Goal: Task Accomplishment & Management: Manage account settings

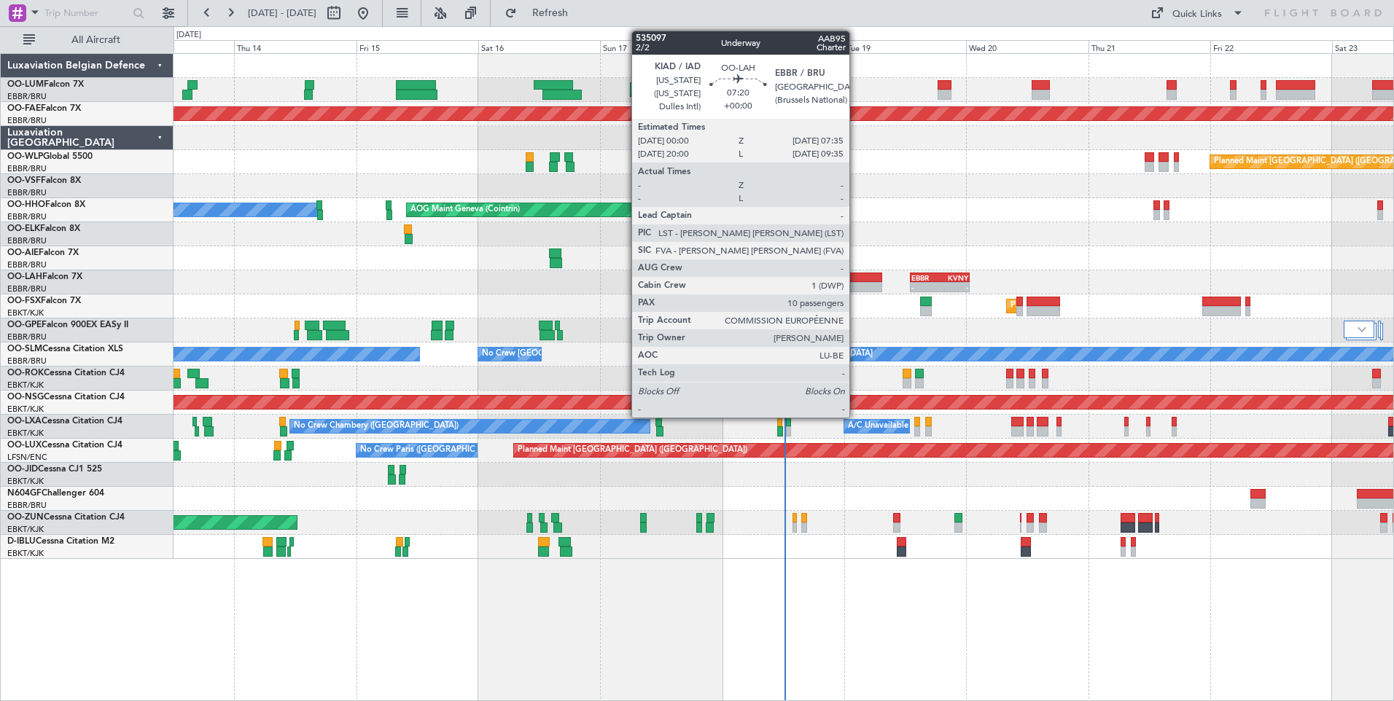
click at [856, 280] on div at bounding box center [862, 278] width 39 height 10
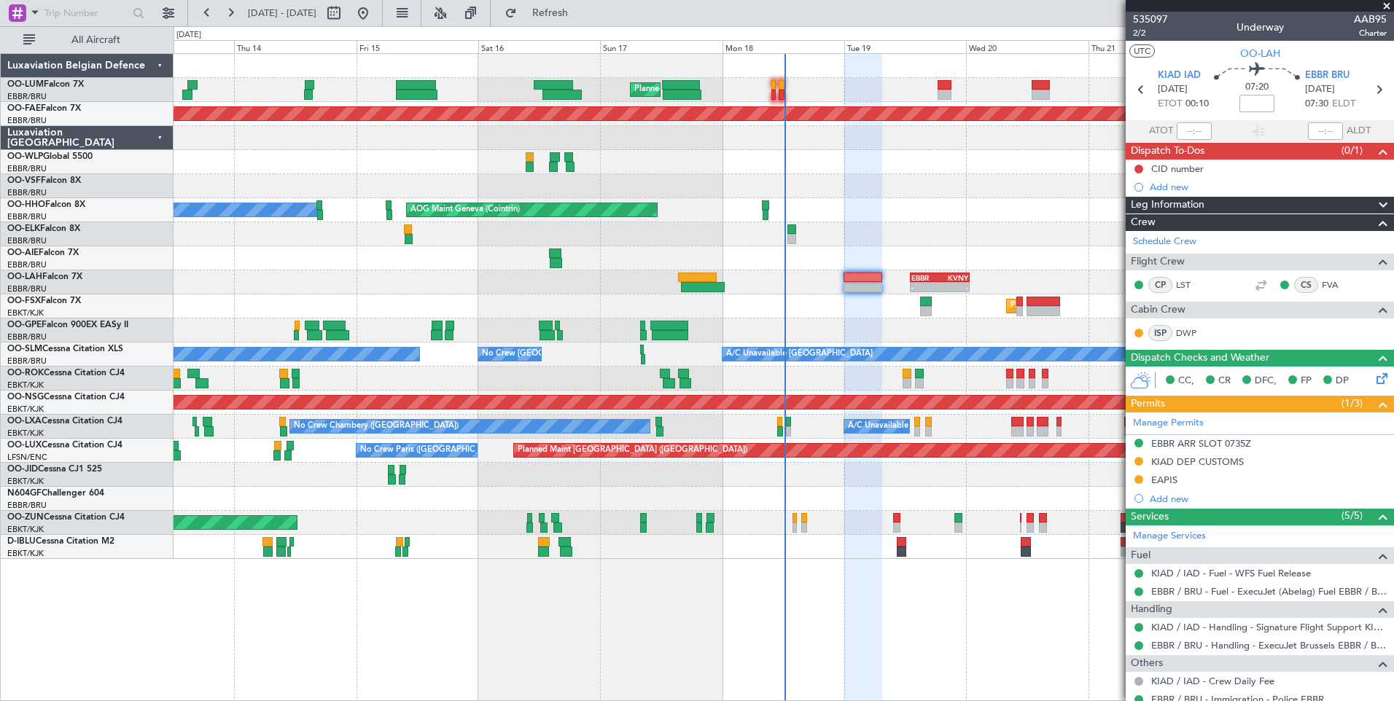
click at [900, 517] on div "Unplanned Maint [GEOGRAPHIC_DATA] ([GEOGRAPHIC_DATA])" at bounding box center [782, 523] width 1219 height 24
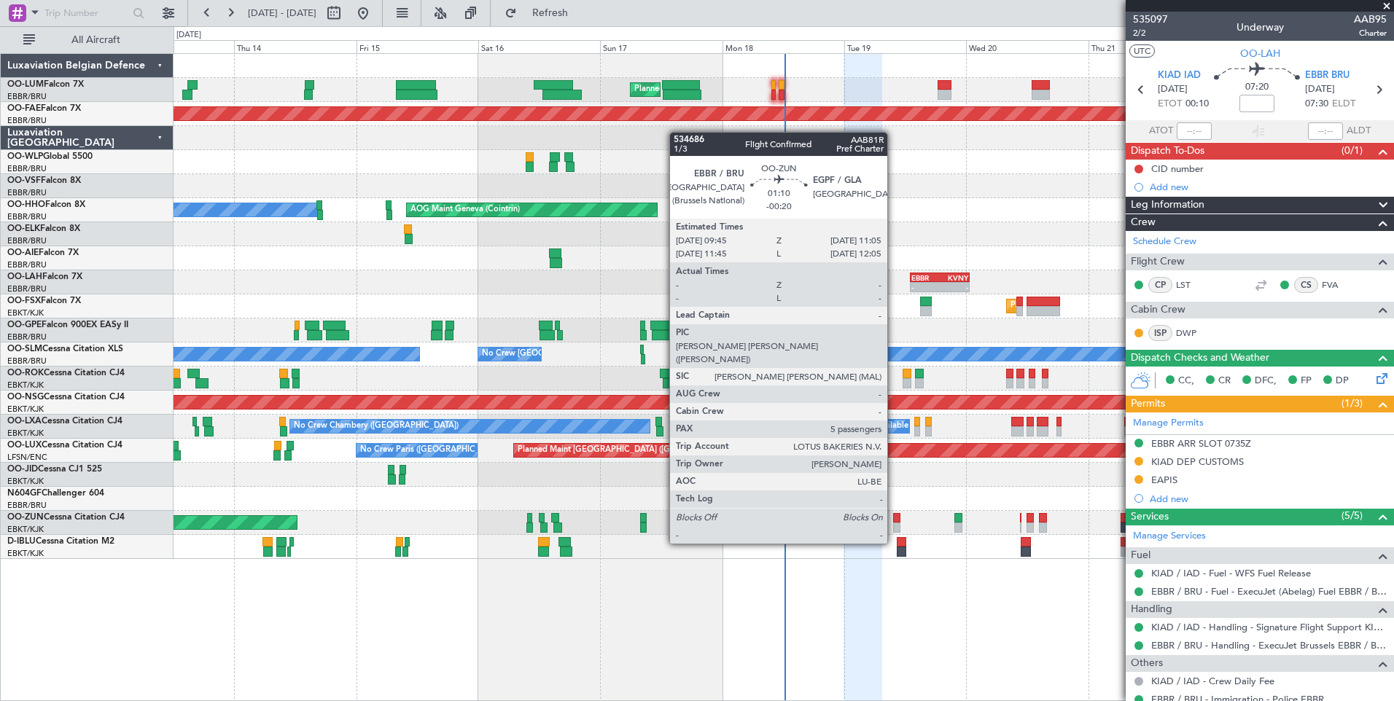
click at [894, 517] on div at bounding box center [896, 518] width 7 height 10
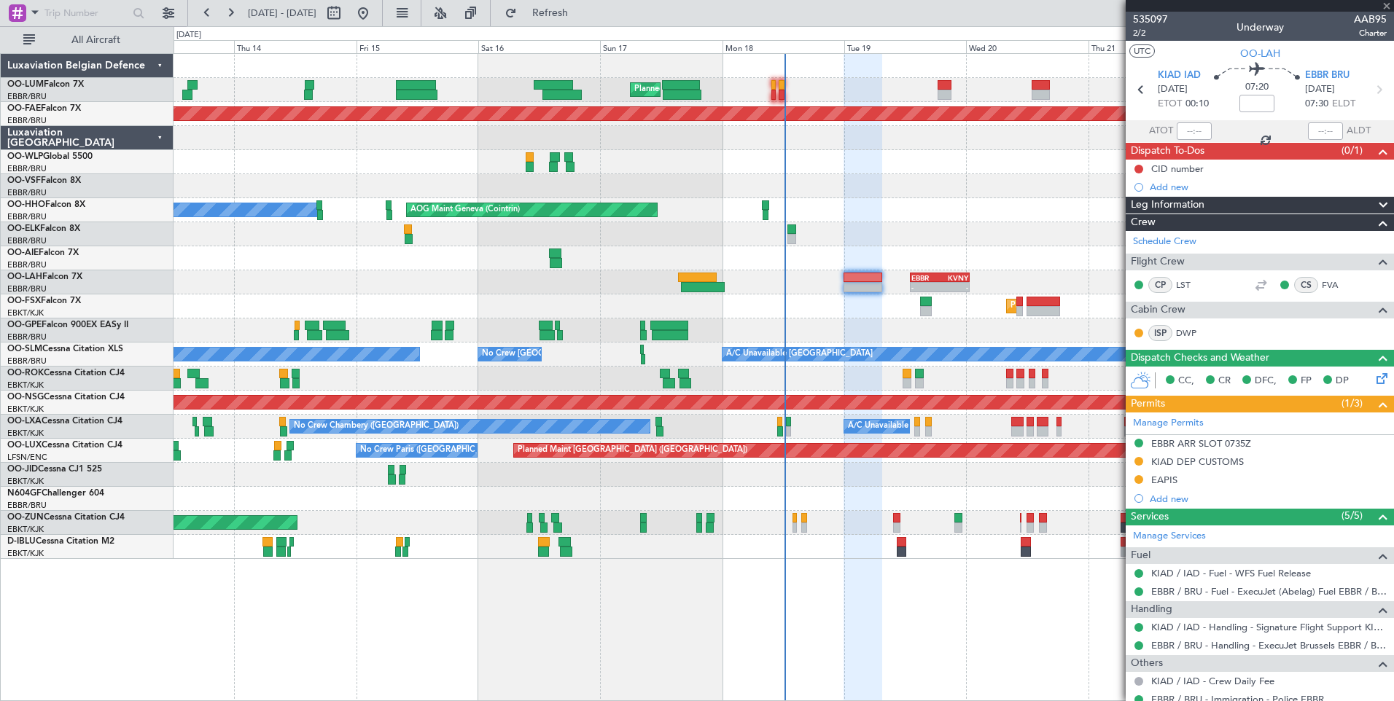
type input "-00:20"
type input "5"
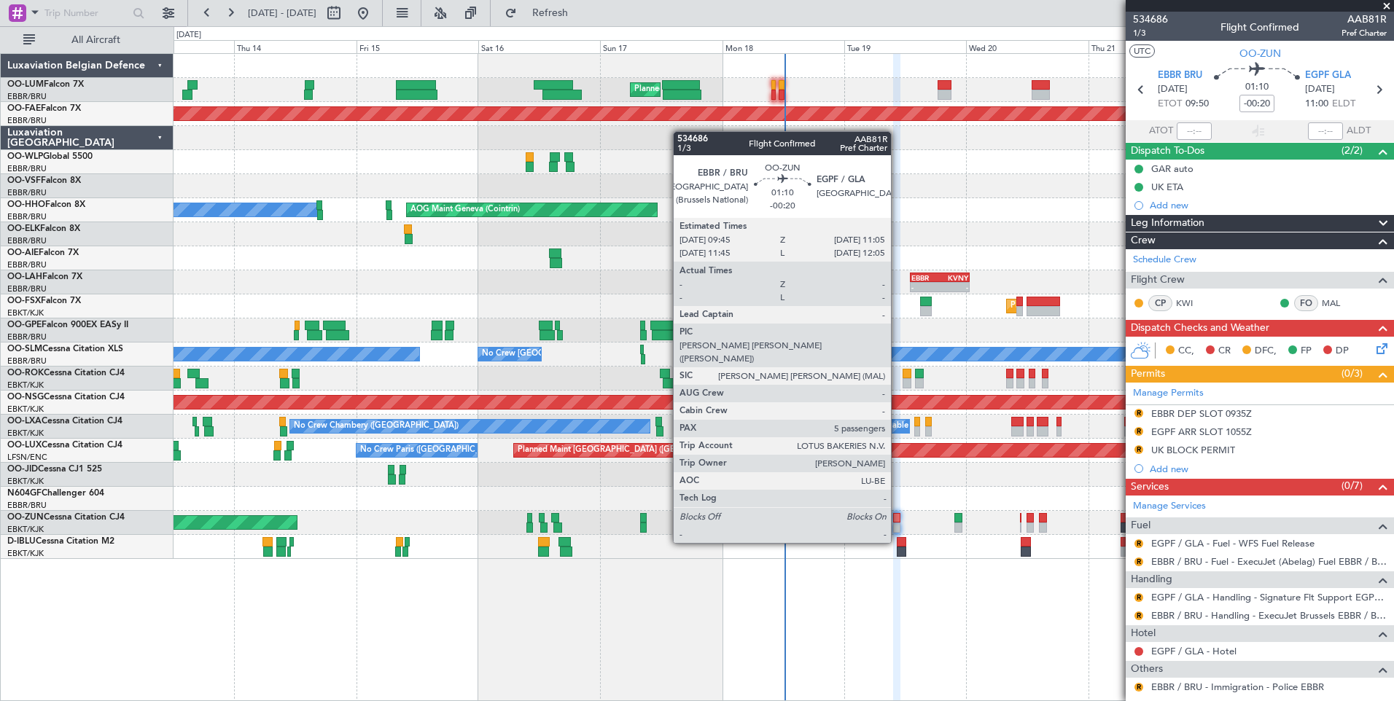
click at [897, 517] on div at bounding box center [896, 518] width 7 height 10
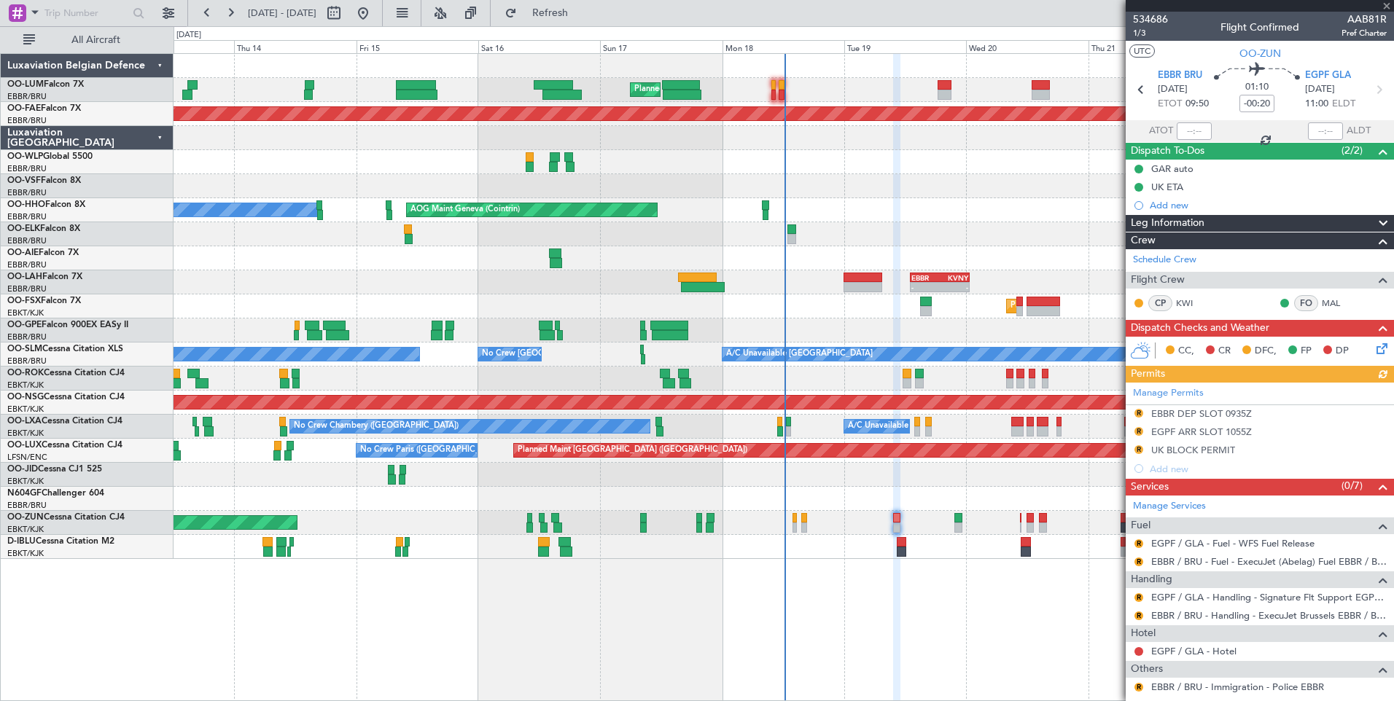
scroll to position [146, 0]
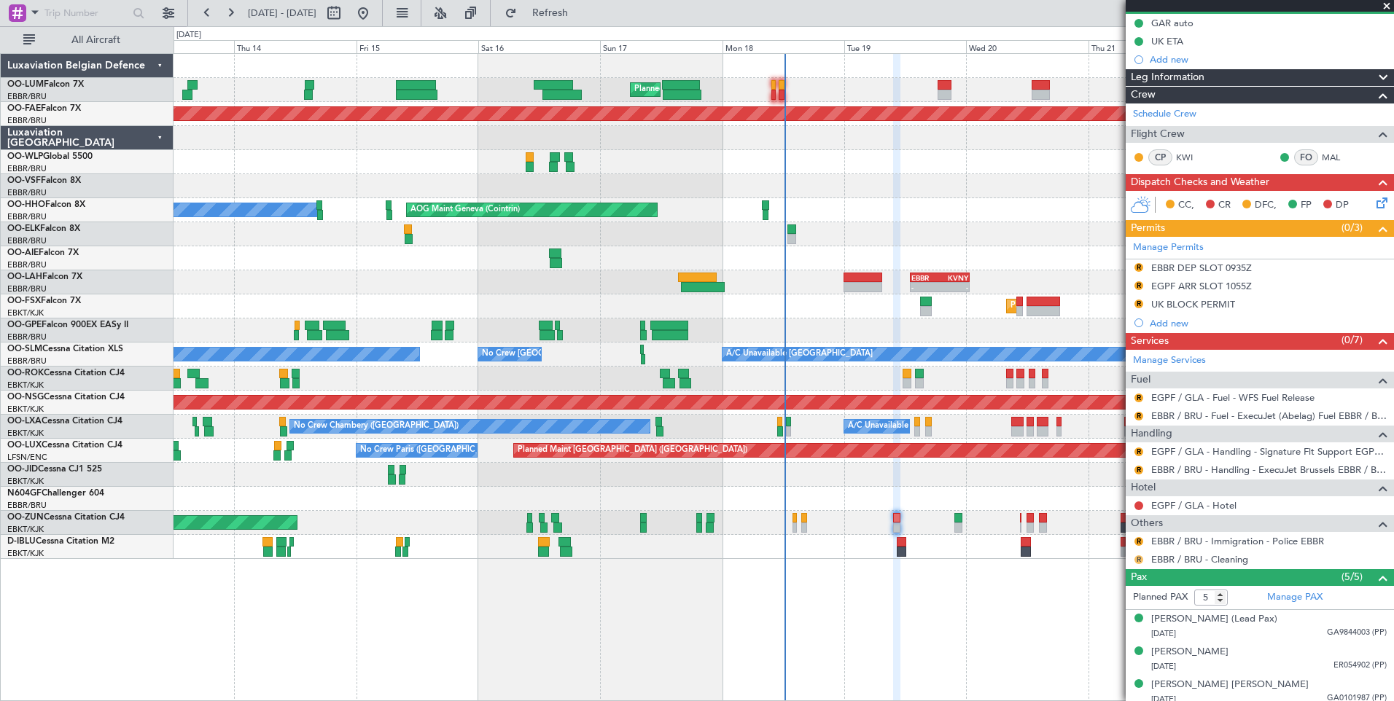
click at [1138, 560] on button "R" at bounding box center [1138, 559] width 9 height 9
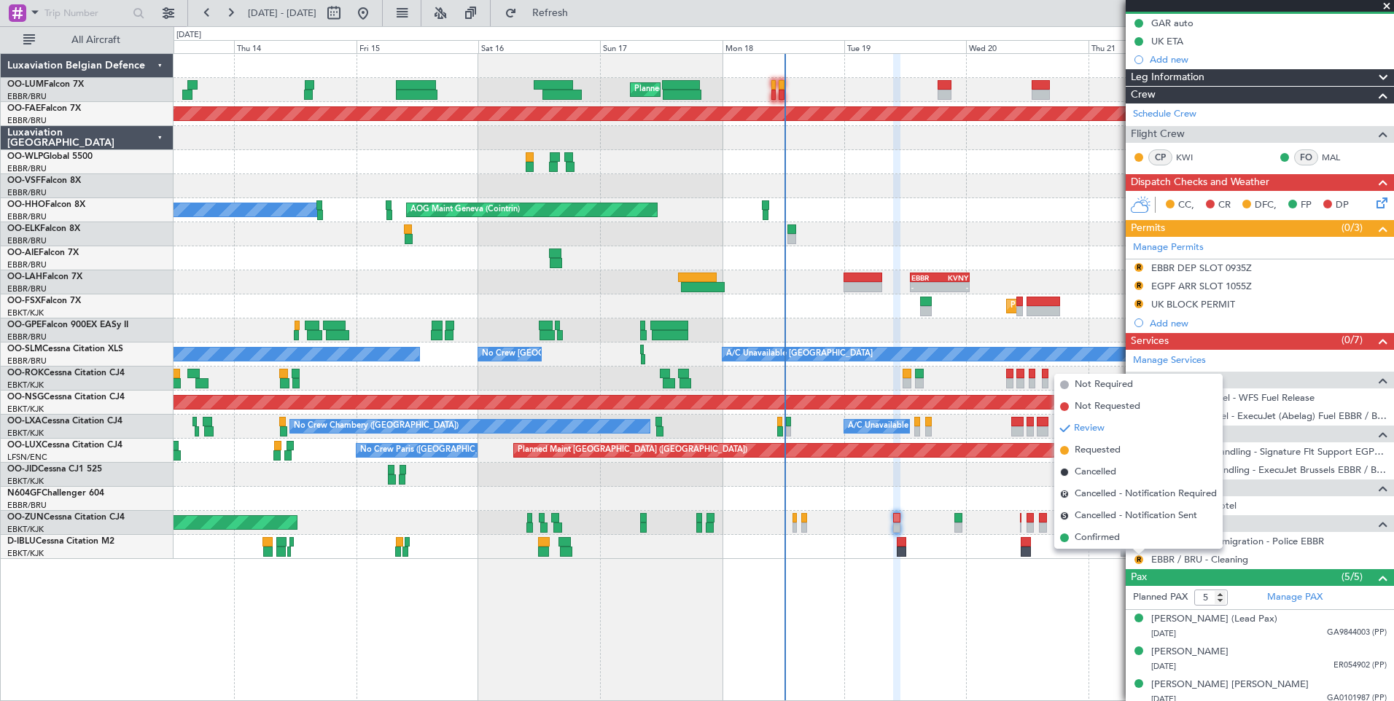
click at [1090, 541] on span "Confirmed" at bounding box center [1096, 538] width 45 height 15
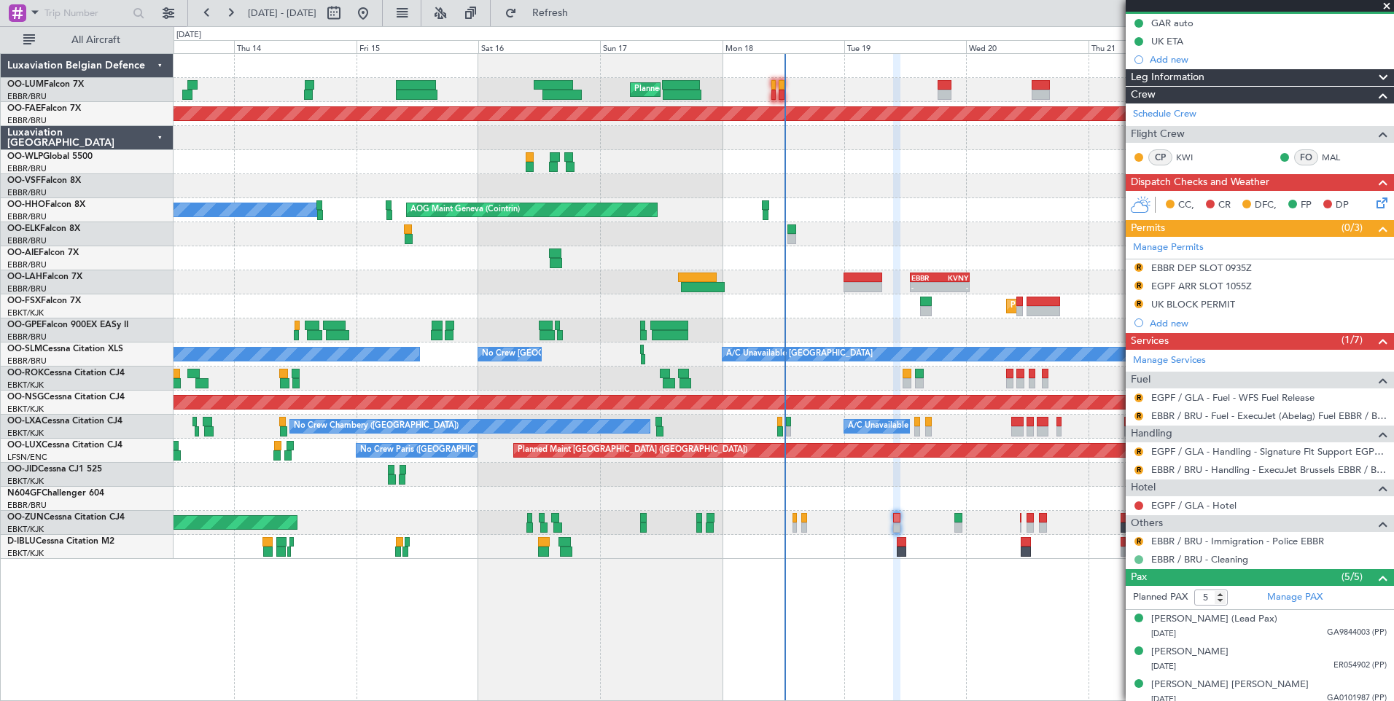
click at [1136, 560] on button at bounding box center [1138, 559] width 9 height 9
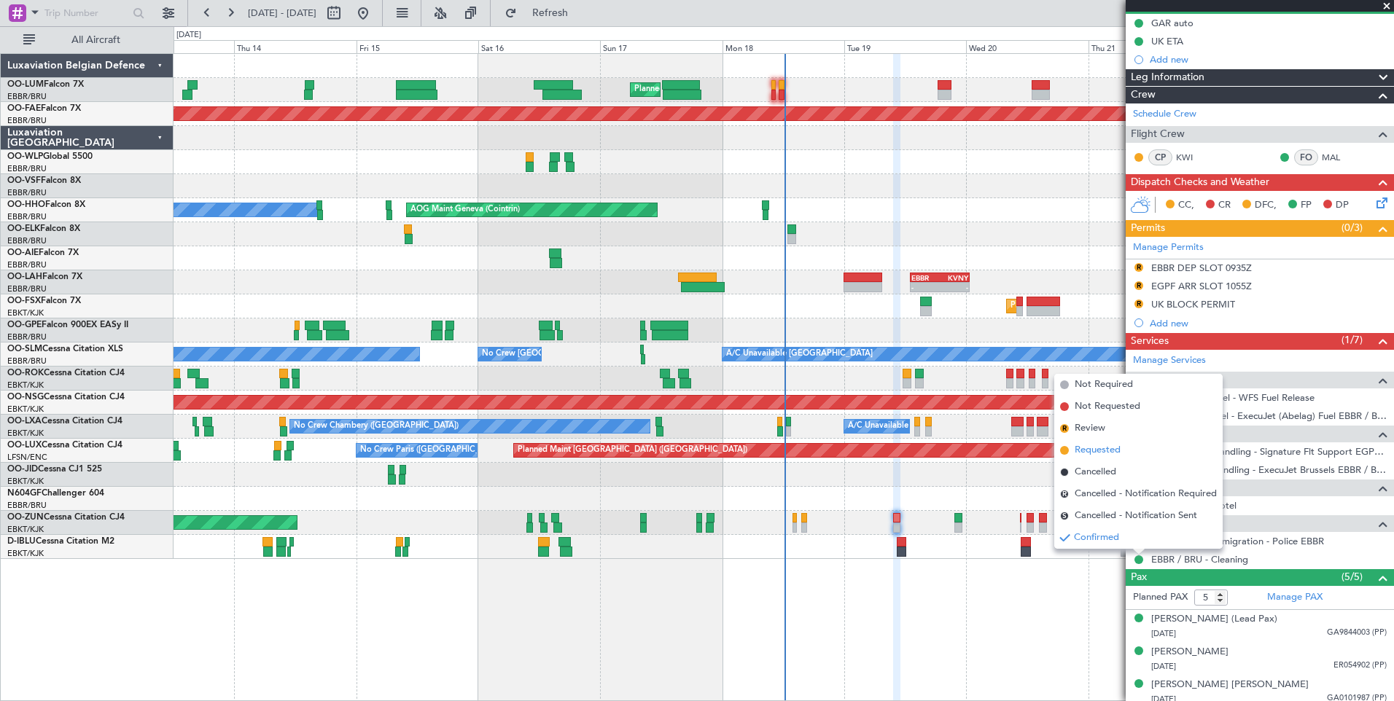
click at [1065, 450] on span at bounding box center [1064, 450] width 9 height 9
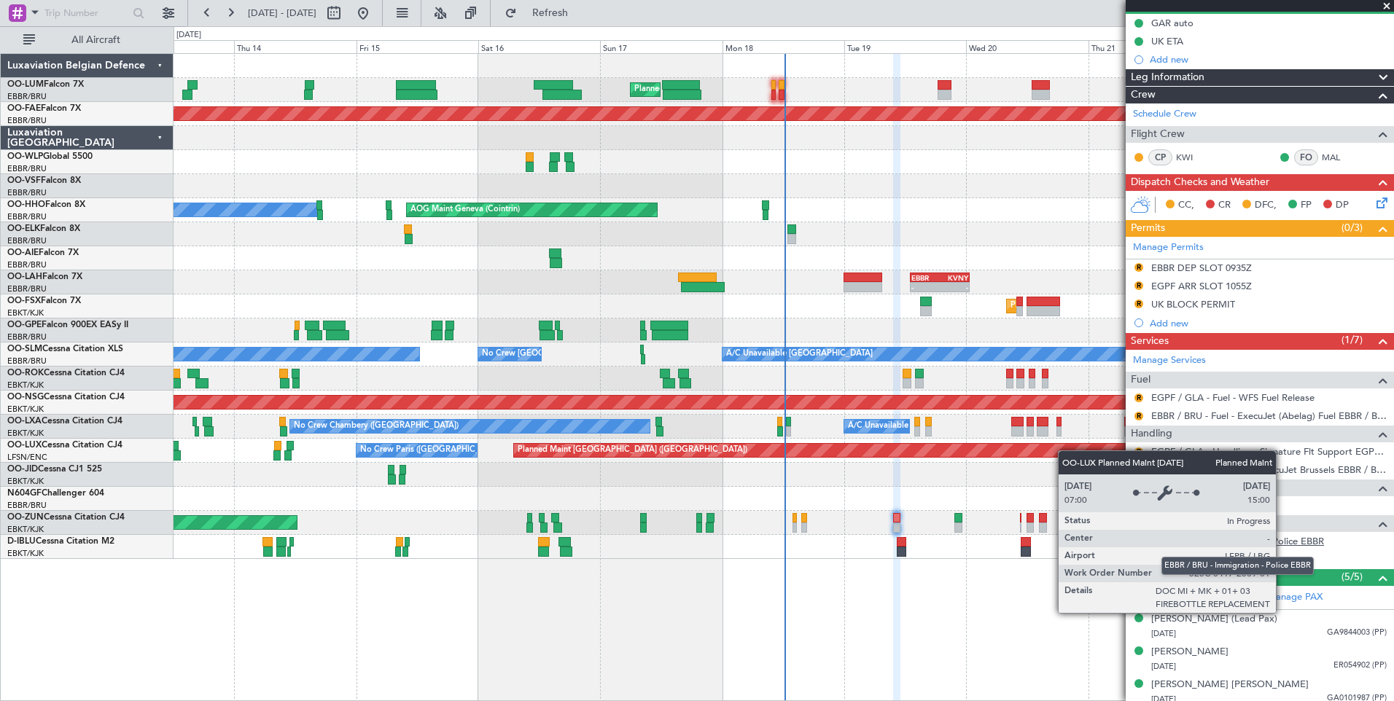
click at [1293, 540] on link "EBBR / BRU - Immigration - Police EBBR" at bounding box center [1237, 541] width 173 height 12
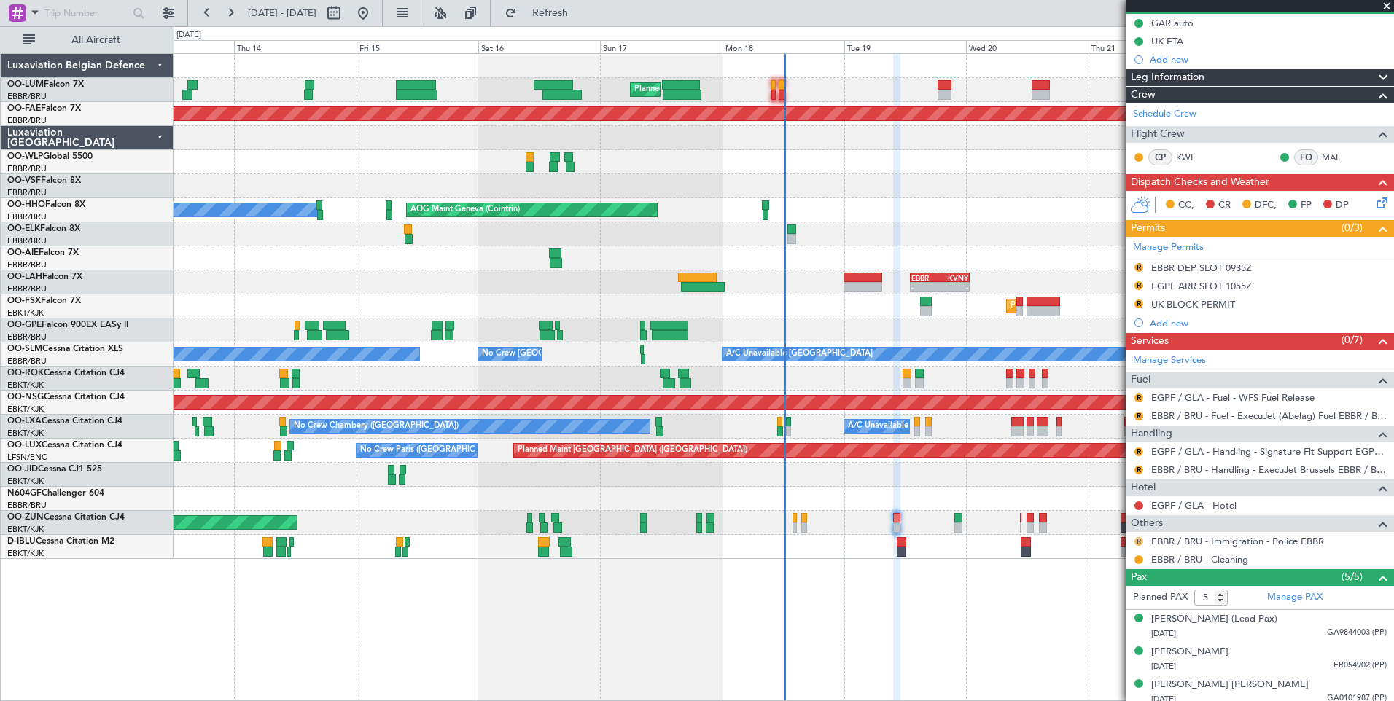
click at [1135, 541] on button "R" at bounding box center [1138, 541] width 9 height 9
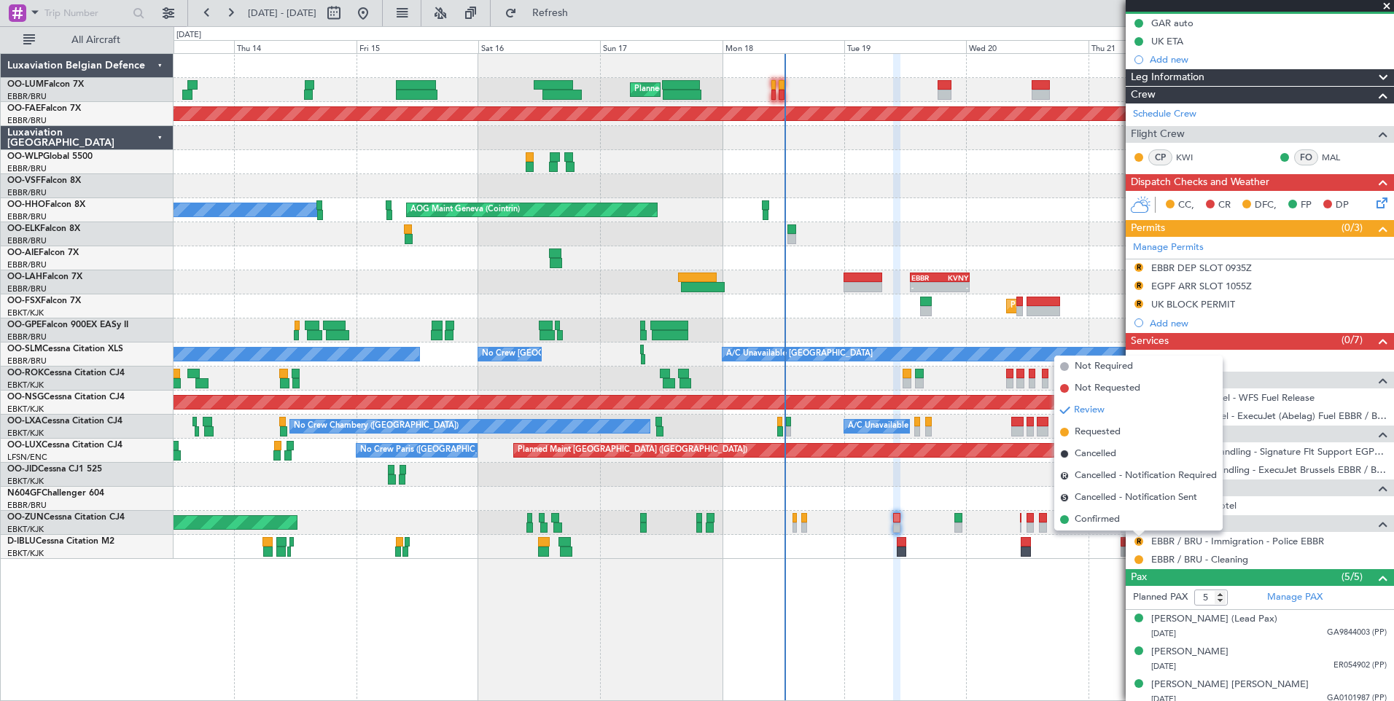
drag, startPoint x: 1088, startPoint y: 517, endPoint x: 1115, endPoint y: 526, distance: 28.1
click at [1089, 517] on span "Confirmed" at bounding box center [1096, 519] width 45 height 15
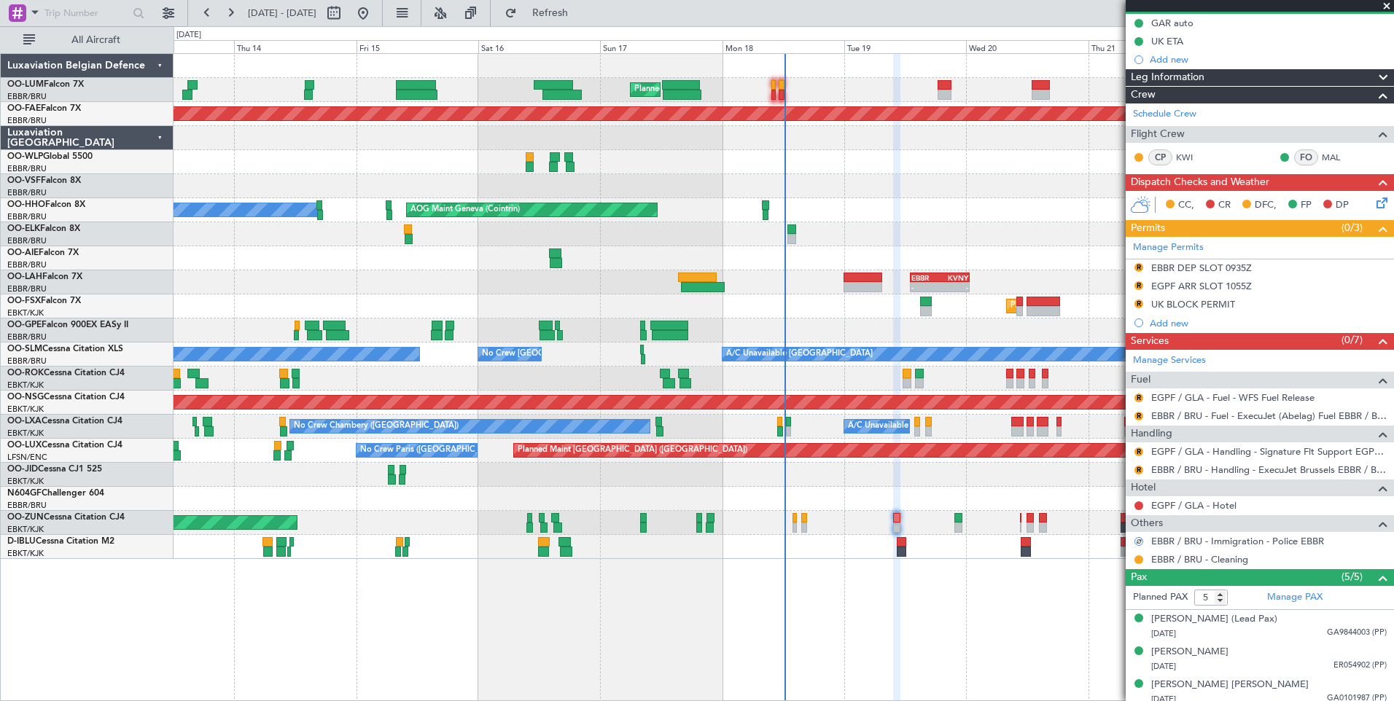
click at [1141, 402] on body "13 Aug 2025 - 23 Aug 2025 Refresh Quick Links All Aircraft Planned Maint Brusse…" at bounding box center [697, 350] width 1394 height 701
click at [1136, 402] on mat-tooltip-component "Review" at bounding box center [1138, 421] width 52 height 39
click at [1138, 397] on button "R" at bounding box center [1138, 398] width 9 height 9
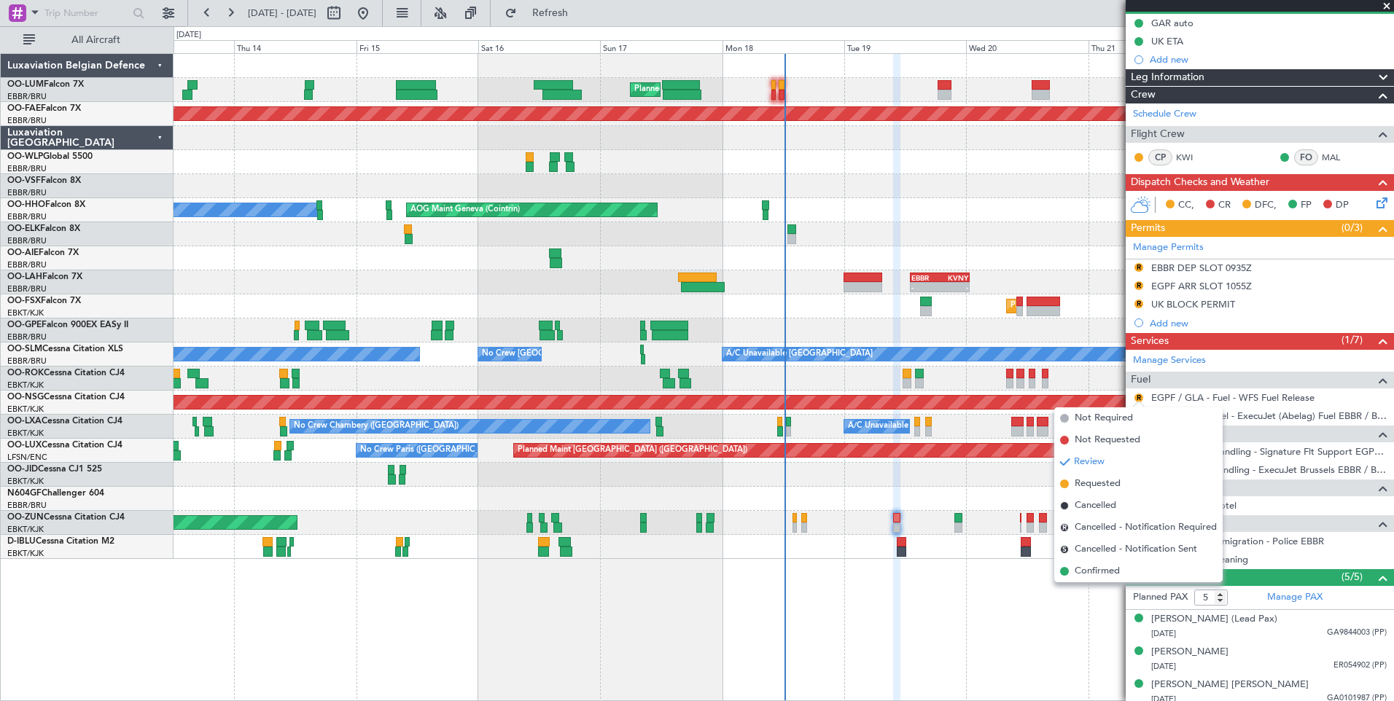
drag, startPoint x: 1097, startPoint y: 567, endPoint x: 1114, endPoint y: 468, distance: 100.5
click at [1098, 563] on li "Confirmed" at bounding box center [1138, 571] width 168 height 22
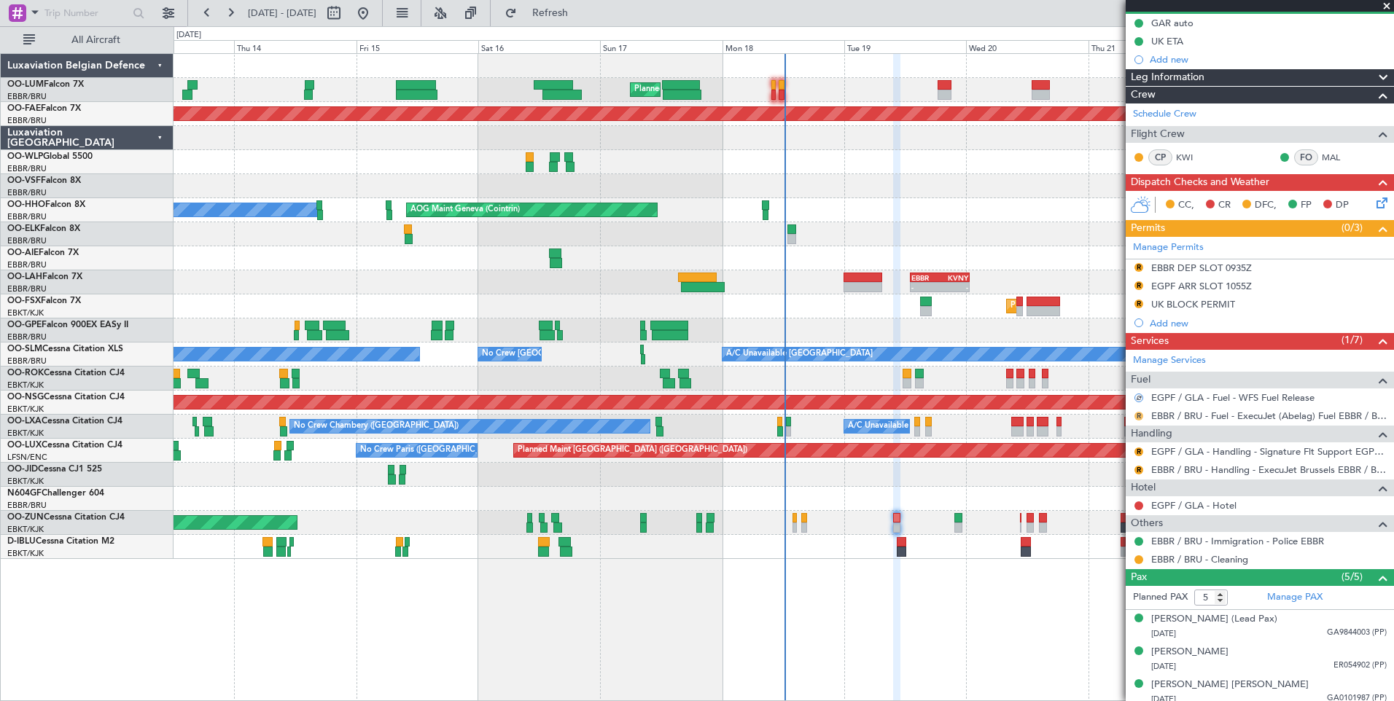
click at [1139, 418] on button "R" at bounding box center [1138, 416] width 9 height 9
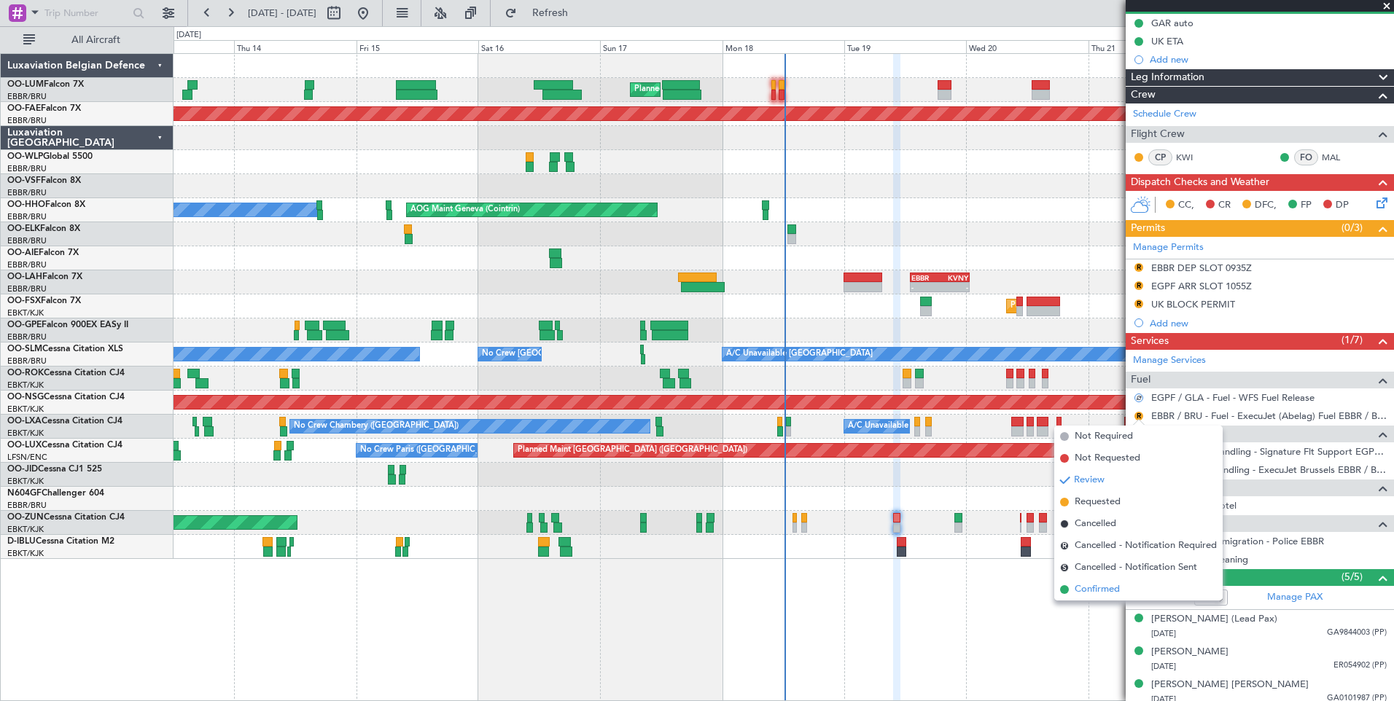
click at [1108, 579] on li "Confirmed" at bounding box center [1138, 590] width 168 height 22
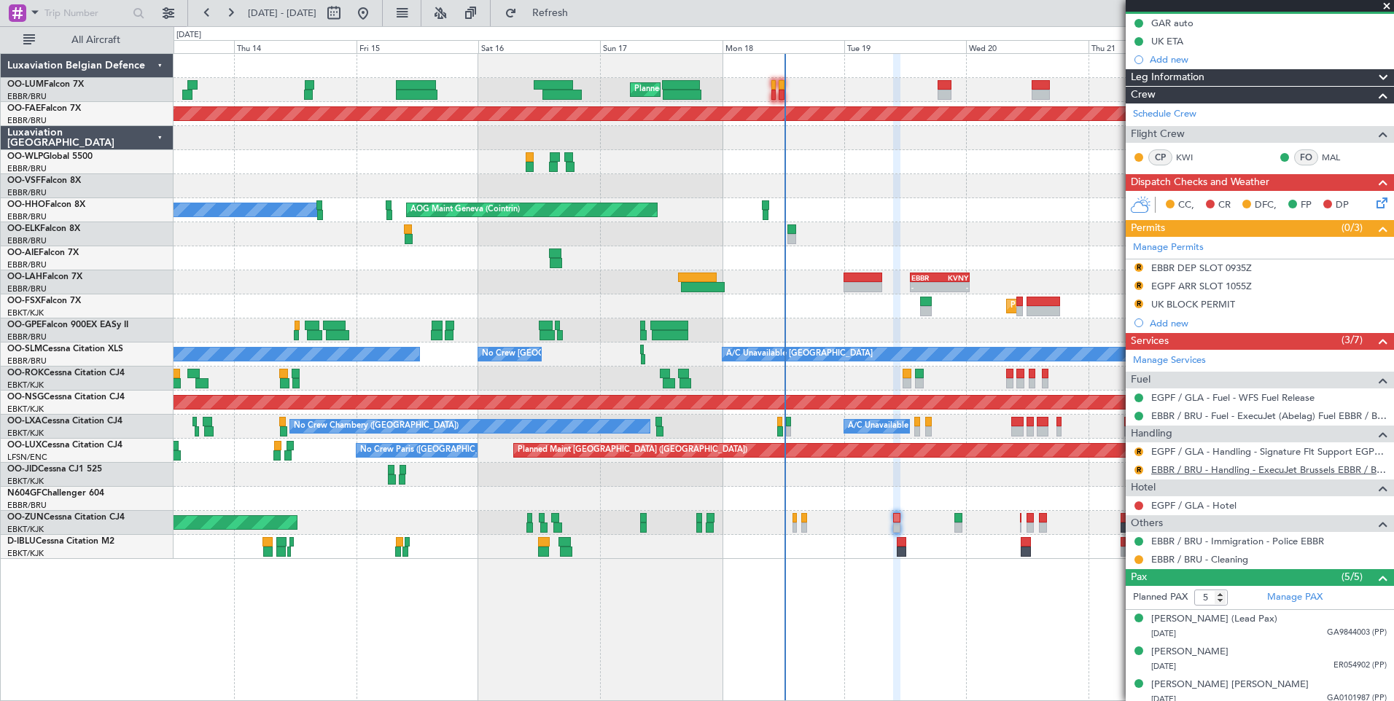
click at [1231, 474] on link "EBBR / BRU - Handling - ExecuJet Brussels EBBR / BRU" at bounding box center [1268, 470] width 235 height 12
click at [581, 15] on span "Refresh" at bounding box center [550, 13] width 61 height 10
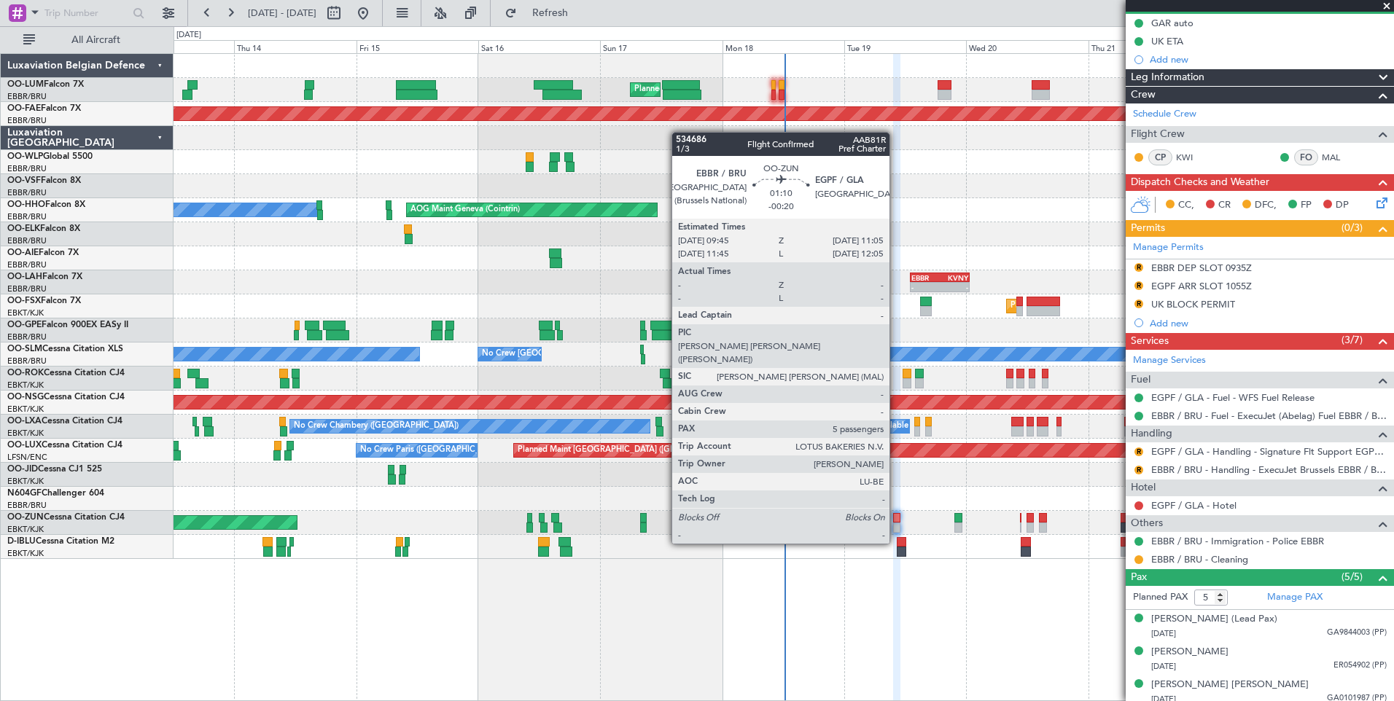
click at [896, 517] on div at bounding box center [896, 518] width 7 height 10
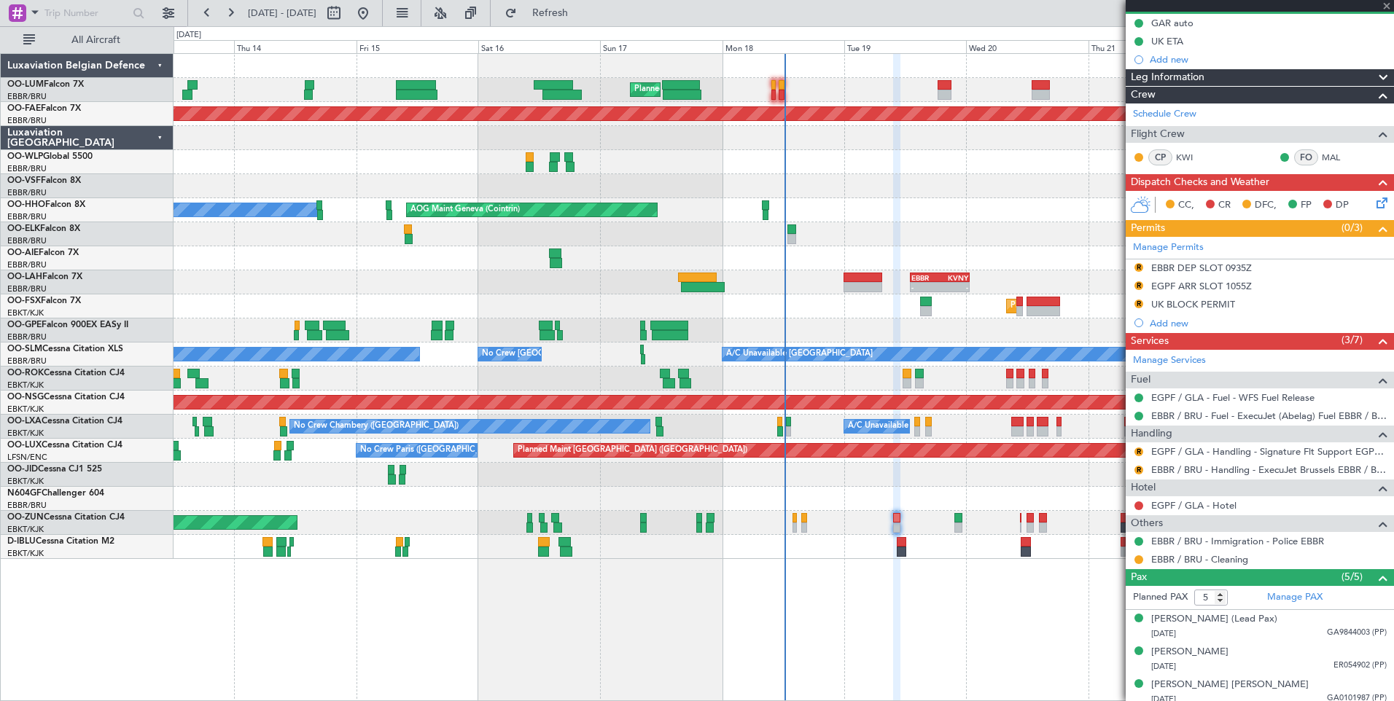
scroll to position [0, 0]
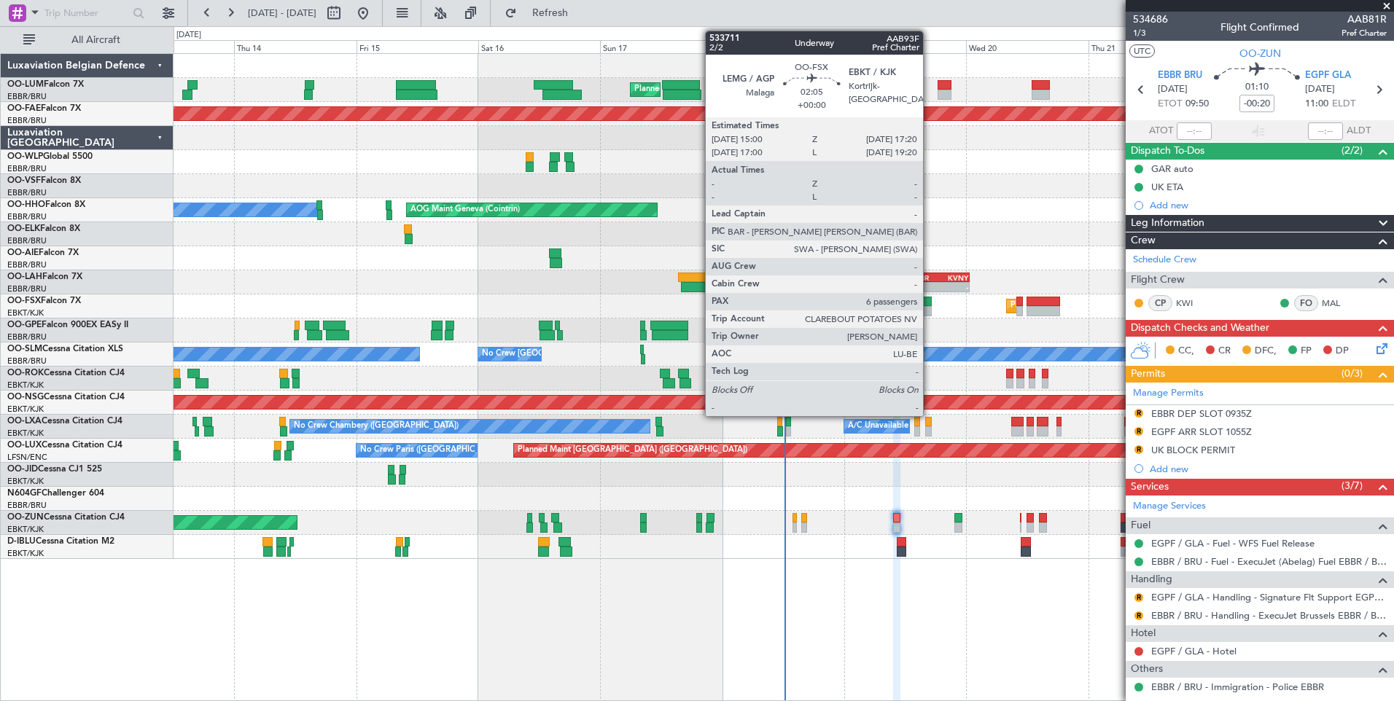
click at [929, 305] on div at bounding box center [926, 302] width 12 height 10
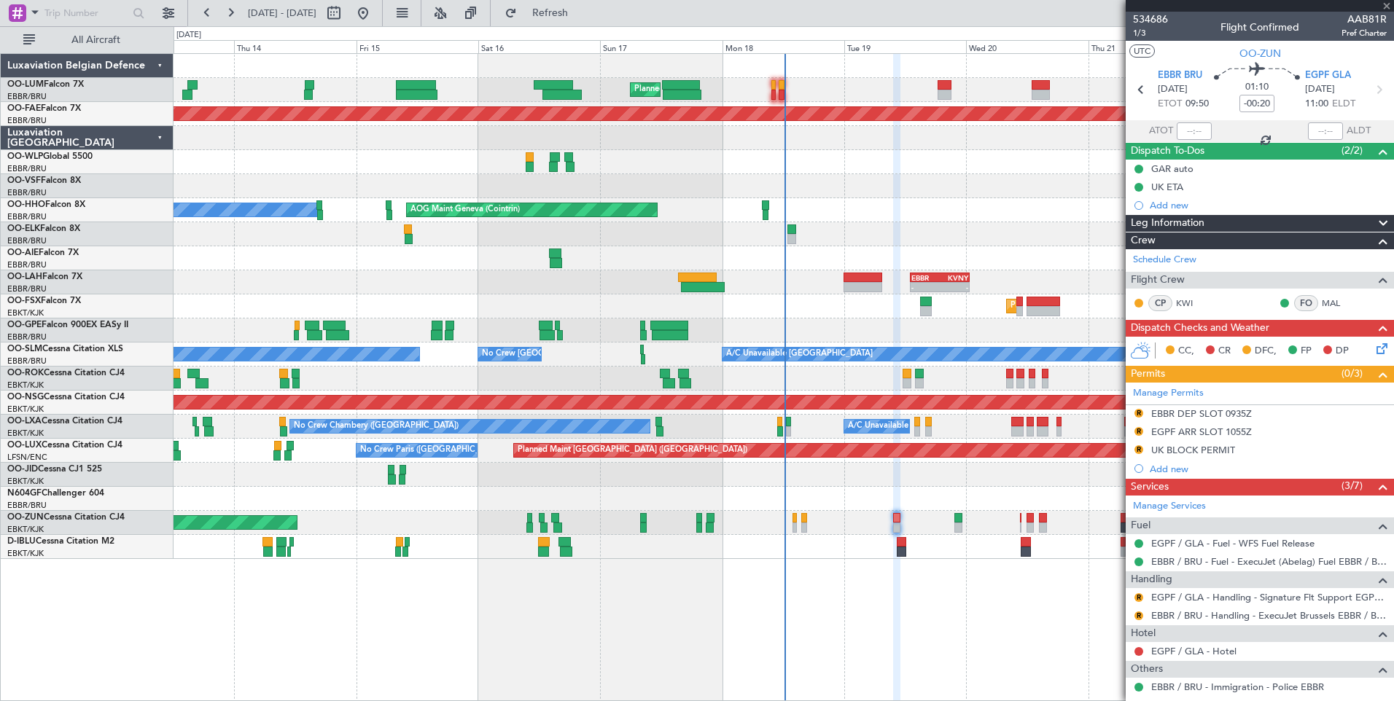
type input "6"
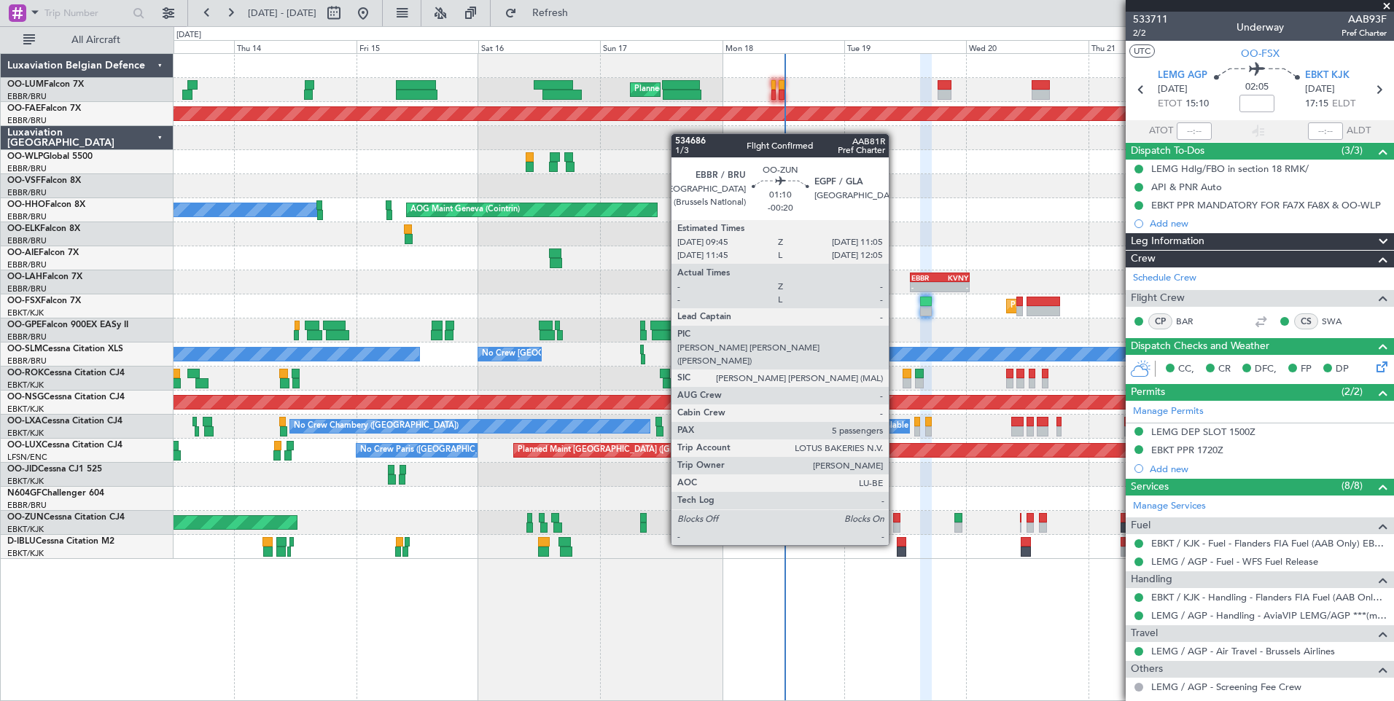
click at [895, 519] on div at bounding box center [896, 518] width 7 height 10
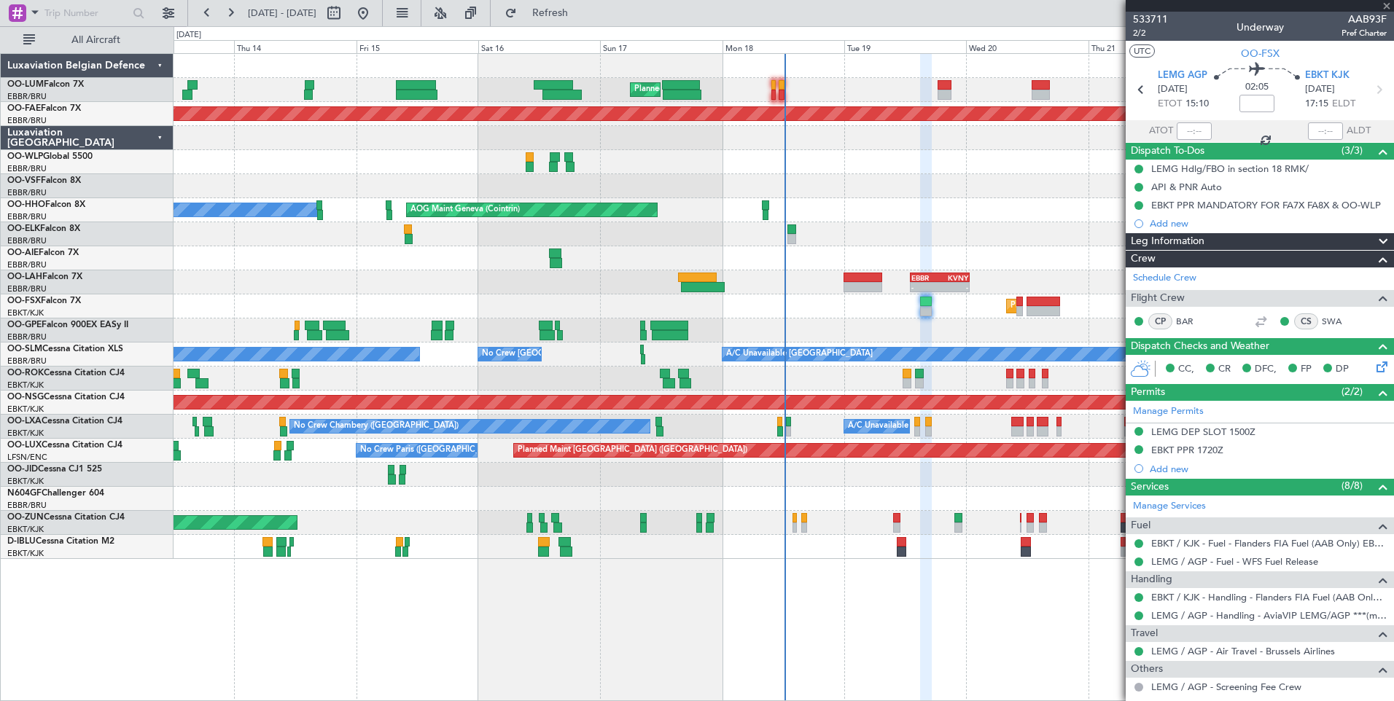
type input "-00:20"
type input "5"
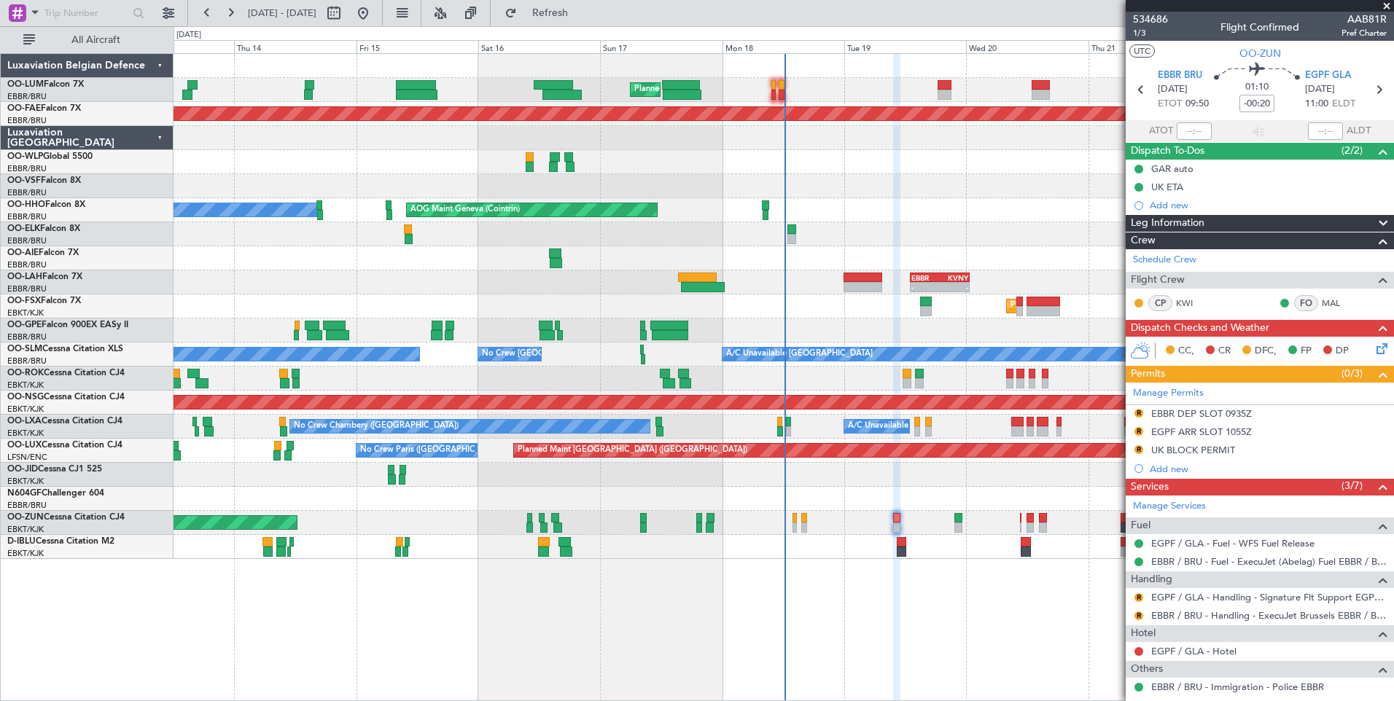
drag, startPoint x: 610, startPoint y: 14, endPoint x: 681, endPoint y: 273, distance: 269.1
click at [581, 15] on span "Refresh" at bounding box center [550, 13] width 61 height 10
click at [560, 14] on button "Refresh" at bounding box center [541, 12] width 87 height 23
click at [1139, 614] on button "R" at bounding box center [1138, 616] width 9 height 9
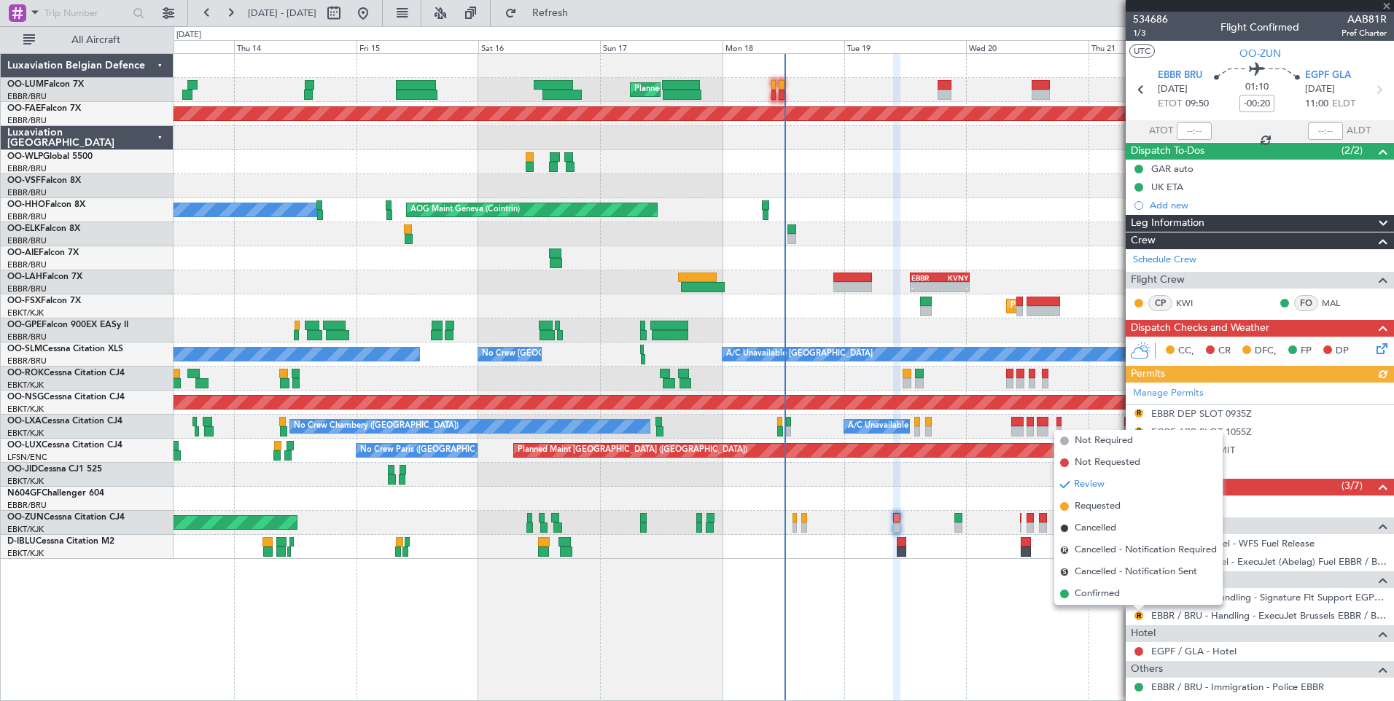
drag, startPoint x: 1079, startPoint y: 499, endPoint x: 1066, endPoint y: 523, distance: 28.0
click at [1080, 505] on li "Requested" at bounding box center [1138, 507] width 168 height 22
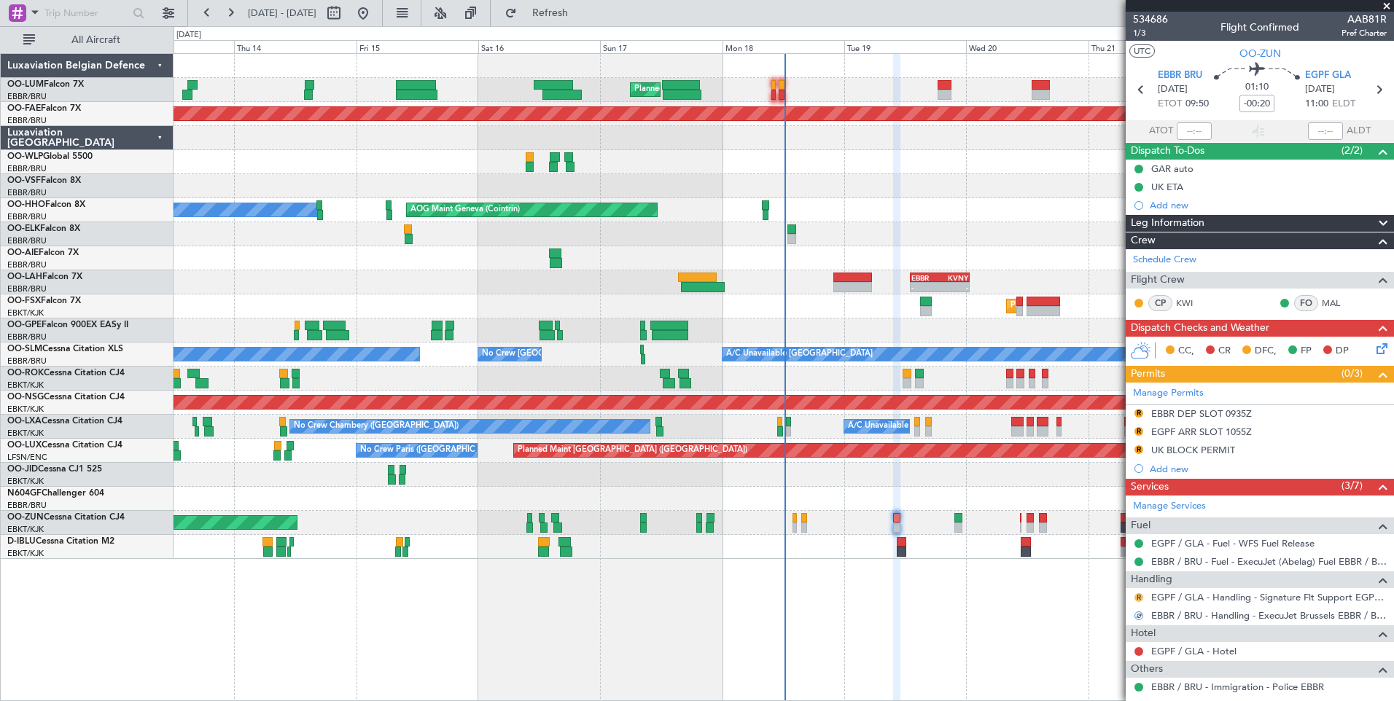
click at [1138, 597] on button "R" at bounding box center [1138, 597] width 9 height 9
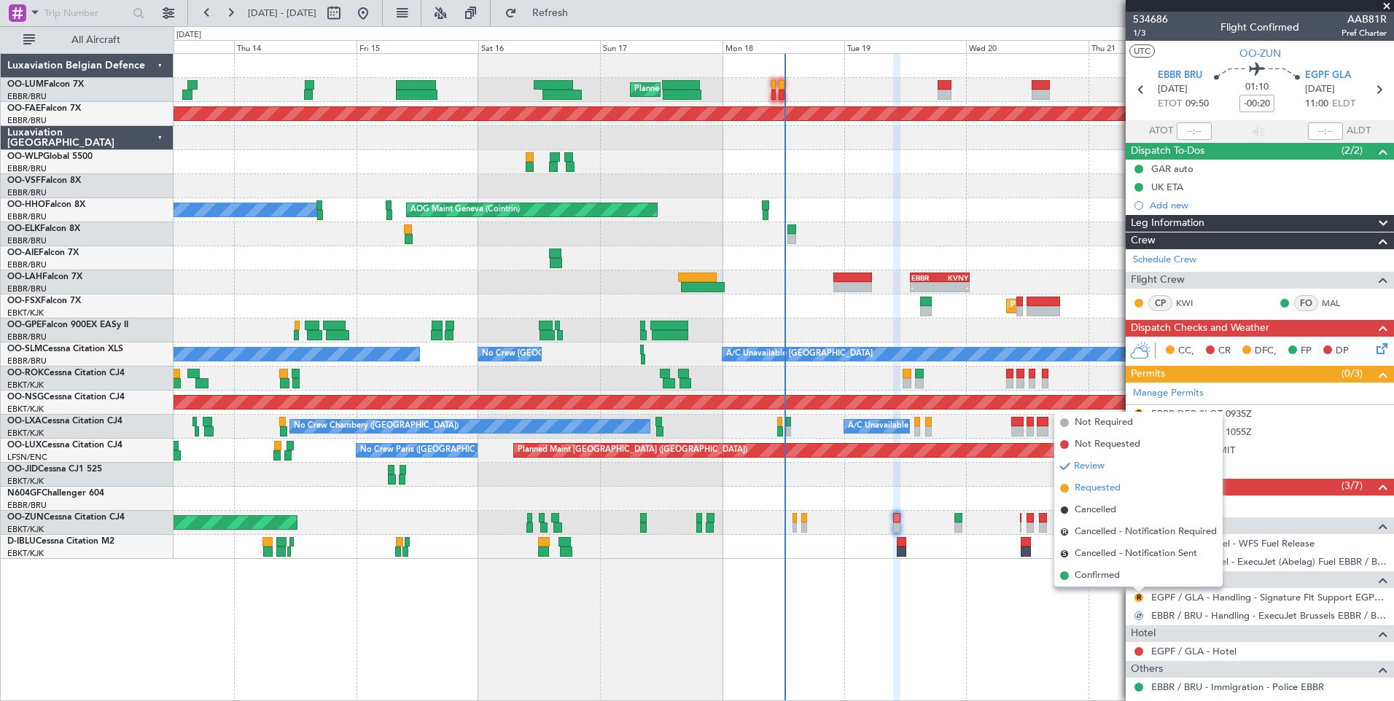
click at [1072, 486] on li "Requested" at bounding box center [1138, 488] width 168 height 22
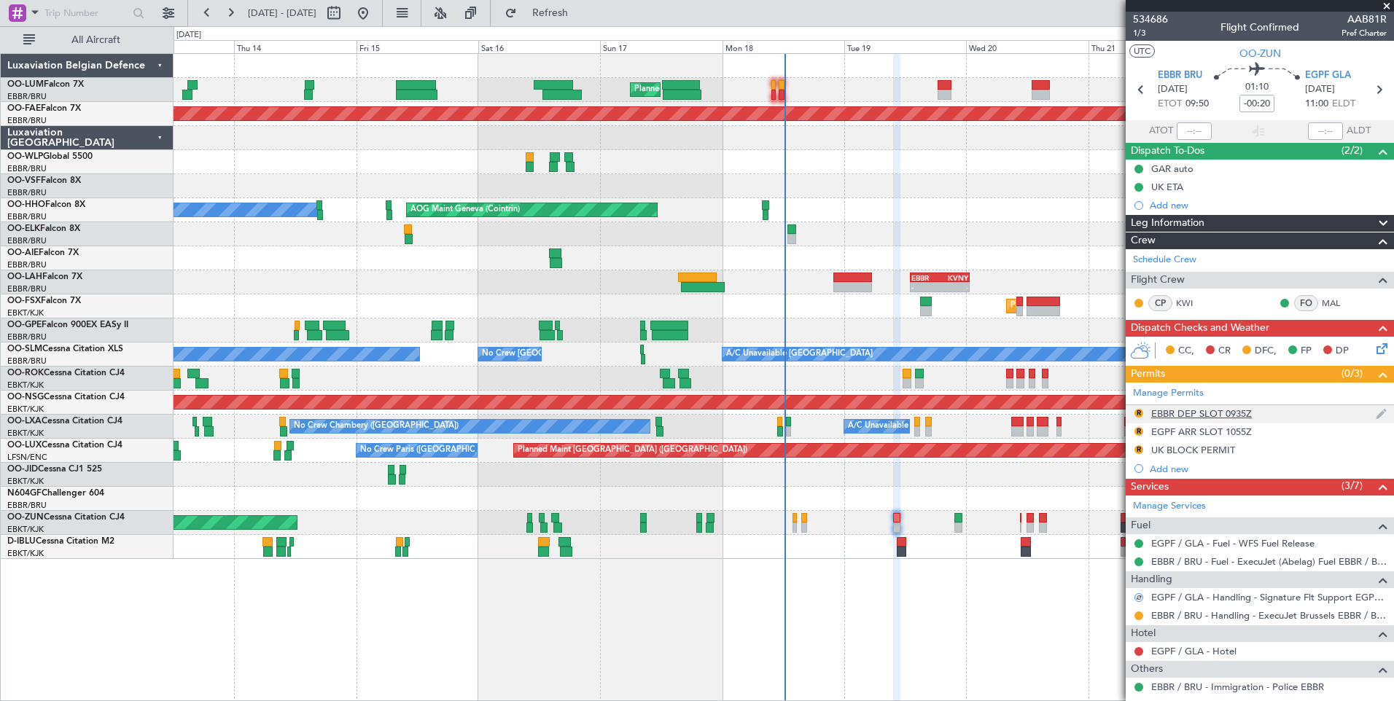
click at [1165, 417] on div "EBBR DEP SLOT 0935Z" at bounding box center [1201, 413] width 101 height 12
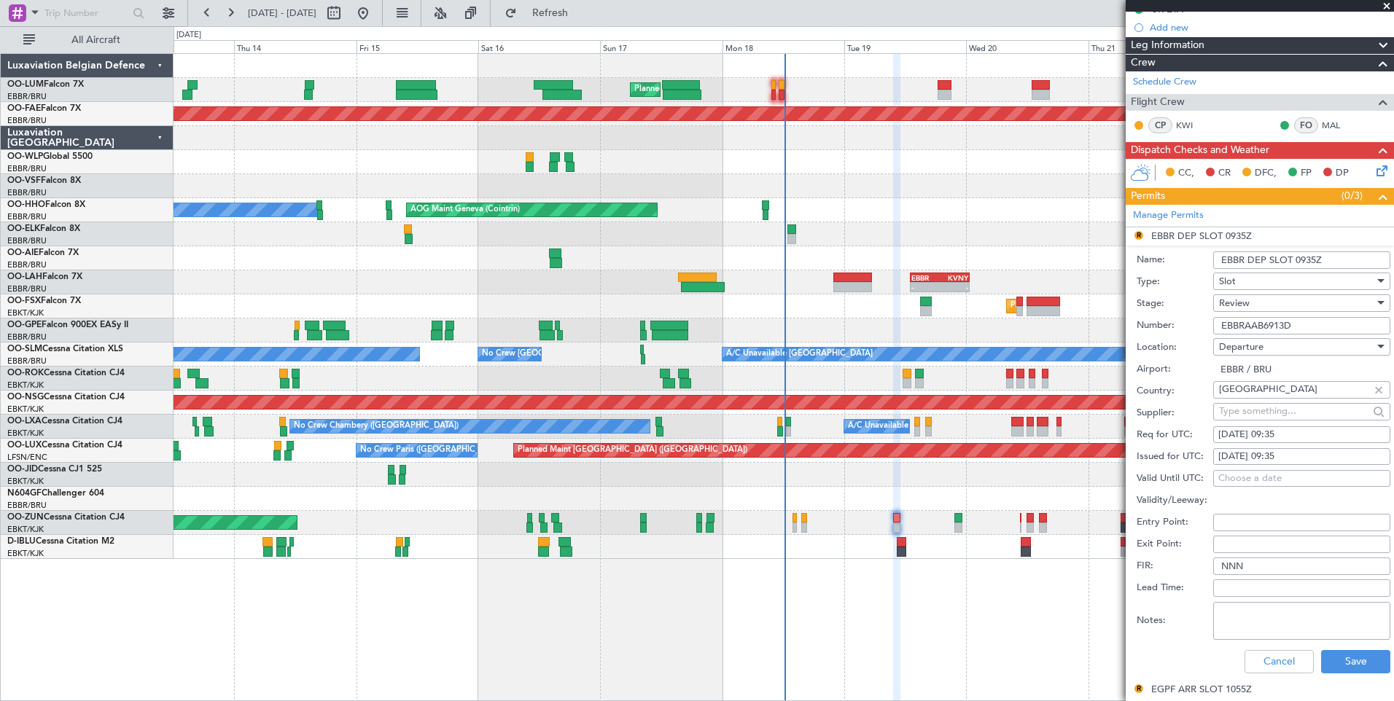
scroll to position [219, 0]
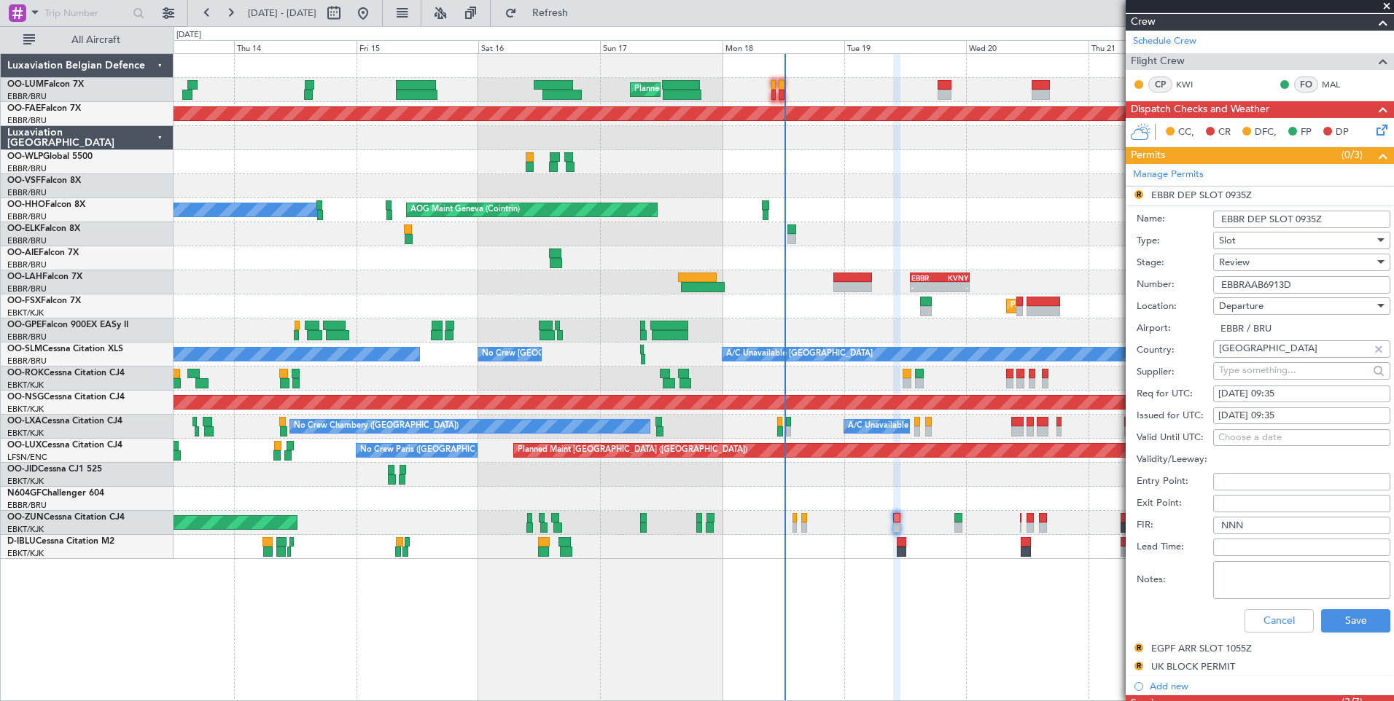
click at [1344, 402] on div "Req for UTC: 19/08/2025 09:35" at bounding box center [1263, 394] width 254 height 22
click at [1307, 396] on div "19/08/2025 09:35" at bounding box center [1301, 394] width 167 height 15
select select "8"
select select "2025"
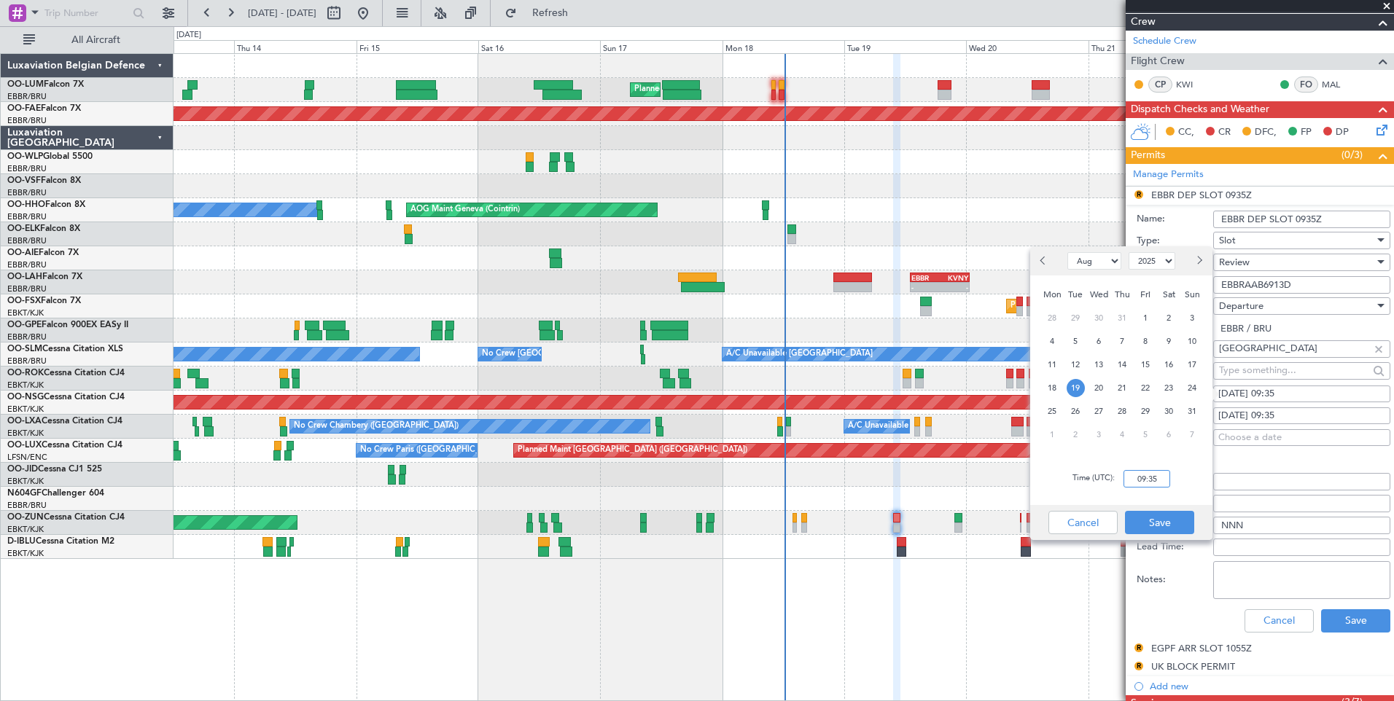
click at [1160, 474] on input "09:35" at bounding box center [1146, 478] width 47 height 17
type input "09:45"
click at [1151, 511] on button "Save" at bounding box center [1159, 522] width 69 height 23
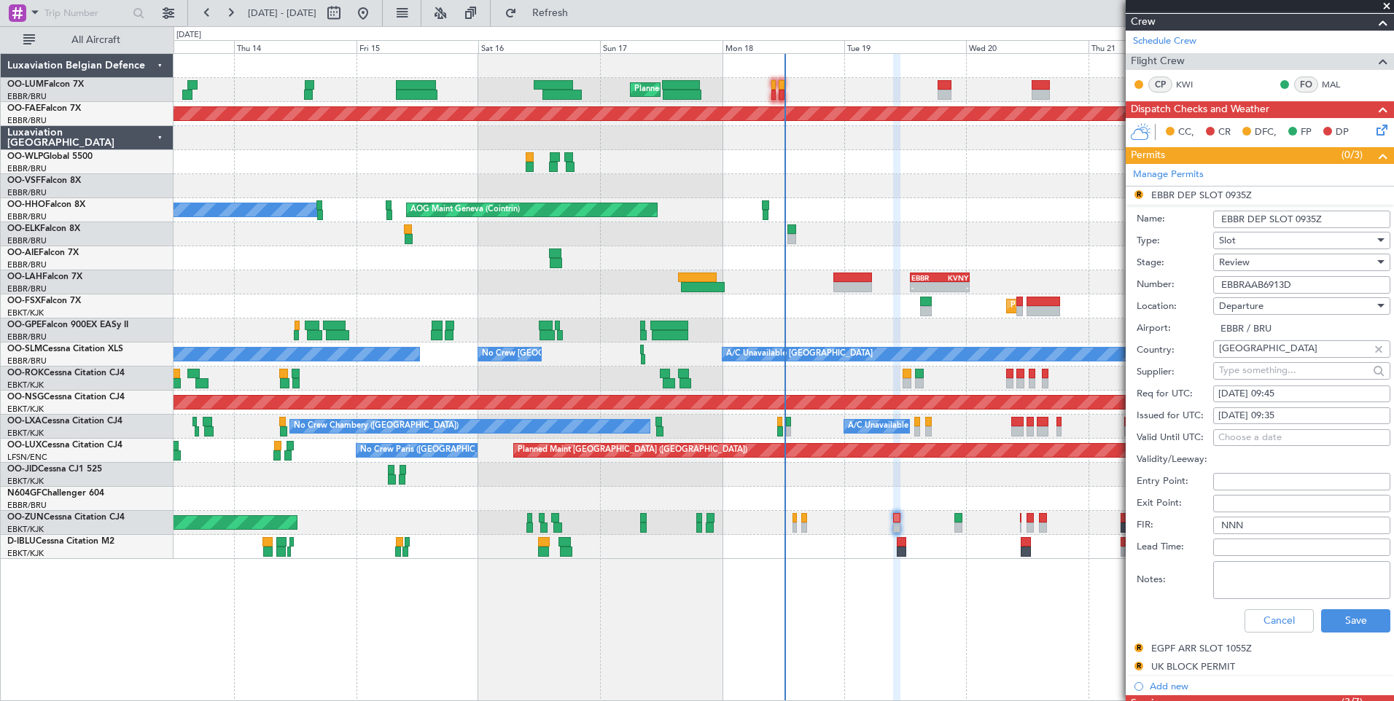
drag, startPoint x: 1309, startPoint y: 415, endPoint x: 1294, endPoint y: 441, distance: 30.0
click at [1309, 420] on div "19/08/2025 09:35" at bounding box center [1301, 416] width 167 height 15
select select "8"
select select "2025"
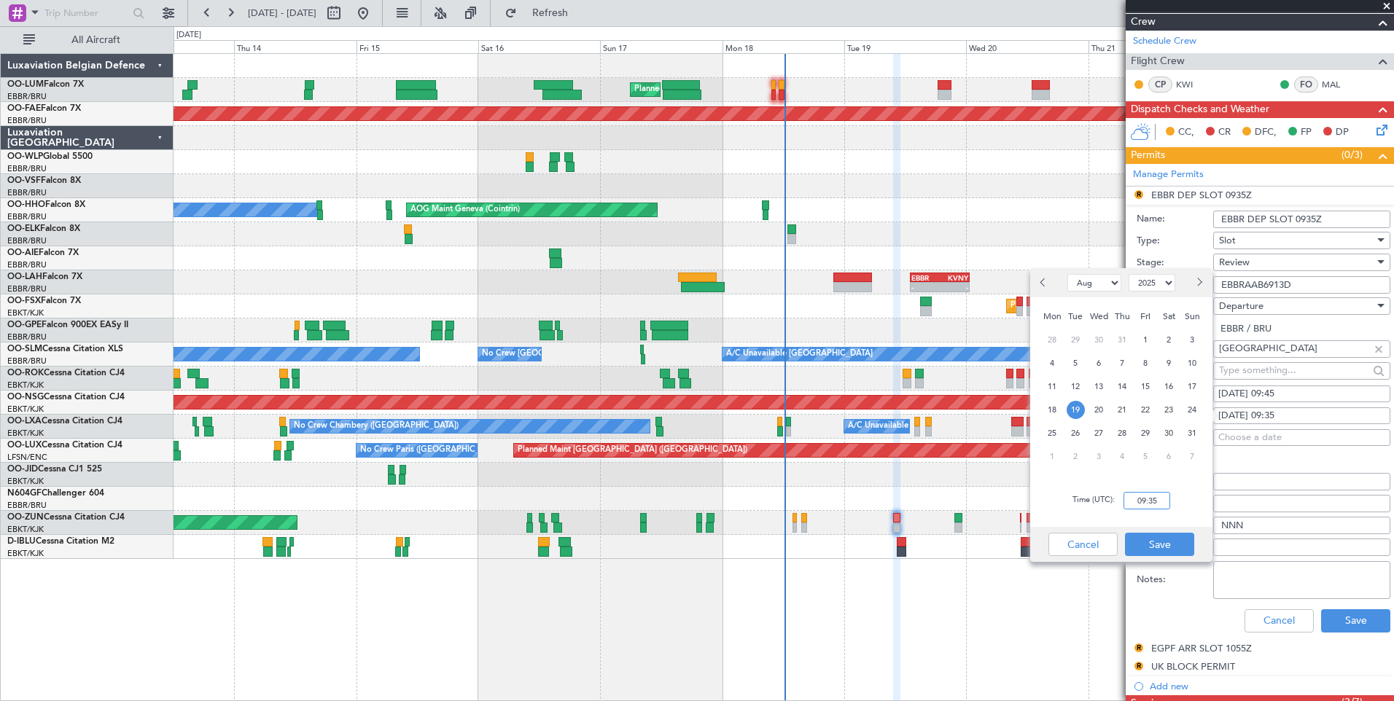
click at [1163, 501] on input "09:35" at bounding box center [1146, 500] width 47 height 17
type input "09:45"
click at [1163, 543] on button "Save" at bounding box center [1159, 544] width 69 height 23
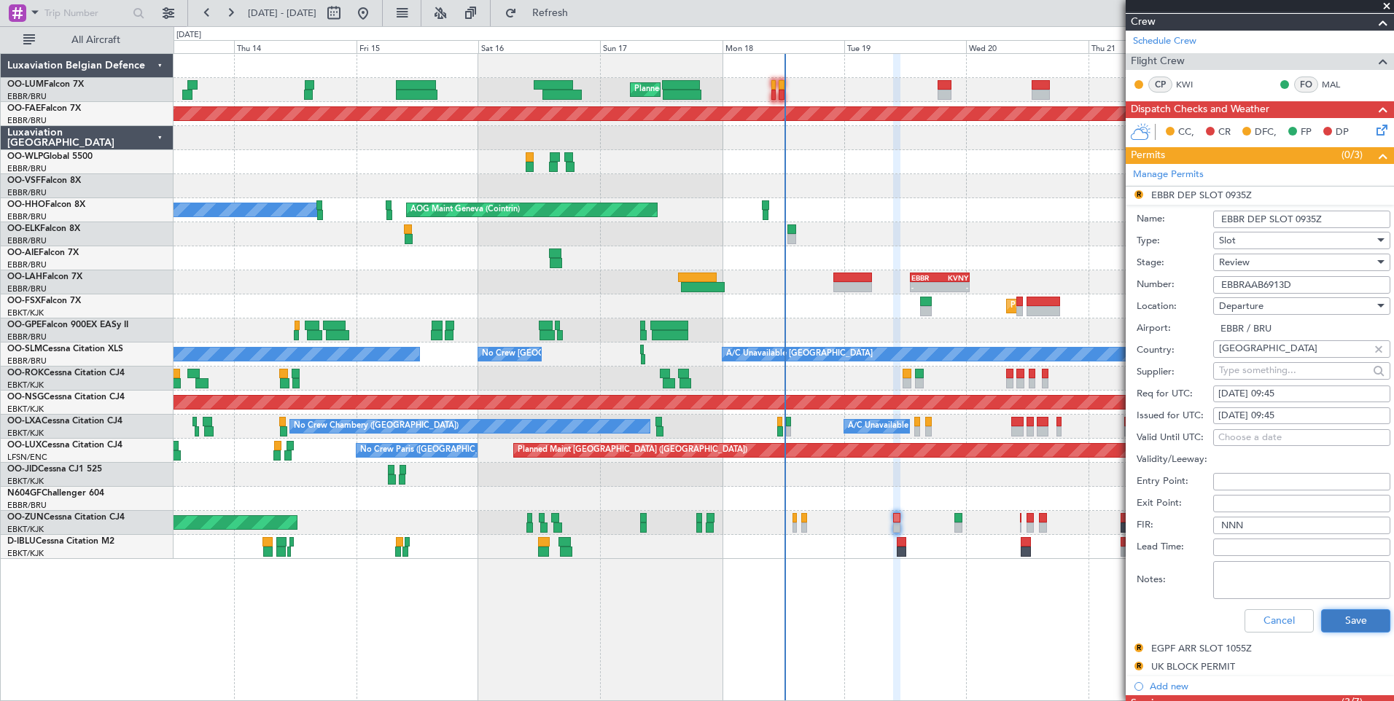
click at [1345, 625] on button "Save" at bounding box center [1355, 620] width 69 height 23
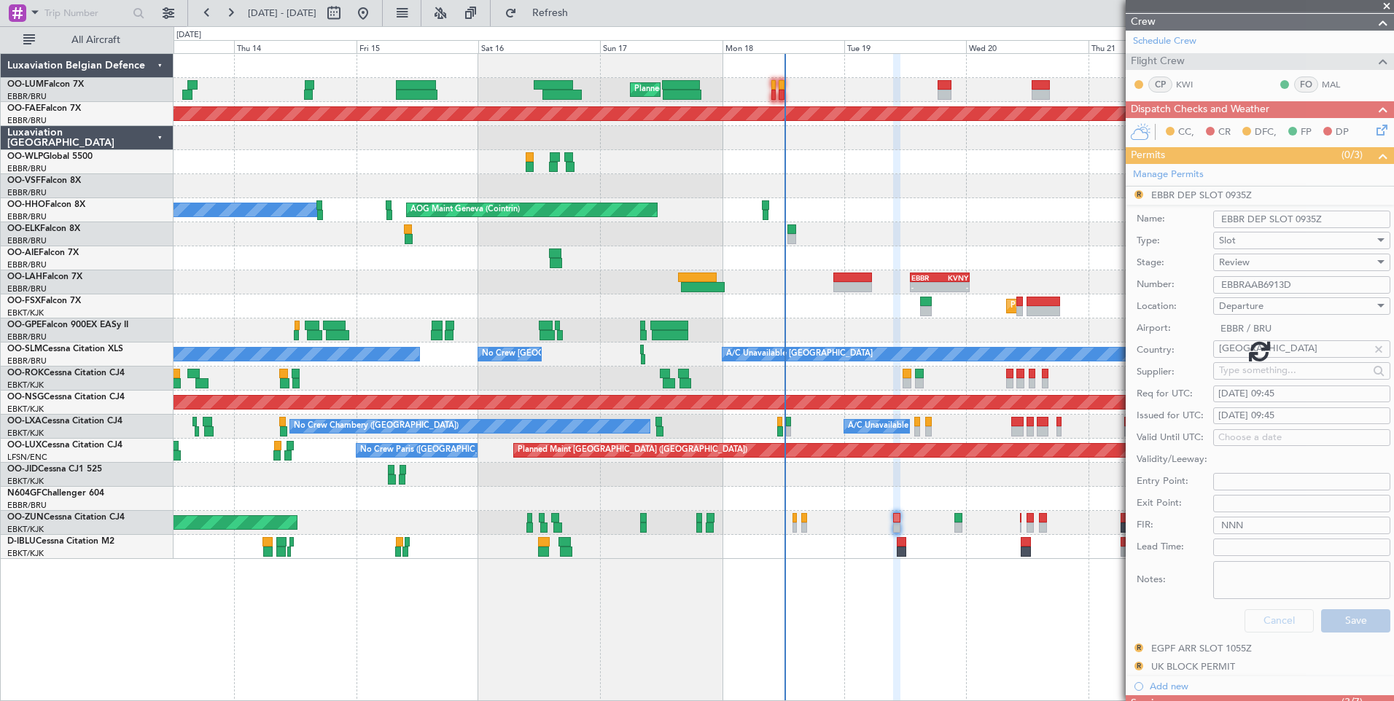
scroll to position [218, 0]
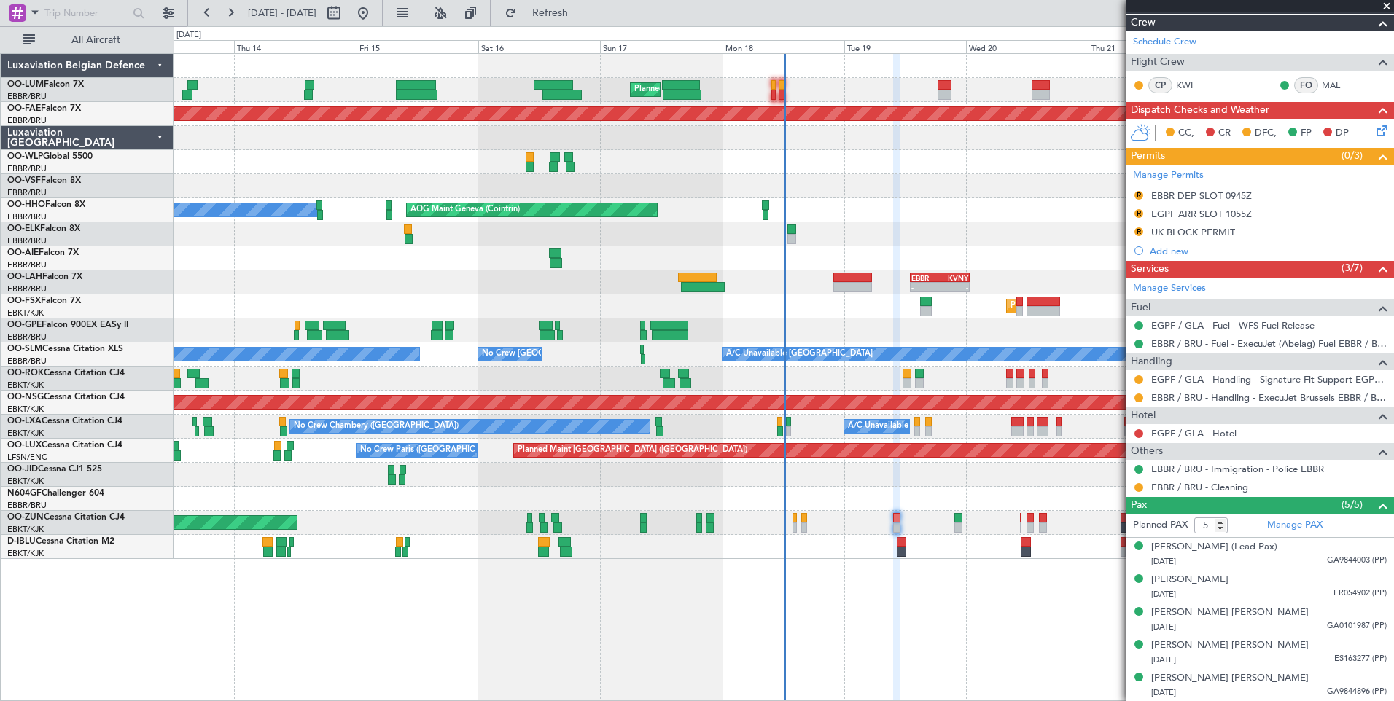
drag, startPoint x: 582, startPoint y: 7, endPoint x: 702, endPoint y: 102, distance: 152.5
click at [581, 17] on span "Refresh" at bounding box center [550, 13] width 61 height 10
click at [1143, 230] on div "Manage Permits R EBBR DEP SLOT 0945Z R EGPF ARR SLOT 1055Z R UK BLOCK PERMIT Ad…" at bounding box center [1259, 212] width 268 height 95
click at [1138, 230] on div "Manage Permits R EBBR DEP SLOT 0945Z R EGPF ARR SLOT 1055Z R UK BLOCK PERMIT Ad…" at bounding box center [1259, 212] width 268 height 95
drag, startPoint x: 1141, startPoint y: 231, endPoint x: 1148, endPoint y: 238, distance: 9.8
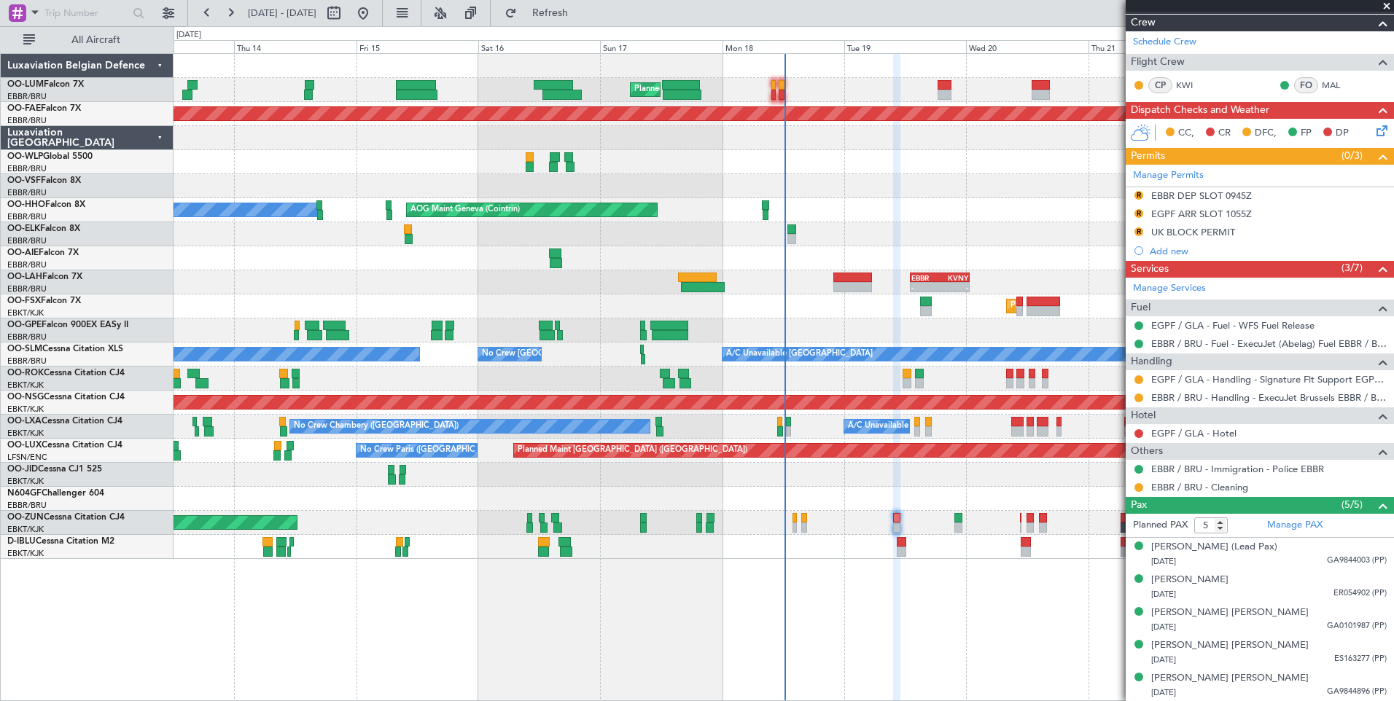
click at [1148, 238] on body "13 Aug 2025 - 23 Aug 2025 Refresh Quick Links All Aircraft Planned Maint Brusse…" at bounding box center [697, 350] width 1394 height 701
click at [1140, 230] on button "R" at bounding box center [1138, 231] width 9 height 9
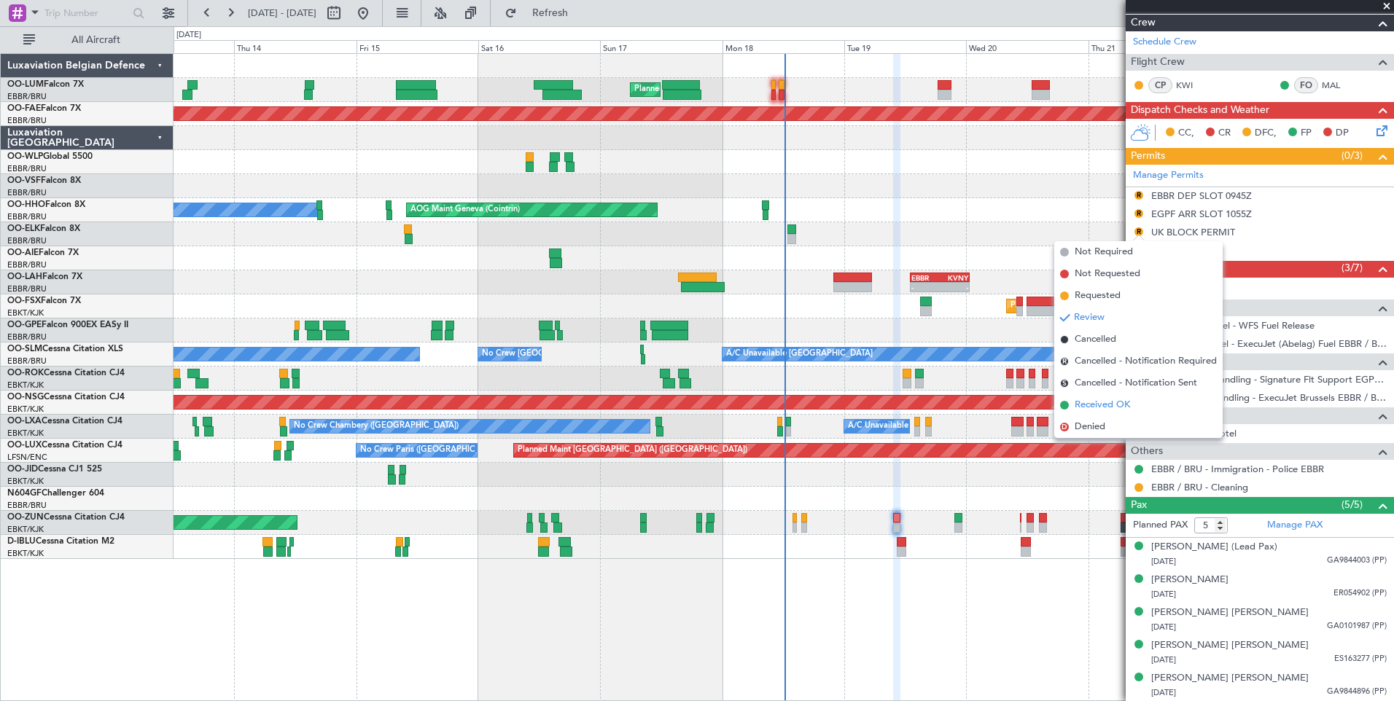
click at [1086, 405] on span "Received OK" at bounding box center [1101, 405] width 55 height 15
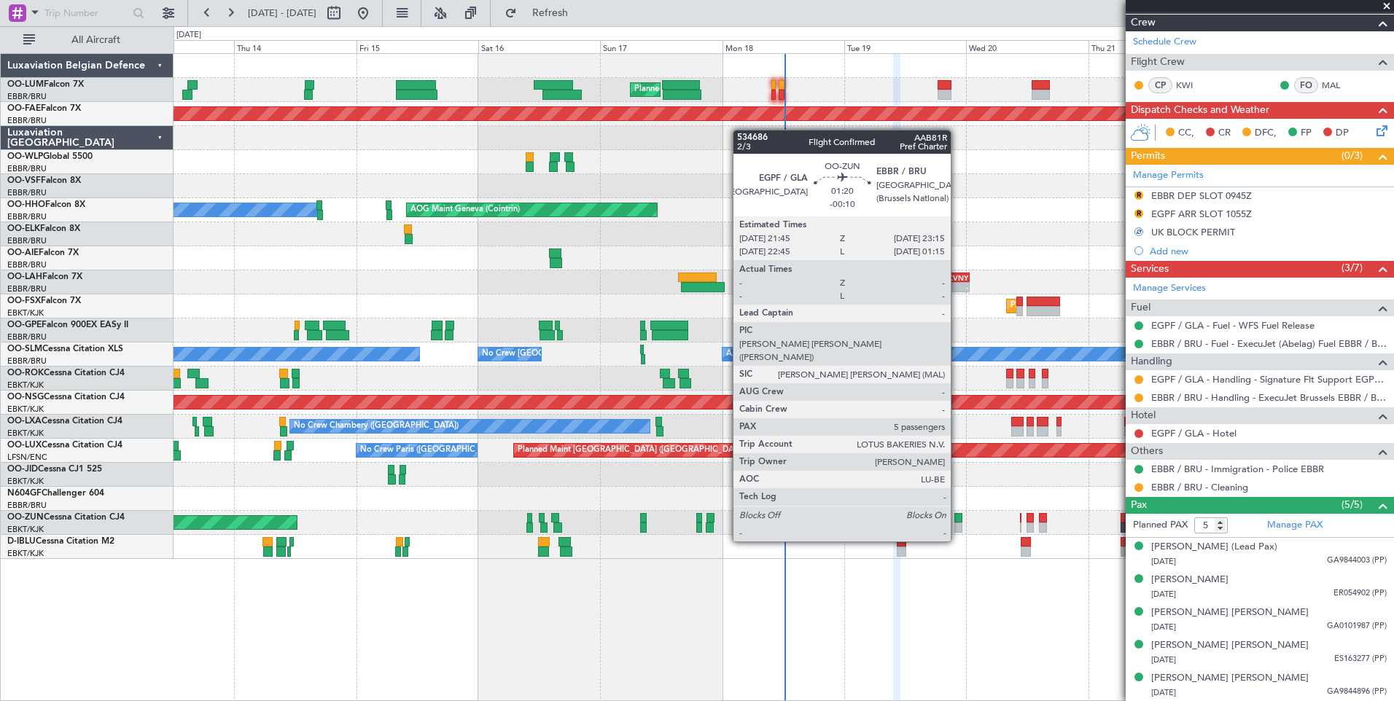
click at [957, 515] on div at bounding box center [958, 518] width 8 height 10
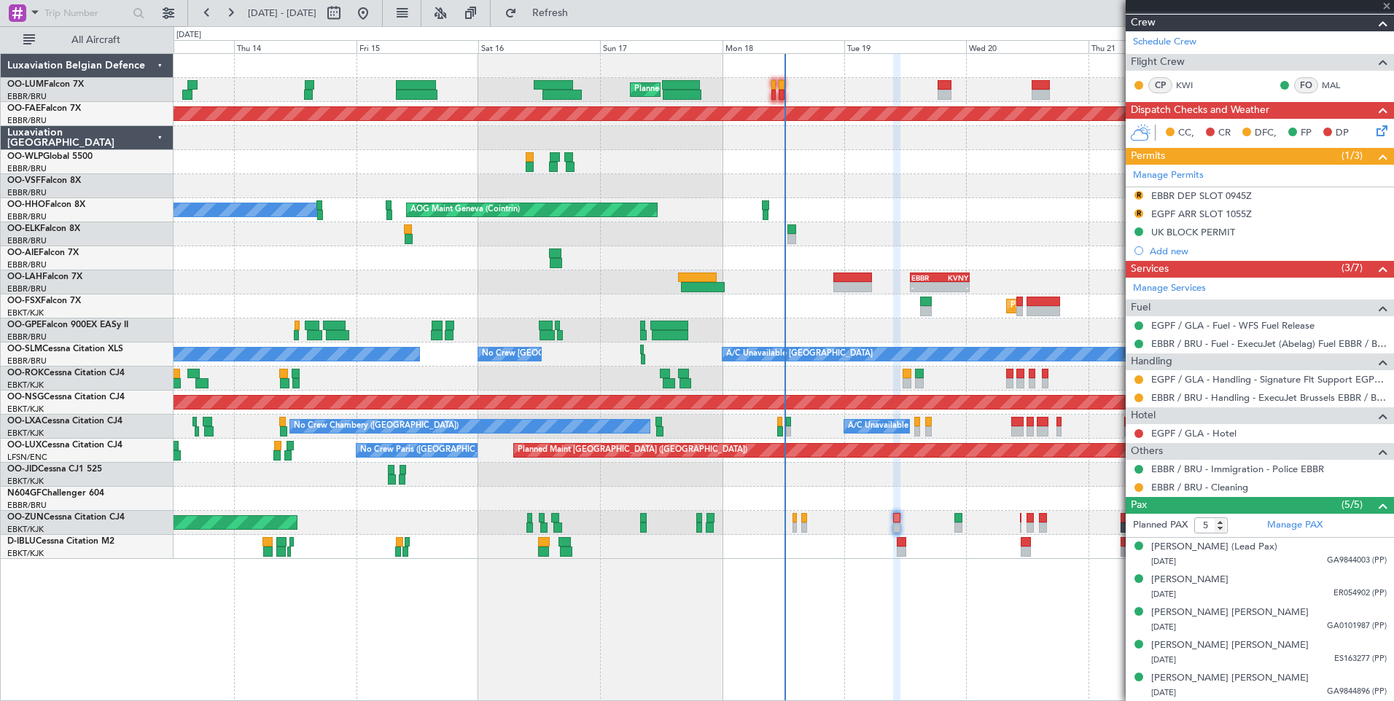
type input "-00:10"
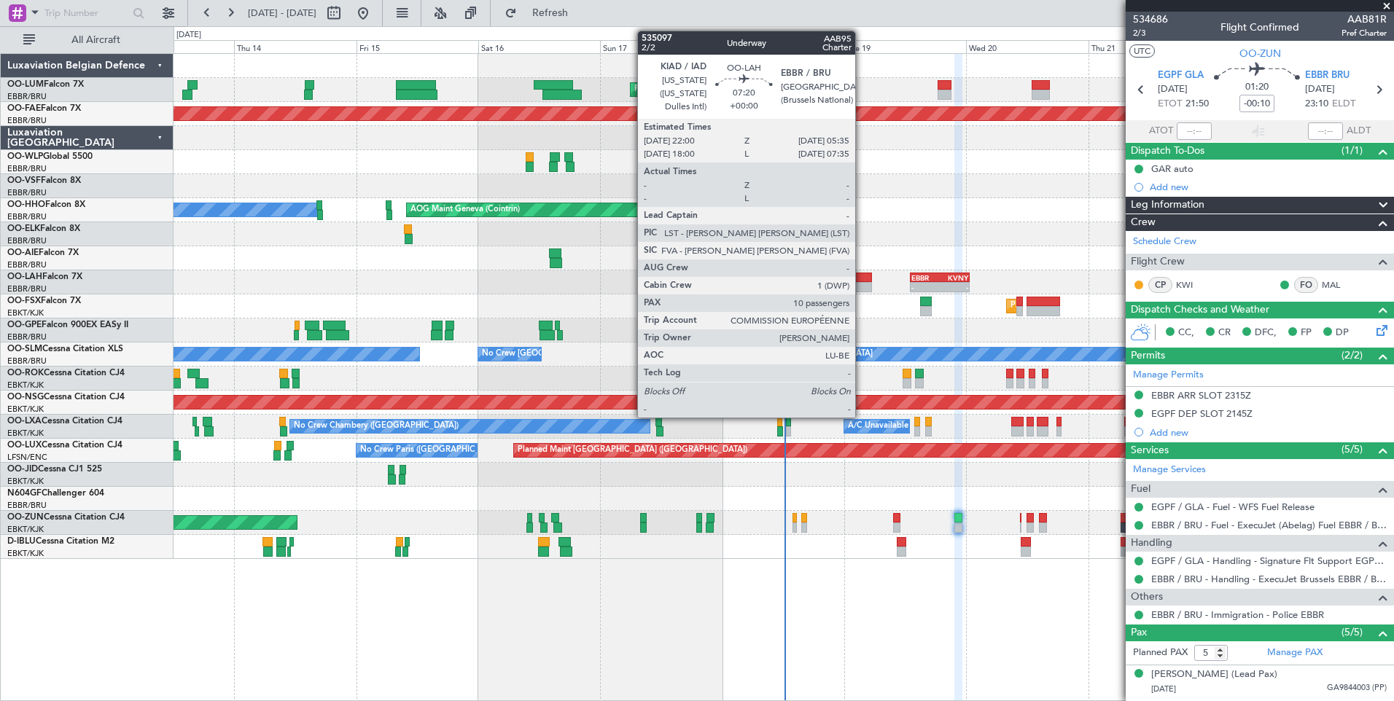
click at [862, 284] on div at bounding box center [852, 287] width 39 height 10
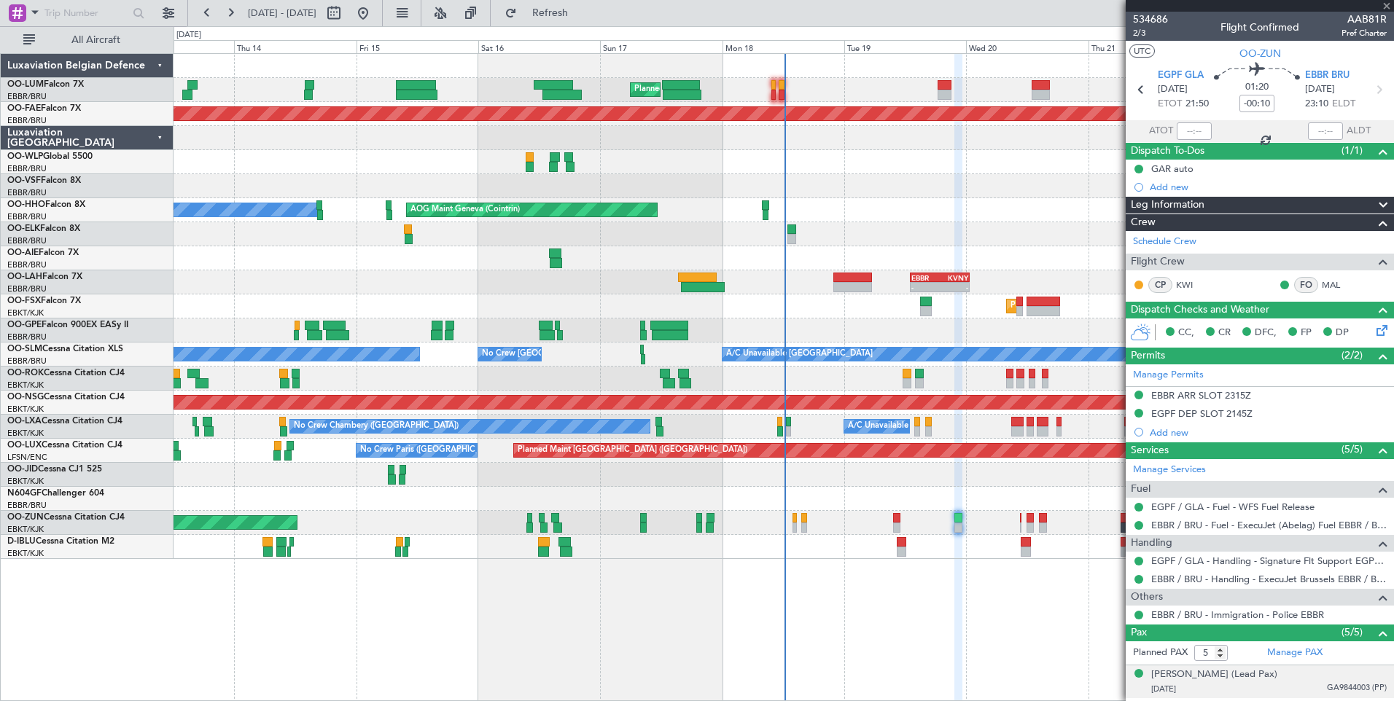
type input "10"
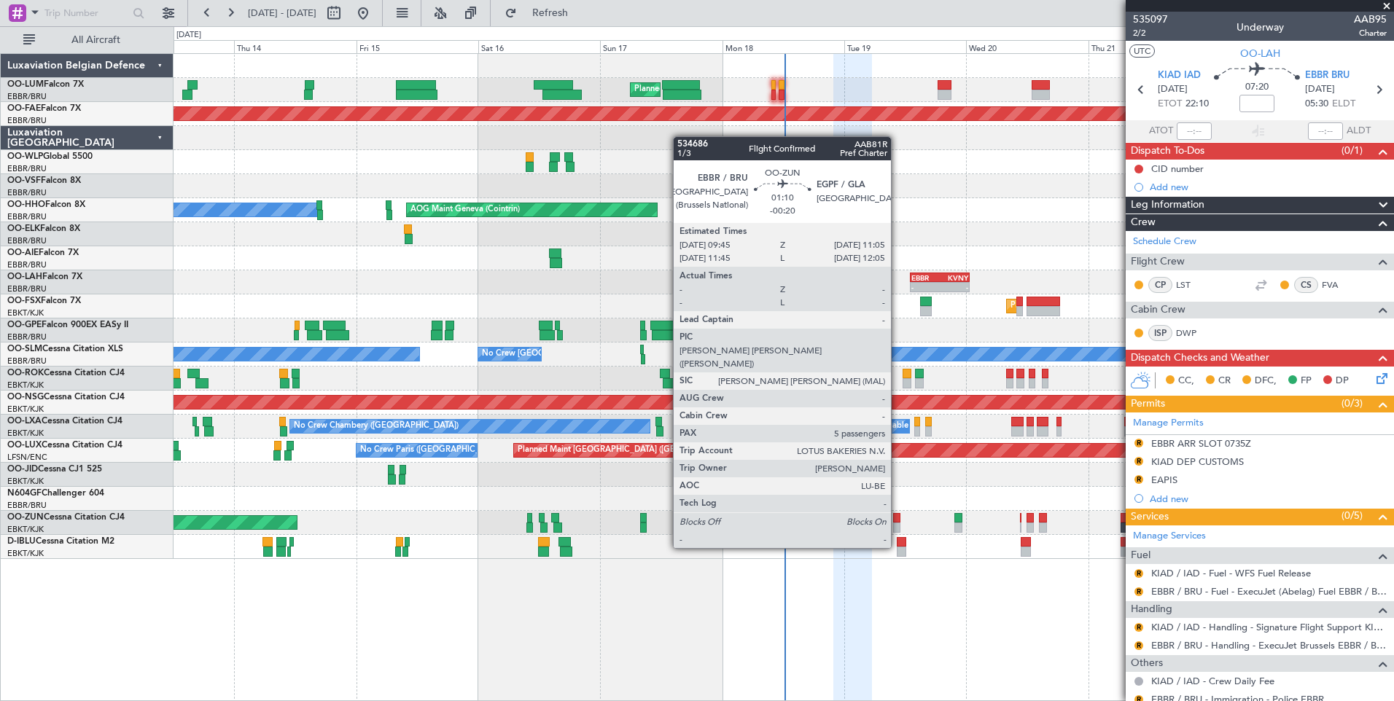
click at [897, 522] on div at bounding box center [896, 518] width 7 height 10
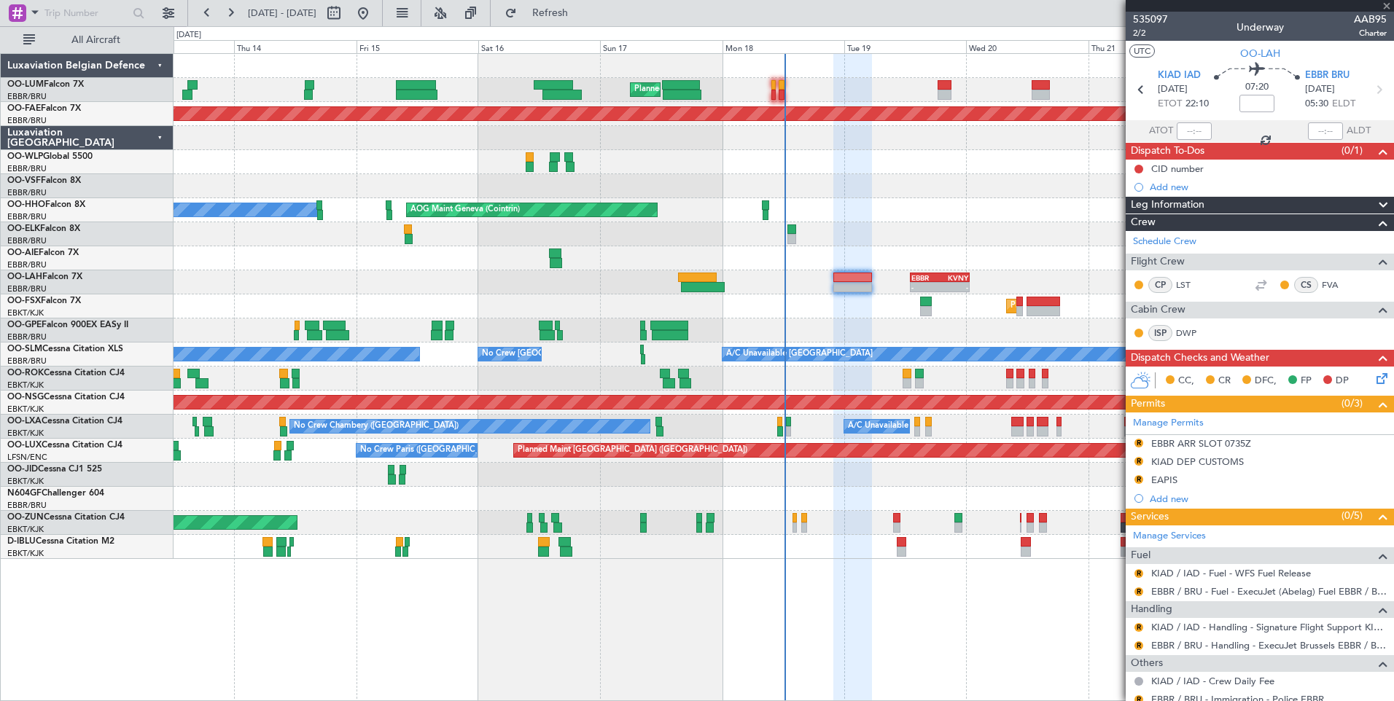
type input "-00:20"
type input "5"
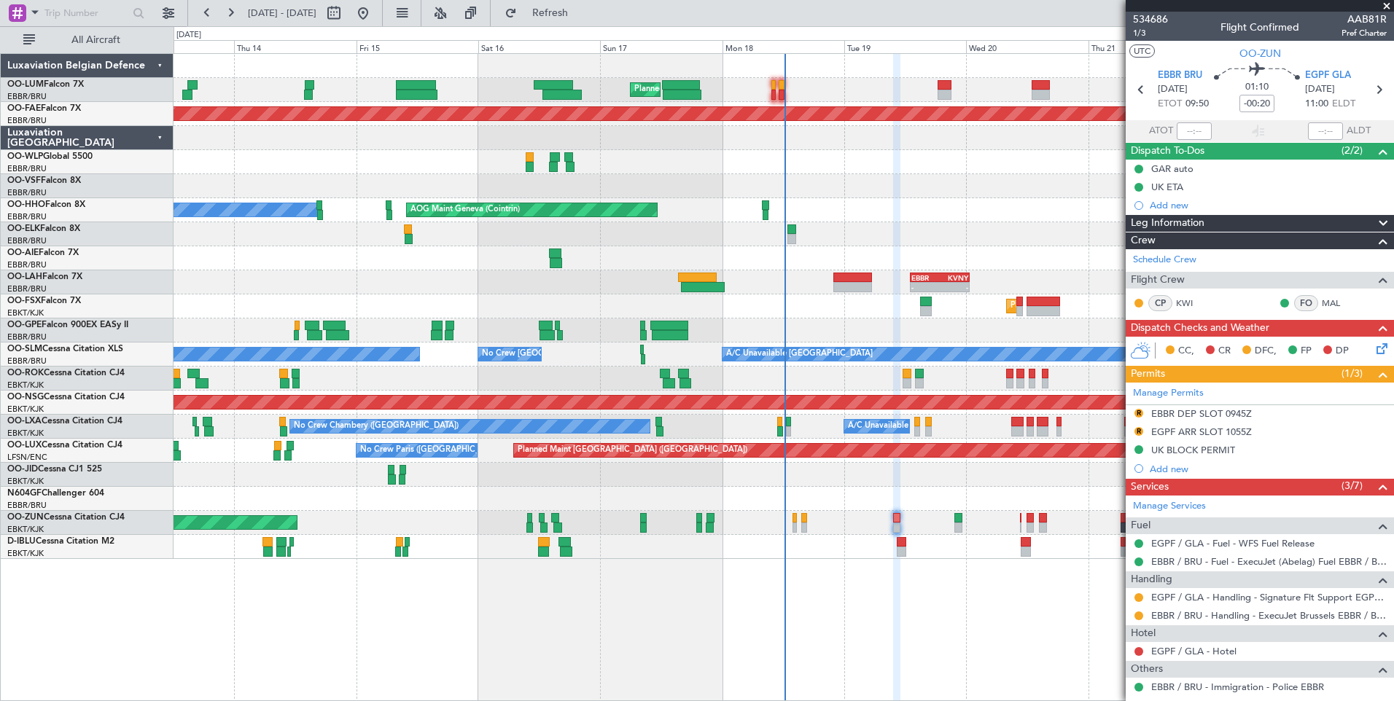
drag, startPoint x: 1250, startPoint y: 418, endPoint x: 1241, endPoint y: 430, distance: 15.2
click at [1241, 430] on mat-tooltip-component "EBBR DEP SLOT 0945Z" at bounding box center [1202, 438] width 112 height 39
click at [1236, 433] on div "EGPF ARR SLOT 1055Z" at bounding box center [1201, 432] width 101 height 12
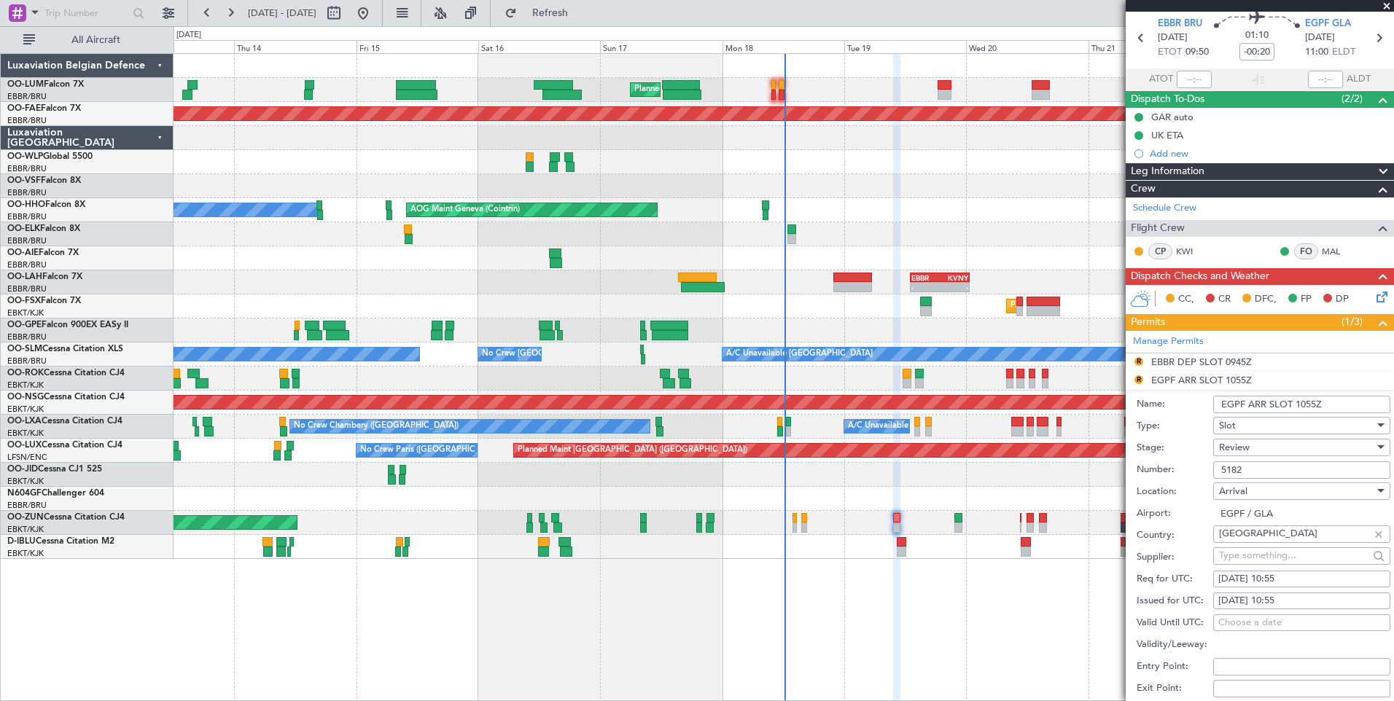
scroll to position [146, 0]
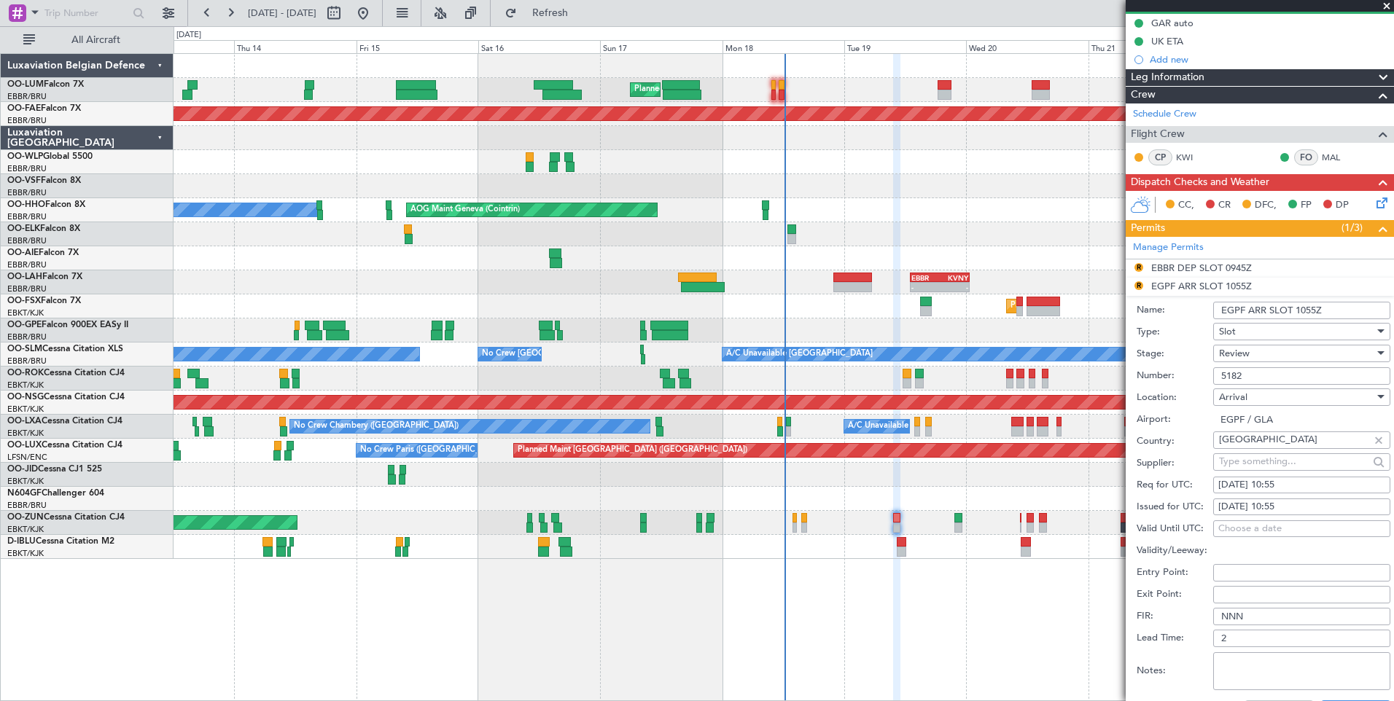
click at [1301, 481] on div "19/08/2025 10:55" at bounding box center [1301, 485] width 167 height 15
select select "8"
select select "2025"
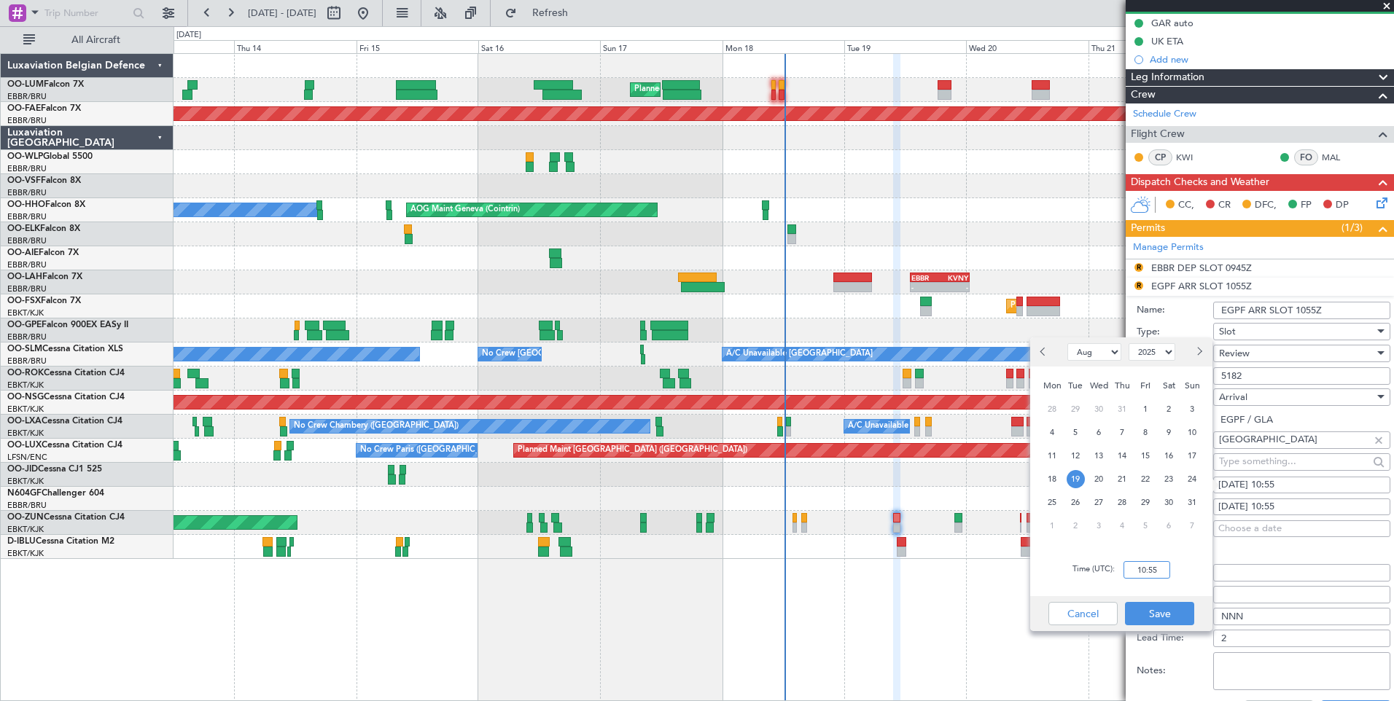
click at [1145, 572] on input "10:55" at bounding box center [1146, 569] width 47 height 17
type input "11:05"
click at [1163, 618] on button "Save" at bounding box center [1159, 613] width 69 height 23
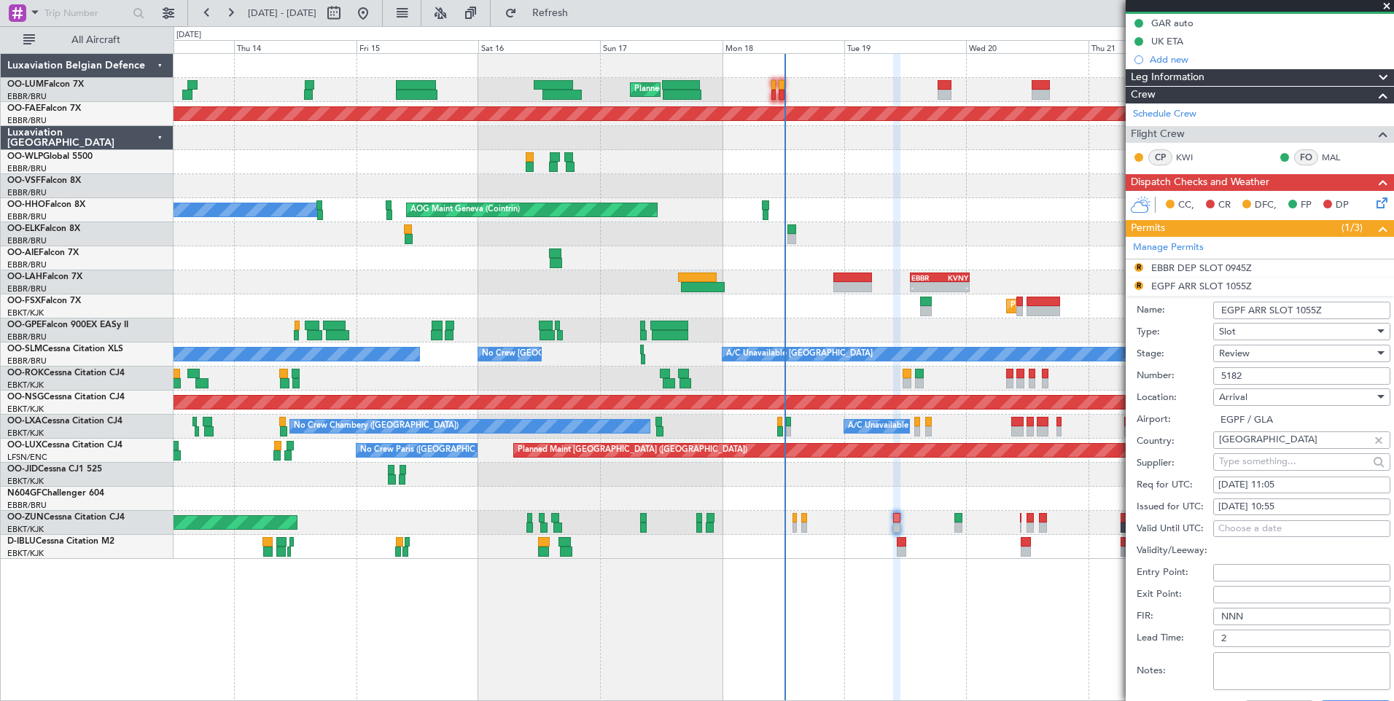
click at [1319, 505] on div "19/08/2025 10:55" at bounding box center [1301, 507] width 167 height 15
select select "8"
select select "2025"
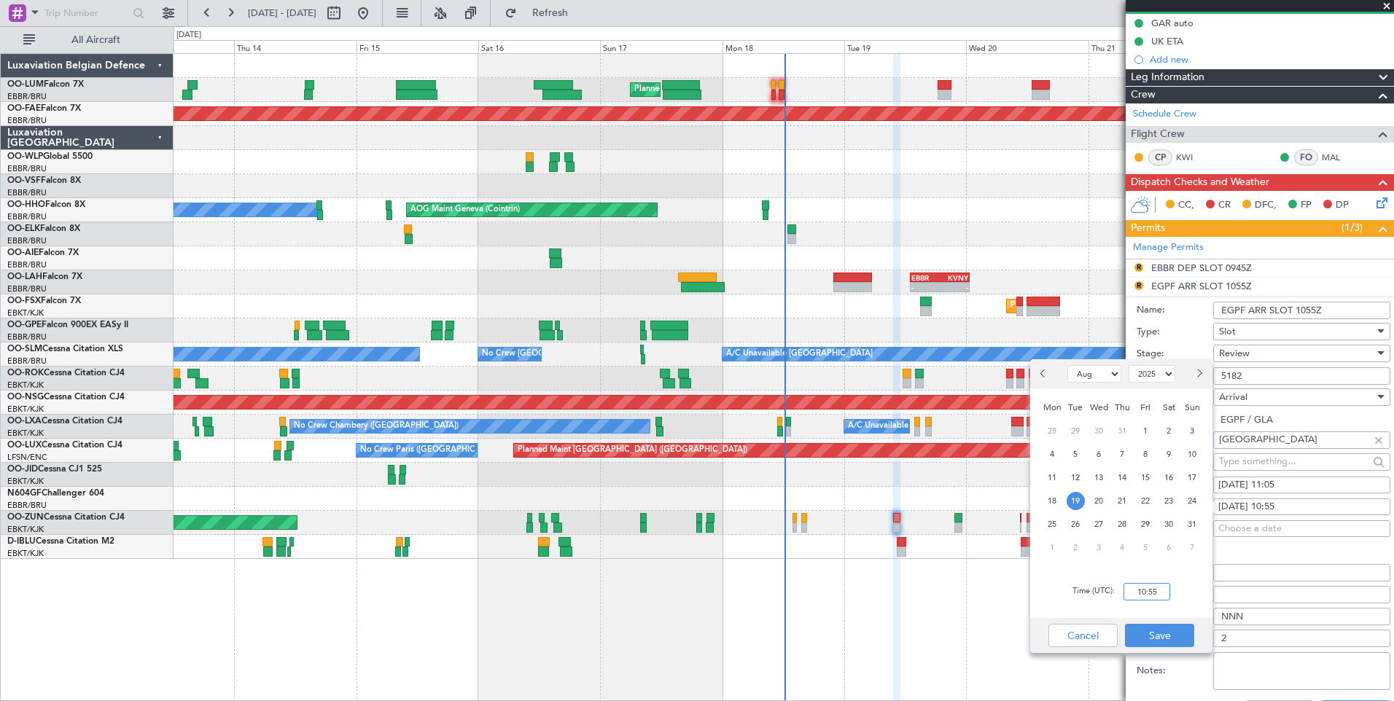
click at [1158, 591] on input "10:55" at bounding box center [1146, 591] width 47 height 17
type input "11:05"
click at [1171, 639] on button "Save" at bounding box center [1159, 635] width 69 height 23
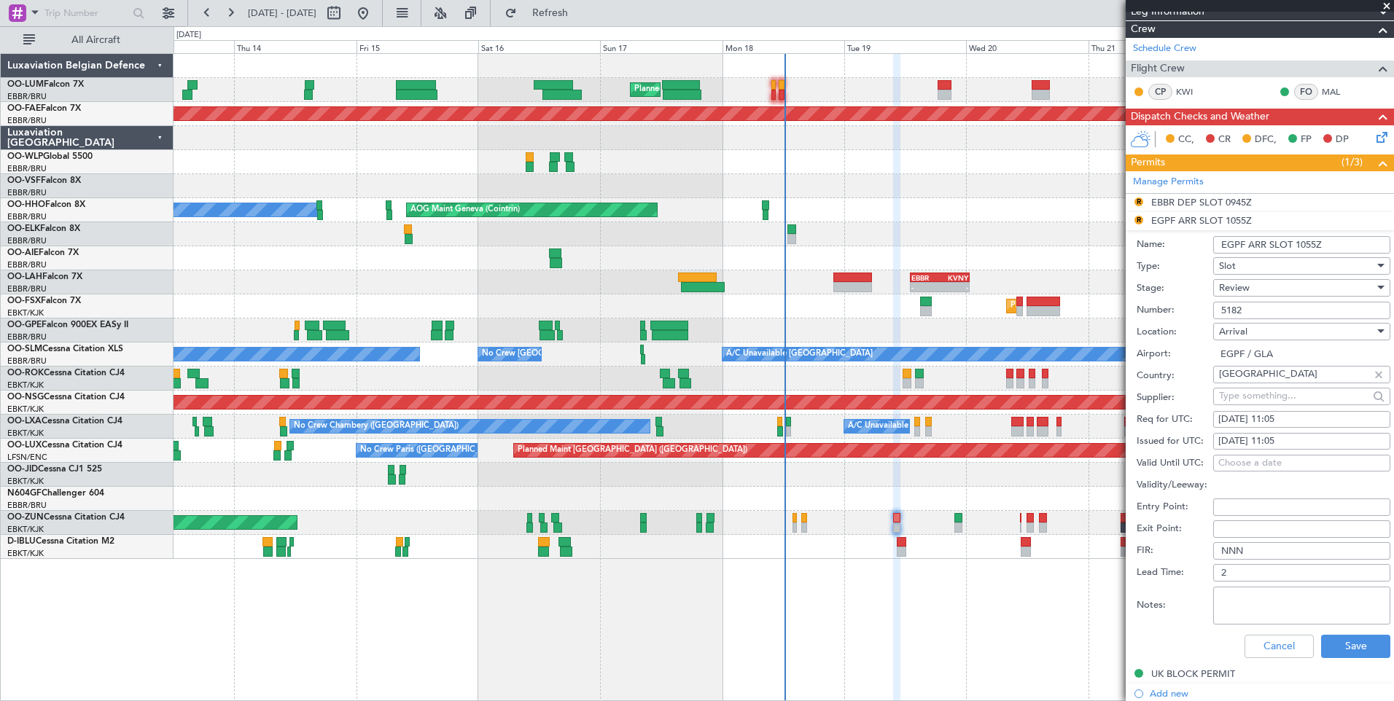
scroll to position [292, 0]
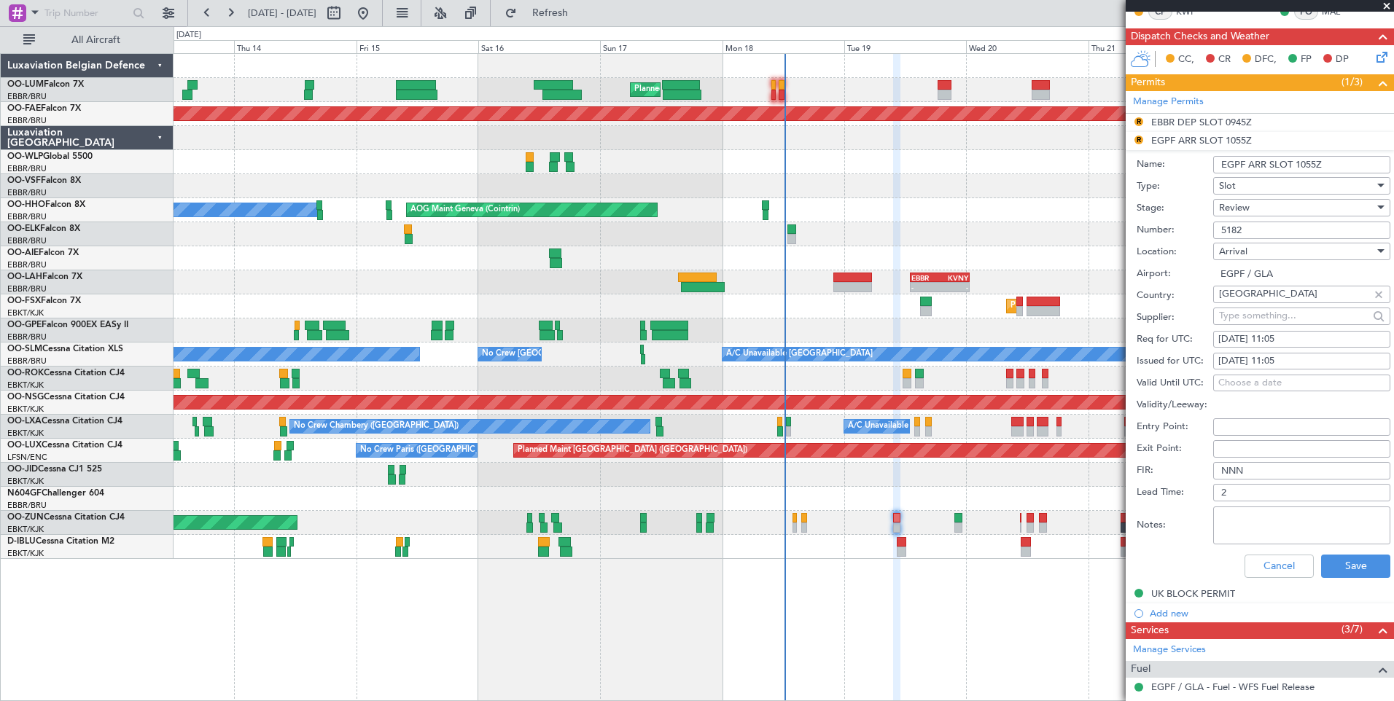
click at [1337, 545] on div "Notes:" at bounding box center [1263, 526] width 254 height 44
click at [1335, 565] on button "Save" at bounding box center [1355, 566] width 69 height 23
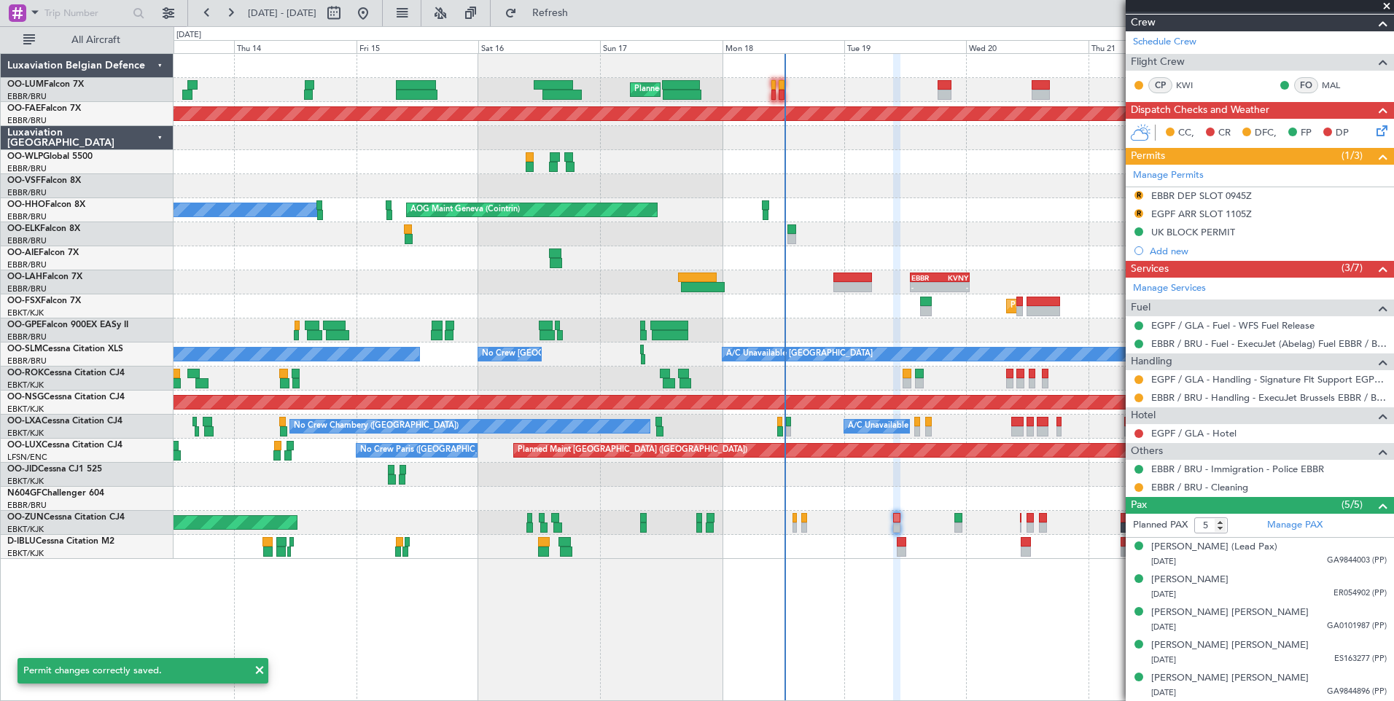
scroll to position [0, 0]
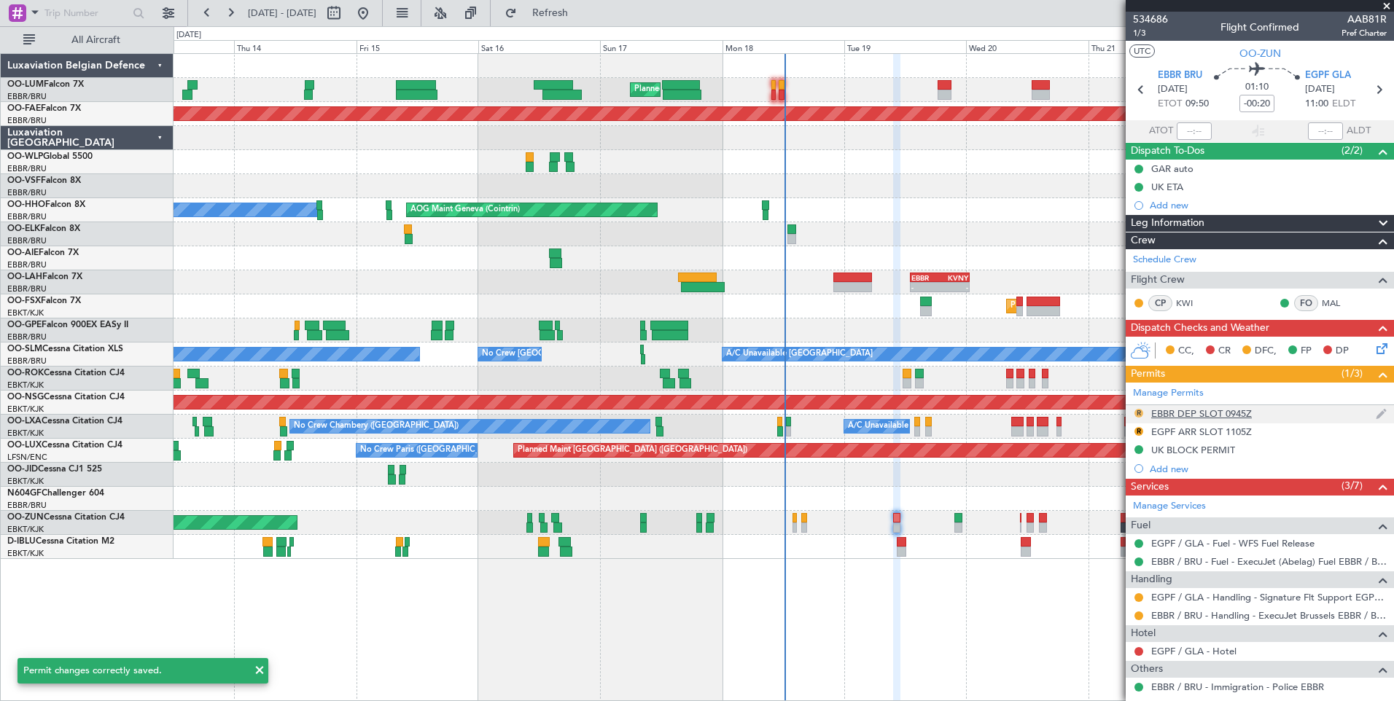
click at [1138, 411] on button "R" at bounding box center [1138, 413] width 9 height 9
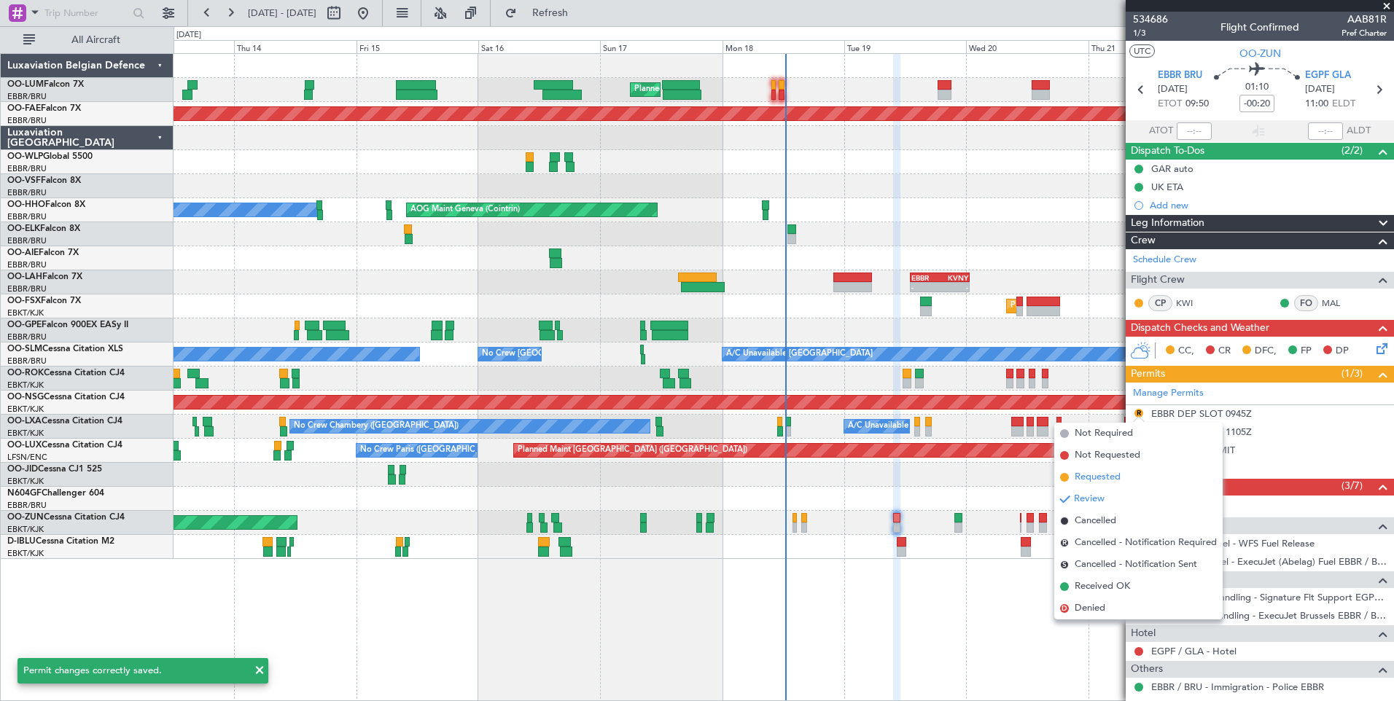
click at [1077, 480] on span "Requested" at bounding box center [1097, 477] width 46 height 15
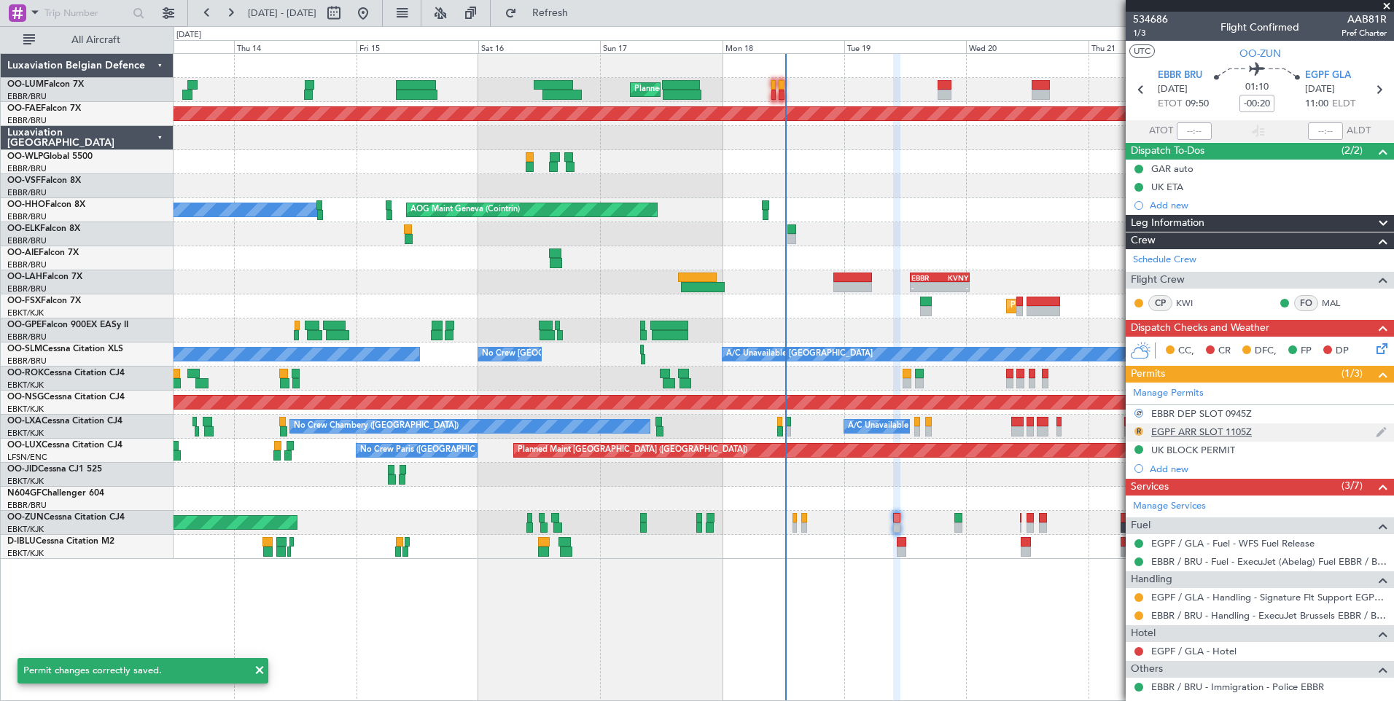
click at [1136, 433] on button "R" at bounding box center [1138, 431] width 9 height 9
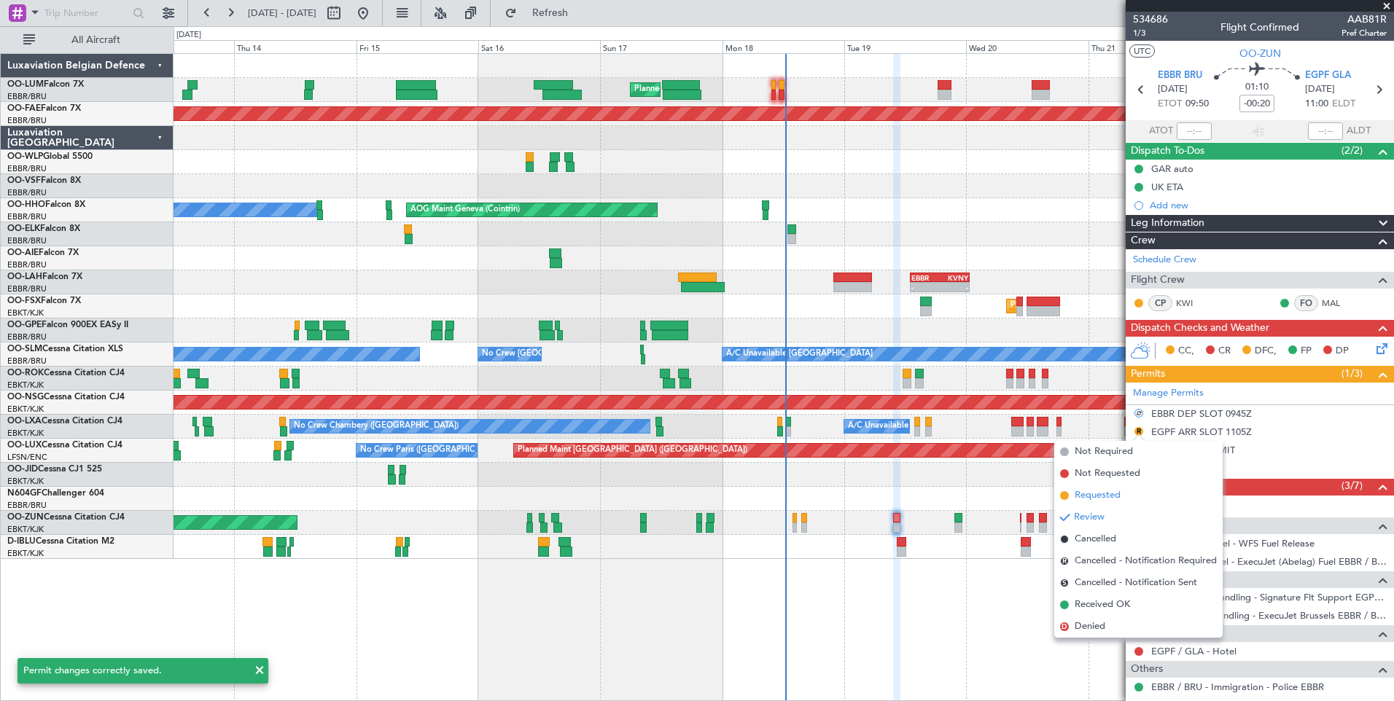
click at [1091, 495] on span "Requested" at bounding box center [1097, 495] width 46 height 15
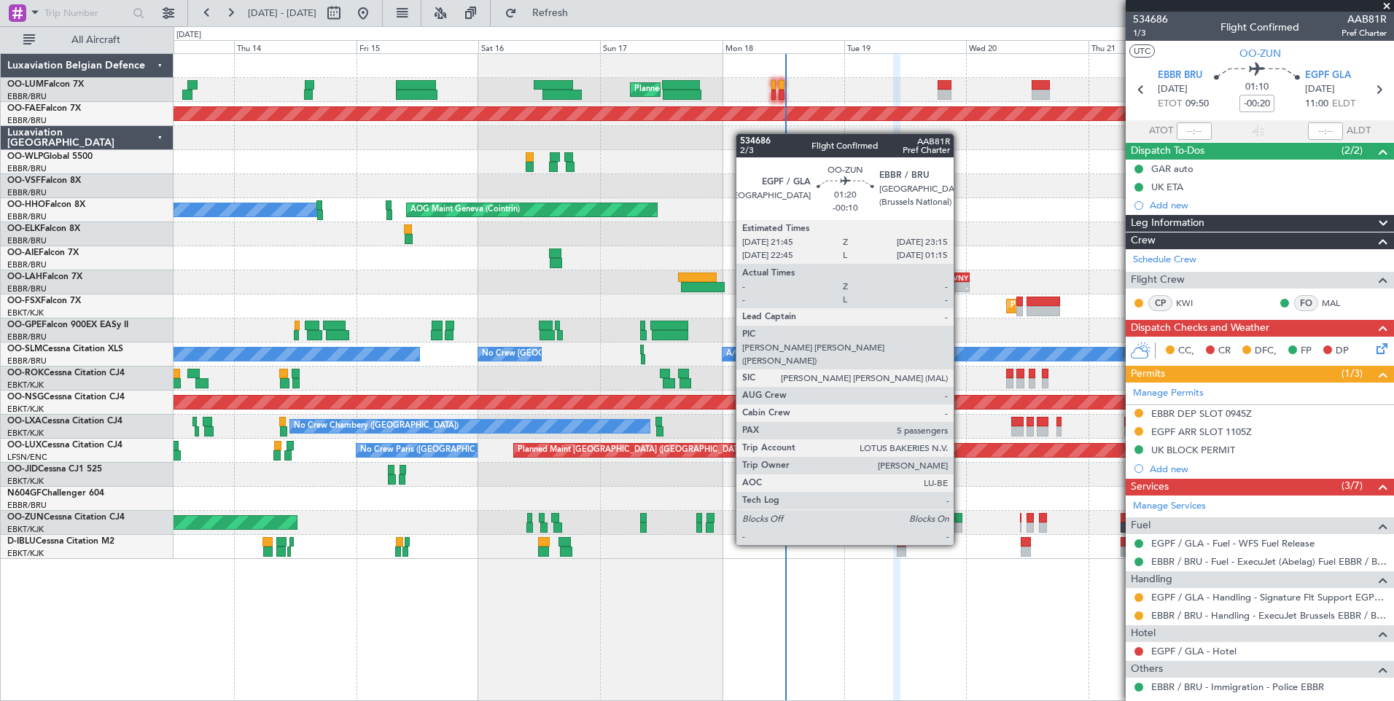
click at [960, 519] on div at bounding box center [958, 518] width 8 height 10
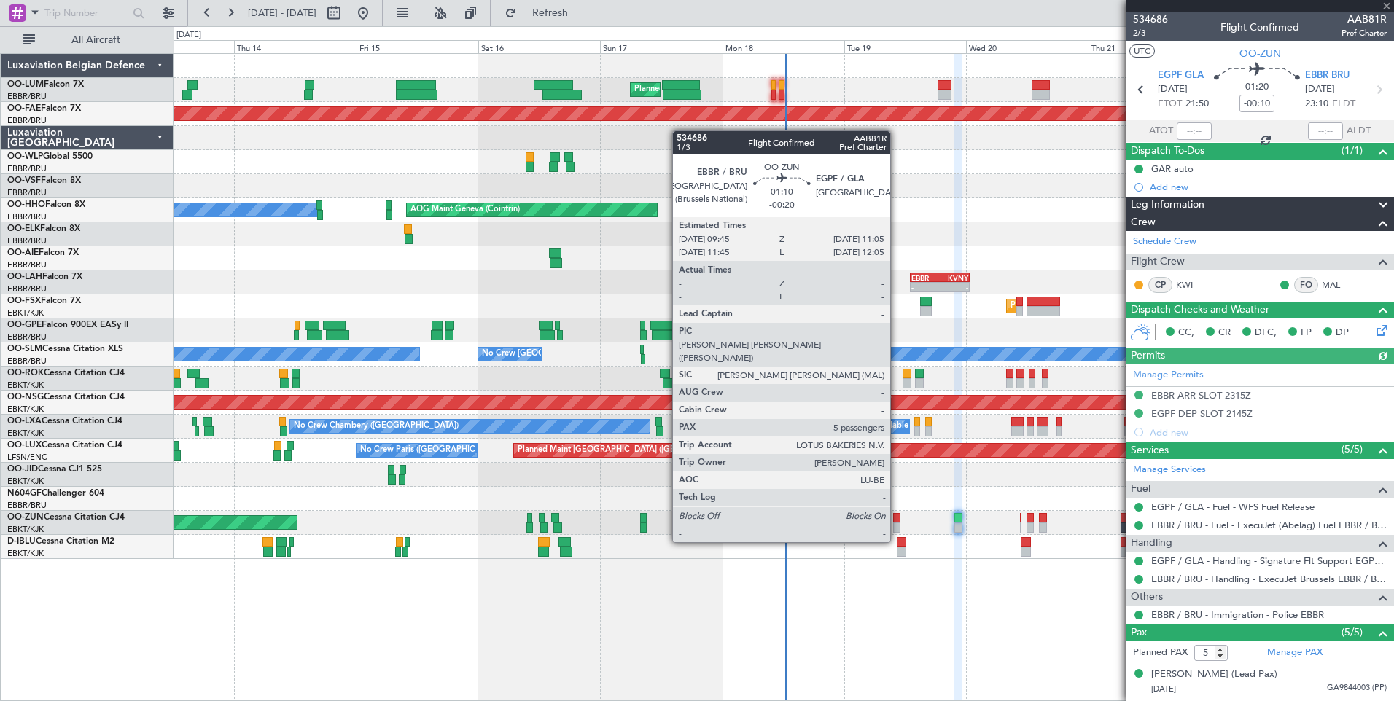
click at [896, 516] on div at bounding box center [896, 518] width 7 height 10
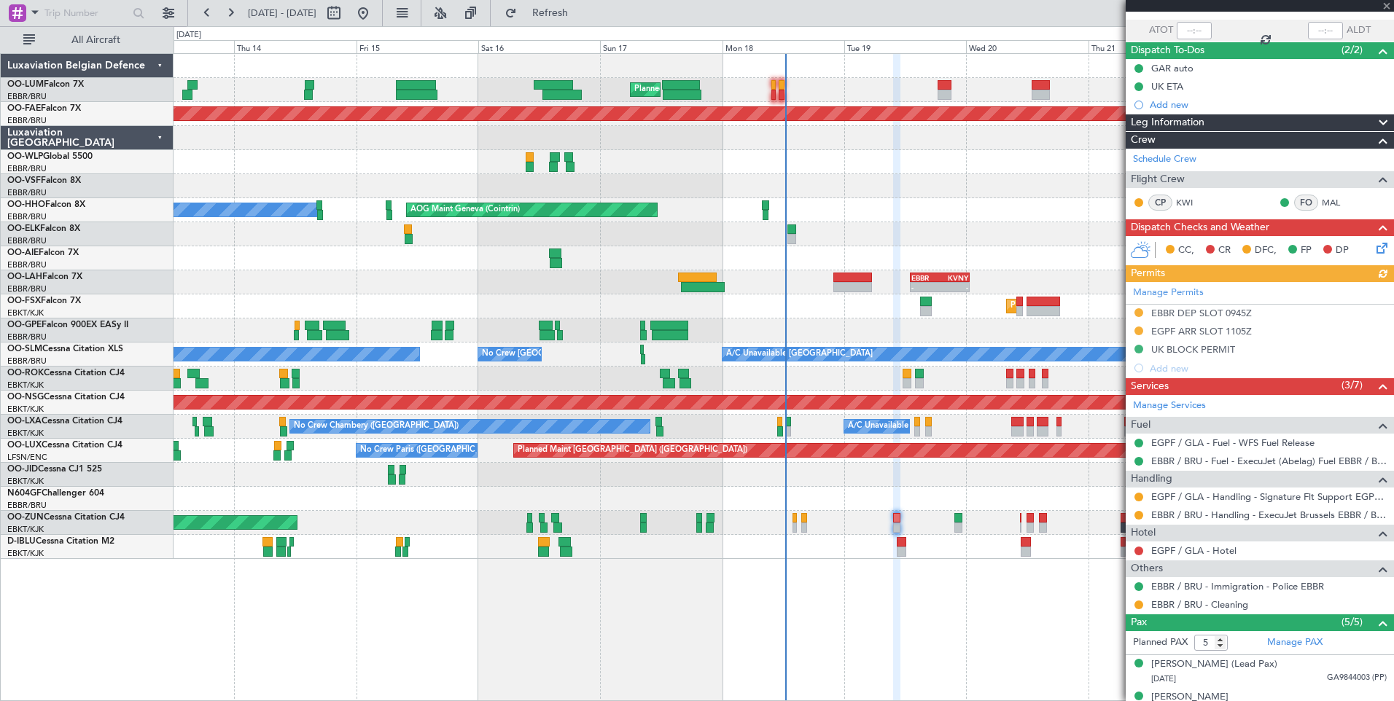
scroll to position [218, 0]
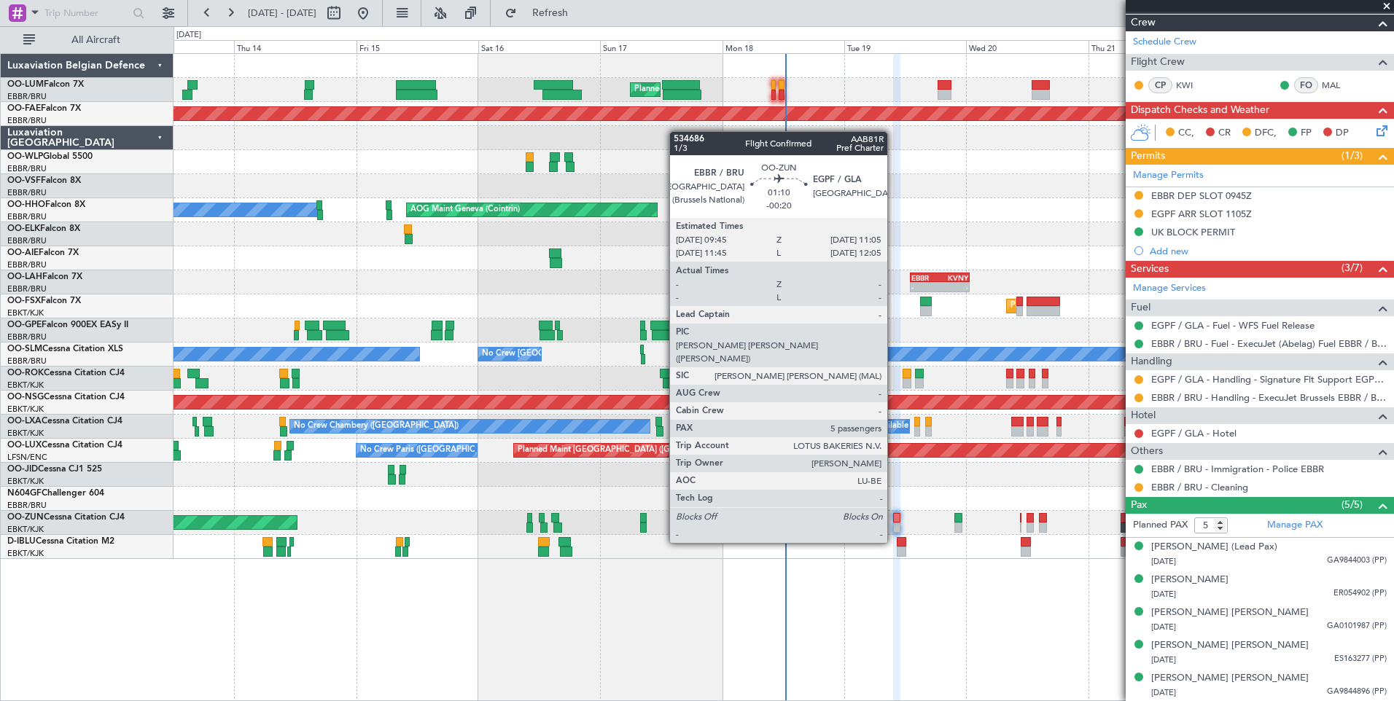
click at [894, 517] on div at bounding box center [896, 518] width 7 height 10
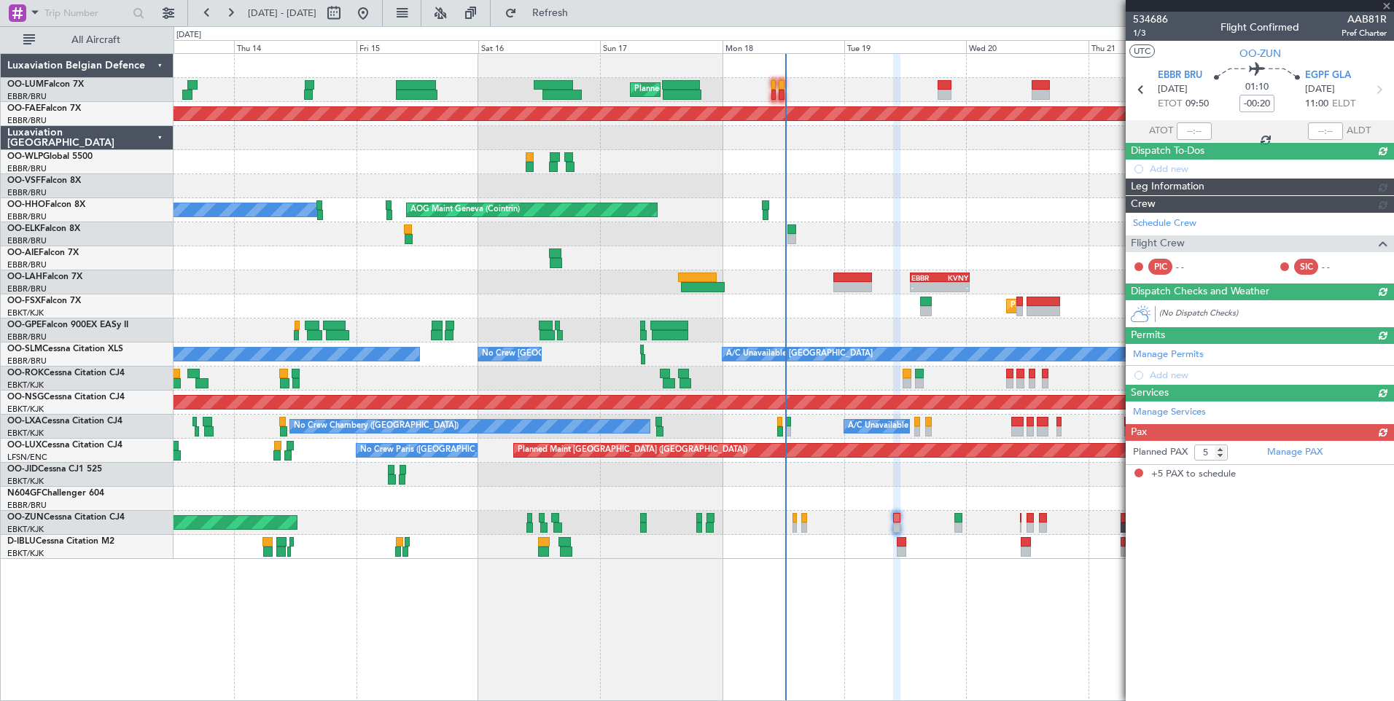
scroll to position [0, 0]
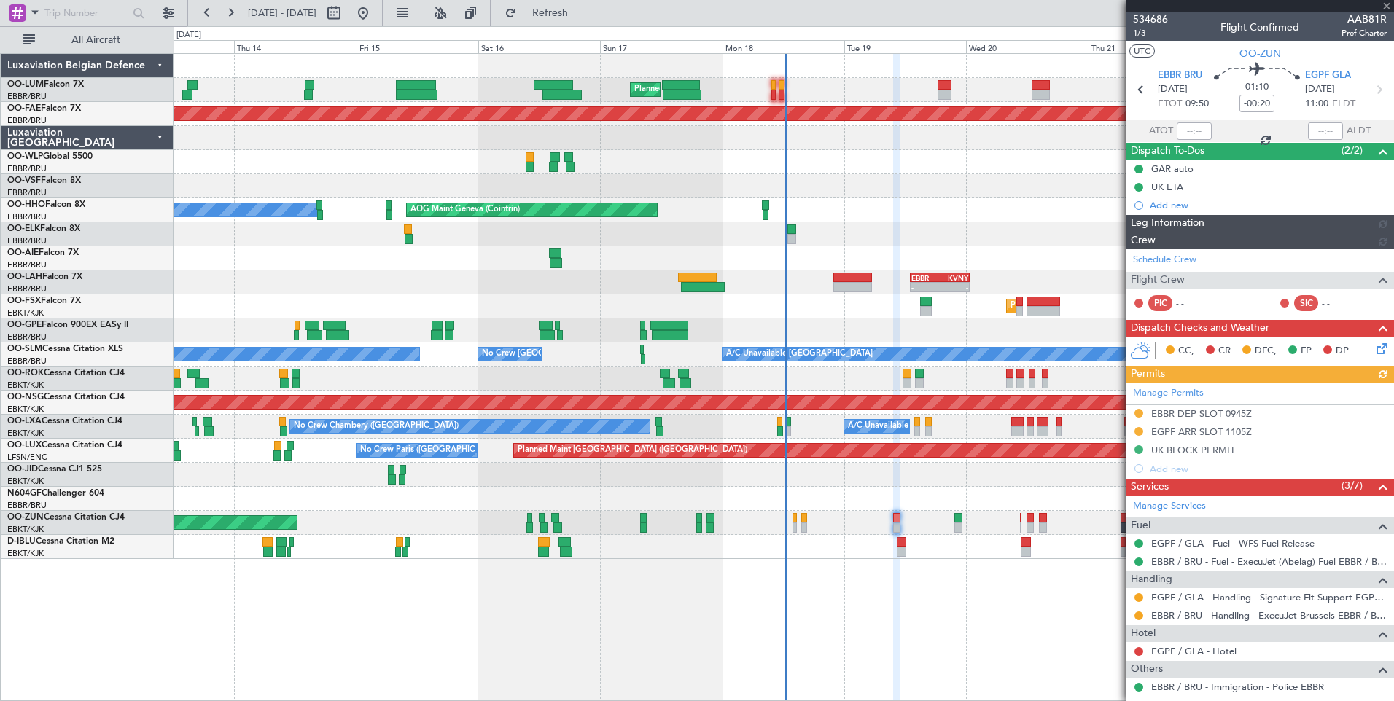
click at [1252, 375] on div "Permits (1/3) Manage Permits EBBR DEP SLOT 0945Z EGPF ARR SLOT 1105Z UK BLOCK P…" at bounding box center [1259, 421] width 268 height 113
click at [1222, 597] on link "EGPF / GLA - Handling - Signature Flt Support EGPF / GLA" at bounding box center [1268, 597] width 235 height 12
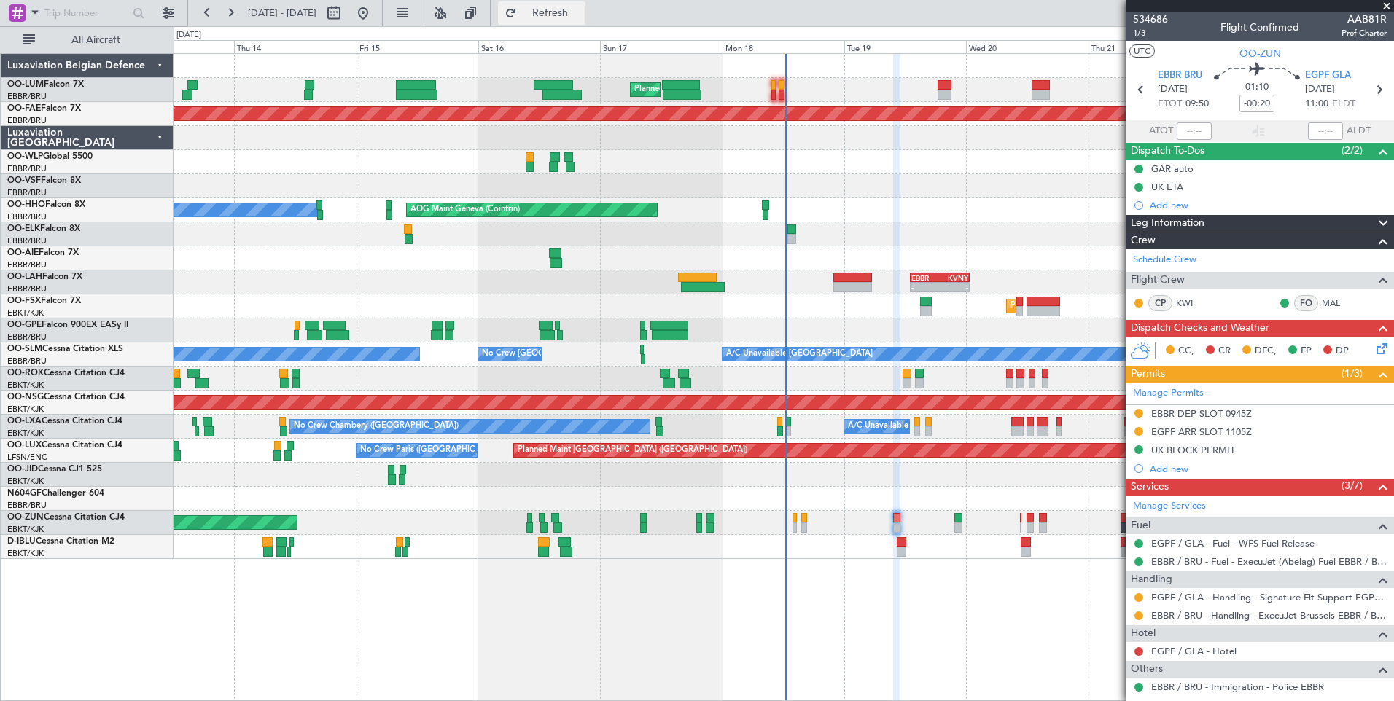
click at [581, 16] on span "Refresh" at bounding box center [550, 13] width 61 height 10
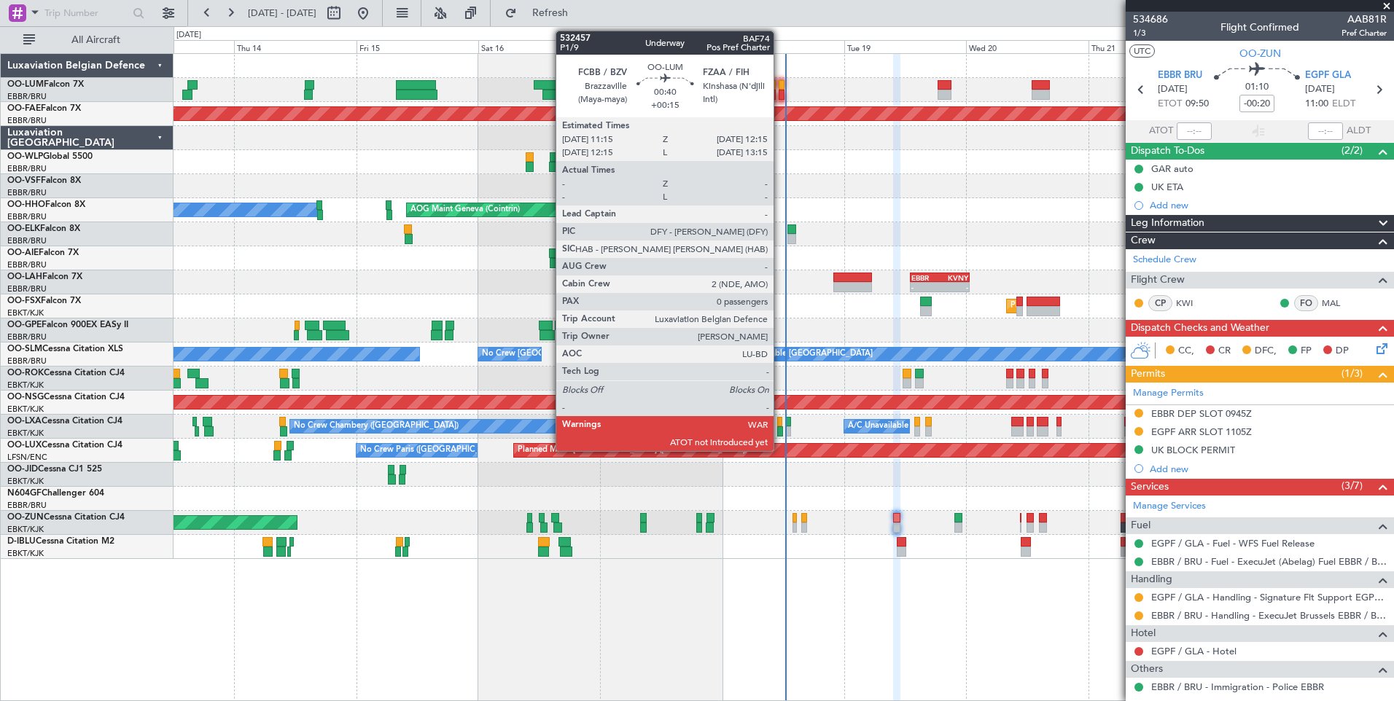
click at [780, 82] on div at bounding box center [780, 85] width 5 height 10
type input "+00:15"
type input "0"
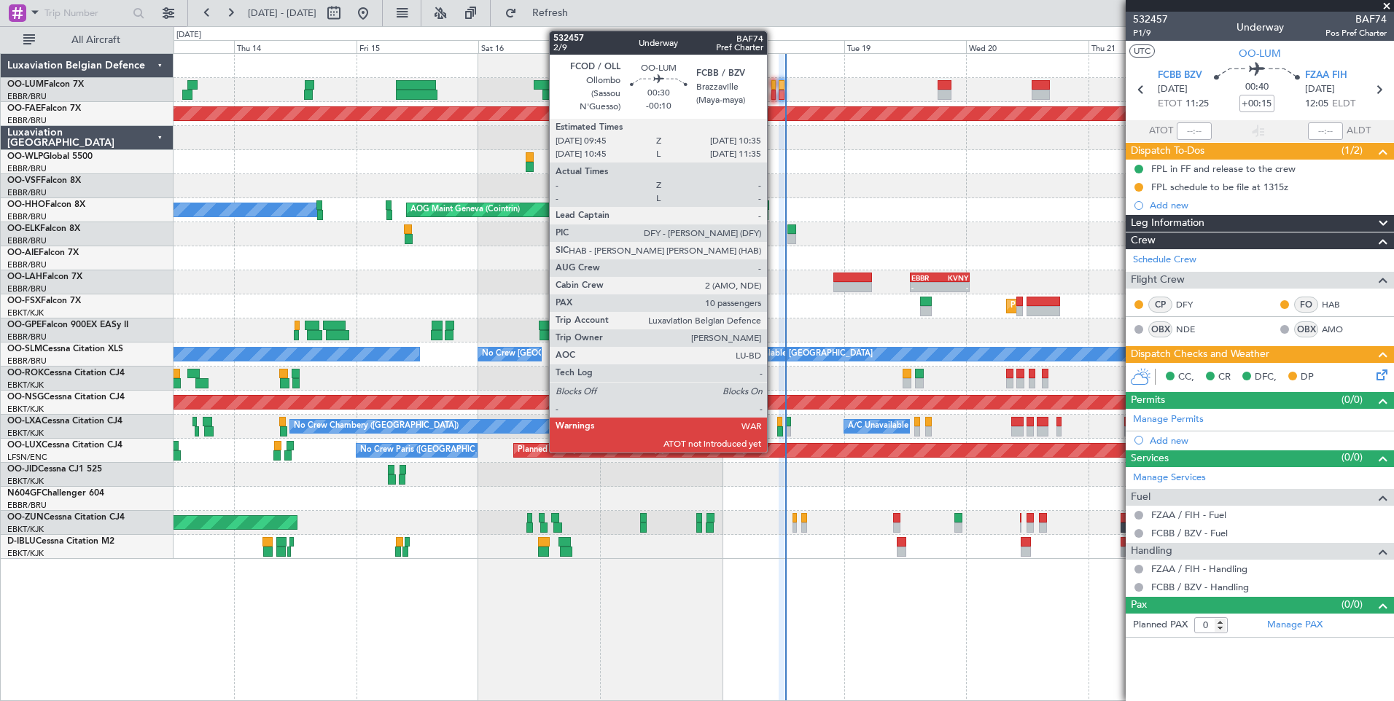
click at [773, 87] on div at bounding box center [773, 85] width 4 height 10
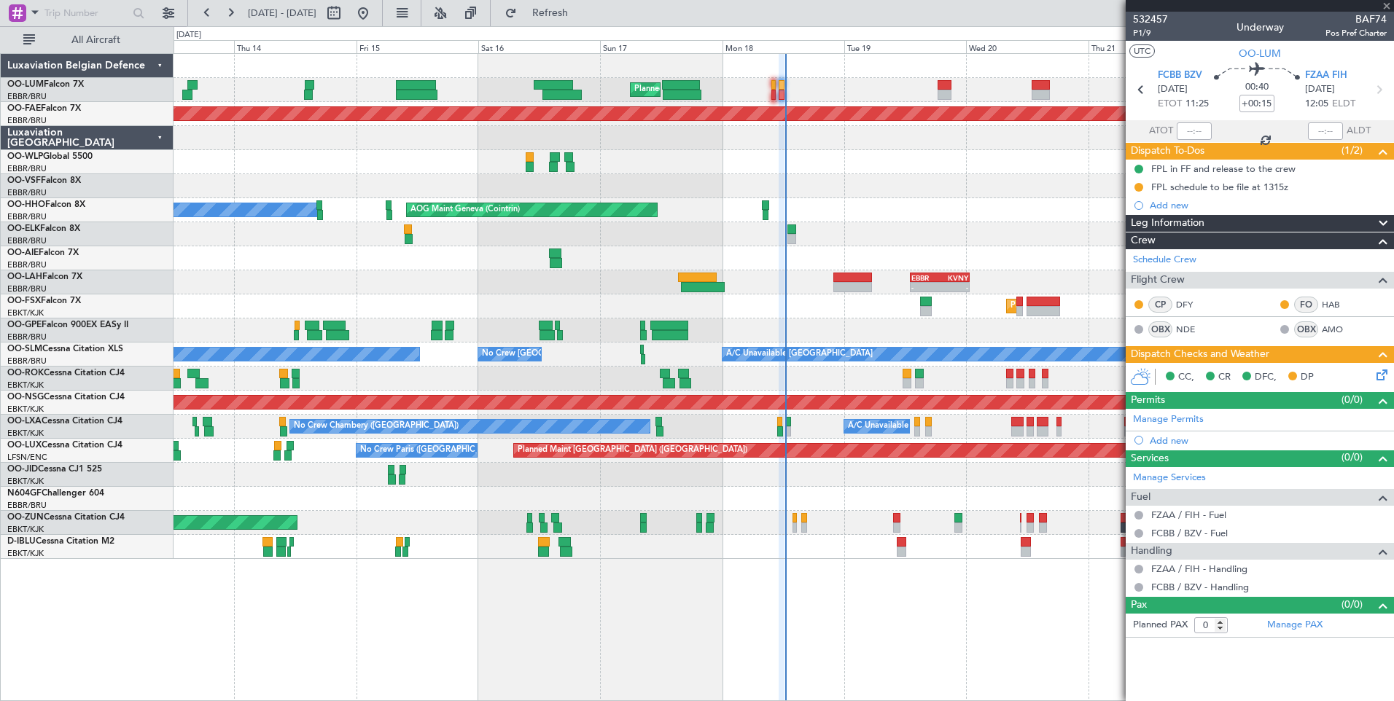
type input "-00:10"
type input "10"
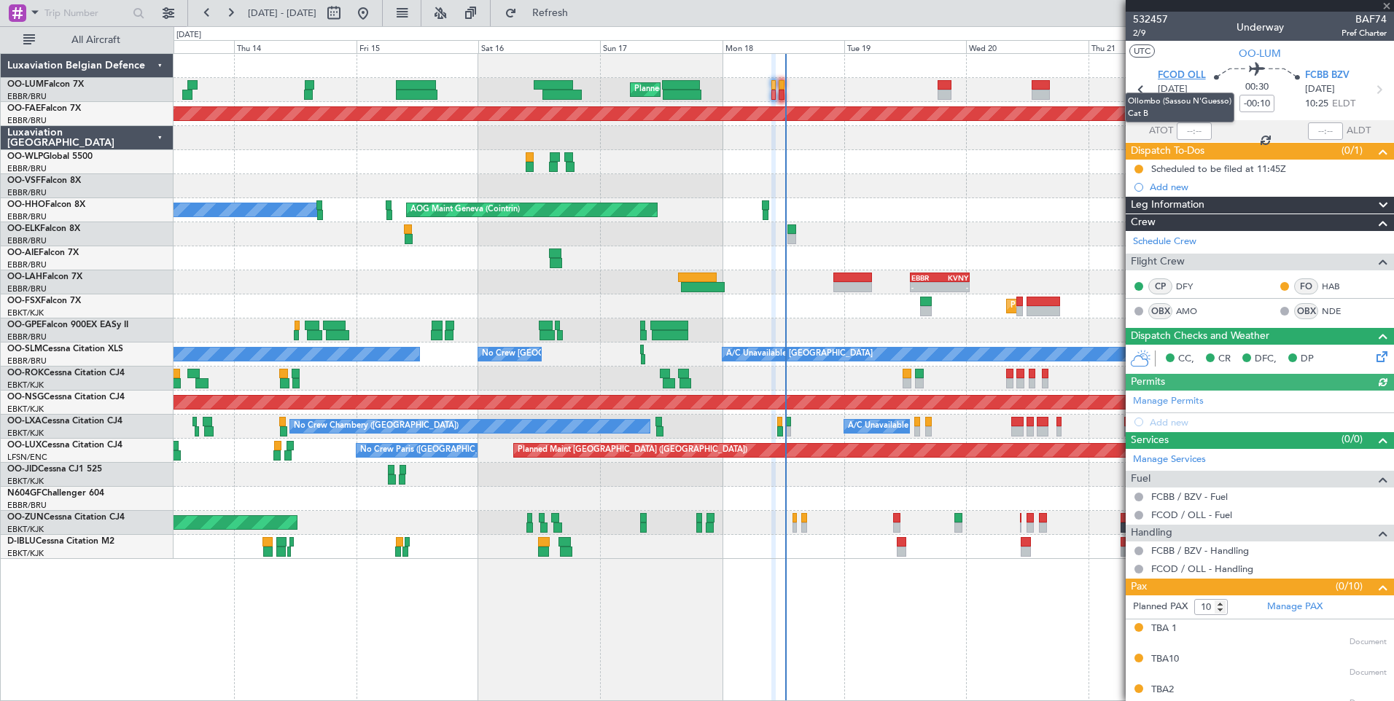
click at [1171, 75] on span "FCOD OLL" at bounding box center [1181, 76] width 48 height 15
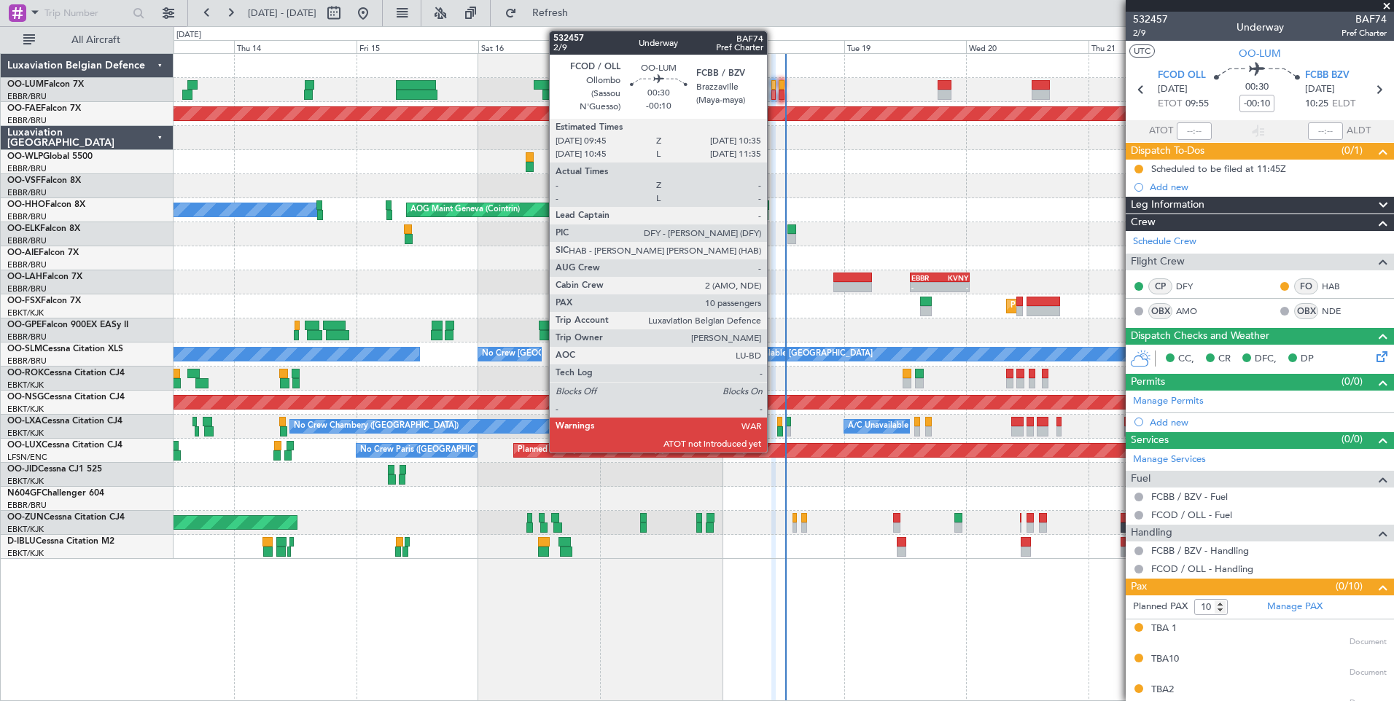
click at [773, 92] on div at bounding box center [773, 95] width 4 height 10
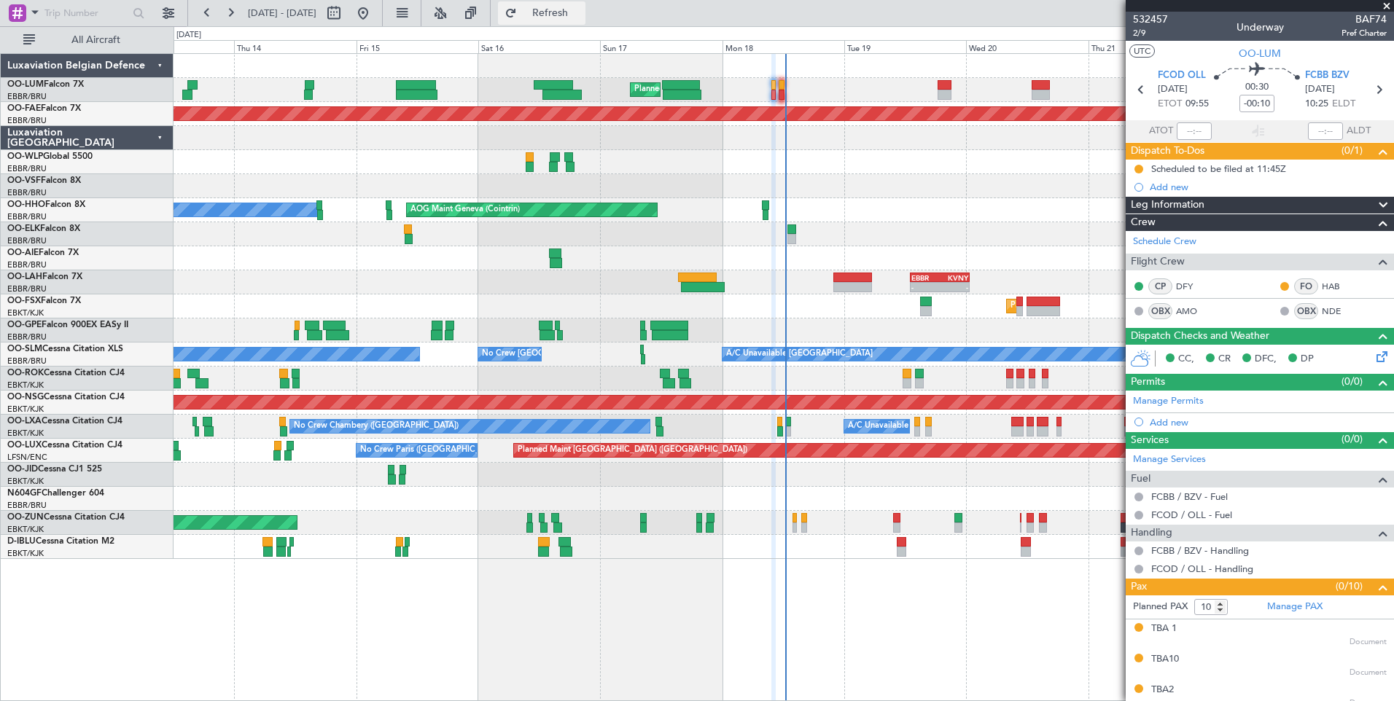
click at [581, 8] on span "Refresh" at bounding box center [550, 13] width 61 height 10
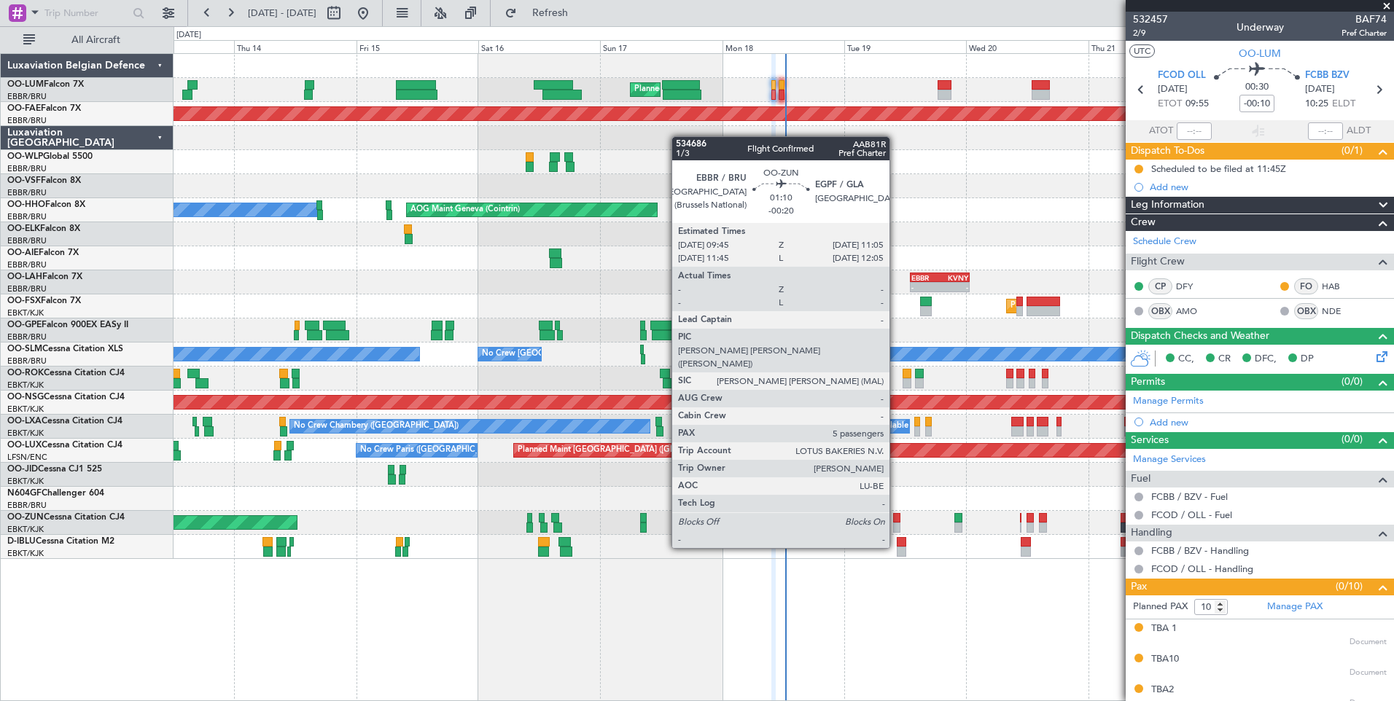
click at [896, 522] on div at bounding box center [896, 518] width 7 height 10
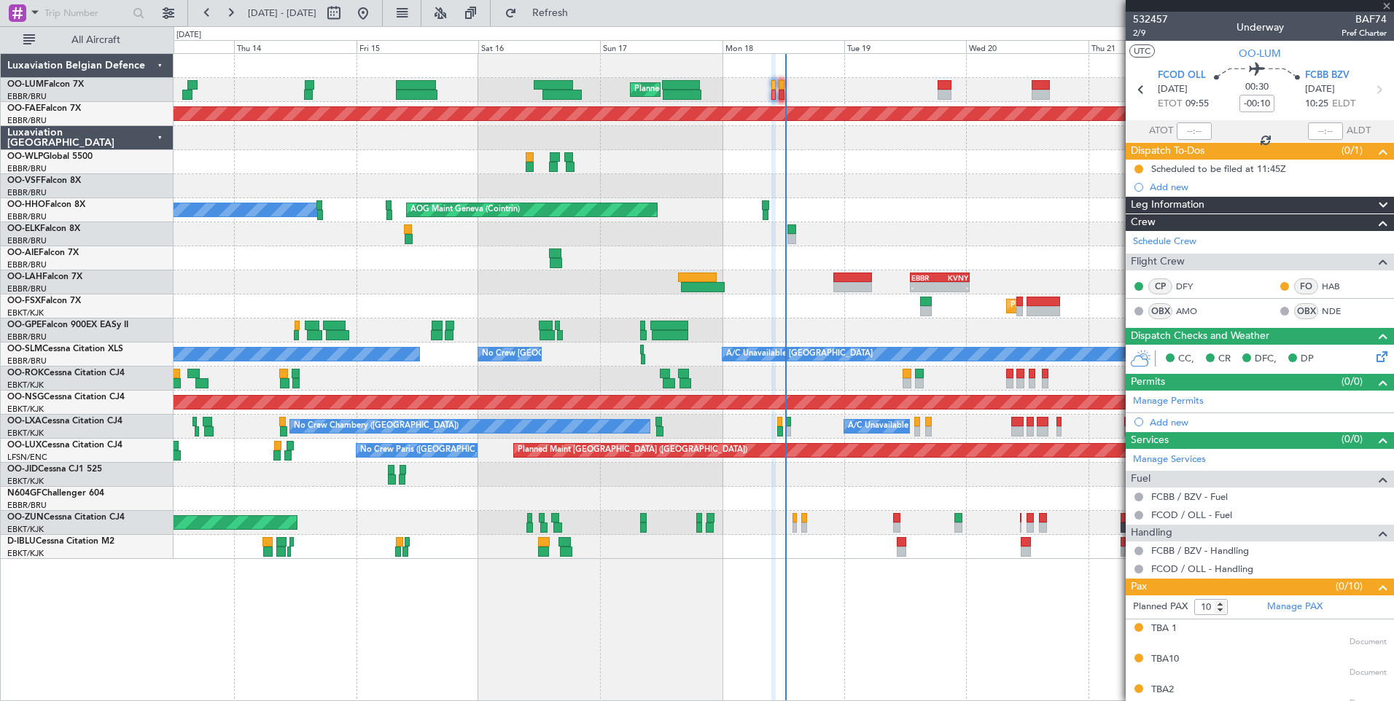
type input "-00:20"
type input "5"
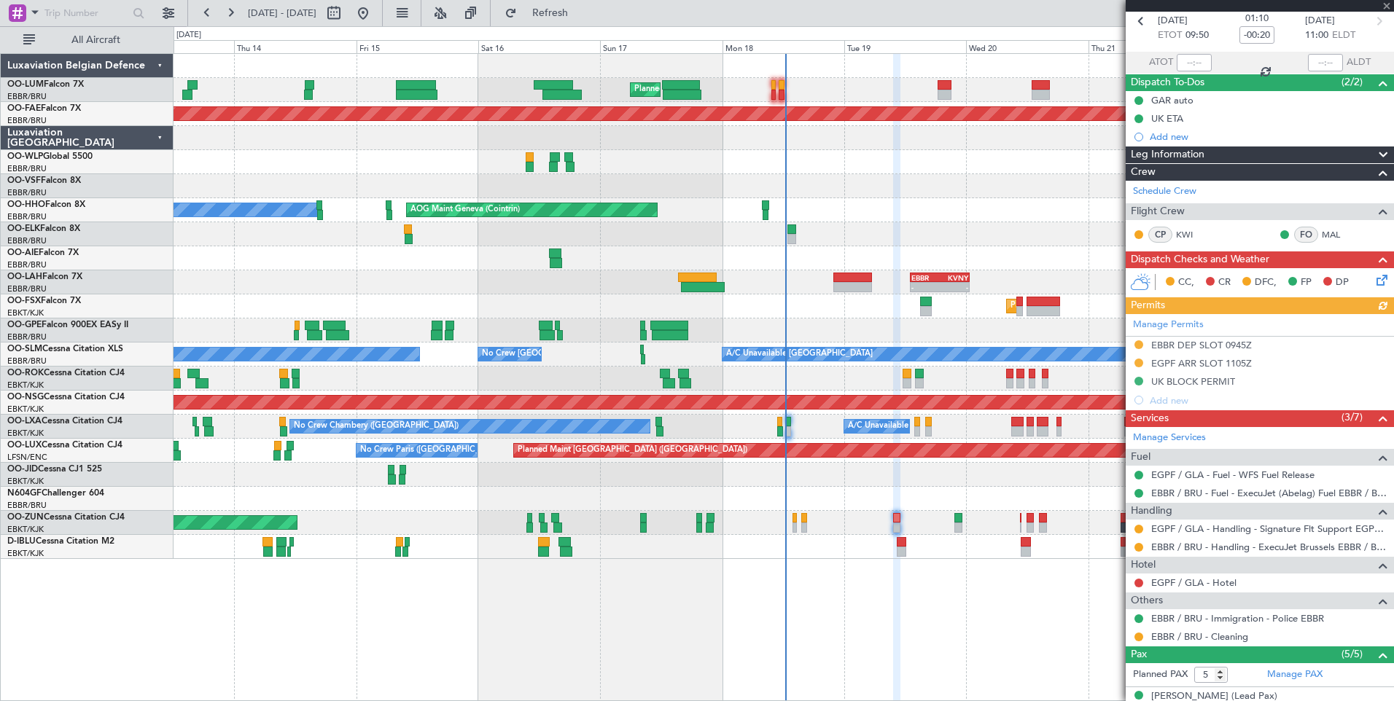
scroll to position [218, 0]
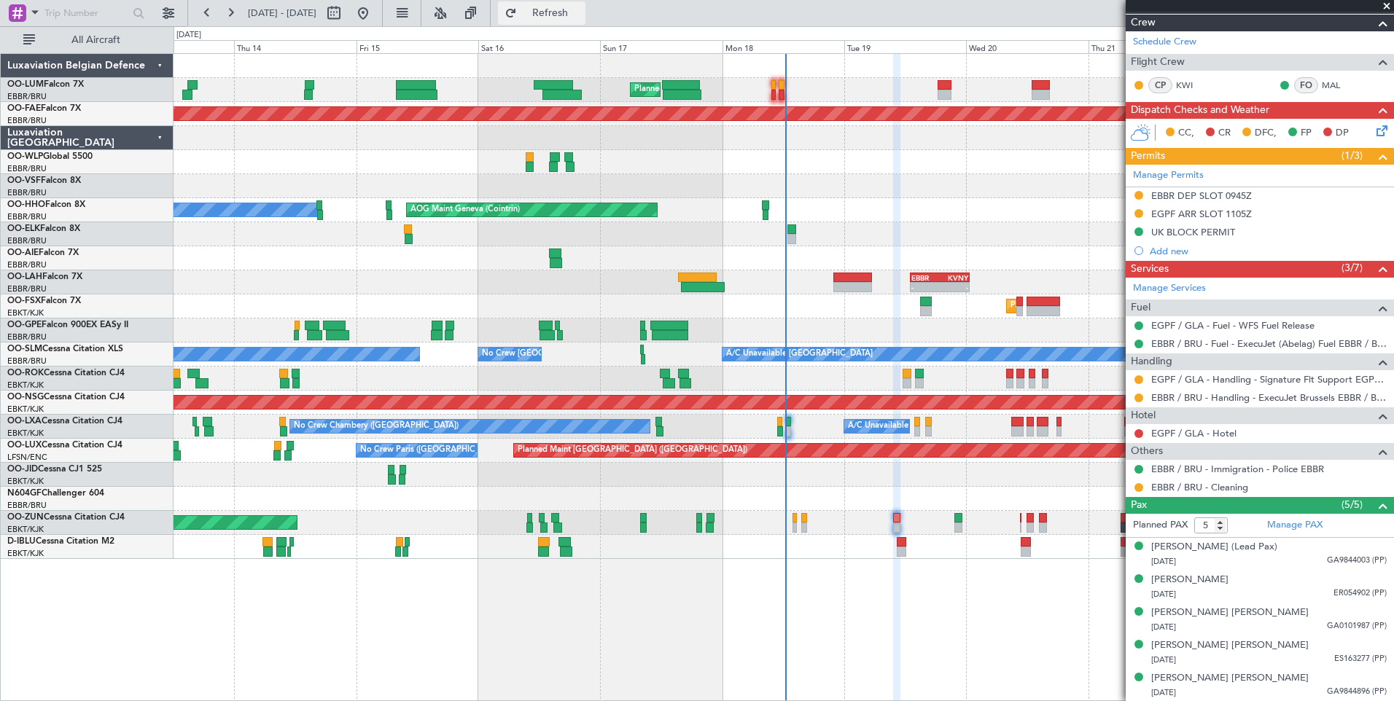
click at [585, 7] on button "Refresh" at bounding box center [541, 12] width 87 height 23
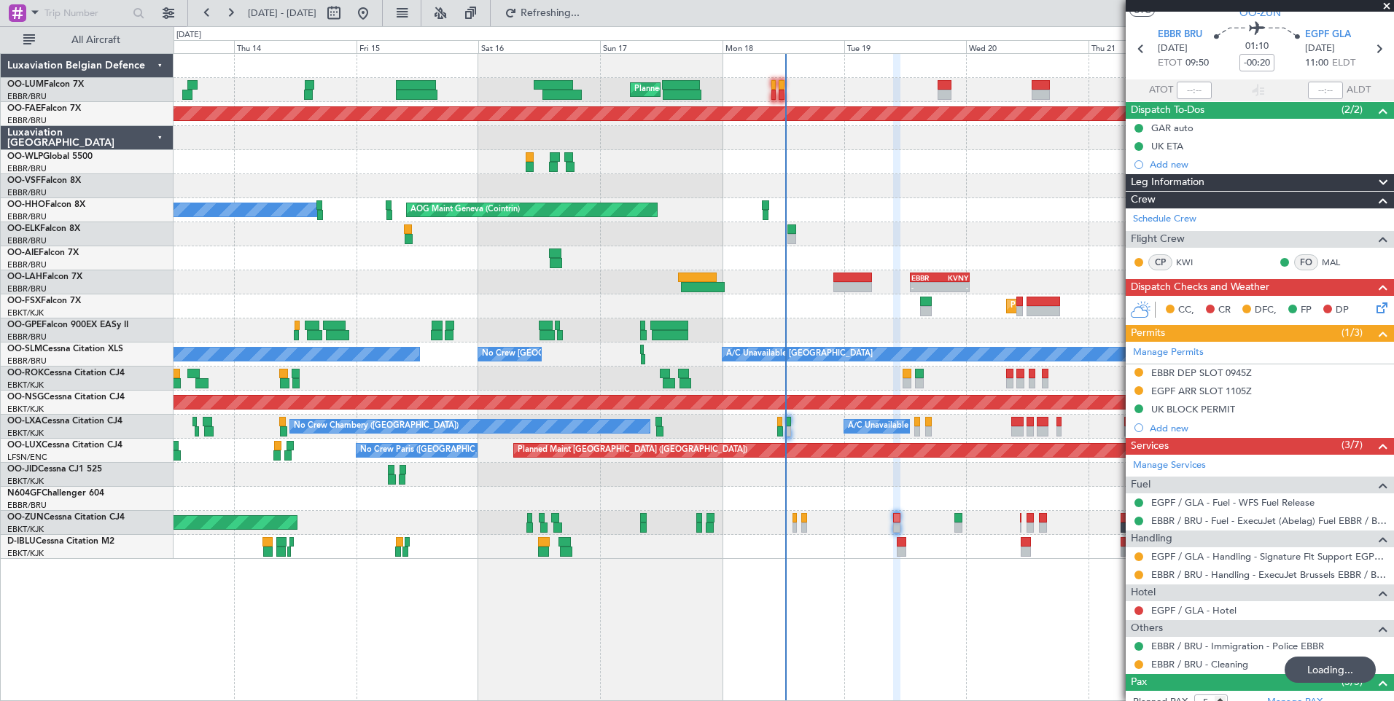
scroll to position [0, 0]
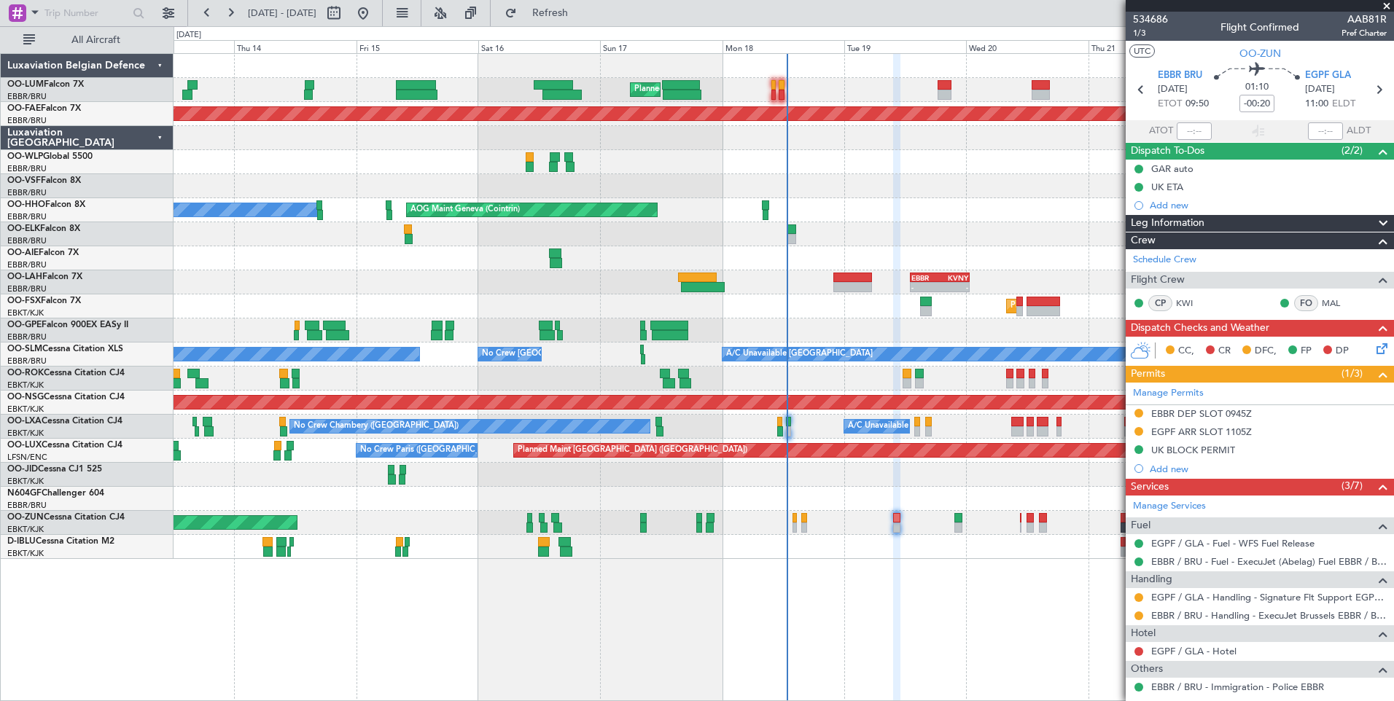
click at [1373, 352] on icon at bounding box center [1379, 346] width 12 height 12
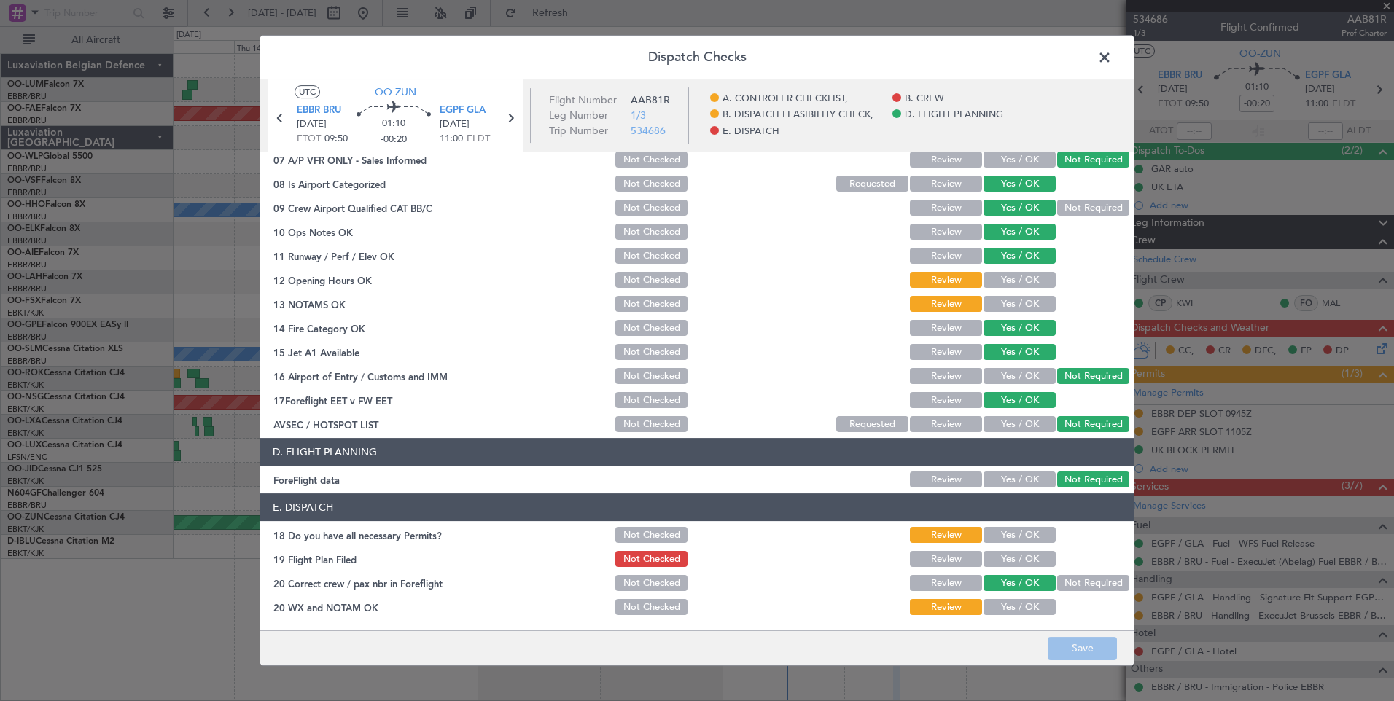
scroll to position [192, 0]
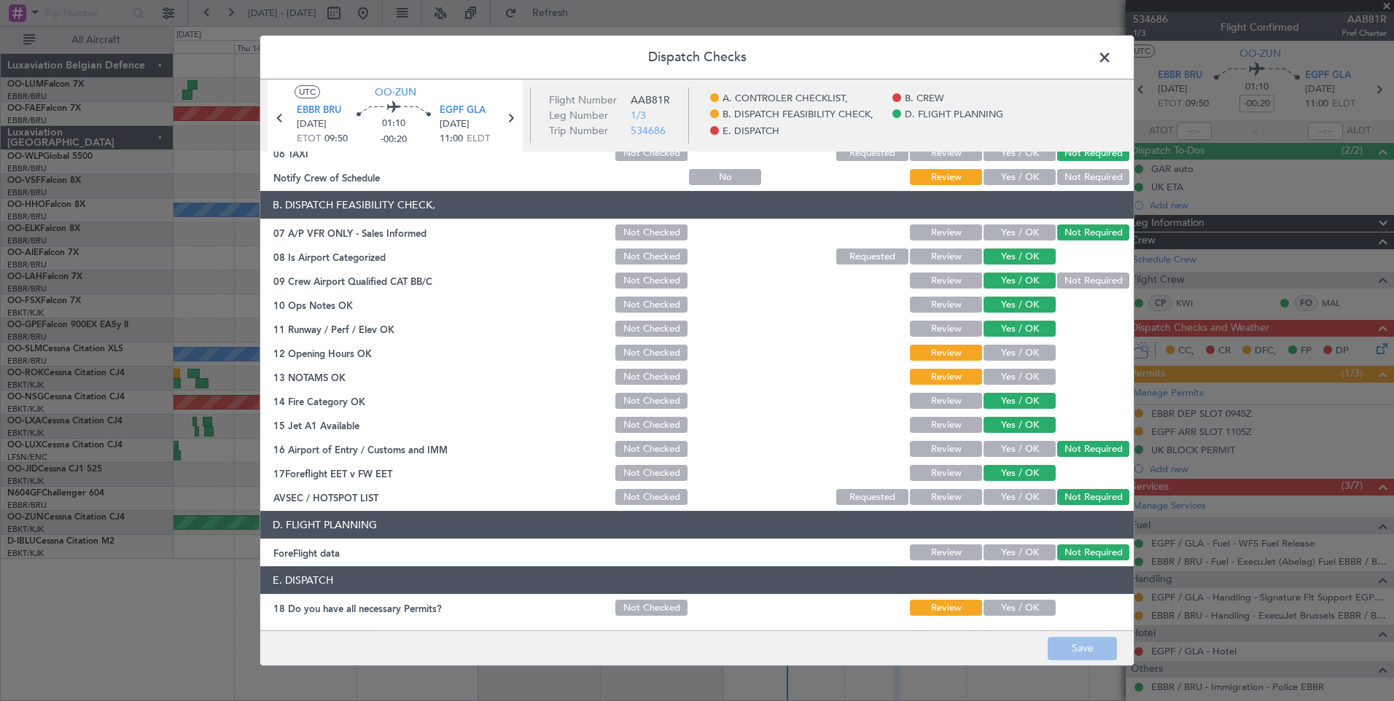
click at [1112, 57] on span at bounding box center [1112, 61] width 0 height 29
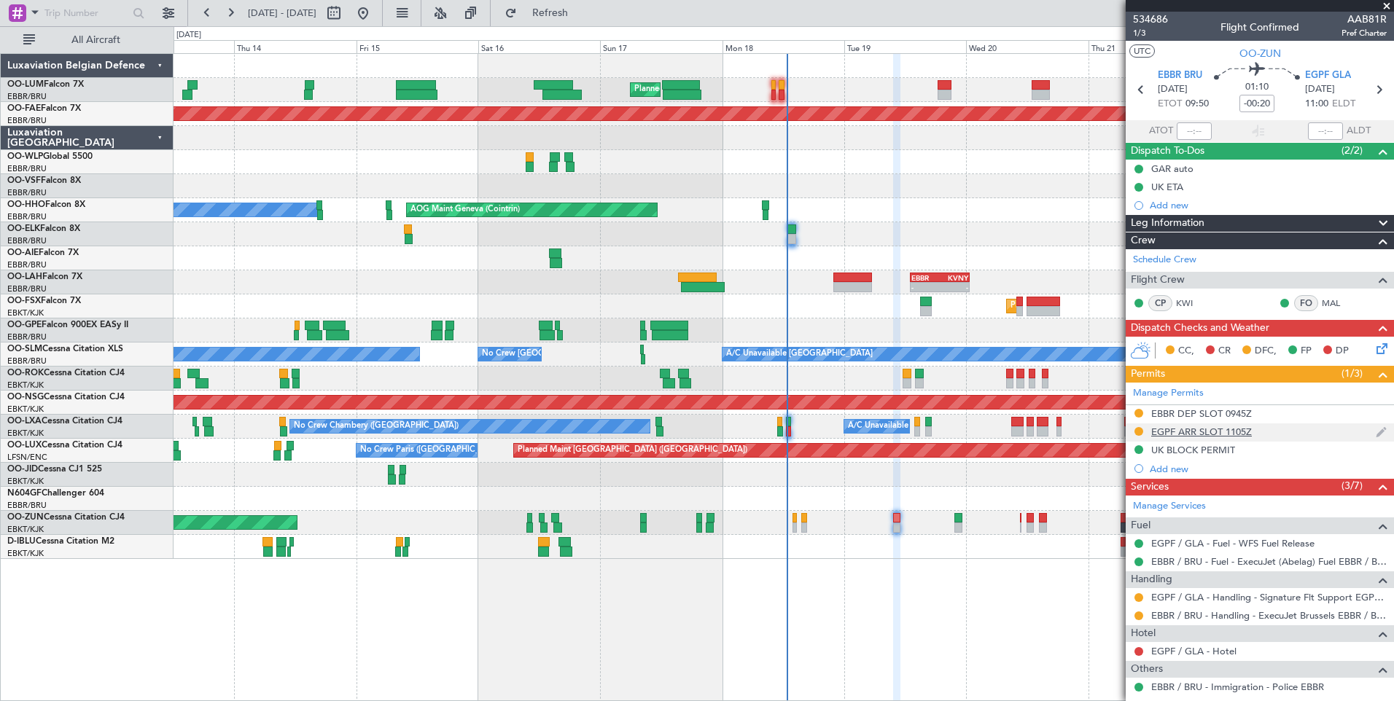
click at [1190, 434] on div "EGPF ARR SLOT 1105Z" at bounding box center [1201, 432] width 101 height 12
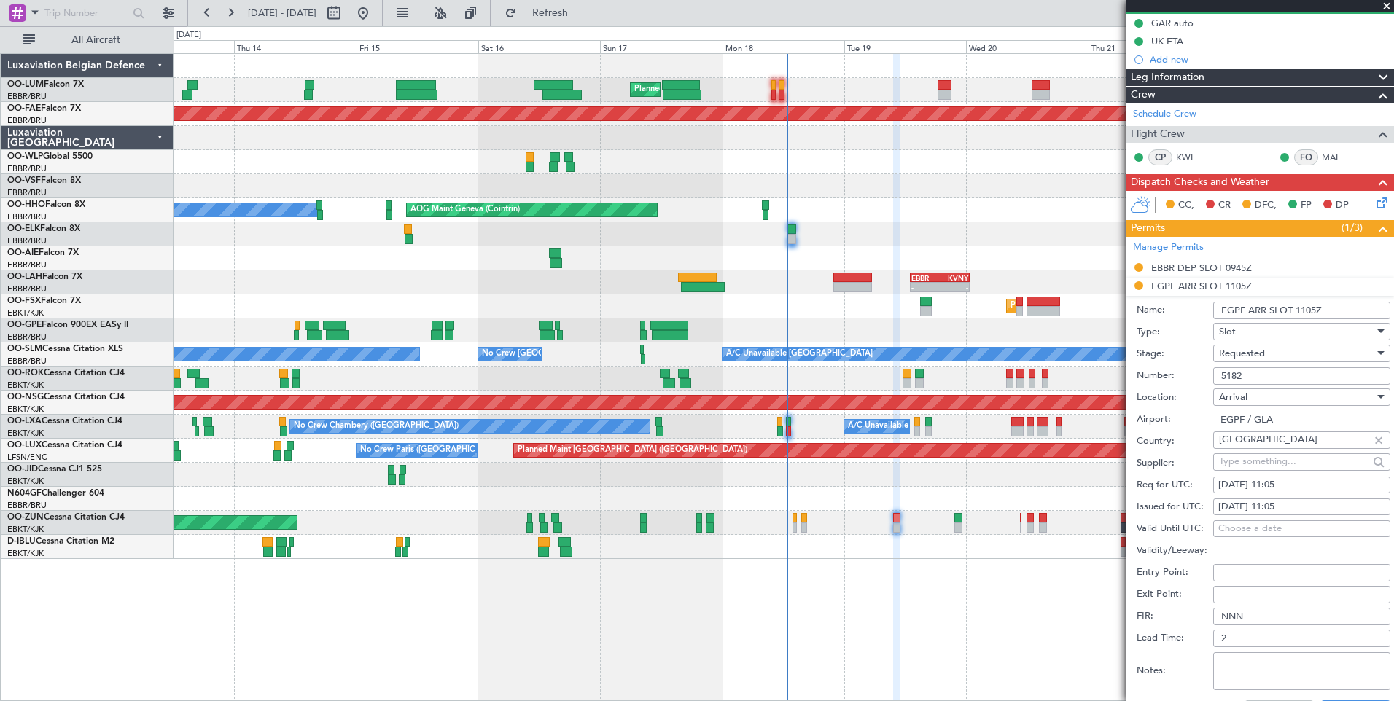
scroll to position [219, 0]
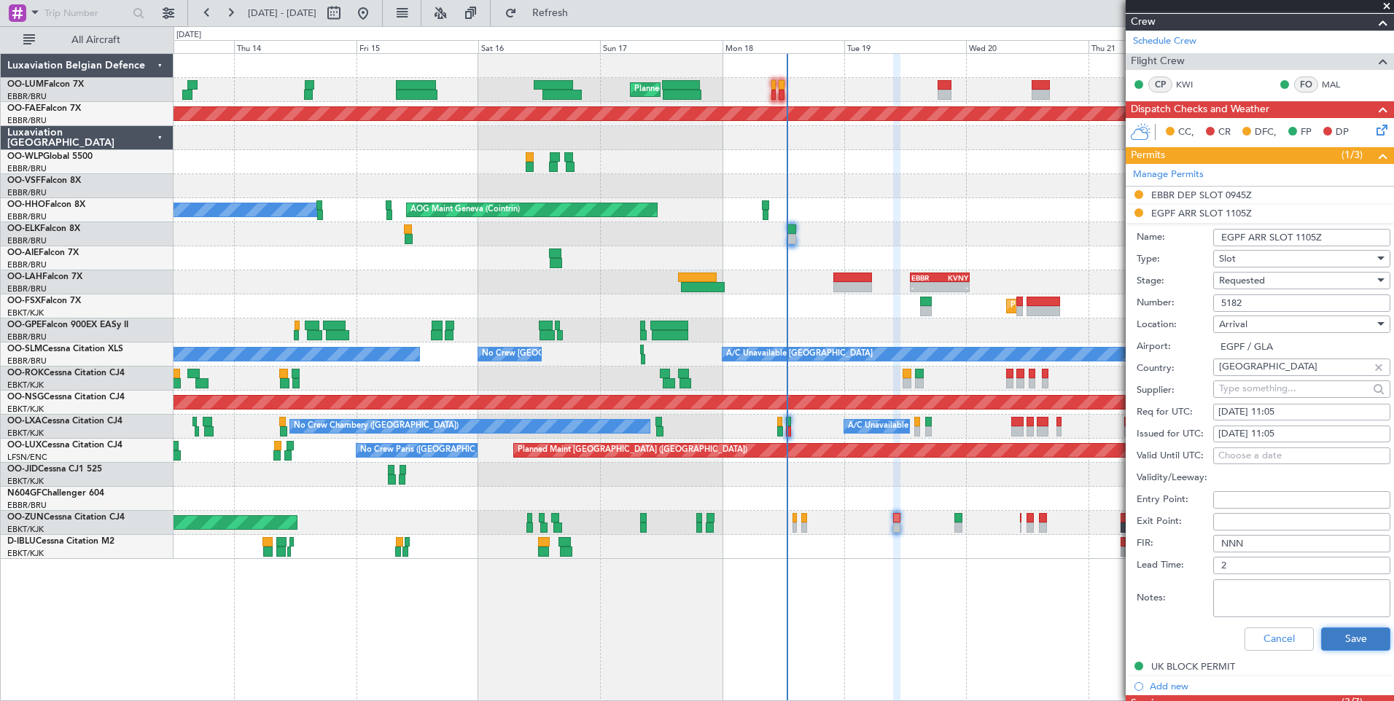
click at [1352, 630] on button "Save" at bounding box center [1355, 639] width 69 height 23
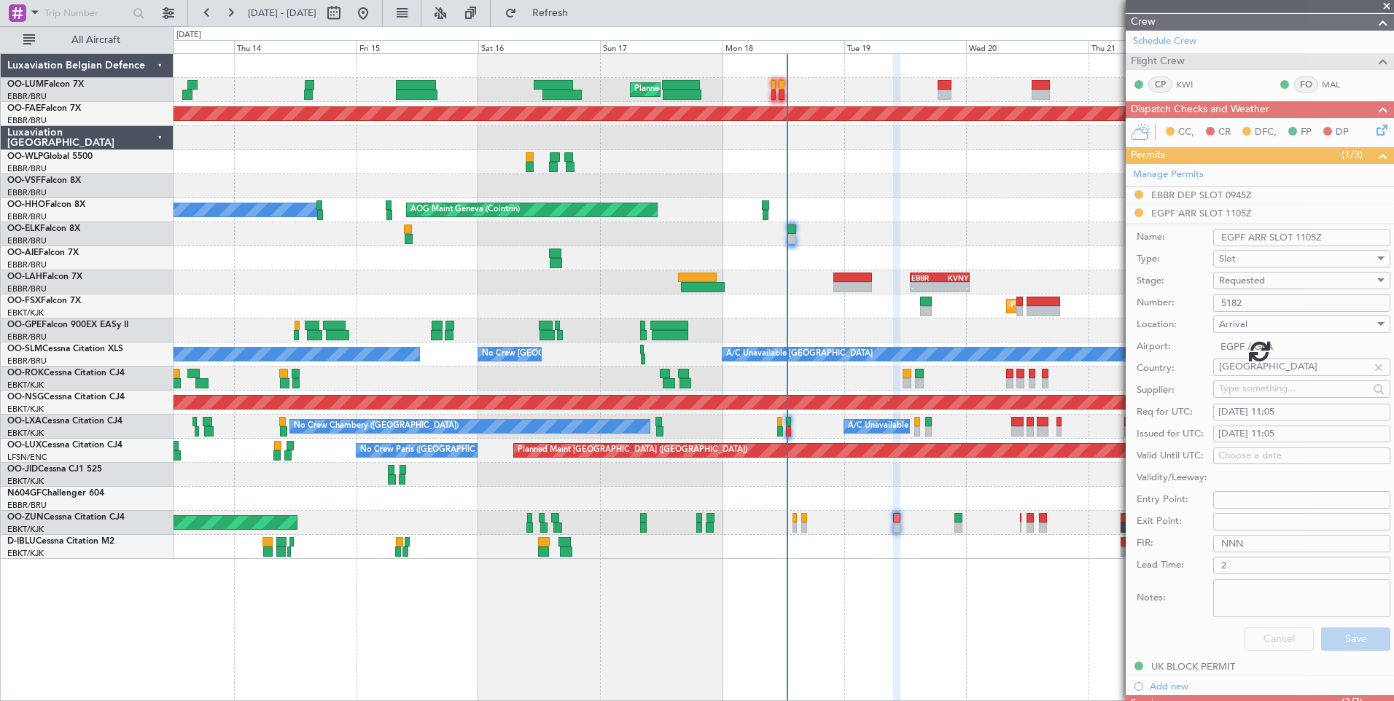
scroll to position [218, 0]
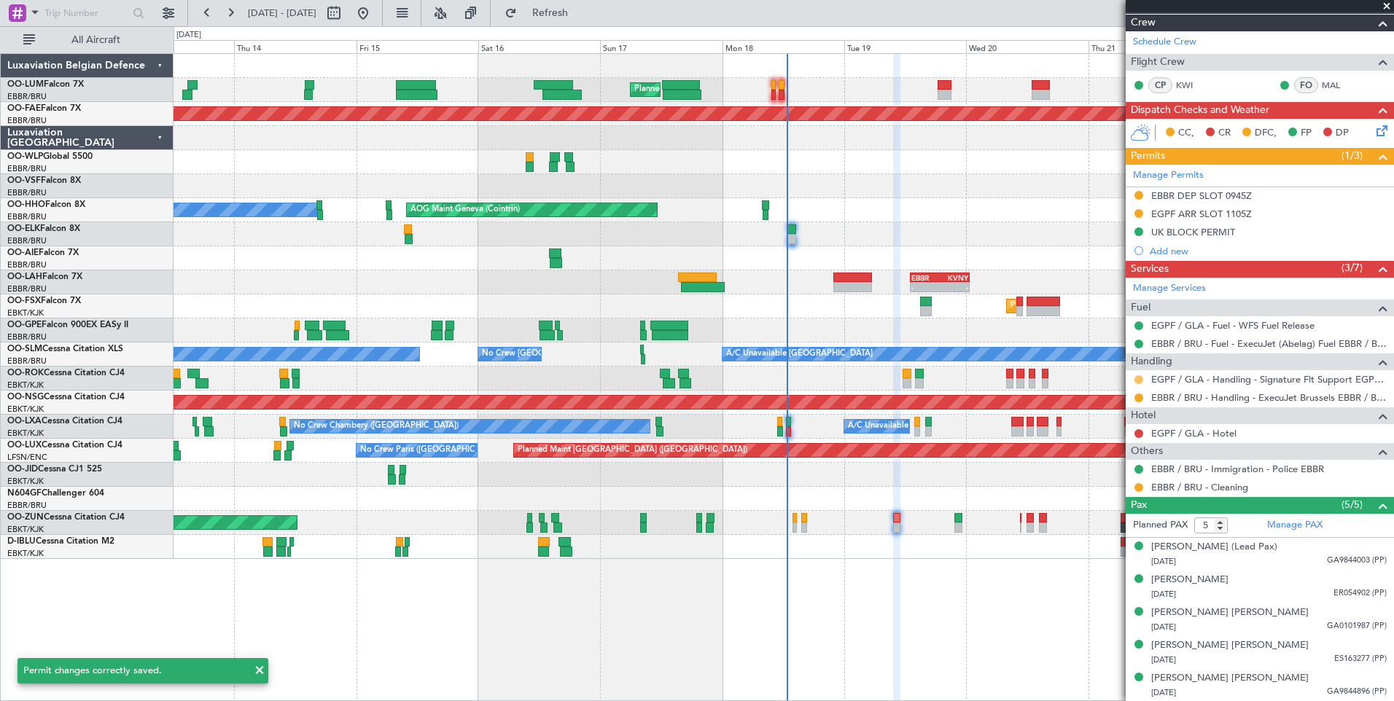
click at [1138, 381] on button at bounding box center [1138, 379] width 9 height 9
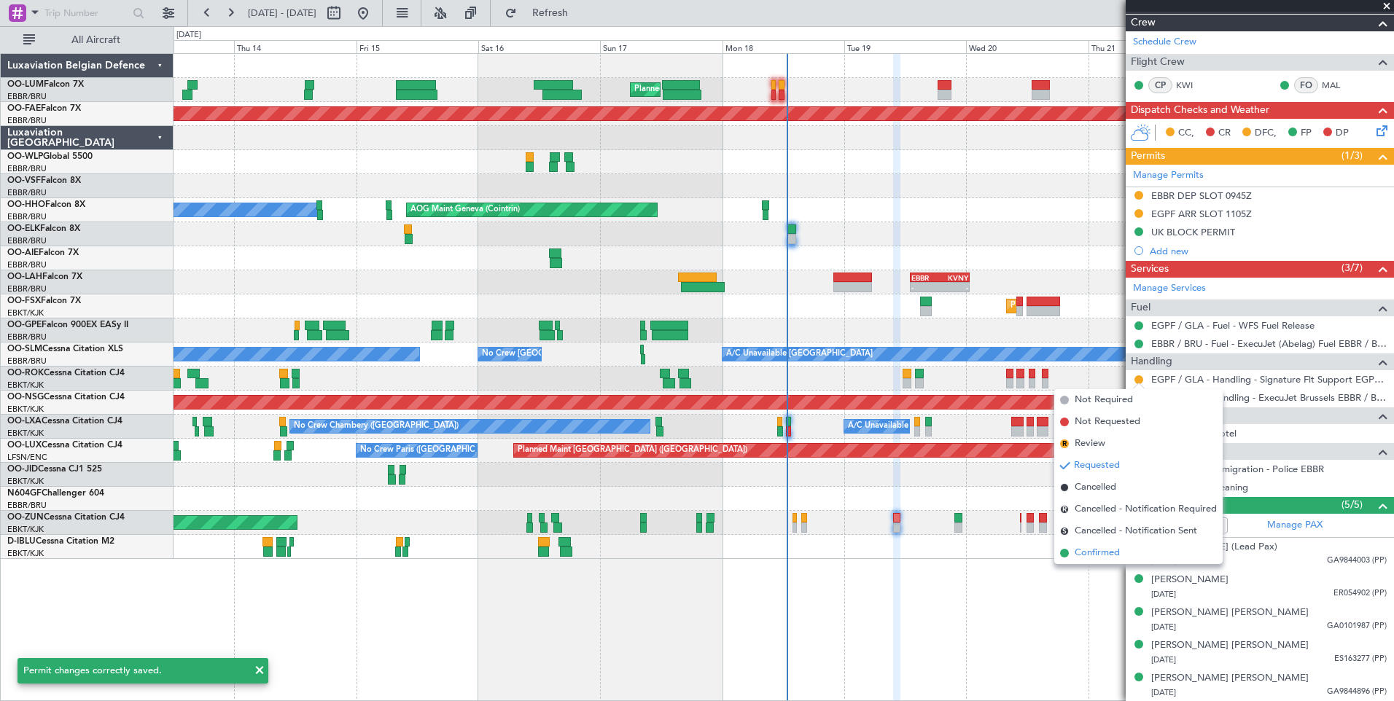
click at [1088, 550] on span "Confirmed" at bounding box center [1096, 553] width 45 height 15
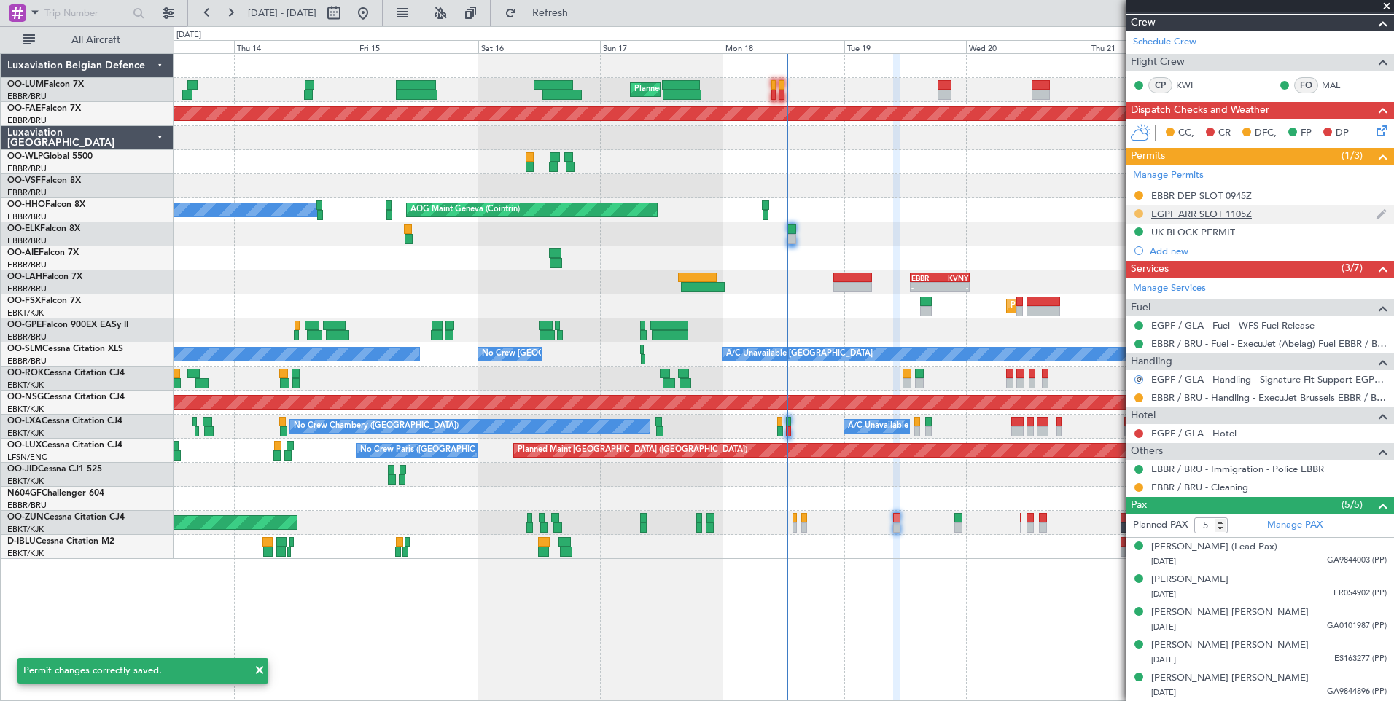
click at [1136, 209] on button at bounding box center [1138, 213] width 9 height 9
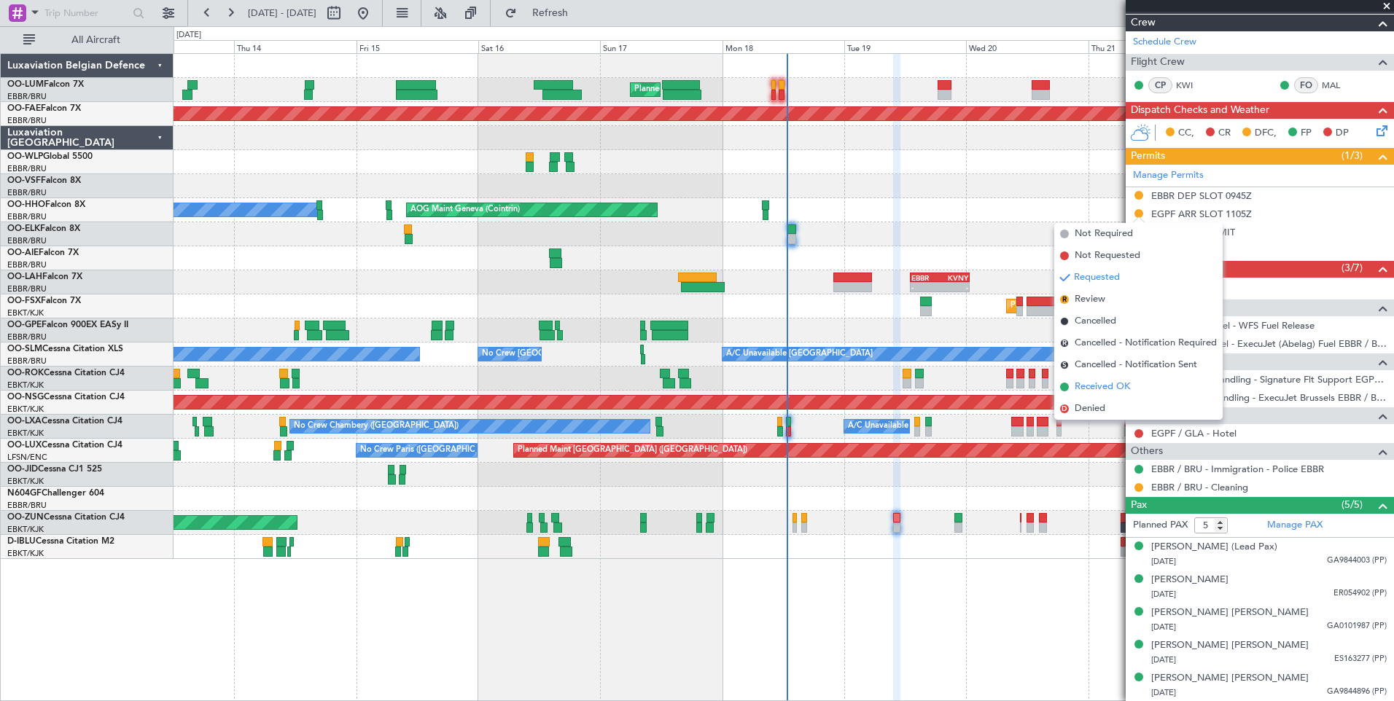
click at [1112, 389] on span "Received OK" at bounding box center [1101, 387] width 55 height 15
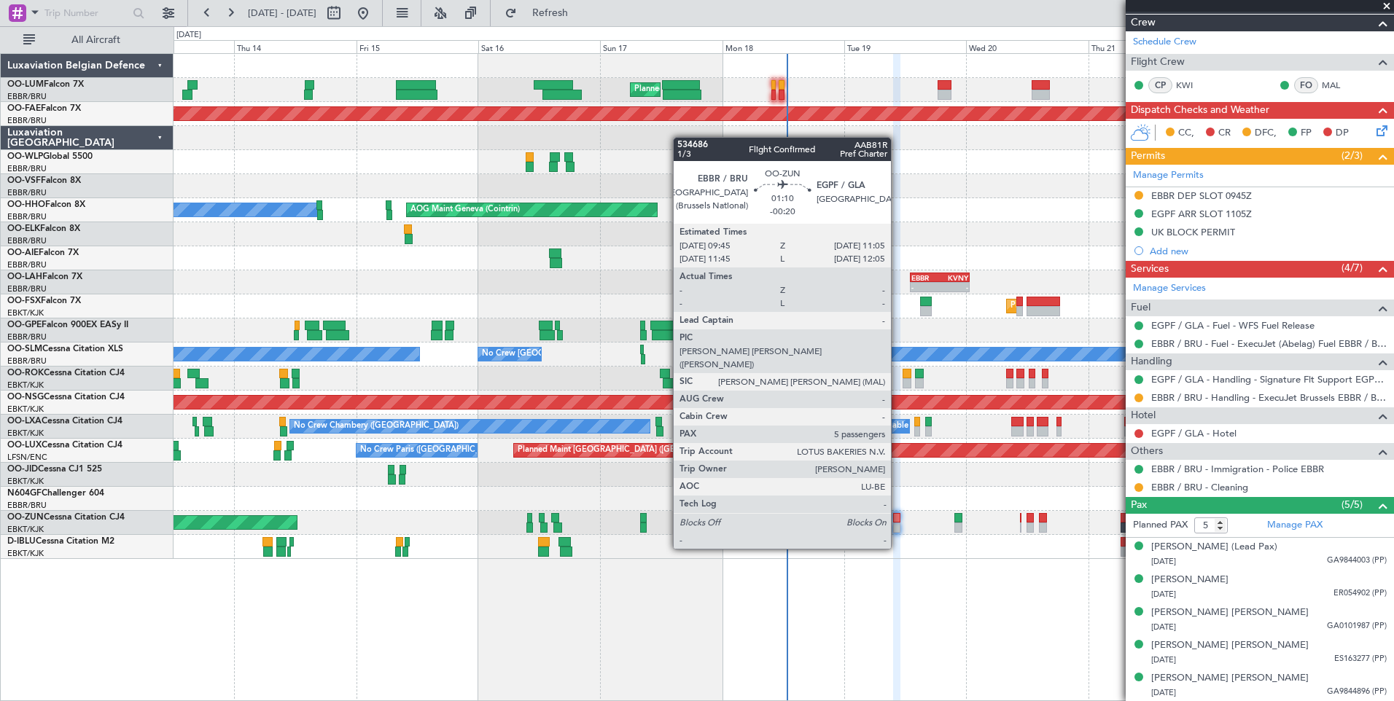
click at [897, 523] on div at bounding box center [896, 528] width 7 height 10
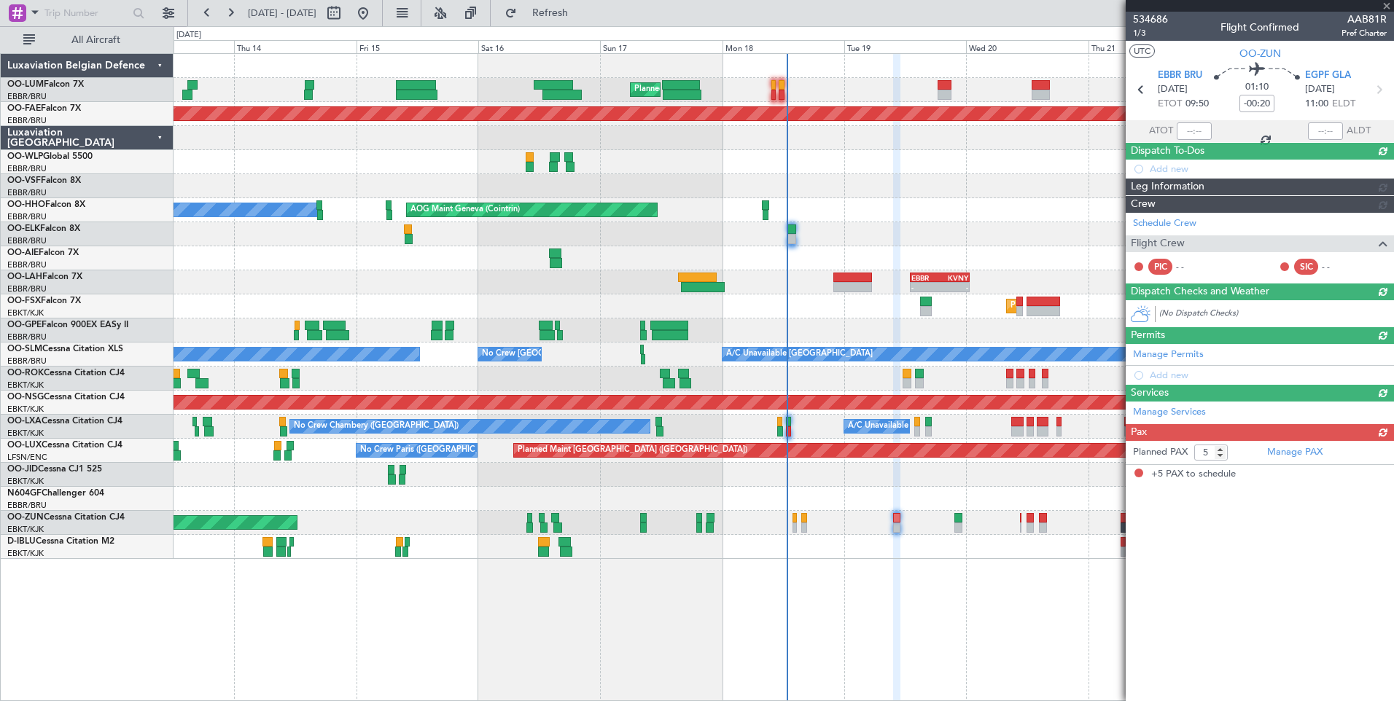
scroll to position [0, 0]
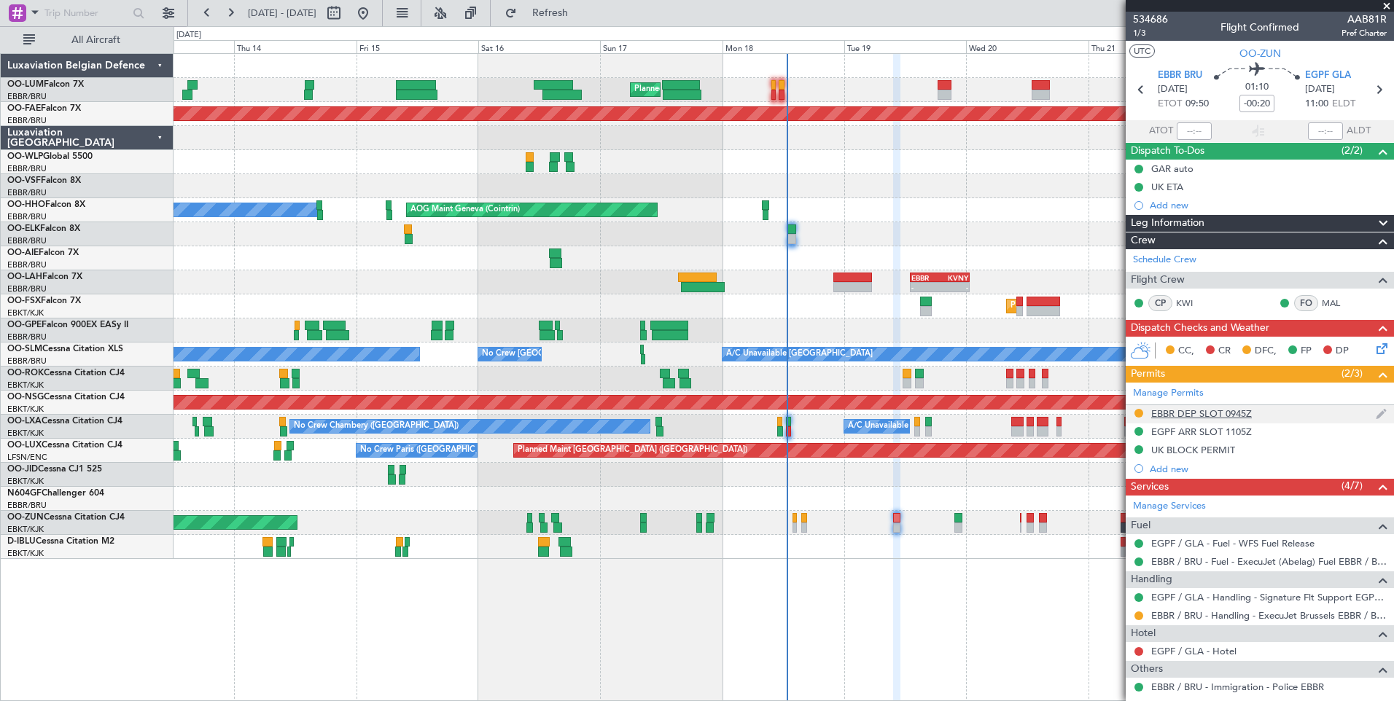
click at [1187, 415] on div "EBBR DEP SLOT 0945Z" at bounding box center [1201, 413] width 101 height 12
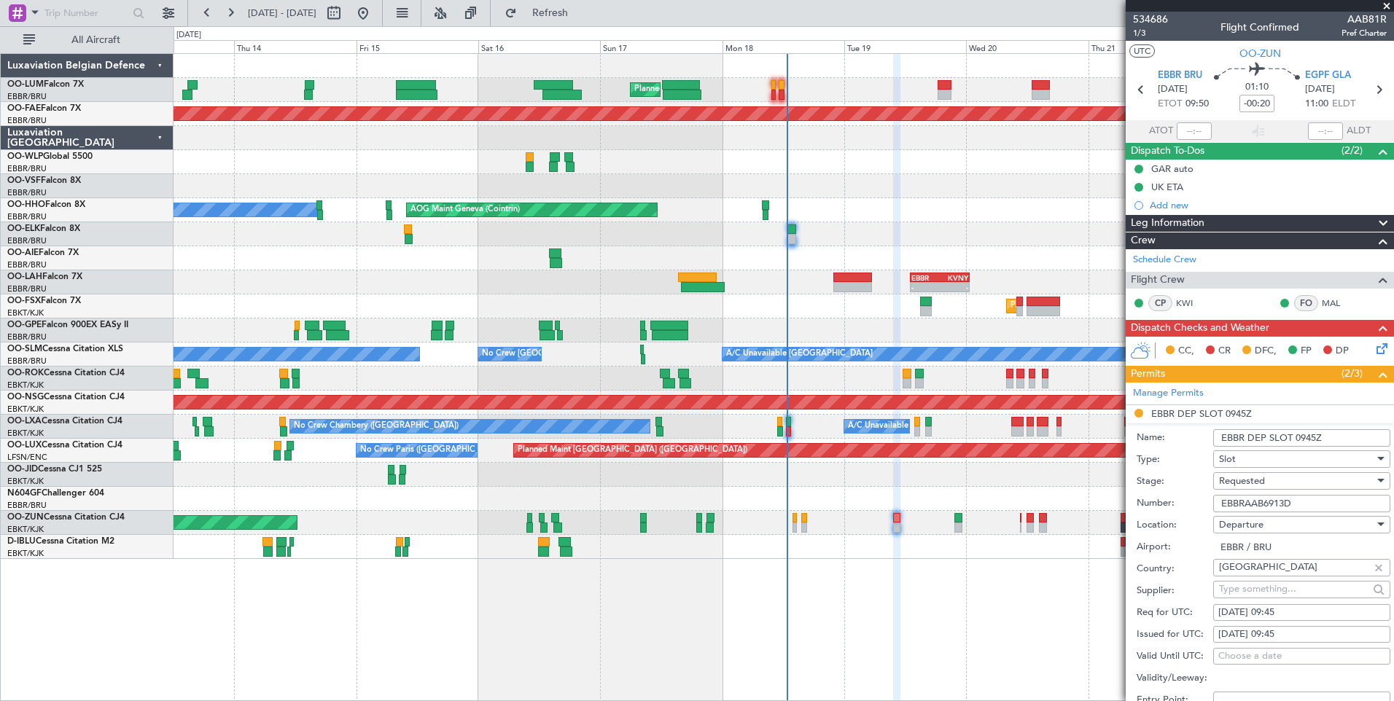
click at [1305, 501] on input "EBBRAAB6913D" at bounding box center [1301, 503] width 177 height 17
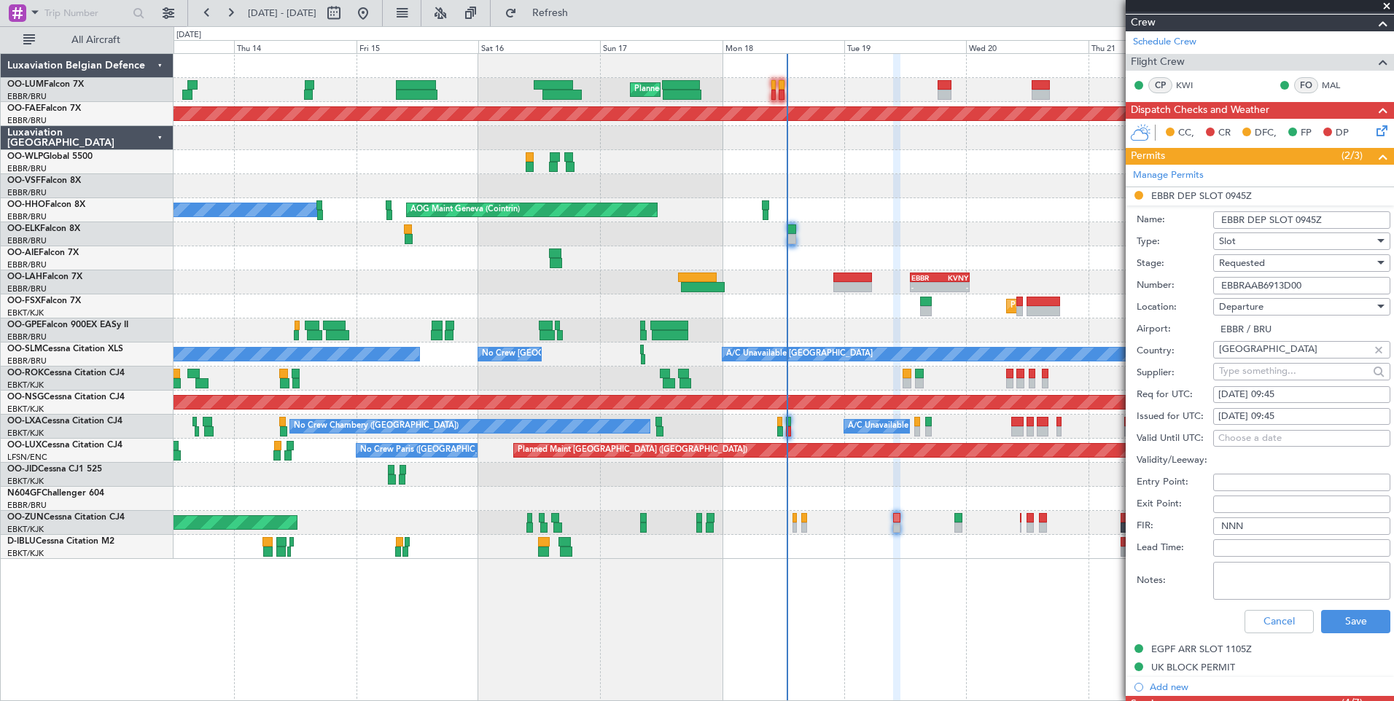
scroll to position [219, 0]
type input "EBBRAAB6913D00"
click at [1369, 626] on button "Save" at bounding box center [1355, 620] width 69 height 23
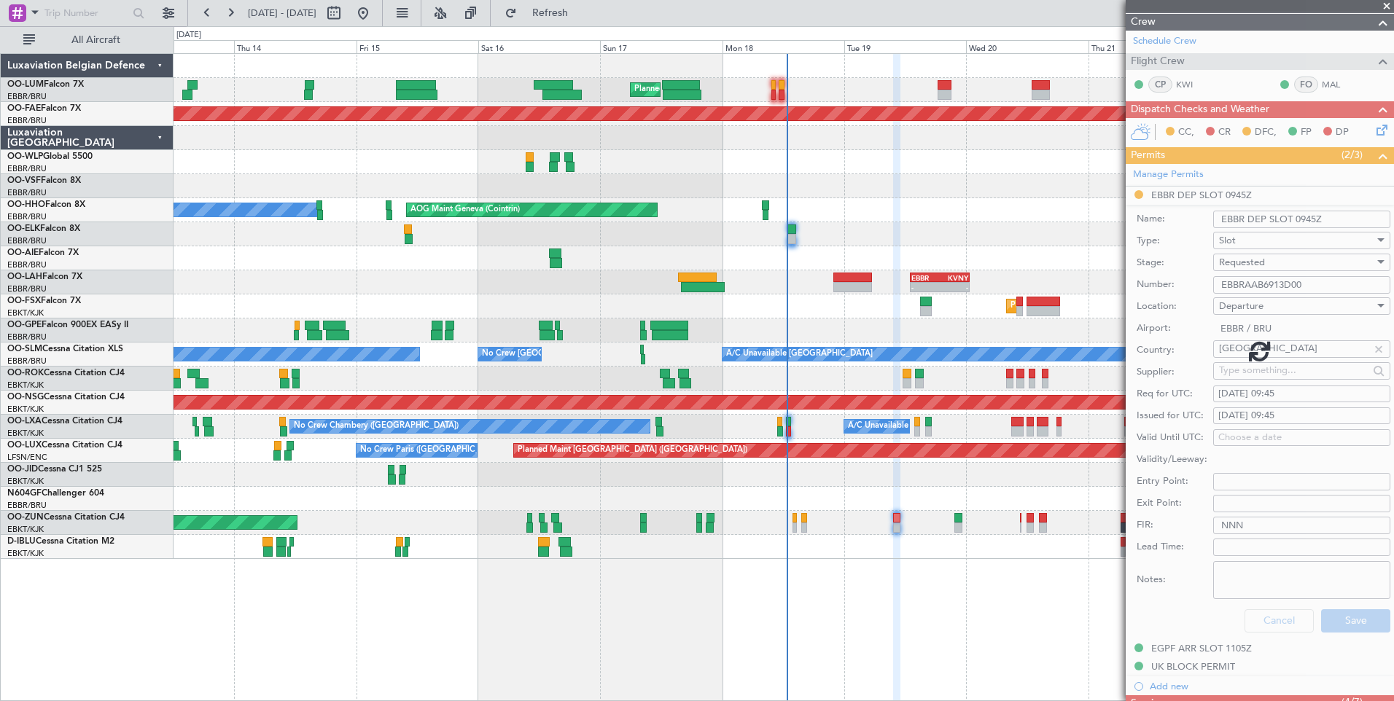
scroll to position [218, 0]
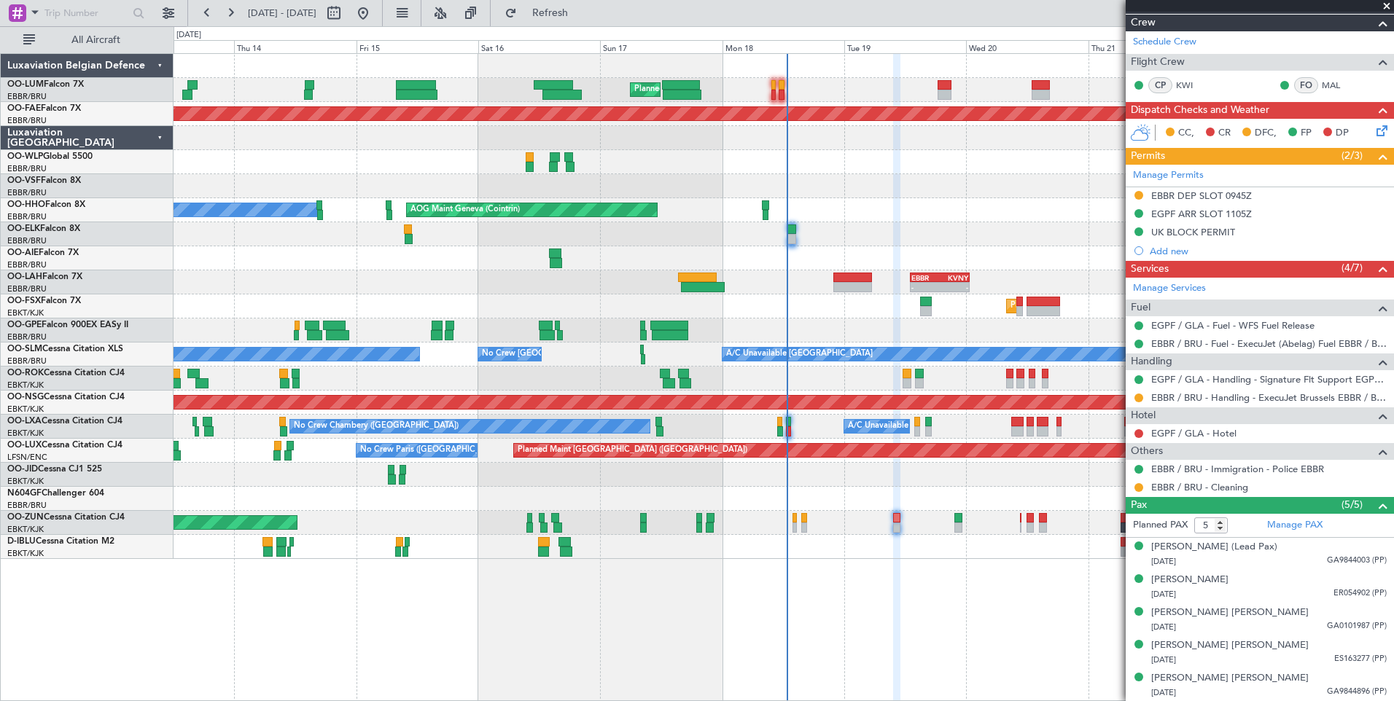
drag, startPoint x: 1138, startPoint y: 396, endPoint x: 1138, endPoint y: 404, distance: 7.3
click at [1138, 396] on button at bounding box center [1138, 398] width 9 height 9
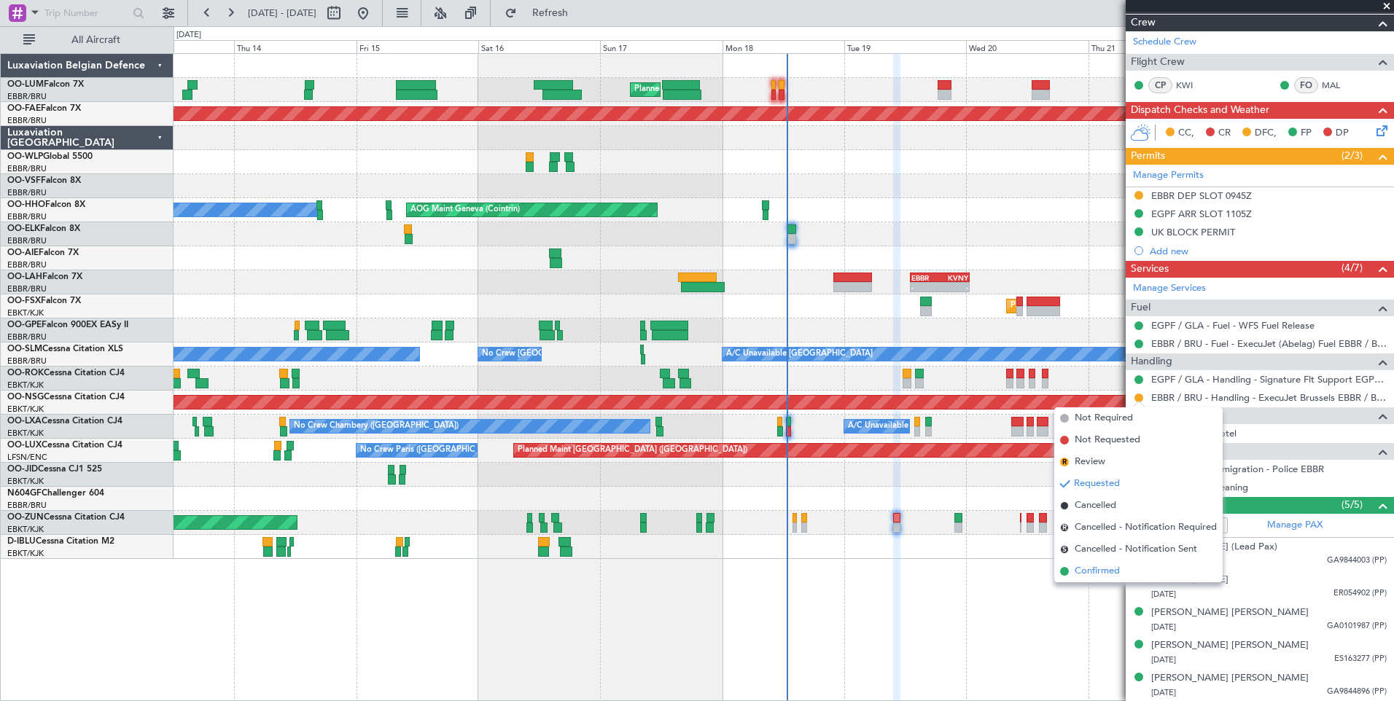
click at [1101, 573] on span "Confirmed" at bounding box center [1096, 571] width 45 height 15
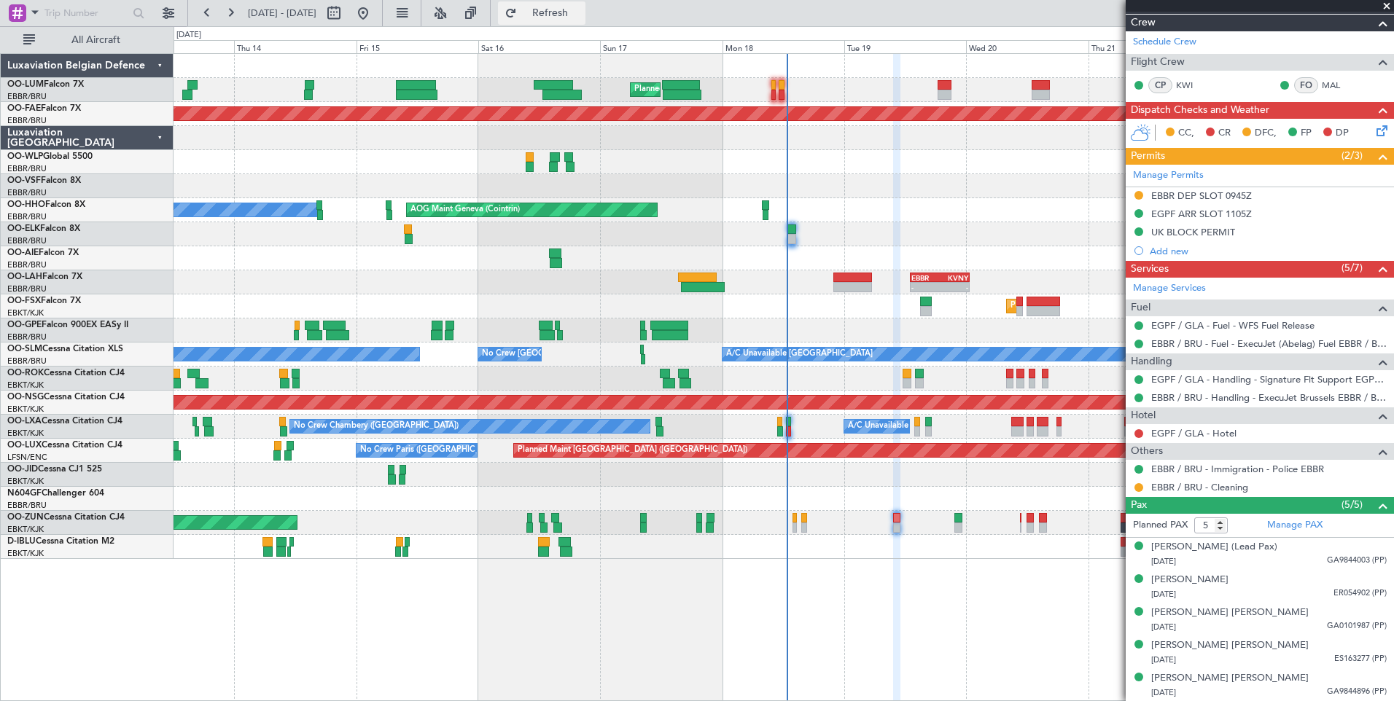
click at [581, 15] on span "Refresh" at bounding box center [550, 13] width 61 height 10
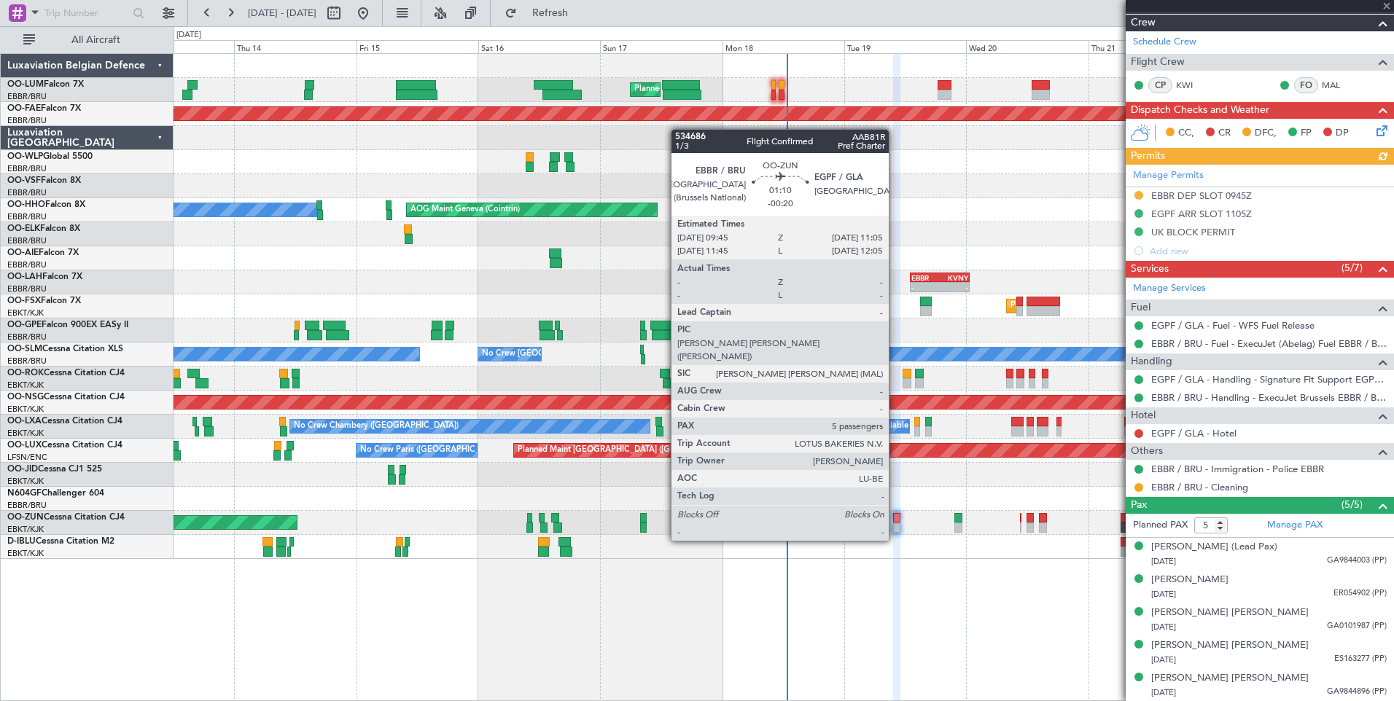
click at [893, 516] on div at bounding box center [896, 518] width 7 height 10
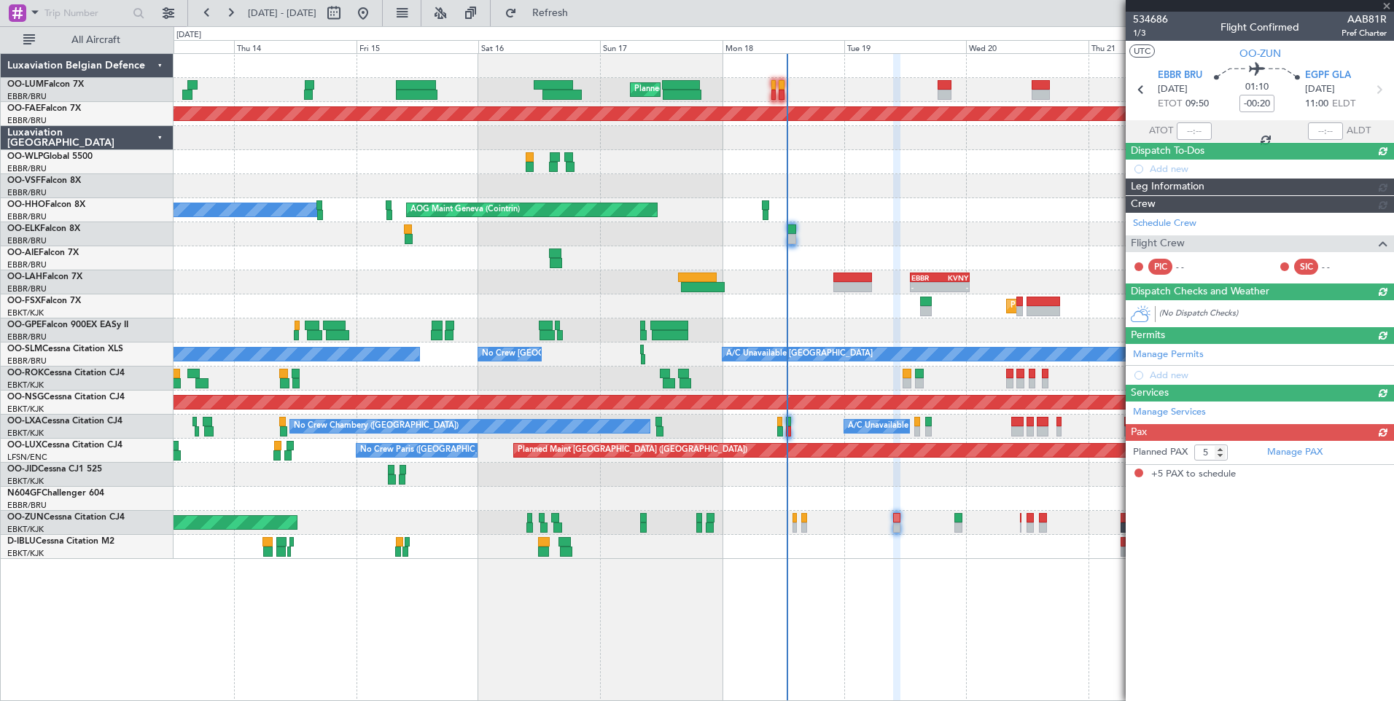
scroll to position [0, 0]
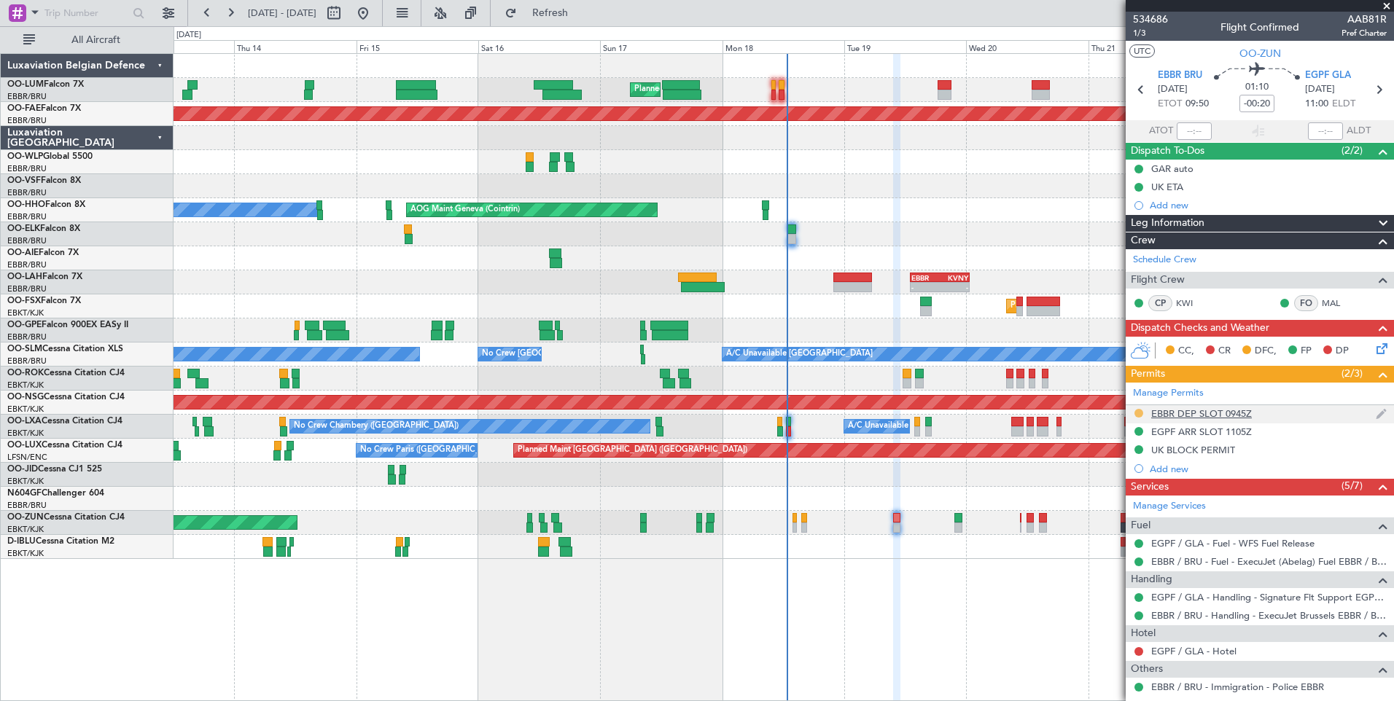
click at [1141, 414] on button at bounding box center [1138, 413] width 9 height 9
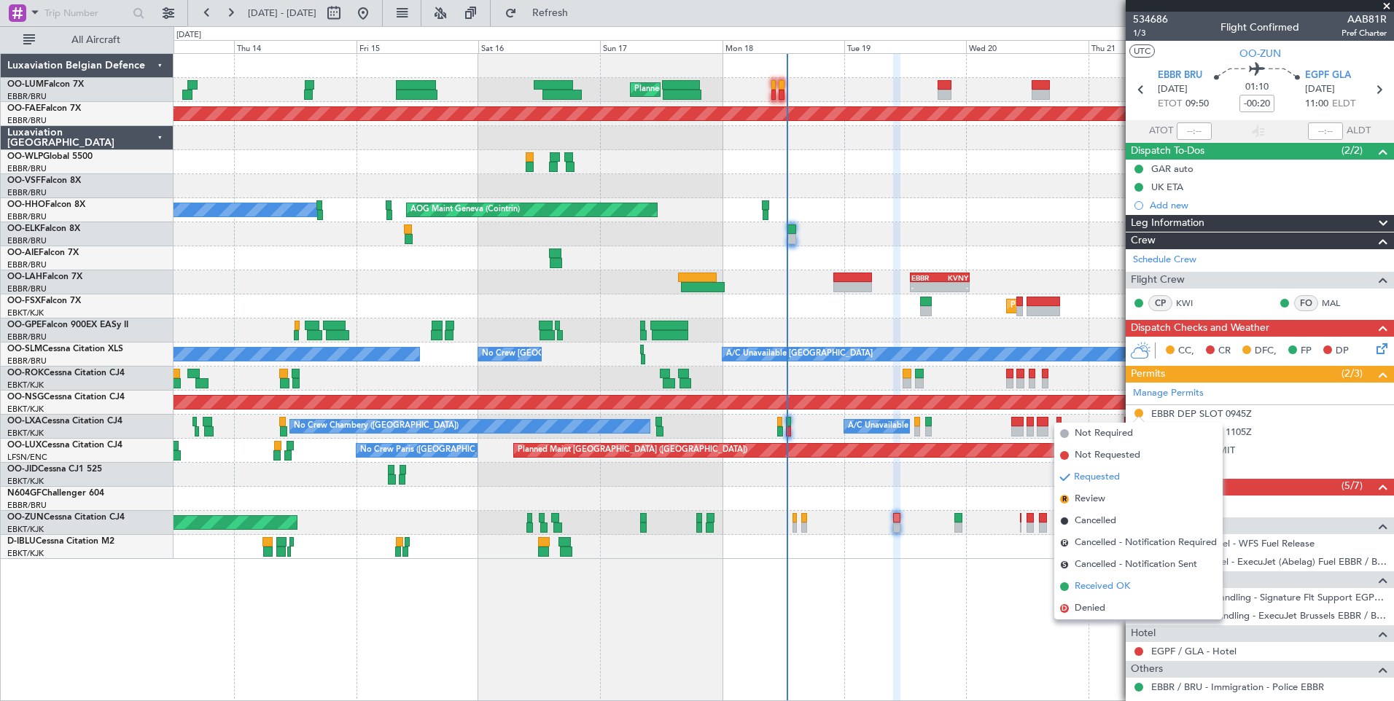
click at [1087, 590] on span "Received OK" at bounding box center [1101, 586] width 55 height 15
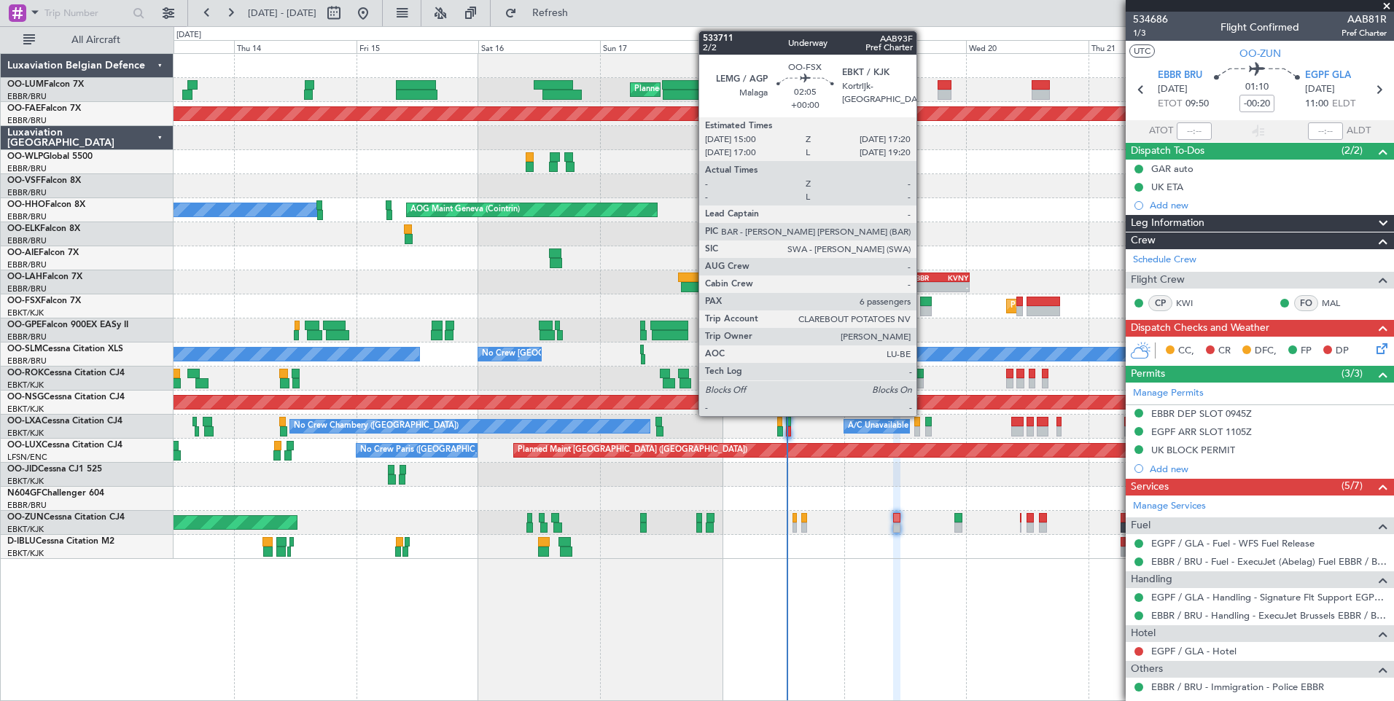
click at [923, 308] on div at bounding box center [926, 311] width 12 height 10
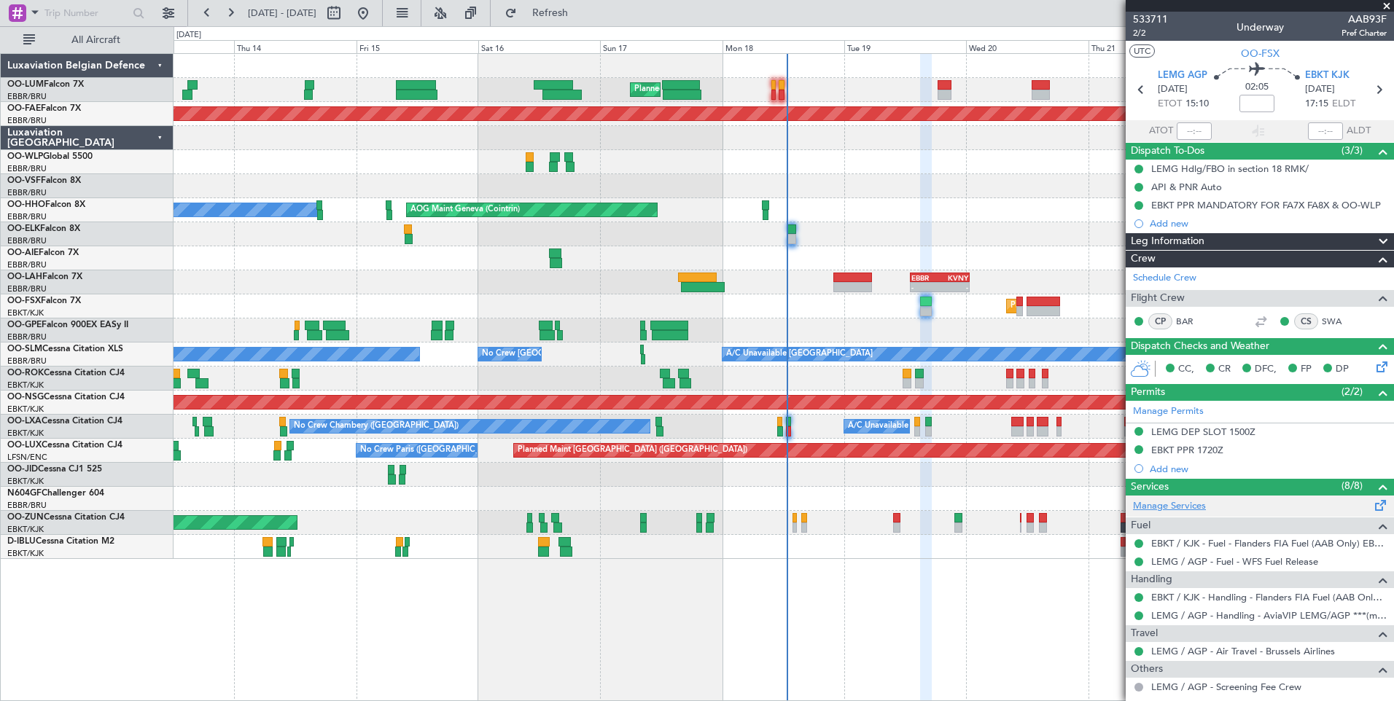
click at [1181, 508] on link "Manage Services" at bounding box center [1169, 506] width 73 height 15
click at [564, 20] on button "Refresh" at bounding box center [541, 12] width 87 height 23
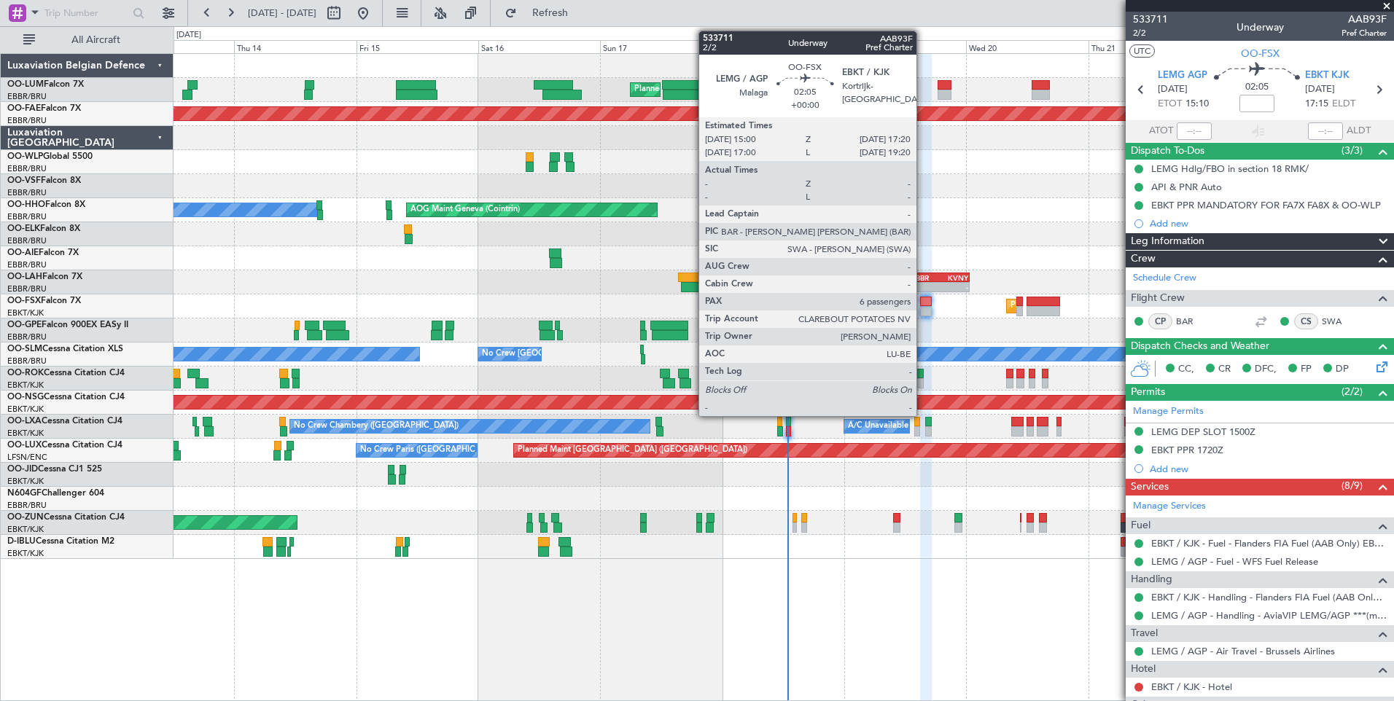
click at [923, 297] on div at bounding box center [926, 302] width 12 height 10
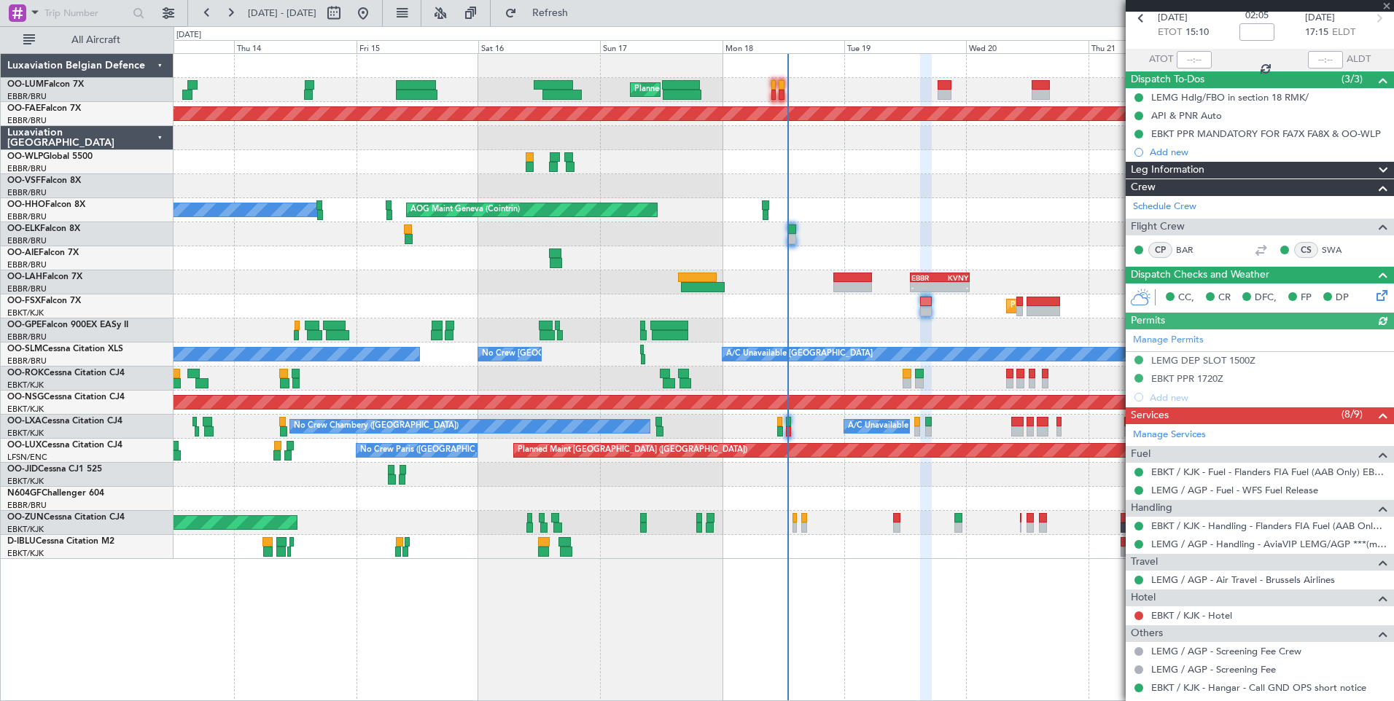
scroll to position [146, 0]
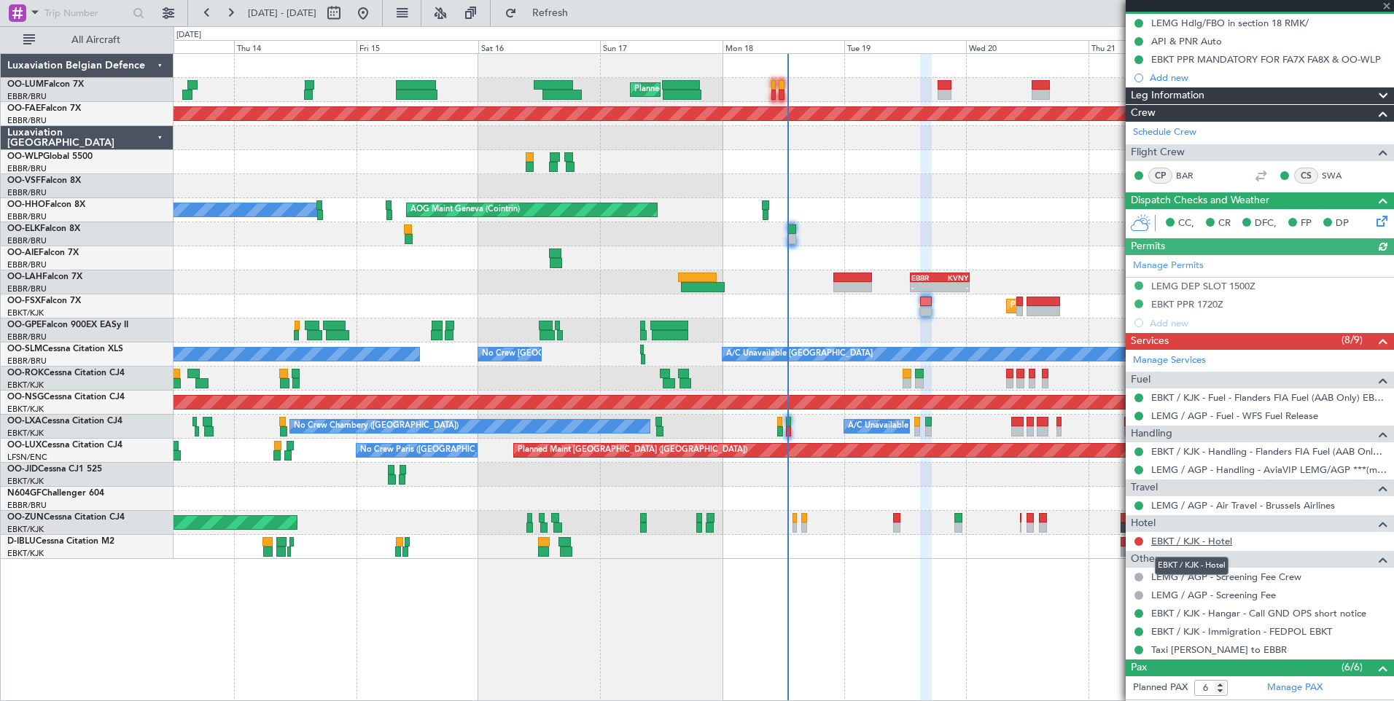
click at [1200, 535] on link "EBKT / KJK - Hotel" at bounding box center [1191, 541] width 81 height 12
click at [581, 13] on span "Refresh" at bounding box center [550, 13] width 61 height 10
click at [585, 5] on button "Refresh" at bounding box center [541, 12] width 87 height 23
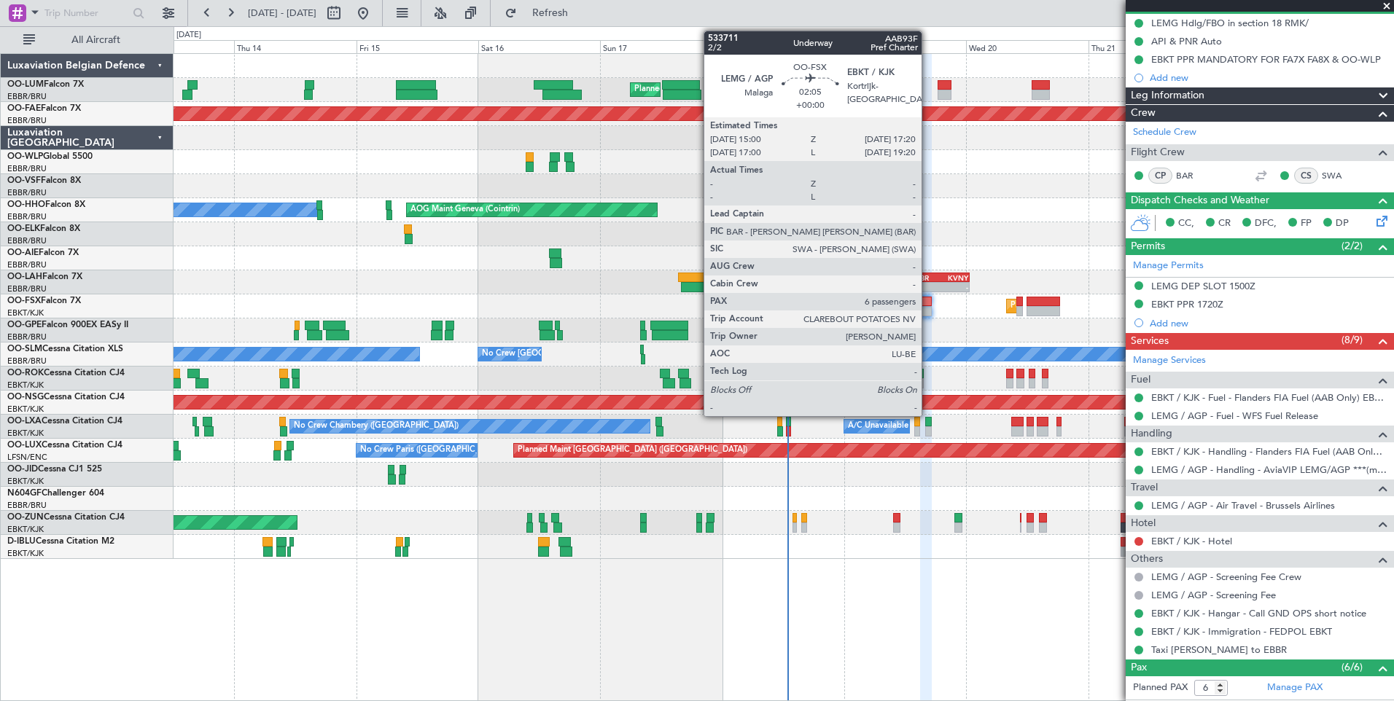
click at [928, 305] on div at bounding box center [926, 302] width 12 height 10
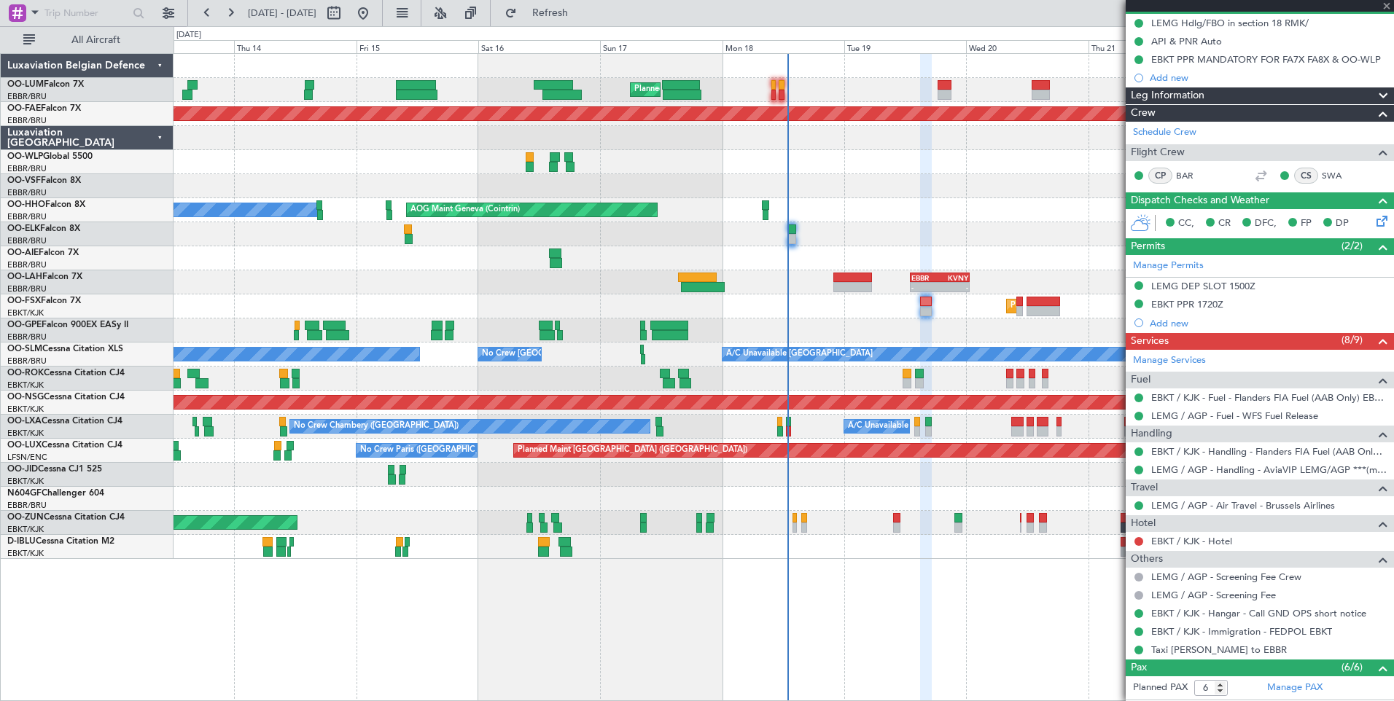
scroll to position [0, 0]
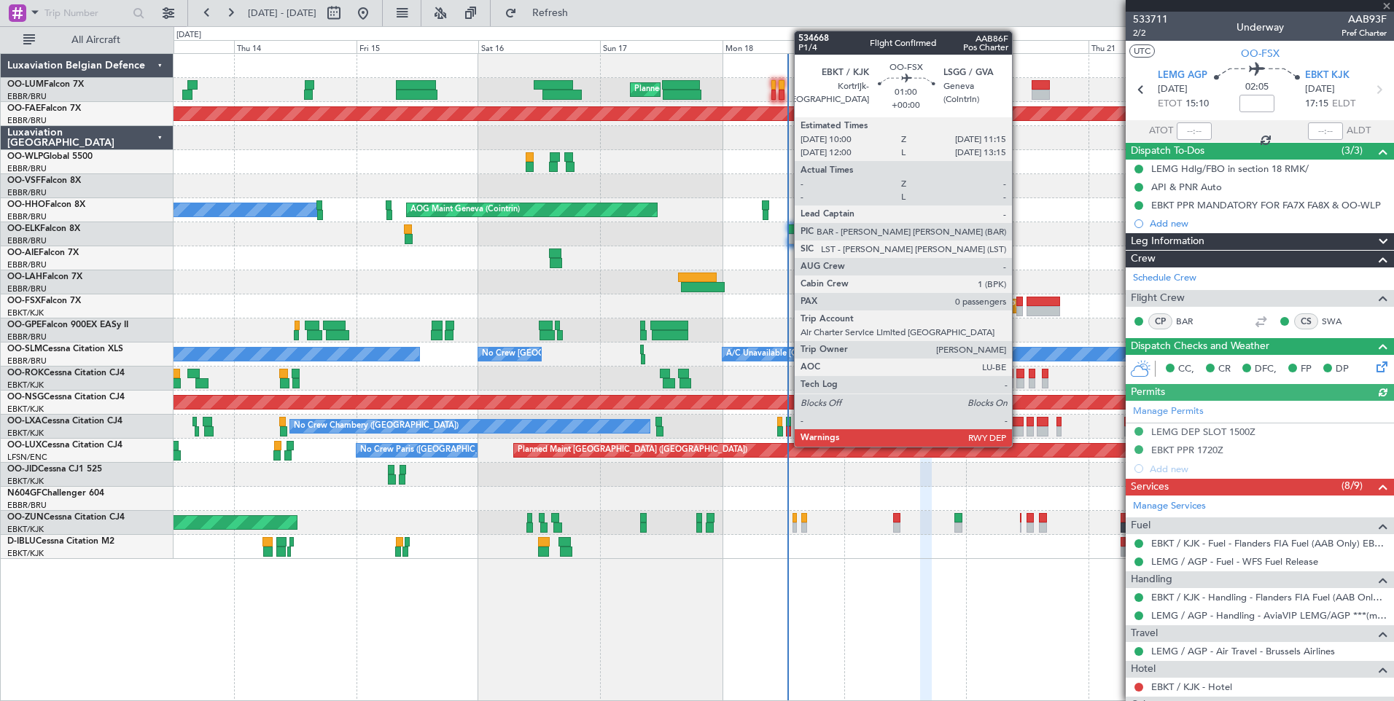
click at [1018, 298] on div at bounding box center [1019, 302] width 7 height 10
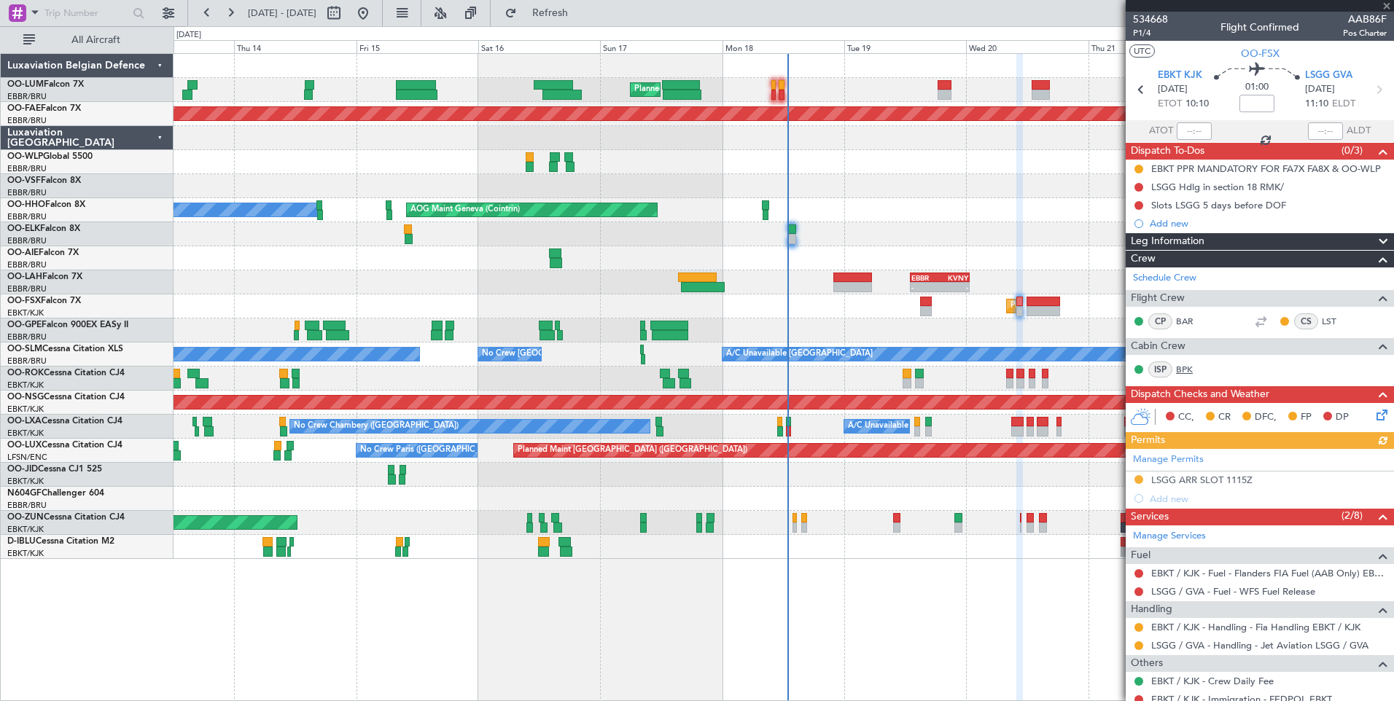
click at [1184, 369] on link "BPK" at bounding box center [1192, 369] width 33 height 13
click at [1183, 370] on link "BPK" at bounding box center [1192, 369] width 33 height 13
drag, startPoint x: 595, startPoint y: 5, endPoint x: 668, endPoint y: 173, distance: 183.5
click at [585, 5] on button "Refresh" at bounding box center [541, 12] width 87 height 23
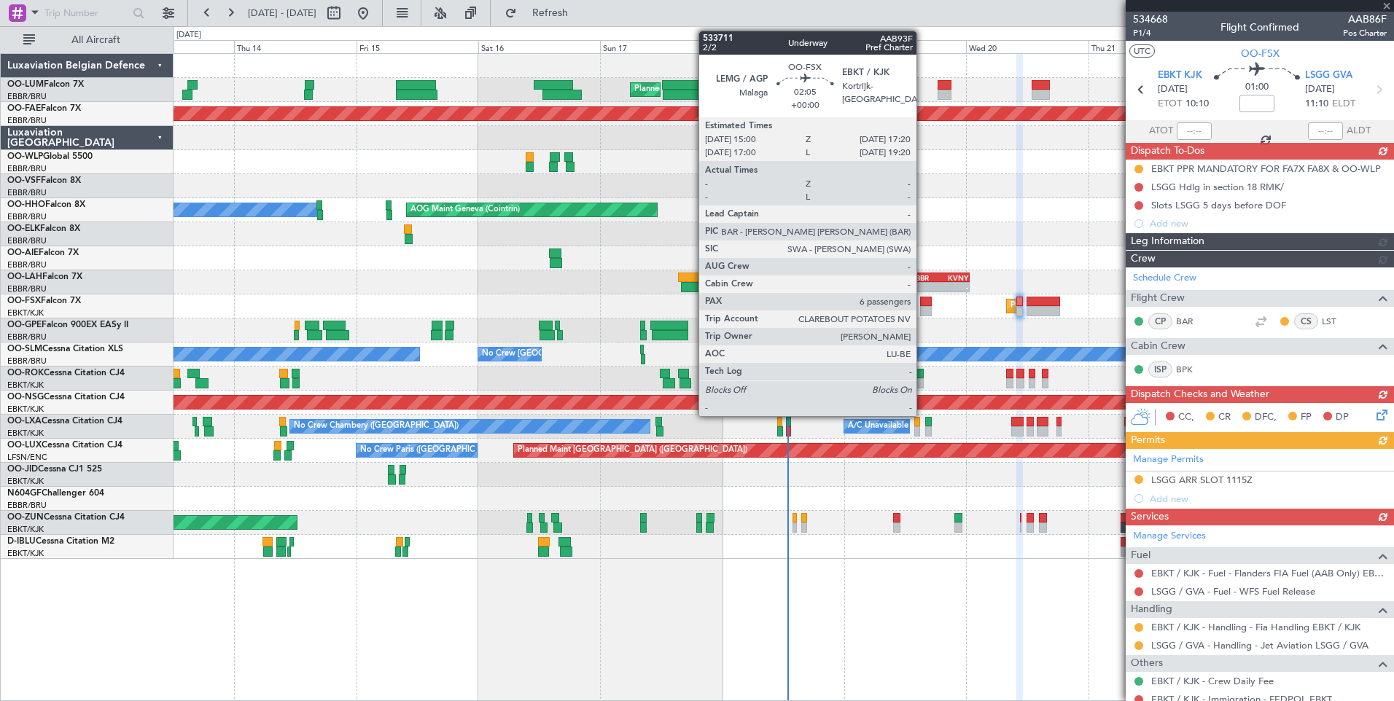
click at [923, 305] on div at bounding box center [926, 302] width 12 height 10
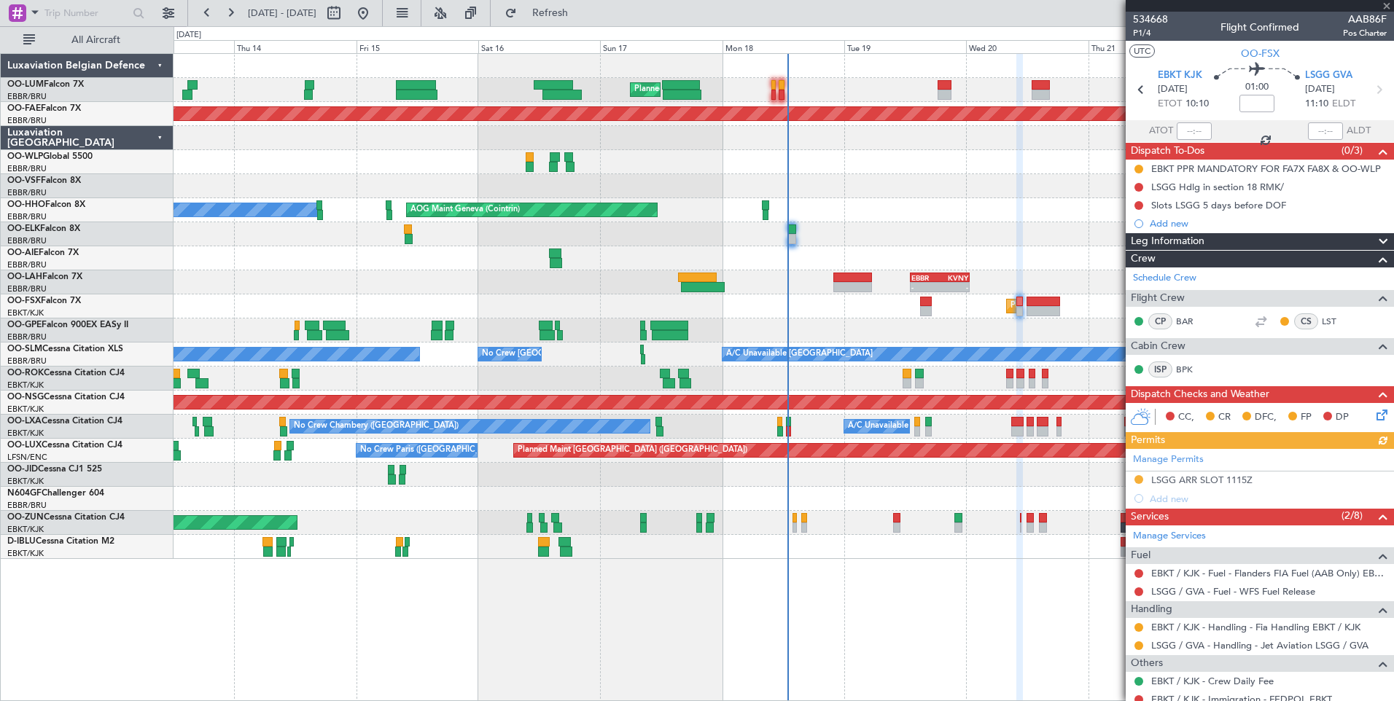
type input "6"
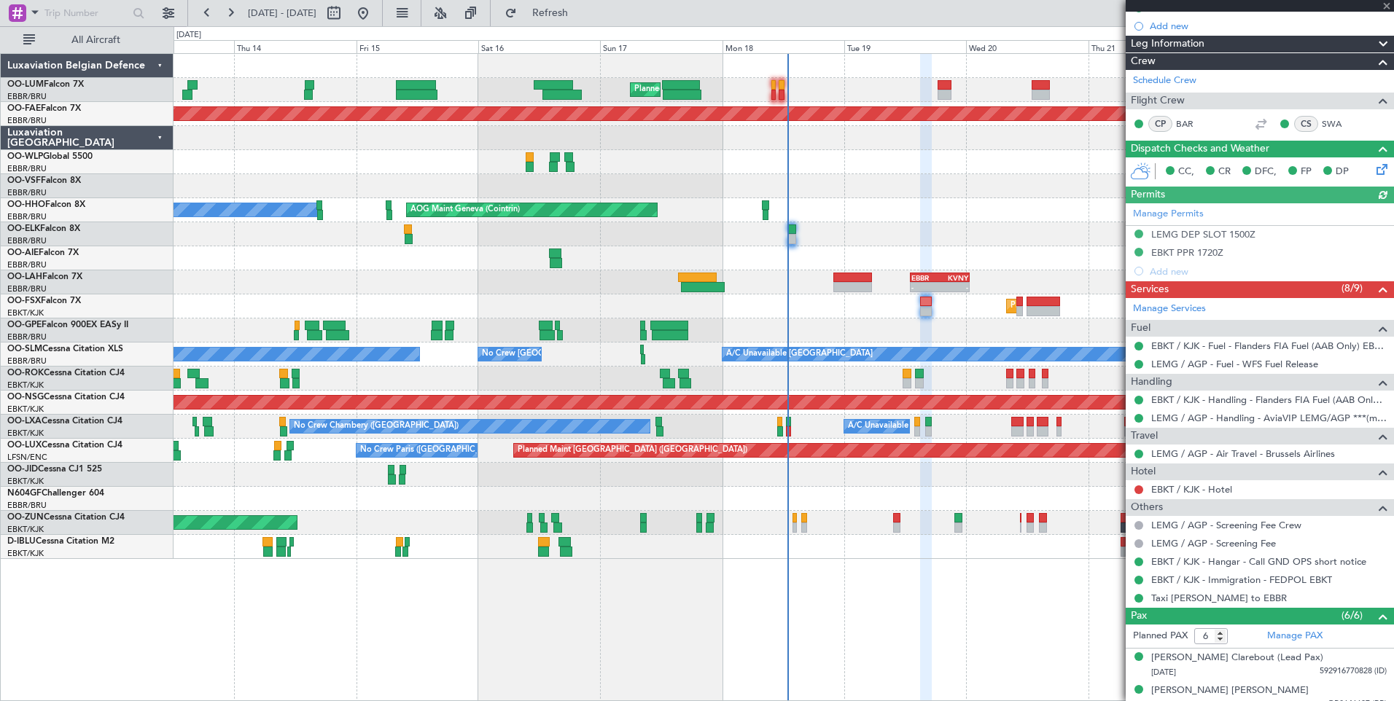
scroll to position [219, 0]
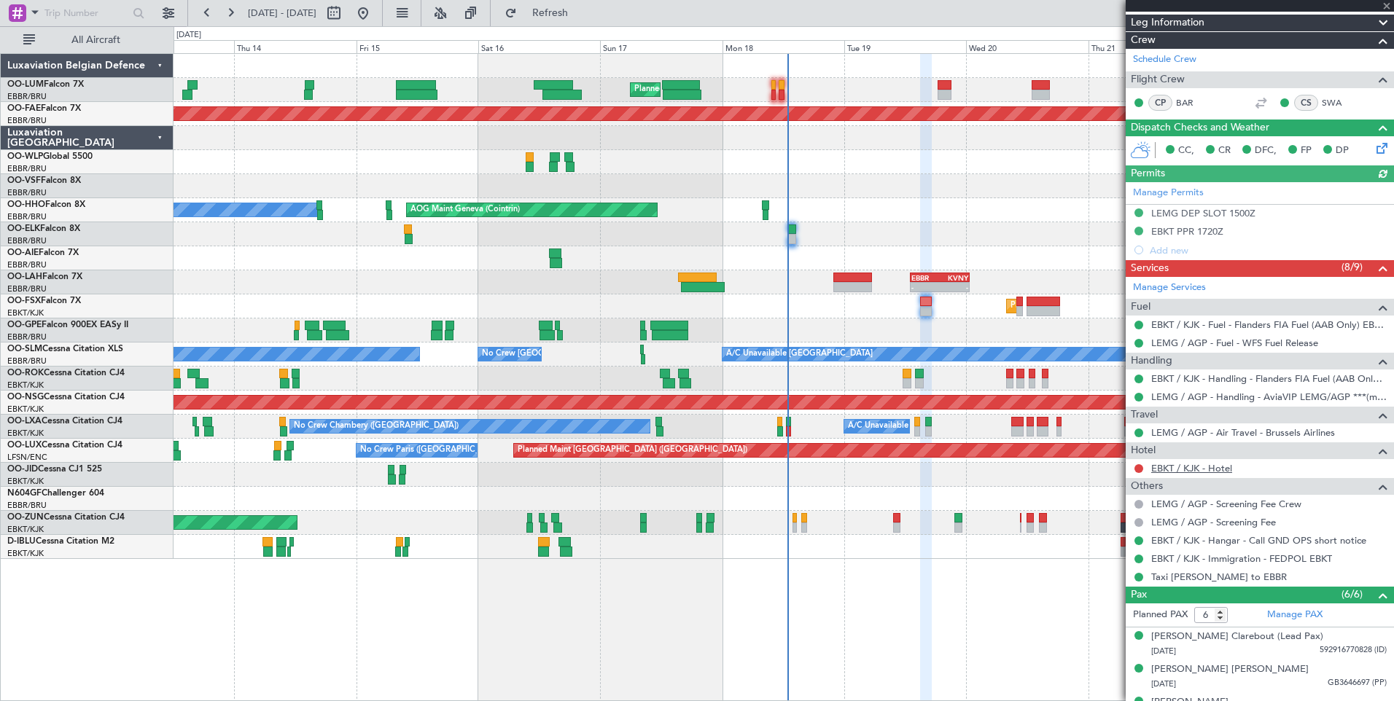
click at [1198, 462] on link "EBKT / KJK - Hotel" at bounding box center [1191, 468] width 81 height 12
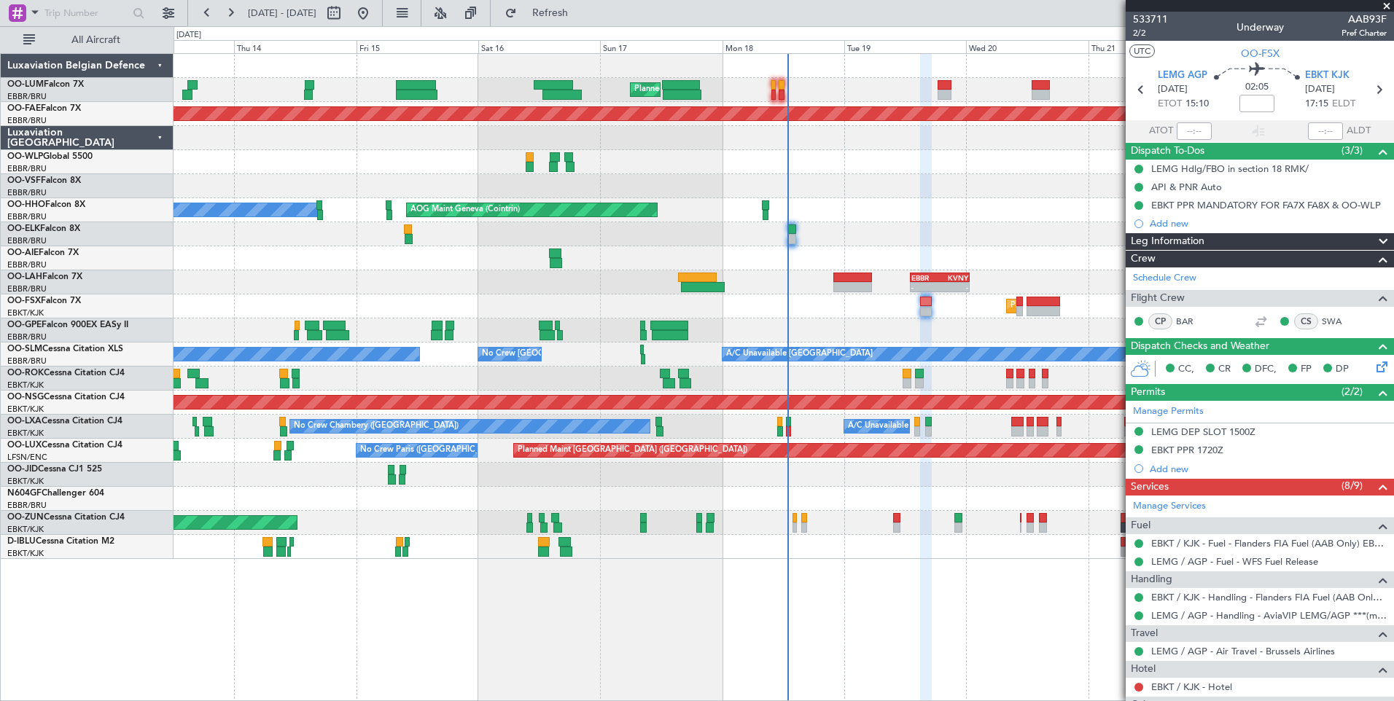
scroll to position [219, 0]
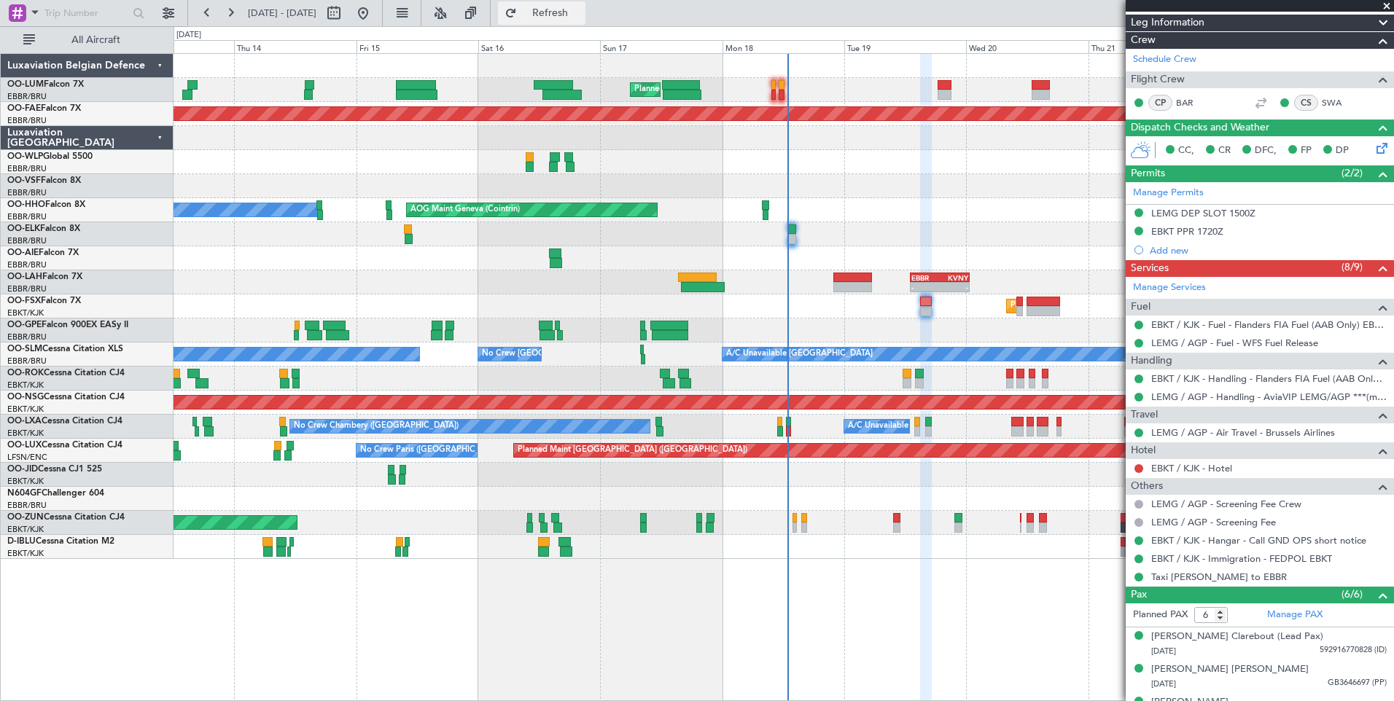
click at [565, 9] on button "Refresh" at bounding box center [541, 12] width 87 height 23
click at [1138, 465] on button at bounding box center [1138, 468] width 9 height 9
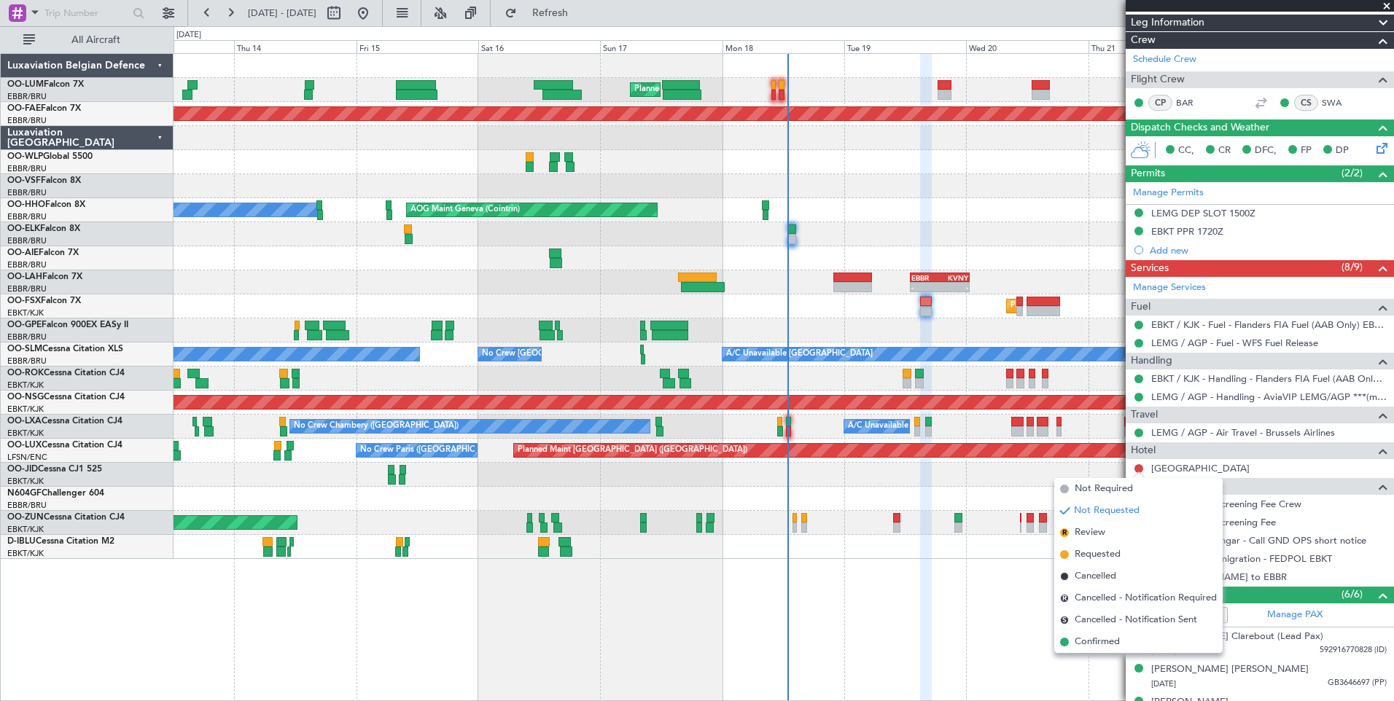
click at [1093, 574] on span "Cancelled" at bounding box center [1095, 576] width 42 height 15
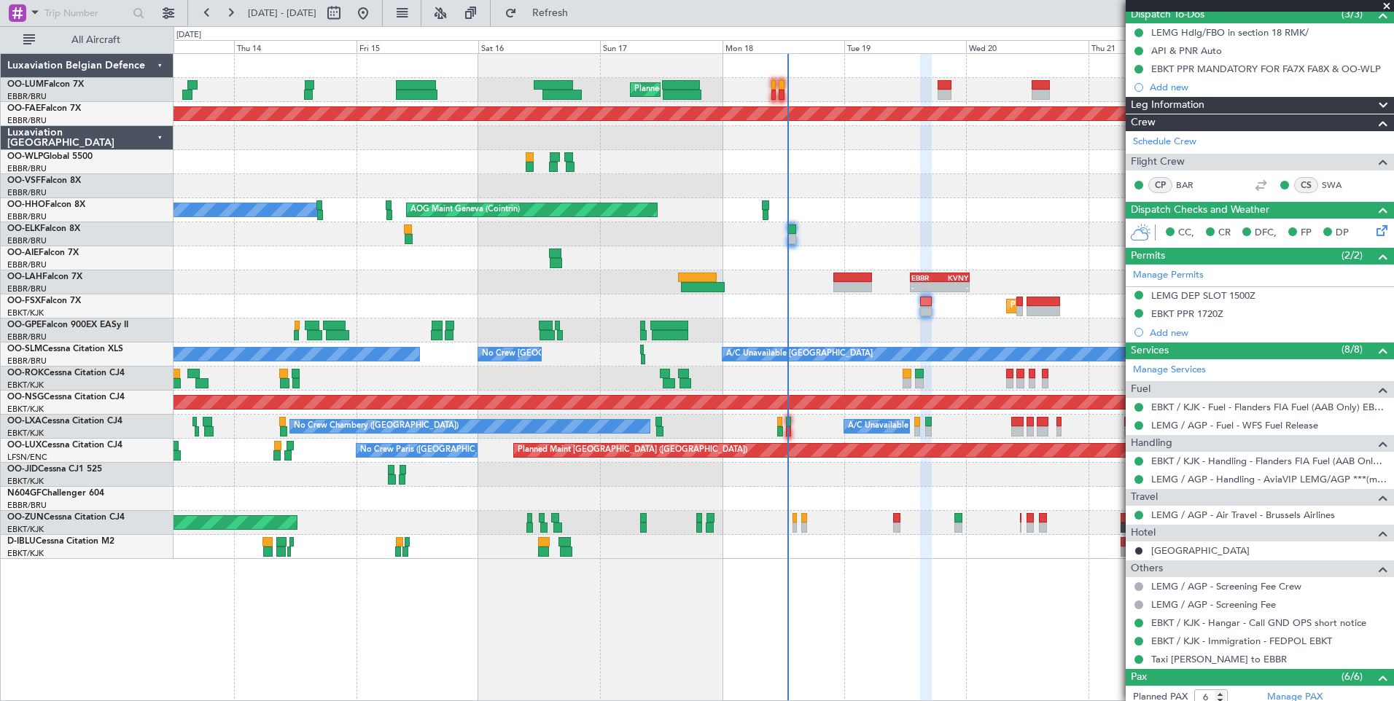
scroll to position [0, 0]
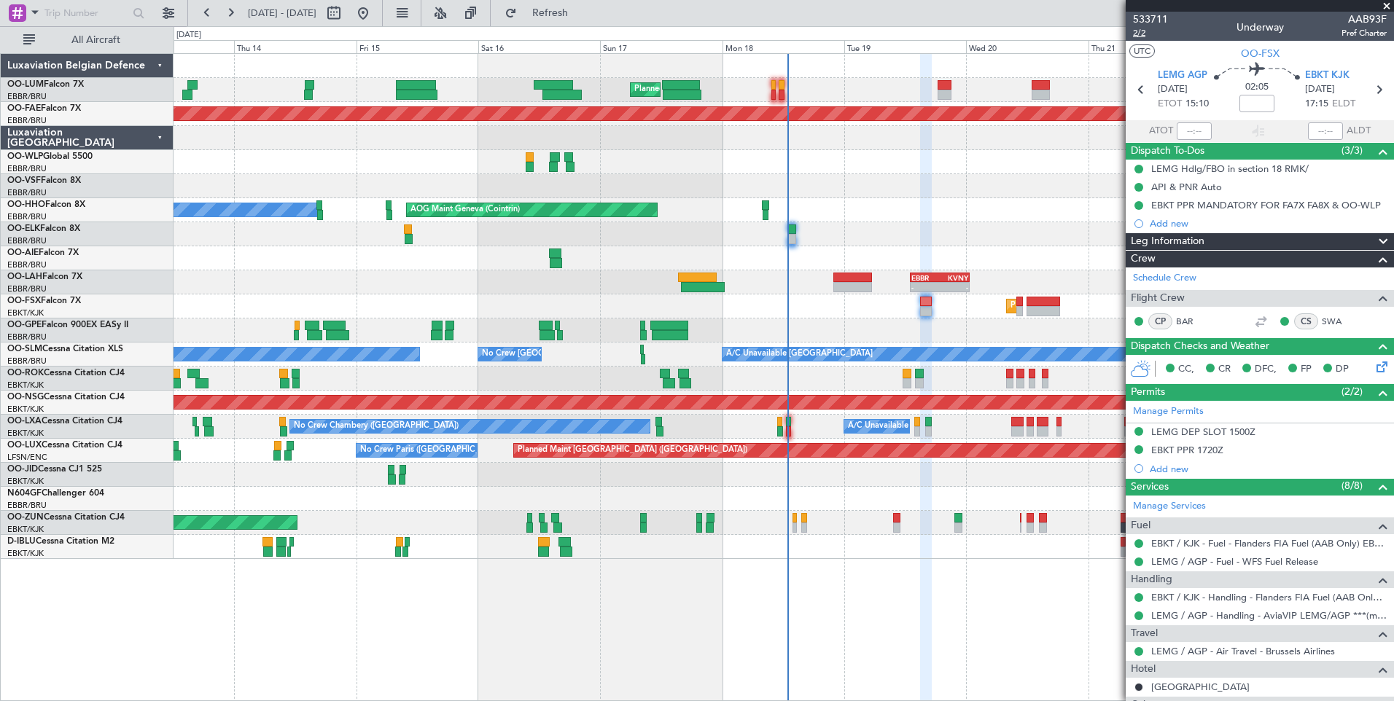
click at [1144, 33] on span "2/2" at bounding box center [1150, 33] width 35 height 12
click at [1129, 28] on div "533711 2/2 Underway AAB93F Pref Charter" at bounding box center [1259, 26] width 268 height 29
click at [1147, 31] on span "2/2" at bounding box center [1150, 33] width 35 height 12
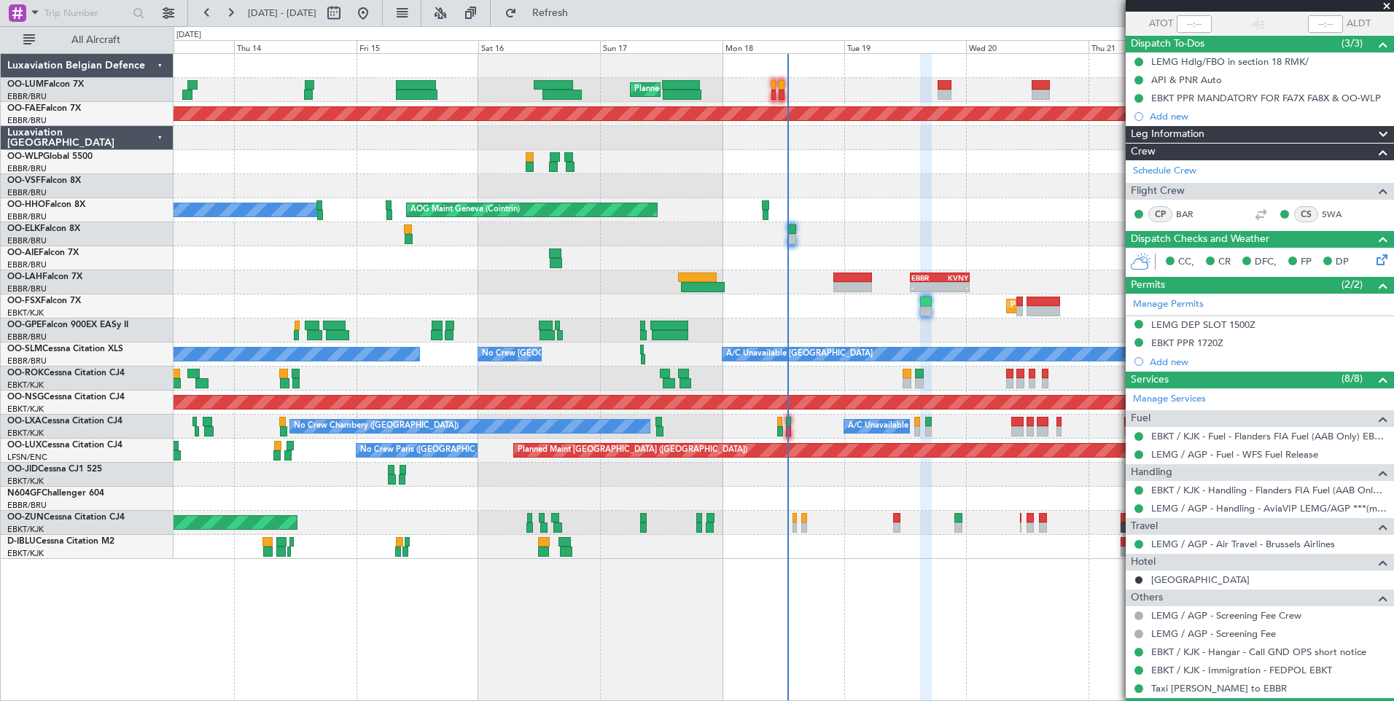
scroll to position [292, 0]
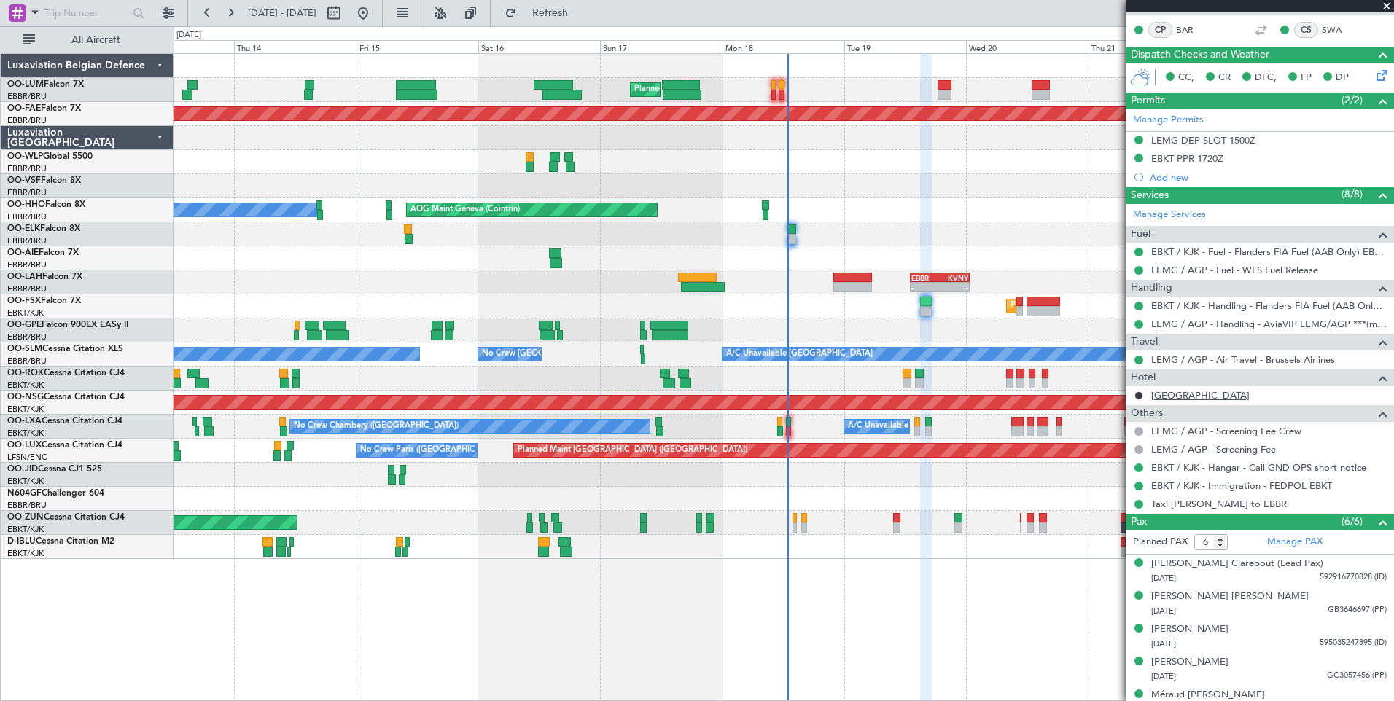
click at [1165, 391] on link "brussel" at bounding box center [1200, 395] width 98 height 12
click at [581, 13] on span "Refresh" at bounding box center [550, 13] width 61 height 10
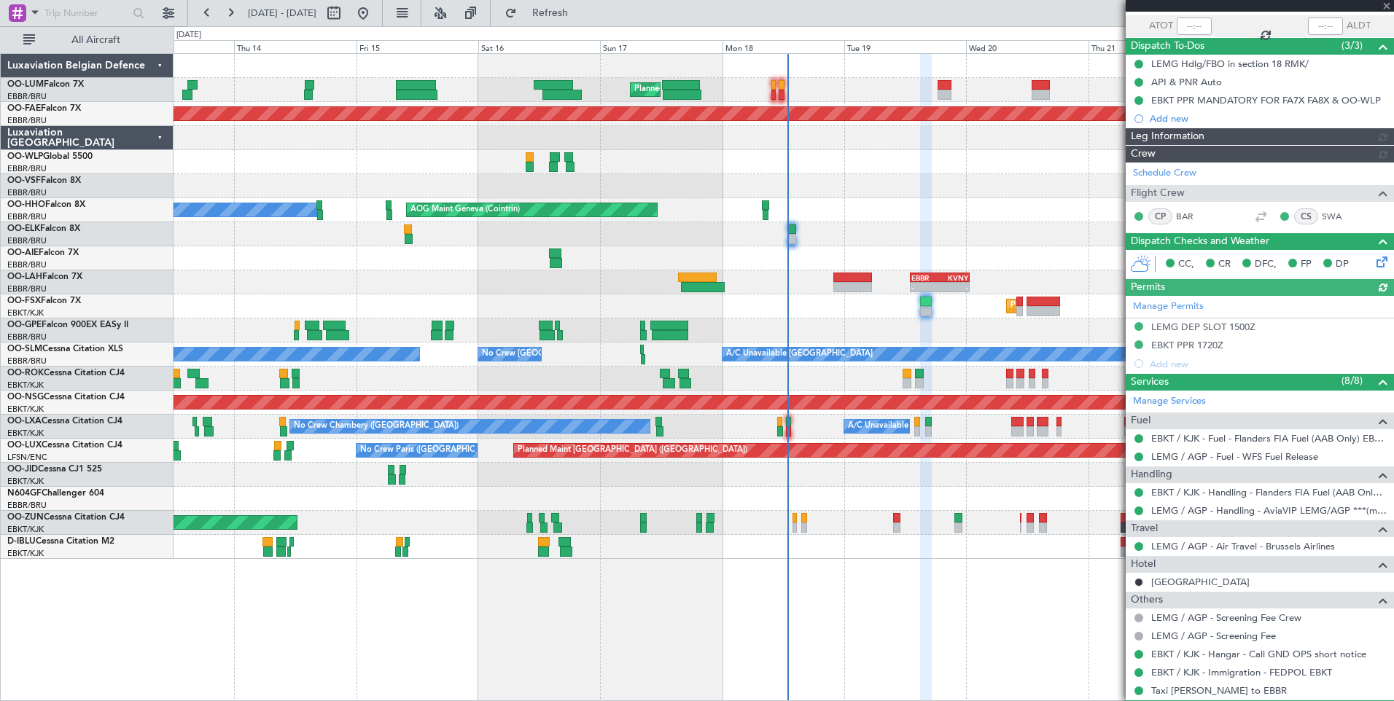
scroll to position [0, 0]
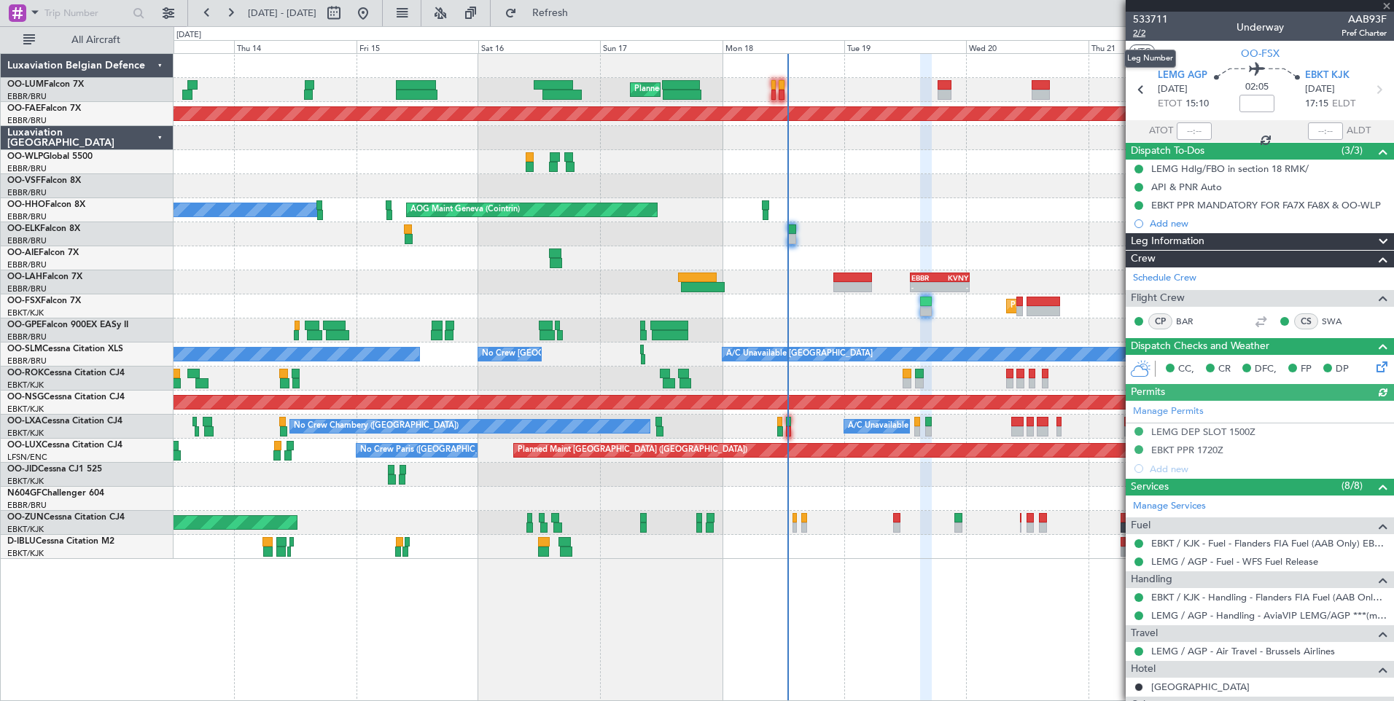
click at [1141, 34] on span "2/2" at bounding box center [1150, 33] width 35 height 12
click at [602, 31] on div "0 0 Wed 13 Thu 14 Fri 15 Sat 16 Sun 17 Mon 18 Tue 19 Aug 2025 Wed 20 Thu 21 Fri…" at bounding box center [783, 40] width 1219 height 26
drag, startPoint x: 609, startPoint y: 20, endPoint x: 816, endPoint y: 345, distance: 386.4
click at [585, 20] on button "Refresh" at bounding box center [541, 12] width 87 height 23
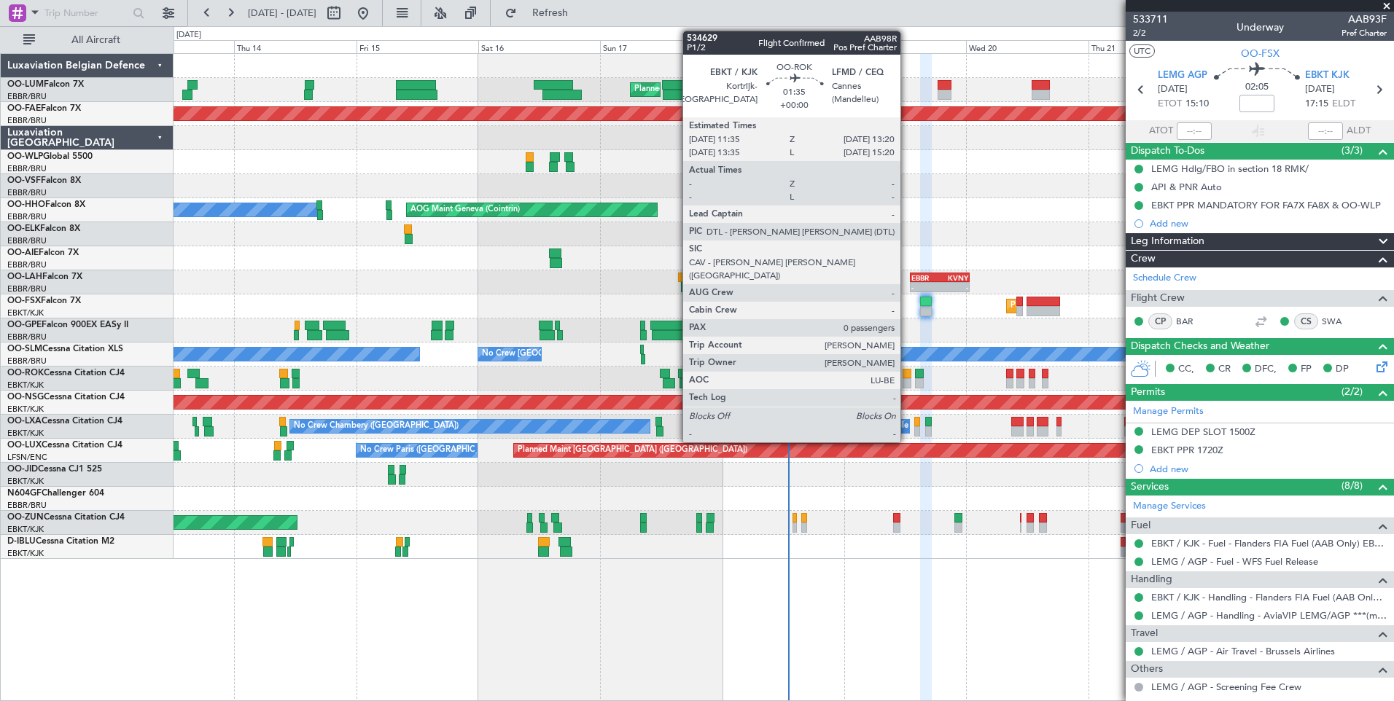
click at [907, 372] on div at bounding box center [906, 374] width 9 height 10
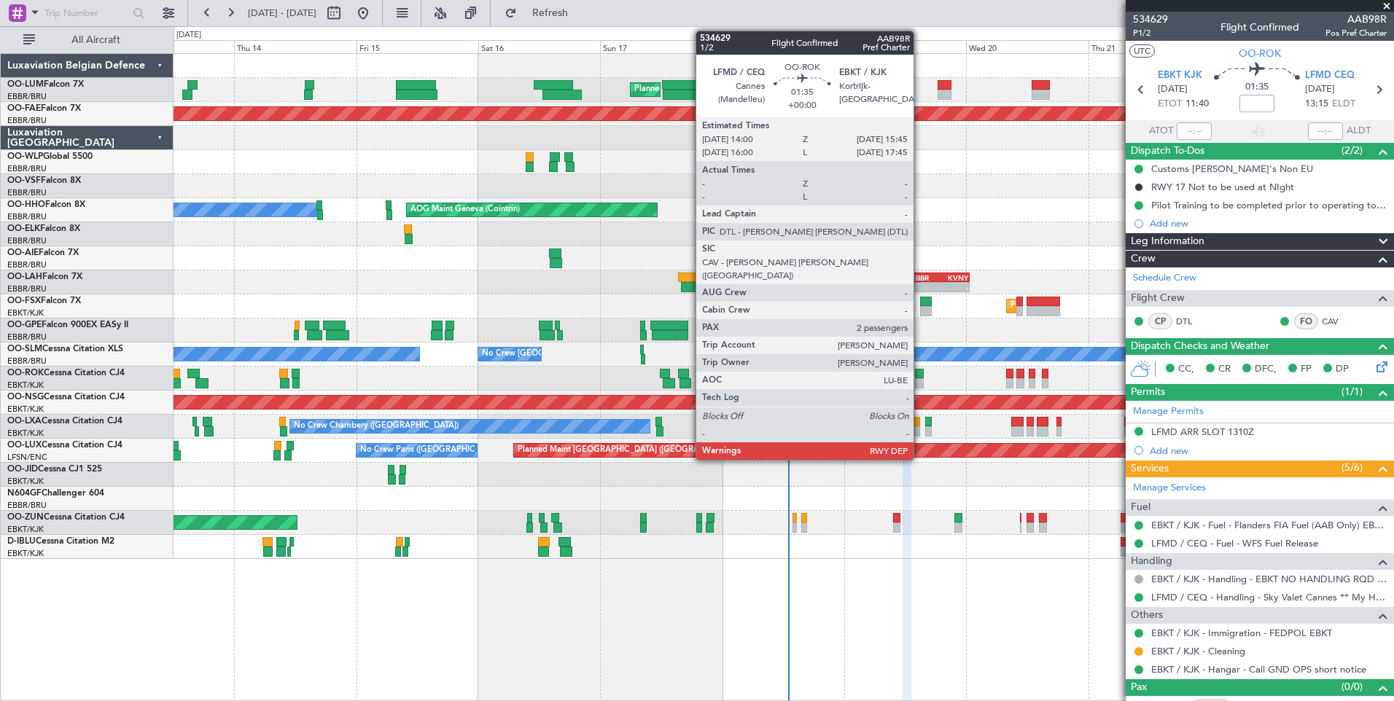
click at [920, 370] on div at bounding box center [919, 374] width 9 height 10
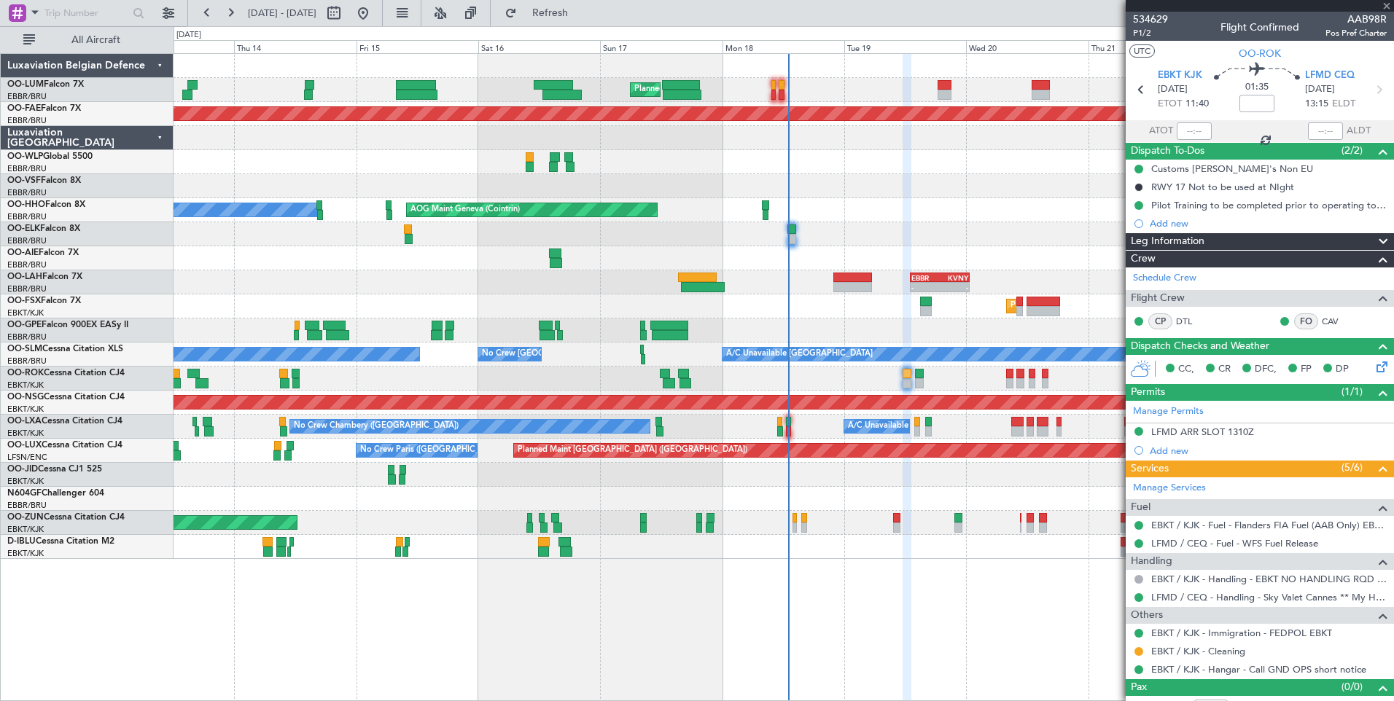
type input "2"
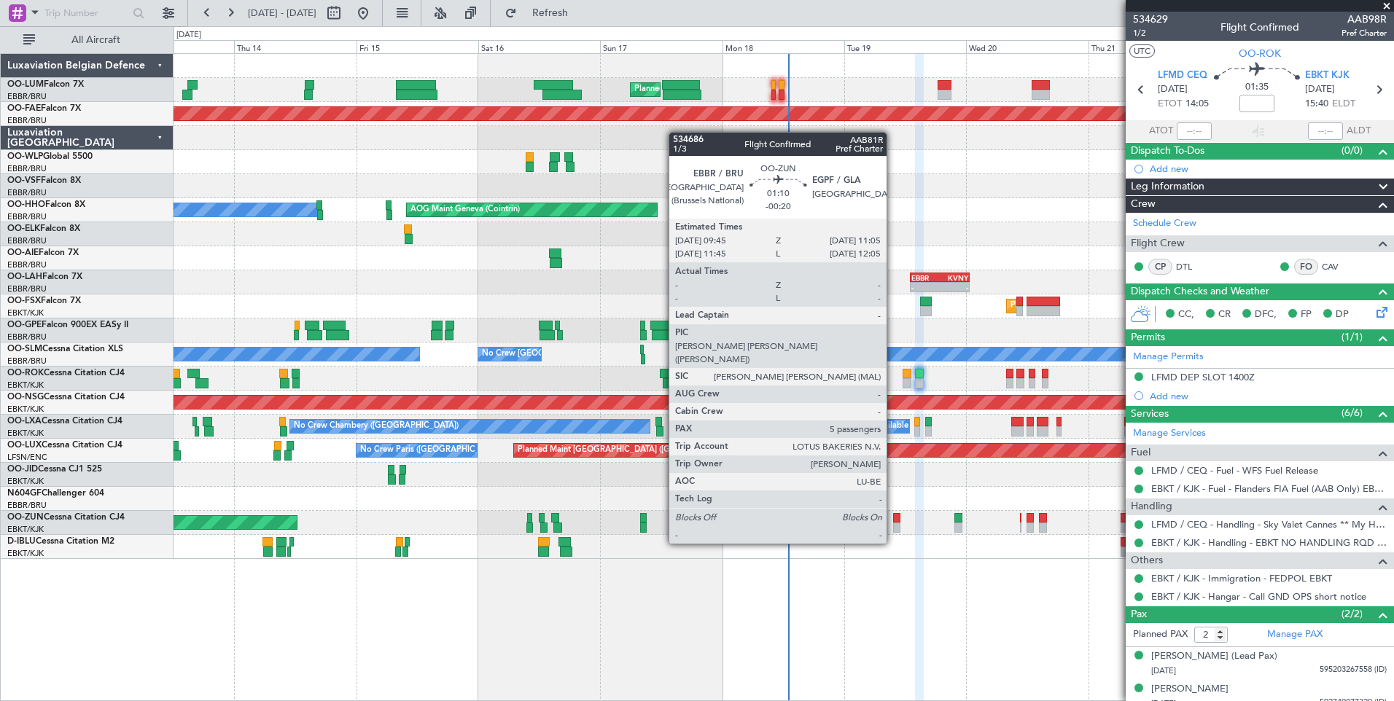
click at [896, 517] on div at bounding box center [896, 518] width 7 height 10
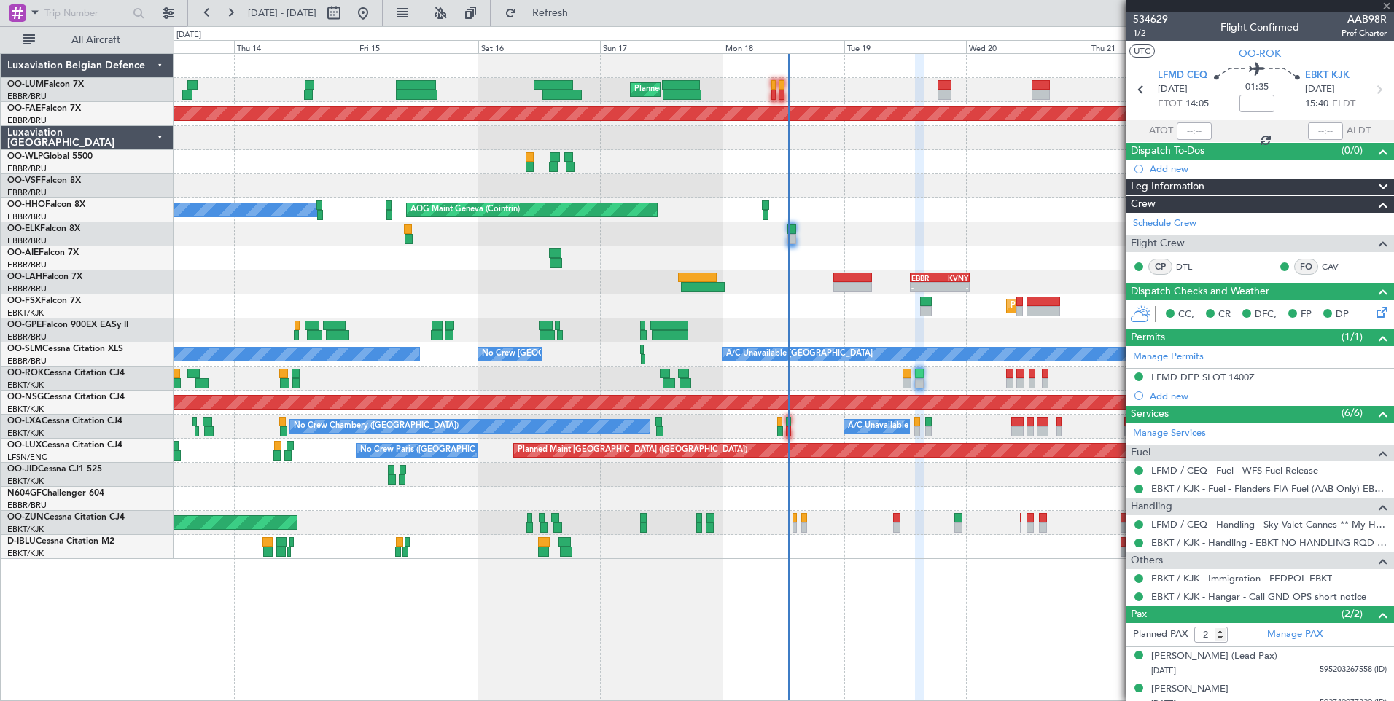
type input "-00:20"
type input "5"
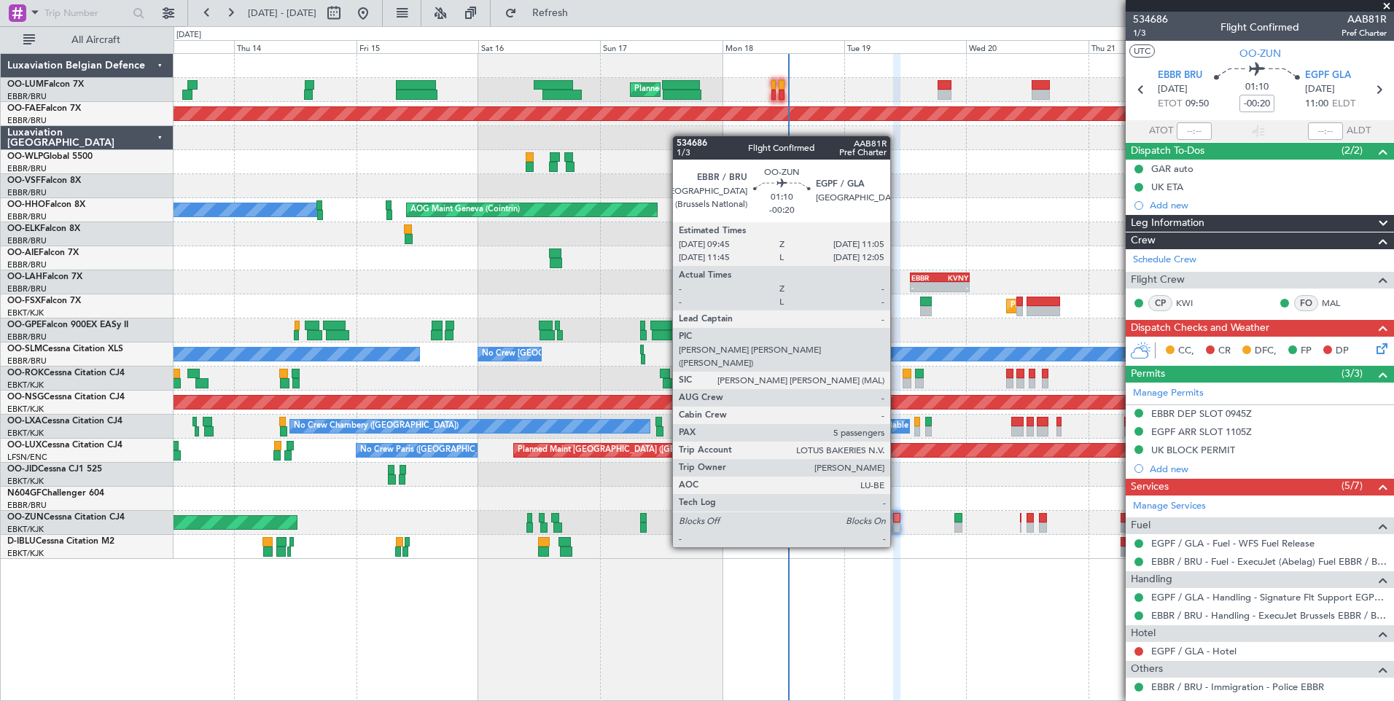
click at [896, 521] on div at bounding box center [896, 518] width 7 height 10
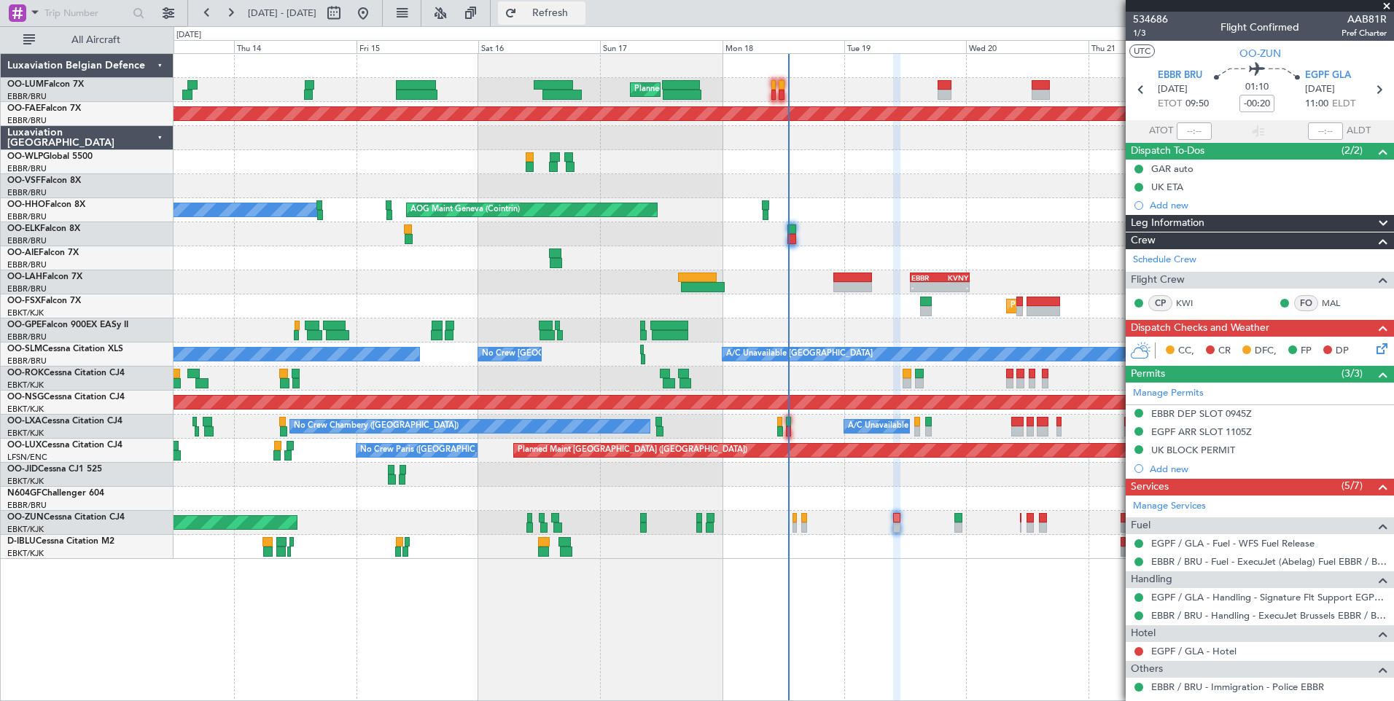
click at [585, 23] on button "Refresh" at bounding box center [541, 12] width 87 height 23
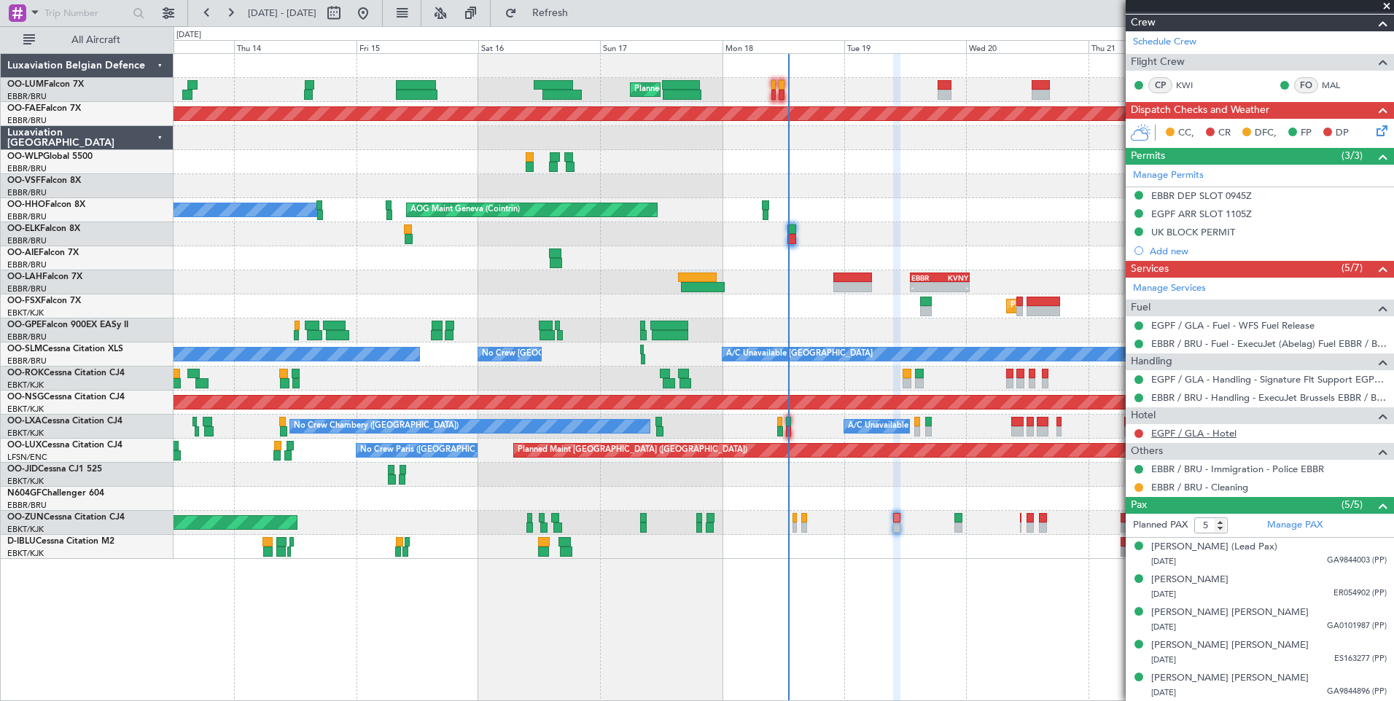
click at [1224, 437] on div "EGPF / GLA - Hotel" at bounding box center [1259, 433] width 268 height 18
click at [1179, 434] on link "EGPF / GLA - Hotel" at bounding box center [1193, 433] width 85 height 12
click at [1197, 437] on link "EGPF / GLA - Hotel" at bounding box center [1193, 433] width 85 height 12
click at [577, 12] on span "Refresh" at bounding box center [550, 13] width 61 height 10
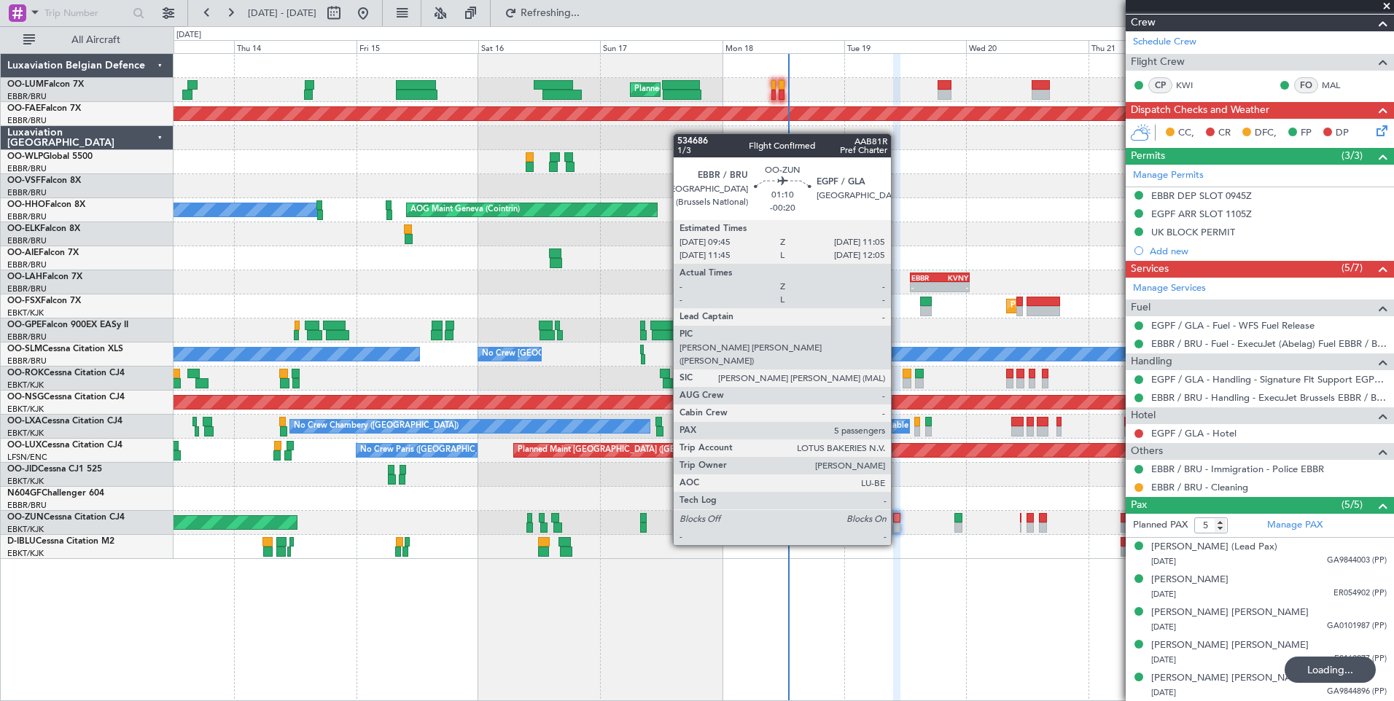
click at [898, 519] on div at bounding box center [896, 518] width 7 height 10
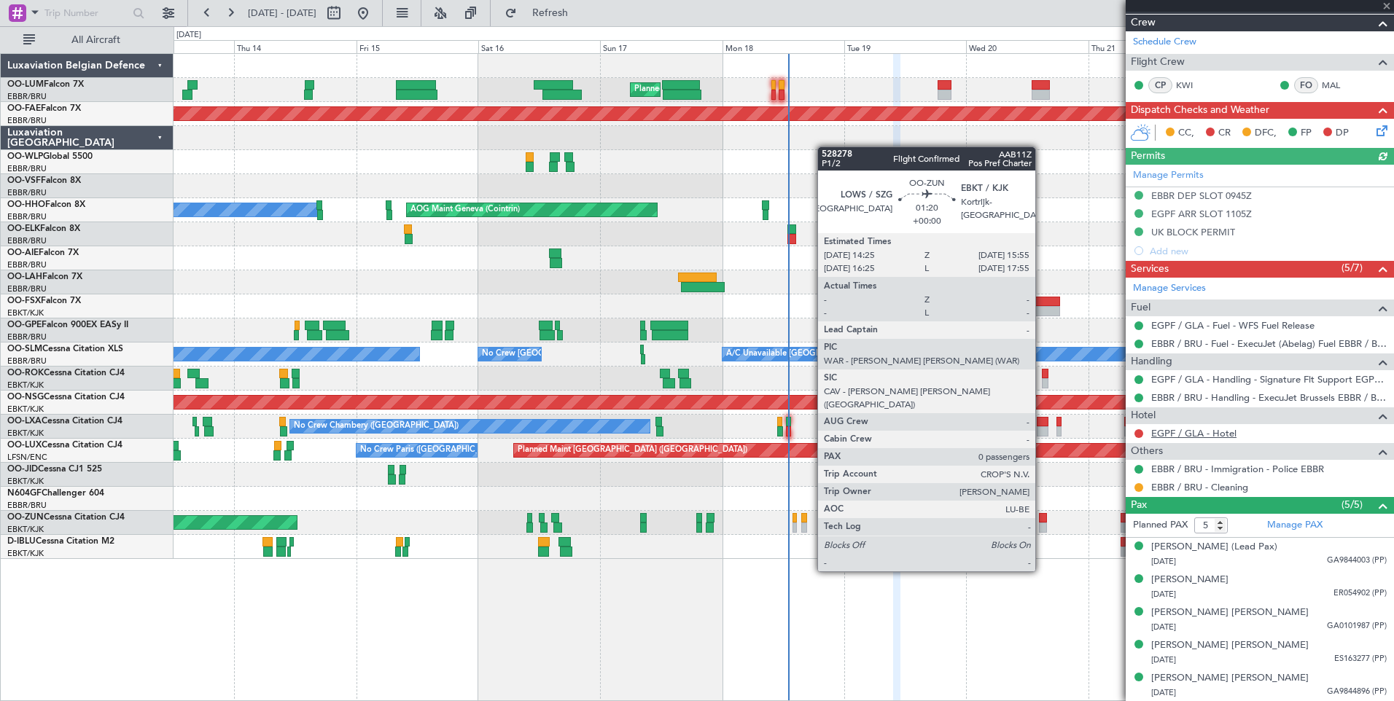
click at [1206, 437] on link "EGPF / GLA - Hotel" at bounding box center [1193, 433] width 85 height 12
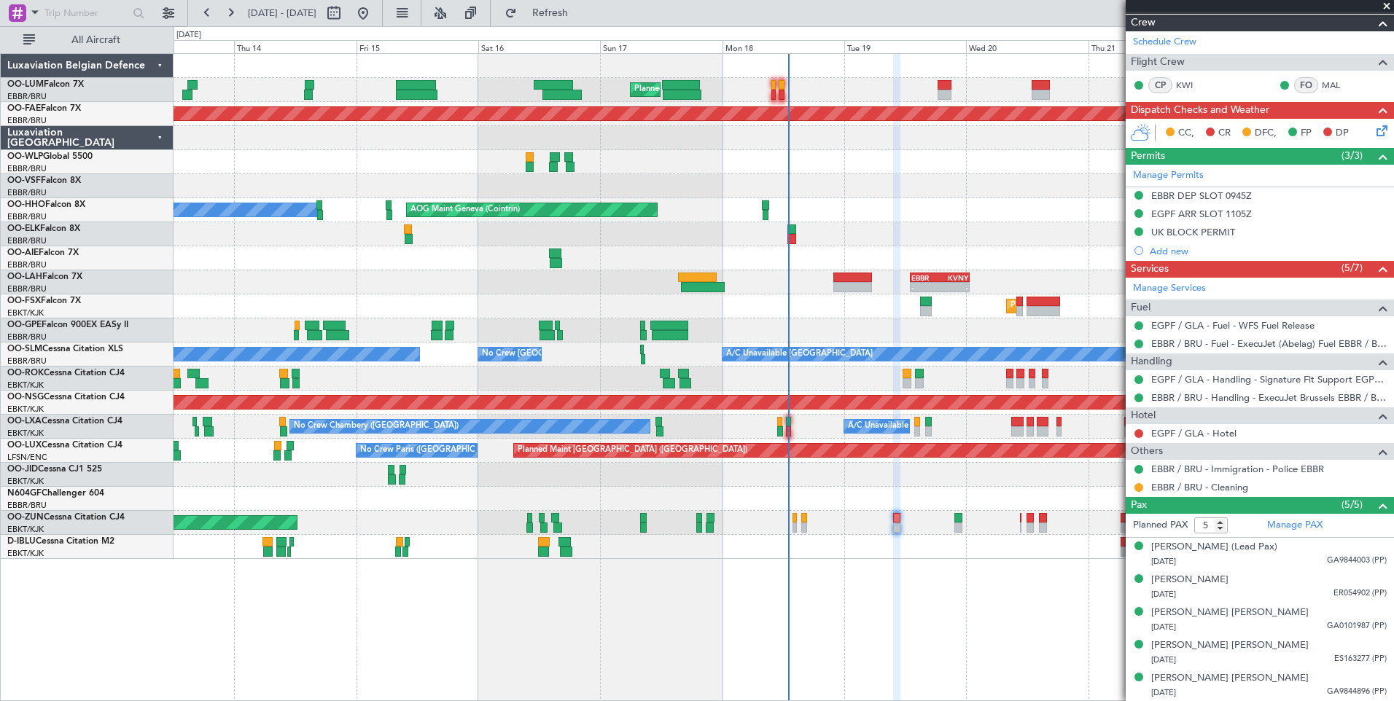
click at [1144, 431] on div at bounding box center [1139, 434] width 12 height 12
click at [1141, 433] on button at bounding box center [1138, 433] width 9 height 9
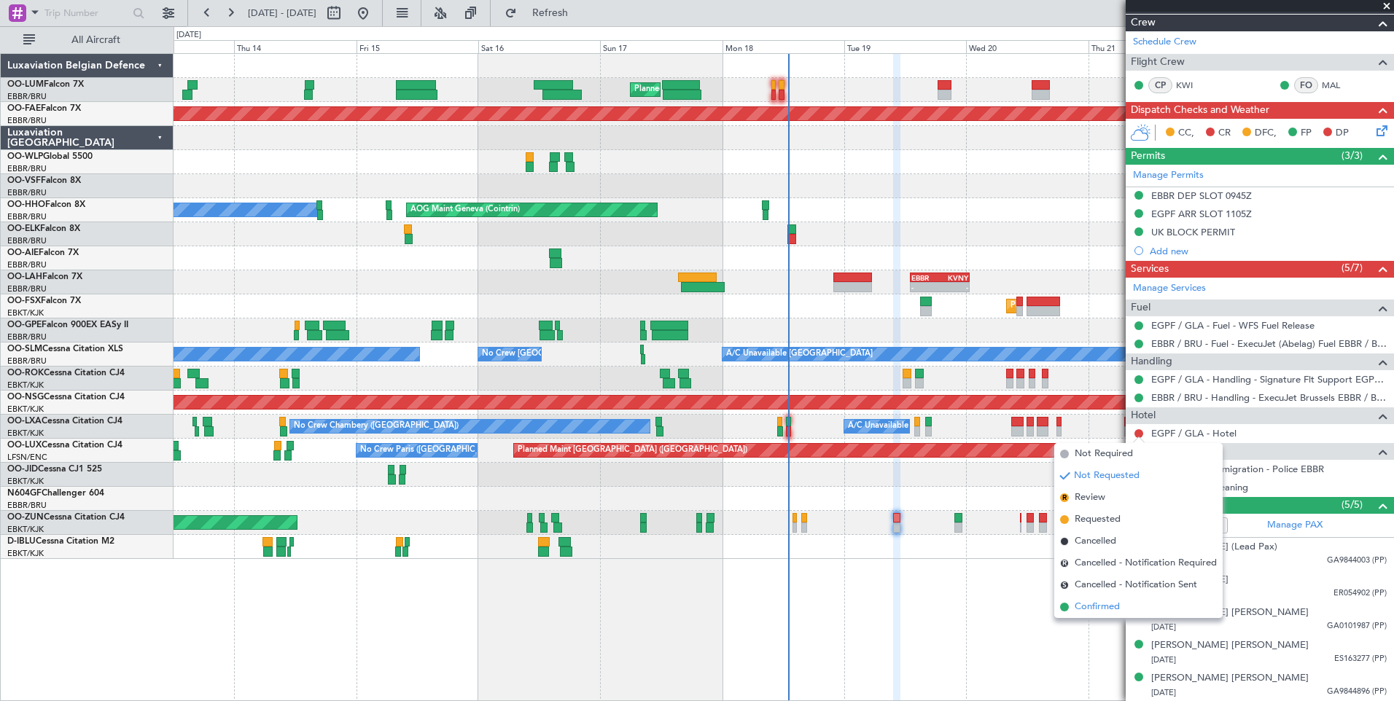
click at [1106, 614] on span "Confirmed" at bounding box center [1096, 607] width 45 height 15
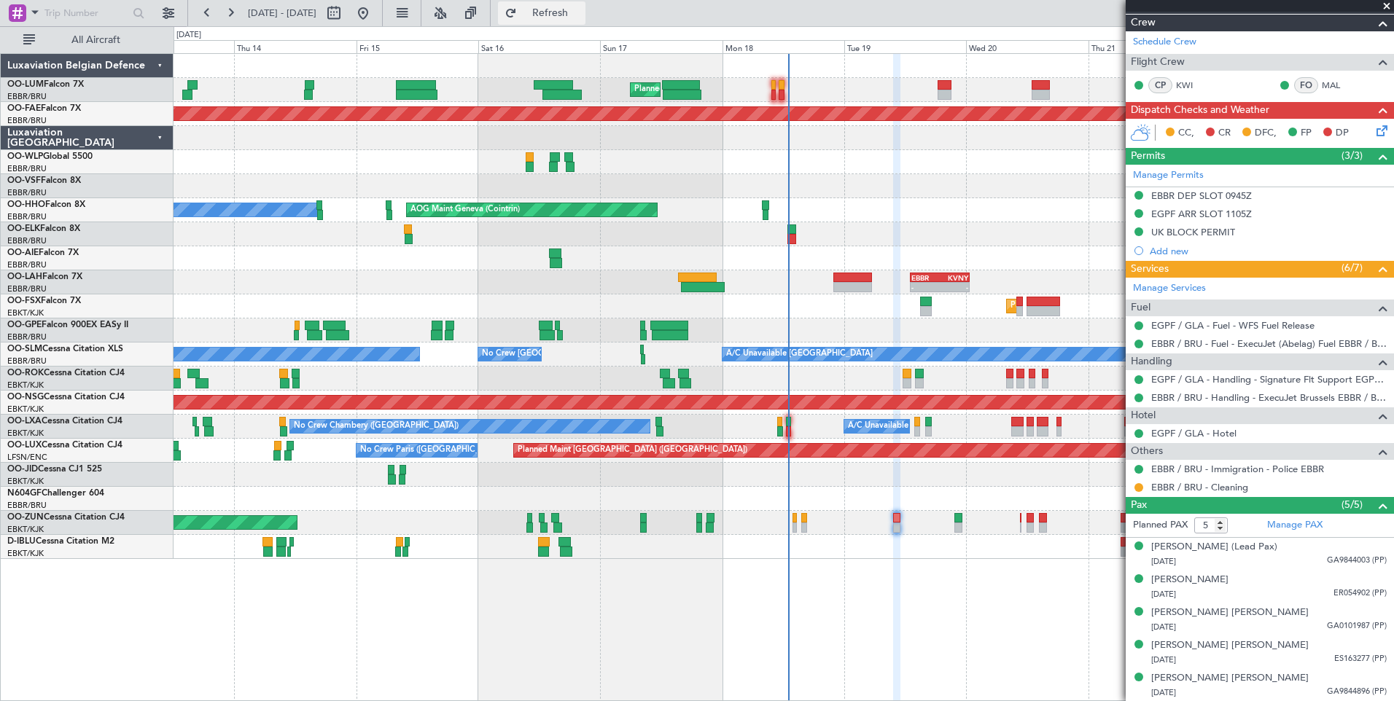
click at [579, 3] on button "Refresh" at bounding box center [541, 12] width 87 height 23
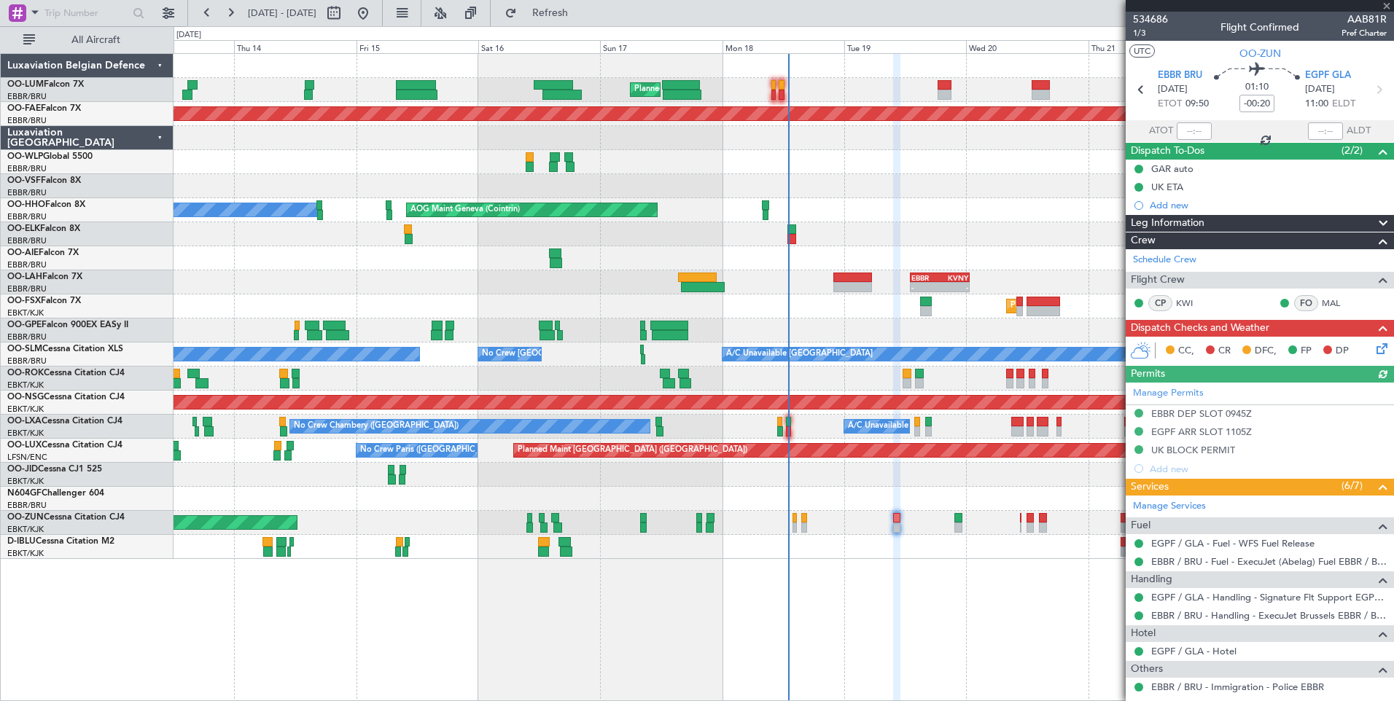
scroll to position [73, 0]
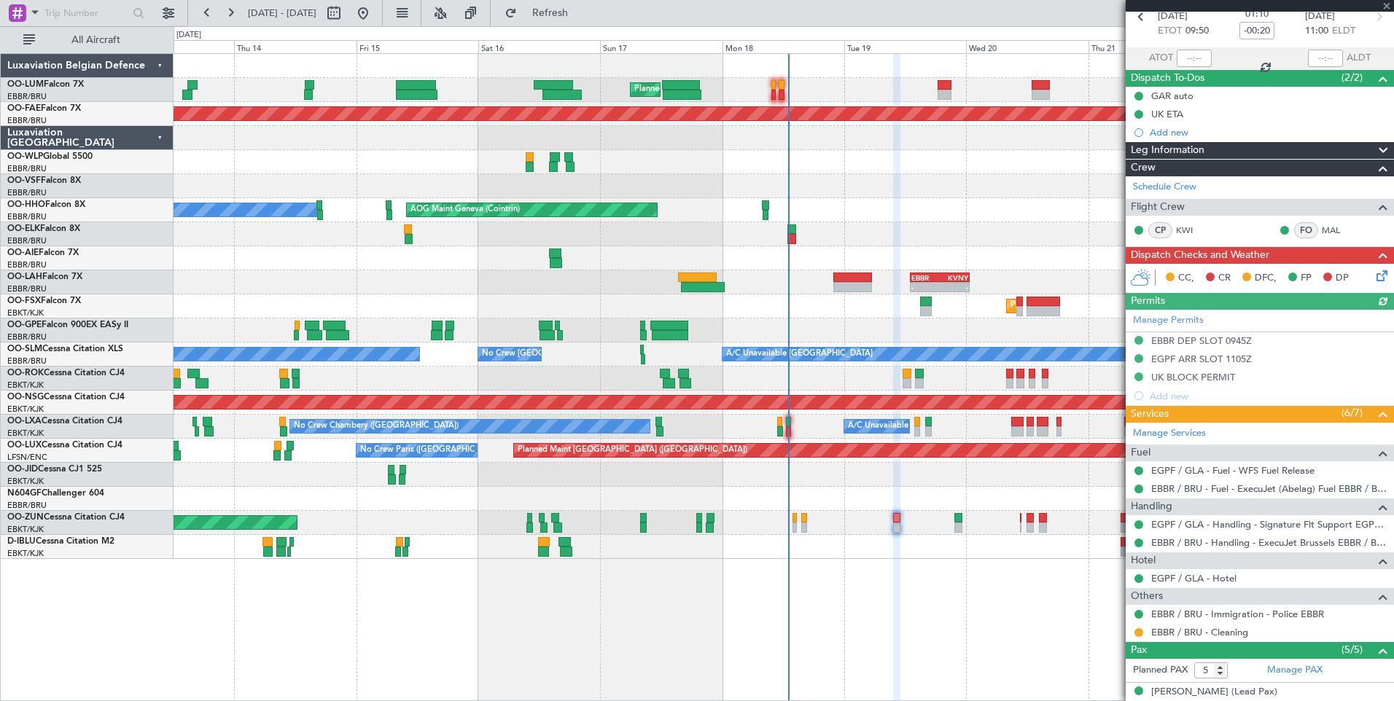
click at [1373, 279] on icon at bounding box center [1379, 273] width 12 height 12
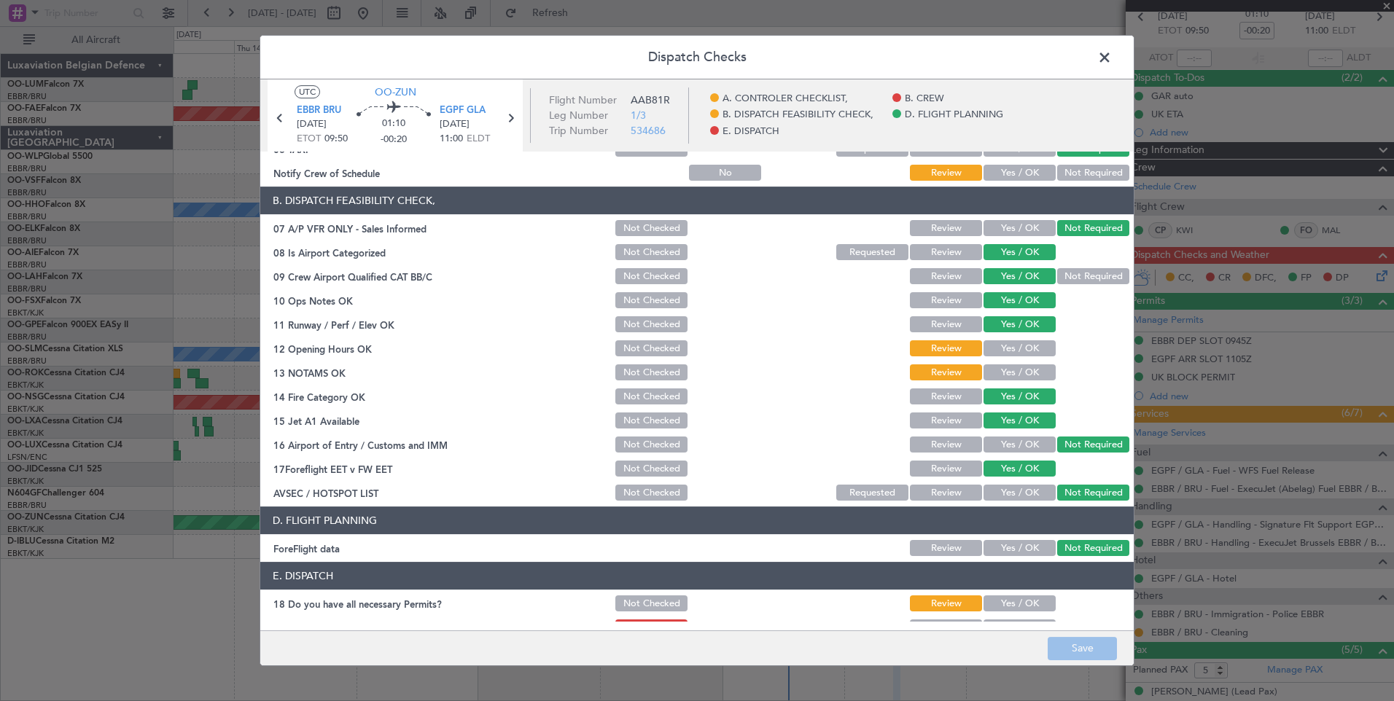
scroll to position [219, 0]
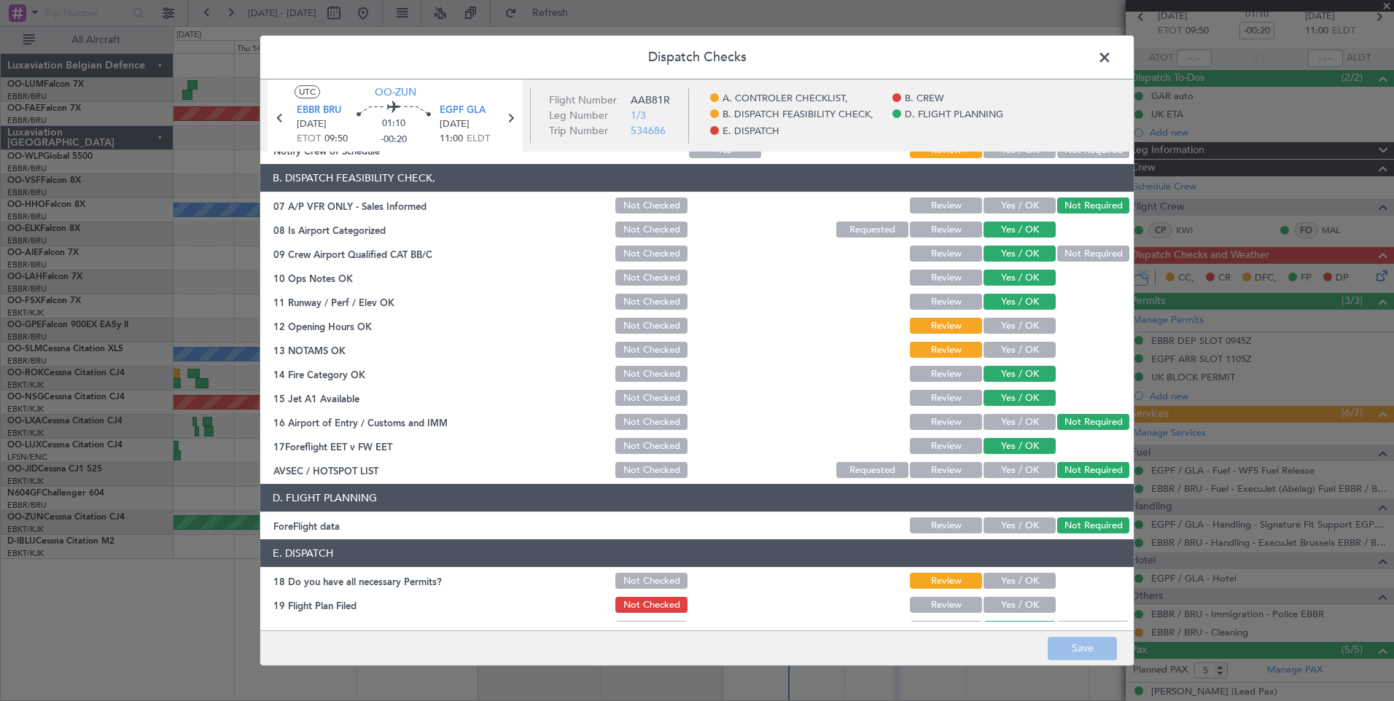
click at [1112, 55] on span at bounding box center [1112, 61] width 0 height 29
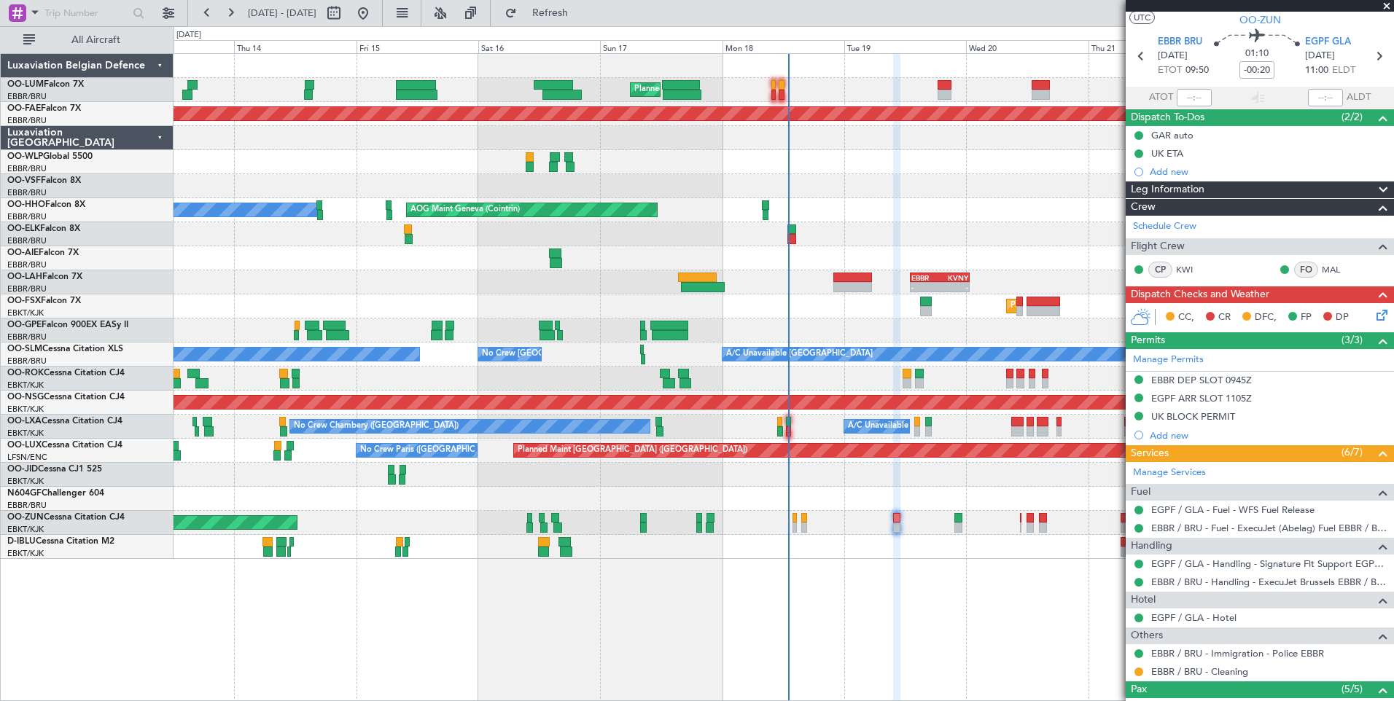
scroll to position [0, 0]
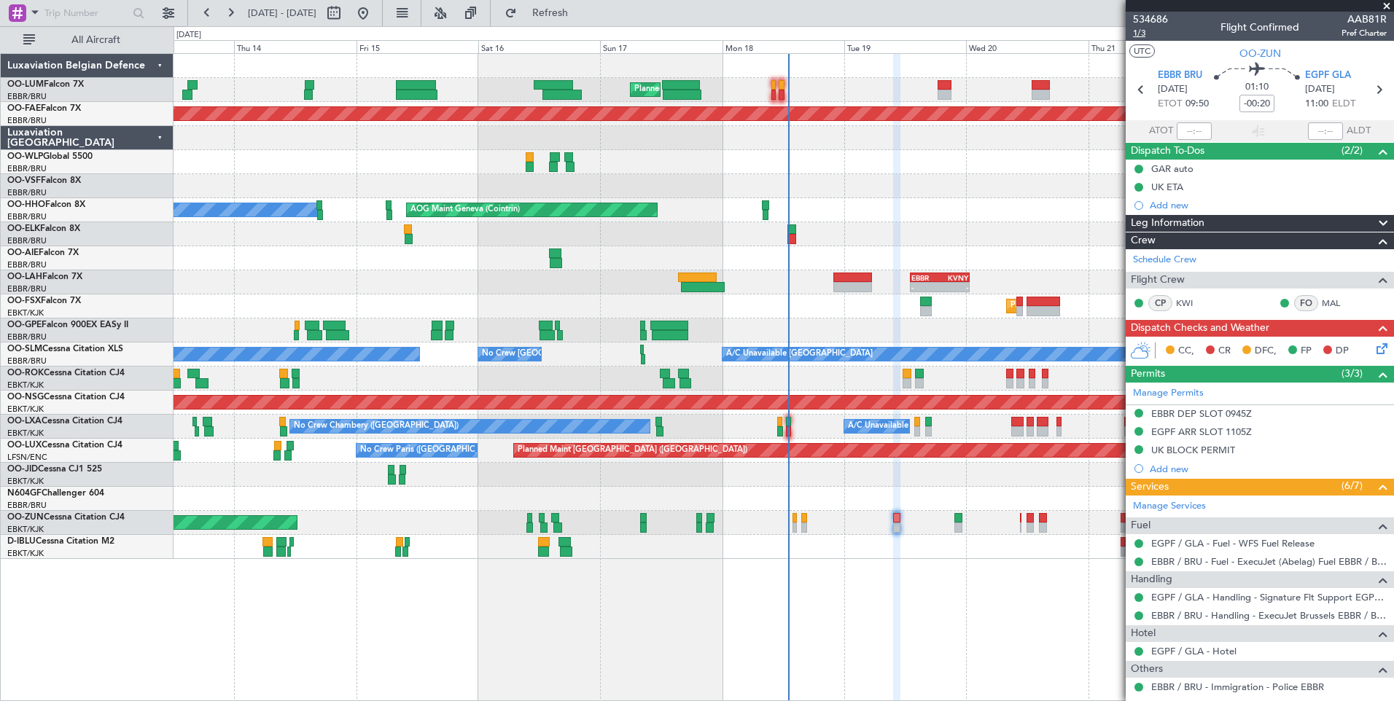
click at [1144, 31] on span "1/3" at bounding box center [1150, 33] width 35 height 12
click at [585, 23] on button "Refresh" at bounding box center [541, 12] width 87 height 23
click at [1373, 351] on icon at bounding box center [1379, 346] width 12 height 12
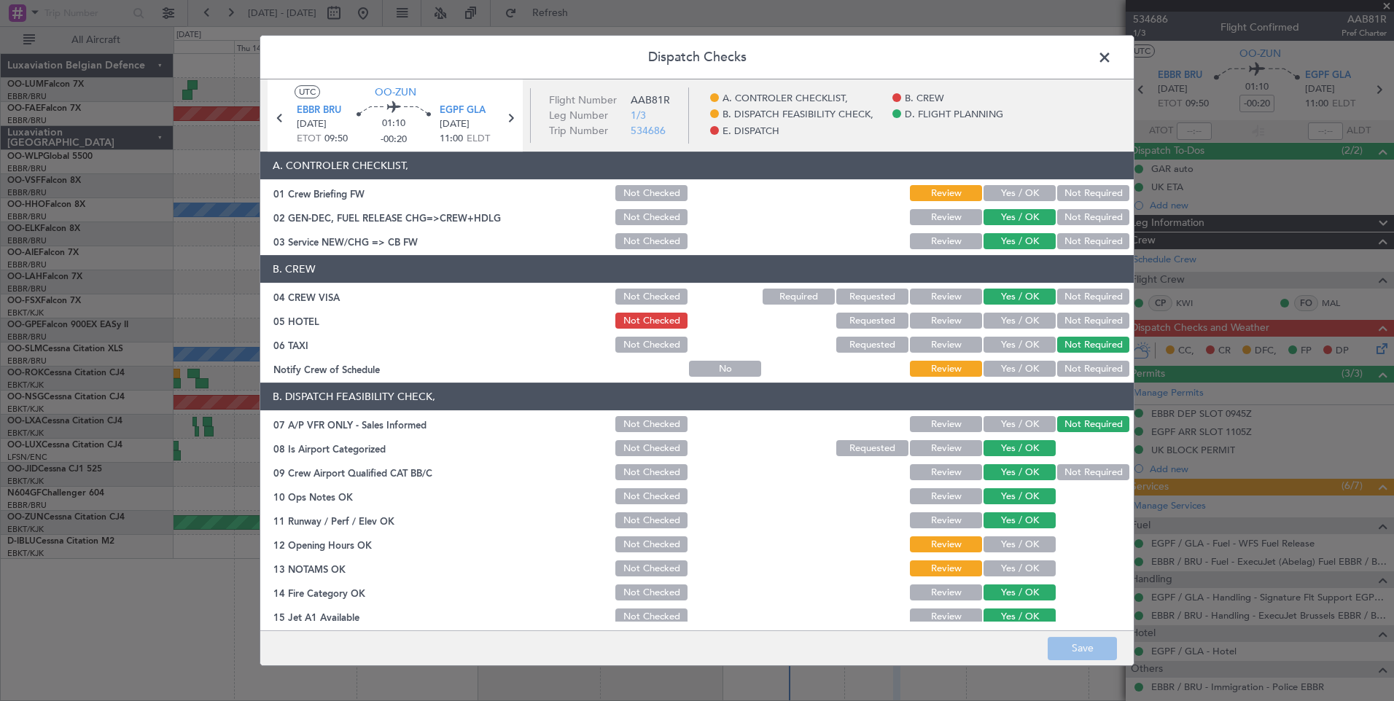
click at [985, 192] on button "Yes / OK" at bounding box center [1019, 193] width 72 height 16
click at [1031, 319] on button "Yes / OK" at bounding box center [1019, 321] width 72 height 16
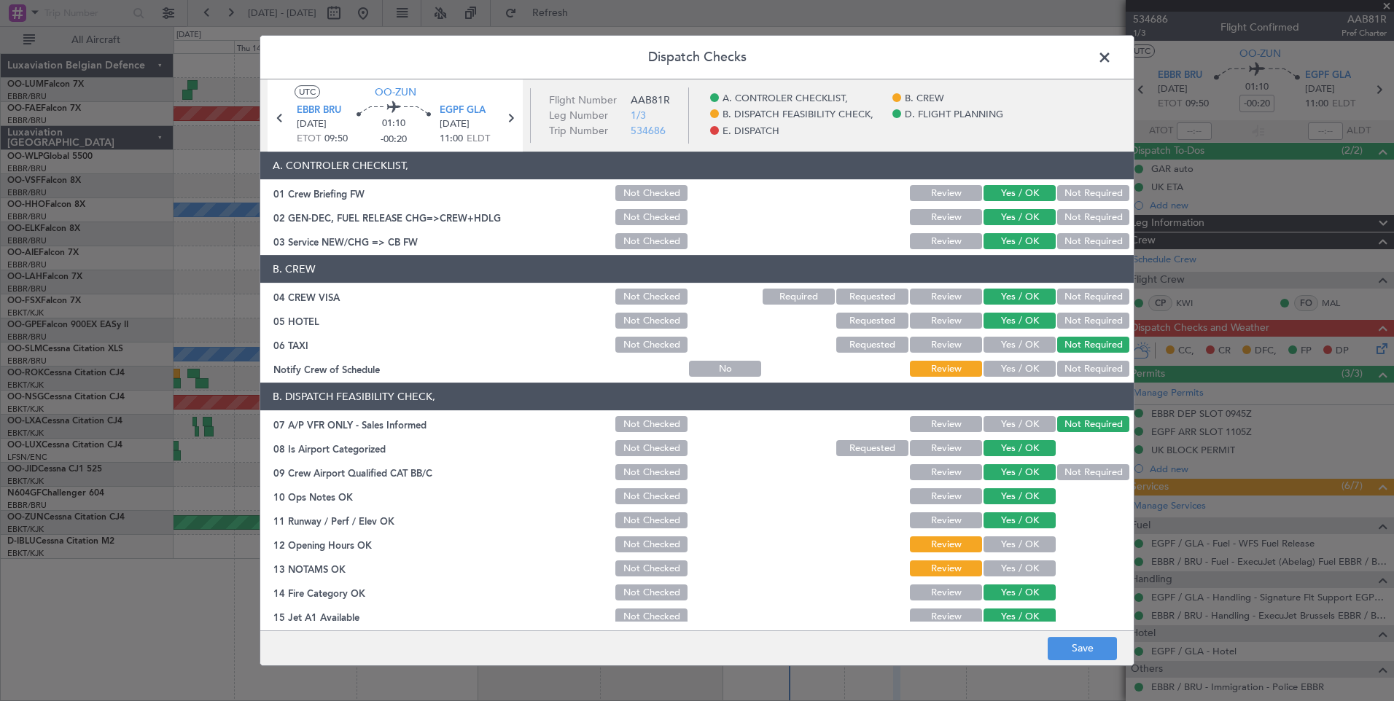
click at [1025, 363] on button "Yes / OK" at bounding box center [1019, 369] width 72 height 16
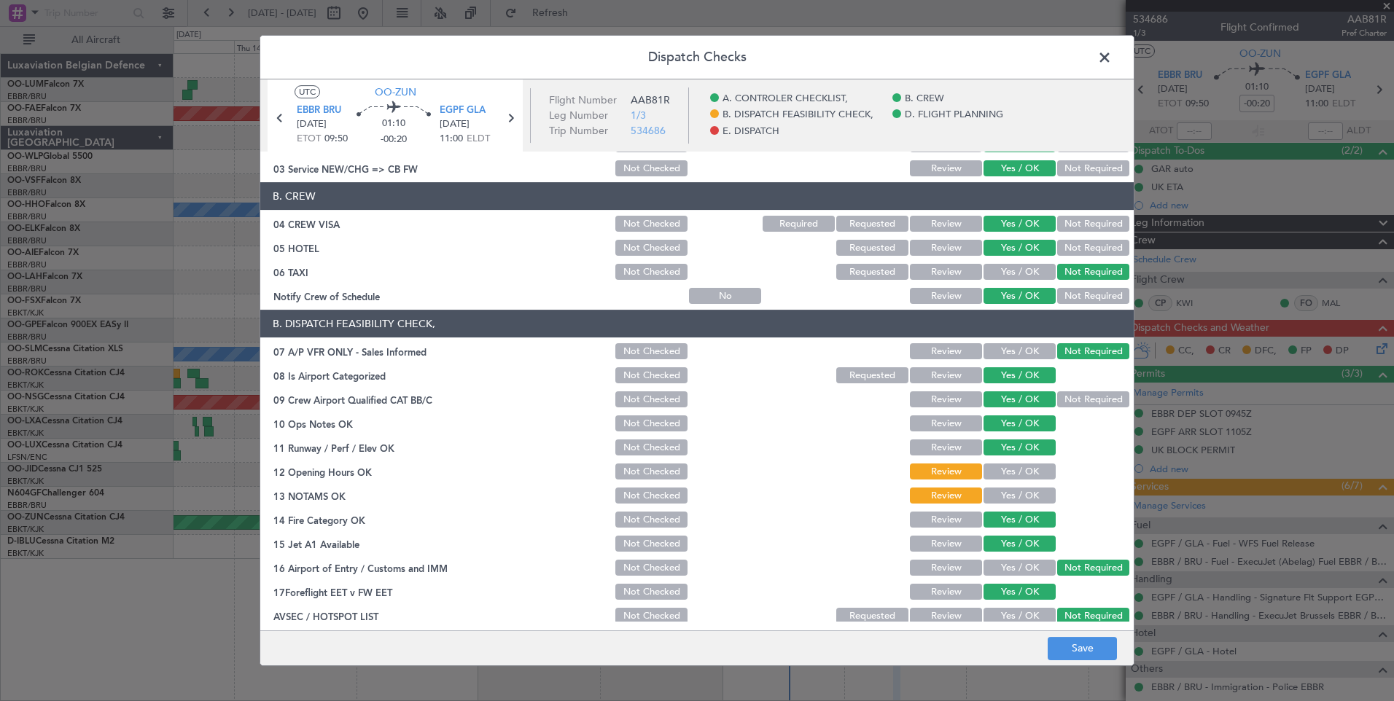
click at [1020, 474] on button "Yes / OK" at bounding box center [1019, 472] width 72 height 16
click at [1020, 501] on button "Yes / OK" at bounding box center [1019, 496] width 72 height 16
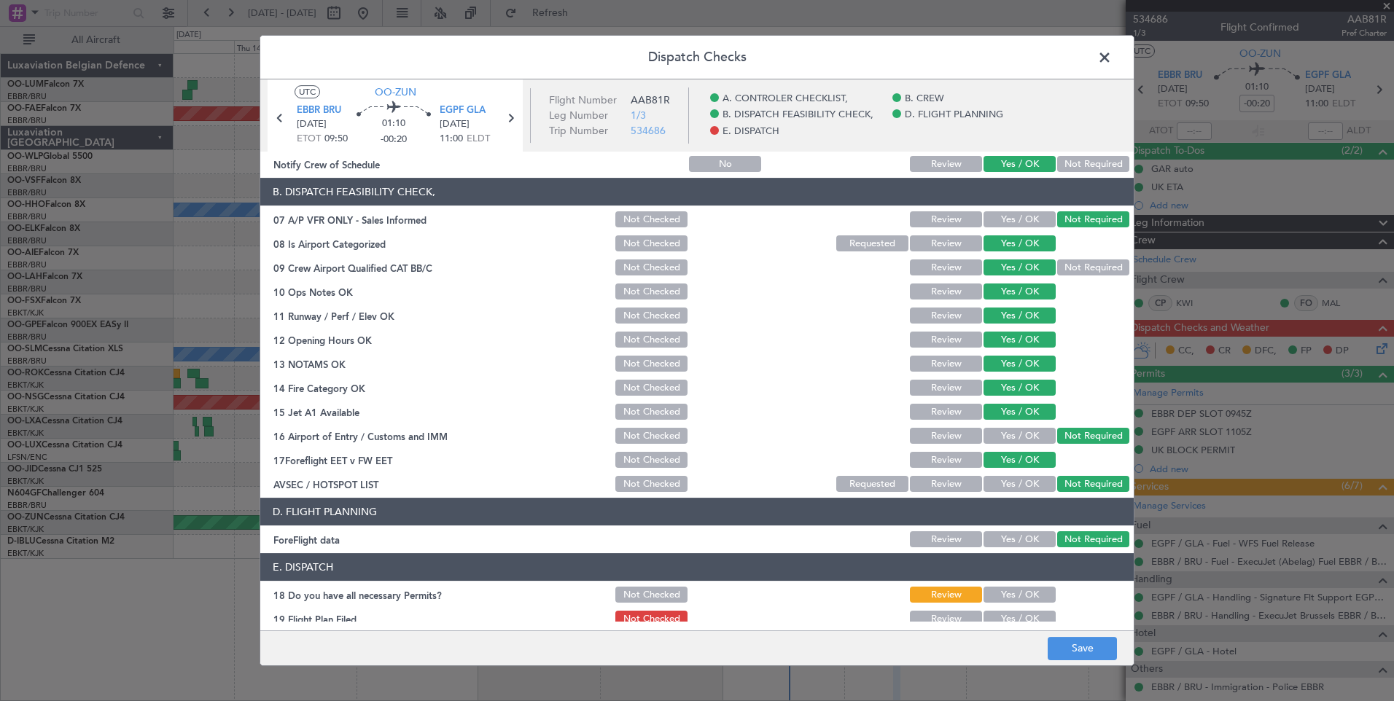
scroll to position [265, 0]
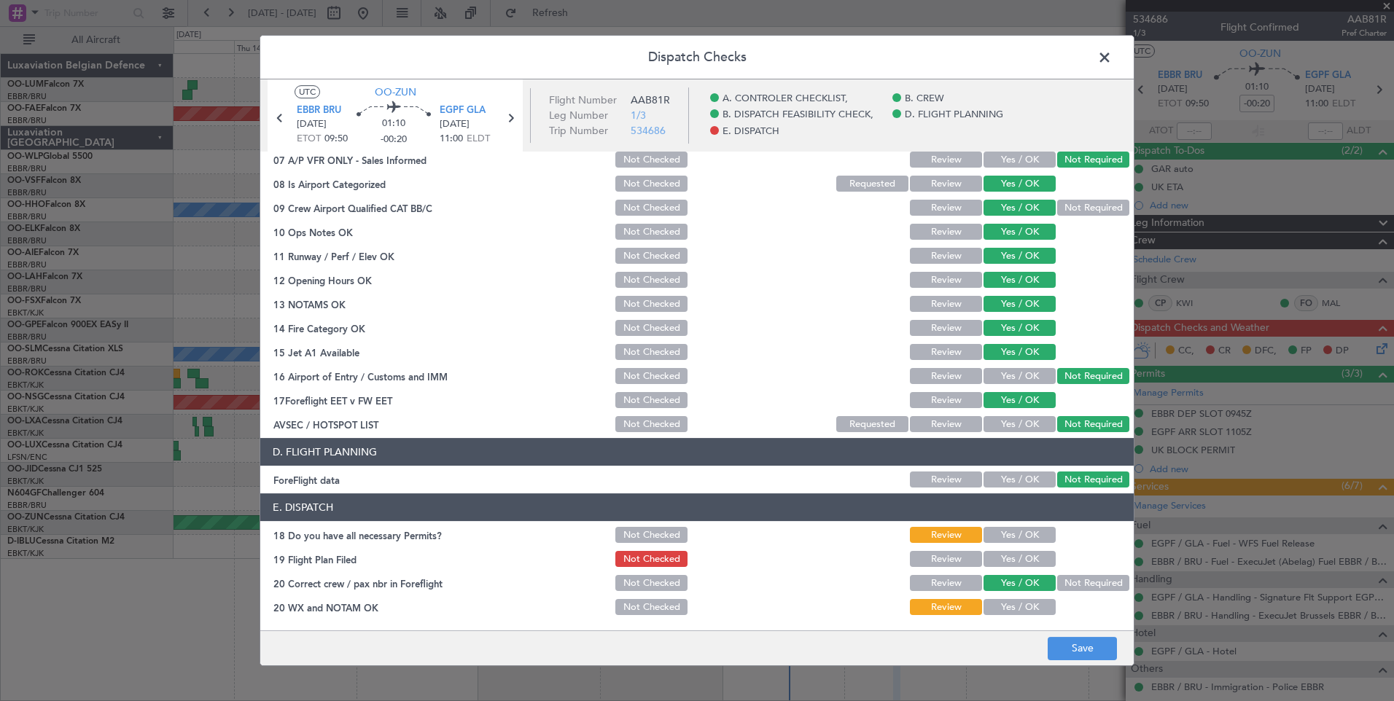
click at [1026, 540] on button "Yes / OK" at bounding box center [1019, 535] width 72 height 16
click at [1025, 552] on button "Yes / OK" at bounding box center [1019, 559] width 72 height 16
click at [1015, 612] on button "Yes / OK" at bounding box center [1019, 607] width 72 height 16
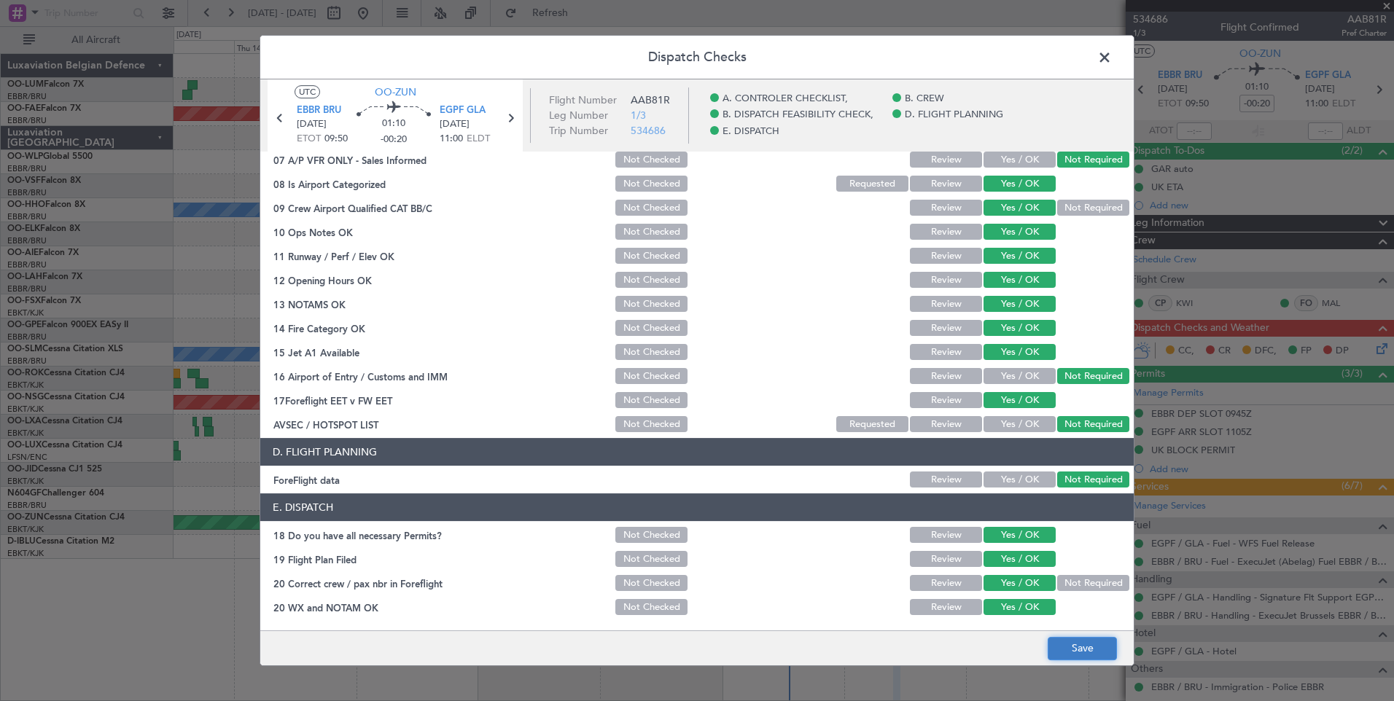
click at [1074, 648] on button "Save" at bounding box center [1081, 648] width 69 height 23
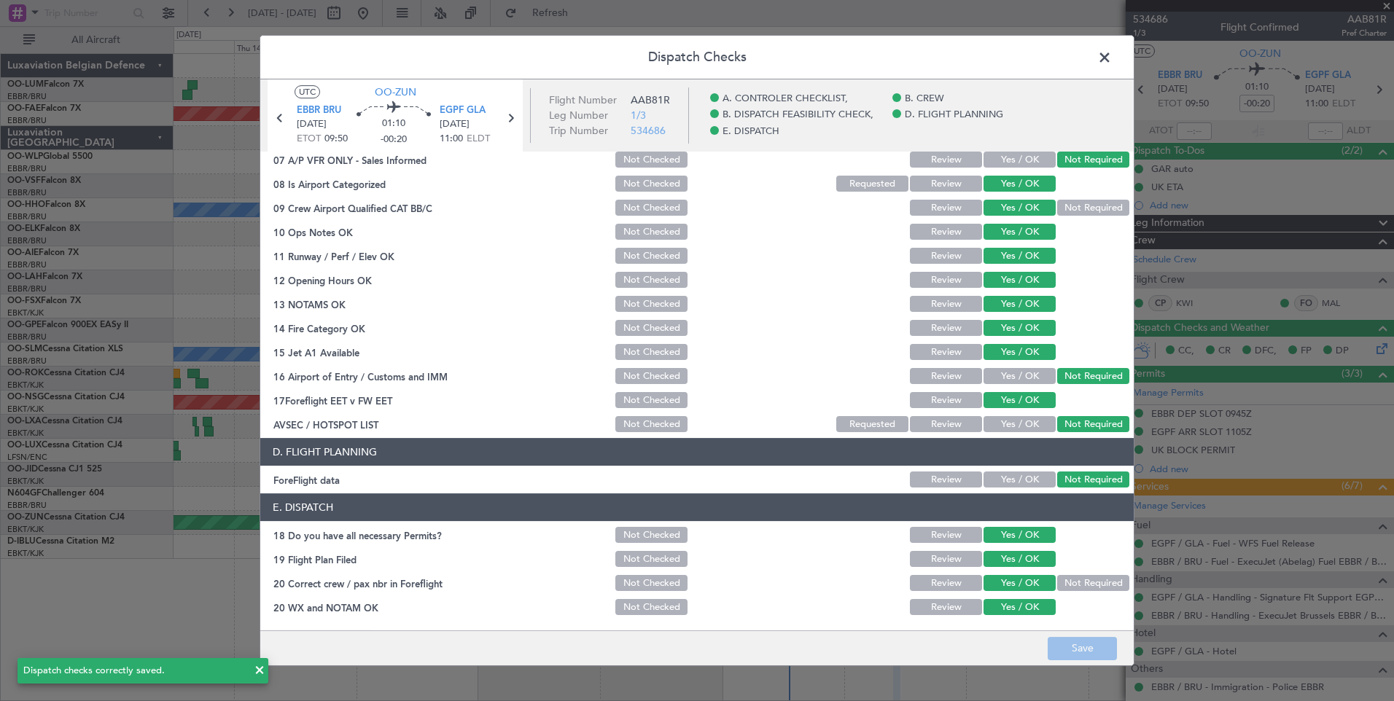
drag, startPoint x: 1108, startPoint y: 60, endPoint x: 1047, endPoint y: 83, distance: 64.6
click at [1087, 71] on div "Dispatch Checks UTC OO-ZUN EBBR BRU 19/08/2025 ETOT 09:50 01:10 -00:20 EGPF GLA…" at bounding box center [696, 350] width 875 height 631
click at [1112, 56] on span at bounding box center [1112, 61] width 0 height 29
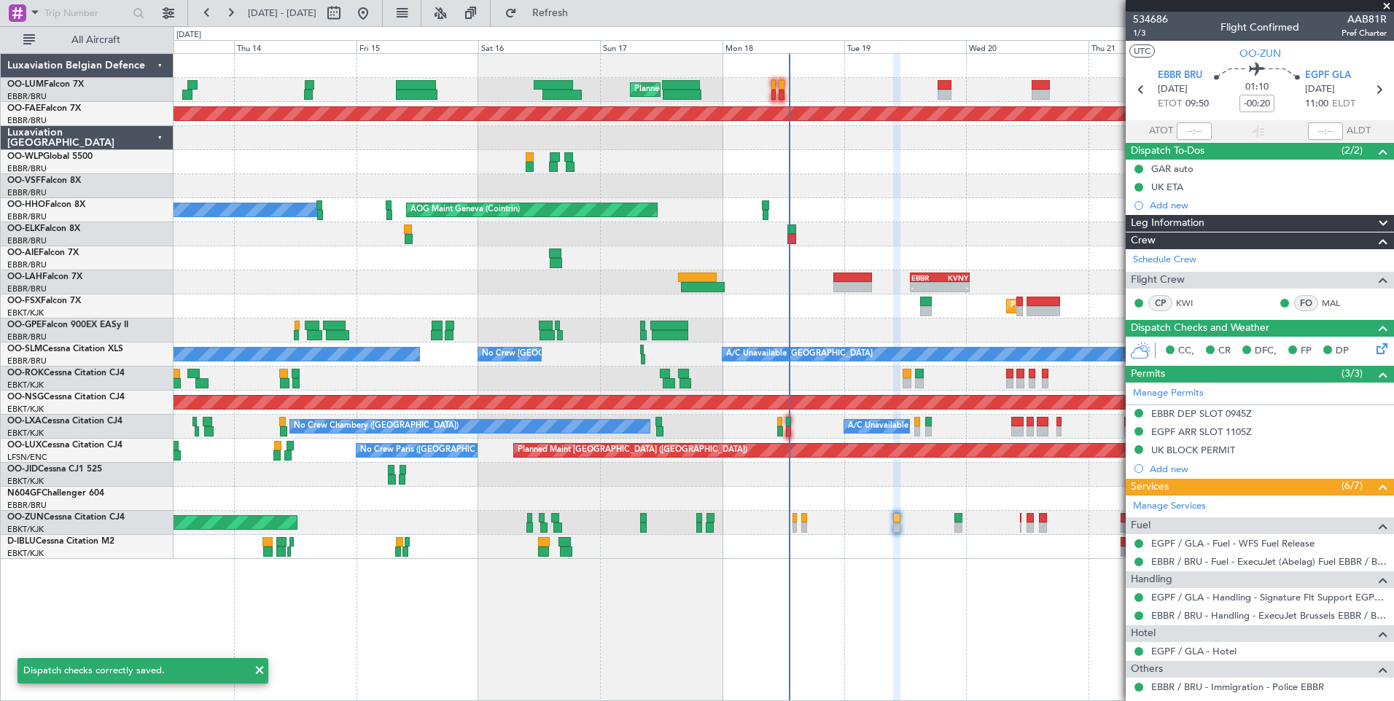
drag, startPoint x: 614, startPoint y: 23, endPoint x: 767, endPoint y: 276, distance: 296.0
click at [585, 22] on button "Refresh" at bounding box center [541, 12] width 87 height 23
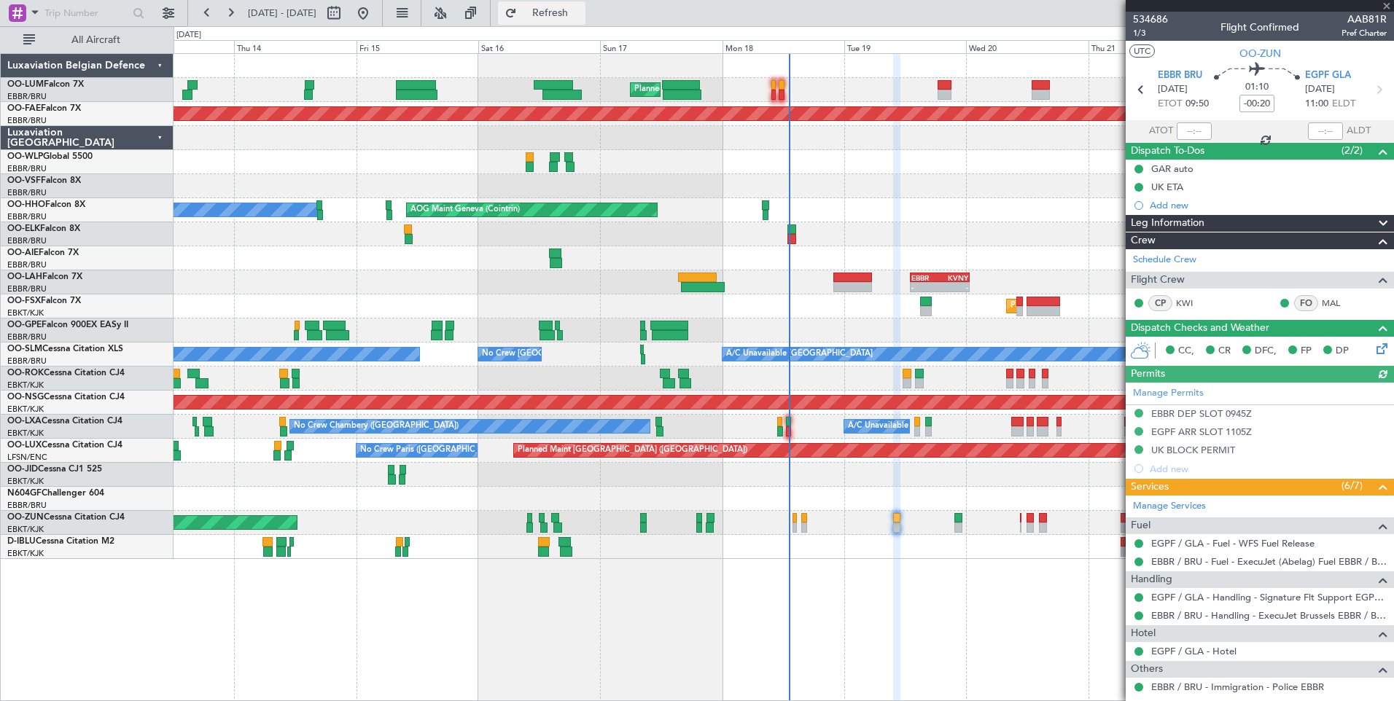
click at [581, 8] on span "Refresh" at bounding box center [550, 13] width 61 height 10
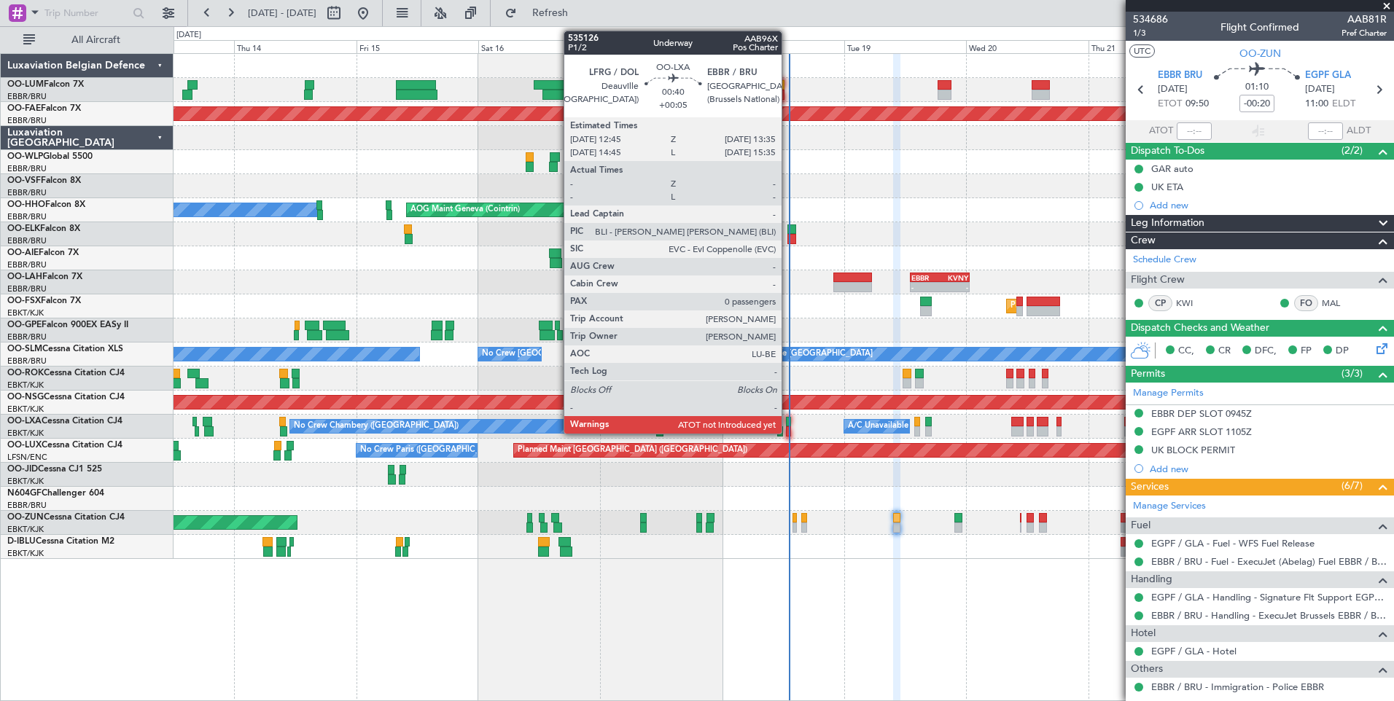
click at [789, 420] on div at bounding box center [788, 422] width 4 height 10
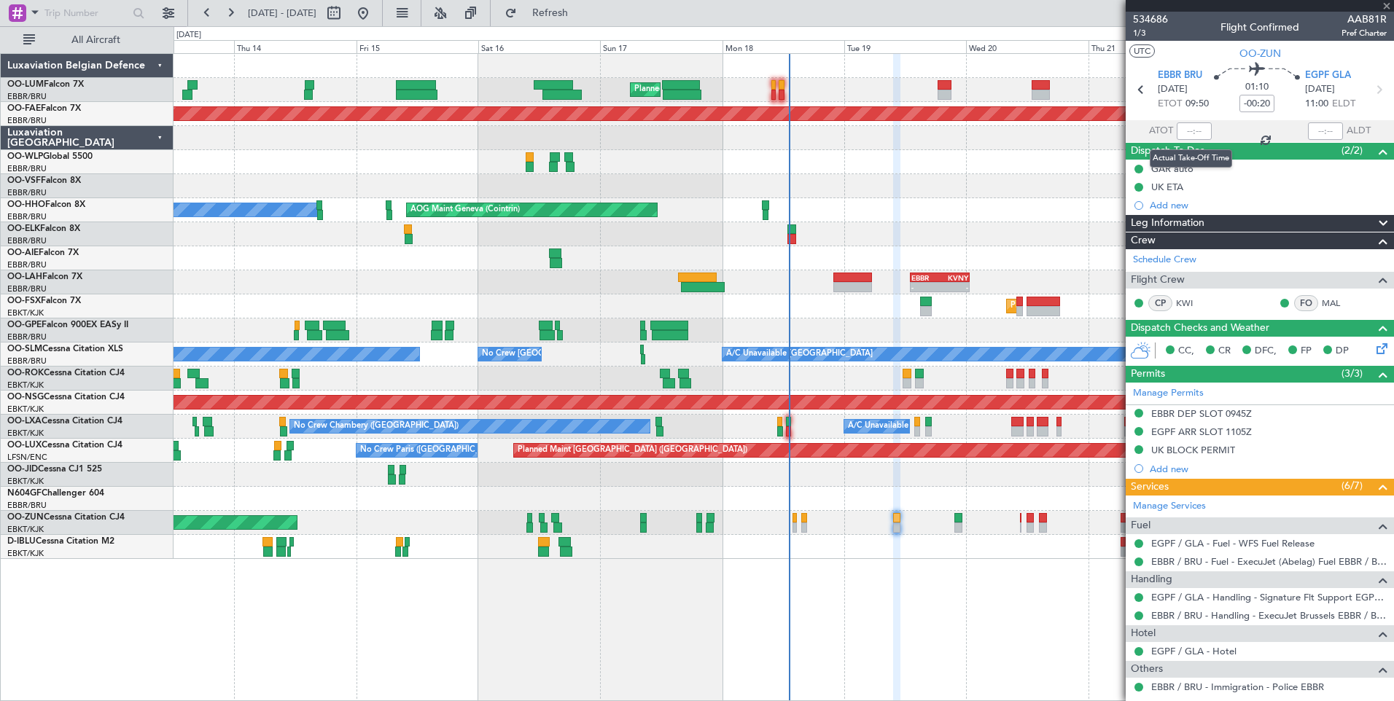
type input "+00:05"
type input "0"
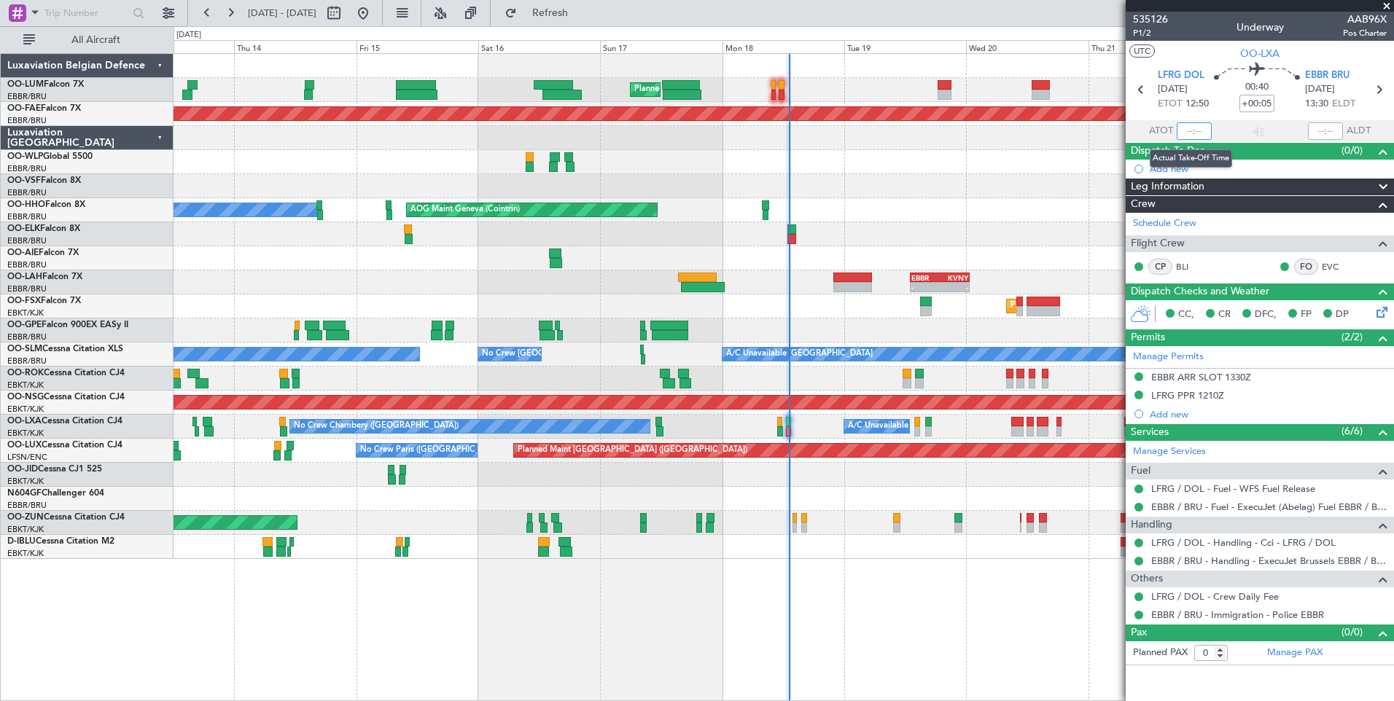
click at [1188, 129] on input "text" at bounding box center [1193, 130] width 35 height 17
drag, startPoint x: 1218, startPoint y: 47, endPoint x: 1192, endPoint y: 54, distance: 26.5
click at [1211, 48] on section "UTC OO-LXA" at bounding box center [1259, 52] width 268 height 22
type input "13:03"
click at [581, 12] on span "Refresh" at bounding box center [550, 13] width 61 height 10
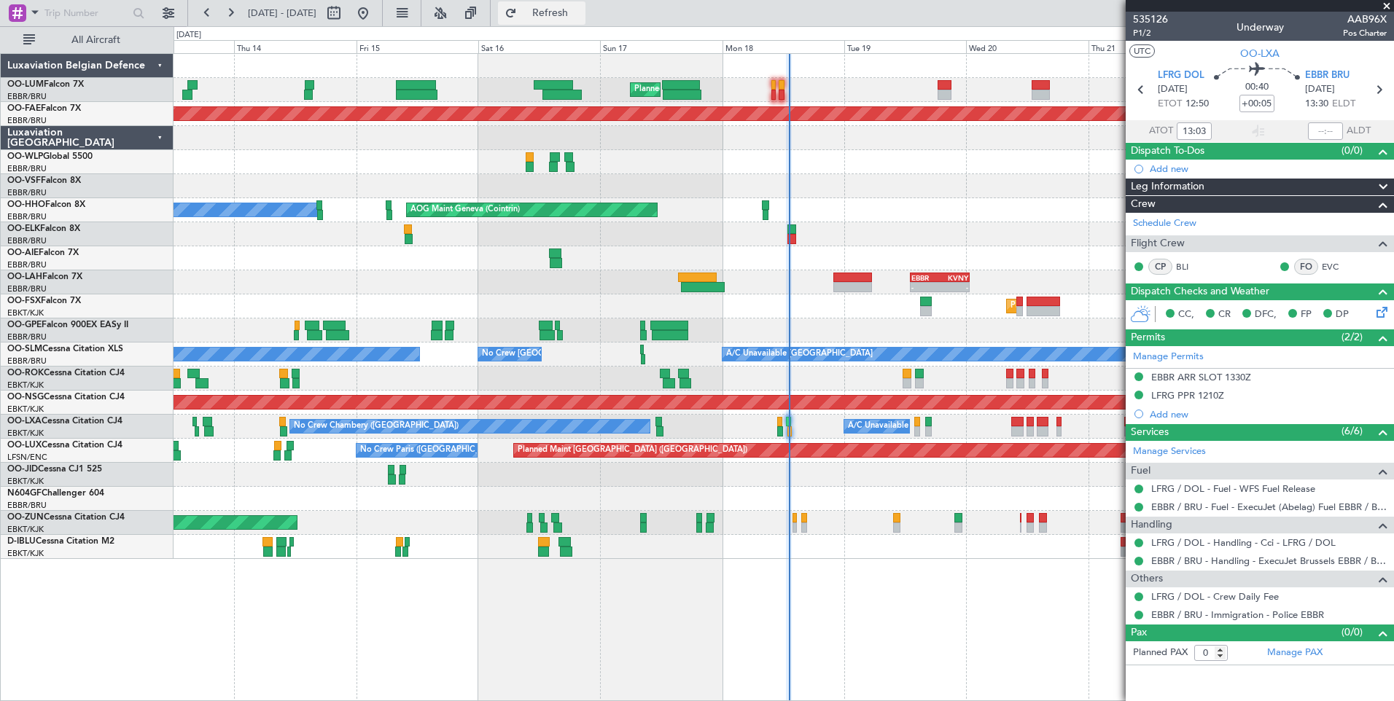
click at [581, 10] on span "Refresh" at bounding box center [550, 13] width 61 height 10
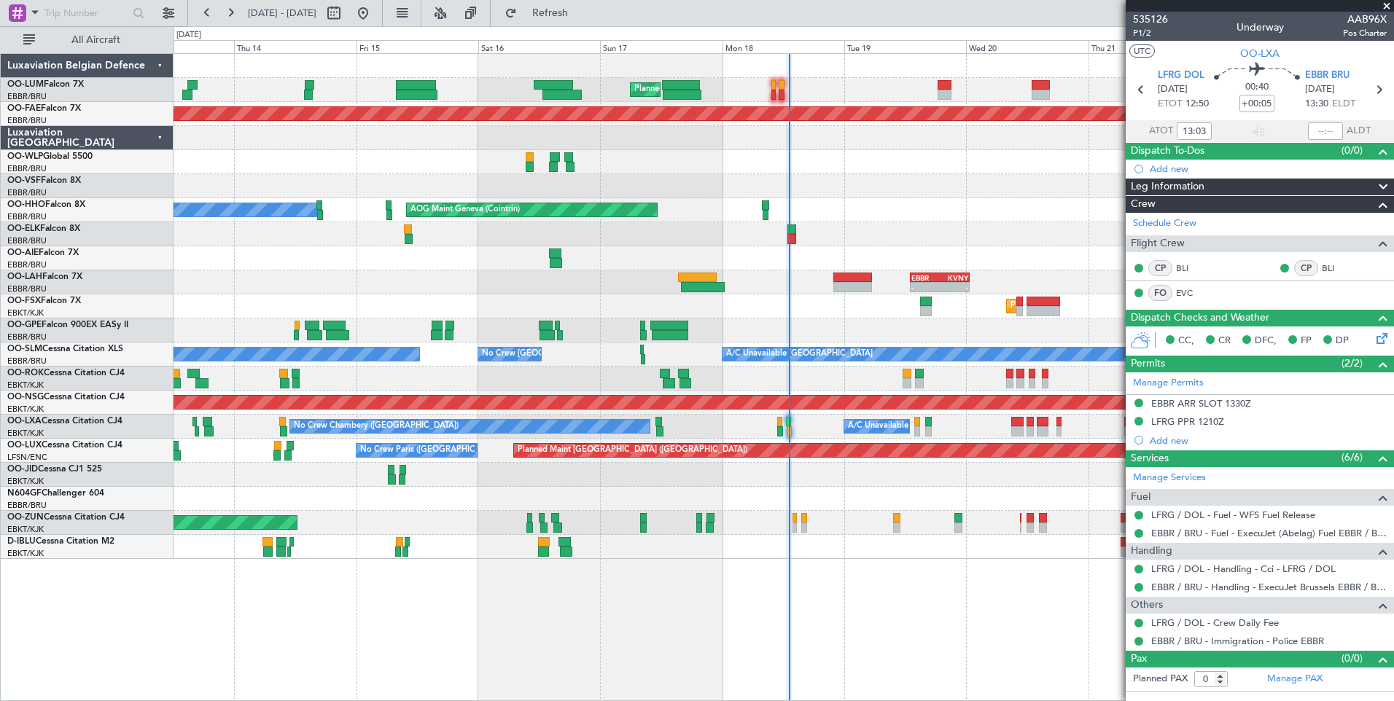
click at [900, 523] on div "Unplanned Maint [GEOGRAPHIC_DATA] ([GEOGRAPHIC_DATA])" at bounding box center [782, 523] width 1219 height 24
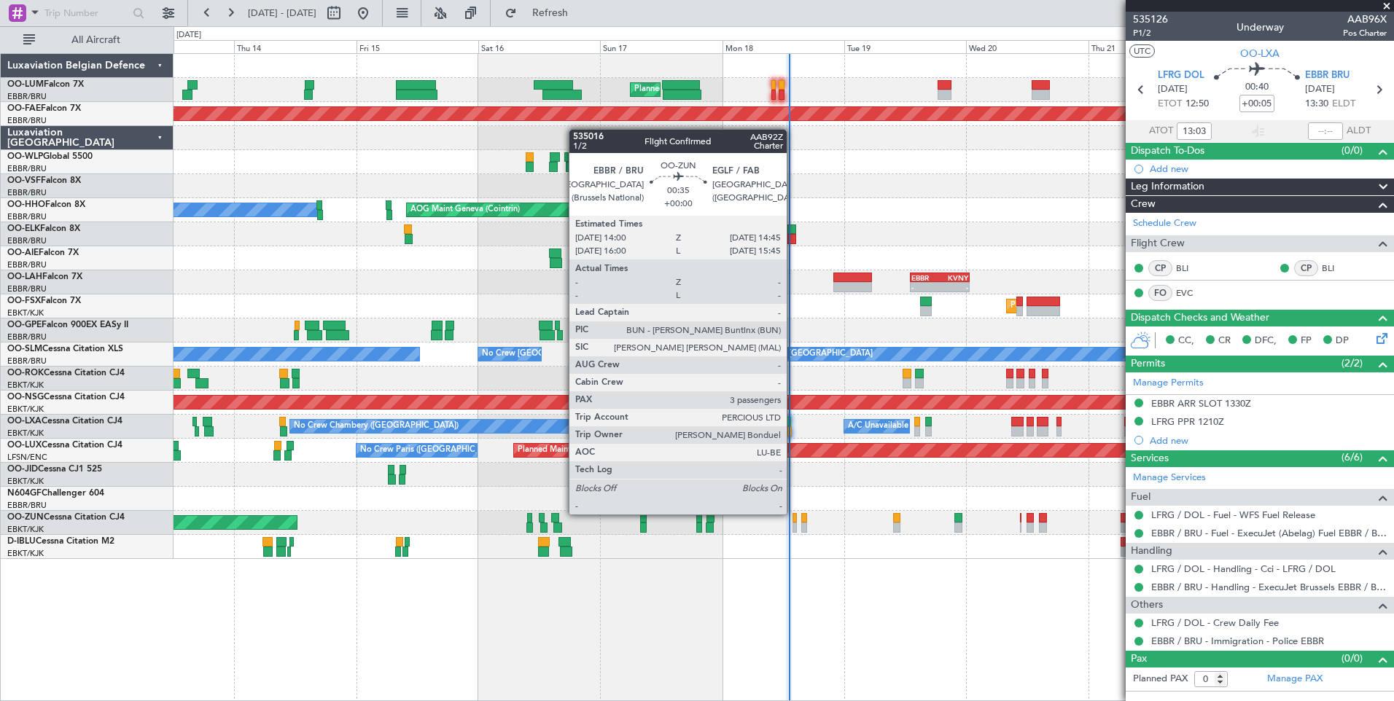
click at [793, 515] on div at bounding box center [794, 518] width 4 height 10
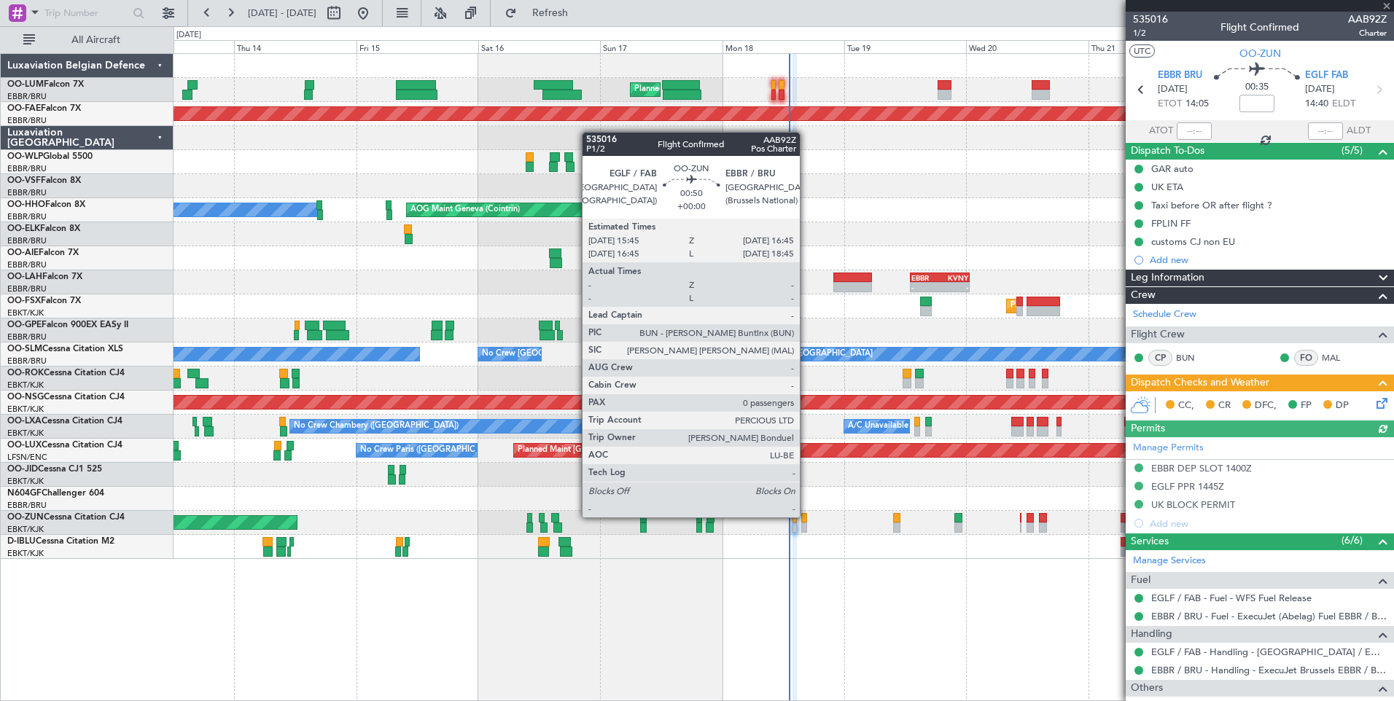
click at [806, 517] on div at bounding box center [803, 518] width 5 height 10
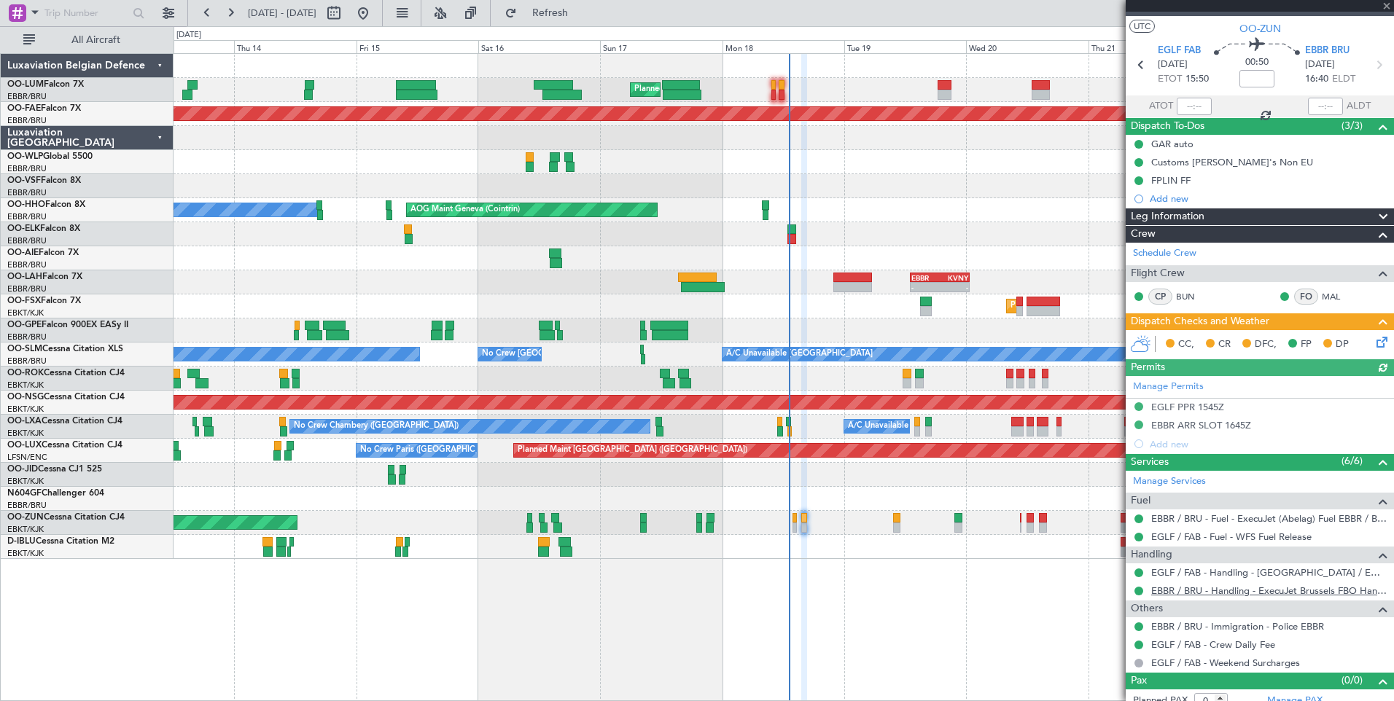
scroll to position [36, 0]
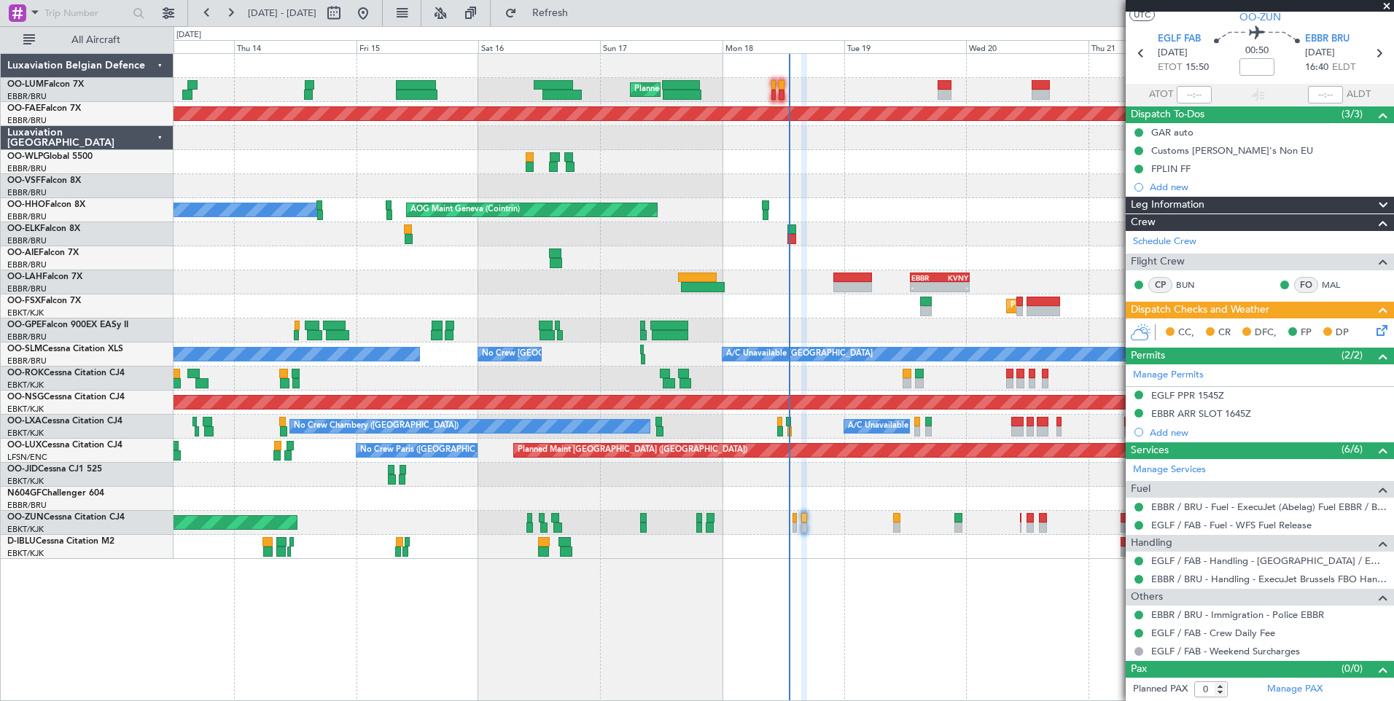
click at [1373, 334] on icon at bounding box center [1379, 328] width 12 height 12
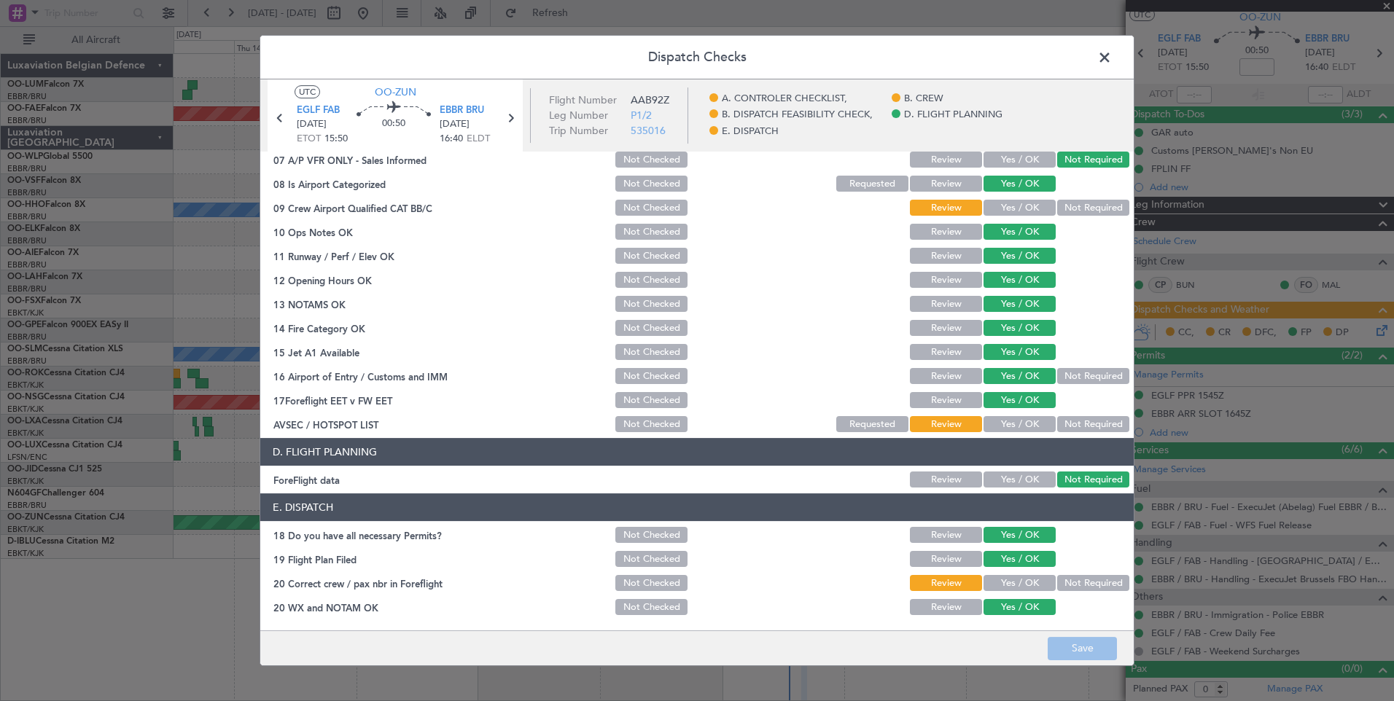
scroll to position [0, 0]
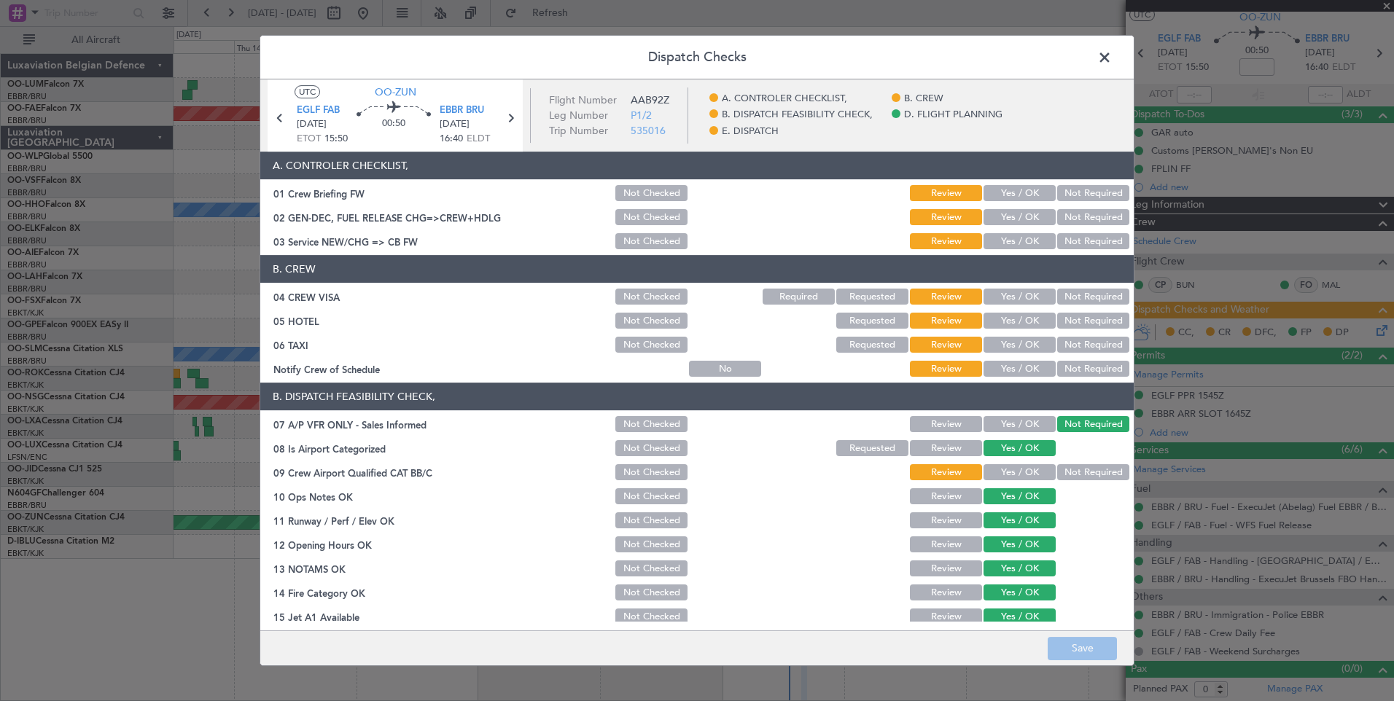
click at [1112, 52] on span at bounding box center [1112, 61] width 0 height 29
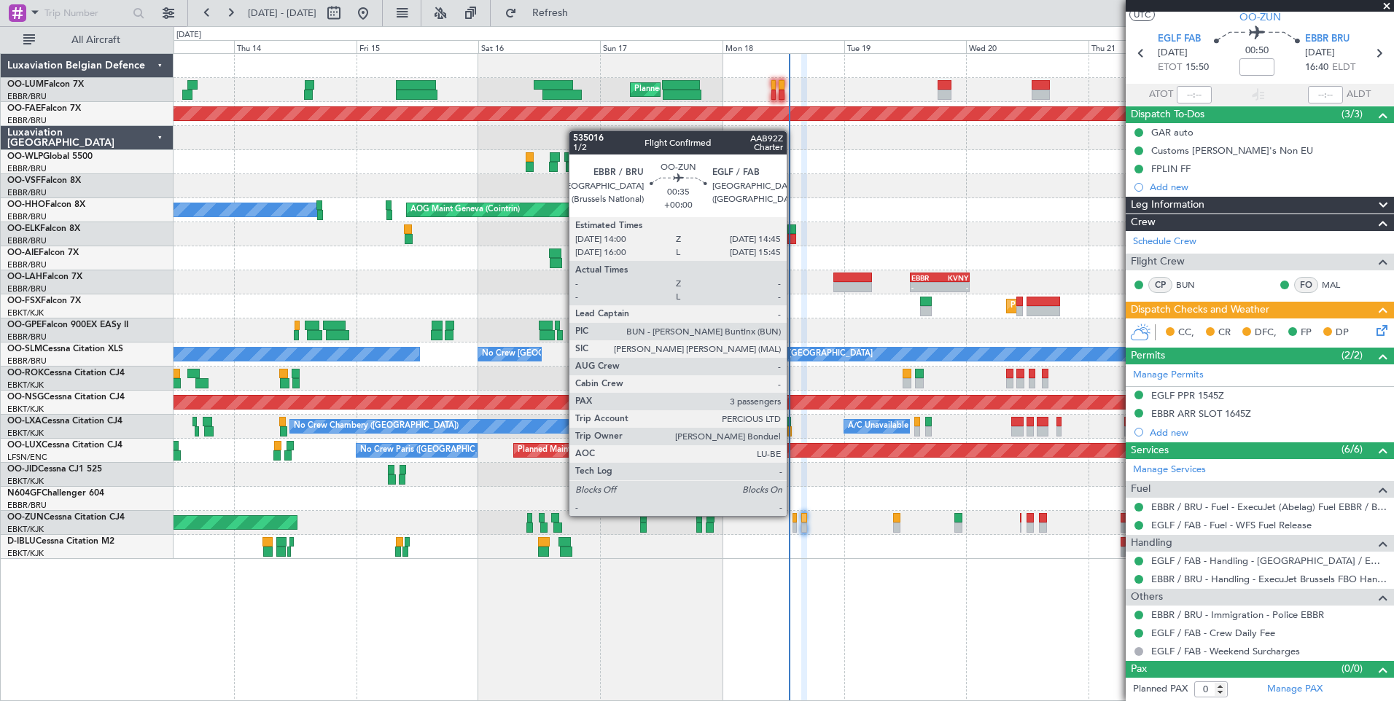
click at [793, 516] on div at bounding box center [794, 518] width 4 height 10
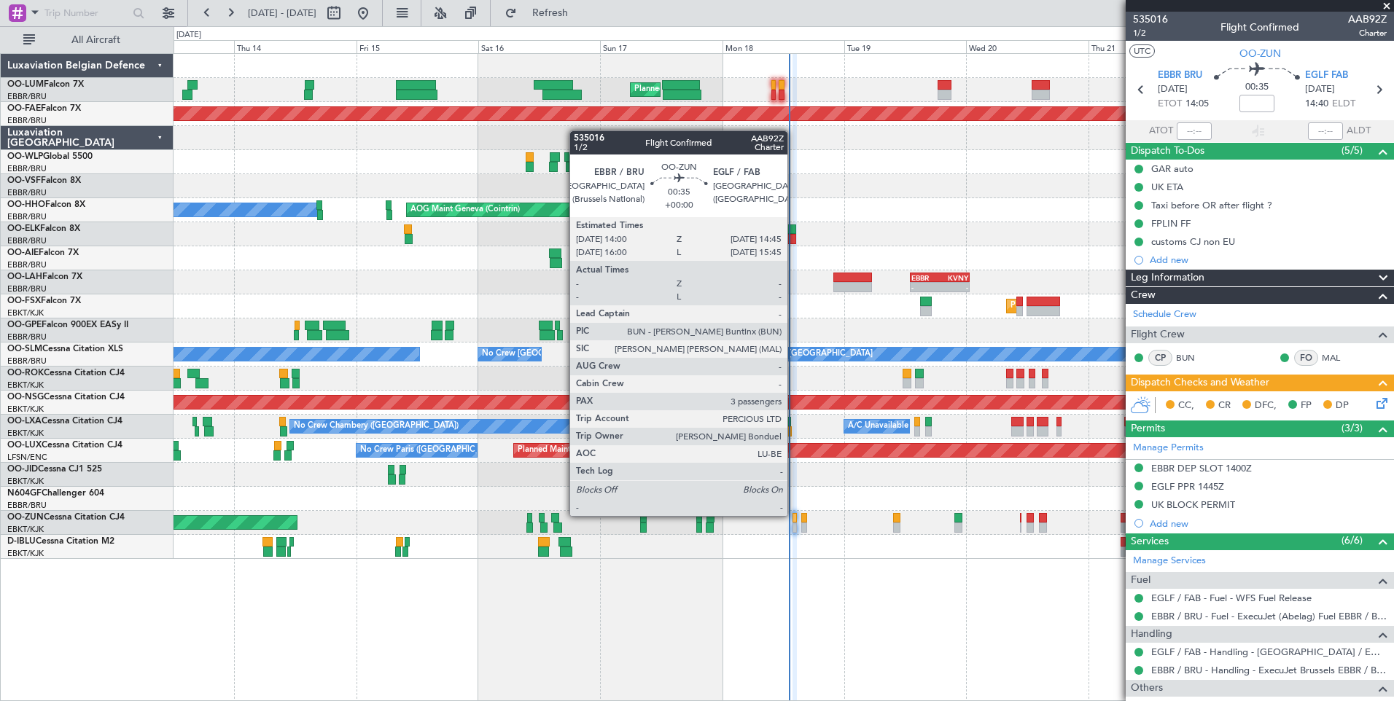
click at [794, 516] on div at bounding box center [794, 518] width 4 height 10
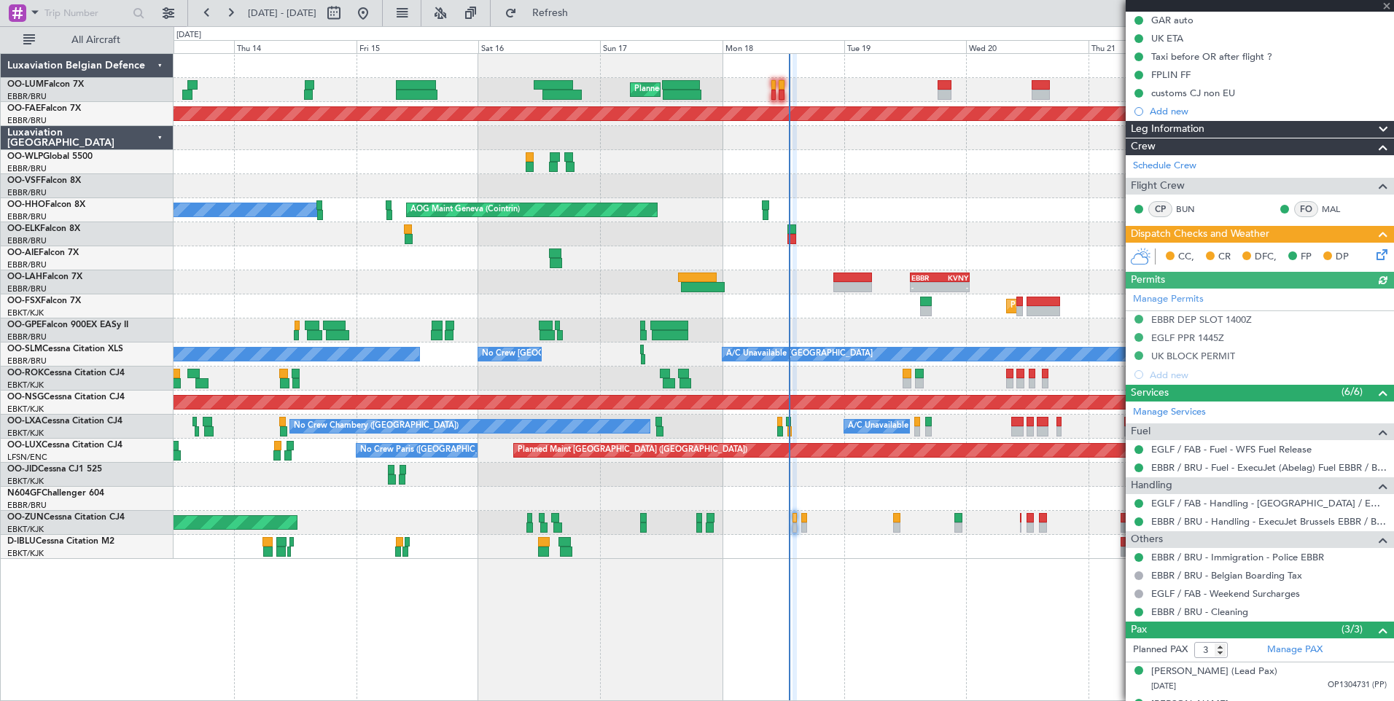
scroll to position [208, 0]
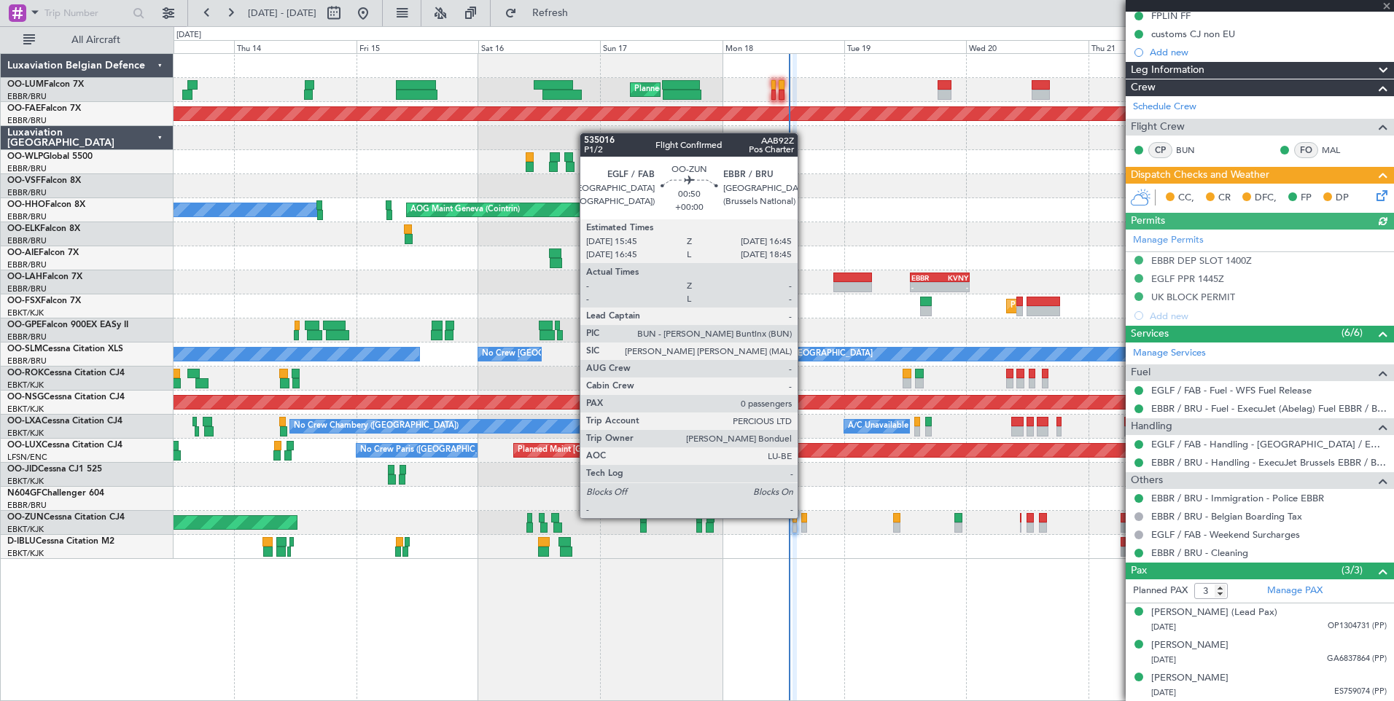
click at [804, 518] on div at bounding box center [803, 518] width 5 height 10
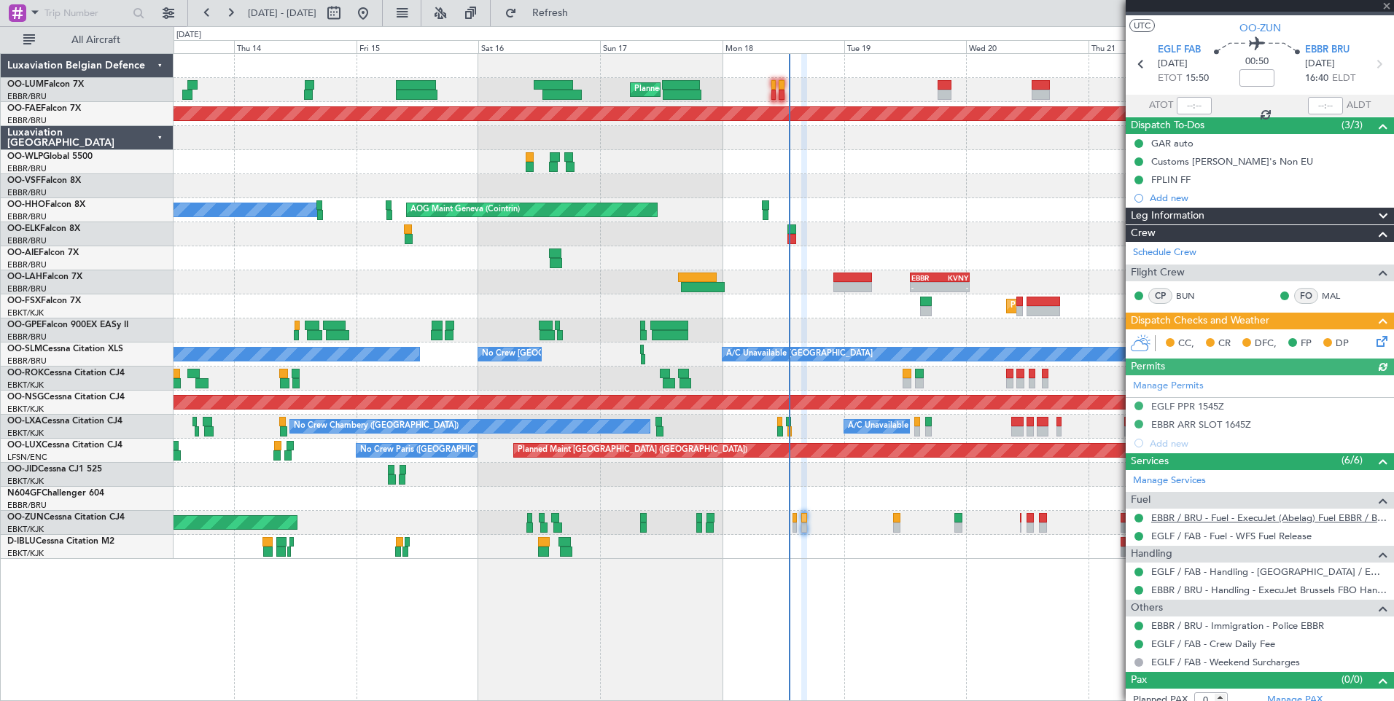
scroll to position [36, 0]
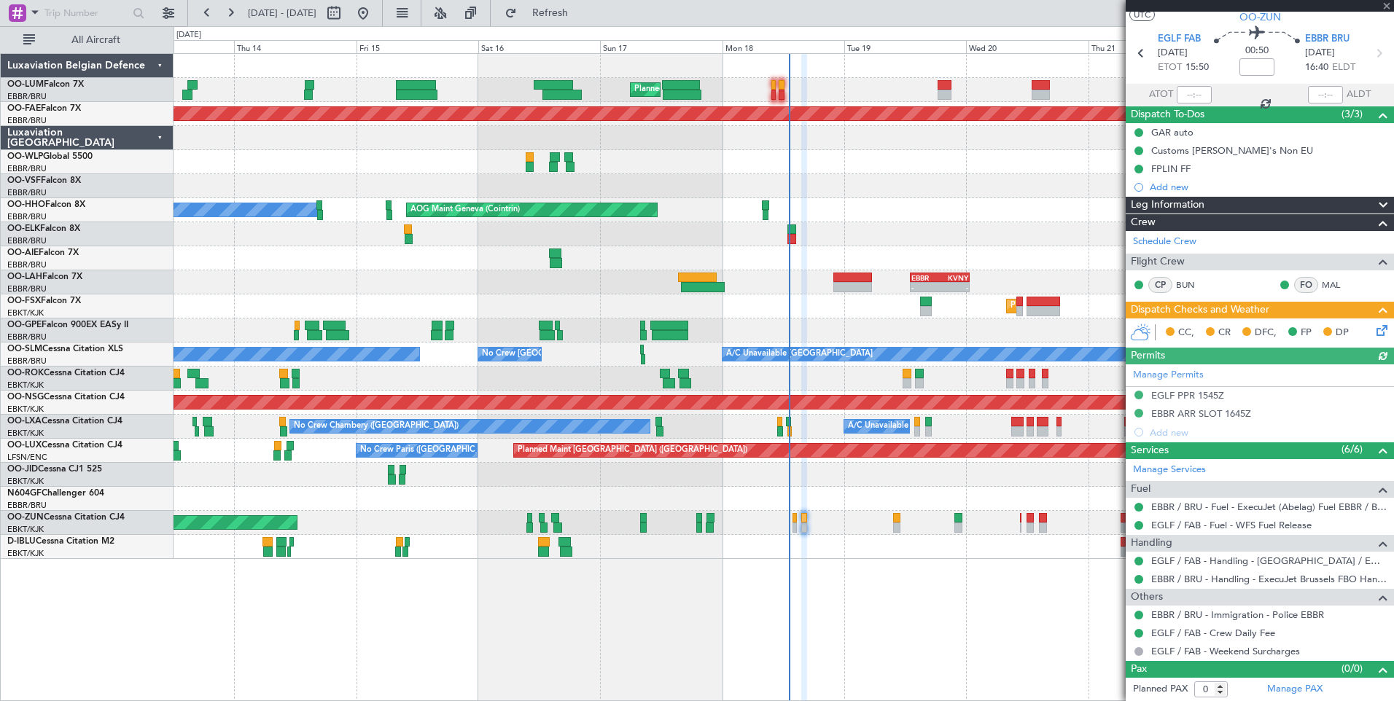
click at [1373, 326] on icon at bounding box center [1379, 328] width 12 height 12
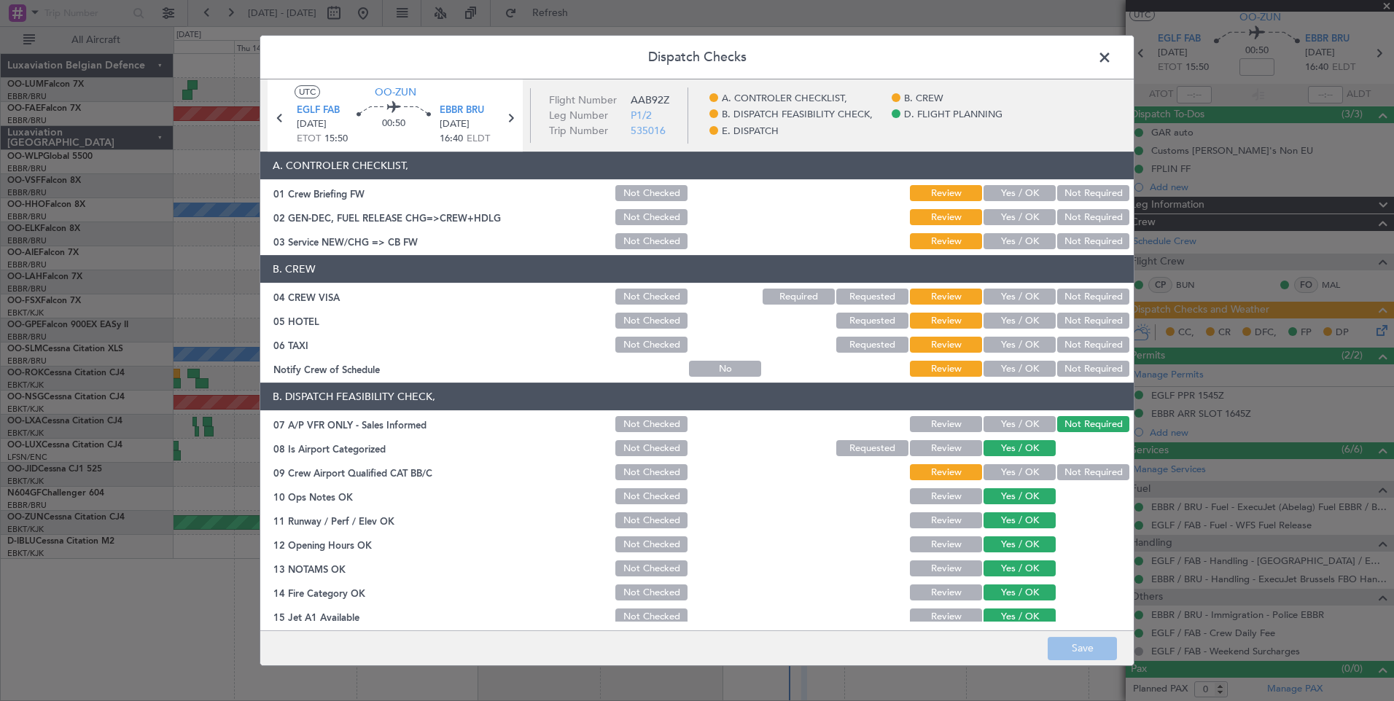
drag, startPoint x: 1017, startPoint y: 187, endPoint x: 1009, endPoint y: 200, distance: 15.4
click at [1016, 187] on button "Yes / OK" at bounding box center [1019, 193] width 72 height 16
click at [1009, 209] on section "A. CONTROLER CHECKLIST, 01 Crew Briefing FW Not Checked Review Yes / OK Not Req…" at bounding box center [696, 202] width 873 height 100
click at [1011, 225] on button "Yes / OK" at bounding box center [1019, 217] width 72 height 16
click at [1010, 238] on button "Yes / OK" at bounding box center [1019, 241] width 72 height 16
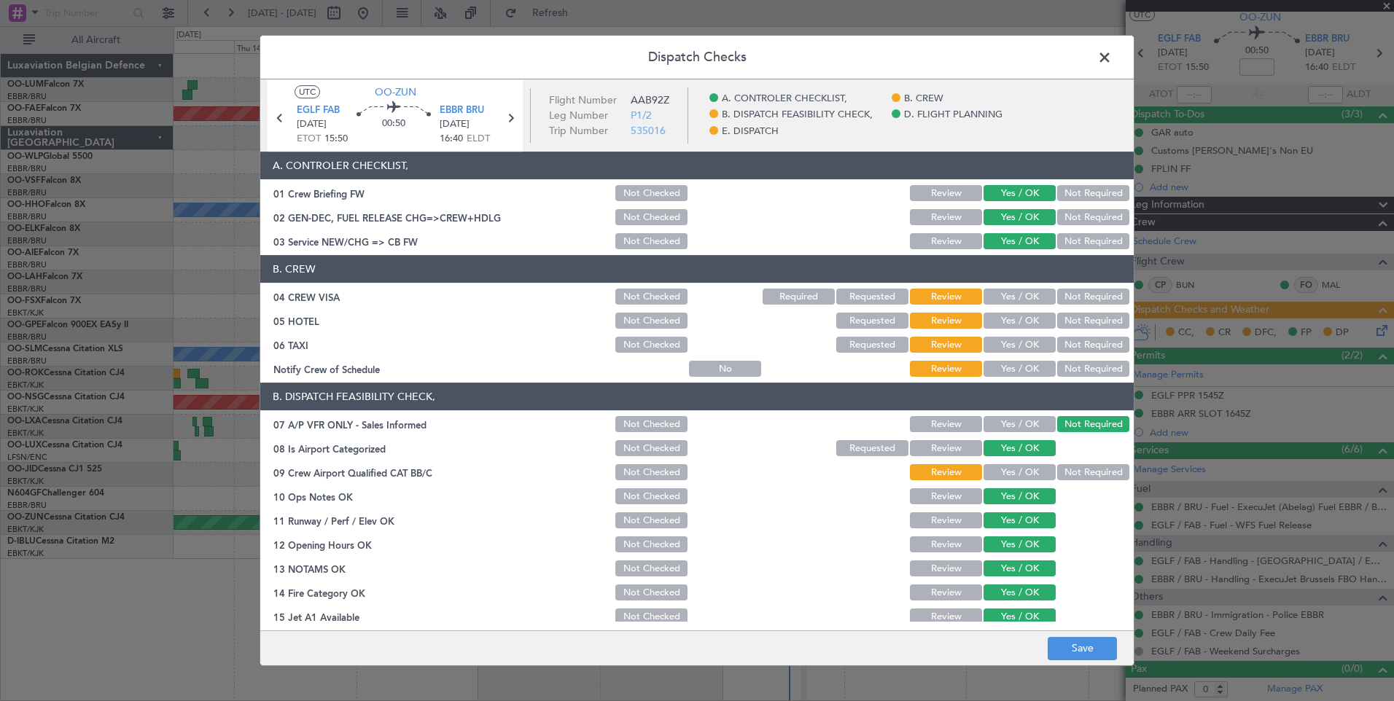
drag, startPoint x: 1060, startPoint y: 285, endPoint x: 1060, endPoint y: 325, distance: 40.1
click at [1060, 295] on section "B. CREW 04 CREW VISA Not Checked Required Requested Review Yes / OK Not Require…" at bounding box center [696, 317] width 873 height 124
click at [1064, 295] on button "Not Required" at bounding box center [1093, 297] width 72 height 16
click at [1064, 310] on section "B. CREW 04 CREW VISA Not Checked Required Requested Review Yes / OK Not Require…" at bounding box center [696, 317] width 873 height 124
drag, startPoint x: 1064, startPoint y: 319, endPoint x: 1064, endPoint y: 350, distance: 30.6
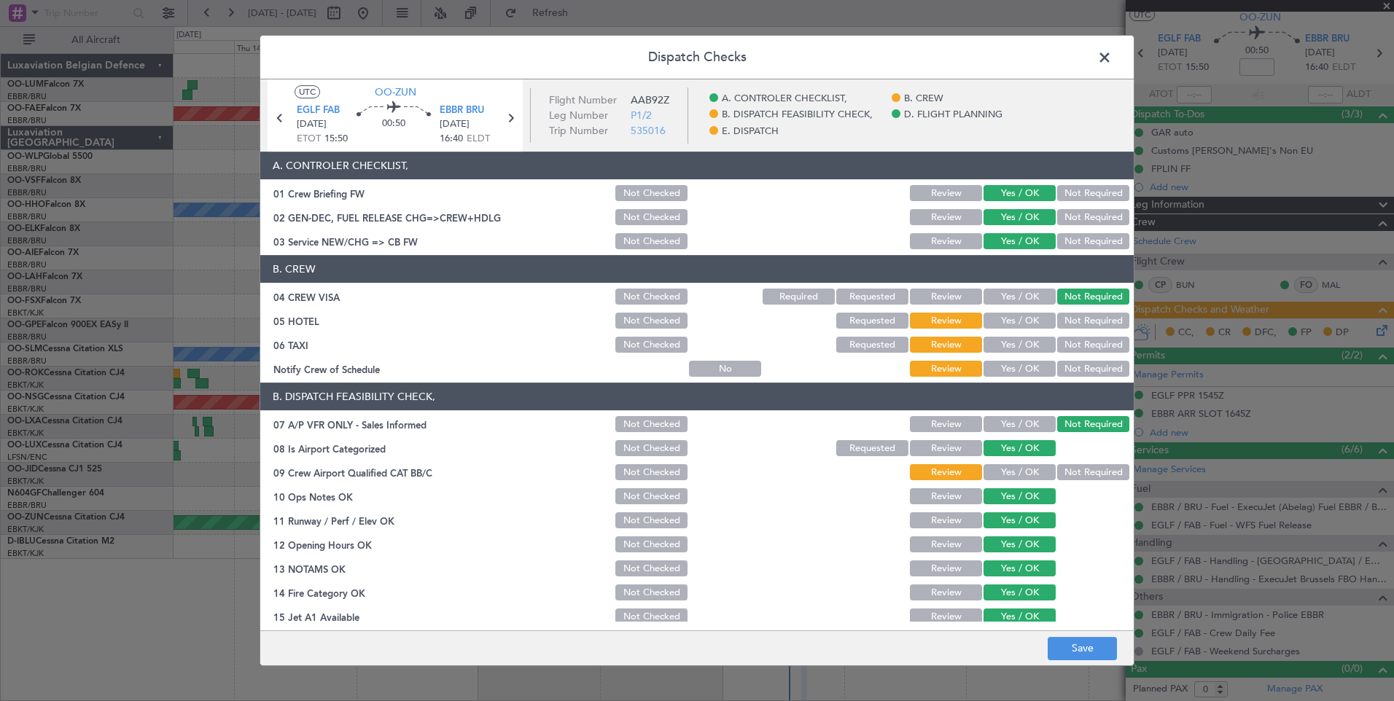
click at [1063, 322] on button "Not Required" at bounding box center [1093, 321] width 72 height 16
drag, startPoint x: 1071, startPoint y: 344, endPoint x: 1025, endPoint y: 370, distance: 51.9
click at [1063, 347] on button "Not Required" at bounding box center [1093, 345] width 72 height 16
click at [1023, 370] on button "Yes / OK" at bounding box center [1019, 369] width 72 height 16
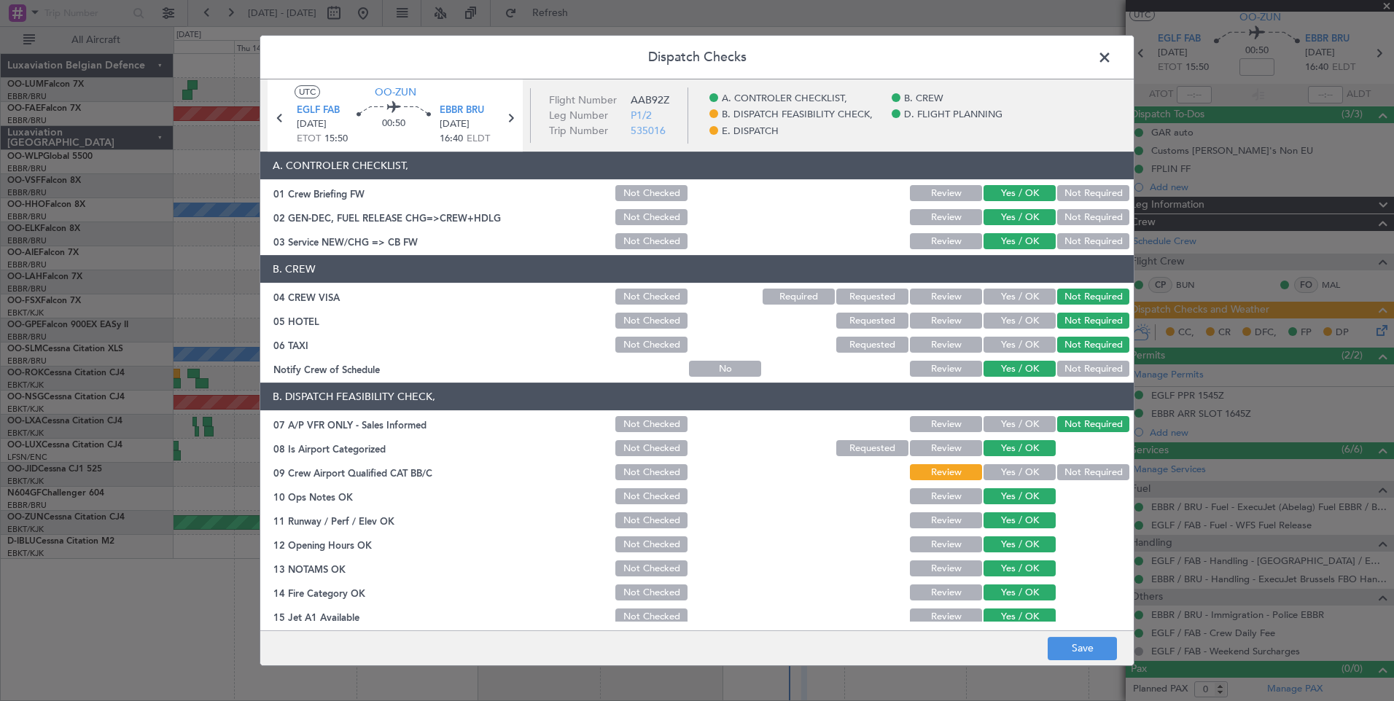
click at [1073, 475] on button "Not Required" at bounding box center [1093, 472] width 72 height 16
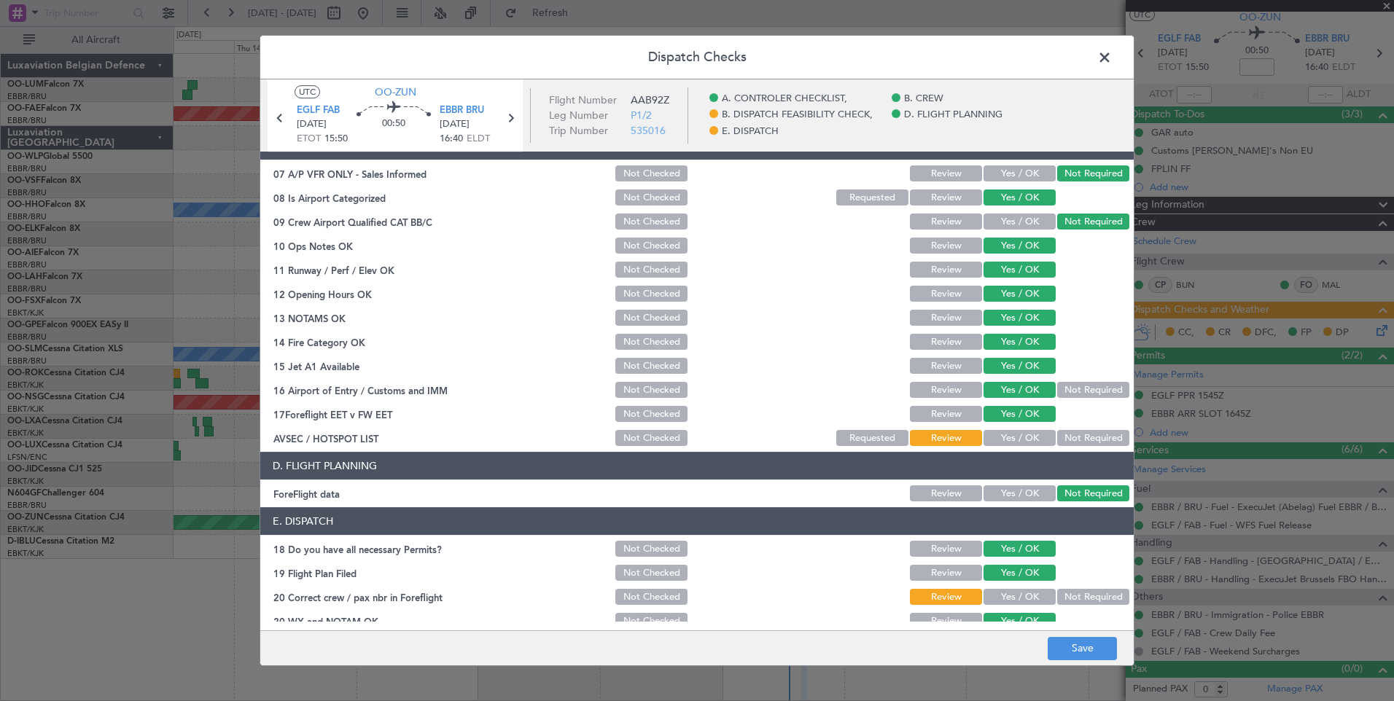
scroll to position [265, 0]
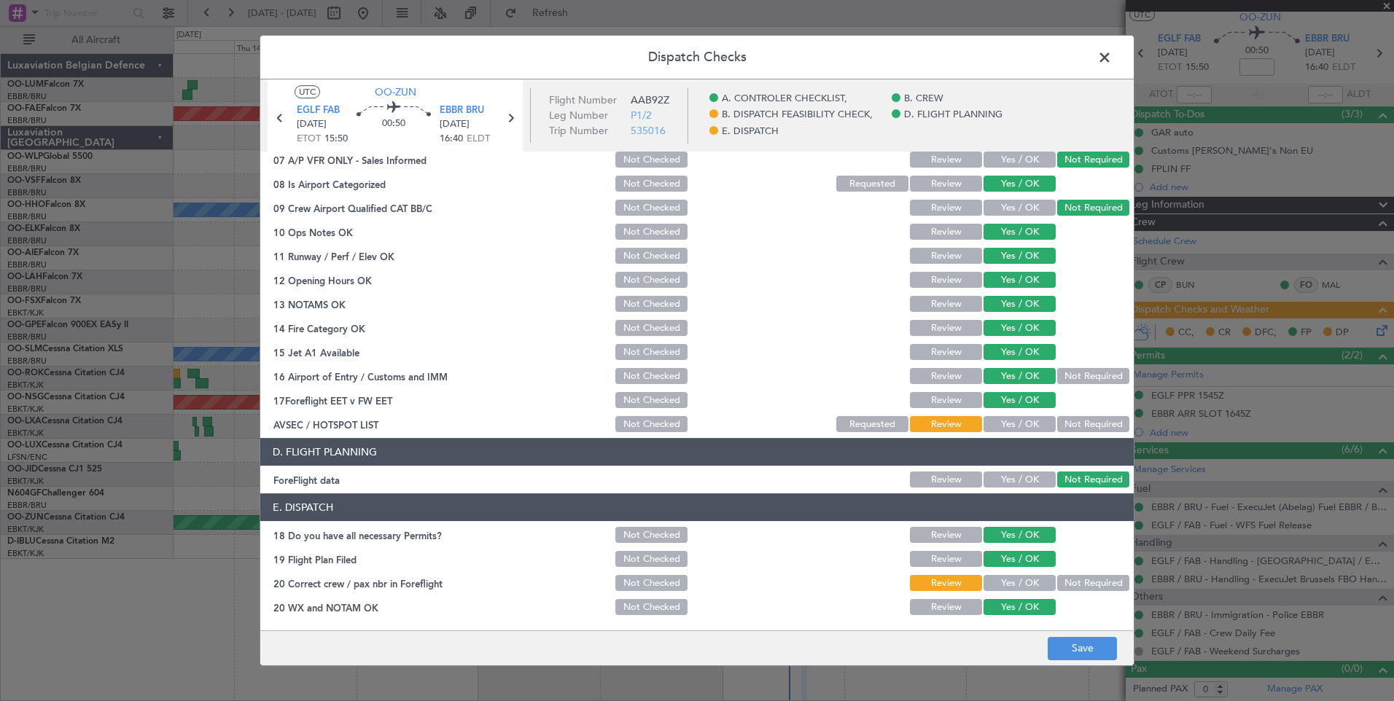
click at [1060, 418] on button "Not Required" at bounding box center [1093, 424] width 72 height 16
click at [1008, 587] on button "Yes / OK" at bounding box center [1019, 583] width 72 height 16
click at [1058, 646] on button "Save" at bounding box center [1081, 648] width 69 height 23
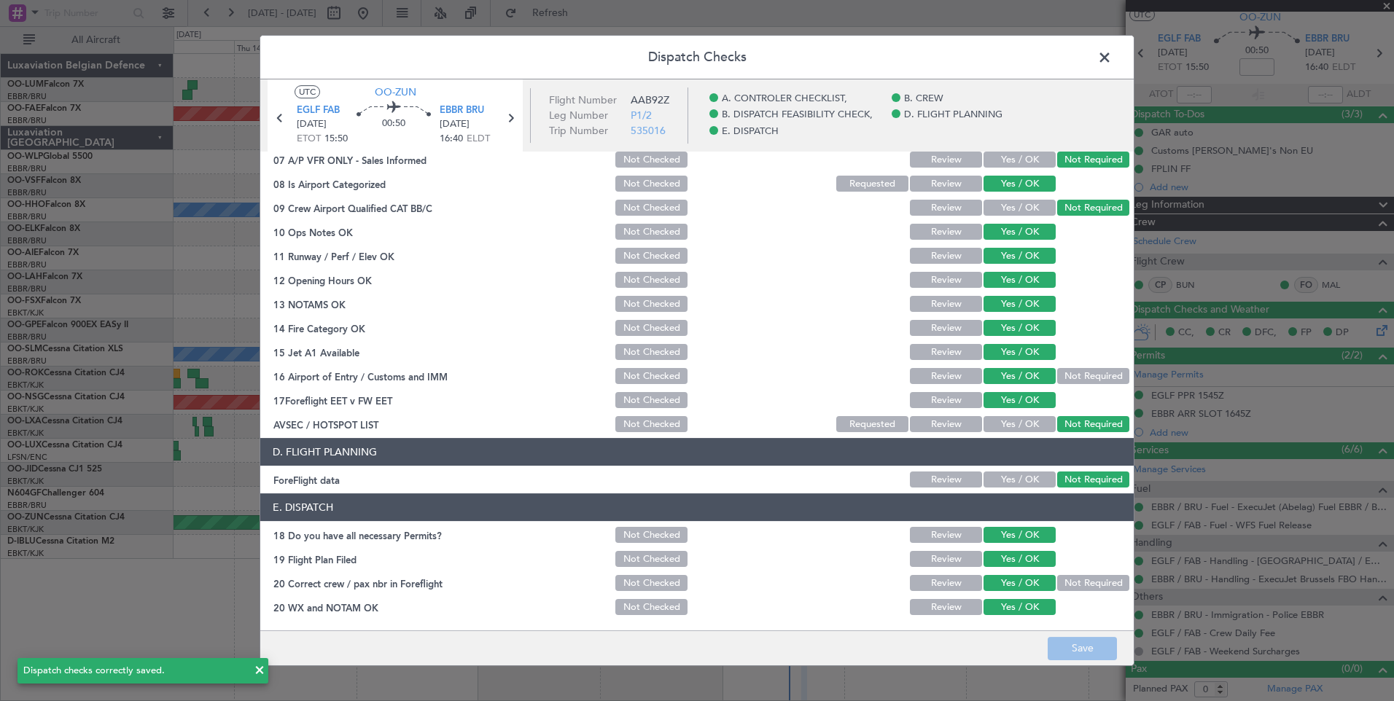
click at [1112, 55] on span at bounding box center [1112, 61] width 0 height 29
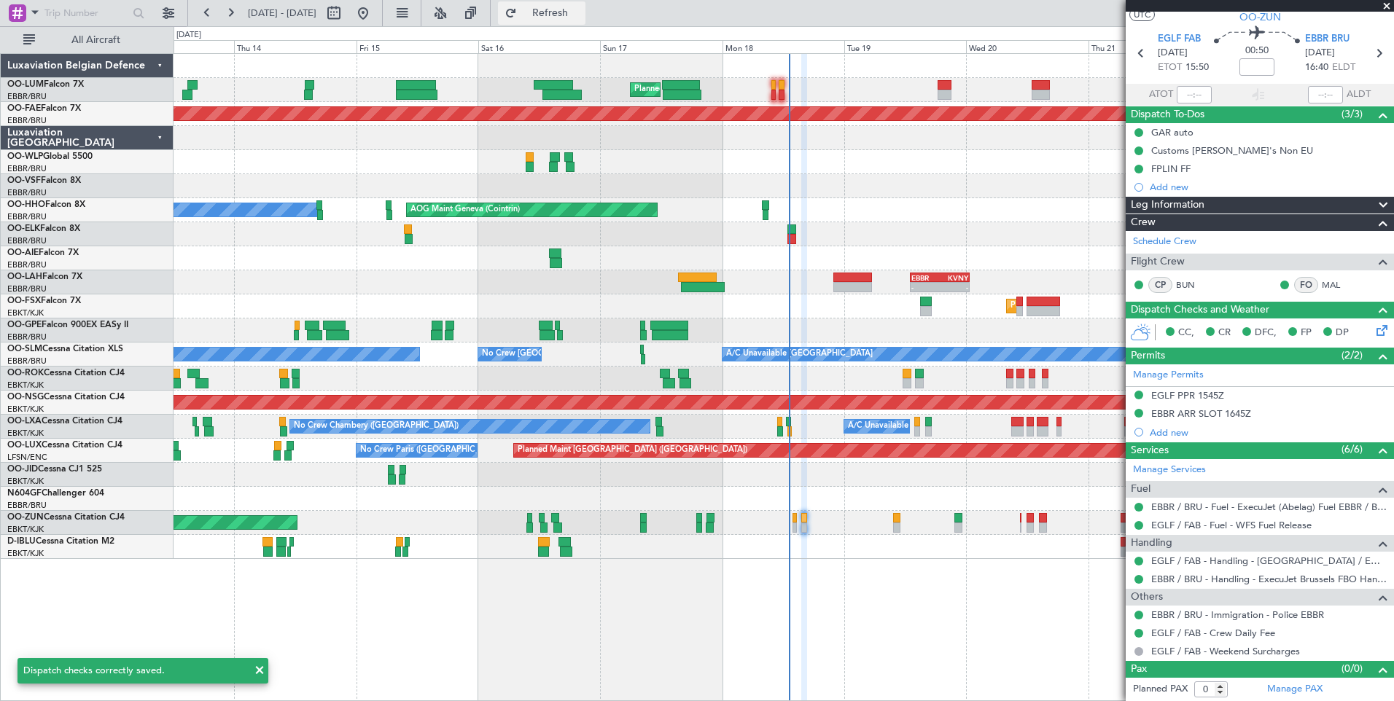
click at [581, 18] on span "Refresh" at bounding box center [550, 13] width 61 height 10
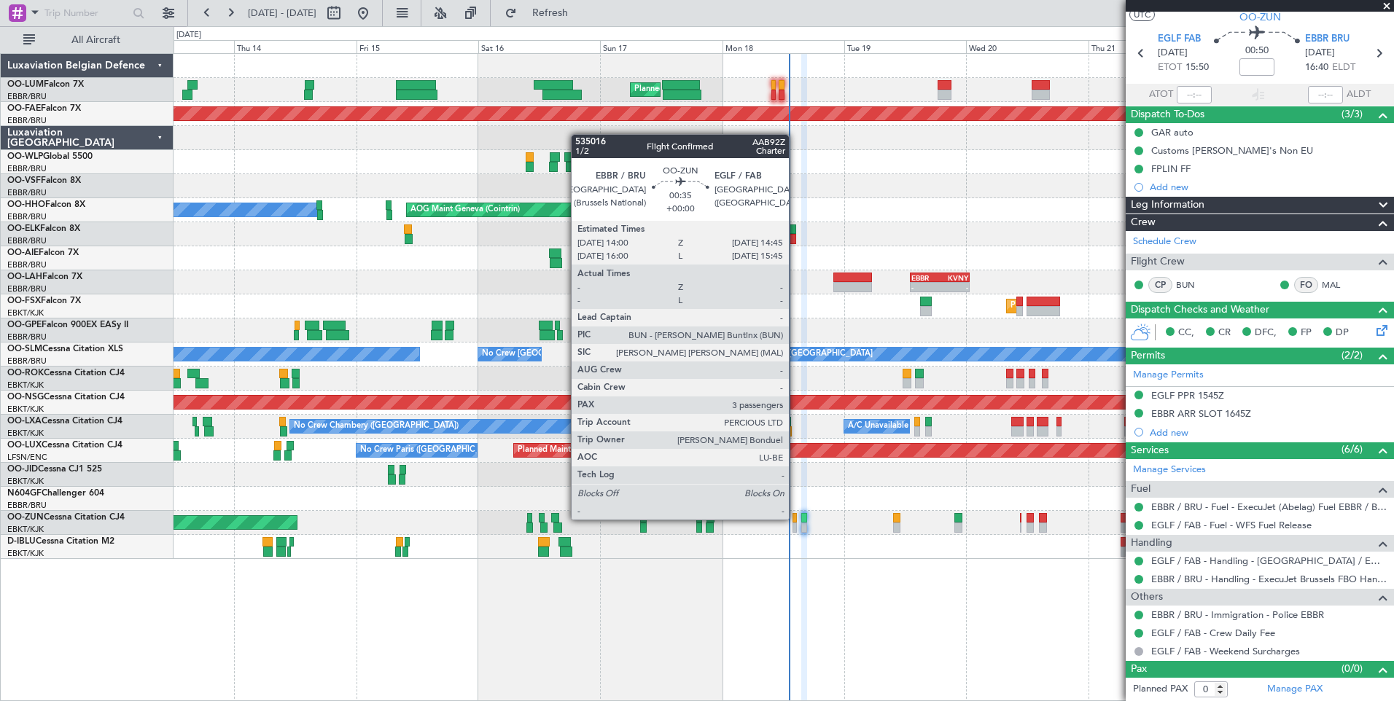
click at [795, 520] on div at bounding box center [794, 518] width 4 height 10
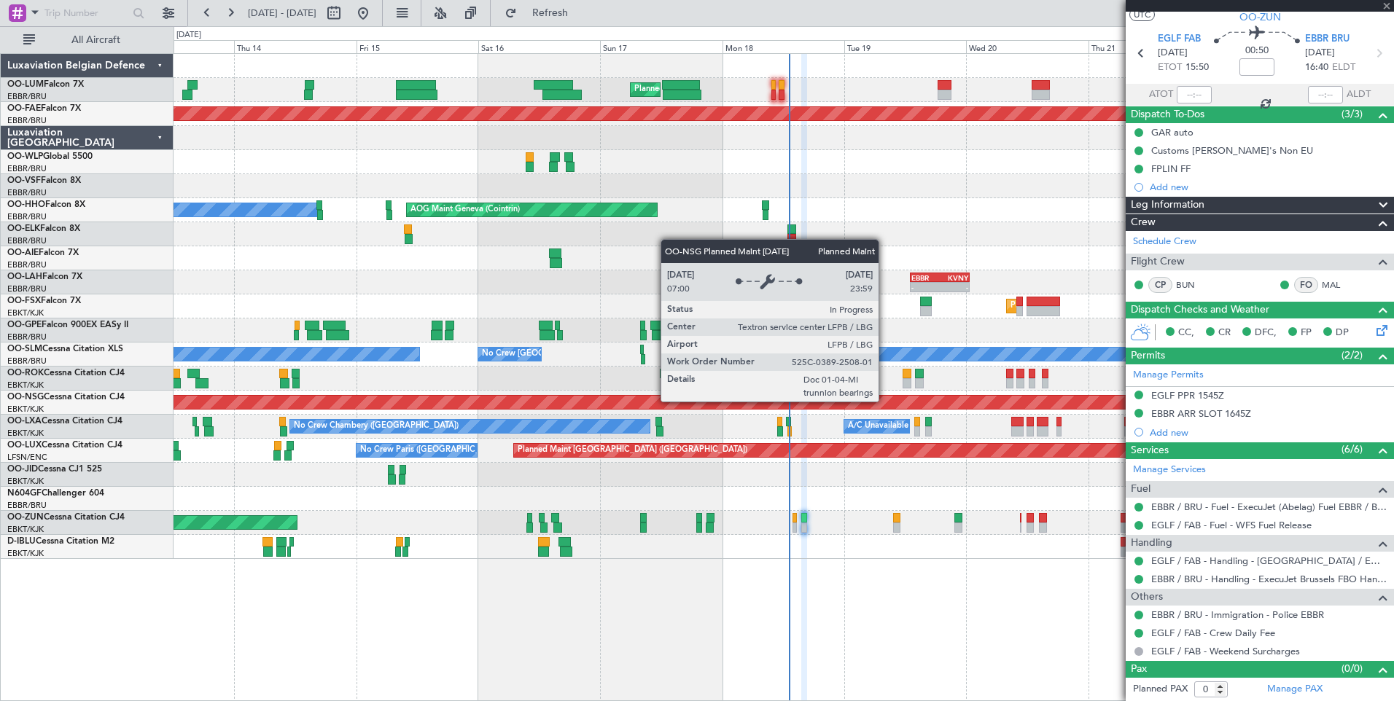
type input "3"
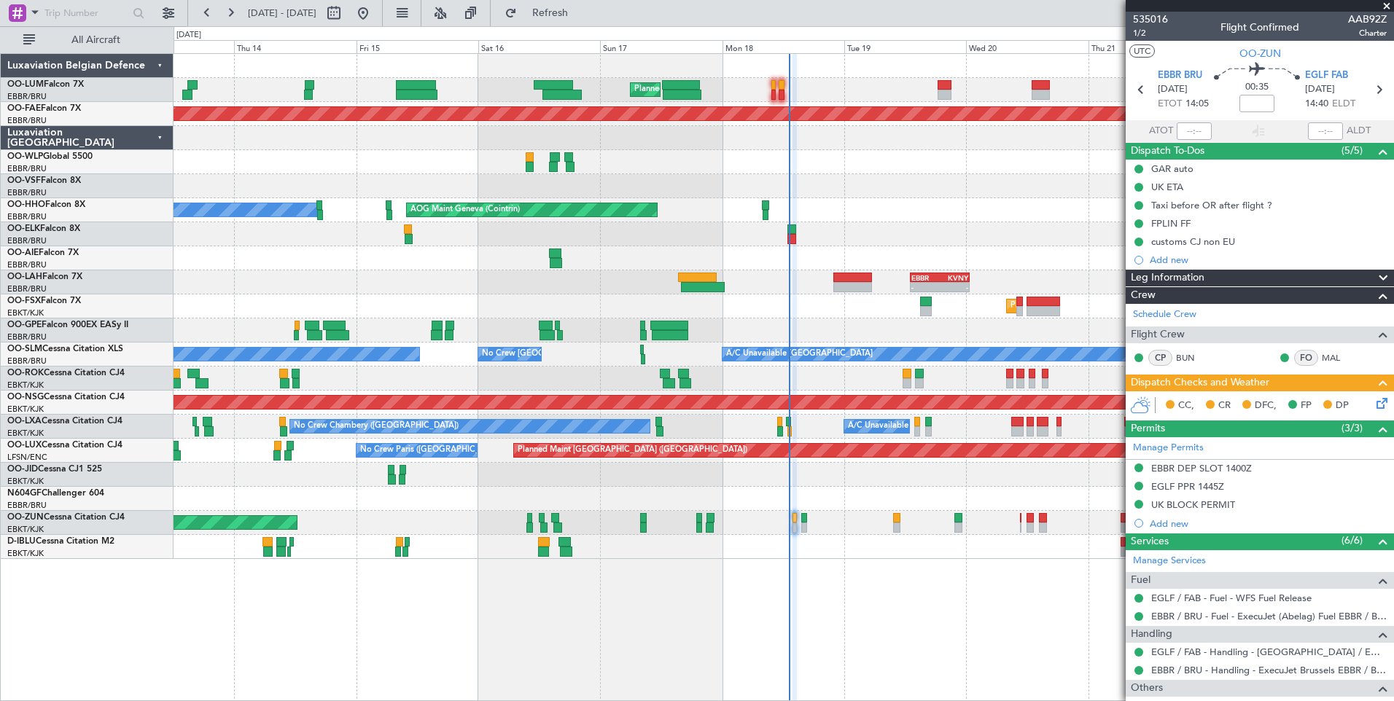
click at [1373, 401] on icon at bounding box center [1379, 401] width 12 height 12
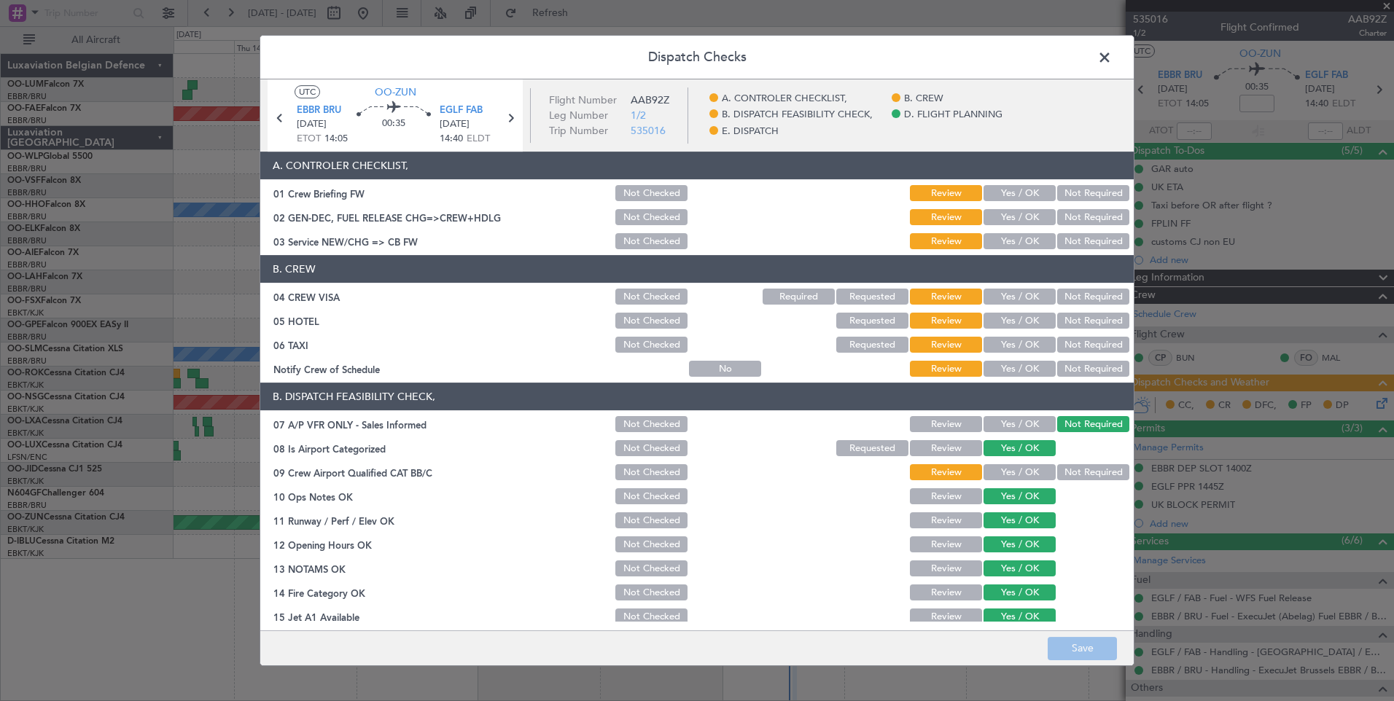
click at [1004, 198] on button "Yes / OK" at bounding box center [1019, 193] width 72 height 16
click at [1000, 217] on button "Yes / OK" at bounding box center [1019, 217] width 72 height 16
click at [999, 237] on button "Yes / OK" at bounding box center [1019, 241] width 72 height 16
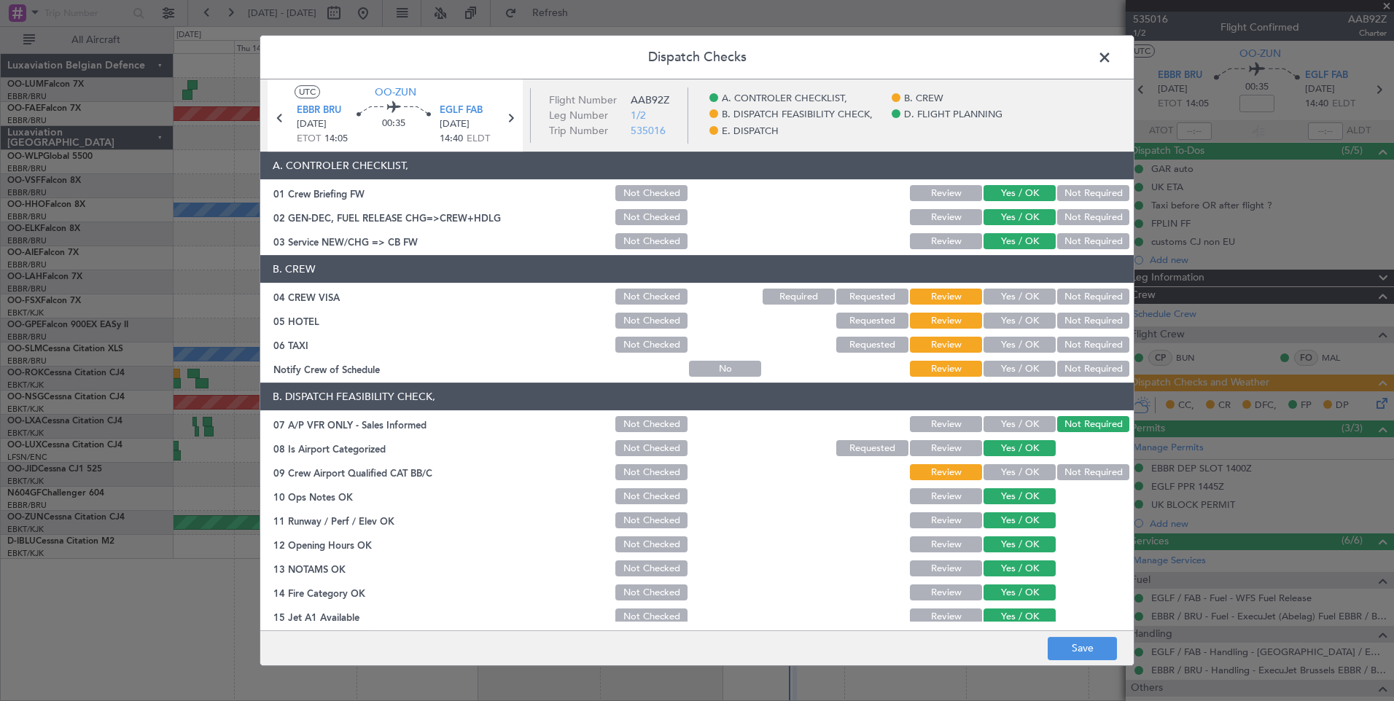
click at [1065, 294] on button "Not Required" at bounding box center [1093, 297] width 72 height 16
drag, startPoint x: 1071, startPoint y: 318, endPoint x: 1076, endPoint y: 361, distance: 43.3
click at [1071, 322] on button "Not Required" at bounding box center [1093, 321] width 72 height 16
drag, startPoint x: 1079, startPoint y: 348, endPoint x: 1031, endPoint y: 372, distance: 54.4
click at [1075, 348] on button "Not Required" at bounding box center [1093, 345] width 72 height 16
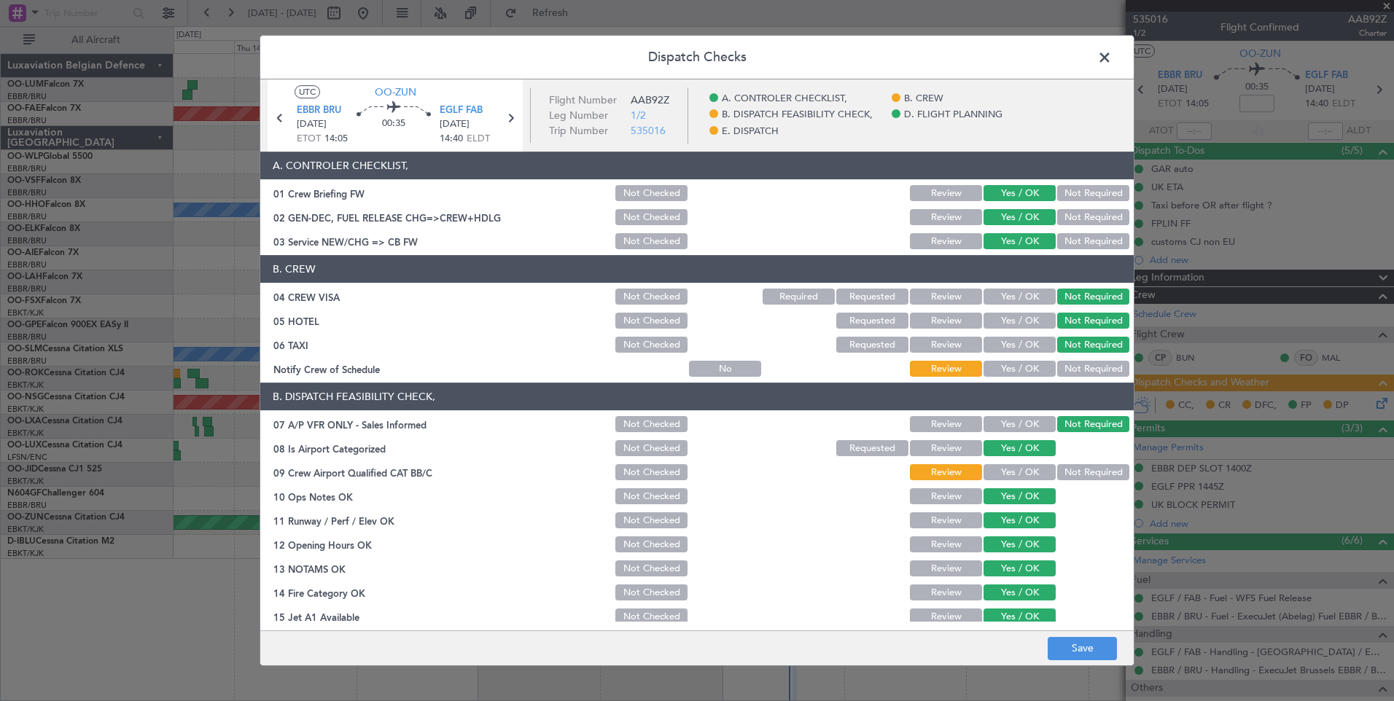
click at [1028, 372] on button "Yes / OK" at bounding box center [1019, 369] width 72 height 16
click at [1078, 483] on div "Not Required" at bounding box center [1092, 472] width 74 height 20
click at [1076, 460] on section "B. DISPATCH FEASIBILITY CHECK, 07 A/P VFR ONLY - Sales Informed Not Checked Rev…" at bounding box center [696, 541] width 873 height 316
click at [1074, 470] on button "Not Required" at bounding box center [1093, 472] width 72 height 16
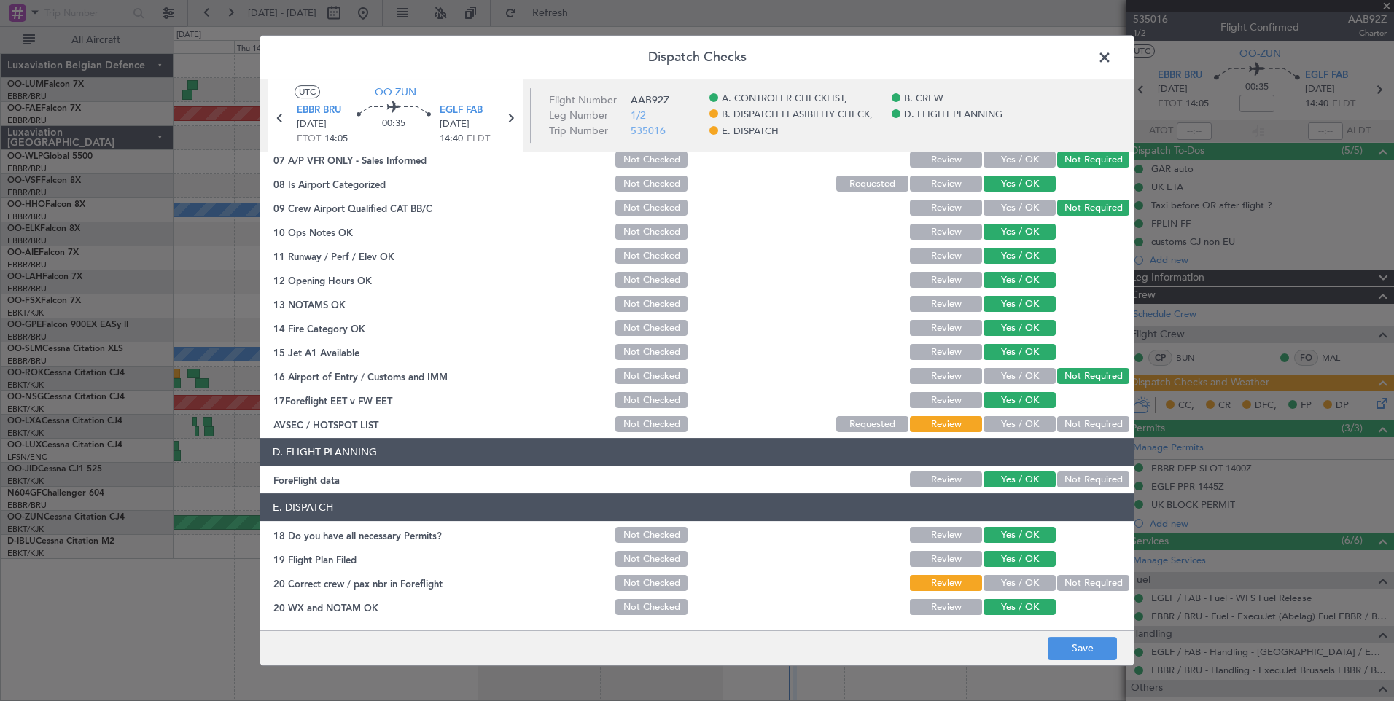
click at [1064, 426] on button "Not Required" at bounding box center [1093, 424] width 72 height 16
click at [1024, 582] on button "Yes / OK" at bounding box center [1019, 583] width 72 height 16
drag, startPoint x: 1068, startPoint y: 633, endPoint x: 1069, endPoint y: 644, distance: 11.7
click at [1068, 636] on footer "Save" at bounding box center [696, 647] width 873 height 35
click at [1069, 644] on button "Save" at bounding box center [1081, 648] width 69 height 23
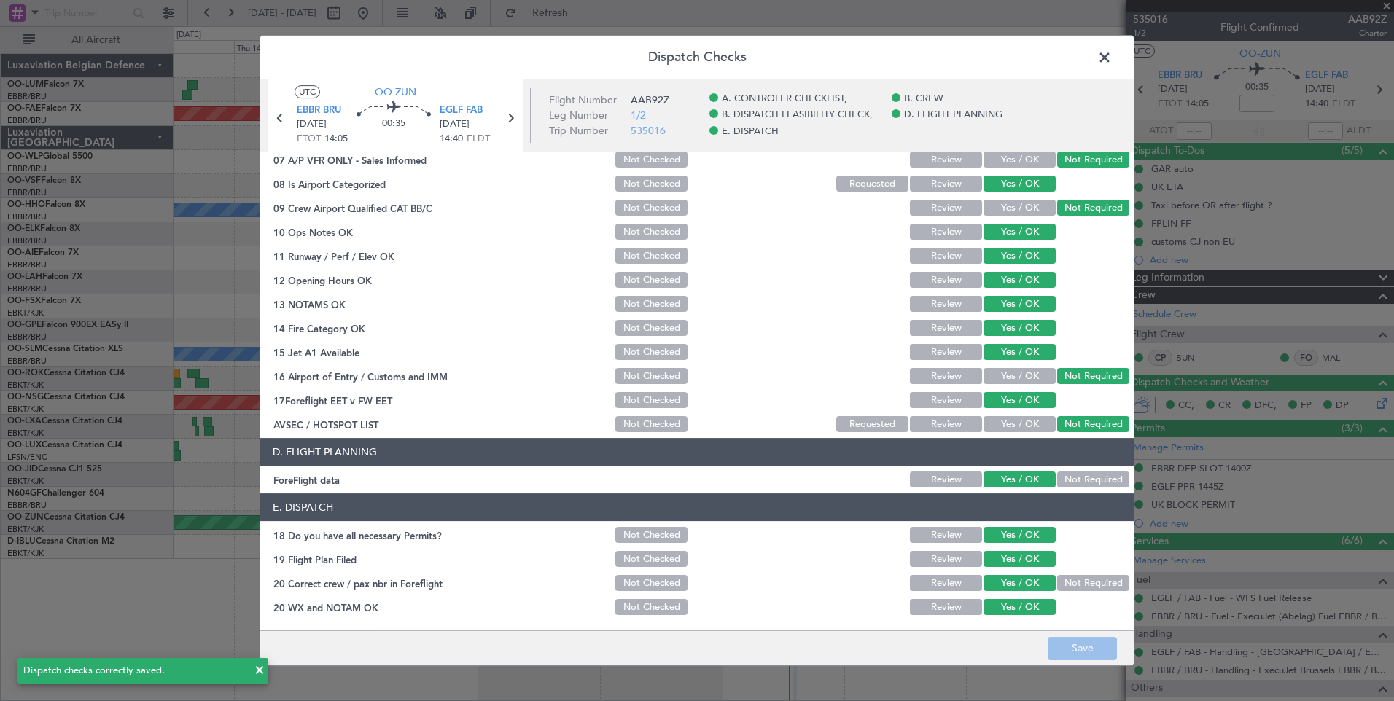
drag, startPoint x: 1106, startPoint y: 57, endPoint x: 792, endPoint y: 83, distance: 315.2
click at [1112, 59] on span at bounding box center [1112, 61] width 0 height 29
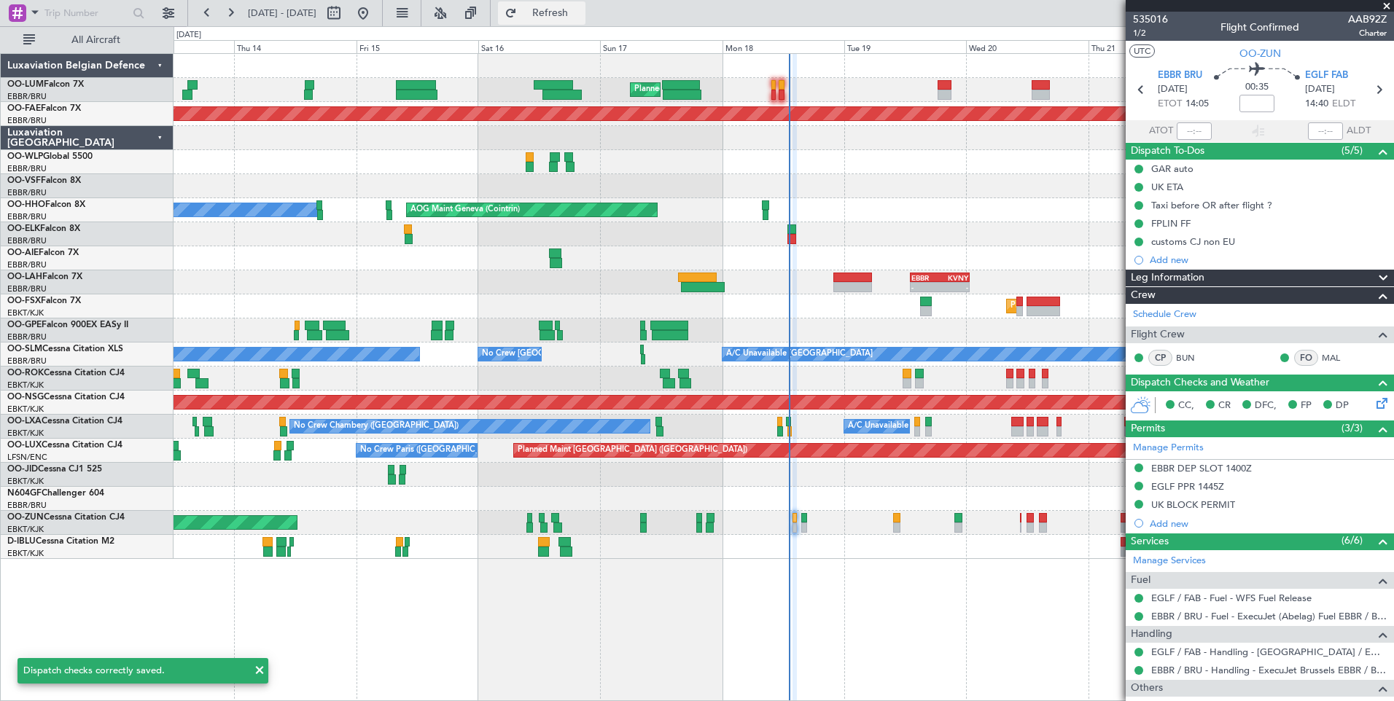
click at [585, 21] on button "Refresh" at bounding box center [541, 12] width 87 height 23
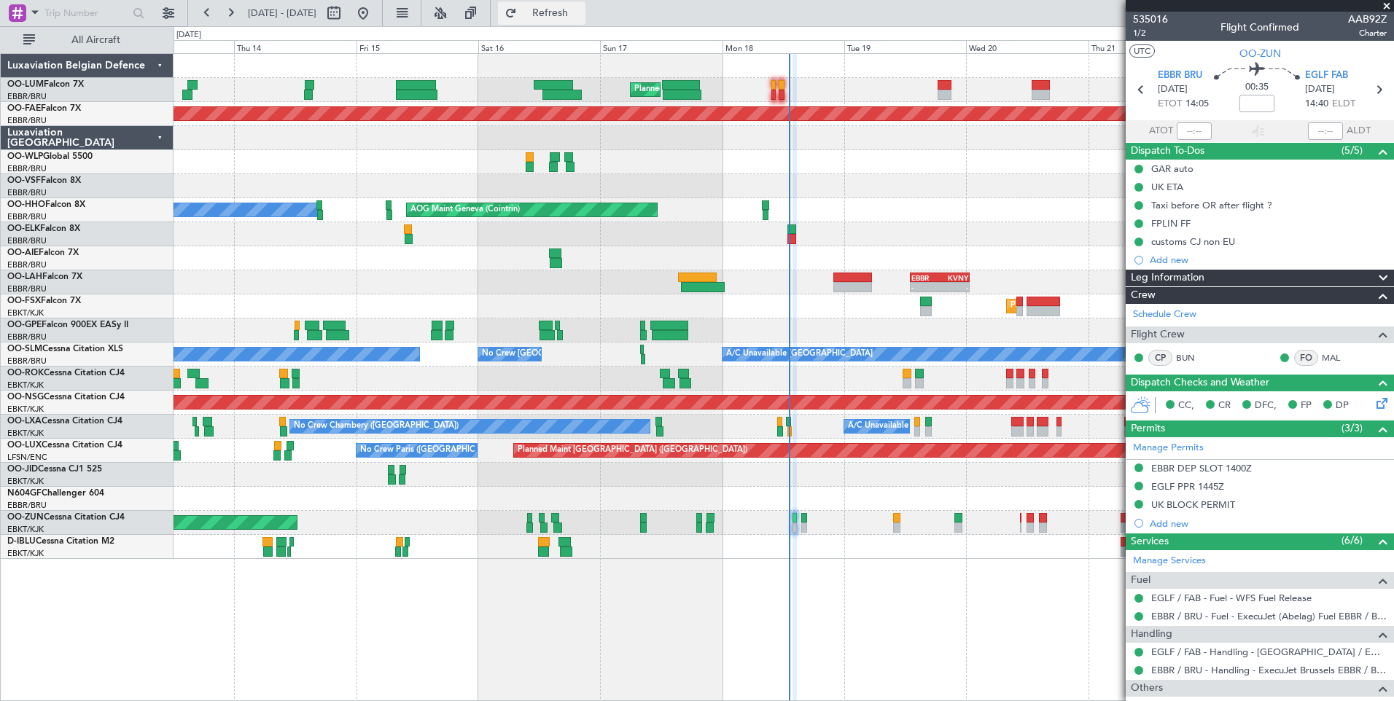
click at [581, 9] on span "Refresh" at bounding box center [550, 13] width 61 height 10
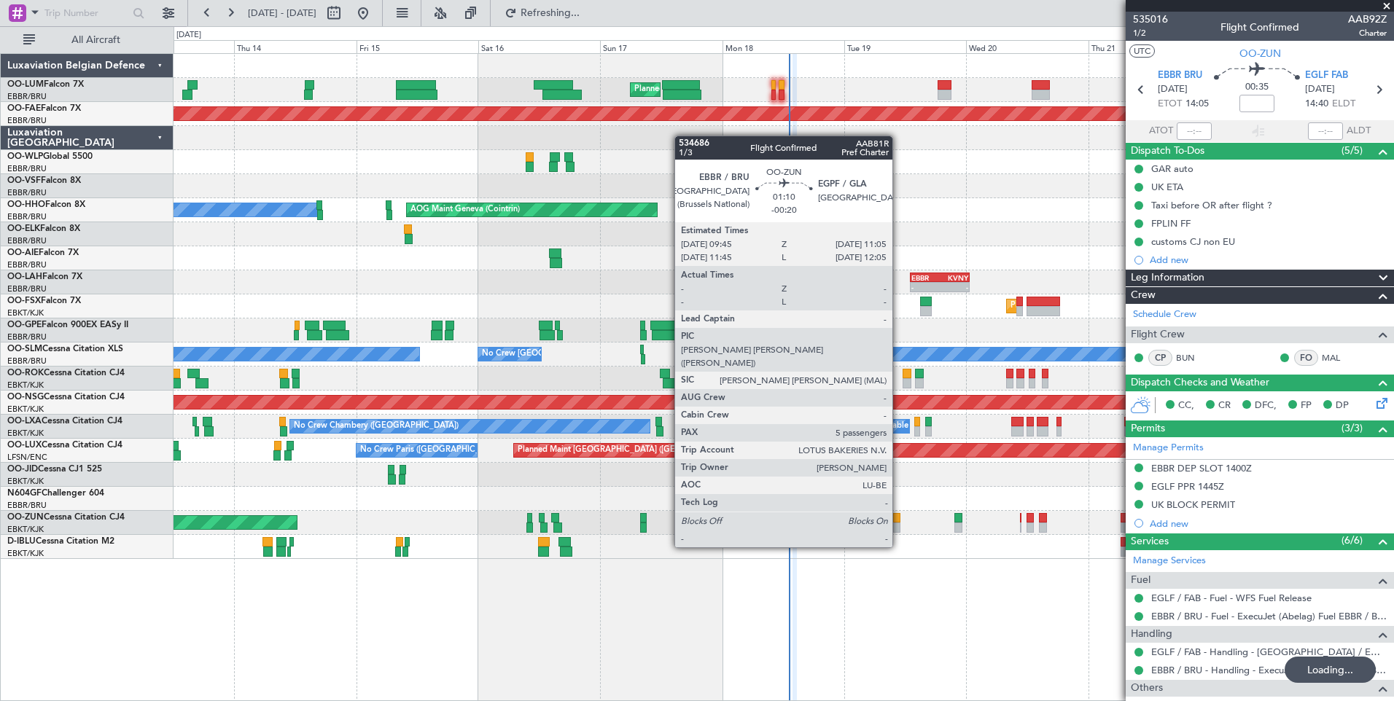
click at [899, 520] on div at bounding box center [896, 518] width 7 height 10
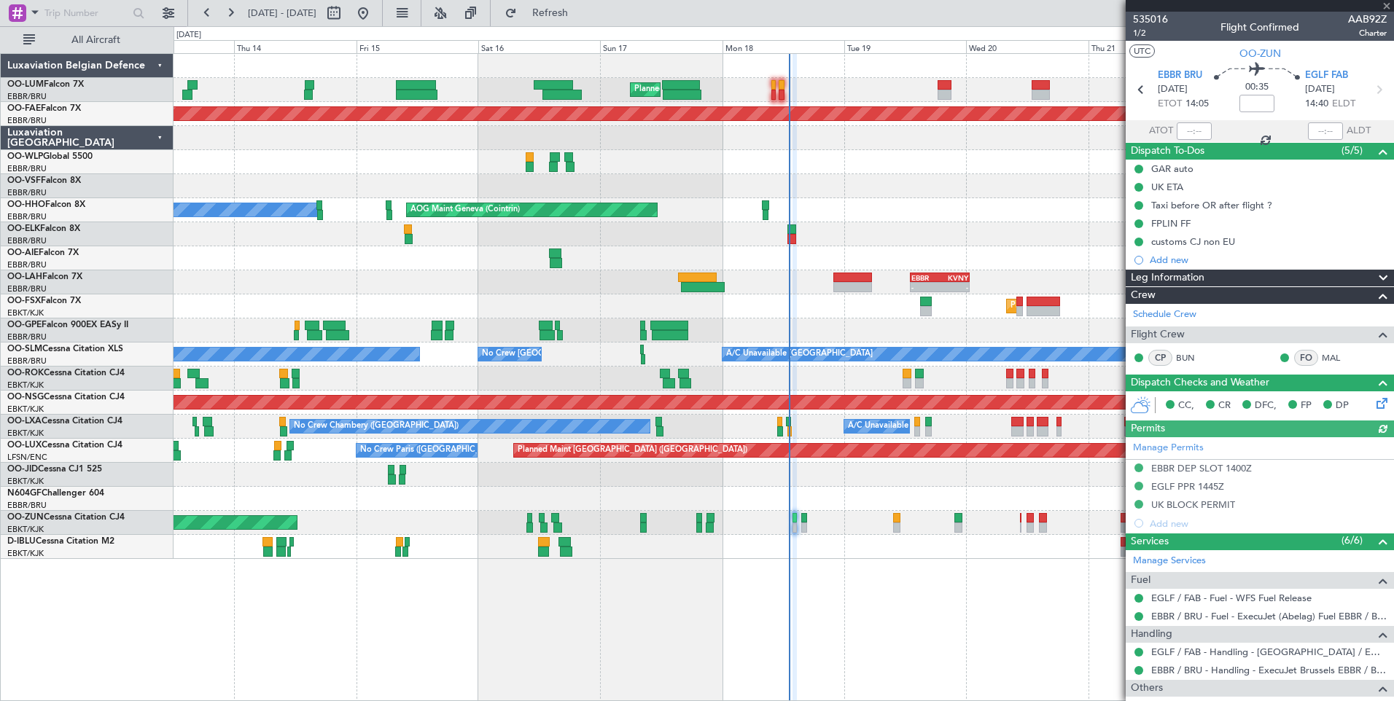
type input "-00:20"
type input "5"
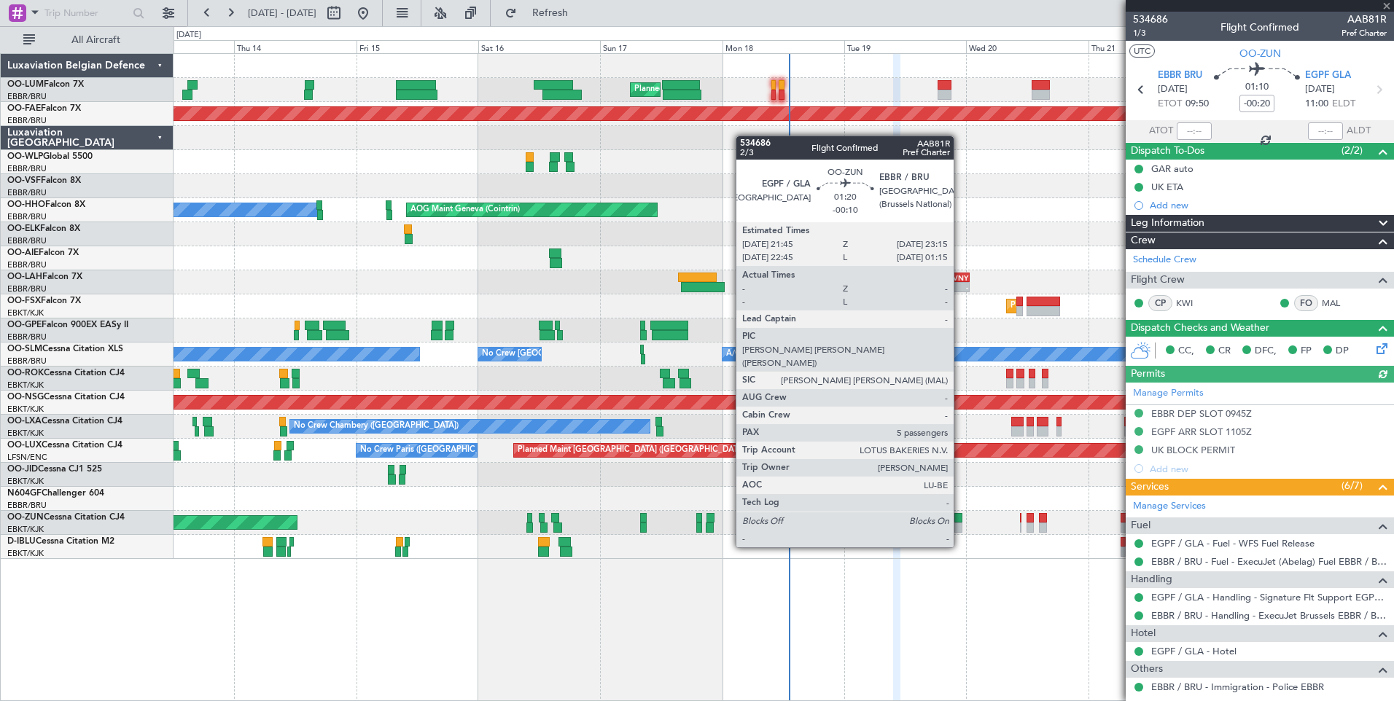
click at [960, 521] on div at bounding box center [958, 518] width 8 height 10
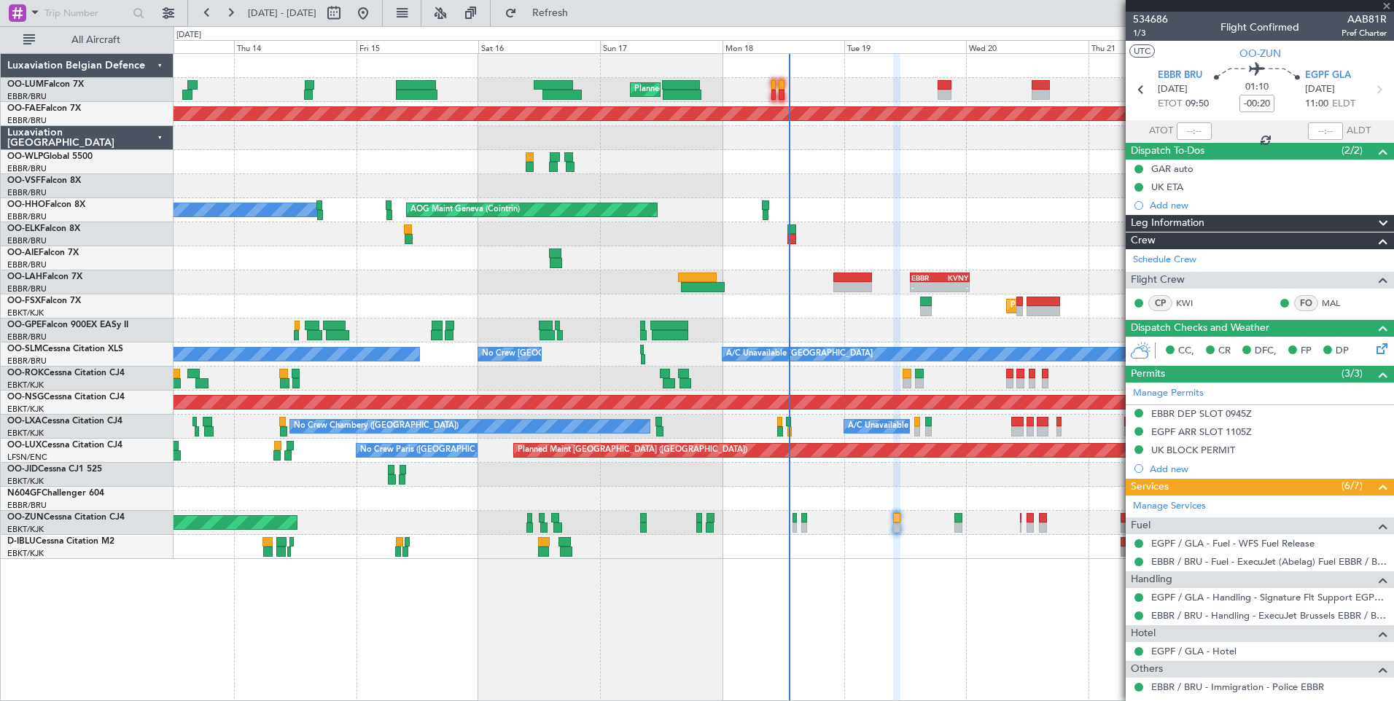
type input "-00:10"
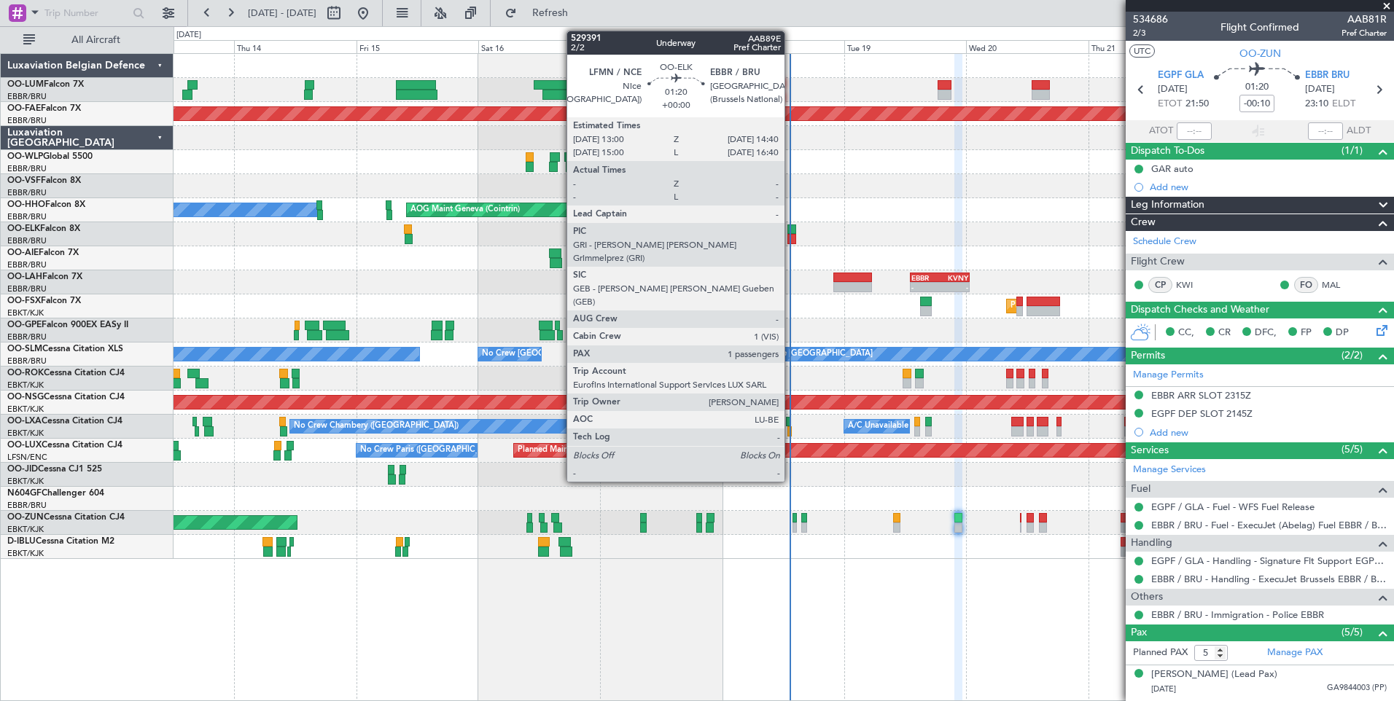
click at [791, 231] on div at bounding box center [791, 229] width 9 height 10
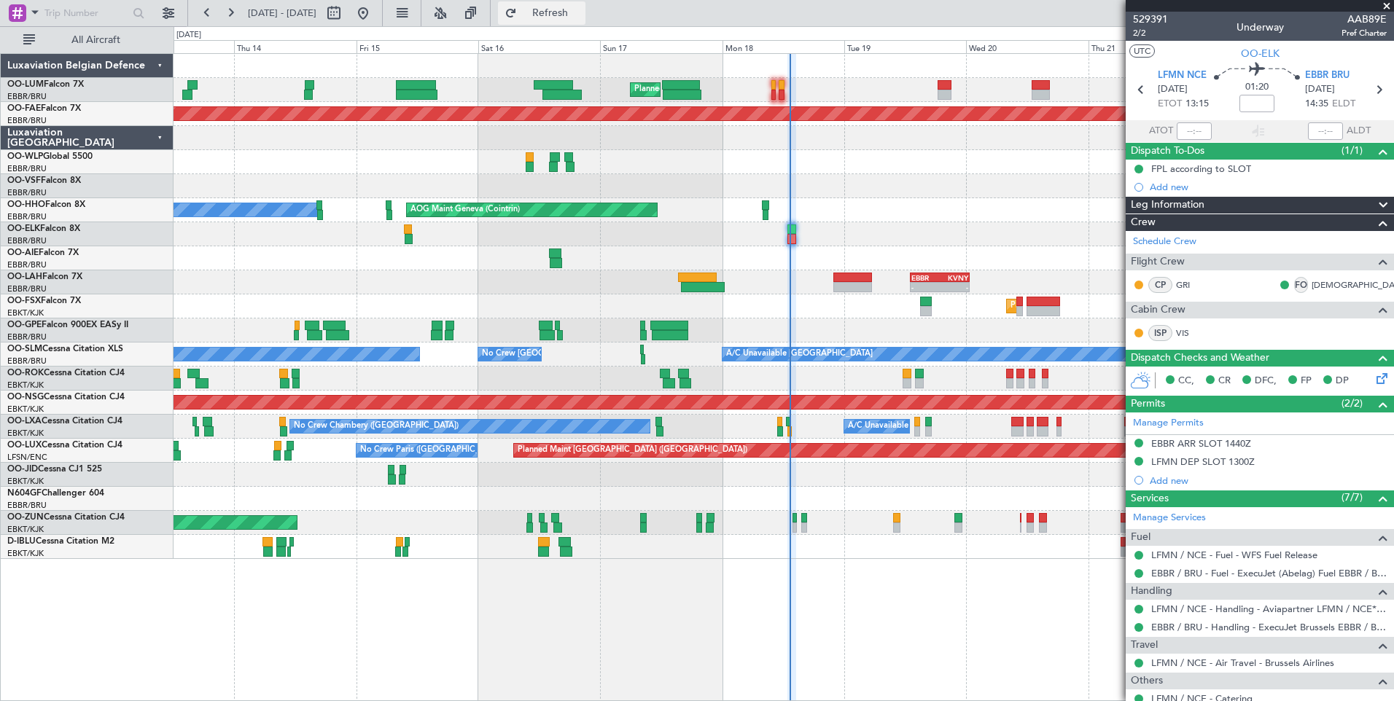
click at [581, 13] on span "Refresh" at bounding box center [550, 13] width 61 height 10
click at [581, 15] on span "Refresh" at bounding box center [550, 13] width 61 height 10
click at [581, 12] on span "Refresh" at bounding box center [550, 13] width 61 height 10
click at [597, 133] on div at bounding box center [782, 138] width 1219 height 24
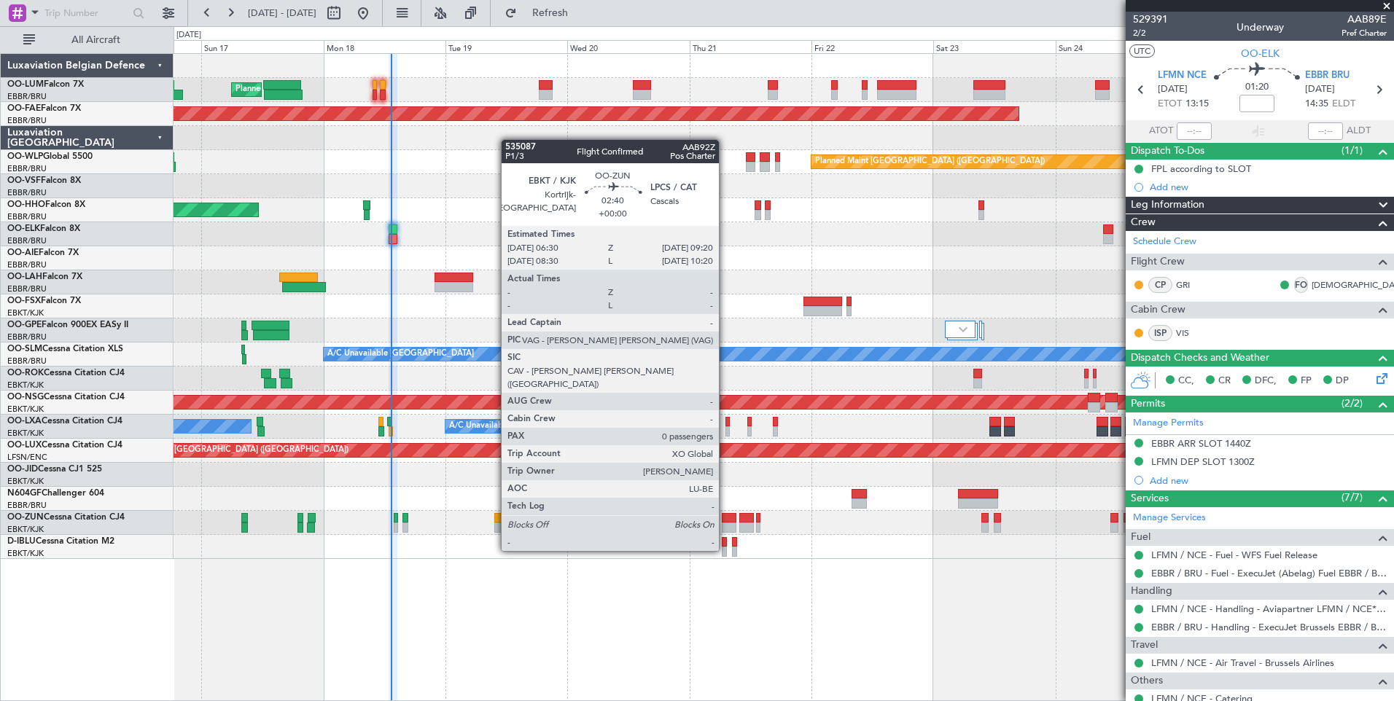
click at [725, 523] on div at bounding box center [729, 528] width 15 height 10
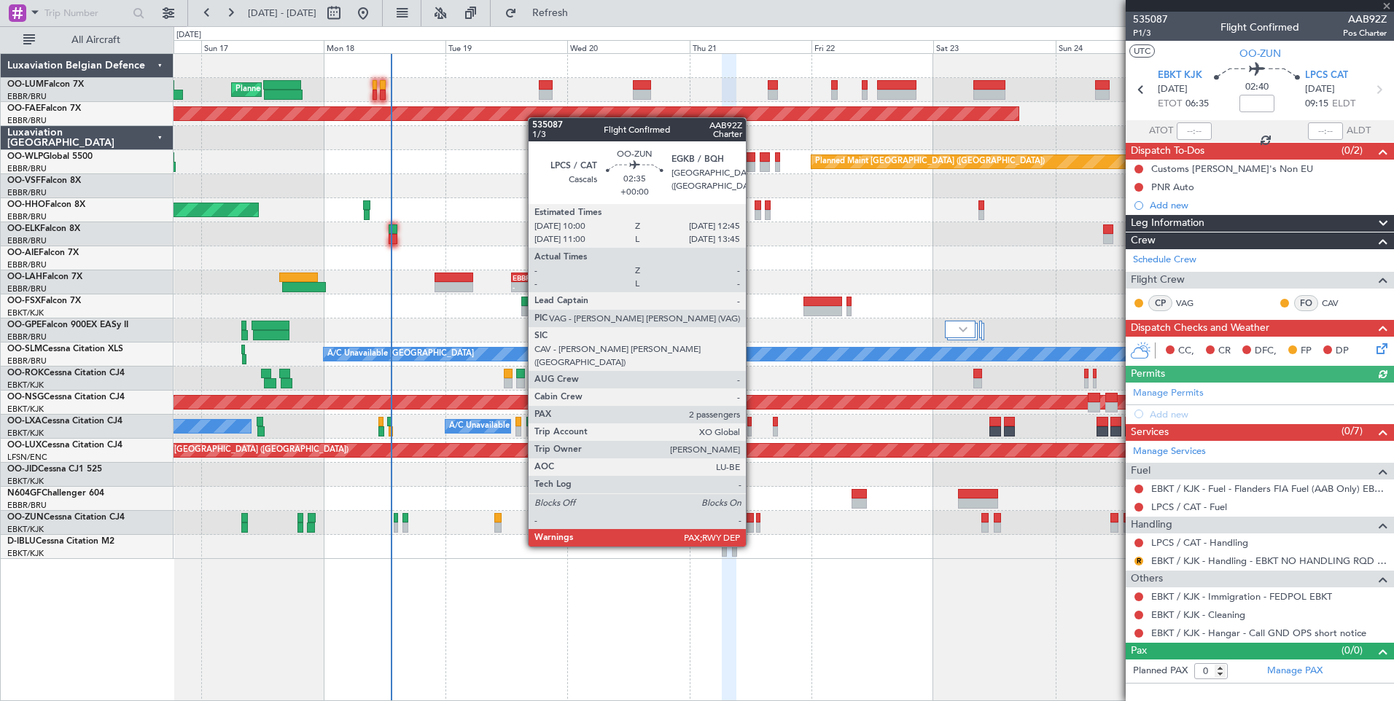
click at [752, 519] on div at bounding box center [746, 518] width 15 height 10
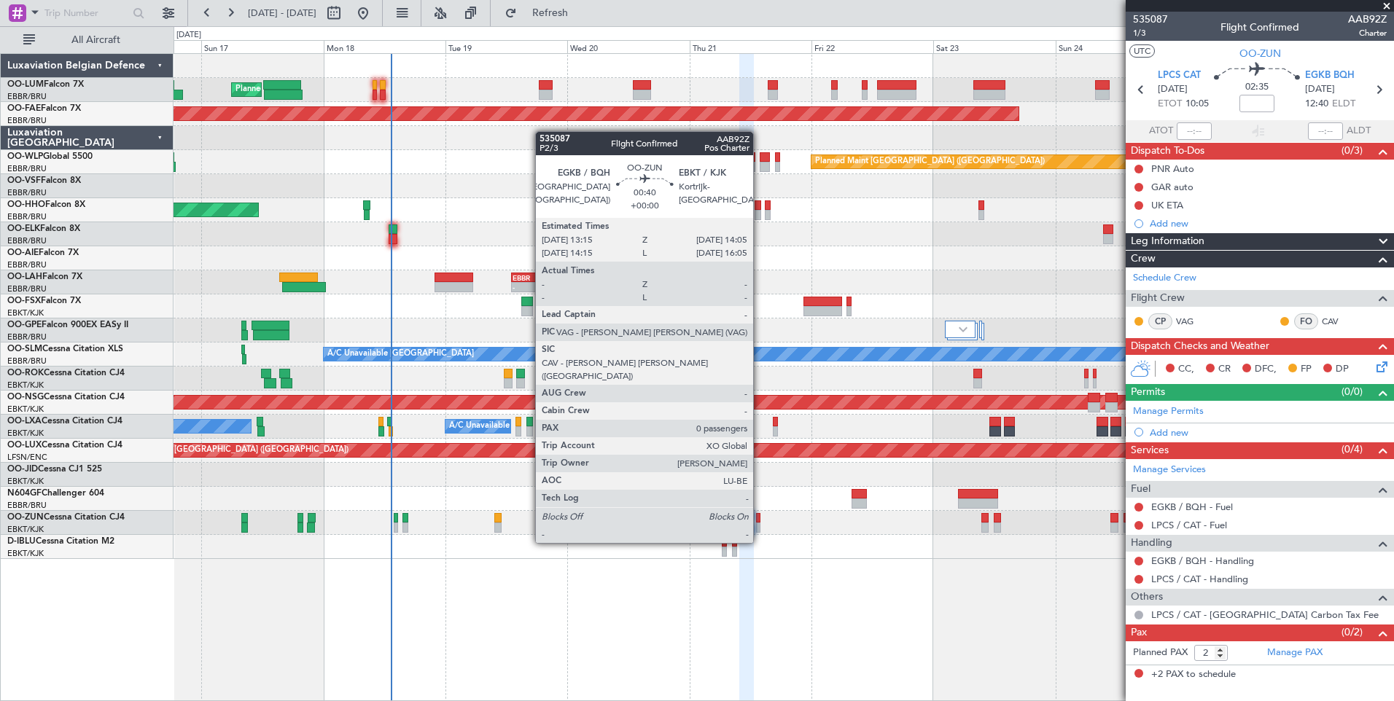
click at [759, 515] on div at bounding box center [758, 518] width 4 height 10
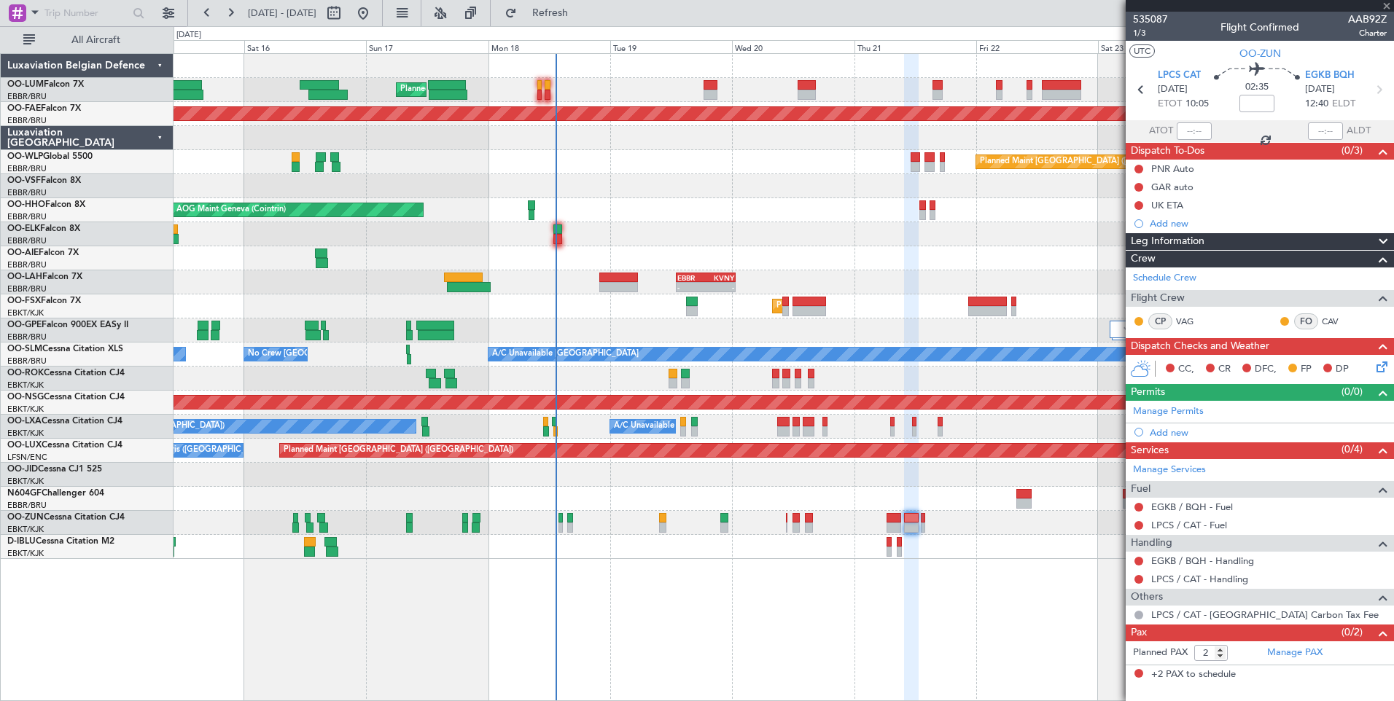
click at [921, 665] on div "Planned Maint Brussels (Brussels National) Planned Maint Kortrijk-Wevelgem Plan…" at bounding box center [783, 377] width 1220 height 648
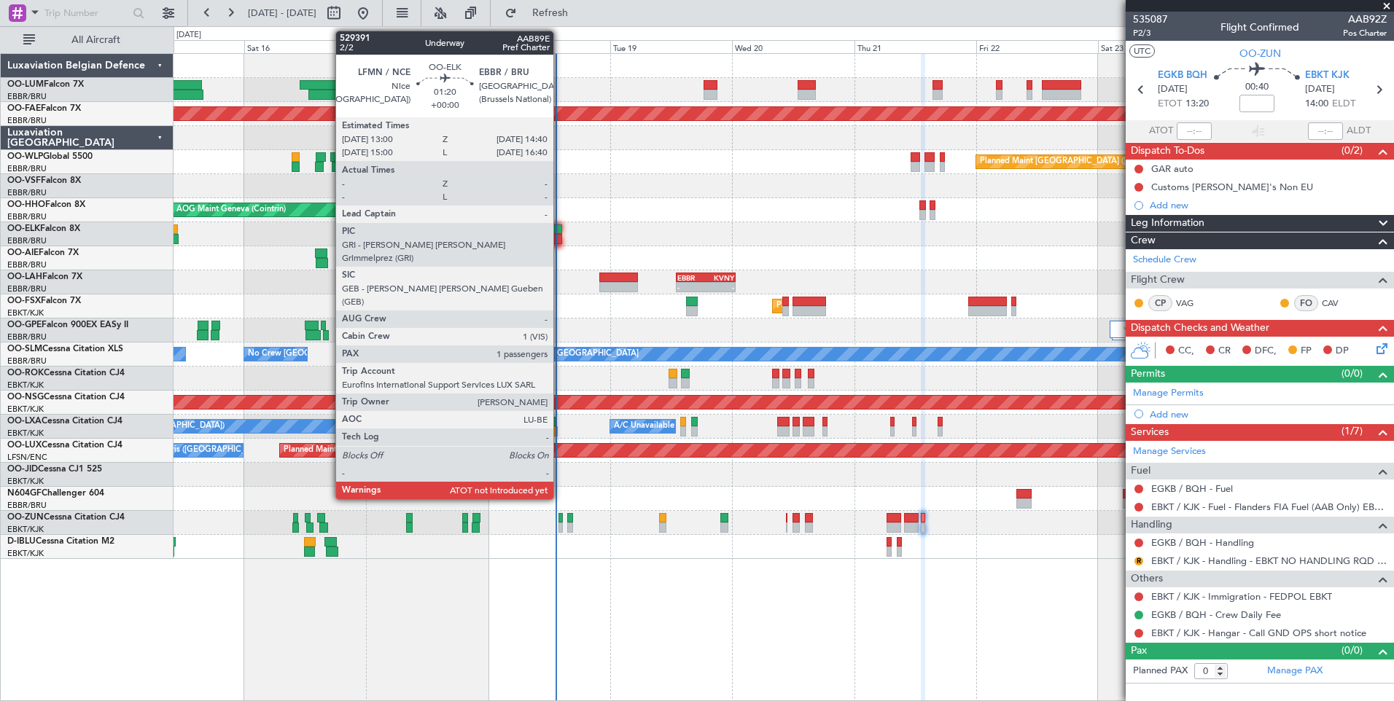
click at [560, 232] on div at bounding box center [557, 229] width 9 height 10
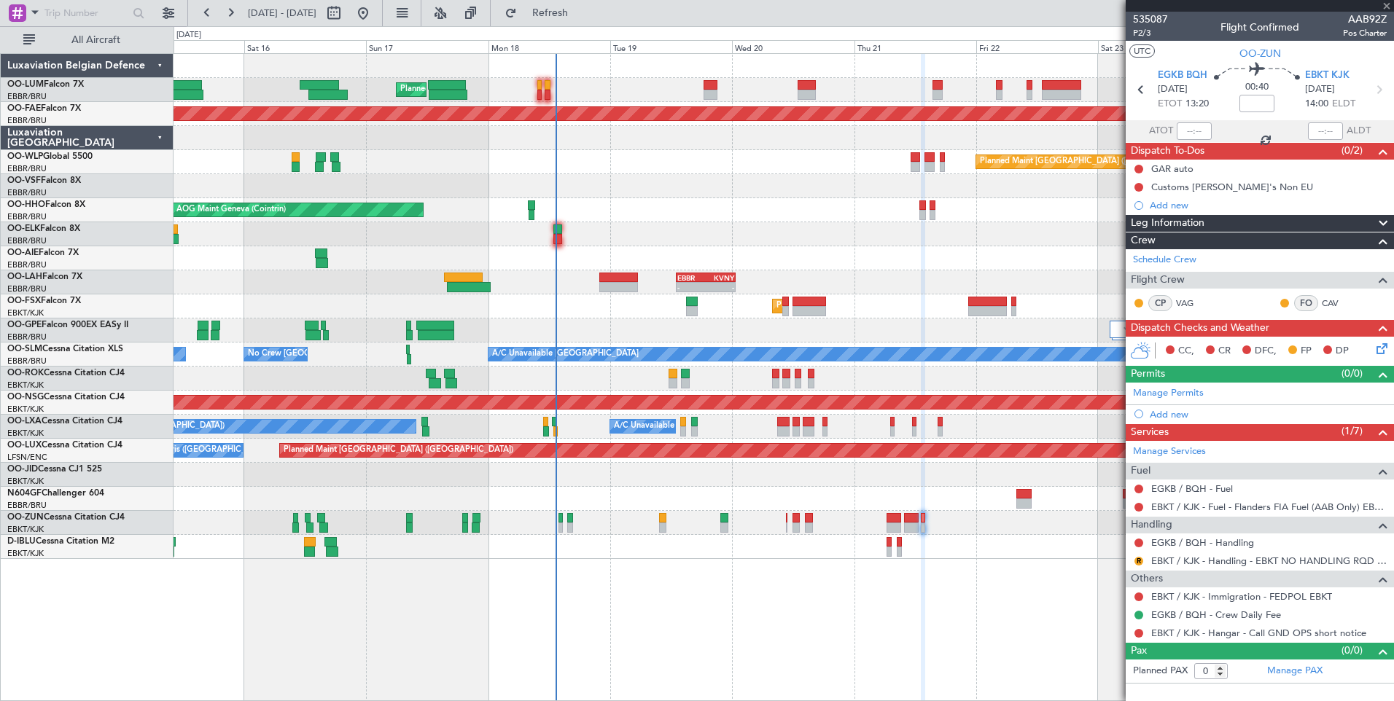
type input "1"
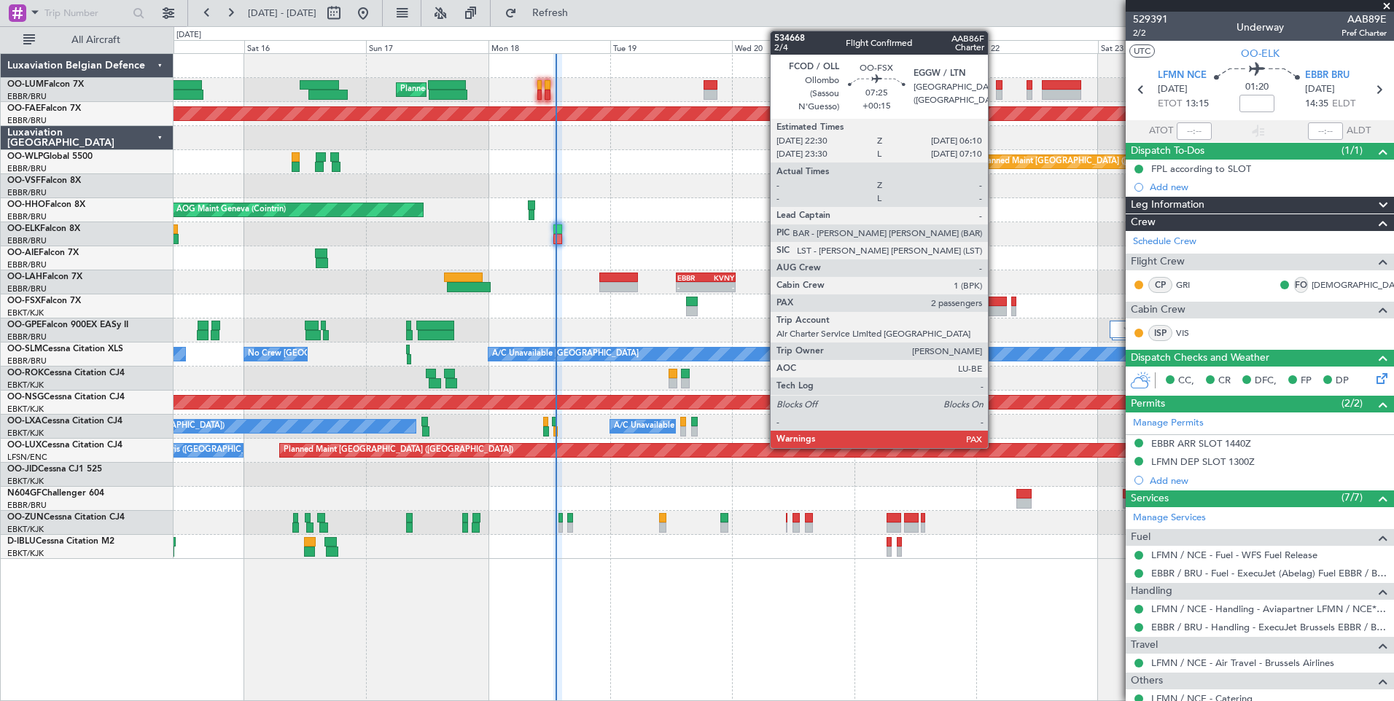
click at [994, 305] on div at bounding box center [987, 302] width 39 height 10
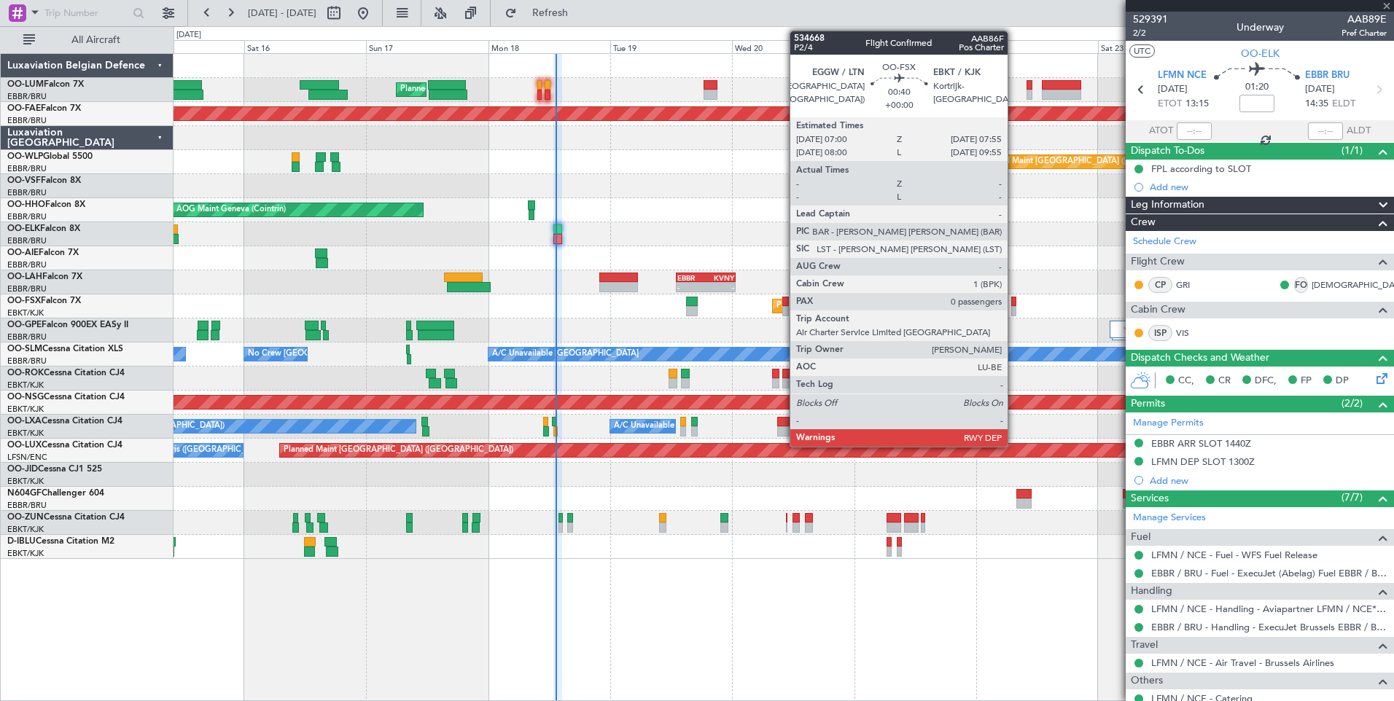
type input "+00:15"
type input "4"
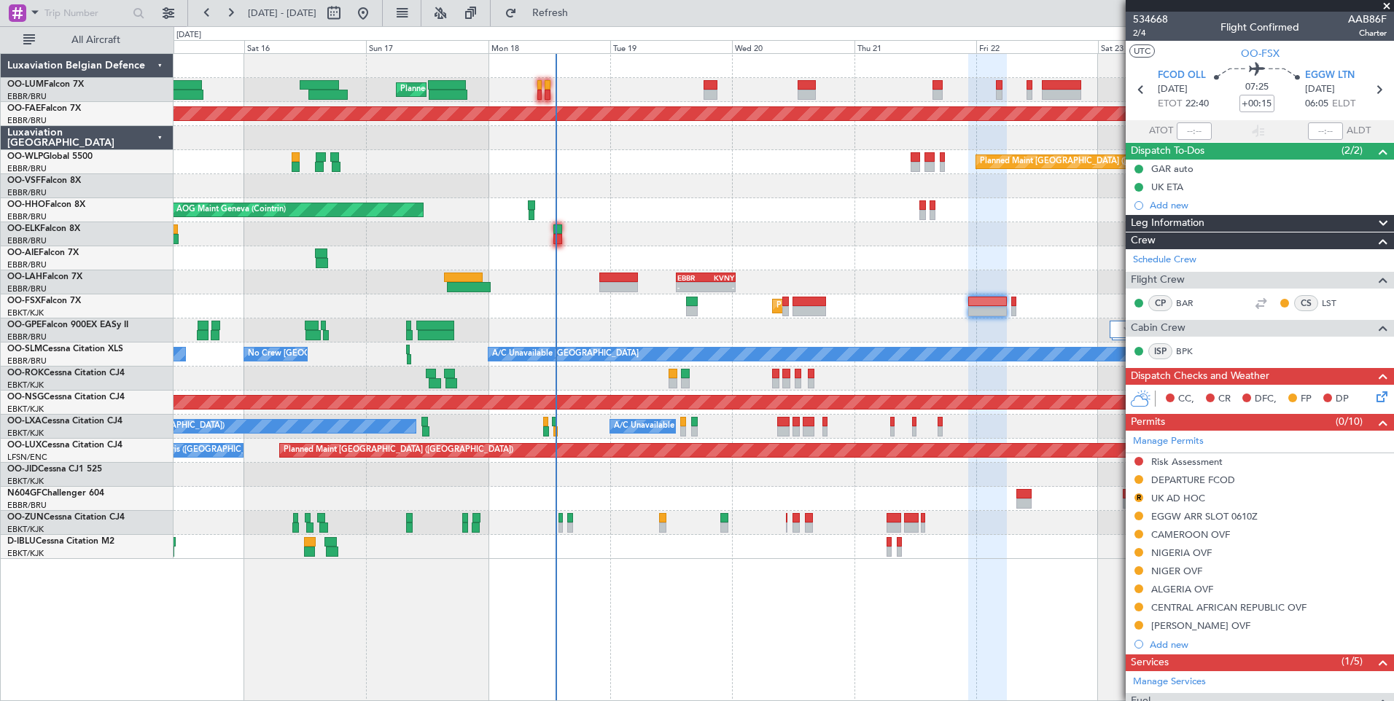
click at [858, 603] on div "Planned Maint Brussels (Brussels National) Planned Maint Kortrijk-Wevelgem Plan…" at bounding box center [783, 377] width 1220 height 648
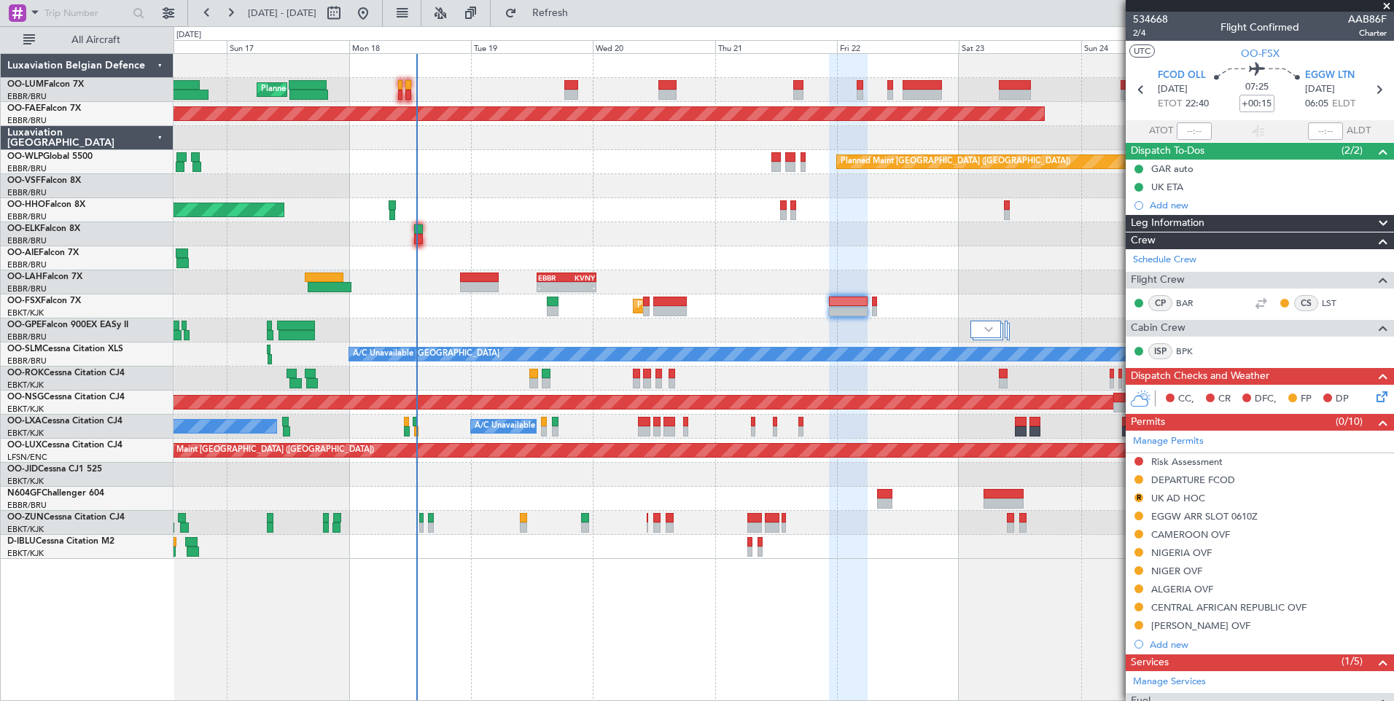
click at [1030, 609] on div "Planned Maint Brussels (Brussels National) Planned Maint Kortrijk-Wevelgem Plan…" at bounding box center [783, 377] width 1220 height 648
click at [741, 584] on div "Planned Maint Brussels (Brussels National) Planned Maint Kortrijk-Wevelgem Plan…" at bounding box center [783, 377] width 1220 height 648
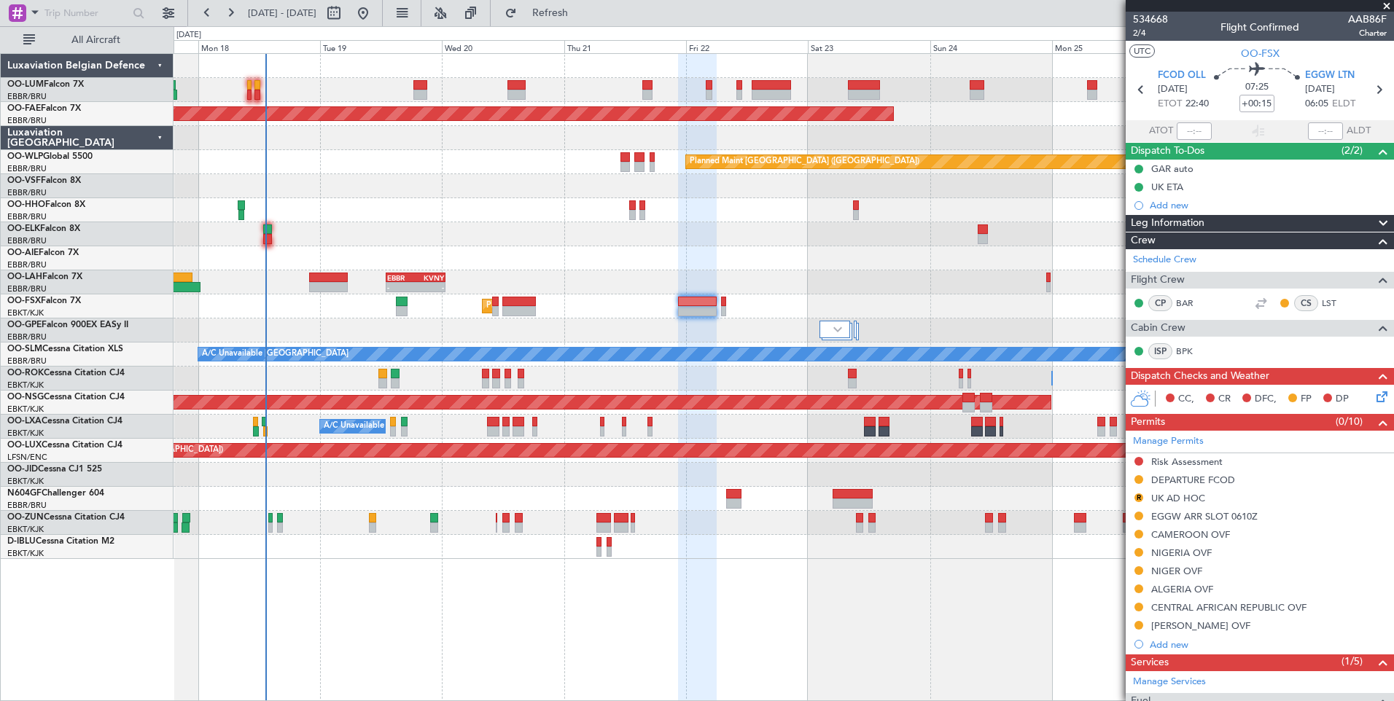
click at [761, 593] on div "Planned Maint Brussels (Brussels National) Planned Maint Brussels (Brussels Nat…" at bounding box center [783, 377] width 1220 height 648
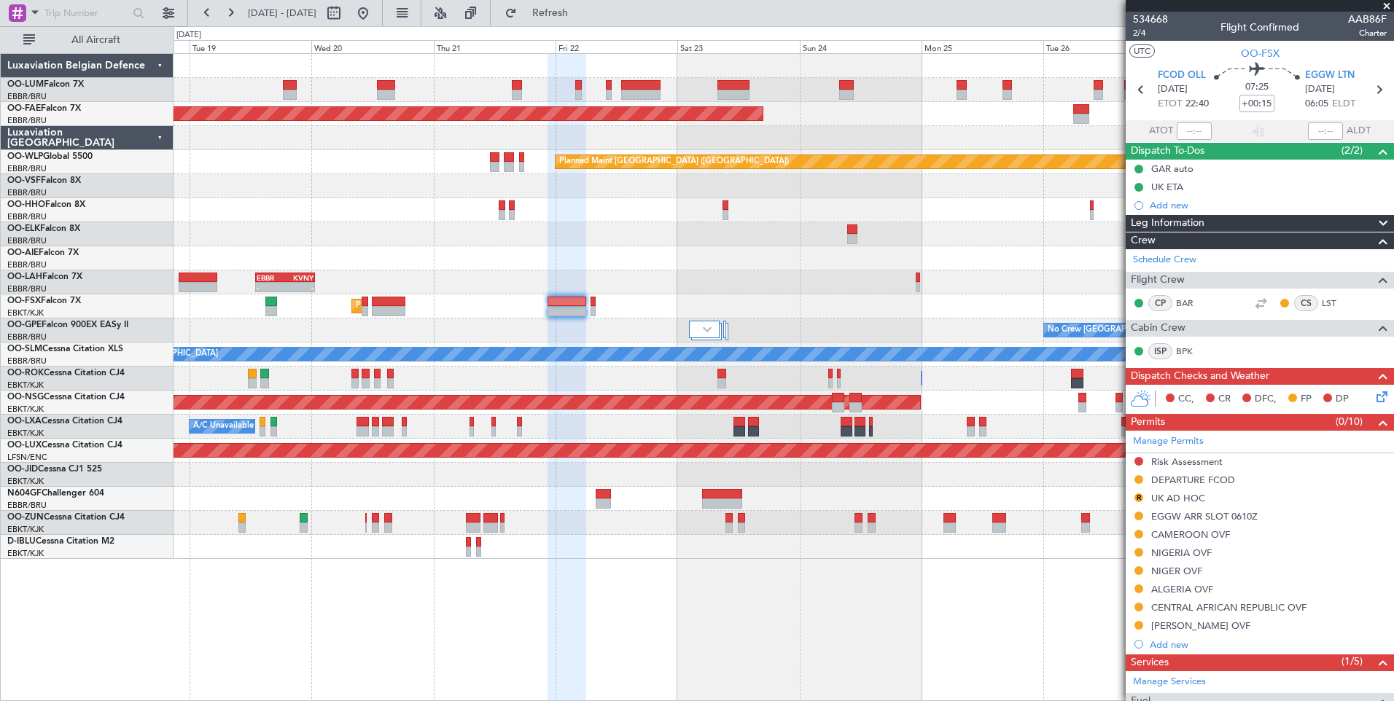
click at [743, 611] on div "Planned Maint Brussels (Brussels National) Planned Maint Brussels (Brussels Nat…" at bounding box center [783, 377] width 1220 height 648
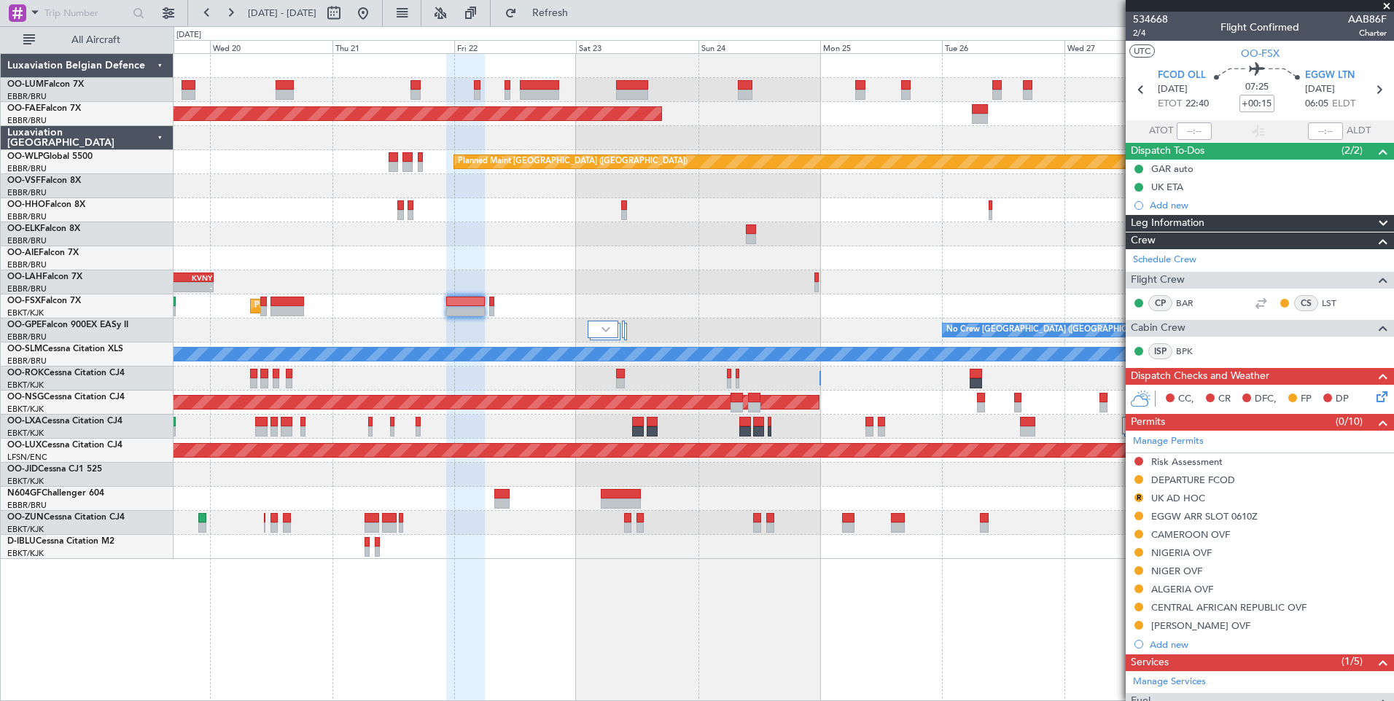
click at [709, 629] on div "Planned Maint Brussels (Brussels National) Planned Maint Brussels (Brussels Nat…" at bounding box center [783, 377] width 1220 height 648
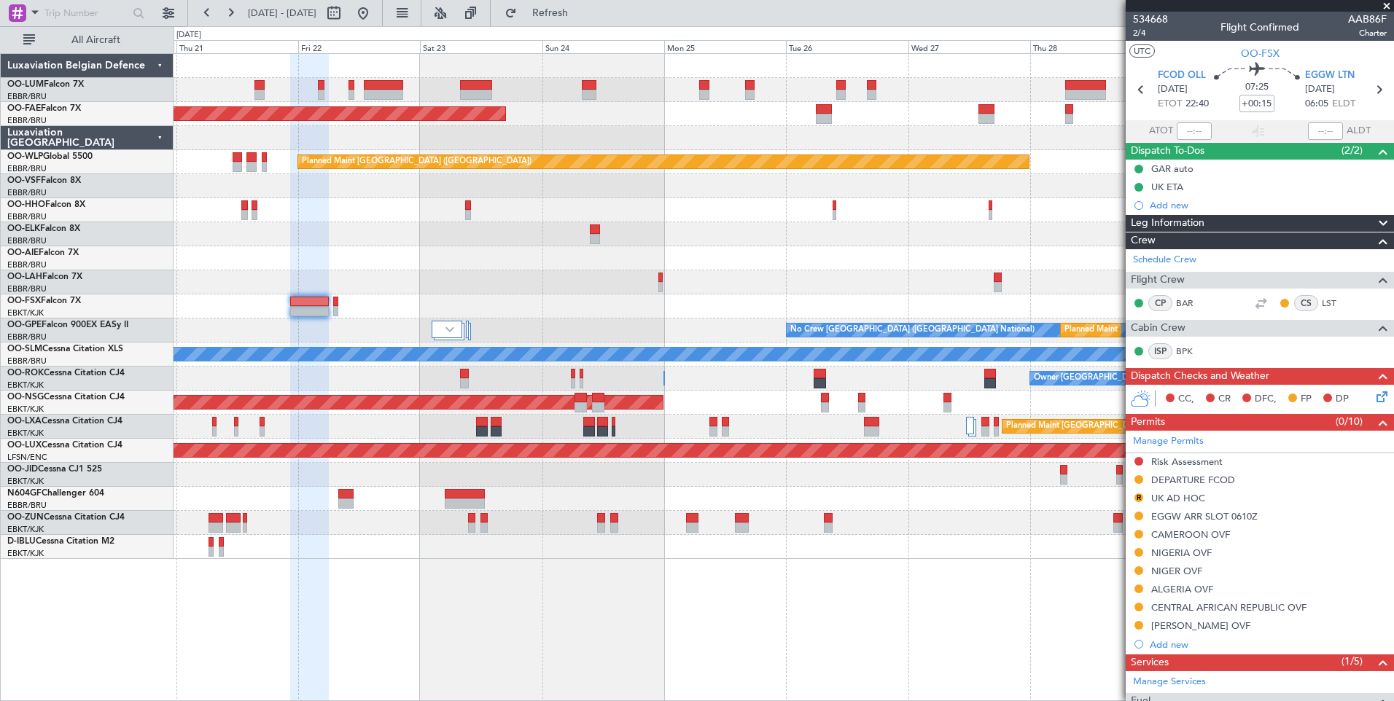
click at [794, 685] on div "Planned Maint Brussels (Brussels National) Planned Maint Kortrijk-Wevelgem Plan…" at bounding box center [783, 377] width 1220 height 648
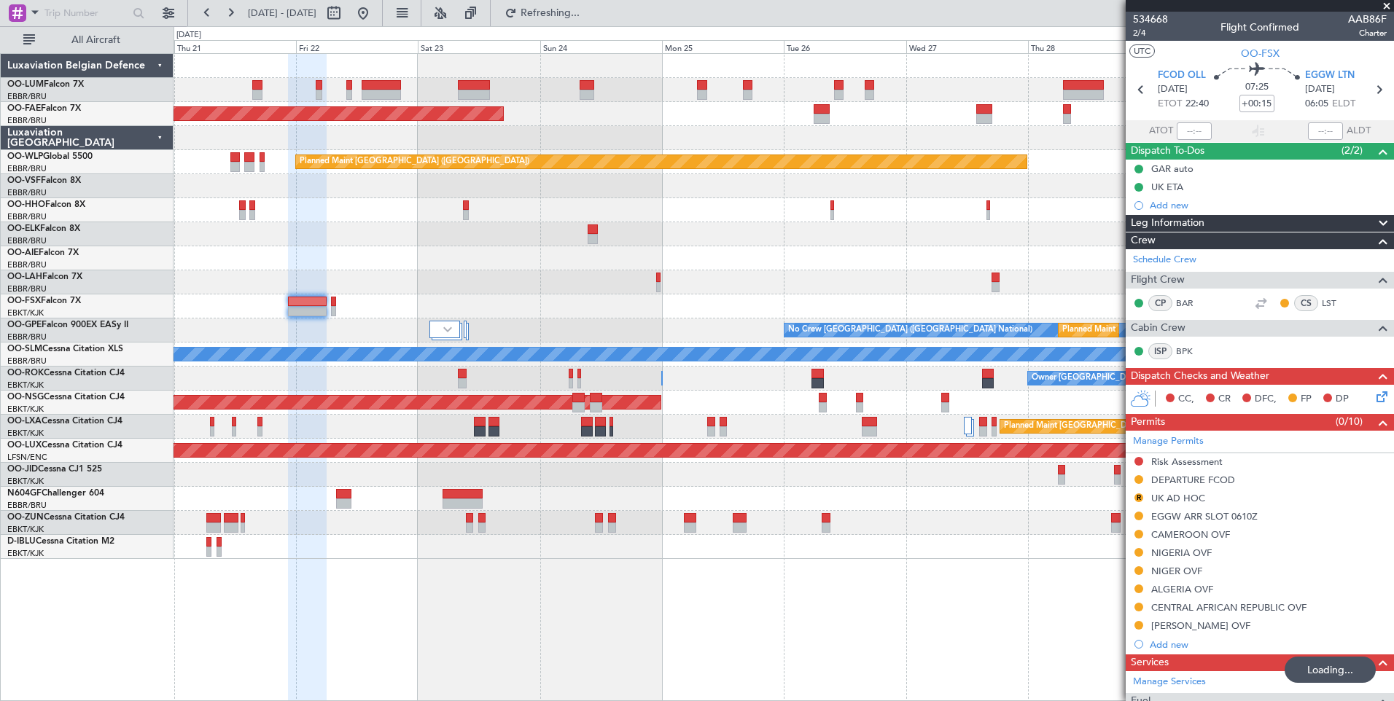
click at [692, 615] on div "Planned Maint Brussels (Brussels National) Planned Maint Kortrijk-Wevelgem Plan…" at bounding box center [783, 377] width 1220 height 648
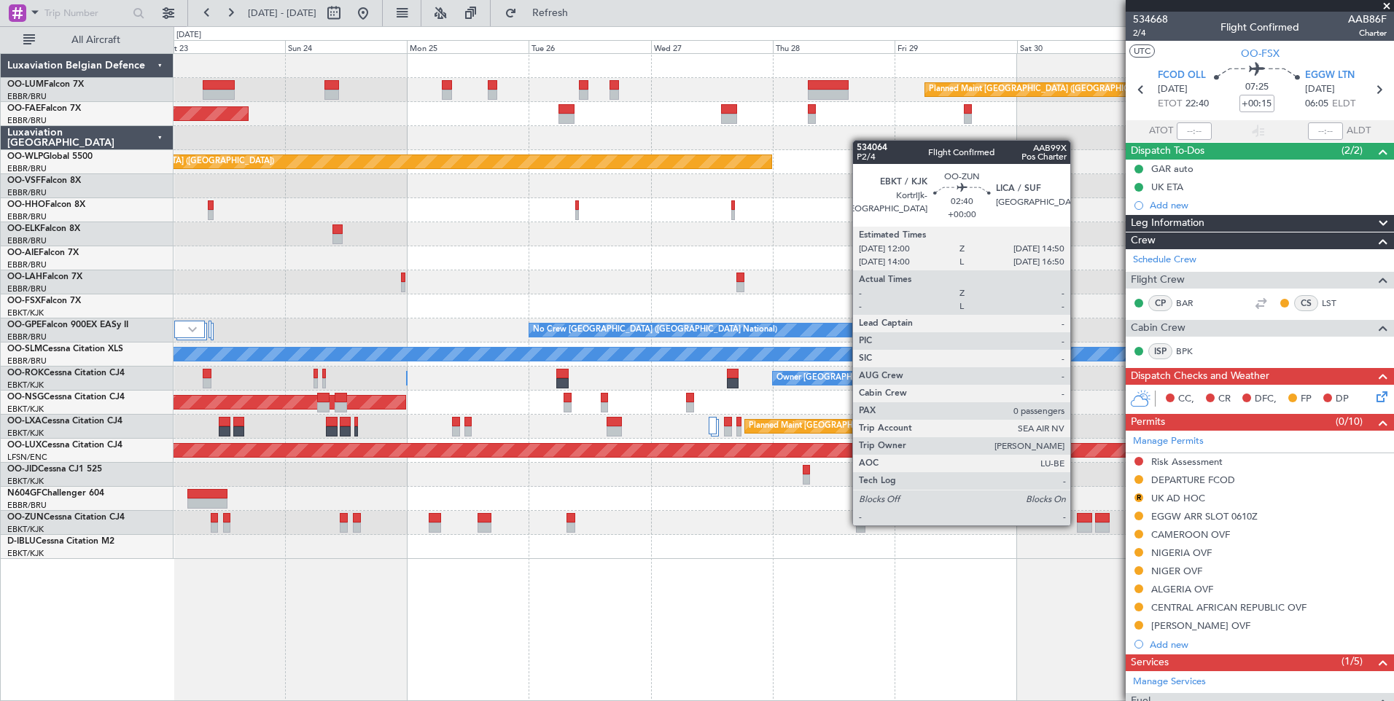
click at [1065, 606] on div "Planned Maint Brussels (Brussels National) Owner Melsbroek Air Base Planned Mai…" at bounding box center [783, 377] width 1220 height 648
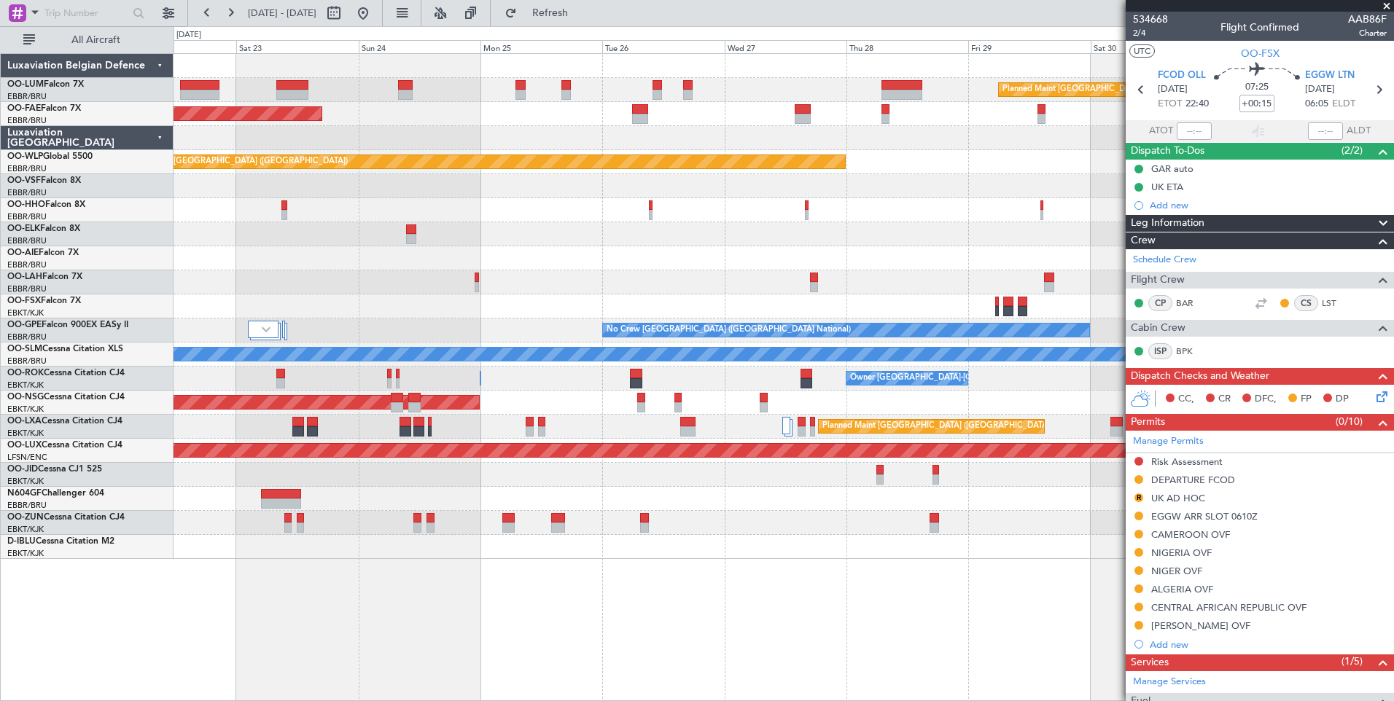
click at [709, 587] on div "Planned Maint Brussels (Brussels National) Planned Maint Kortrijk-Wevelgem Plan…" at bounding box center [783, 377] width 1220 height 648
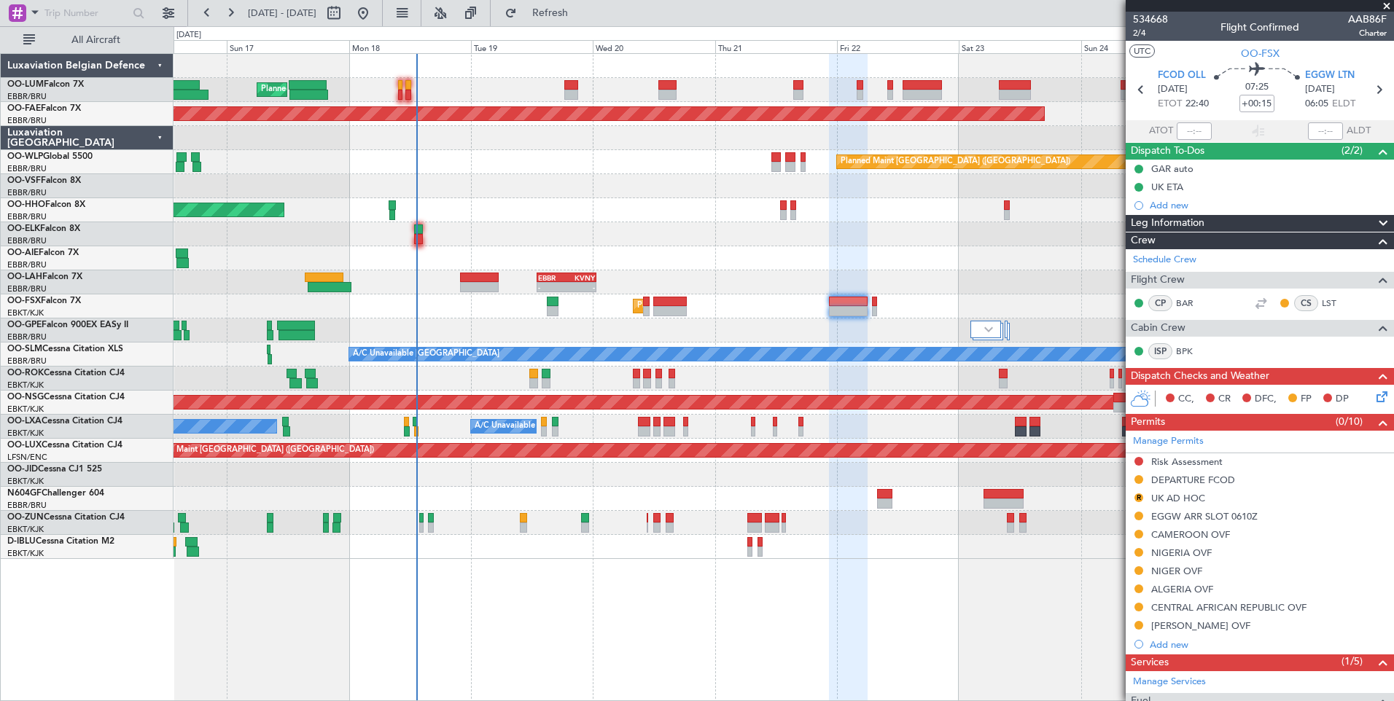
click at [802, 622] on div "Planned Maint Brussels (Brussels National) Planned Maint Kortrijk-Wevelgem Plan…" at bounding box center [783, 377] width 1220 height 648
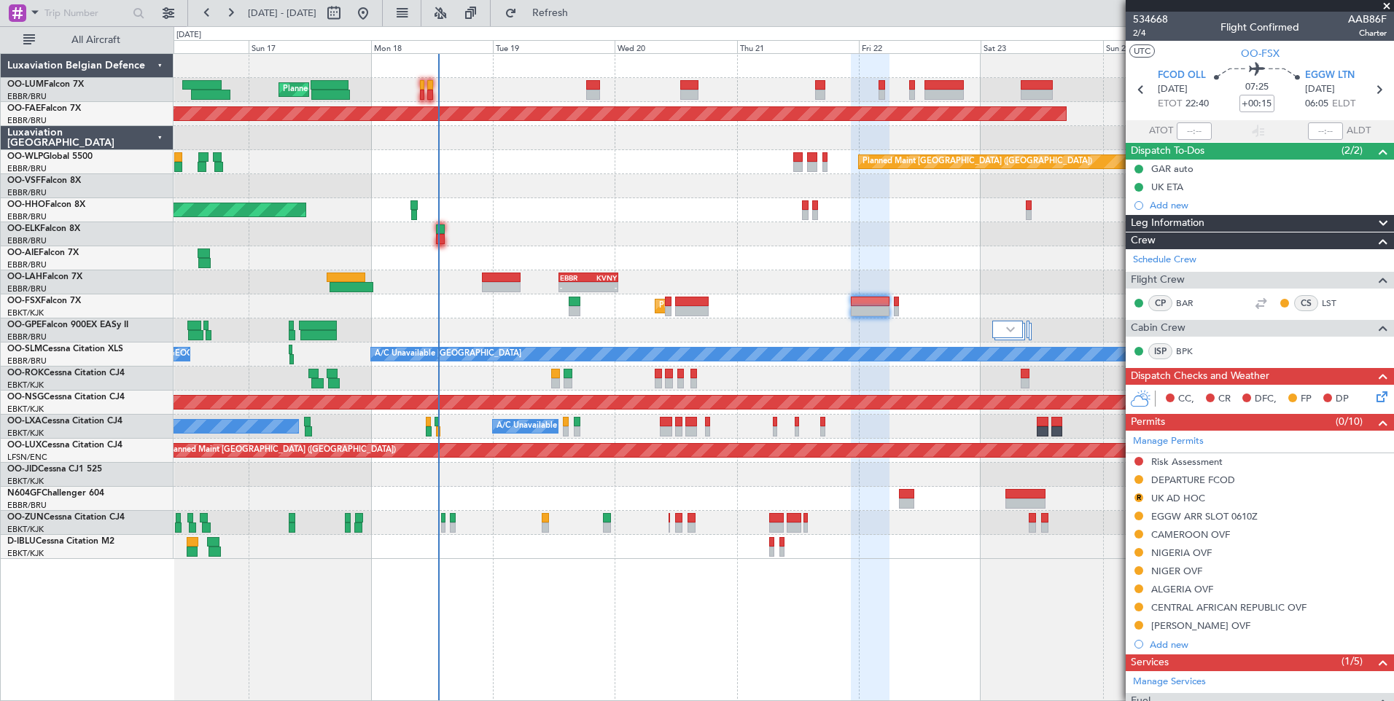
click at [761, 612] on div "Planned Maint Brussels (Brussels National) Planned Maint Kortrijk-Wevelgem Plan…" at bounding box center [783, 377] width 1220 height 648
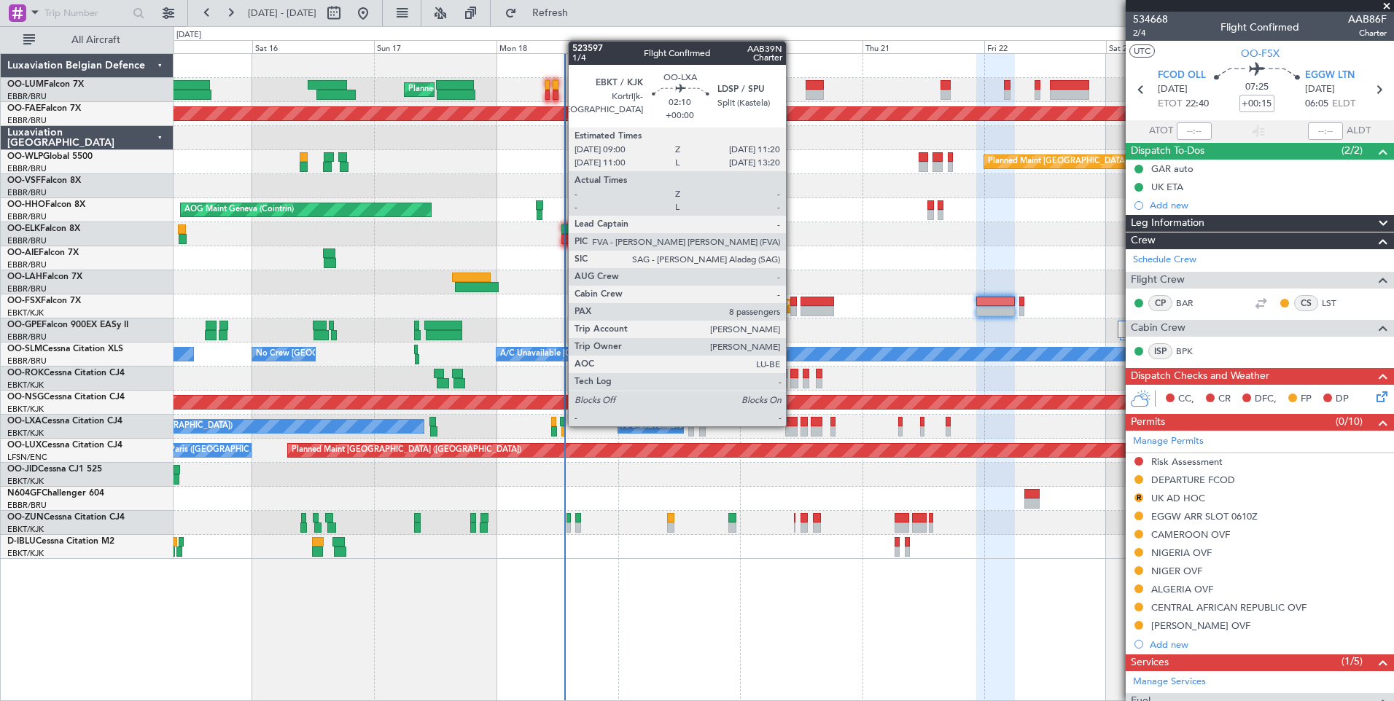
click at [792, 425] on div at bounding box center [791, 422] width 12 height 10
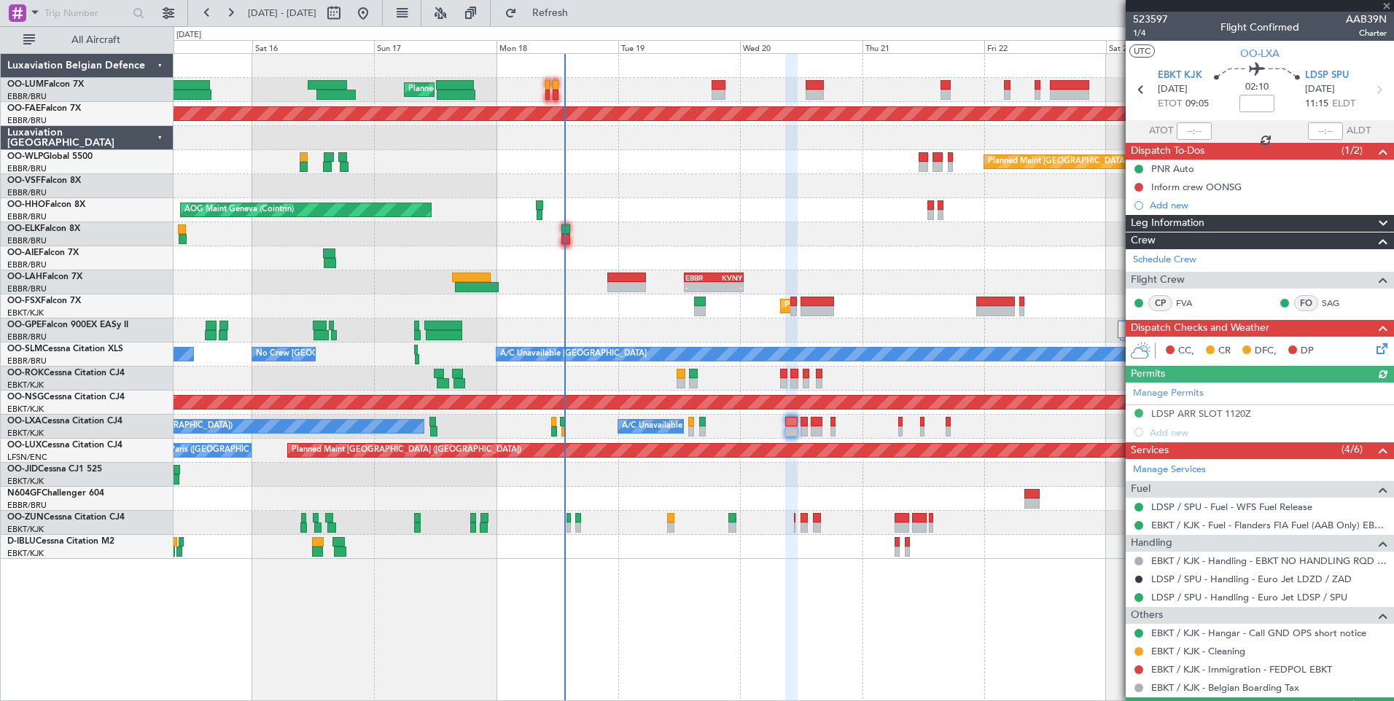
type input "0"
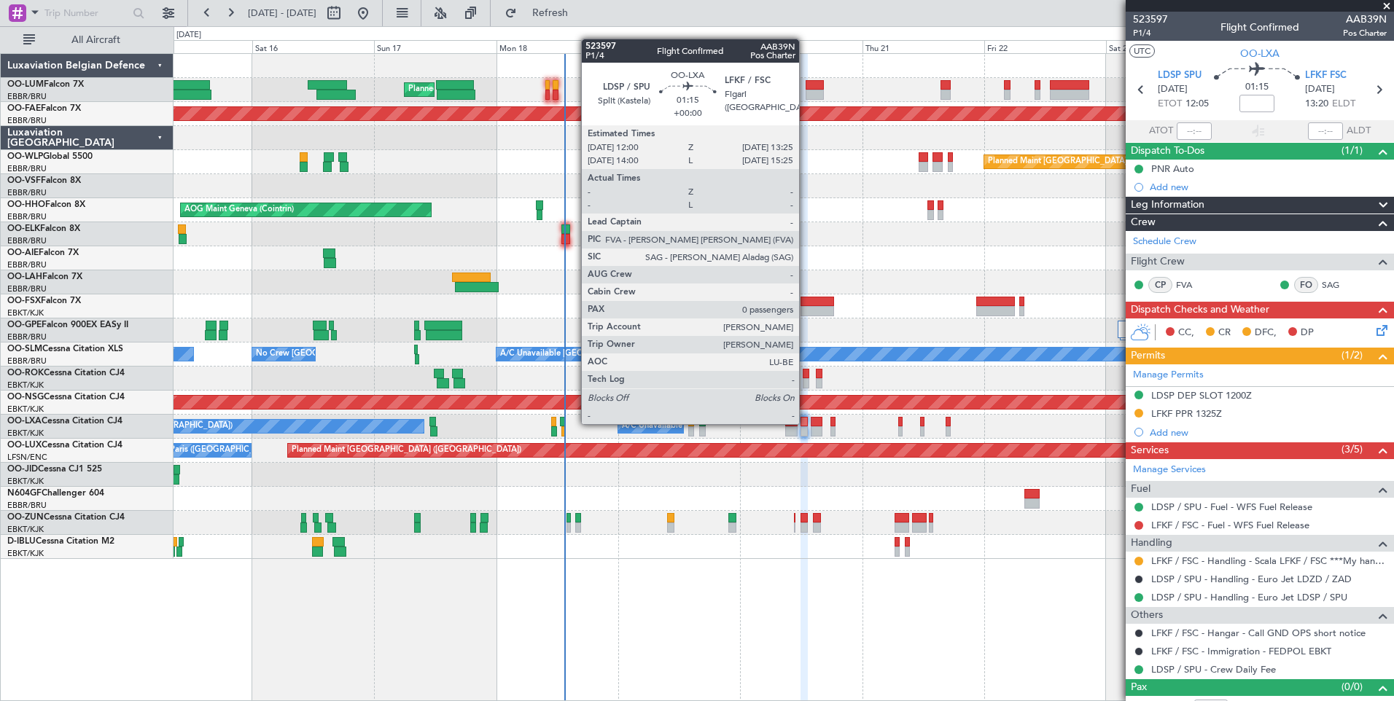
click at [806, 423] on div at bounding box center [803, 422] width 7 height 10
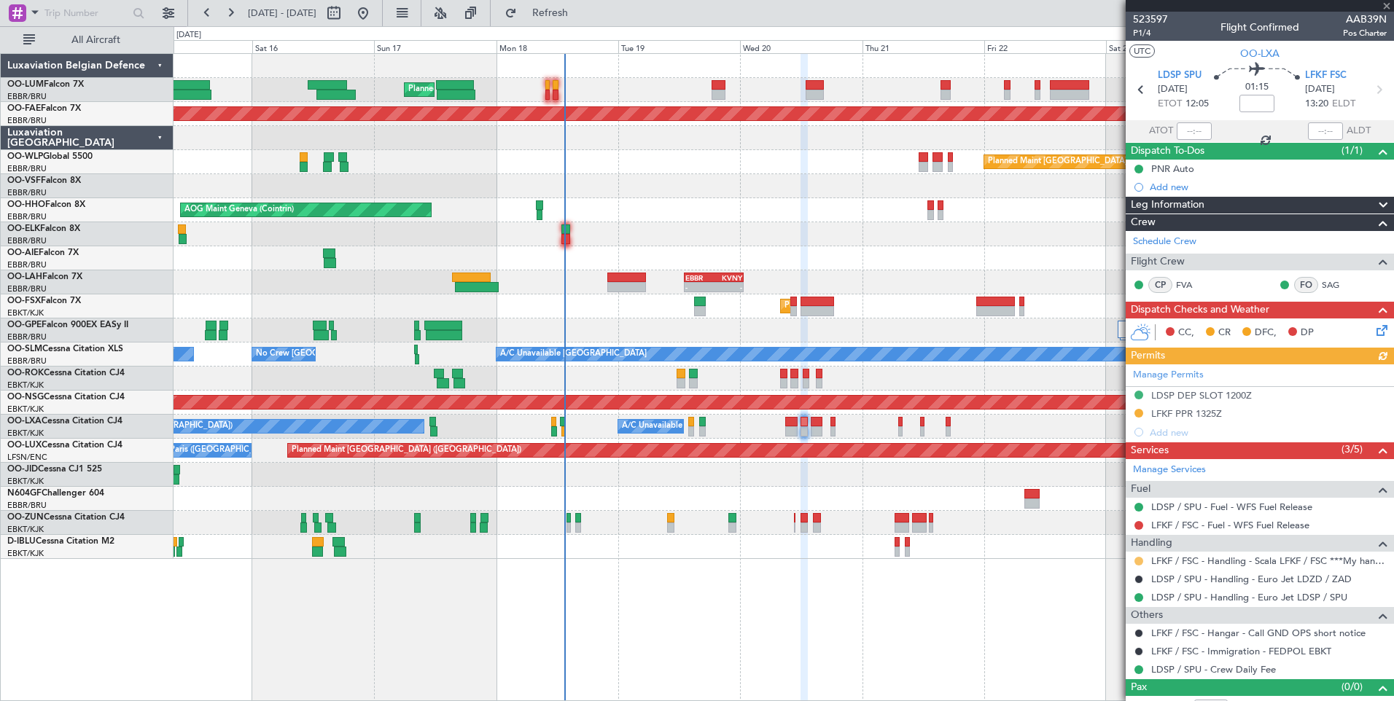
click at [1136, 561] on button at bounding box center [1138, 561] width 9 height 9
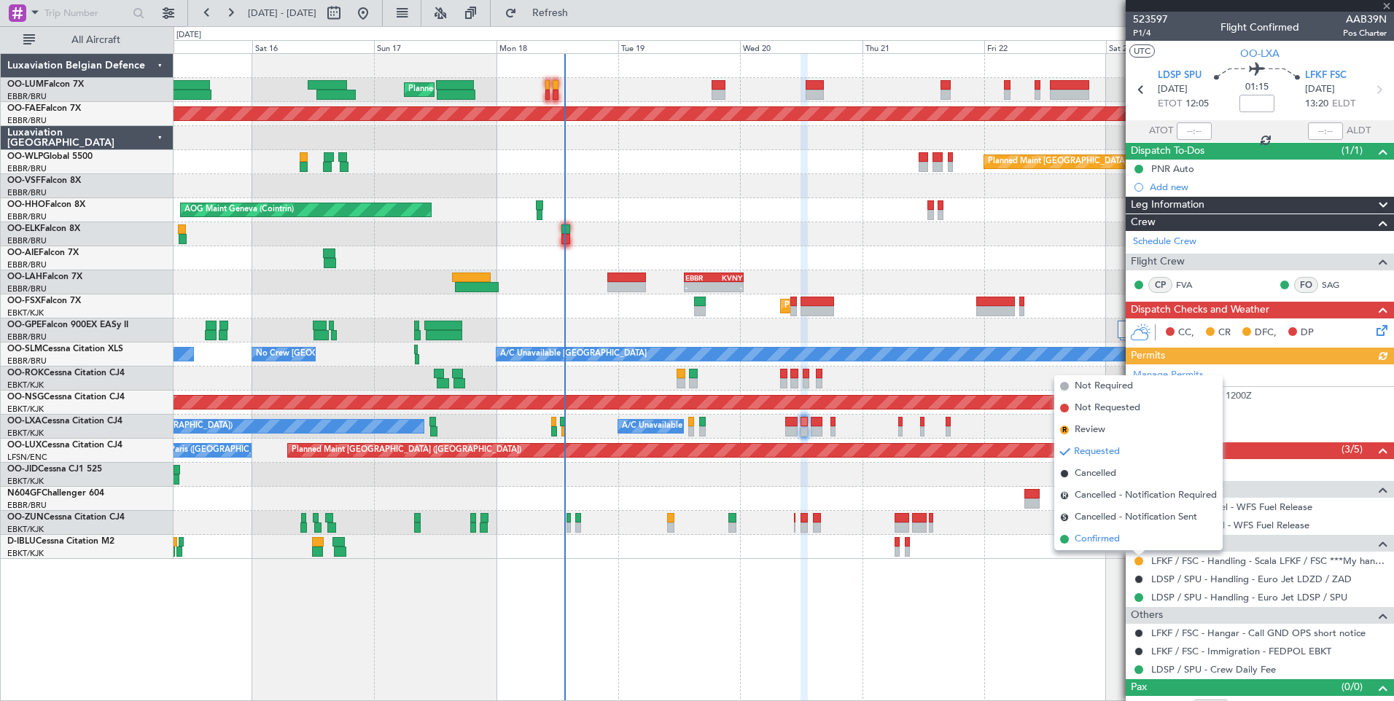
click at [1084, 542] on span "Confirmed" at bounding box center [1096, 539] width 45 height 15
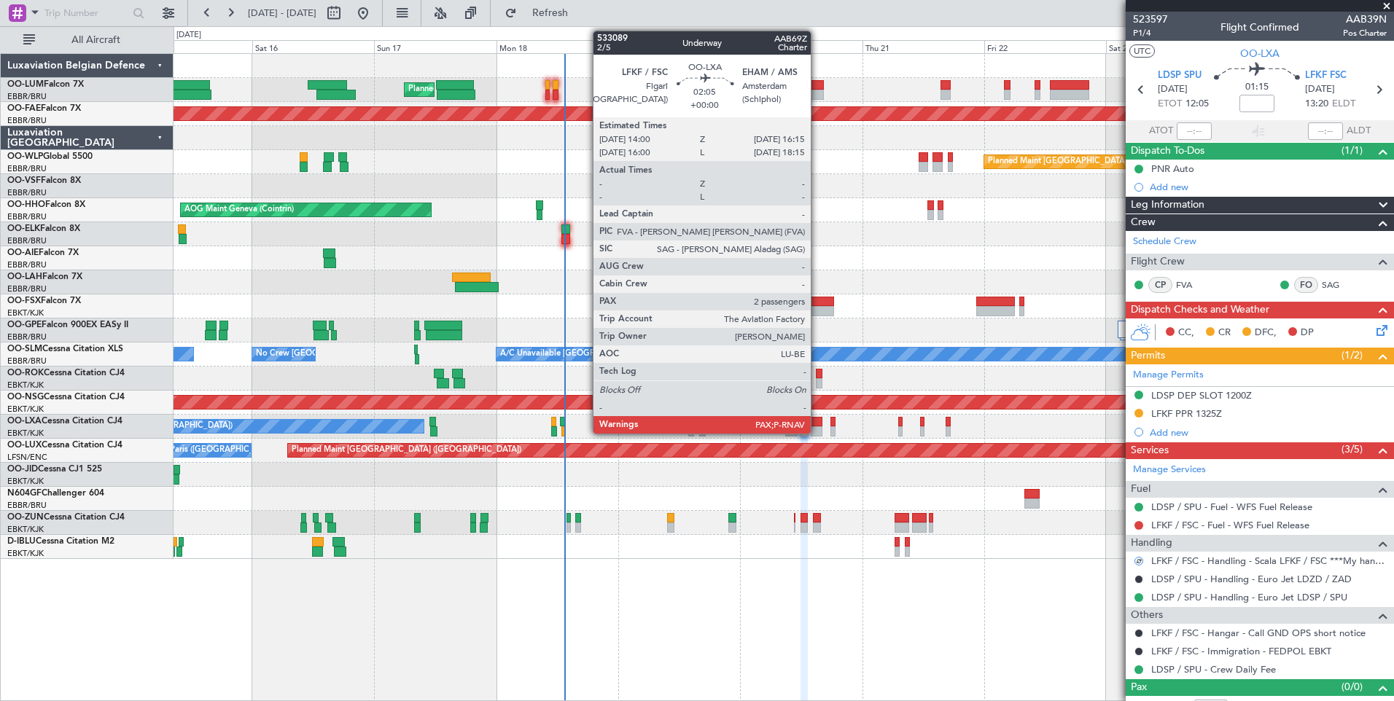
click at [821, 426] on div at bounding box center [816, 431] width 12 height 10
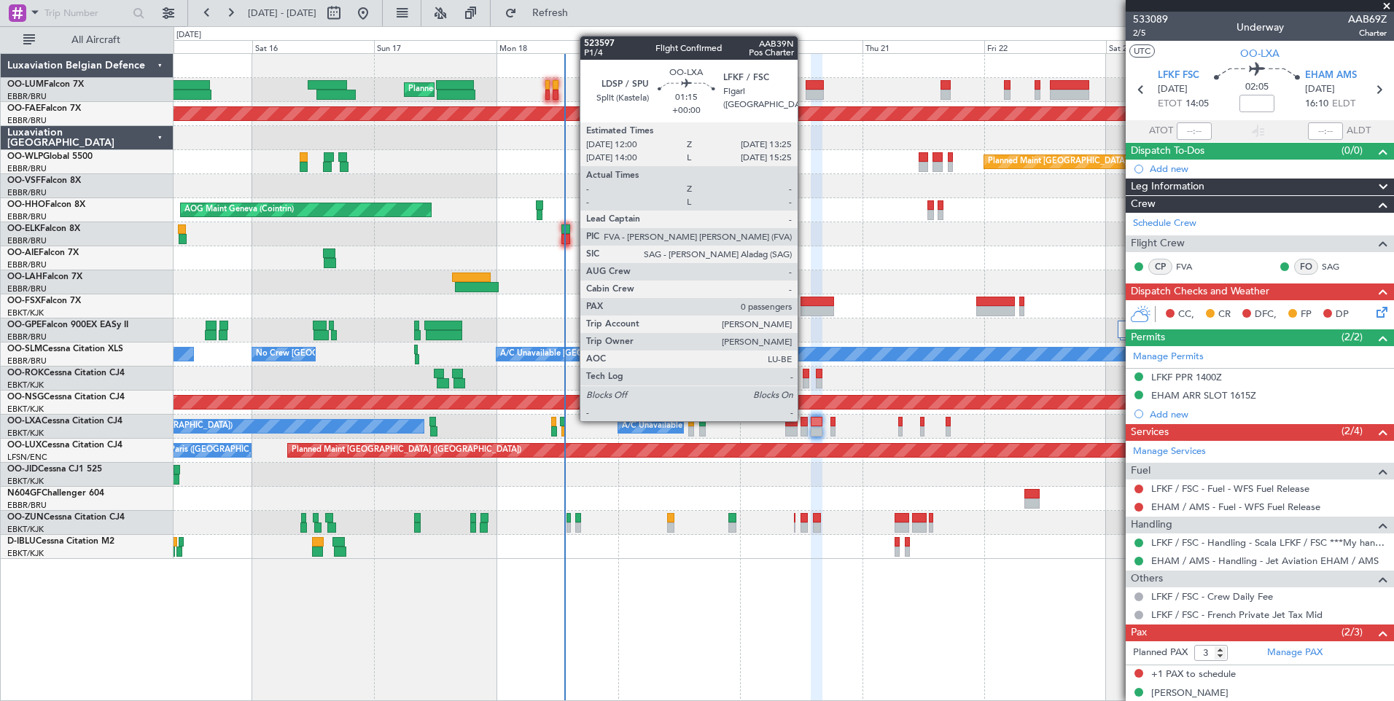
click at [805, 421] on div at bounding box center [803, 422] width 7 height 10
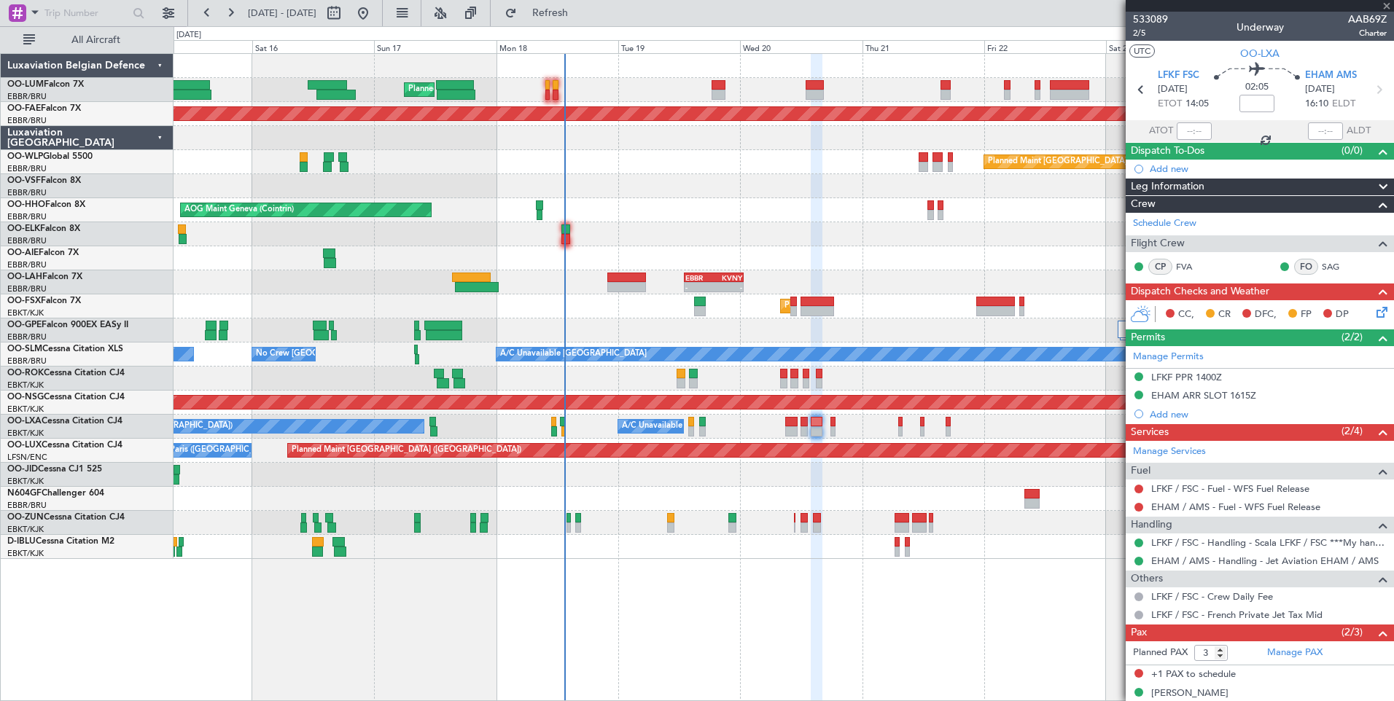
type input "0"
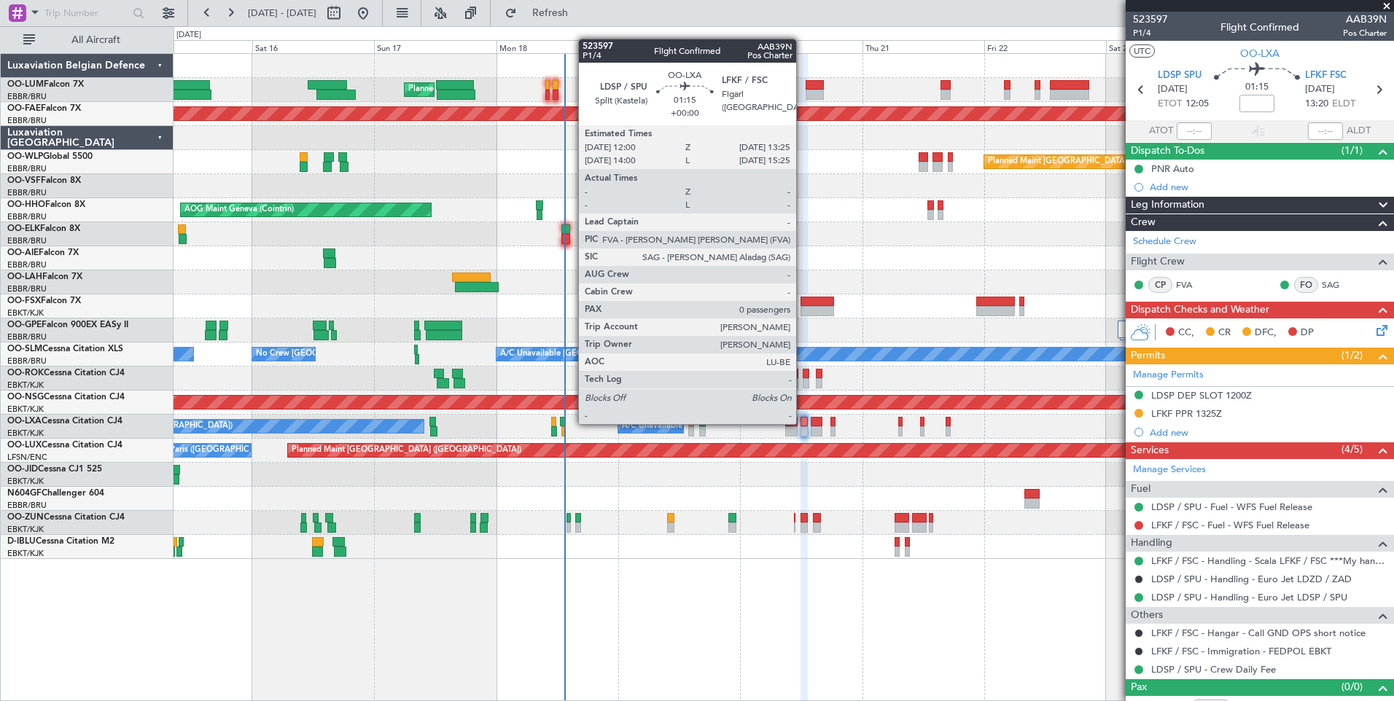
click at [802, 423] on div at bounding box center [803, 422] width 7 height 10
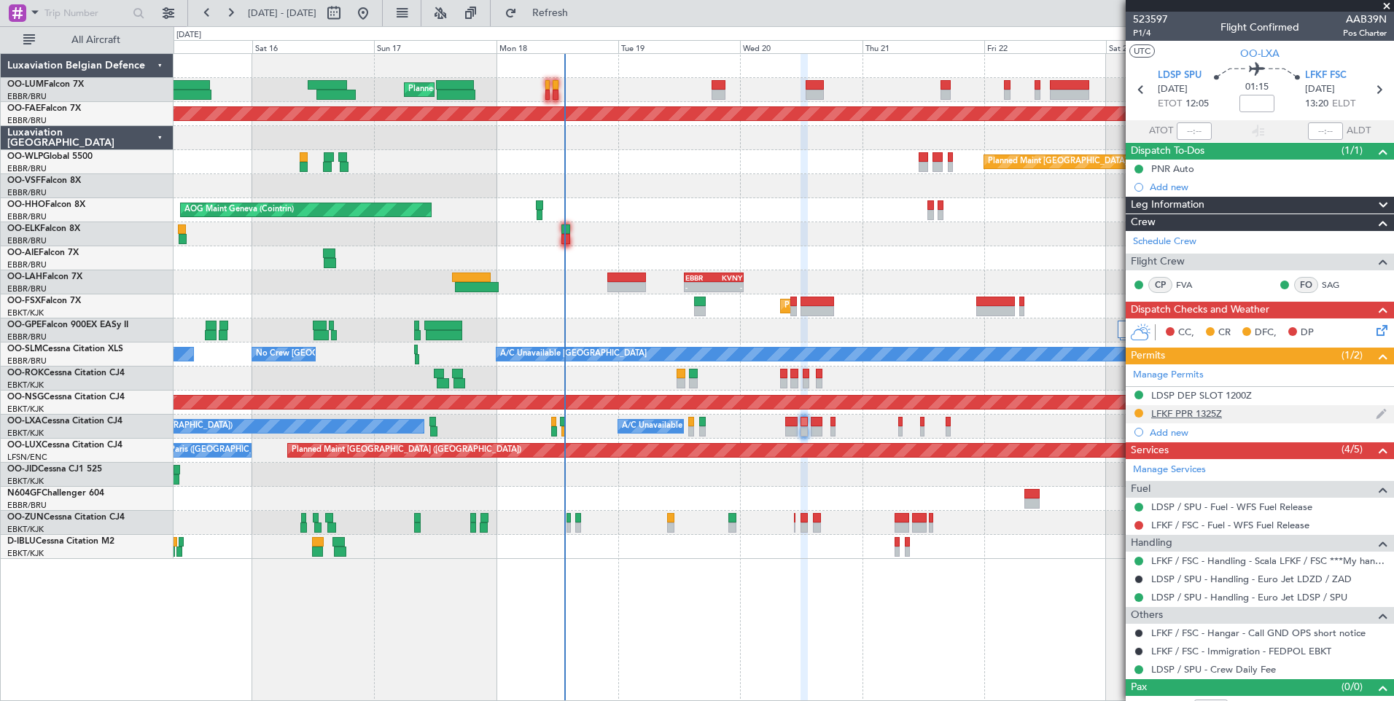
click at [1202, 415] on div "LFKF PPR 1325Z" at bounding box center [1186, 413] width 71 height 12
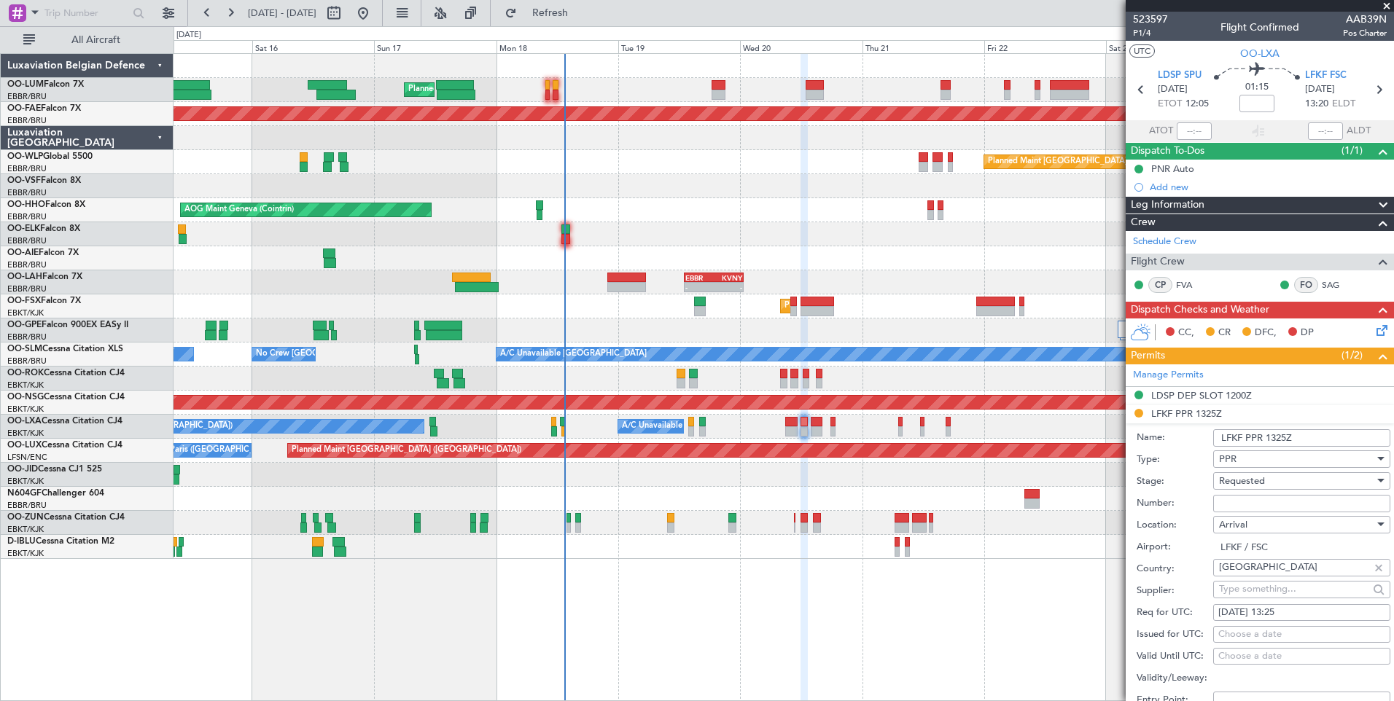
click at [1248, 499] on input "Number:" at bounding box center [1301, 503] width 177 height 17
paste input "LFKFA000001287"
type input "LFKFA000001287"
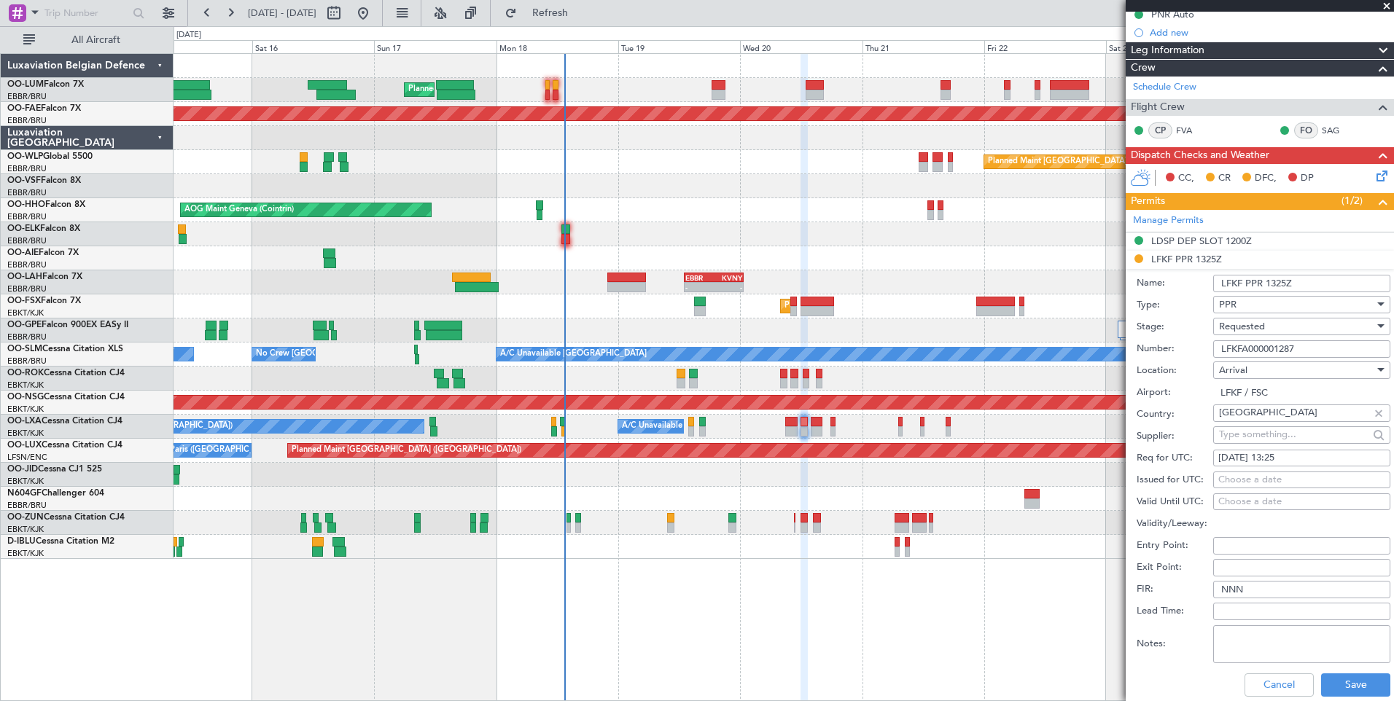
scroll to position [292, 0]
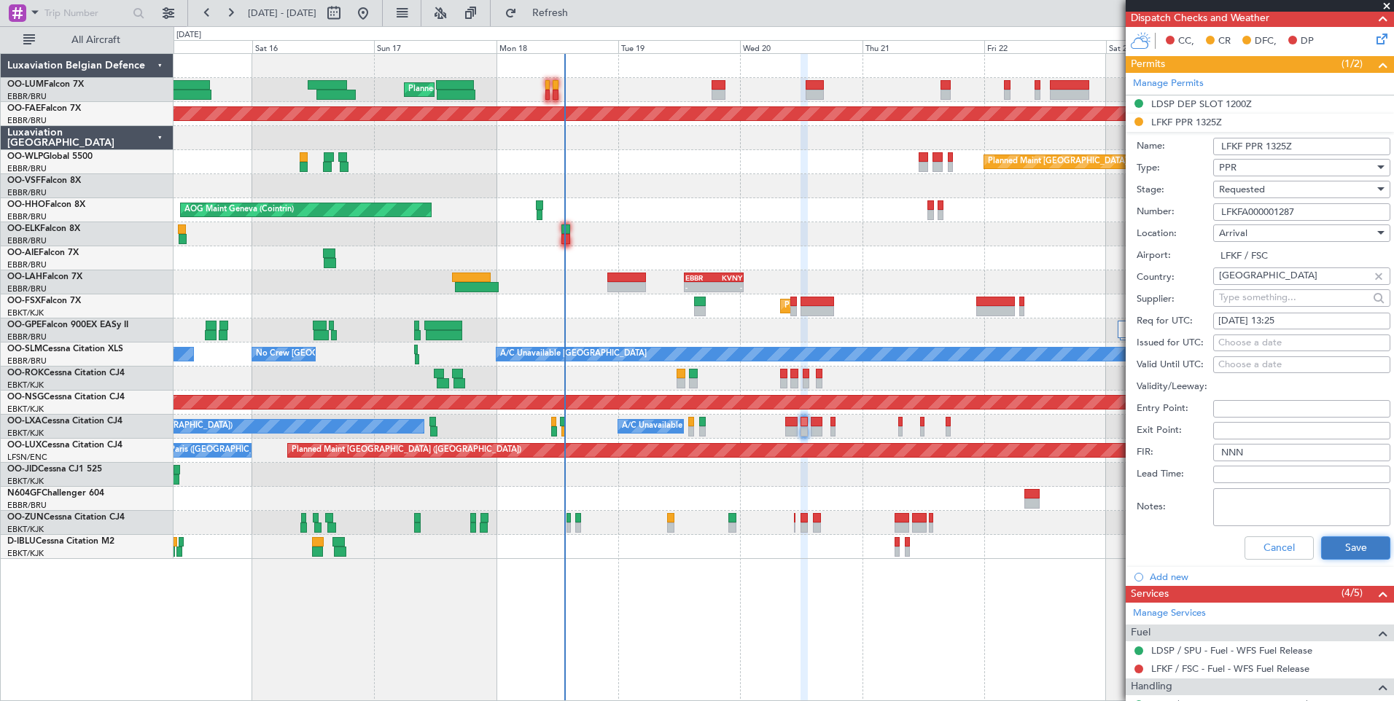
click at [1348, 546] on button "Save" at bounding box center [1355, 547] width 69 height 23
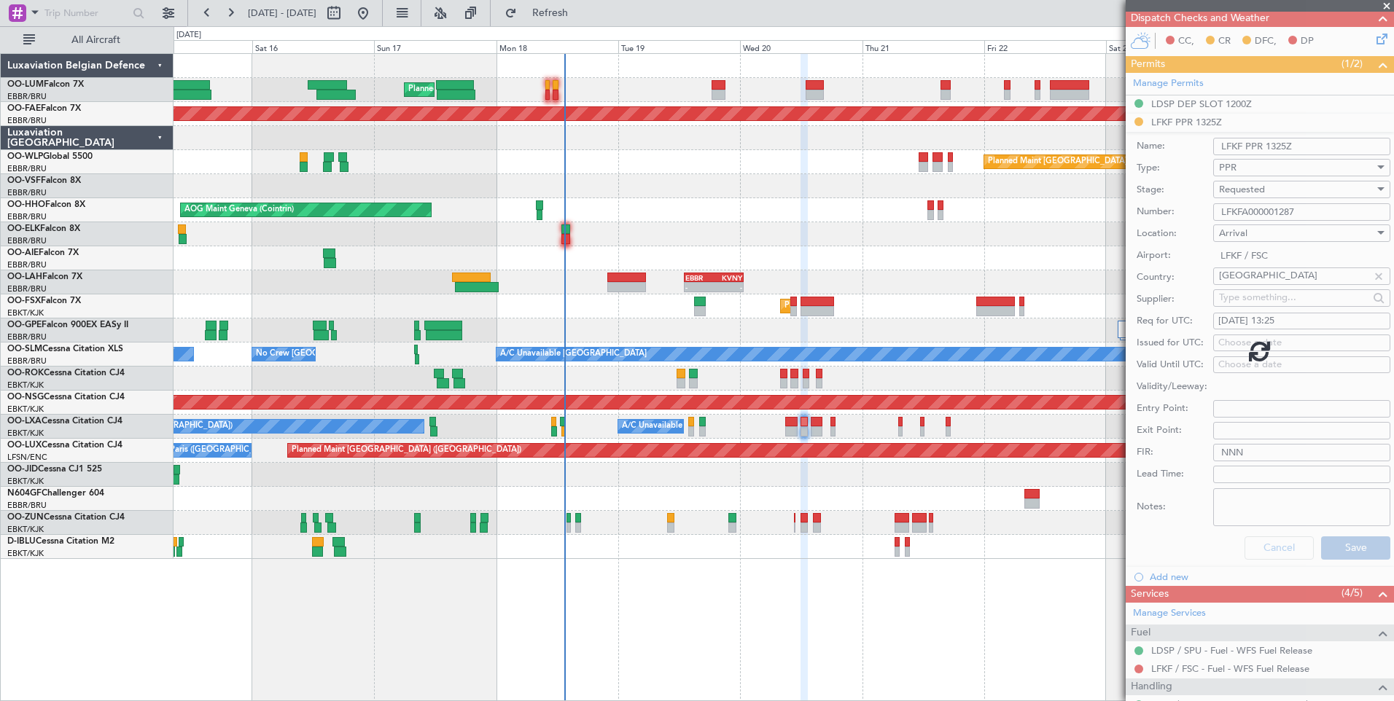
scroll to position [18, 0]
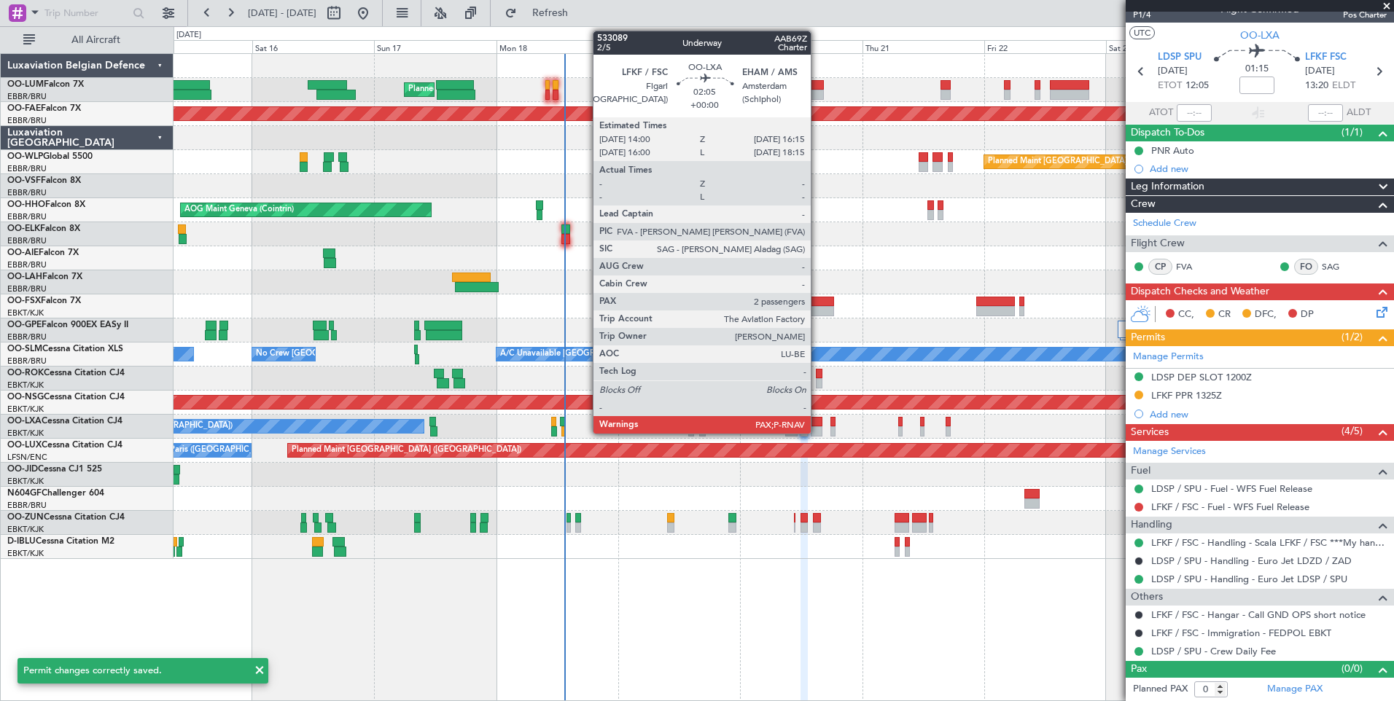
click at [817, 427] on div at bounding box center [816, 431] width 12 height 10
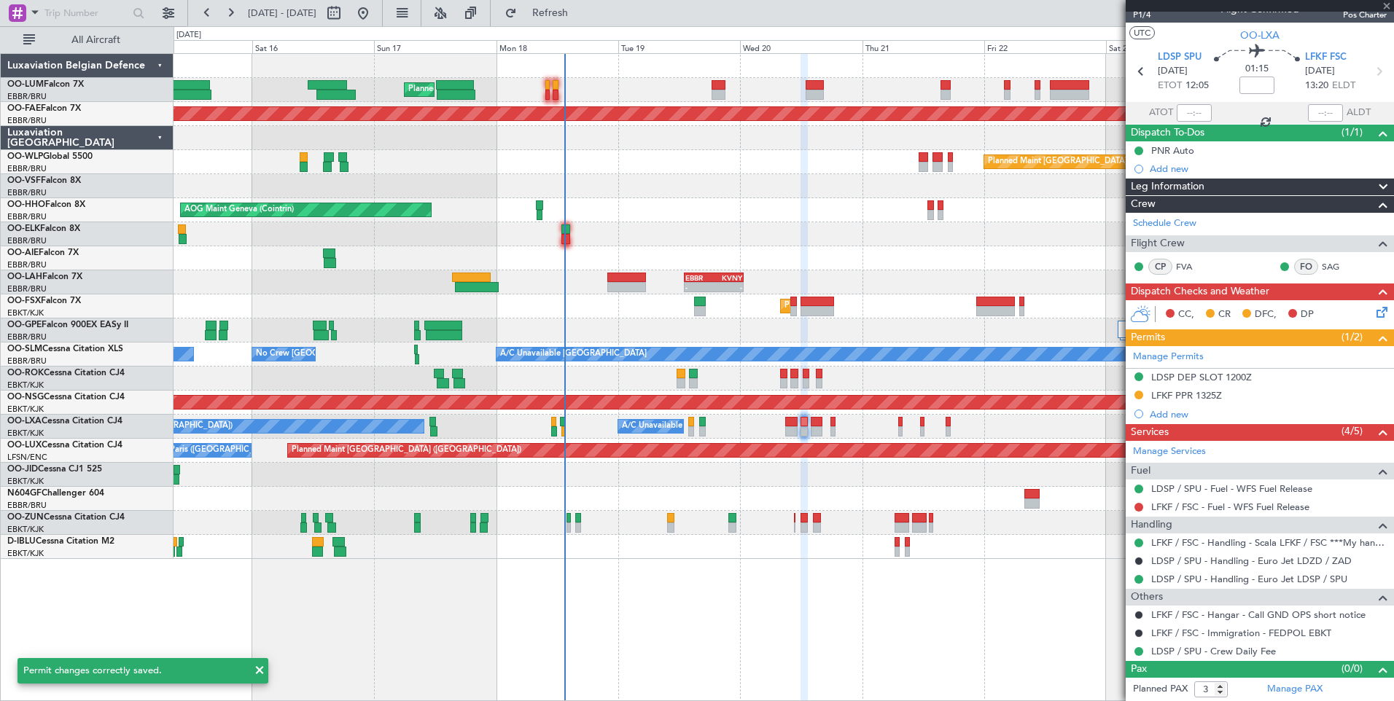
scroll to position [0, 0]
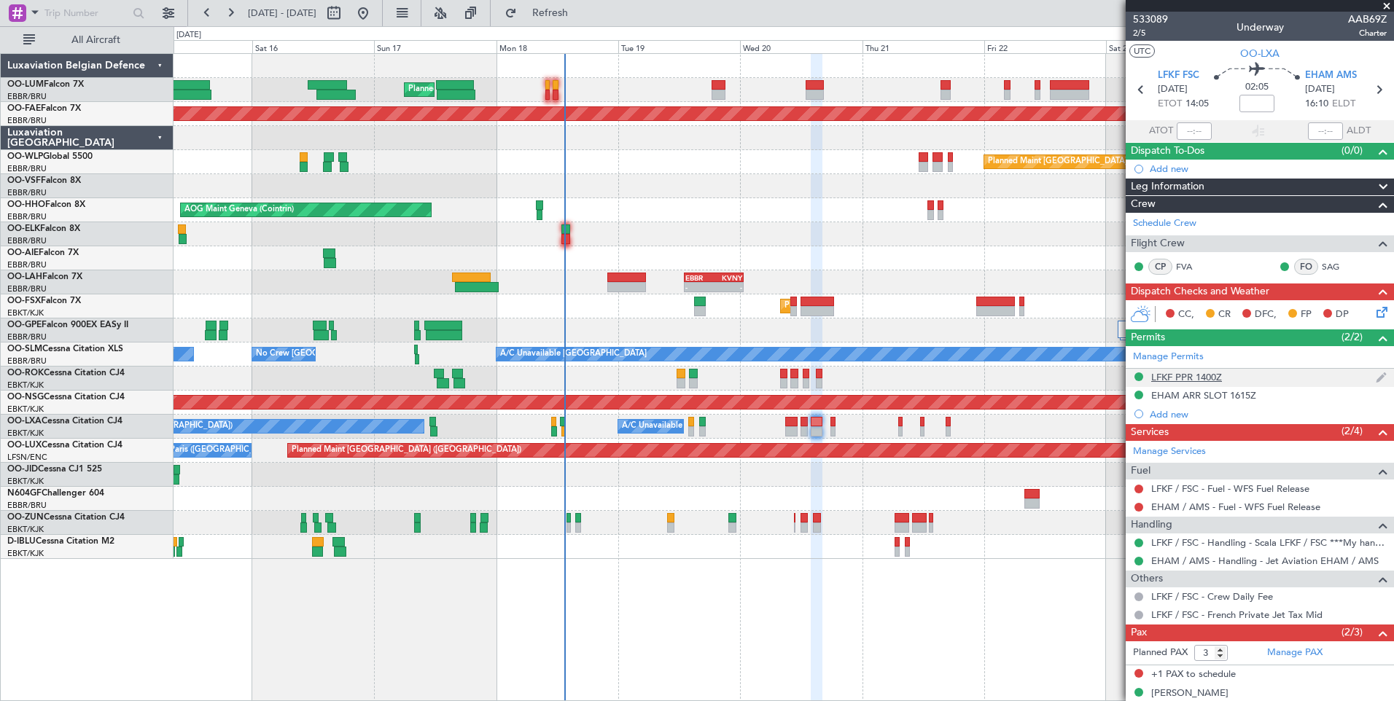
click at [1174, 378] on div "LFKF PPR 1400Z" at bounding box center [1186, 377] width 71 height 12
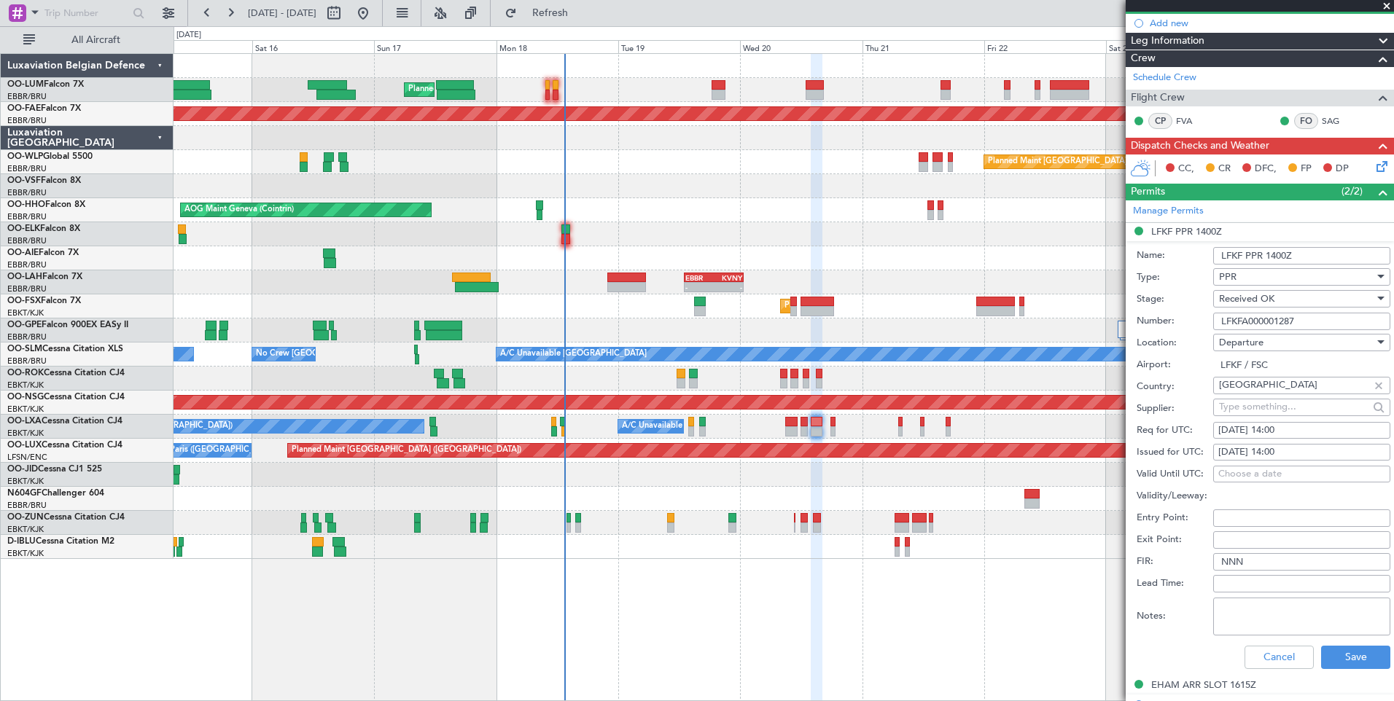
scroll to position [219, 0]
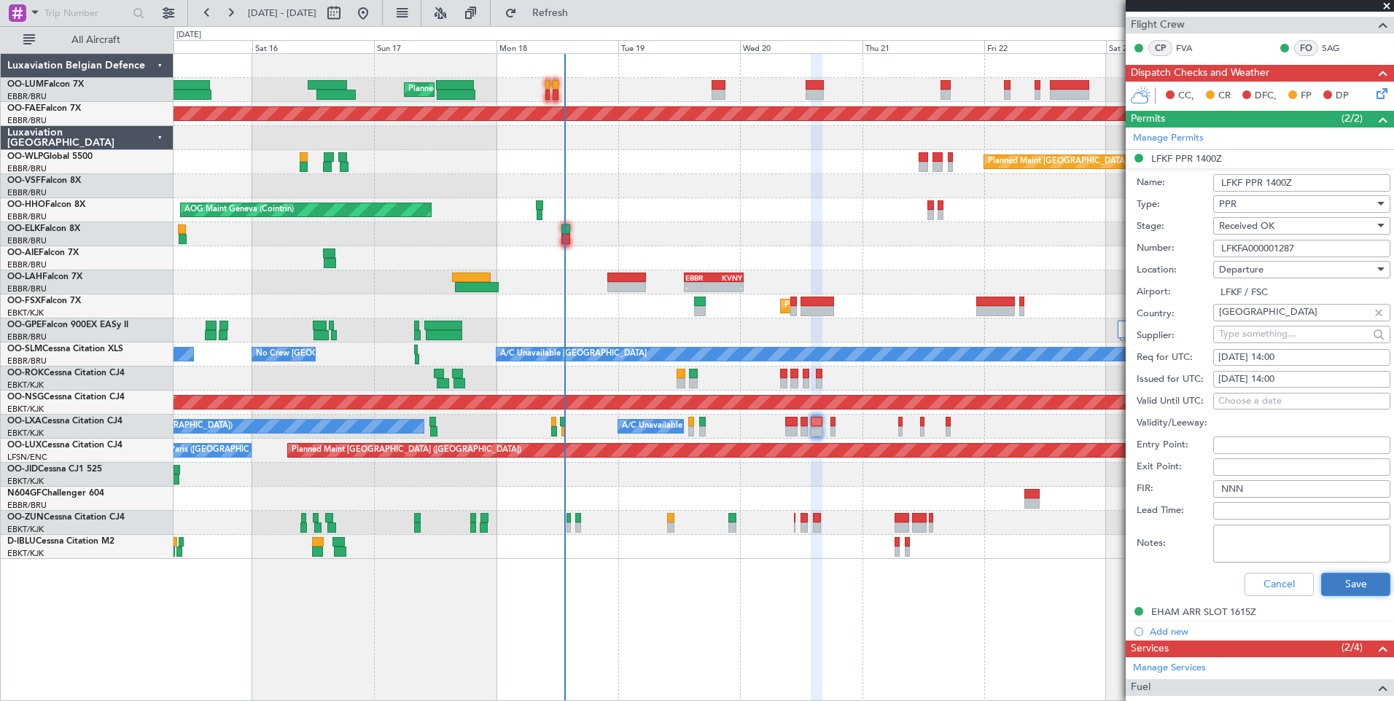
click at [1349, 587] on button "Save" at bounding box center [1355, 584] width 69 height 23
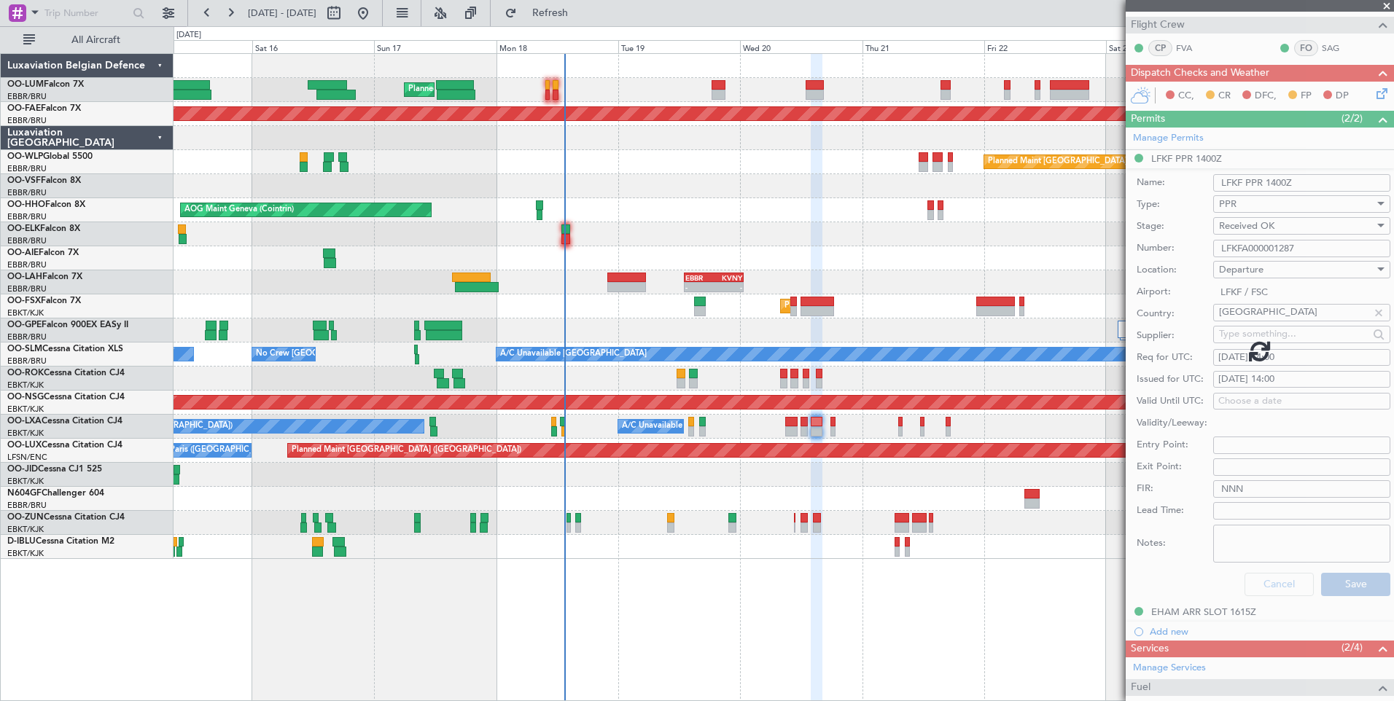
scroll to position [48, 0]
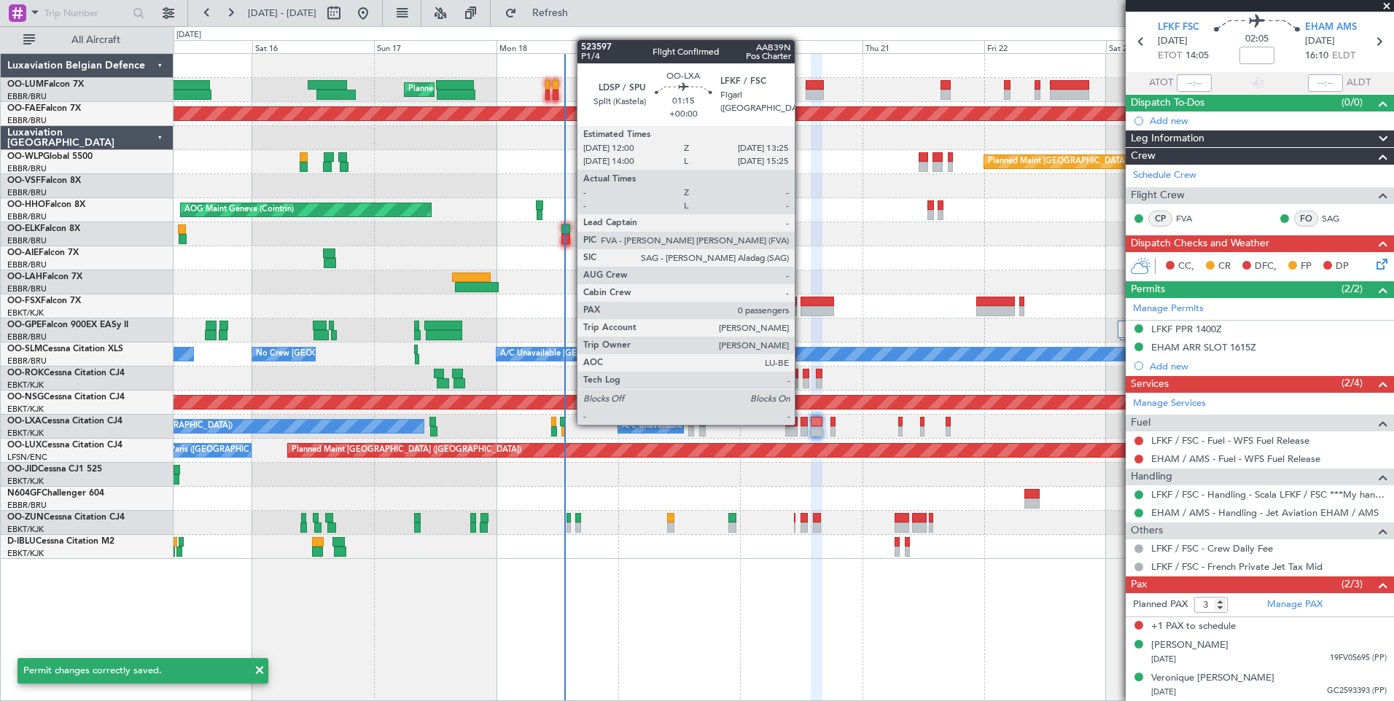
click at [802, 423] on div at bounding box center [803, 422] width 7 height 10
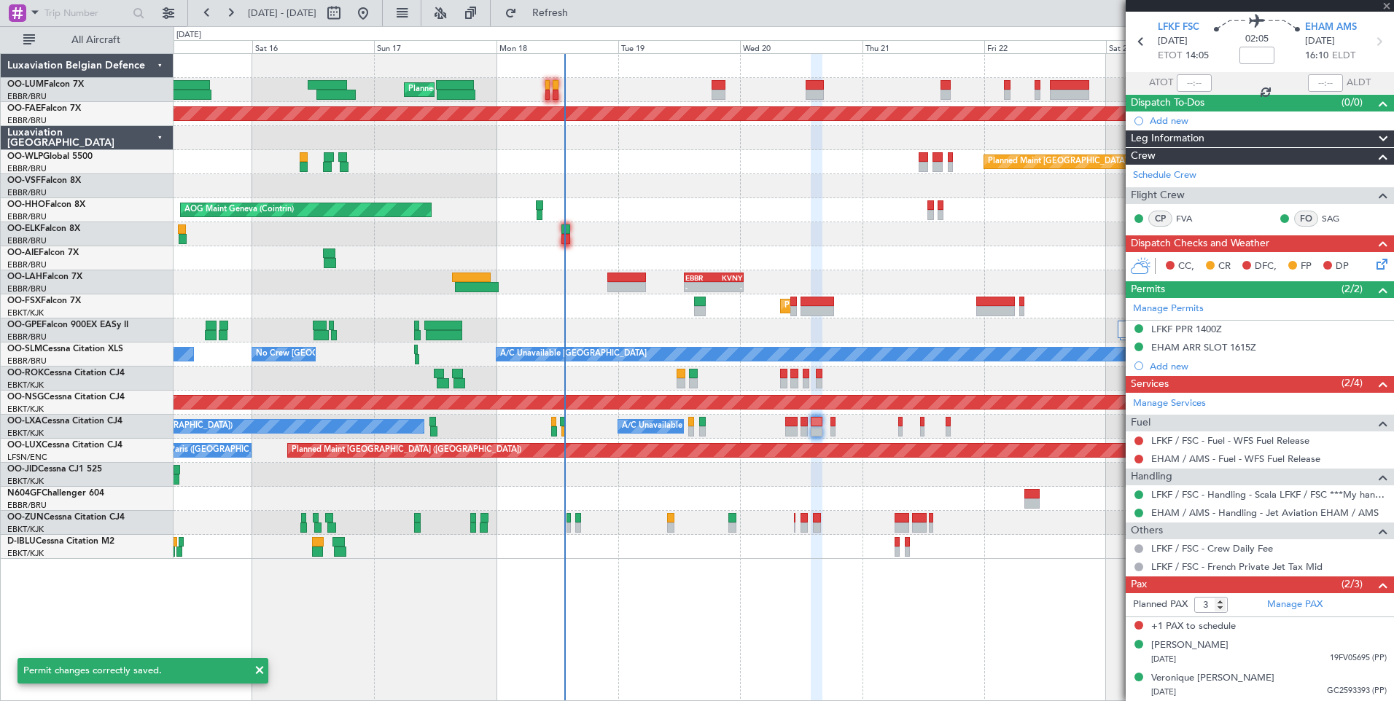
type input "0"
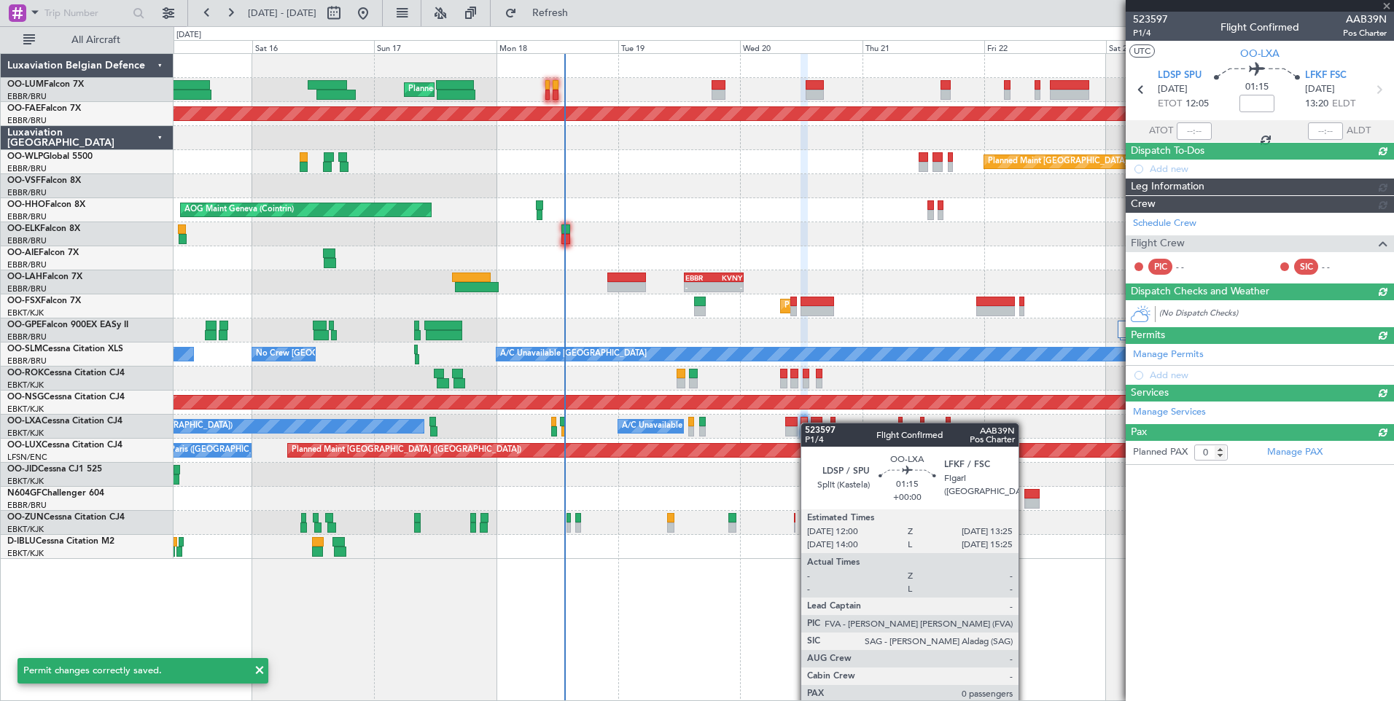
scroll to position [0, 0]
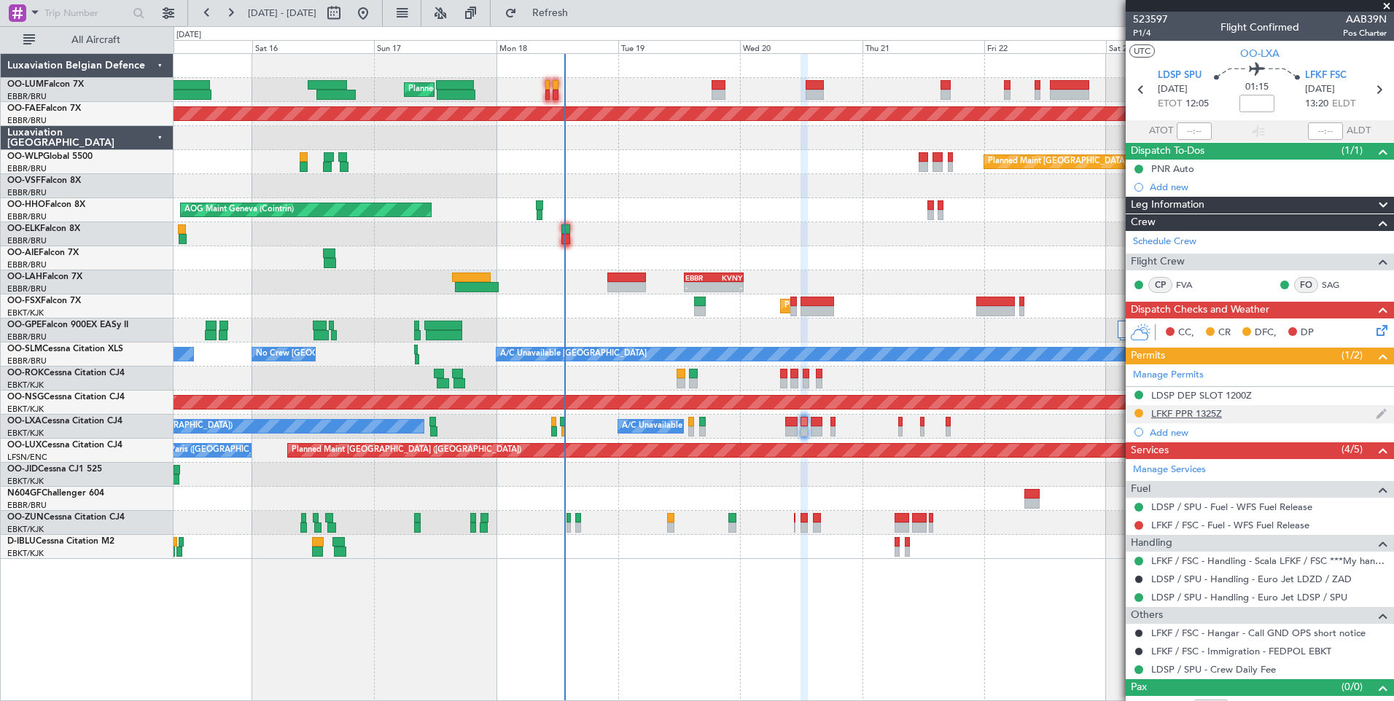
click at [1185, 413] on div "LFKF PPR 1325Z" at bounding box center [1186, 413] width 71 height 12
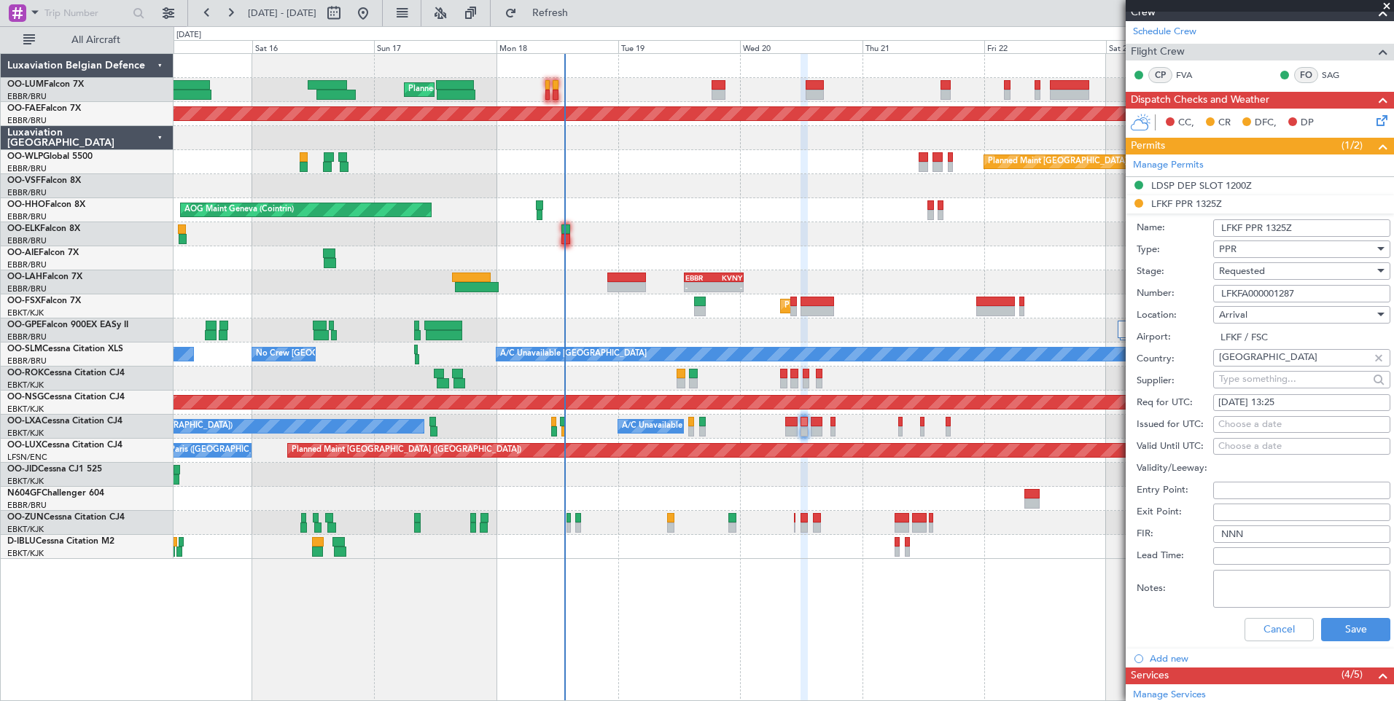
scroll to position [292, 0]
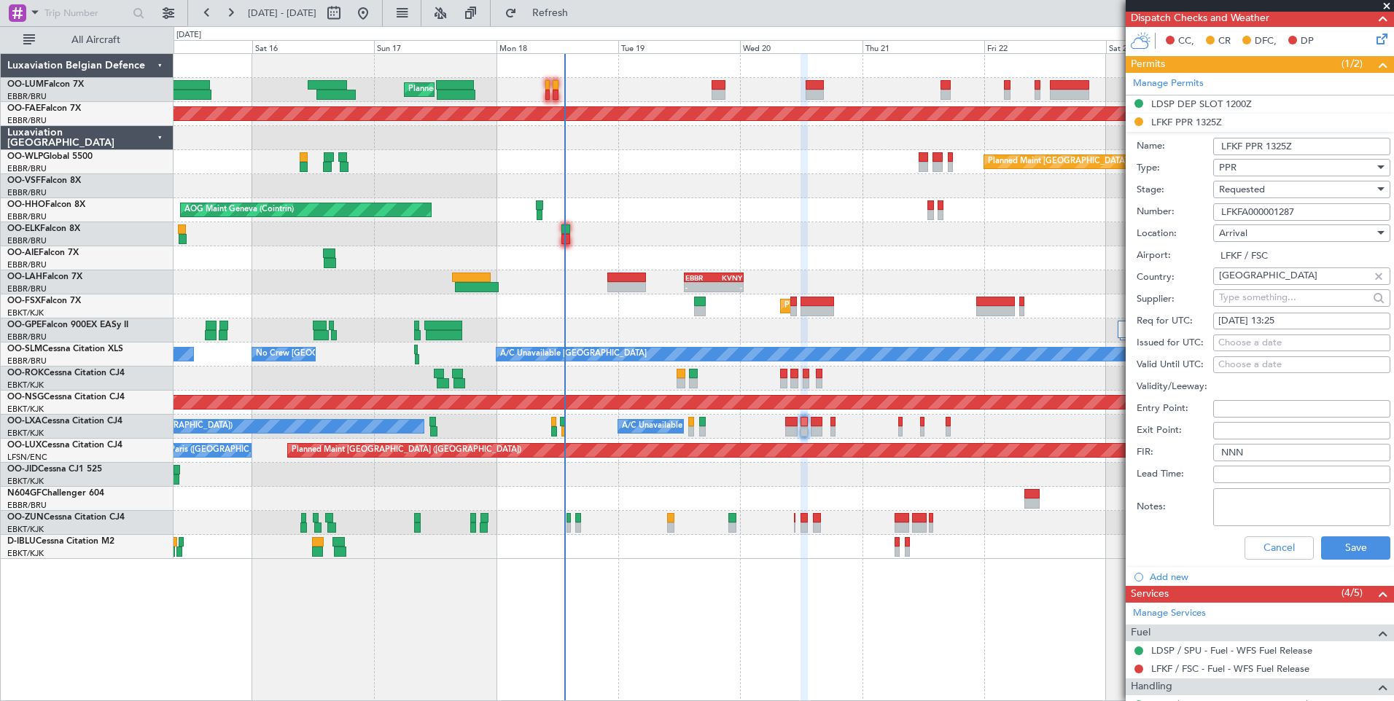
click at [1273, 347] on div "Choose a date" at bounding box center [1301, 343] width 167 height 15
select select "8"
select select "2025"
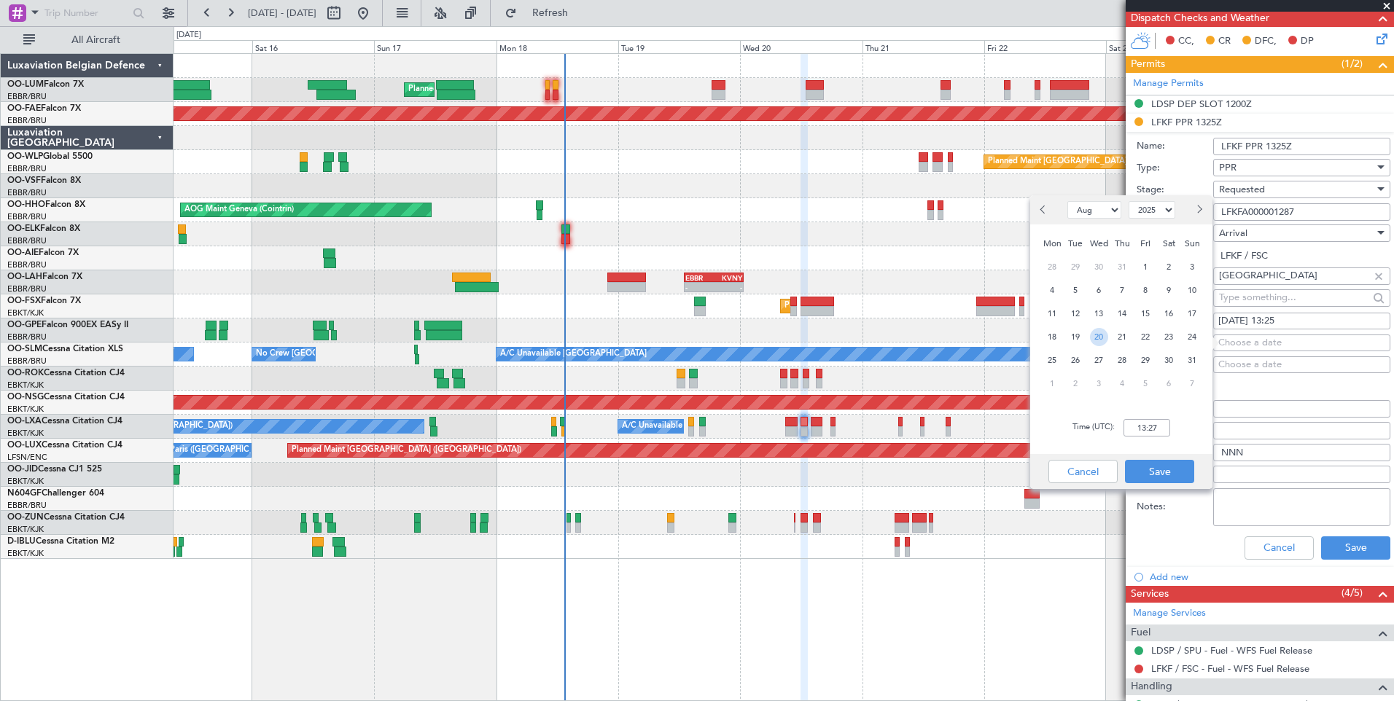
drag, startPoint x: 1096, startPoint y: 333, endPoint x: 1159, endPoint y: 453, distance: 135.6
click at [1097, 333] on span "20" at bounding box center [1099, 337] width 18 height 18
click at [1159, 435] on input "00:00" at bounding box center [1146, 427] width 47 height 17
type input "13:25"
click at [1181, 480] on button "Save" at bounding box center [1159, 471] width 69 height 23
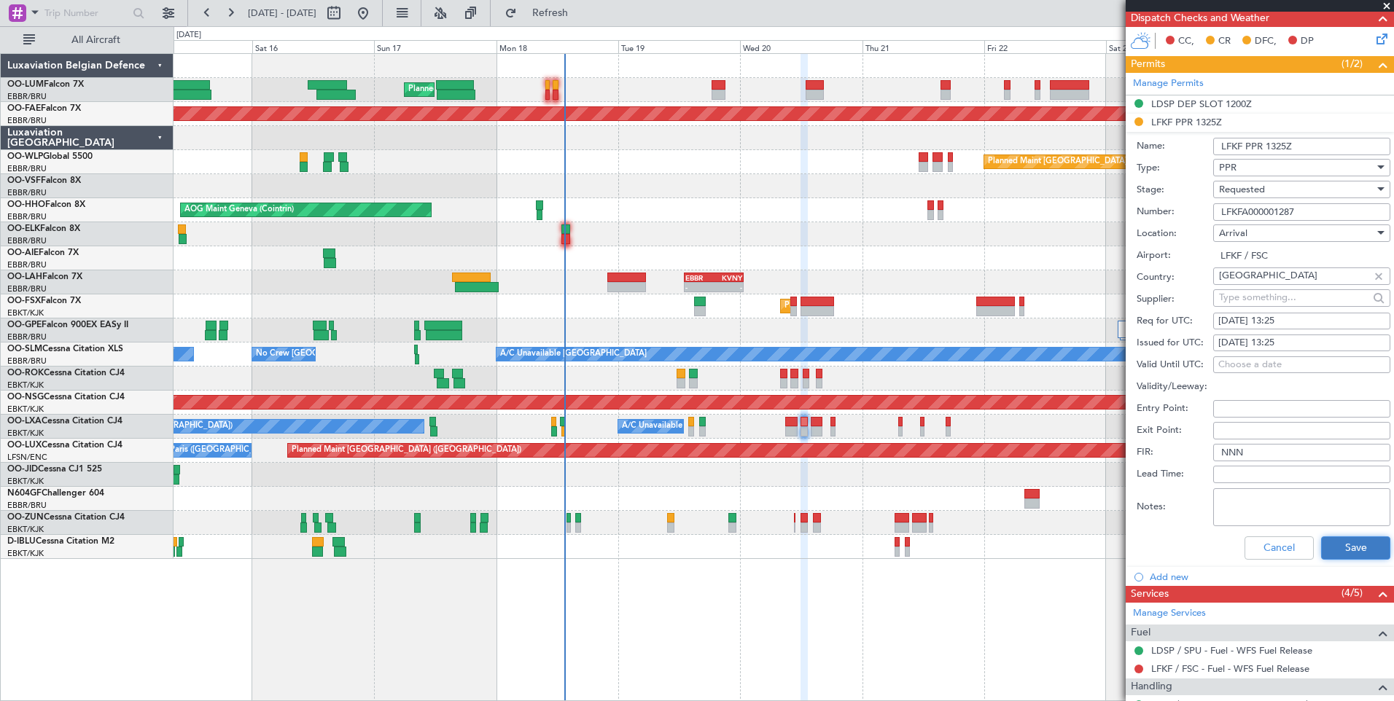
click at [1332, 545] on button "Save" at bounding box center [1355, 547] width 69 height 23
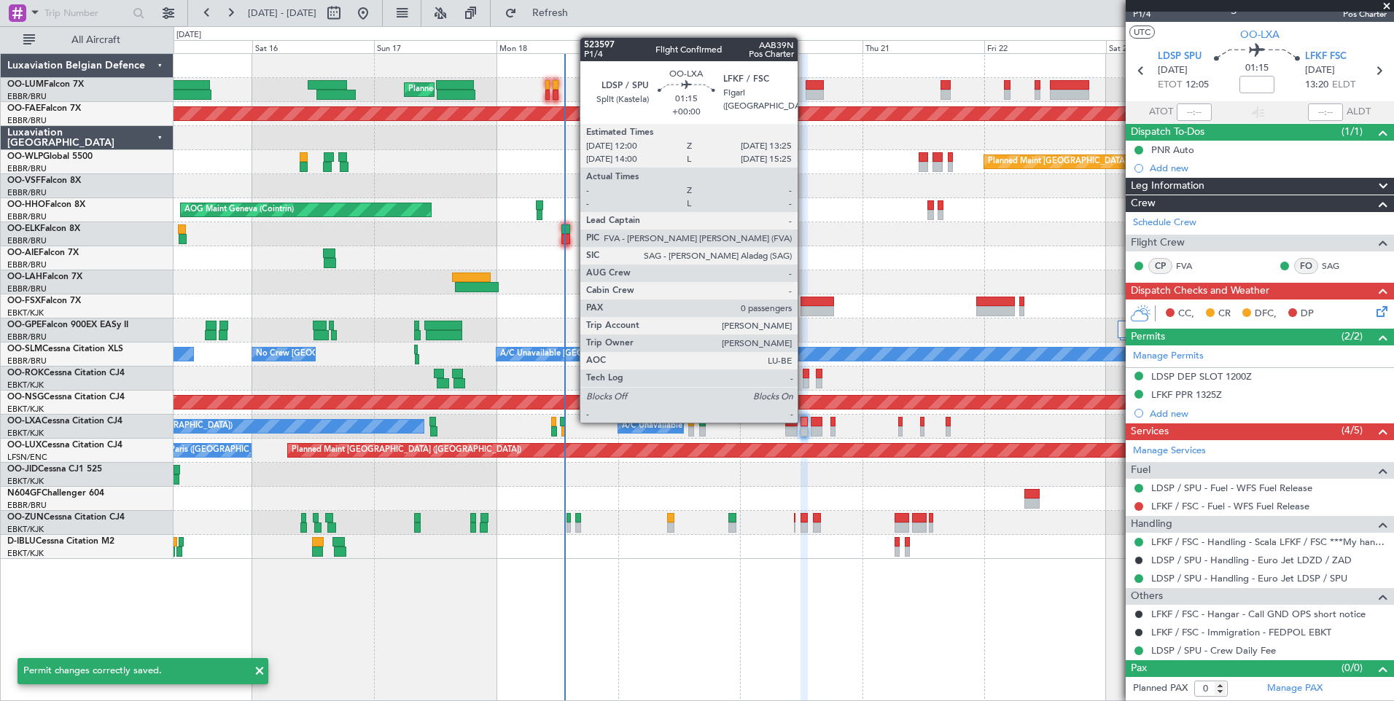
scroll to position [18, 0]
click at [804, 421] on div at bounding box center [803, 422] width 7 height 10
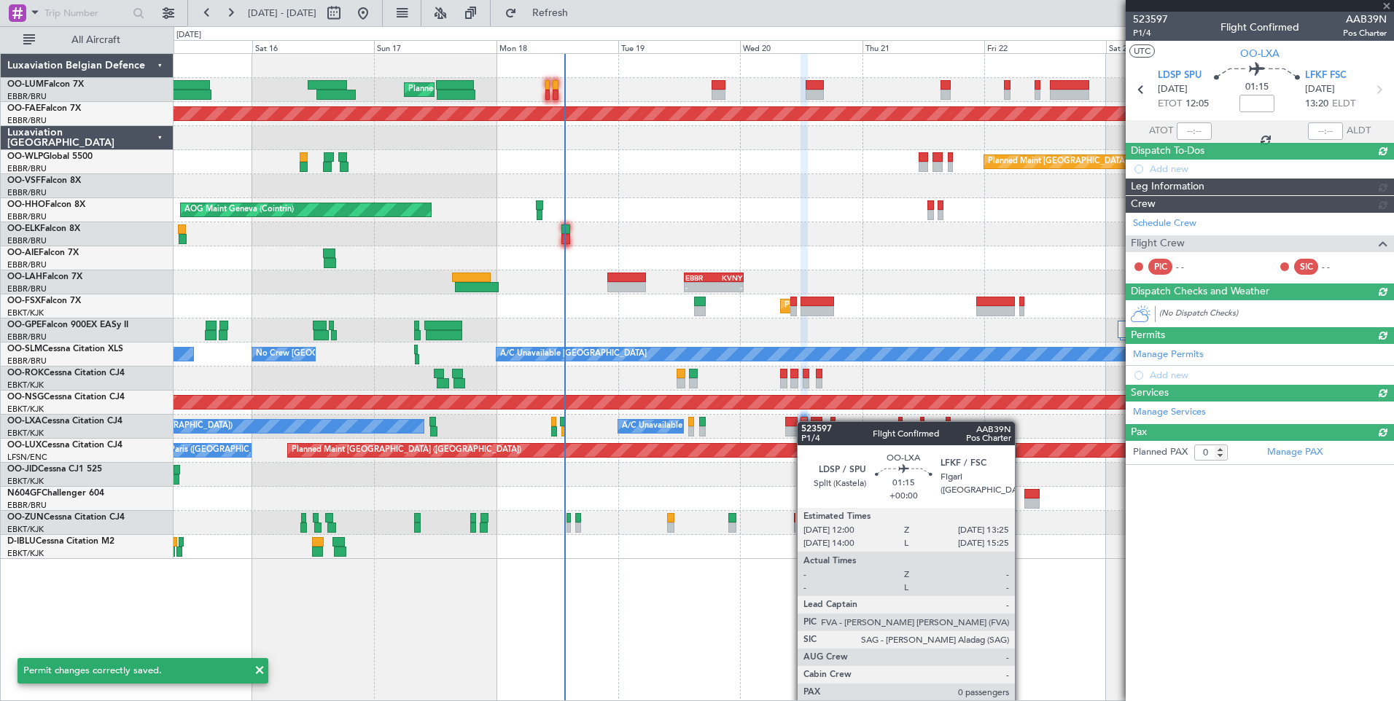
scroll to position [0, 0]
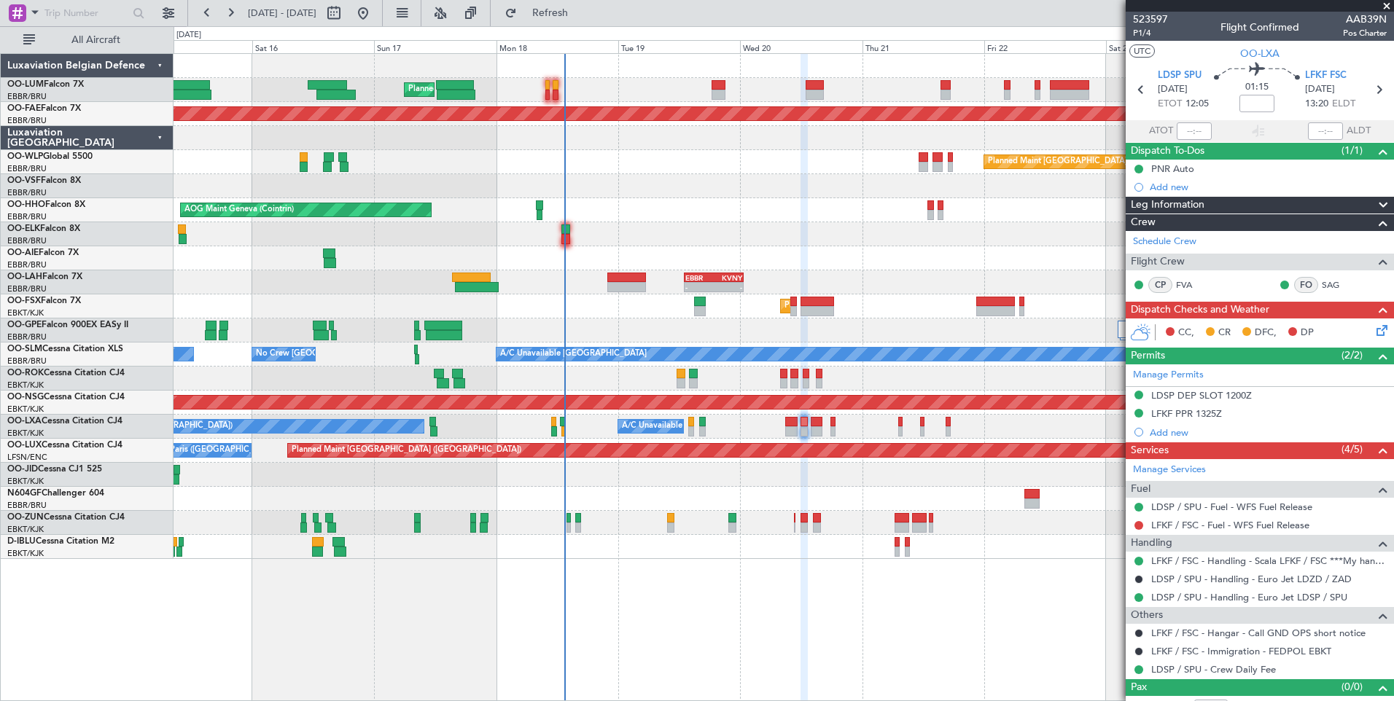
drag, startPoint x: 574, startPoint y: 7, endPoint x: 577, endPoint y: 33, distance: 25.7
click at [574, 7] on button "Refresh" at bounding box center [541, 12] width 87 height 23
click at [1145, 32] on mat-tooltip-component "Trip Number" at bounding box center [1150, 45] width 72 height 39
click at [1146, 33] on mat-tooltip-component "Trip Number" at bounding box center [1150, 46] width 72 height 39
click at [1143, 33] on span "P1/4" at bounding box center [1150, 33] width 35 height 12
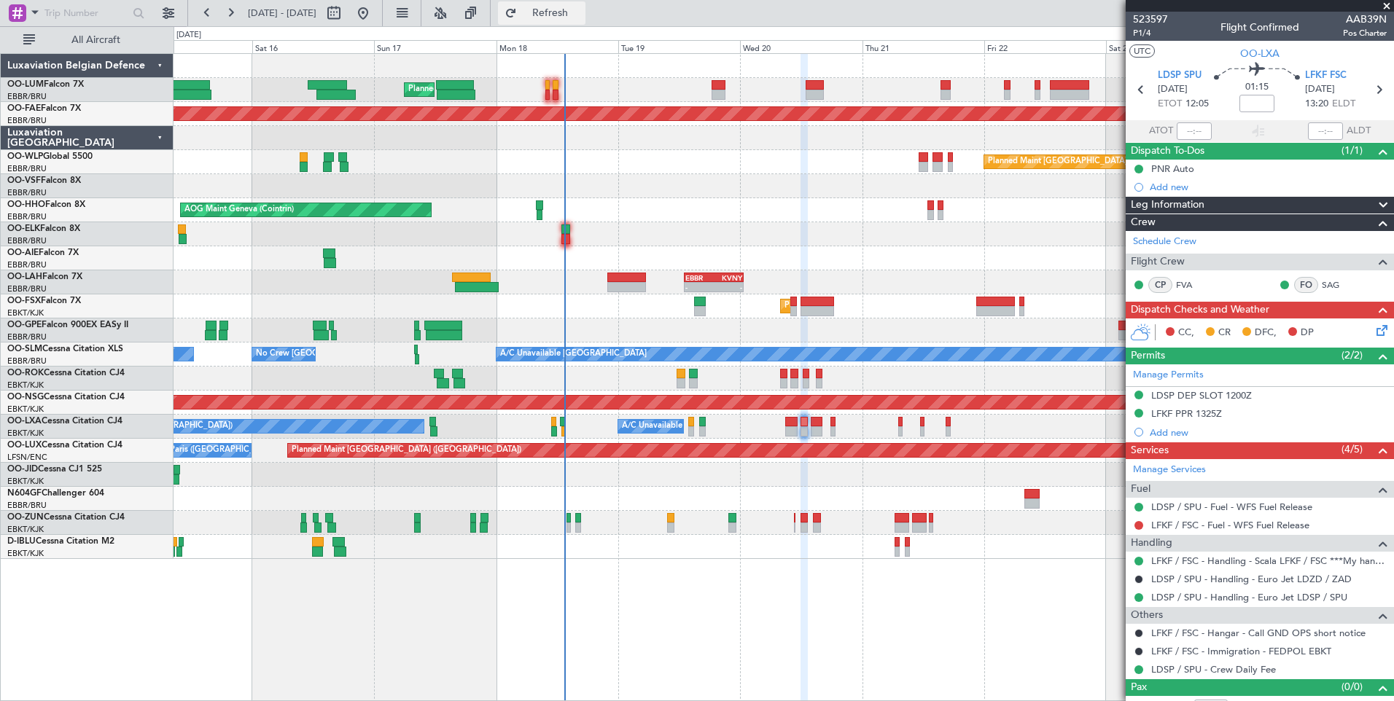
click at [581, 10] on span "Refresh" at bounding box center [550, 13] width 61 height 10
click at [739, 586] on div "Planned Maint Brussels (Brussels National) Planned Maint Kortrijk-Wevelgem Plan…" at bounding box center [783, 377] width 1220 height 648
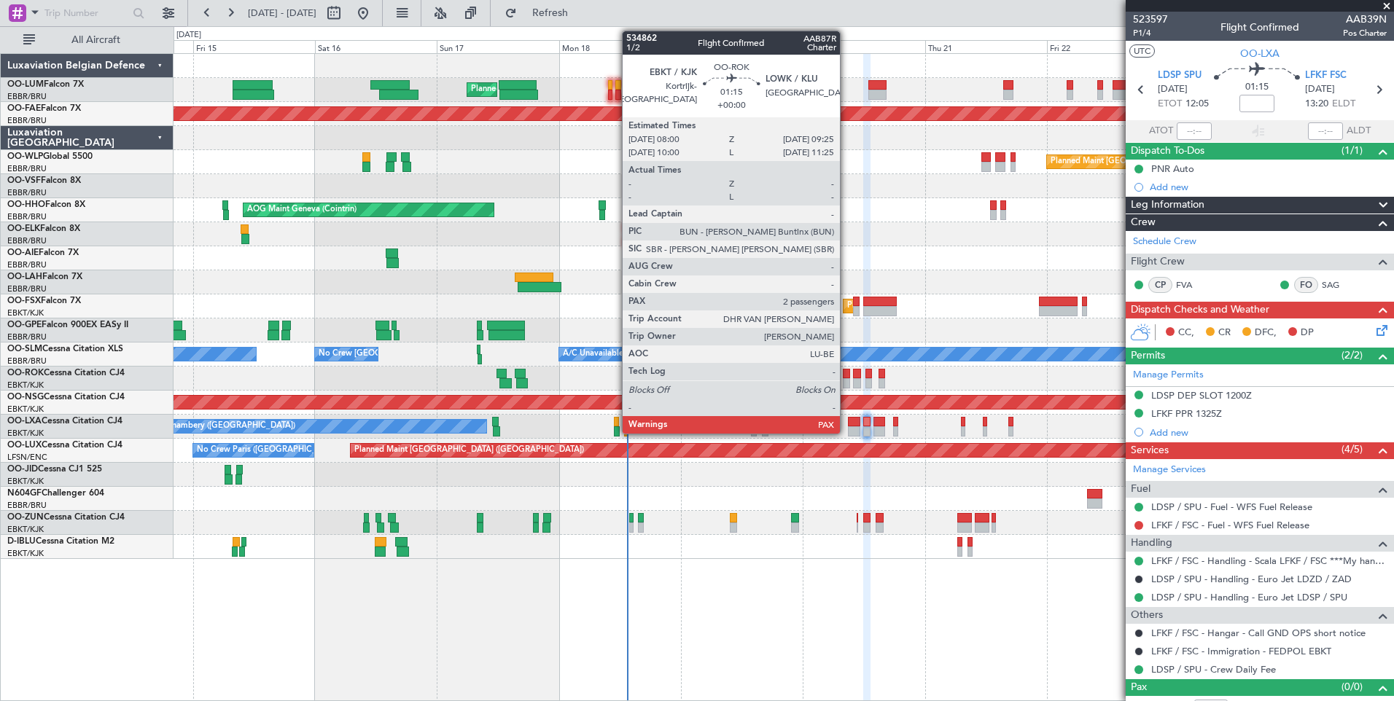
click at [848, 374] on div at bounding box center [846, 374] width 7 height 10
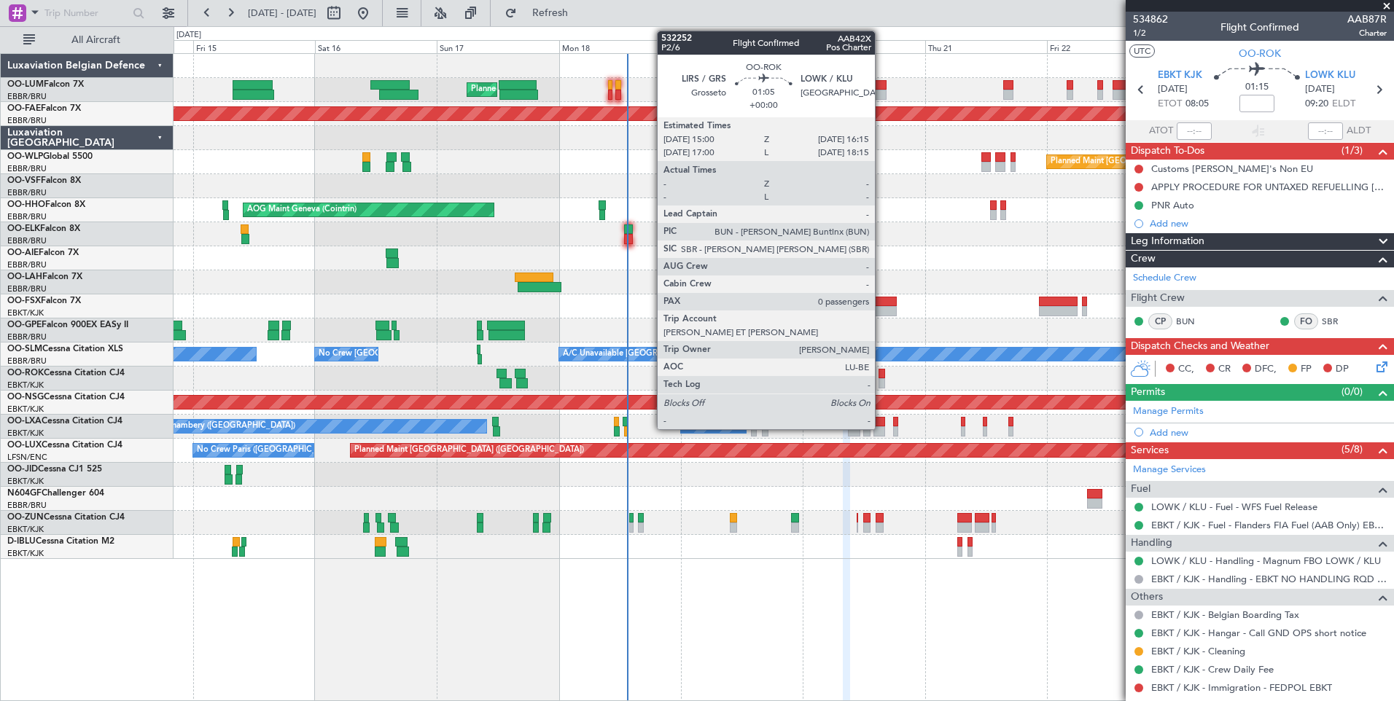
click at [881, 375] on div at bounding box center [881, 374] width 7 height 10
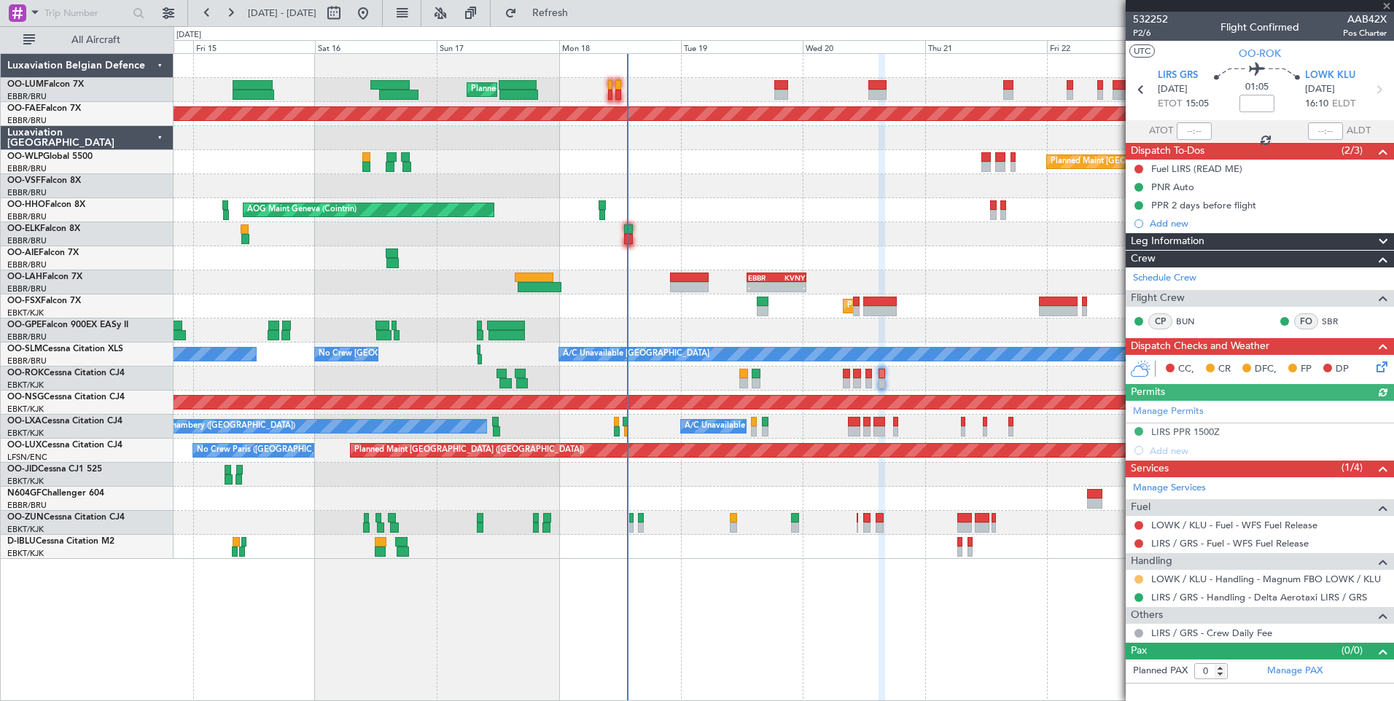
click at [1139, 579] on button at bounding box center [1138, 579] width 9 height 9
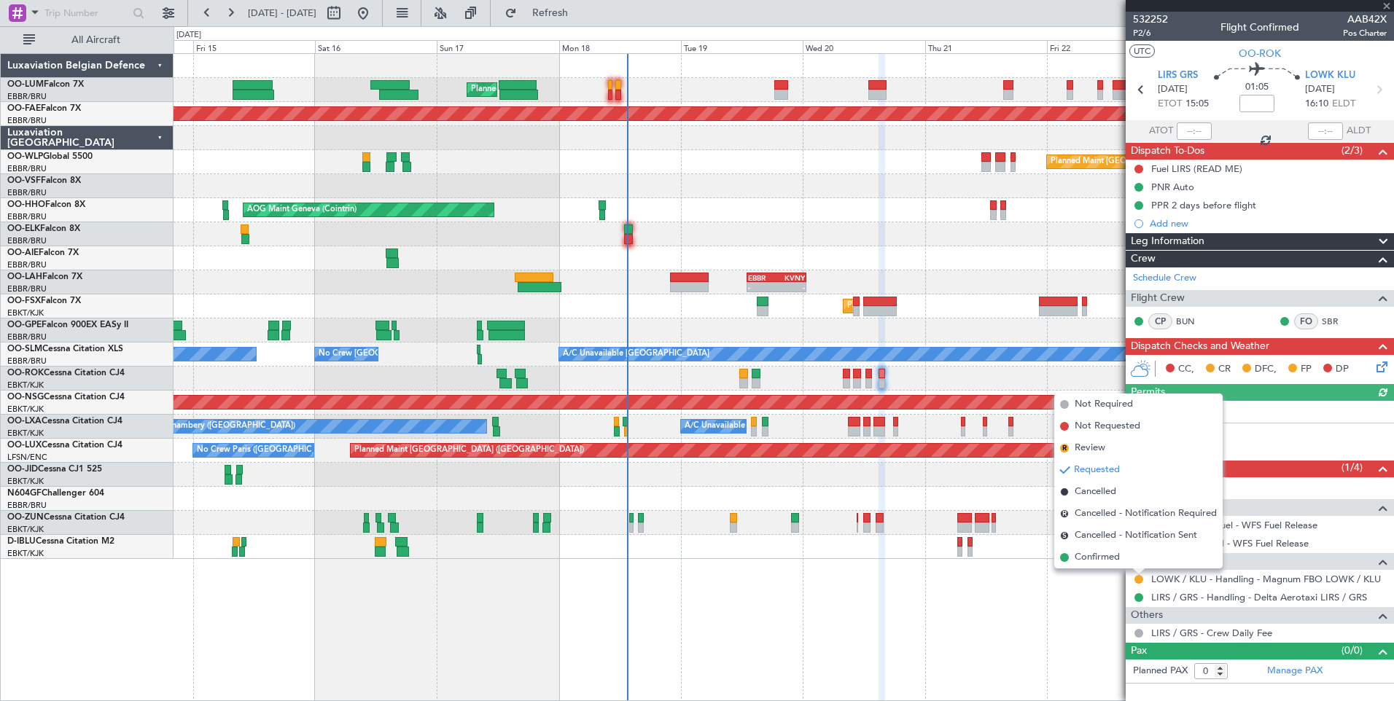
click at [1108, 558] on span "Confirmed" at bounding box center [1096, 557] width 45 height 15
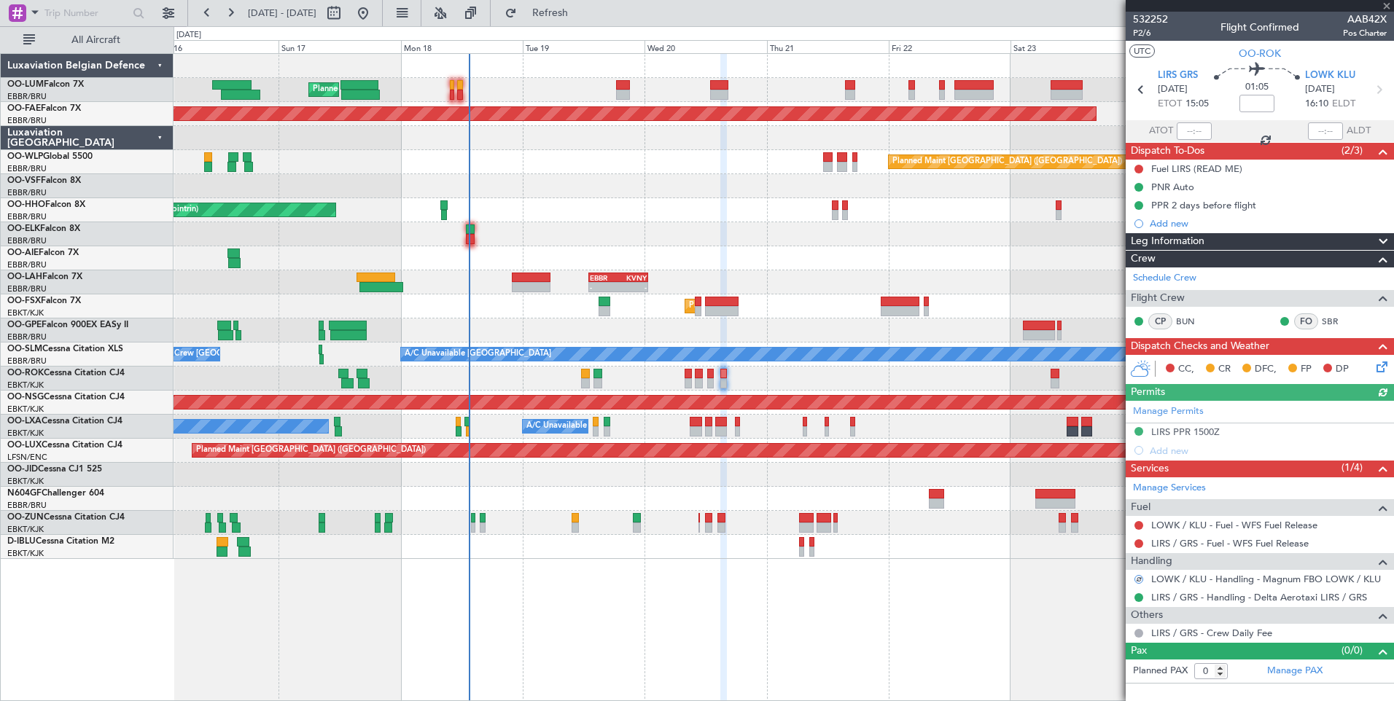
click at [720, 370] on div "Planned Maint Brussels (Brussels National) Planned Maint Kortrijk-Wevelgem Plan…" at bounding box center [782, 306] width 1219 height 505
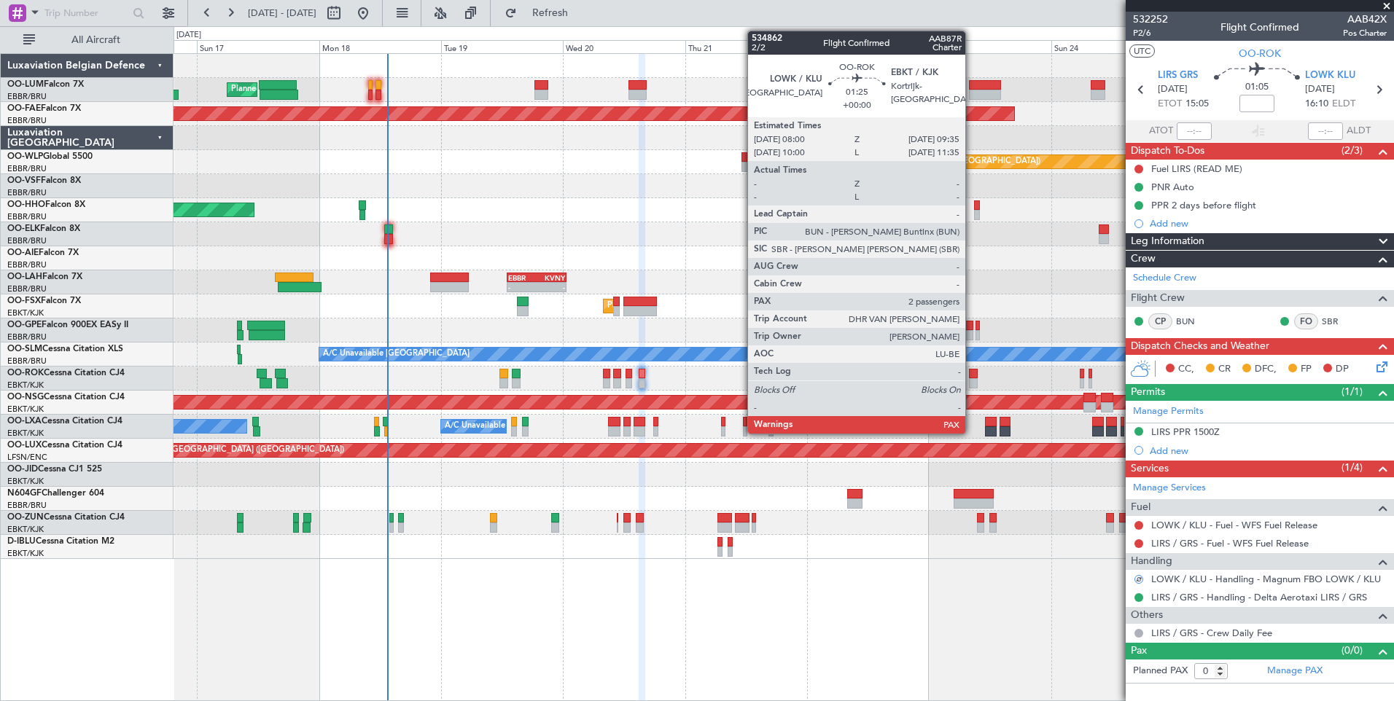
click at [972, 375] on div at bounding box center [973, 374] width 9 height 10
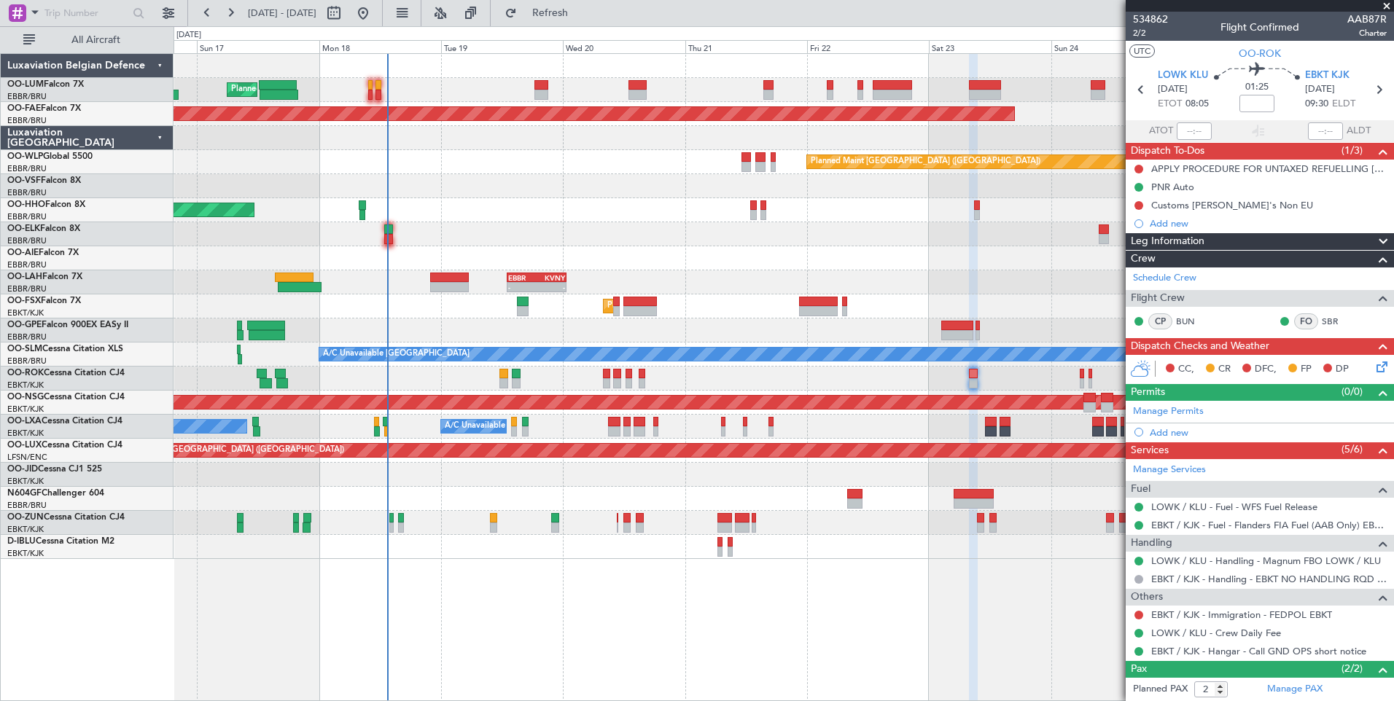
click at [909, 395] on div "Planned Maint Brussels (Brussels National) Planned Maint Brussels (Brussels Nat…" at bounding box center [782, 306] width 1219 height 505
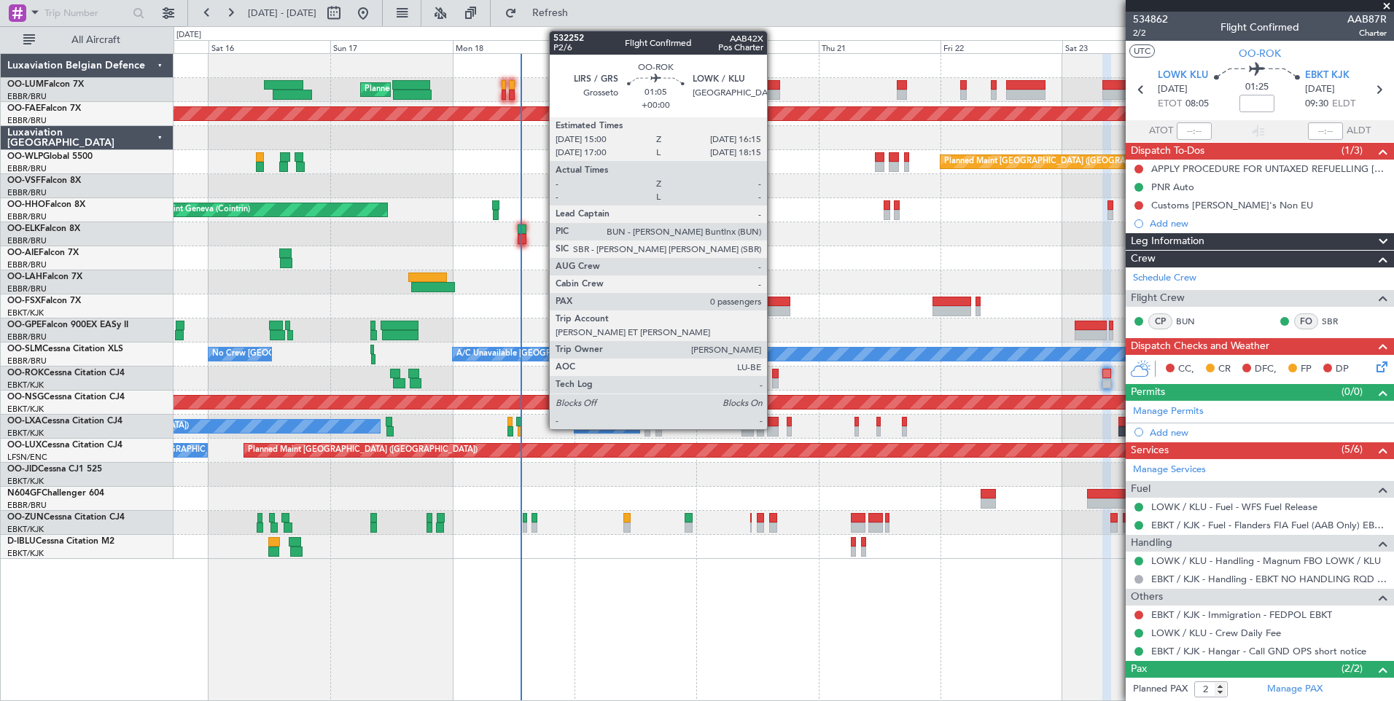
click at [773, 375] on div at bounding box center [775, 374] width 7 height 10
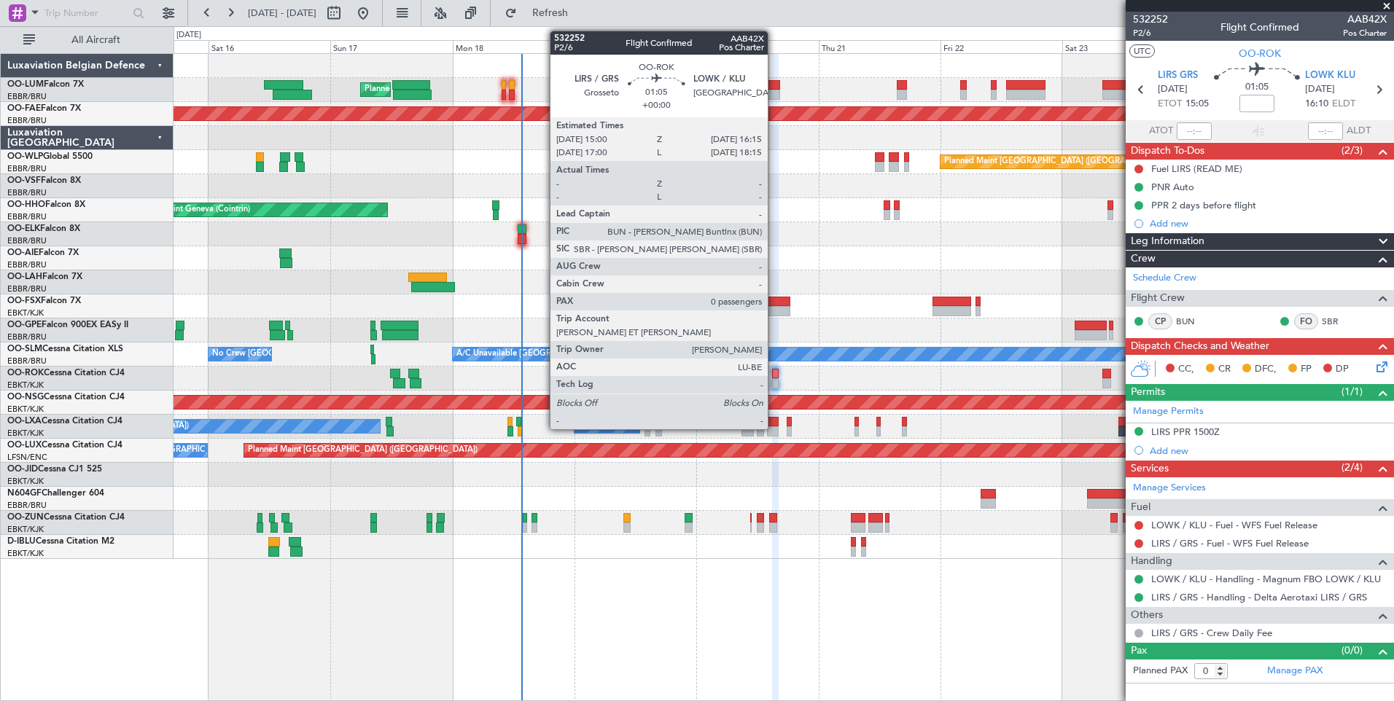
click at [774, 372] on div at bounding box center [775, 374] width 7 height 10
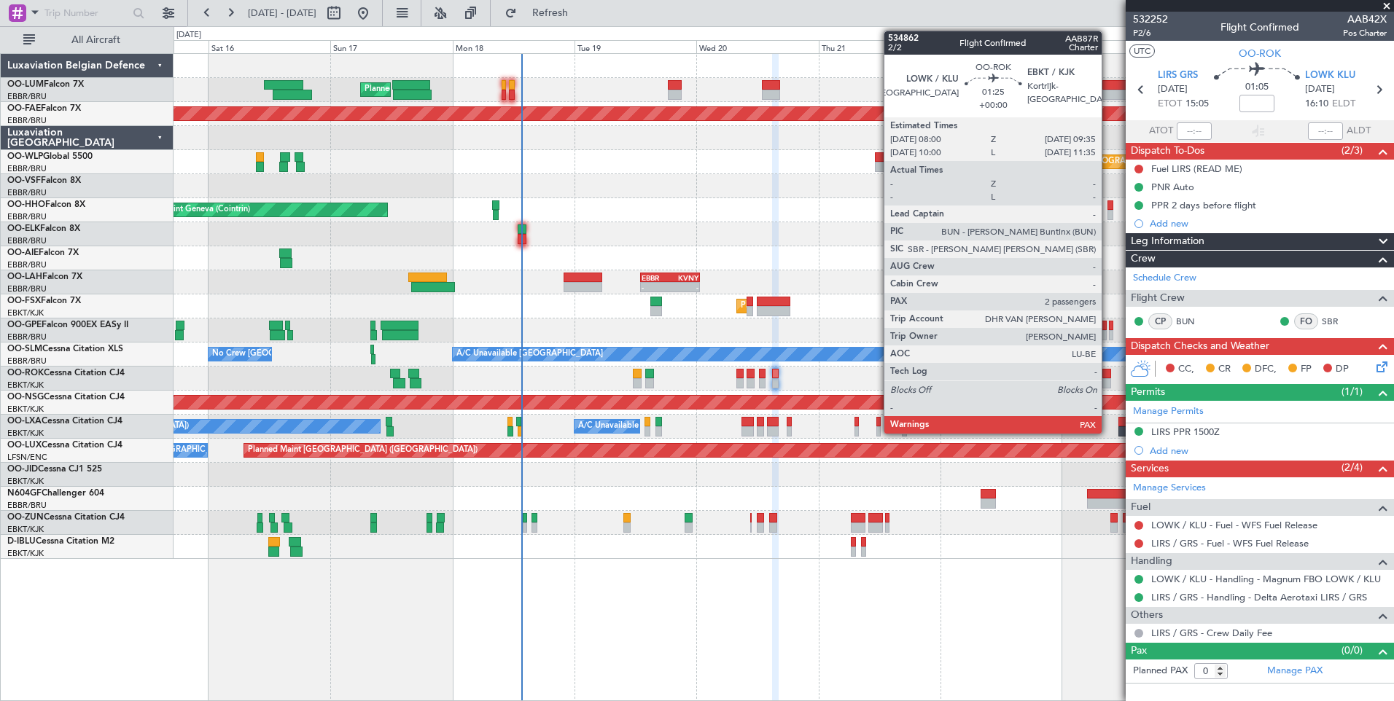
click at [1108, 376] on div at bounding box center [1106, 374] width 9 height 10
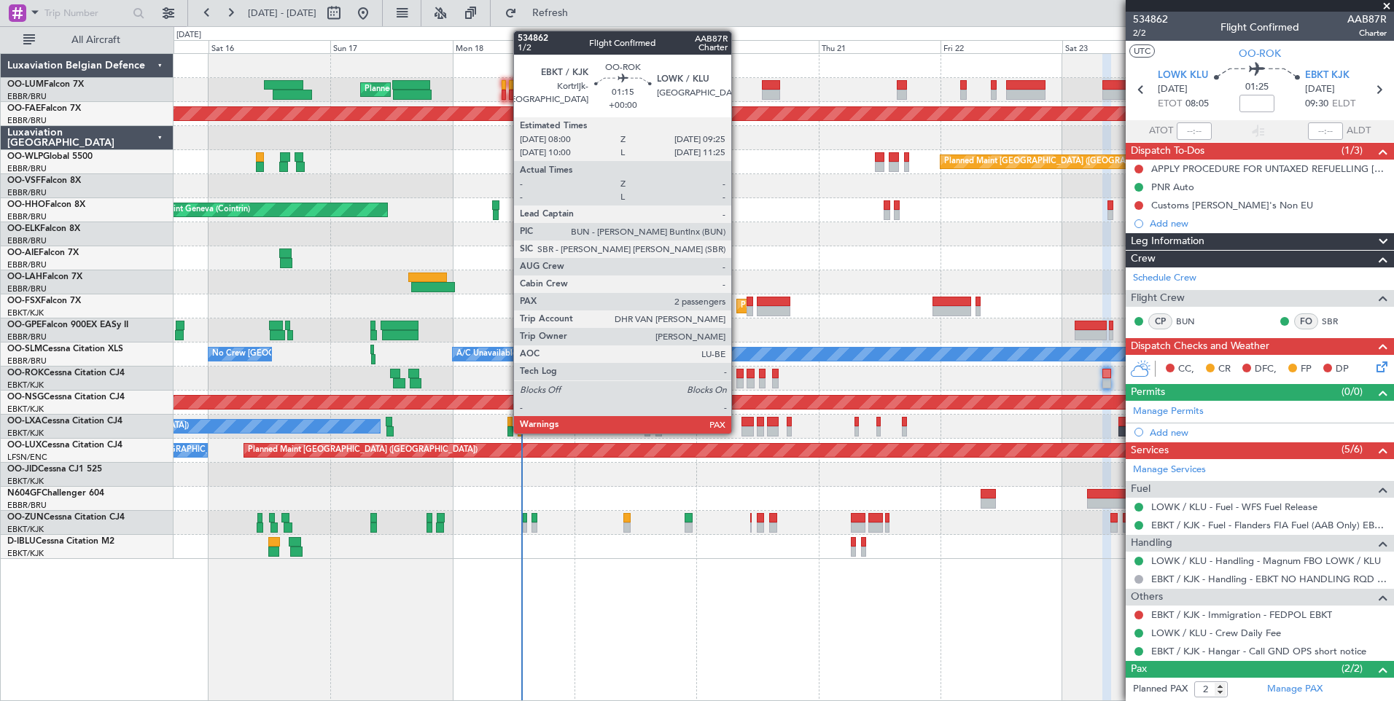
click at [738, 375] on div at bounding box center [739, 374] width 7 height 10
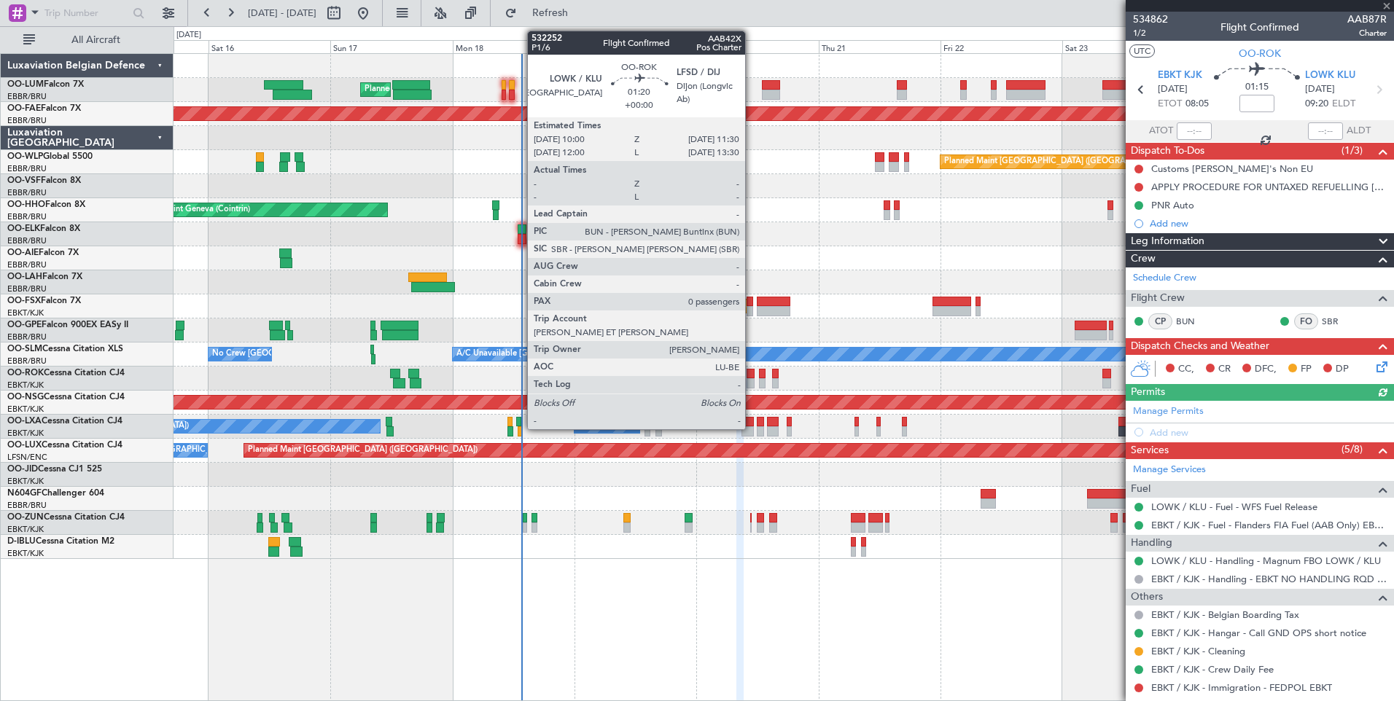
click at [754, 377] on div "Owner Kortrijk-Wevelgem Owner Kortrijk-Wevelgem Unplanned Maint Kortrijk-Wevelg…" at bounding box center [782, 379] width 1219 height 24
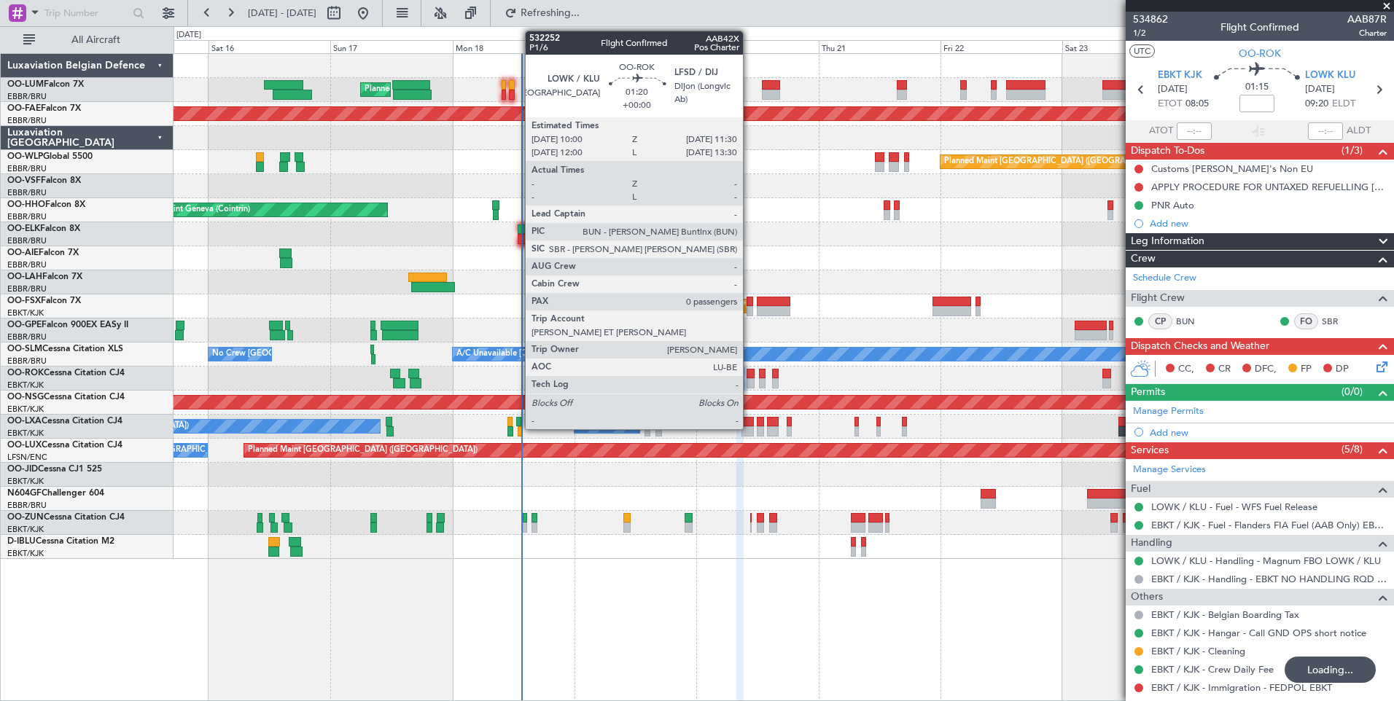
click at [749, 374] on div at bounding box center [750, 374] width 8 height 10
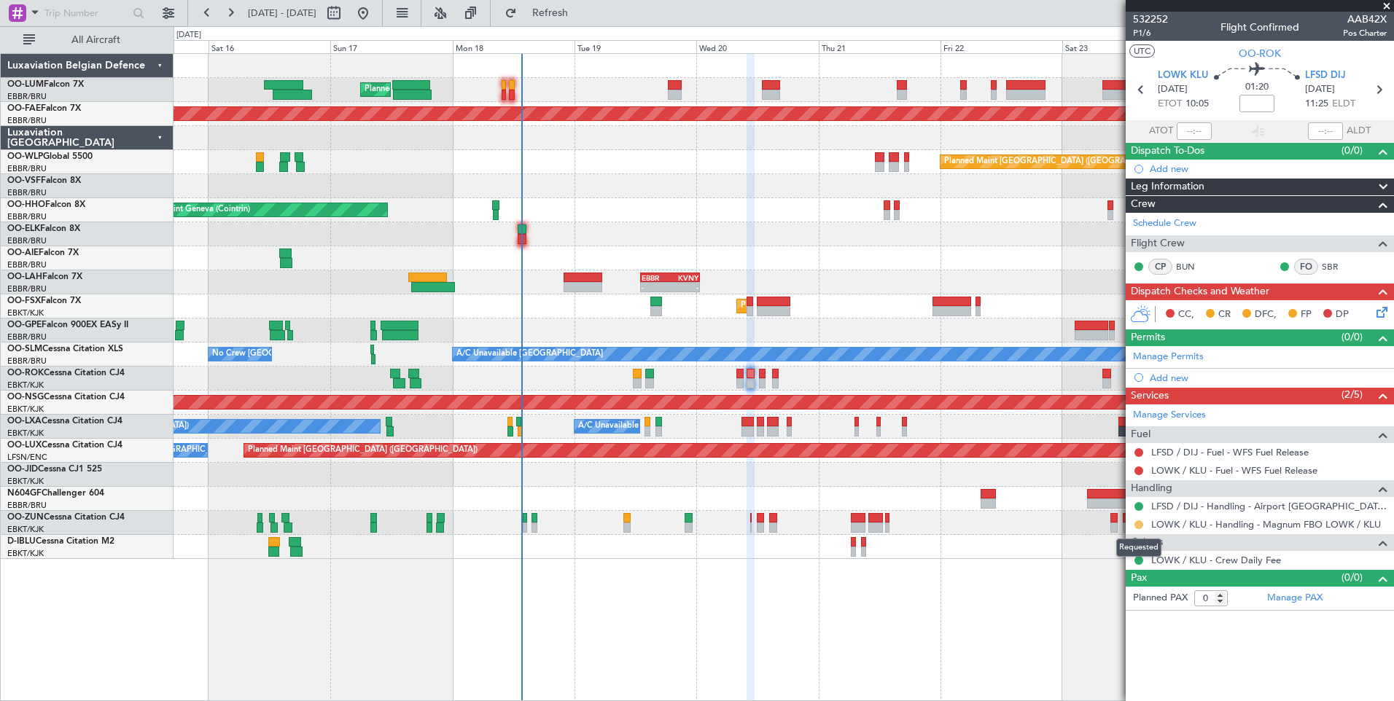
click at [1139, 526] on button at bounding box center [1138, 524] width 9 height 9
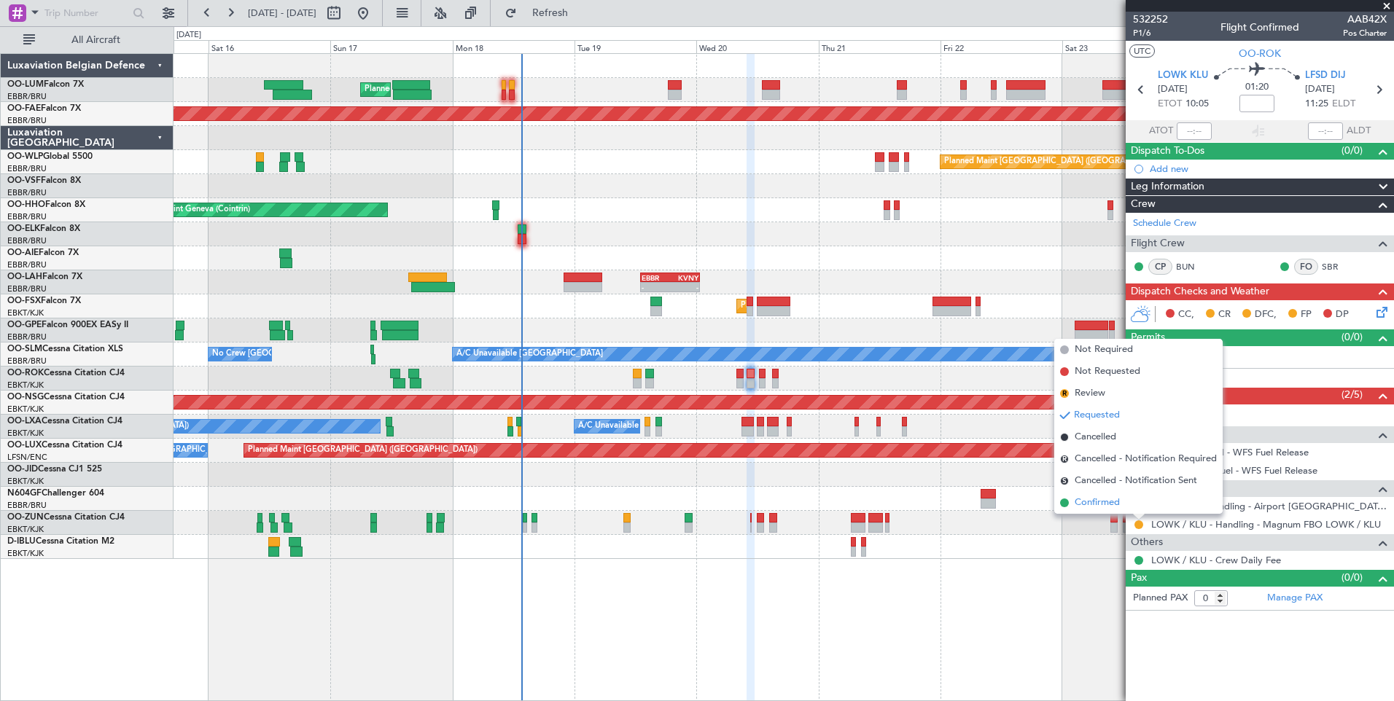
click at [1083, 499] on span "Confirmed" at bounding box center [1096, 503] width 45 height 15
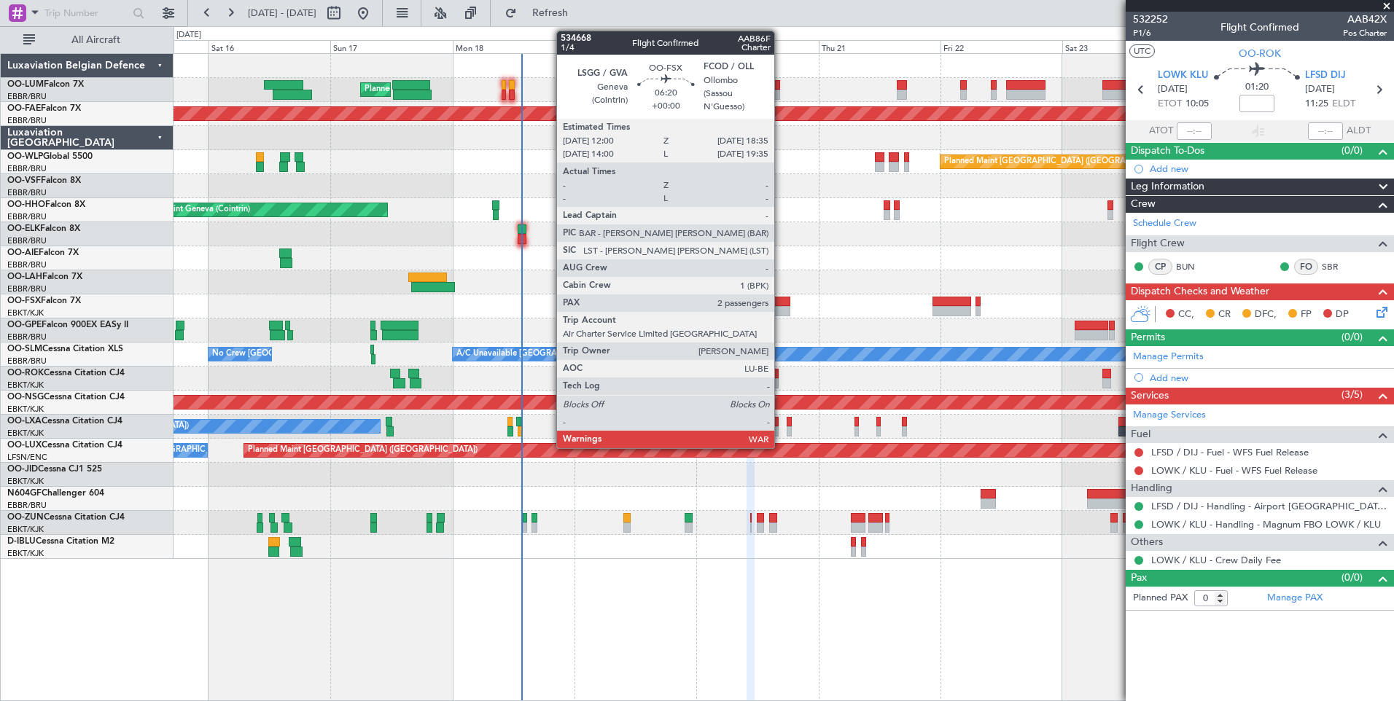
click at [781, 299] on div at bounding box center [774, 302] width 34 height 10
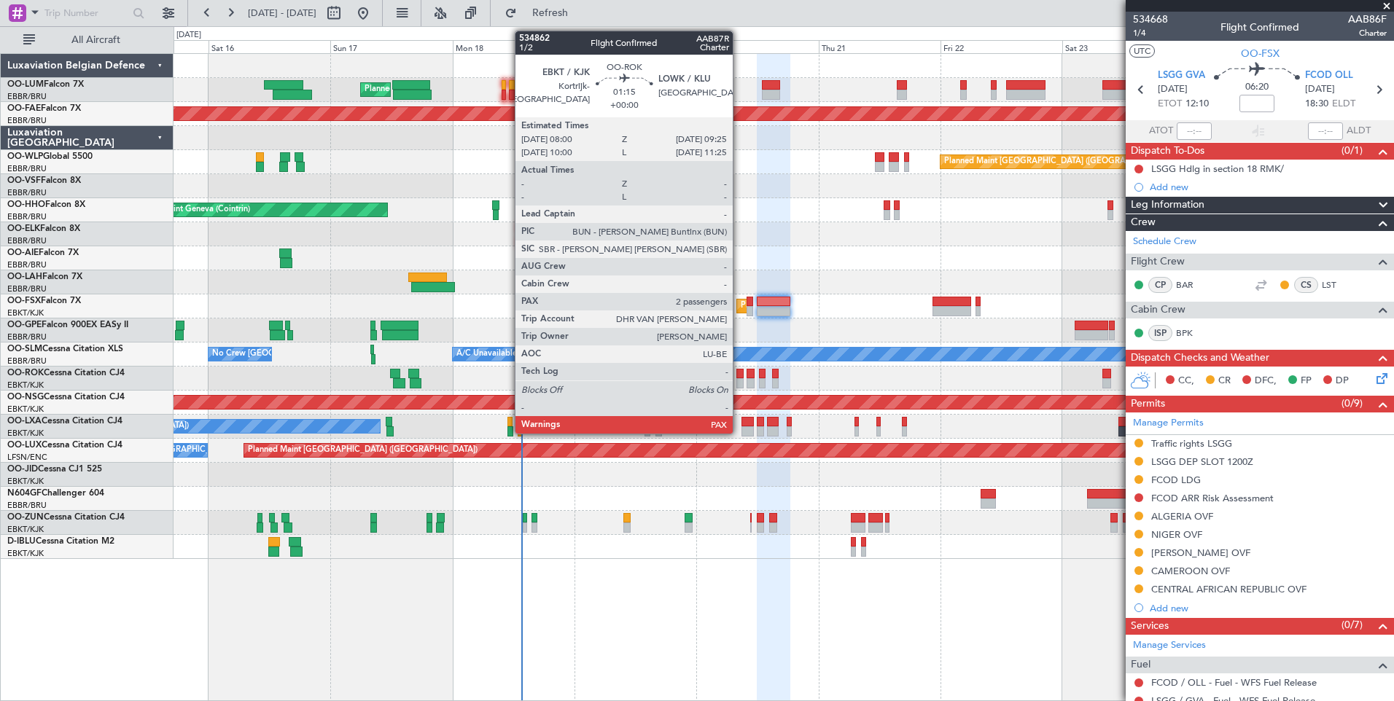
click at [741, 374] on div at bounding box center [739, 374] width 7 height 10
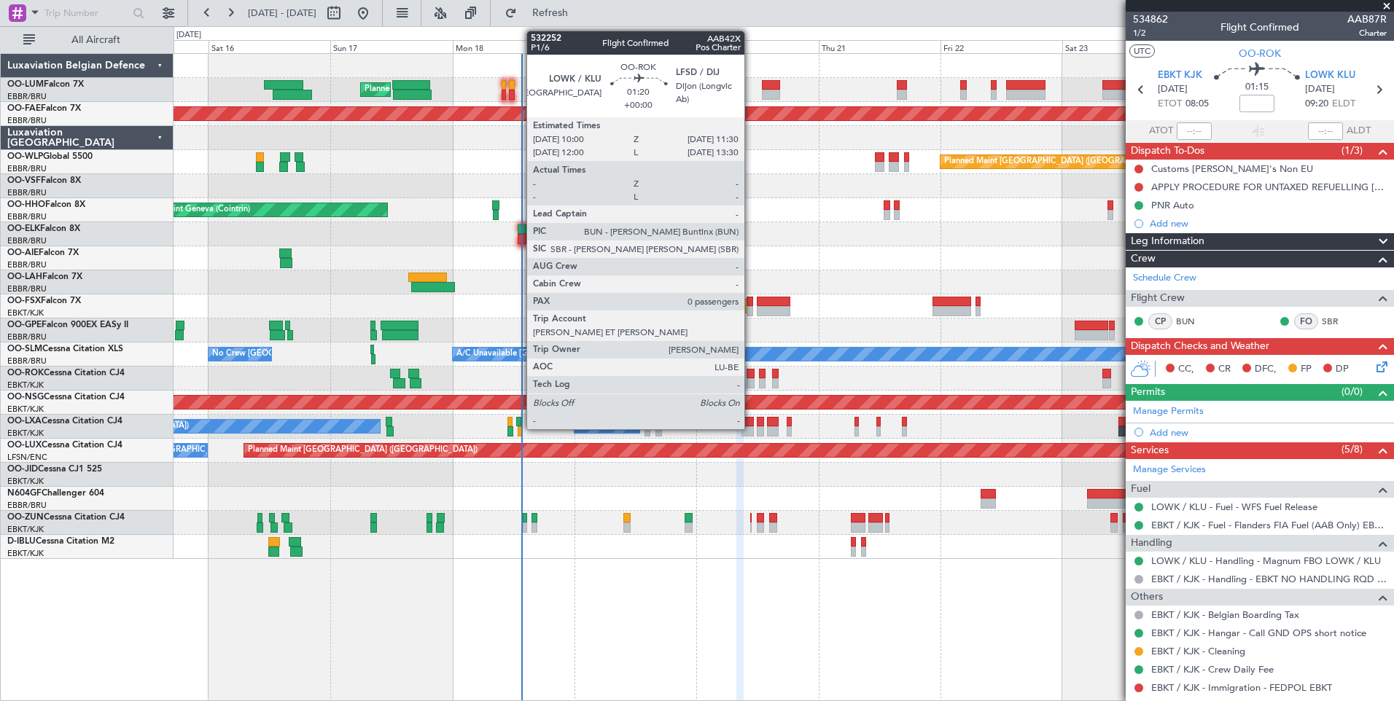
click at [751, 373] on div at bounding box center [750, 374] width 8 height 10
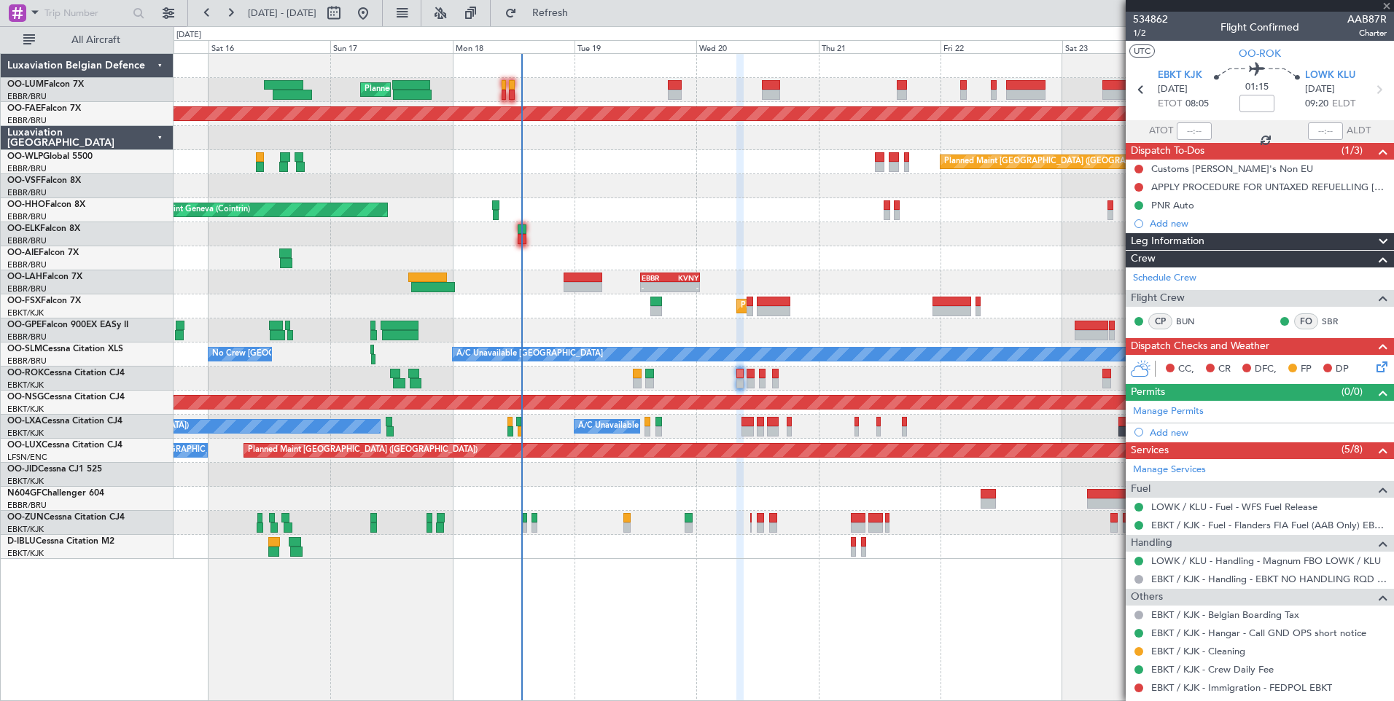
type input "0"
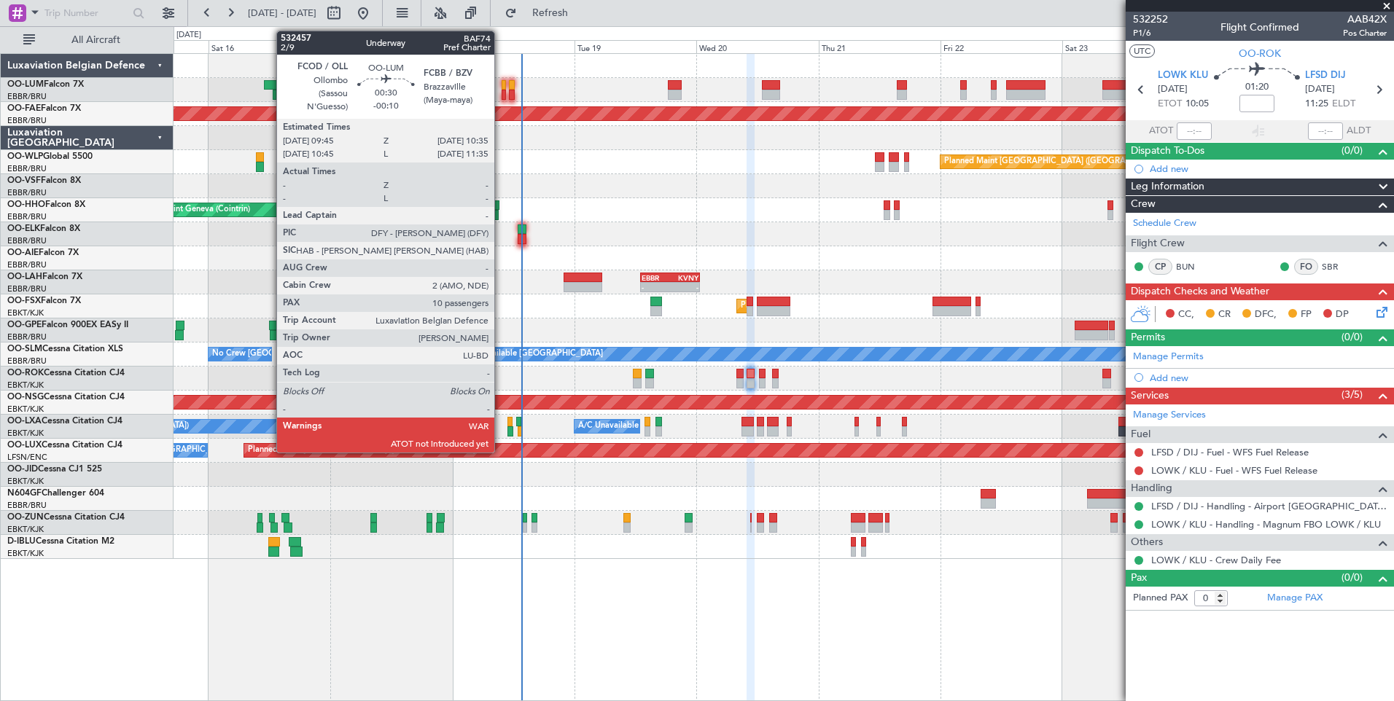
click at [501, 85] on div at bounding box center [503, 85] width 4 height 10
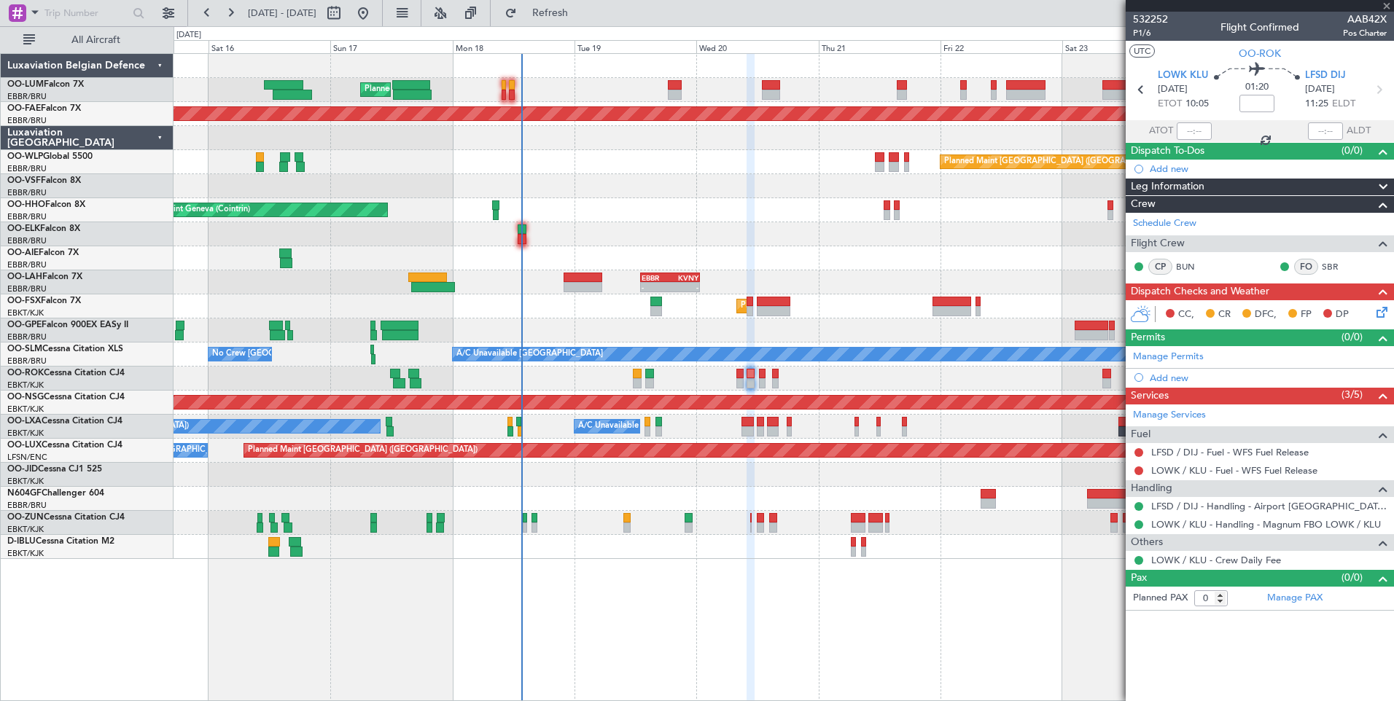
type input "-00:10"
type input "10"
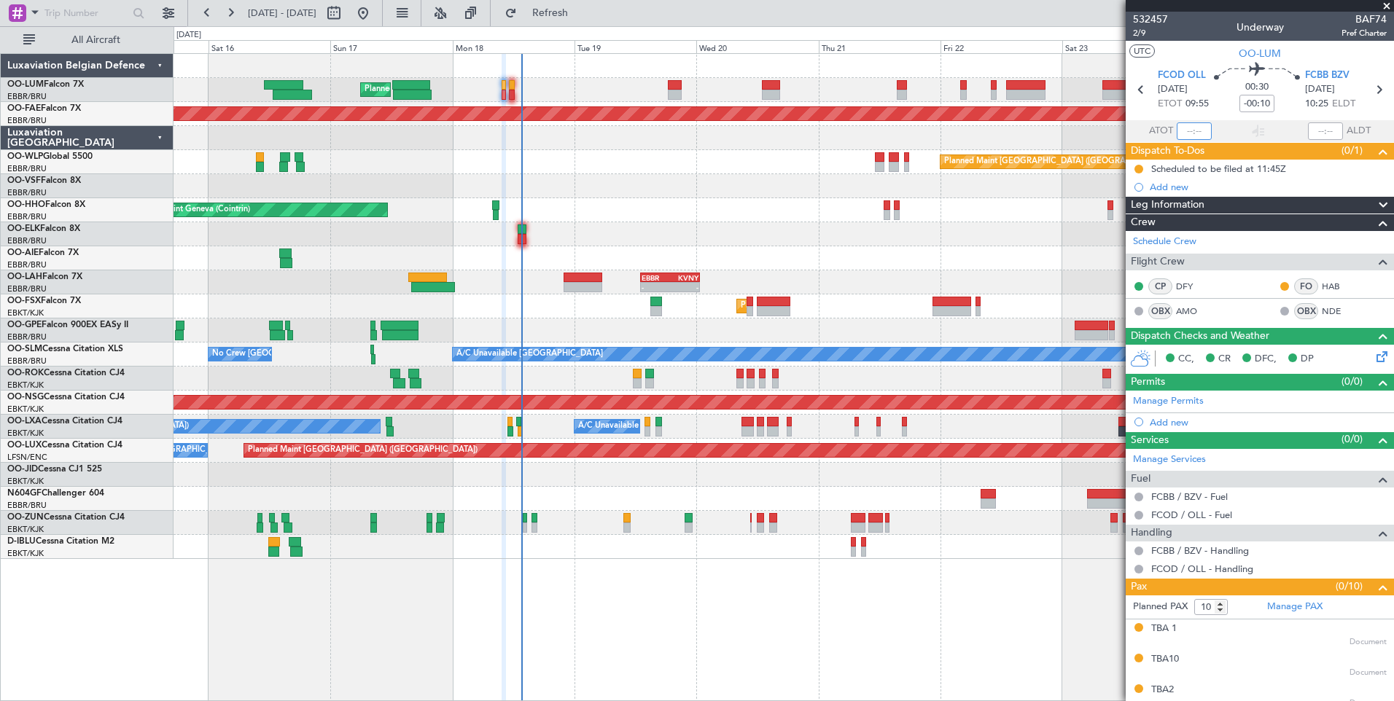
drag, startPoint x: 1182, startPoint y: 129, endPoint x: 1179, endPoint y: 139, distance: 10.8
click at [1181, 129] on input "text" at bounding box center [1193, 130] width 35 height 17
click at [1201, 131] on input "13:33" at bounding box center [1193, 130] width 35 height 17
type input "13:30"
click at [1185, 47] on section "UTC OO-[PERSON_NAME]" at bounding box center [1259, 52] width 268 height 22
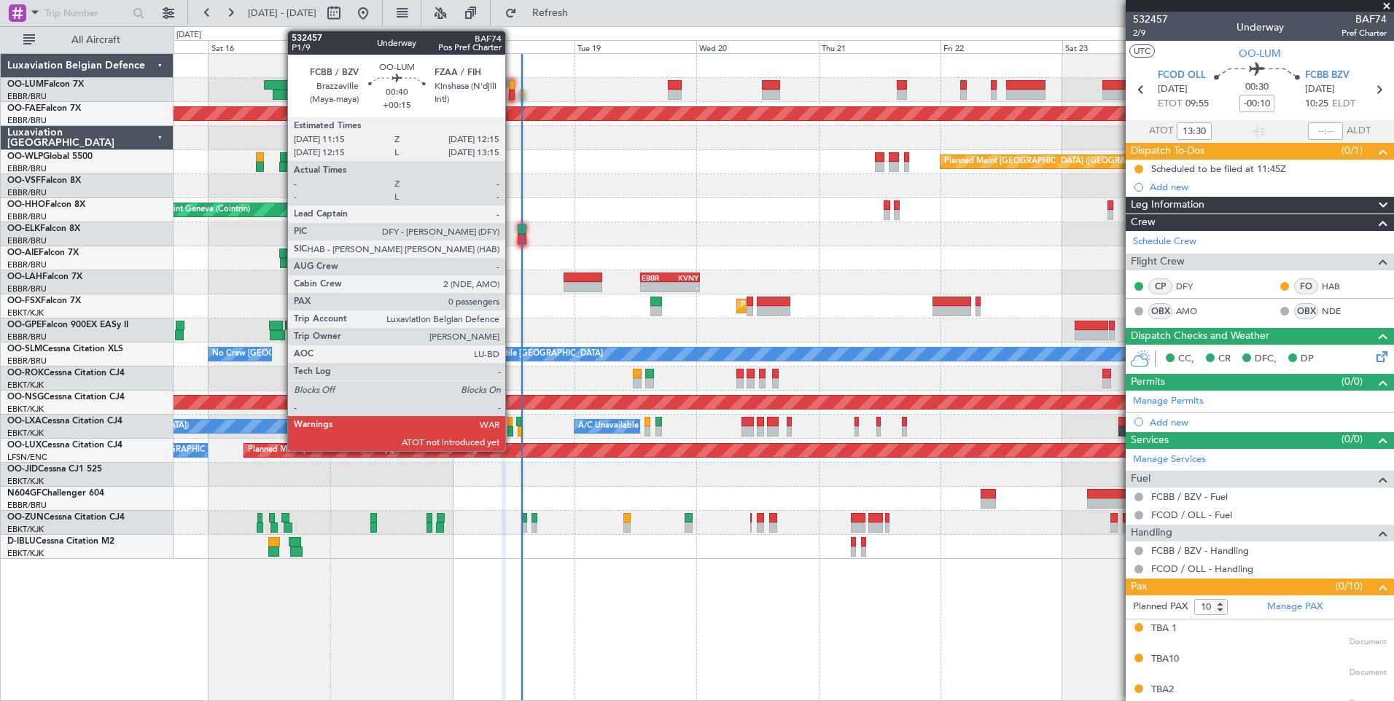
click at [512, 85] on div at bounding box center [511, 85] width 5 height 10
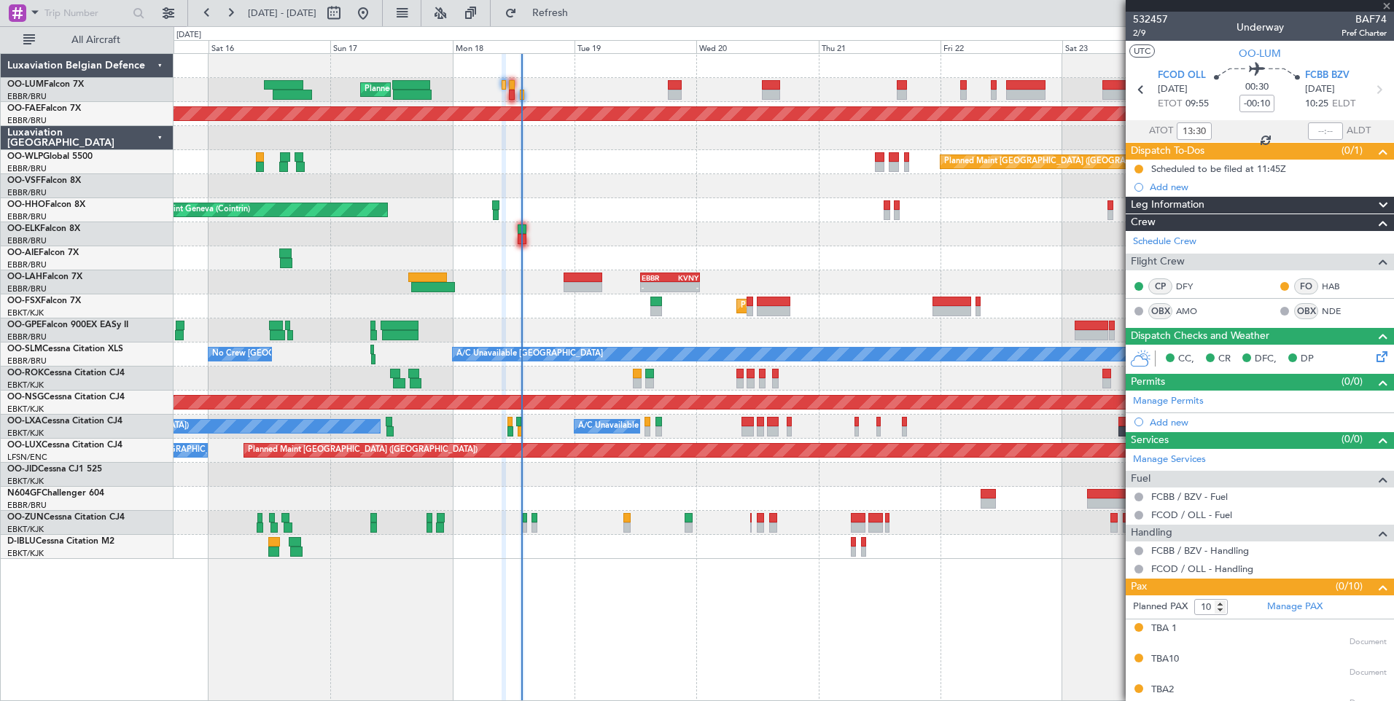
type input "+00:15"
type input "0"
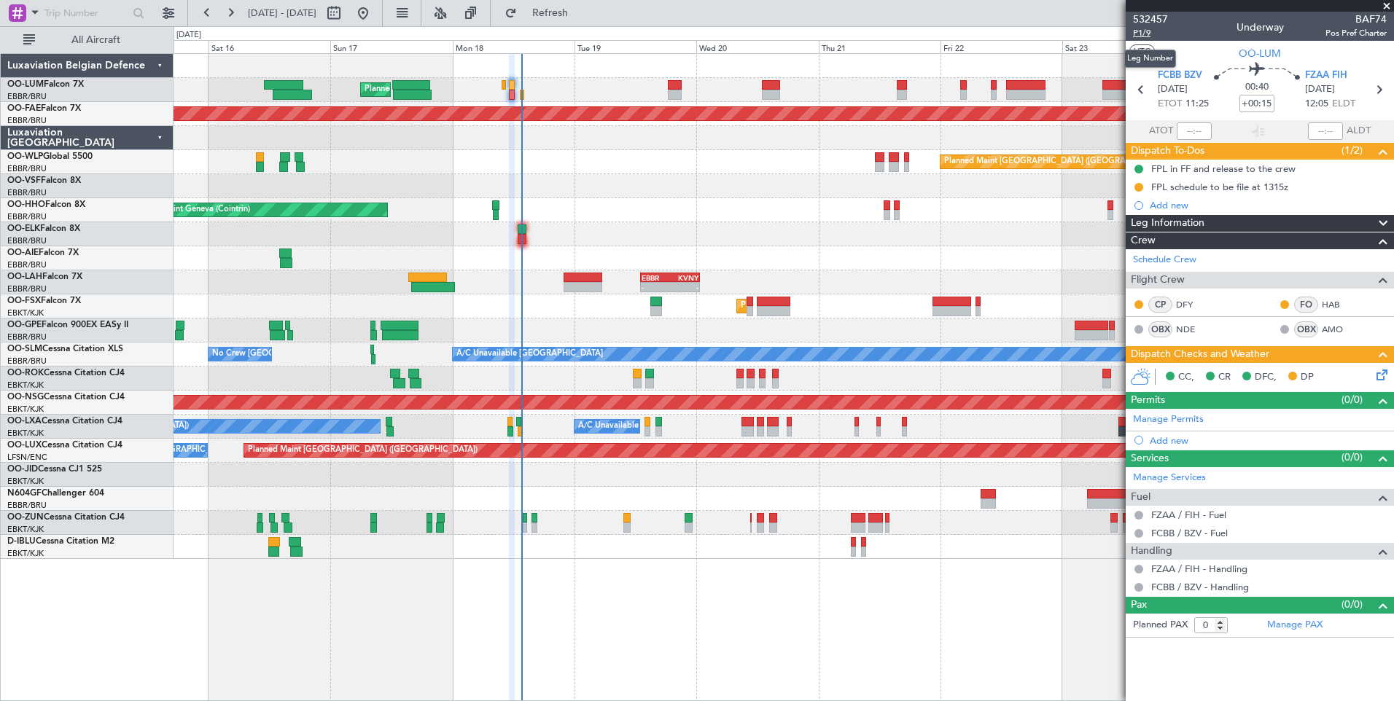
click at [1147, 34] on span "P1/9" at bounding box center [1150, 33] width 35 height 12
click at [581, 10] on span "Refresh" at bounding box center [550, 13] width 61 height 10
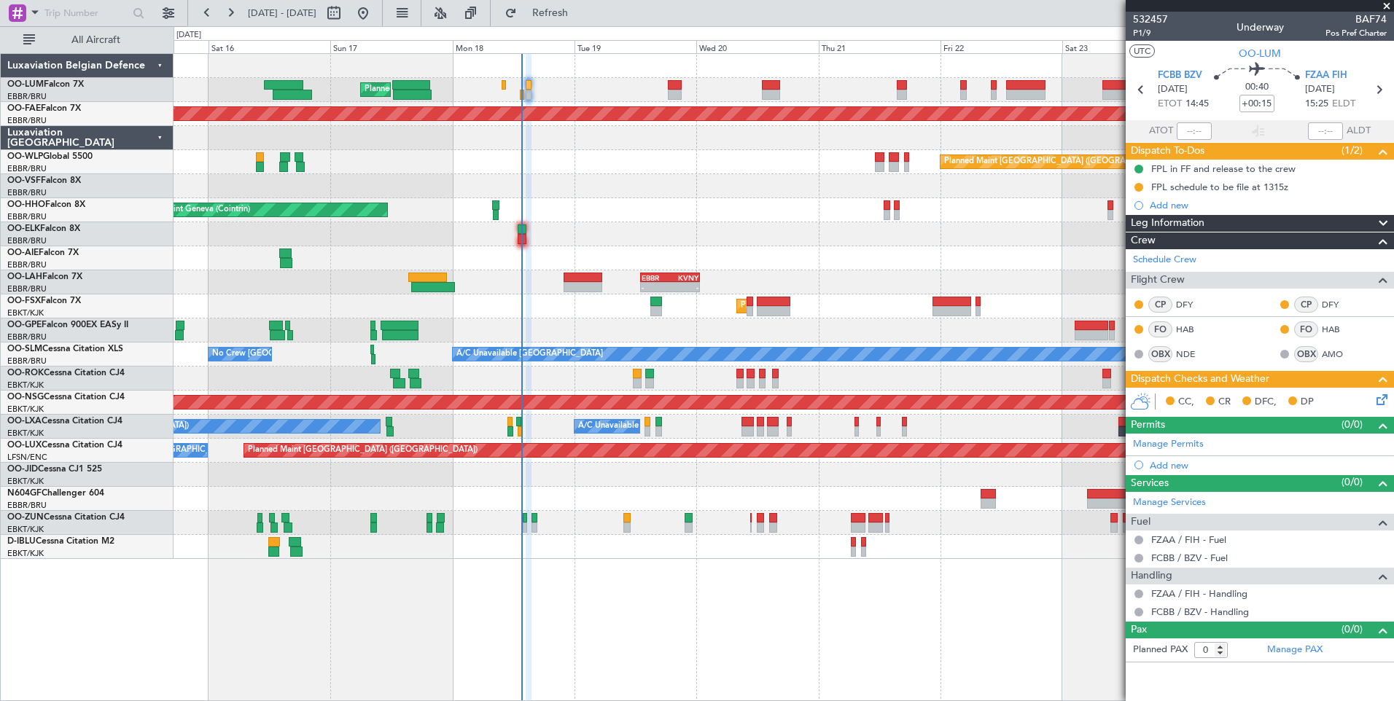
drag, startPoint x: 610, startPoint y: 15, endPoint x: 597, endPoint y: 39, distance: 27.4
click at [581, 17] on span "Refresh" at bounding box center [550, 13] width 61 height 10
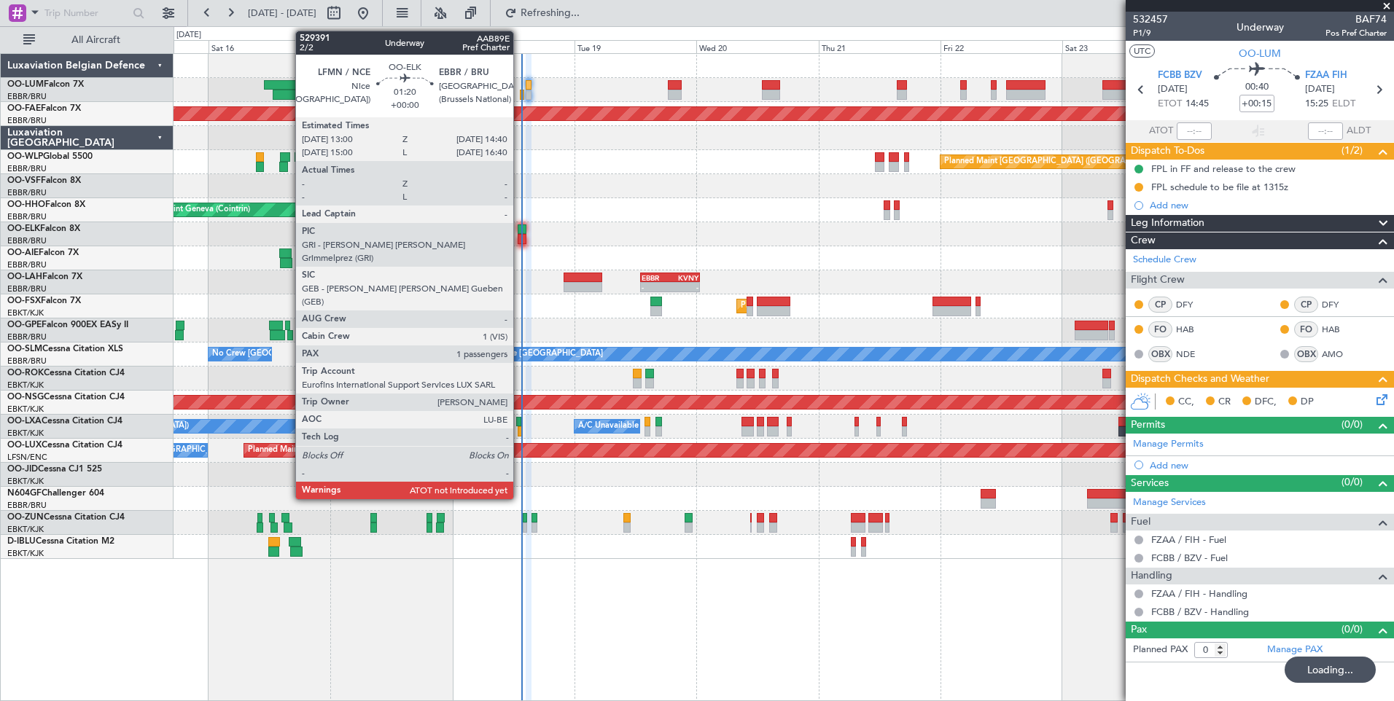
click at [520, 228] on div at bounding box center [521, 229] width 9 height 10
type input "1"
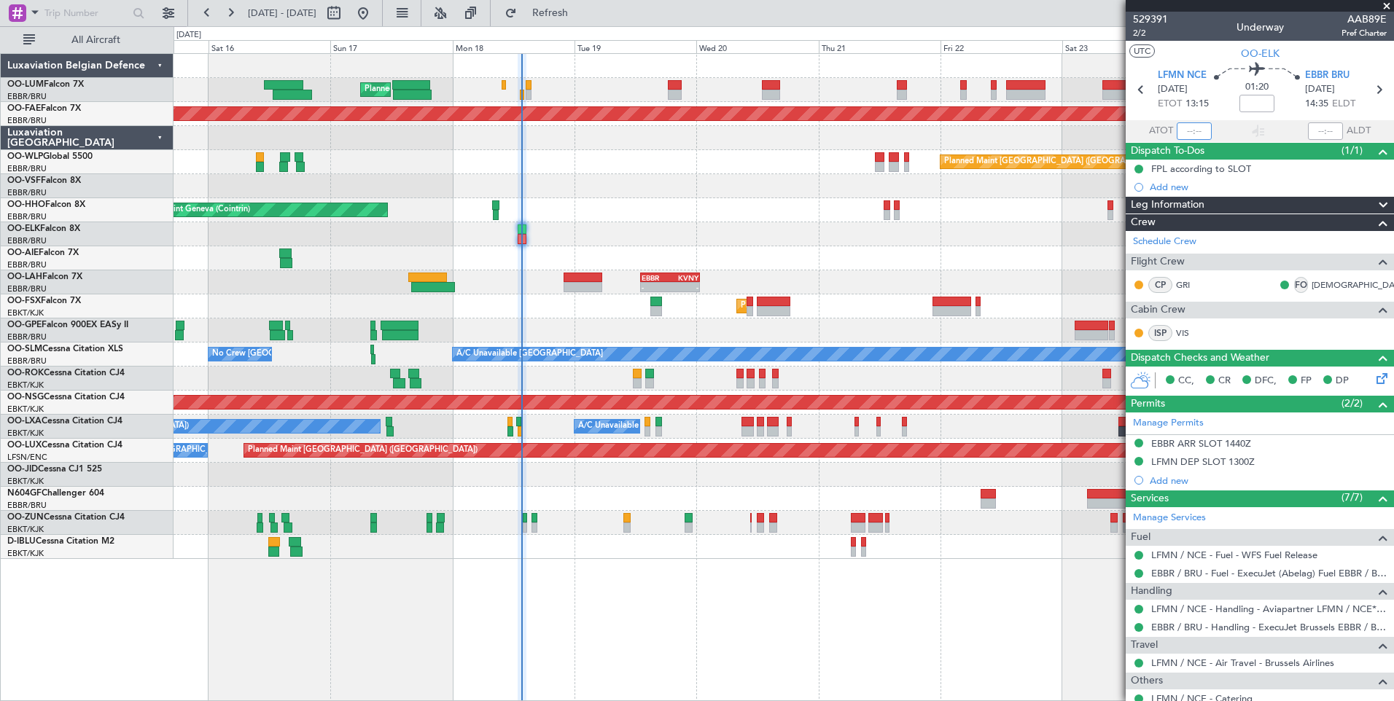
click at [1180, 129] on input "text" at bounding box center [1193, 130] width 35 height 17
click at [1206, 50] on section "UTC OO-ELK" at bounding box center [1259, 52] width 268 height 22
type input "13:22"
click at [581, 15] on span "Refresh" at bounding box center [550, 13] width 61 height 10
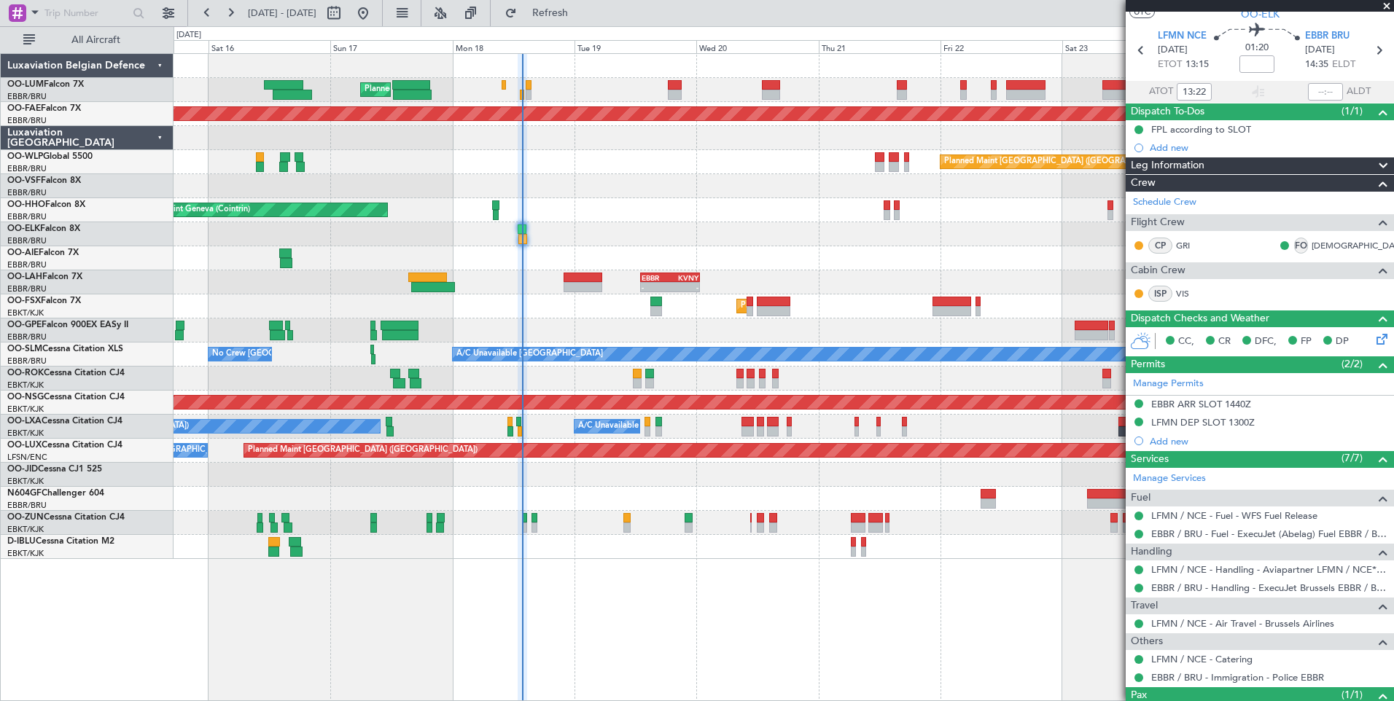
scroll to position [98, 0]
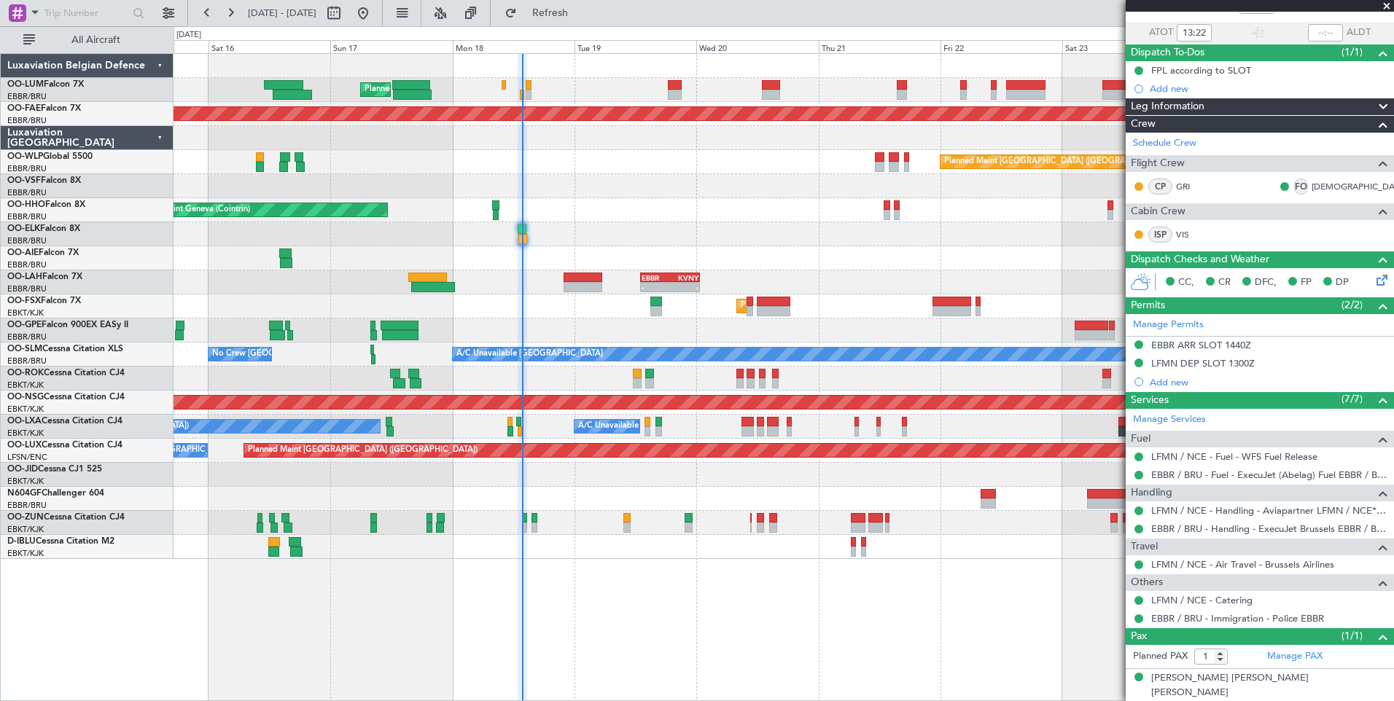
click at [481, 192] on div "Planned Maint Brussels (Brussels National) Planned Maint Kortrijk-Wevelgem Plan…" at bounding box center [782, 306] width 1219 height 505
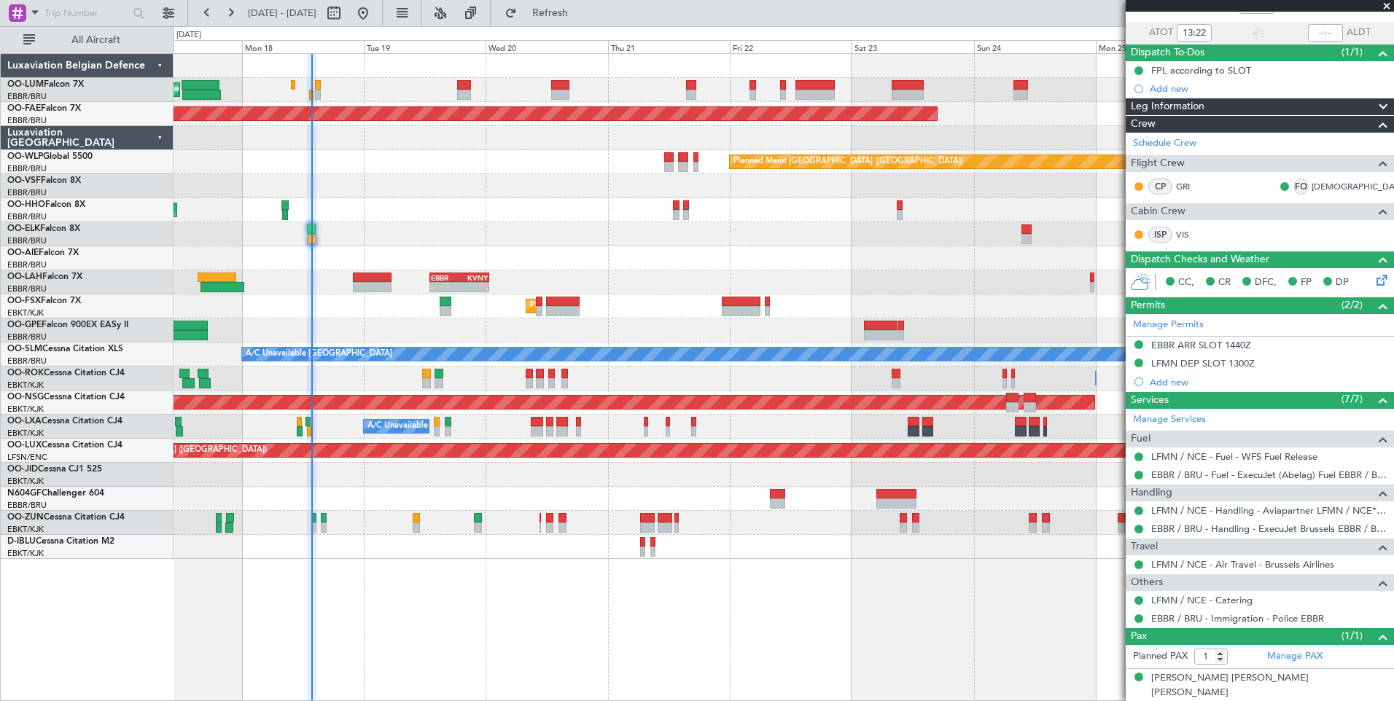
click at [737, 244] on div at bounding box center [782, 234] width 1219 height 24
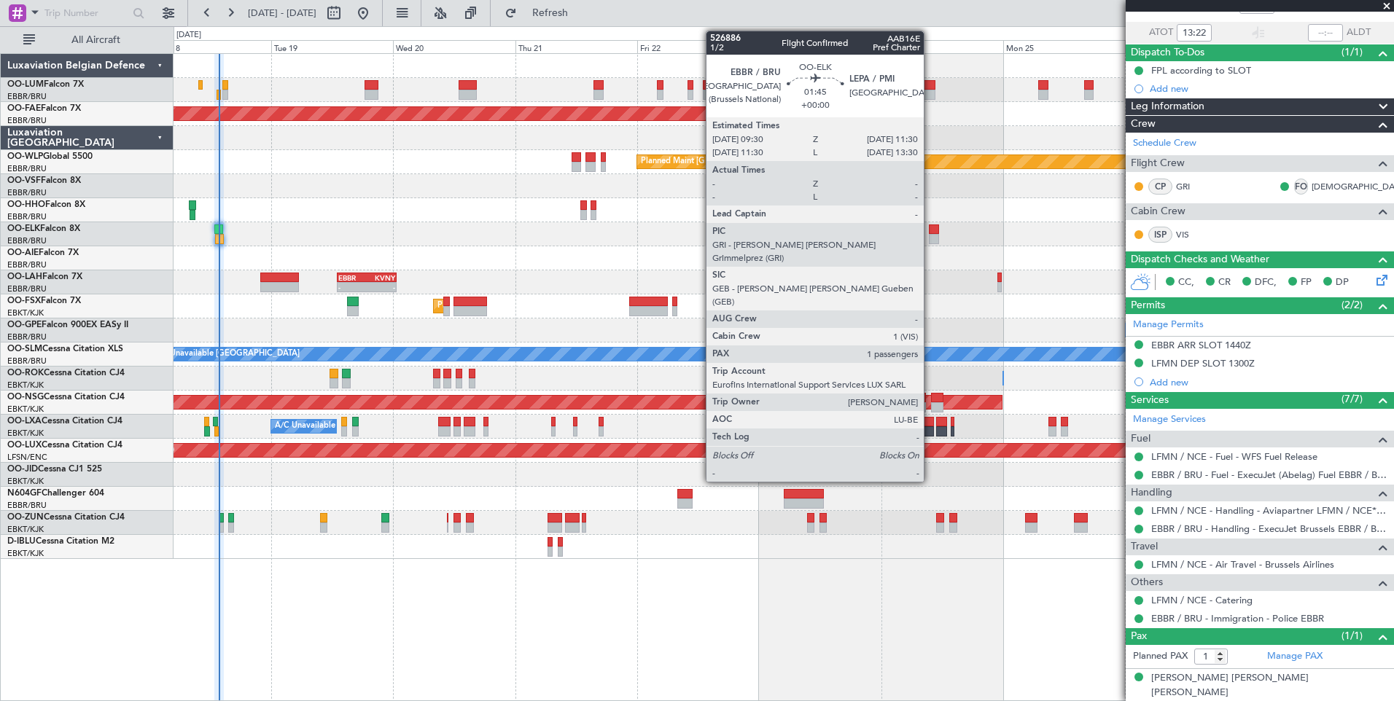
click at [930, 229] on div at bounding box center [934, 229] width 10 height 10
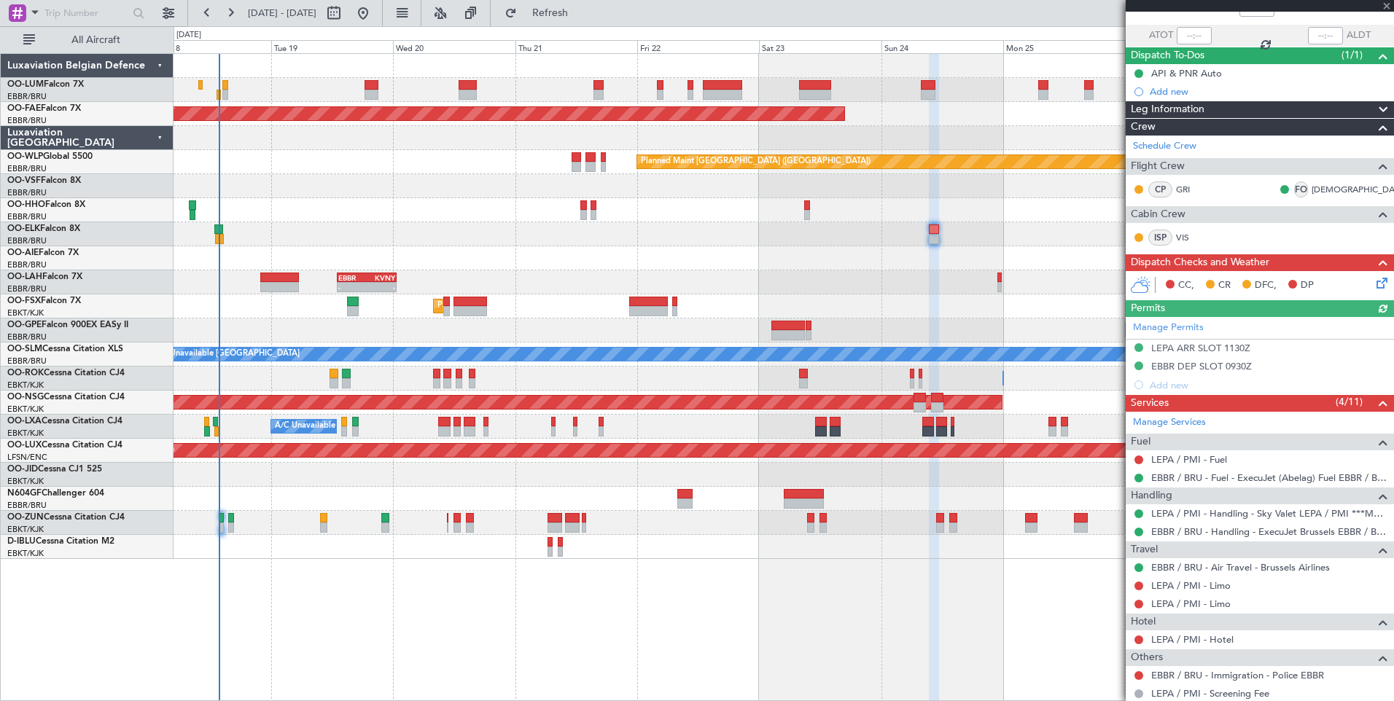
scroll to position [146, 0]
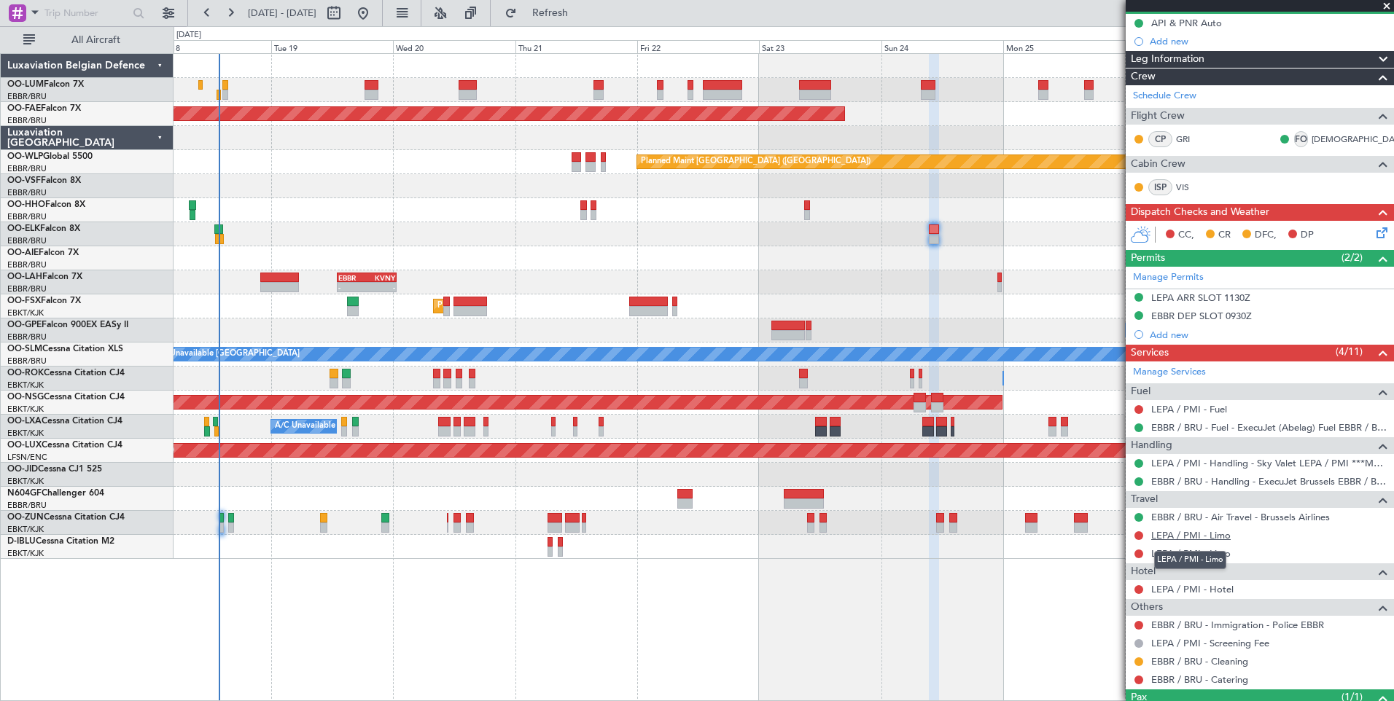
click at [1184, 539] on link "LEPA / PMI - Limo" at bounding box center [1190, 535] width 79 height 12
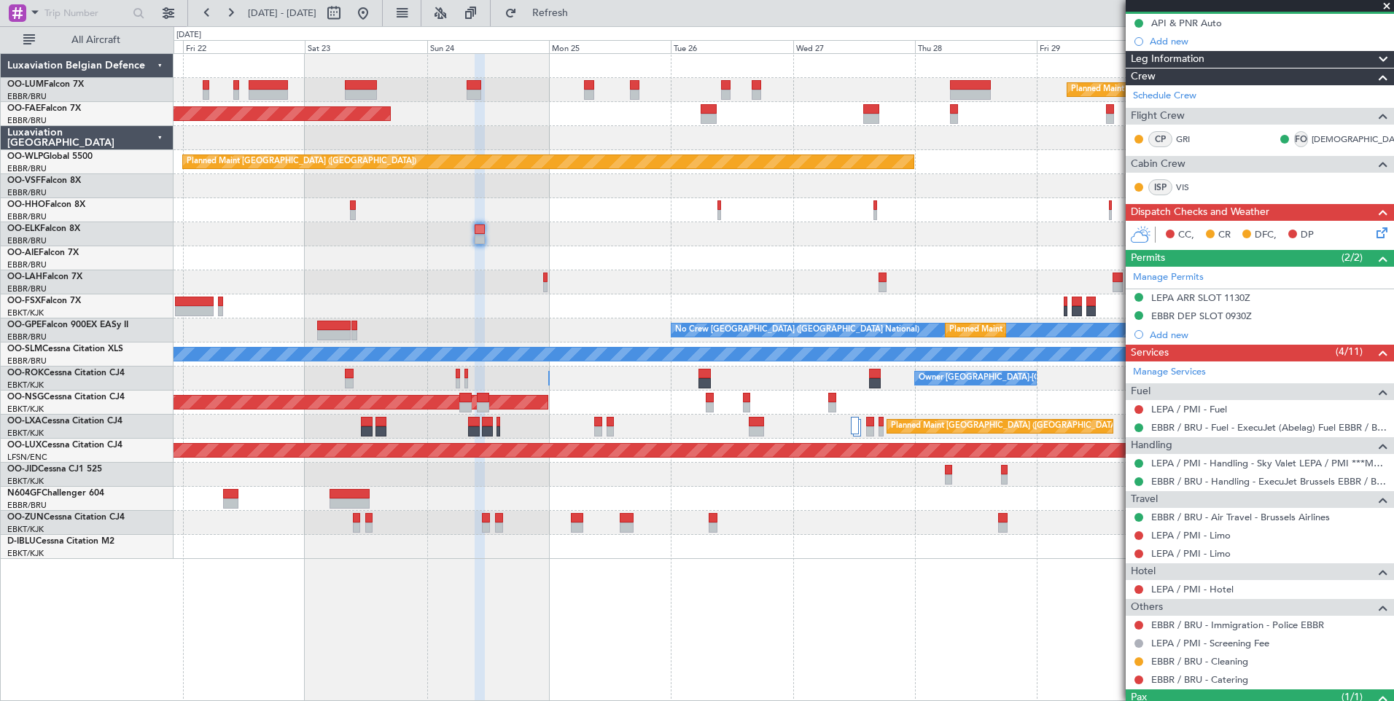
click at [437, 192] on div "Planned Maint Brussels (Brussels National) Planned Maint Kortrijk-Wevelgem Plan…" at bounding box center [782, 306] width 1219 height 505
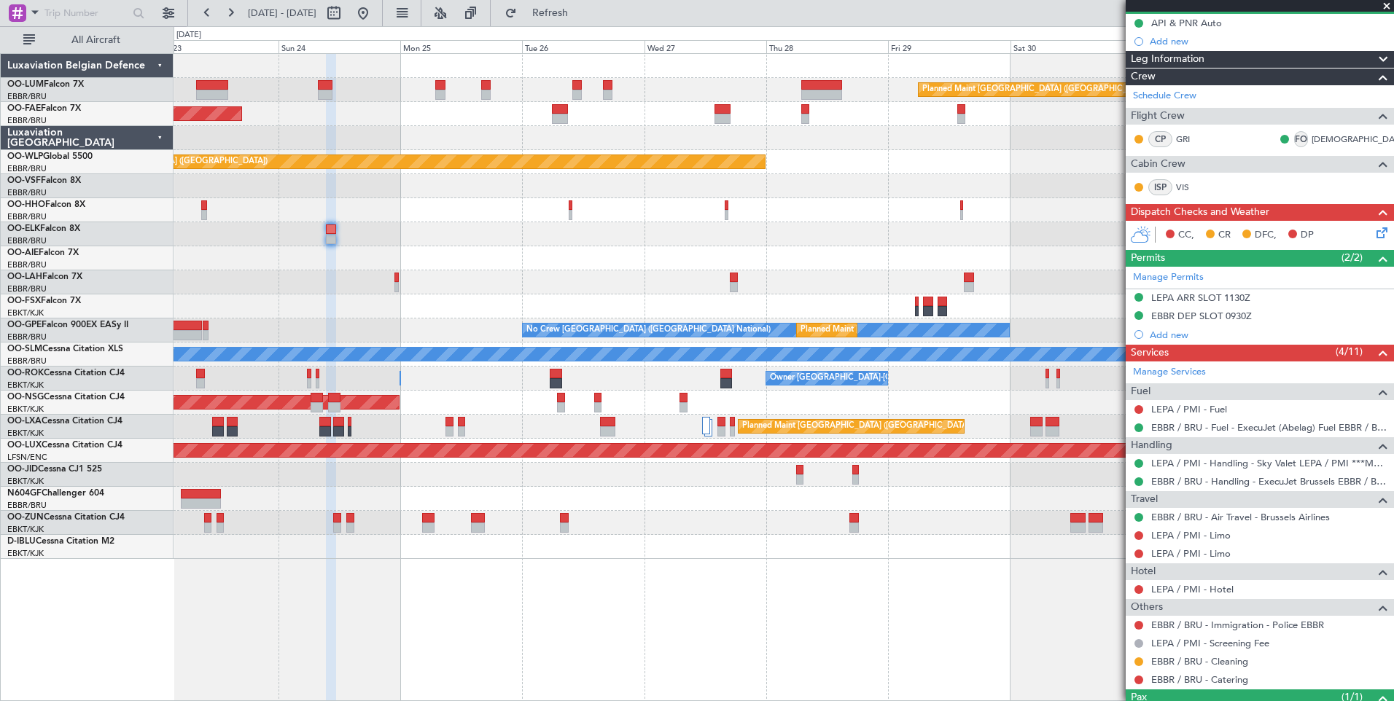
click at [536, 228] on div at bounding box center [782, 234] width 1219 height 24
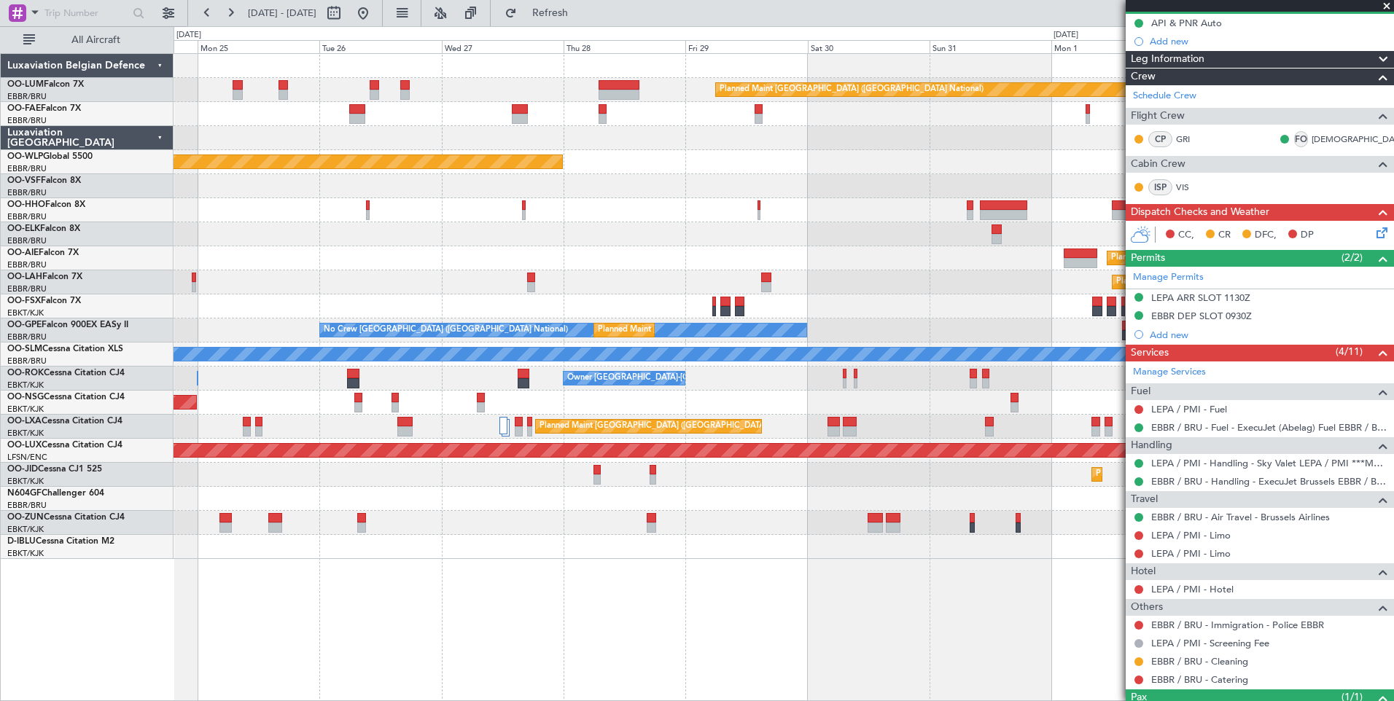
click at [992, 229] on div at bounding box center [996, 229] width 10 height 10
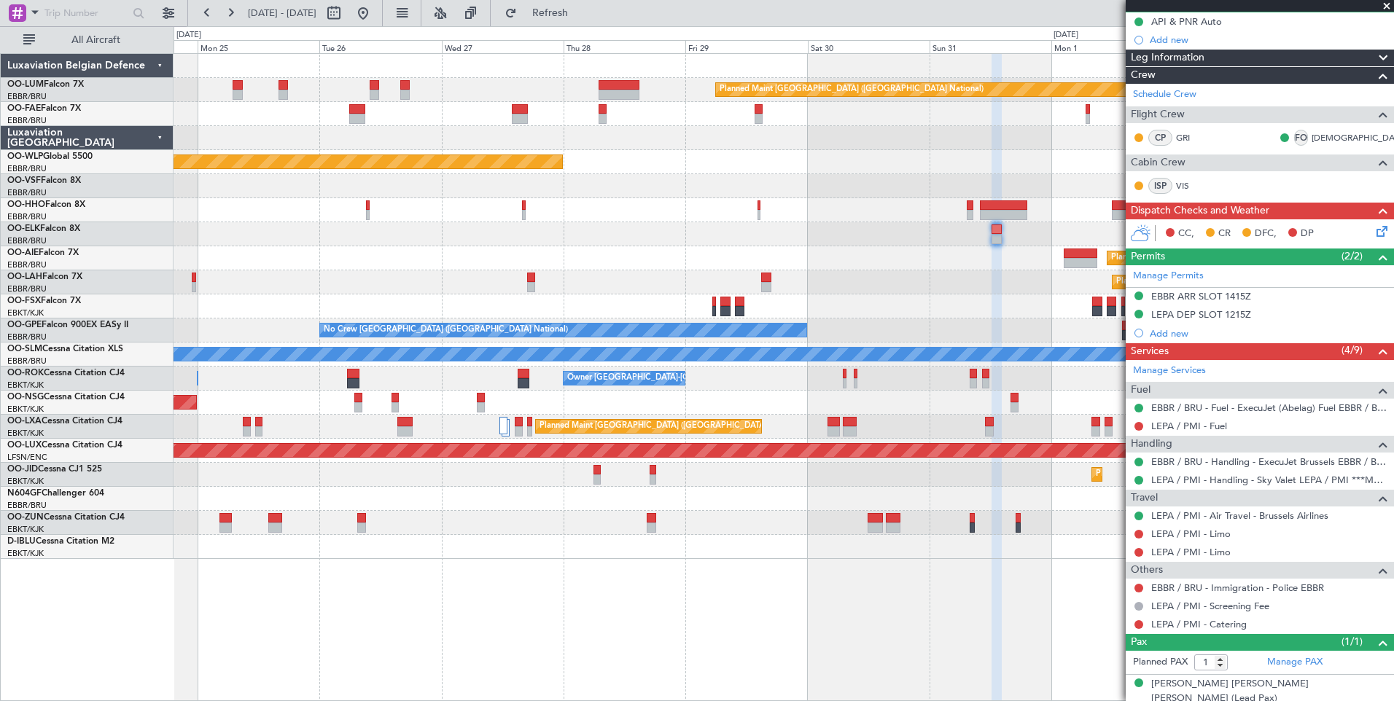
scroll to position [153, 0]
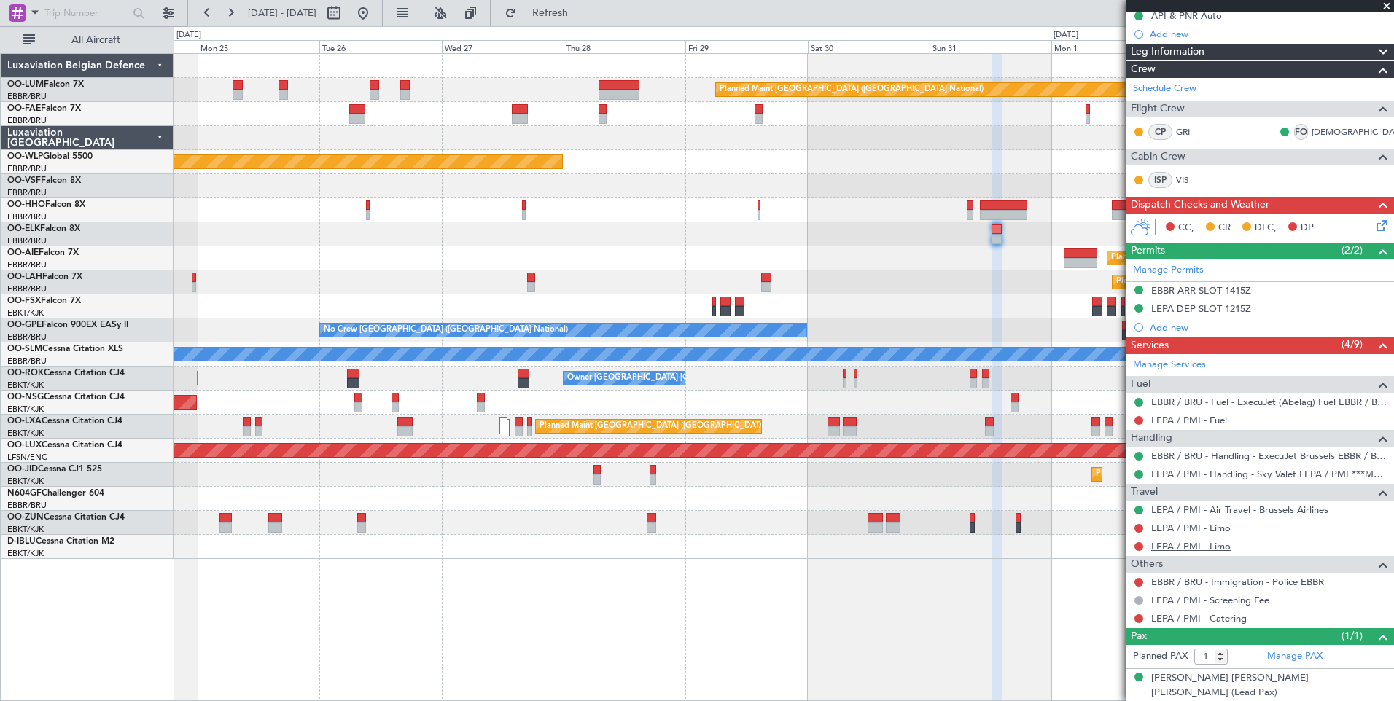
click at [1213, 544] on link "LEPA / PMI - Limo" at bounding box center [1190, 546] width 79 height 12
click at [1214, 531] on link "LEPA / PMI - Limo" at bounding box center [1190, 528] width 79 height 12
click at [829, 267] on div "Planned Maint Brussels (Brussels National) Owner Melsbroek Air Base Owner Melsb…" at bounding box center [782, 306] width 1219 height 505
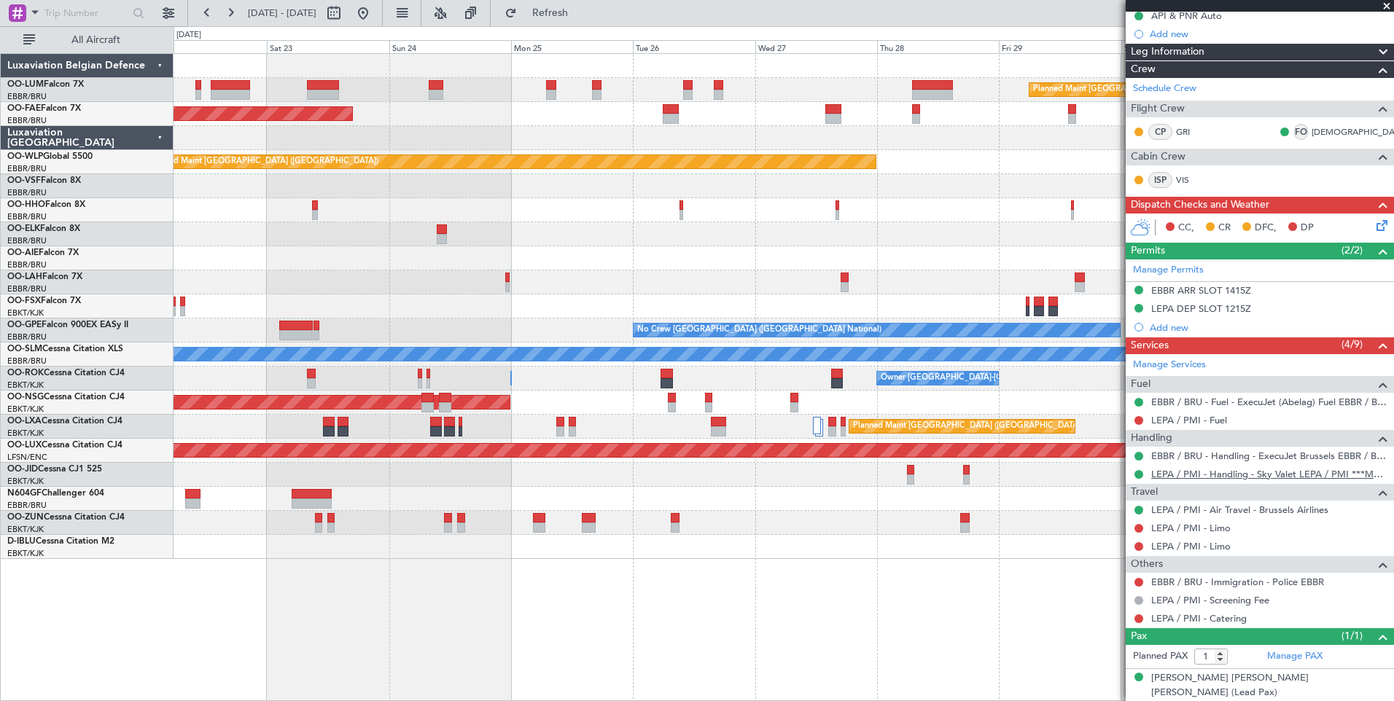
click at [1299, 478] on link "LEPA / PMI - Handling - Sky Valet LEPA / PMI ***MYHANDLING***" at bounding box center [1268, 474] width 235 height 12
click at [973, 287] on div "Planned Maint Alton-st Louis (St Louis Regl) EBBR 13:00 Z KVNY 00:45 Z - -" at bounding box center [782, 282] width 1219 height 24
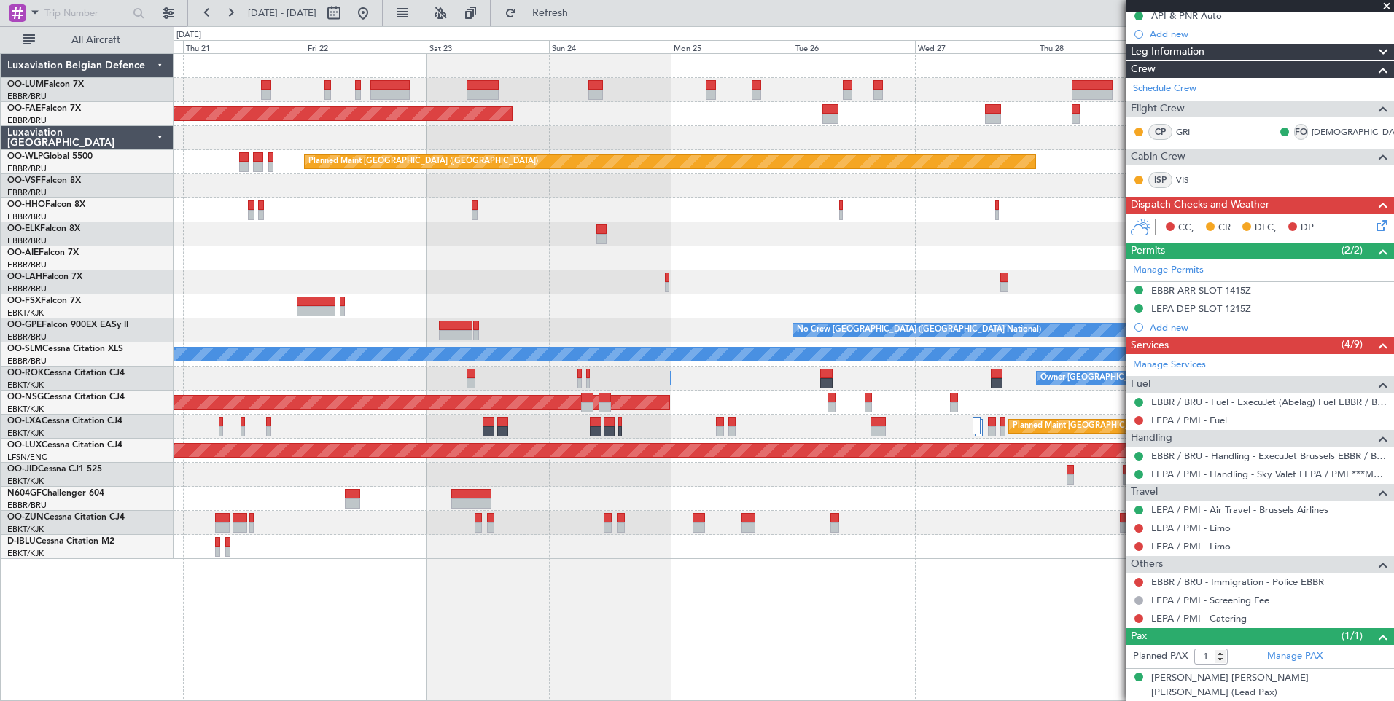
click at [676, 262] on div "Planned Maint Brussels (Brussels National) Planned Maint Kortrijk-Wevelgem Plan…" at bounding box center [782, 306] width 1219 height 505
click at [601, 223] on div at bounding box center [782, 234] width 1219 height 24
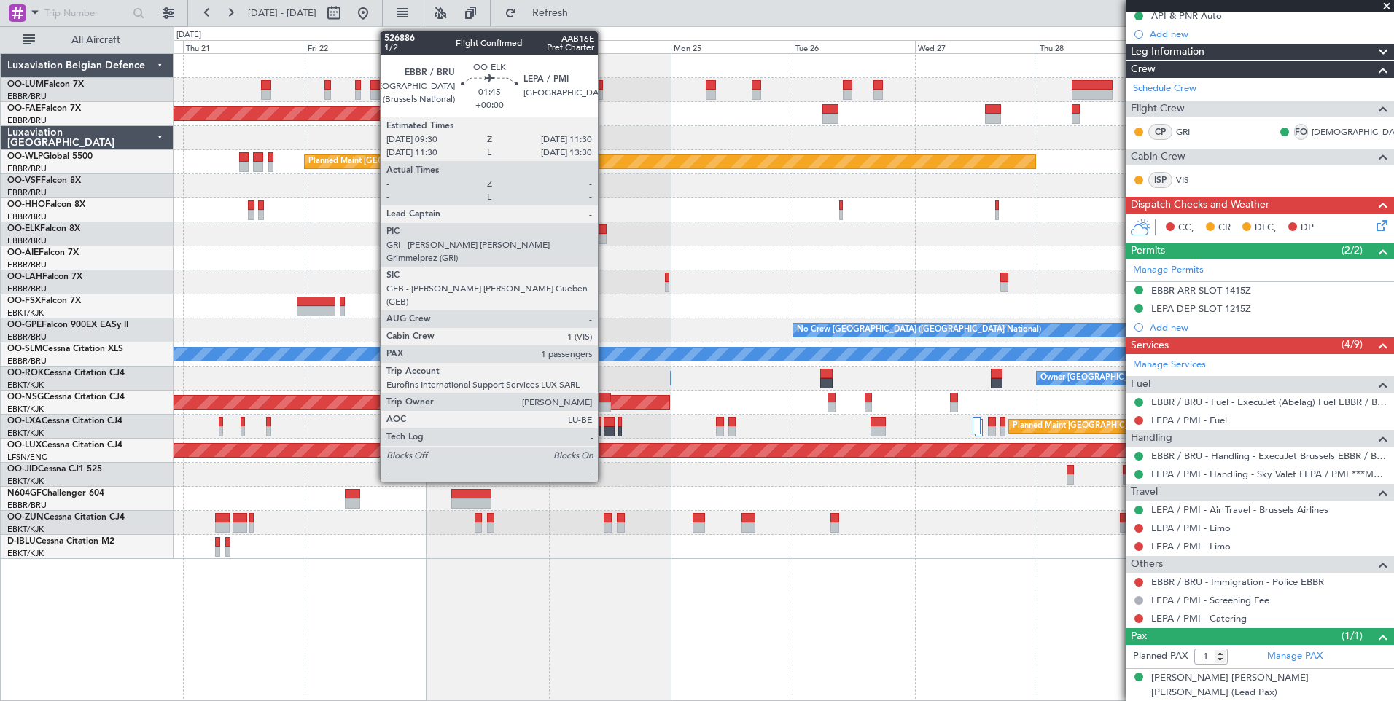
click at [604, 233] on div at bounding box center [601, 229] width 10 height 10
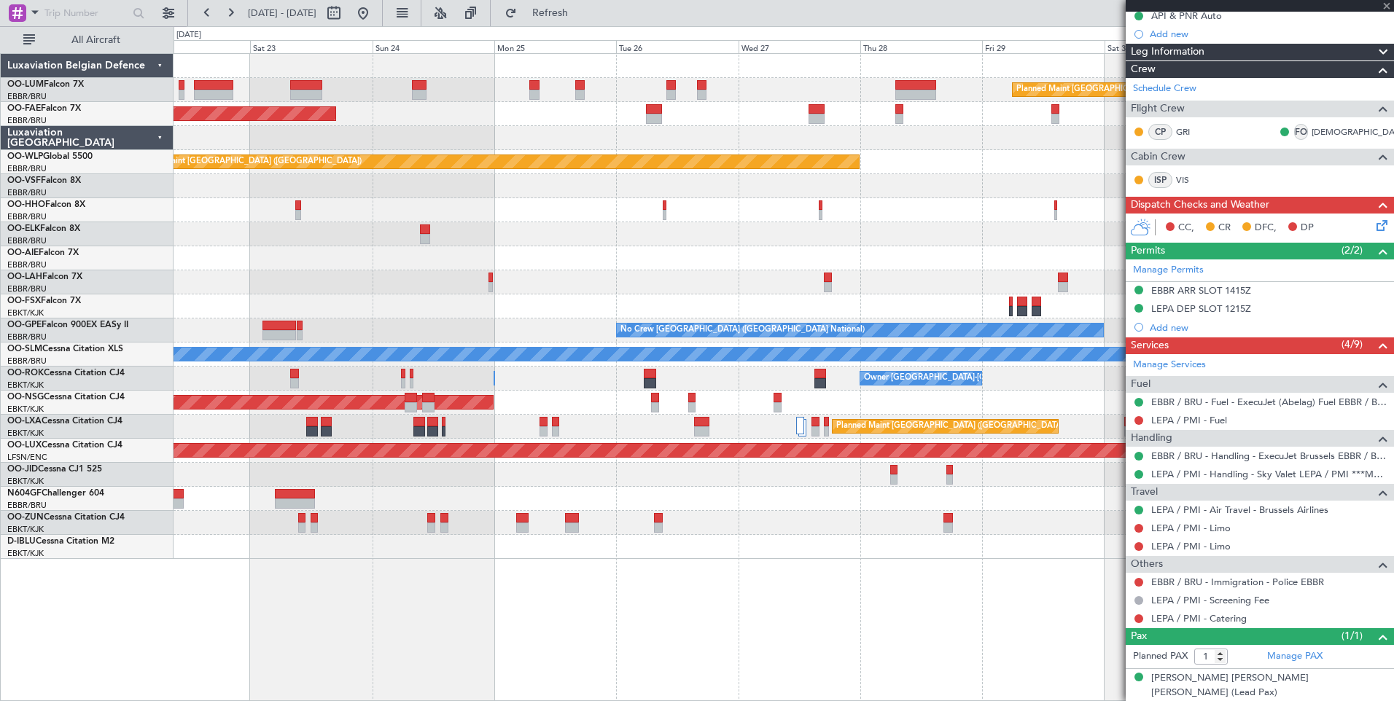
click at [613, 243] on div "Planned Maint Brussels (Brussels National) Planned Maint Kortrijk-Wevelgem Plan…" at bounding box center [782, 306] width 1219 height 505
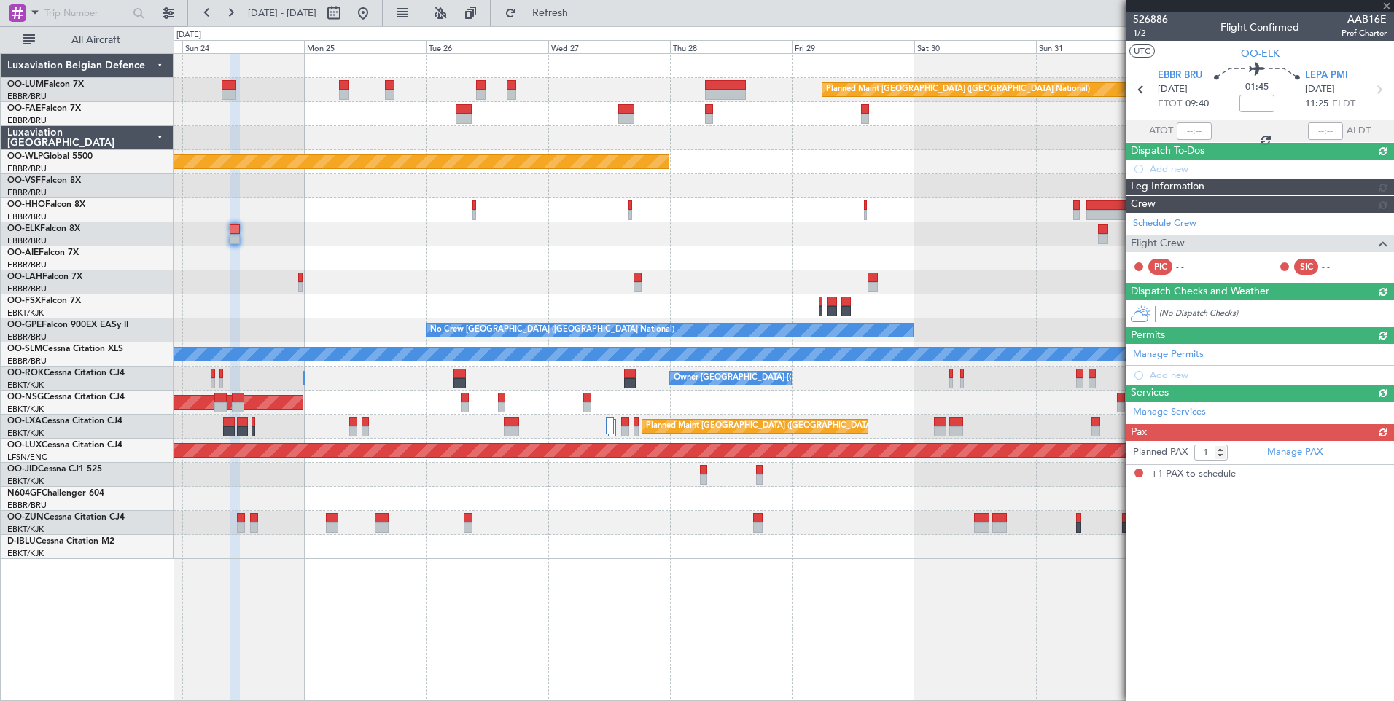
scroll to position [0, 0]
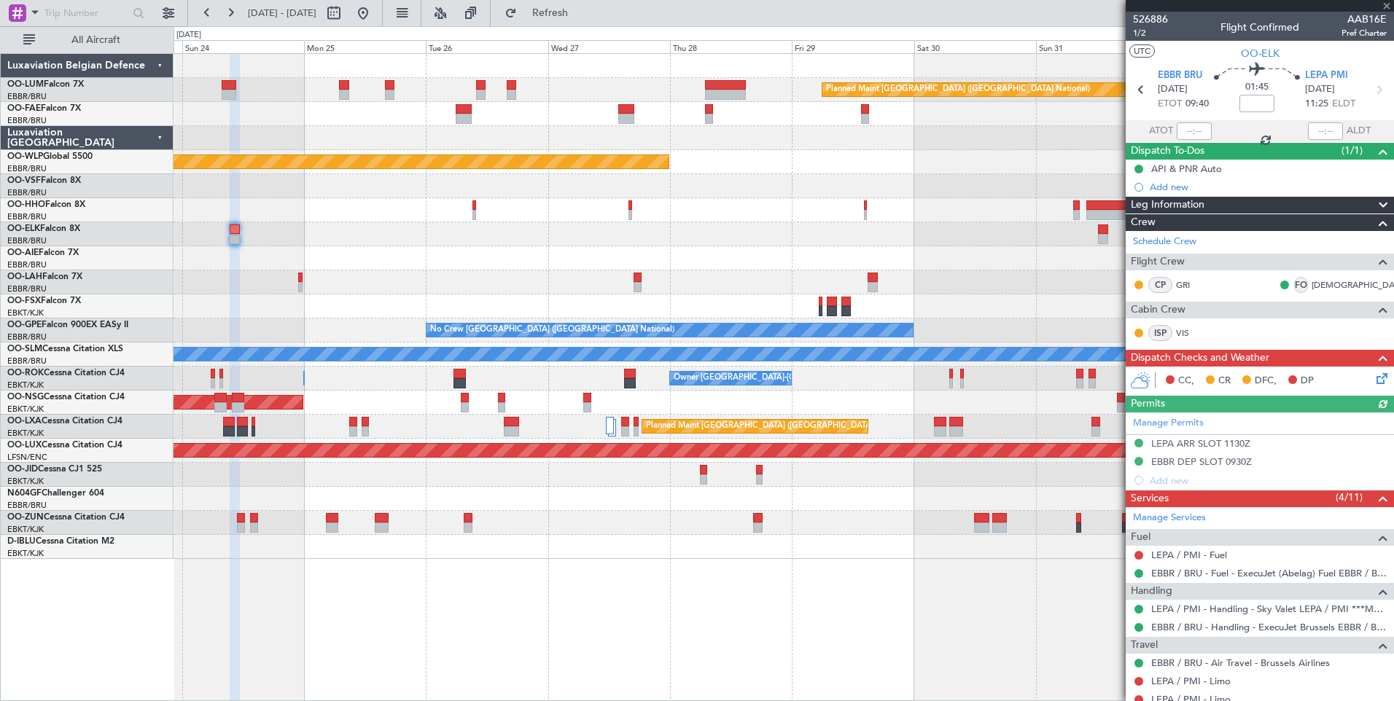
click at [1130, 235] on fb-app "23 Aug 2025 - 02 Sep 2025 Refresh Quick Links All Aircraft Planned Maint Brusse…" at bounding box center [697, 356] width 1394 height 690
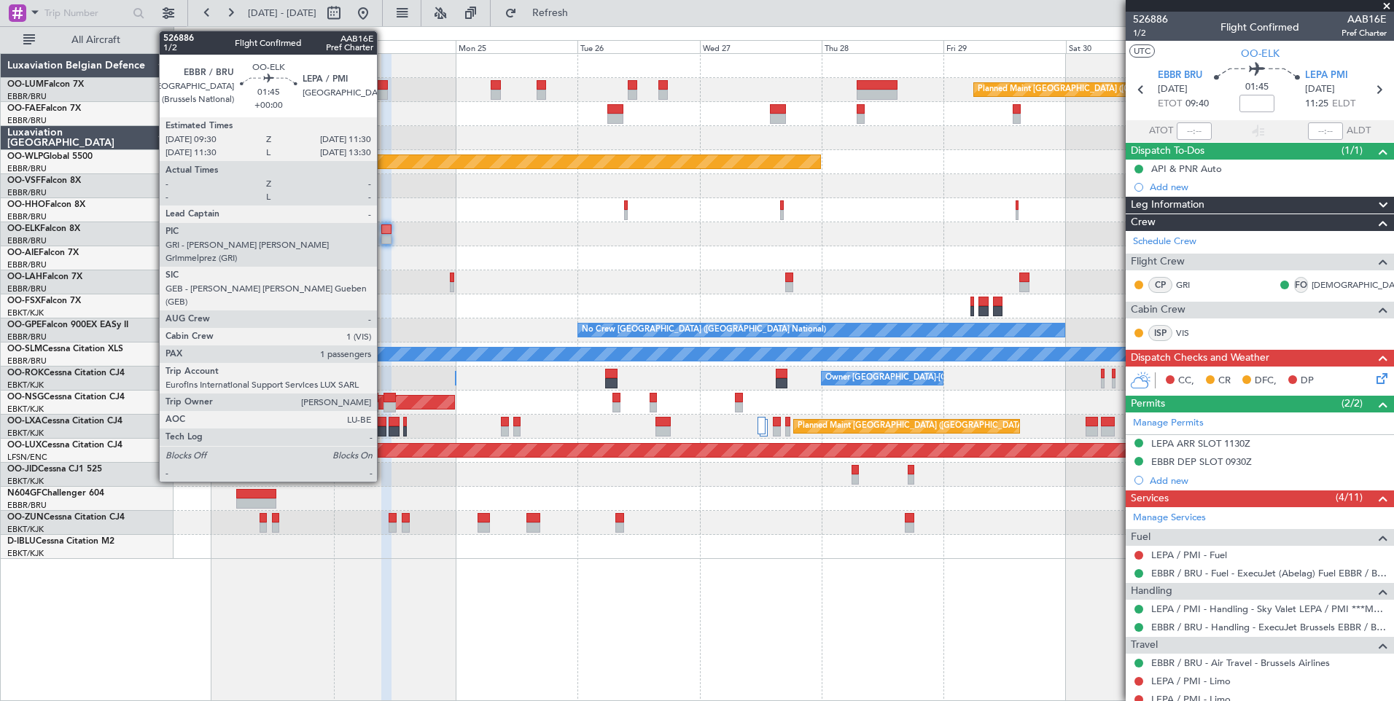
click at [384, 224] on div at bounding box center [386, 229] width 10 height 10
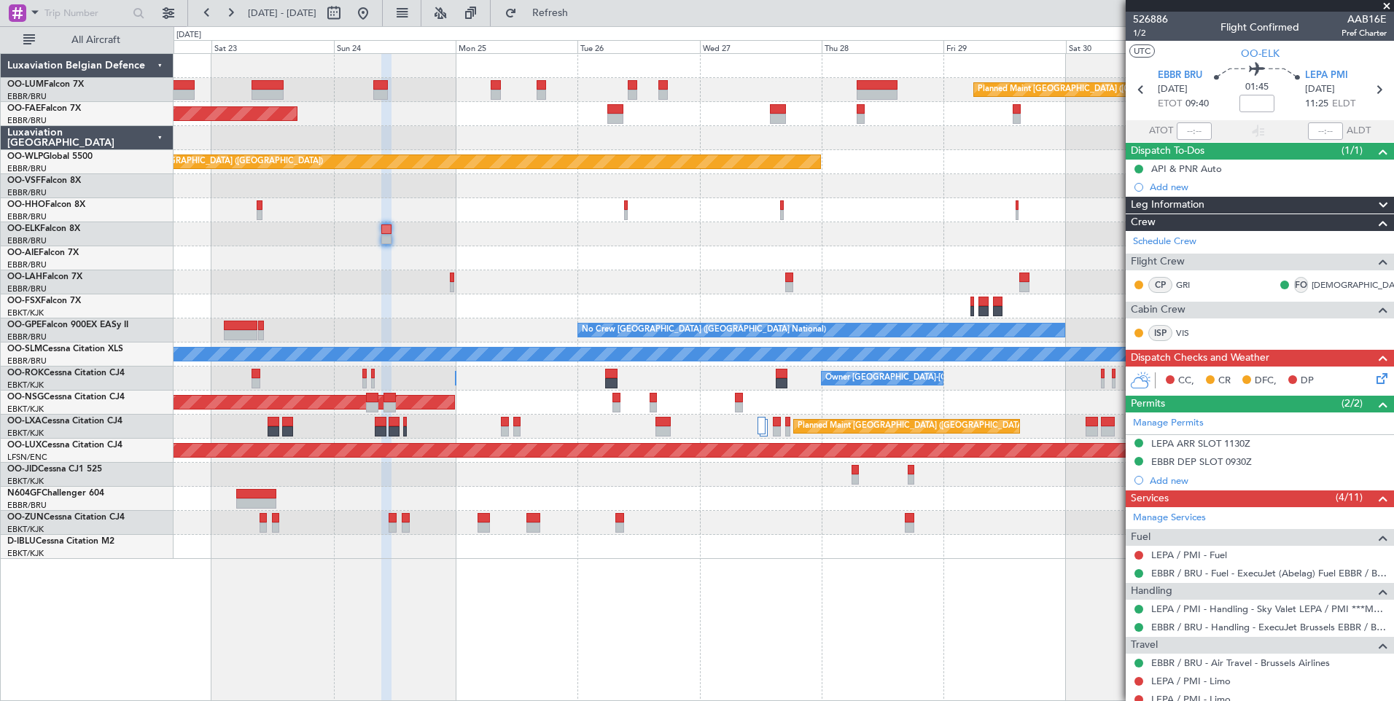
click at [544, 312] on div "Planned Maint Brussels (Brussels National) Owner Melsbroek Air Base Planned Mai…" at bounding box center [782, 306] width 1219 height 505
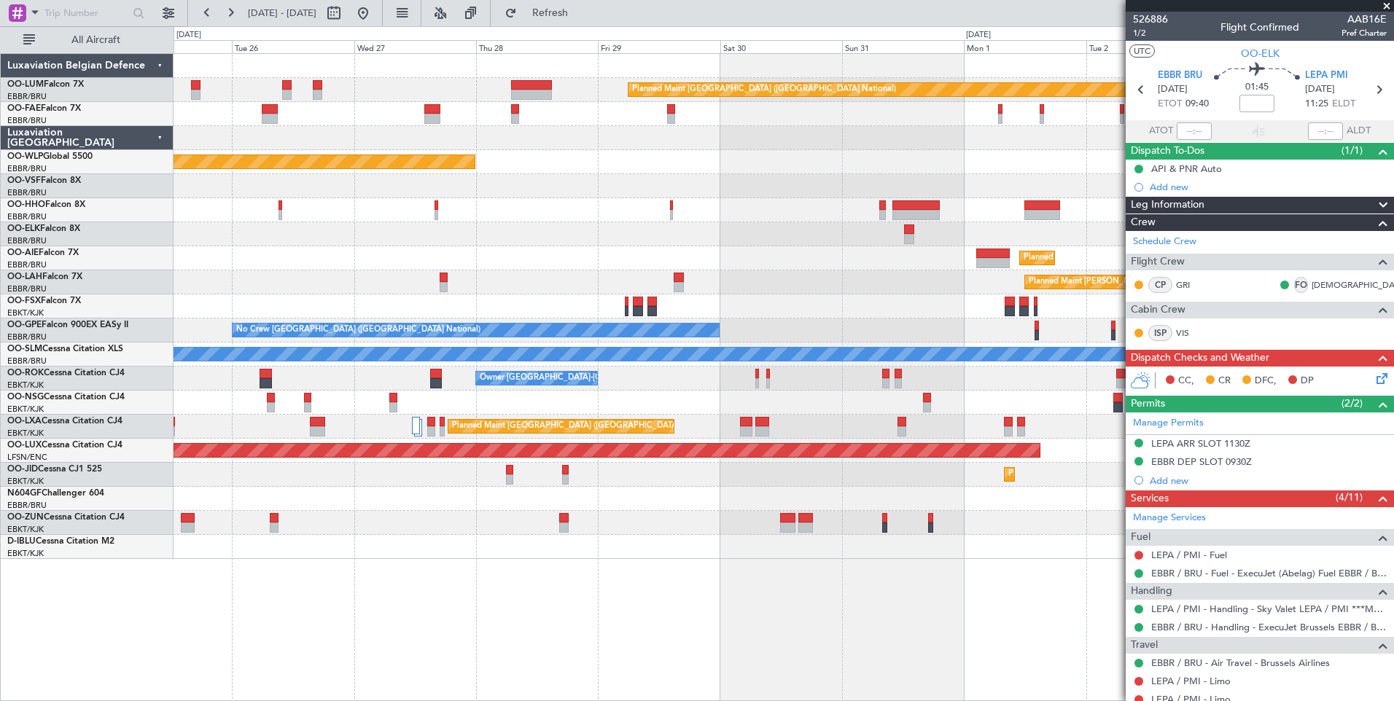
click at [581, 15] on span "Refresh" at bounding box center [550, 13] width 61 height 10
click at [375, 4] on button at bounding box center [362, 12] width 23 height 23
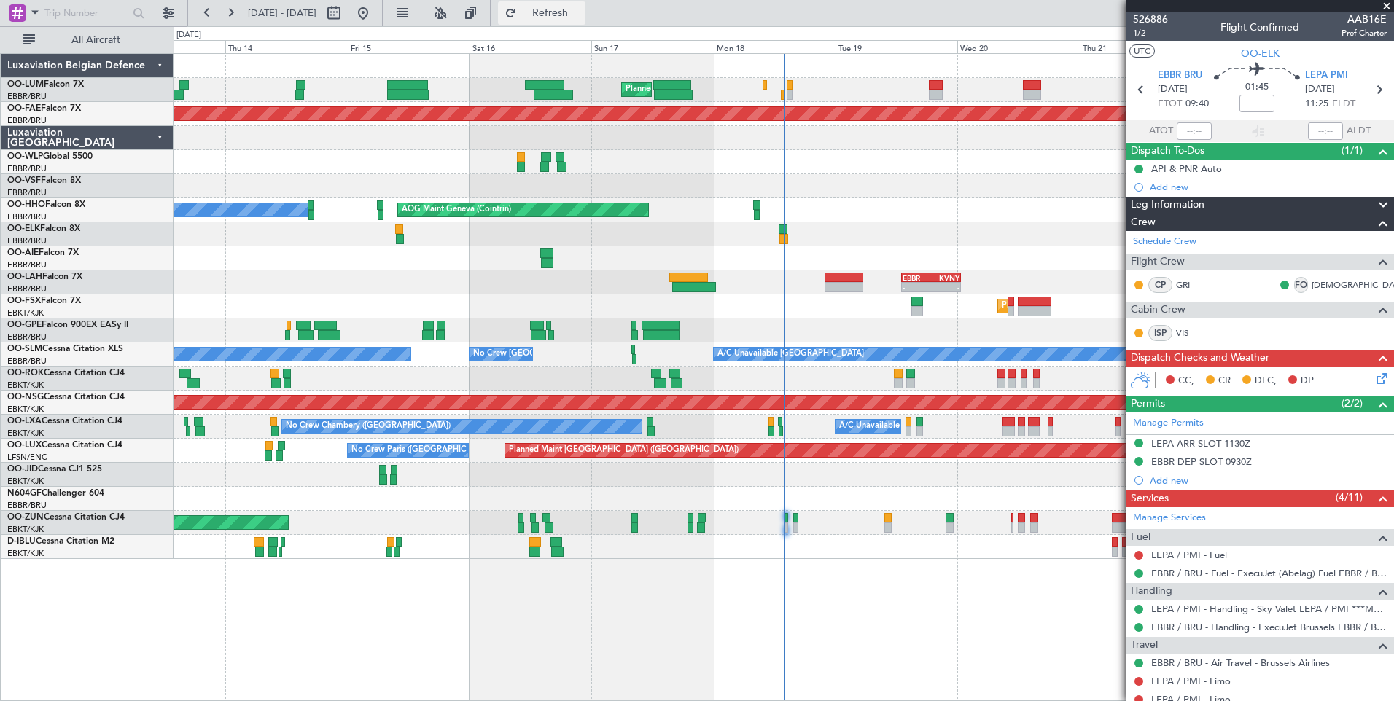
click at [581, 12] on span "Refresh" at bounding box center [550, 13] width 61 height 10
type input "10"
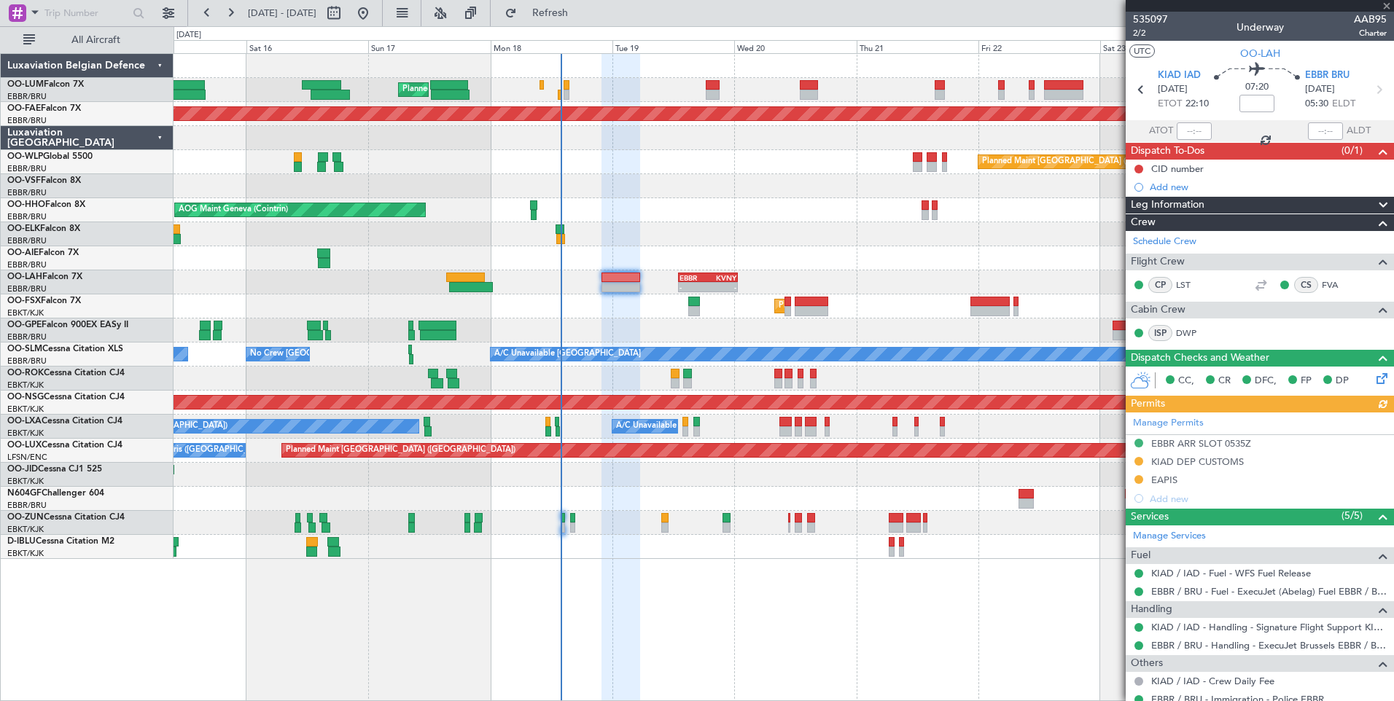
click at [742, 344] on div "Planned Maint Brussels (Brussels National) Planned Maint Kortrijk-Wevelgem Plan…" at bounding box center [782, 306] width 1219 height 505
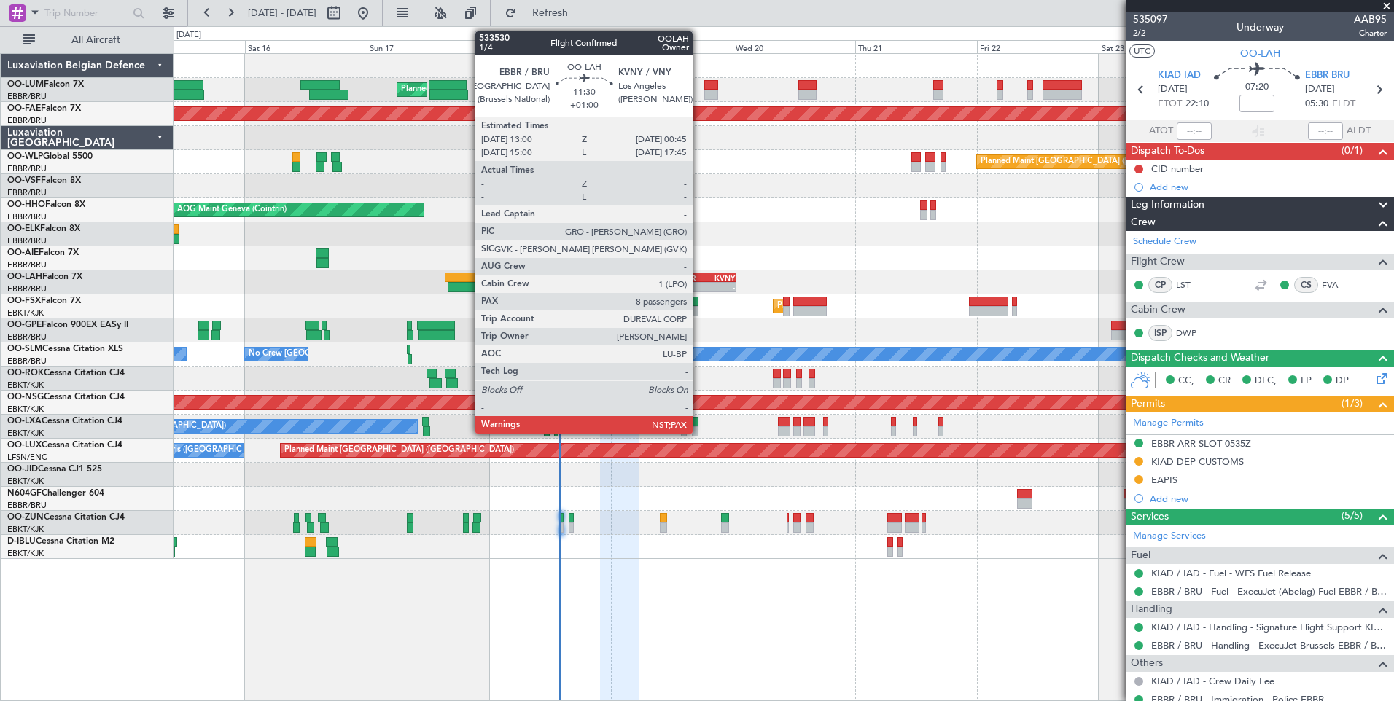
click at [699, 277] on div "EBBR" at bounding box center [692, 277] width 28 height 9
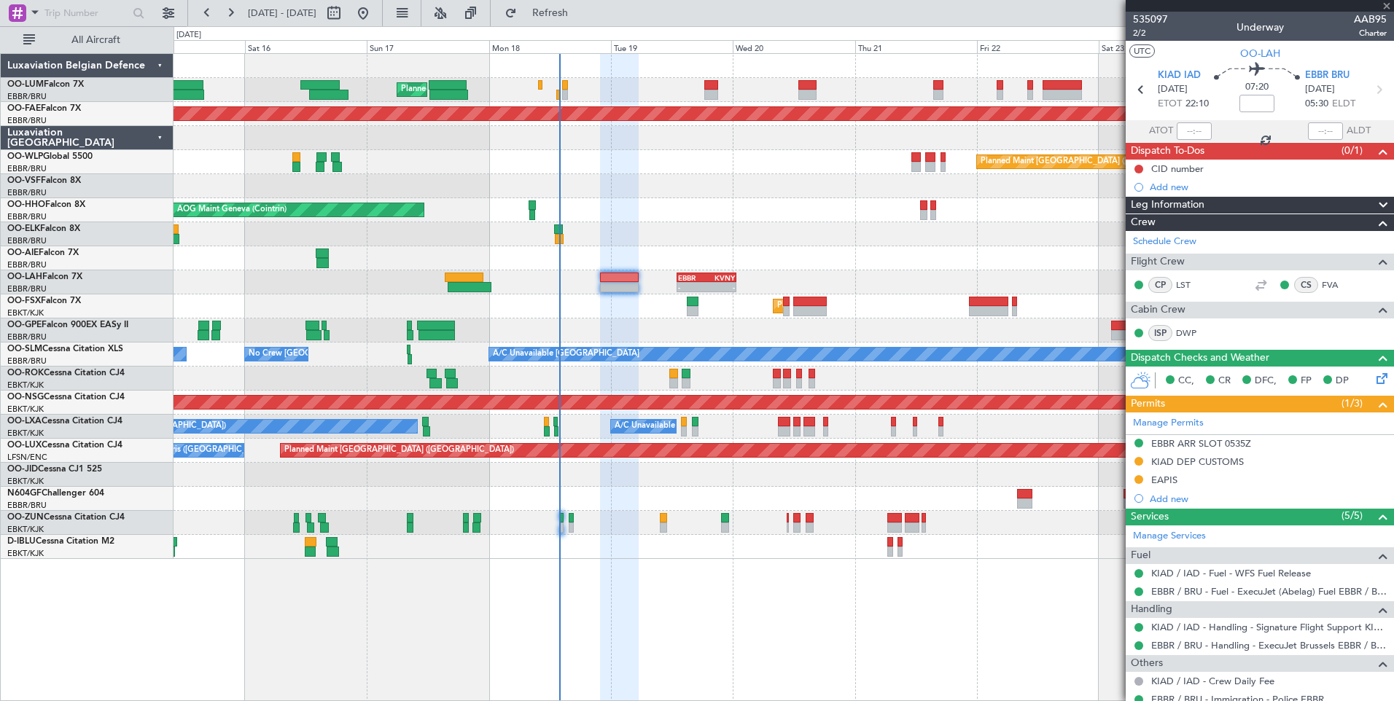
type input "+01:00"
type input "8"
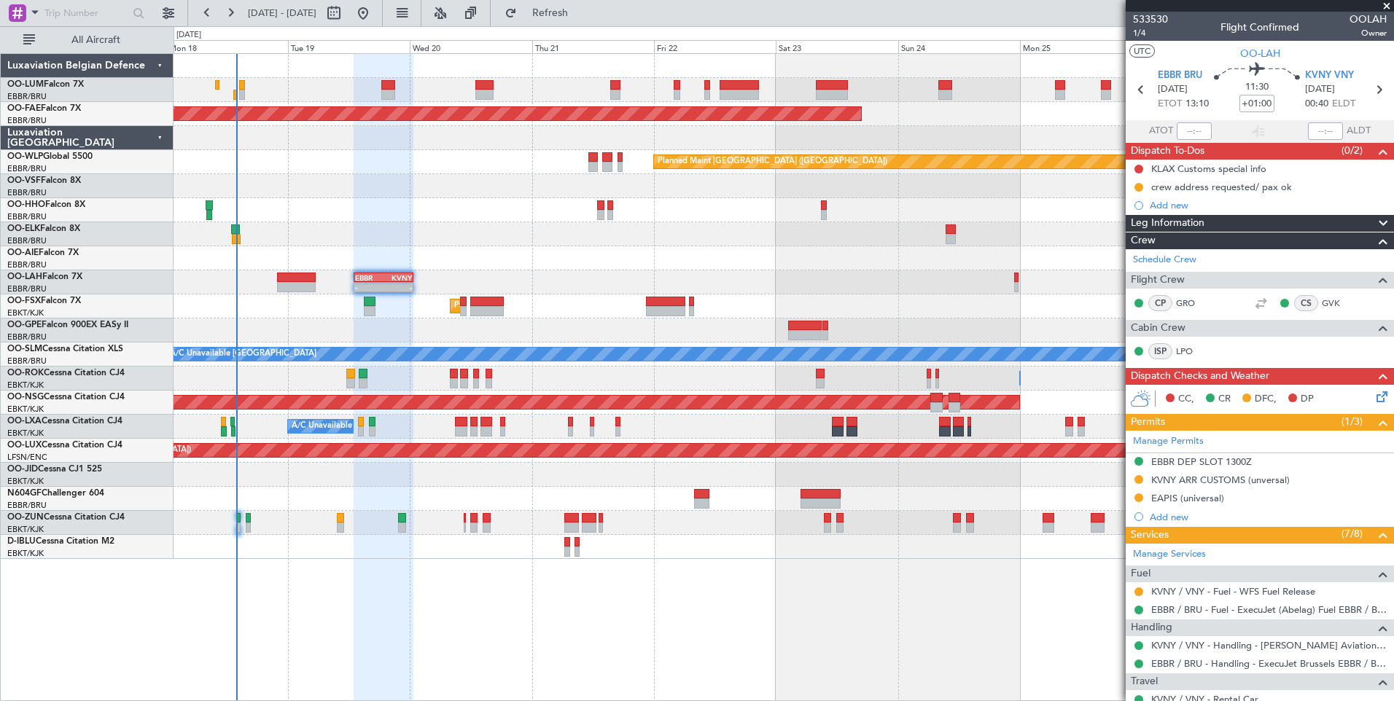
click at [431, 317] on div "Planned Maint Brussels (Brussels National) Planned Maint Brussels (Brussels Nat…" at bounding box center [782, 306] width 1219 height 505
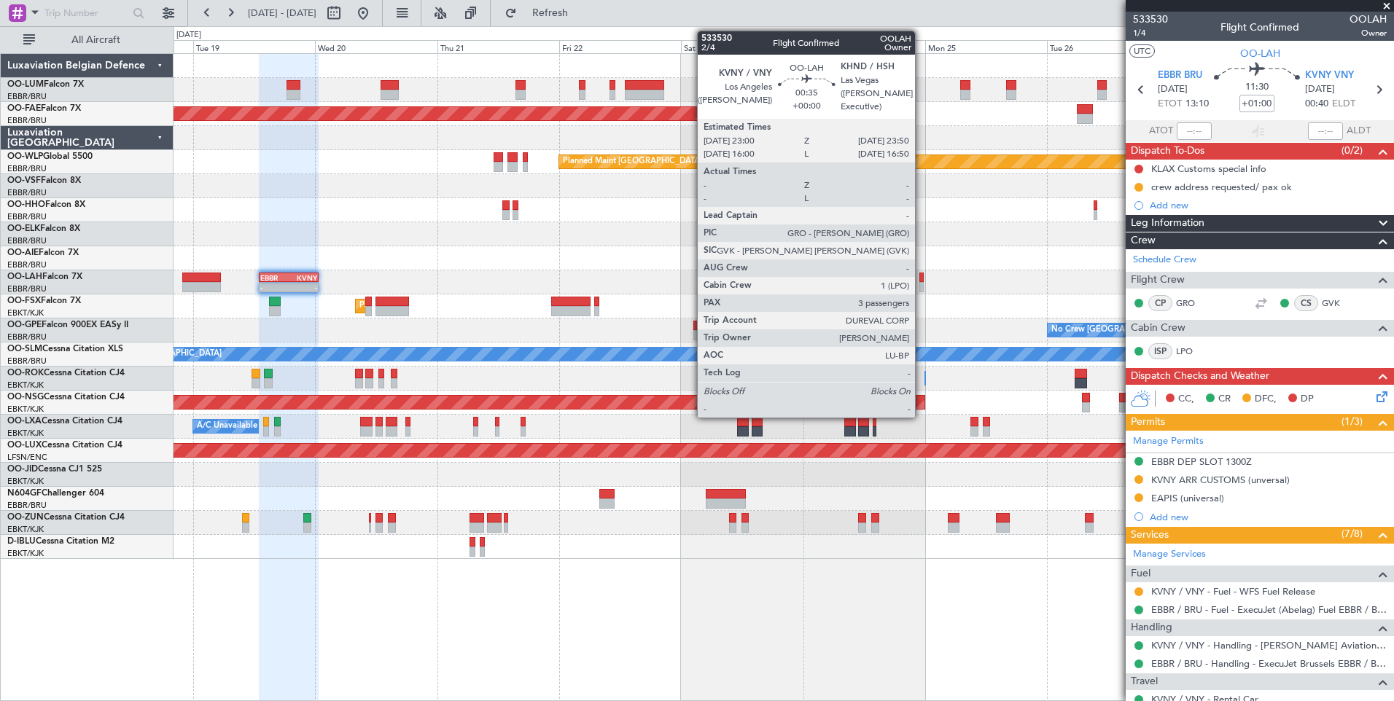
click at [921, 278] on div at bounding box center [921, 278] width 4 height 10
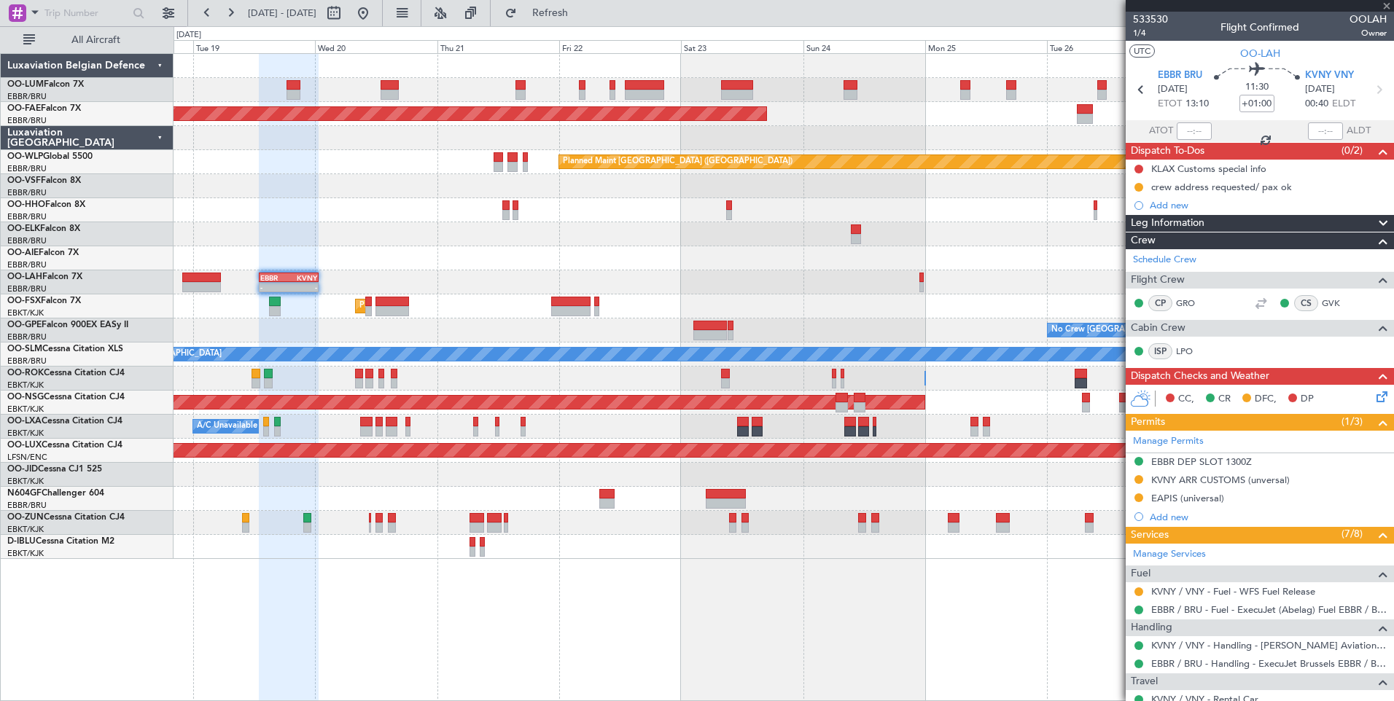
type input "3"
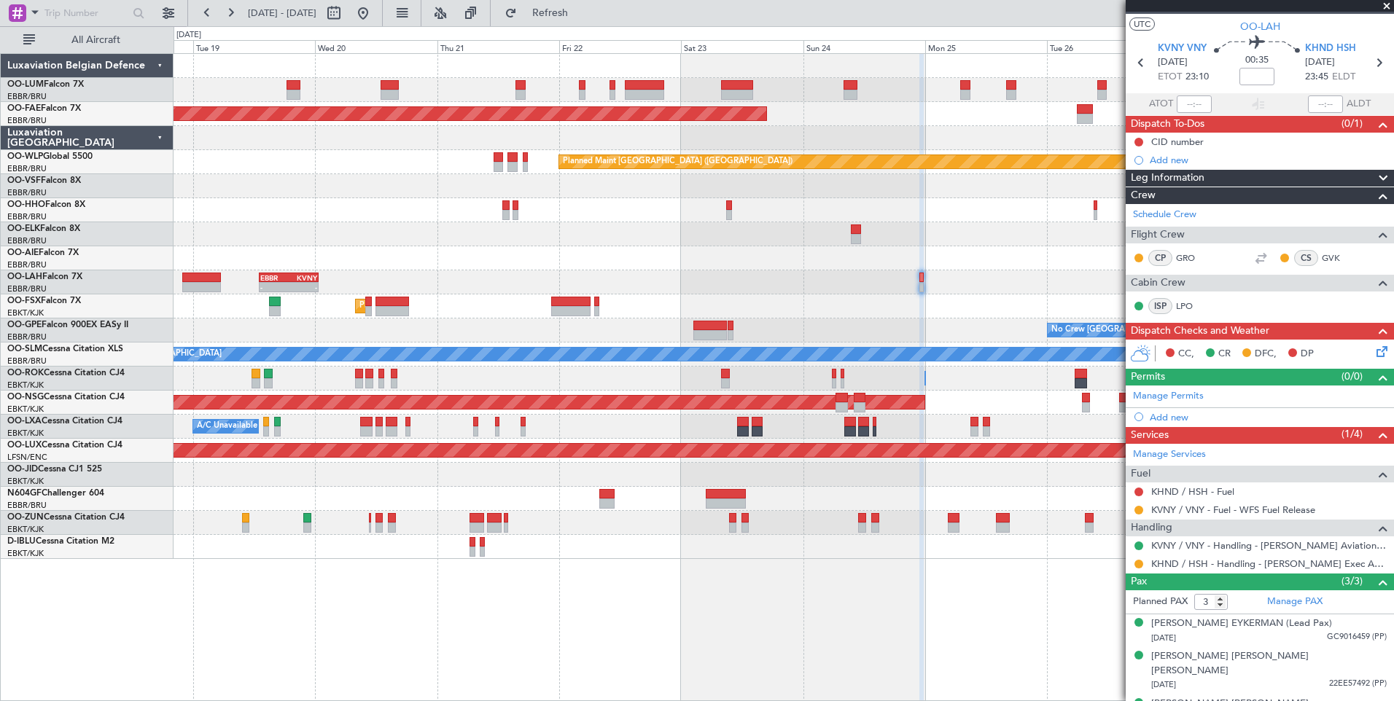
scroll to position [38, 0]
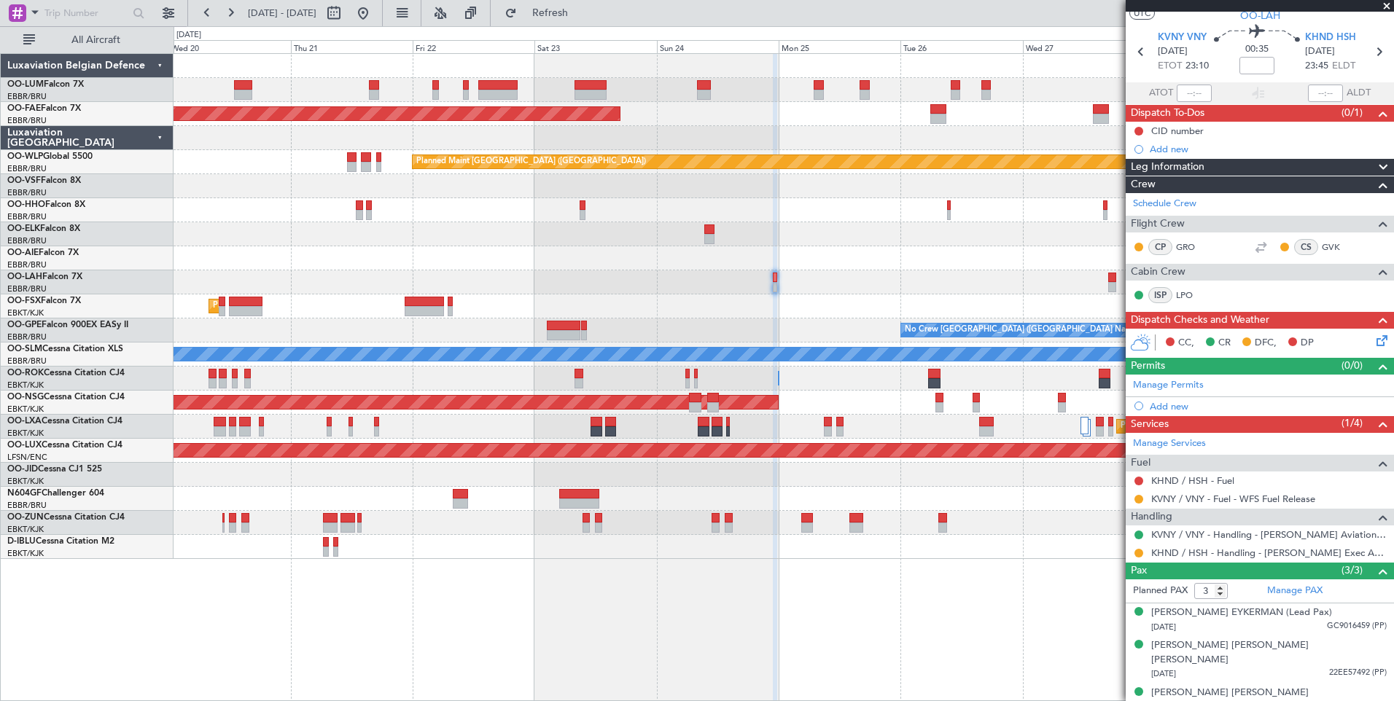
click at [691, 310] on div "Planned Maint Brussels (Brussels National) Planned Maint Kortrijk-Wevelgem Plan…" at bounding box center [782, 306] width 1219 height 505
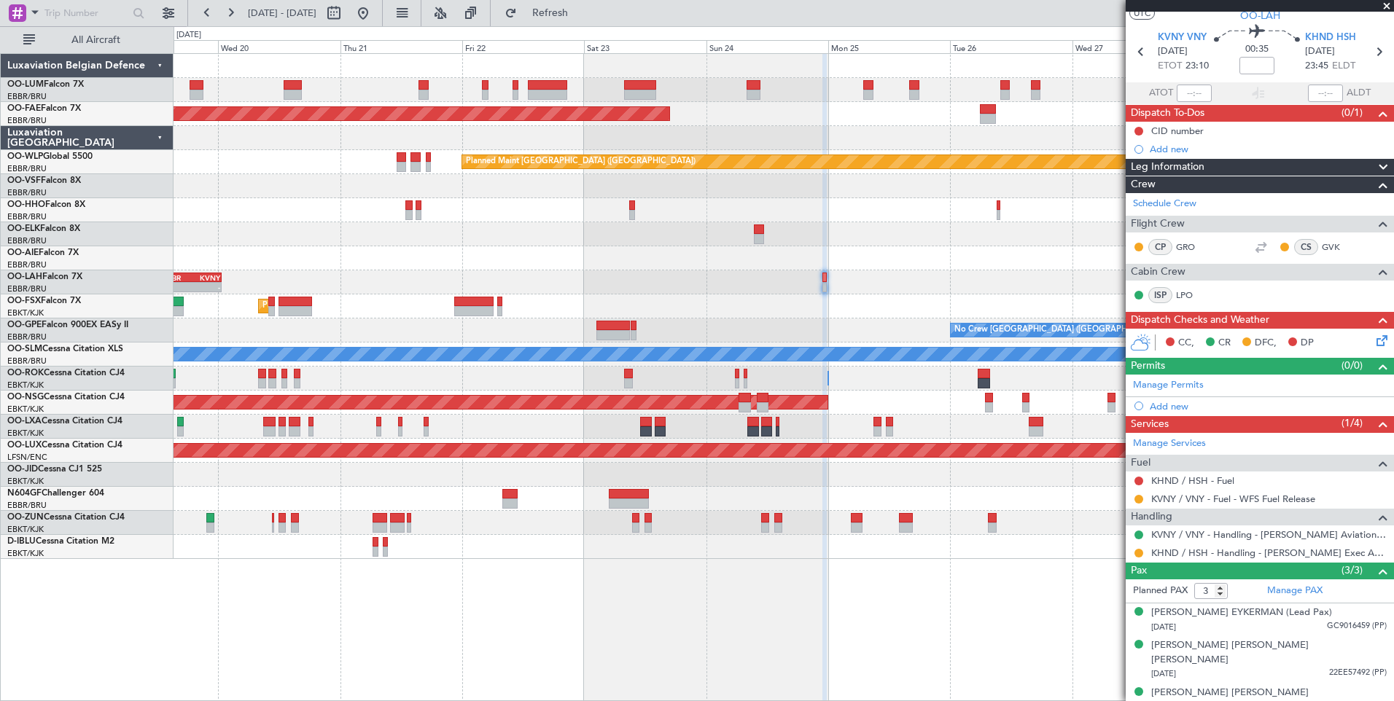
click at [1036, 278] on div "EBBR 13:00 Z KVNY 00:45 Z - -" at bounding box center [782, 282] width 1219 height 24
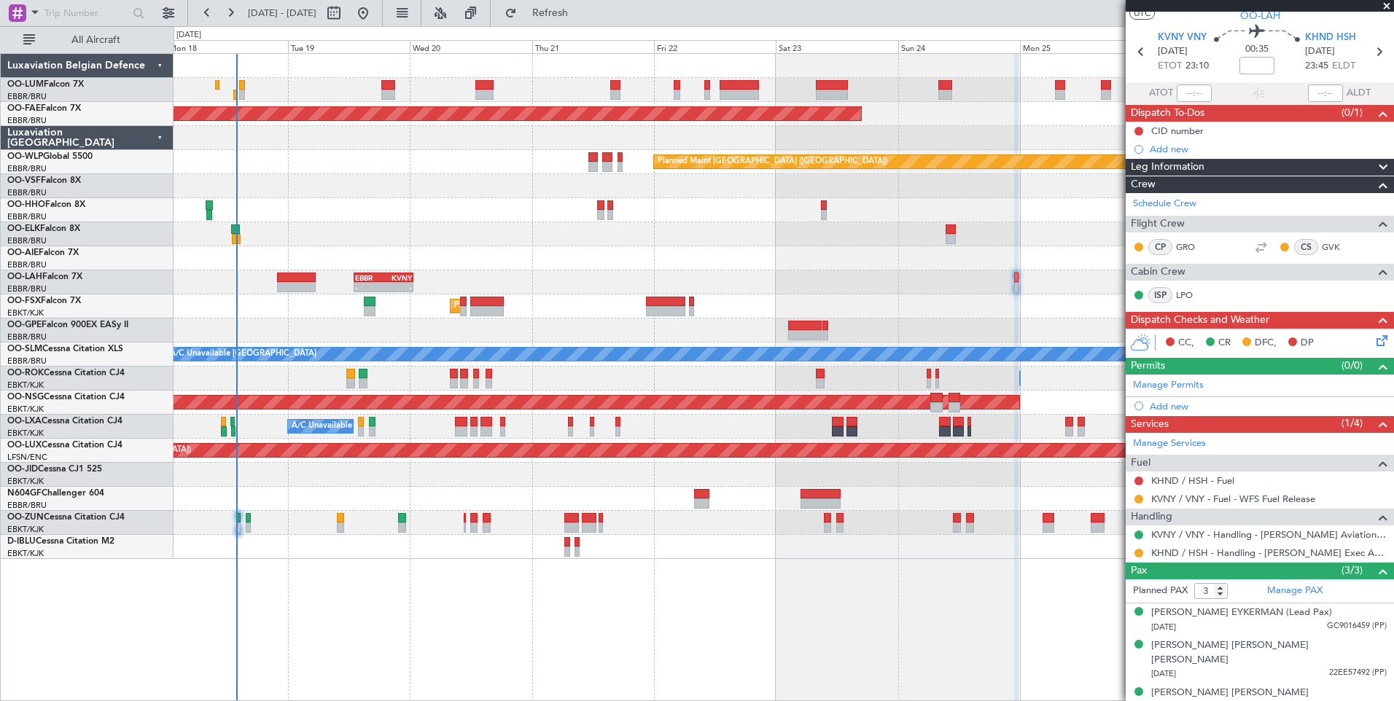
click at [694, 297] on div at bounding box center [691, 302] width 5 height 10
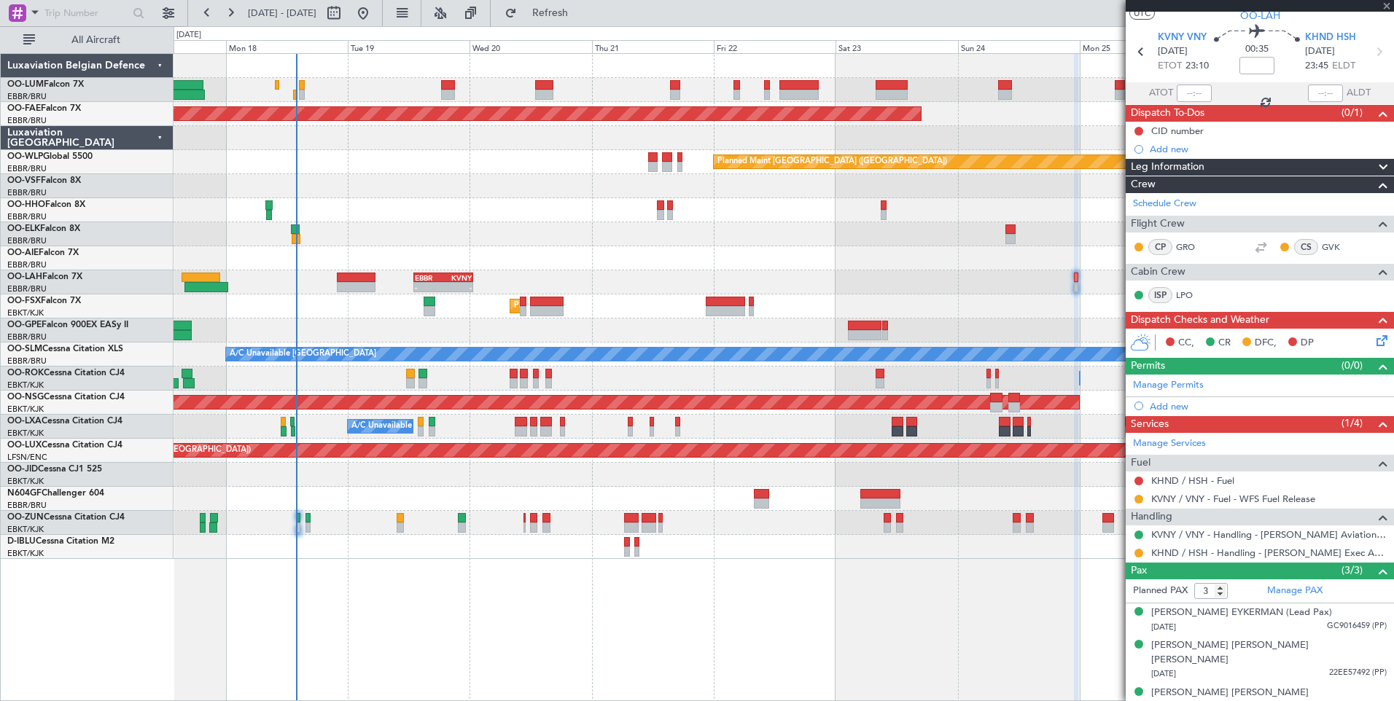
click at [439, 285] on div "-" at bounding box center [429, 287] width 28 height 9
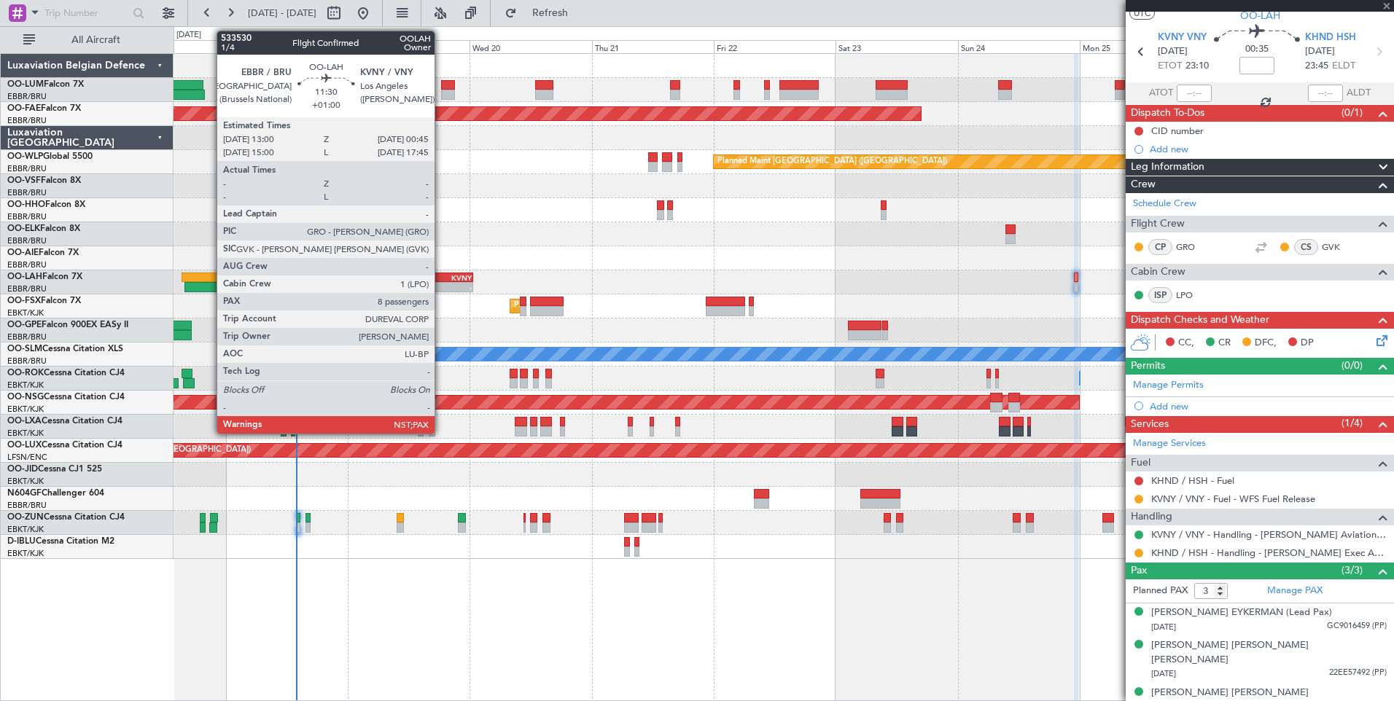
click at [441, 278] on div "EBBR" at bounding box center [429, 277] width 28 height 9
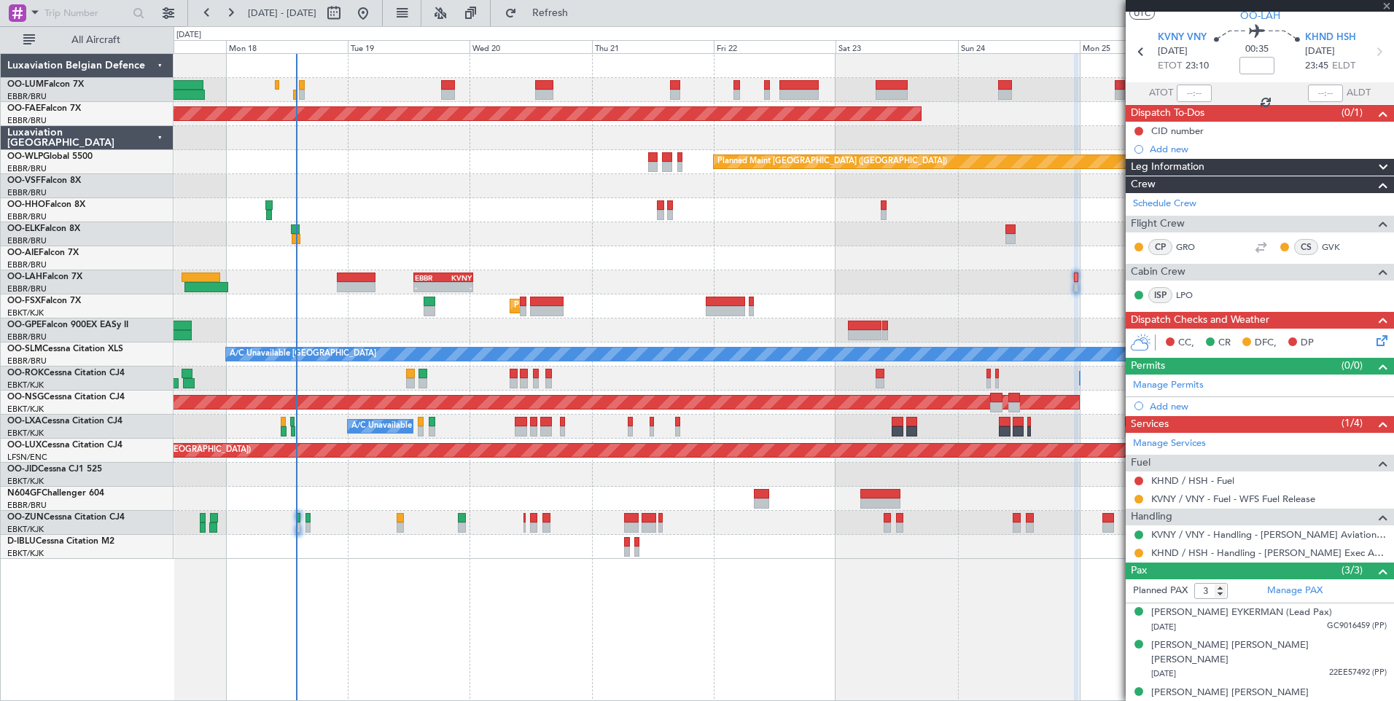
type input "+01:00"
type input "8"
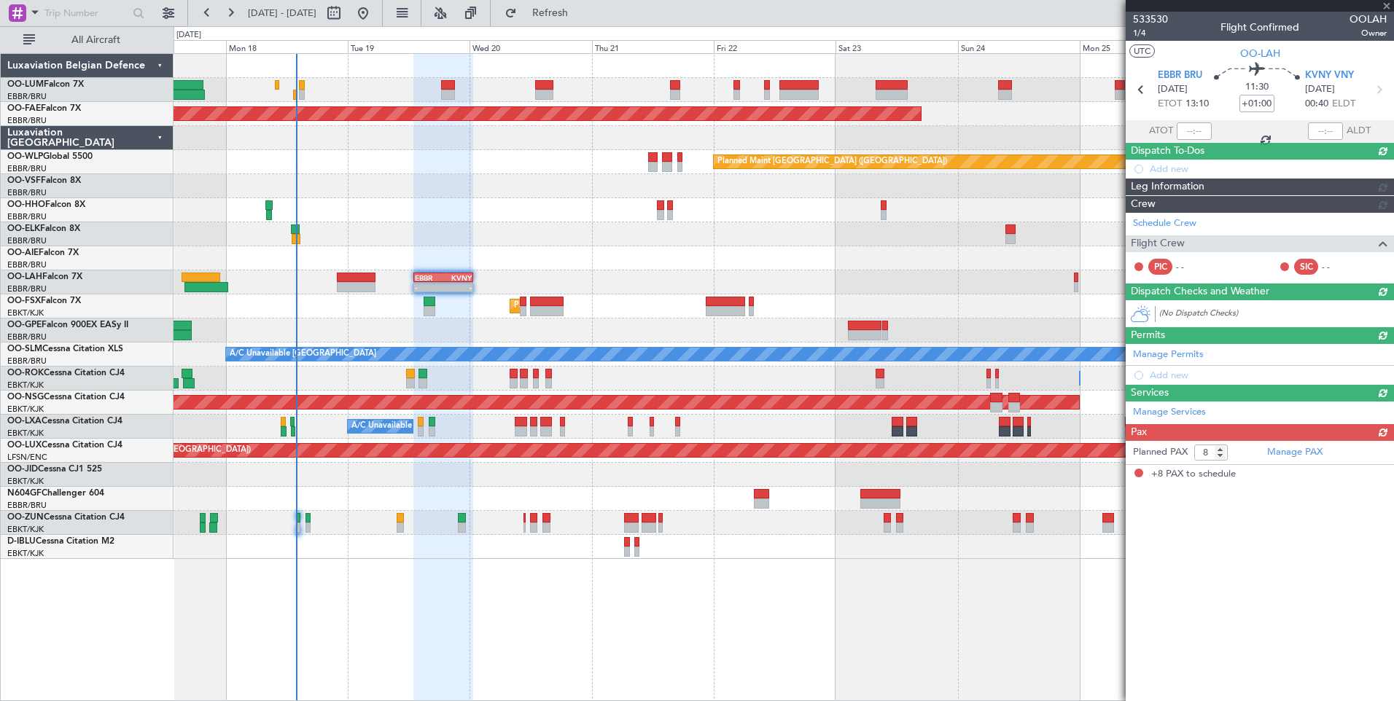
scroll to position [0, 0]
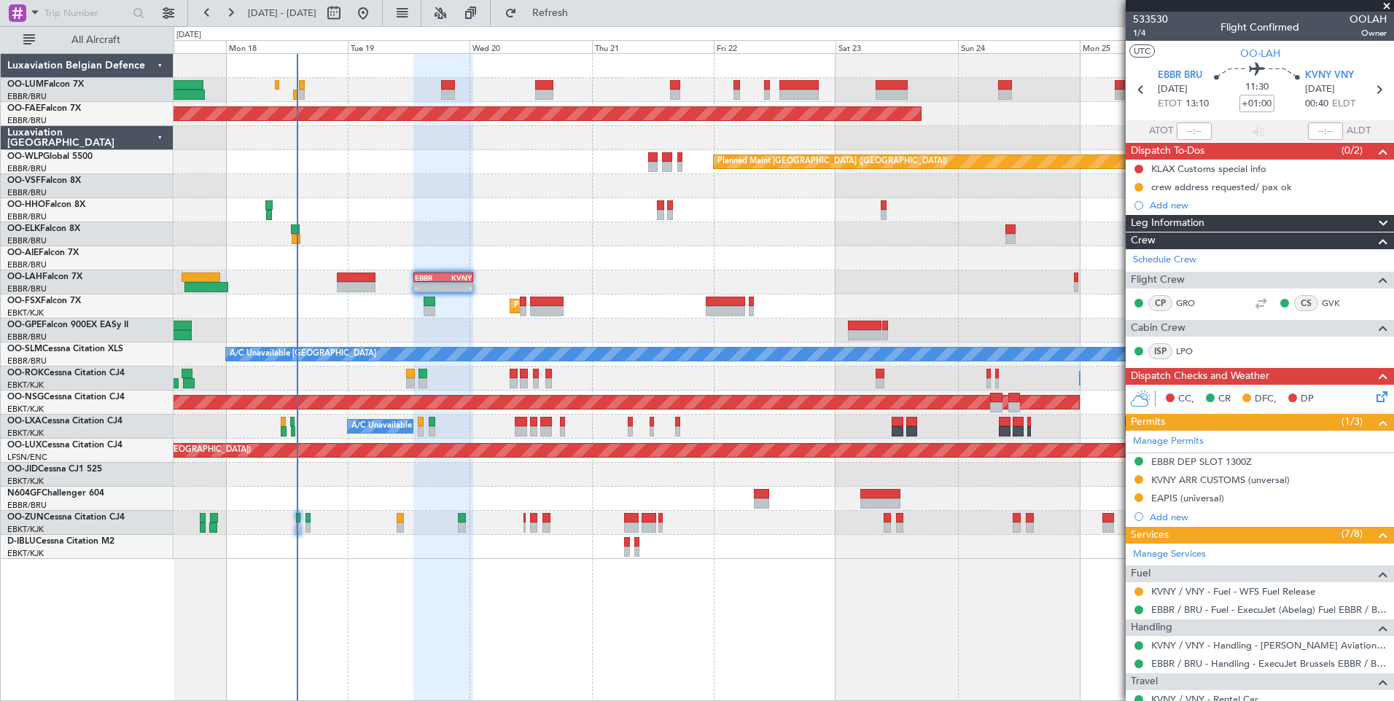
click at [671, 101] on div "Planned Maint [GEOGRAPHIC_DATA] ([GEOGRAPHIC_DATA] National) Planned Maint [GEO…" at bounding box center [782, 306] width 1219 height 505
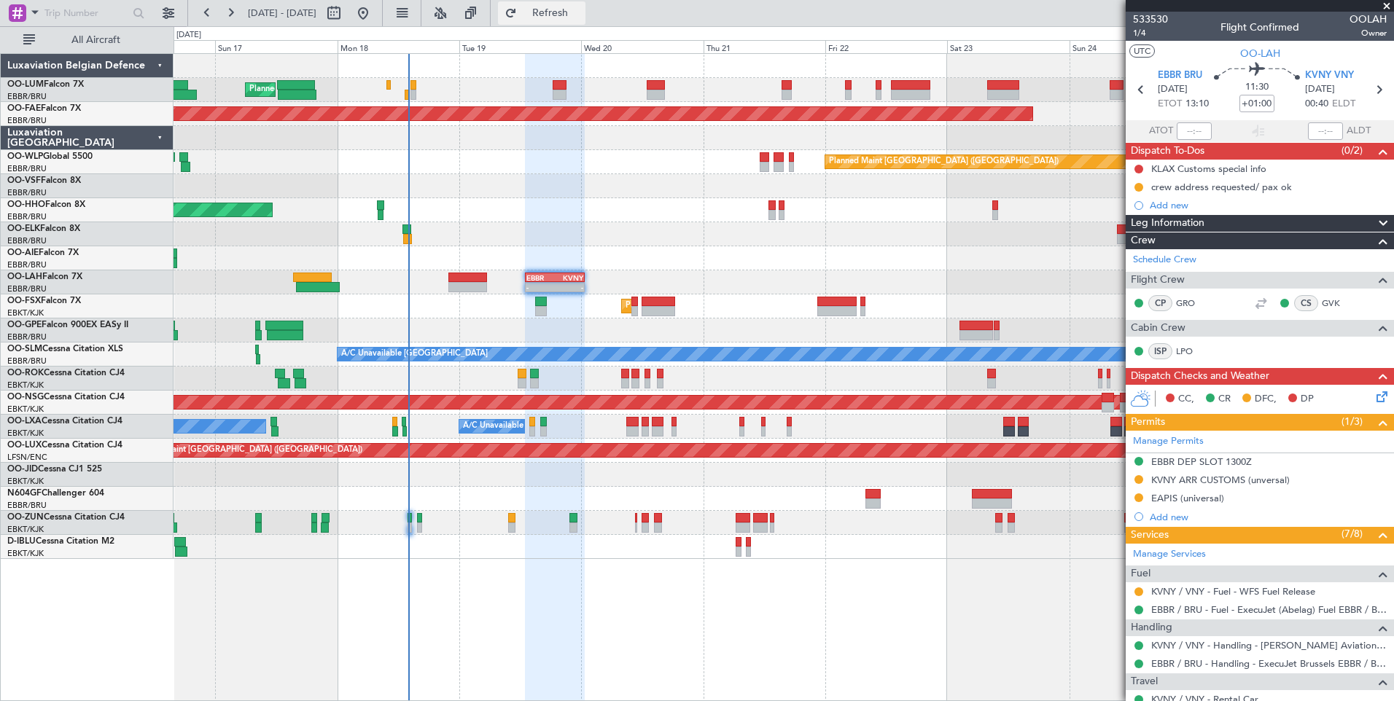
click at [581, 16] on span "Refresh" at bounding box center [550, 13] width 61 height 10
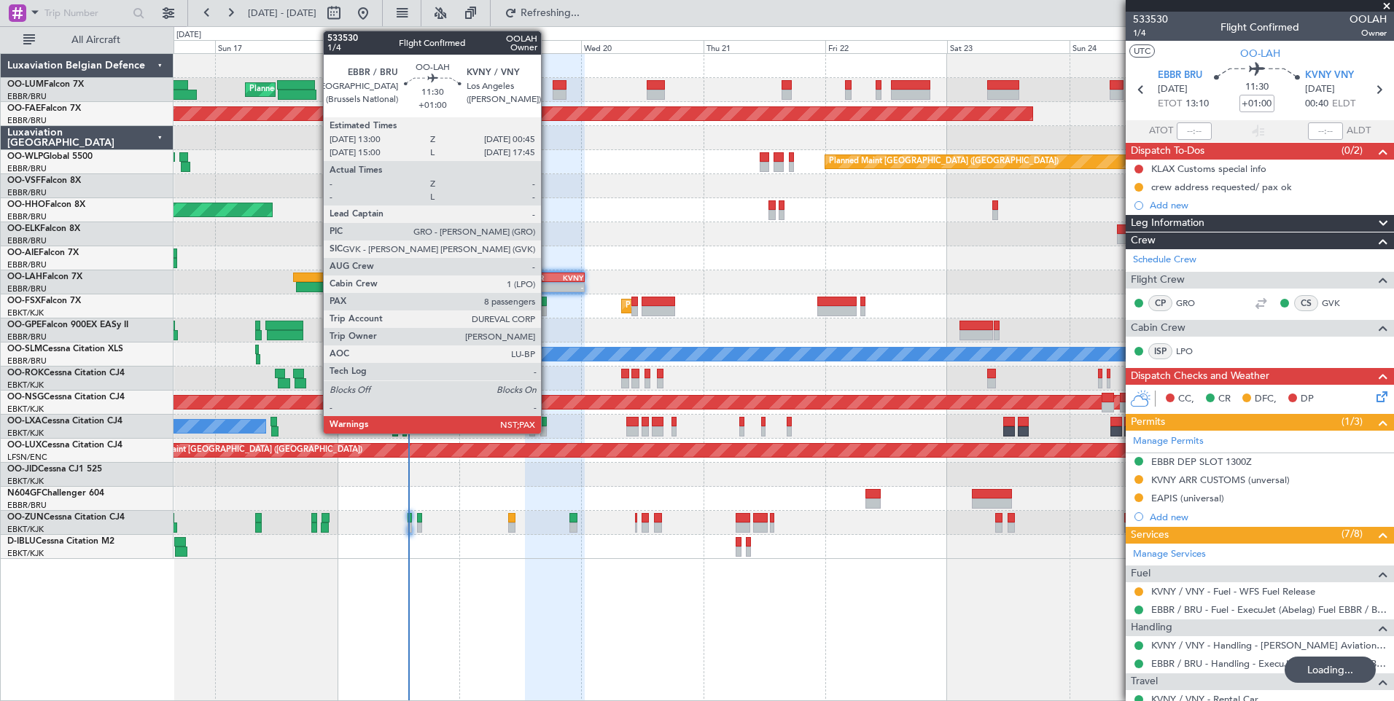
click at [552, 274] on div "EBBR" at bounding box center [540, 277] width 28 height 9
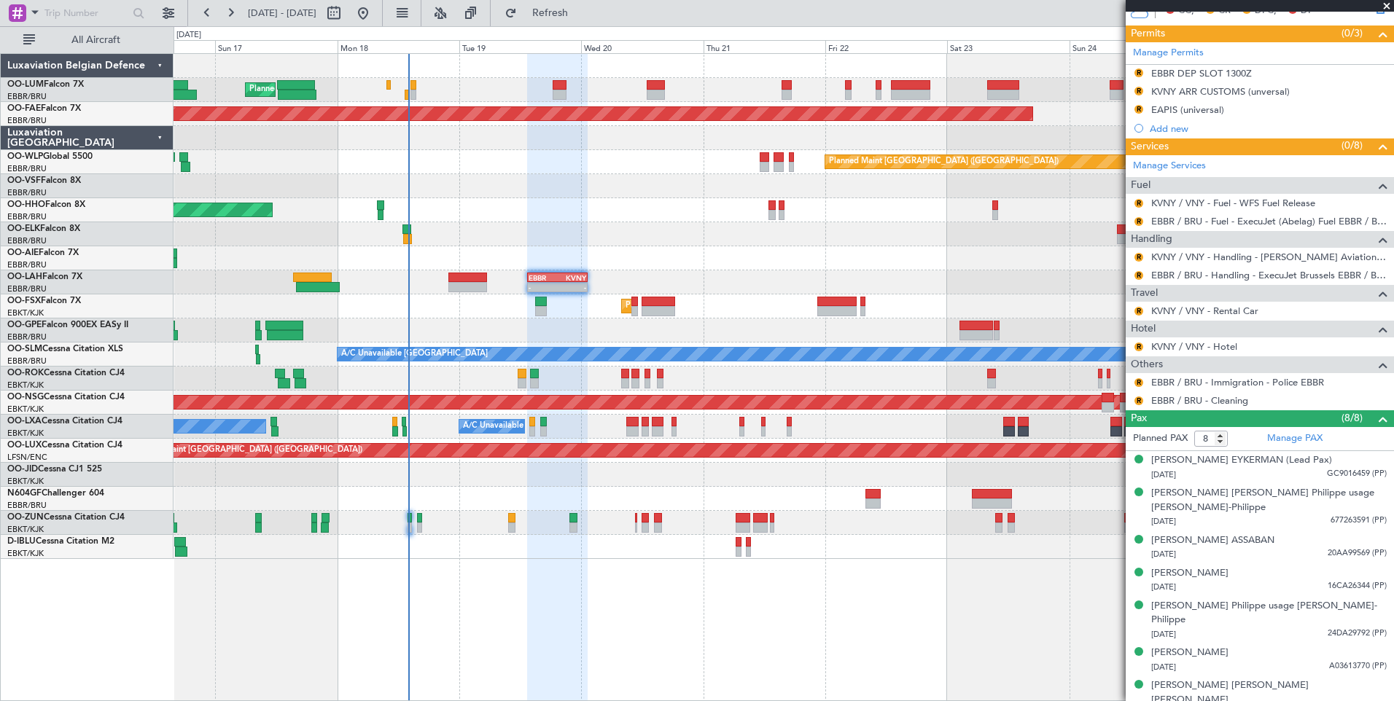
scroll to position [400, 0]
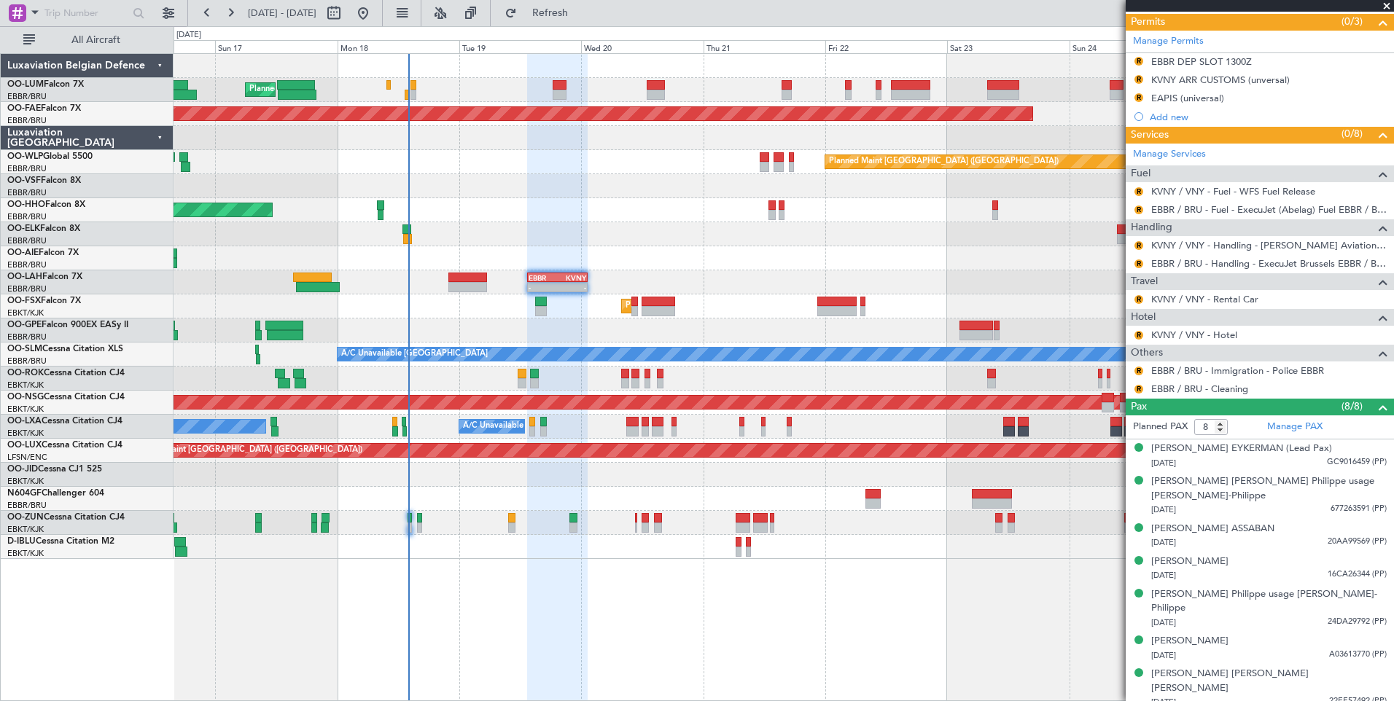
click at [566, 301] on div "Planned Maint [GEOGRAPHIC_DATA] ([GEOGRAPHIC_DATA] National) Planned Maint [GEO…" at bounding box center [782, 306] width 1219 height 505
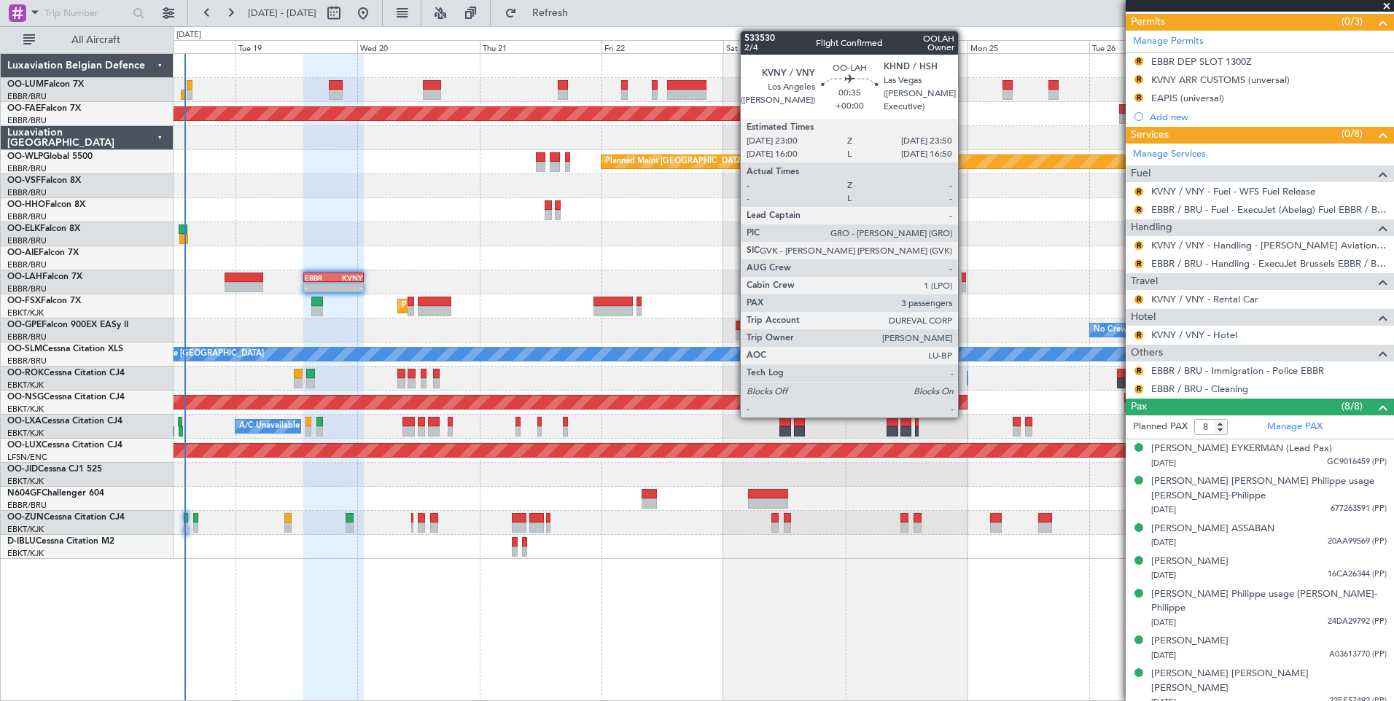
click at [964, 274] on div at bounding box center [963, 278] width 4 height 10
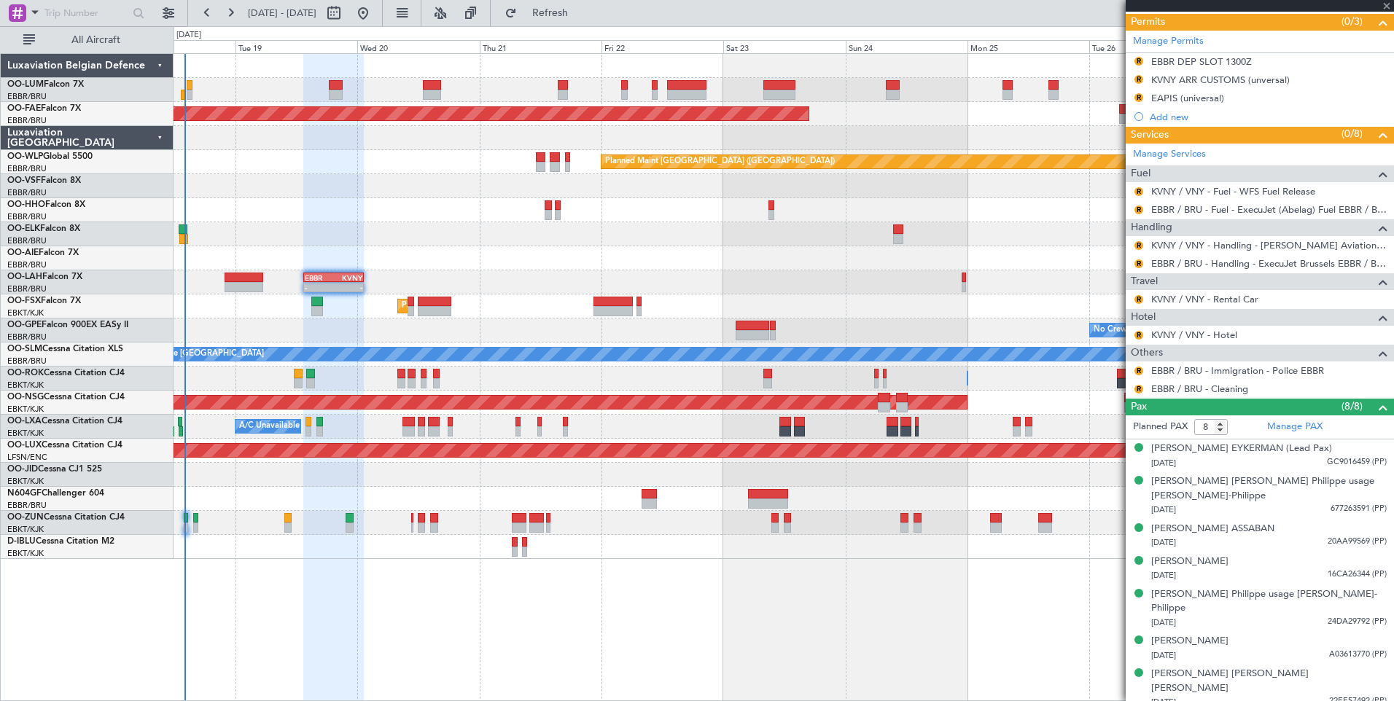
type input "3"
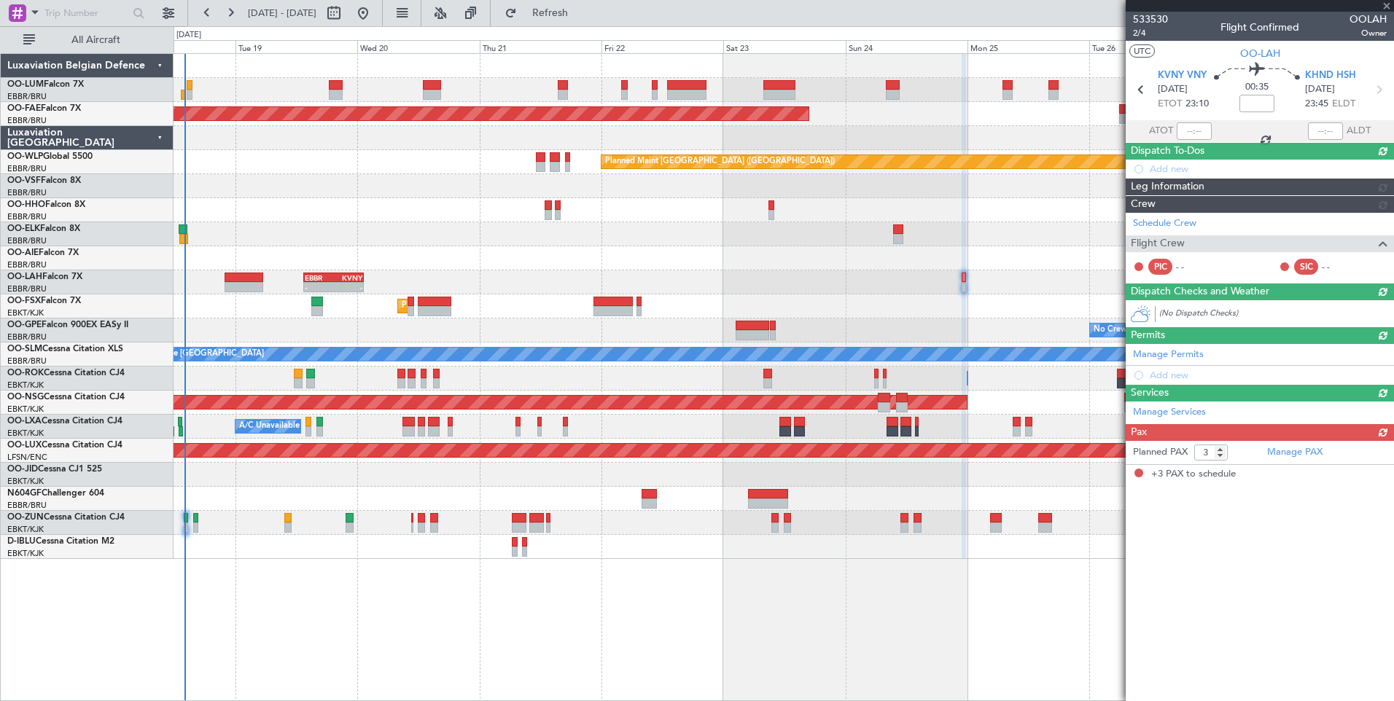
scroll to position [0, 0]
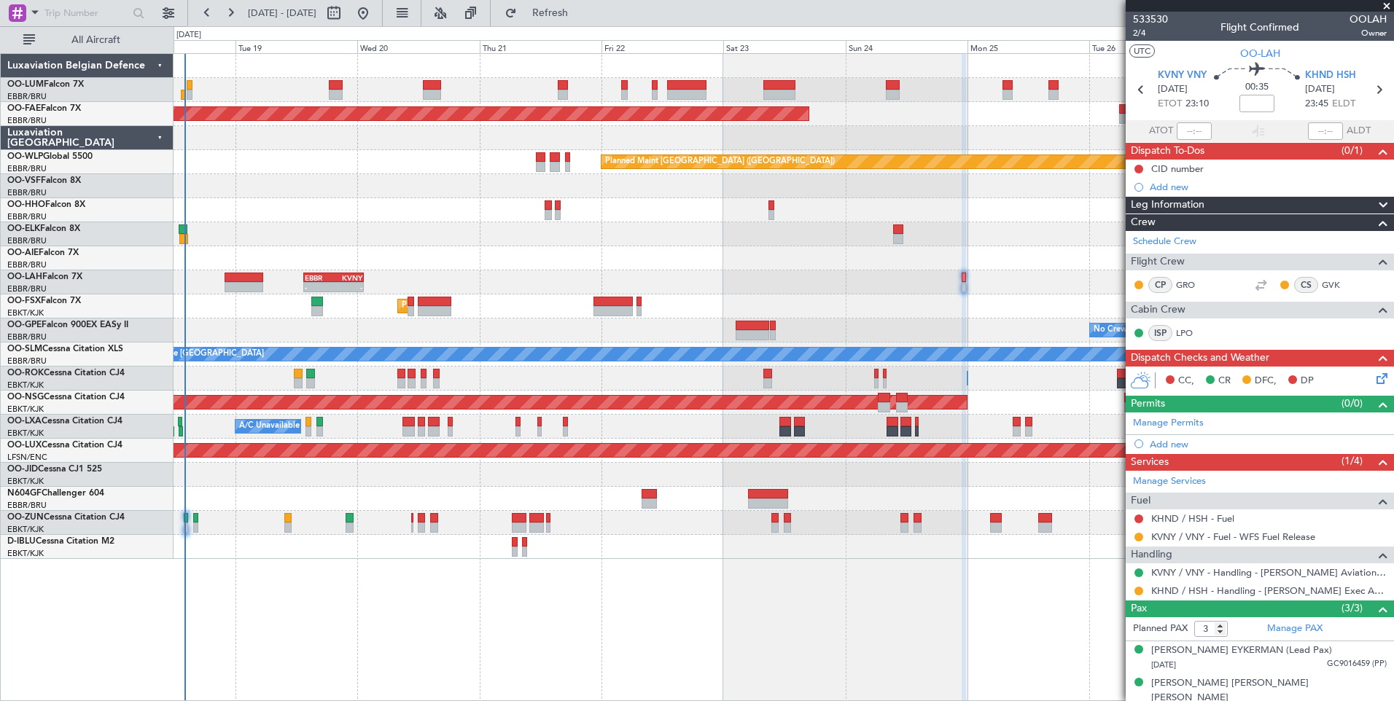
click at [571, 15] on span "Refresh" at bounding box center [550, 13] width 61 height 10
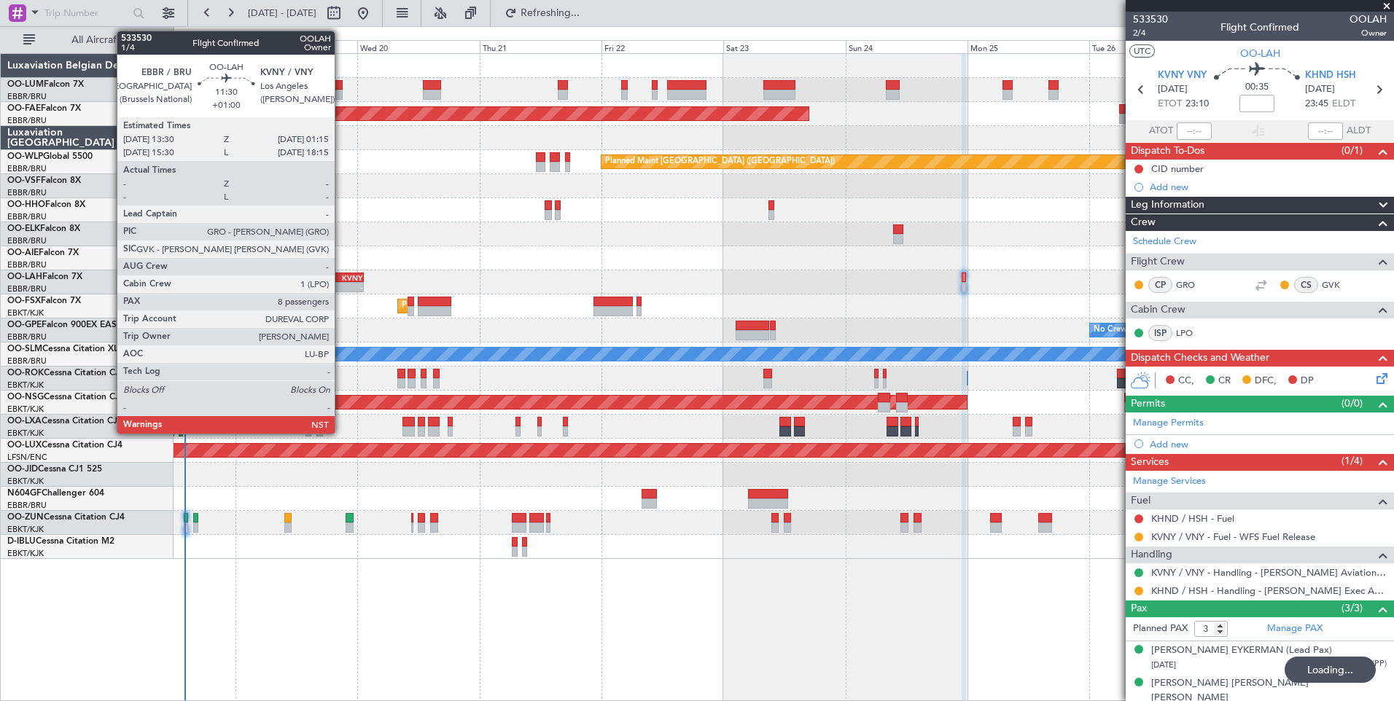
click at [341, 273] on div "EBBR 13:30 Z KVNY 01:15 Z" at bounding box center [333, 278] width 60 height 10
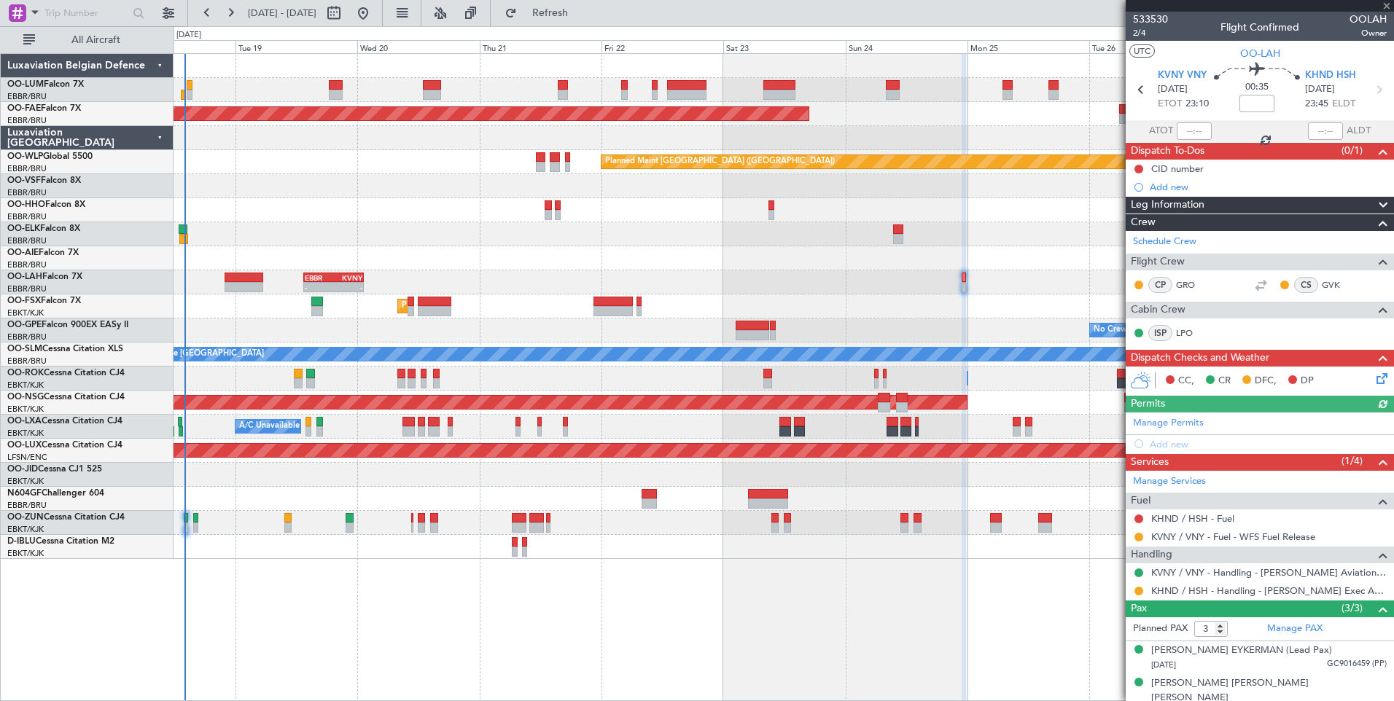
type input "+01:00"
type input "8"
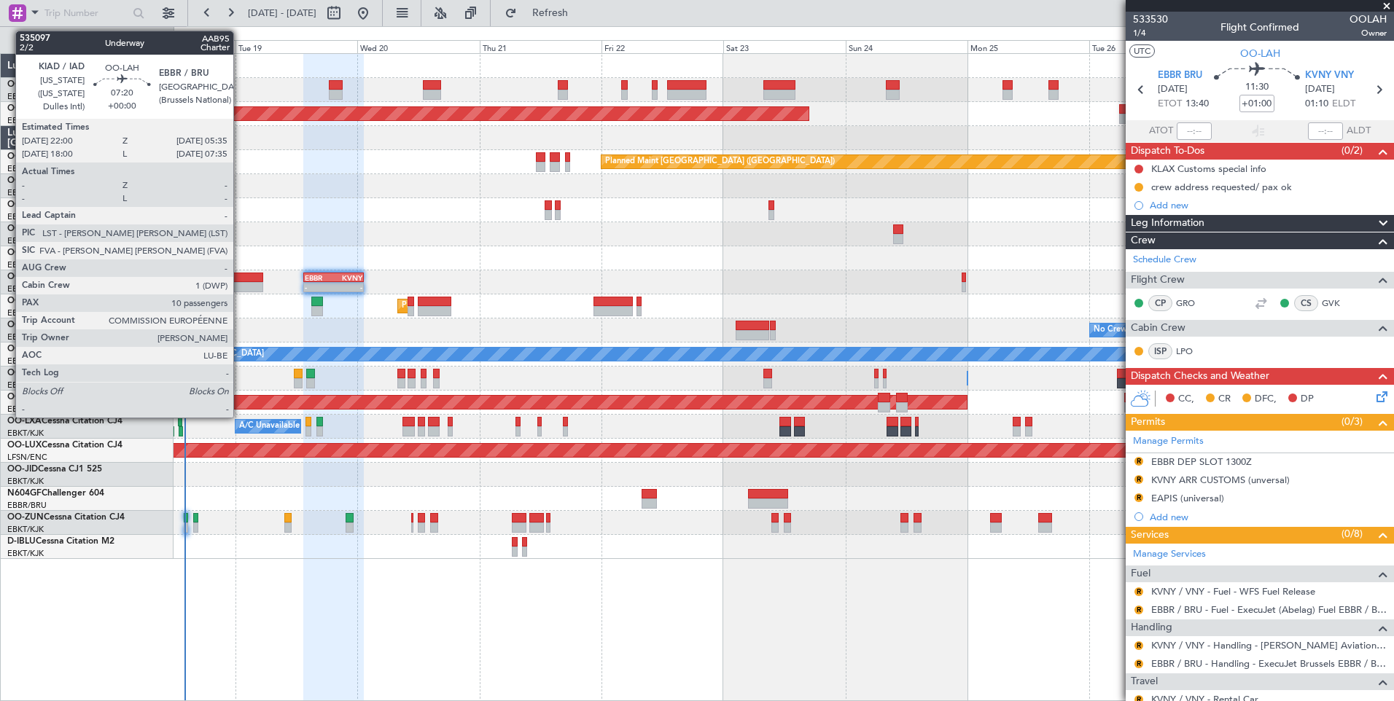
click at [240, 279] on div at bounding box center [243, 278] width 39 height 10
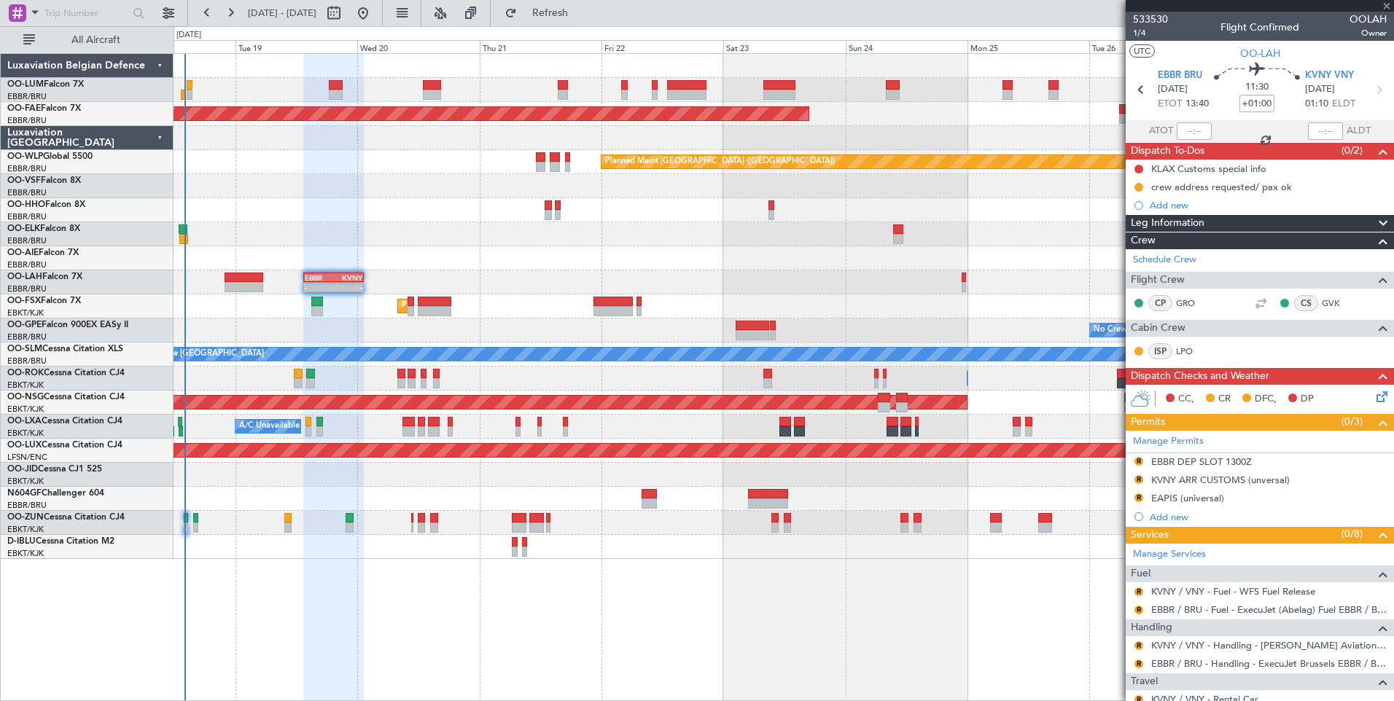
type input "10"
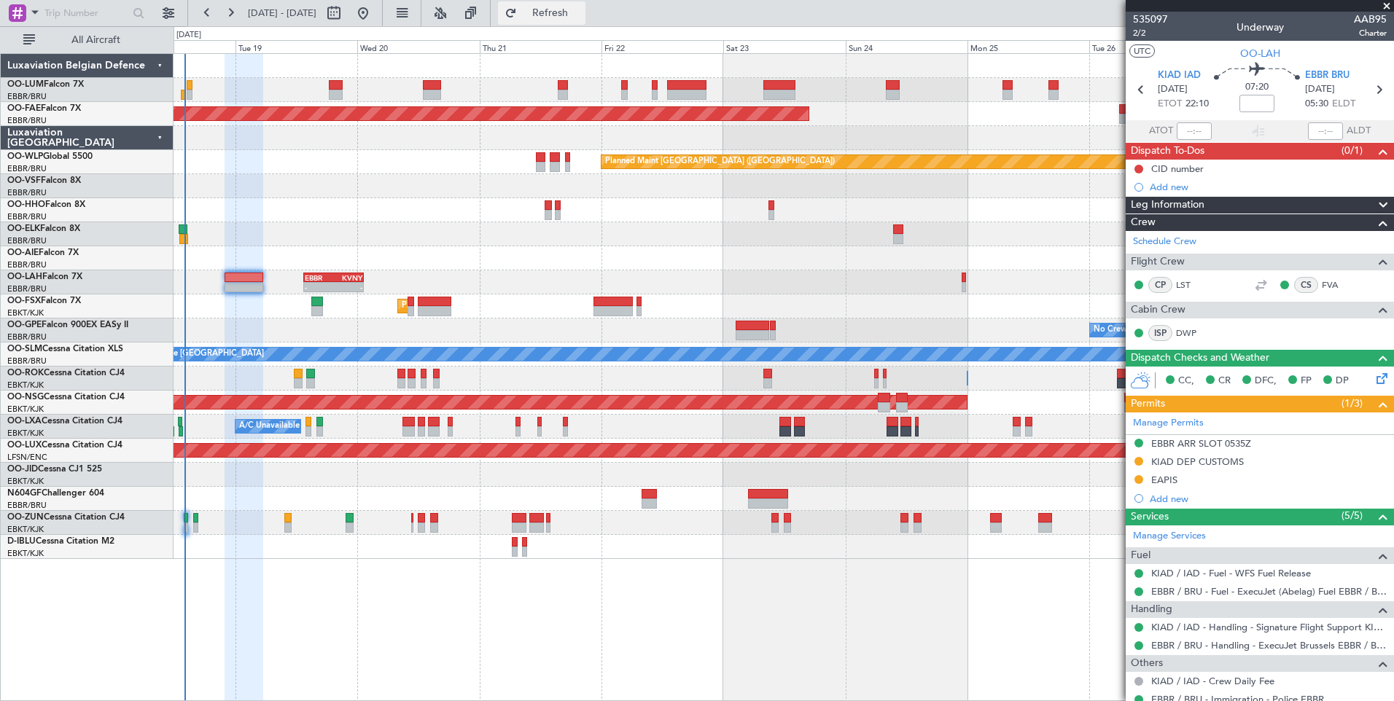
click at [567, 12] on button "Refresh" at bounding box center [541, 12] width 87 height 23
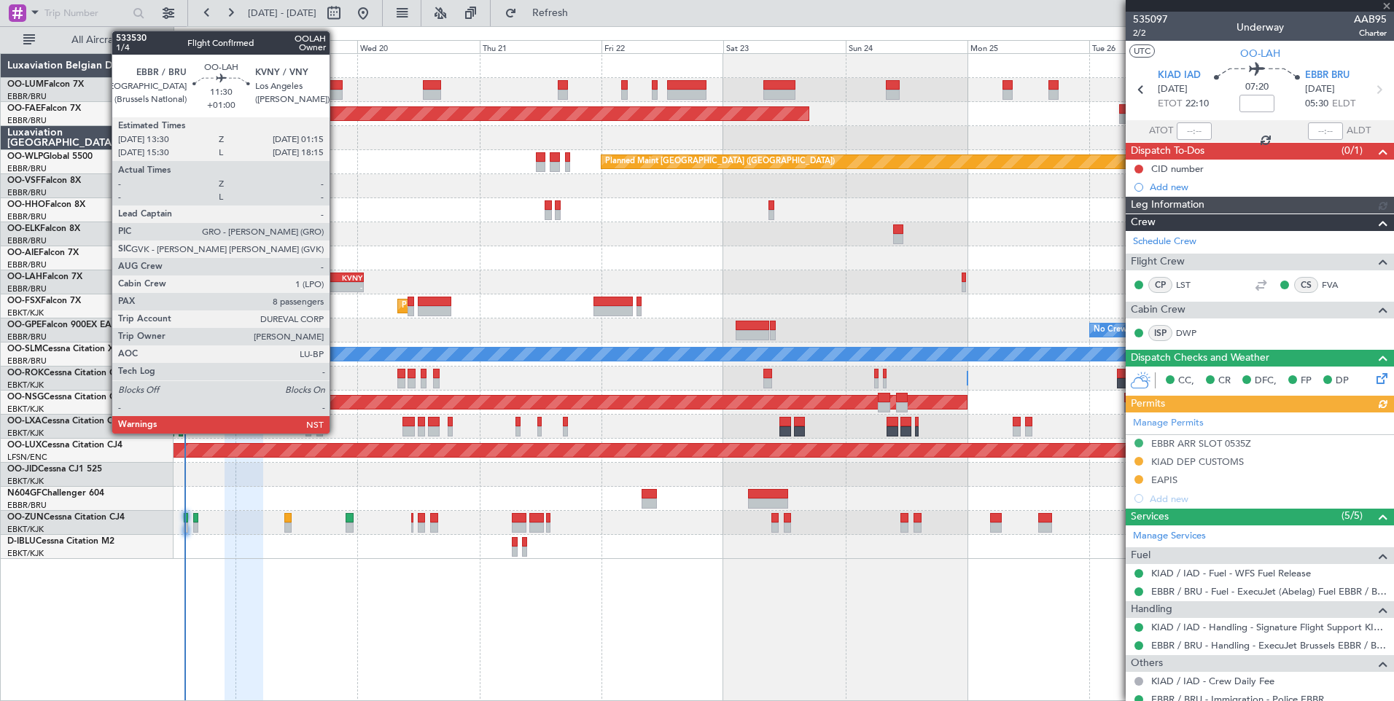
click at [336, 283] on div "-" at bounding box center [347, 287] width 28 height 9
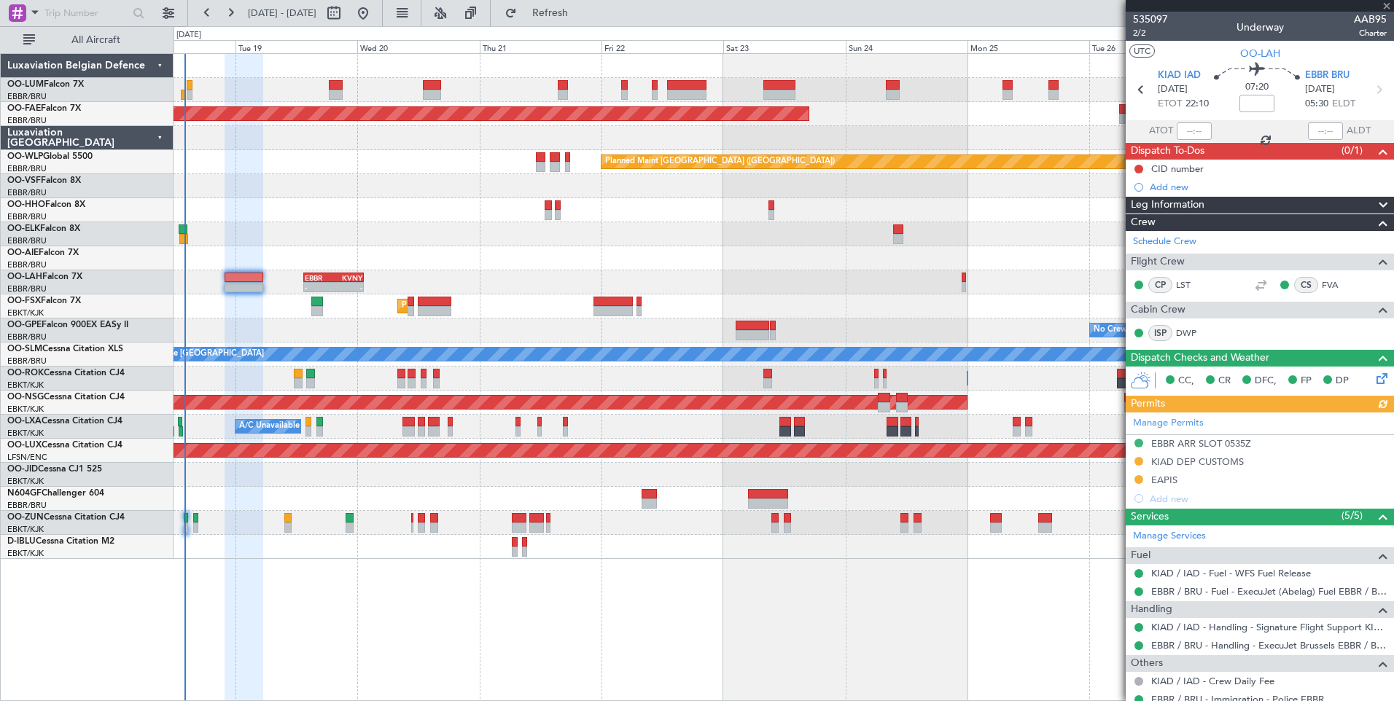
type input "+01:00"
type input "8"
click at [394, 292] on div "- - EBBR 13:30 Z KVNY 01:15 Z" at bounding box center [782, 282] width 1219 height 24
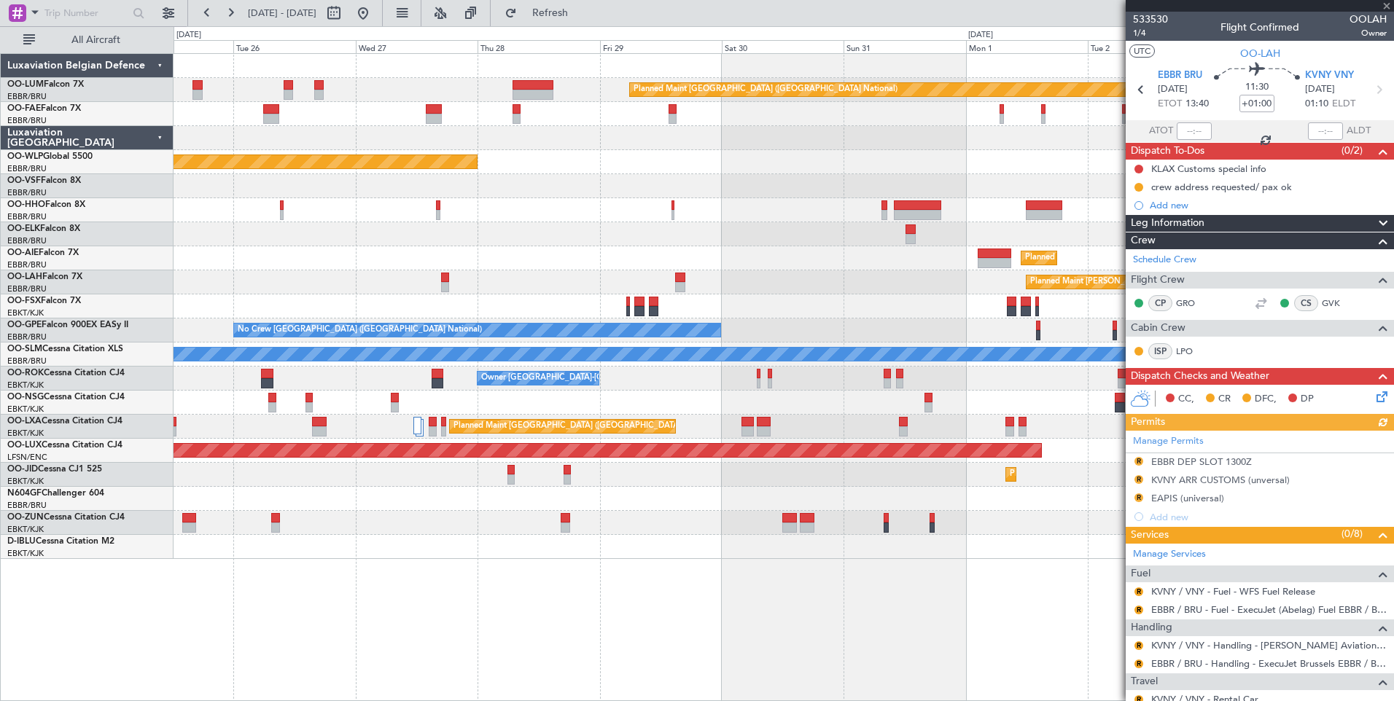
click at [444, 281] on div "Planned Maint [PERSON_NAME]-[GEOGRAPHIC_DATA][PERSON_NAME] ([GEOGRAPHIC_DATA][P…" at bounding box center [782, 282] width 1219 height 24
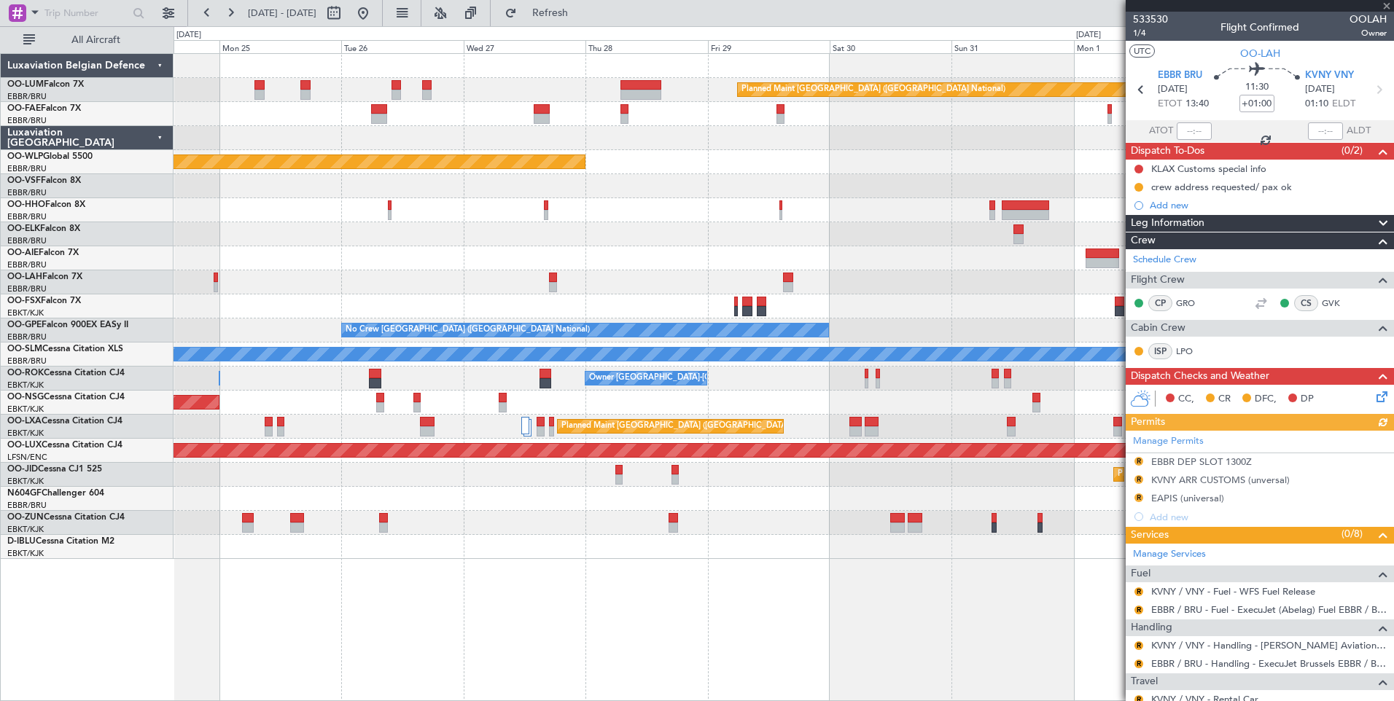
click at [969, 319] on div "Planned Maint [GEOGRAPHIC_DATA] ([GEOGRAPHIC_DATA] National) Owner [GEOGRAPHIC_…" at bounding box center [782, 306] width 1219 height 505
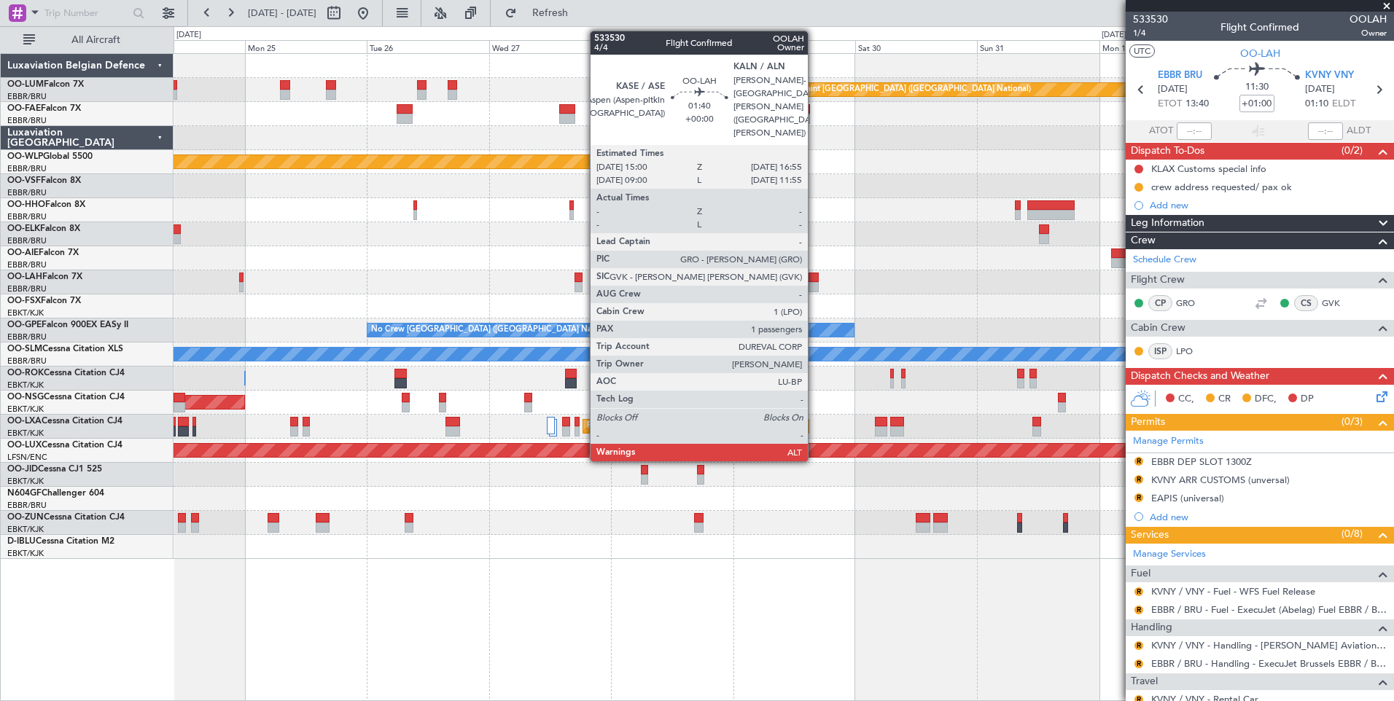
click at [814, 278] on div at bounding box center [813, 278] width 10 height 10
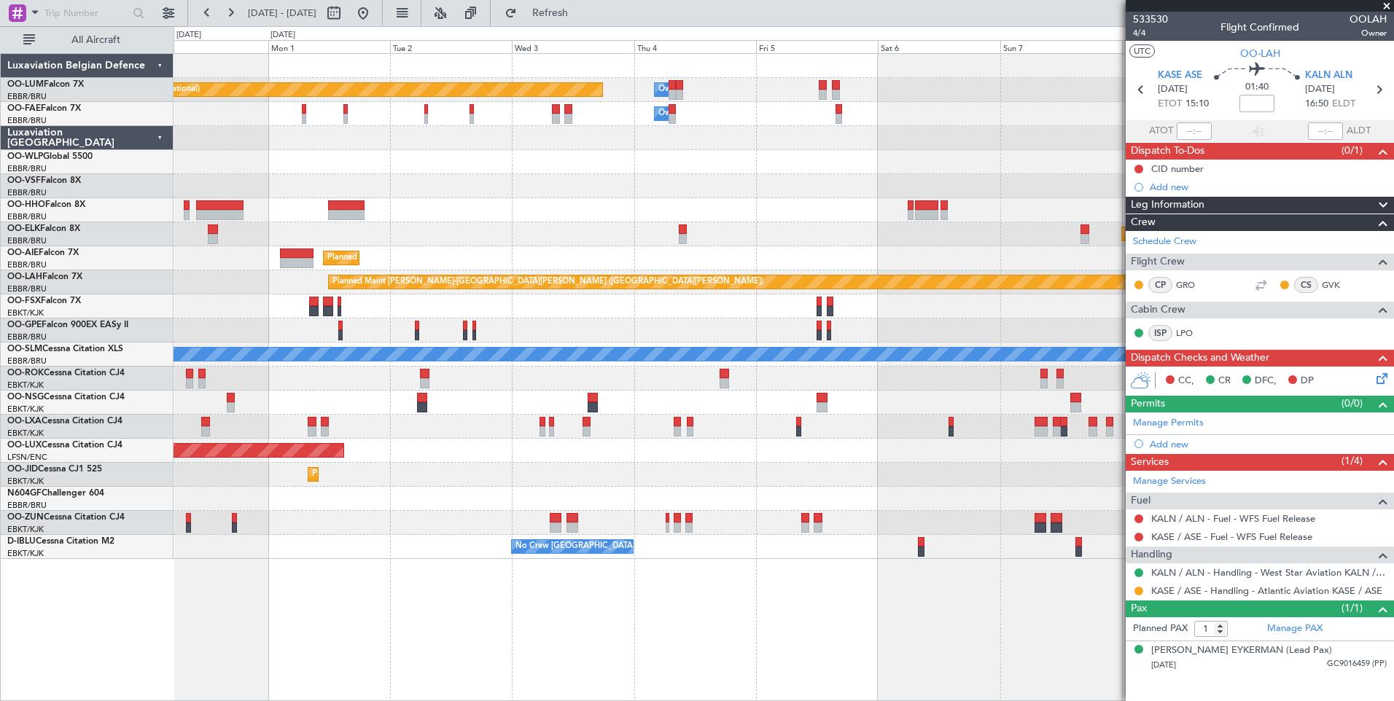
click at [96, 276] on div "Planned Maint [GEOGRAPHIC_DATA] ([GEOGRAPHIC_DATA] National) Owner [GEOGRAPHIC_…" at bounding box center [697, 363] width 1394 height 675
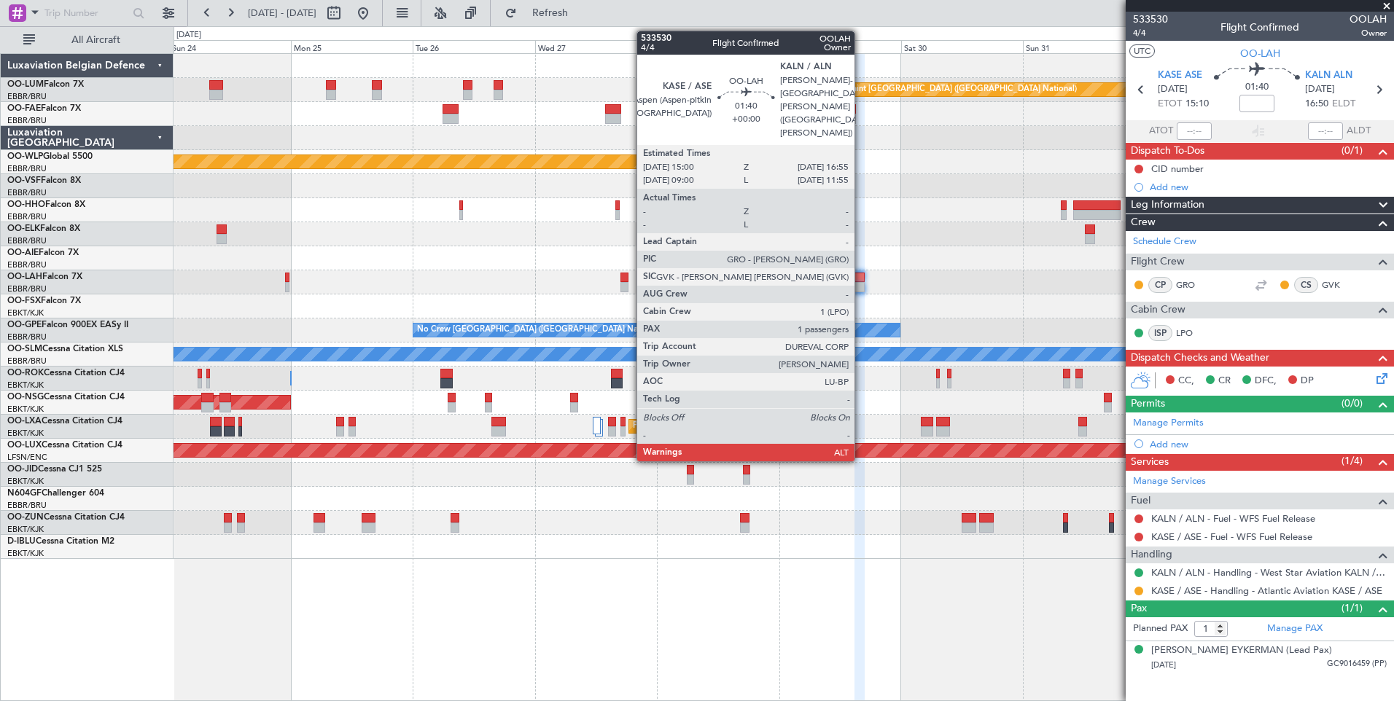
click at [860, 276] on div at bounding box center [859, 278] width 10 height 10
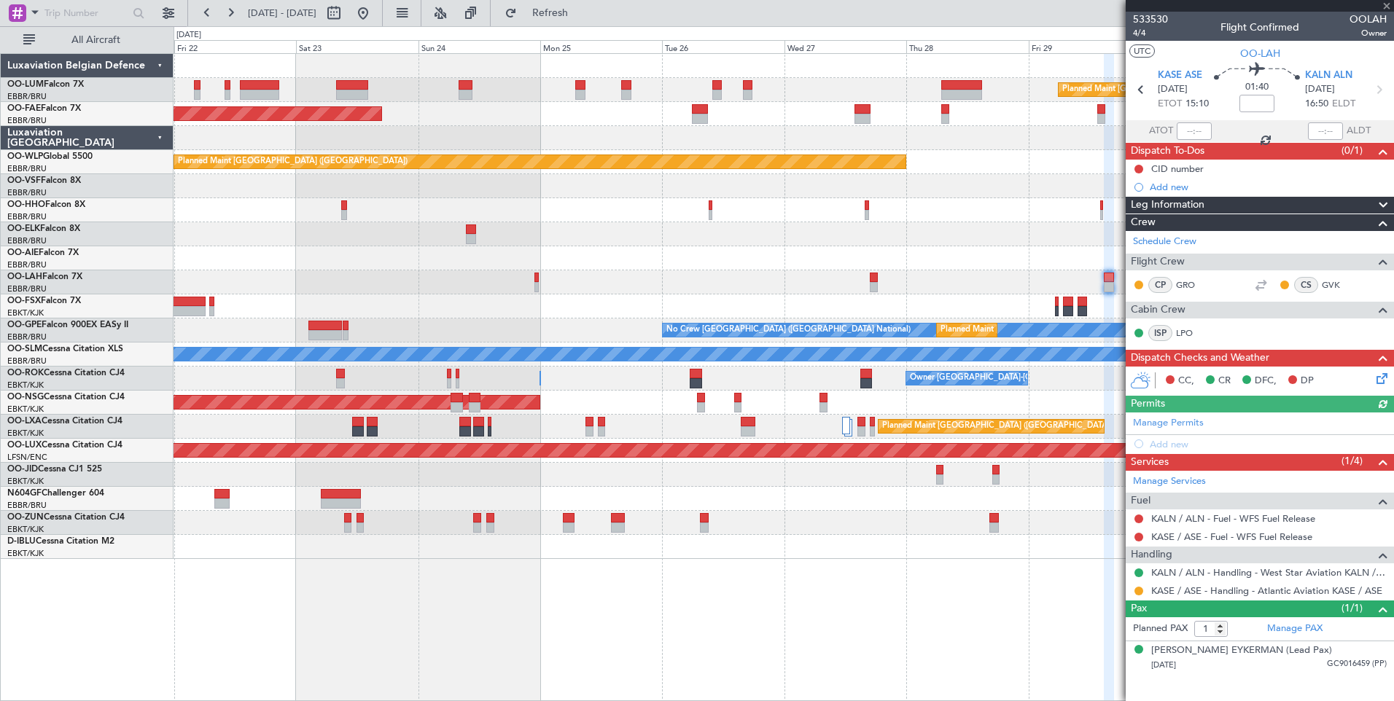
click at [915, 297] on div "Planned Maint Brussels (Brussels National) Planned Maint Kortrijk-Wevelgem Plan…" at bounding box center [782, 306] width 1219 height 505
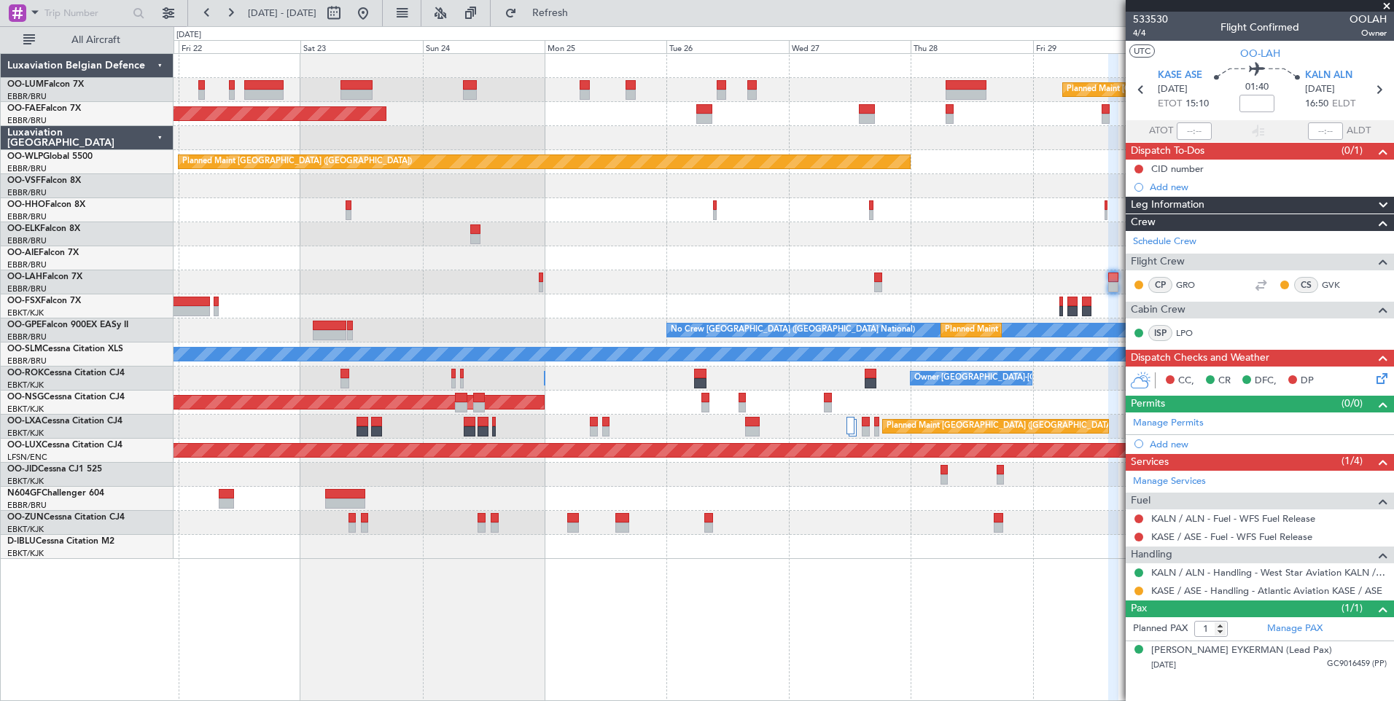
click at [873, 277] on div "EBBR 13:30 Z KVNY 01:15 Z - - Planned Maint Alton-st Louis (St Louis Regl)" at bounding box center [782, 282] width 1219 height 24
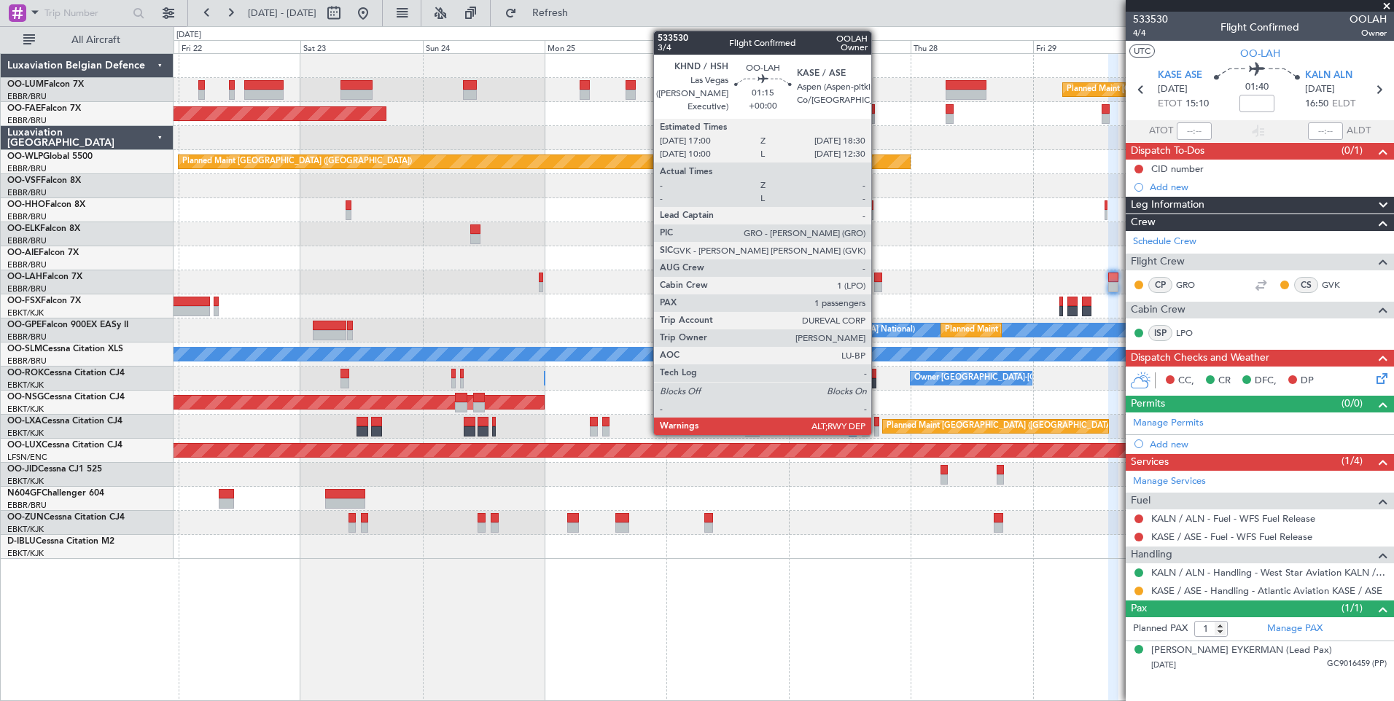
click at [878, 276] on div at bounding box center [878, 278] width 8 height 10
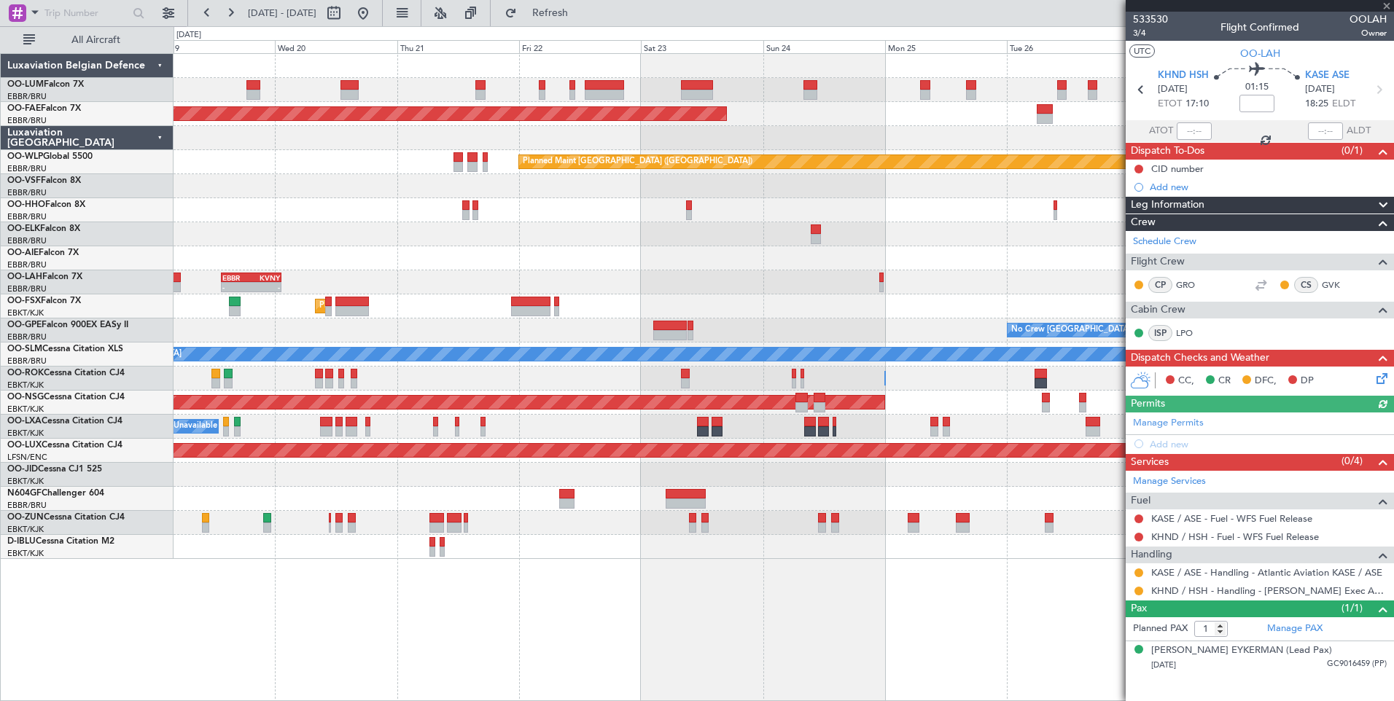
click at [981, 310] on div "Planned Maint Kortrijk-[GEOGRAPHIC_DATA]" at bounding box center [782, 306] width 1219 height 24
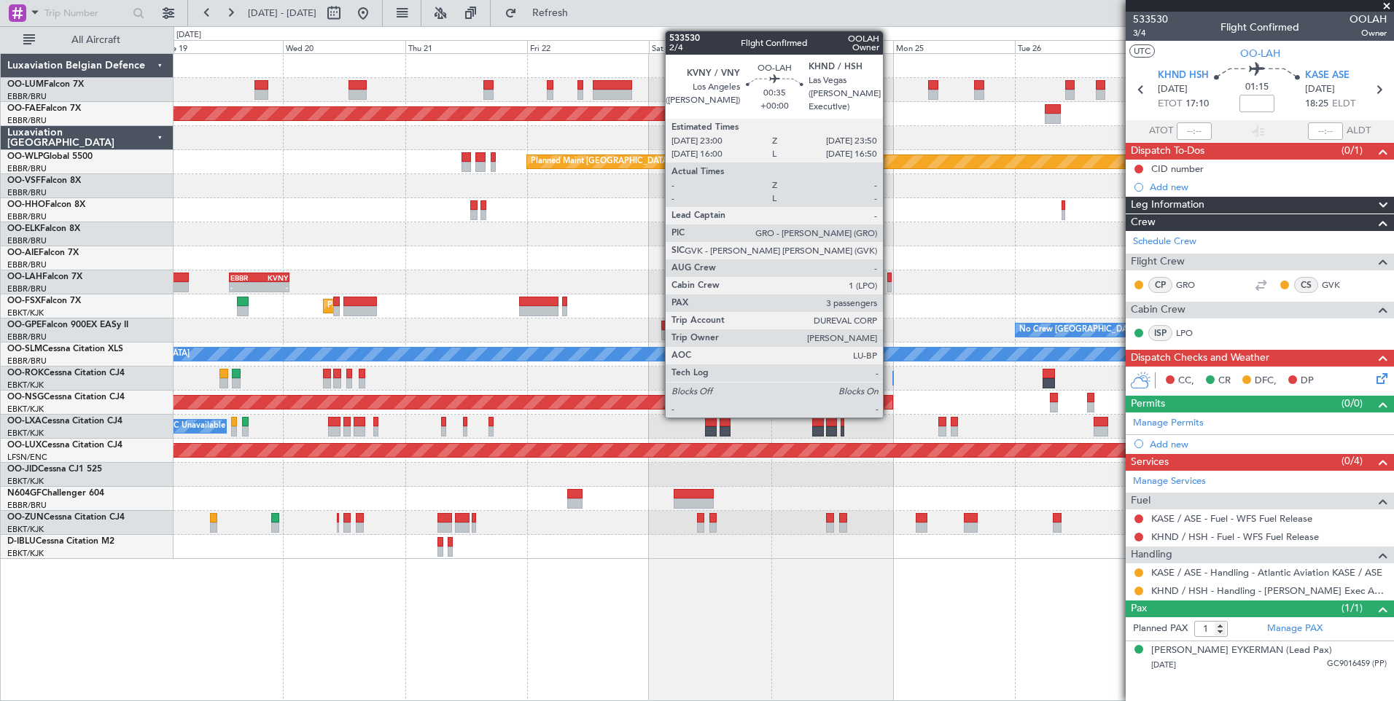
click at [889, 278] on div at bounding box center [889, 278] width 4 height 10
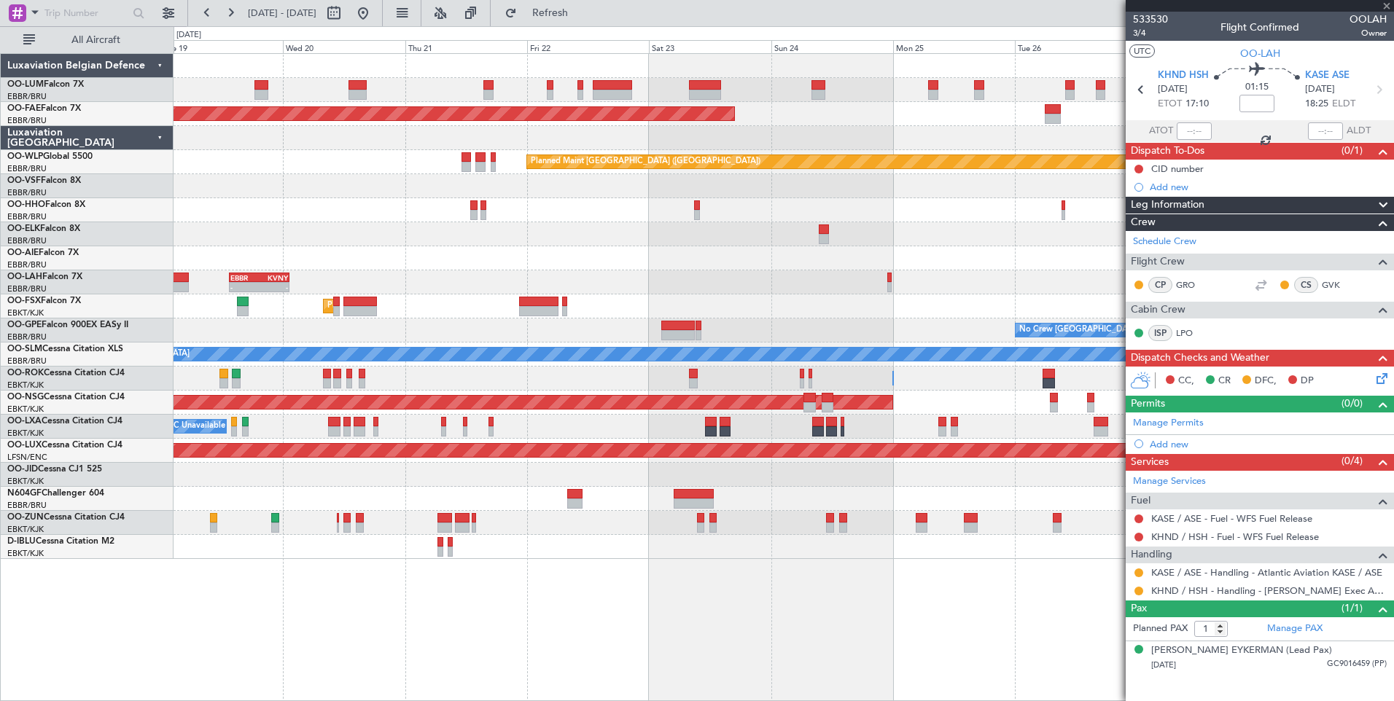
type input "3"
click at [928, 286] on div "- - EBBR 13:30 Z KVNY 01:15 Z" at bounding box center [782, 282] width 1219 height 24
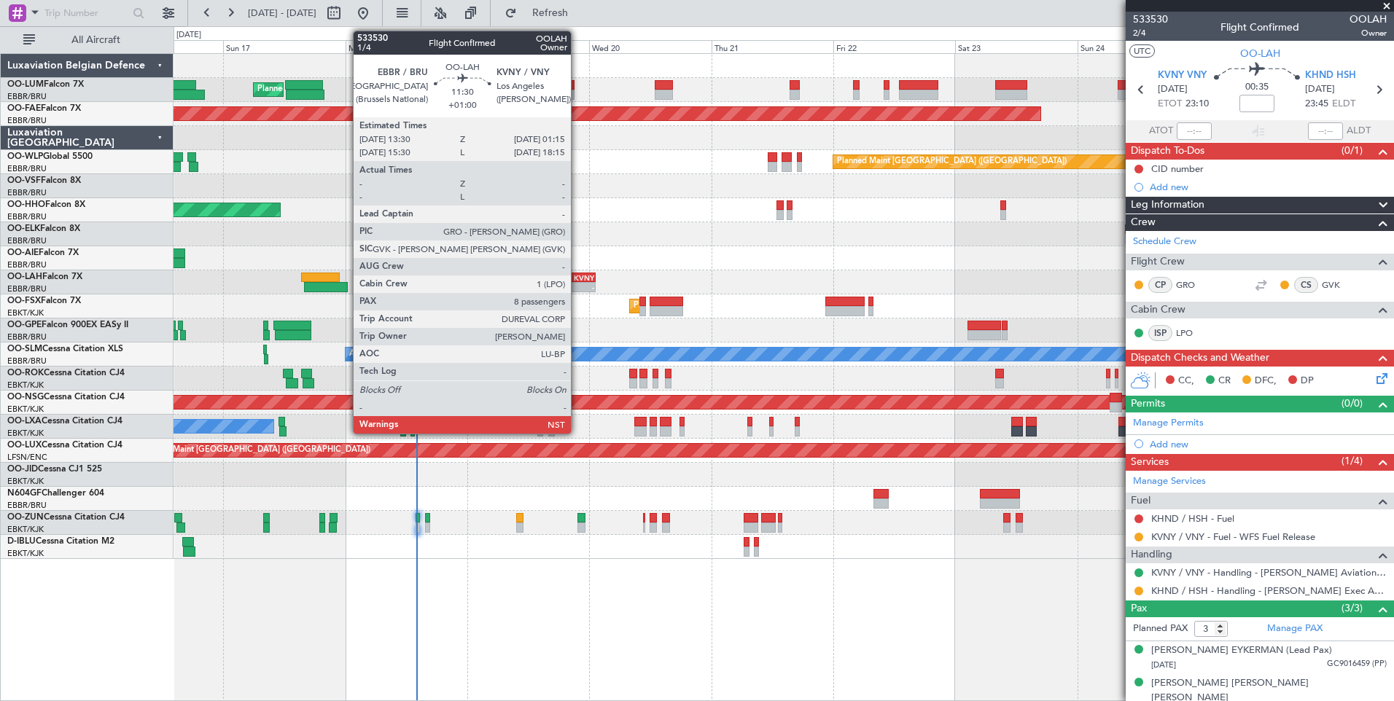
click at [577, 278] on div "KVNY" at bounding box center [579, 277] width 28 height 9
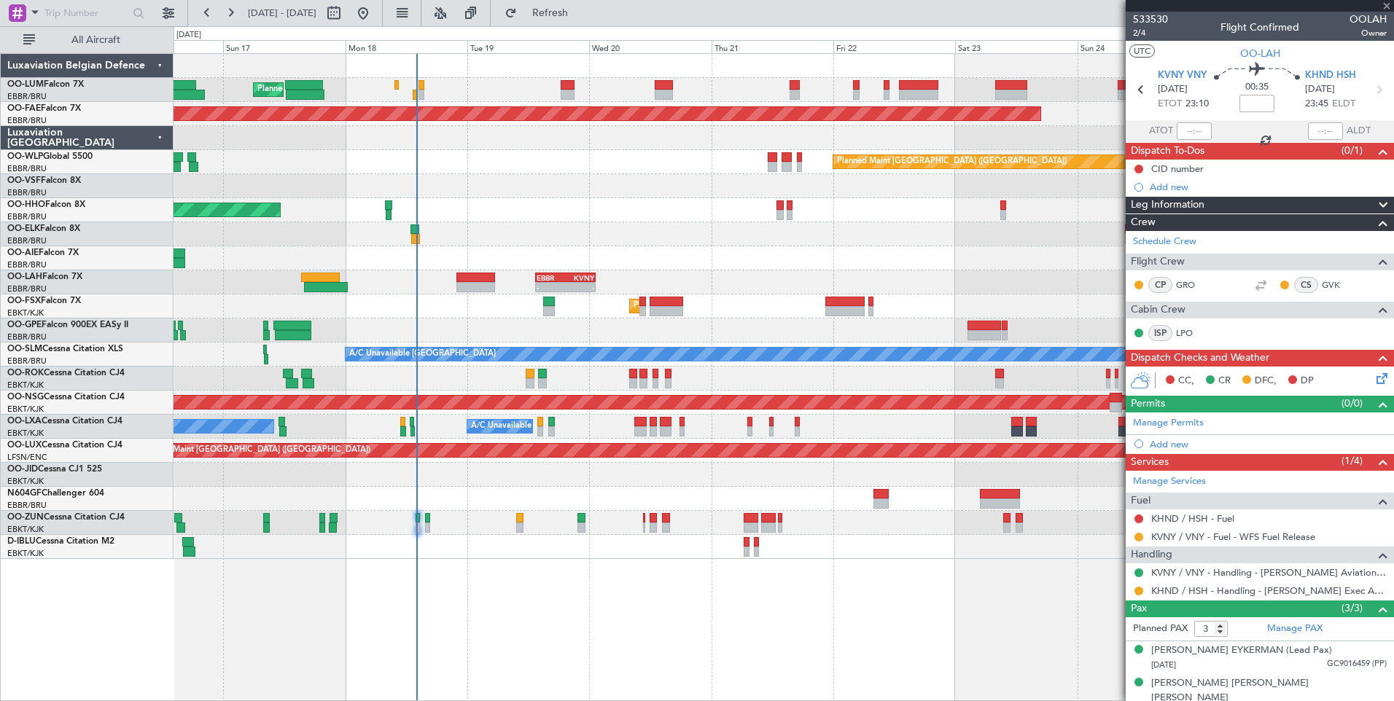
type input "+01:00"
type input "8"
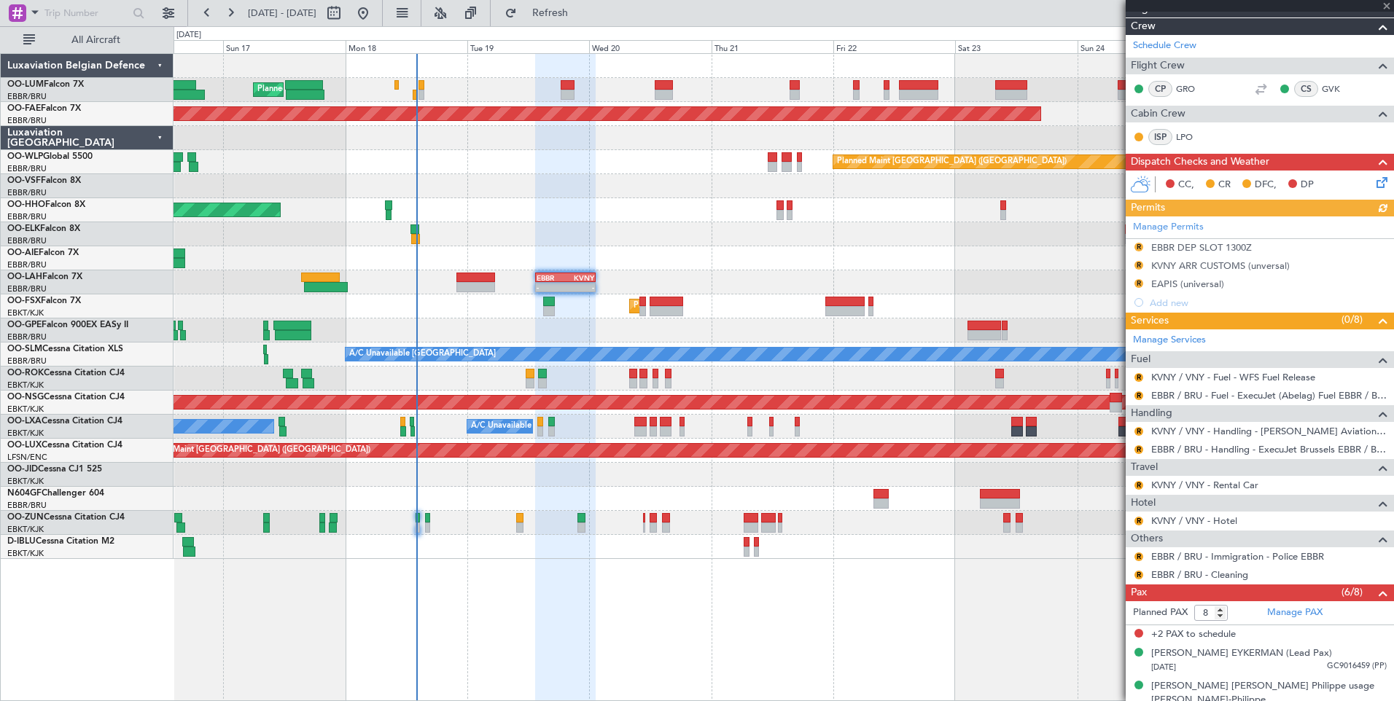
scroll to position [219, 0]
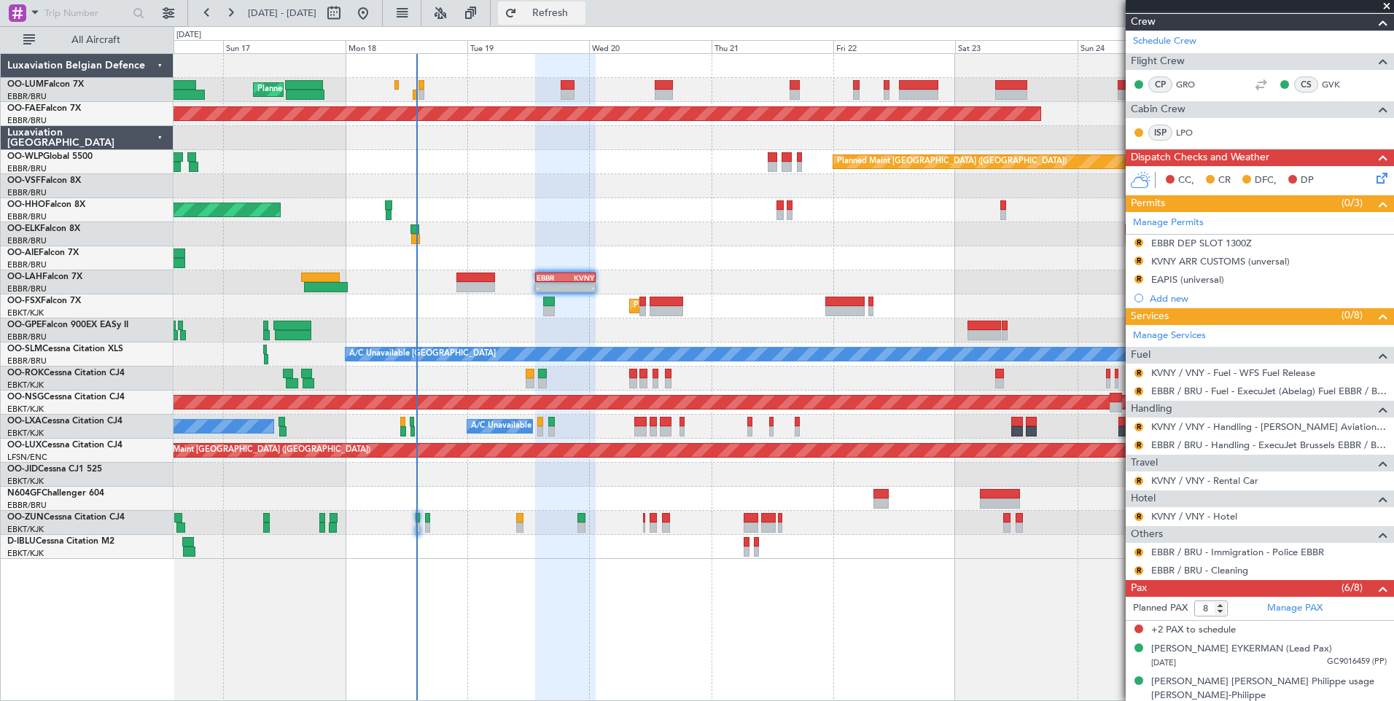
drag, startPoint x: 564, startPoint y: 7, endPoint x: 563, endPoint y: 17, distance: 10.3
click at [564, 7] on button "Refresh" at bounding box center [541, 12] width 87 height 23
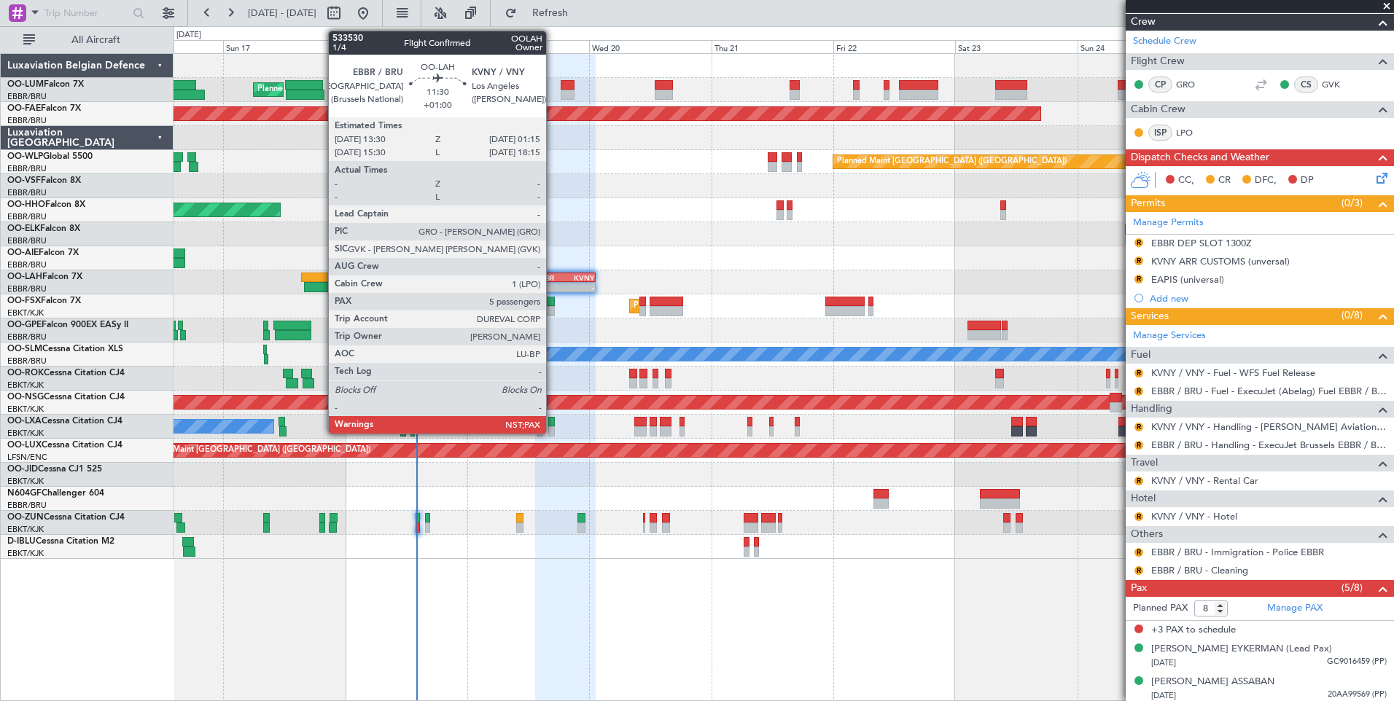
click at [553, 278] on div "EBBR" at bounding box center [550, 277] width 28 height 9
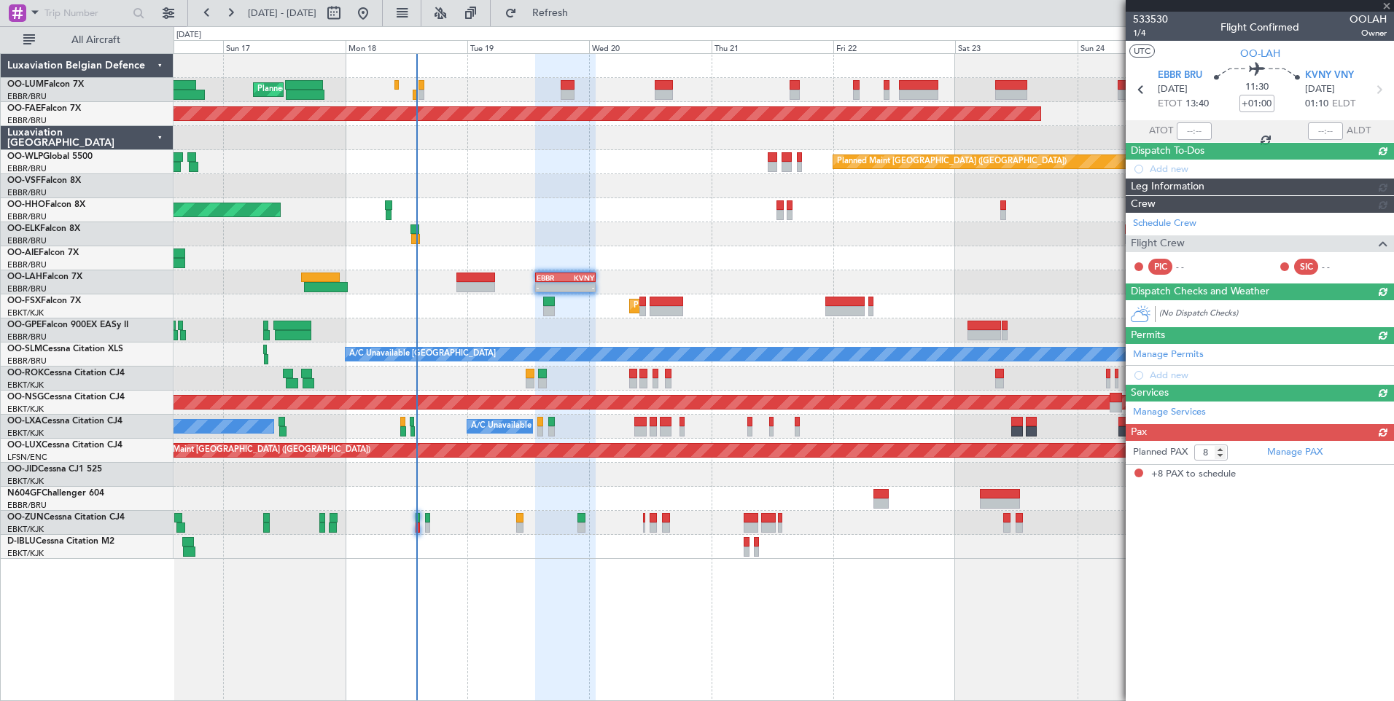
scroll to position [0, 0]
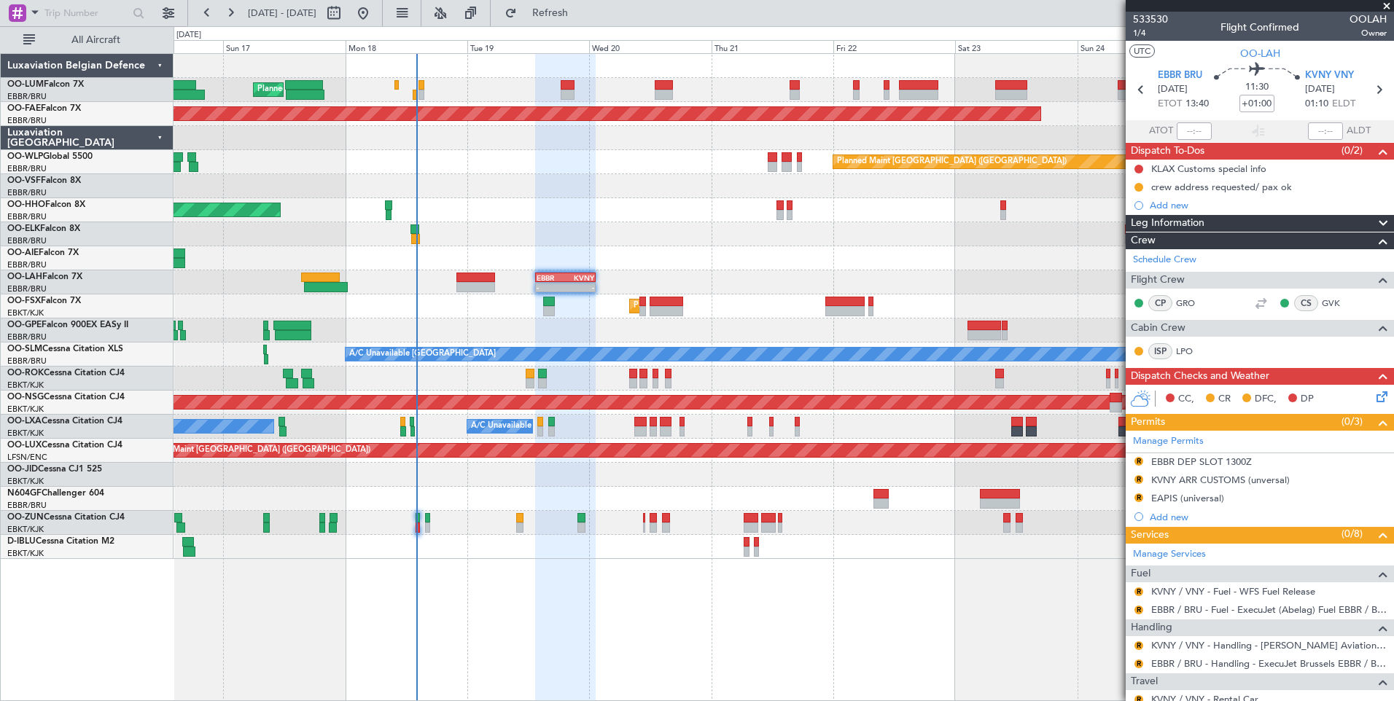
click at [638, 273] on div "- - EBBR 13:30 Z KVNY 01:15 Z" at bounding box center [782, 282] width 1219 height 24
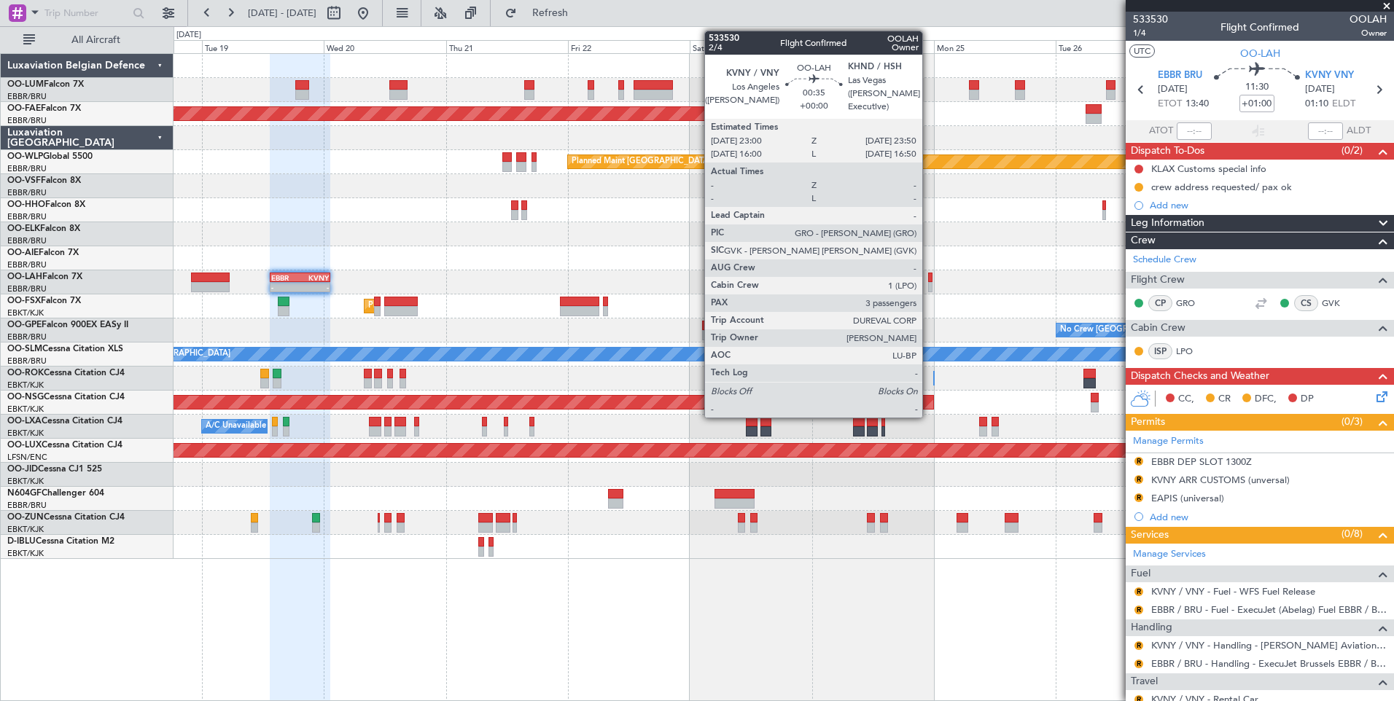
click at [929, 280] on div at bounding box center [930, 278] width 4 height 10
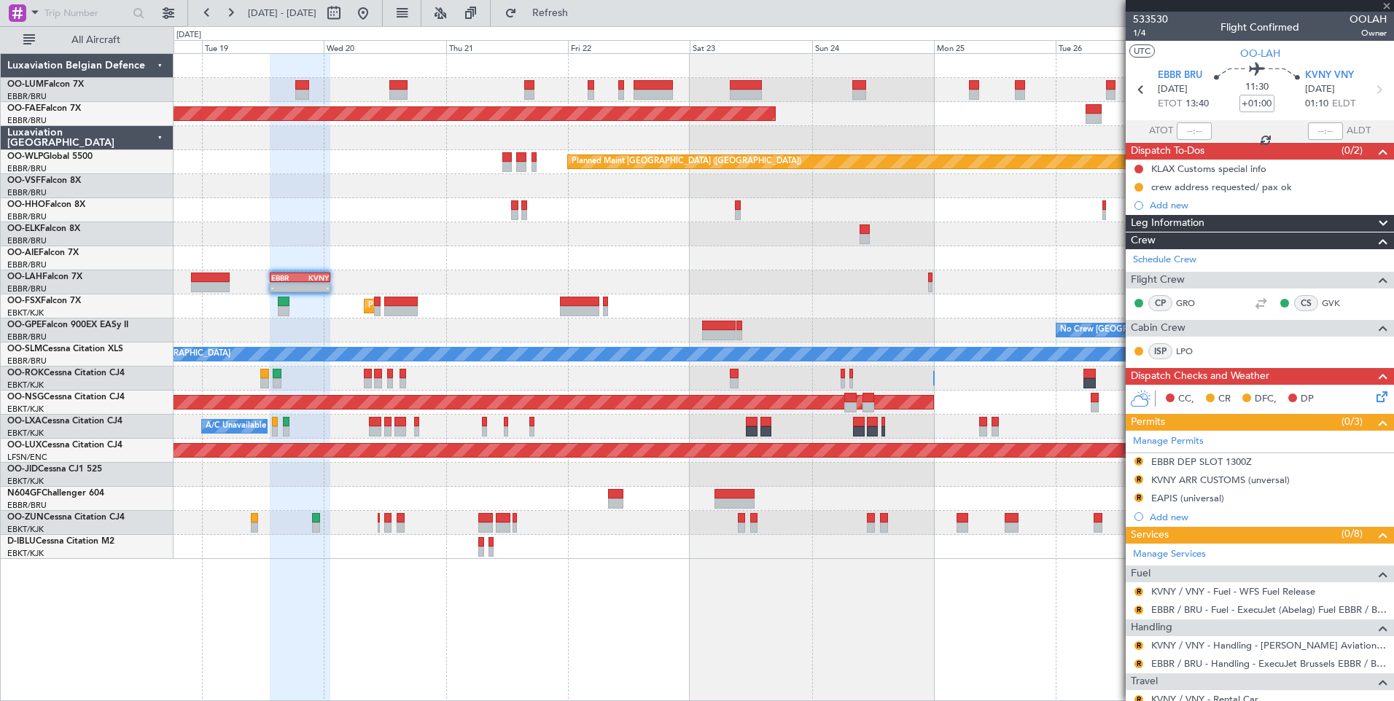
type input "3"
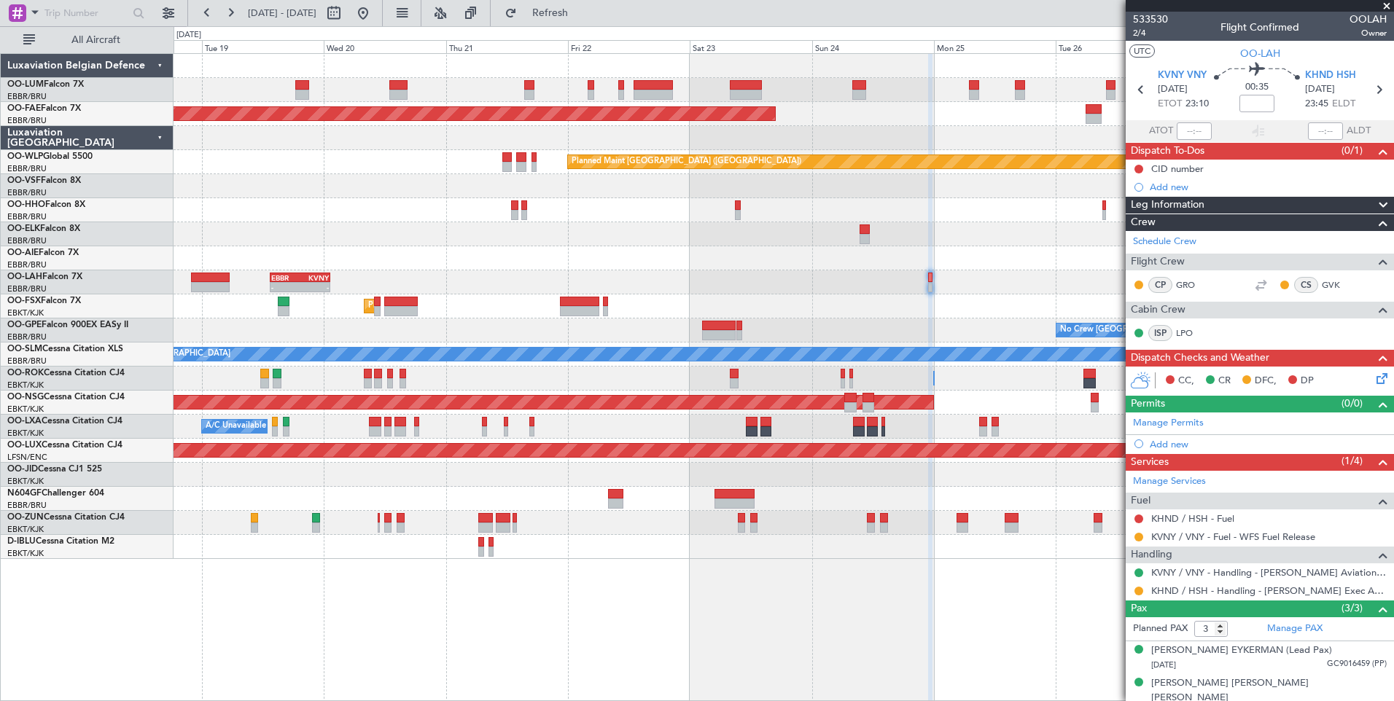
click at [1068, 599] on div "Planned Maint Brussels (Brussels National) Planned Maint Brussels (Brussels Nat…" at bounding box center [783, 377] width 1220 height 648
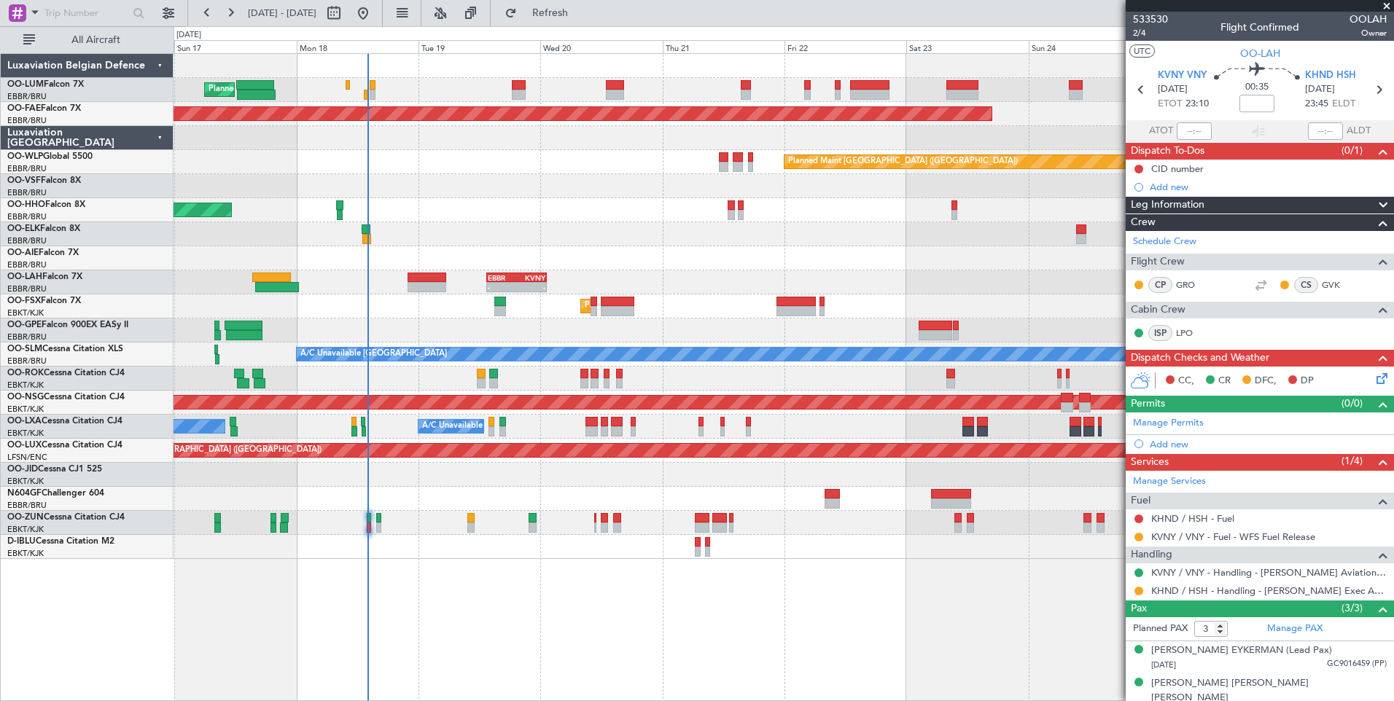
click at [980, 595] on div "Planned Maint Brussels (Brussels National) Planned Maint Brussels (Brussels Nat…" at bounding box center [783, 377] width 1220 height 648
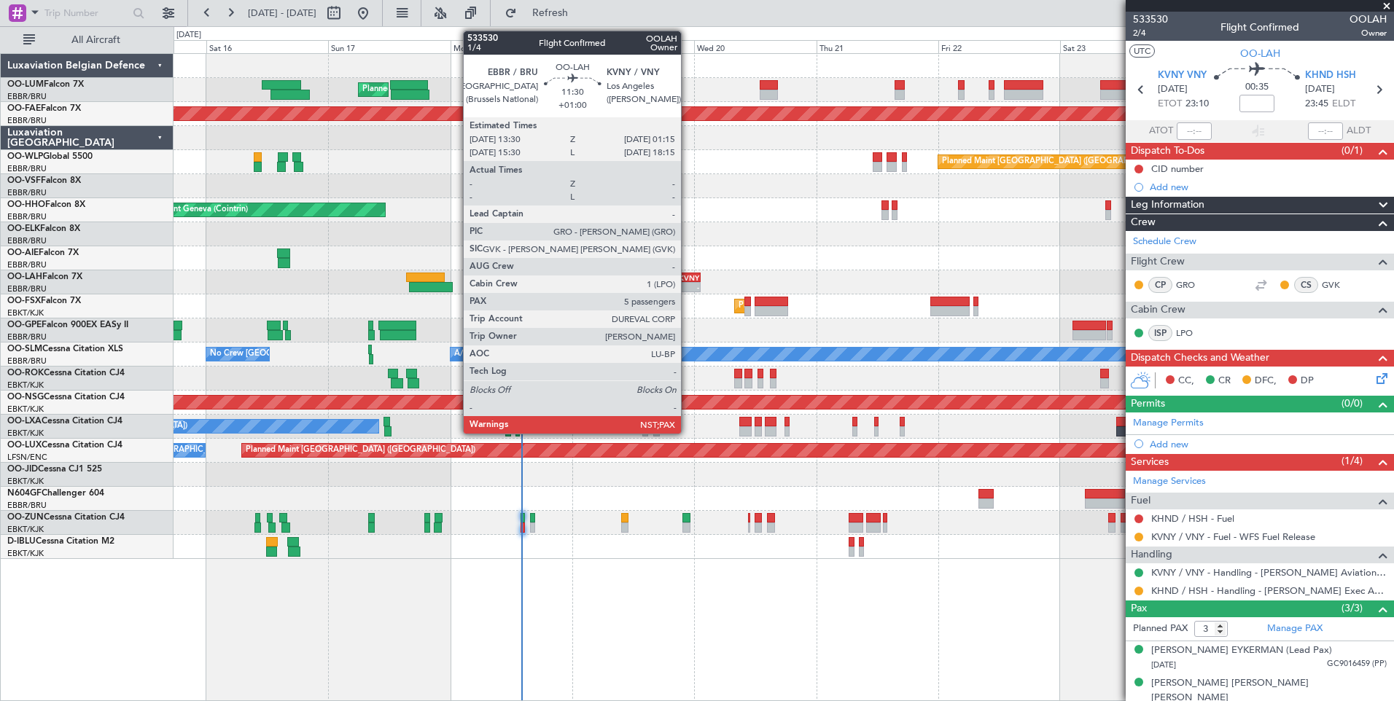
click at [687, 276] on div "KVNY" at bounding box center [684, 277] width 28 height 9
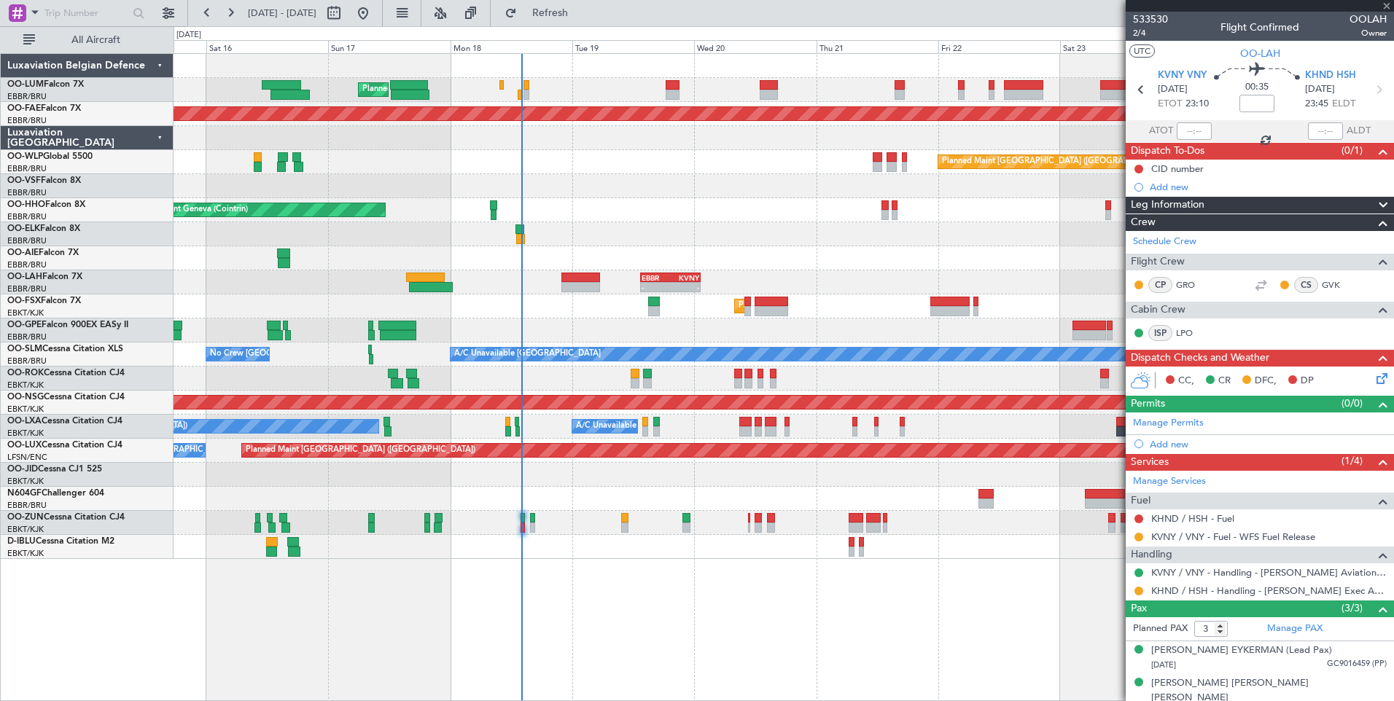
type input "+01:00"
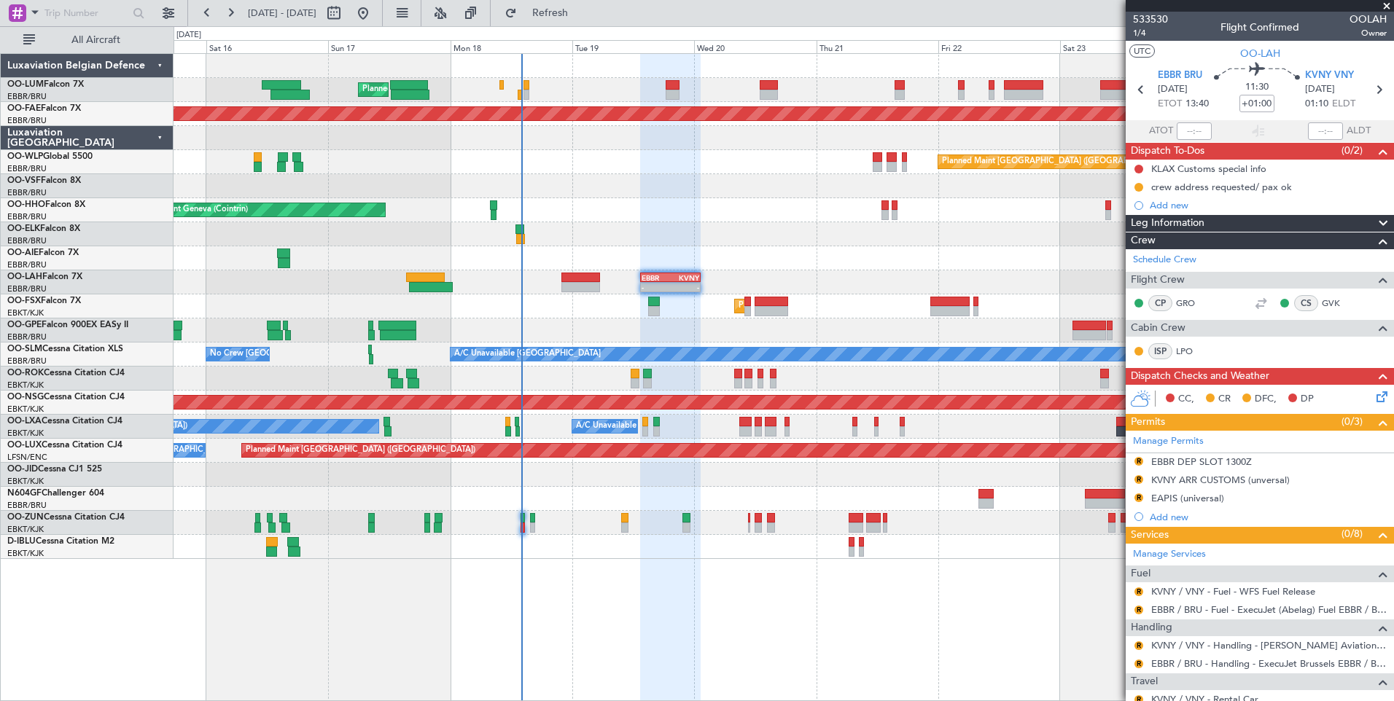
click at [637, 279] on div "- - EBBR 13:30 Z KVNY 01:15 Z" at bounding box center [782, 282] width 1219 height 24
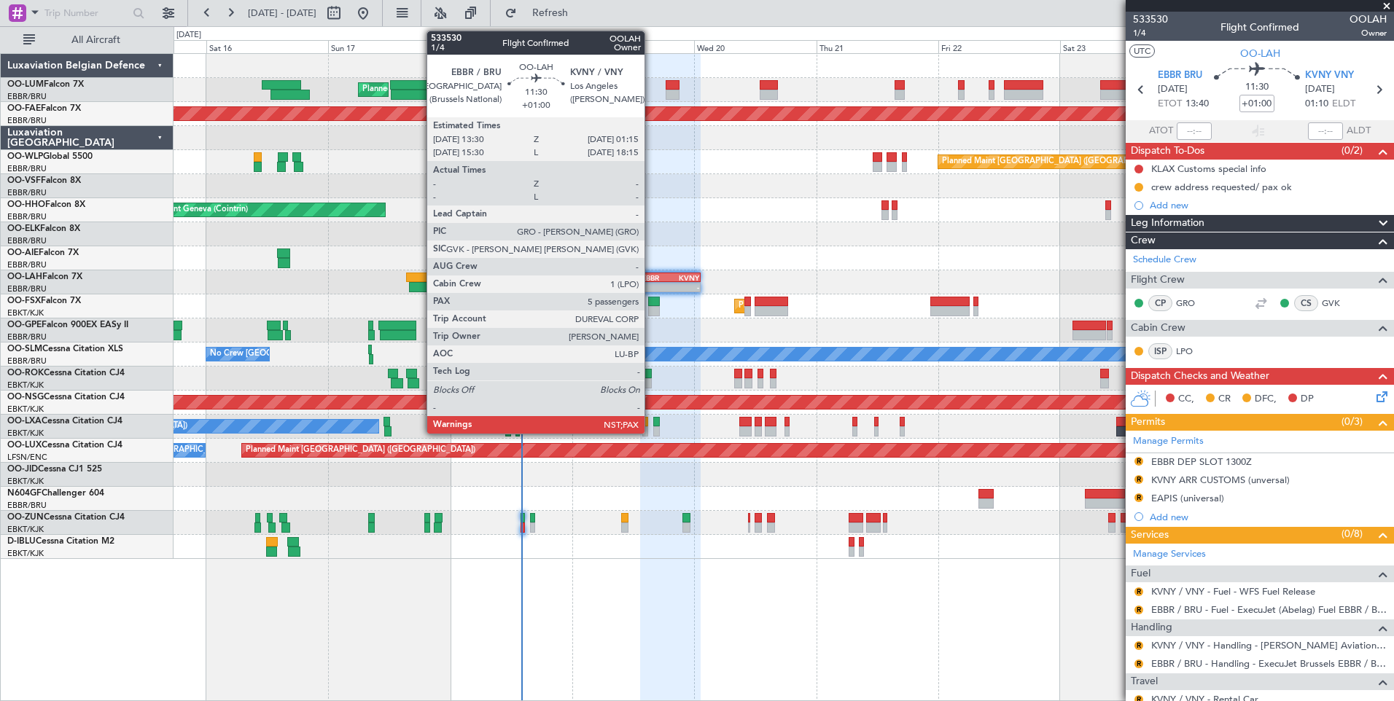
click at [652, 276] on div "EBBR" at bounding box center [655, 277] width 28 height 9
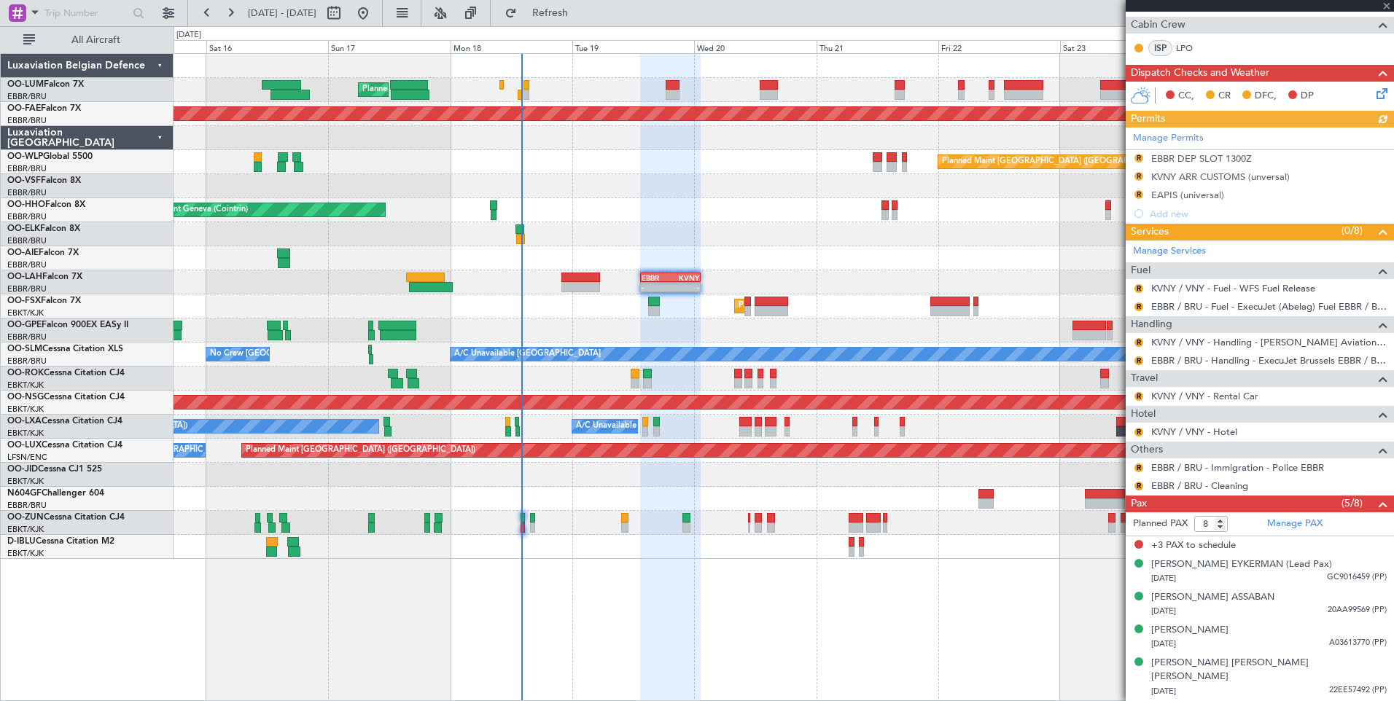
scroll to position [321, 0]
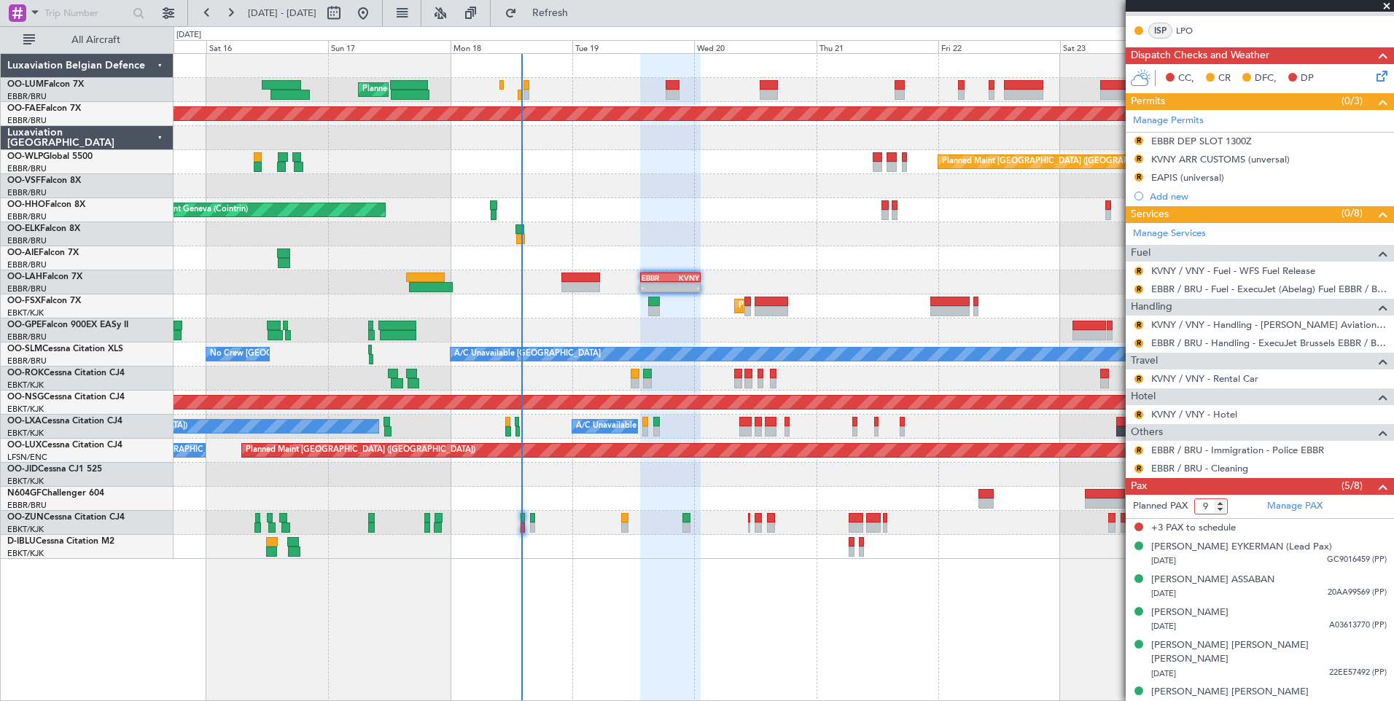
click at [1221, 501] on input "9" at bounding box center [1211, 507] width 34 height 16
click at [1223, 509] on input "8" at bounding box center [1211, 507] width 34 height 16
click at [1219, 509] on input "7" at bounding box center [1211, 507] width 34 height 16
click at [1219, 509] on input "6" at bounding box center [1211, 507] width 34 height 16
type input "5"
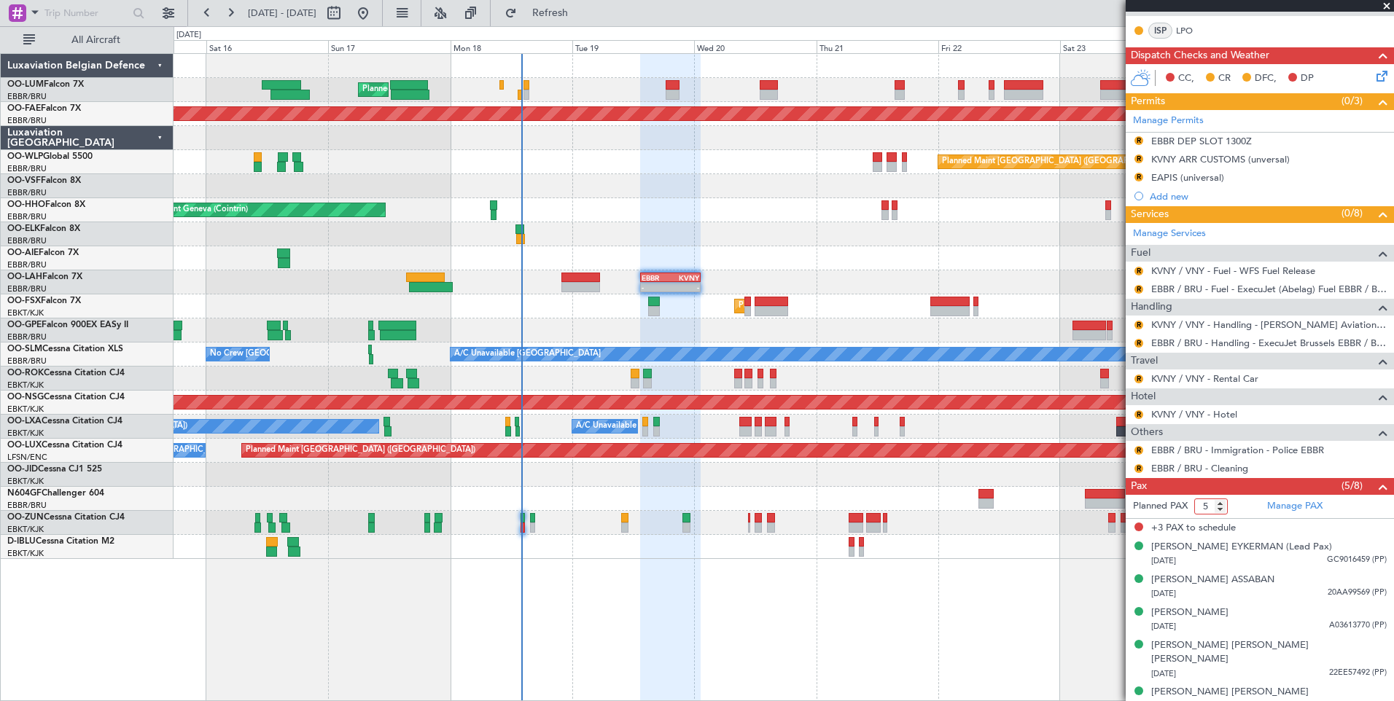
click at [1219, 509] on input "5" at bounding box center [1211, 507] width 34 height 16
click at [1256, 534] on div "+3 PAX to schedule" at bounding box center [1259, 528] width 268 height 19
click at [1139, 466] on button "R" at bounding box center [1138, 468] width 9 height 9
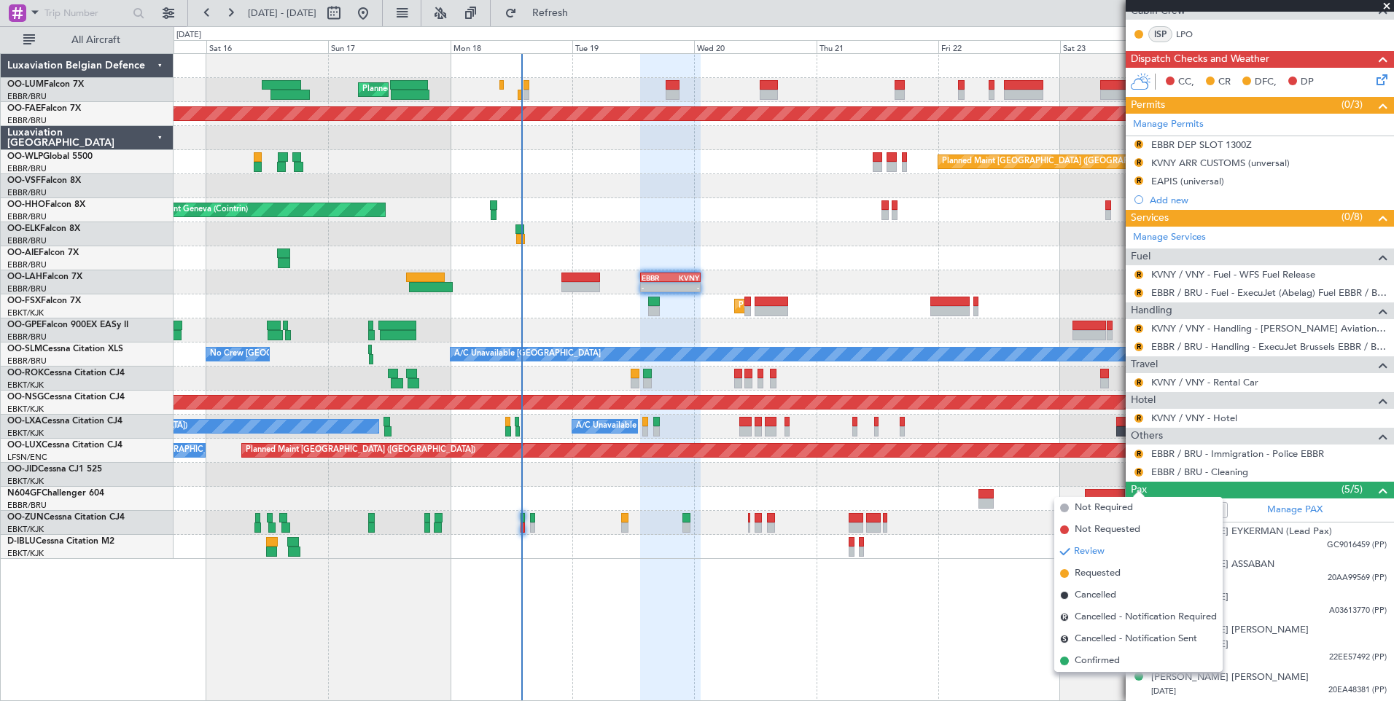
scroll to position [302, 0]
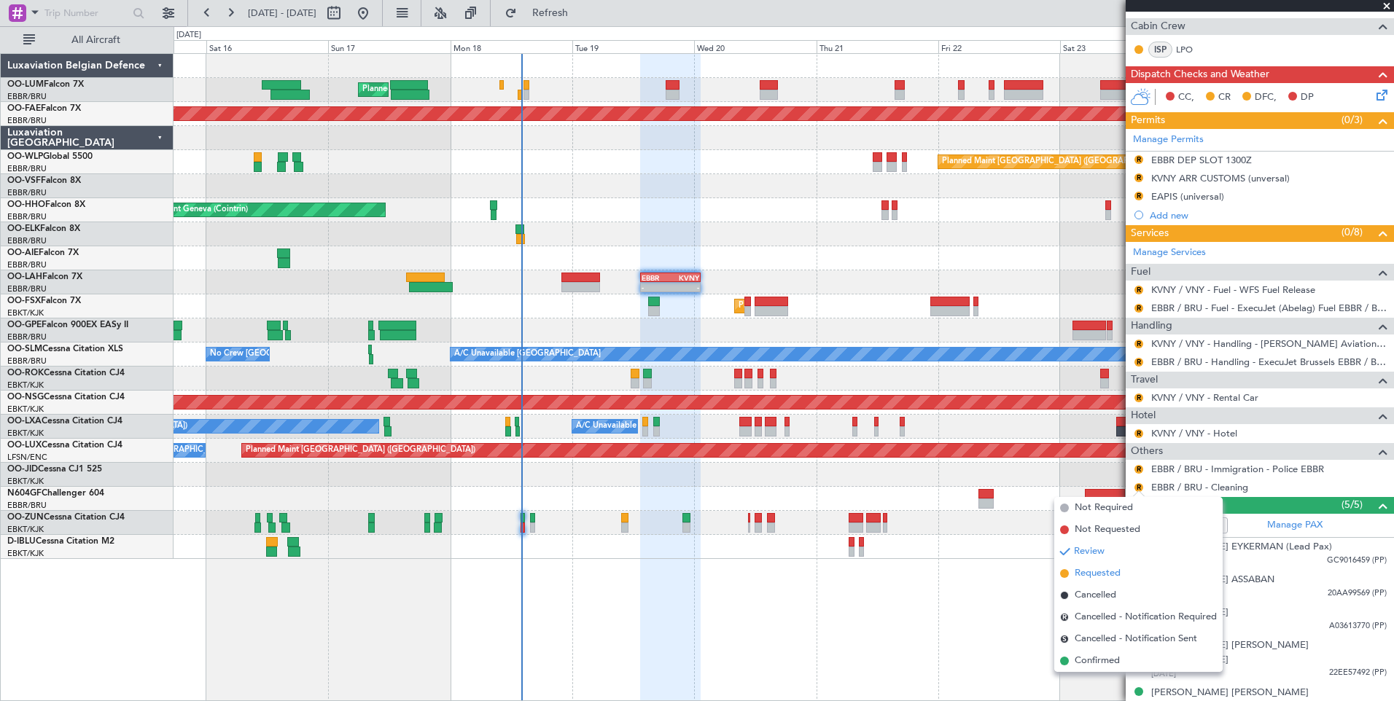
click at [1079, 573] on span "Requested" at bounding box center [1097, 573] width 46 height 15
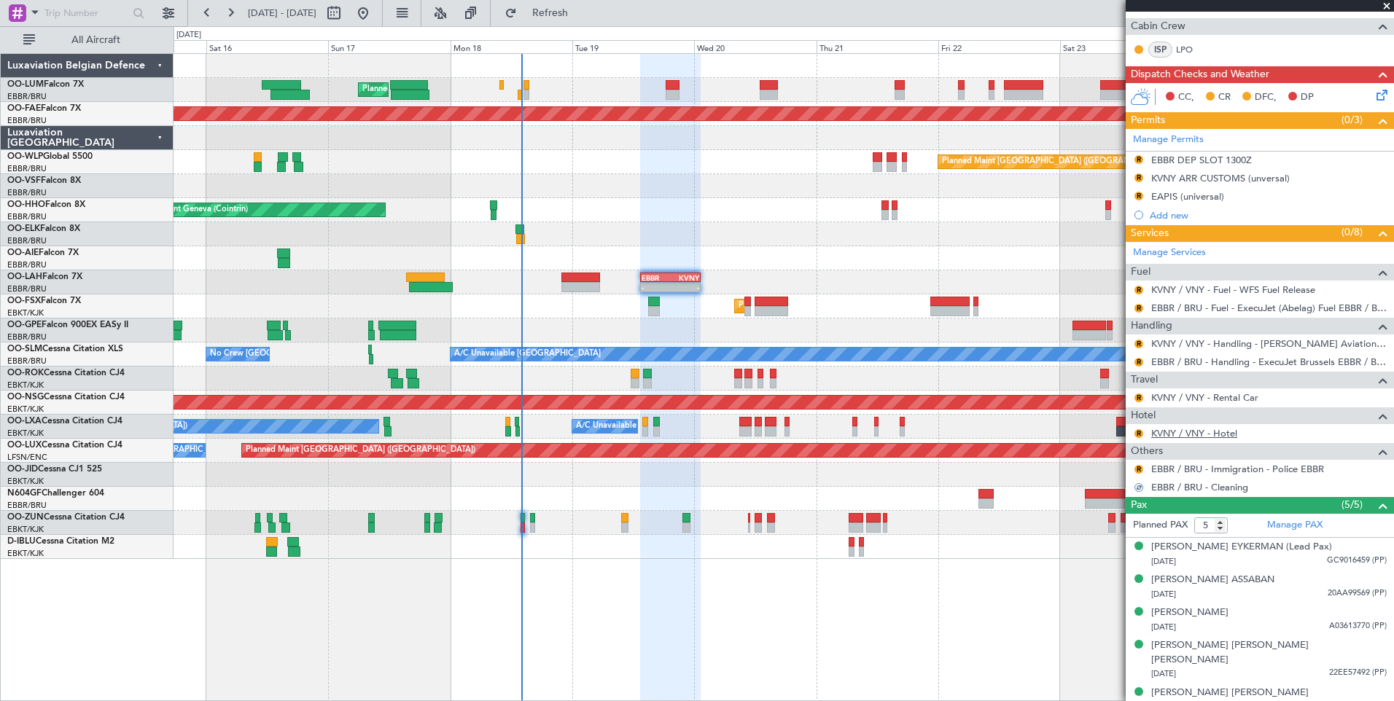
click at [1189, 430] on link "KVNY / VNY - Hotel" at bounding box center [1194, 433] width 86 height 12
click at [1140, 429] on button "R" at bounding box center [1138, 433] width 9 height 9
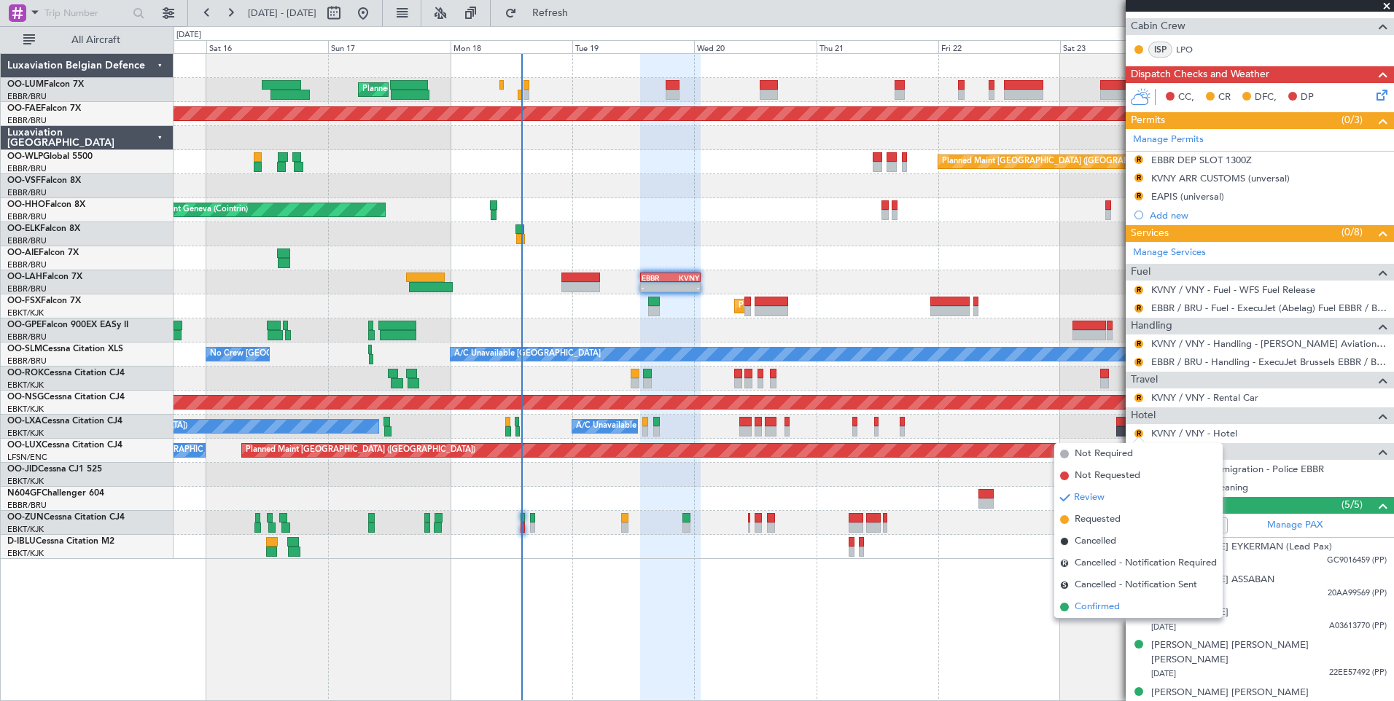
click at [1093, 606] on span "Confirmed" at bounding box center [1096, 607] width 45 height 15
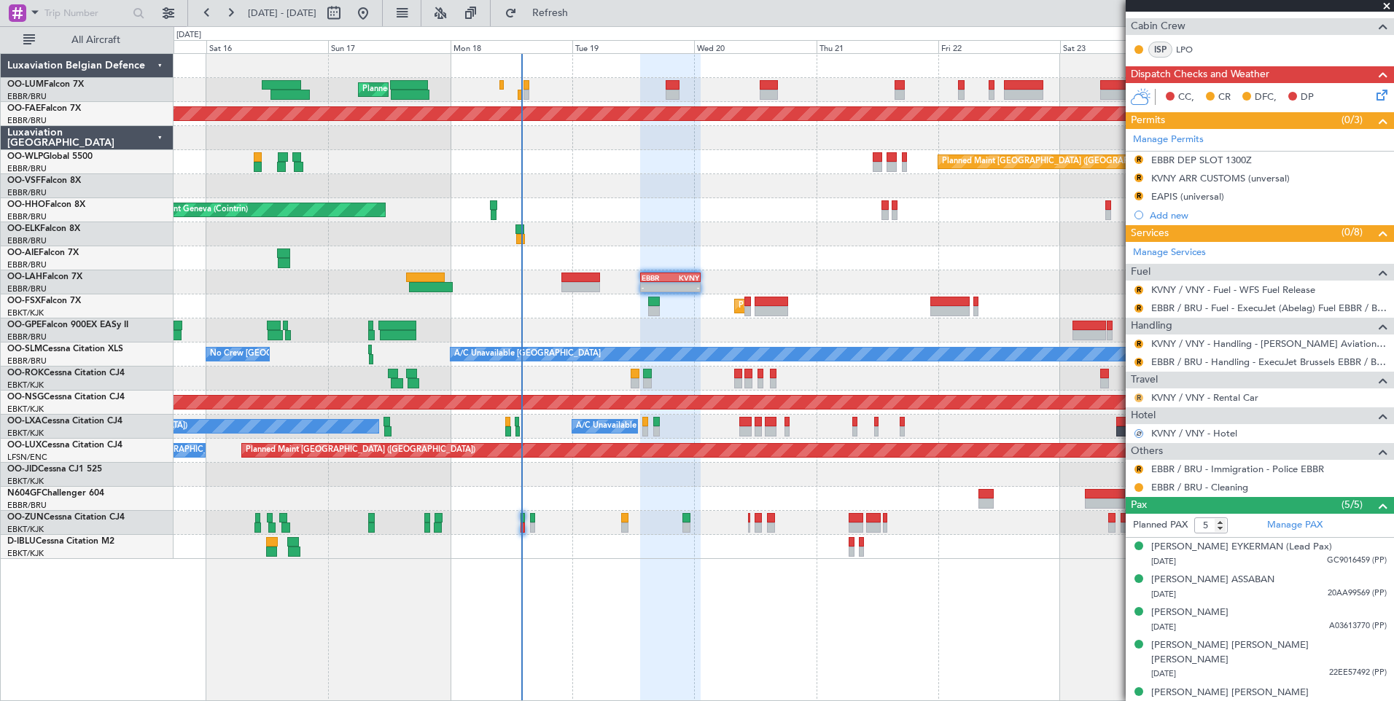
click at [1138, 399] on button "R" at bounding box center [1138, 398] width 9 height 9
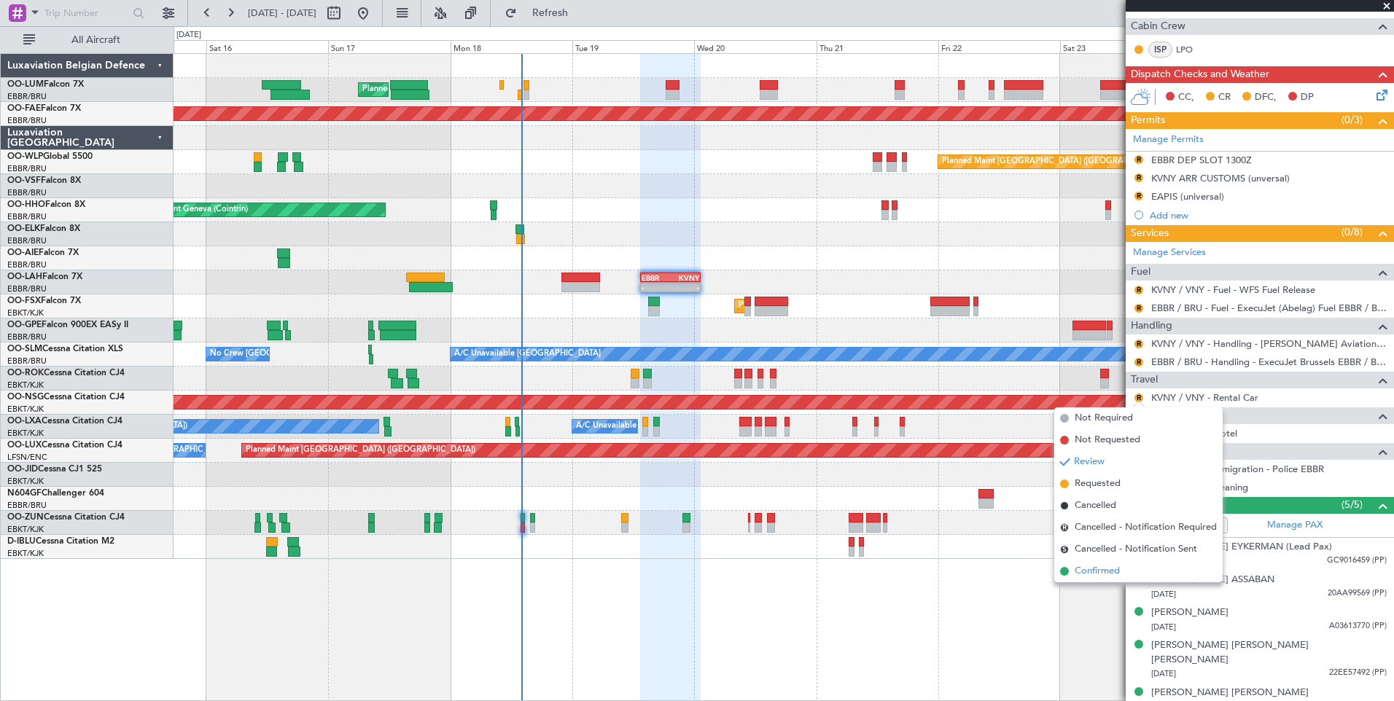
click at [1112, 570] on span "Confirmed" at bounding box center [1096, 571] width 45 height 15
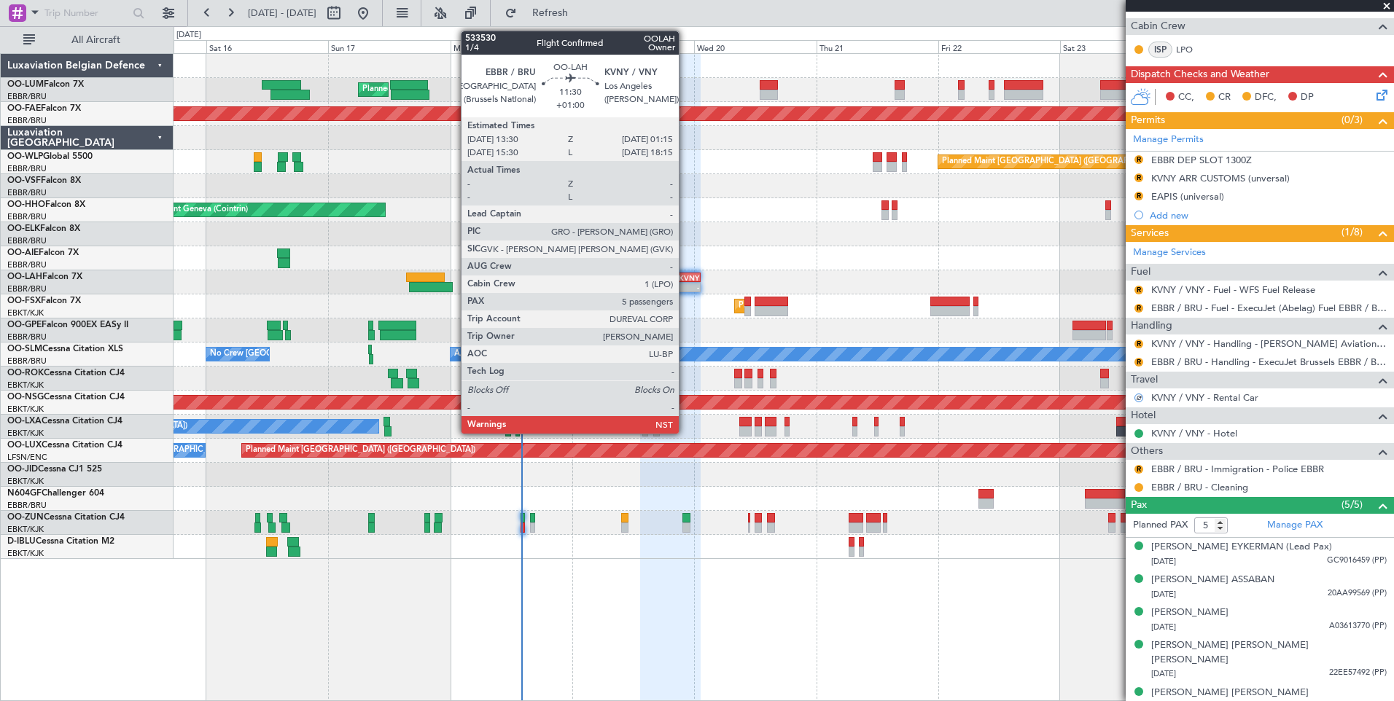
click at [685, 280] on div "KVNY" at bounding box center [684, 277] width 28 height 9
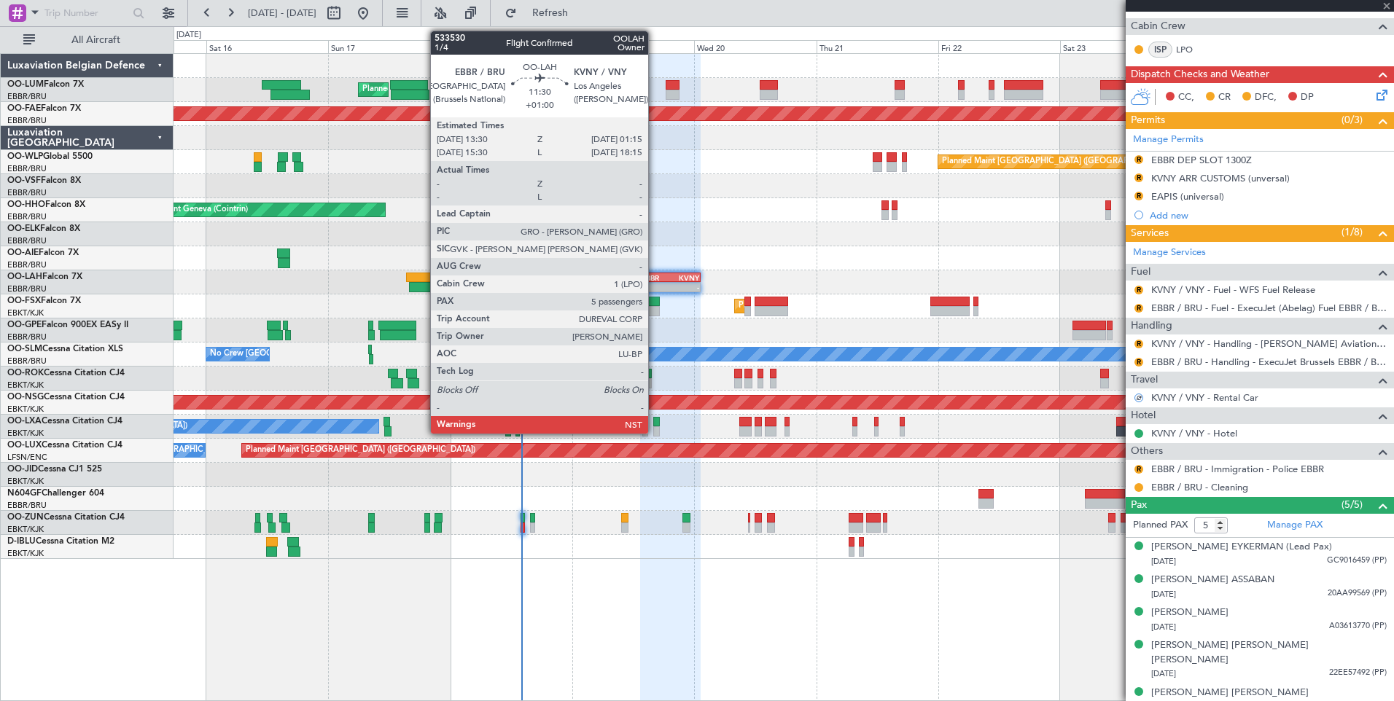
scroll to position [0, 0]
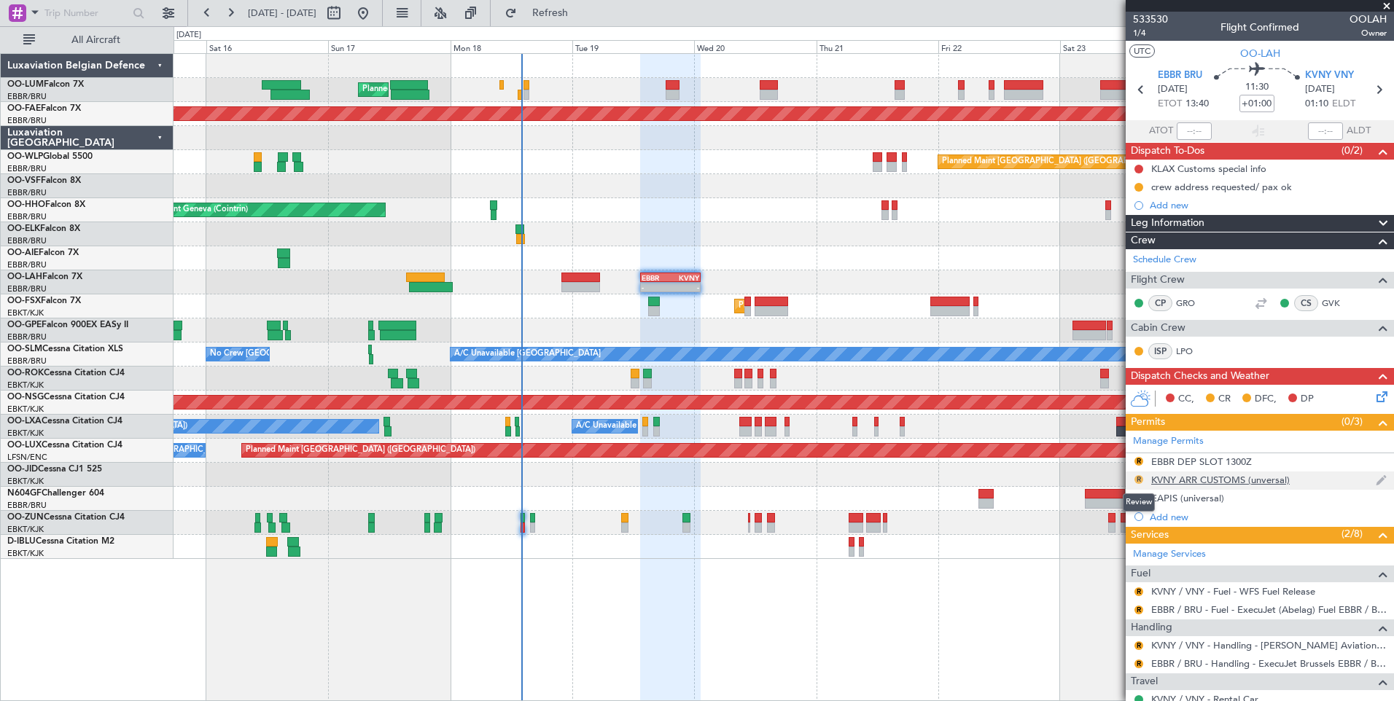
click at [1141, 477] on button "R" at bounding box center [1138, 479] width 9 height 9
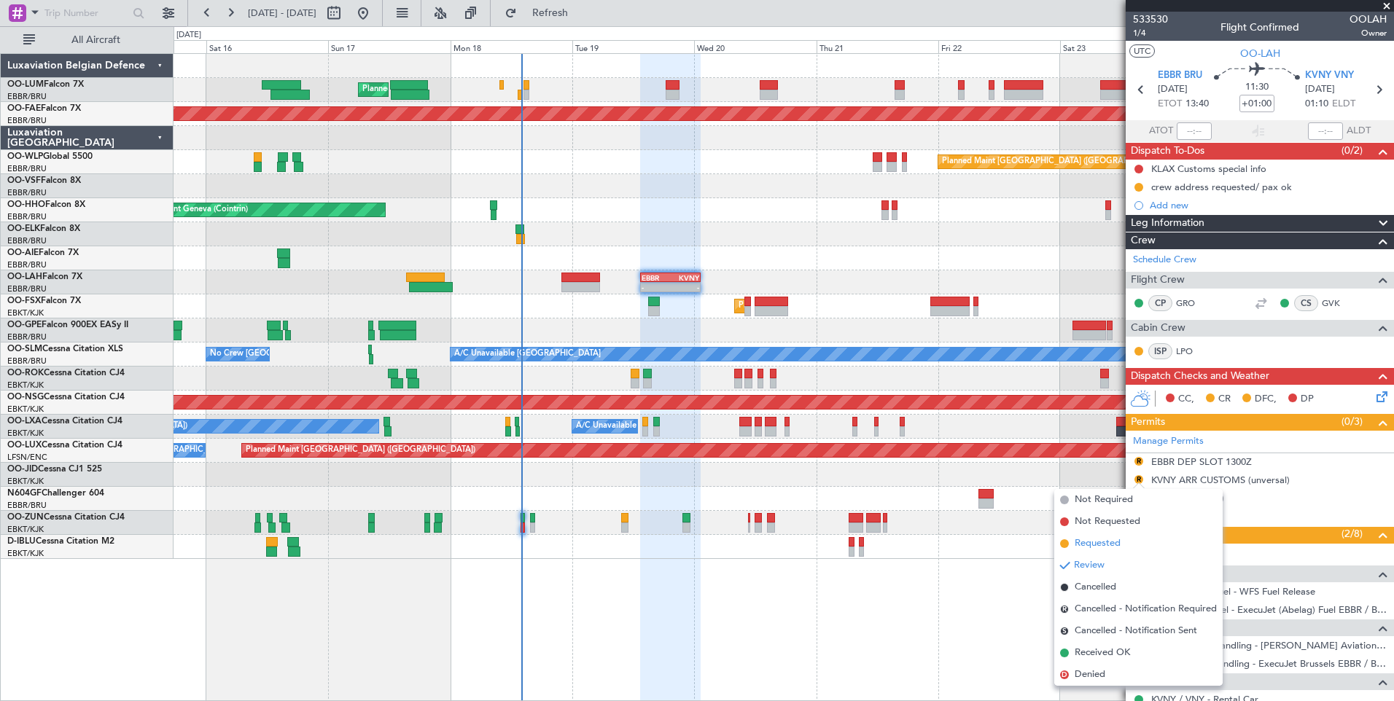
click at [1092, 549] on span "Requested" at bounding box center [1097, 543] width 46 height 15
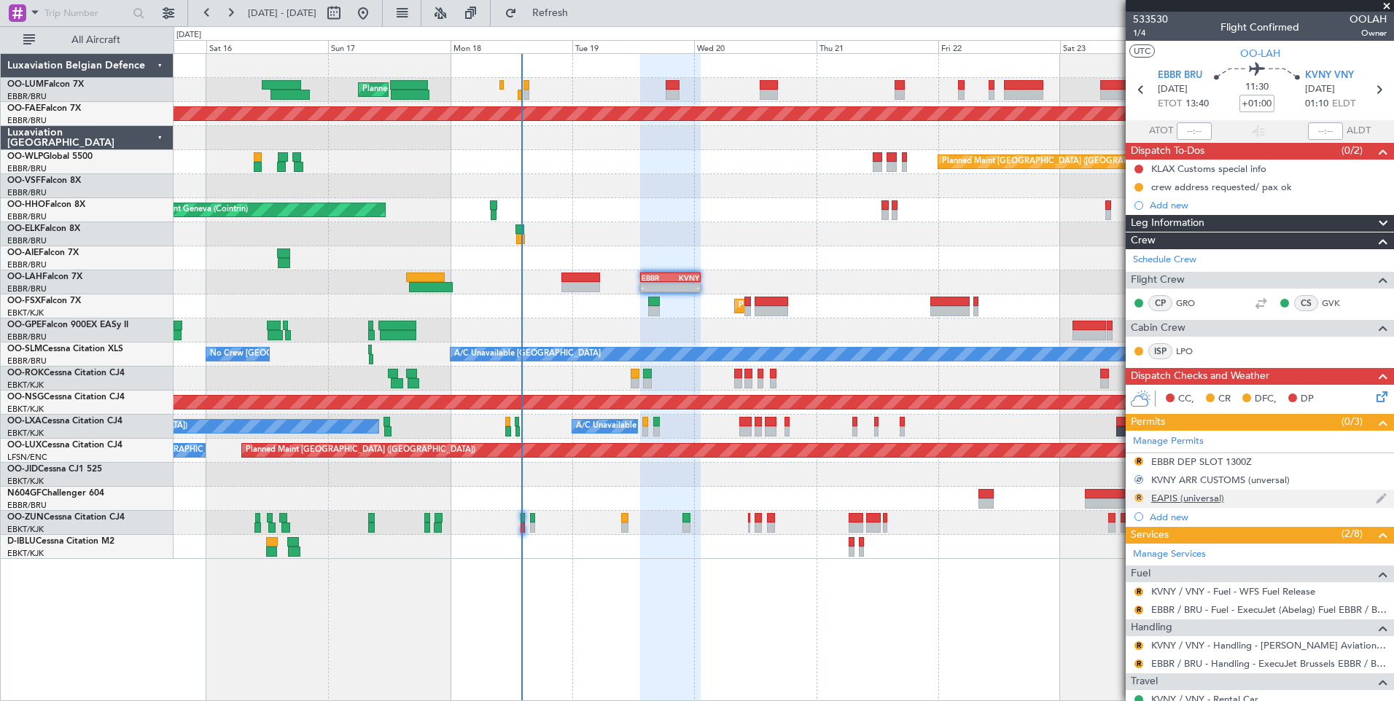
click at [1136, 497] on button "R" at bounding box center [1138, 497] width 9 height 9
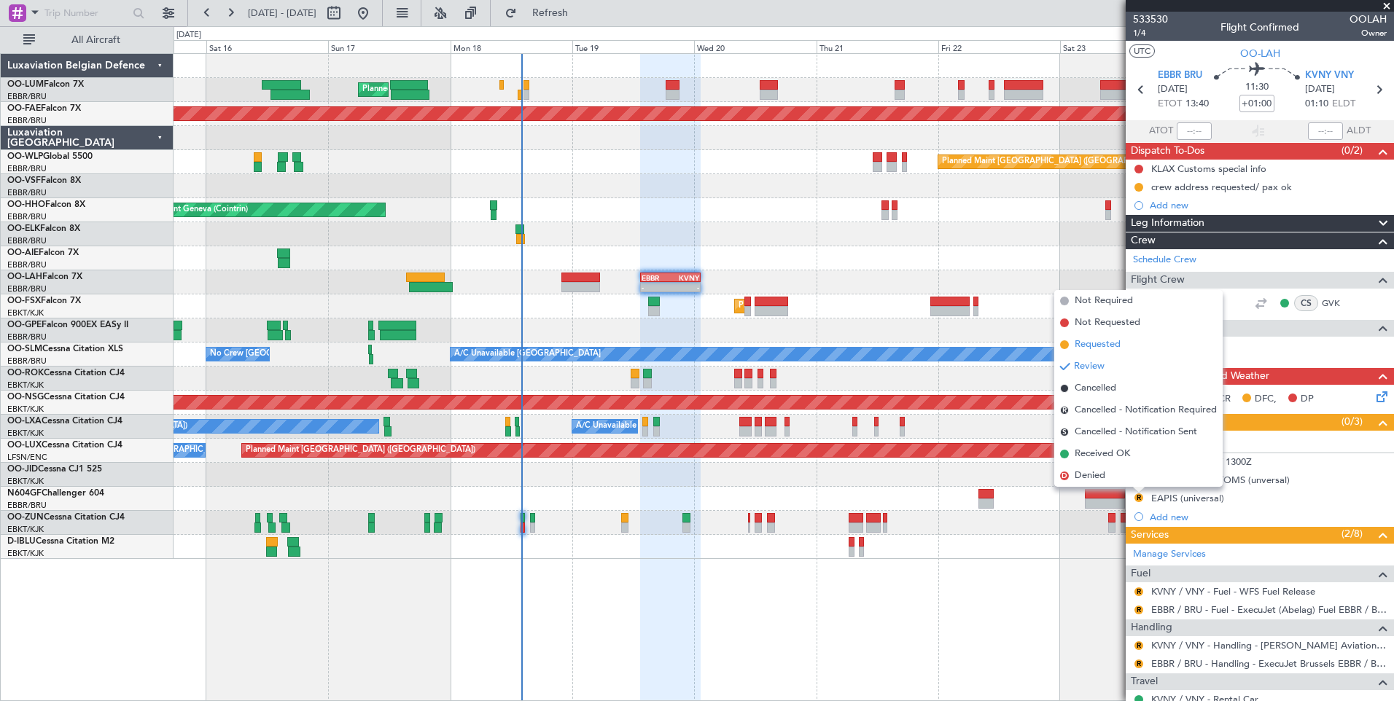
click at [1106, 345] on span "Requested" at bounding box center [1097, 344] width 46 height 15
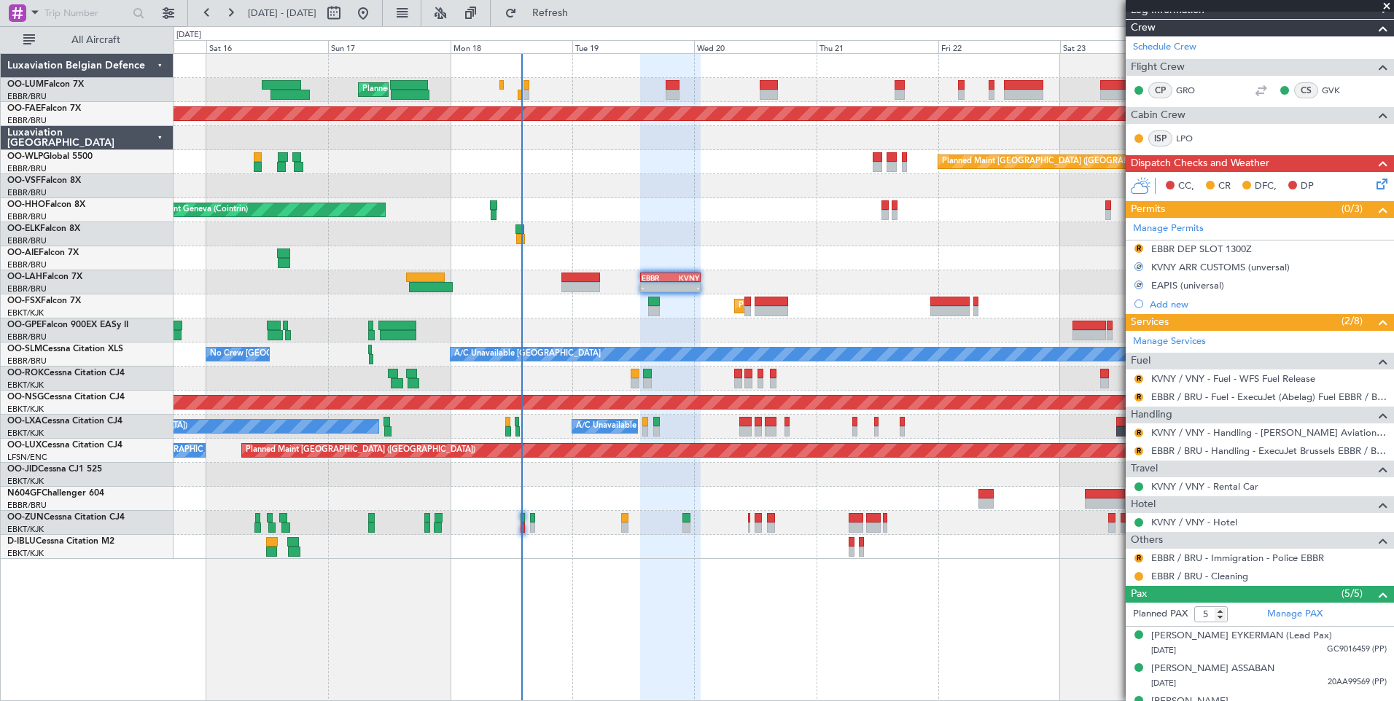
scroll to position [219, 0]
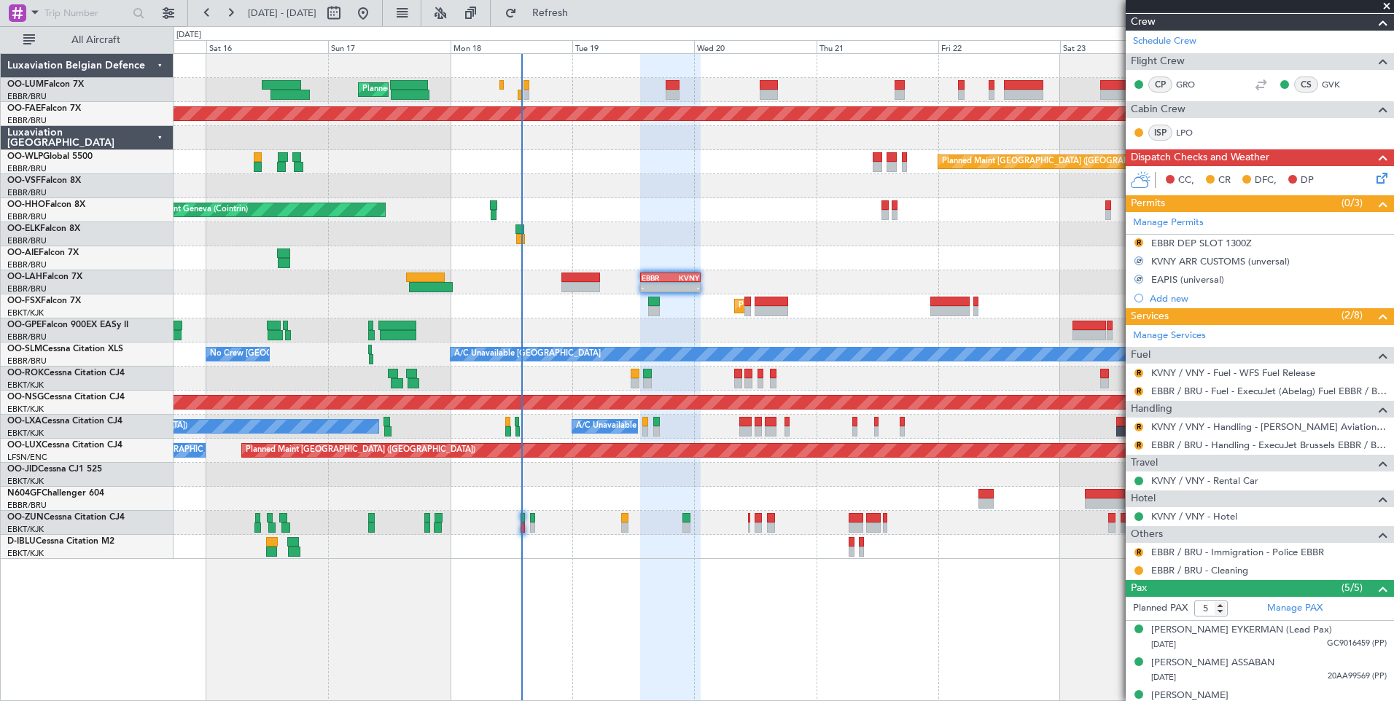
drag, startPoint x: 1138, startPoint y: 370, endPoint x: 1130, endPoint y: 407, distance: 38.0
click at [1137, 370] on button "R" at bounding box center [1138, 373] width 9 height 9
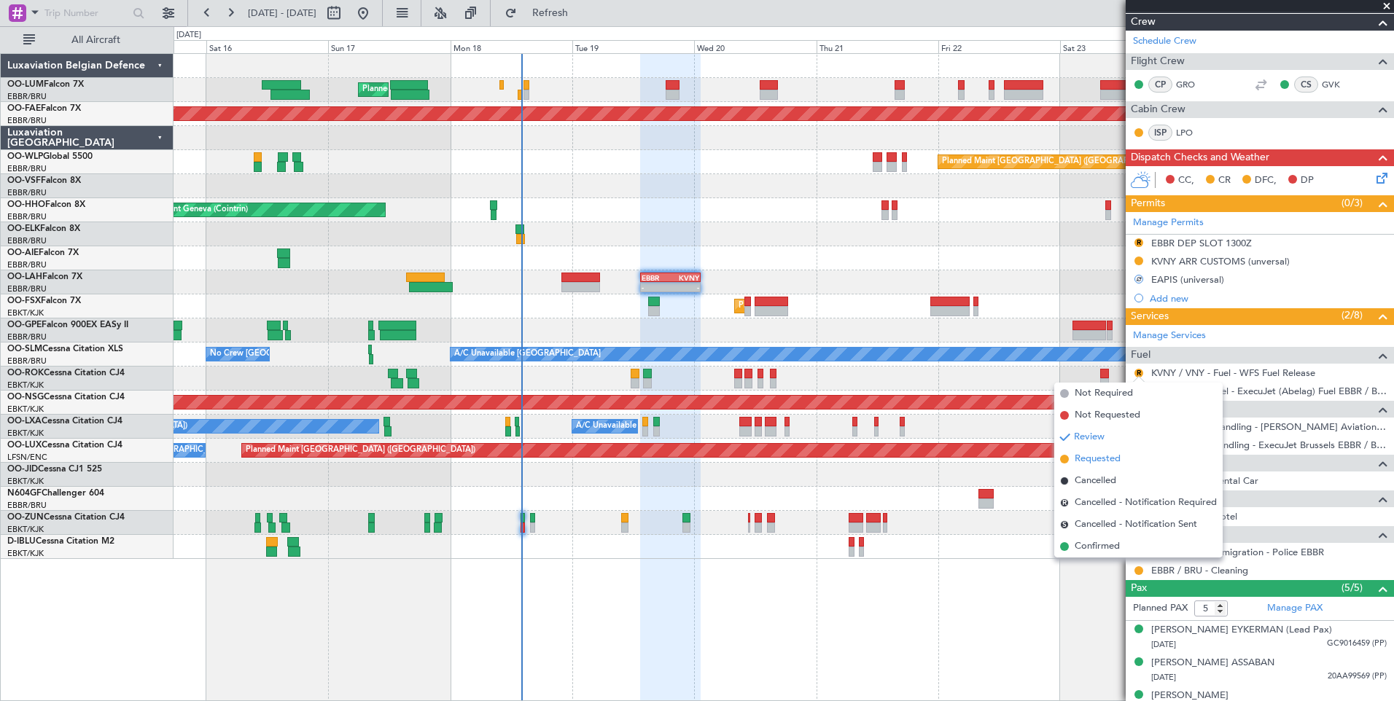
click at [1087, 463] on span "Requested" at bounding box center [1097, 459] width 46 height 15
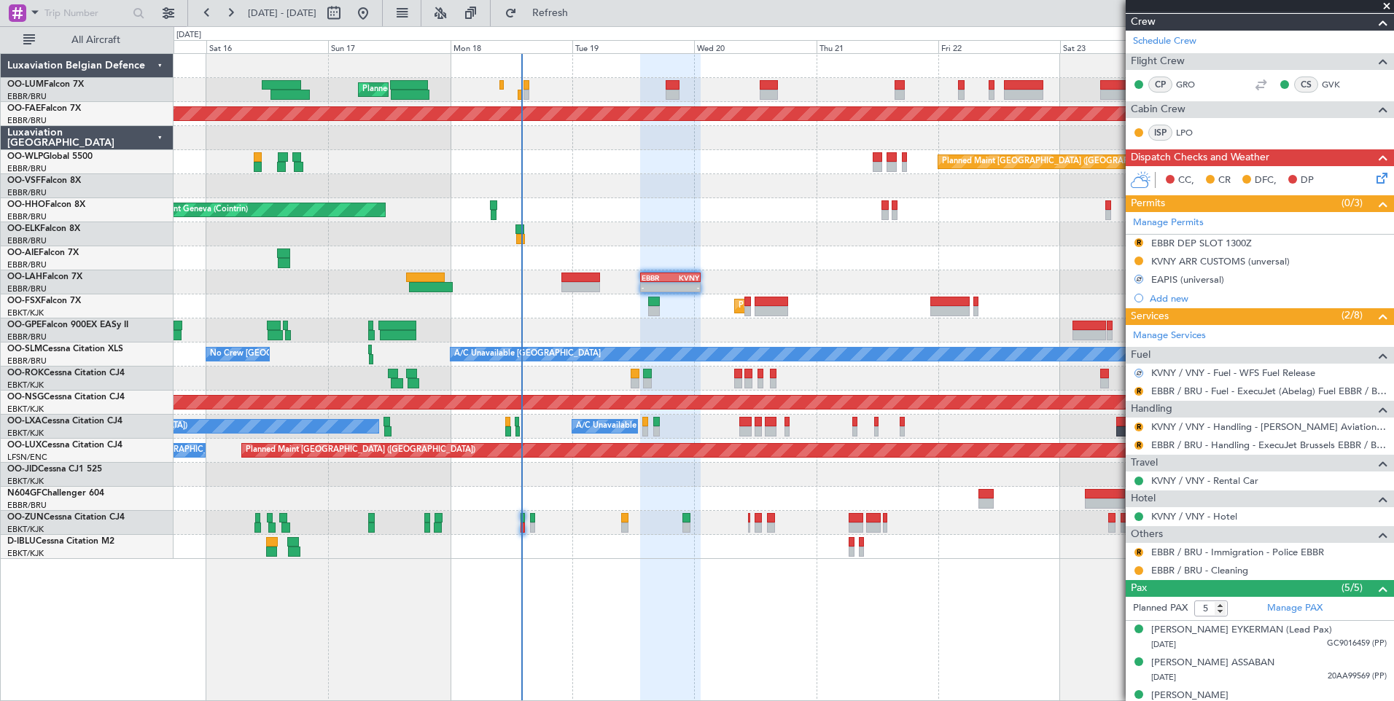
drag, startPoint x: 1138, startPoint y: 388, endPoint x: 1137, endPoint y: 398, distance: 9.5
click at [1137, 388] on button "R" at bounding box center [1138, 391] width 9 height 9
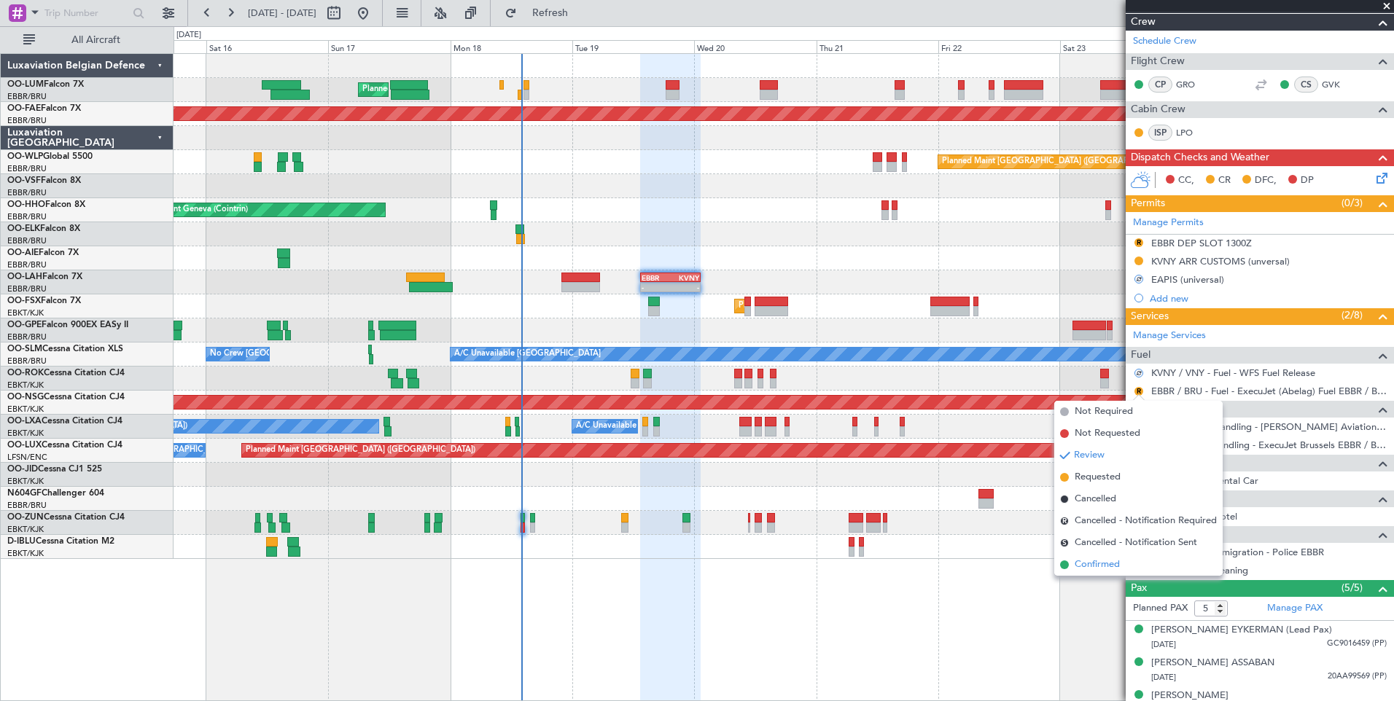
click at [1096, 569] on span "Confirmed" at bounding box center [1096, 565] width 45 height 15
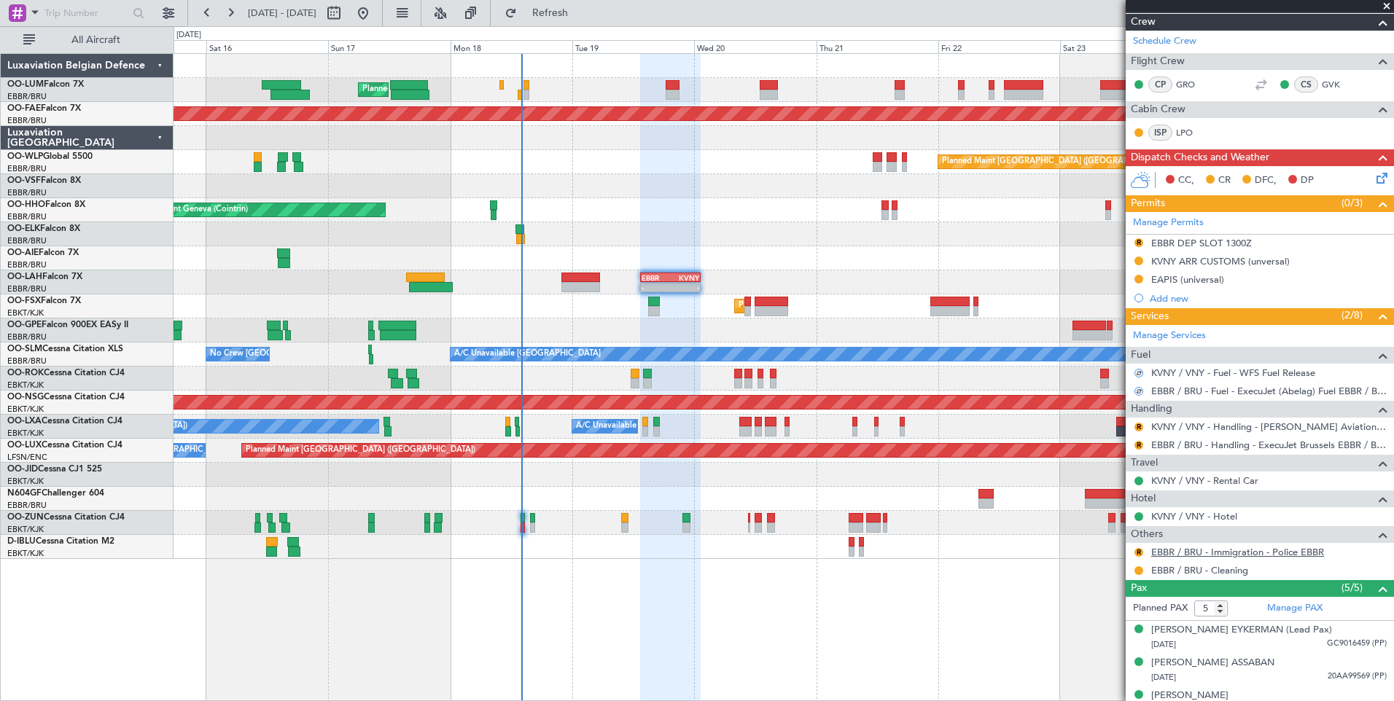
click at [1185, 550] on link "EBBR / BRU - Immigration - Police EBBR" at bounding box center [1237, 552] width 173 height 12
click at [561, 13] on button "Refresh" at bounding box center [541, 12] width 87 height 23
click at [1203, 245] on div "EBBR DEP SLOT 1300Z" at bounding box center [1201, 243] width 101 height 12
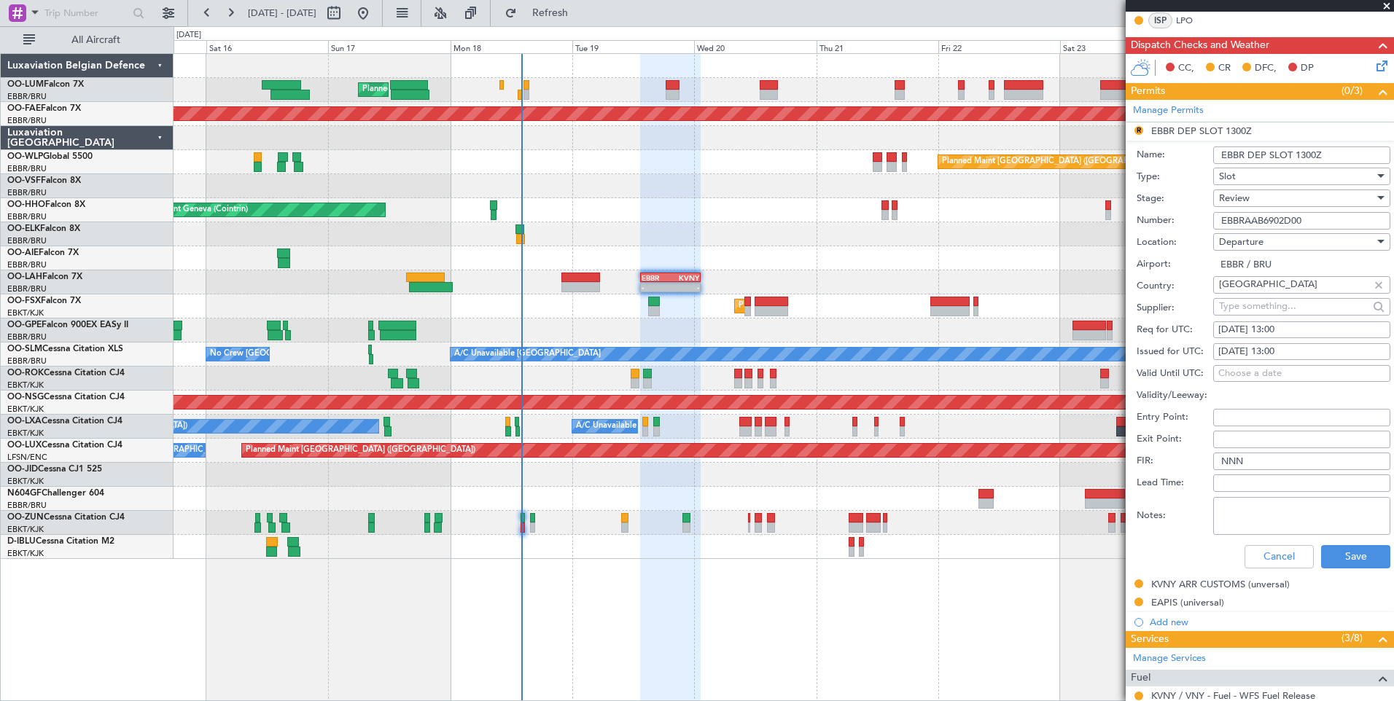
scroll to position [437, 0]
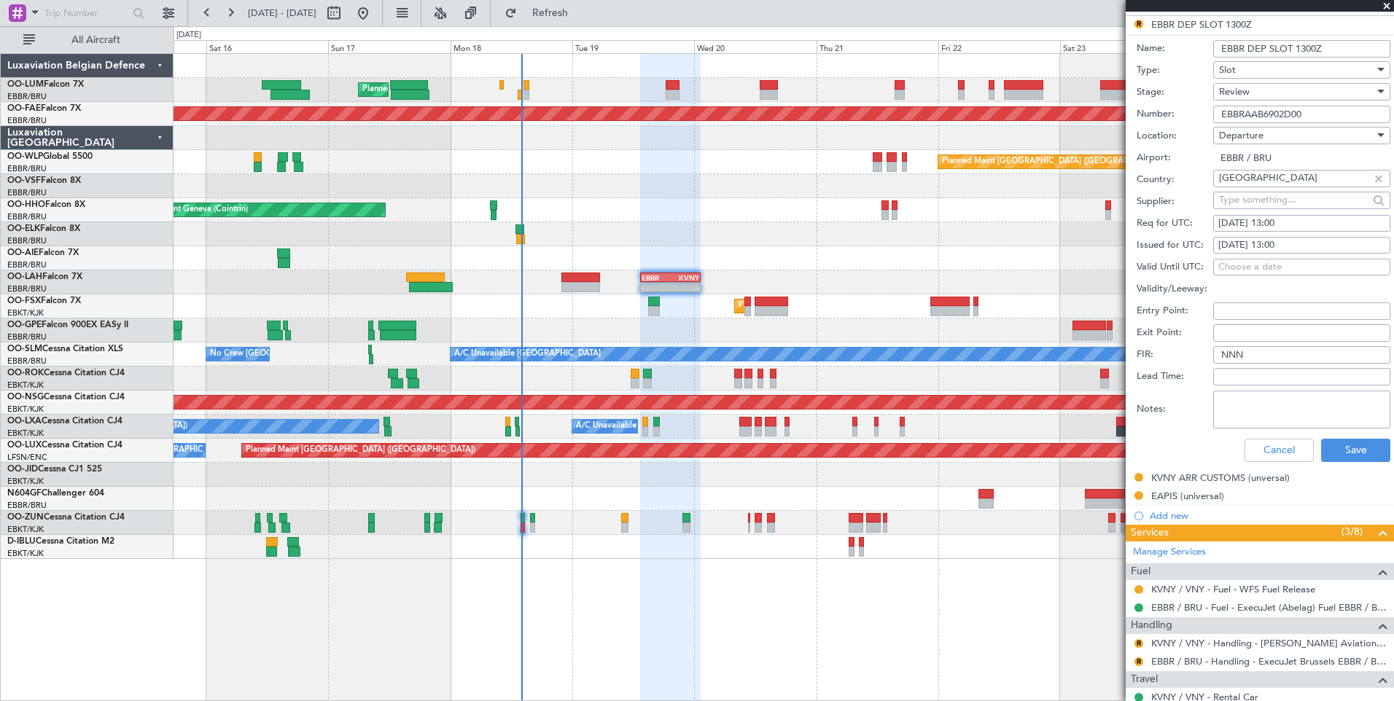
click at [1311, 224] on div "19/08/2025 13:00" at bounding box center [1301, 223] width 167 height 15
select select "8"
select select "2025"
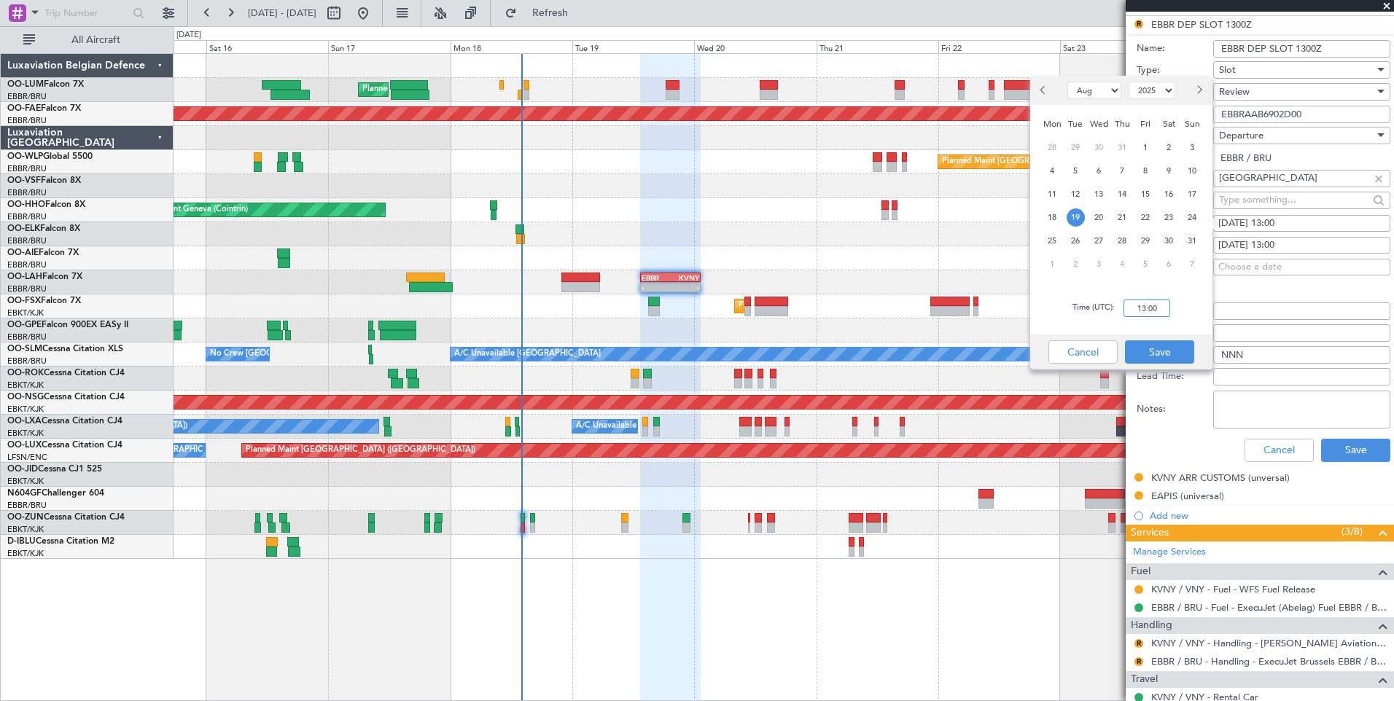
click at [1144, 313] on input "13:00" at bounding box center [1146, 308] width 47 height 17
type input "13:30"
click at [1171, 359] on button "Save" at bounding box center [1159, 351] width 69 height 23
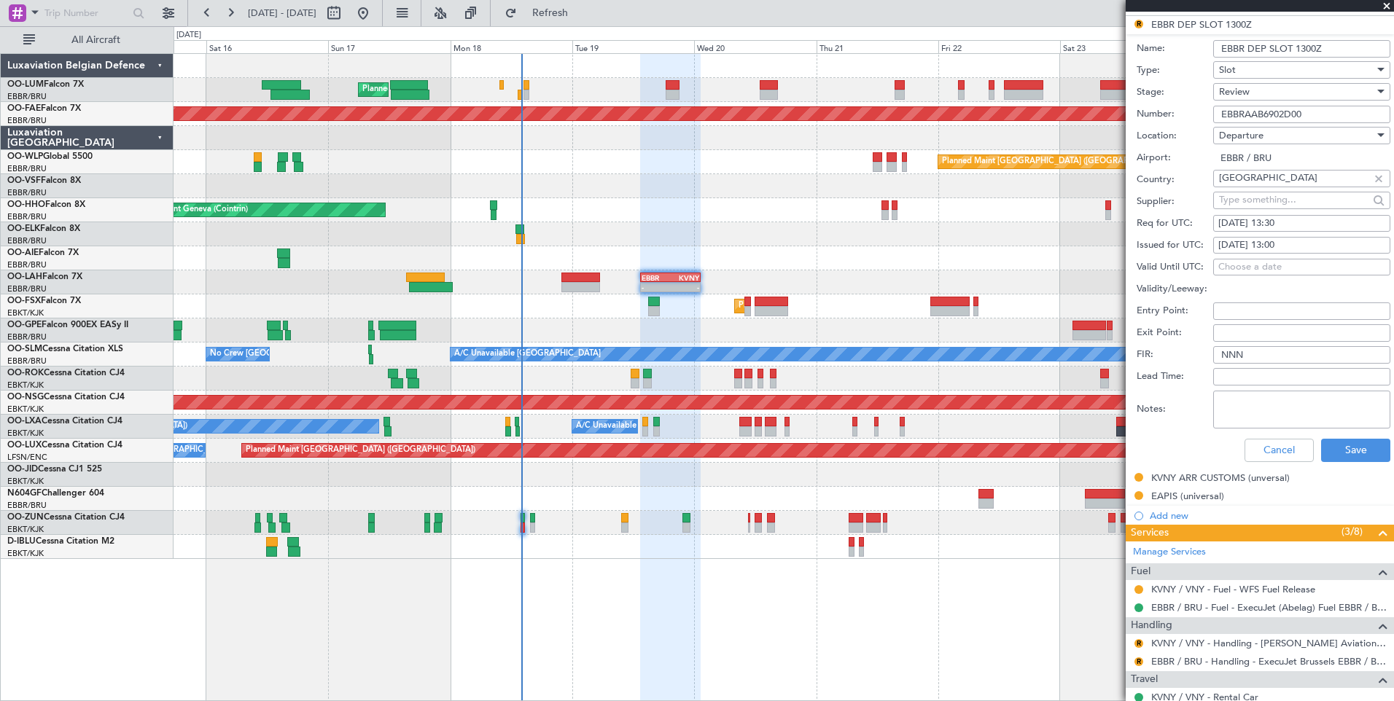
click at [1308, 246] on div "19/08/2025 13:00" at bounding box center [1301, 245] width 167 height 15
select select "8"
select select "2025"
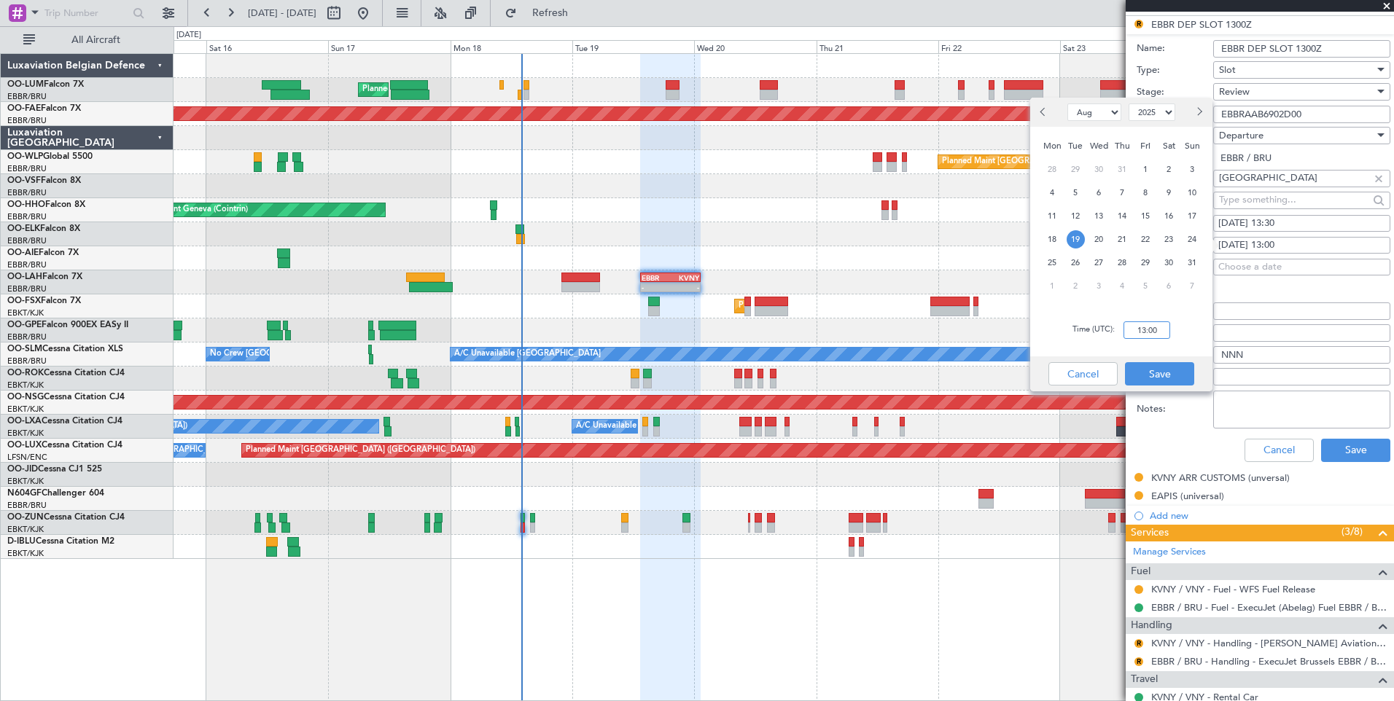
click at [1152, 332] on input "13:00" at bounding box center [1146, 329] width 47 height 17
type input "13:30"
click at [1160, 372] on button "Save" at bounding box center [1159, 373] width 69 height 23
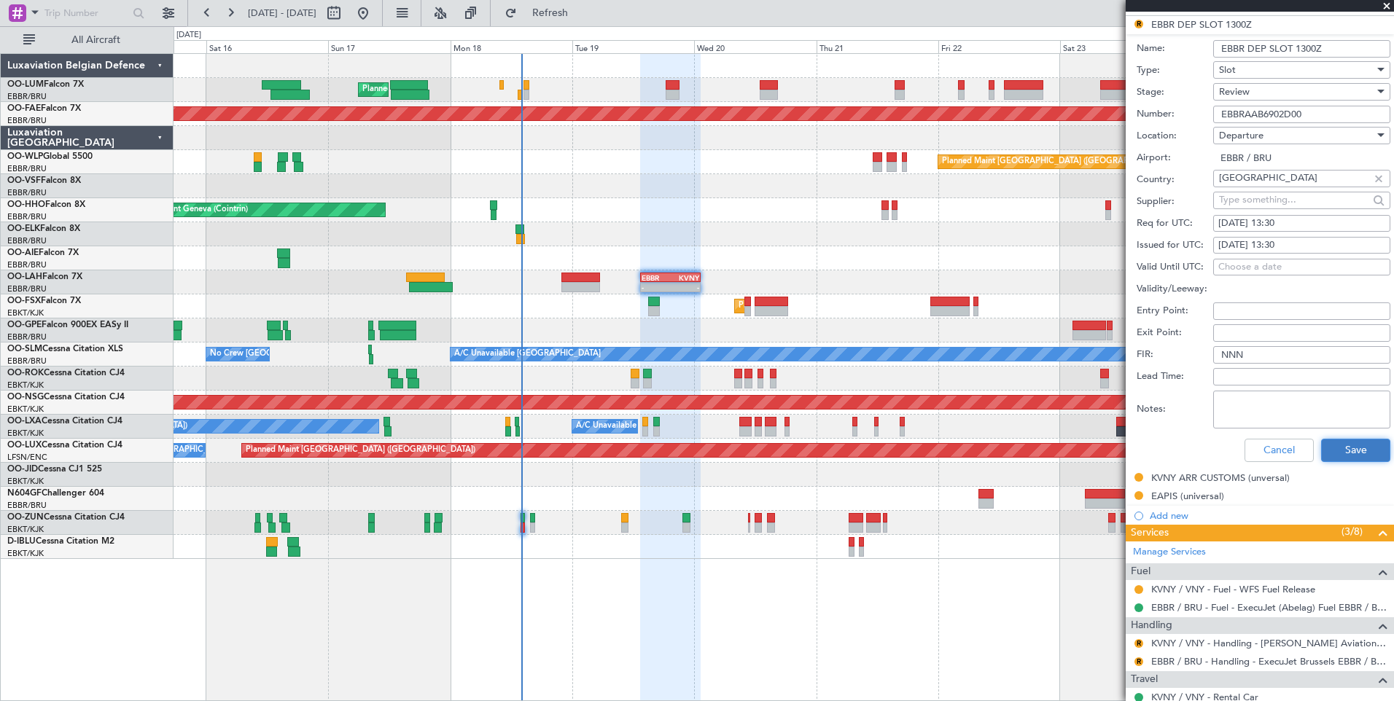
click at [1329, 453] on button "Save" at bounding box center [1355, 450] width 69 height 23
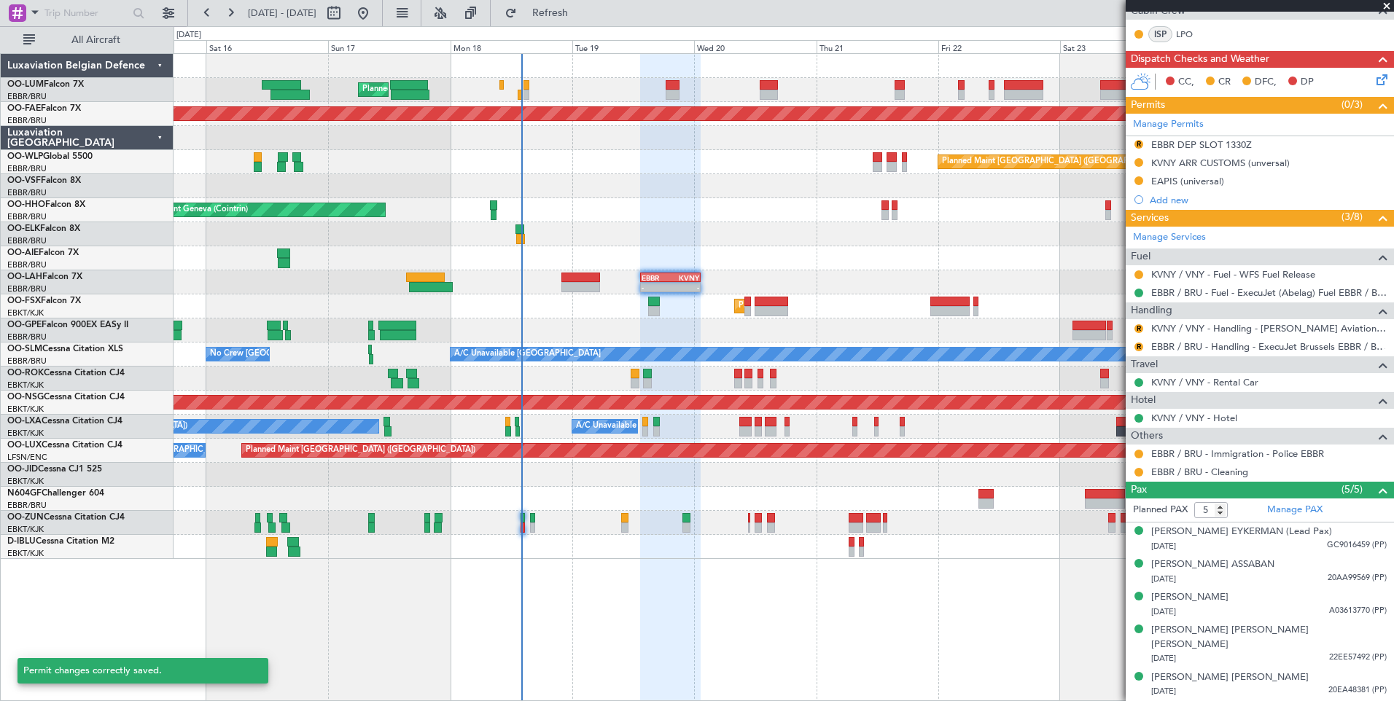
scroll to position [302, 0]
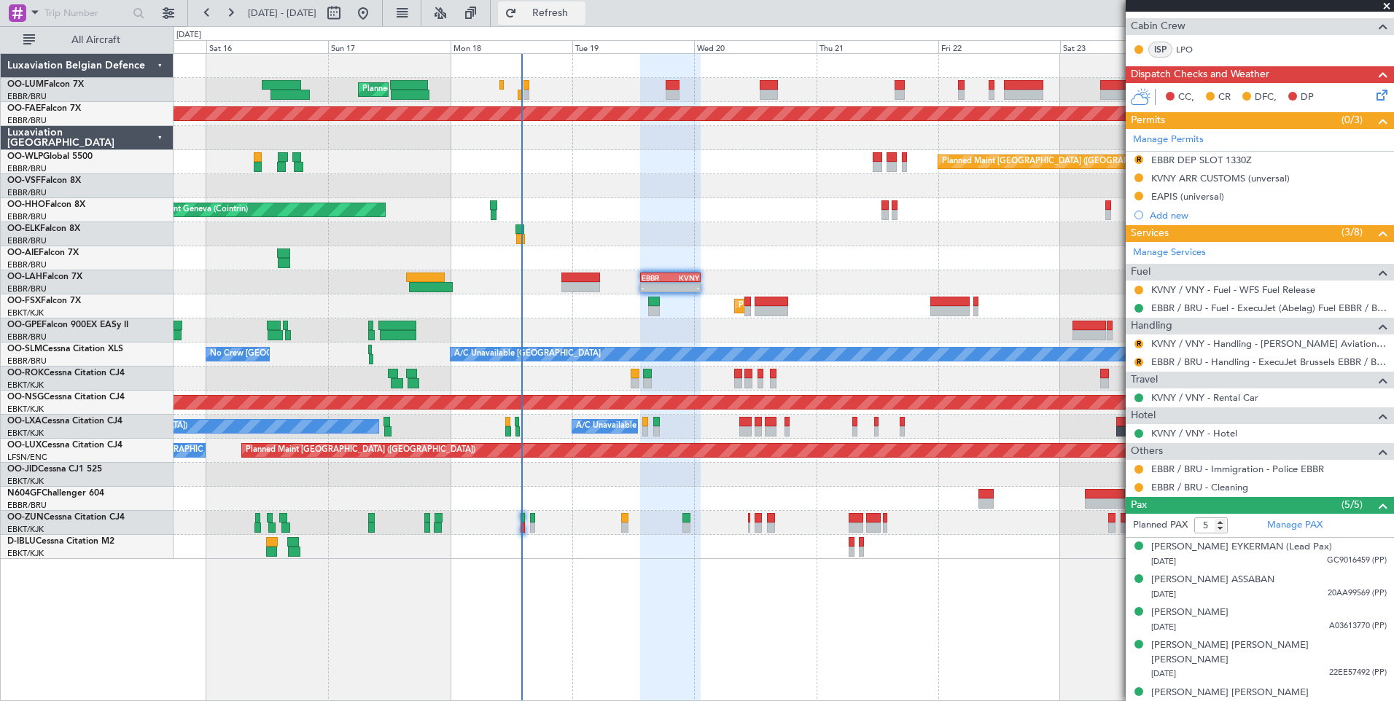
click at [554, 22] on button "Refresh" at bounding box center [541, 12] width 87 height 23
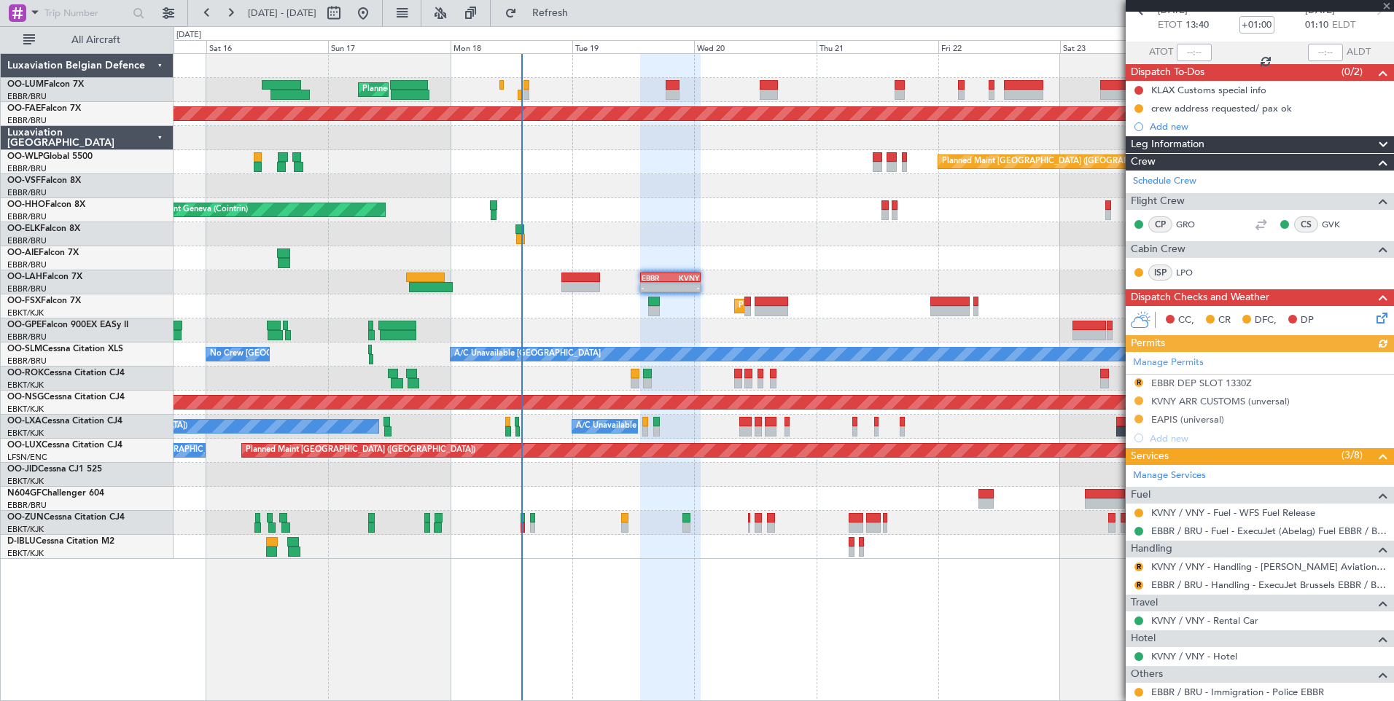
scroll to position [0, 0]
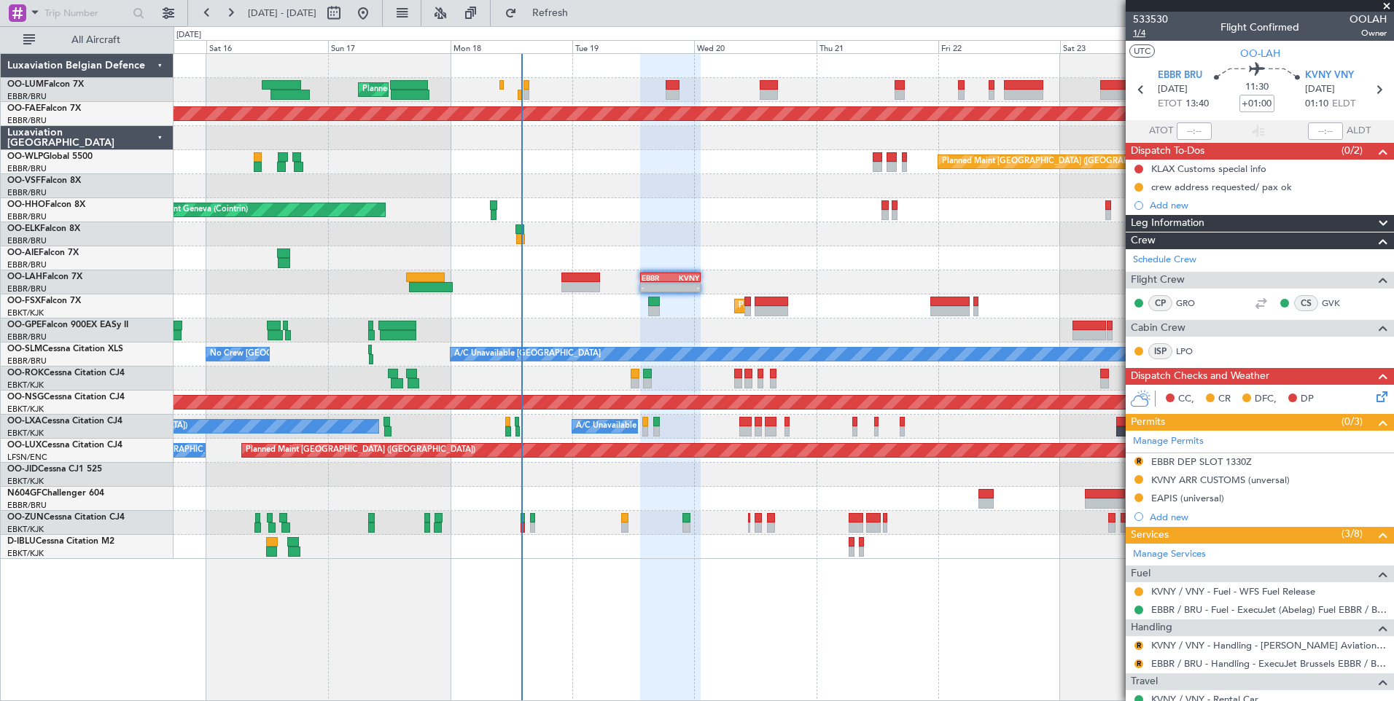
click at [1134, 30] on span "1/4" at bounding box center [1150, 33] width 35 height 12
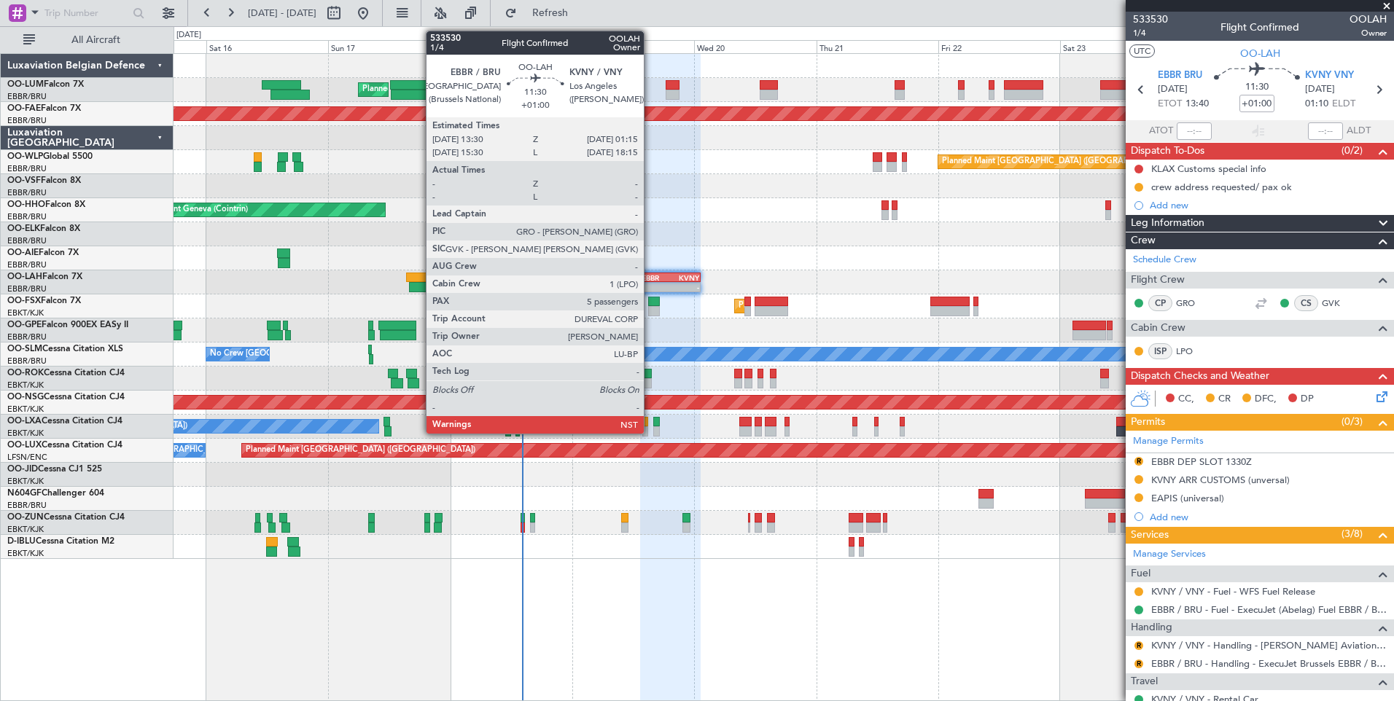
click at [653, 274] on div "EBBR" at bounding box center [655, 277] width 28 height 9
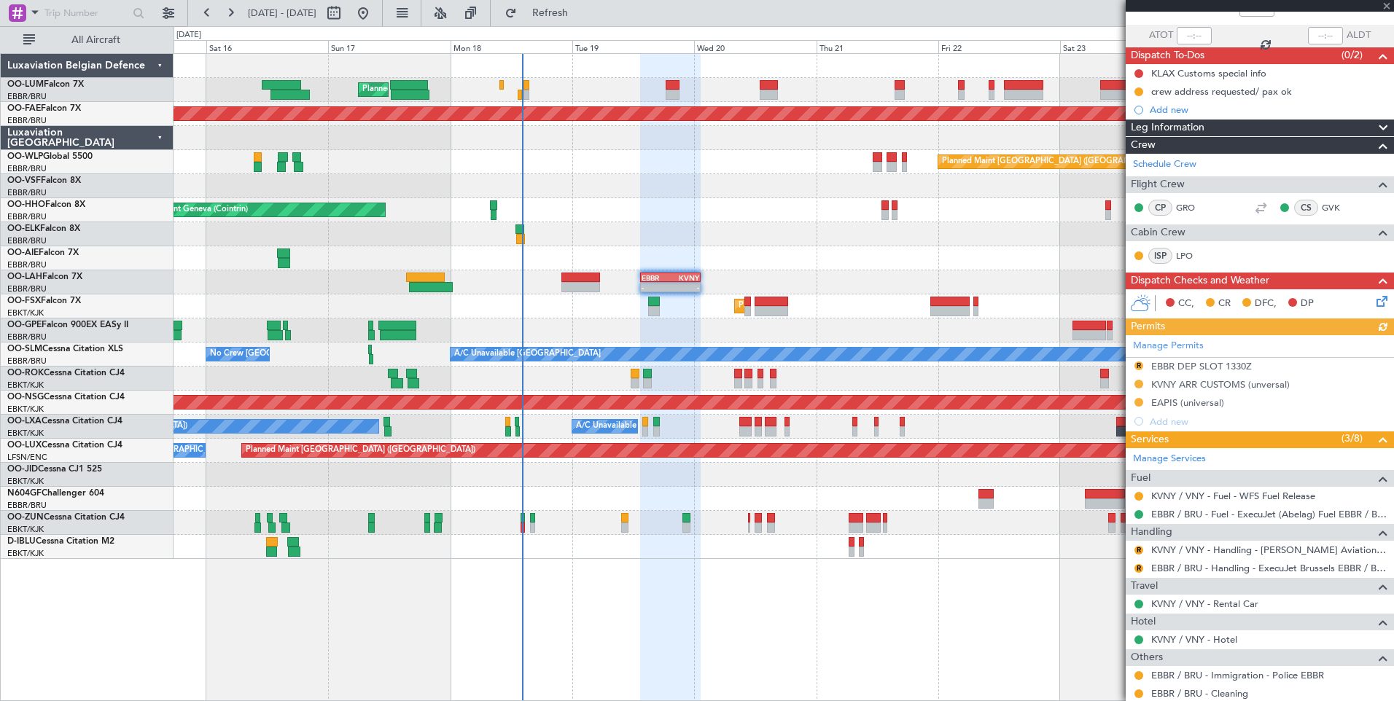
scroll to position [219, 0]
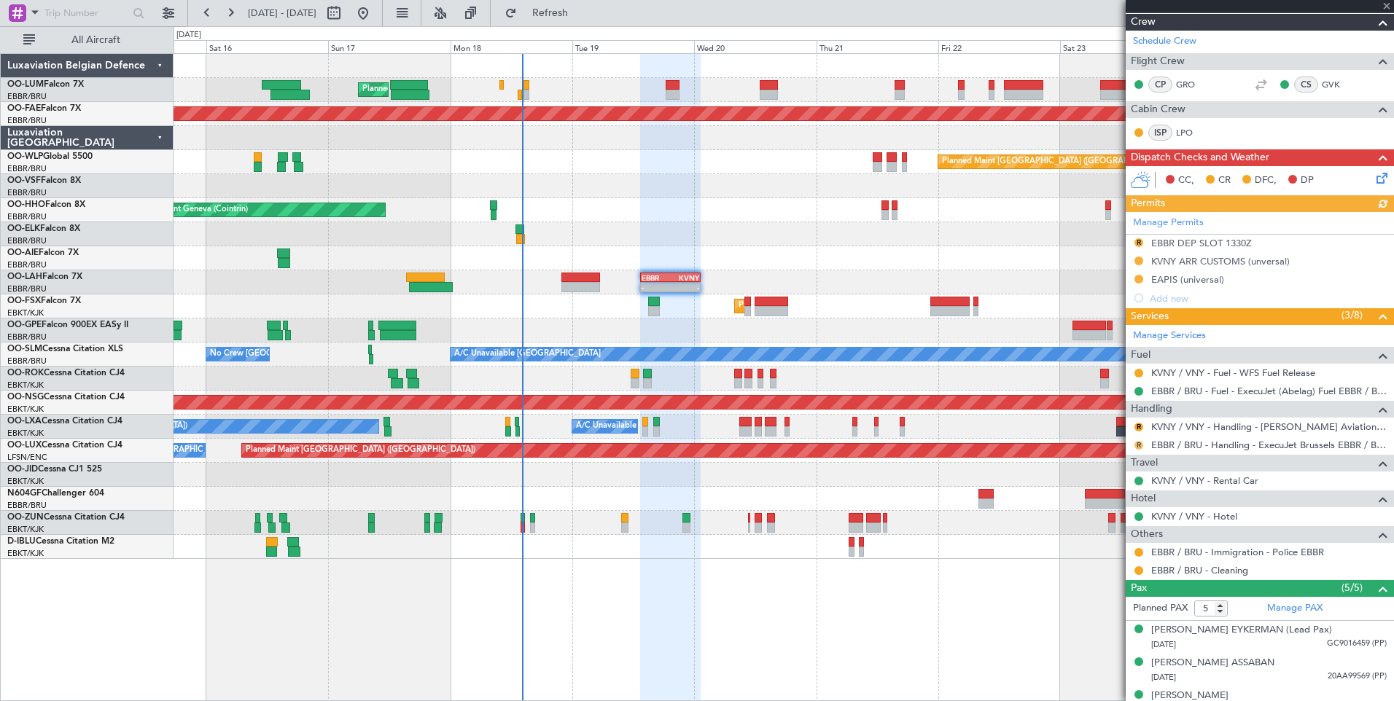
click at [1137, 448] on button "R" at bounding box center [1138, 445] width 9 height 9
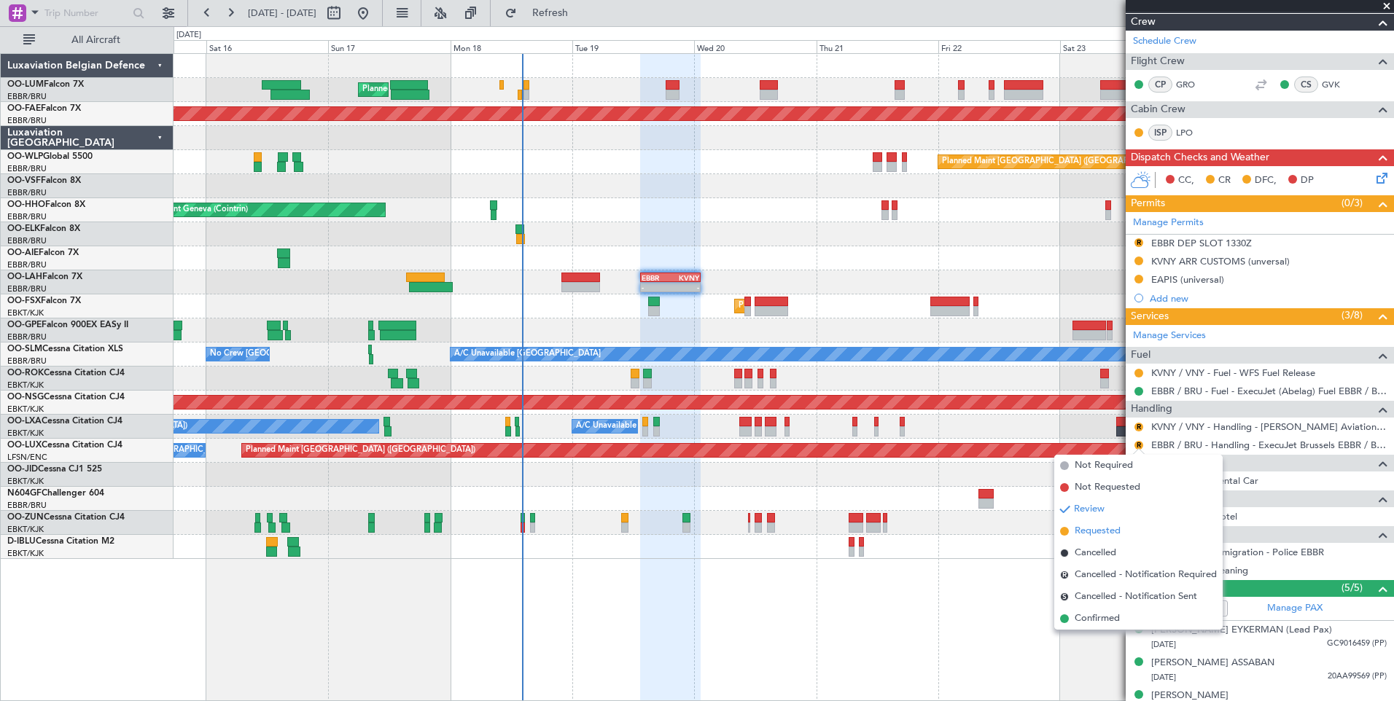
click at [1082, 535] on span "Requested" at bounding box center [1097, 531] width 46 height 15
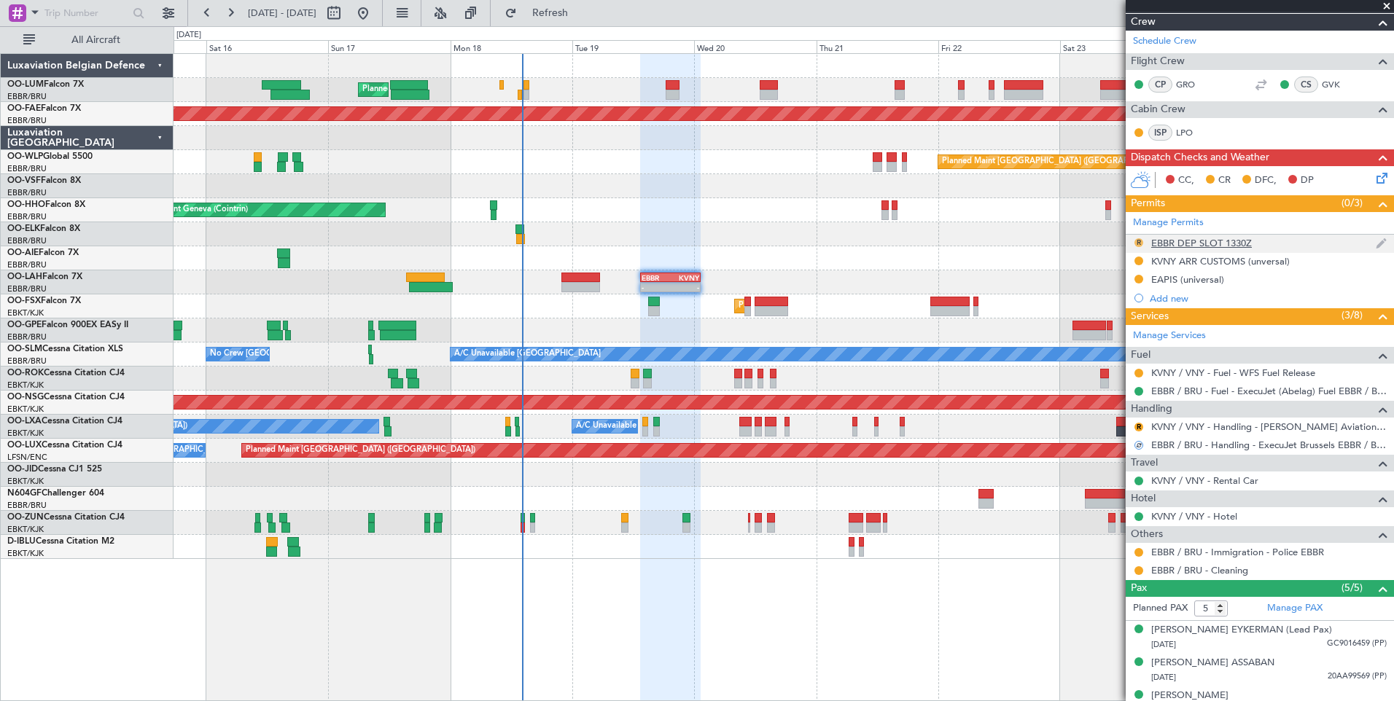
click at [1137, 243] on button "R" at bounding box center [1138, 242] width 9 height 9
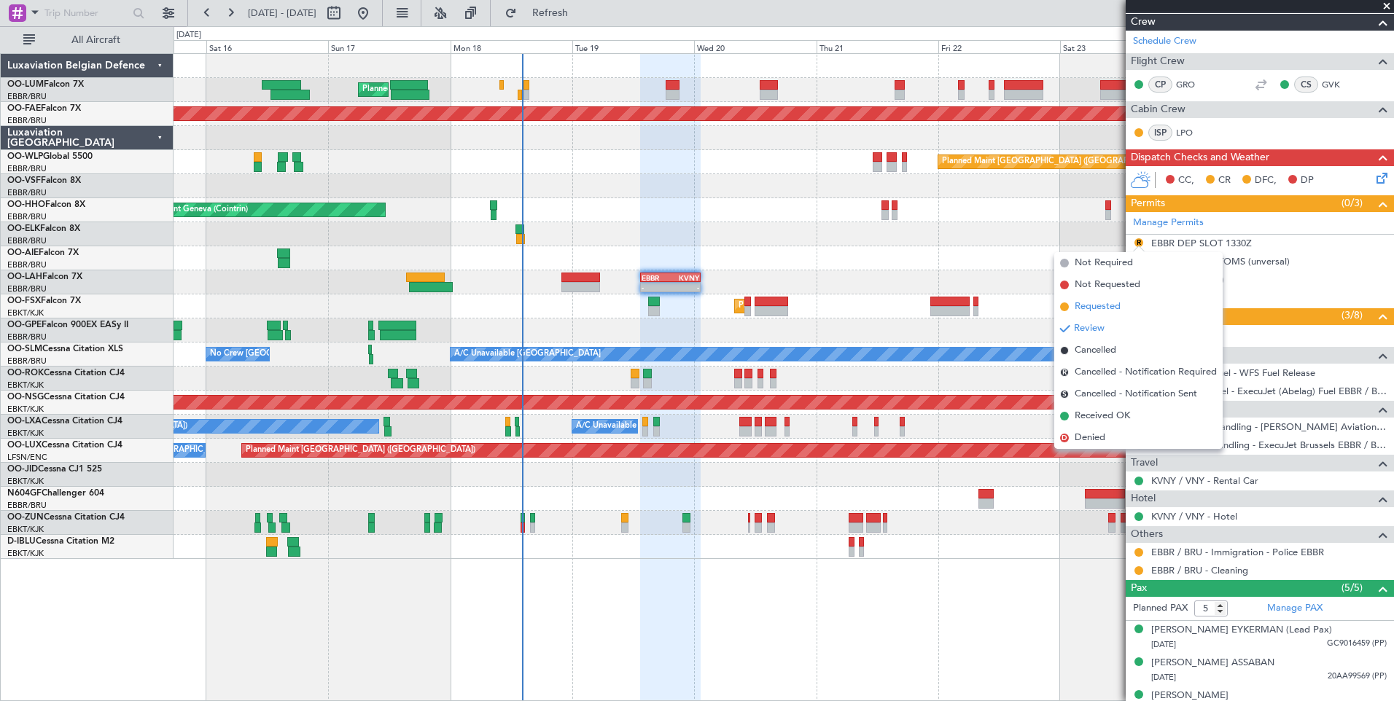
click at [1117, 307] on span "Requested" at bounding box center [1097, 307] width 46 height 15
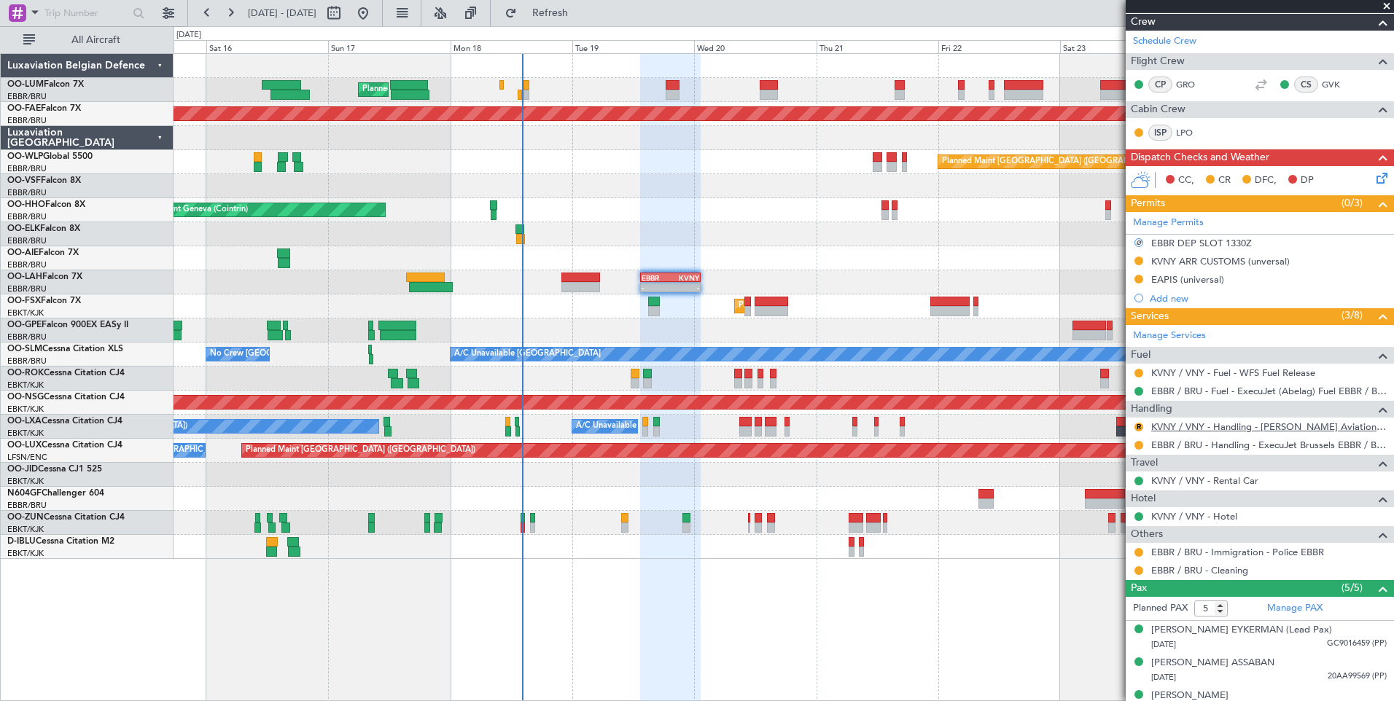
click at [1173, 423] on link "KVNY / VNY - Handling - Clay Lacy Aviation KVNY / VNY" at bounding box center [1268, 427] width 235 height 12
click at [581, 17] on span "Refresh" at bounding box center [550, 13] width 61 height 10
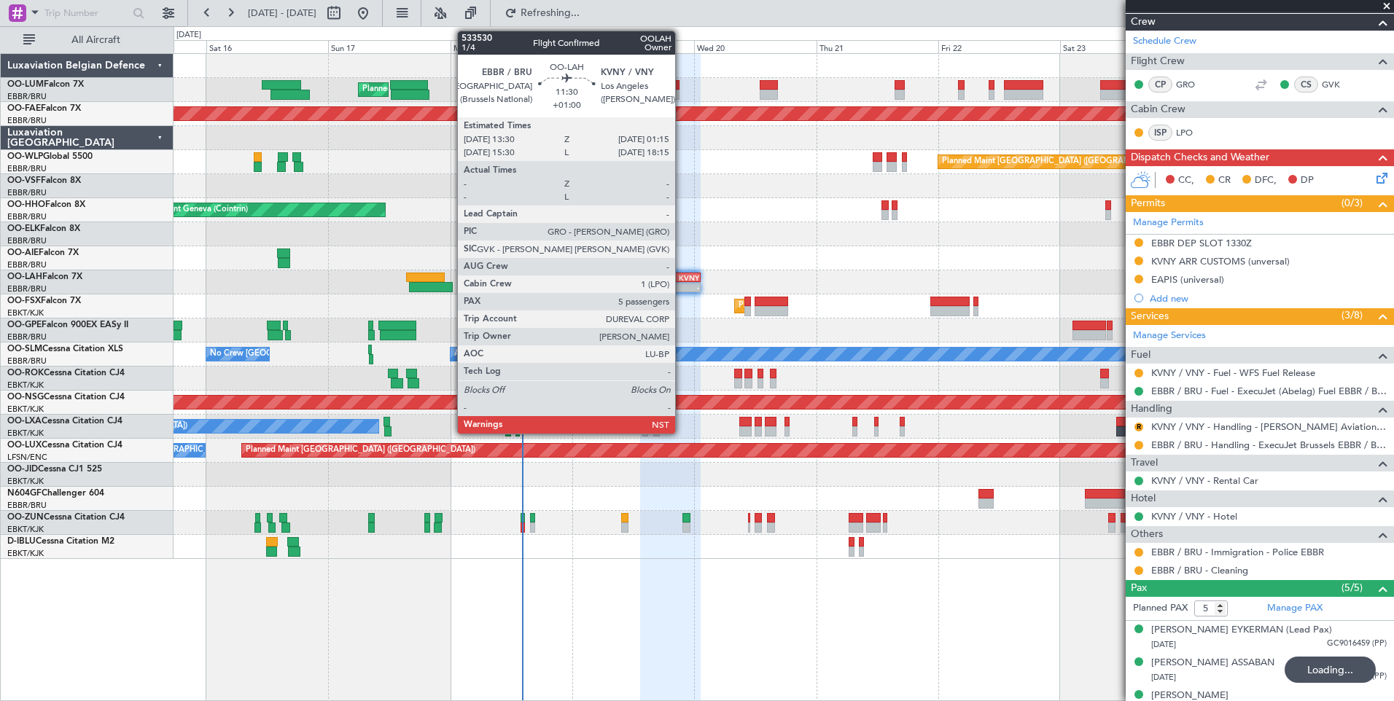
click at [681, 281] on div "EBBR 13:30 Z KVNY 01:15 Z" at bounding box center [670, 278] width 60 height 10
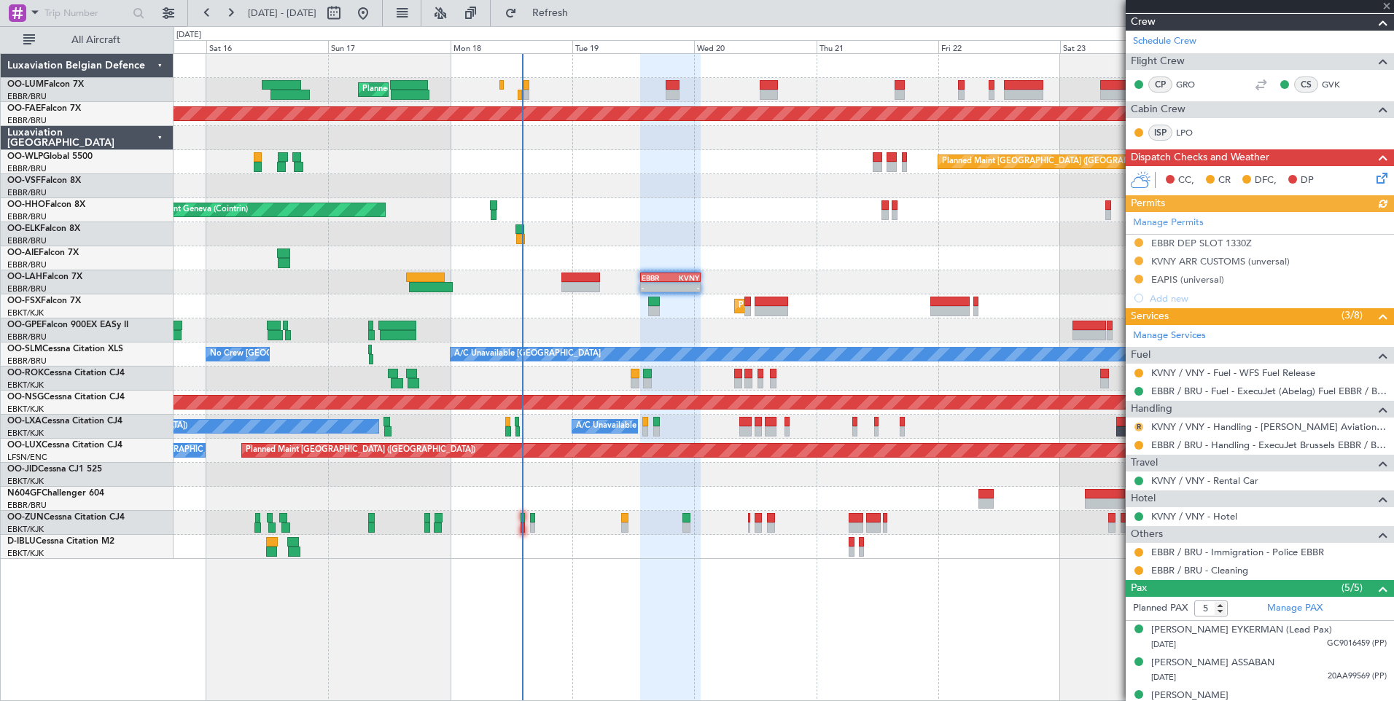
click at [1137, 429] on button "R" at bounding box center [1138, 427] width 9 height 9
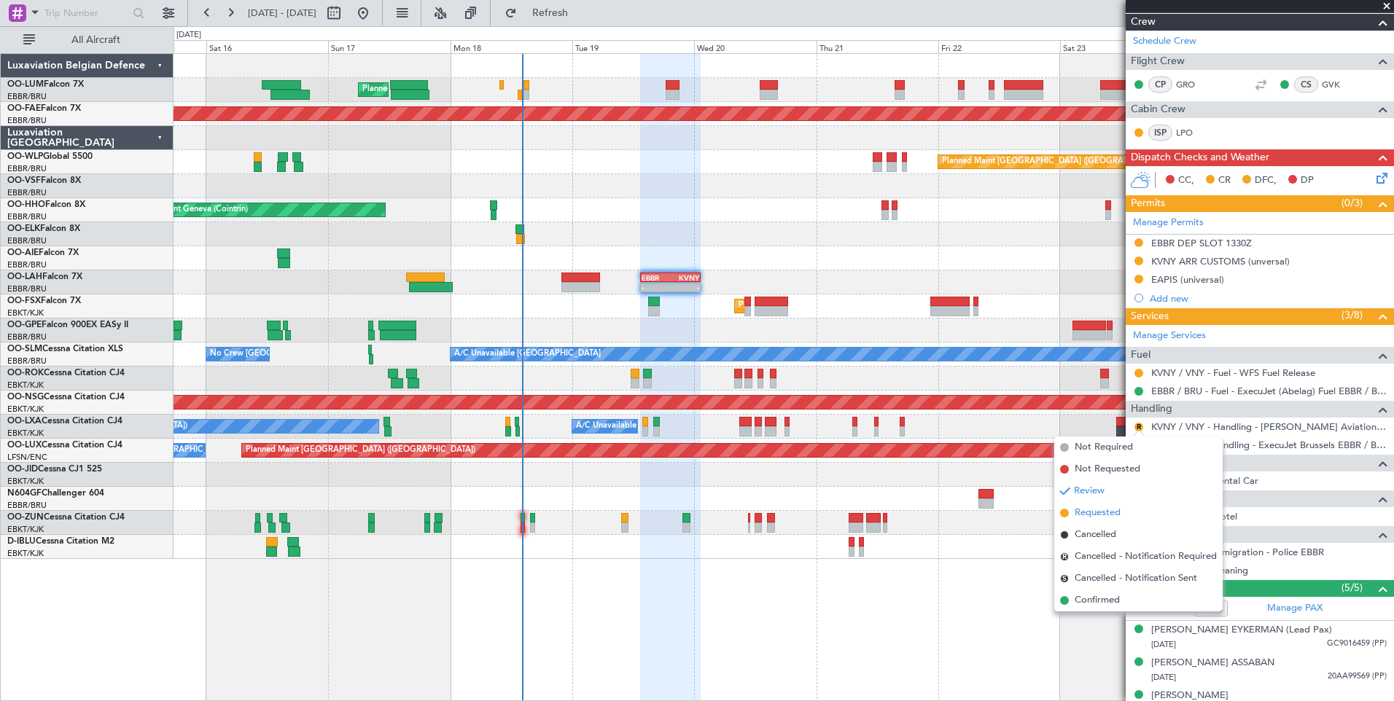
click at [1094, 515] on span "Requested" at bounding box center [1097, 513] width 46 height 15
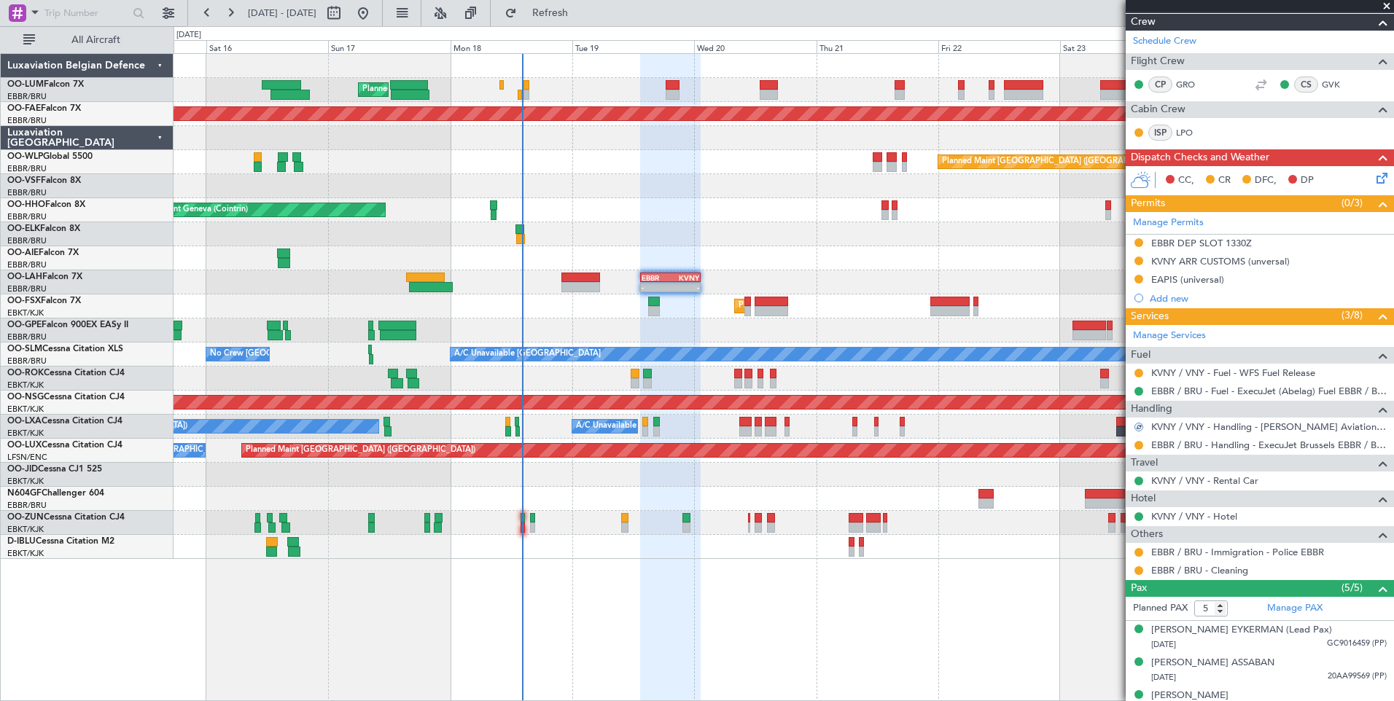
drag, startPoint x: 1138, startPoint y: 549, endPoint x: 1128, endPoint y: 577, distance: 29.8
click at [1137, 550] on button at bounding box center [1138, 552] width 9 height 9
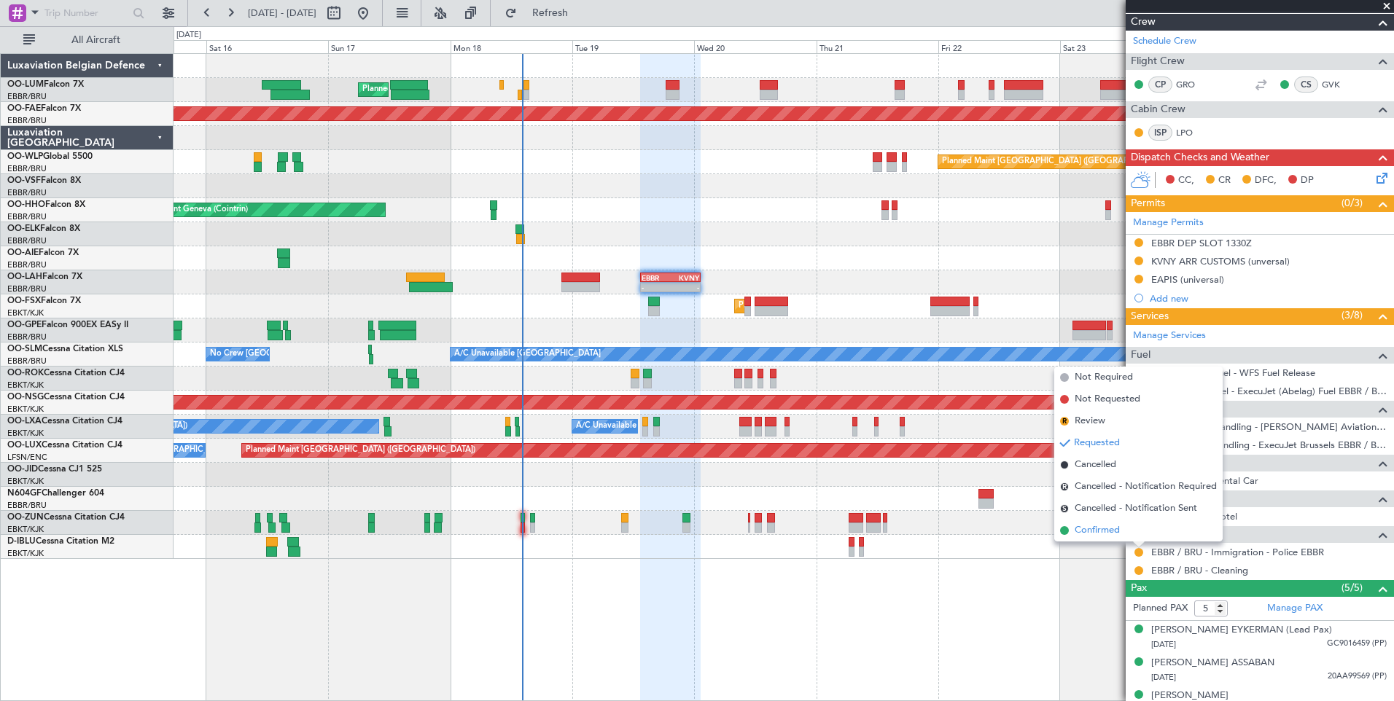
click at [1100, 534] on span "Confirmed" at bounding box center [1096, 530] width 45 height 15
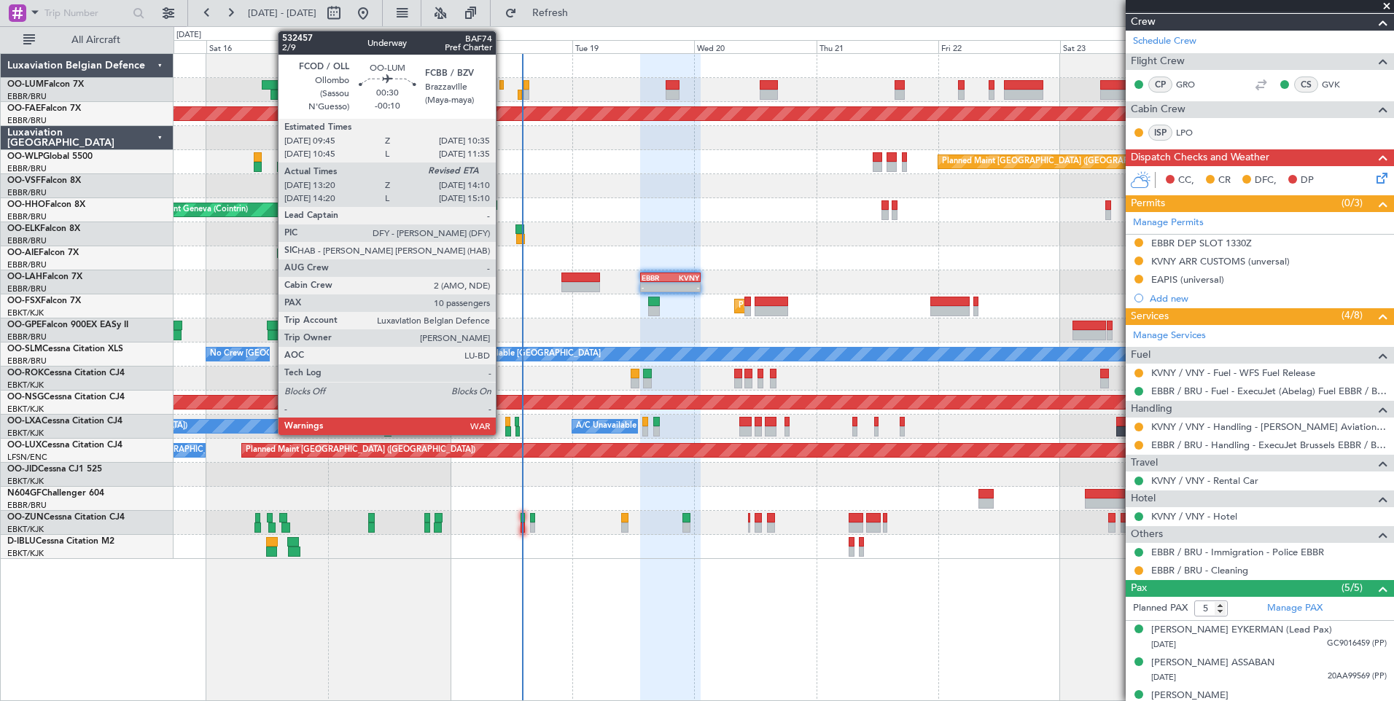
click at [502, 85] on div at bounding box center [501, 85] width 4 height 10
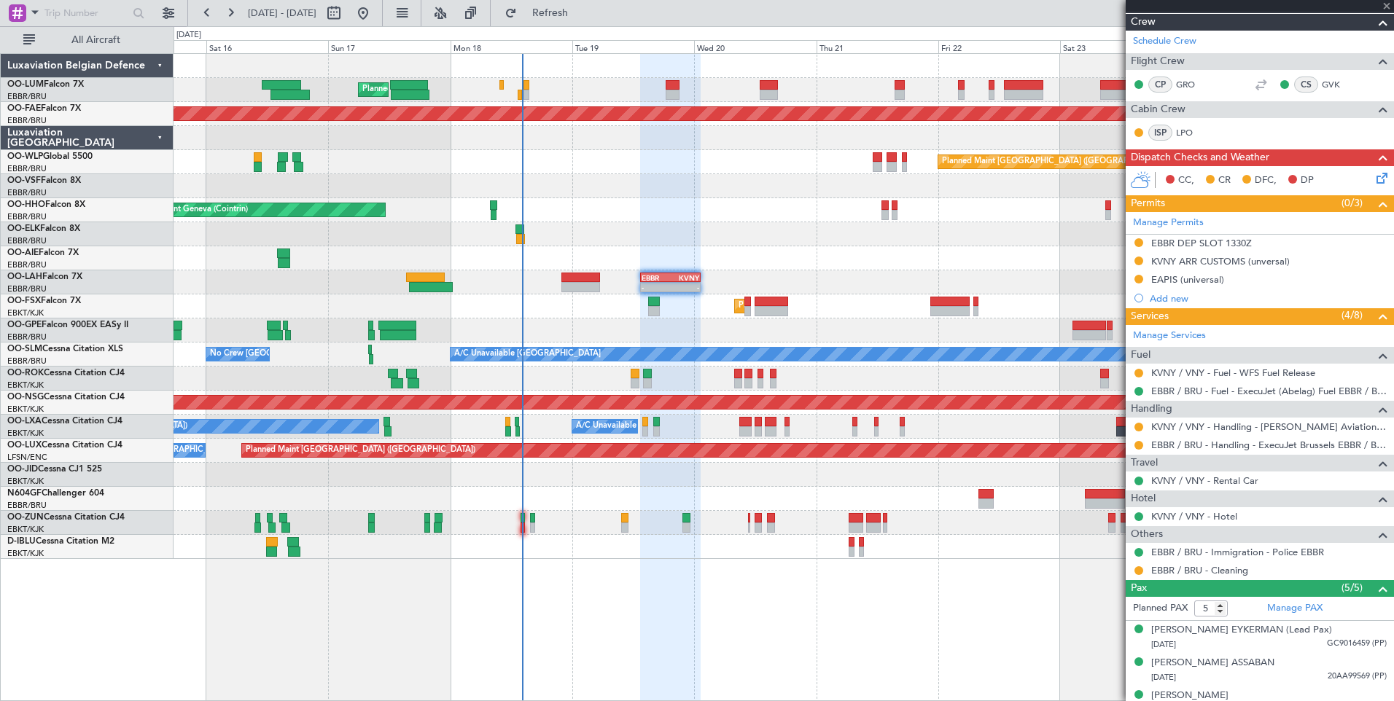
type input "-00:10"
type input "13:30"
type input "10"
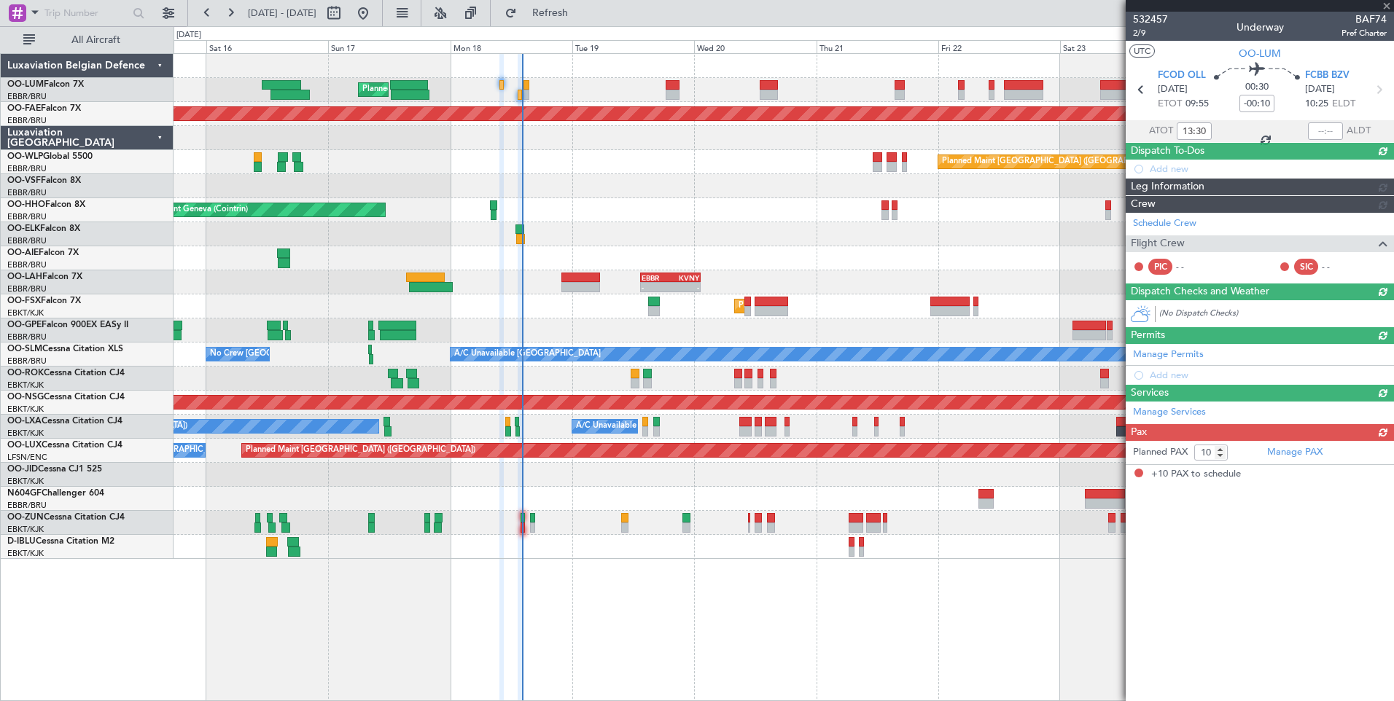
scroll to position [0, 0]
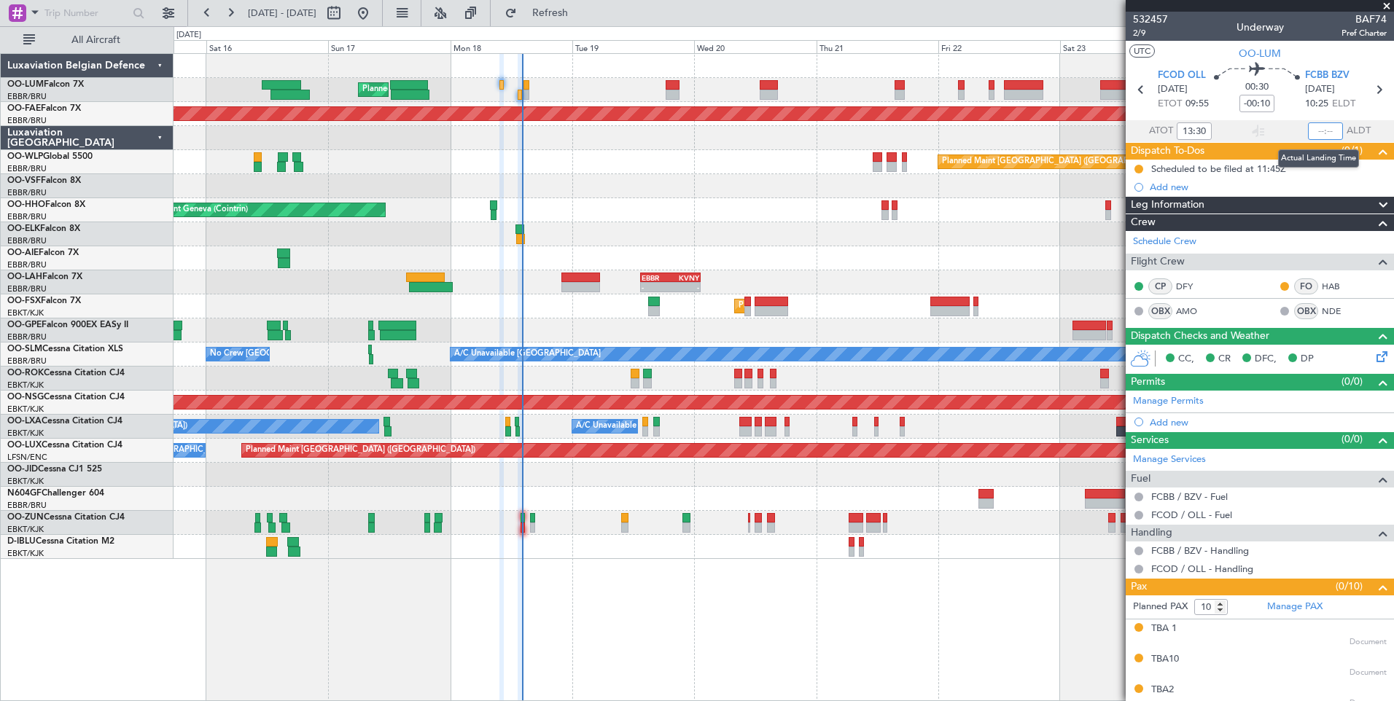
click at [1310, 126] on input "text" at bounding box center [1325, 130] width 35 height 17
click at [1201, 46] on section "UTC OO-LUM" at bounding box center [1259, 52] width 268 height 22
type input "14:05"
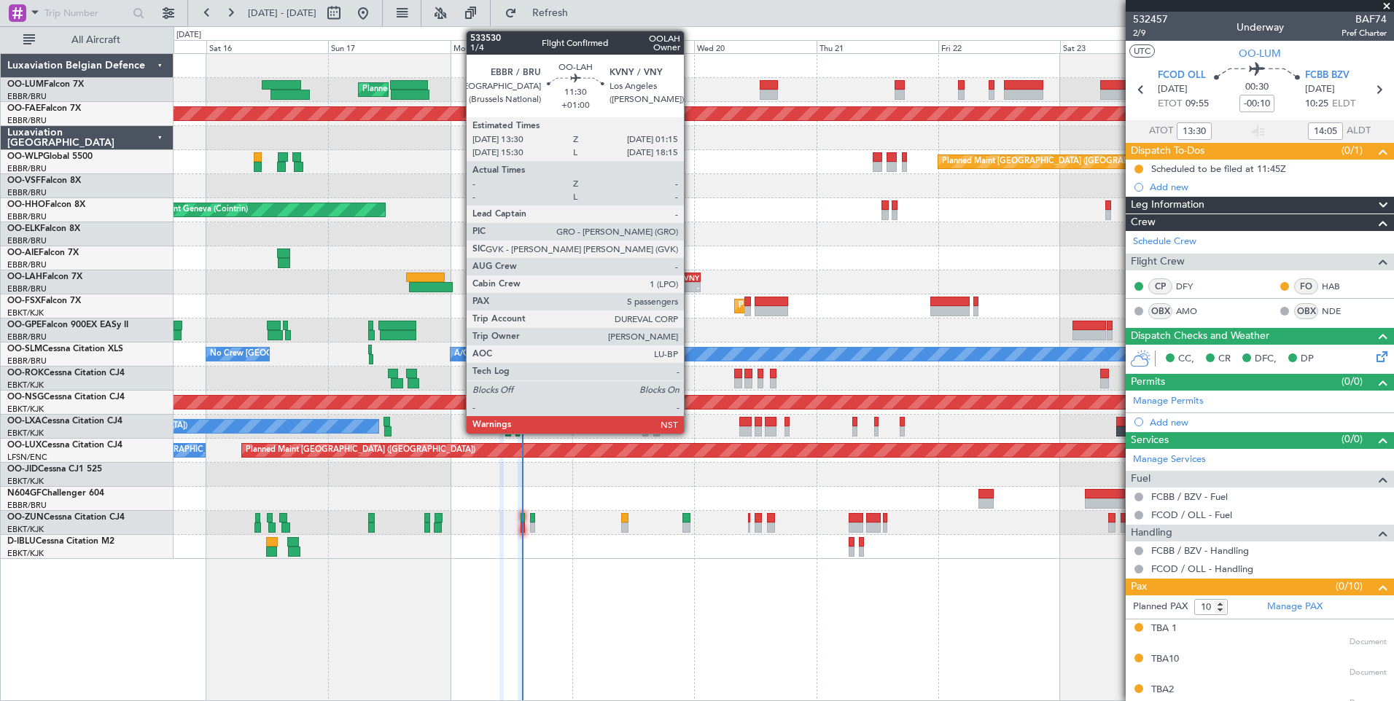
click at [690, 279] on div "KVNY" at bounding box center [684, 277] width 28 height 9
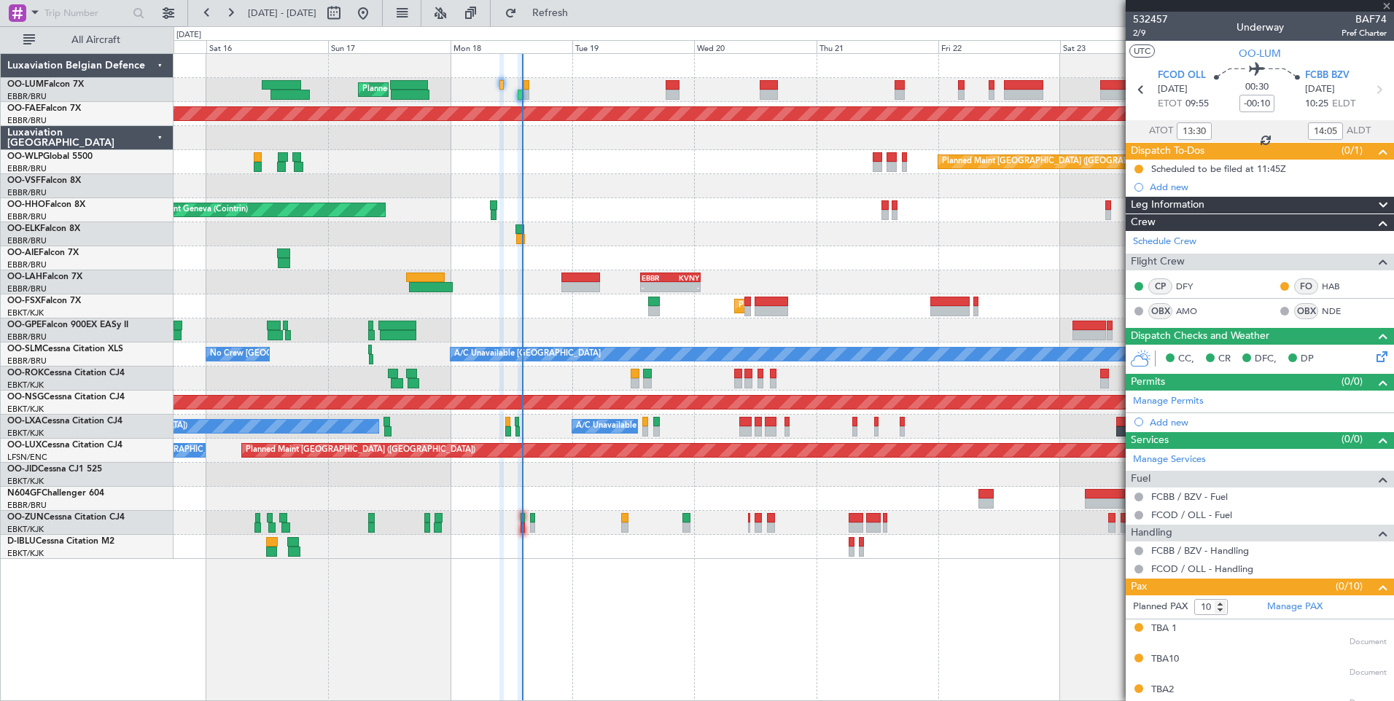
click at [411, 294] on div "- - EBBR 13:30 Z KVNY 01:15 Z" at bounding box center [782, 282] width 1219 height 24
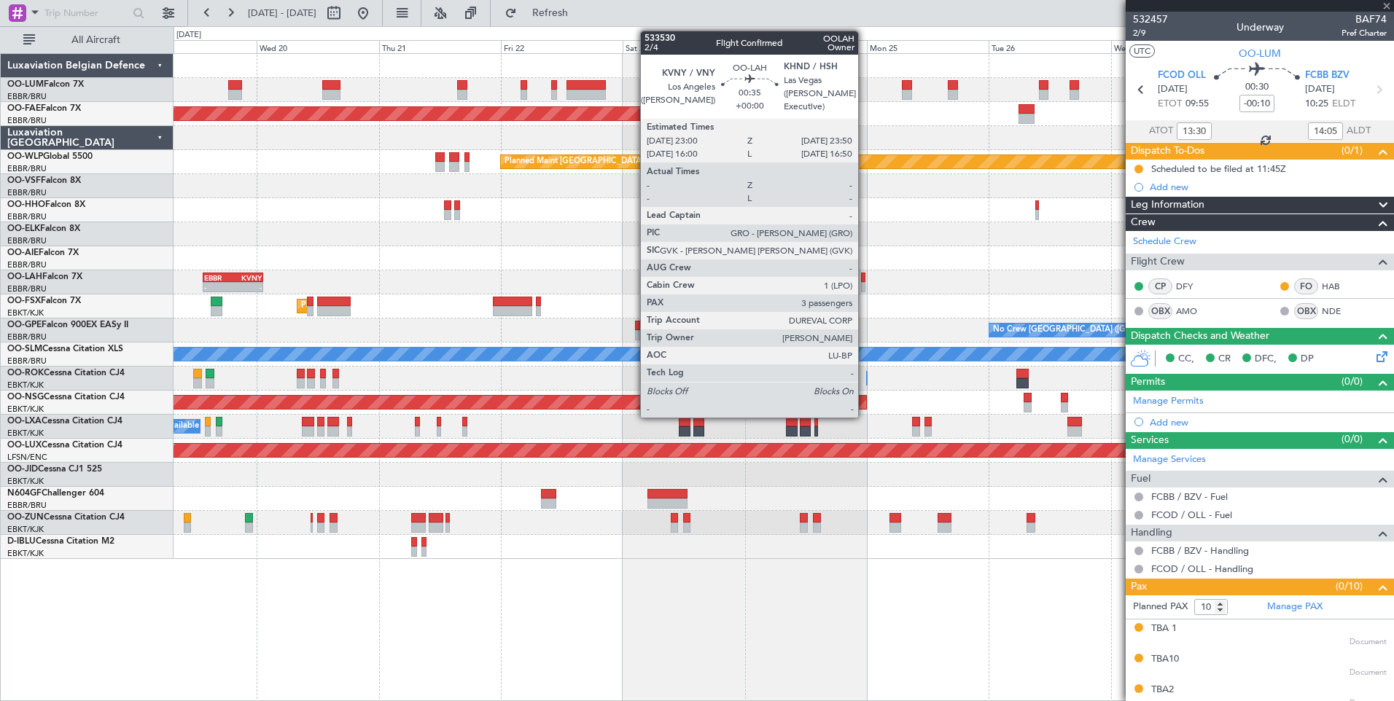
click at [864, 278] on div at bounding box center [863, 278] width 4 height 10
type input "+01:00"
type input "5"
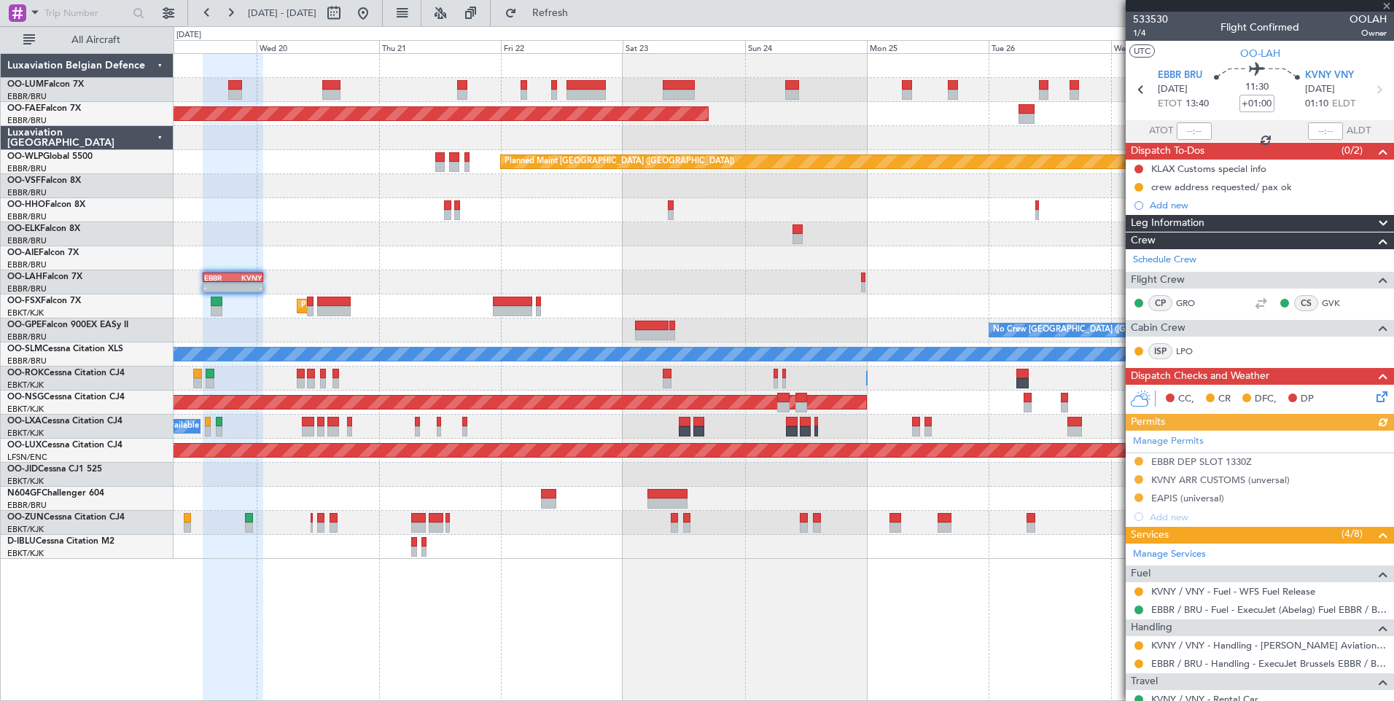
type input "3"
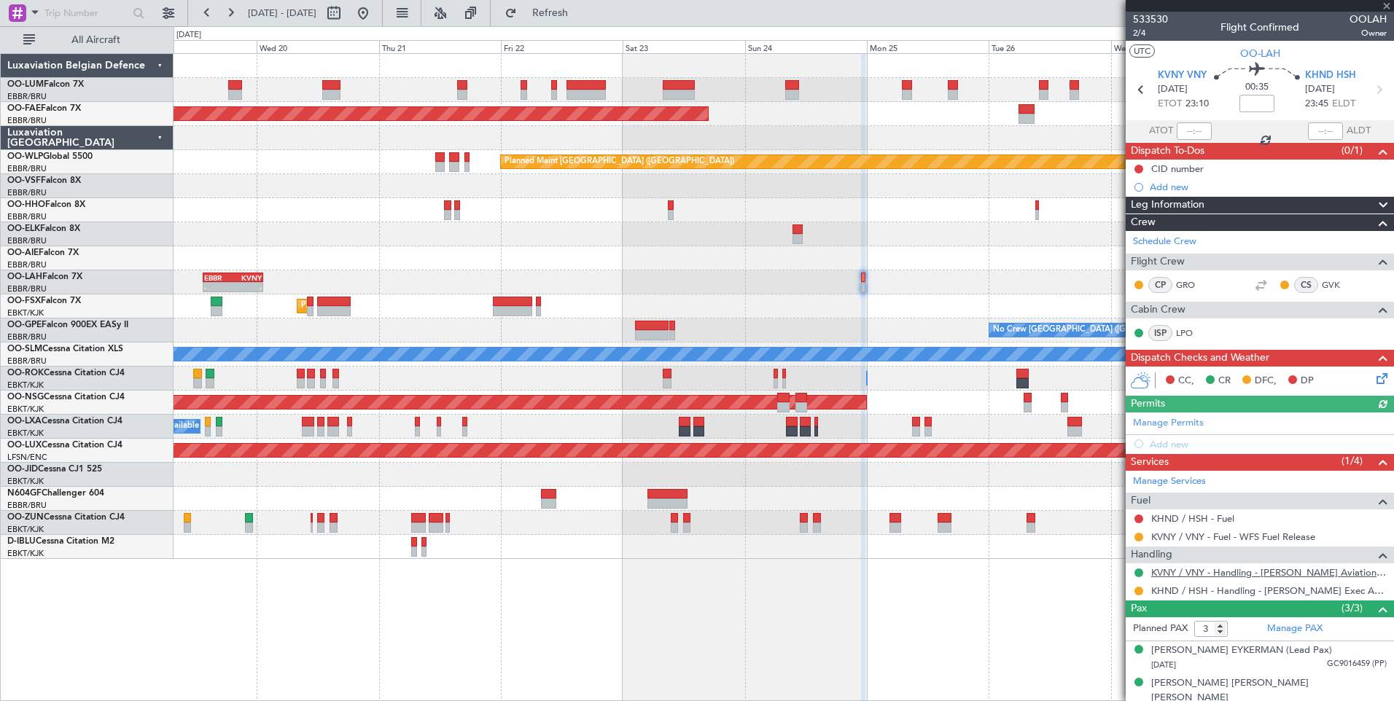
scroll to position [38, 0]
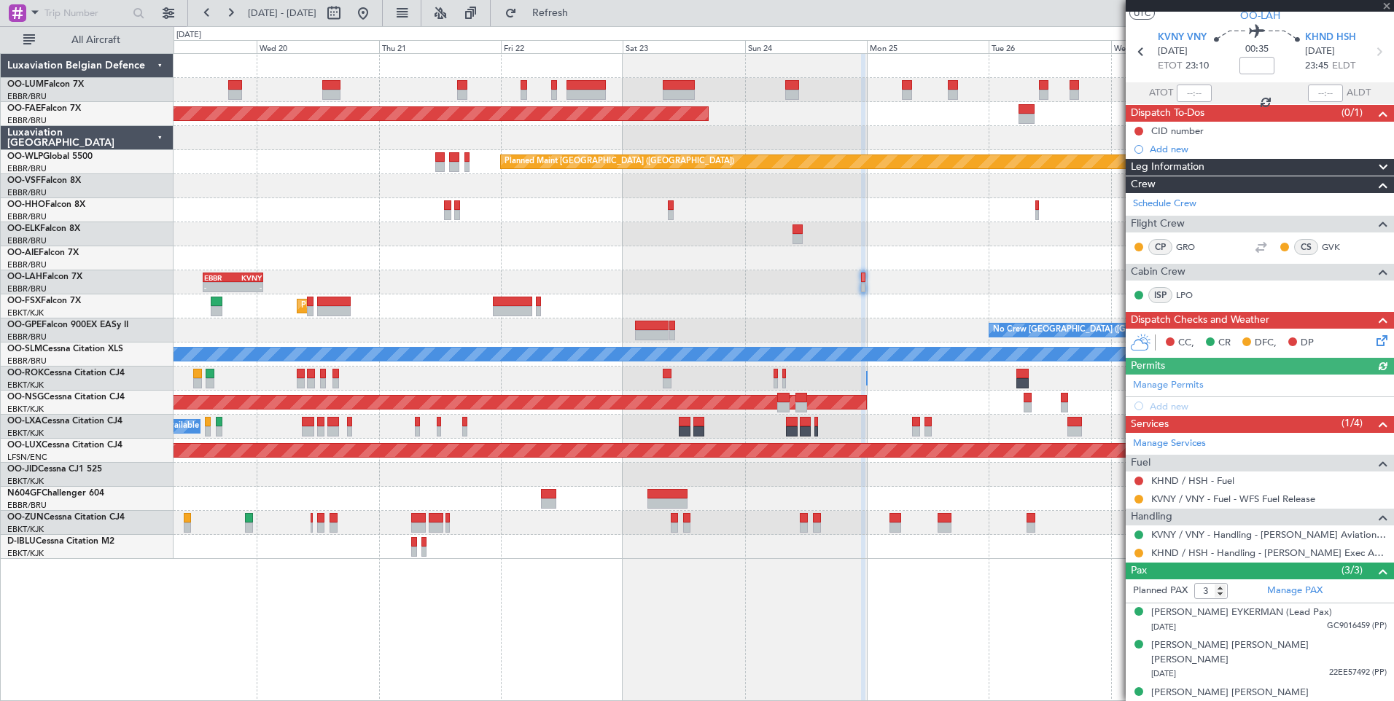
click at [947, 308] on div "Planned Maint Kortrijk-[GEOGRAPHIC_DATA]" at bounding box center [782, 306] width 1219 height 24
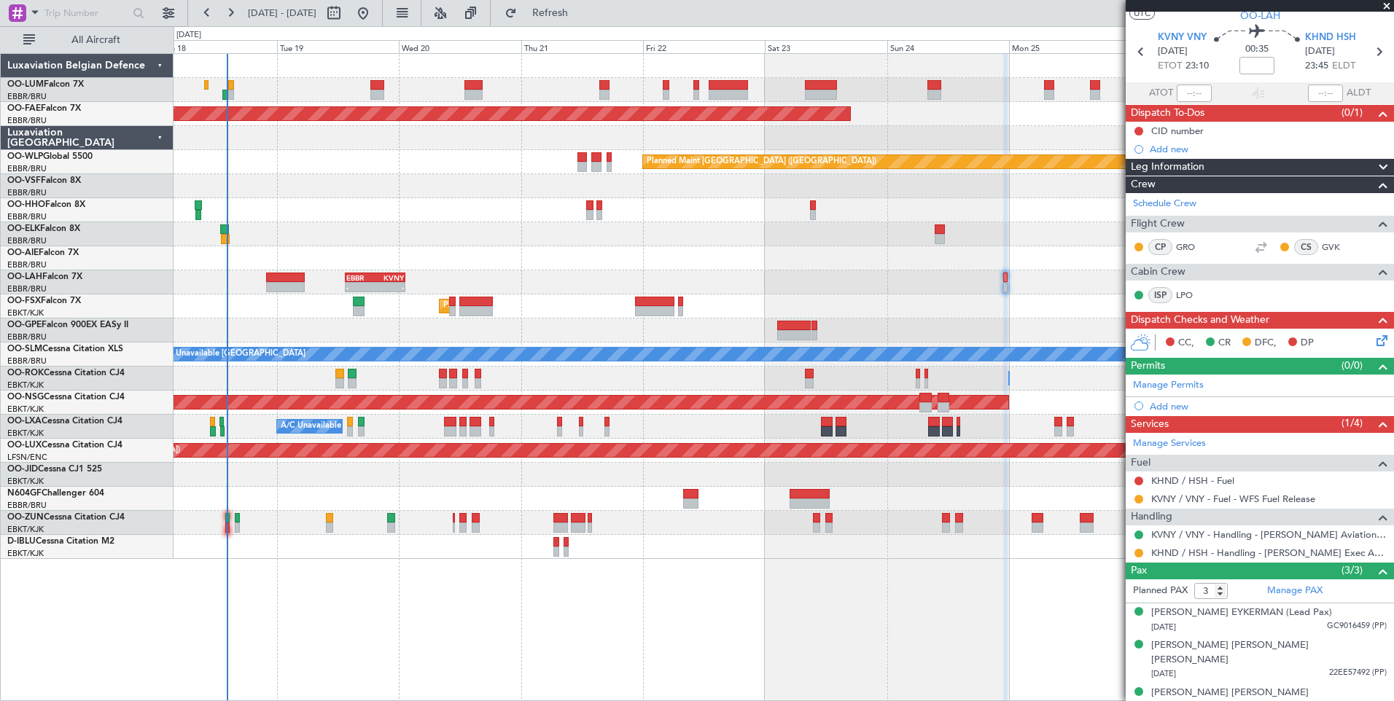
click at [362, 266] on div at bounding box center [782, 258] width 1219 height 24
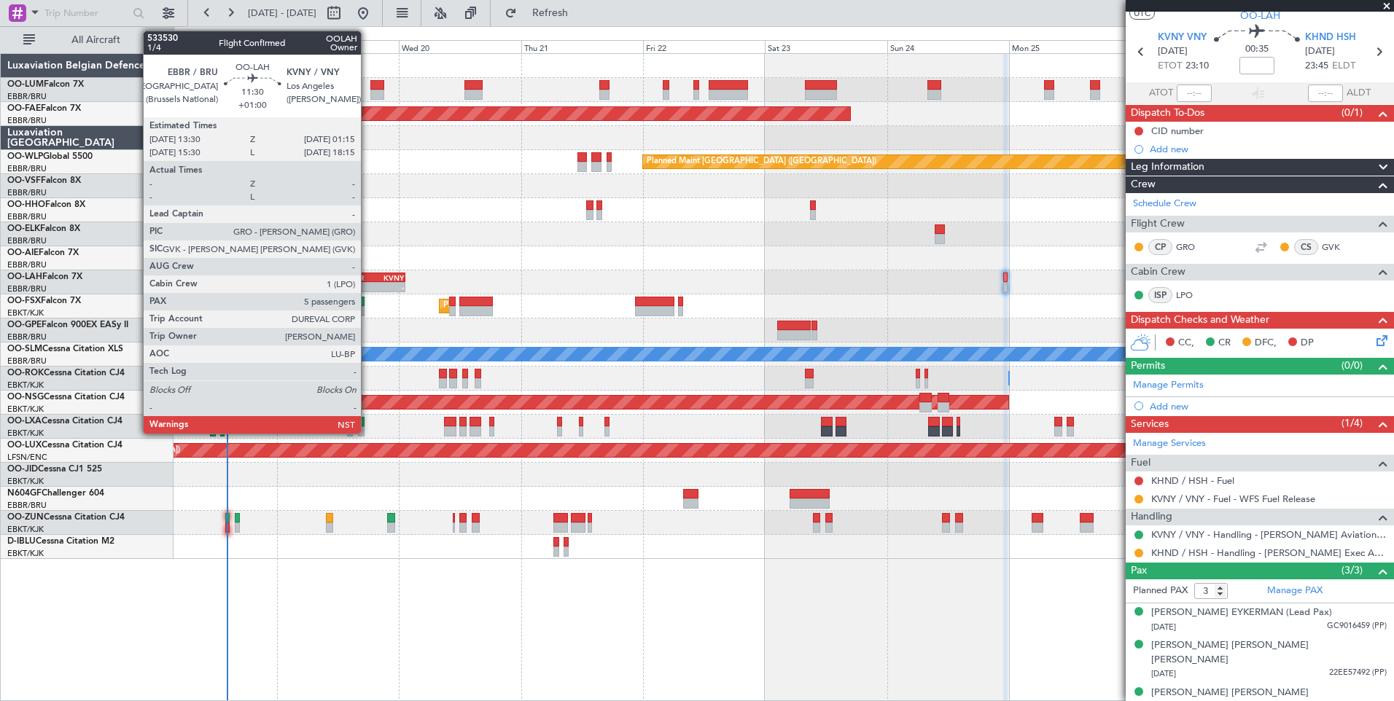
click at [367, 282] on div "- -" at bounding box center [375, 287] width 60 height 10
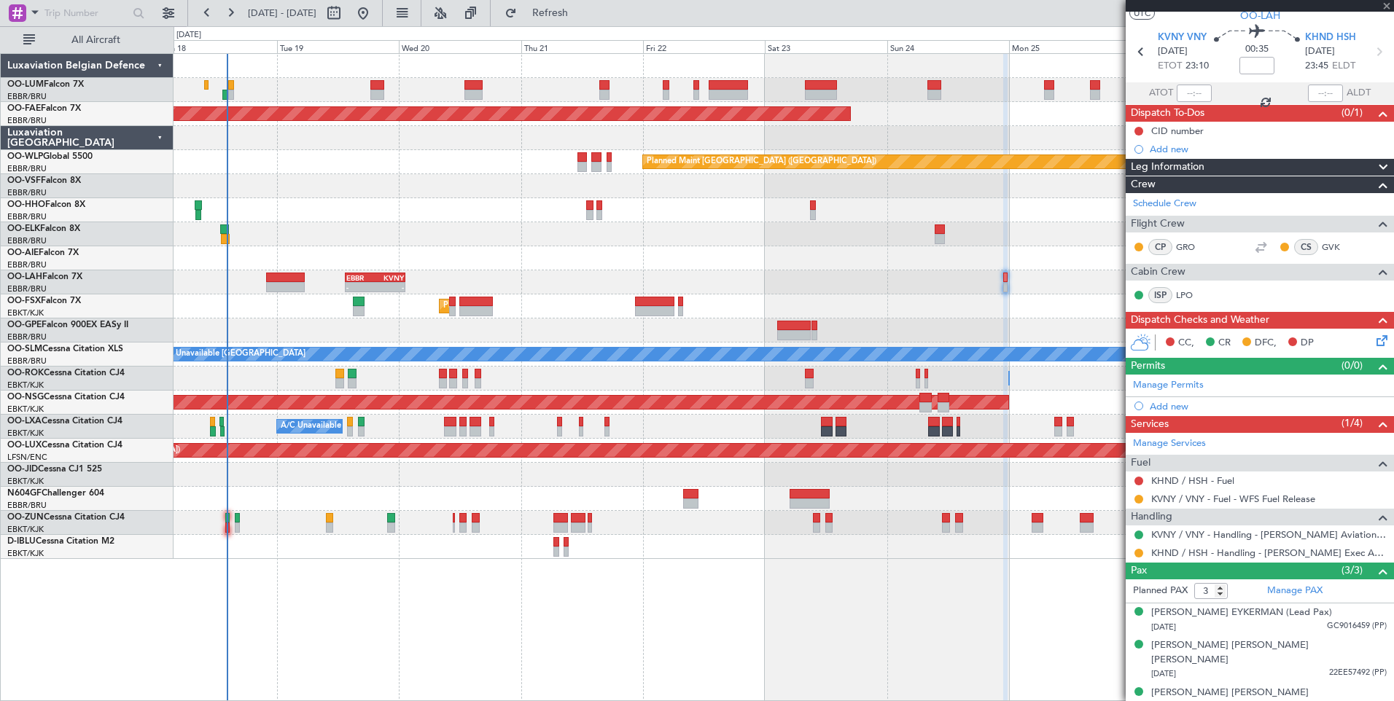
type input "+01:00"
type input "5"
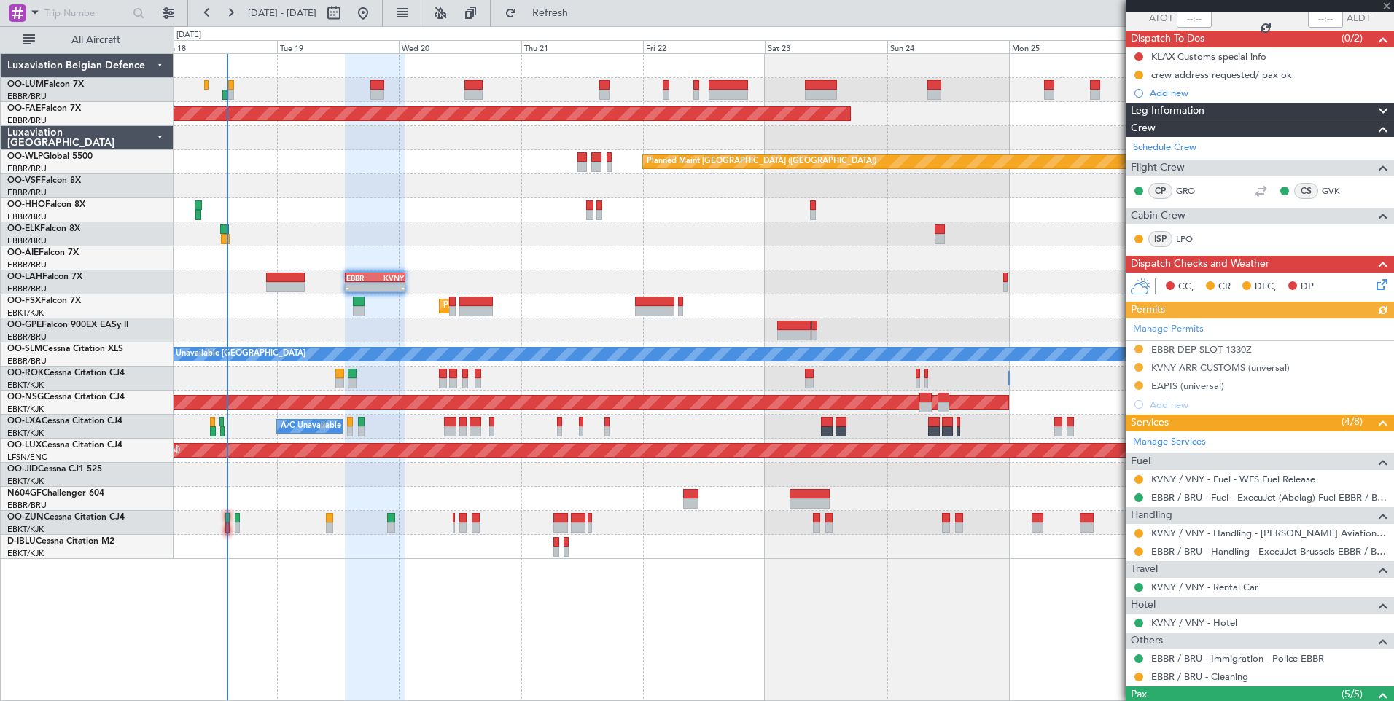
scroll to position [146, 0]
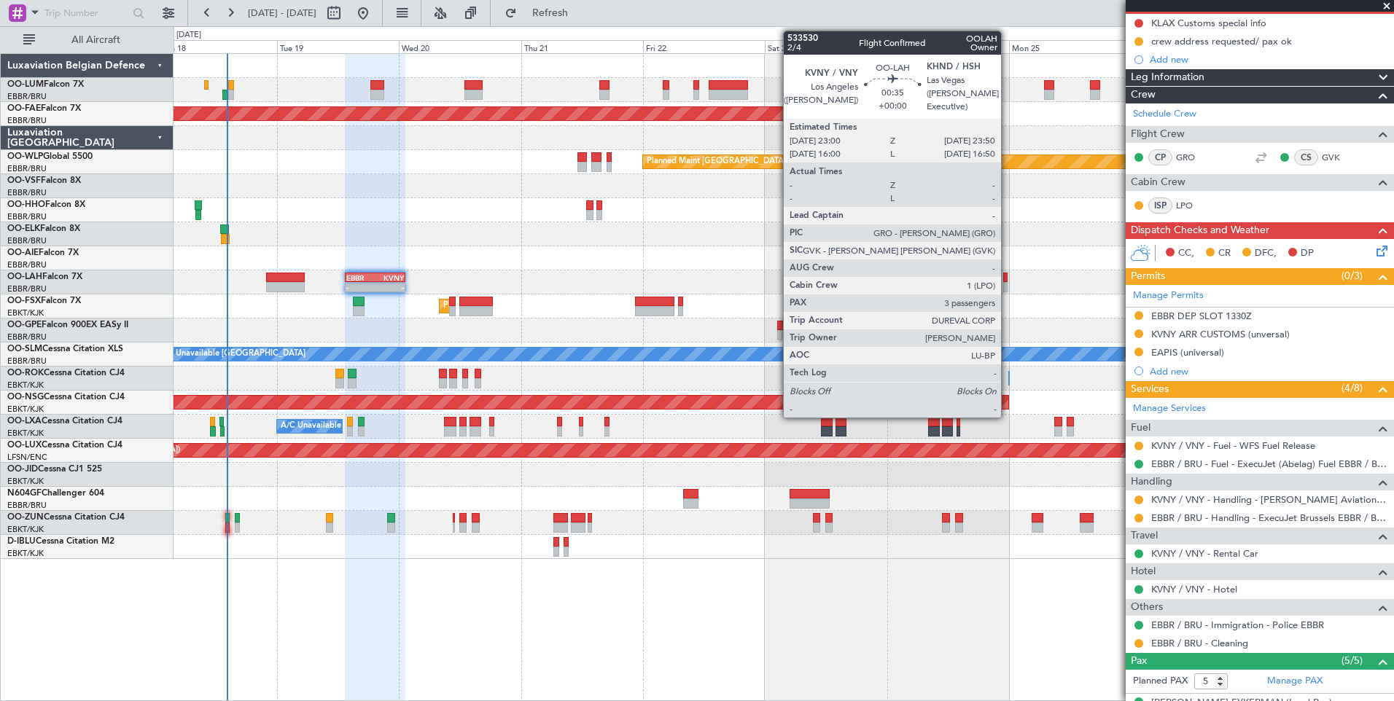
click at [1007, 280] on div at bounding box center [1005, 278] width 4 height 10
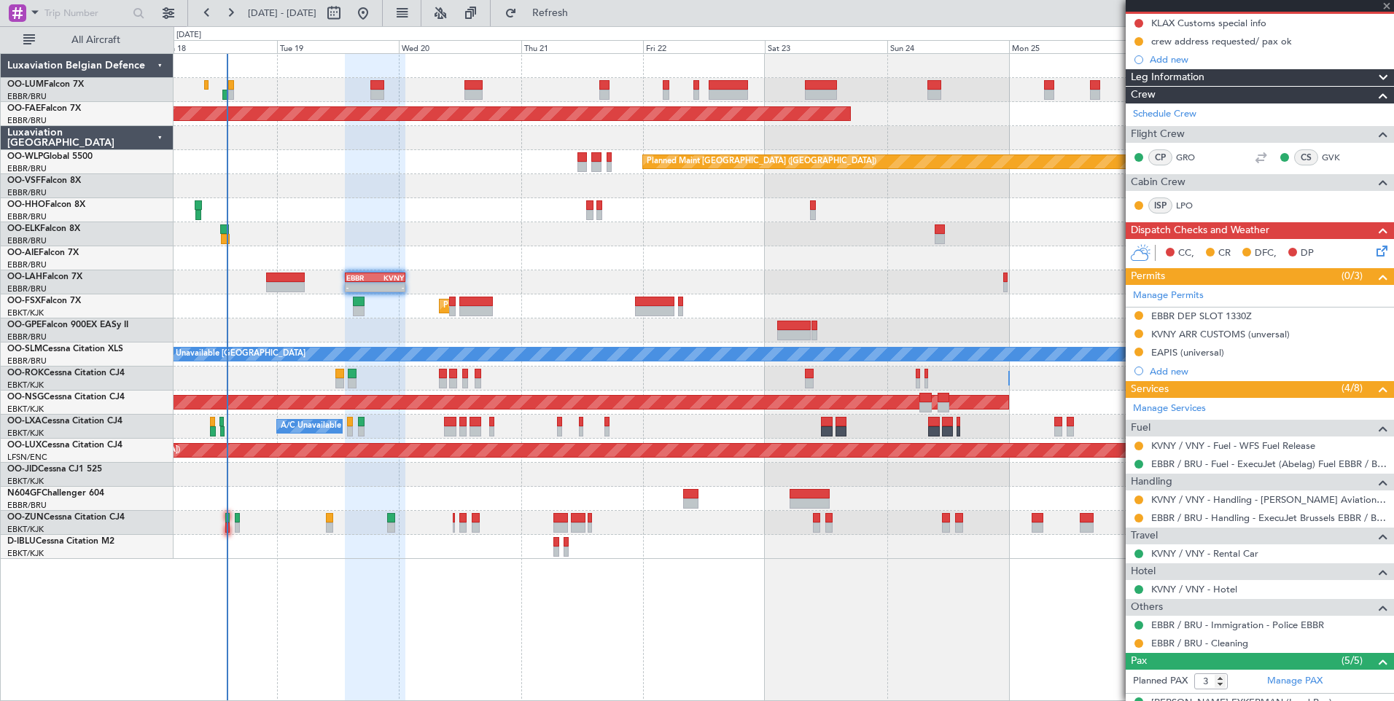
scroll to position [0, 0]
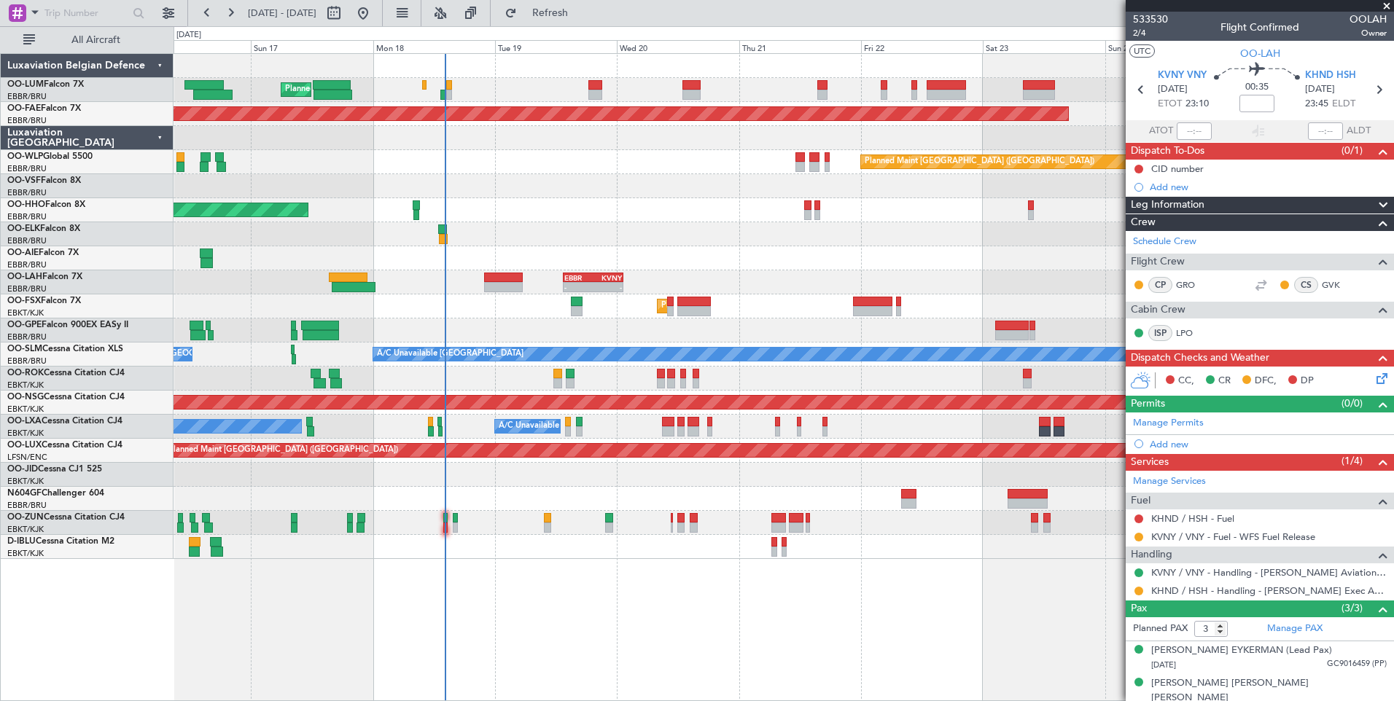
click at [1001, 629] on div "Planned Maint Brussels (Brussels National) Planned Maint Kortrijk-Wevelgem Plan…" at bounding box center [783, 377] width 1220 height 648
click at [581, 15] on span "Refresh" at bounding box center [550, 13] width 61 height 10
click at [703, 286] on div "Planned Maint Brussels (Brussels National) Planned Maint Kortrijk-Wevelgem Plan…" at bounding box center [782, 306] width 1219 height 505
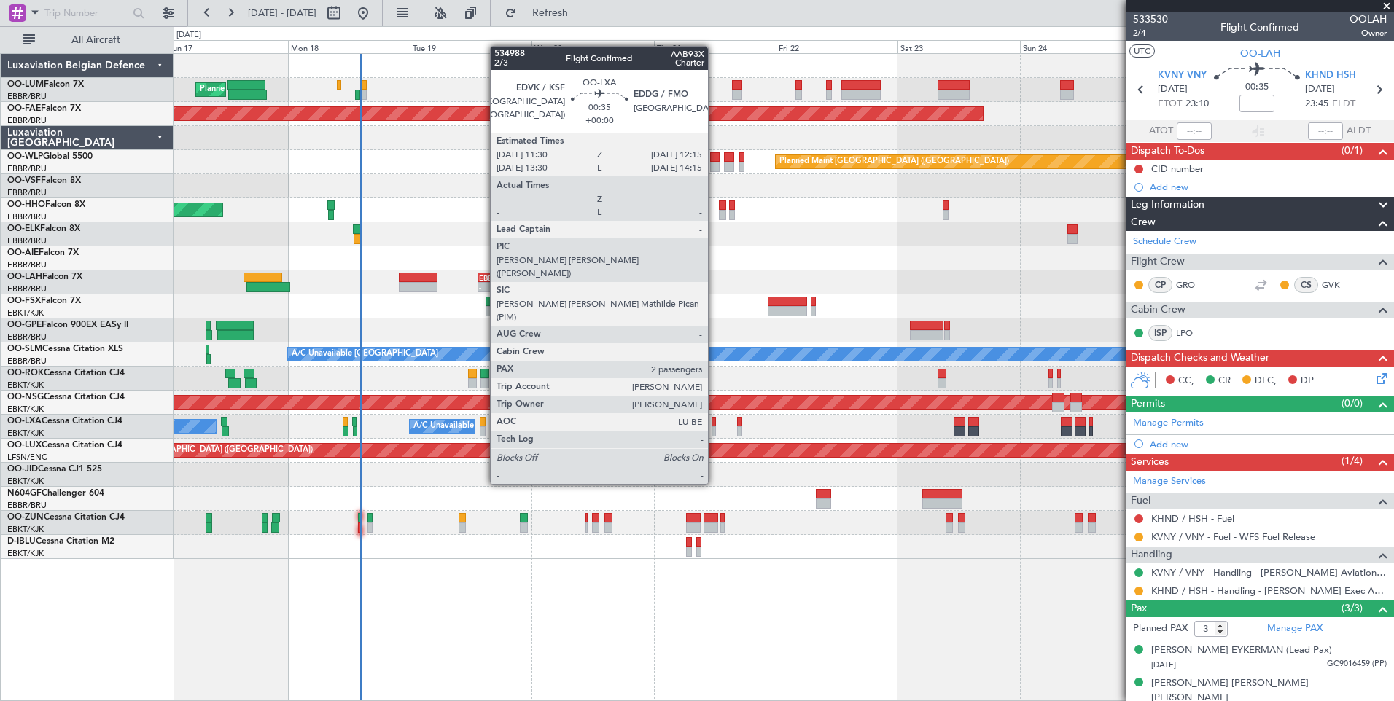
click at [714, 430] on div at bounding box center [713, 431] width 4 height 10
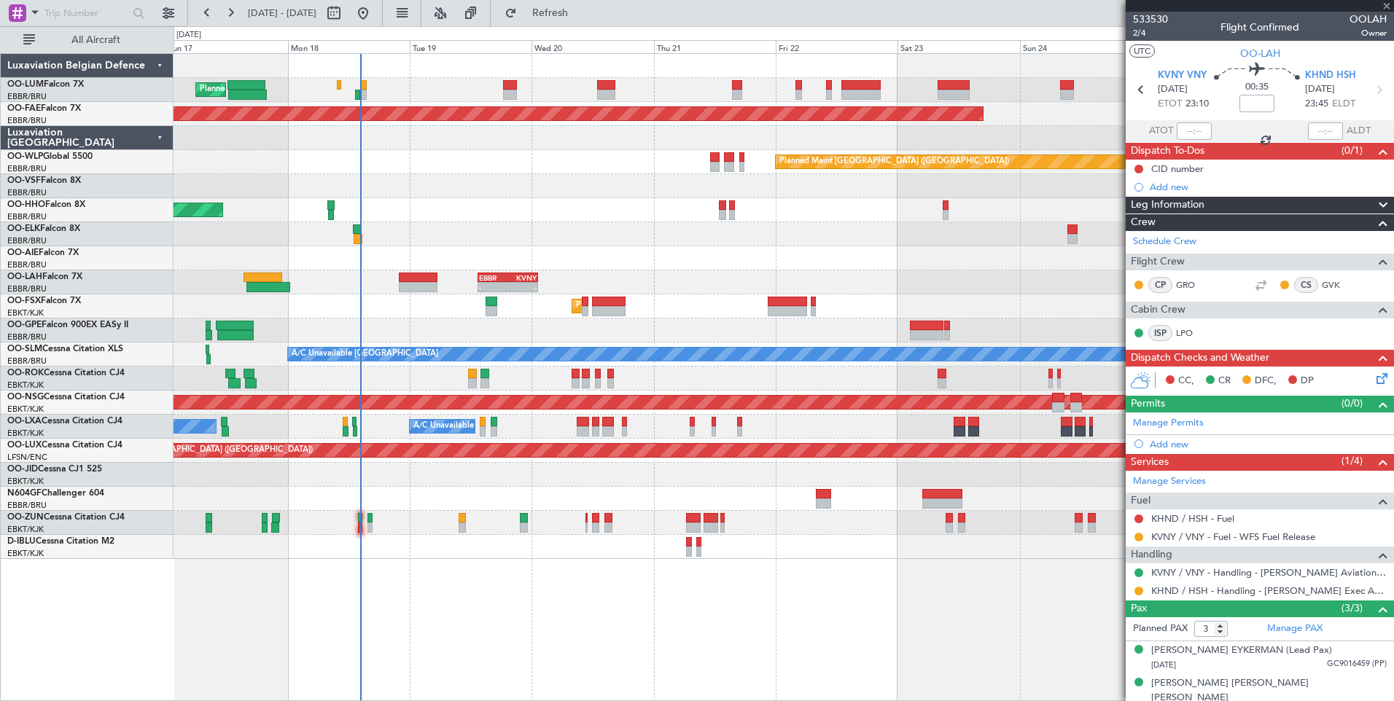
type input "2"
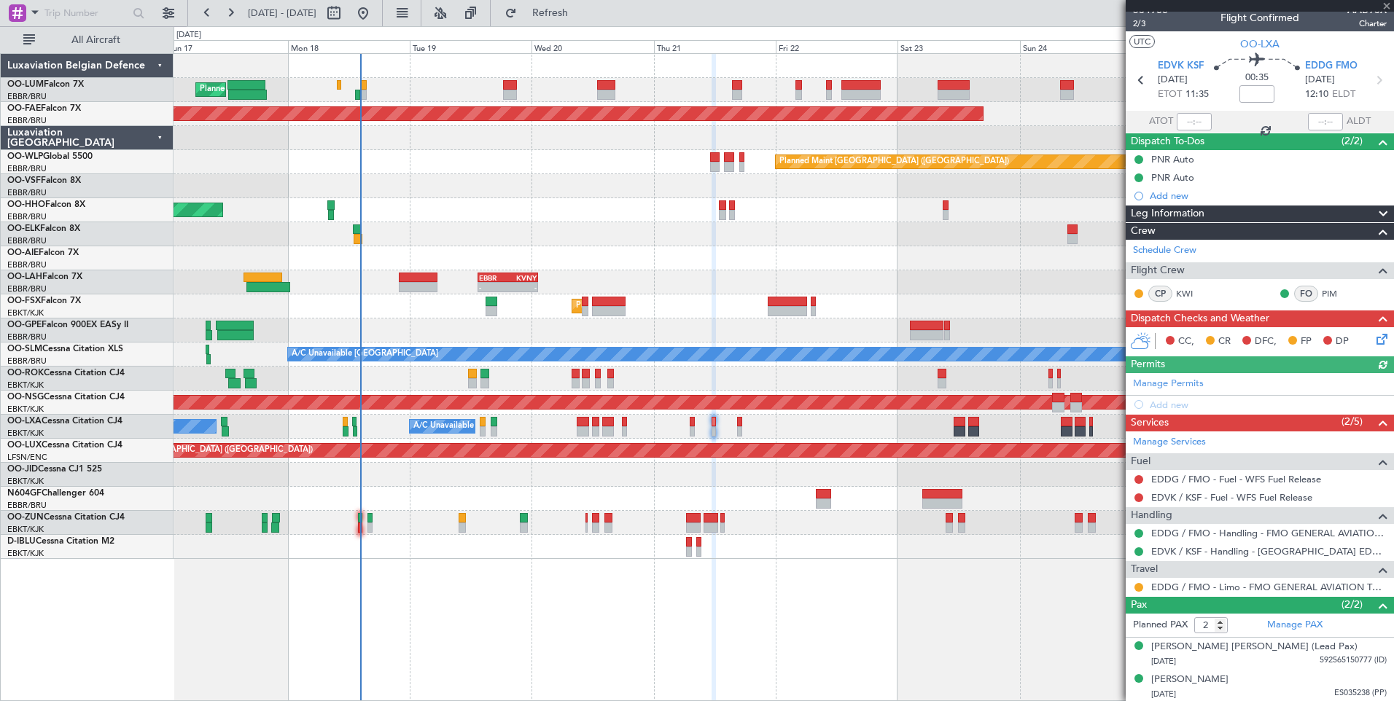
scroll to position [11, 0]
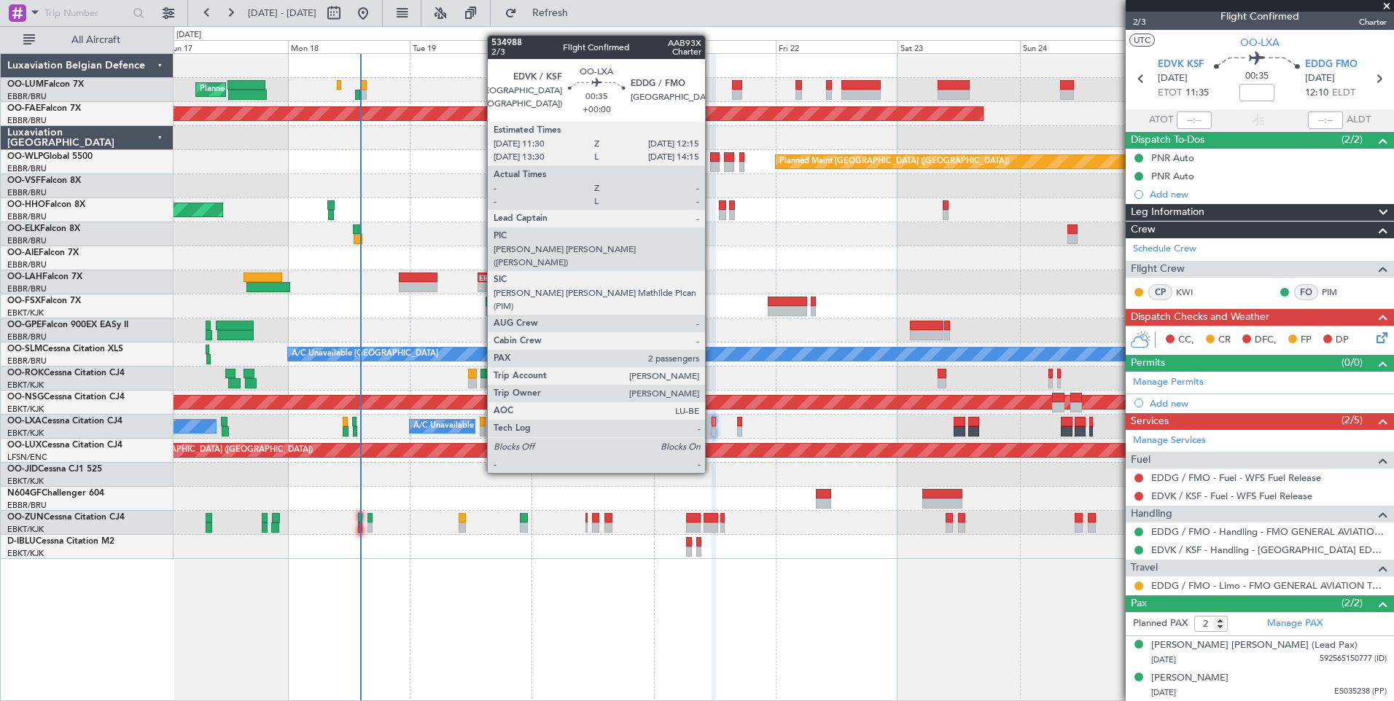
click at [711, 419] on div at bounding box center [713, 422] width 4 height 10
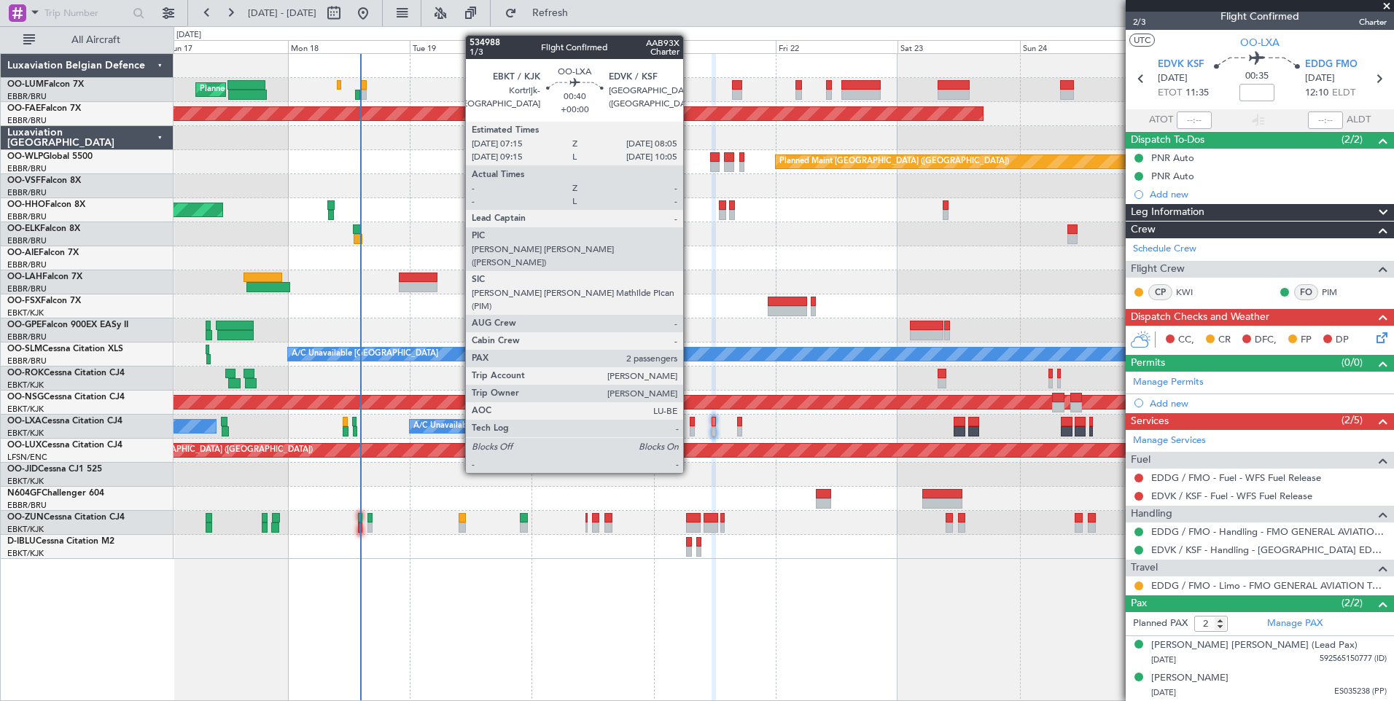
click at [689, 419] on div at bounding box center [691, 422] width 4 height 10
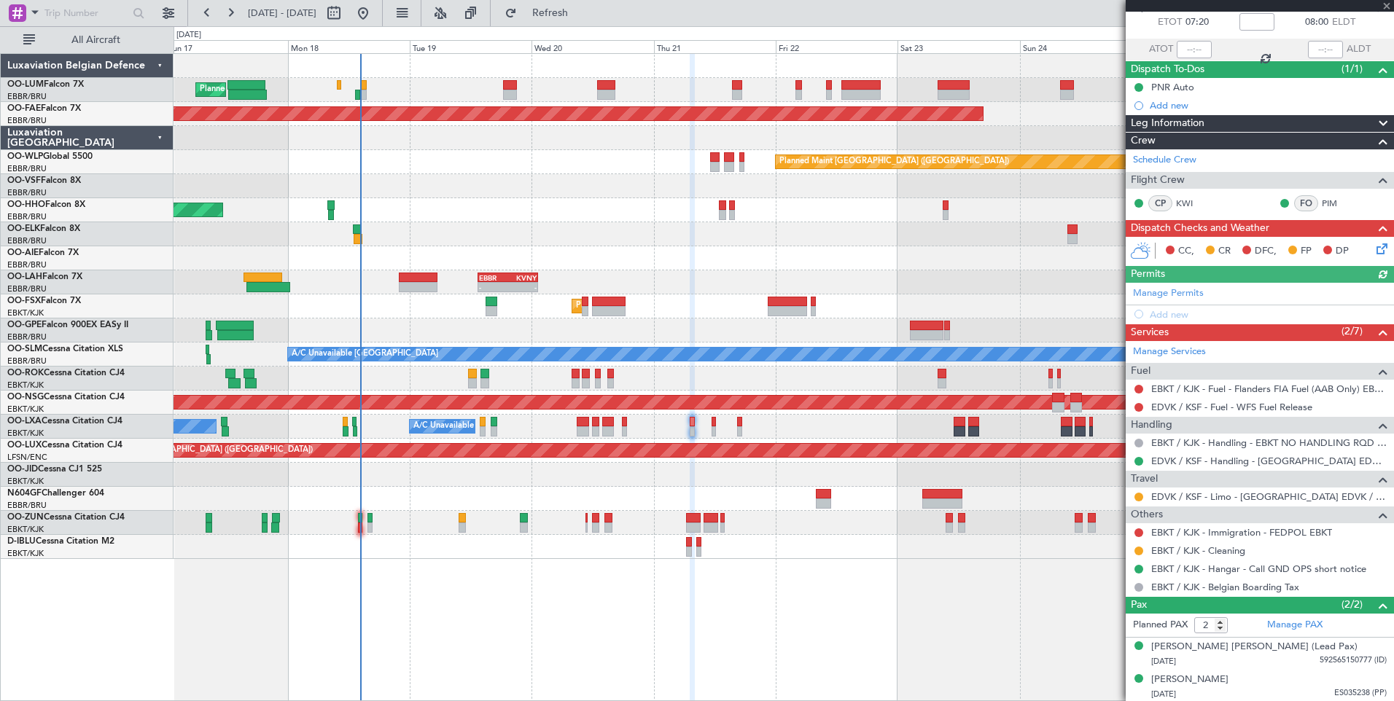
scroll to position [83, 0]
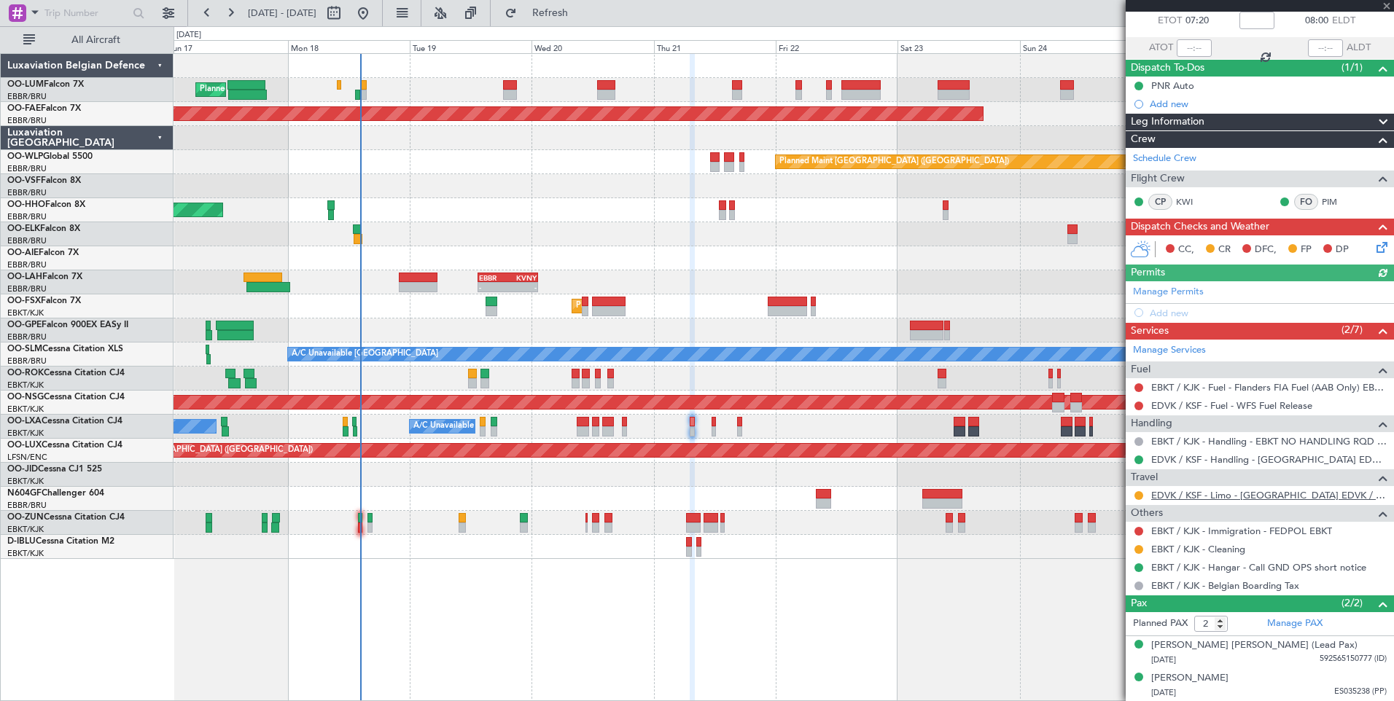
click at [1230, 496] on link "EDVK / KSF - Limo - Kassel Airport EDVK / KSF" at bounding box center [1268, 495] width 235 height 12
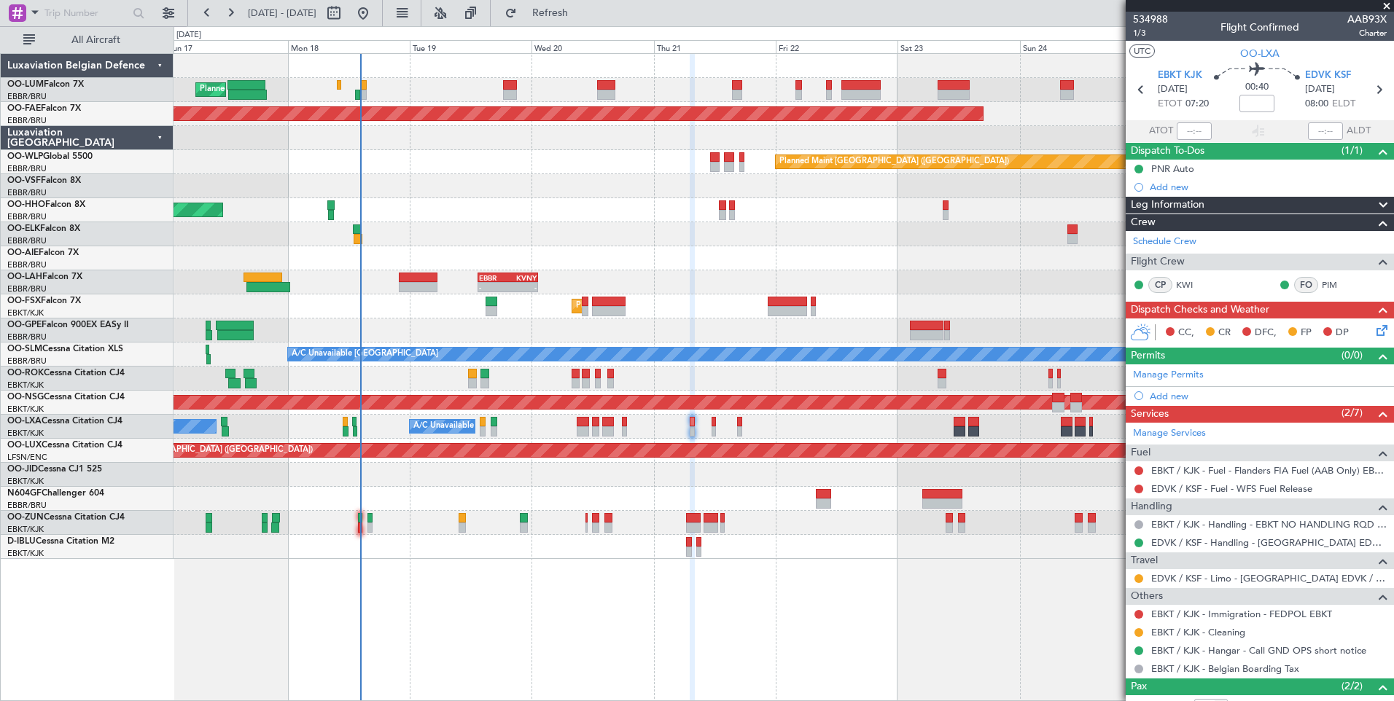
scroll to position [83, 0]
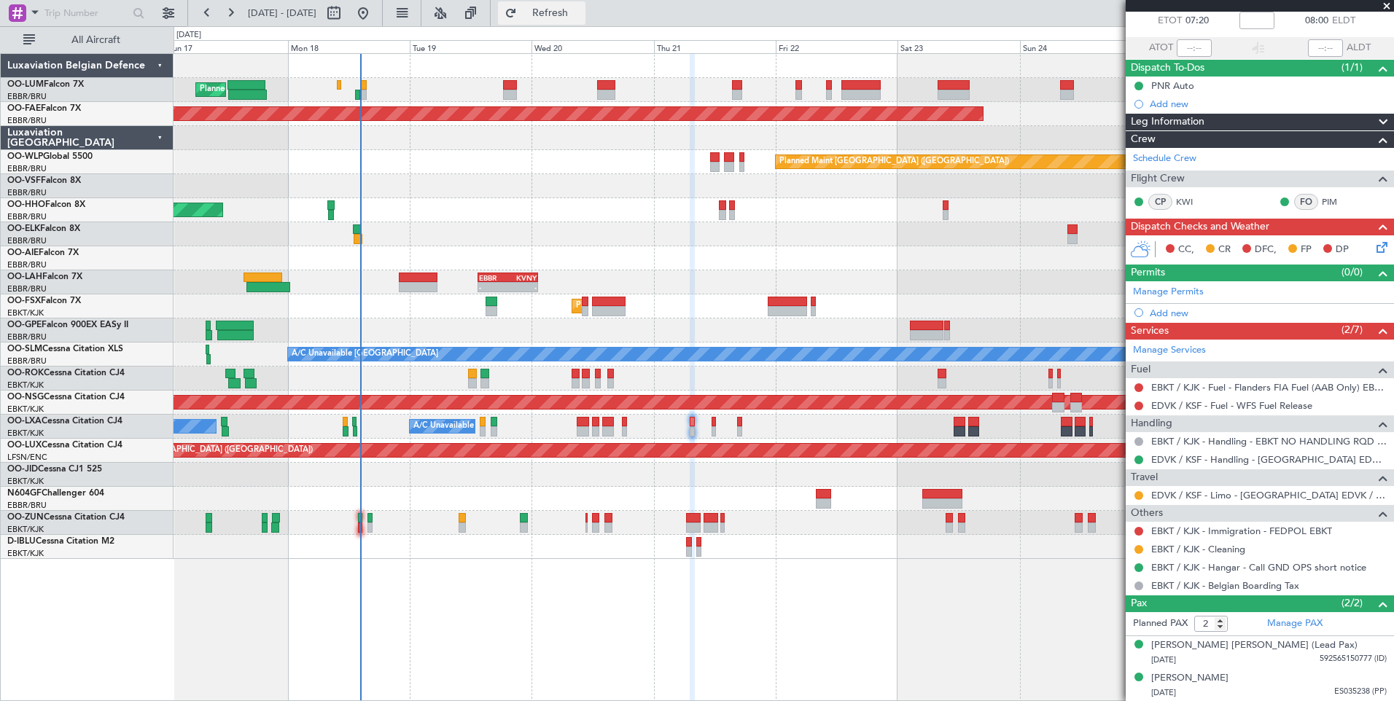
click at [581, 17] on span "Refresh" at bounding box center [550, 13] width 61 height 10
drag, startPoint x: 614, startPoint y: 13, endPoint x: 607, endPoint y: 97, distance: 84.1
click at [581, 13] on span "Refresh" at bounding box center [550, 13] width 61 height 10
click at [678, 605] on div "Planned Maint [GEOGRAPHIC_DATA] ([GEOGRAPHIC_DATA] National) Planned Maint [GEO…" at bounding box center [783, 377] width 1220 height 648
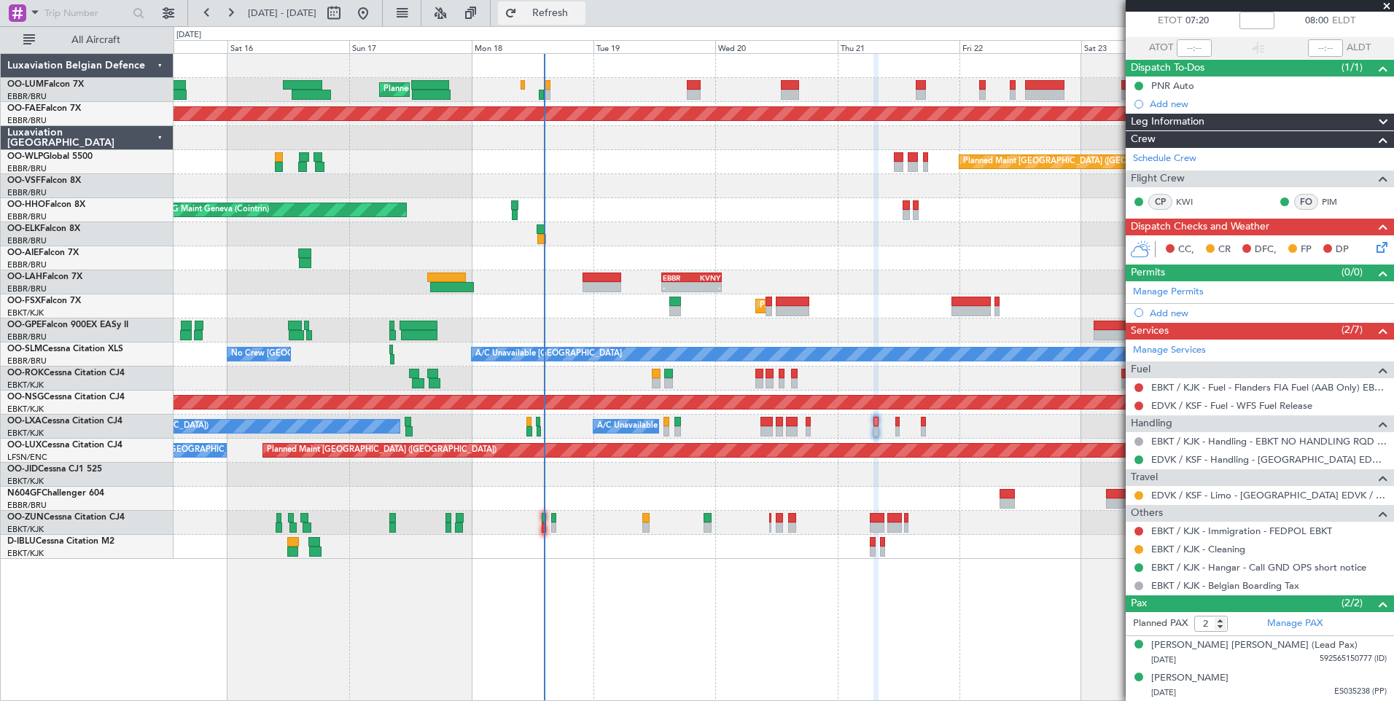
click at [585, 21] on button "Refresh" at bounding box center [541, 12] width 87 height 23
click at [585, 24] on button "Refresh" at bounding box center [541, 12] width 87 height 23
click at [517, 81] on div "Planned Maint [GEOGRAPHIC_DATA] ([GEOGRAPHIC_DATA] National)" at bounding box center [782, 90] width 1219 height 24
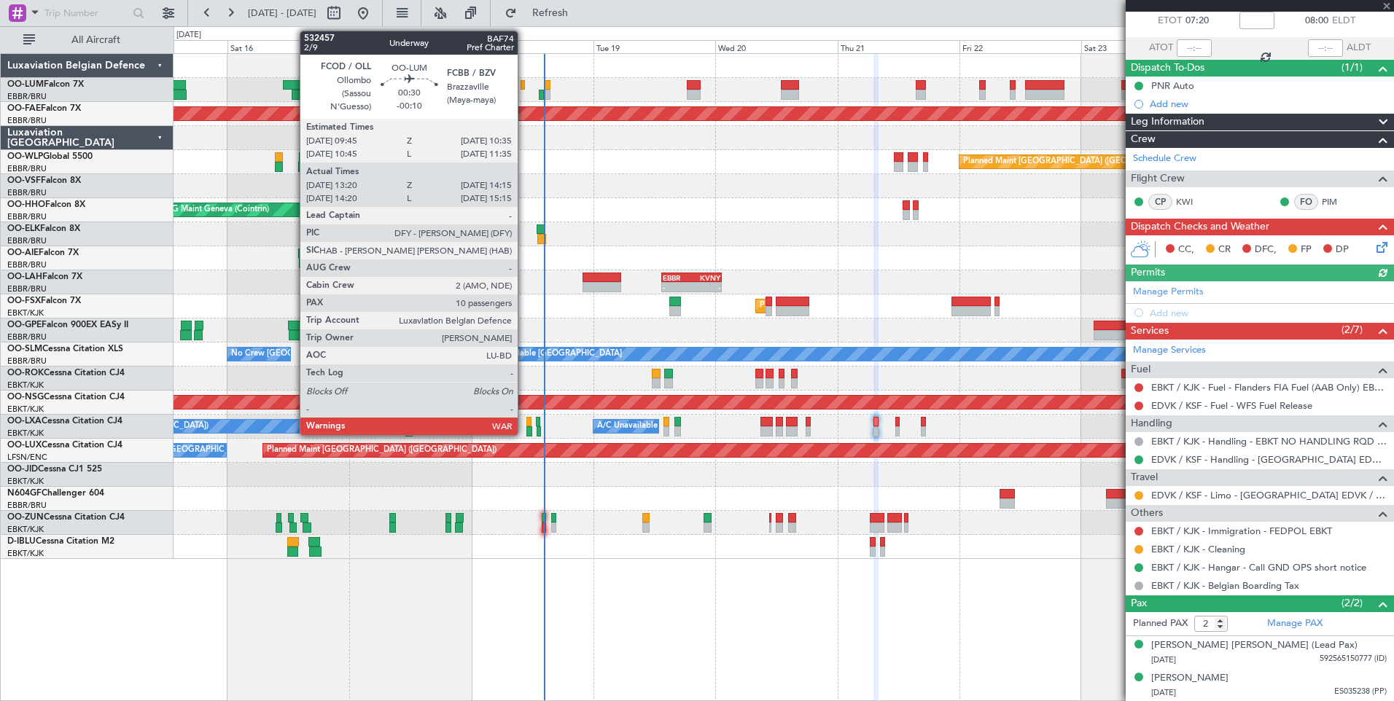
click at [526, 82] on div "Planned Maint [GEOGRAPHIC_DATA] ([GEOGRAPHIC_DATA] National)" at bounding box center [782, 90] width 1219 height 24
click at [524, 82] on div at bounding box center [522, 85] width 4 height 10
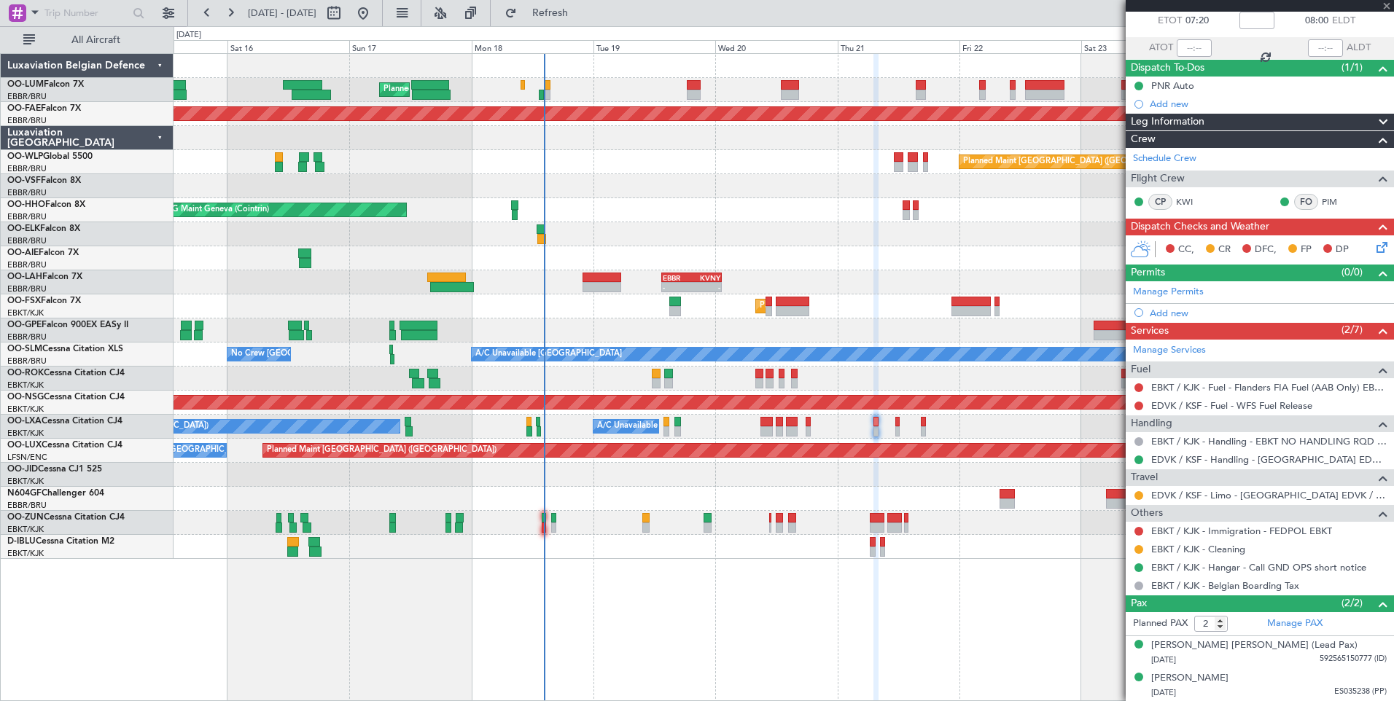
type input "-00:10"
type input "13:30"
type input "14:05"
type input "10"
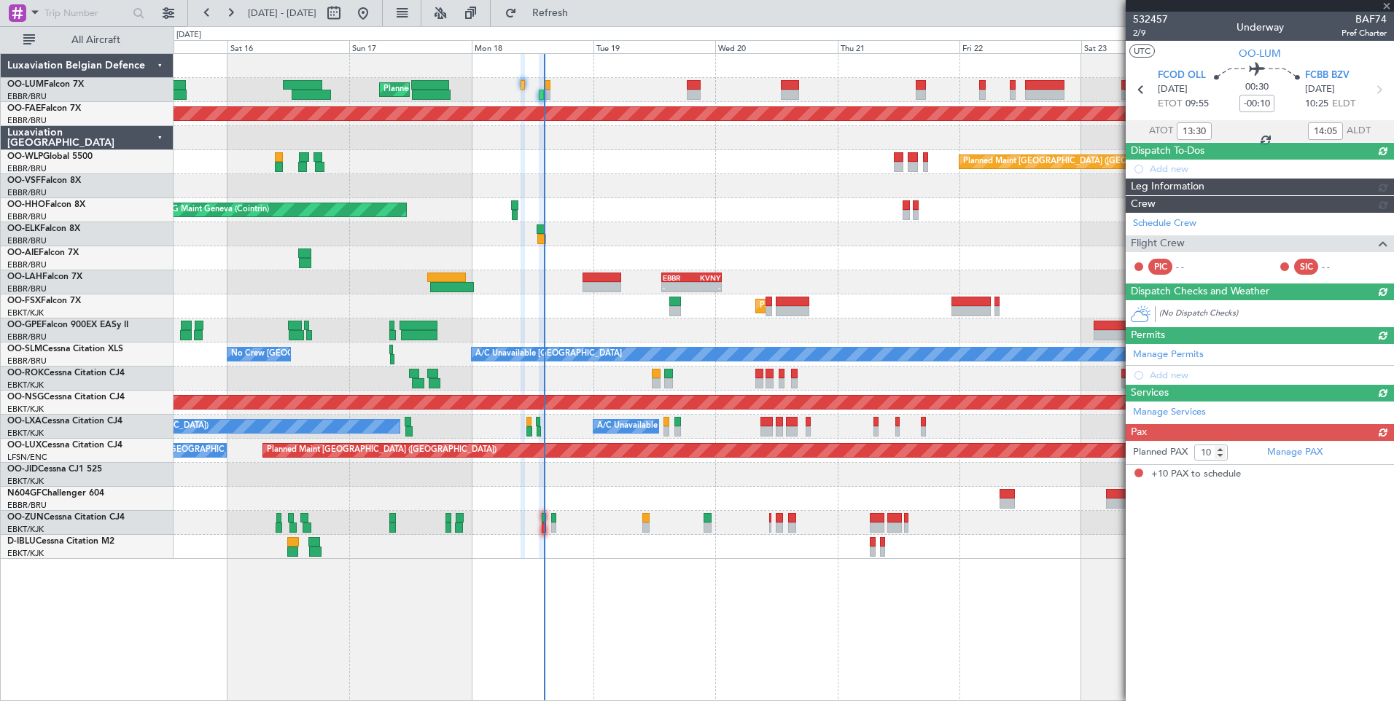
scroll to position [0, 0]
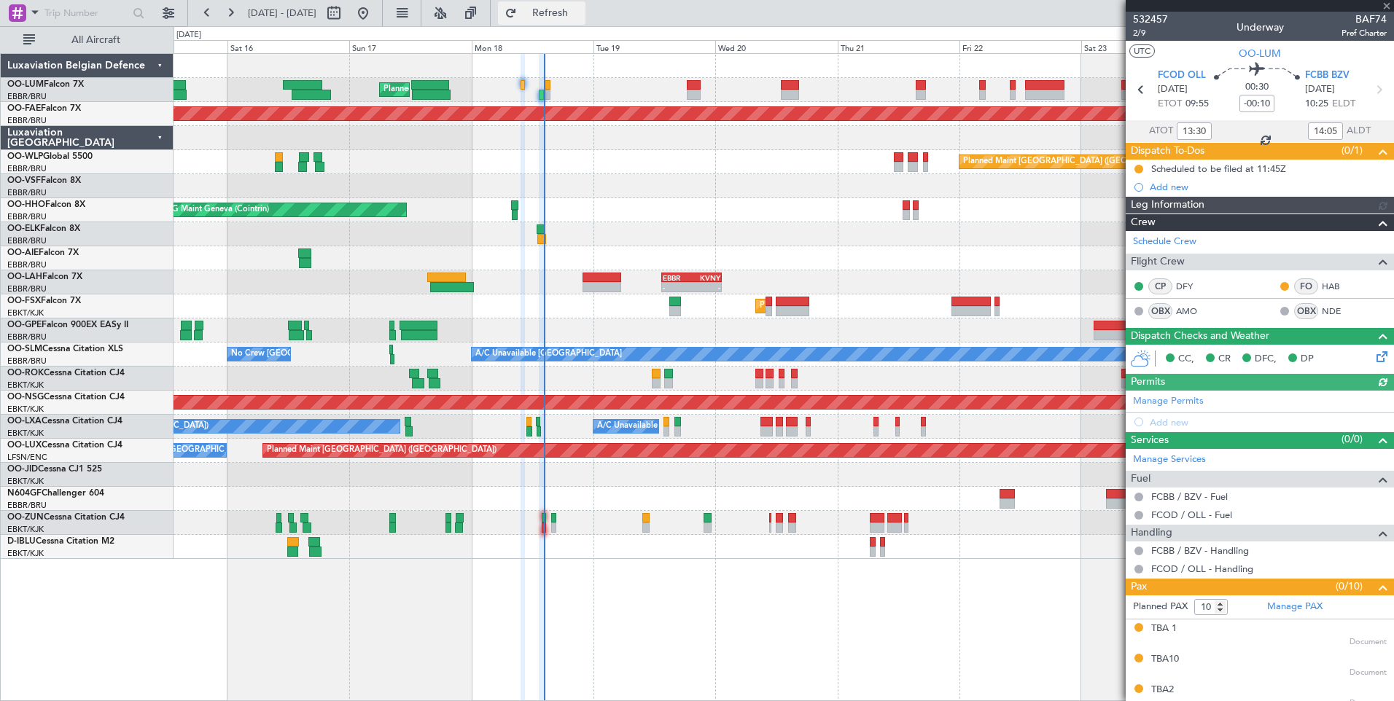
click at [581, 18] on span "Refresh" at bounding box center [550, 13] width 61 height 10
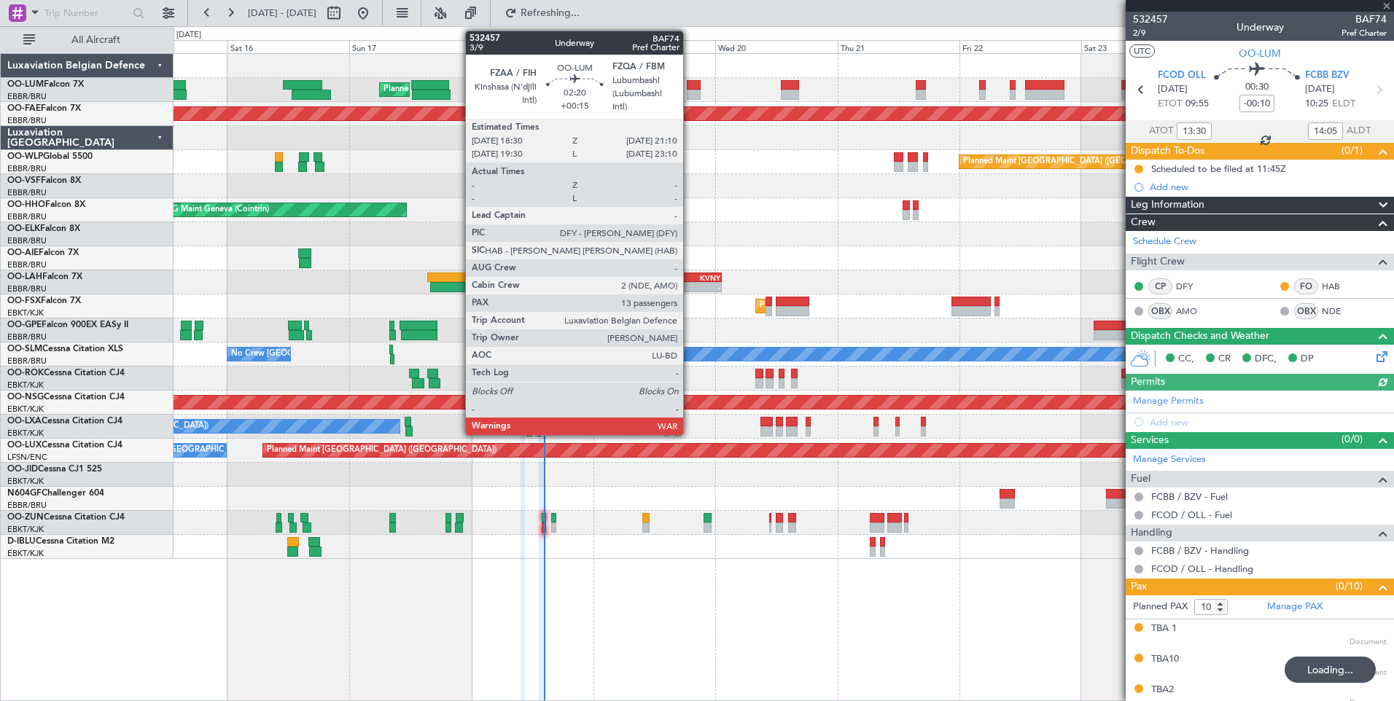
click at [689, 91] on div at bounding box center [694, 95] width 14 height 10
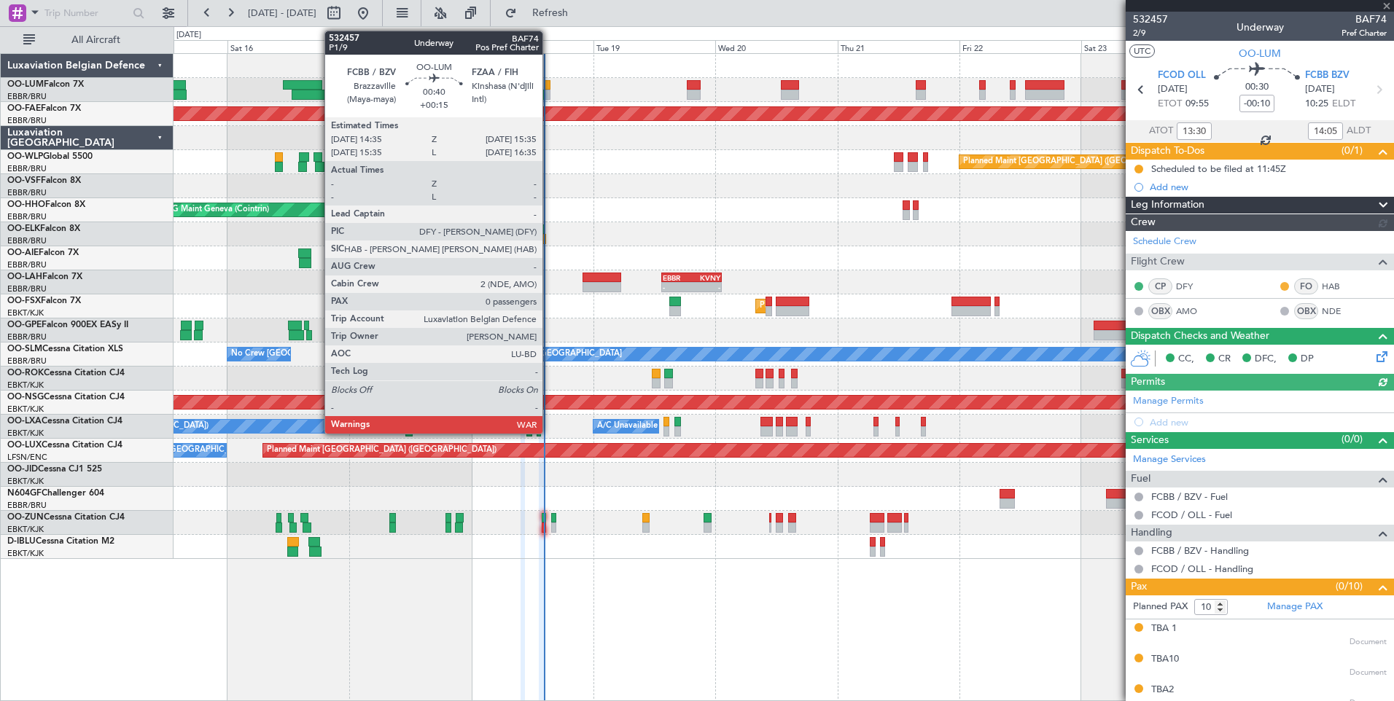
type input "+00:15"
type input "13"
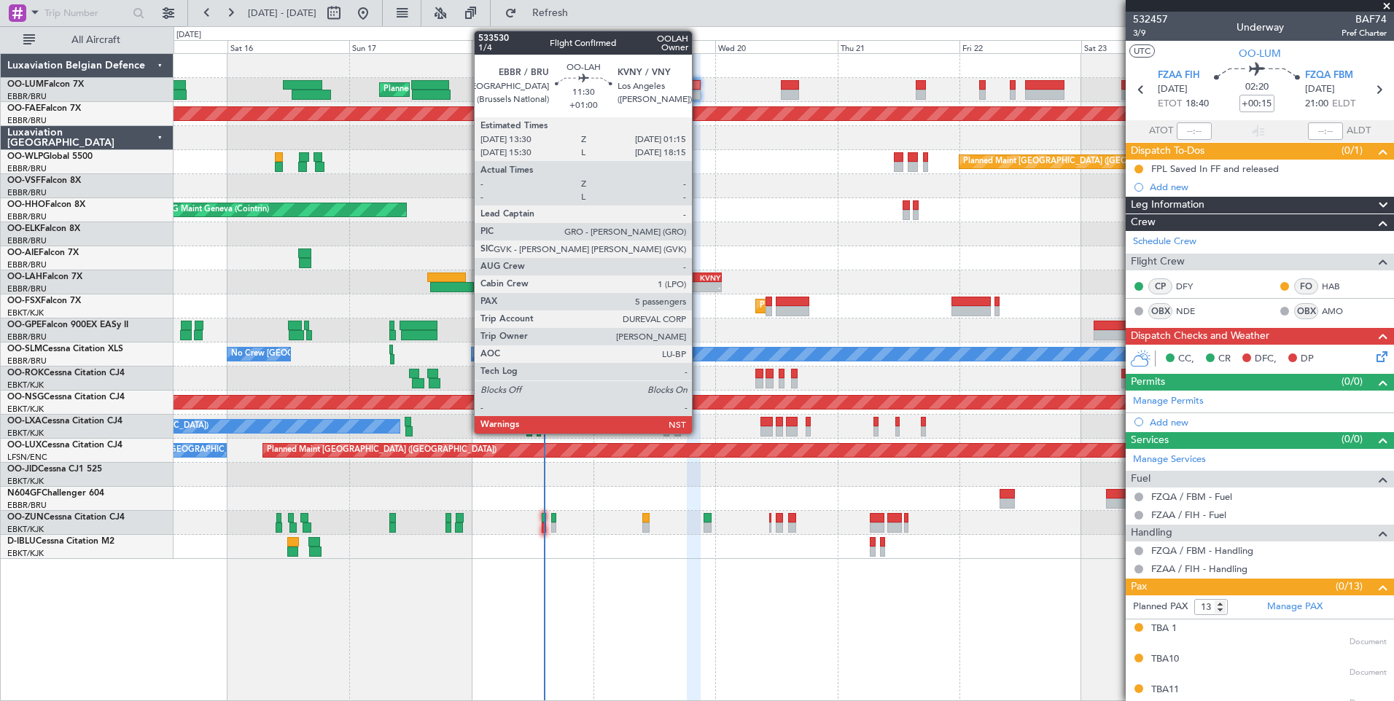
click at [698, 277] on div "KVNY" at bounding box center [705, 277] width 28 height 9
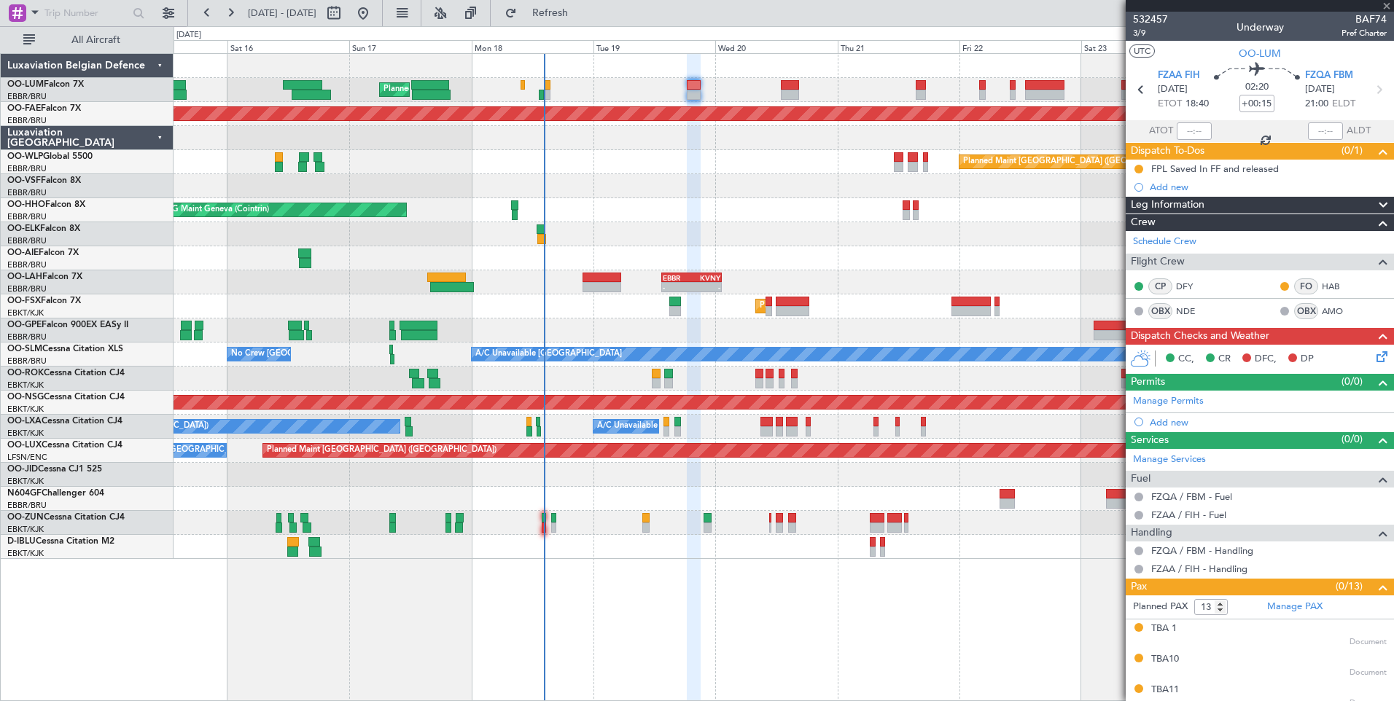
type input "+01:00"
type input "5"
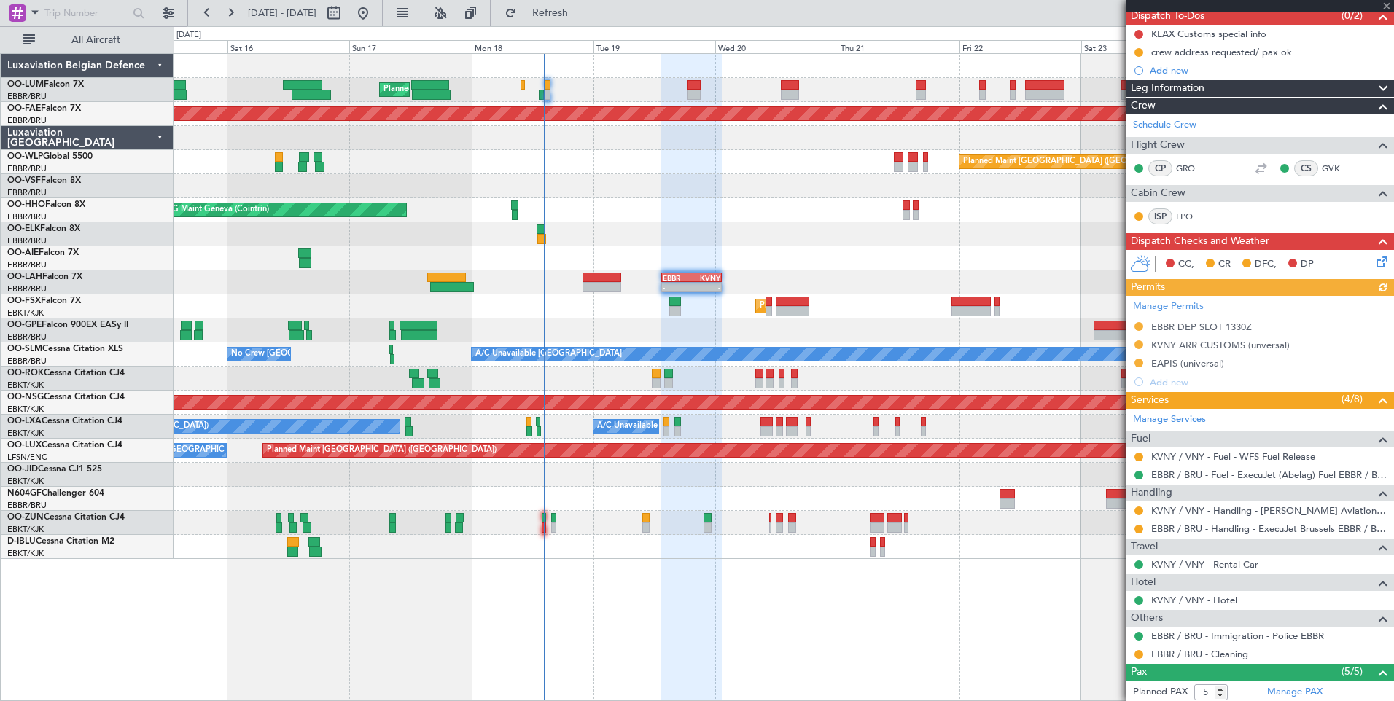
scroll to position [302, 0]
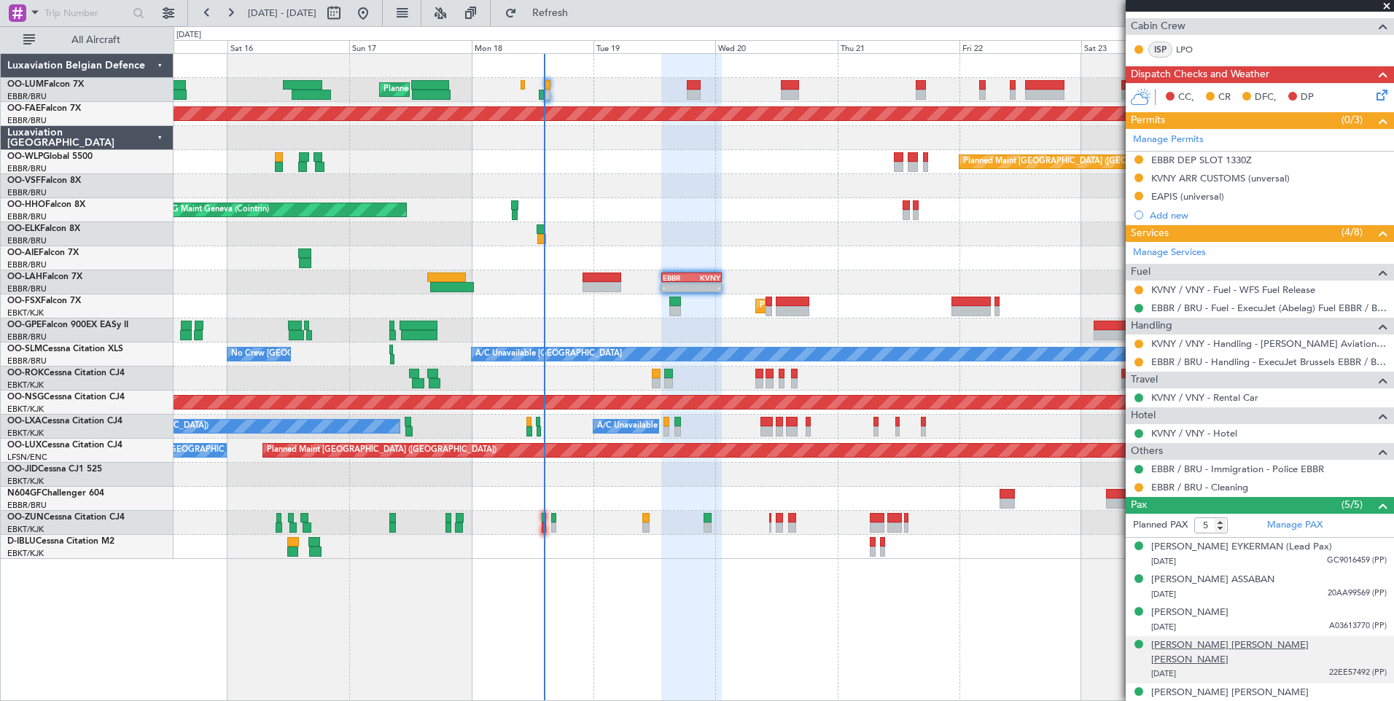
click at [1212, 646] on div "[PERSON_NAME] [PERSON_NAME] [PERSON_NAME]" at bounding box center [1268, 652] width 235 height 28
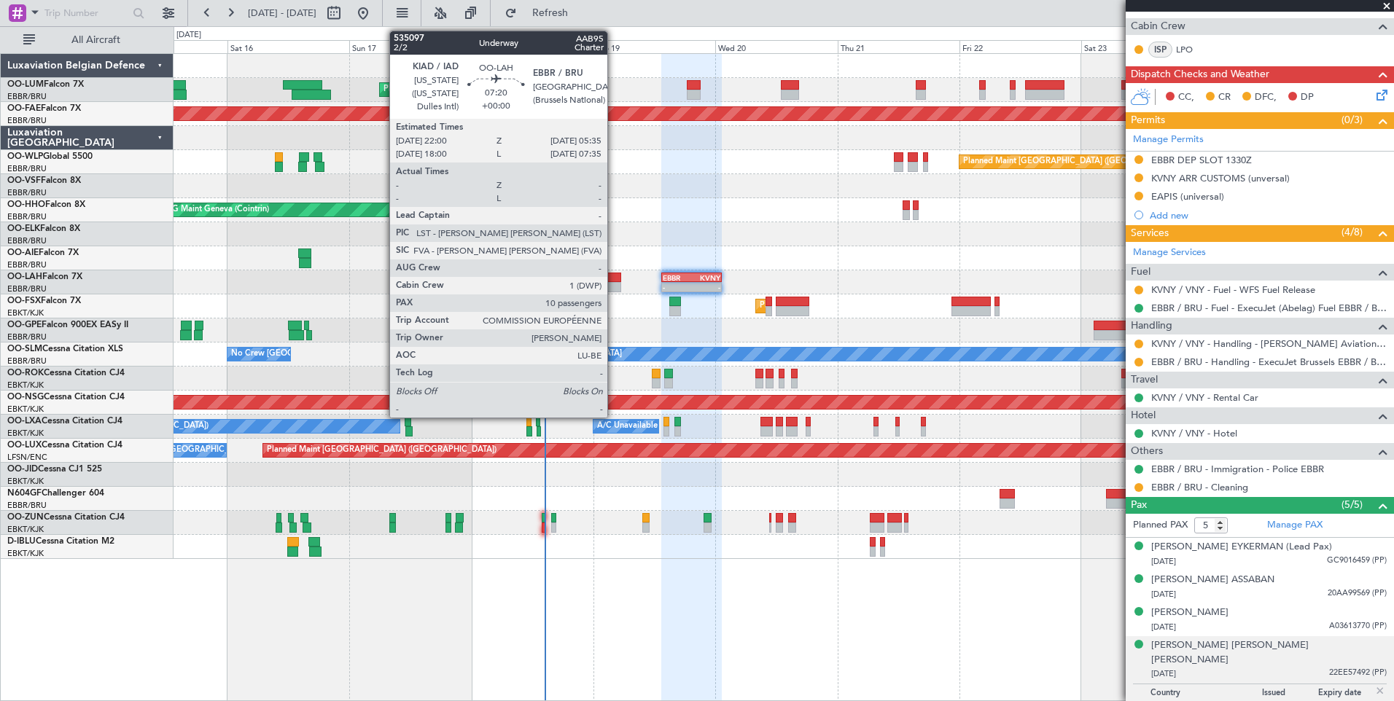
click at [614, 281] on div at bounding box center [601, 278] width 39 height 10
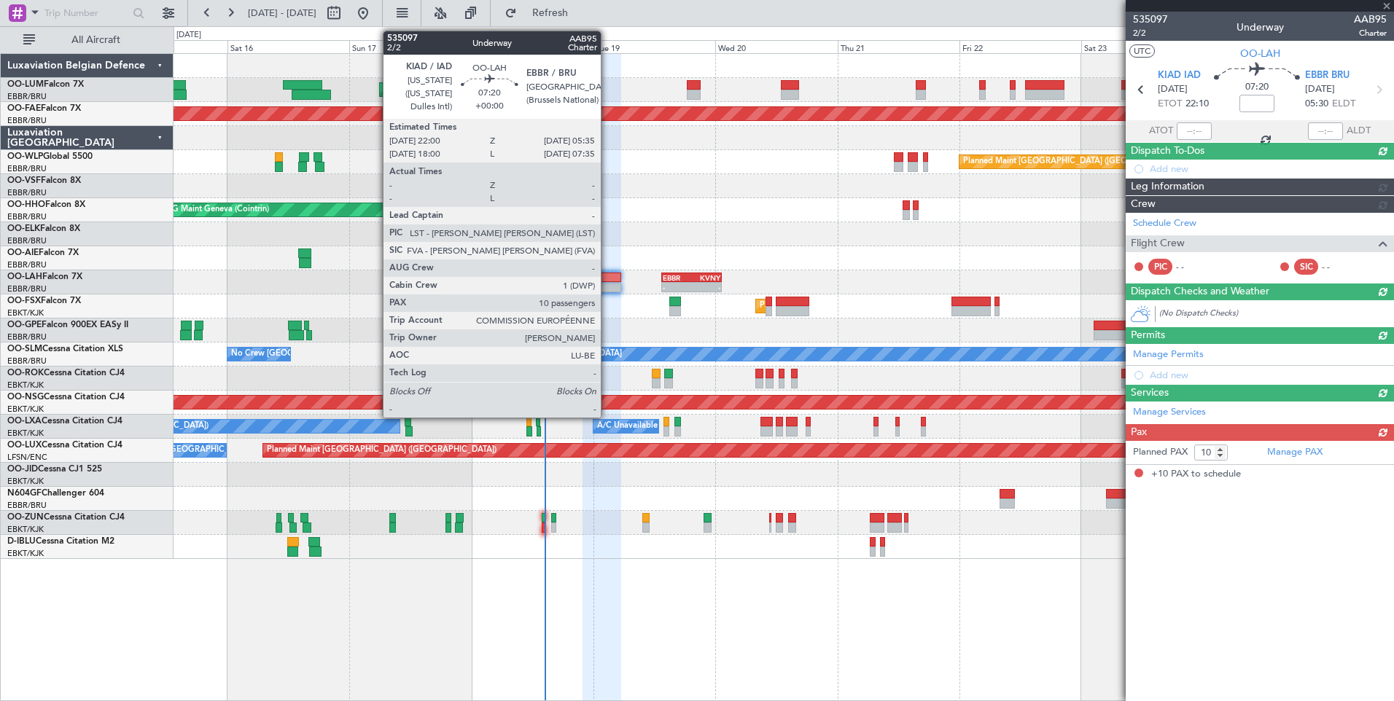
scroll to position [0, 0]
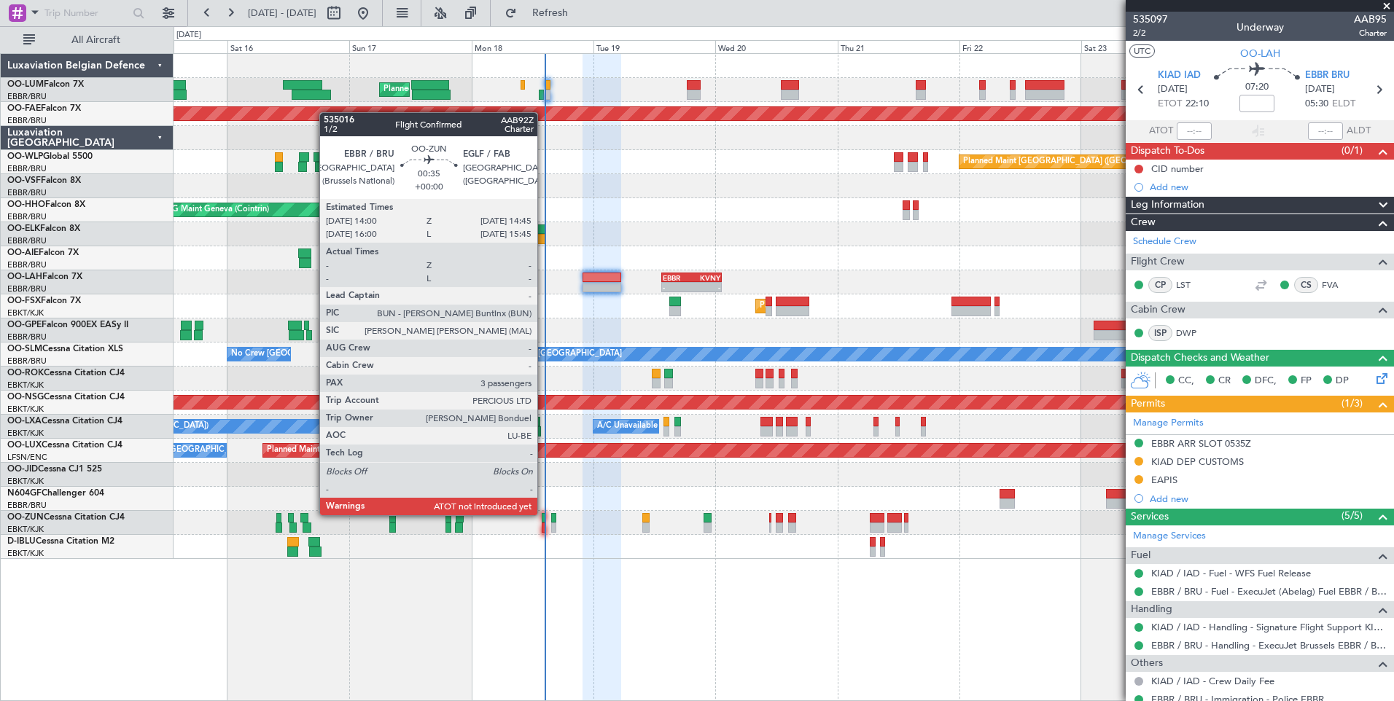
click at [544, 515] on div at bounding box center [544, 518] width 4 height 10
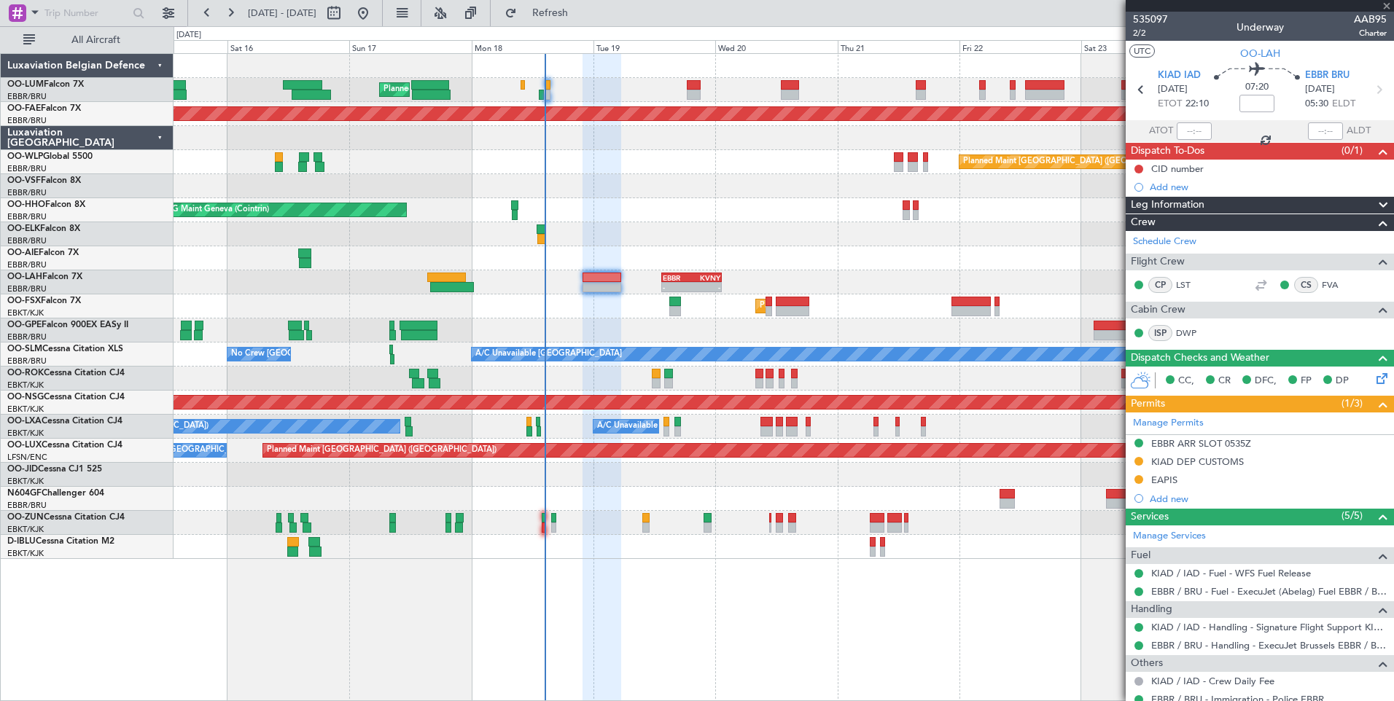
type input "3"
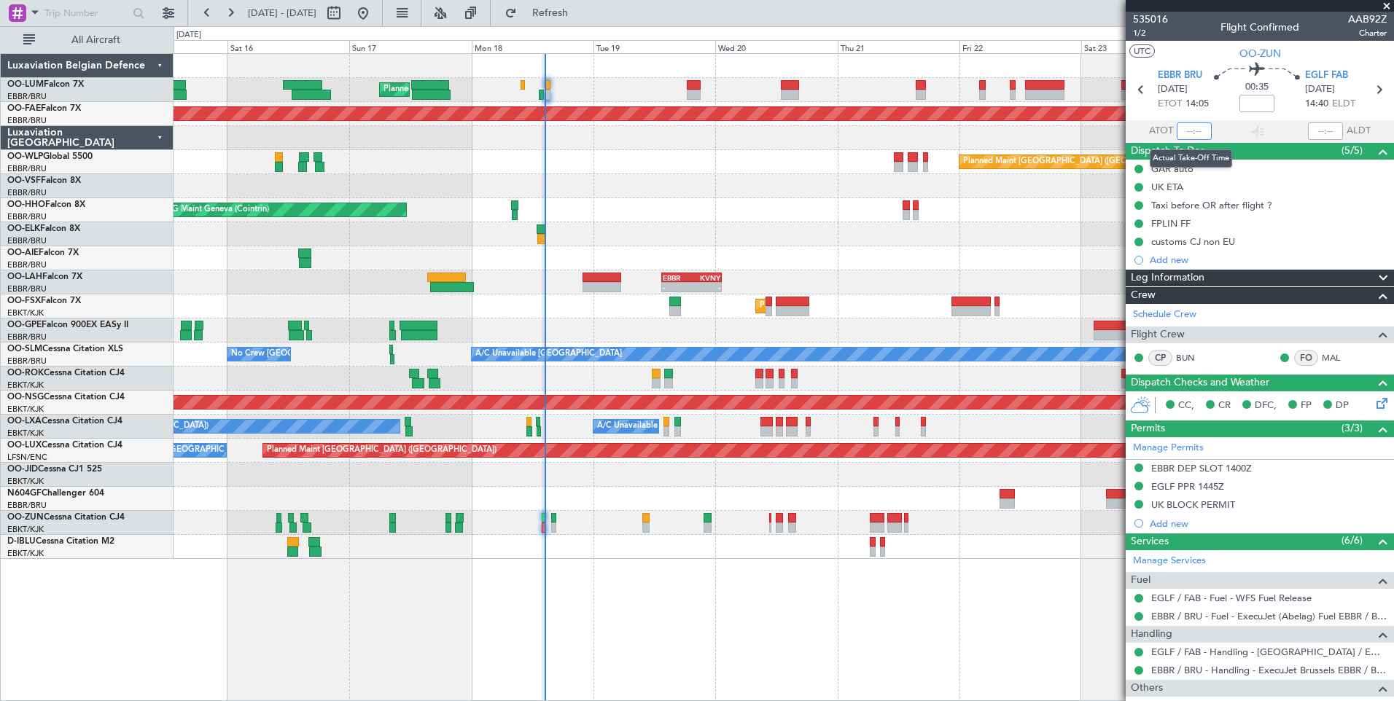
click at [1188, 127] on input "text" at bounding box center [1193, 130] width 35 height 17
click at [1198, 45] on section "UTC OO-ZUN" at bounding box center [1259, 52] width 268 height 22
type input "14:24"
click at [581, 12] on span "Refresh" at bounding box center [550, 13] width 61 height 10
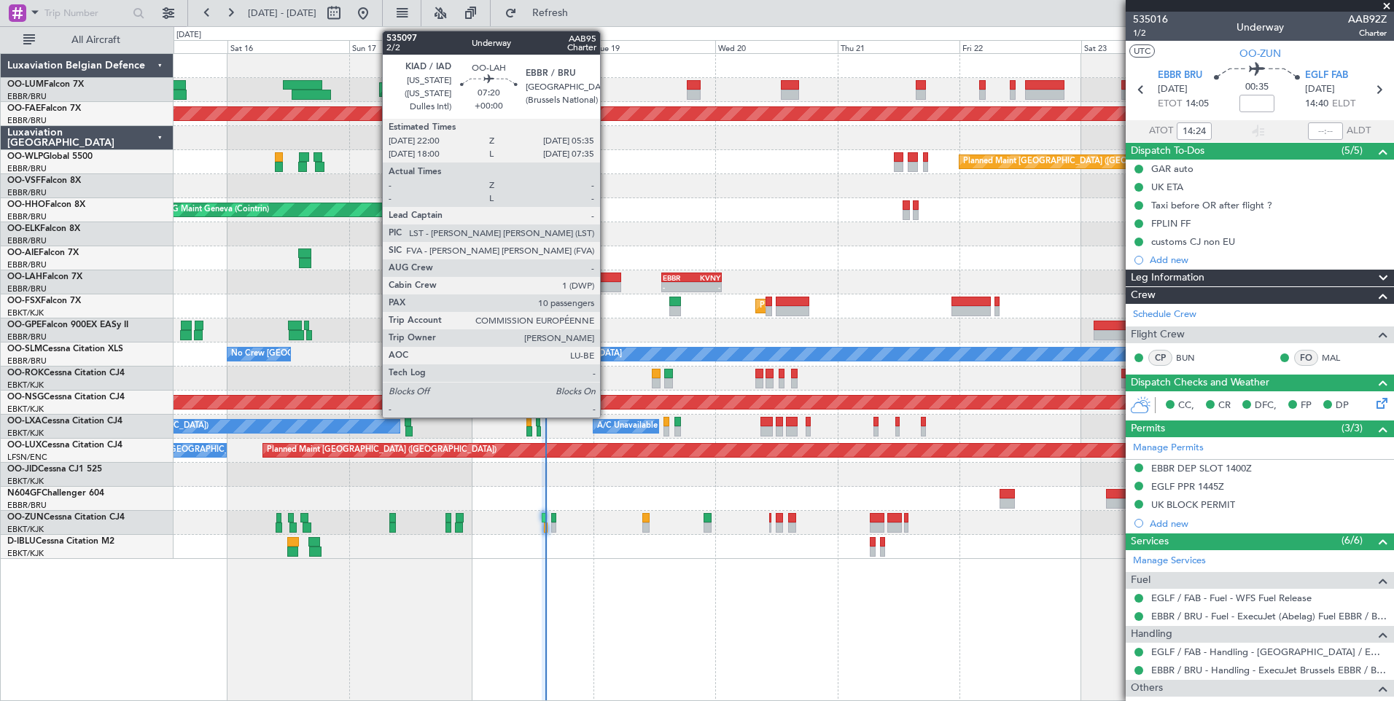
click at [606, 279] on div at bounding box center [601, 278] width 39 height 10
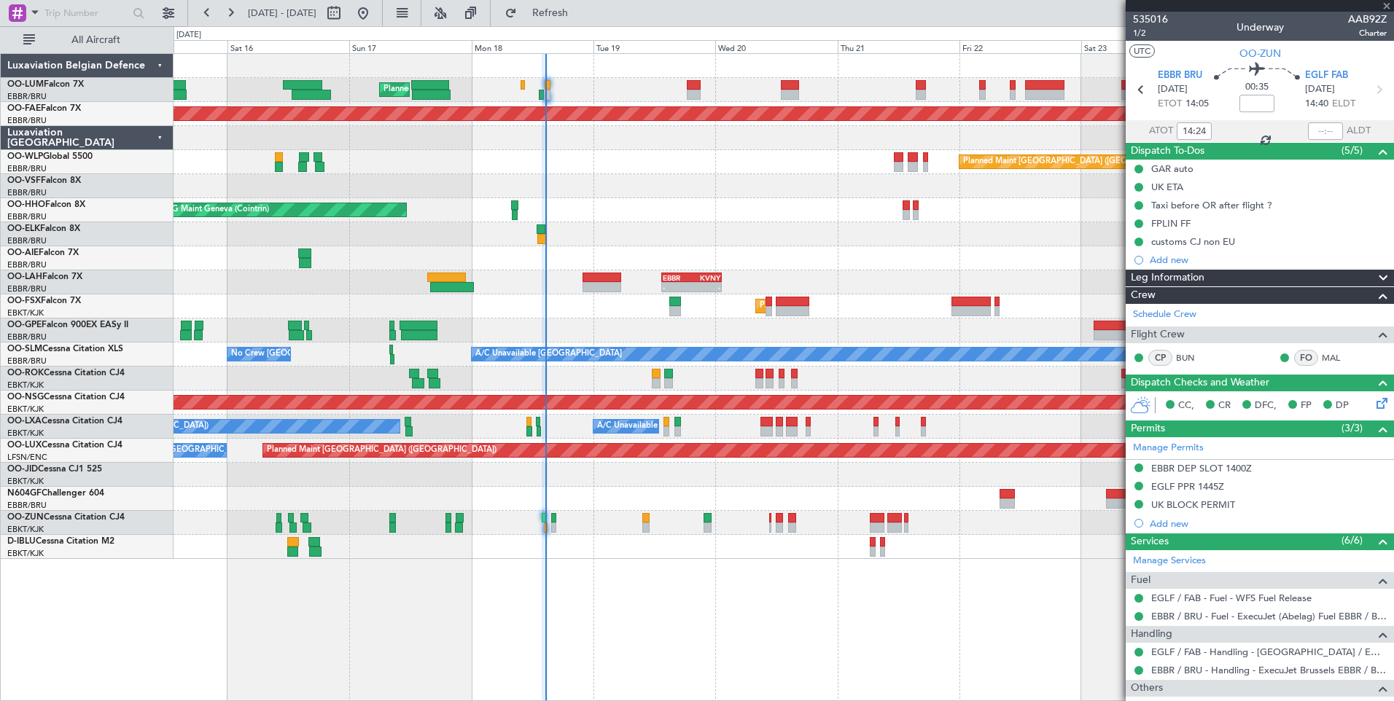
type input "10"
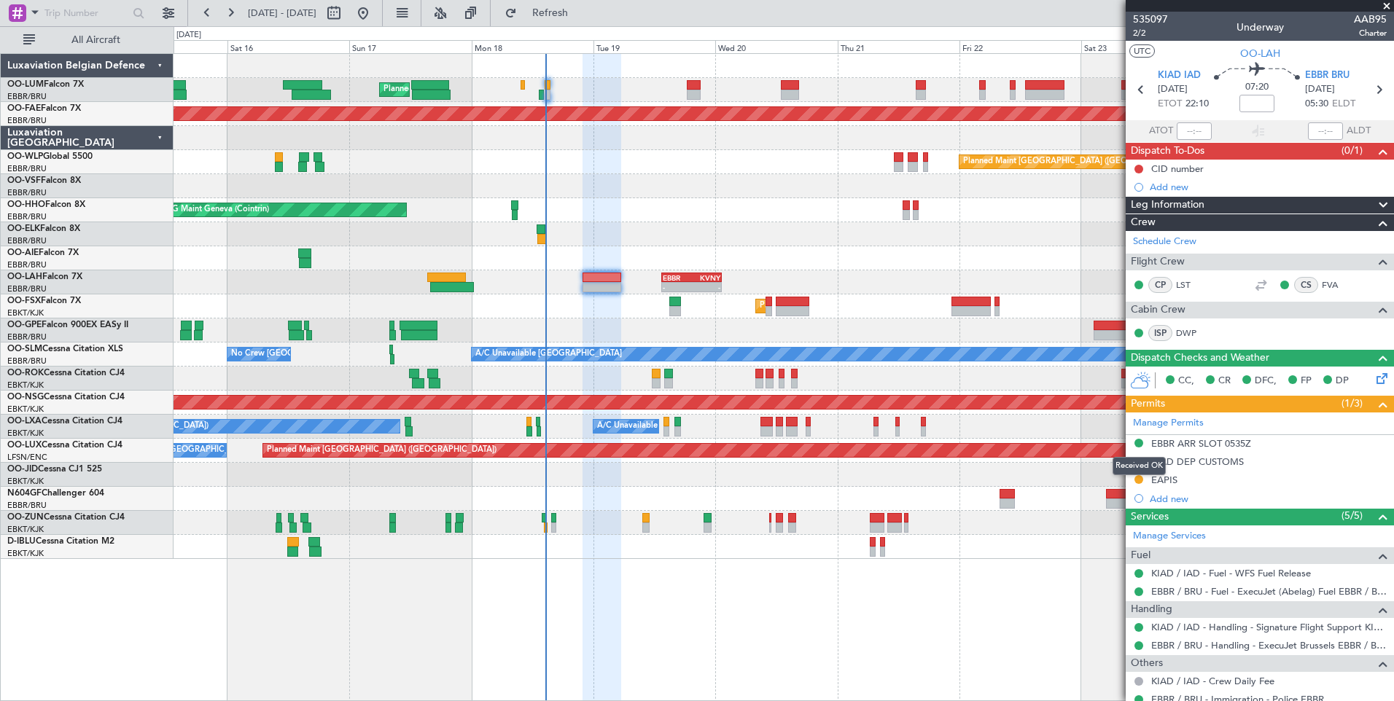
click at [1137, 461] on div "Received OK" at bounding box center [1138, 466] width 53 height 18
click at [1137, 458] on button at bounding box center [1138, 461] width 9 height 9
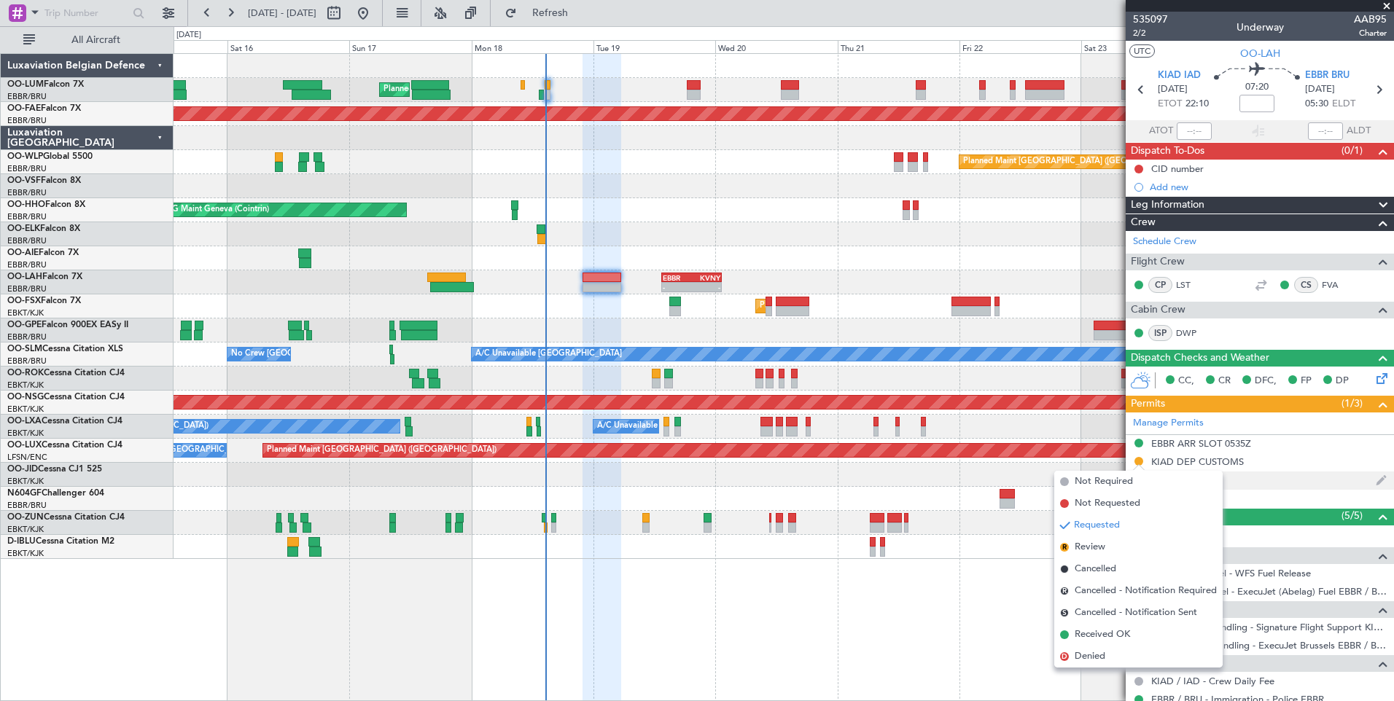
drag, startPoint x: 1084, startPoint y: 632, endPoint x: 1181, endPoint y: 474, distance: 185.5
click at [1086, 628] on span "Received OK" at bounding box center [1101, 635] width 55 height 15
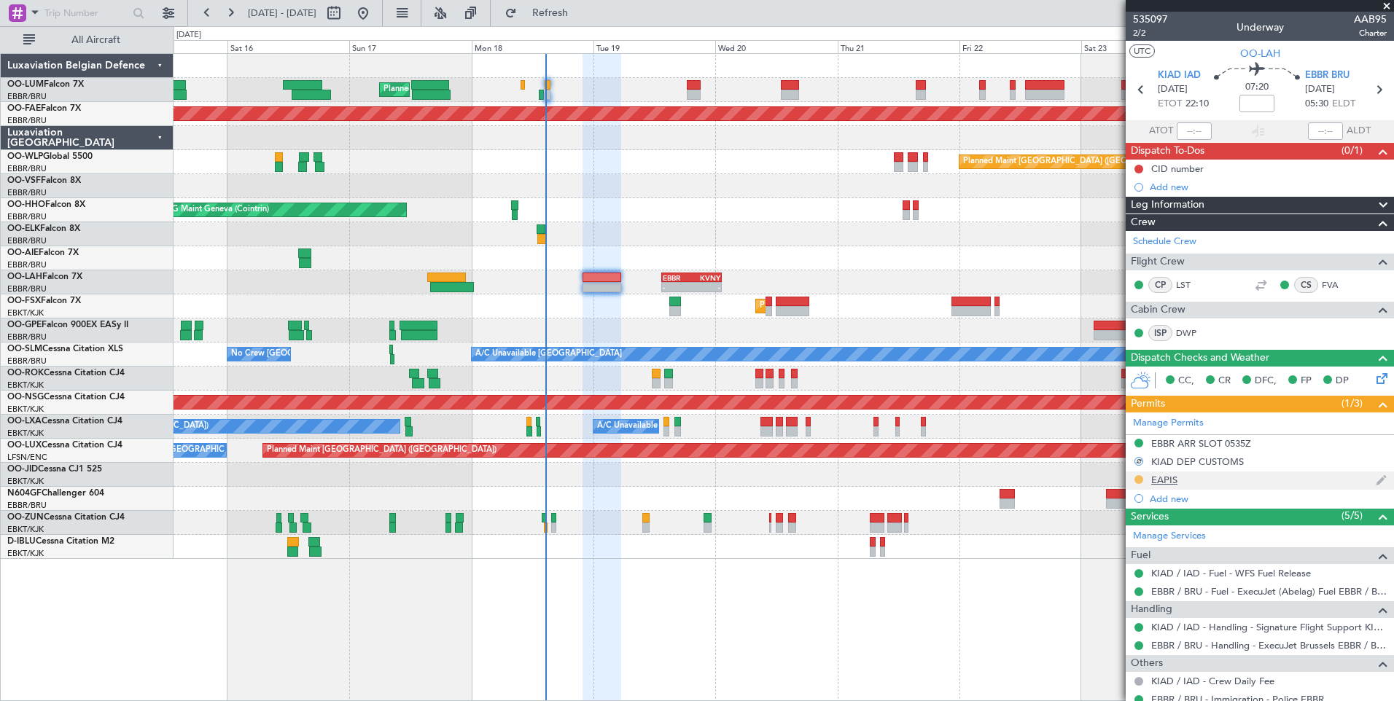
click at [1139, 479] on button at bounding box center [1138, 479] width 9 height 9
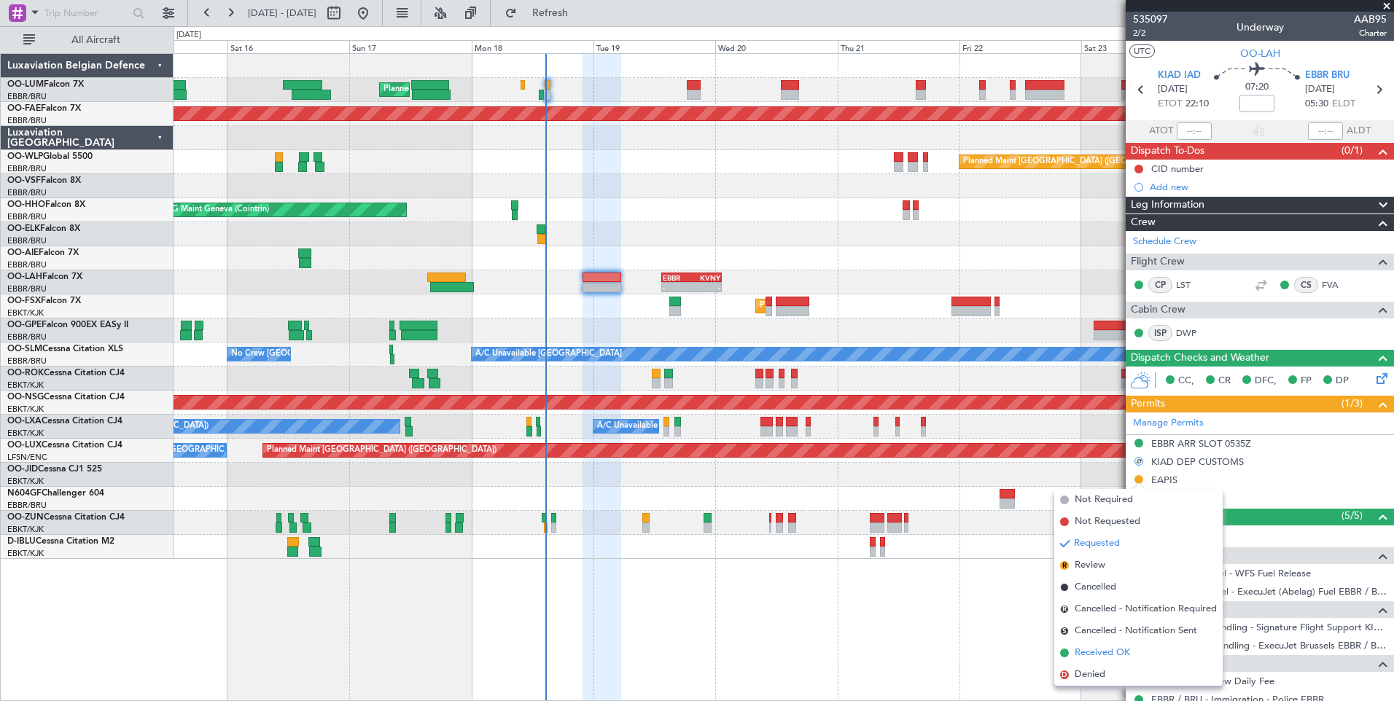
click at [1102, 652] on span "Received OK" at bounding box center [1101, 653] width 55 height 15
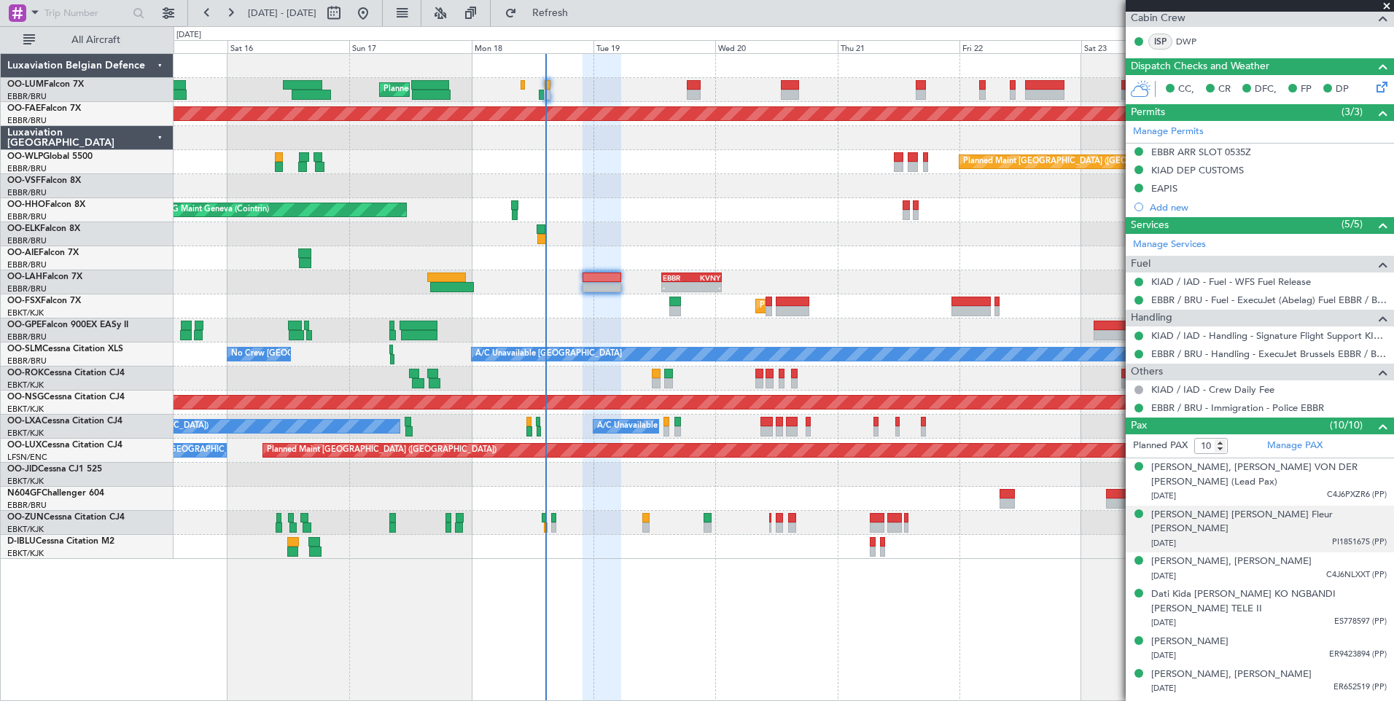
scroll to position [376, 0]
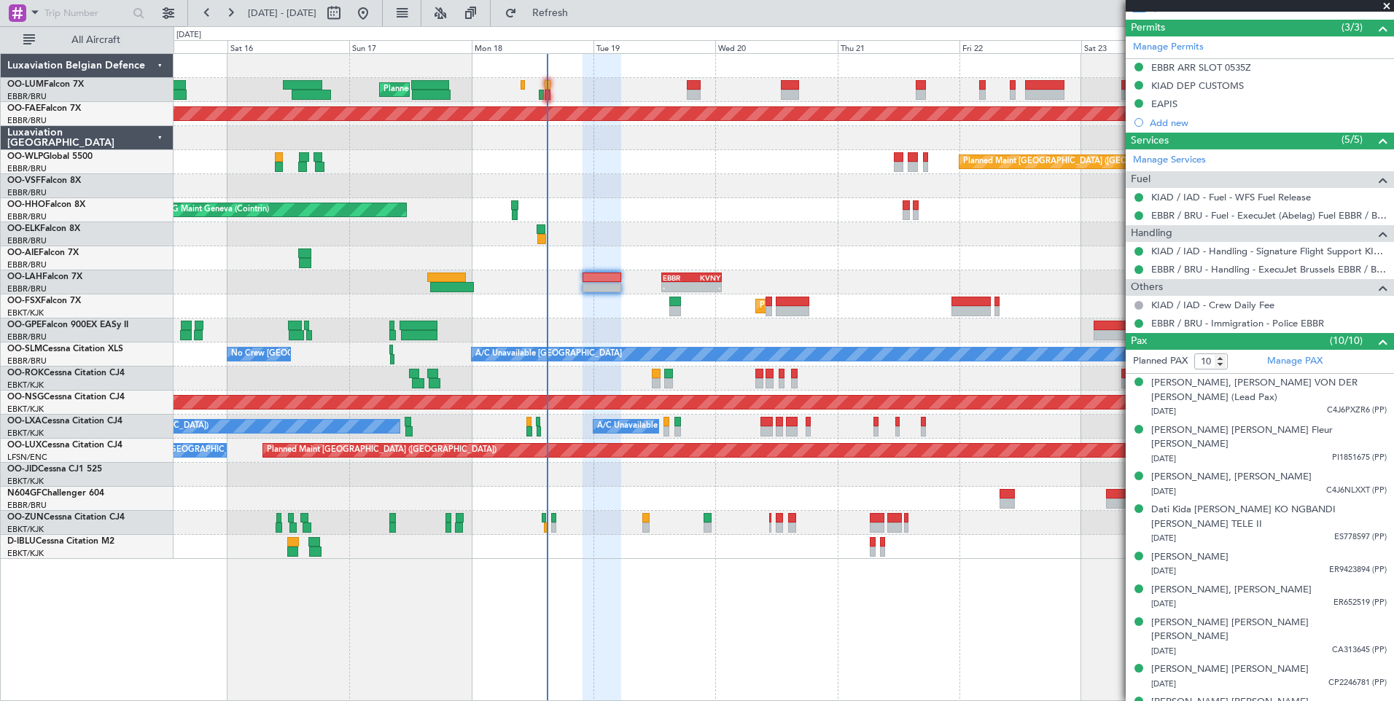
click at [690, 284] on div "- -" at bounding box center [691, 287] width 58 height 9
type input "+01:00"
type input "5"
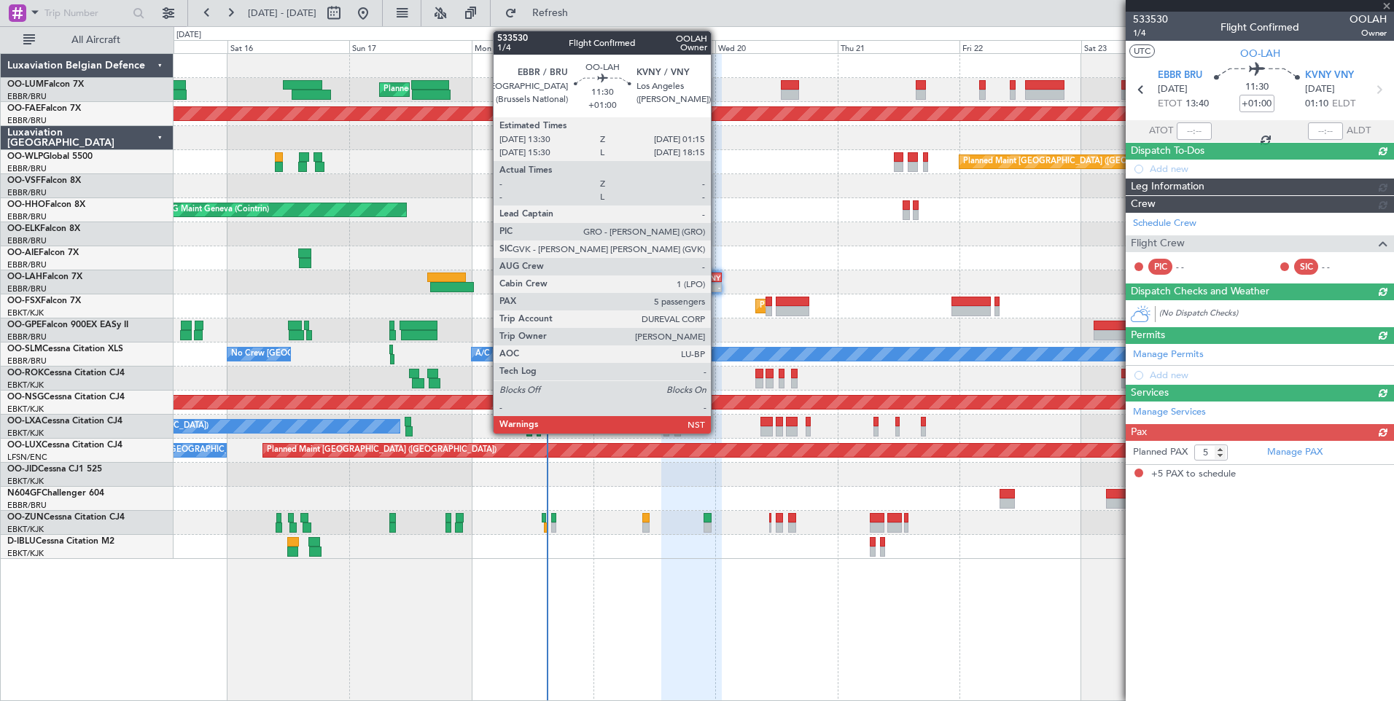
scroll to position [0, 0]
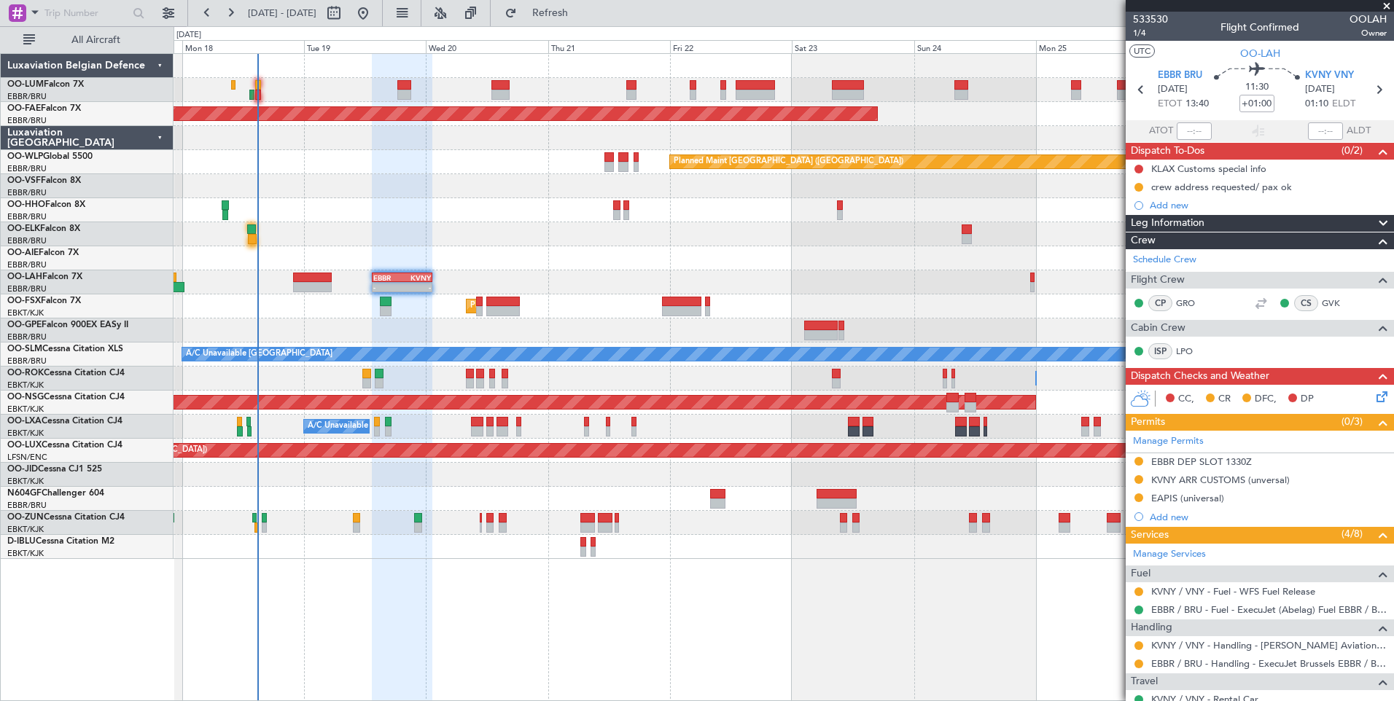
click at [615, 315] on div "Planned Maint [GEOGRAPHIC_DATA] ([GEOGRAPHIC_DATA] National) Planned Maint [GEO…" at bounding box center [782, 306] width 1219 height 505
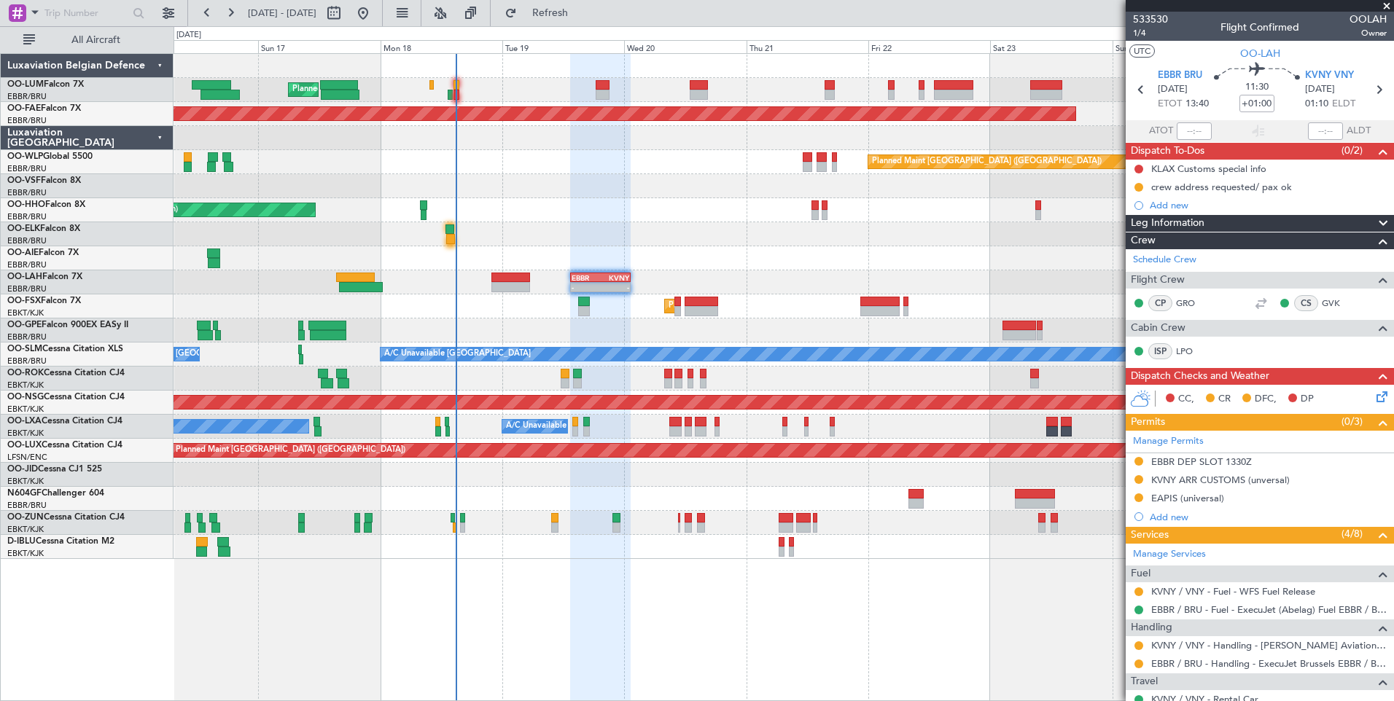
click at [1046, 284] on div "- - EBBR 13:30 Z KVNY 01:15 Z" at bounding box center [782, 282] width 1219 height 24
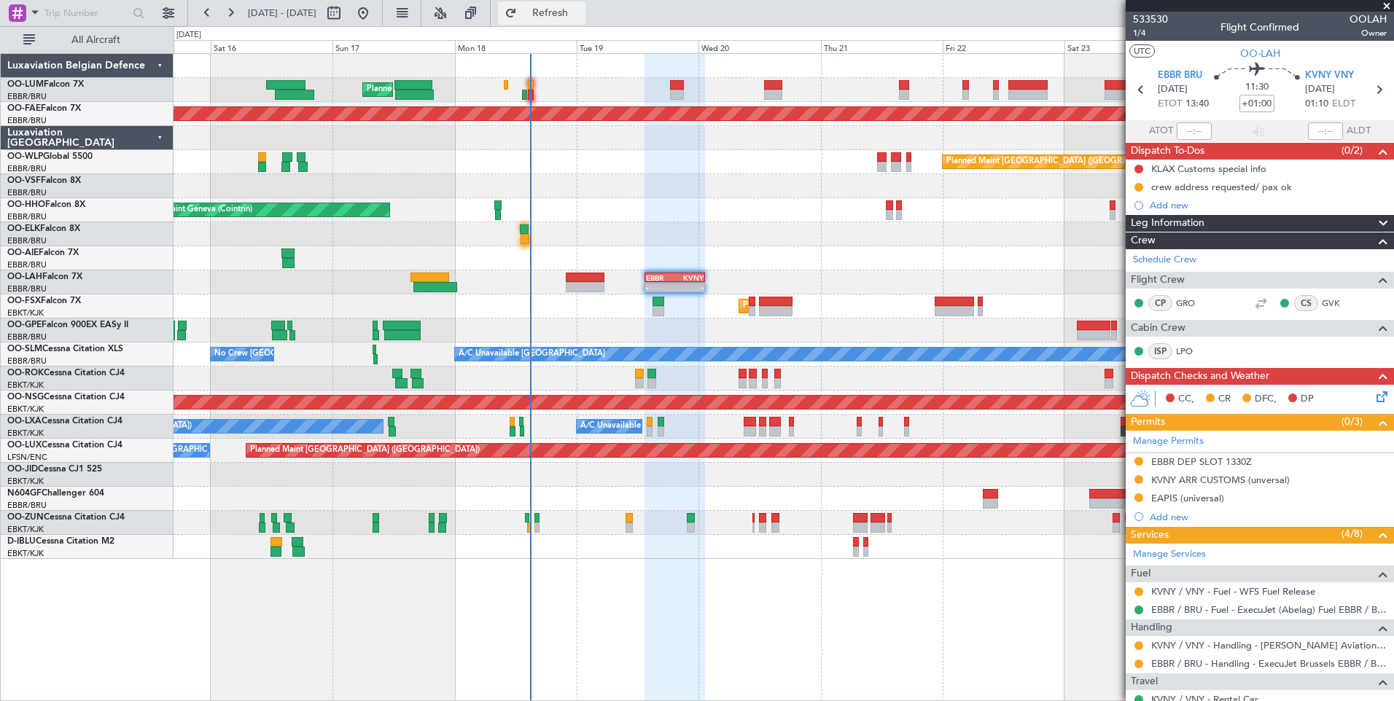
click at [581, 14] on span "Refresh" at bounding box center [550, 13] width 61 height 10
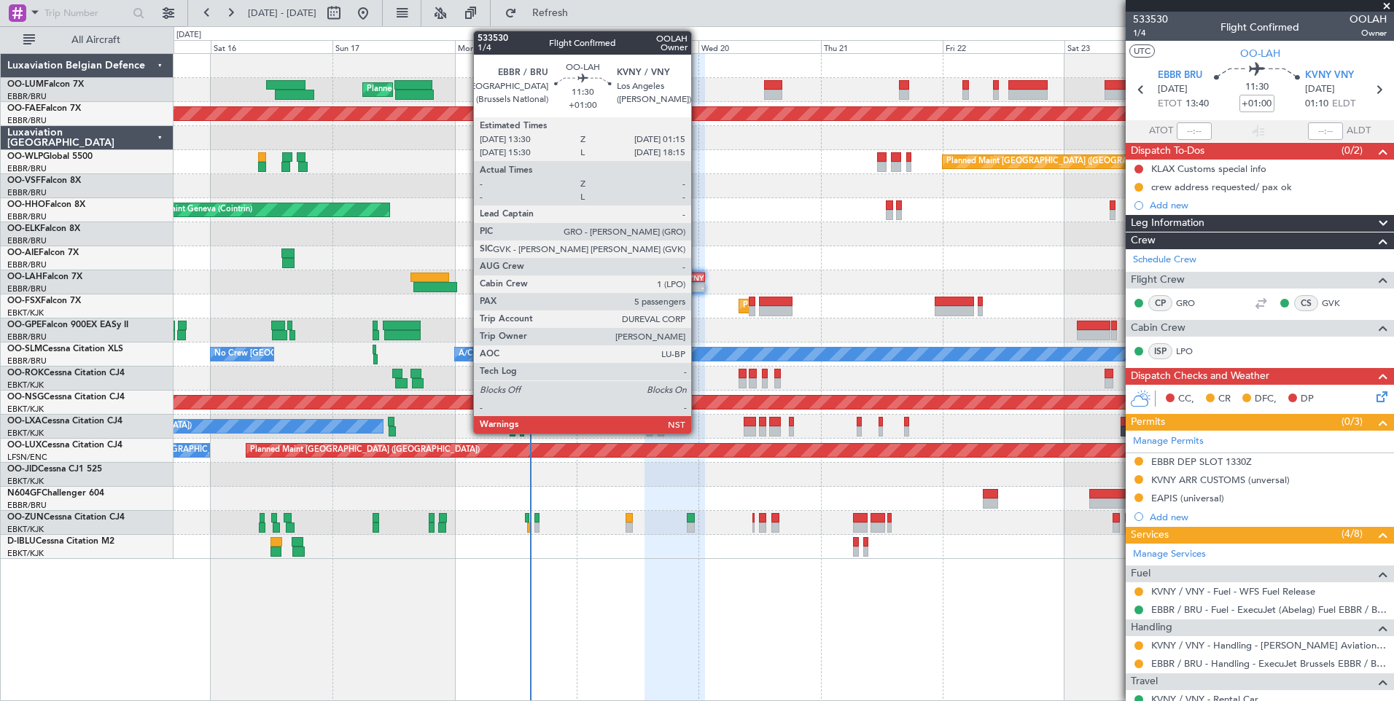
click at [698, 275] on div "KVNY" at bounding box center [688, 277] width 28 height 9
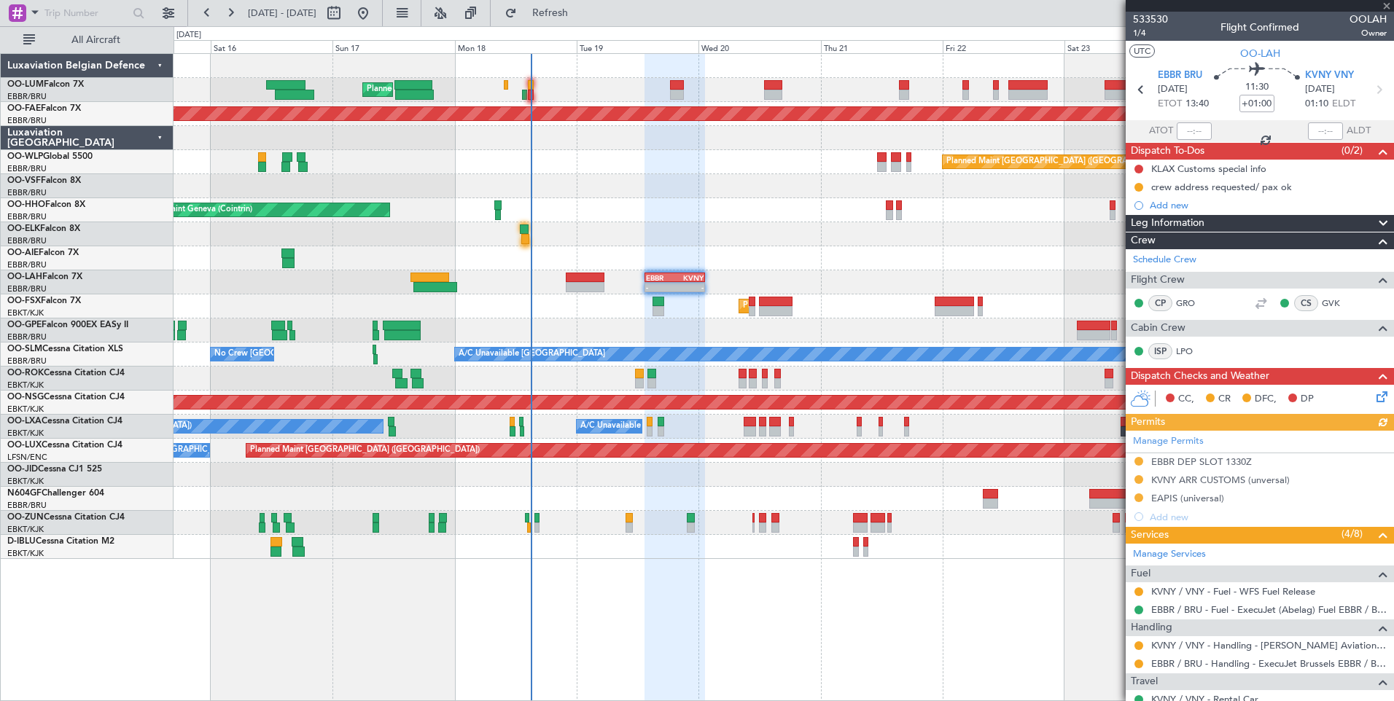
drag, startPoint x: 611, startPoint y: 8, endPoint x: 626, endPoint y: 69, distance: 62.4
click at [581, 8] on span "Refresh" at bounding box center [550, 13] width 61 height 10
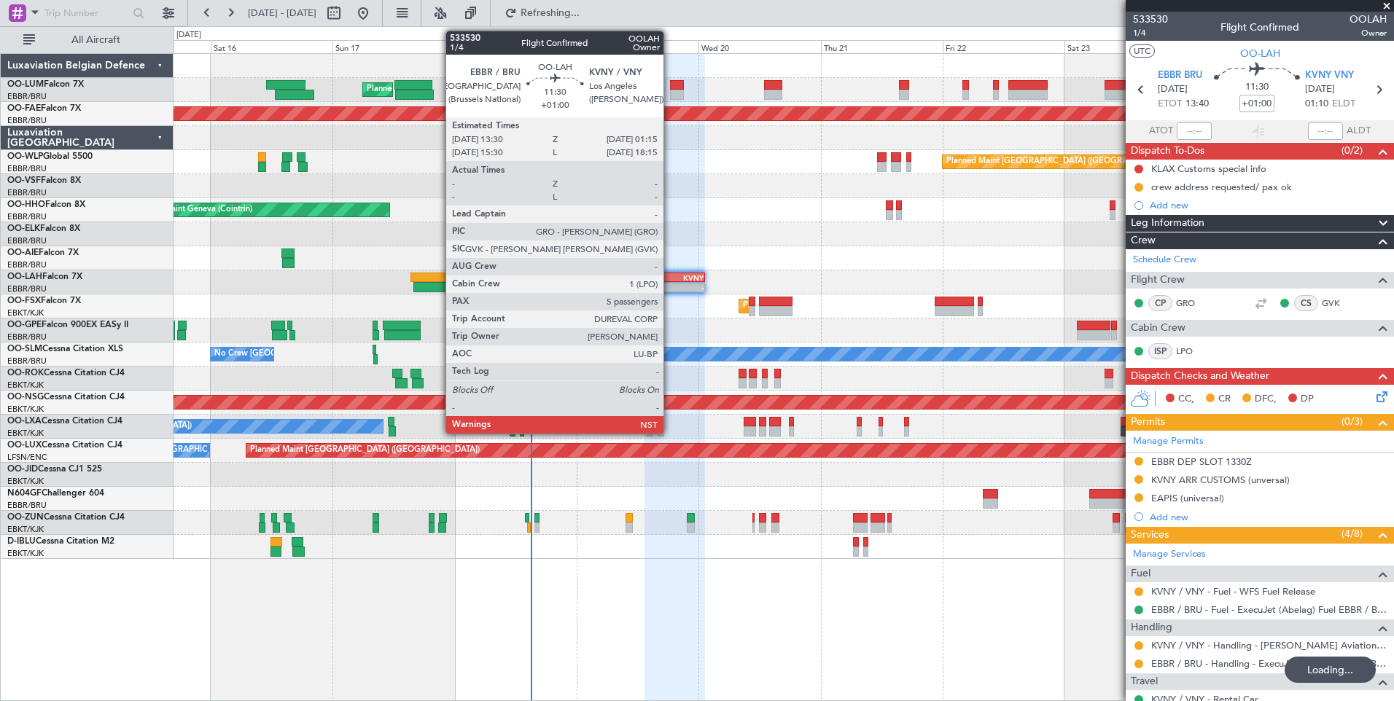
click at [670, 273] on div "EBBR" at bounding box center [660, 277] width 28 height 9
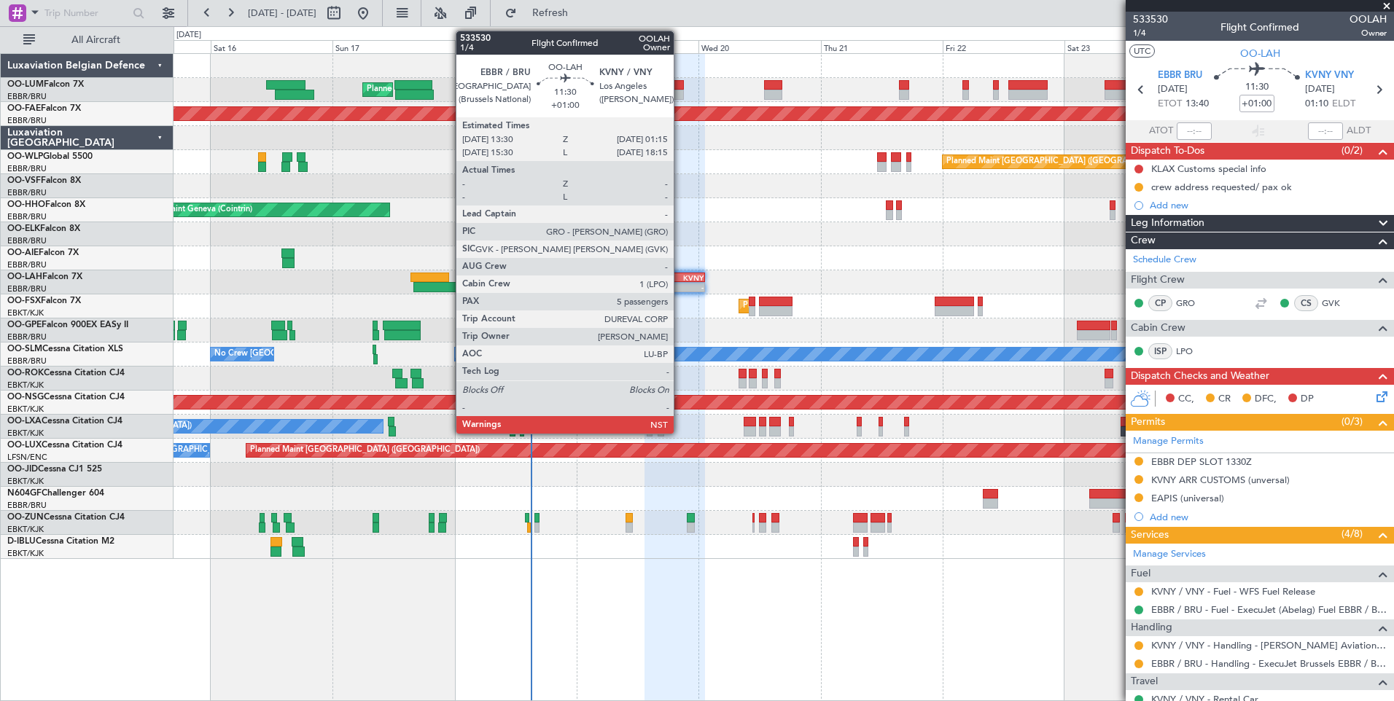
click at [680, 281] on div "EBBR 13:30 Z KVNY 01:15 Z" at bounding box center [674, 278] width 60 height 10
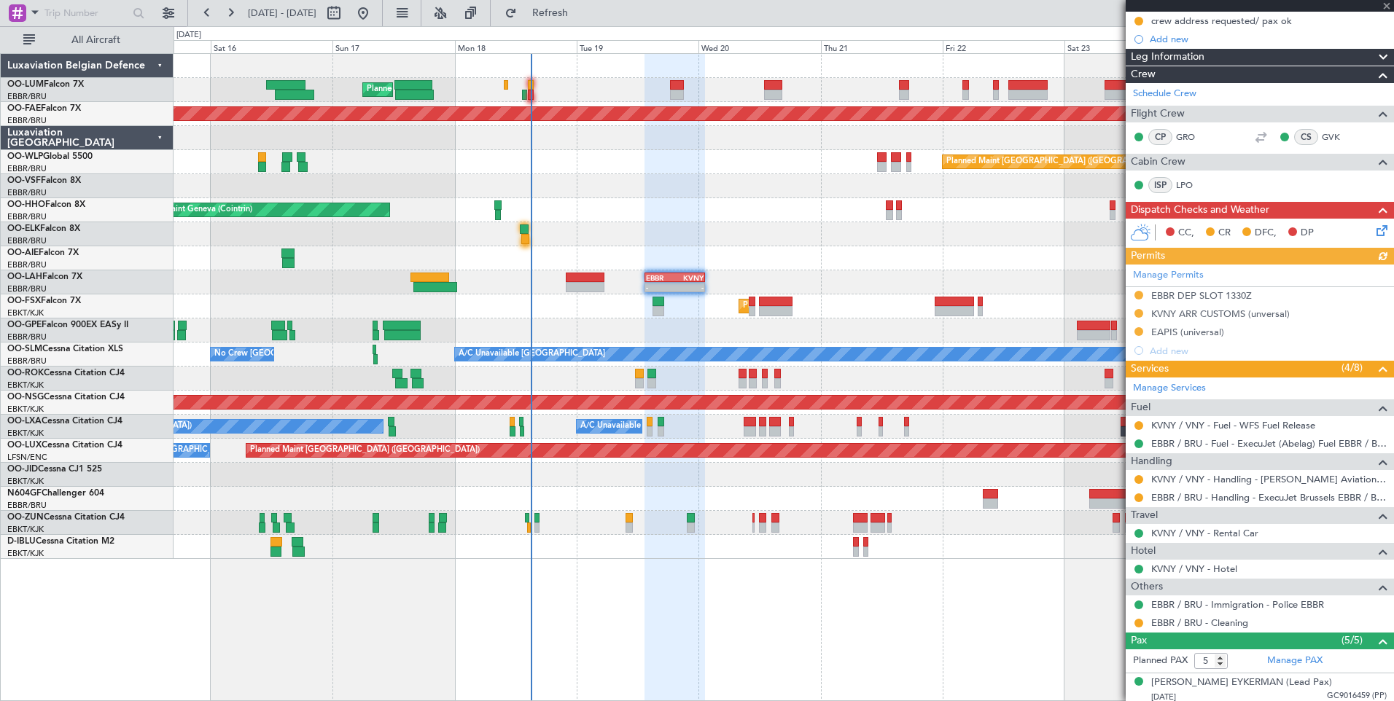
scroll to position [219, 0]
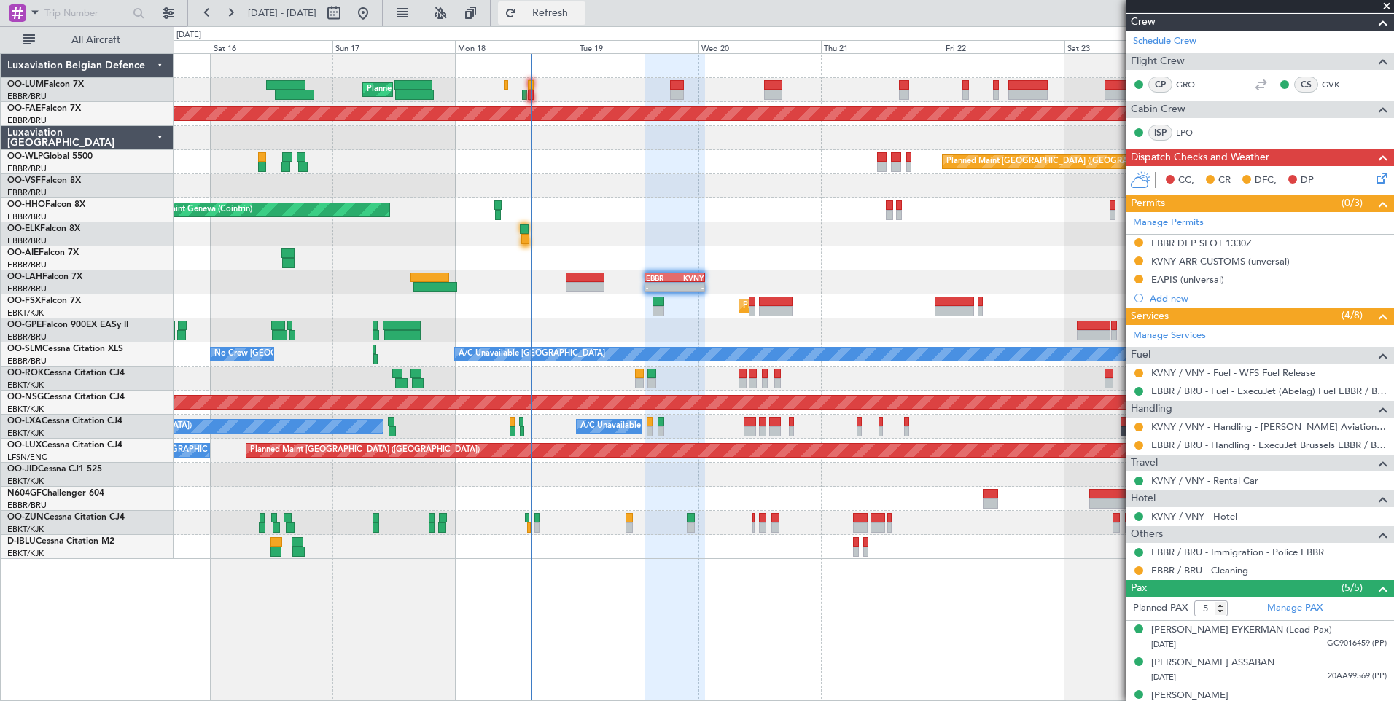
click at [581, 18] on span "Refresh" at bounding box center [550, 13] width 61 height 10
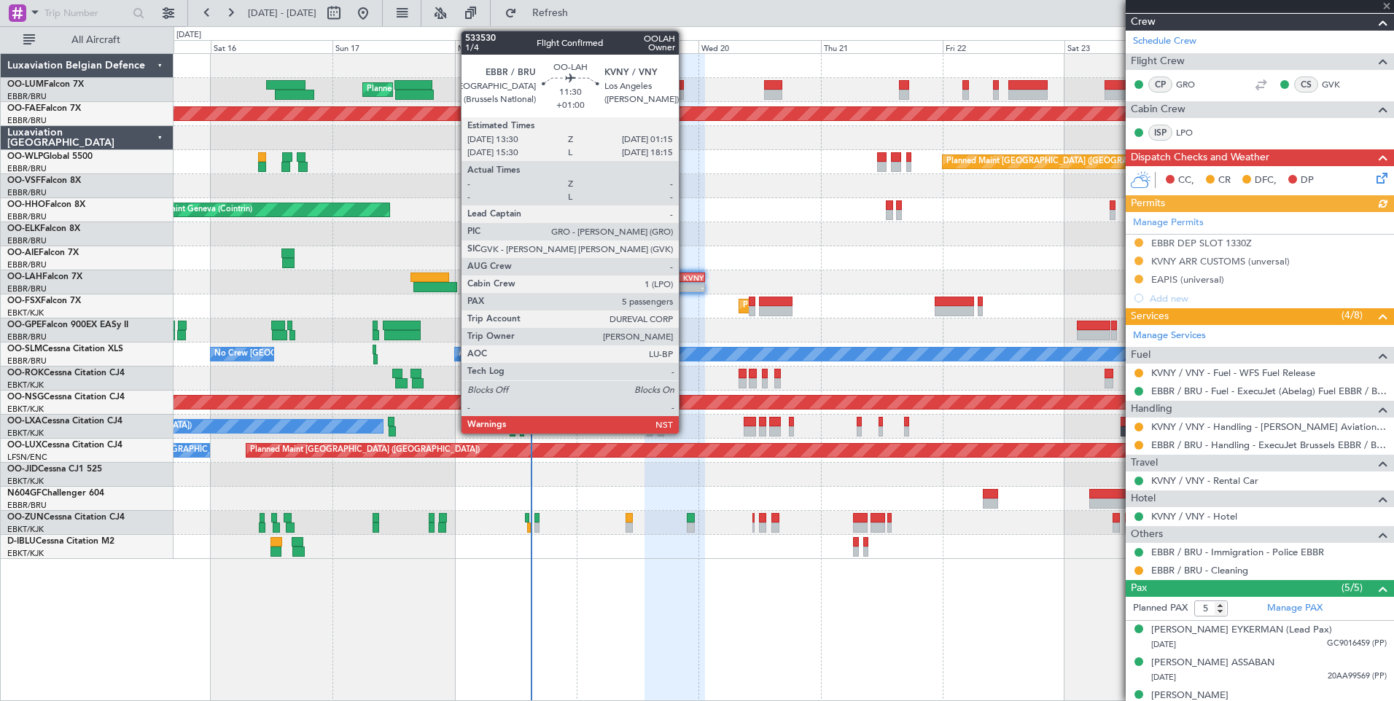
click at [685, 278] on div "KVNY" at bounding box center [688, 277] width 28 height 9
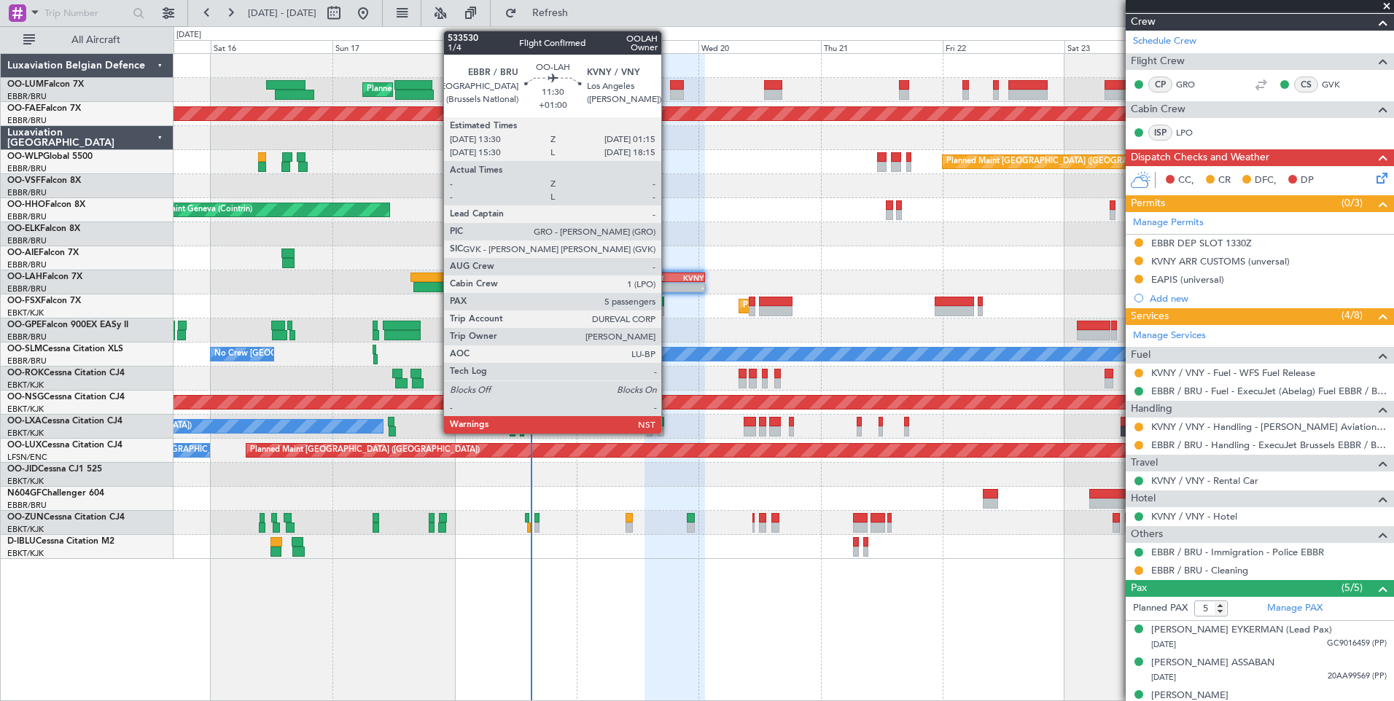
click at [668, 275] on div "EBBR" at bounding box center [660, 277] width 28 height 9
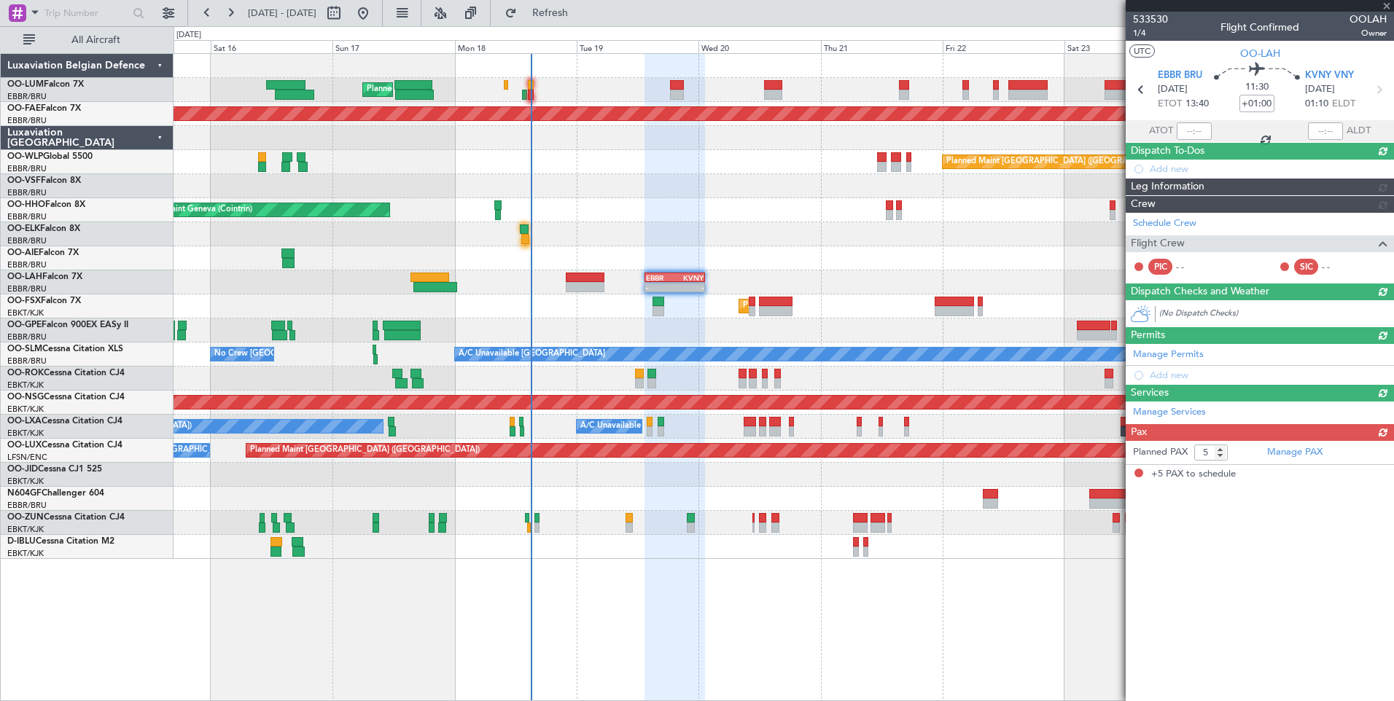
scroll to position [0, 0]
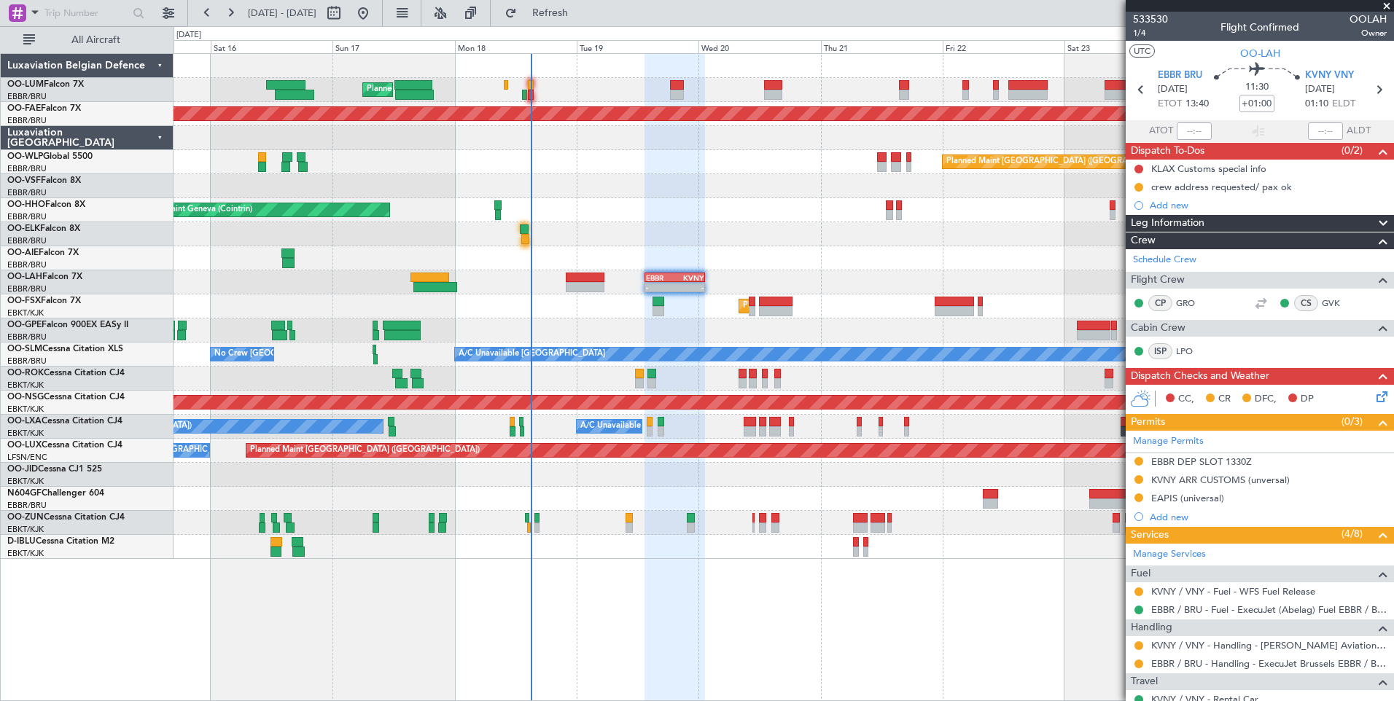
click at [903, 617] on div "Planned Maint Brussels (Brussels National) Planned Maint Kortrijk-Wevelgem Plan…" at bounding box center [783, 377] width 1220 height 648
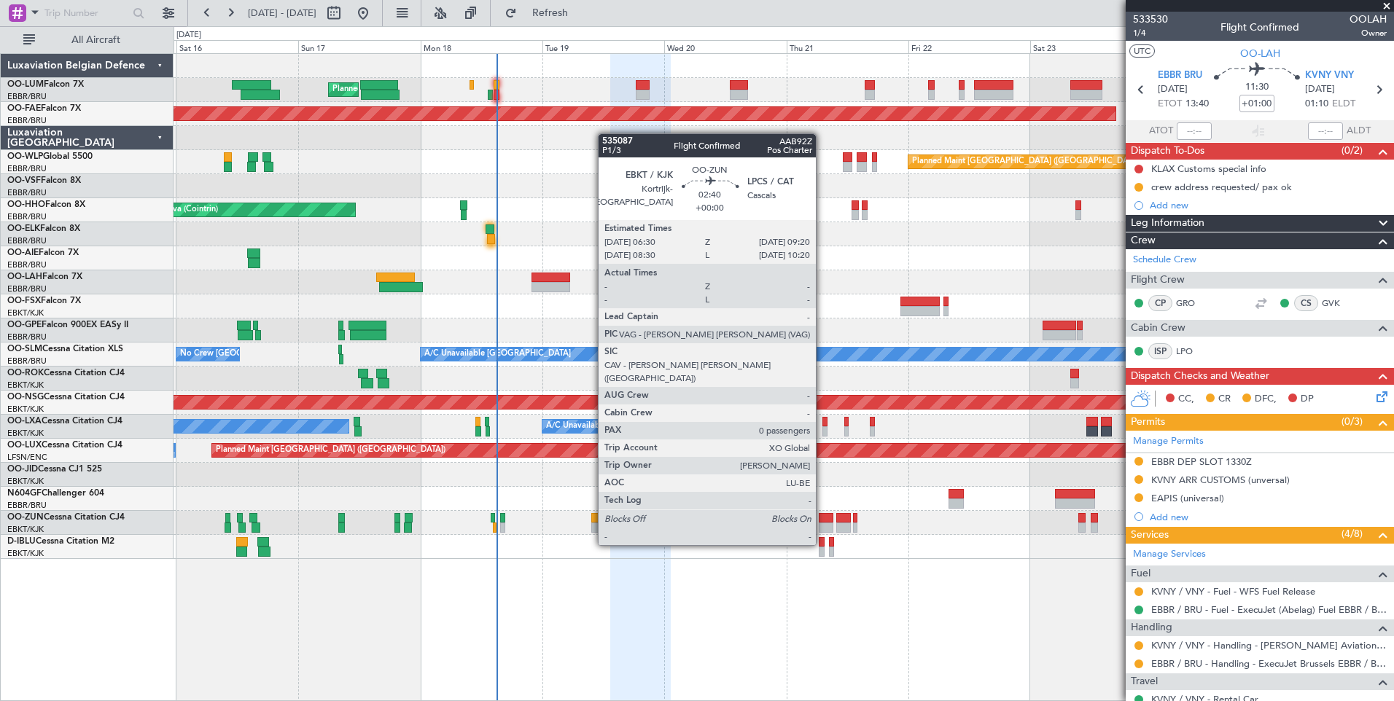
click at [822, 517] on div at bounding box center [826, 518] width 15 height 10
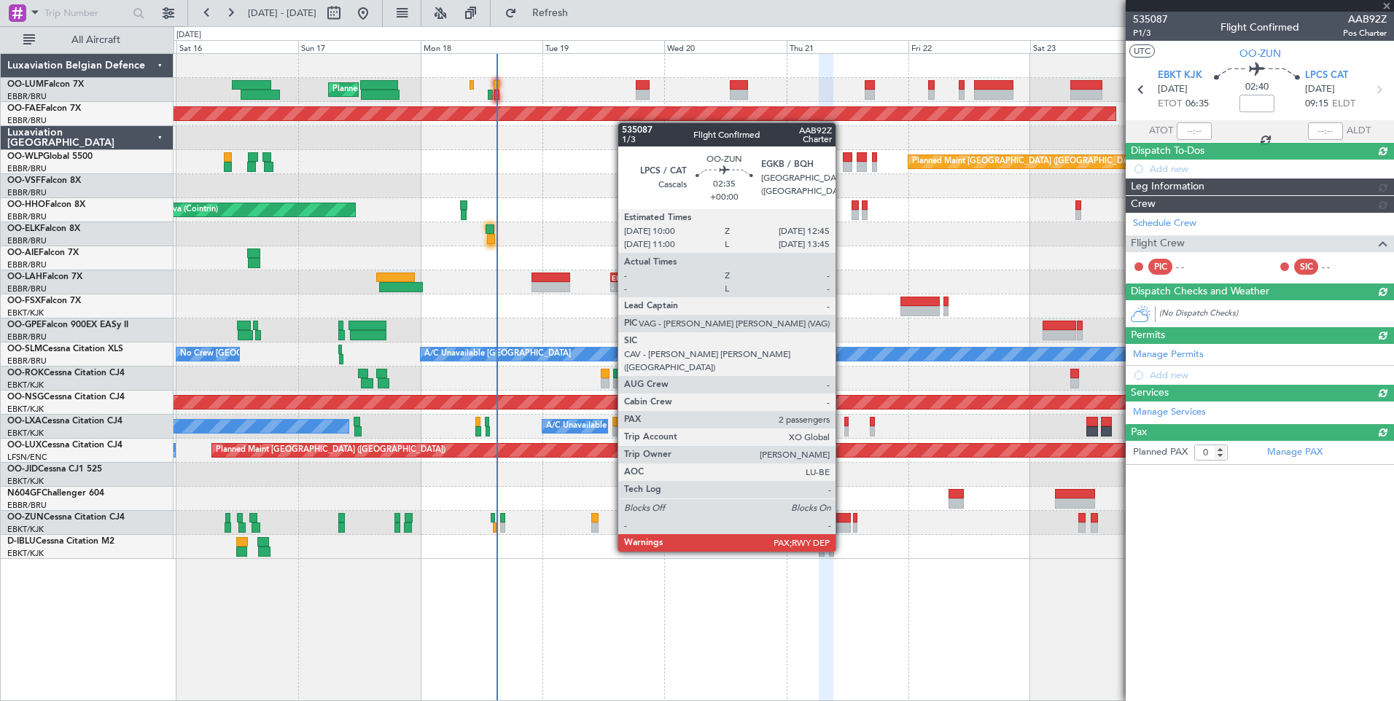
click at [842, 524] on div at bounding box center [843, 528] width 15 height 10
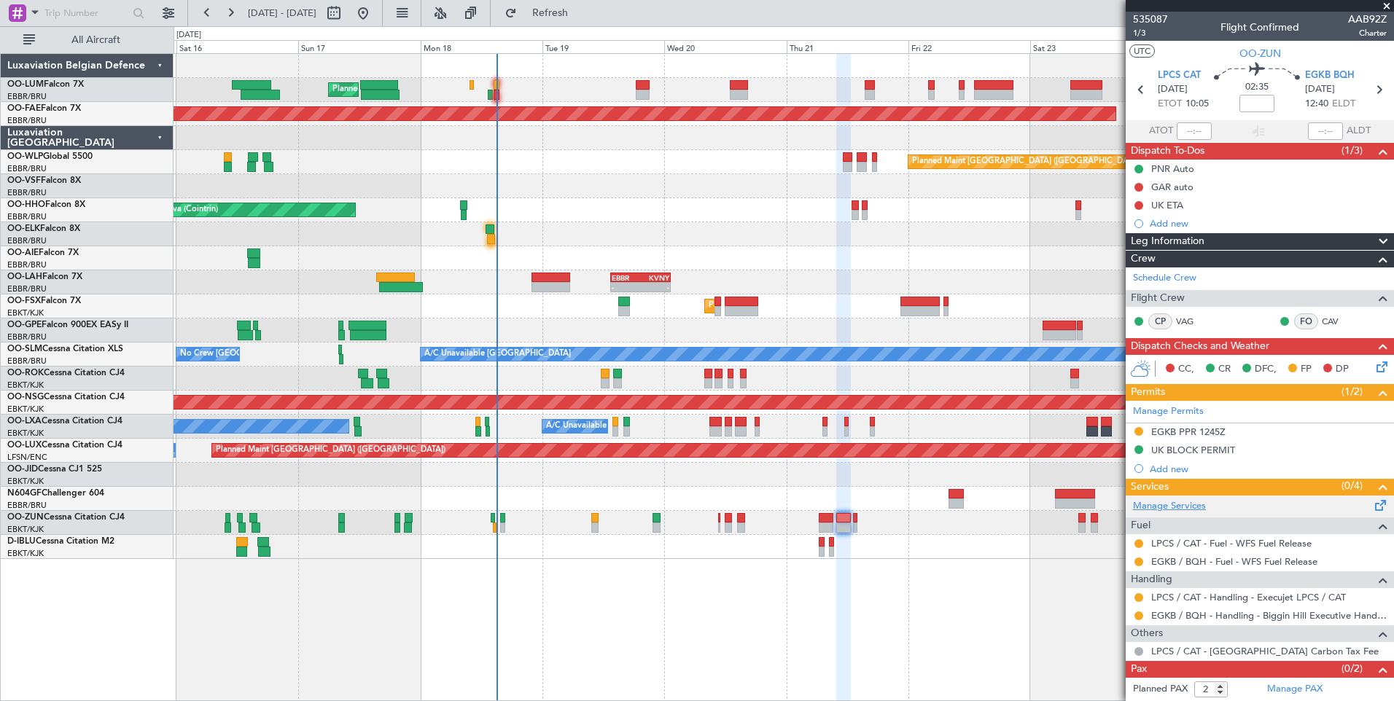
scroll to position [19, 0]
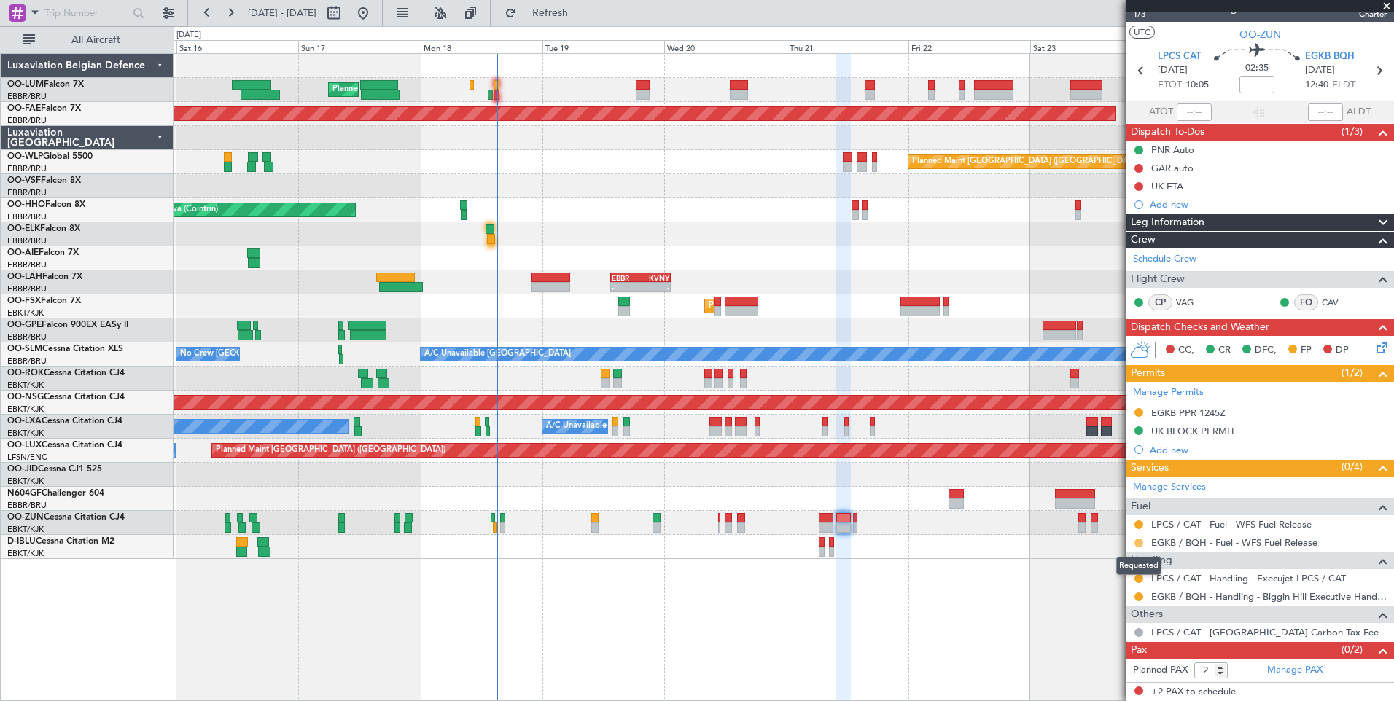
click at [1134, 544] on button at bounding box center [1138, 543] width 9 height 9
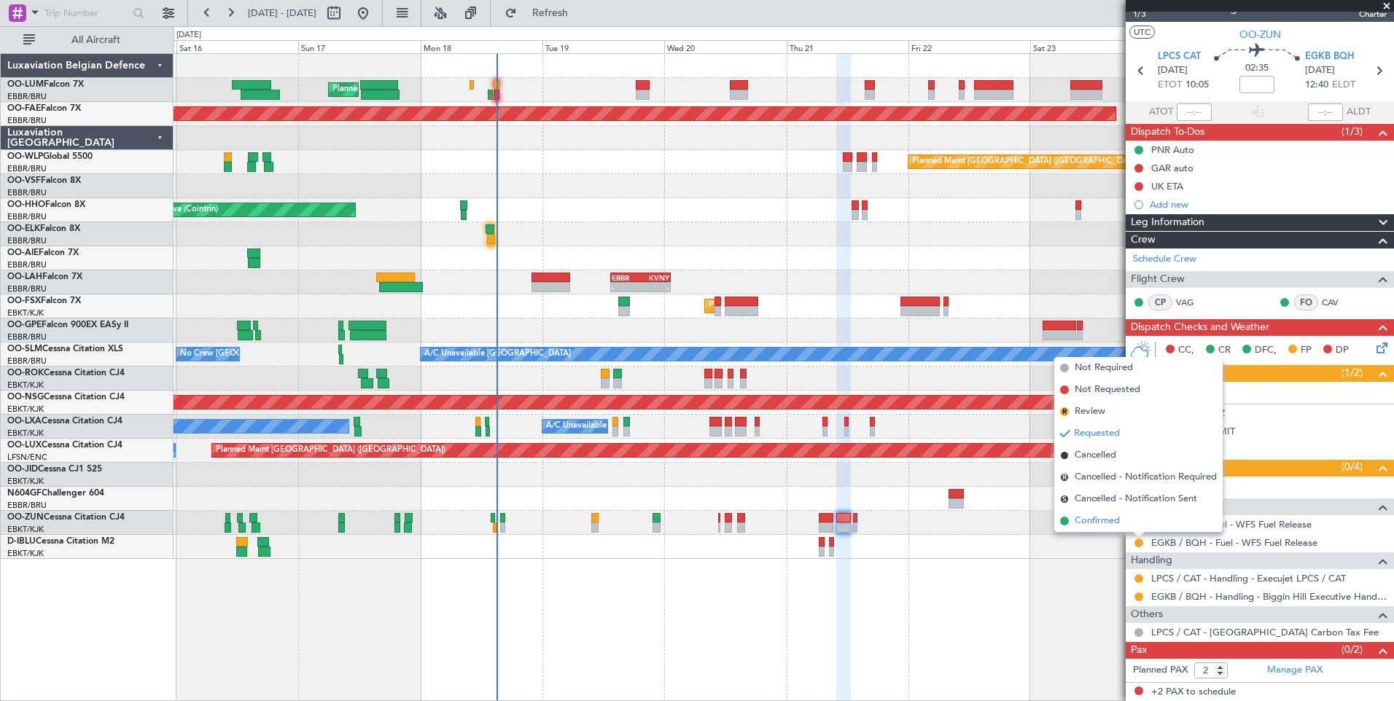
click at [1093, 522] on span "Confirmed" at bounding box center [1096, 521] width 45 height 15
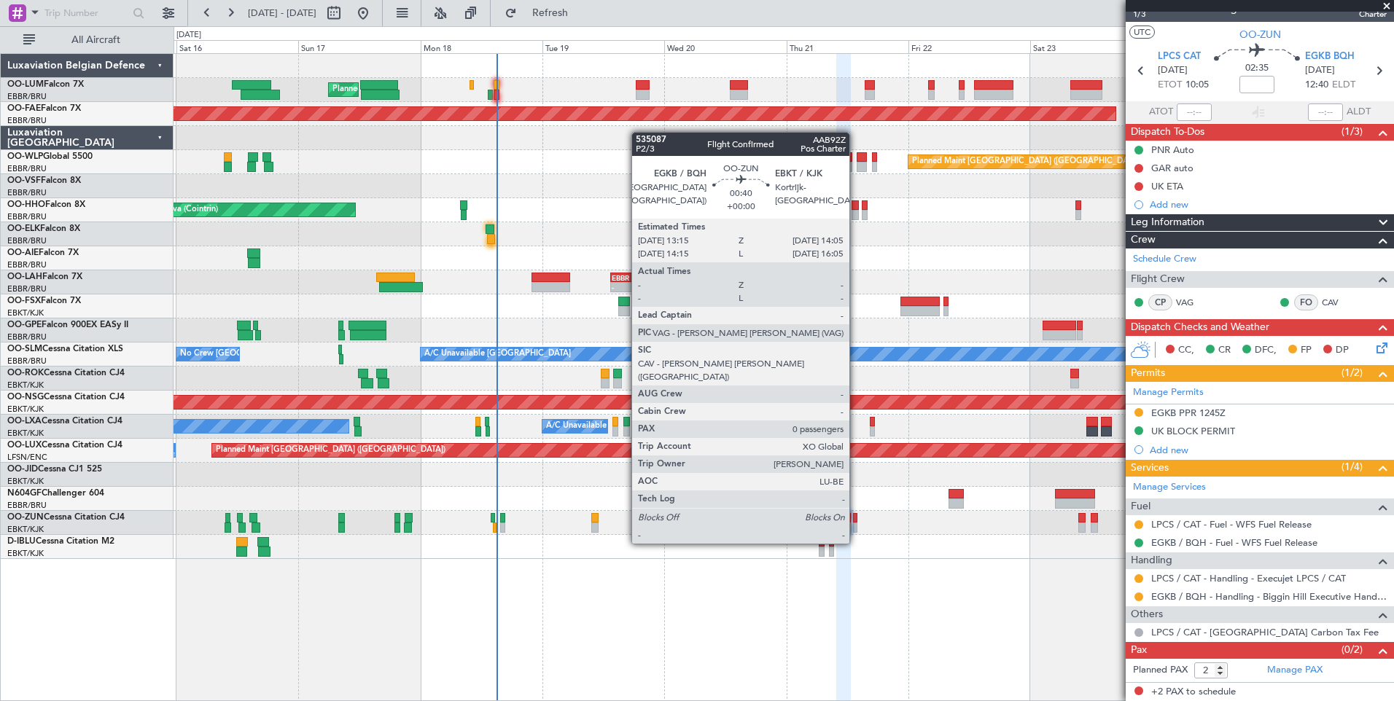
click at [856, 516] on div at bounding box center [855, 518] width 4 height 10
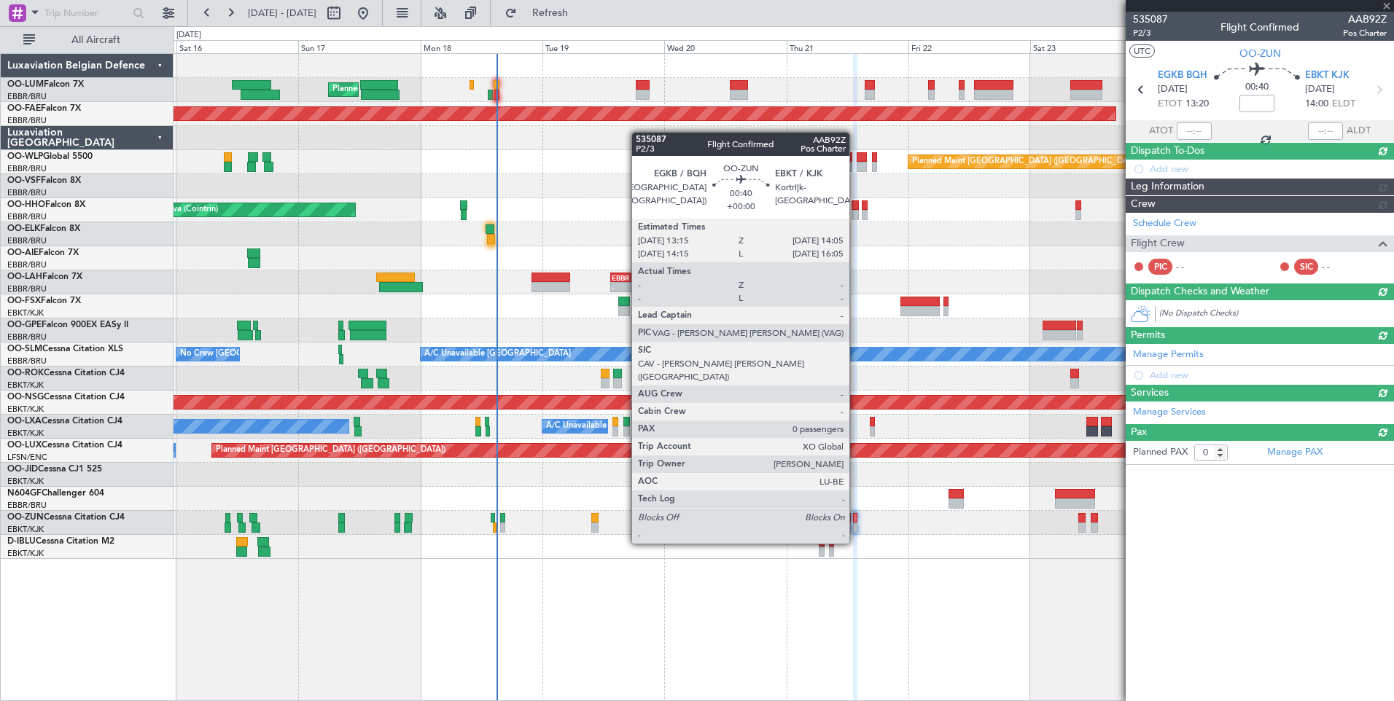
scroll to position [0, 0]
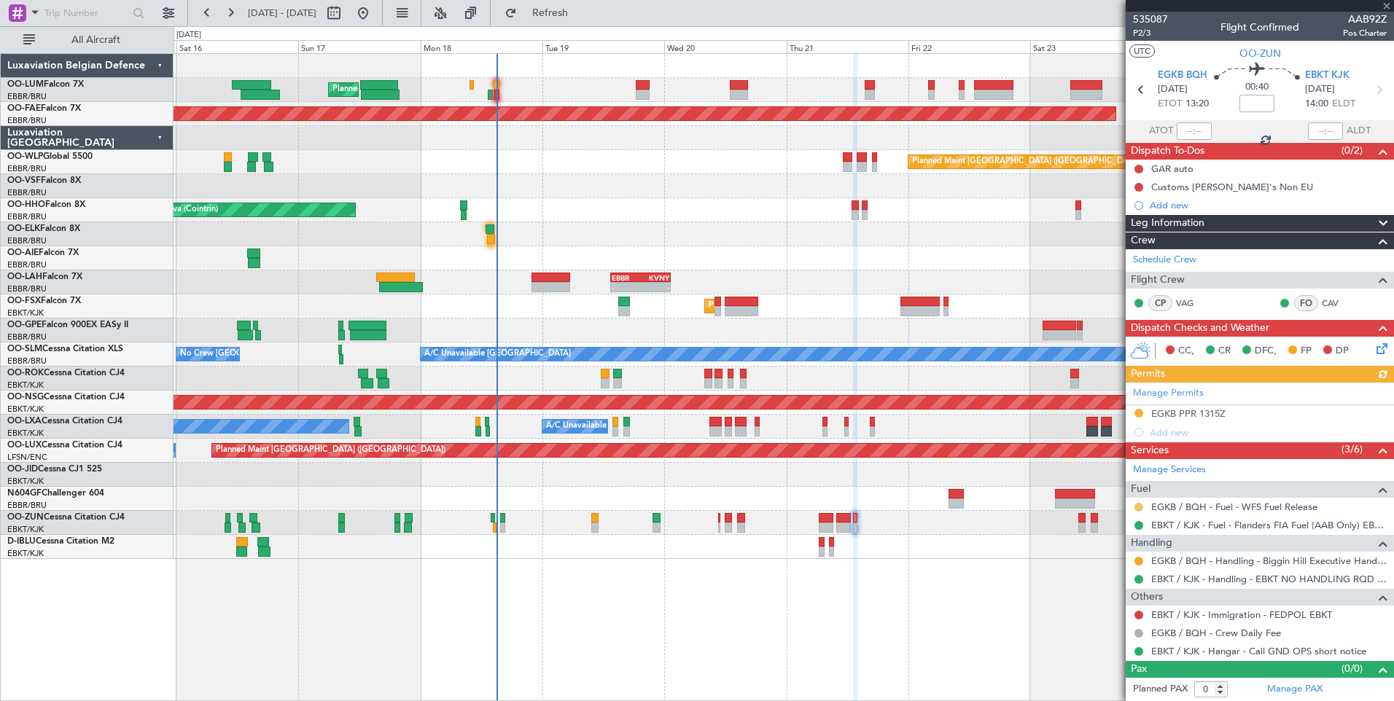
click at [1136, 504] on button at bounding box center [1138, 507] width 9 height 9
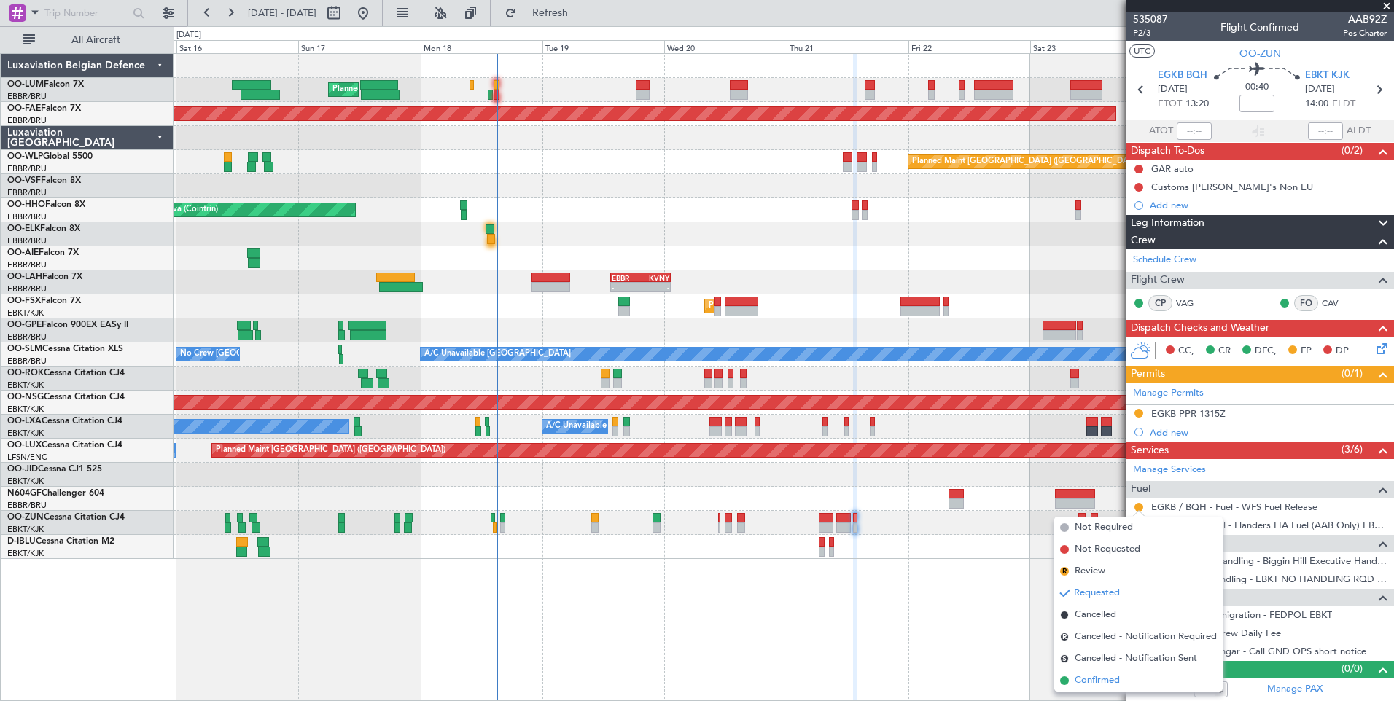
click at [1098, 678] on span "Confirmed" at bounding box center [1096, 680] width 45 height 15
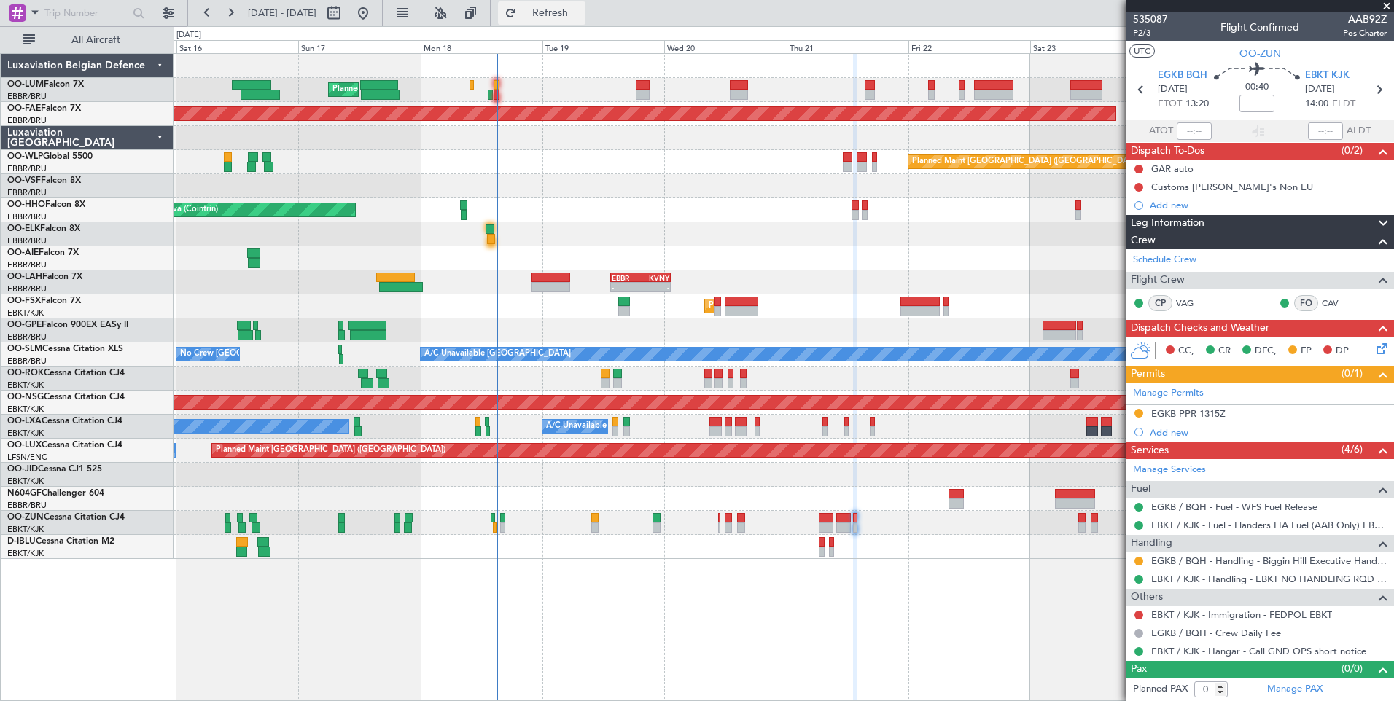
click at [573, 11] on span "Refresh" at bounding box center [550, 13] width 61 height 10
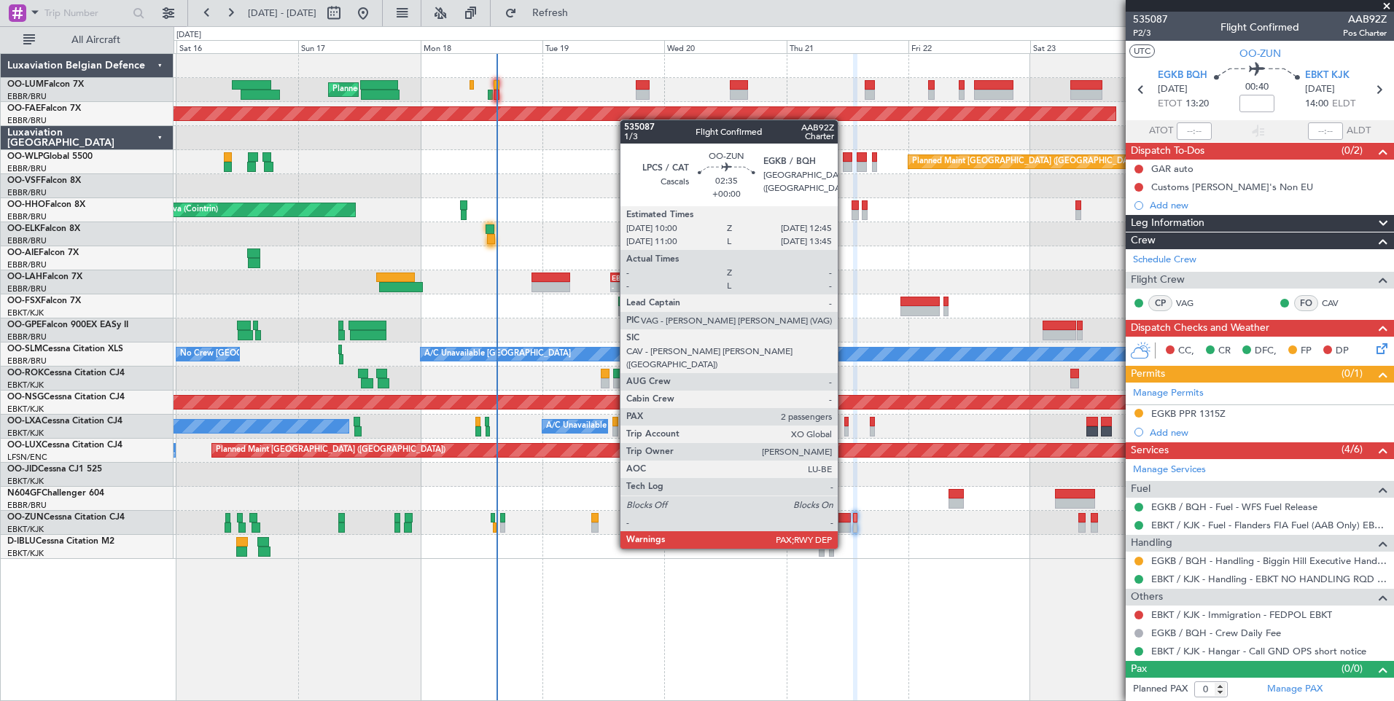
click at [844, 521] on div at bounding box center [843, 518] width 15 height 10
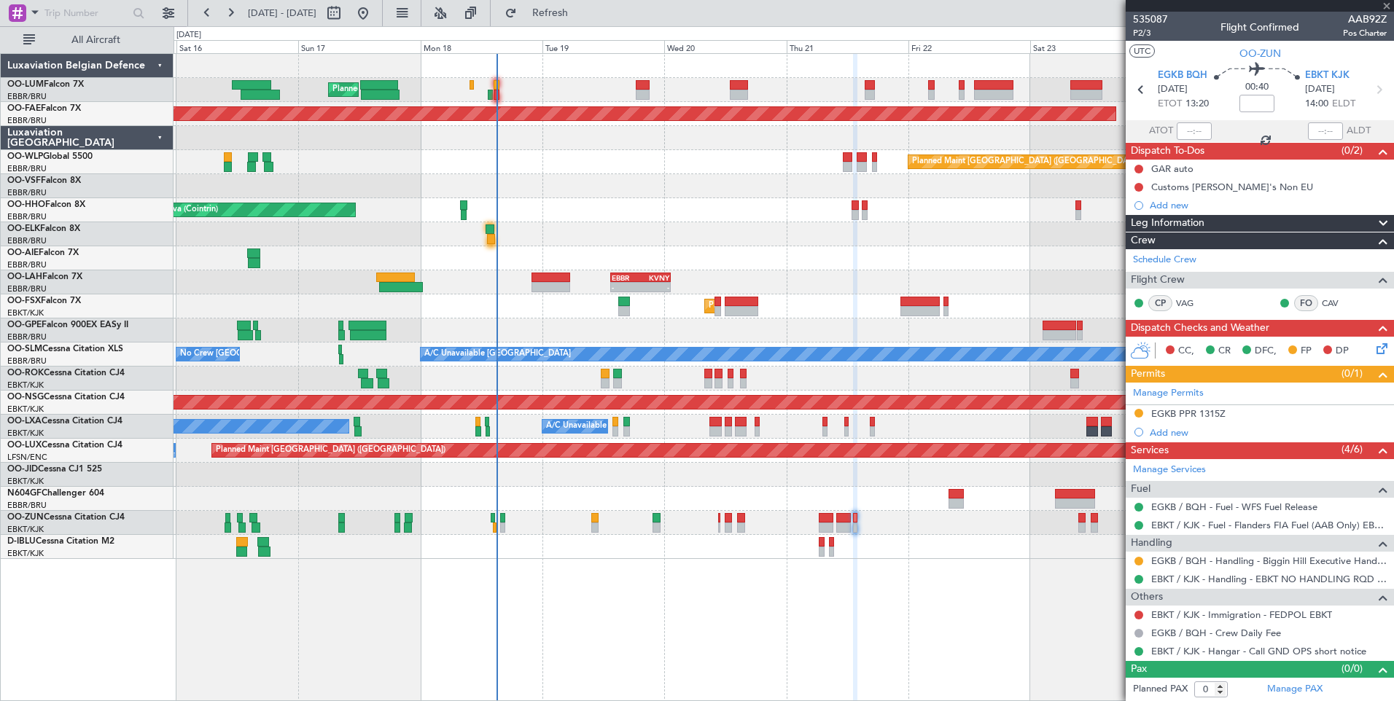
type input "2"
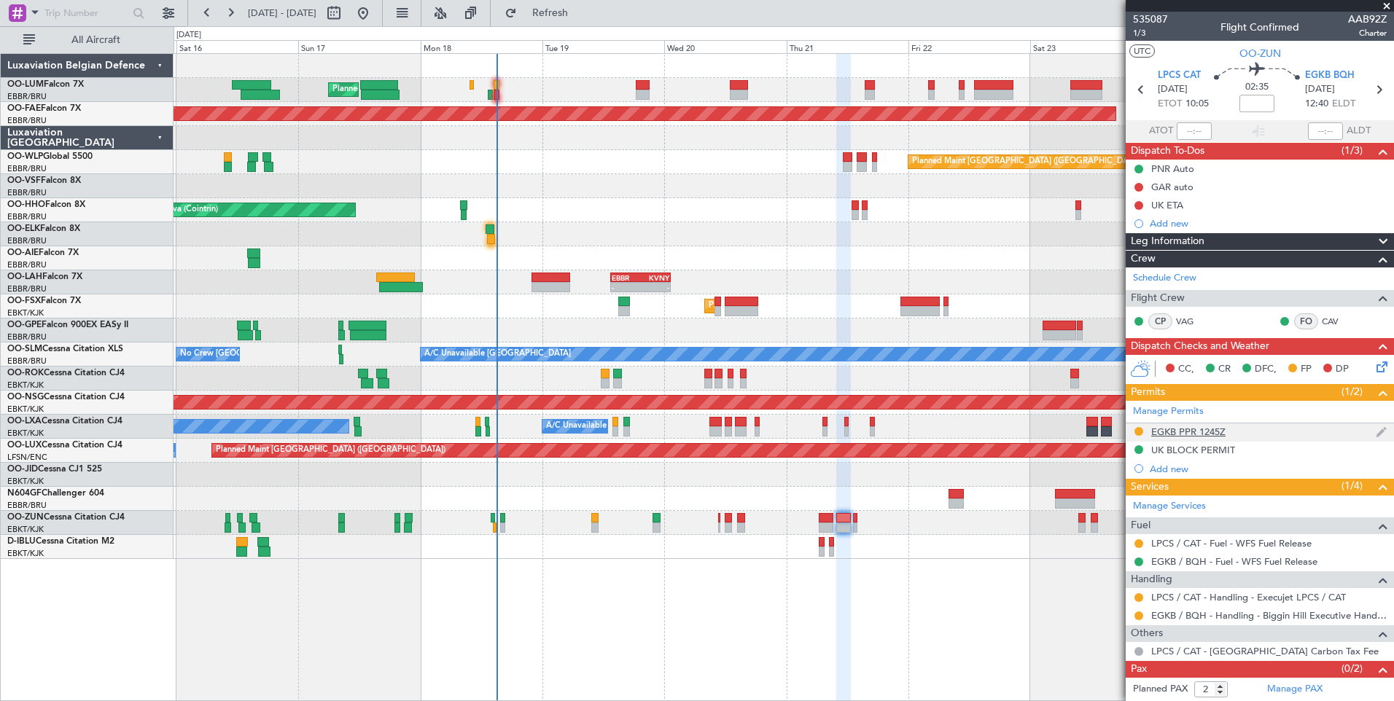
click at [1171, 432] on div "EGKB PPR 1245Z" at bounding box center [1188, 432] width 74 height 12
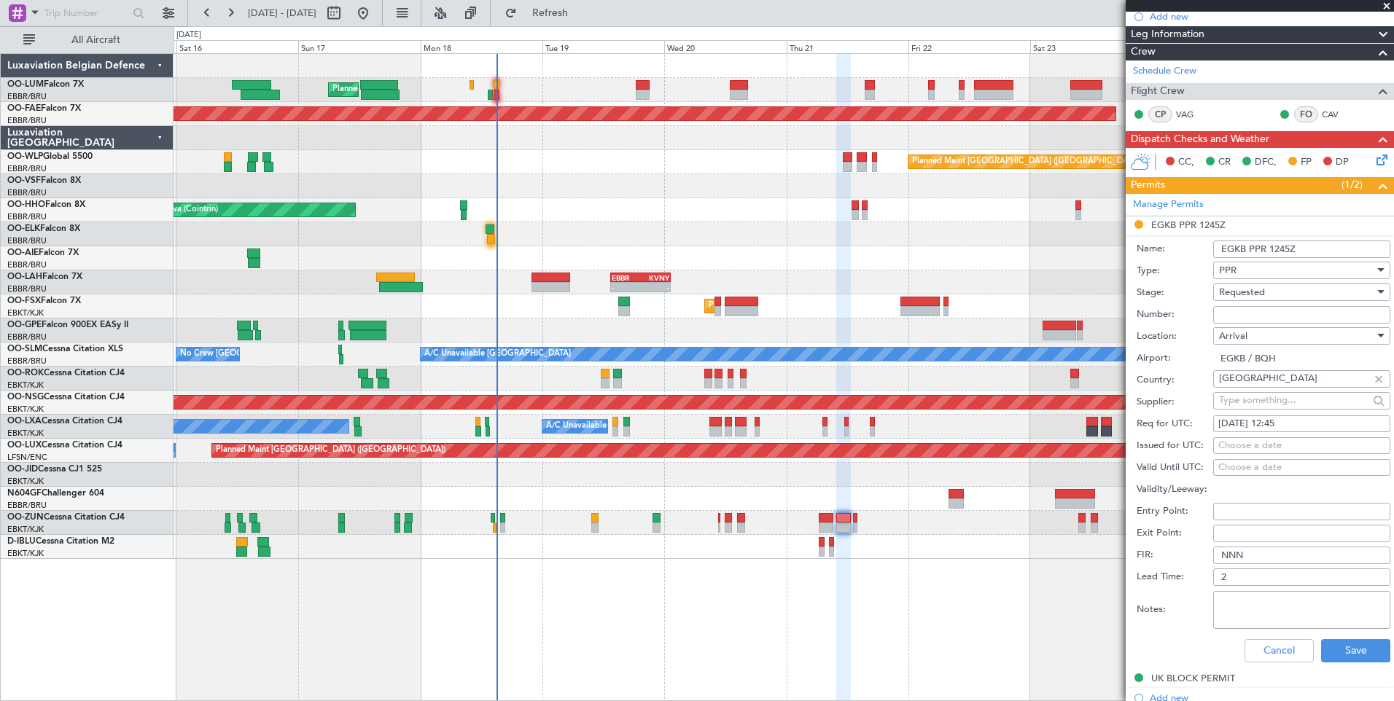
scroll to position [364, 0]
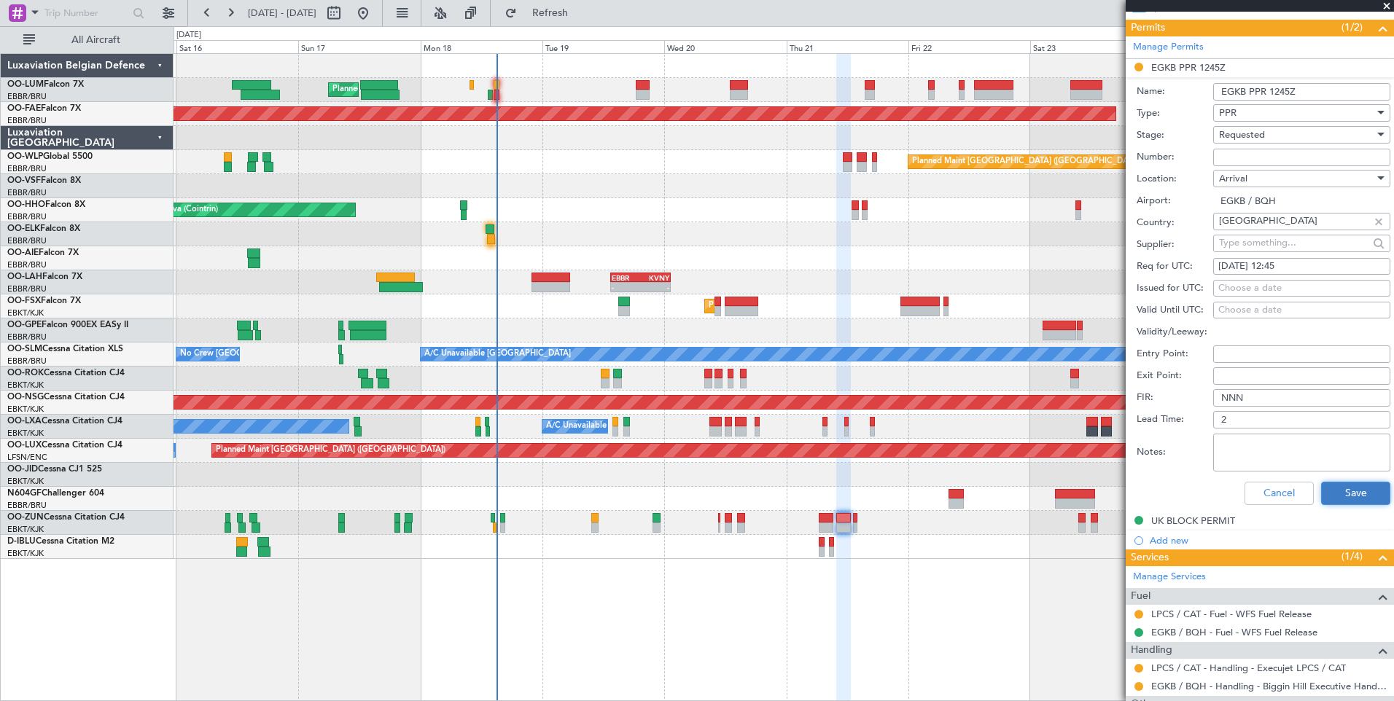
click at [1338, 494] on button "Save" at bounding box center [1355, 493] width 69 height 23
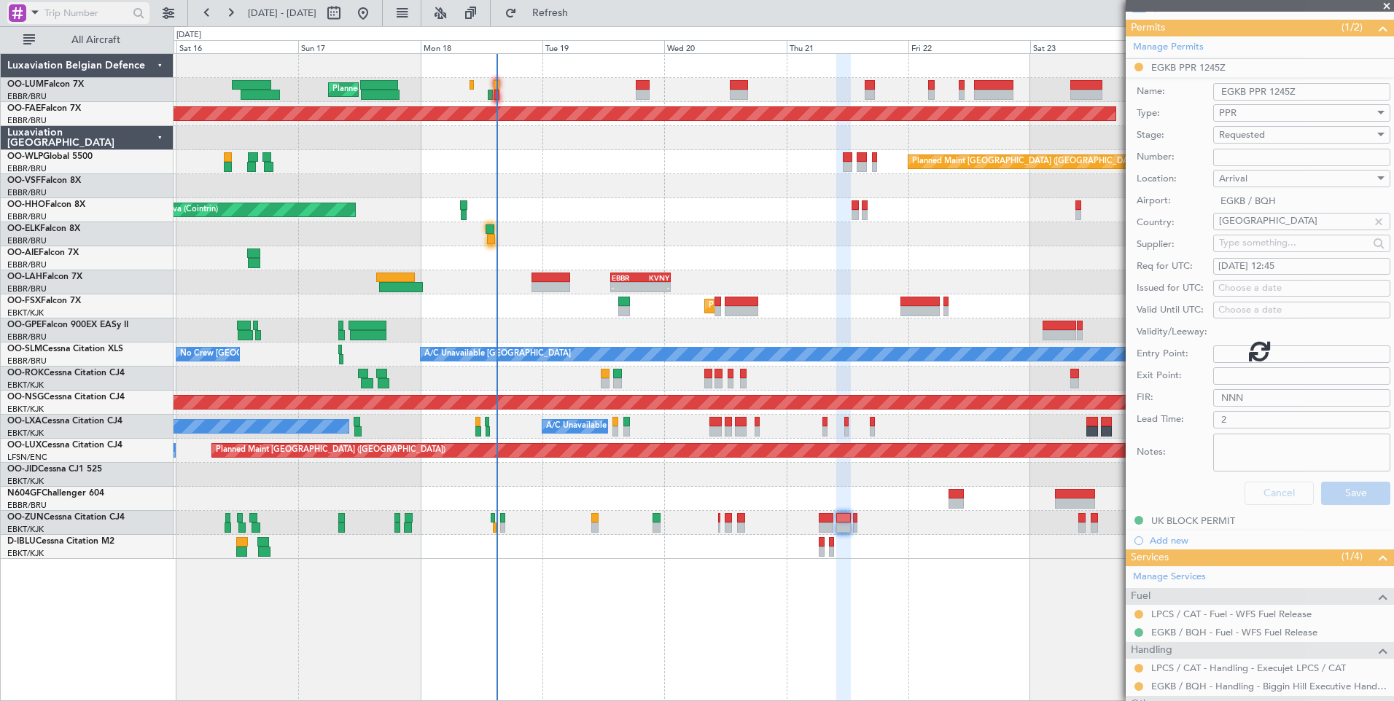
click at [34, 6] on span at bounding box center [34, 12] width 17 height 18
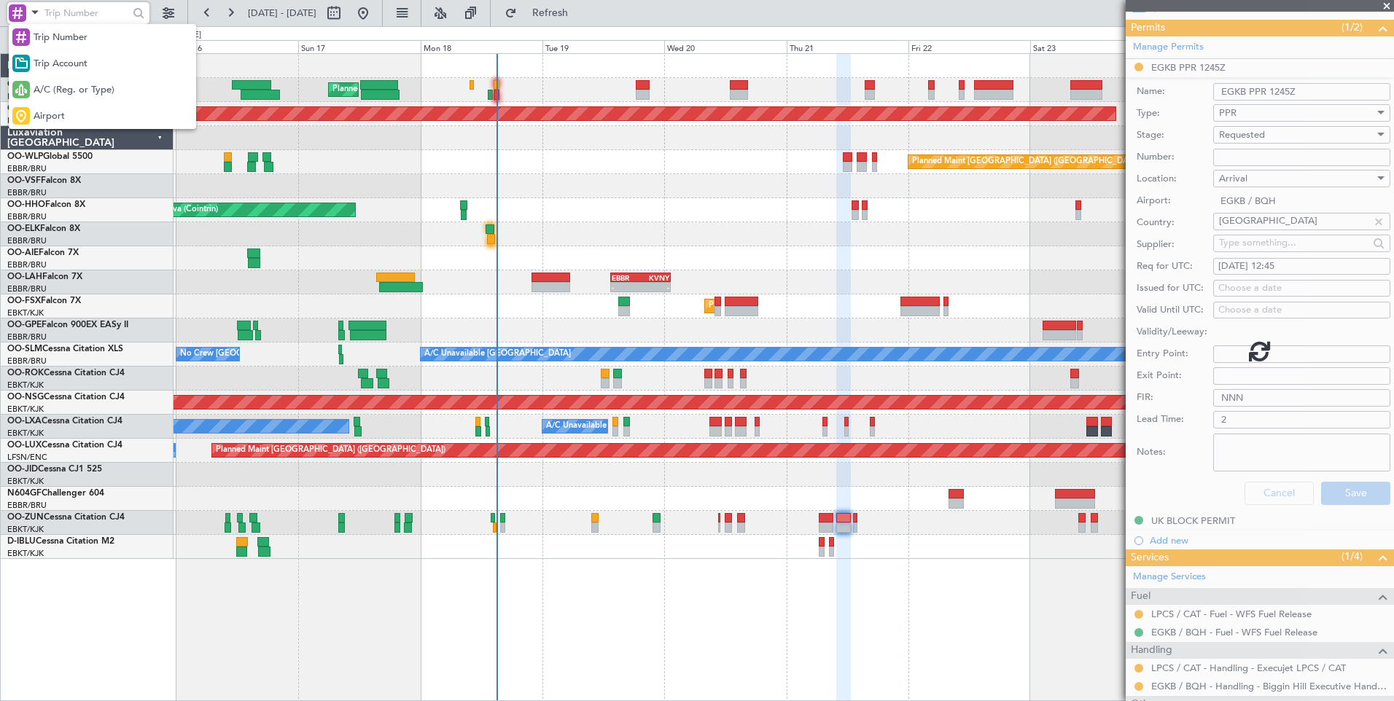
scroll to position [19, 0]
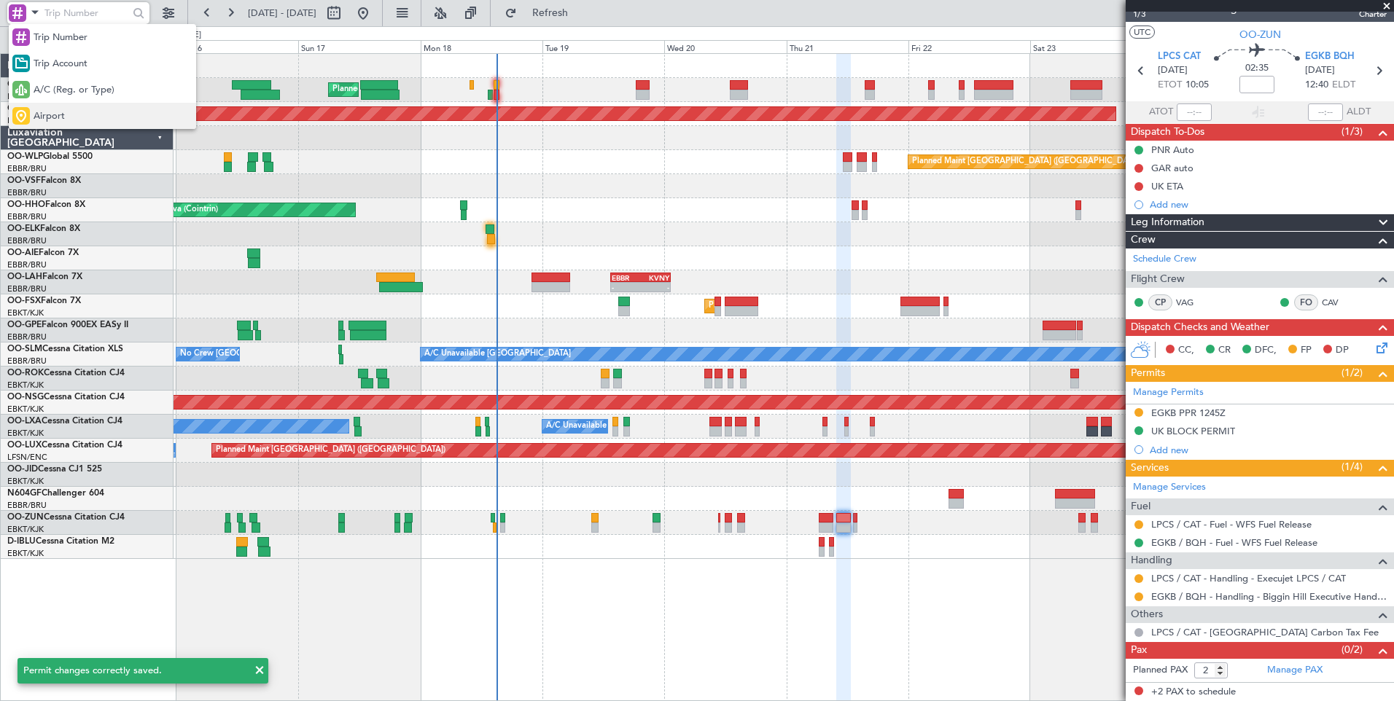
click at [79, 109] on div "Airport" at bounding box center [102, 116] width 187 height 26
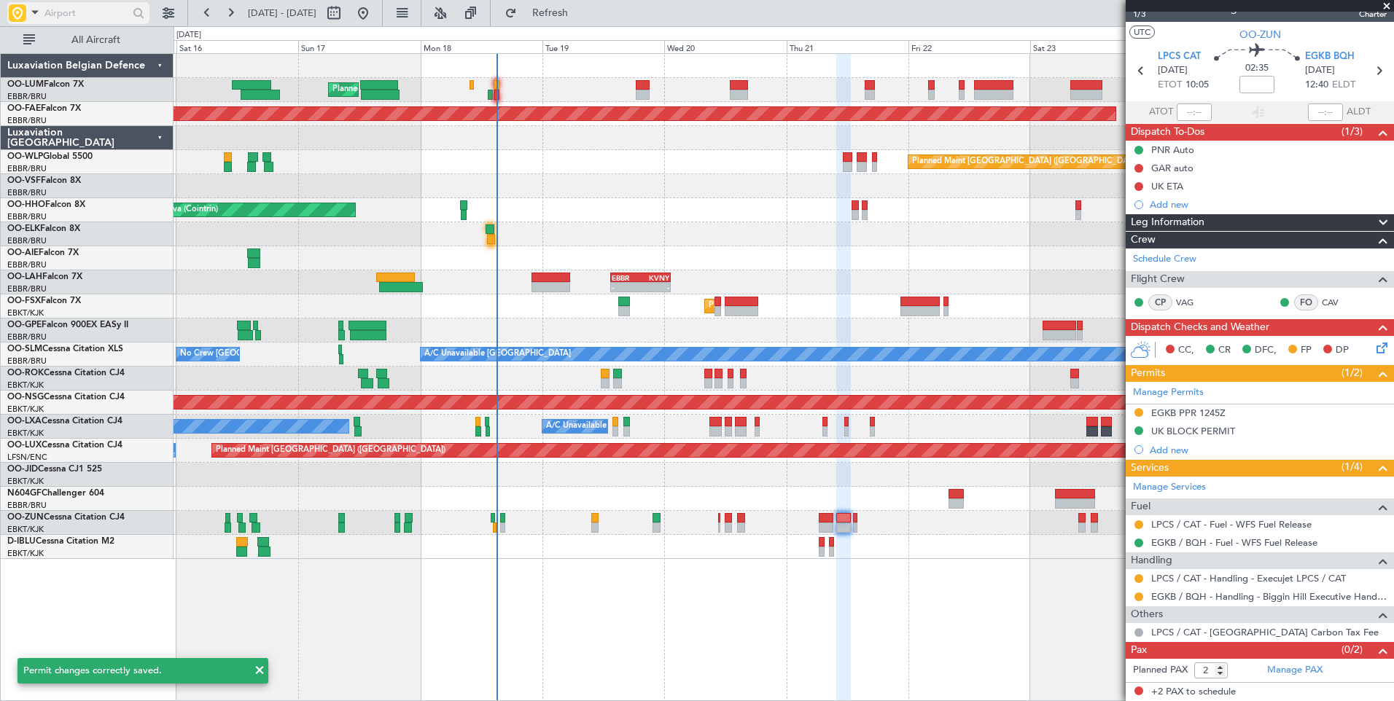
click at [102, 10] on input "text" at bounding box center [86, 13] width 84 height 22
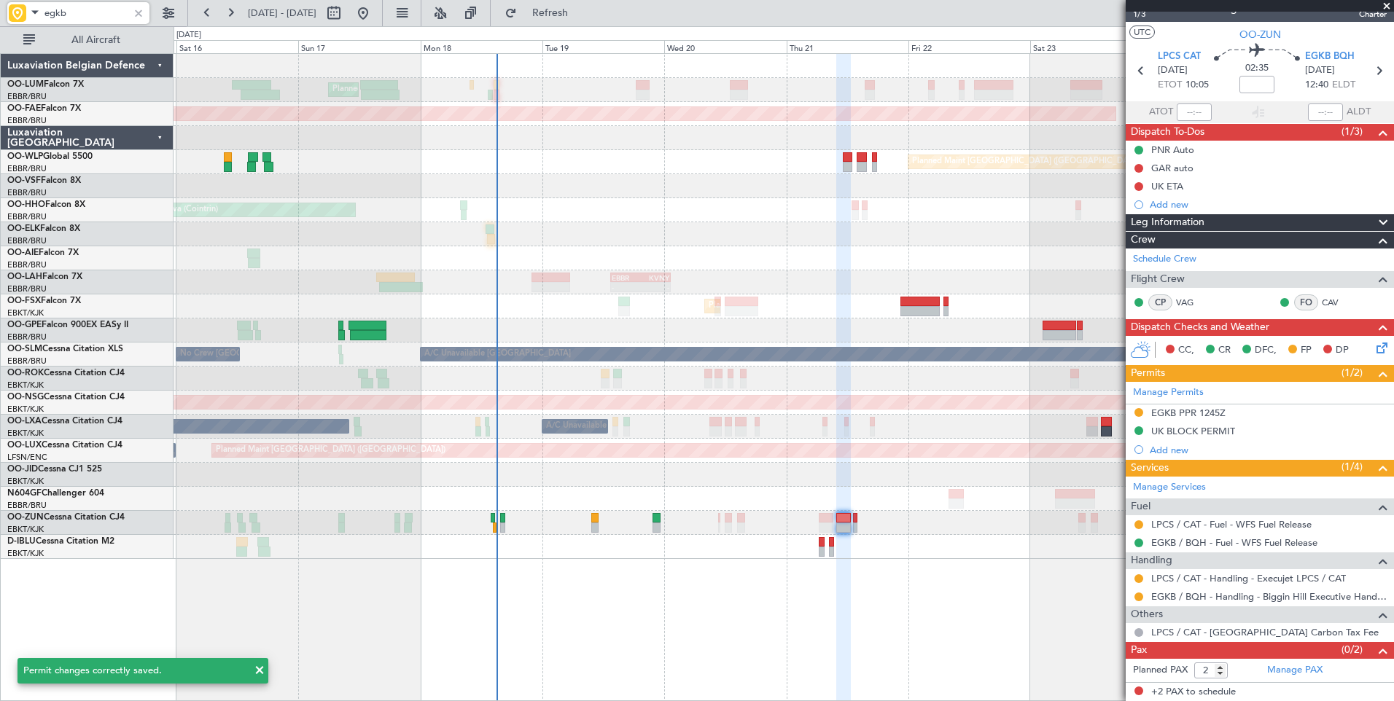
type input "egkb"
click at [210, 9] on button at bounding box center [206, 12] width 23 height 23
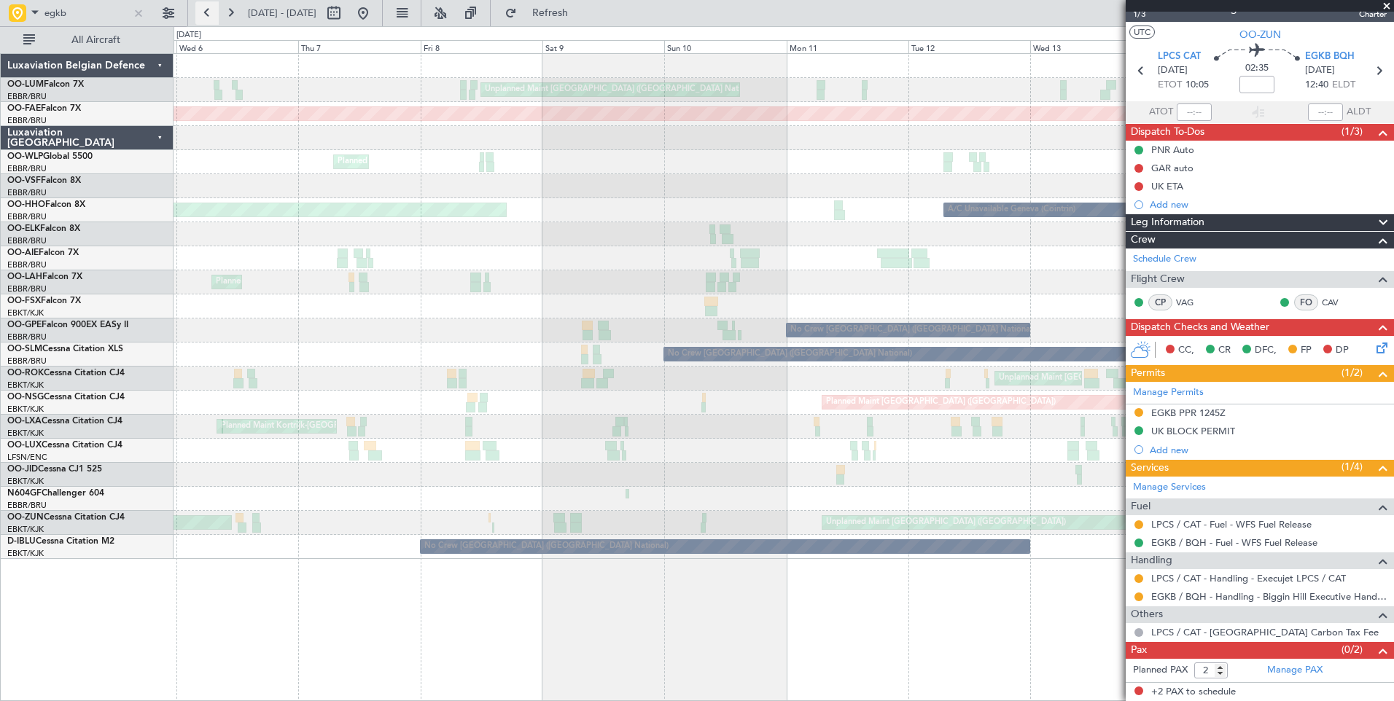
click at [207, 12] on button at bounding box center [206, 12] width 23 height 23
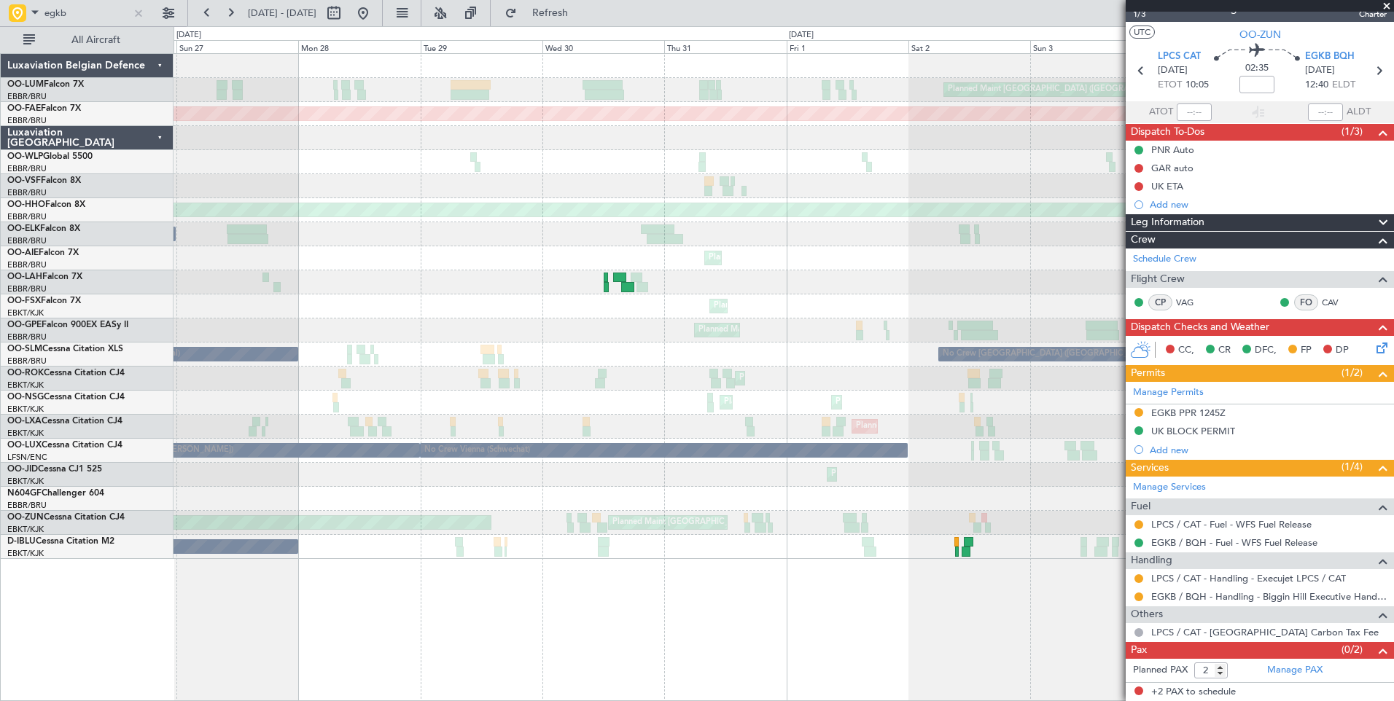
click at [976, 542] on div "No Crew Brussels (Brussels National) No Crew Brussels (Brussels National)" at bounding box center [782, 547] width 1219 height 24
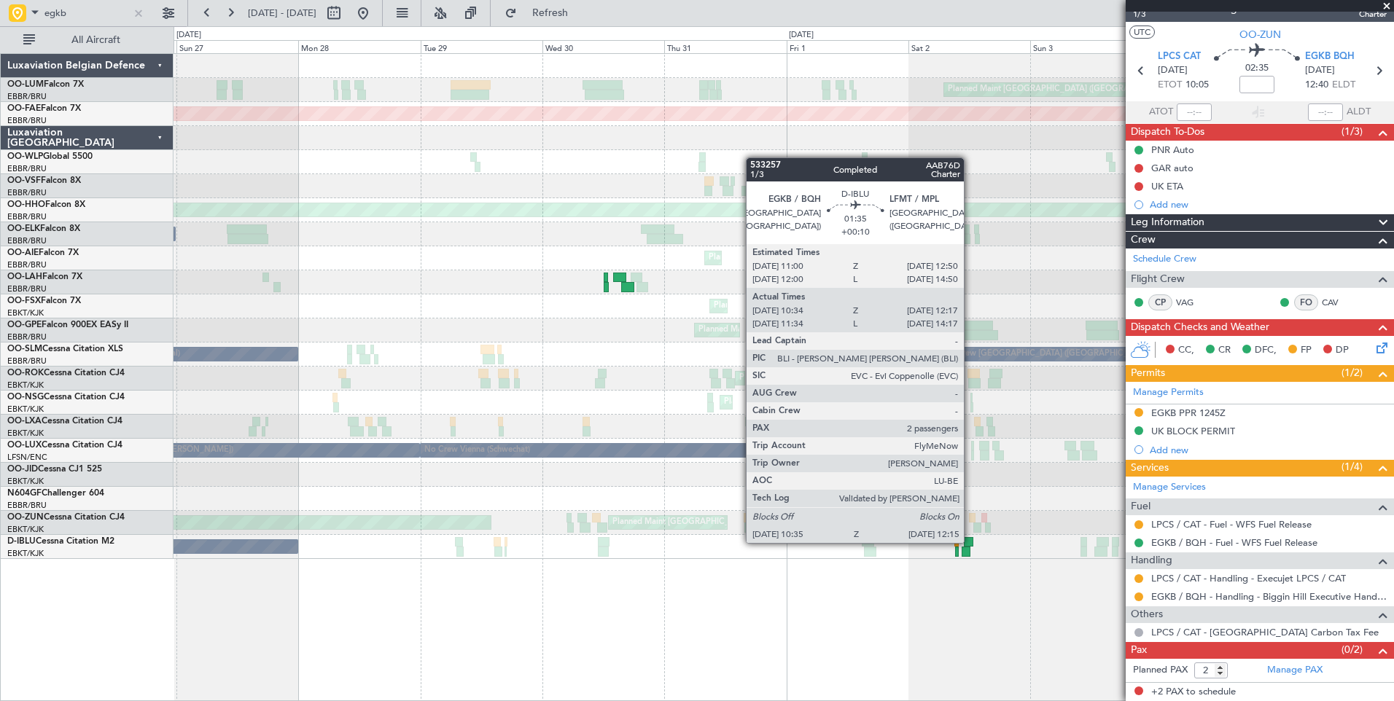
click at [969, 542] on div at bounding box center [968, 542] width 9 height 10
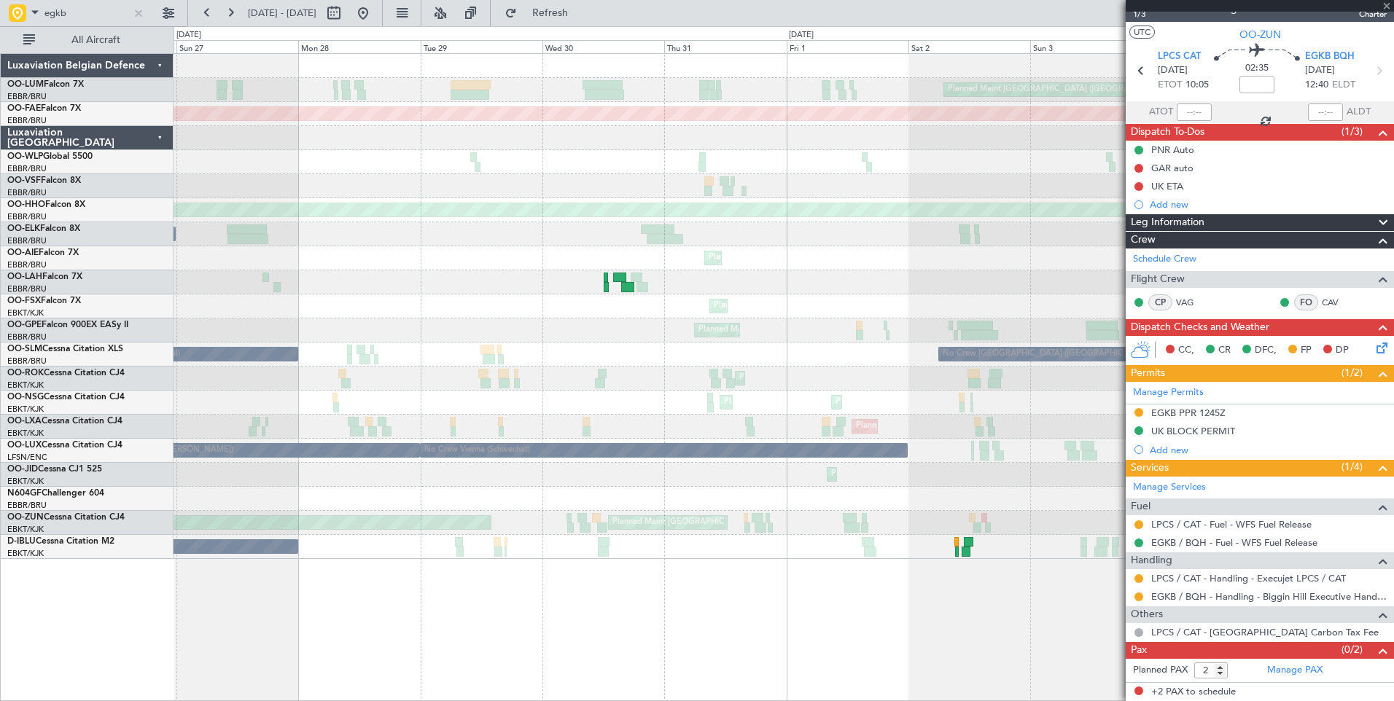
type input "+00:10"
type input "10:44"
type input "12:12"
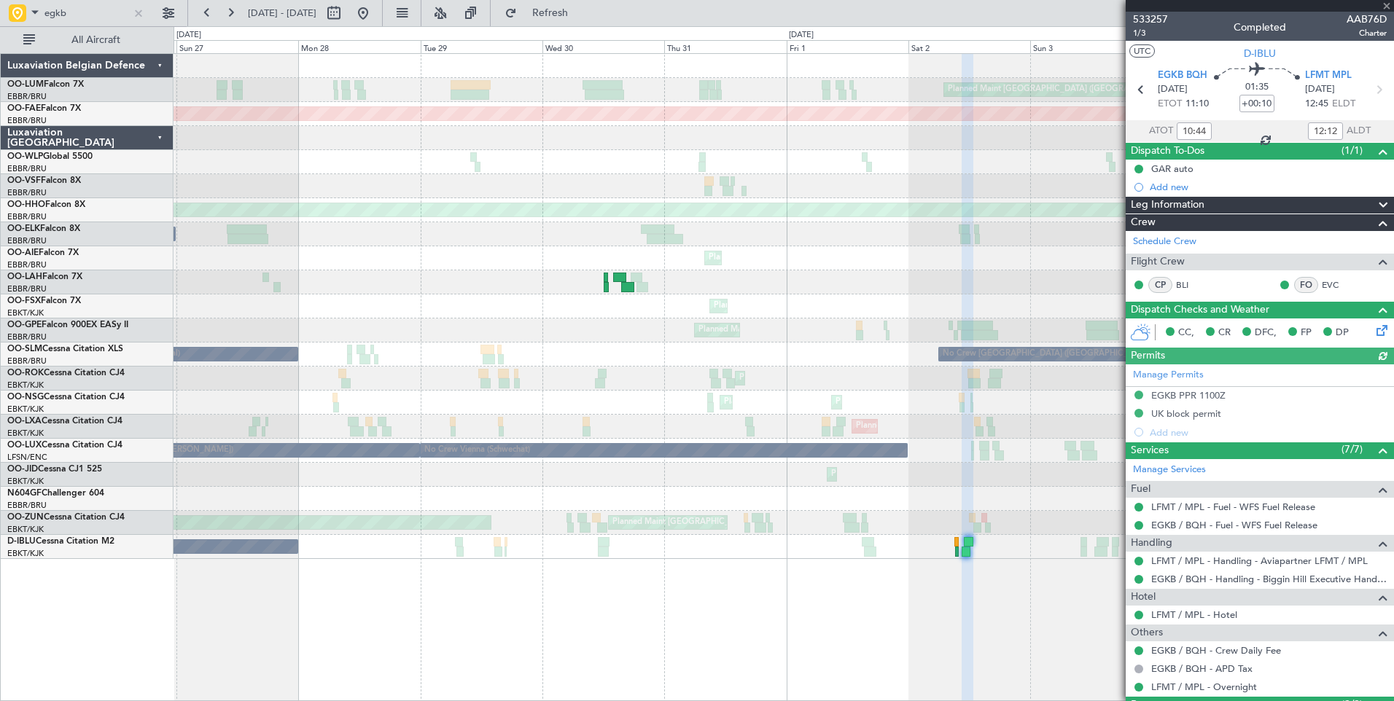
click at [1193, 398] on div "Manage Permits EGKB PPR 1100Z UK block permit Add new" at bounding box center [1259, 402] width 268 height 77
click at [1201, 395] on div "Manage Permits EGKB PPR 1100Z UK block permit Add new" at bounding box center [1259, 402] width 268 height 77
click at [1214, 397] on div "EGKB PPR 1100Z" at bounding box center [1188, 395] width 74 height 12
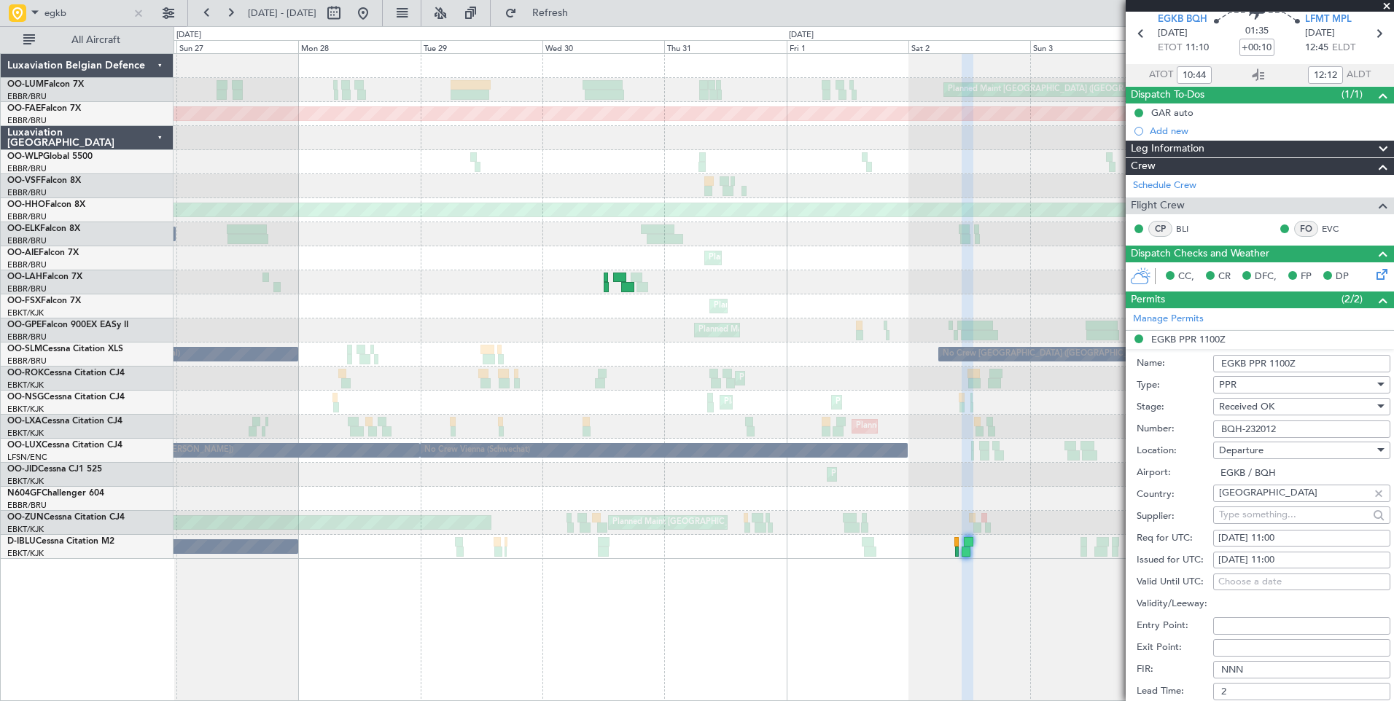
scroll to position [146, 0]
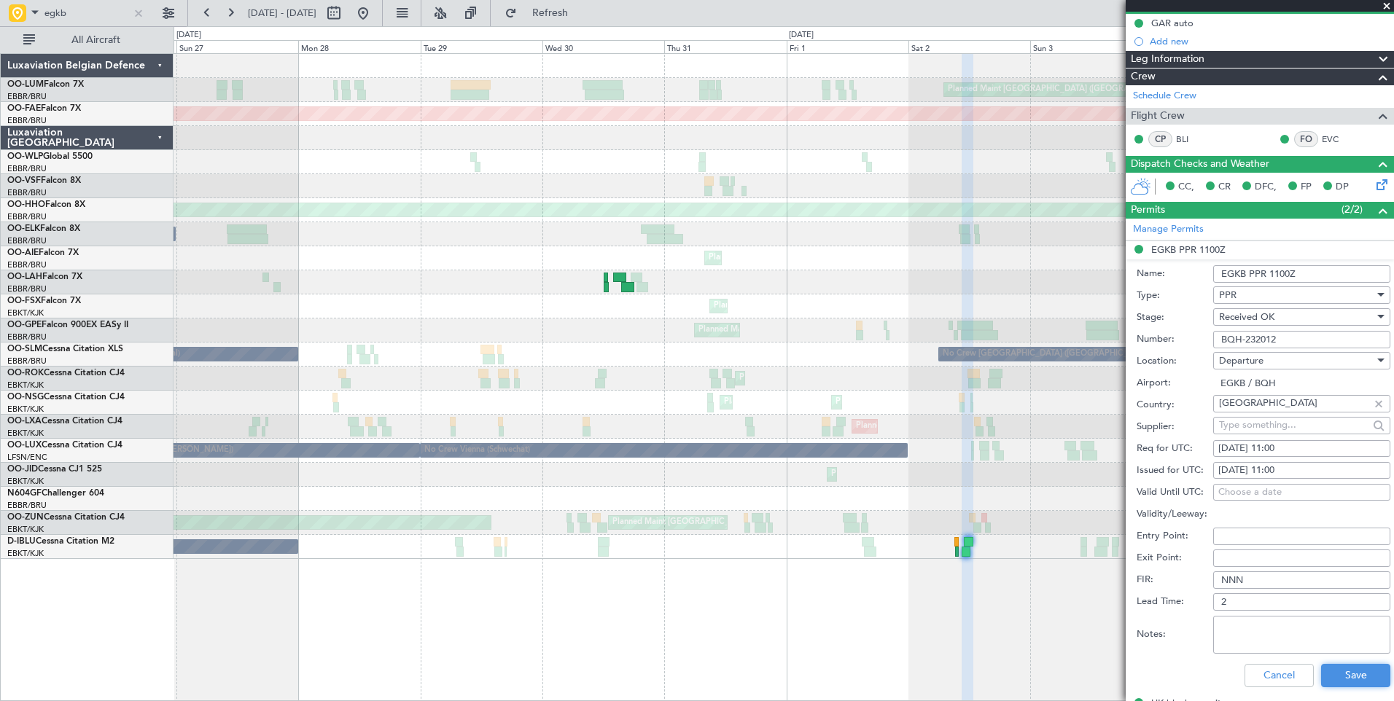
drag, startPoint x: 1353, startPoint y: 671, endPoint x: 714, endPoint y: 480, distance: 667.1
click at [1351, 671] on button "Save" at bounding box center [1355, 675] width 69 height 23
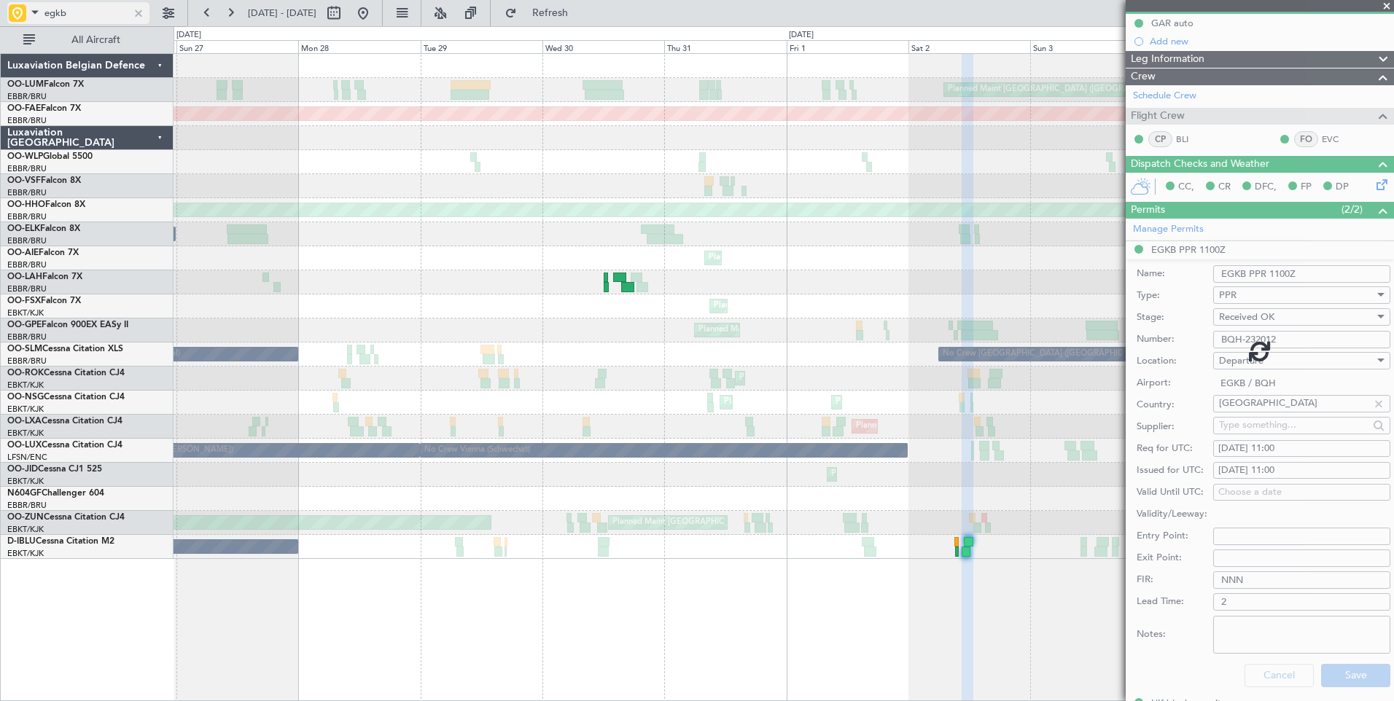
click at [36, 9] on span at bounding box center [34, 12] width 17 height 18
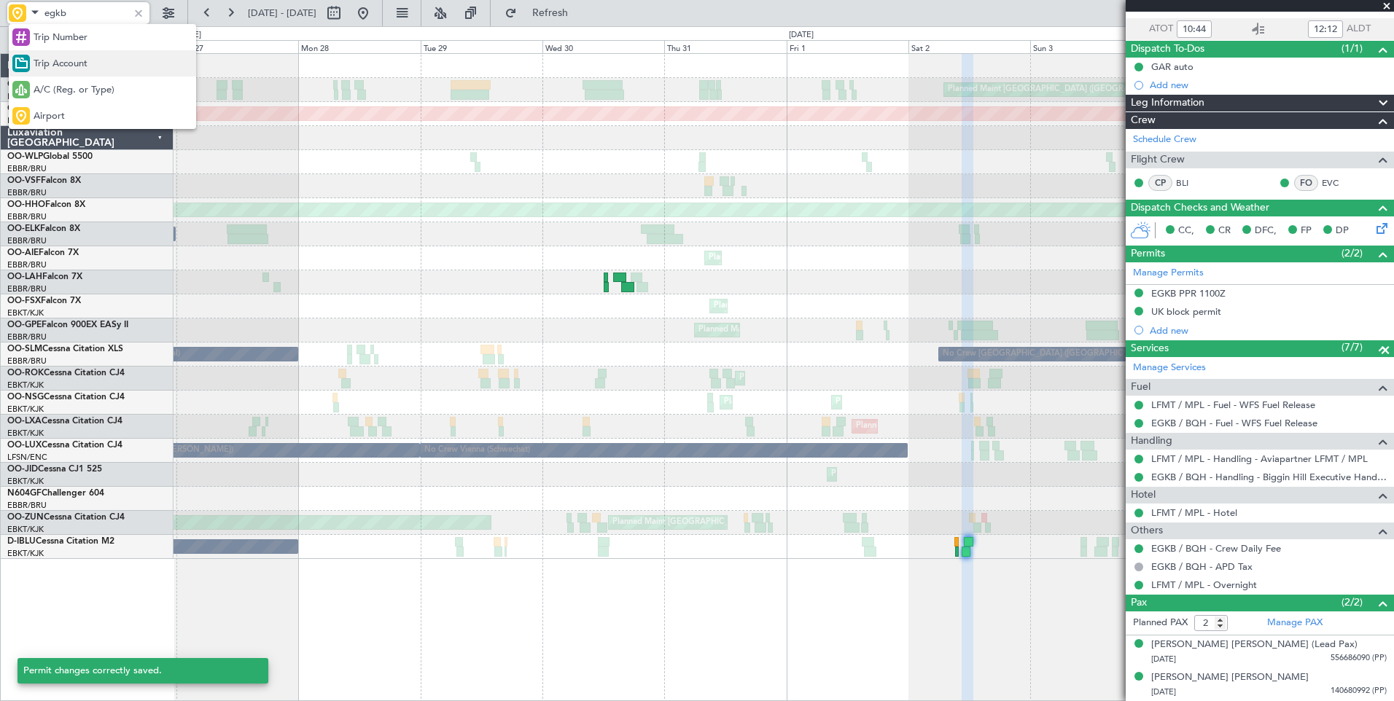
scroll to position [101, 0]
click at [62, 42] on span "Trip Number" at bounding box center [61, 38] width 54 height 15
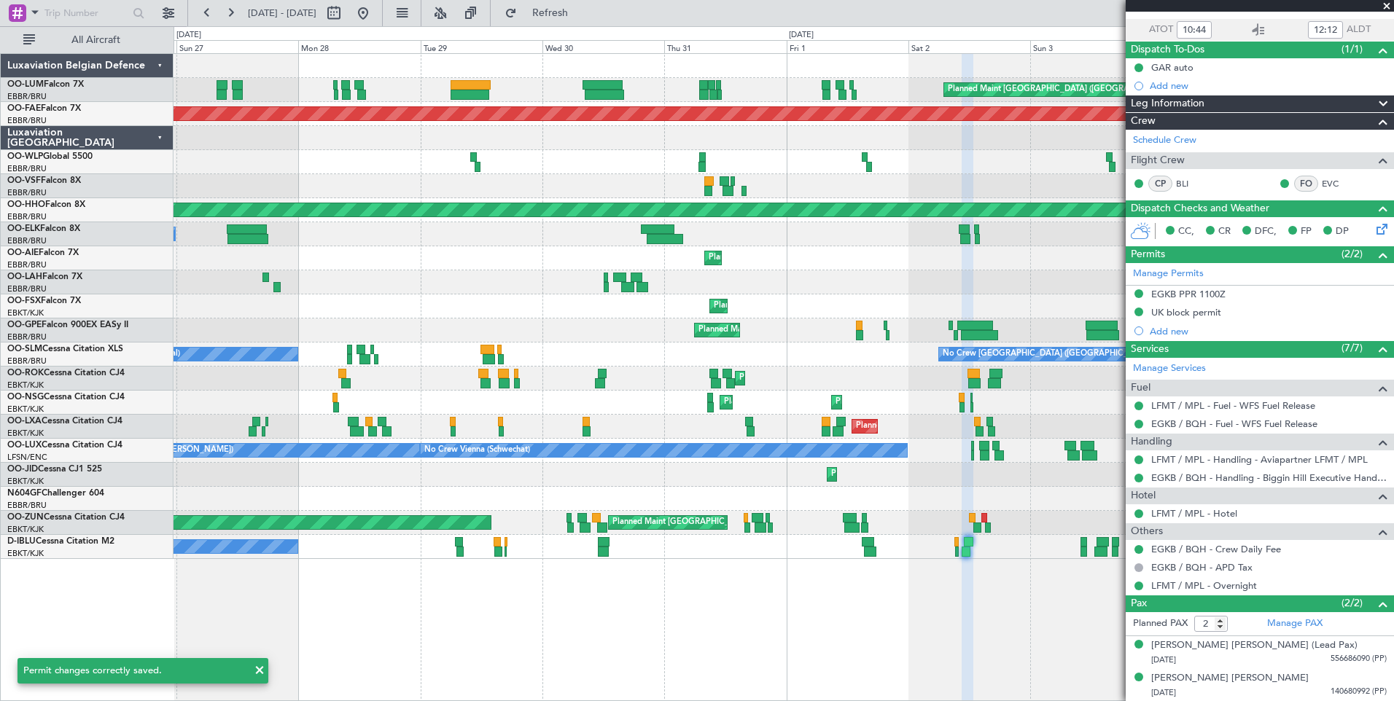
drag, startPoint x: 613, startPoint y: 15, endPoint x: 587, endPoint y: 25, distance: 27.2
click at [581, 18] on span "Refresh" at bounding box center [550, 13] width 61 height 10
drag, startPoint x: 410, startPoint y: 12, endPoint x: 487, endPoint y: 107, distance: 122.3
click at [375, 12] on button at bounding box center [362, 12] width 23 height 23
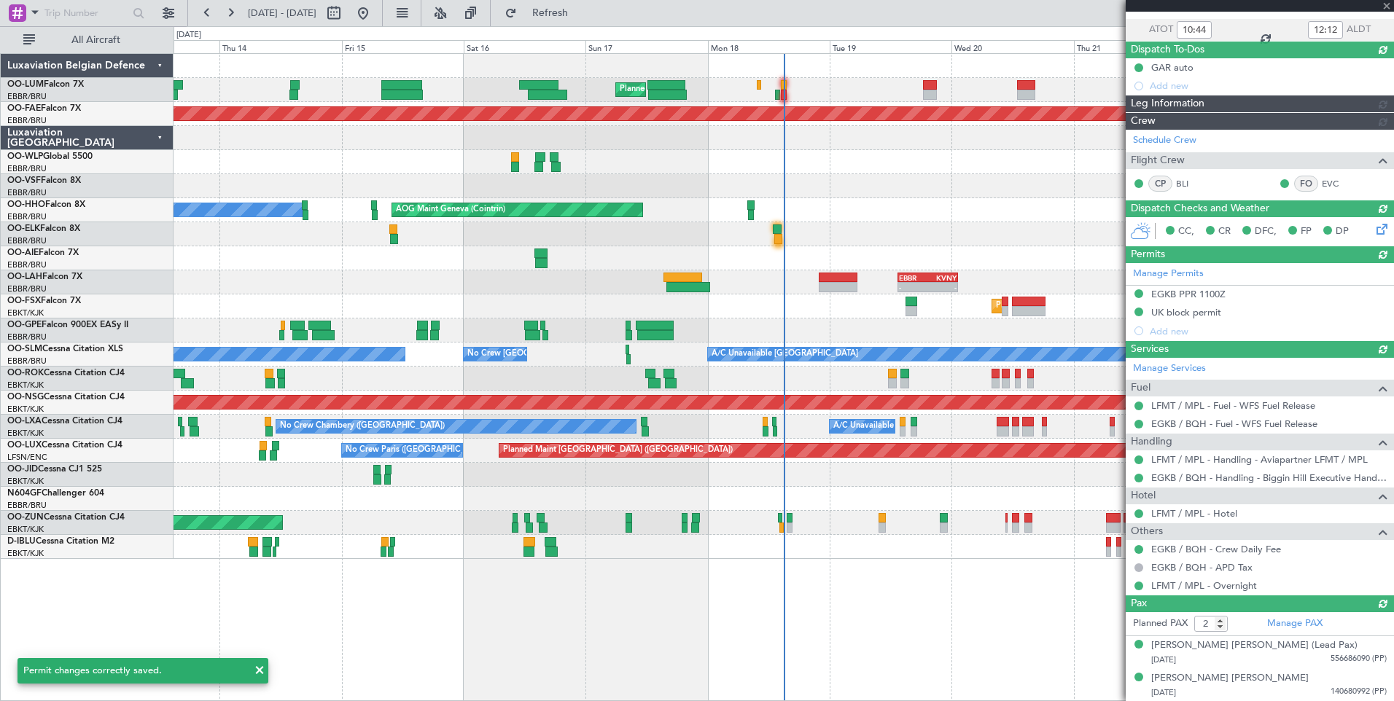
click at [614, 567] on div "Planned Maint Brussels (Brussels National) Planned Maint Kortrijk-Wevelgem Plan…" at bounding box center [783, 377] width 1220 height 648
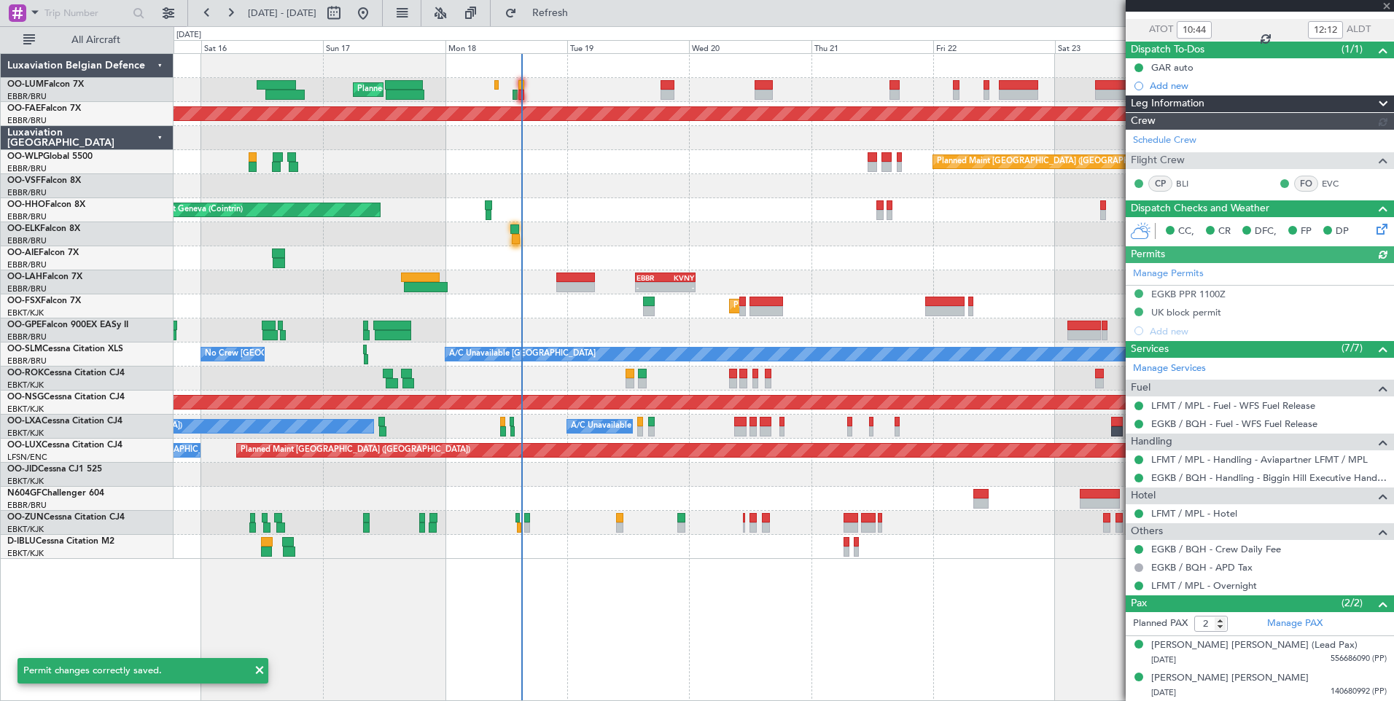
click at [757, 608] on div "Planned Maint Brussels (Brussels National) Planned Maint Kortrijk-Wevelgem Plan…" at bounding box center [783, 377] width 1220 height 648
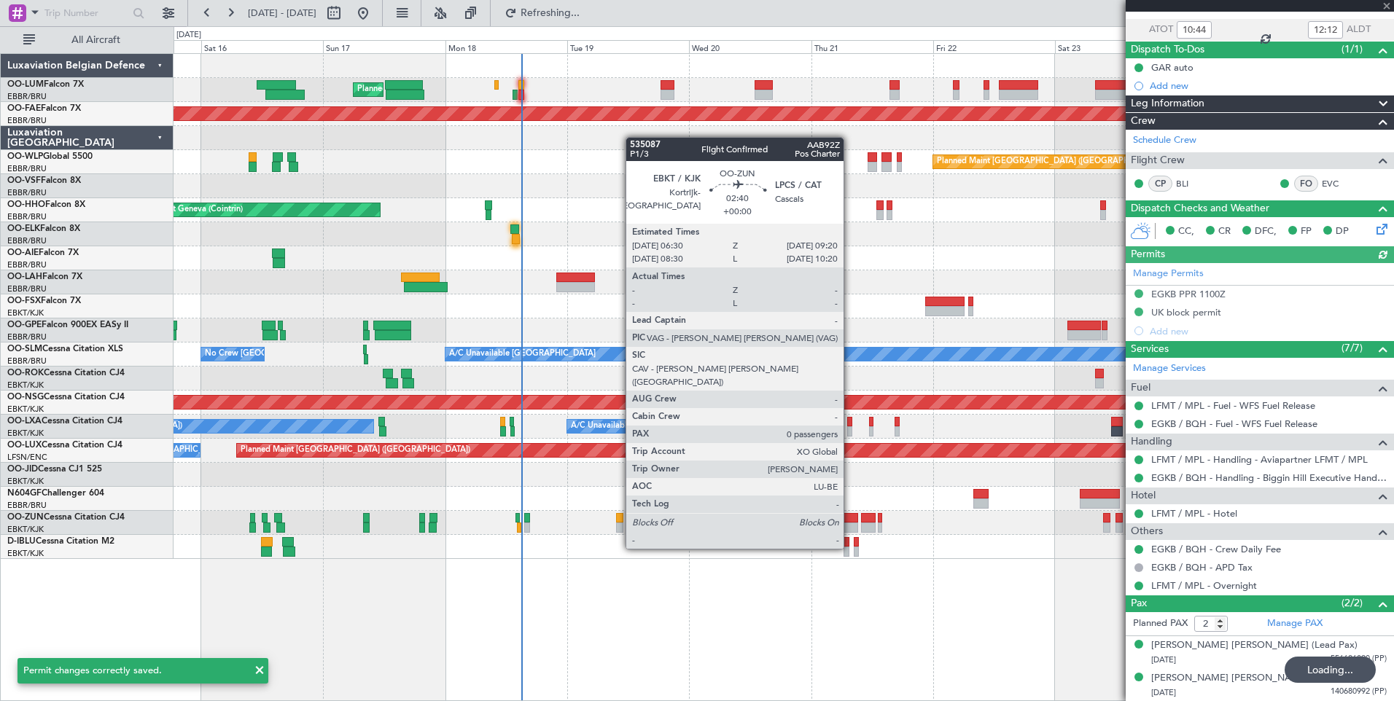
click at [852, 521] on div at bounding box center [850, 518] width 15 height 10
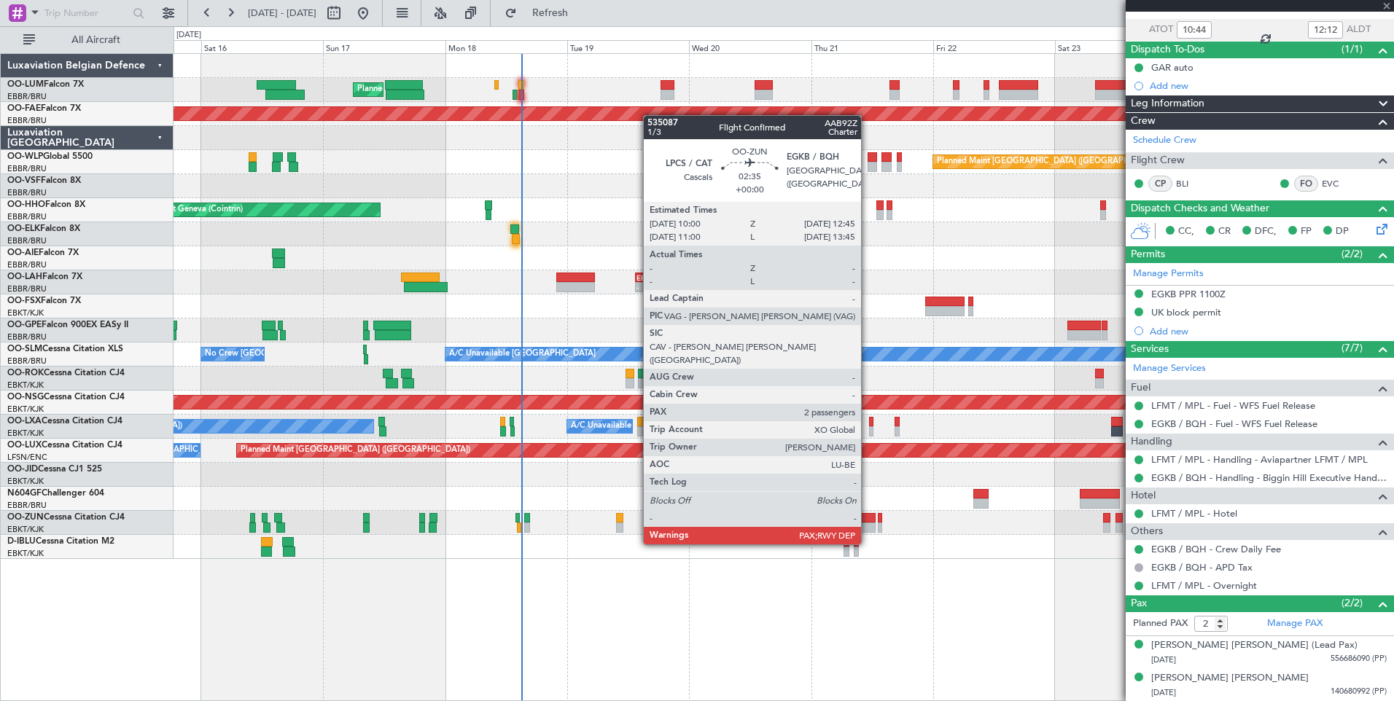
type input "0"
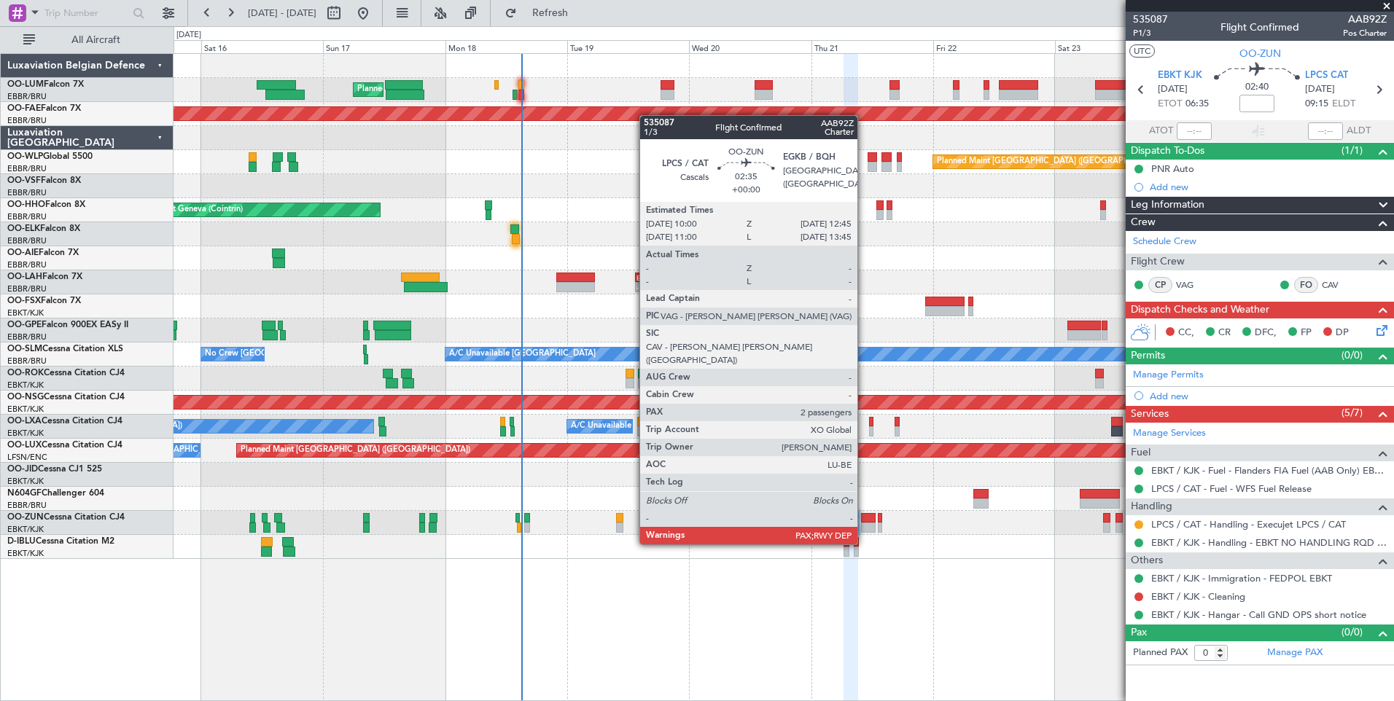
click at [864, 517] on div at bounding box center [868, 518] width 15 height 10
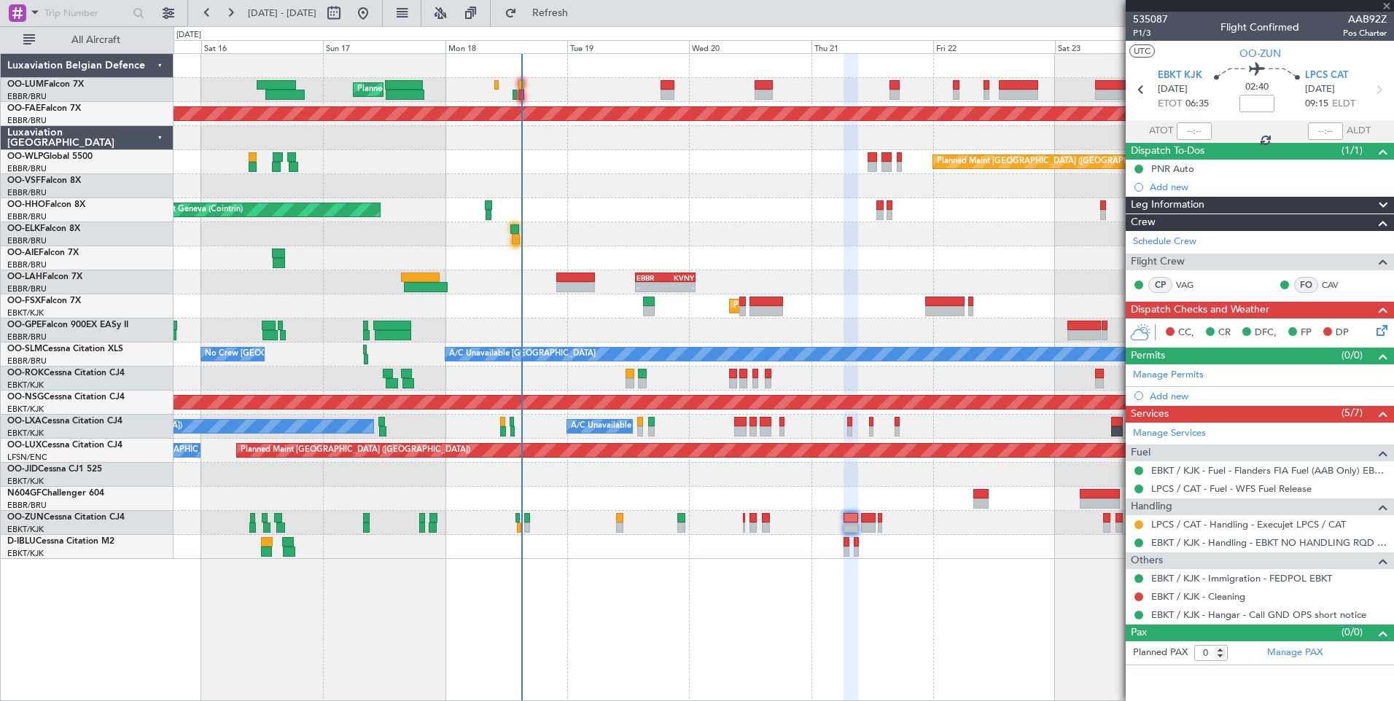
type input "2"
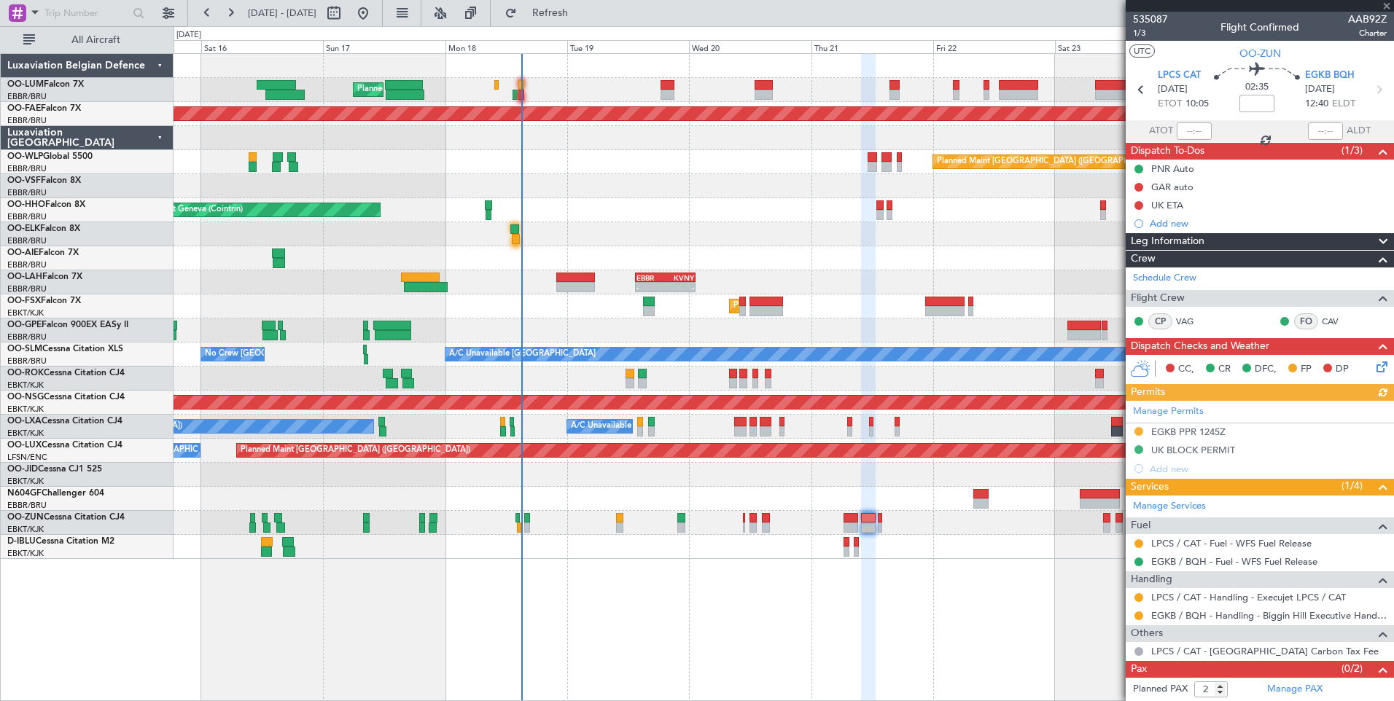
click at [1211, 435] on div "Manage Permits EGKB PPR 1245Z UK BLOCK PERMIT Add new" at bounding box center [1259, 439] width 268 height 77
click at [1211, 426] on div "EGKB PPR 1245Z" at bounding box center [1188, 432] width 74 height 12
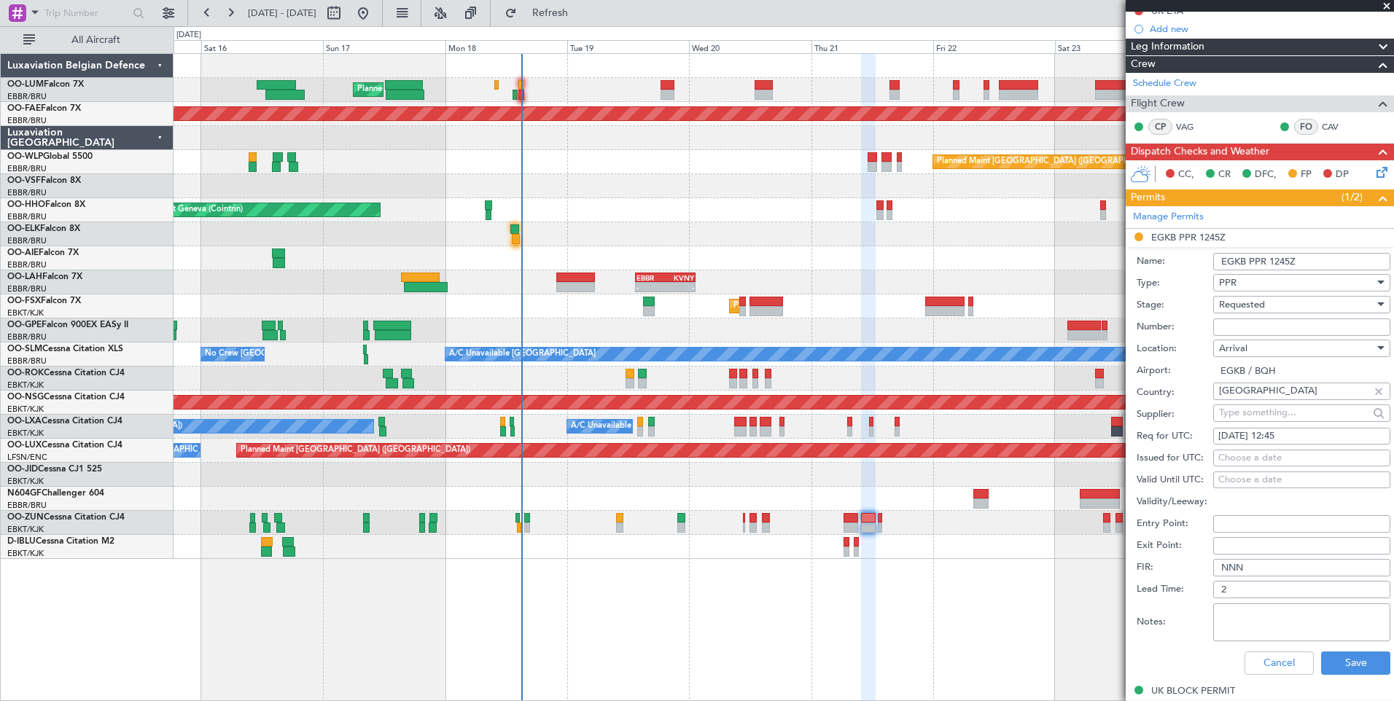
scroll to position [292, 0]
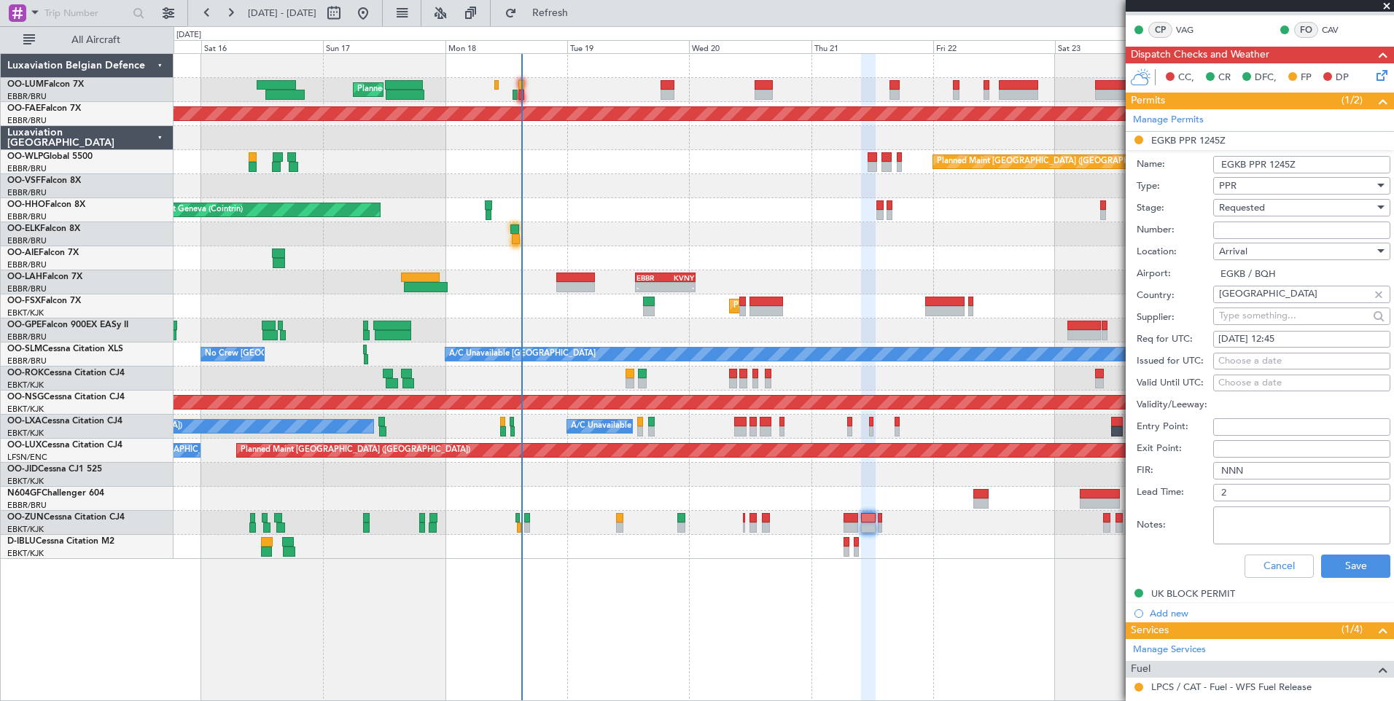
click at [1244, 367] on div "Choose a date" at bounding box center [1301, 361] width 167 height 15
select select "8"
select select "2025"
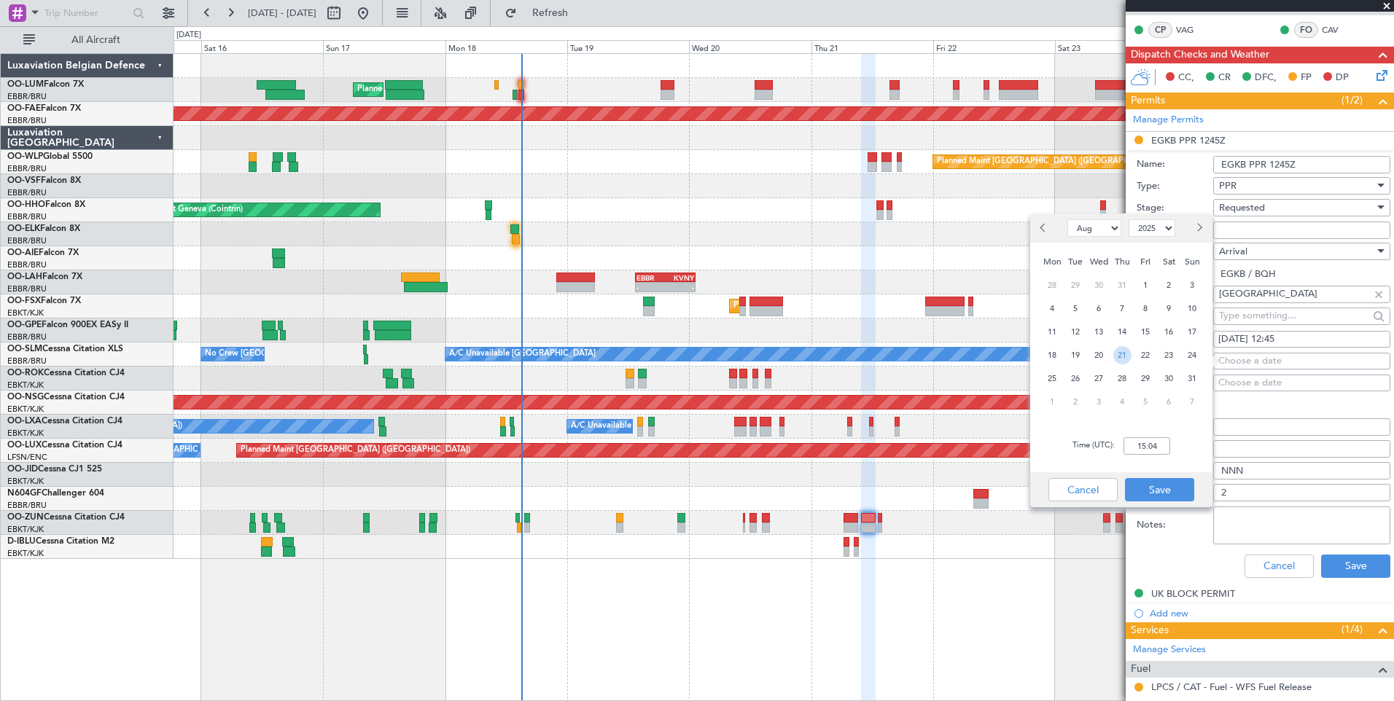
click at [1127, 355] on span "21" at bounding box center [1122, 355] width 18 height 18
click at [1164, 446] on input "00:00" at bounding box center [1146, 445] width 47 height 17
type input "12:45"
click at [1153, 493] on button "Save" at bounding box center [1159, 489] width 69 height 23
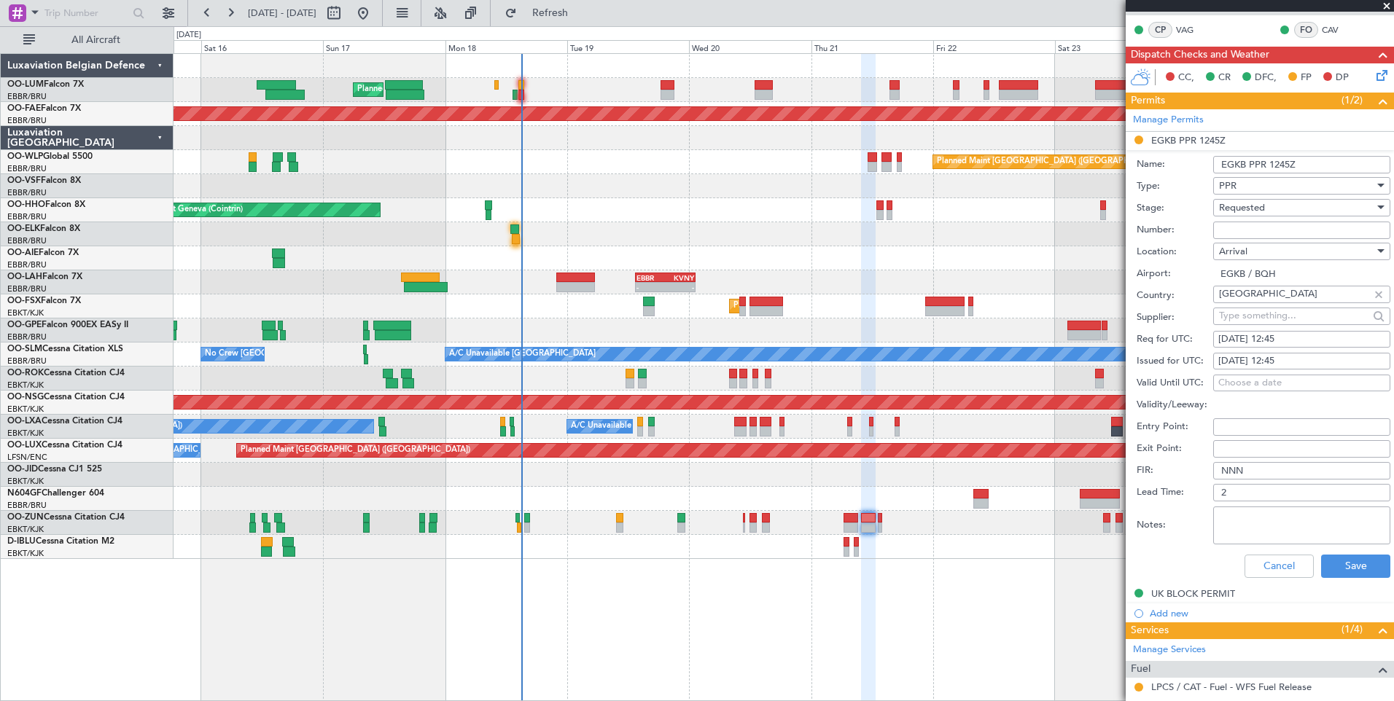
click at [1311, 227] on input "Number:" at bounding box center [1301, 230] width 177 height 17
paste input "BQH-234815"
type input "BQH-234815"
click at [1321, 559] on button "Save" at bounding box center [1355, 566] width 69 height 23
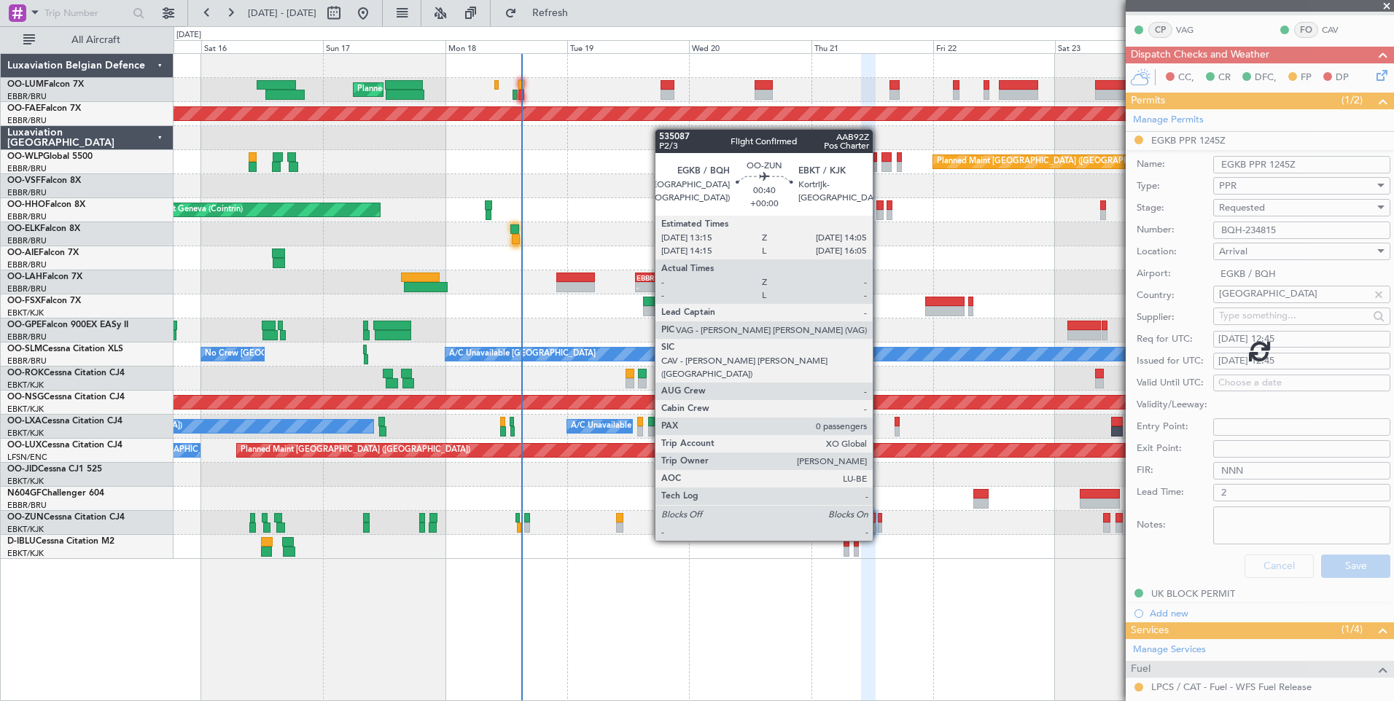
scroll to position [19, 0]
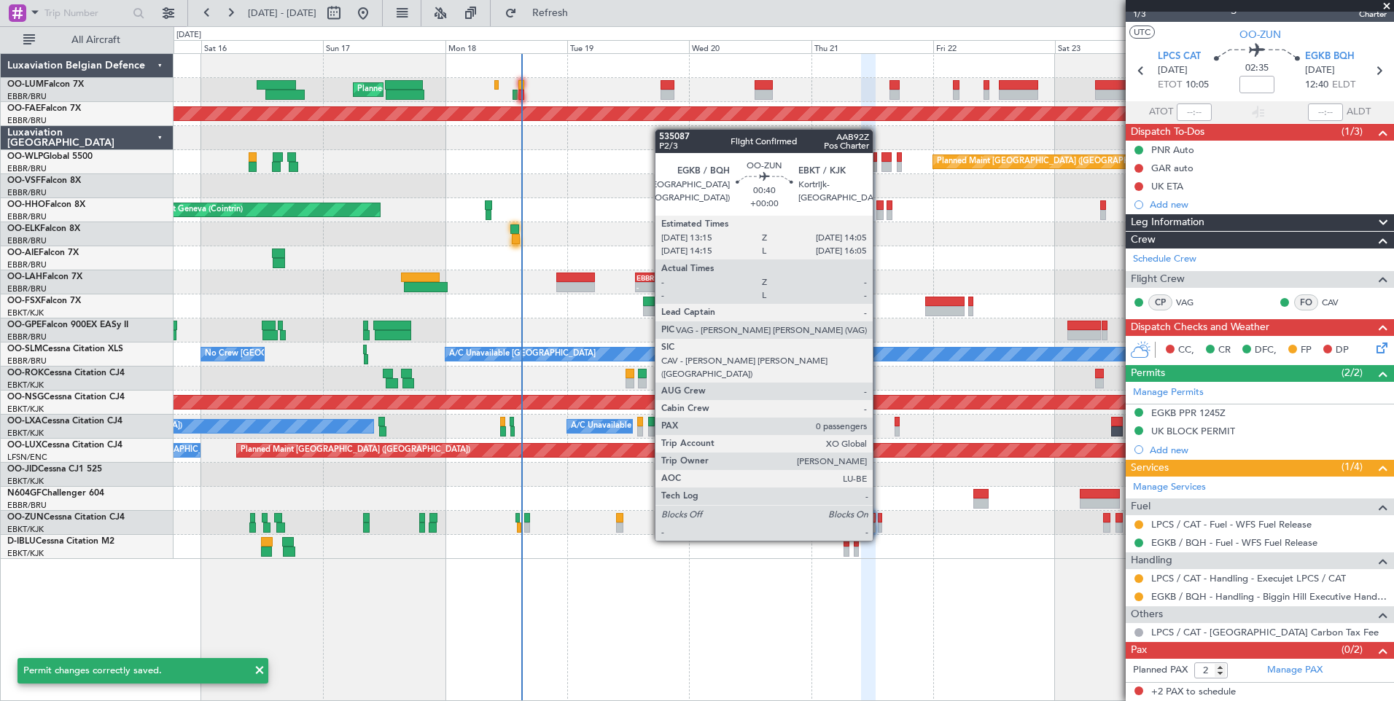
click at [879, 513] on div at bounding box center [880, 518] width 4 height 10
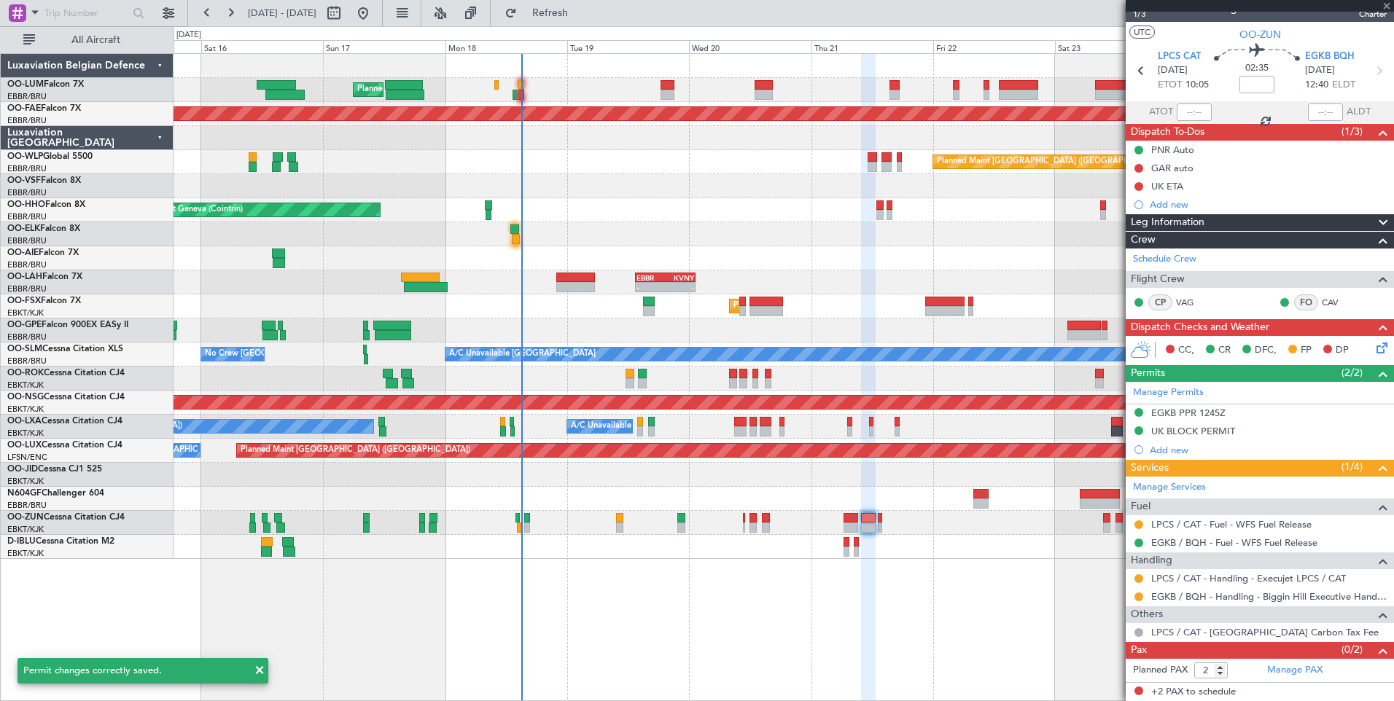
type input "0"
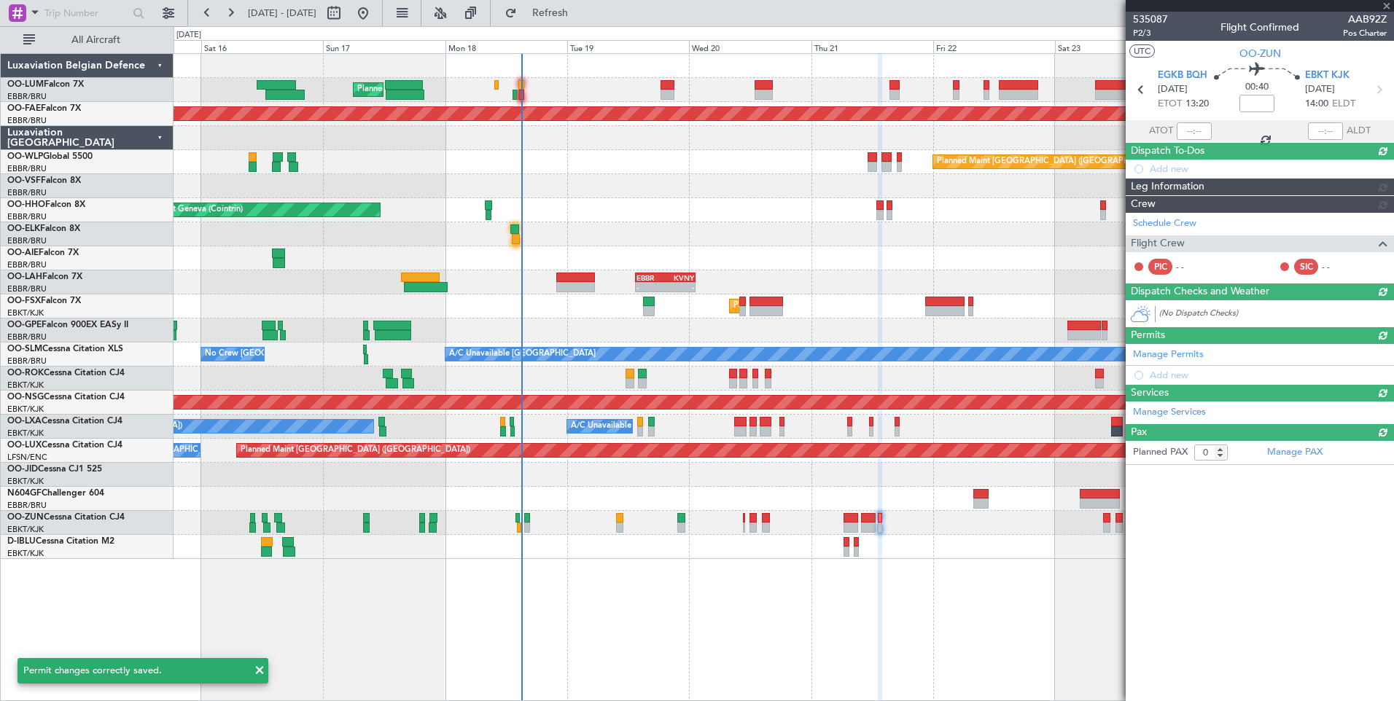
scroll to position [0, 0]
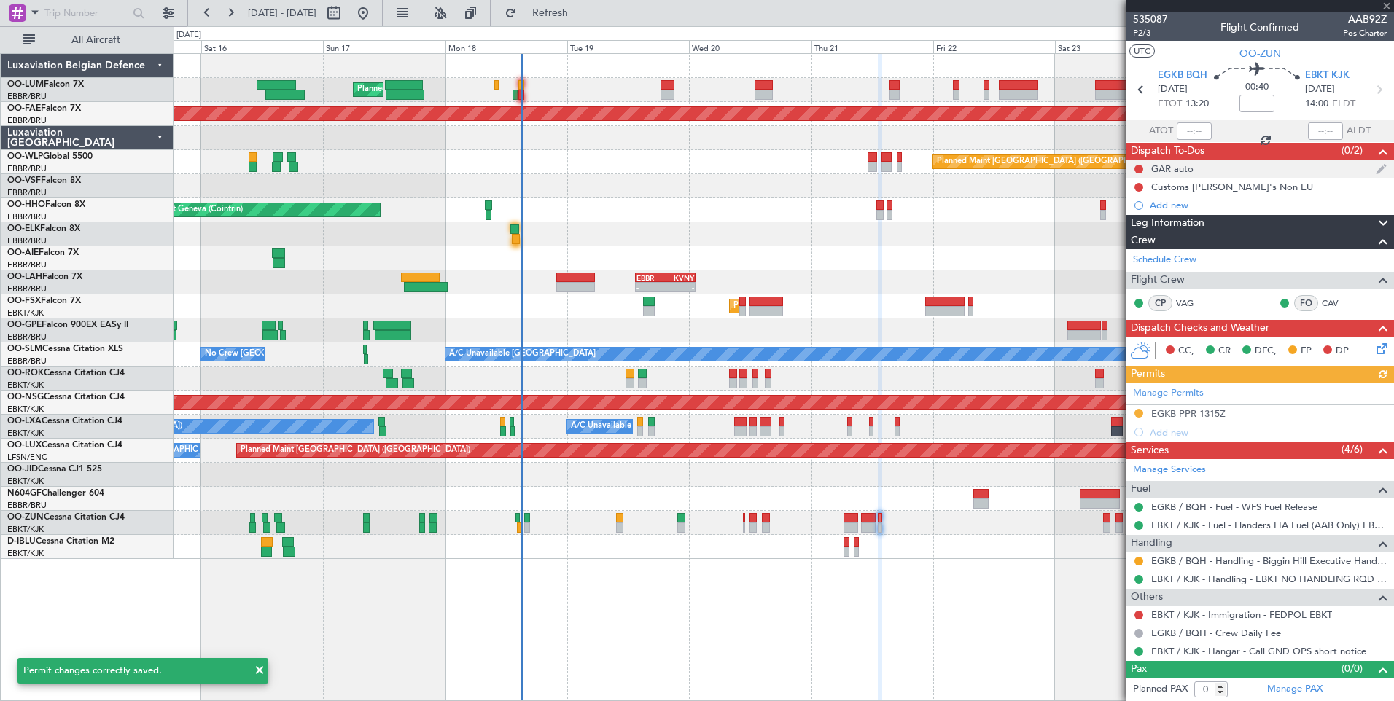
click at [1133, 165] on div at bounding box center [1139, 169] width 12 height 12
click at [1141, 168] on button at bounding box center [1138, 169] width 9 height 9
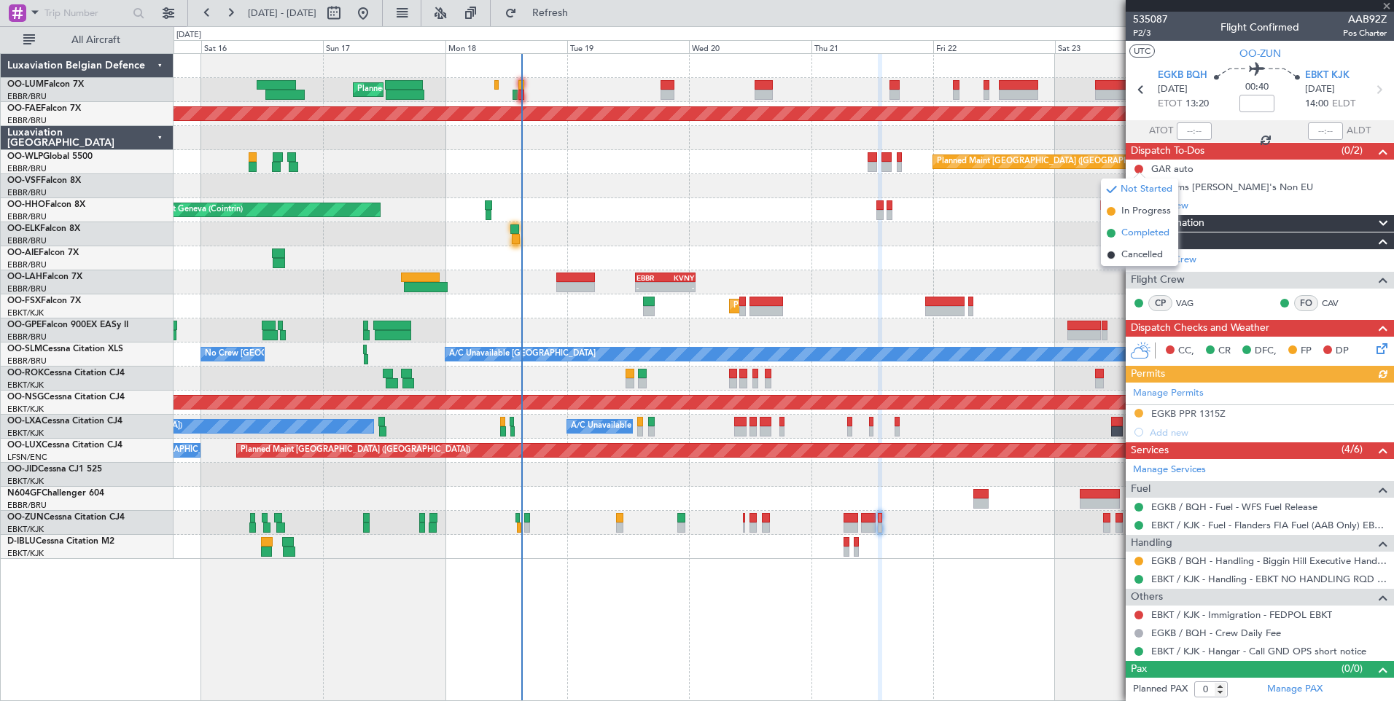
click at [1128, 234] on span "Completed" at bounding box center [1145, 233] width 48 height 15
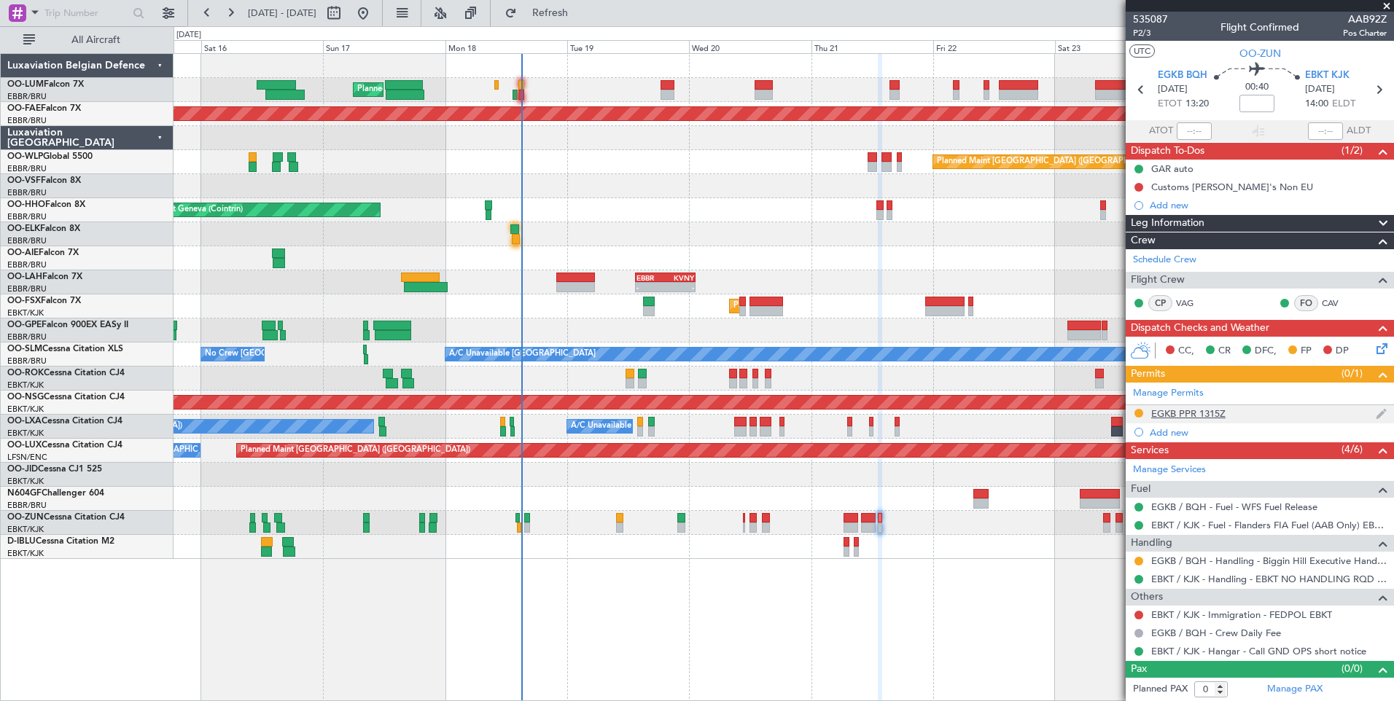
click at [1197, 412] on div "EGKB PPR 1315Z" at bounding box center [1188, 413] width 74 height 12
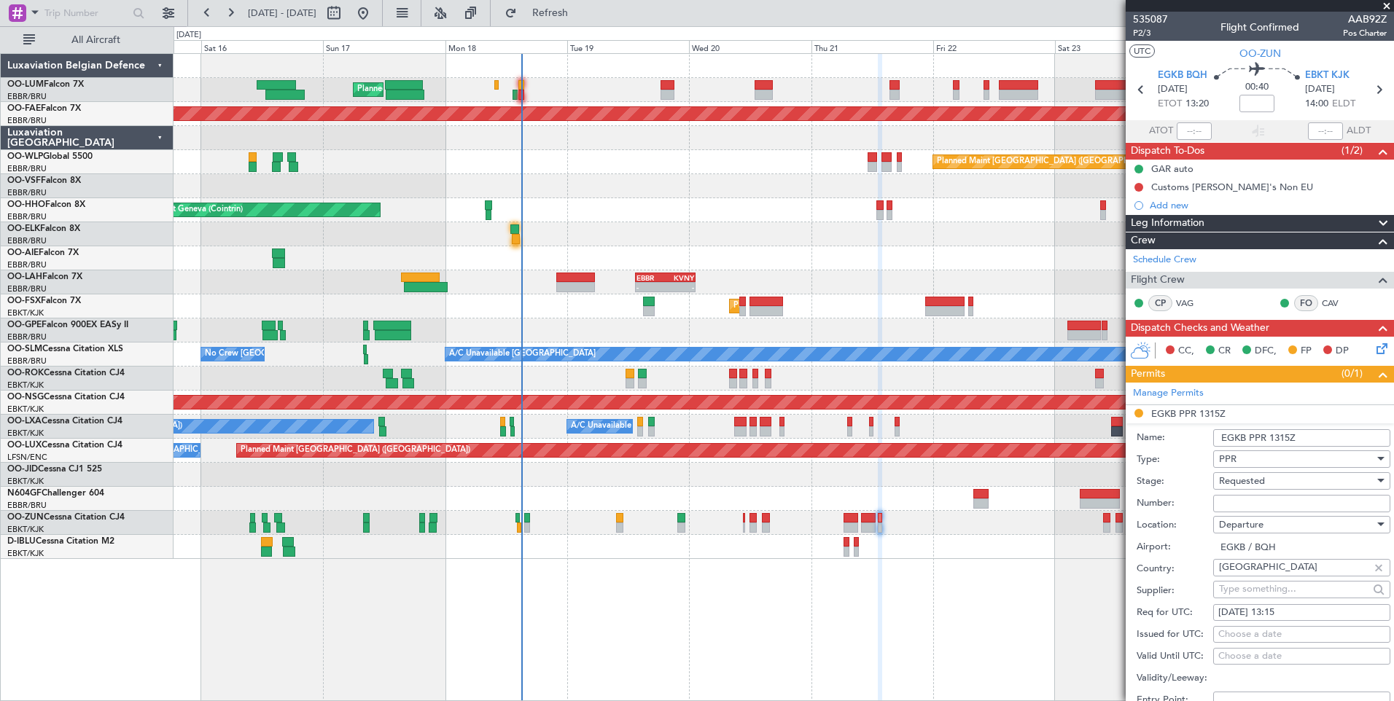
click at [1259, 628] on div "Choose a date" at bounding box center [1301, 635] width 167 height 15
select select "8"
select select "2025"
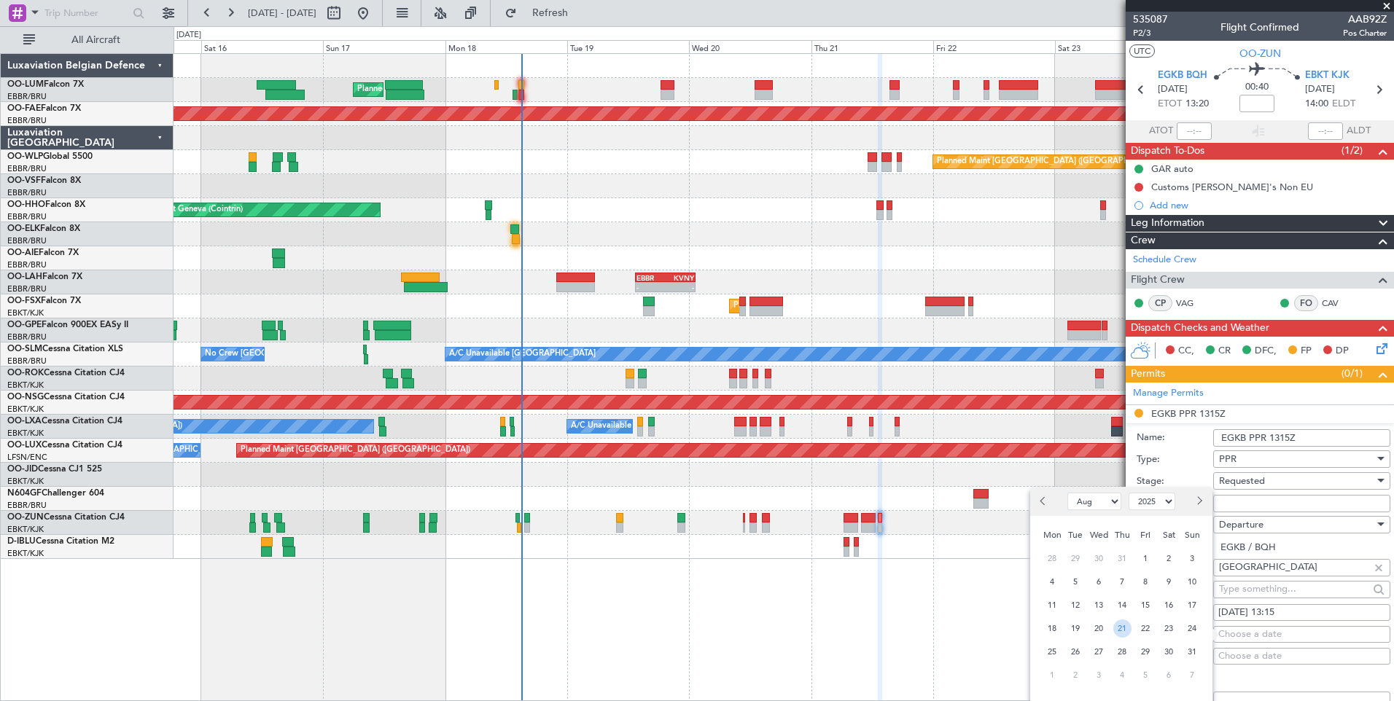
click at [1124, 631] on span "21" at bounding box center [1122, 629] width 18 height 18
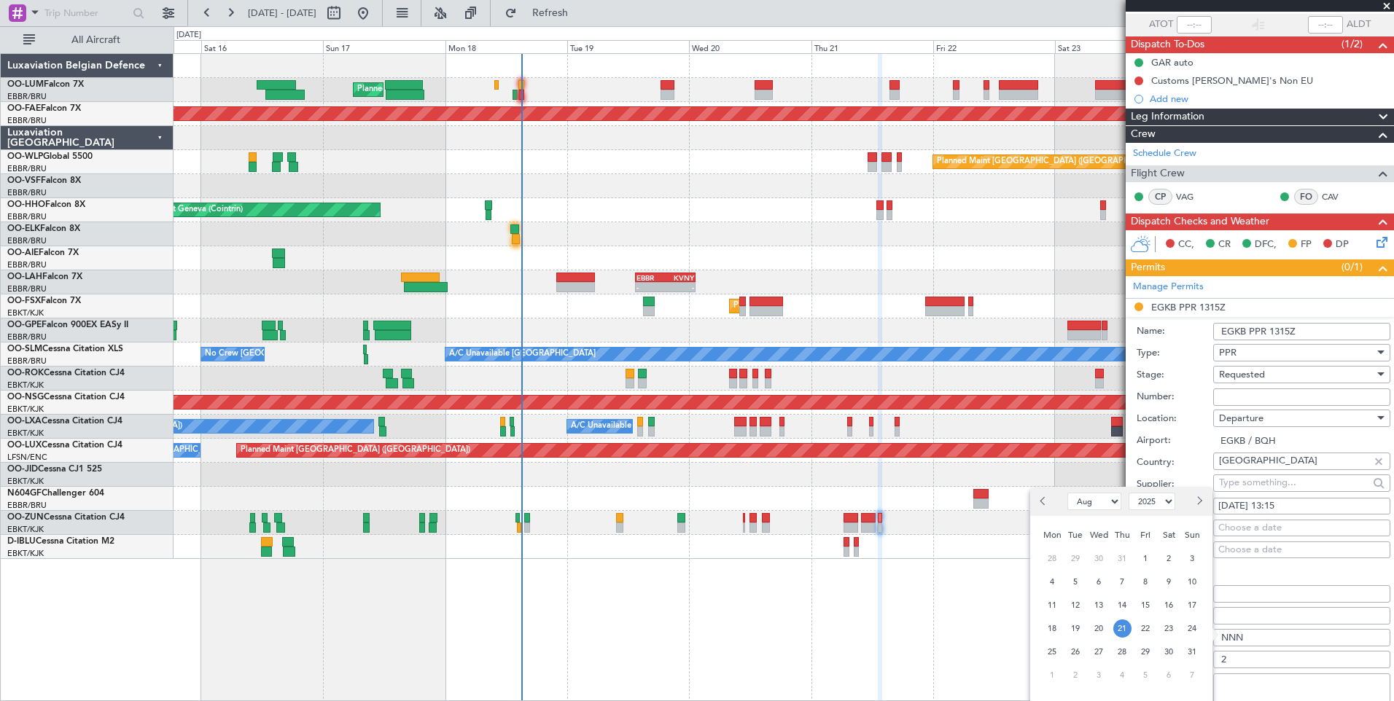
scroll to position [108, 0]
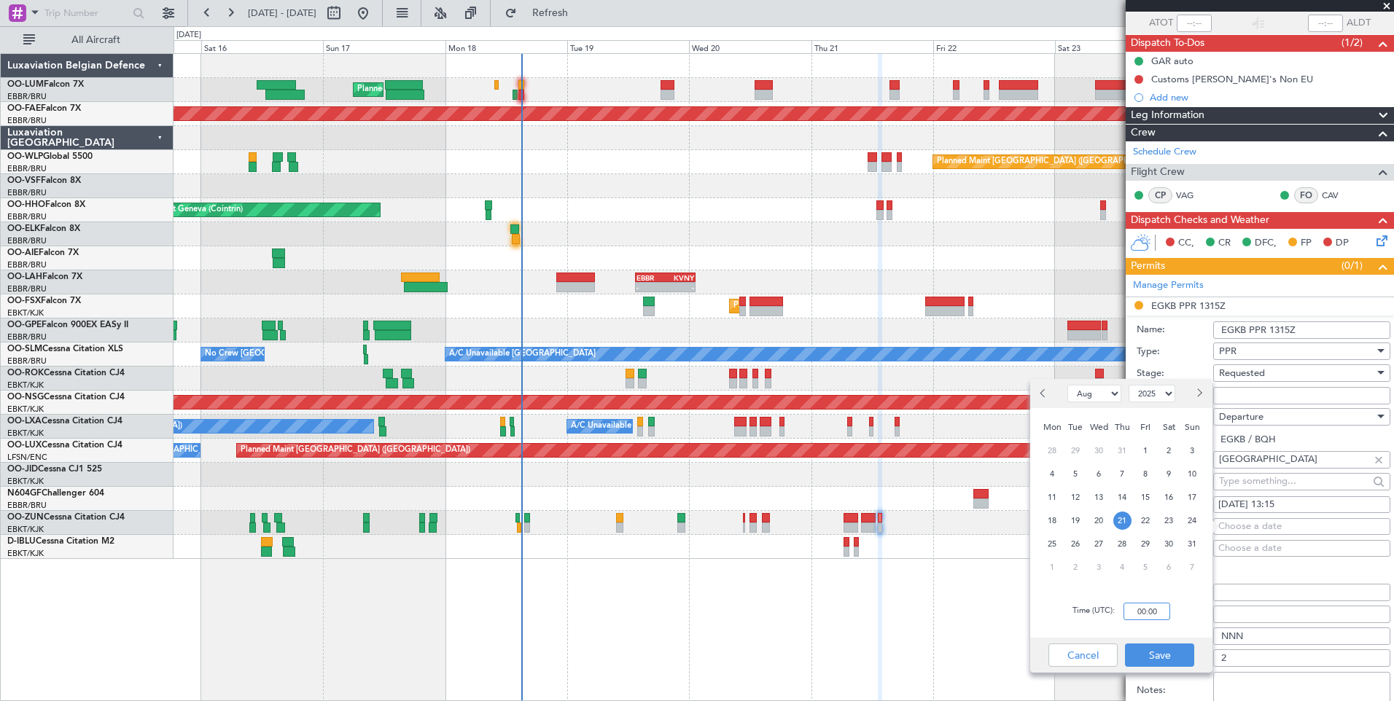
drag, startPoint x: 1155, startPoint y: 610, endPoint x: 1162, endPoint y: 609, distance: 7.4
click at [1156, 610] on input "00:00" at bounding box center [1146, 611] width 47 height 17
type input "13:15"
click at [1176, 651] on button "Save" at bounding box center [1159, 655] width 69 height 23
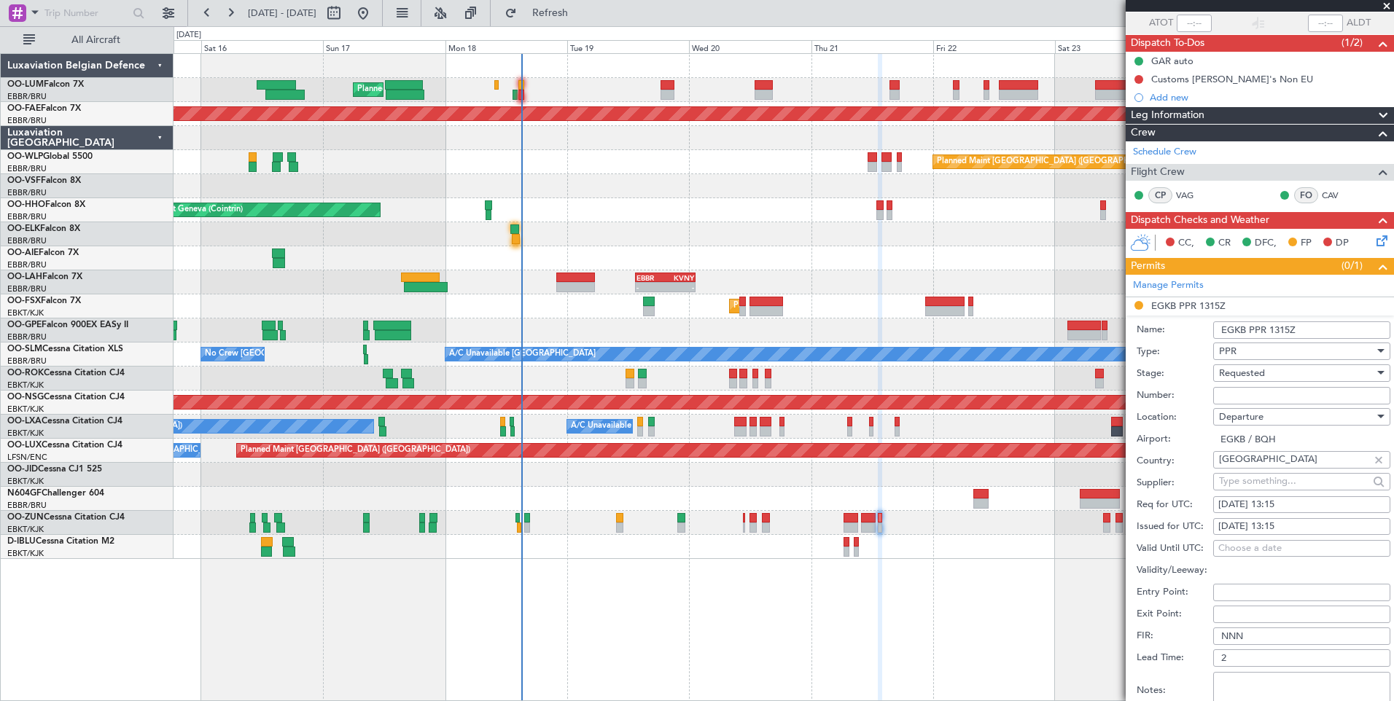
click at [1294, 397] on input "Number:" at bounding box center [1301, 395] width 177 height 17
paste input "BQH-234815"
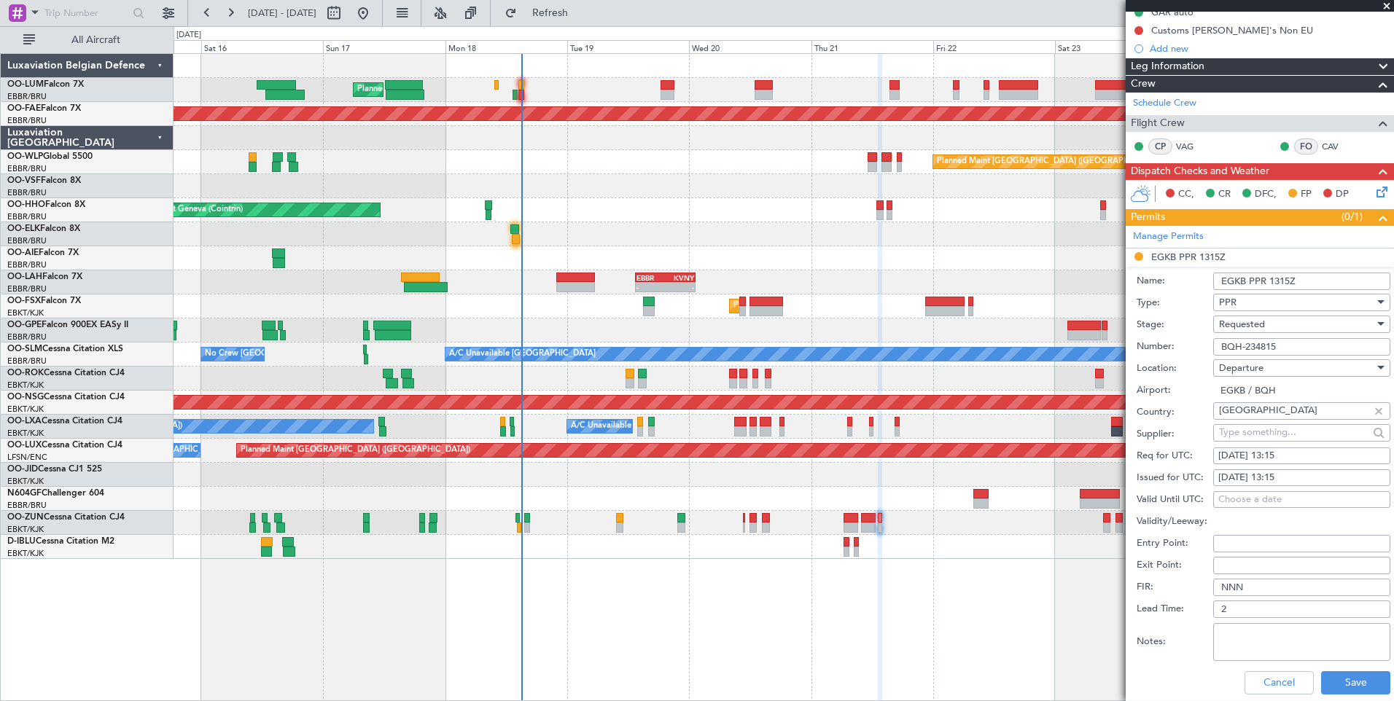
scroll to position [327, 0]
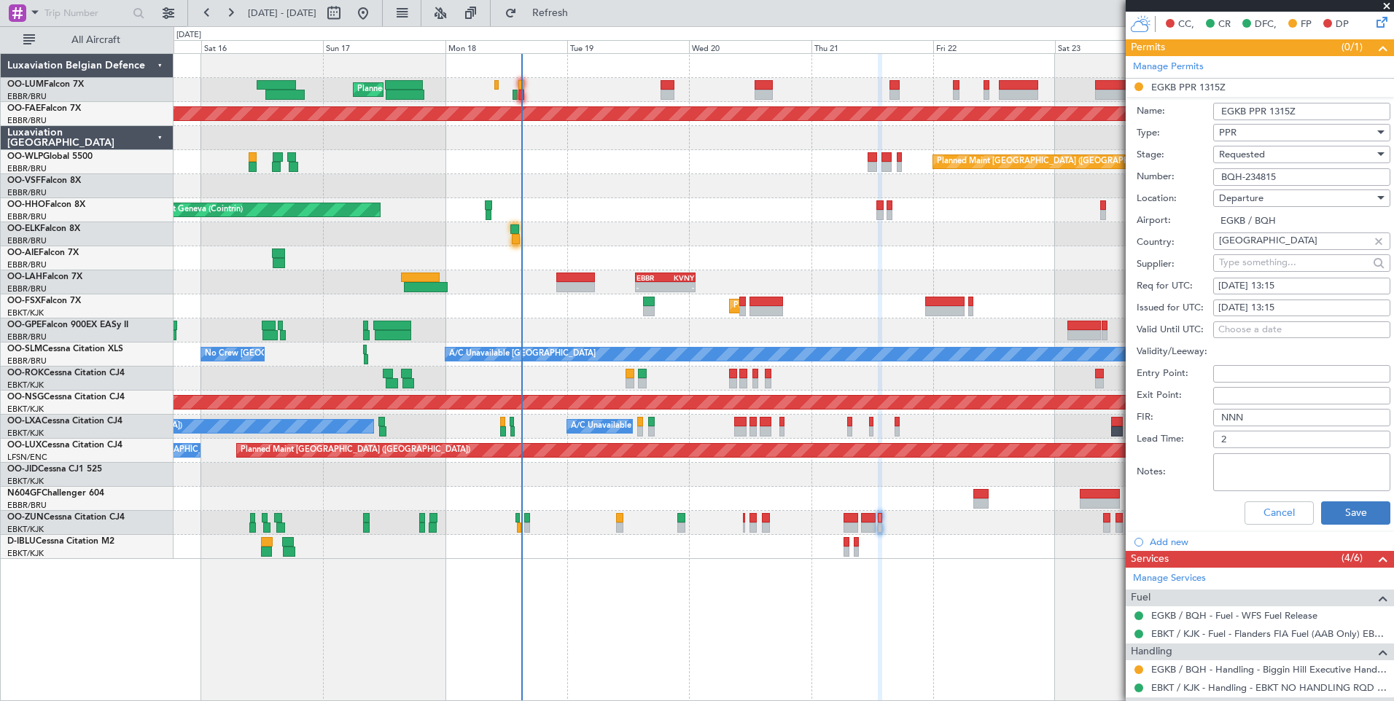
type input "BQH-234815"
click at [1360, 517] on button "Save" at bounding box center [1355, 512] width 69 height 23
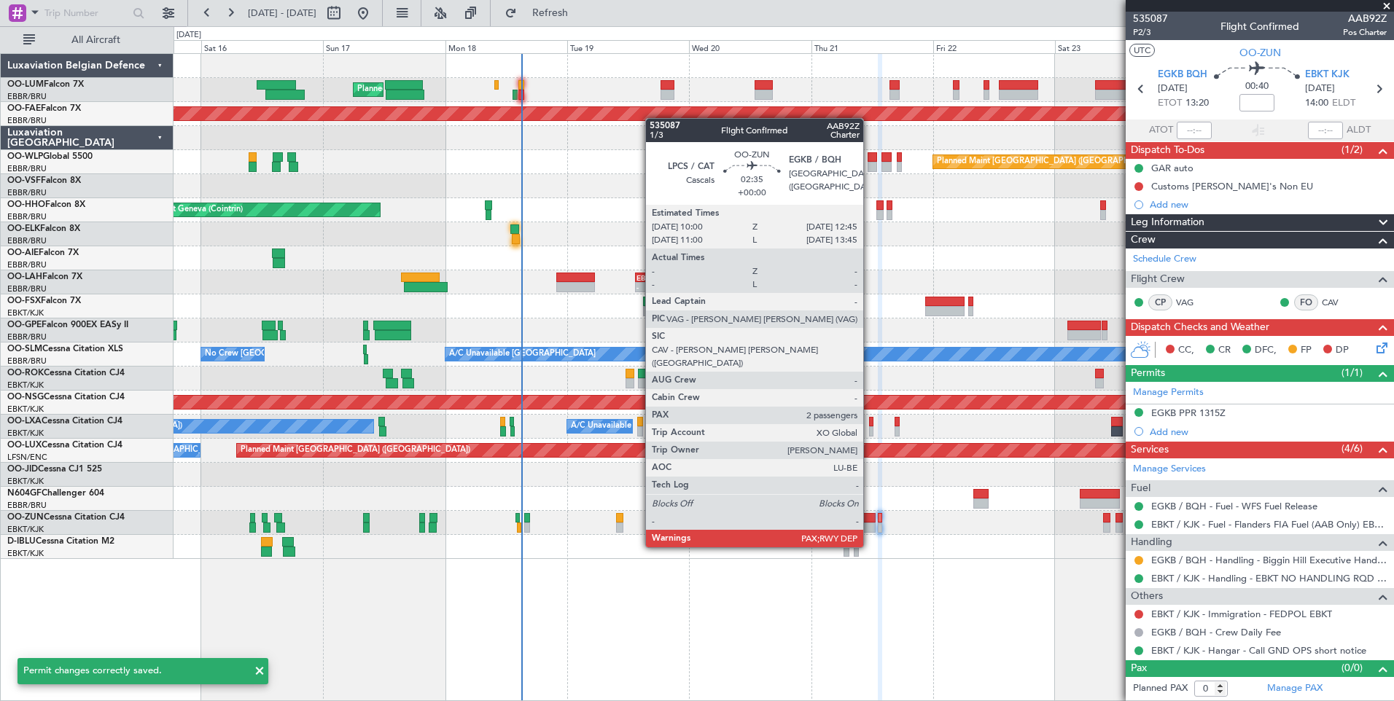
scroll to position [0, 0]
click at [870, 520] on div at bounding box center [868, 518] width 15 height 10
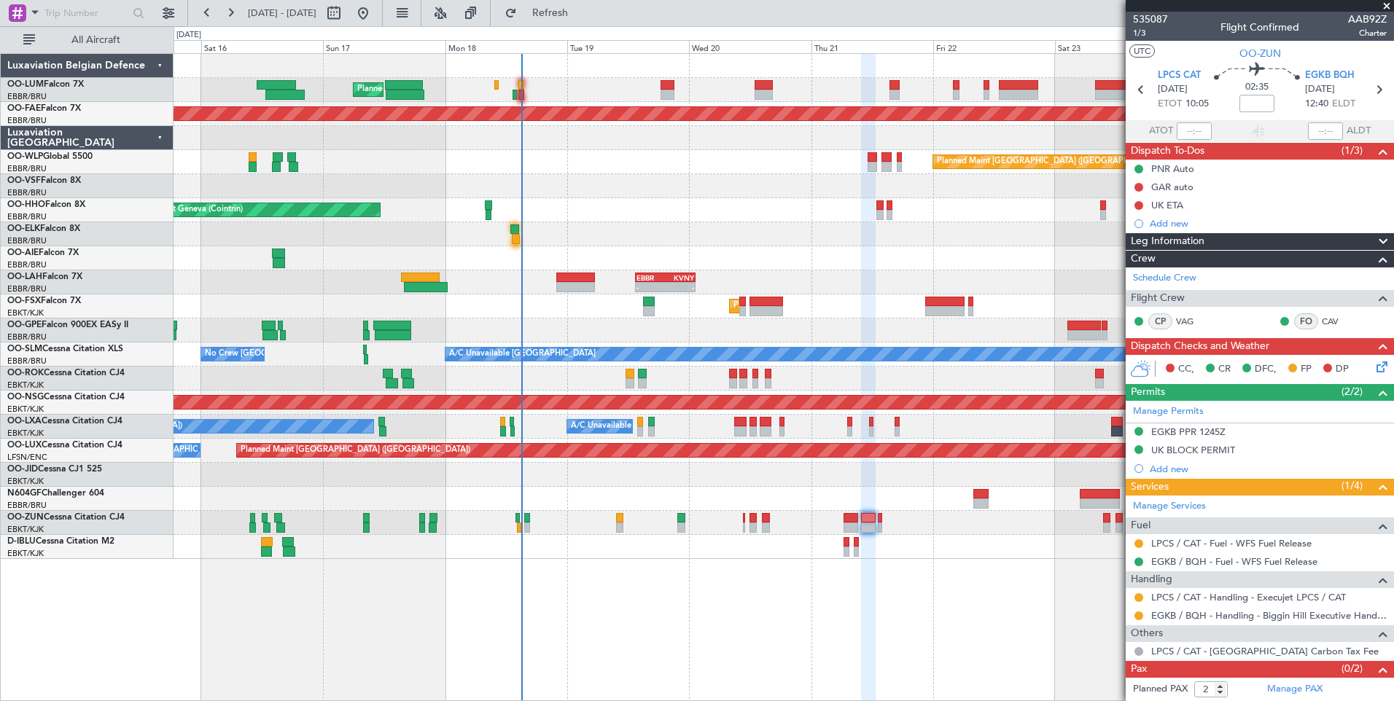
click at [1133, 617] on div at bounding box center [1139, 616] width 12 height 12
click at [1146, 614] on div "EGKB / BQH - Handling - Biggin Hill Executive Handling EGKB / BQH" at bounding box center [1259, 615] width 268 height 18
click at [1136, 614] on button at bounding box center [1138, 616] width 9 height 9
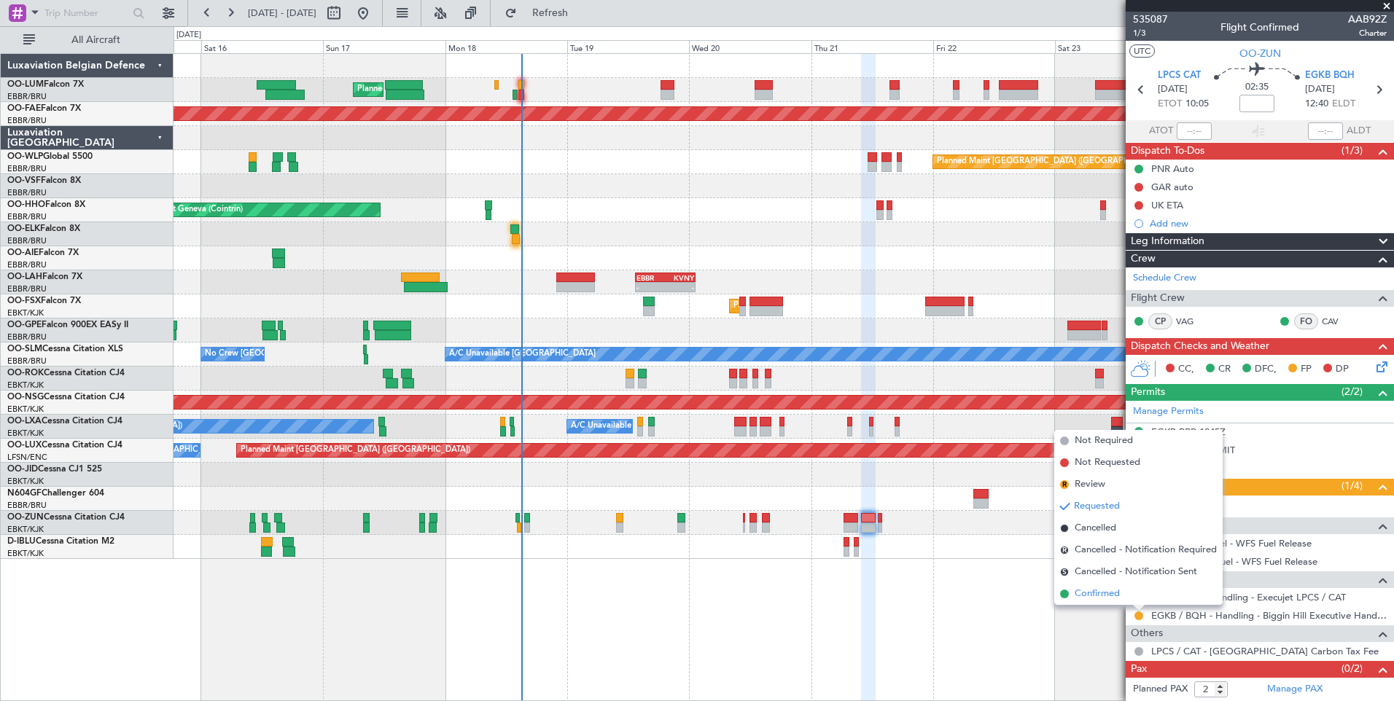
click at [1092, 592] on span "Confirmed" at bounding box center [1096, 594] width 45 height 15
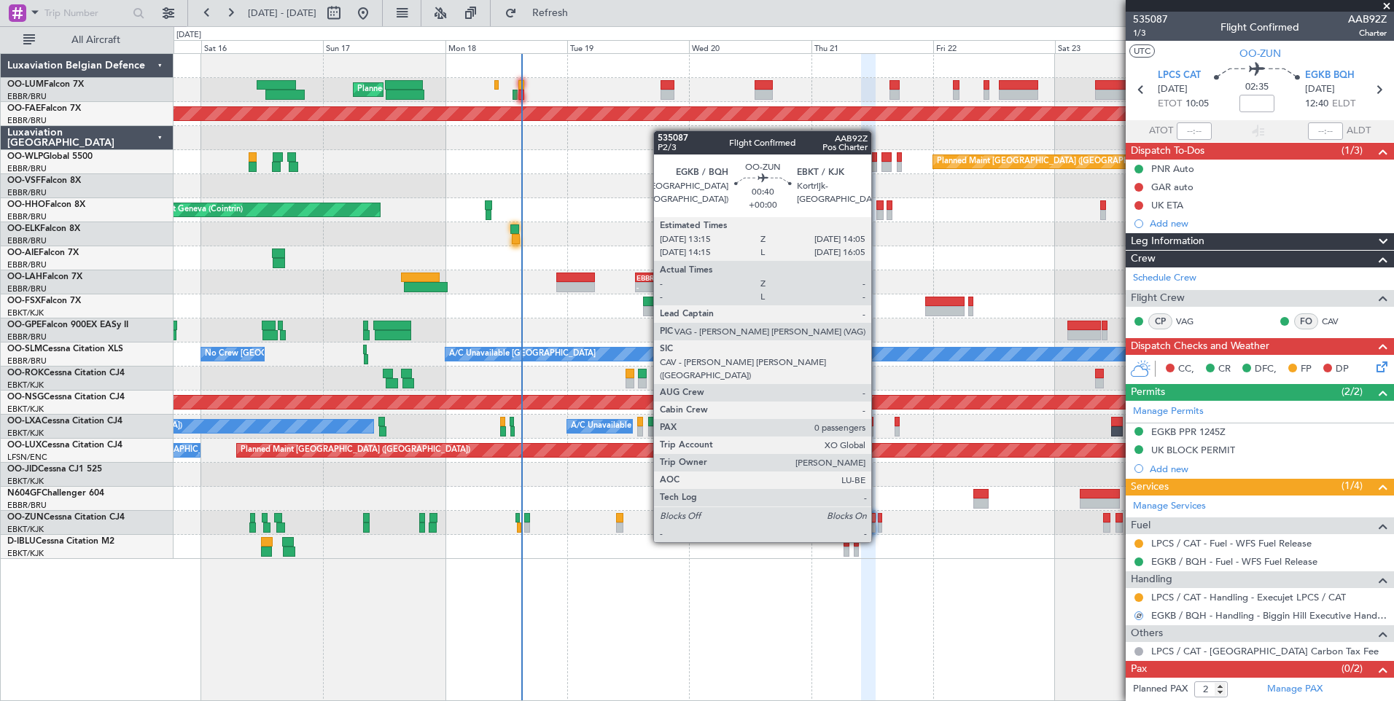
click at [878, 515] on div at bounding box center [880, 518] width 4 height 10
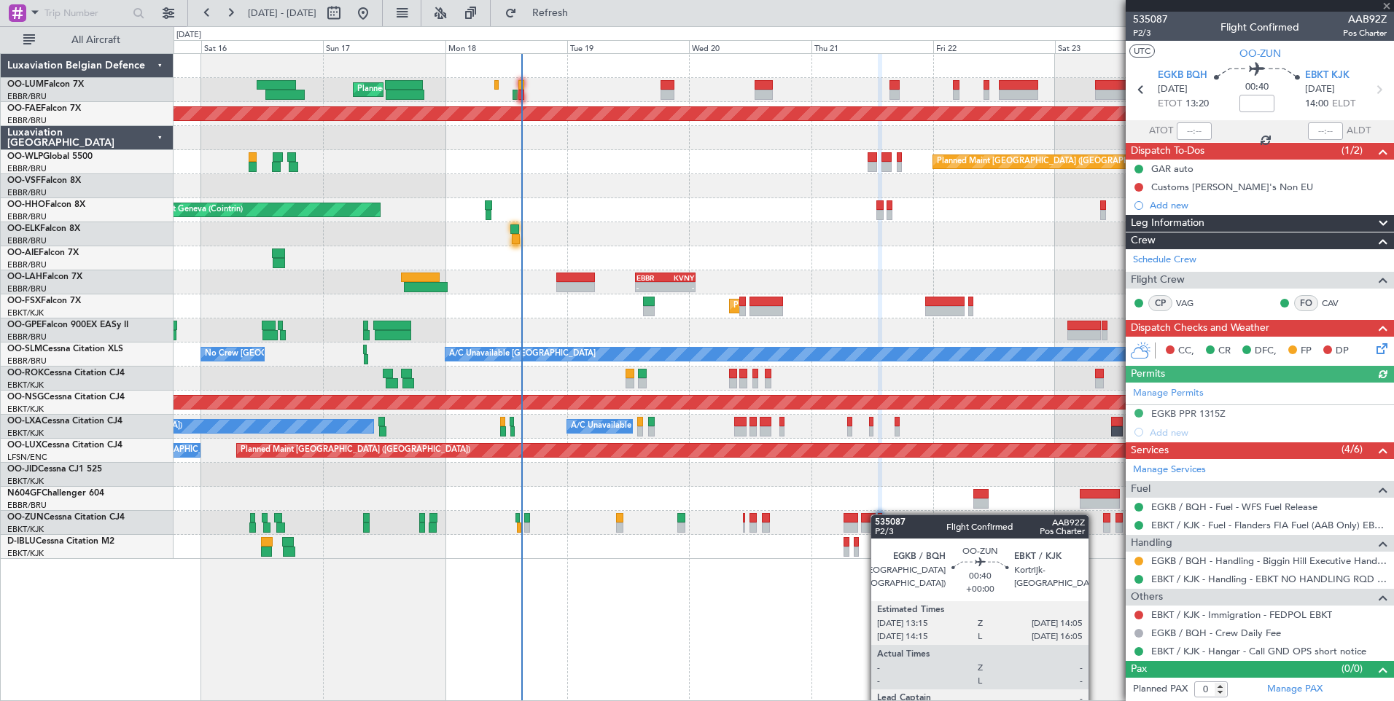
click at [1143, 563] on div at bounding box center [1139, 561] width 12 height 12
click at [1141, 561] on button at bounding box center [1138, 561] width 9 height 9
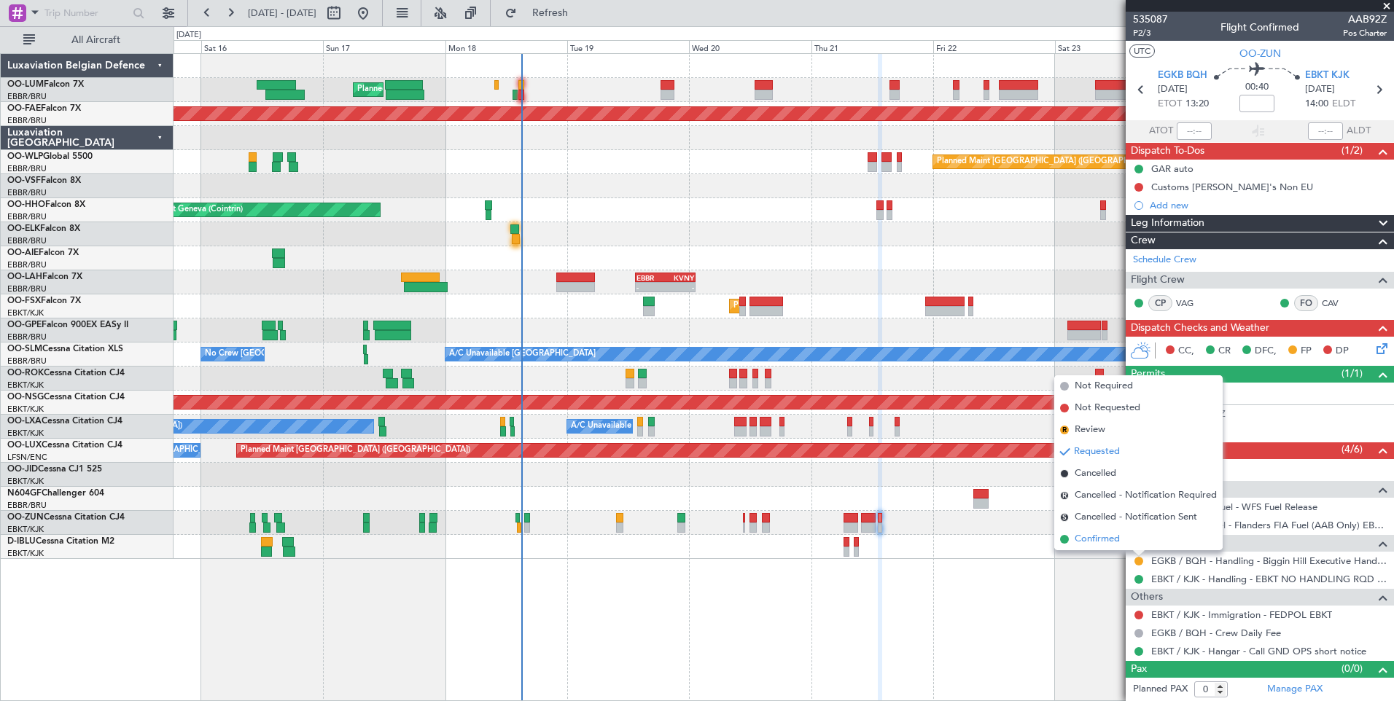
click at [1088, 536] on span "Confirmed" at bounding box center [1096, 539] width 45 height 15
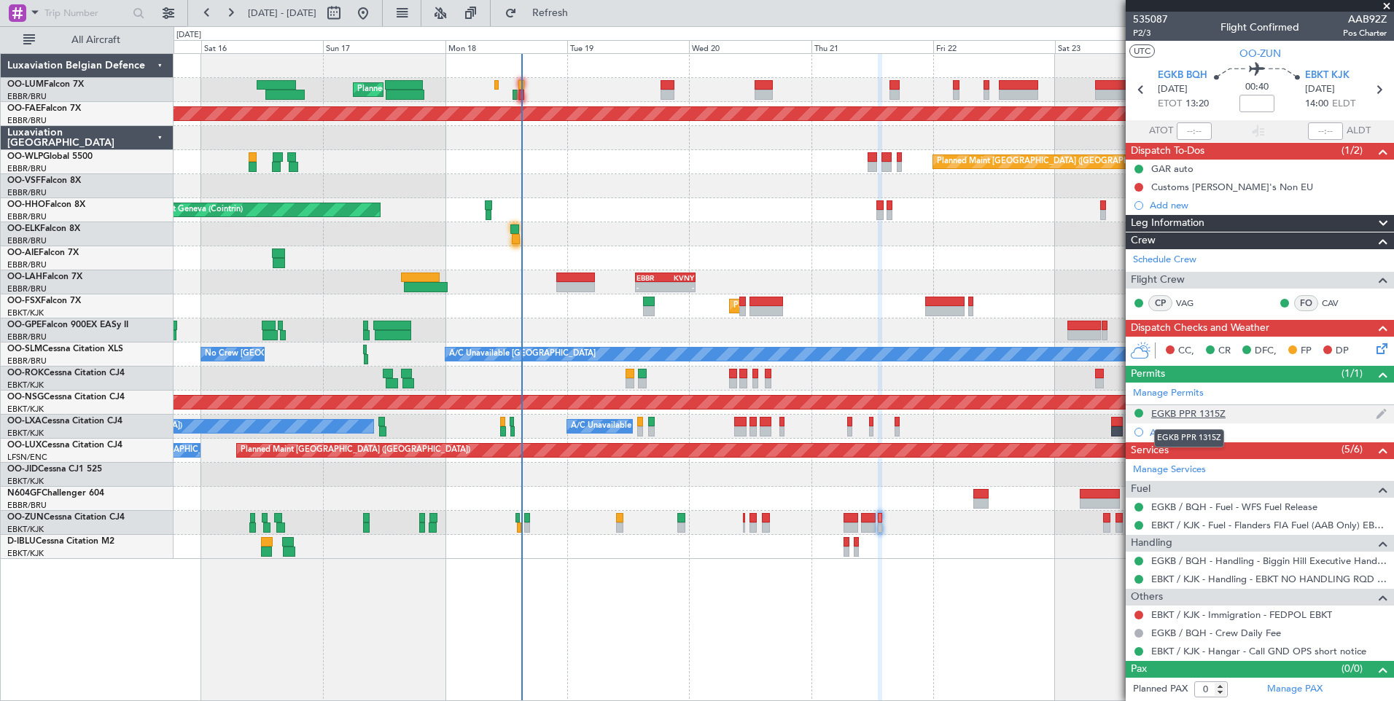
click at [1212, 412] on div "EGKB PPR 1315Z" at bounding box center [1188, 413] width 74 height 12
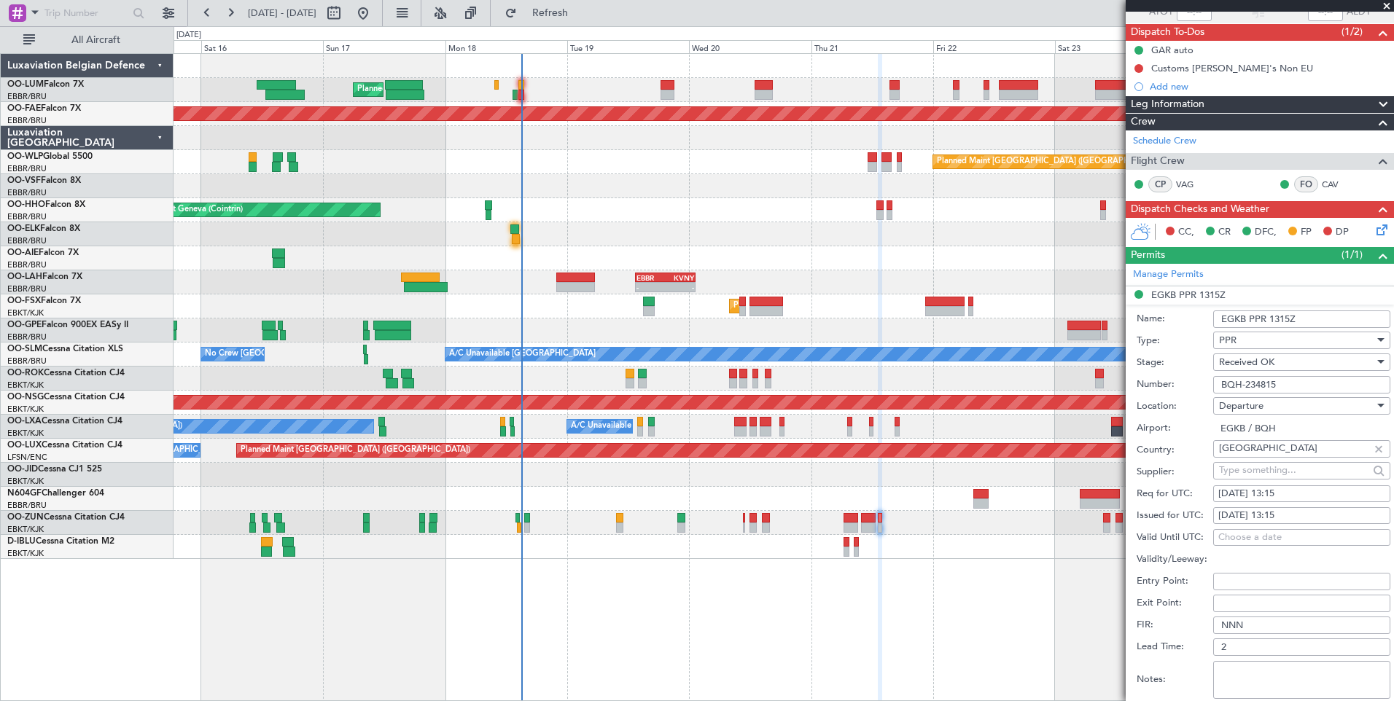
scroll to position [219, 0]
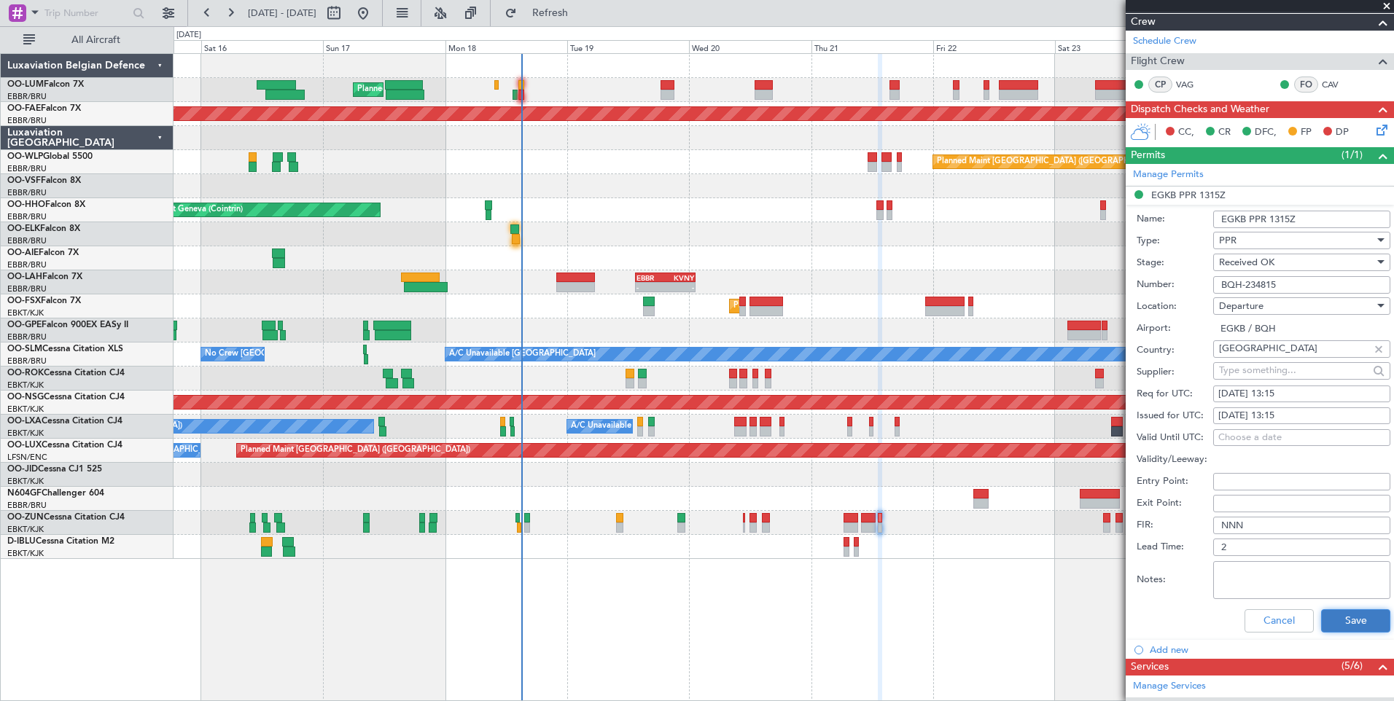
click at [1349, 620] on button "Save" at bounding box center [1355, 620] width 69 height 23
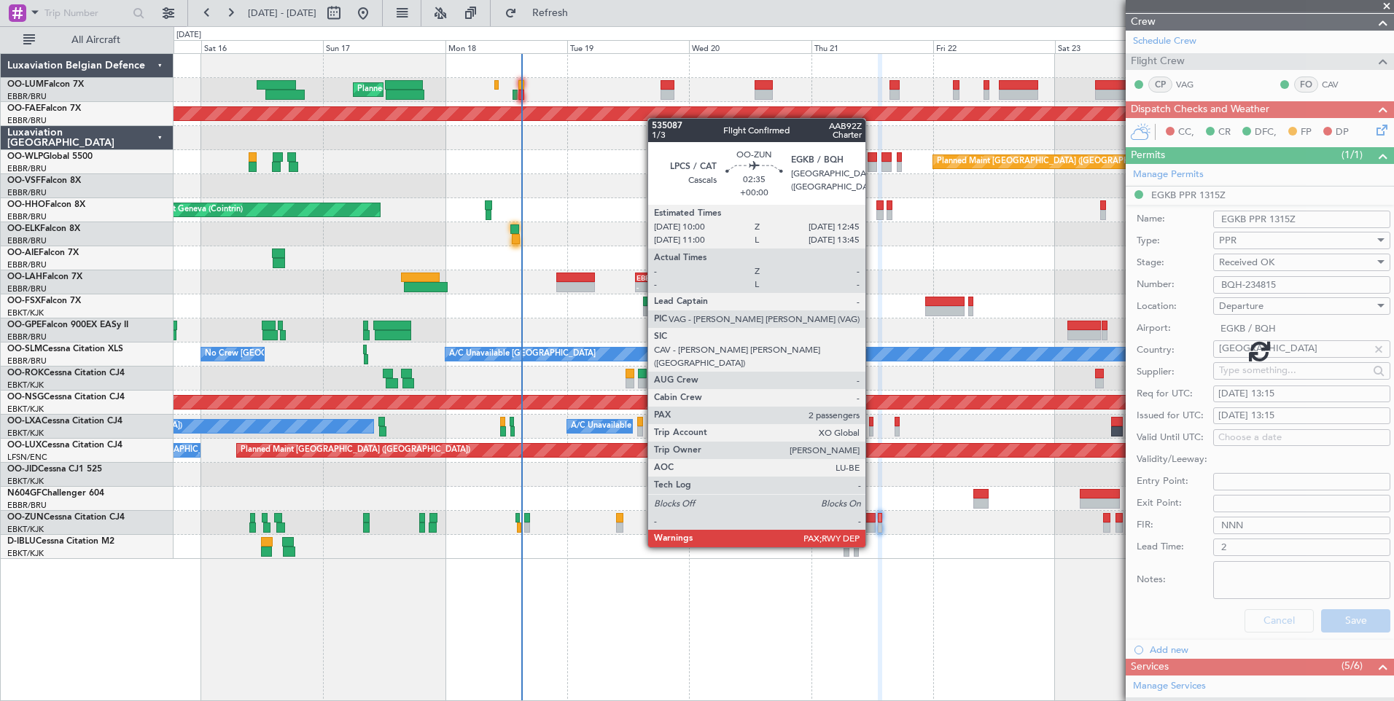
scroll to position [0, 0]
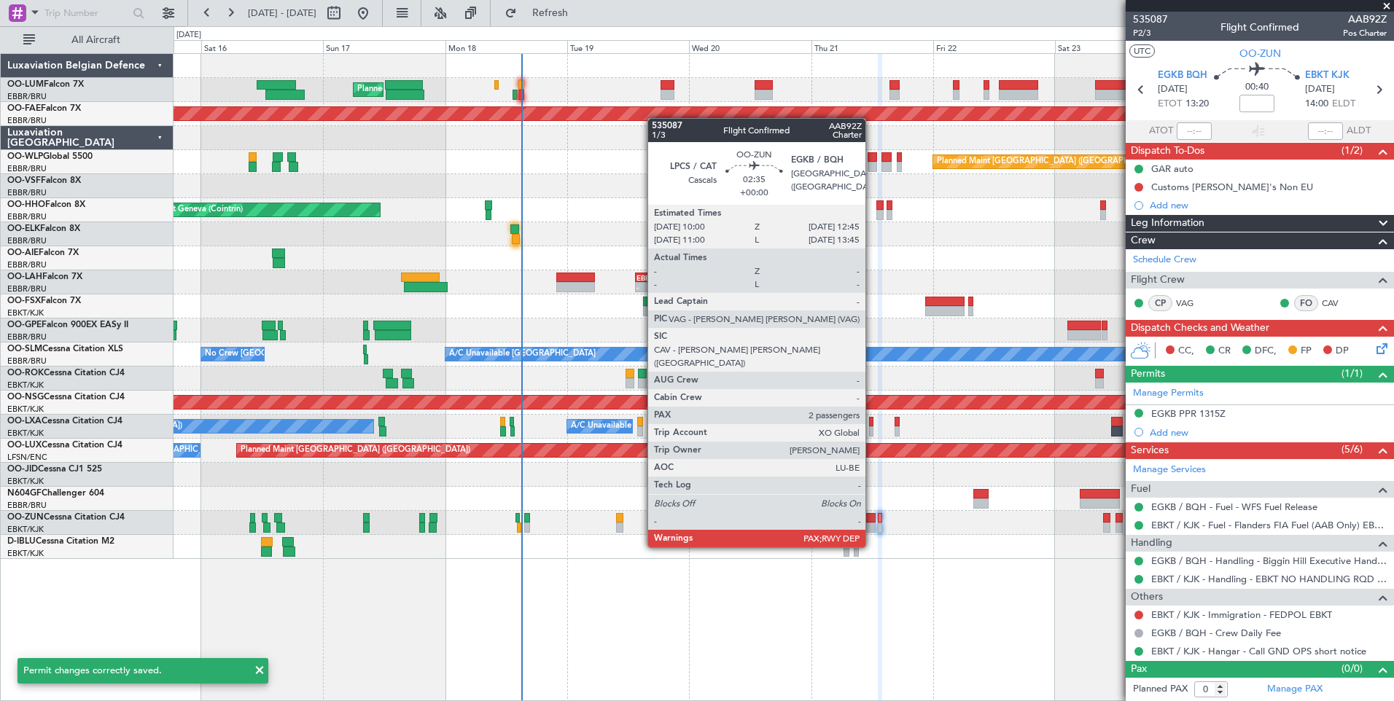
click at [872, 520] on div at bounding box center [868, 518] width 15 height 10
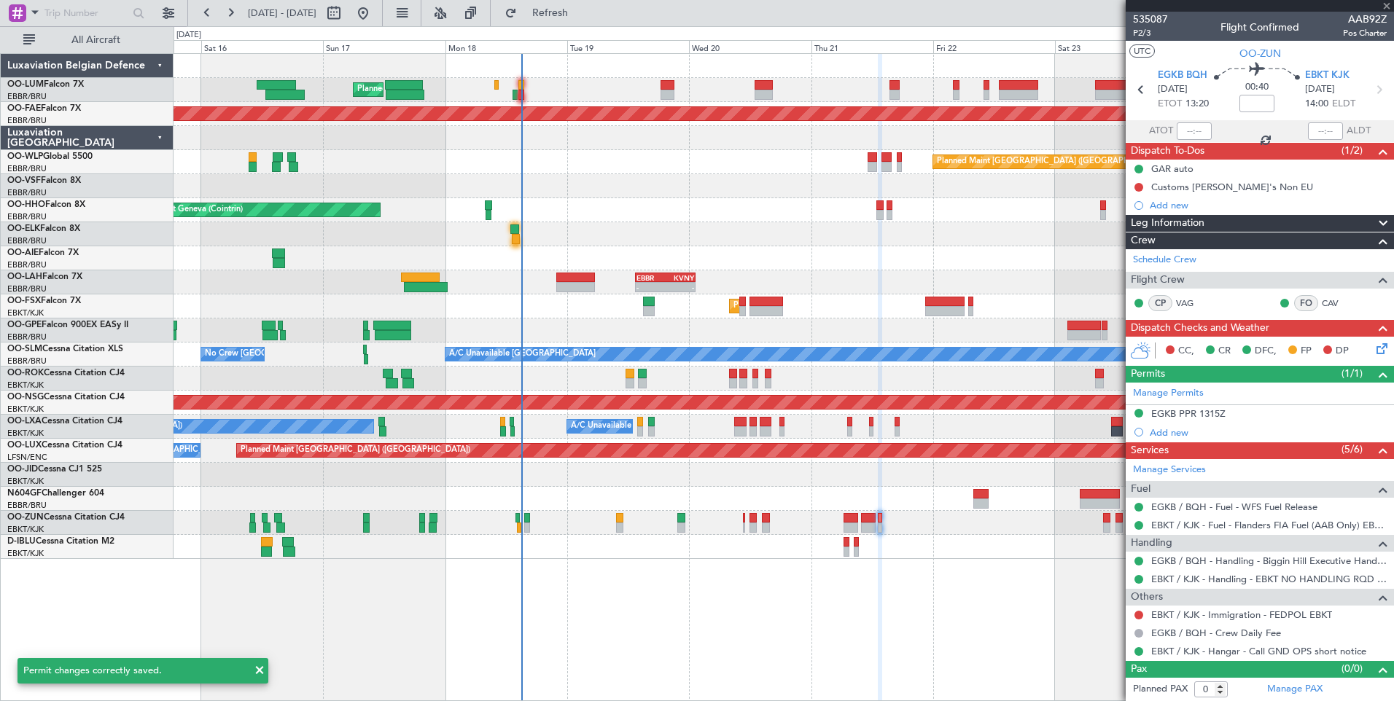
type input "2"
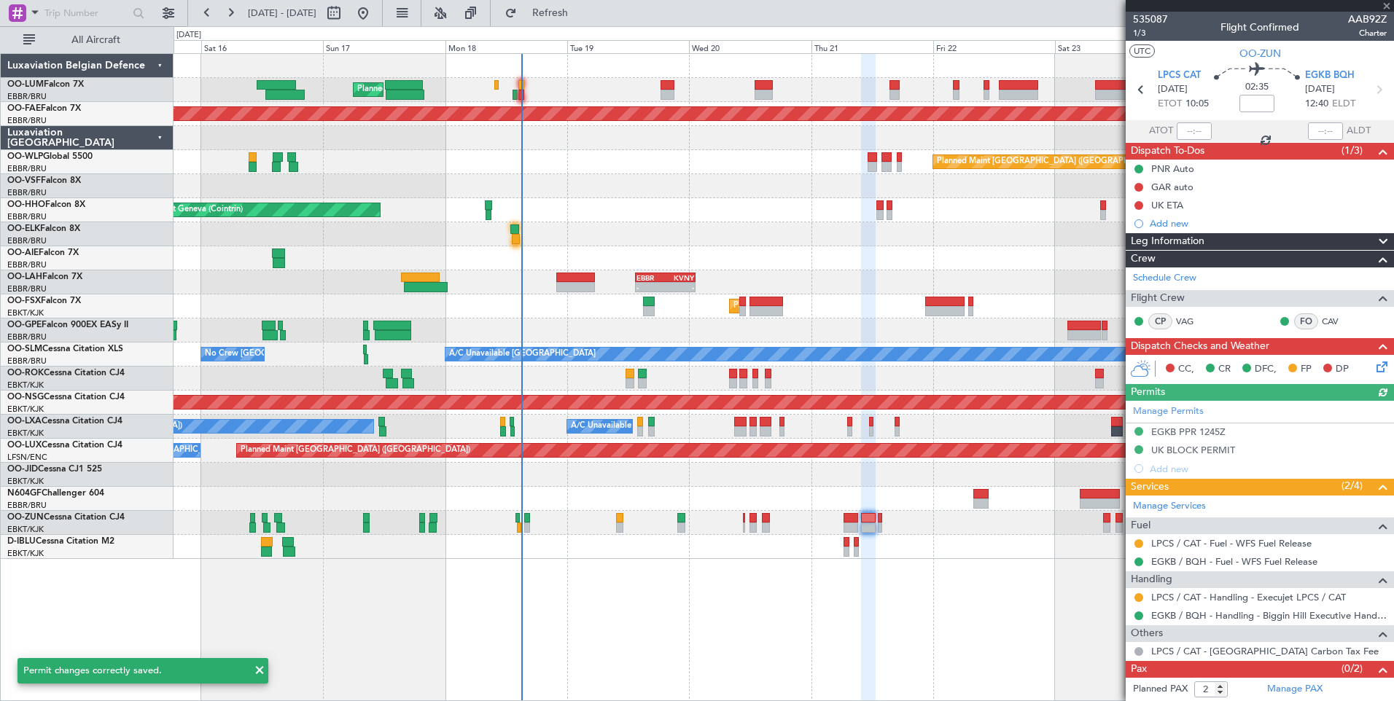
click at [1206, 426] on div "Manage Permits EGKB PPR 1245Z UK BLOCK PERMIT Add new" at bounding box center [1259, 439] width 268 height 77
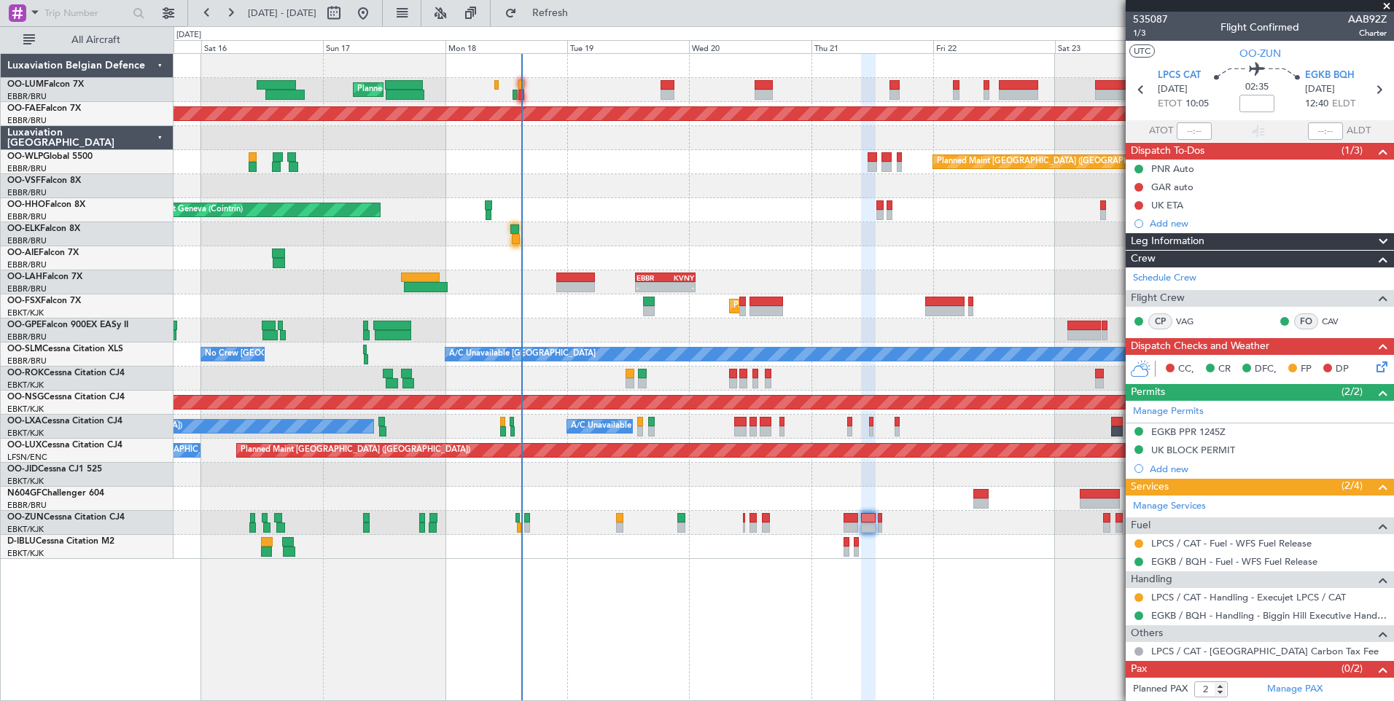
click at [1215, 433] on div "EGKB PPR 1245Z" at bounding box center [1188, 432] width 74 height 12
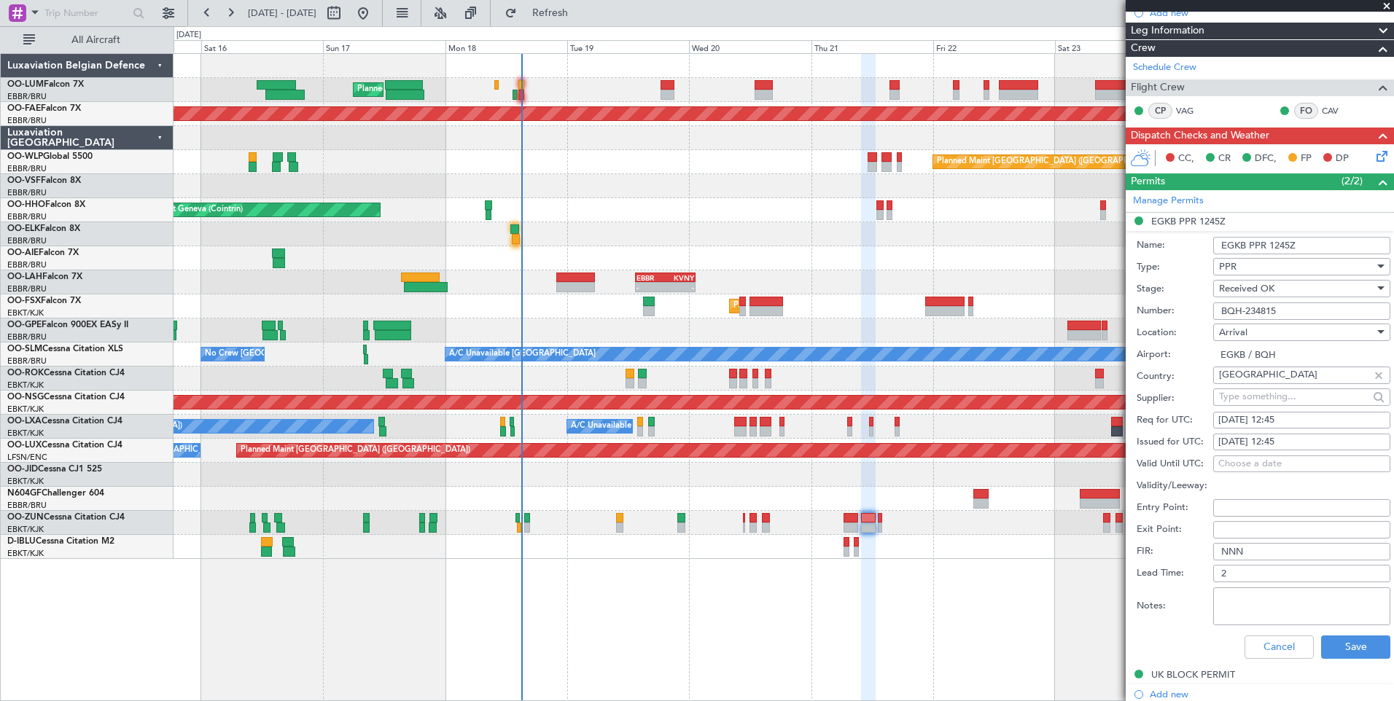
scroll to position [219, 0]
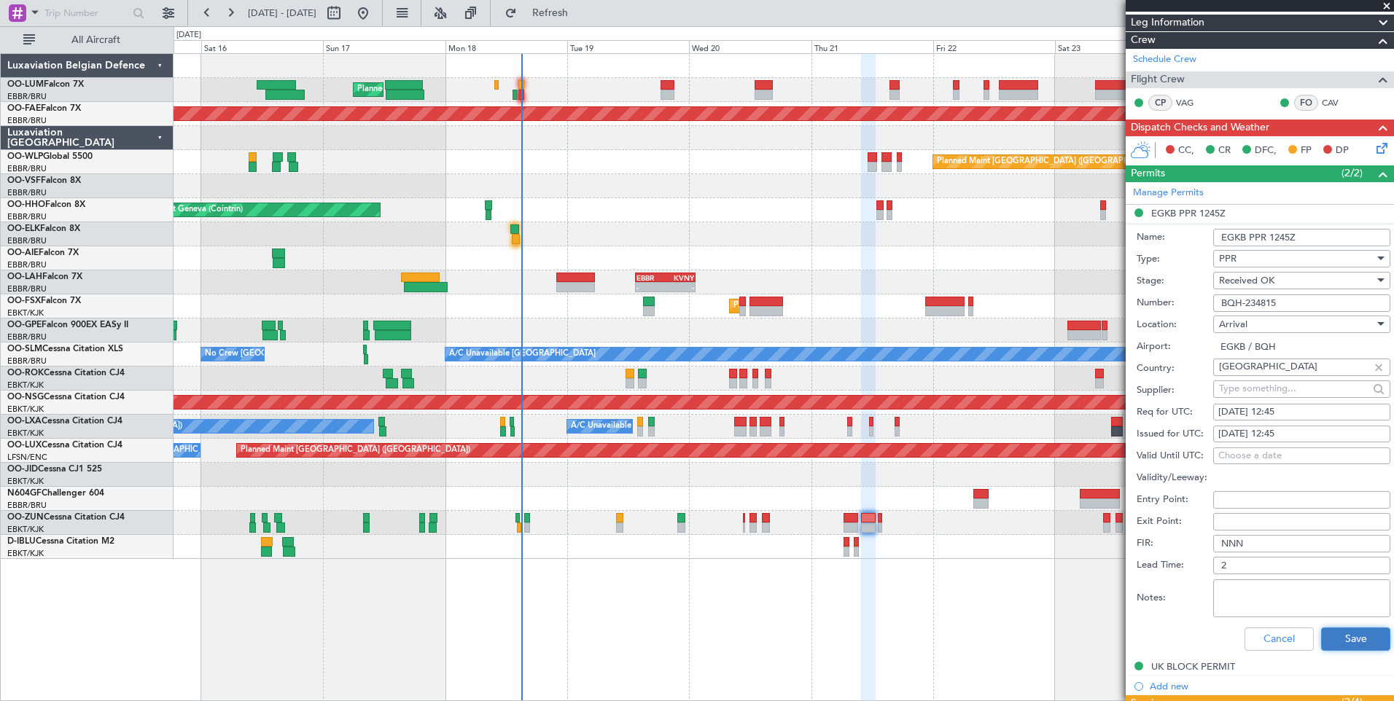
click at [1343, 641] on button "Save" at bounding box center [1355, 639] width 69 height 23
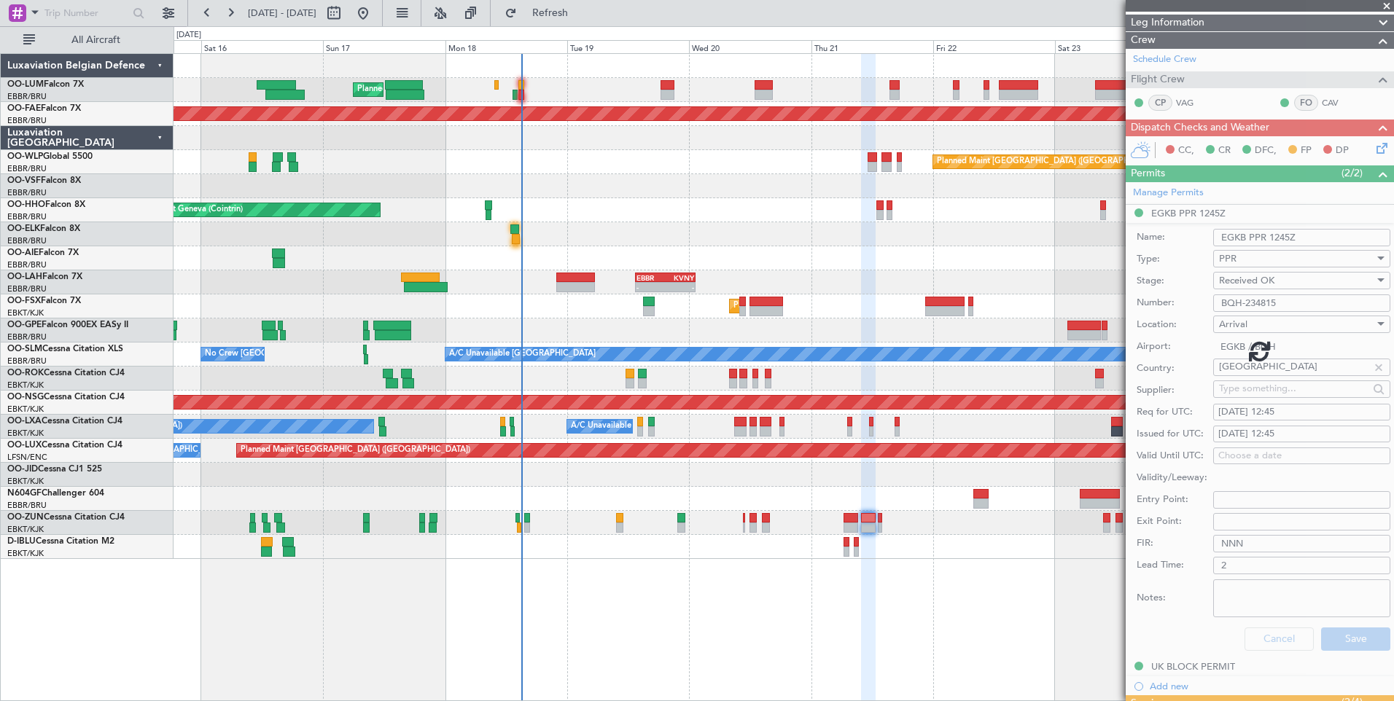
scroll to position [19, 0]
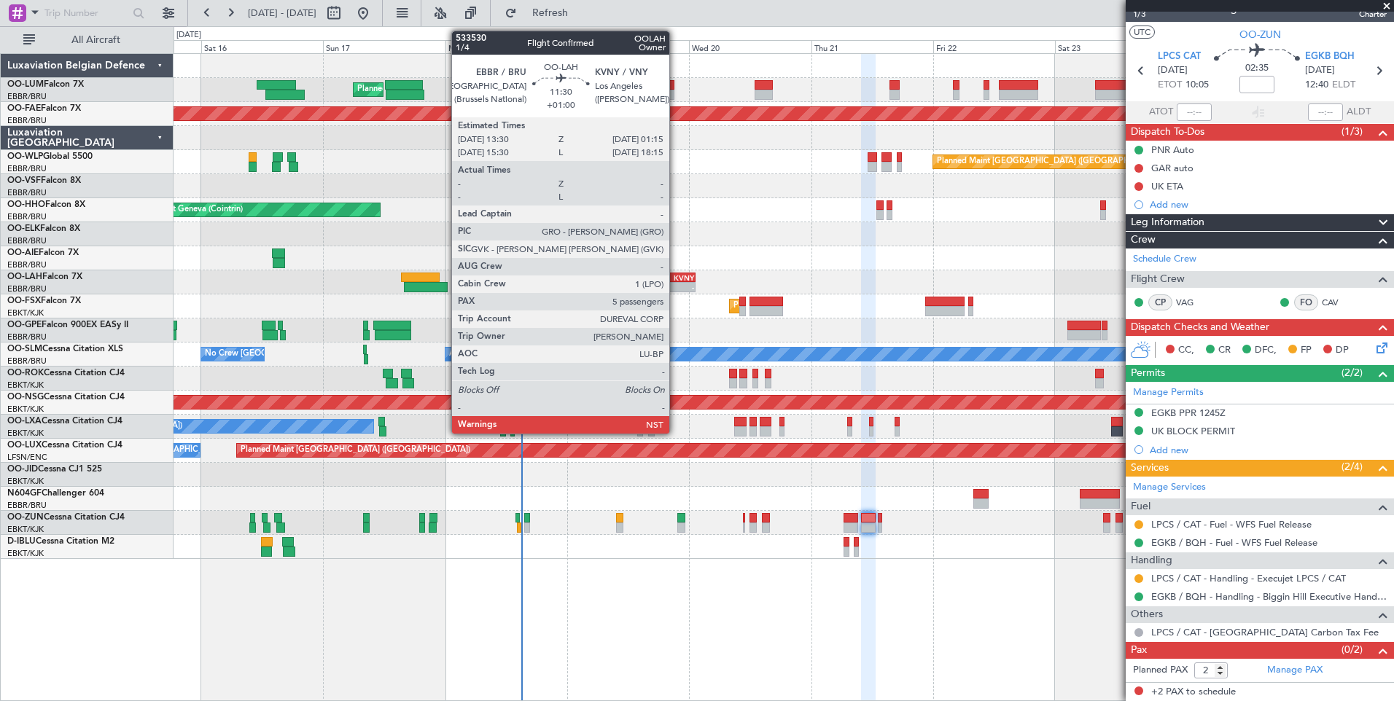
click at [676, 284] on div "-" at bounding box center [679, 287] width 28 height 9
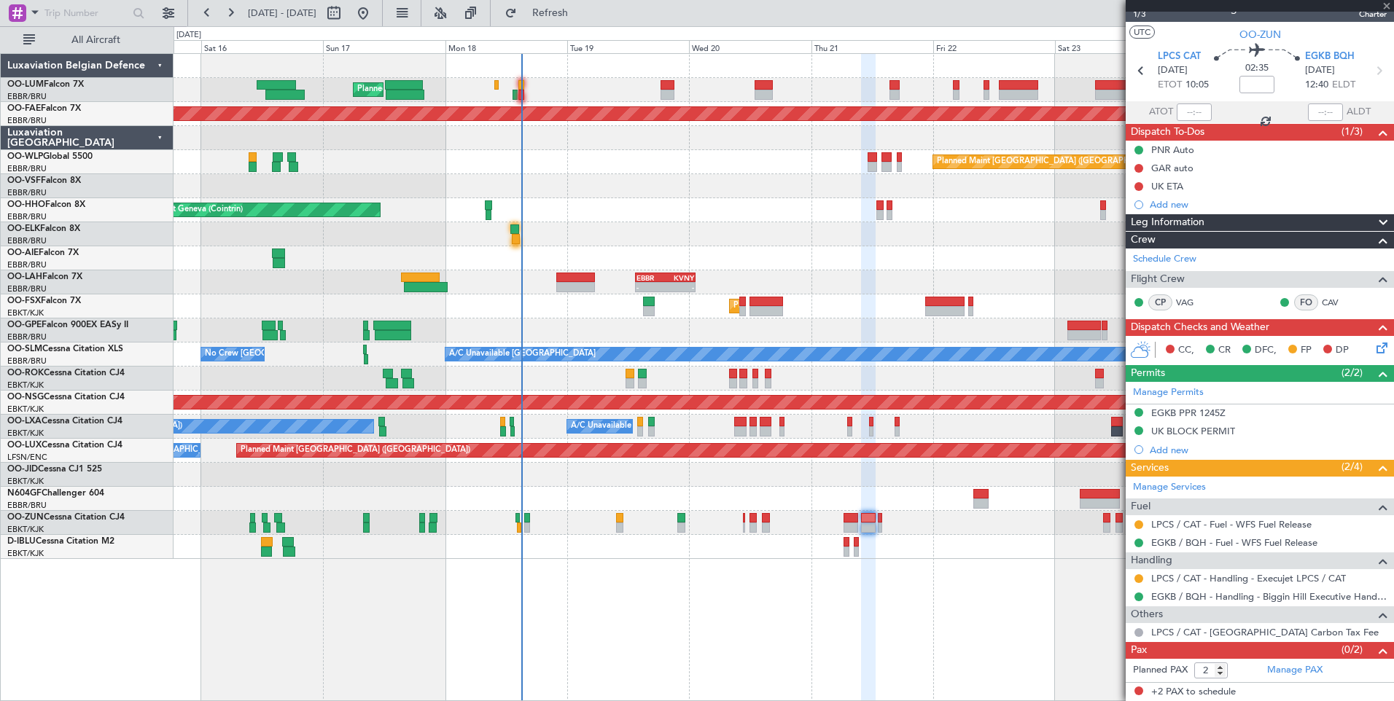
type input "+01:00"
type input "5"
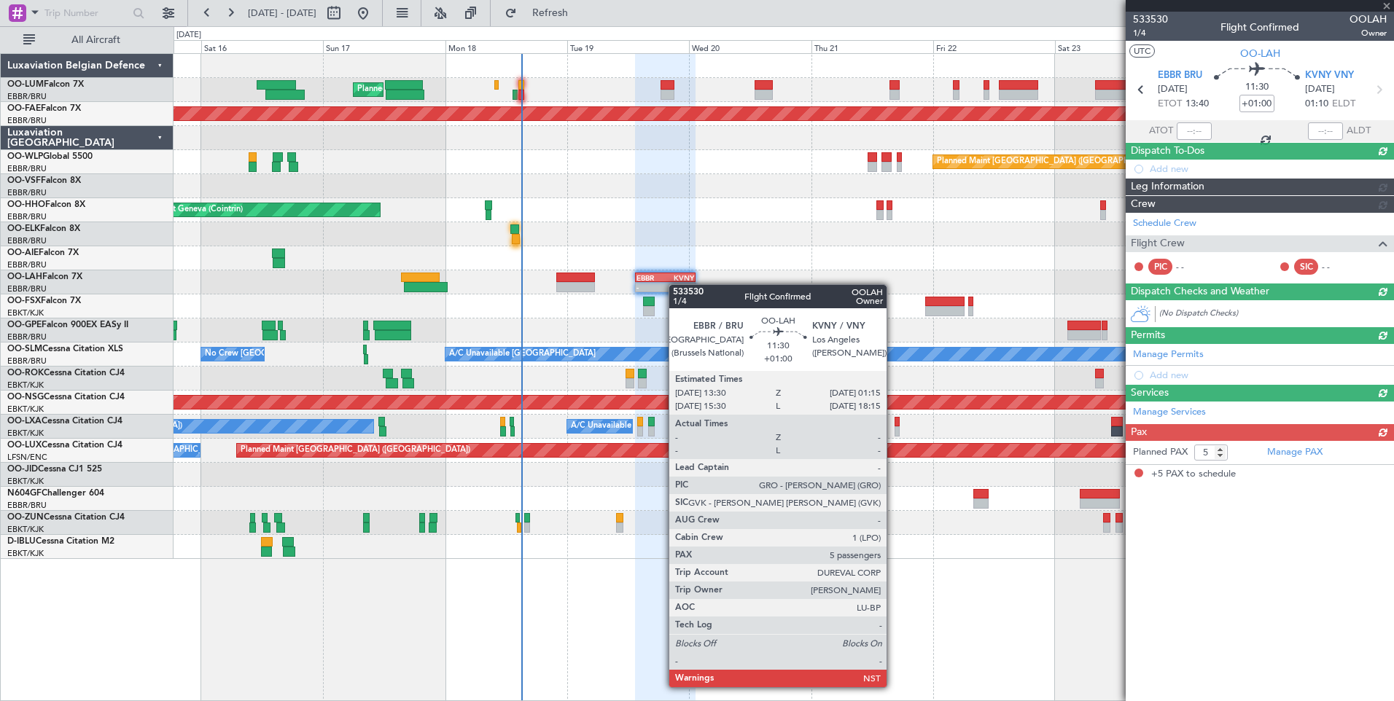
scroll to position [0, 0]
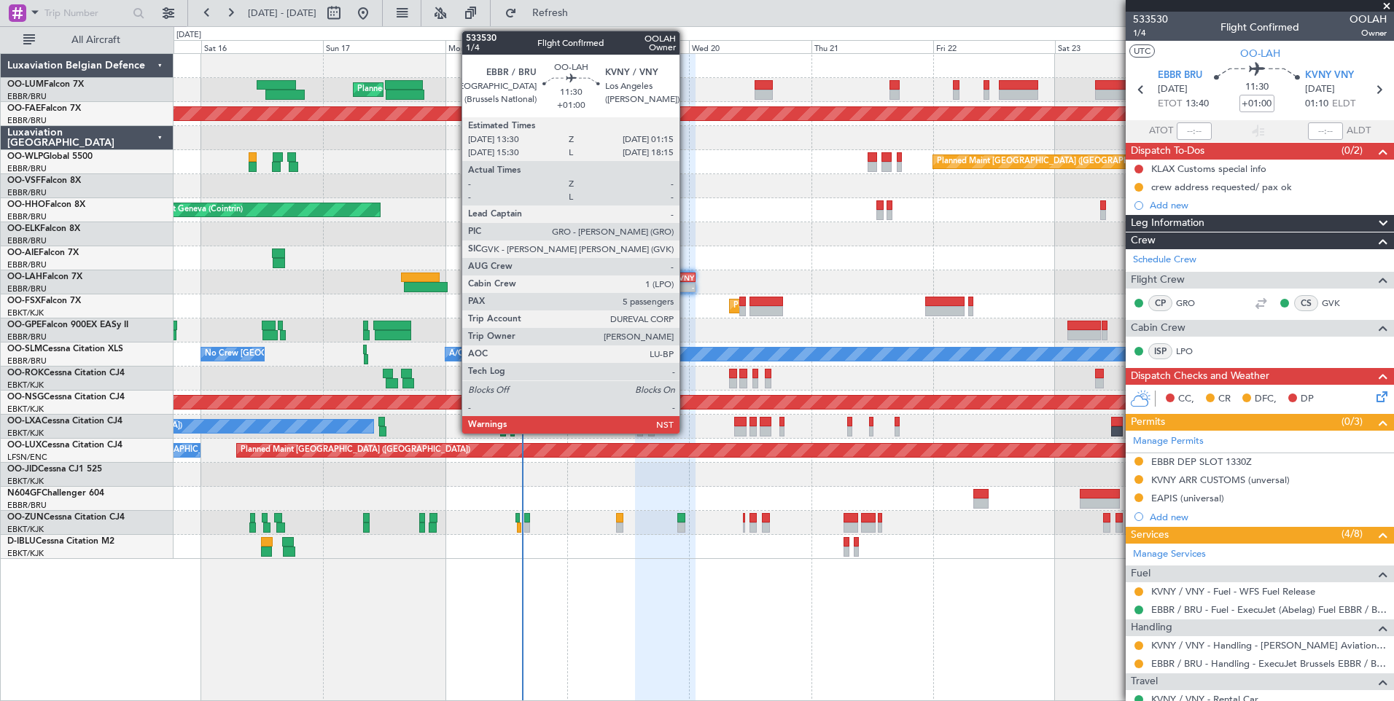
click at [686, 280] on div "KVNY" at bounding box center [679, 277] width 28 height 9
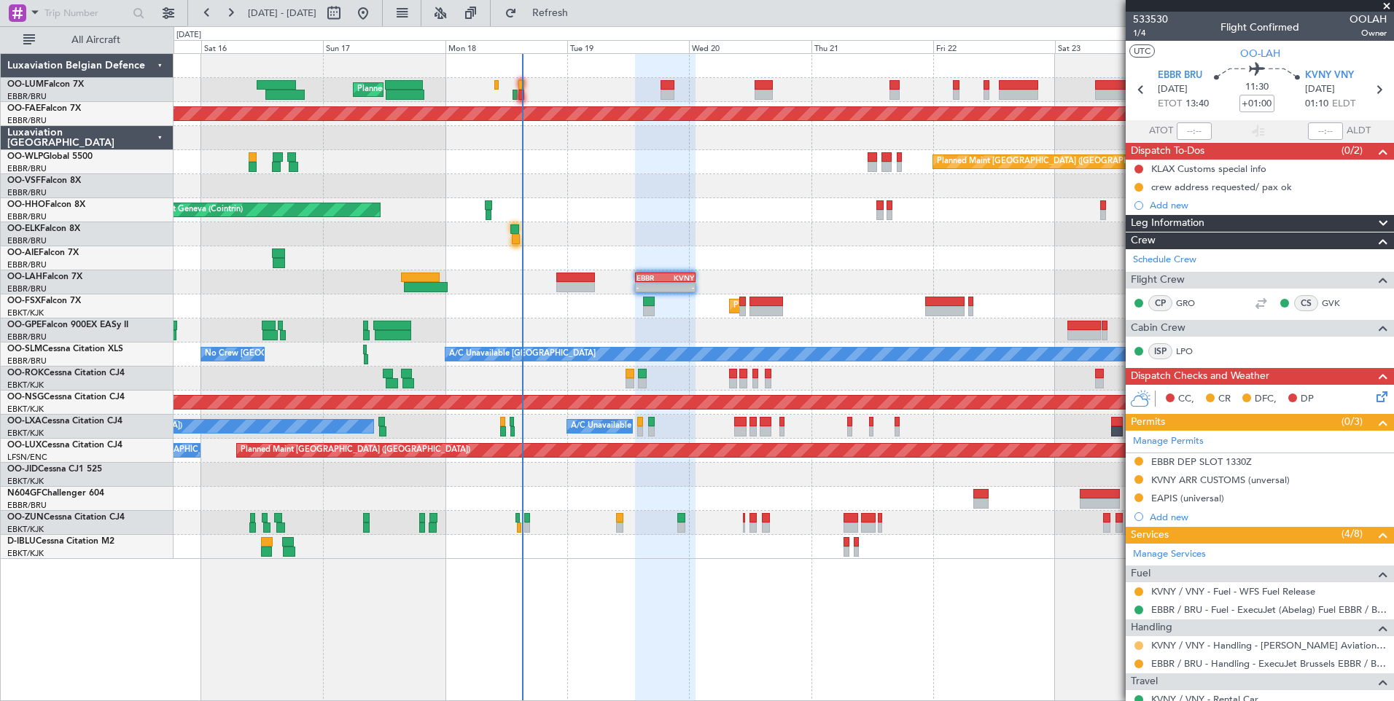
click at [1138, 645] on button at bounding box center [1138, 645] width 9 height 9
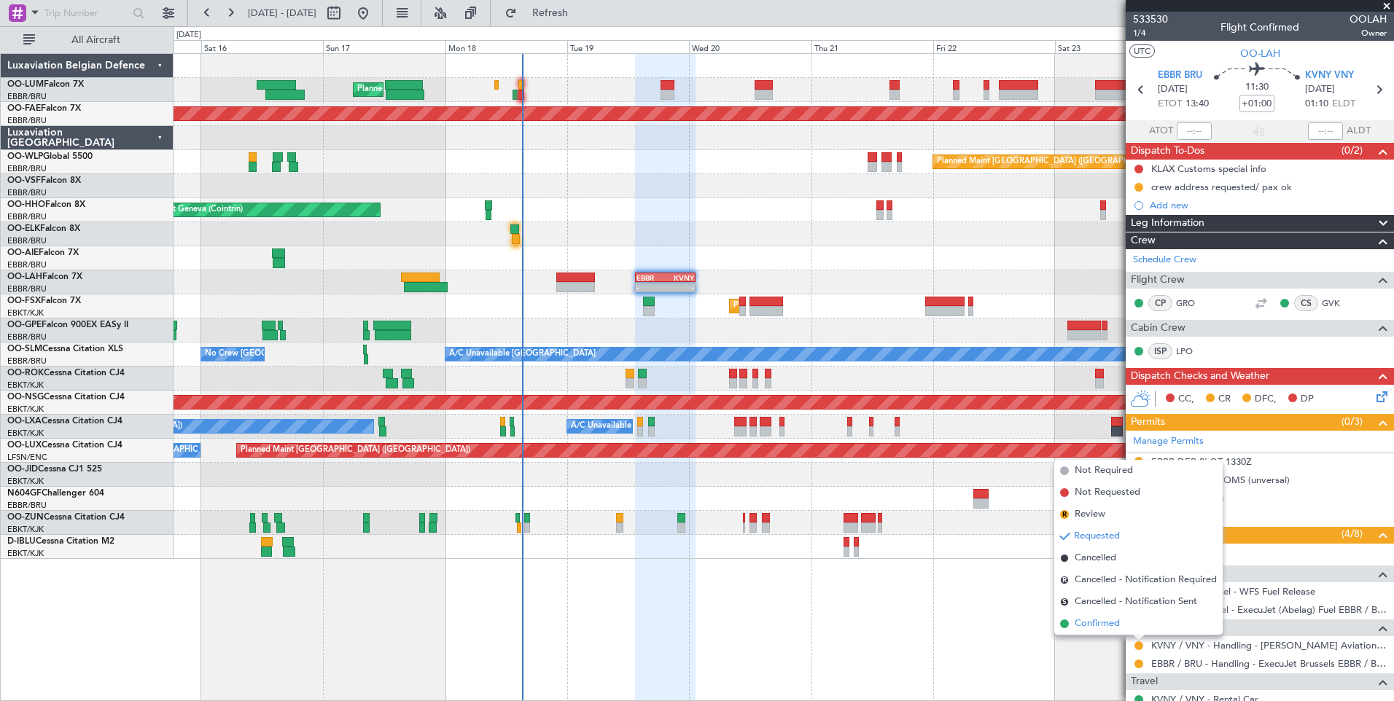
click at [1112, 622] on span "Confirmed" at bounding box center [1096, 624] width 45 height 15
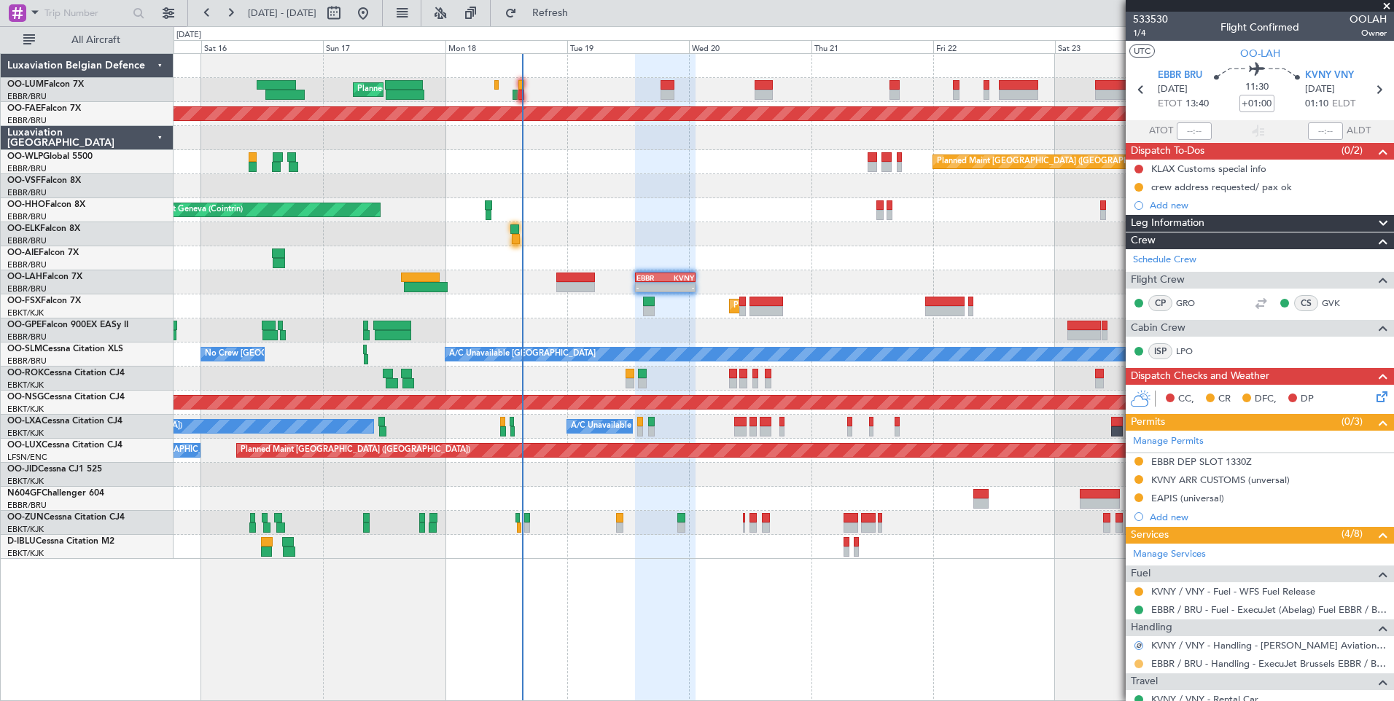
click at [1138, 666] on button at bounding box center [1138, 664] width 9 height 9
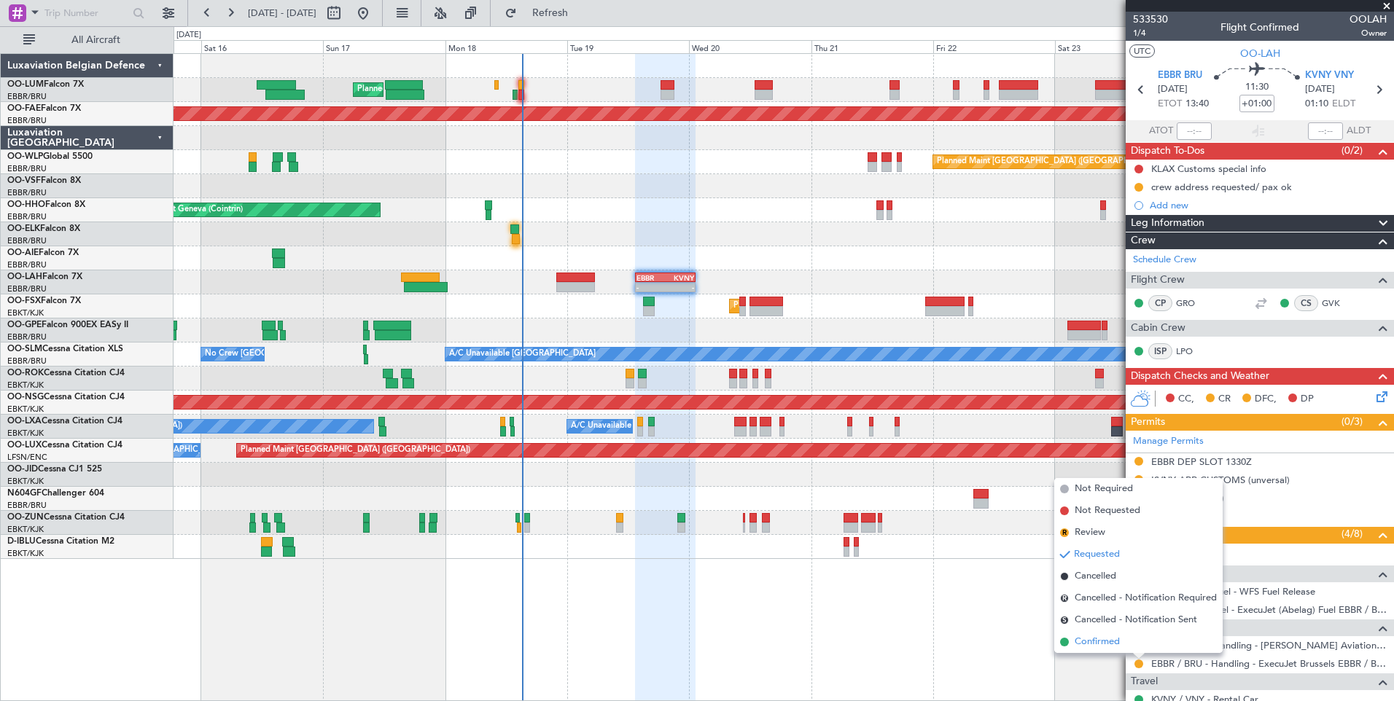
click at [1120, 638] on span "Confirmed" at bounding box center [1096, 642] width 45 height 15
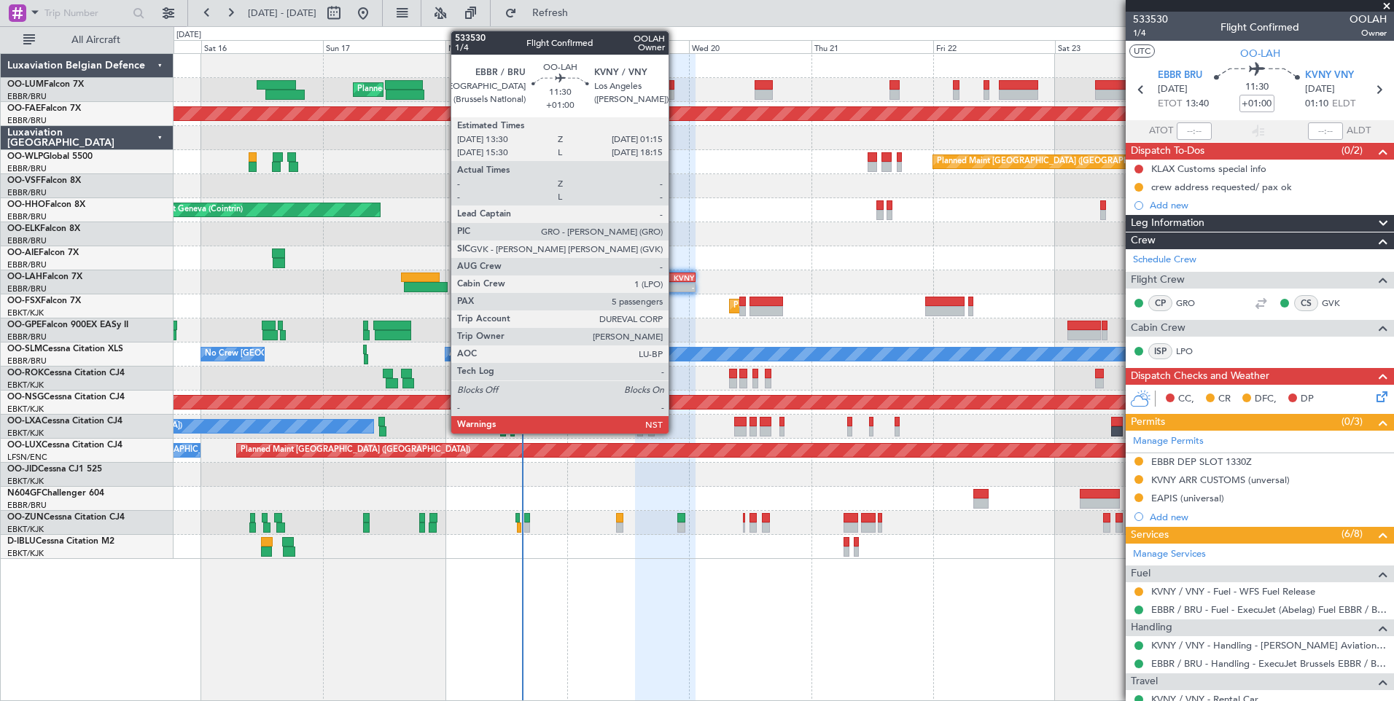
click at [675, 283] on div "-" at bounding box center [679, 287] width 28 height 9
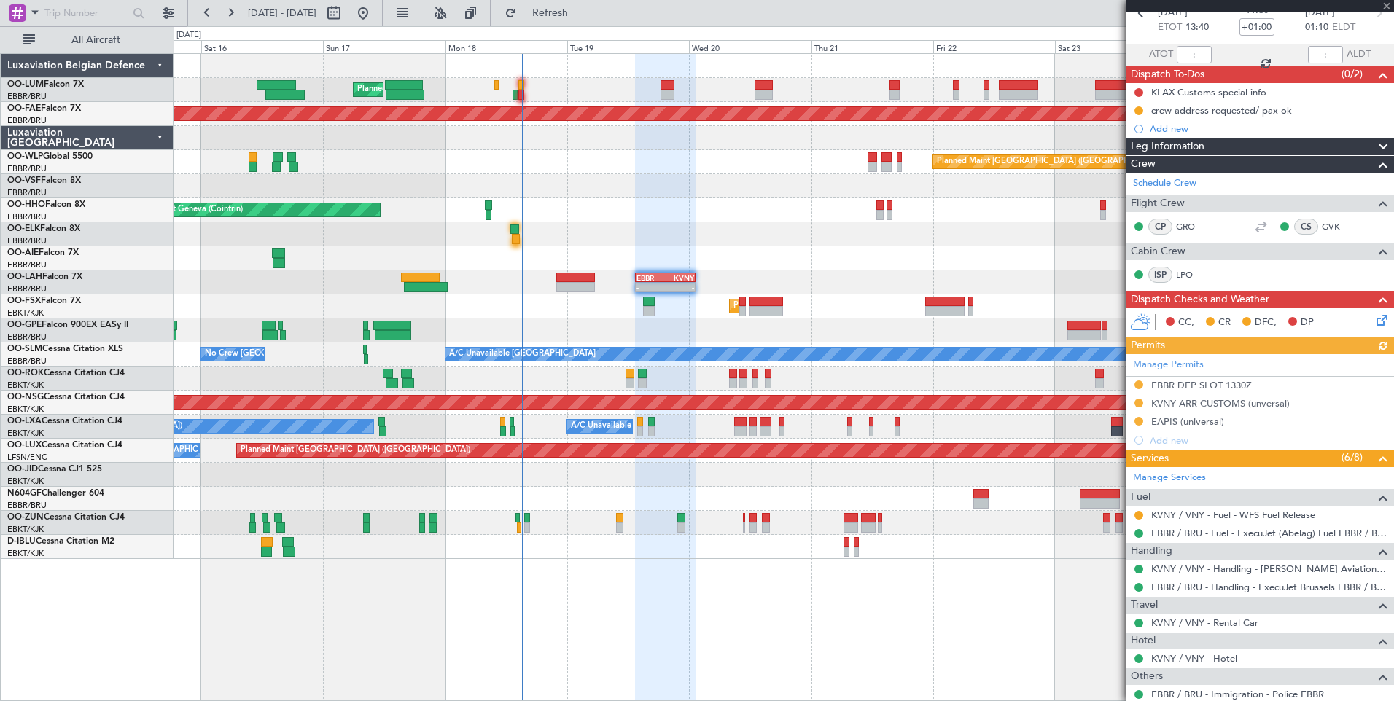
scroll to position [146, 0]
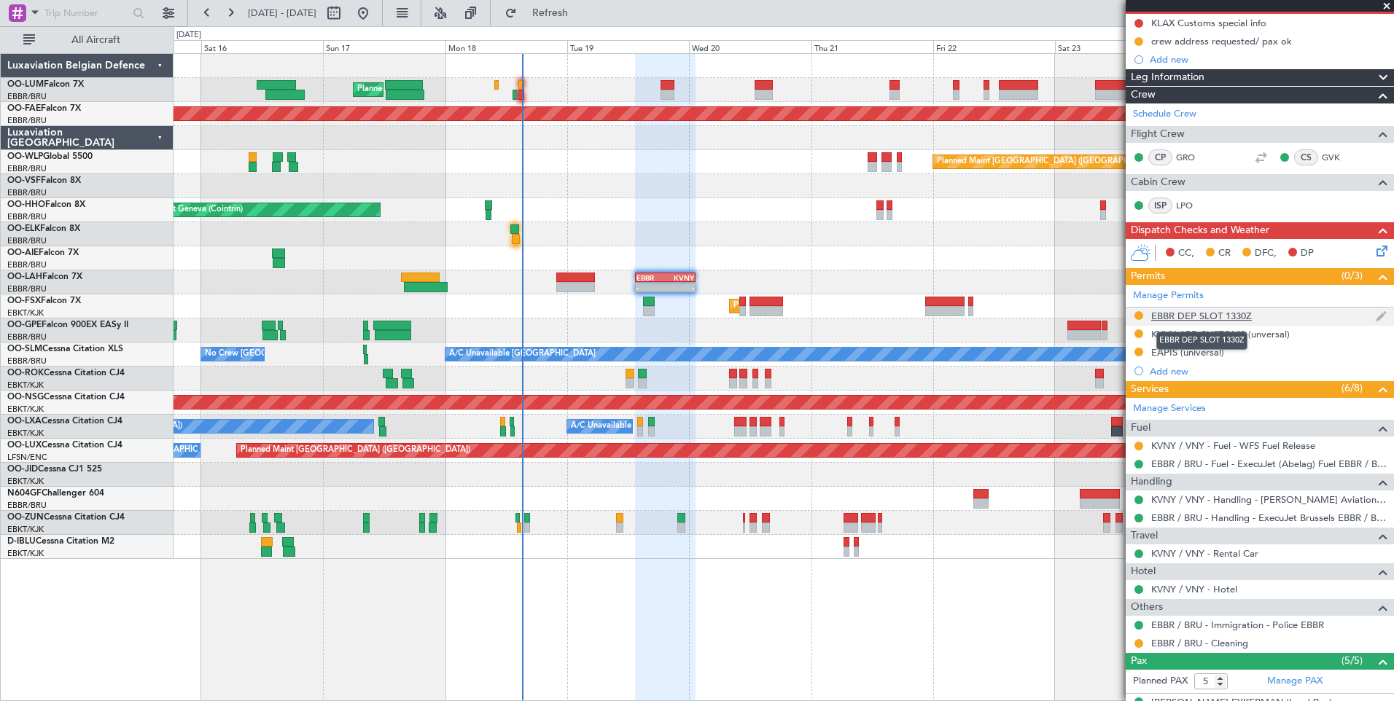
click at [1222, 315] on div "EBBR DEP SLOT 1330Z" at bounding box center [1201, 316] width 101 height 12
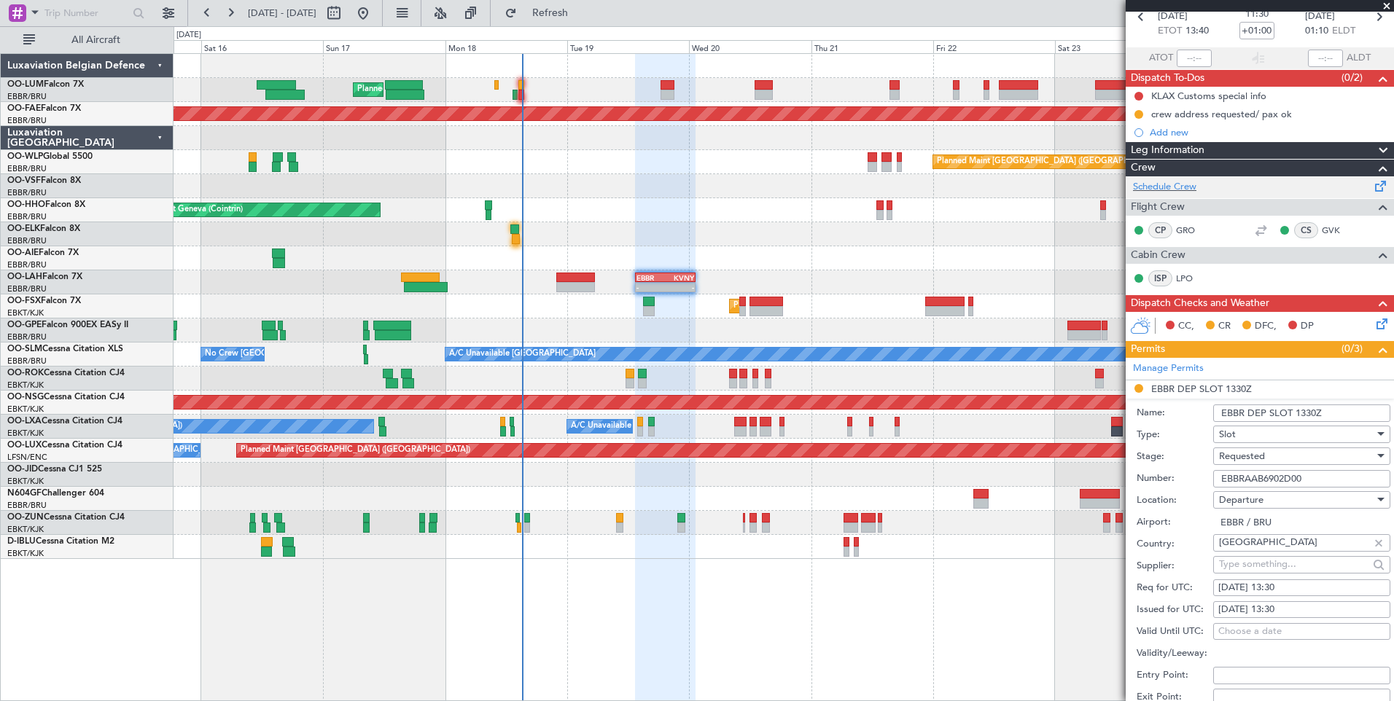
scroll to position [0, 0]
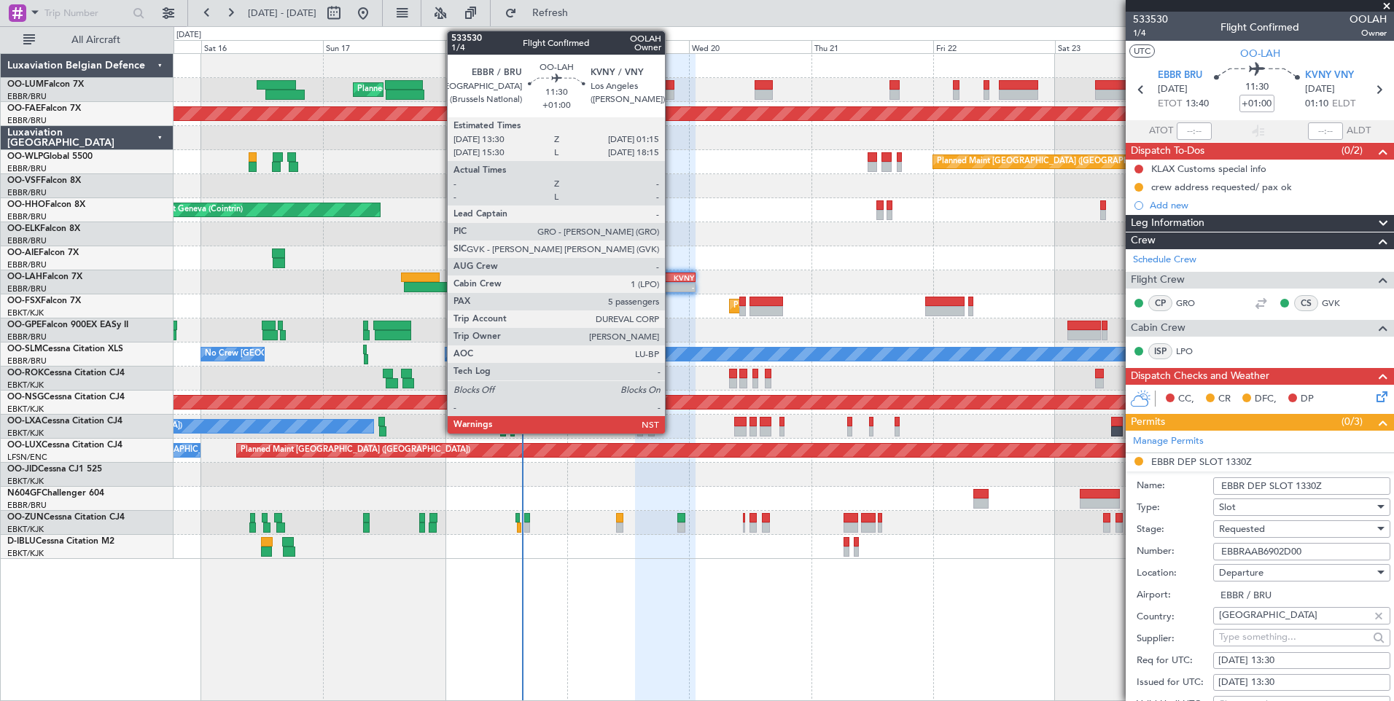
click at [671, 280] on div "KVNY" at bounding box center [679, 277] width 28 height 9
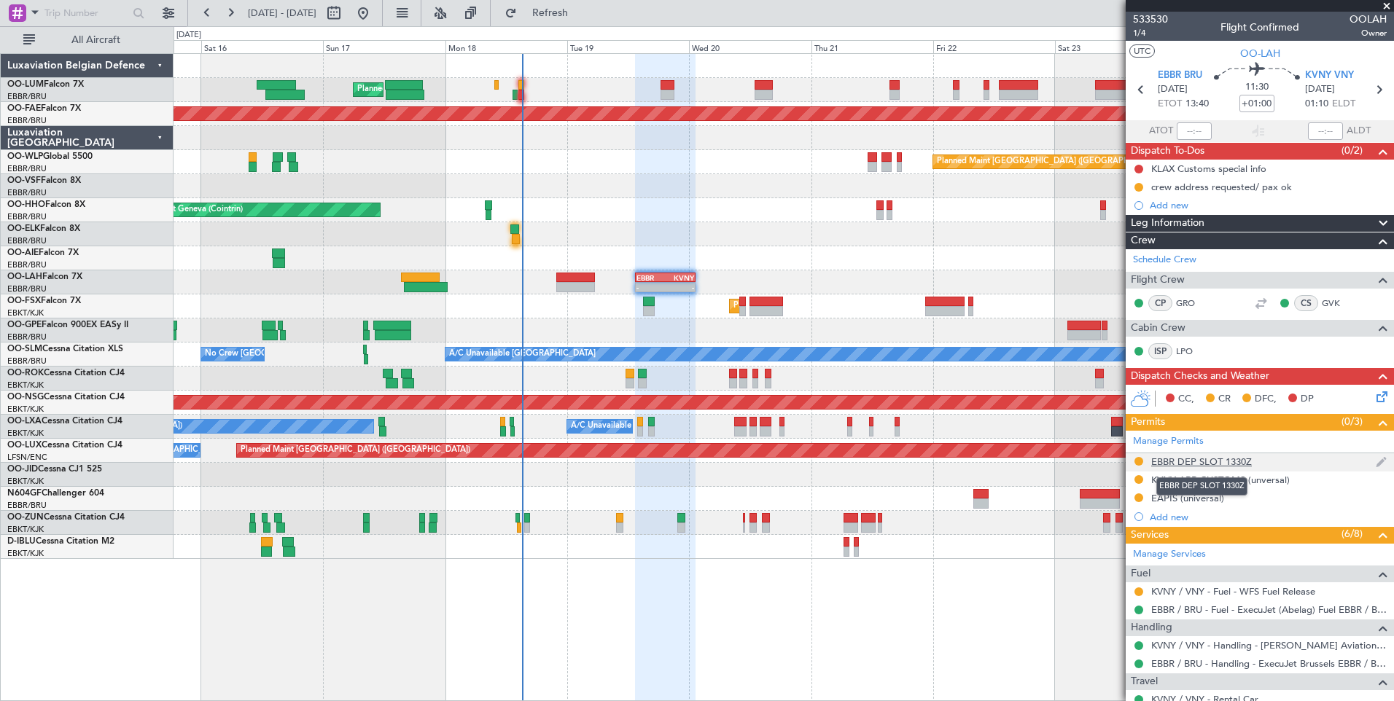
click at [1246, 456] on div "EBBR DEP SLOT 1330Z" at bounding box center [1201, 462] width 101 height 12
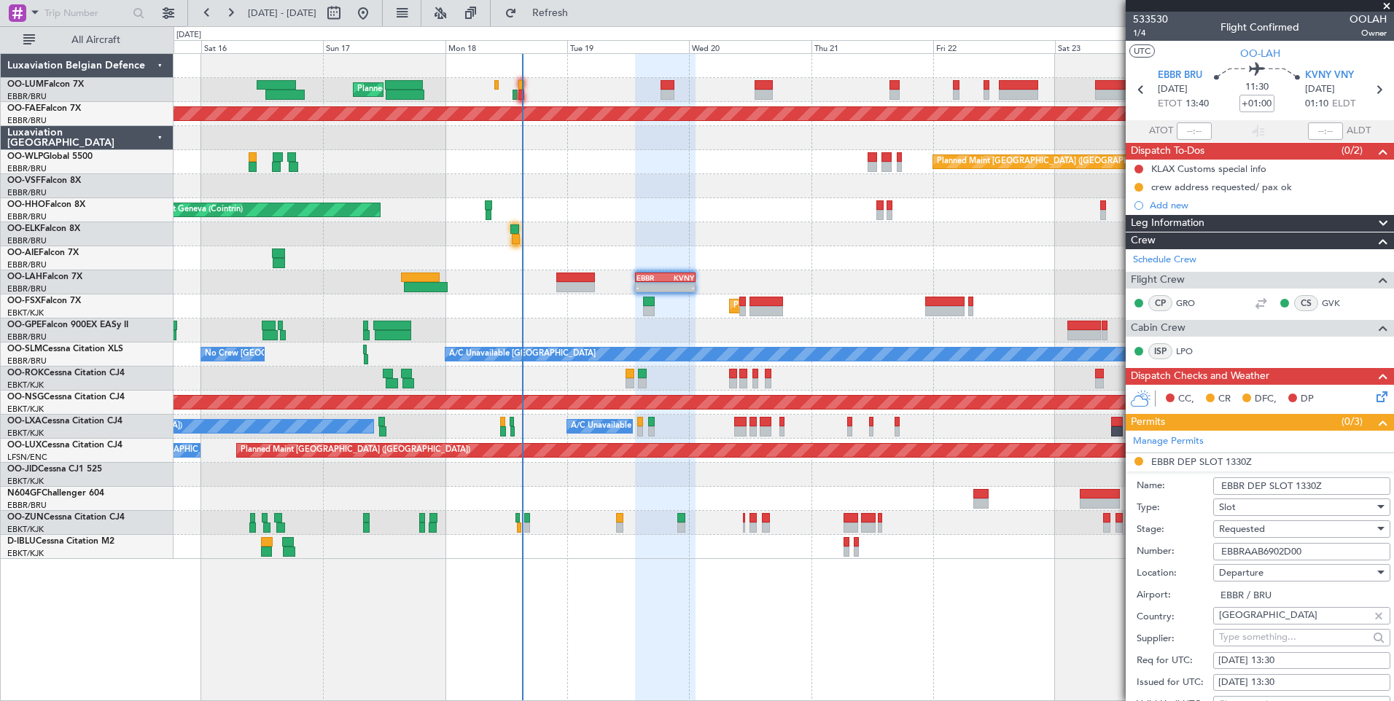
drag, startPoint x: 1232, startPoint y: 552, endPoint x: 1333, endPoint y: 542, distance: 101.8
click at [1333, 543] on input "EBBRAAB6902D00" at bounding box center [1301, 551] width 177 height 17
paste input "EBBRAAB6912D"
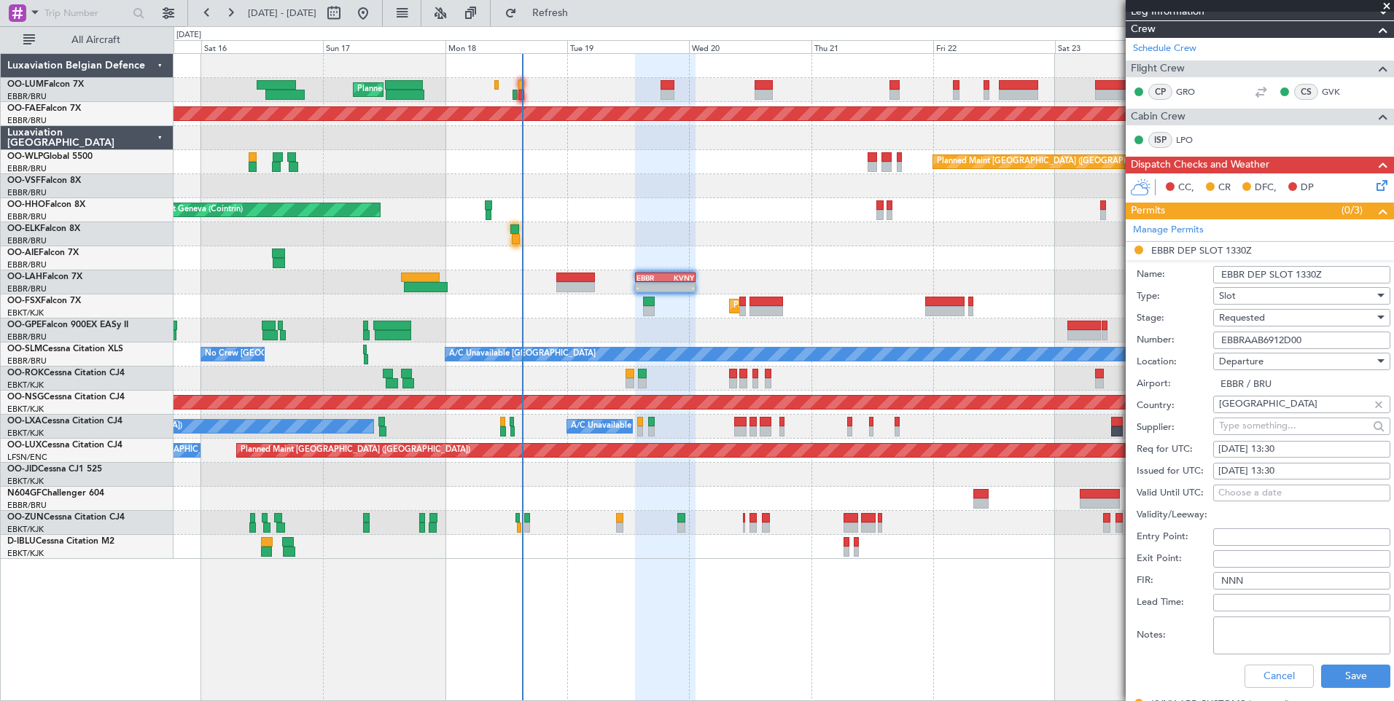
scroll to position [219, 0]
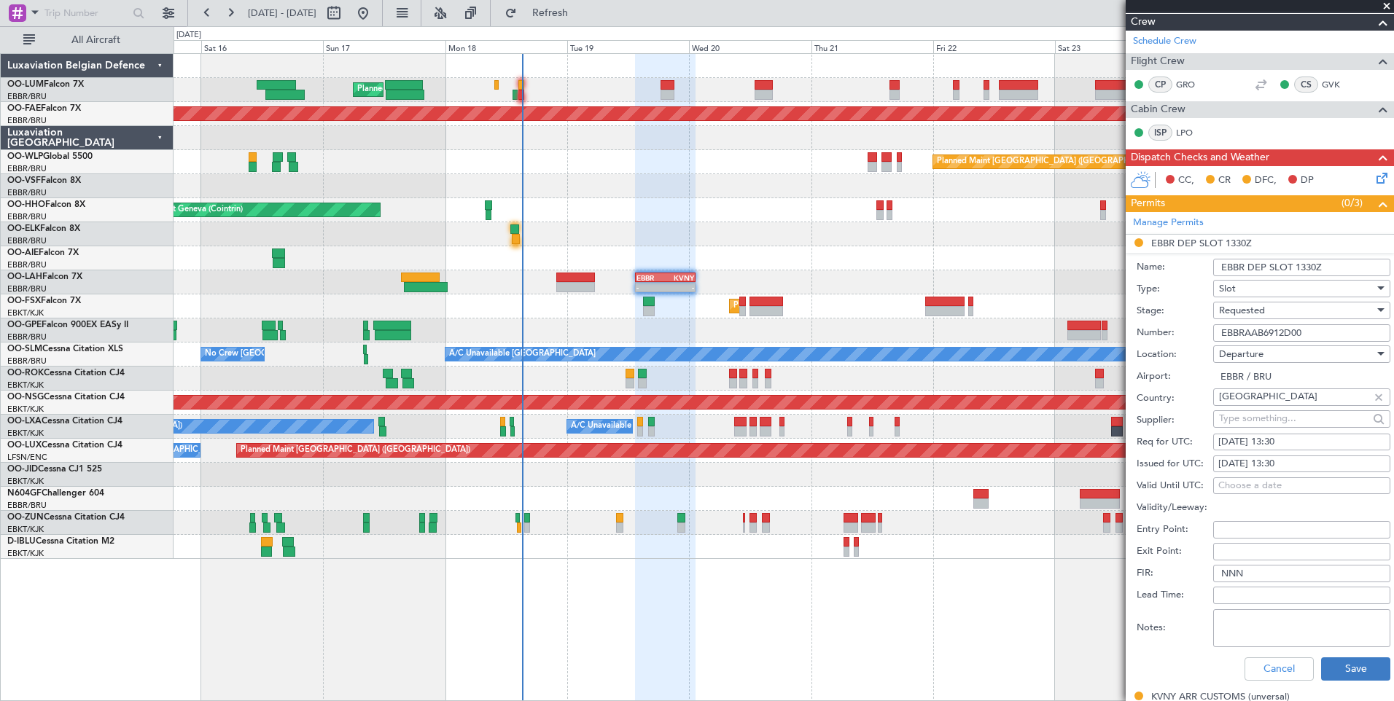
type input "EBBRAAB6912D00"
click at [1355, 667] on button "Save" at bounding box center [1355, 668] width 69 height 23
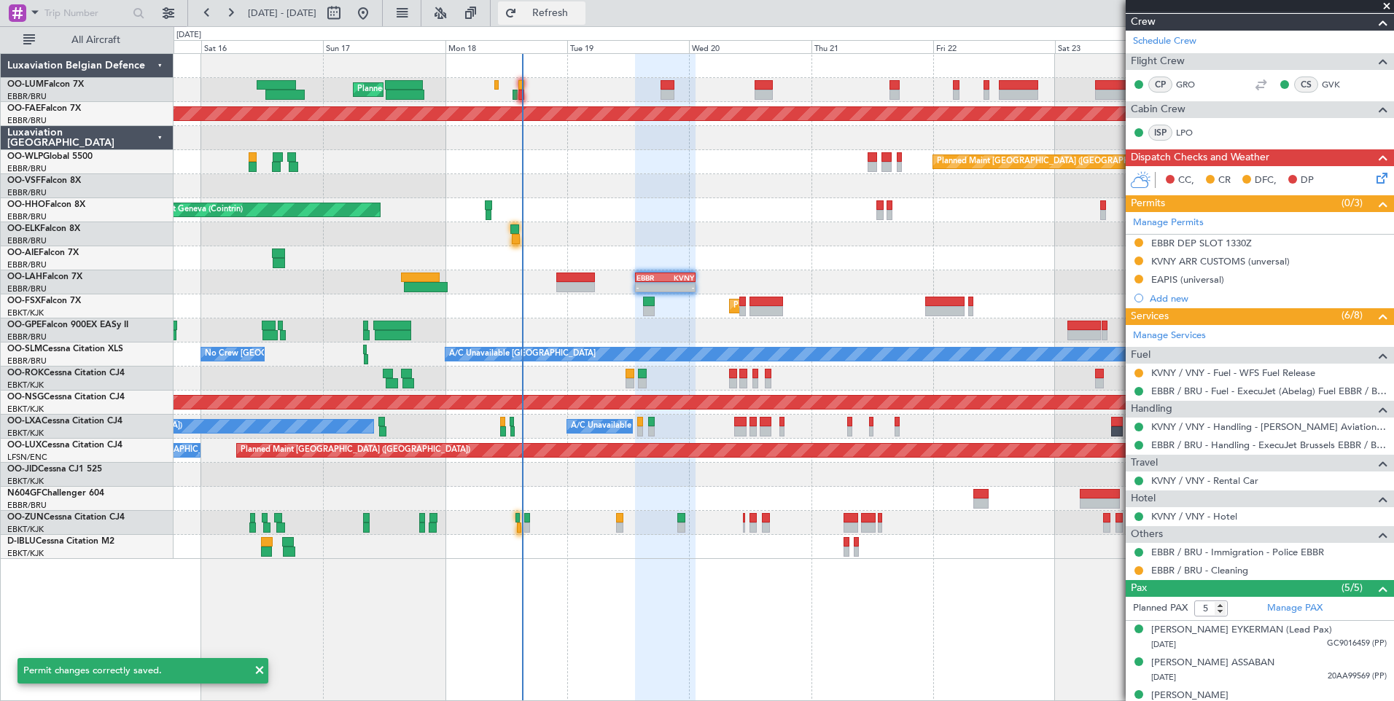
click at [581, 15] on span "Refresh" at bounding box center [550, 13] width 61 height 10
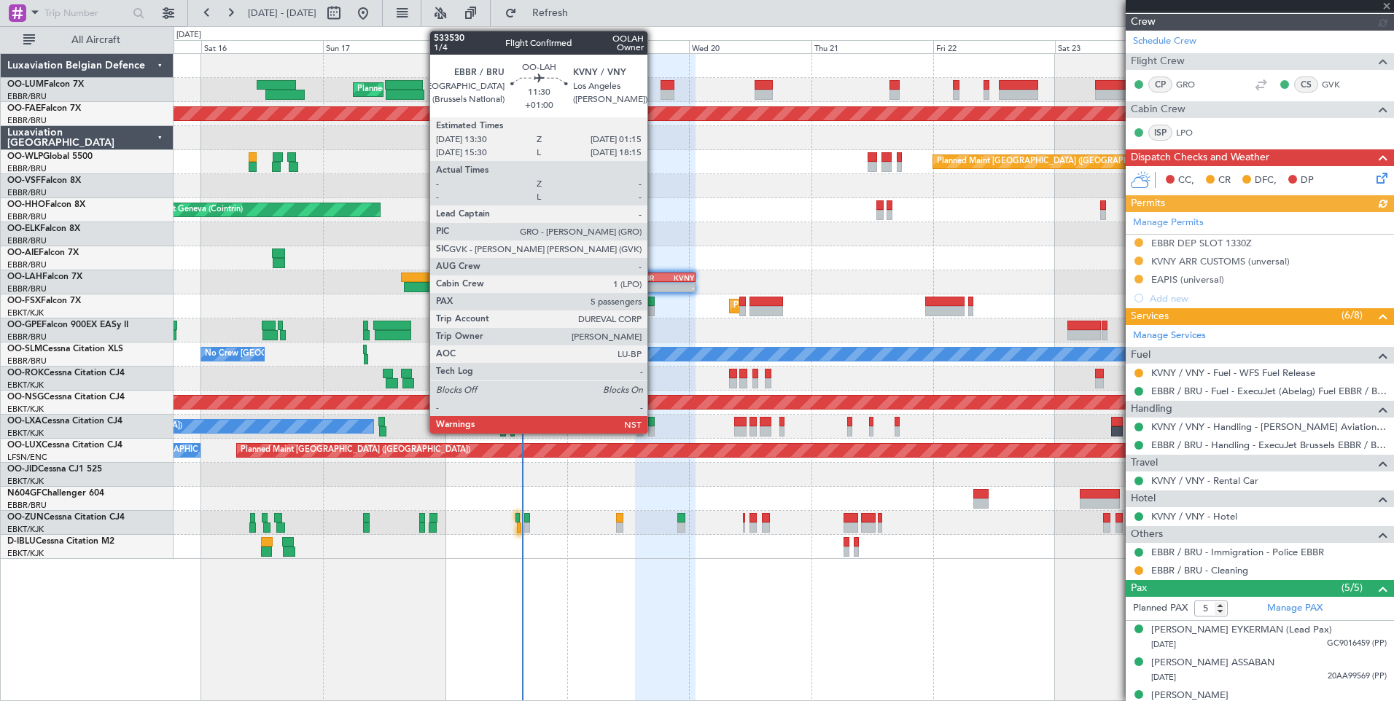
click at [654, 276] on div "EBBR" at bounding box center [650, 277] width 28 height 9
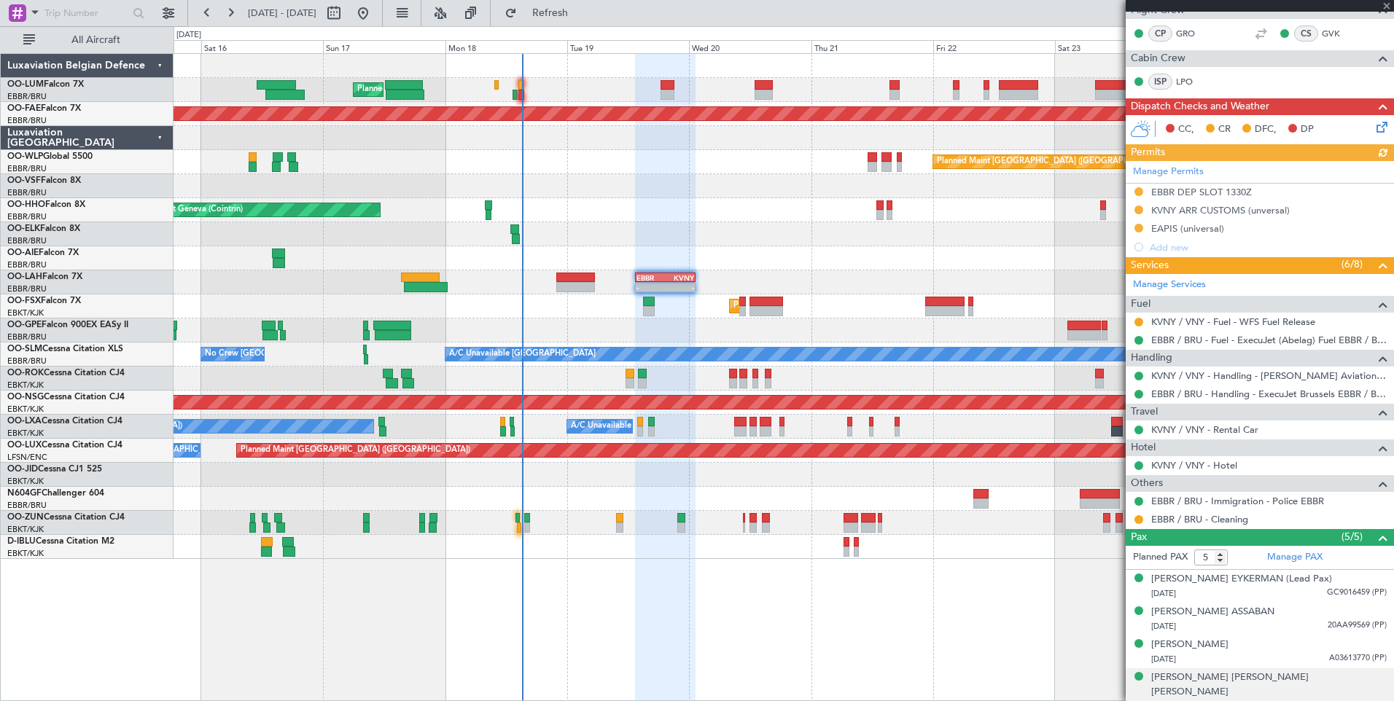
scroll to position [292, 0]
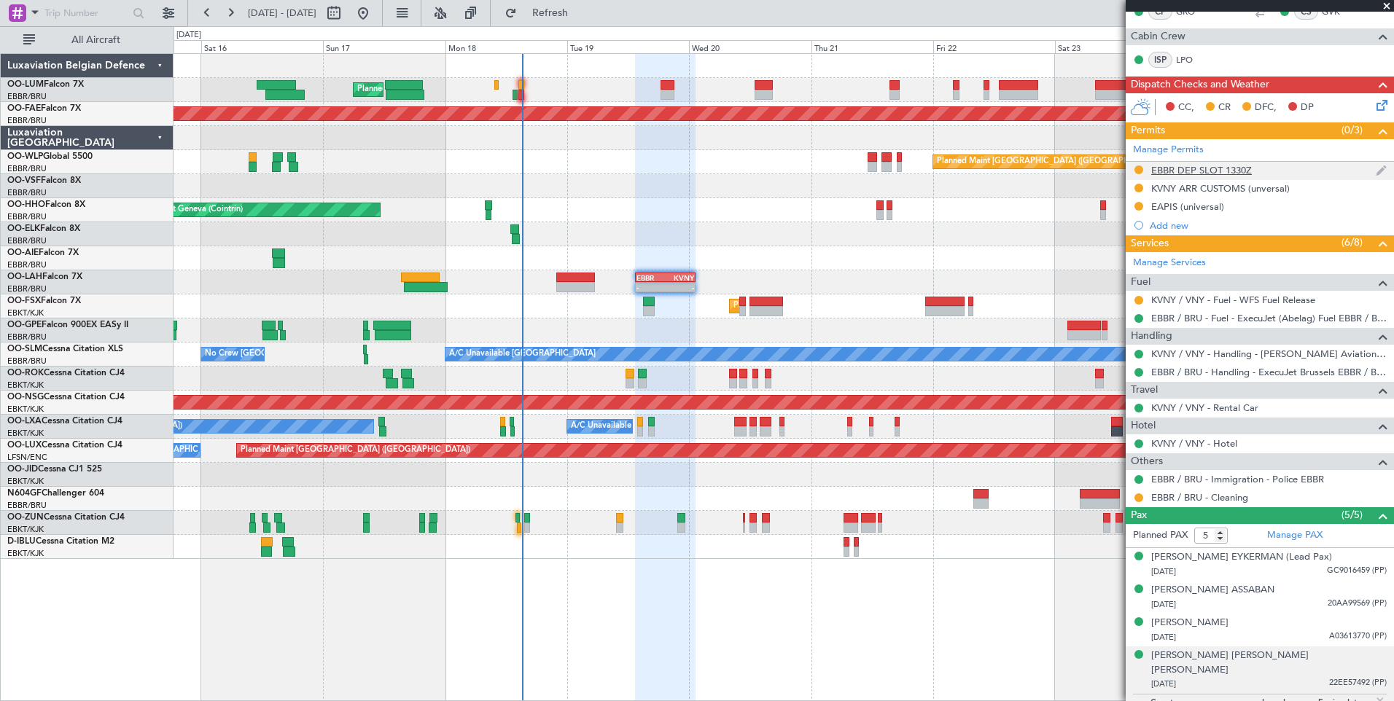
click at [1201, 168] on div "EBBR DEP SLOT 1330Z" at bounding box center [1201, 170] width 101 height 12
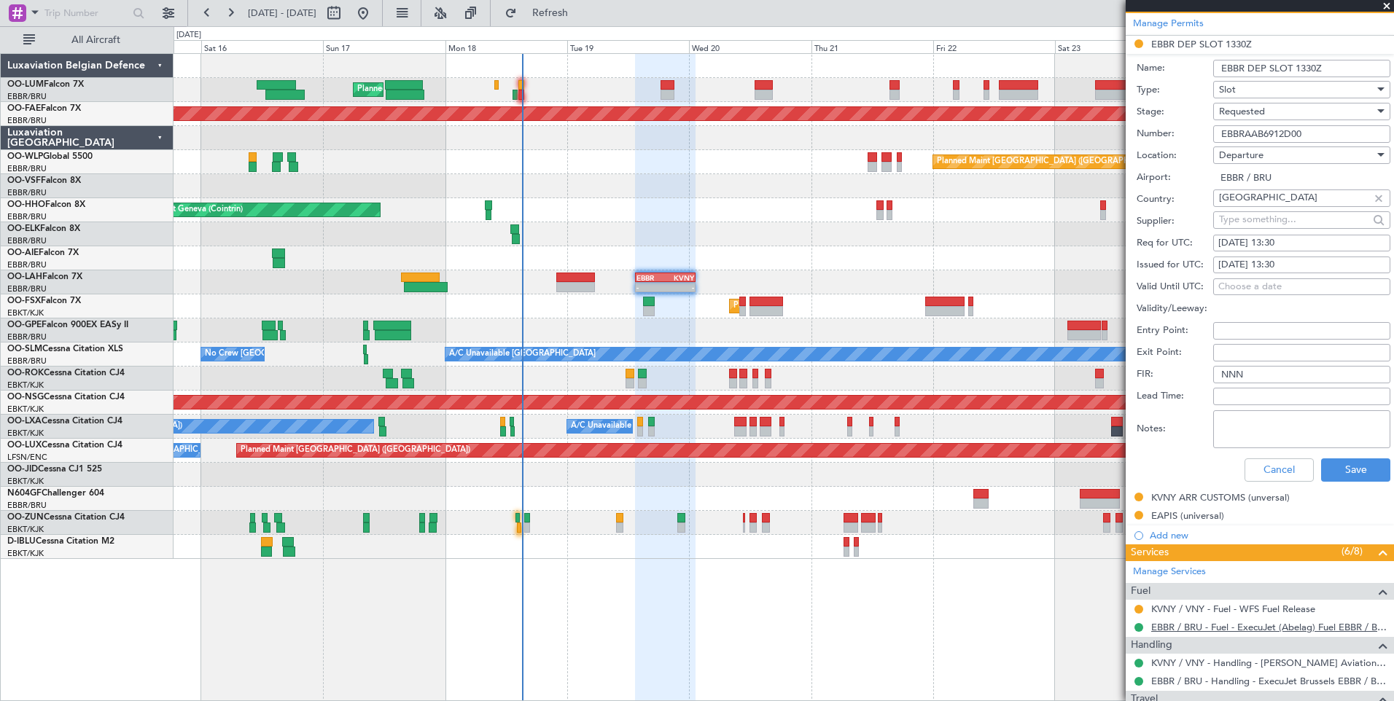
scroll to position [510, 0]
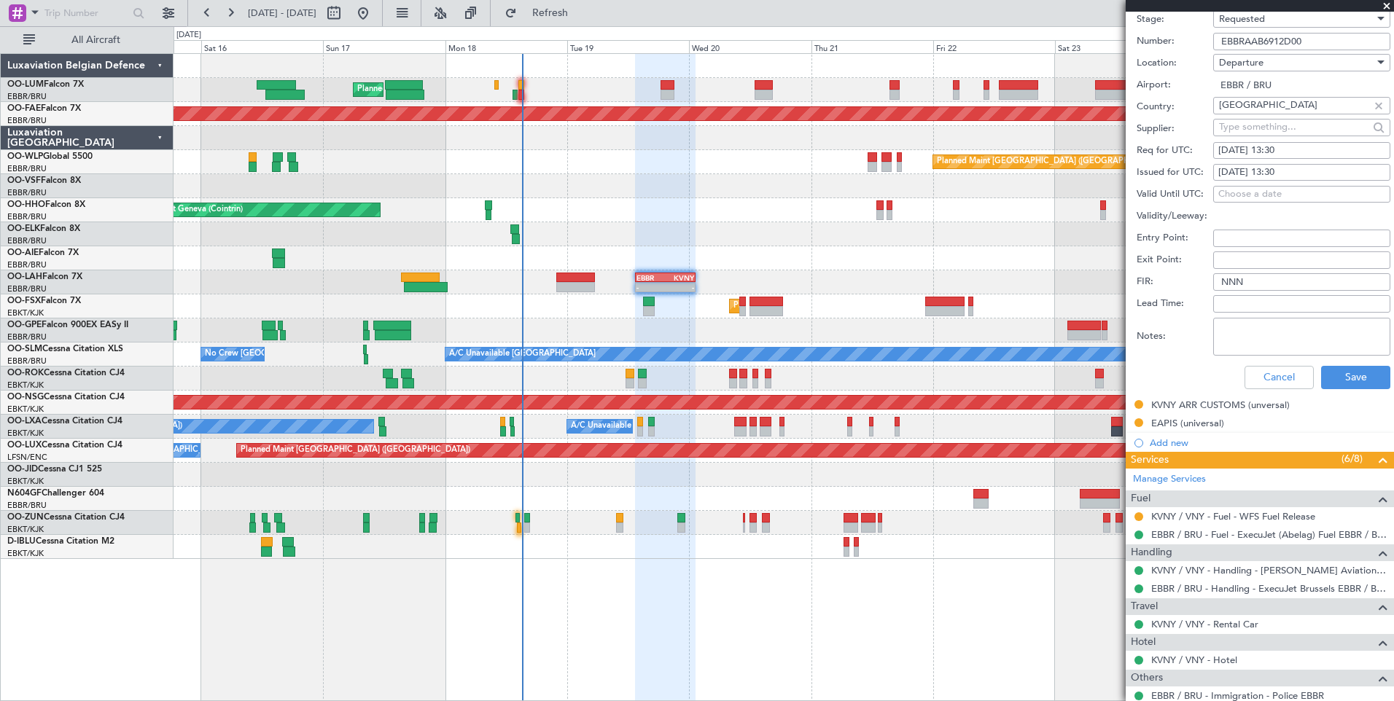
click at [1337, 388] on div "Cancel Save" at bounding box center [1263, 378] width 254 height 38
click at [1343, 373] on button "Save" at bounding box center [1355, 377] width 69 height 23
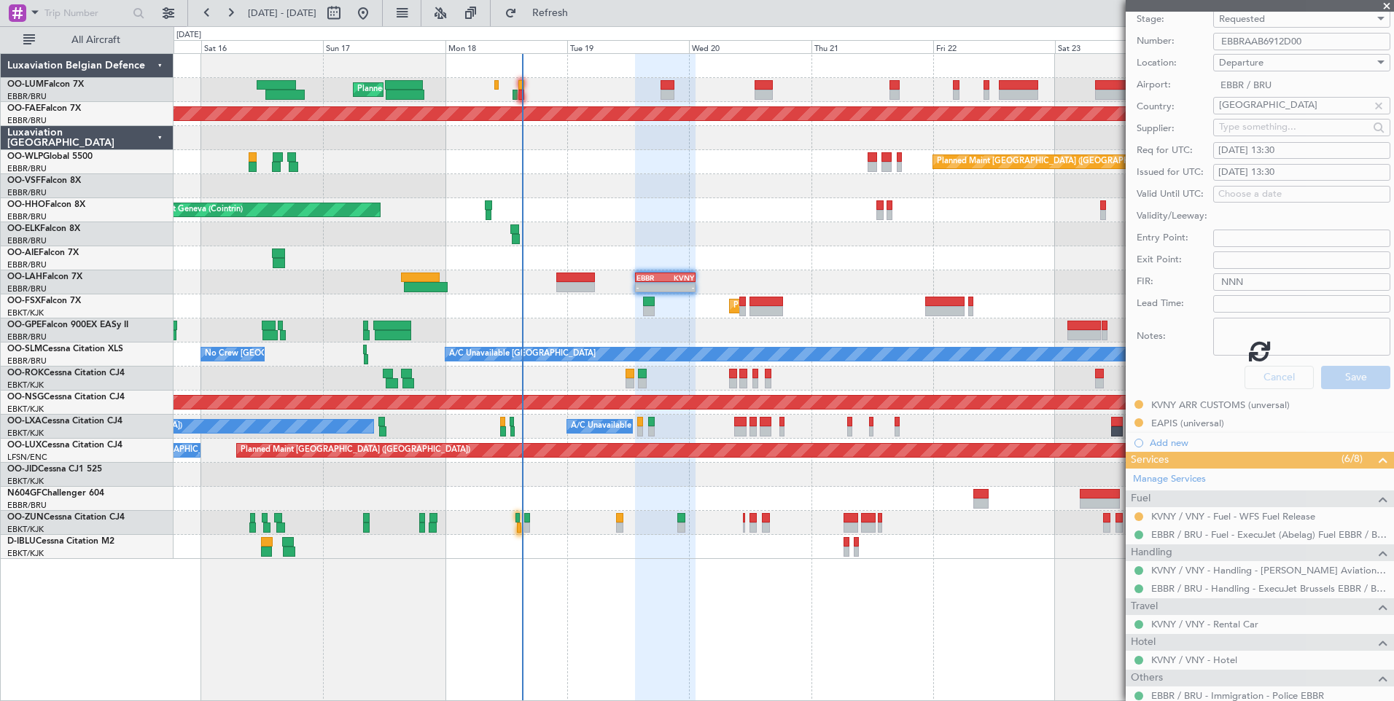
scroll to position [75, 0]
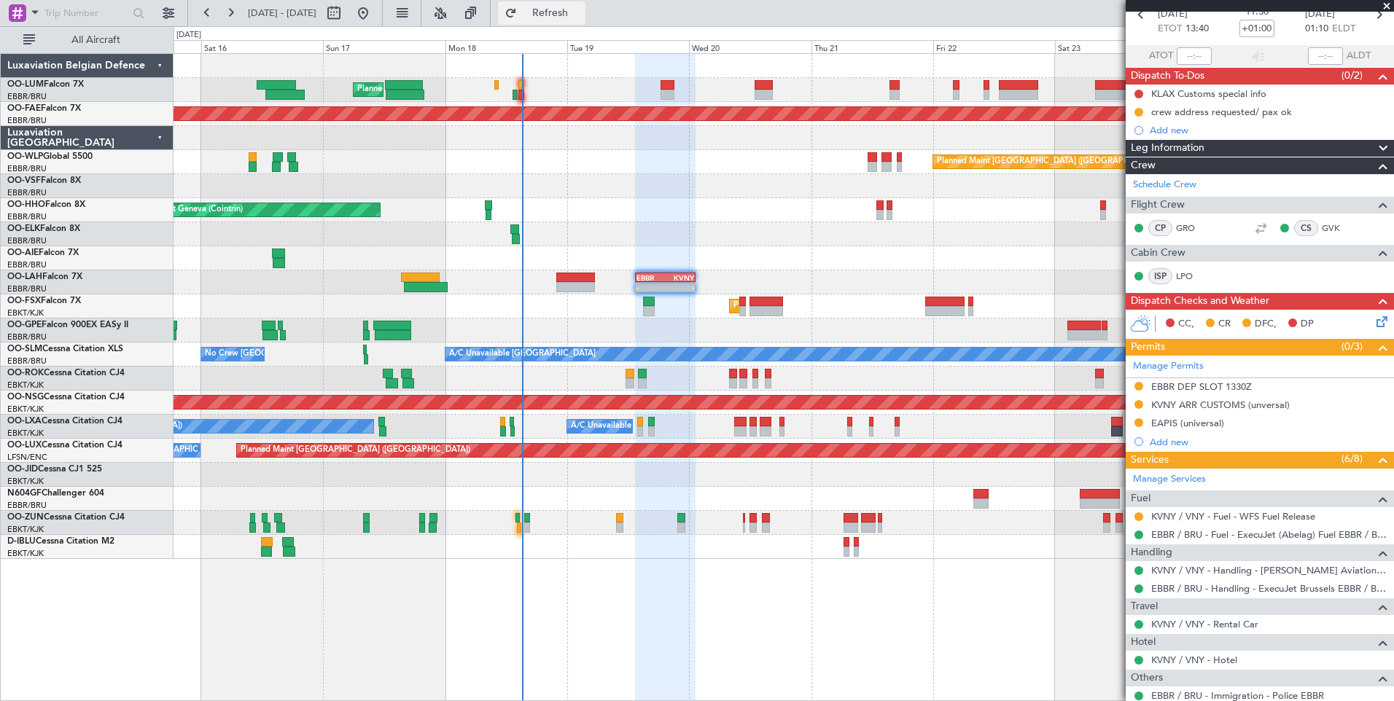
click at [581, 14] on span "Refresh" at bounding box center [550, 13] width 61 height 10
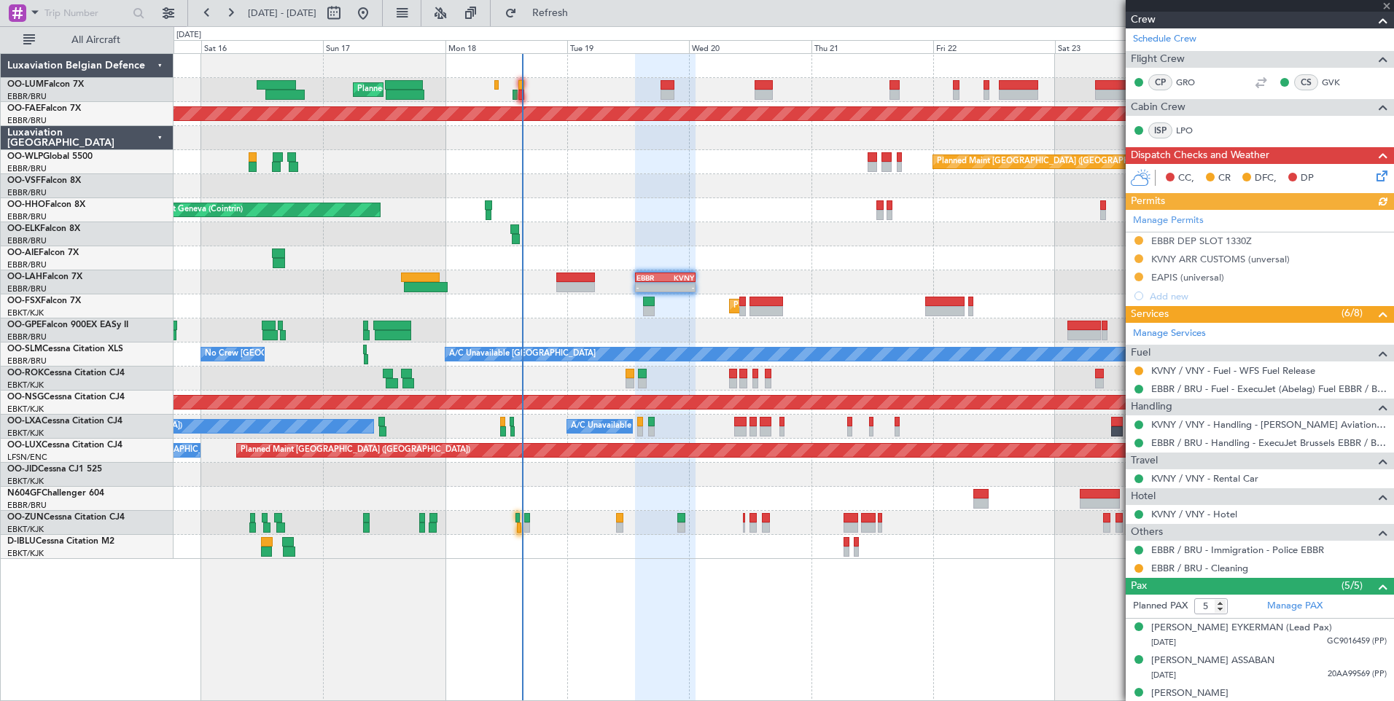
click at [1137, 240] on div "Manage Permits EBBR DEP SLOT 1330Z KVNY ARR CUSTOMS (unversal) EAPIS (universal…" at bounding box center [1259, 257] width 268 height 95
click at [1138, 238] on button at bounding box center [1138, 240] width 9 height 9
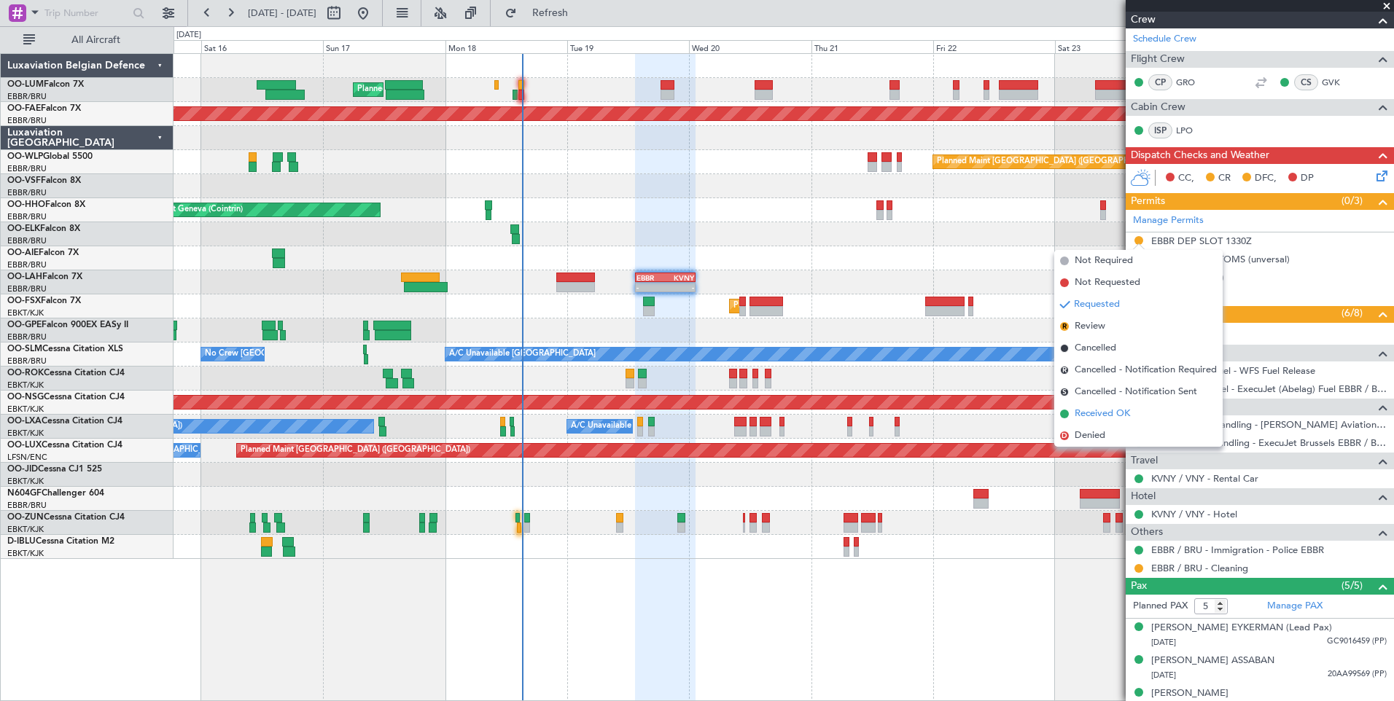
click at [1093, 417] on span "Received OK" at bounding box center [1101, 414] width 55 height 15
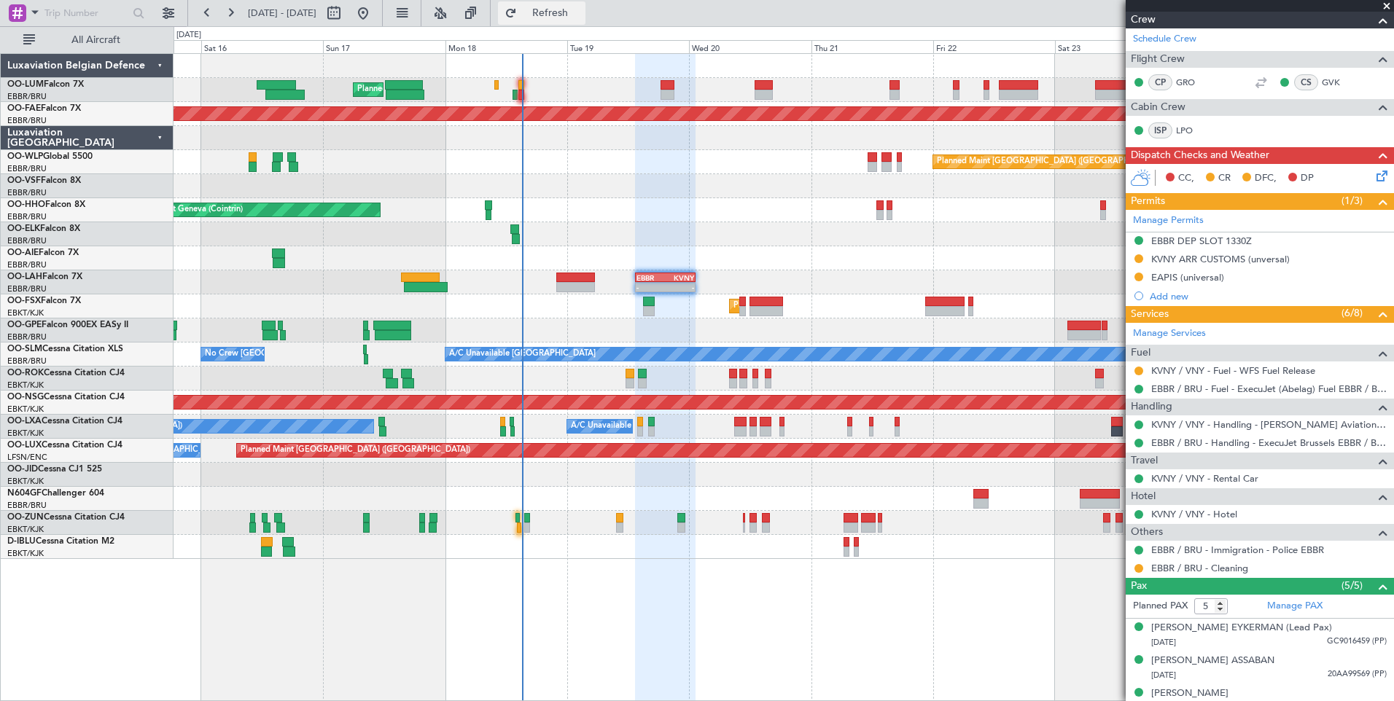
click at [581, 11] on span "Refresh" at bounding box center [550, 13] width 61 height 10
click at [581, 17] on span "Refresh" at bounding box center [550, 13] width 61 height 10
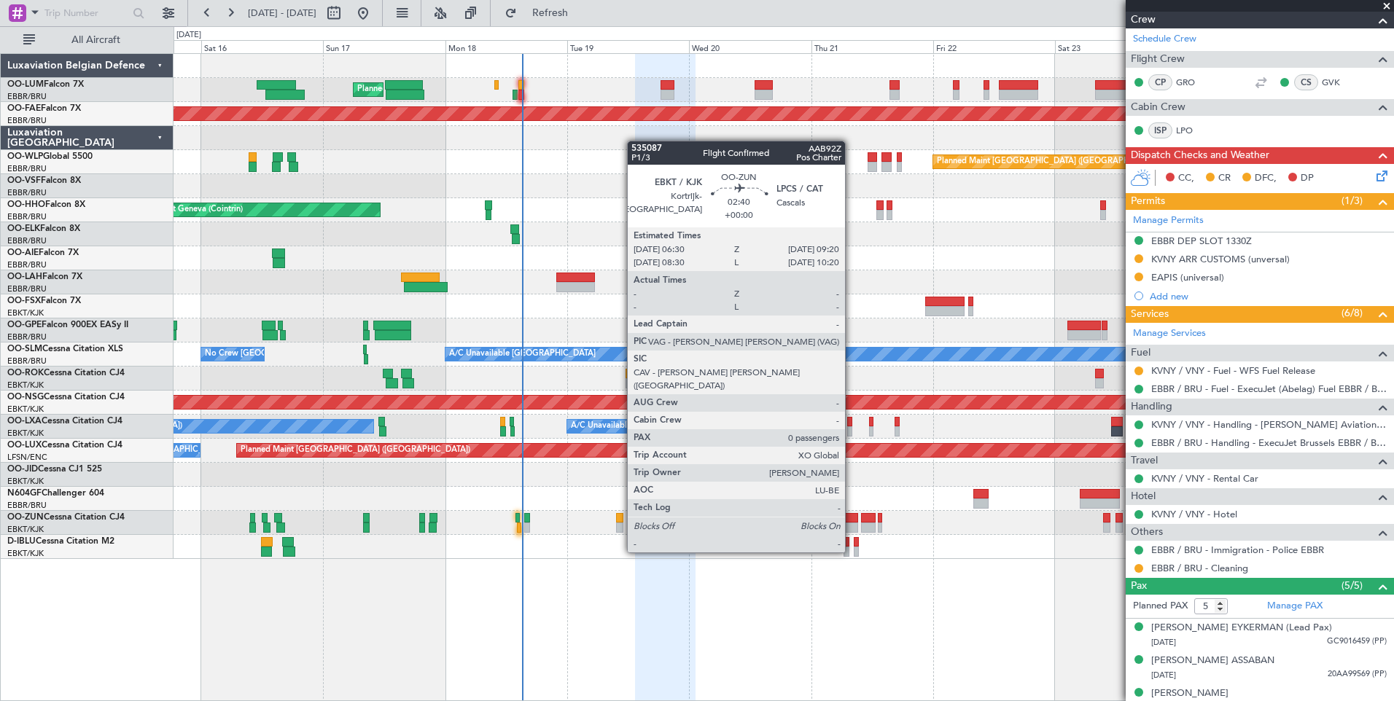
click at [851, 525] on div at bounding box center [850, 528] width 15 height 10
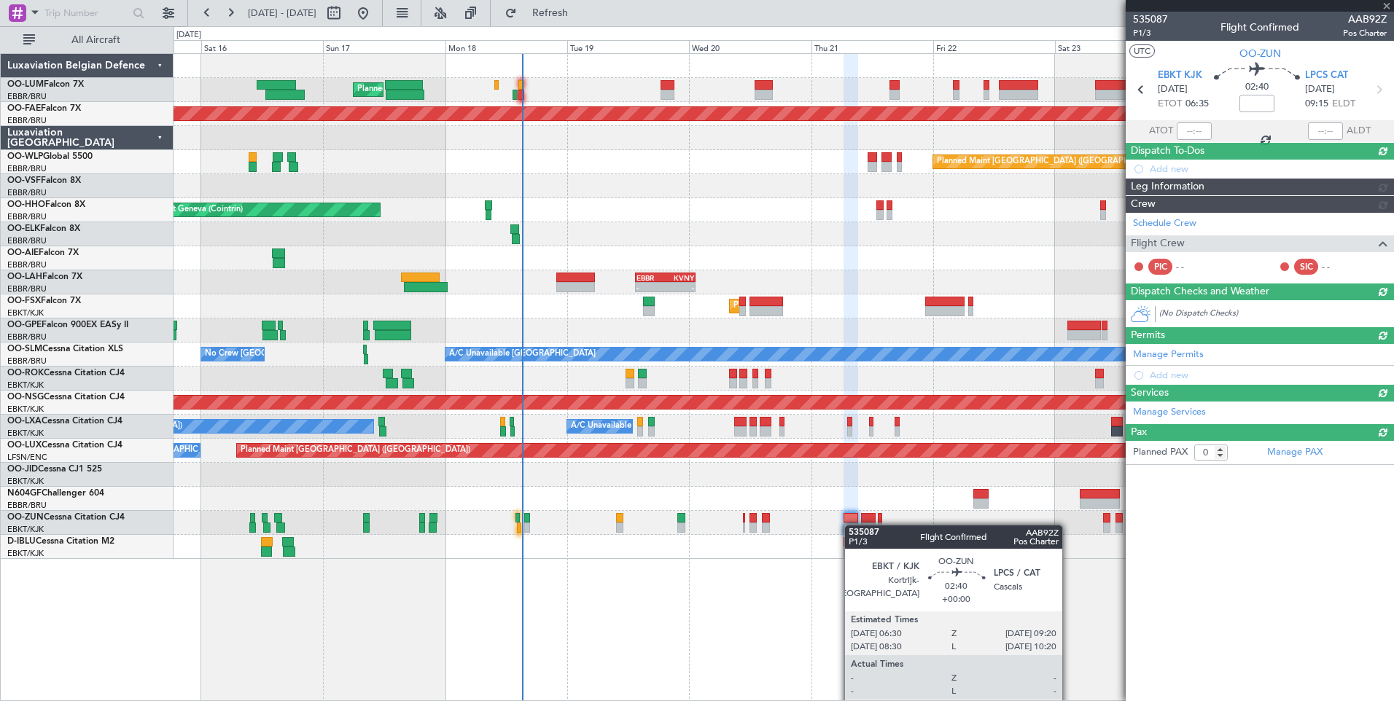
scroll to position [0, 0]
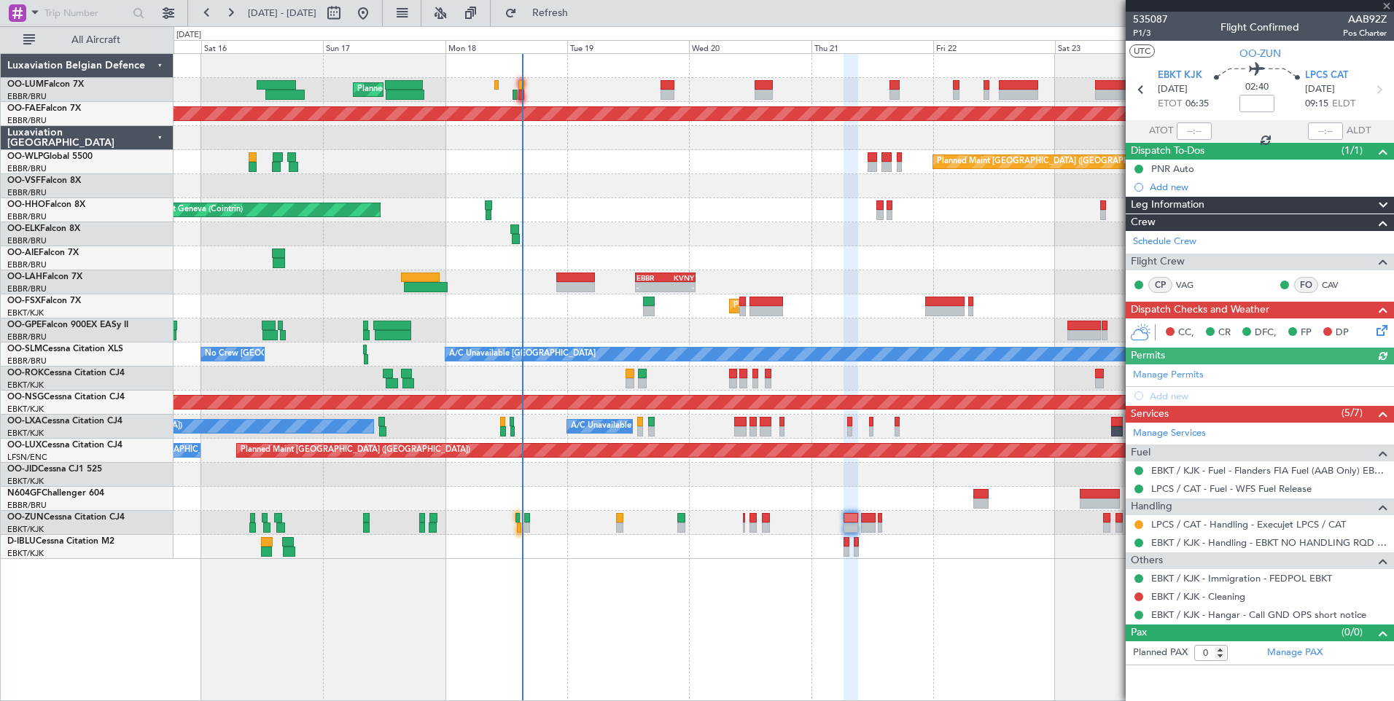
click at [864, 517] on div at bounding box center [868, 518] width 15 height 10
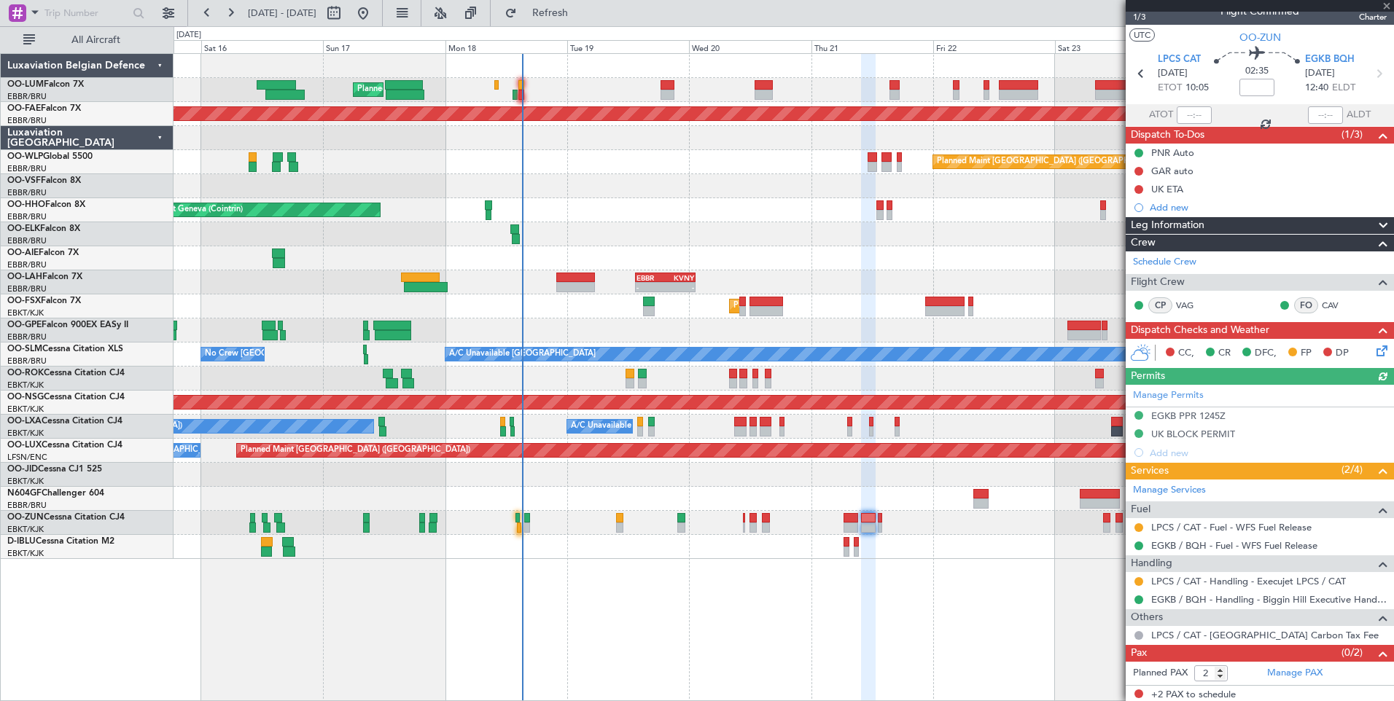
scroll to position [19, 0]
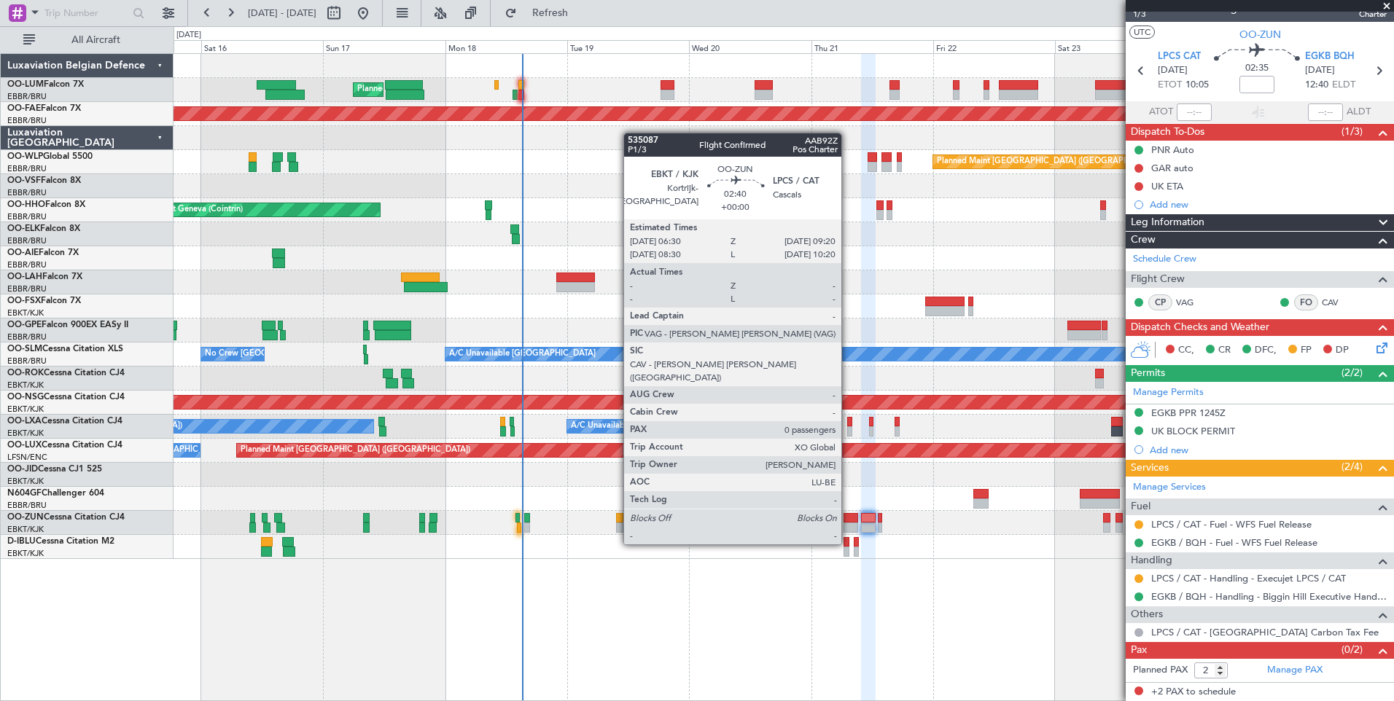
click at [848, 517] on div at bounding box center [850, 518] width 15 height 10
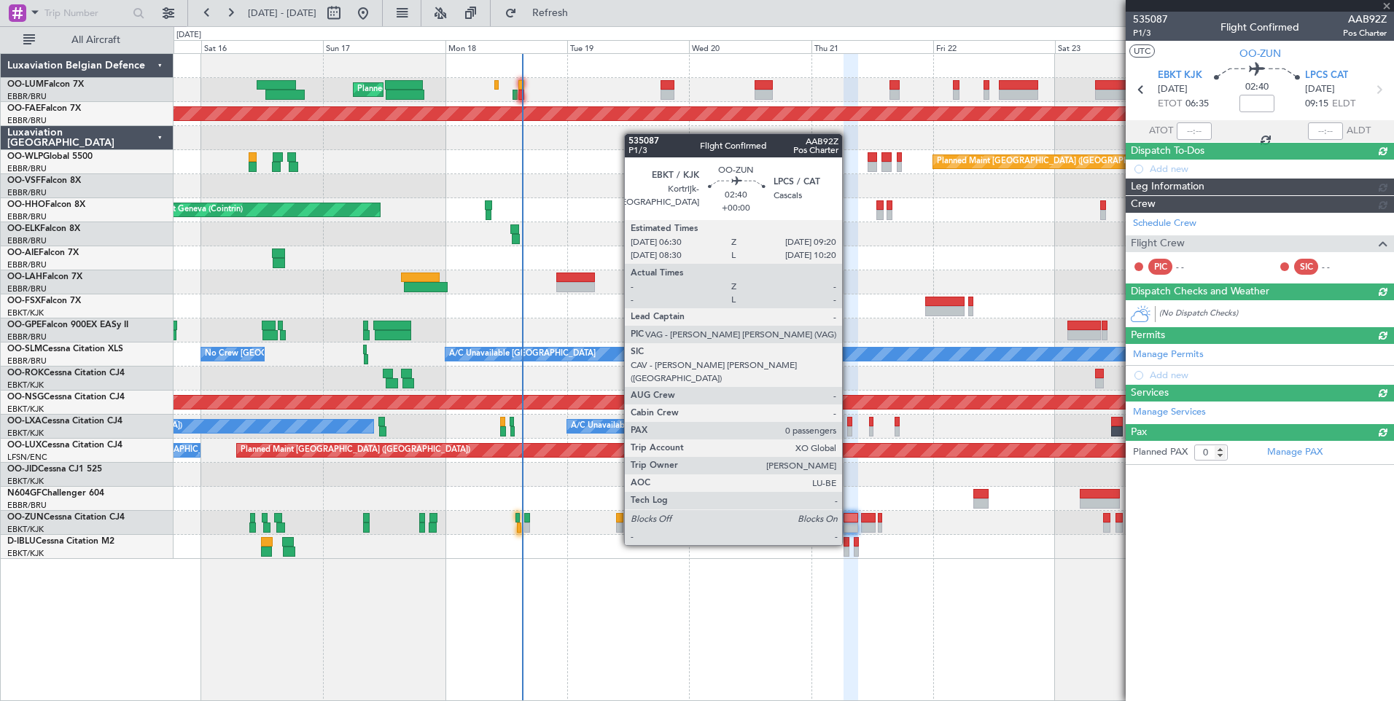
scroll to position [0, 0]
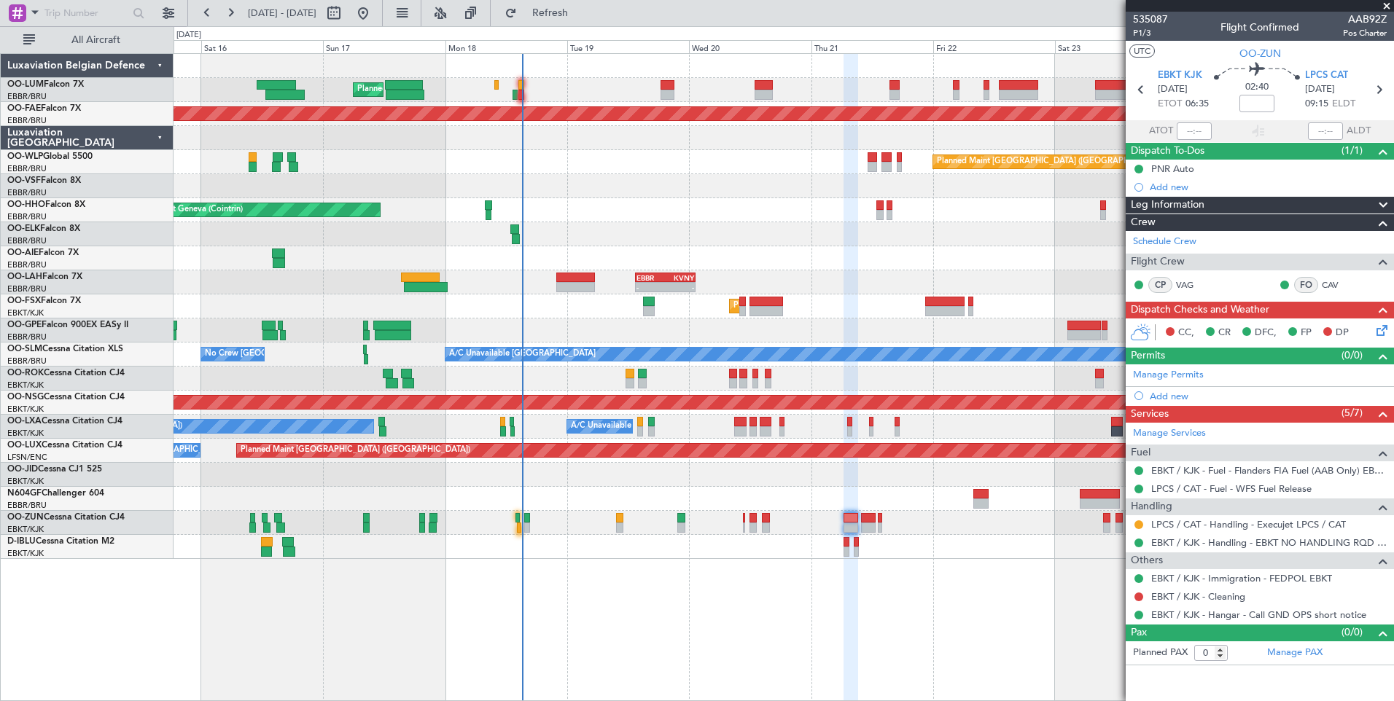
click at [547, 241] on div "Planned Maint Brussels (Brussels National) Planned Maint Kortrijk-Wevelgem Plan…" at bounding box center [782, 306] width 1219 height 505
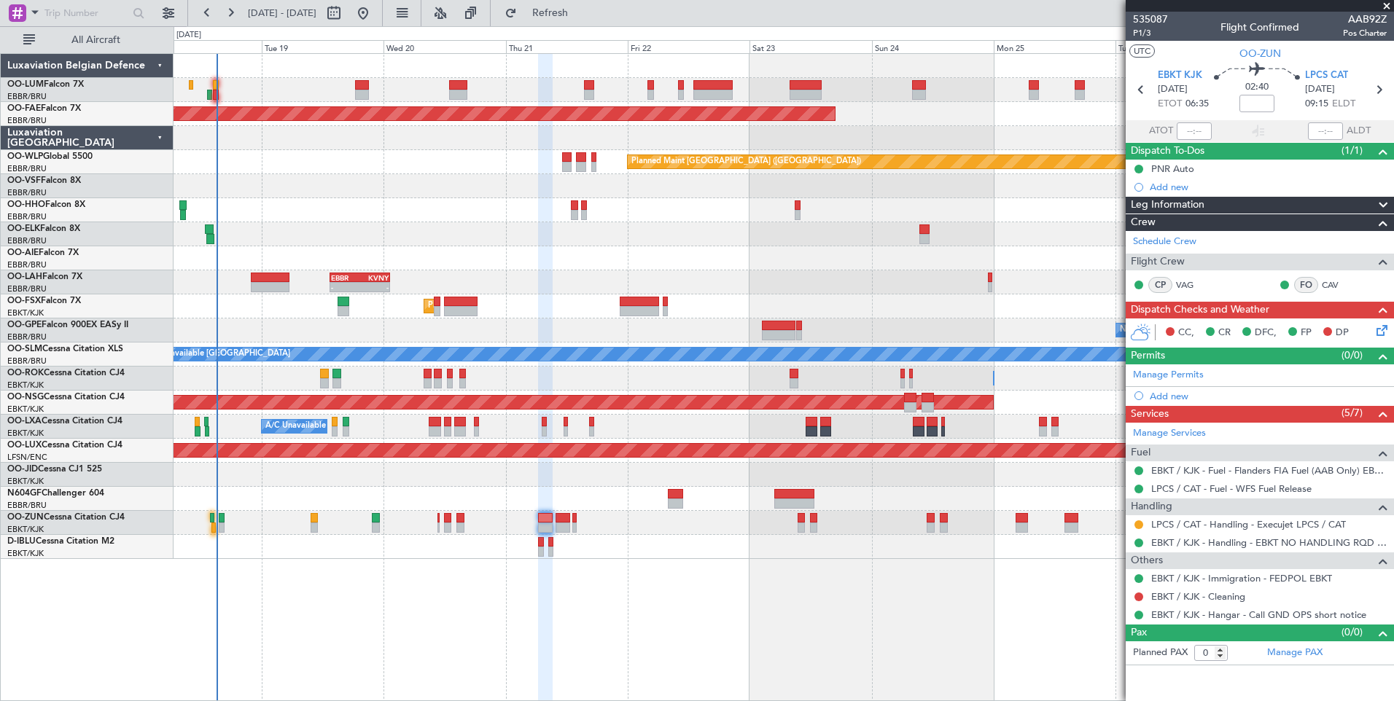
click at [498, 235] on div "Planned Maint Brussels (Brussels National) Planned Maint Brussels (Brussels Nat…" at bounding box center [782, 306] width 1219 height 505
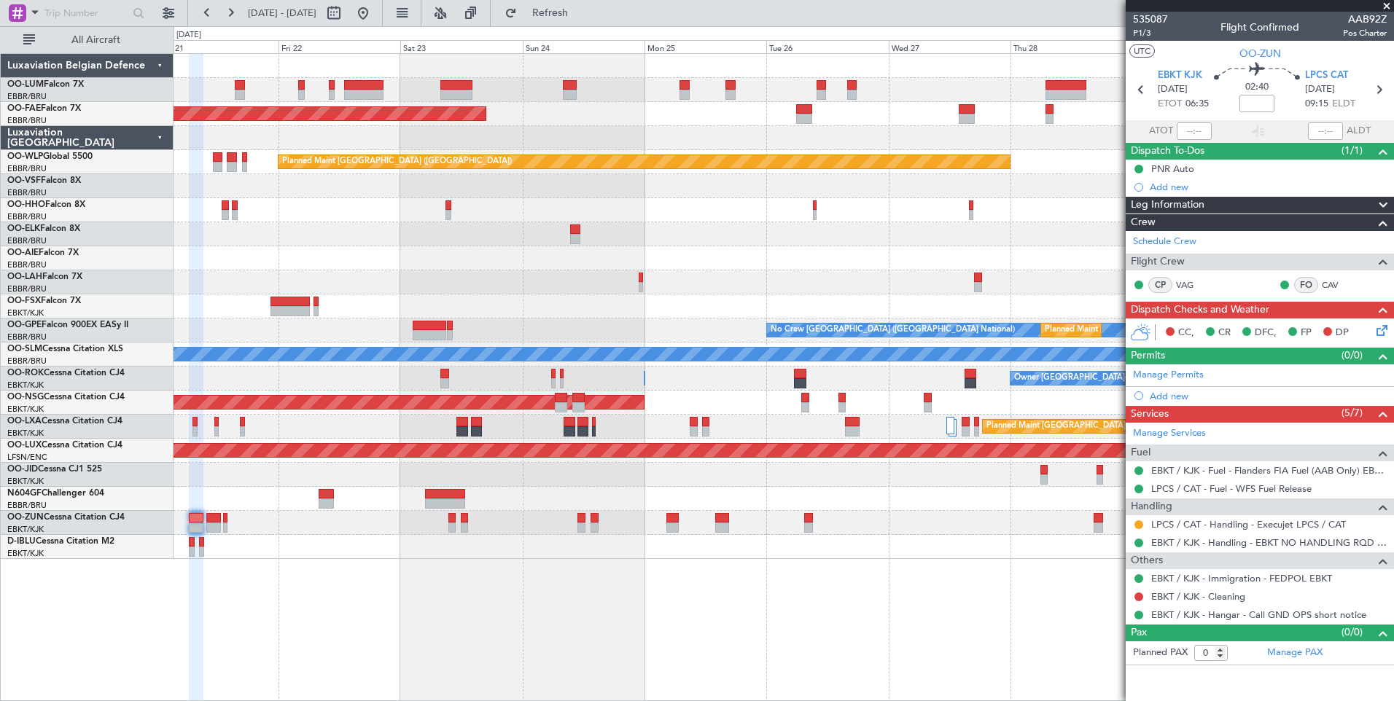
click at [571, 235] on div "Planned Maint Brussels (Brussels National) Planned Maint Kortrijk-Wevelgem Plan…" at bounding box center [782, 306] width 1219 height 505
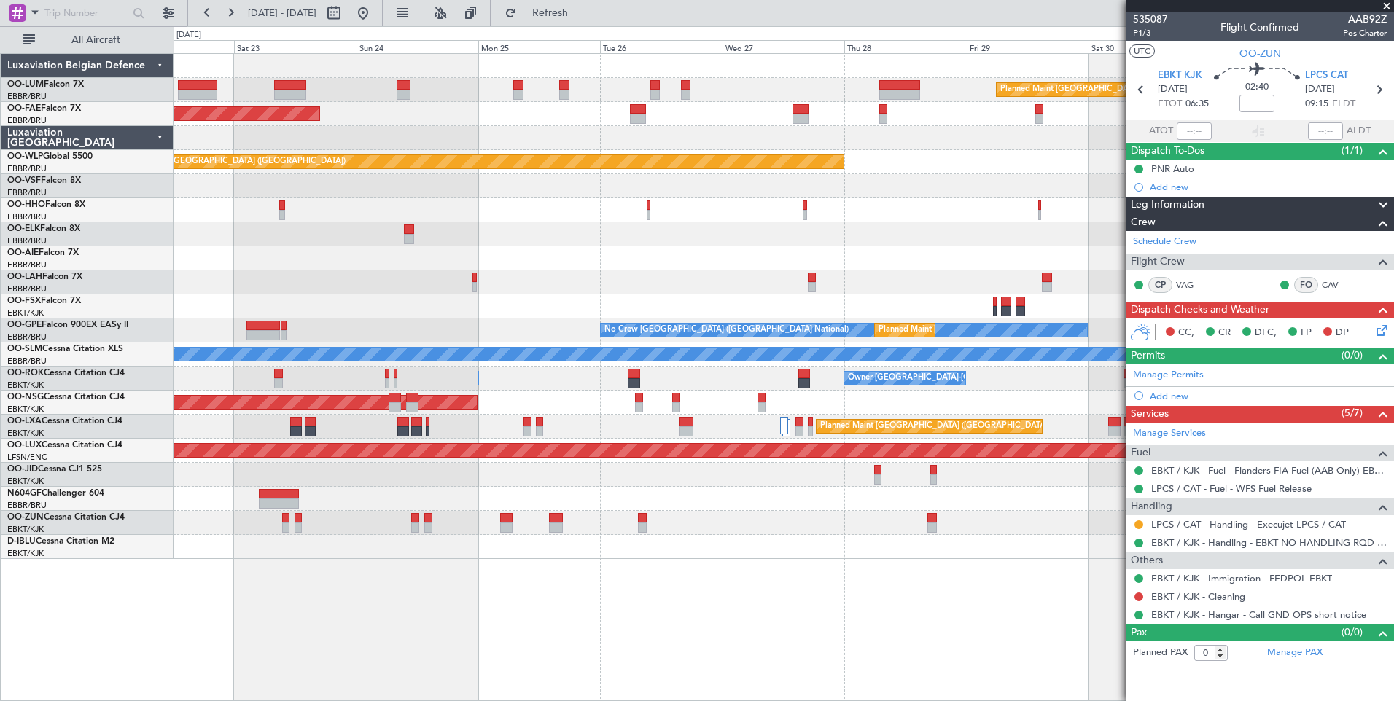
click at [504, 255] on div "Planned Maint London (Farnborough)" at bounding box center [782, 258] width 1219 height 24
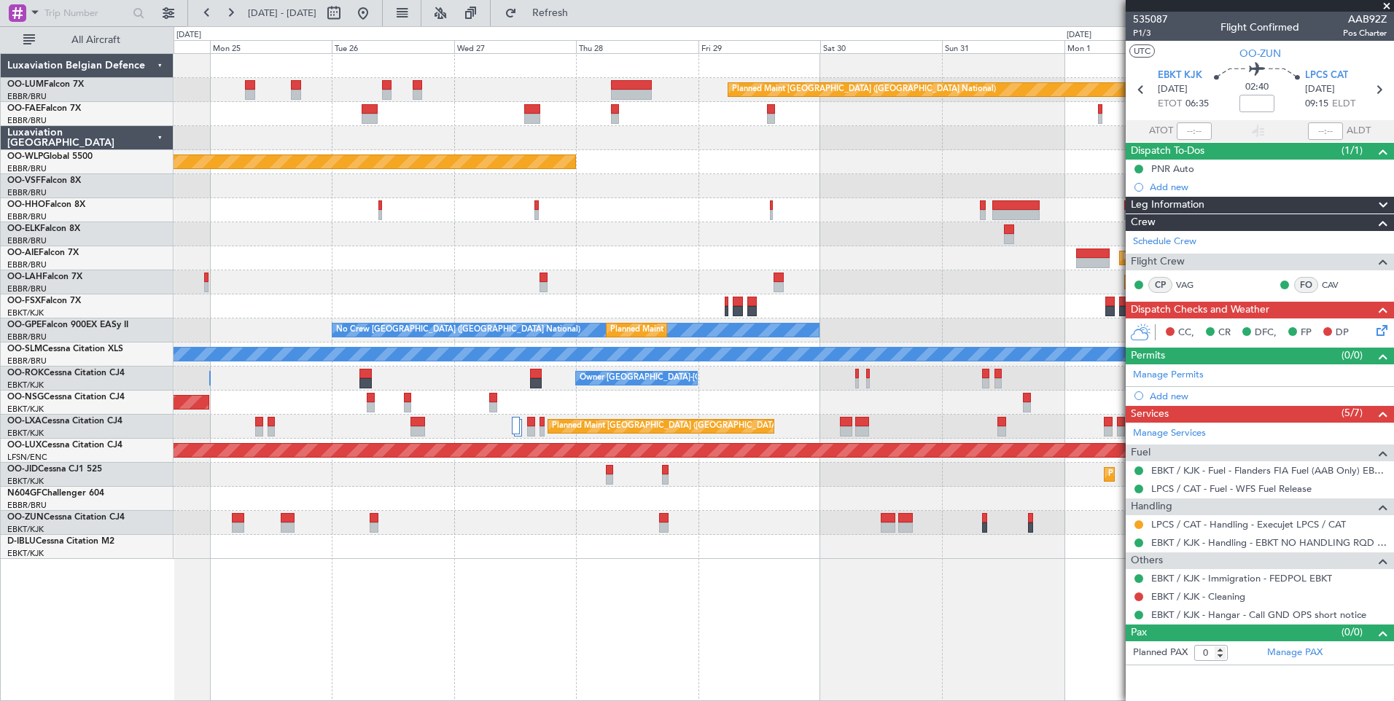
click at [550, 268] on div "Planned Maint Brussels (Brussels National) Owner Melsbroek Air Base Owner Melsb…" at bounding box center [782, 306] width 1219 height 505
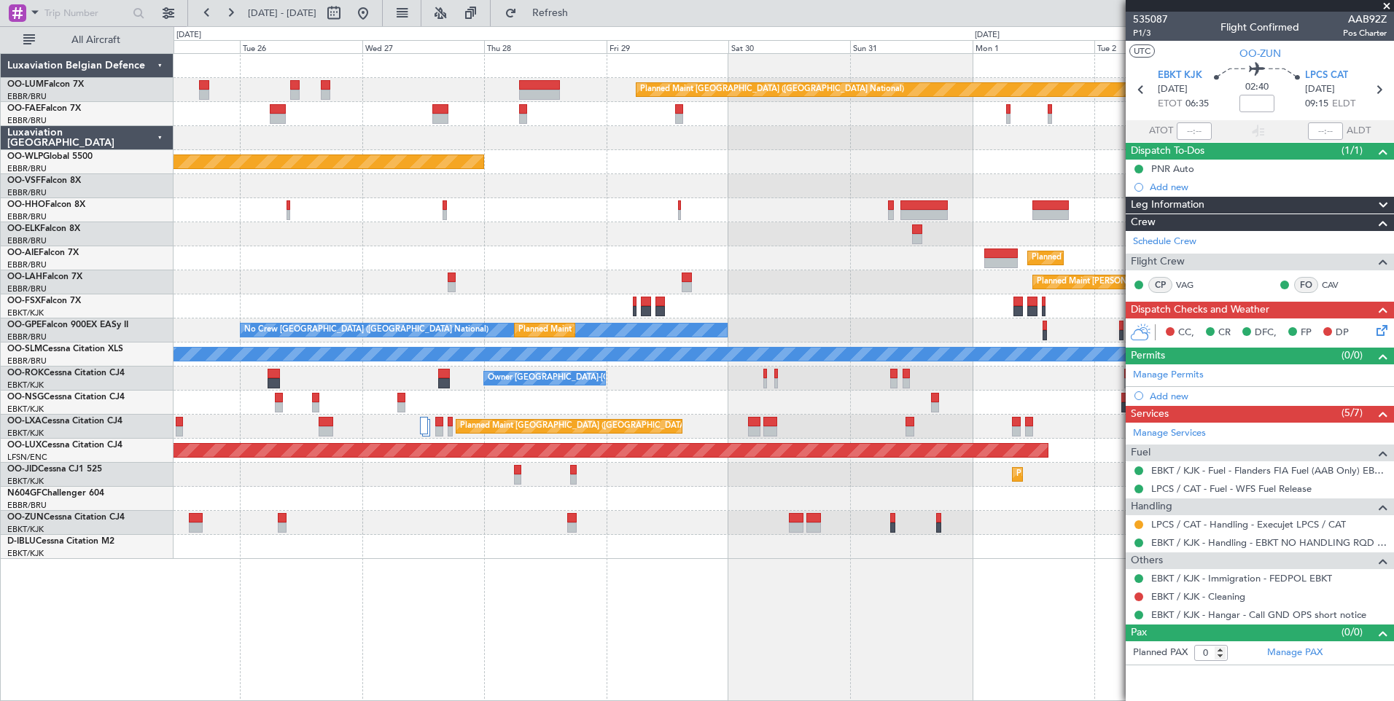
click at [528, 285] on div "Planned Maint Alton-st Louis (St Louis Regl)" at bounding box center [782, 282] width 1219 height 24
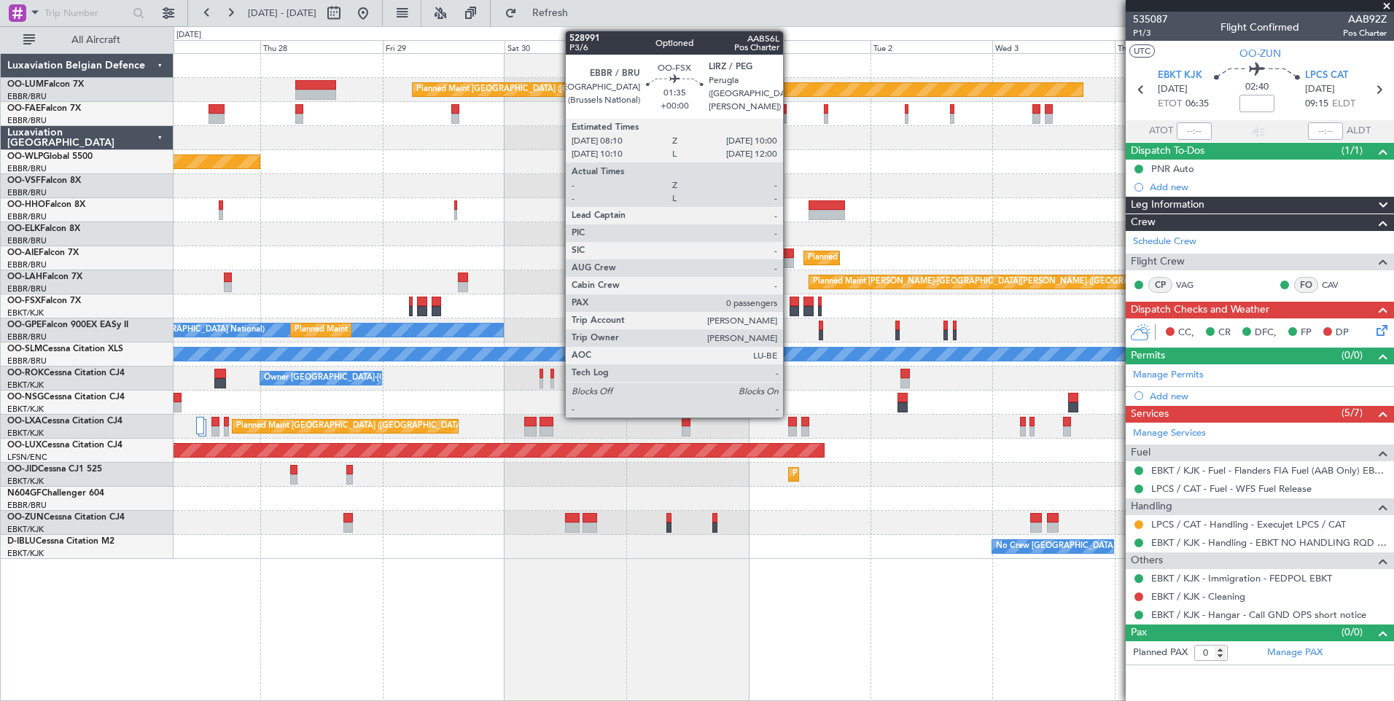
click at [789, 305] on div at bounding box center [793, 307] width 9 height 20
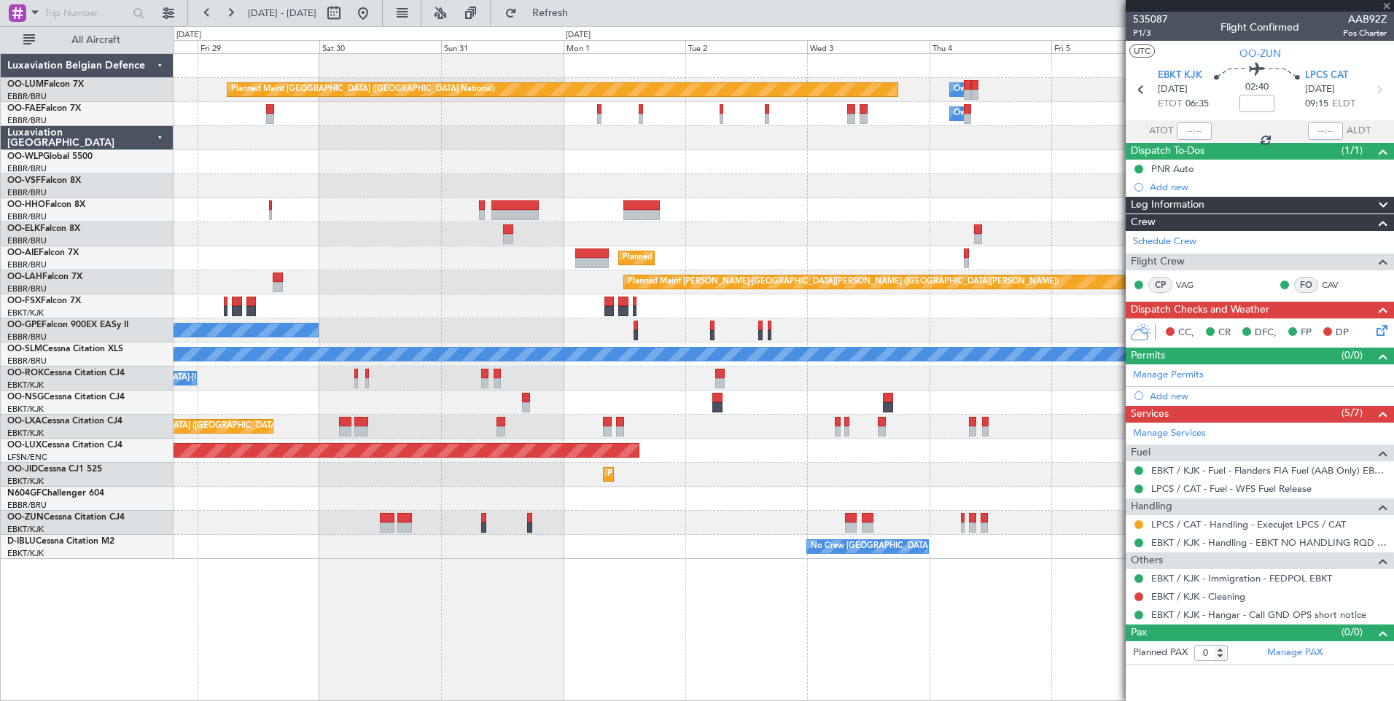
click at [703, 453] on div "Planned Maint [GEOGRAPHIC_DATA] ([GEOGRAPHIC_DATA])" at bounding box center [782, 451] width 1219 height 24
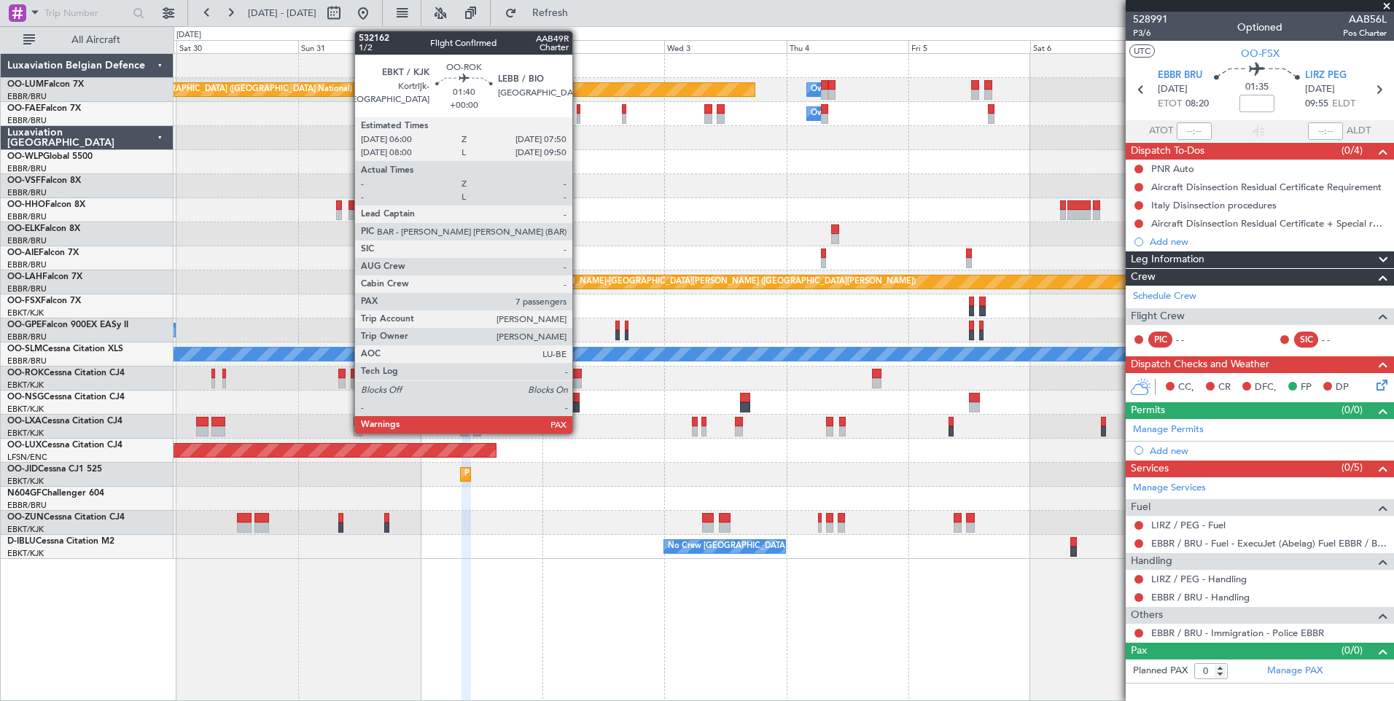
click at [579, 378] on div at bounding box center [576, 383] width 9 height 10
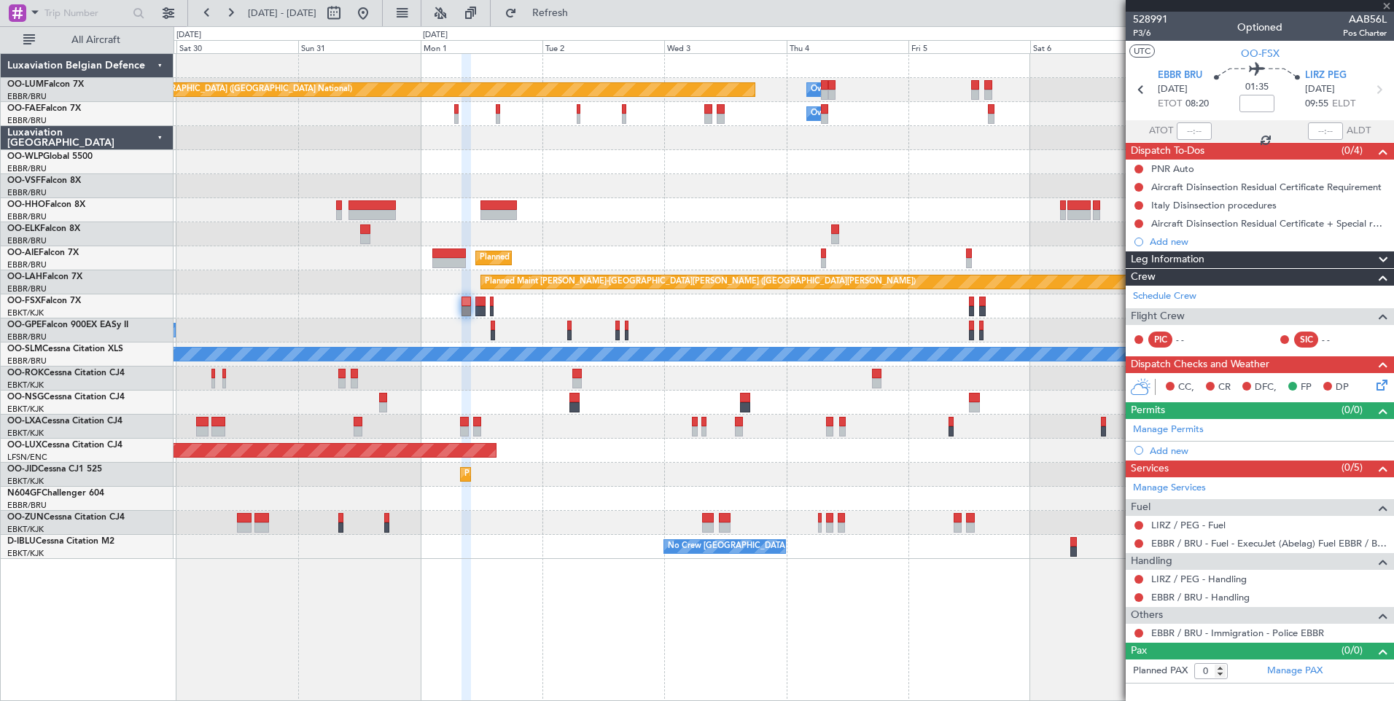
type input "7"
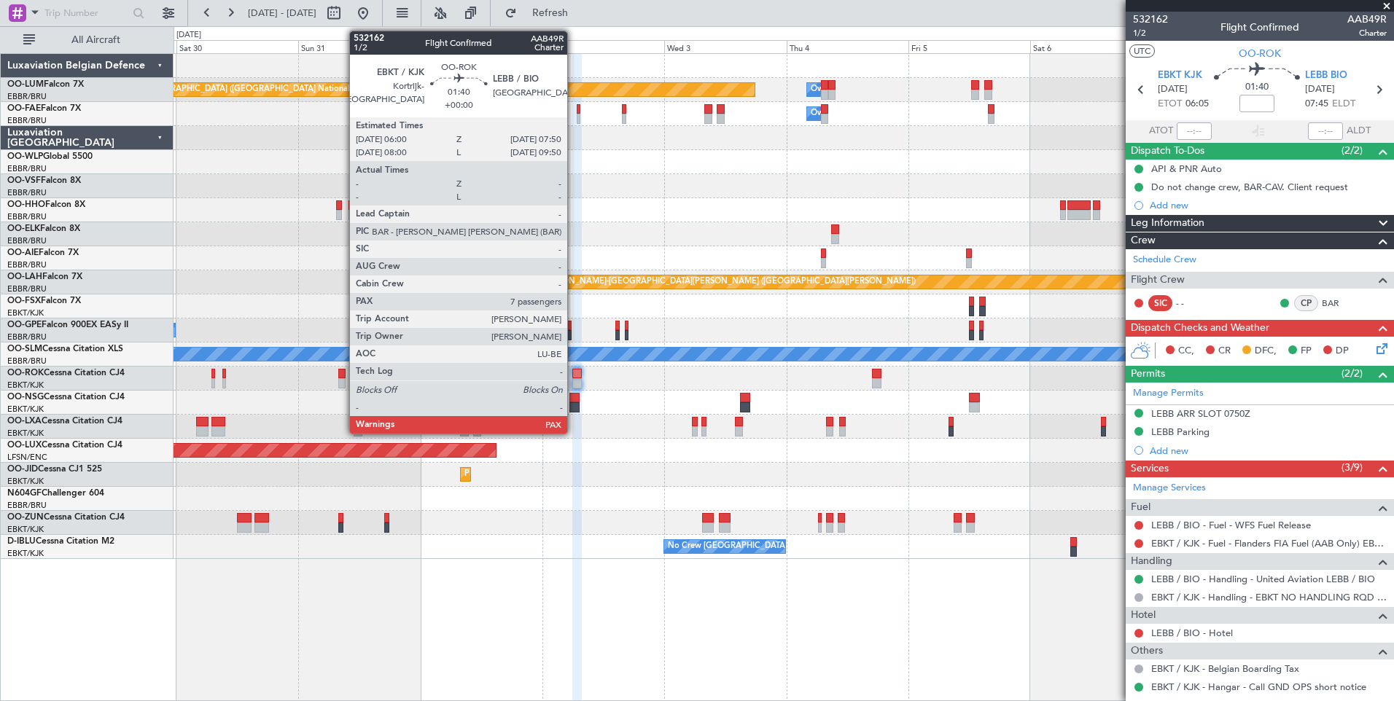
click at [574, 375] on div at bounding box center [576, 374] width 9 height 10
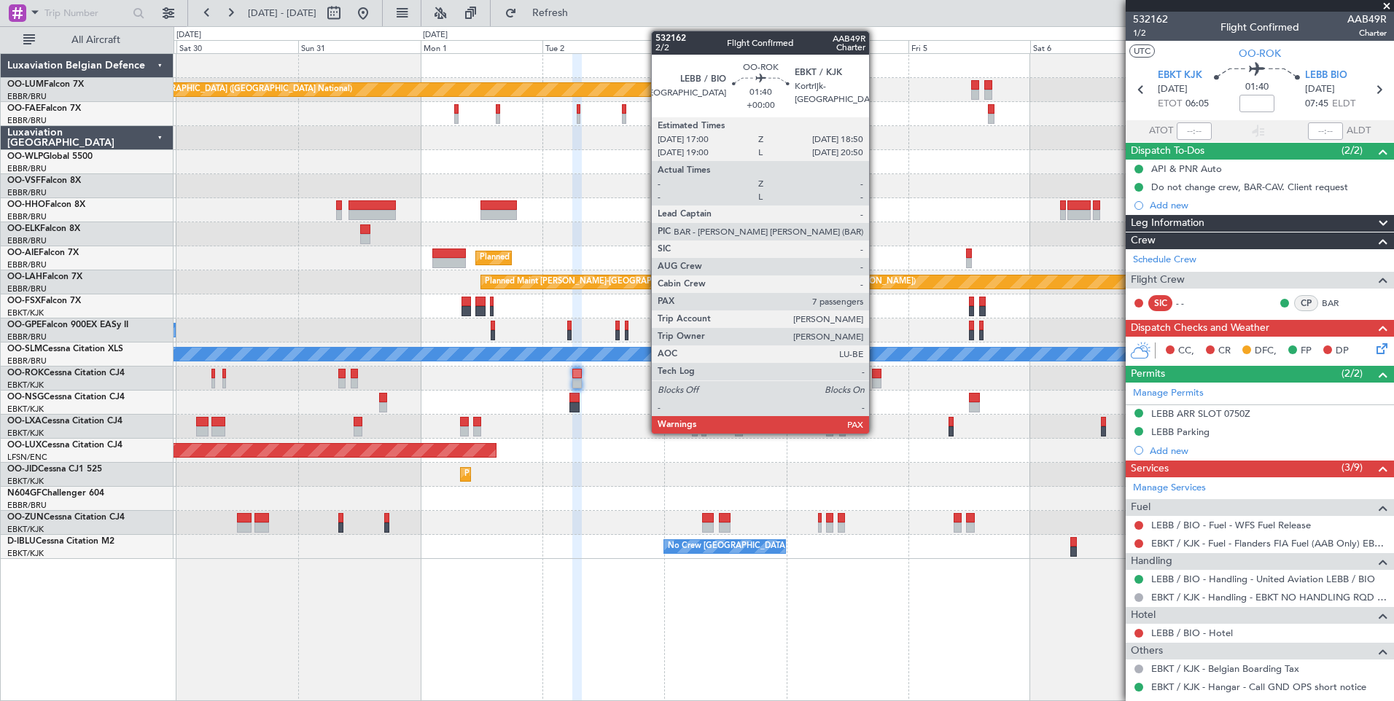
click at [875, 378] on div at bounding box center [876, 383] width 9 height 10
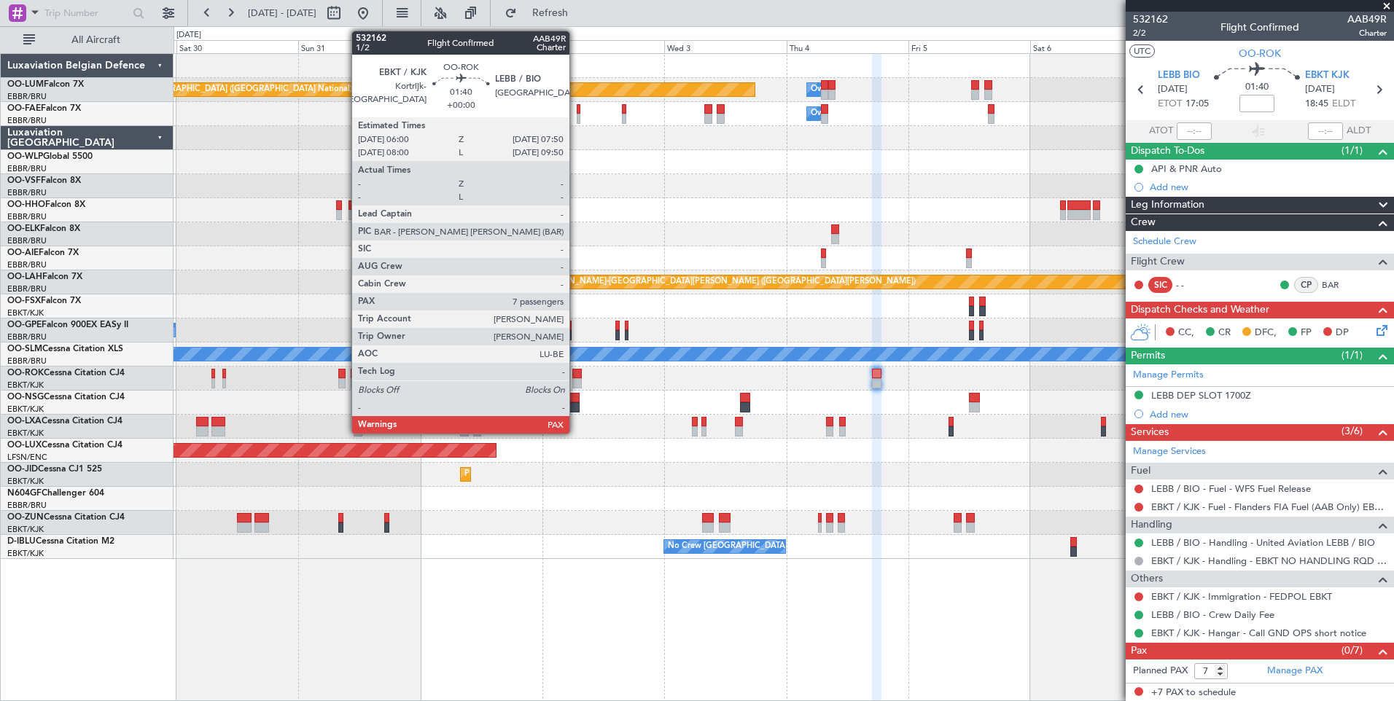
click at [576, 374] on div at bounding box center [576, 374] width 9 height 10
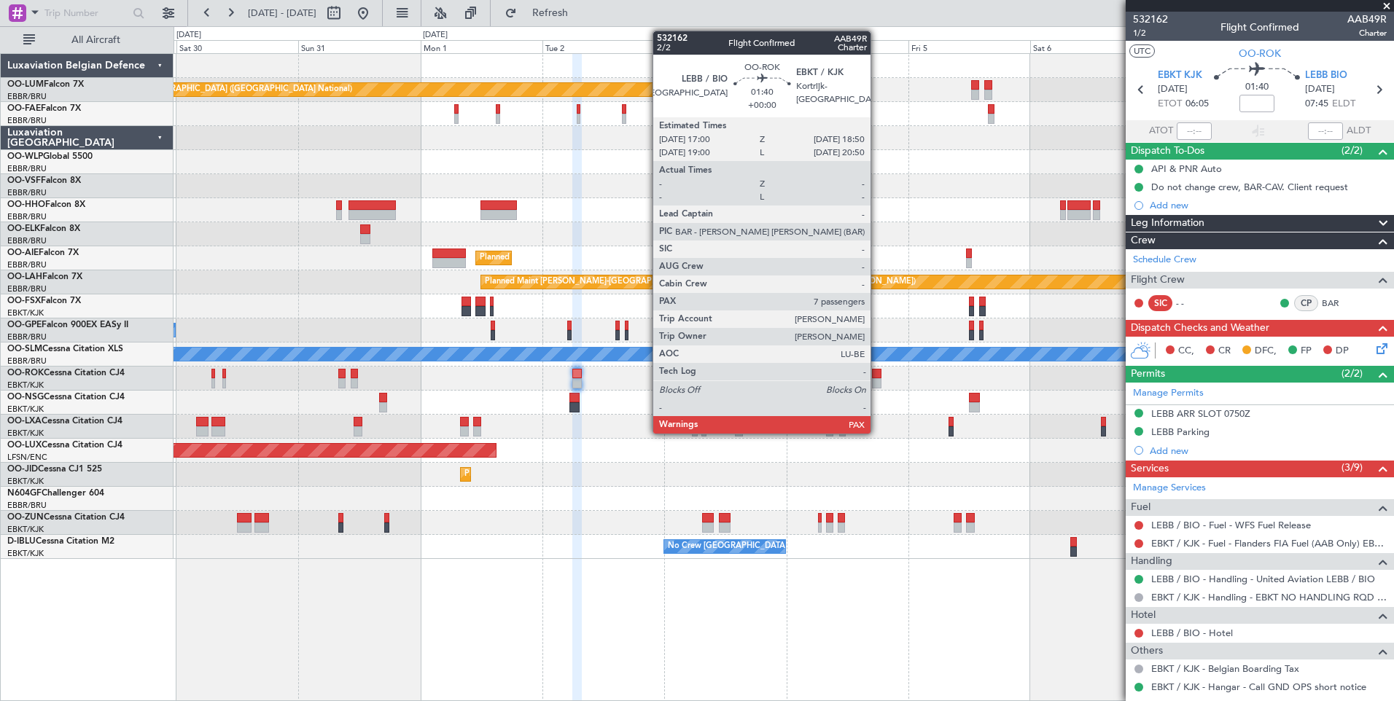
click at [878, 372] on div at bounding box center [876, 374] width 9 height 10
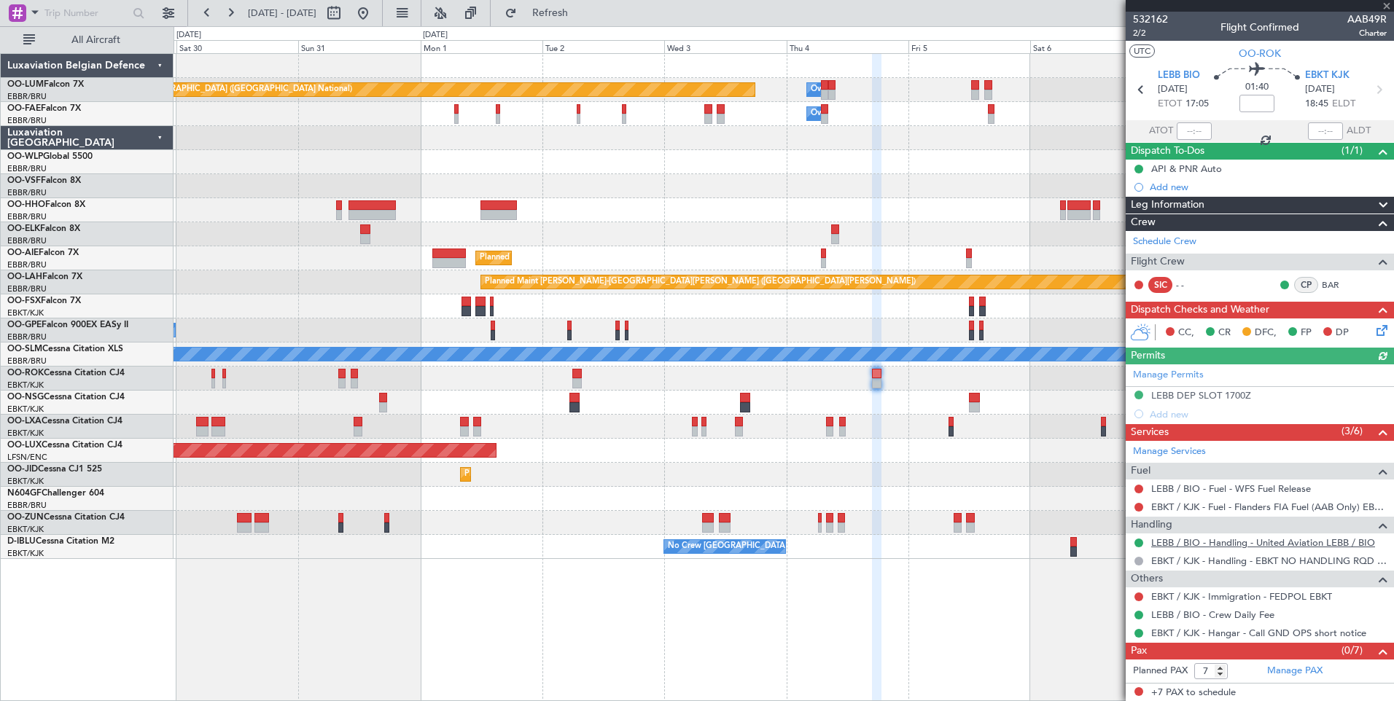
click at [1208, 541] on link "LEBB / BIO - Handling - United Aviation LEBB / BIO" at bounding box center [1263, 542] width 224 height 12
click at [1217, 457] on fb-app "29 Aug 2025 - 08 Sep 2025 Refresh Quick Links All Aircraft Planned Maint Brusse…" at bounding box center [697, 356] width 1394 height 690
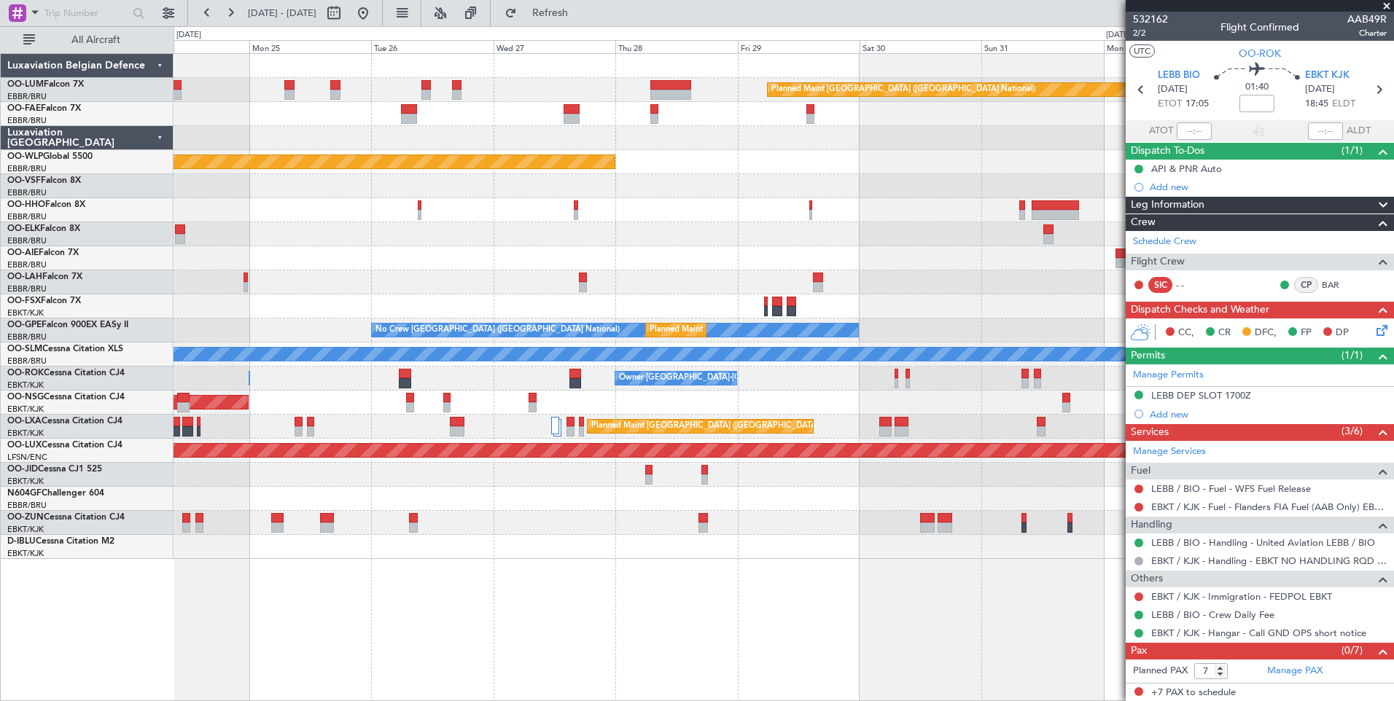
click at [1018, 264] on div "Planned Maint Brussels (Brussels National) Owner Melsbroek Air Base Owner Melsb…" at bounding box center [782, 306] width 1219 height 505
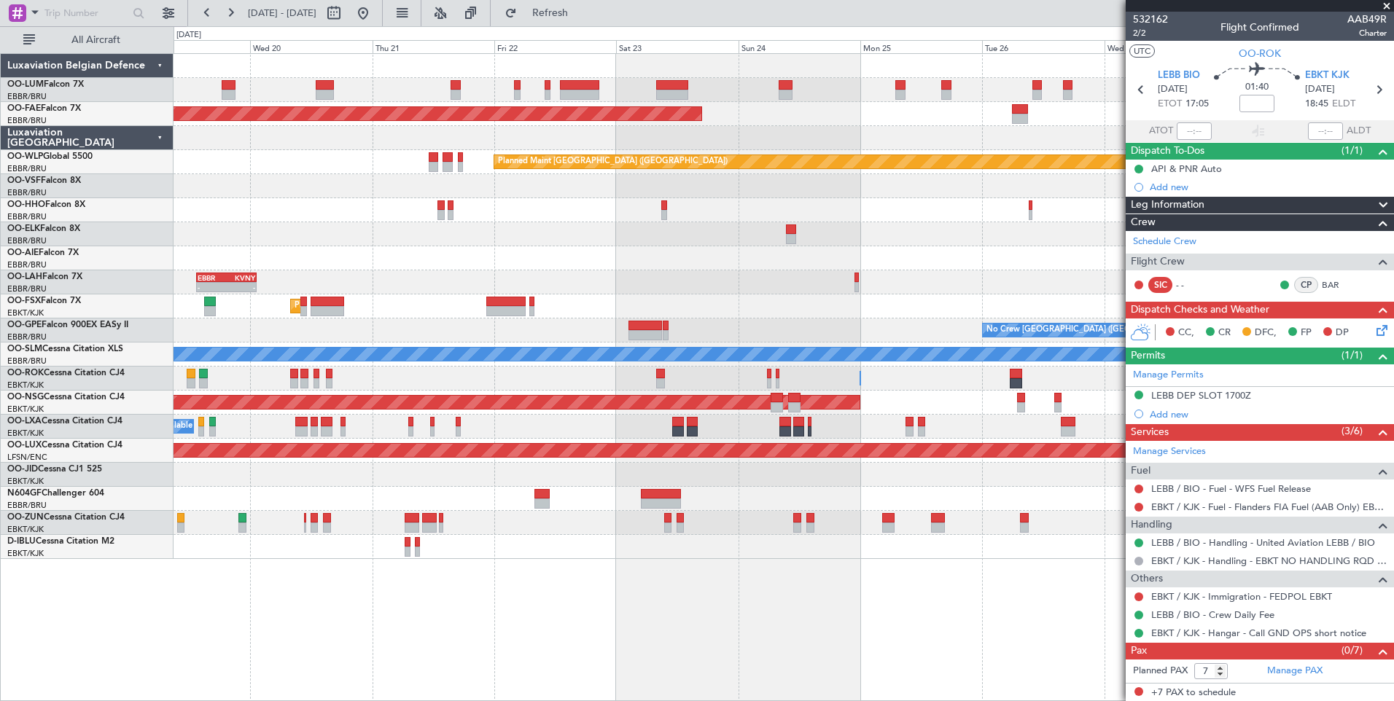
click at [859, 265] on div "Planned Maint Brussels (Brussels National) Planned Maint Brussels (Brussels Nat…" at bounding box center [782, 306] width 1219 height 505
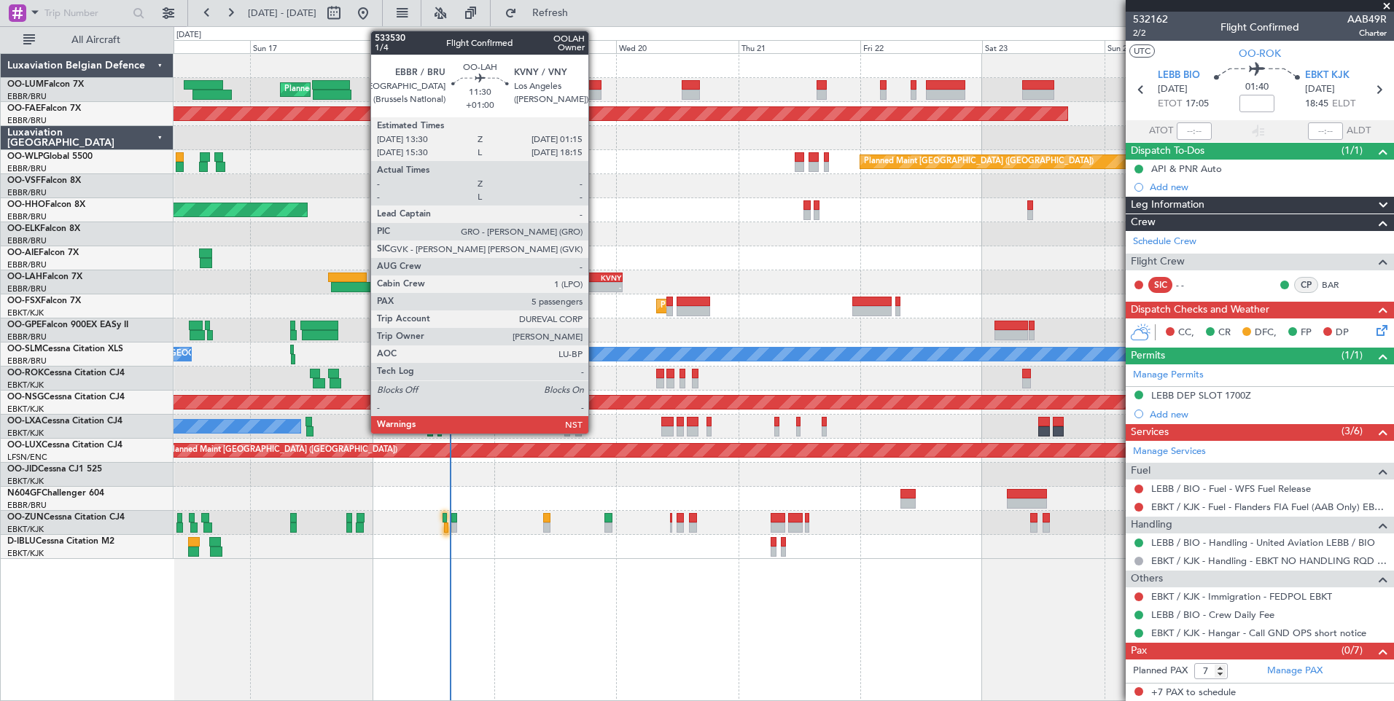
click at [595, 280] on div "KVNY" at bounding box center [606, 277] width 28 height 9
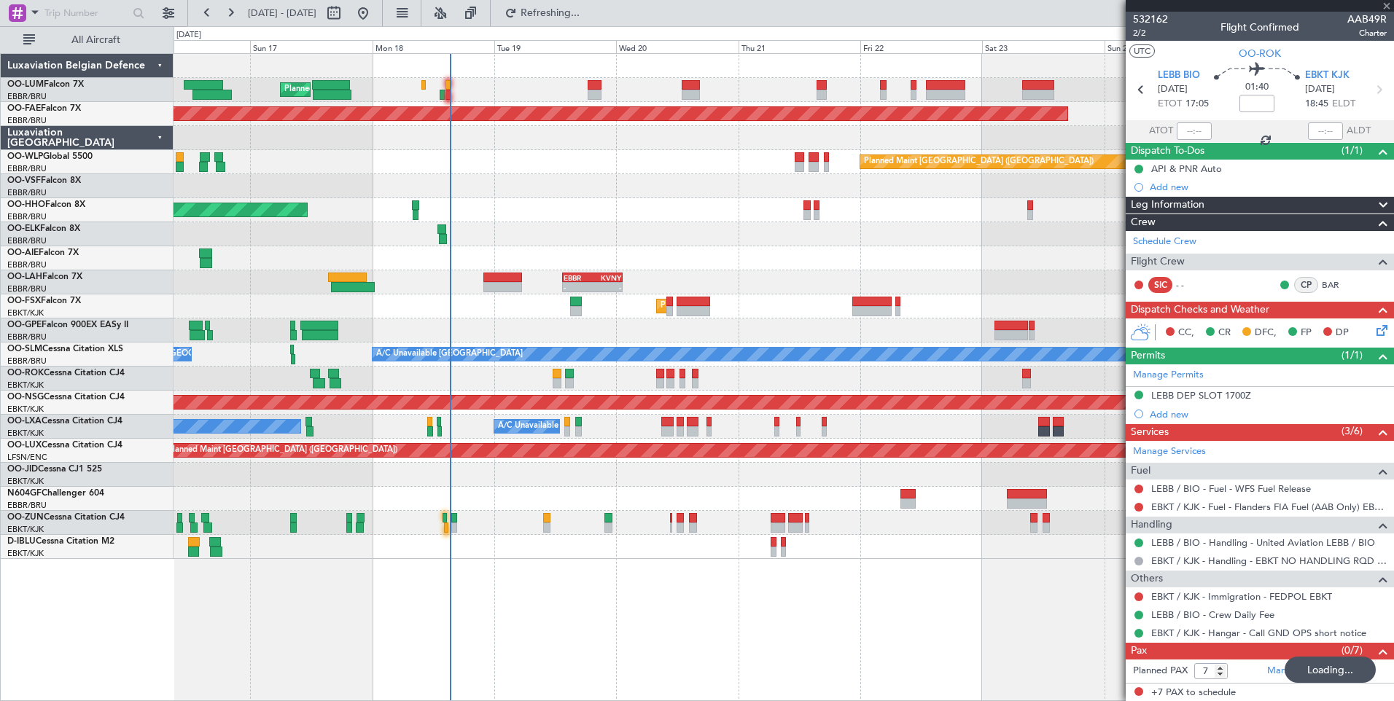
click at [643, 302] on div "Planned Maint Brussels (Brussels National) Planned Maint Kortrijk-Wevelgem Plan…" at bounding box center [782, 306] width 1219 height 505
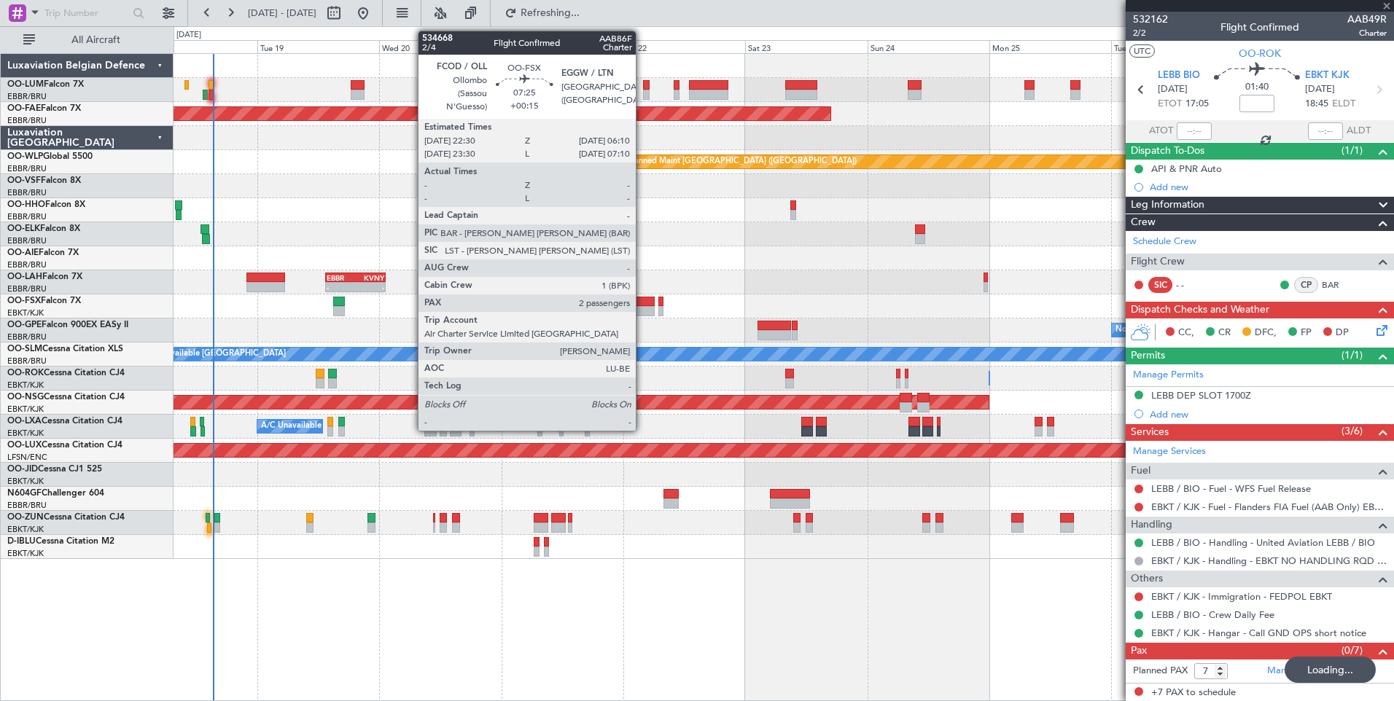
type input "+01:00"
type input "5"
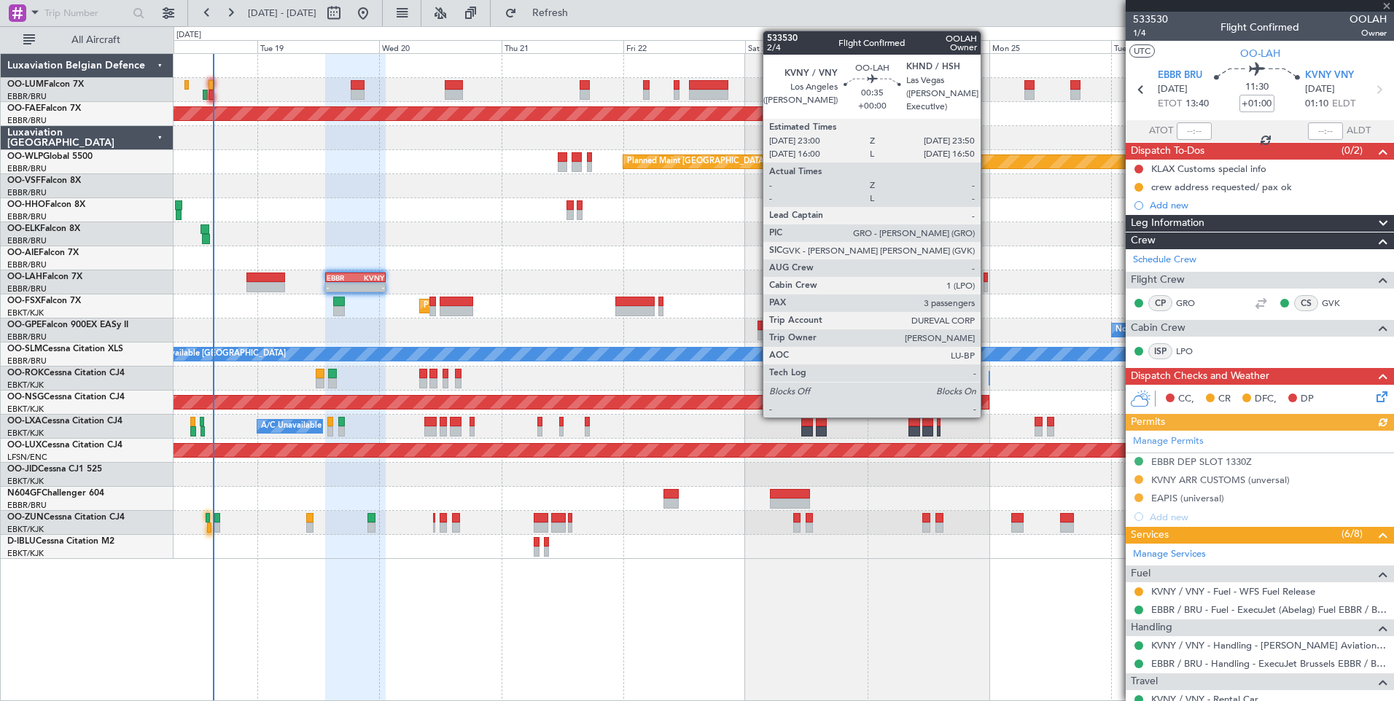
click at [987, 278] on div at bounding box center [985, 278] width 4 height 10
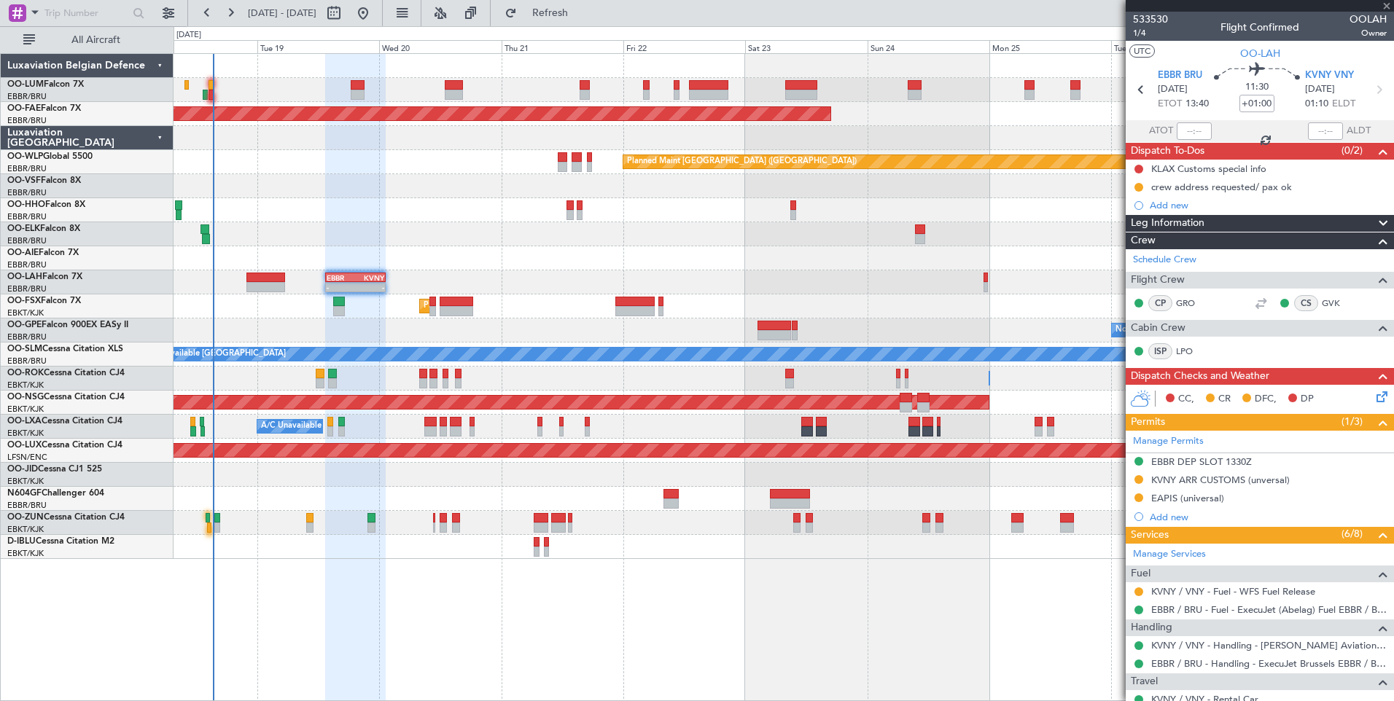
type input "3"
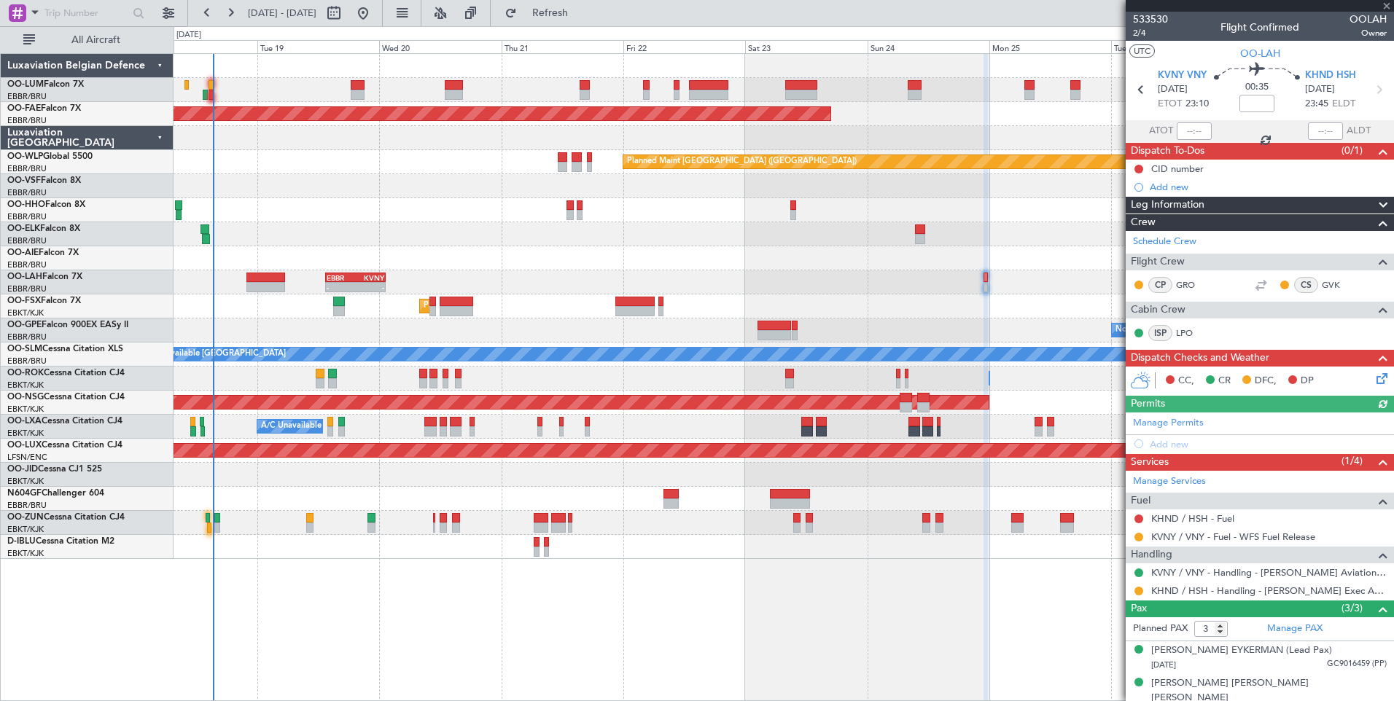
drag, startPoint x: 1137, startPoint y: 538, endPoint x: 1132, endPoint y: 546, distance: 9.5
click at [1138, 536] on button at bounding box center [1138, 537] width 9 height 9
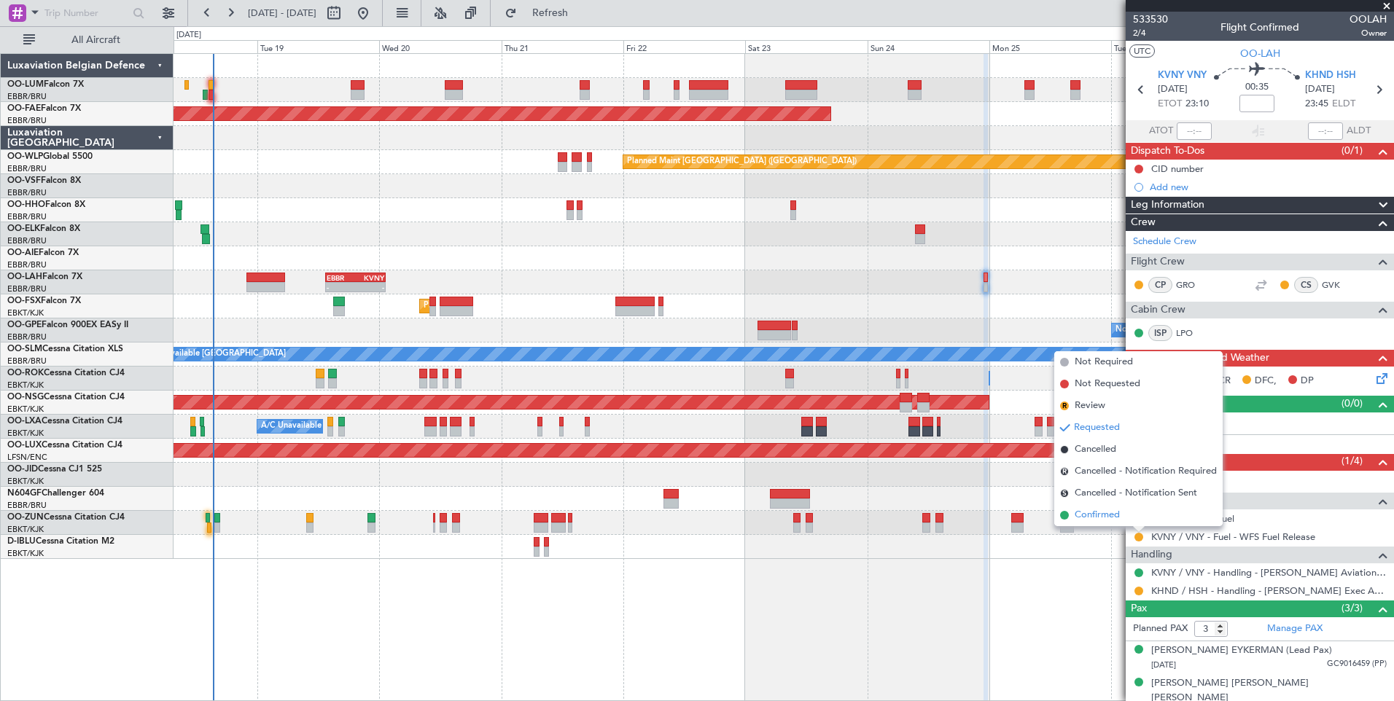
click at [1078, 510] on span "Confirmed" at bounding box center [1096, 515] width 45 height 15
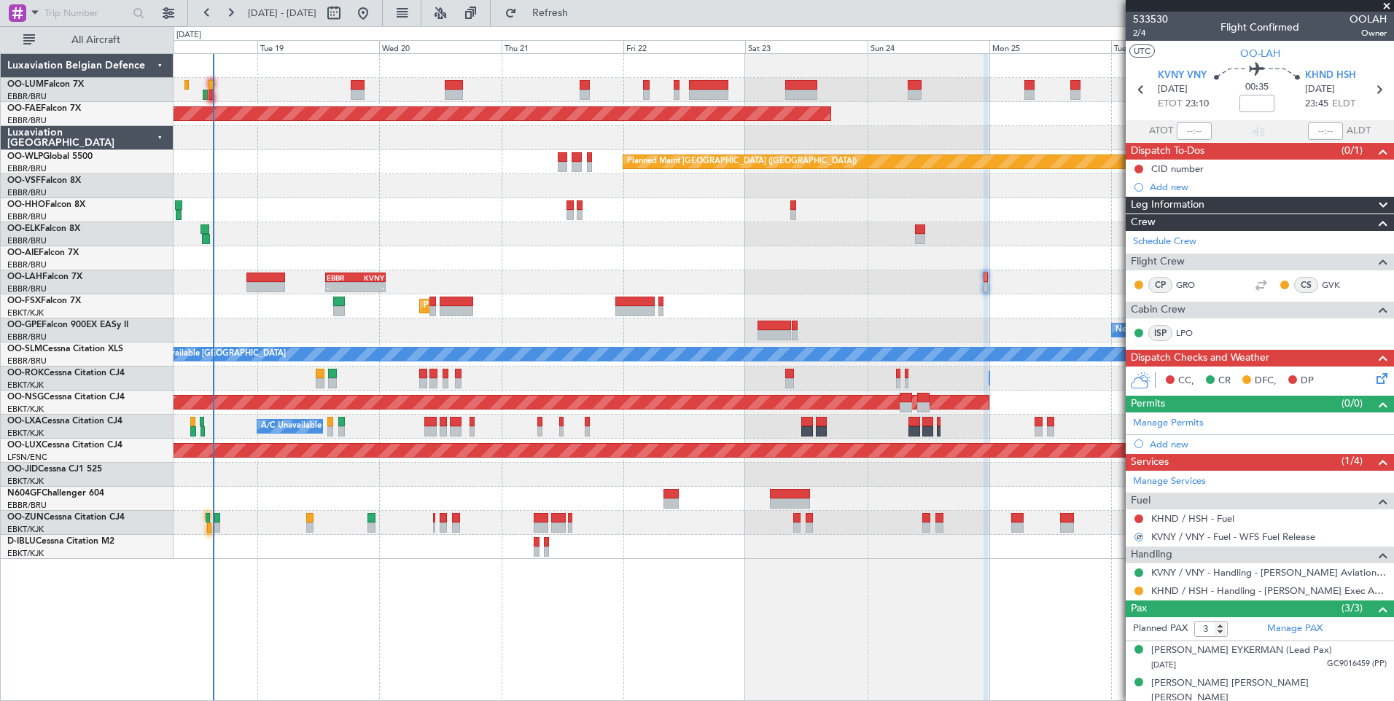
click at [881, 277] on div "- - EBBR 13:30 Z KVNY 01:15 Z" at bounding box center [782, 282] width 1219 height 24
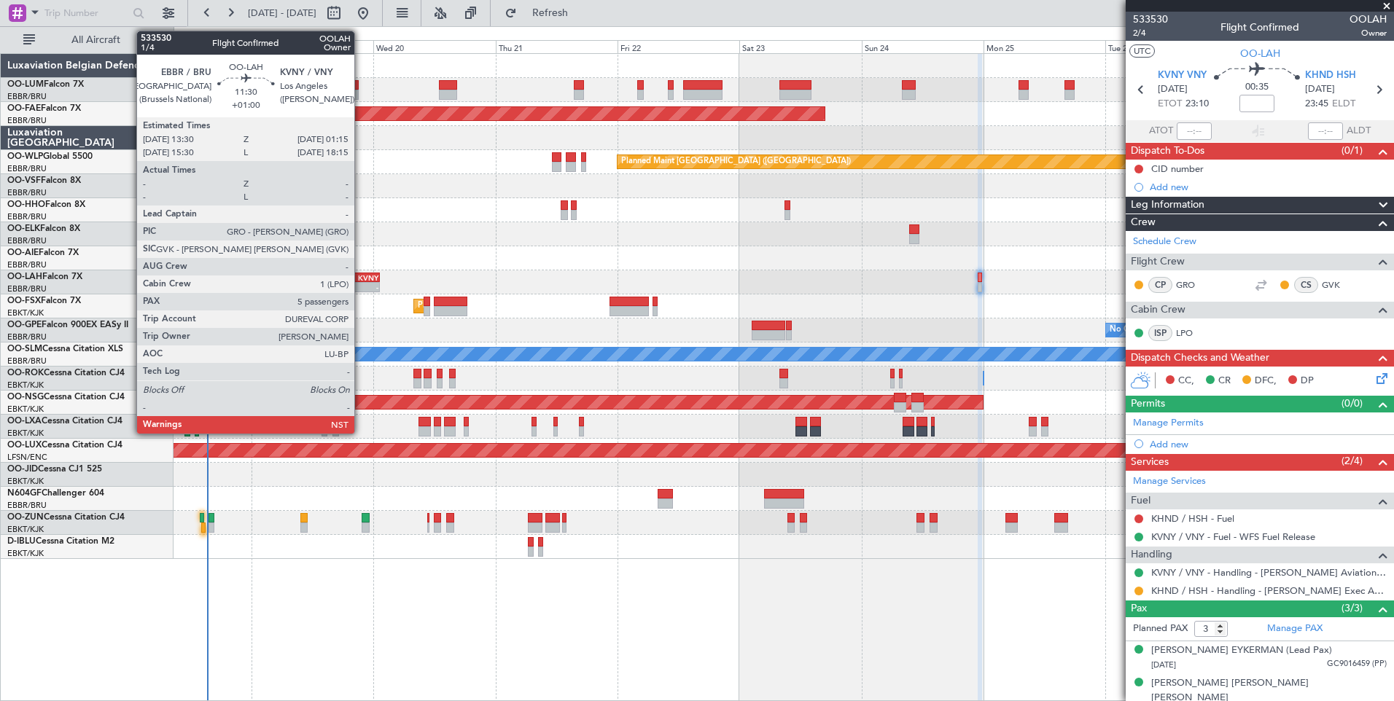
click at [361, 274] on div "KVNY" at bounding box center [363, 277] width 28 height 9
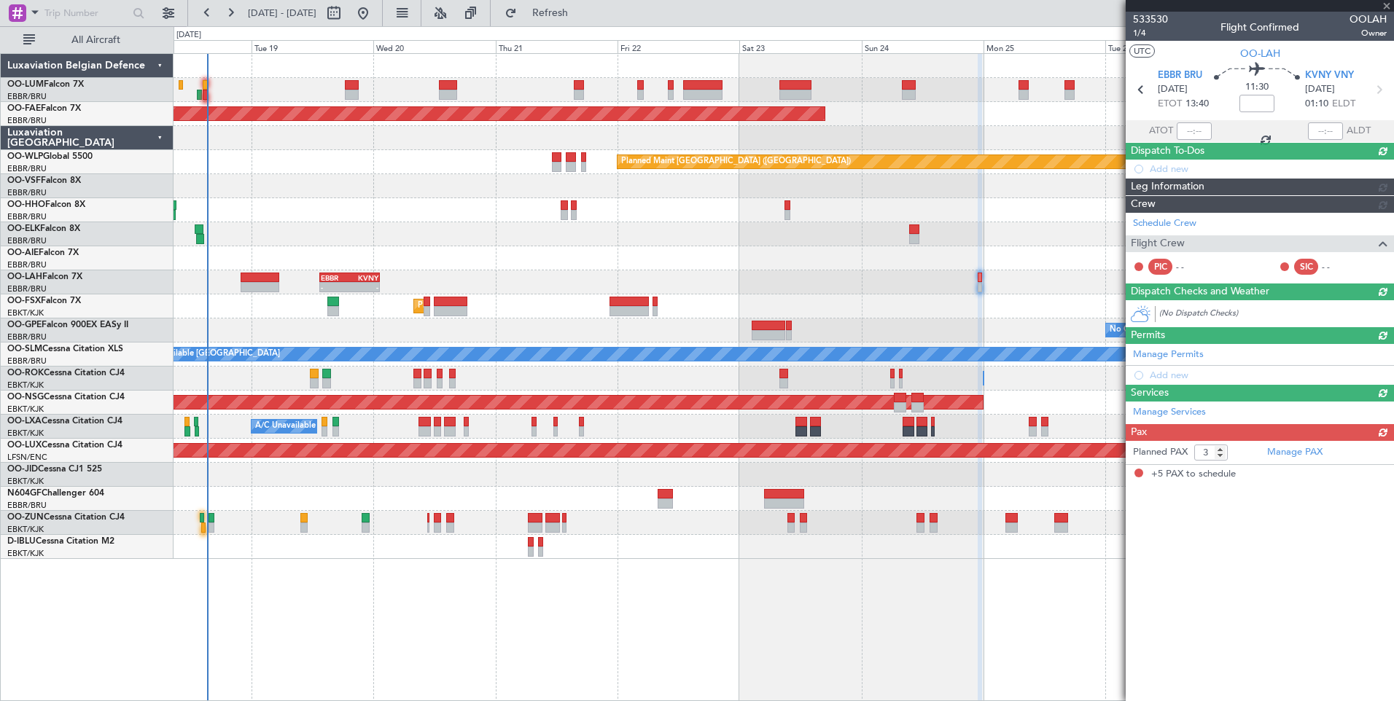
type input "+01:00"
type input "5"
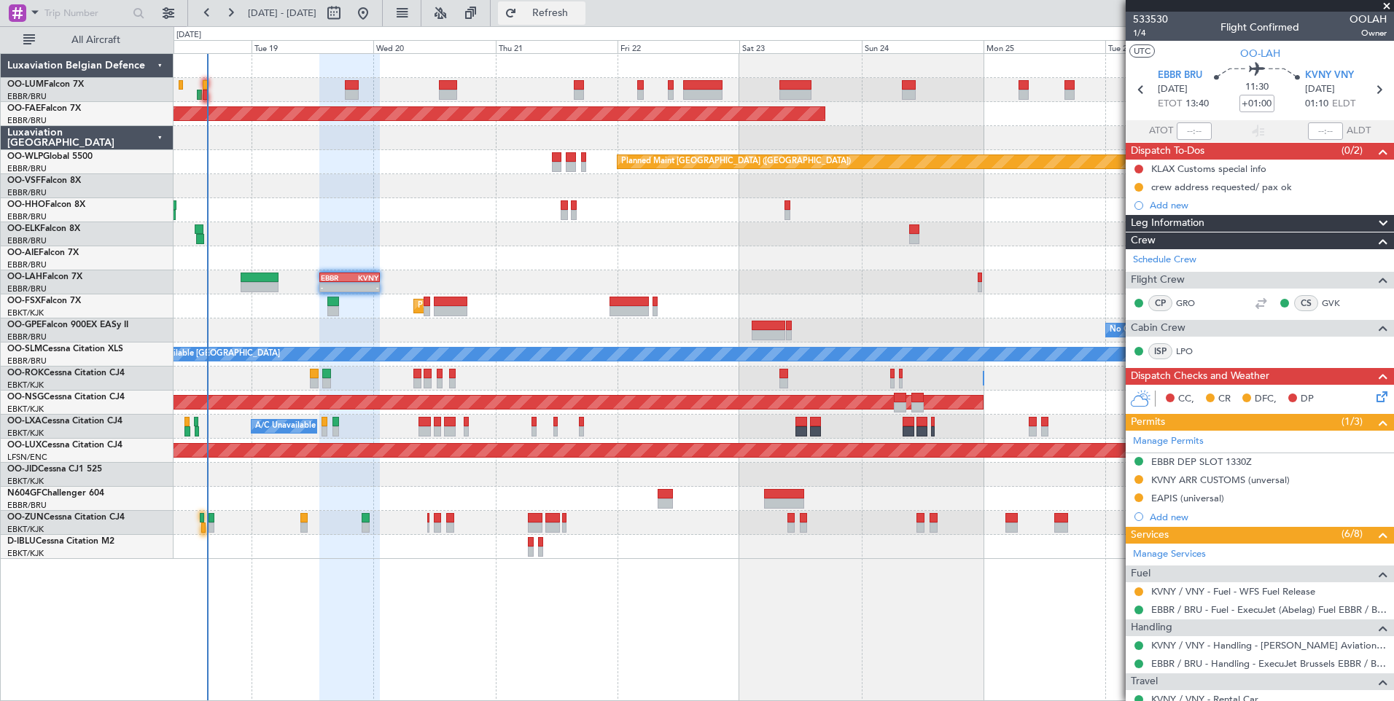
click at [581, 8] on span "Refresh" at bounding box center [550, 13] width 61 height 10
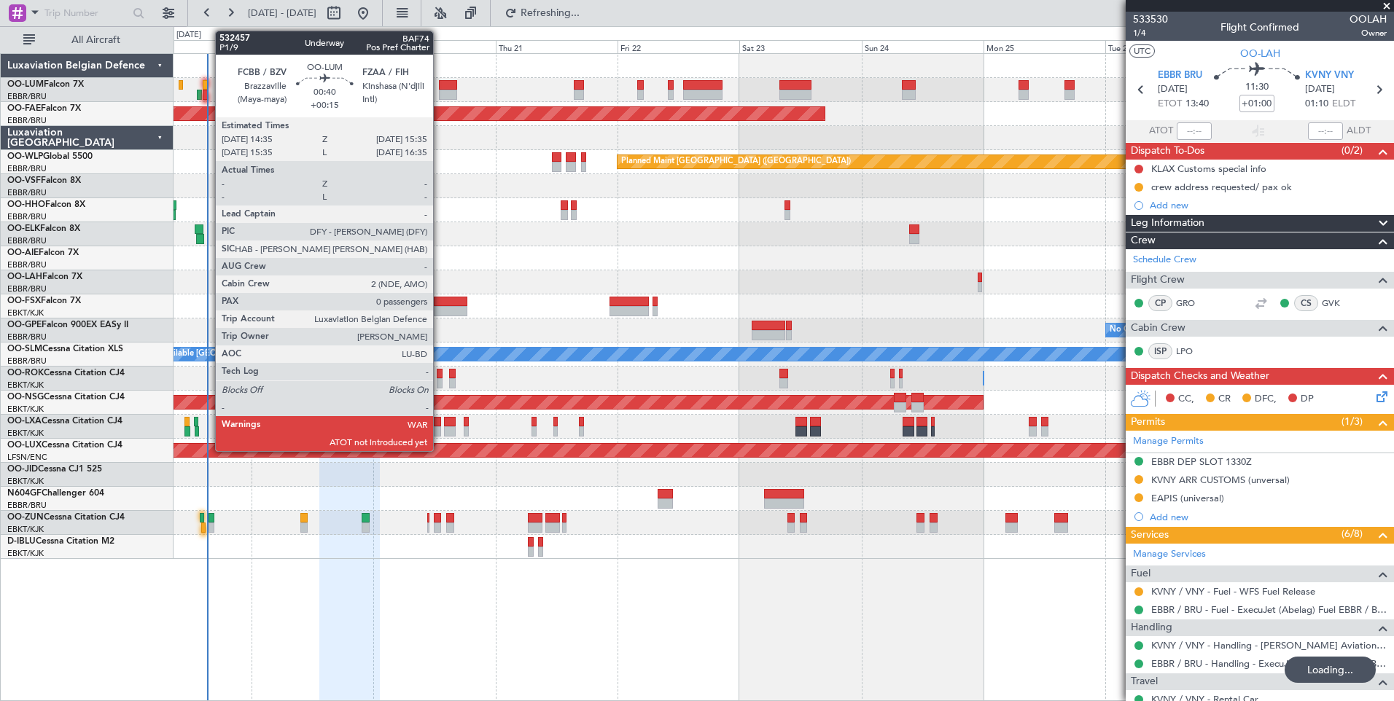
click at [208, 80] on div at bounding box center [205, 85] width 5 height 10
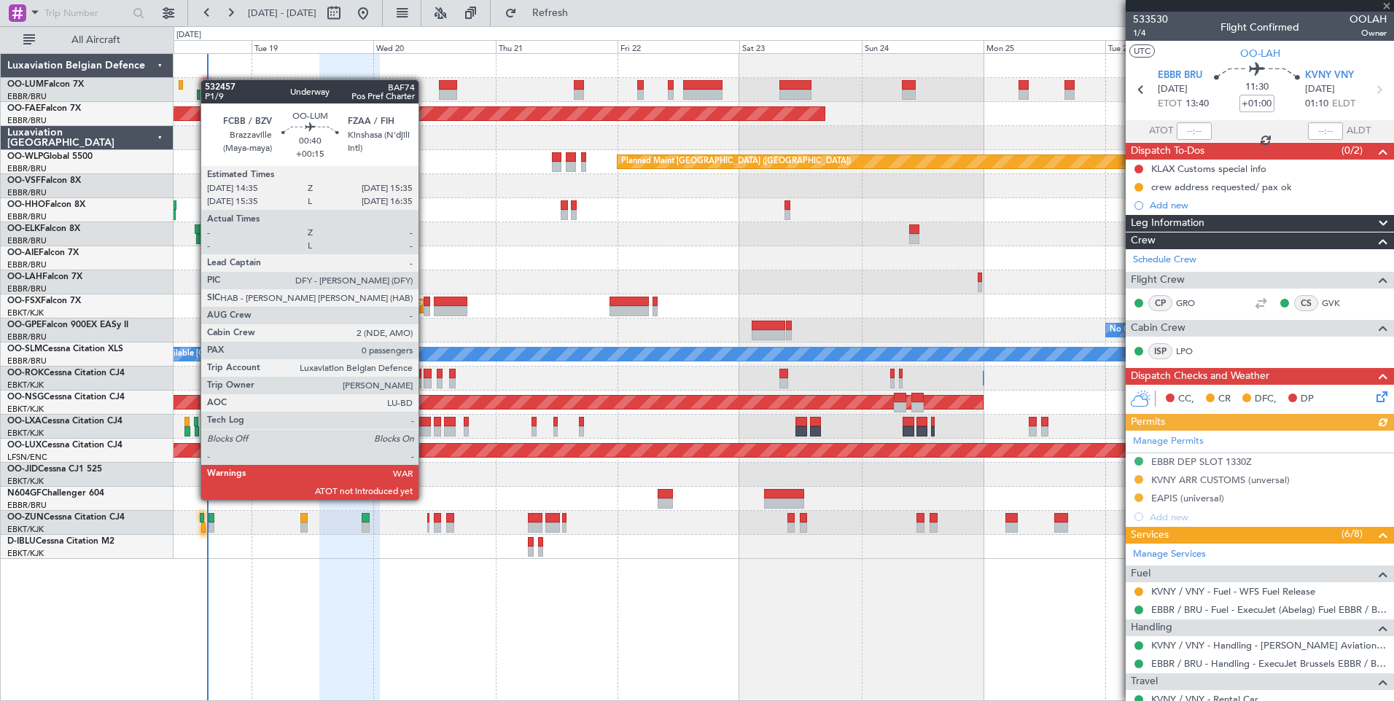
type input "+00:15"
type input "0"
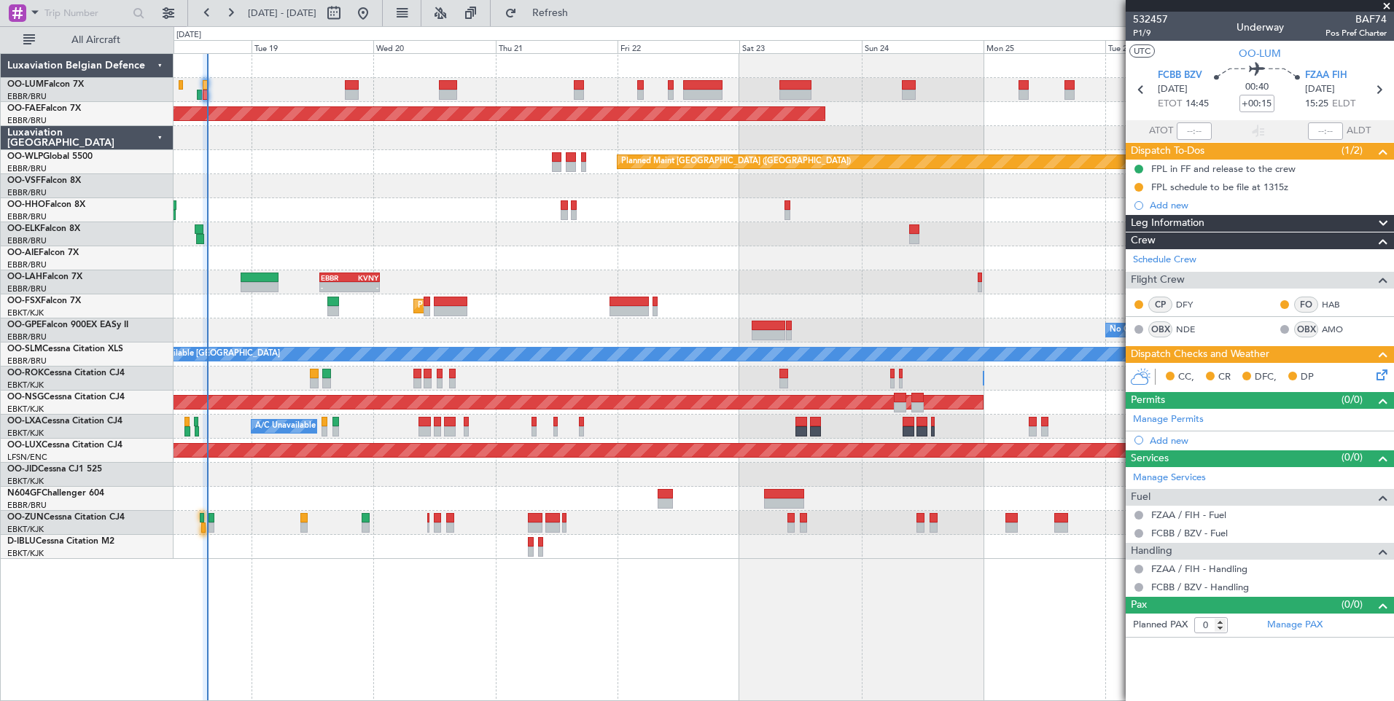
click at [470, 178] on div at bounding box center [782, 186] width 1219 height 24
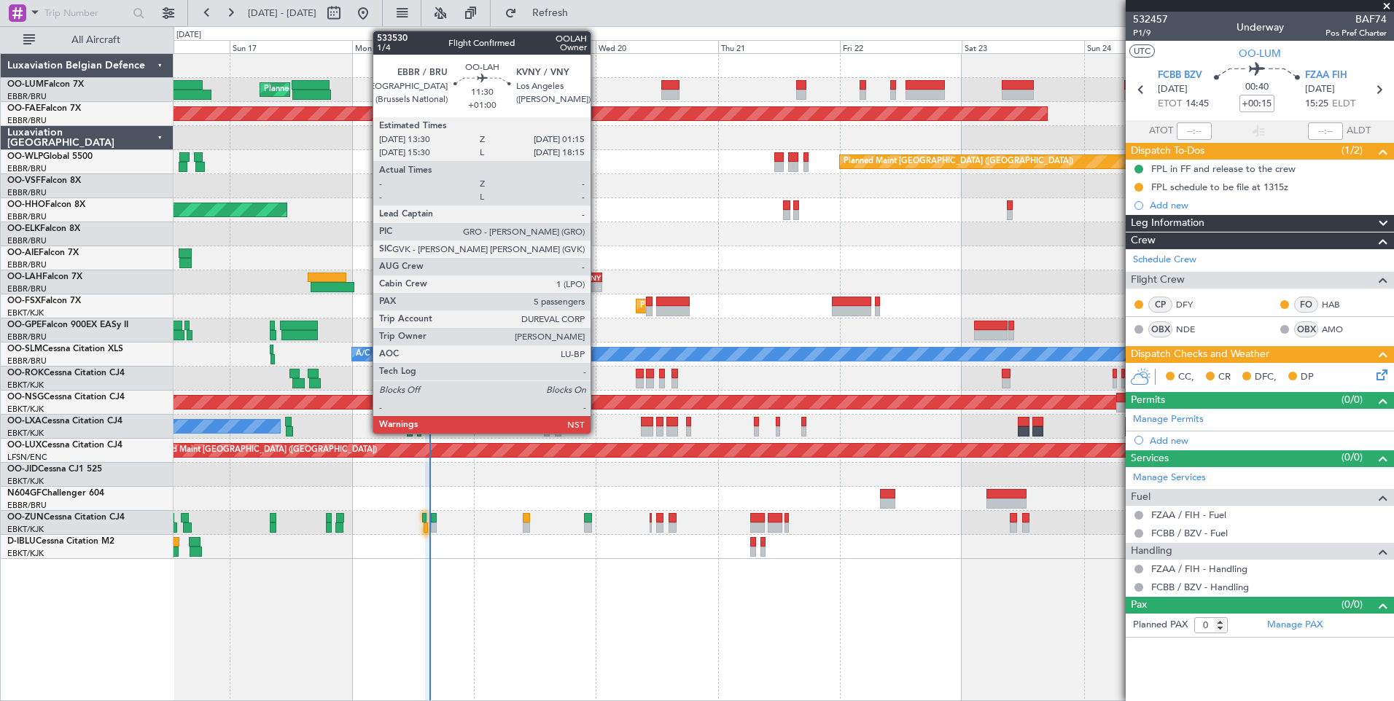
click at [597, 286] on div "-" at bounding box center [585, 287] width 28 height 9
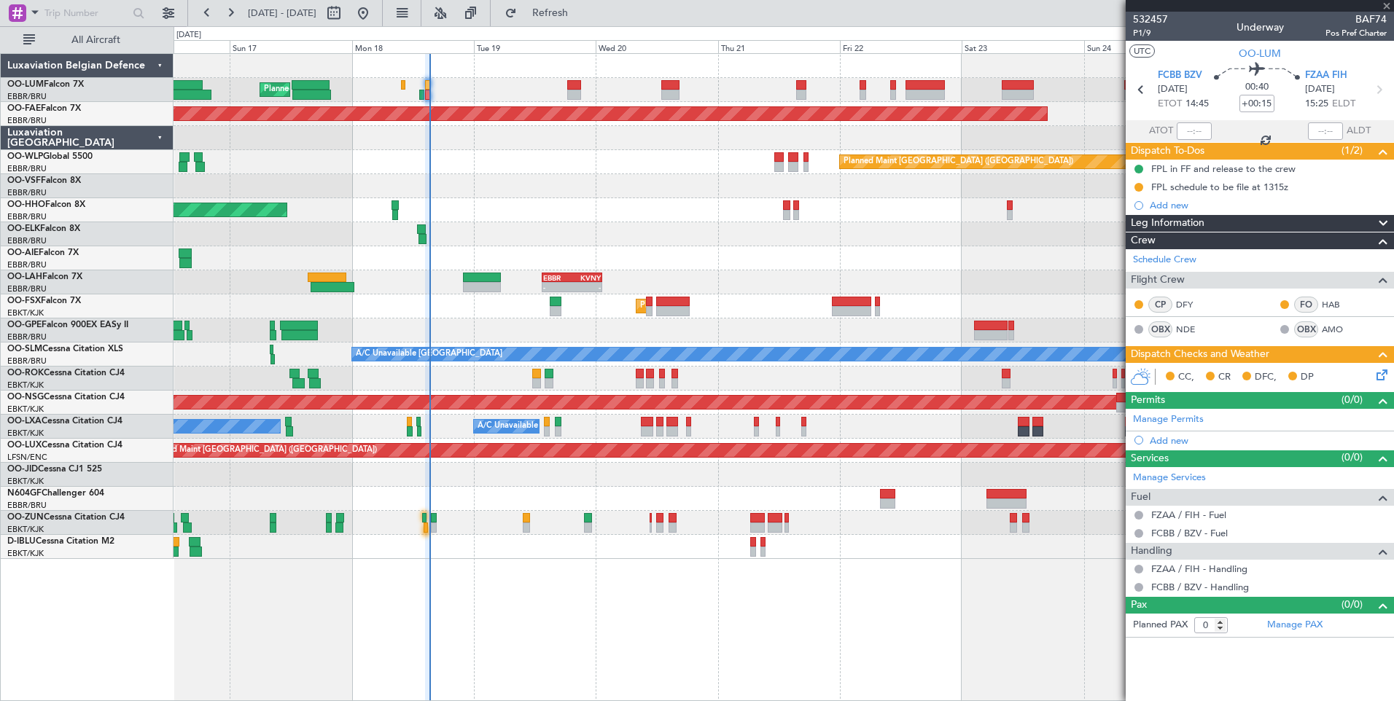
type input "+01:00"
type input "5"
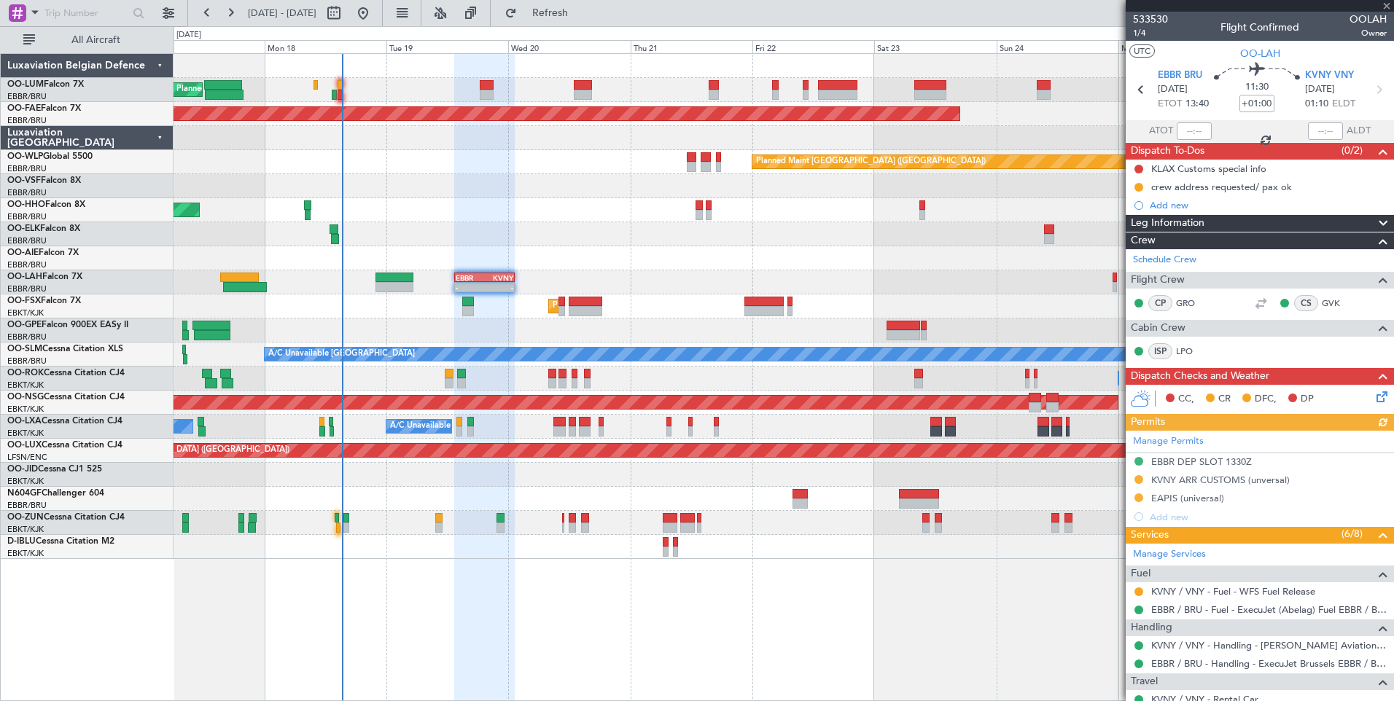
click at [852, 292] on div "- - EBBR 13:30 Z KVNY 01:15 Z" at bounding box center [782, 282] width 1219 height 24
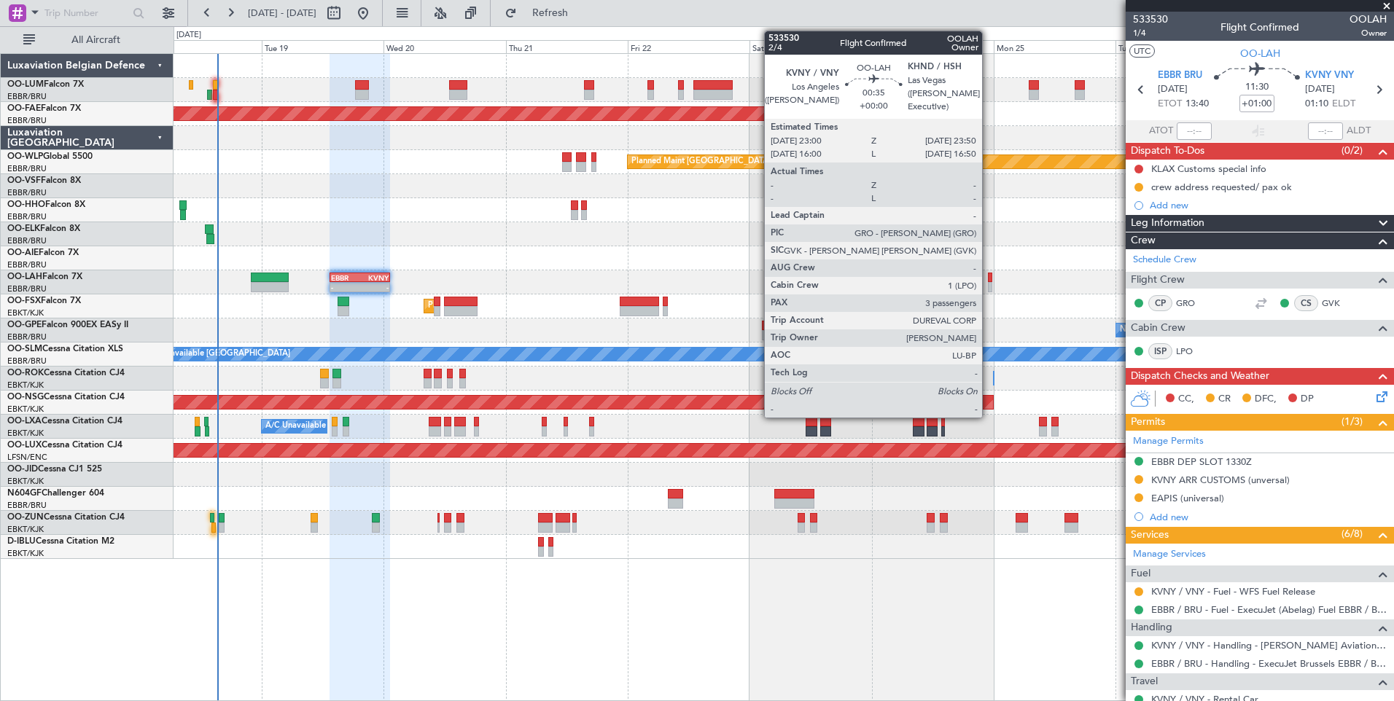
click at [988, 278] on div at bounding box center [990, 278] width 4 height 10
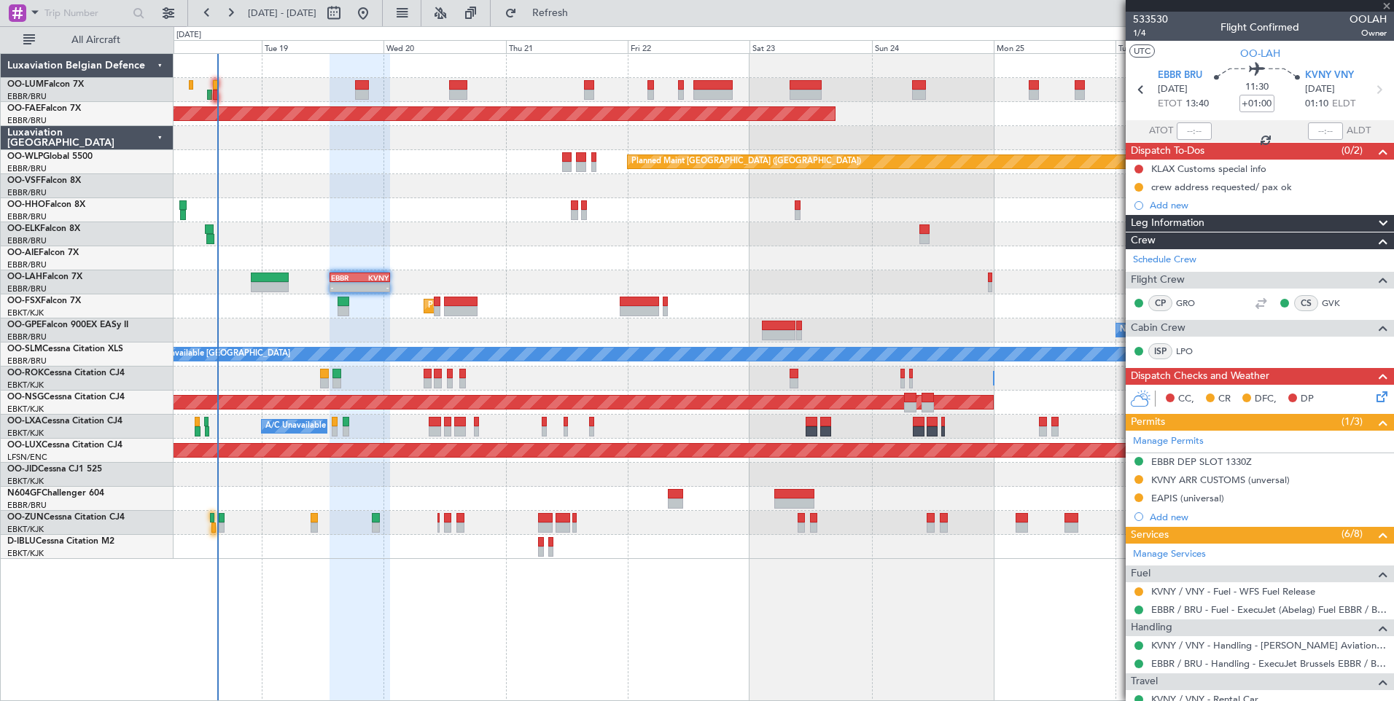
type input "3"
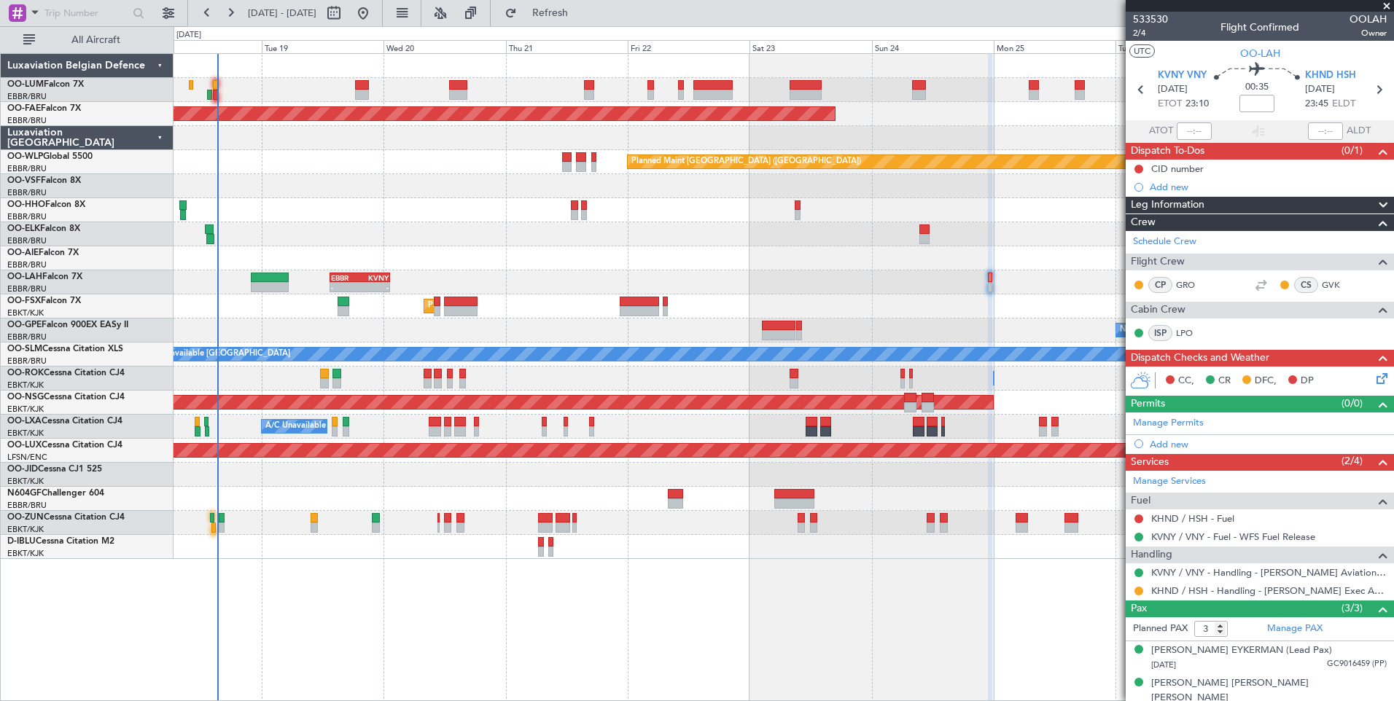
click at [1080, 289] on div "- - EBBR 13:30 Z KVNY 01:15 Z" at bounding box center [782, 282] width 1219 height 24
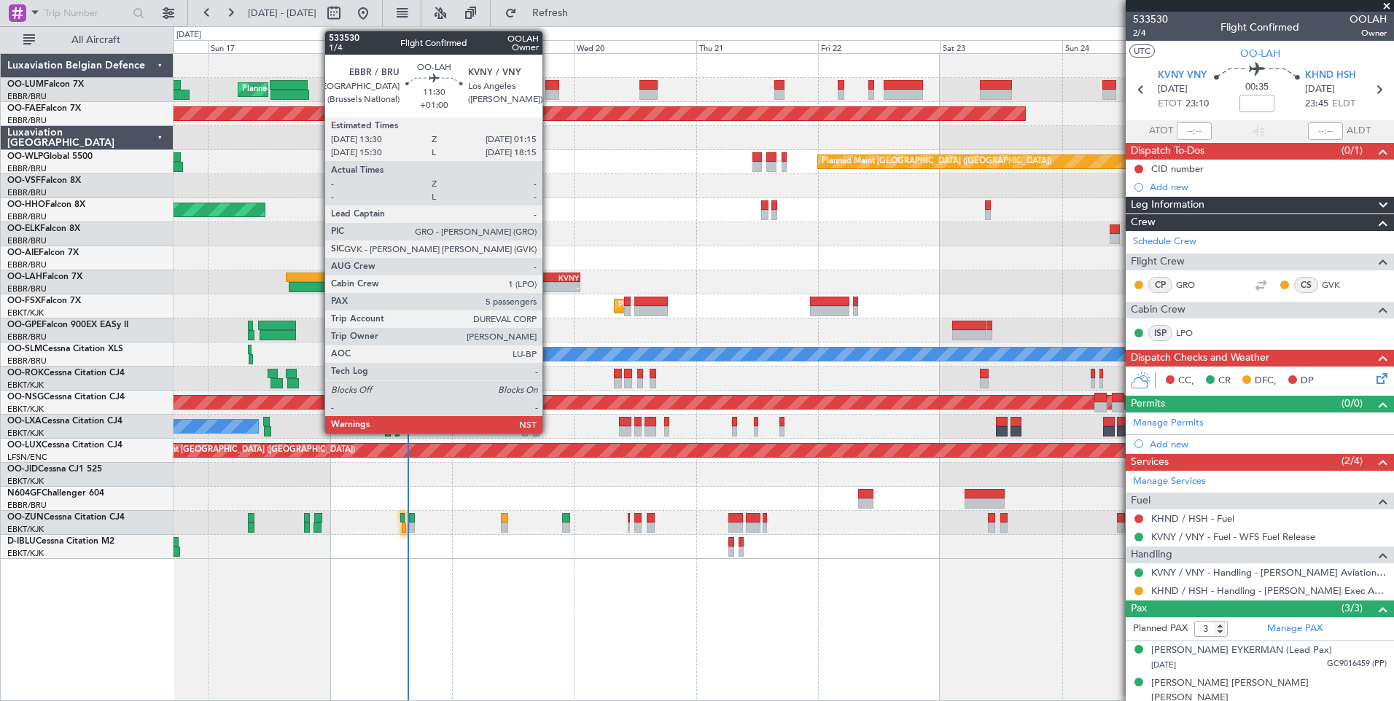
click at [549, 273] on div "EBBR" at bounding box center [535, 277] width 28 height 9
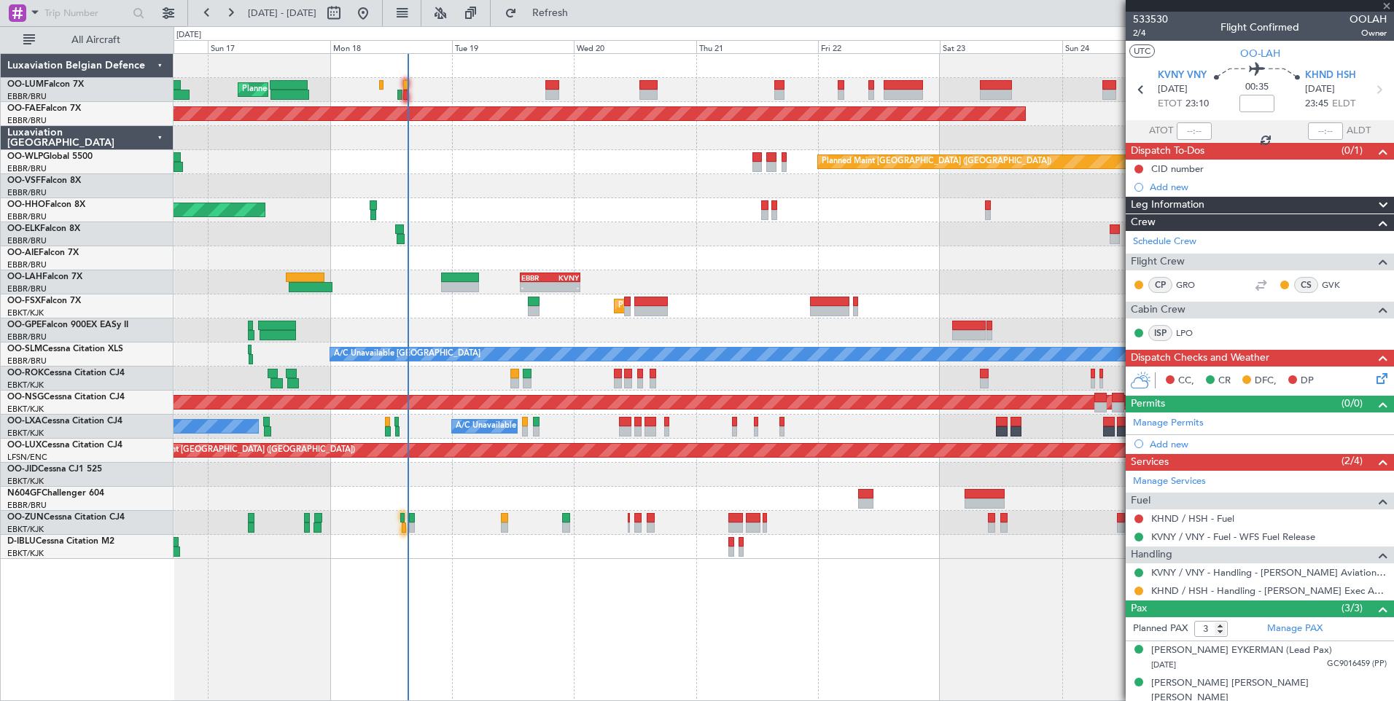
type input "+01:00"
type input "5"
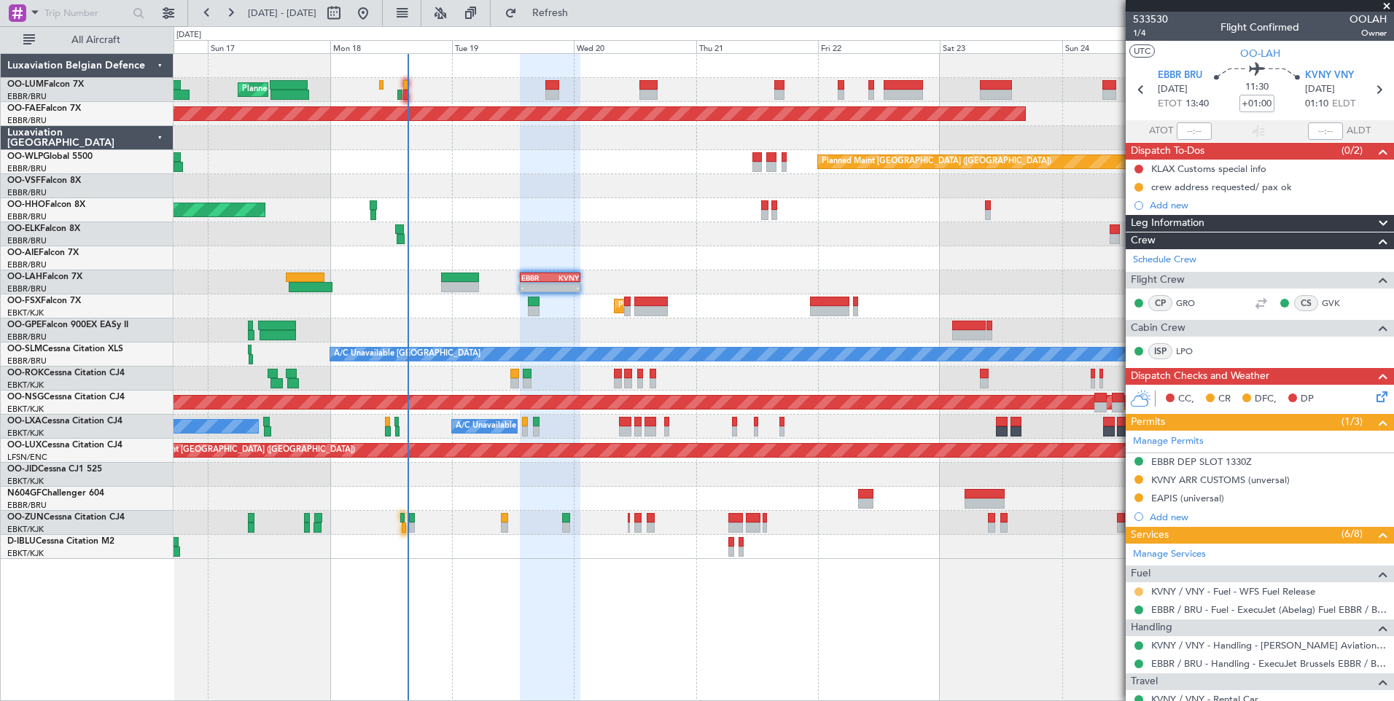
click at [1135, 593] on button at bounding box center [1138, 591] width 9 height 9
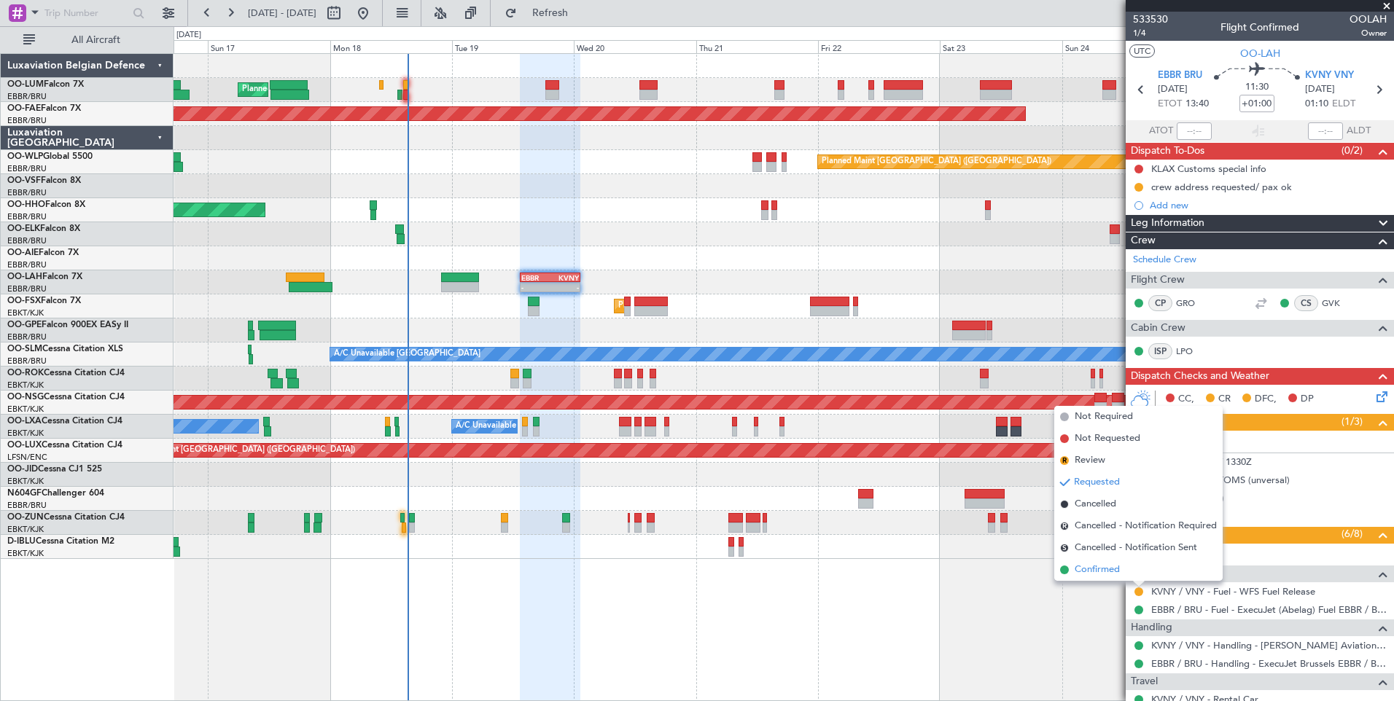
click at [1110, 569] on span "Confirmed" at bounding box center [1096, 570] width 45 height 15
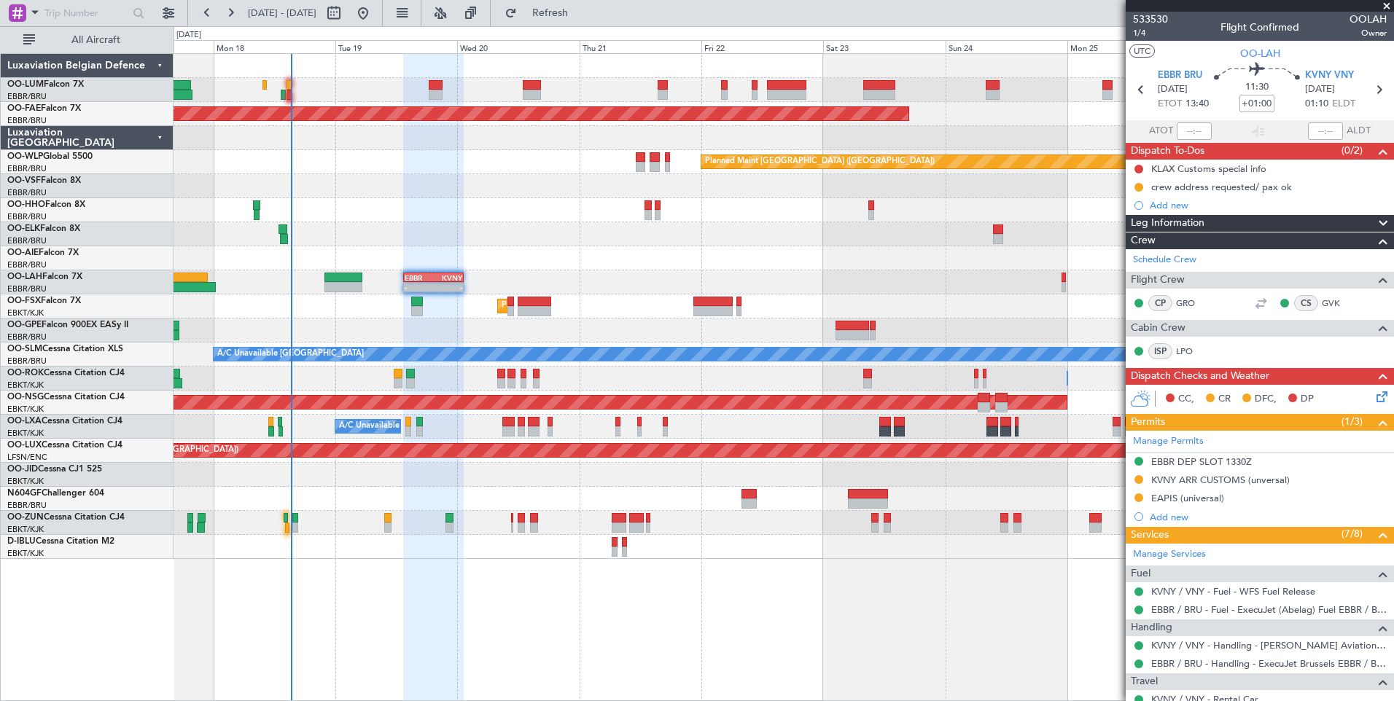
click at [871, 328] on div "Planned Maint Brussels (Brussels National) Planned Maint Brussels (Brussels Nat…" at bounding box center [782, 306] width 1219 height 505
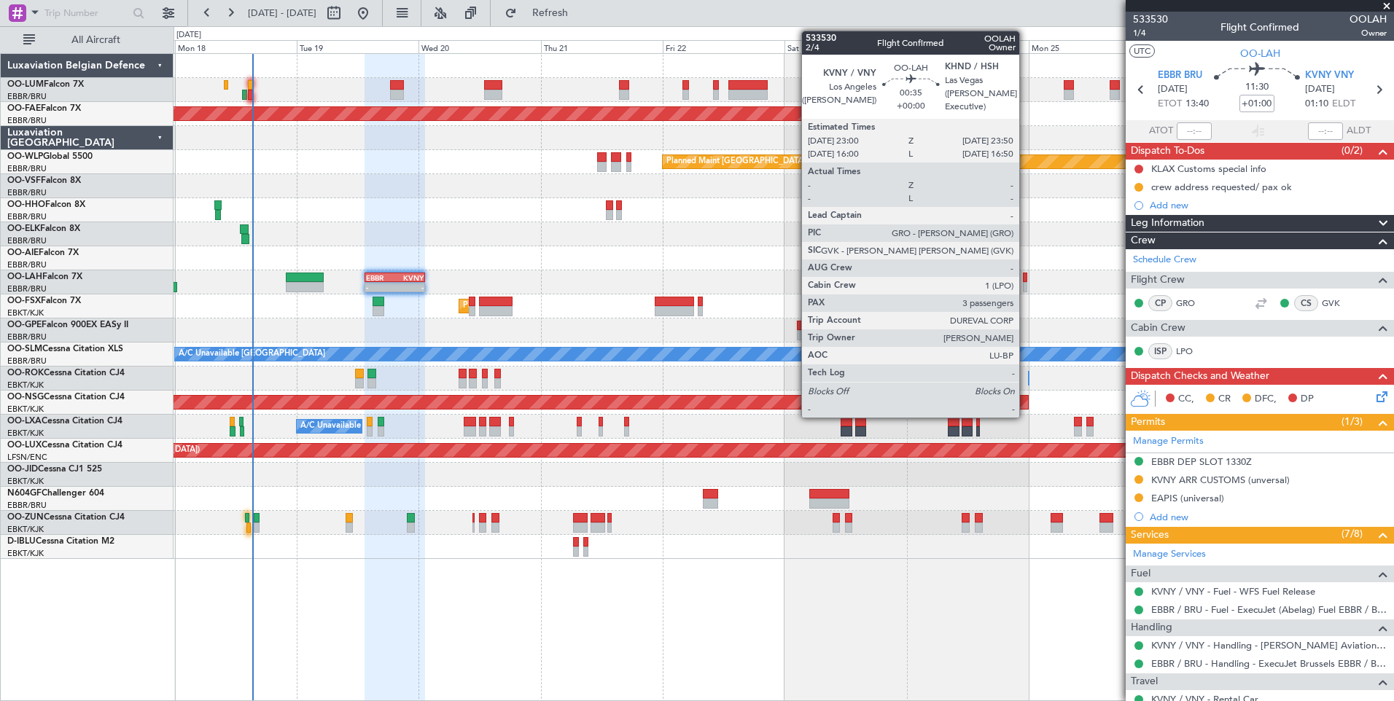
click at [1026, 276] on div at bounding box center [1025, 278] width 4 height 10
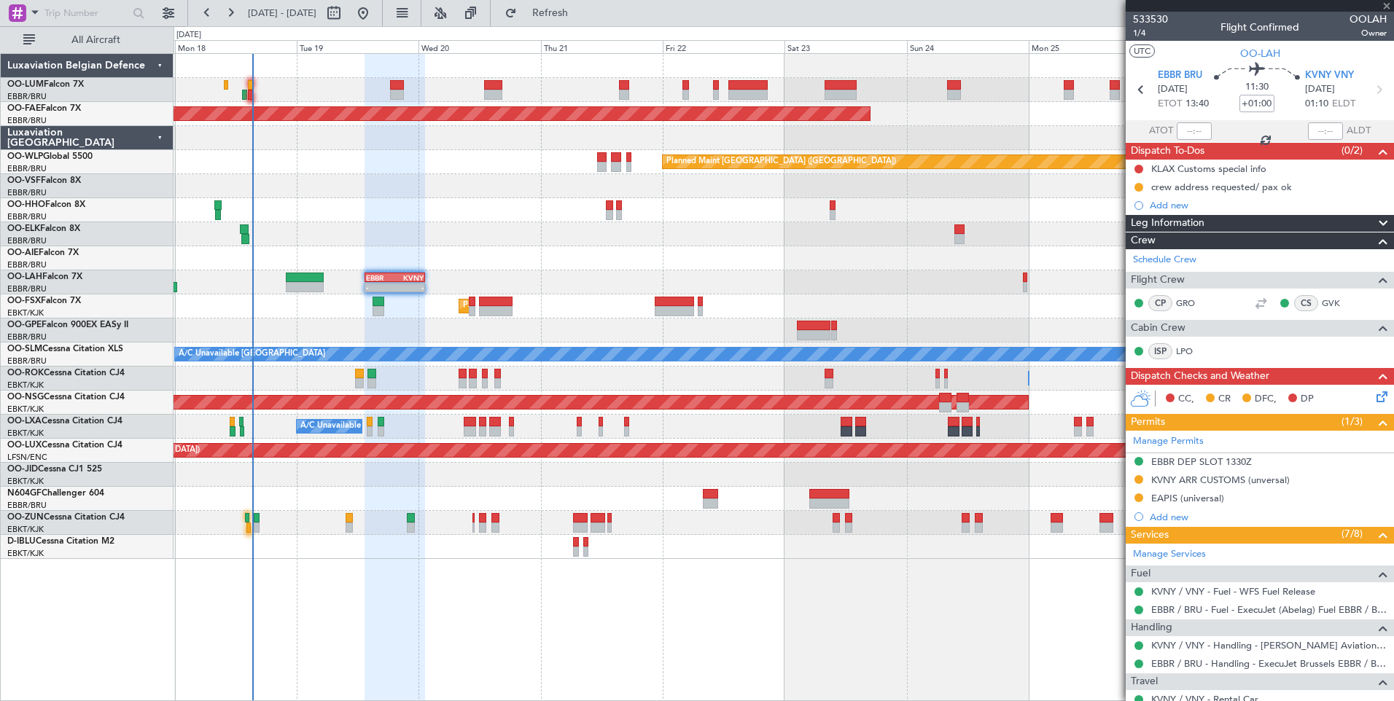
type input "3"
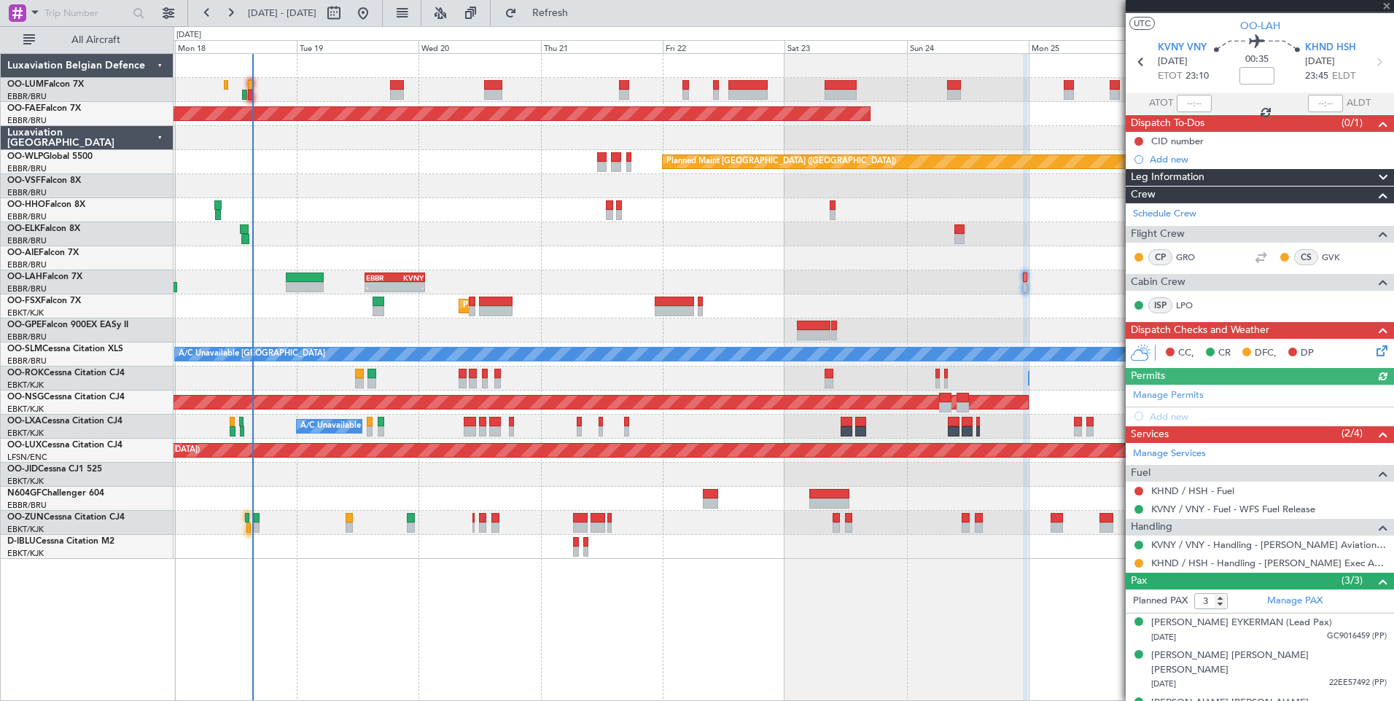
scroll to position [38, 0]
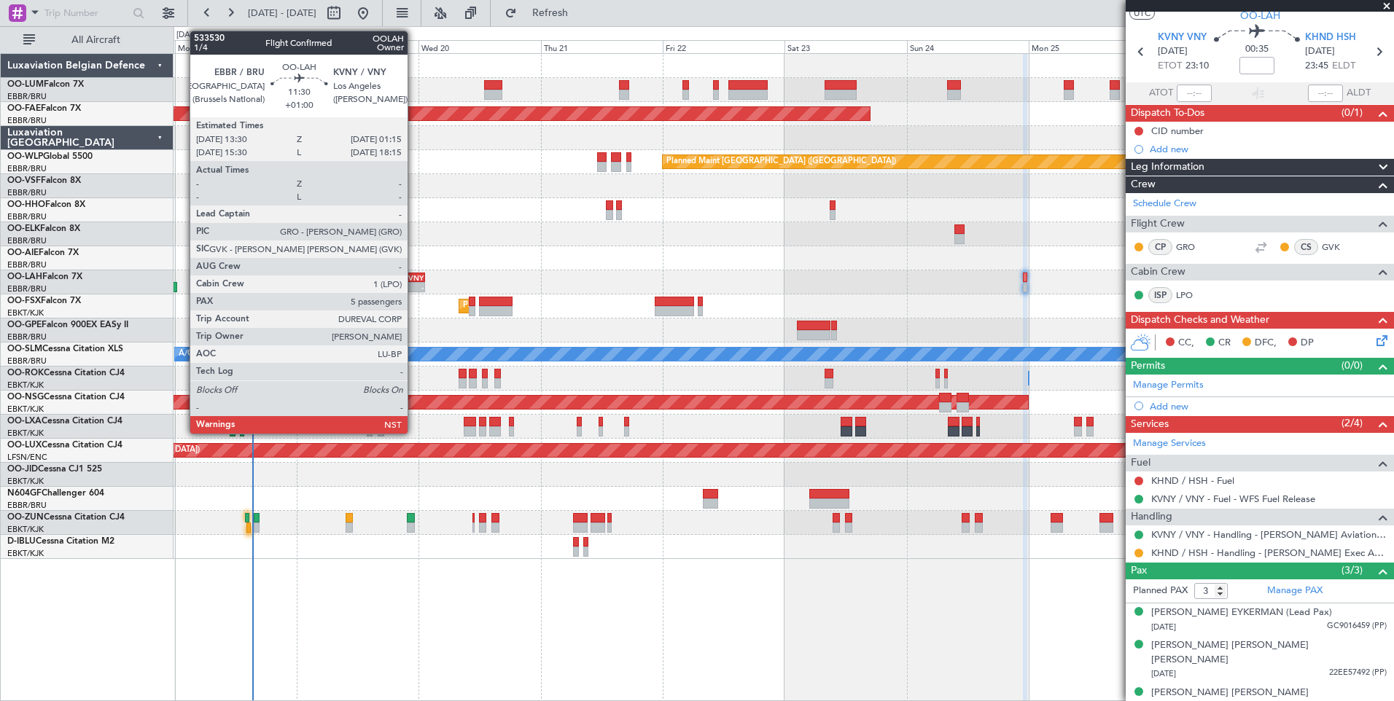
click at [414, 275] on div "KVNY" at bounding box center [408, 277] width 28 height 9
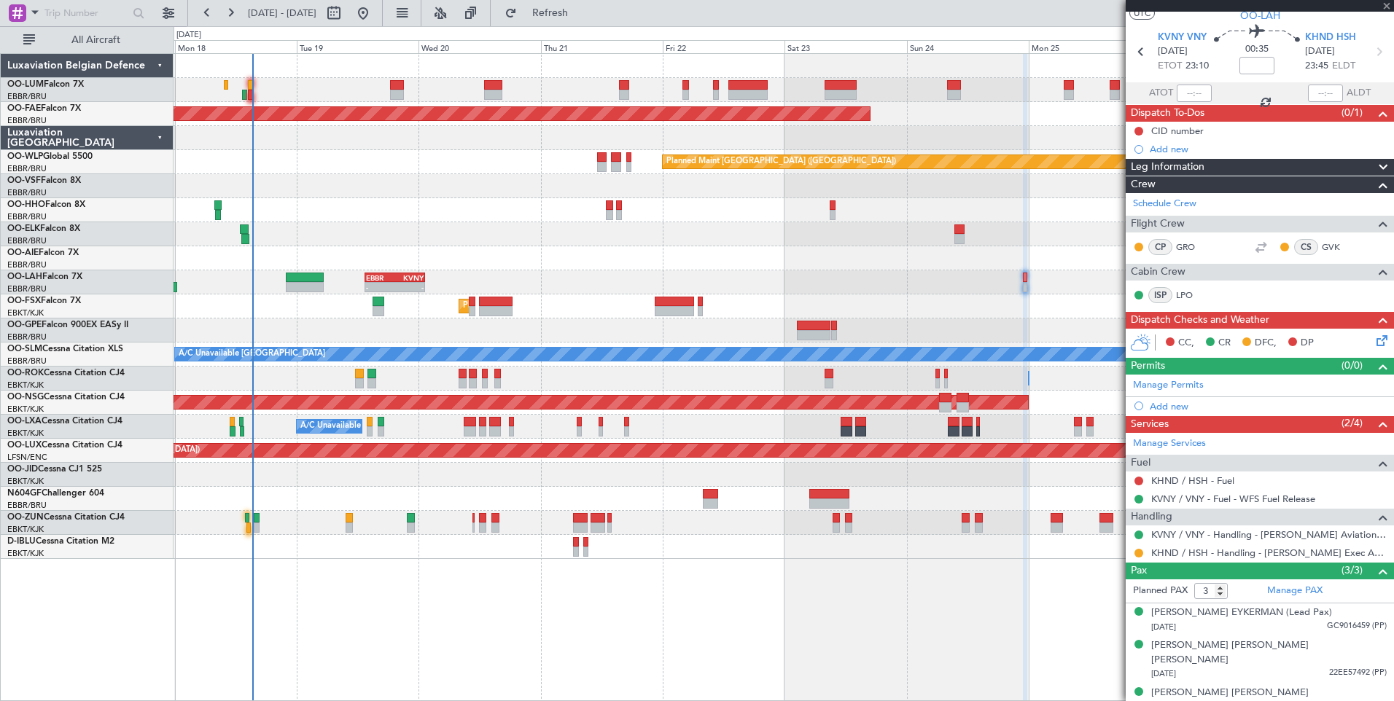
type input "+01:00"
type input "5"
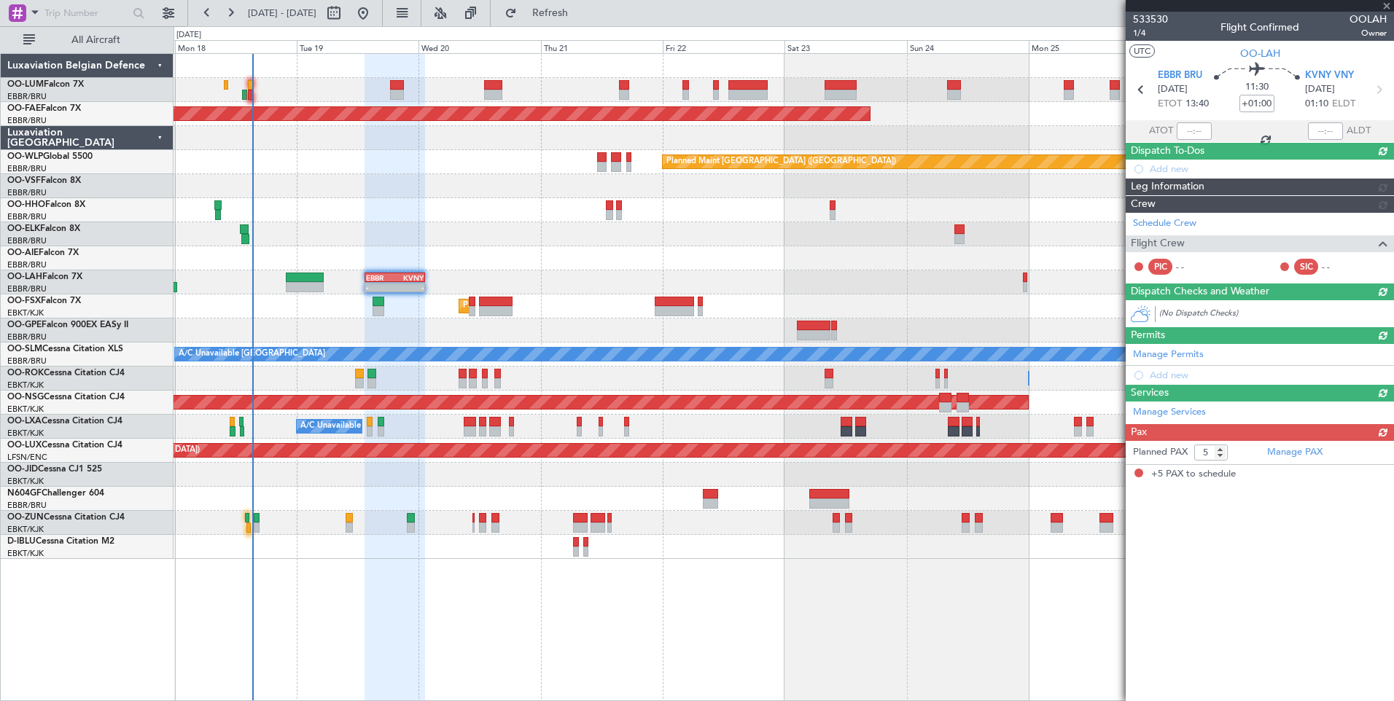
scroll to position [0, 0]
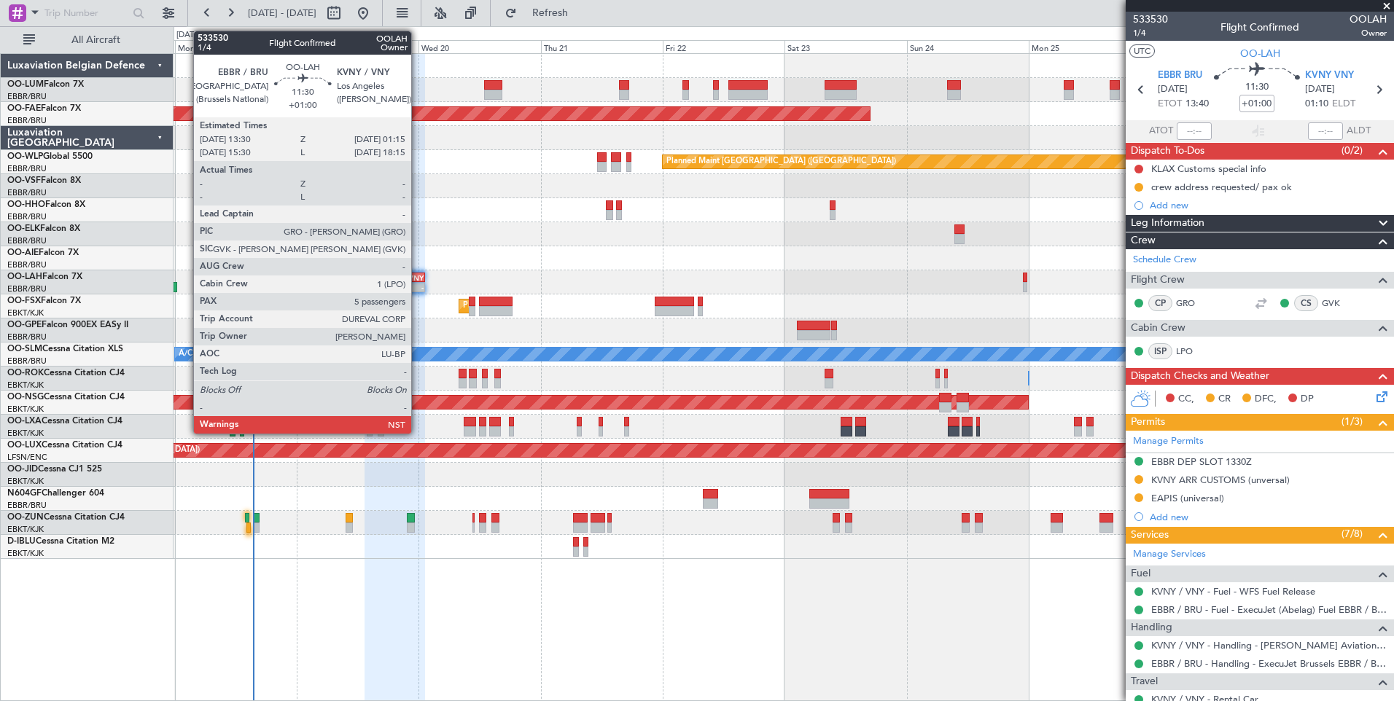
click at [418, 282] on div "- -" at bounding box center [394, 287] width 60 height 10
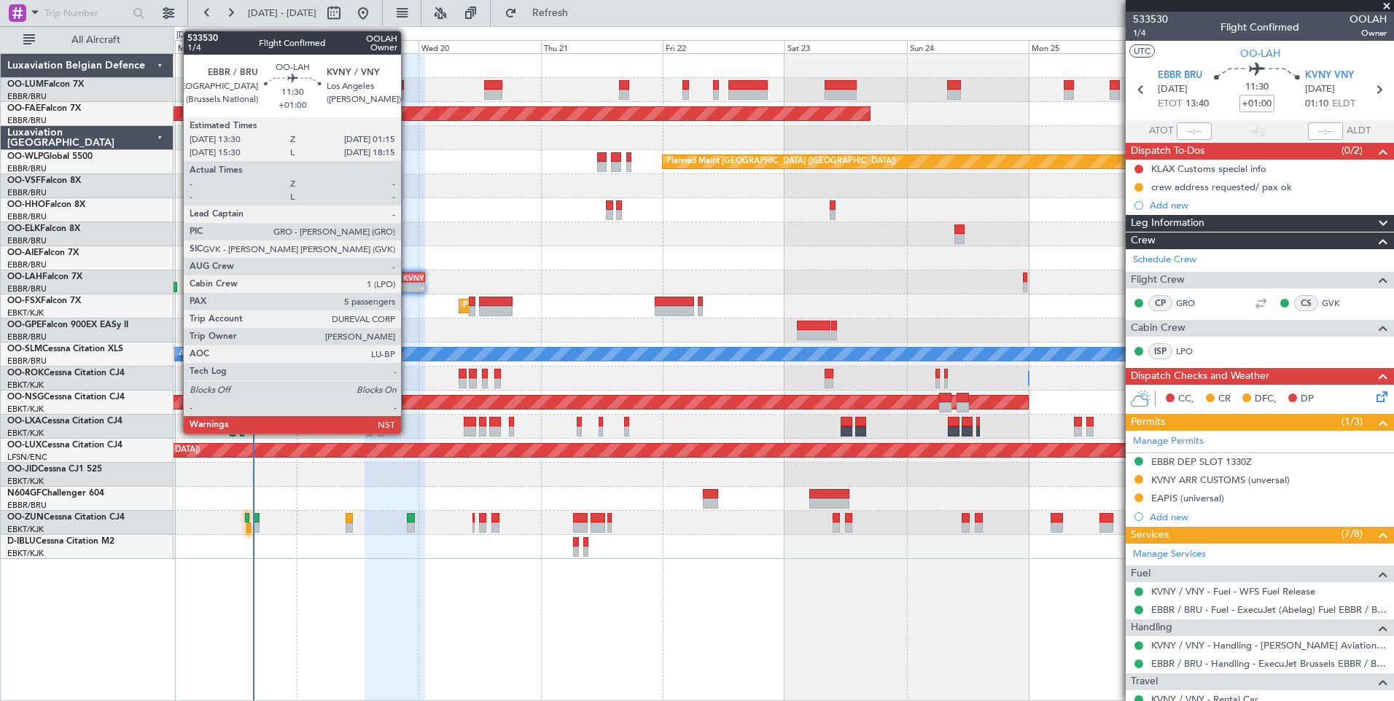
click at [407, 282] on div "- -" at bounding box center [394, 287] width 60 height 10
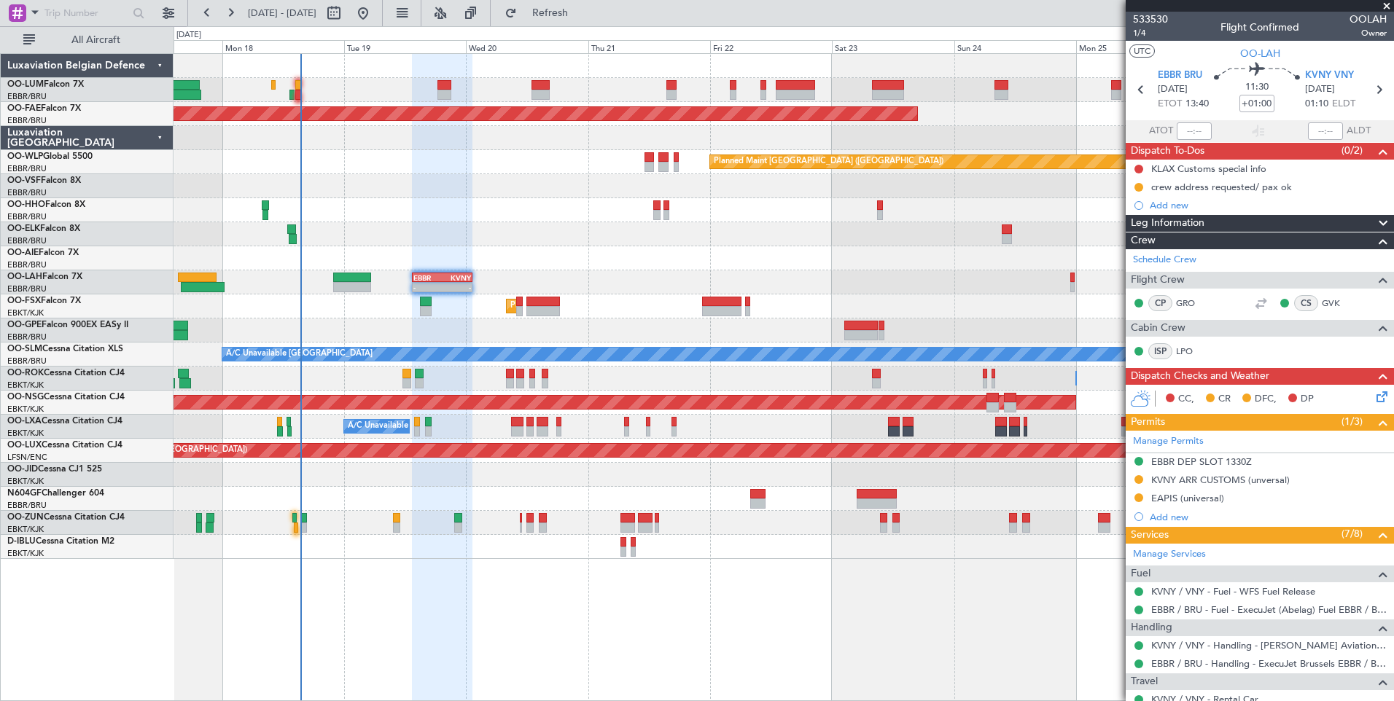
click at [805, 288] on div "- - EBBR 13:30 Z KVNY 01:15 Z" at bounding box center [782, 282] width 1219 height 24
click at [1379, 397] on icon at bounding box center [1379, 394] width 12 height 12
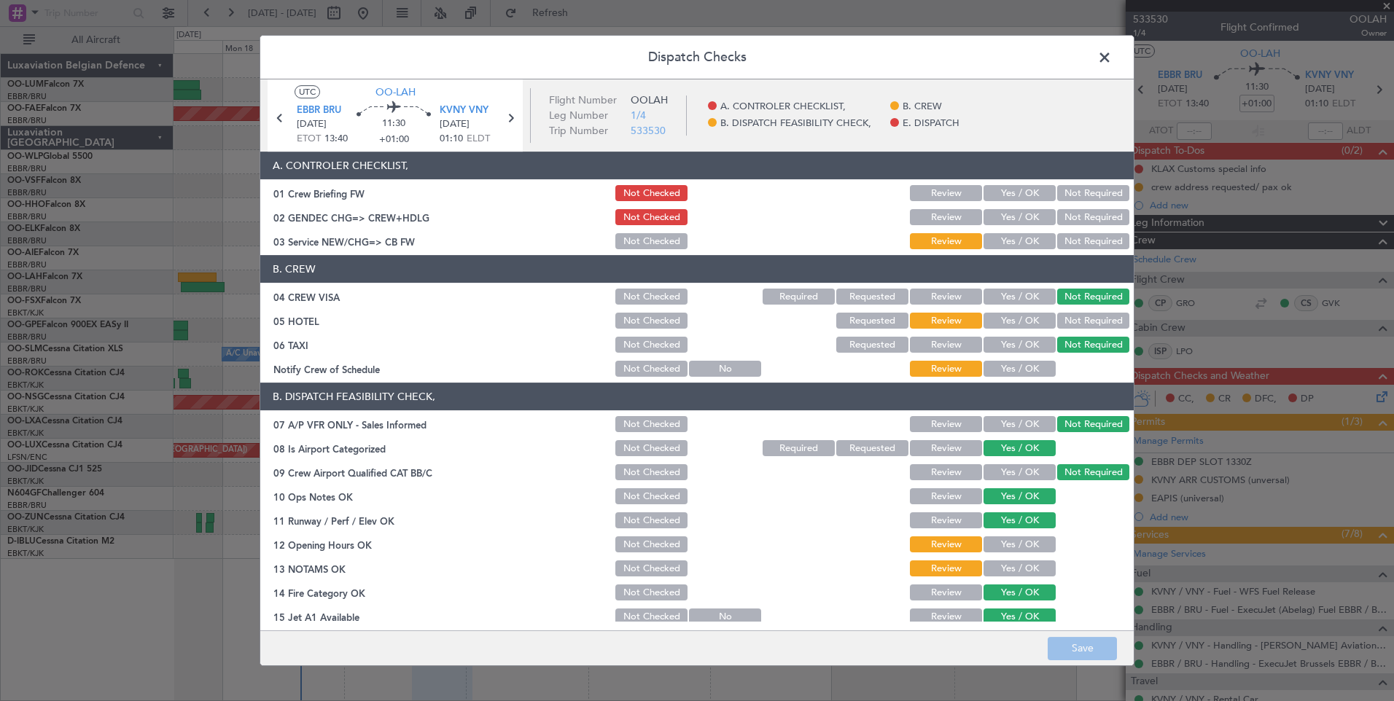
drag, startPoint x: 988, startPoint y: 224, endPoint x: 992, endPoint y: 241, distance: 17.9
click at [990, 227] on div "Yes / OK" at bounding box center [1018, 217] width 74 height 20
click at [1004, 249] on button "Yes / OK" at bounding box center [1019, 241] width 72 height 16
click at [1001, 222] on button "Yes / OK" at bounding box center [1019, 217] width 72 height 16
click at [1013, 321] on button "Yes / OK" at bounding box center [1019, 321] width 72 height 16
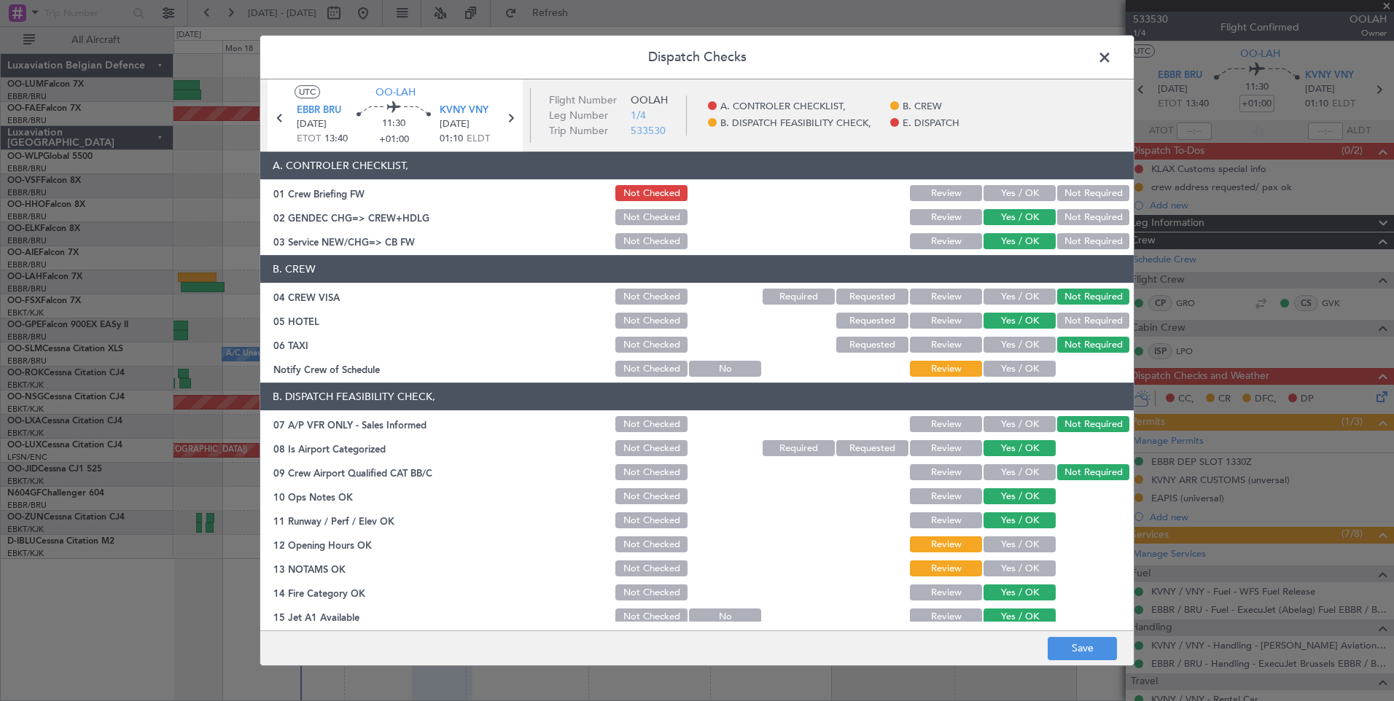
click at [1015, 377] on button "Yes / OK" at bounding box center [1019, 369] width 72 height 16
click at [999, 541] on button "Yes / OK" at bounding box center [1019, 544] width 72 height 16
click at [1000, 560] on div "Yes / OK" at bounding box center [1018, 568] width 74 height 20
click at [1002, 572] on button "Yes / OK" at bounding box center [1019, 568] width 72 height 16
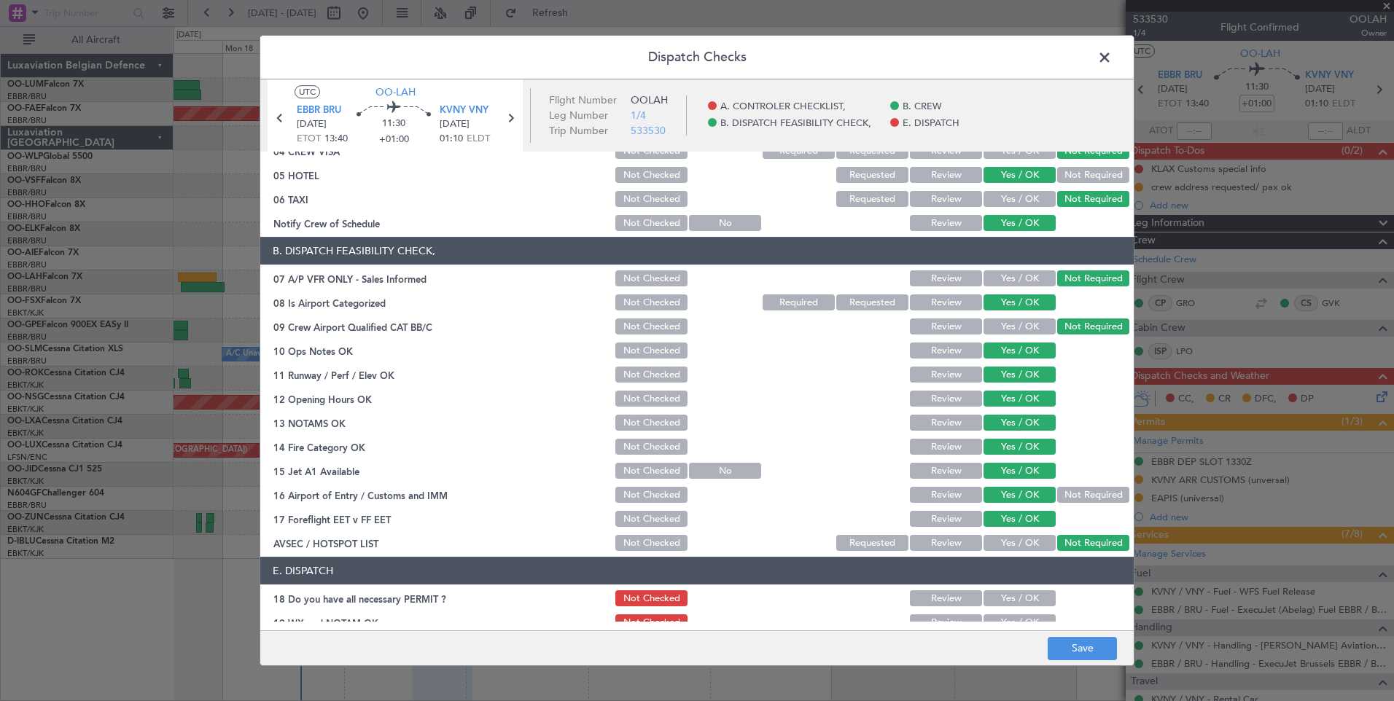
scroll to position [209, 0]
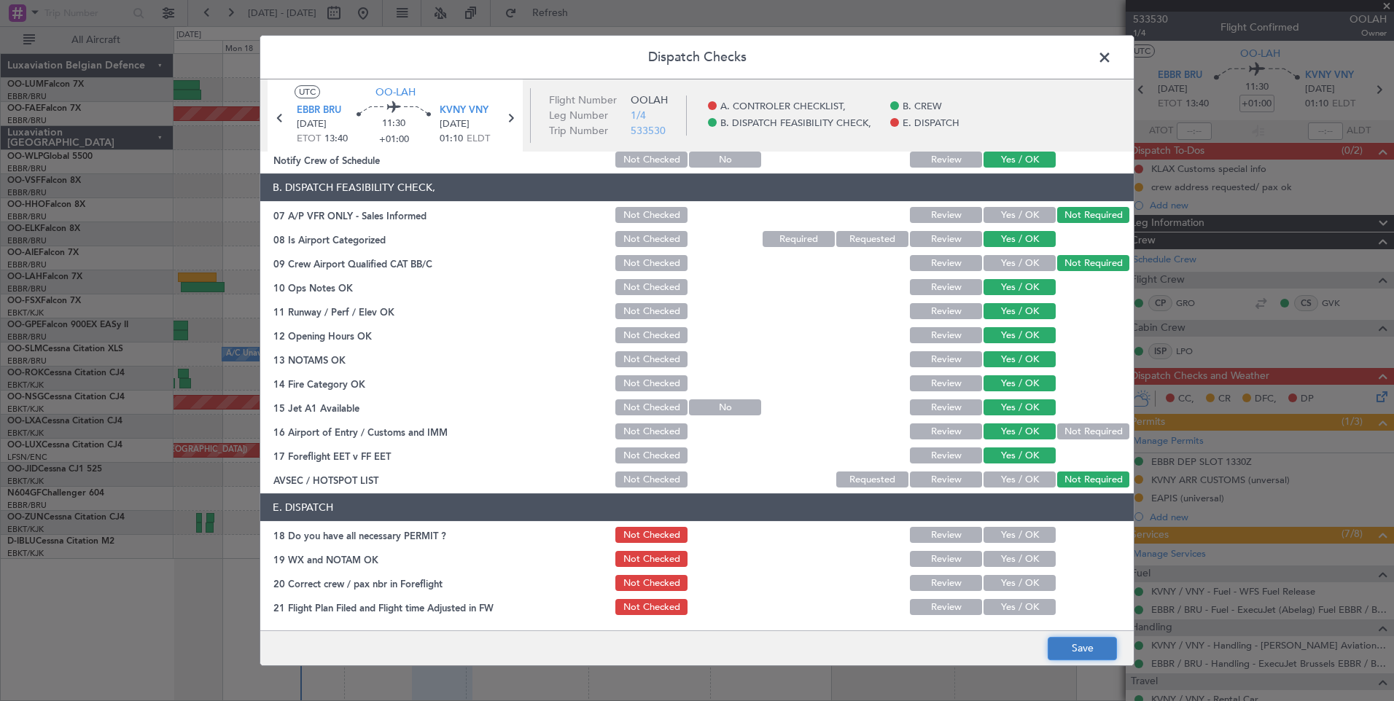
click at [1079, 646] on button "Save" at bounding box center [1081, 648] width 69 height 23
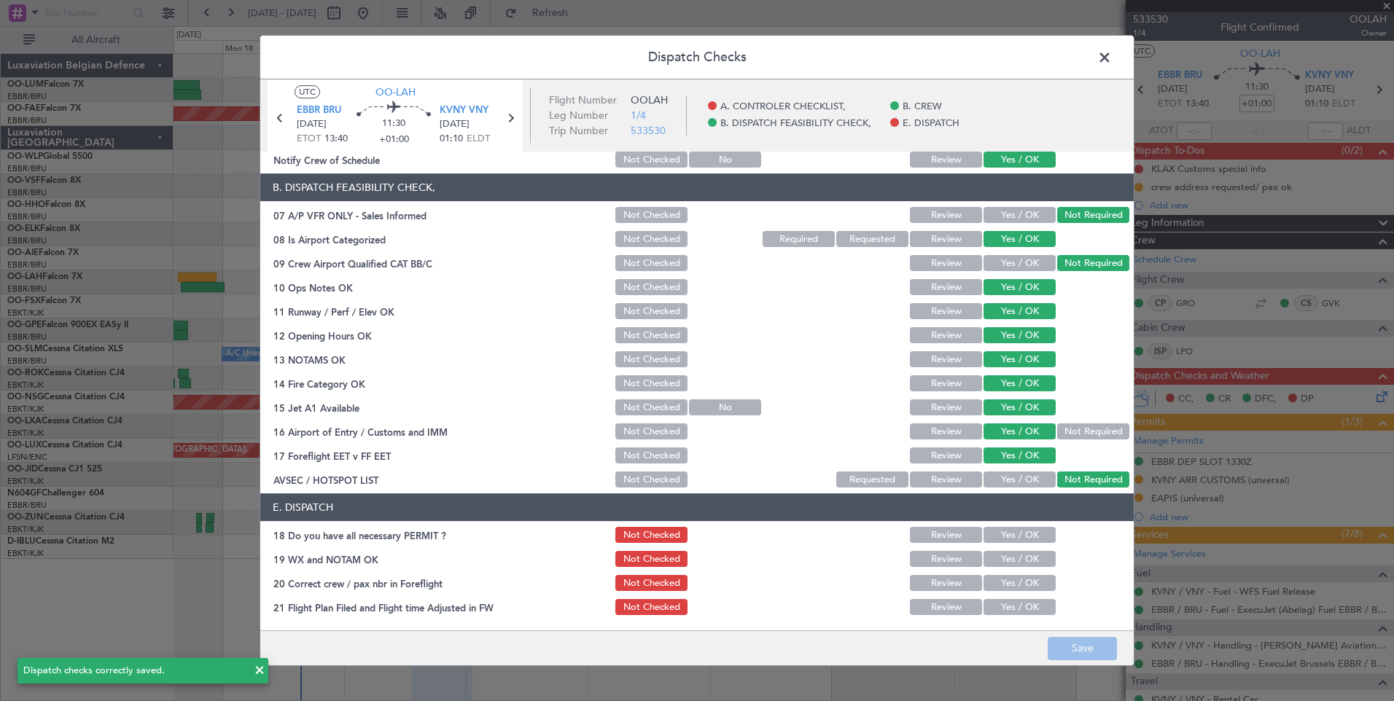
click at [1112, 60] on span at bounding box center [1112, 61] width 0 height 29
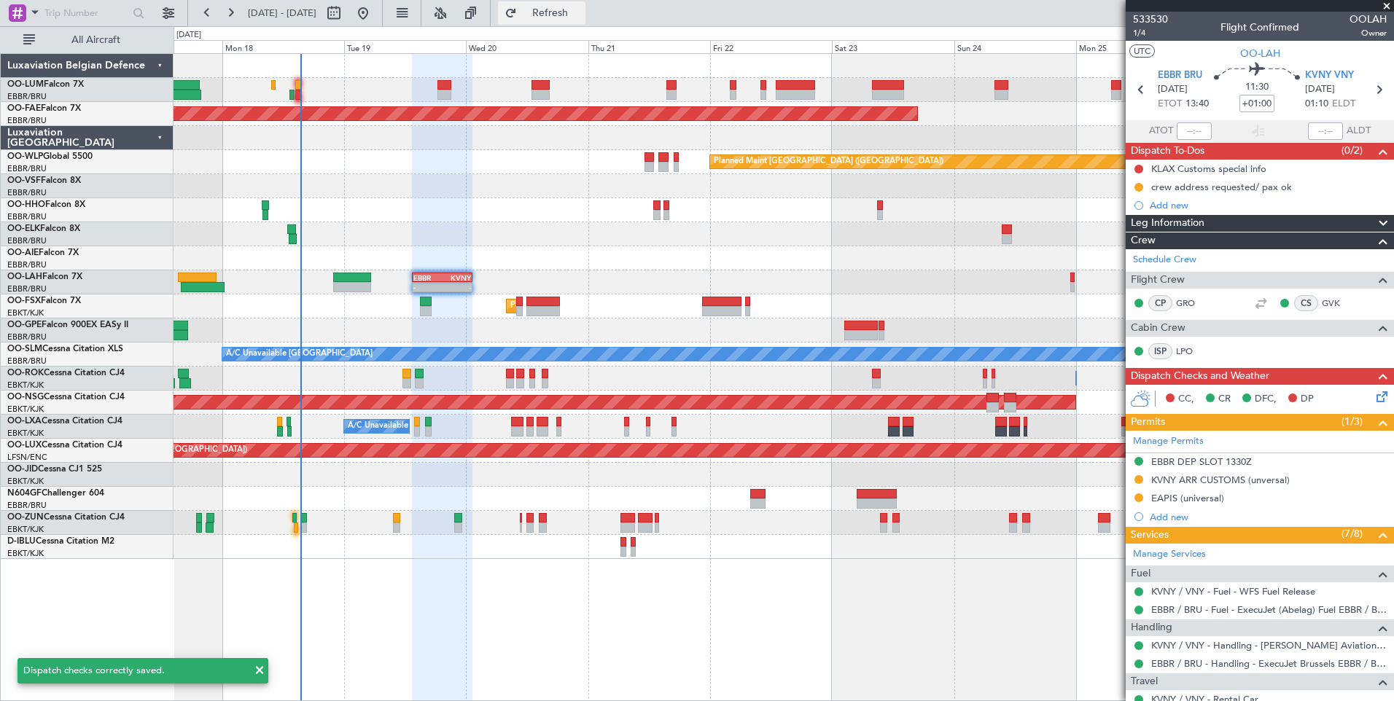
click at [581, 9] on span "Refresh" at bounding box center [550, 13] width 61 height 10
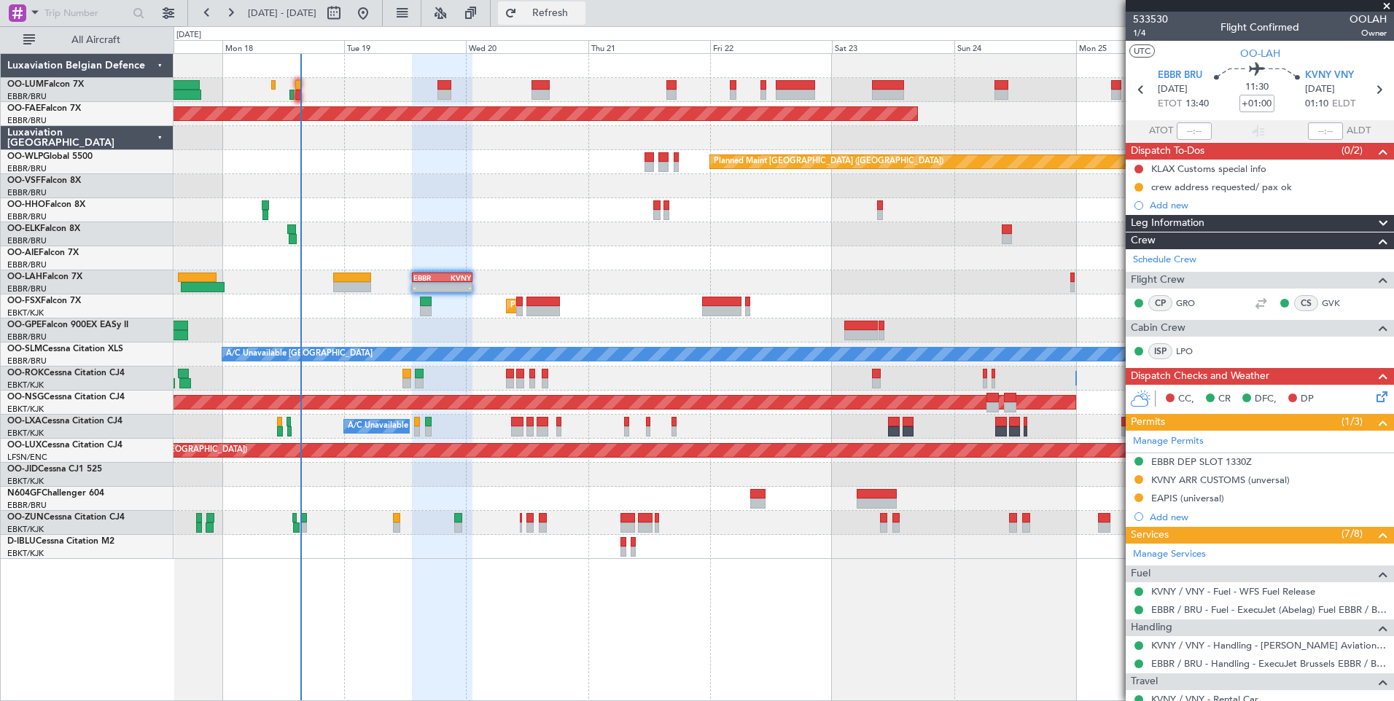
click at [579, 6] on button "Refresh" at bounding box center [541, 12] width 87 height 23
click at [1192, 172] on div "KLAX Customs special info" at bounding box center [1208, 169] width 115 height 12
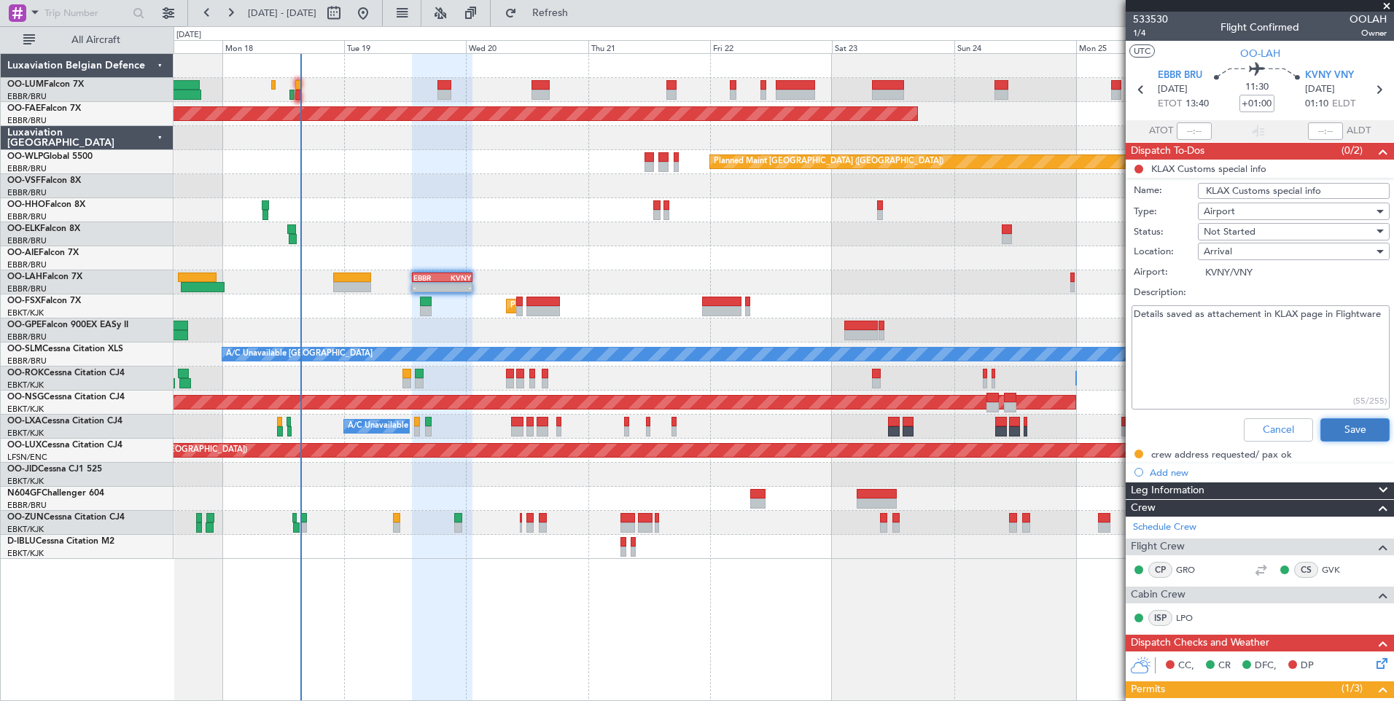
click at [1334, 433] on button "Save" at bounding box center [1354, 429] width 69 height 23
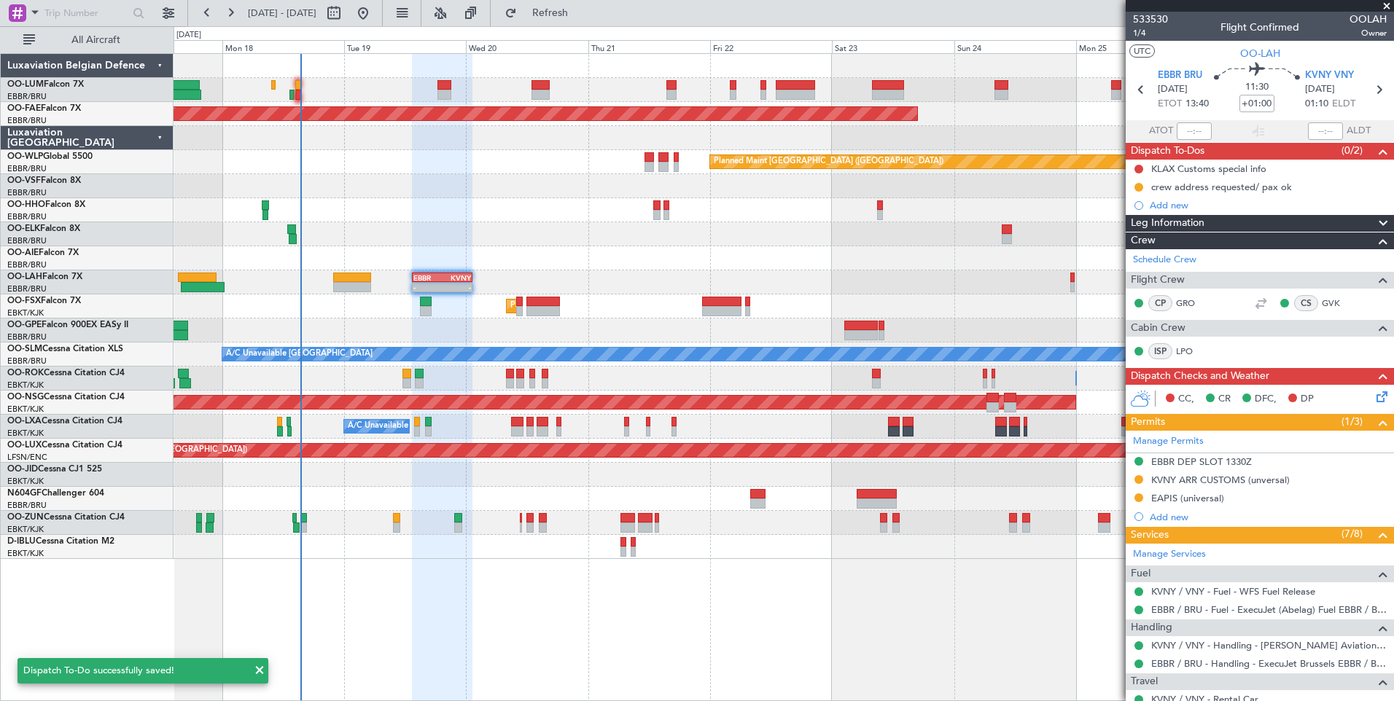
click at [512, 297] on div "Planned Maint [GEOGRAPHIC_DATA] ([GEOGRAPHIC_DATA] National) Planned Maint [GEO…" at bounding box center [782, 306] width 1219 height 505
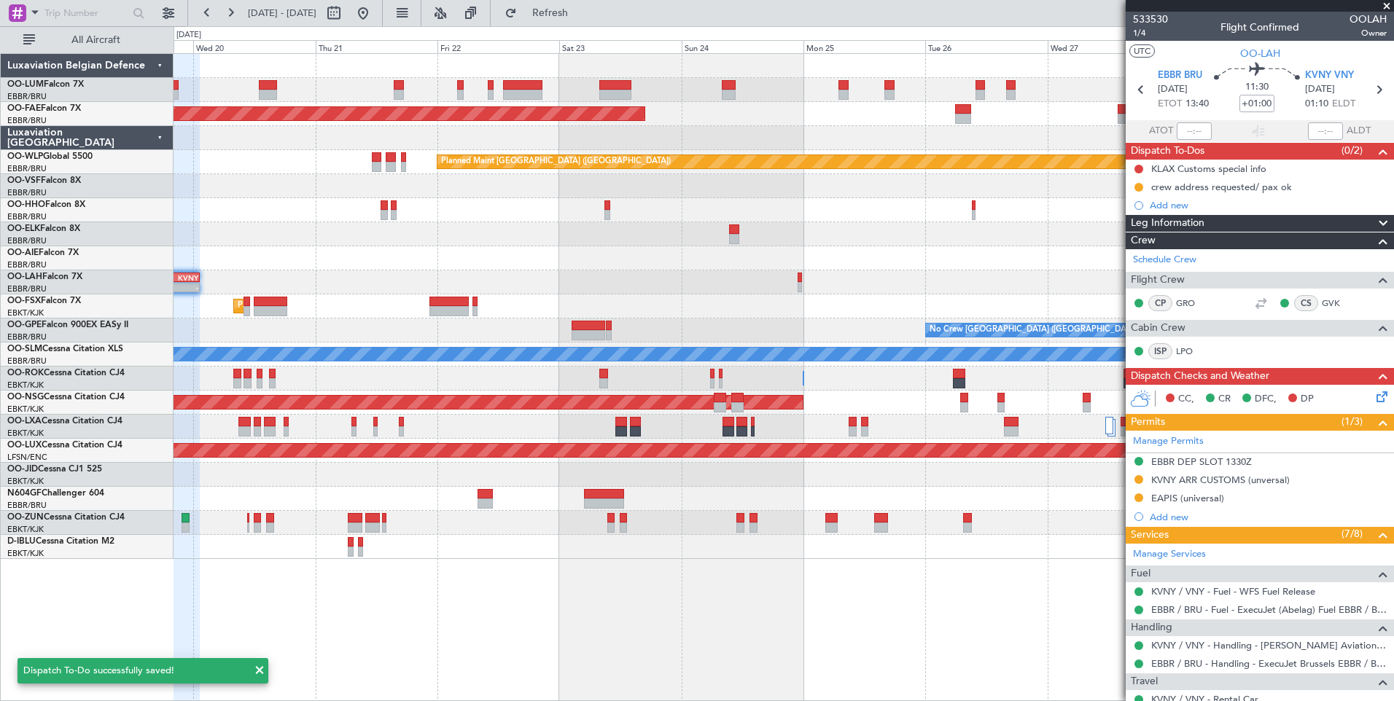
click at [483, 282] on div "- - EBBR 13:30 Z KVNY 01:15 Z" at bounding box center [782, 282] width 1219 height 24
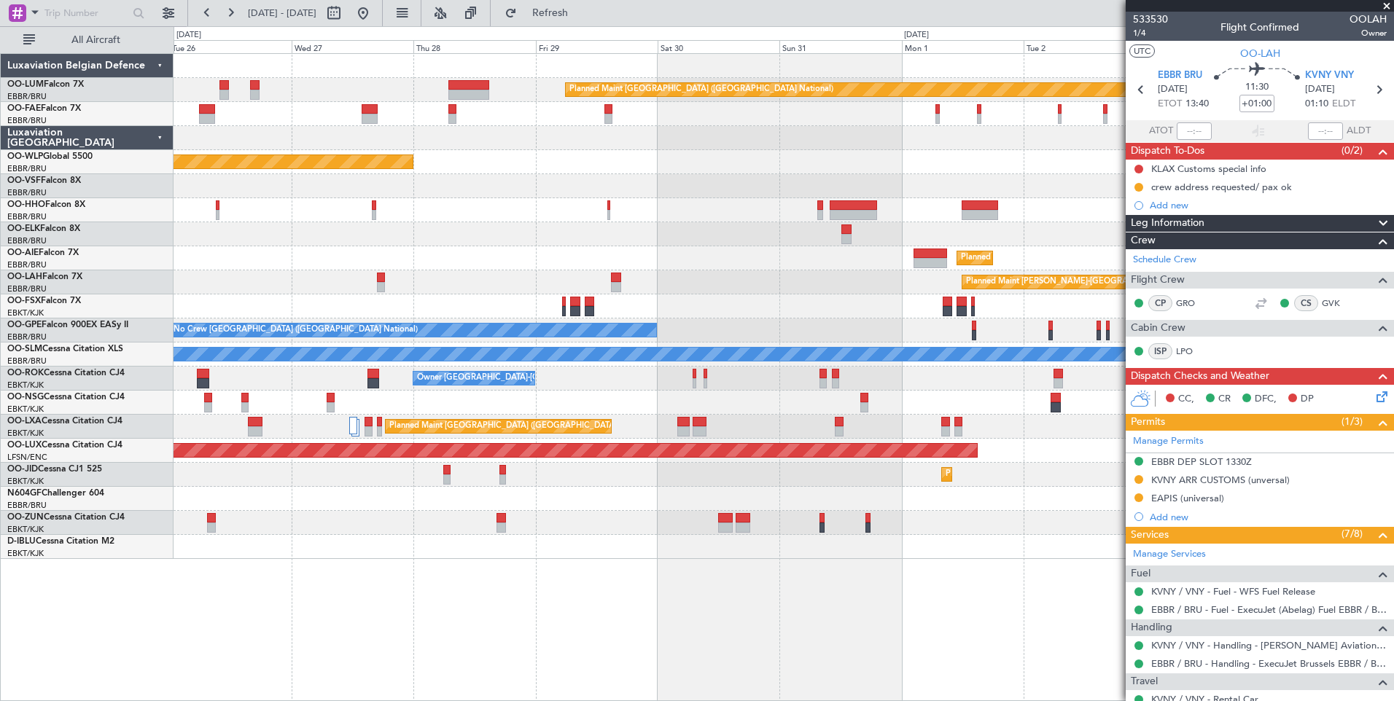
click at [661, 285] on div "Planned Maint [PERSON_NAME]-[GEOGRAPHIC_DATA][PERSON_NAME] ([GEOGRAPHIC_DATA][P…" at bounding box center [782, 282] width 1219 height 24
click at [1168, 276] on fb-app "[DATE] - [DATE] Refreshing... Quick Links All Aircraft Planned Maint [GEOGRAPHI…" at bounding box center [697, 356] width 1394 height 690
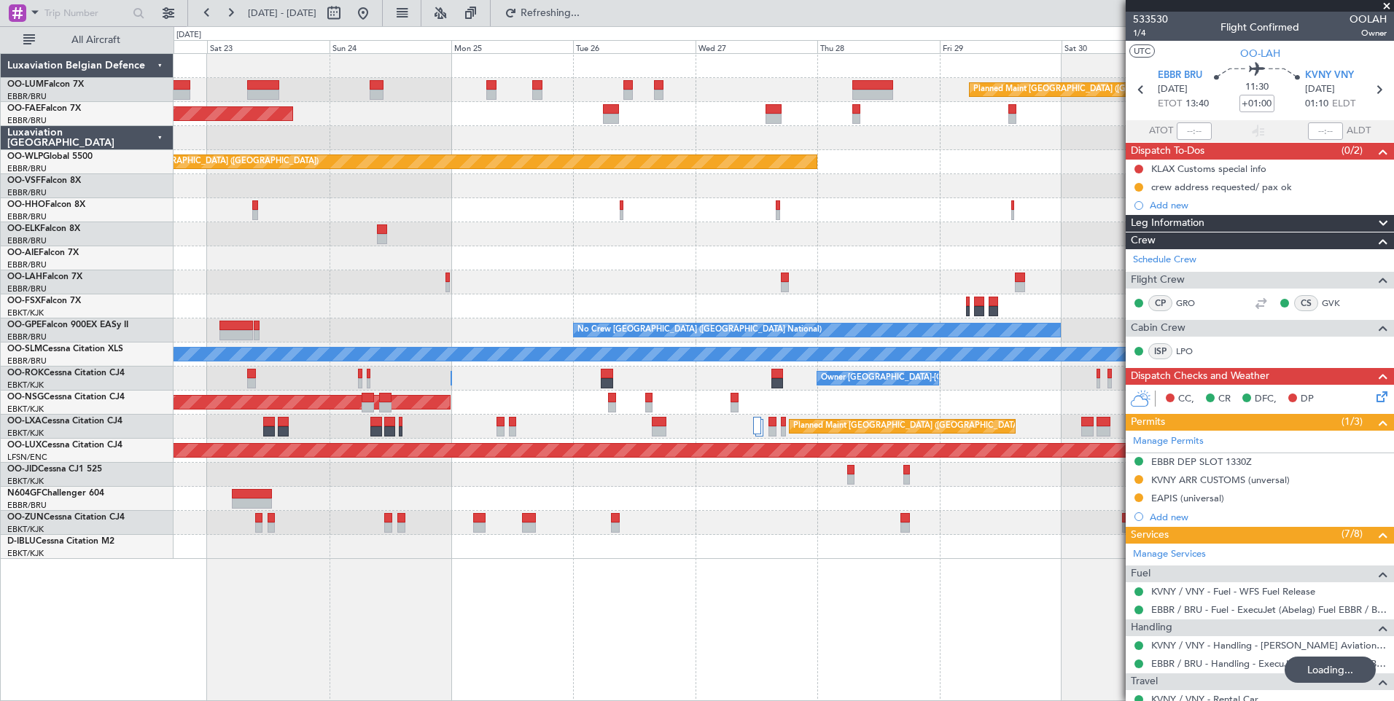
click at [879, 283] on div "Planned Maint [PERSON_NAME]-[GEOGRAPHIC_DATA][PERSON_NAME] ([GEOGRAPHIC_DATA][P…" at bounding box center [782, 282] width 1219 height 24
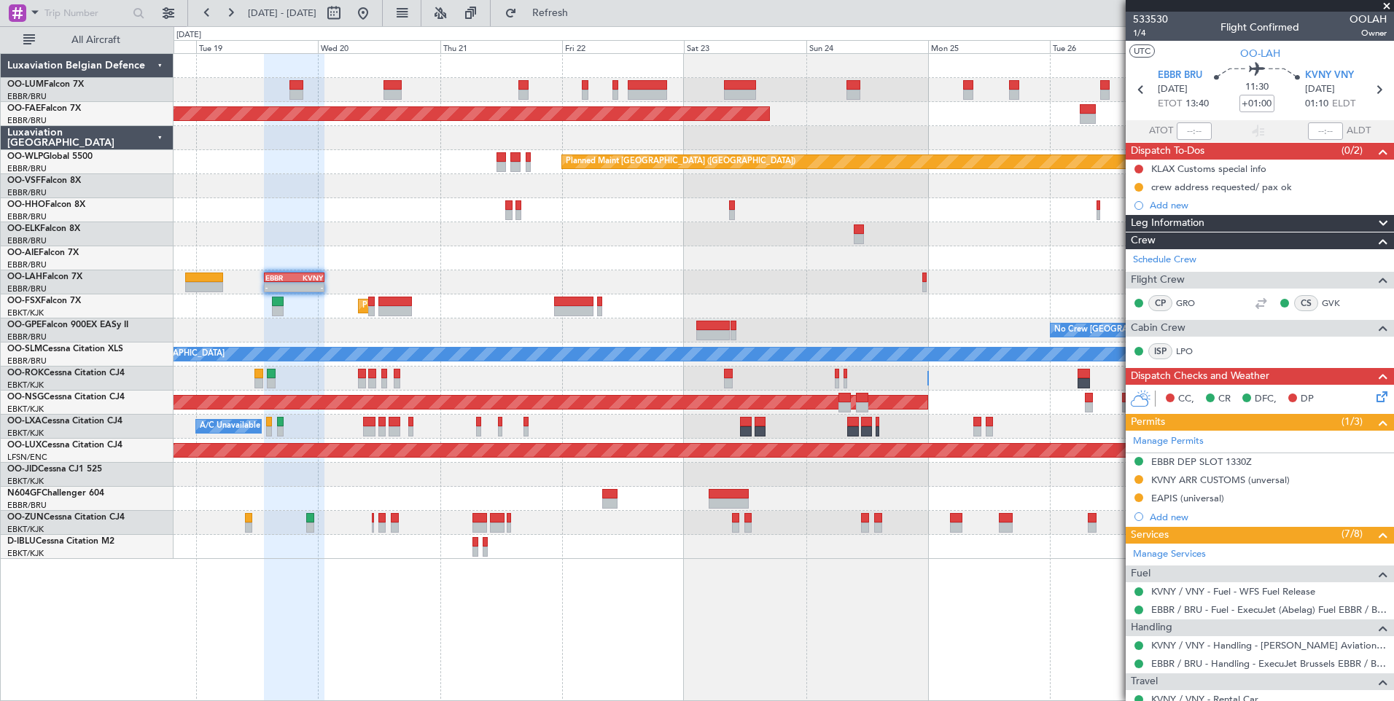
click at [548, 306] on div "Planned Maint Kortrijk-[GEOGRAPHIC_DATA]" at bounding box center [782, 306] width 1219 height 24
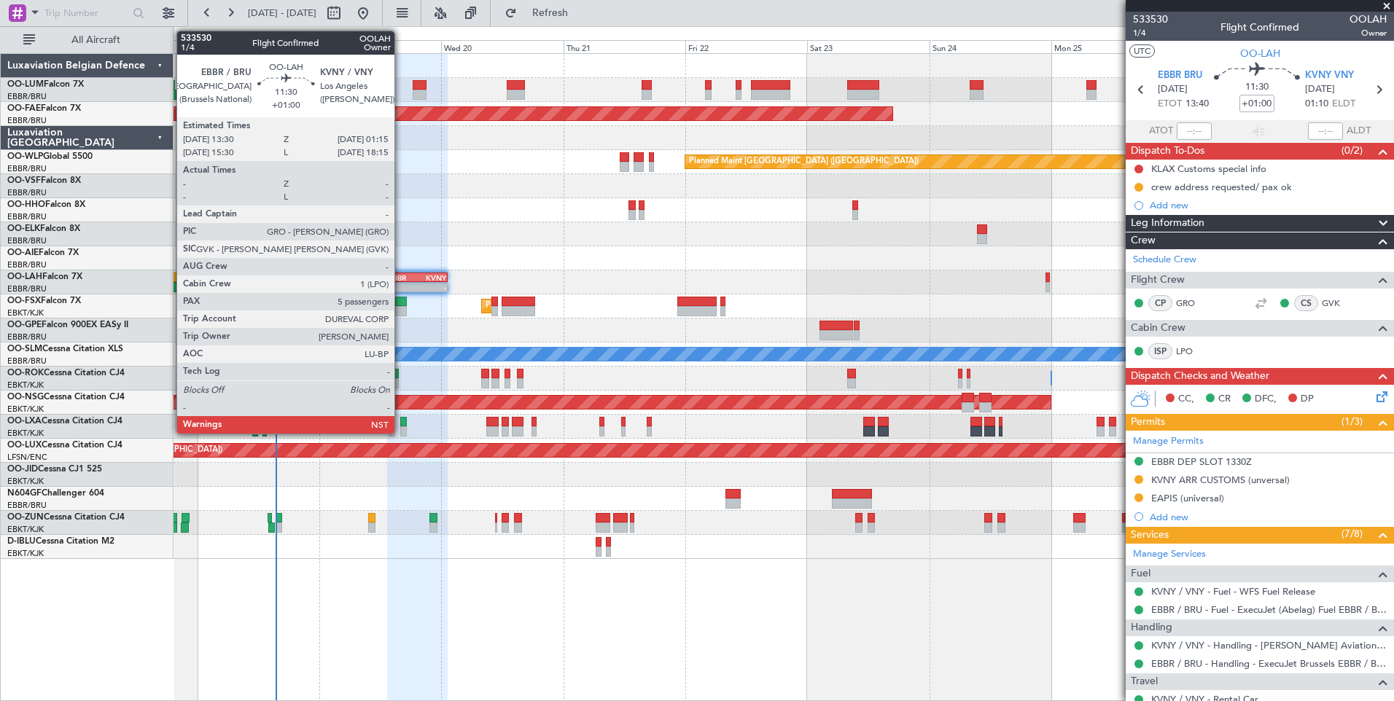
click at [401, 274] on div "EBBR" at bounding box center [402, 277] width 28 height 9
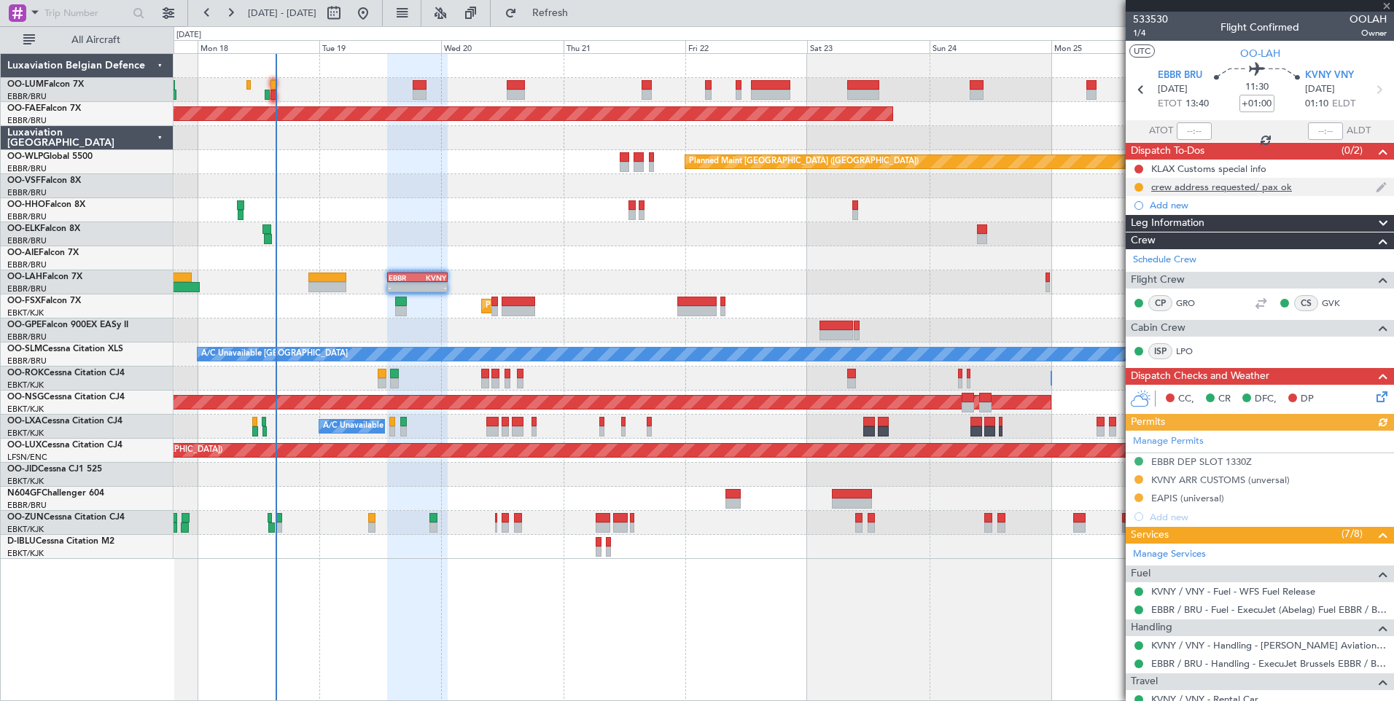
click at [1270, 184] on div "crew address requested/ pax ok" at bounding box center [1221, 187] width 141 height 12
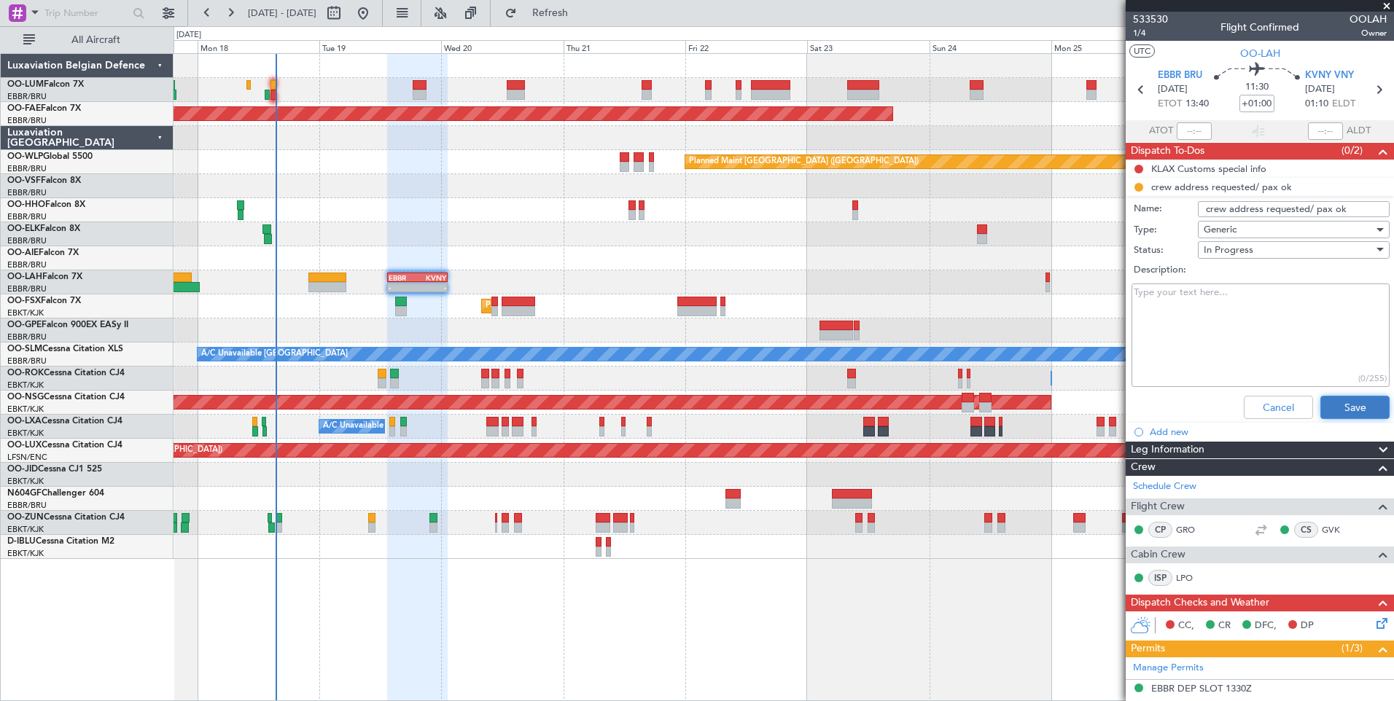
click at [1362, 401] on button "Save" at bounding box center [1354, 407] width 69 height 23
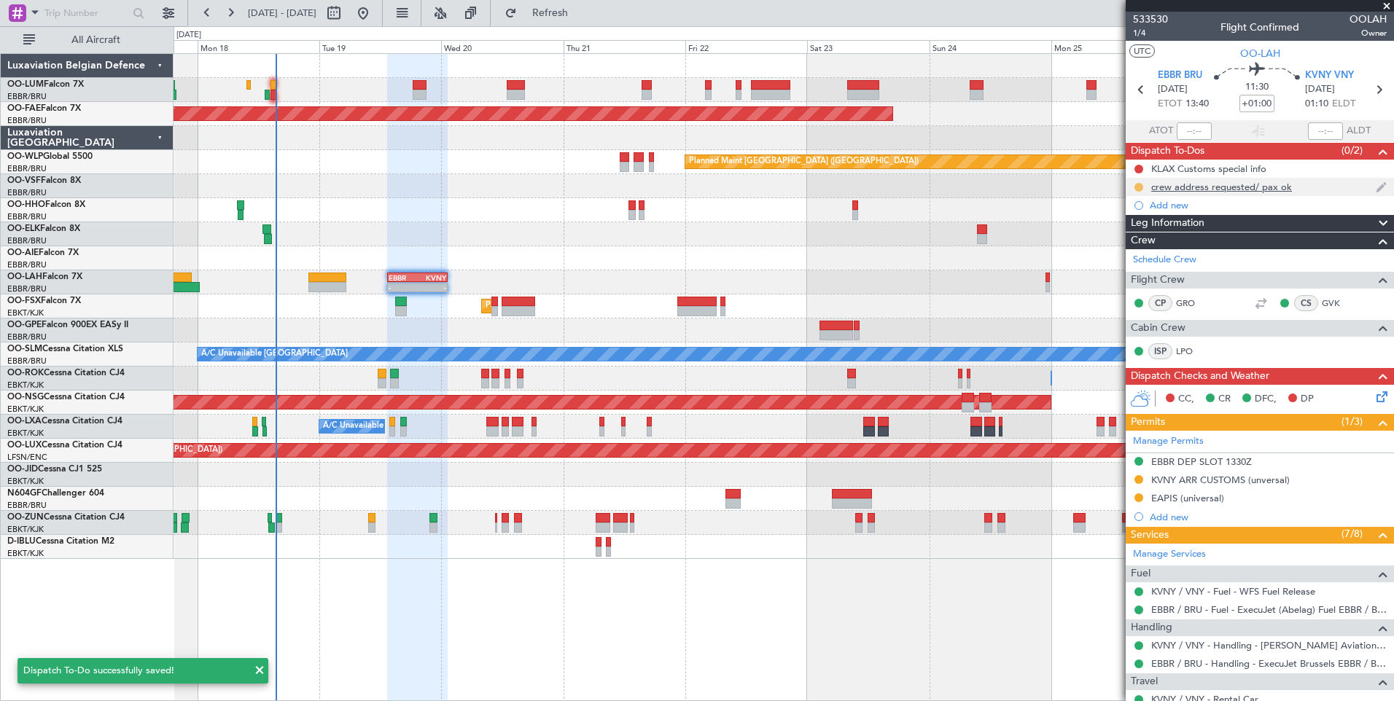
click at [1138, 187] on button at bounding box center [1138, 187] width 9 height 9
click at [1141, 246] on span "Completed" at bounding box center [1144, 251] width 48 height 15
click at [1140, 171] on button at bounding box center [1138, 169] width 9 height 9
click at [1141, 257] on span "Cancelled" at bounding box center [1142, 255] width 42 height 15
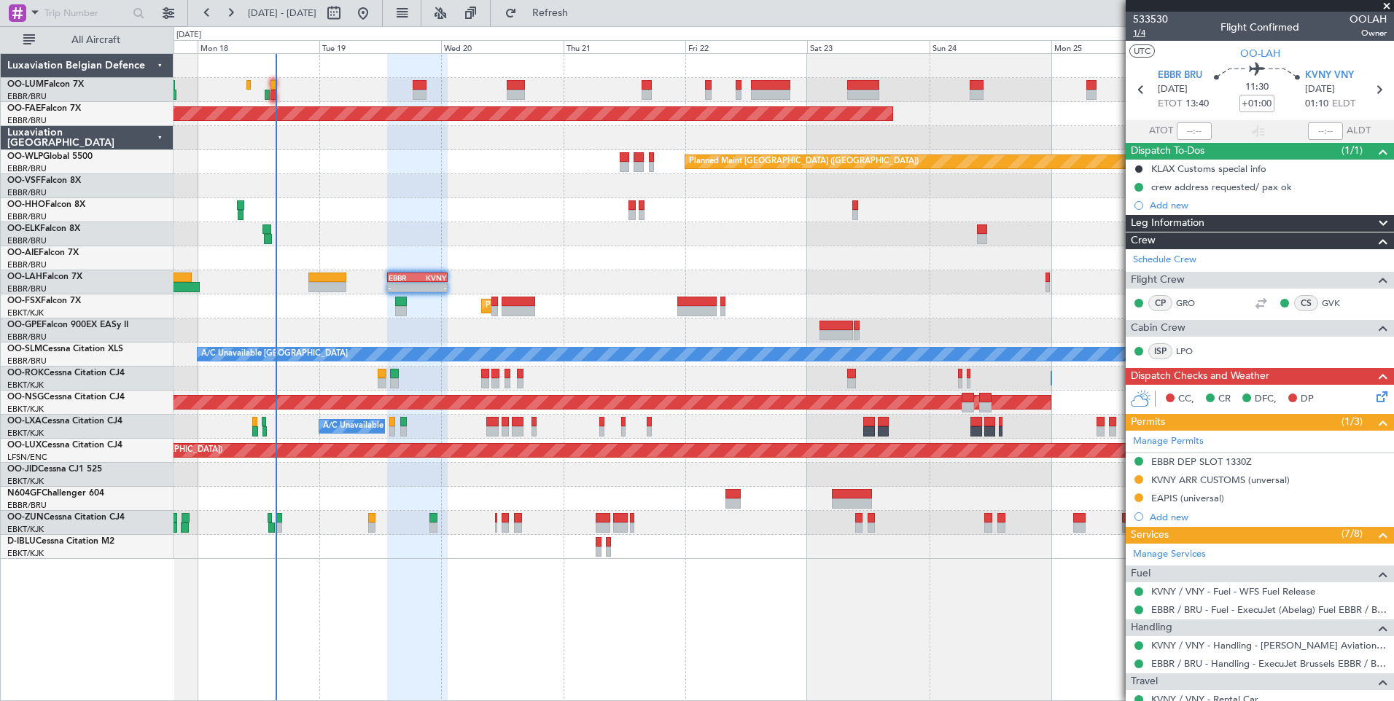
click at [1142, 31] on span "1/4" at bounding box center [1150, 33] width 35 height 12
click at [577, 9] on span "Refresh" at bounding box center [550, 13] width 61 height 10
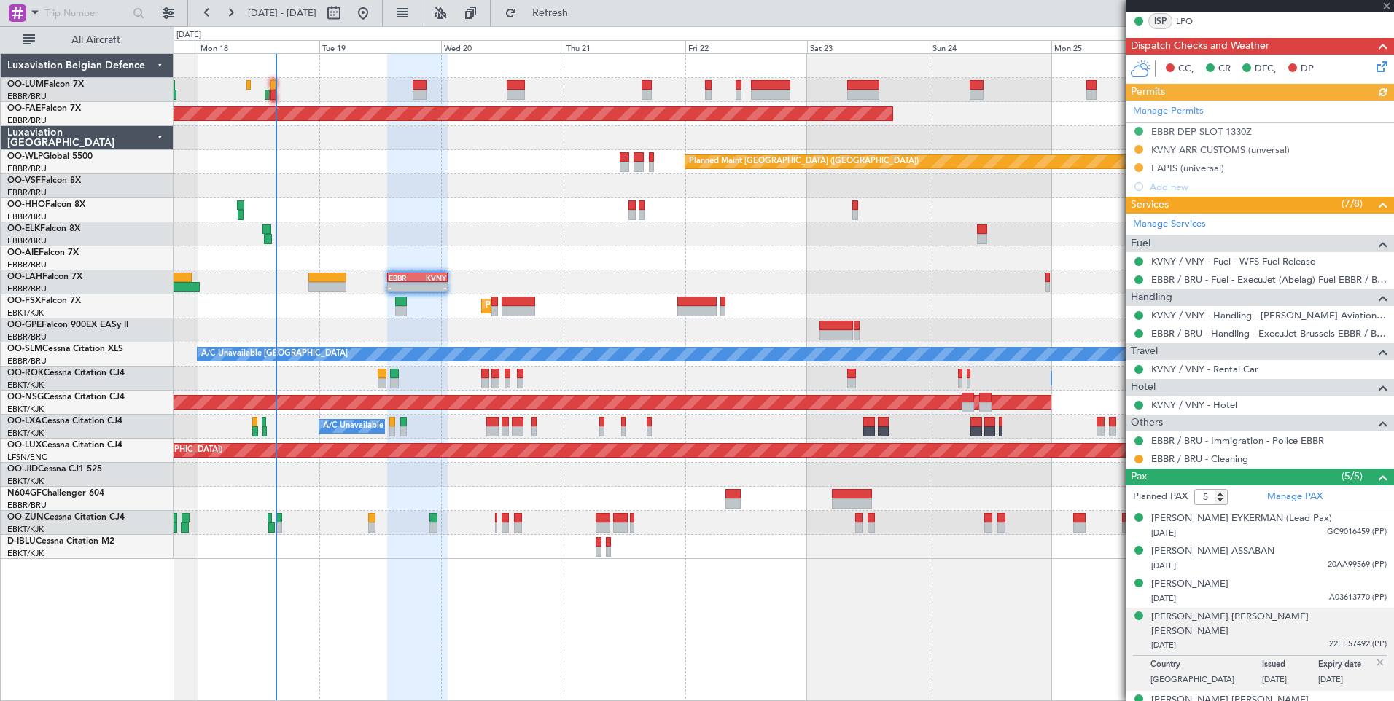
scroll to position [319, 0]
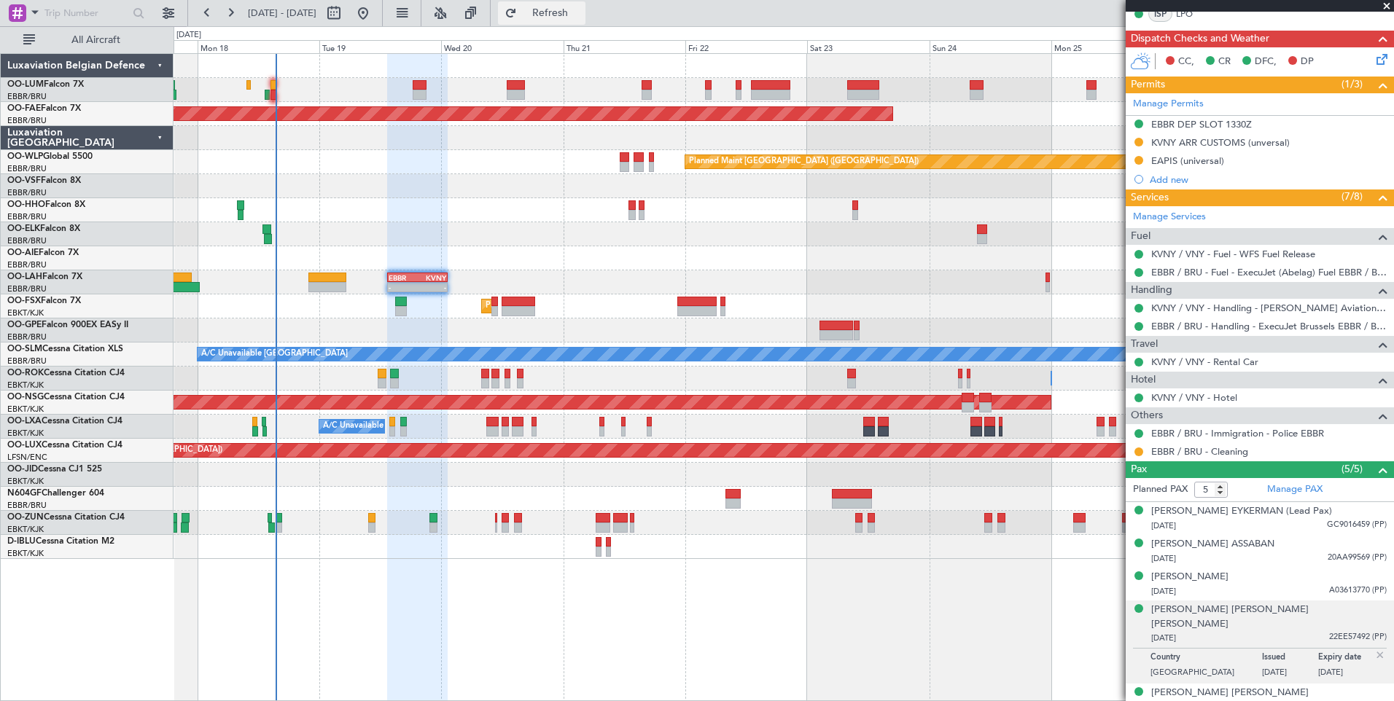
click at [581, 13] on span "Refresh" at bounding box center [550, 13] width 61 height 10
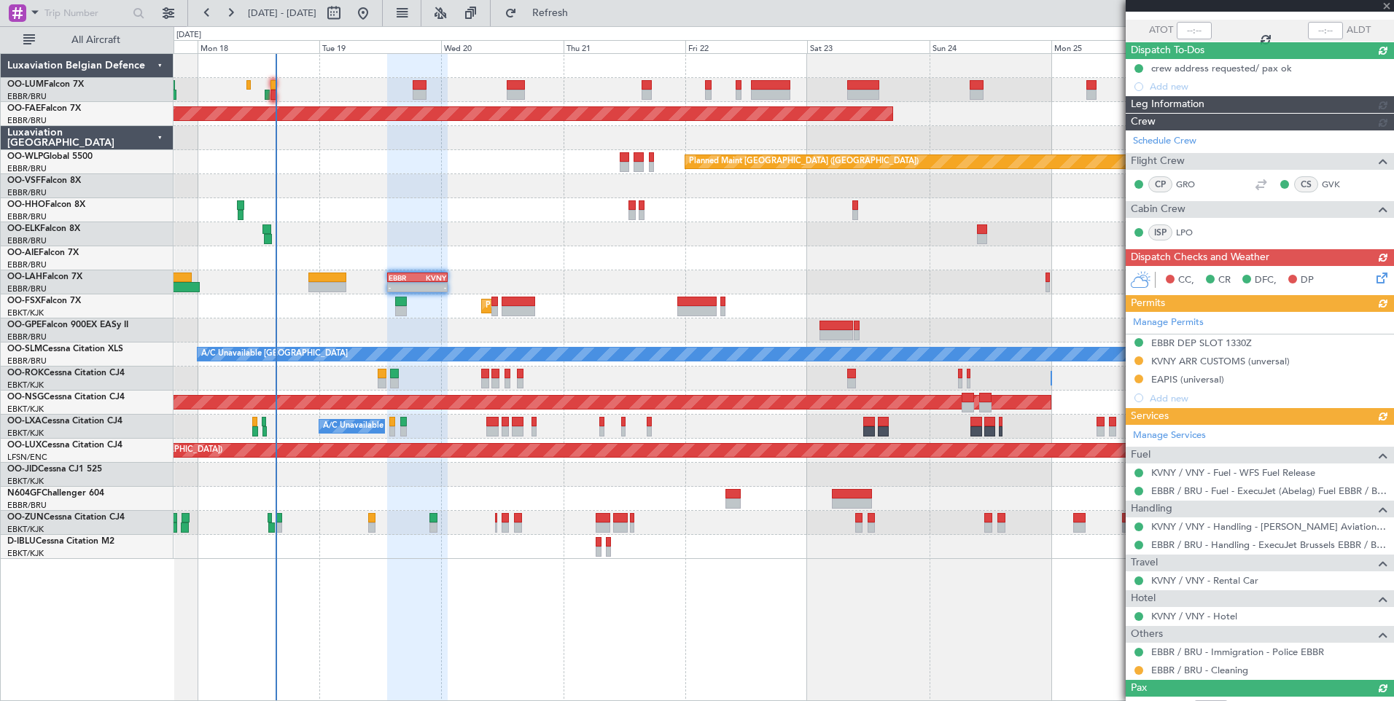
click at [1368, 281] on div "CC, CR DFC, DP" at bounding box center [1259, 280] width 268 height 29
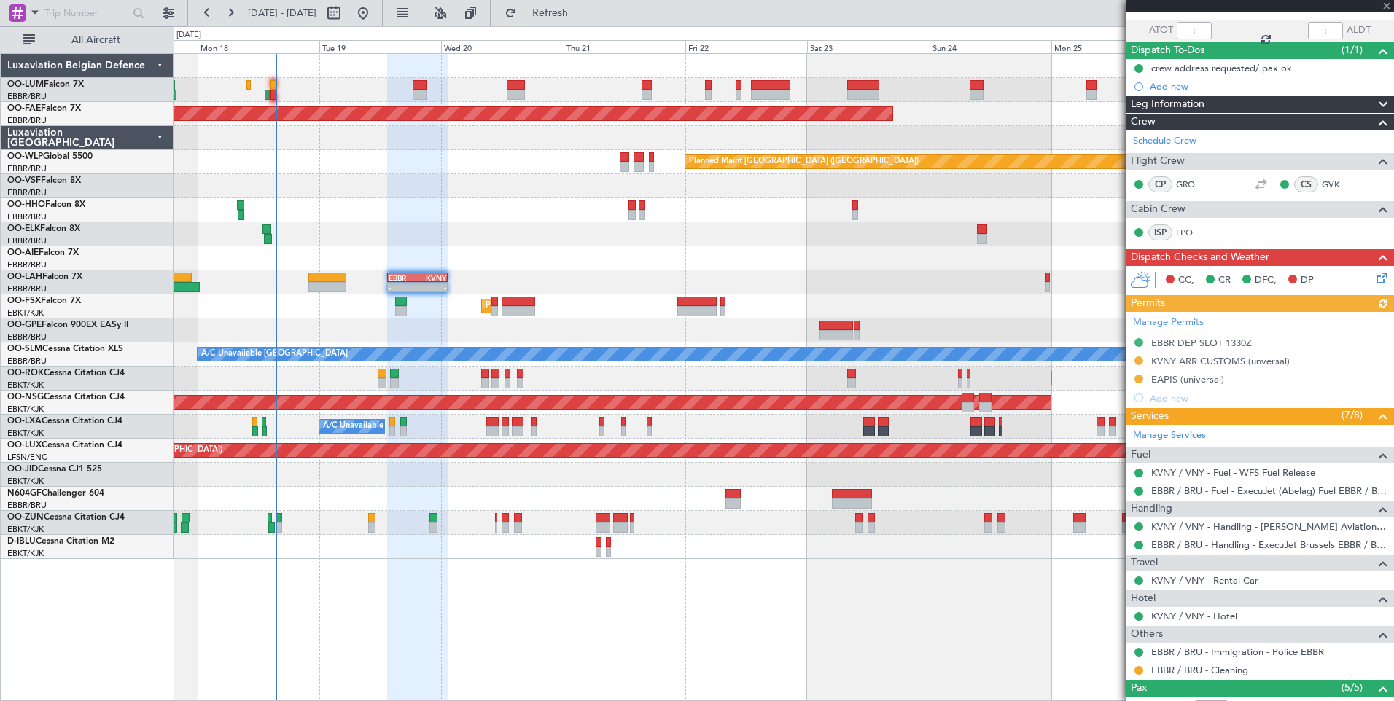
click at [1373, 281] on icon at bounding box center [1379, 276] width 12 height 12
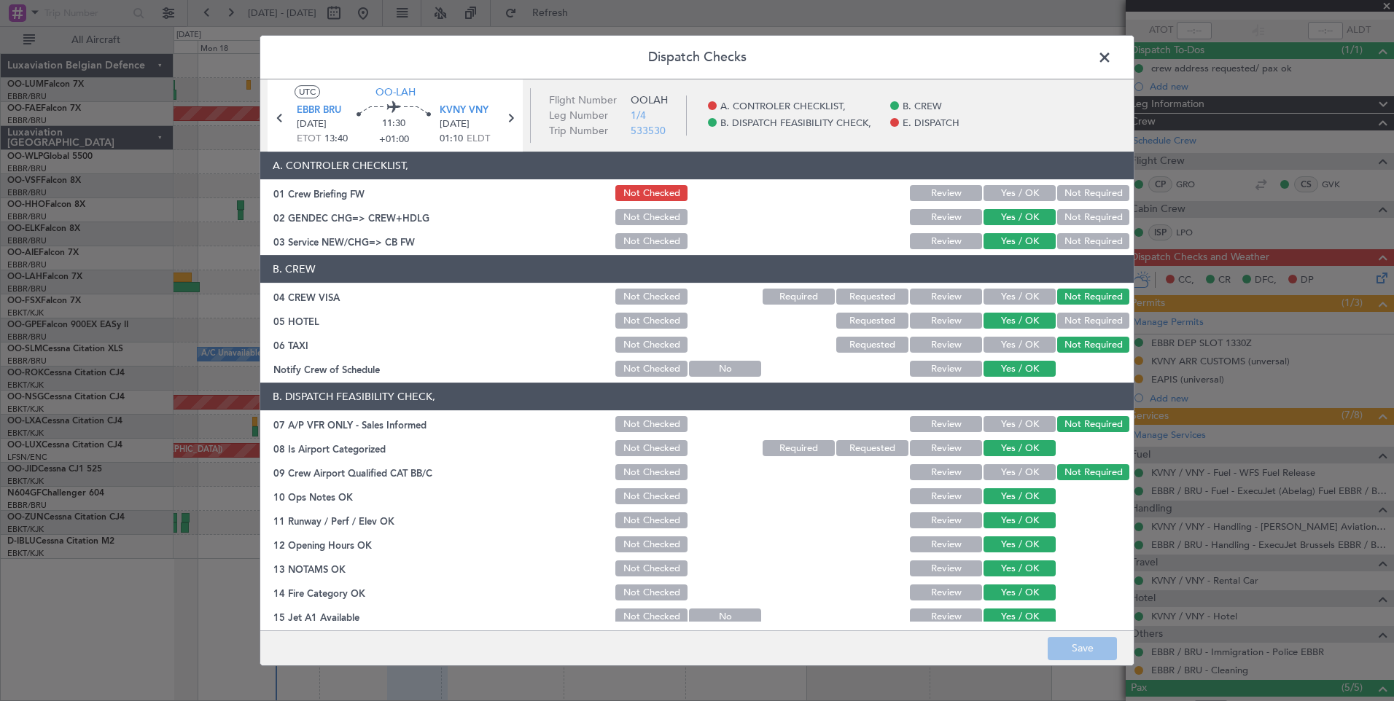
drag, startPoint x: 1112, startPoint y: 61, endPoint x: 1109, endPoint y: 111, distance: 49.6
click at [1112, 62] on span at bounding box center [1112, 61] width 0 height 29
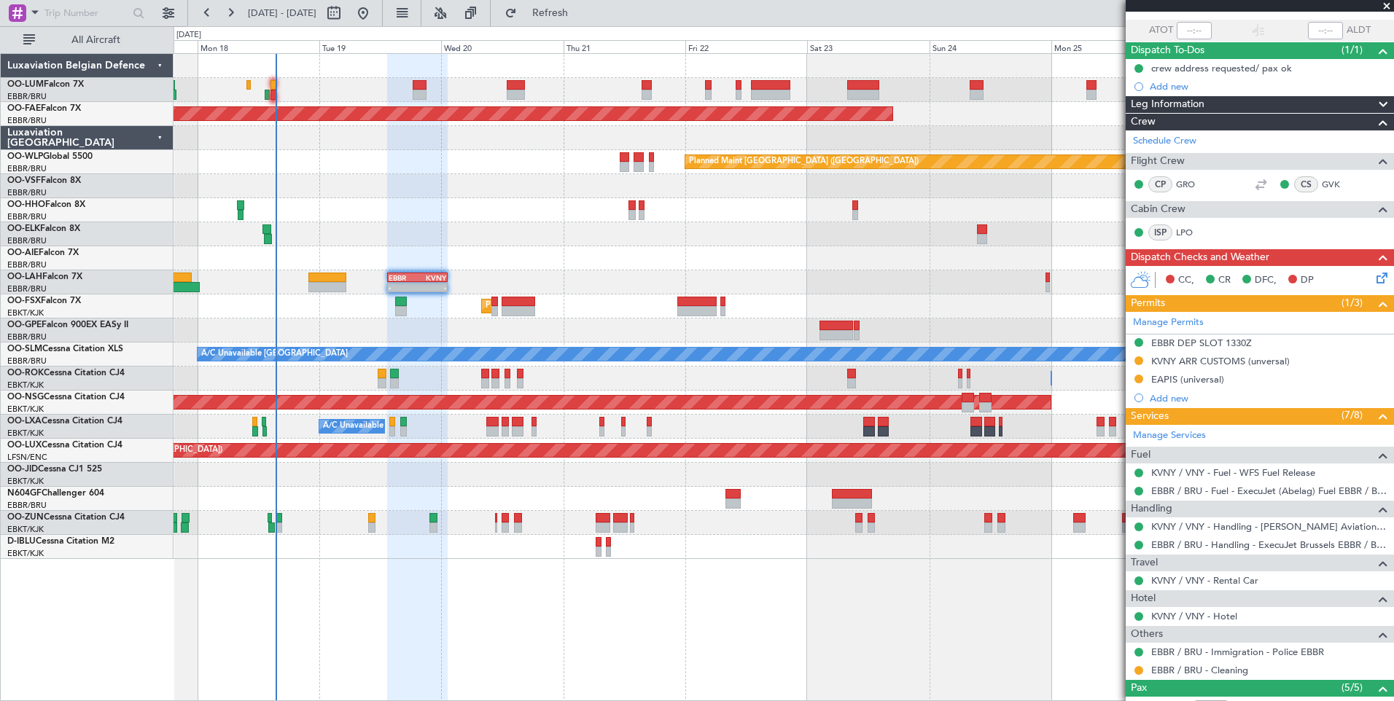
click at [1373, 276] on icon at bounding box center [1379, 276] width 12 height 12
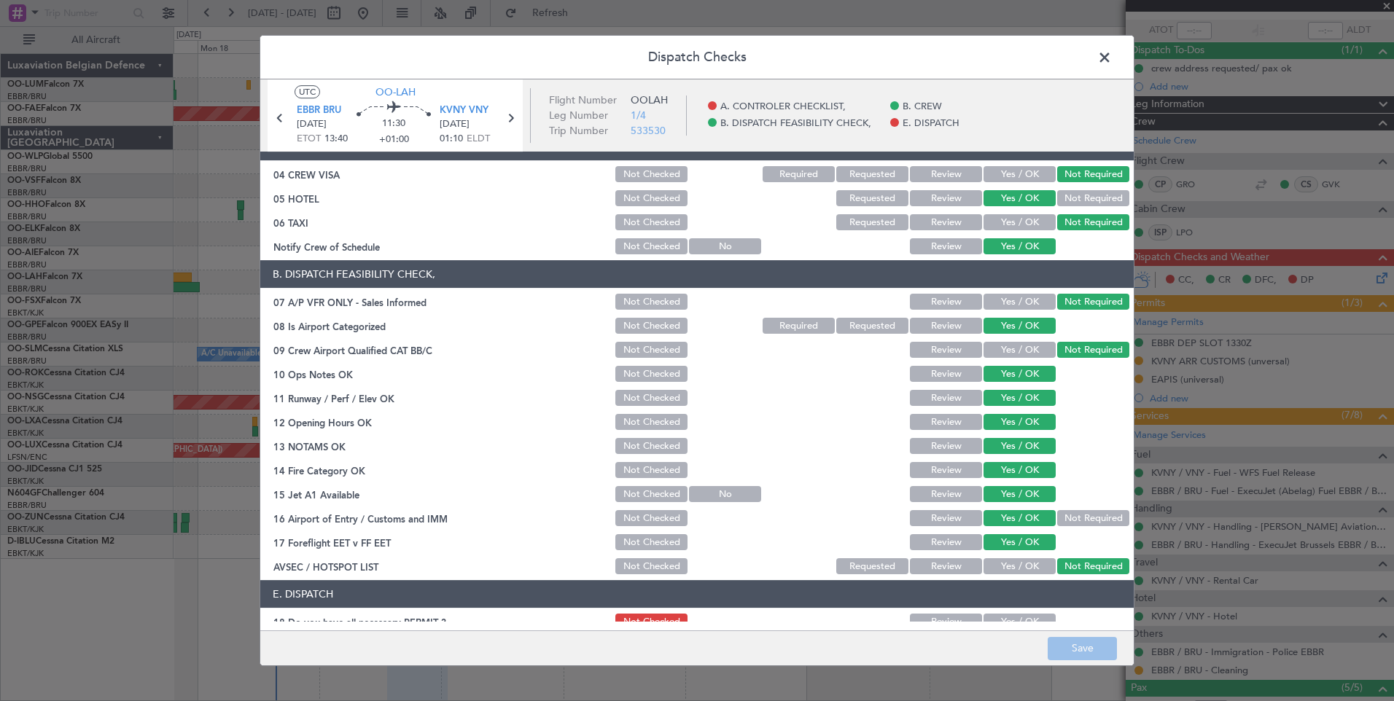
scroll to position [209, 0]
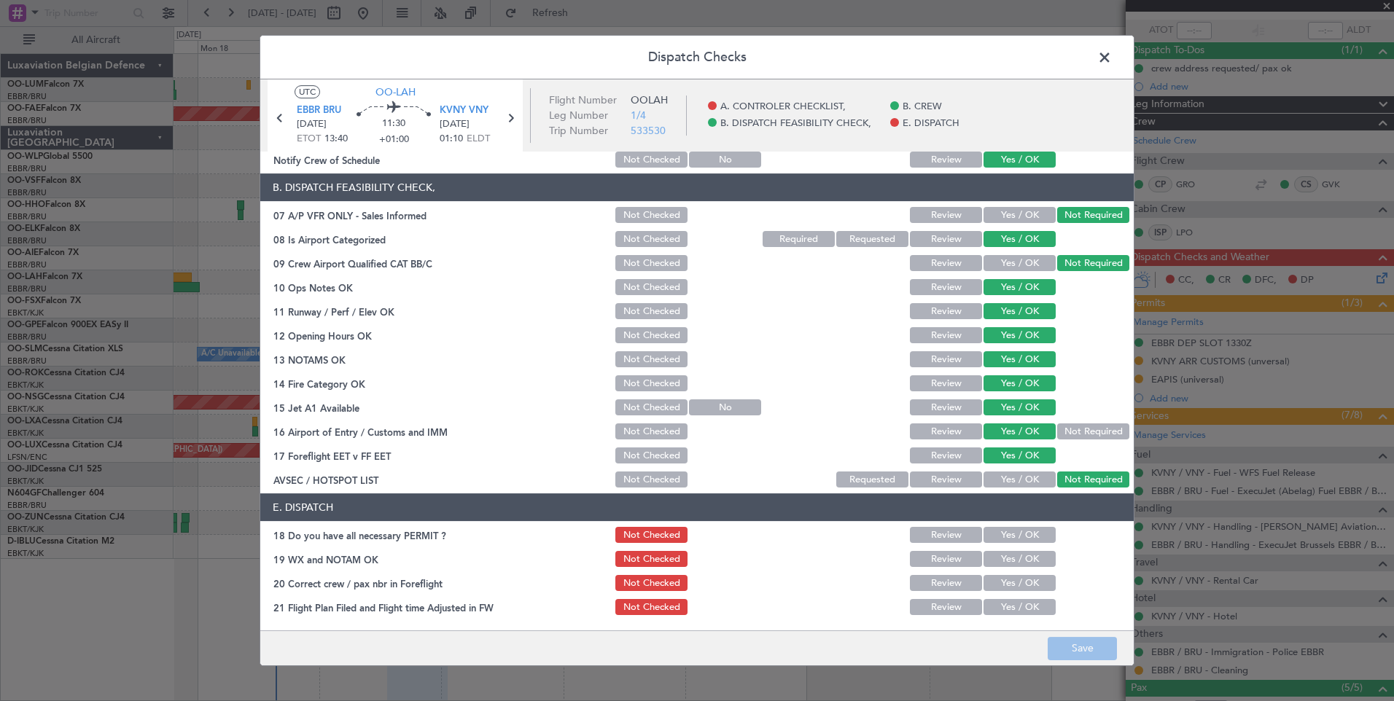
click at [1112, 56] on span at bounding box center [1112, 61] width 0 height 29
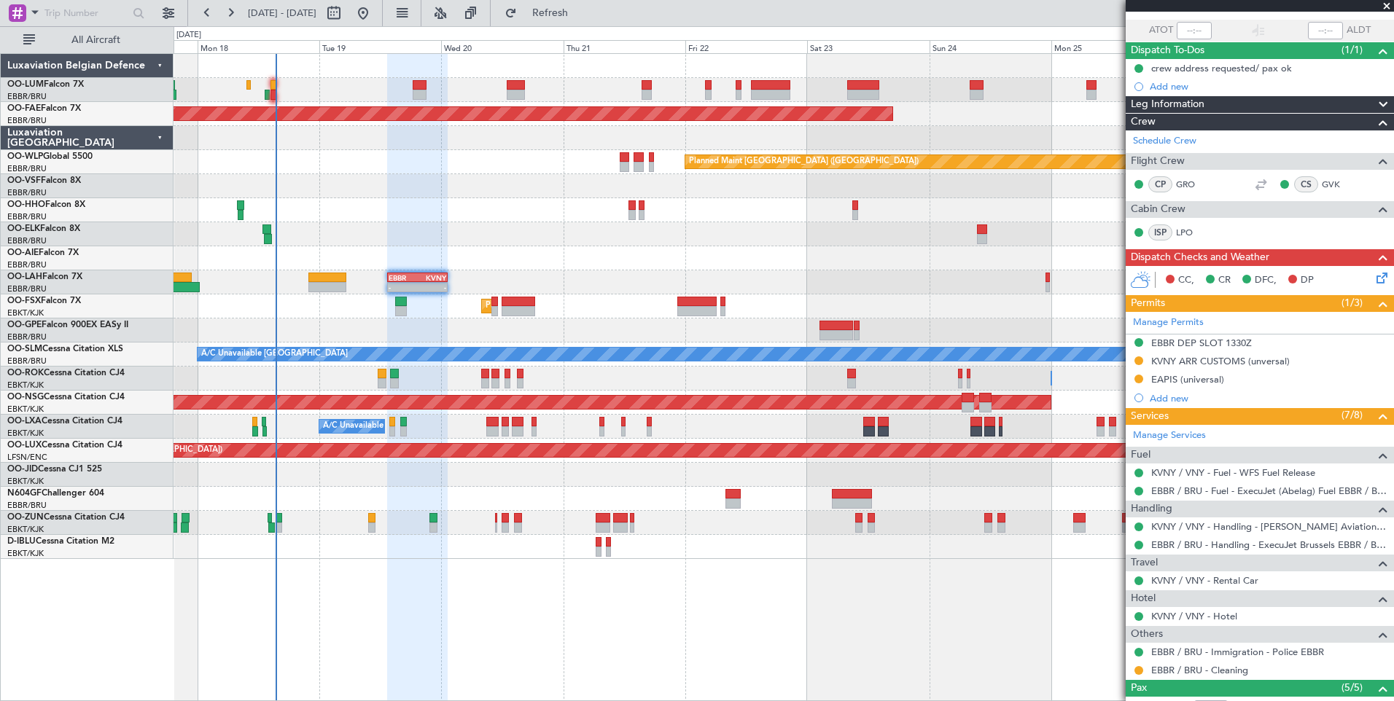
drag, startPoint x: 574, startPoint y: 9, endPoint x: 575, endPoint y: 34, distance: 24.8
click at [575, 9] on span "Refresh" at bounding box center [550, 13] width 61 height 10
click at [662, 644] on div "Planned Maint [GEOGRAPHIC_DATA] ([GEOGRAPHIC_DATA] National) Planned Maint [GEO…" at bounding box center [783, 377] width 1220 height 648
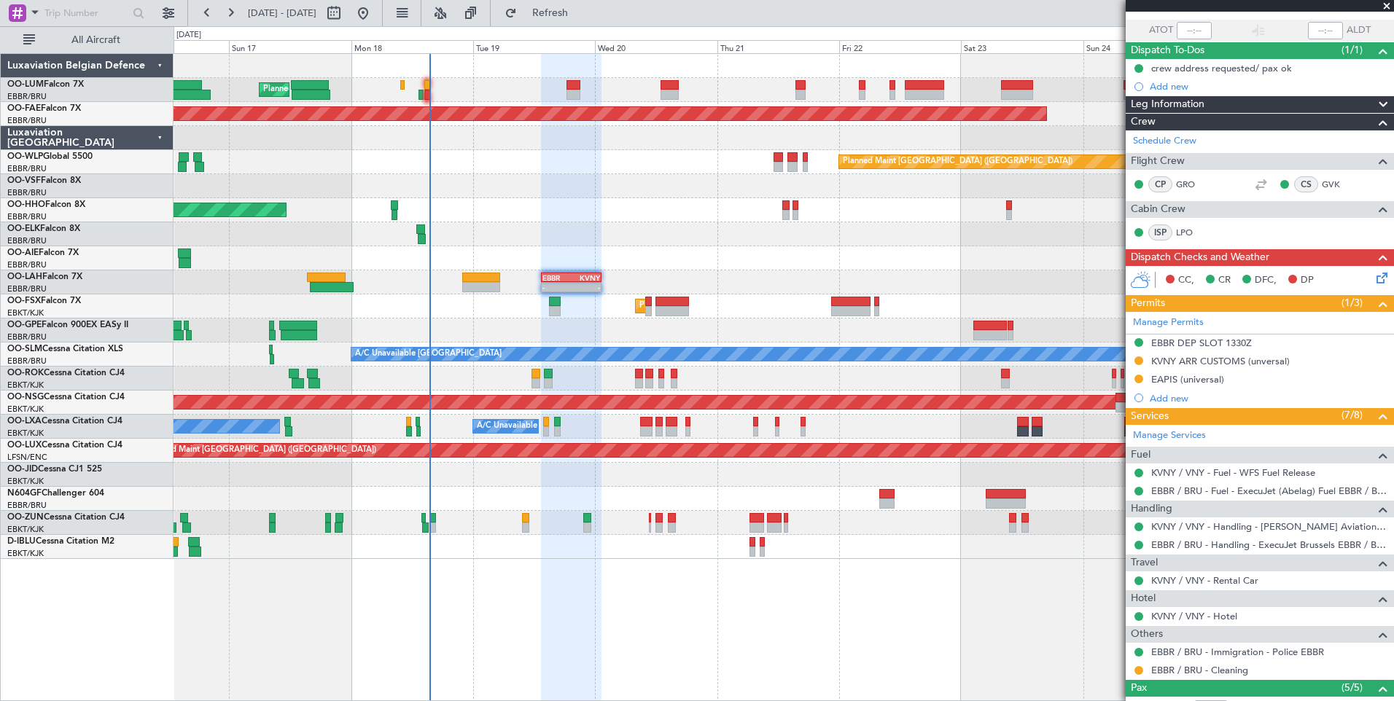
click at [593, 25] on fb-refresh-button "Refresh" at bounding box center [542, 13] width 102 height 26
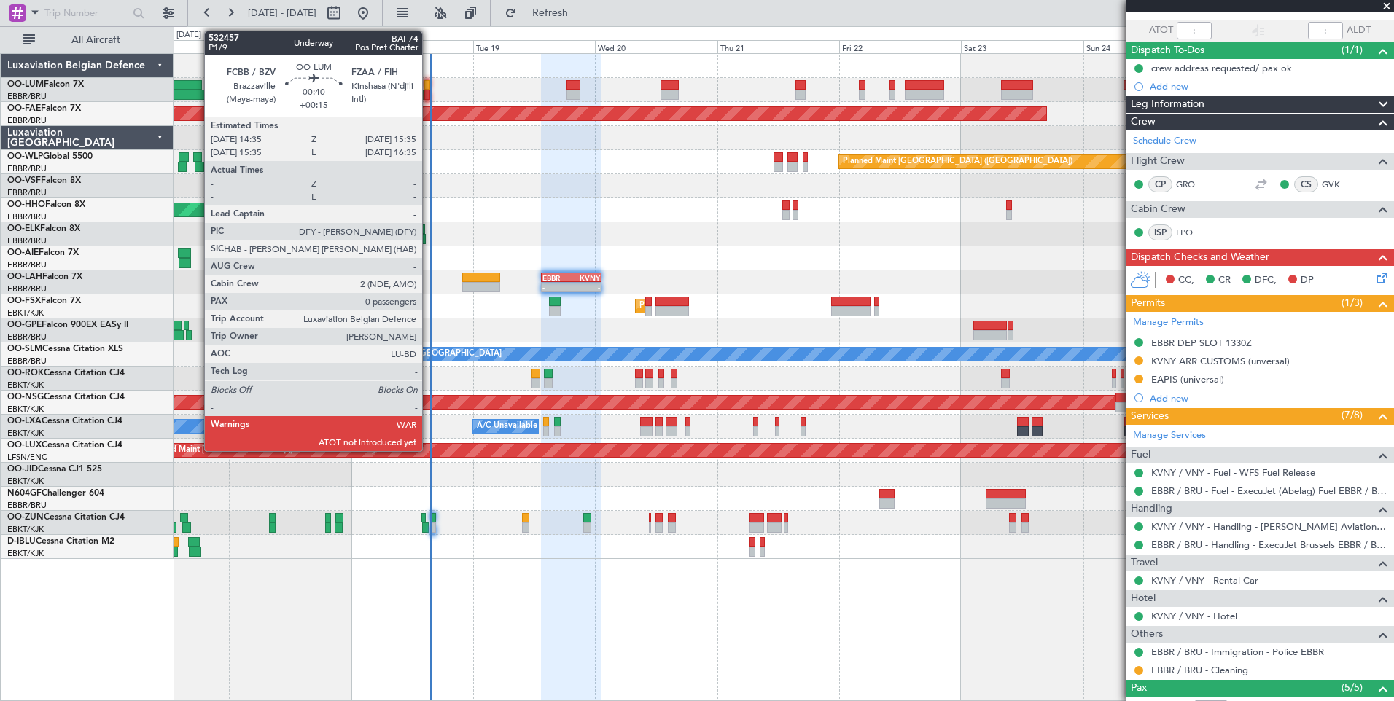
click at [429, 82] on div at bounding box center [426, 85] width 5 height 10
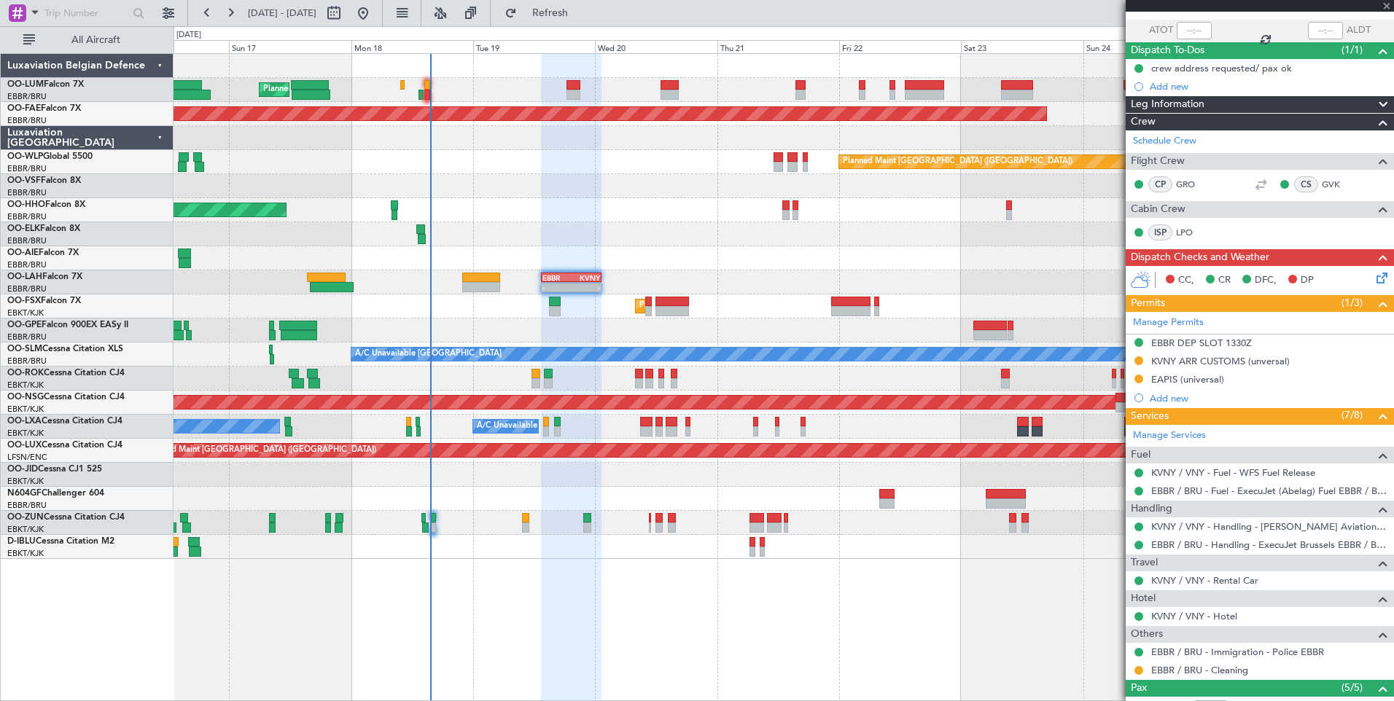
type input "+00:15"
type input "0"
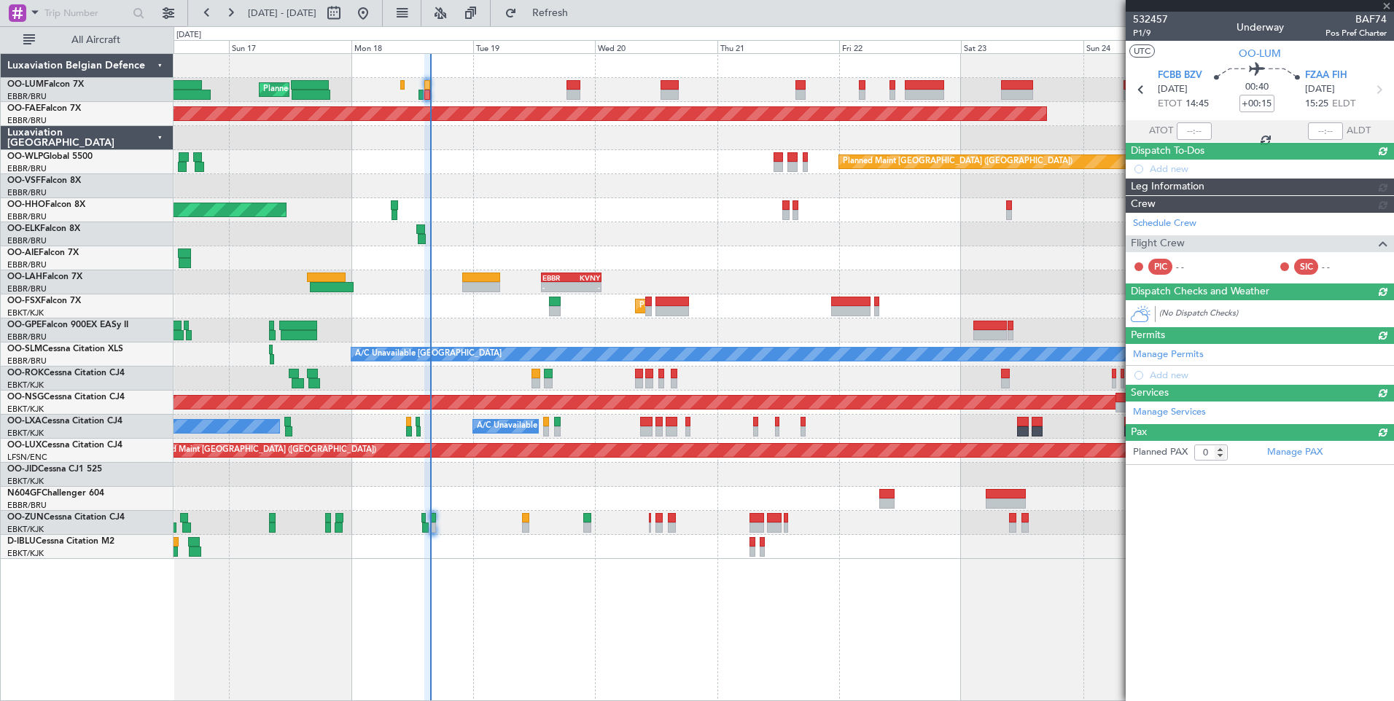
scroll to position [0, 0]
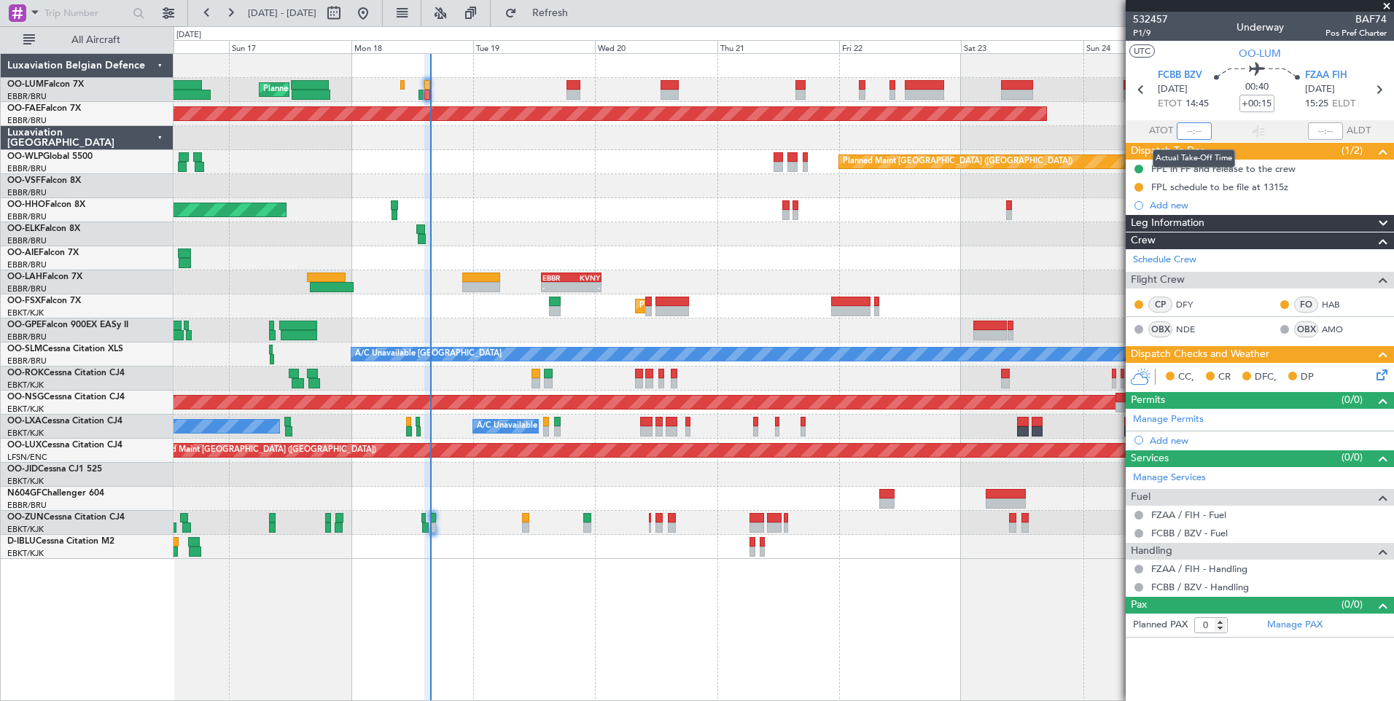
drag, startPoint x: 1187, startPoint y: 136, endPoint x: 1191, endPoint y: 125, distance: 12.2
click at [1187, 136] on input "text" at bounding box center [1193, 130] width 35 height 17
type input "15:36"
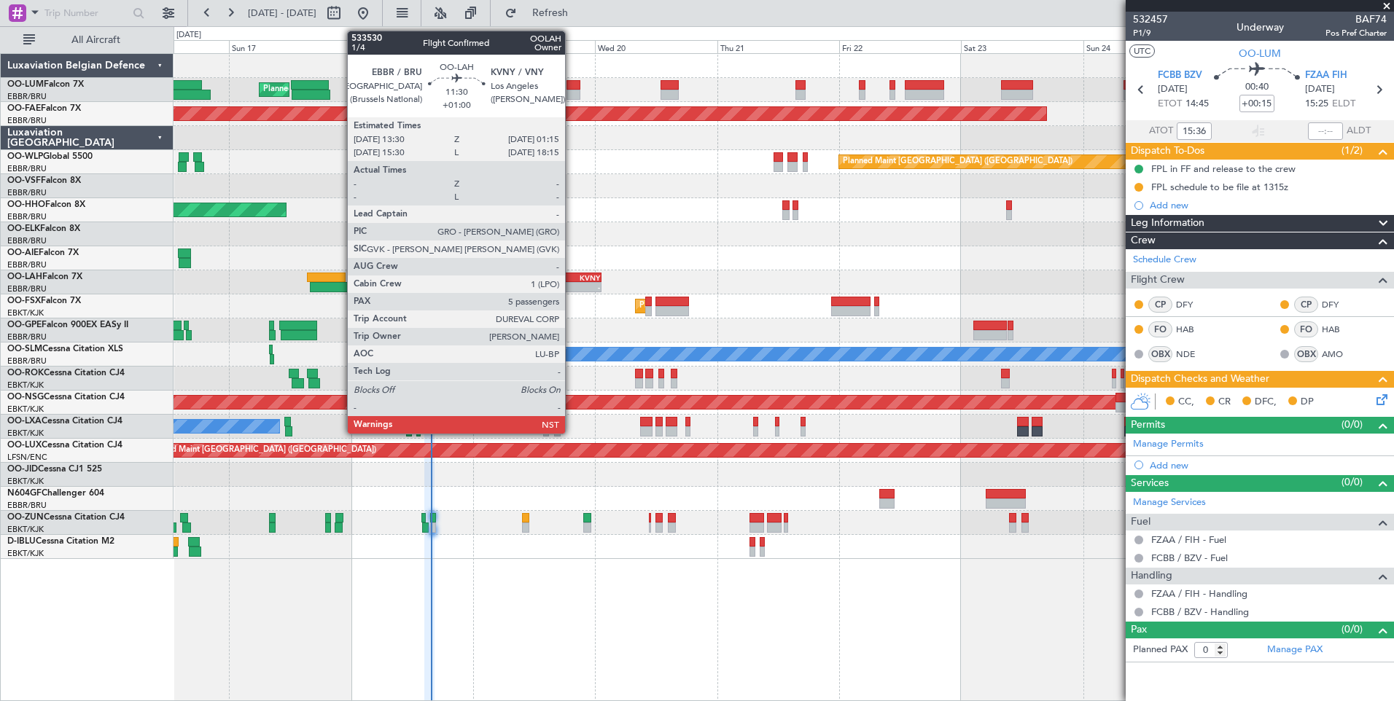
click at [571, 278] on div "KVNY" at bounding box center [585, 277] width 28 height 9
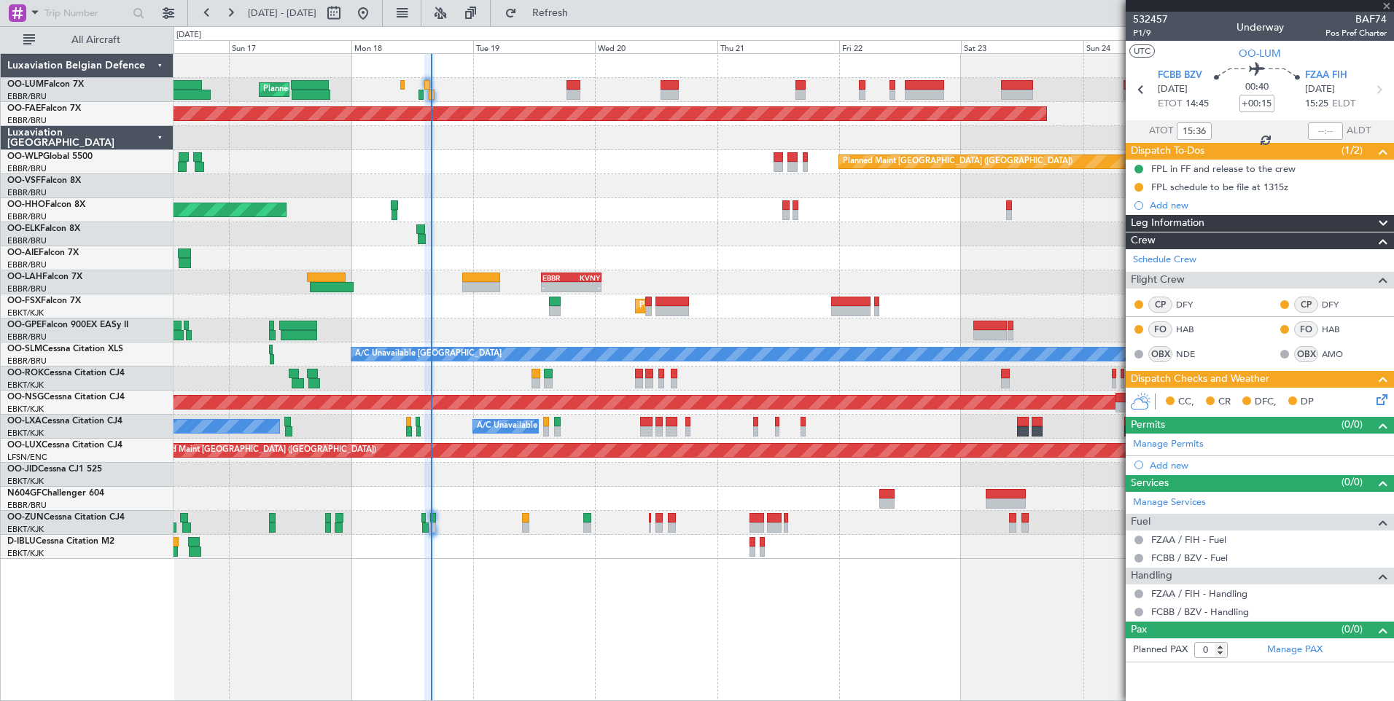
type input "+01:00"
type input "5"
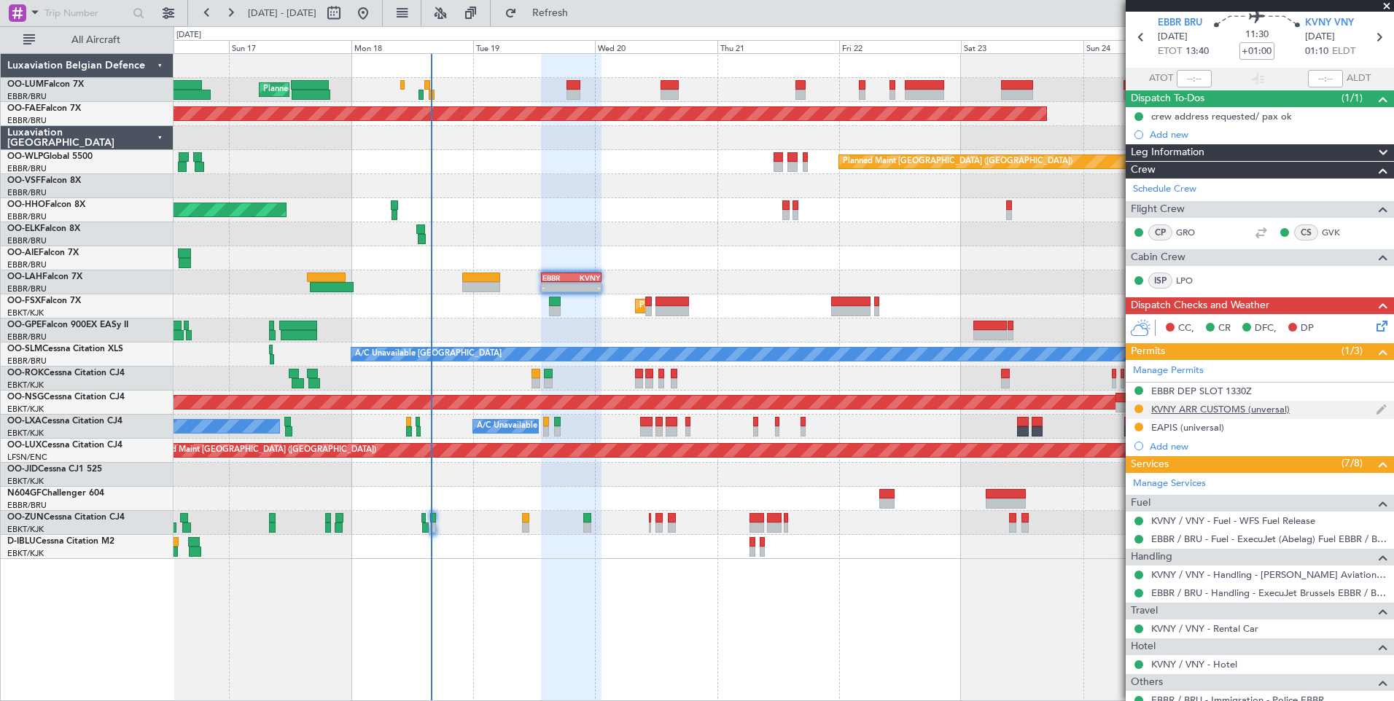
scroll to position [73, 0]
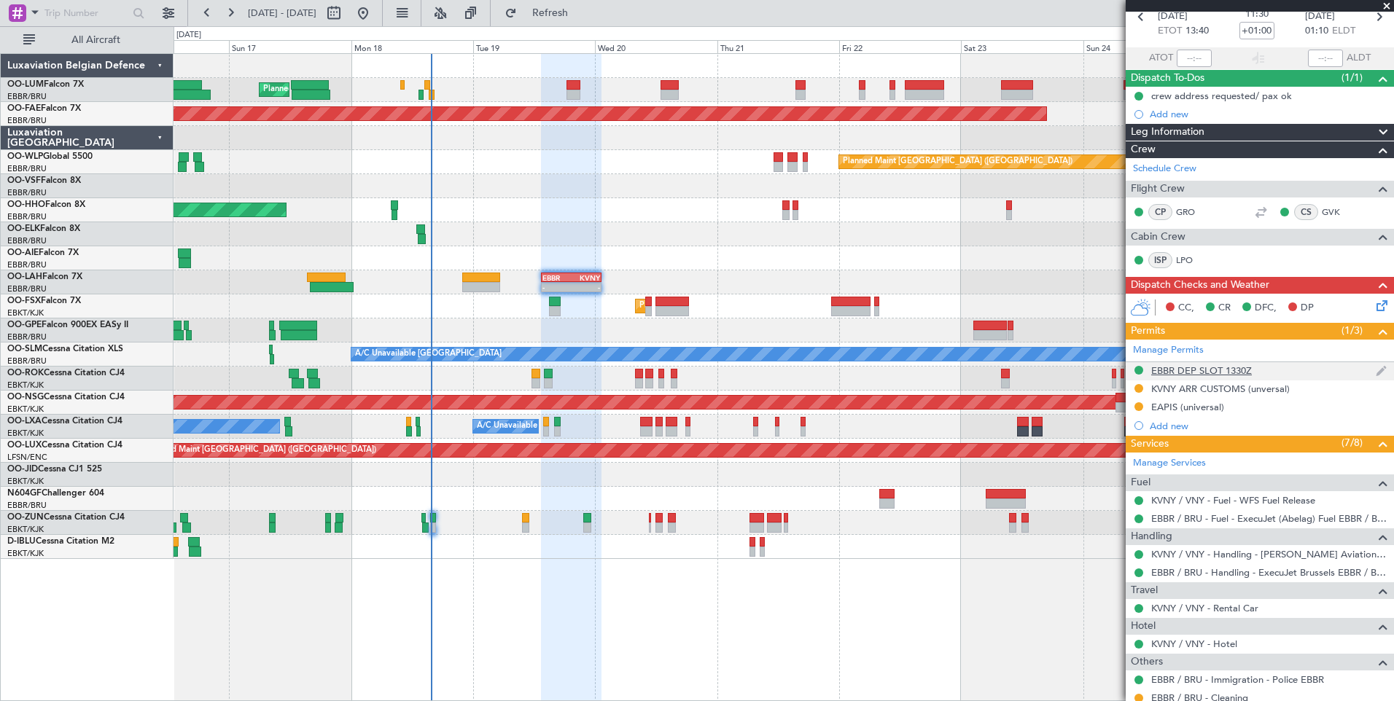
click at [1216, 372] on div "EBBR DEP SLOT 1330Z" at bounding box center [1201, 370] width 101 height 12
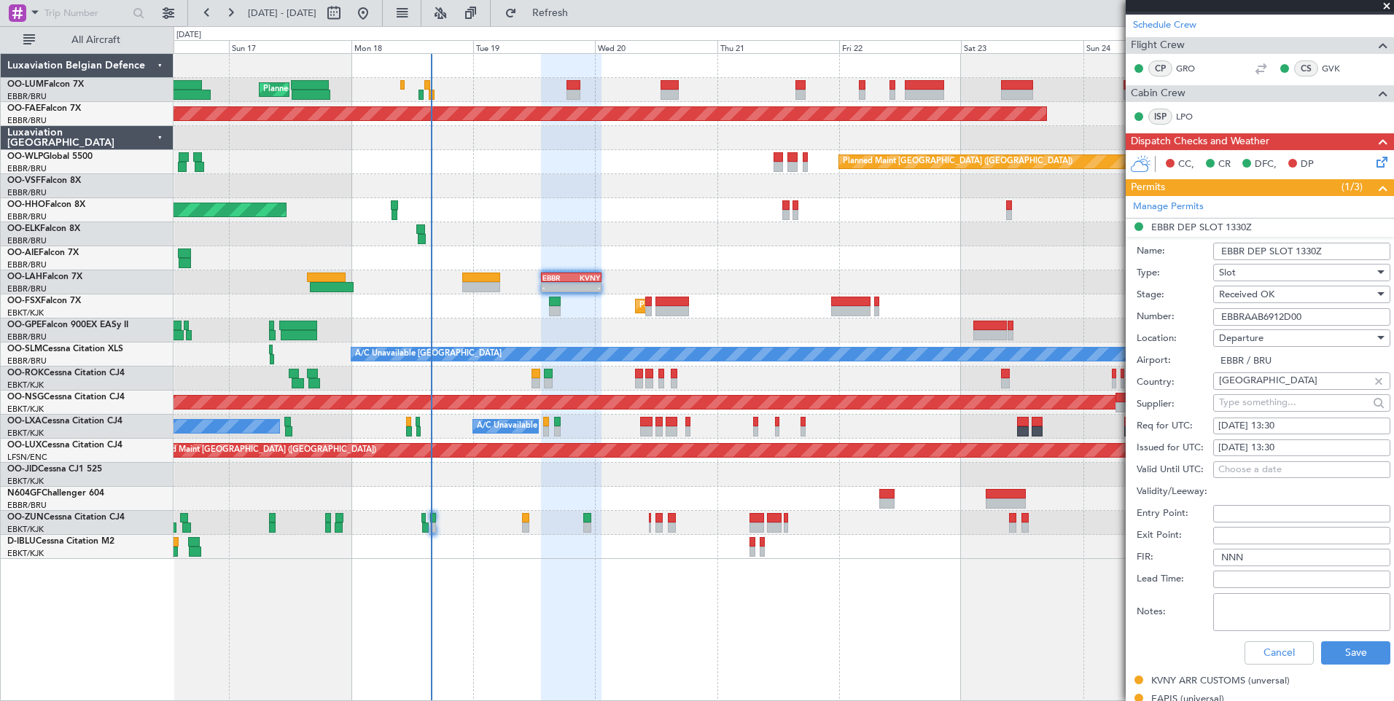
scroll to position [219, 0]
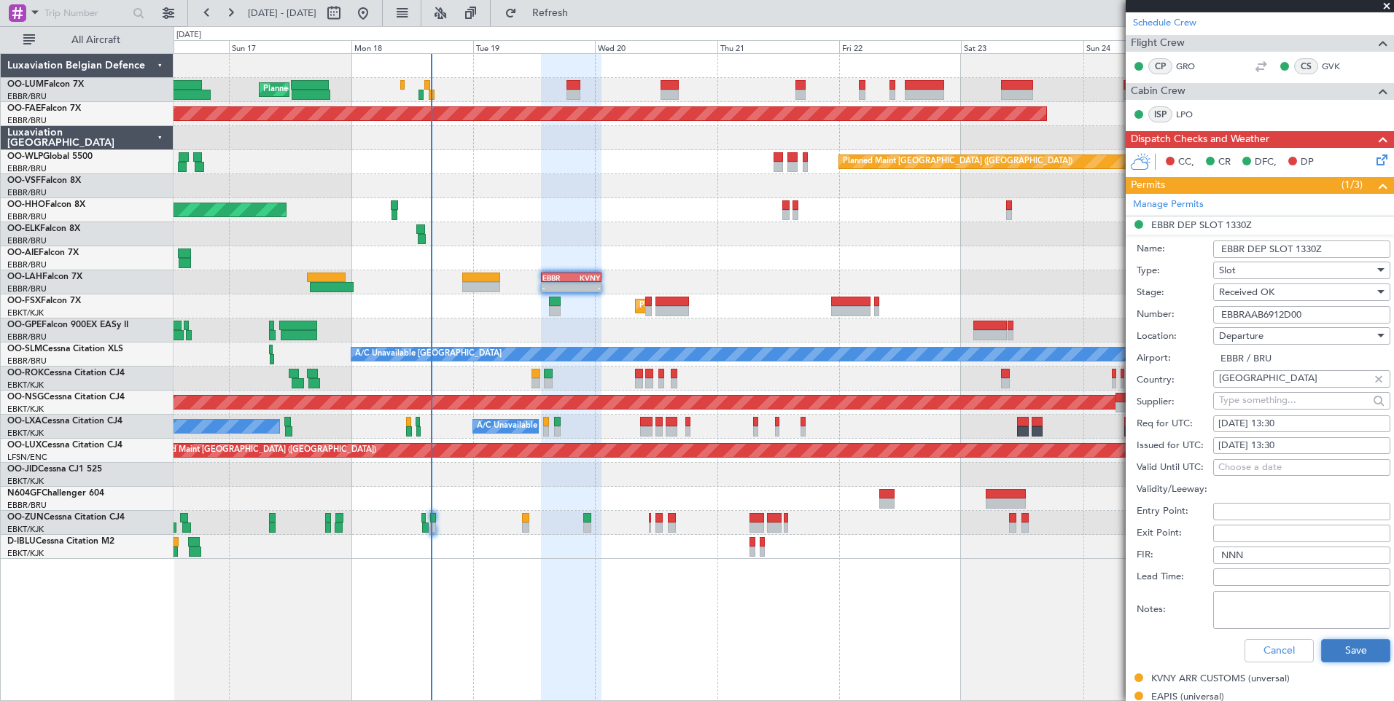
click at [1335, 646] on button "Save" at bounding box center [1355, 650] width 69 height 23
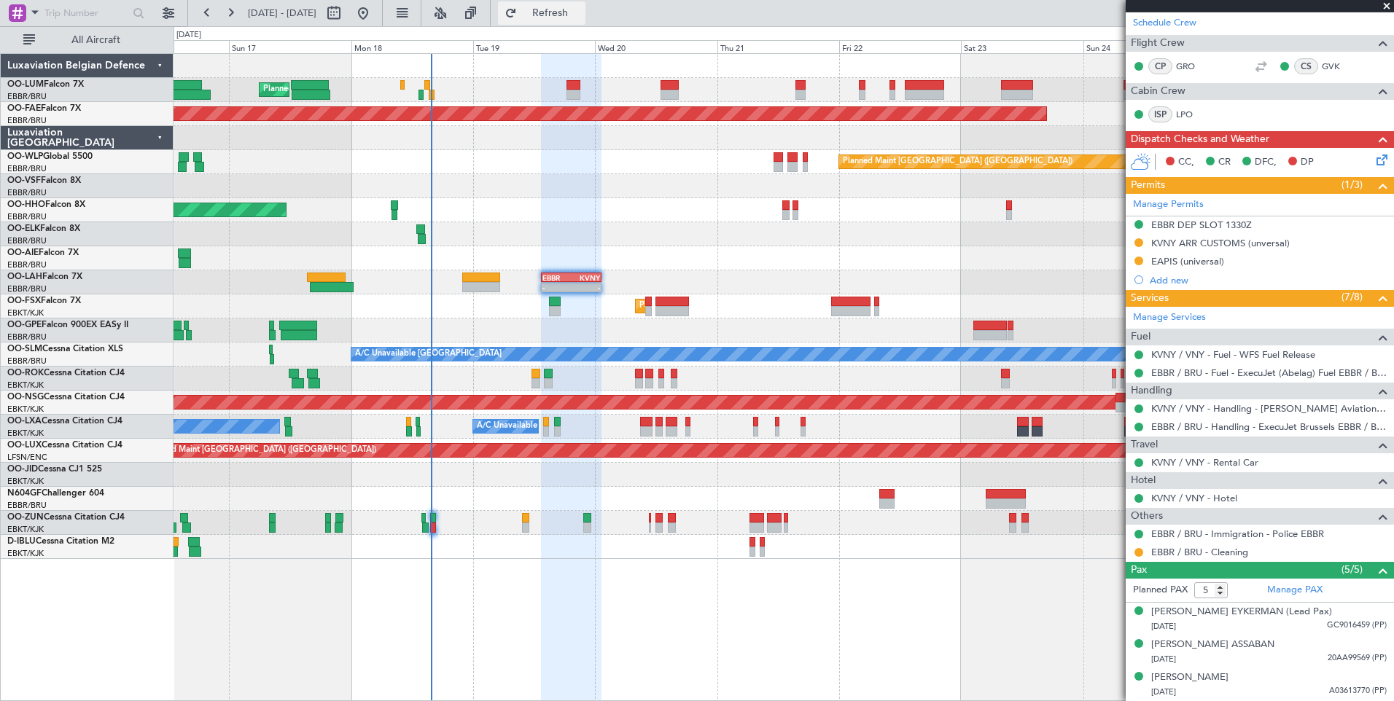
click at [581, 11] on span "Refresh" at bounding box center [550, 13] width 61 height 10
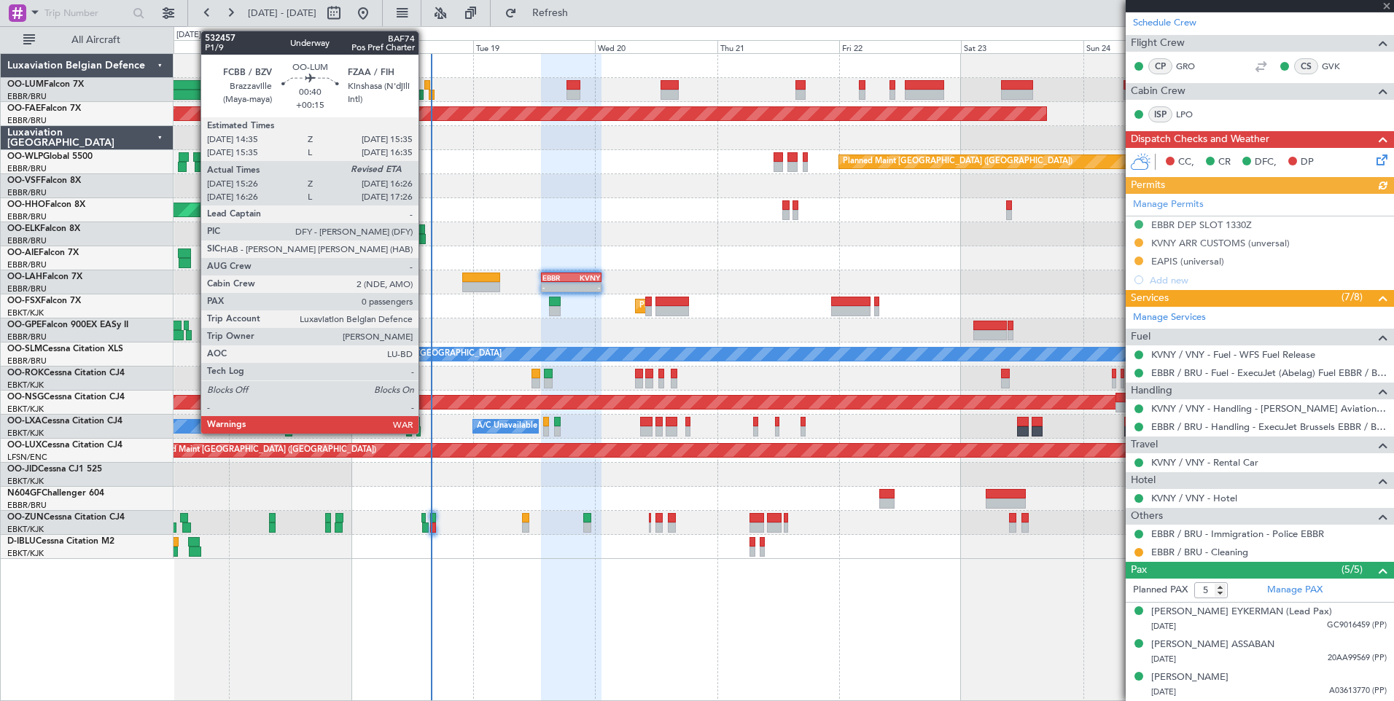
click at [425, 81] on div at bounding box center [426, 85] width 5 height 10
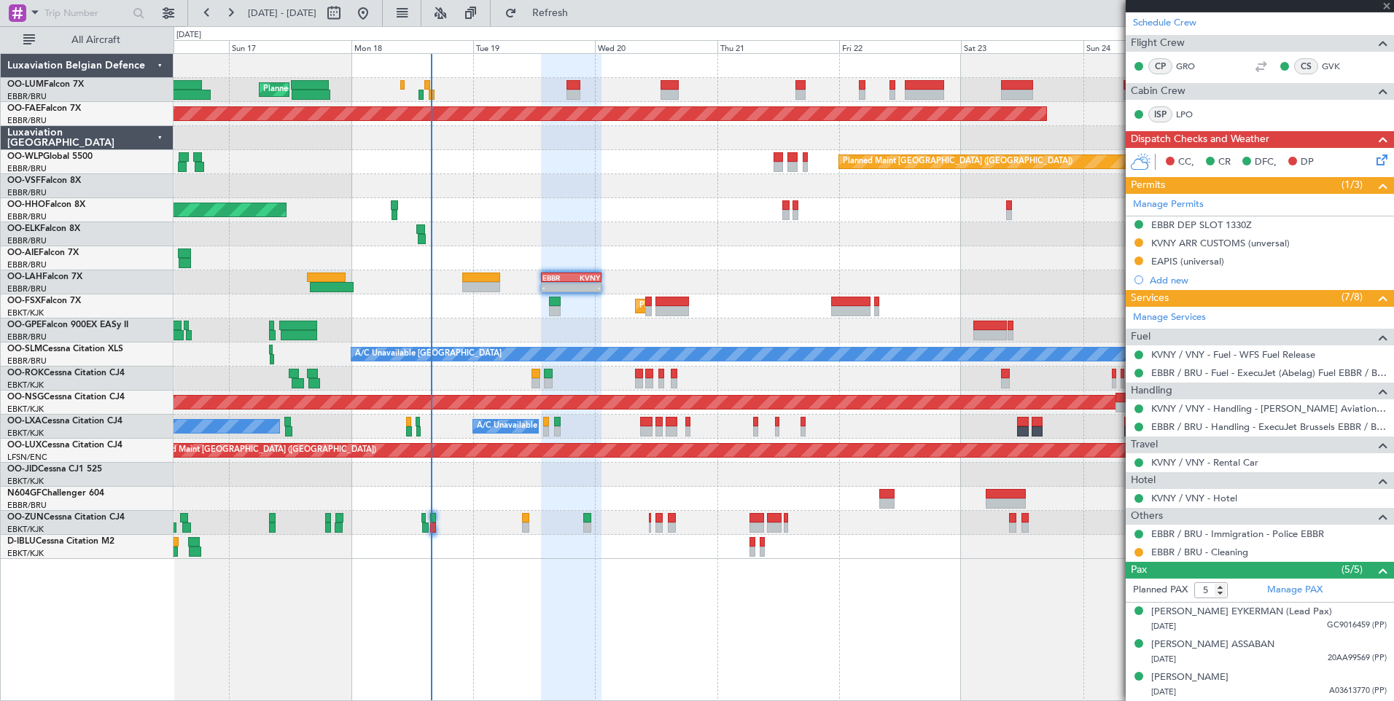
type input "+00:15"
type input "15:36"
type input "0"
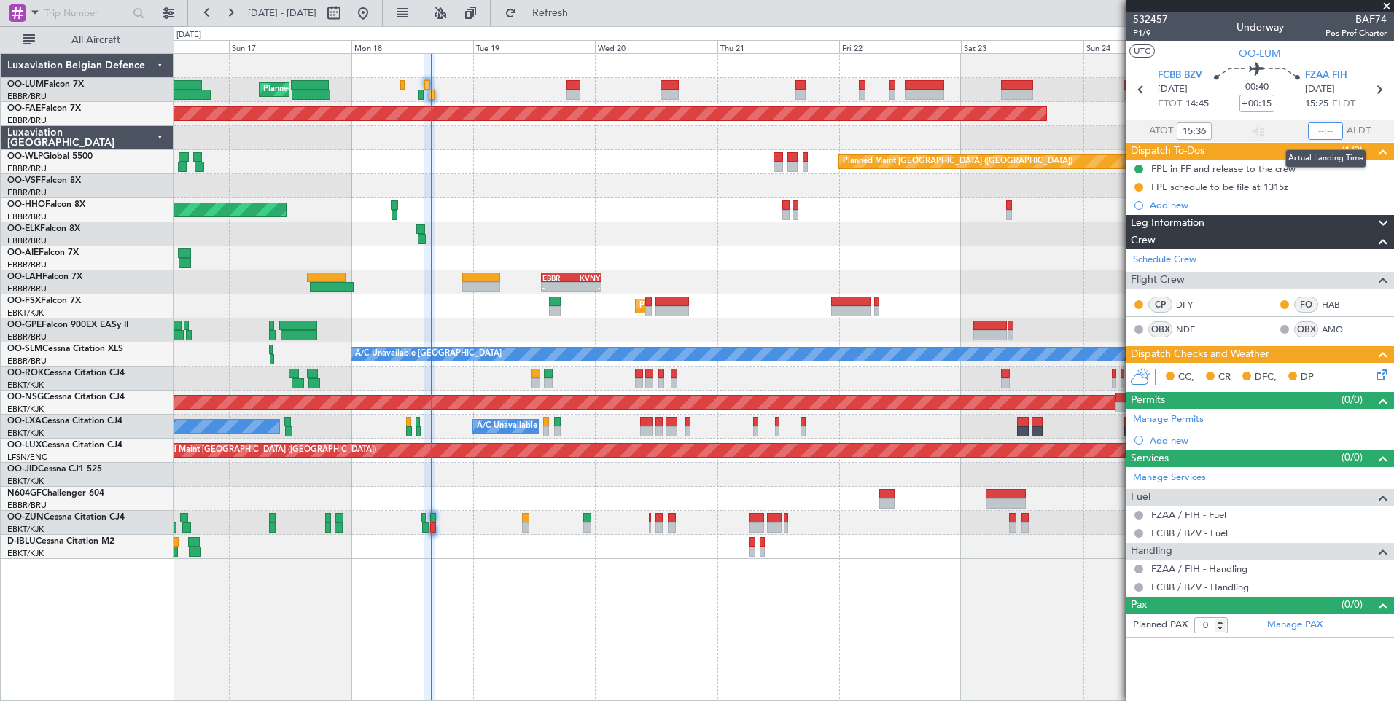
click at [1313, 127] on input "text" at bounding box center [1325, 130] width 35 height 17
type input "15:47"
click at [585, 20] on button "Refresh" at bounding box center [541, 12] width 87 height 23
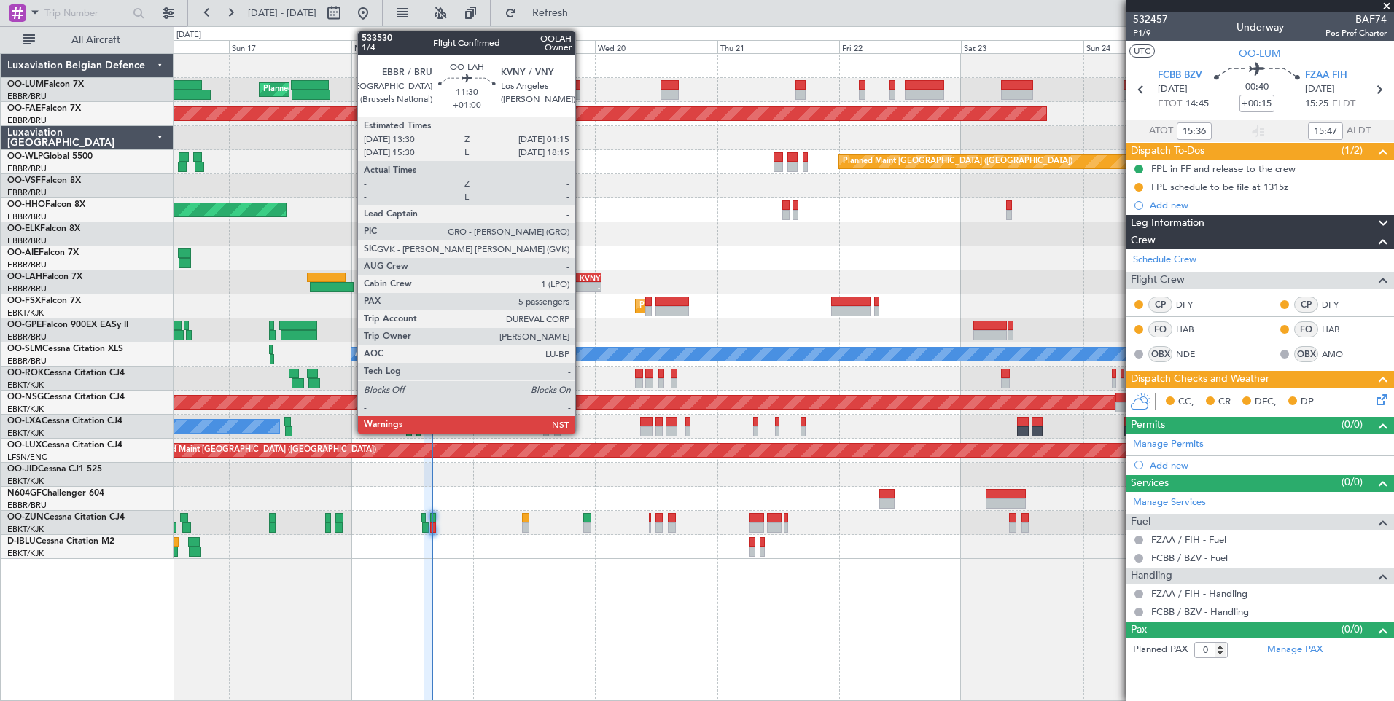
click at [582, 278] on div "KVNY" at bounding box center [585, 277] width 28 height 9
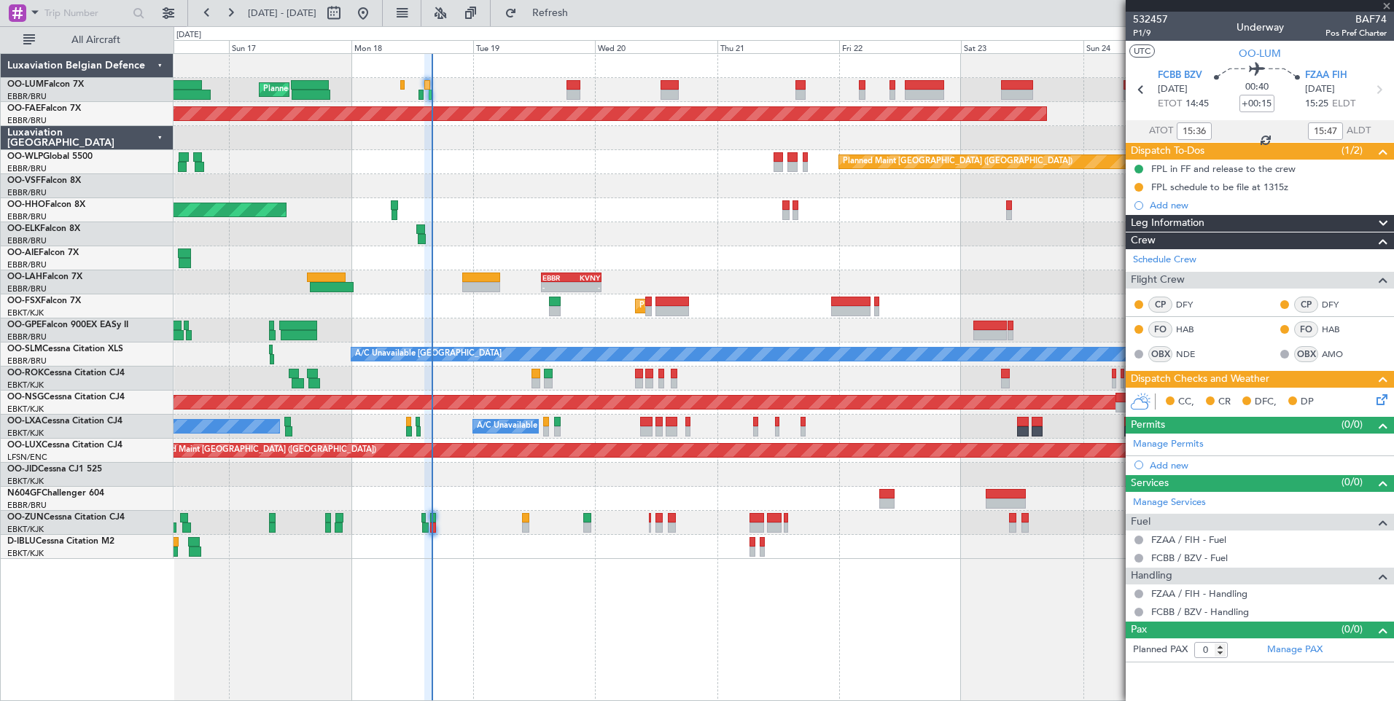
type input "+01:00"
type input "5"
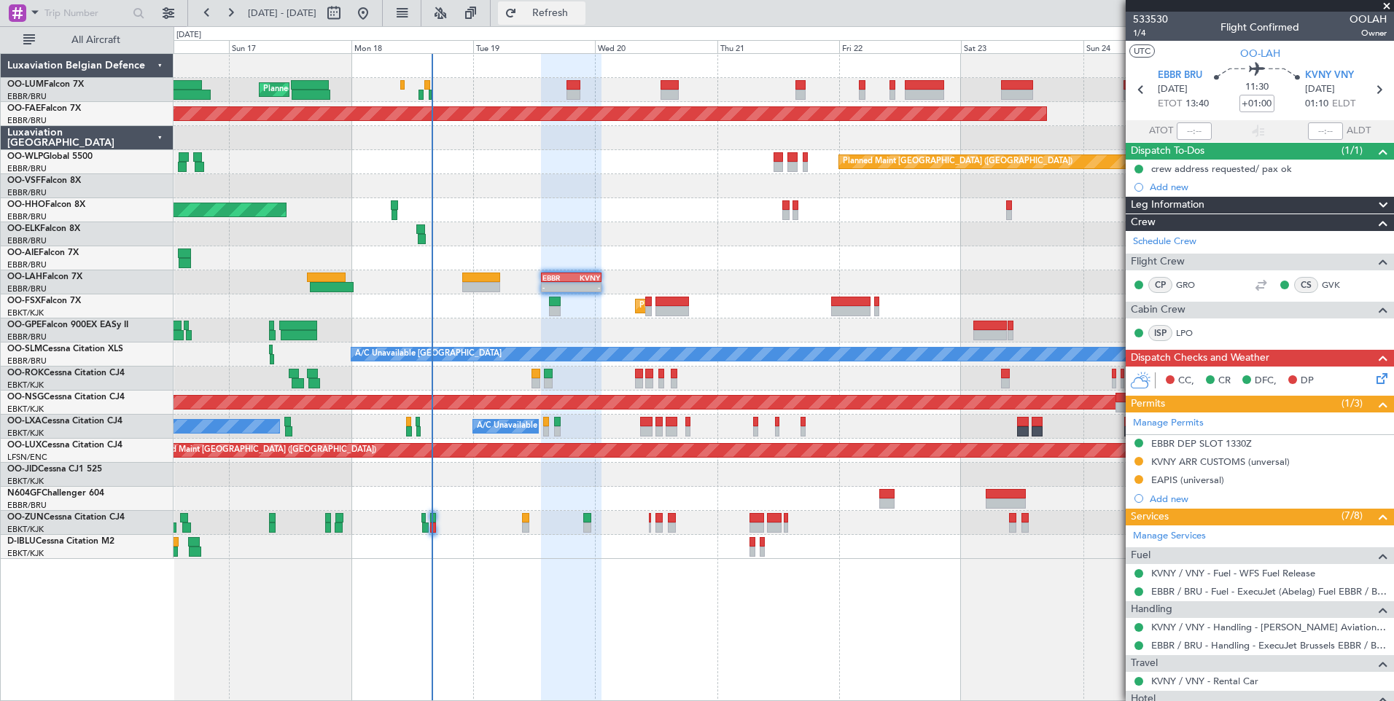
click at [581, 17] on span "Refresh" at bounding box center [550, 13] width 61 height 10
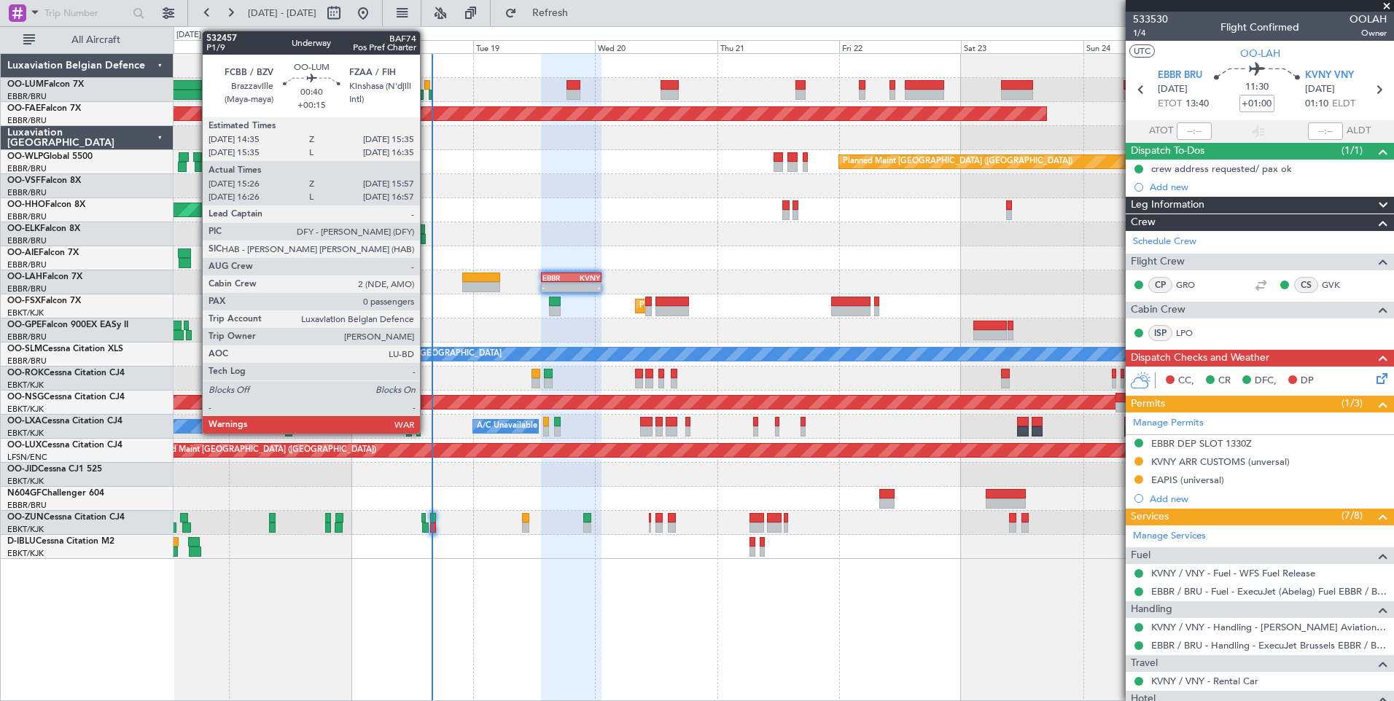
click at [426, 87] on div at bounding box center [426, 85] width 5 height 10
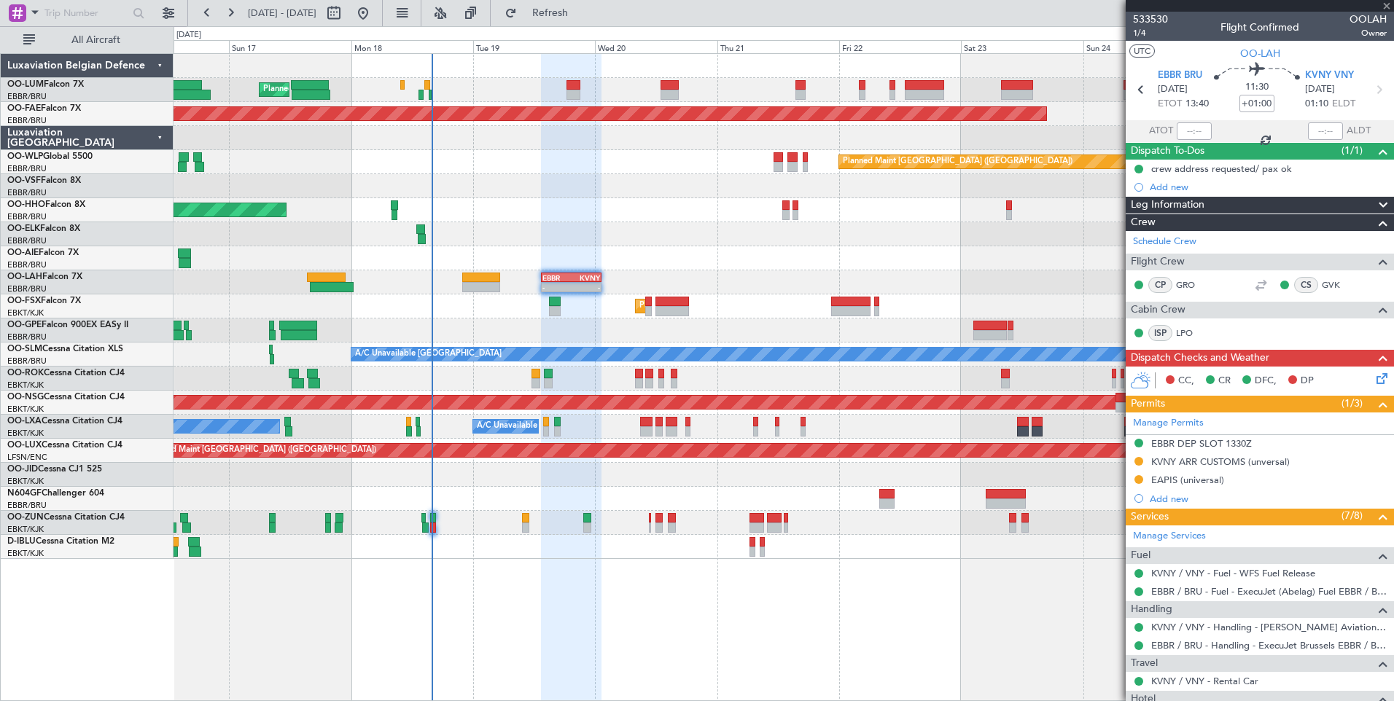
type input "+00:15"
type input "15:36"
type input "15:47"
type input "0"
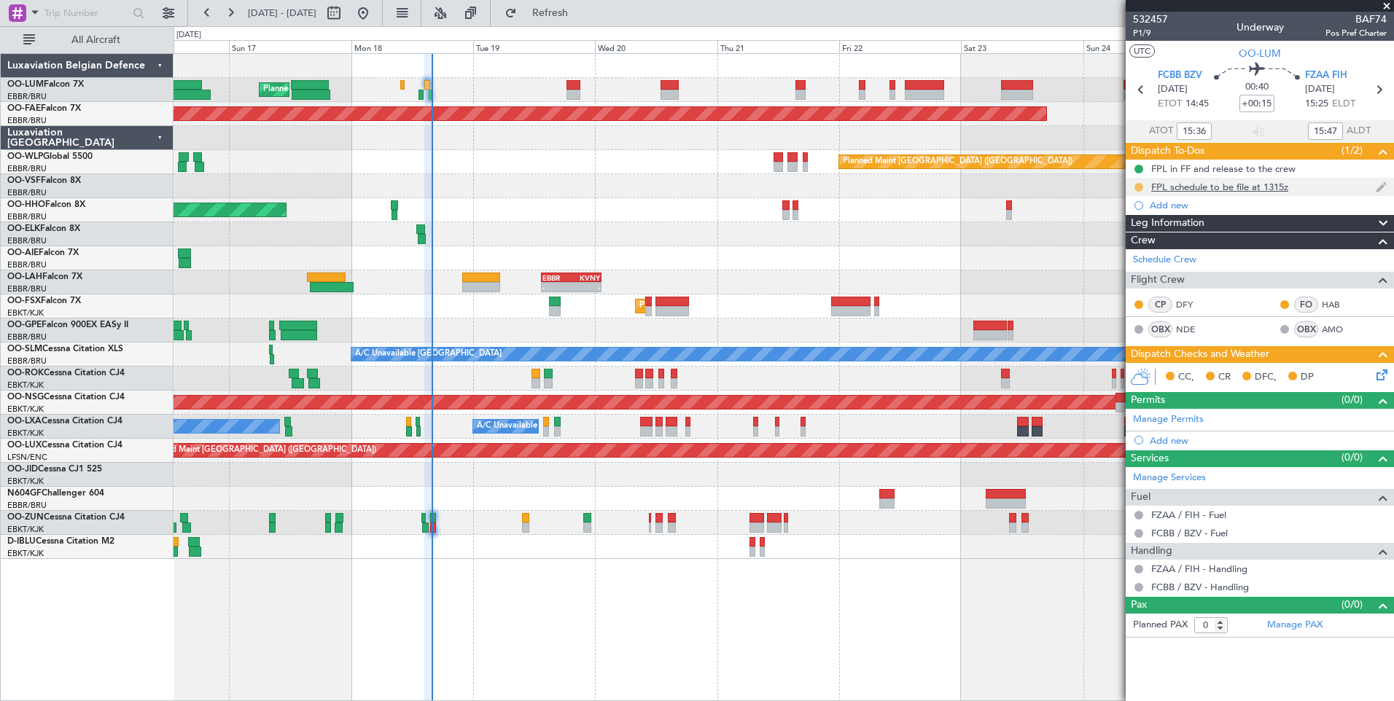
click at [1134, 186] on button at bounding box center [1138, 187] width 9 height 9
click at [1125, 246] on span "Completed" at bounding box center [1144, 251] width 48 height 15
click at [1378, 375] on icon at bounding box center [1379, 373] width 12 height 12
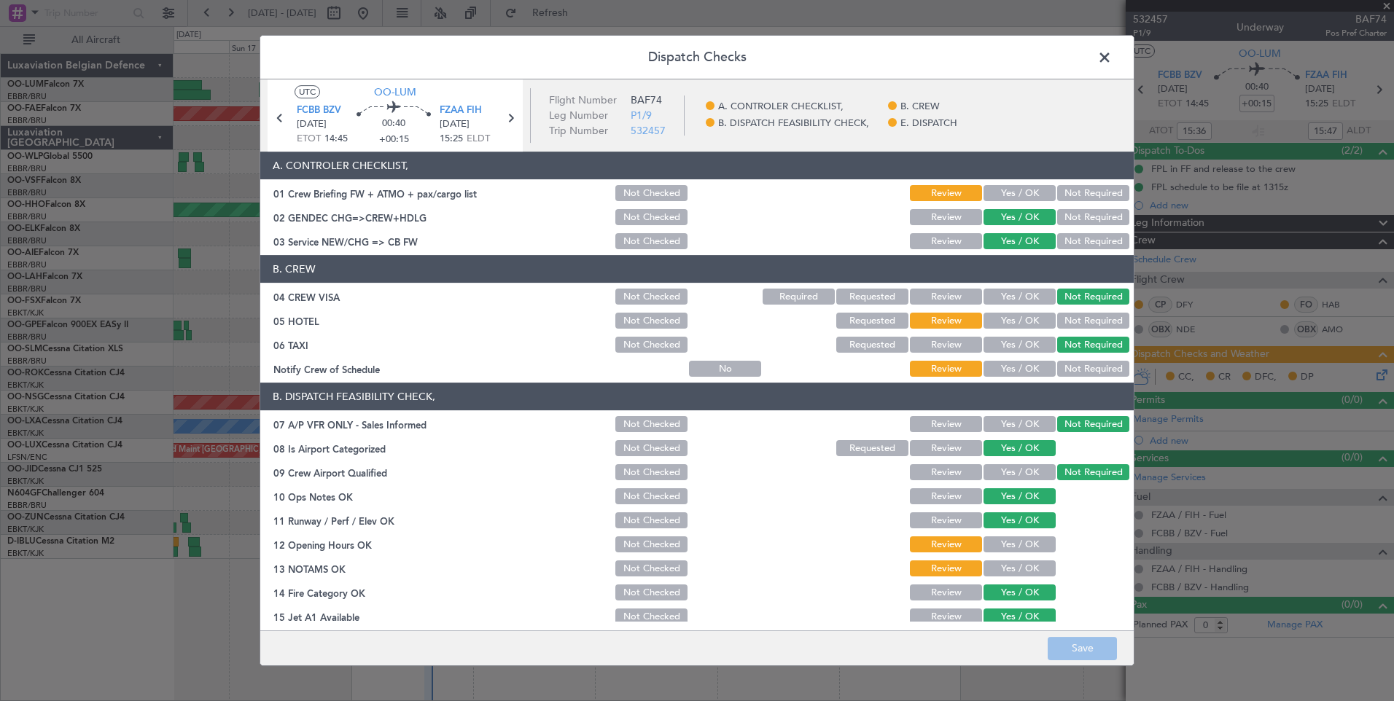
click at [1017, 198] on button "Yes / OK" at bounding box center [1019, 193] width 72 height 16
drag, startPoint x: 1072, startPoint y: 319, endPoint x: 1051, endPoint y: 332, distance: 24.9
click at [1060, 325] on button "Not Required" at bounding box center [1093, 321] width 72 height 16
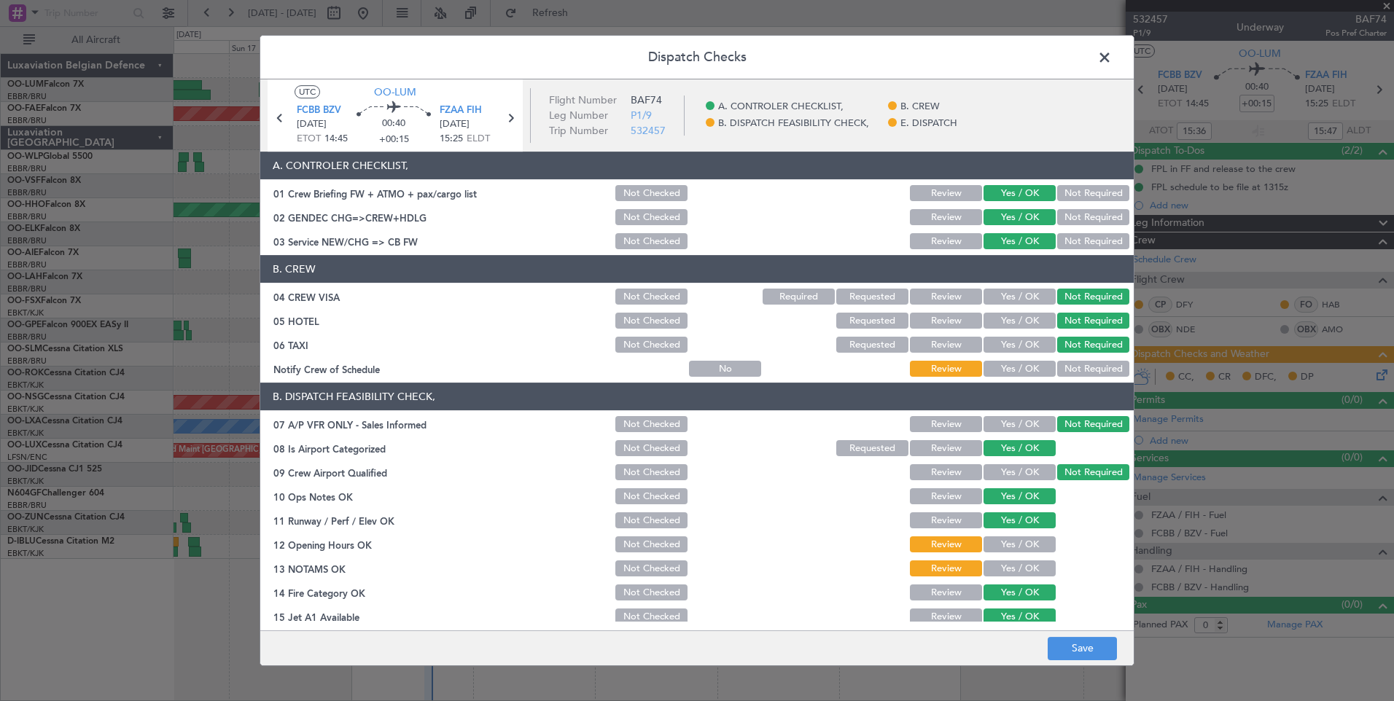
click at [1015, 364] on button "Yes / OK" at bounding box center [1019, 369] width 72 height 16
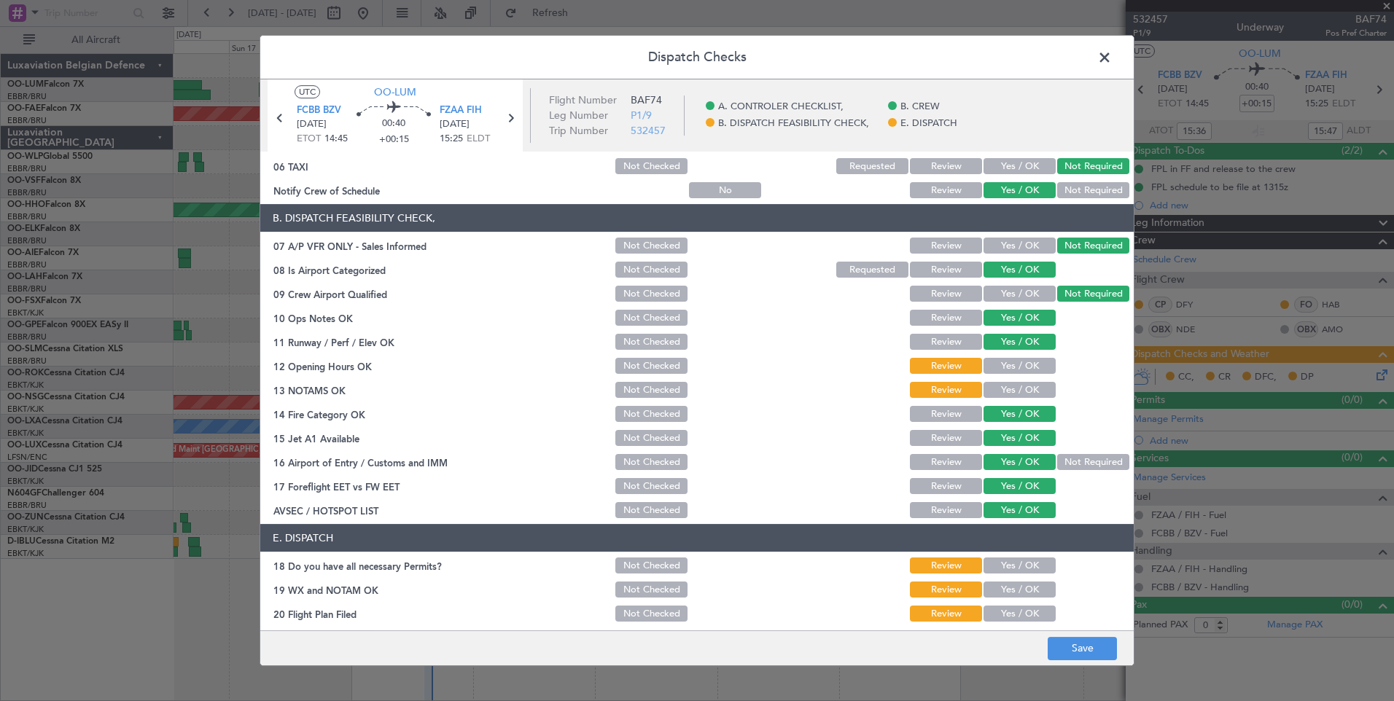
scroll to position [209, 0]
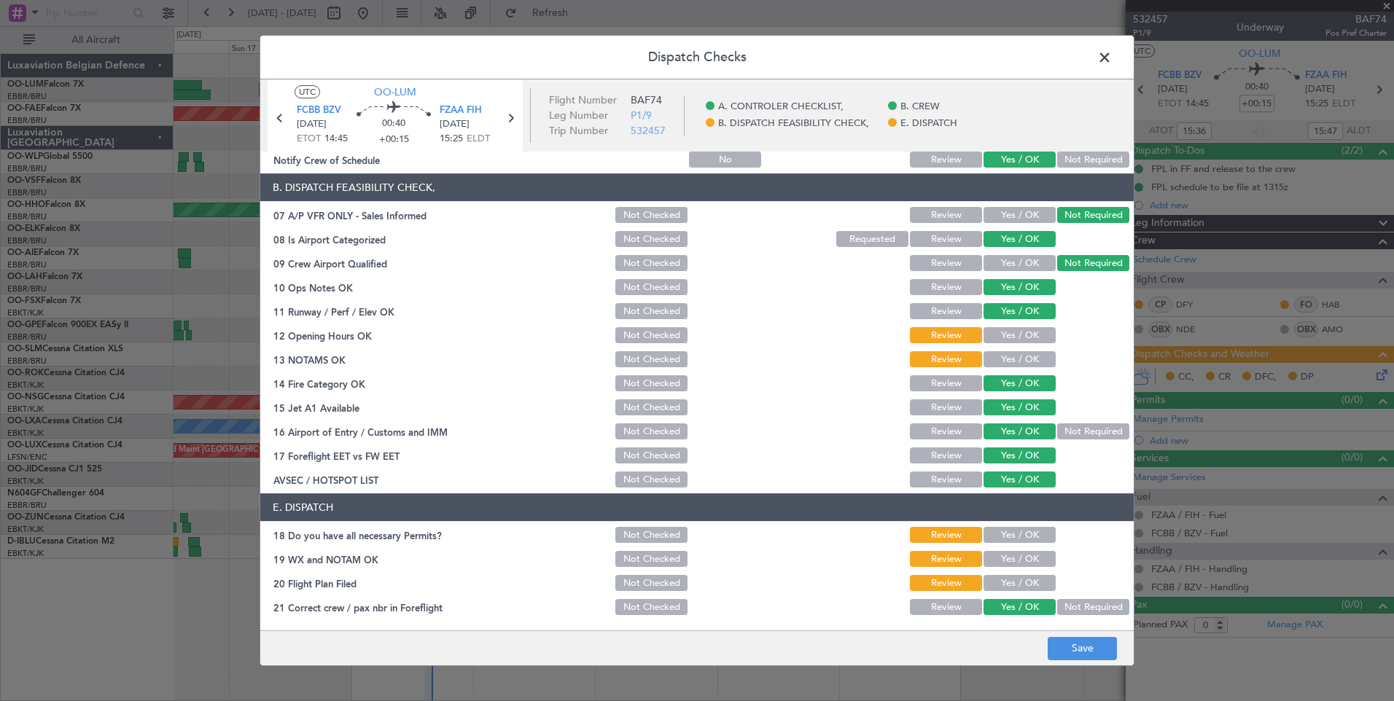
click at [1009, 339] on button "Yes / OK" at bounding box center [1019, 335] width 72 height 16
click at [1009, 356] on button "Yes / OK" at bounding box center [1019, 359] width 72 height 16
click at [986, 532] on button "Yes / OK" at bounding box center [1019, 535] width 72 height 16
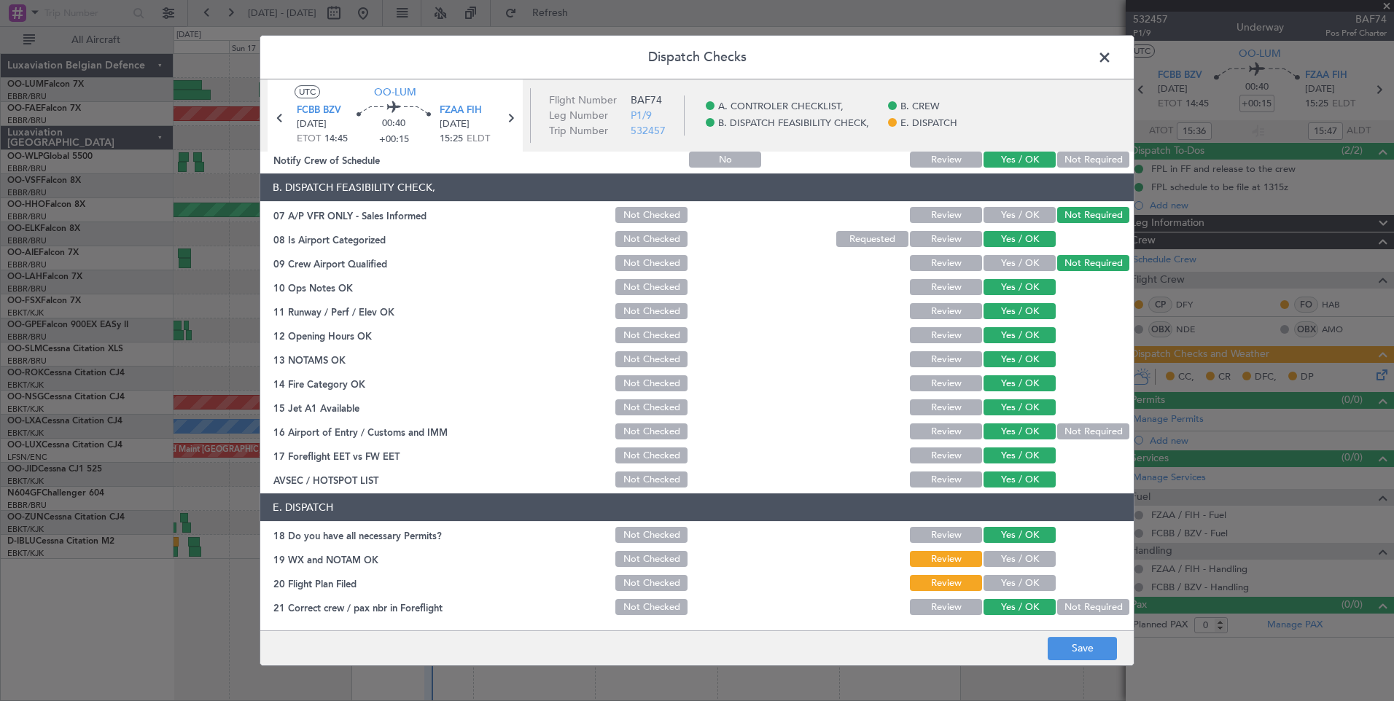
click at [1001, 563] on button "Yes / OK" at bounding box center [1019, 559] width 72 height 16
click at [1004, 582] on button "Yes / OK" at bounding box center [1019, 583] width 72 height 16
click at [1050, 634] on footer "Save" at bounding box center [696, 647] width 873 height 35
click at [1058, 641] on button "Save" at bounding box center [1081, 648] width 69 height 23
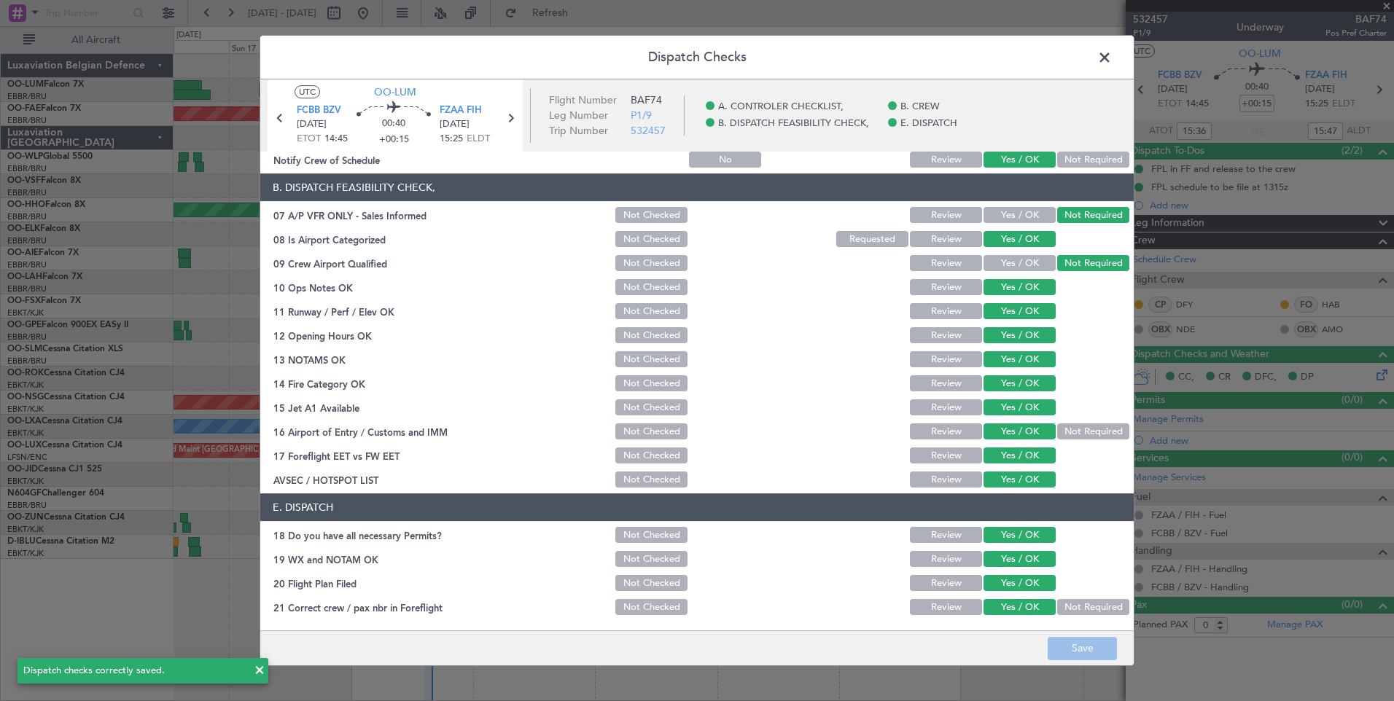
click at [1112, 60] on span at bounding box center [1112, 61] width 0 height 29
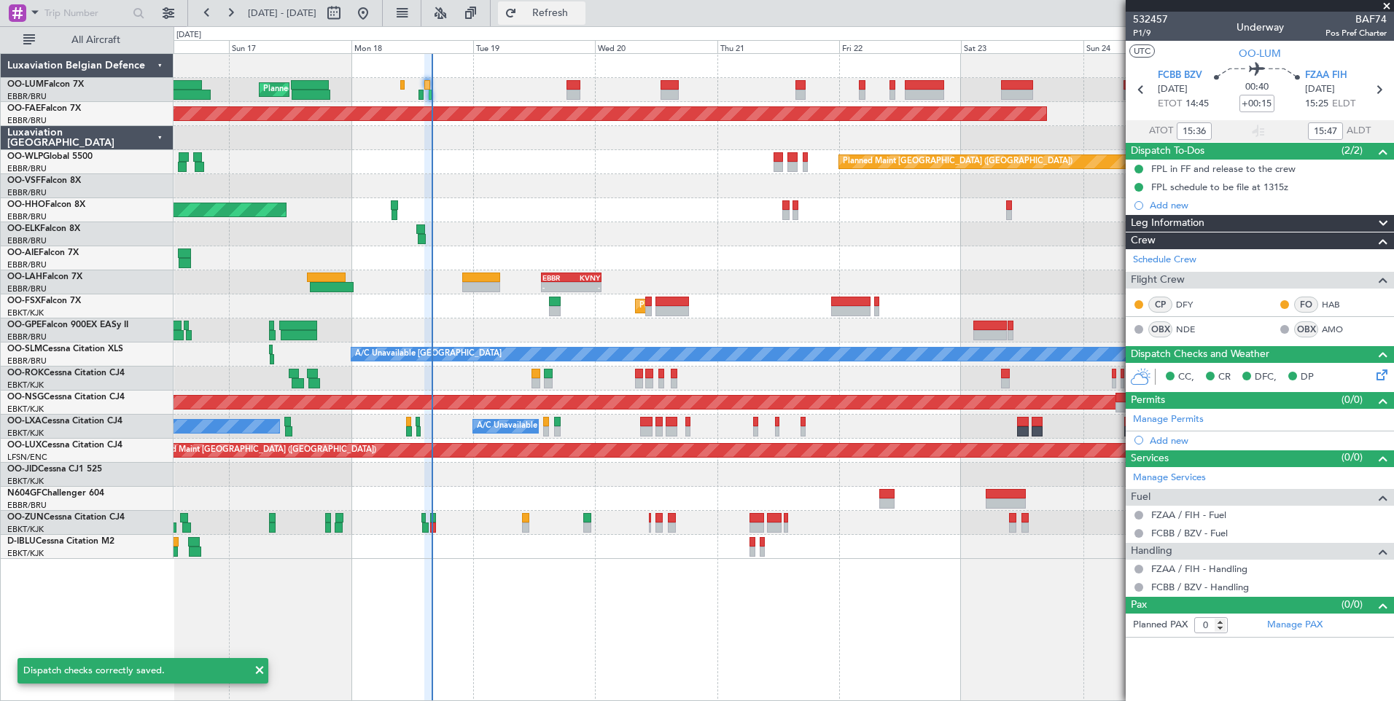
click at [574, 1] on button "Refresh" at bounding box center [541, 12] width 87 height 23
click at [399, 80] on div "Planned Maint [GEOGRAPHIC_DATA] ([GEOGRAPHIC_DATA] National)" at bounding box center [782, 90] width 1219 height 24
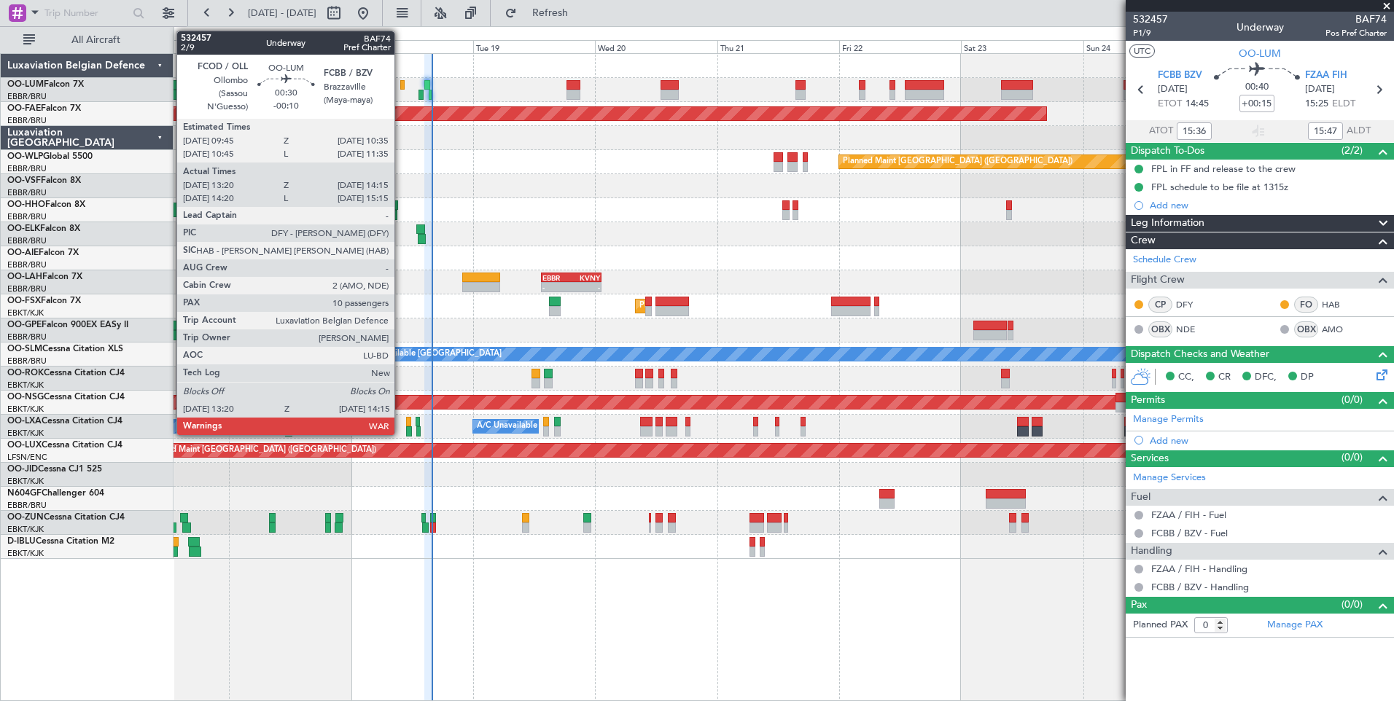
click at [400, 81] on div at bounding box center [402, 85] width 4 height 10
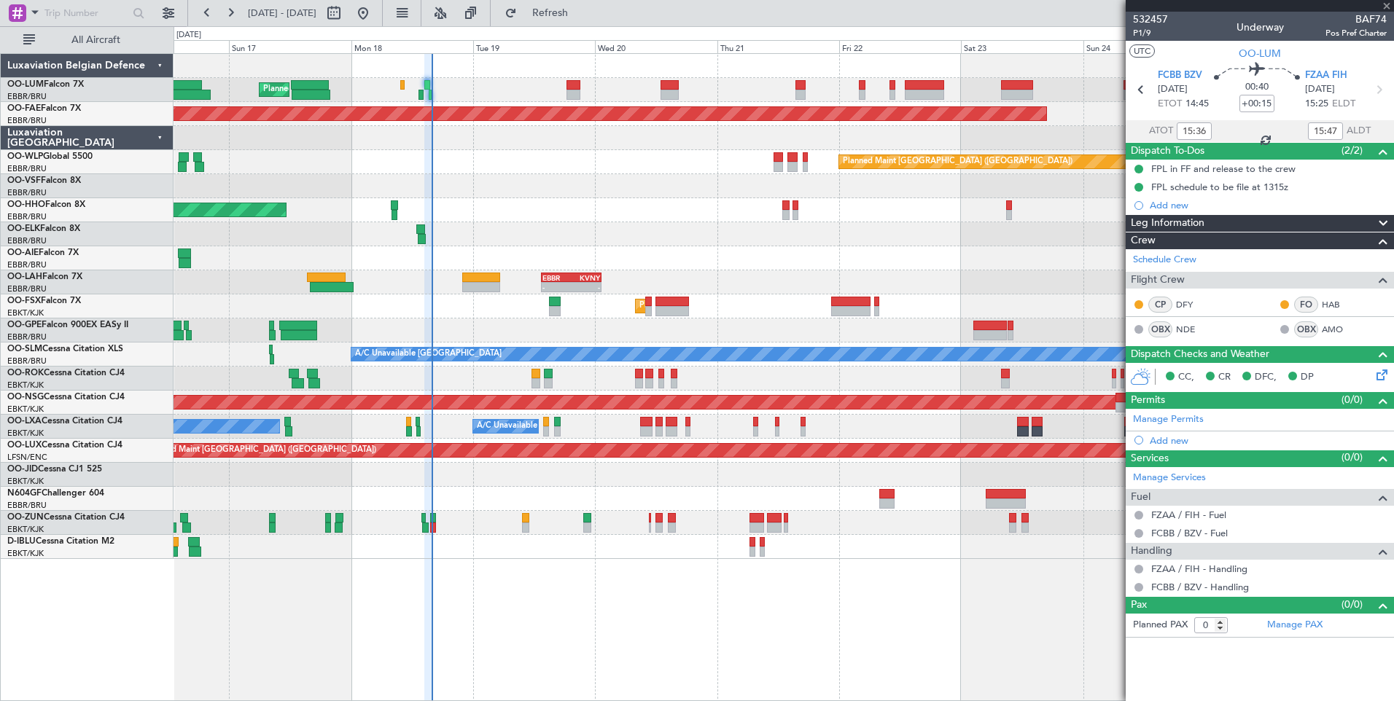
type input "-00:10"
type input "13:30"
type input "14:05"
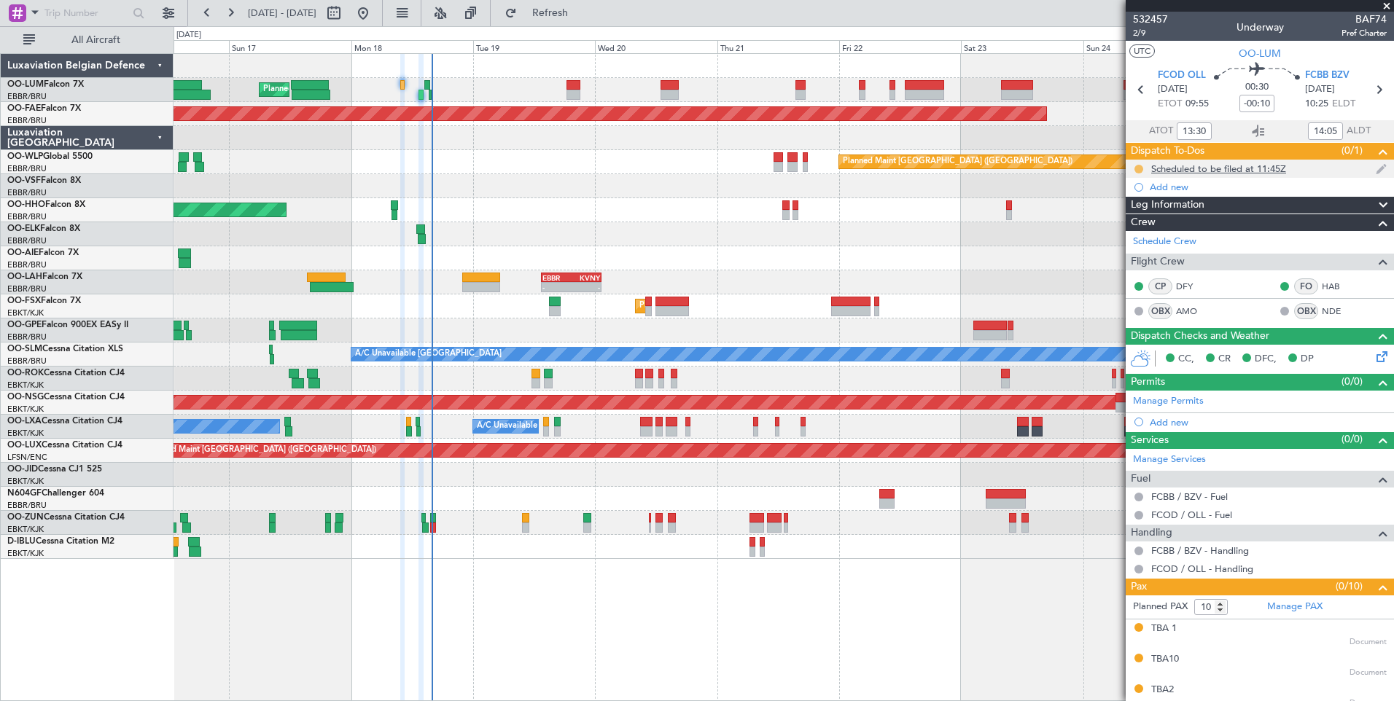
click at [1139, 168] on button at bounding box center [1138, 169] width 9 height 9
click at [1120, 227] on span "Completed" at bounding box center [1144, 233] width 48 height 15
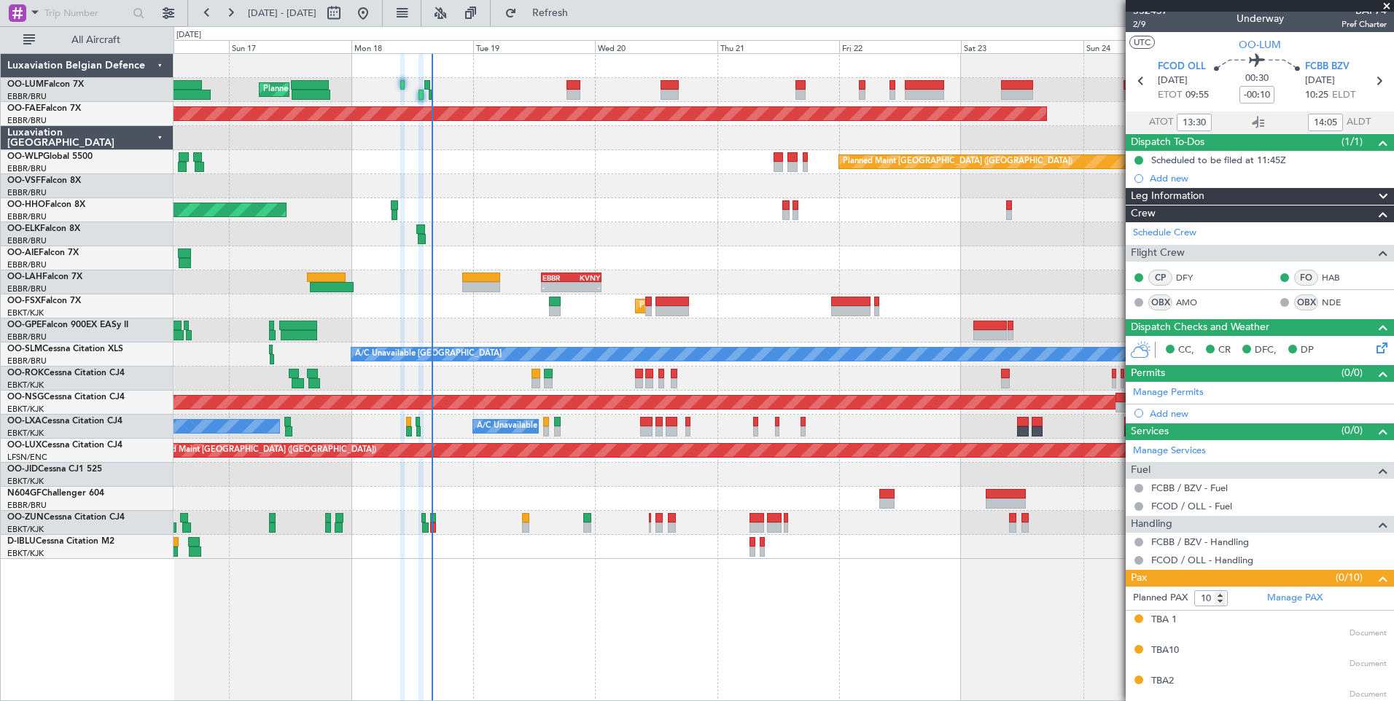
scroll to position [0, 0]
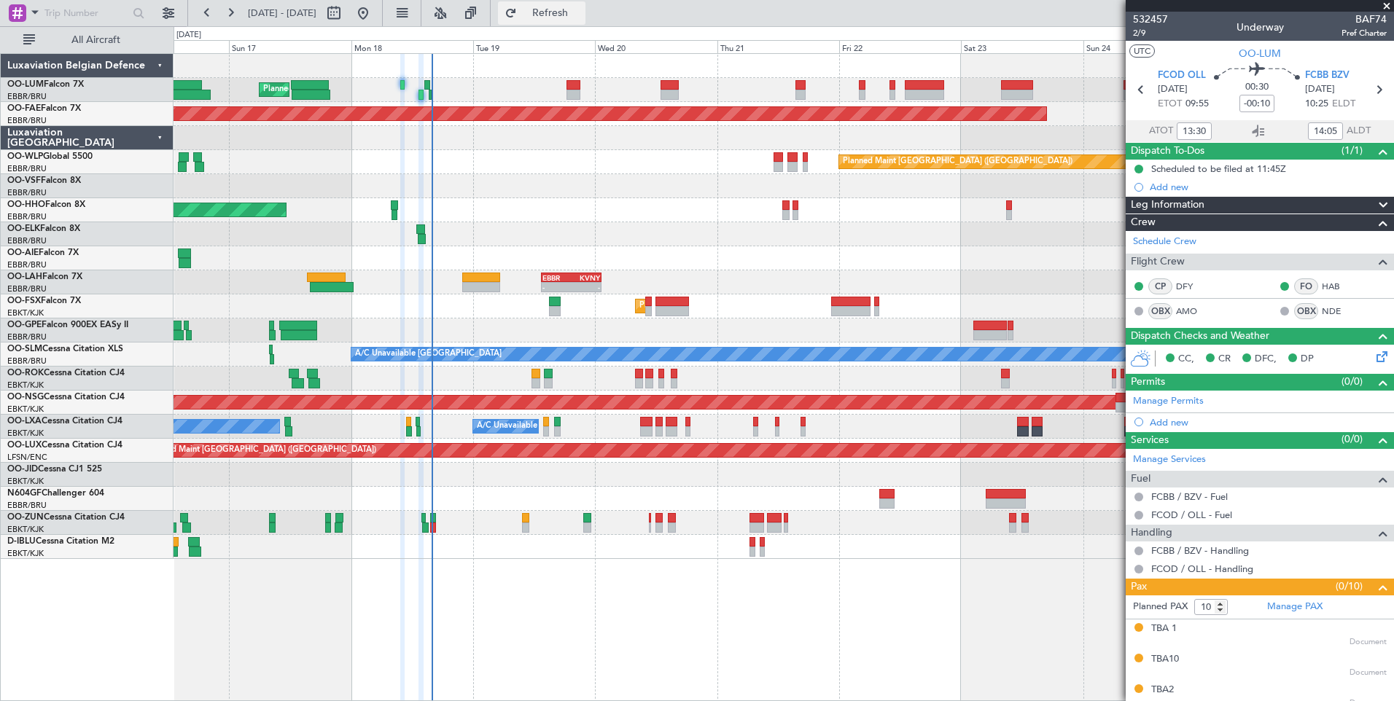
click at [585, 20] on button "Refresh" at bounding box center [541, 12] width 87 height 23
click at [1384, 7] on div at bounding box center [1259, 6] width 268 height 12
click at [1383, 4] on span at bounding box center [1386, 6] width 15 height 13
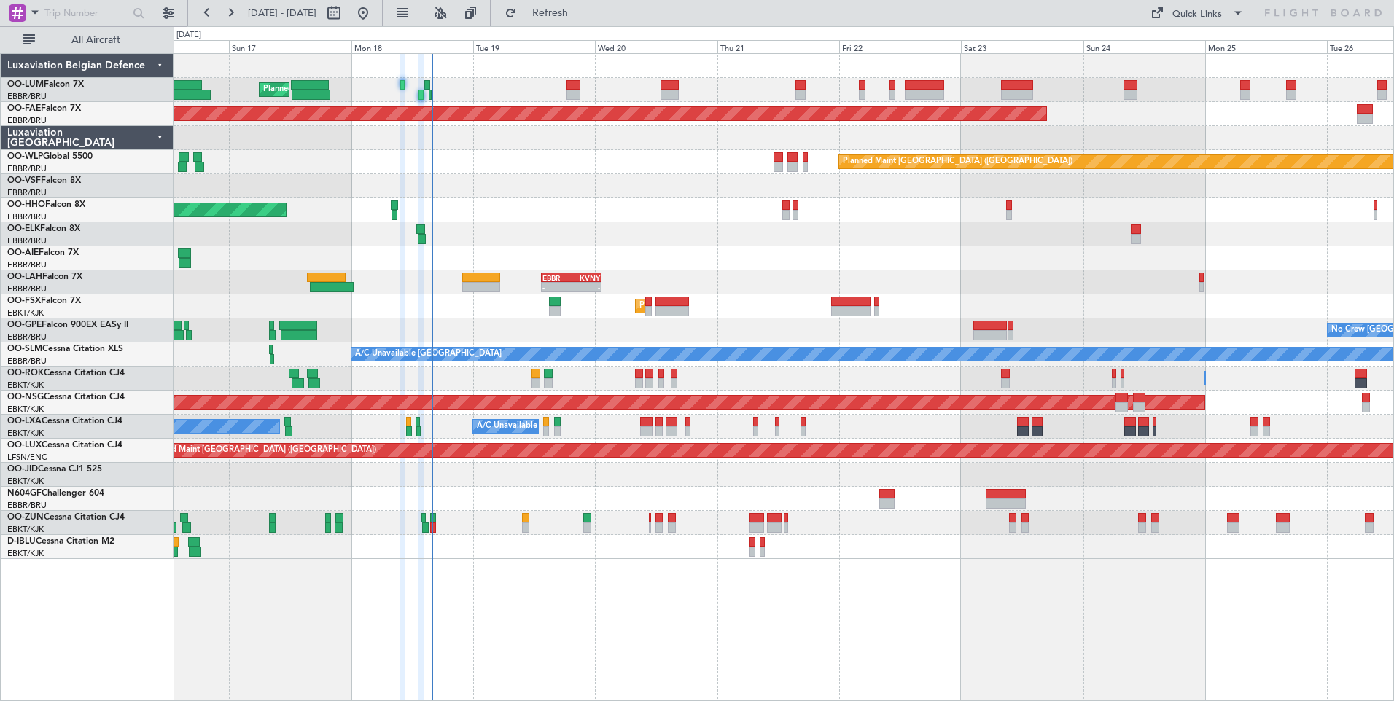
type input "0"
click at [585, 5] on button "Refresh" at bounding box center [541, 12] width 87 height 23
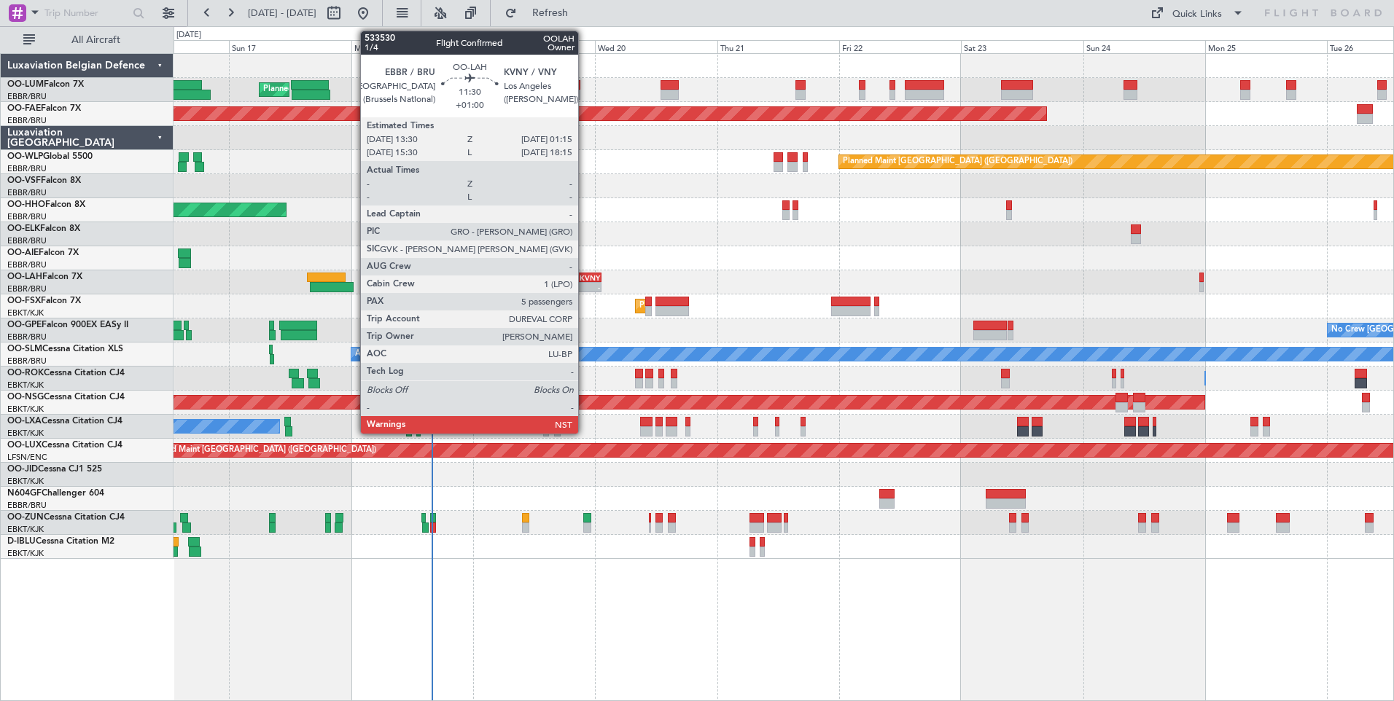
click at [585, 277] on div "KVNY" at bounding box center [585, 277] width 28 height 9
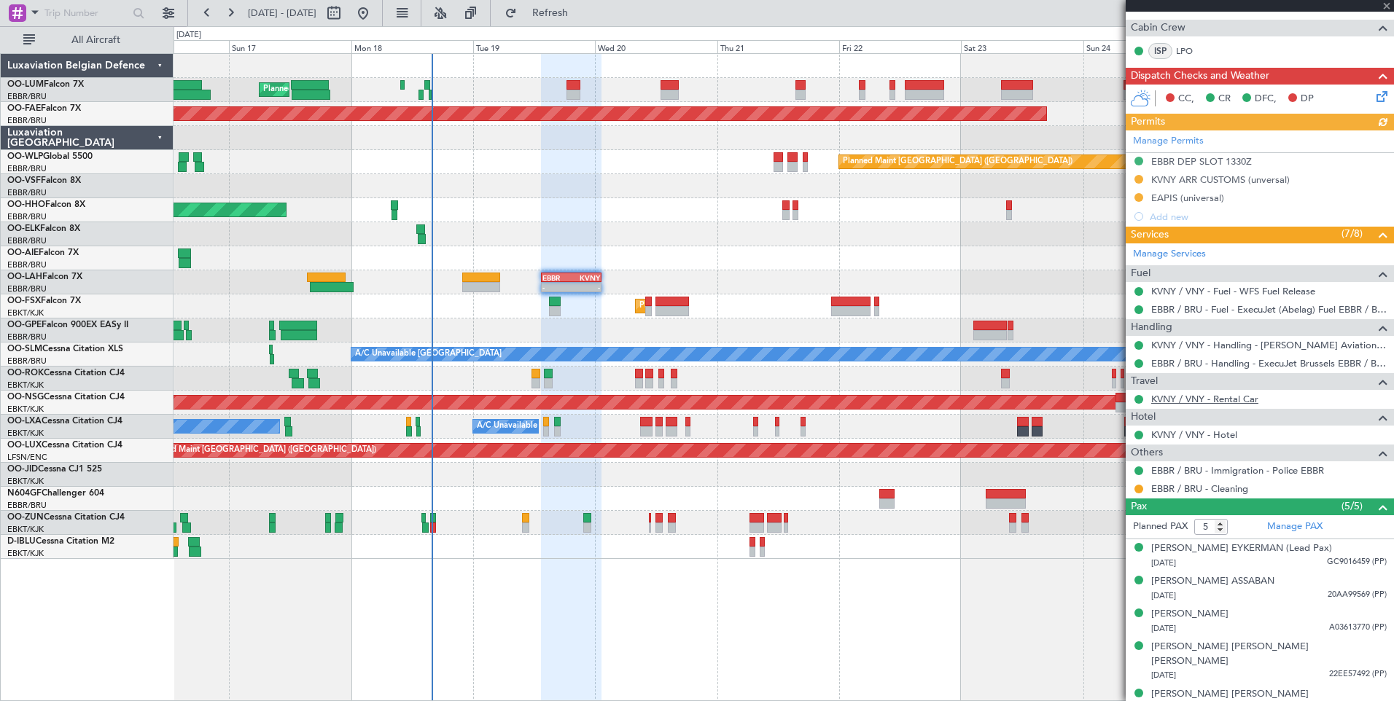
scroll to position [284, 0]
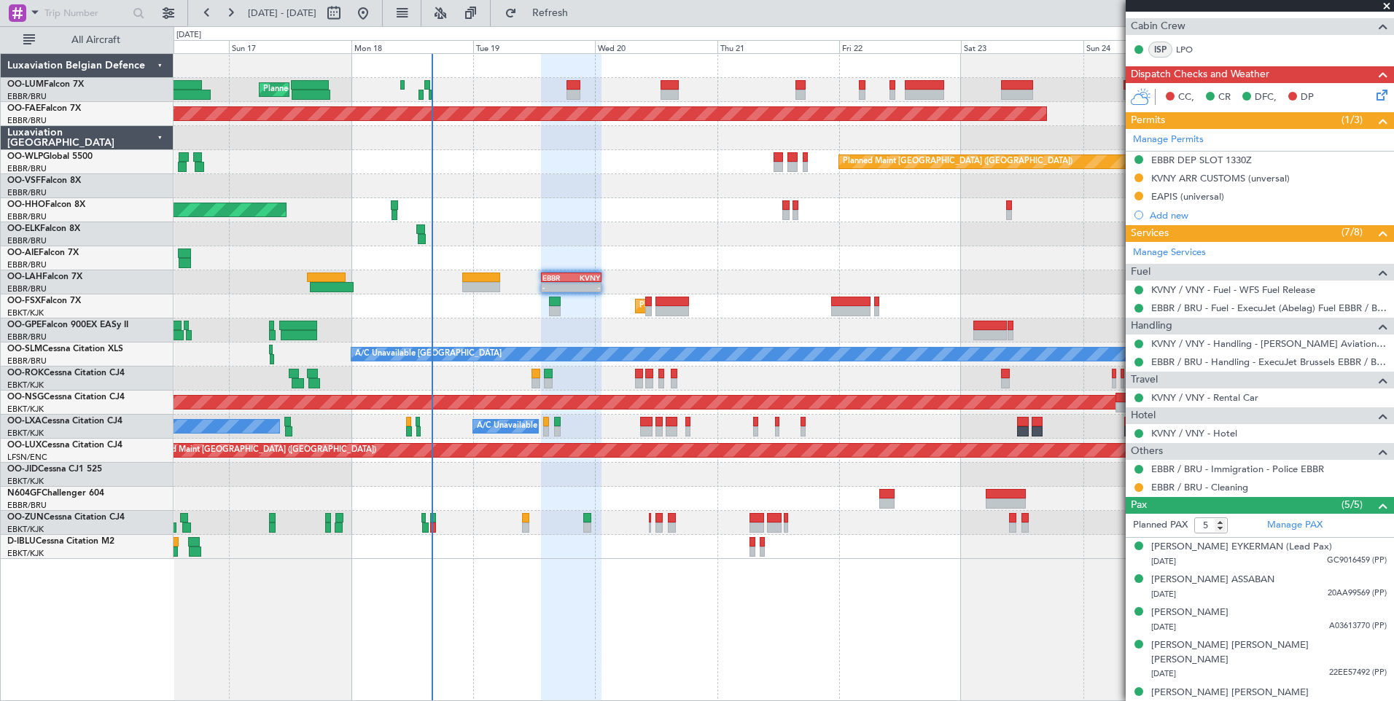
drag, startPoint x: 1138, startPoint y: 178, endPoint x: 1136, endPoint y: 218, distance: 40.1
click at [1138, 177] on button at bounding box center [1138, 177] width 9 height 9
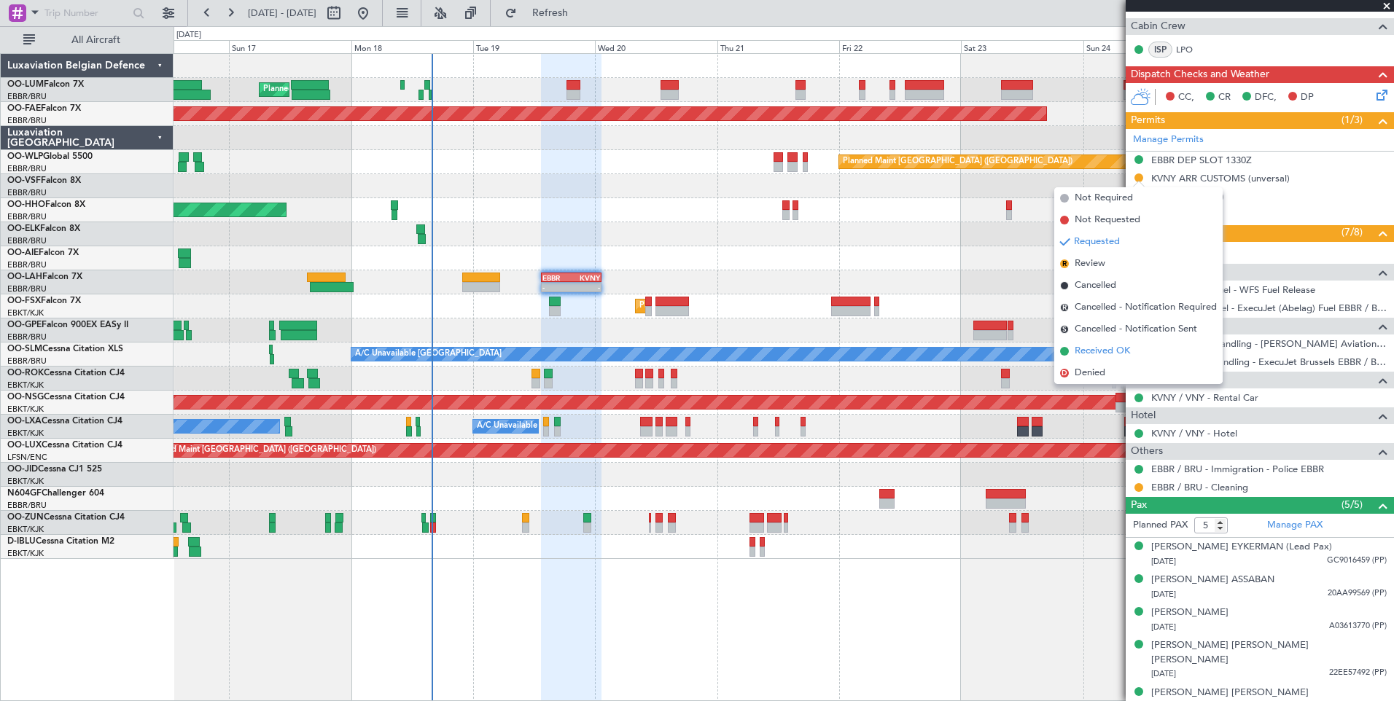
click at [1100, 343] on li "Received OK" at bounding box center [1138, 351] width 168 height 22
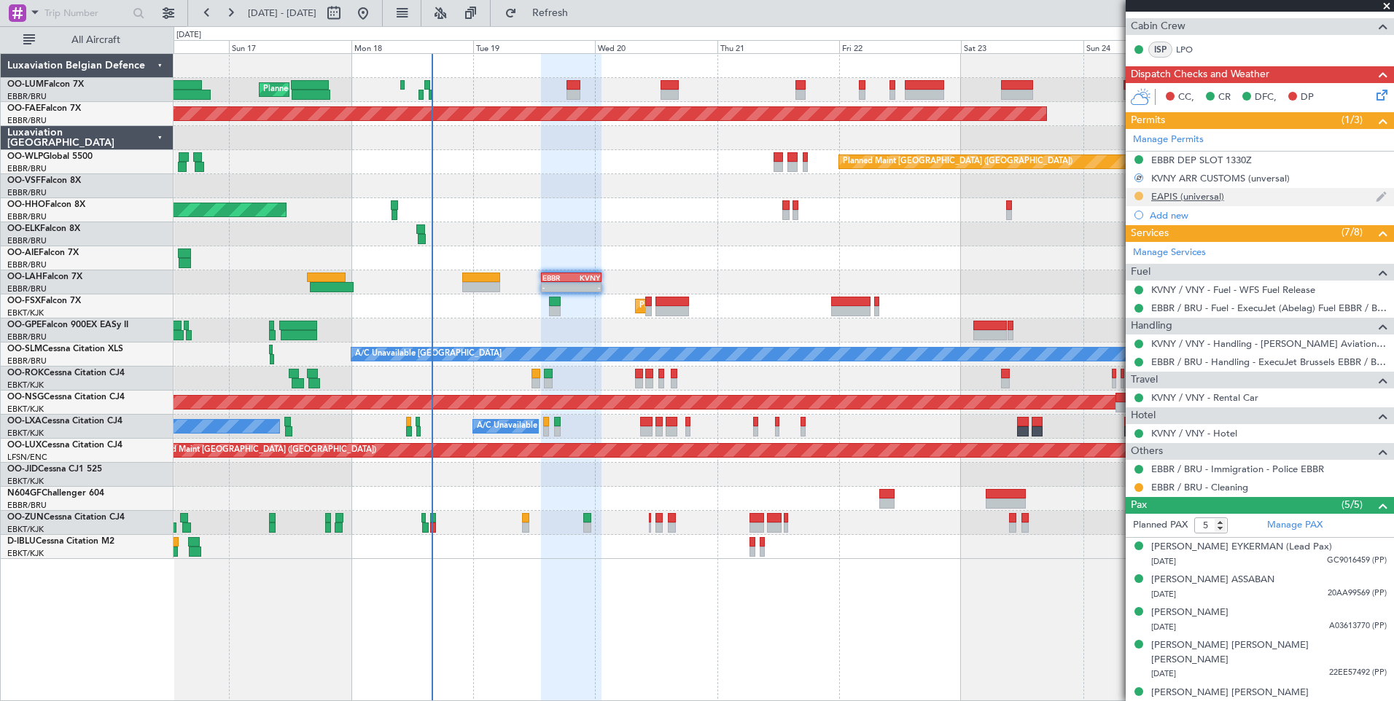
click at [1138, 193] on button at bounding box center [1138, 196] width 9 height 9
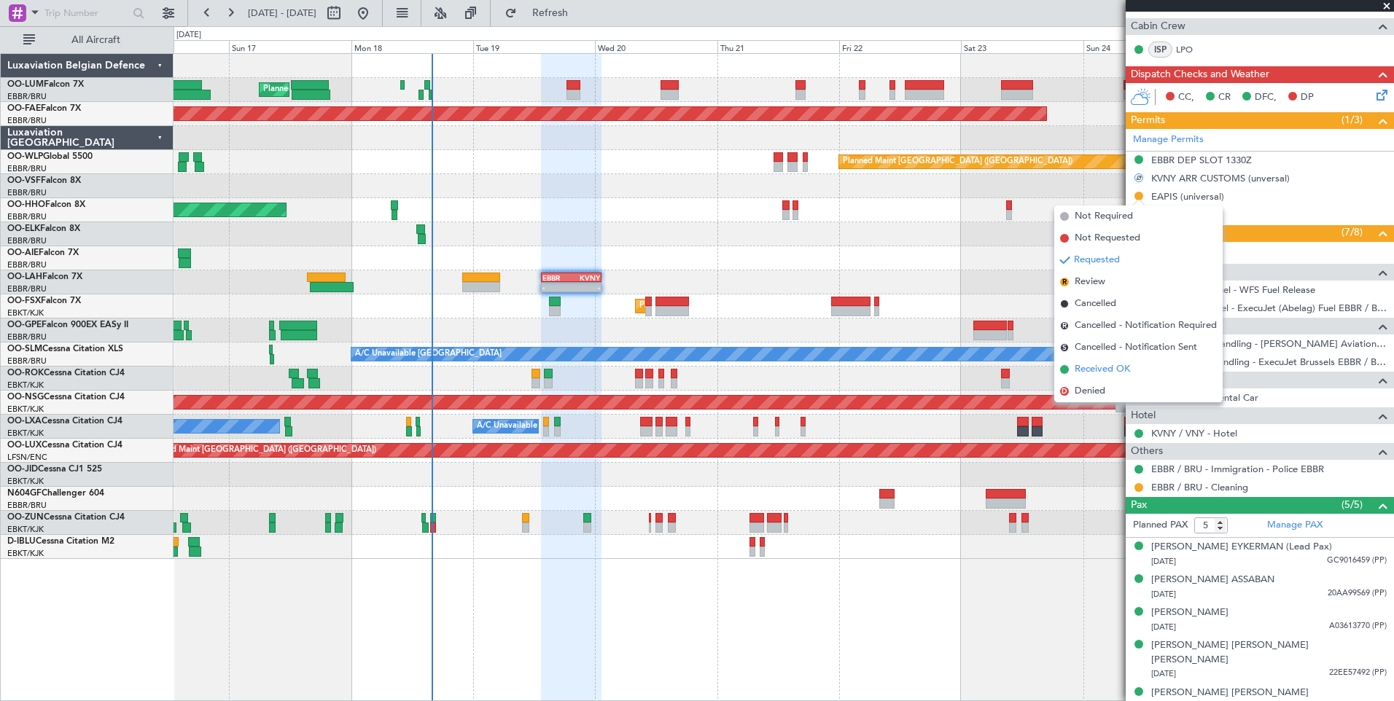
click at [1093, 369] on span "Received OK" at bounding box center [1101, 369] width 55 height 15
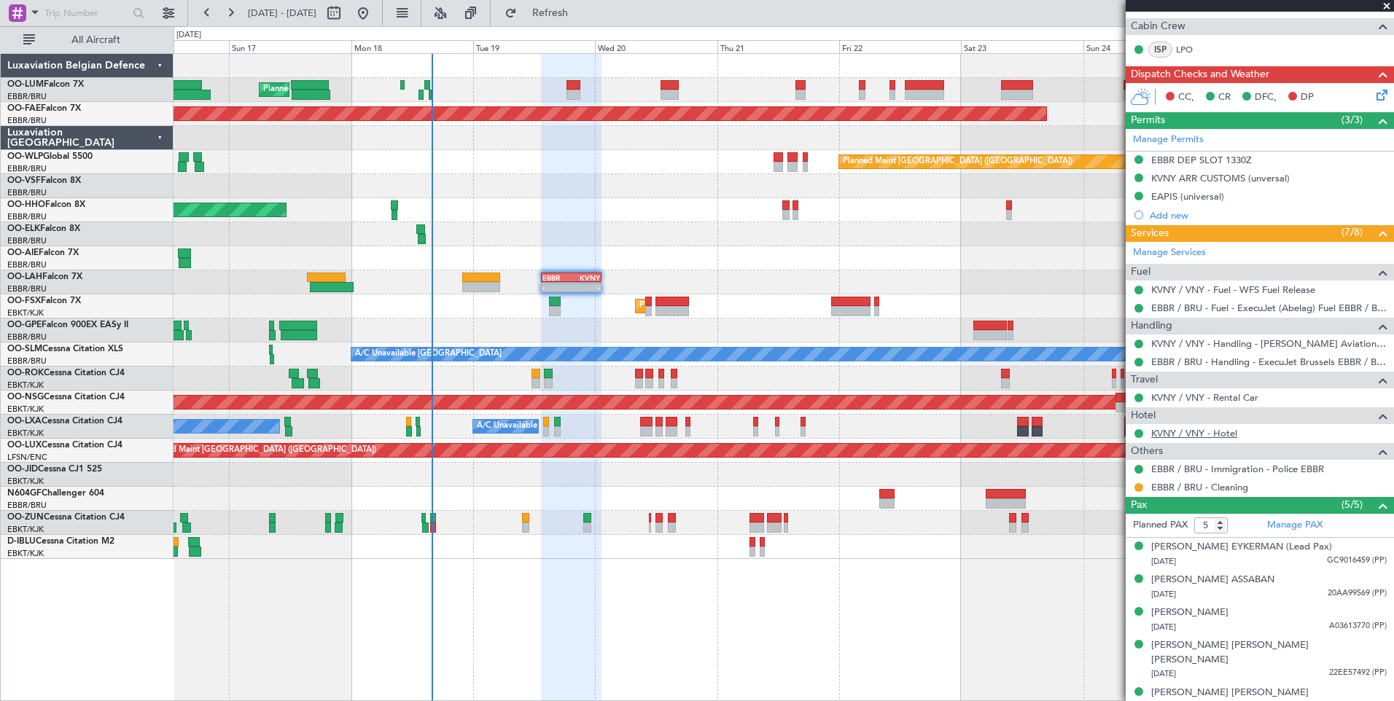
click at [1218, 437] on link "KVNY / VNY - Hotel" at bounding box center [1194, 433] width 86 height 12
click at [581, 14] on span "Refresh" at bounding box center [550, 13] width 61 height 10
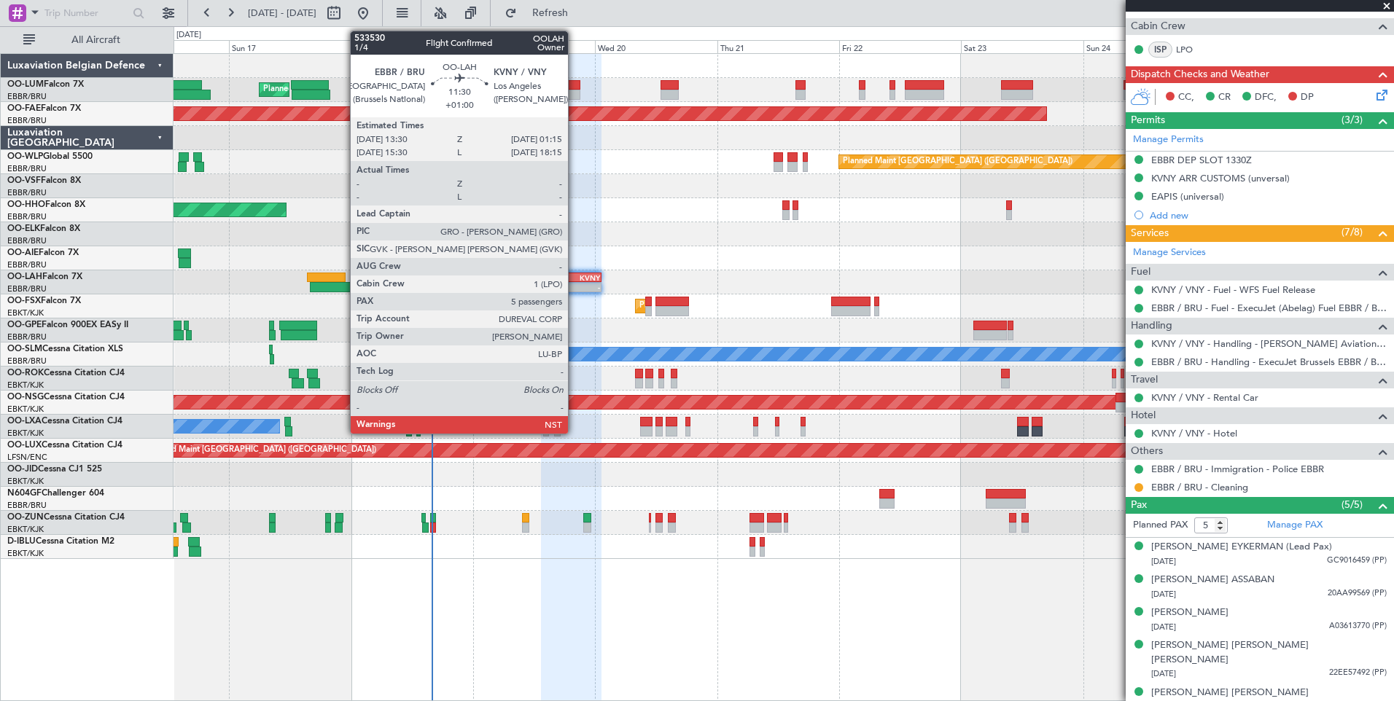
click at [574, 276] on div "KVNY" at bounding box center [585, 277] width 28 height 9
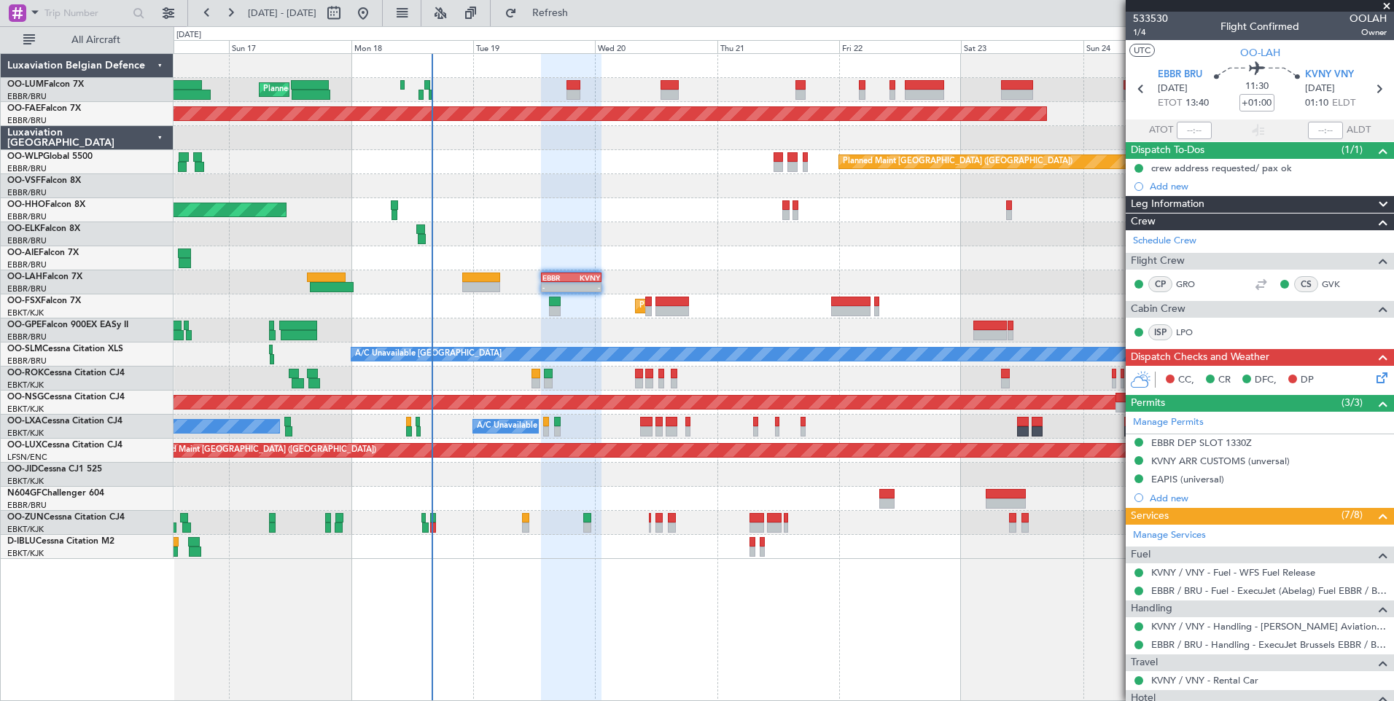
scroll to position [0, 0]
click at [585, 7] on button "Refresh" at bounding box center [541, 12] width 87 height 23
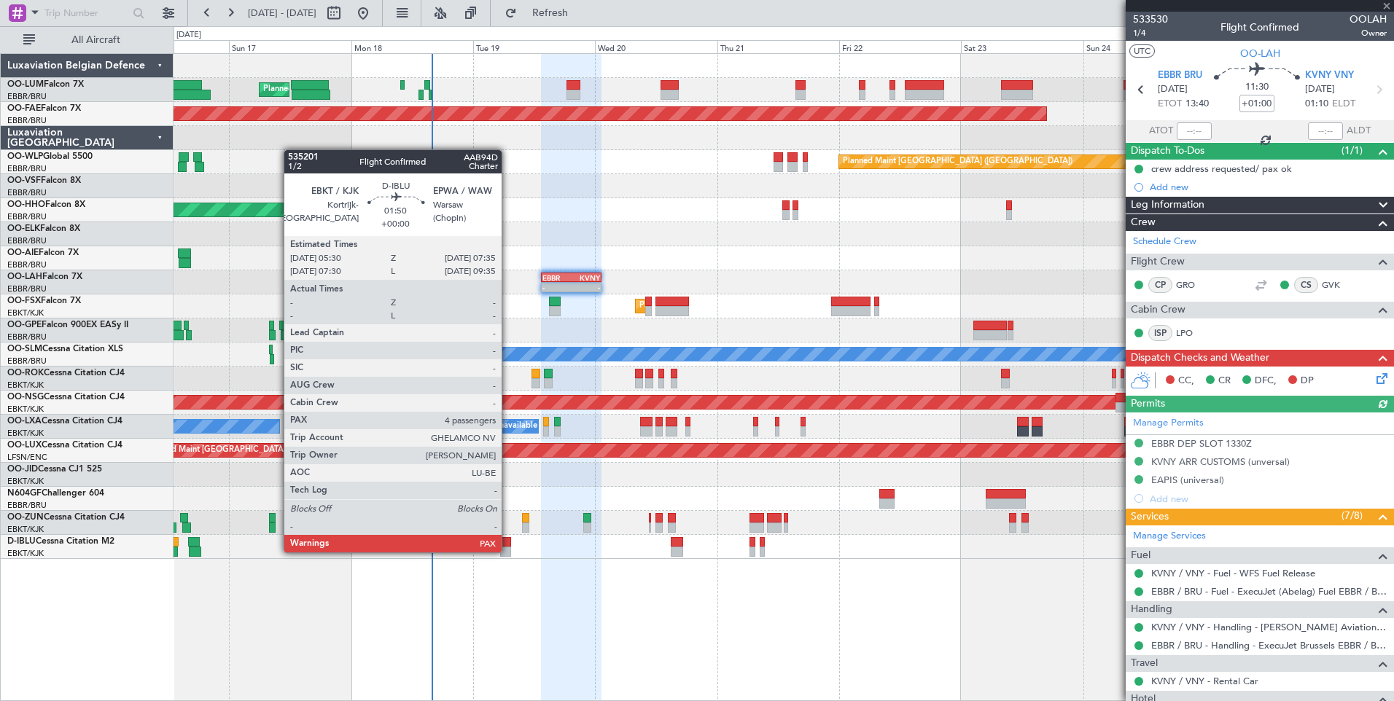
click at [508, 551] on div at bounding box center [505, 552] width 11 height 10
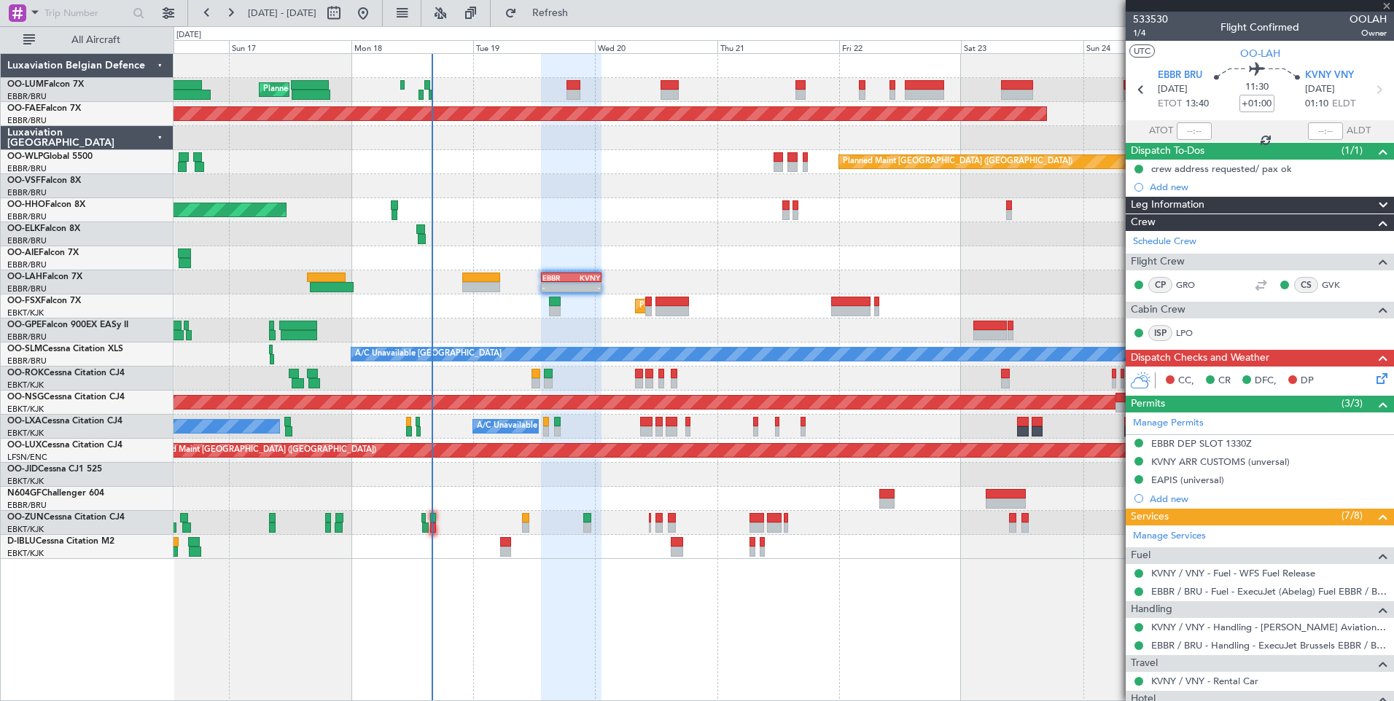
type input "4"
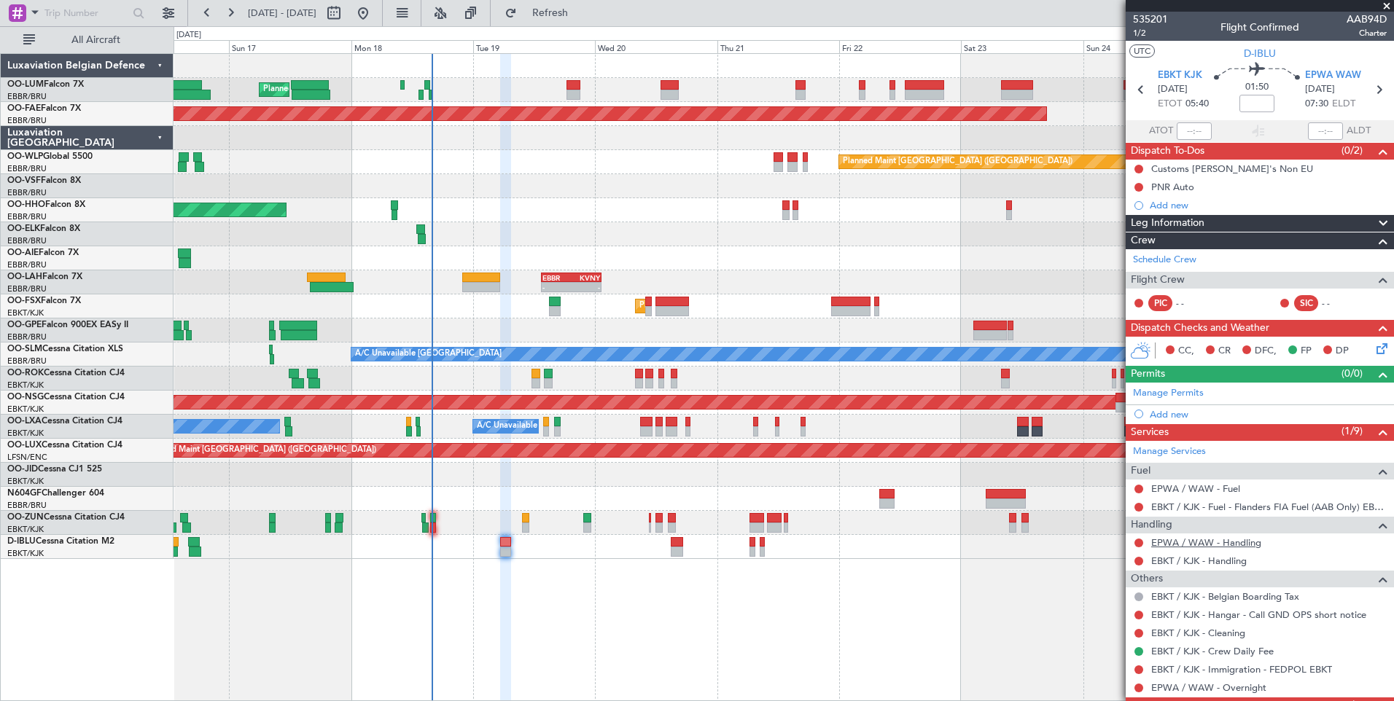
click at [1238, 546] on link "EPWA / WAW - Handling" at bounding box center [1206, 542] width 110 height 12
click at [1248, 540] on link "EPWA / WAW - Handling" at bounding box center [1206, 542] width 110 height 12
click at [1238, 544] on link "EPWA / WAW - Handling" at bounding box center [1206, 542] width 110 height 12
click at [585, 21] on button "Refresh" at bounding box center [541, 12] width 87 height 23
click at [576, 15] on span "Refresh" at bounding box center [550, 13] width 61 height 10
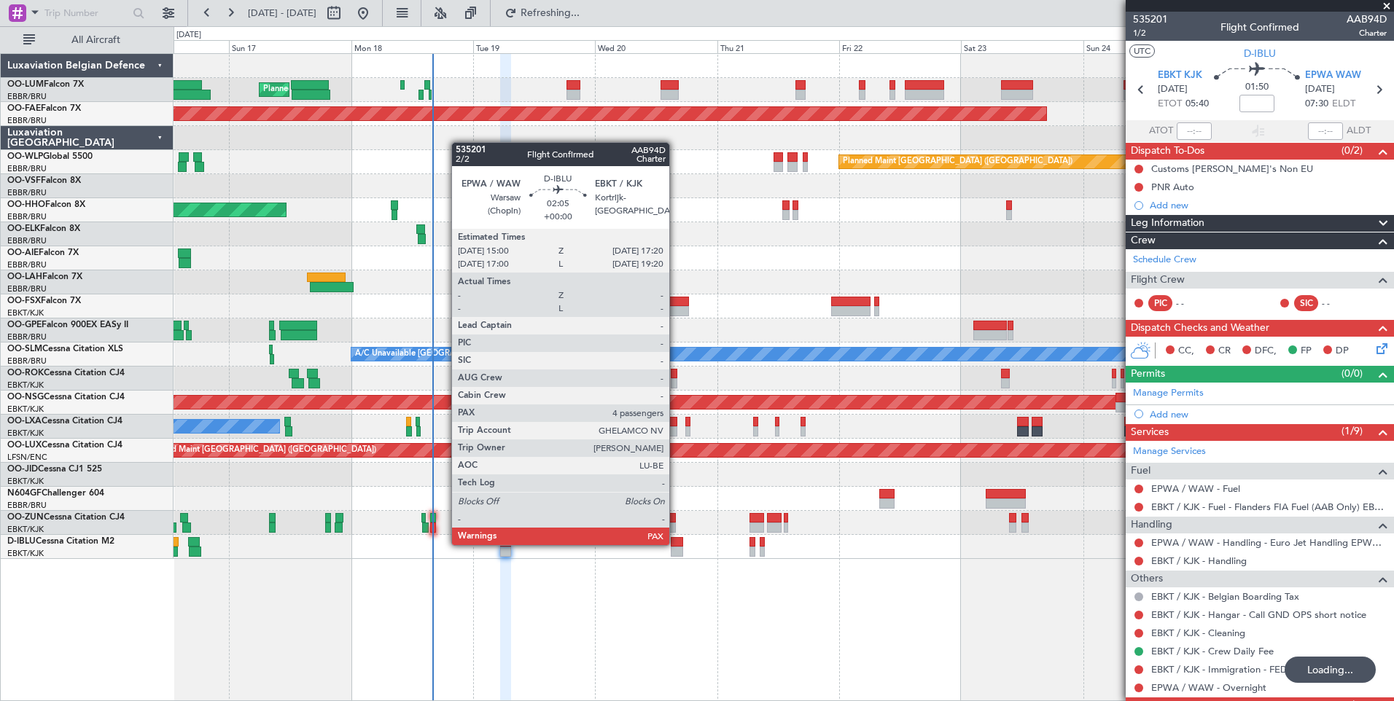
click at [675, 544] on div at bounding box center [677, 542] width 12 height 10
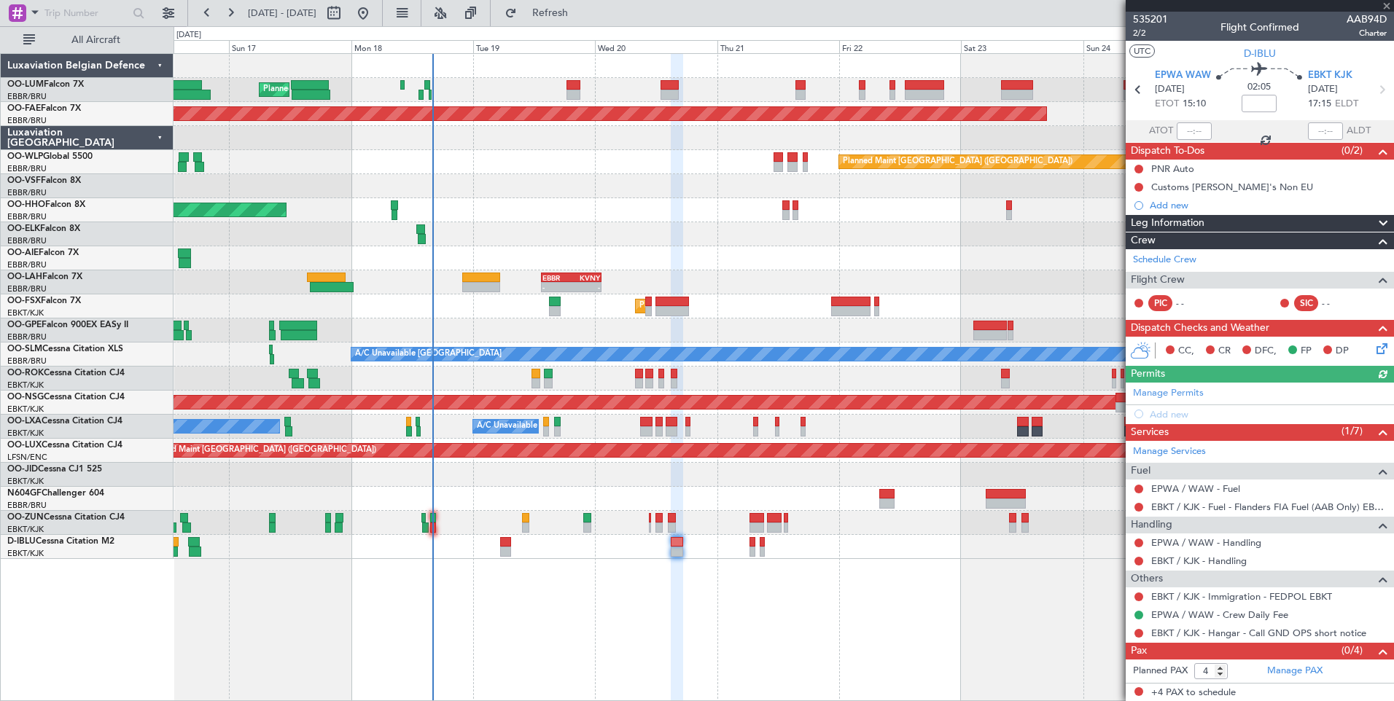
click at [1254, 543] on div "Incomplete" at bounding box center [1254, 543] width 0 height 0
click at [1230, 544] on link "EPWA / WAW - Handling" at bounding box center [1206, 542] width 110 height 12
click at [585, 21] on button "Refresh" at bounding box center [541, 12] width 87 height 23
click at [1200, 485] on link "EPWA / WAW - Fuel" at bounding box center [1195, 489] width 89 height 12
click at [581, 15] on span "Refresh" at bounding box center [550, 13] width 61 height 10
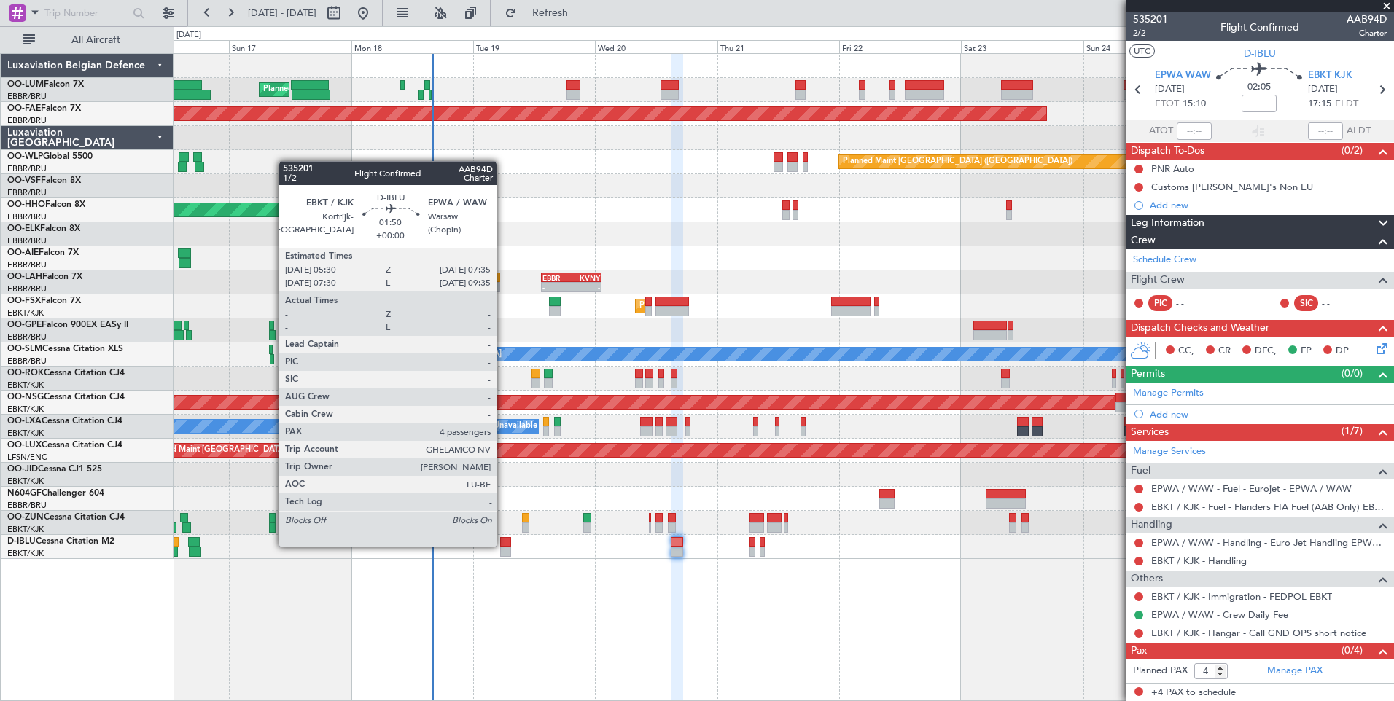
click at [503, 545] on div at bounding box center [505, 542] width 11 height 10
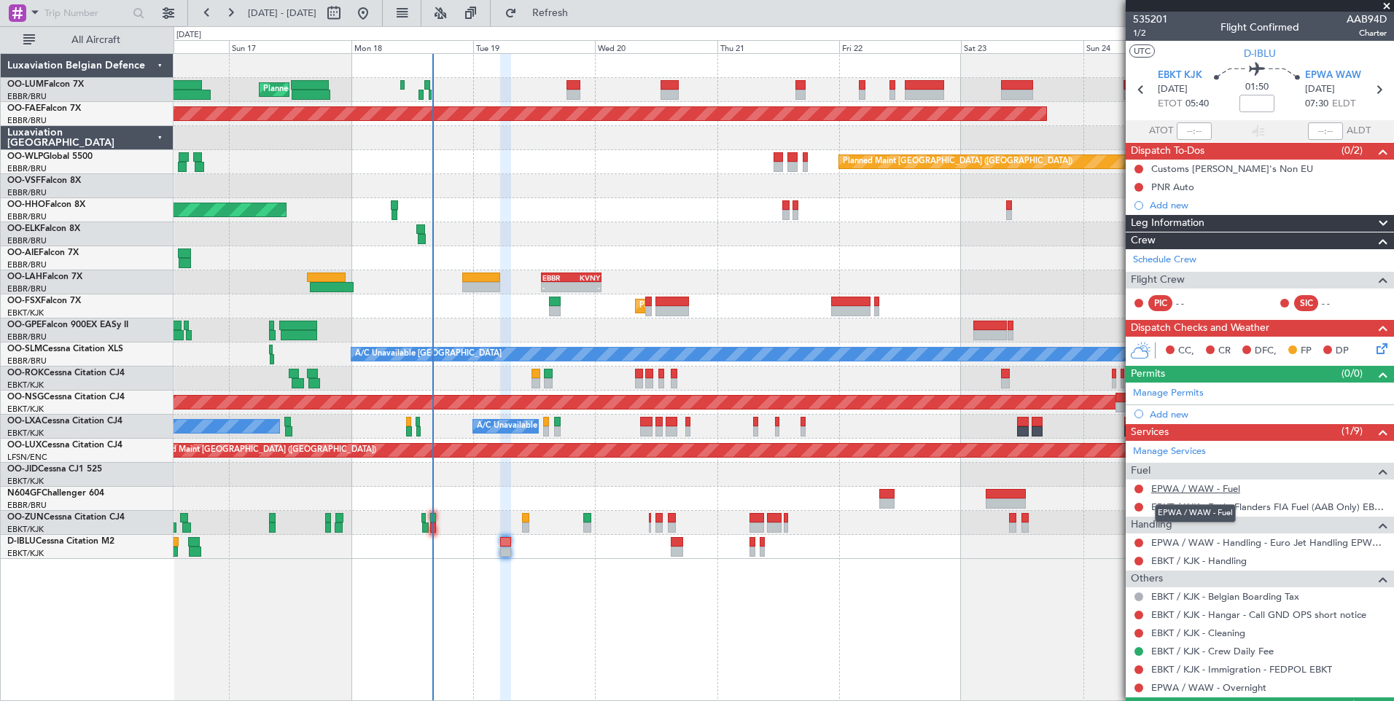
click at [1205, 489] on link "EPWA / WAW - Fuel" at bounding box center [1195, 489] width 89 height 12
click at [558, 18] on button "Refresh" at bounding box center [541, 12] width 87 height 23
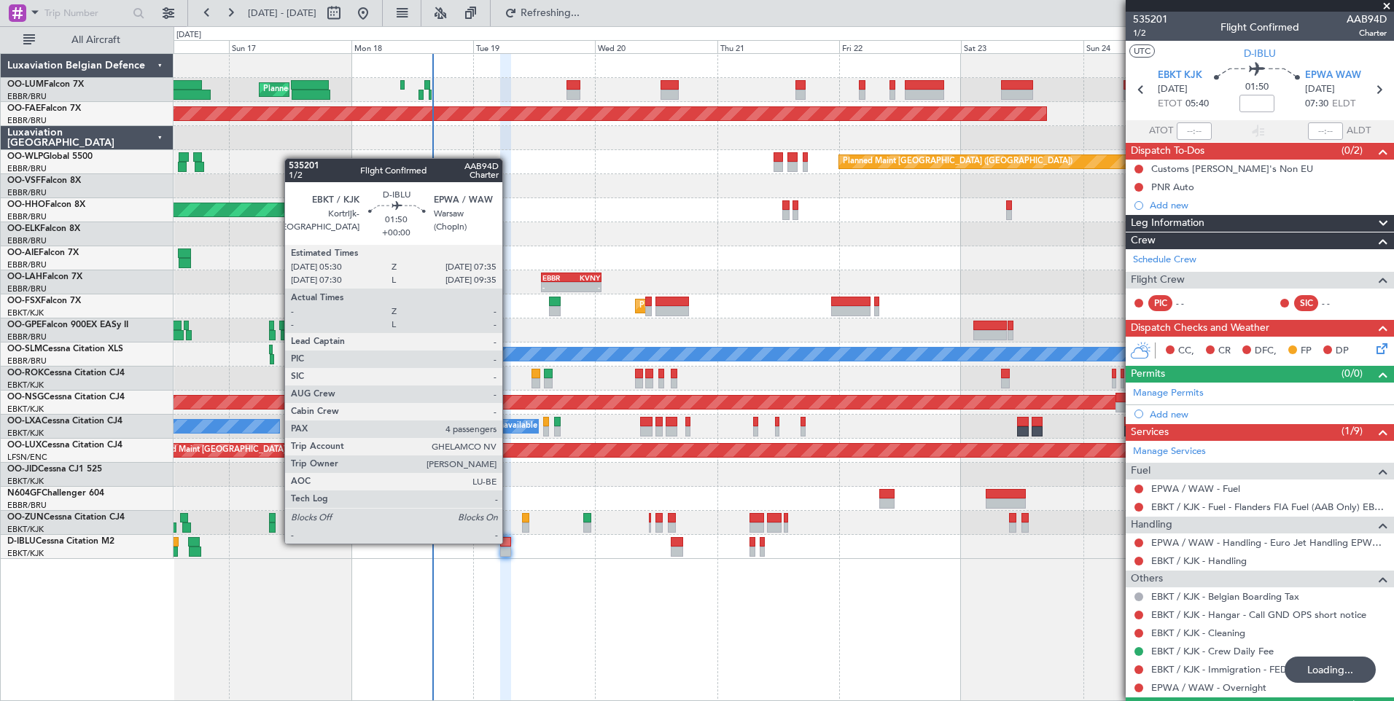
click at [507, 542] on div at bounding box center [505, 542] width 11 height 10
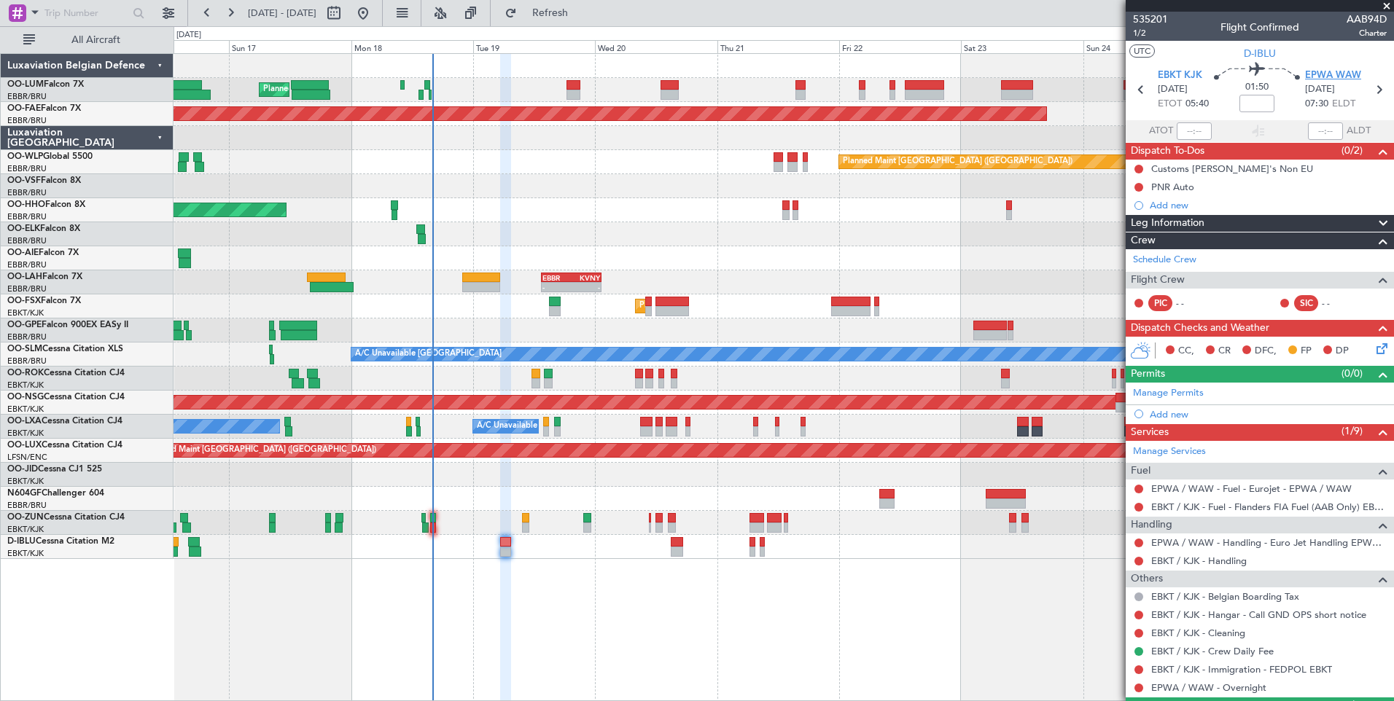
click at [1331, 74] on span "EPWA WAW" at bounding box center [1333, 76] width 56 height 15
click at [581, 9] on span "Refresh" at bounding box center [550, 13] width 61 height 10
click at [501, 543] on div at bounding box center [505, 542] width 11 height 10
click at [1138, 685] on button at bounding box center [1138, 688] width 9 height 9
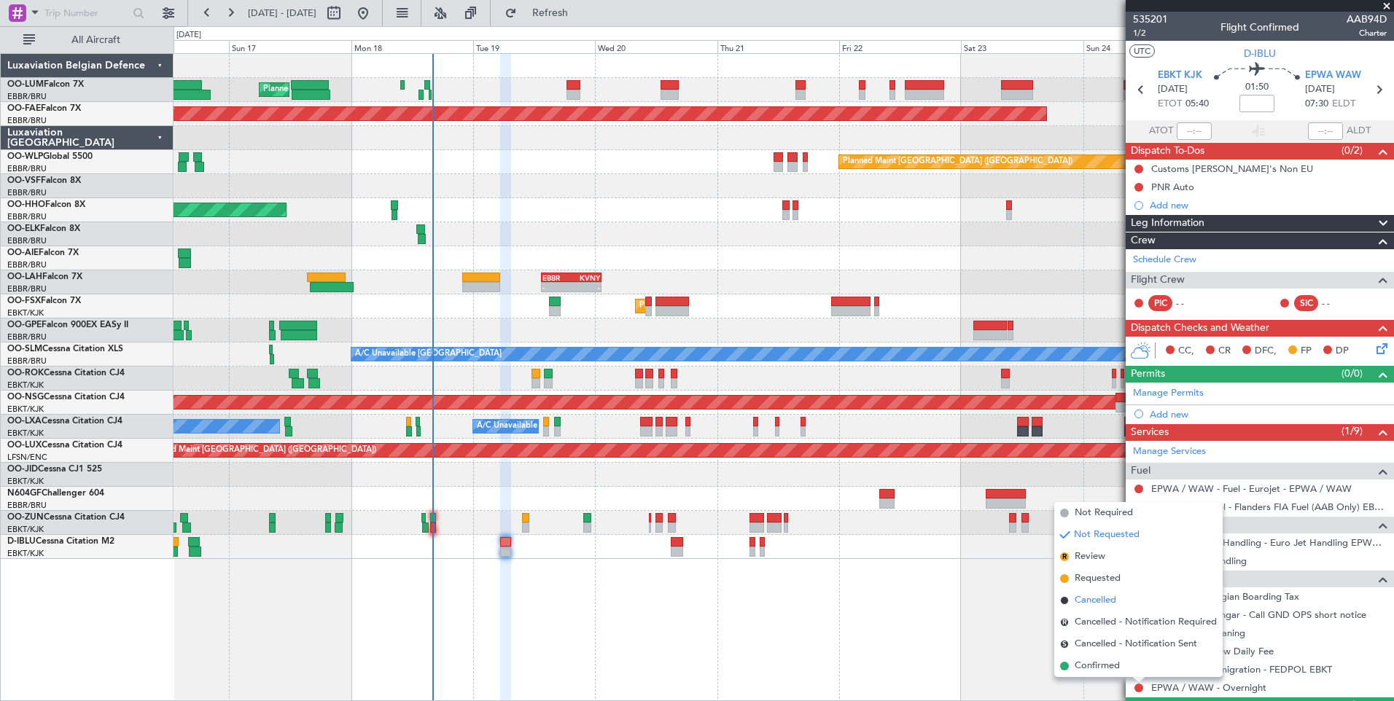
click at [1092, 602] on span "Cancelled" at bounding box center [1095, 600] width 42 height 15
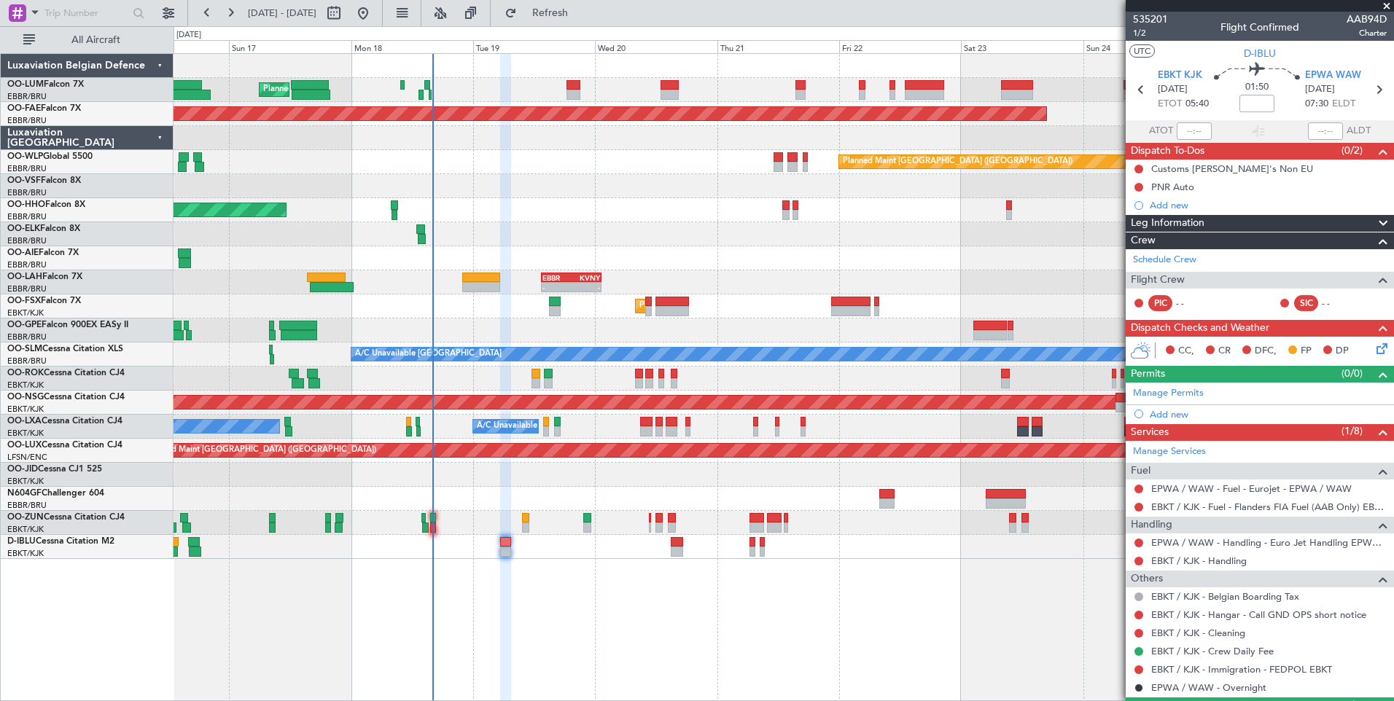
drag, startPoint x: 602, startPoint y: 15, endPoint x: 600, endPoint y: 30, distance: 15.5
click at [581, 15] on span "Refresh" at bounding box center [550, 13] width 61 height 10
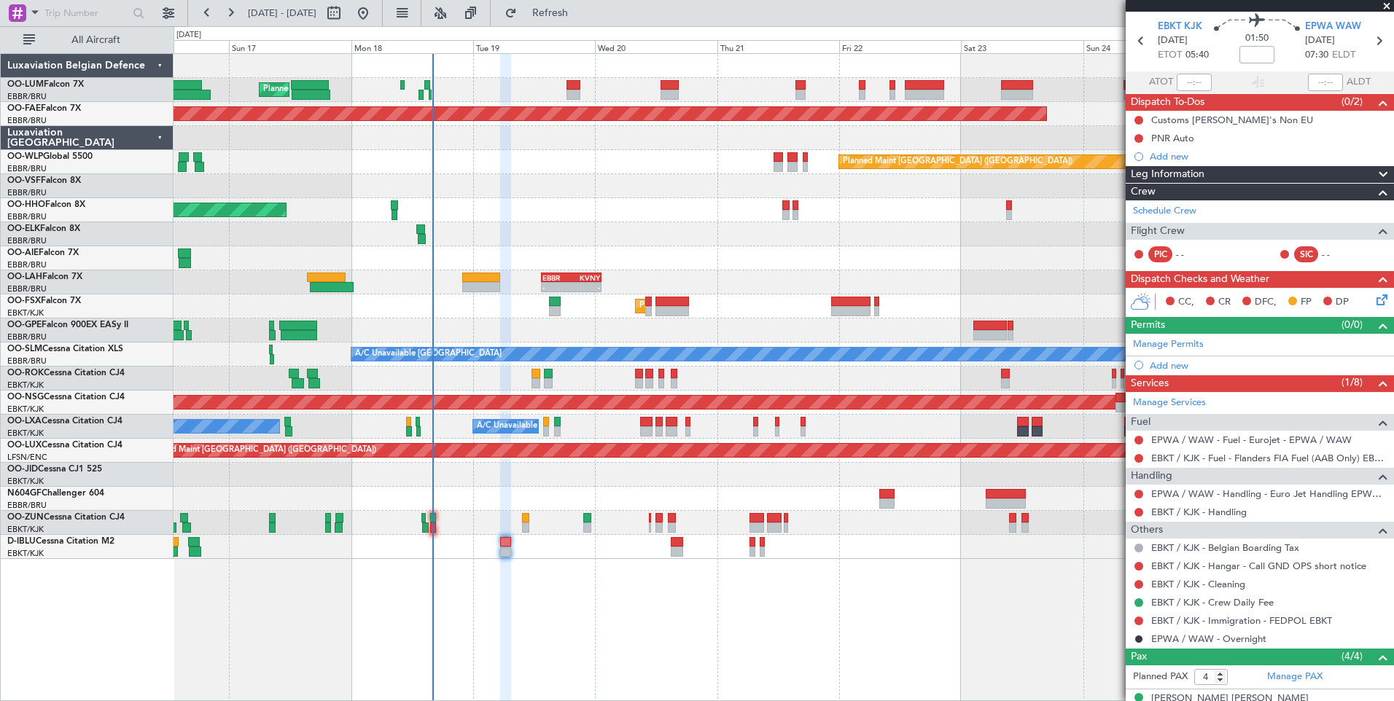
scroll to position [73, 0]
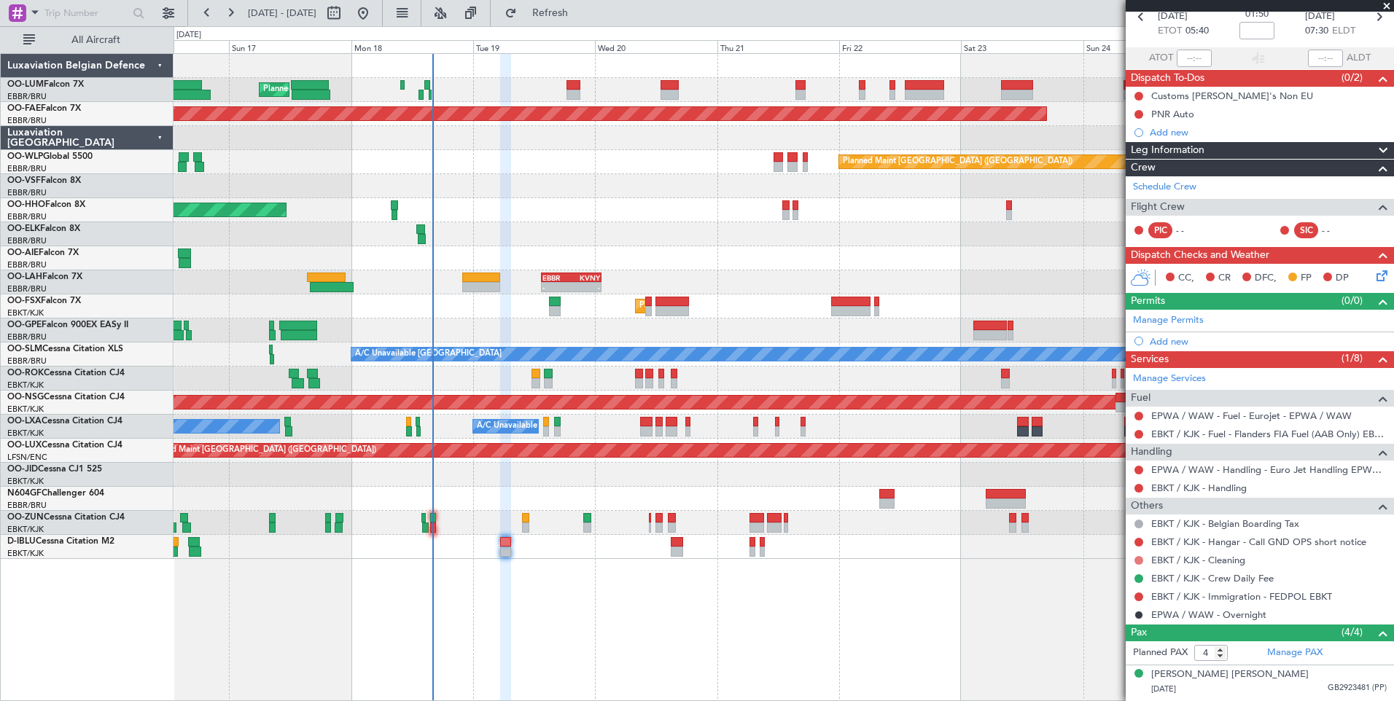
click at [1138, 559] on button at bounding box center [1138, 560] width 9 height 9
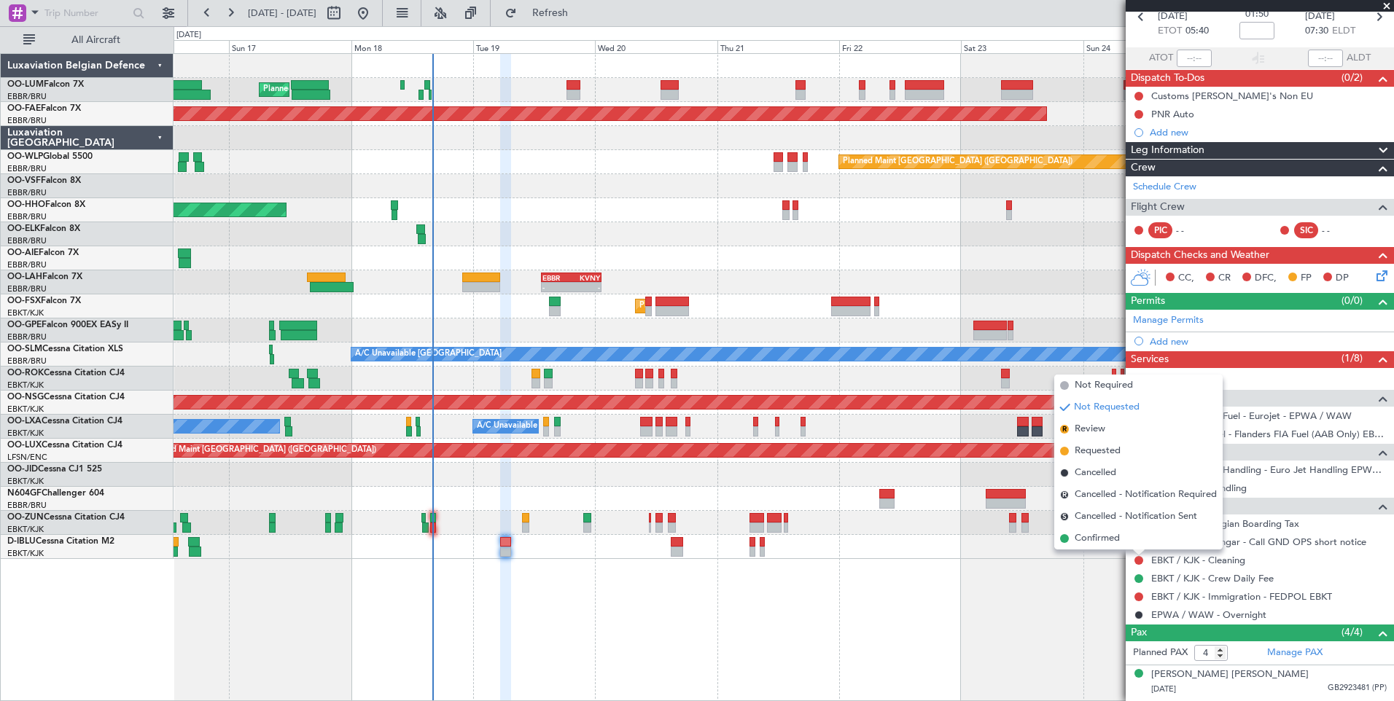
click at [1083, 446] on span "Requested" at bounding box center [1097, 451] width 46 height 15
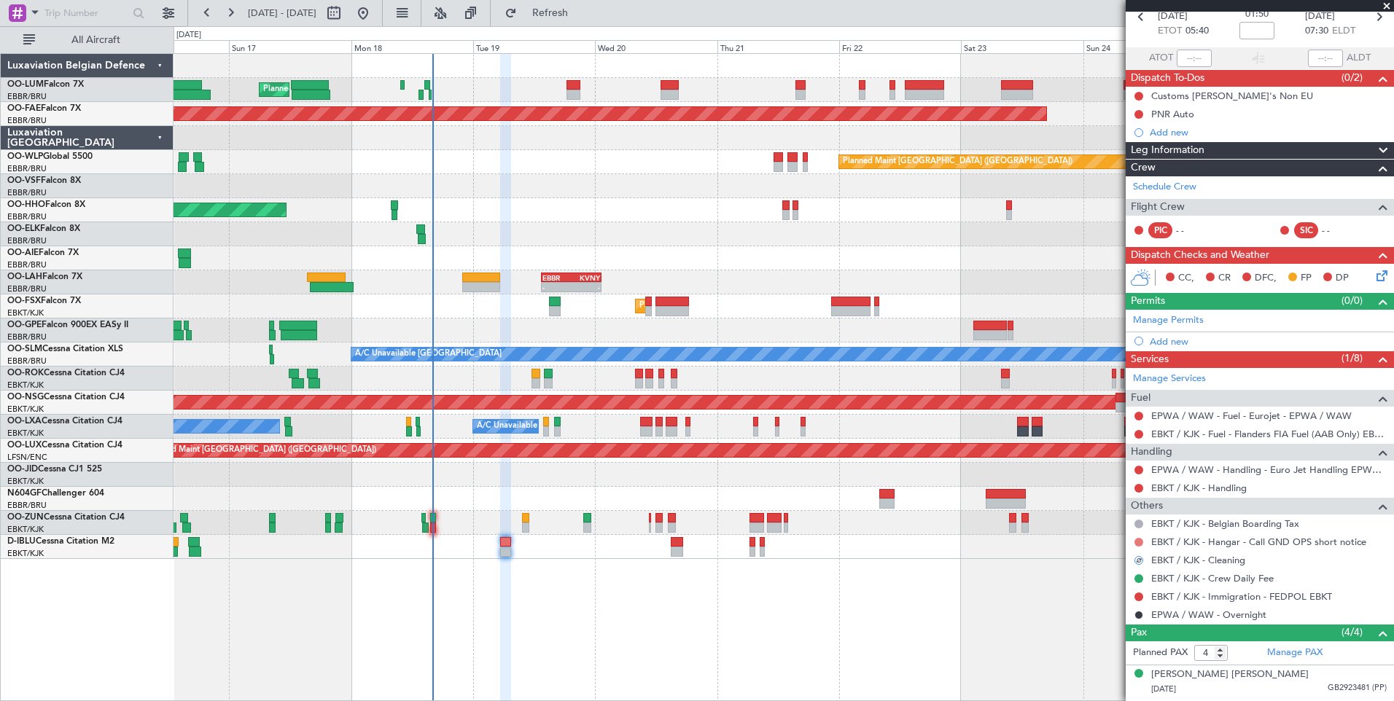
click at [1138, 540] on button at bounding box center [1138, 542] width 9 height 9
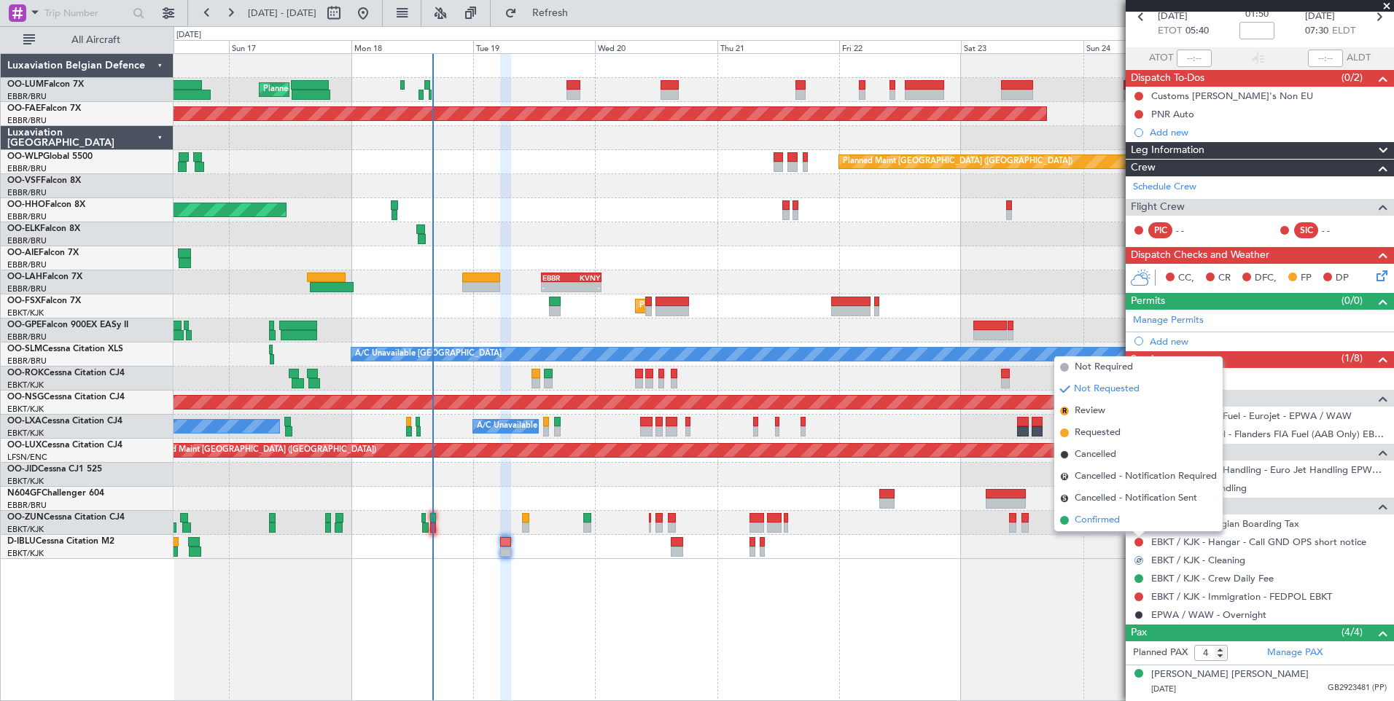
click at [1104, 522] on span "Confirmed" at bounding box center [1096, 520] width 45 height 15
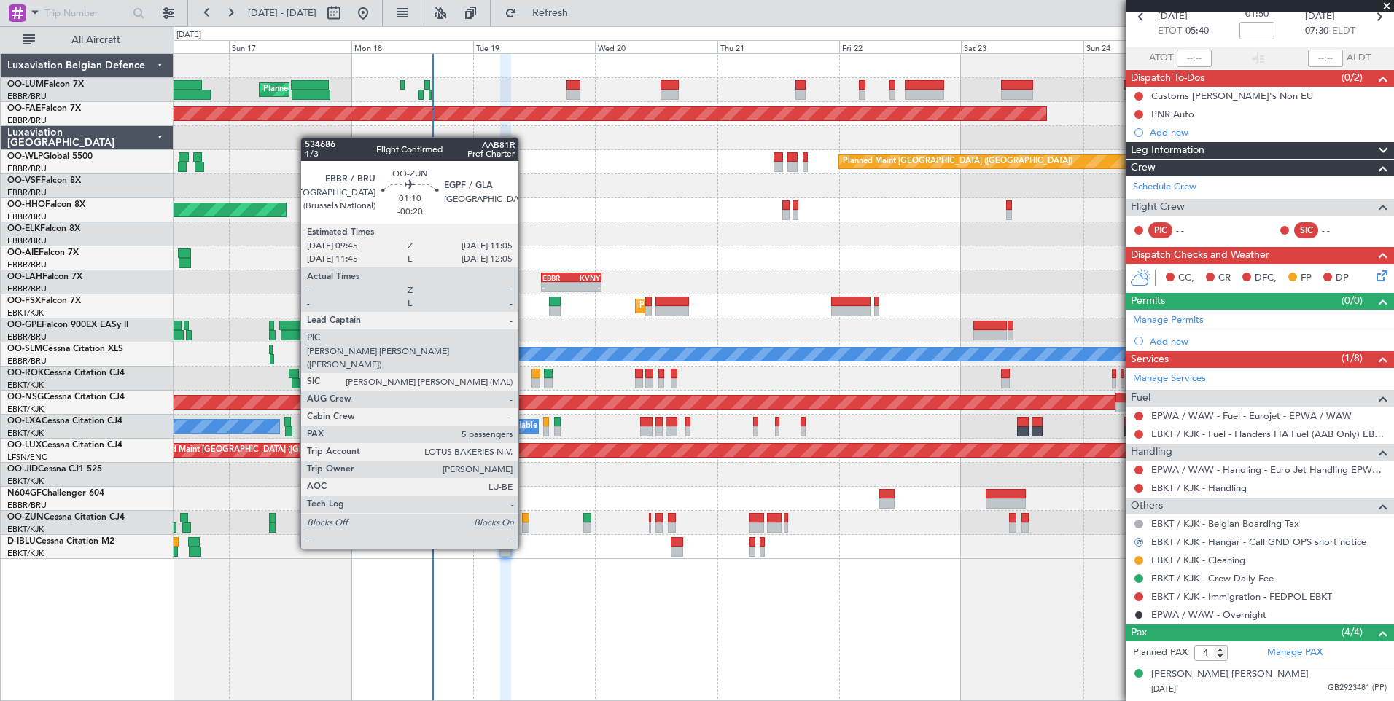
click at [525, 523] on div at bounding box center [525, 528] width 7 height 10
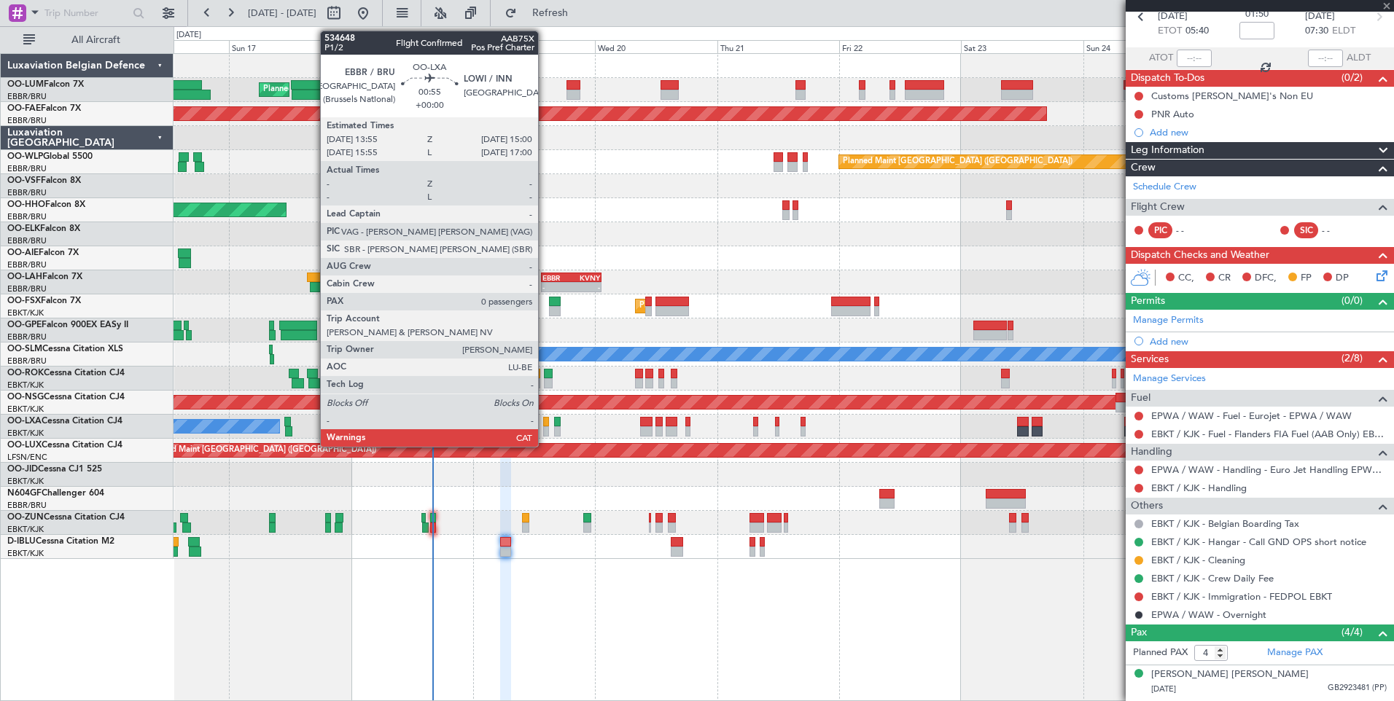
type input "-00:20"
type input "5"
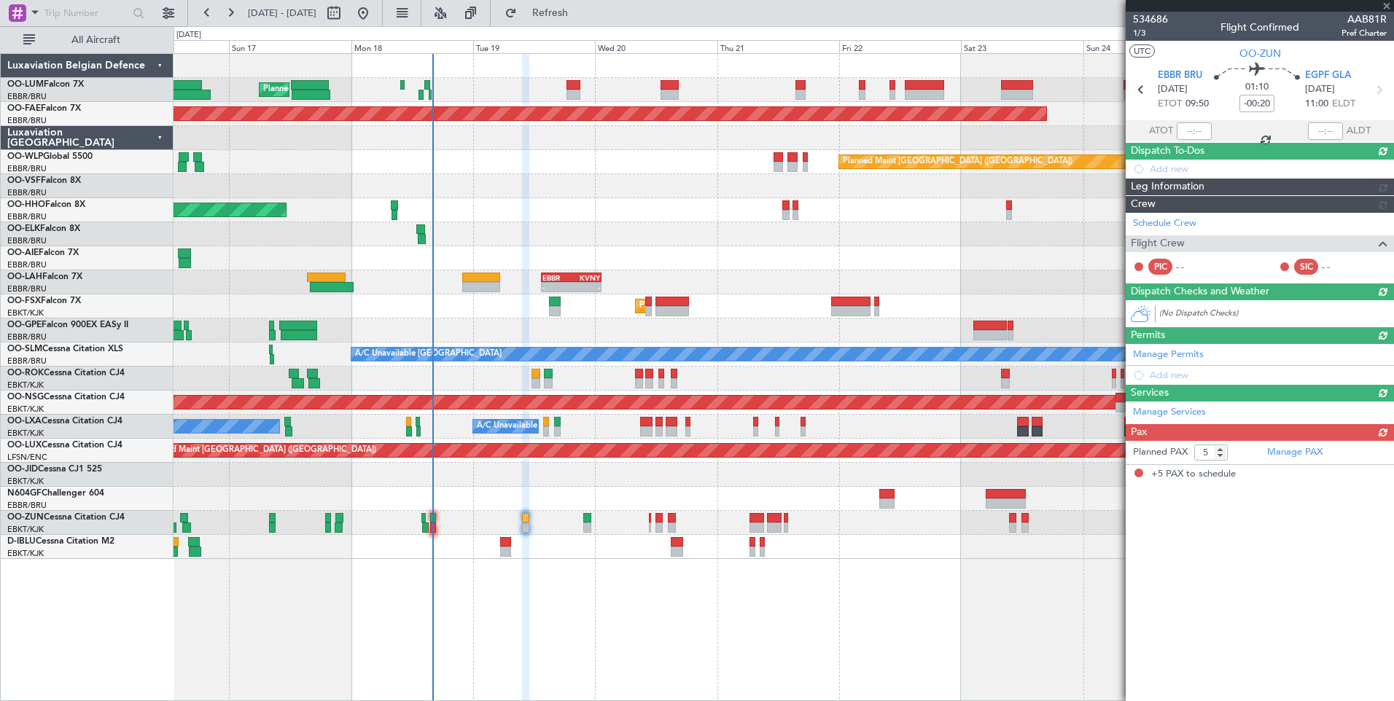
scroll to position [0, 0]
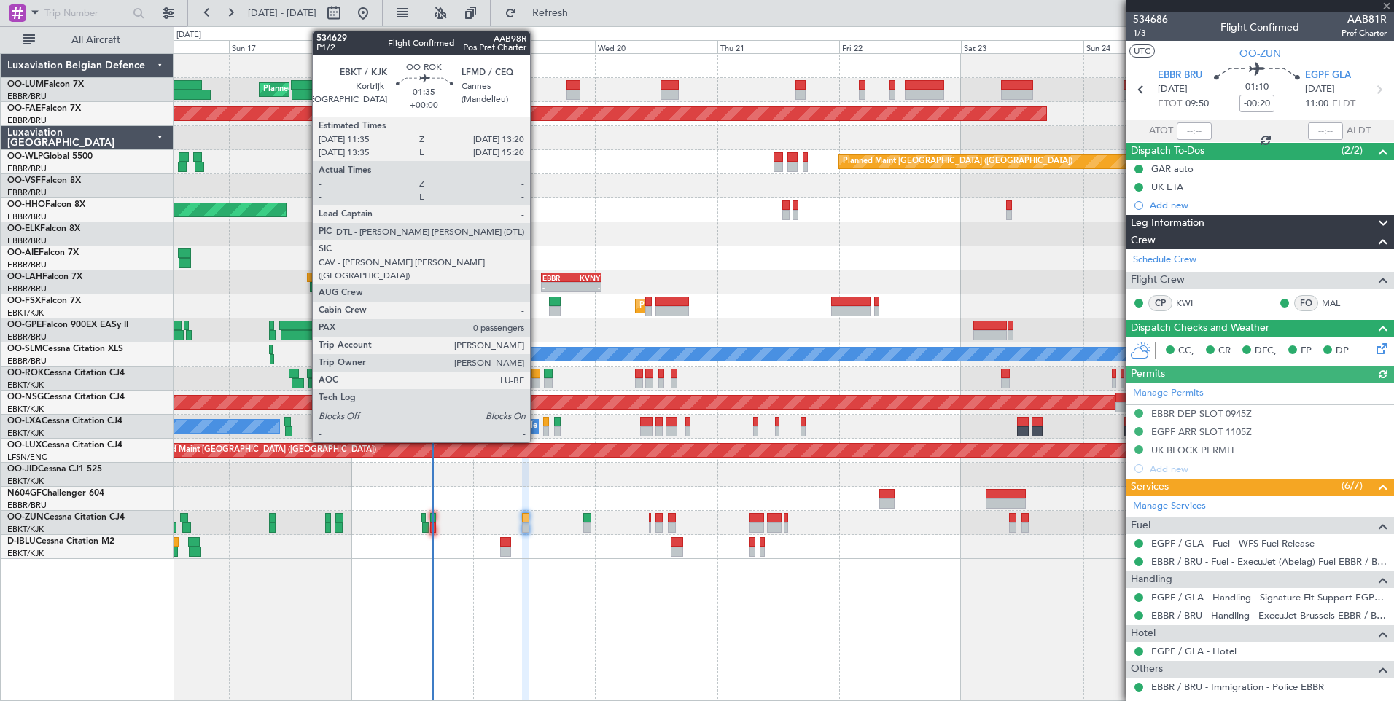
click at [536, 375] on div at bounding box center [535, 374] width 9 height 10
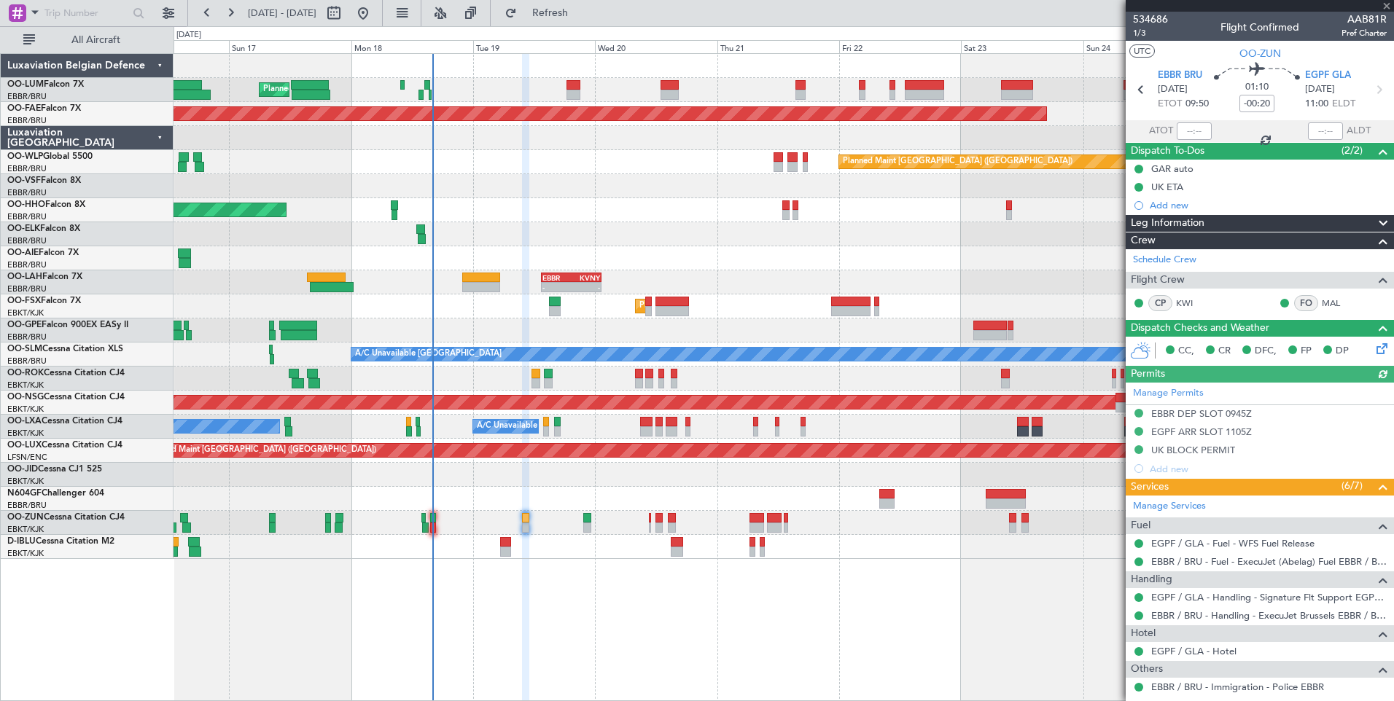
type input "0"
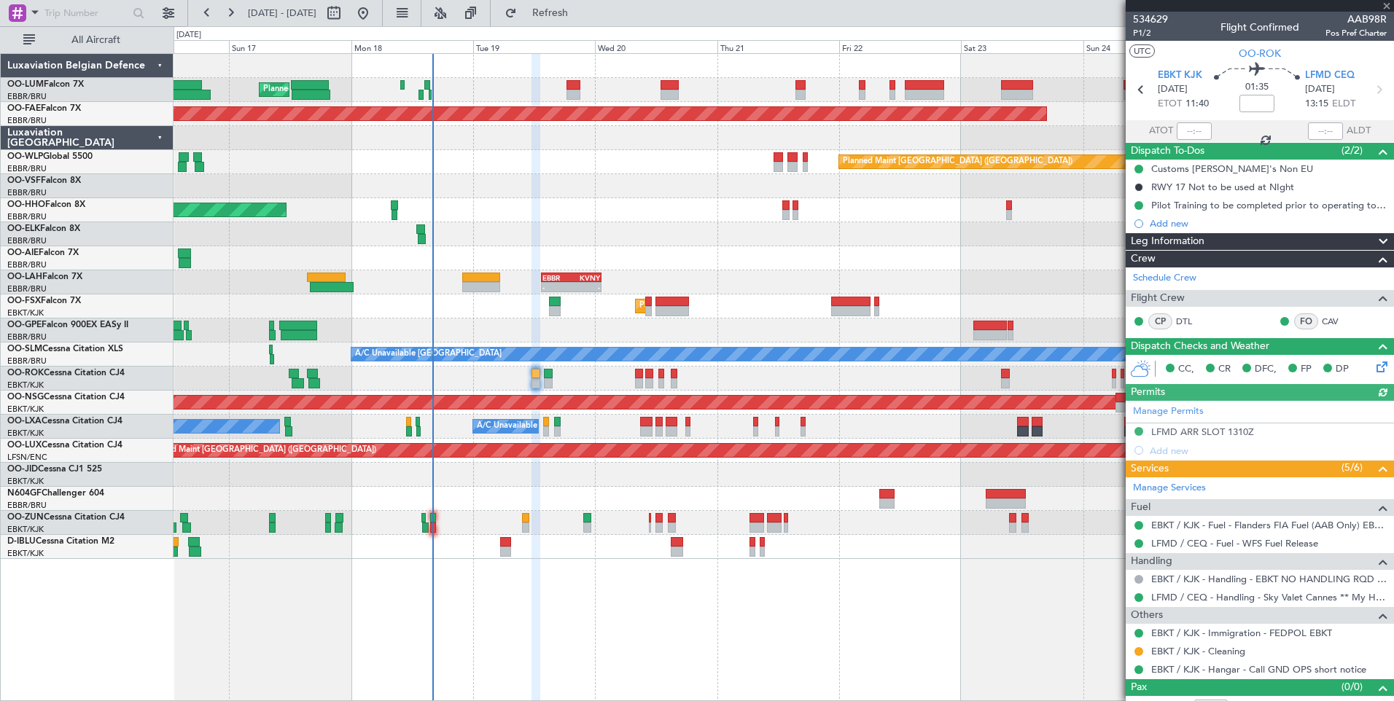
scroll to position [18, 0]
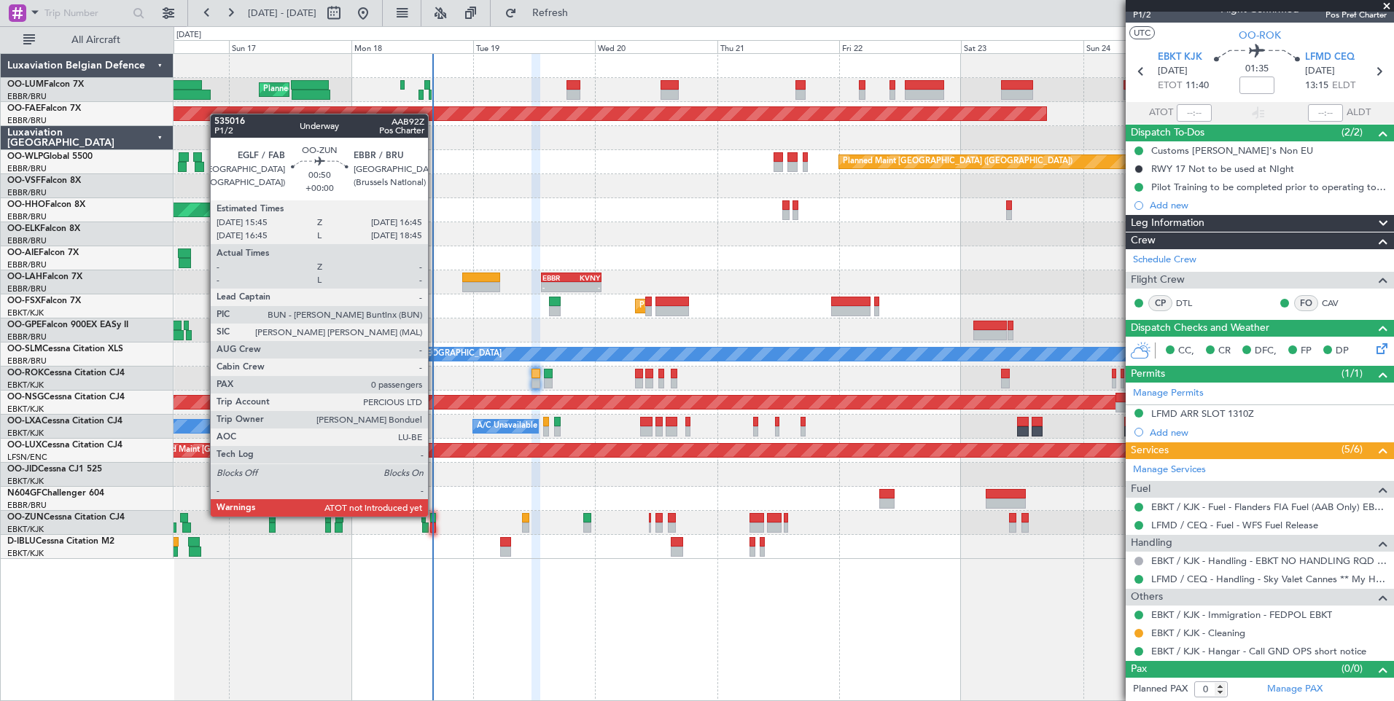
click at [434, 517] on div at bounding box center [432, 518] width 5 height 10
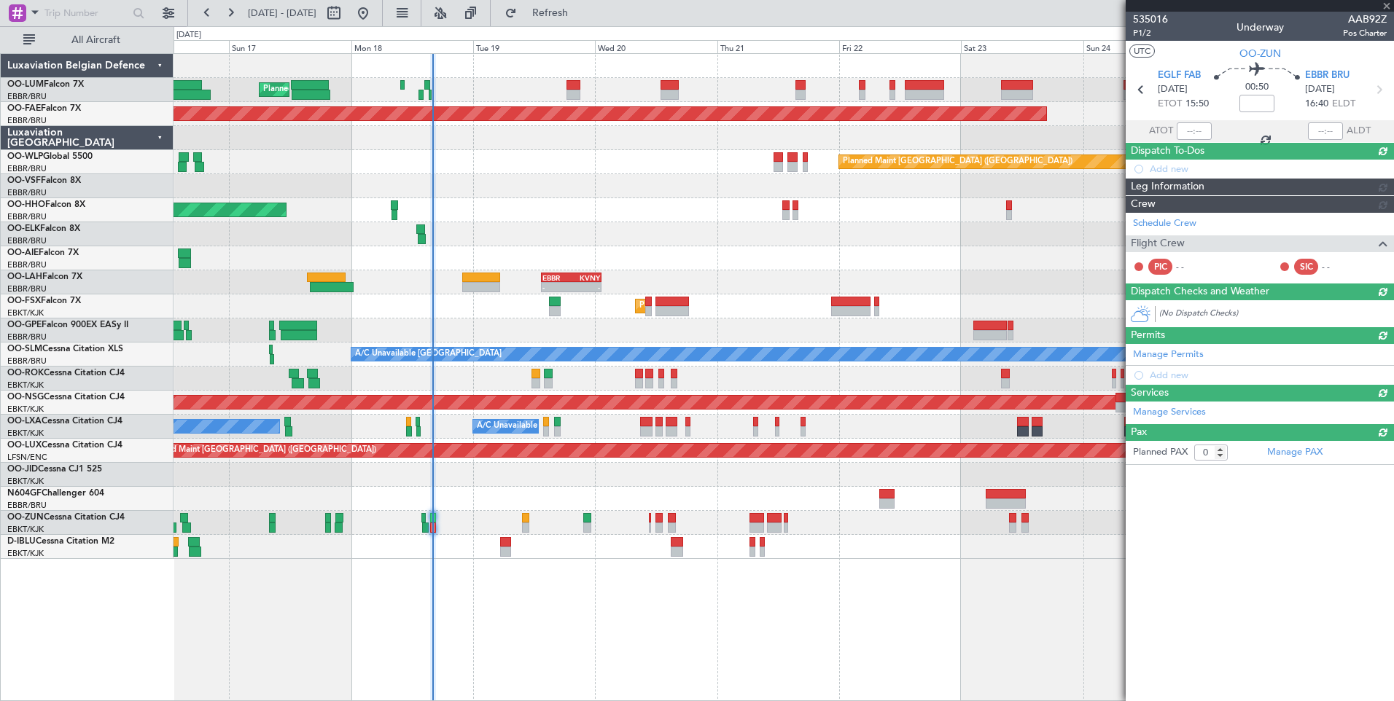
scroll to position [0, 0]
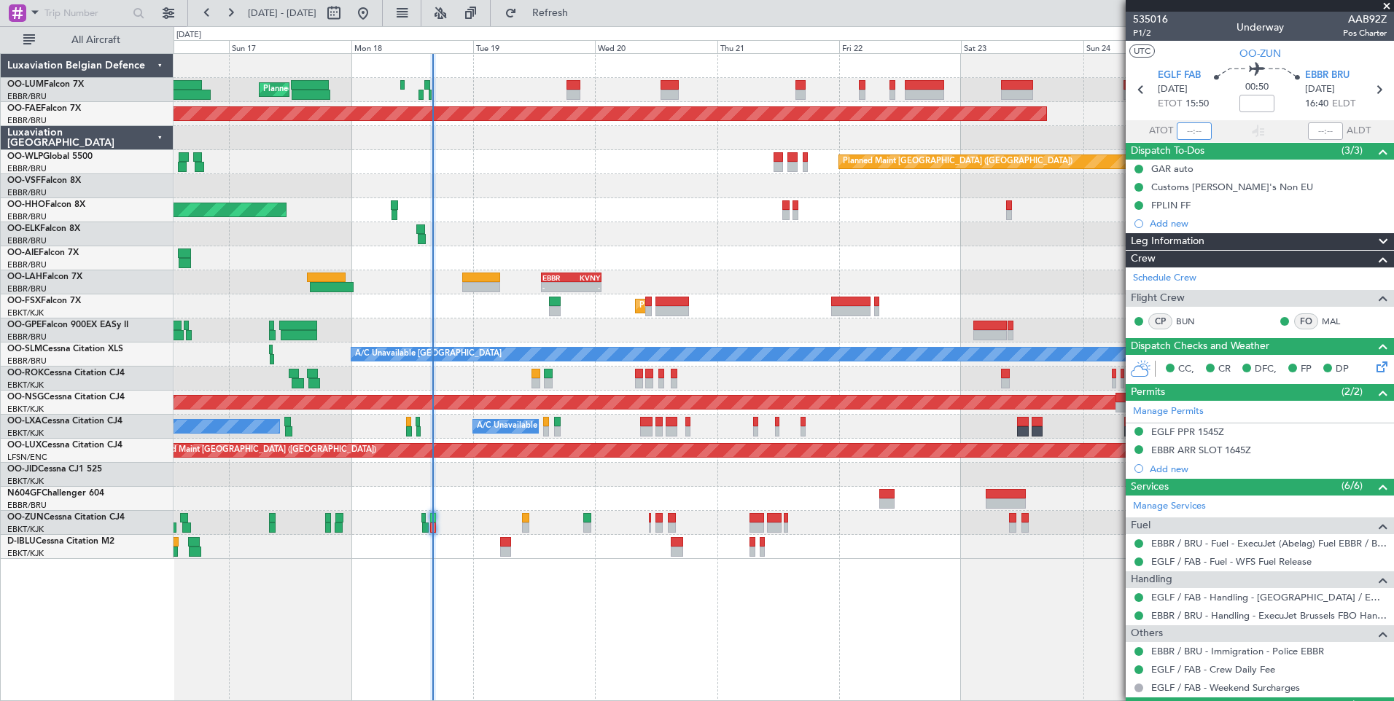
click at [1181, 125] on input "text" at bounding box center [1193, 130] width 35 height 17
type input "15:47"
click at [581, 12] on span "Refresh" at bounding box center [550, 13] width 61 height 10
drag, startPoint x: 593, startPoint y: 12, endPoint x: 581, endPoint y: 80, distance: 68.9
click at [581, 13] on span "Refresh" at bounding box center [550, 13] width 61 height 10
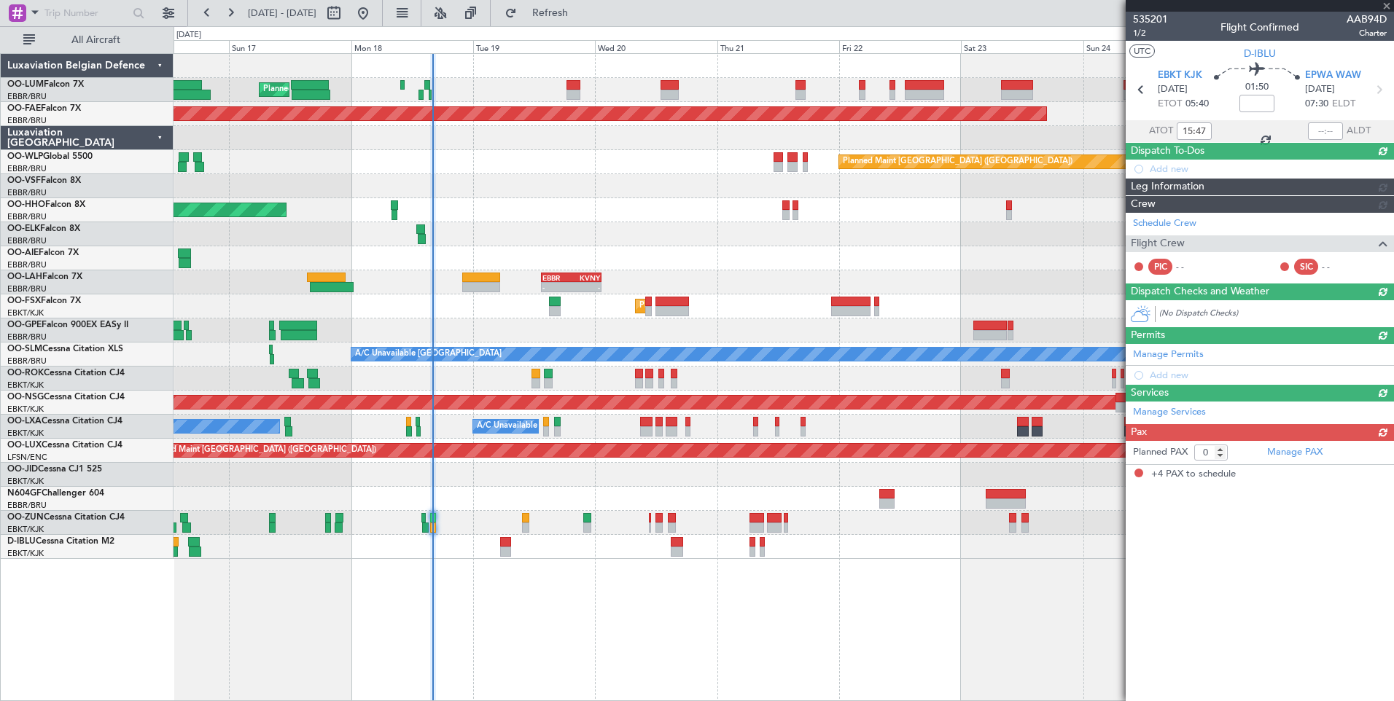
type input "4"
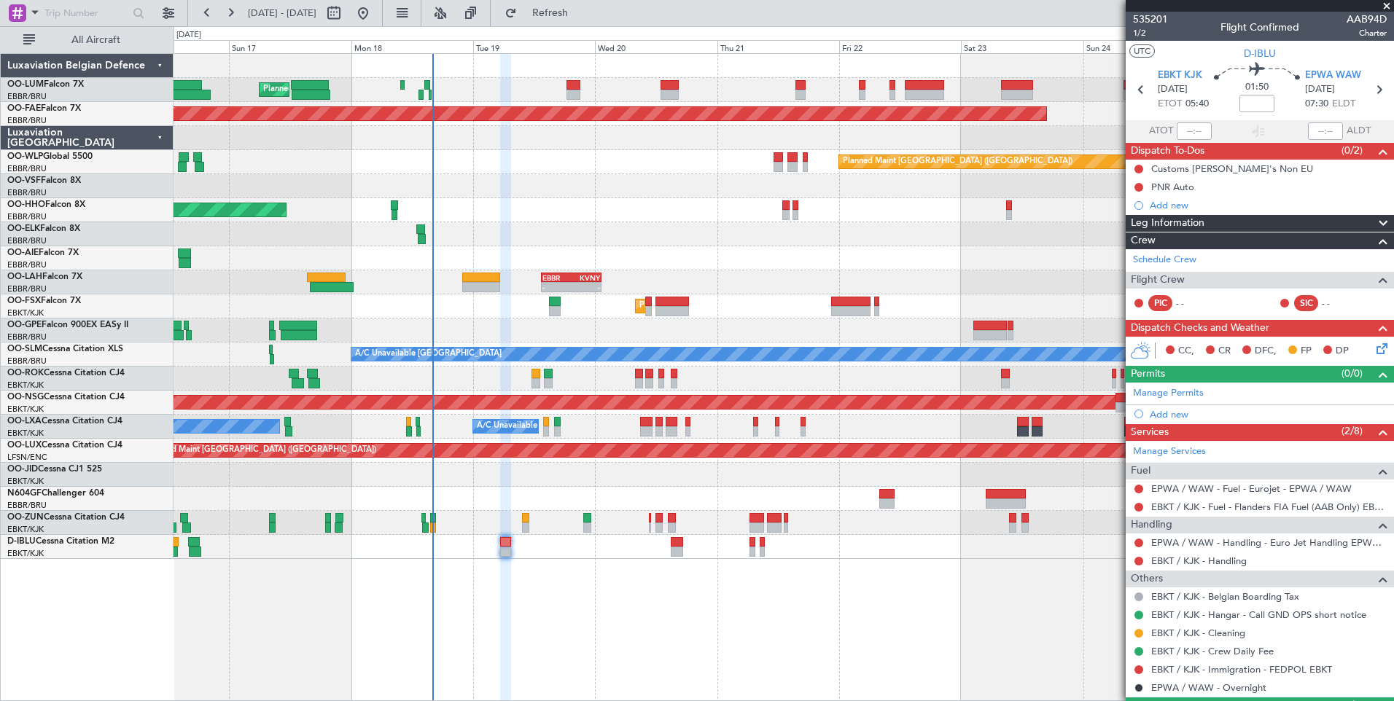
click at [523, 521] on div at bounding box center [525, 518] width 7 height 10
type input "-00:20"
type input "5"
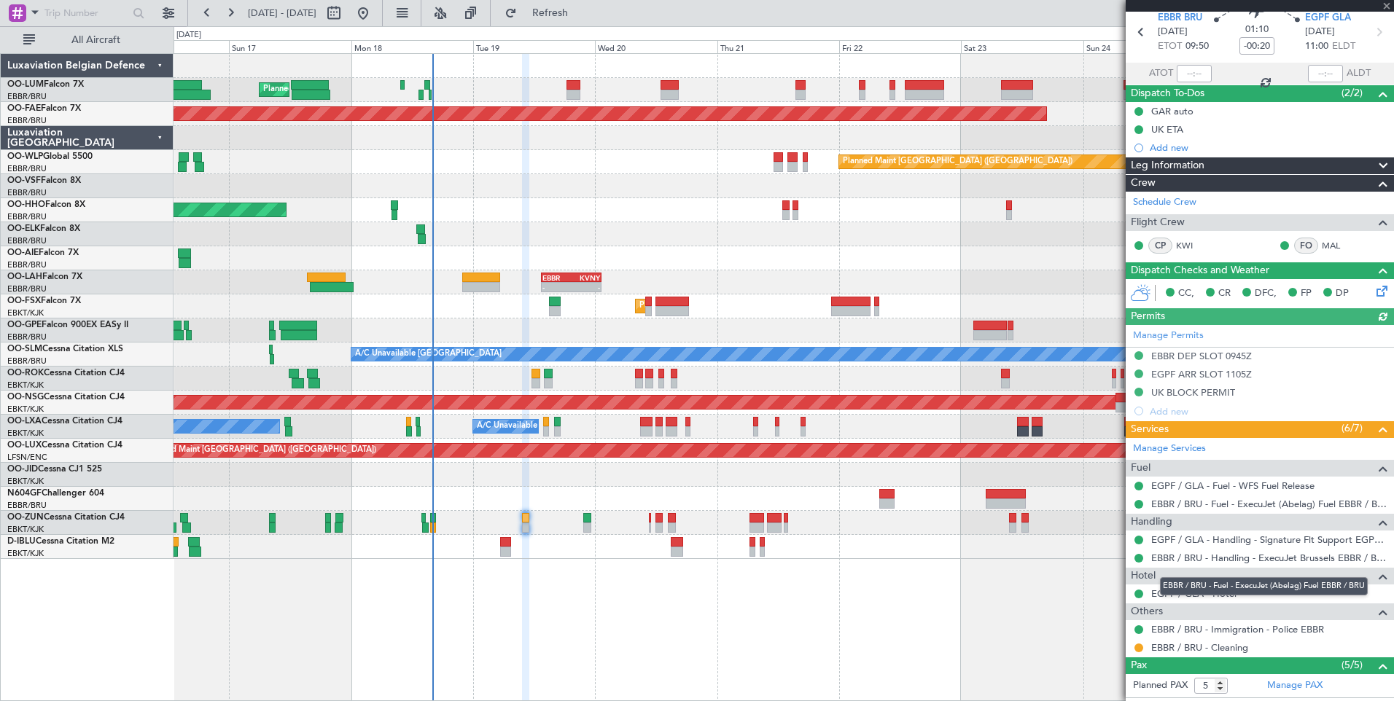
scroll to position [73, 0]
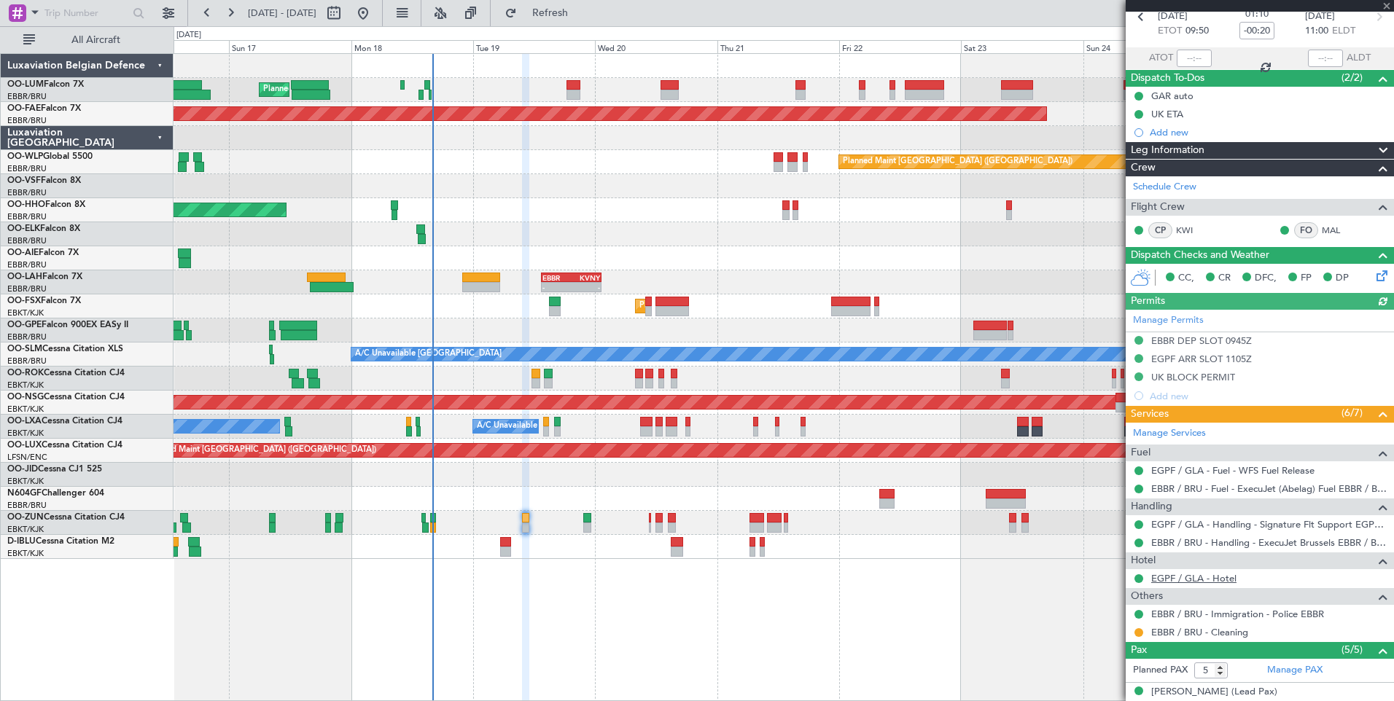
click at [1224, 577] on link "EGPF / GLA - Hotel" at bounding box center [1193, 578] width 85 height 12
click at [582, 2] on button "Refresh" at bounding box center [541, 12] width 87 height 23
click at [575, 9] on span "Refresh" at bounding box center [550, 13] width 61 height 10
click at [581, 8] on span "Refresh" at bounding box center [550, 13] width 61 height 10
click at [581, 18] on span "Refresh" at bounding box center [550, 13] width 61 height 10
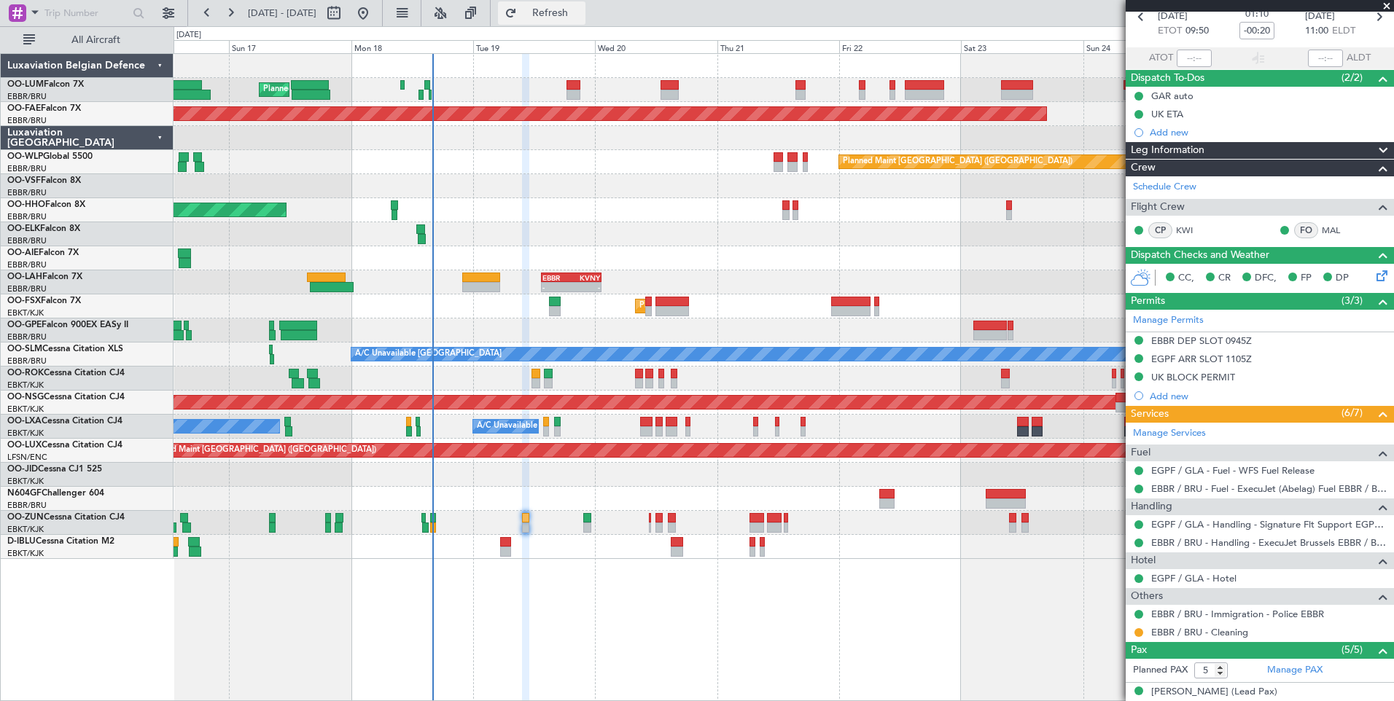
click at [581, 15] on span "Refresh" at bounding box center [550, 13] width 61 height 10
click at [1198, 574] on link "EGPF / GLA - Hotel" at bounding box center [1193, 578] width 85 height 12
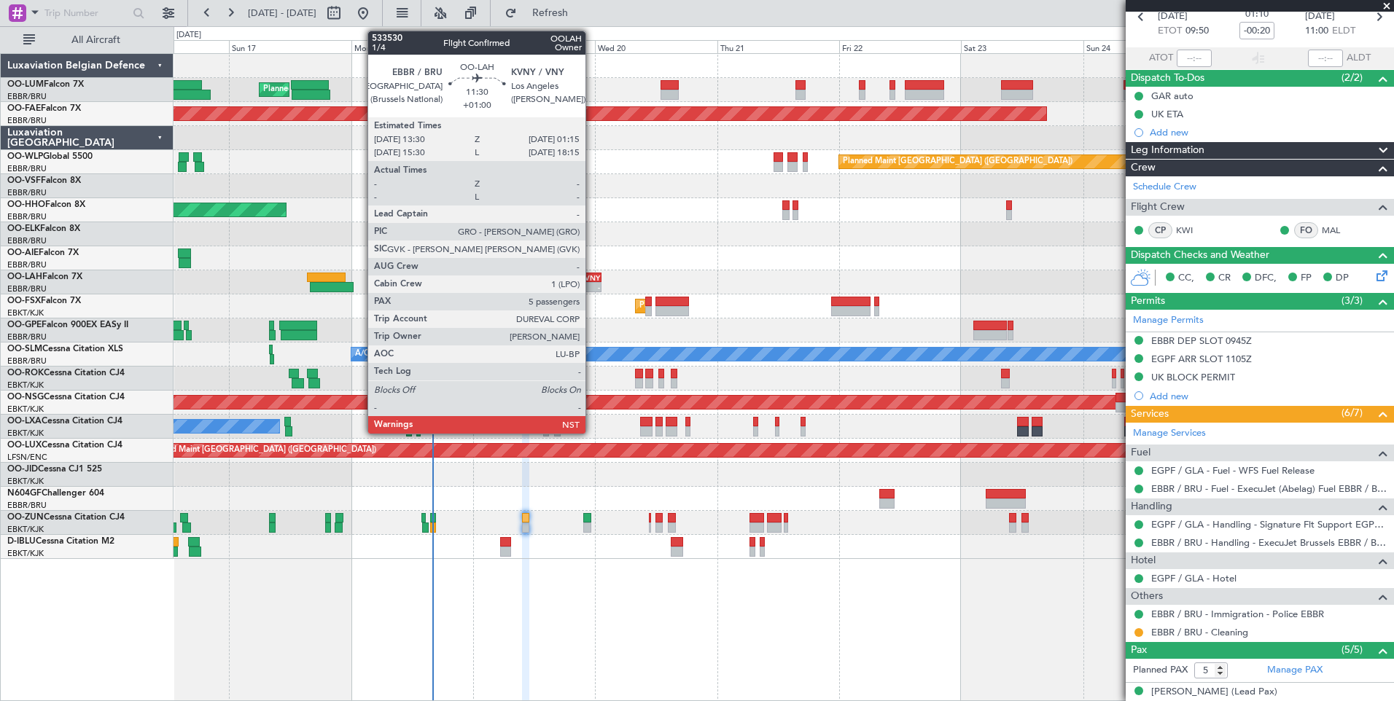
click at [592, 279] on div "KVNY" at bounding box center [585, 277] width 28 height 9
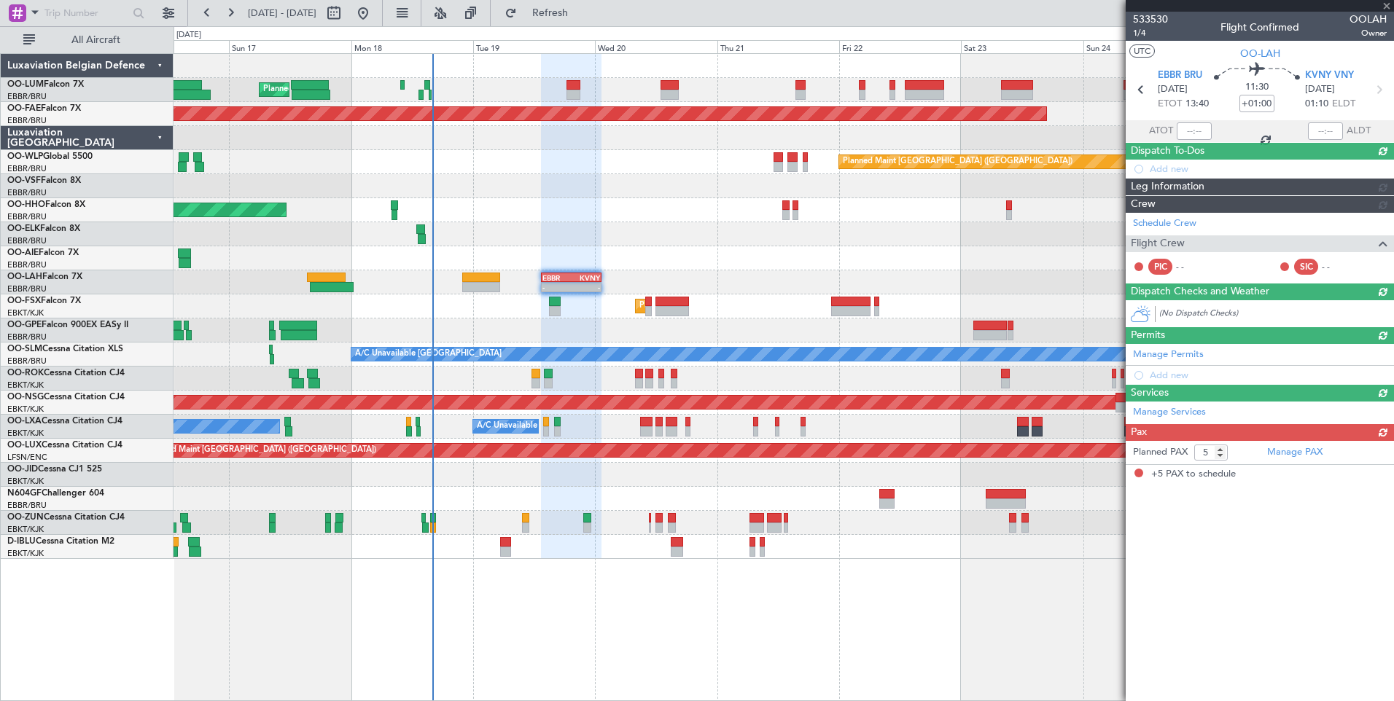
scroll to position [0, 0]
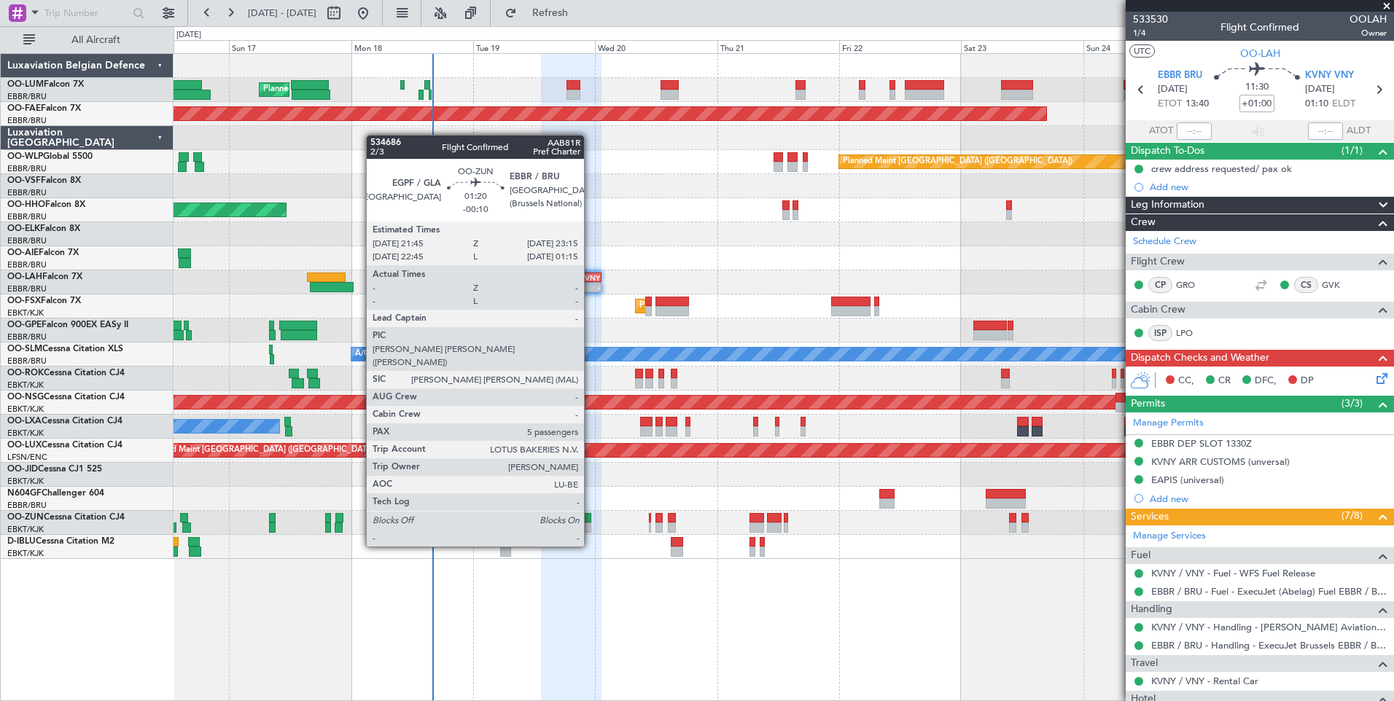
click at [590, 520] on div at bounding box center [587, 518] width 8 height 10
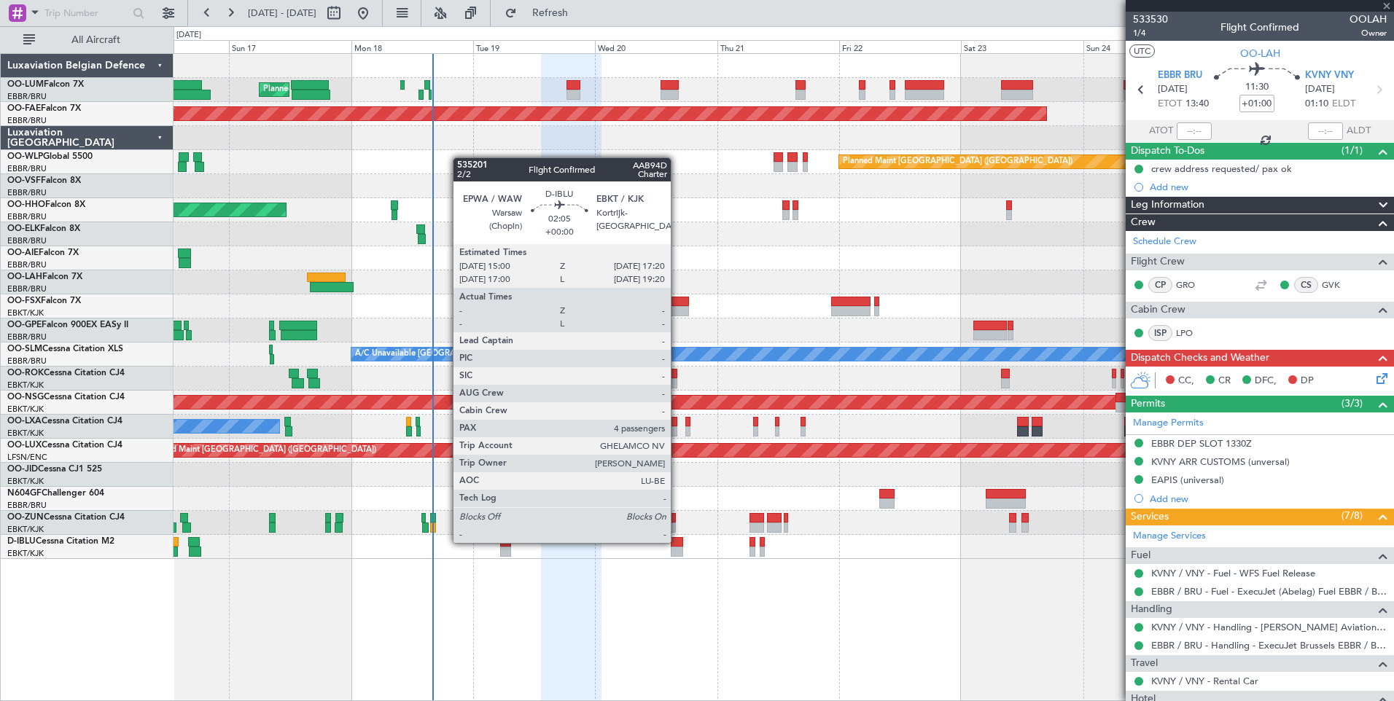
click at [677, 542] on div at bounding box center [677, 542] width 12 height 10
type input "-00:10"
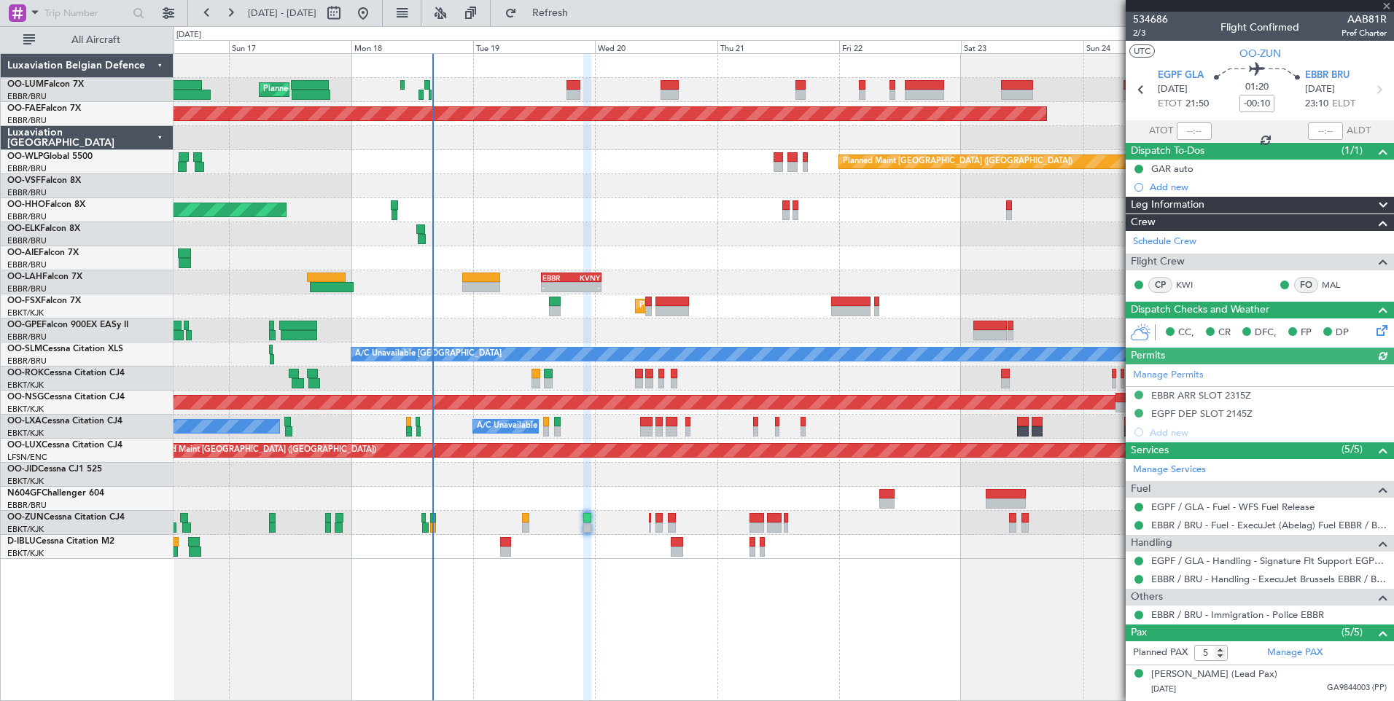
type input "4"
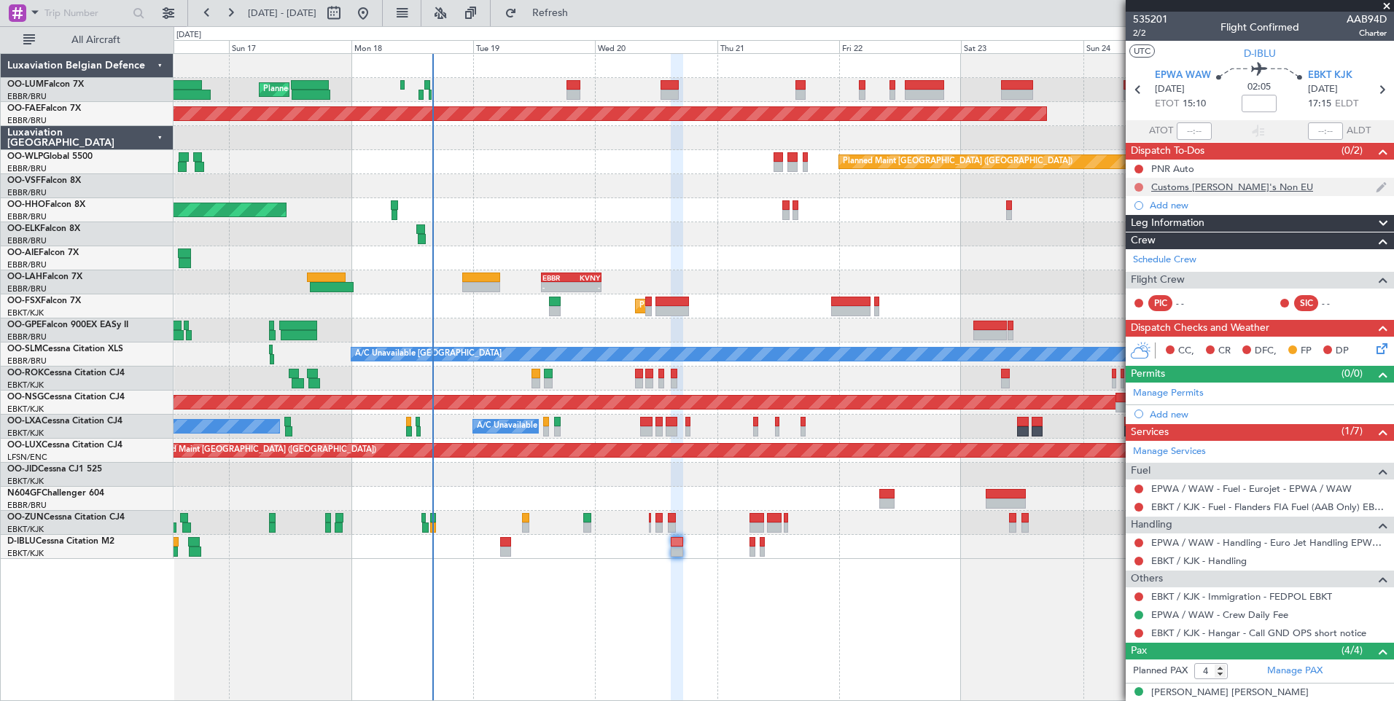
click at [1137, 186] on button at bounding box center [1138, 187] width 9 height 9
click at [1149, 265] on li "Cancelled" at bounding box center [1139, 273] width 77 height 22
click at [1137, 169] on button at bounding box center [1138, 169] width 9 height 9
click at [1136, 230] on span "Completed" at bounding box center [1145, 233] width 48 height 15
click at [1181, 208] on div "Add new" at bounding box center [1261, 205] width 224 height 12
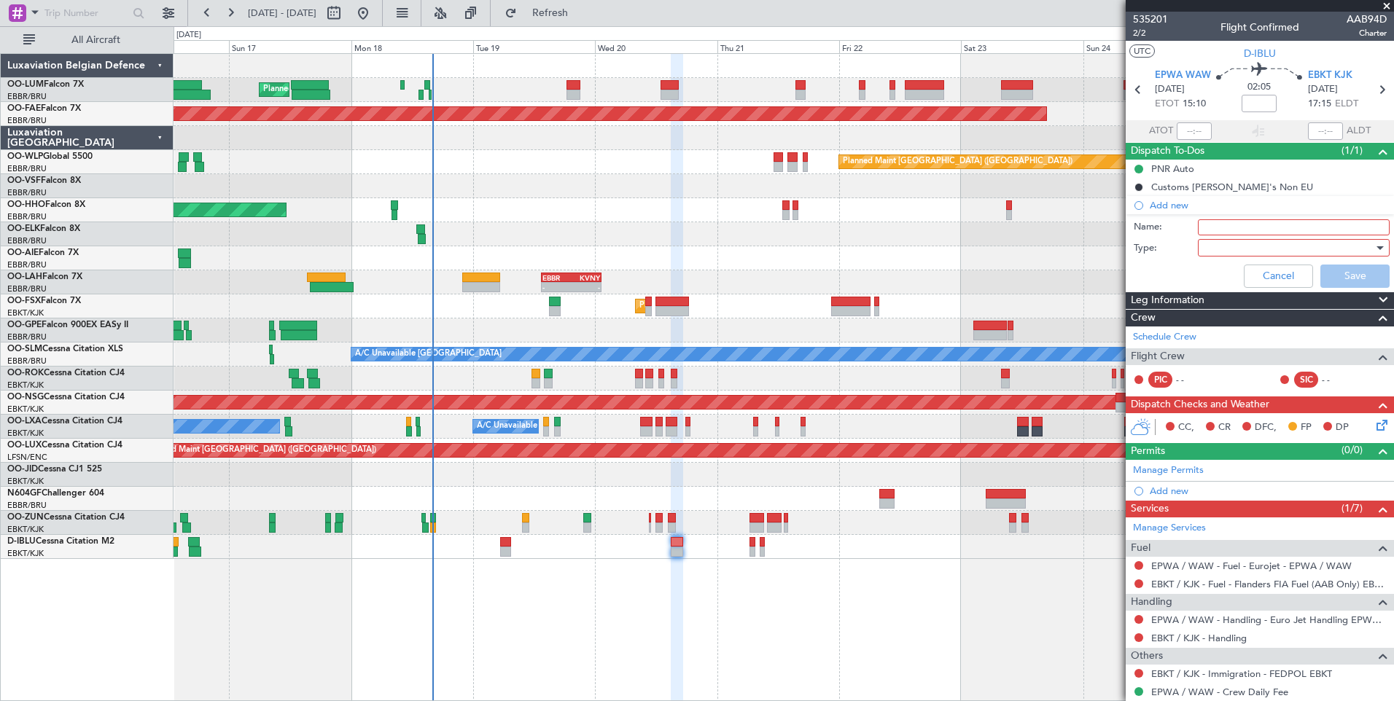
click at [1246, 227] on input "Name:" at bounding box center [1294, 227] width 192 height 16
type input "latest arr 1930 lt due to crew"
click at [1272, 255] on div at bounding box center [1288, 248] width 170 height 22
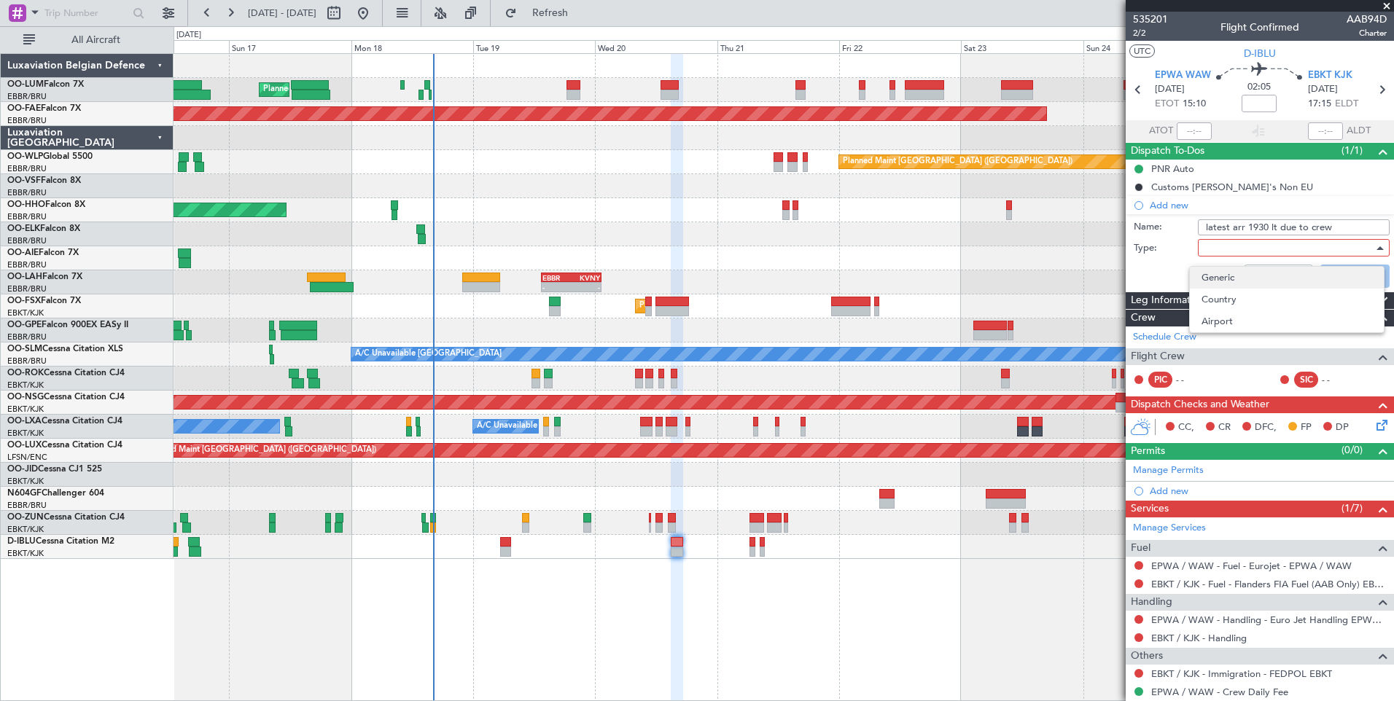
click at [1249, 277] on span "Generic" at bounding box center [1286, 278] width 171 height 22
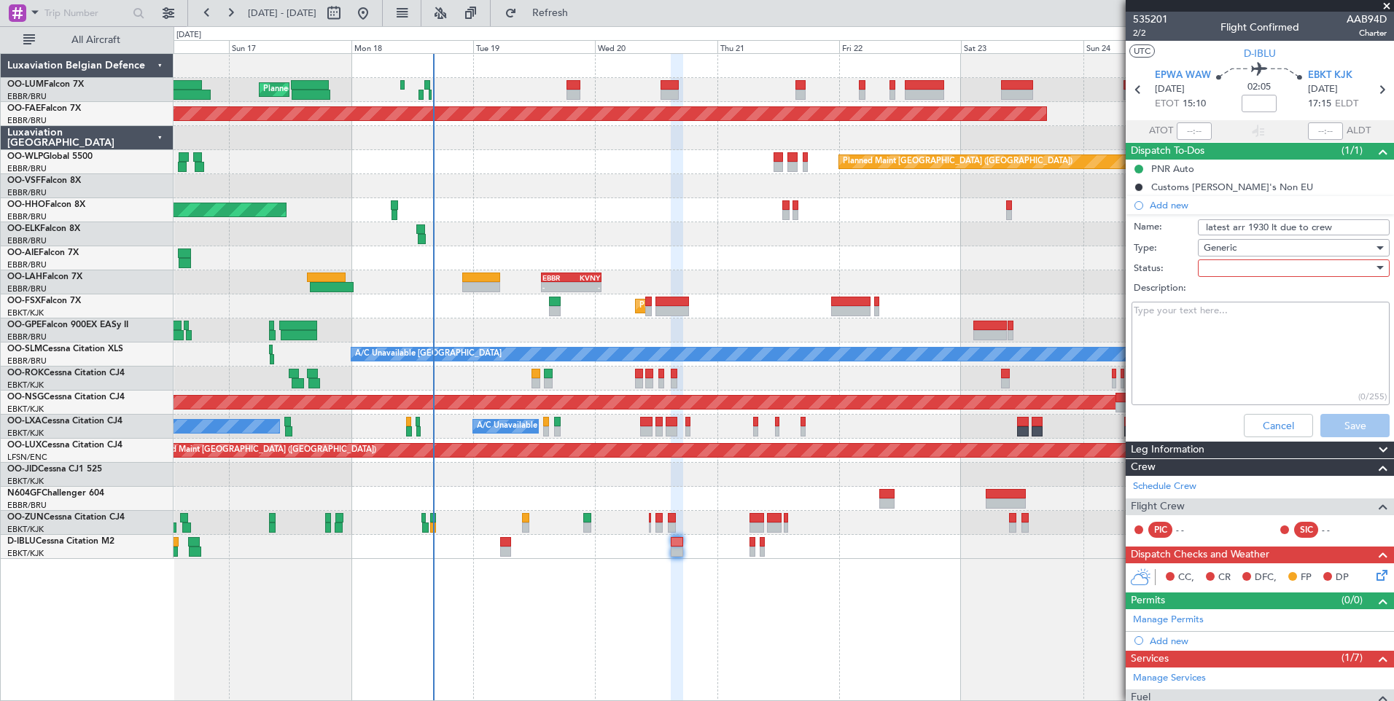
click at [1243, 262] on div at bounding box center [1288, 268] width 170 height 22
click at [1231, 300] on span "Not Started" at bounding box center [1286, 297] width 171 height 22
click at [1345, 423] on button "Save" at bounding box center [1354, 425] width 69 height 23
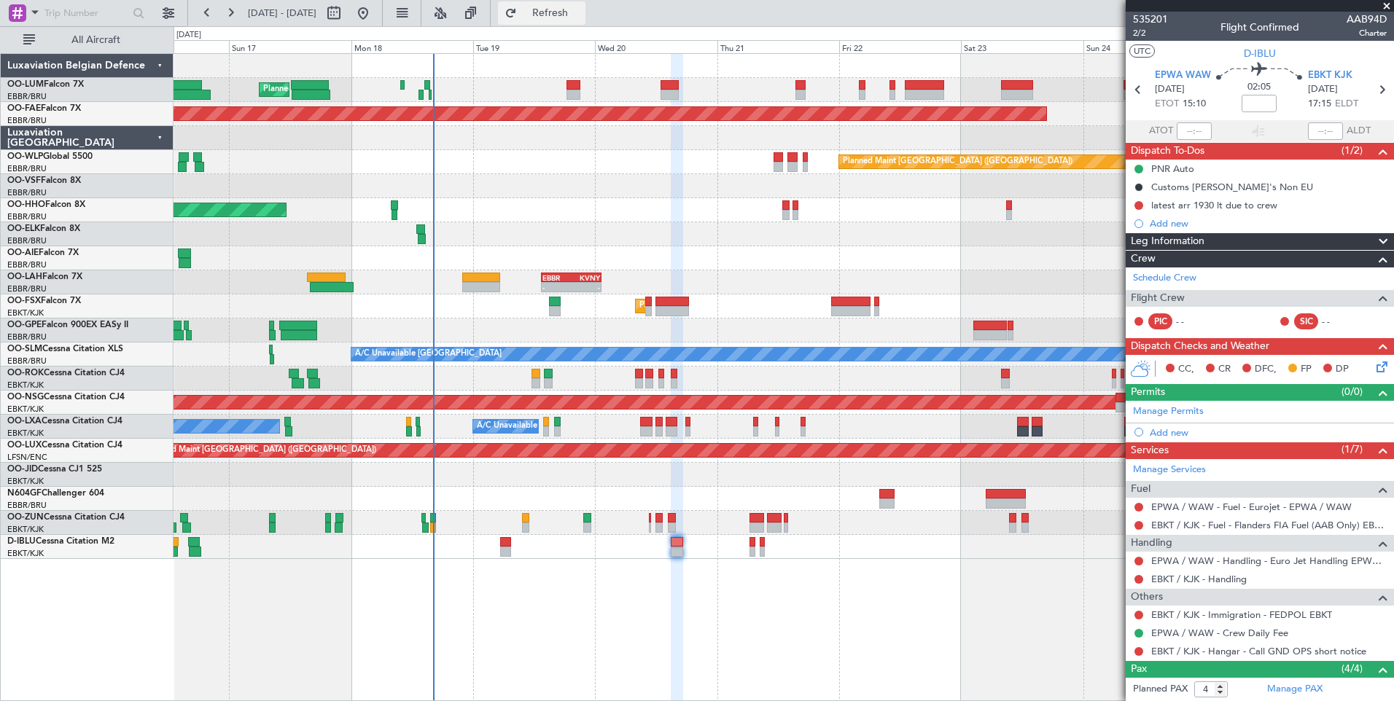
click at [581, 16] on span "Refresh" at bounding box center [550, 13] width 61 height 10
click at [1217, 579] on link "EBKT / KJK - Handling" at bounding box center [1198, 579] width 95 height 12
drag, startPoint x: 577, startPoint y: 6, endPoint x: 583, endPoint y: 23, distance: 18.0
click at [577, 7] on button "Refresh" at bounding box center [541, 12] width 87 height 23
click at [1138, 580] on button at bounding box center [1138, 579] width 9 height 9
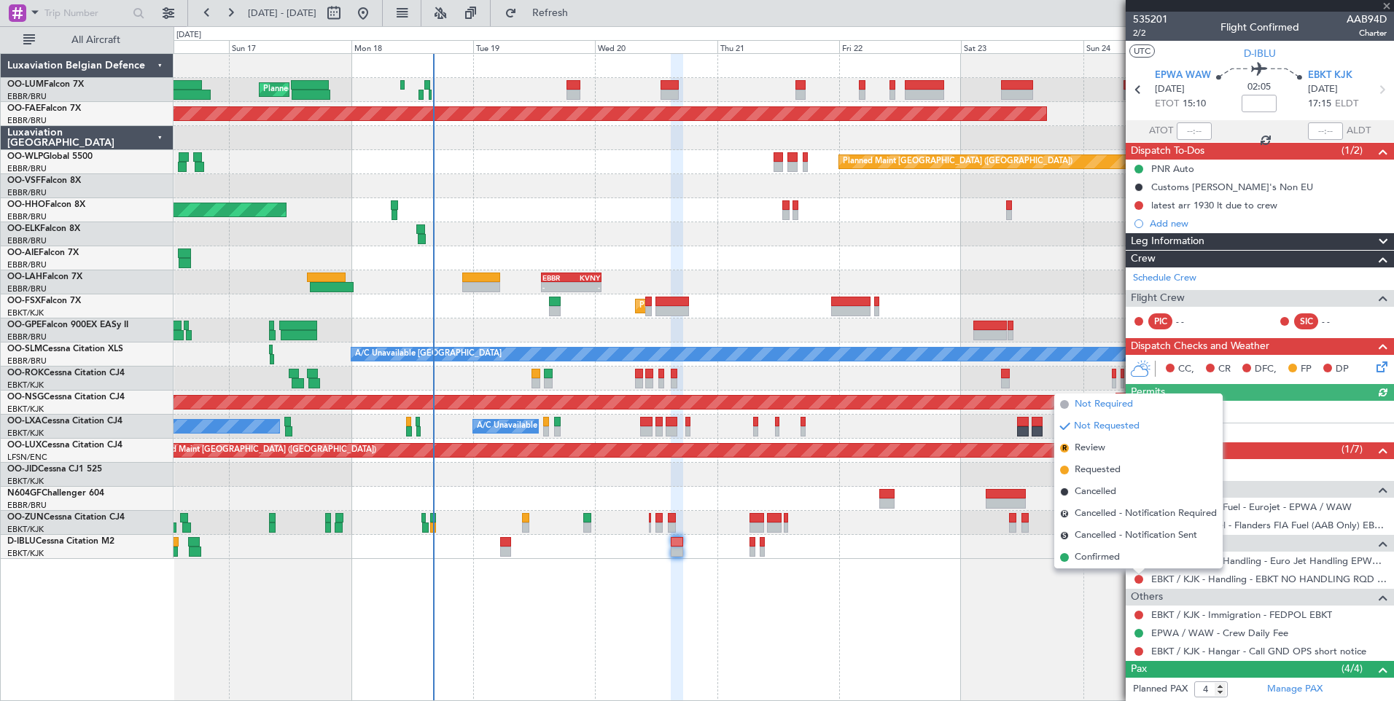
click at [1075, 402] on span "Not Required" at bounding box center [1103, 404] width 58 height 15
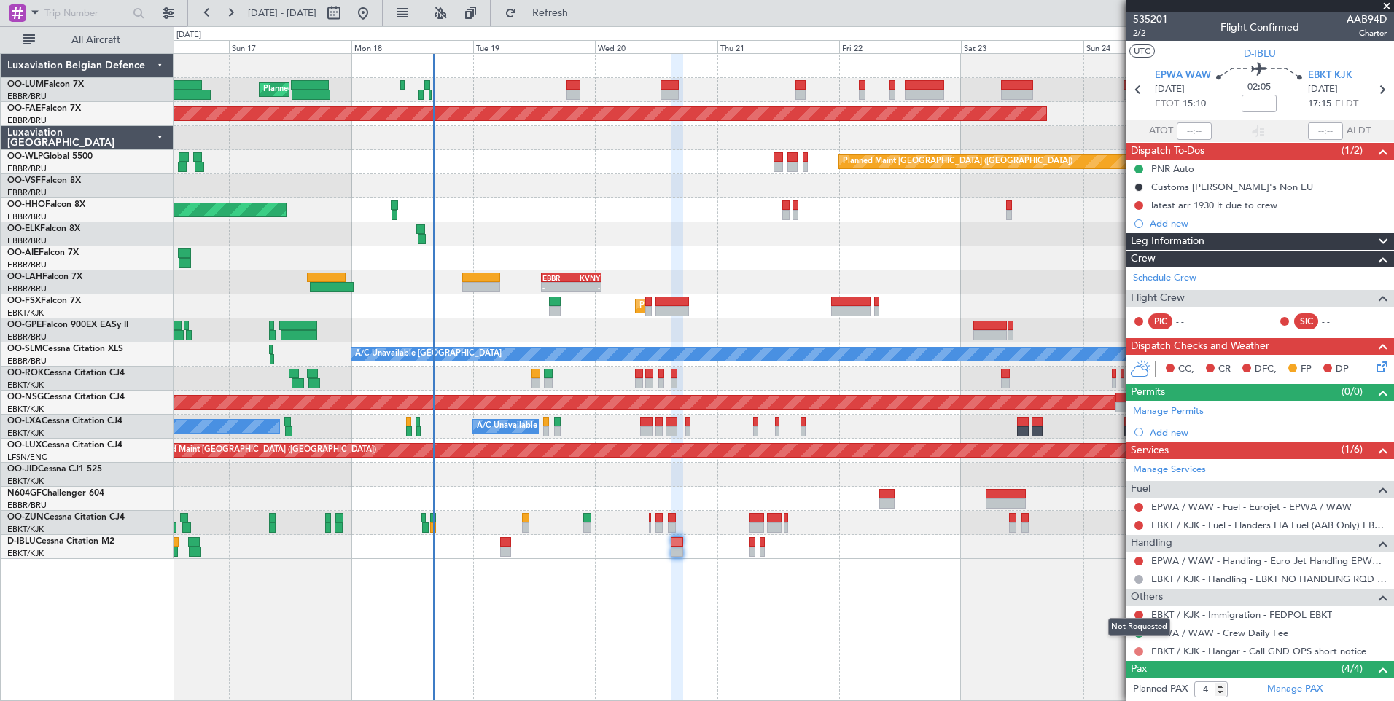
click at [1135, 650] on button at bounding box center [1138, 651] width 9 height 9
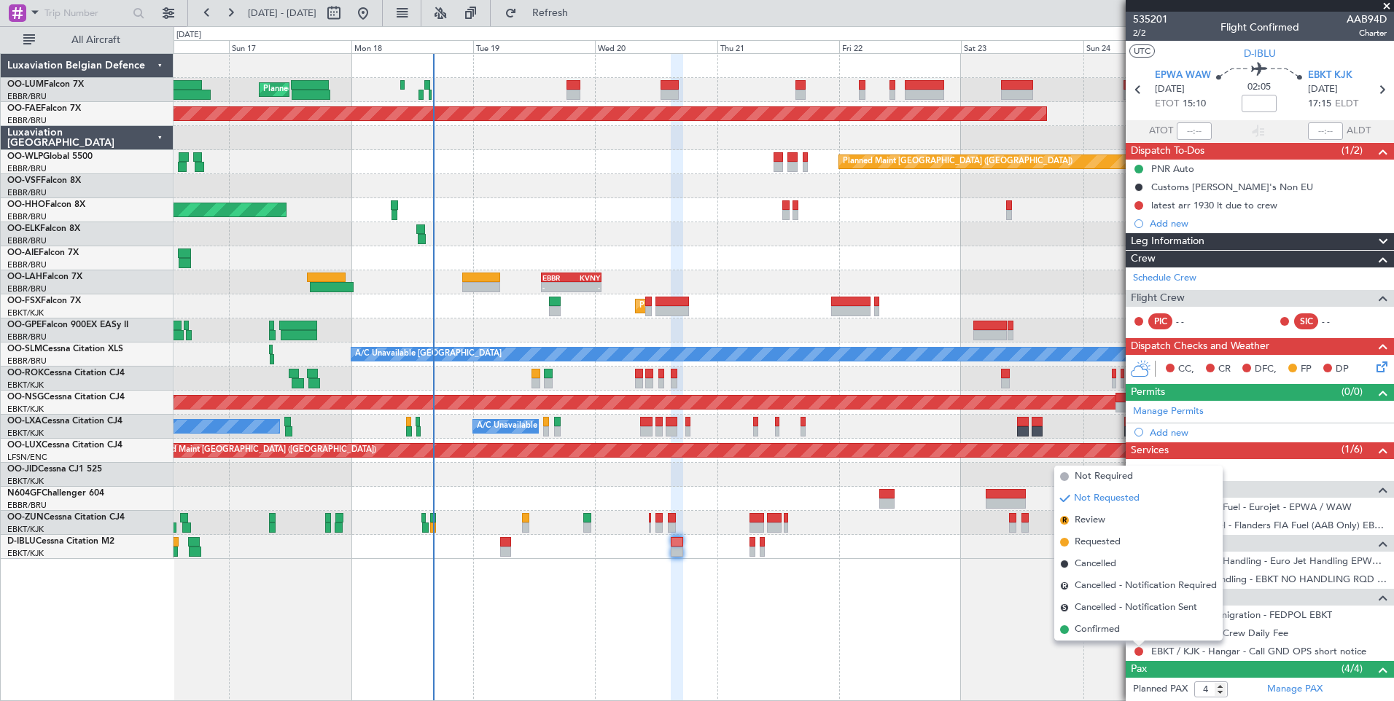
drag, startPoint x: 1088, startPoint y: 631, endPoint x: 1096, endPoint y: 630, distance: 8.1
click at [1088, 632] on span "Confirmed" at bounding box center [1096, 629] width 45 height 15
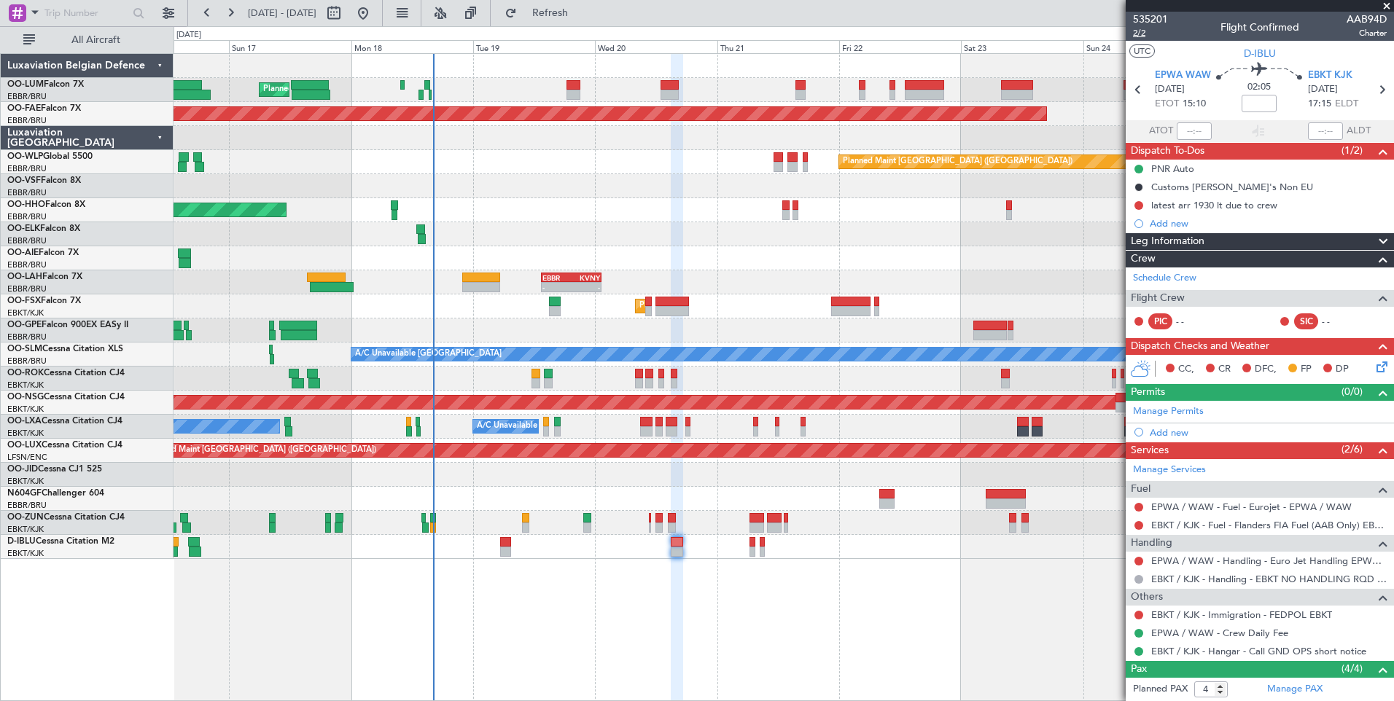
click at [1141, 31] on span "2/2" at bounding box center [1150, 33] width 35 height 12
click at [581, 18] on span "Refresh" at bounding box center [550, 13] width 61 height 10
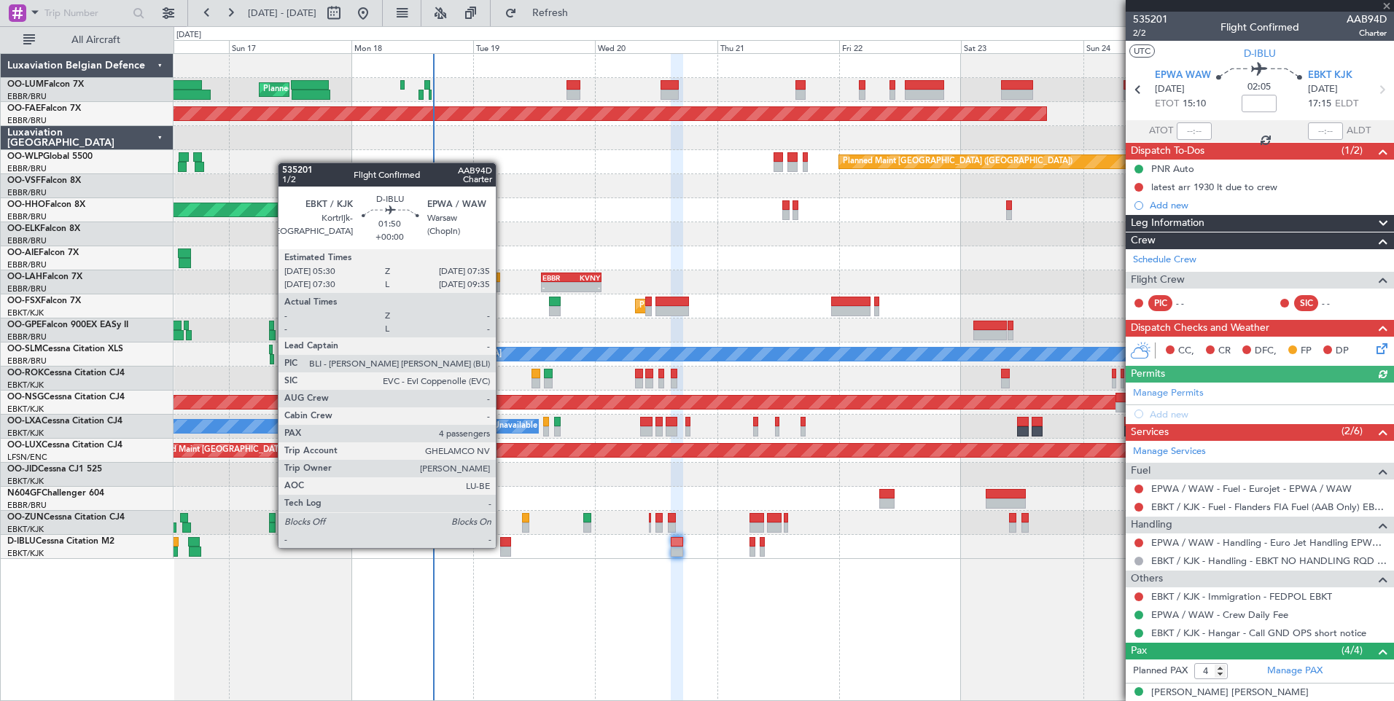
click at [502, 547] on div at bounding box center [505, 552] width 11 height 10
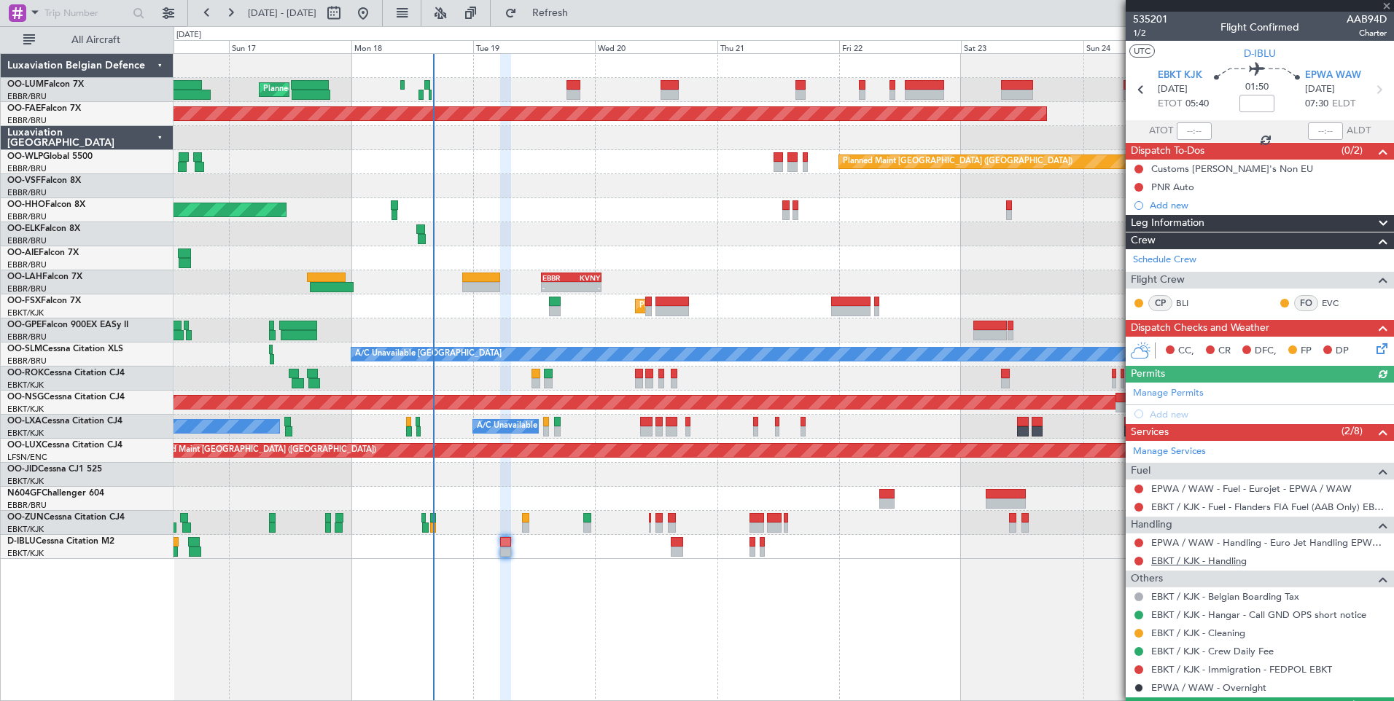
click at [1232, 561] on link "EBKT / KJK - Handling" at bounding box center [1198, 561] width 95 height 12
click at [581, 17] on span "Refresh" at bounding box center [550, 13] width 61 height 10
click at [1139, 559] on button at bounding box center [1138, 561] width 9 height 9
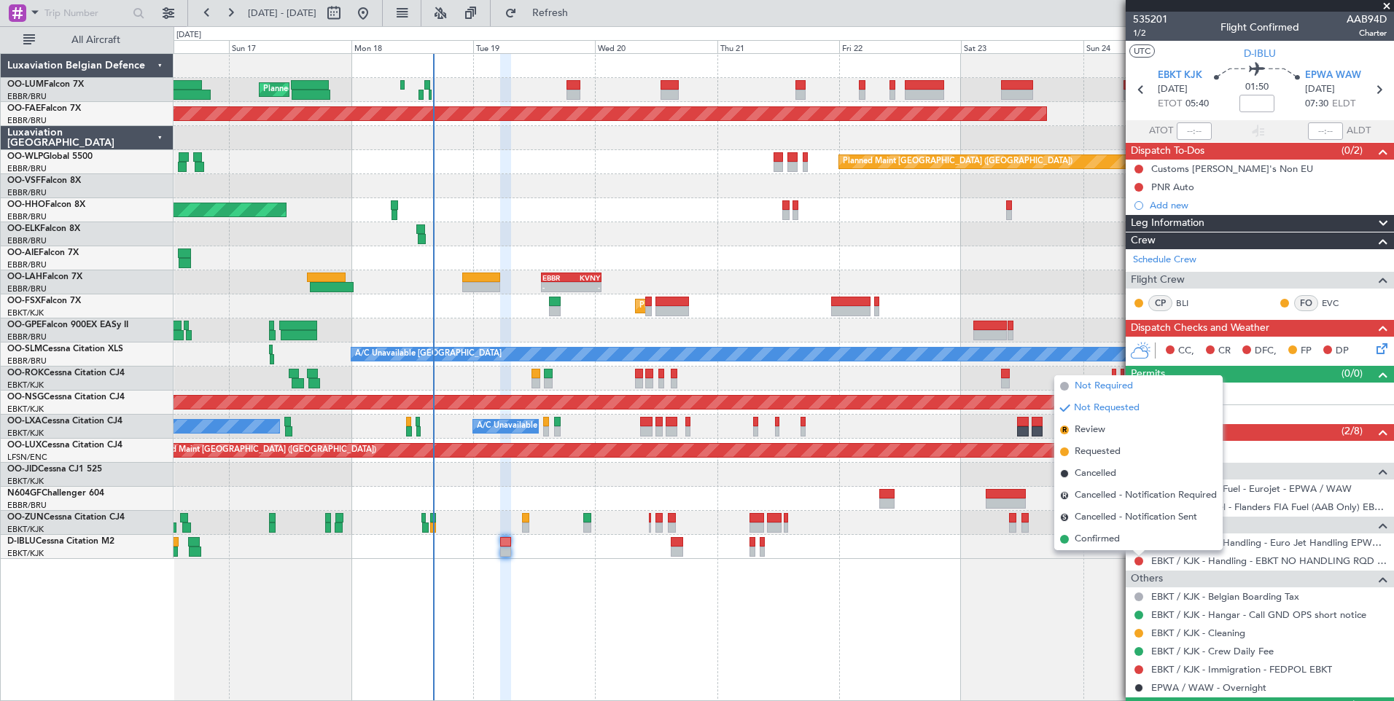
click at [1105, 384] on span "Not Required" at bounding box center [1103, 386] width 58 height 15
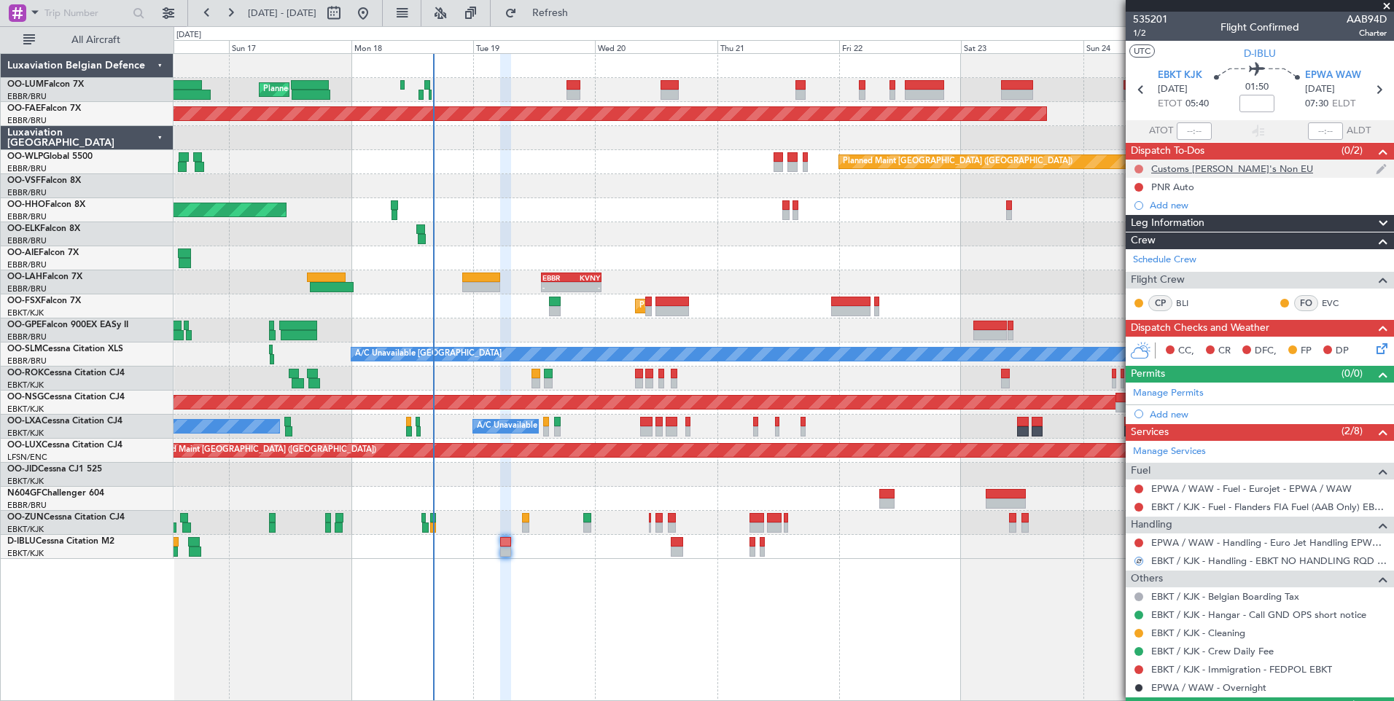
click at [1136, 167] on button at bounding box center [1138, 169] width 9 height 9
click at [1127, 254] on span "Cancelled" at bounding box center [1142, 255] width 42 height 15
click at [1136, 185] on button at bounding box center [1138, 187] width 9 height 9
click at [1136, 253] on span "Completed" at bounding box center [1145, 251] width 48 height 15
click at [1141, 34] on span "1/2" at bounding box center [1150, 33] width 35 height 12
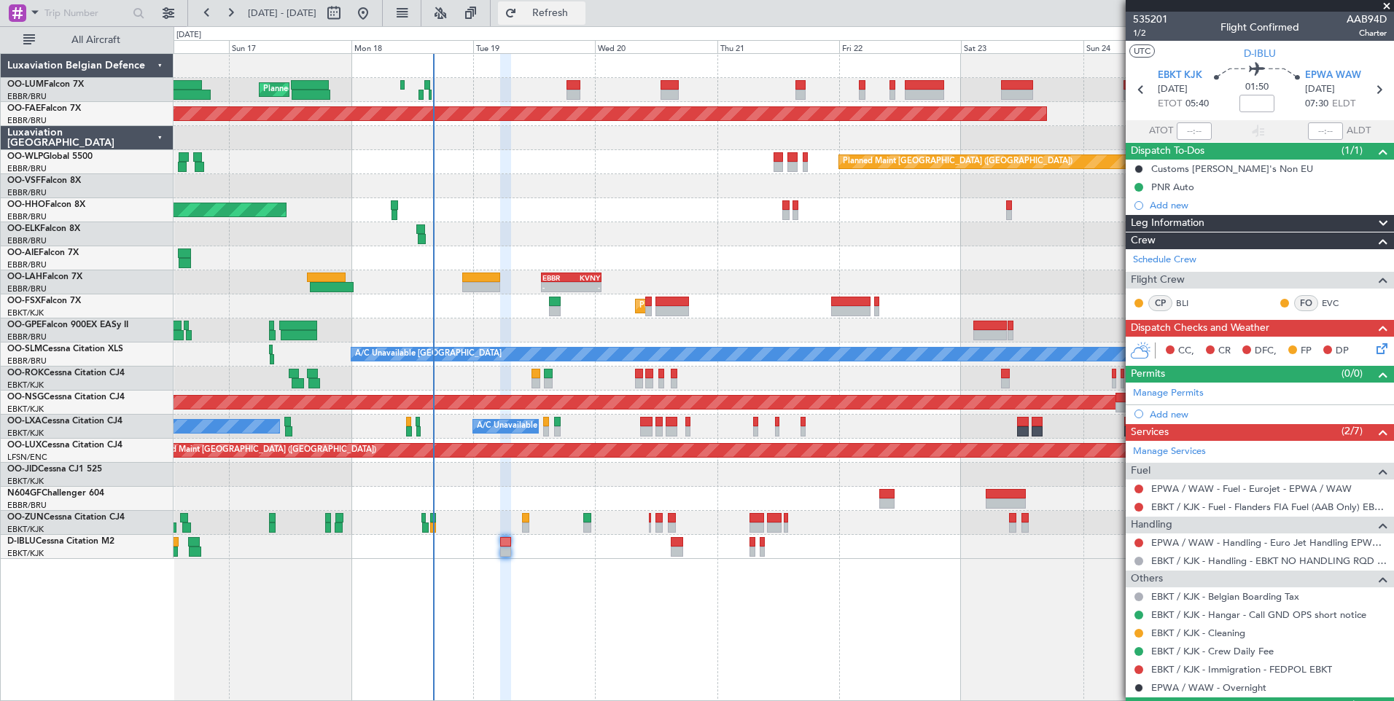
click at [581, 17] on span "Refresh" at bounding box center [550, 13] width 61 height 10
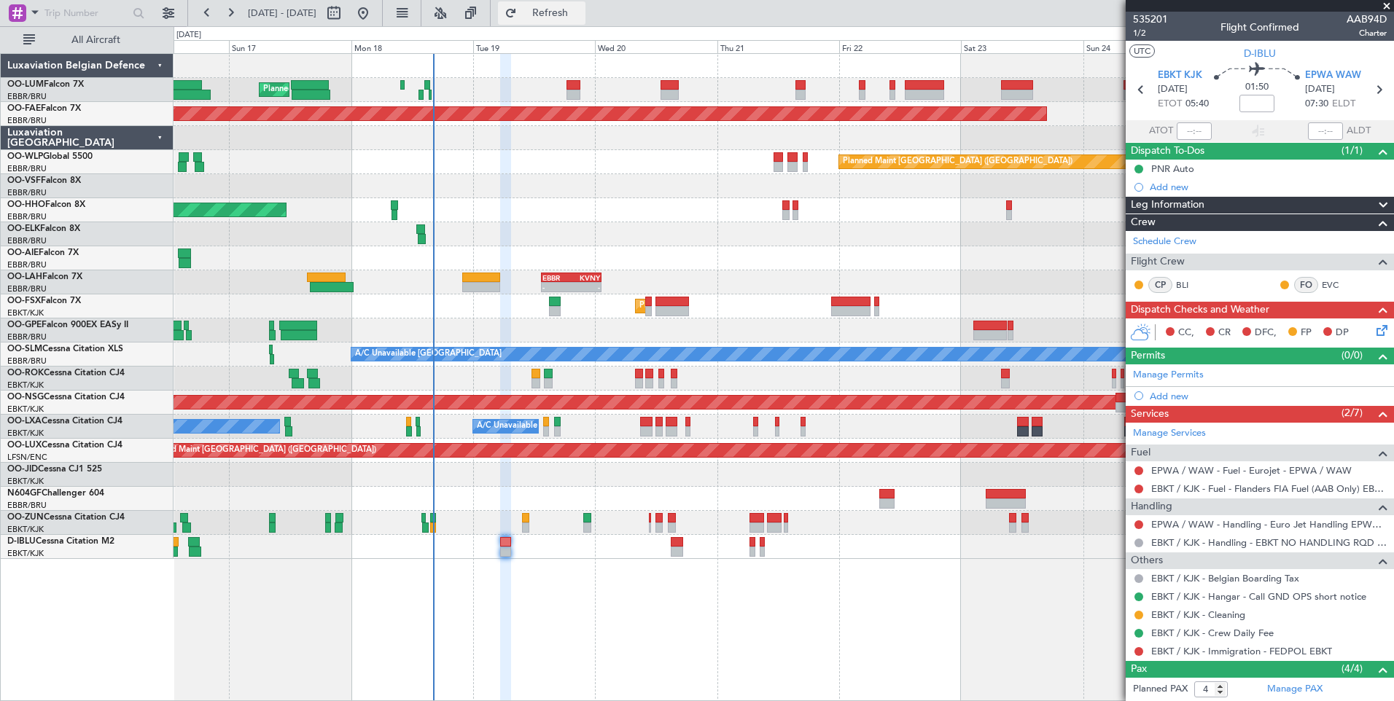
click at [581, 18] on button "Refresh" at bounding box center [541, 12] width 87 height 23
click at [571, 13] on span "Refresh" at bounding box center [550, 13] width 61 height 10
click at [33, 11] on span at bounding box center [34, 12] width 17 height 18
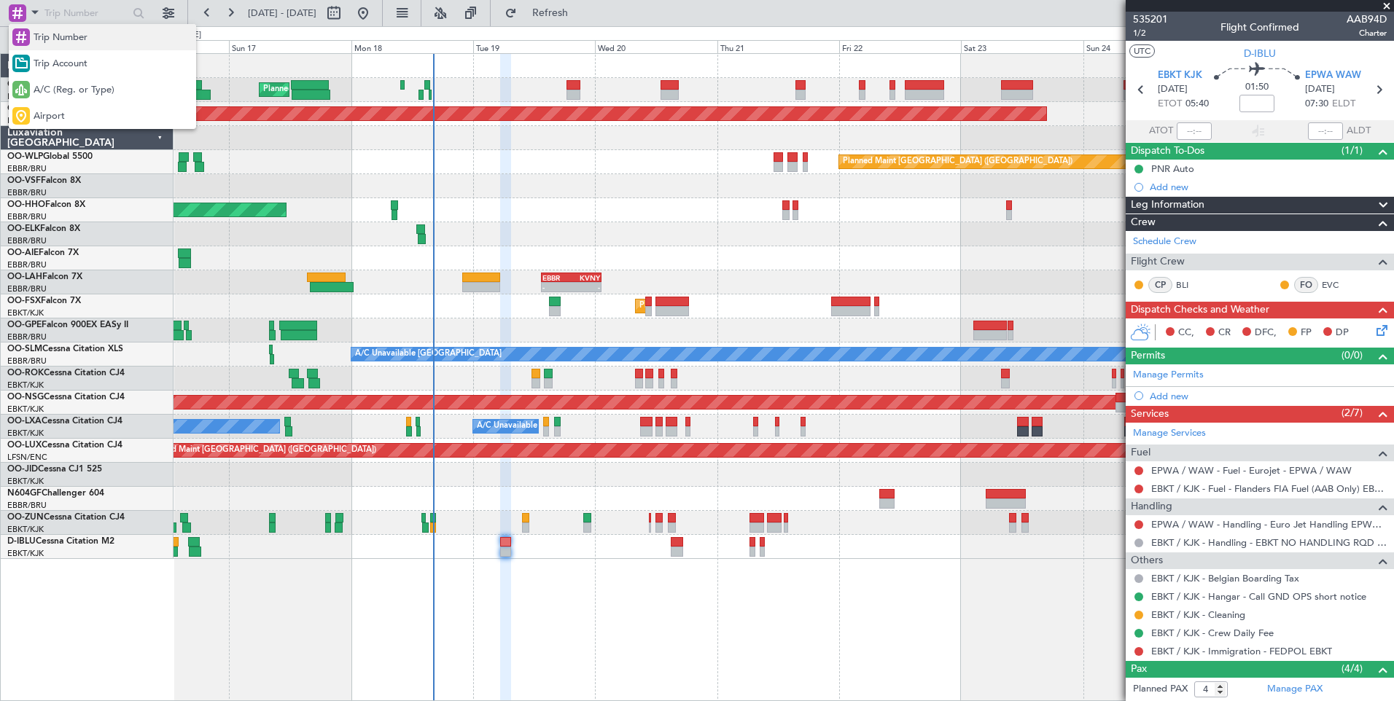
click at [70, 39] on span "Trip Number" at bounding box center [61, 38] width 54 height 15
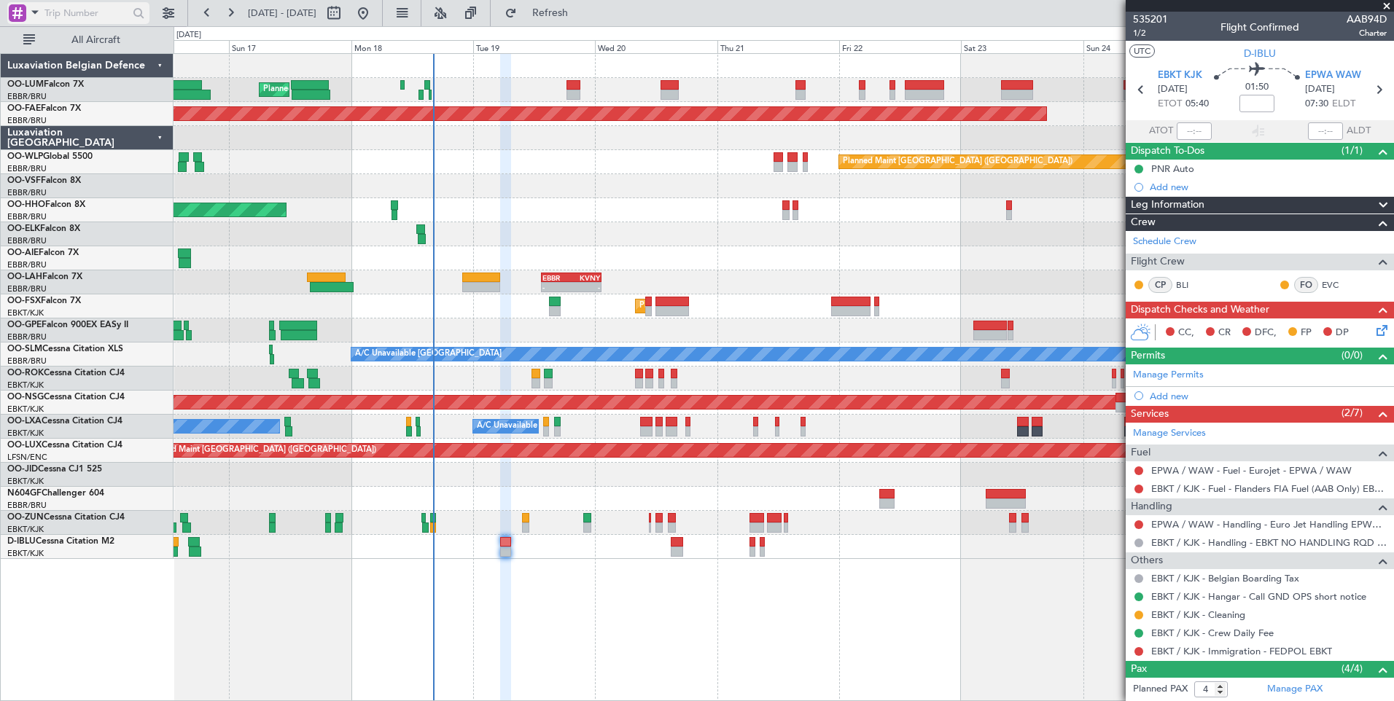
click at [88, 16] on input "text" at bounding box center [86, 13] width 84 height 22
type input "epwa"
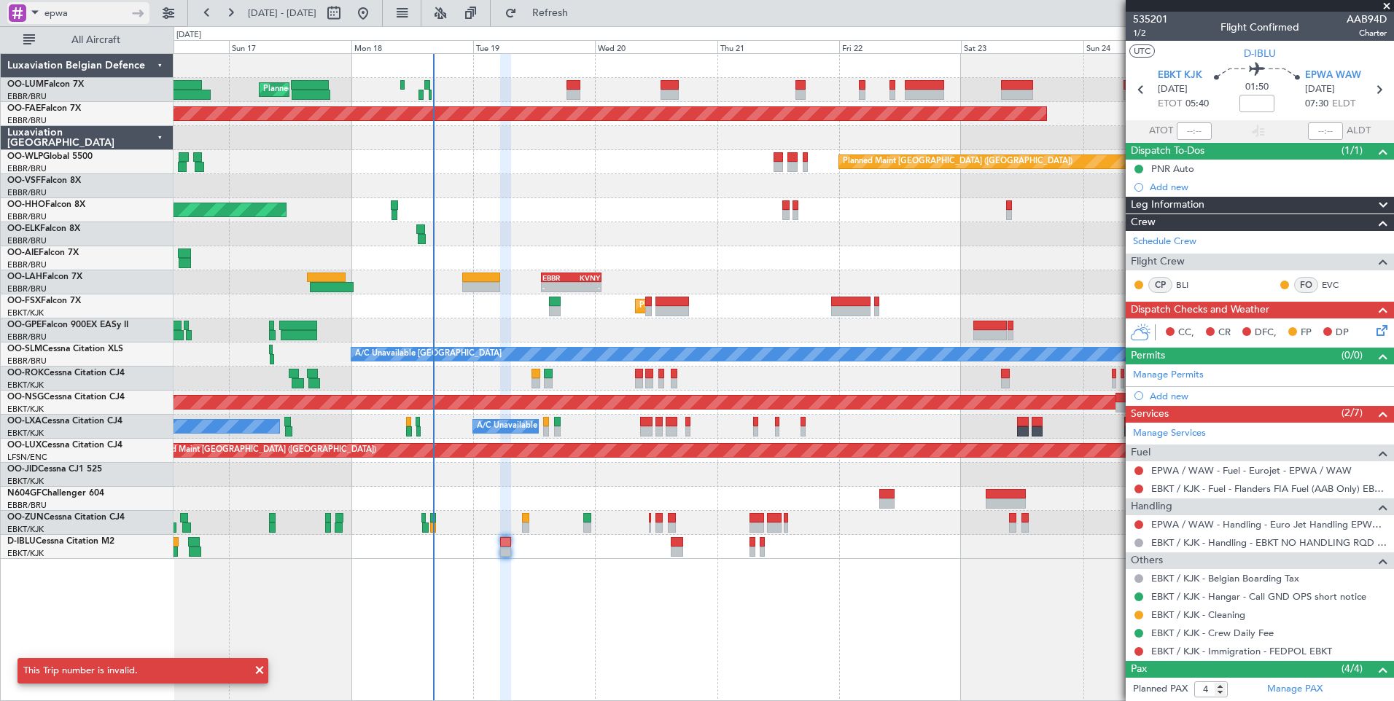
click at [32, 7] on span at bounding box center [34, 12] width 17 height 18
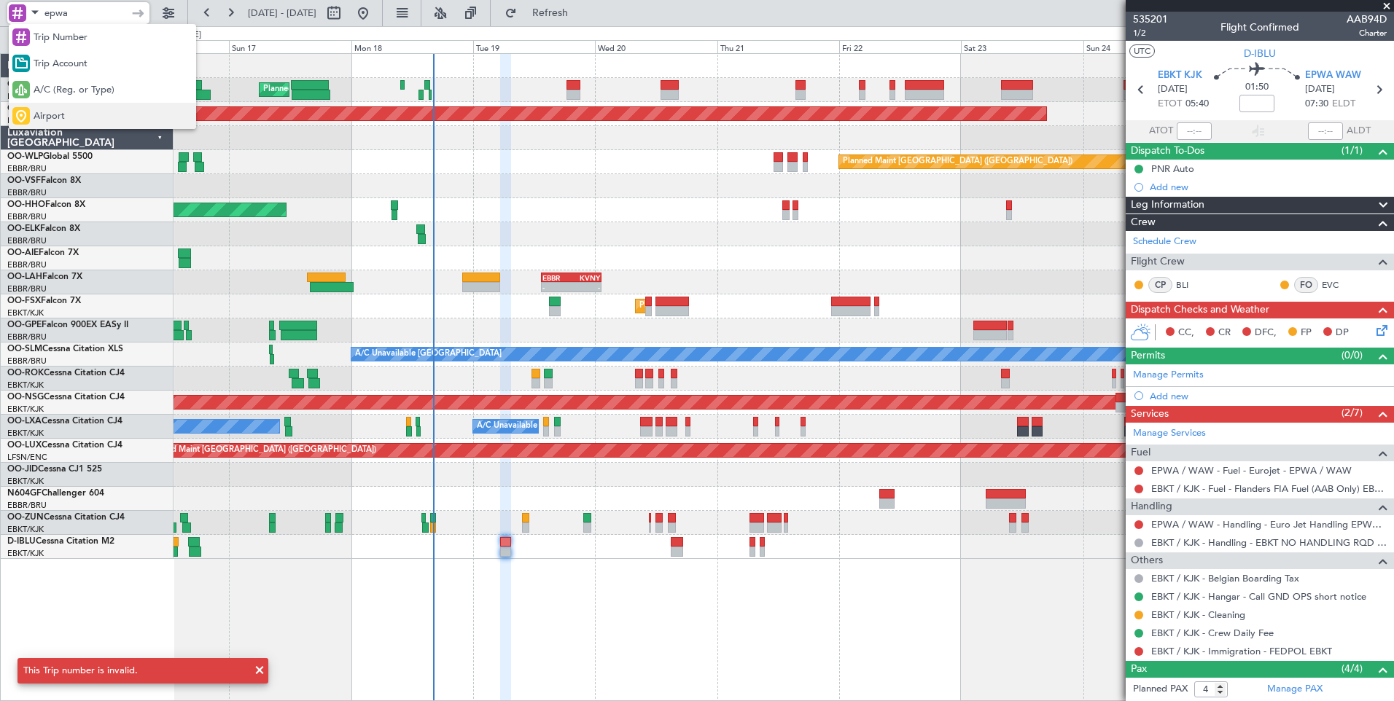
click at [50, 113] on span "Airport" at bounding box center [49, 116] width 31 height 15
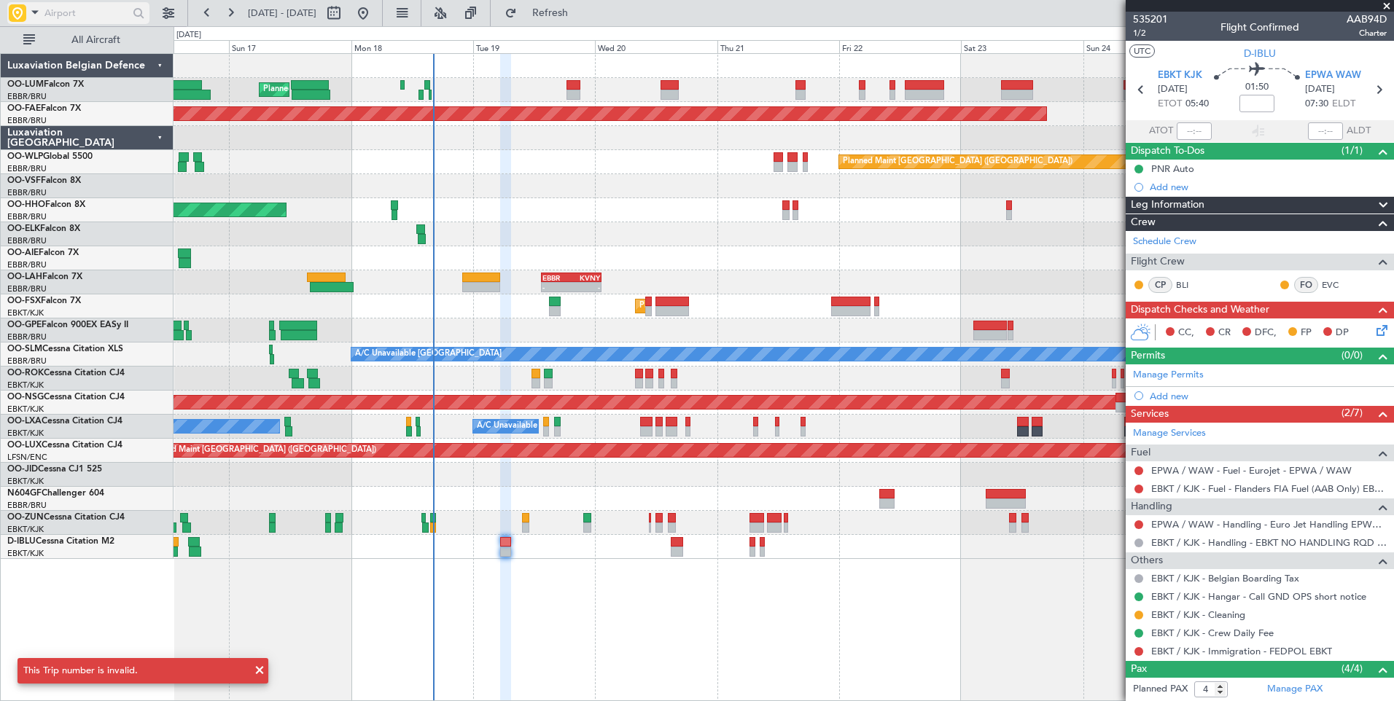
click at [93, 15] on input "text" at bounding box center [86, 13] width 84 height 22
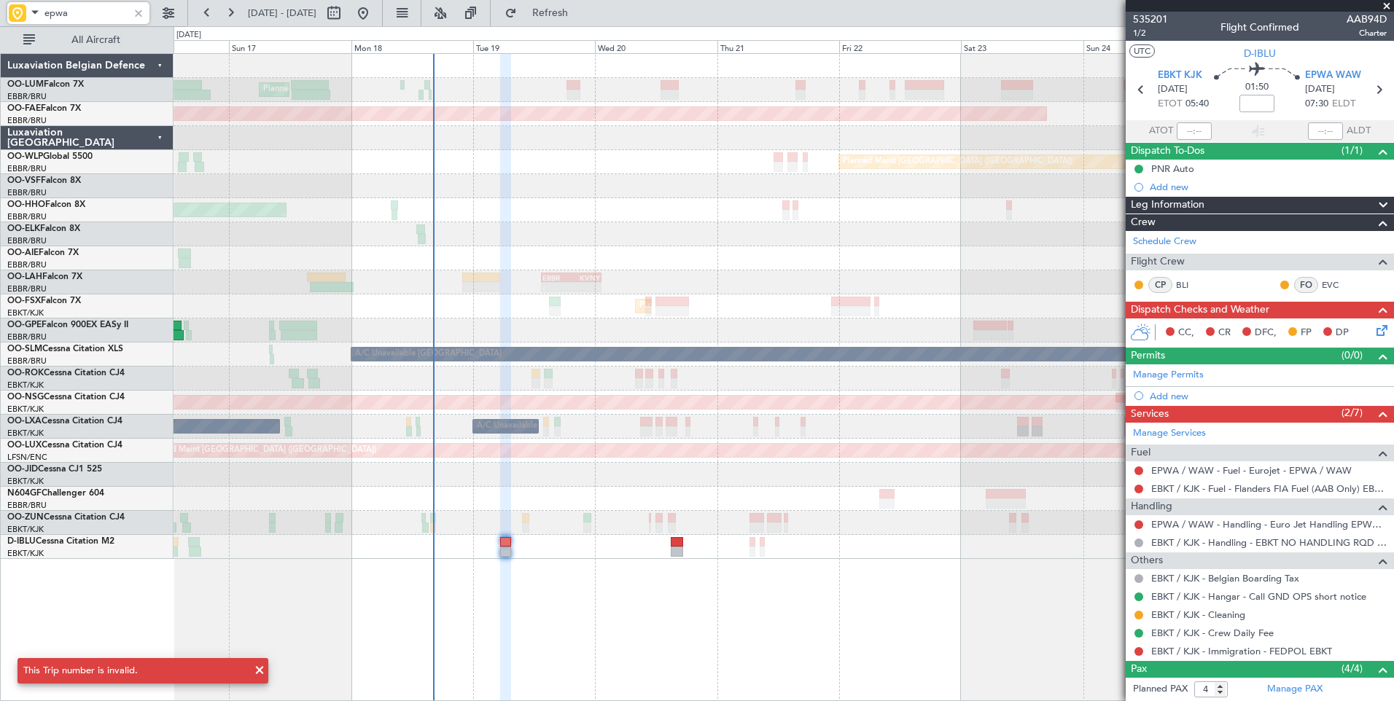
type input "epwa"
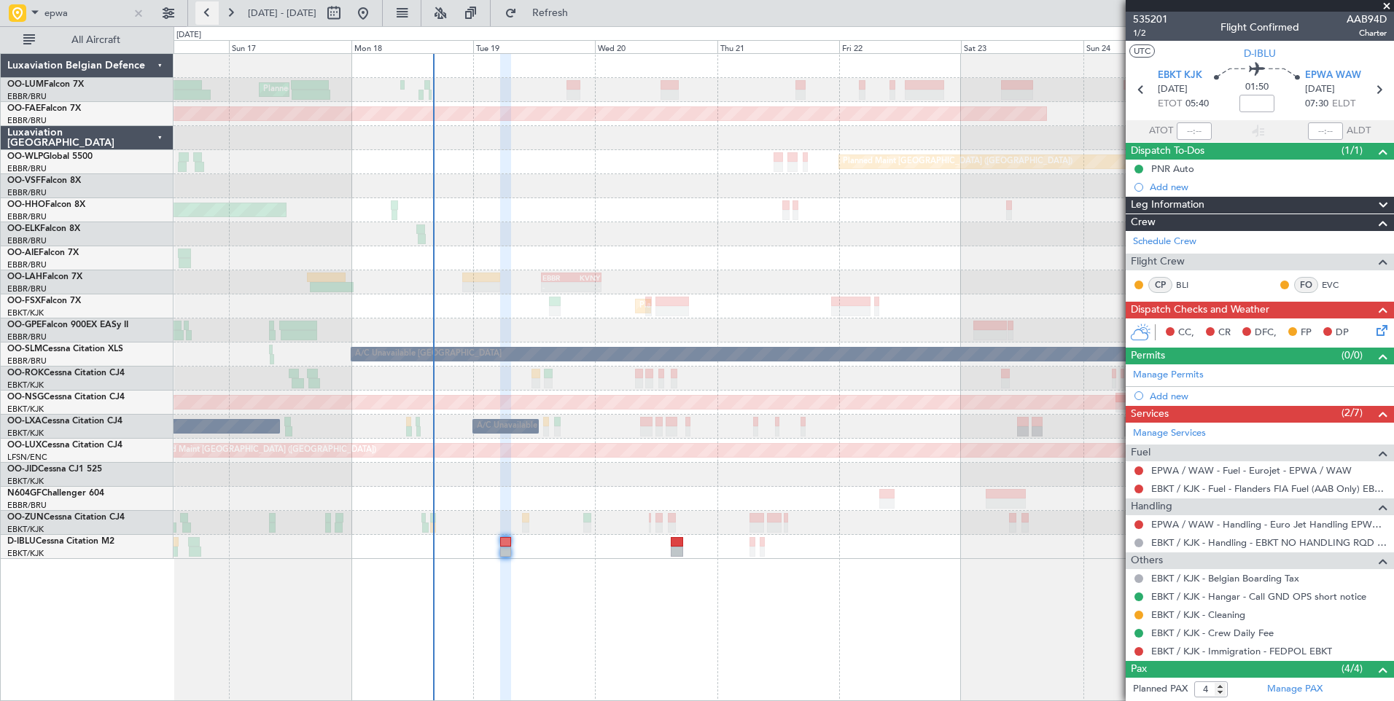
click at [208, 14] on button at bounding box center [206, 12] width 23 height 23
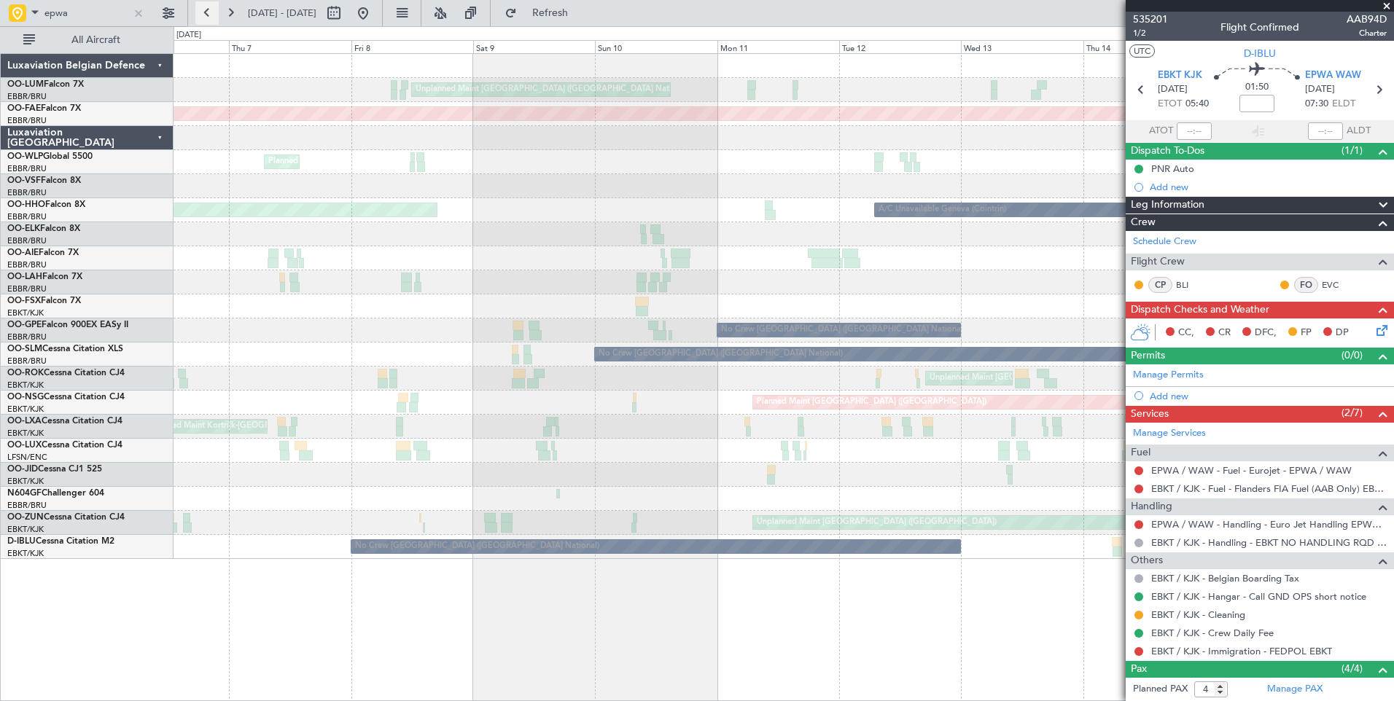
click at [208, 14] on button at bounding box center [206, 12] width 23 height 23
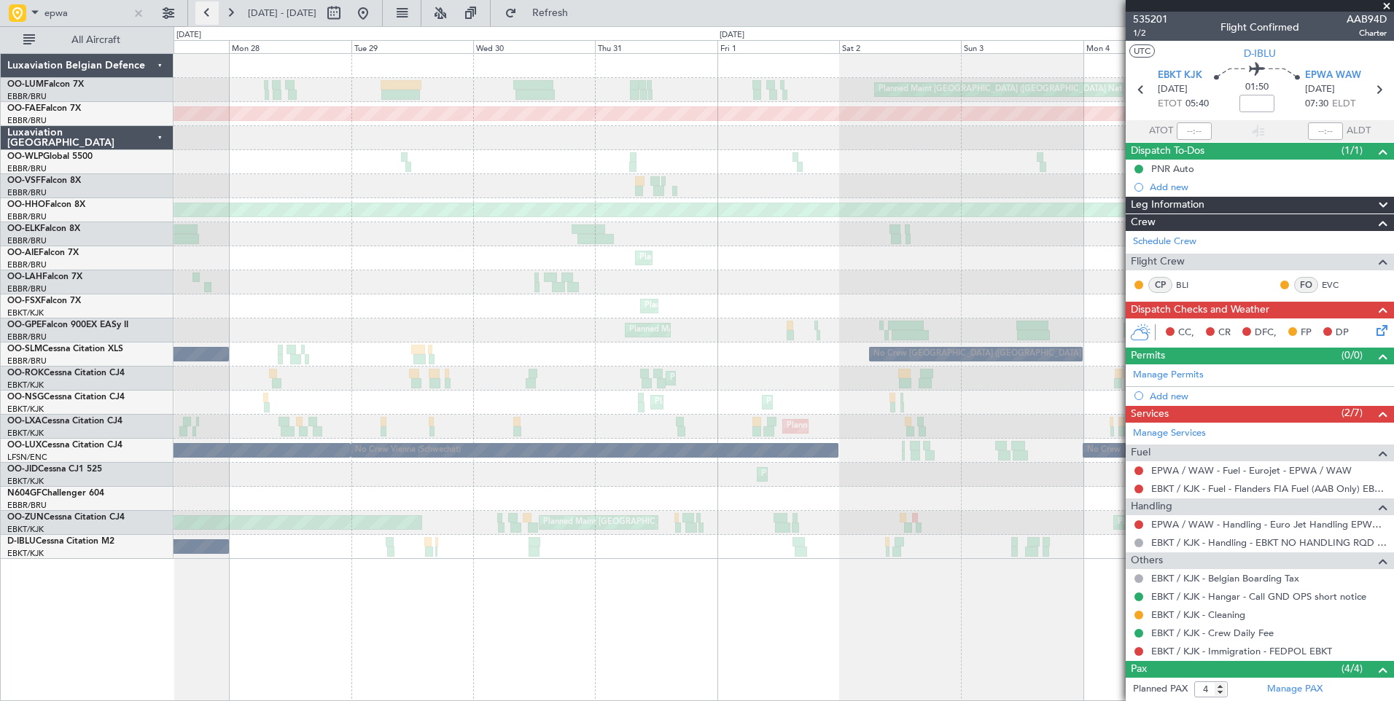
click at [208, 13] on button at bounding box center [206, 12] width 23 height 23
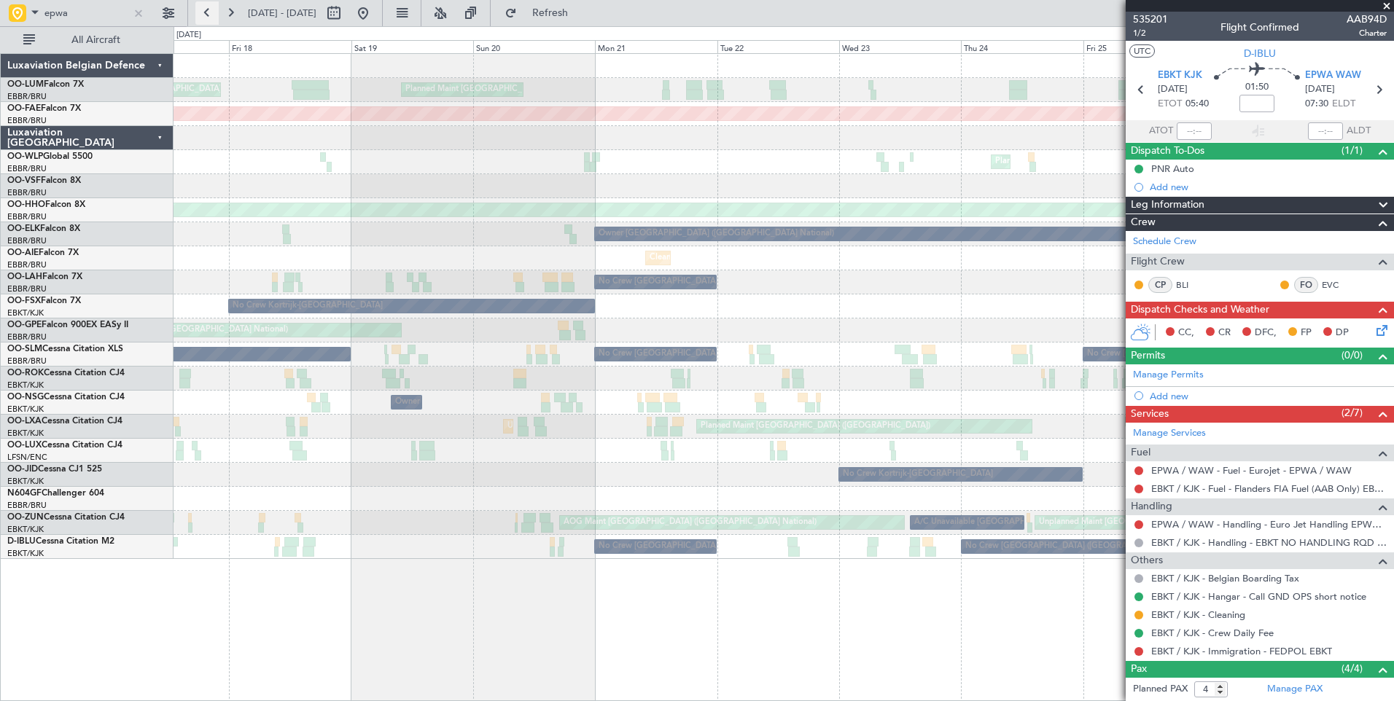
click at [203, 4] on button at bounding box center [206, 12] width 23 height 23
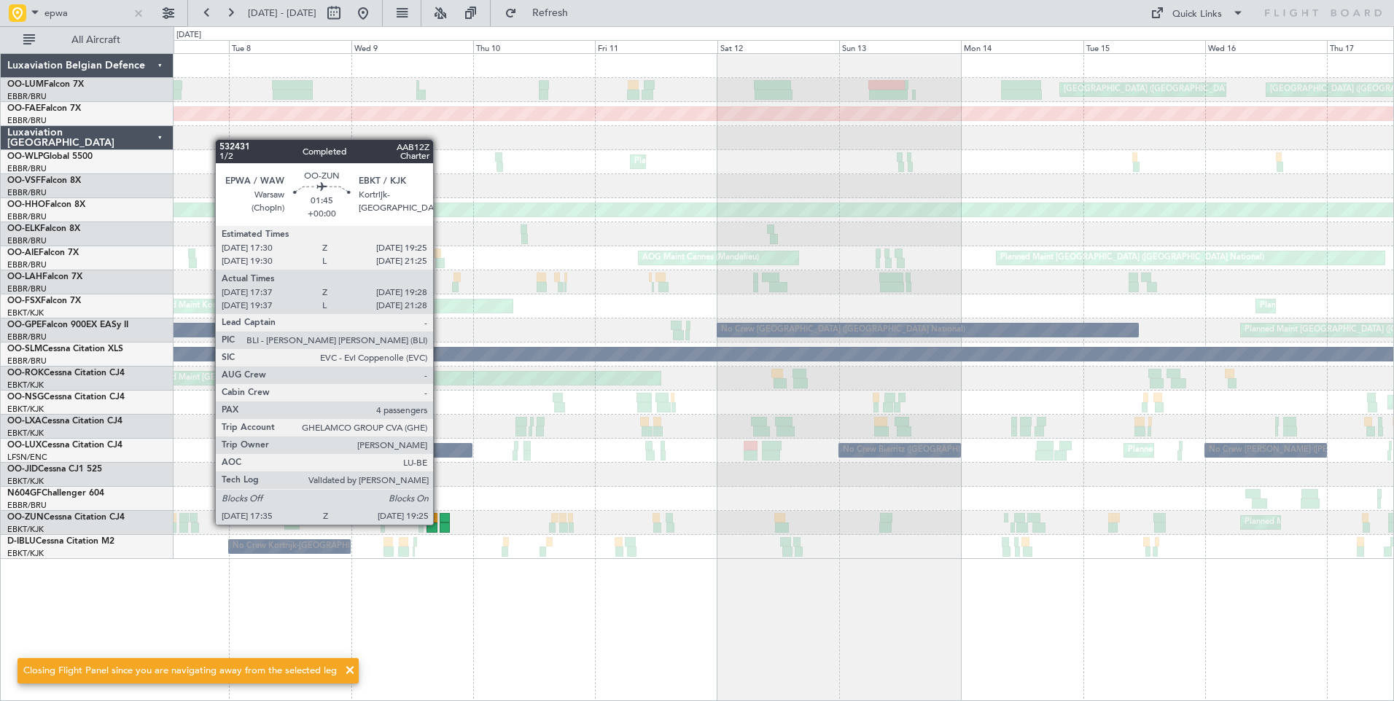
click at [445, 520] on div at bounding box center [444, 518] width 10 height 10
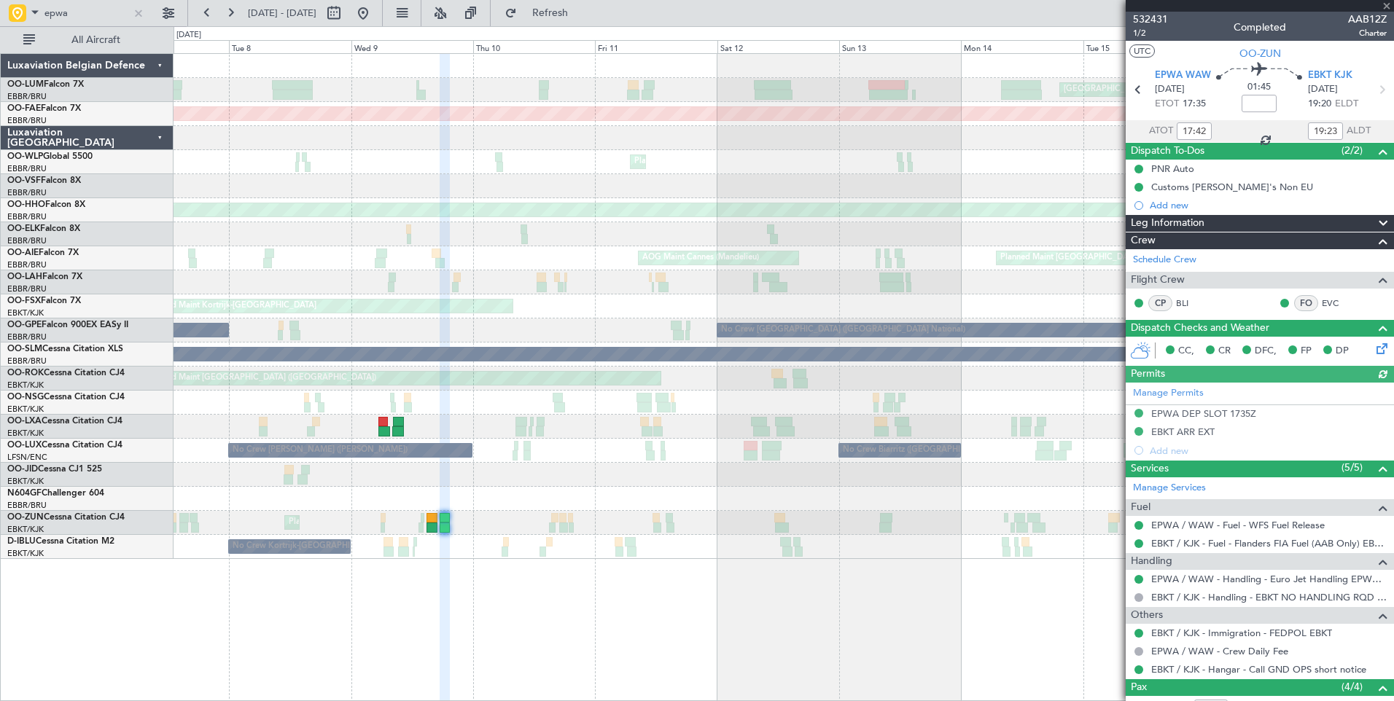
click at [1232, 410] on div "Manage Permits EPWA DEP SLOT 1735Z EBKT ARR EXT Add new" at bounding box center [1259, 421] width 268 height 77
click at [1235, 419] on mat-tooltip-component "EPWA DEP SLOT 1735Z" at bounding box center [1203, 438] width 115 height 39
click at [1235, 408] on div "EPWA DEP SLOT 1735Z" at bounding box center [1203, 413] width 105 height 12
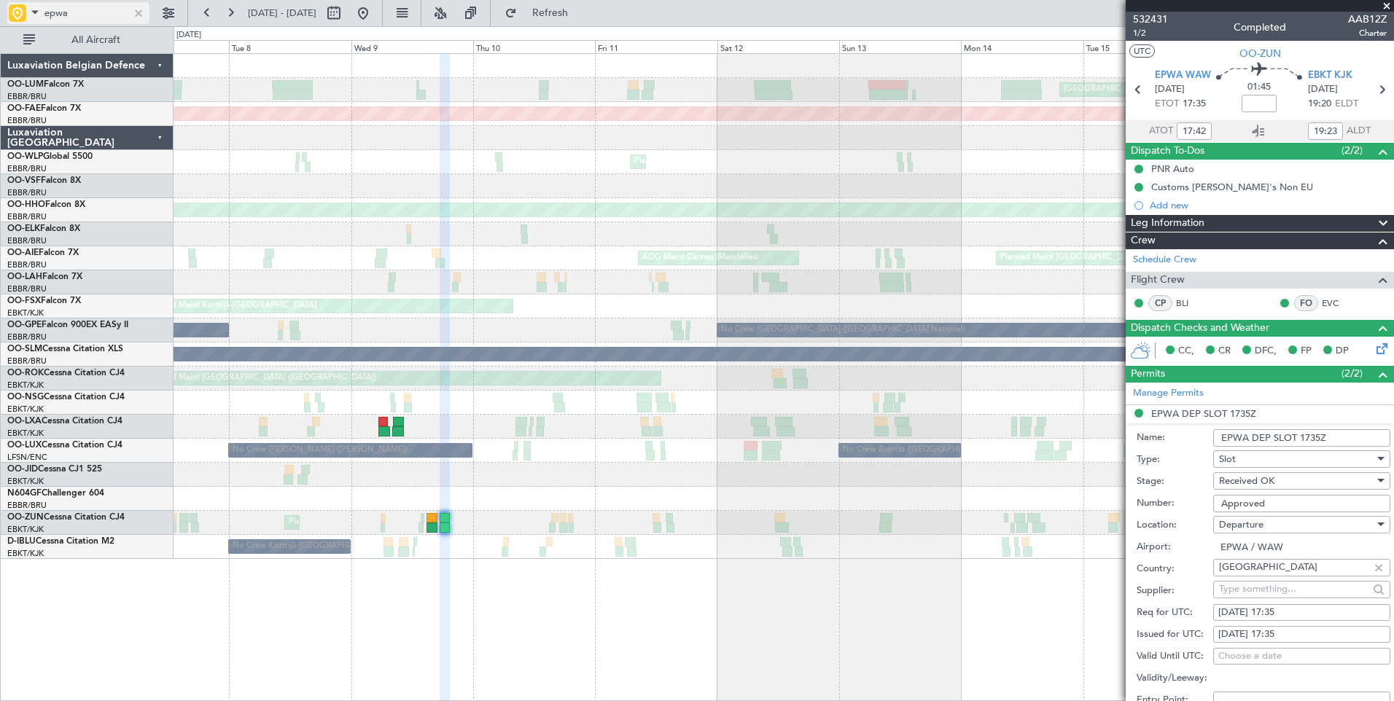
click at [34, 18] on span at bounding box center [34, 12] width 17 height 18
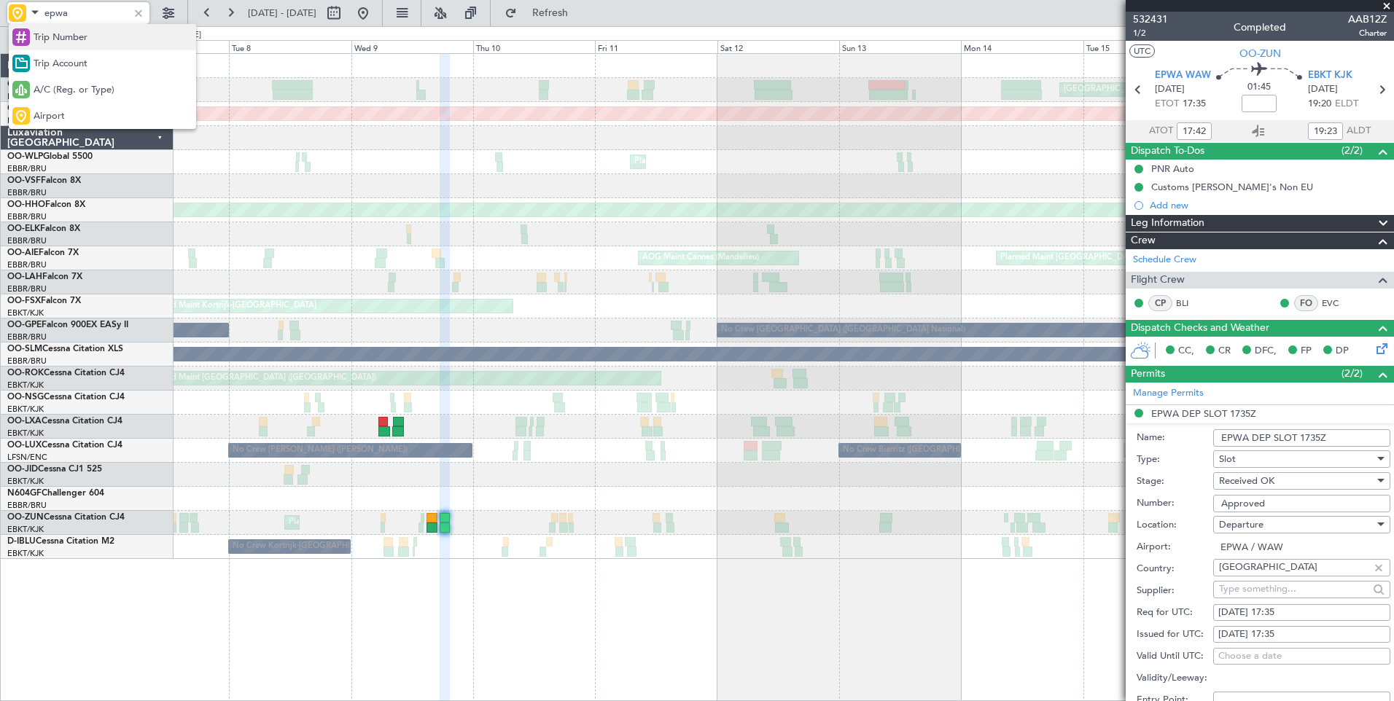
click at [68, 42] on span "Trip Number" at bounding box center [61, 38] width 54 height 15
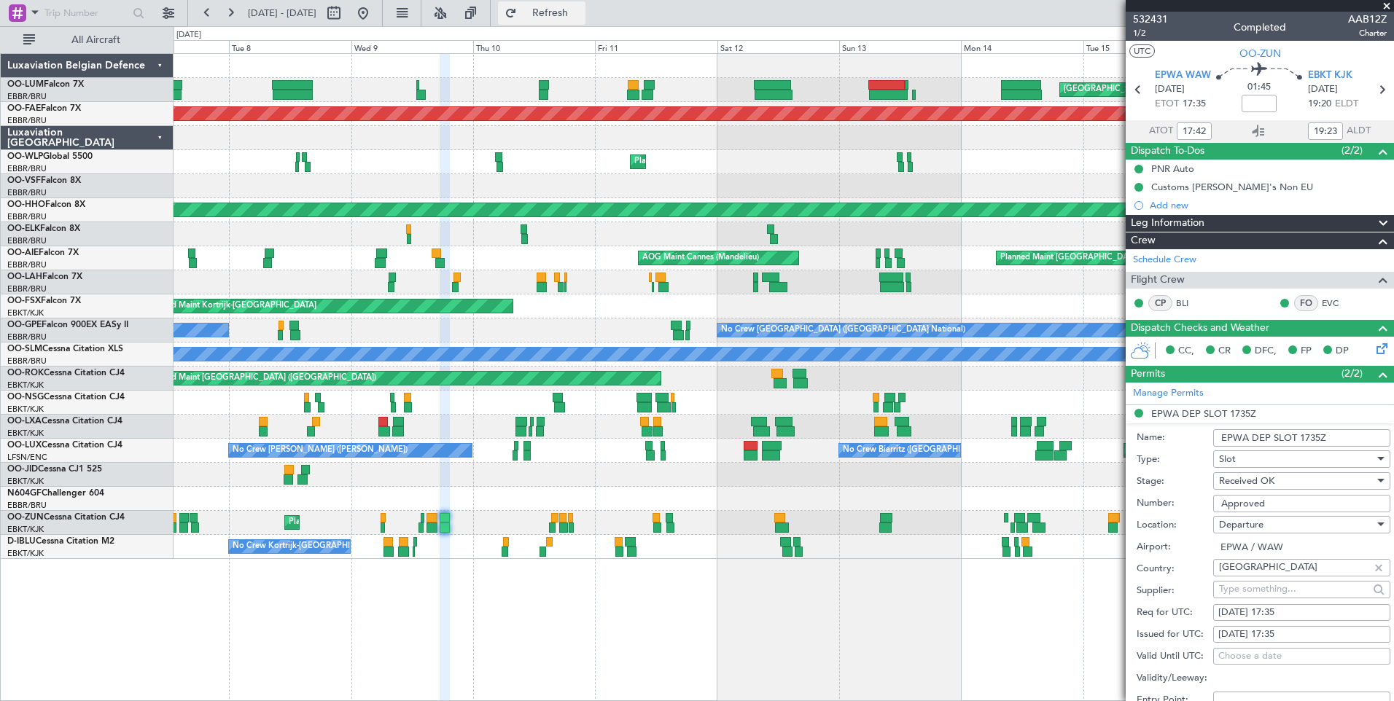
click at [585, 5] on button "Refresh" at bounding box center [541, 12] width 87 height 23
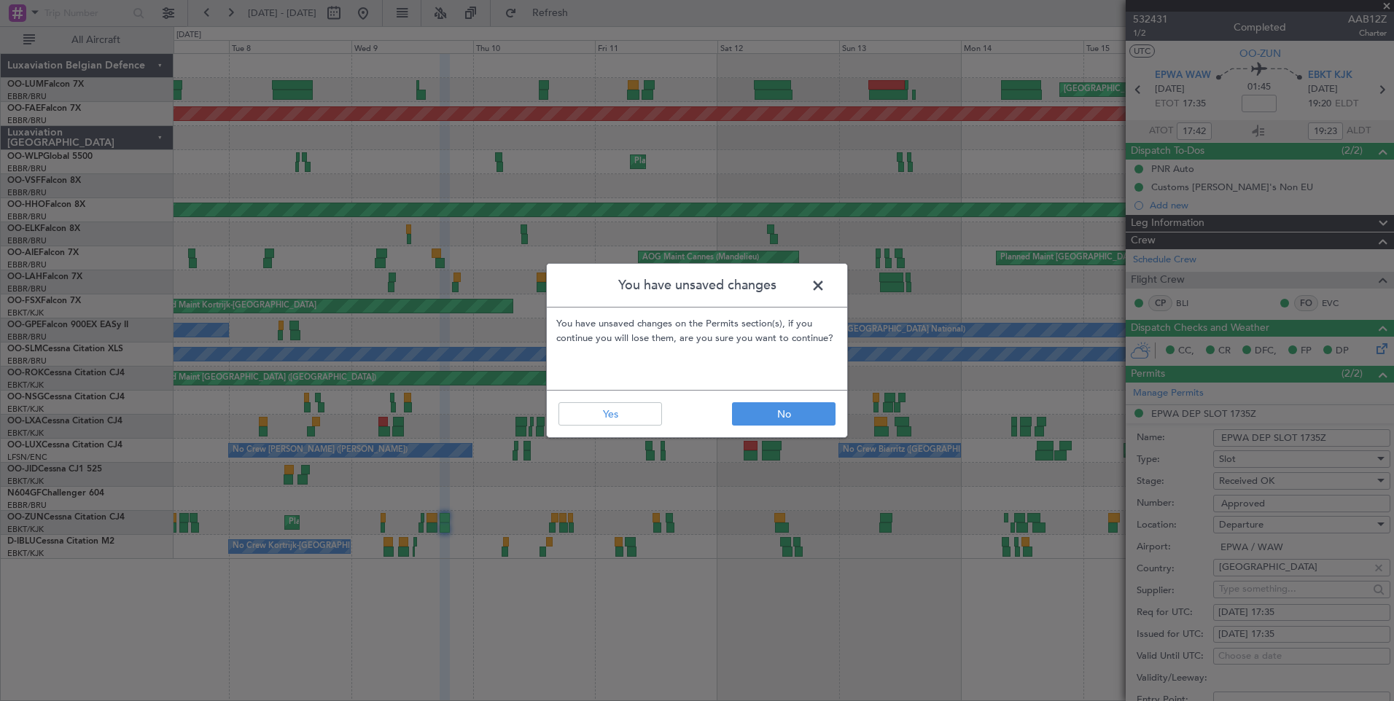
click at [825, 292] on span at bounding box center [825, 289] width 0 height 29
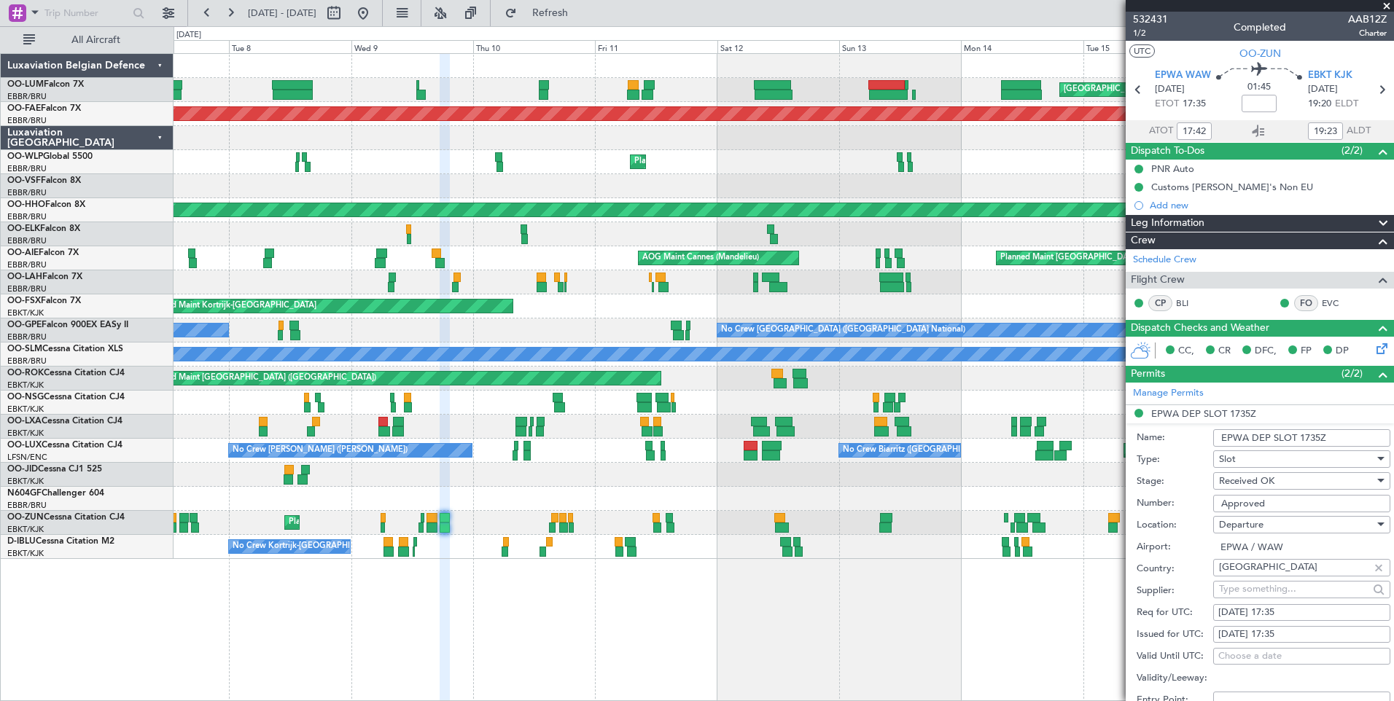
drag, startPoint x: 394, startPoint y: 20, endPoint x: 469, endPoint y: 286, distance: 275.5
click at [375, 20] on button at bounding box center [362, 12] width 23 height 23
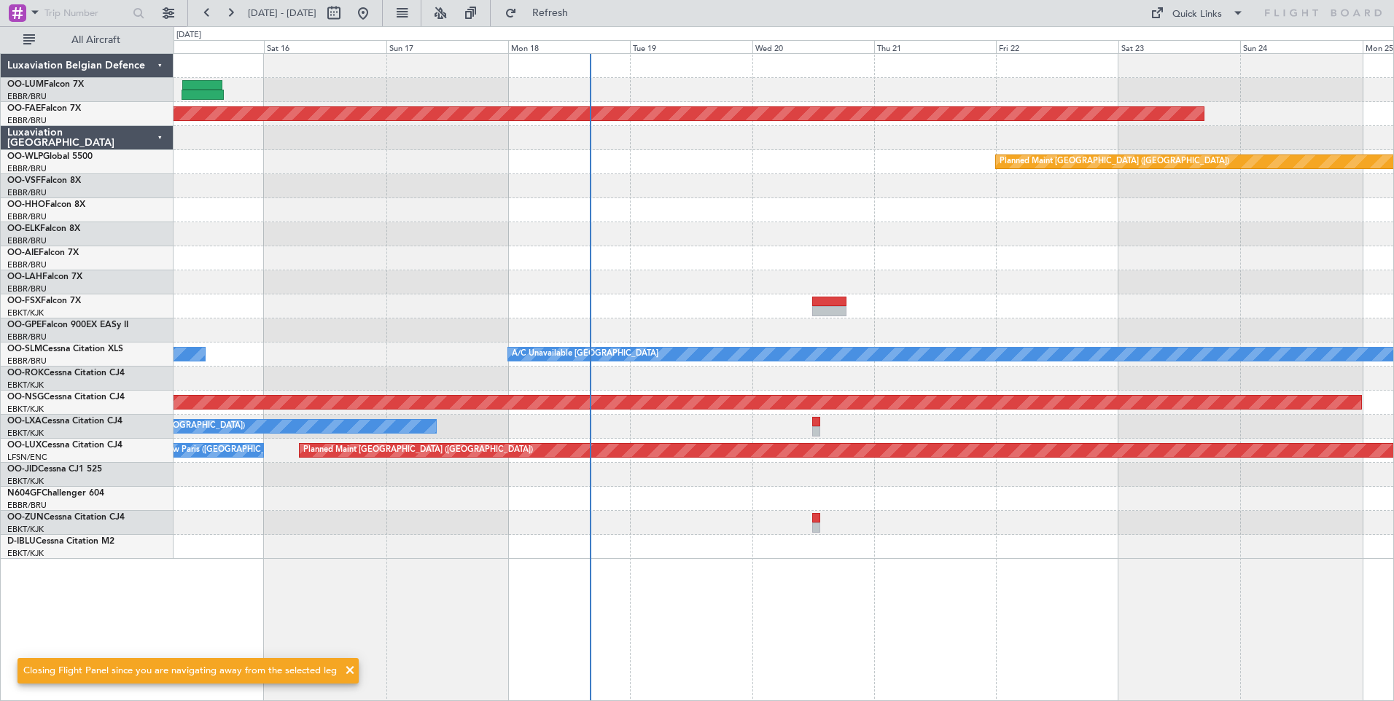
click at [547, 593] on div "Planned Maint Kortrijk-Wevelgem Planned Maint Berlin (Brandenburg) No Crew Brus…" at bounding box center [783, 377] width 1220 height 648
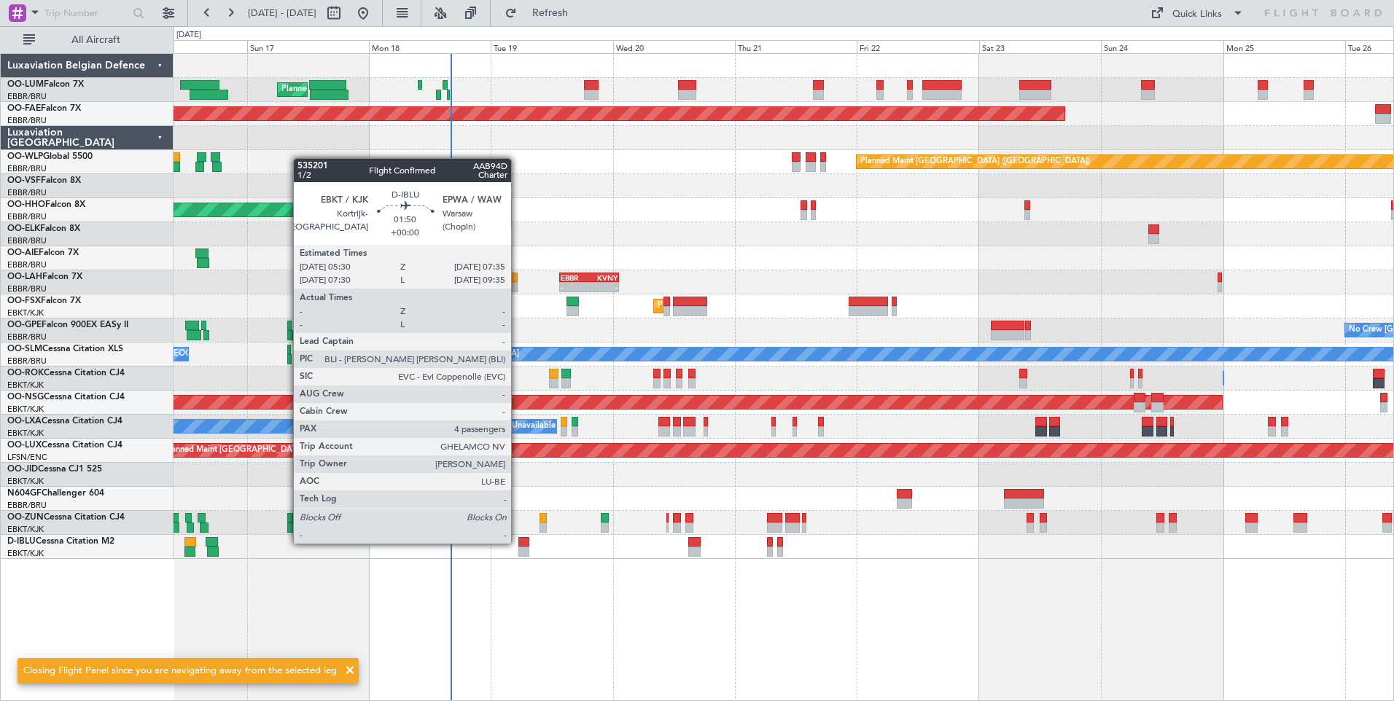
click at [518, 542] on div at bounding box center [523, 542] width 11 height 10
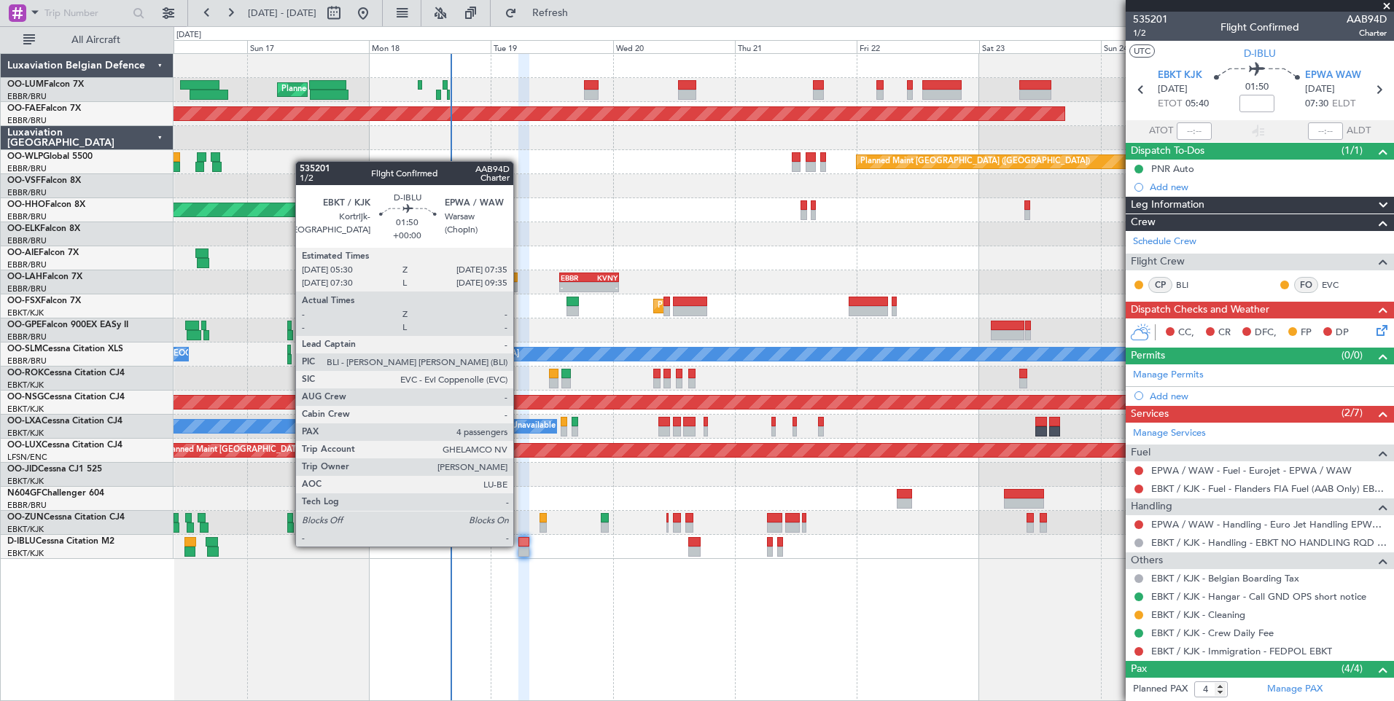
click at [520, 545] on div at bounding box center [523, 542] width 11 height 10
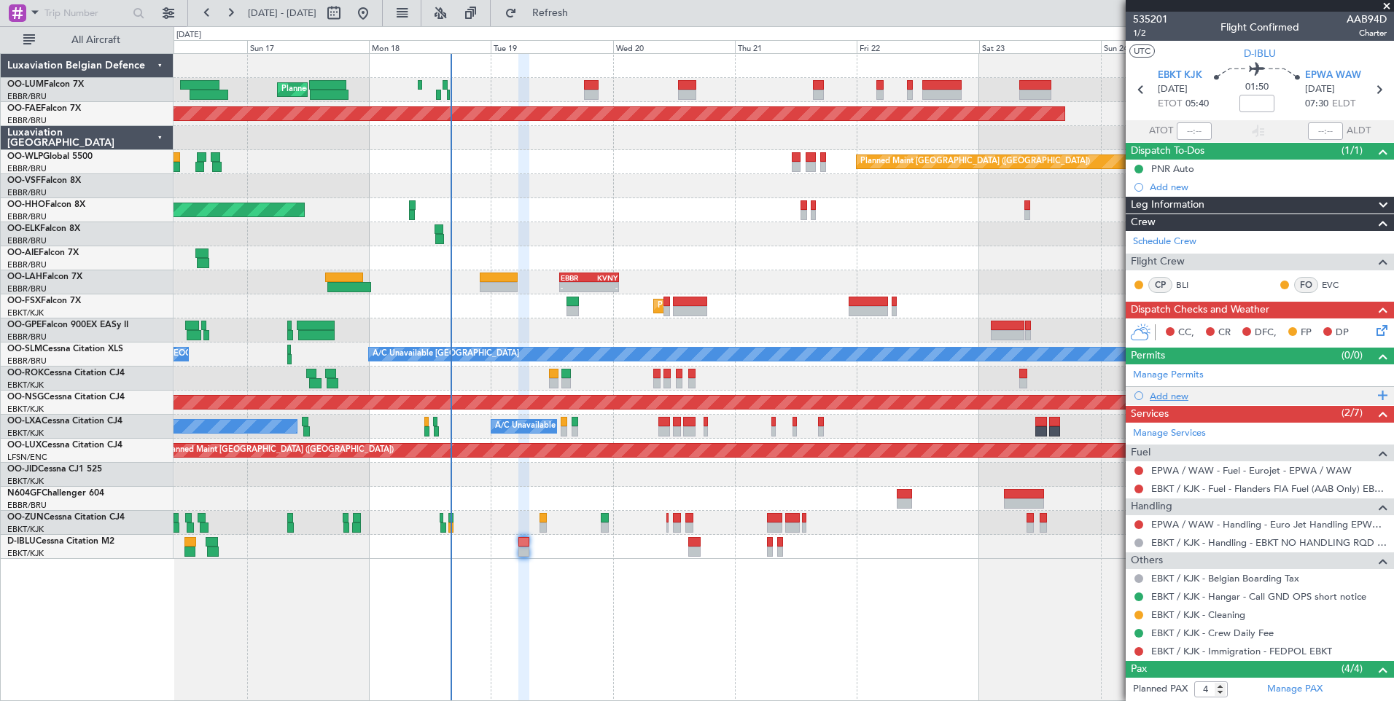
click at [1176, 392] on div "Add new" at bounding box center [1261, 396] width 224 height 12
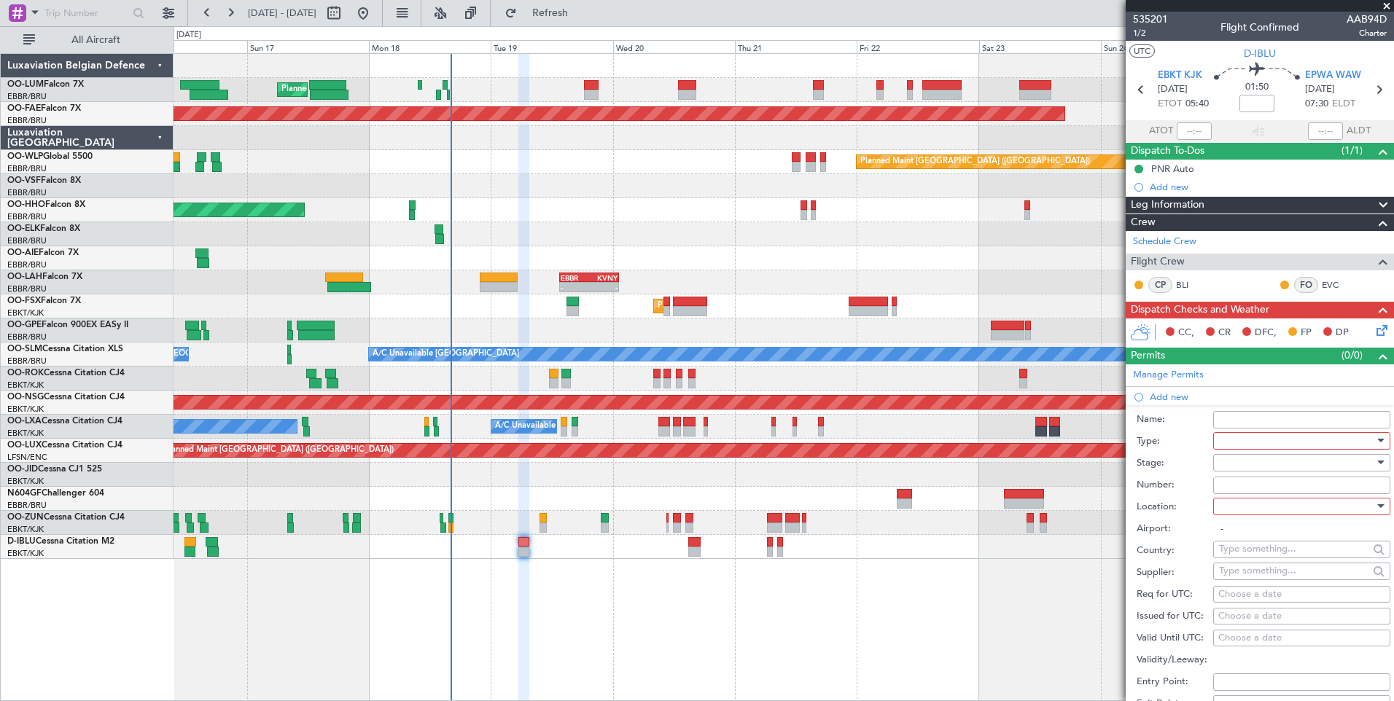
click at [1262, 445] on div at bounding box center [1296, 441] width 155 height 22
click at [1254, 585] on span "Slot" at bounding box center [1295, 578] width 153 height 22
click at [1239, 511] on div at bounding box center [1296, 507] width 155 height 22
click at [1245, 581] on span "Arrival" at bounding box center [1295, 580] width 153 height 22
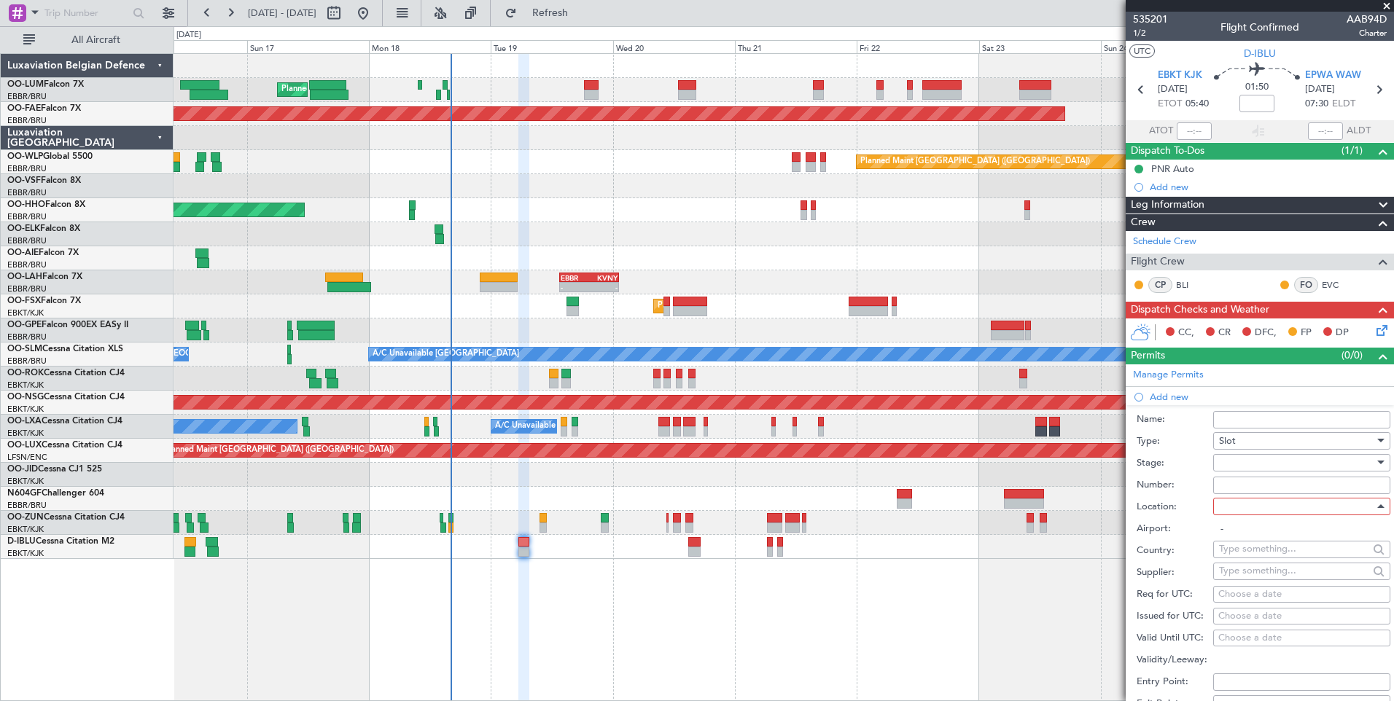
type input "EPWA / WAW"
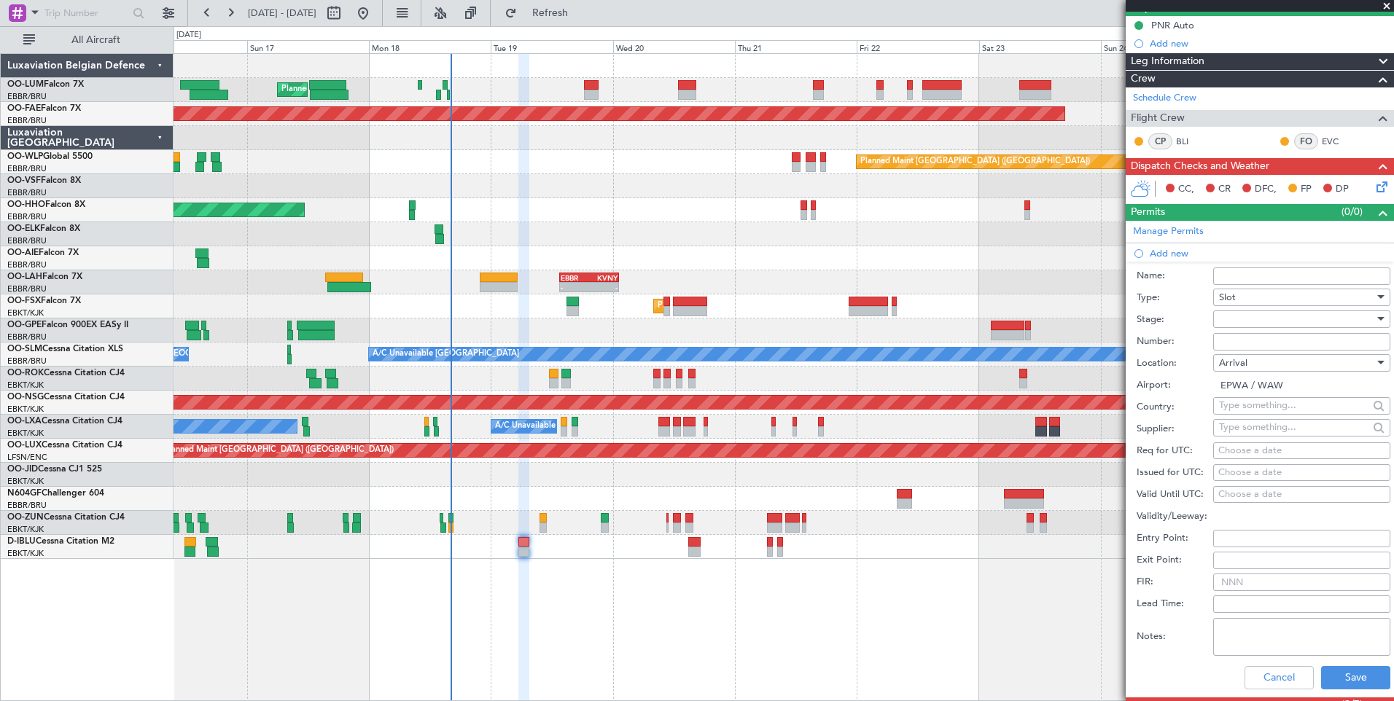
scroll to position [146, 0]
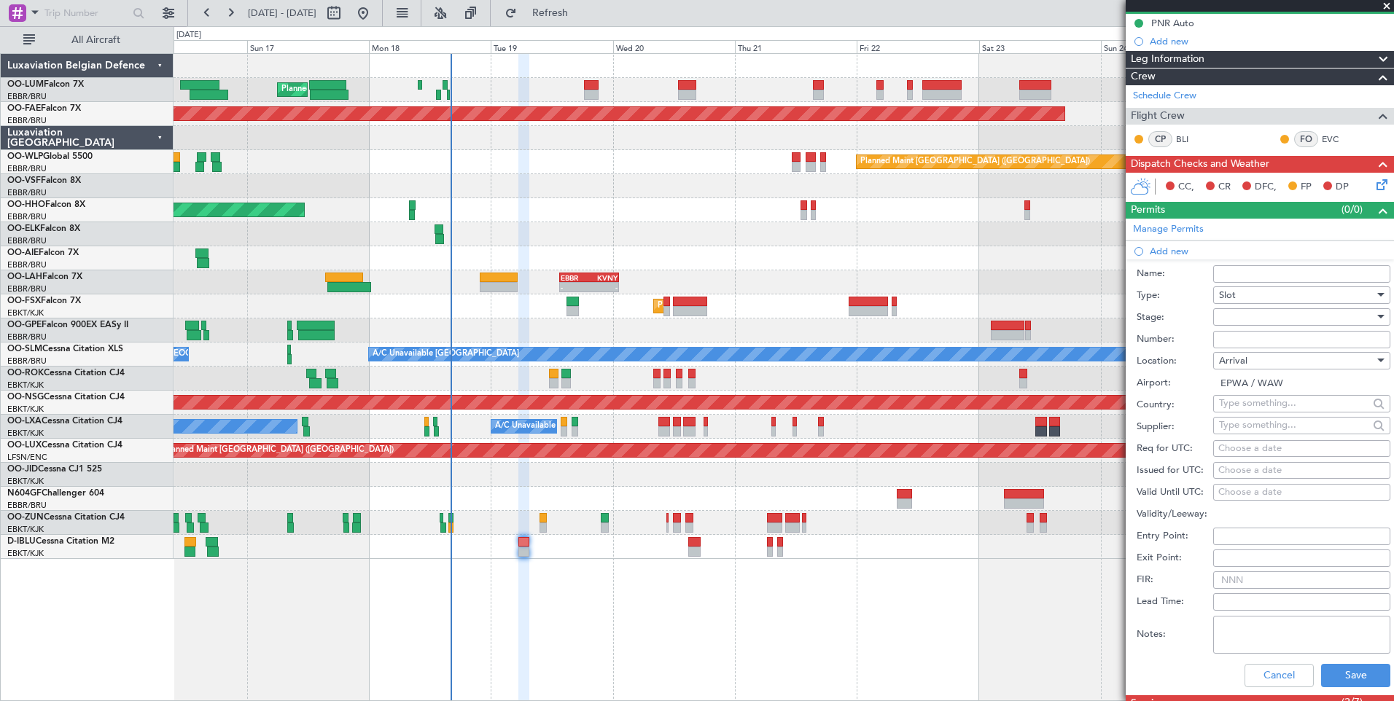
click at [1280, 453] on div "Choose a date" at bounding box center [1301, 449] width 167 height 15
select select "8"
select select "2025"
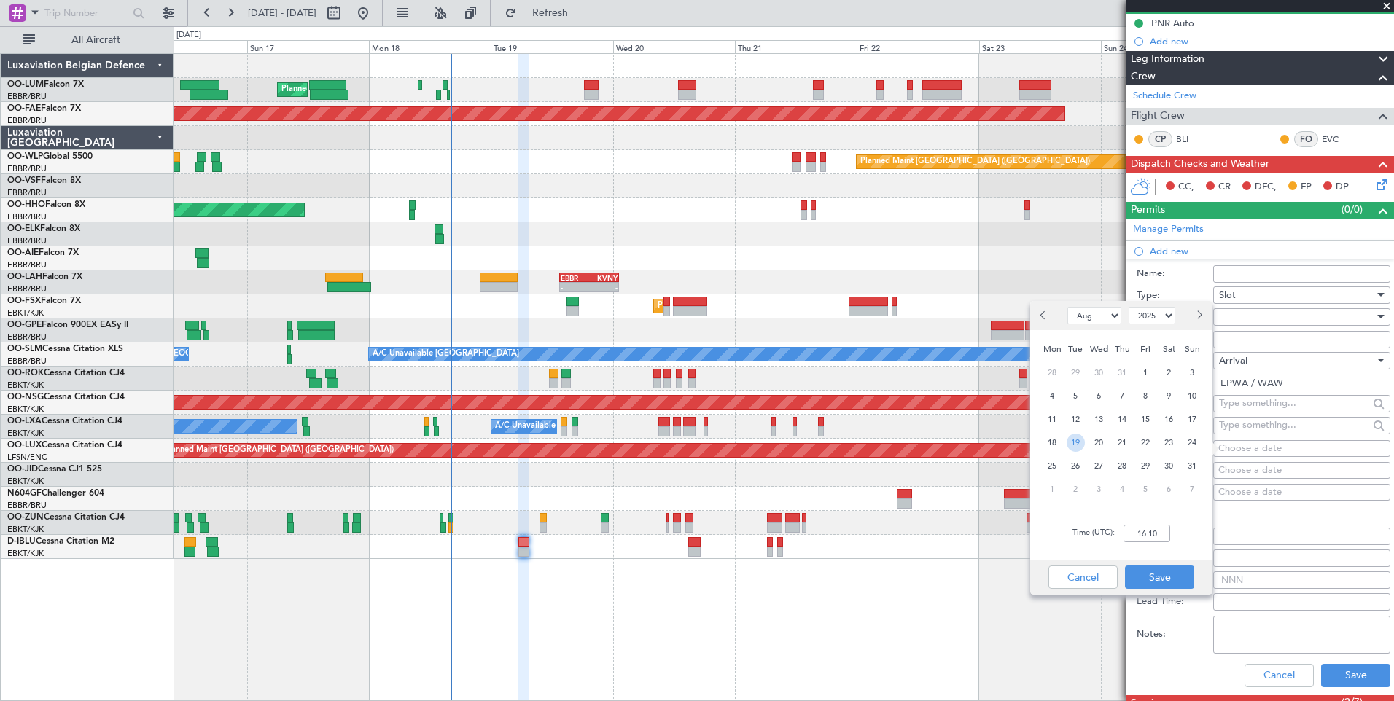
click at [1078, 445] on span "19" at bounding box center [1075, 443] width 18 height 18
click at [1153, 527] on input "00:00" at bounding box center [1146, 533] width 47 height 17
type input "07:35"
click at [1166, 573] on button "Save" at bounding box center [1159, 577] width 69 height 23
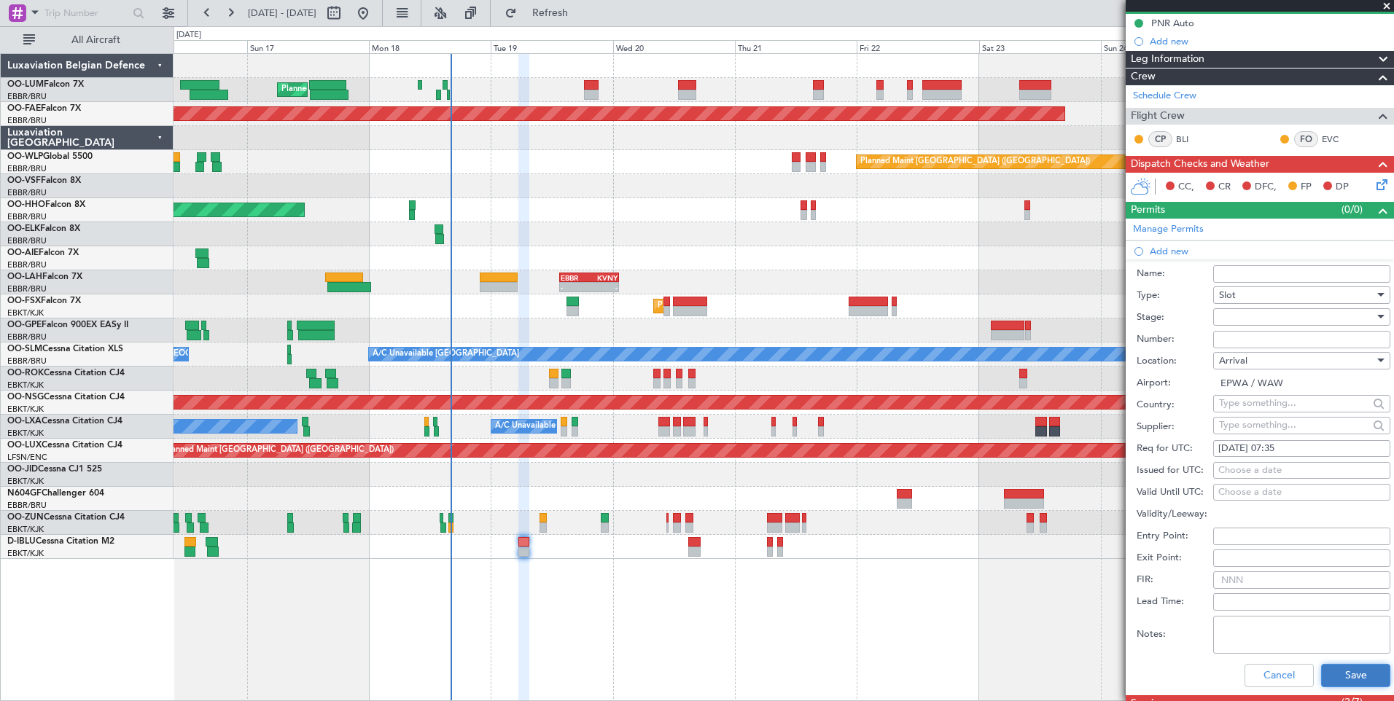
click at [1364, 676] on button "Save" at bounding box center [1355, 675] width 69 height 23
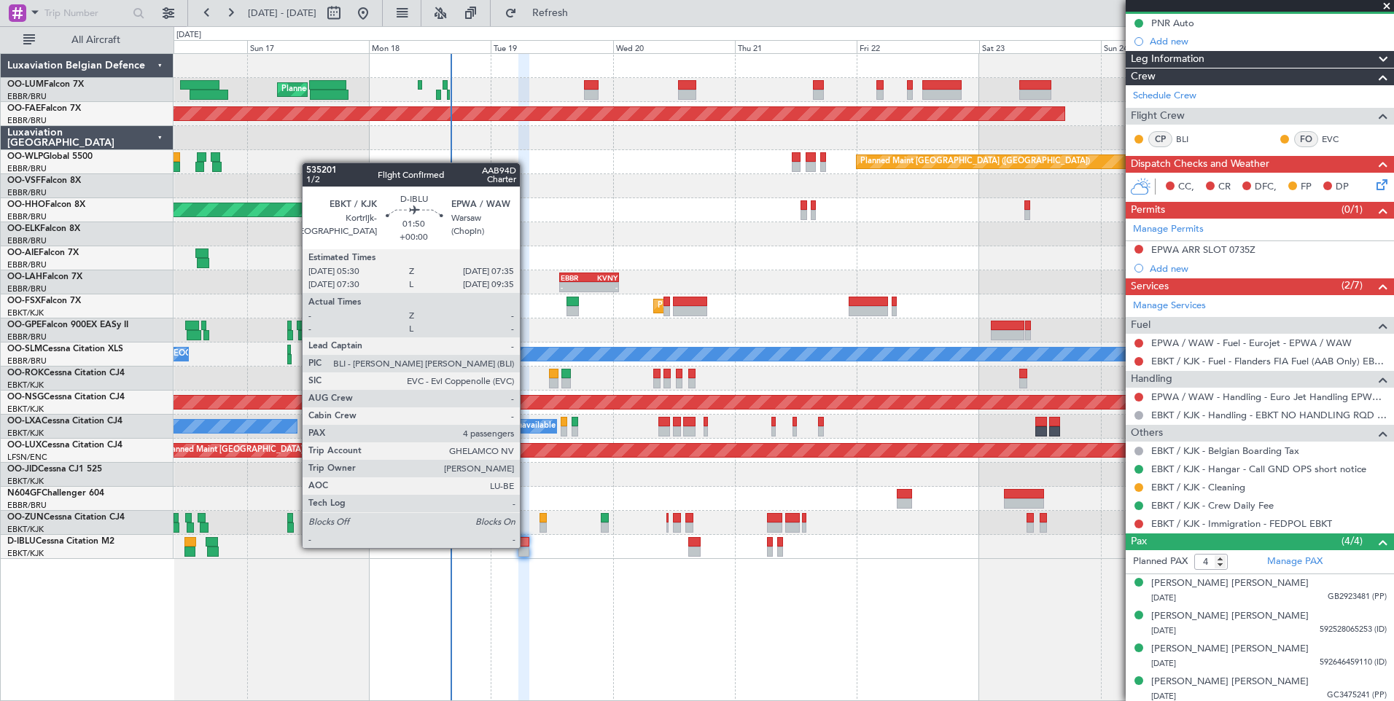
click at [526, 547] on div at bounding box center [523, 552] width 11 height 10
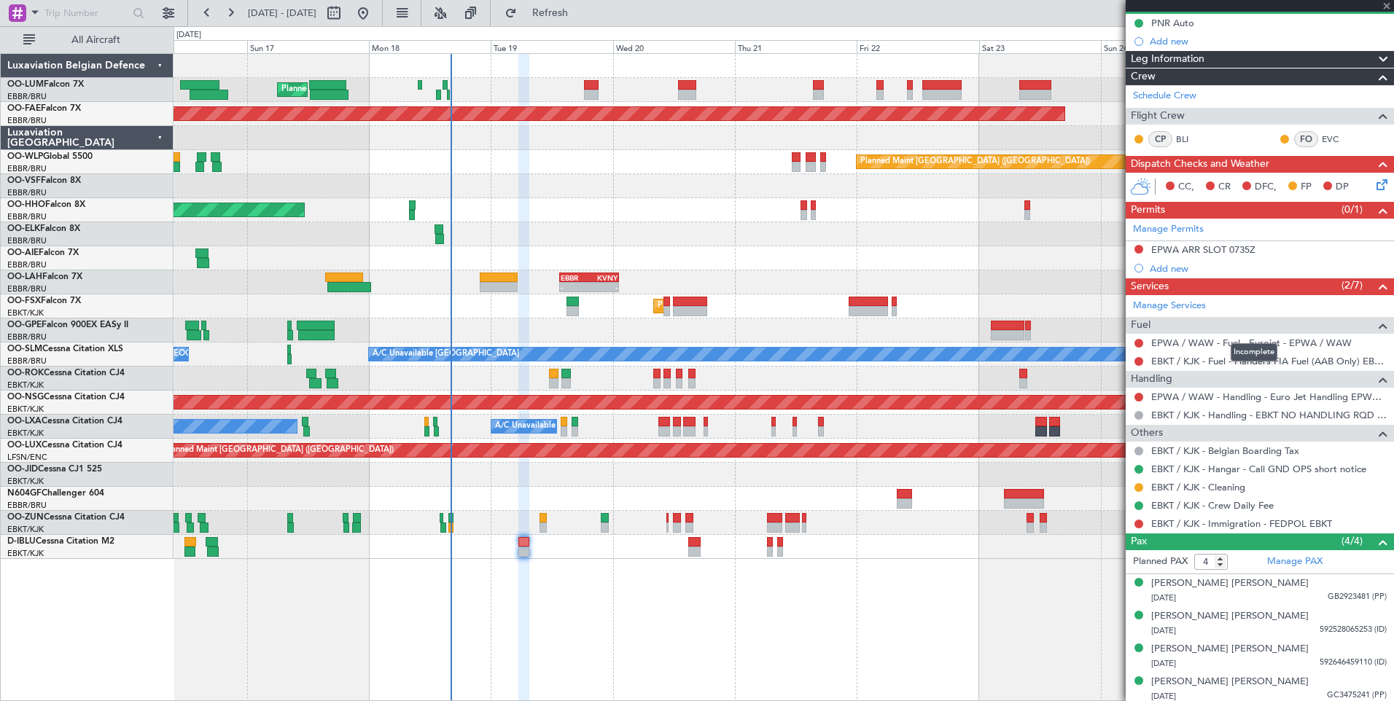
scroll to position [0, 0]
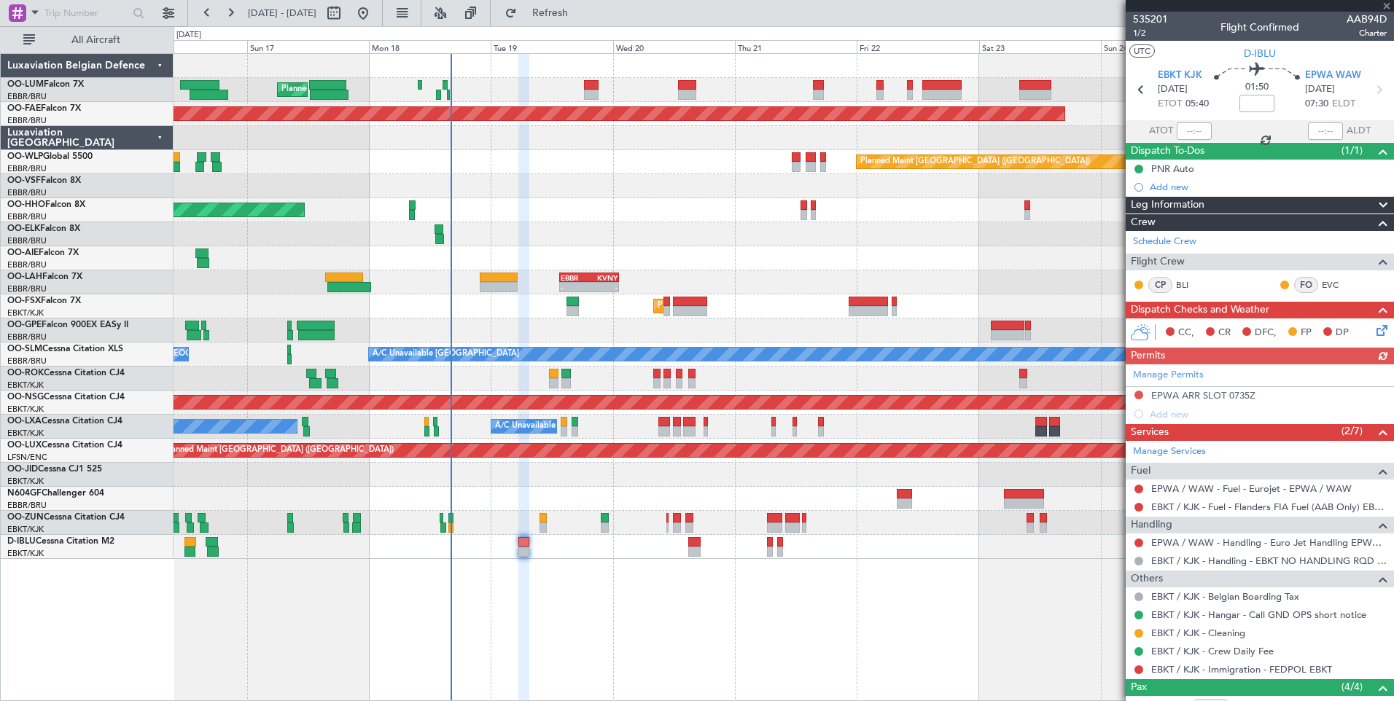
click at [1232, 394] on div "Manage Permits EPWA ARR SLOT 0735Z Add new" at bounding box center [1259, 393] width 268 height 59
click at [1226, 394] on div "EPWA ARR SLOT 0735Z" at bounding box center [1203, 395] width 104 height 12
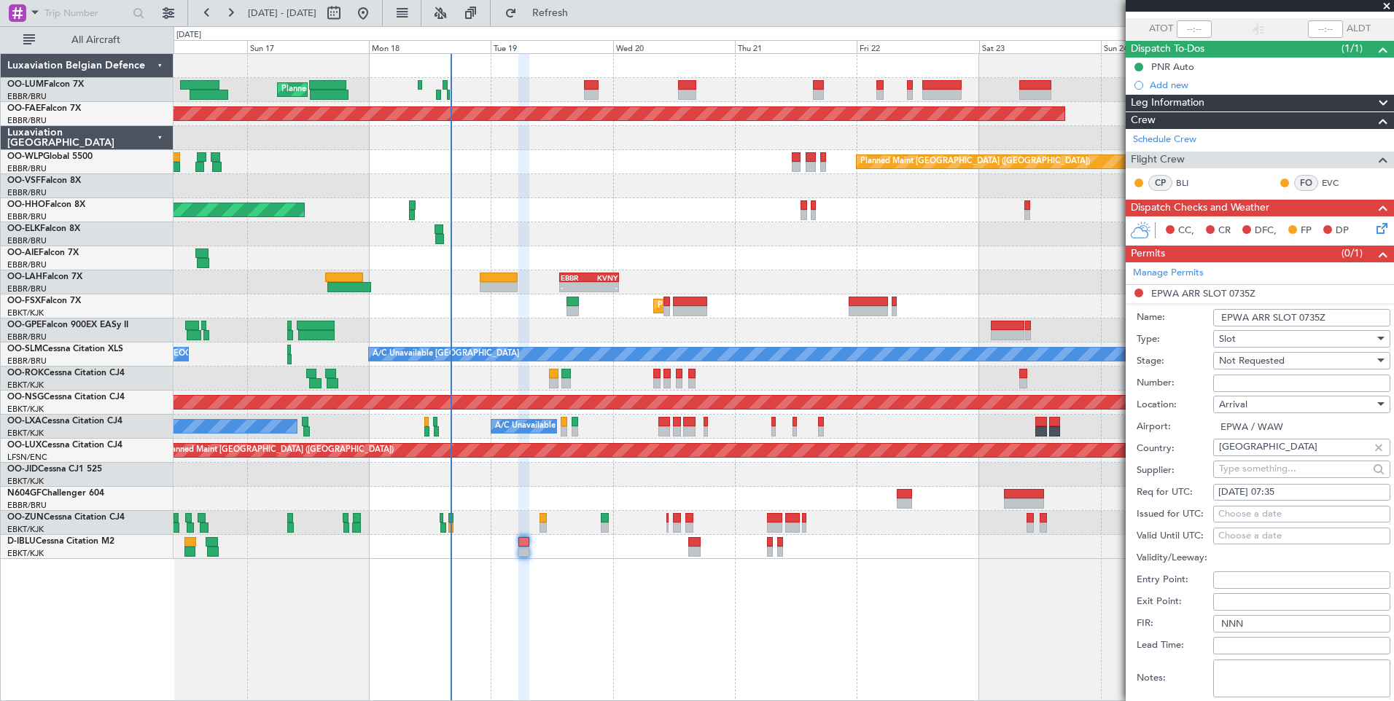
scroll to position [146, 0]
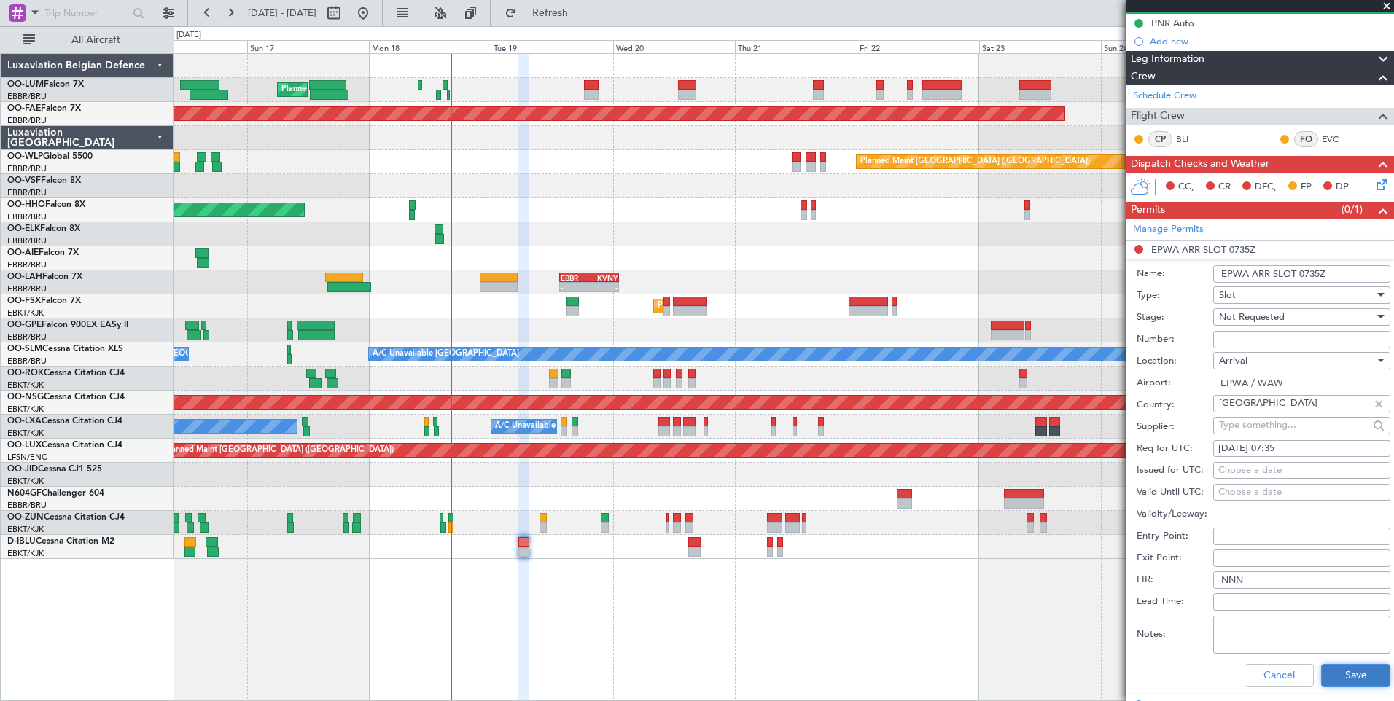
click at [1352, 671] on button "Save" at bounding box center [1355, 675] width 69 height 23
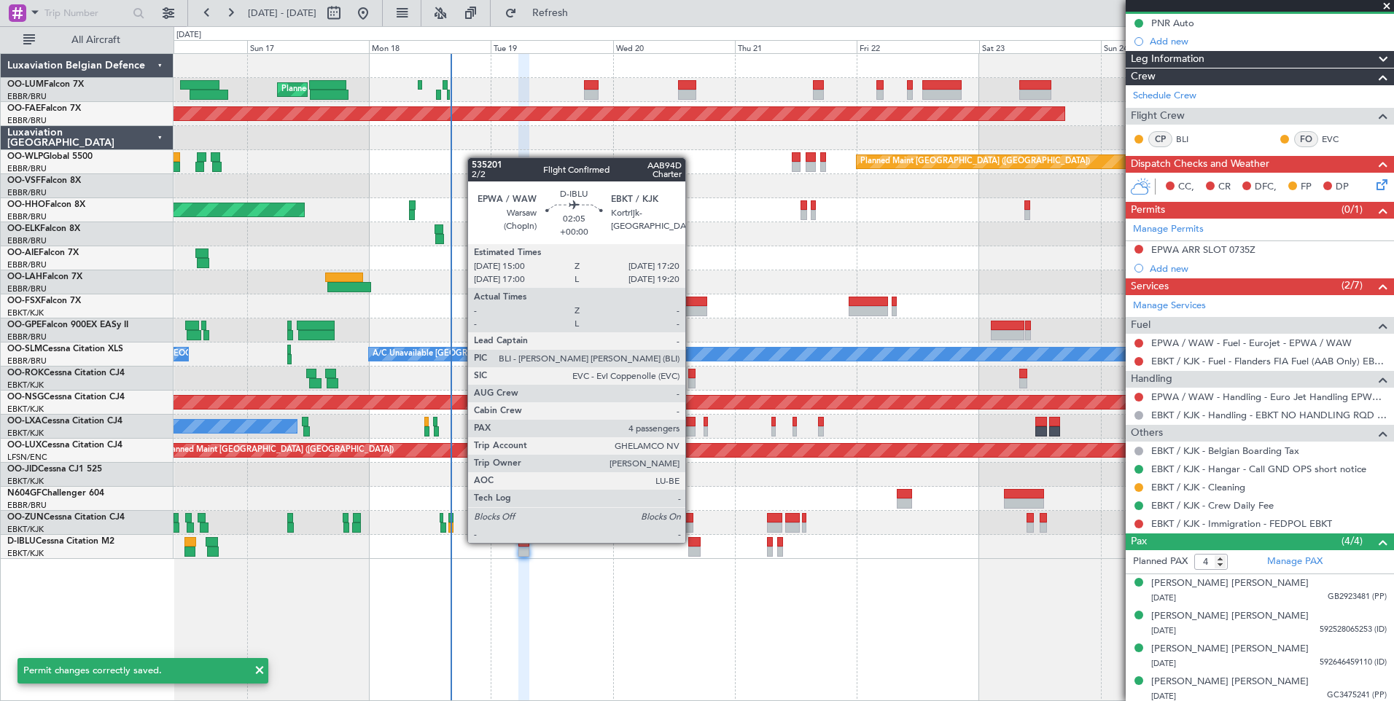
click at [691, 542] on div at bounding box center [694, 542] width 12 height 10
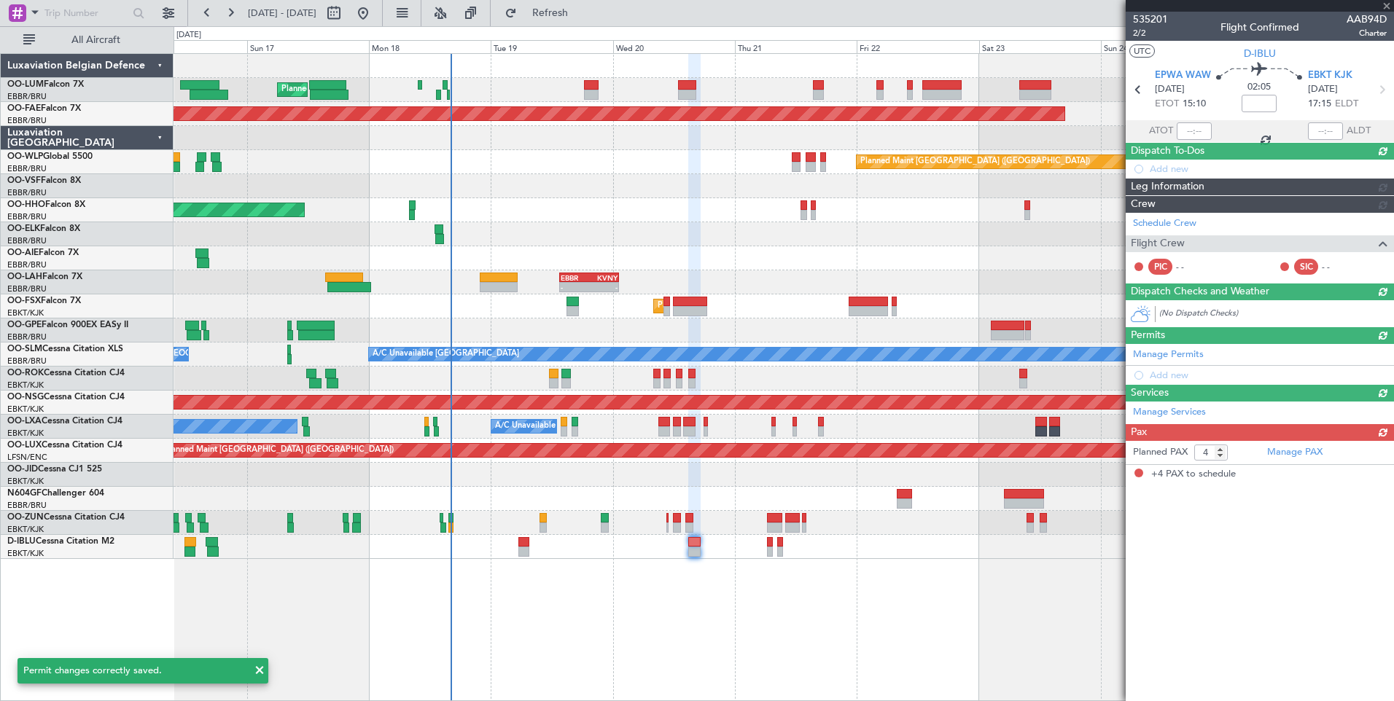
scroll to position [0, 0]
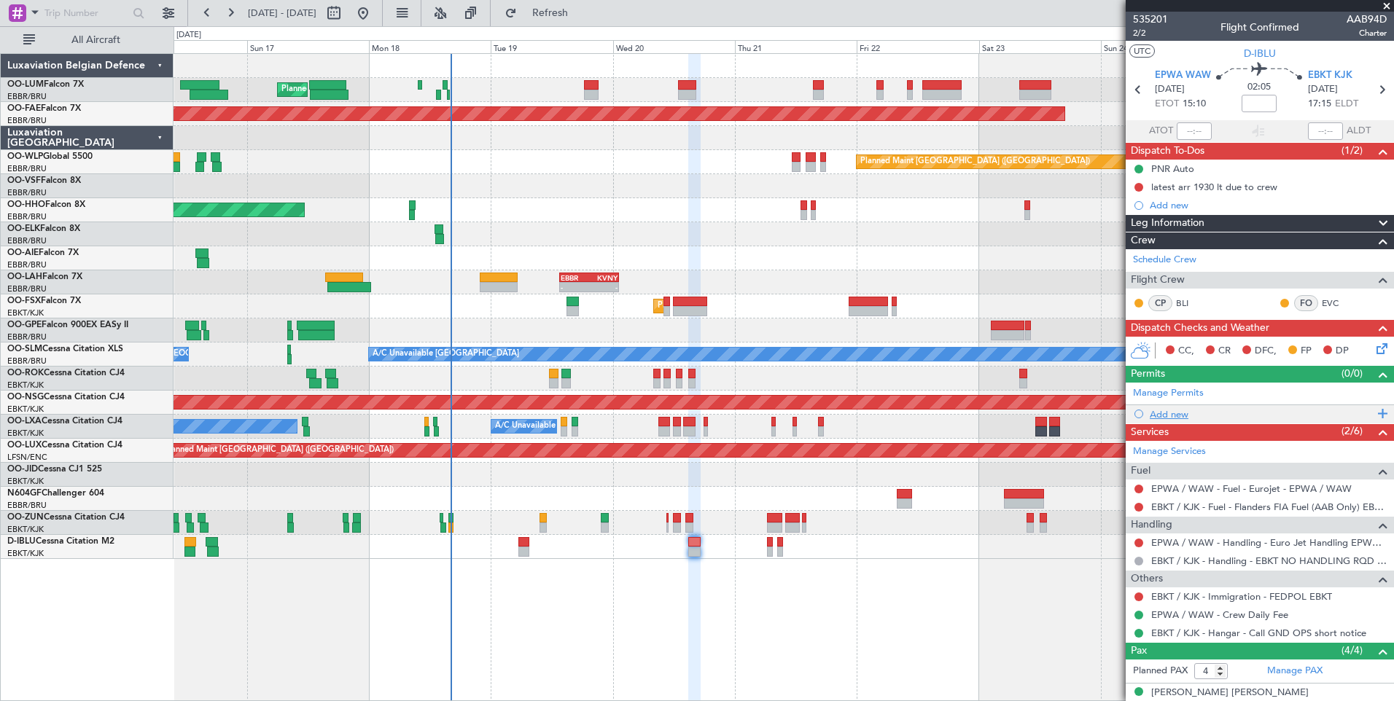
click at [1184, 416] on div "Add new" at bounding box center [1261, 414] width 224 height 12
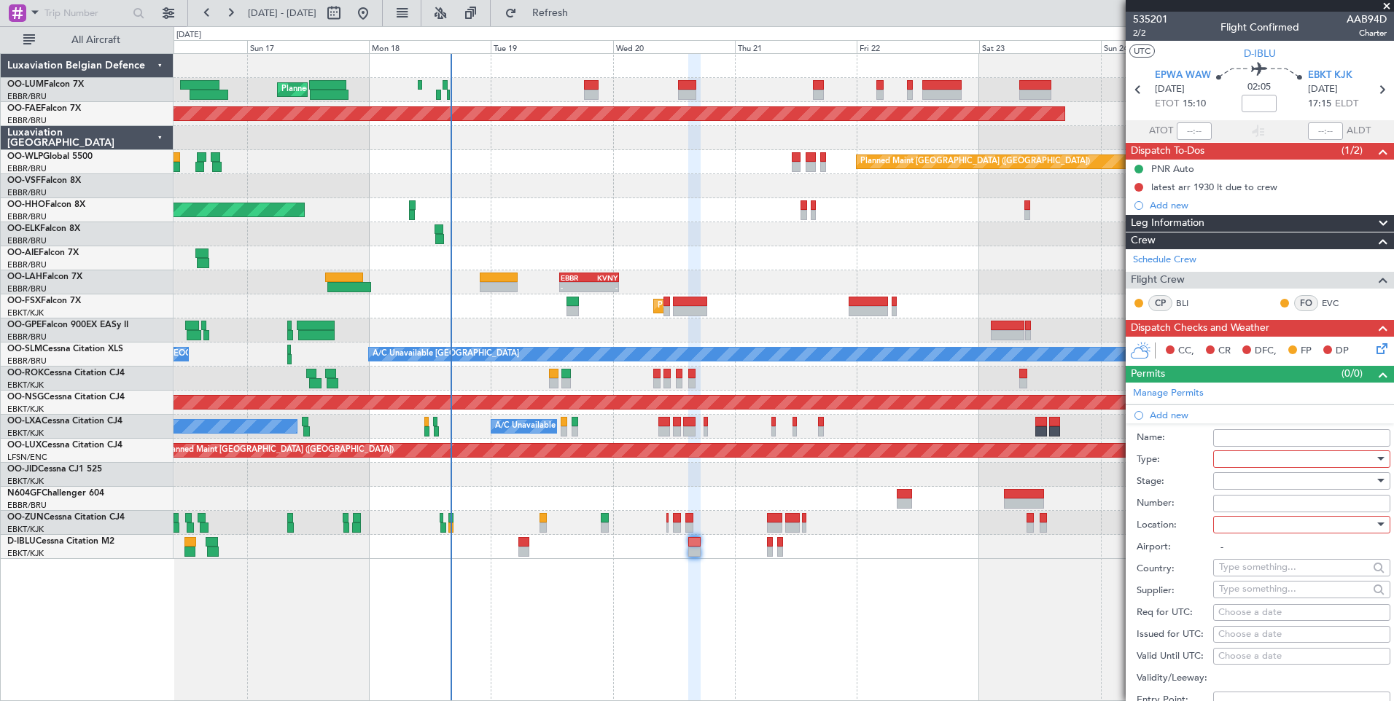
click at [1240, 464] on div at bounding box center [1296, 459] width 155 height 22
click at [1240, 602] on span "Slot" at bounding box center [1295, 598] width 153 height 22
click at [1238, 528] on div at bounding box center [1296, 525] width 155 height 22
click at [1240, 556] on span "Departure" at bounding box center [1295, 554] width 153 height 22
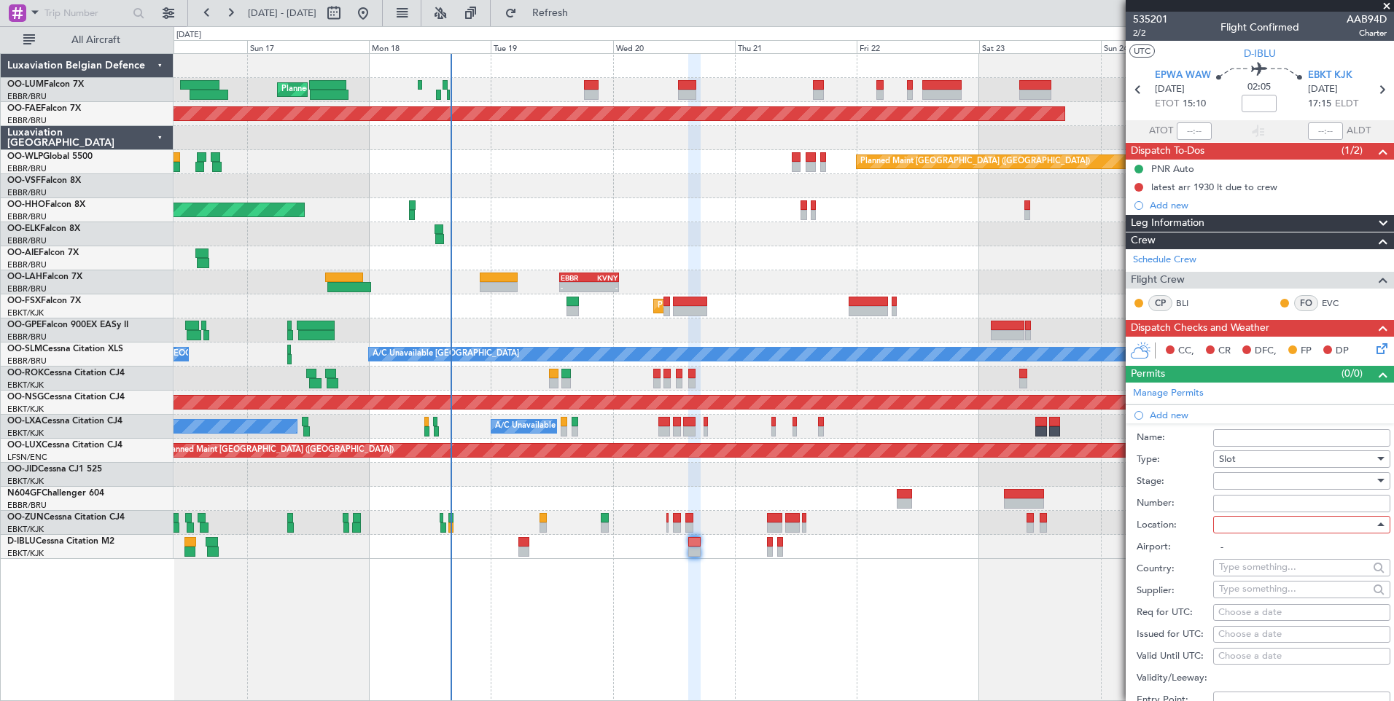
type input "EPWA / WAW"
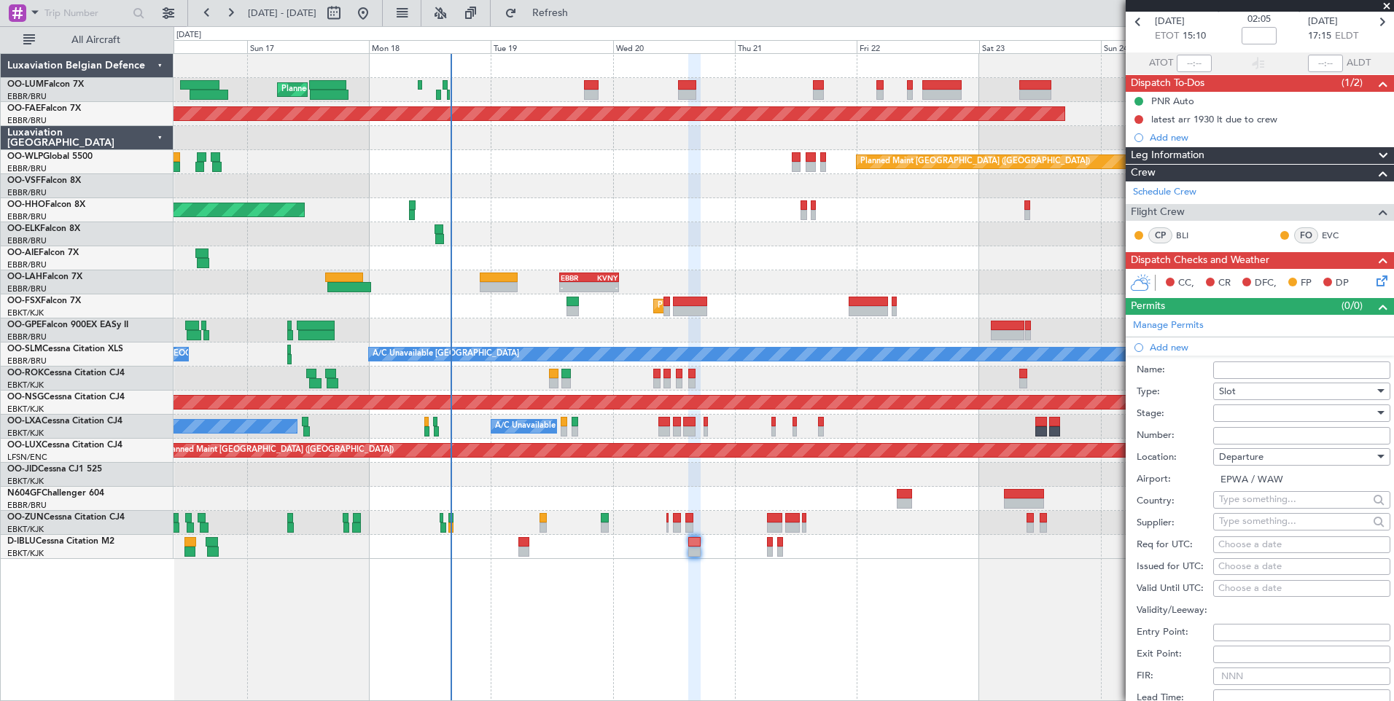
scroll to position [146, 0]
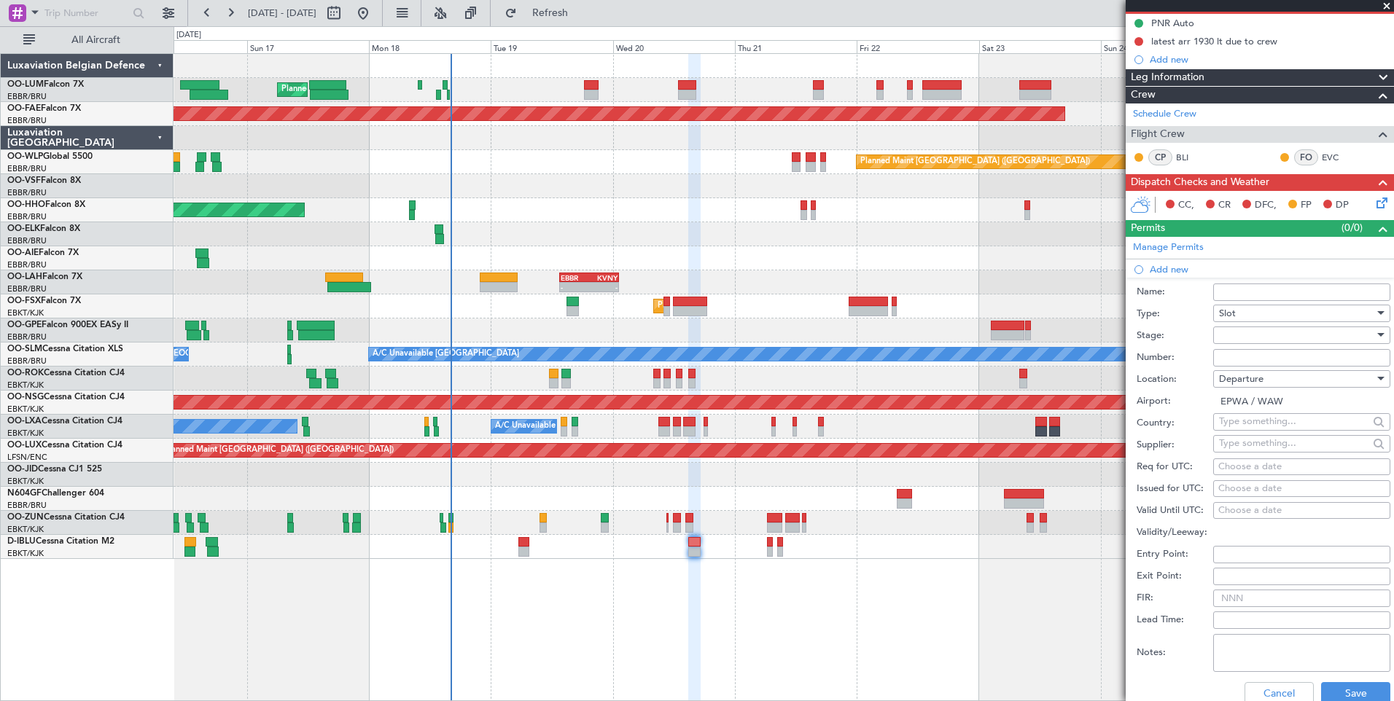
click at [1259, 466] on div "Choose a date" at bounding box center [1301, 467] width 167 height 15
select select "8"
select select "2025"
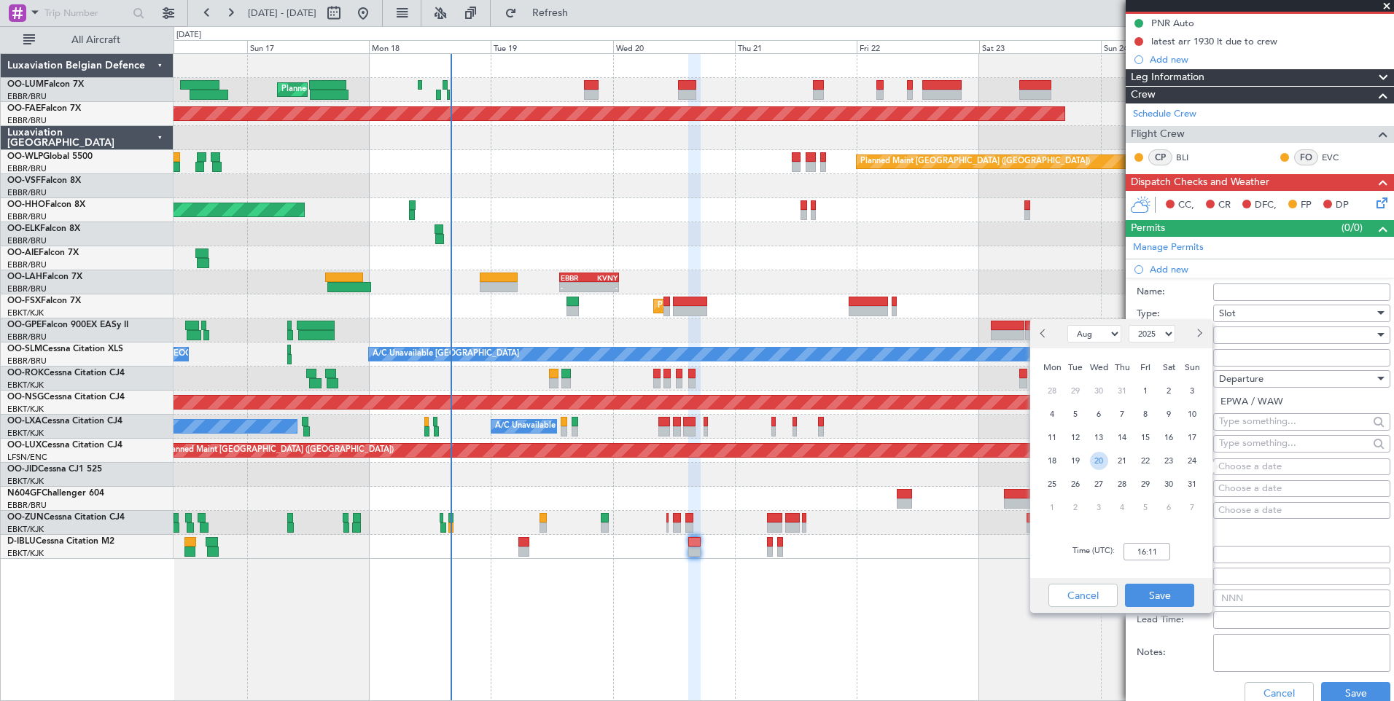
click at [1095, 460] on span "20" at bounding box center [1099, 461] width 18 height 18
click at [1141, 547] on input "00:00" at bounding box center [1146, 551] width 47 height 17
type input "1500"
click at [1181, 588] on button "Save" at bounding box center [1159, 595] width 69 height 23
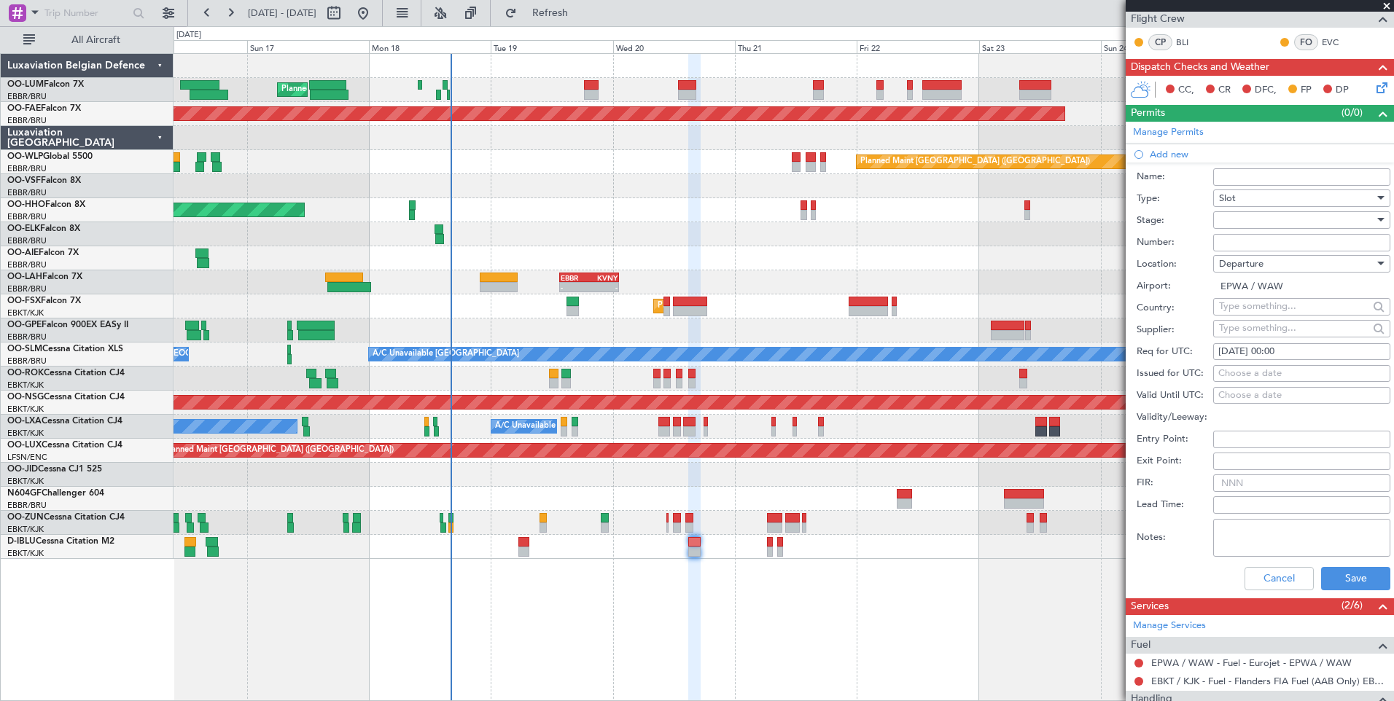
scroll to position [292, 0]
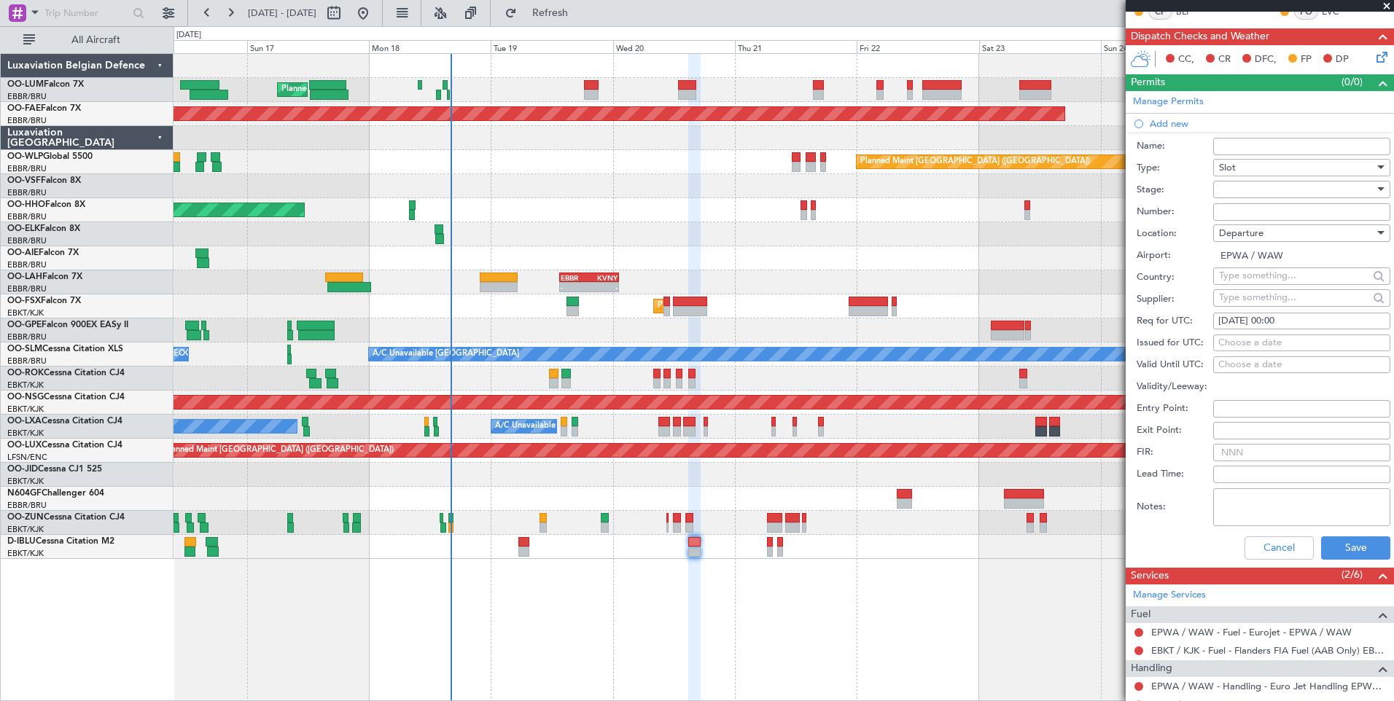
click at [1332, 317] on div "20/08/2025 00:00" at bounding box center [1301, 321] width 167 height 15
select select "8"
select select "2025"
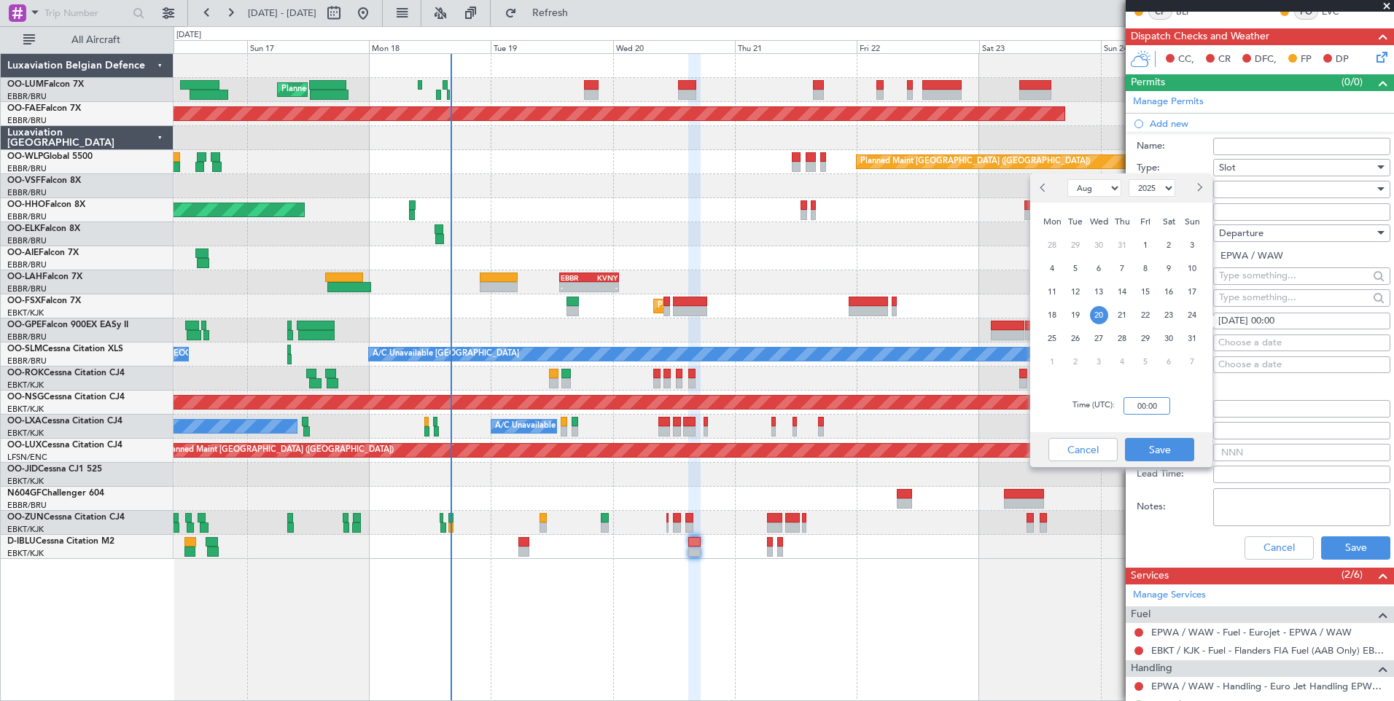
click at [1161, 410] on input "00:00" at bounding box center [1146, 405] width 47 height 17
type input "15:00"
click at [1150, 445] on button "Save" at bounding box center [1159, 449] width 69 height 23
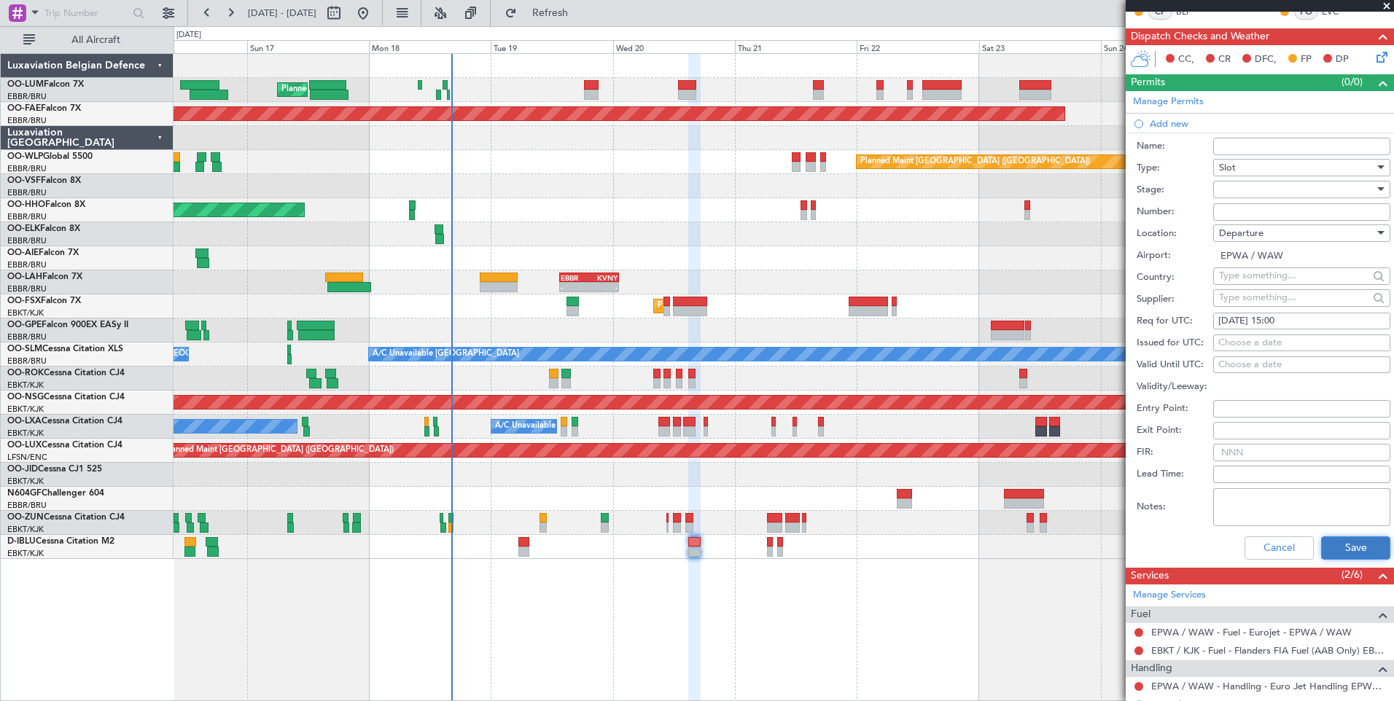
click at [1331, 554] on button "Save" at bounding box center [1355, 547] width 69 height 23
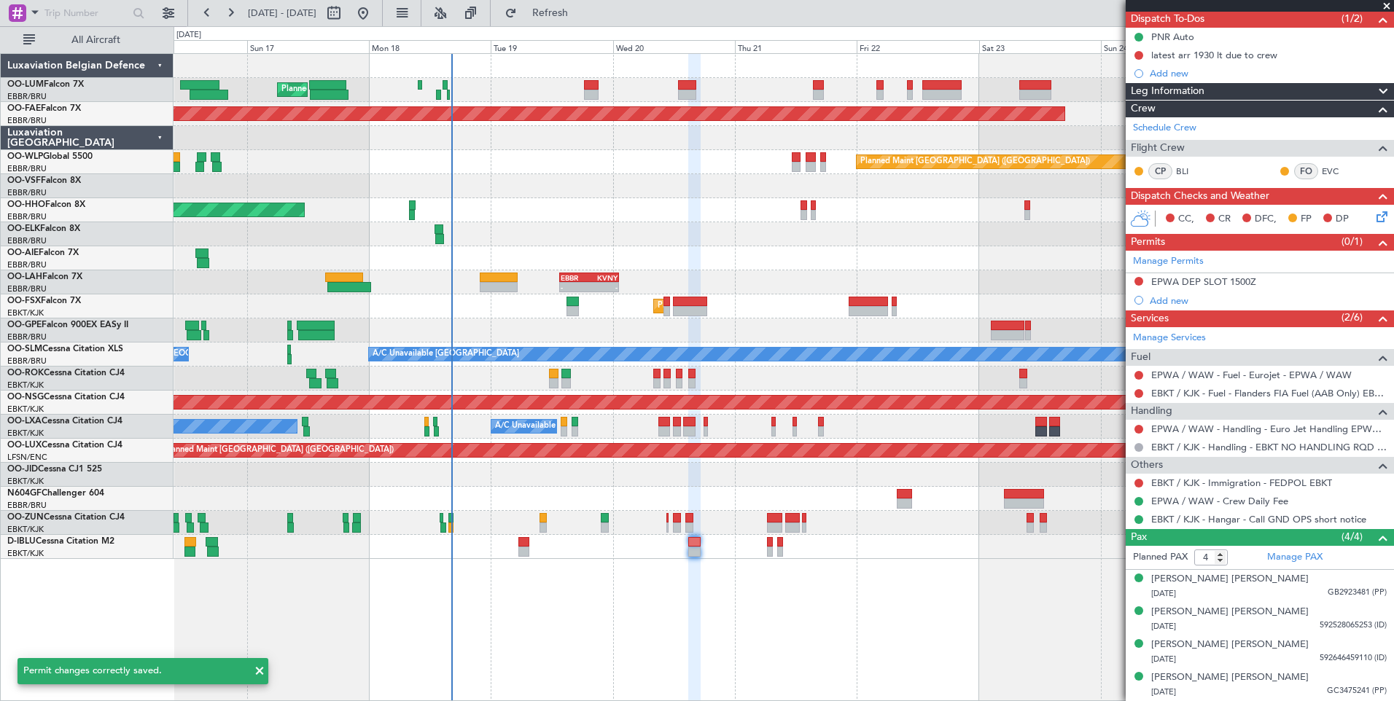
scroll to position [131, 0]
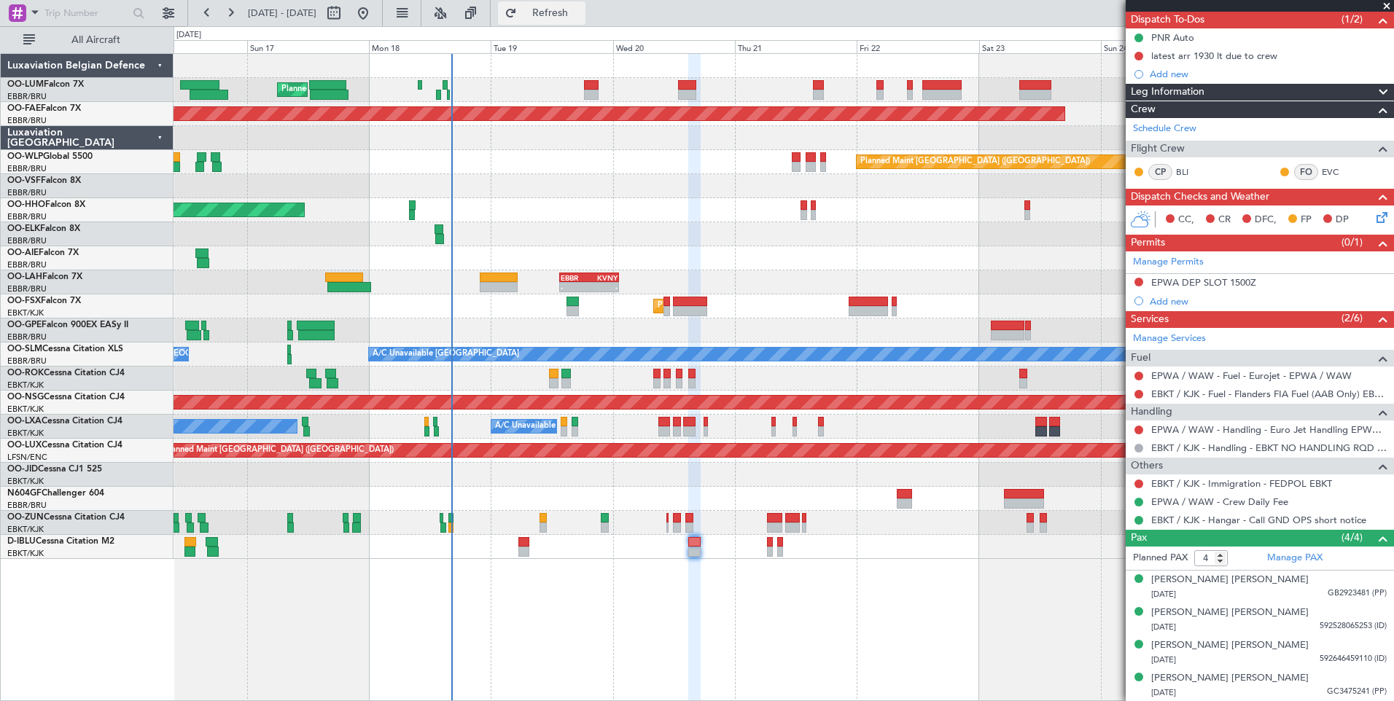
click at [581, 11] on span "Refresh" at bounding box center [550, 13] width 61 height 10
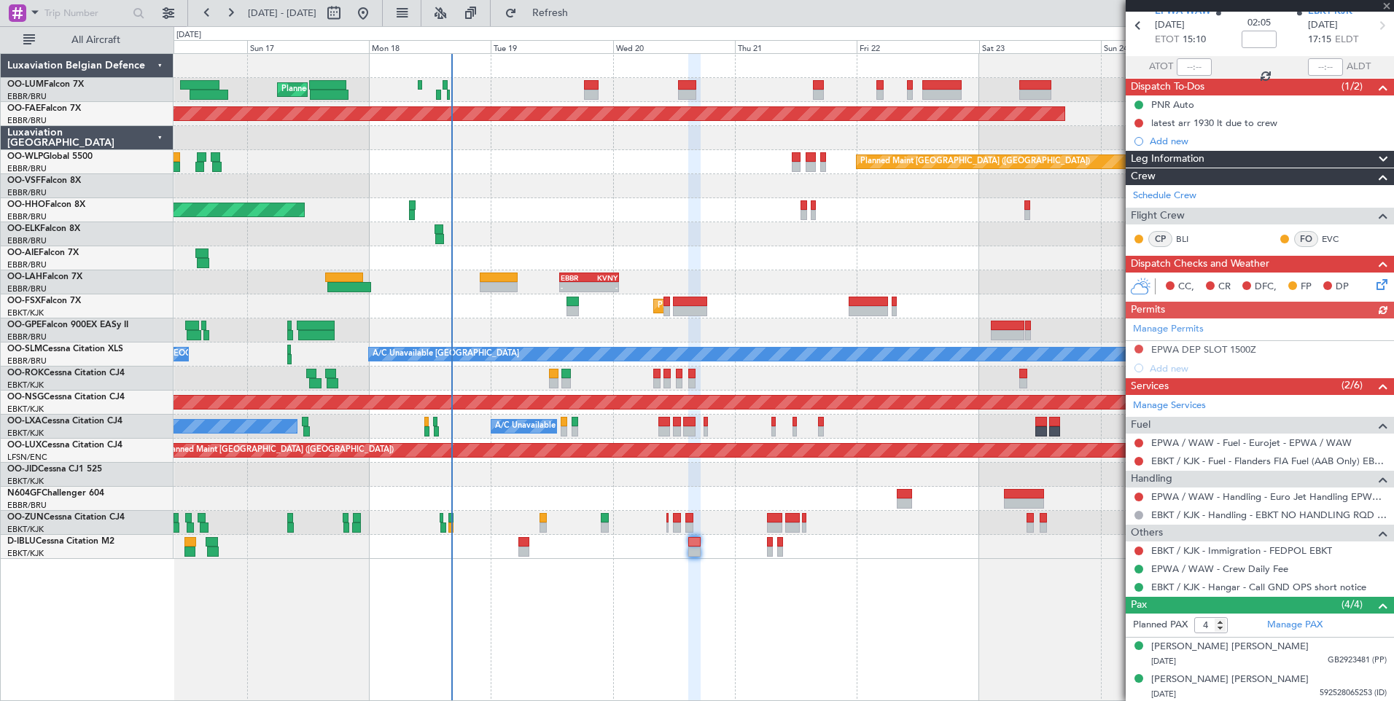
scroll to position [0, 0]
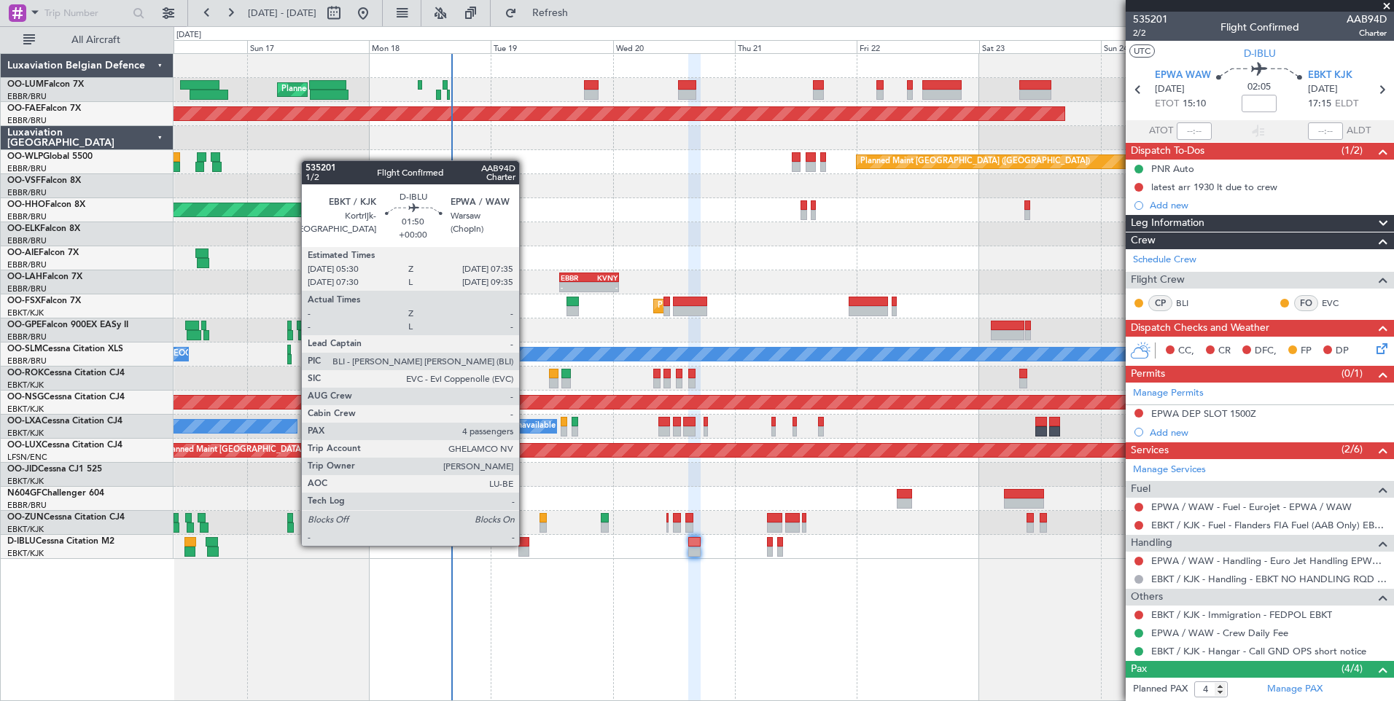
click at [526, 544] on div at bounding box center [523, 542] width 11 height 10
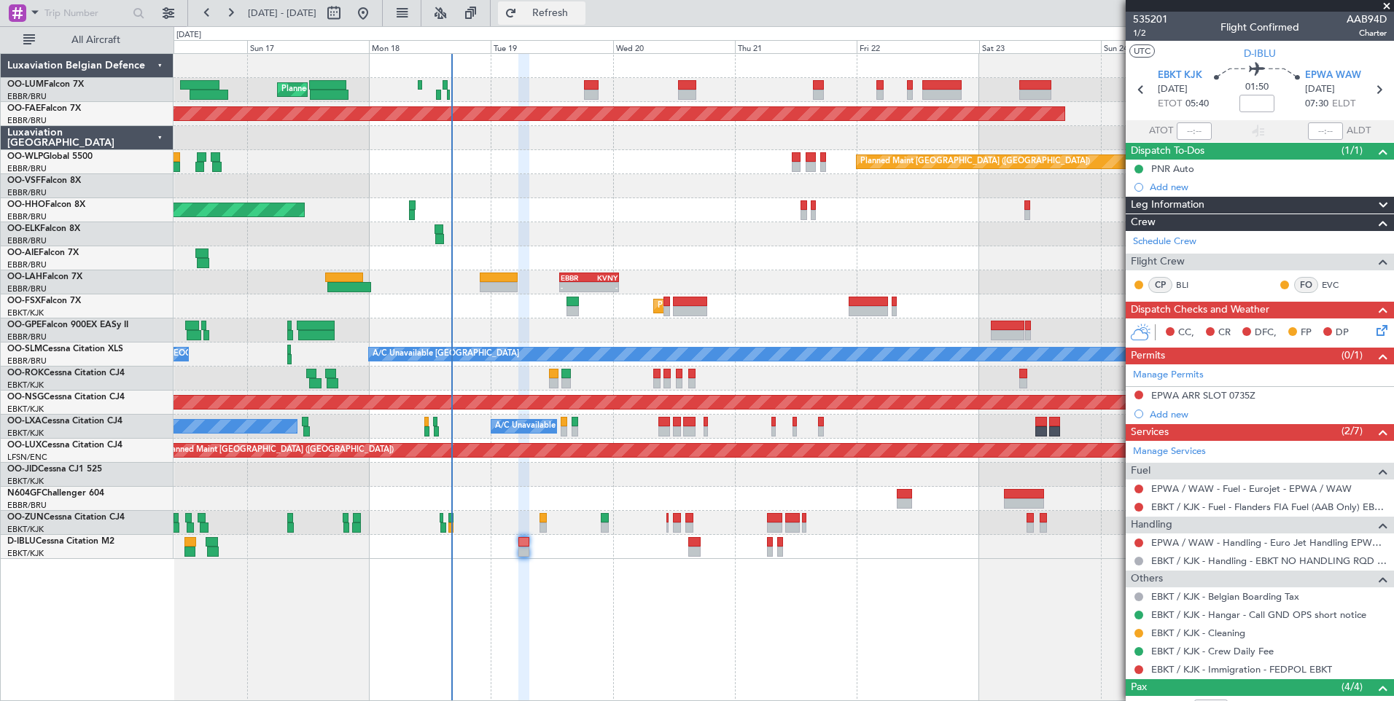
click at [568, 8] on button "Refresh" at bounding box center [541, 12] width 87 height 23
drag, startPoint x: 568, startPoint y: 17, endPoint x: 589, endPoint y: 83, distance: 69.6
click at [568, 17] on button "Refresh" at bounding box center [541, 12] width 87 height 23
click at [1316, 74] on span "EPWA WAW" at bounding box center [1333, 76] width 56 height 15
click at [585, 3] on button "Refresh" at bounding box center [541, 12] width 87 height 23
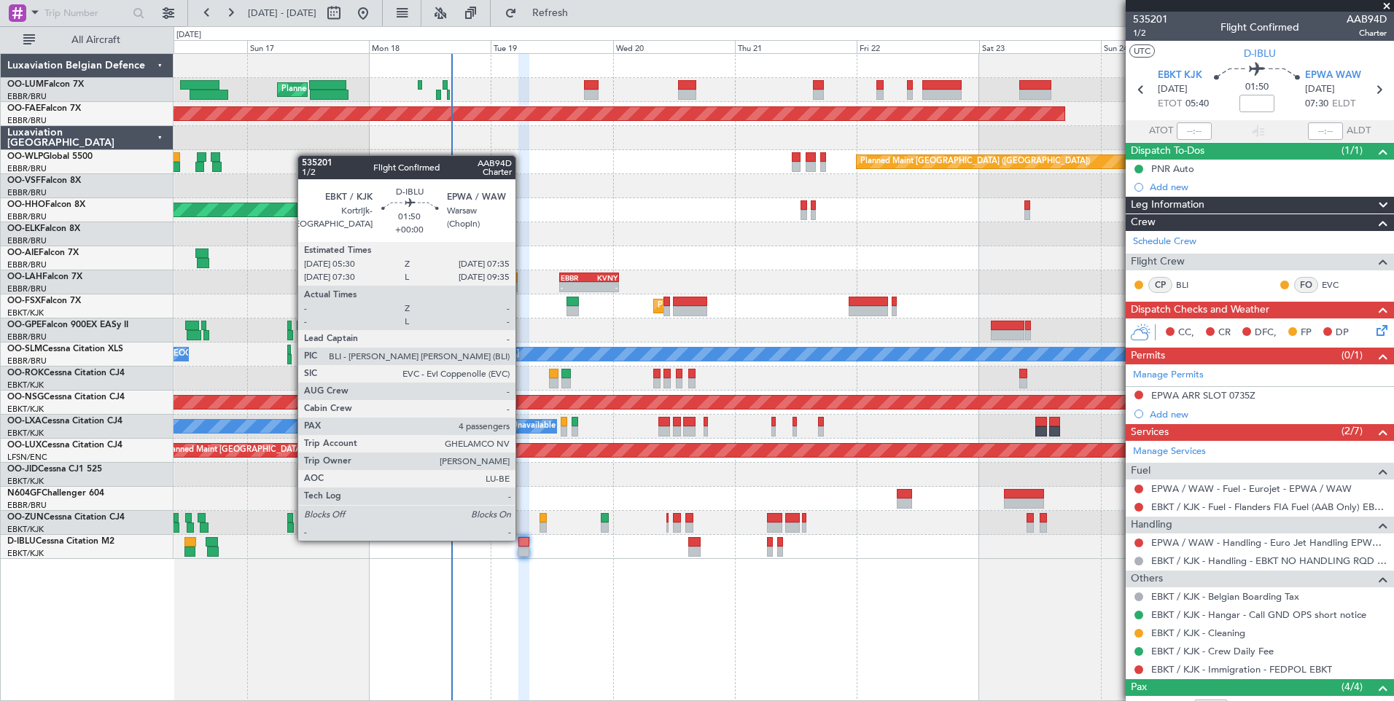
click at [522, 539] on div at bounding box center [523, 542] width 11 height 10
click at [525, 542] on div at bounding box center [523, 542] width 11 height 10
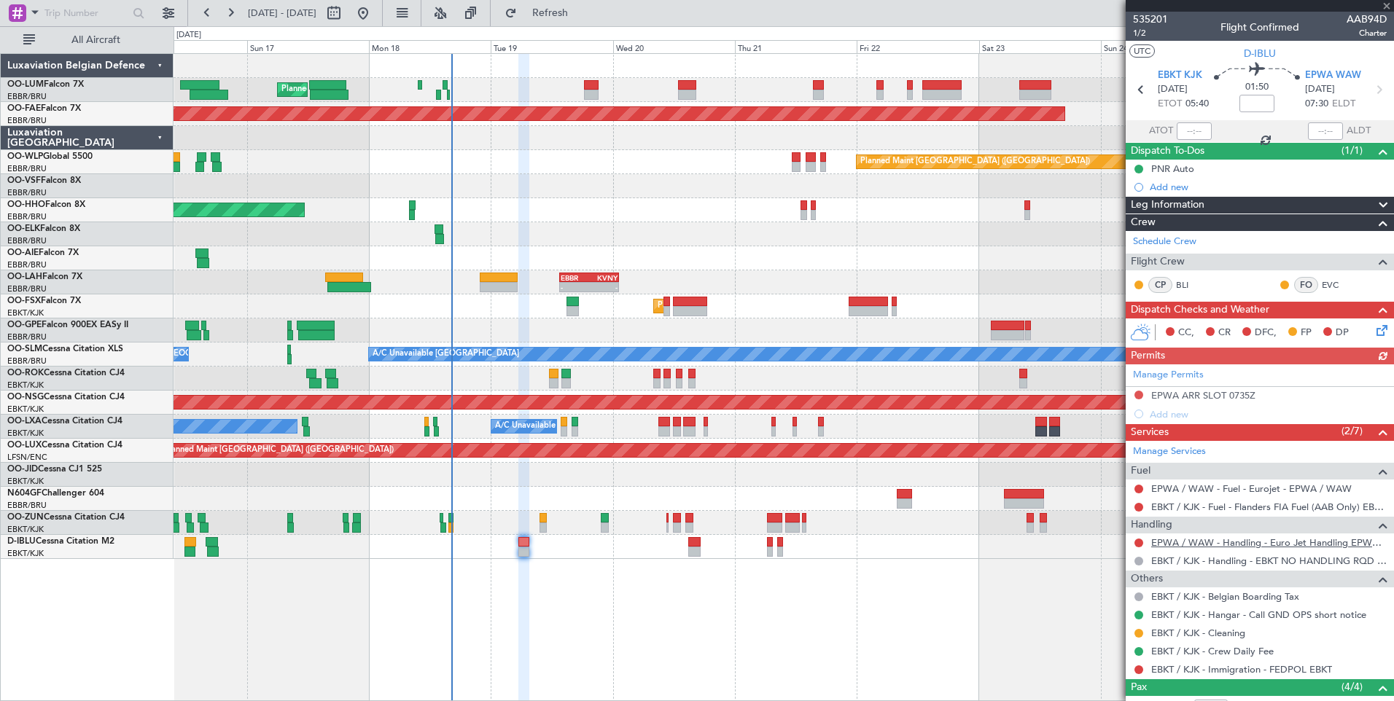
click at [1252, 544] on link "EPWA / WAW - Handling - Euro Jet Handling EPWA / WAW" at bounding box center [1268, 542] width 235 height 12
click at [585, 23] on button "Refresh" at bounding box center [541, 12] width 87 height 23
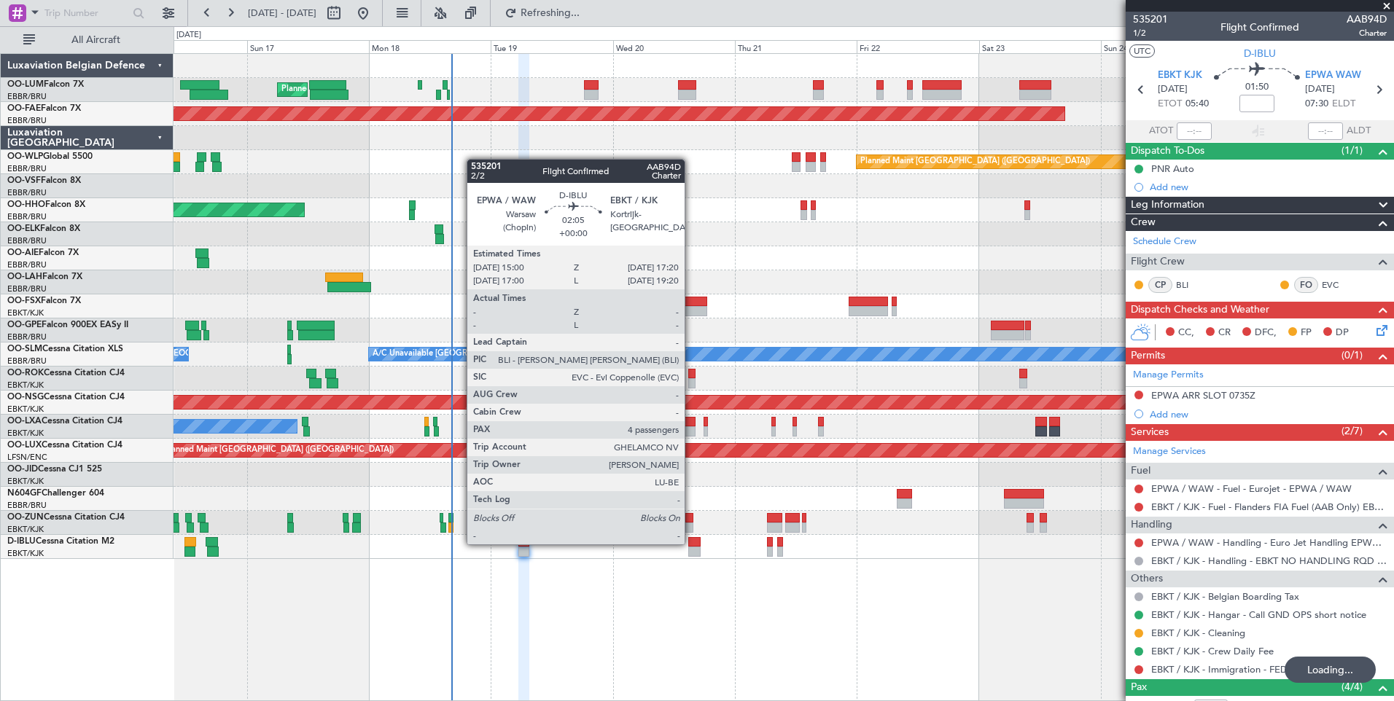
click at [691, 543] on div at bounding box center [694, 542] width 12 height 10
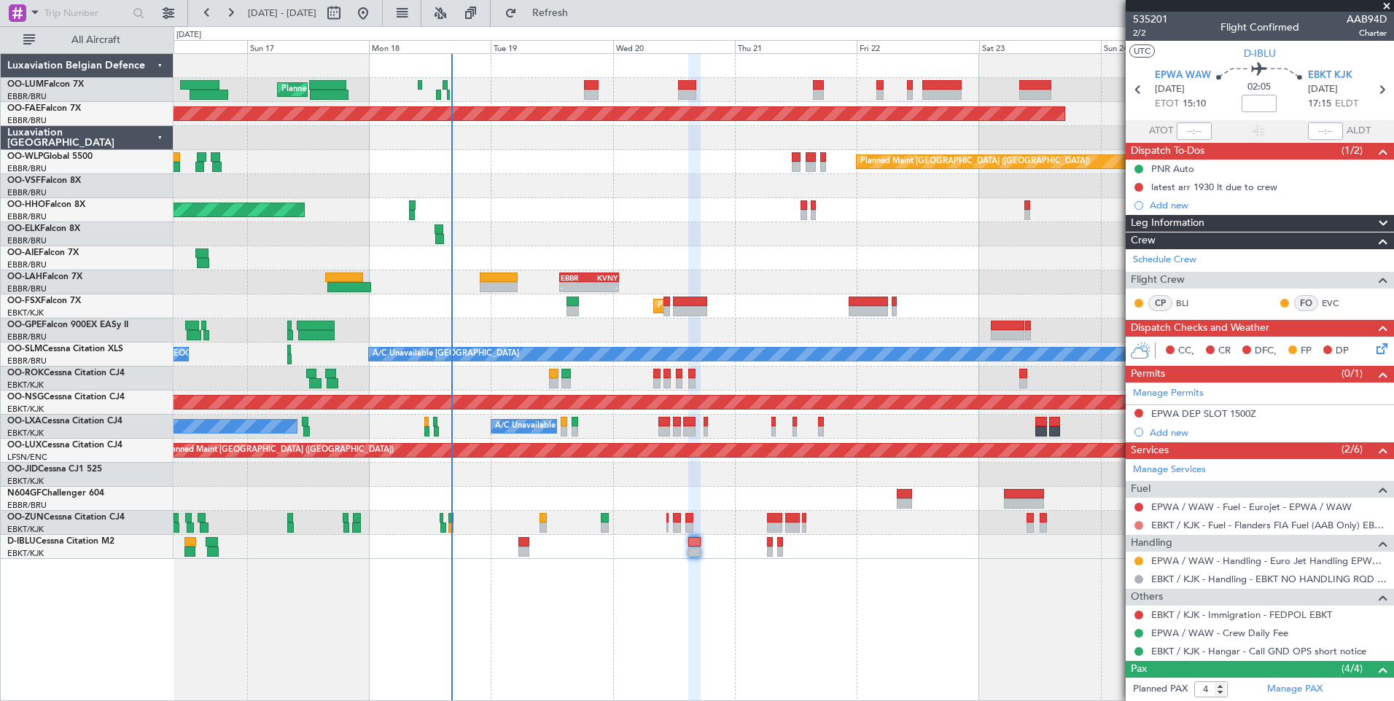
click at [1135, 525] on button at bounding box center [1138, 525] width 9 height 9
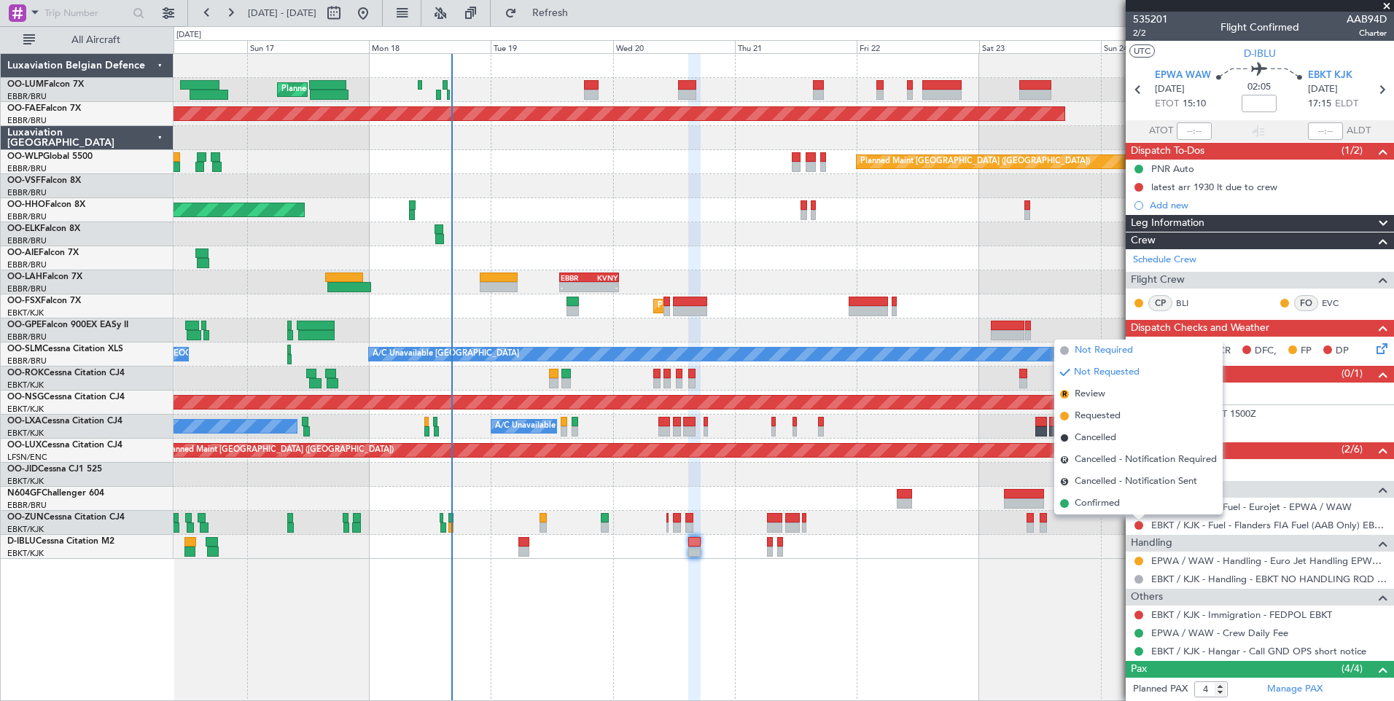
click at [1107, 348] on span "Not Required" at bounding box center [1103, 350] width 58 height 15
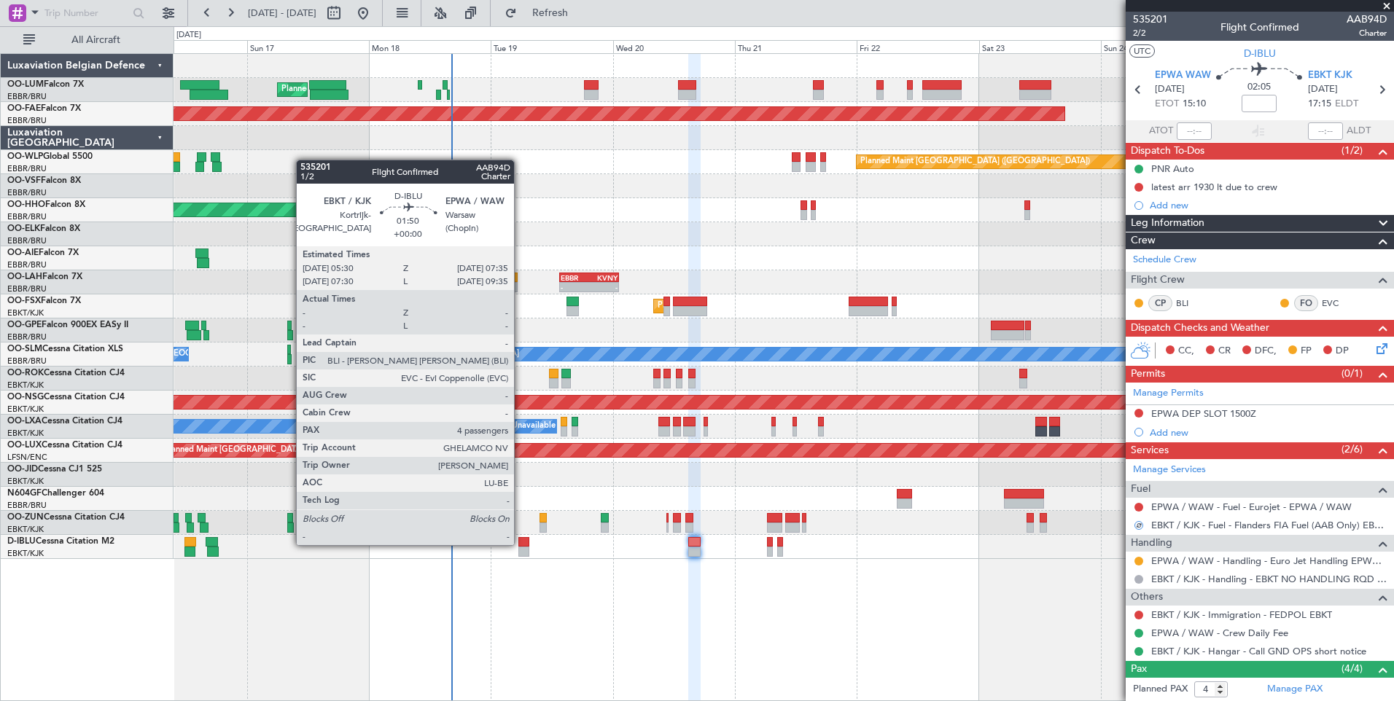
click at [526, 542] on div at bounding box center [523, 542] width 11 height 10
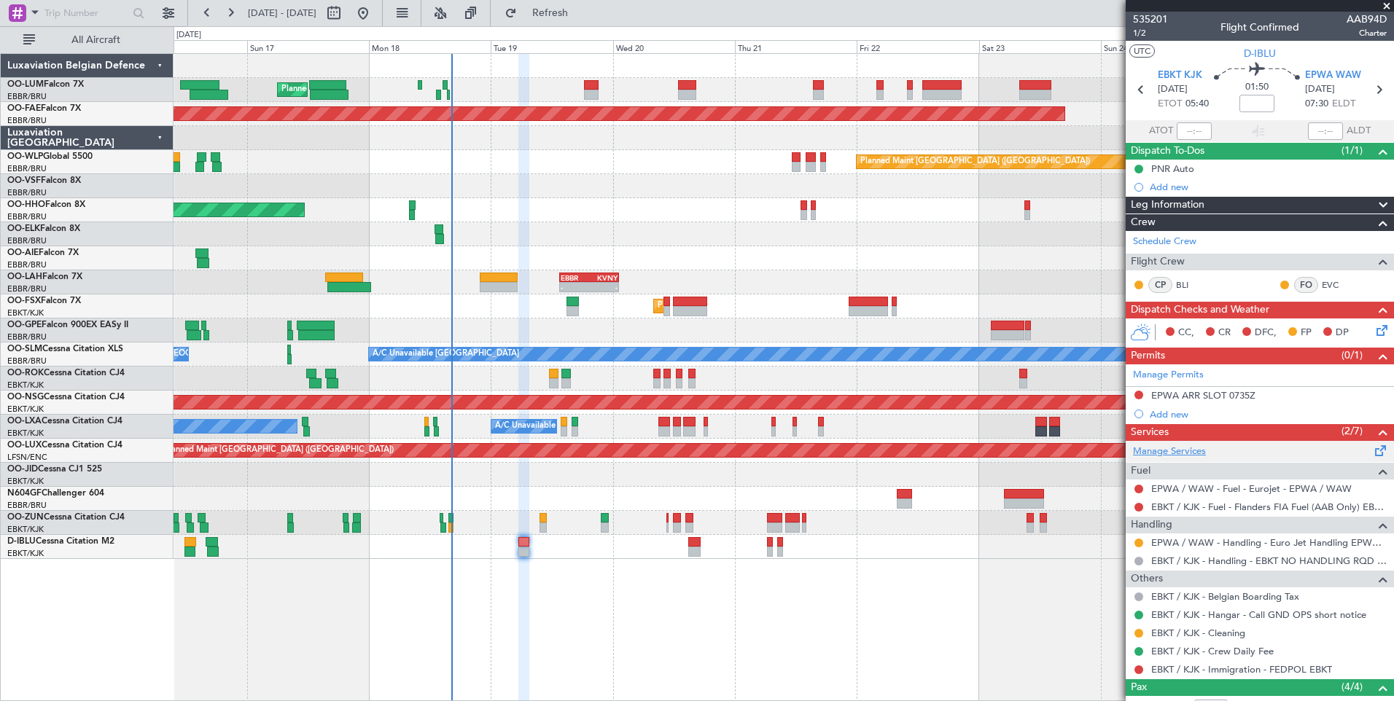
click at [1187, 445] on link "Manage Services" at bounding box center [1169, 452] width 73 height 15
click at [581, 15] on span "Refresh" at bounding box center [550, 13] width 61 height 10
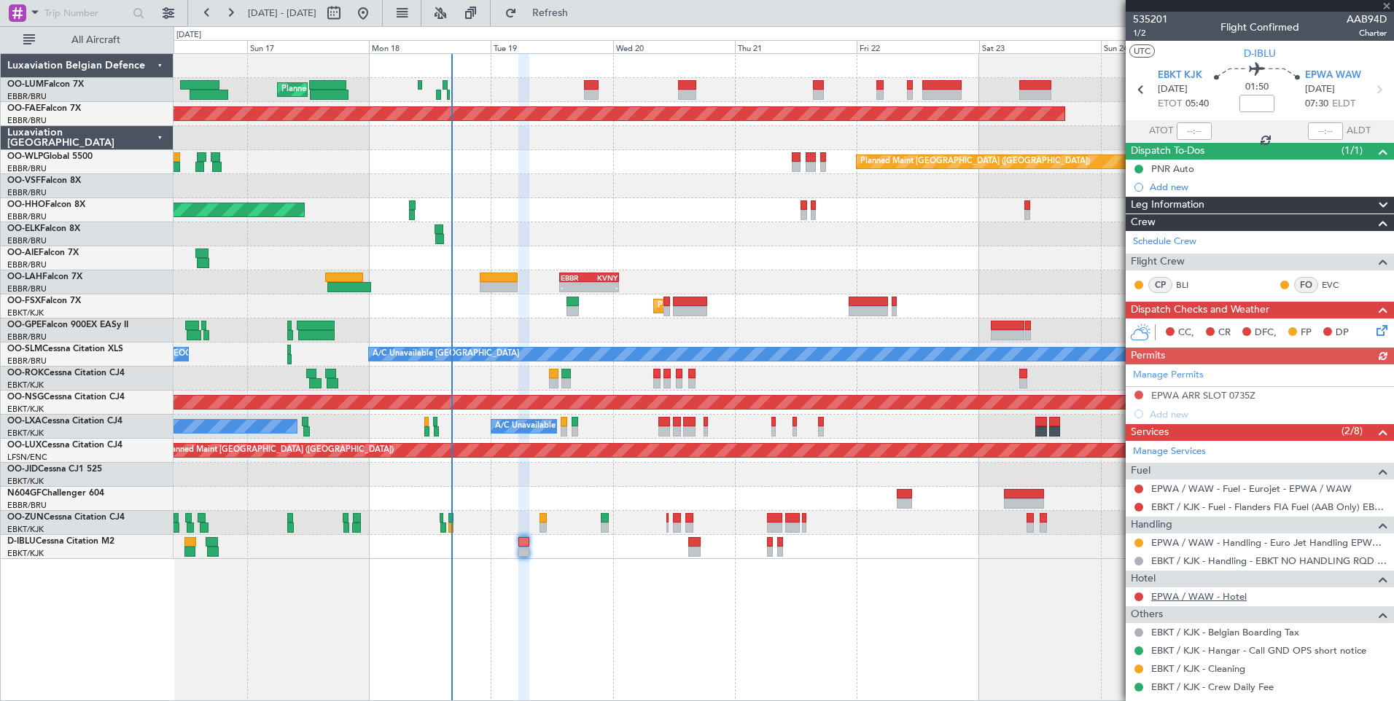
click at [1195, 601] on link "EPWA / WAW - Hotel" at bounding box center [1198, 596] width 95 height 12
click at [585, 23] on button "Refresh" at bounding box center [541, 12] width 87 height 23
click at [1138, 394] on button at bounding box center [1138, 395] width 9 height 9
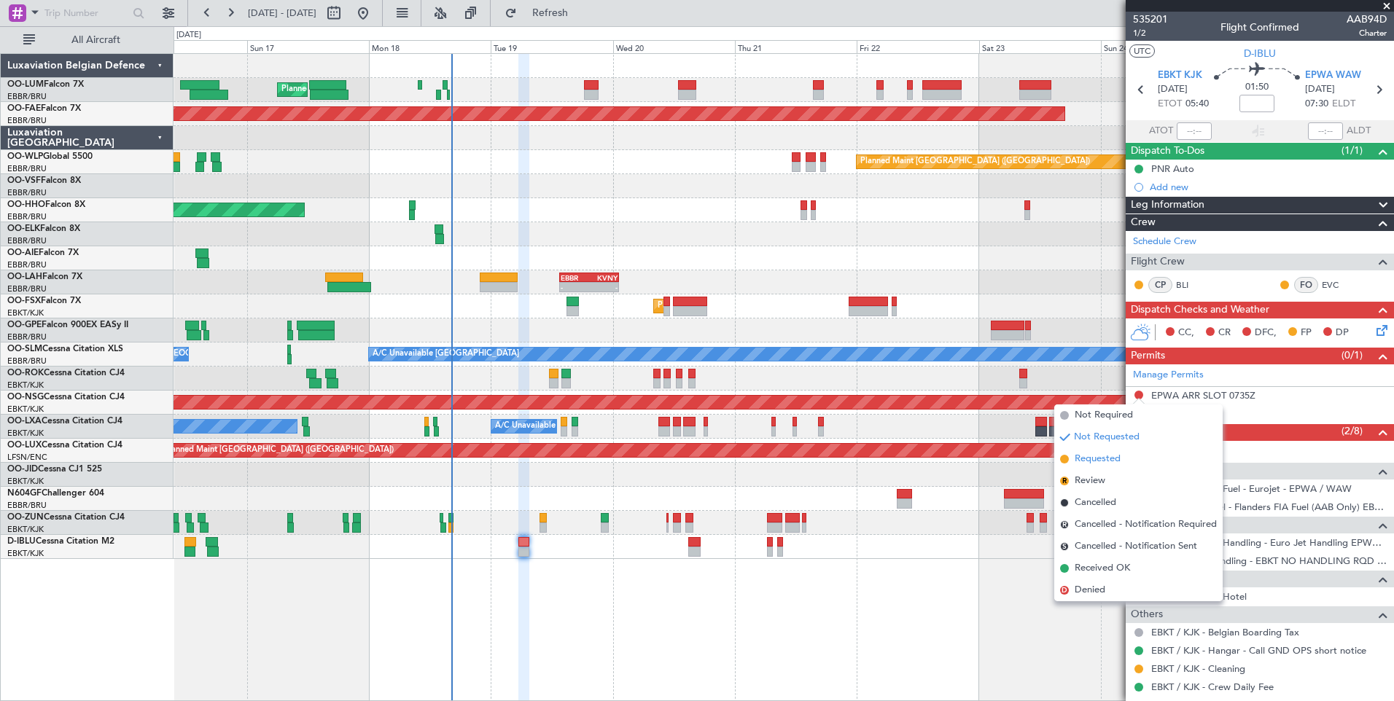
click at [1094, 460] on span "Requested" at bounding box center [1097, 459] width 46 height 15
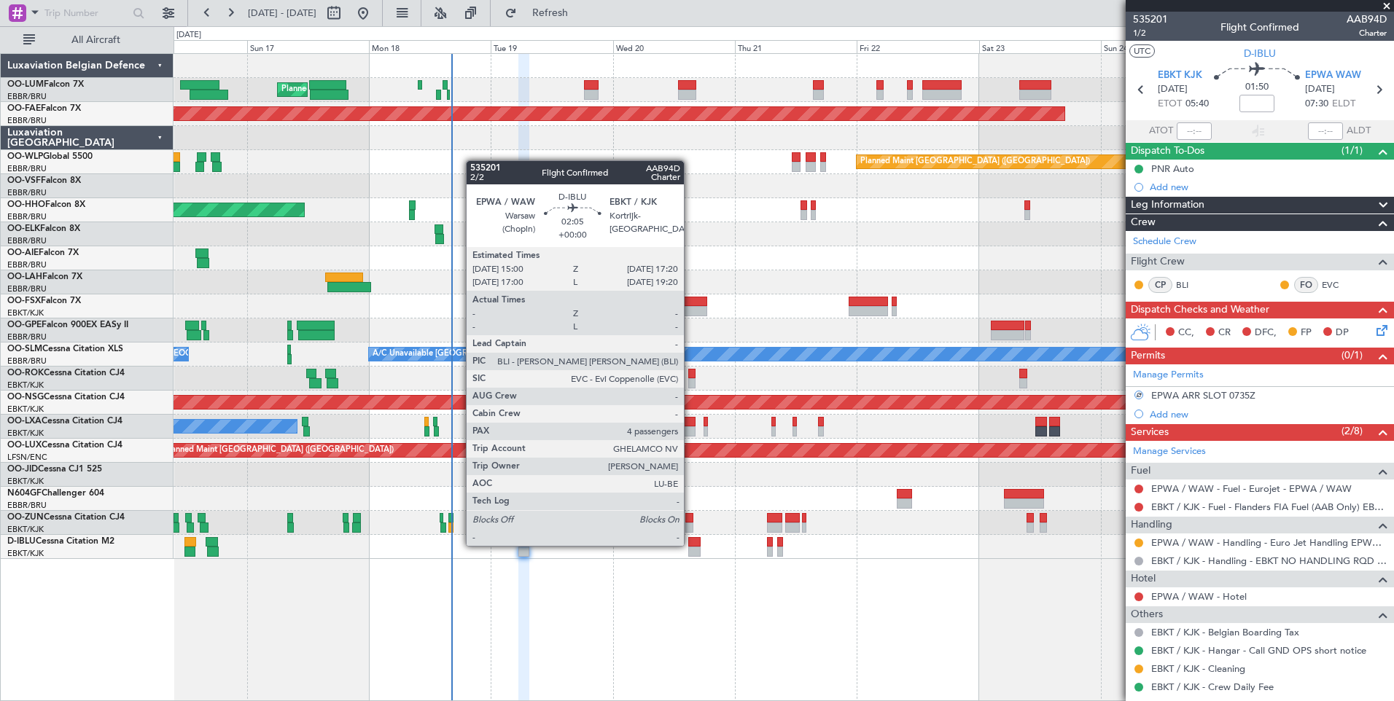
click at [690, 544] on div at bounding box center [694, 542] width 12 height 10
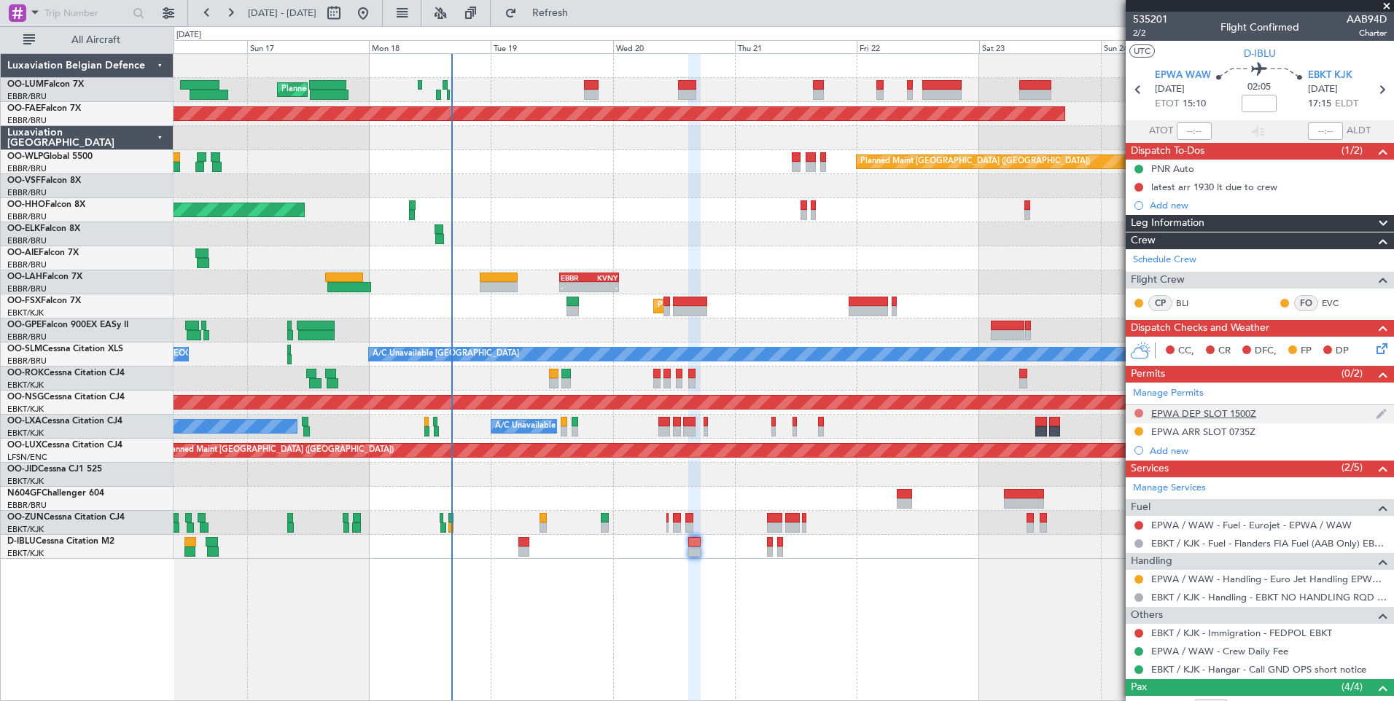
click at [1138, 412] on button at bounding box center [1138, 413] width 9 height 9
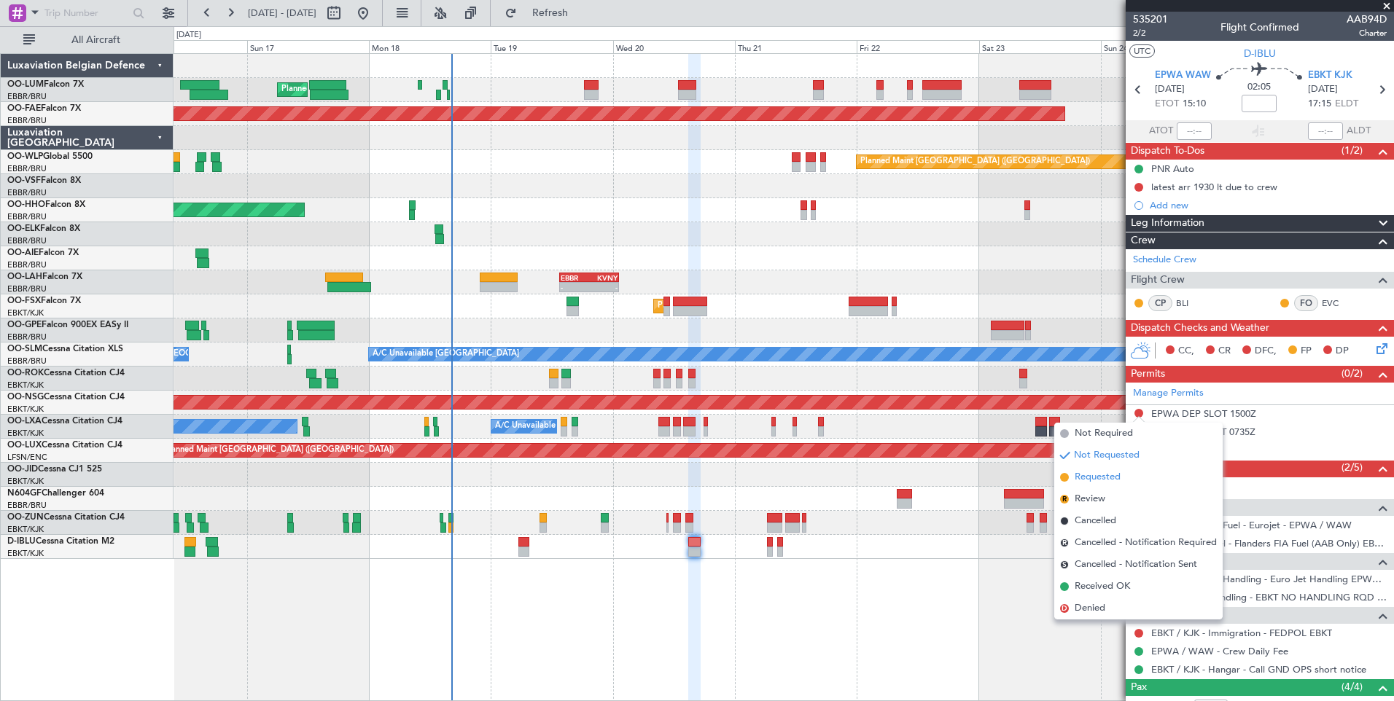
click at [1113, 478] on span "Requested" at bounding box center [1097, 477] width 46 height 15
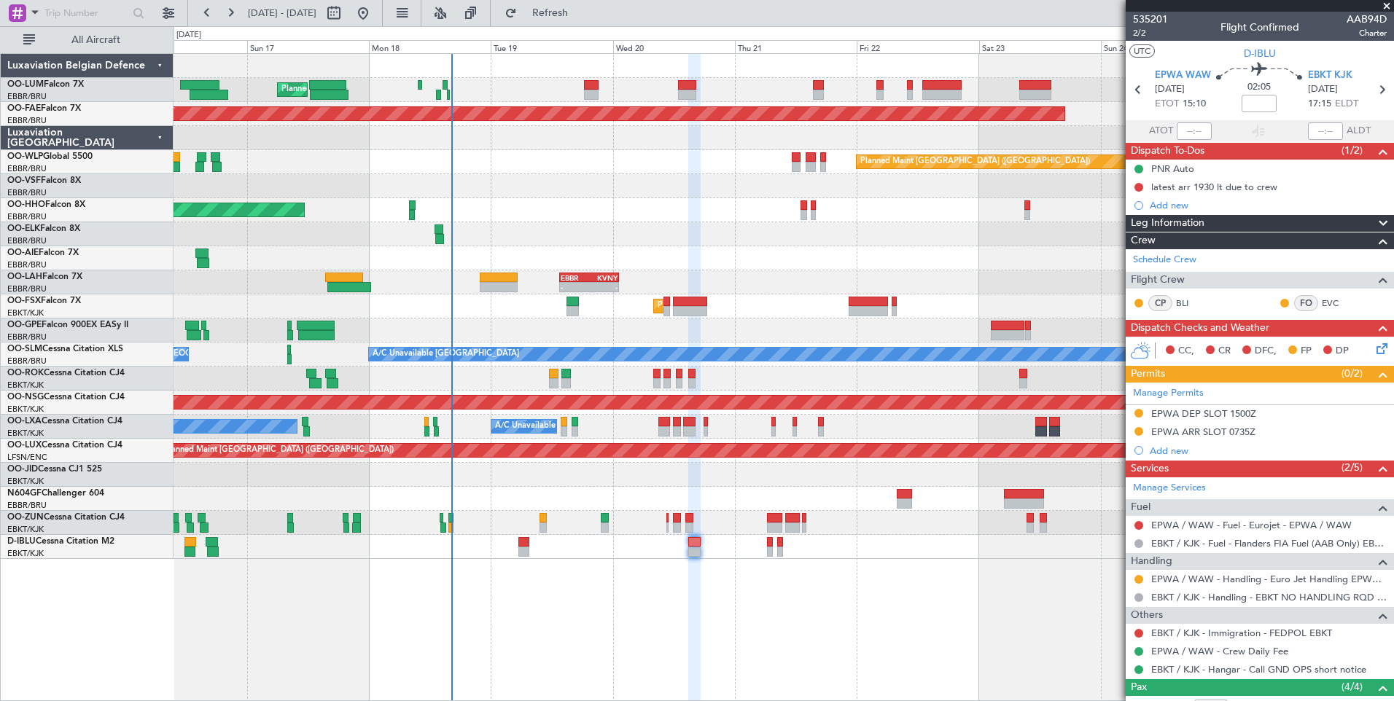
drag, startPoint x: 609, startPoint y: 15, endPoint x: 579, endPoint y: 365, distance: 351.9
click at [581, 15] on span "Refresh" at bounding box center [550, 13] width 61 height 10
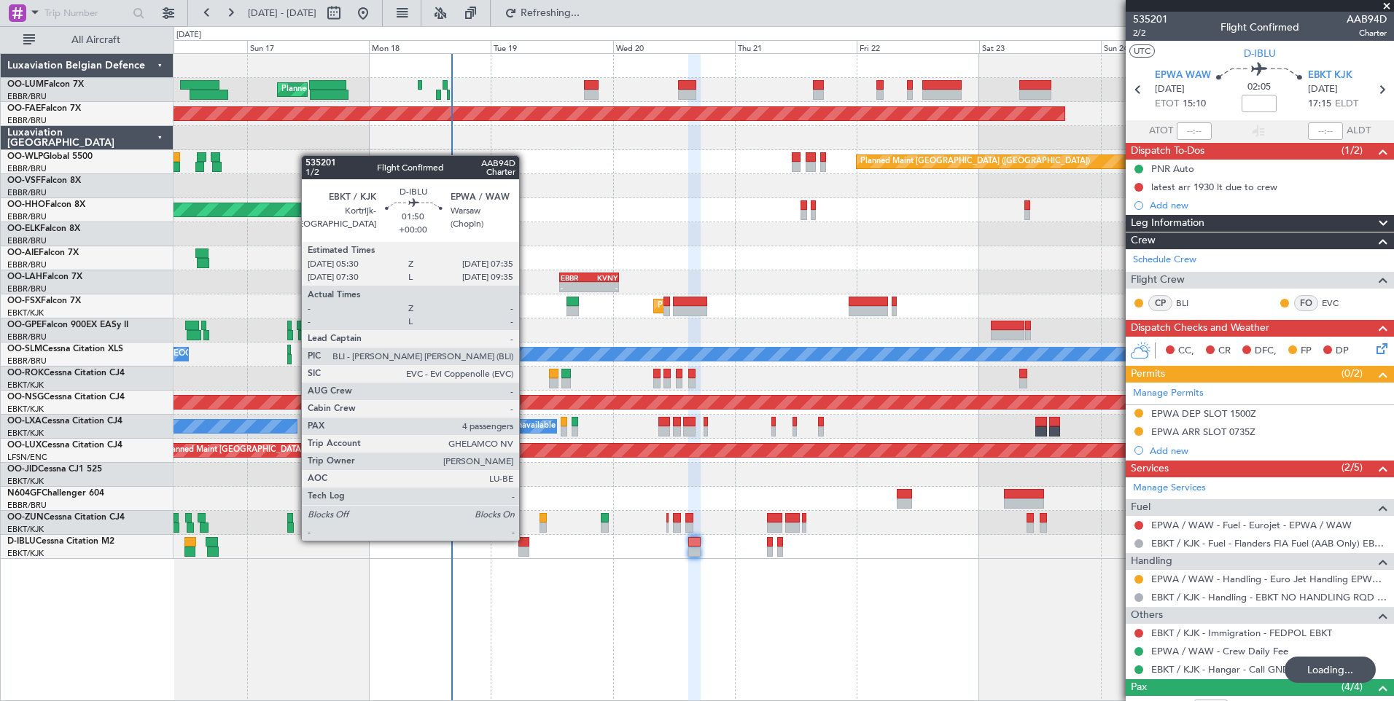
click at [524, 540] on div at bounding box center [523, 542] width 11 height 10
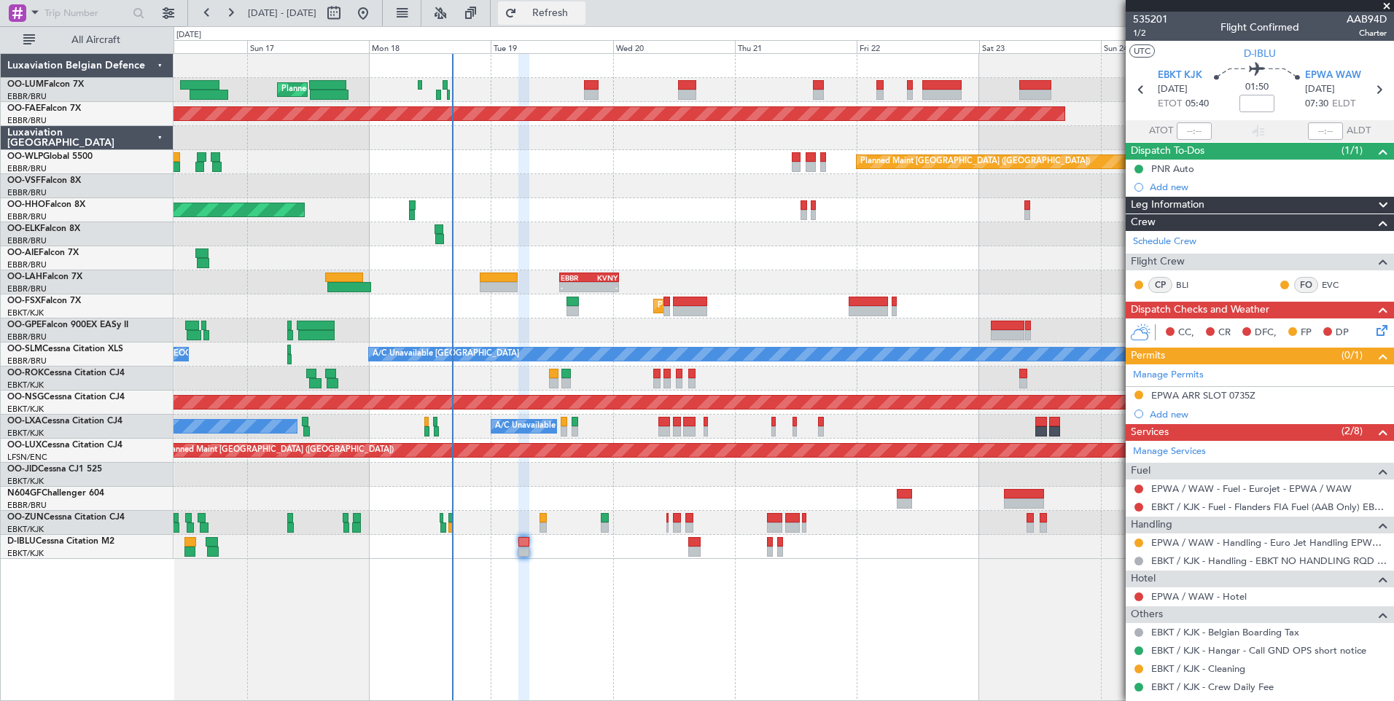
click at [581, 17] on span "Refresh" at bounding box center [550, 13] width 61 height 10
click at [585, 23] on button "Refresh" at bounding box center [541, 12] width 87 height 23
click at [1141, 595] on button at bounding box center [1138, 597] width 9 height 9
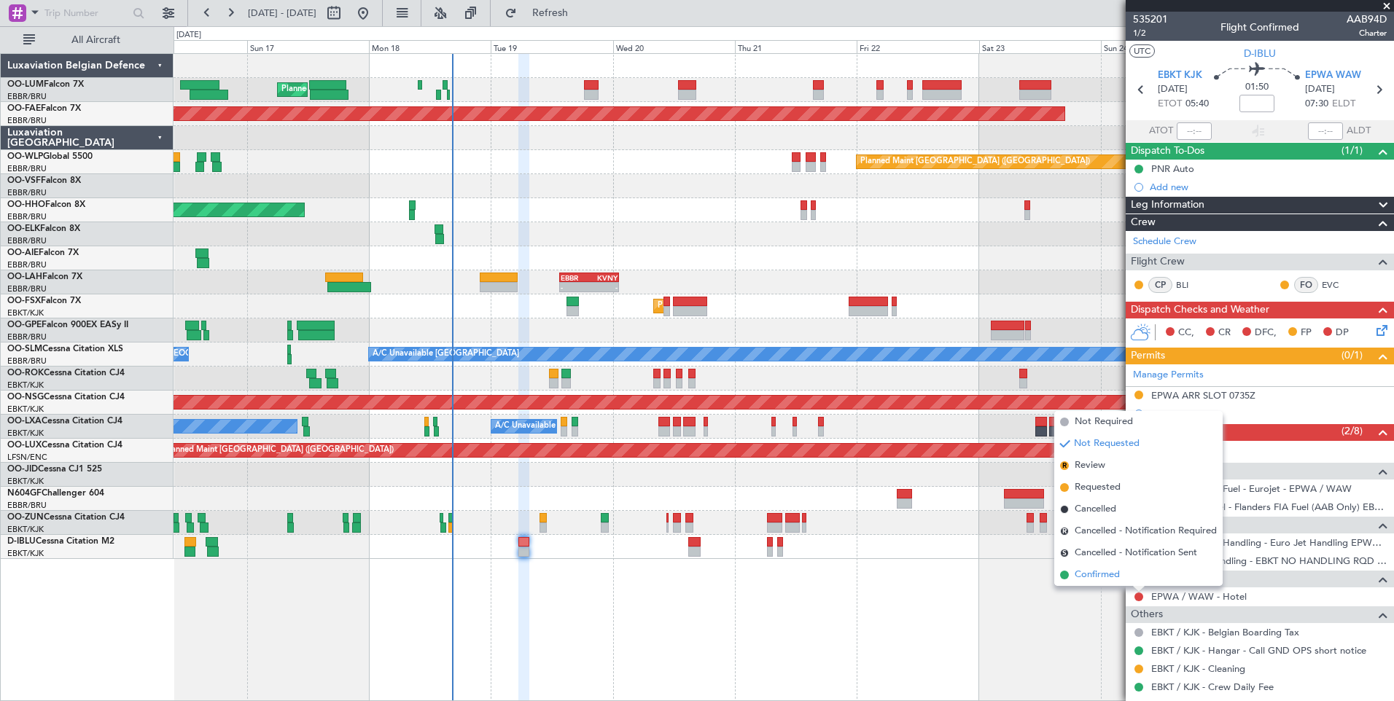
click at [1093, 571] on span "Confirmed" at bounding box center [1096, 575] width 45 height 15
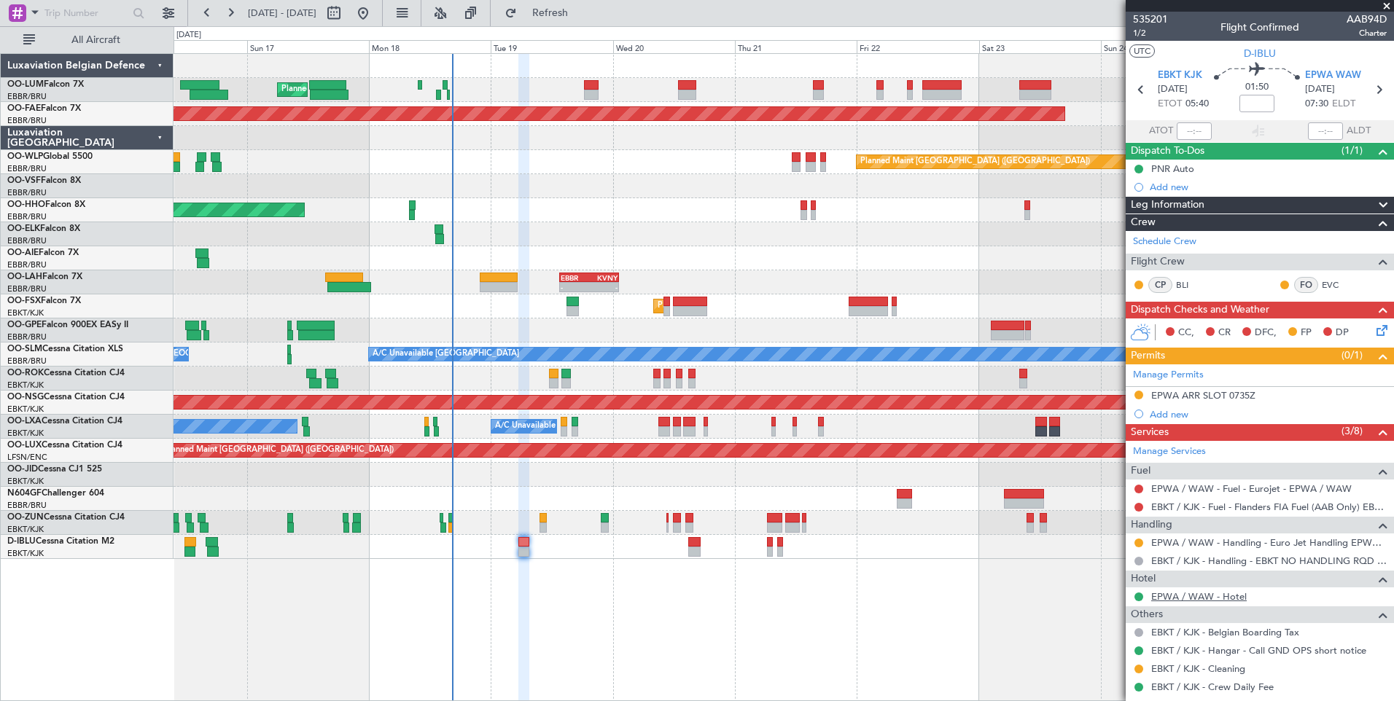
click at [1228, 593] on link "EPWA / WAW - Hotel" at bounding box center [1198, 596] width 95 height 12
click at [576, 13] on span "Refresh" at bounding box center [550, 13] width 61 height 10
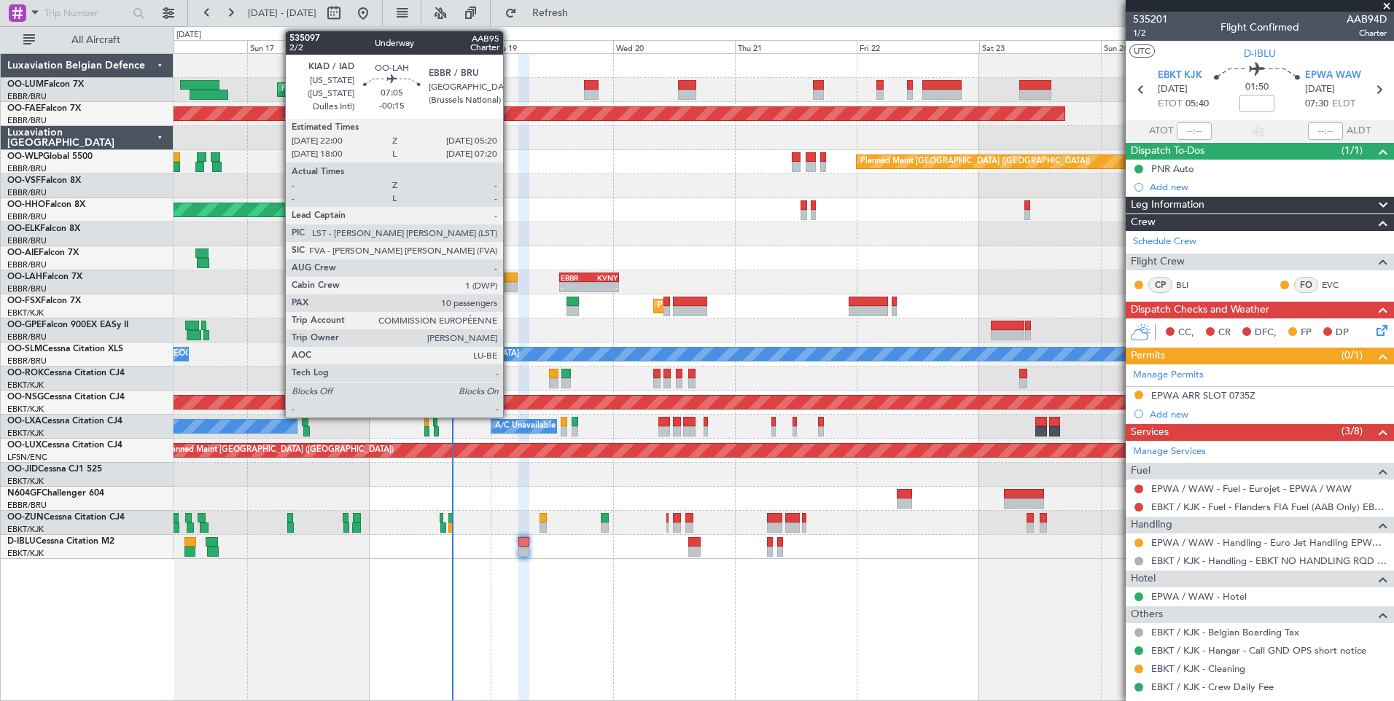
click at [508, 278] on div at bounding box center [499, 278] width 38 height 10
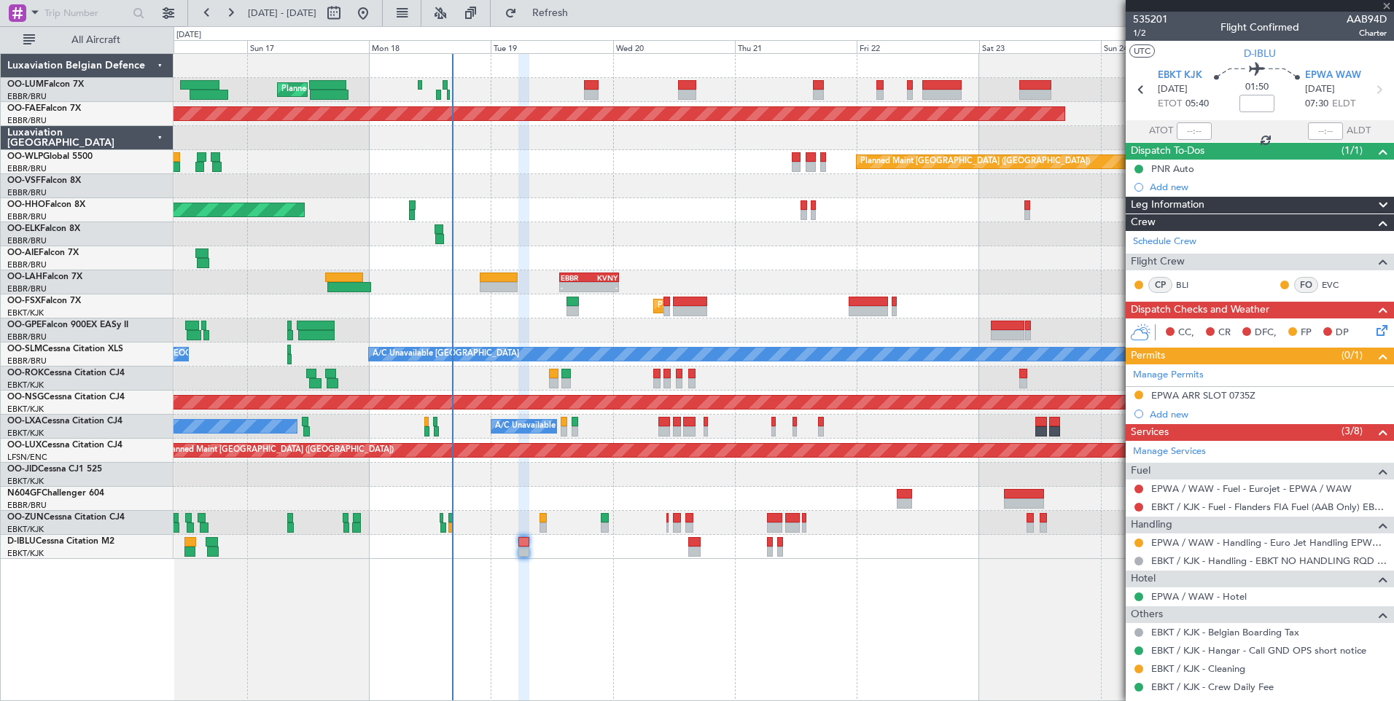
type input "-00:15"
type input "10"
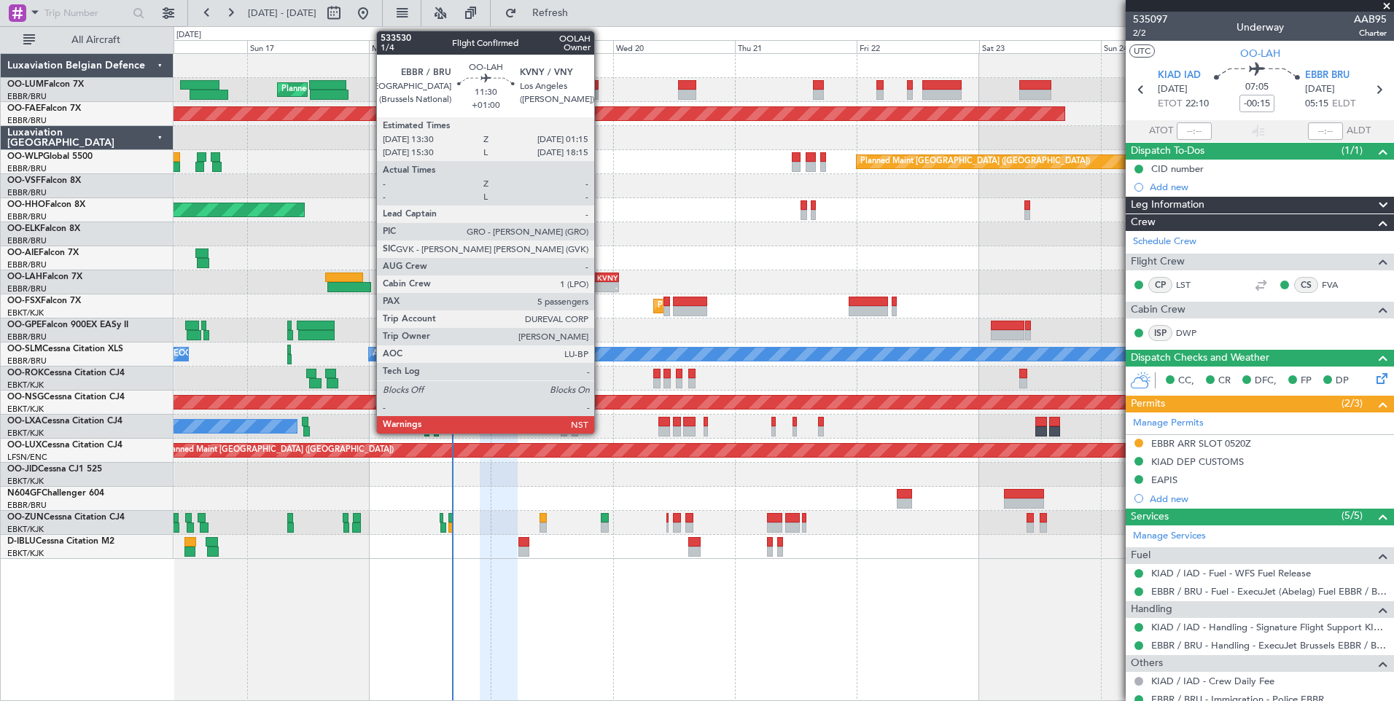
click at [601, 278] on div "KVNY" at bounding box center [603, 277] width 28 height 9
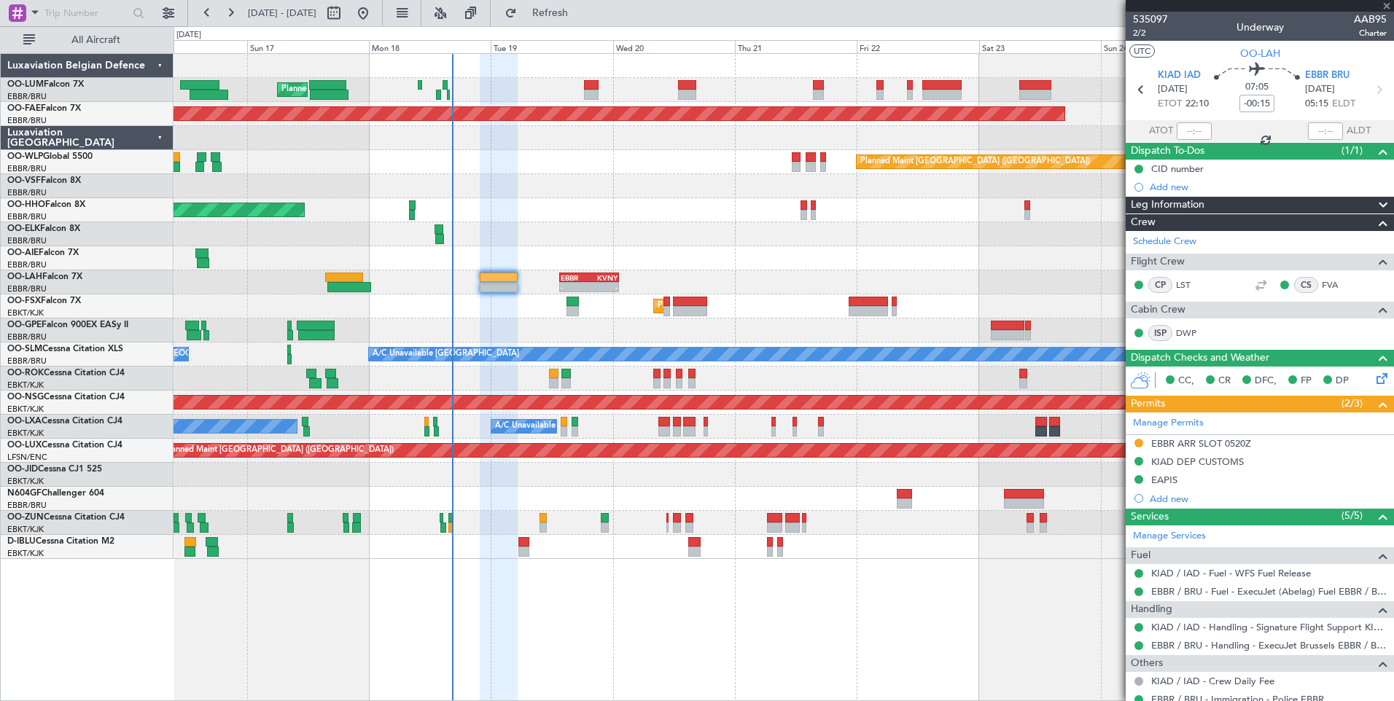
type input "+01:00"
type input "5"
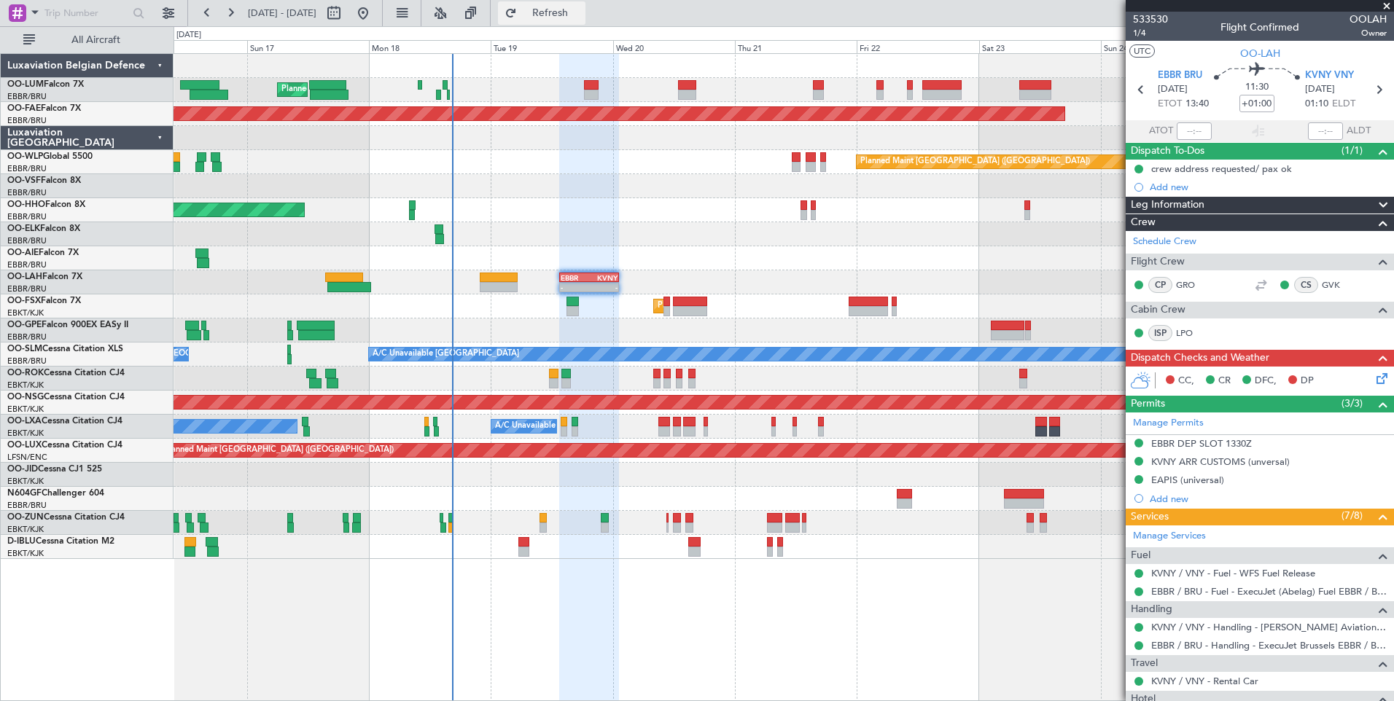
click at [581, 17] on span "Refresh" at bounding box center [550, 13] width 61 height 10
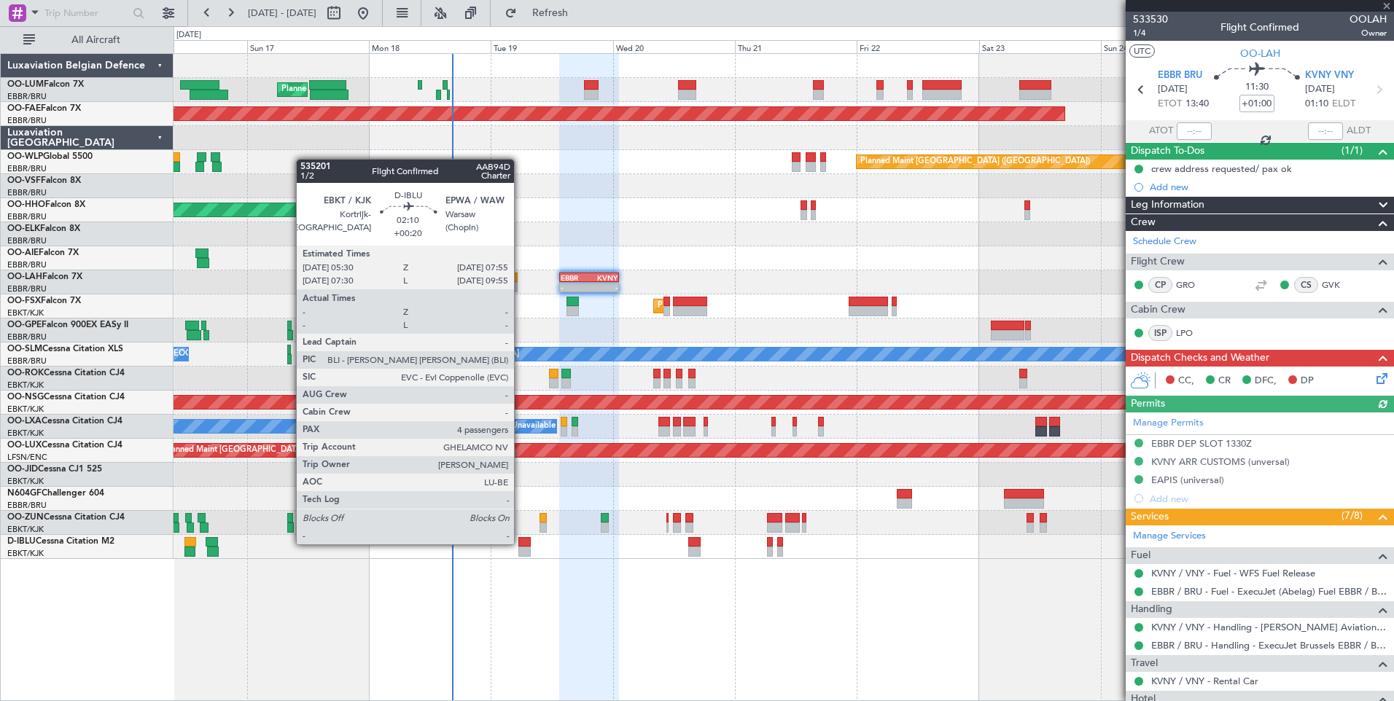
click at [520, 543] on div at bounding box center [524, 542] width 12 height 10
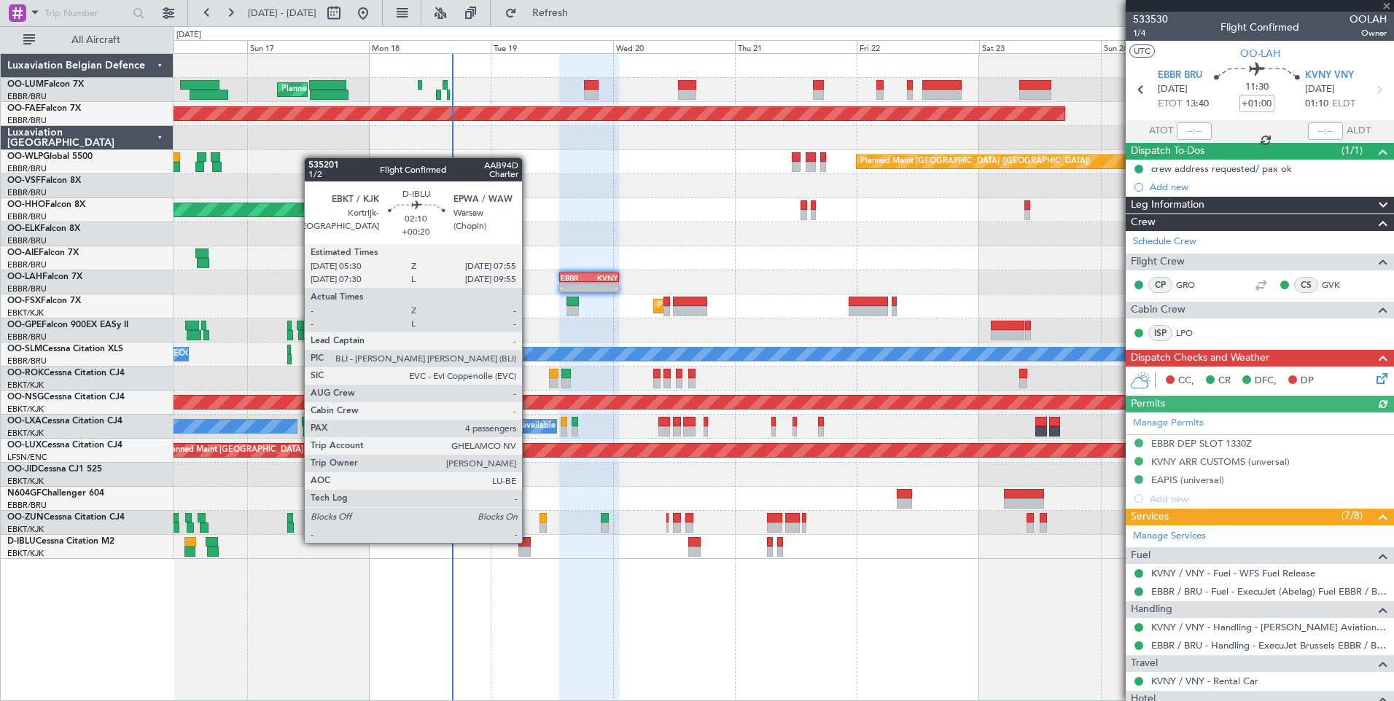
type input "+00:20"
type input "4"
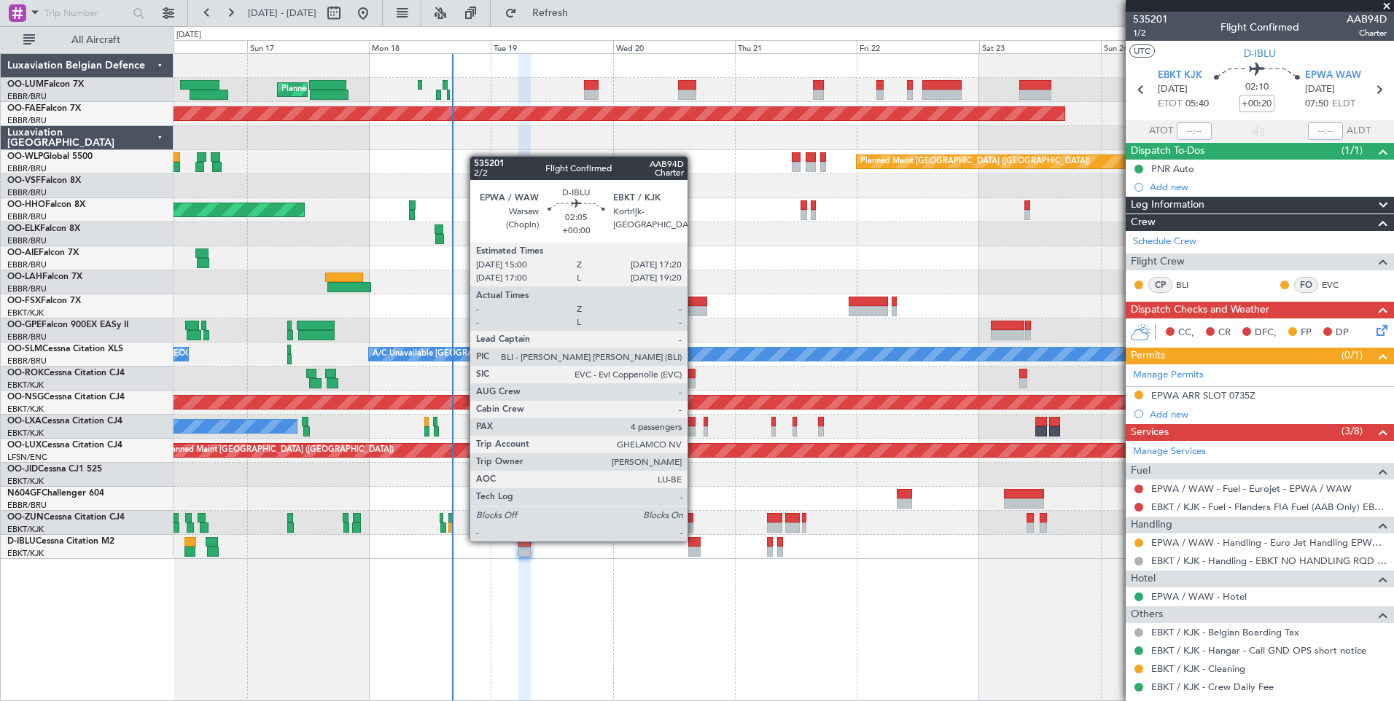
click at [694, 540] on div at bounding box center [694, 542] width 12 height 10
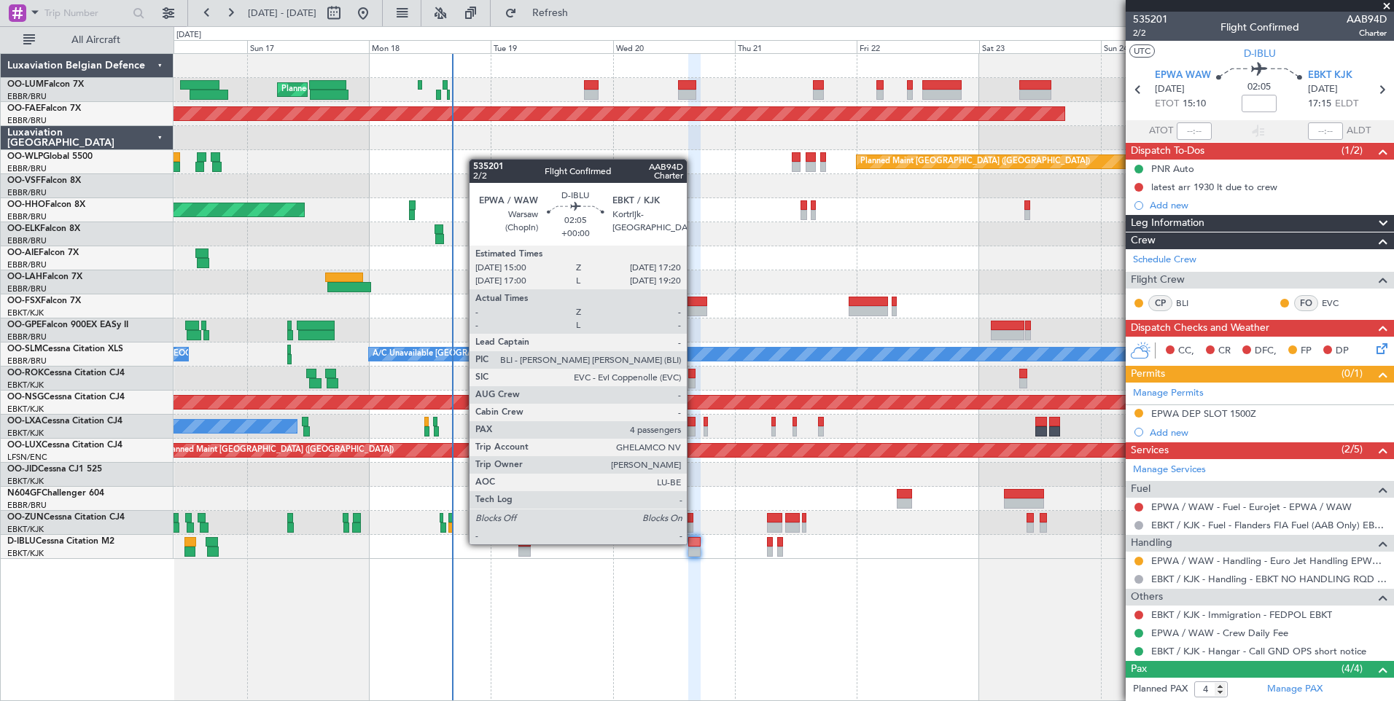
click at [693, 543] on div at bounding box center [694, 542] width 12 height 10
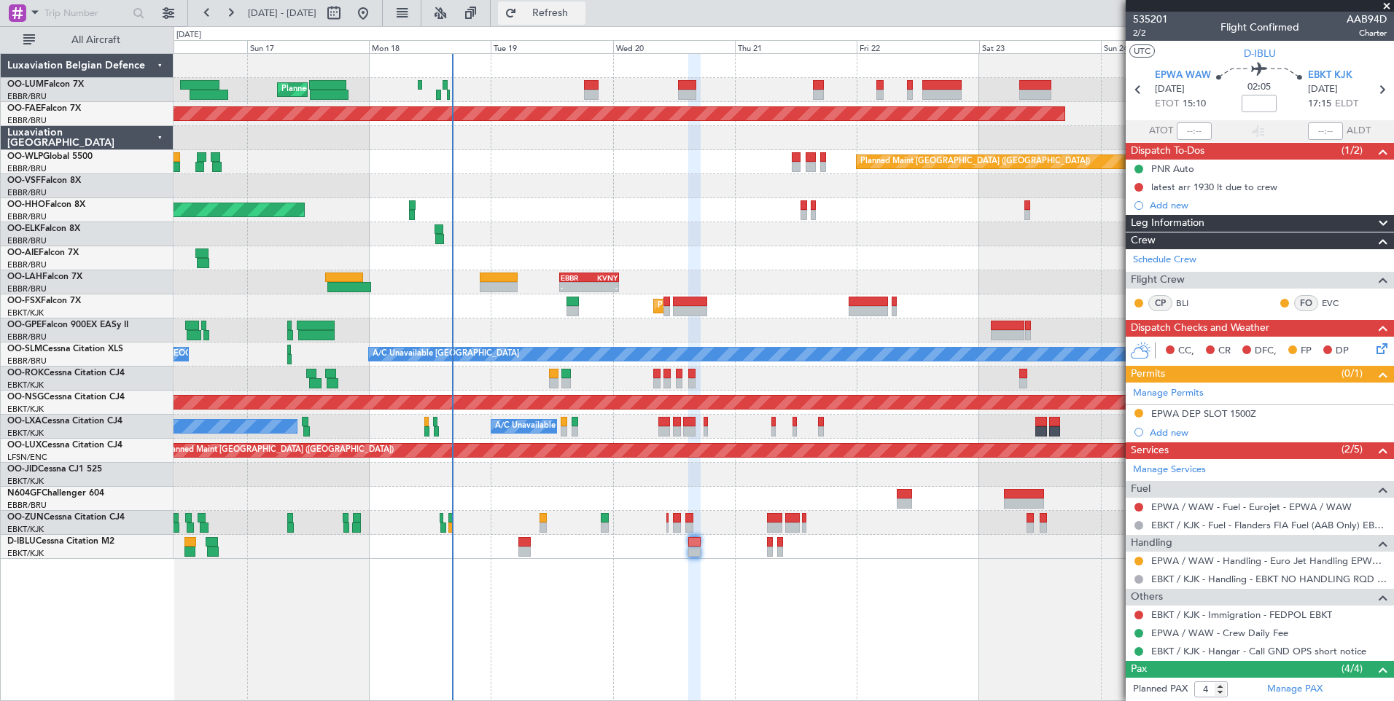
click at [558, 7] on button "Refresh" at bounding box center [541, 12] width 87 height 23
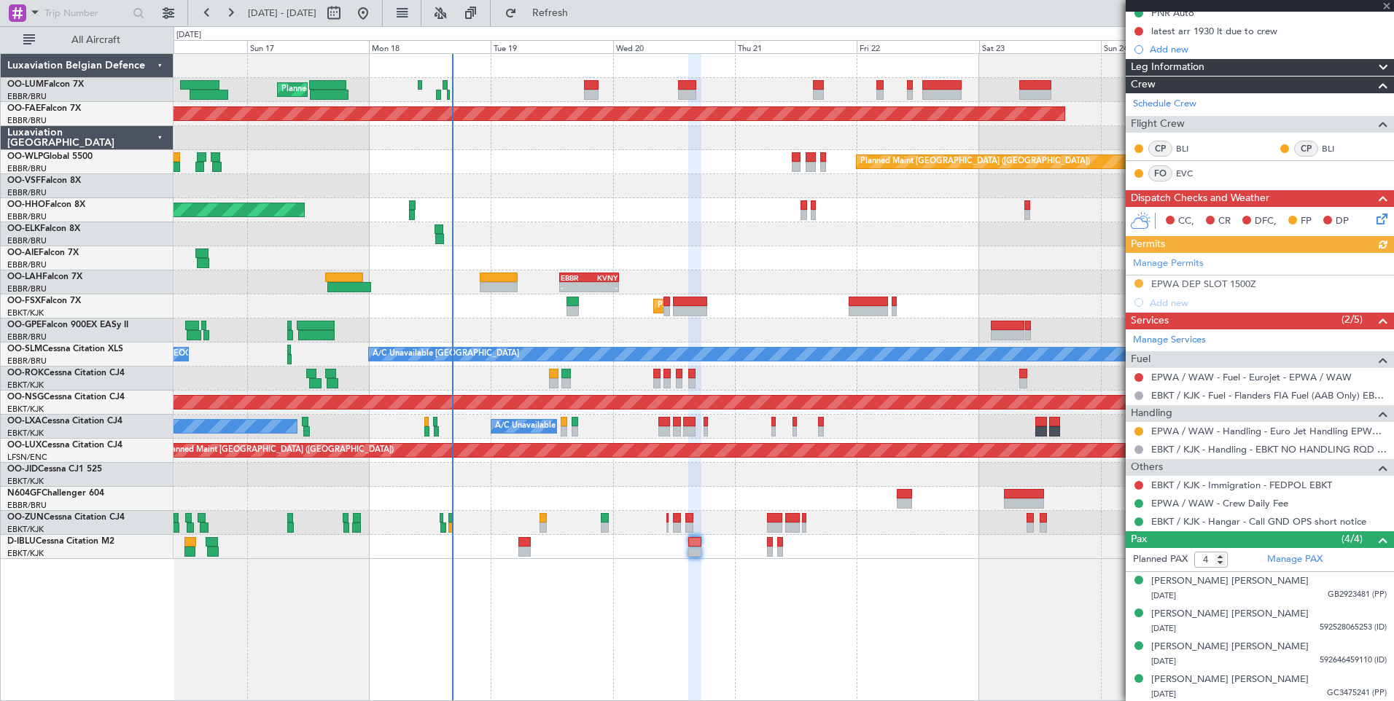
scroll to position [157, 0]
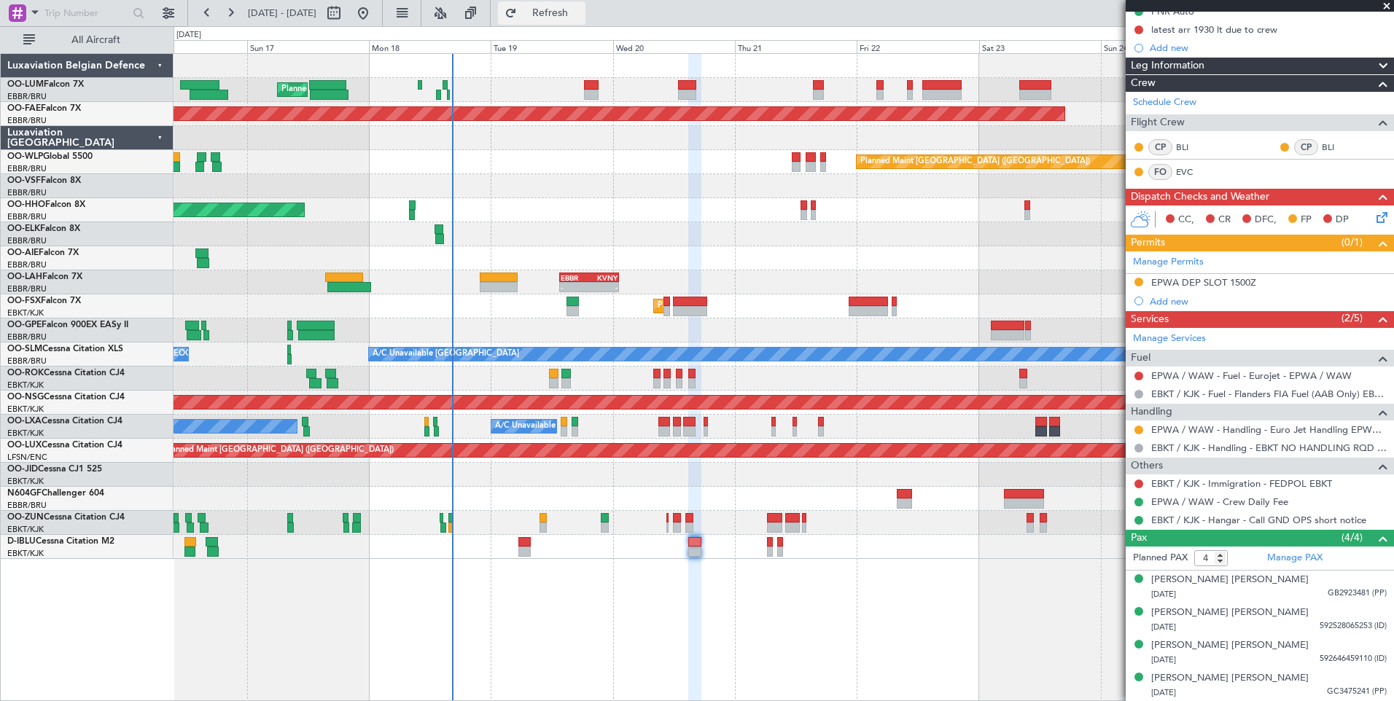
click at [585, 19] on button "Refresh" at bounding box center [541, 12] width 87 height 23
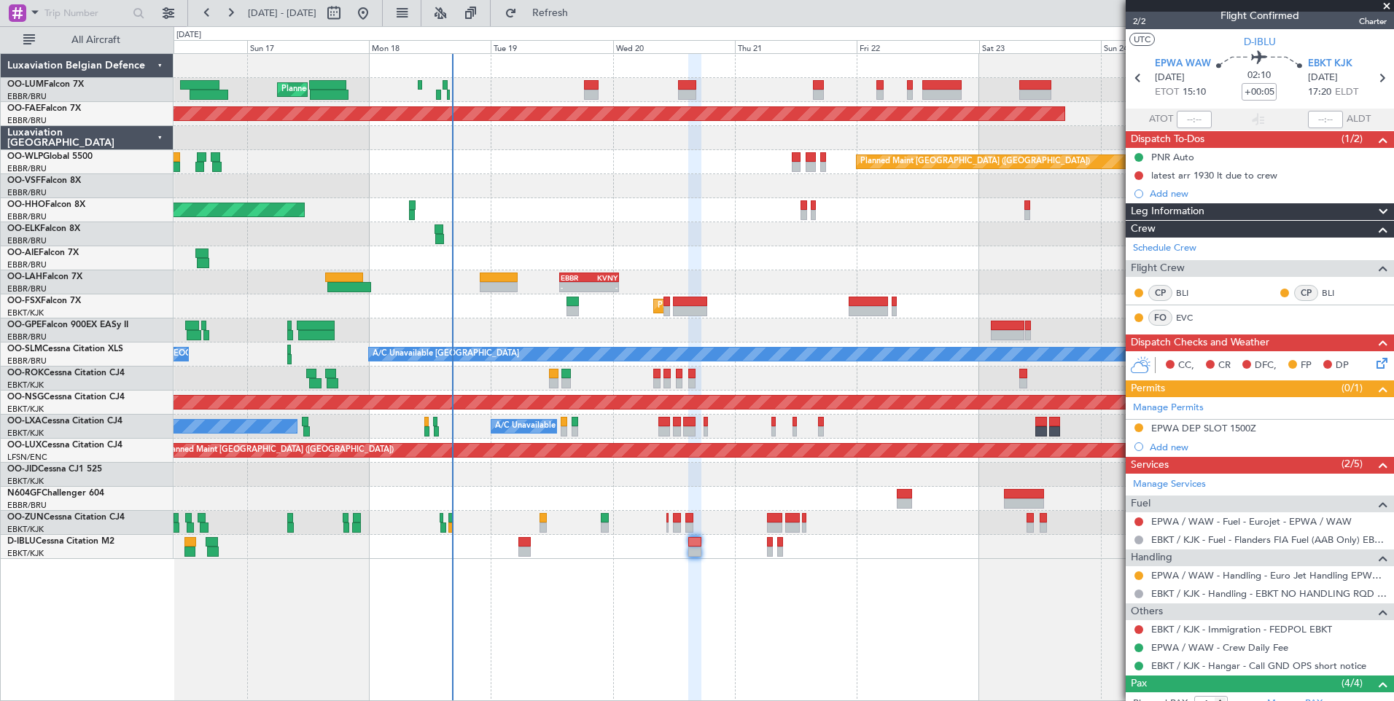
scroll to position [0, 0]
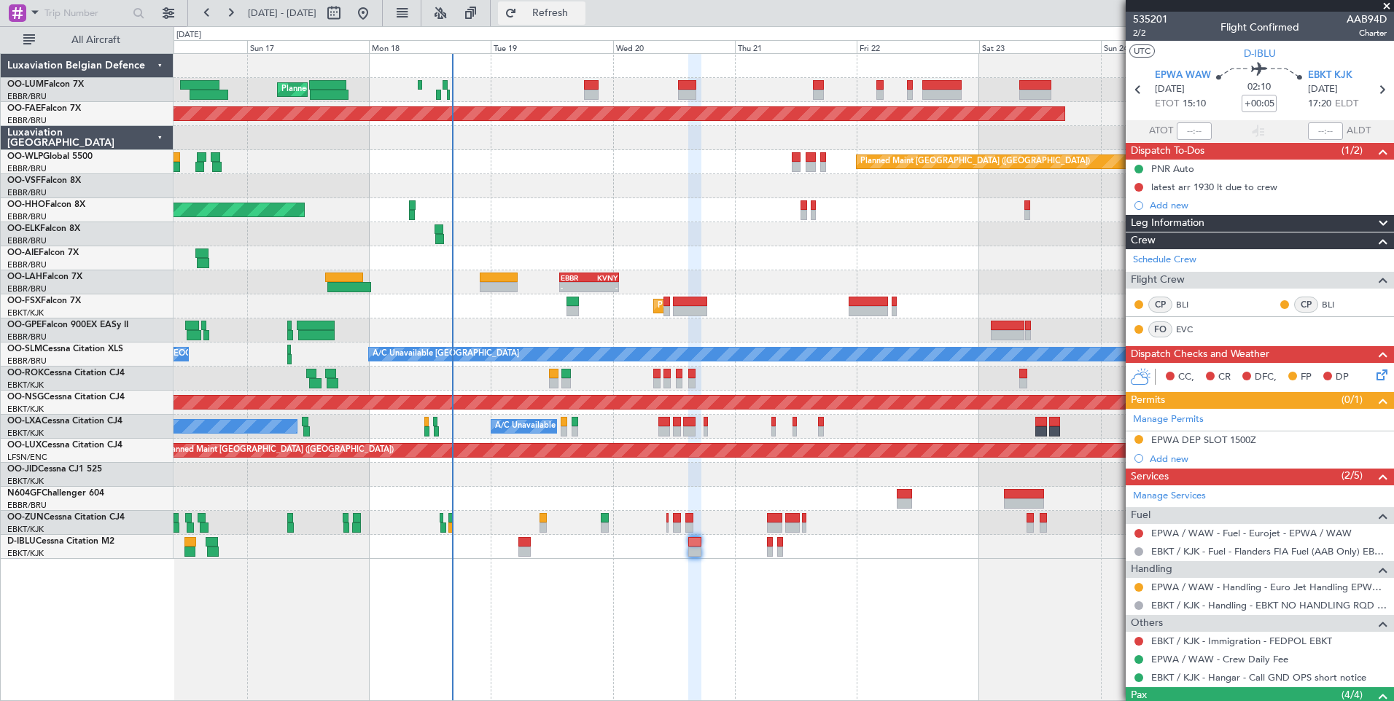
click at [585, 21] on button "Refresh" at bounding box center [541, 12] width 87 height 23
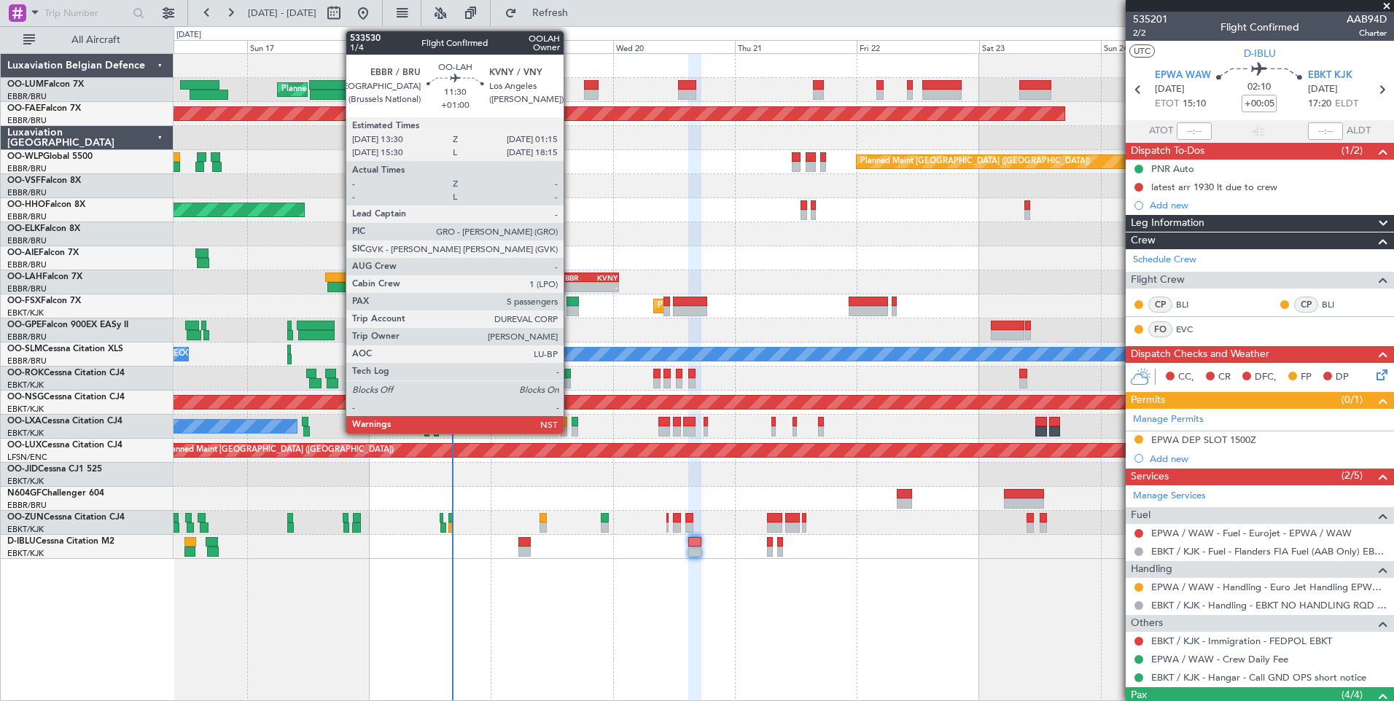
click at [570, 280] on div "EBBR" at bounding box center [574, 277] width 28 height 9
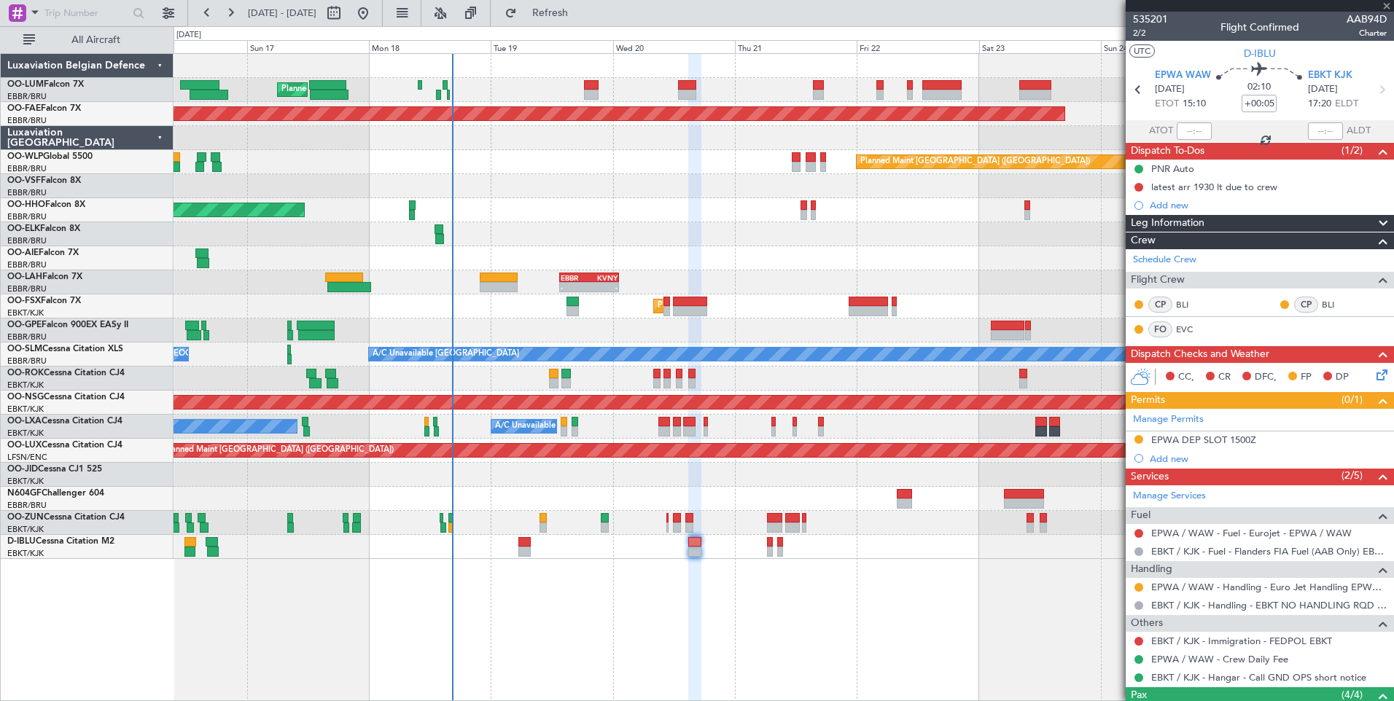
type input "+01:00"
type input "5"
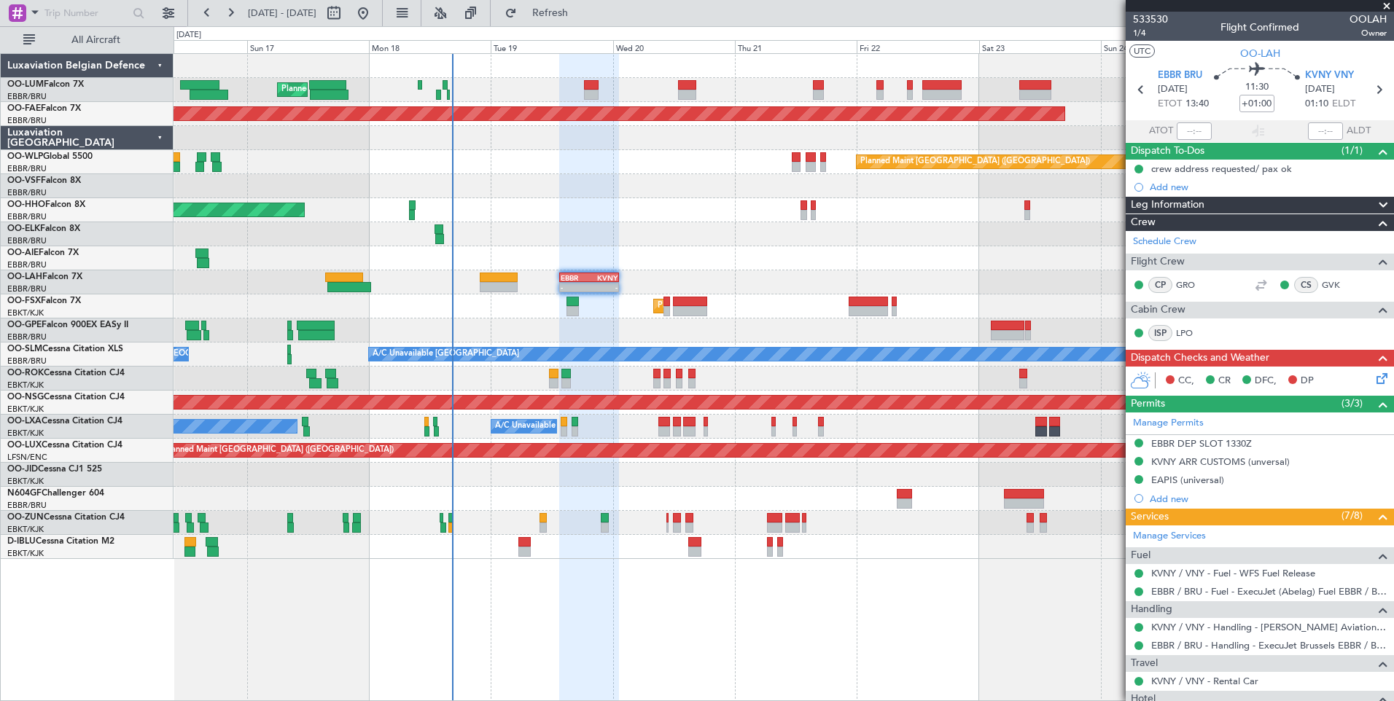
click at [1178, 439] on div "EBBR DEP SLOT 1330Z" at bounding box center [1201, 443] width 101 height 12
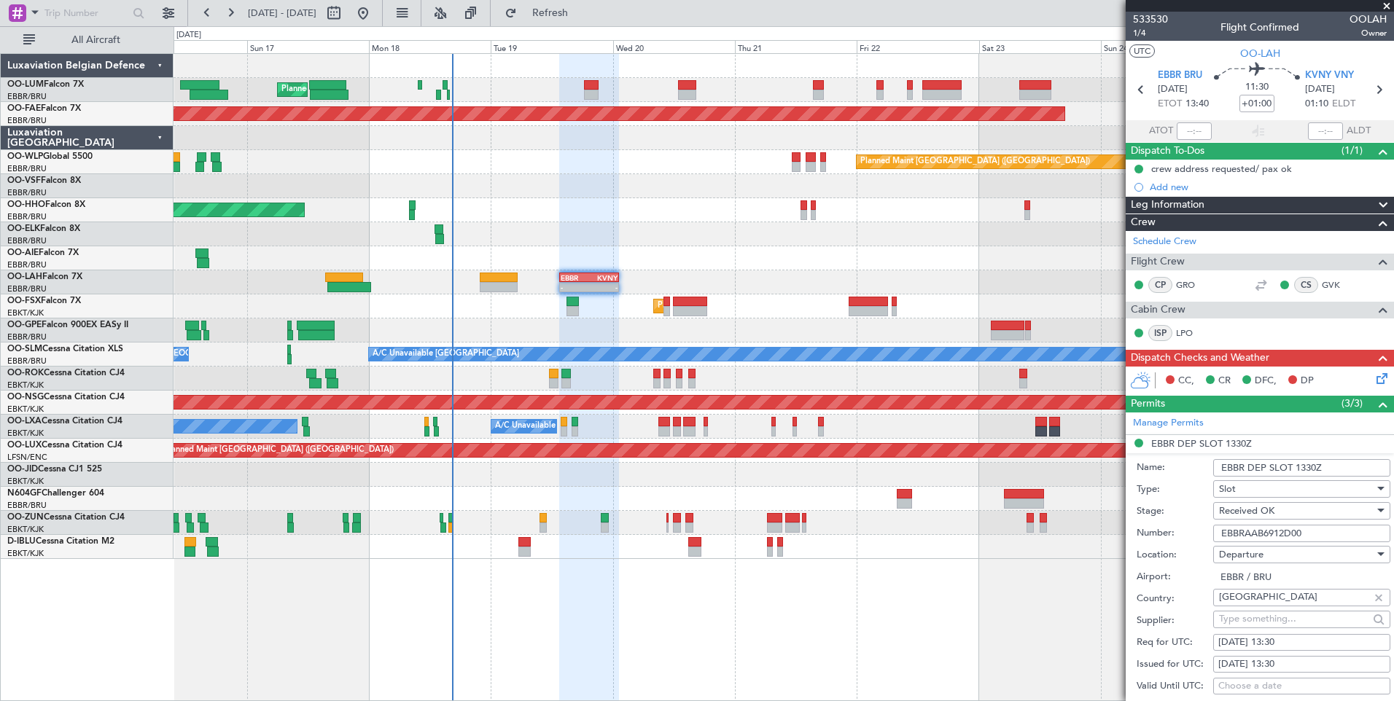
drag, startPoint x: 1218, startPoint y: 535, endPoint x: 1318, endPoint y: 534, distance: 100.6
click at [1318, 534] on input "EBBRAAB6912D00" at bounding box center [1301, 533] width 177 height 17
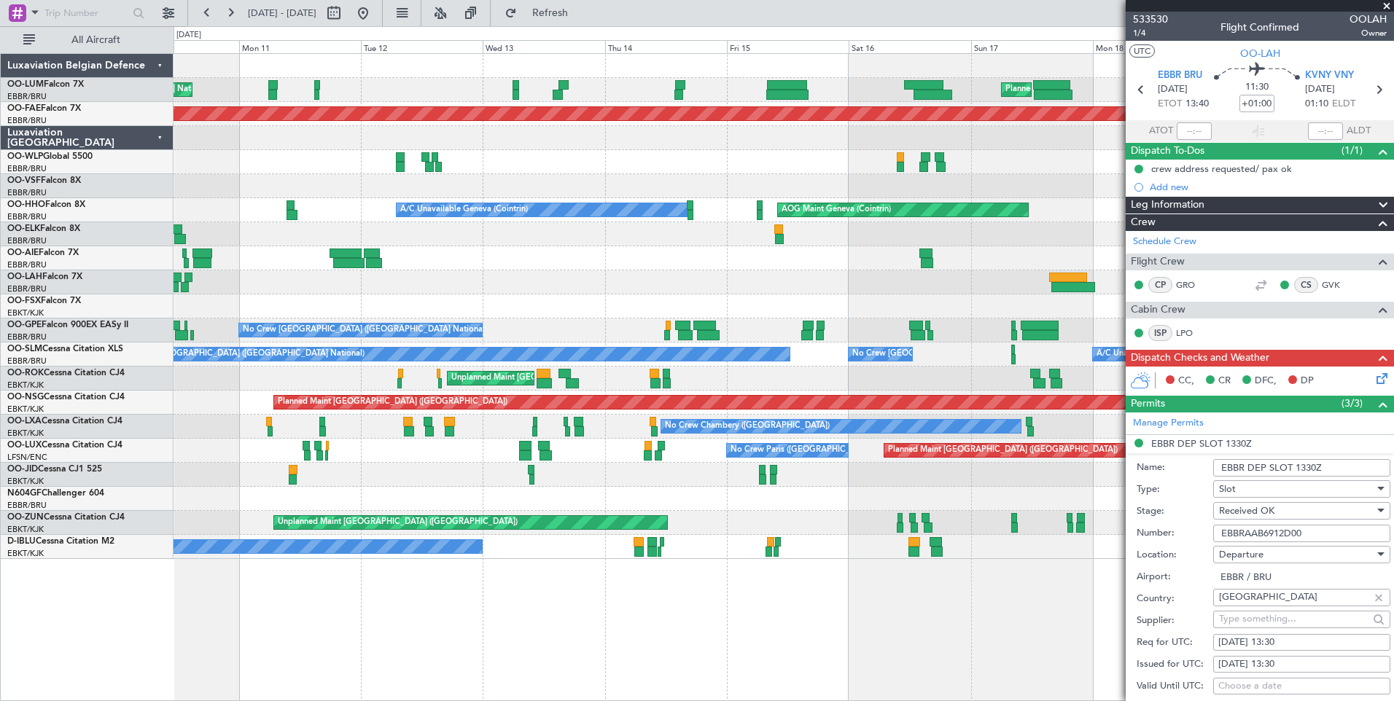
click at [1187, 294] on fb-app "16 Aug 2025 - 26 Aug 2025 Refresh Quick Links All Aircraft Planned Maint Brusse…" at bounding box center [697, 356] width 1394 height 690
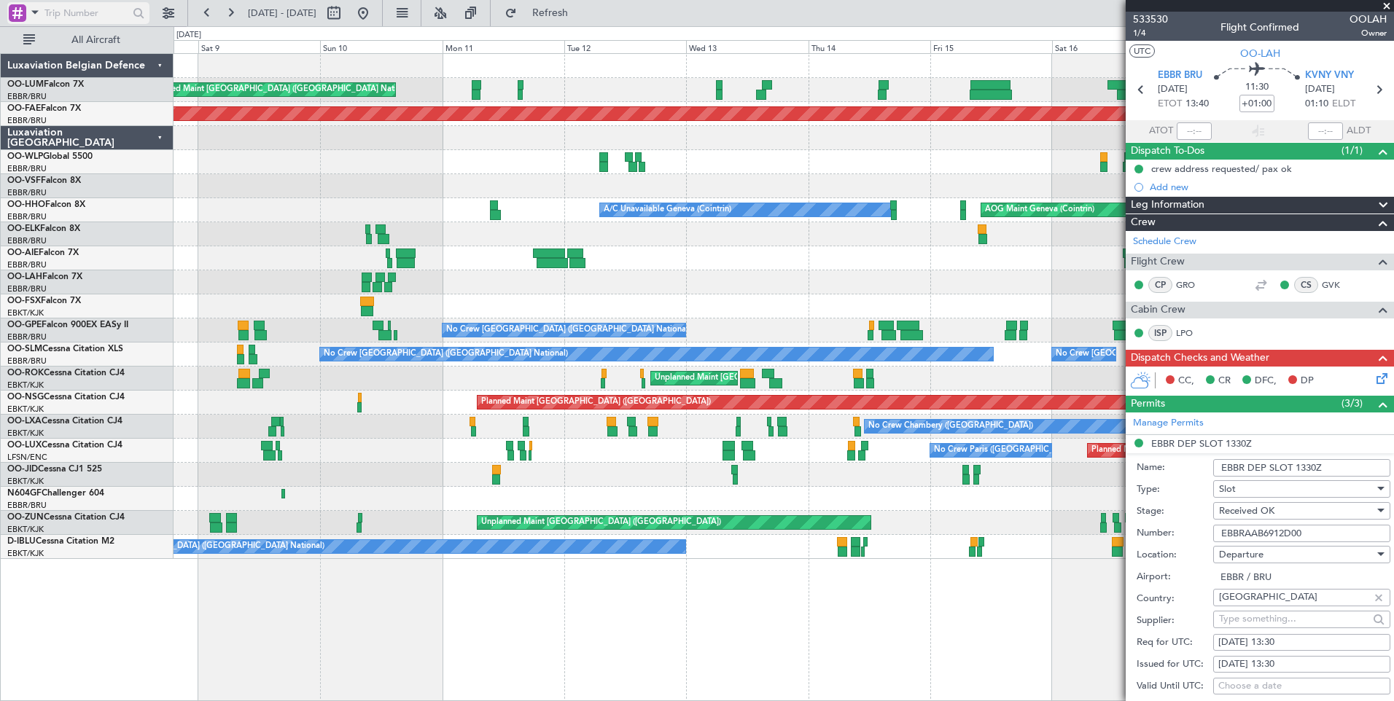
click at [34, 12] on span at bounding box center [34, 12] width 17 height 18
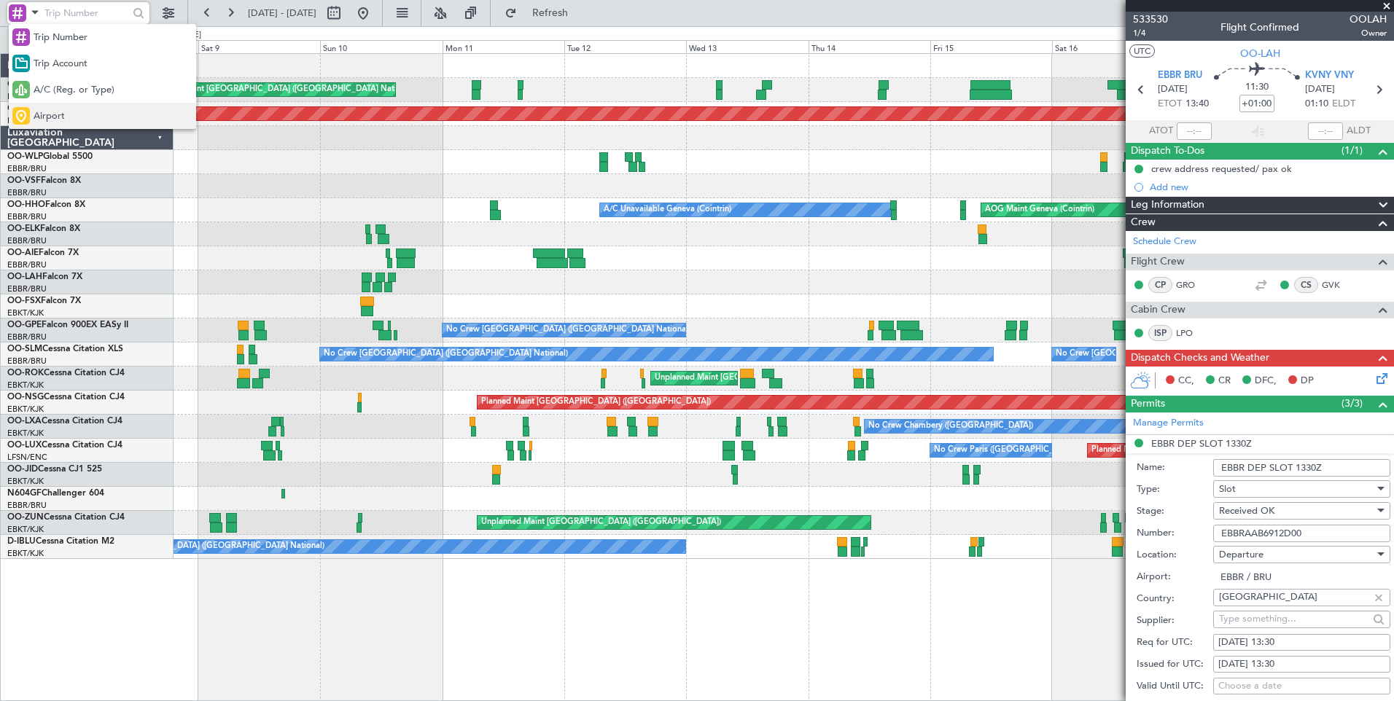
click at [56, 118] on span "Airport" at bounding box center [49, 116] width 31 height 15
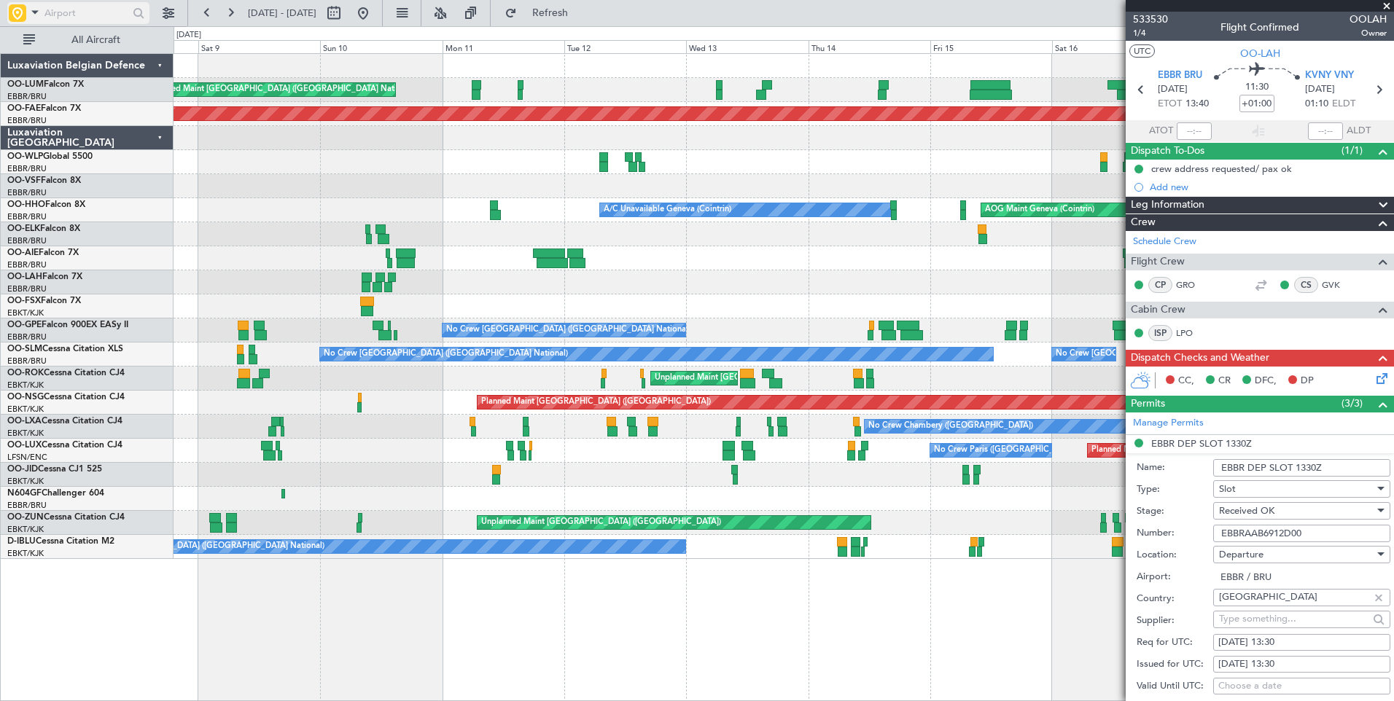
click at [98, 15] on input "text" at bounding box center [86, 13] width 84 height 22
click at [1140, 325] on fb-app "08 Aug 2025 - 18 Aug 2025 Refresh Quick Links All Aircraft Unplanned Maint Brus…" at bounding box center [697, 356] width 1394 height 690
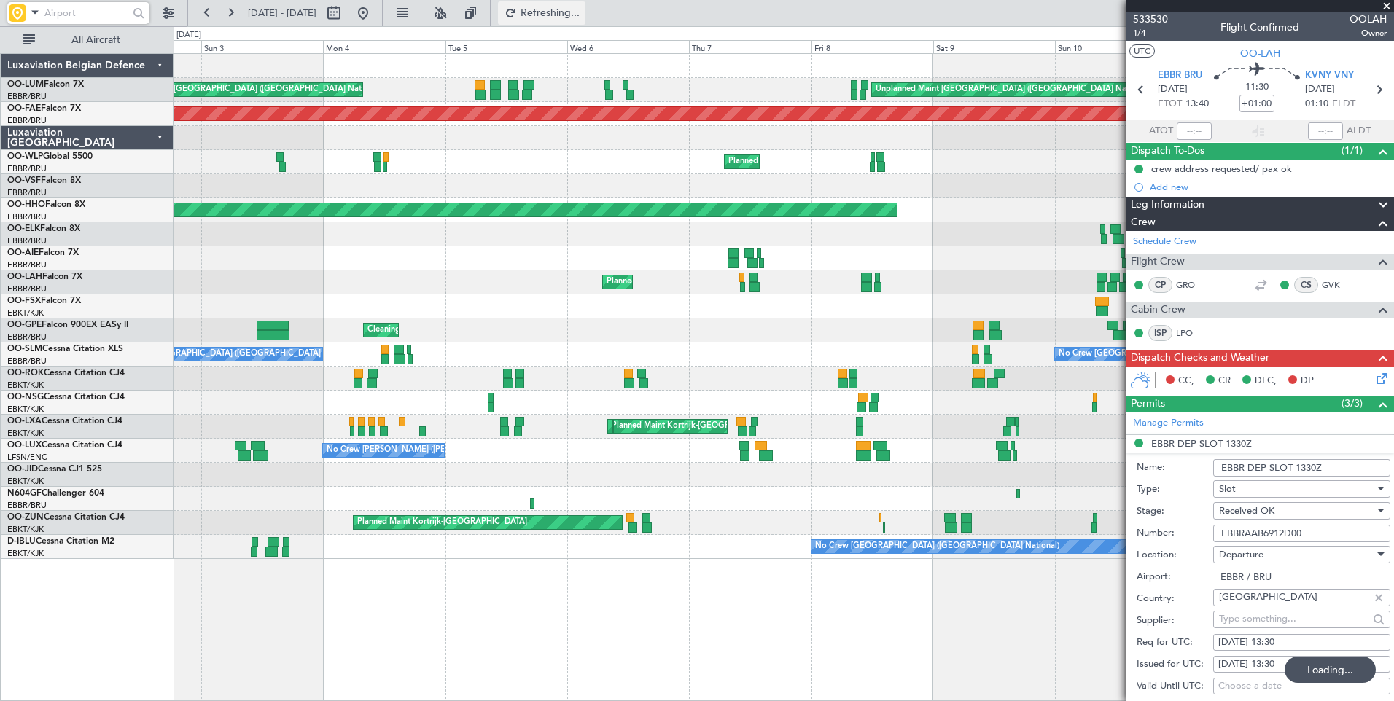
click at [585, 21] on button "Refreshing..." at bounding box center [541, 12] width 87 height 23
click at [375, 11] on button at bounding box center [362, 12] width 23 height 23
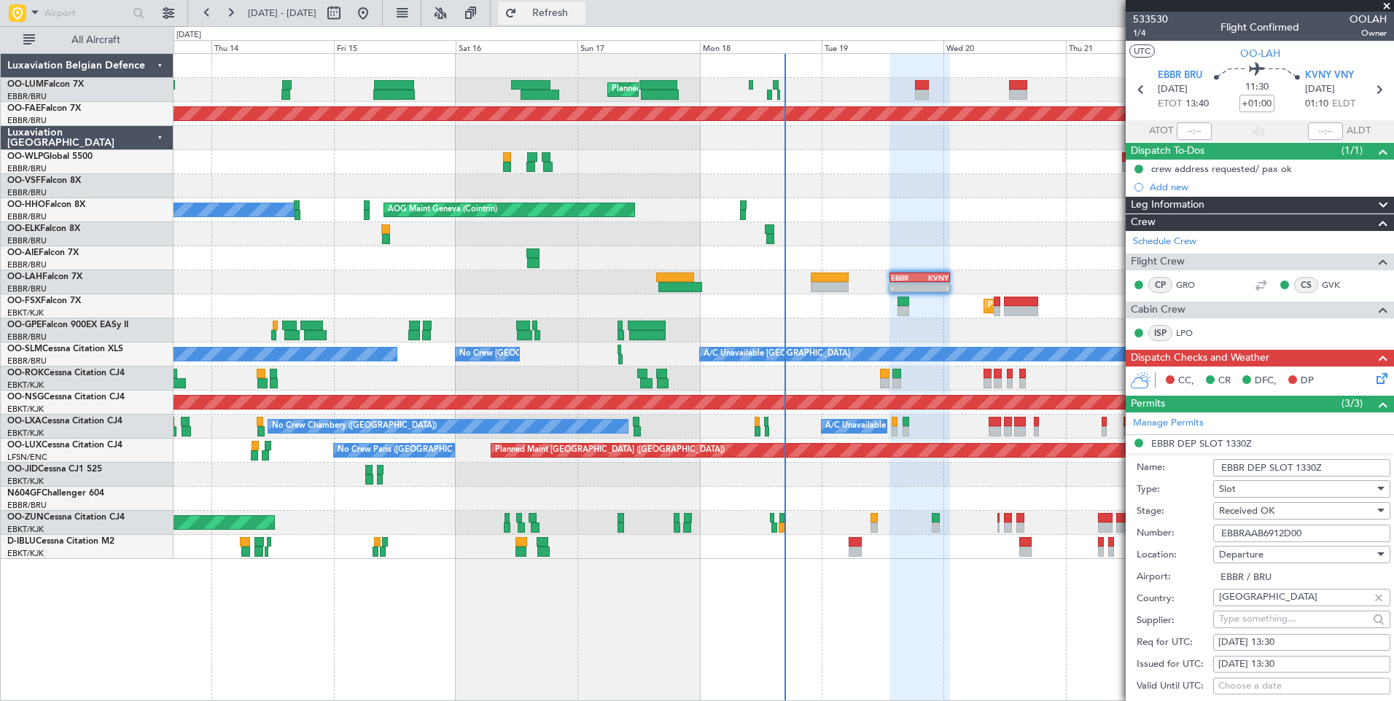
click at [562, 7] on button "Refresh" at bounding box center [541, 12] width 87 height 23
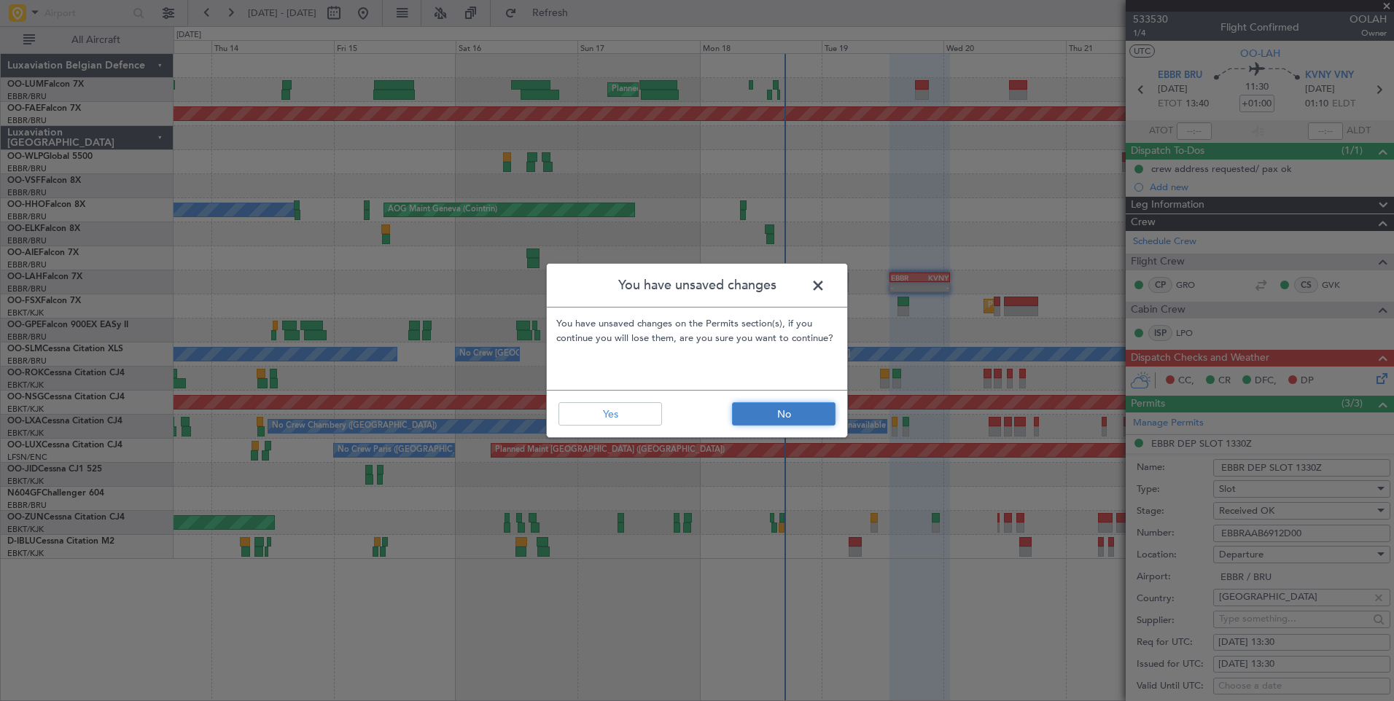
click at [754, 415] on button "No" at bounding box center [783, 413] width 103 height 23
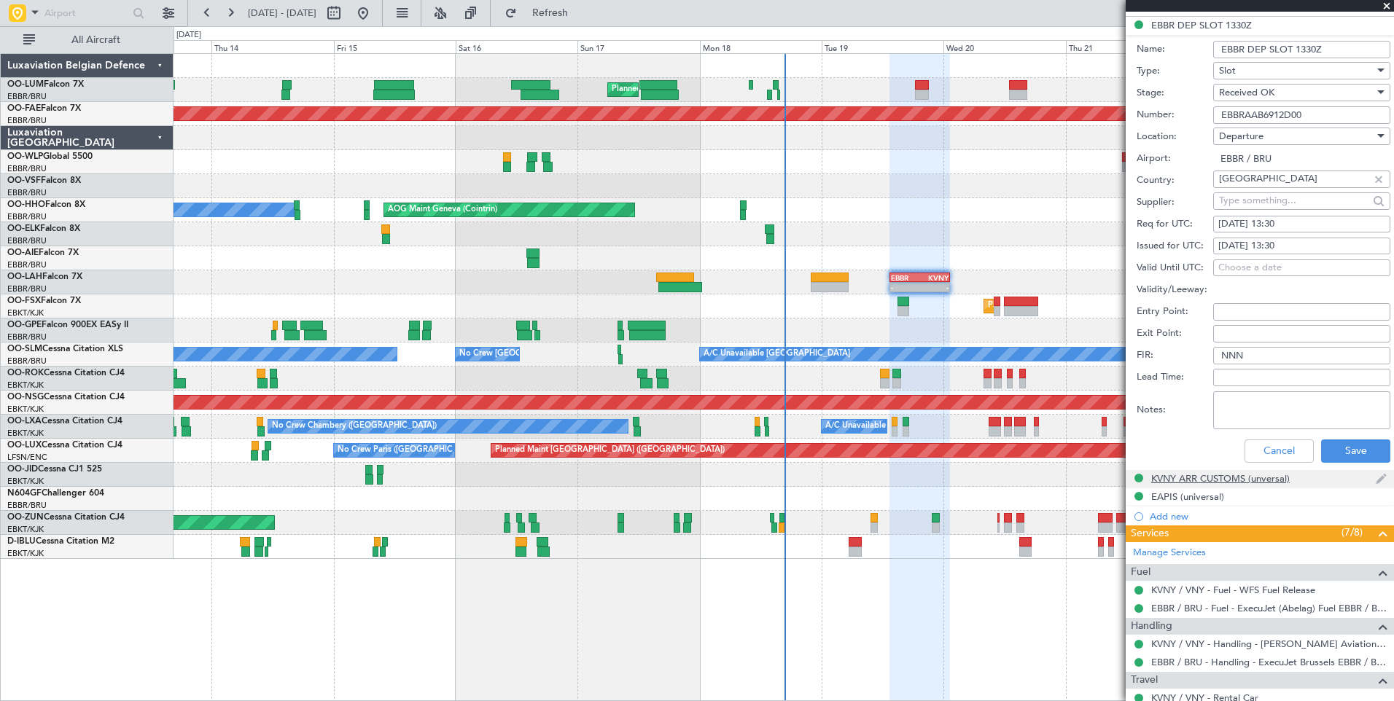
scroll to position [437, 0]
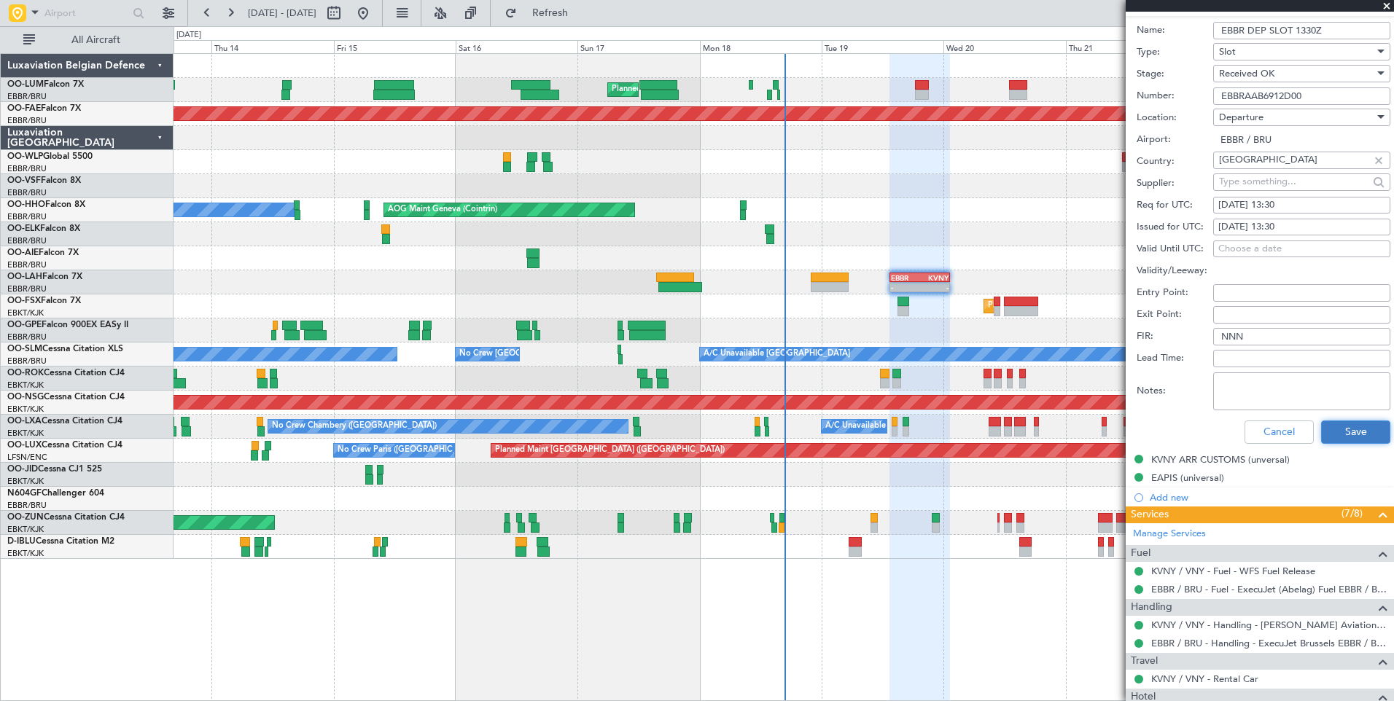
click at [1329, 432] on button "Save" at bounding box center [1355, 432] width 69 height 23
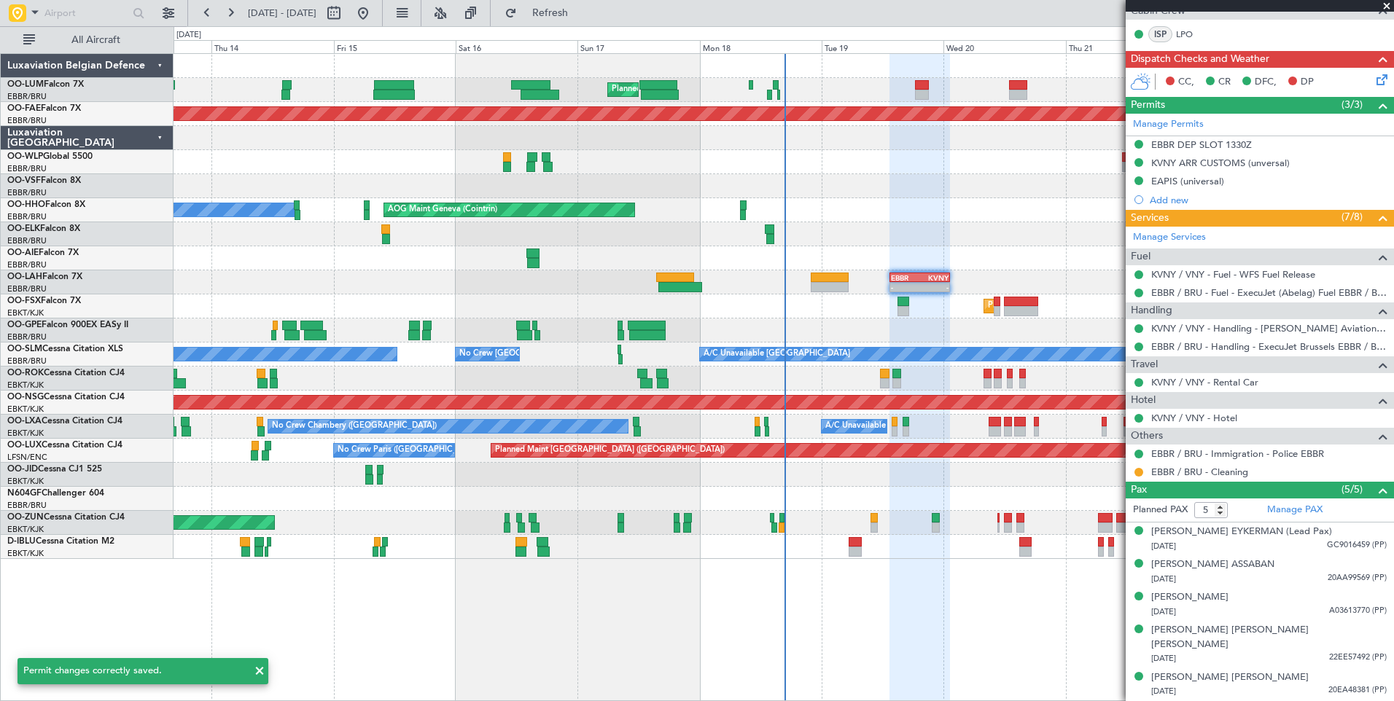
scroll to position [2, 0]
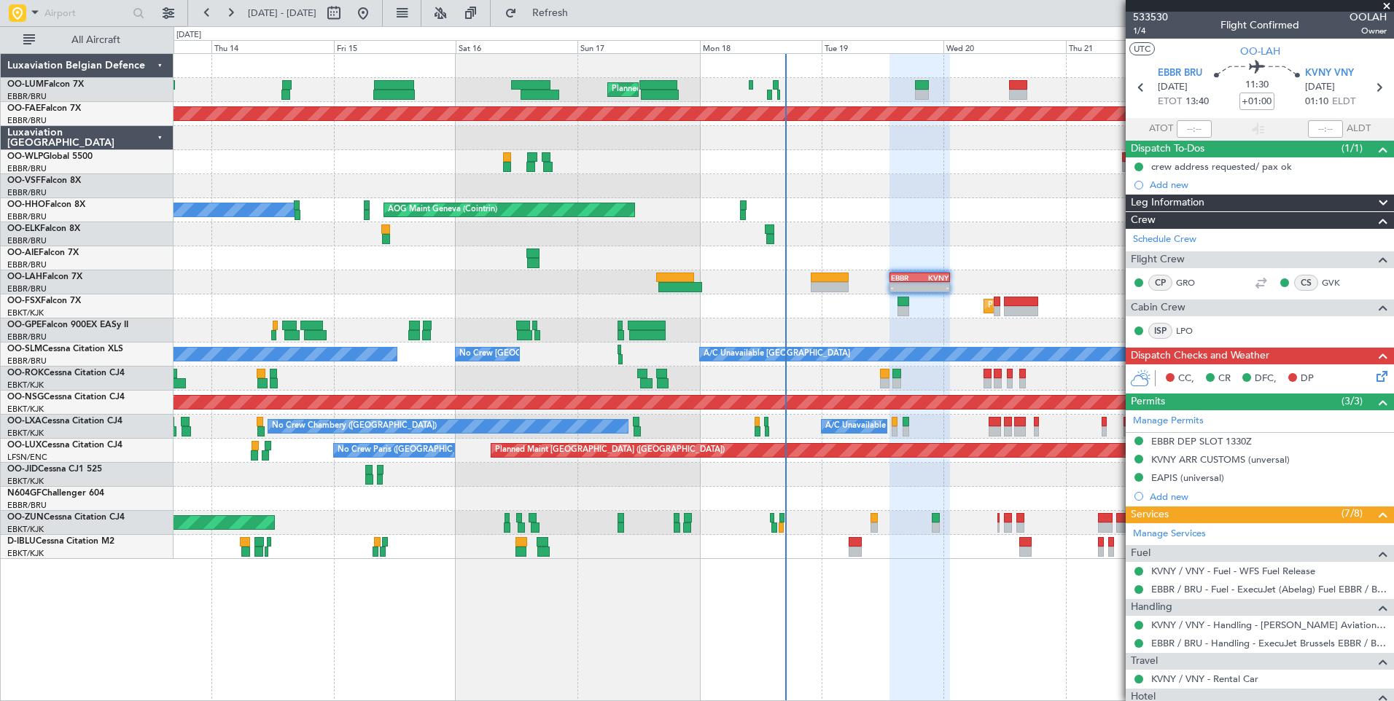
drag, startPoint x: 609, startPoint y: 14, endPoint x: 700, endPoint y: 301, distance: 301.1
click at [581, 16] on span "Refresh" at bounding box center [550, 13] width 61 height 10
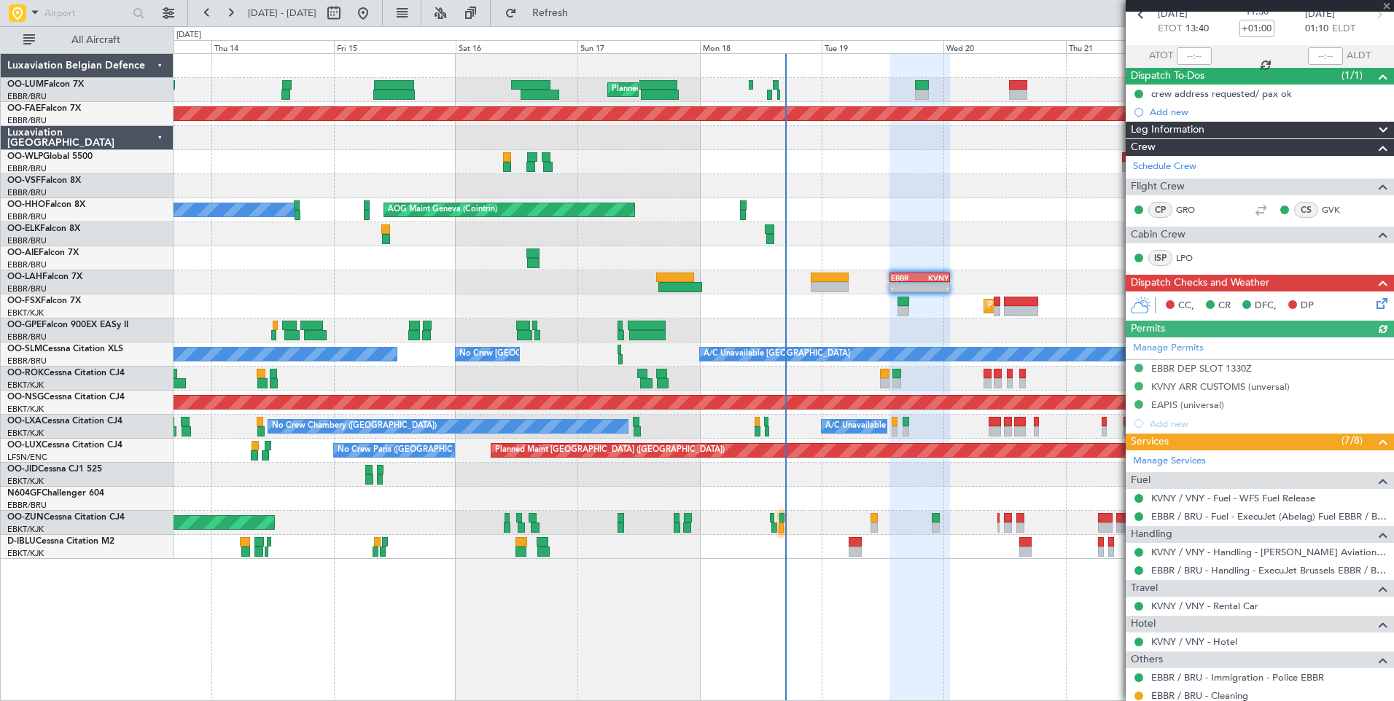
scroll to position [221, 0]
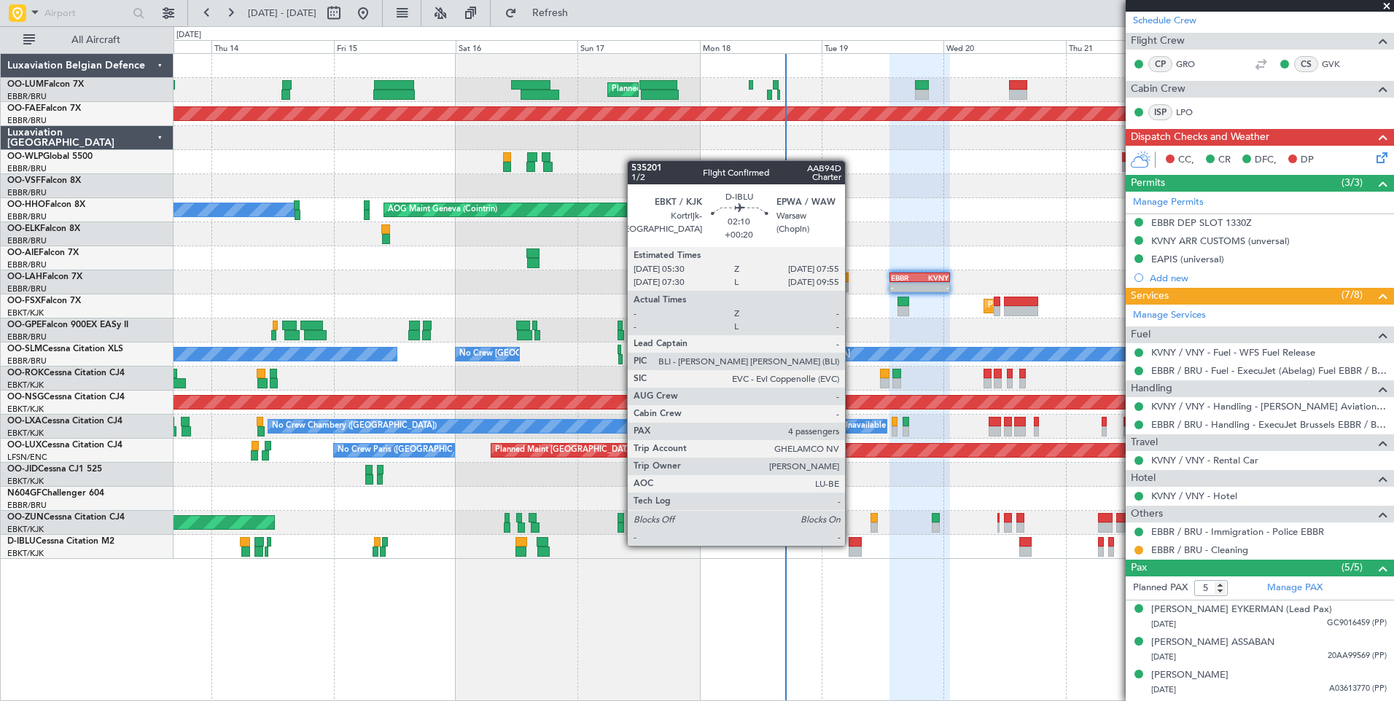
click at [851, 544] on div at bounding box center [854, 542] width 12 height 10
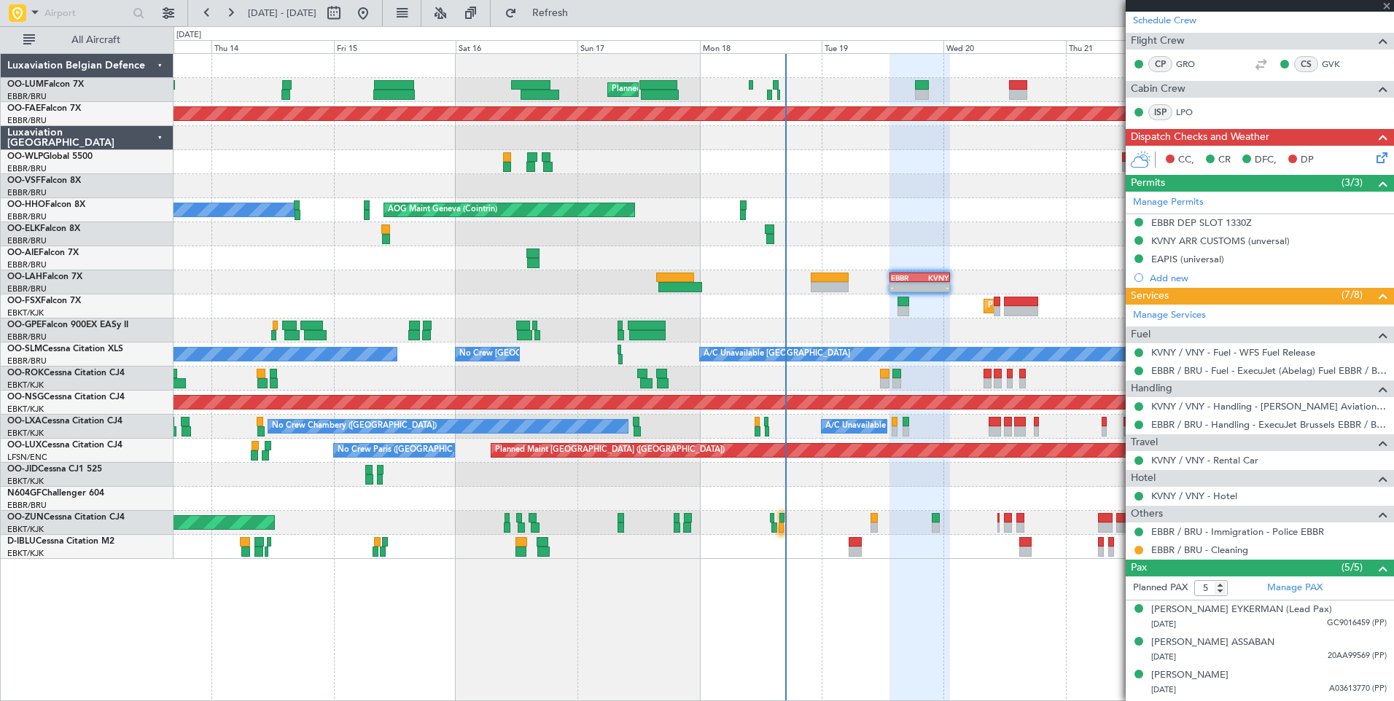
type input "+00:20"
type input "4"
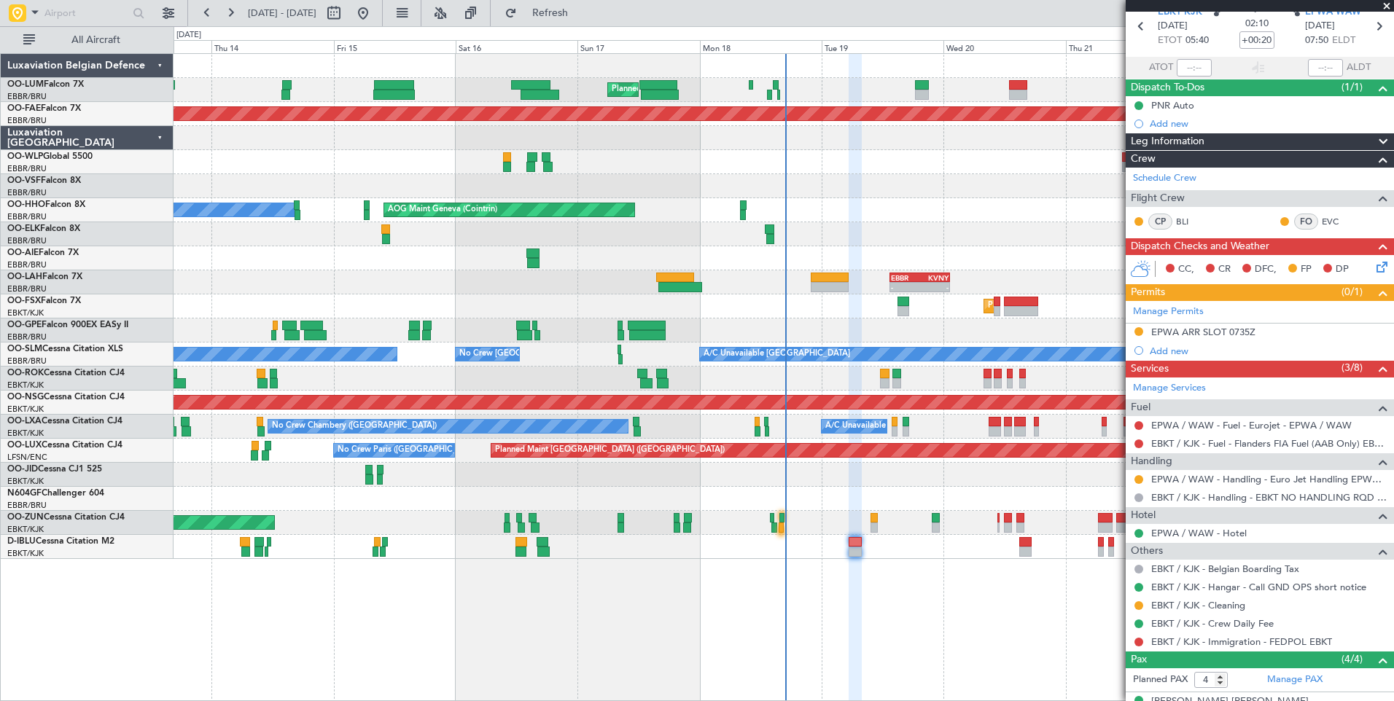
scroll to position [0, 0]
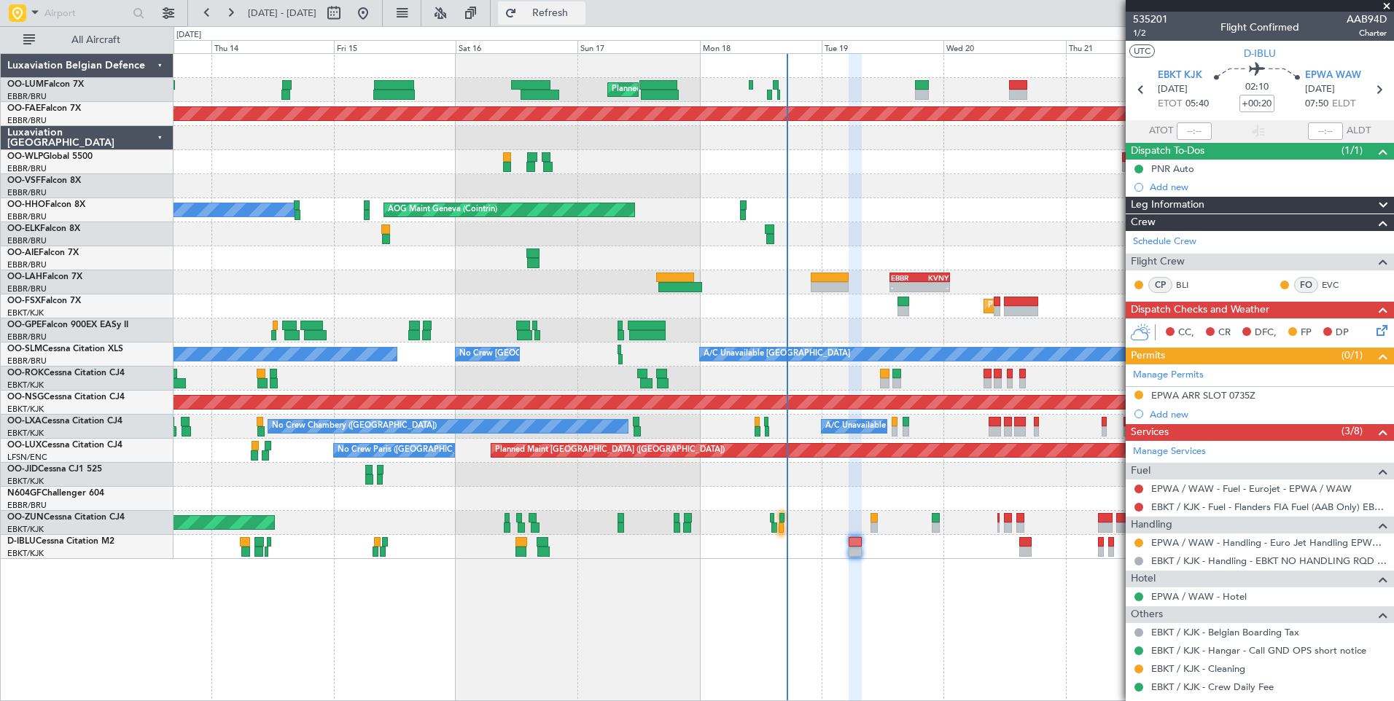
click at [571, 4] on button "Refresh" at bounding box center [541, 12] width 87 height 23
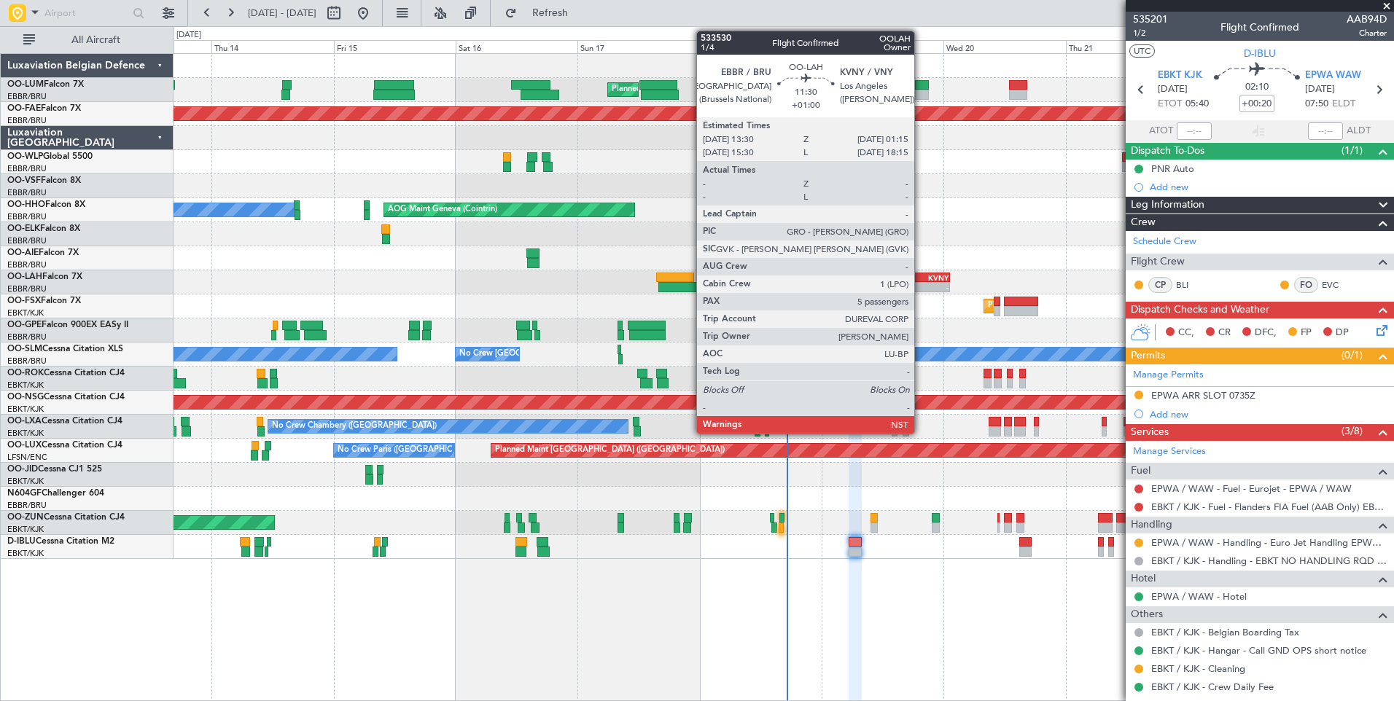
click at [921, 275] on div "KVNY" at bounding box center [933, 277] width 28 height 9
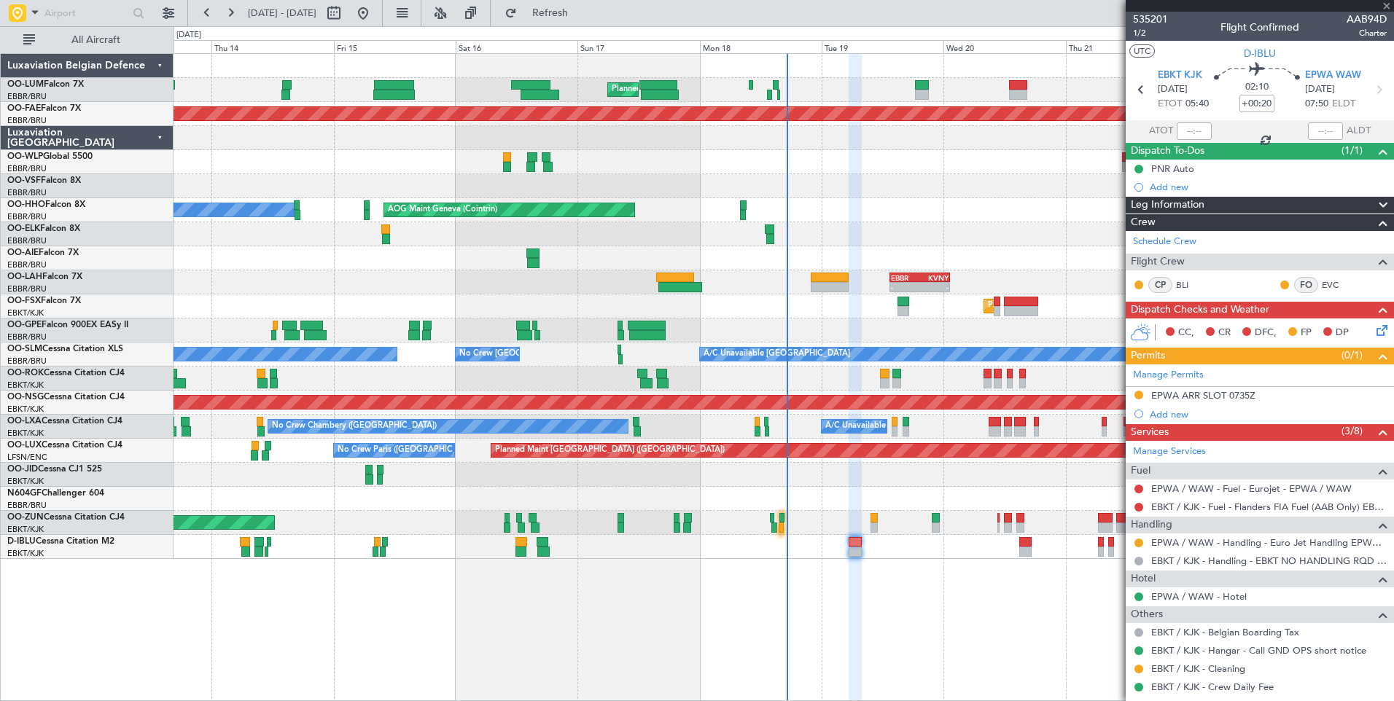
type input "+01:00"
type input "5"
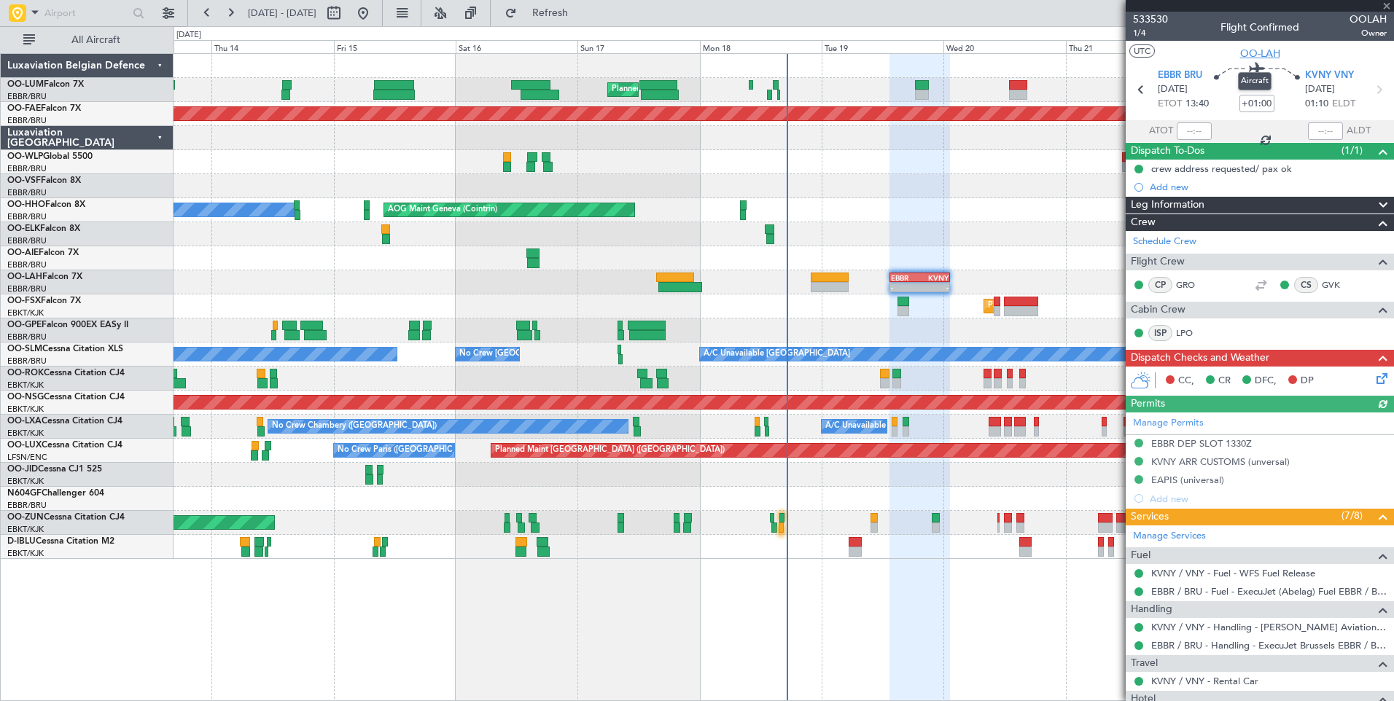
click at [1249, 52] on span "OO-LAH" at bounding box center [1260, 53] width 40 height 15
click at [581, 9] on span "Refresh" at bounding box center [550, 13] width 61 height 10
click at [1254, 56] on span "OO-LAH" at bounding box center [1260, 53] width 40 height 15
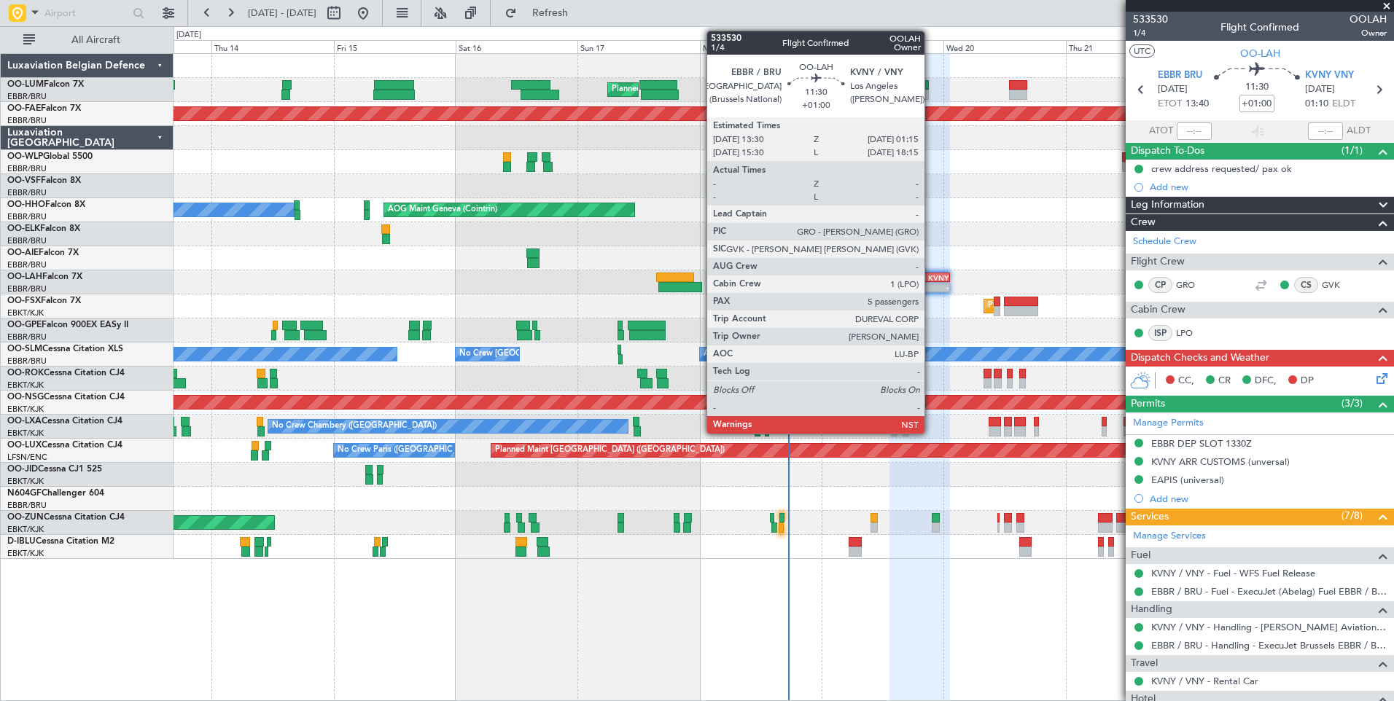
click at [931, 280] on div "KVNY" at bounding box center [933, 277] width 28 height 9
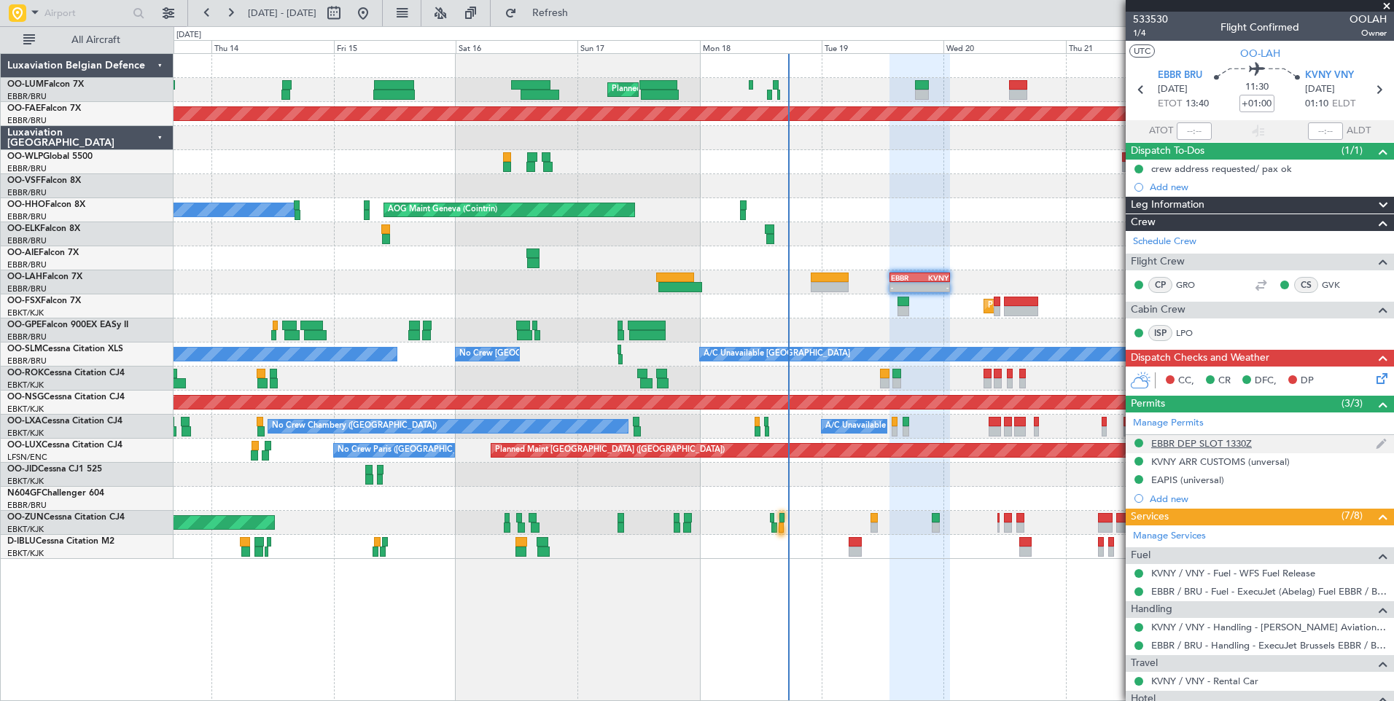
click at [1184, 437] on div "EBBR DEP SLOT 1330Z" at bounding box center [1201, 443] width 101 height 12
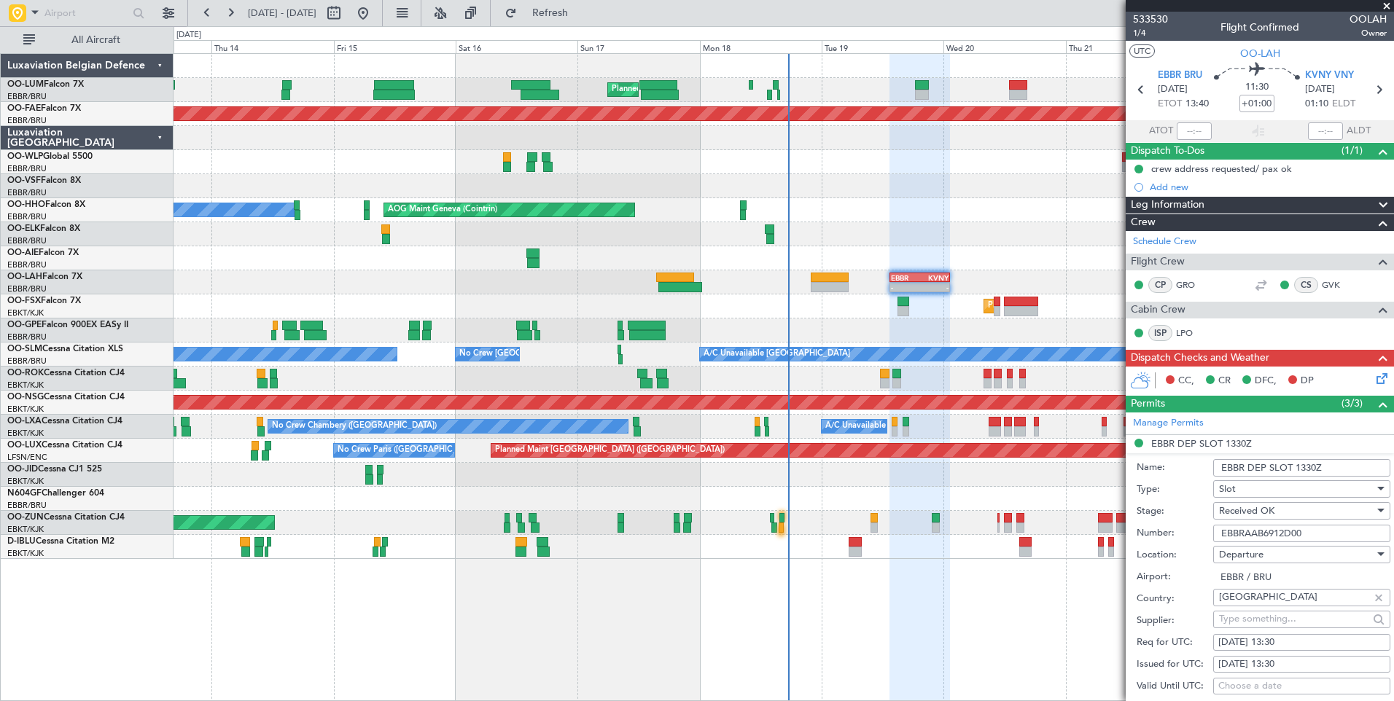
click at [1185, 442] on li "EBBR DEP SLOT 1330Z Name: EBBR DEP SLOT 1330Z Type: Slot Stage: Received OK Num…" at bounding box center [1259, 661] width 268 height 453
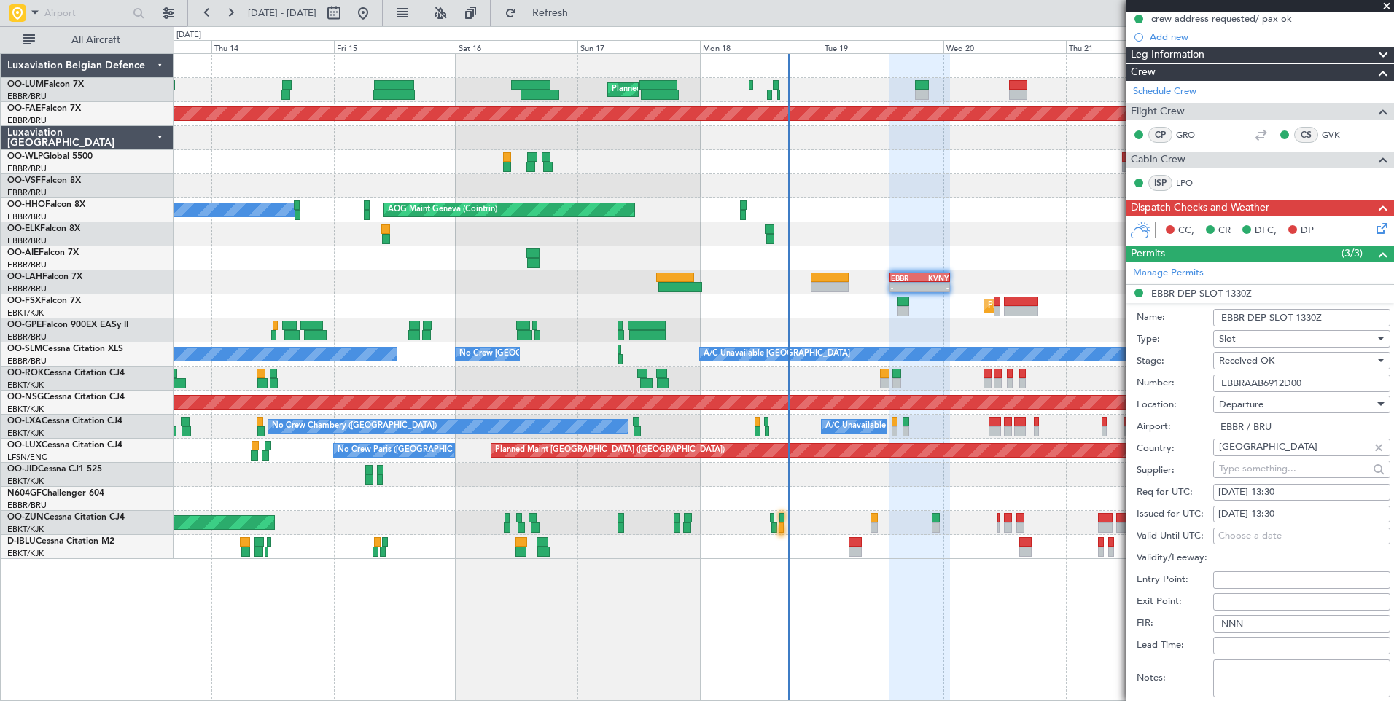
scroll to position [292, 0]
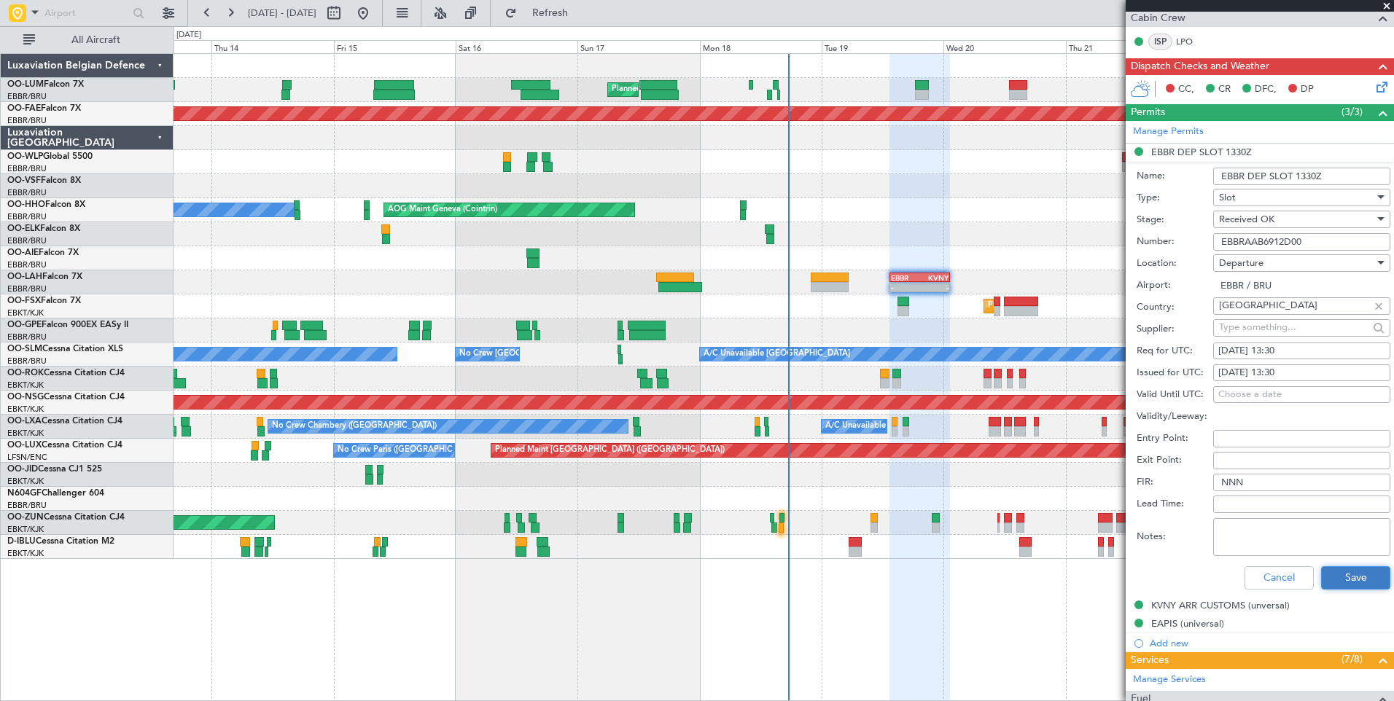
click at [1352, 579] on button "Save" at bounding box center [1355, 577] width 69 height 23
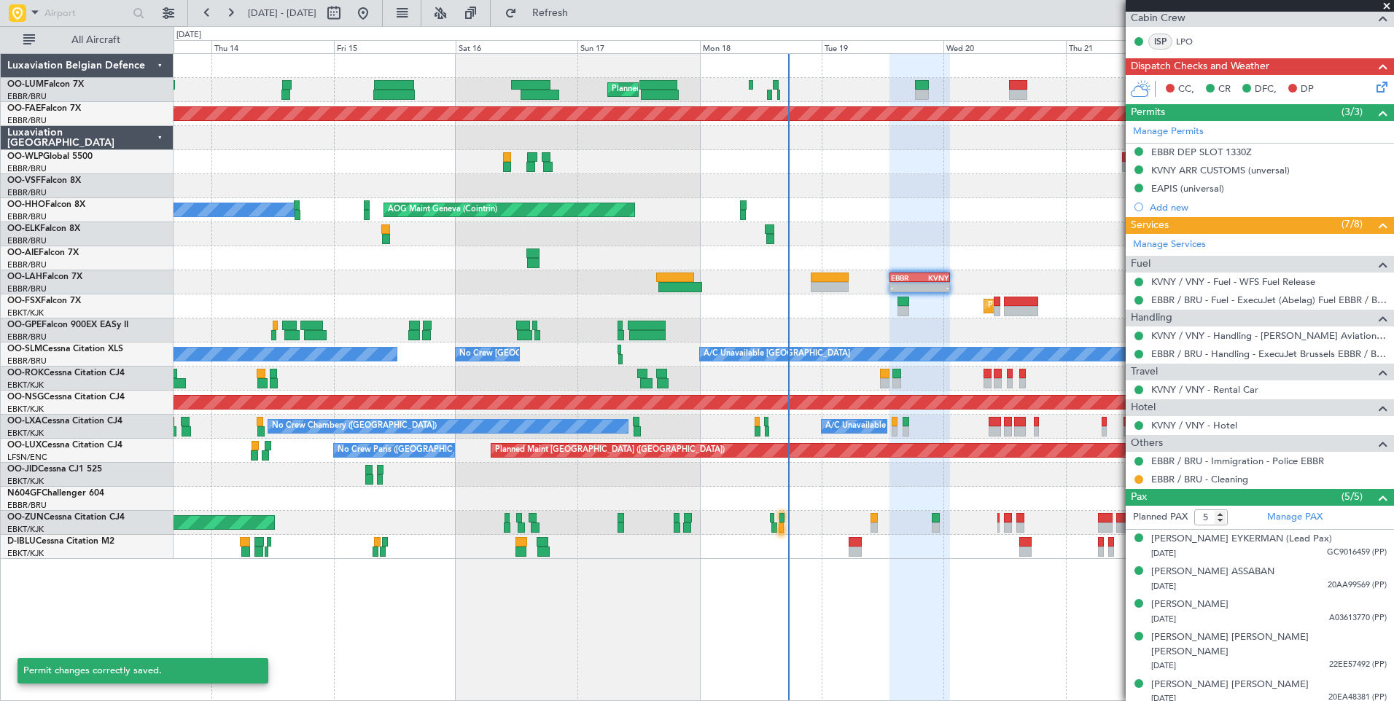
scroll to position [284, 0]
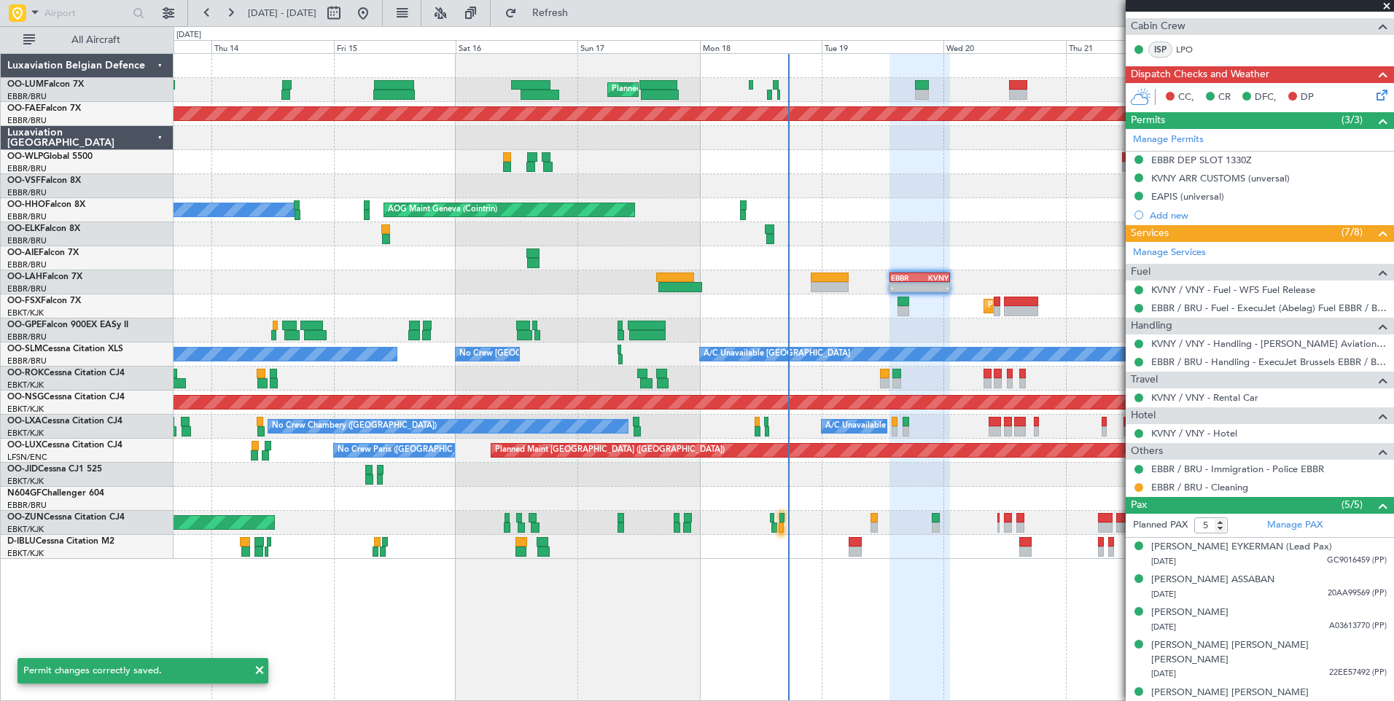
click at [1386, 9] on span at bounding box center [1386, 6] width 15 height 13
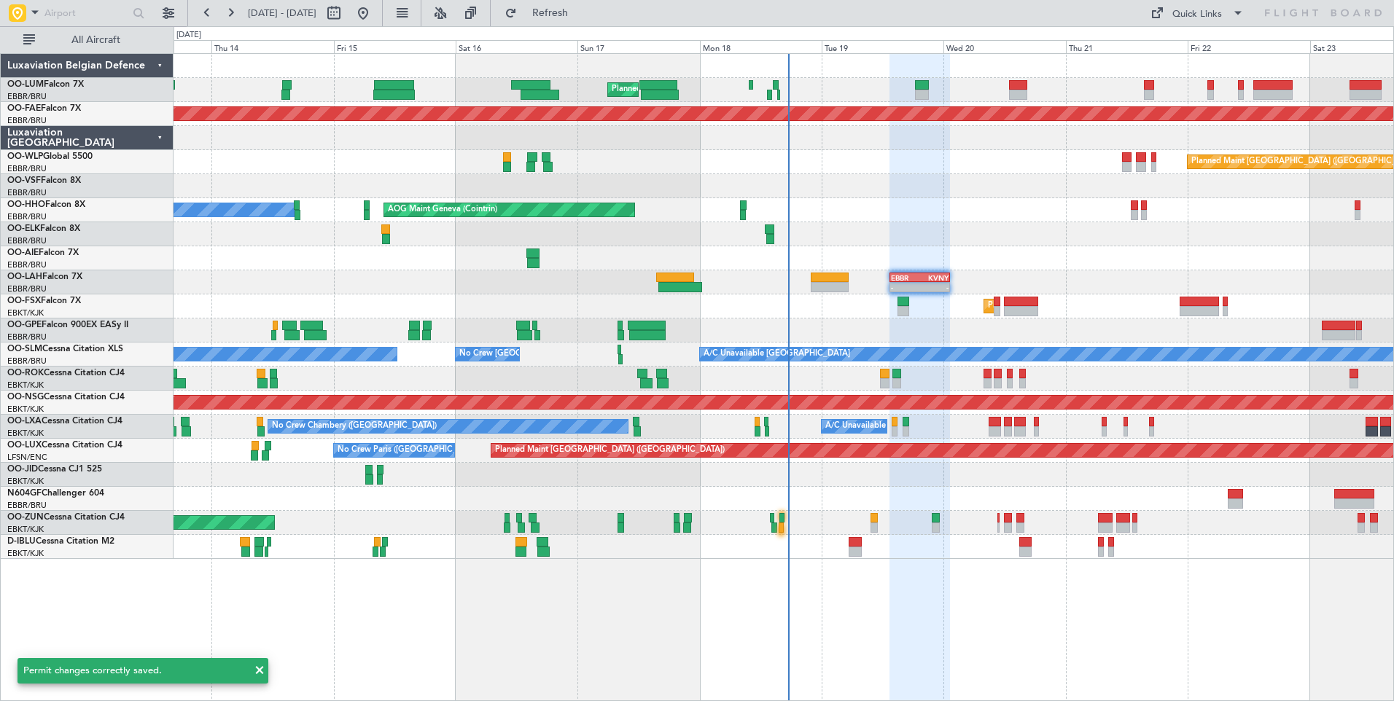
type input "0"
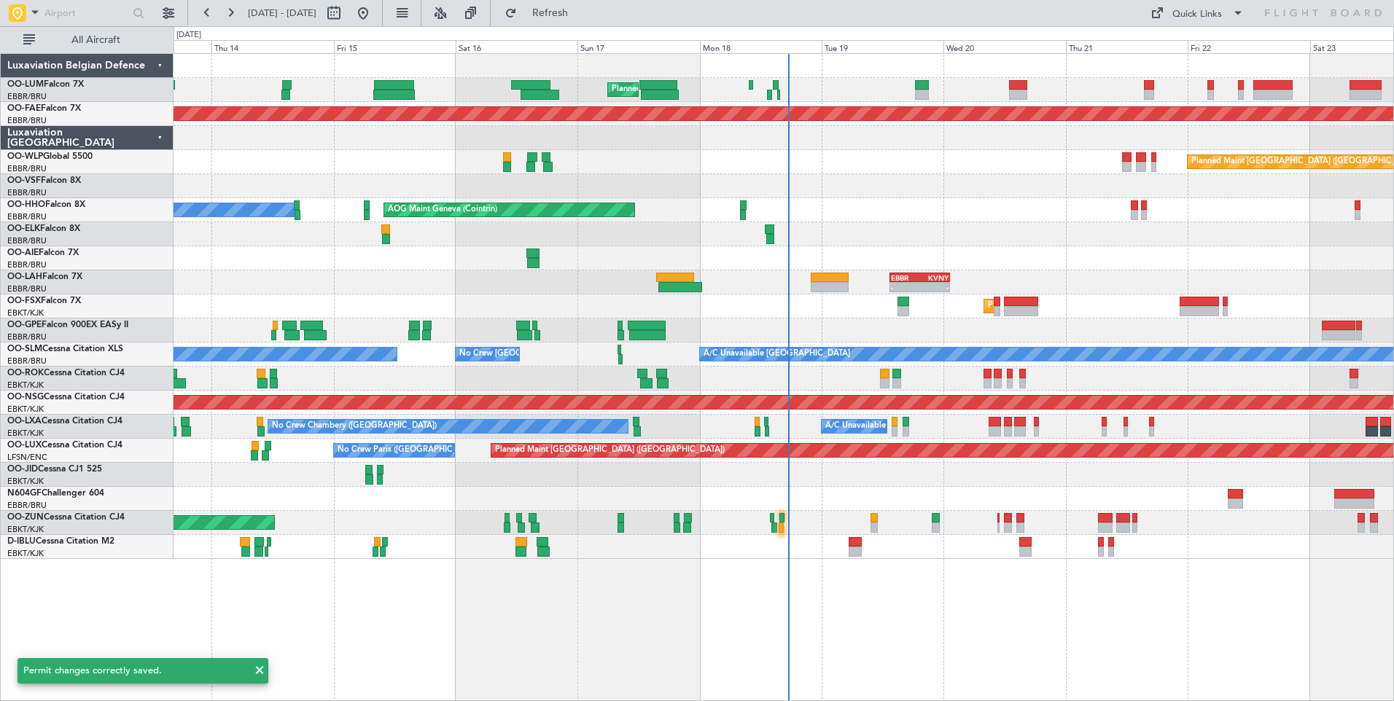
scroll to position [0, 0]
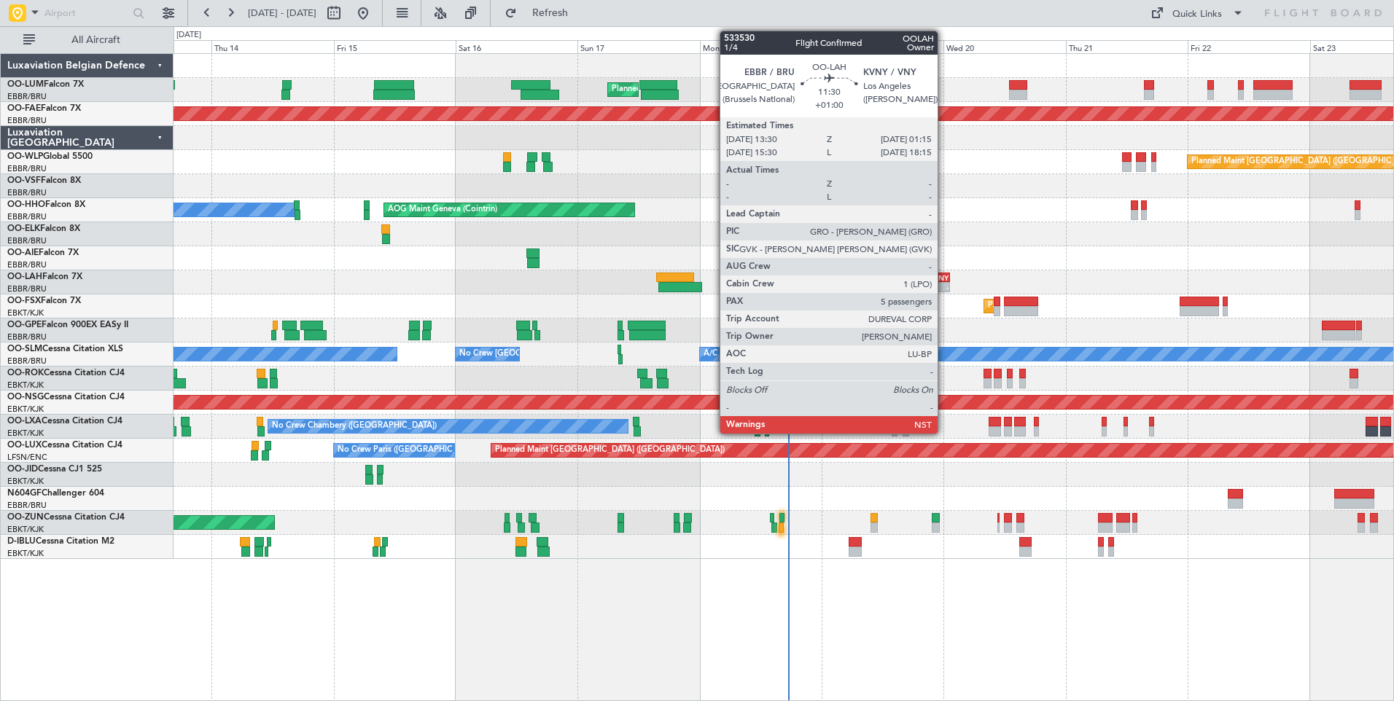
click at [944, 273] on div "EBBR 13:30 Z KVNY 01:15 Z" at bounding box center [919, 278] width 60 height 10
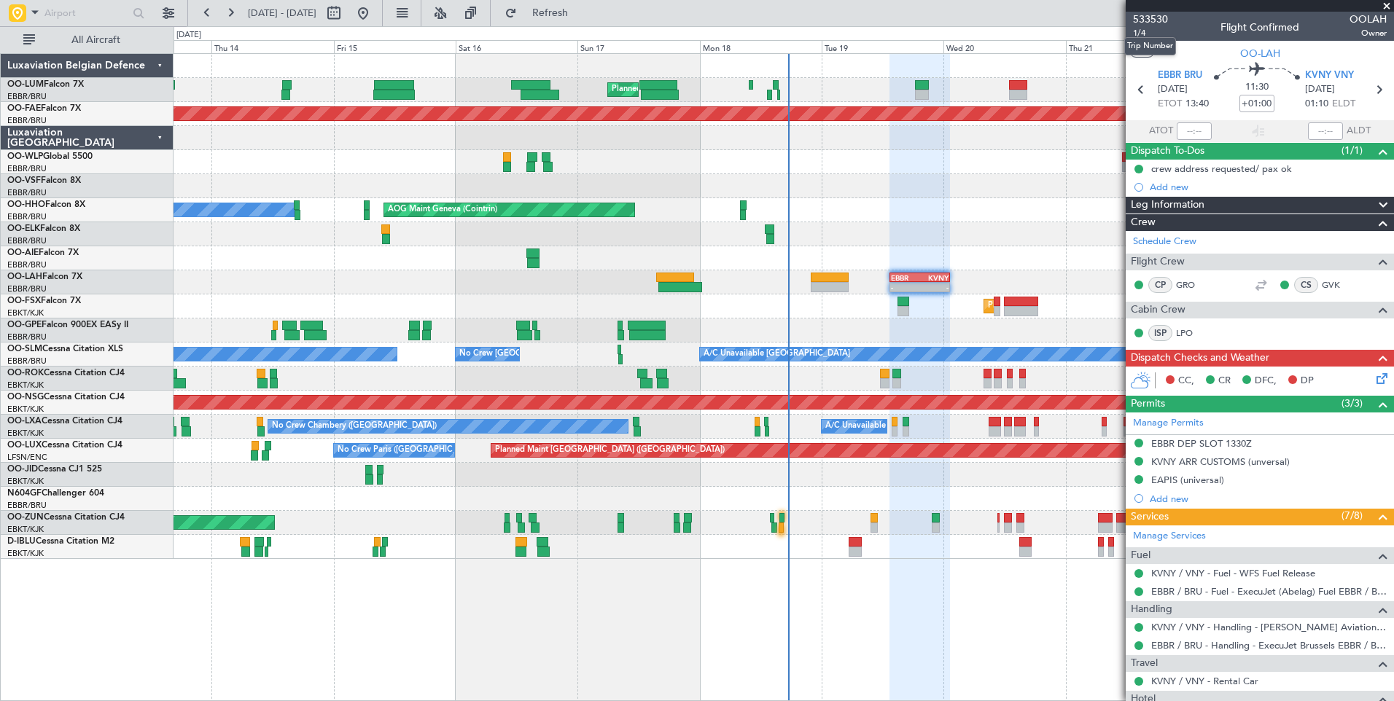
click at [1133, 34] on mat-tooltip-component "Trip Number" at bounding box center [1150, 46] width 72 height 39
click at [1140, 29] on span "1/4" at bounding box center [1150, 33] width 35 height 12
click at [581, 10] on span "Refresh" at bounding box center [550, 13] width 61 height 10
click at [686, 594] on div "Planned Maint [GEOGRAPHIC_DATA] ([GEOGRAPHIC_DATA] National) Planned Maint [GEO…" at bounding box center [783, 377] width 1220 height 648
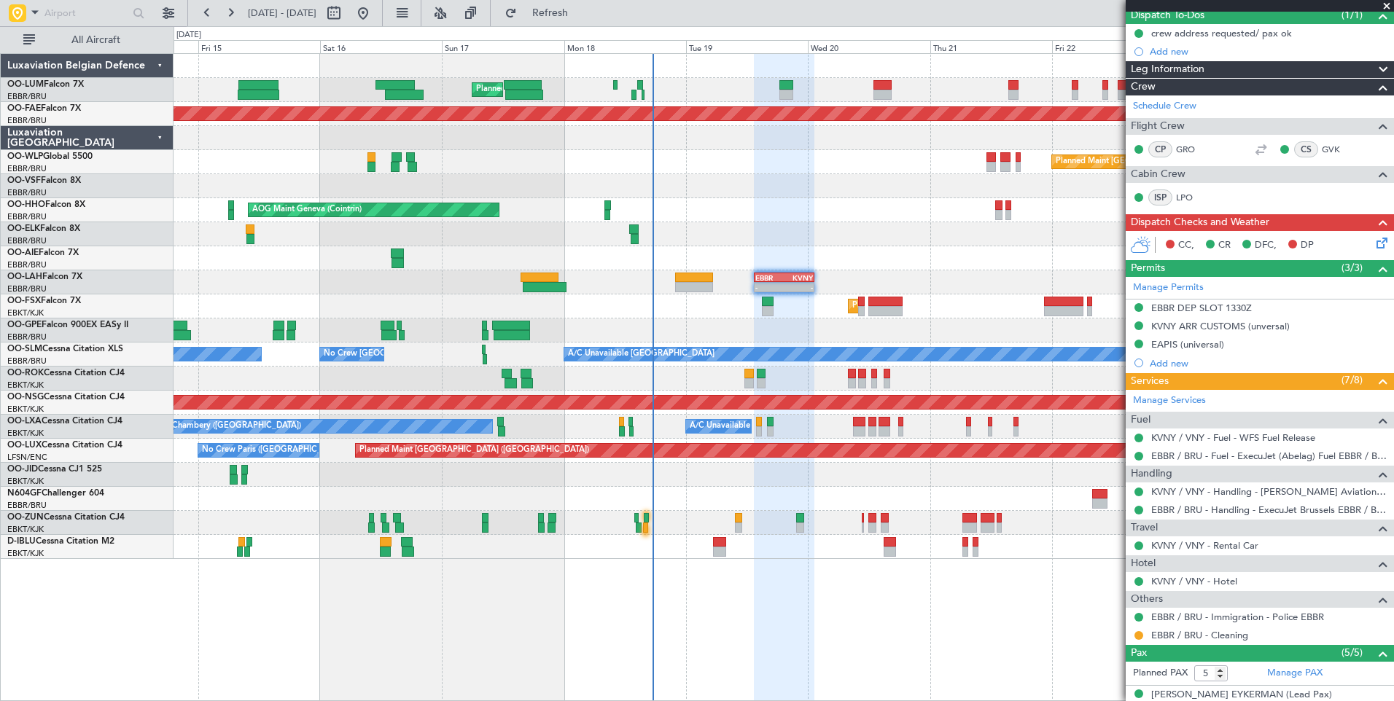
scroll to position [73, 0]
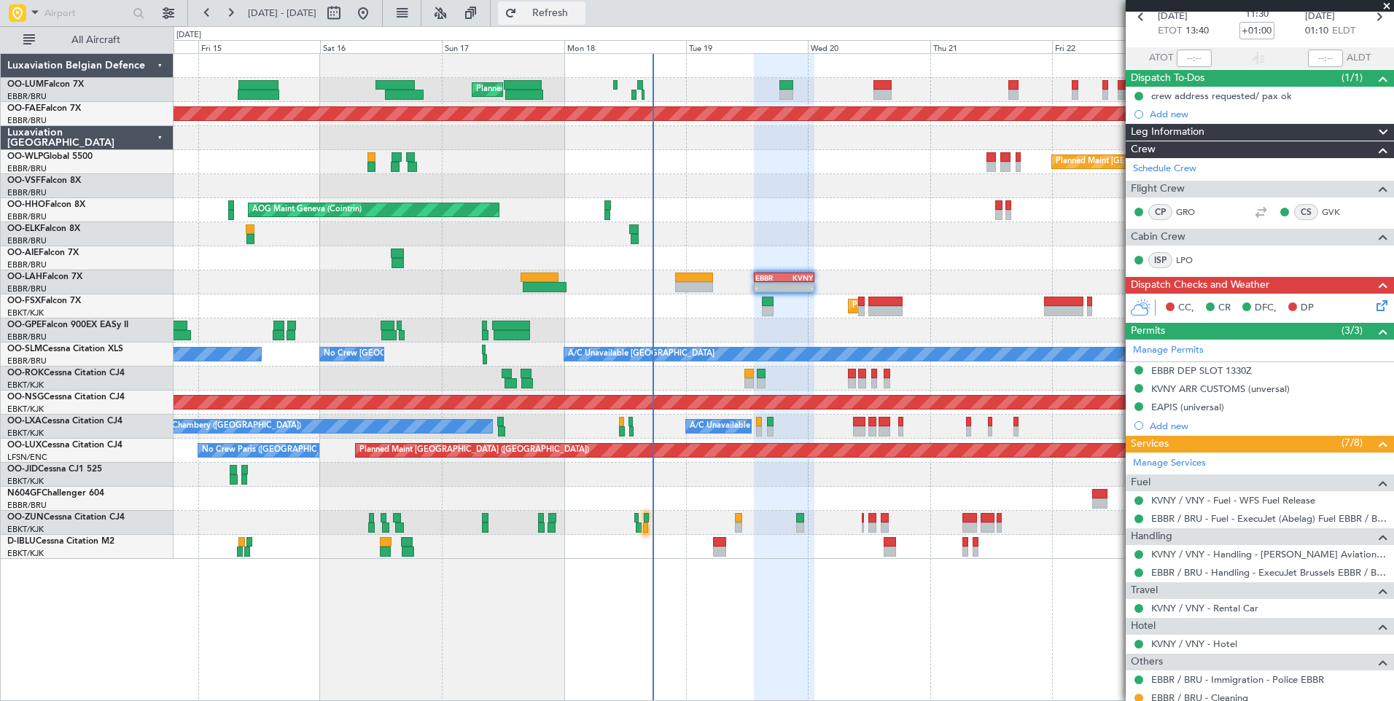
click at [585, 20] on button "Refresh" at bounding box center [541, 12] width 87 height 23
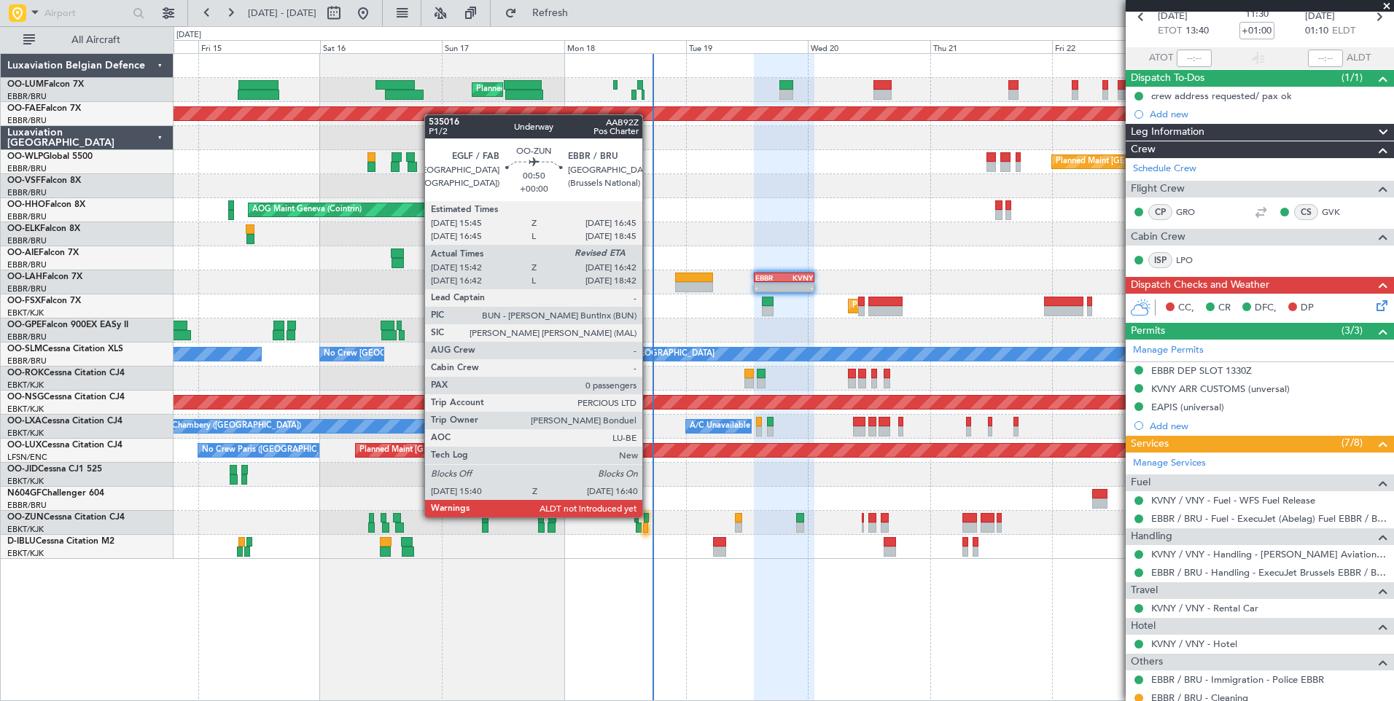
click at [649, 517] on div at bounding box center [646, 518] width 5 height 10
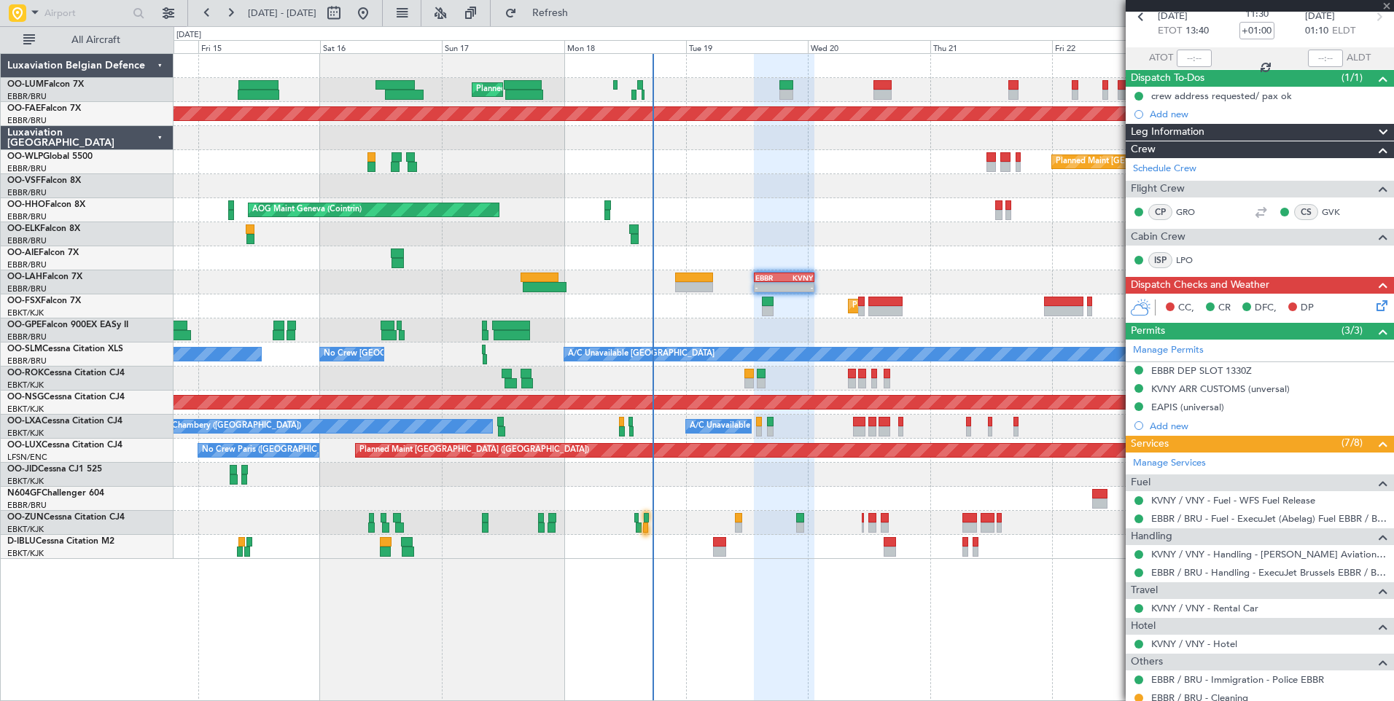
type input "15:47"
type input "0"
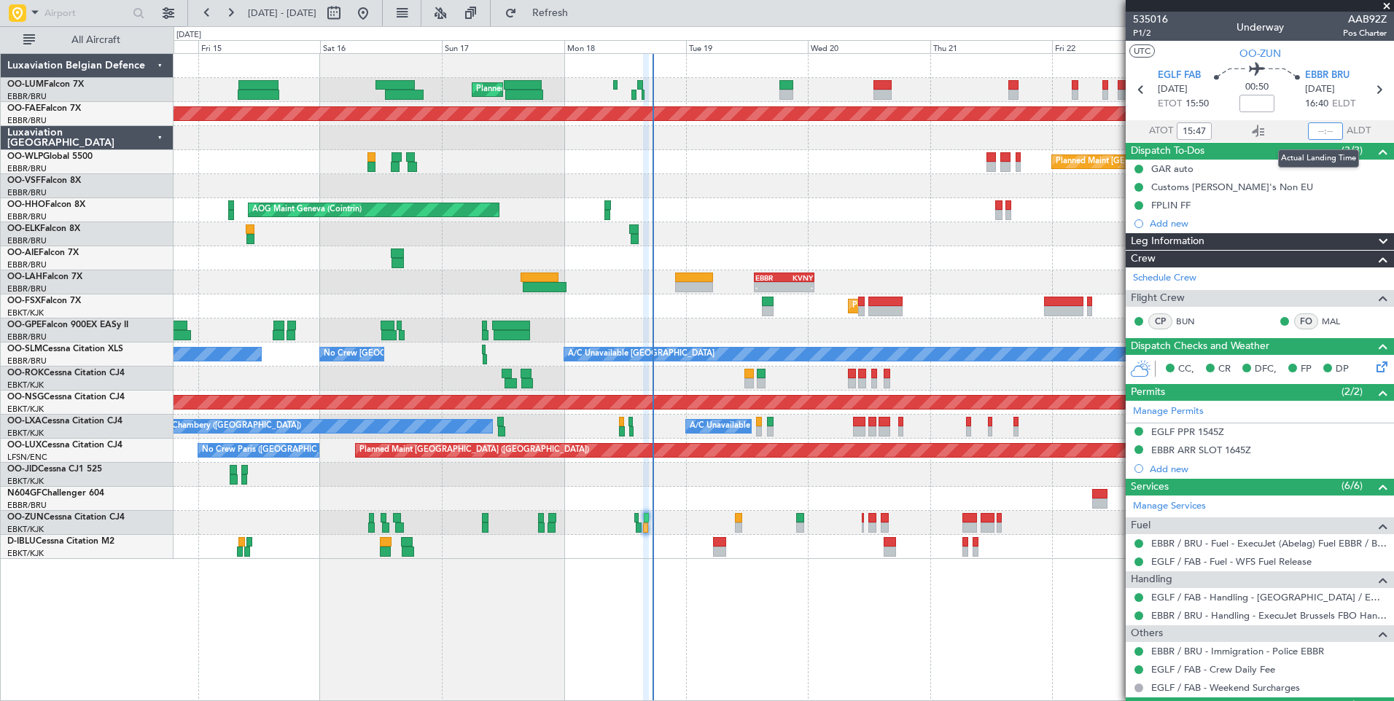
click at [1313, 131] on input "text" at bounding box center [1325, 130] width 35 height 17
click at [1351, 53] on section "UTC OO-ZUN" at bounding box center [1259, 52] width 268 height 22
type input "16:31"
click at [585, 23] on button "Refresh" at bounding box center [541, 12] width 87 height 23
click at [1388, 7] on span at bounding box center [1386, 6] width 15 height 13
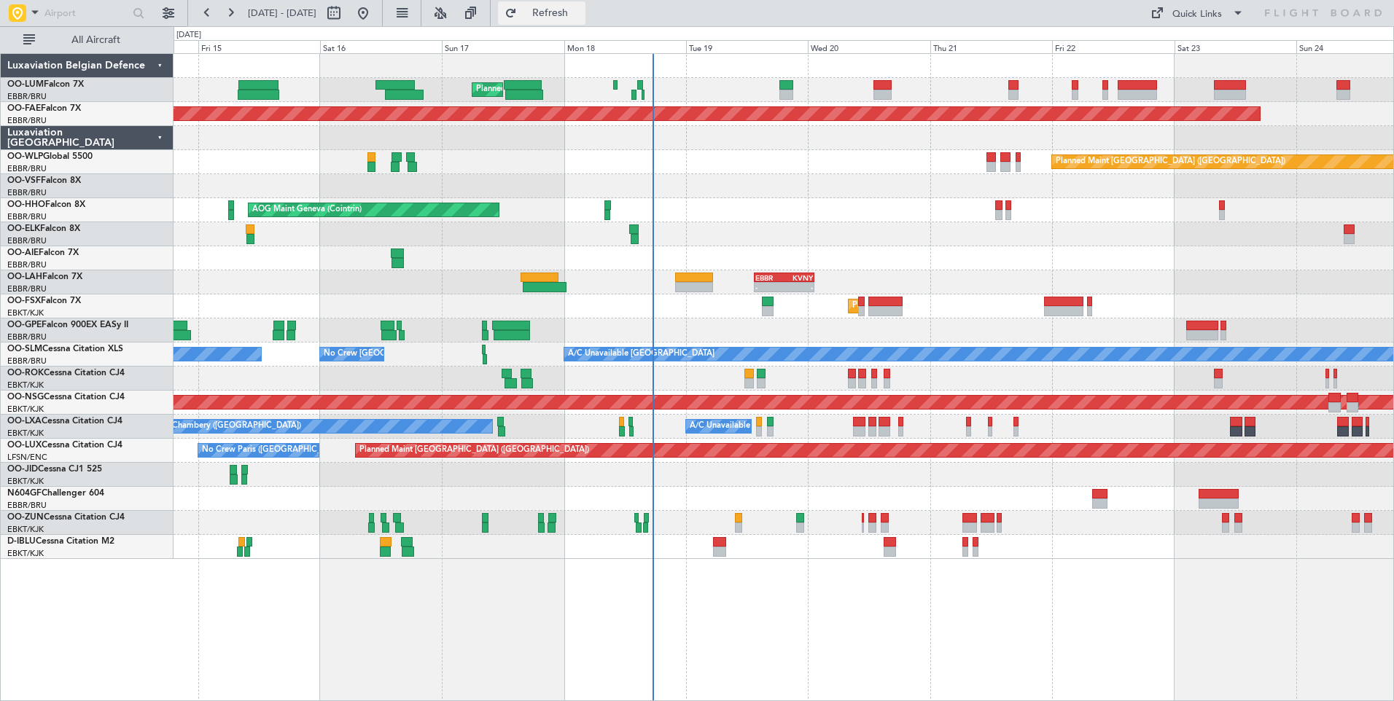
click at [585, 23] on button "Refresh" at bounding box center [541, 12] width 87 height 23
click at [581, 14] on span "Refresh" at bounding box center [550, 13] width 61 height 10
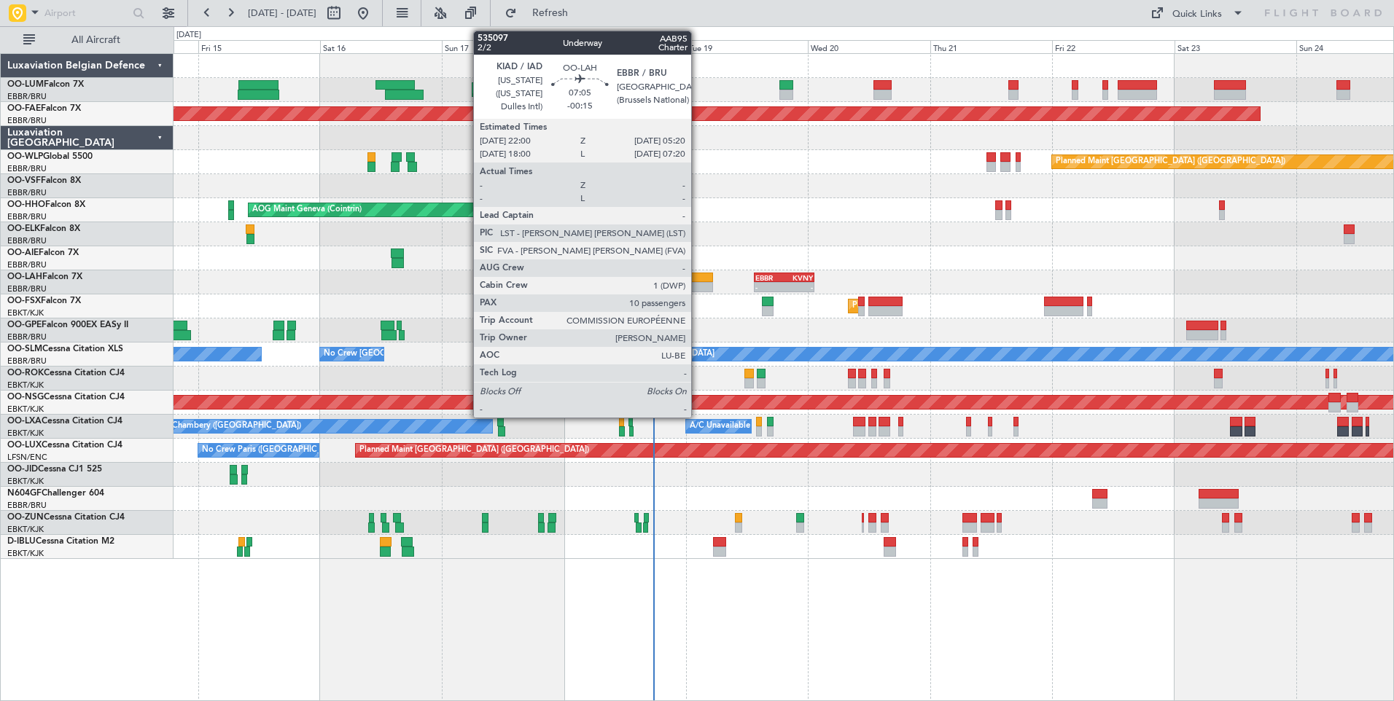
click at [698, 281] on div at bounding box center [694, 278] width 38 height 10
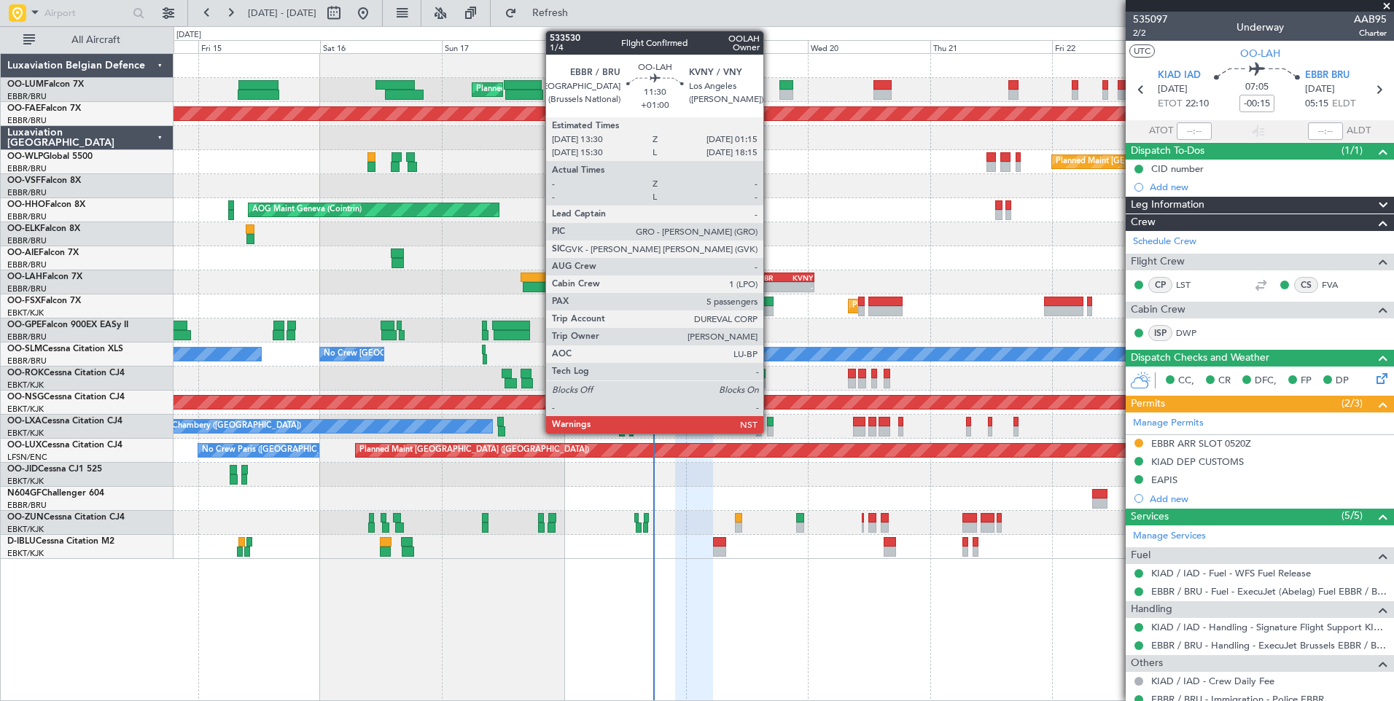
click at [770, 276] on div "EBBR" at bounding box center [769, 277] width 28 height 9
type input "+01:00"
type input "5"
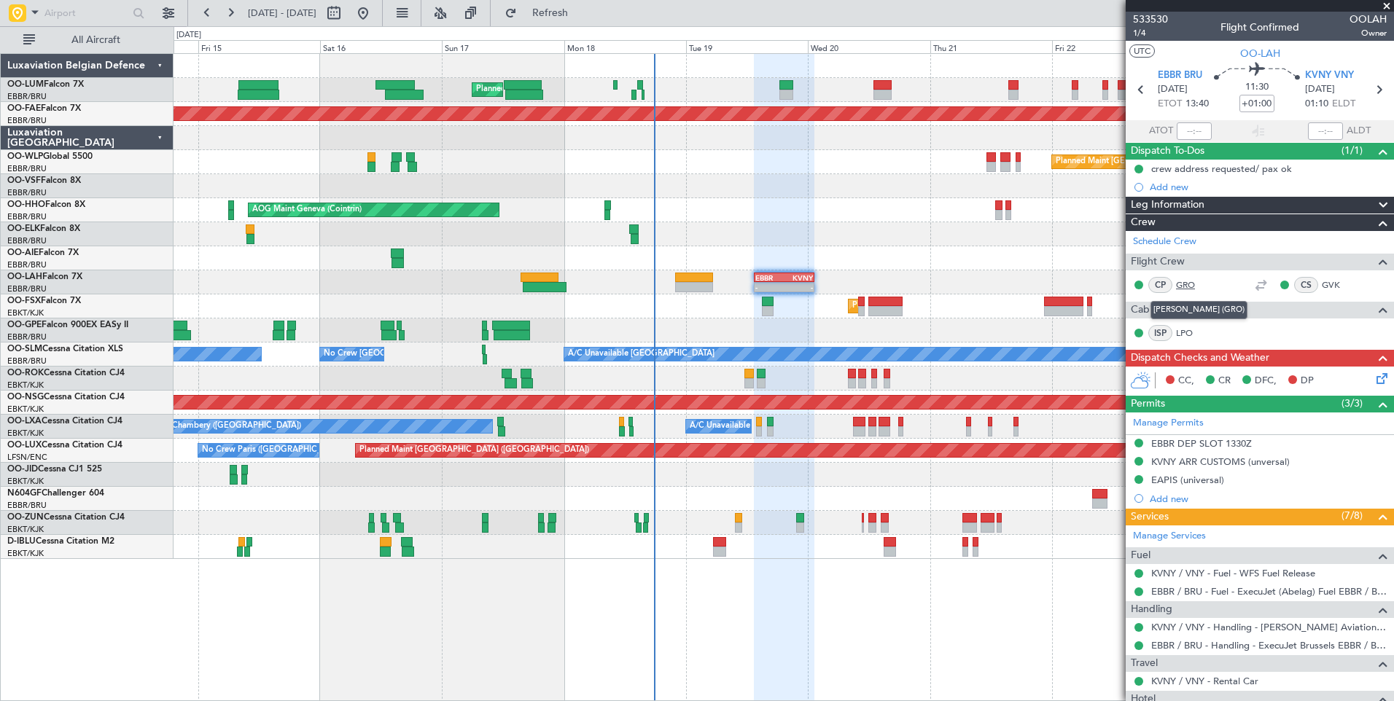
click at [1187, 284] on link "GRO" at bounding box center [1192, 284] width 33 height 13
click at [1186, 288] on link "GRO" at bounding box center [1192, 284] width 33 height 13
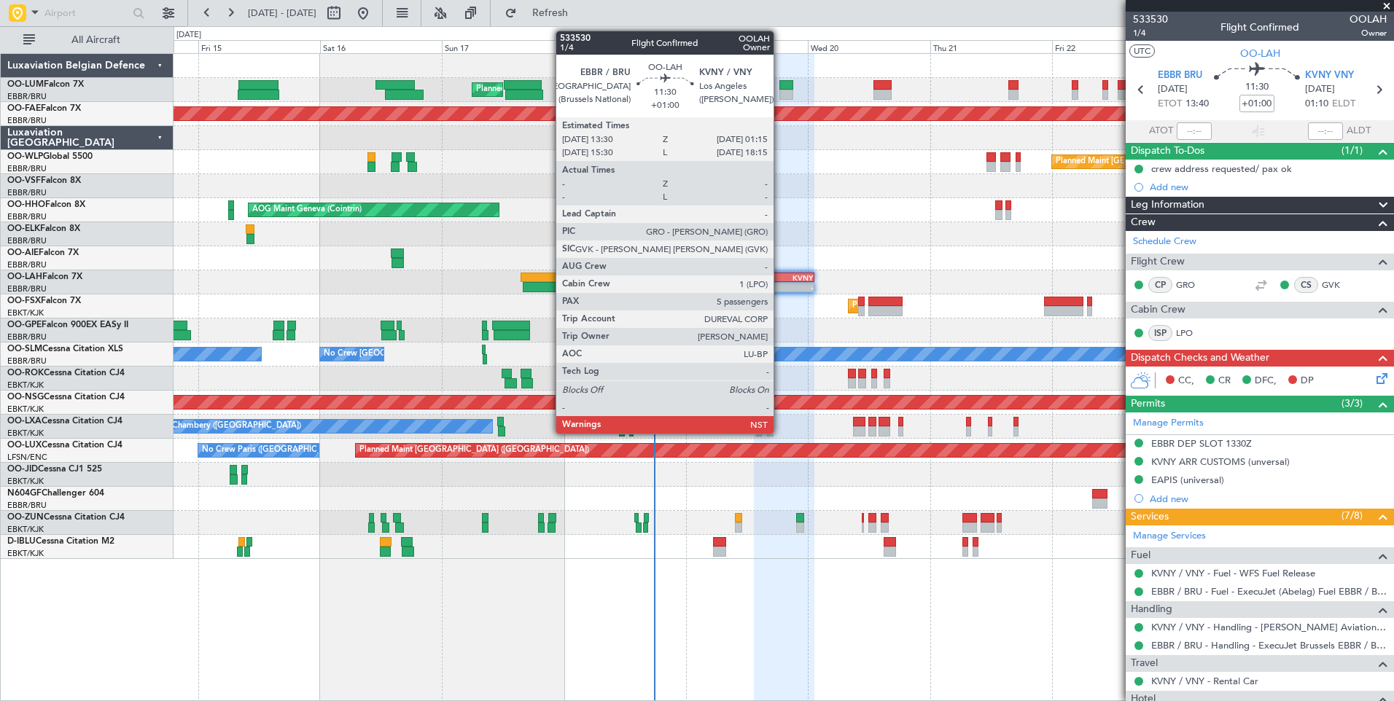
click at [780, 278] on div "EBBR" at bounding box center [769, 277] width 28 height 9
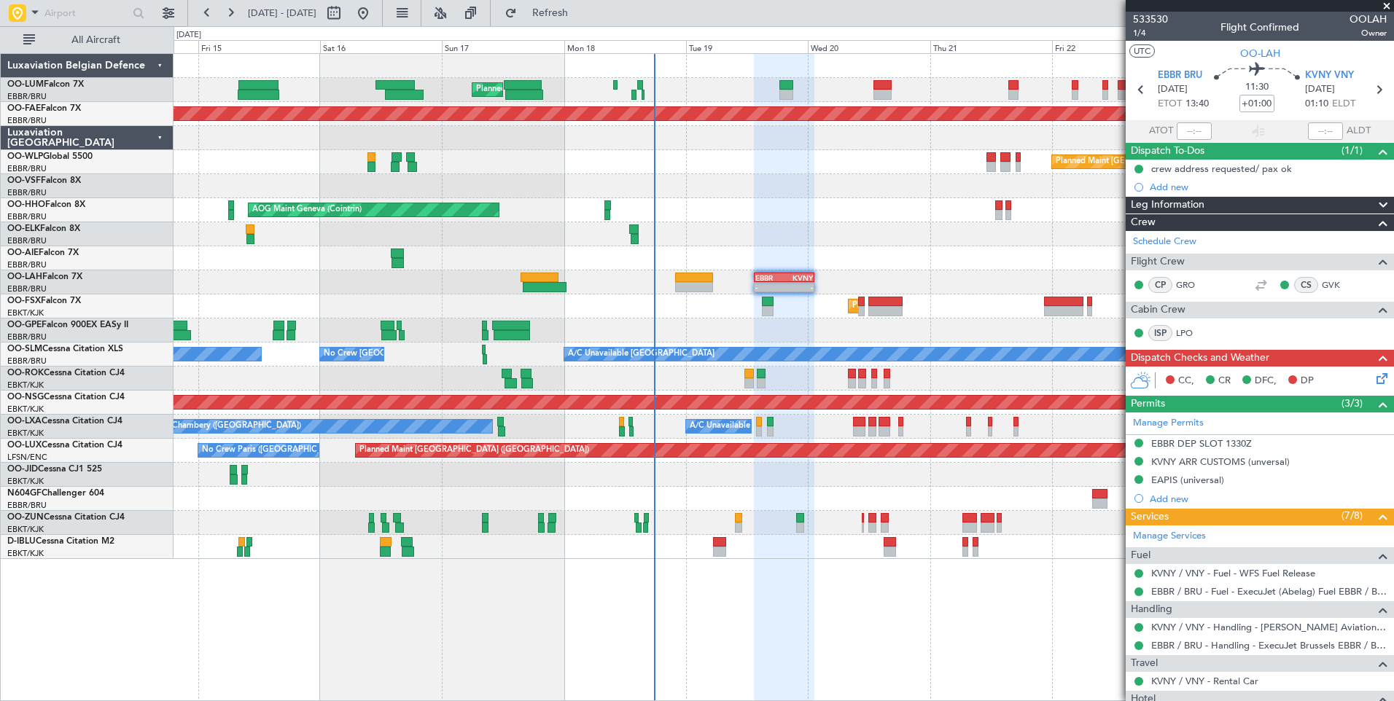
drag, startPoint x: 596, startPoint y: 4, endPoint x: 602, endPoint y: 26, distance: 22.6
click at [585, 5] on button "Refresh" at bounding box center [541, 12] width 87 height 23
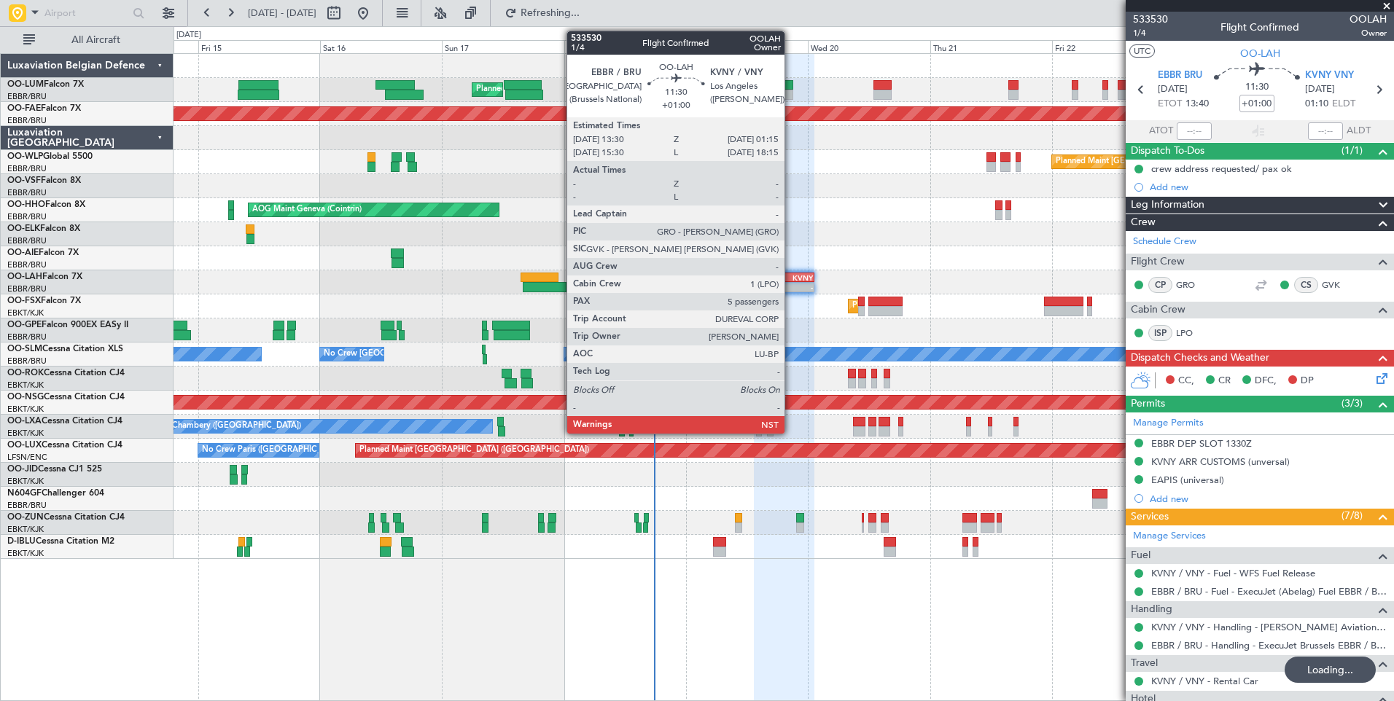
click at [791, 277] on div "KVNY" at bounding box center [798, 277] width 28 height 9
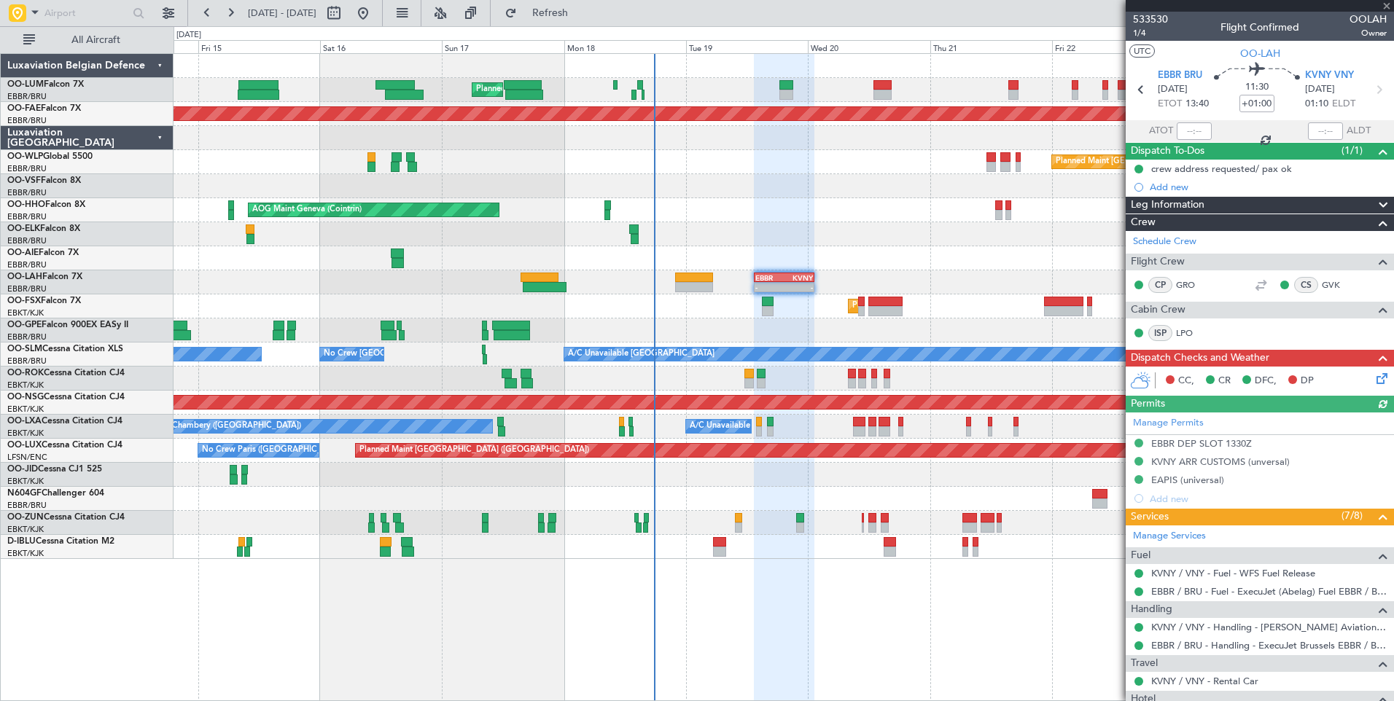
click at [1373, 378] on icon at bounding box center [1379, 376] width 12 height 12
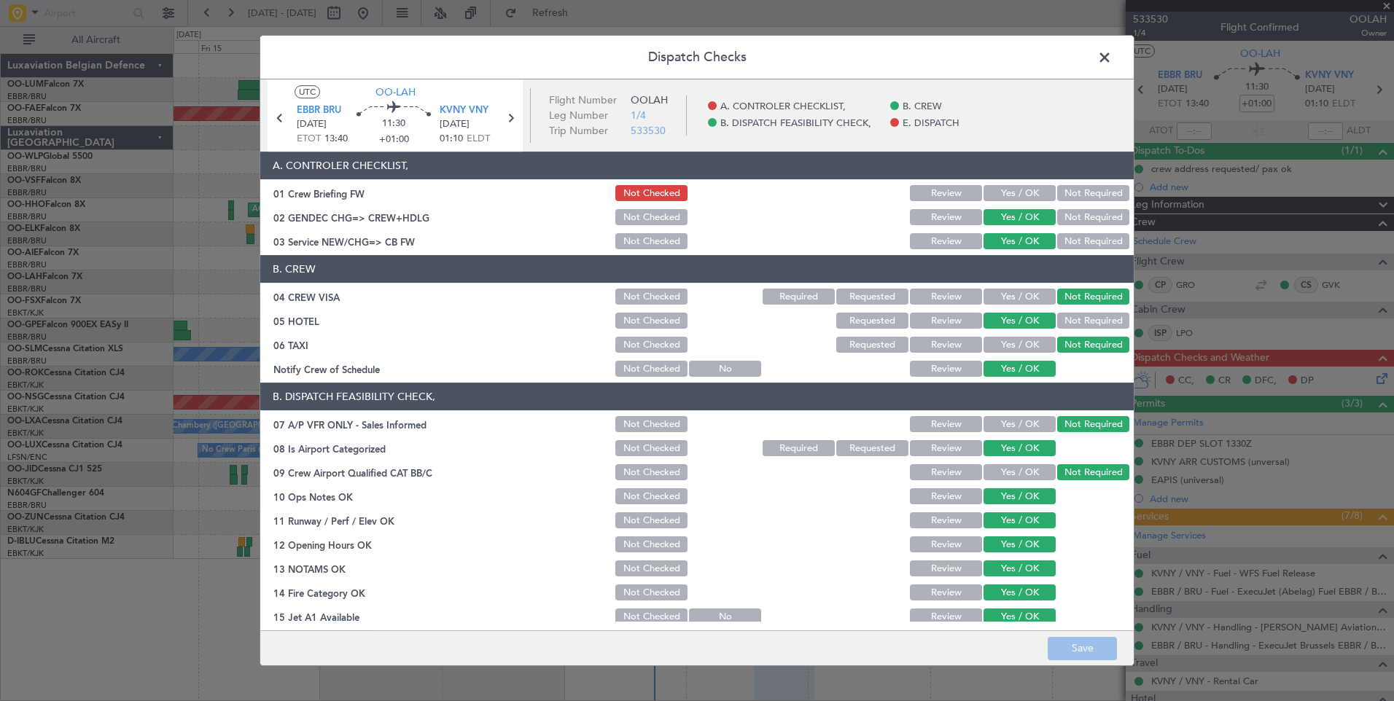
click at [988, 193] on button "Yes / OK" at bounding box center [1019, 193] width 72 height 16
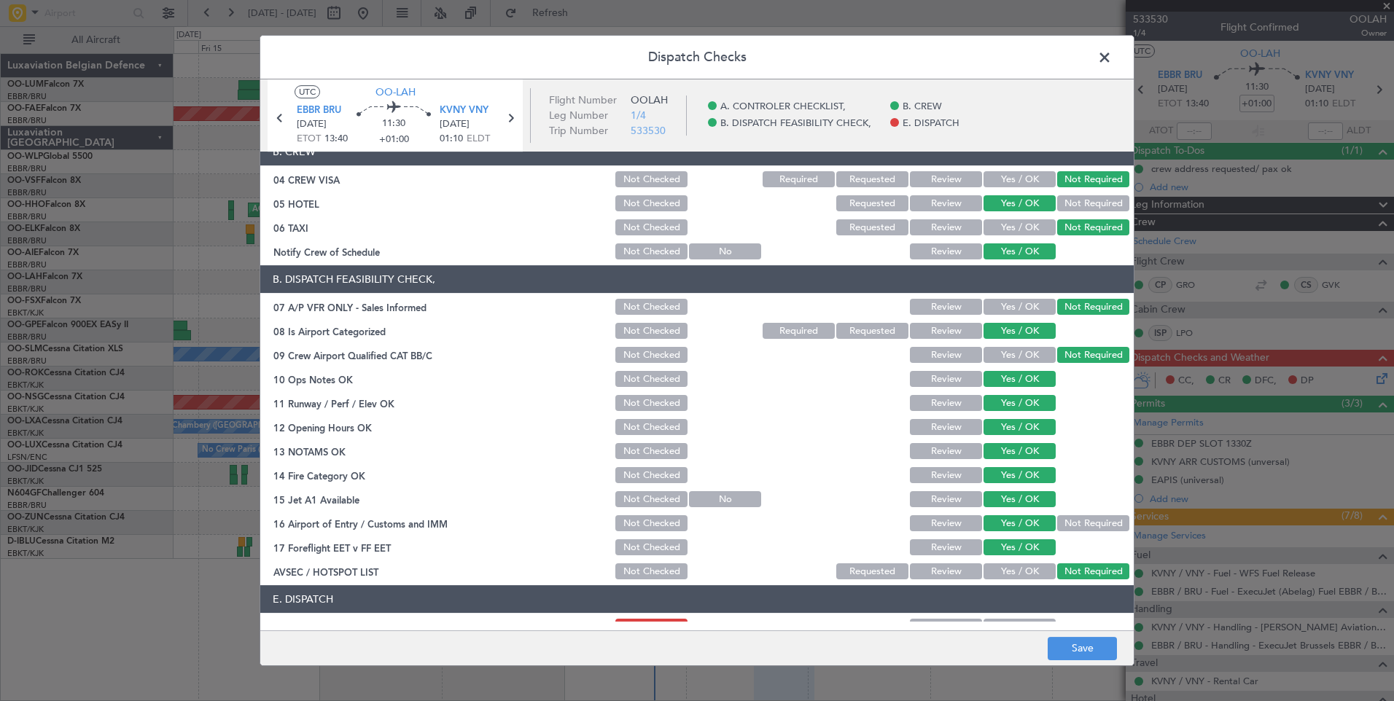
scroll to position [209, 0]
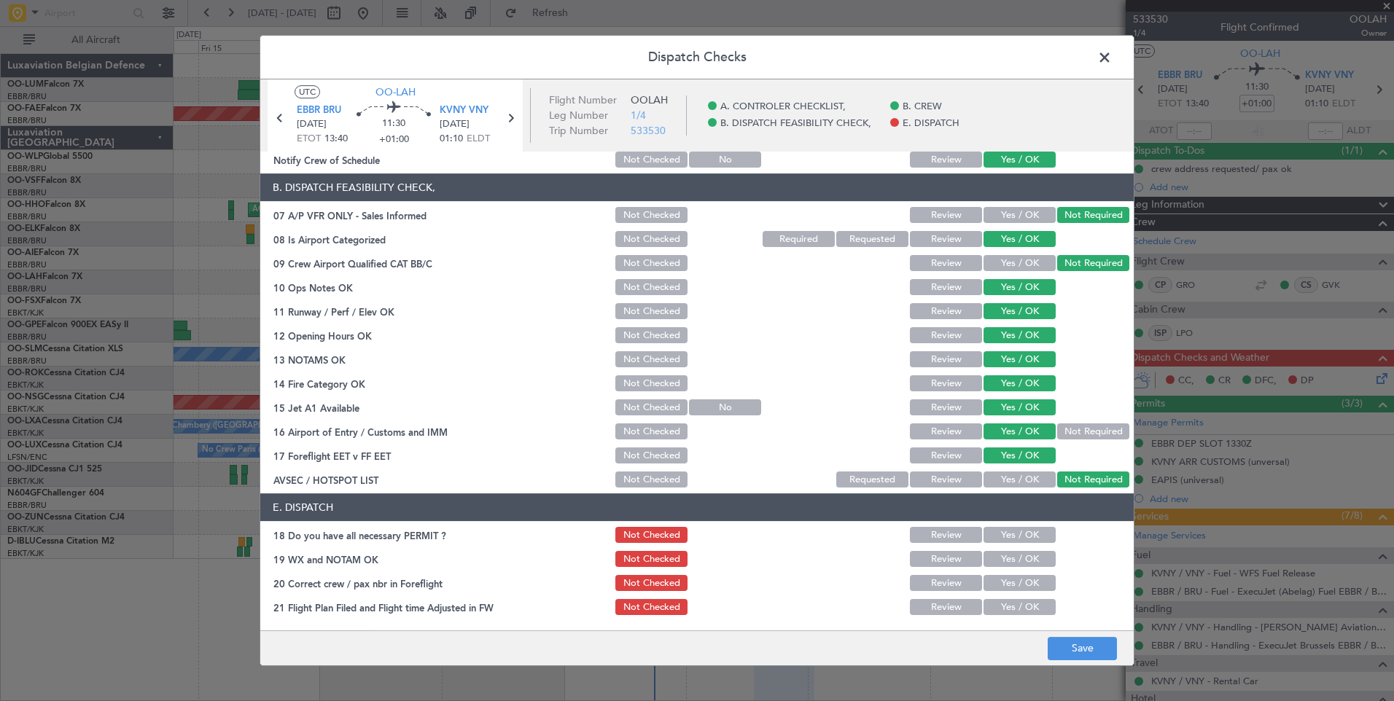
click at [1003, 533] on button "Yes / OK" at bounding box center [1019, 535] width 72 height 16
drag, startPoint x: 1002, startPoint y: 558, endPoint x: 1003, endPoint y: 587, distance: 29.9
click at [1003, 559] on button "Yes / OK" at bounding box center [1019, 559] width 72 height 16
drag, startPoint x: 1003, startPoint y: 587, endPoint x: 1006, endPoint y: 620, distance: 32.2
click at [1003, 588] on button "Yes / OK" at bounding box center [1019, 583] width 72 height 16
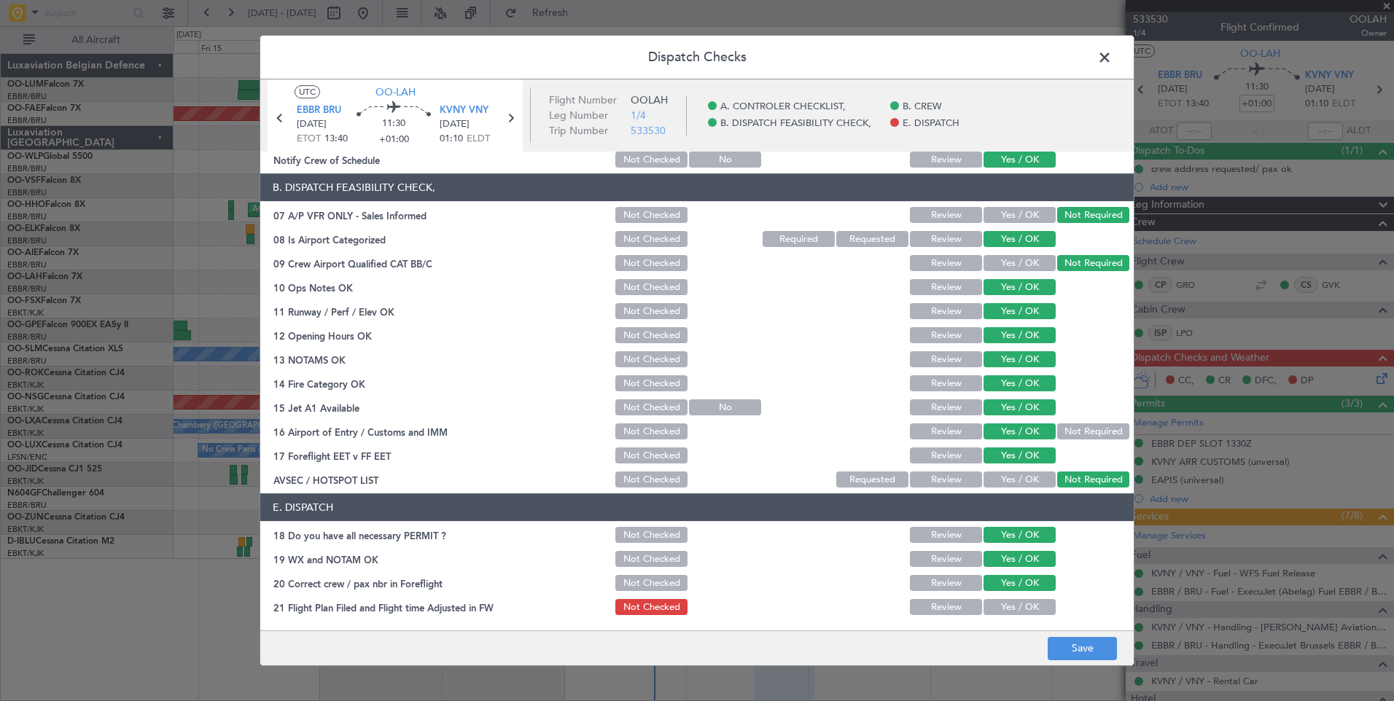
click at [1010, 610] on button "Yes / OK" at bounding box center [1019, 607] width 72 height 16
click at [1096, 647] on button "Save" at bounding box center [1081, 648] width 69 height 23
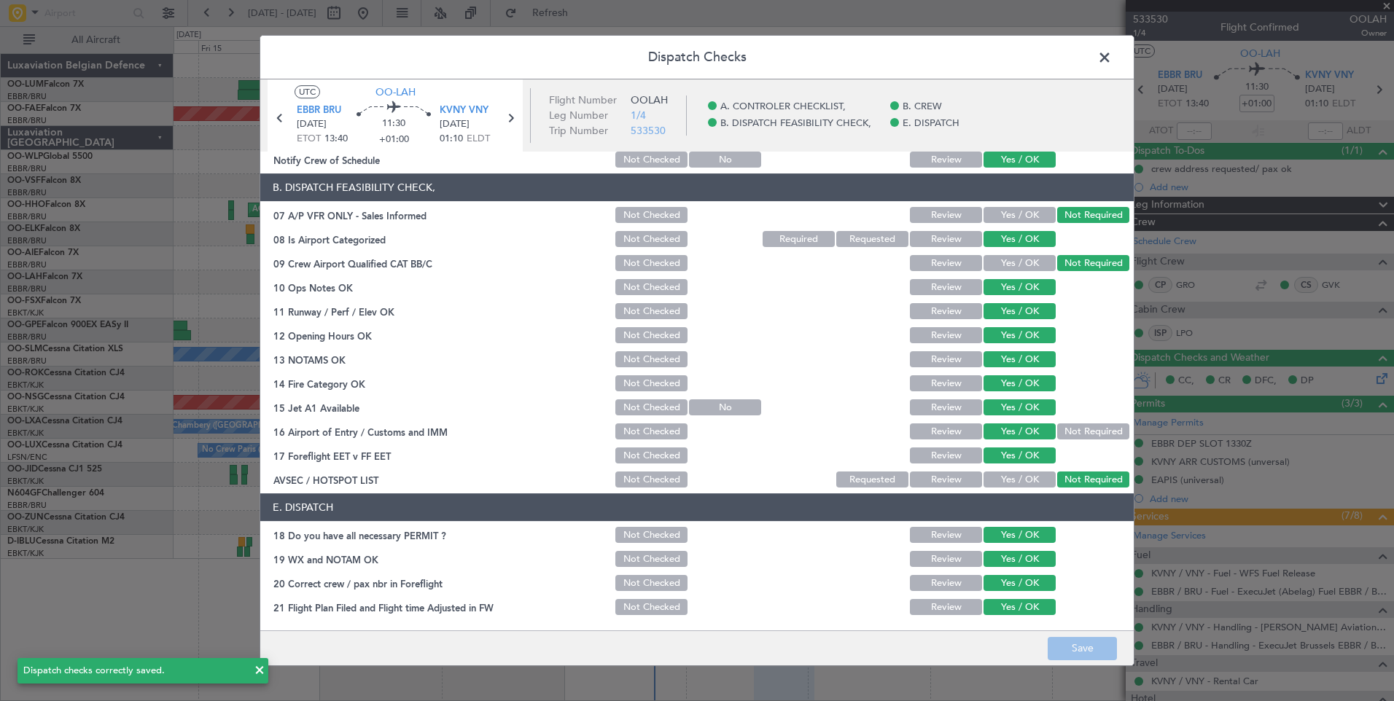
click at [1112, 58] on span at bounding box center [1112, 61] width 0 height 29
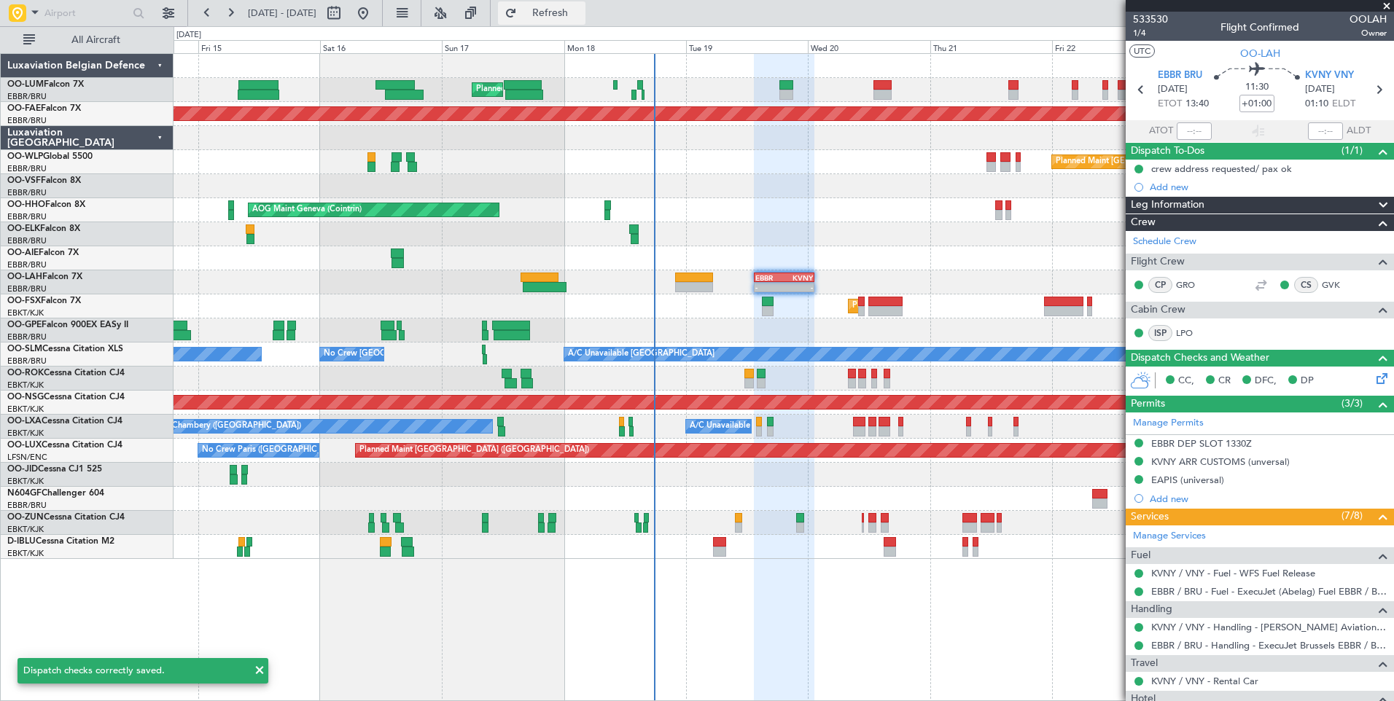
click at [581, 9] on span "Refresh" at bounding box center [550, 13] width 61 height 10
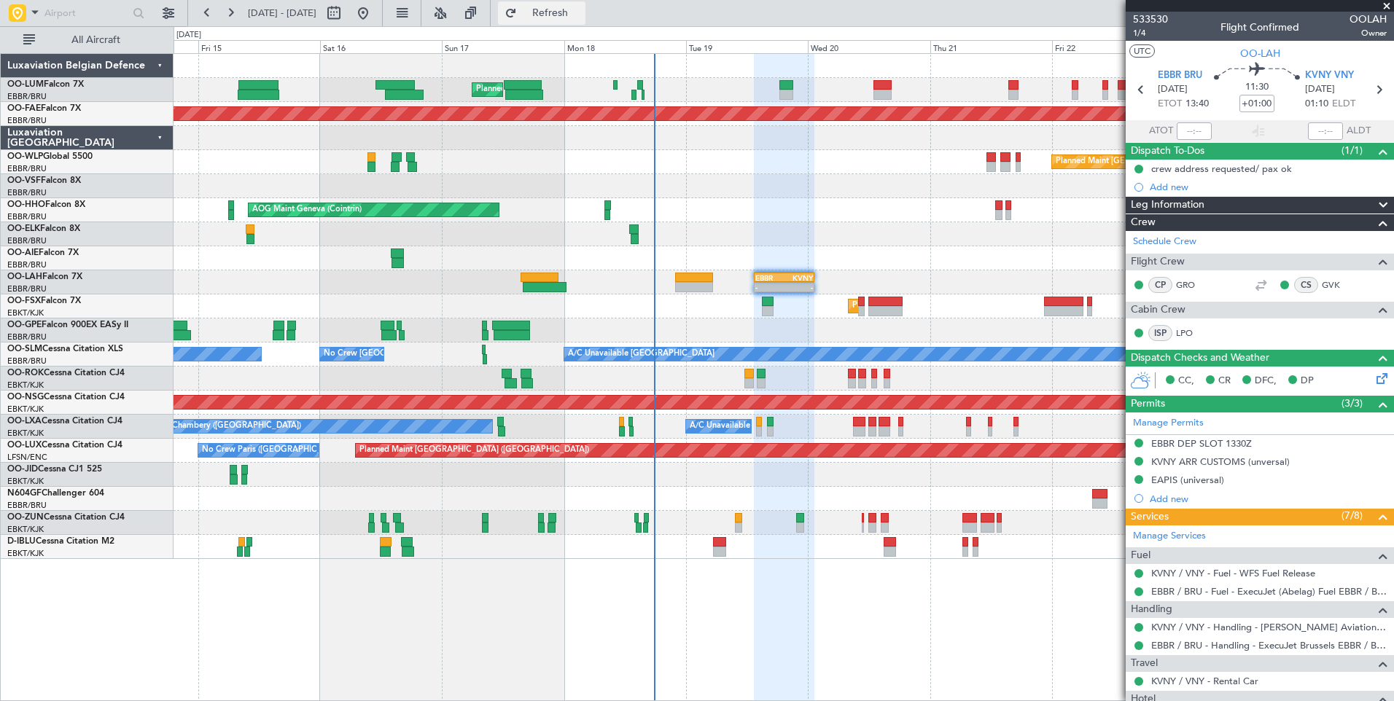
click at [581, 17] on span "Refresh" at bounding box center [550, 13] width 61 height 10
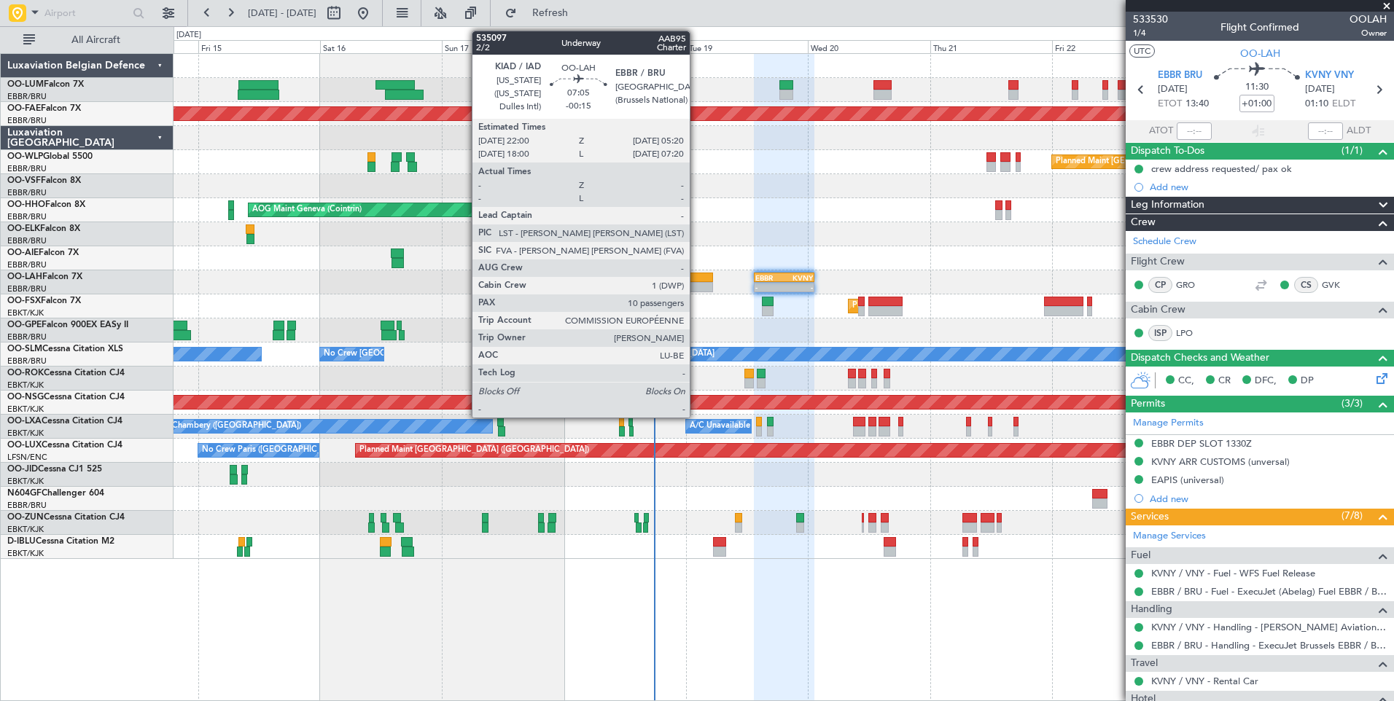
click at [695, 277] on div at bounding box center [694, 278] width 38 height 10
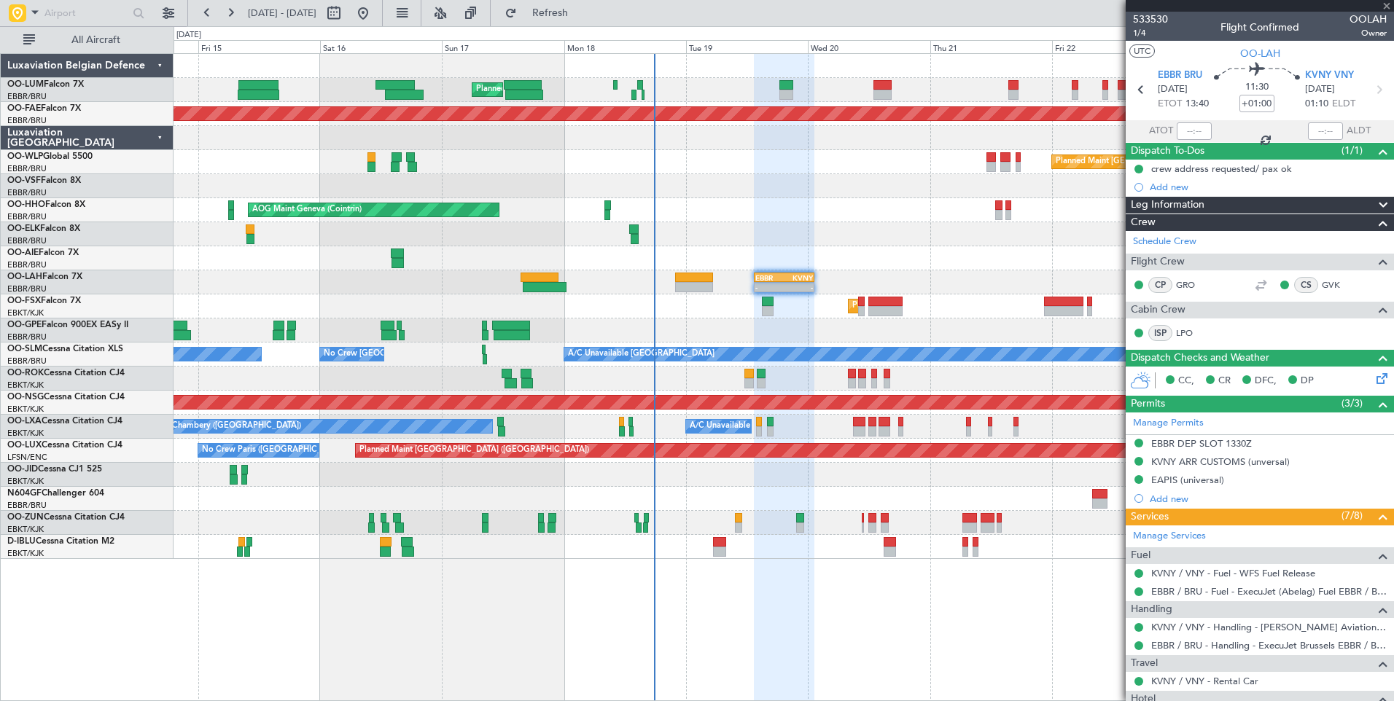
type input "-00:15"
type input "10"
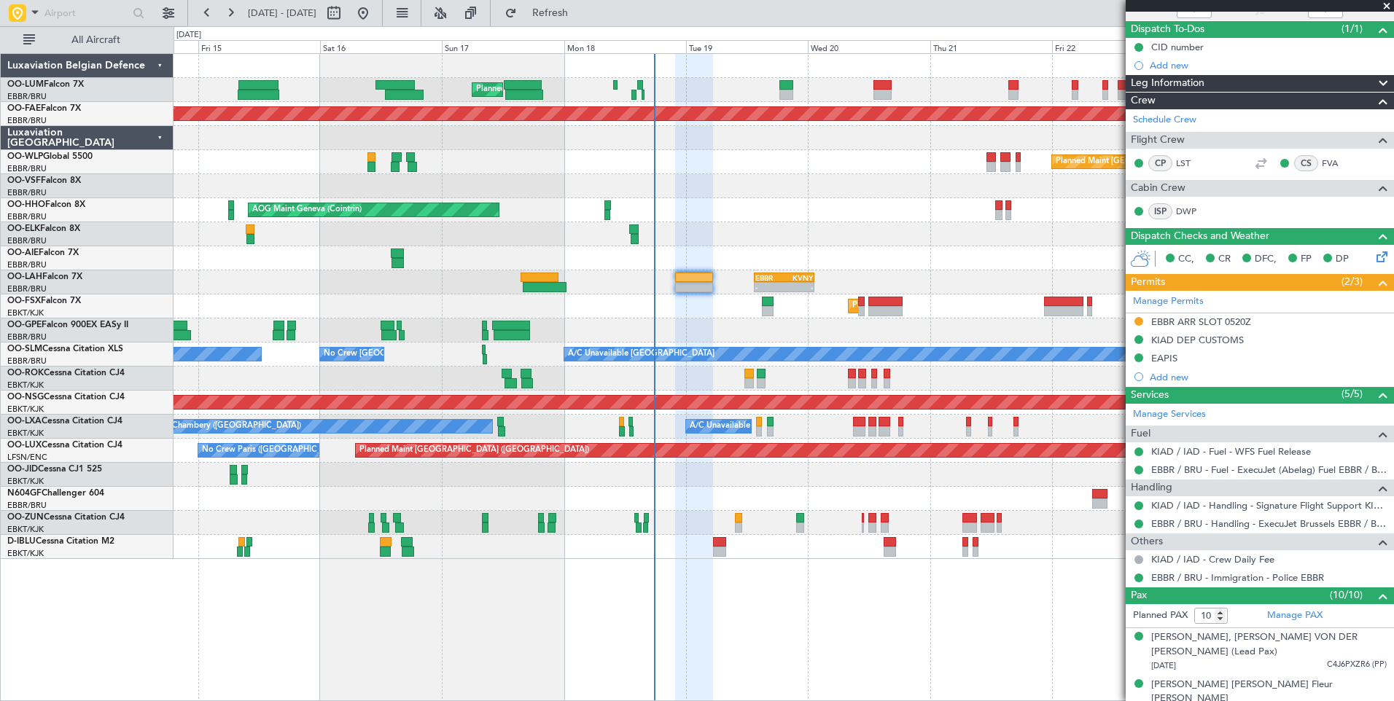
scroll to position [292, 0]
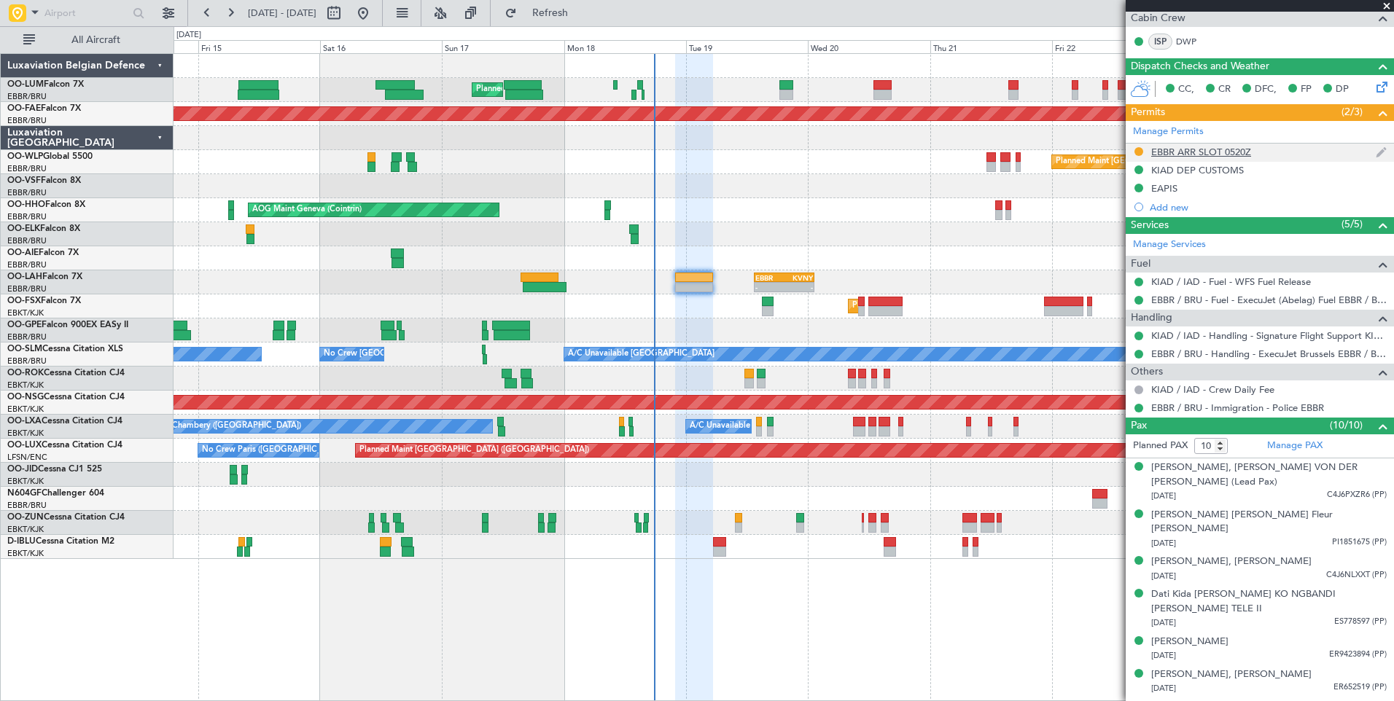
click at [1165, 146] on div "EBBR ARR SLOT 0520Z" at bounding box center [1201, 152] width 100 height 12
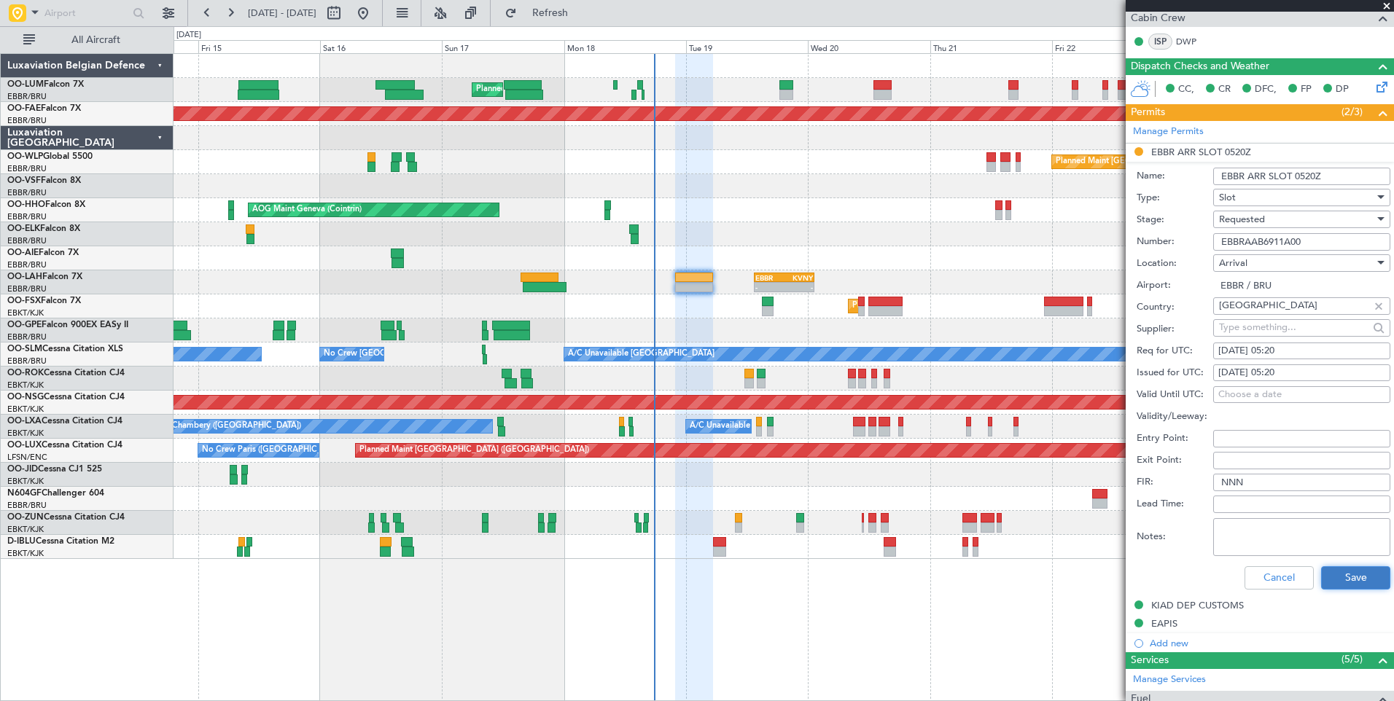
click at [1339, 579] on button "Save" at bounding box center [1355, 577] width 69 height 23
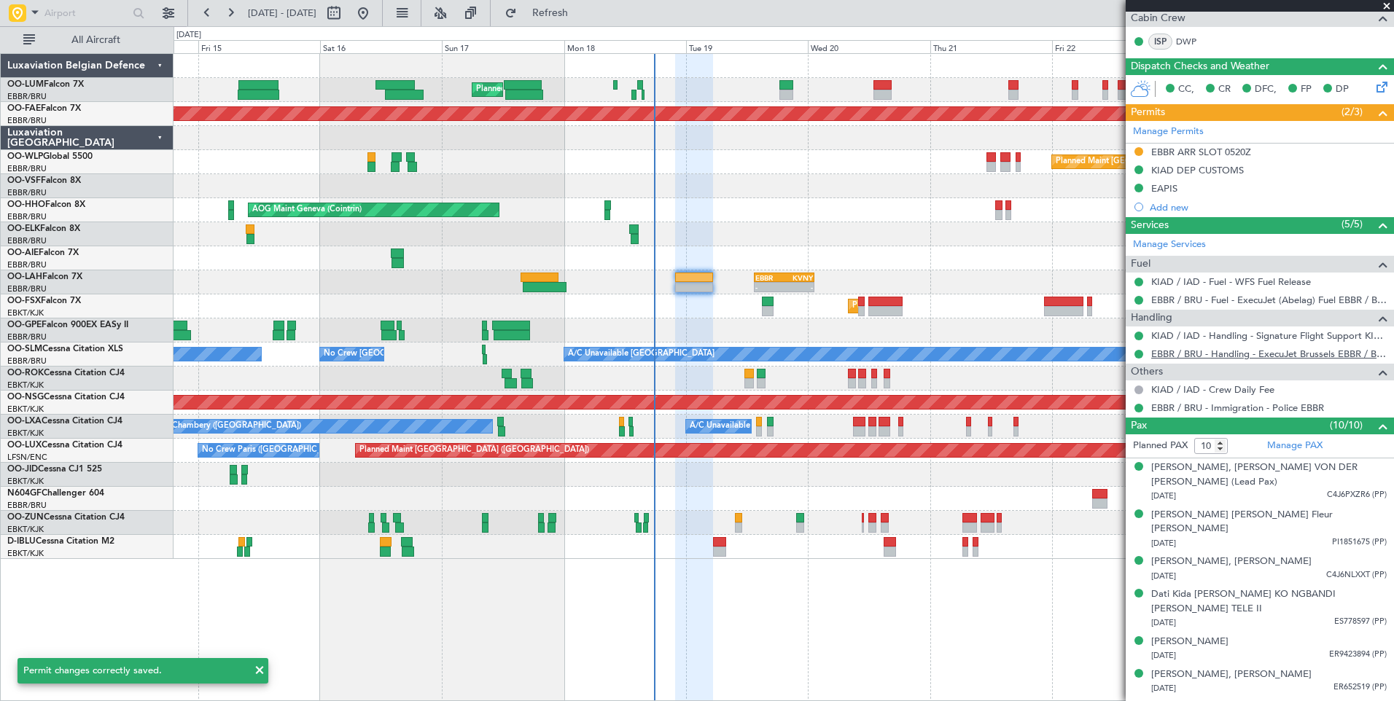
click at [1317, 351] on link "EBBR / BRU - Handling - ExecuJet Brussels EBBR / BRU" at bounding box center [1268, 354] width 235 height 12
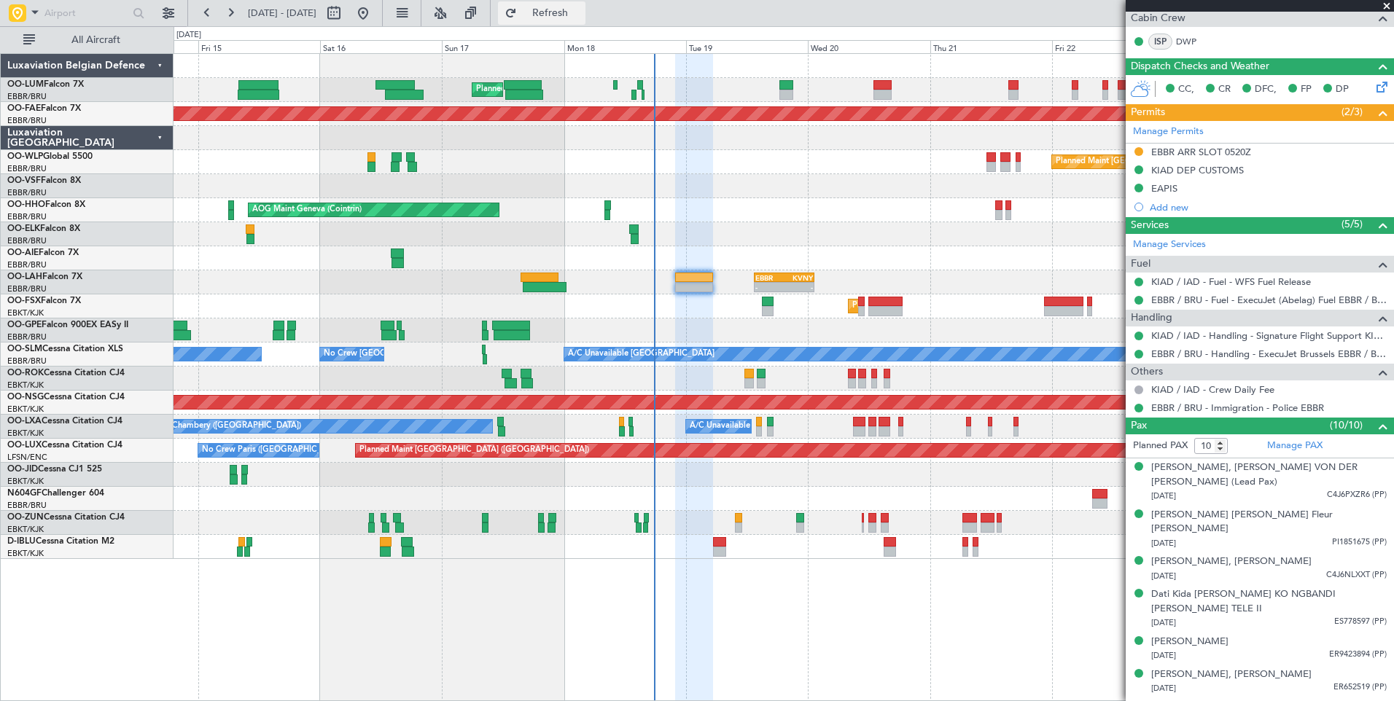
click at [571, 3] on button "Refresh" at bounding box center [541, 12] width 87 height 23
click at [692, 270] on div "- - EBBR 13:30 Z KVNY 01:15 Z" at bounding box center [782, 282] width 1219 height 24
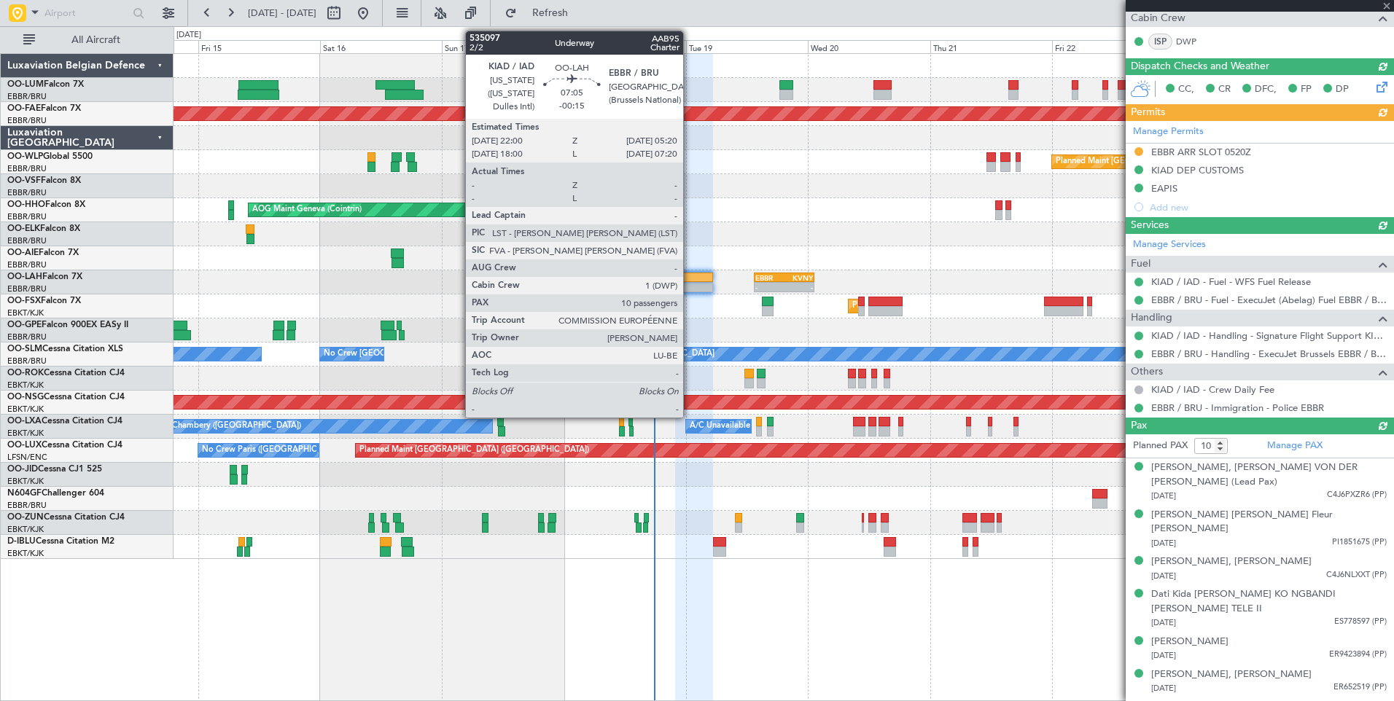
click at [689, 281] on div at bounding box center [694, 278] width 38 height 10
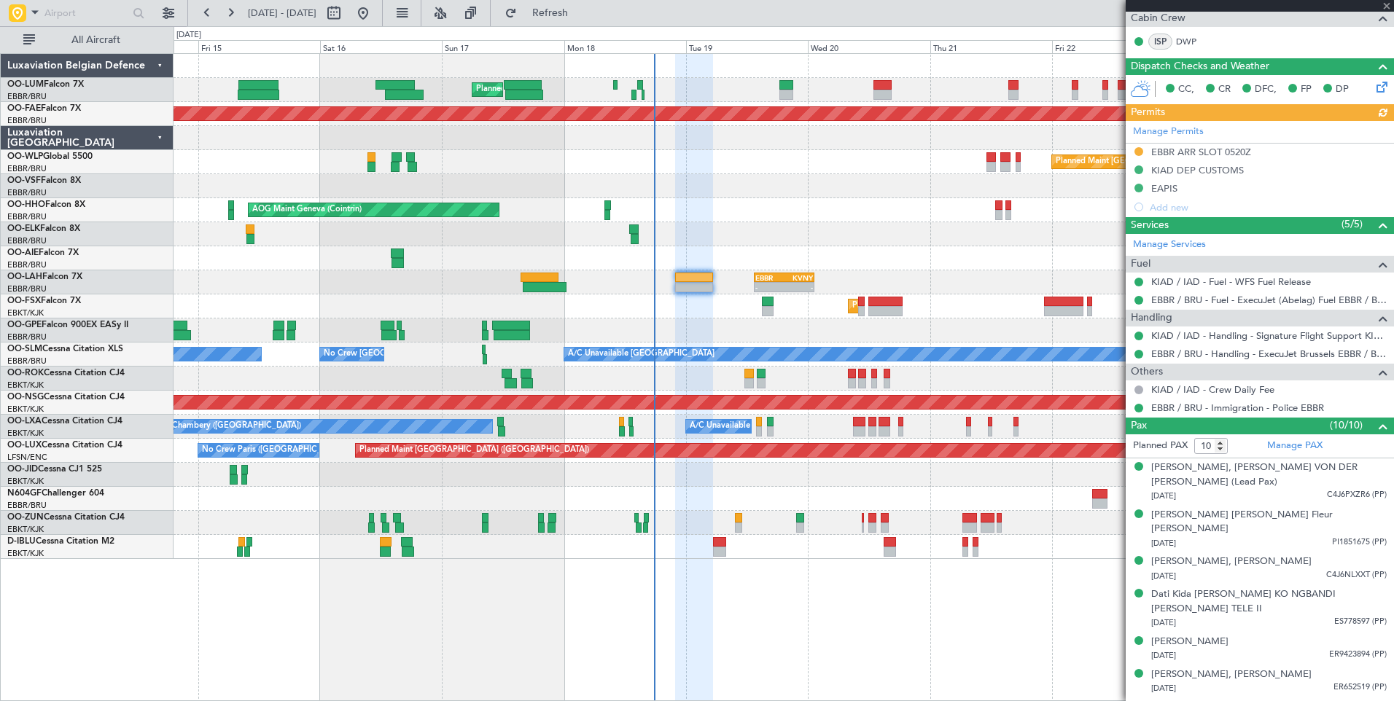
scroll to position [0, 0]
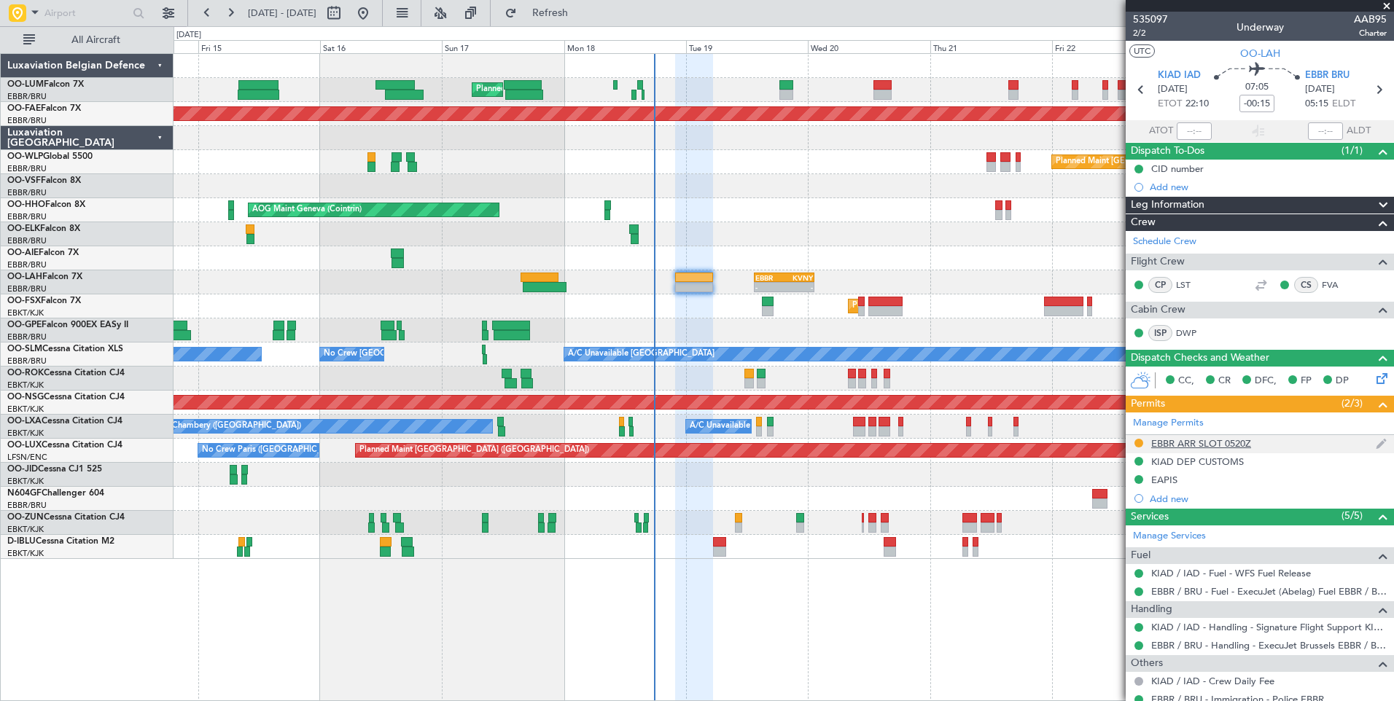
click at [1181, 439] on div "EBBR ARR SLOT 0520Z" at bounding box center [1201, 443] width 100 height 12
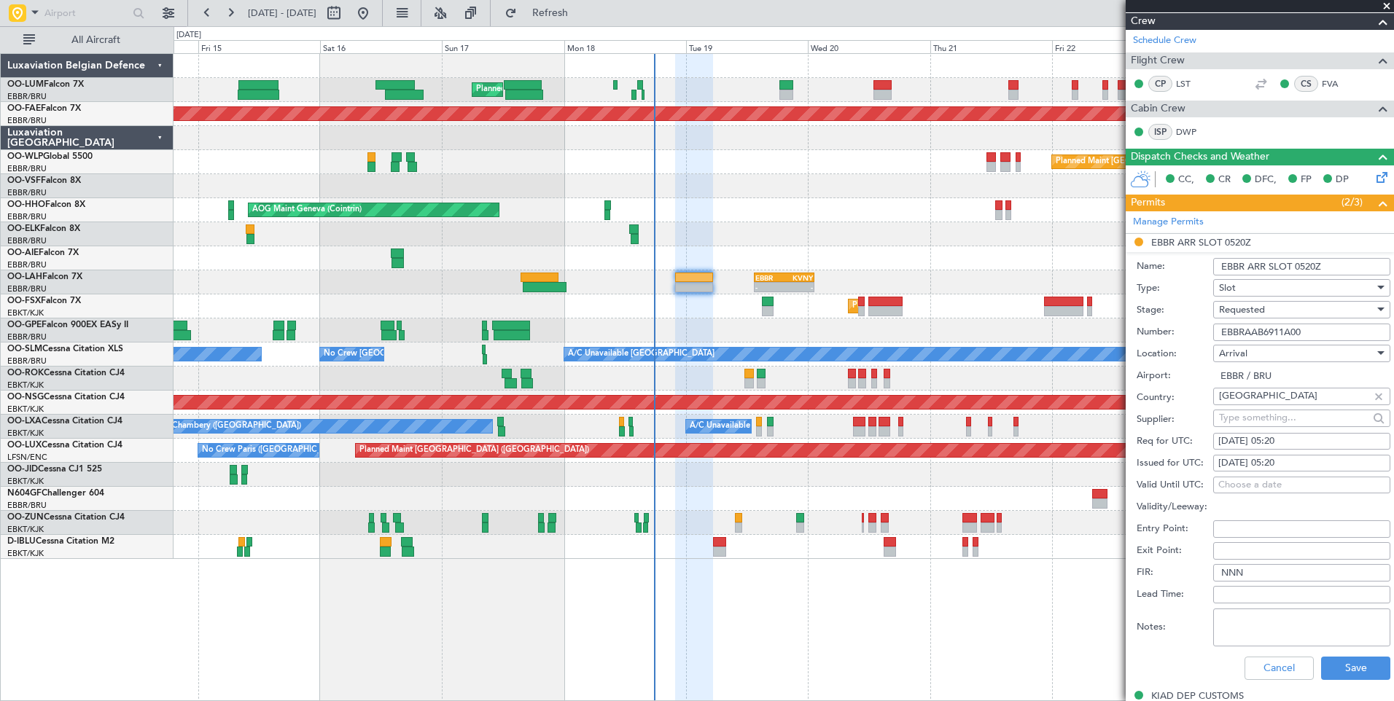
scroll to position [219, 0]
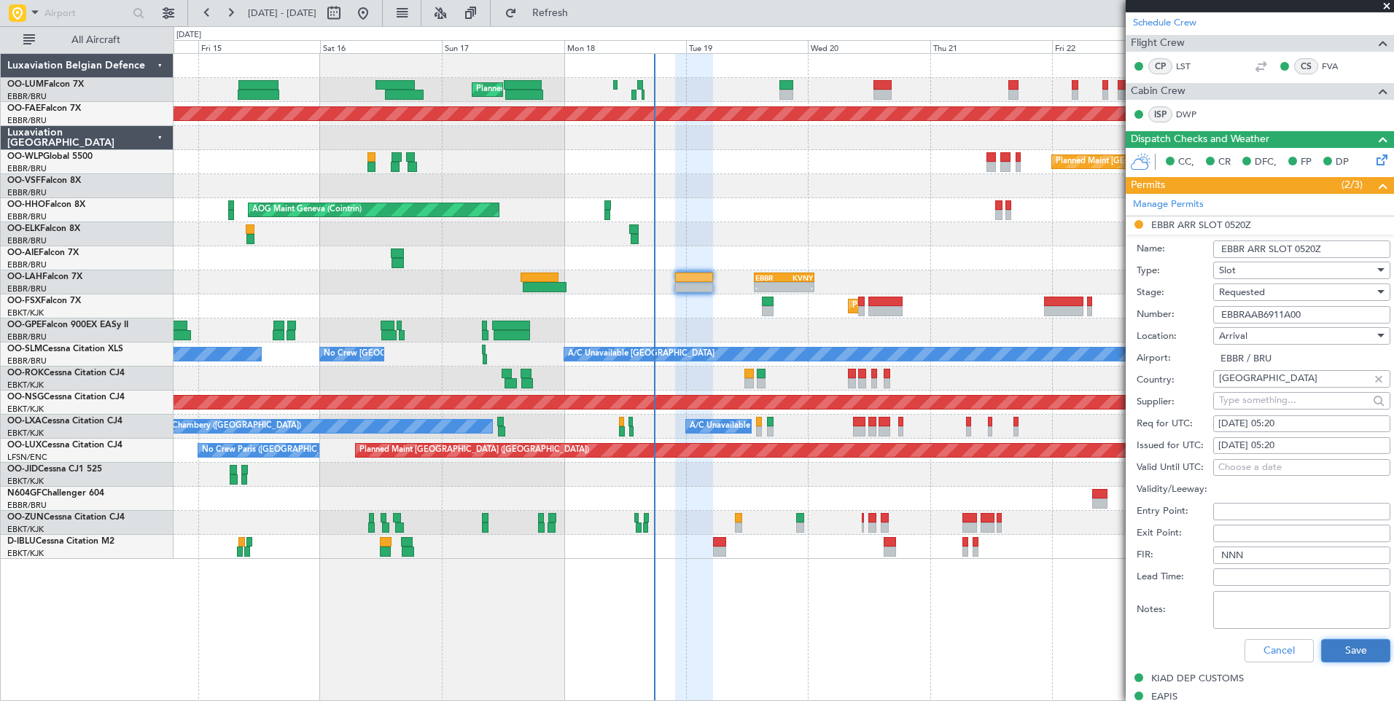
click at [1331, 649] on button "Save" at bounding box center [1355, 650] width 69 height 23
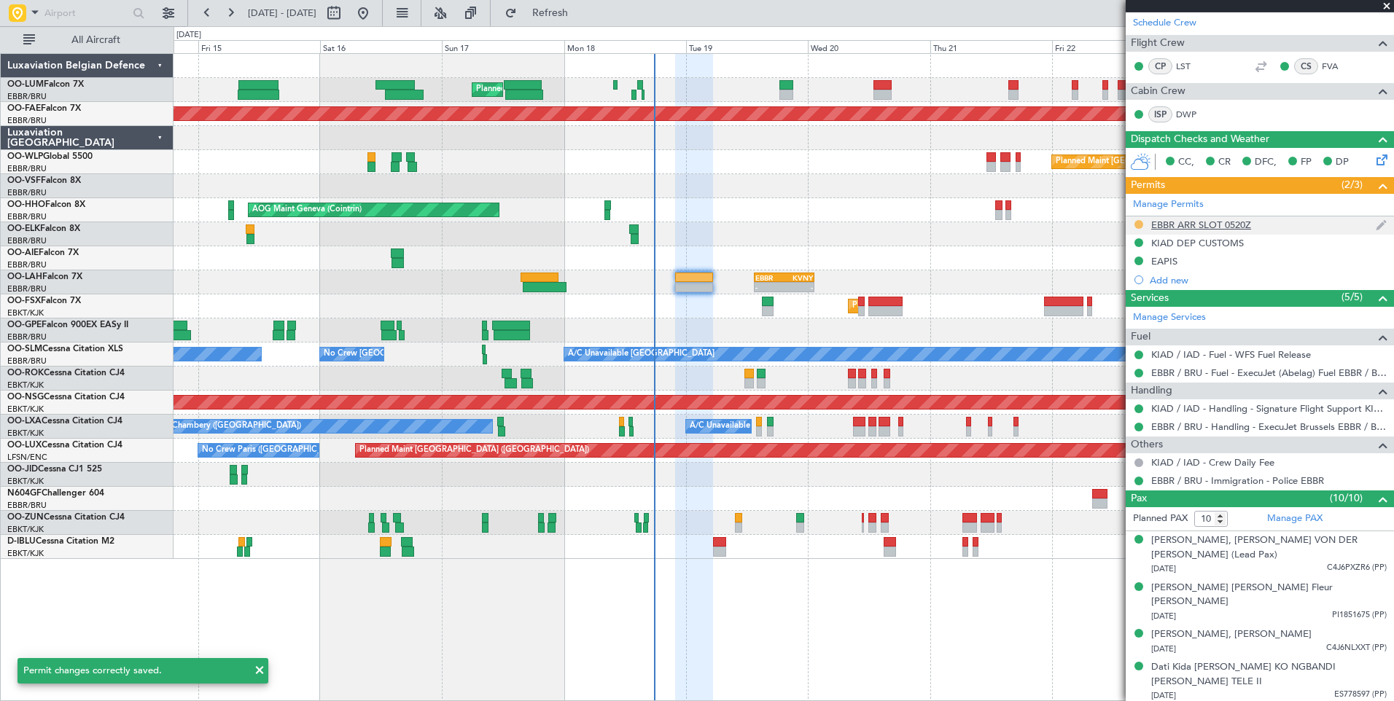
click at [1139, 221] on button at bounding box center [1138, 224] width 9 height 9
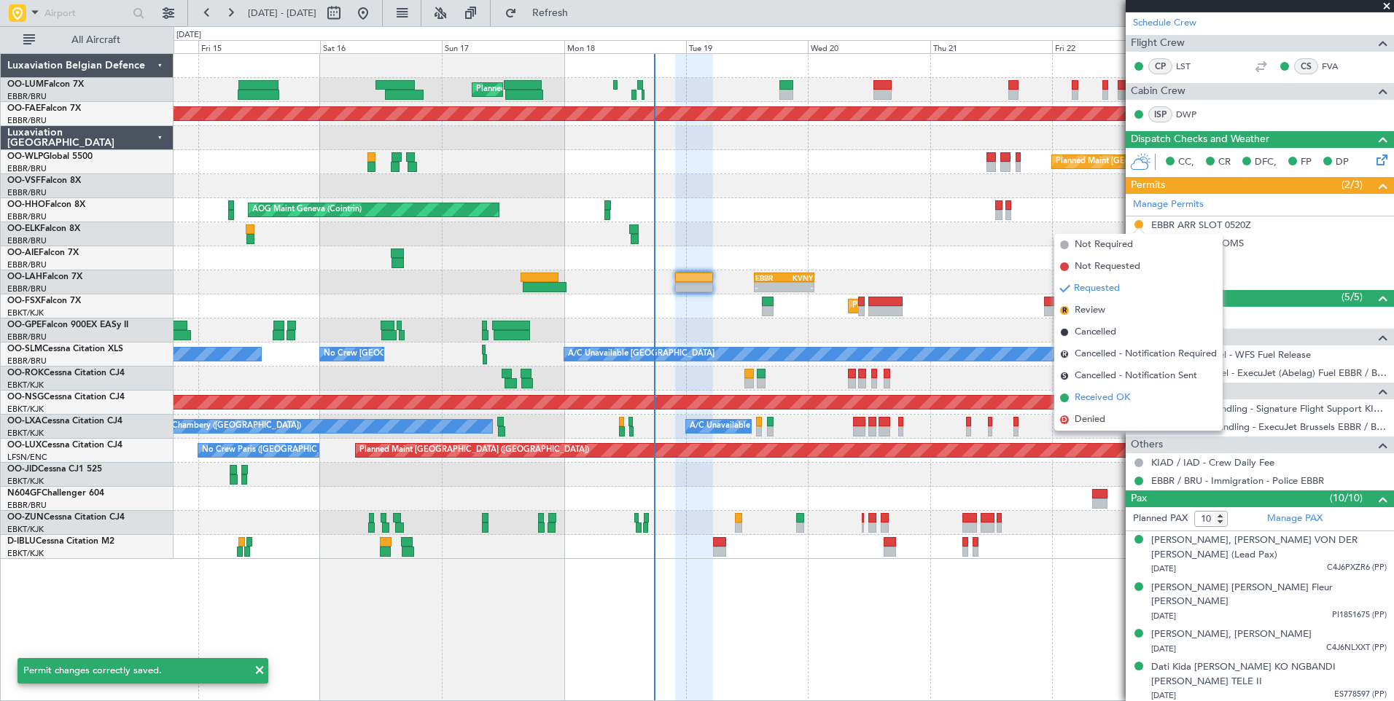
click at [1105, 396] on span "Received OK" at bounding box center [1101, 398] width 55 height 15
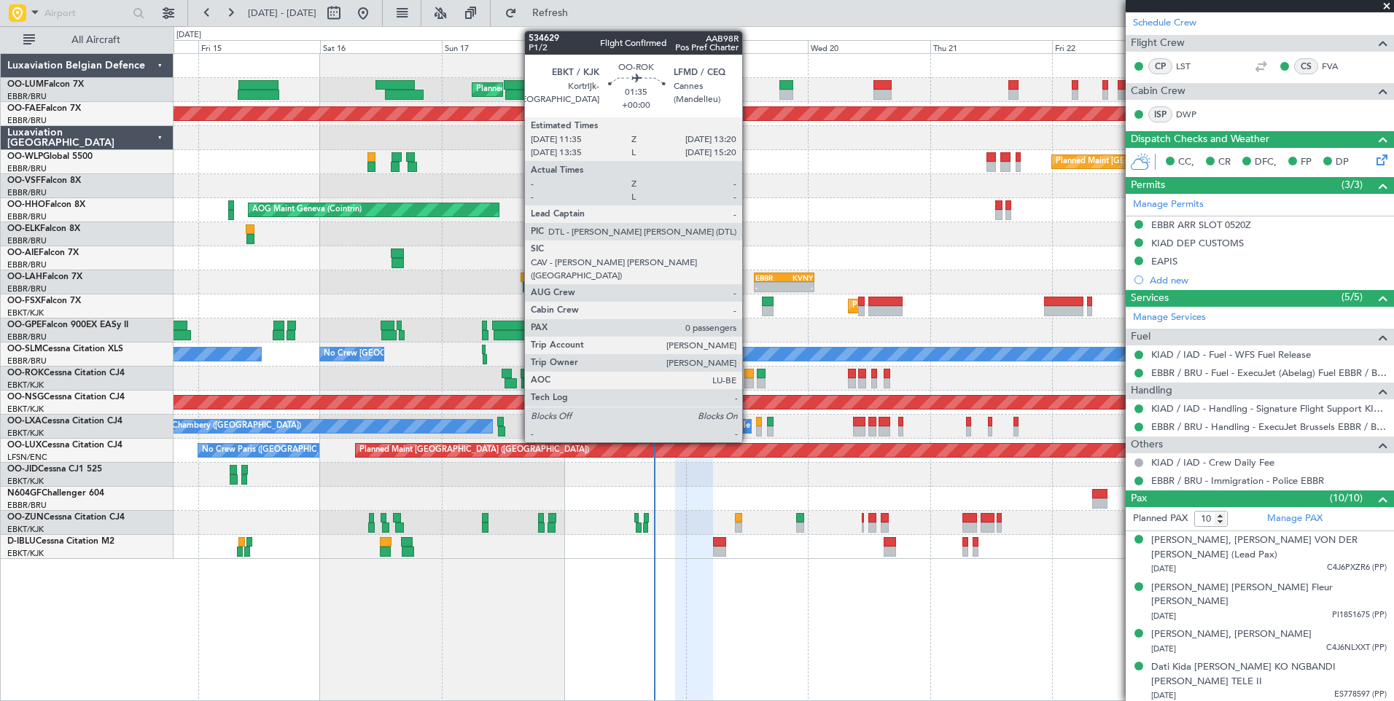
click at [749, 378] on div at bounding box center [748, 383] width 9 height 10
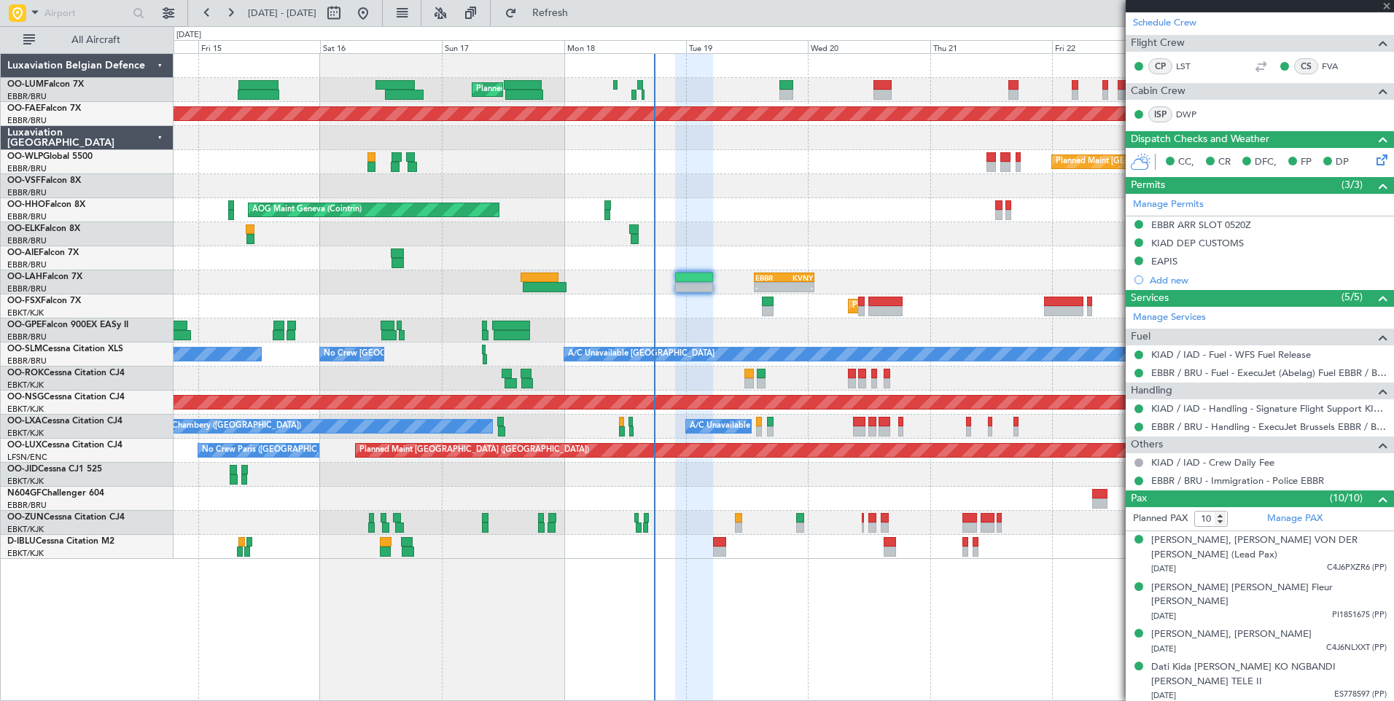
type input "0"
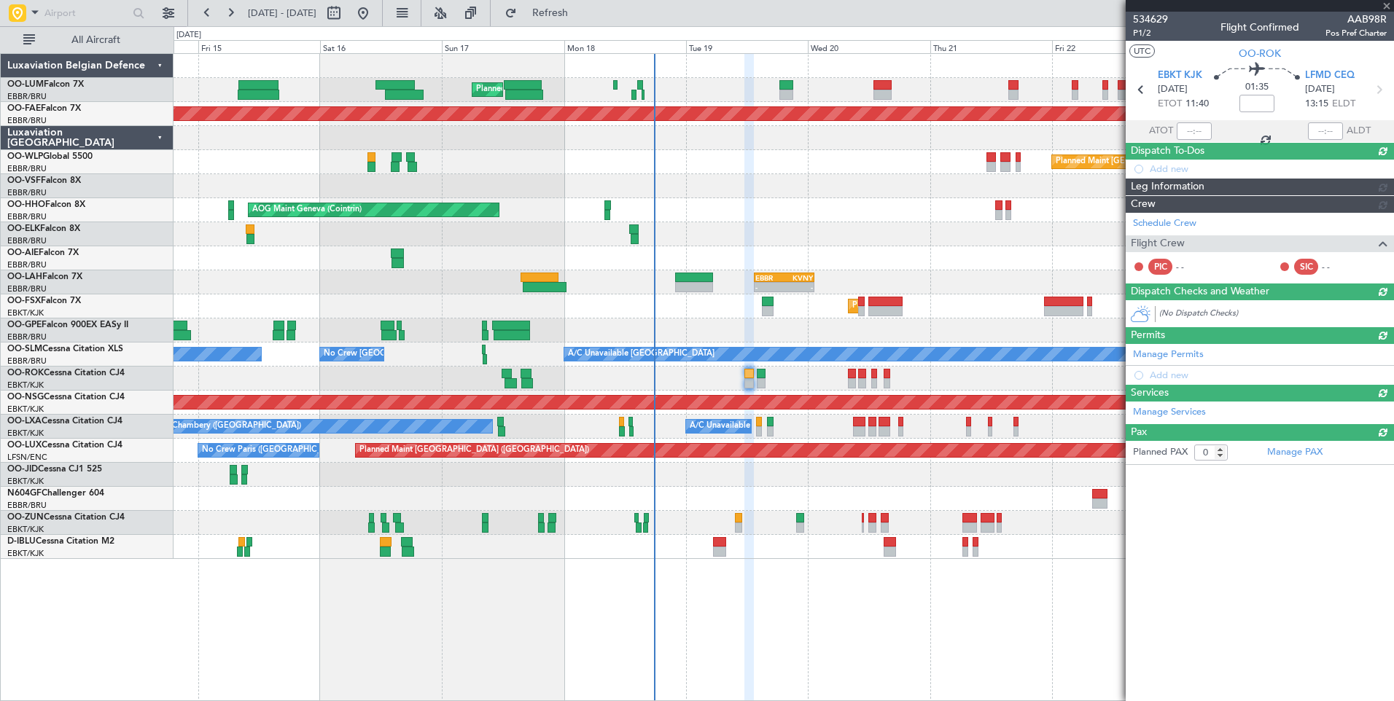
scroll to position [0, 0]
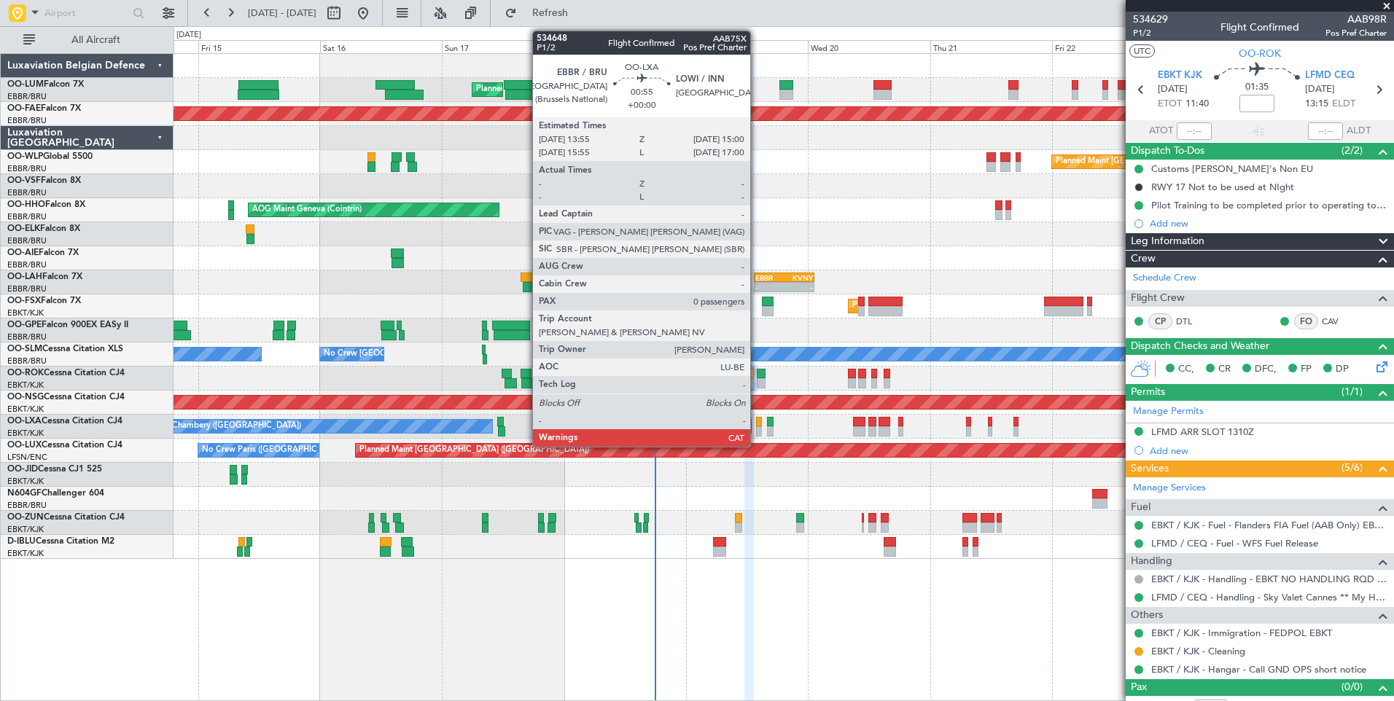
click at [757, 420] on div at bounding box center [759, 422] width 6 height 10
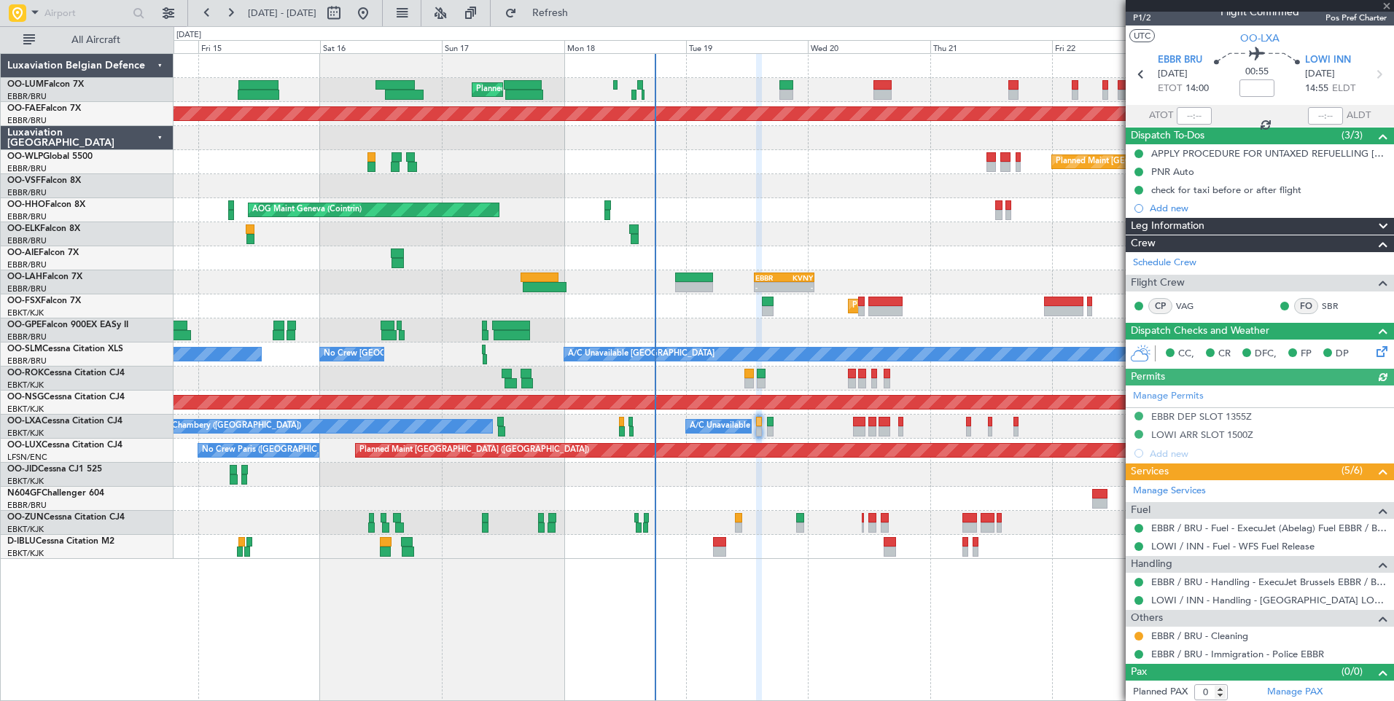
scroll to position [18, 0]
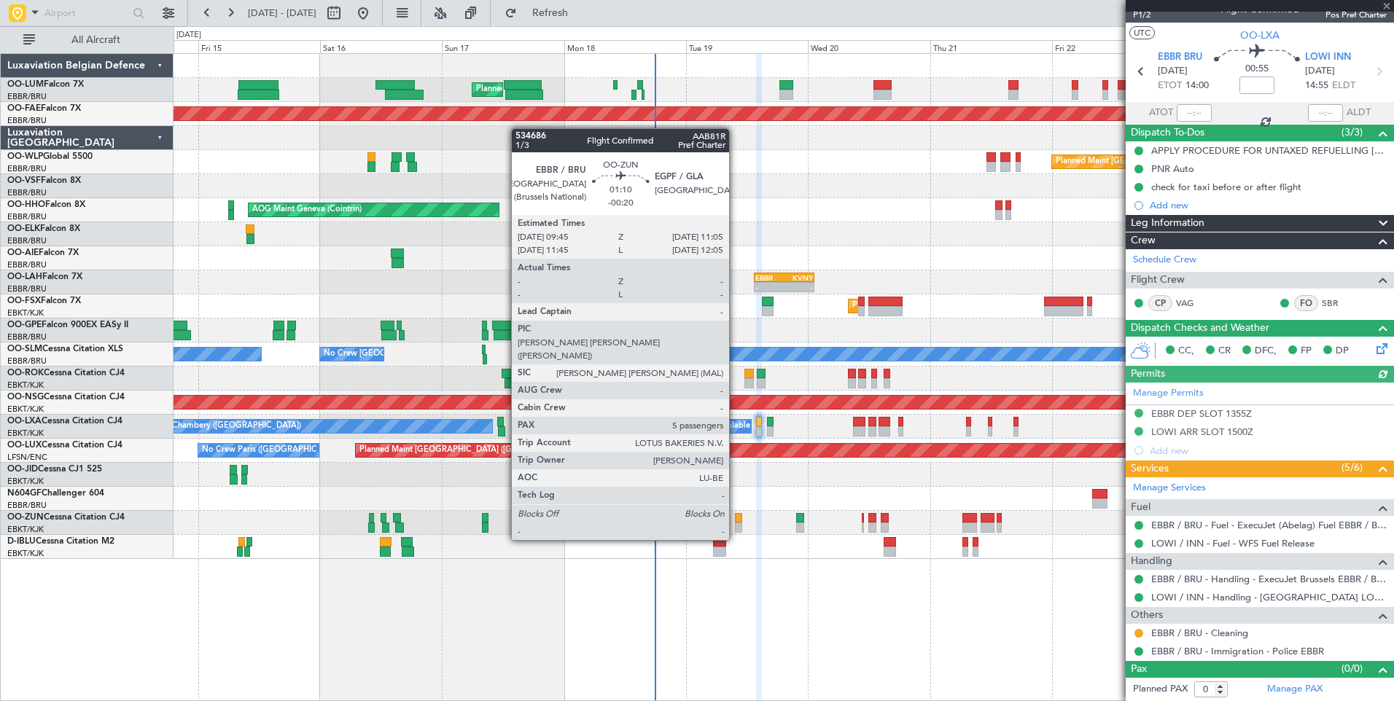
click at [735, 514] on div at bounding box center [738, 518] width 7 height 10
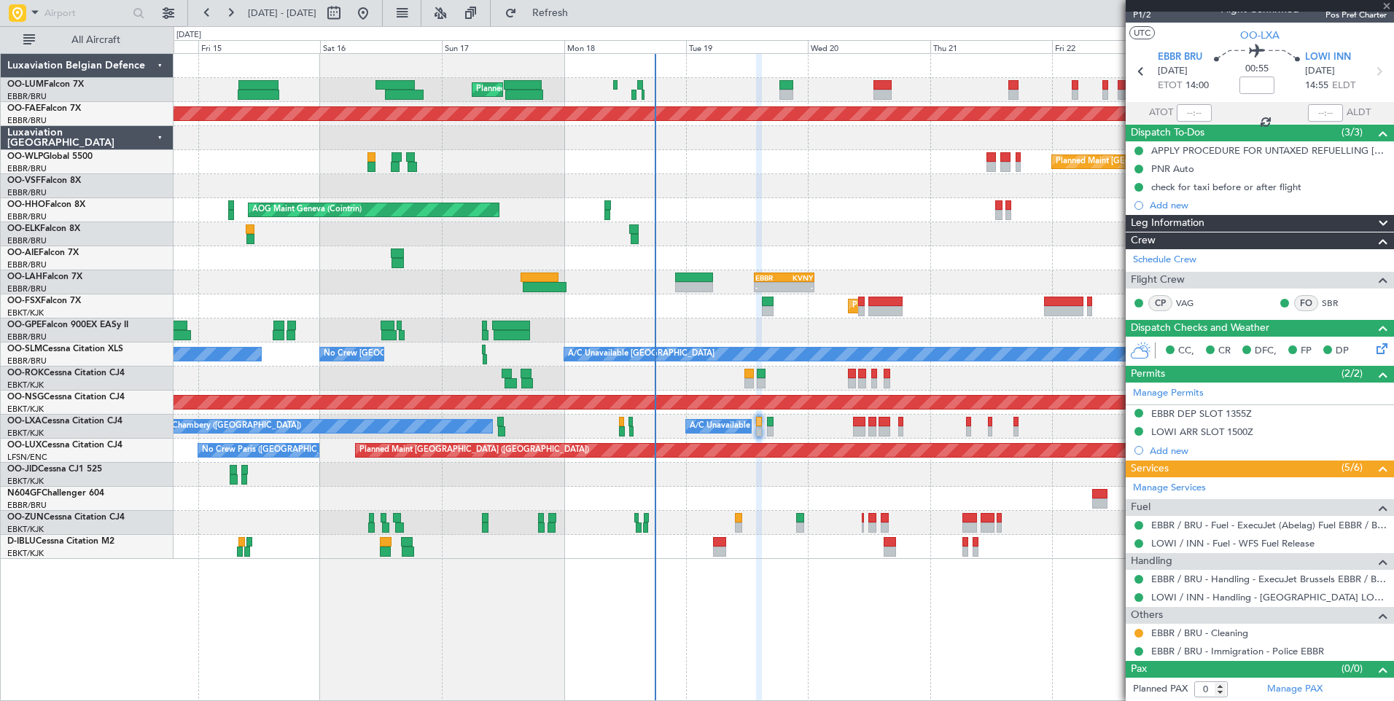
type input "-00:20"
type input "5"
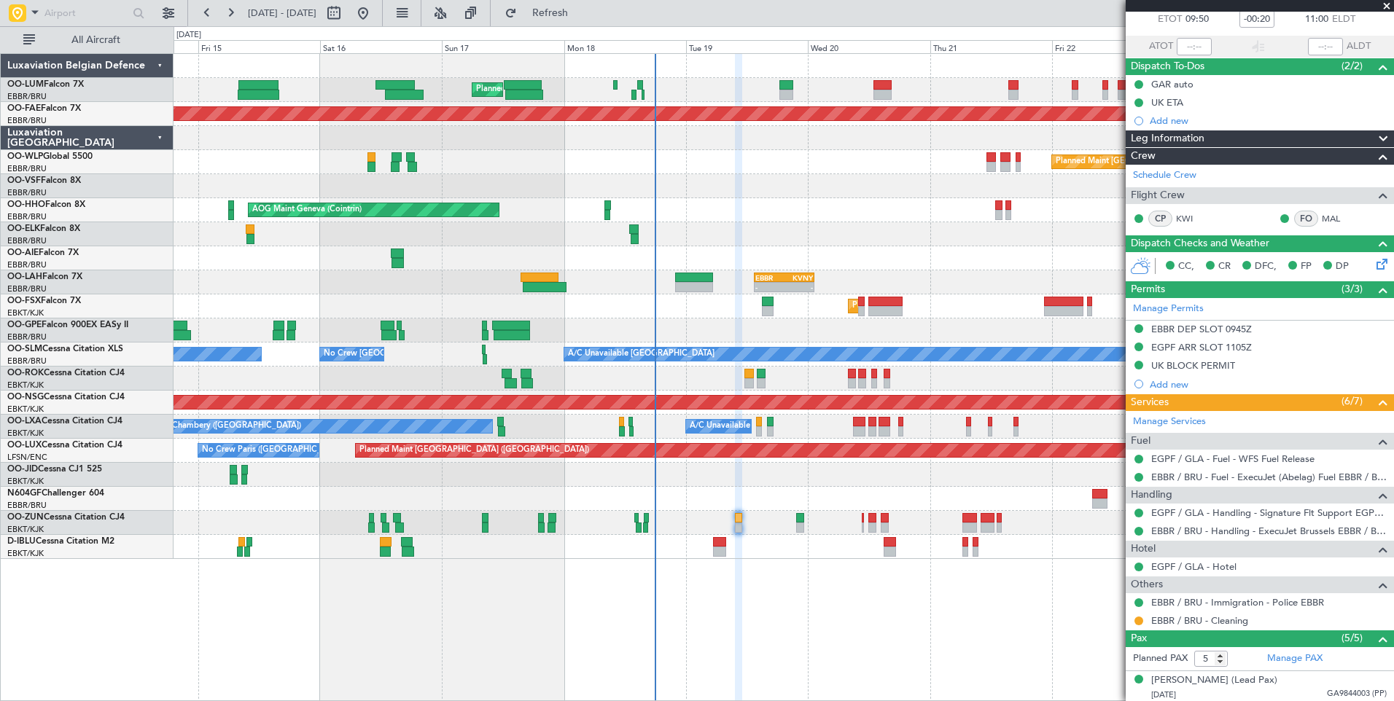
scroll to position [218, 0]
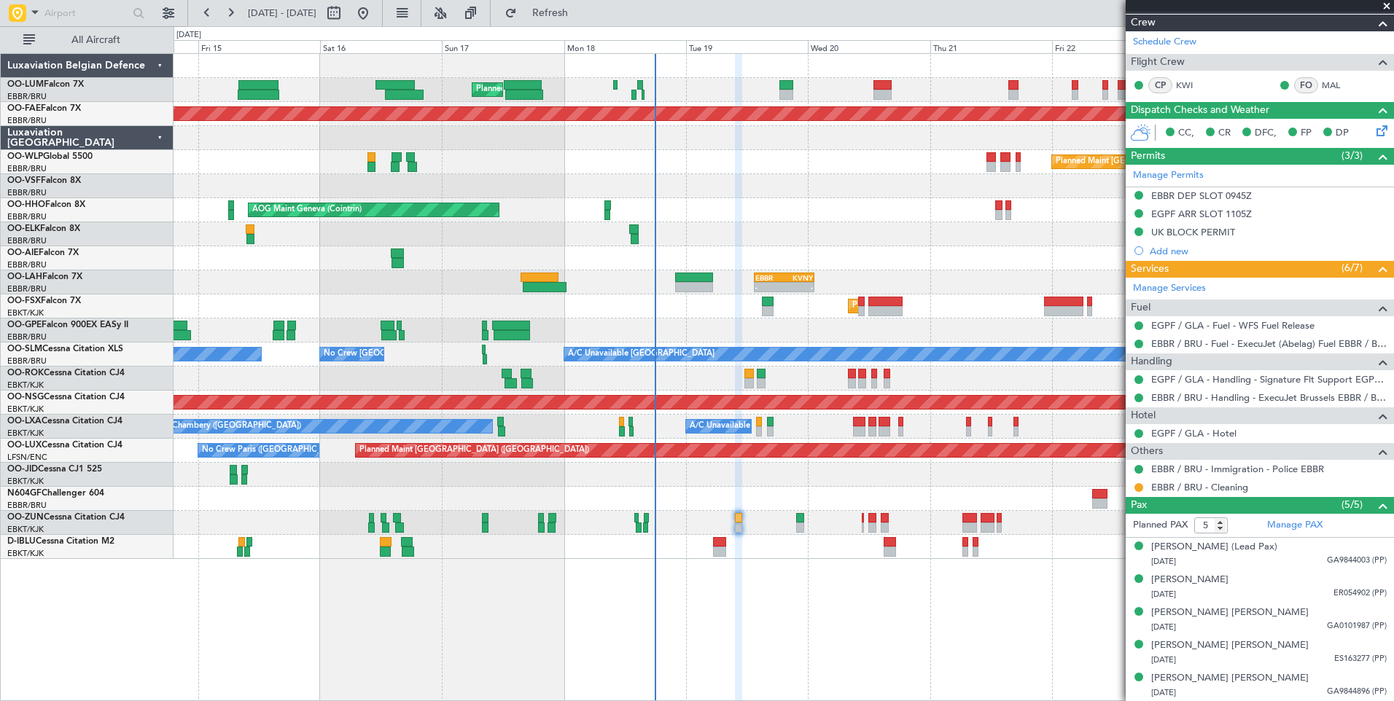
drag, startPoint x: 595, startPoint y: 23, endPoint x: 630, endPoint y: 31, distance: 35.2
click at [585, 17] on button "Refresh" at bounding box center [541, 12] width 87 height 23
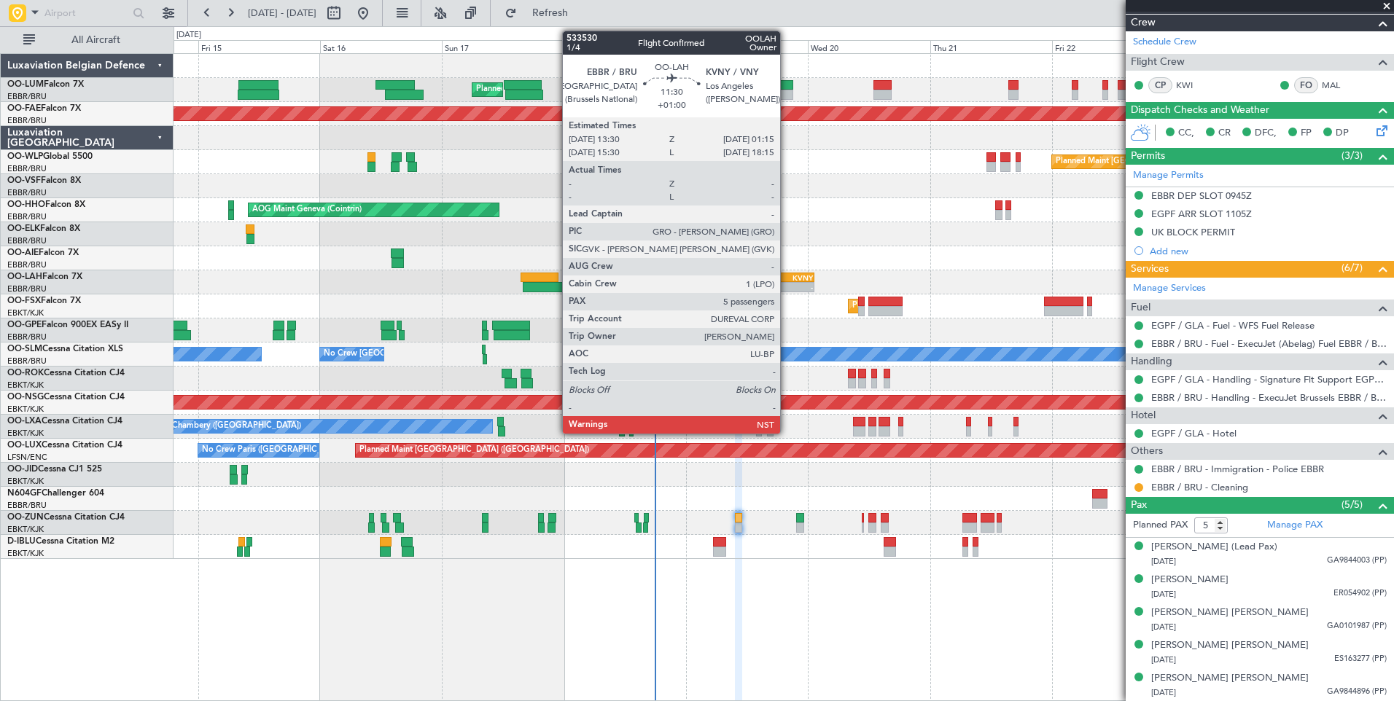
click at [787, 281] on div "EBBR 13:30 Z KVNY 01:15 Z" at bounding box center [784, 278] width 60 height 10
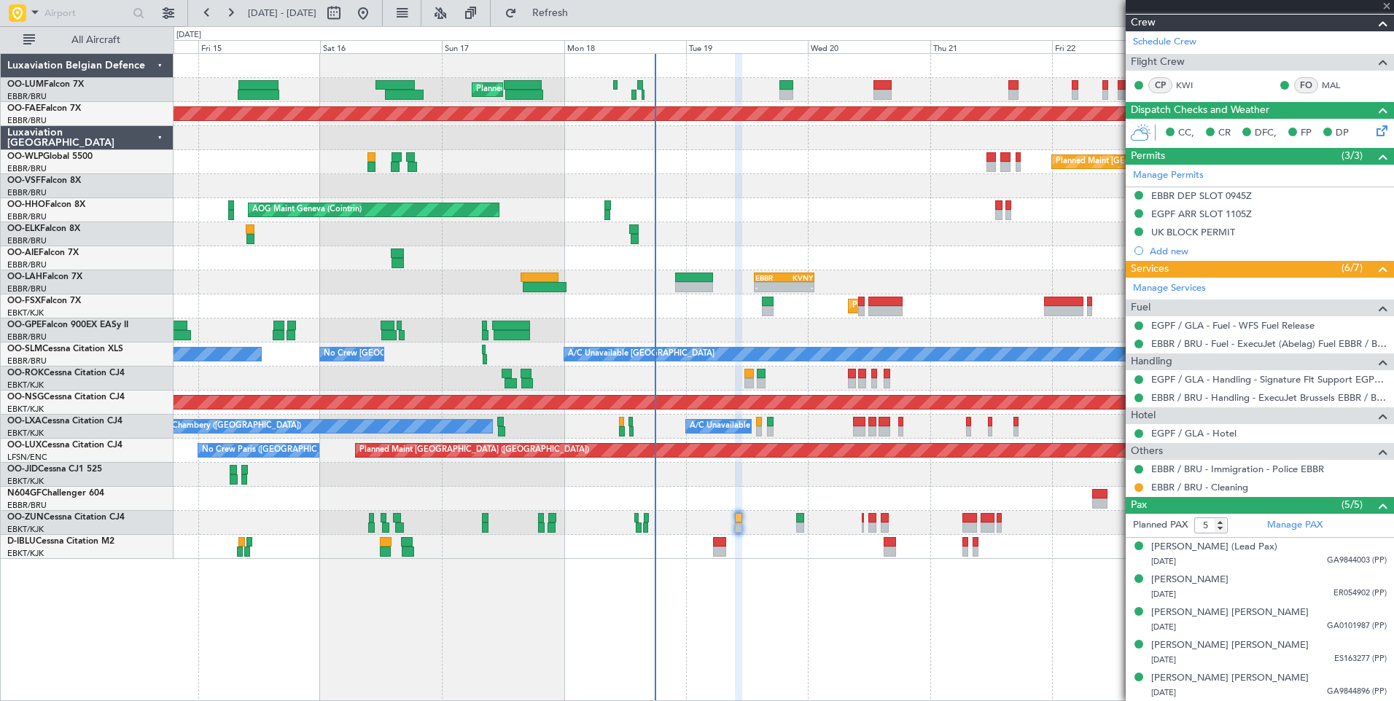
scroll to position [0, 0]
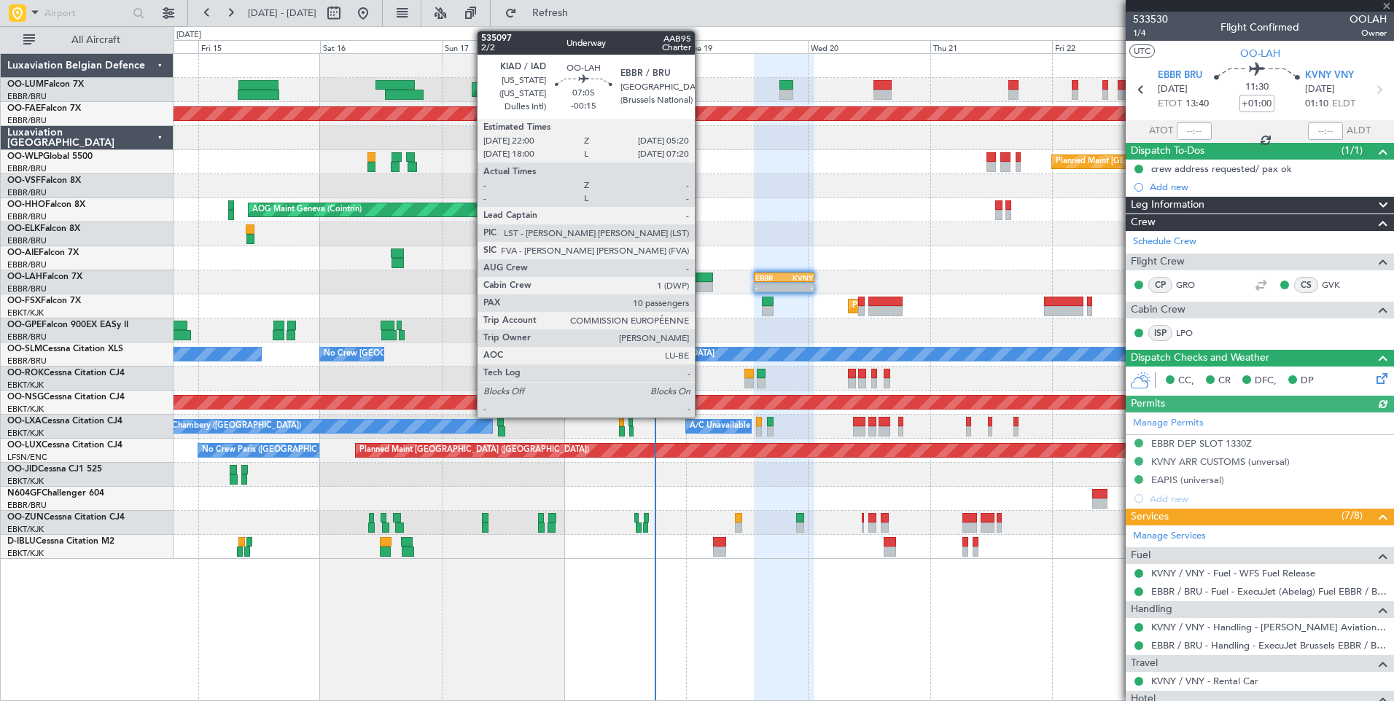
click at [702, 276] on div at bounding box center [694, 278] width 38 height 10
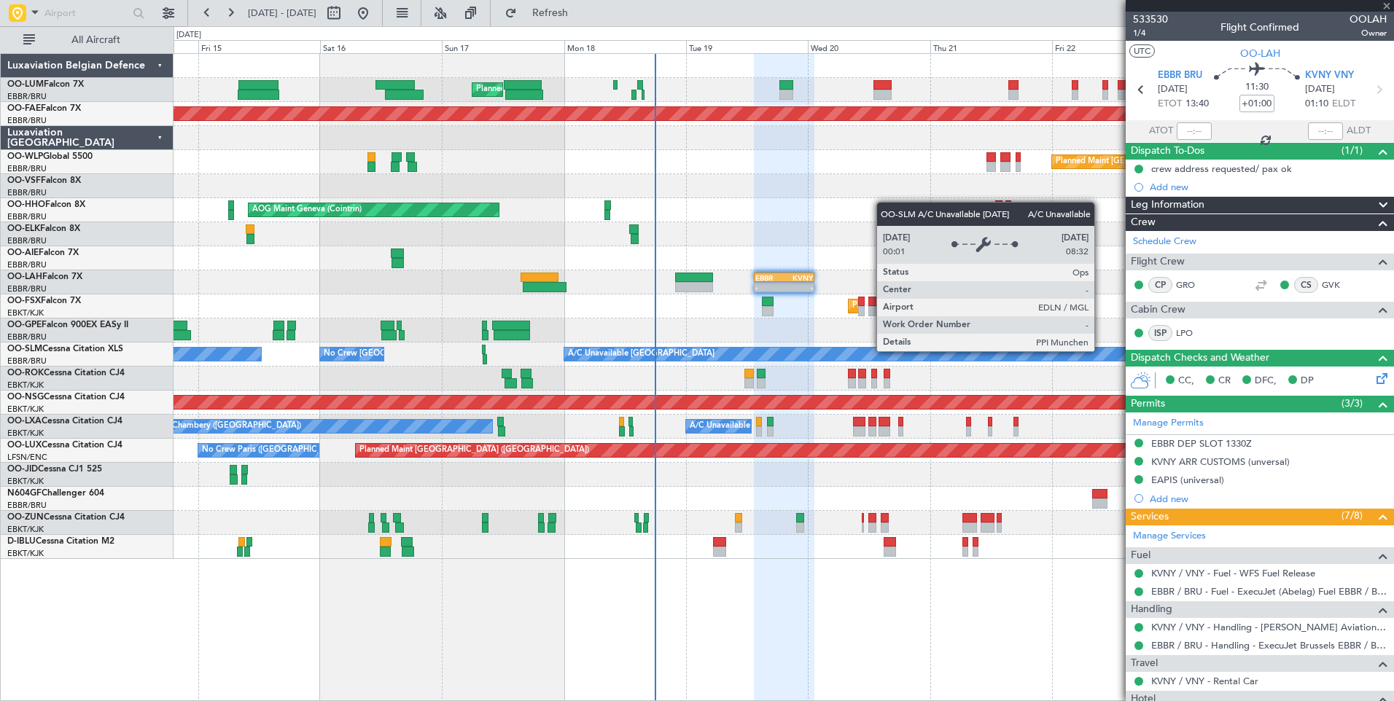
type input "-00:15"
type input "10"
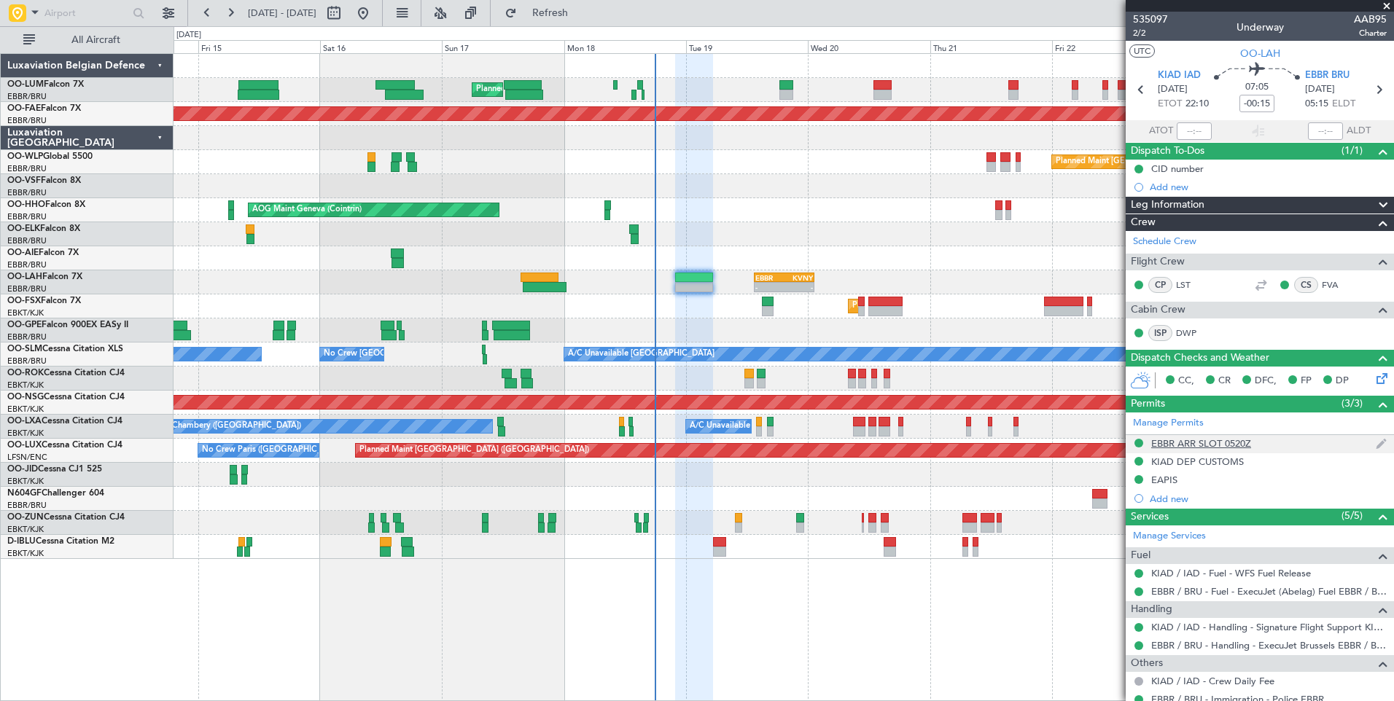
click at [1238, 445] on div "EBBR ARR SLOT 0520Z" at bounding box center [1201, 443] width 100 height 12
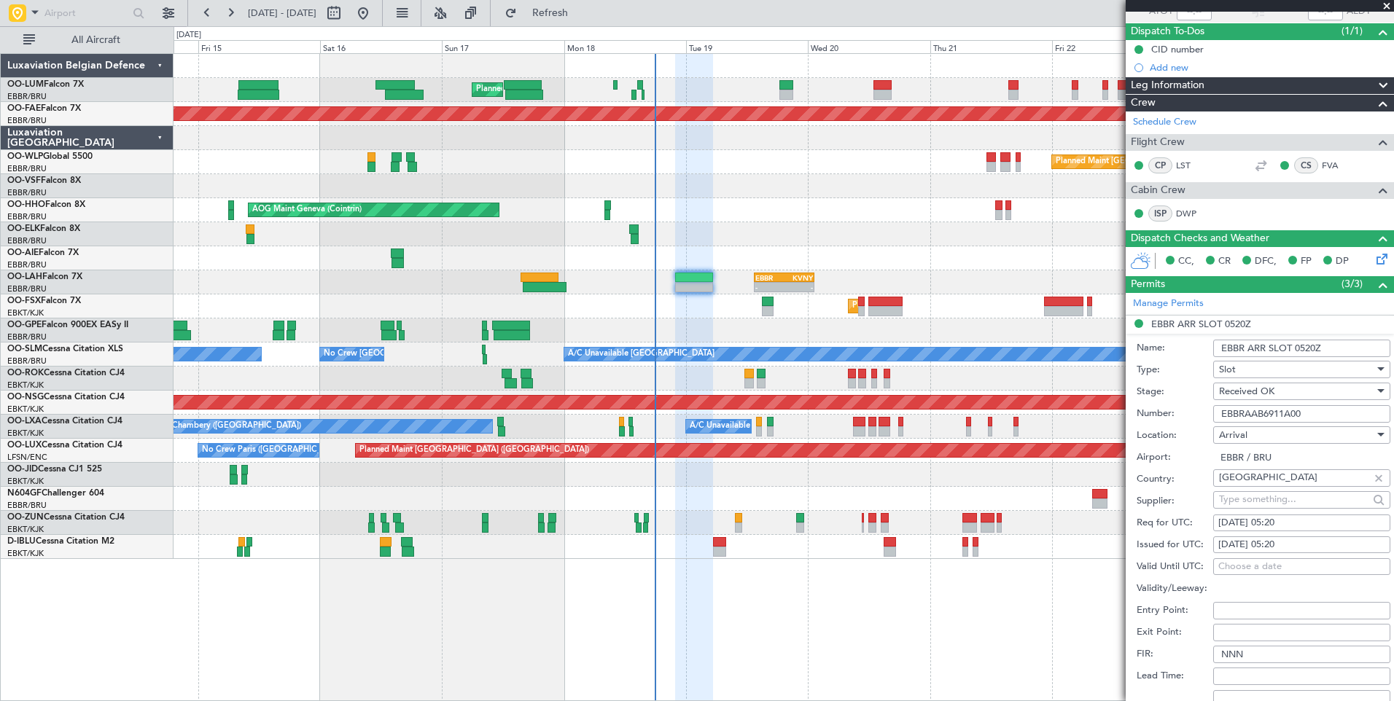
scroll to position [292, 0]
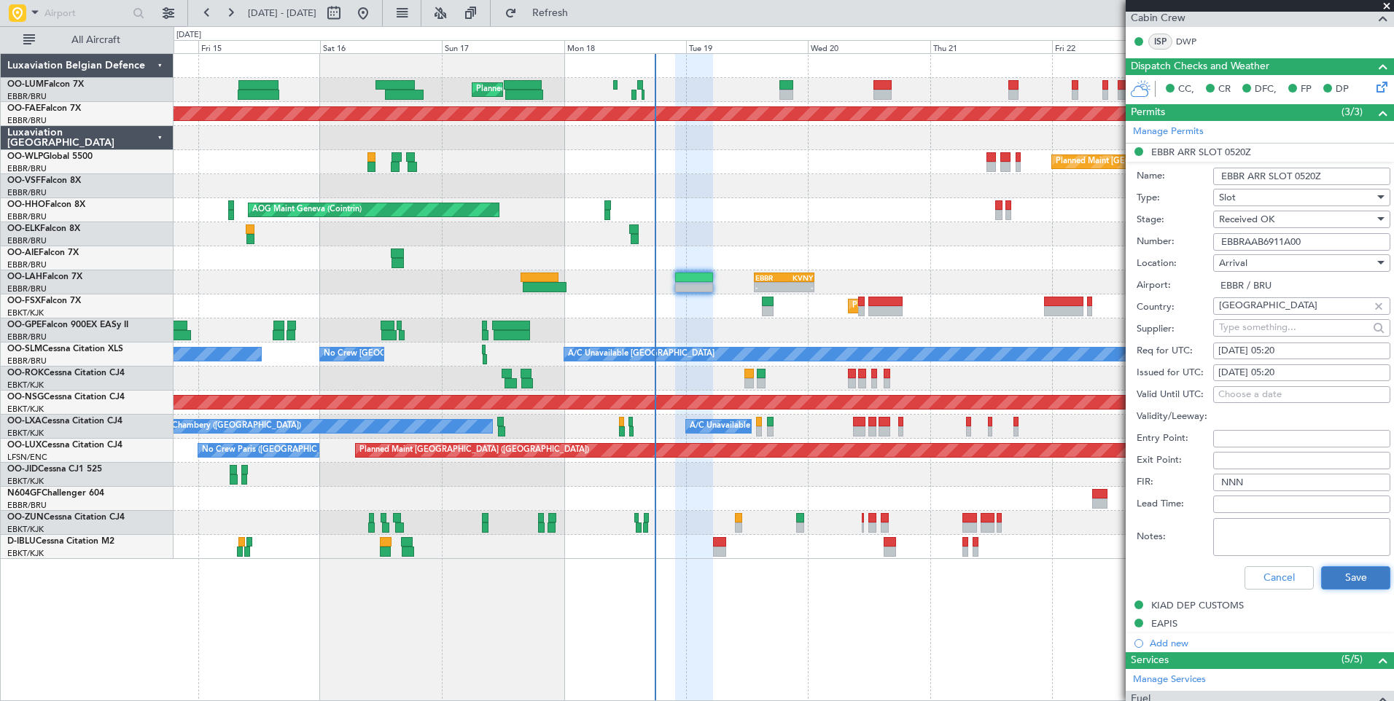
click at [1357, 574] on button "Save" at bounding box center [1355, 577] width 69 height 23
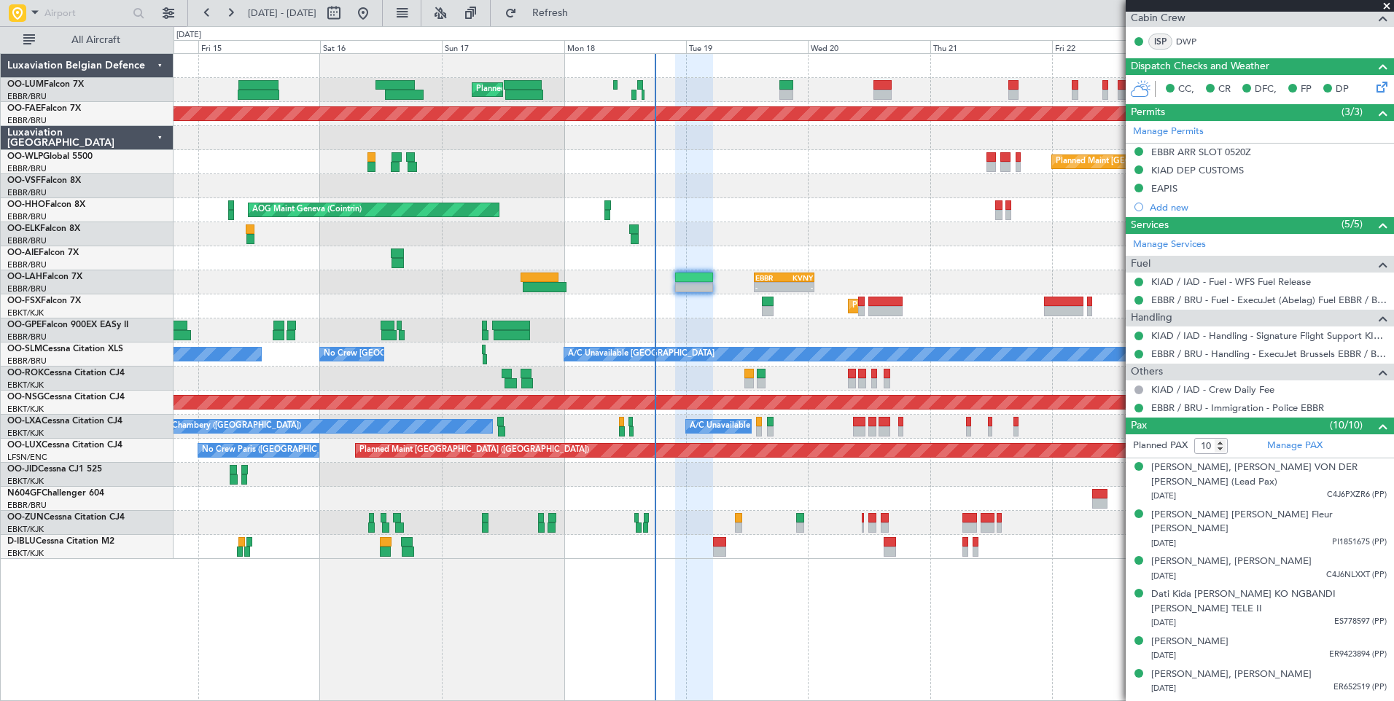
click at [659, 626] on div "Planned Maint [GEOGRAPHIC_DATA] ([GEOGRAPHIC_DATA] National) Planned Maint [GEO…" at bounding box center [783, 377] width 1220 height 648
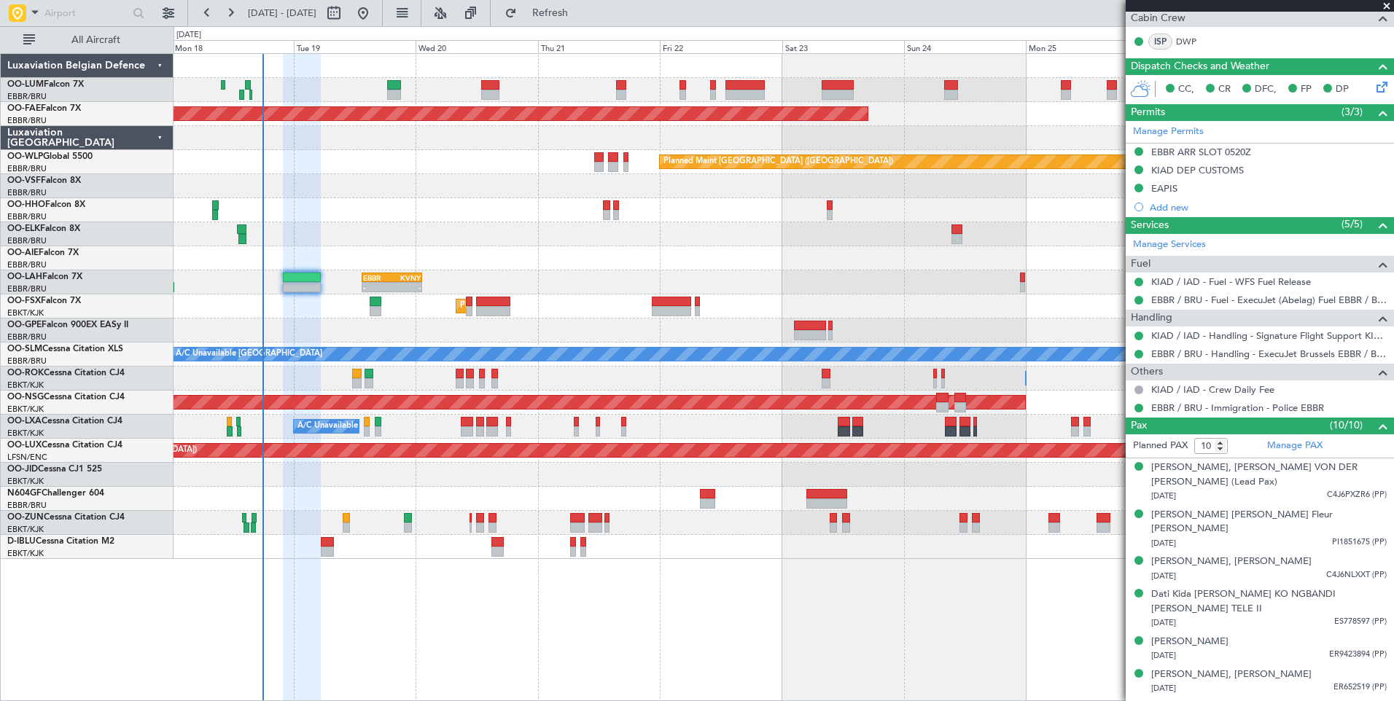
click at [715, 590] on div "Planned Maint [GEOGRAPHIC_DATA] ([GEOGRAPHIC_DATA] National) Planned Maint [GEO…" at bounding box center [783, 377] width 1220 height 648
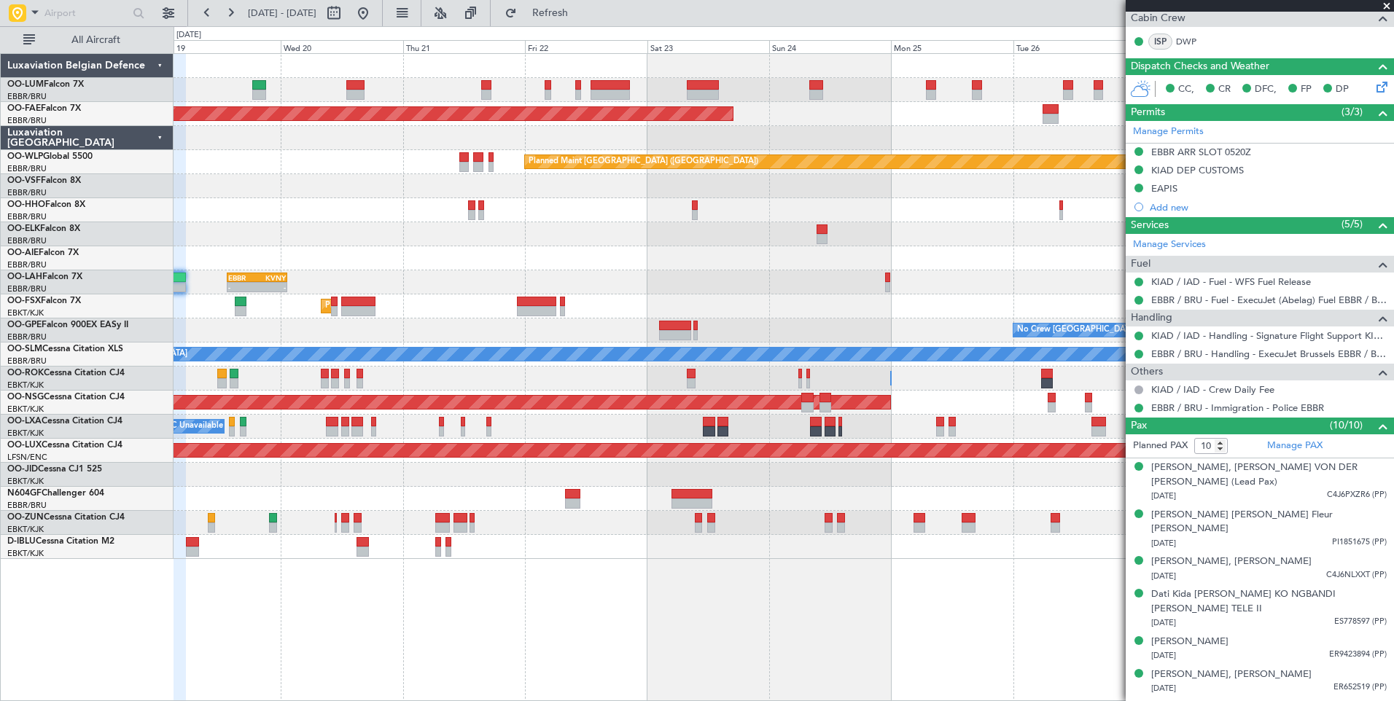
click at [614, 630] on div "Planned Maint [GEOGRAPHIC_DATA] ([GEOGRAPHIC_DATA] National) Planned Maint [GEO…" at bounding box center [783, 377] width 1220 height 648
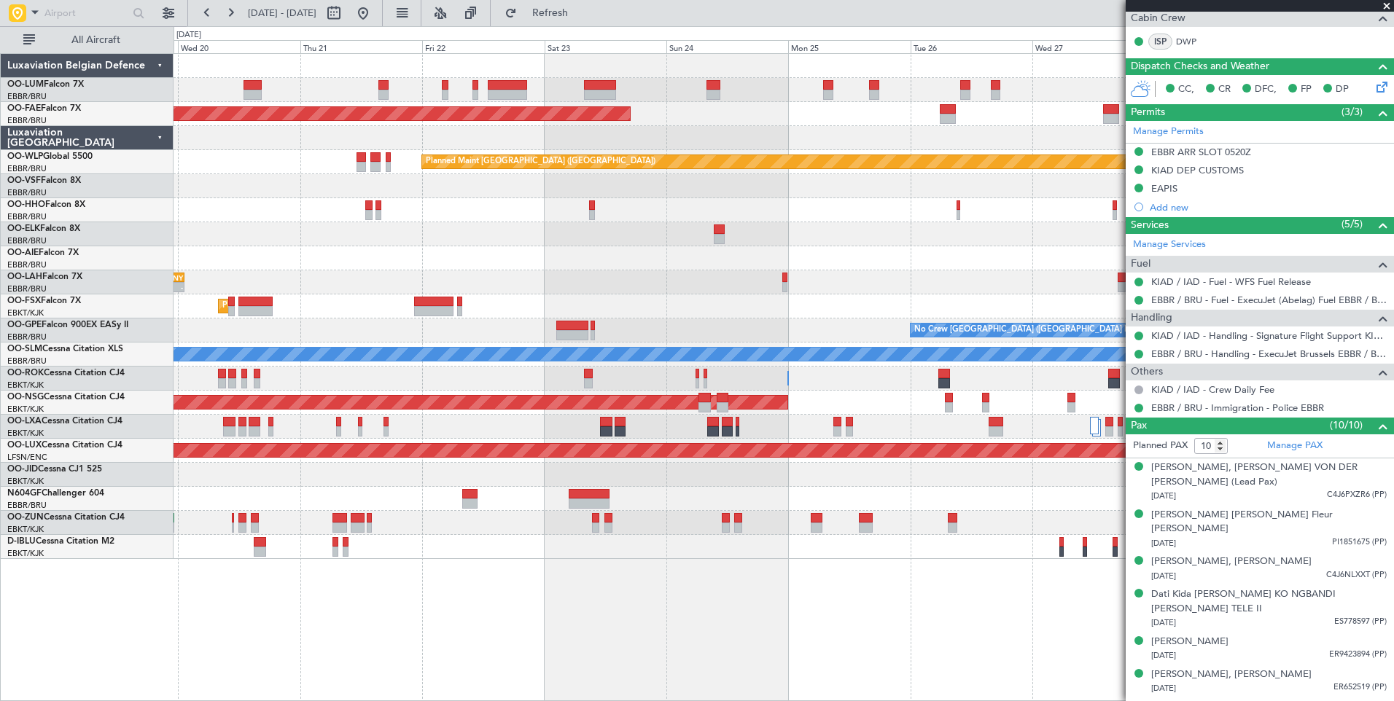
click at [711, 627] on div "Planned Maint [GEOGRAPHIC_DATA] ([GEOGRAPHIC_DATA] National) Planned Maint [GEO…" at bounding box center [783, 377] width 1220 height 648
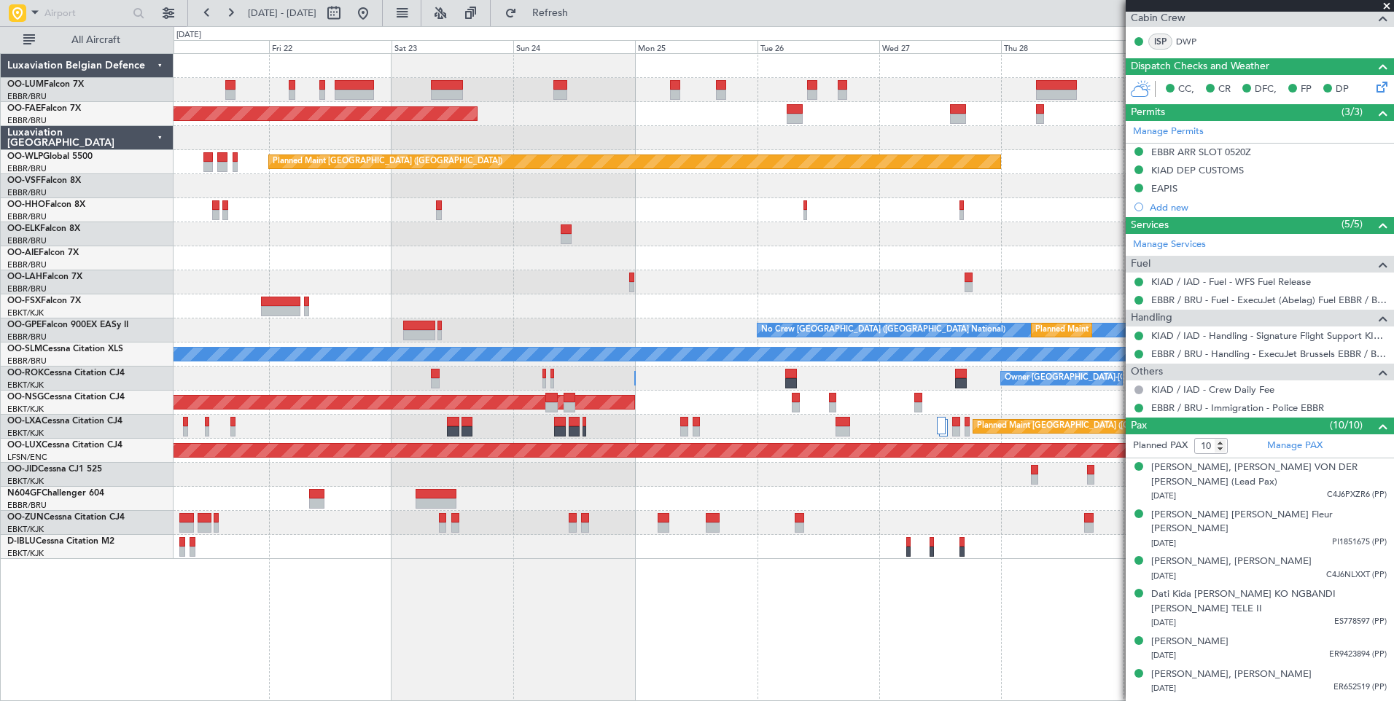
click at [662, 616] on div "Planned Maint [GEOGRAPHIC_DATA] ([GEOGRAPHIC_DATA] National) Planned Maint [GEO…" at bounding box center [783, 377] width 1220 height 648
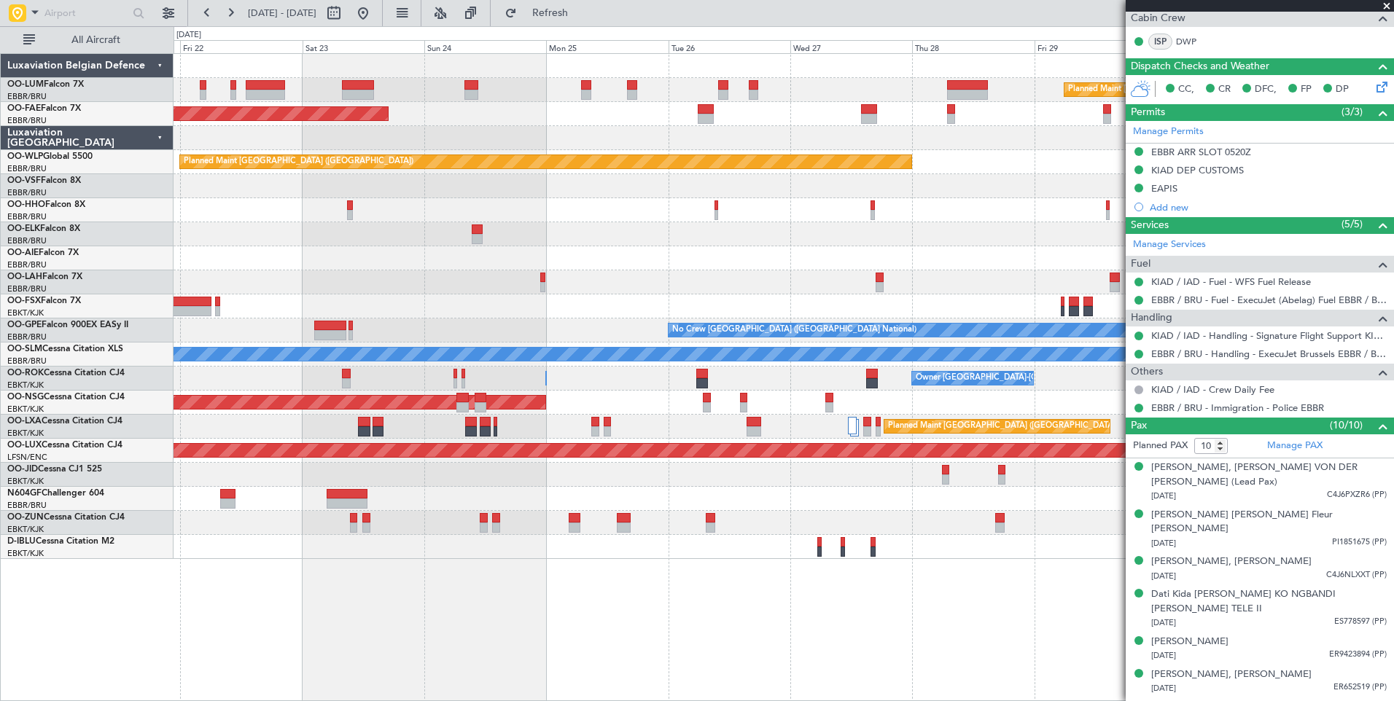
click at [773, 631] on div "Planned Maint [GEOGRAPHIC_DATA] ([GEOGRAPHIC_DATA] National) Planned Maint [GEO…" at bounding box center [783, 377] width 1220 height 648
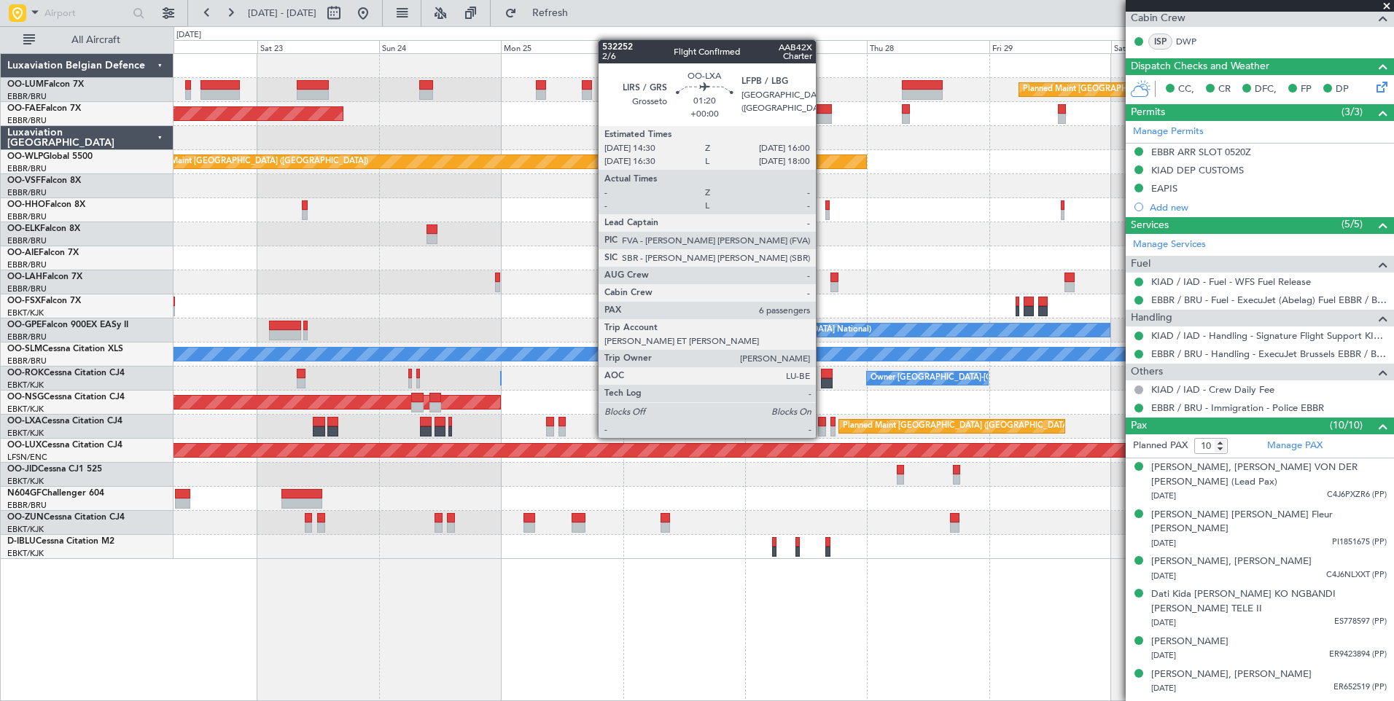
click at [822, 423] on div at bounding box center [822, 422] width 8 height 10
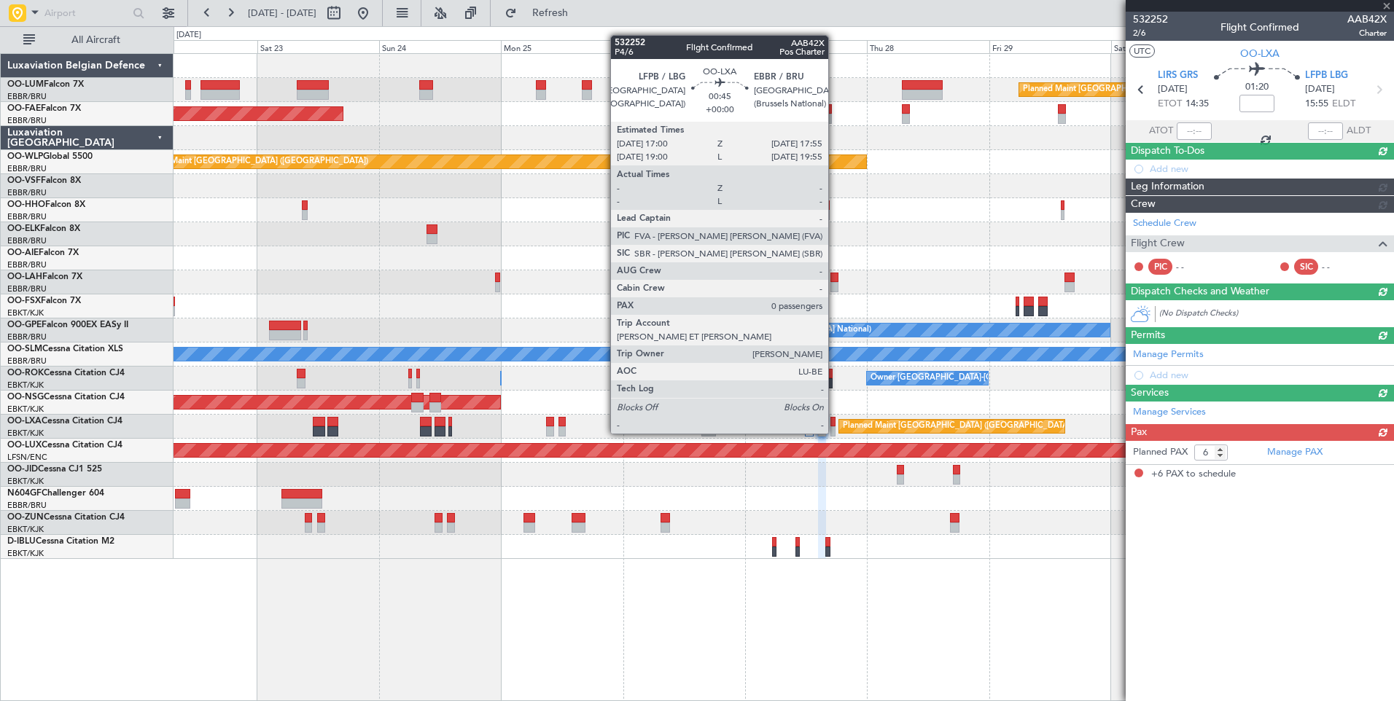
scroll to position [0, 0]
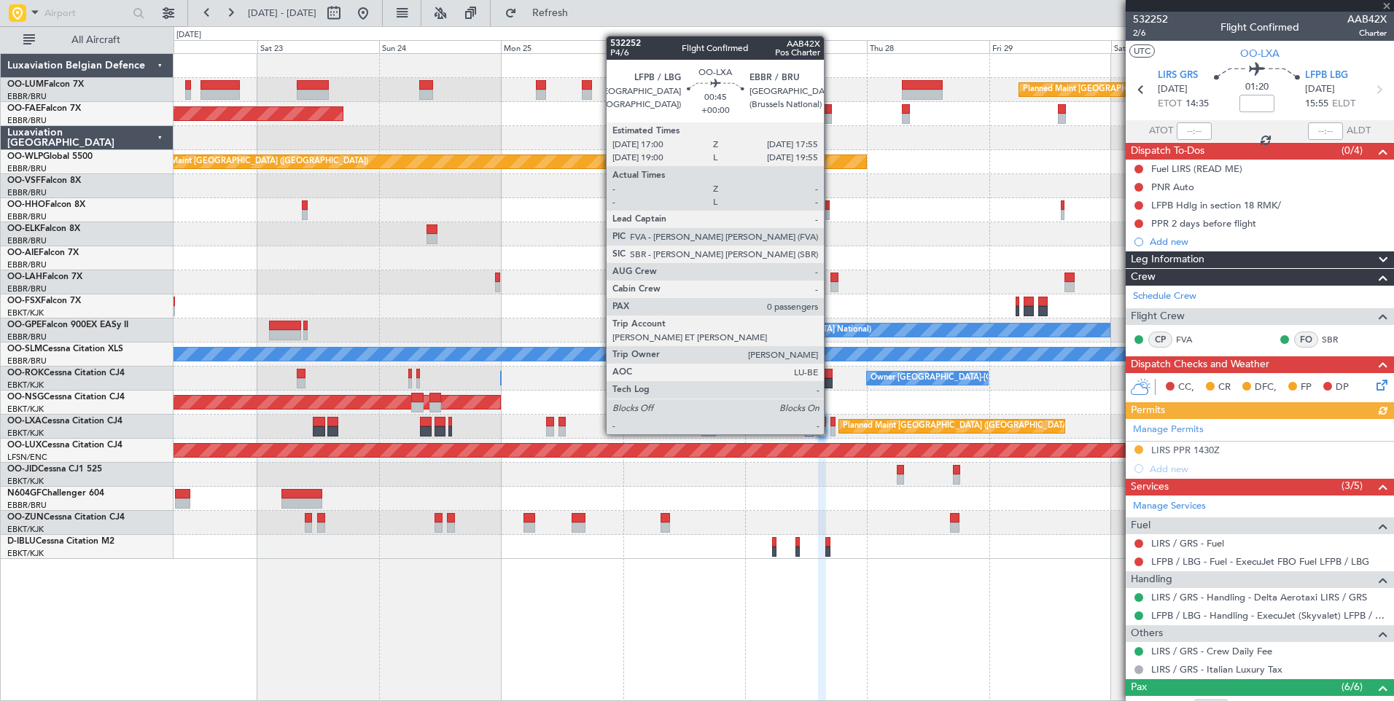
click at [830, 421] on div at bounding box center [832, 422] width 5 height 10
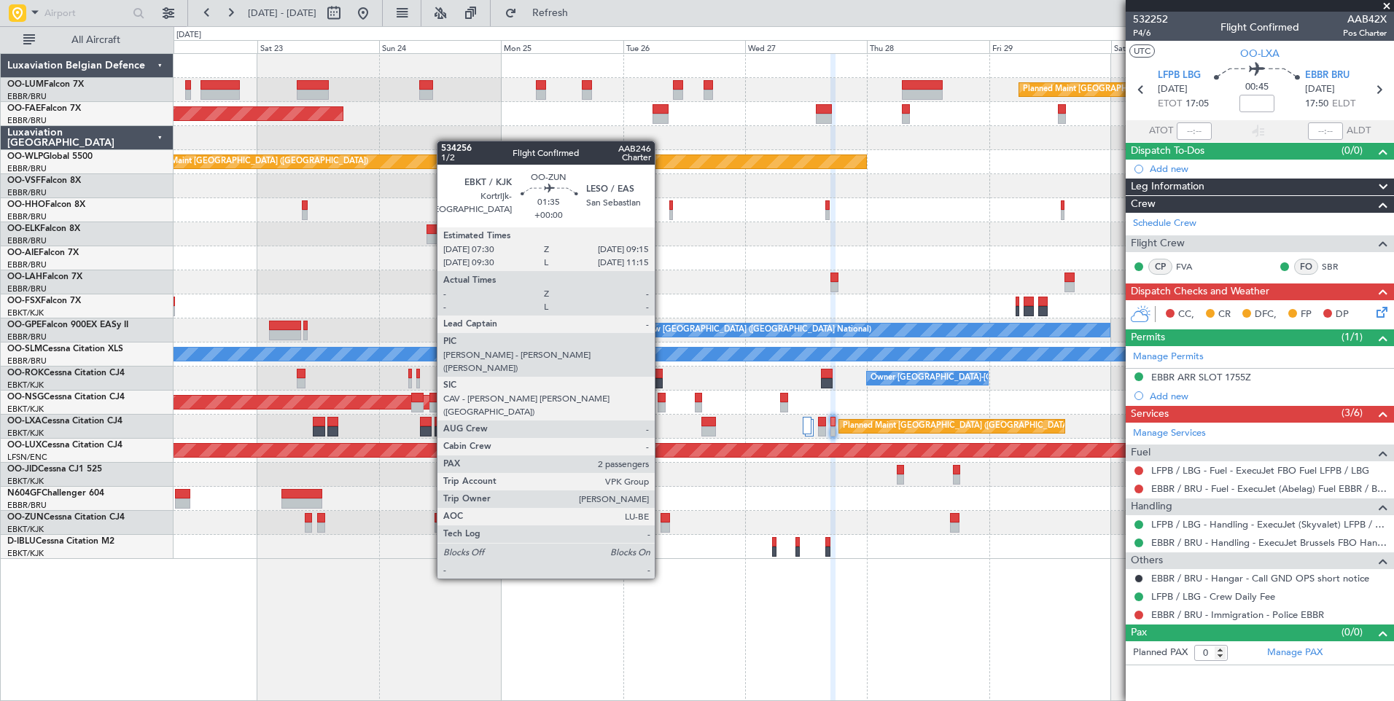
click at [661, 525] on div at bounding box center [664, 528] width 9 height 10
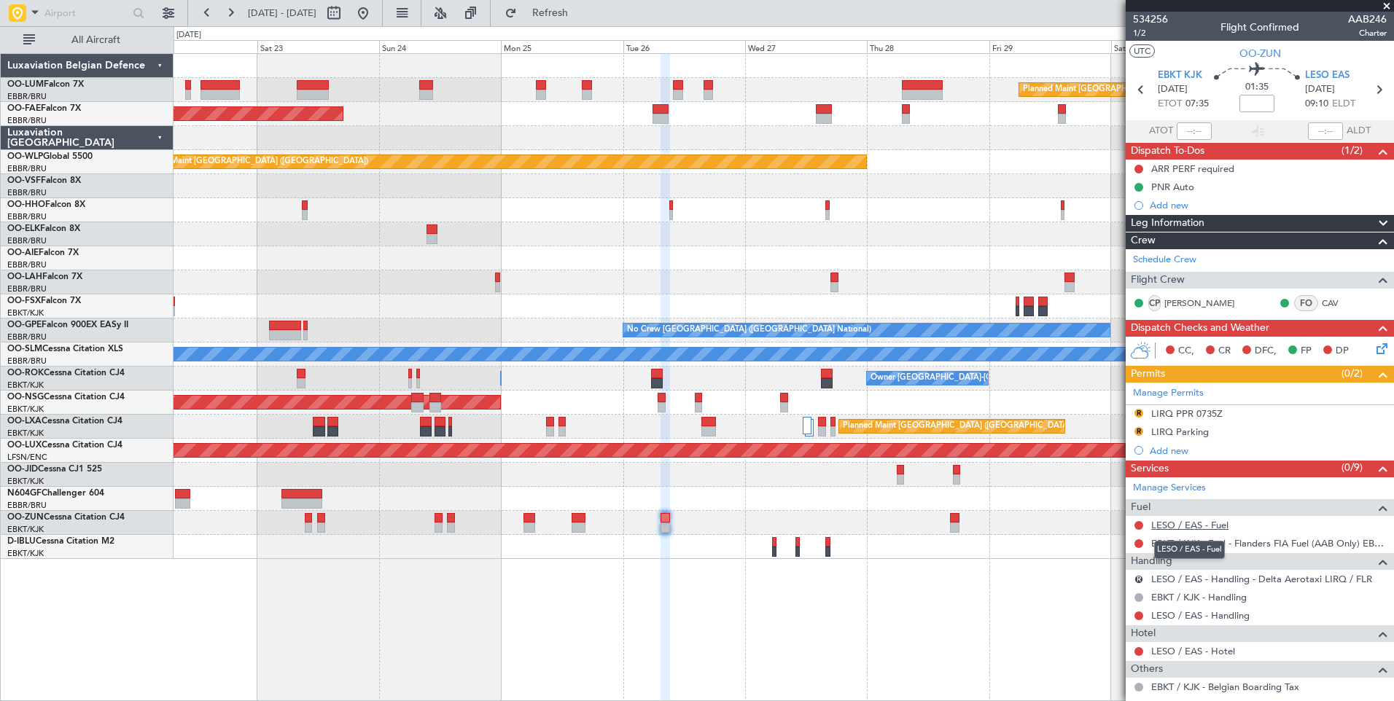
scroll to position [73, 0]
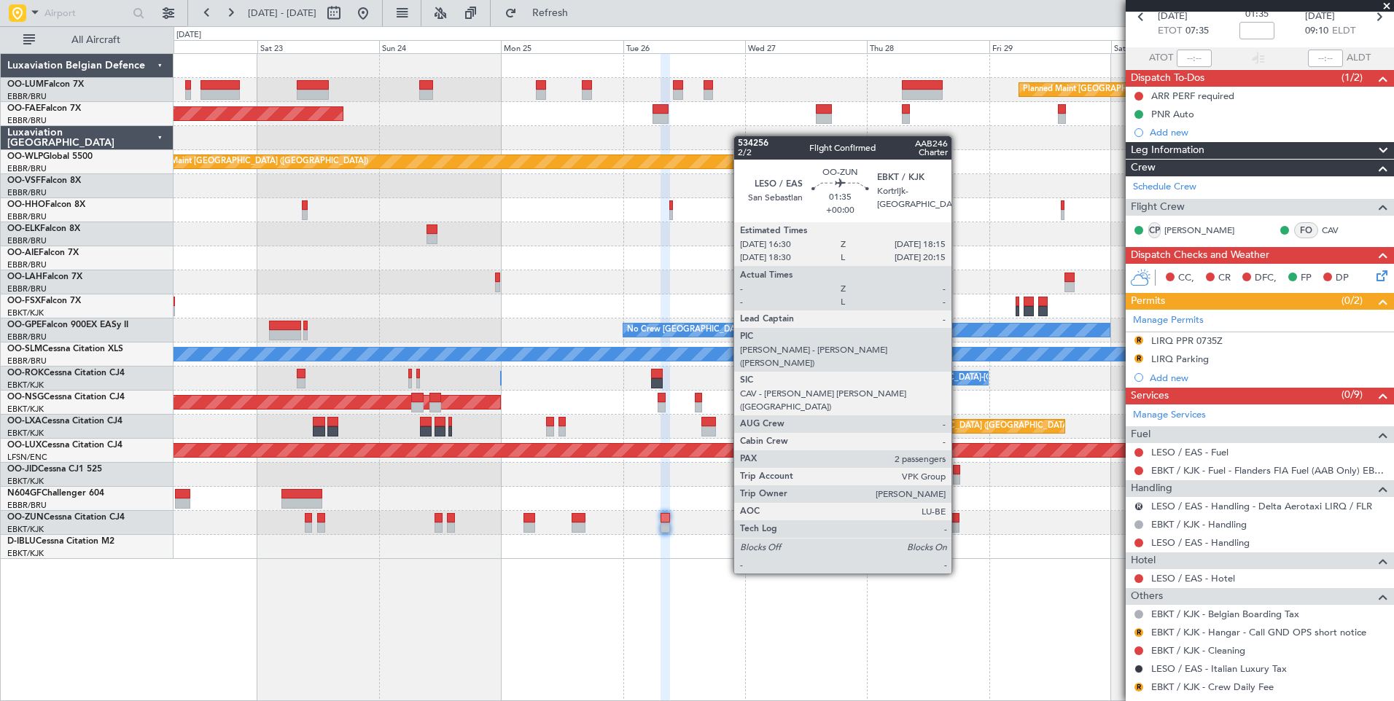
click at [958, 520] on div at bounding box center [954, 518] width 9 height 10
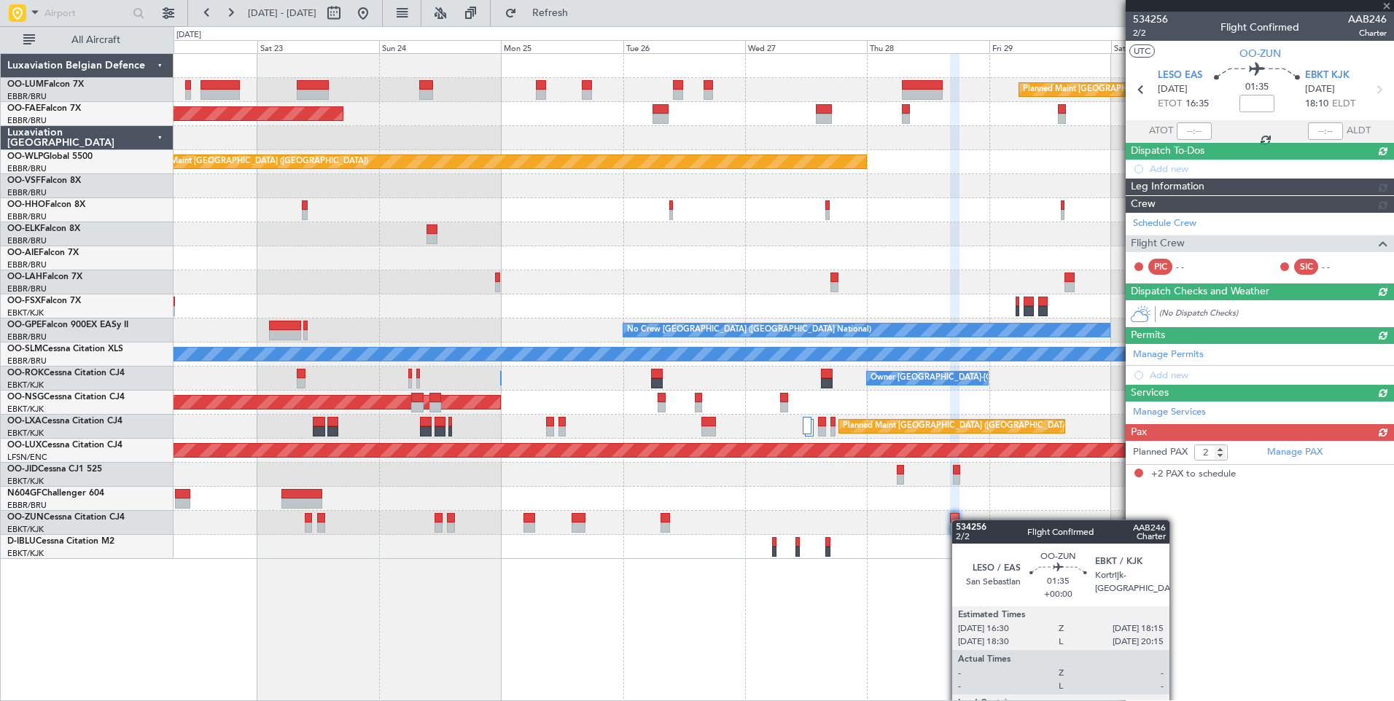
scroll to position [0, 0]
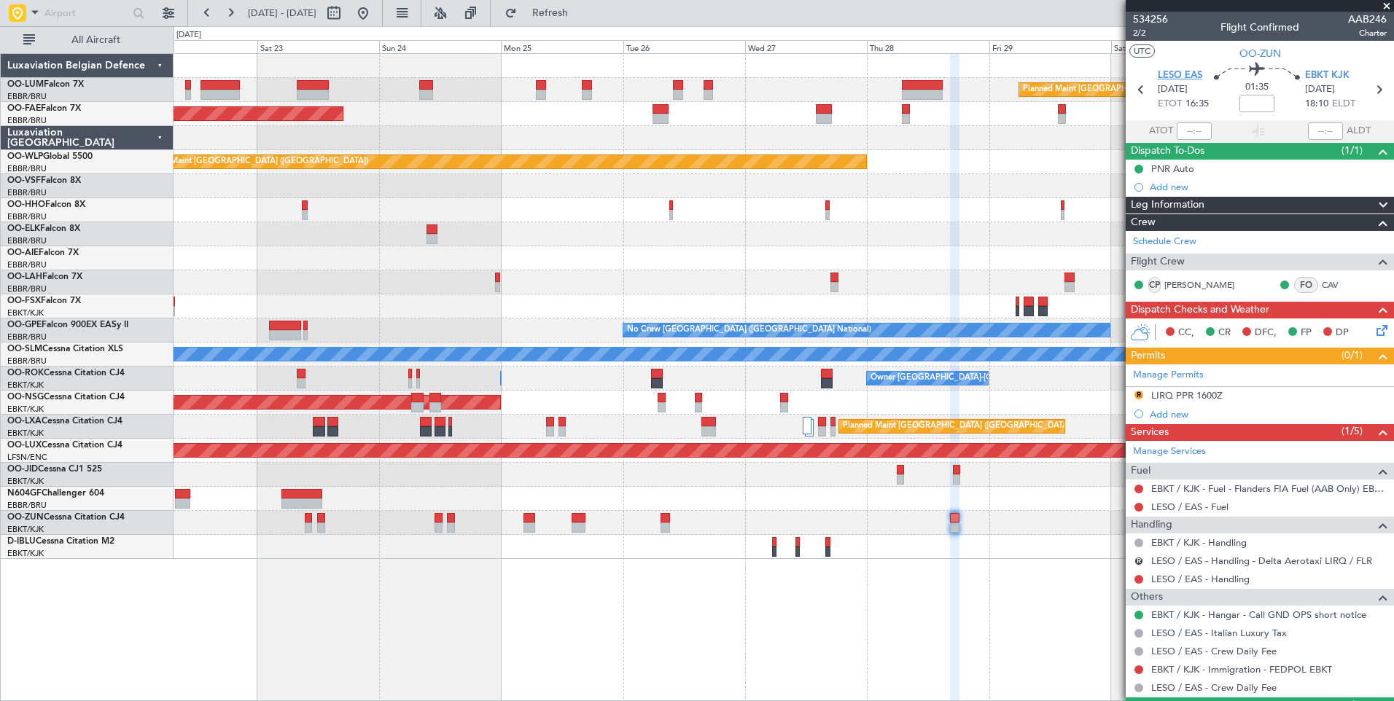
click at [1170, 80] on span "LESO EAS" at bounding box center [1179, 76] width 44 height 15
click at [561, 9] on button "Refresh" at bounding box center [541, 12] width 87 height 23
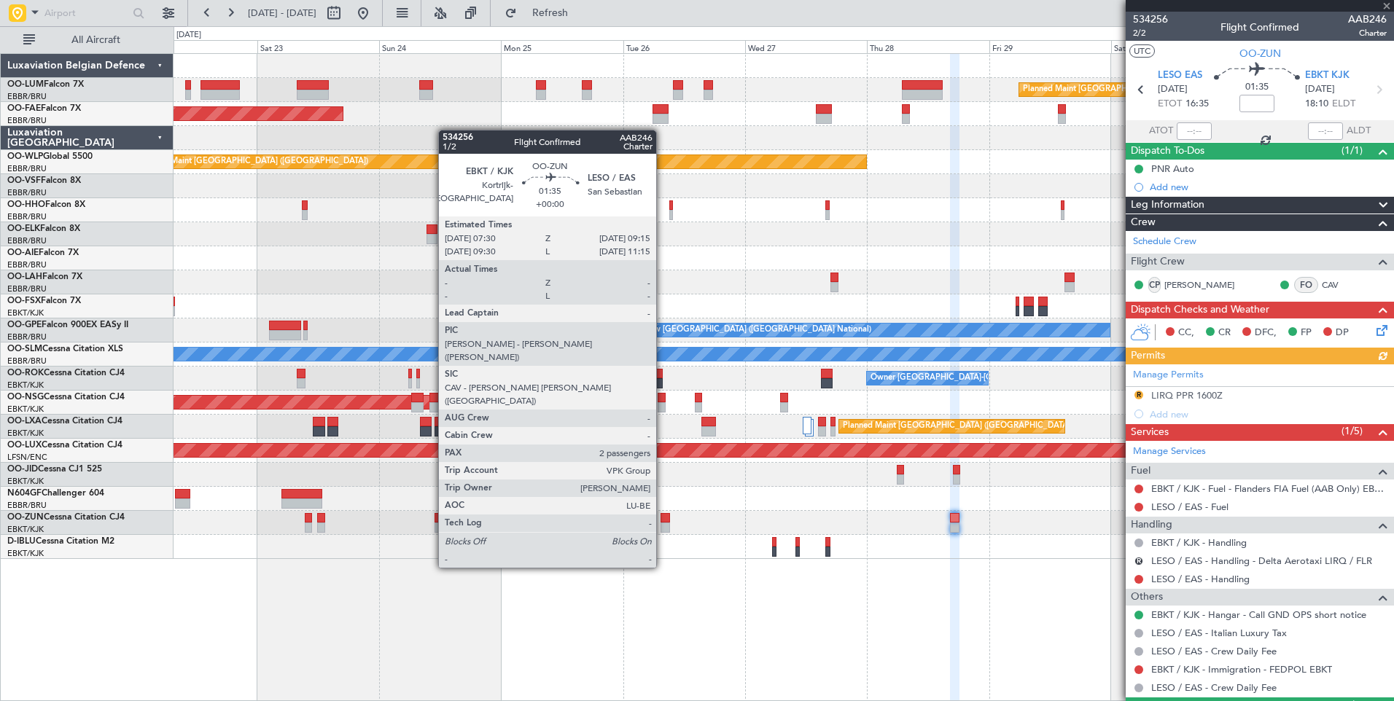
click at [663, 514] on div at bounding box center [664, 518] width 9 height 10
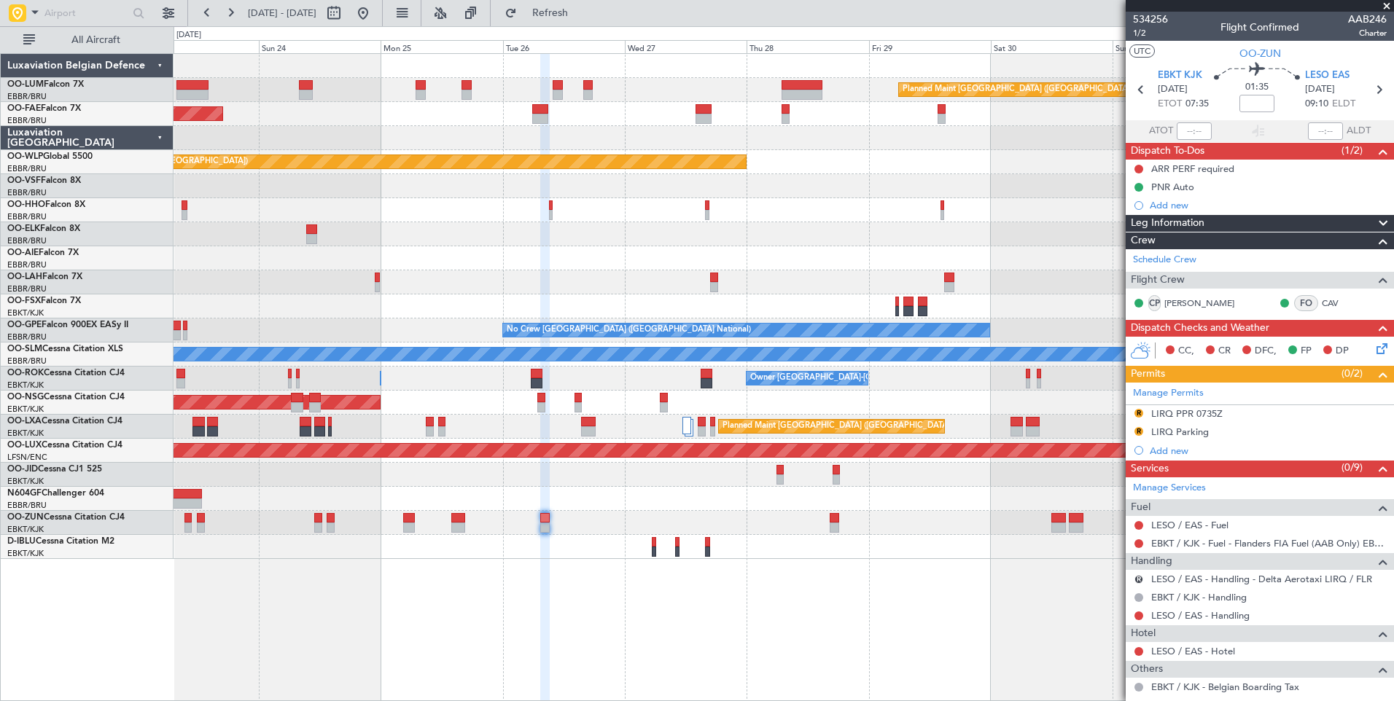
click at [795, 554] on div "Planned Maint Brussels (Brussels National) Owner Melsbroek Air Base Planned Mai…" at bounding box center [783, 377] width 1220 height 648
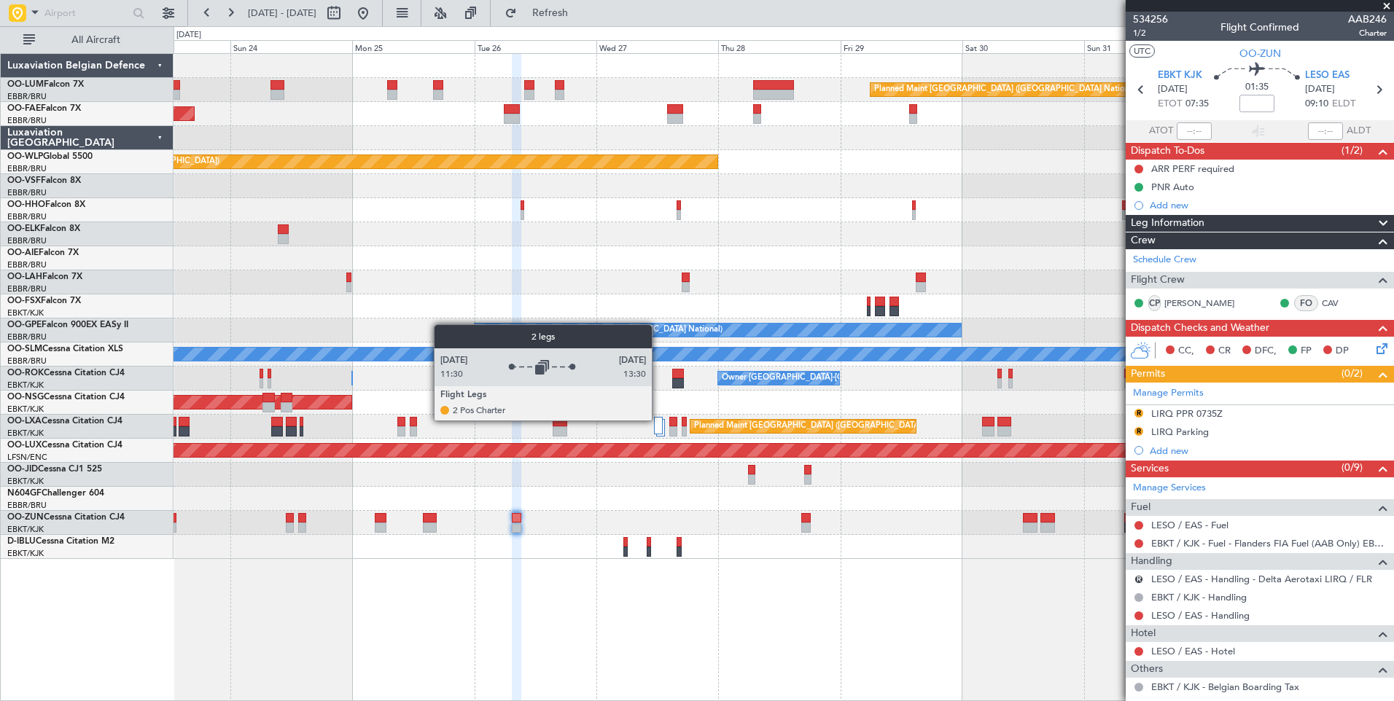
click at [658, 420] on div at bounding box center [658, 425] width 8 height 17
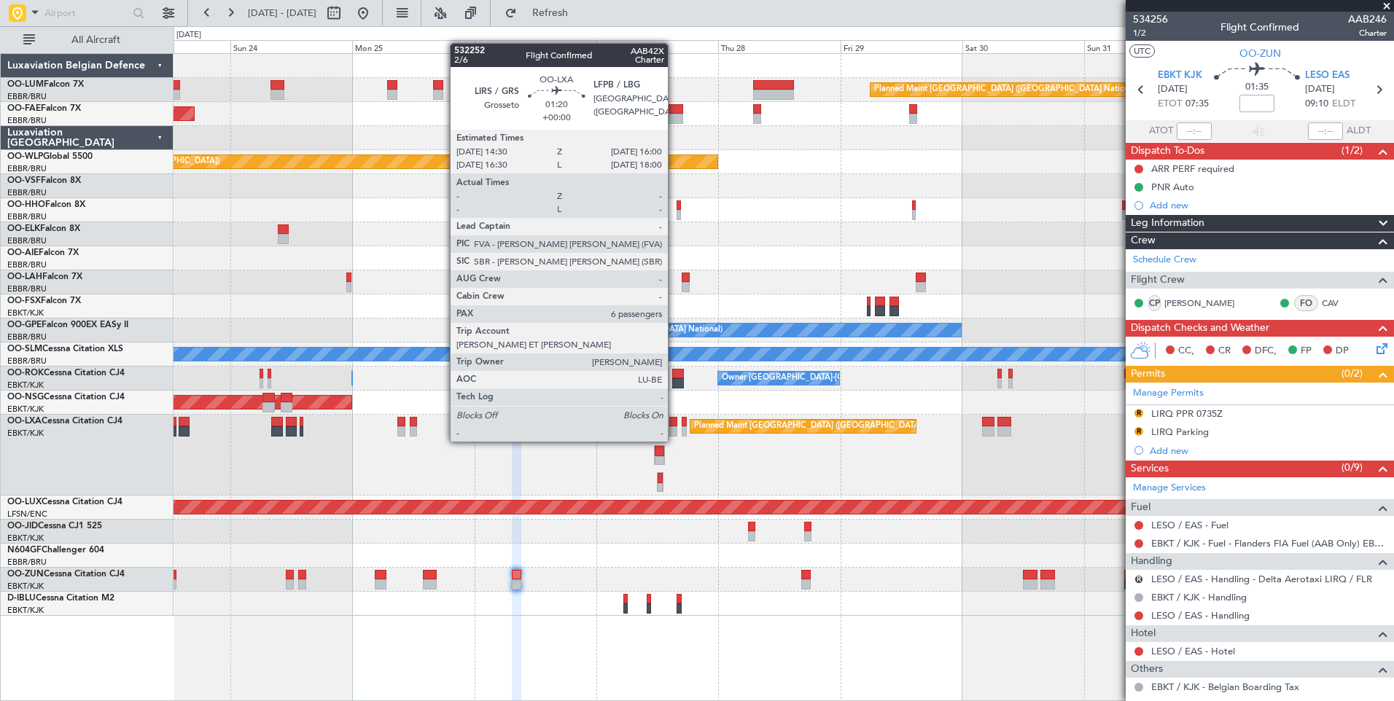
click at [674, 427] on div at bounding box center [673, 431] width 8 height 10
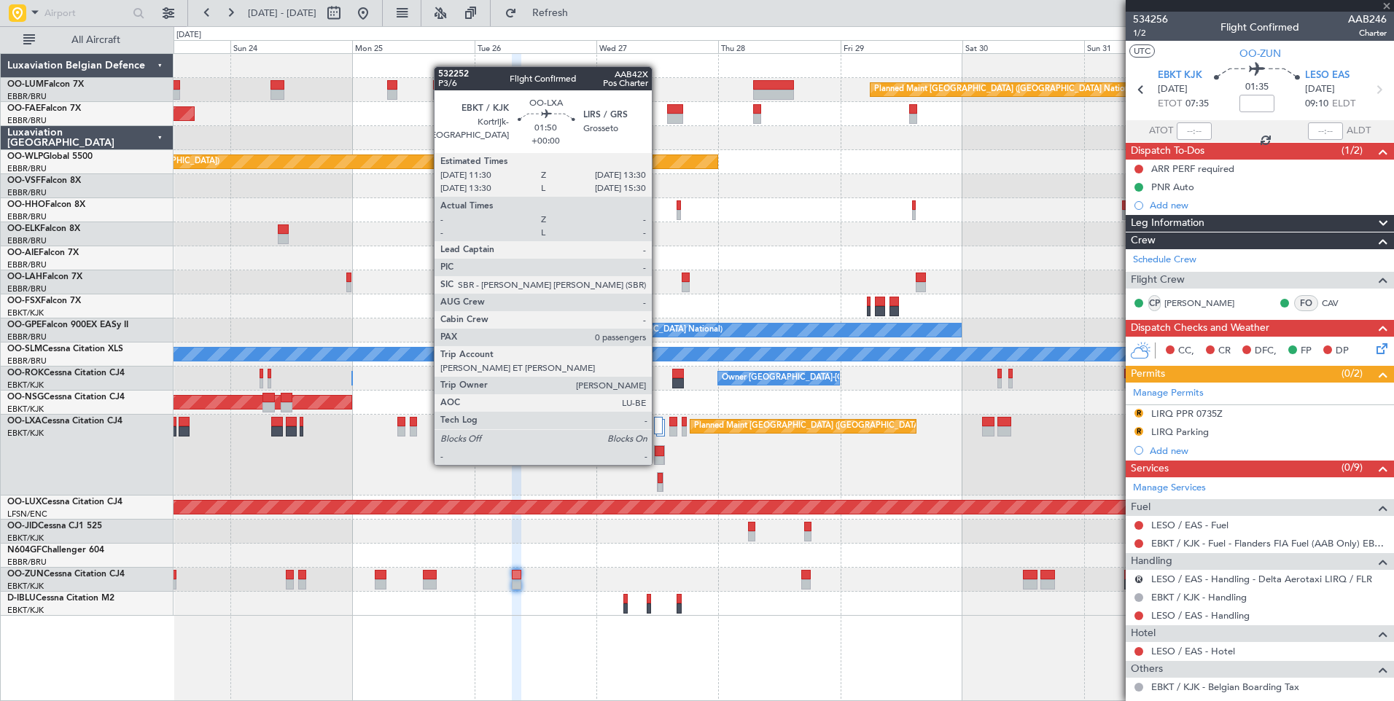
click at [658, 450] on div at bounding box center [659, 451] width 9 height 10
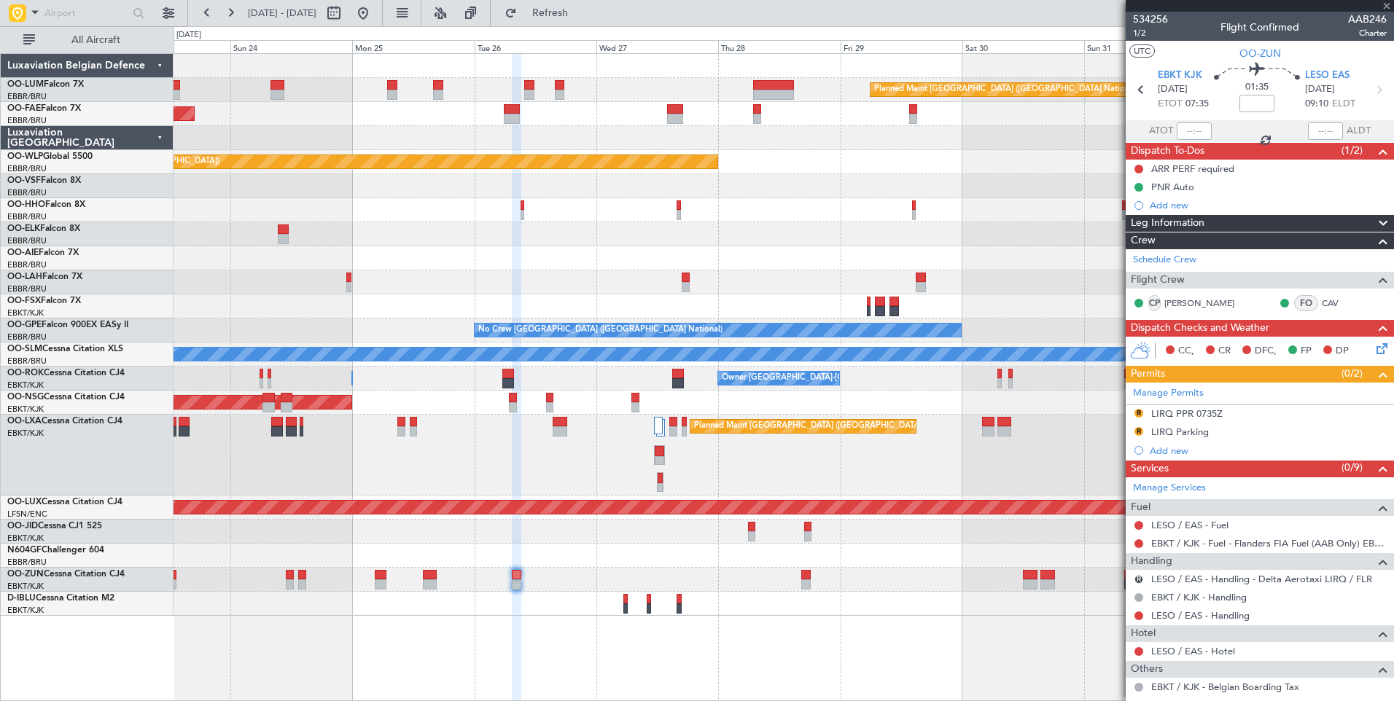
type input "0"
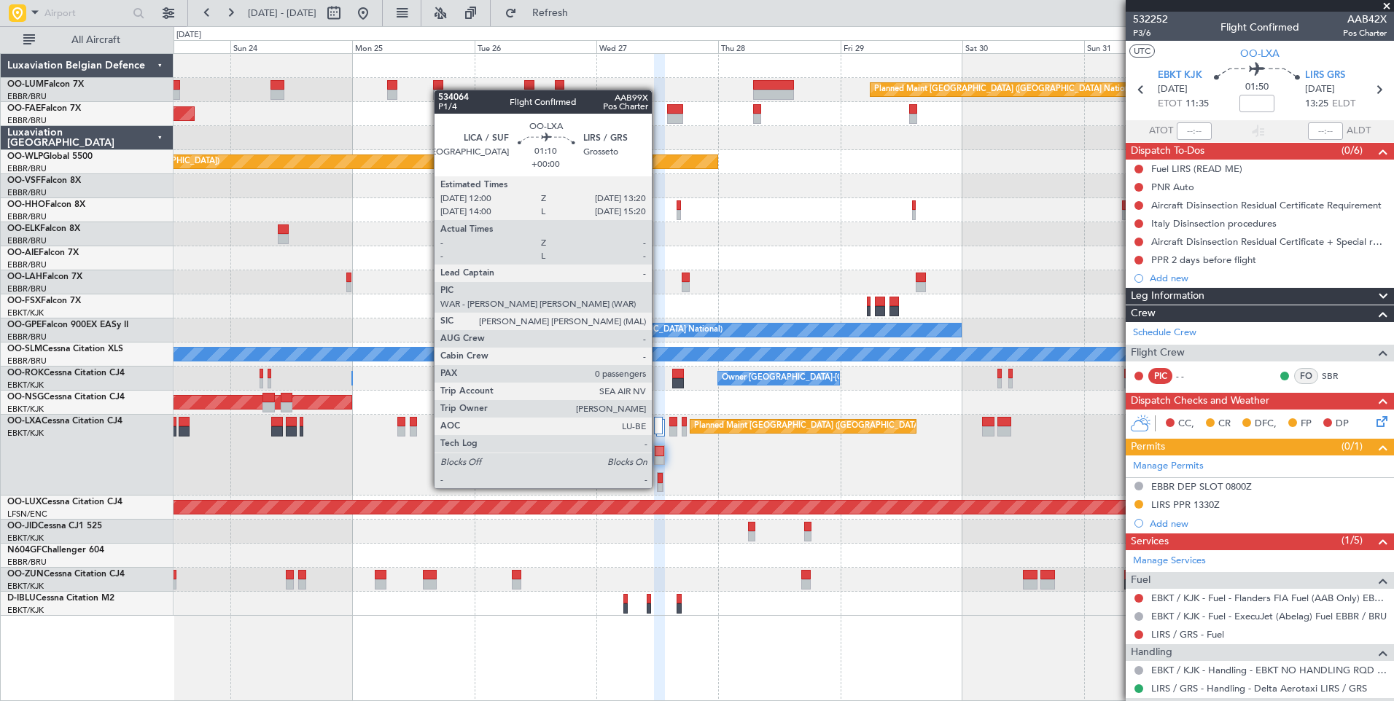
click at [658, 474] on div at bounding box center [660, 478] width 6 height 10
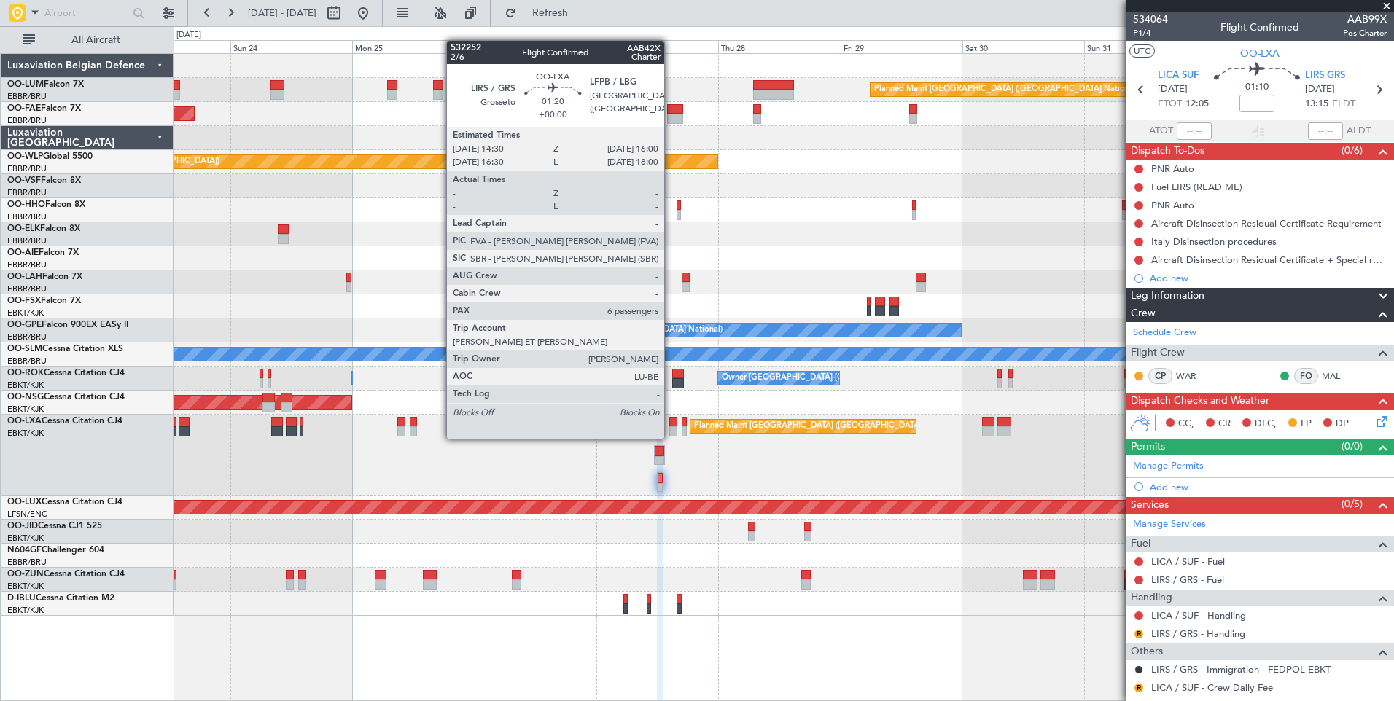
click at [671, 424] on div at bounding box center [673, 422] width 8 height 10
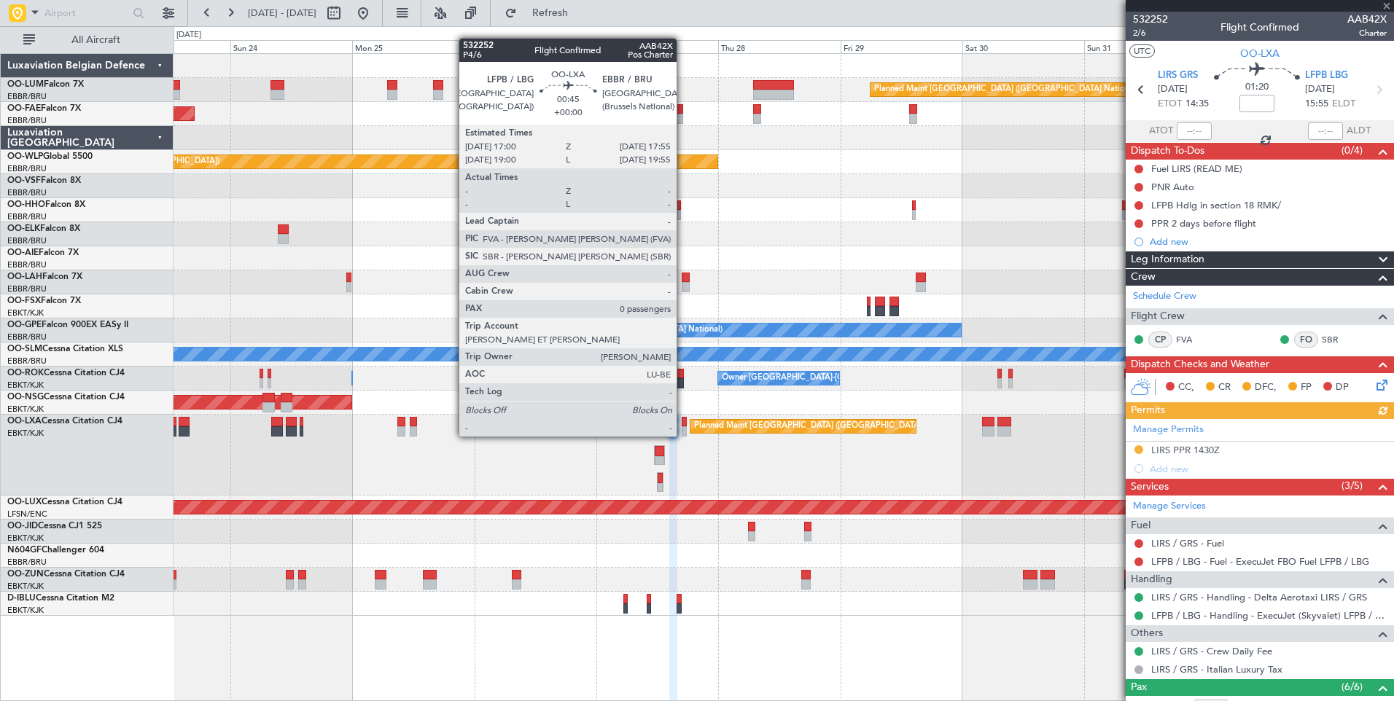
click at [683, 423] on div at bounding box center [683, 422] width 5 height 10
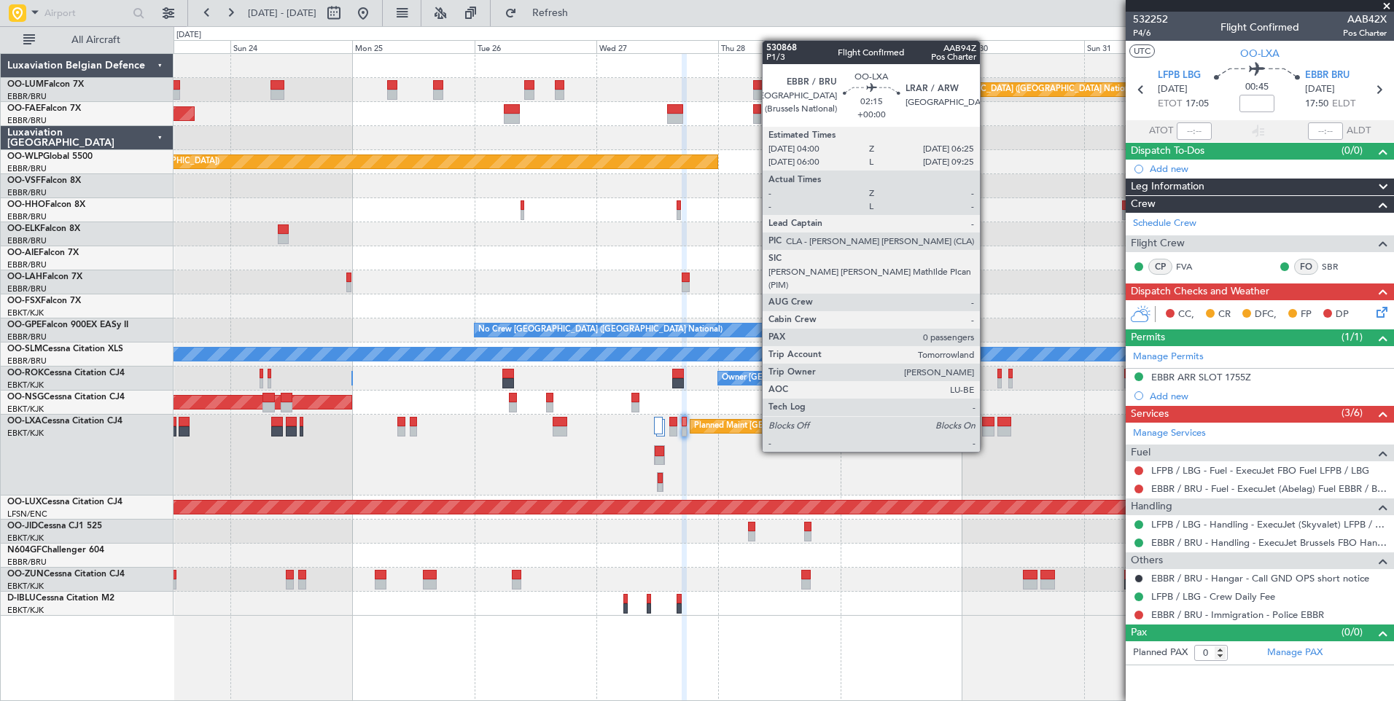
click at [986, 426] on div at bounding box center [988, 422] width 12 height 10
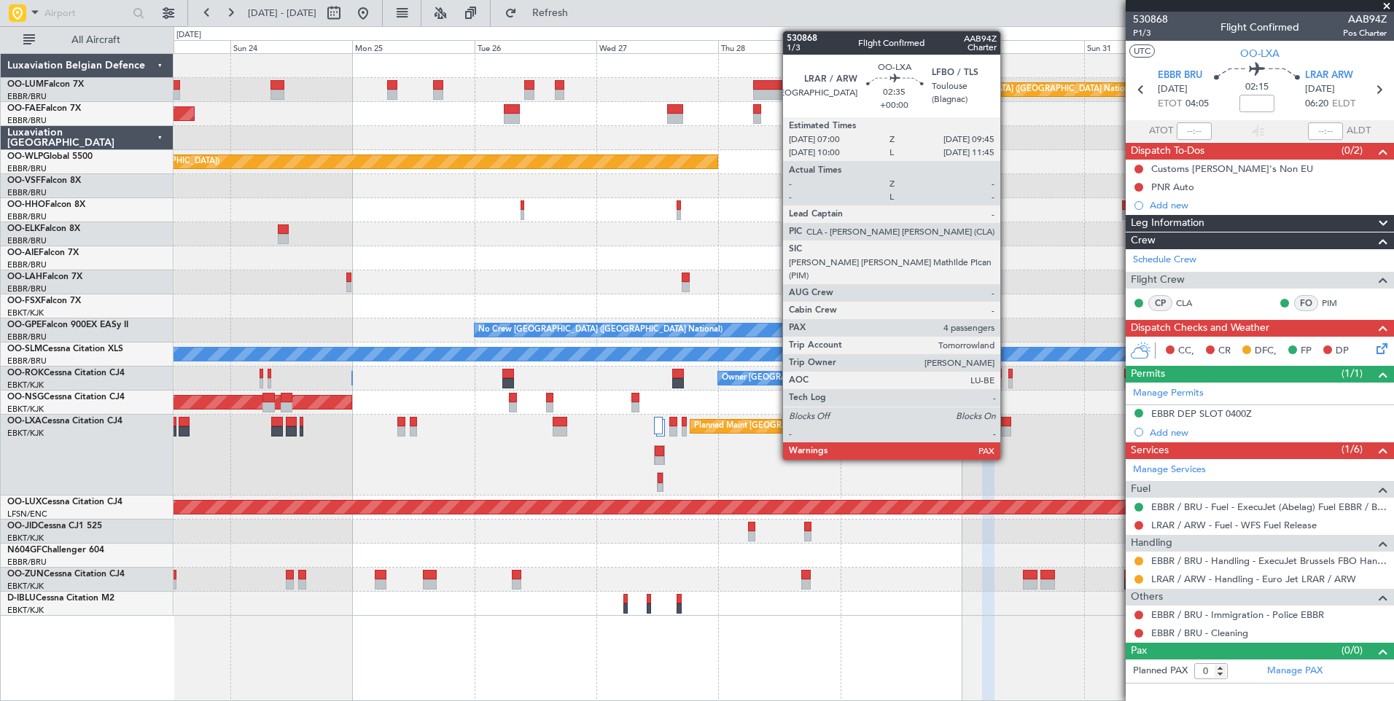
click at [1007, 425] on div at bounding box center [1004, 422] width 15 height 10
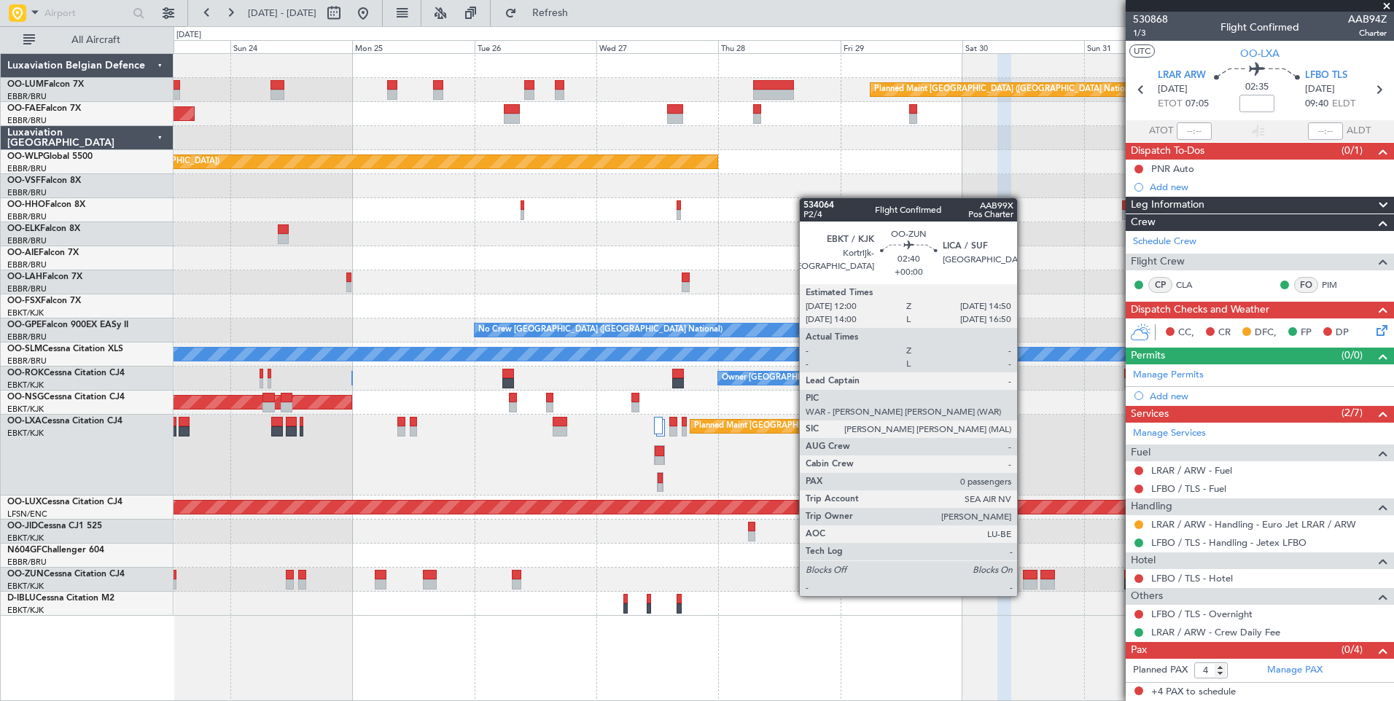
click at [1023, 582] on div at bounding box center [1030, 584] width 15 height 10
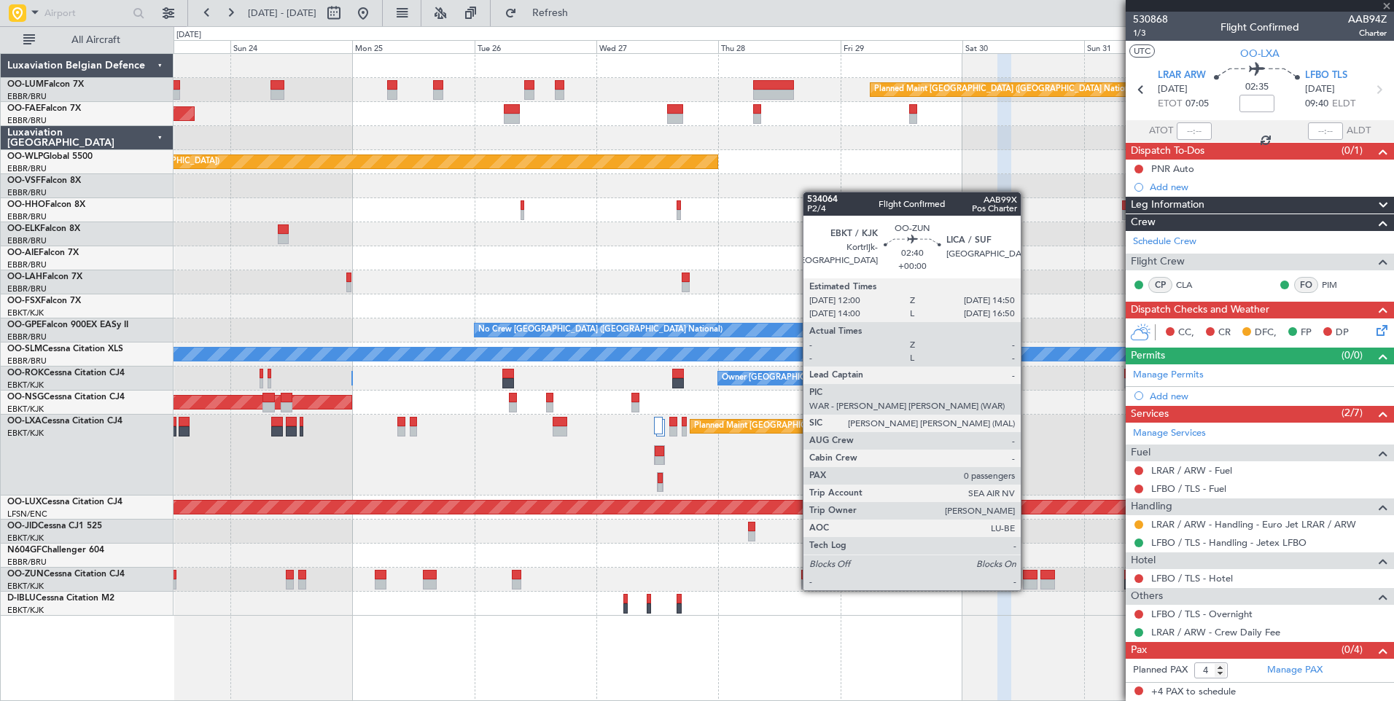
click at [1027, 576] on div at bounding box center [1030, 575] width 15 height 10
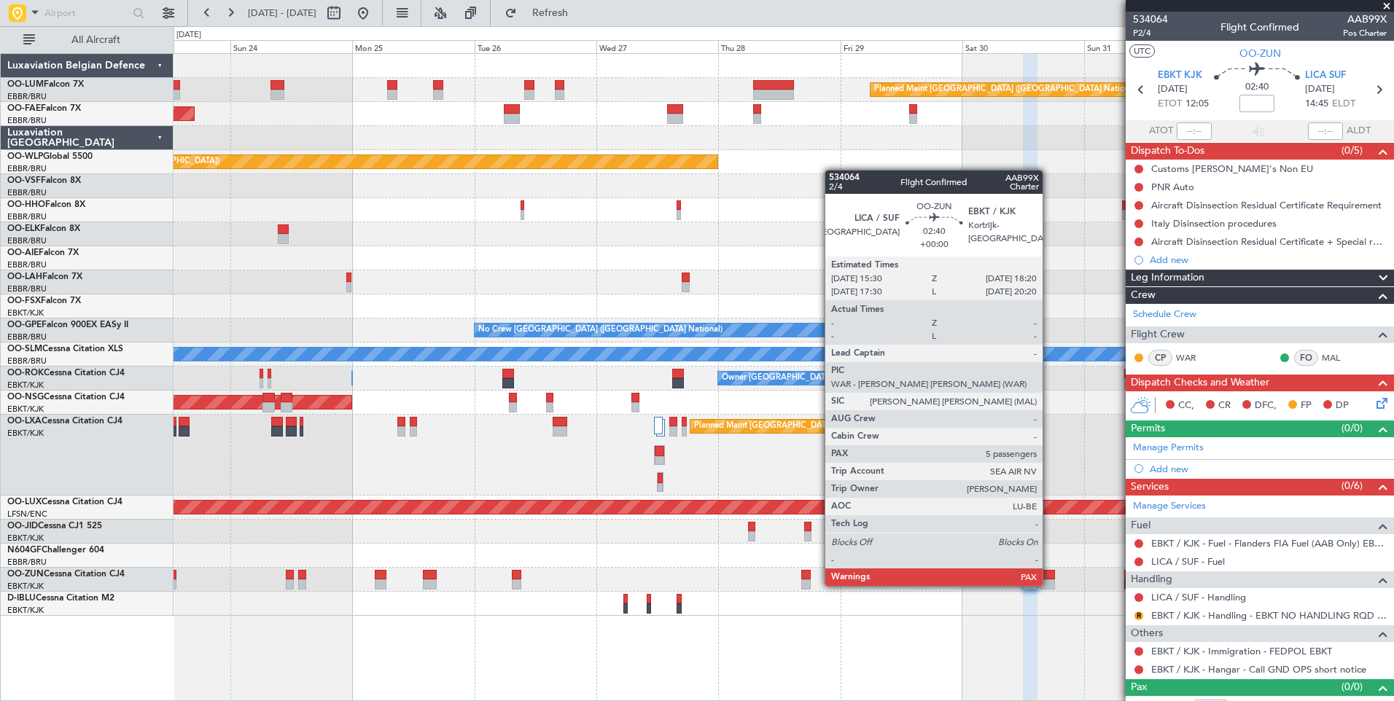
click at [1049, 571] on div at bounding box center [1047, 575] width 15 height 10
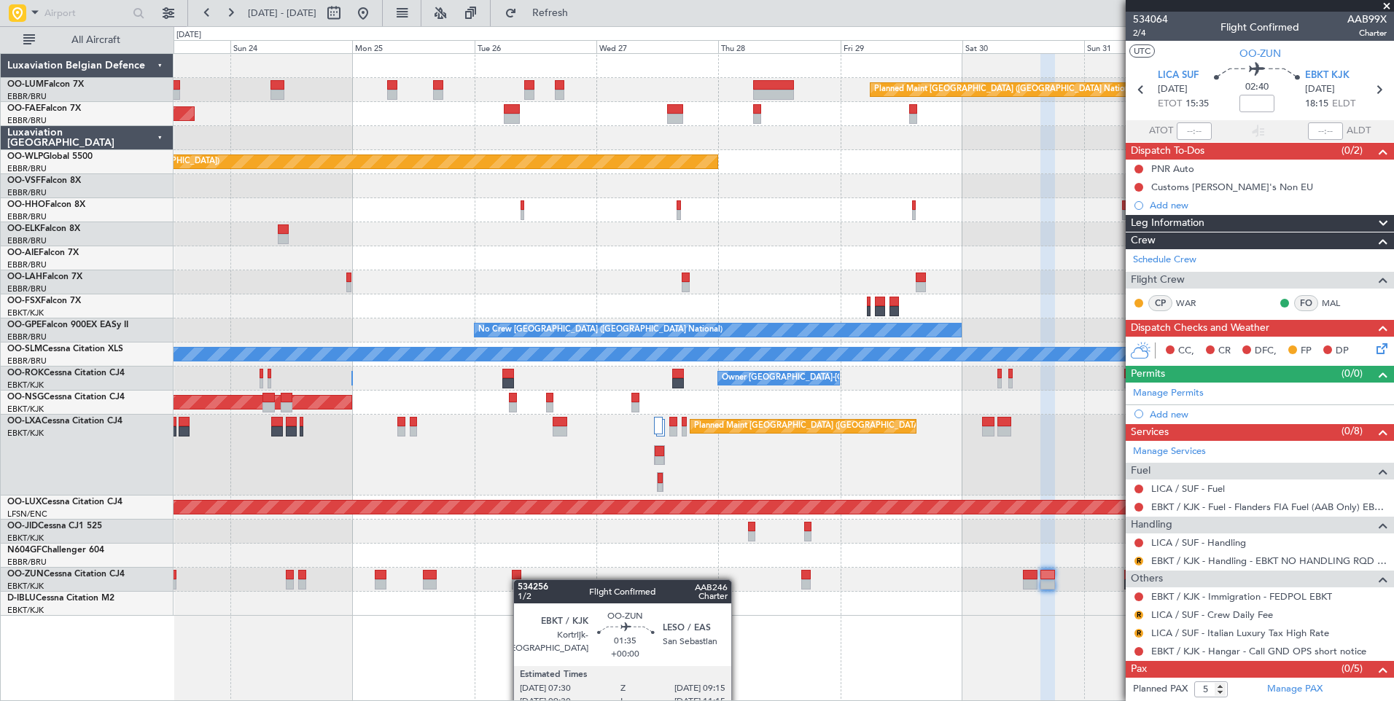
click at [520, 579] on div at bounding box center [782, 580] width 1219 height 24
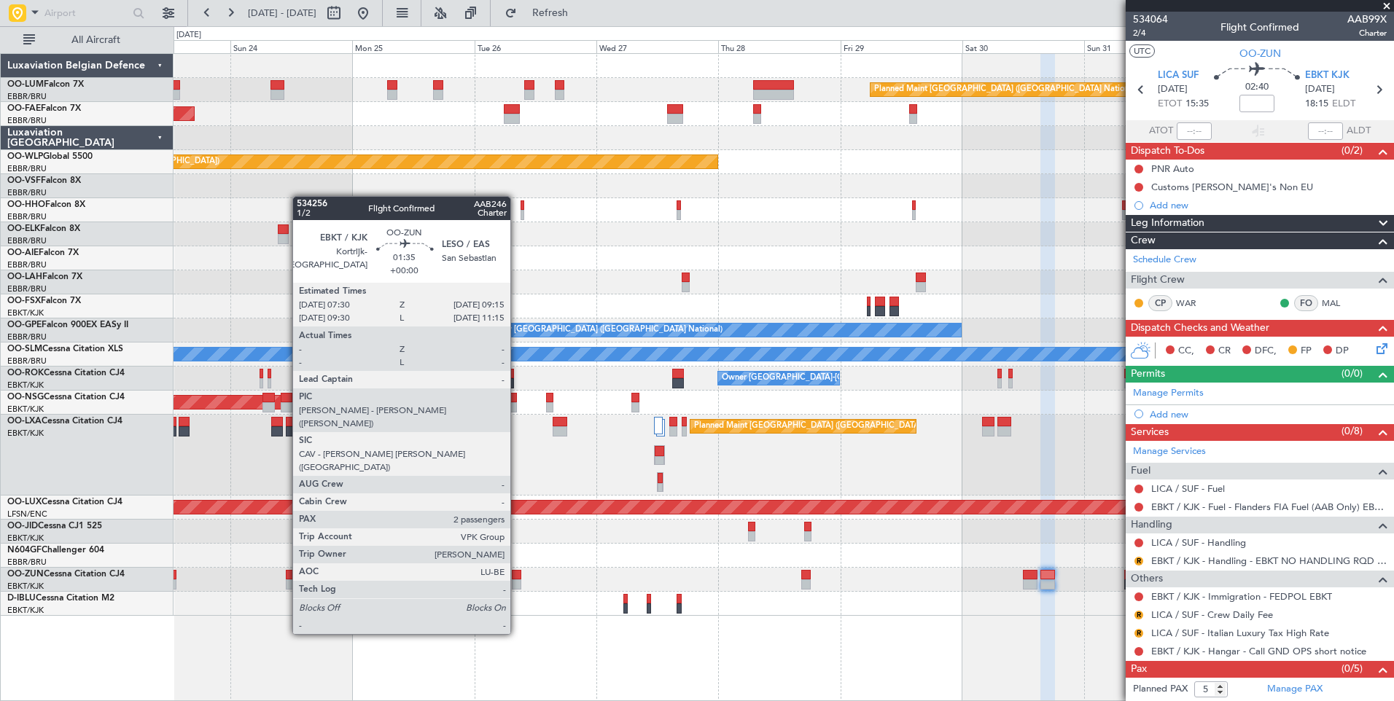
click at [517, 580] on div at bounding box center [516, 584] width 9 height 10
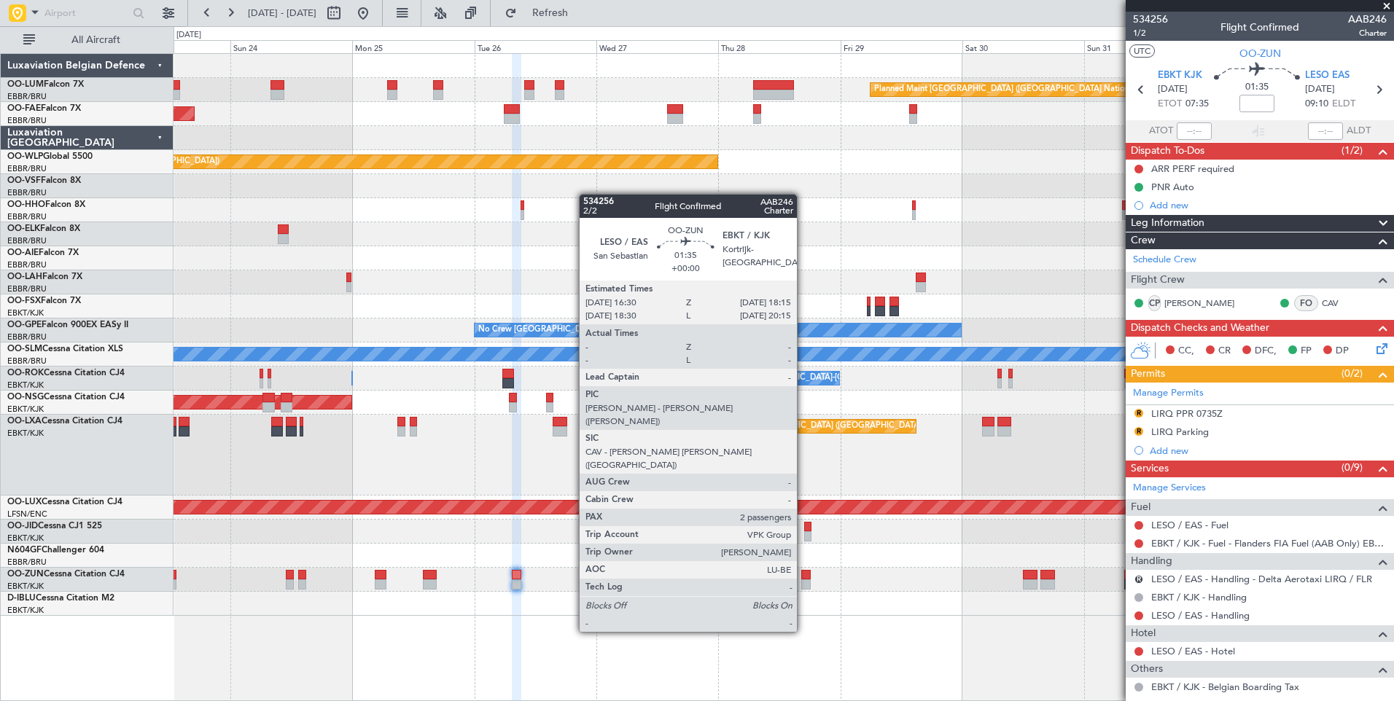
click at [803, 578] on div at bounding box center [805, 575] width 9 height 10
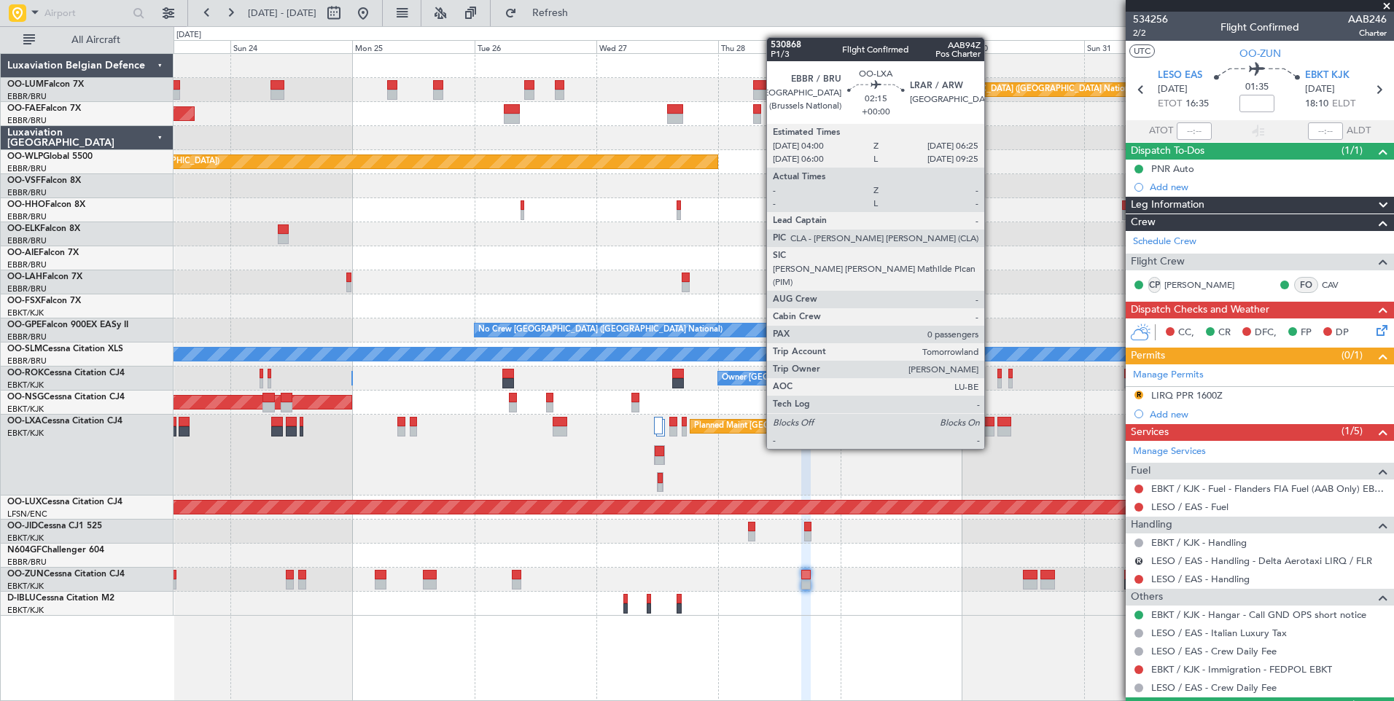
click at [991, 423] on div at bounding box center [988, 422] width 12 height 10
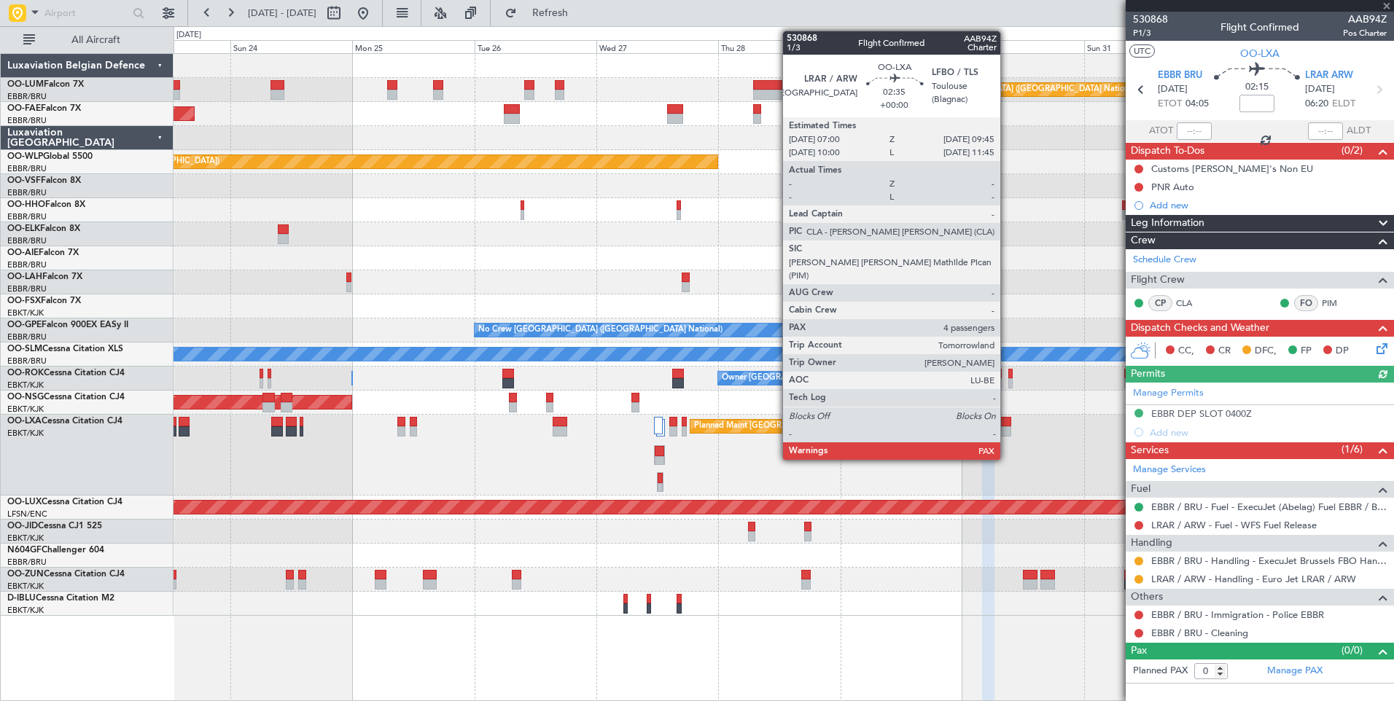
click at [1007, 421] on div at bounding box center [1004, 422] width 15 height 10
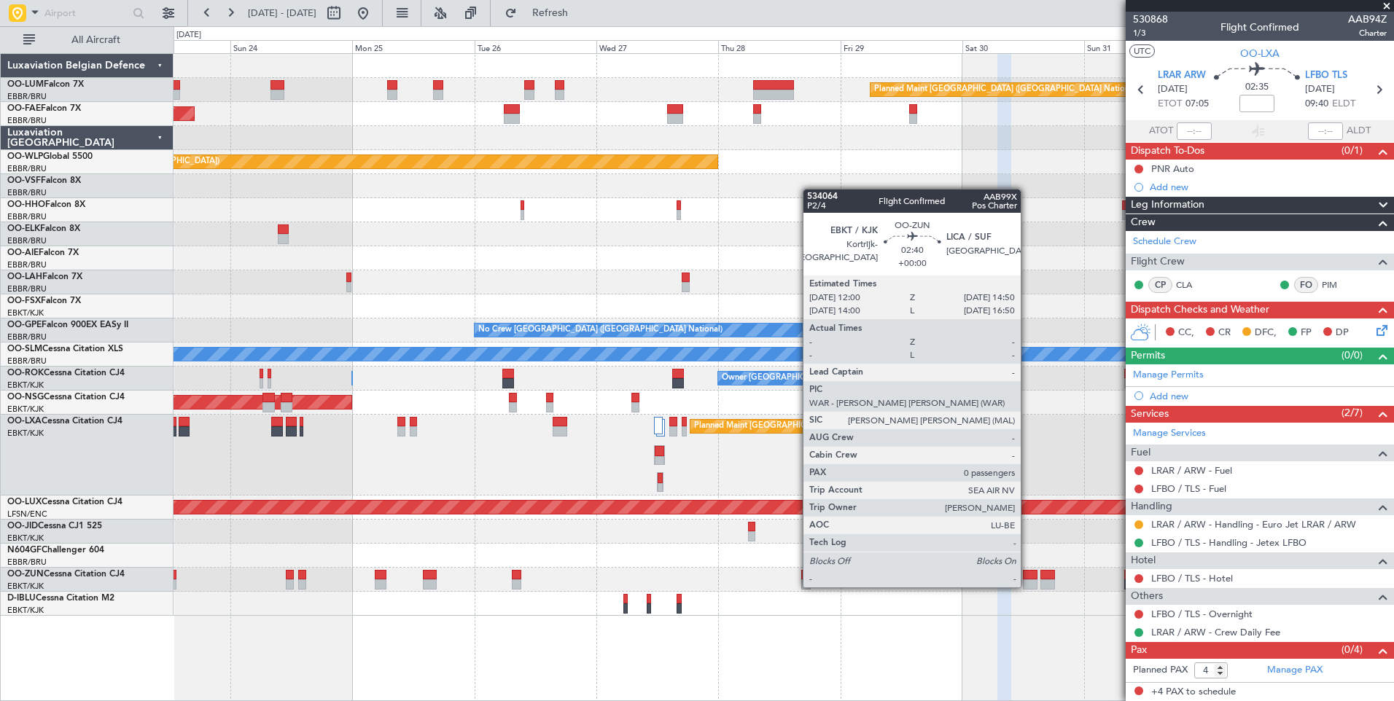
click at [1027, 573] on div at bounding box center [1030, 575] width 15 height 10
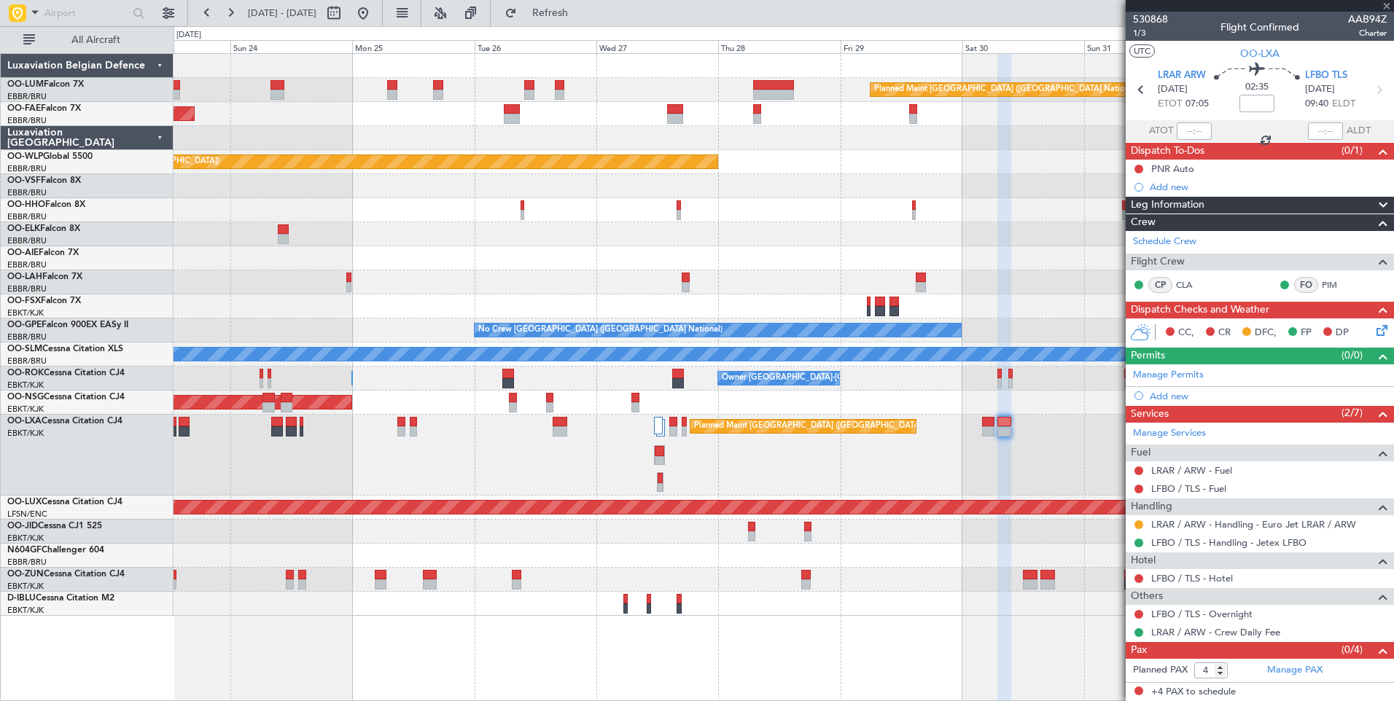
type input "0"
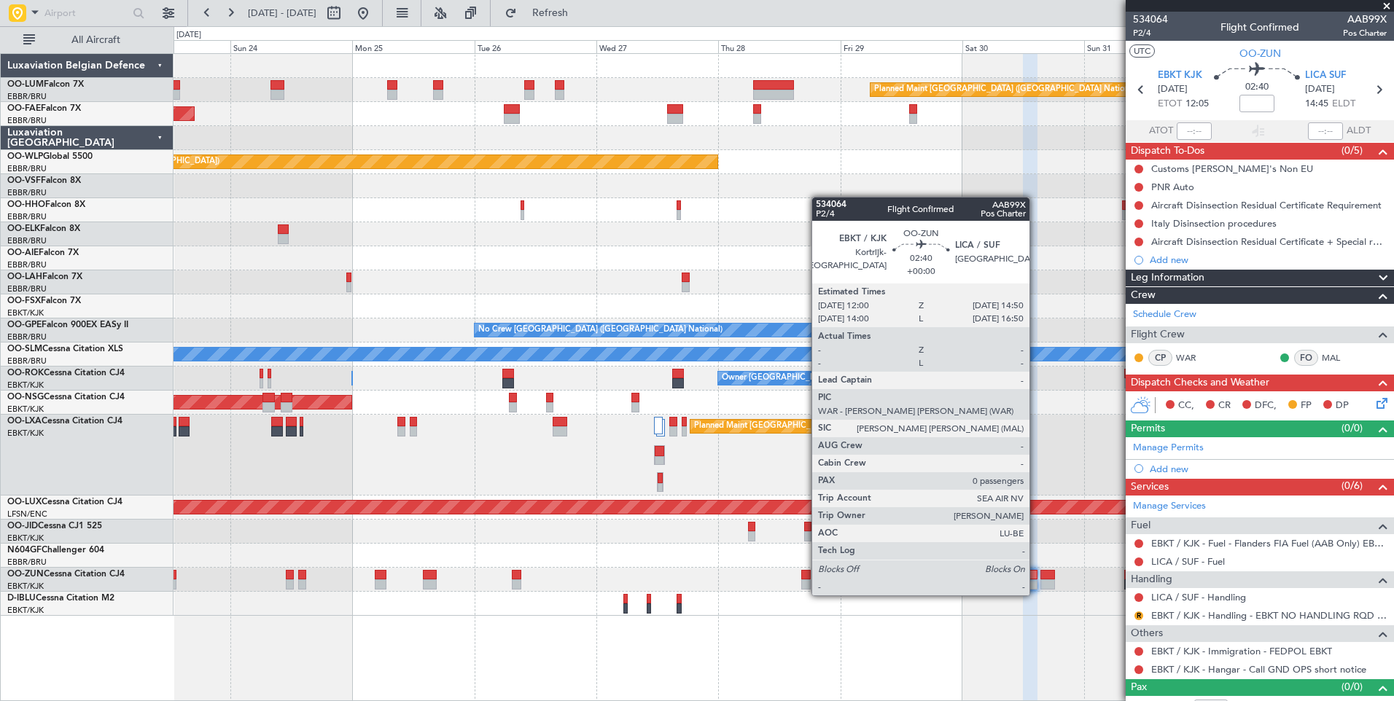
click at [1036, 581] on div at bounding box center [1030, 584] width 15 height 10
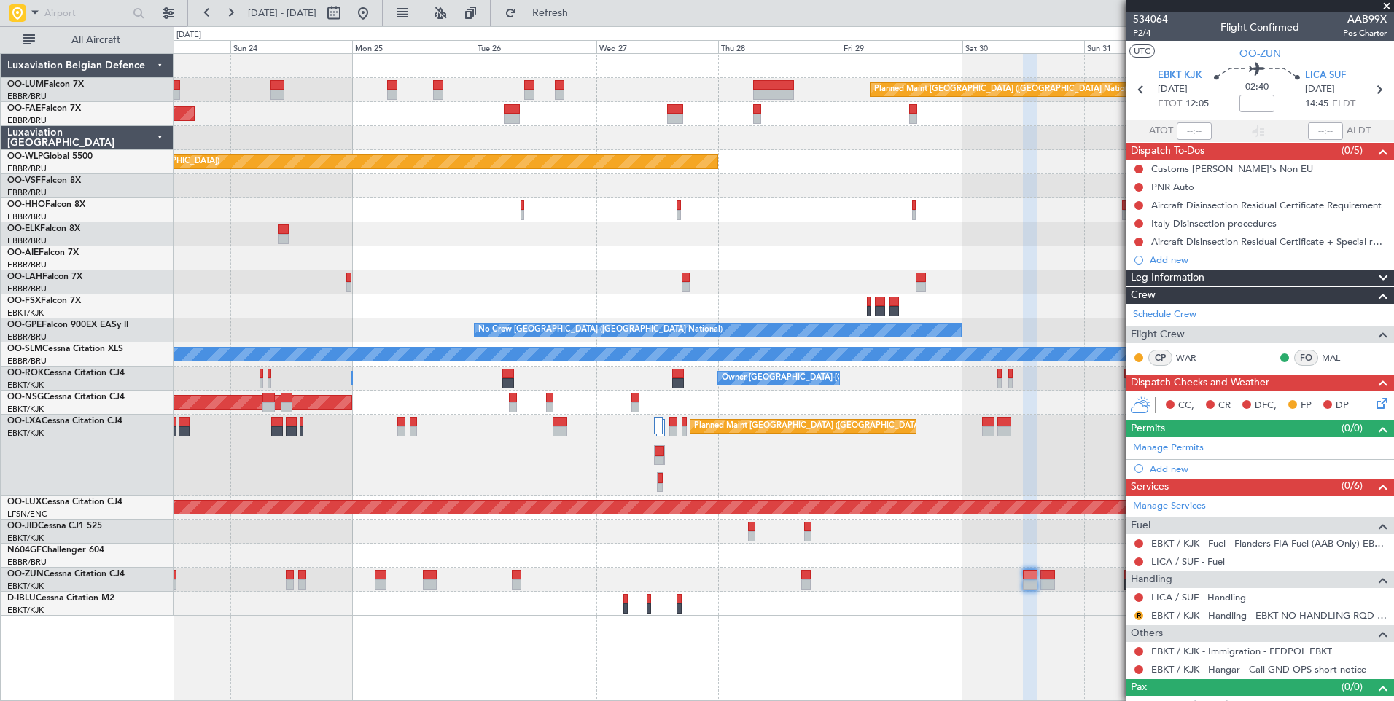
click at [655, 577] on div at bounding box center [782, 580] width 1219 height 24
click at [581, 13] on span "Refresh" at bounding box center [550, 13] width 61 height 10
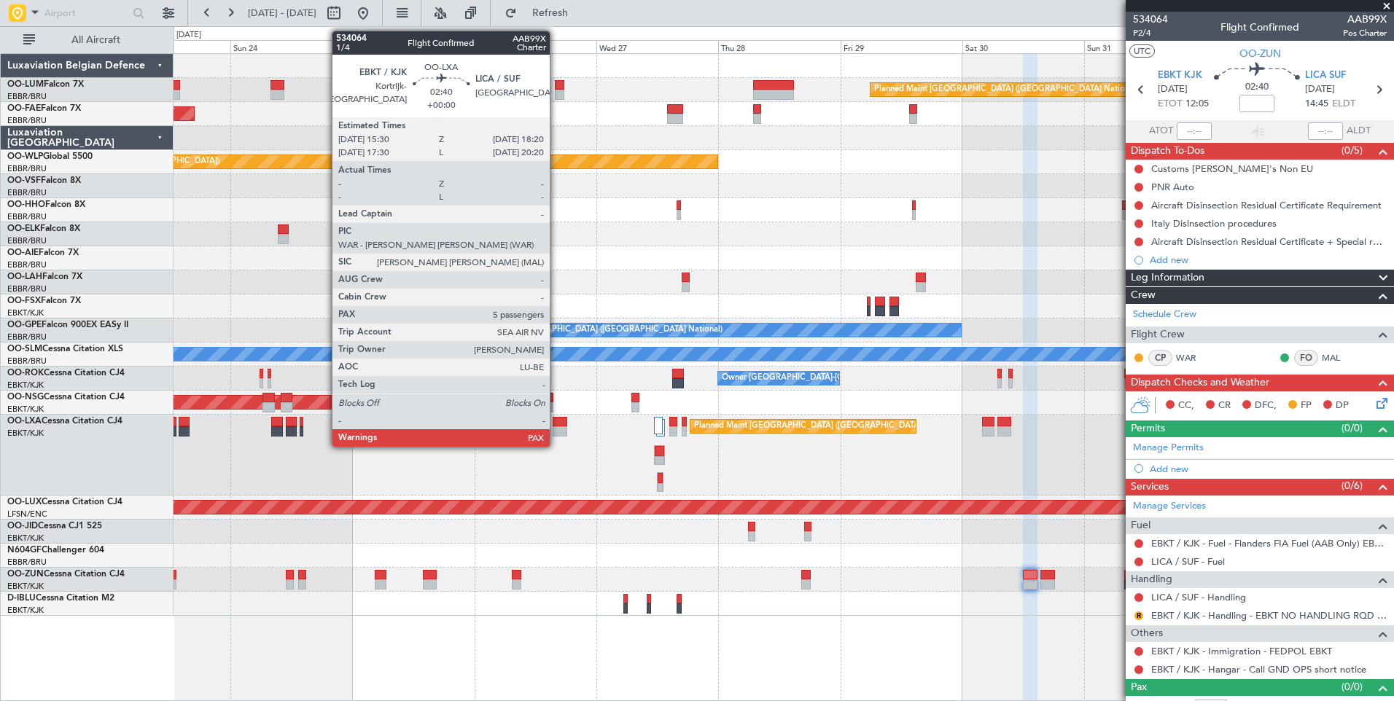
click at [556, 429] on div at bounding box center [559, 431] width 15 height 10
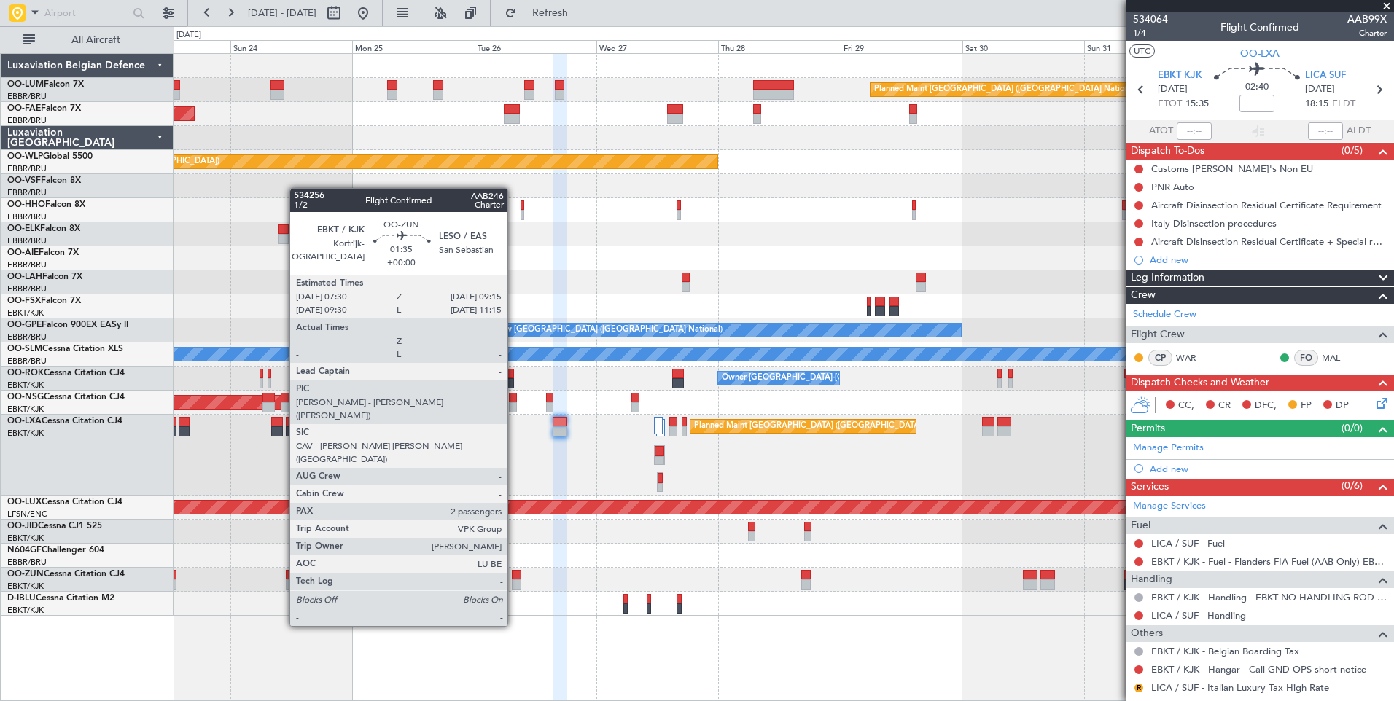
click at [514, 572] on div at bounding box center [516, 575] width 9 height 10
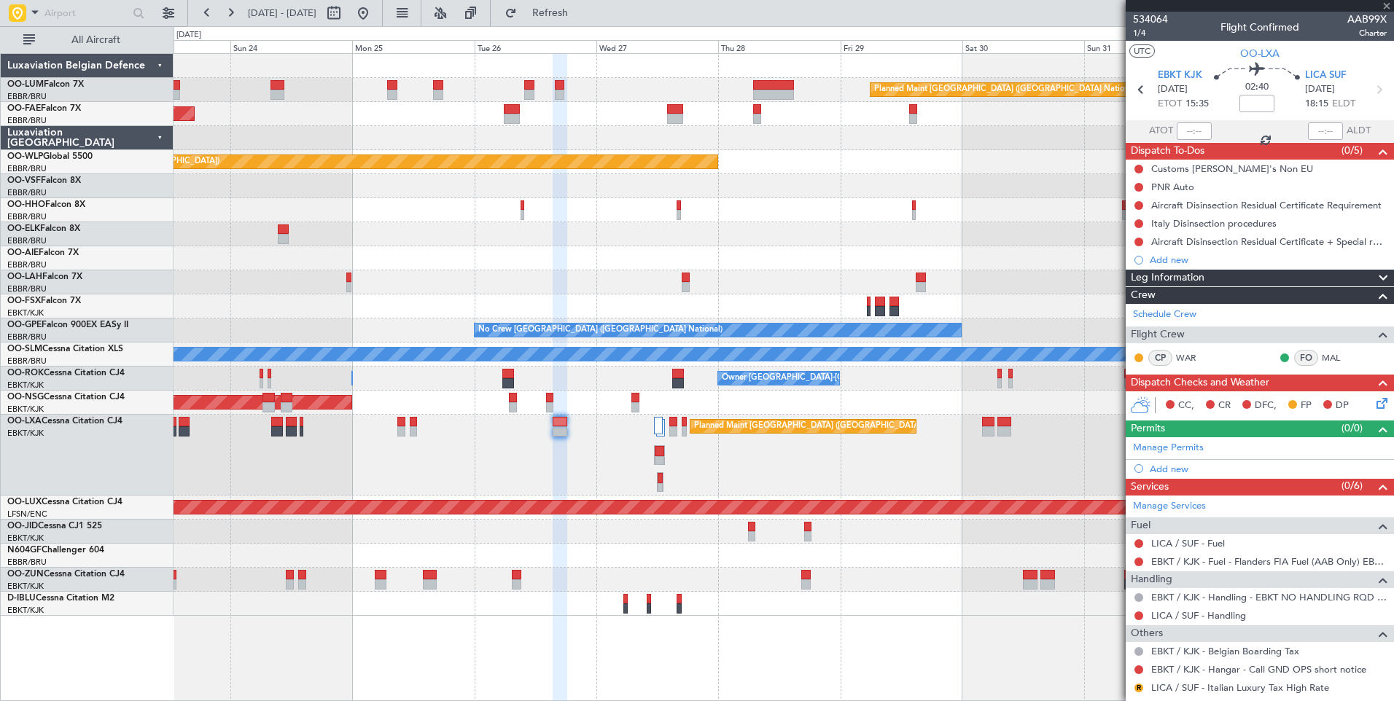
type input "2"
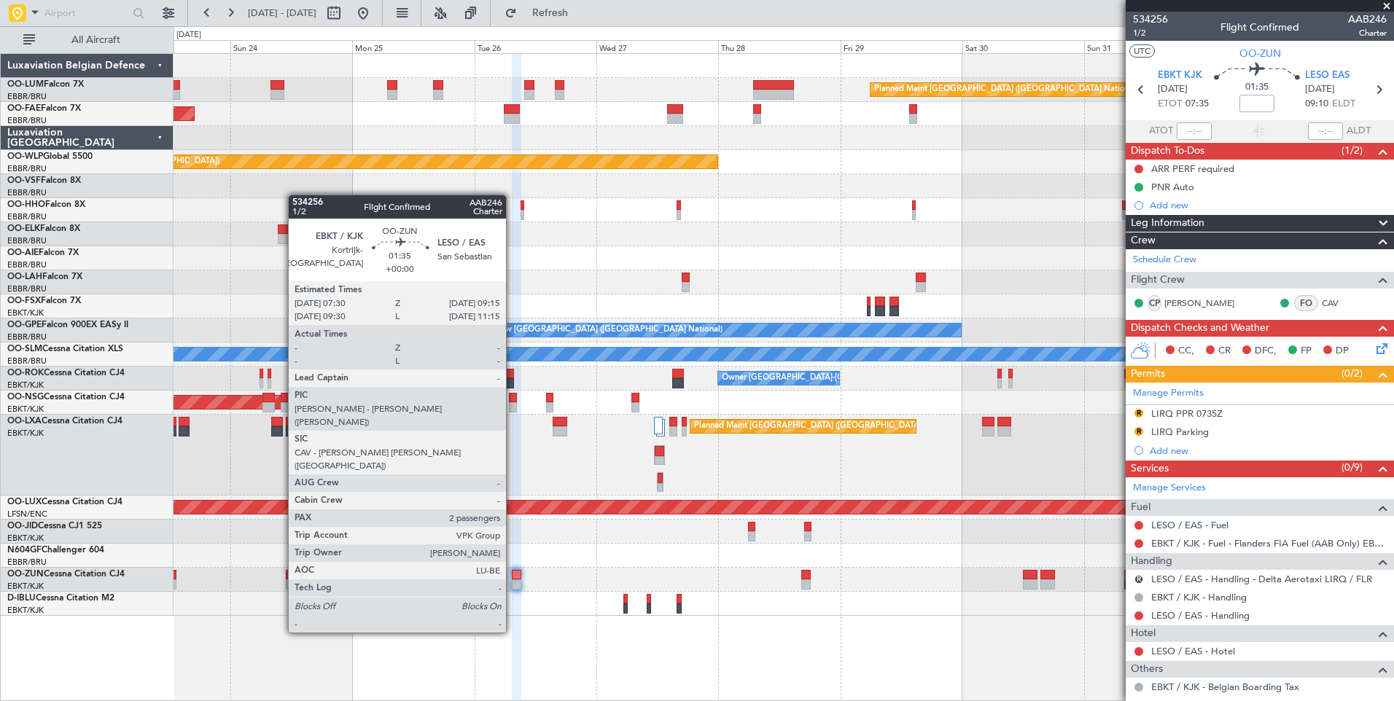
click at [512, 579] on div at bounding box center [516, 575] width 9 height 10
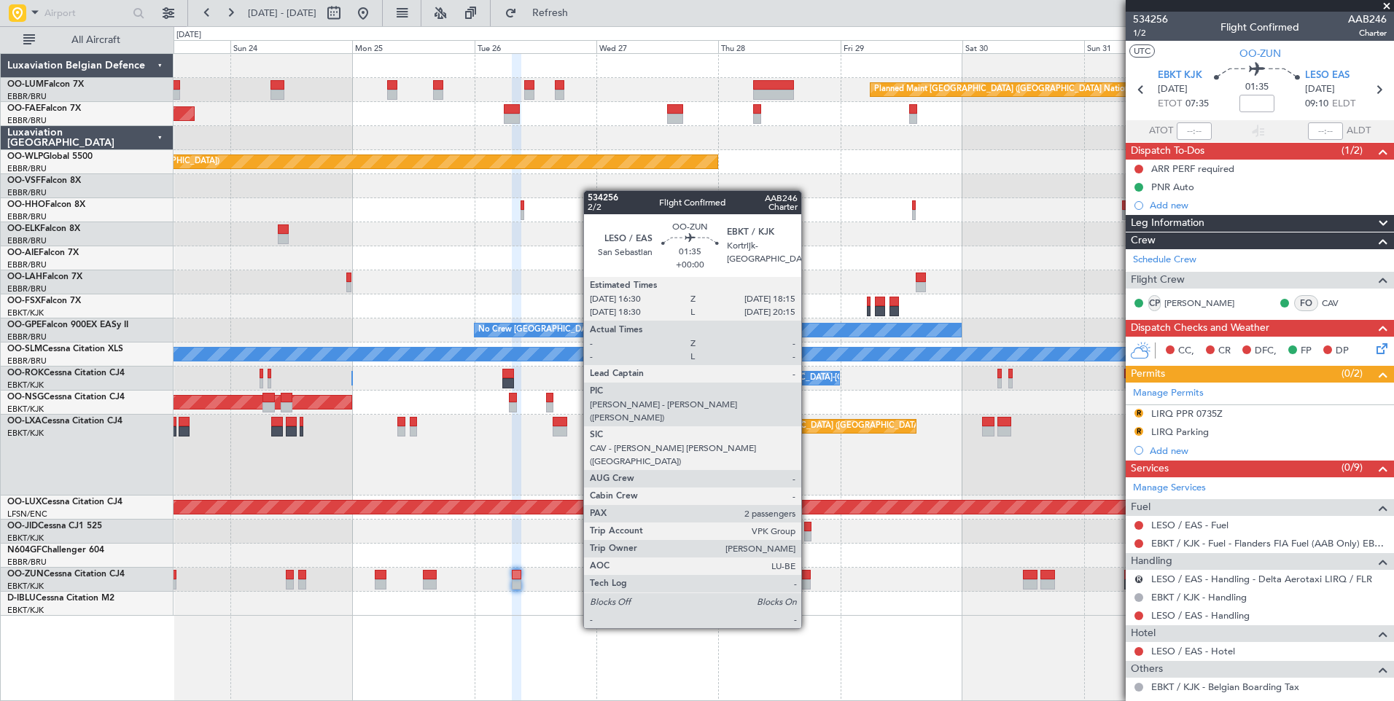
click at [808, 574] on div at bounding box center [805, 575] width 9 height 10
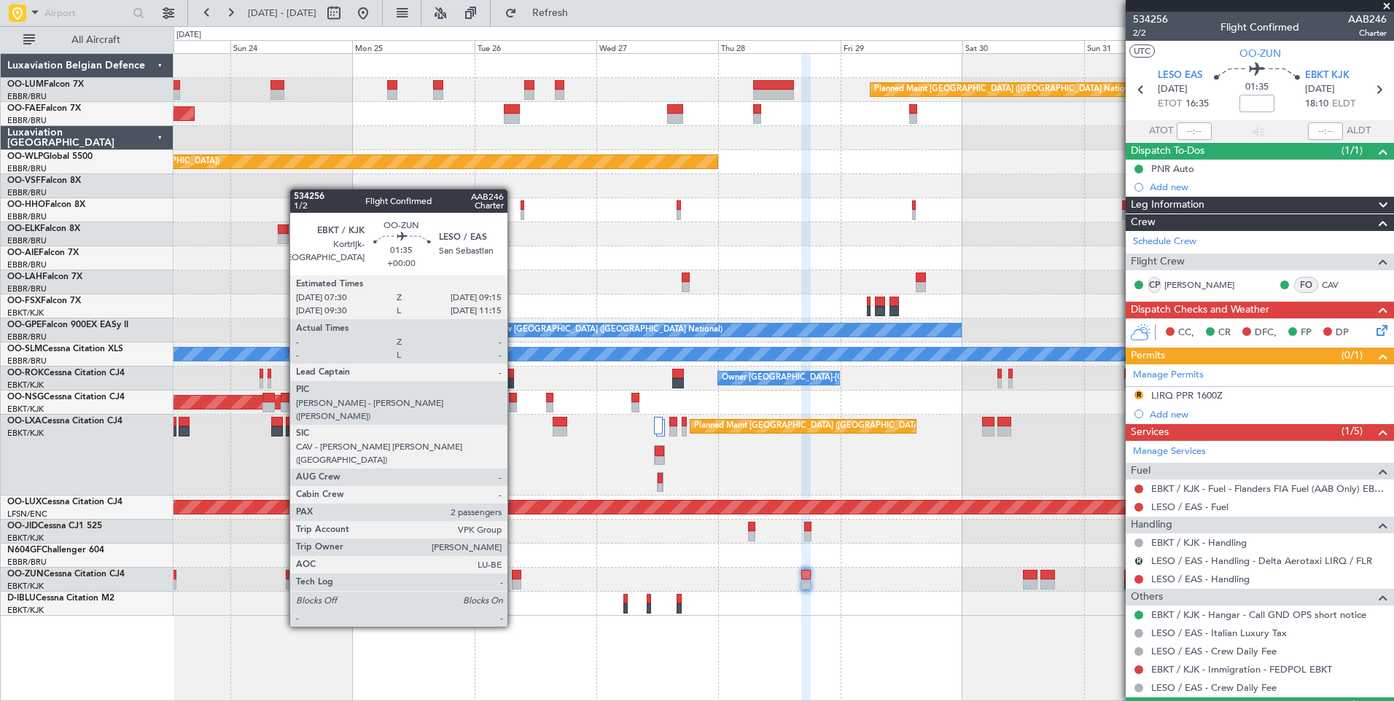
click at [514, 573] on div at bounding box center [516, 575] width 9 height 10
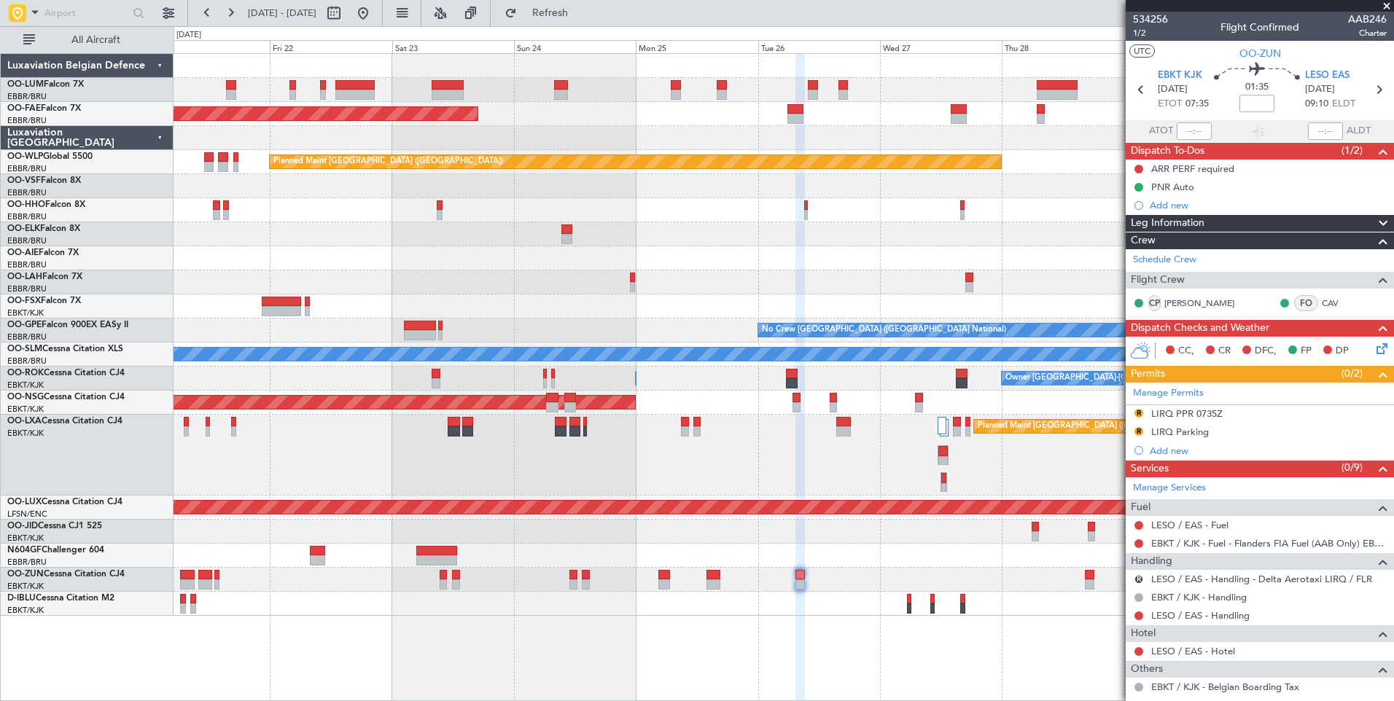
click at [770, 649] on div "Planned Maint Brussels (Brussels National) Planned Maint Kortrijk-Wevelgem Plan…" at bounding box center [783, 377] width 1220 height 648
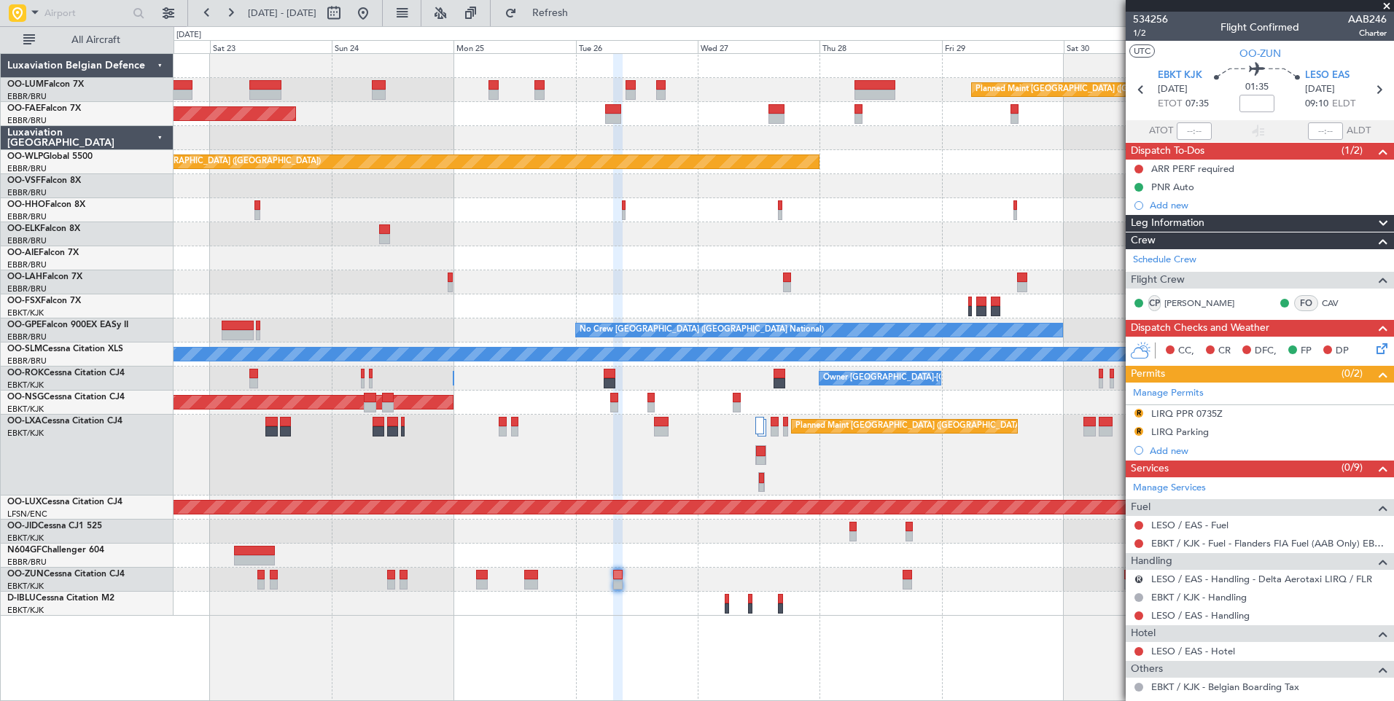
click at [441, 636] on div "Planned Maint Brussels (Brussels National) Owner Melsbroek Air Base Planned Mai…" at bounding box center [783, 377] width 1220 height 648
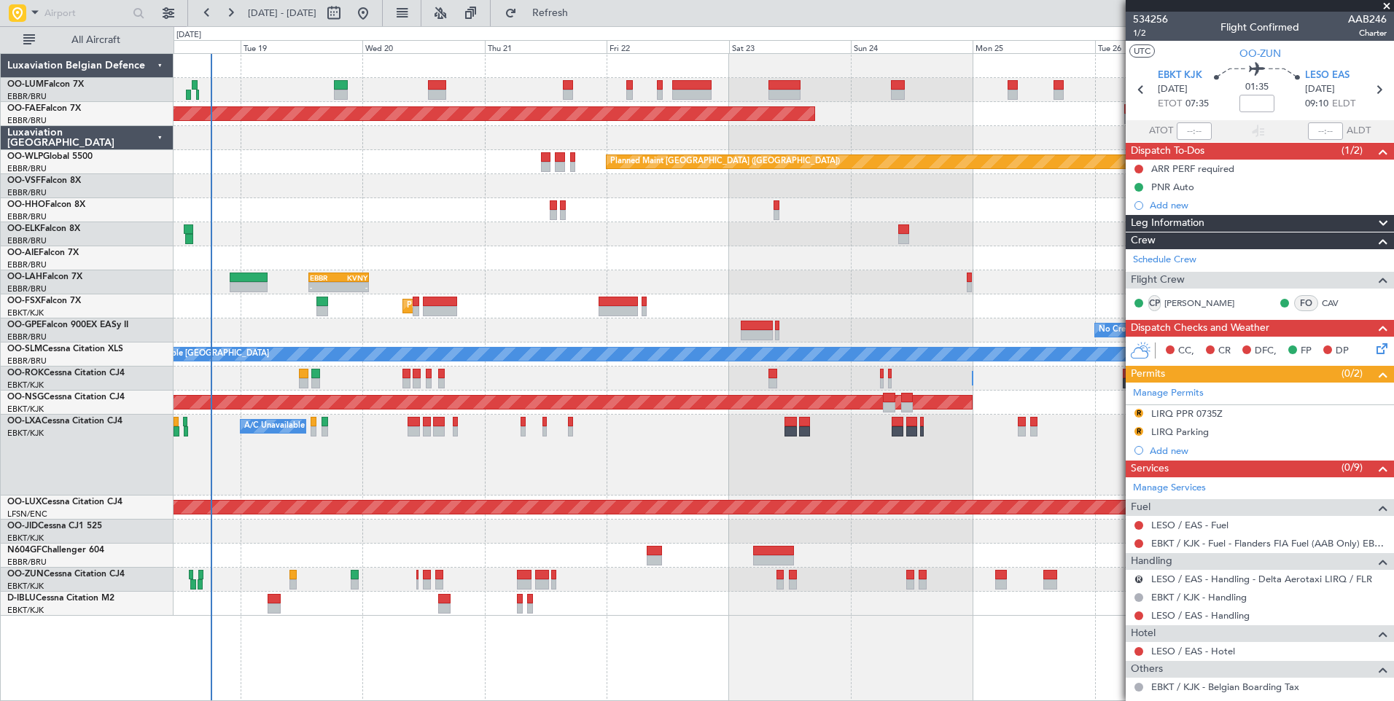
click at [1173, 609] on fb-app "23 Aug 2025 - 02 Sep 2025 Refresh Quick Links All Aircraft Planned Maint Brusse…" at bounding box center [697, 356] width 1394 height 690
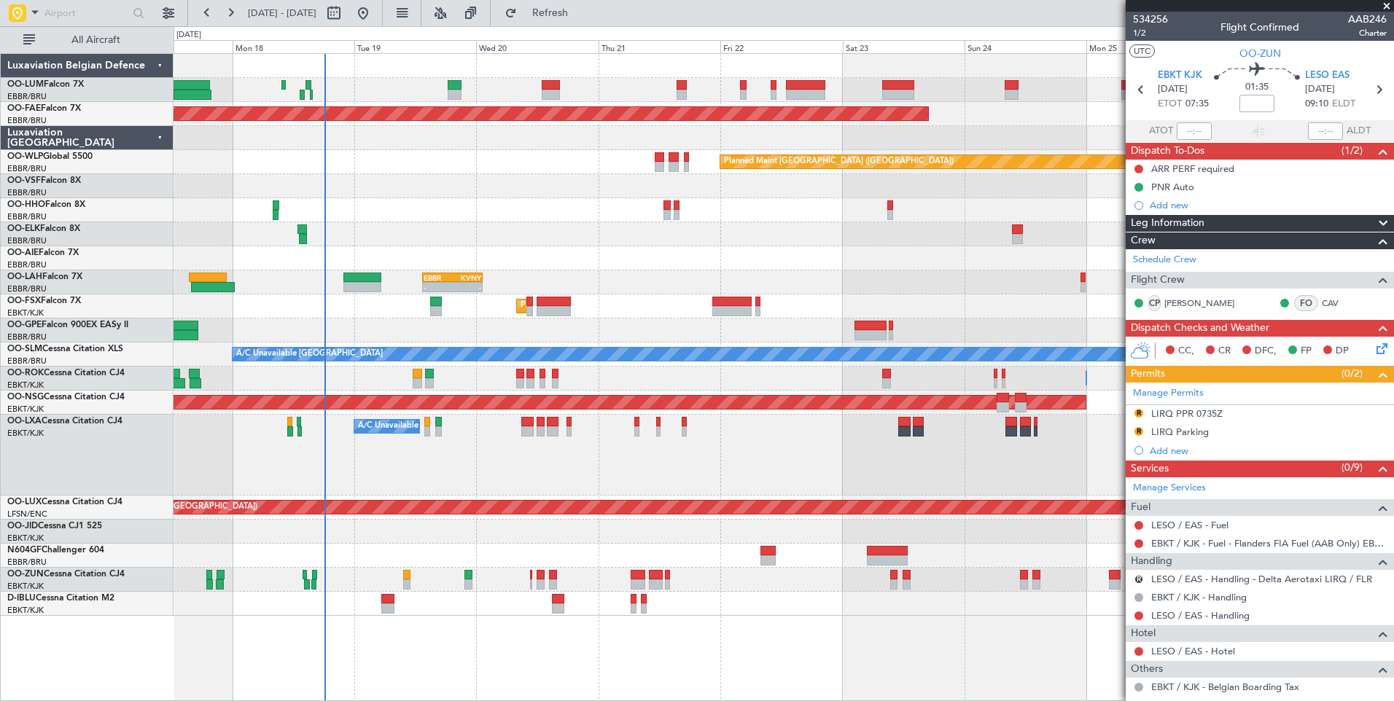
click at [1164, 657] on fb-app "23 Aug 2025 - 02 Sep 2025 Refresh Quick Links All Aircraft Planned Maint Brusse…" at bounding box center [697, 356] width 1394 height 690
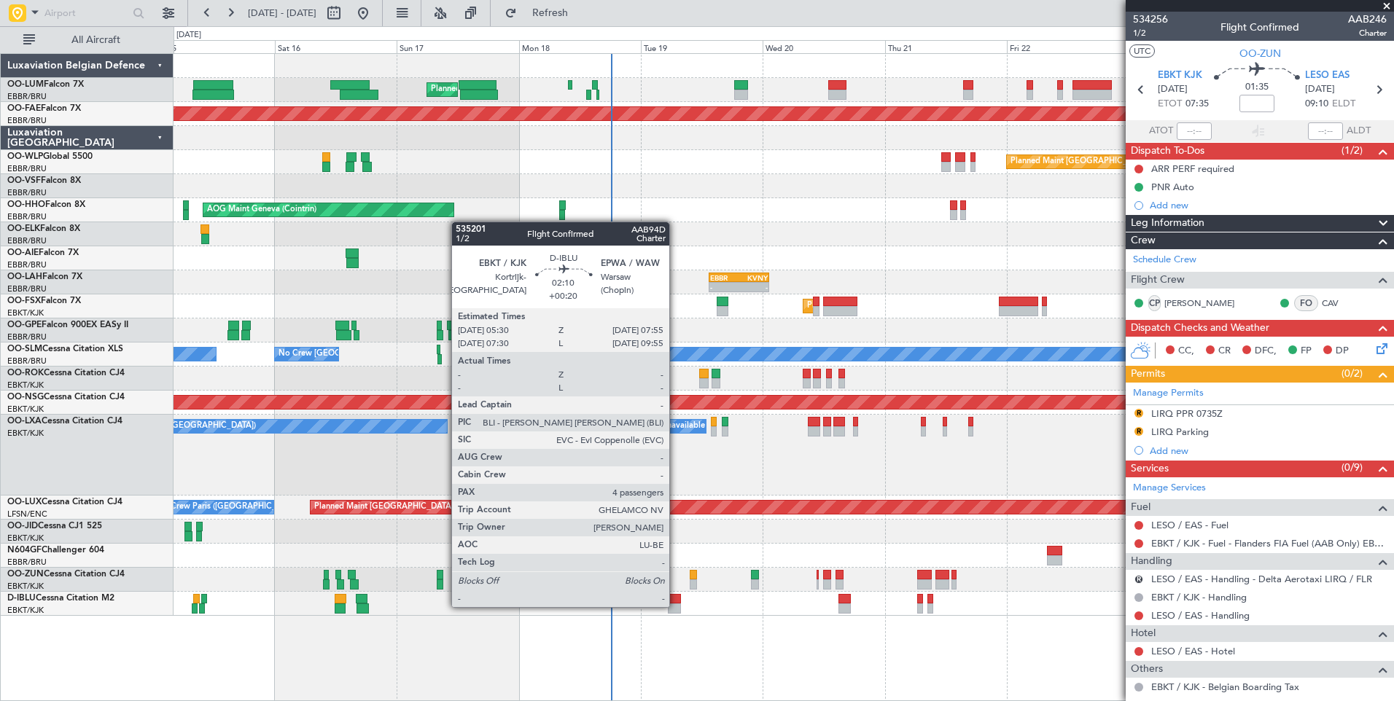
click at [676, 606] on div at bounding box center [674, 608] width 12 height 10
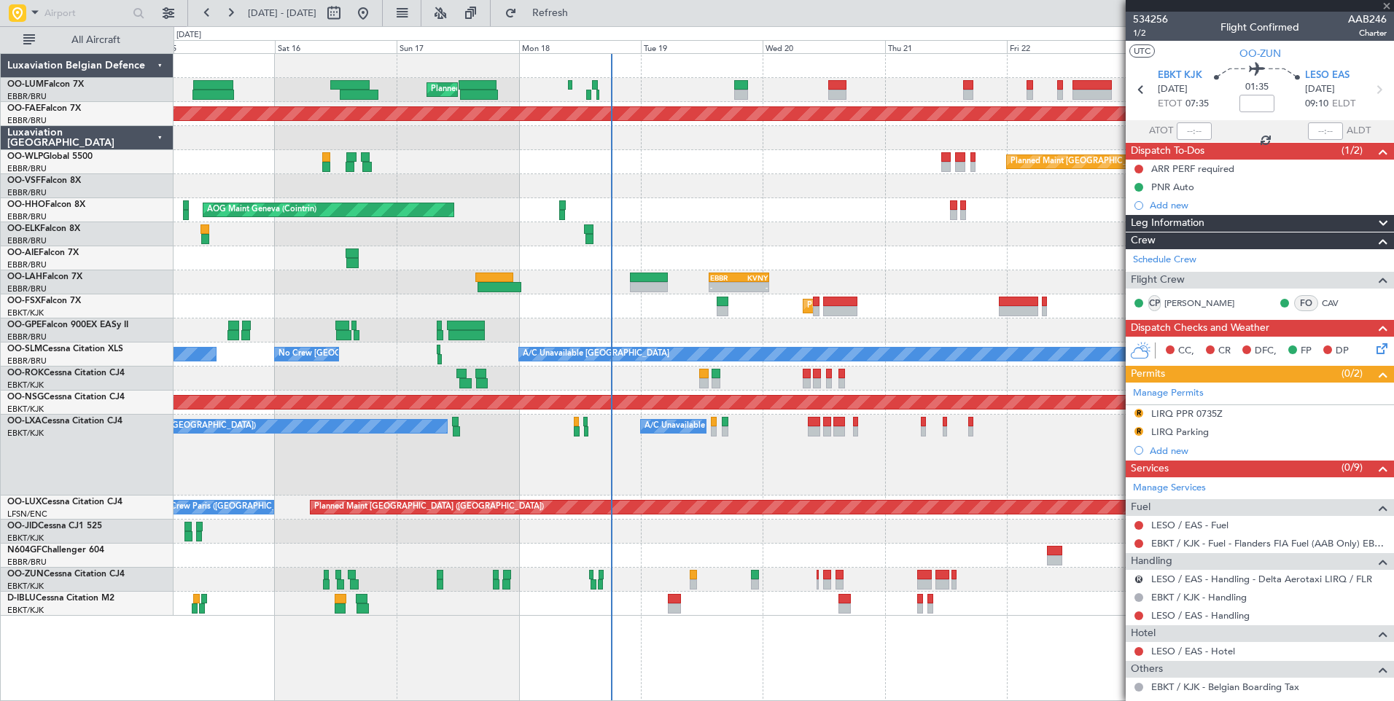
type input "+00:20"
type input "4"
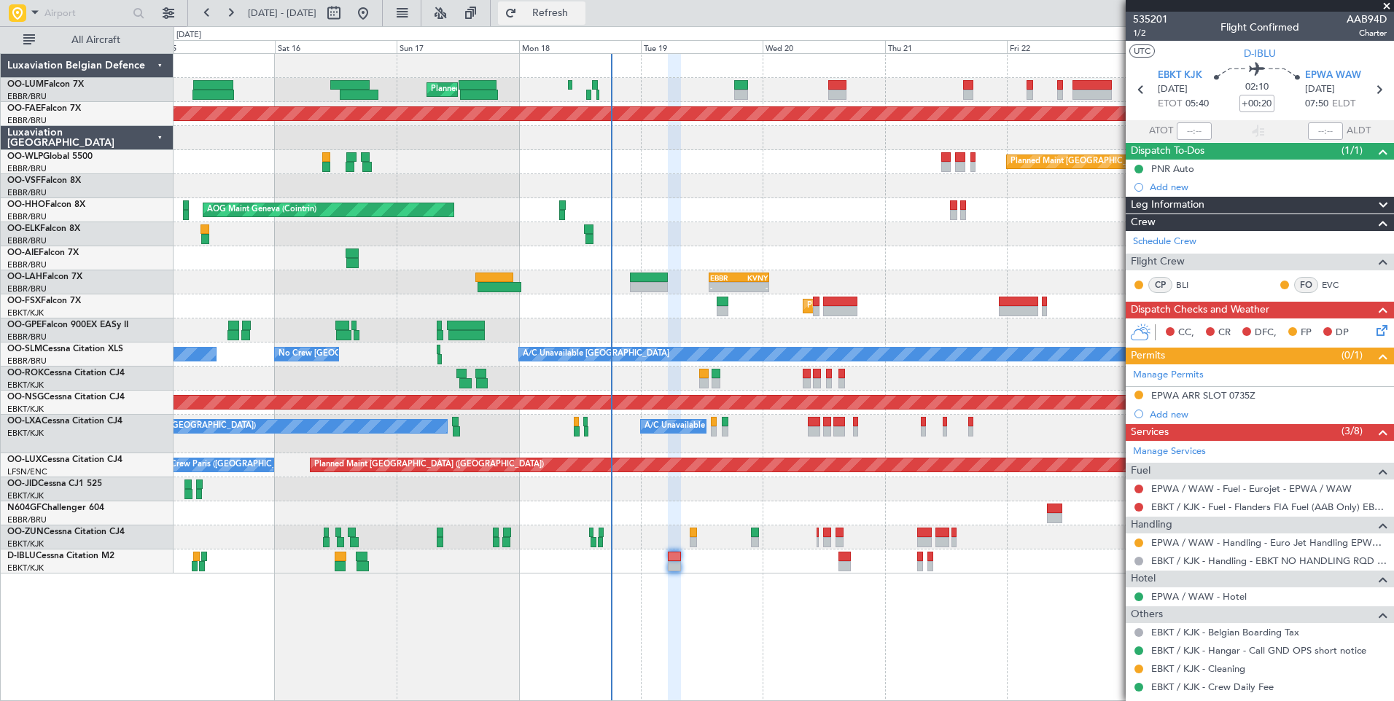
click at [571, 14] on span "Refresh" at bounding box center [550, 13] width 61 height 10
click at [581, 11] on span "Refresh" at bounding box center [550, 13] width 61 height 10
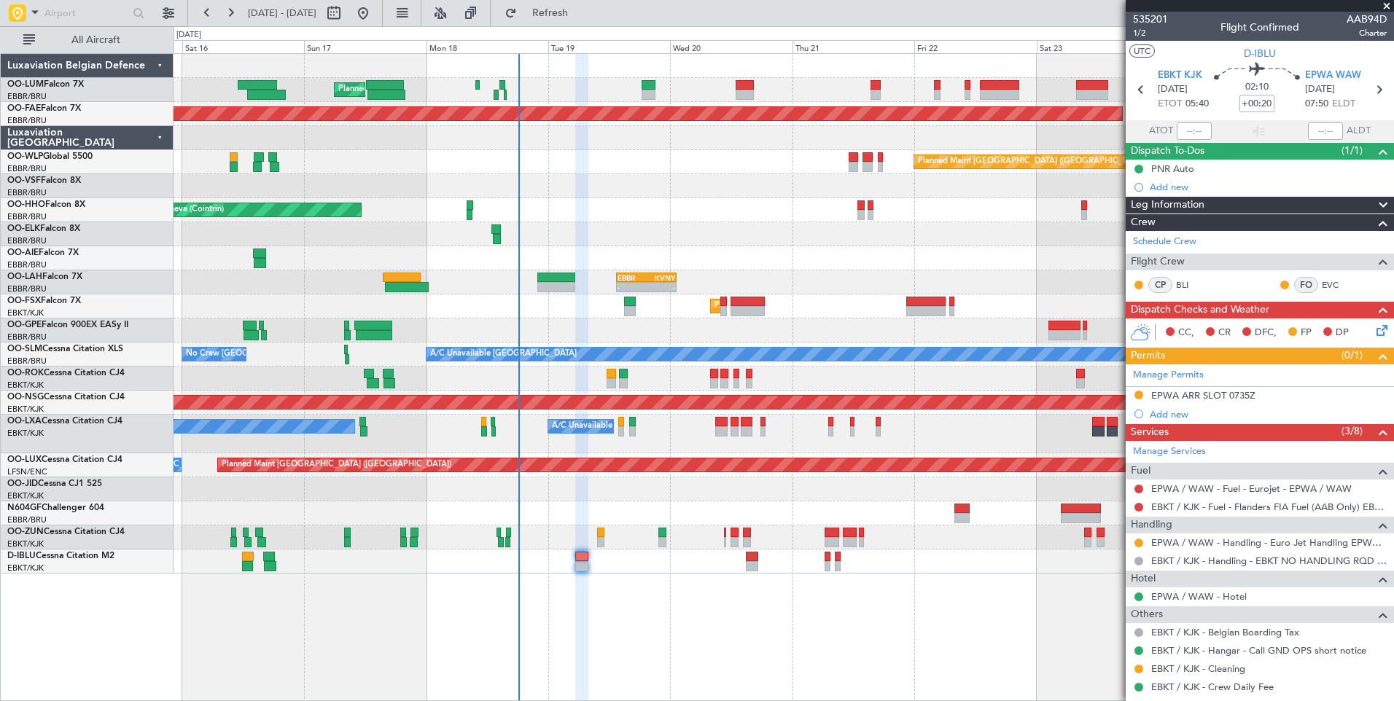
click at [807, 607] on div "Planned Maint Brussels (Brussels National) Planned Maint Kortrijk-Wevelgem Plan…" at bounding box center [783, 377] width 1220 height 648
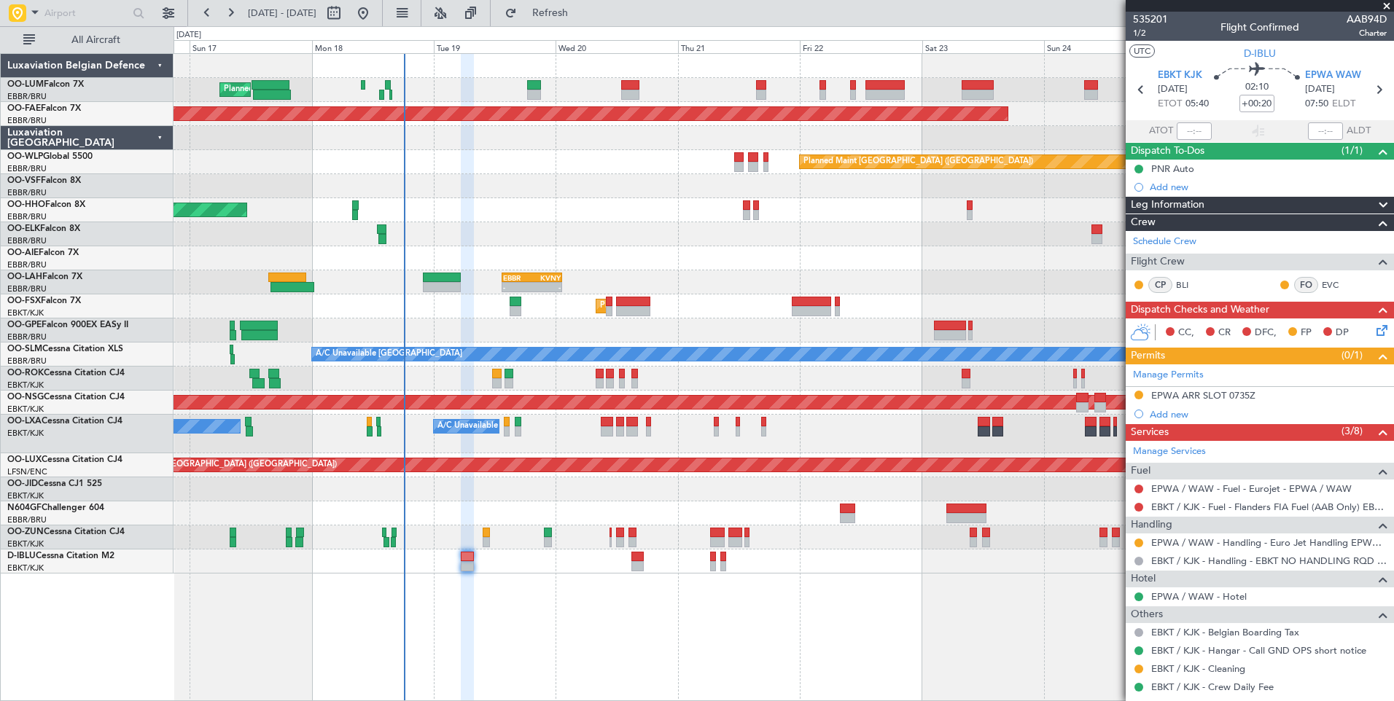
click at [792, 630] on div "Planned Maint Brussels (Brussels National) Planned Maint Brussels (Brussels Nat…" at bounding box center [783, 377] width 1220 height 648
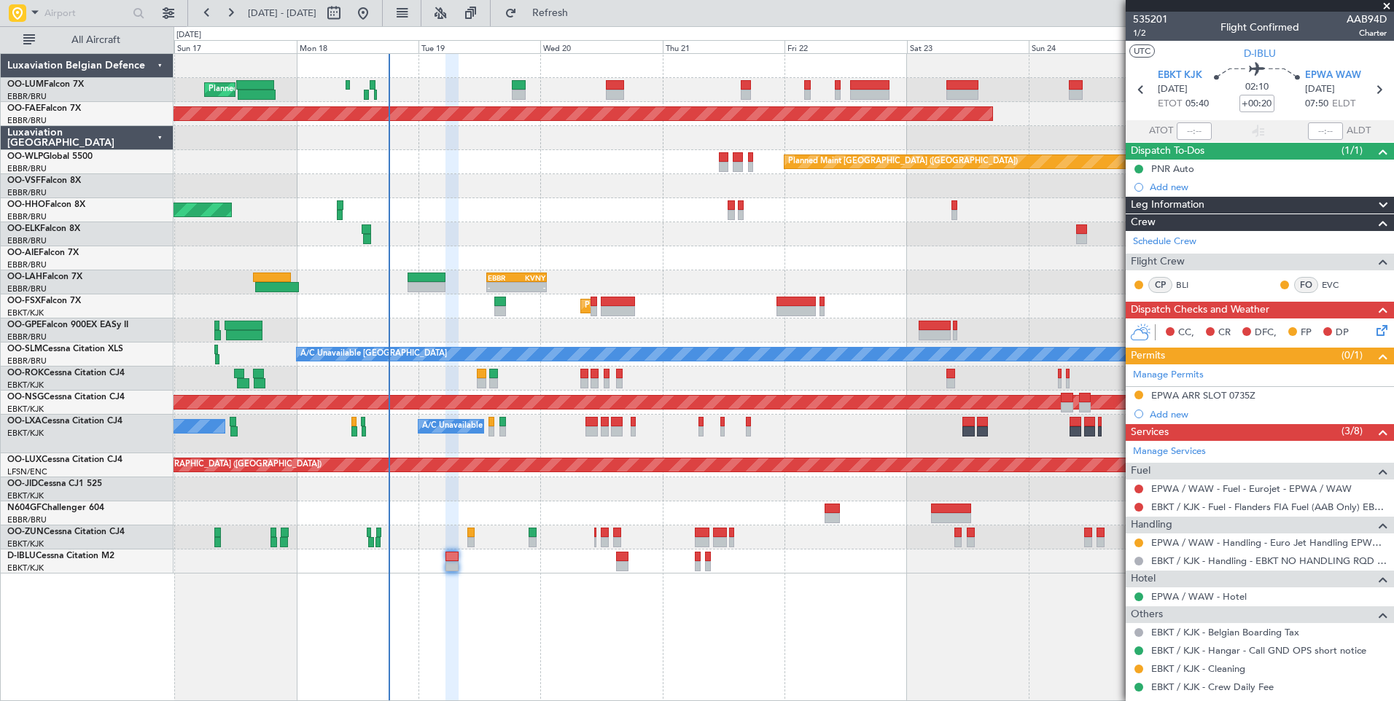
click at [723, 639] on div "Planned Maint Brussels (Brussels National) Planned Maint Brussels (Brussels Nat…" at bounding box center [783, 377] width 1220 height 648
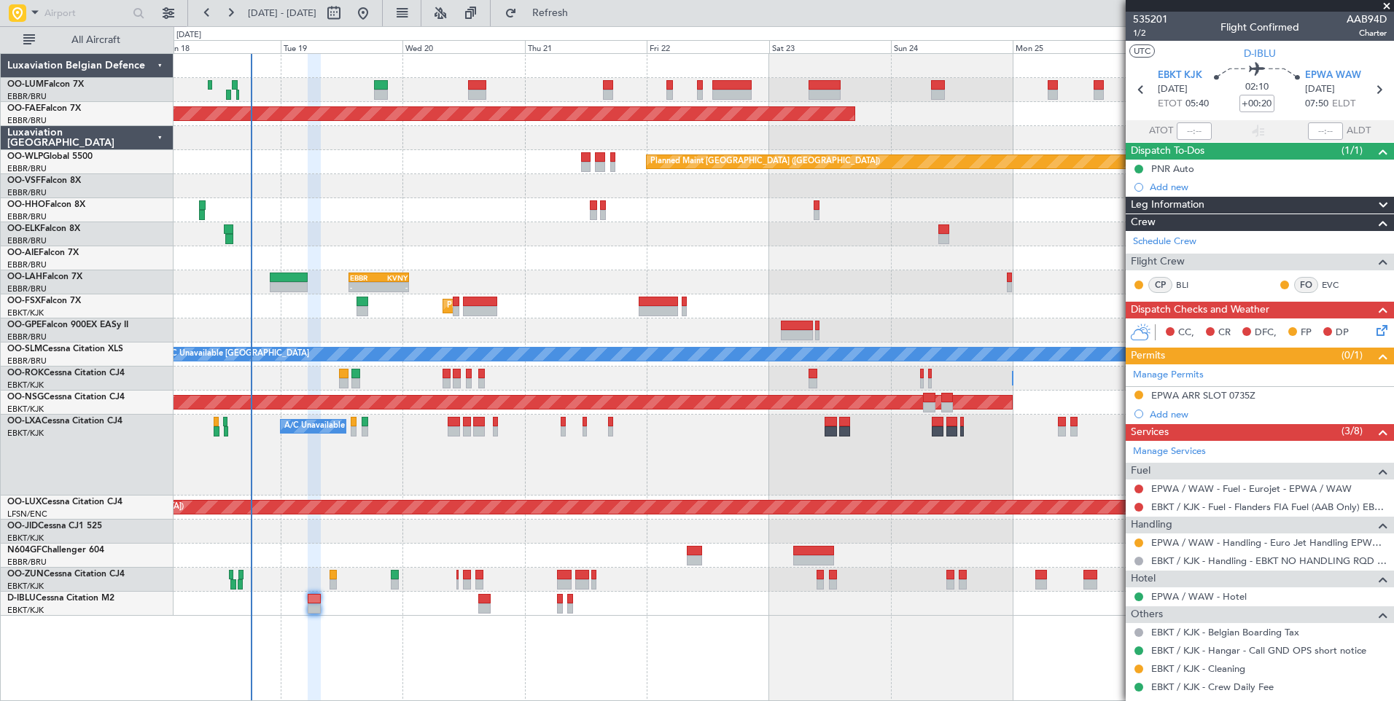
click at [691, 652] on div "Planned Maint Brussels (Brussels National) Planned Maint Brussels (Brussels Nat…" at bounding box center [783, 377] width 1220 height 648
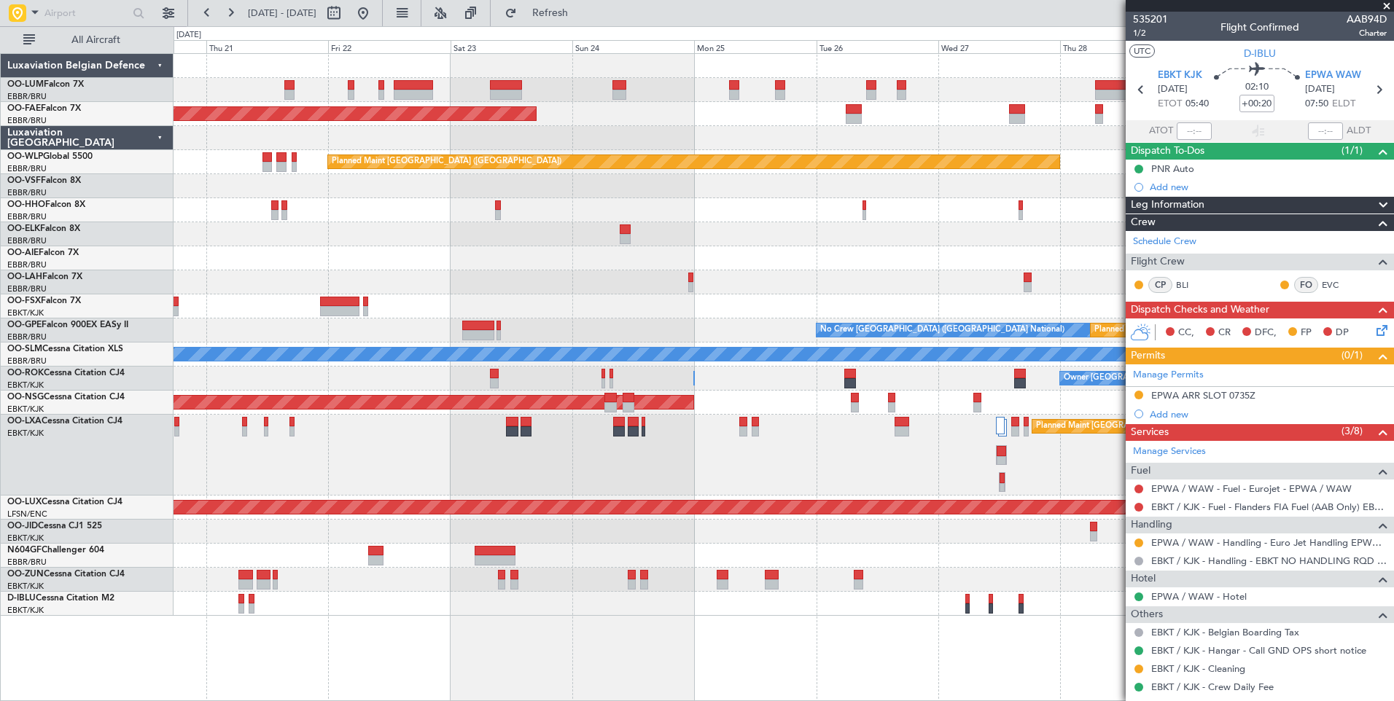
click at [671, 666] on div "Planned Maint Brussels (Brussels National) Planned Maint Kortrijk-Wevelgem Plan…" at bounding box center [783, 377] width 1220 height 648
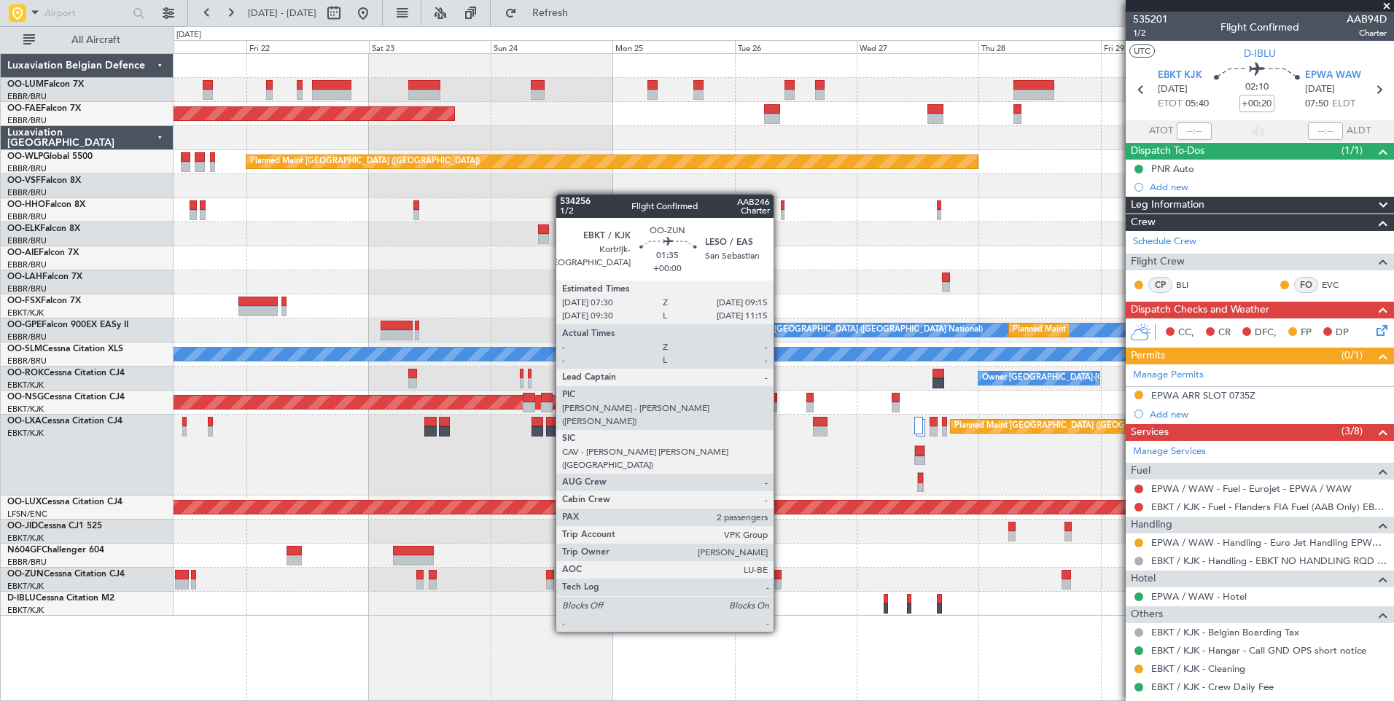
click at [780, 578] on div at bounding box center [776, 575] width 9 height 10
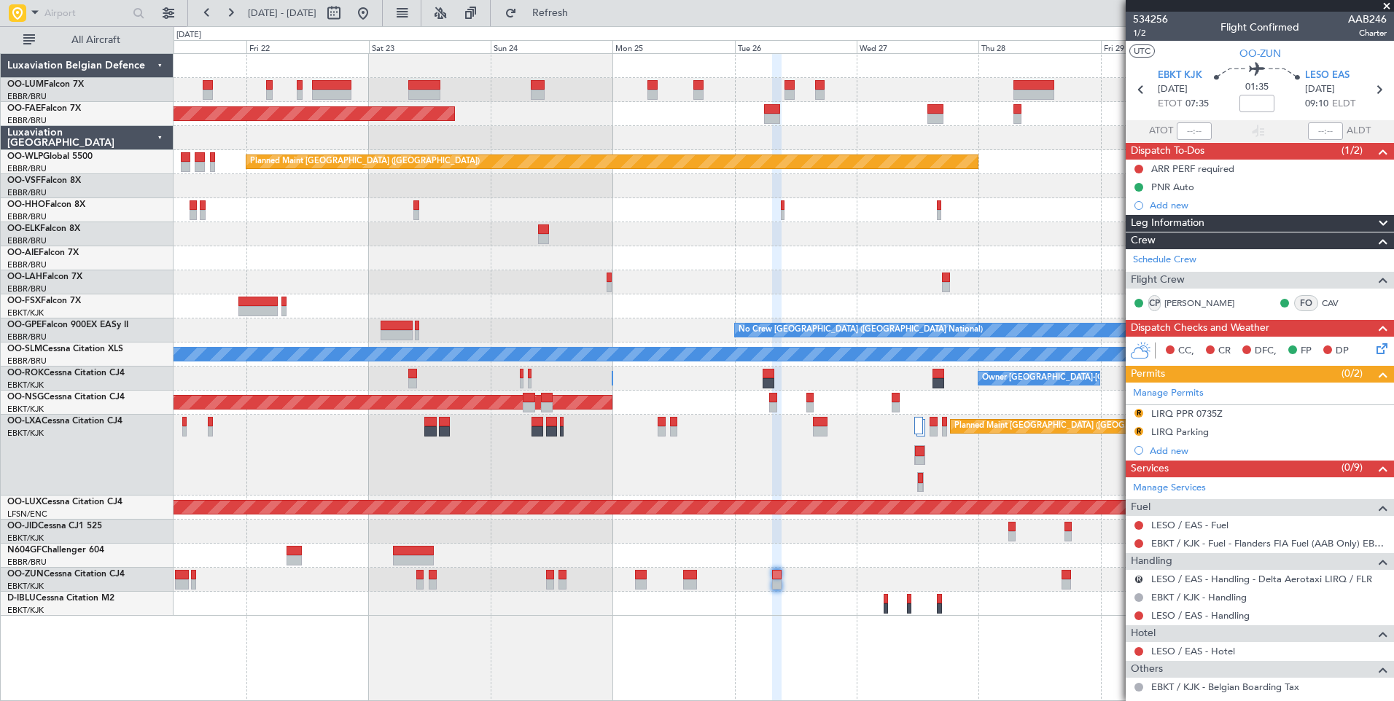
click at [736, 664] on div "Planned Maint Brussels (Brussels National) Planned Maint Kortrijk-Wevelgem Plan…" at bounding box center [783, 377] width 1220 height 648
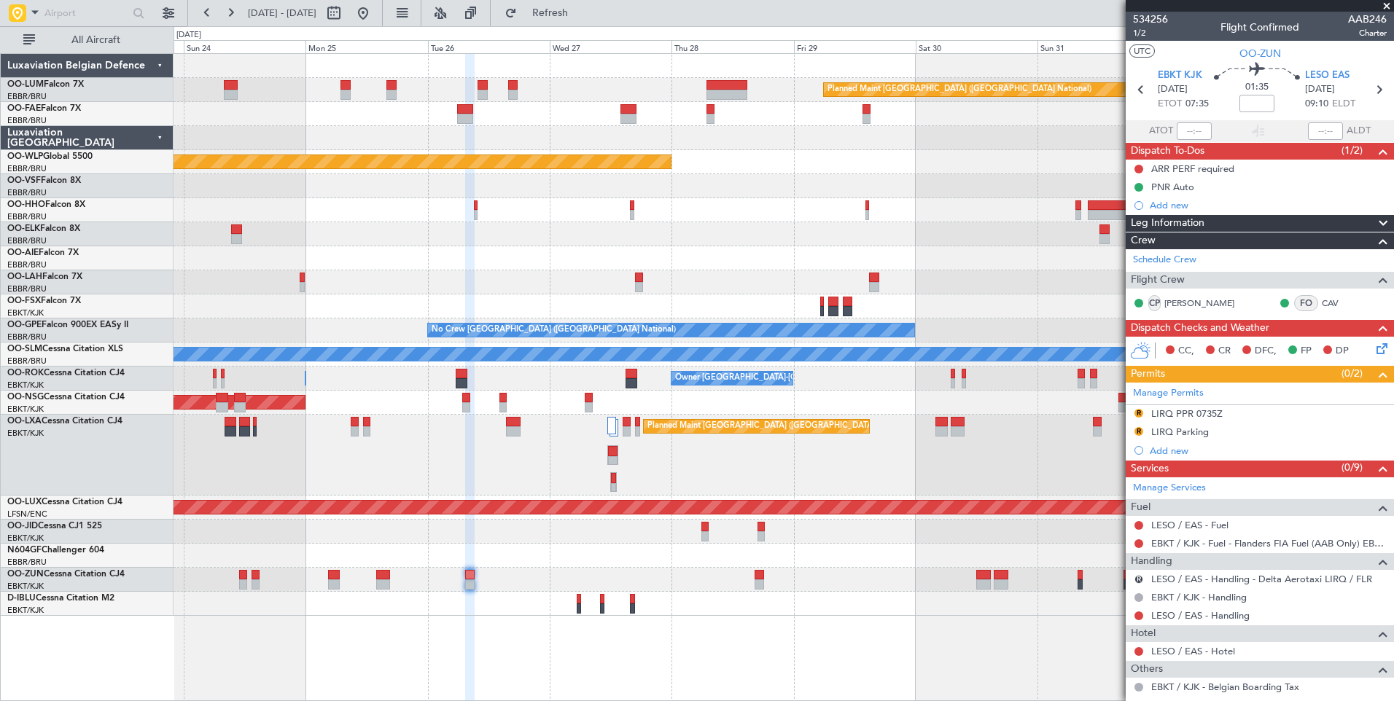
click at [699, 655] on div "Planned Maint Brussels (Brussels National) Owner Melsbroek Air Base Owner Melsb…" at bounding box center [783, 377] width 1220 height 648
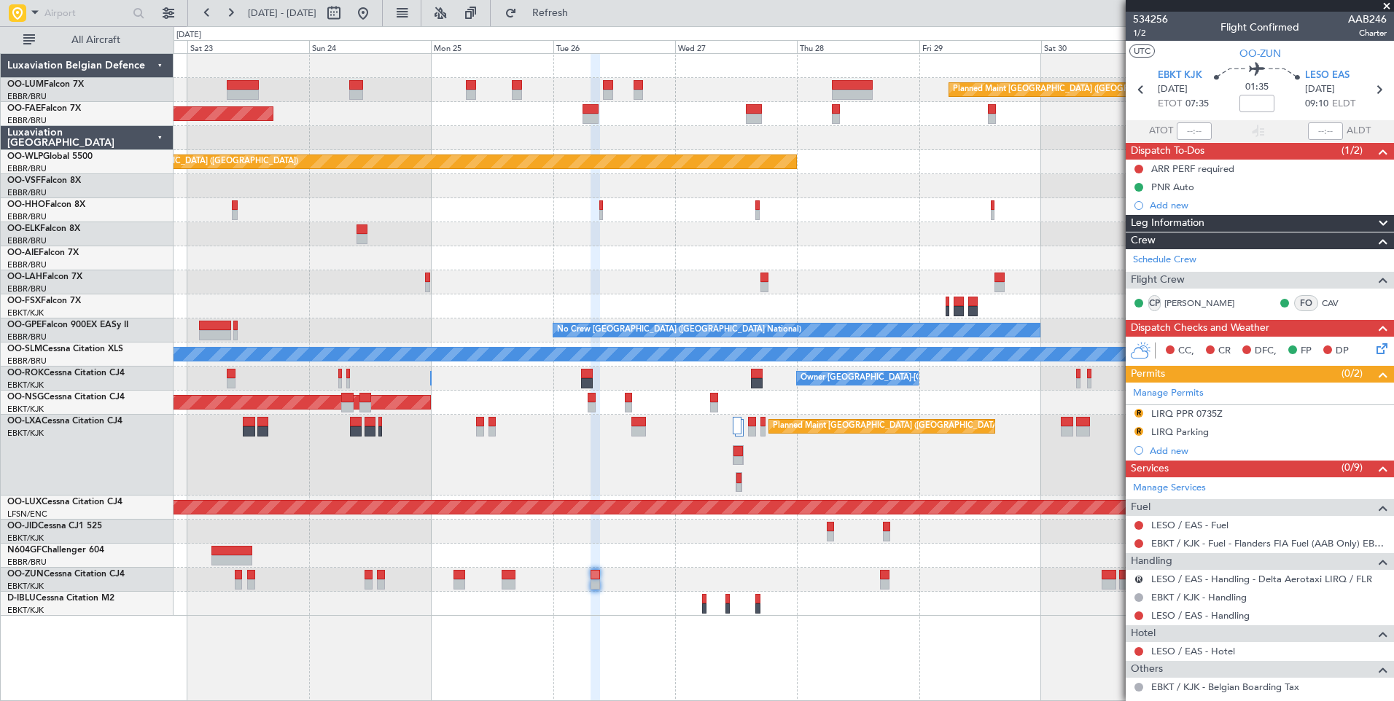
click at [1219, 572] on fb-app "22 Aug 2025 - 01 Sep 2025 Refresh Quick Links All Aircraft Planned Maint Brusse…" at bounding box center [697, 356] width 1394 height 690
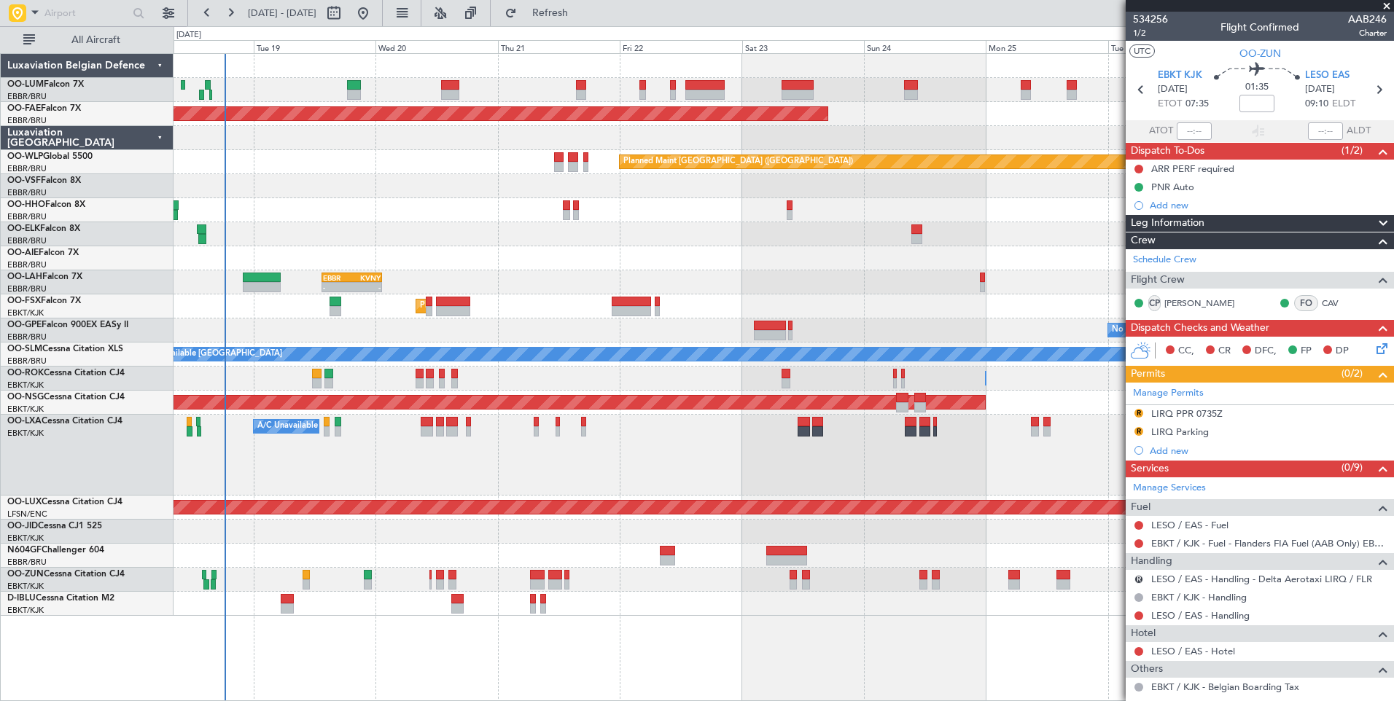
click at [593, 25] on fb-refresh-button "Refresh" at bounding box center [542, 13] width 102 height 26
click at [581, 18] on span "Refresh" at bounding box center [550, 13] width 61 height 10
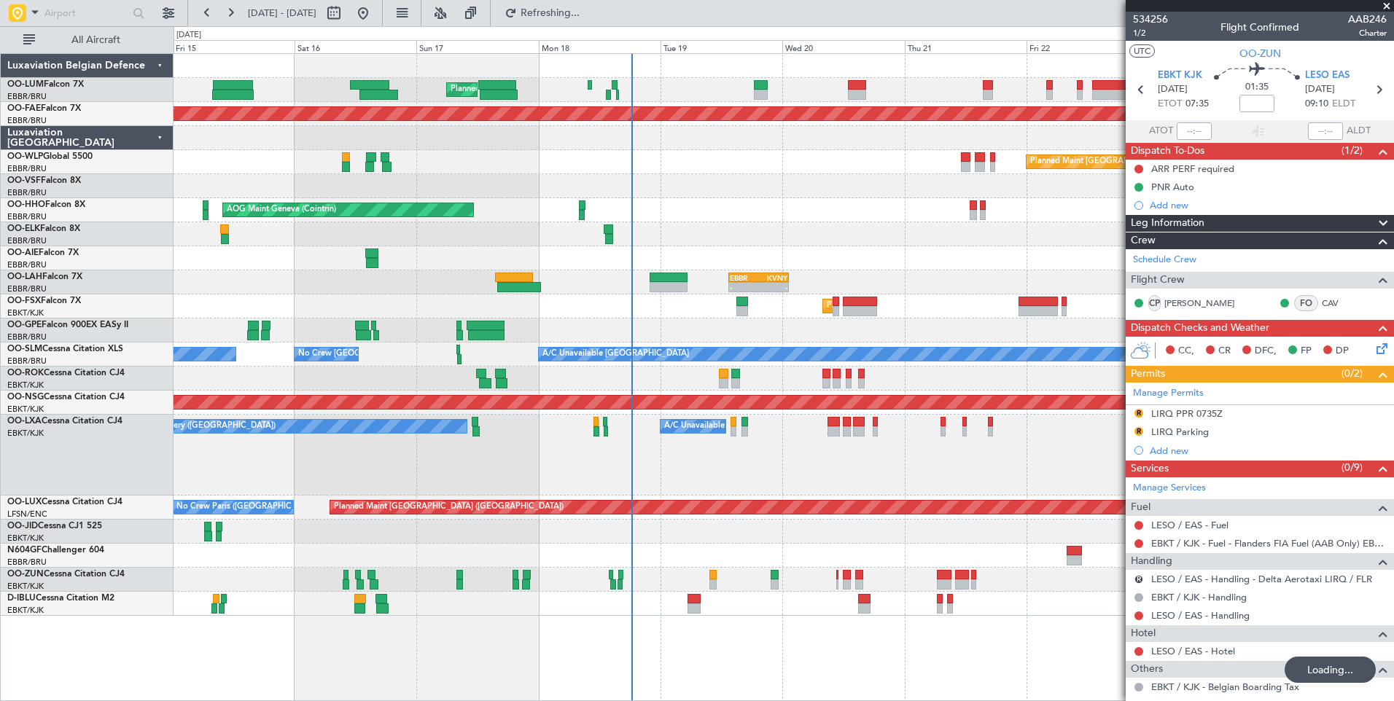
click at [939, 669] on div "Planned Maint Brussels (Brussels National) Planned Maint Kortrijk-Wevelgem Plan…" at bounding box center [783, 377] width 1220 height 648
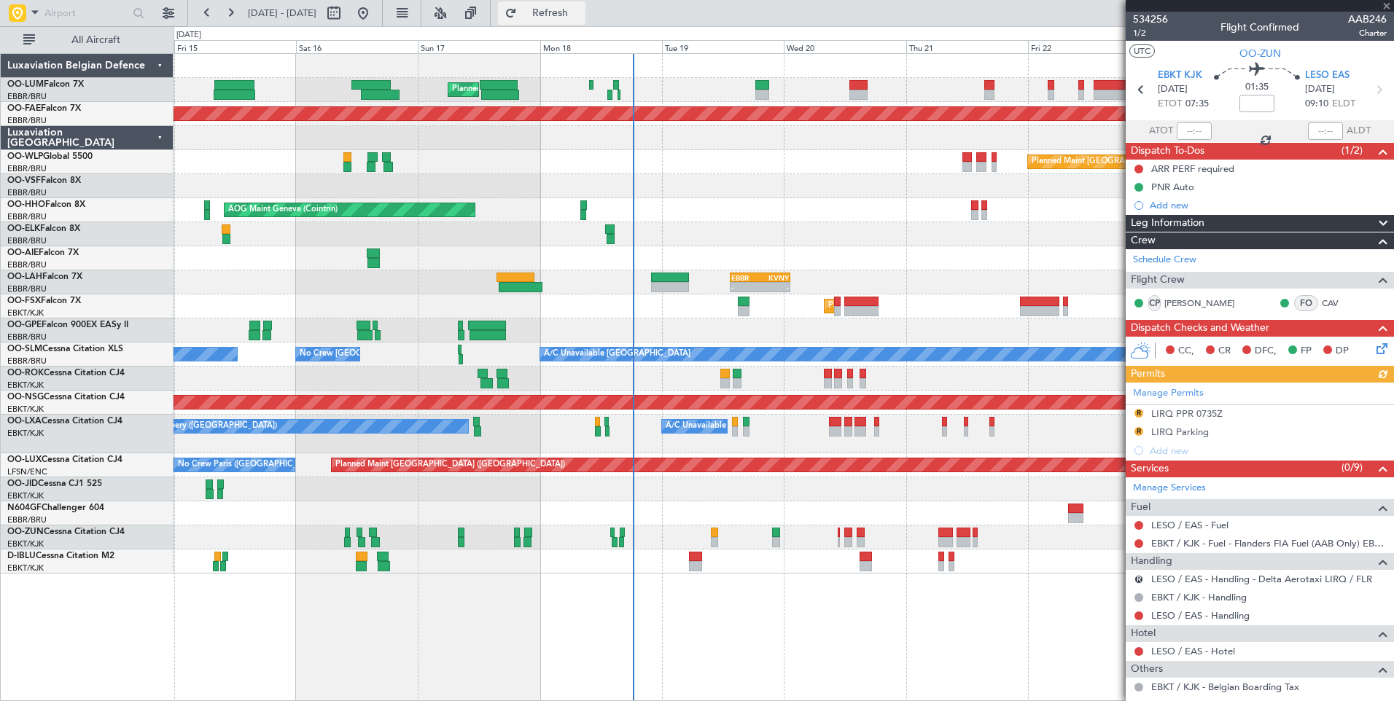
click at [585, 20] on button "Refresh" at bounding box center [541, 12] width 87 height 23
click at [581, 5] on button "Refresh" at bounding box center [541, 12] width 87 height 23
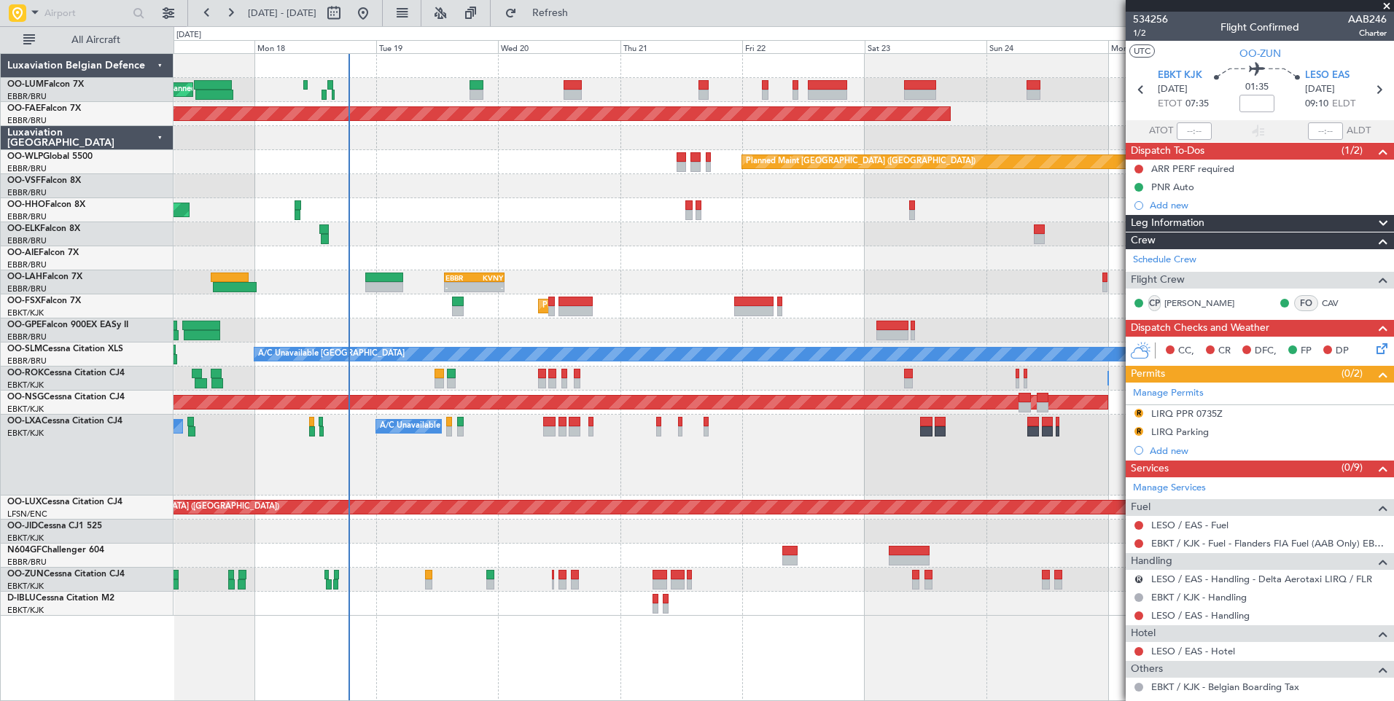
click at [767, 276] on div "Planned Maint Brussels (Brussels National) Planned Maint Brussels (Brussels Nat…" at bounding box center [782, 335] width 1219 height 562
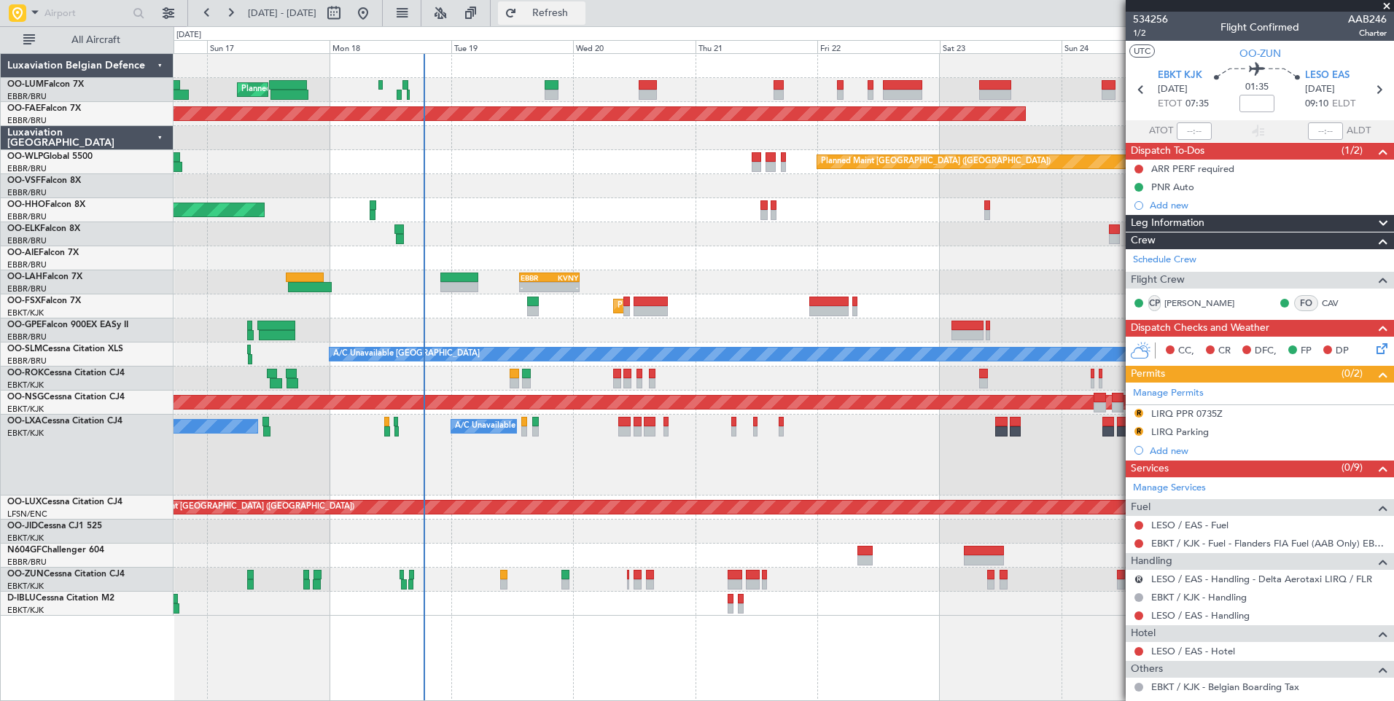
click at [585, 20] on button "Refresh" at bounding box center [541, 12] width 87 height 23
click at [781, 263] on div at bounding box center [782, 258] width 1219 height 24
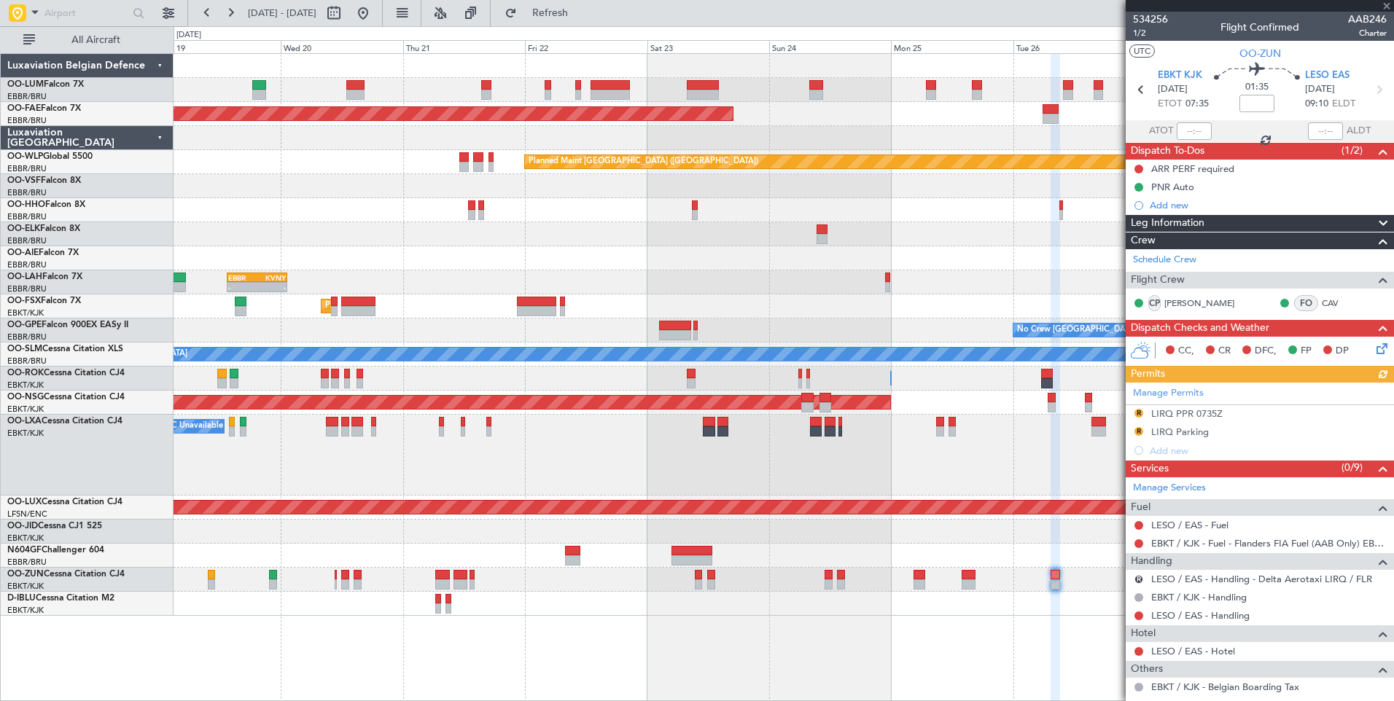
click at [560, 244] on div "Planned Maint Brussels (Brussels National) Planned Maint Brussels (Brussels Nat…" at bounding box center [782, 335] width 1219 height 562
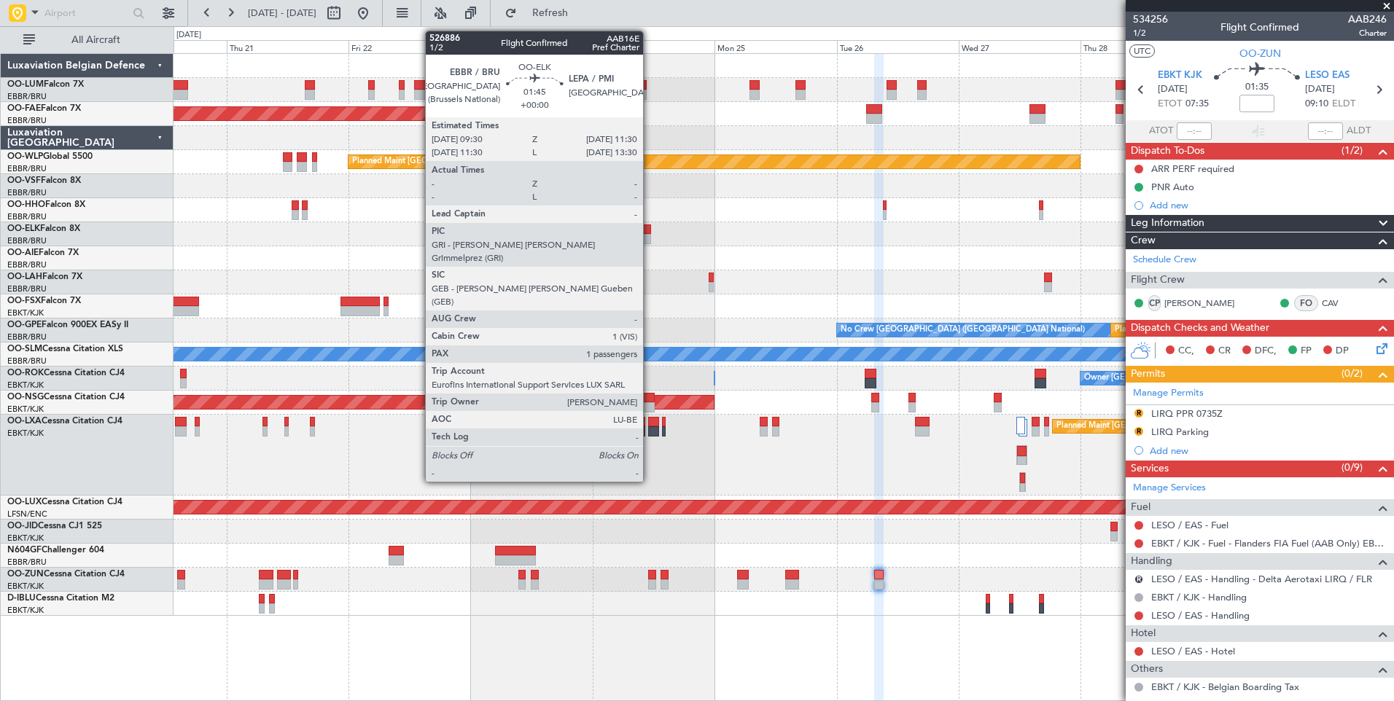
click at [649, 227] on div at bounding box center [645, 229] width 10 height 10
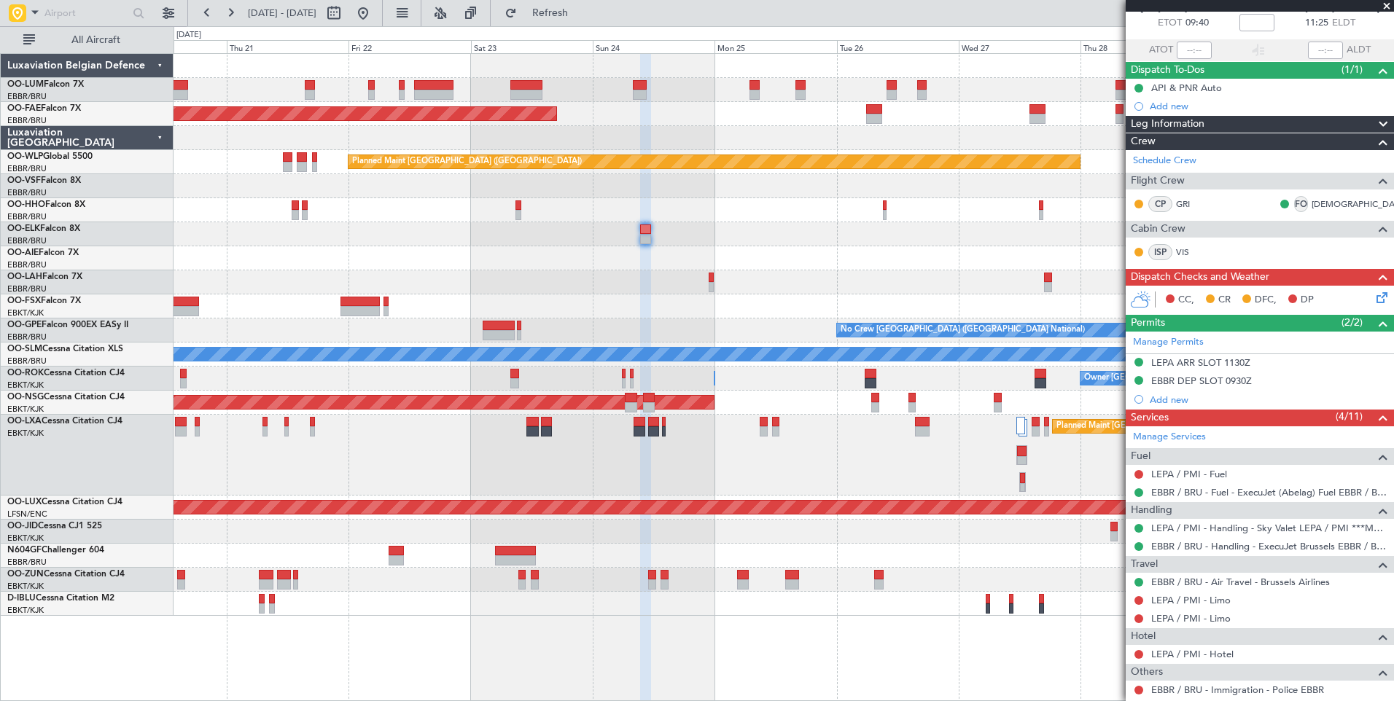
scroll to position [146, 0]
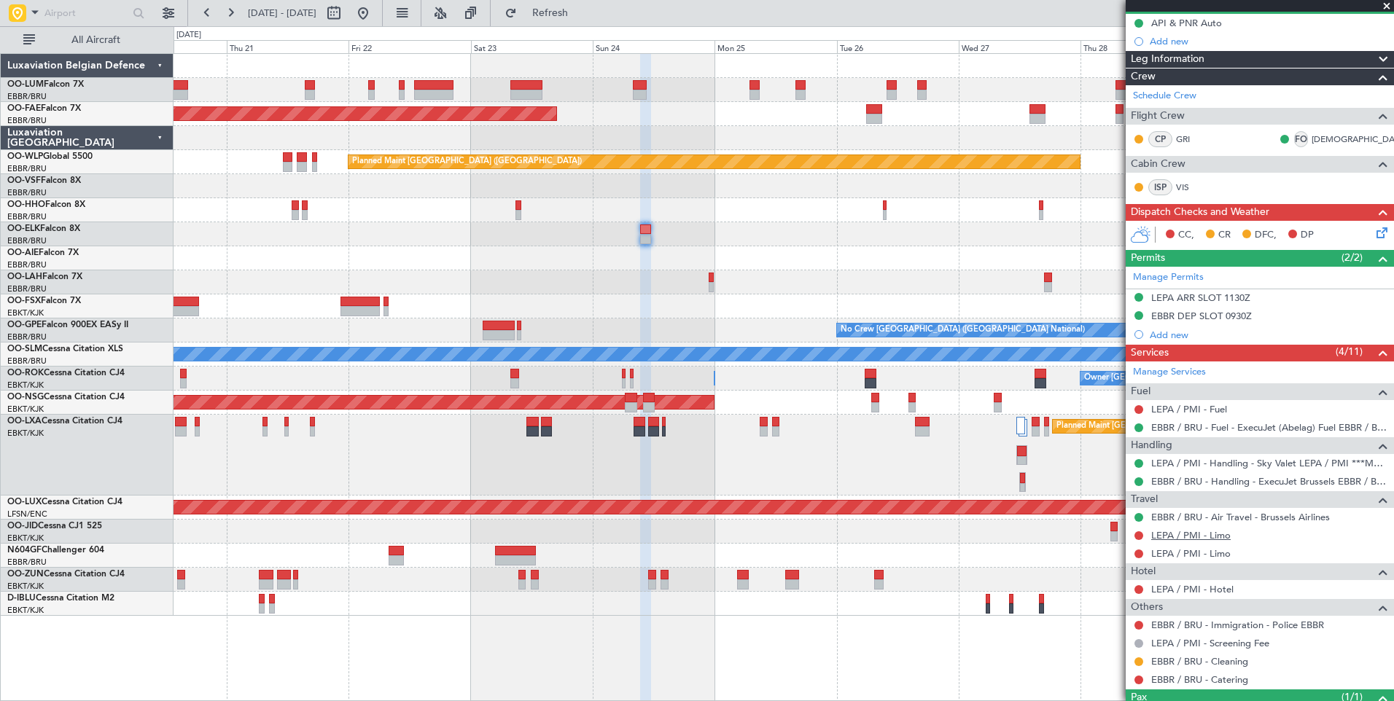
click at [1197, 534] on link "LEPA / PMI - Limo" at bounding box center [1190, 535] width 79 height 12
click at [581, 13] on span "Refresh" at bounding box center [550, 13] width 61 height 10
click at [1211, 555] on link "LEPA / PMI - Limo" at bounding box center [1190, 553] width 79 height 12
click at [581, 9] on span "Refresh" at bounding box center [550, 13] width 61 height 10
click at [1138, 539] on mat-tooltip-component "Not Requested" at bounding box center [1139, 558] width 82 height 39
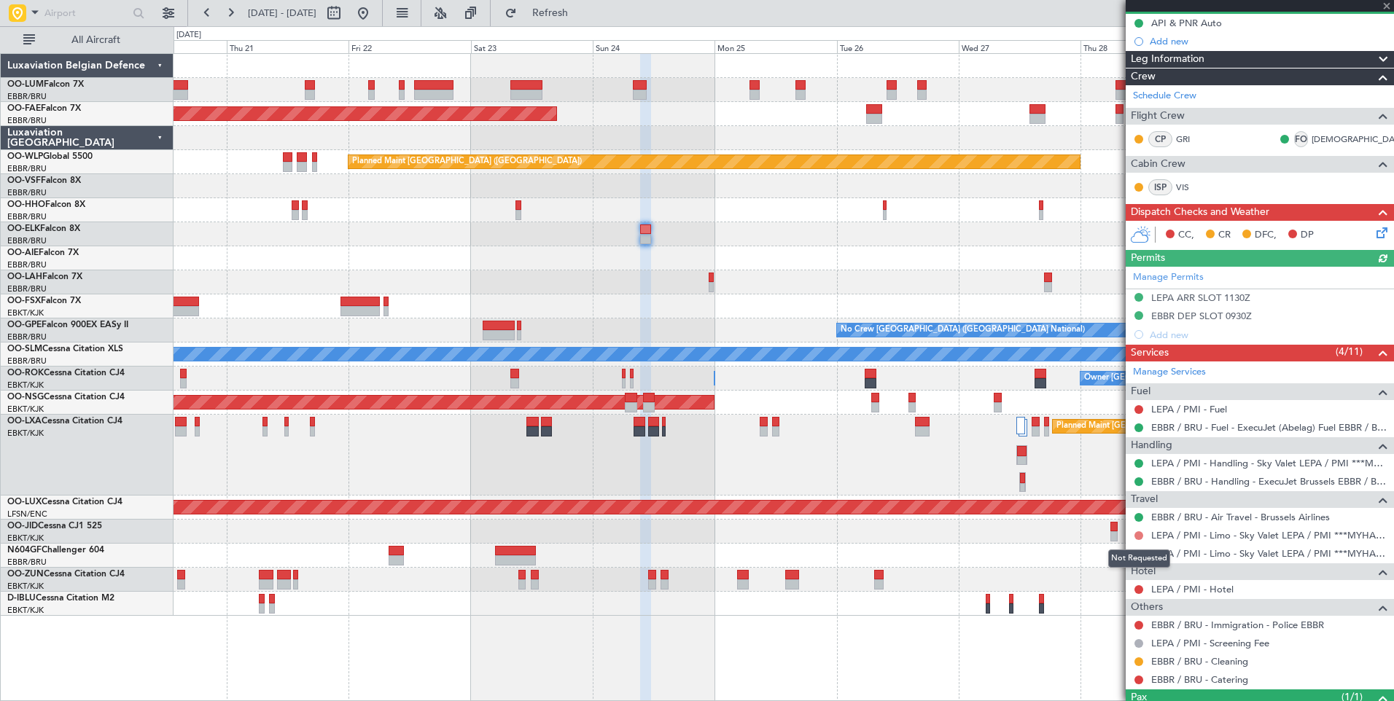
click at [1138, 534] on button at bounding box center [1138, 535] width 9 height 9
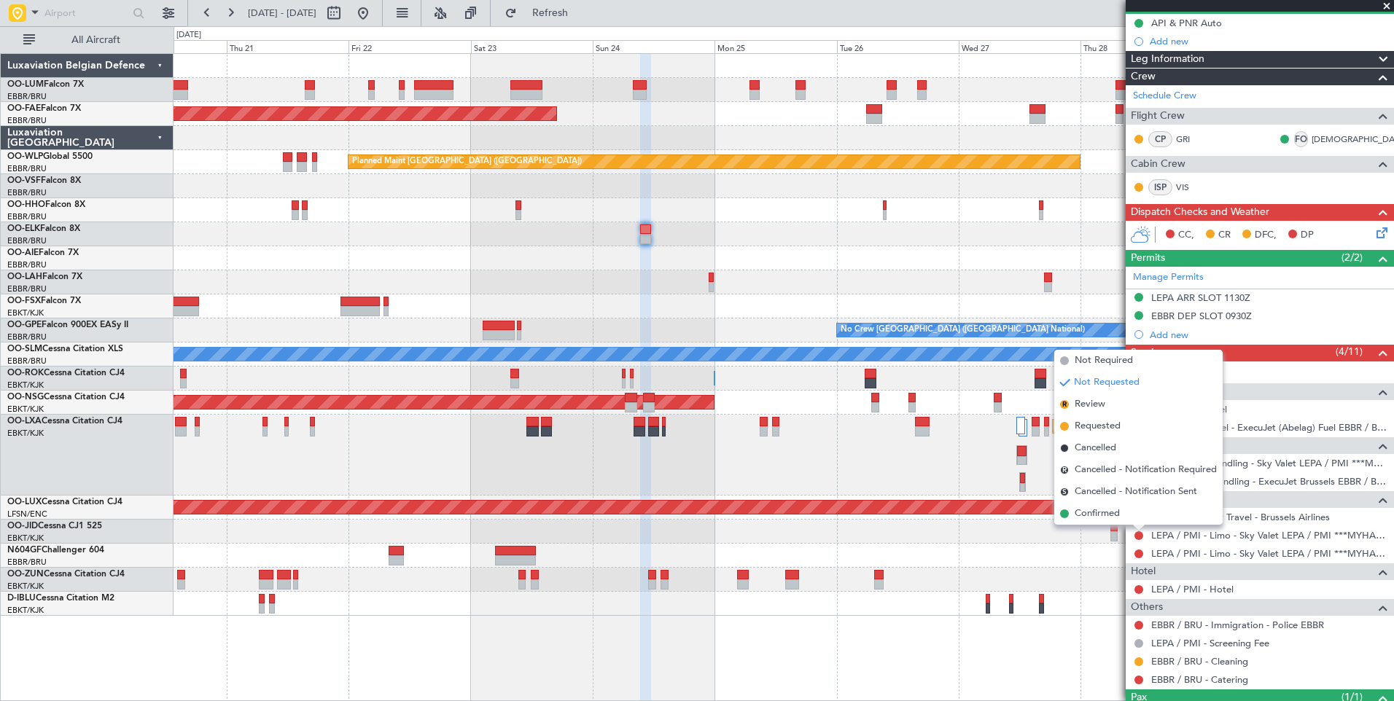
drag, startPoint x: 1118, startPoint y: 425, endPoint x: 1110, endPoint y: 511, distance: 86.4
click at [1117, 427] on span "Requested" at bounding box center [1097, 426] width 46 height 15
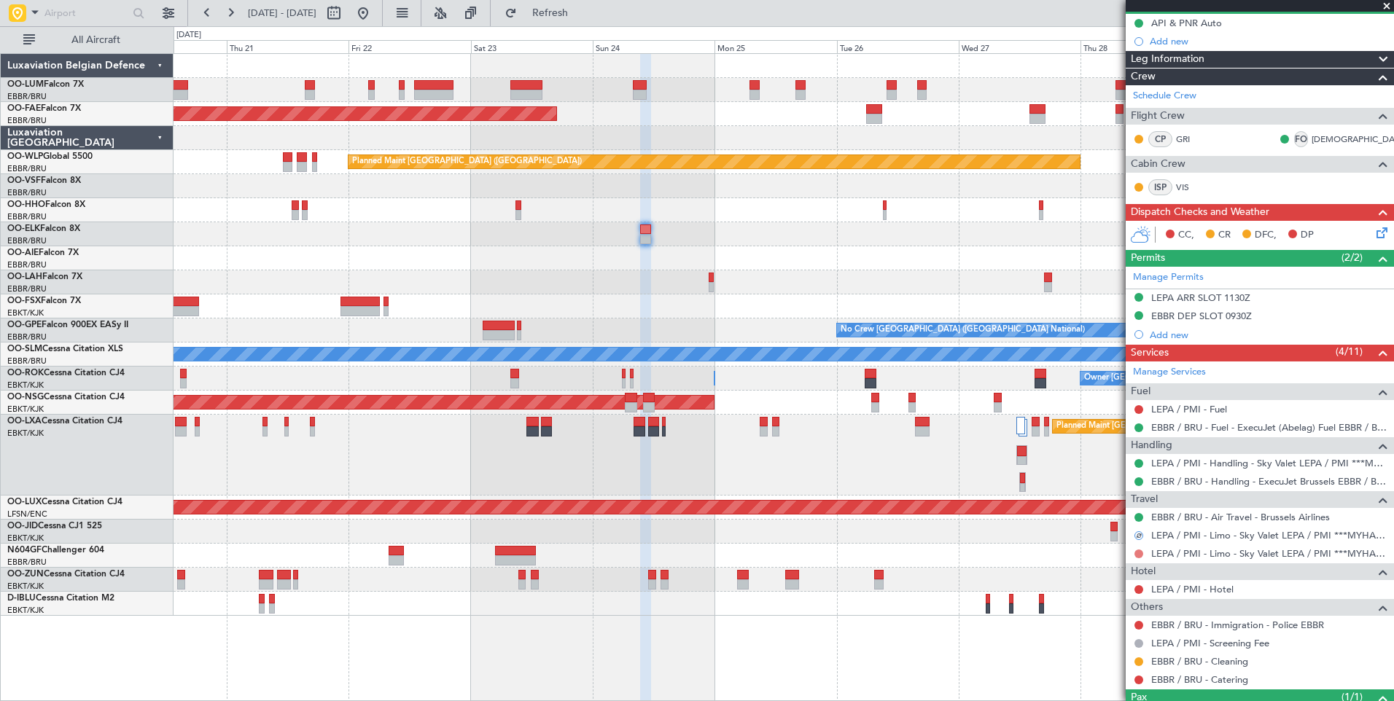
click at [1136, 552] on button at bounding box center [1138, 554] width 9 height 9
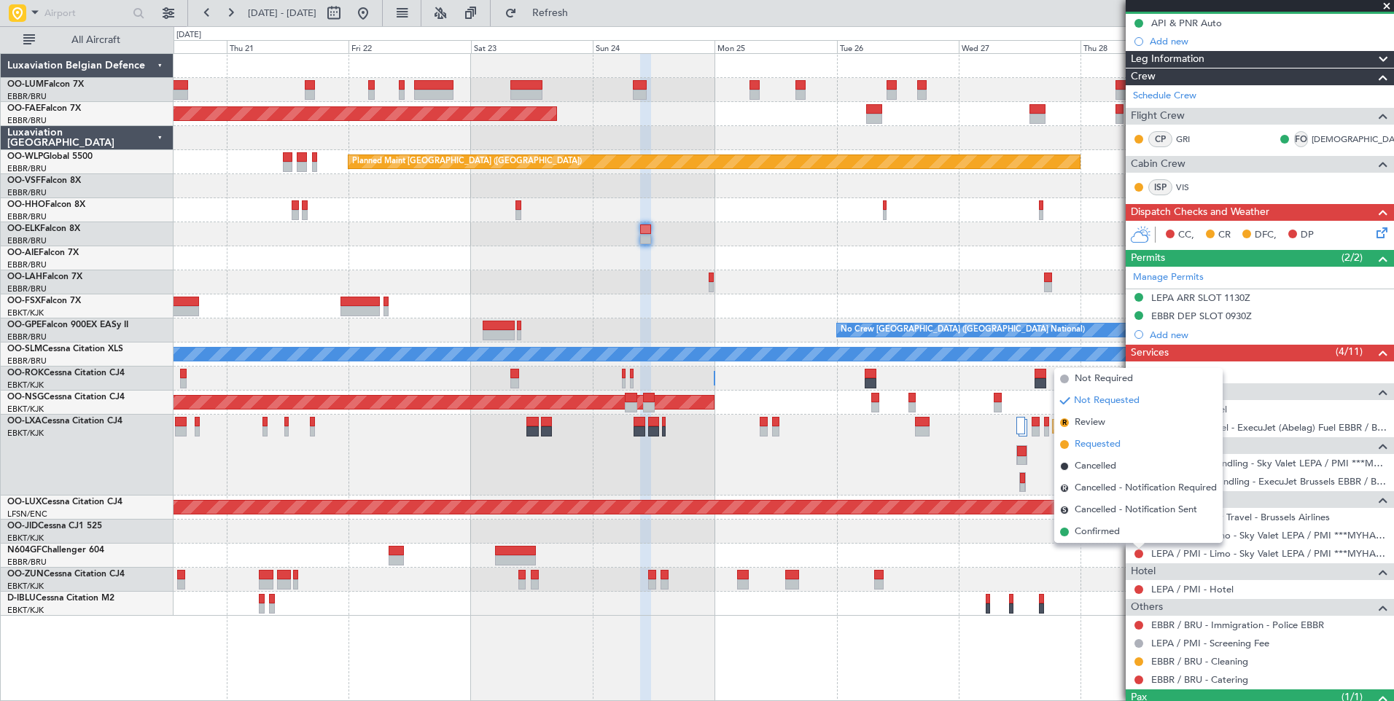
click at [1111, 442] on span "Requested" at bounding box center [1097, 444] width 46 height 15
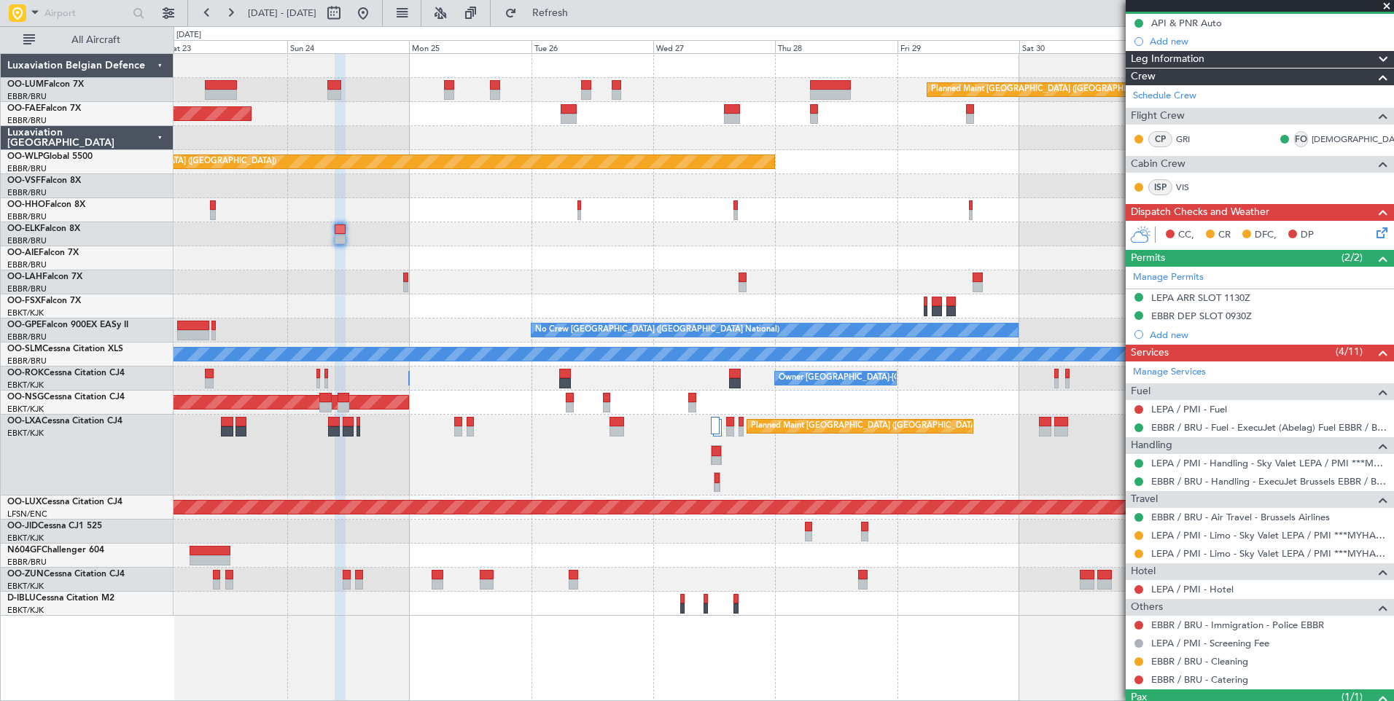
click at [582, 237] on div "Planned Maint Brussels (Brussels National) Owner Melsbroek Air Base Planned Mai…" at bounding box center [782, 335] width 1219 height 562
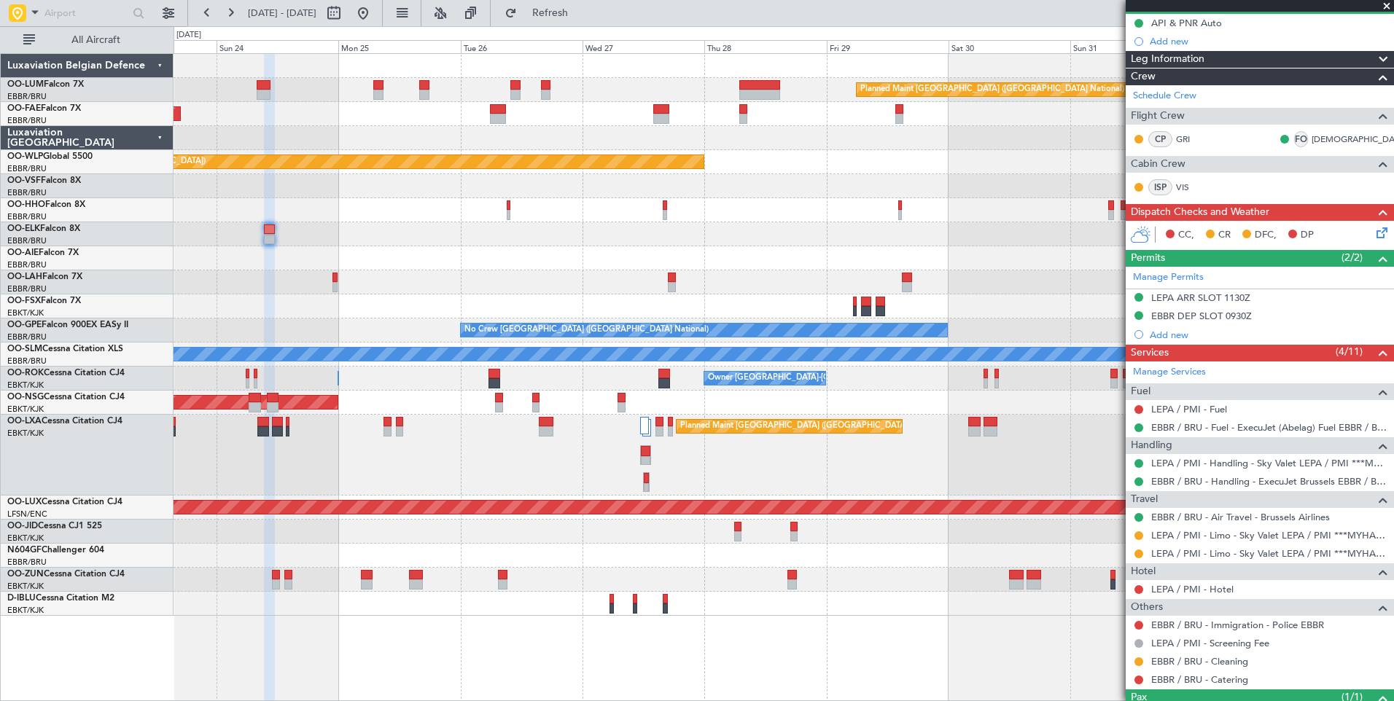
click at [670, 258] on div "Planned Maint Brussels (Brussels National) Owner Melsbroek Air Base Planned Mai…" at bounding box center [782, 335] width 1219 height 562
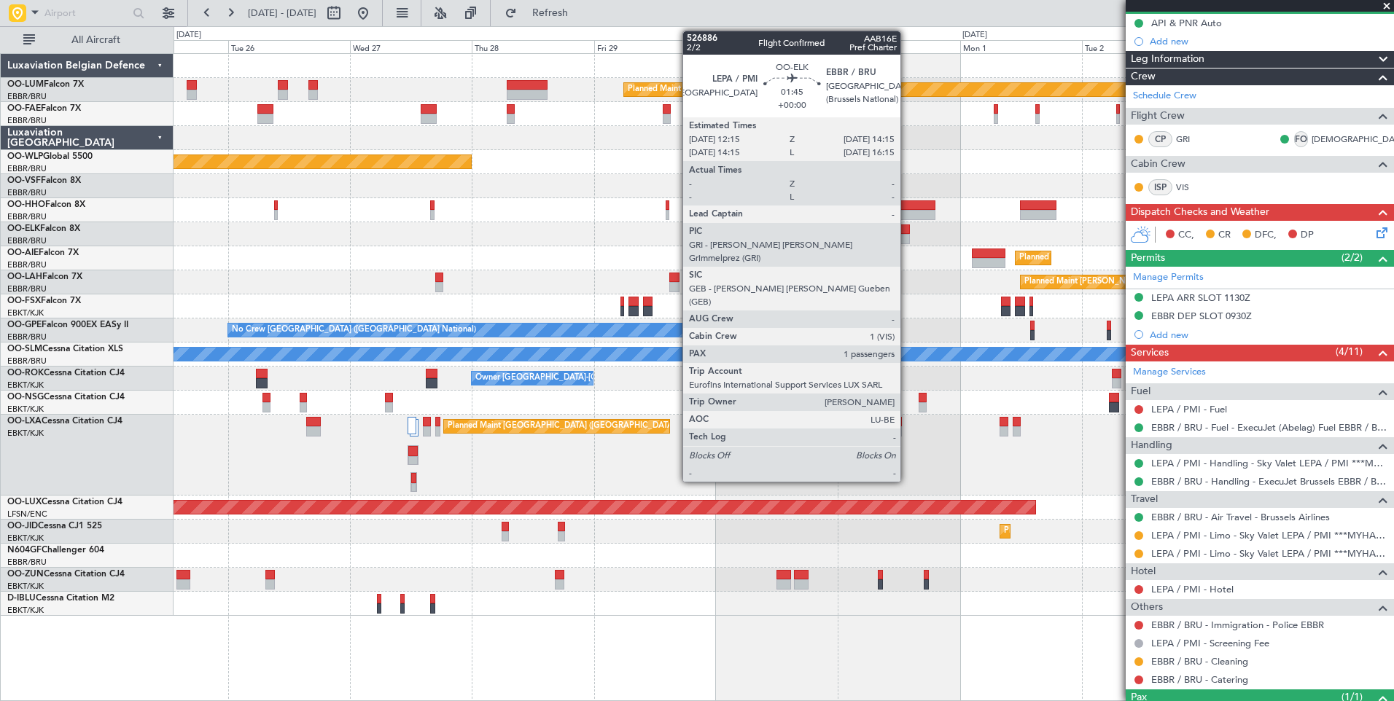
click at [907, 232] on div at bounding box center [904, 229] width 10 height 10
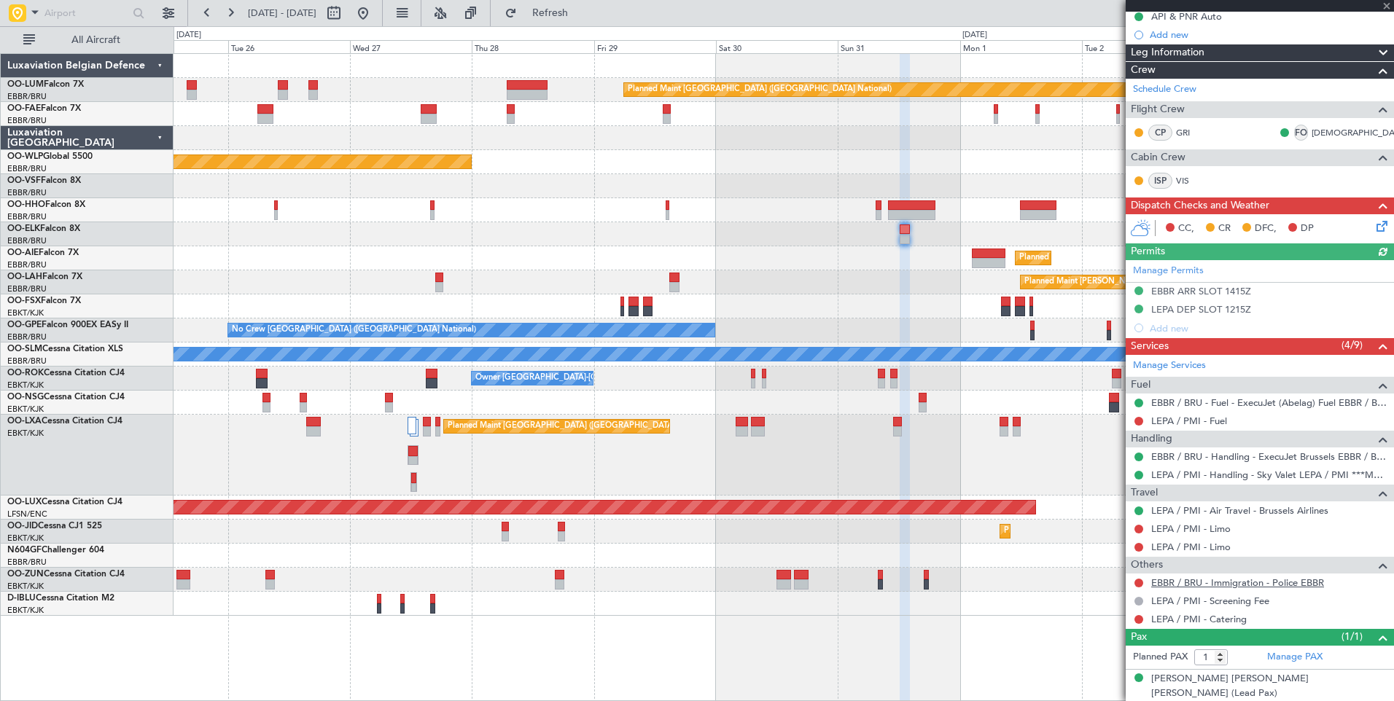
scroll to position [153, 0]
click at [1198, 528] on link "LEPA / PMI - Limo" at bounding box center [1190, 528] width 79 height 12
click at [581, 17] on span "Refresh" at bounding box center [550, 13] width 61 height 10
click at [1140, 528] on button at bounding box center [1138, 528] width 9 height 9
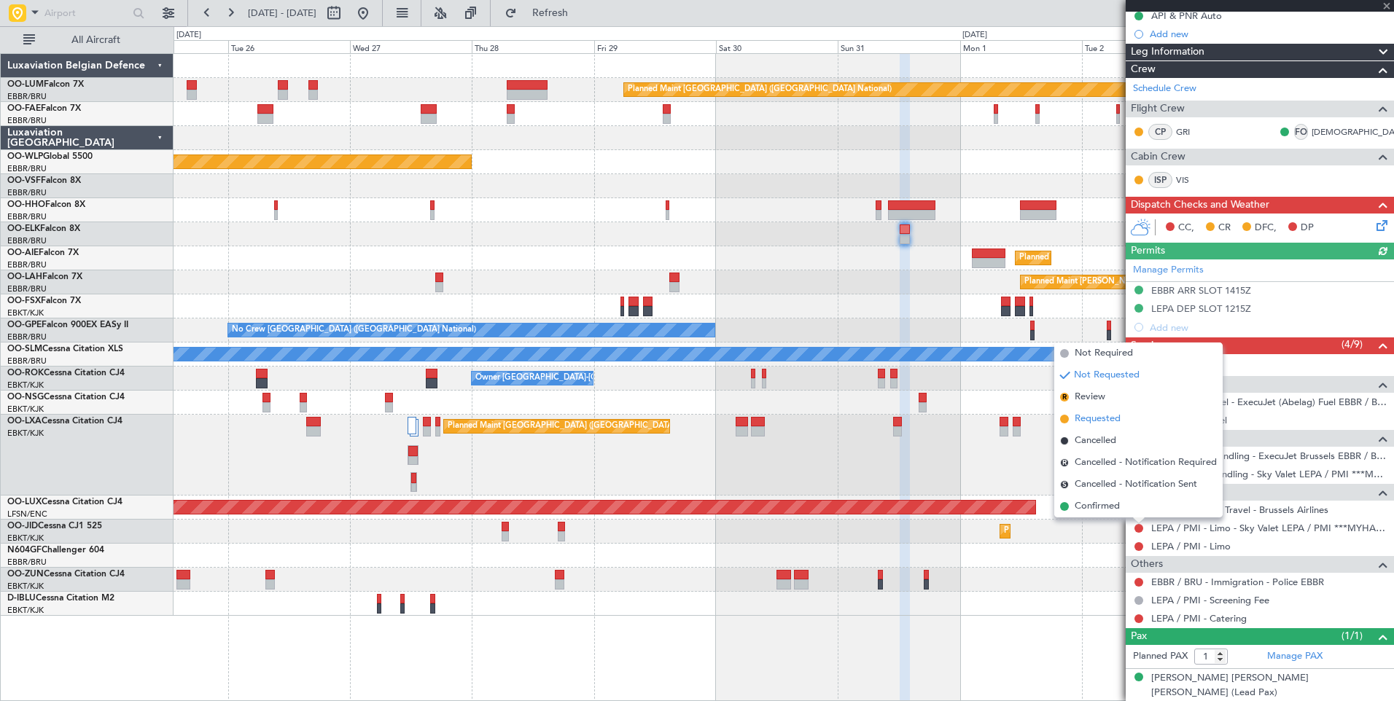
click at [1077, 412] on span "Requested" at bounding box center [1097, 419] width 46 height 15
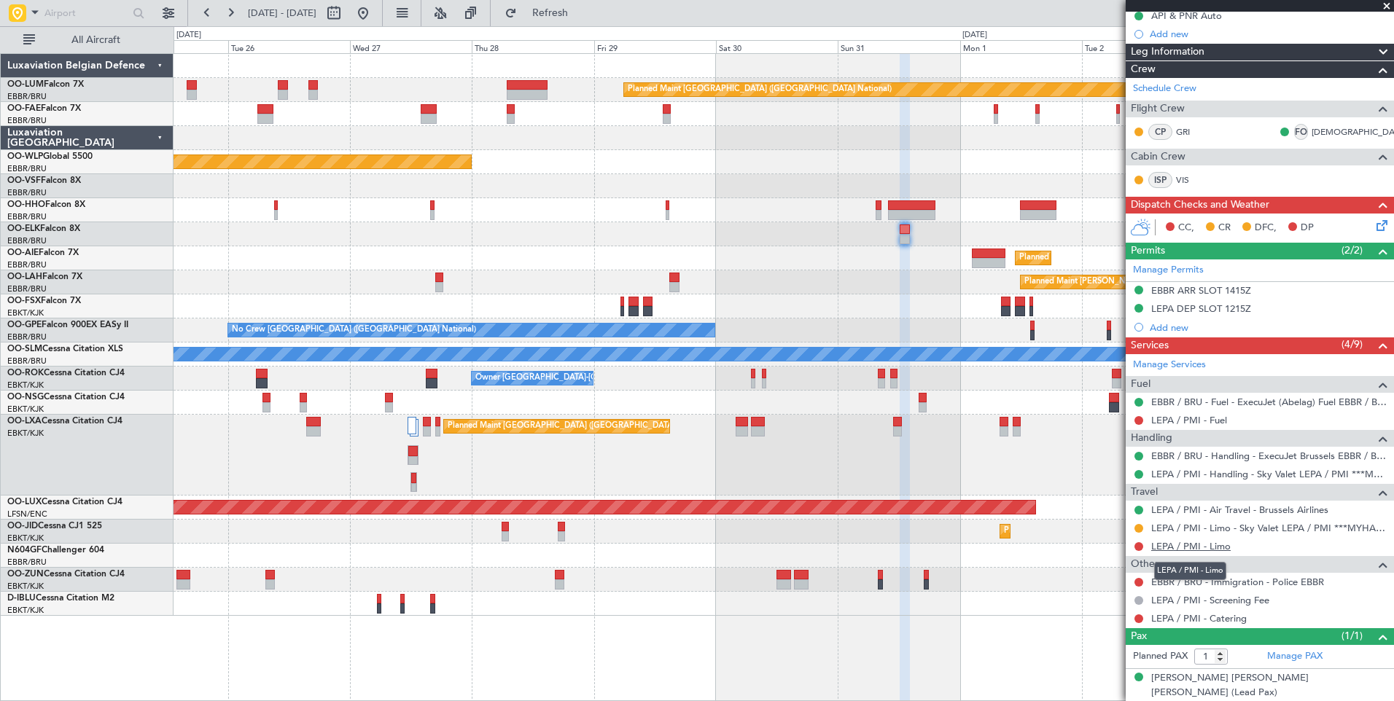
click at [1195, 546] on link "LEPA / PMI - Limo" at bounding box center [1190, 546] width 79 height 12
click at [581, 17] on span "Refresh" at bounding box center [550, 13] width 61 height 10
click at [1195, 547] on link "LEPA / PMI - Limo" at bounding box center [1190, 546] width 79 height 12
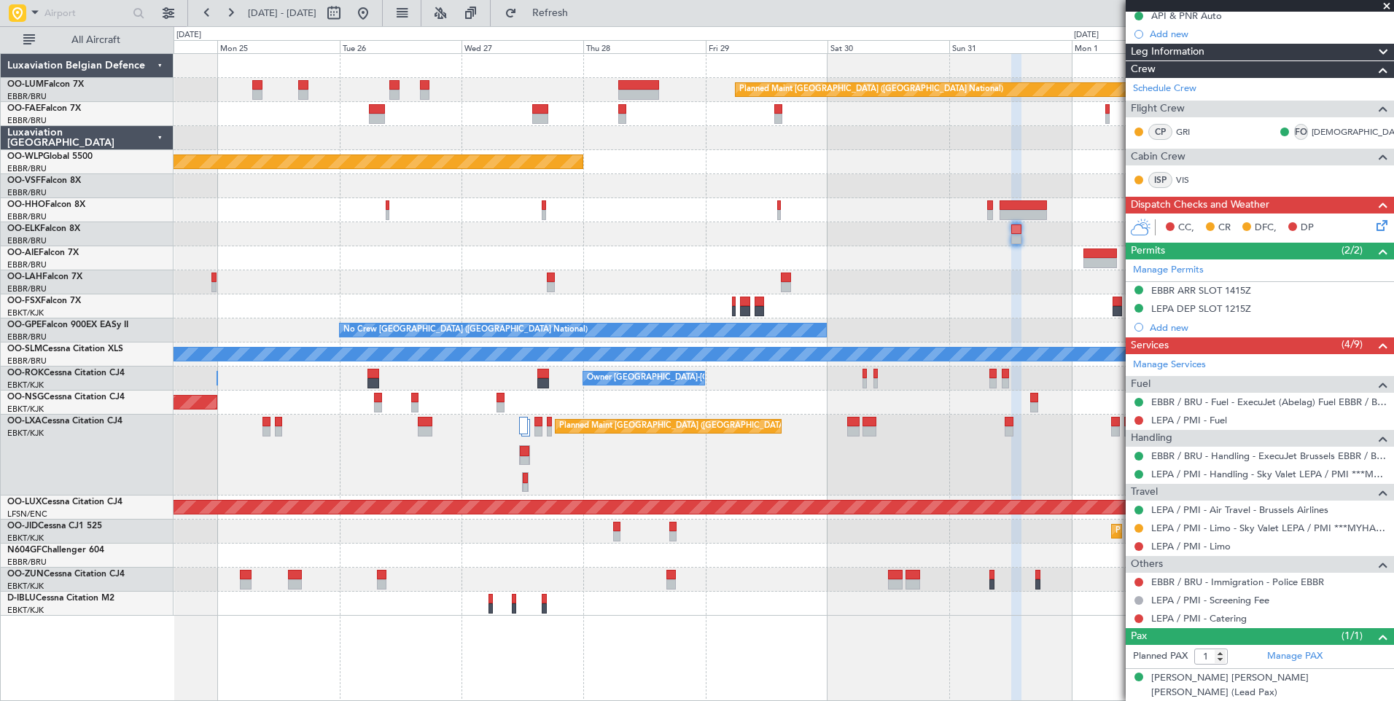
click at [934, 475] on div "Planned Maint [GEOGRAPHIC_DATA] ([GEOGRAPHIC_DATA] National)" at bounding box center [782, 455] width 1219 height 81
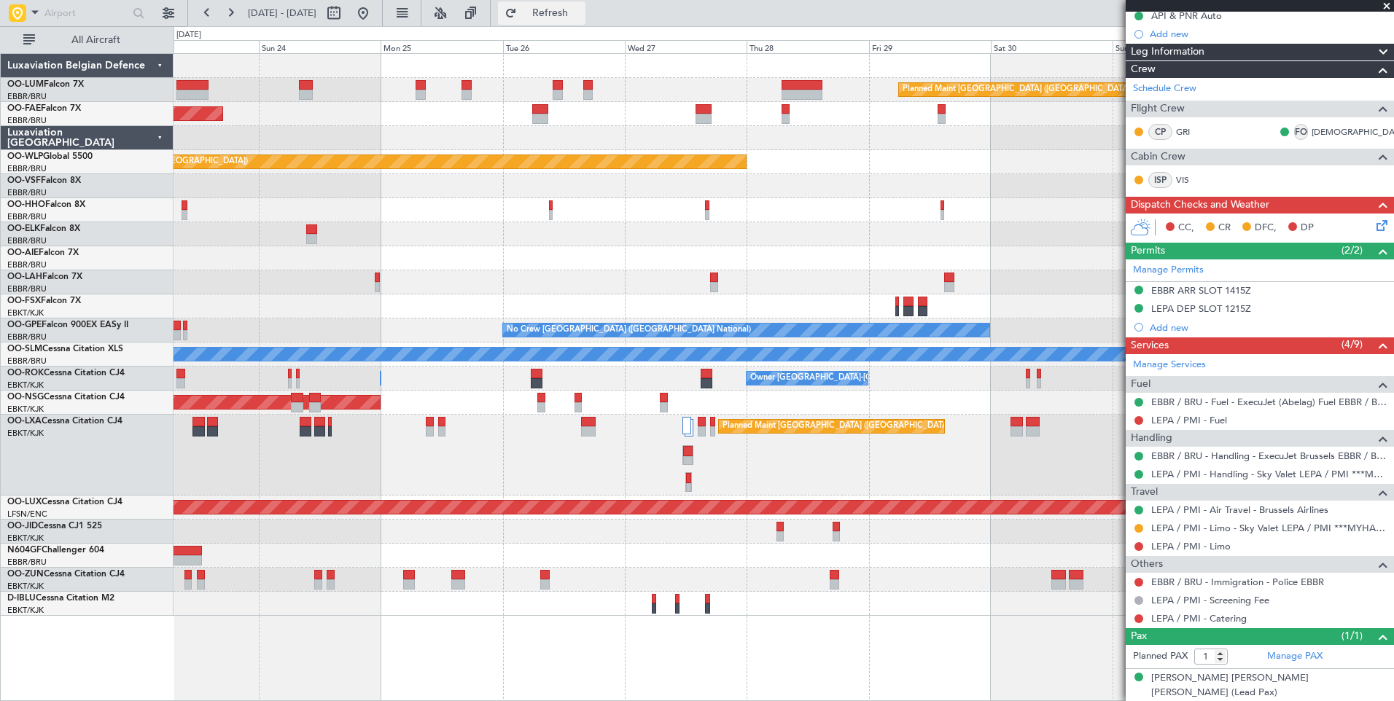
click at [580, 8] on span "Refresh" at bounding box center [550, 13] width 61 height 10
click at [845, 477] on div "Planned Maint [GEOGRAPHIC_DATA] ([GEOGRAPHIC_DATA] National)" at bounding box center [782, 455] width 1219 height 81
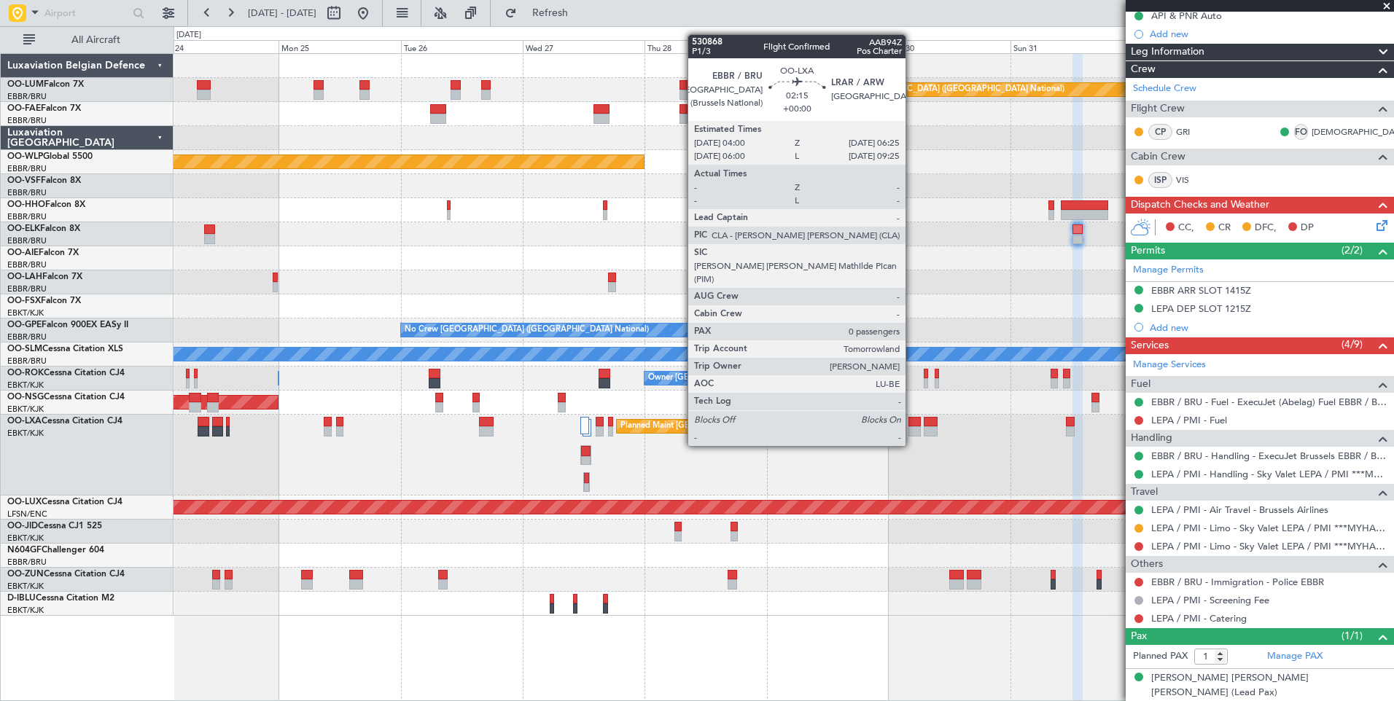
click at [912, 420] on div at bounding box center [914, 422] width 12 height 10
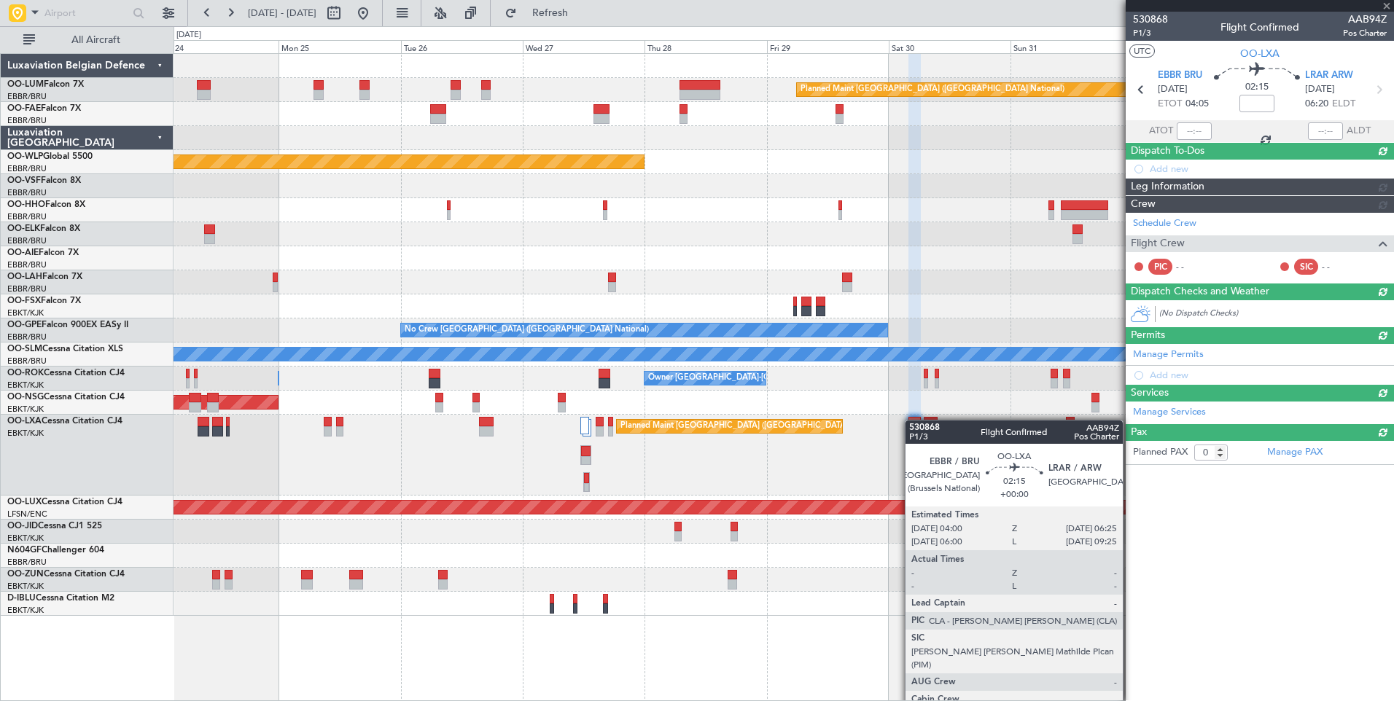
scroll to position [0, 0]
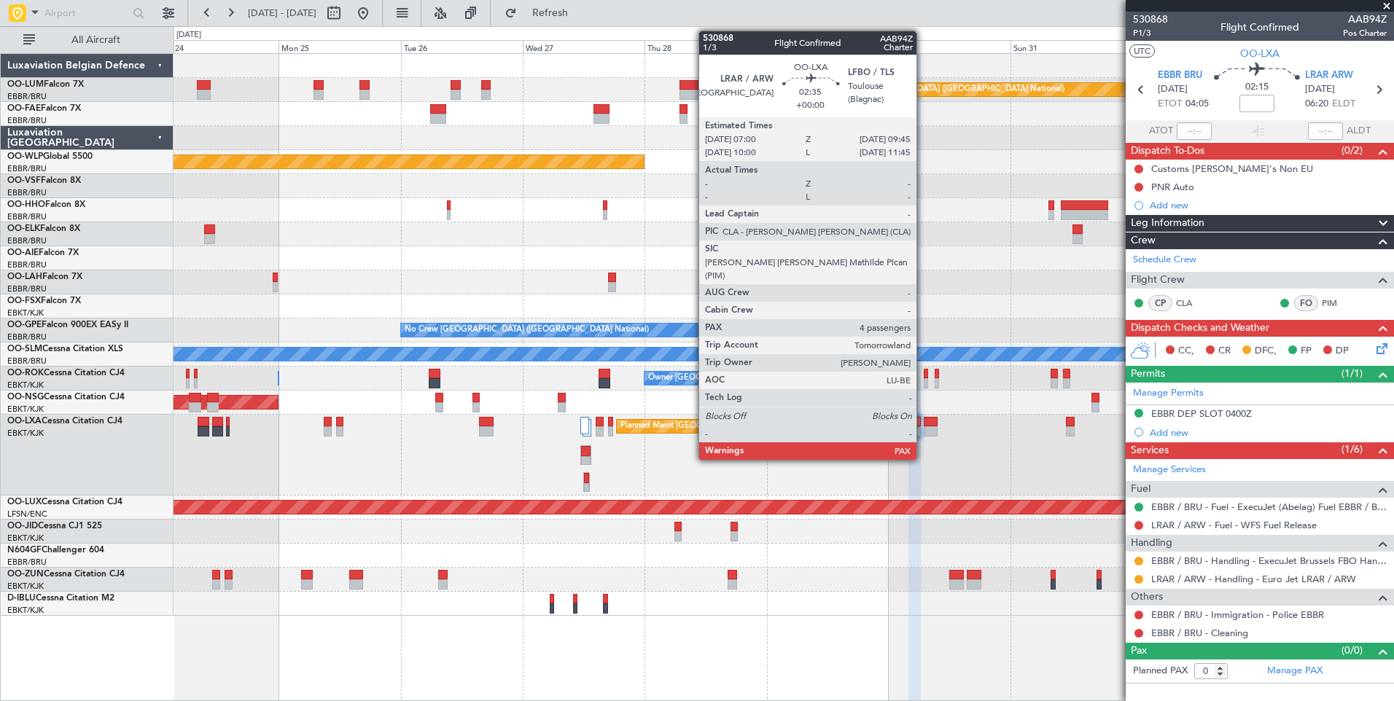
click at [925, 420] on div at bounding box center [930, 422] width 15 height 10
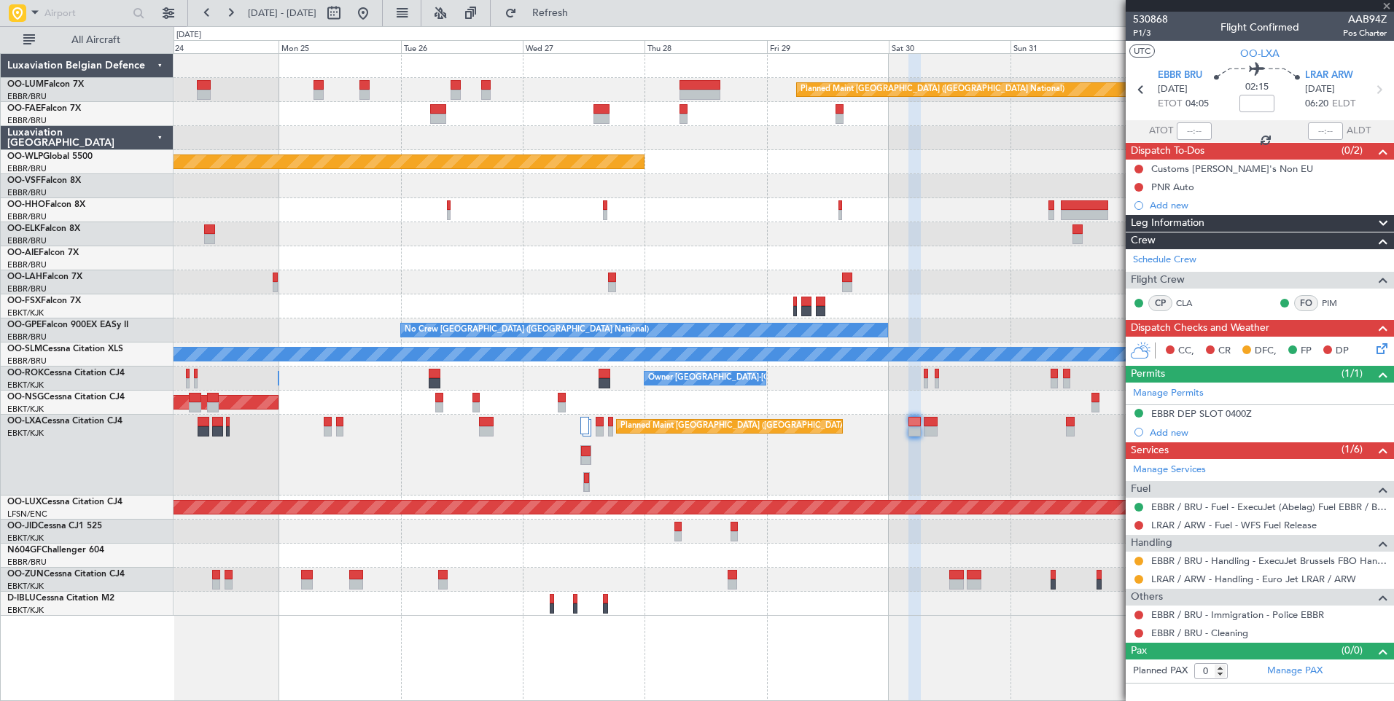
type input "4"
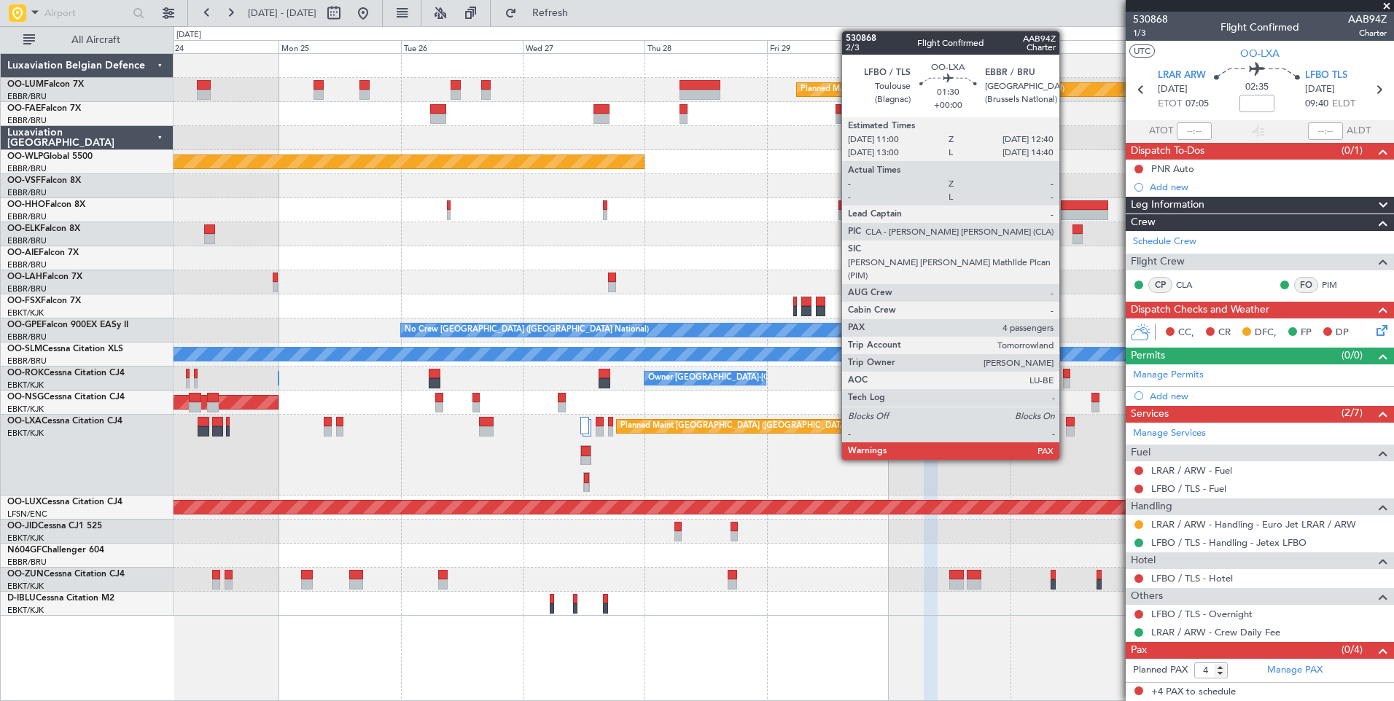
click at [1066, 418] on div at bounding box center [1070, 422] width 9 height 10
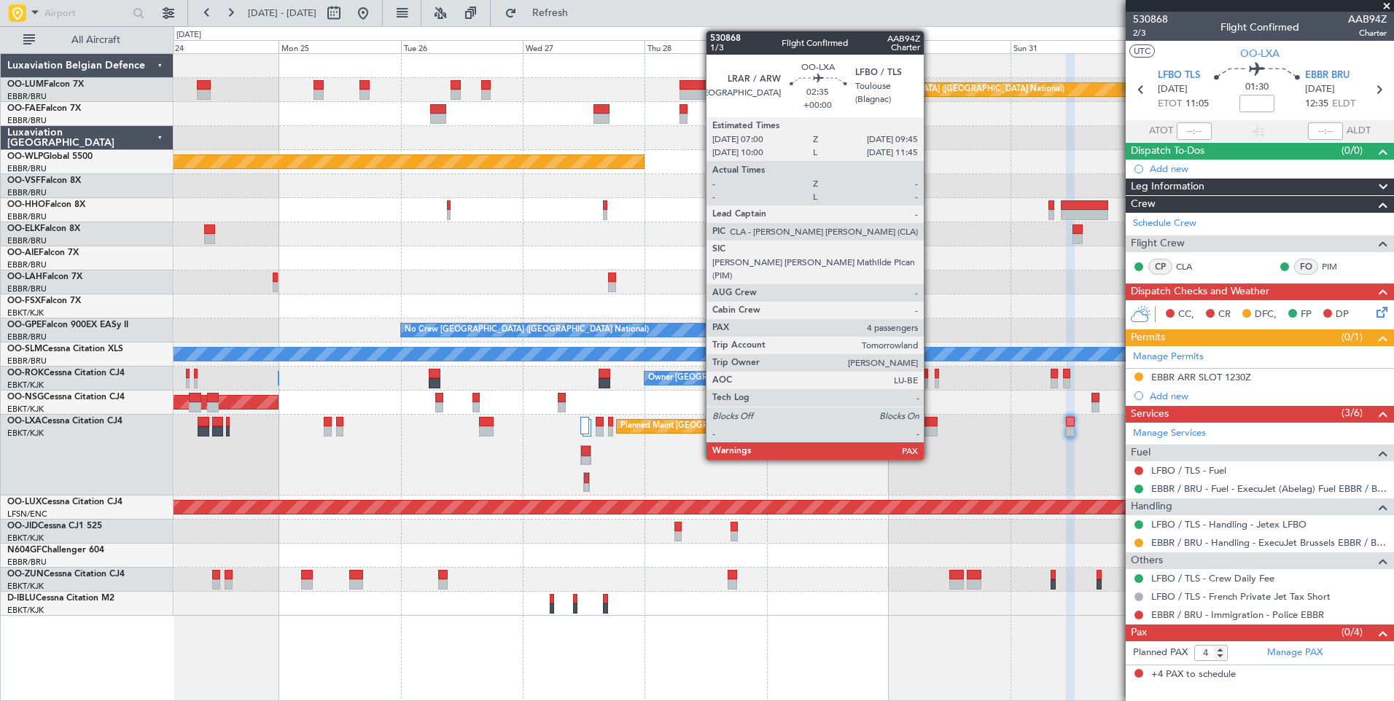
click at [930, 421] on div at bounding box center [930, 422] width 15 height 10
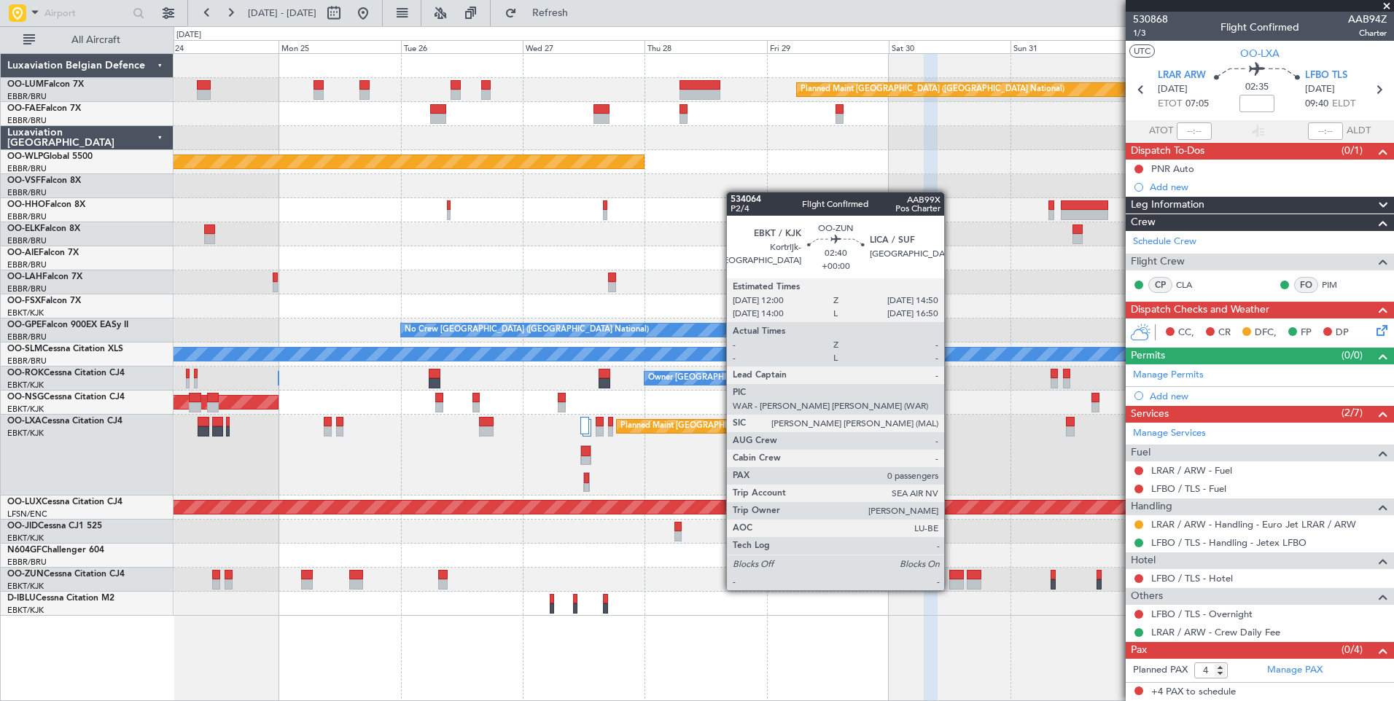
click at [951, 576] on div at bounding box center [956, 575] width 15 height 10
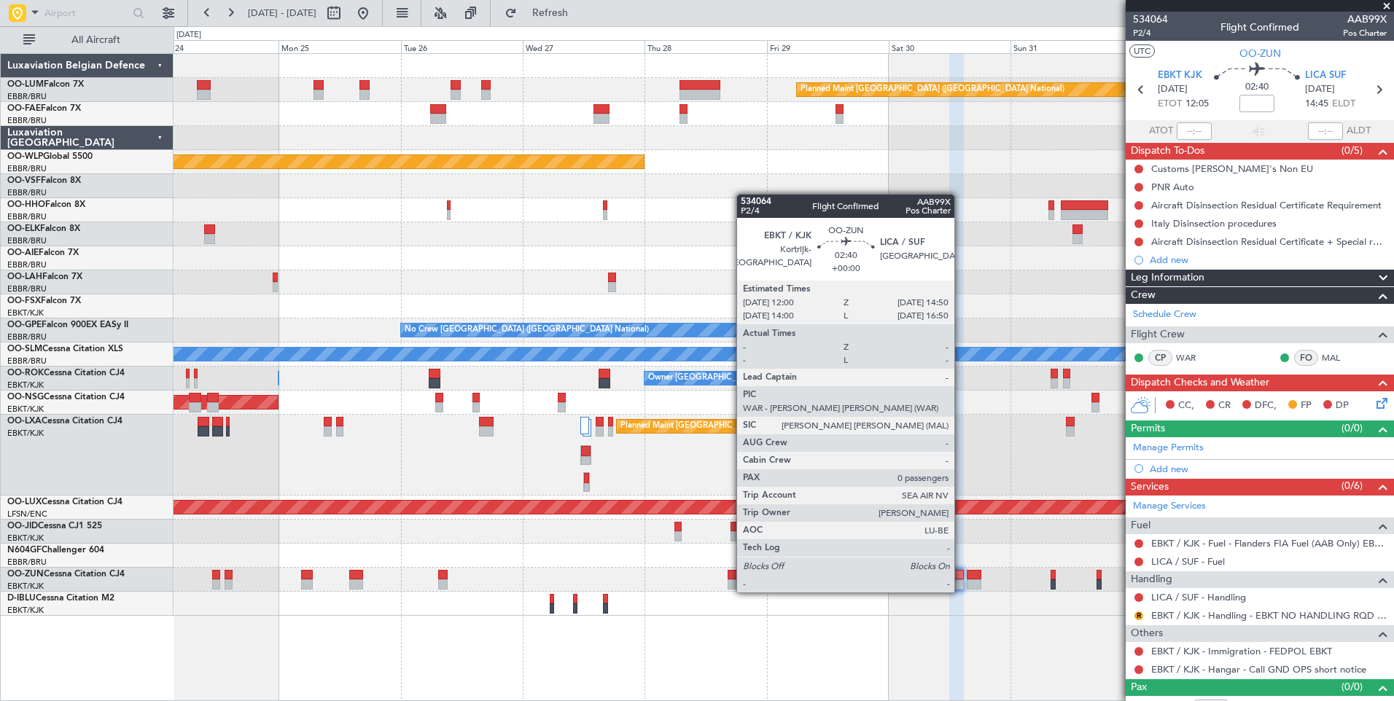
click at [961, 578] on div at bounding box center [956, 575] width 15 height 10
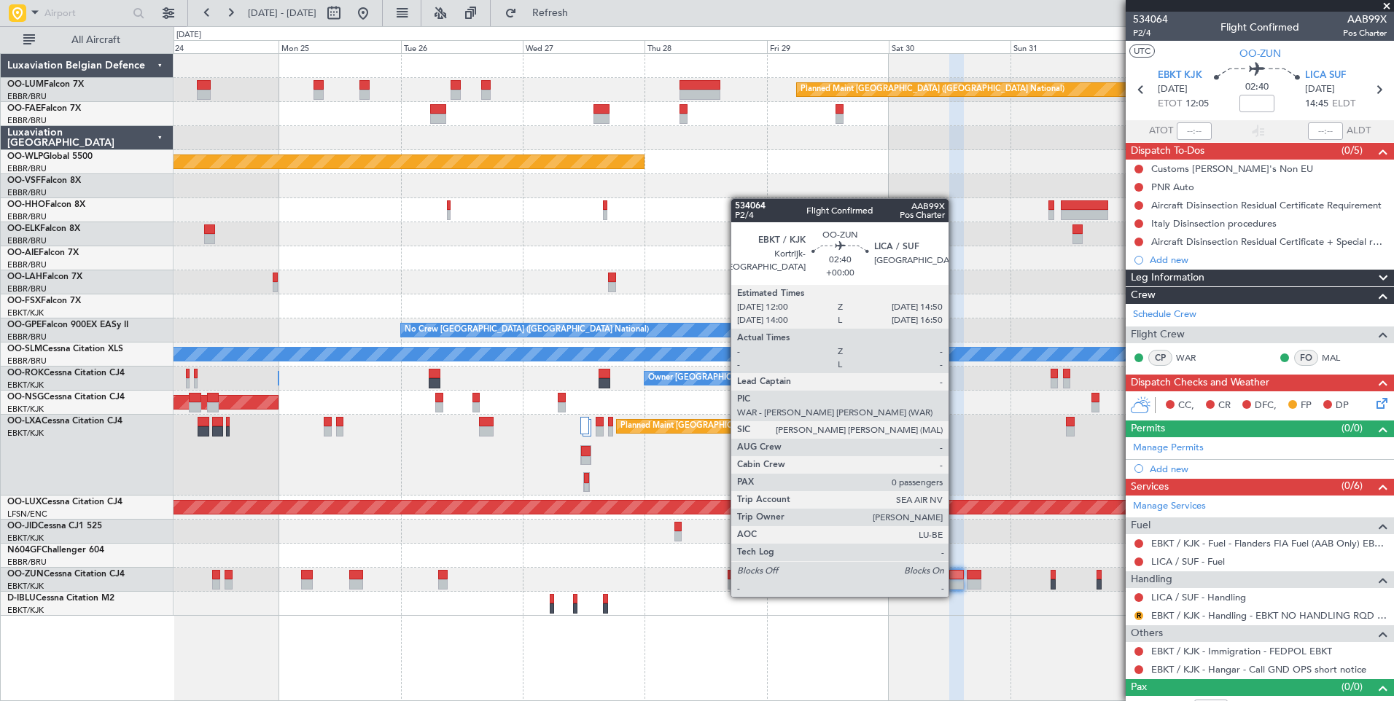
click at [955, 582] on div at bounding box center [956, 584] width 15 height 10
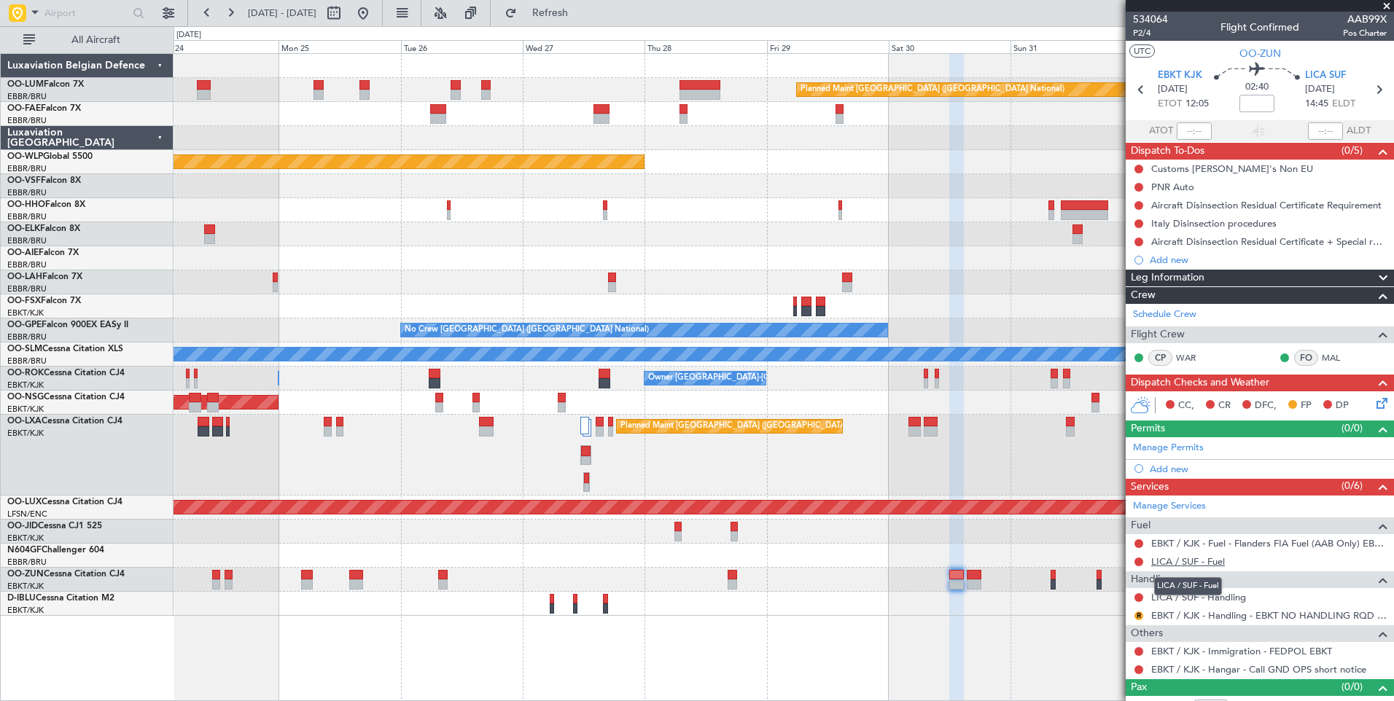
click at [1210, 558] on link "LICA / SUF - Fuel" at bounding box center [1188, 561] width 74 height 12
click at [1231, 600] on link "LICA / SUF - Handling" at bounding box center [1198, 597] width 95 height 12
click at [581, 11] on span "Refresh" at bounding box center [550, 13] width 61 height 10
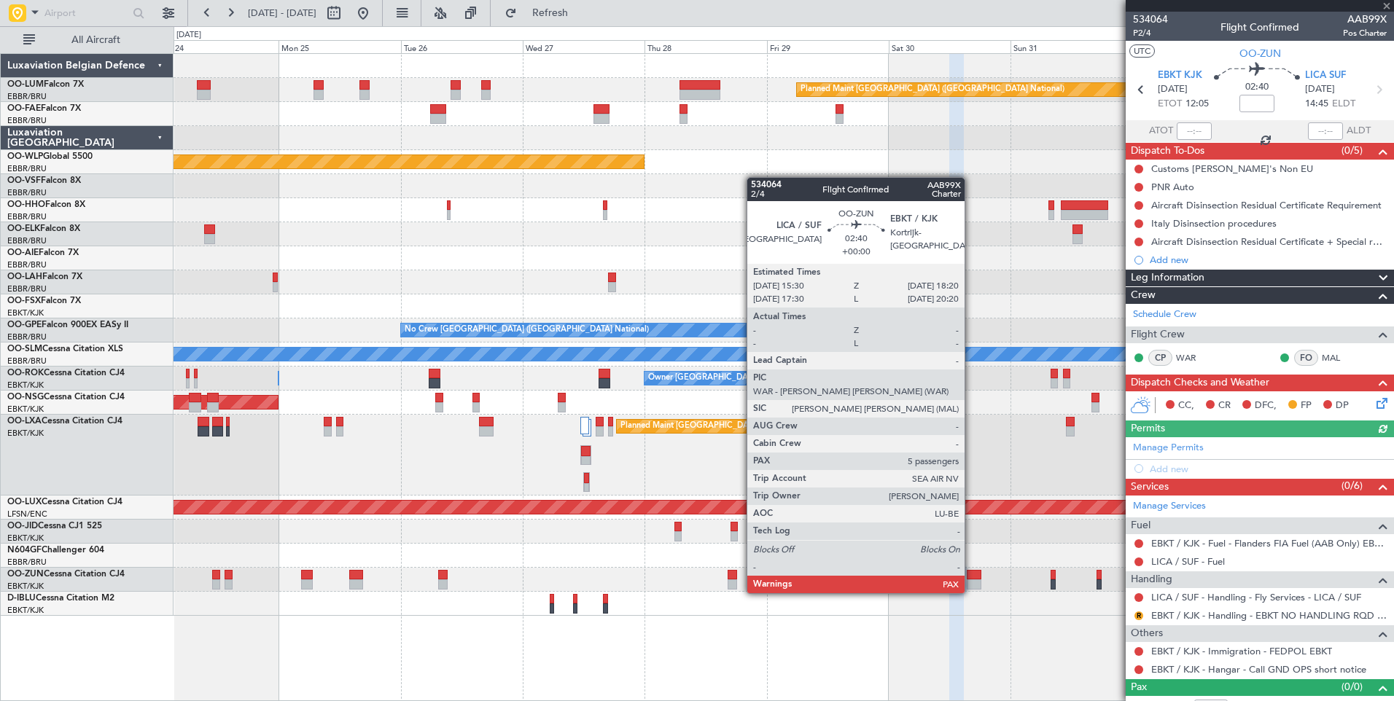
click at [971, 579] on div at bounding box center [973, 575] width 15 height 10
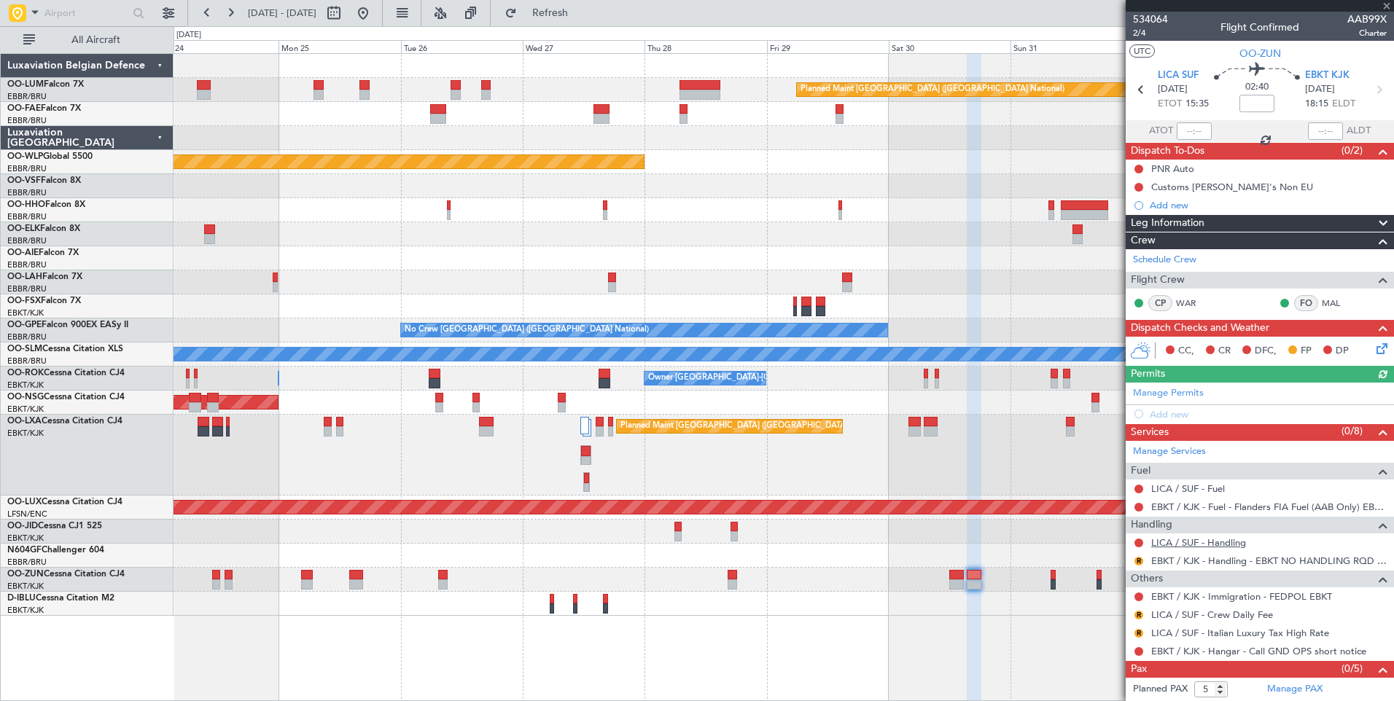
click at [1217, 539] on link "LICA / SUF - Handling" at bounding box center [1198, 542] width 95 height 12
click at [585, 22] on button "Refresh" at bounding box center [541, 12] width 87 height 23
click at [1217, 544] on link "LICA / SUF - Handling - Fly Services - LICA / SUF" at bounding box center [1256, 542] width 210 height 12
click at [581, 12] on span "Refresh" at bounding box center [550, 13] width 61 height 10
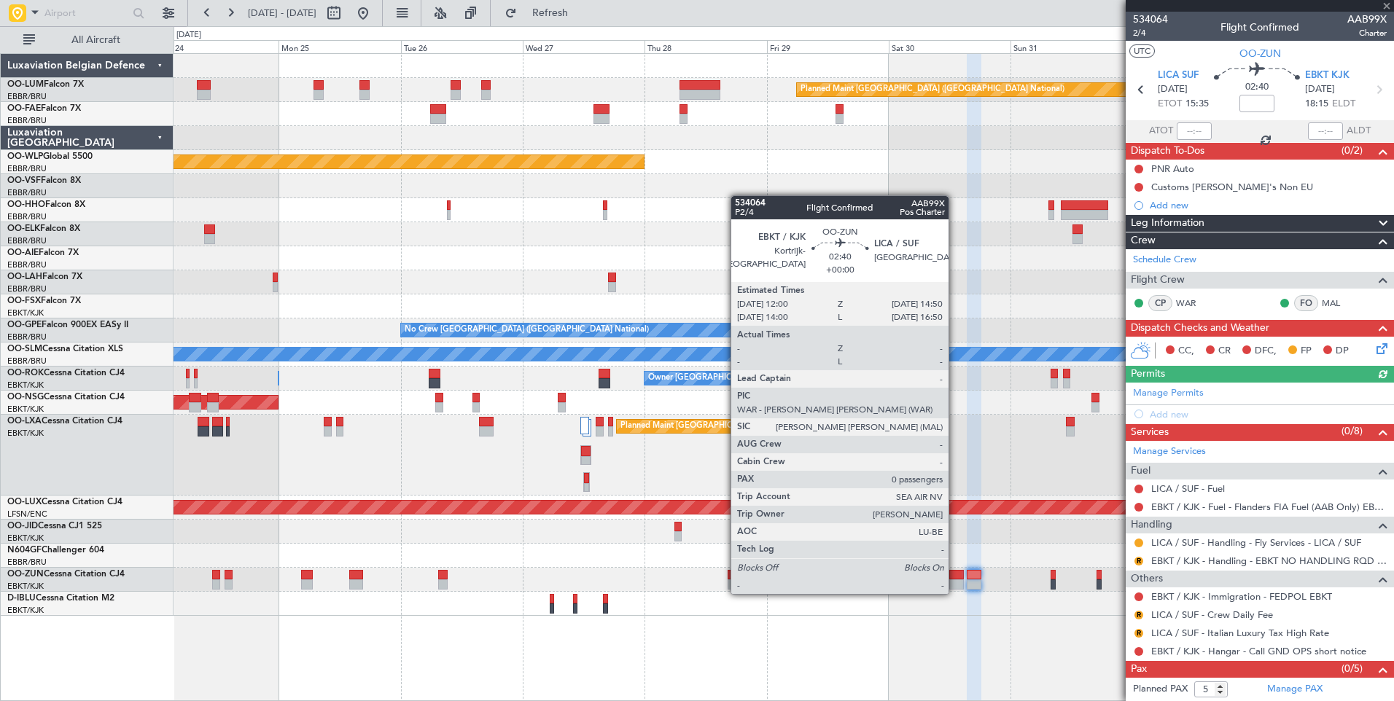
click at [955, 579] on div at bounding box center [956, 584] width 15 height 10
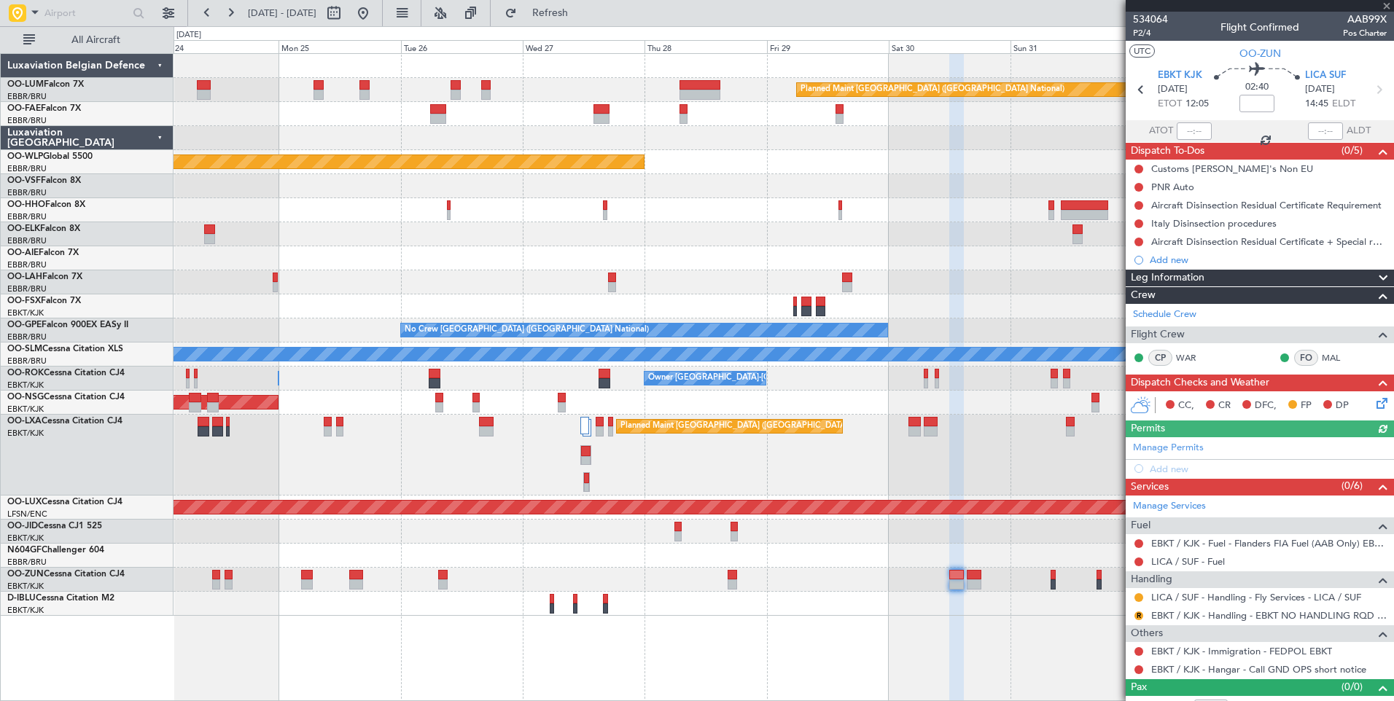
click at [703, 286] on div "Planned Maint Brussels (Brussels National) Owner Melsbroek Air Base Owner Melsb…" at bounding box center [782, 335] width 1219 height 562
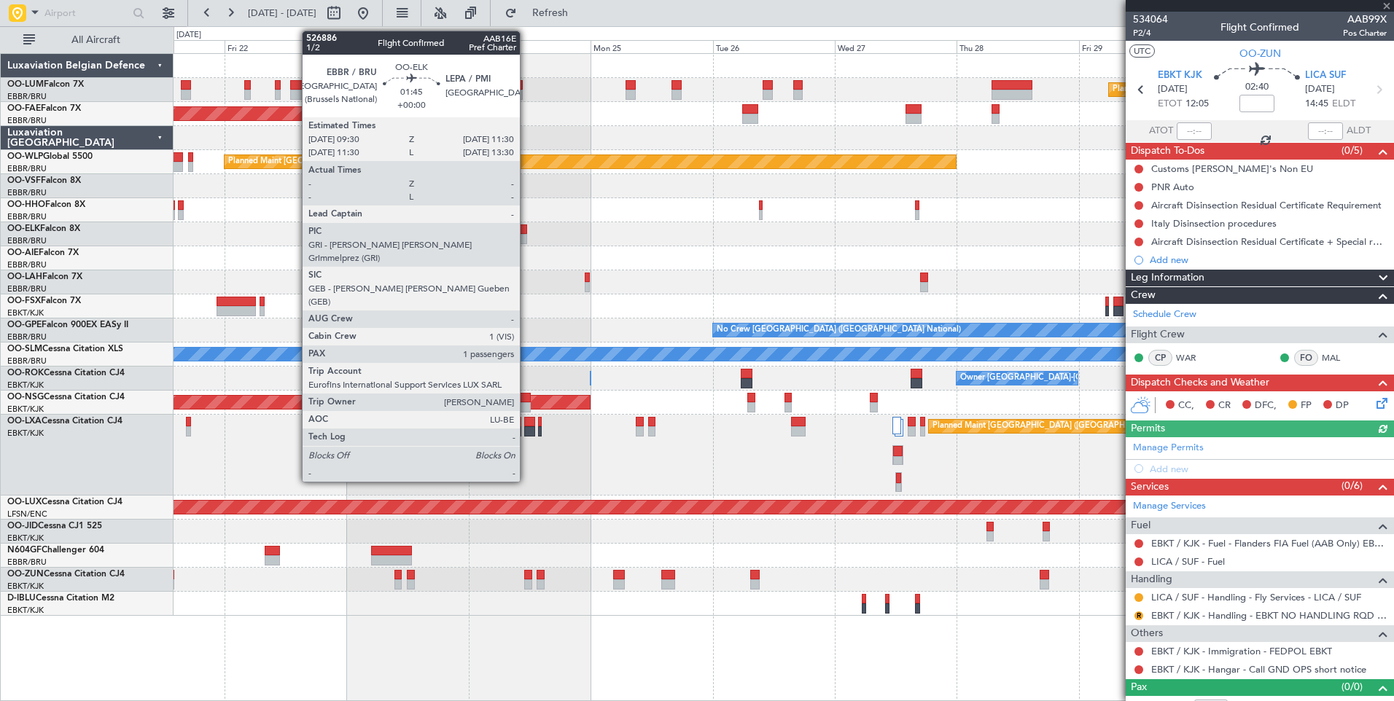
click at [524, 228] on div at bounding box center [521, 229] width 10 height 10
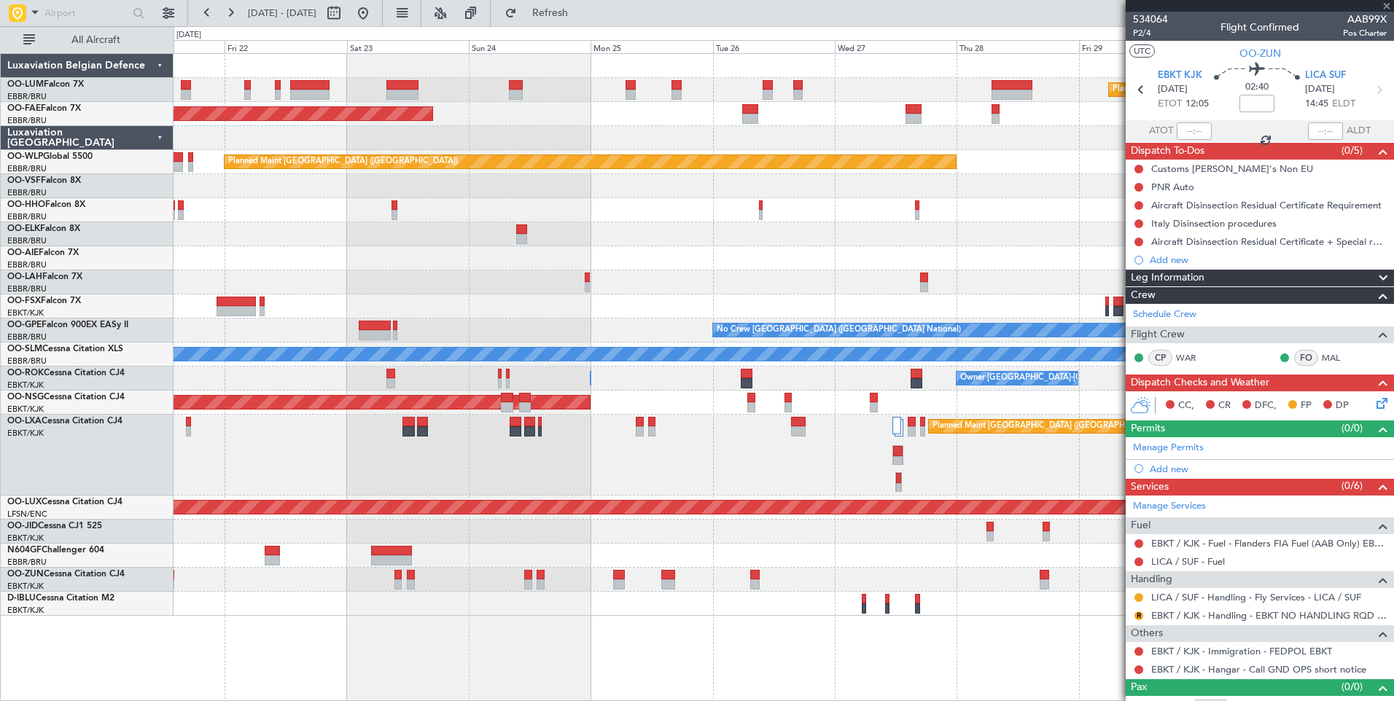
type input "1"
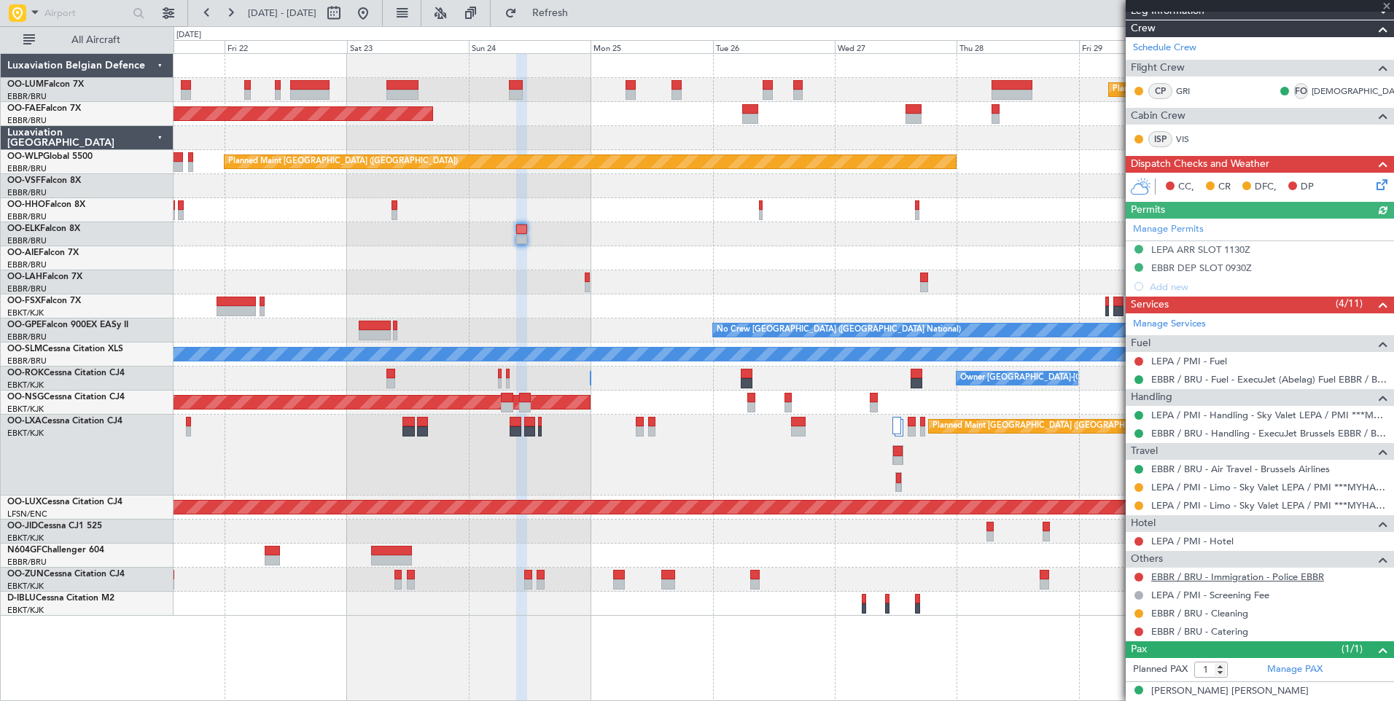
scroll to position [207, 0]
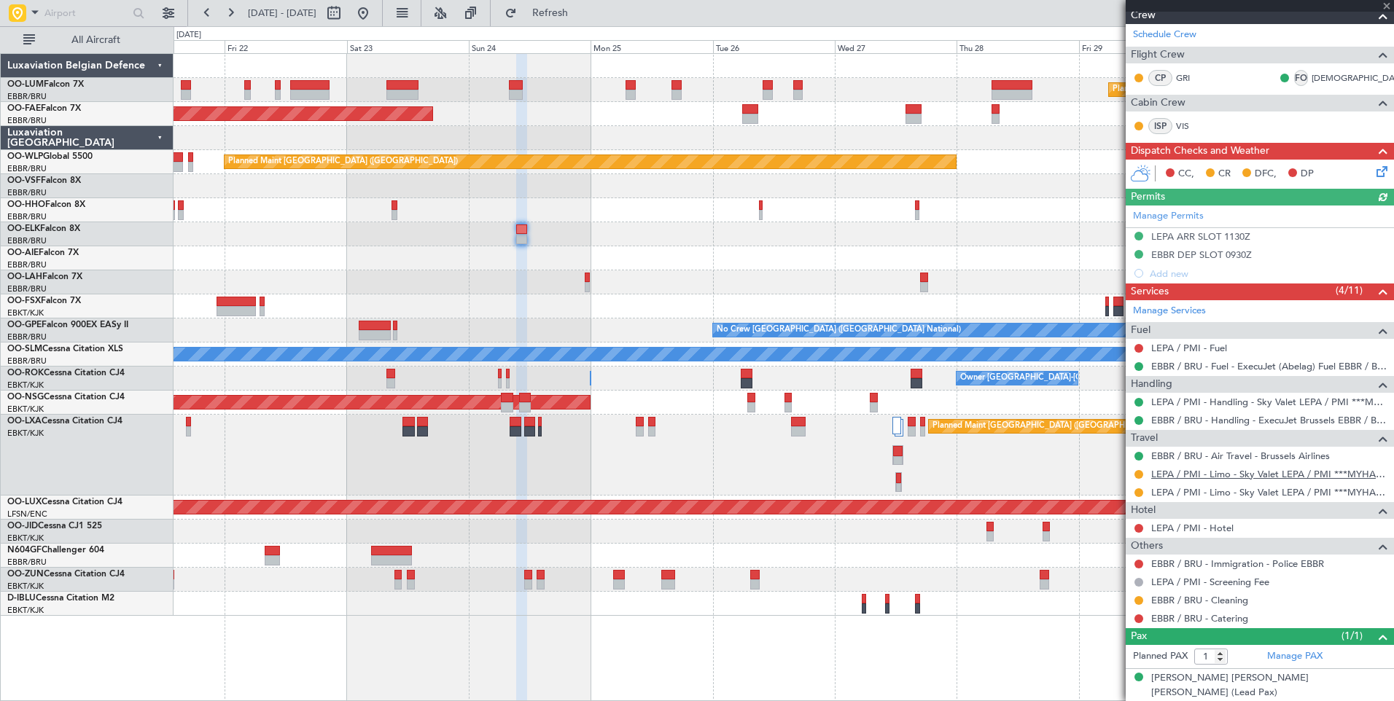
click at [1243, 478] on link "LEPA / PMI - Limo - Sky Valet LEPA / PMI ***MYHANDLING***" at bounding box center [1268, 474] width 235 height 12
click at [581, 14] on span "Refresh" at bounding box center [550, 13] width 61 height 10
click at [1294, 491] on link "LEPA / PMI - Limo - Sky Valet LEPA / PMI ***MYHANDLING***" at bounding box center [1268, 492] width 235 height 12
drag, startPoint x: 618, startPoint y: 10, endPoint x: 623, endPoint y: 39, distance: 29.6
click at [581, 13] on span "Refresh" at bounding box center [550, 13] width 61 height 10
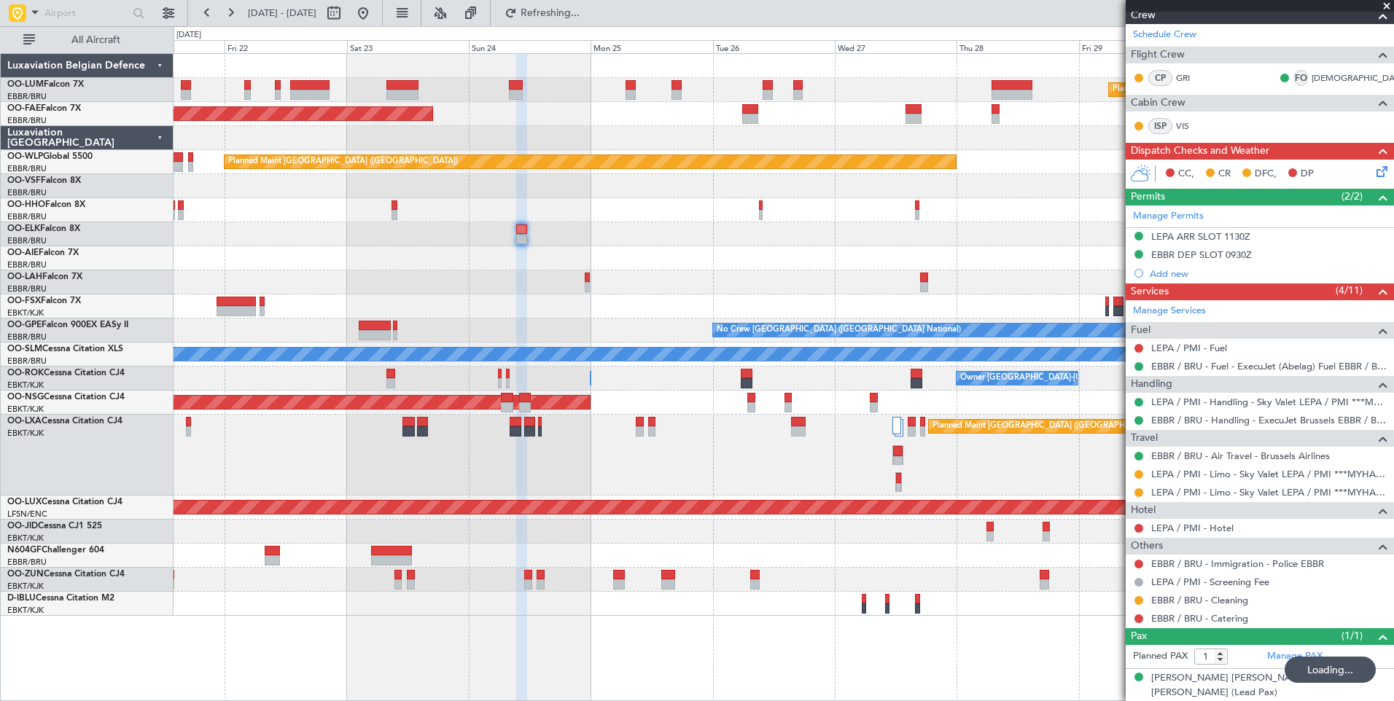
click at [373, 279] on div "Planned Maint Brussels (Brussels National) Planned Maint Kortrijk-Wevelgem Plan…" at bounding box center [782, 335] width 1219 height 562
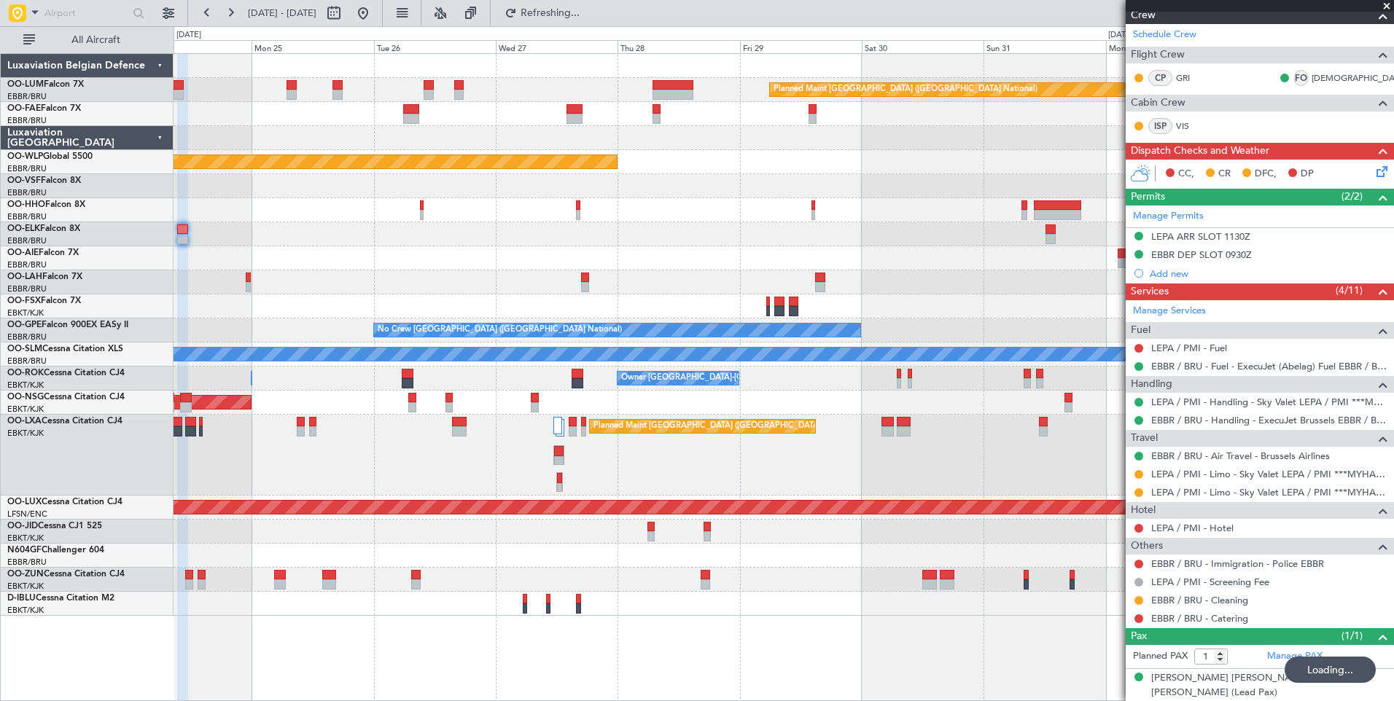
click at [571, 276] on div "Planned Maint Brussels (Brussels National) Owner Melsbroek Air Base Owner Melsb…" at bounding box center [782, 335] width 1219 height 562
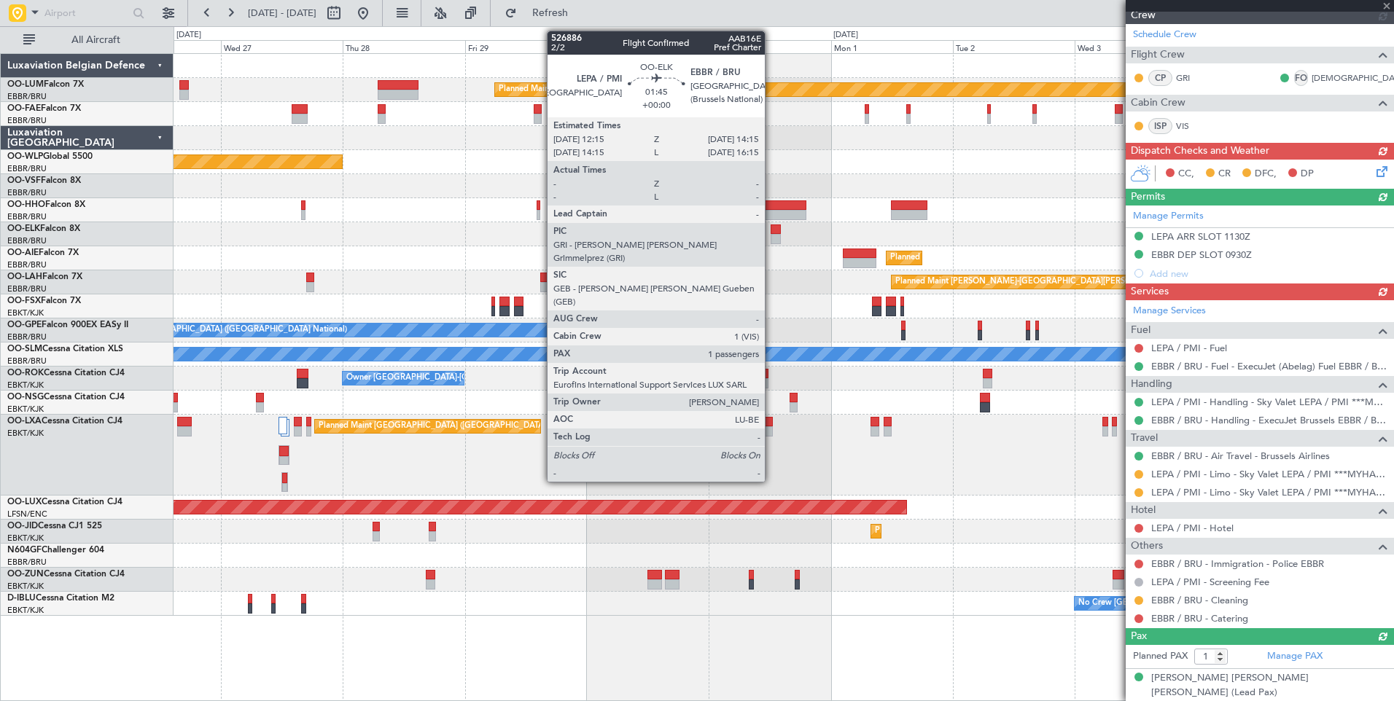
click at [771, 233] on div at bounding box center [775, 229] width 10 height 10
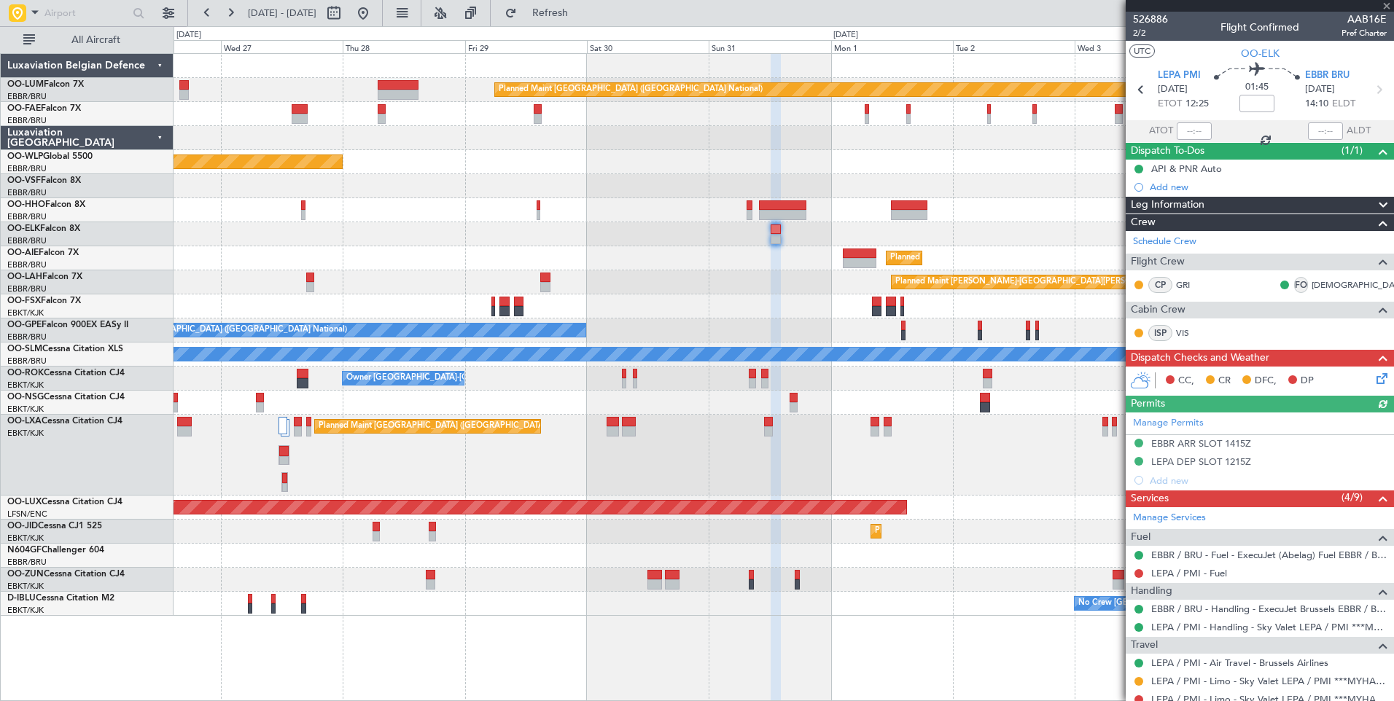
scroll to position [153, 0]
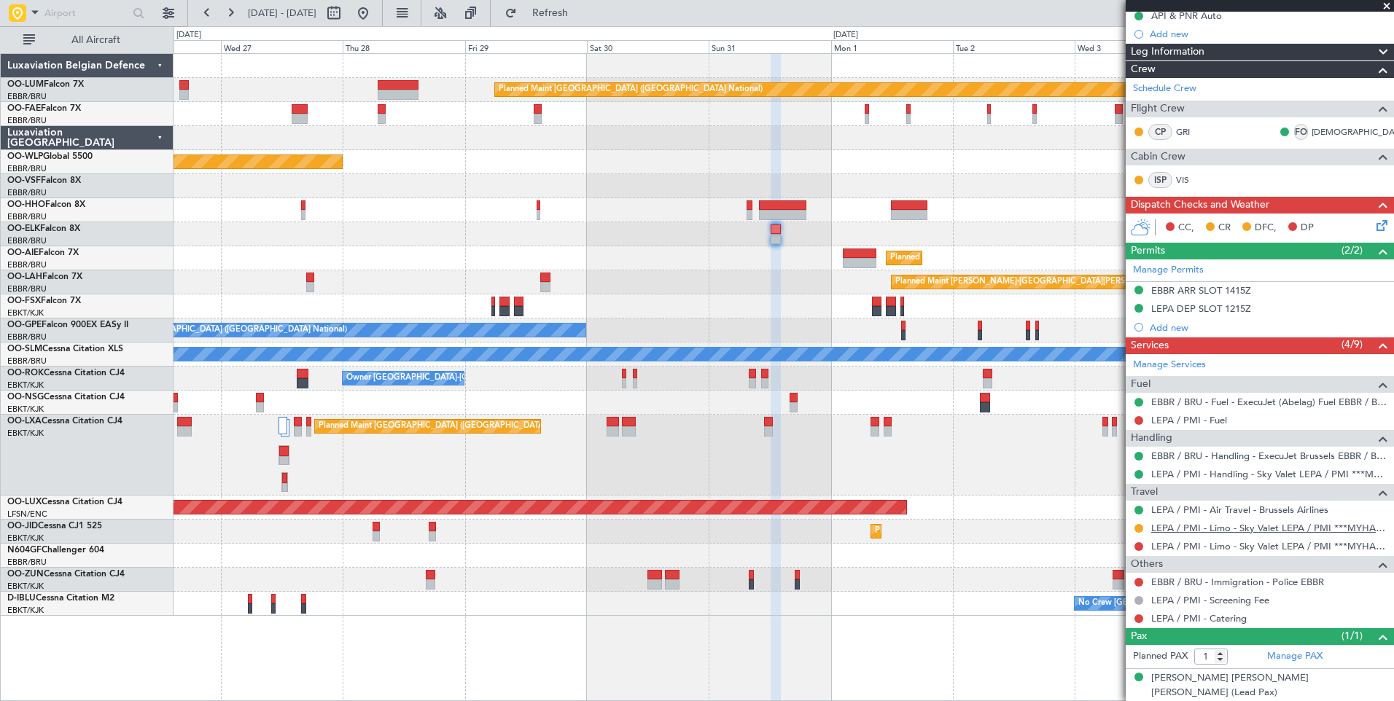
click at [1192, 531] on link "LEPA / PMI - Limo - Sky Valet LEPA / PMI ***MYHANDLING***" at bounding box center [1268, 528] width 235 height 12
click at [585, 20] on button "Refresh" at bounding box center [541, 12] width 87 height 23
click at [1227, 541] on link "LEPA / PMI - Limo - Sky Valet LEPA / PMI ***MYHANDLING***" at bounding box center [1268, 546] width 235 height 12
click at [581, 12] on span "Refresh" at bounding box center [550, 13] width 61 height 10
click at [581, 14] on span "Refresh" at bounding box center [550, 13] width 61 height 10
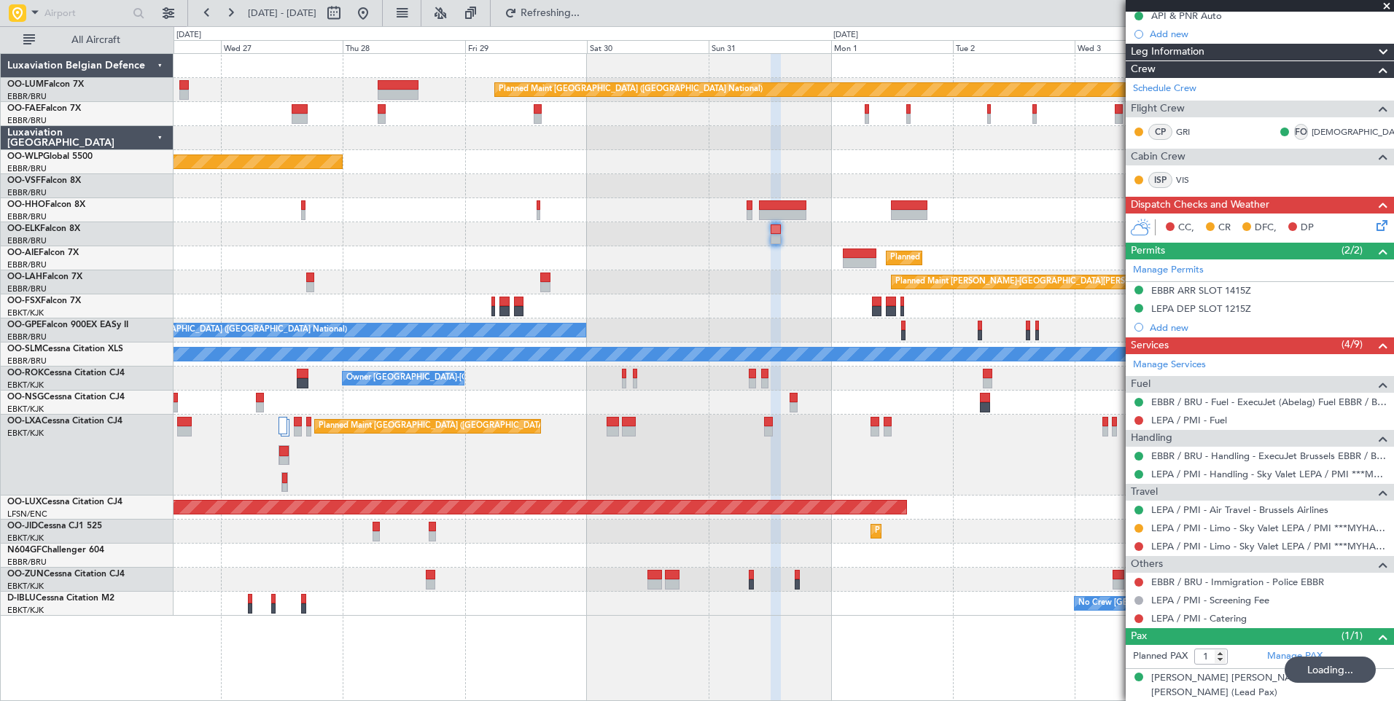
click at [830, 290] on div "Owner Melsbroek Air Base Planned Maint Brussels (Brussels National) Owner Melsb…" at bounding box center [782, 335] width 1219 height 562
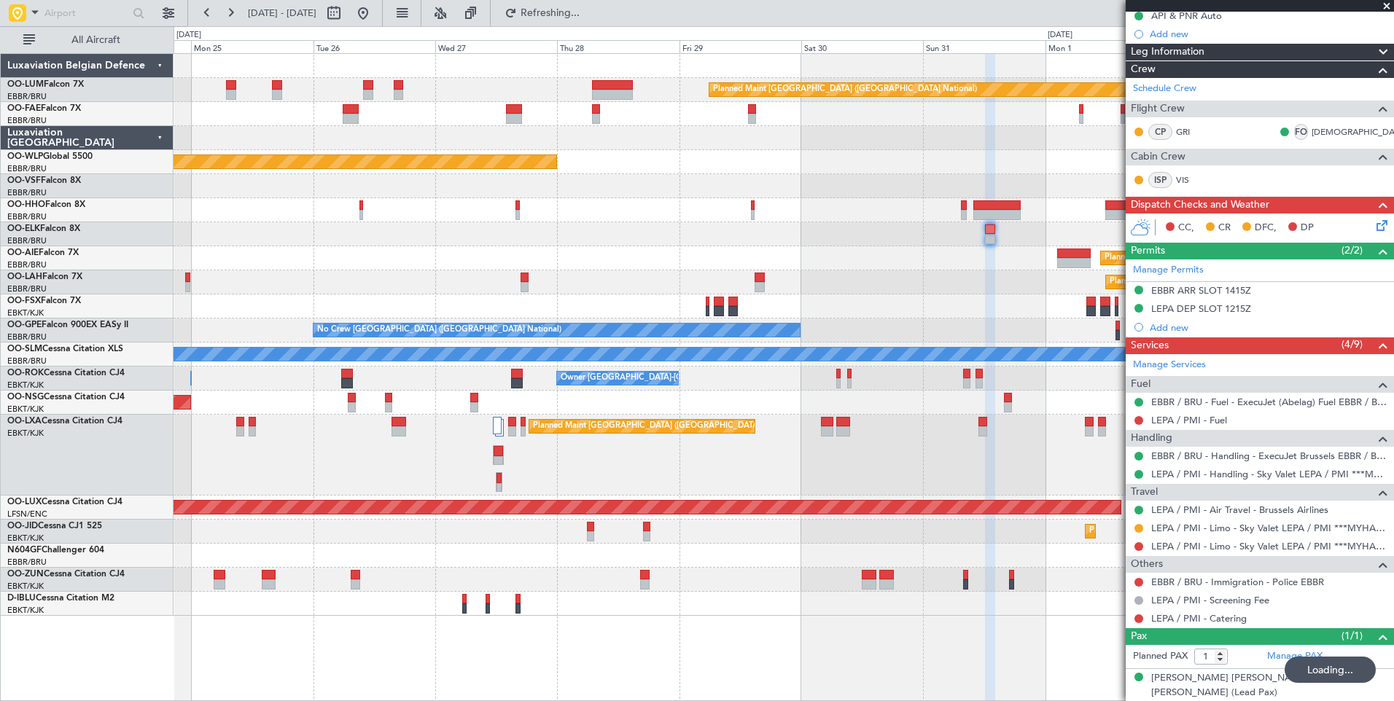
click at [746, 264] on div "Planned Maint [GEOGRAPHIC_DATA] ([GEOGRAPHIC_DATA])" at bounding box center [782, 258] width 1219 height 24
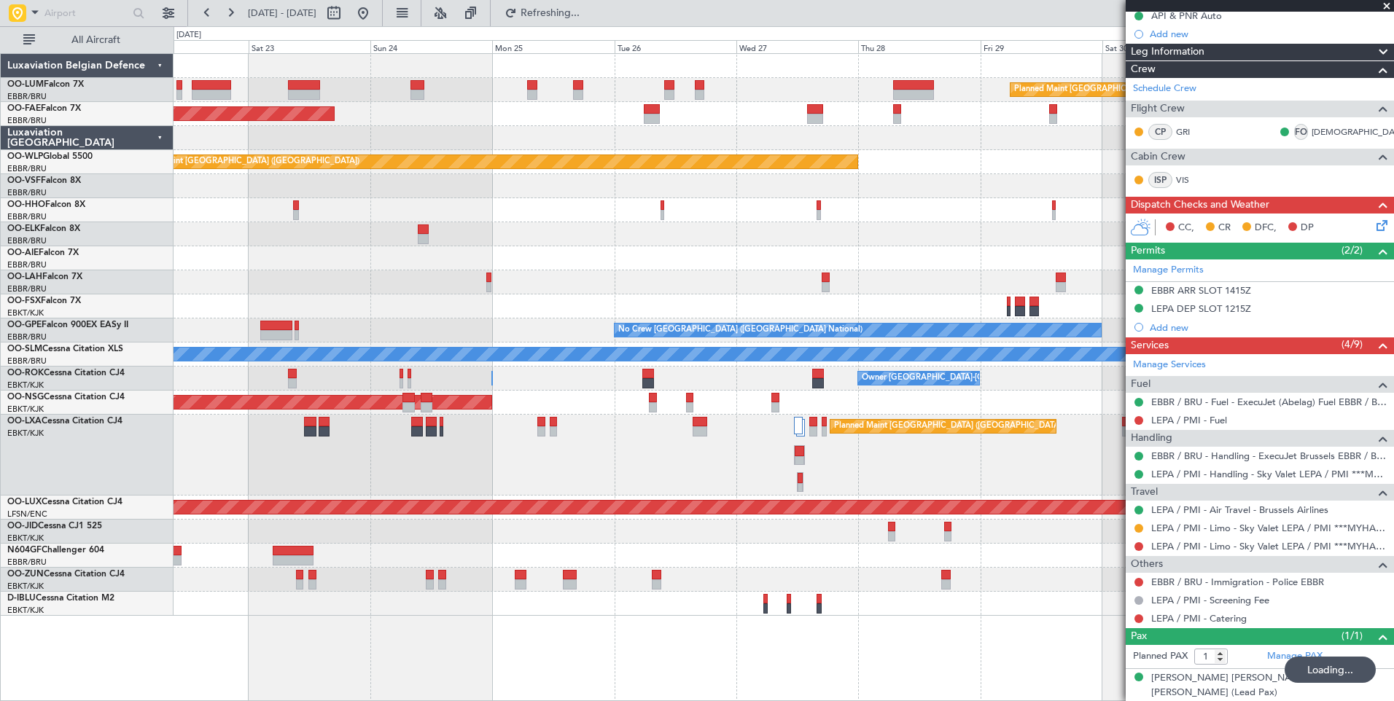
click at [555, 260] on div "Planned Maint [GEOGRAPHIC_DATA] ([GEOGRAPHIC_DATA])" at bounding box center [782, 258] width 1219 height 24
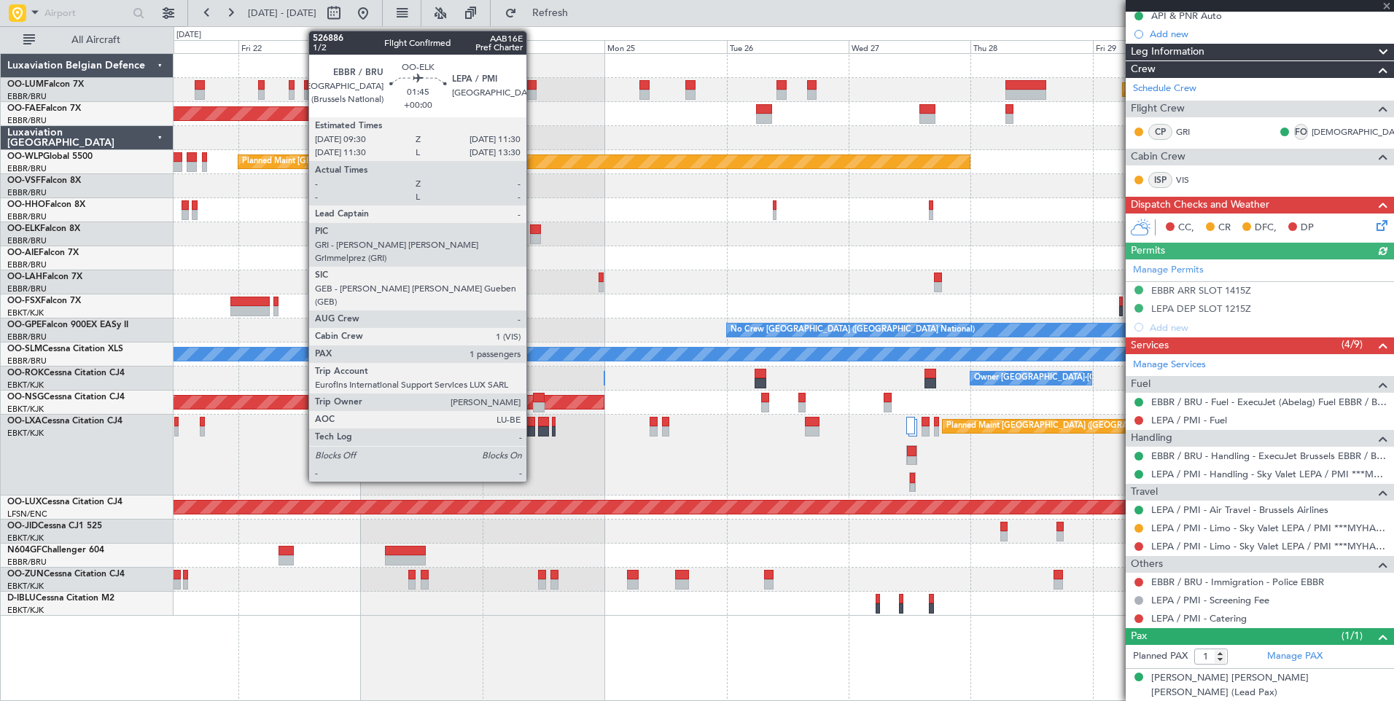
click at [534, 233] on div at bounding box center [535, 229] width 10 height 10
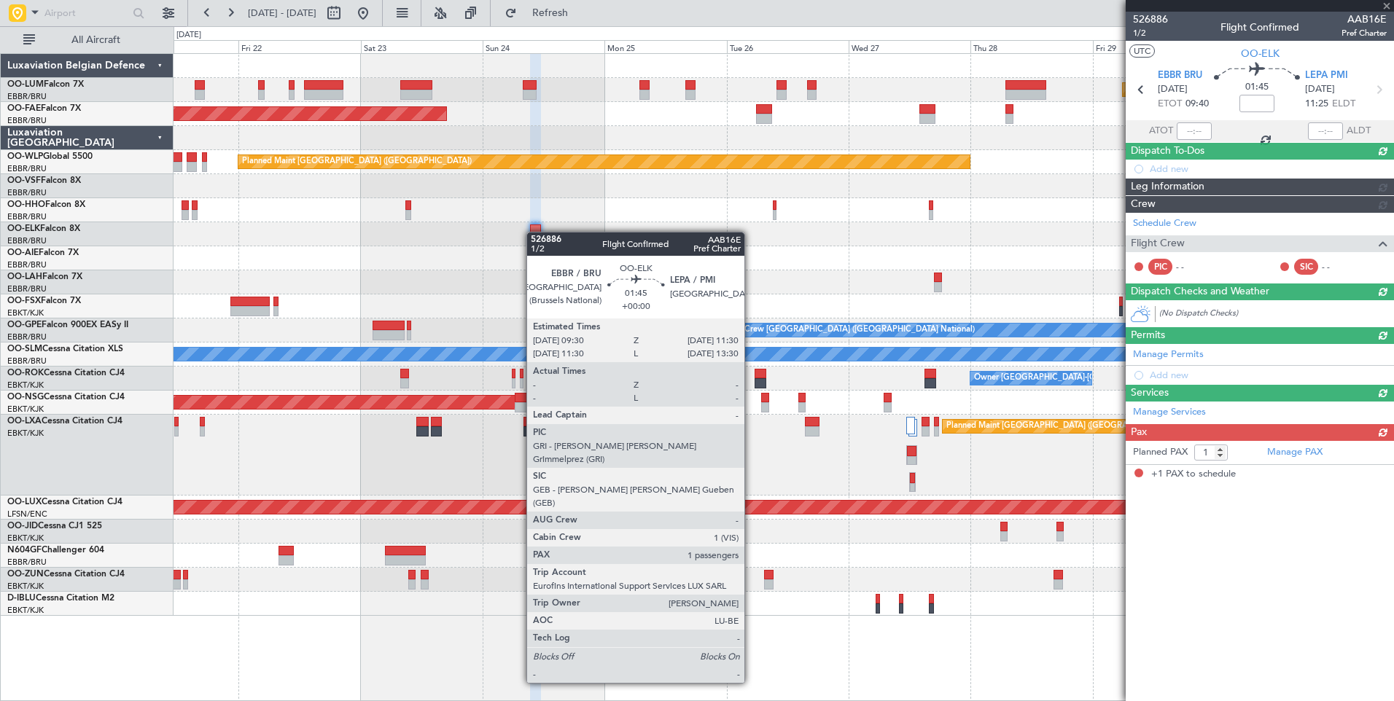
scroll to position [0, 0]
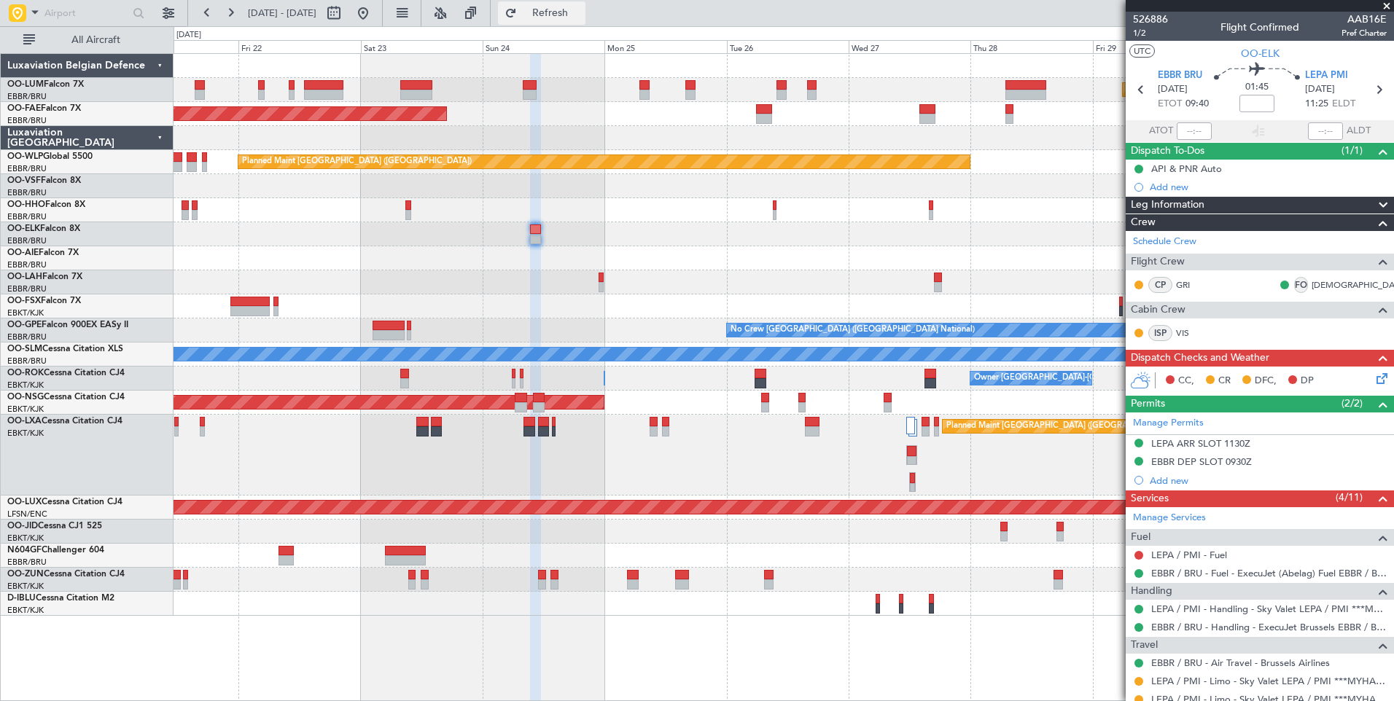
click at [585, 3] on button "Refresh" at bounding box center [541, 12] width 87 height 23
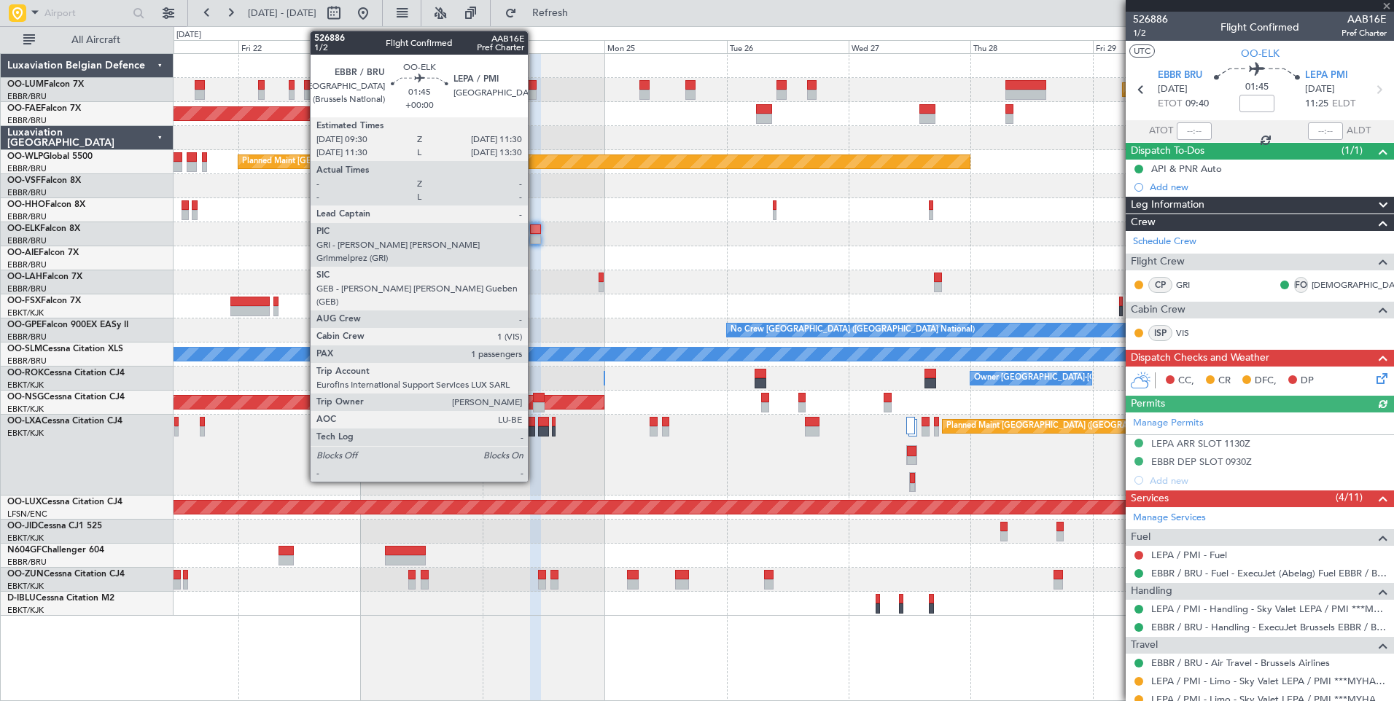
click at [540, 223] on div at bounding box center [782, 234] width 1219 height 24
click at [536, 226] on div at bounding box center [535, 229] width 10 height 10
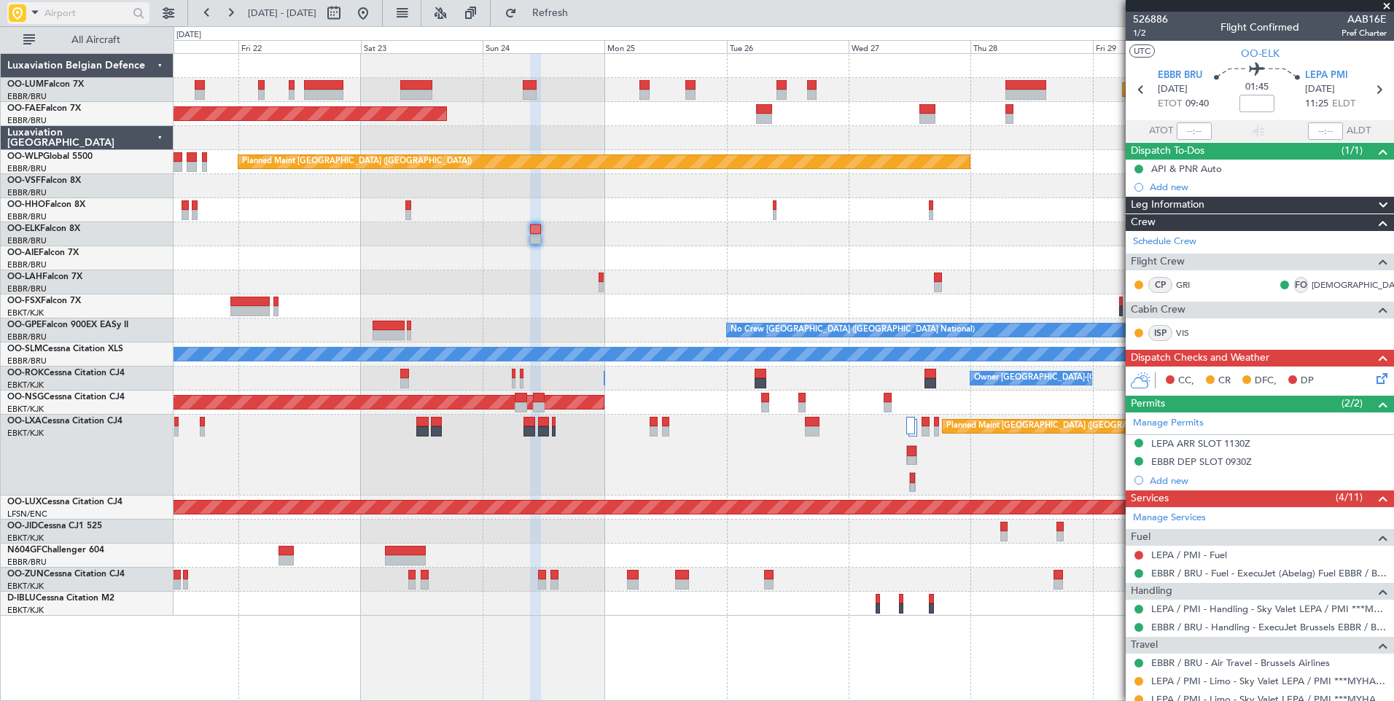
click at [37, 15] on span at bounding box center [34, 12] width 17 height 18
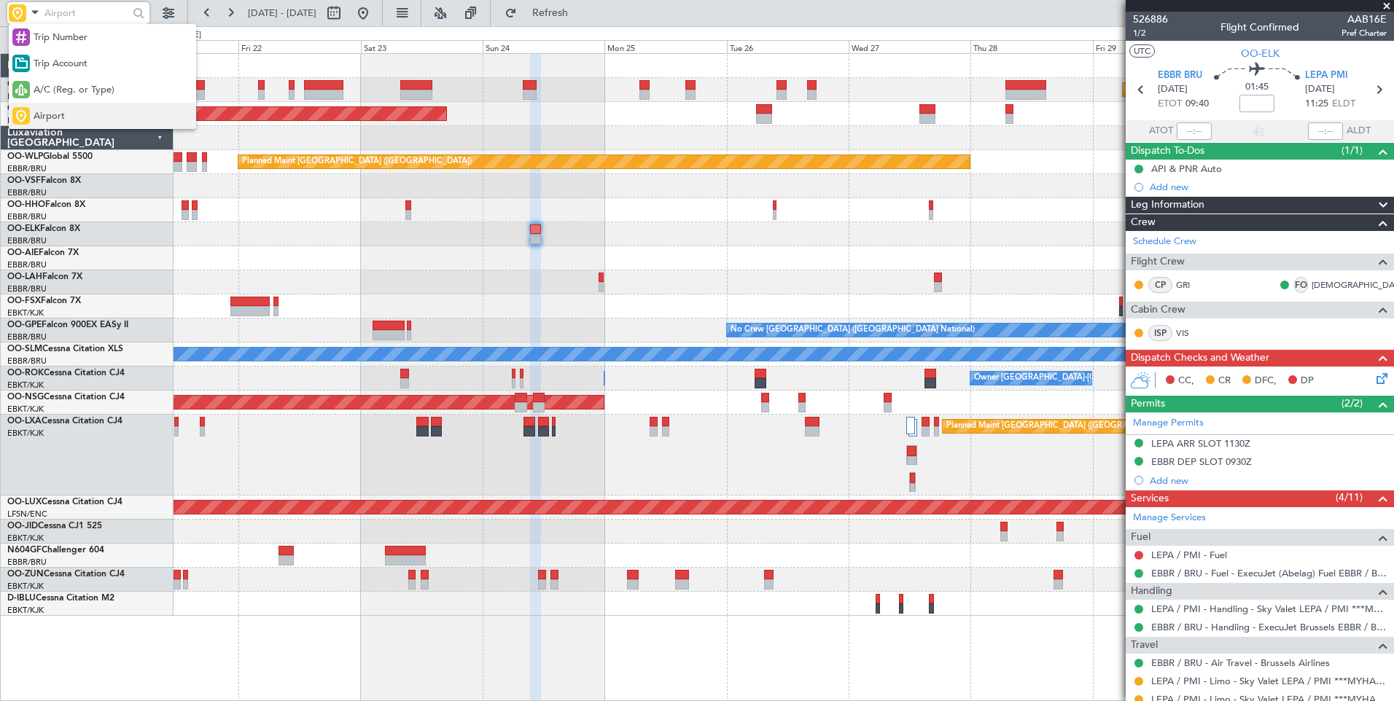
click at [74, 115] on div "Airport" at bounding box center [102, 116] width 187 height 26
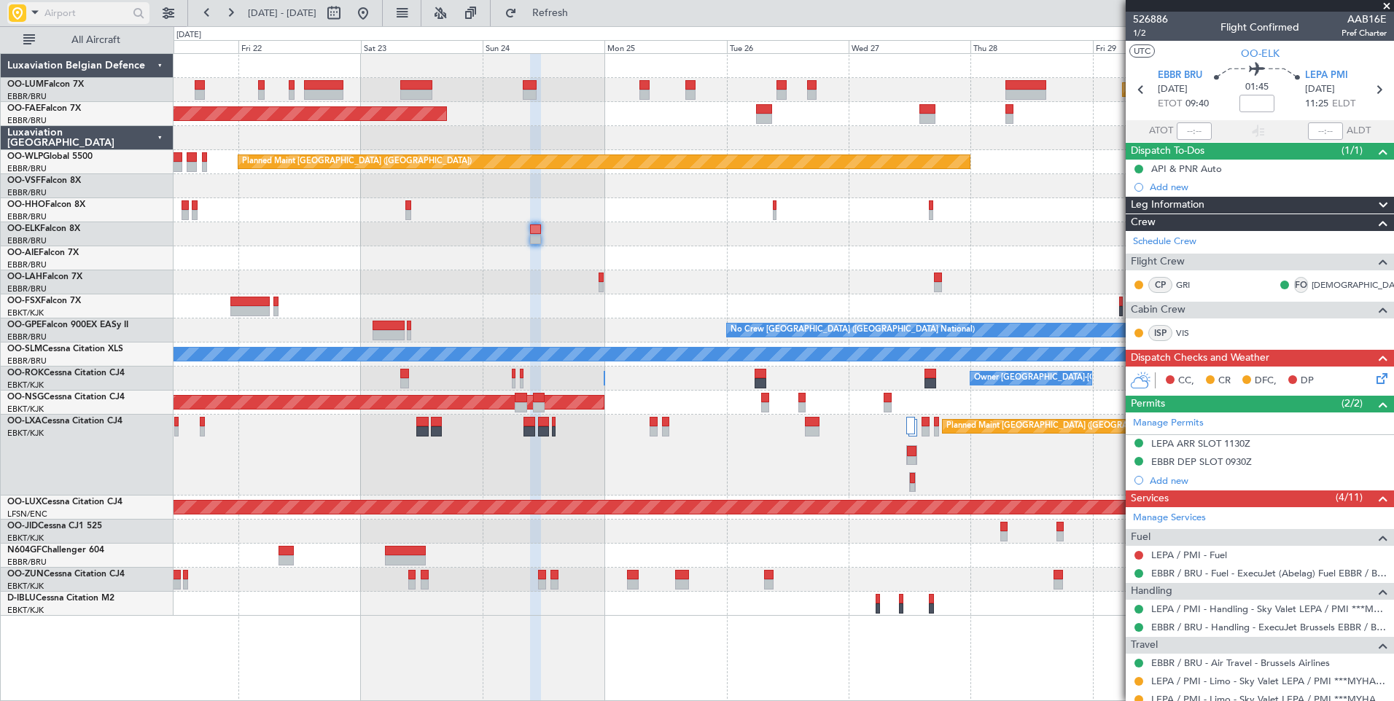
click at [95, 16] on input "text" at bounding box center [86, 13] width 84 height 22
type input "lemd"
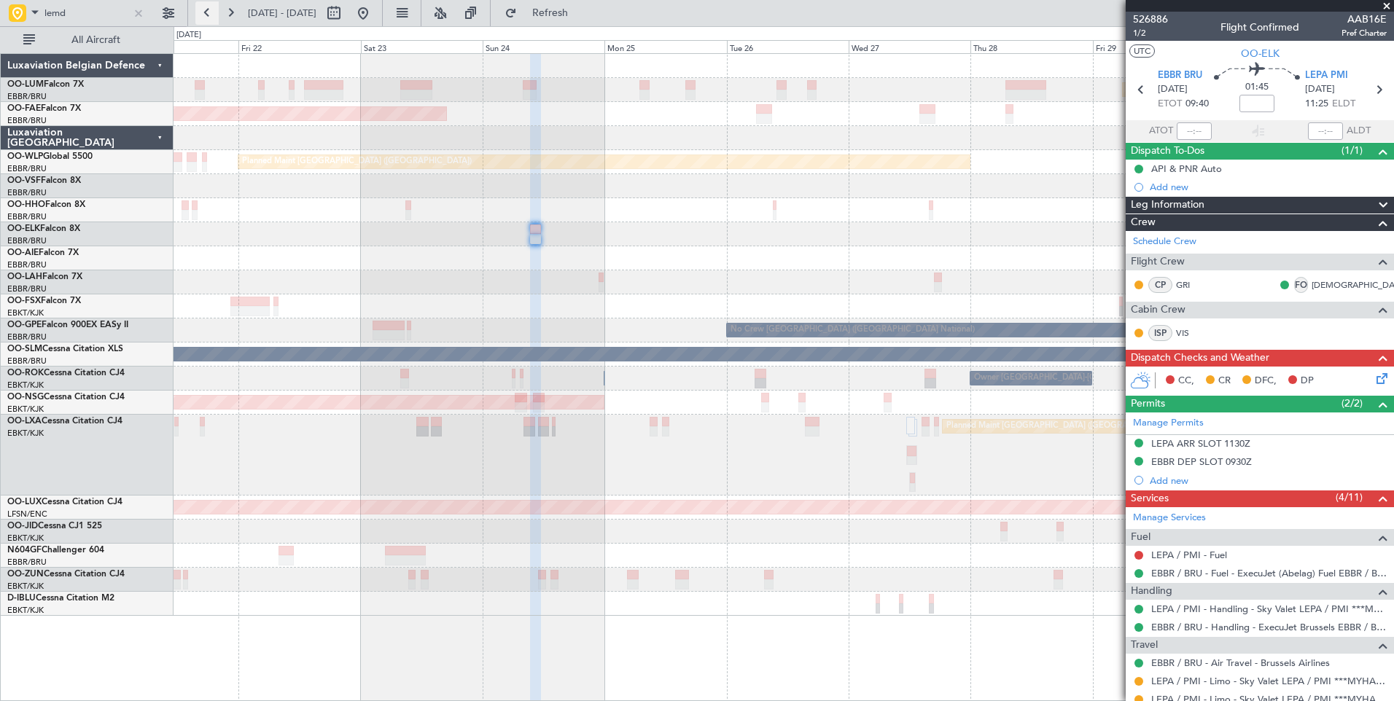
click at [206, 15] on button at bounding box center [206, 12] width 23 height 23
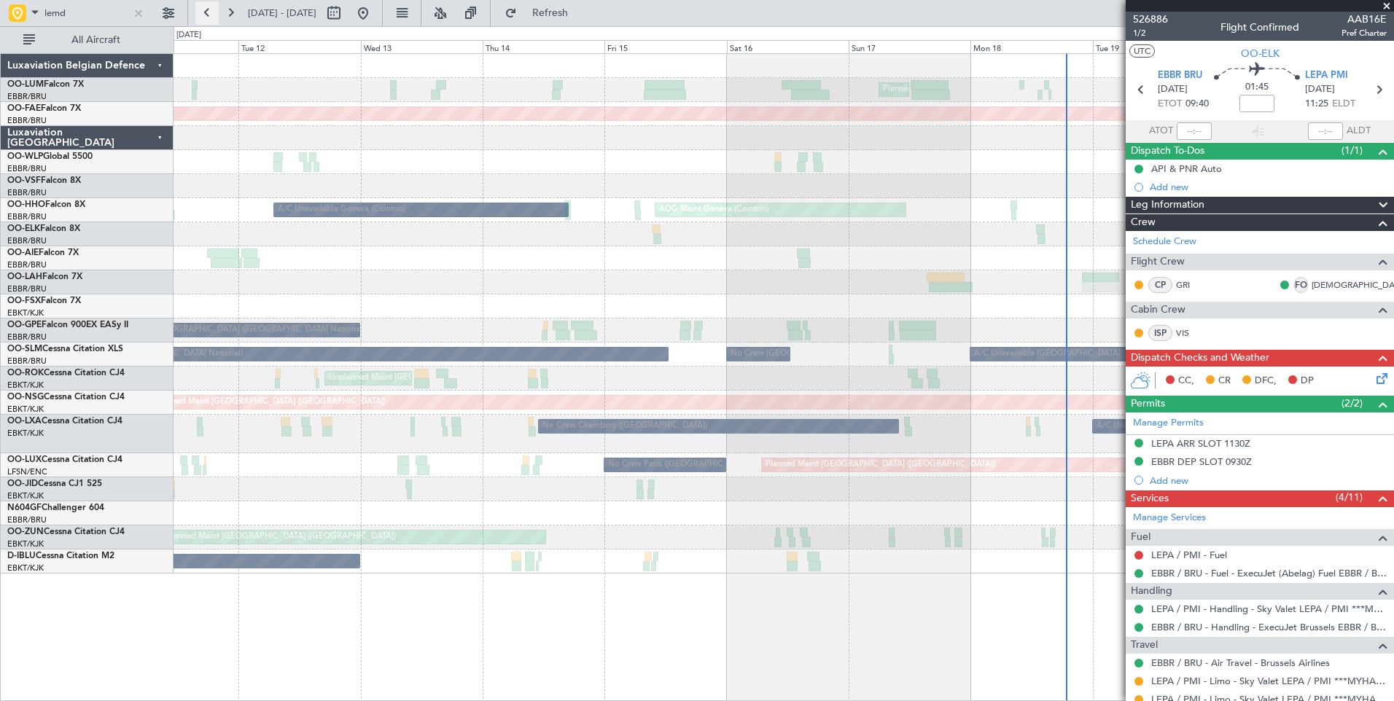
click at [206, 15] on button at bounding box center [206, 12] width 23 height 23
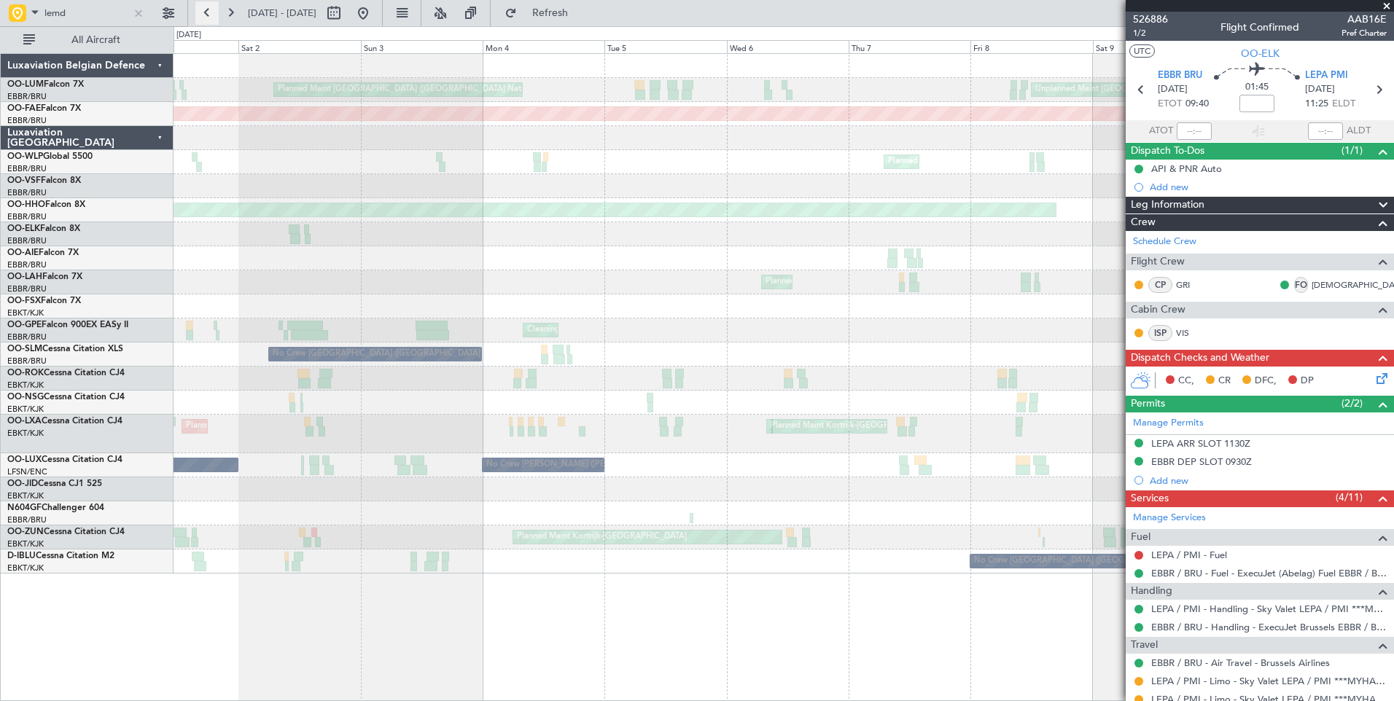
click at [206, 15] on button at bounding box center [206, 12] width 23 height 23
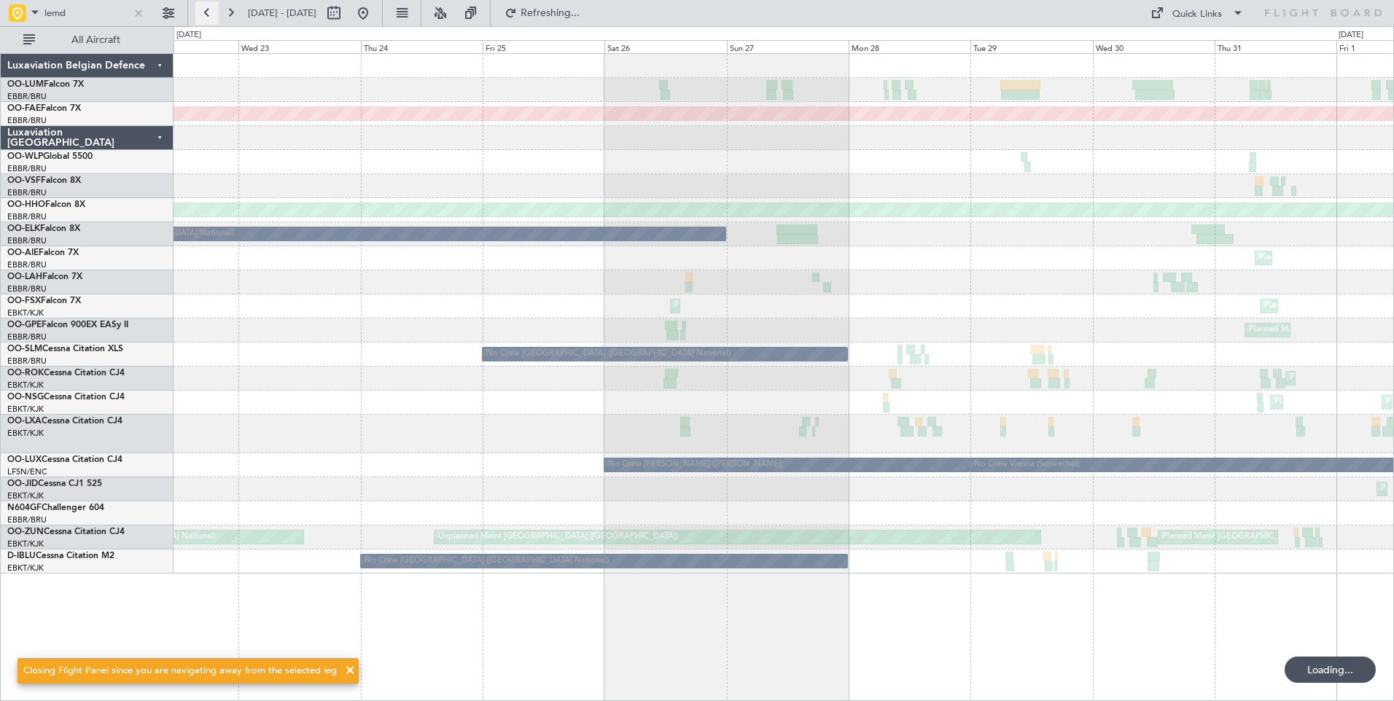
click at [206, 15] on button at bounding box center [206, 12] width 23 height 23
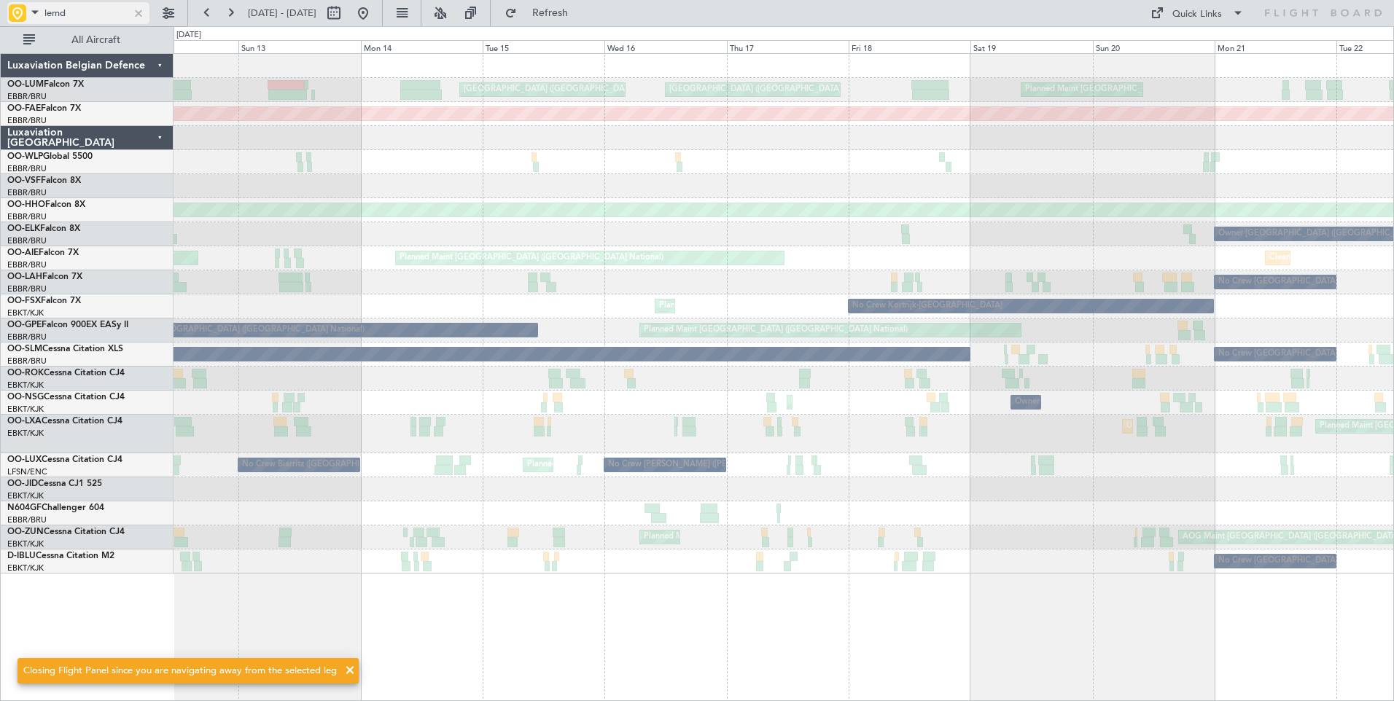
click at [31, 4] on span at bounding box center [34, 12] width 17 height 18
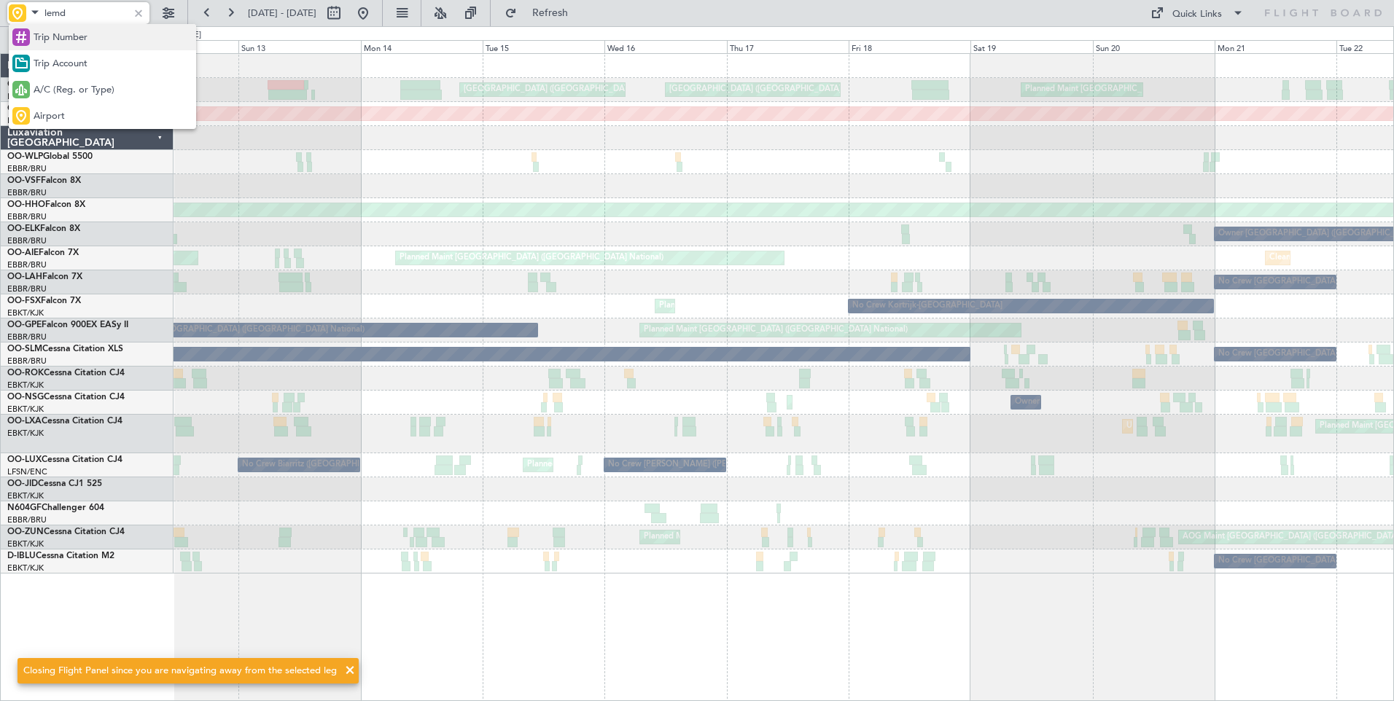
click at [50, 38] on span "Trip Number" at bounding box center [61, 38] width 54 height 15
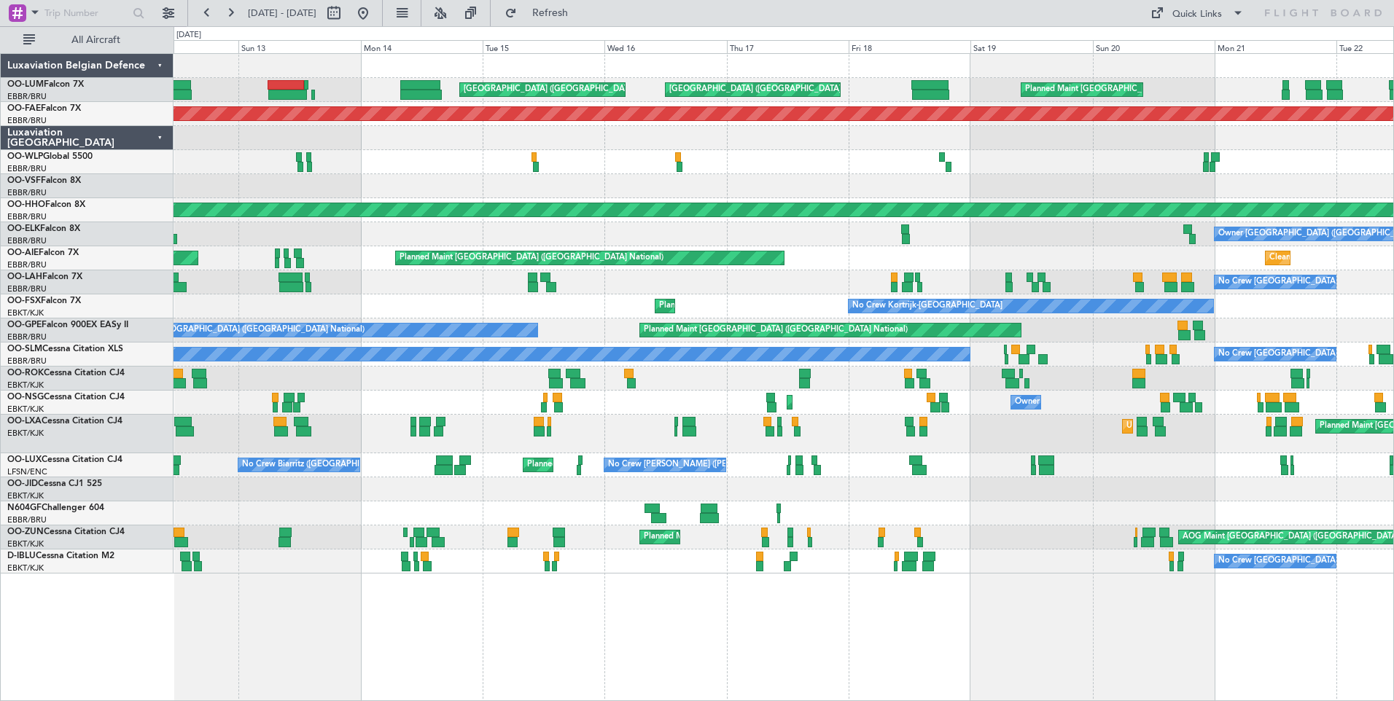
click at [405, 133] on div at bounding box center [782, 138] width 1219 height 24
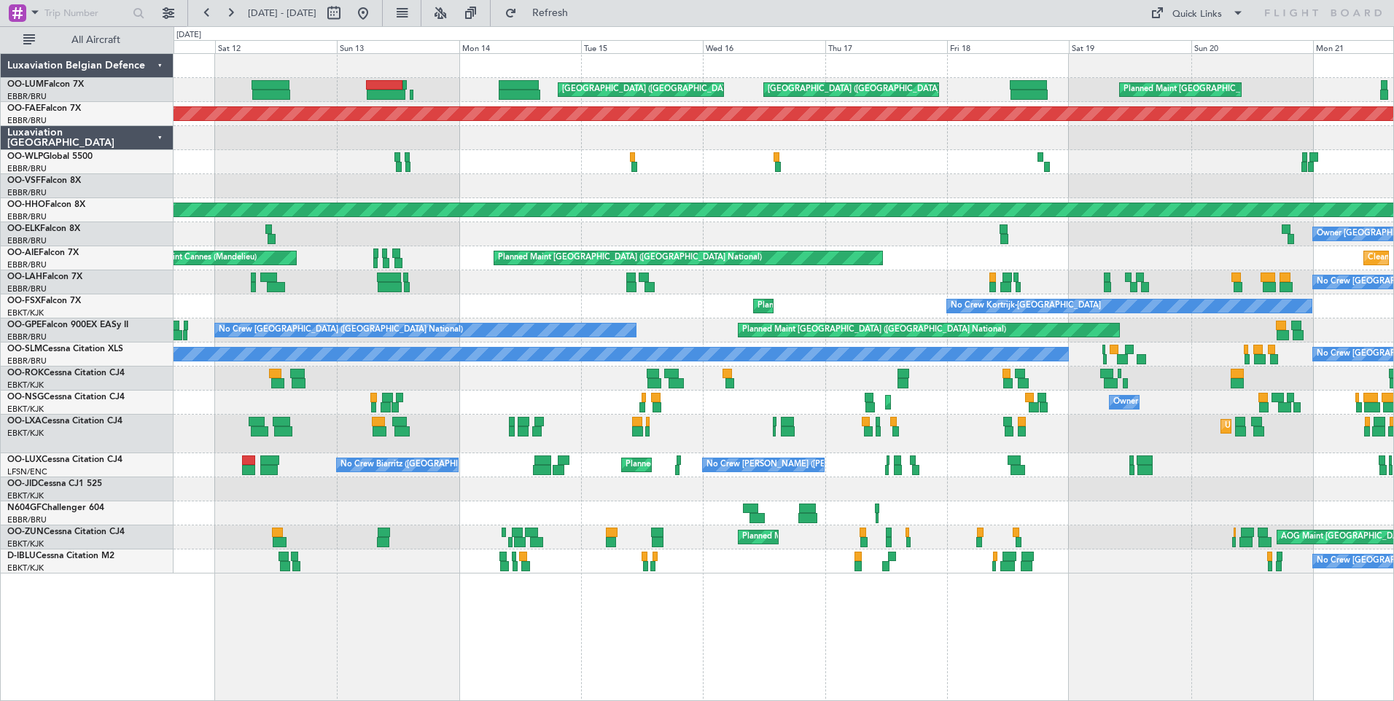
click at [694, 163] on div "Planned Maint Liege" at bounding box center [782, 162] width 1219 height 24
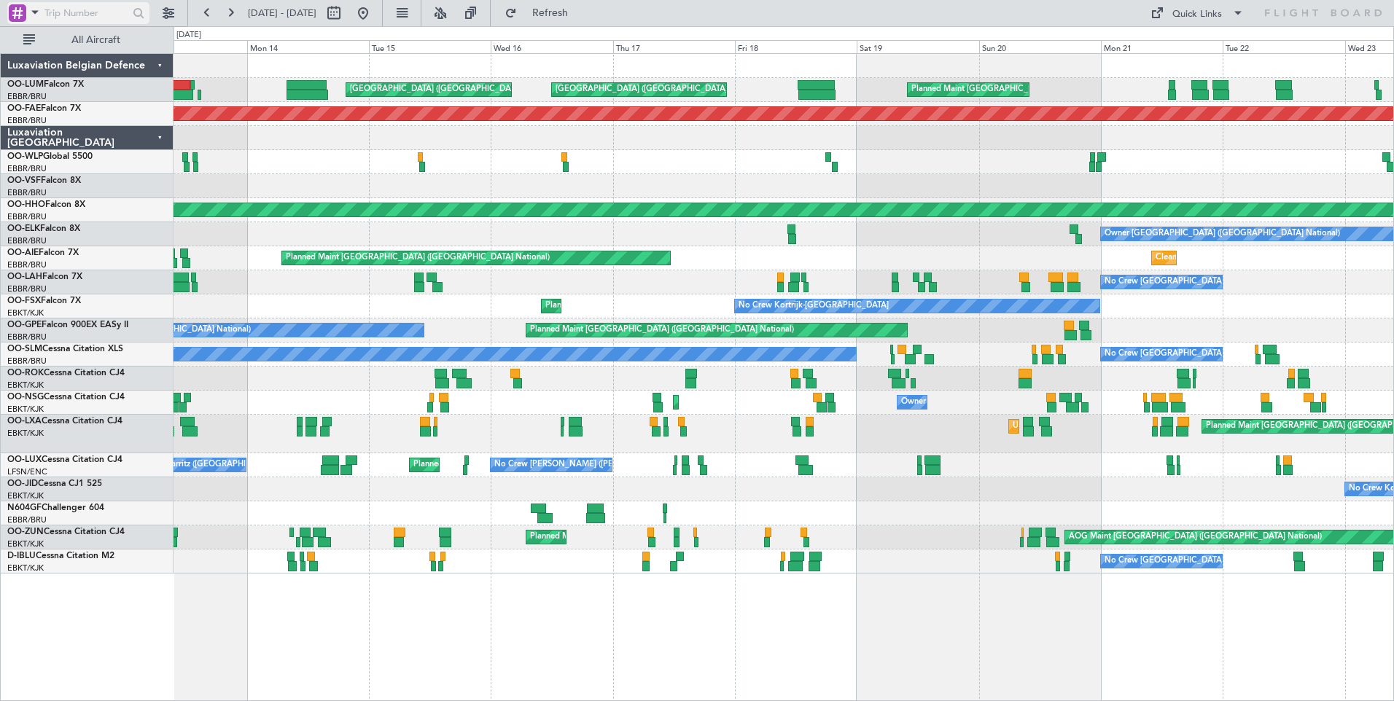
click at [31, 12] on span at bounding box center [34, 12] width 17 height 18
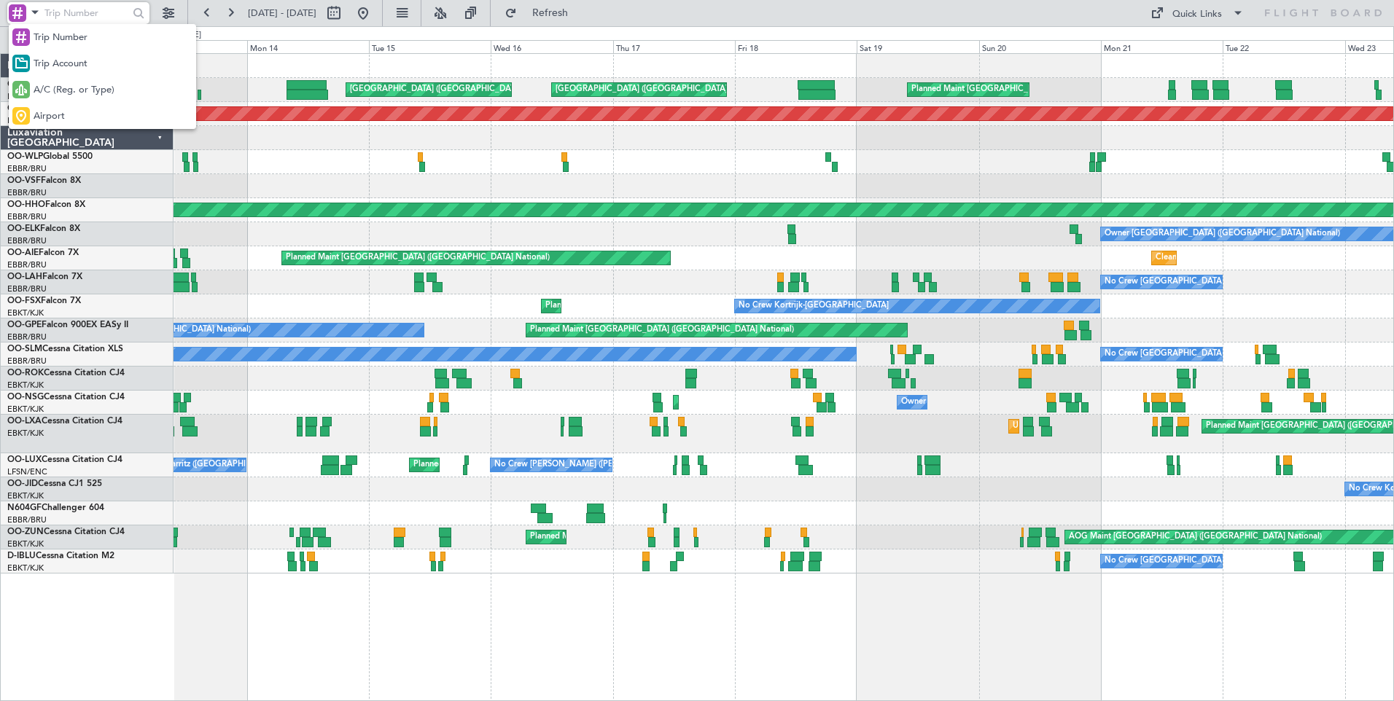
click at [71, 38] on span "Trip Number" at bounding box center [61, 38] width 54 height 15
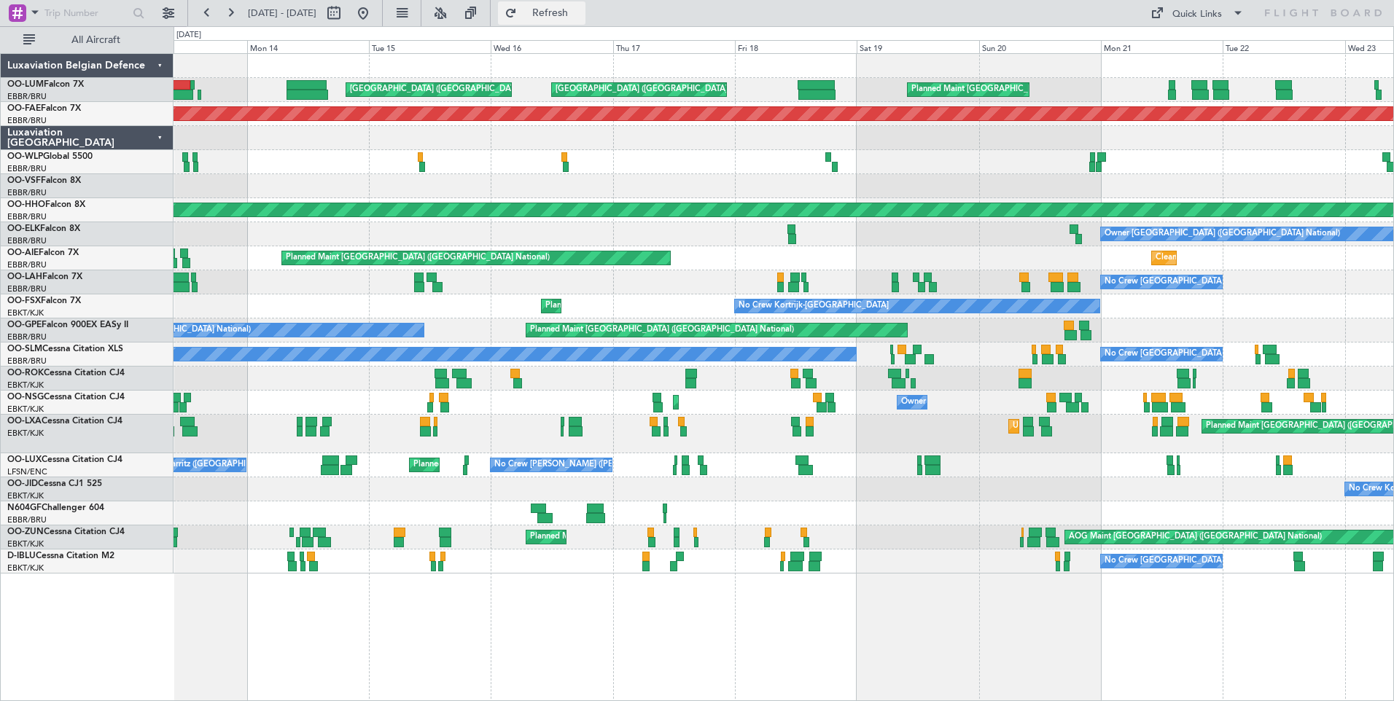
click at [583, 20] on button "Refresh" at bounding box center [541, 12] width 87 height 23
click at [538, 526] on div "Planned Maint Brussels (Brussels National) AOG Maint Camp Springs (Joint Base A…" at bounding box center [783, 377] width 1220 height 648
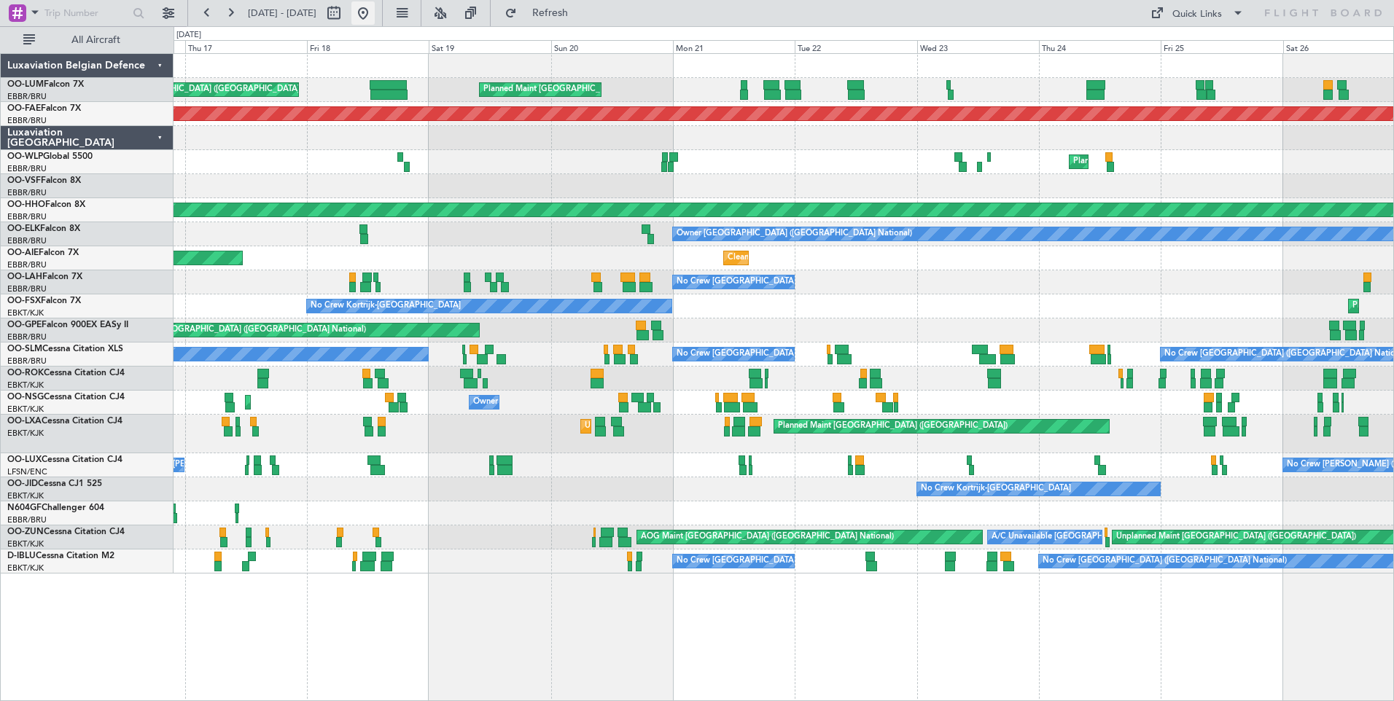
click at [375, 14] on button at bounding box center [362, 12] width 23 height 23
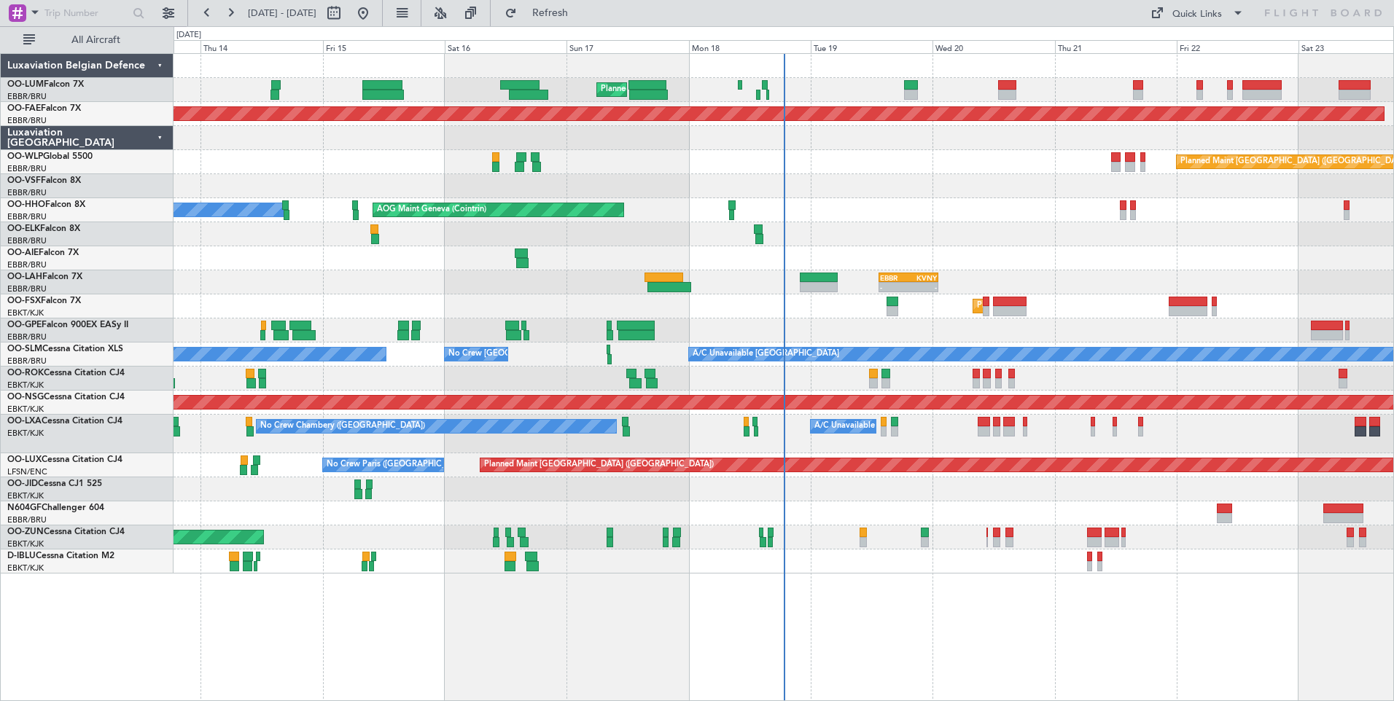
click at [827, 275] on div "Planned Maint Brussels (Brussels National) Planned Maint Kortrijk-Wevelgem Plan…" at bounding box center [782, 314] width 1219 height 520
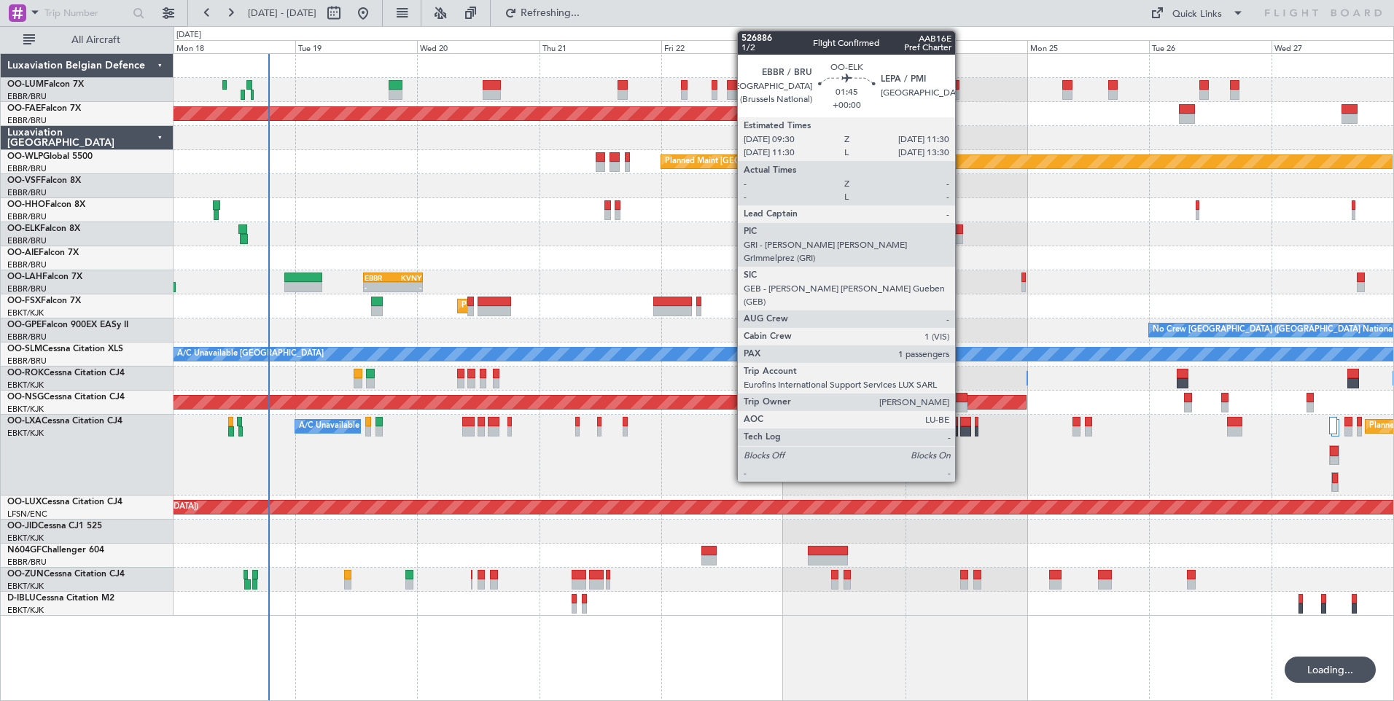
click at [960, 230] on div at bounding box center [958, 229] width 10 height 10
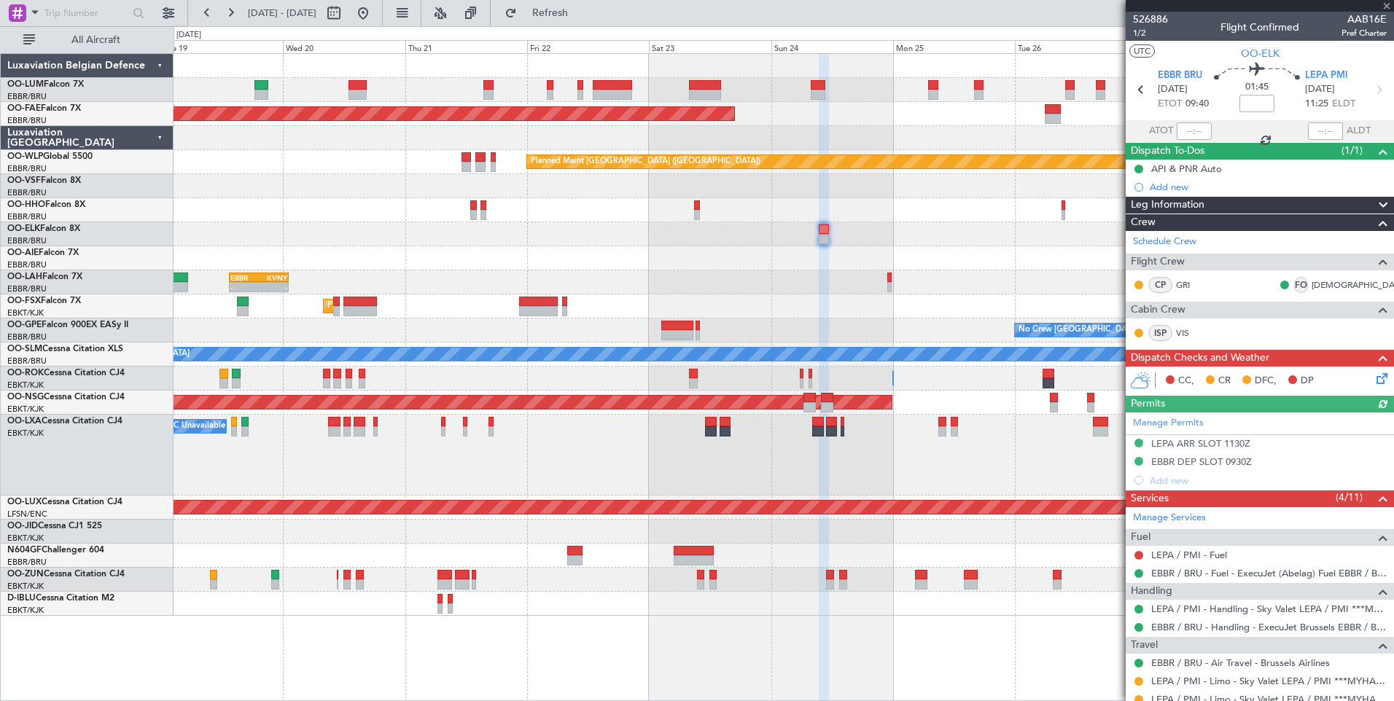
click at [907, 637] on div "Planned Maint Brussels (Brussels National) Planned Maint Brussels (Brussels Nat…" at bounding box center [783, 377] width 1220 height 648
click at [1249, 676] on link "LEPA / PMI - Limo - Sky Valet LEPA / PMI ***MYHANDLING***" at bounding box center [1268, 681] width 235 height 12
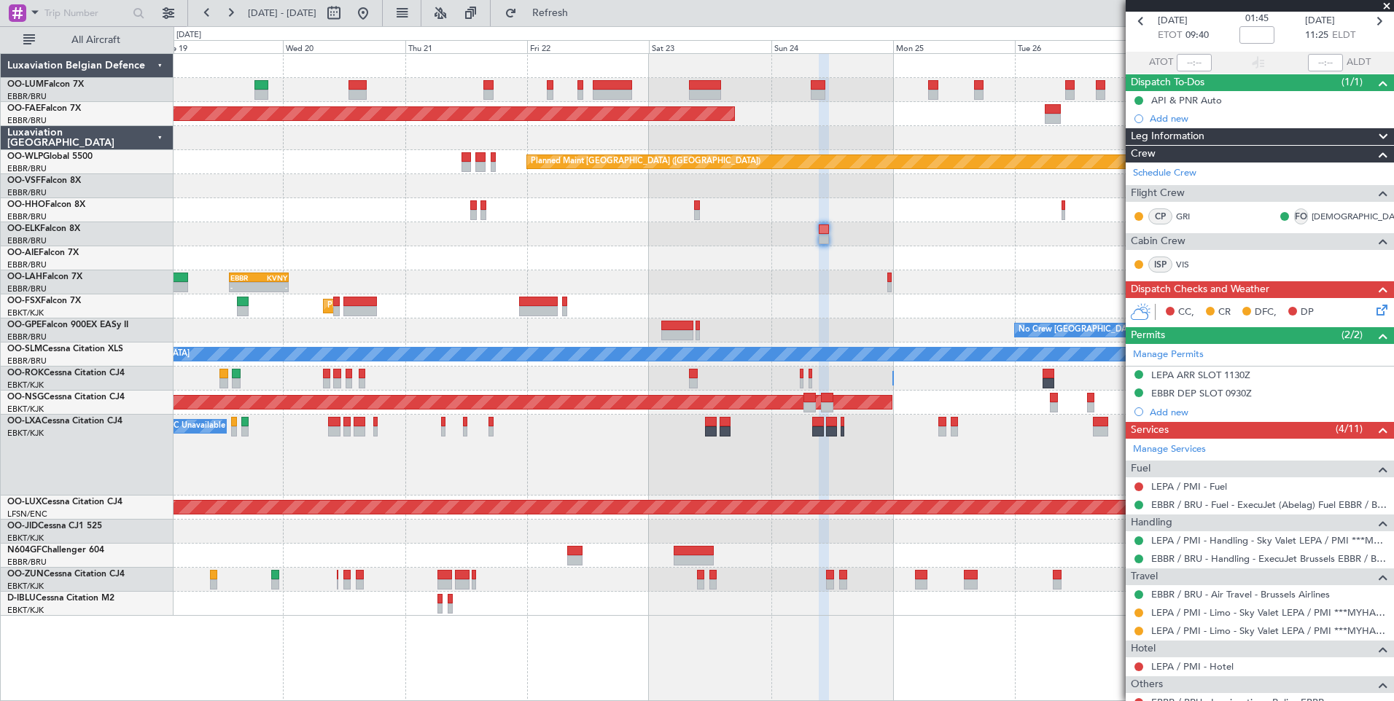
scroll to position [146, 0]
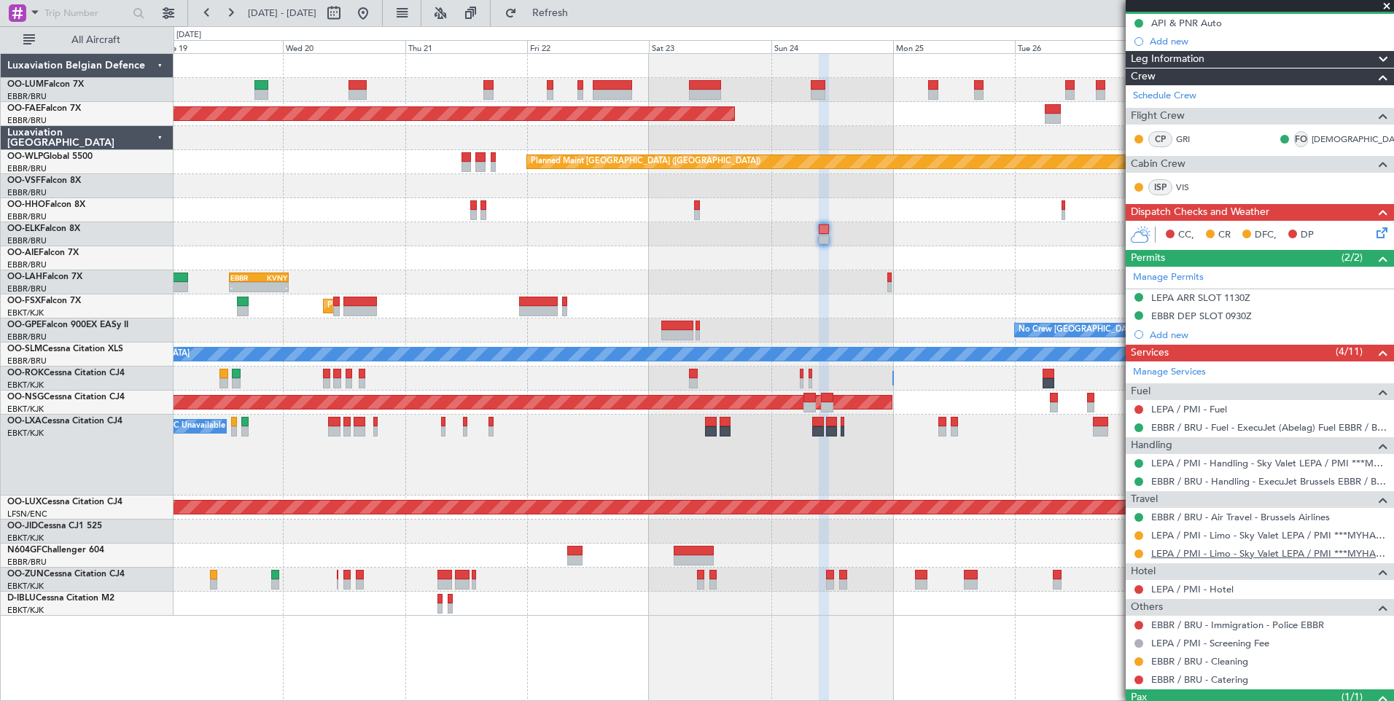
click at [1215, 551] on link "LEPA / PMI - Limo - Sky Valet LEPA / PMI ***MYHANDLING***" at bounding box center [1268, 553] width 235 height 12
click at [558, 14] on button "Refresh" at bounding box center [541, 12] width 87 height 23
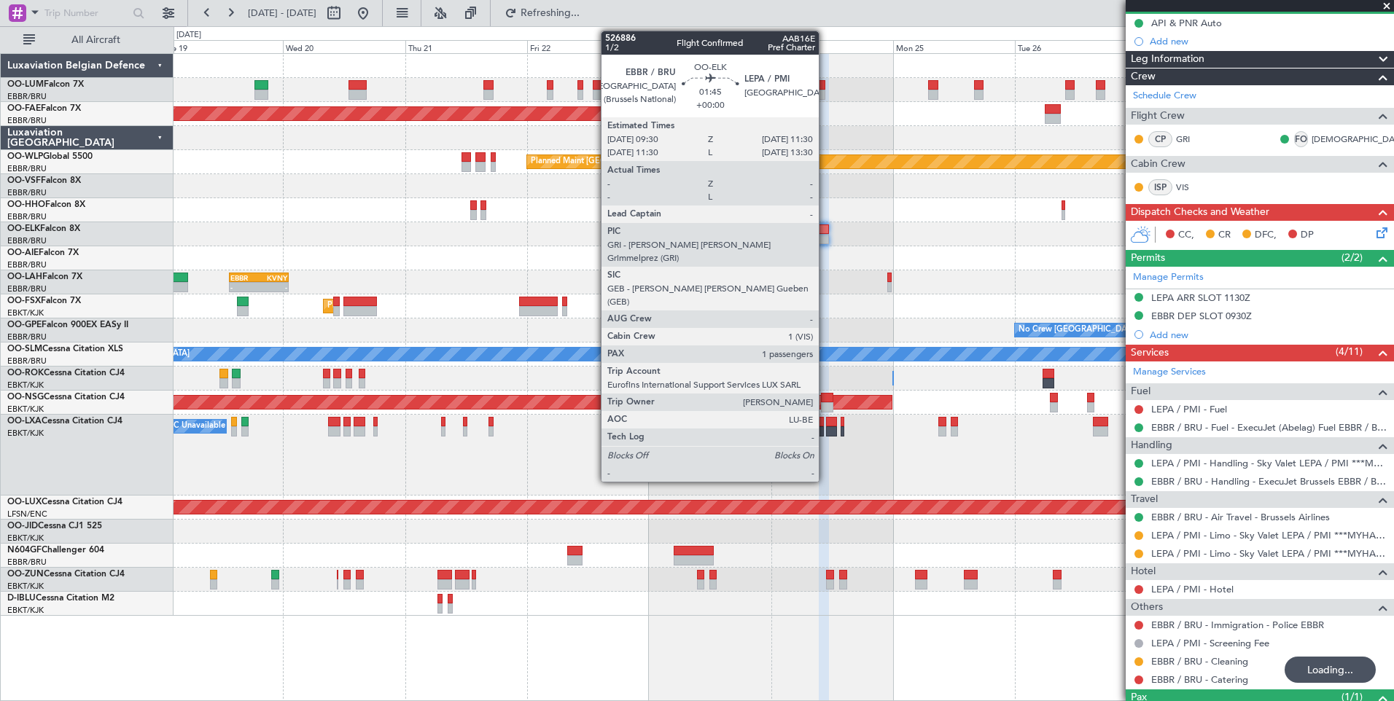
click at [825, 235] on div at bounding box center [824, 239] width 10 height 10
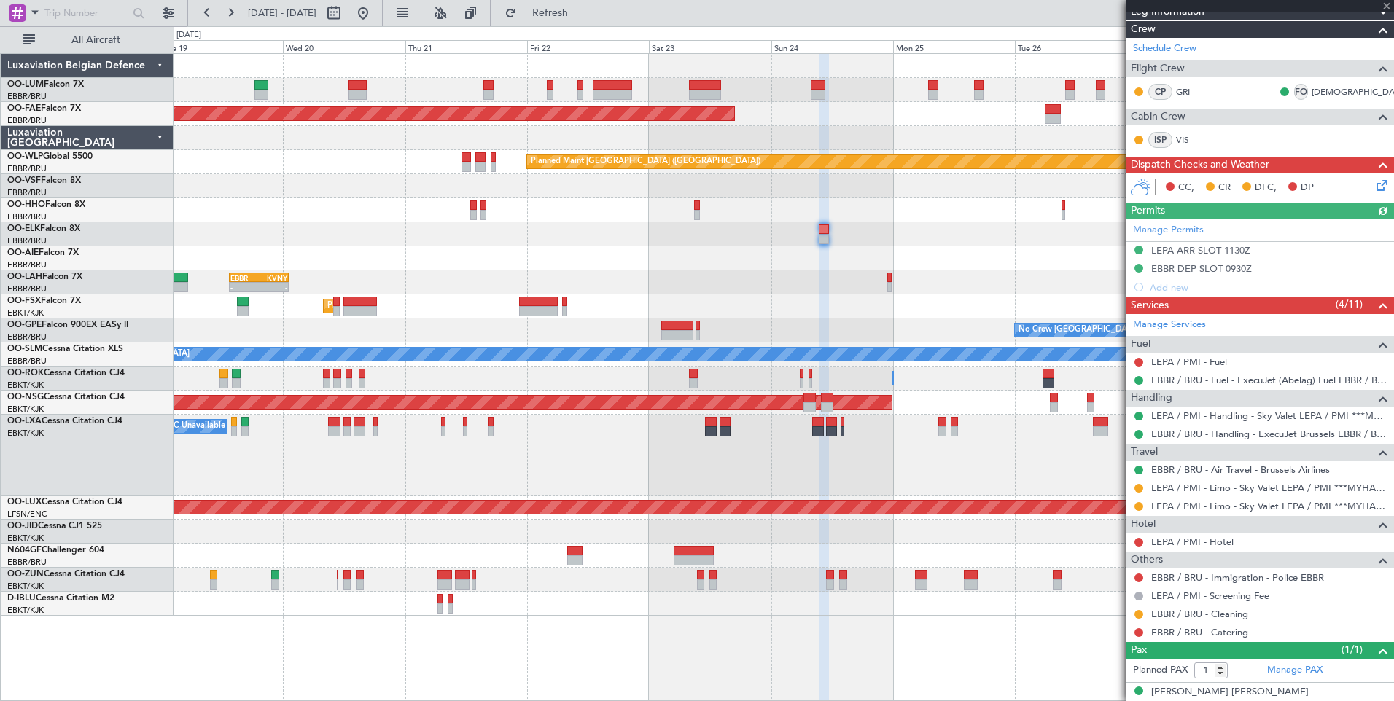
scroll to position [207, 0]
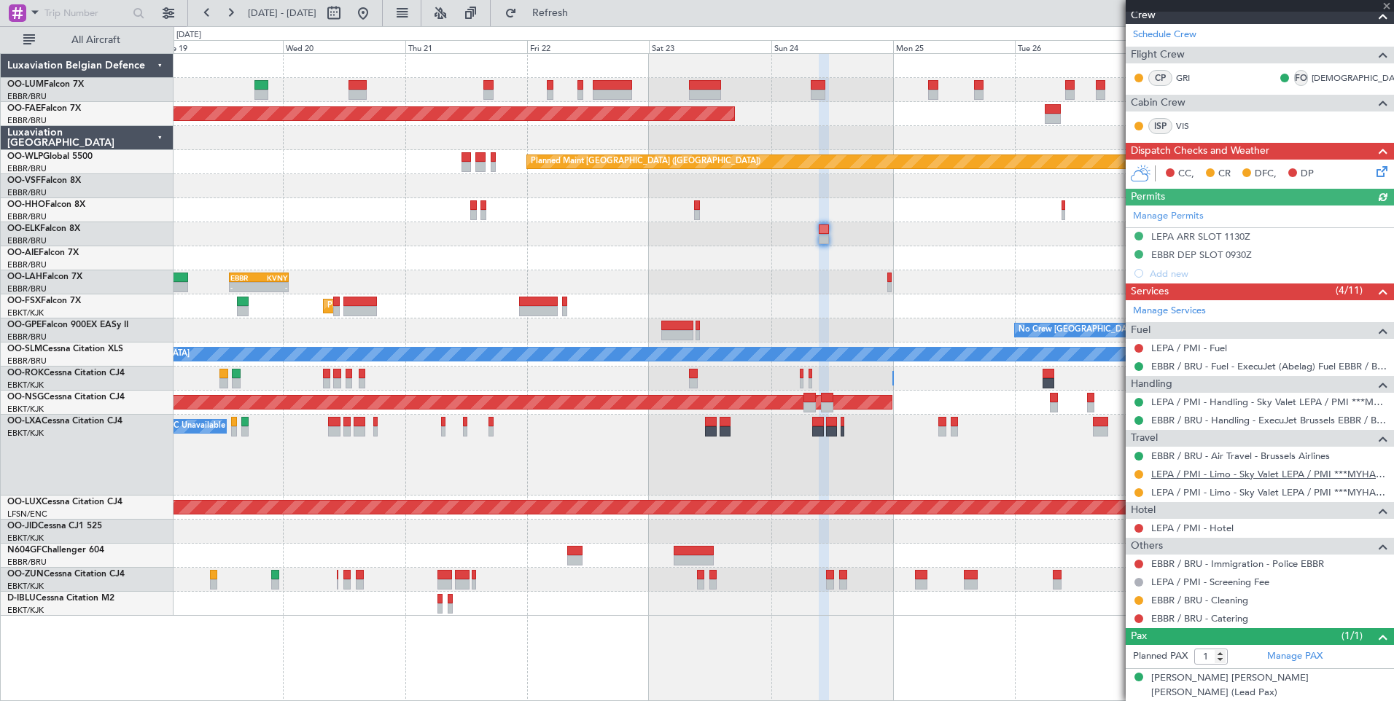
click at [1262, 479] on link "LEPA / PMI - Limo - Sky Valet LEPA / PMI ***MYHANDLING***" at bounding box center [1268, 474] width 235 height 12
click at [1212, 493] on link "LEPA / PMI - Limo - Sky Valet LEPA / PMI ***MYHANDLING***" at bounding box center [1268, 492] width 235 height 12
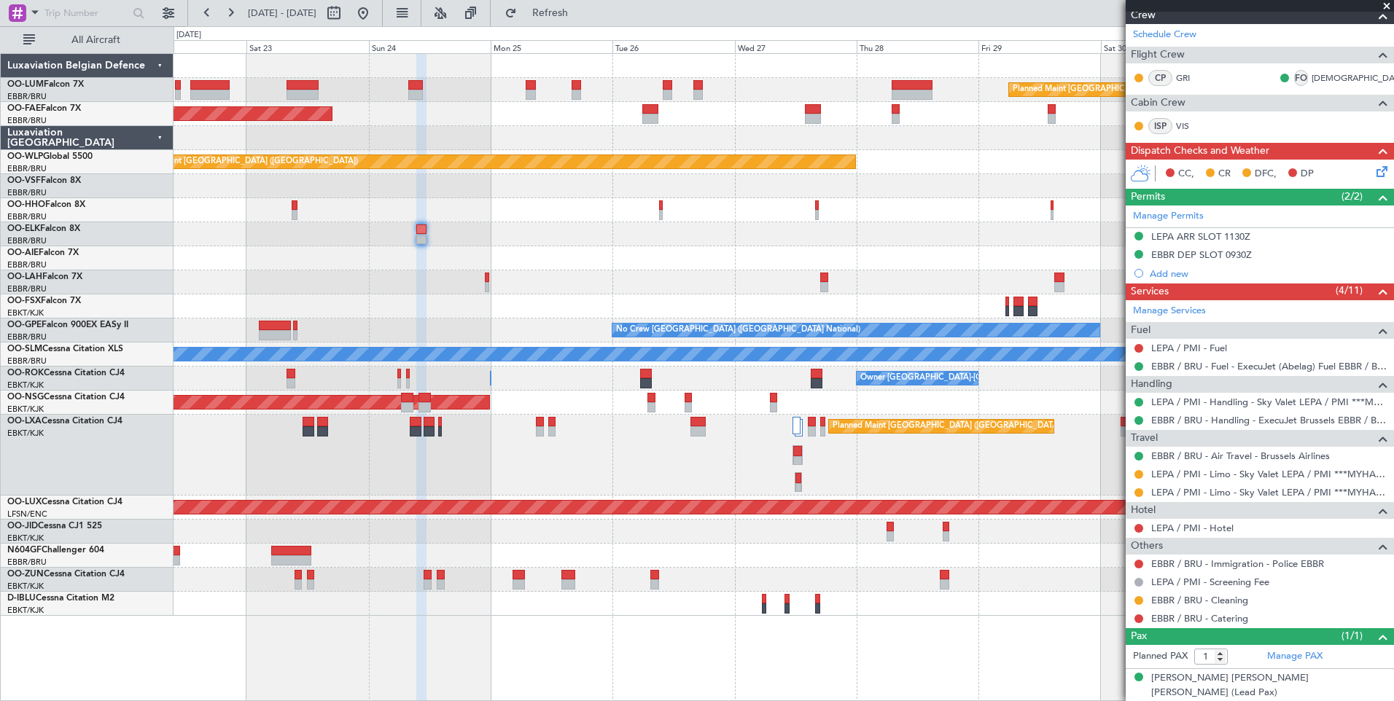
click at [478, 223] on div at bounding box center [782, 234] width 1219 height 24
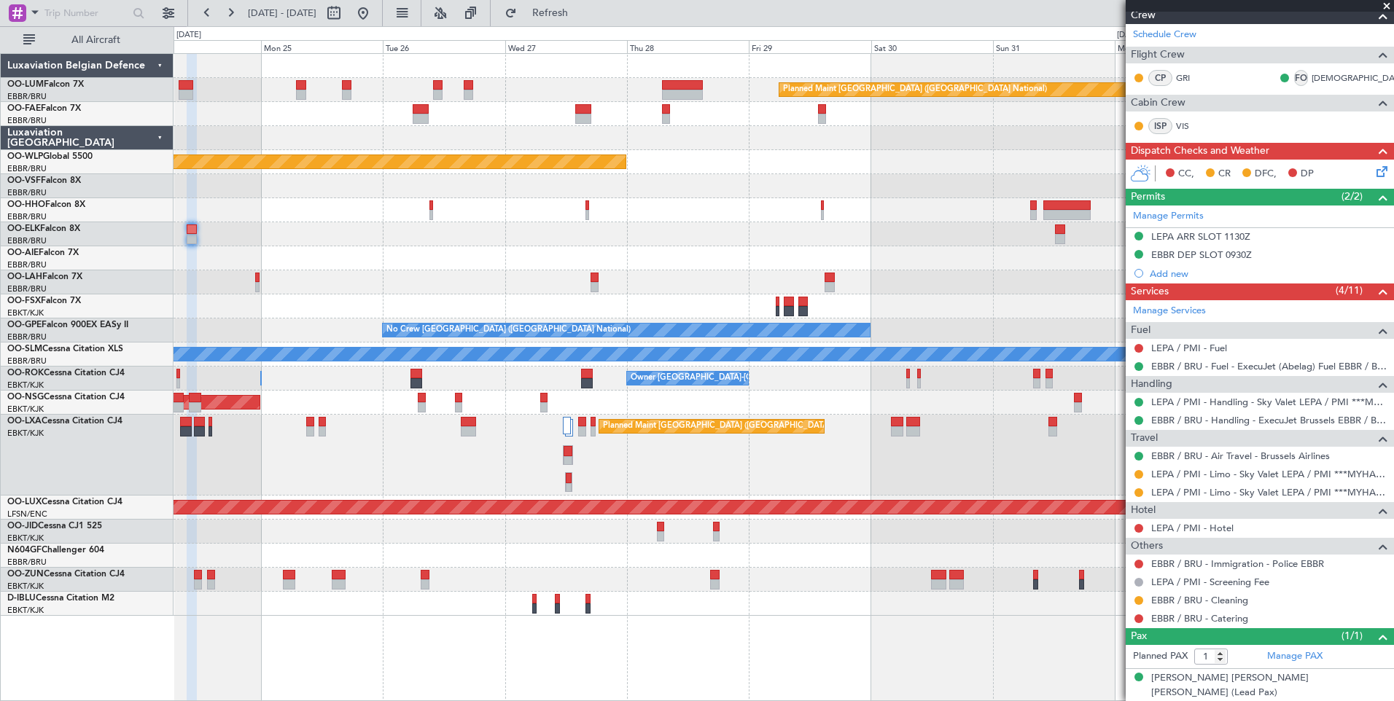
click at [574, 244] on div at bounding box center [782, 234] width 1219 height 24
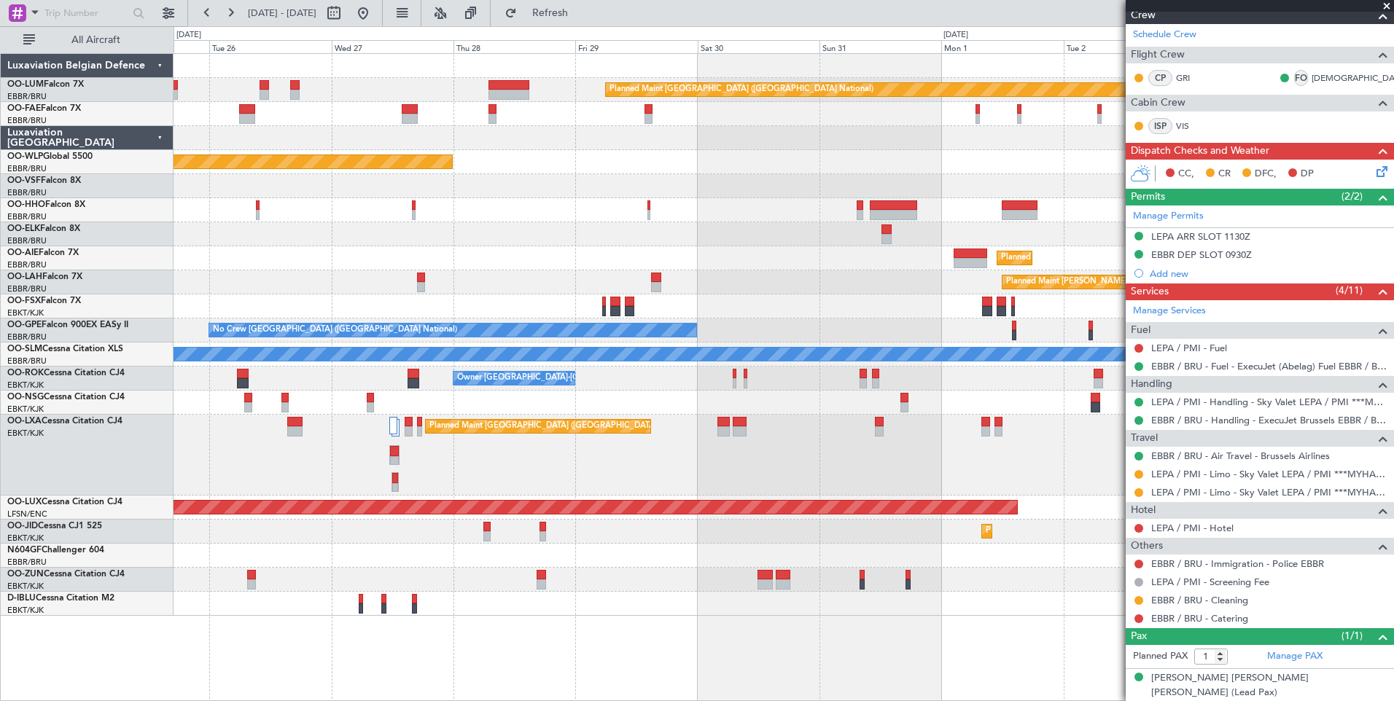
click at [698, 262] on div "Planned Maint [GEOGRAPHIC_DATA] ([GEOGRAPHIC_DATA])" at bounding box center [782, 258] width 1219 height 24
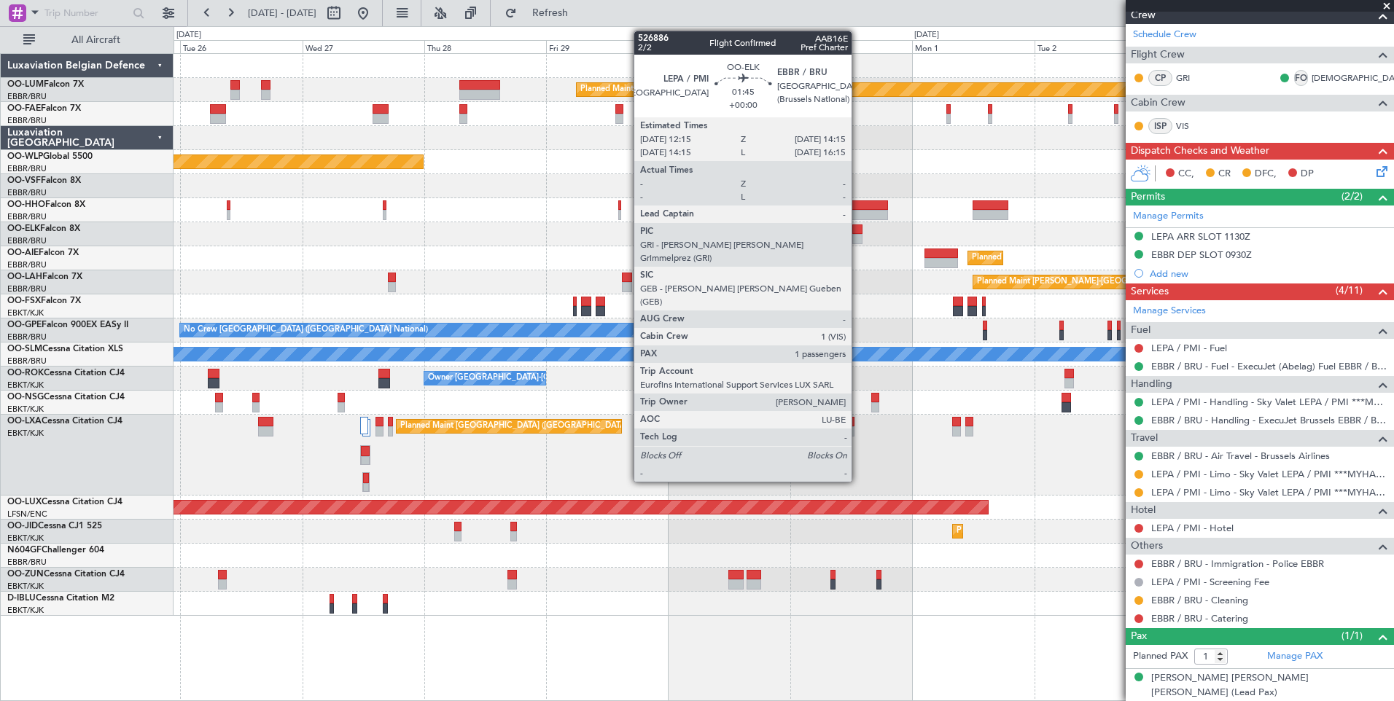
click at [858, 229] on div at bounding box center [857, 229] width 10 height 10
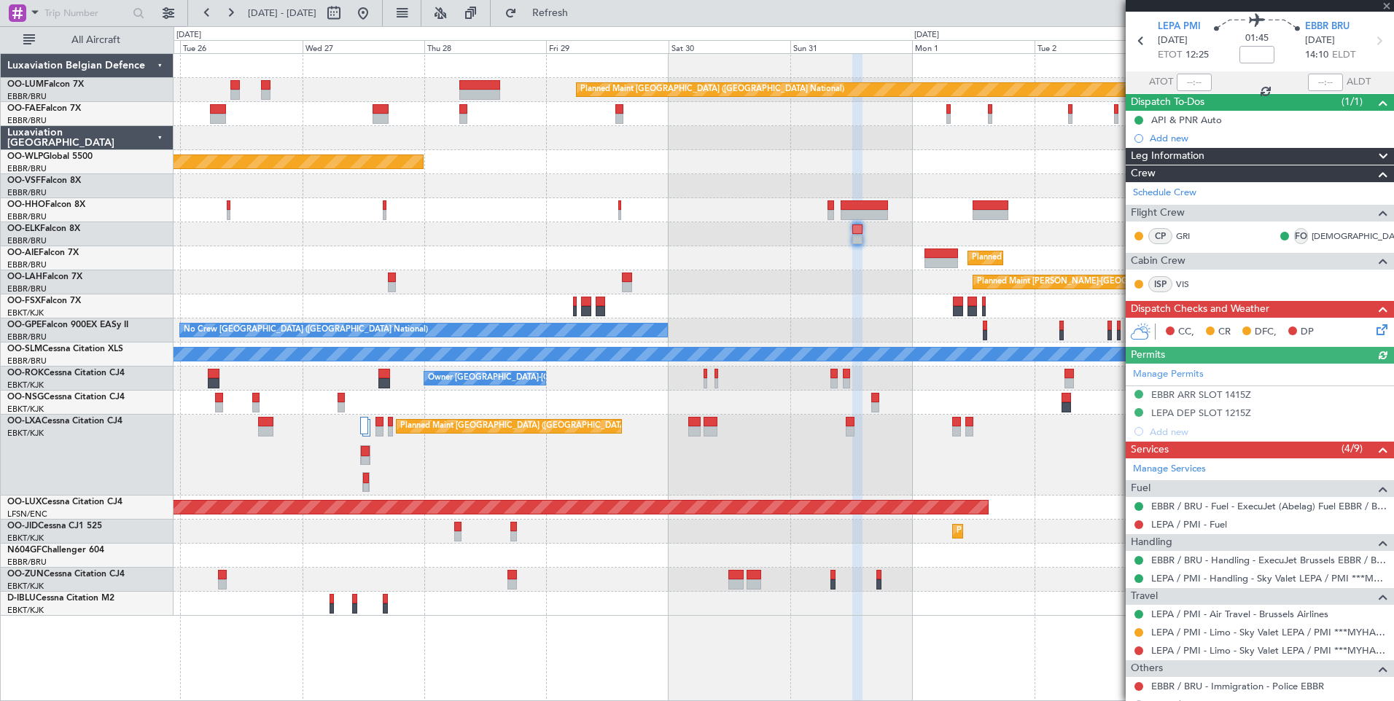
scroll to position [73, 0]
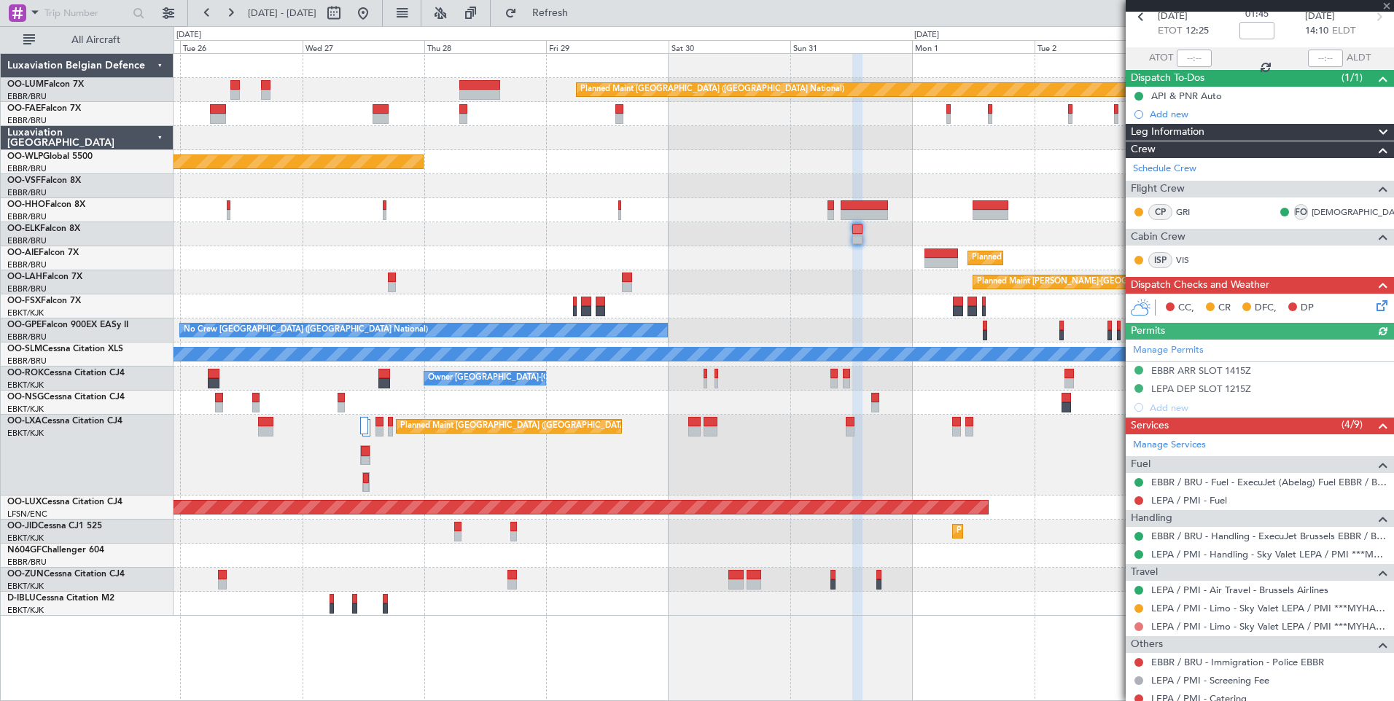
click at [1141, 629] on button at bounding box center [1138, 626] width 9 height 9
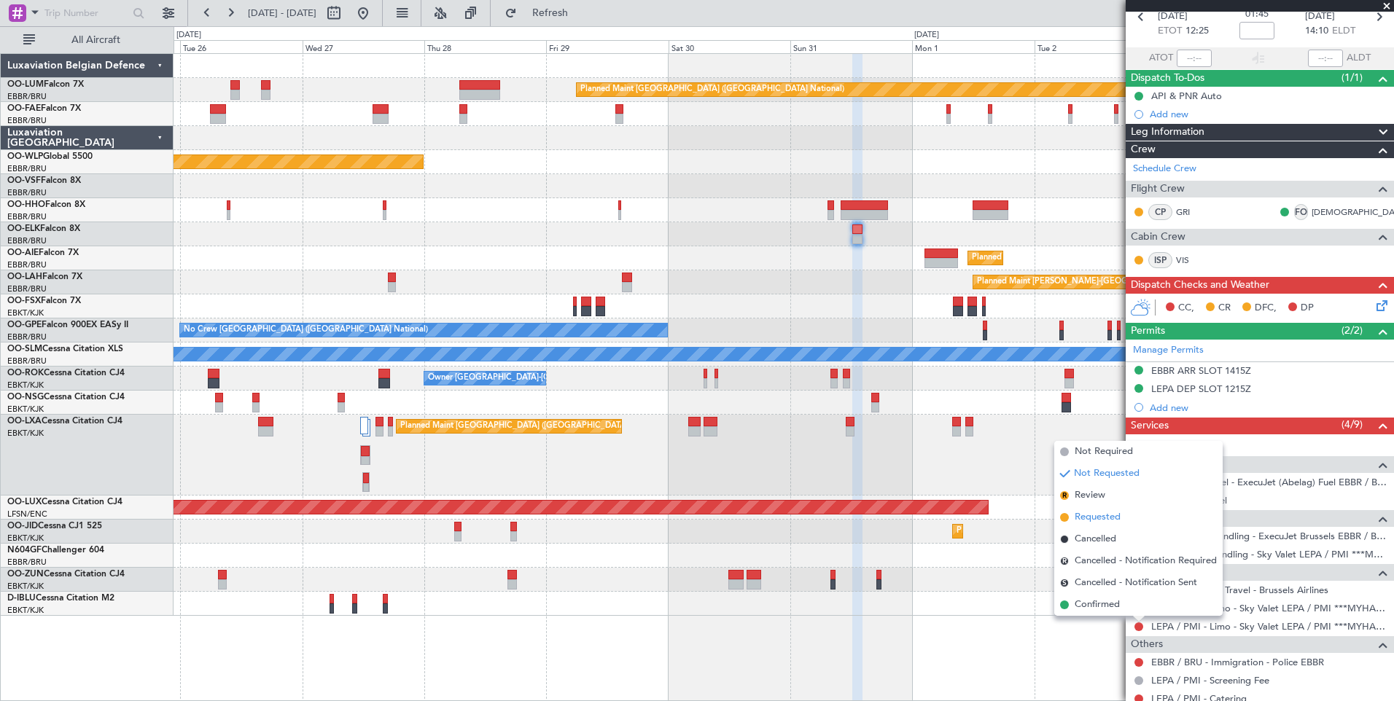
click at [1087, 518] on span "Requested" at bounding box center [1097, 517] width 46 height 15
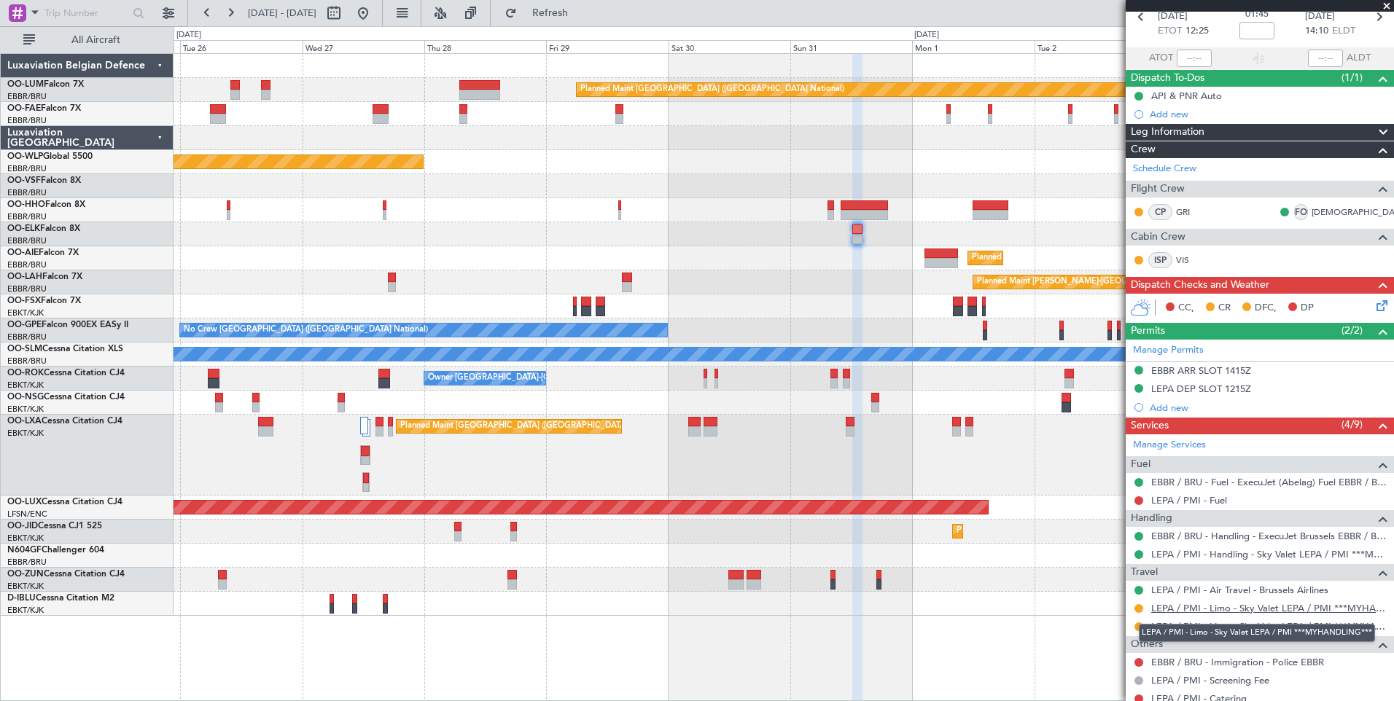
click at [1283, 606] on link "LEPA / PMI - Limo - Sky Valet LEPA / PMI ***MYHANDLING***" at bounding box center [1268, 608] width 235 height 12
click at [1173, 628] on mat-tooltip-component "LEPA / PMI - Limo - Sky Valet LEPA / PMI ***MYHANDLING***" at bounding box center [1256, 633] width 257 height 39
click at [1294, 631] on div "EBBR / BRU - Immigration - Police EBBR" at bounding box center [1237, 637] width 152 height 18
click at [1294, 624] on mat-tooltip-component "EBBR / BRU - Immigration - Police EBBR" at bounding box center [1237, 636] width 173 height 39
click at [1327, 626] on link "LEPA / PMI - Limo - Sky Valet LEPA / PMI ***MYHANDLING***" at bounding box center [1268, 626] width 235 height 12
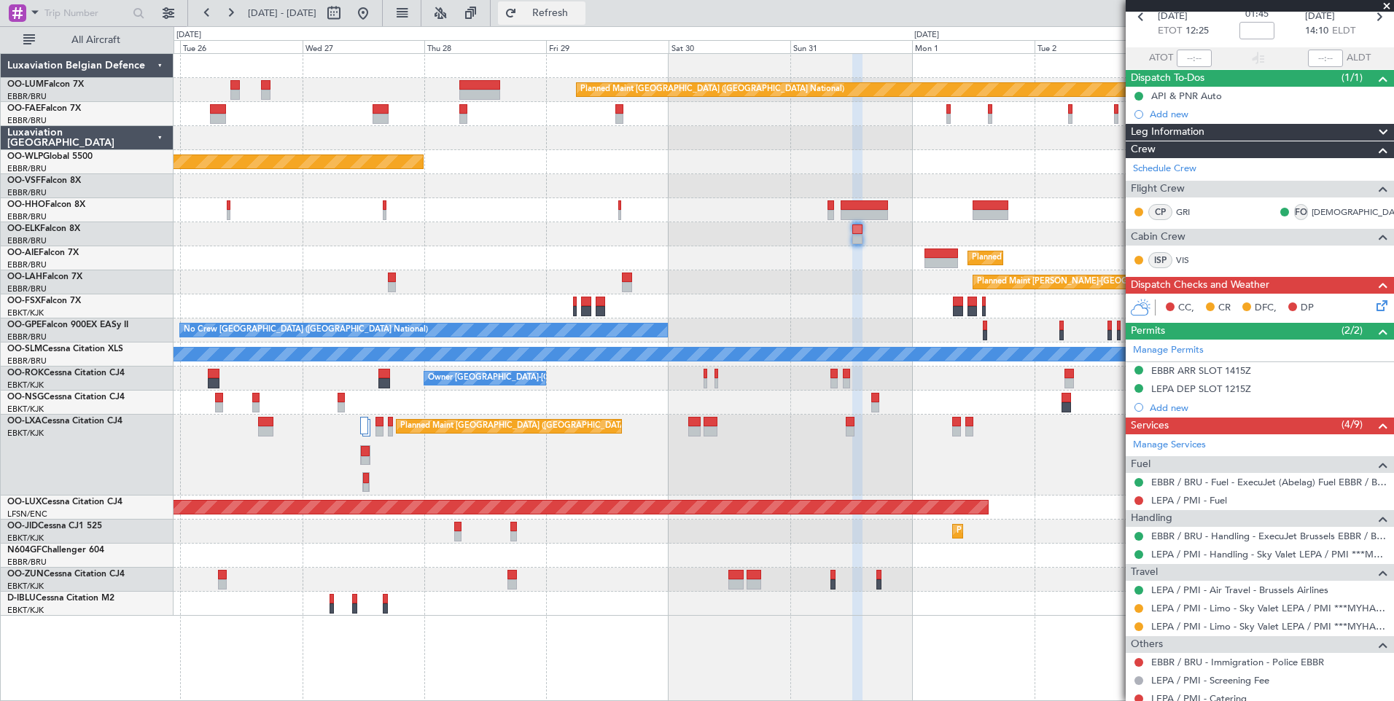
click at [581, 12] on span "Refresh" at bounding box center [550, 13] width 61 height 10
click at [579, 20] on button "Refresh" at bounding box center [541, 12] width 87 height 23
click at [1057, 553] on div at bounding box center [782, 556] width 1219 height 24
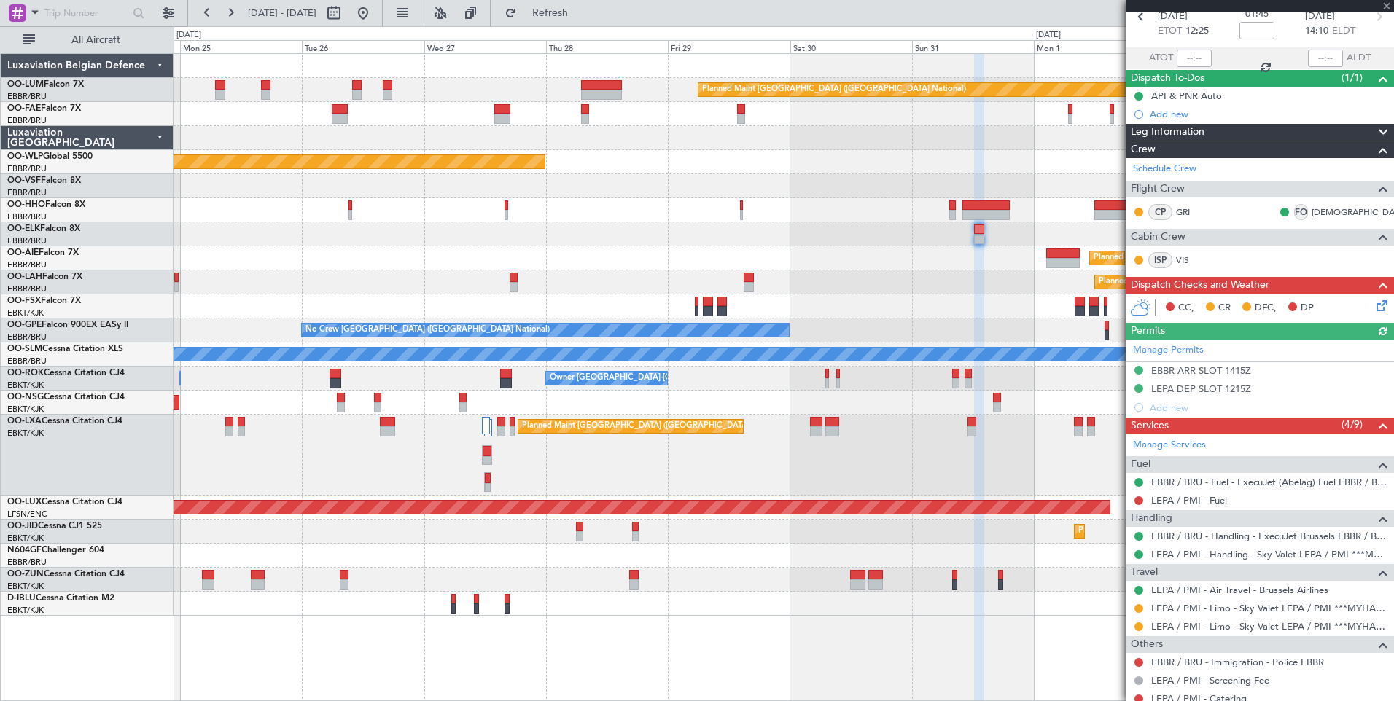
click at [724, 501] on div "Planned Maint [GEOGRAPHIC_DATA] ([GEOGRAPHIC_DATA] National) Owner [GEOGRAPHIC_…" at bounding box center [782, 335] width 1219 height 562
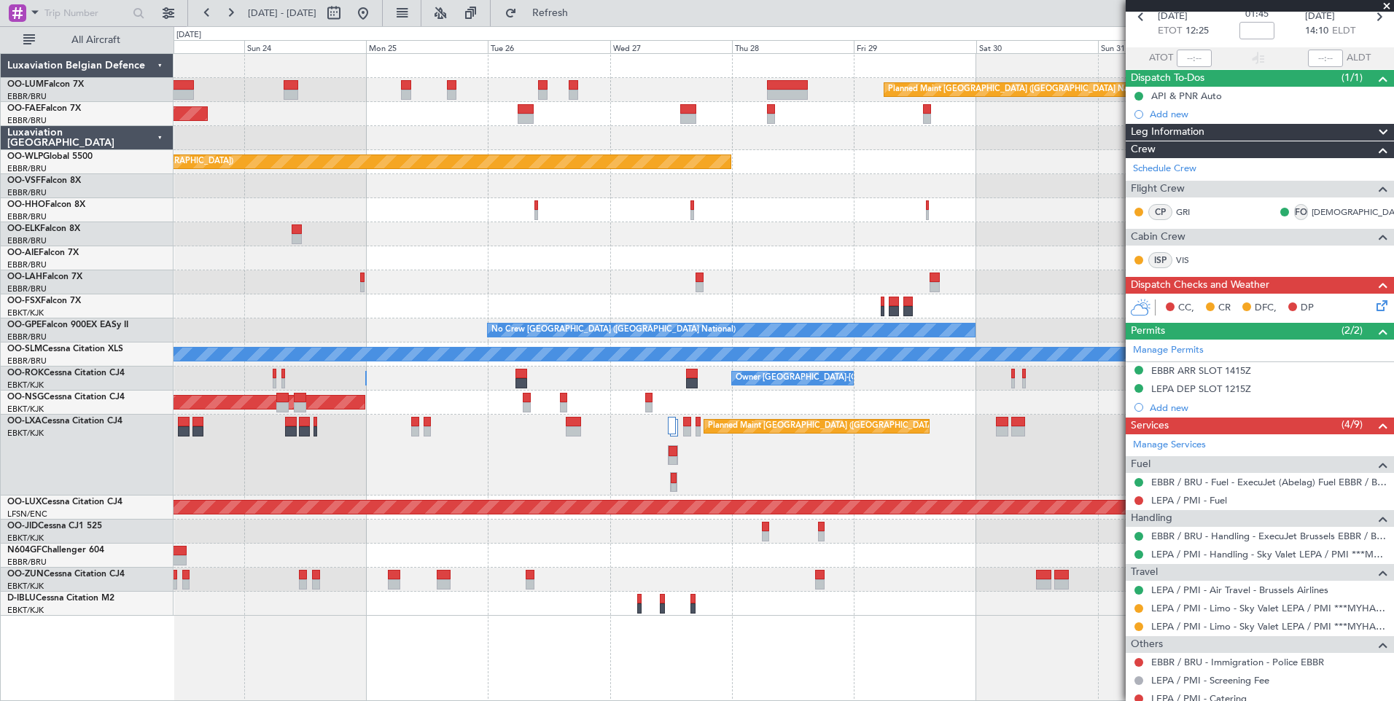
click at [620, 602] on div "Planned Maint Brussels (Brussels National) Owner Melsbroek Air Base Planned Mai…" at bounding box center [783, 377] width 1220 height 648
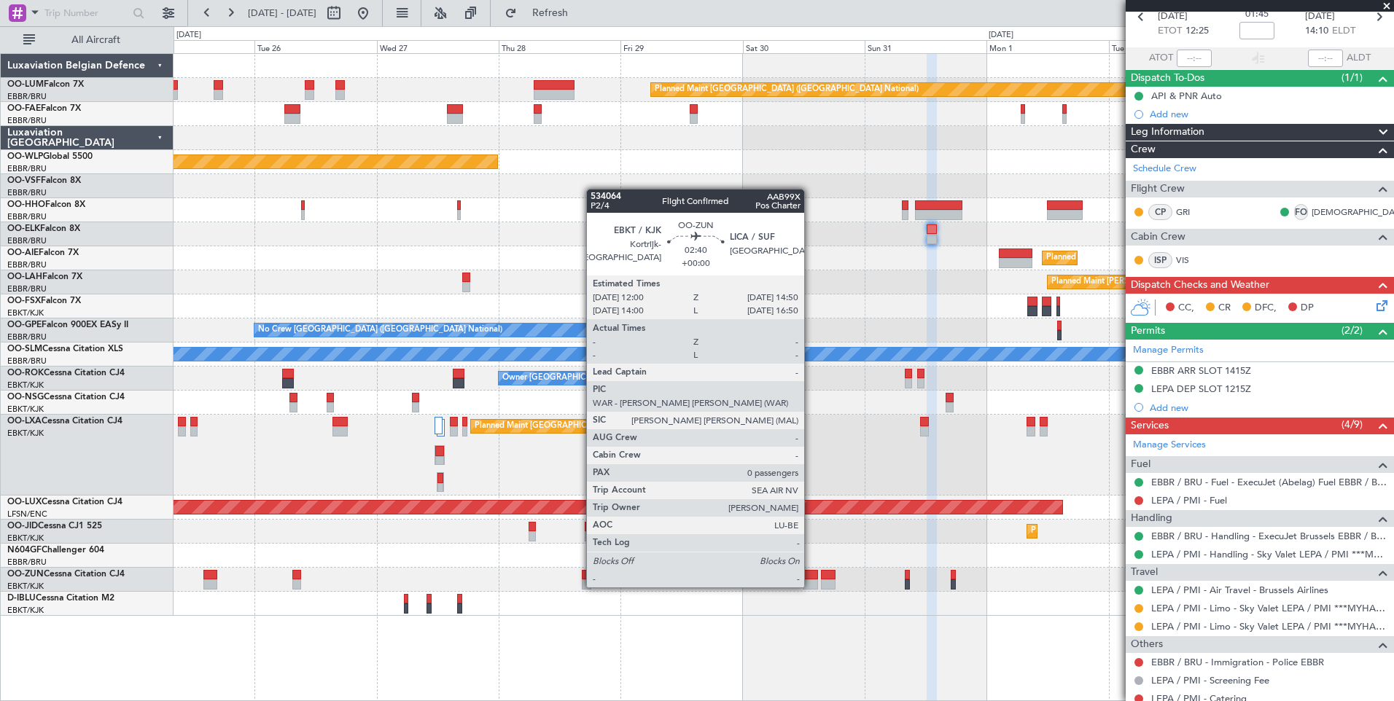
click at [810, 573] on div at bounding box center [809, 575] width 15 height 10
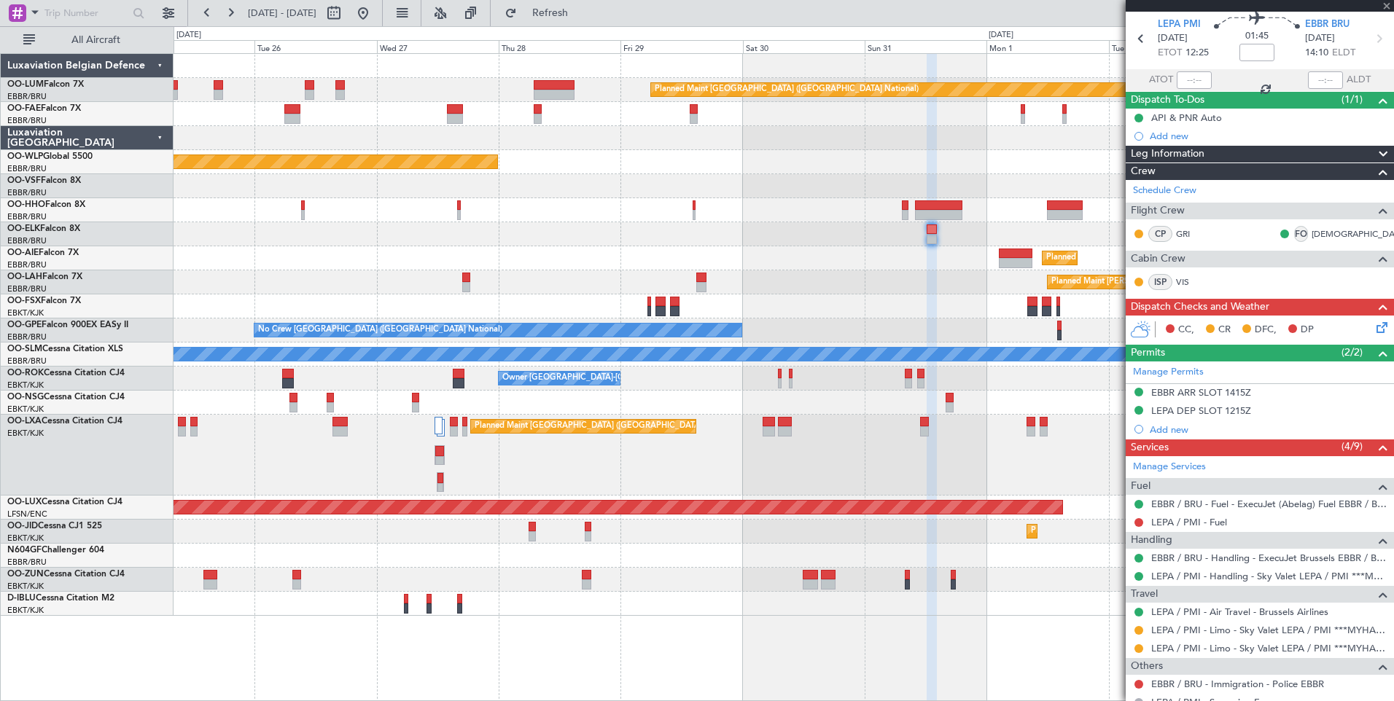
scroll to position [0, 0]
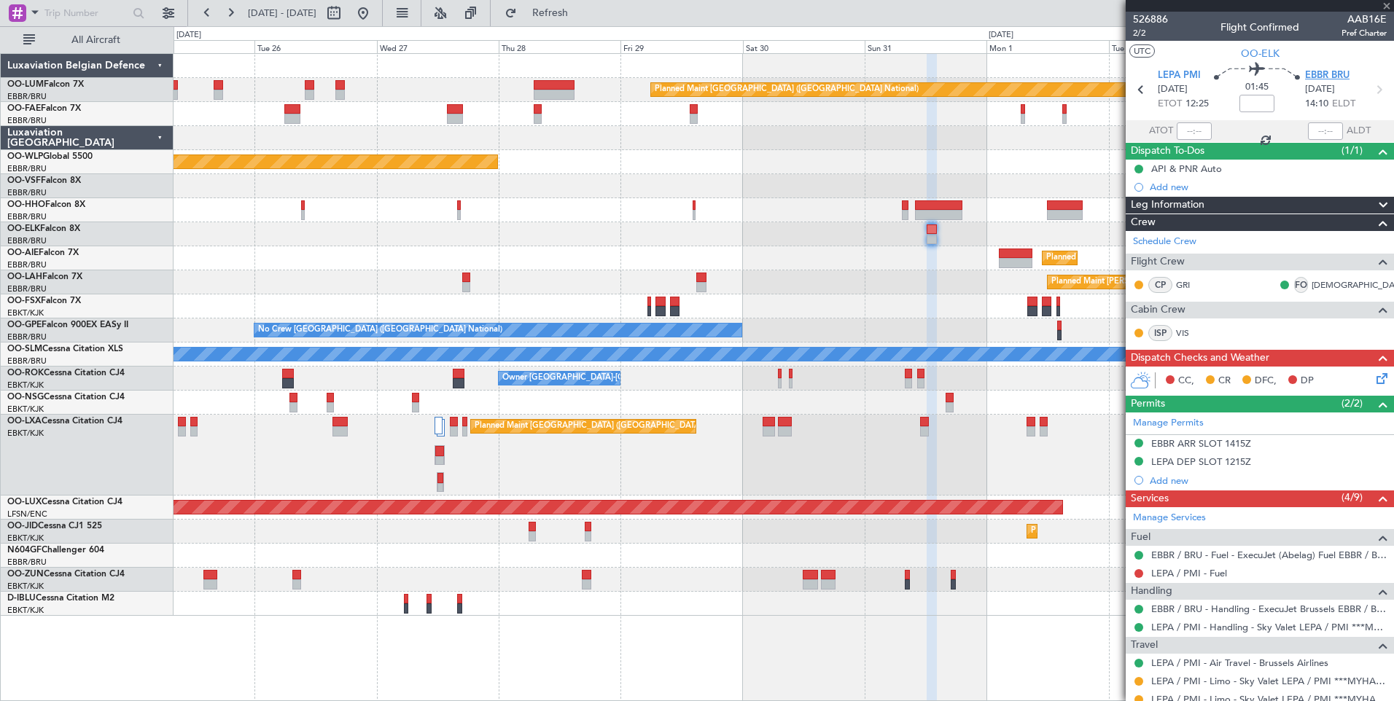
type input "0"
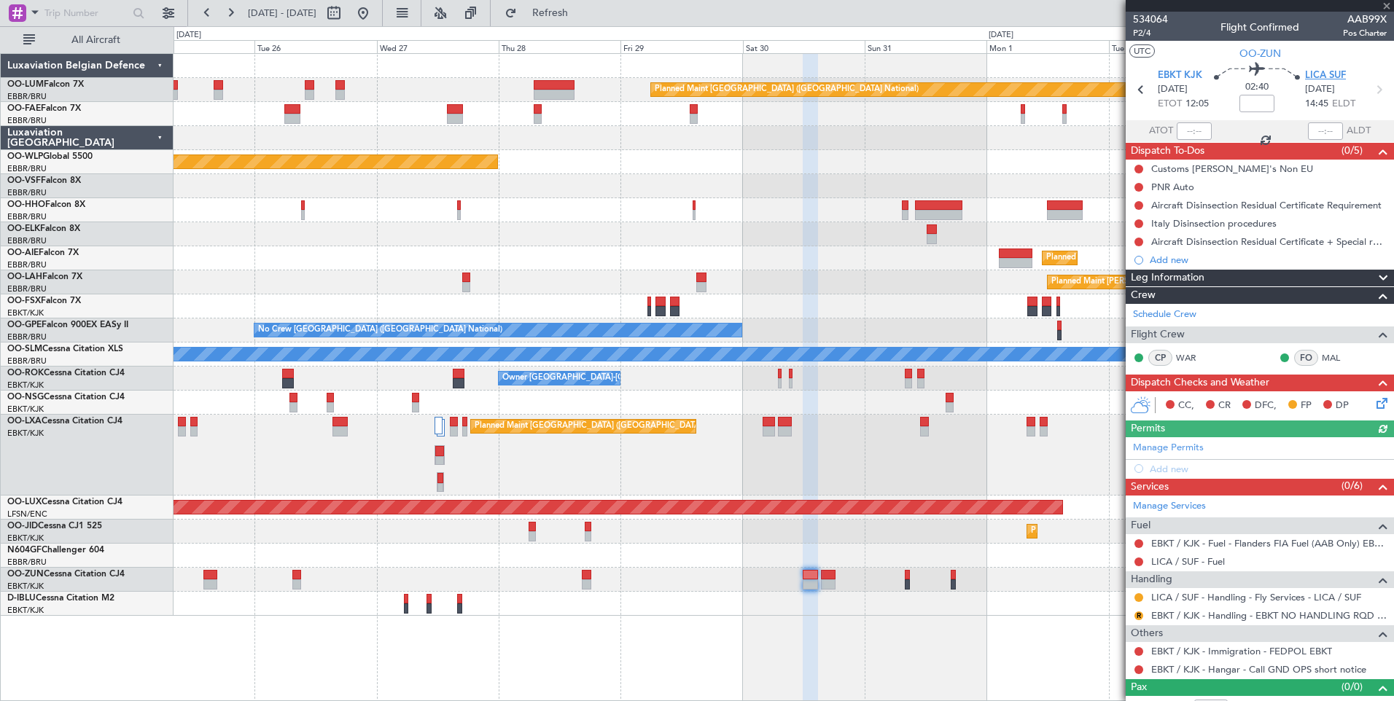
click at [1318, 71] on span "LICA SUF" at bounding box center [1325, 76] width 41 height 15
click at [34, 10] on span at bounding box center [34, 12] width 17 height 18
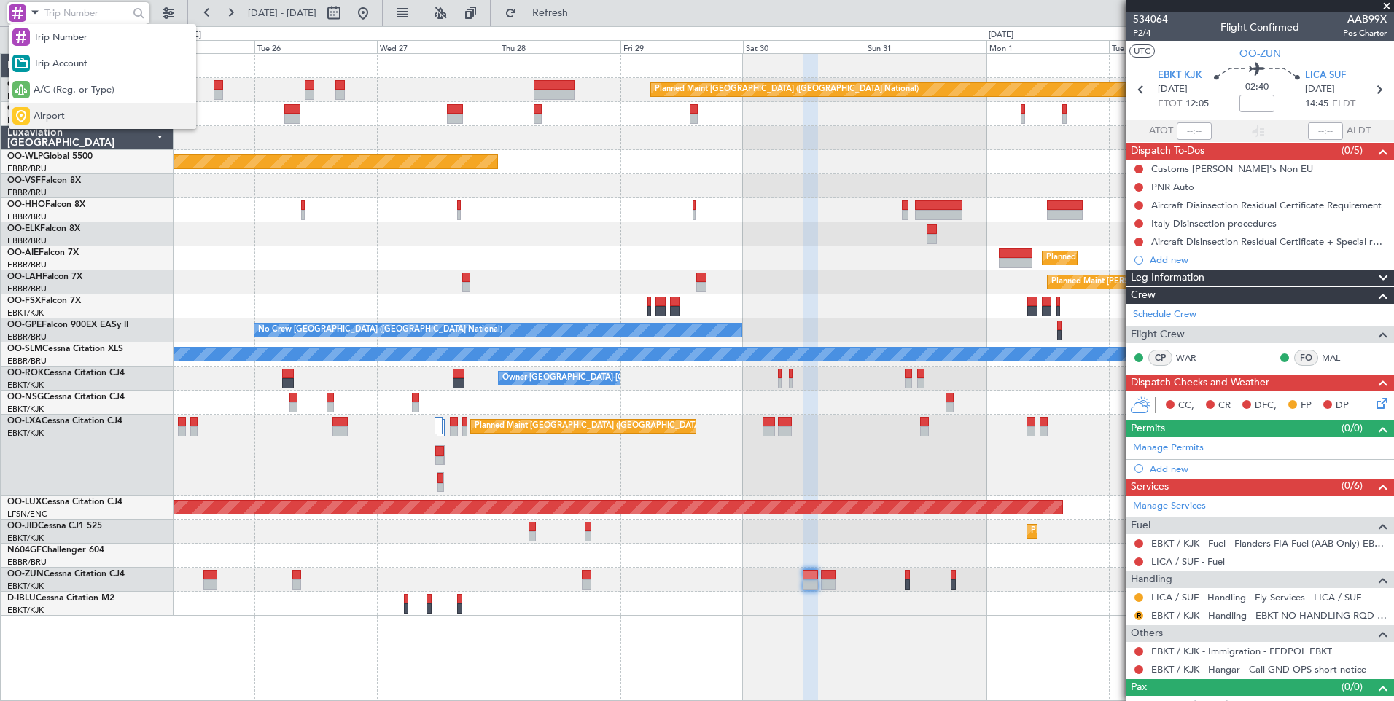
click at [62, 113] on span "Airport" at bounding box center [49, 116] width 31 height 15
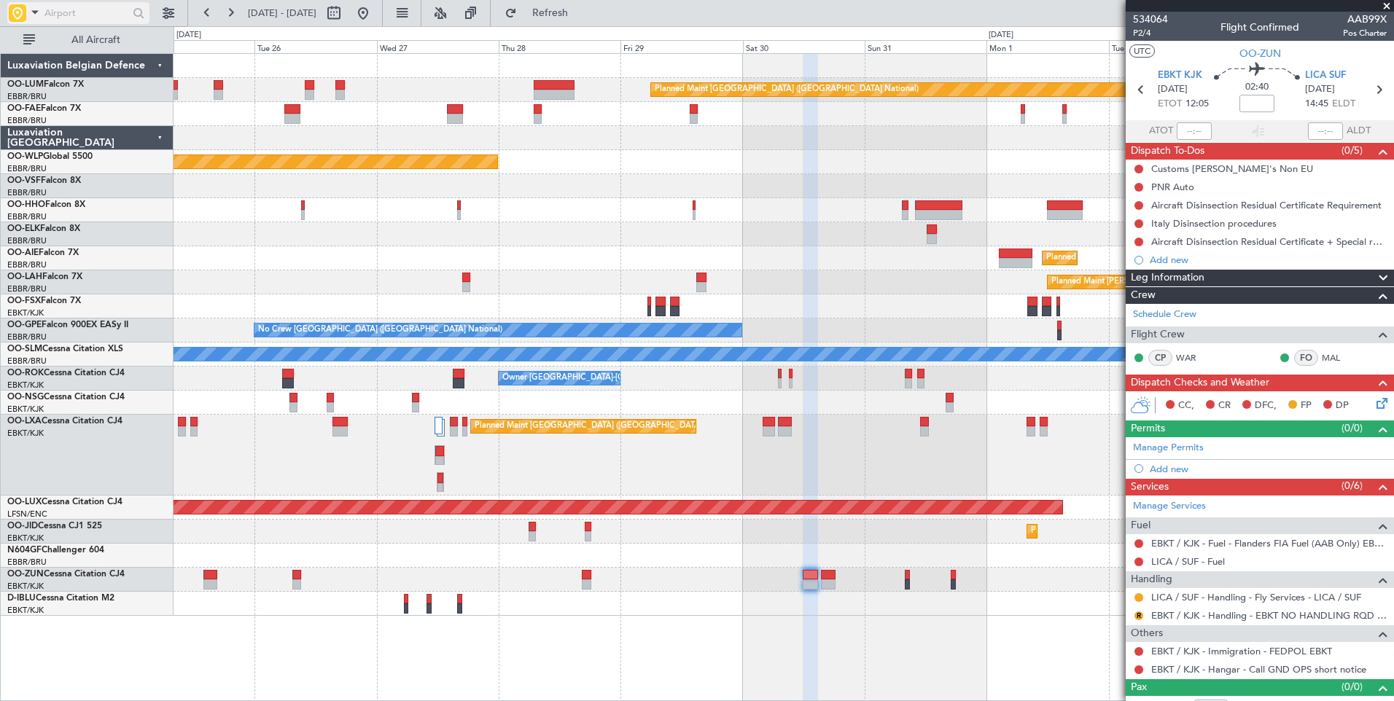
click at [99, 16] on input "text" at bounding box center [86, 13] width 84 height 22
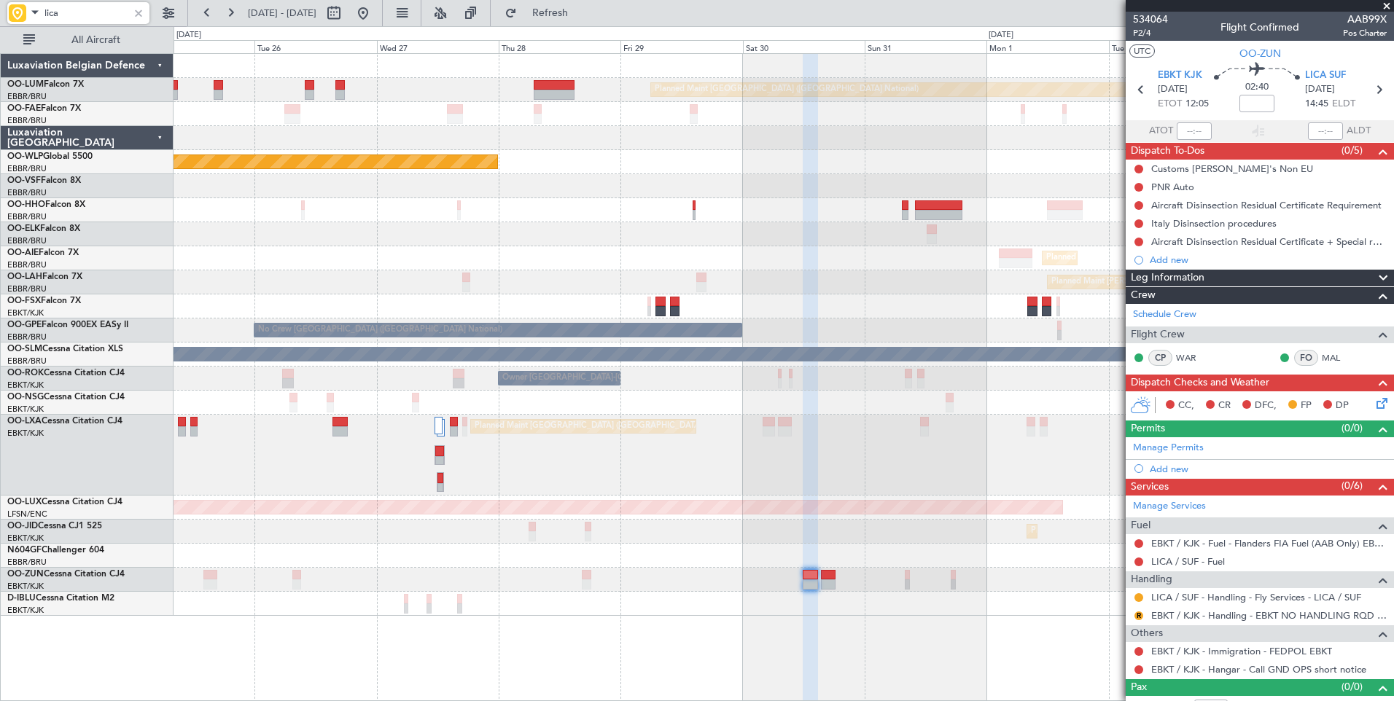
type input "lica"
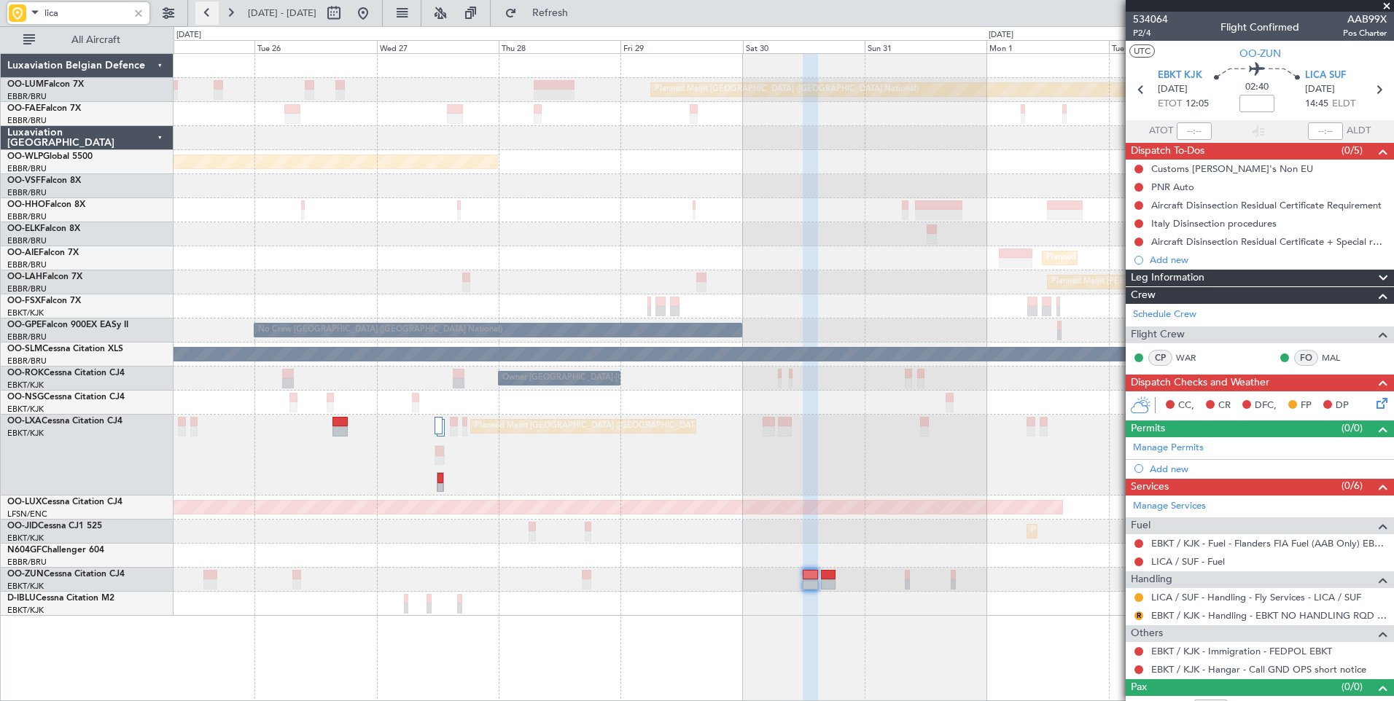
click at [200, 7] on button at bounding box center [206, 12] width 23 height 23
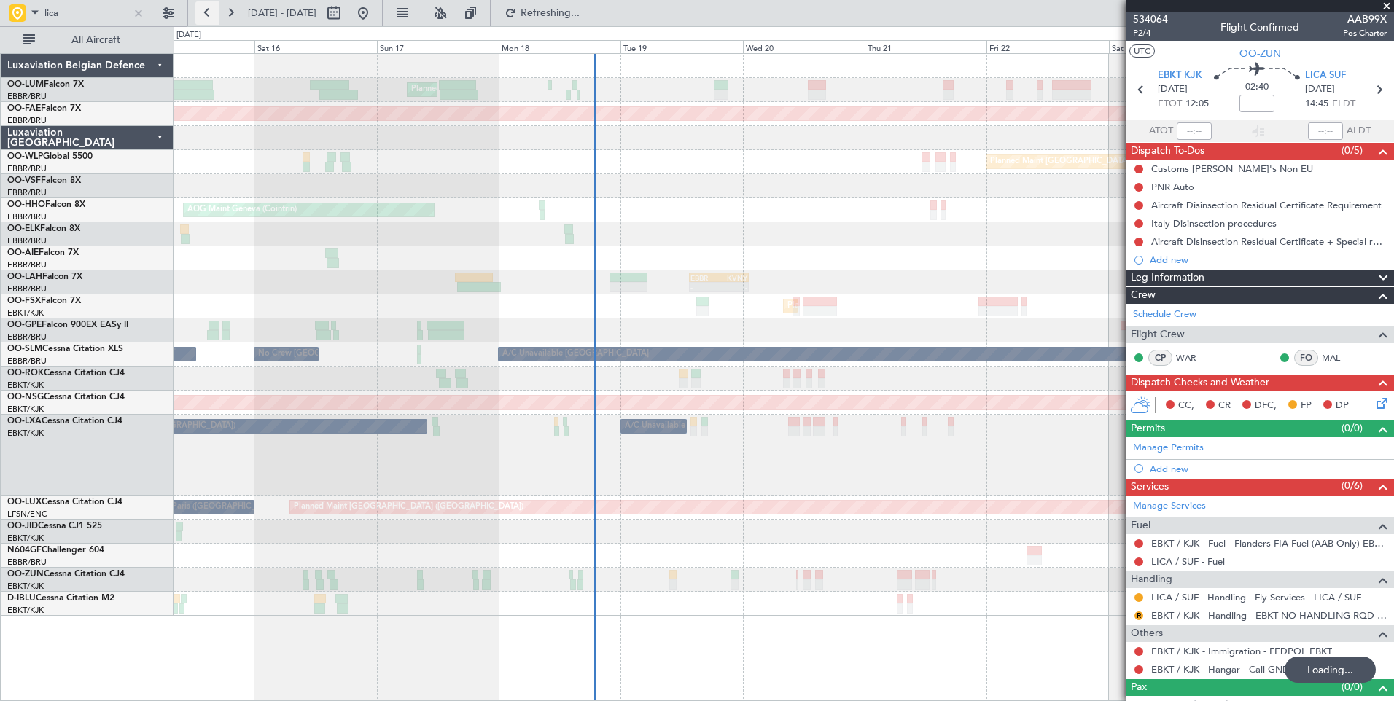
click at [200, 7] on button at bounding box center [206, 12] width 23 height 23
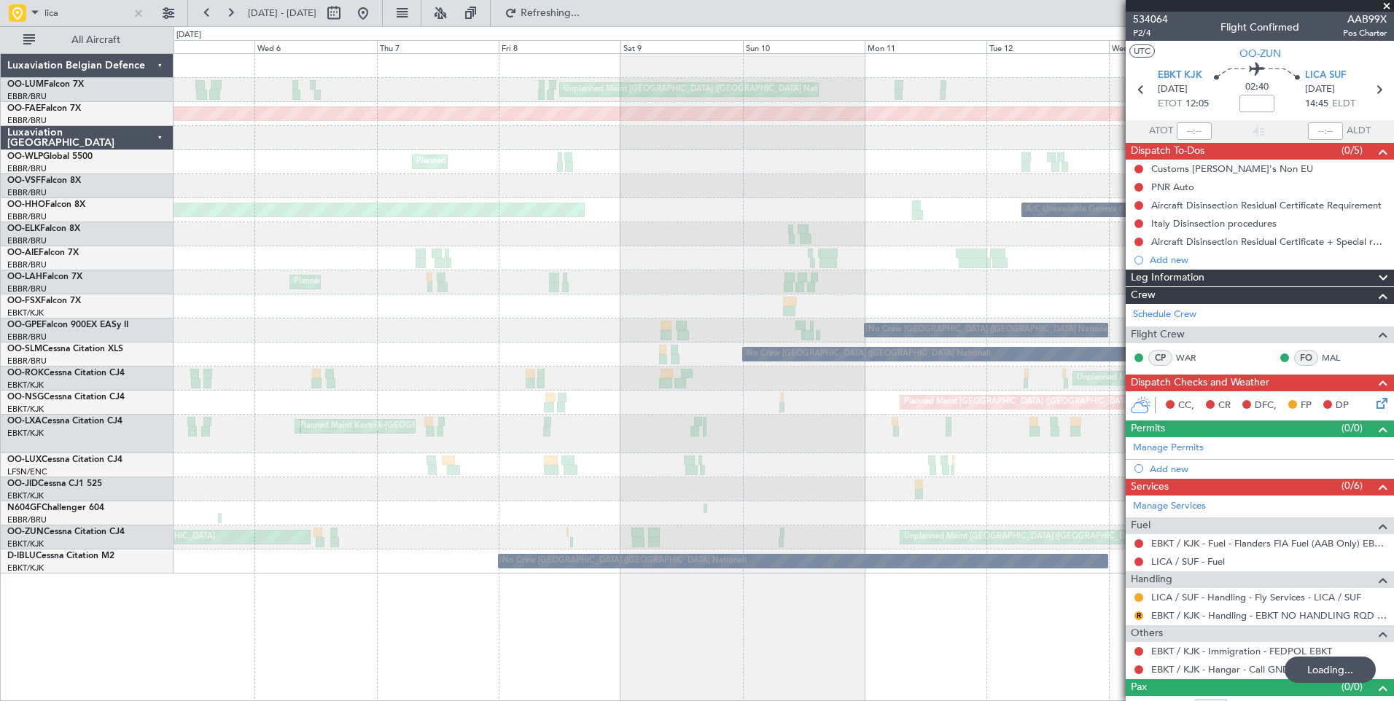
click at [349, 539] on div "Unplanned Maint Brussels (Brussels National) Planned Maint Brussels (Brussels N…" at bounding box center [782, 314] width 1219 height 520
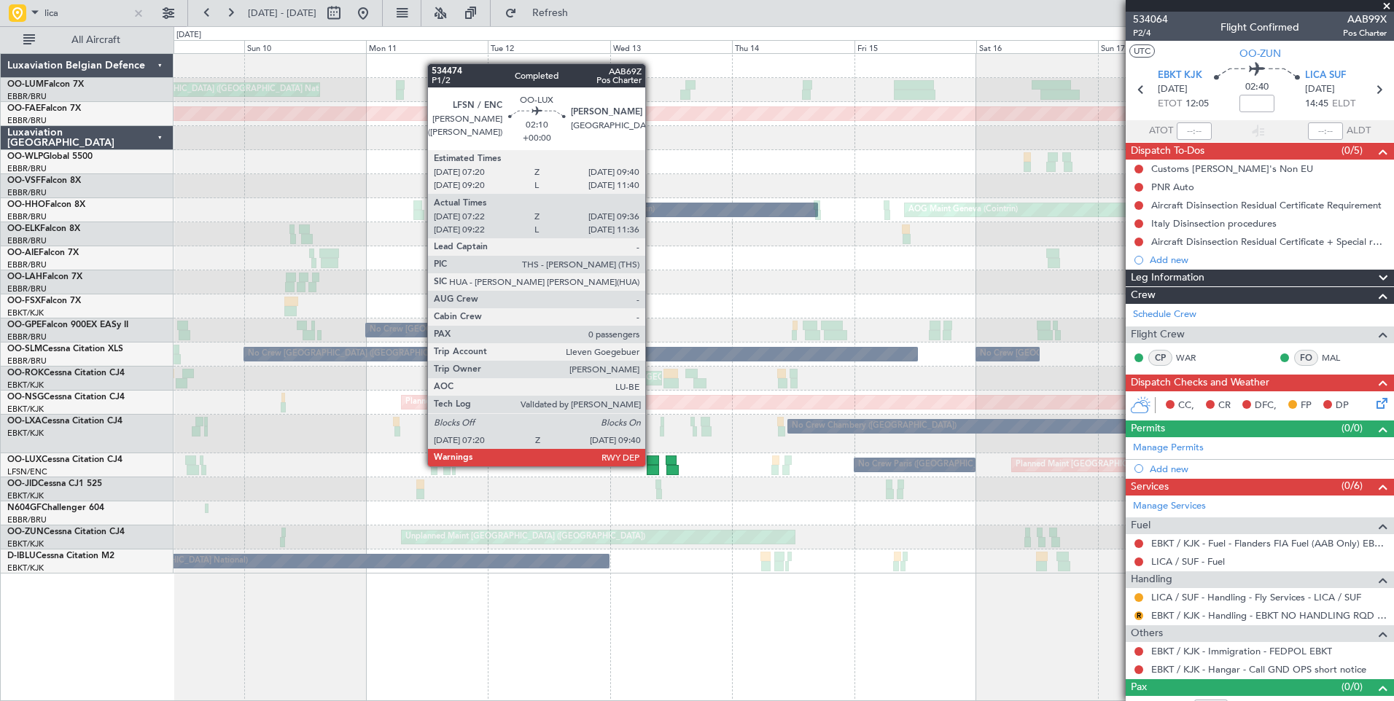
click at [652, 465] on div at bounding box center [652, 470] width 12 height 10
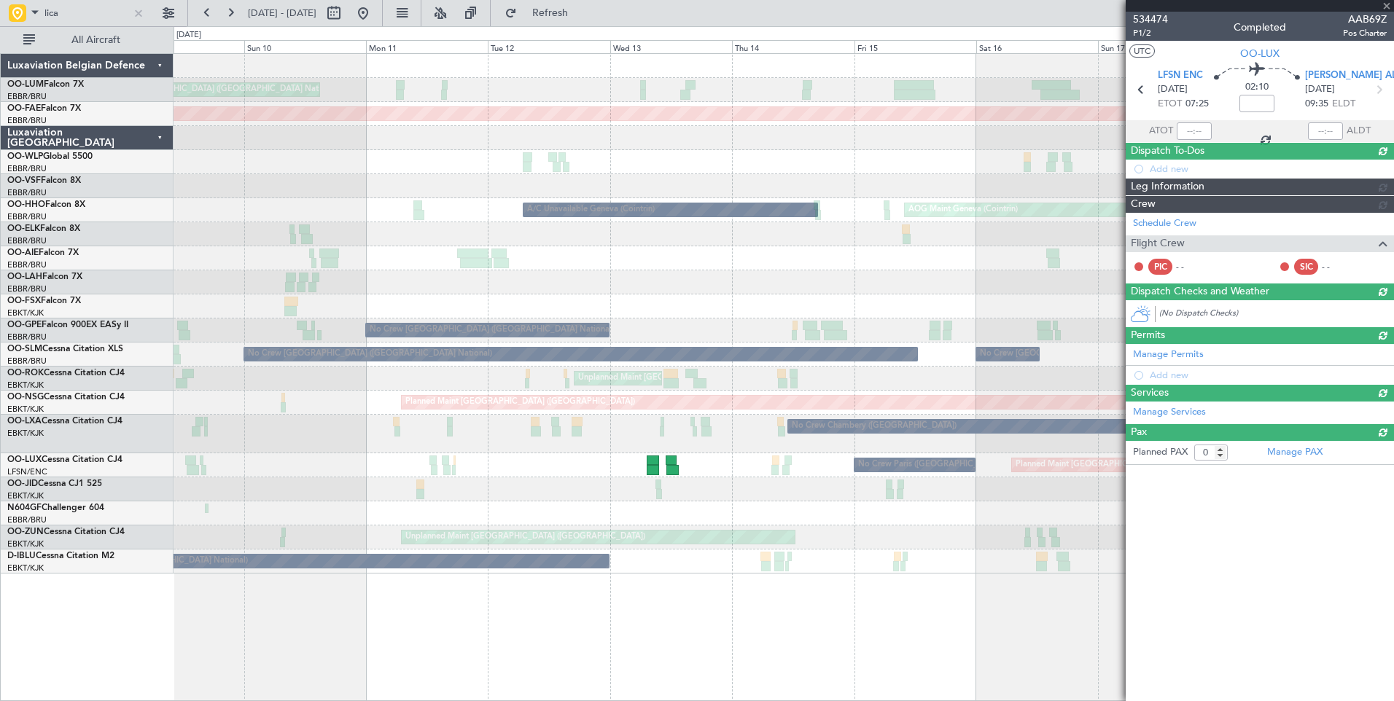
type input "07:27"
type input "09:31"
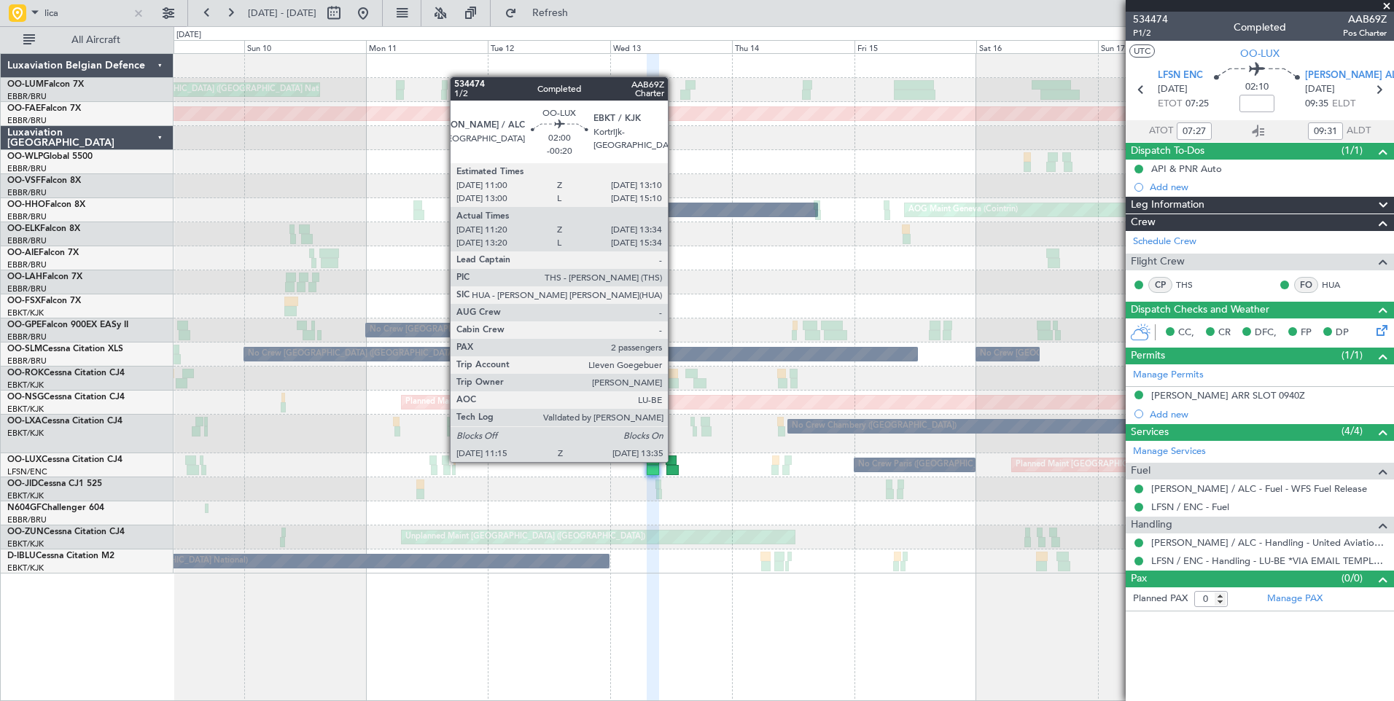
click at [674, 461] on div at bounding box center [671, 461] width 12 height 10
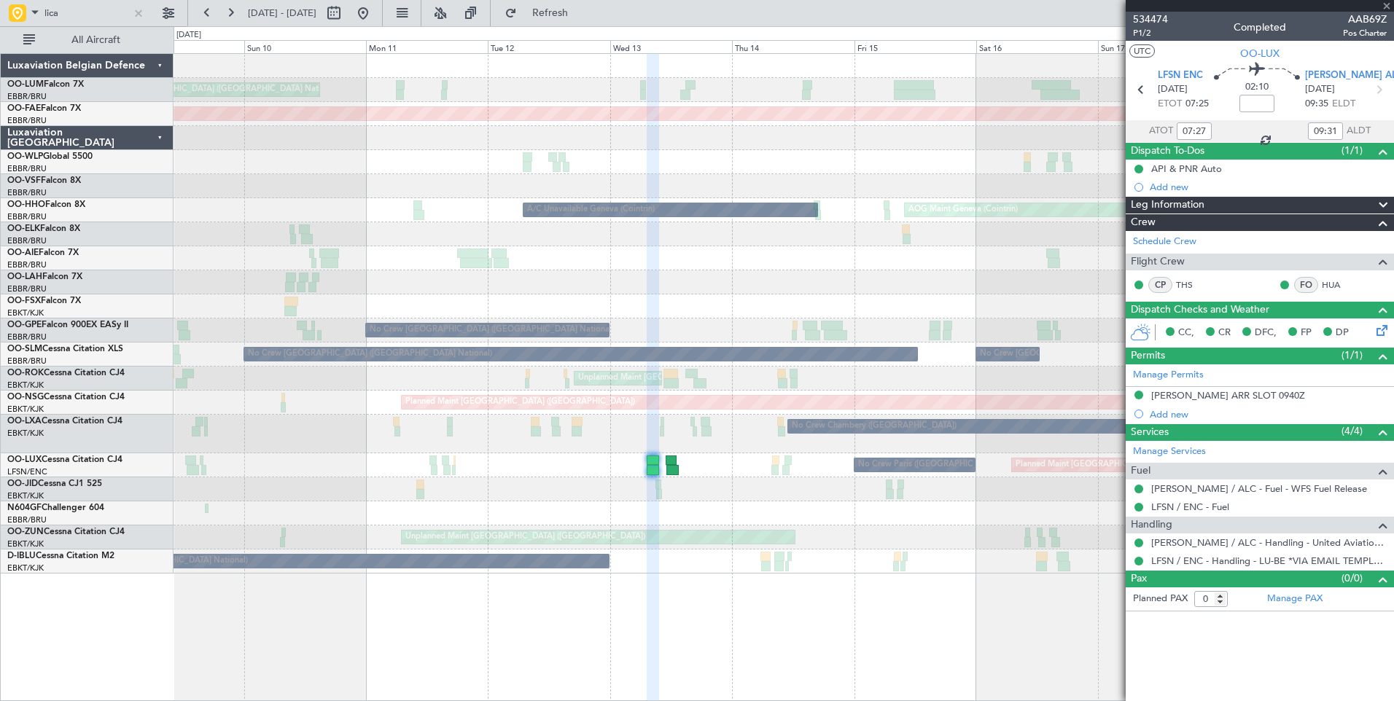
type input "-00:20"
type input "11:25"
type input "13:29"
type input "2"
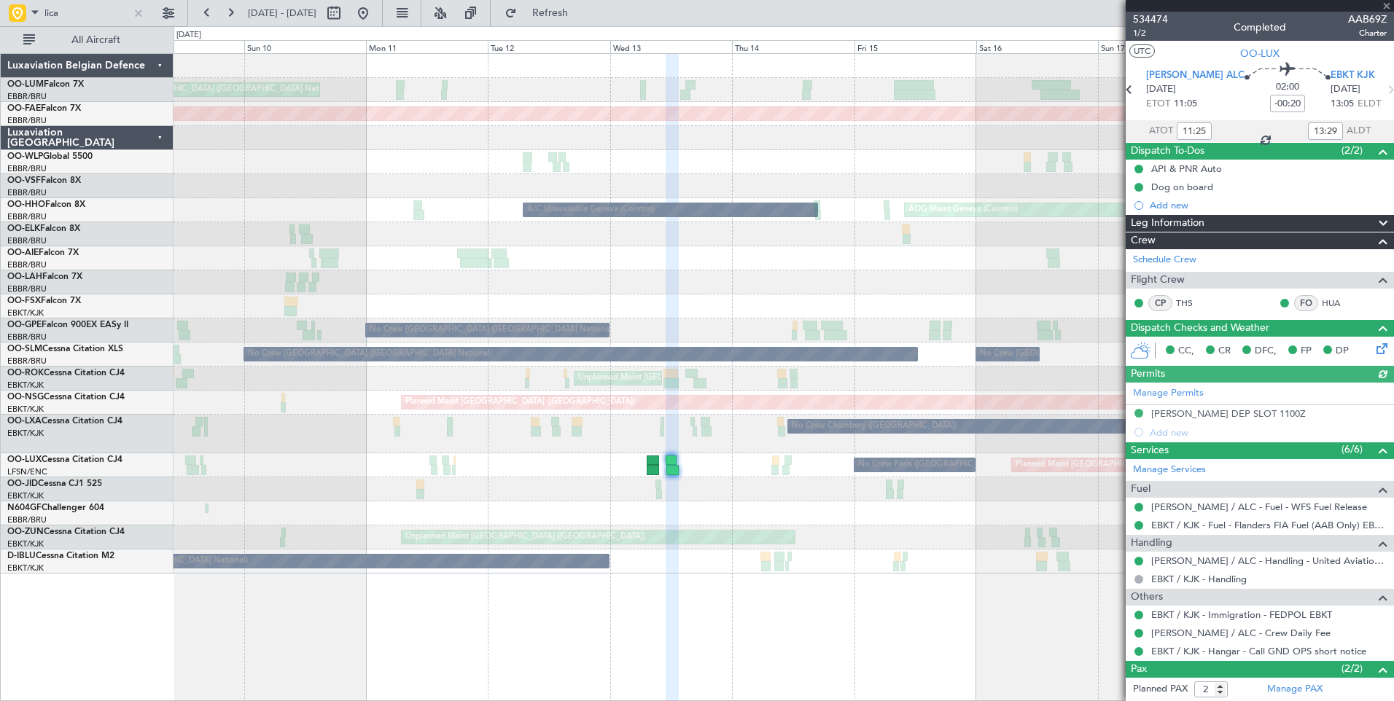
click at [813, 563] on div "Unplanned Maint [GEOGRAPHIC_DATA] ([GEOGRAPHIC_DATA] National) Planned Maint [G…" at bounding box center [783, 377] width 1220 height 648
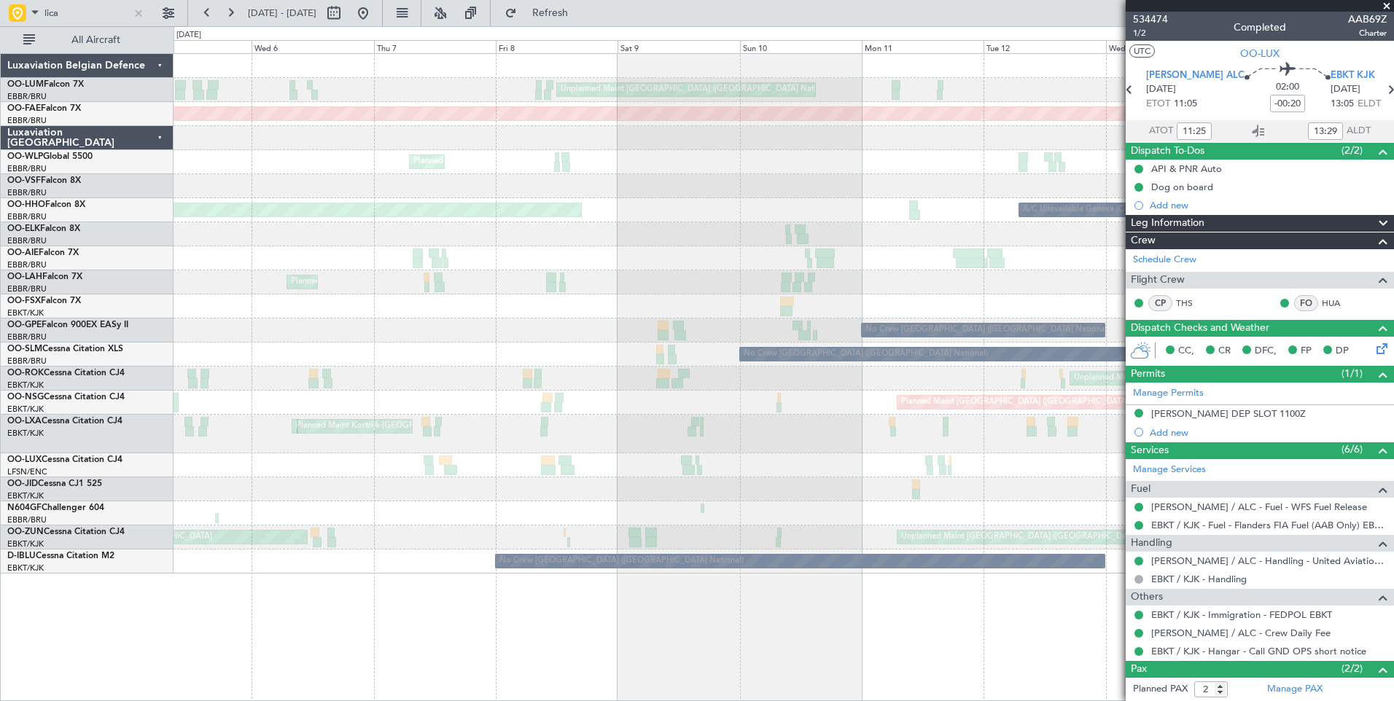
click at [837, 445] on div "No Crew Chambery ([GEOGRAPHIC_DATA]) Planned Maint [GEOGRAPHIC_DATA]-[GEOGRAPHI…" at bounding box center [782, 434] width 1219 height 39
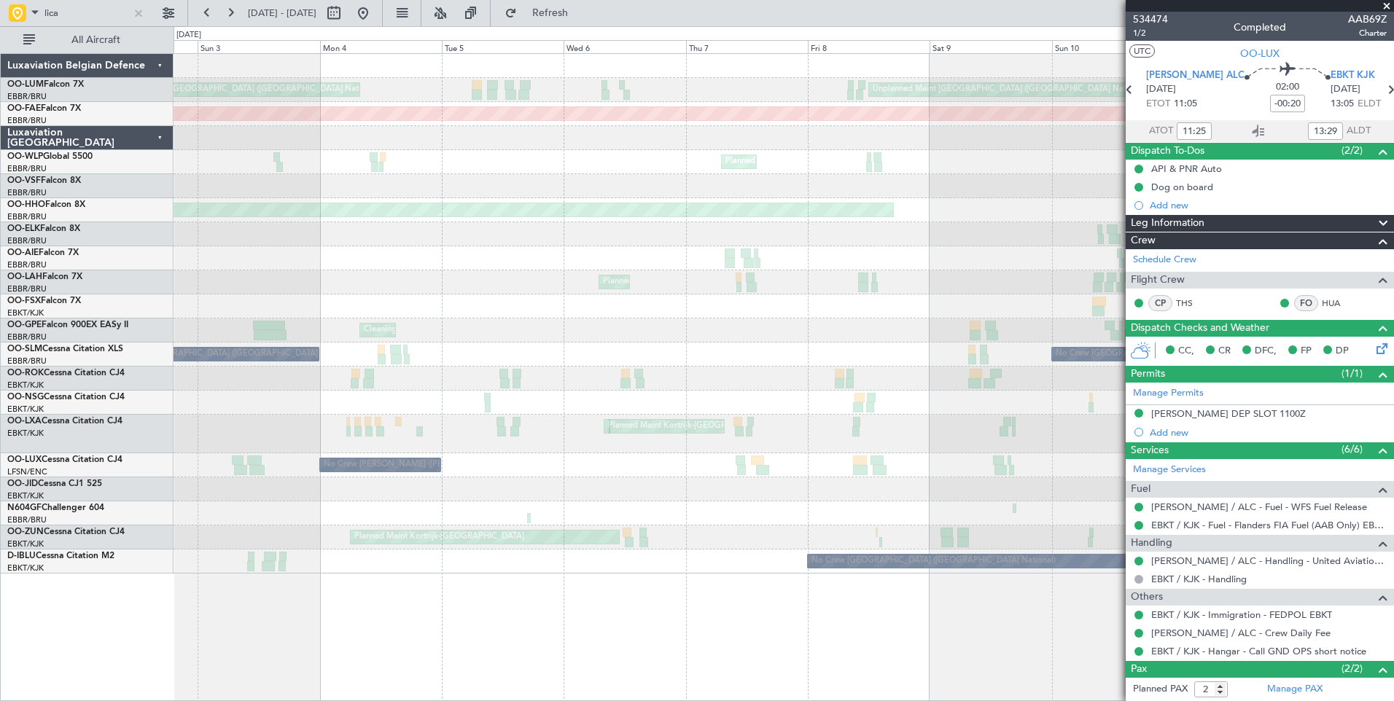
click at [952, 319] on div "Unplanned Maint [GEOGRAPHIC_DATA] ([GEOGRAPHIC_DATA] National) Planned Maint [G…" at bounding box center [782, 314] width 1219 height 520
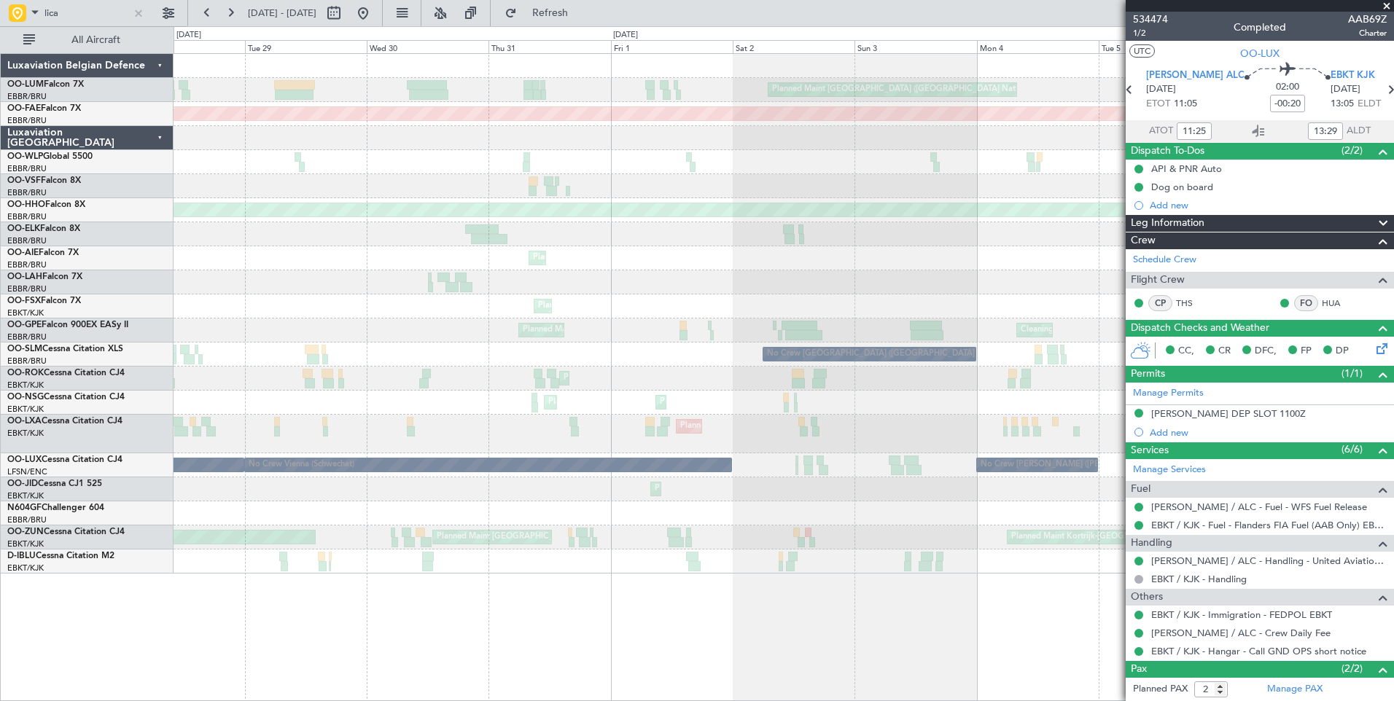
click at [653, 361] on div "Planned Maint [GEOGRAPHIC_DATA] ([GEOGRAPHIC_DATA] National) Unplanned Maint [G…" at bounding box center [782, 314] width 1219 height 520
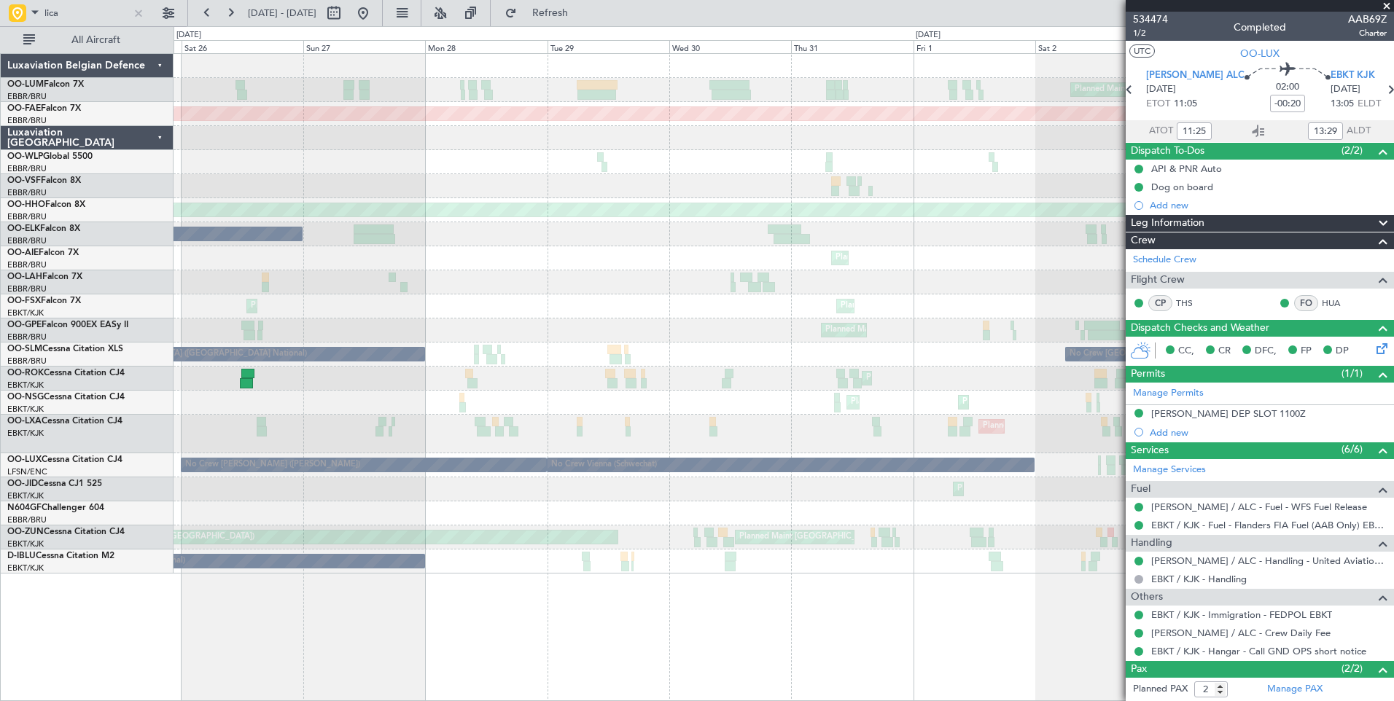
click at [485, 308] on div "Planned Maint [GEOGRAPHIC_DATA] ([GEOGRAPHIC_DATA] National) Planned Maint [GEO…" at bounding box center [782, 314] width 1219 height 520
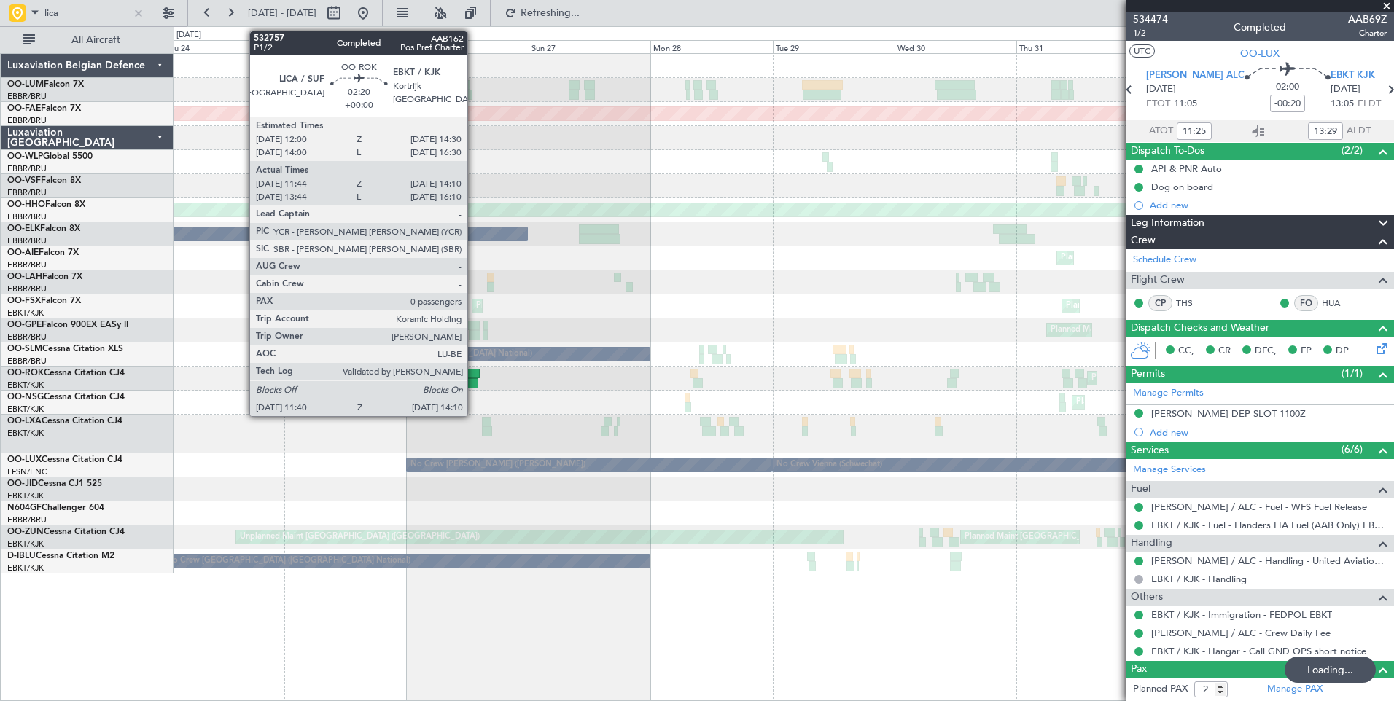
click at [474, 372] on div at bounding box center [472, 374] width 13 height 10
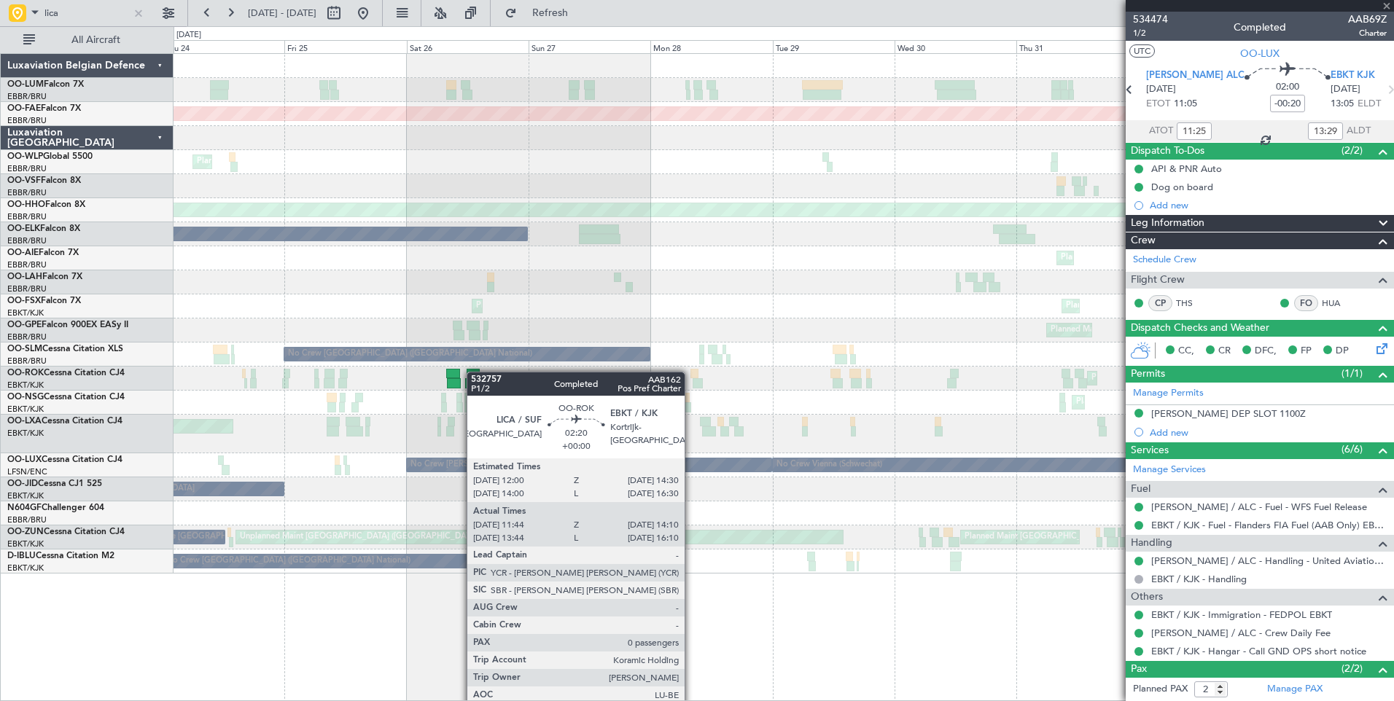
type input "11:49"
type input "14:05"
type input "0"
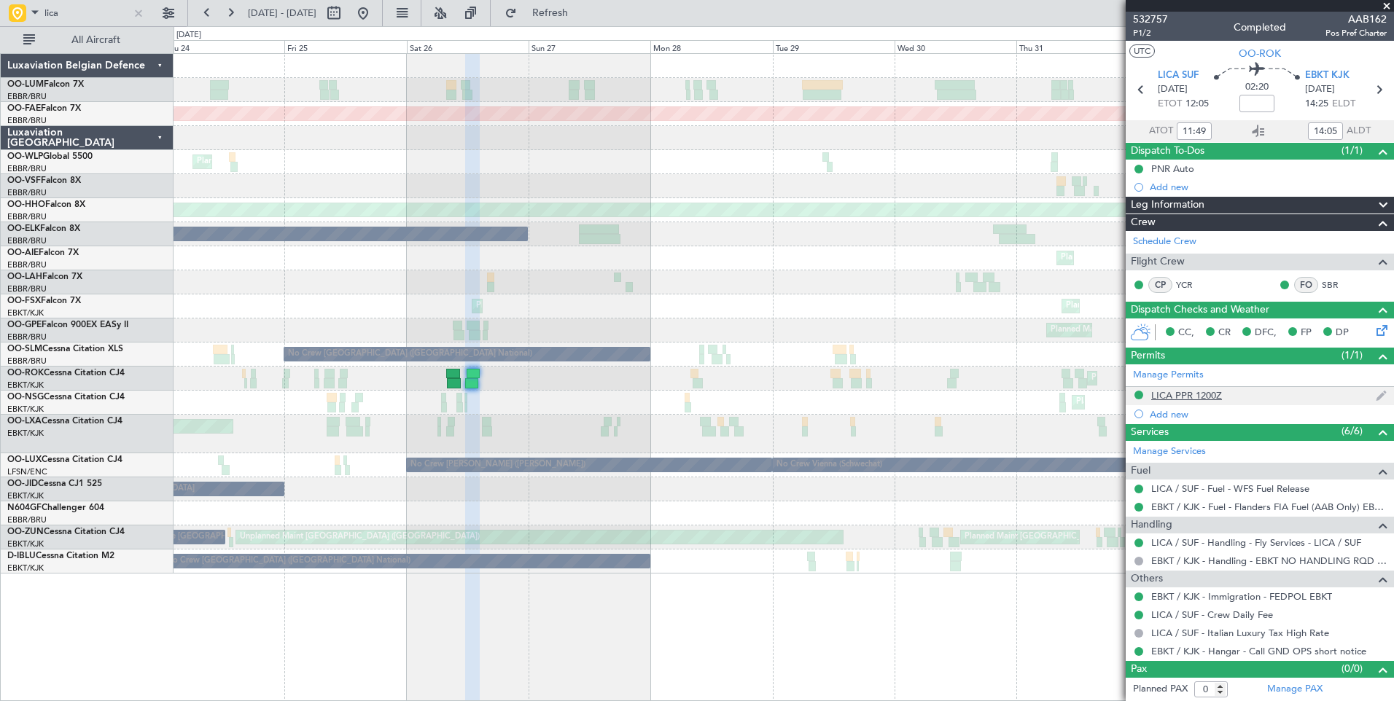
click at [1223, 394] on div "LICA PPR 1200Z" at bounding box center [1259, 396] width 268 height 18
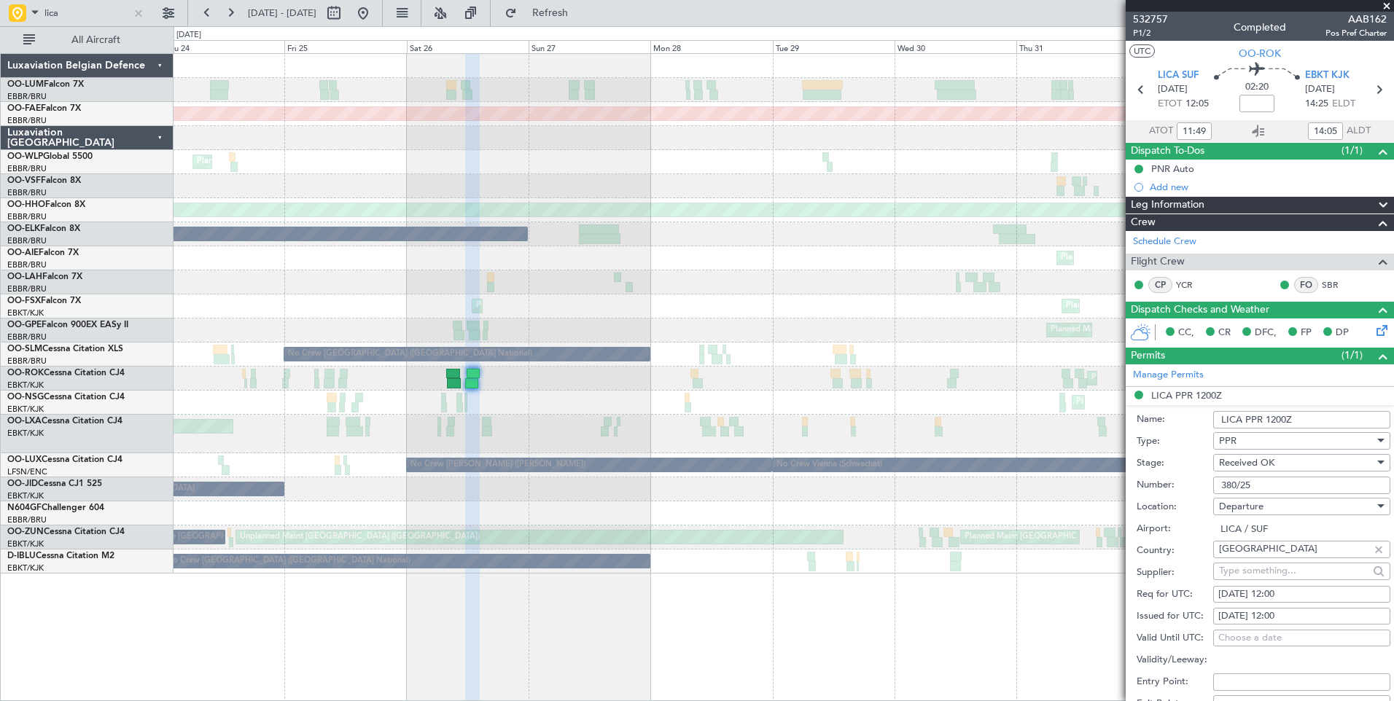
click at [883, 630] on div "Planned Maint [GEOGRAPHIC_DATA] ([GEOGRAPHIC_DATA] National) Planned Maint [GEO…" at bounding box center [783, 377] width 1220 height 648
click at [36, 8] on span at bounding box center [34, 12] width 17 height 18
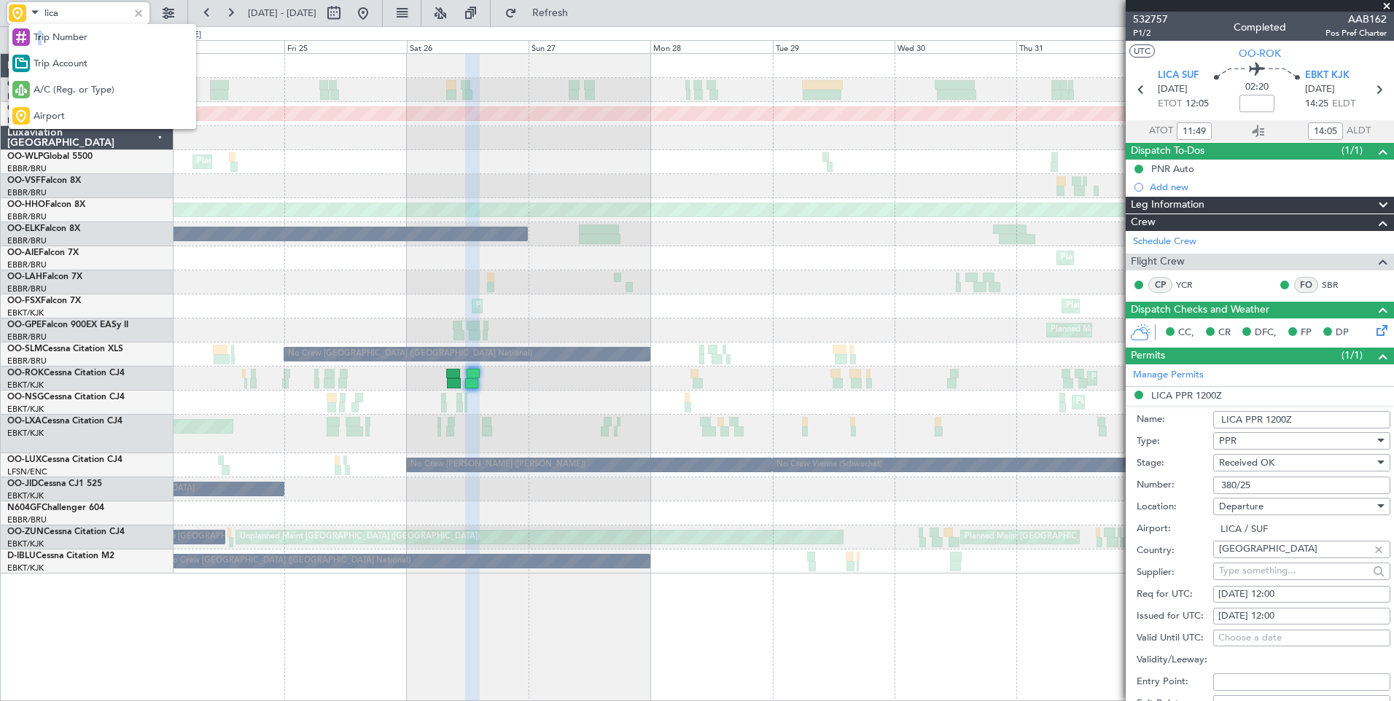
drag, startPoint x: 40, startPoint y: 37, endPoint x: 49, endPoint y: 36, distance: 8.8
click at [42, 37] on span "Trip Number" at bounding box center [61, 38] width 54 height 15
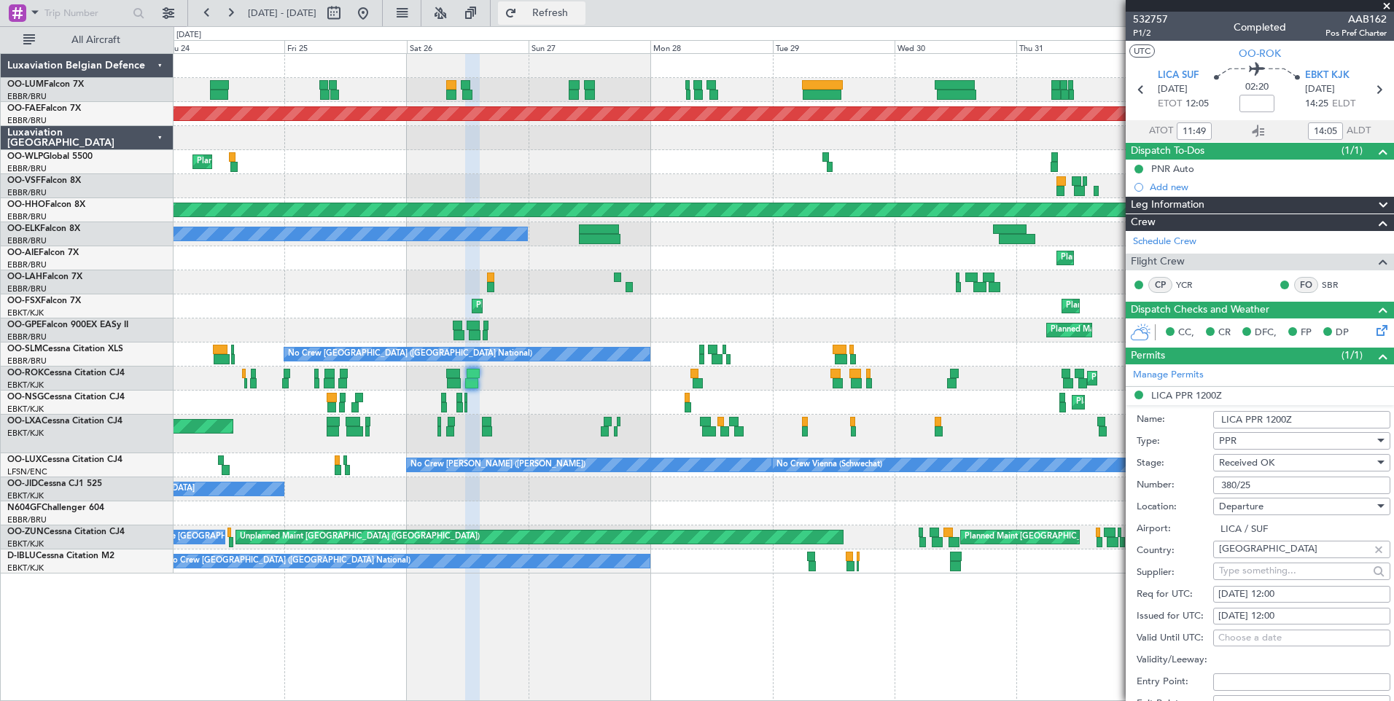
click at [563, 10] on span "Refresh" at bounding box center [550, 13] width 61 height 10
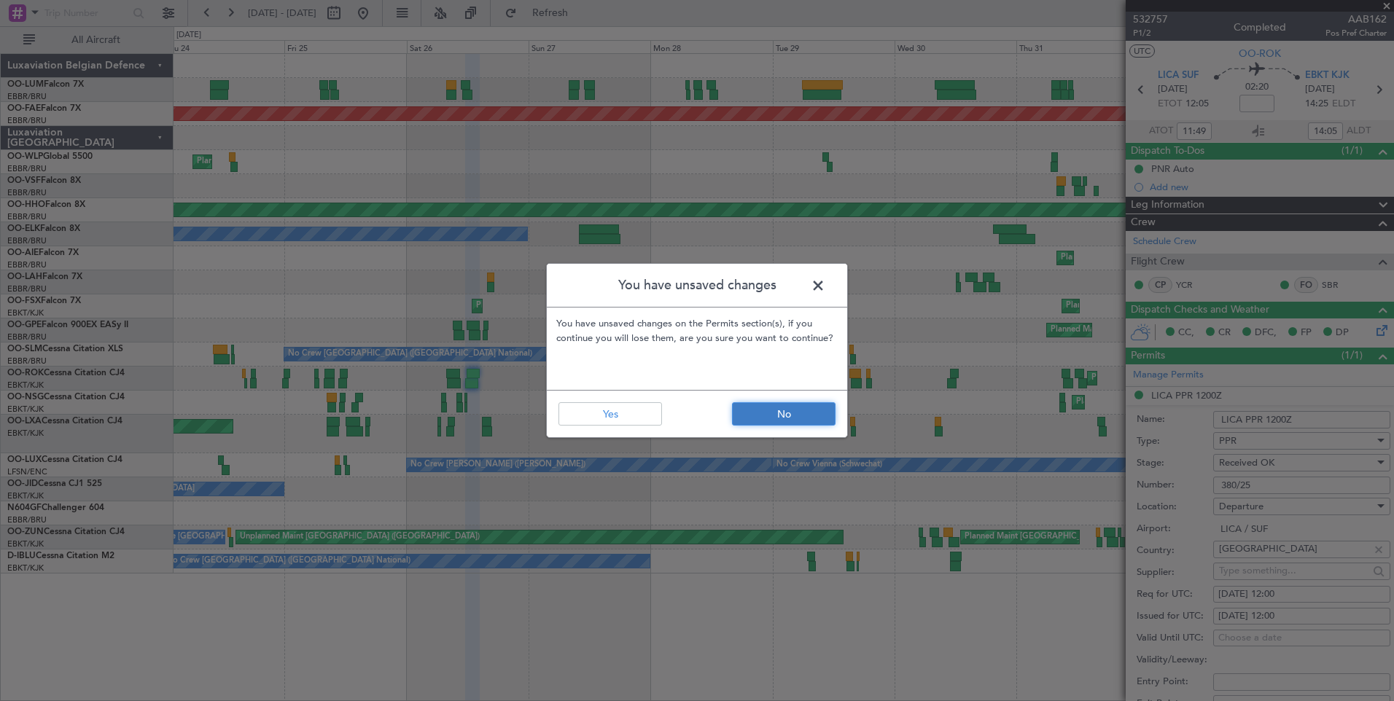
click at [765, 410] on button "No" at bounding box center [783, 413] width 103 height 23
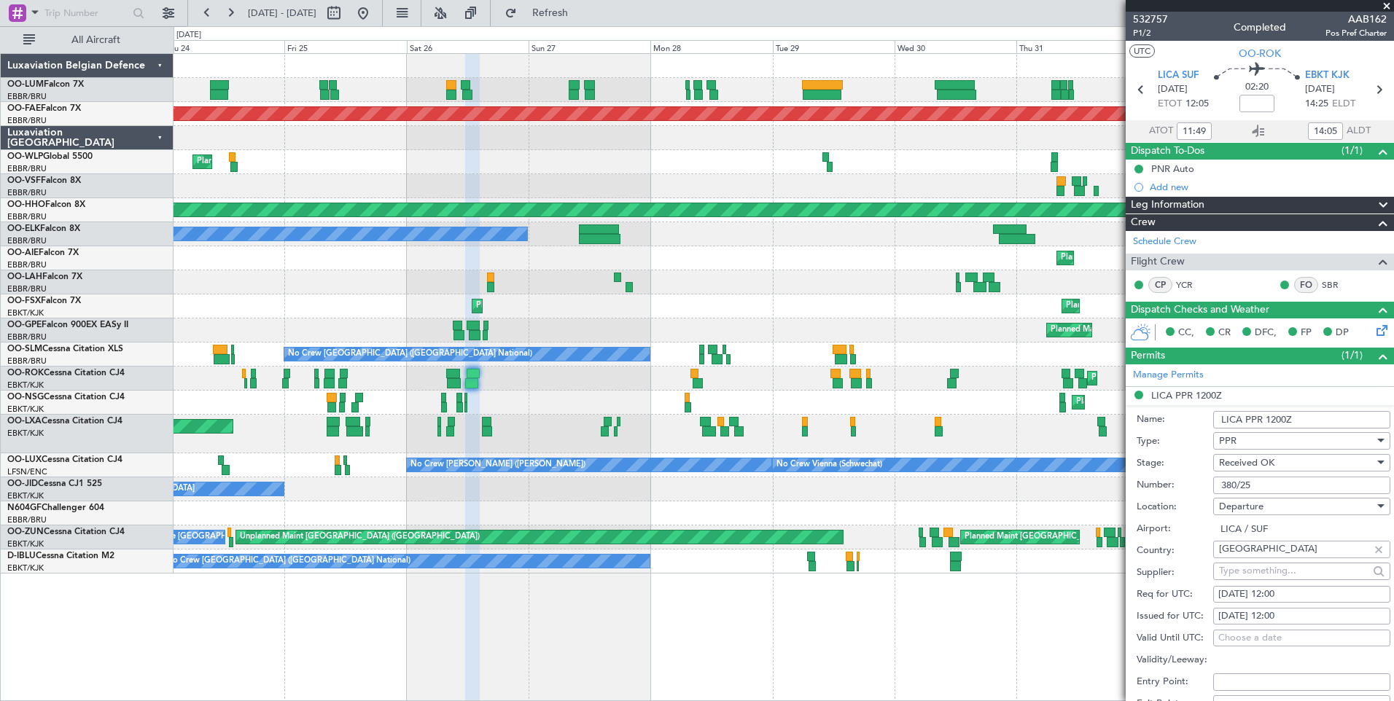
scroll to position [219, 0]
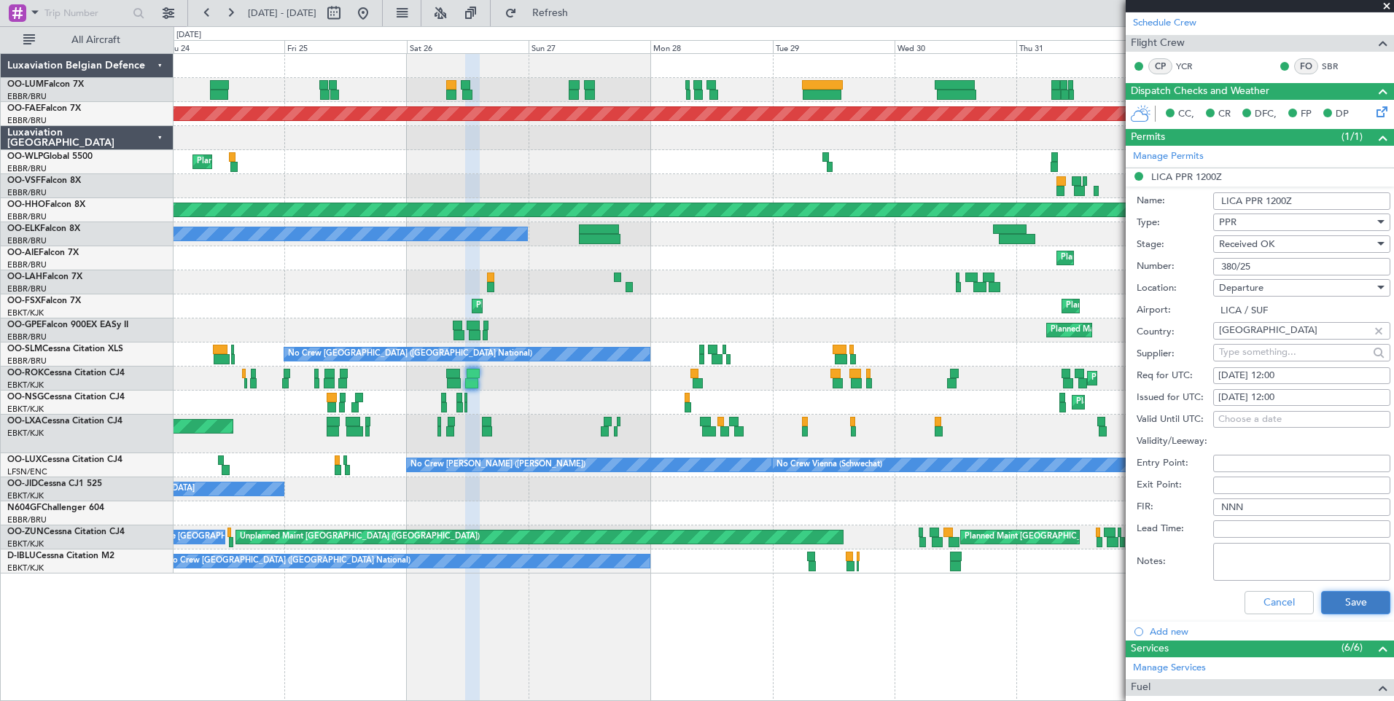
click at [1333, 594] on button "Save" at bounding box center [1355, 602] width 69 height 23
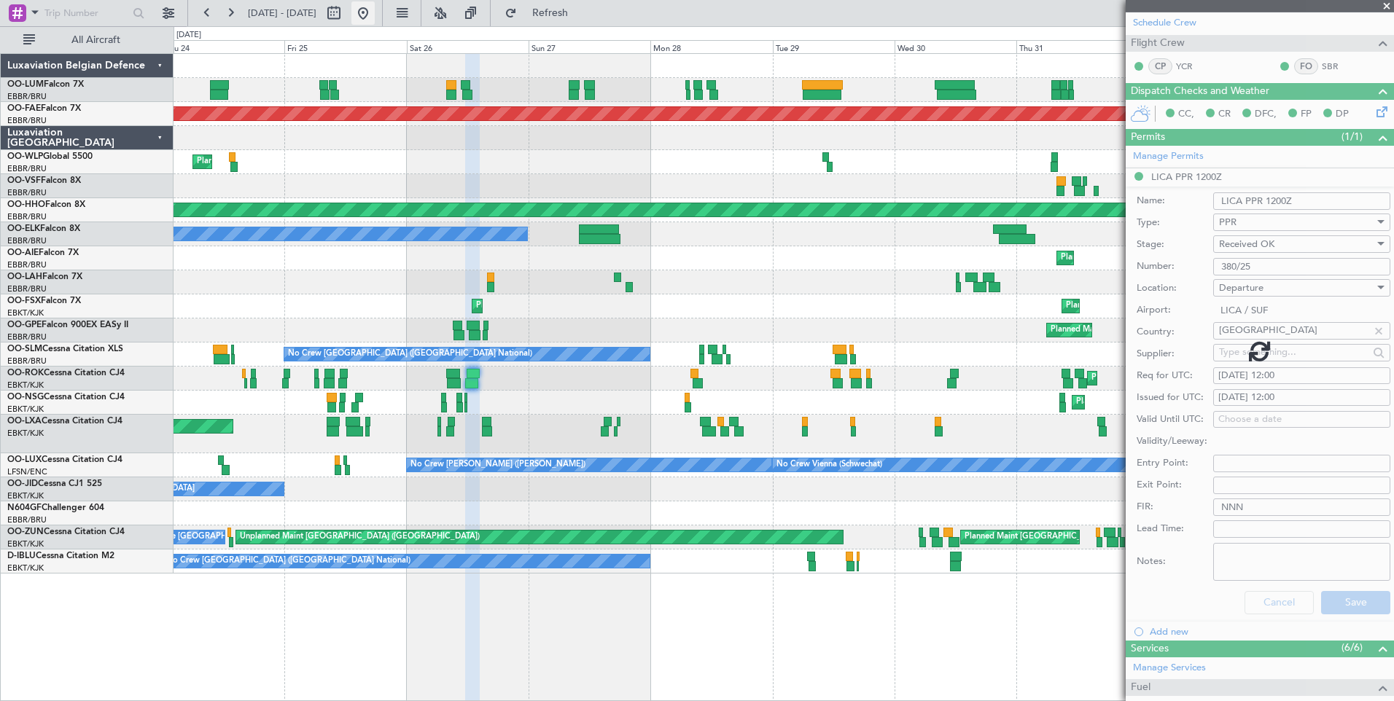
click at [375, 13] on button at bounding box center [362, 12] width 23 height 23
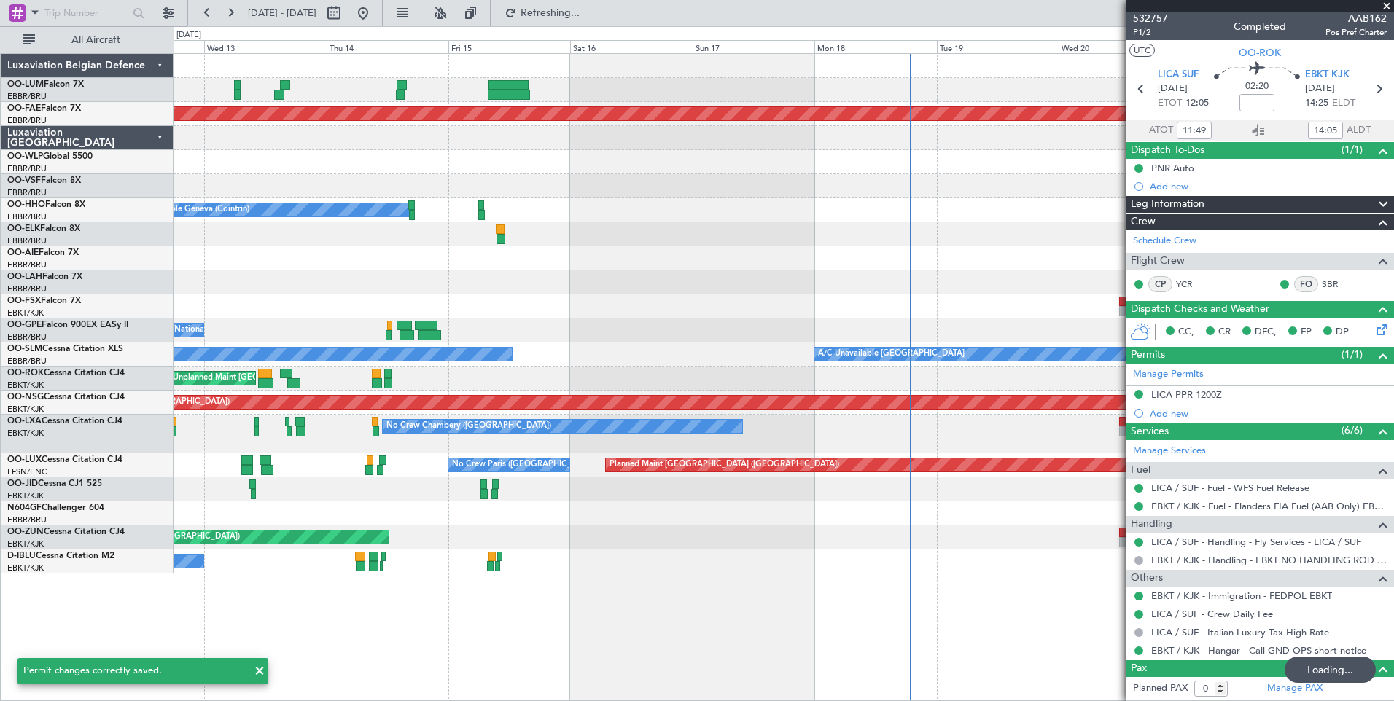
scroll to position [0, 0]
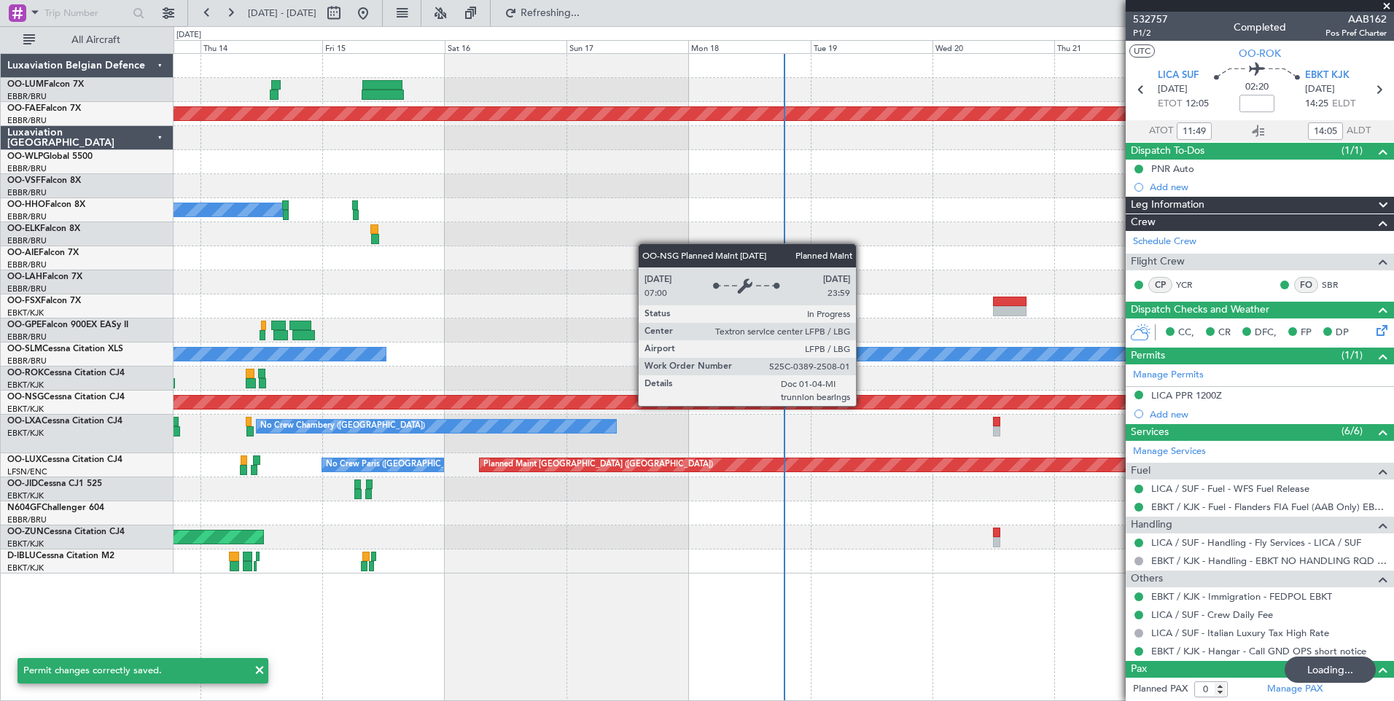
click at [461, 427] on div "No Crew Chambery ([GEOGRAPHIC_DATA])" at bounding box center [782, 434] width 1219 height 39
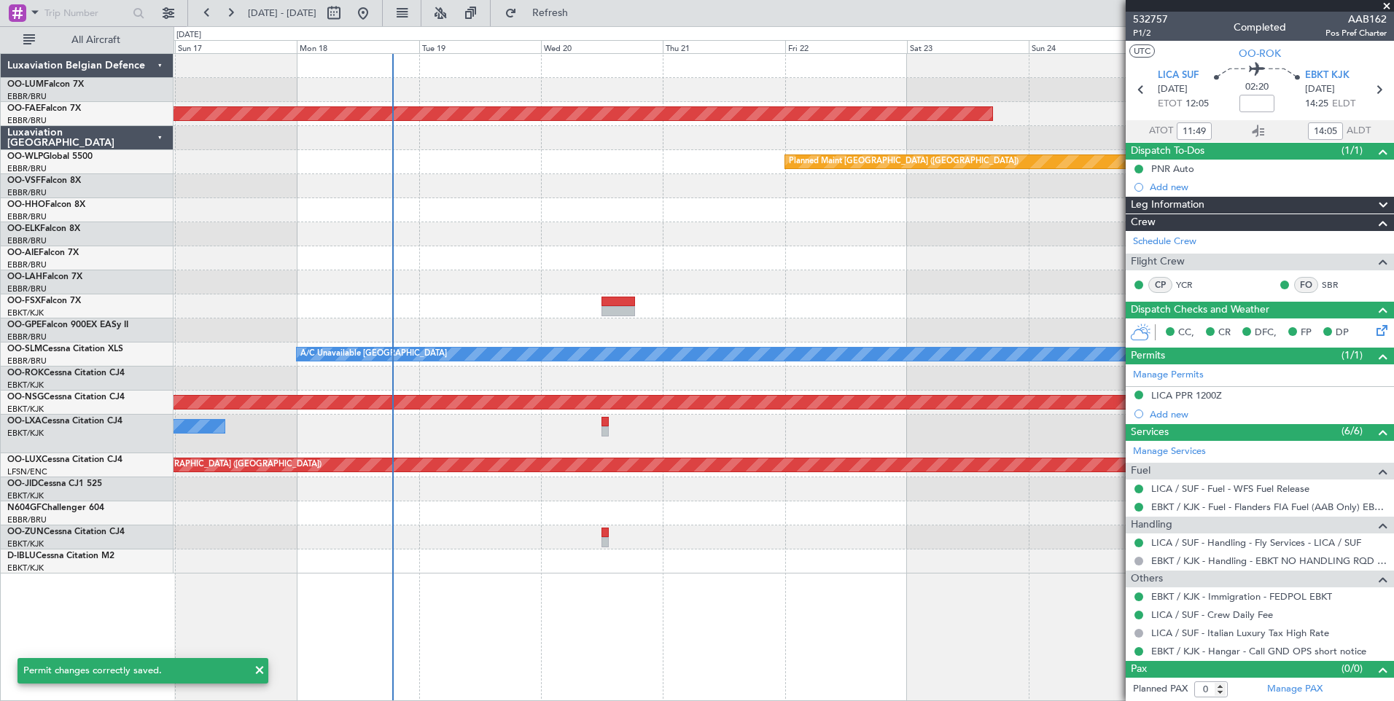
click at [689, 474] on div "Planned Maint [GEOGRAPHIC_DATA] ([GEOGRAPHIC_DATA] National) Planned Maint [GEO…" at bounding box center [782, 314] width 1219 height 520
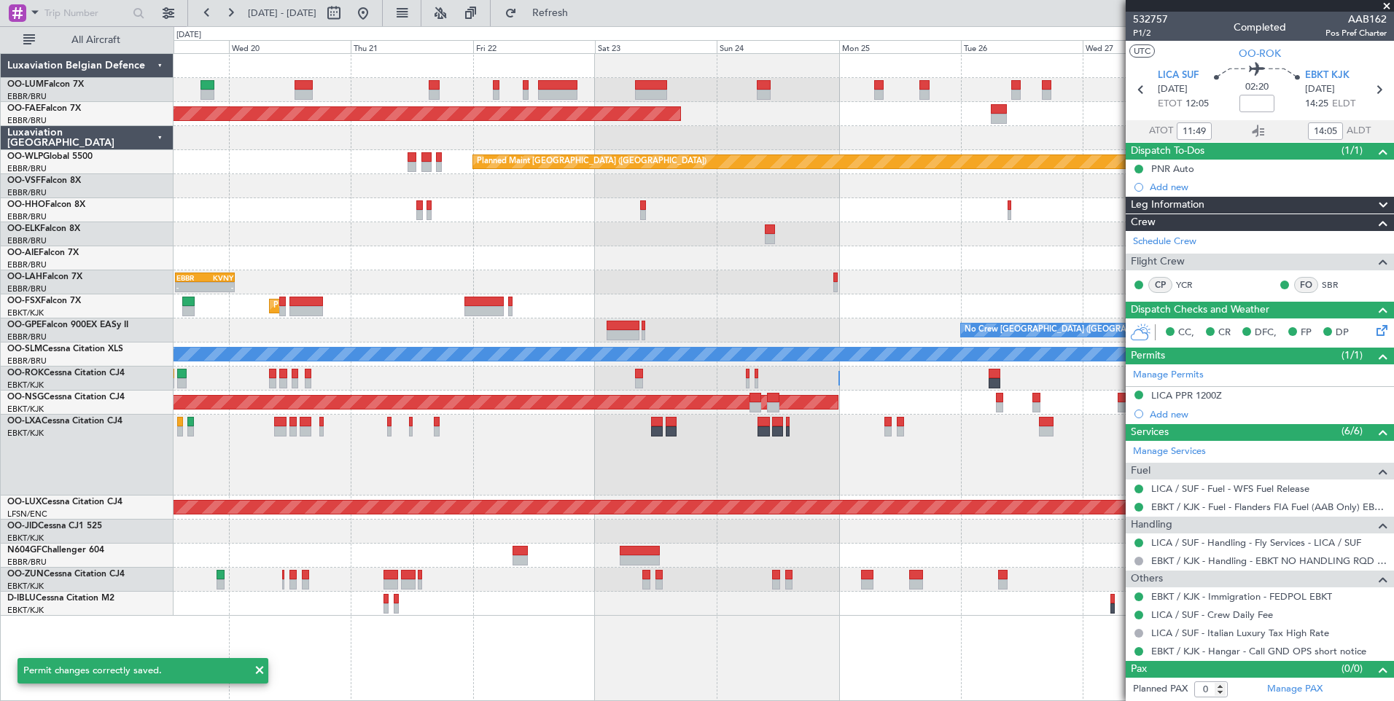
click at [828, 624] on div "Planned Maint [GEOGRAPHIC_DATA] ([GEOGRAPHIC_DATA] National) Planned Maint [GEO…" at bounding box center [783, 377] width 1220 height 648
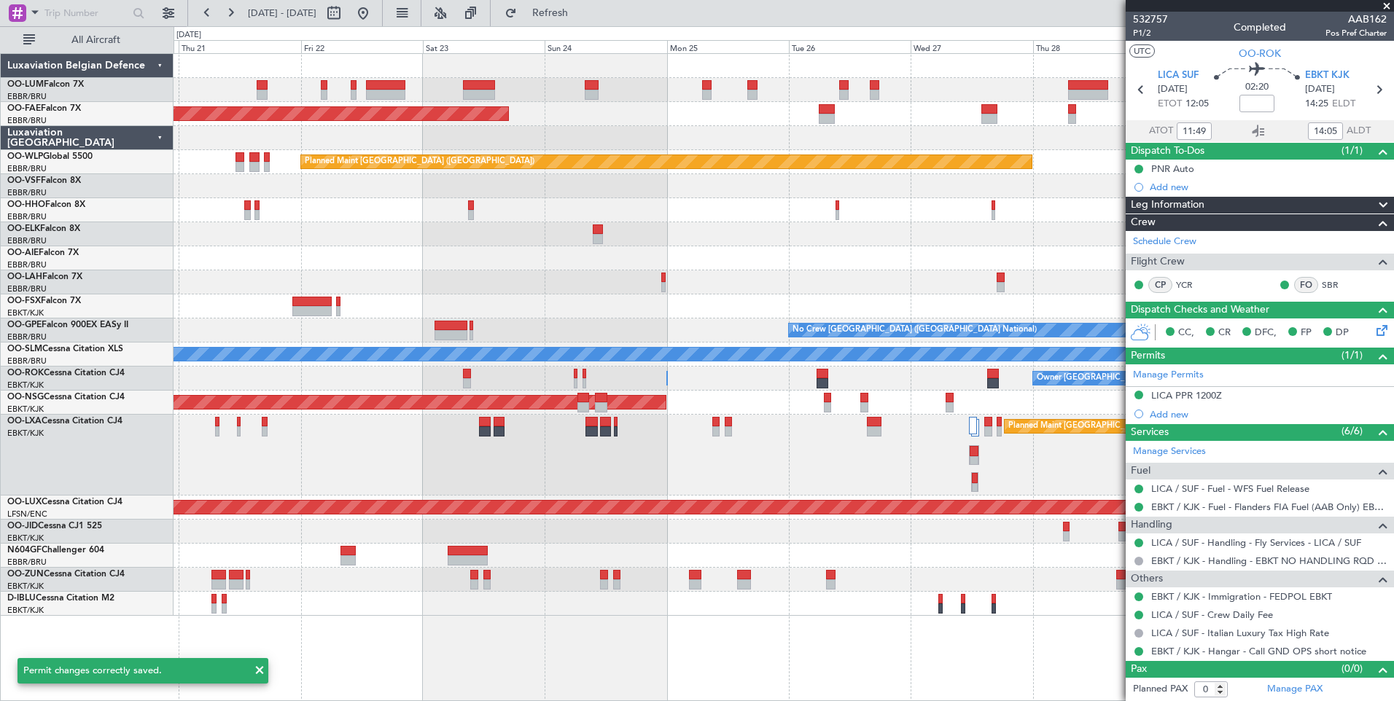
click at [674, 605] on div at bounding box center [782, 604] width 1219 height 24
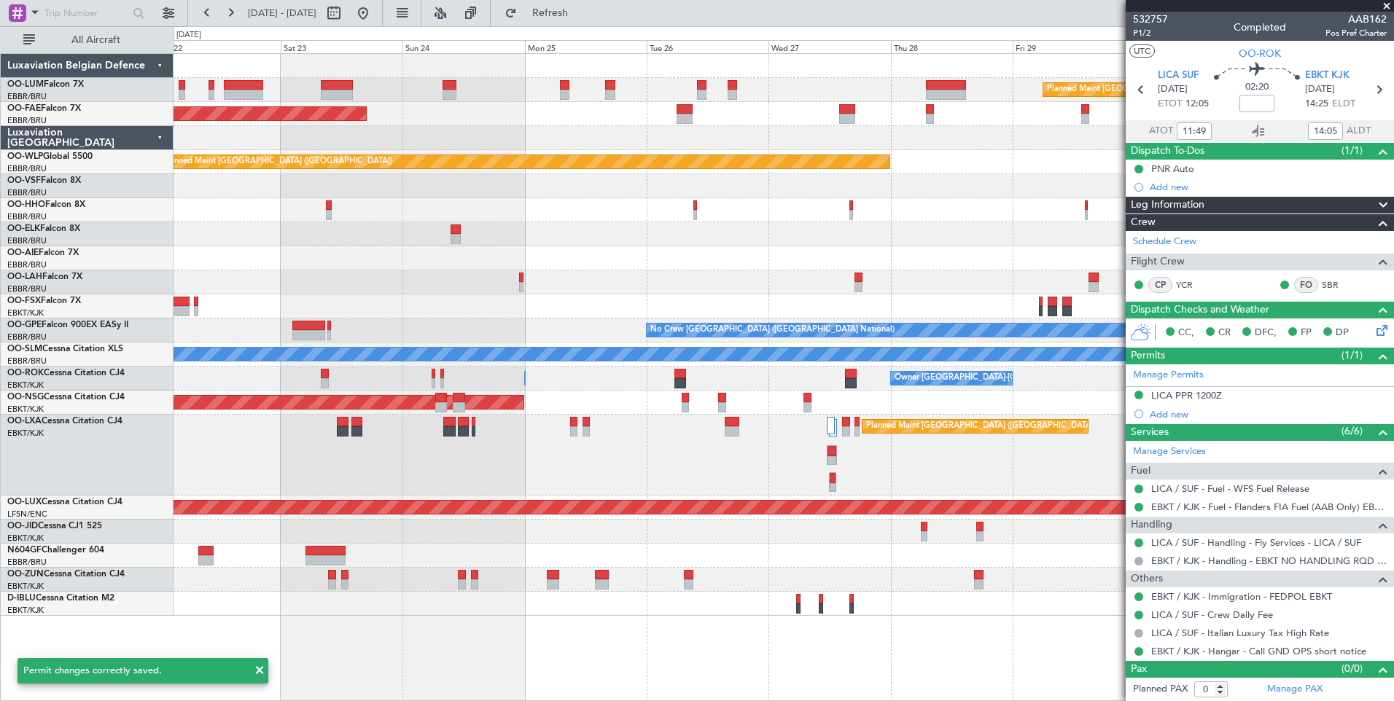
click at [628, 621] on div "Planned Maint [GEOGRAPHIC_DATA] ([GEOGRAPHIC_DATA] National) Planned Maint [GEO…" at bounding box center [783, 377] width 1220 height 648
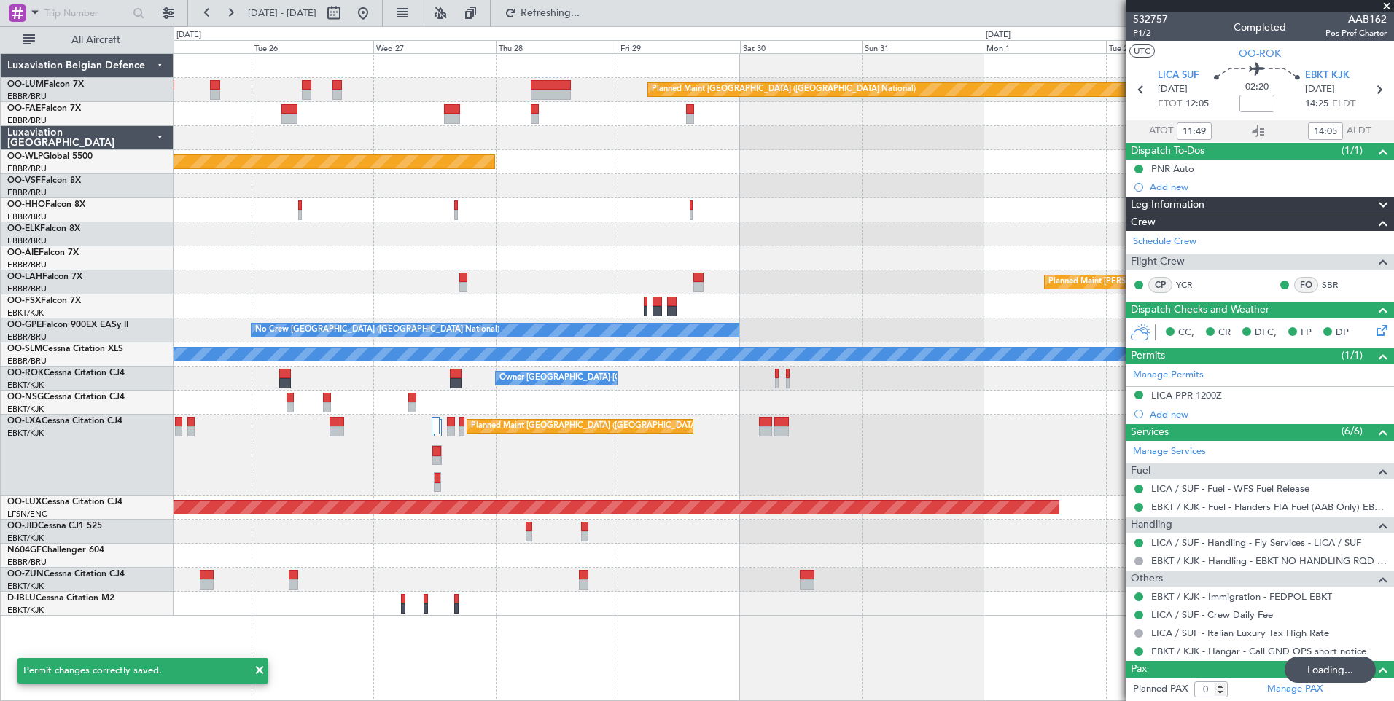
click at [655, 610] on div at bounding box center [782, 604] width 1219 height 24
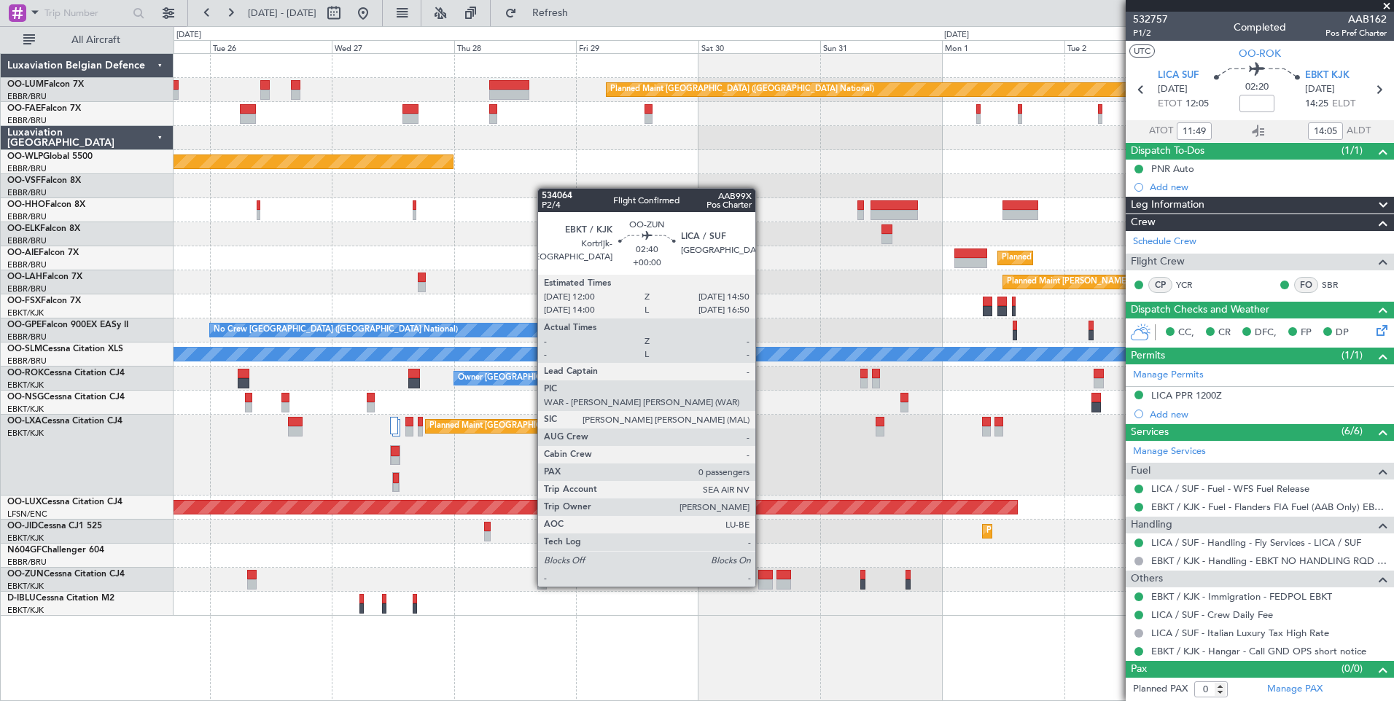
click at [762, 571] on div at bounding box center [765, 575] width 15 height 10
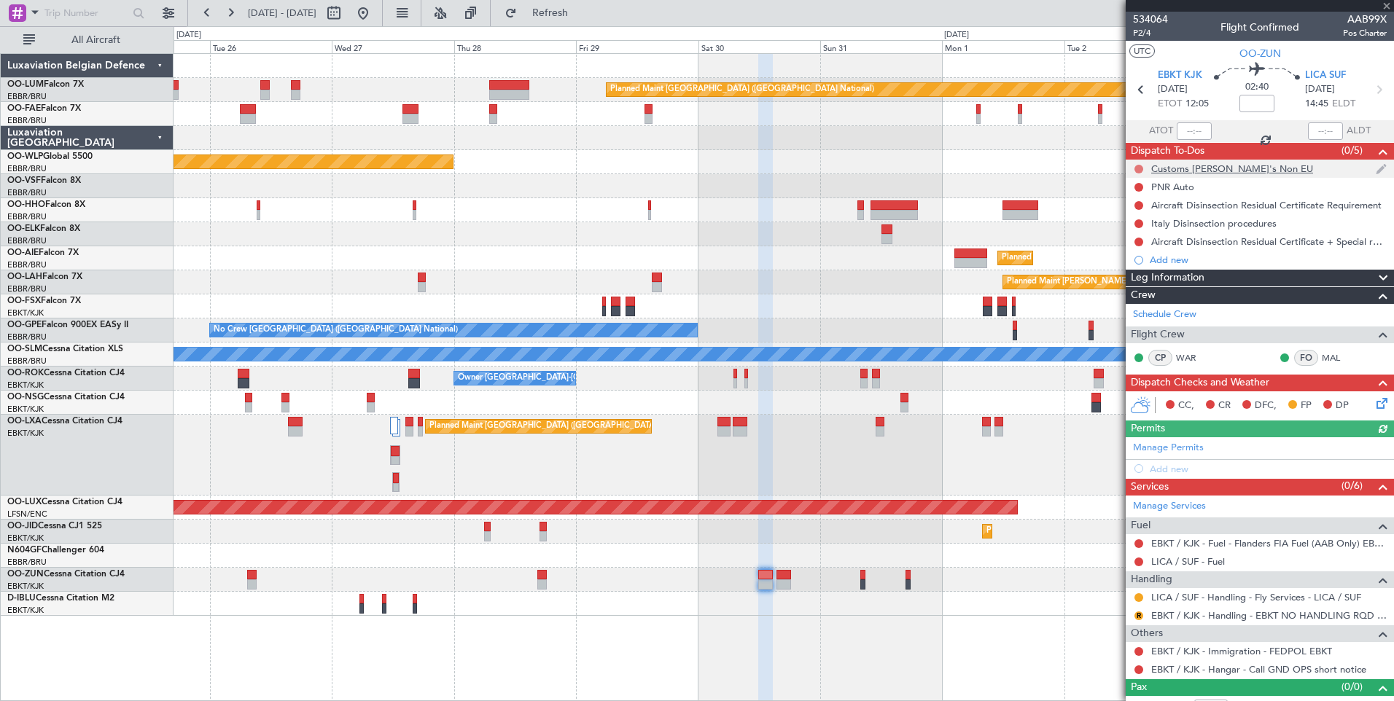
click at [1140, 165] on button at bounding box center [1138, 169] width 9 height 9
click at [1123, 254] on span "Cancelled" at bounding box center [1142, 255] width 42 height 15
click at [1137, 191] on mat-tooltip-component "Not Started" at bounding box center [1138, 210] width 70 height 39
click at [1135, 187] on button at bounding box center [1138, 187] width 9 height 9
click at [1141, 253] on span "Completed" at bounding box center [1145, 251] width 48 height 15
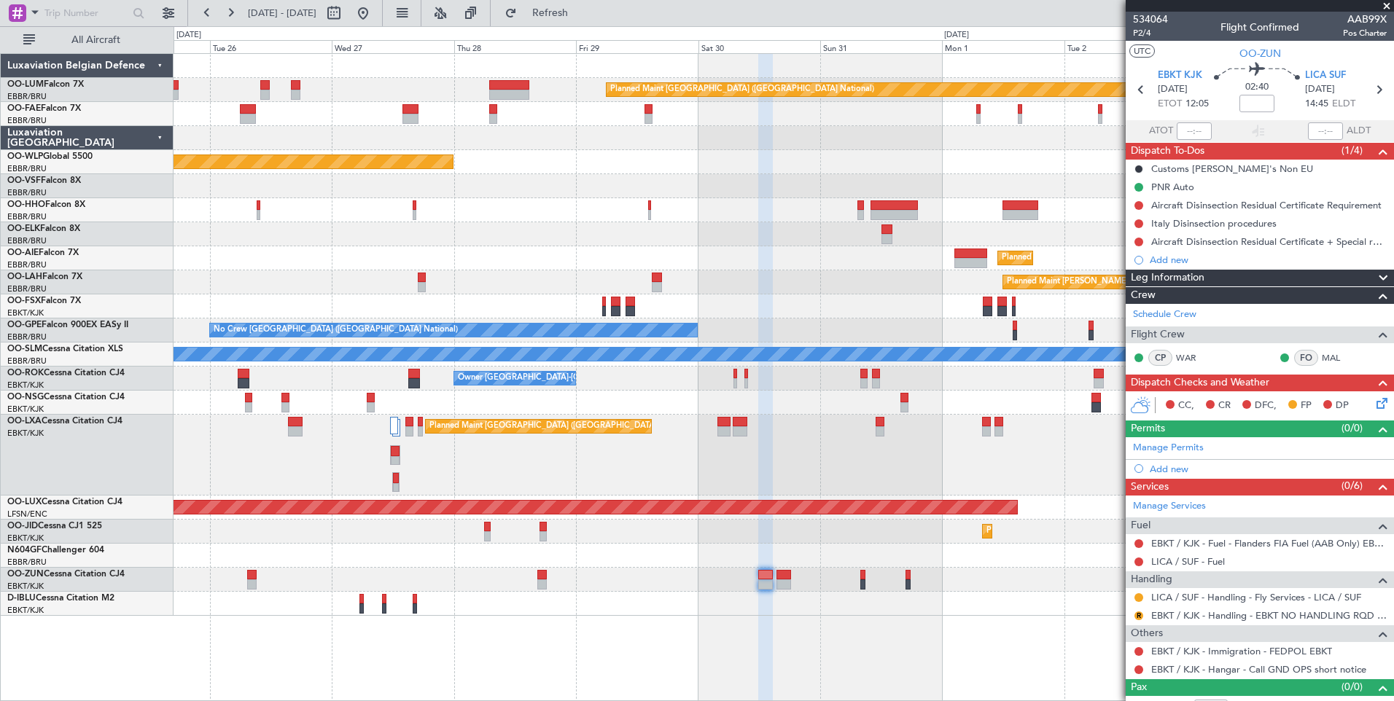
drag, startPoint x: 1139, startPoint y: 205, endPoint x: 1137, endPoint y: 232, distance: 27.1
click at [1138, 206] on button at bounding box center [1138, 205] width 9 height 9
click at [1131, 289] on span "Cancelled" at bounding box center [1142, 291] width 42 height 15
click at [1135, 220] on button at bounding box center [1138, 223] width 9 height 9
click at [1134, 305] on span "Cancelled" at bounding box center [1142, 309] width 42 height 15
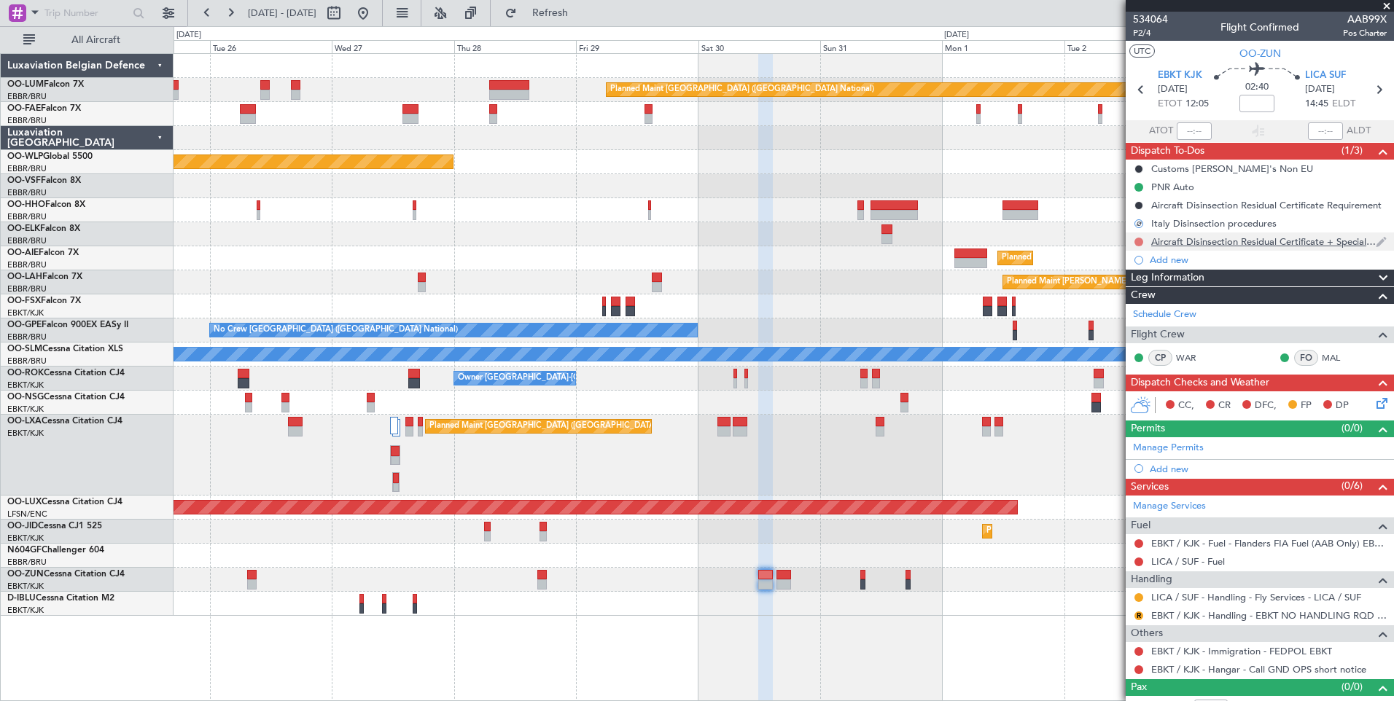
click at [1138, 239] on button at bounding box center [1138, 242] width 9 height 9
click at [1132, 324] on span "Cancelled" at bounding box center [1142, 328] width 42 height 15
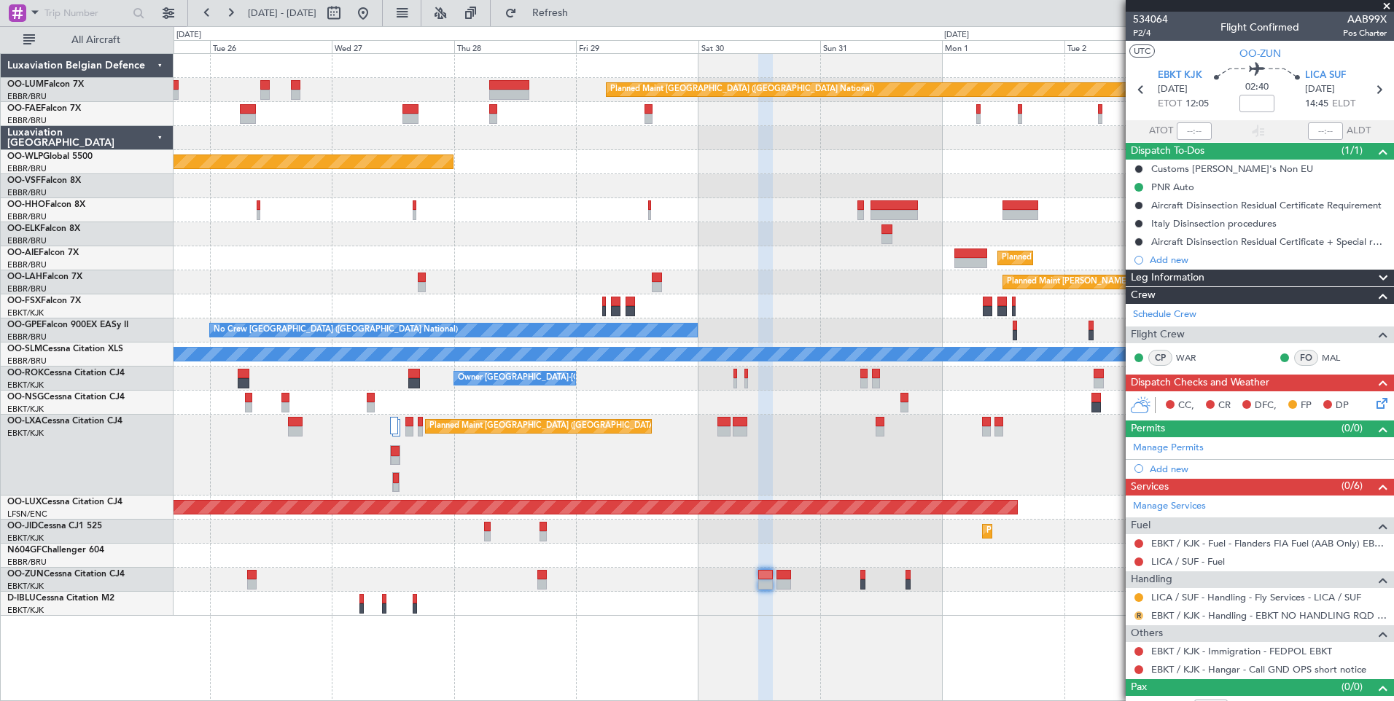
click at [1137, 613] on button "R" at bounding box center [1138, 616] width 9 height 9
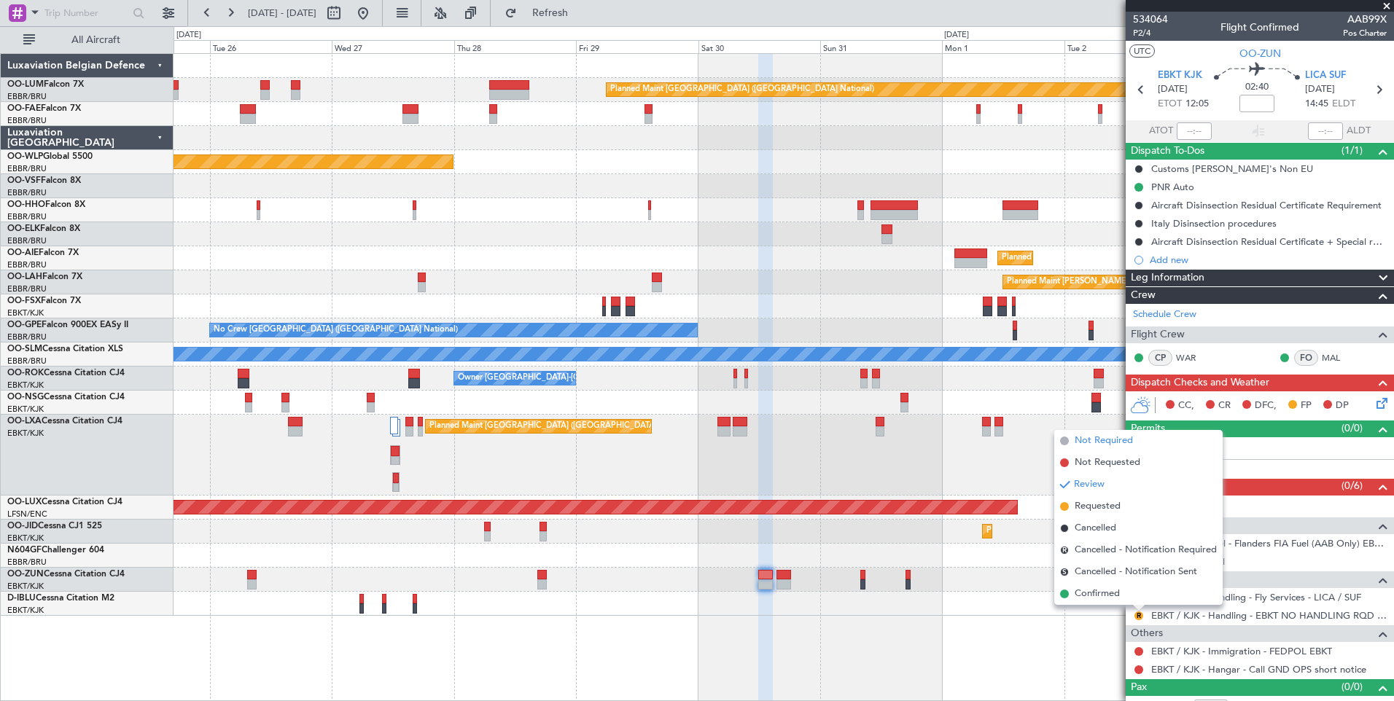
click at [1101, 437] on span "Not Required" at bounding box center [1103, 441] width 58 height 15
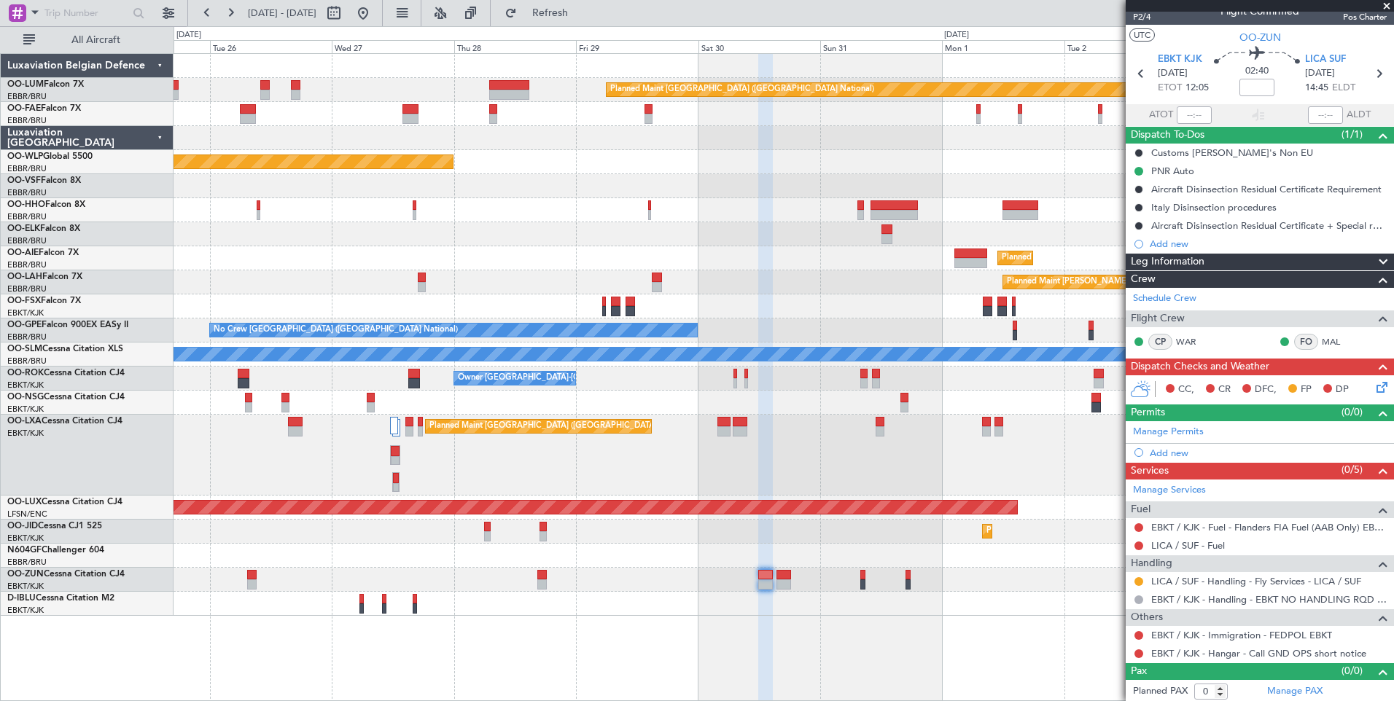
scroll to position [18, 0]
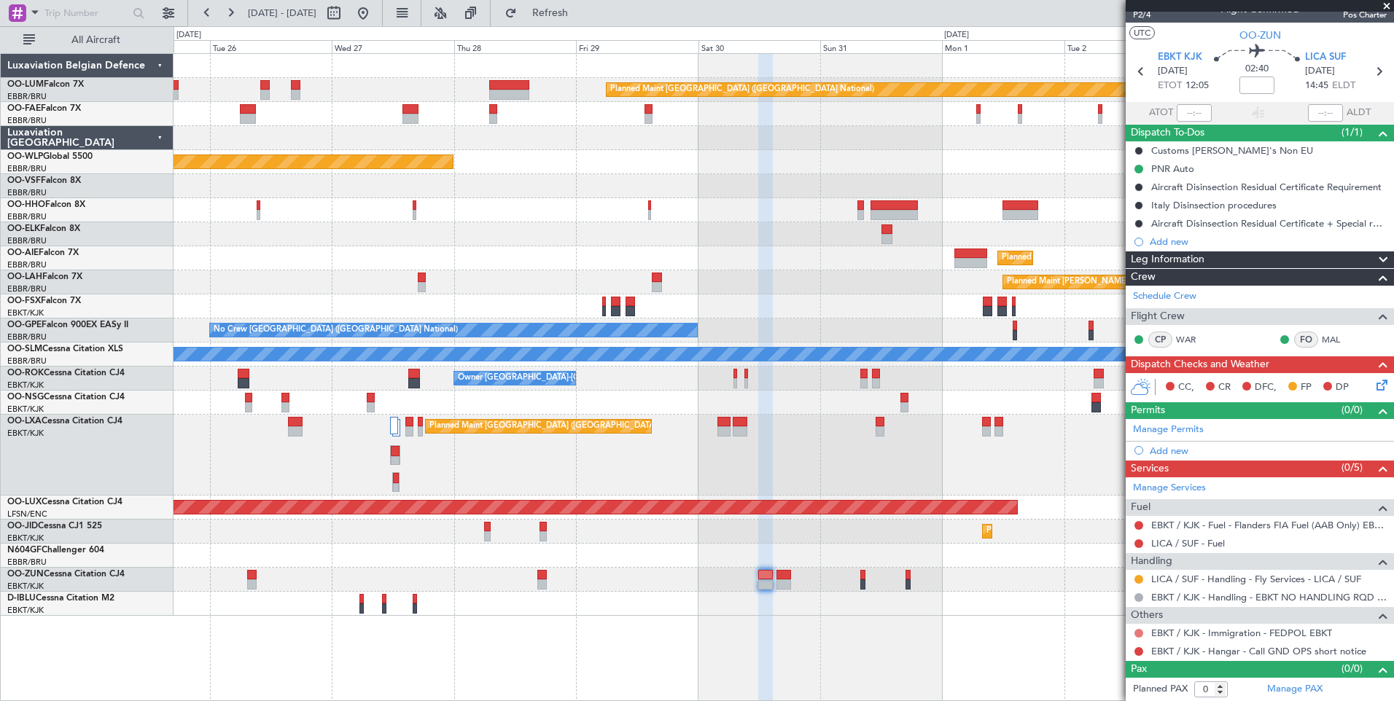
click at [1136, 631] on button at bounding box center [1138, 633] width 9 height 9
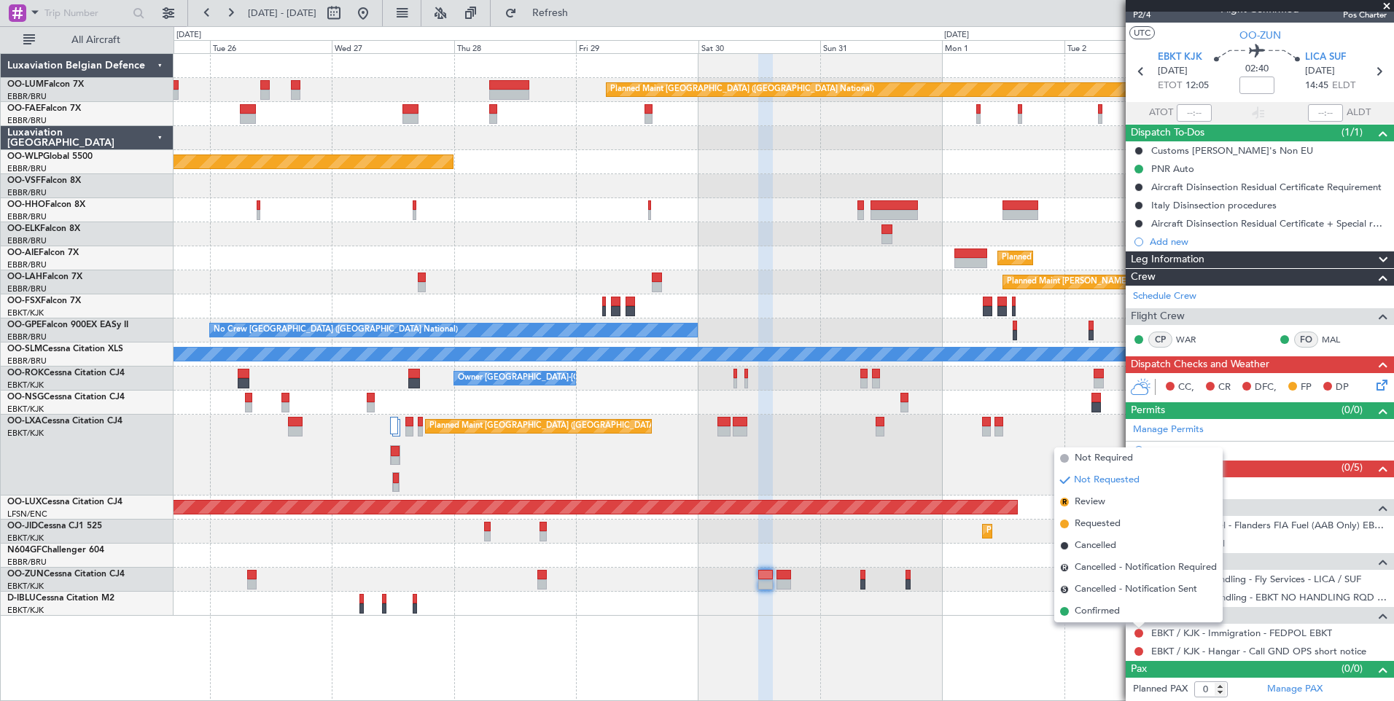
click at [1007, 684] on div "Planned Maint [GEOGRAPHIC_DATA] ([GEOGRAPHIC_DATA] National) Owner [GEOGRAPHIC_…" at bounding box center [783, 377] width 1220 height 648
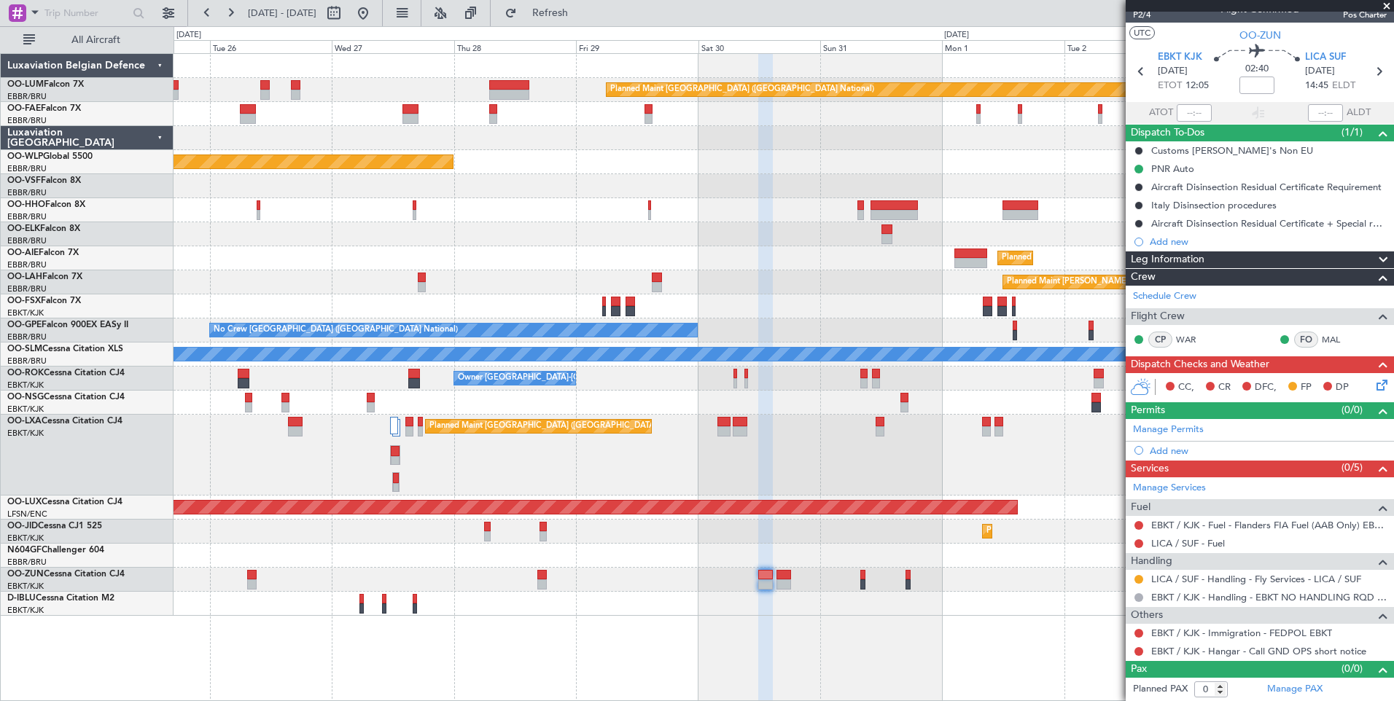
click at [1132, 650] on div "EBKT / KJK - Hangar - Call GND OPS short notice" at bounding box center [1259, 651] width 268 height 18
click at [1138, 649] on button at bounding box center [1138, 651] width 9 height 9
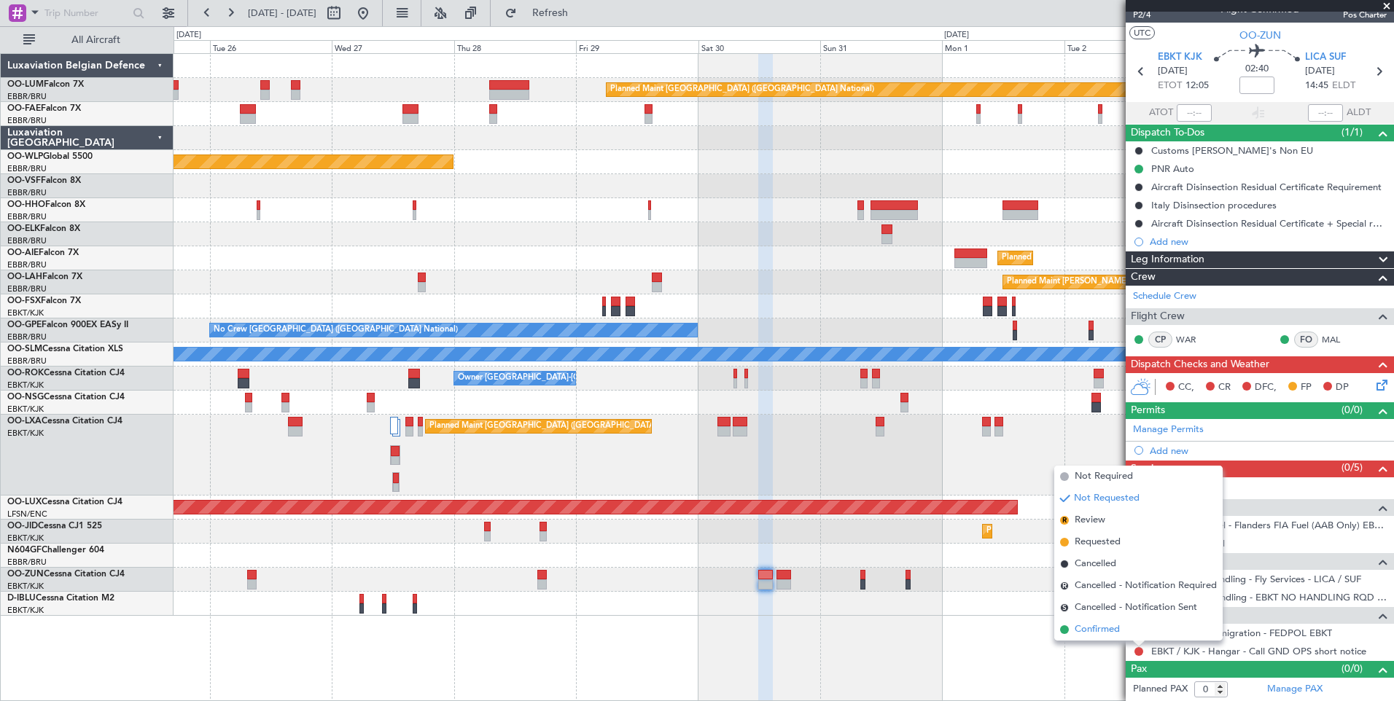
click at [1079, 630] on span "Confirmed" at bounding box center [1096, 629] width 45 height 15
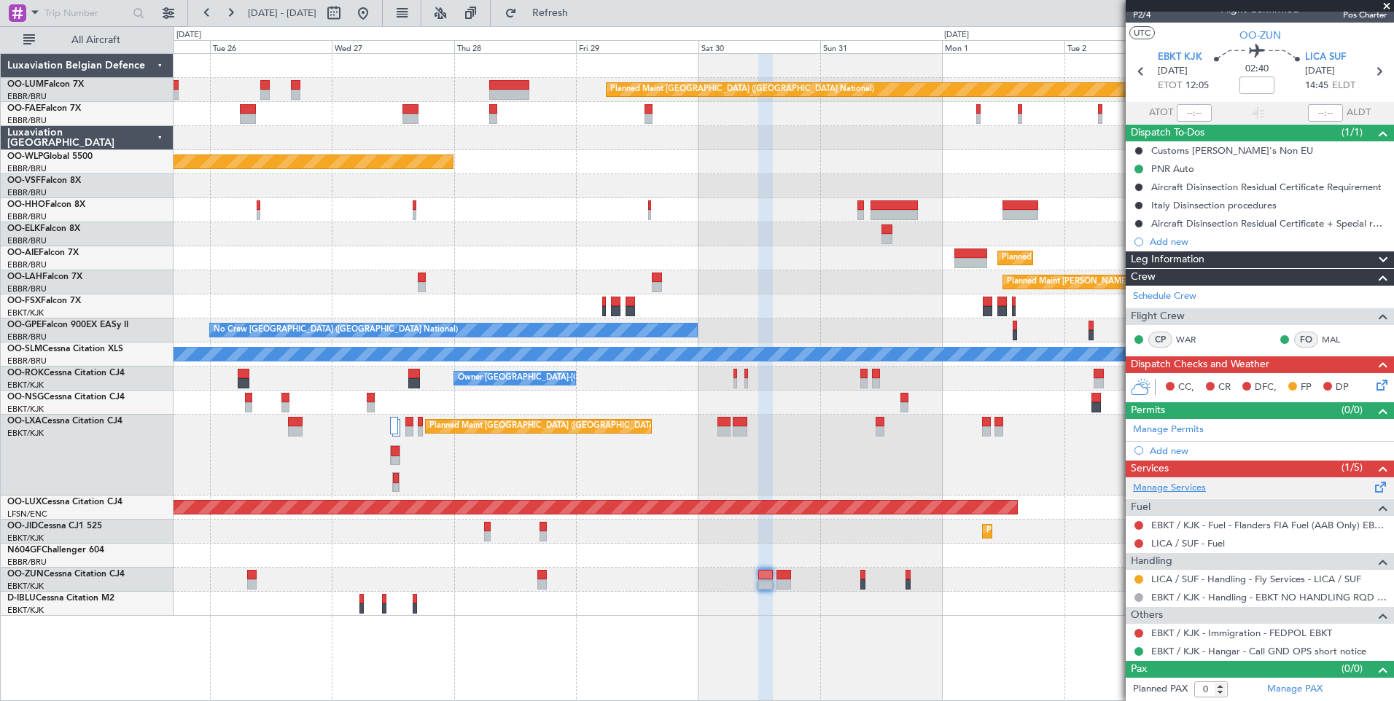
click at [1197, 486] on link "Manage Services" at bounding box center [1169, 488] width 73 height 15
click at [581, 14] on span "Refresh" at bounding box center [550, 13] width 61 height 10
click at [1173, 454] on div "Add new" at bounding box center [1261, 451] width 224 height 12
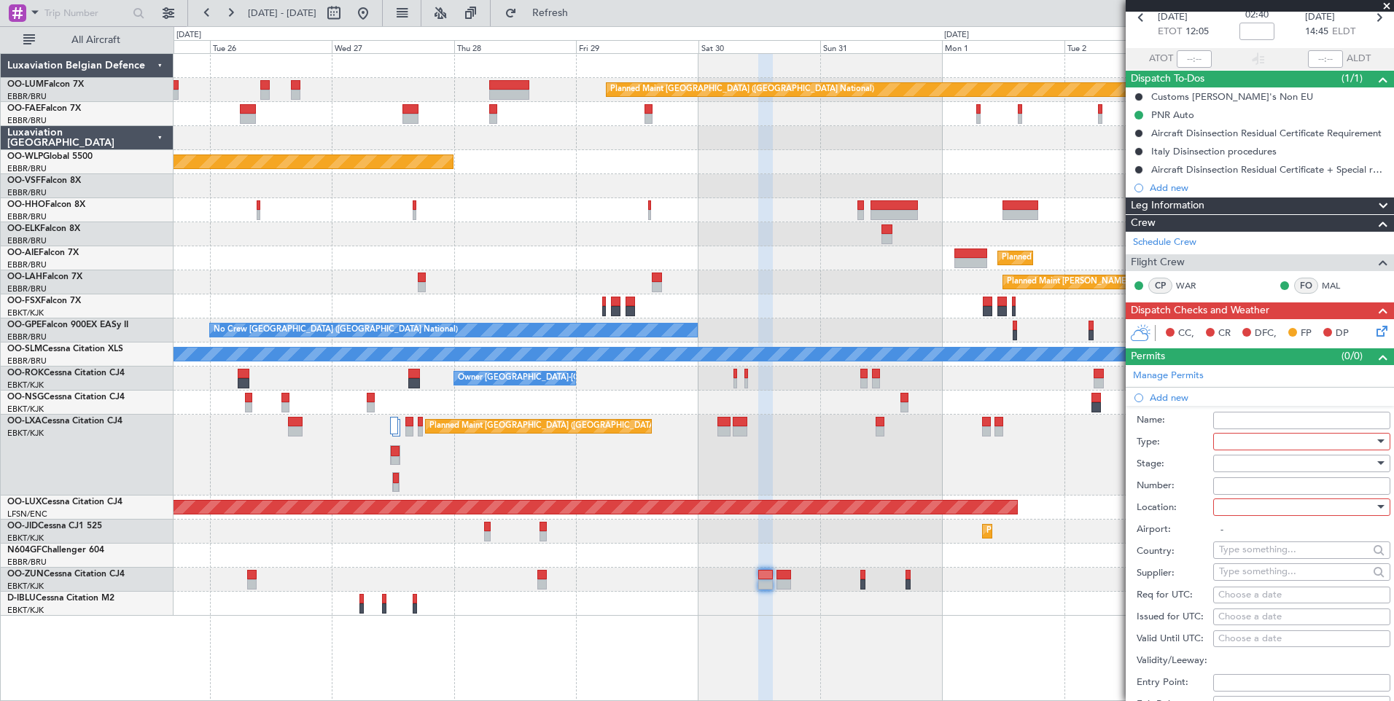
scroll to position [91, 0]
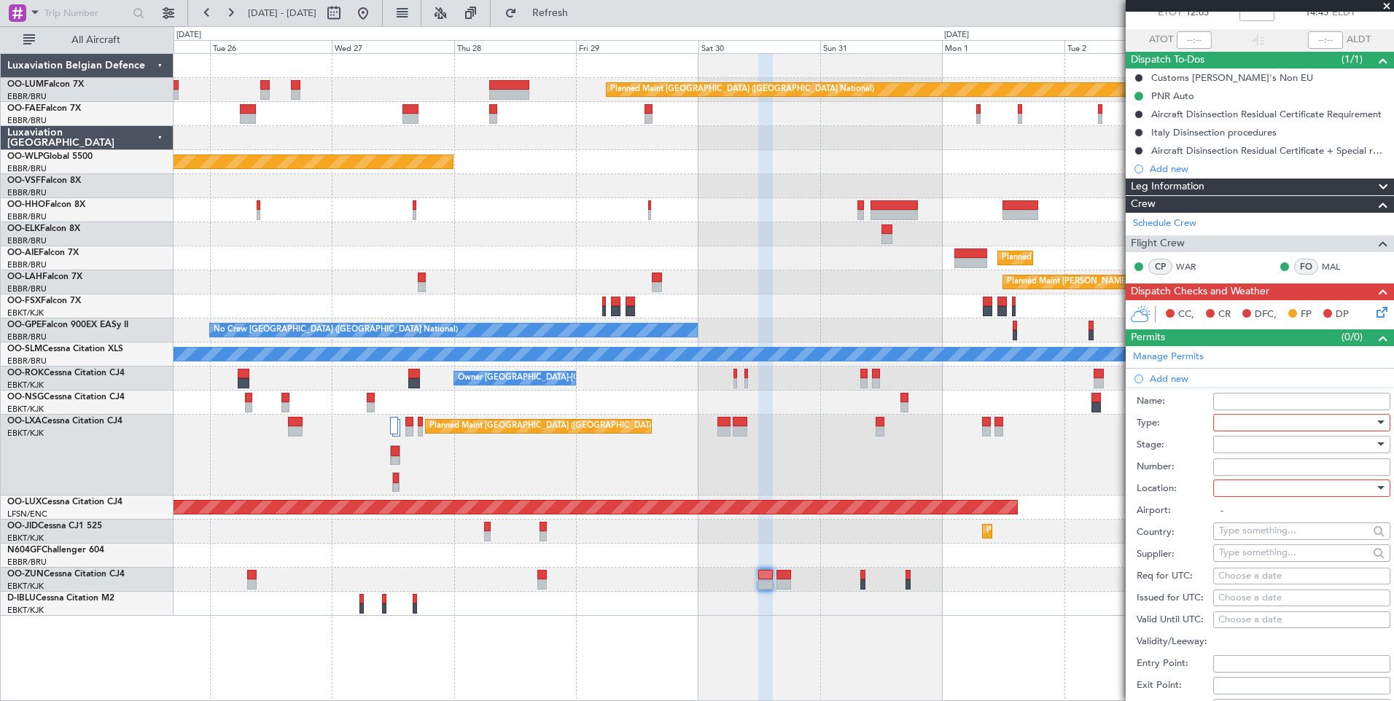
click at [1262, 422] on div at bounding box center [1296, 423] width 155 height 22
click at [1249, 497] on span "PPR" at bounding box center [1295, 494] width 153 height 22
click at [1254, 494] on div at bounding box center [1296, 488] width 155 height 22
click at [1239, 566] on span "Arrival" at bounding box center [1295, 561] width 153 height 22
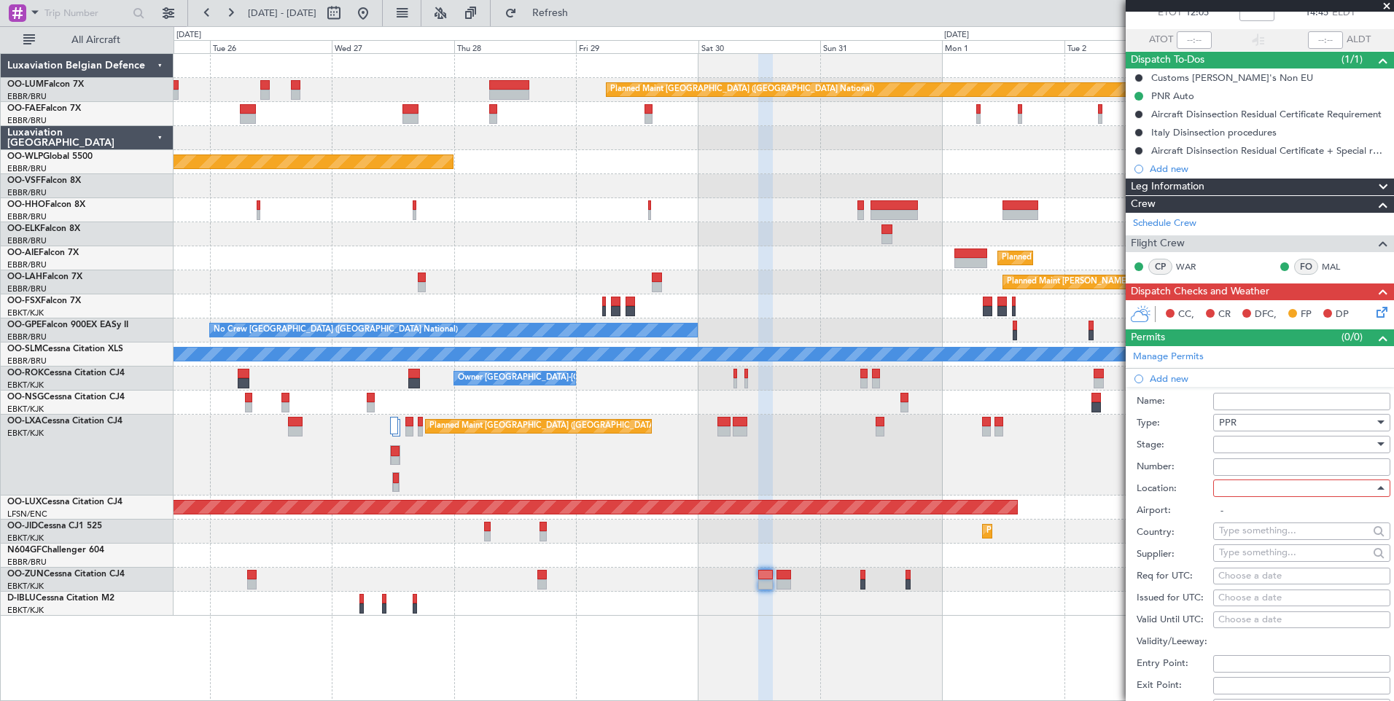
type input "LICA / SUF"
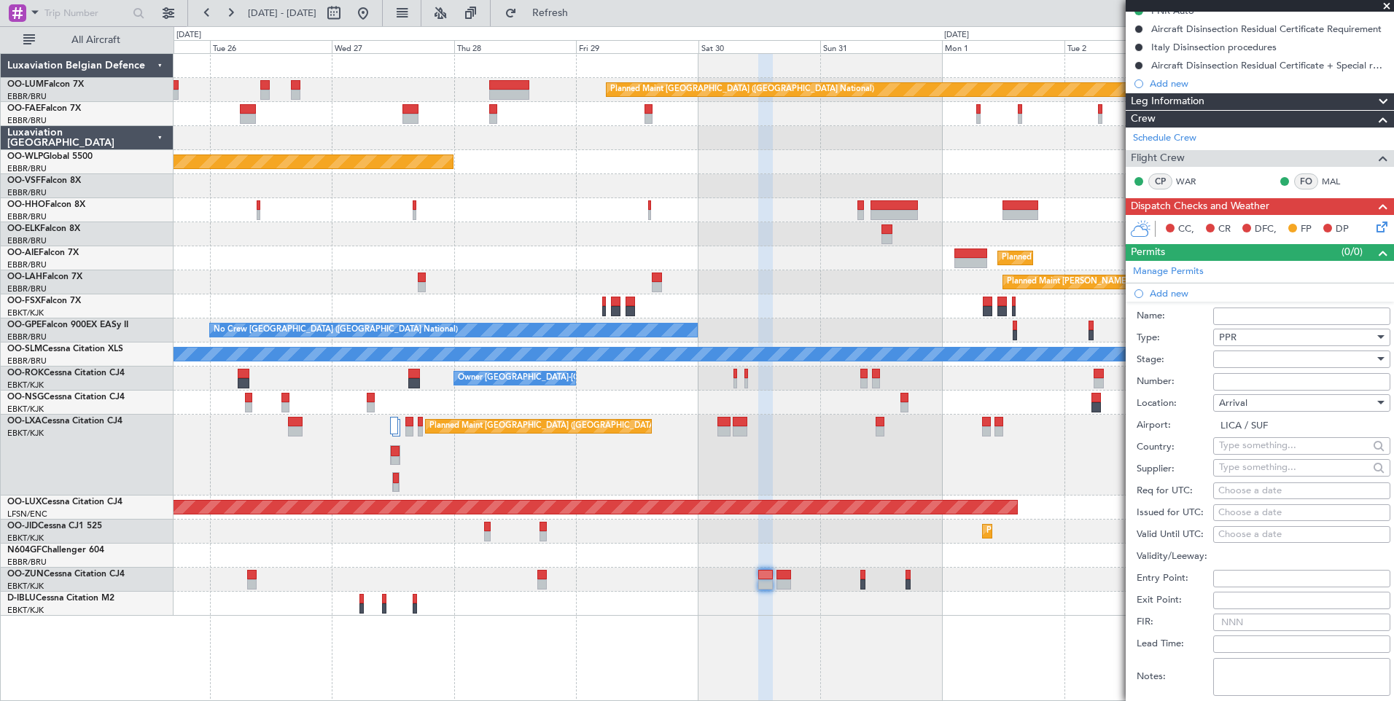
scroll to position [237, 0]
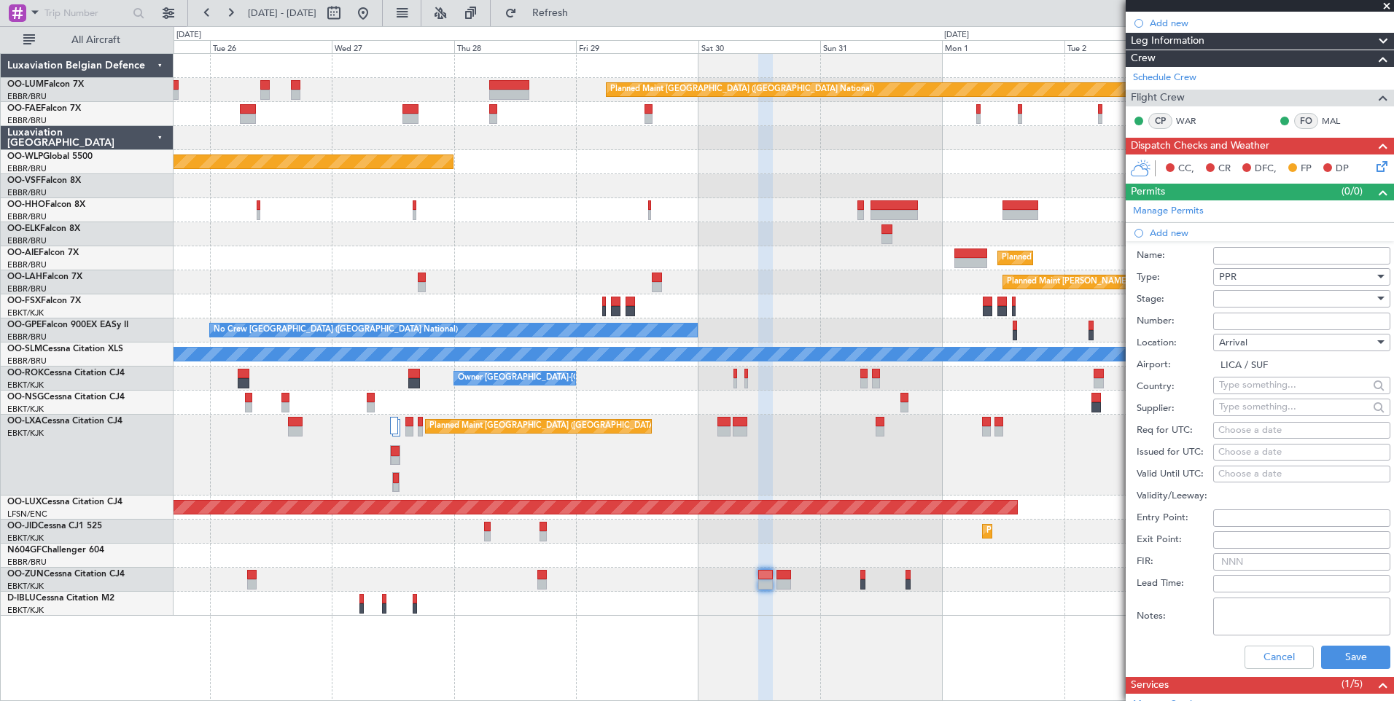
click at [1235, 434] on div "Choose a date" at bounding box center [1301, 430] width 167 height 15
select select "8"
select select "2025"
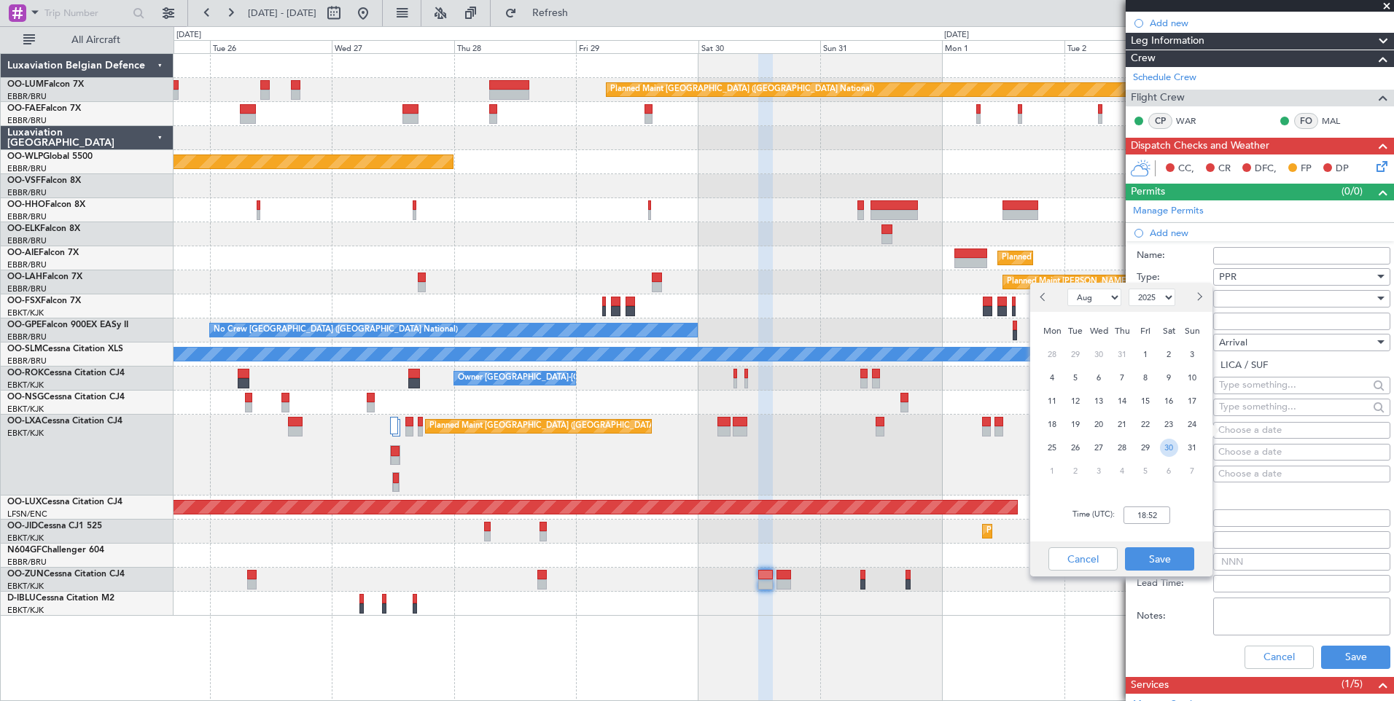
click at [1168, 451] on span "30" at bounding box center [1169, 448] width 18 height 18
click at [1165, 521] on input "00:00" at bounding box center [1146, 515] width 47 height 17
type input "14:50"
click at [1141, 557] on button "Save" at bounding box center [1159, 558] width 69 height 23
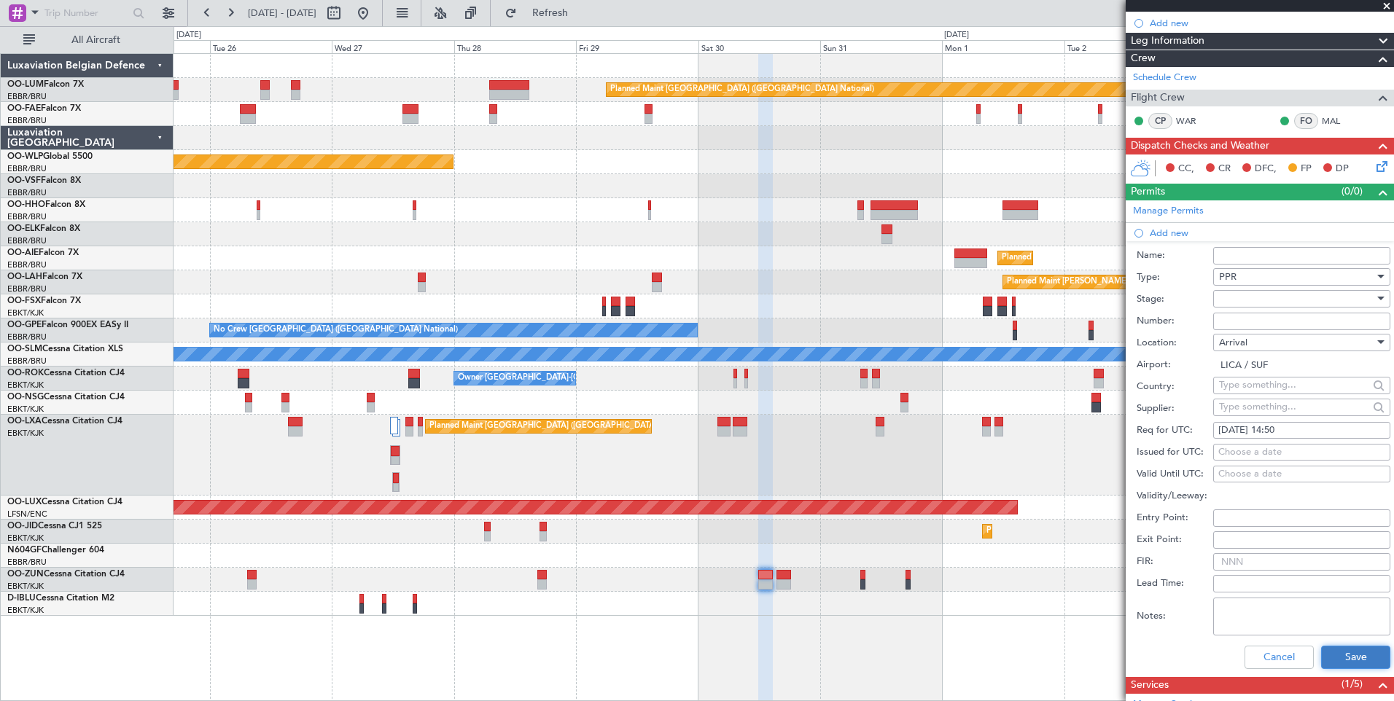
click at [1370, 652] on button "Save" at bounding box center [1355, 657] width 69 height 23
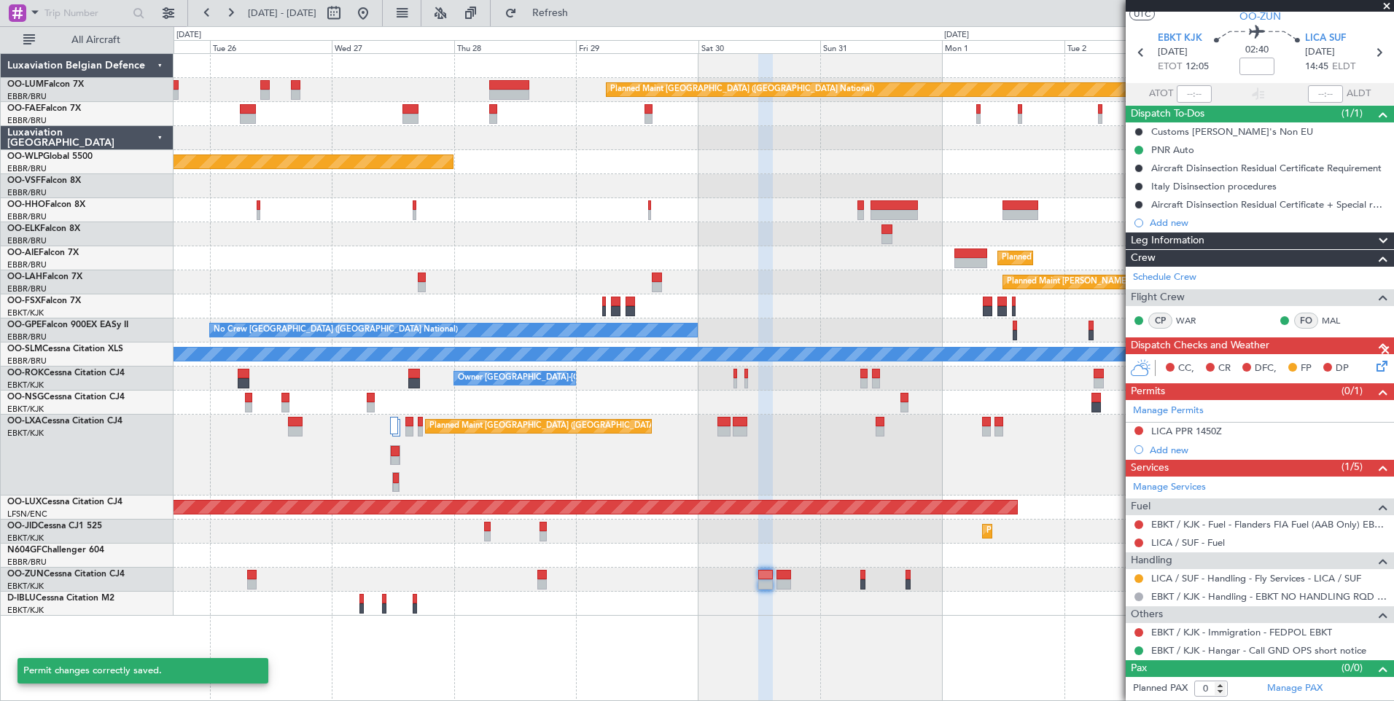
scroll to position [36, 0]
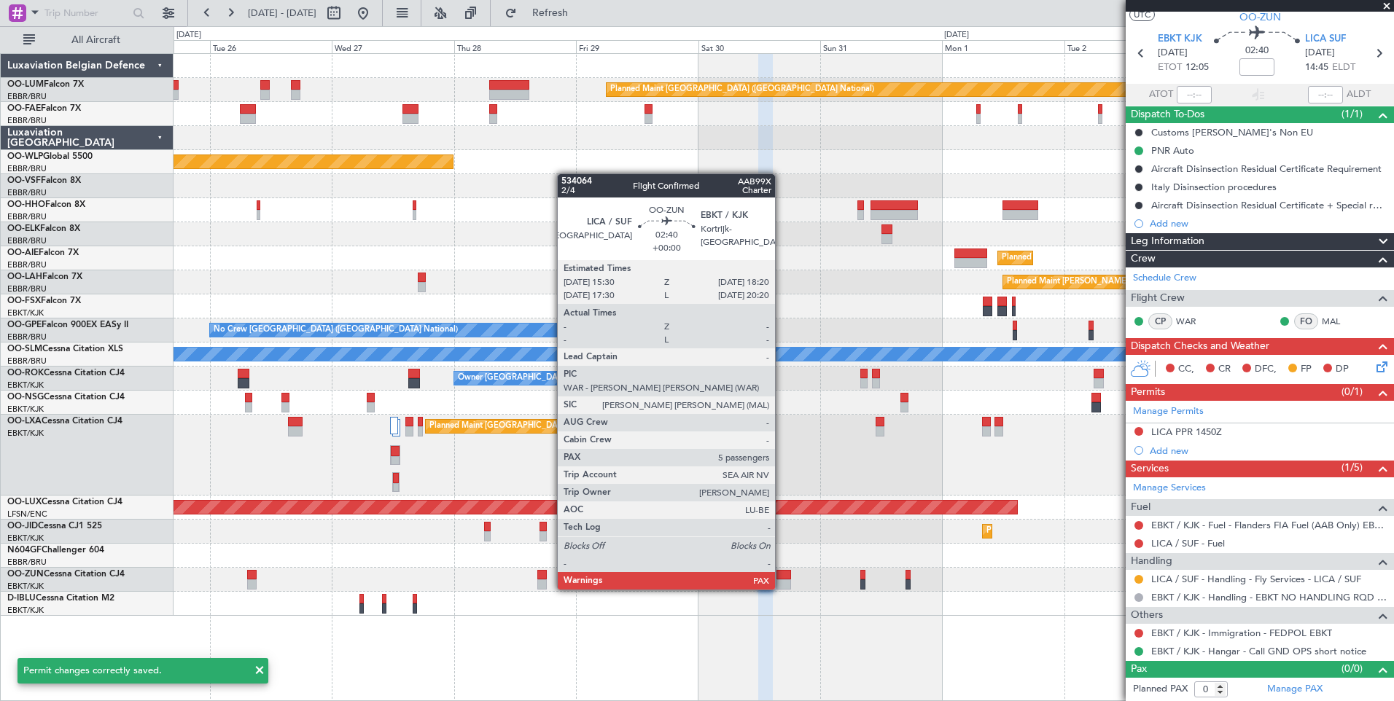
click at [781, 575] on div at bounding box center [783, 575] width 15 height 10
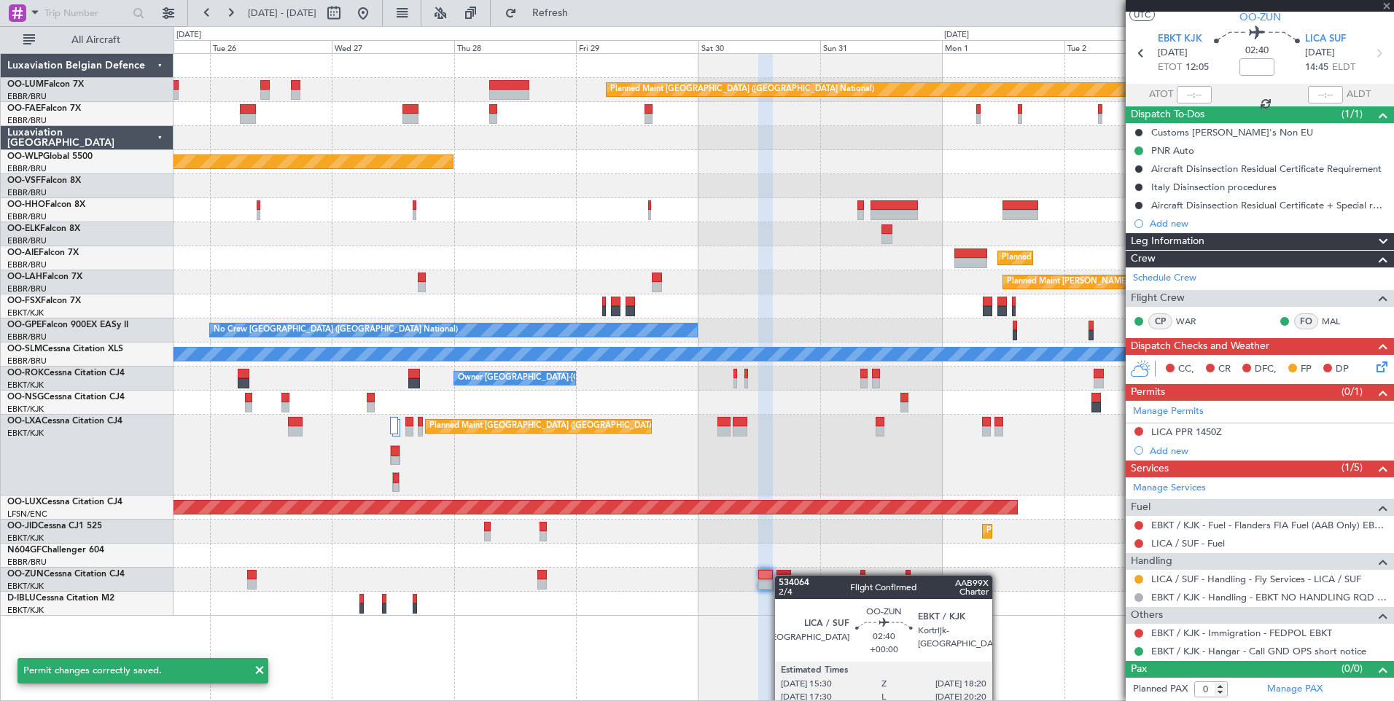
type input "5"
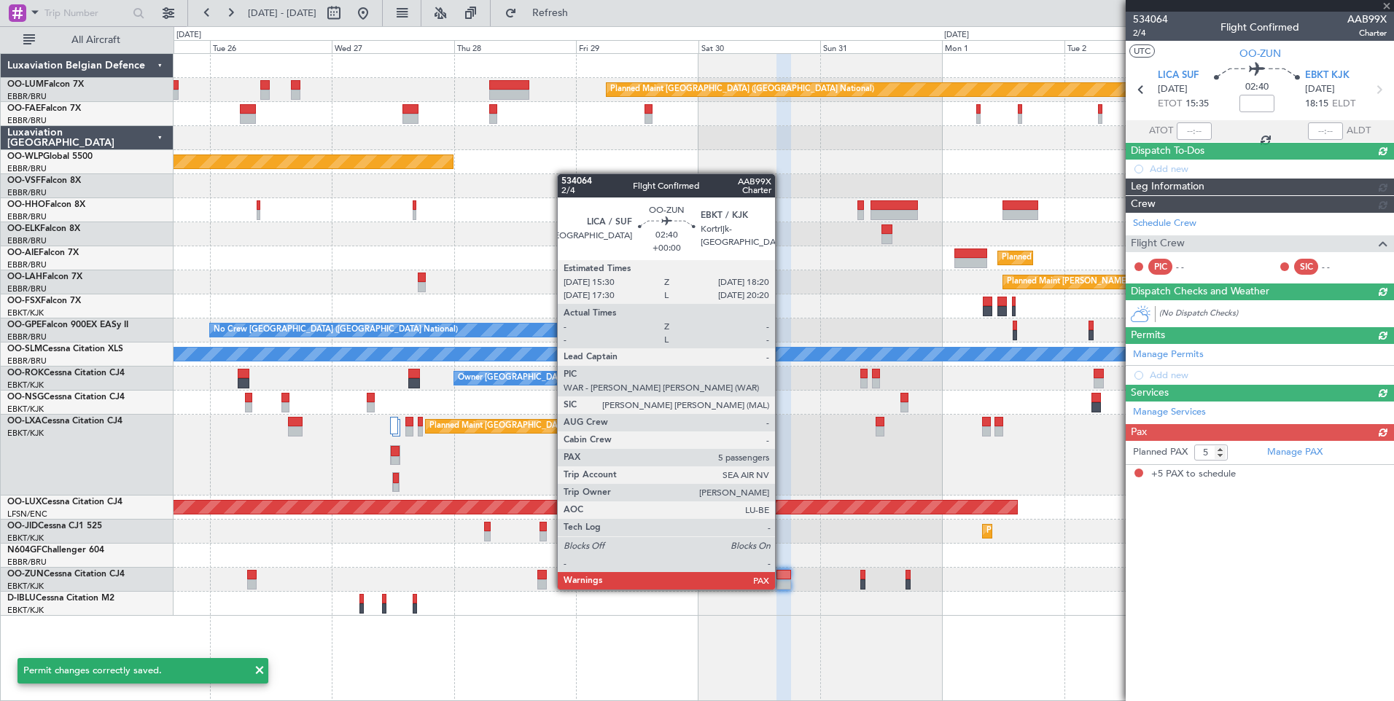
scroll to position [0, 0]
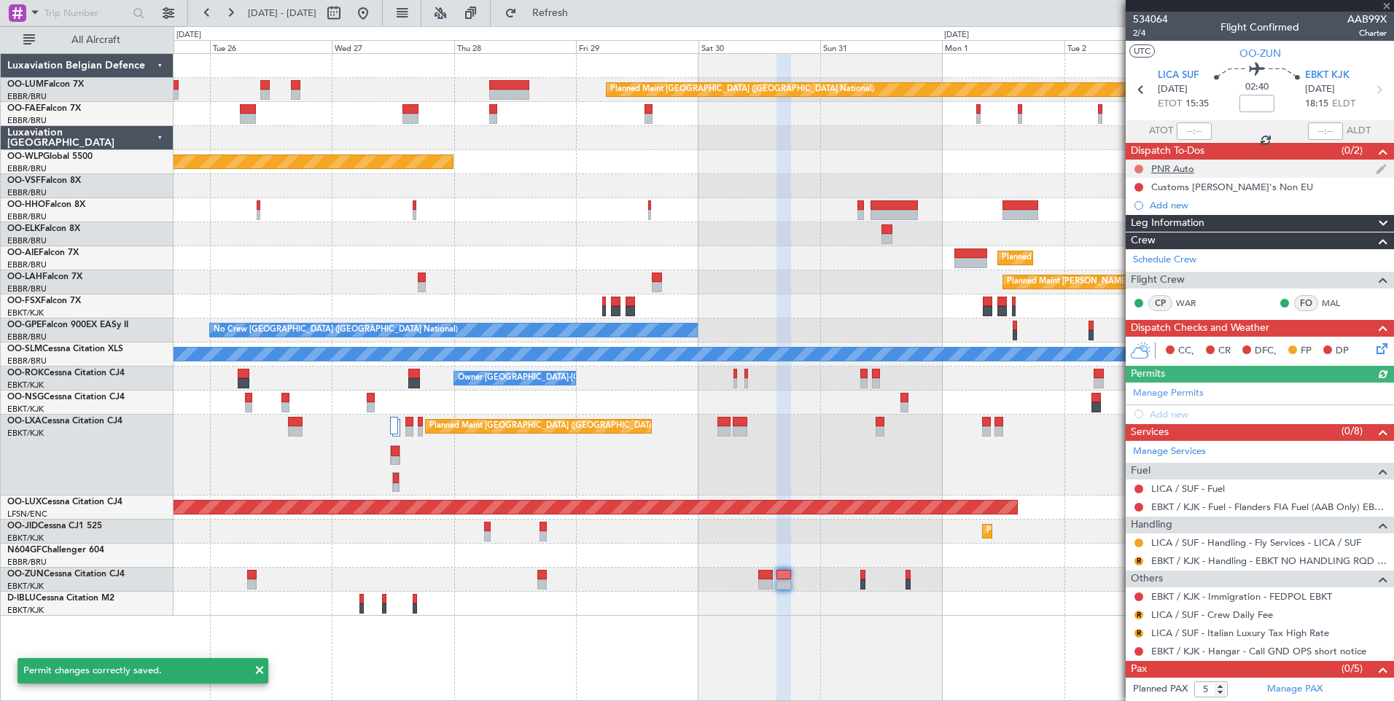
click at [1141, 168] on button at bounding box center [1138, 169] width 9 height 9
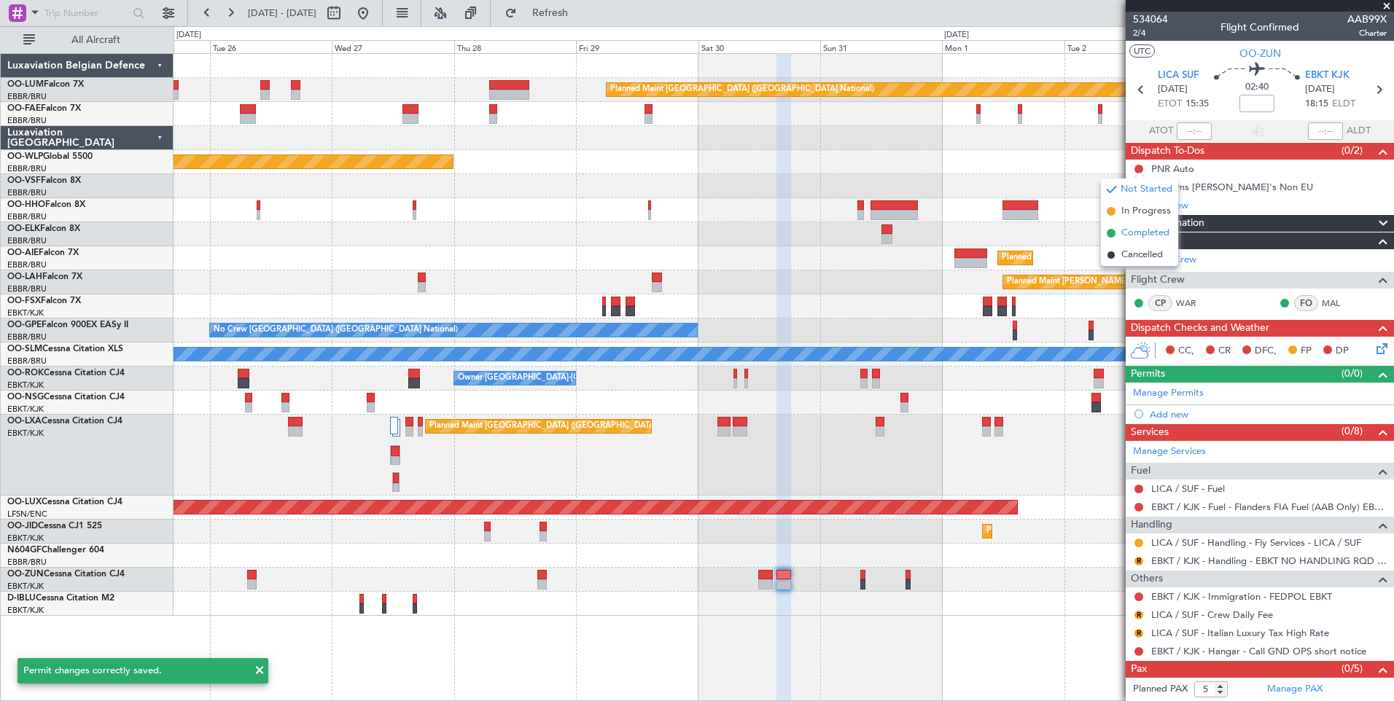
click at [1138, 230] on span "Completed" at bounding box center [1145, 233] width 48 height 15
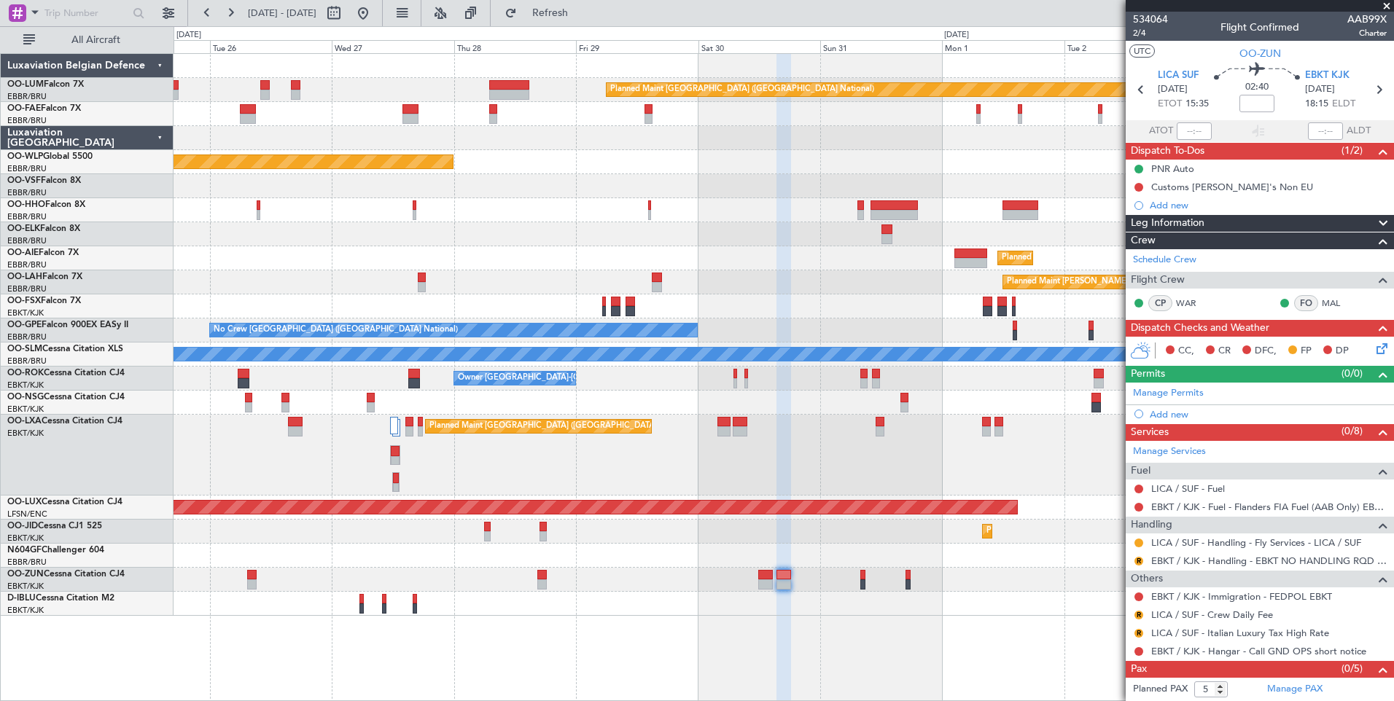
drag, startPoint x: 1141, startPoint y: 186, endPoint x: 1138, endPoint y: 196, distance: 10.8
click at [1140, 186] on button at bounding box center [1138, 187] width 9 height 9
click at [1134, 270] on span "Cancelled" at bounding box center [1142, 273] width 42 height 15
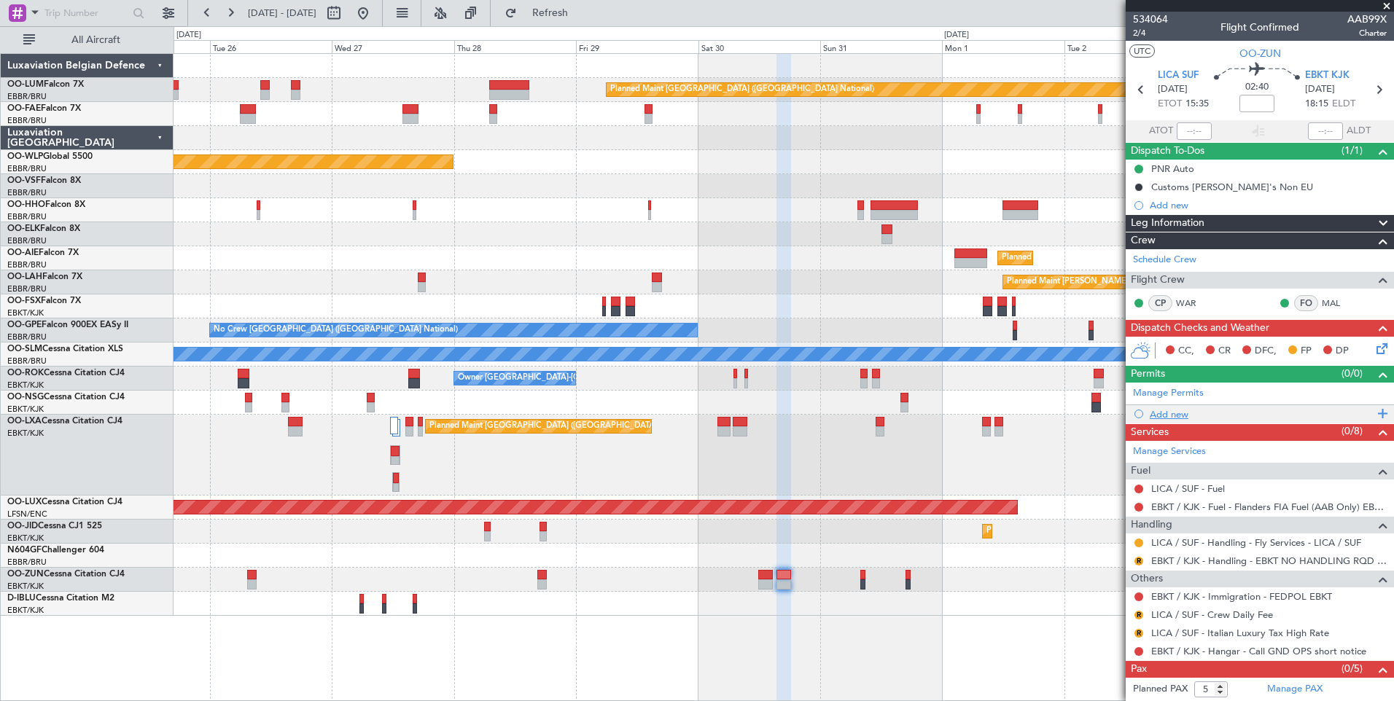
click at [1171, 414] on div "Add new" at bounding box center [1261, 414] width 224 height 12
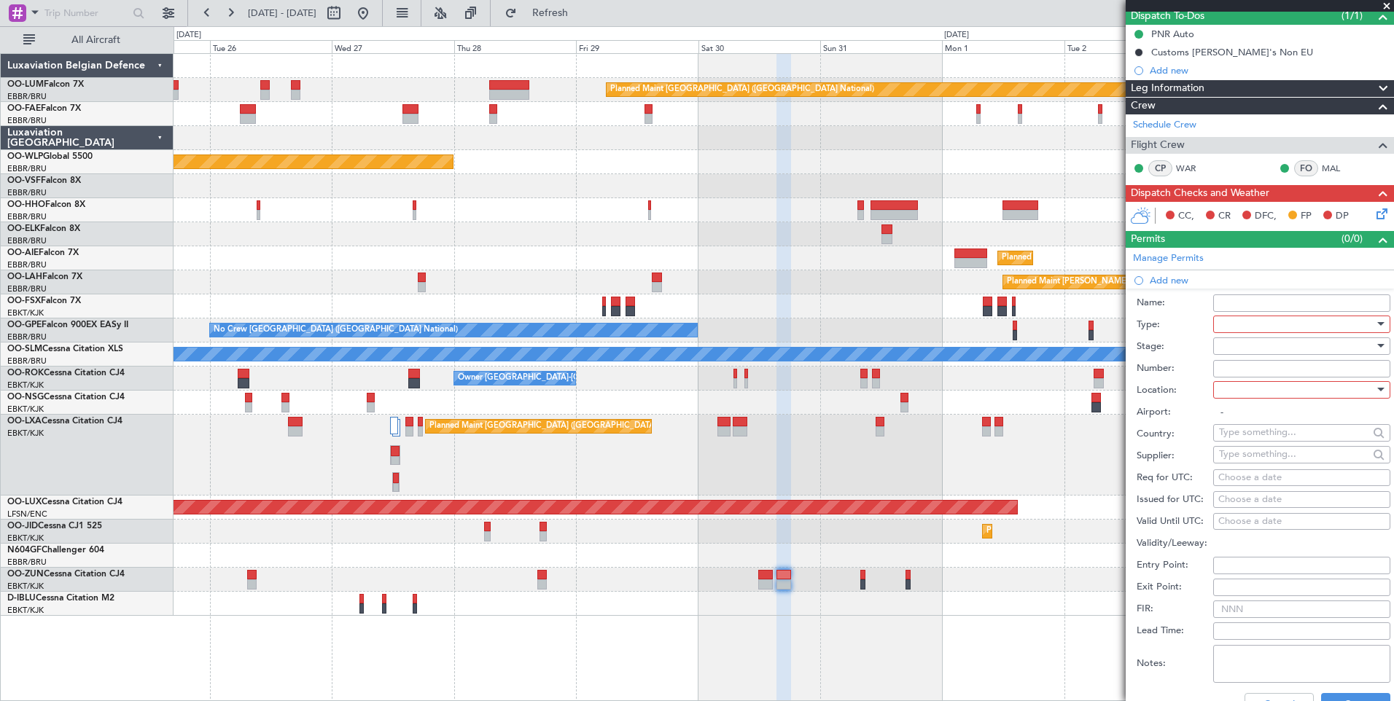
scroll to position [219, 0]
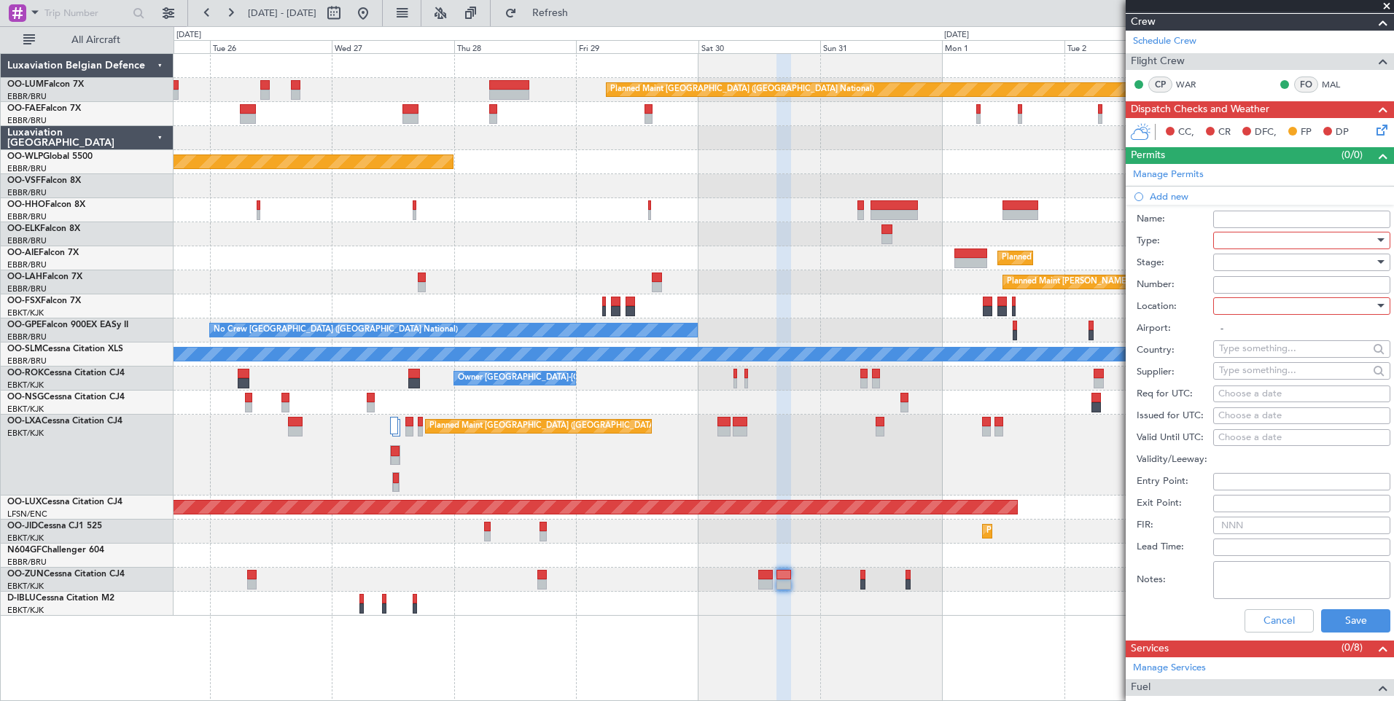
click at [1256, 240] on div at bounding box center [1296, 241] width 155 height 22
click at [1252, 382] on span "PPR" at bounding box center [1295, 386] width 153 height 22
click at [1261, 308] on div at bounding box center [1296, 306] width 155 height 22
click at [1242, 337] on span "Departure" at bounding box center [1295, 335] width 153 height 22
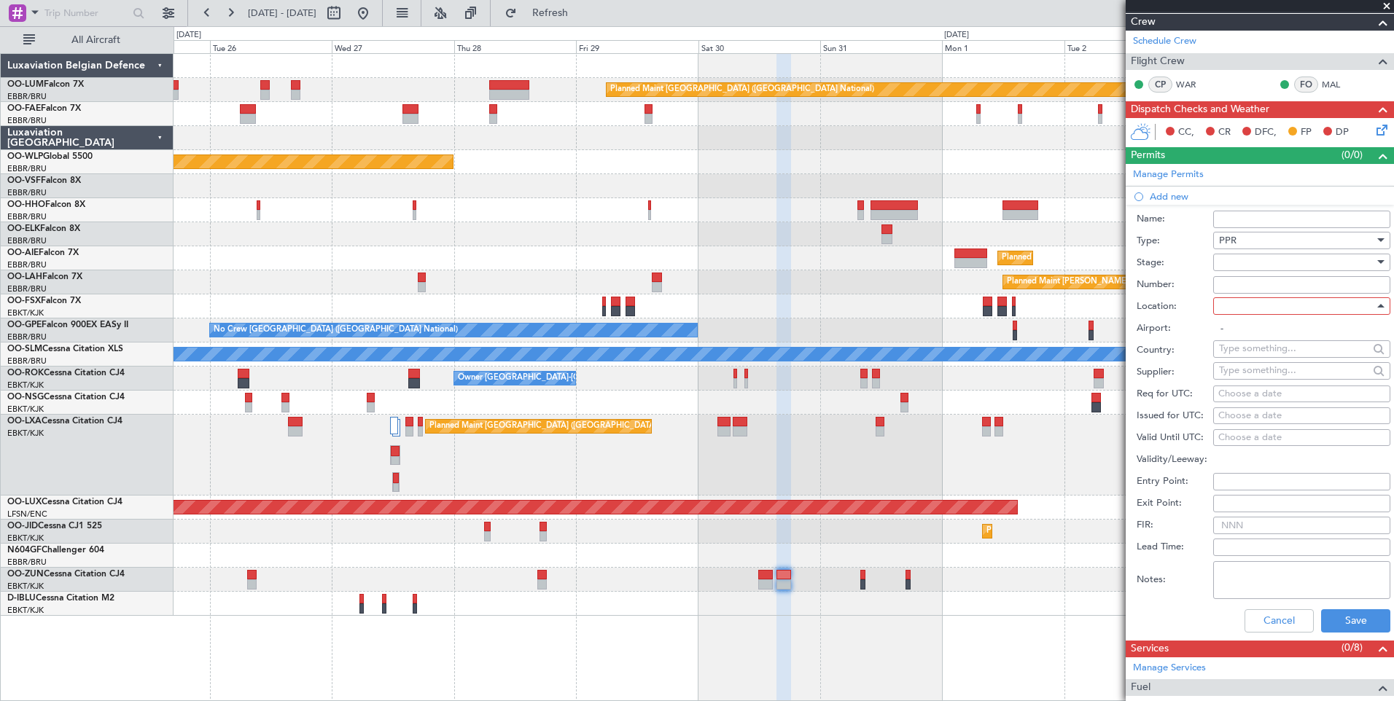
type input "LICA / SUF"
click at [1289, 390] on div "Choose a date" at bounding box center [1301, 394] width 167 height 15
select select "8"
select select "2025"
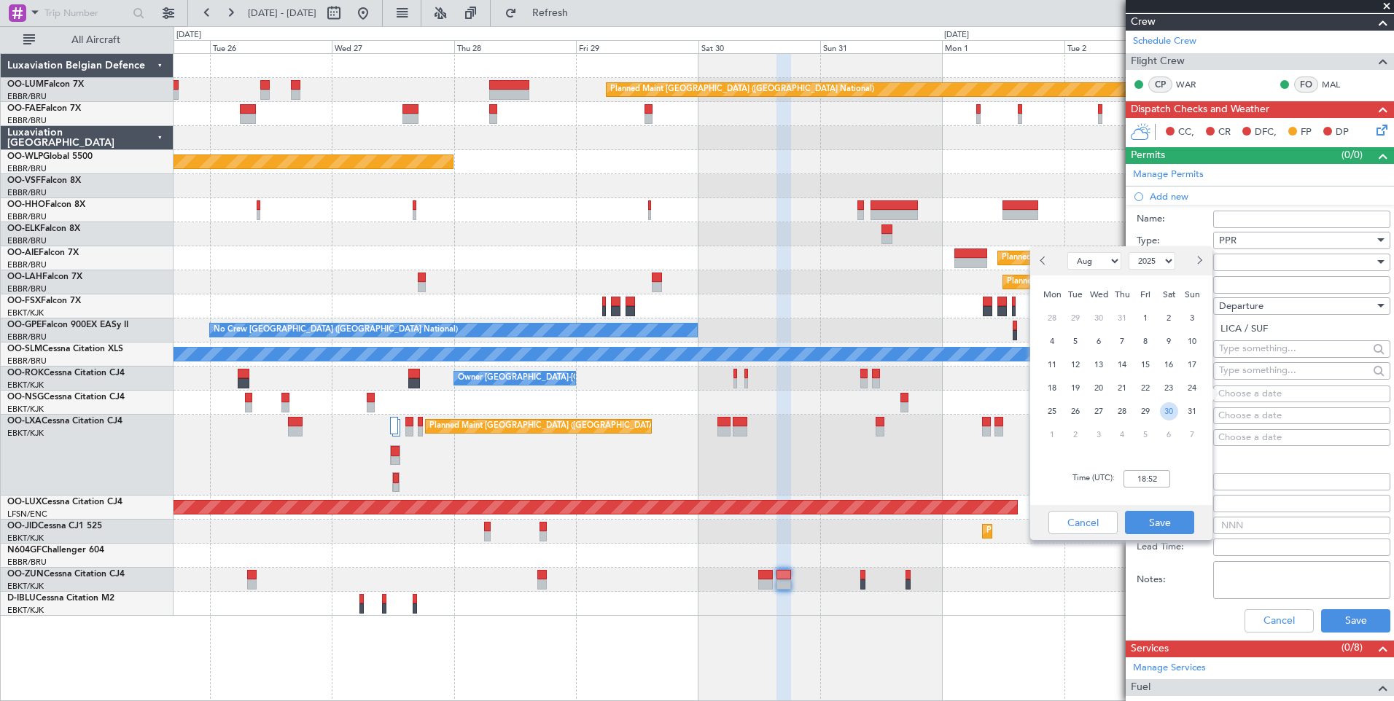
click at [1165, 415] on span "30" at bounding box center [1169, 411] width 18 height 18
click at [1155, 475] on input "00:00" at bounding box center [1146, 478] width 47 height 17
type input "15:30"
click at [1157, 519] on button "Save" at bounding box center [1159, 522] width 69 height 23
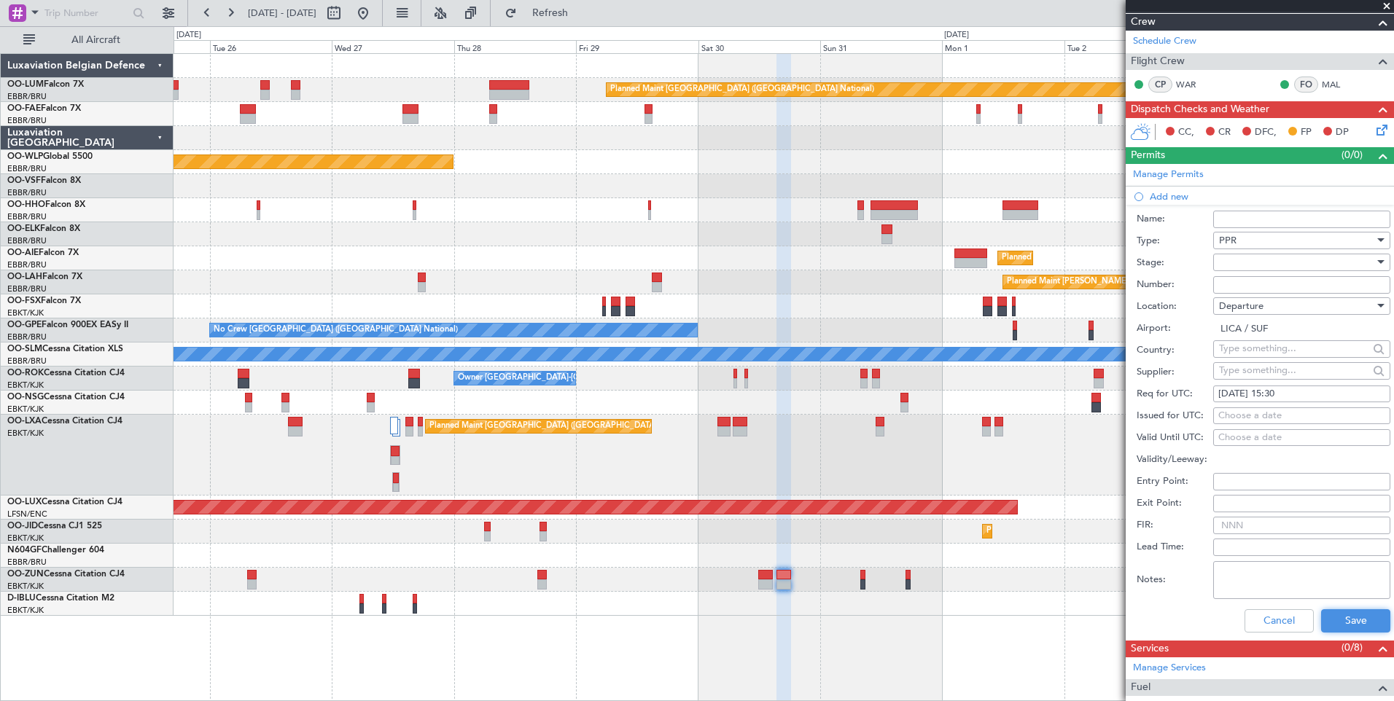
drag, startPoint x: 1369, startPoint y: 619, endPoint x: 1013, endPoint y: 585, distance: 357.3
click at [1365, 620] on button "Save" at bounding box center [1355, 620] width 69 height 23
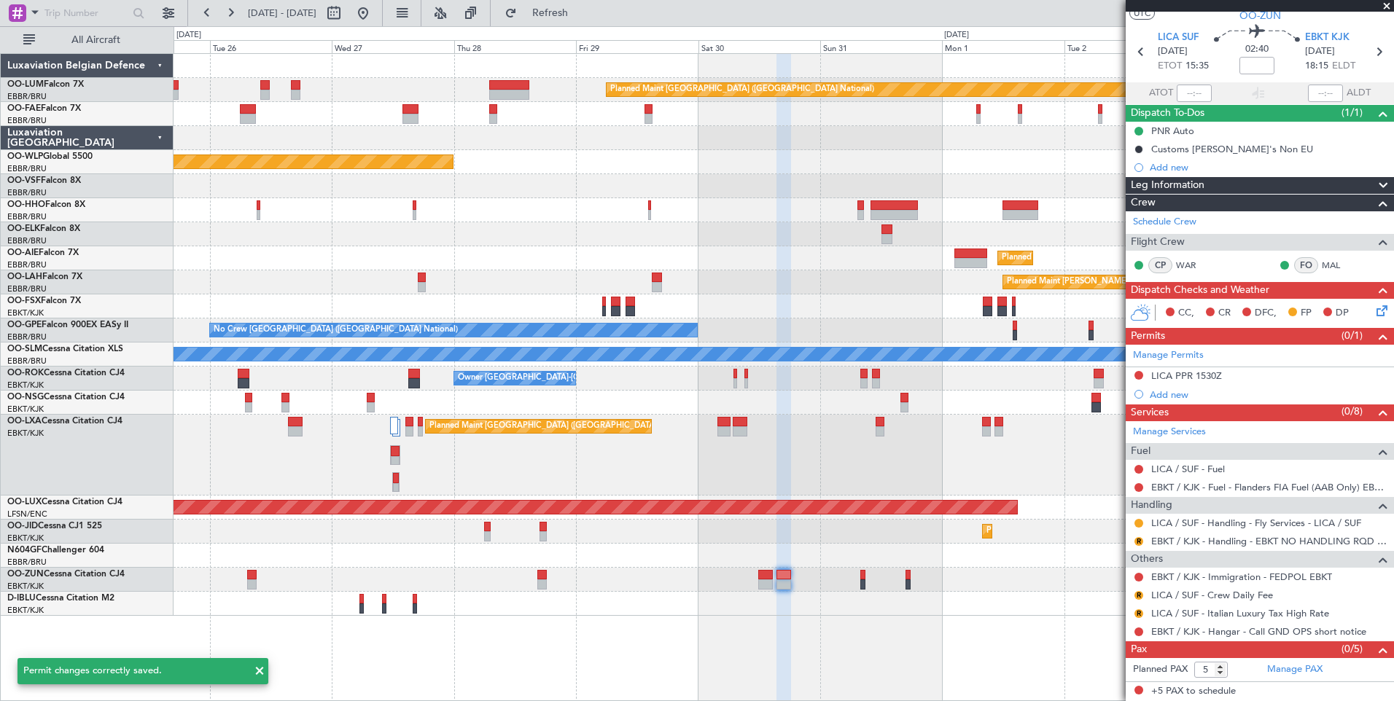
scroll to position [37, 0]
click at [1138, 375] on button at bounding box center [1138, 376] width 9 height 9
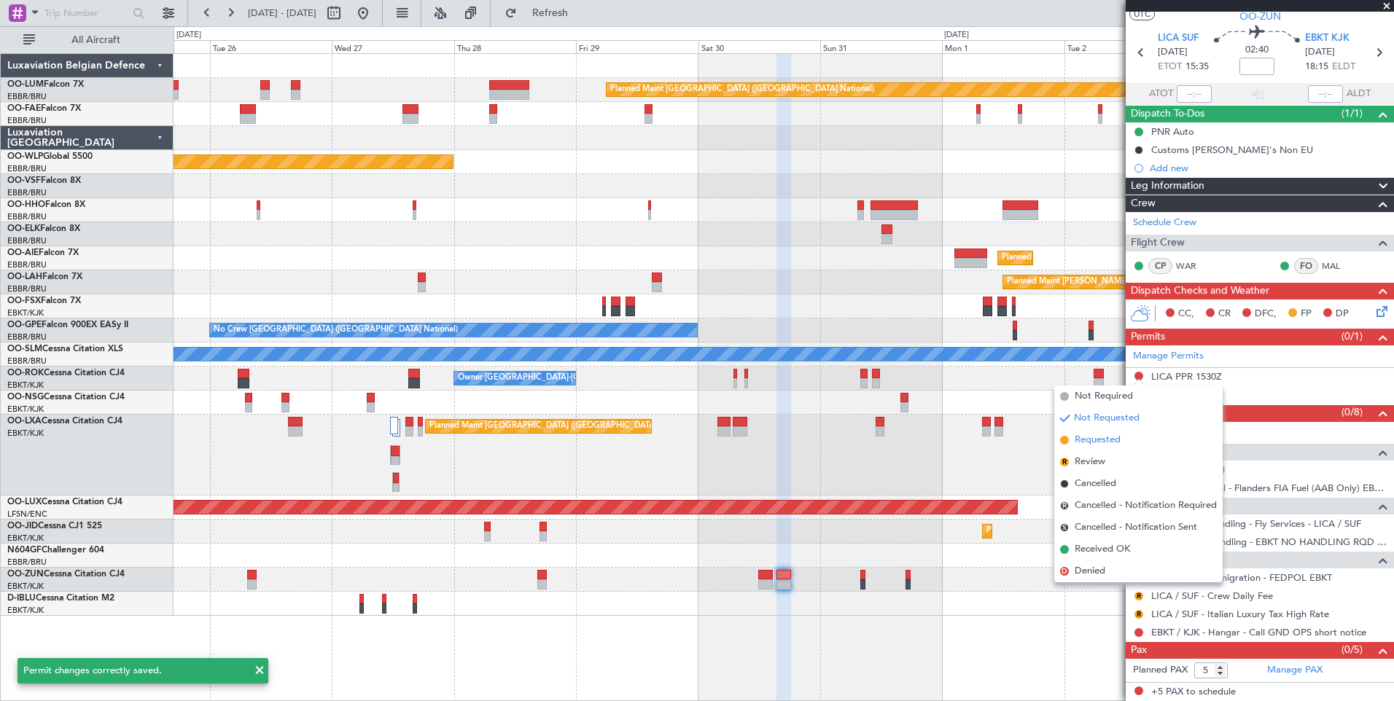
click at [1098, 437] on span "Requested" at bounding box center [1097, 440] width 46 height 15
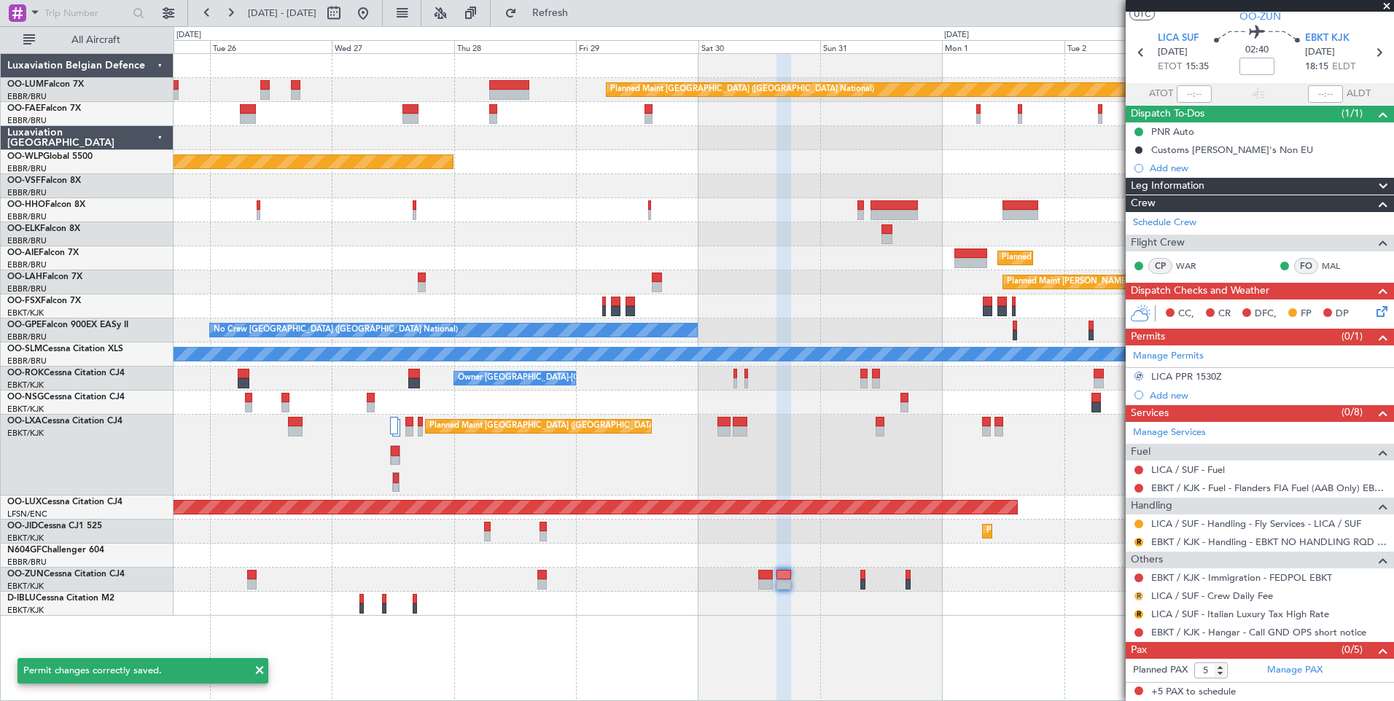
click at [1138, 593] on button "R" at bounding box center [1138, 596] width 9 height 9
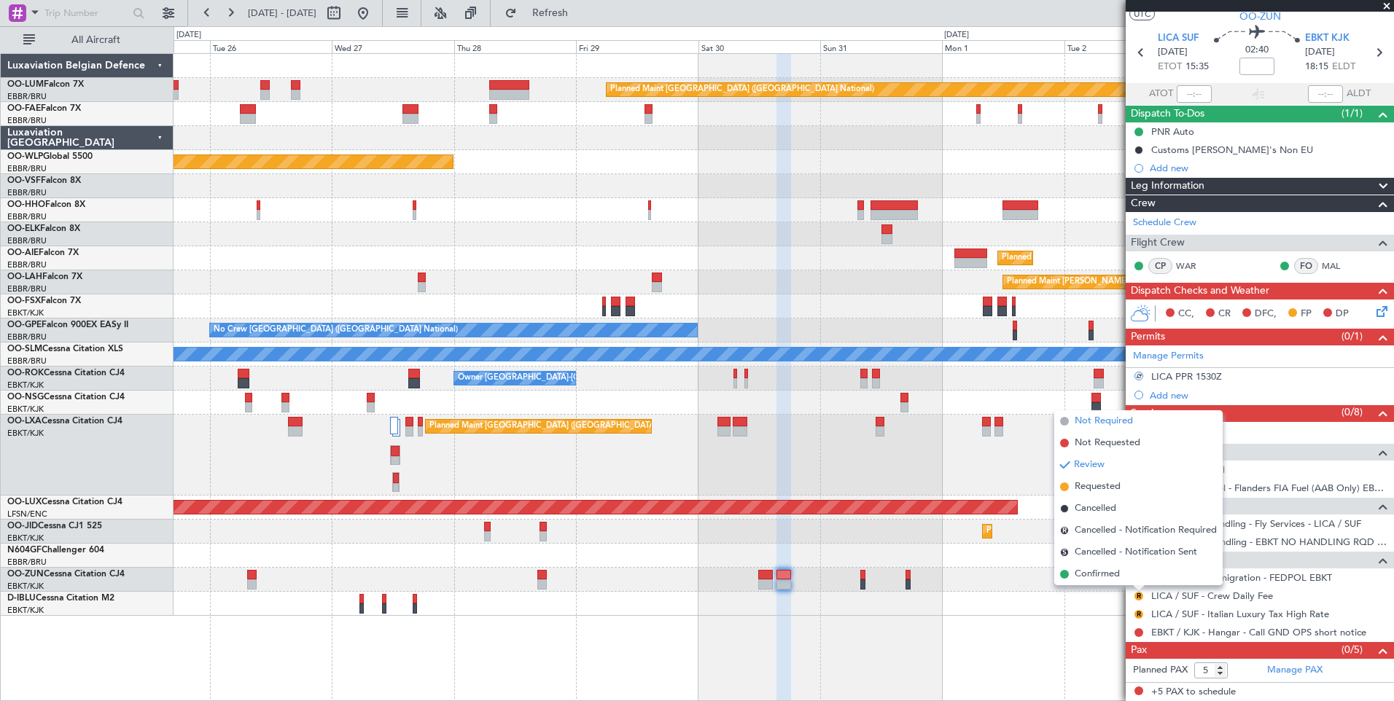
click at [1108, 421] on span "Not Required" at bounding box center [1103, 421] width 58 height 15
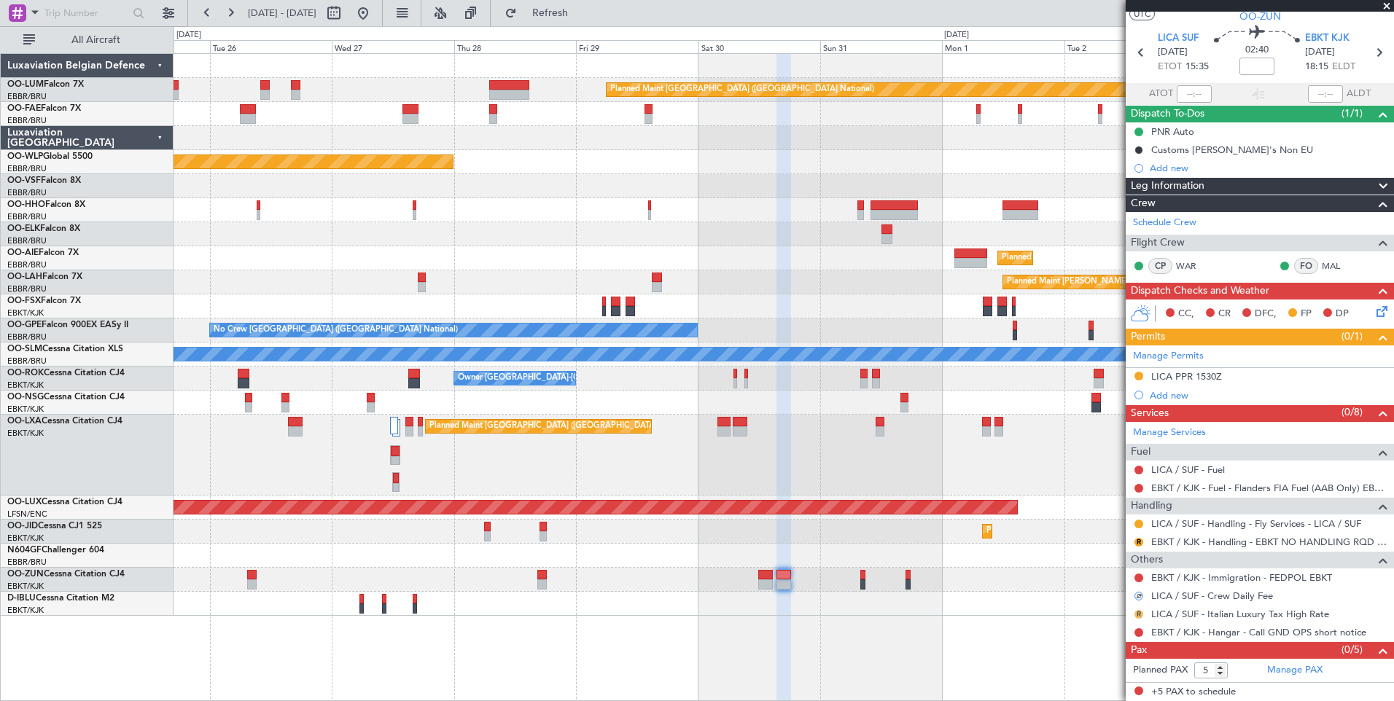
click at [1138, 611] on button "R" at bounding box center [1138, 614] width 9 height 9
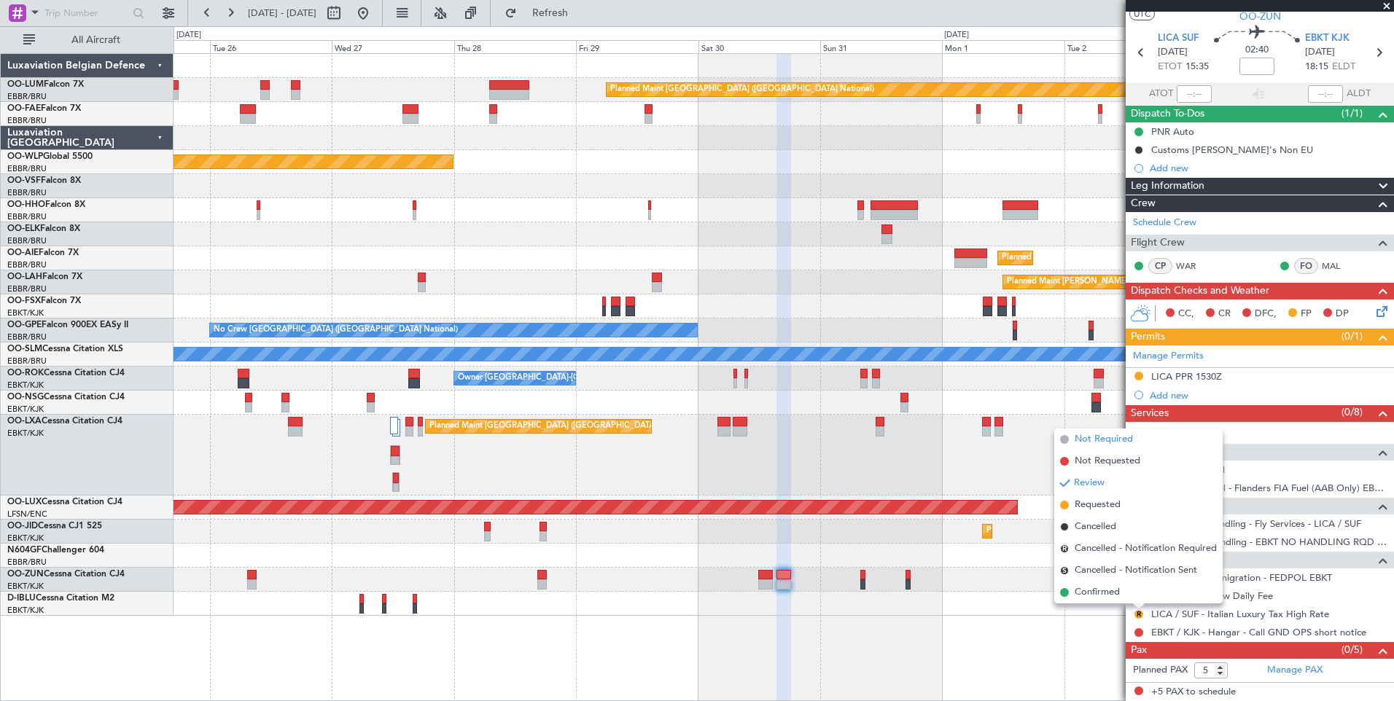
click at [1095, 439] on span "Not Required" at bounding box center [1103, 439] width 58 height 15
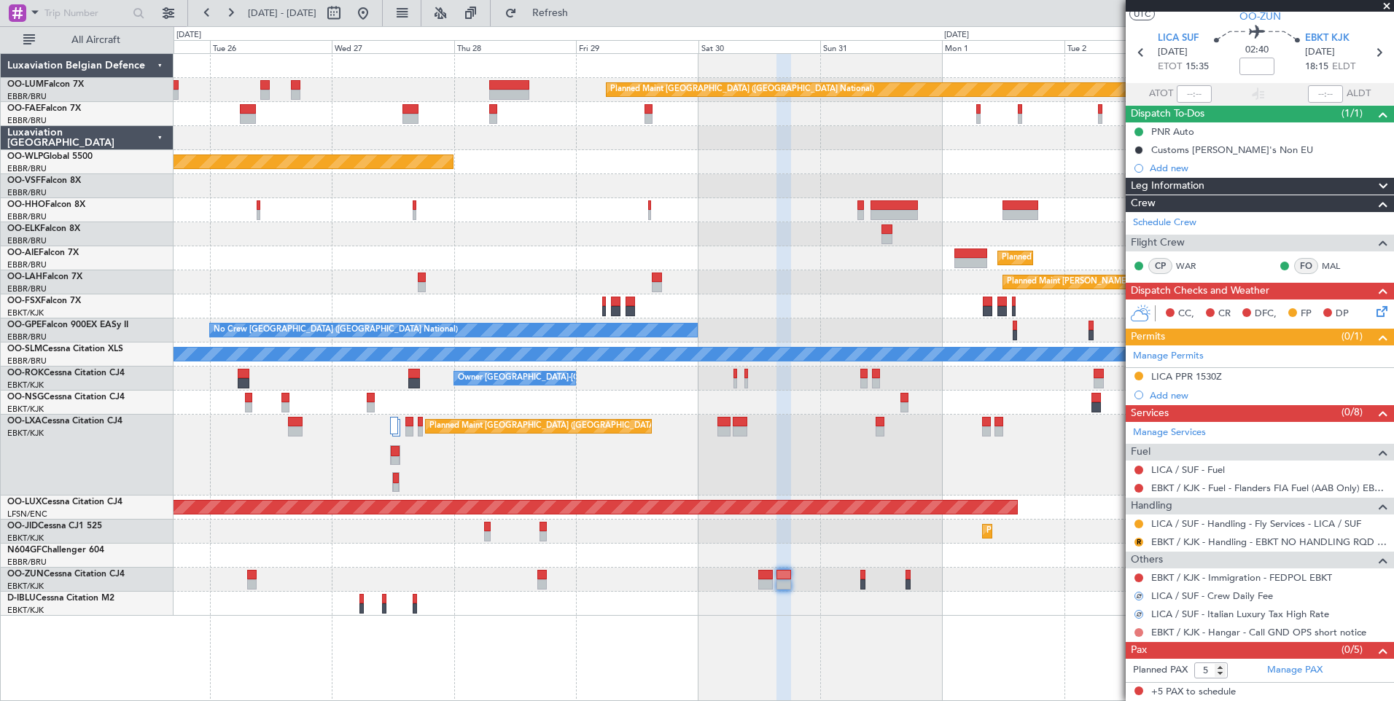
click at [1138, 630] on button at bounding box center [1138, 632] width 9 height 9
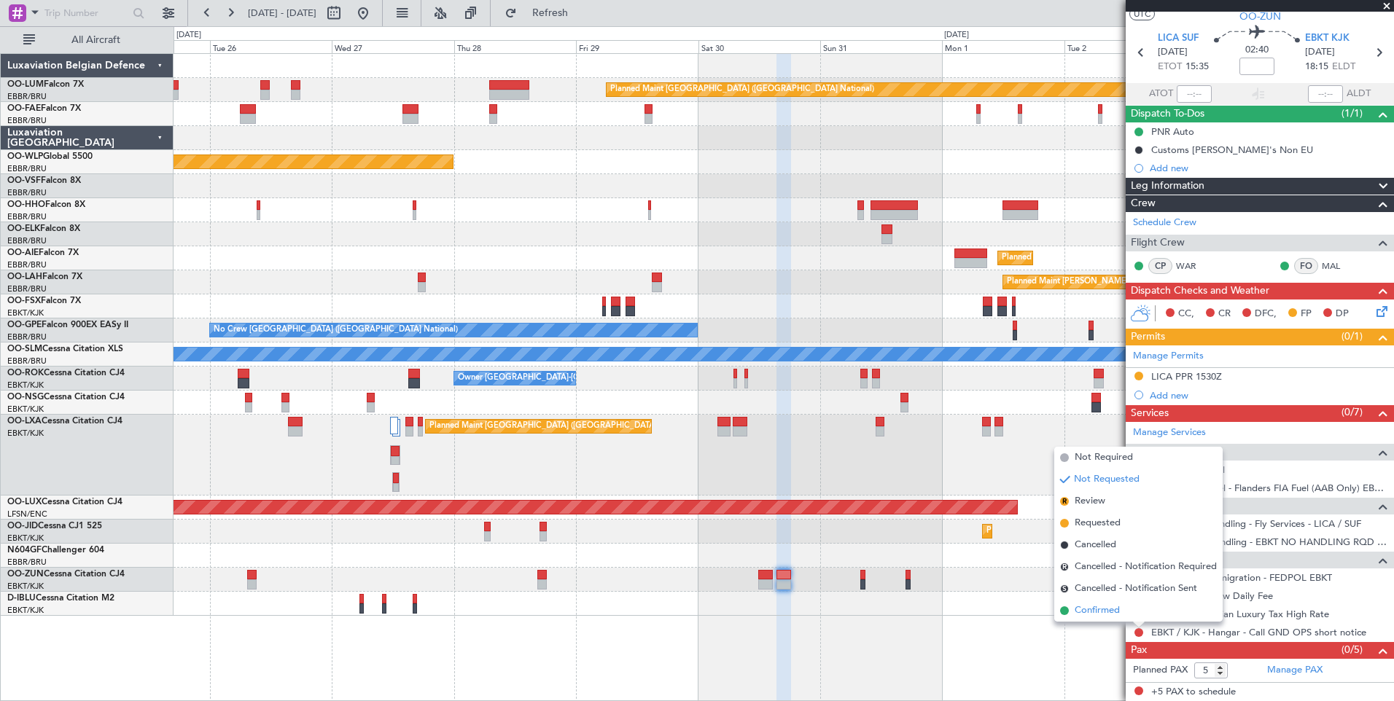
click at [1099, 612] on span "Confirmed" at bounding box center [1096, 610] width 45 height 15
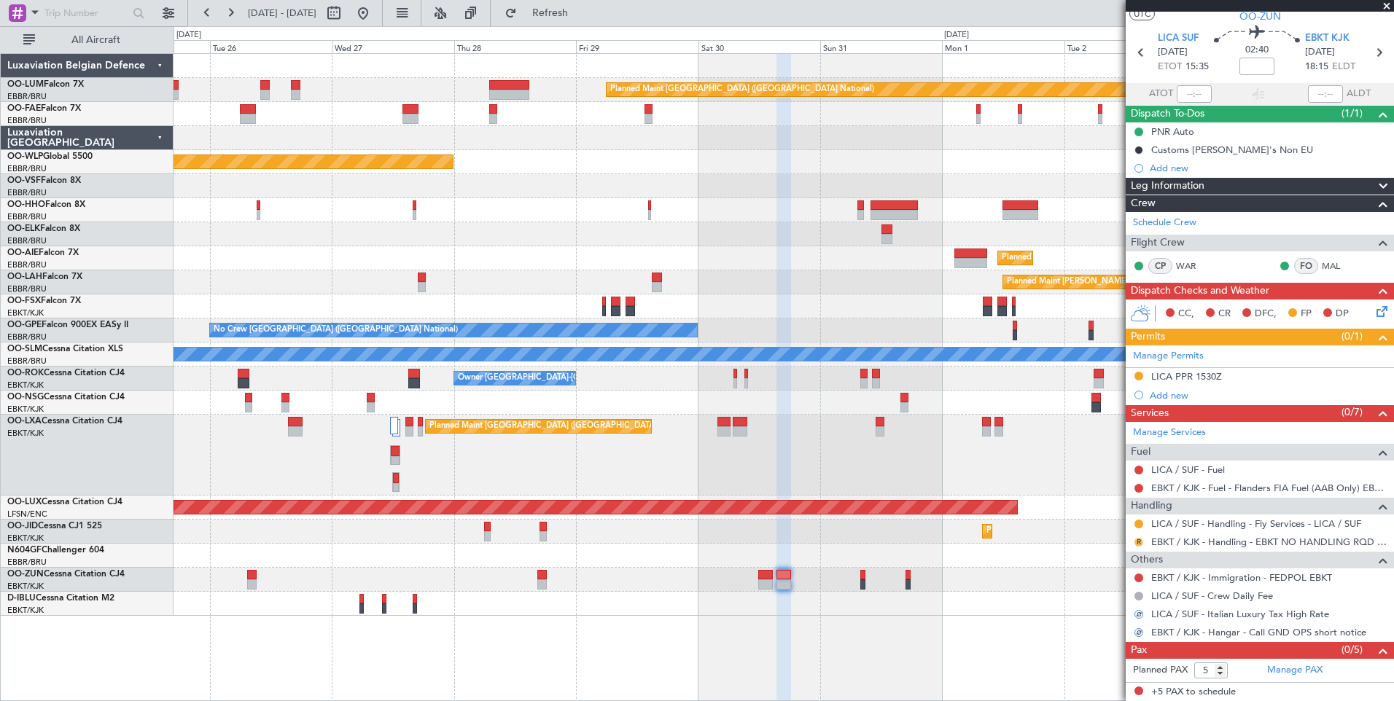
click at [1138, 544] on button "R" at bounding box center [1138, 542] width 9 height 9
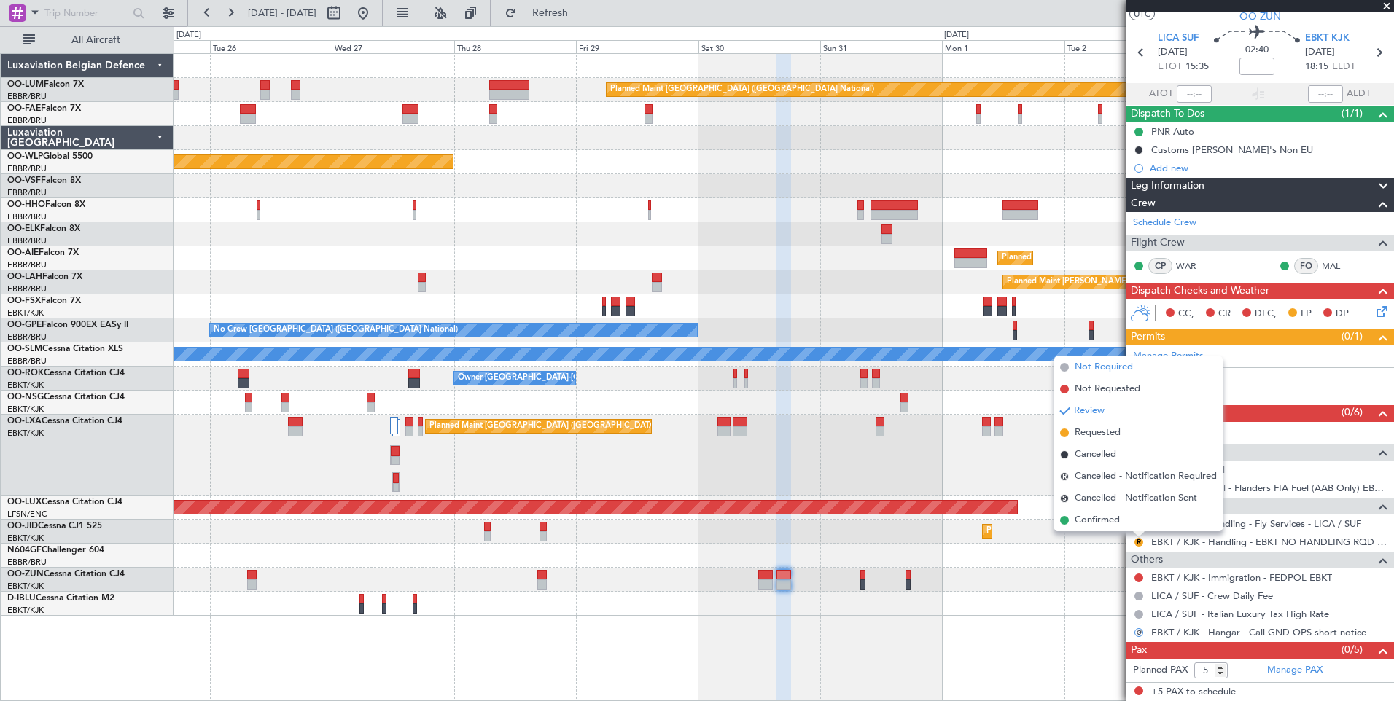
click at [1095, 366] on span "Not Required" at bounding box center [1103, 367] width 58 height 15
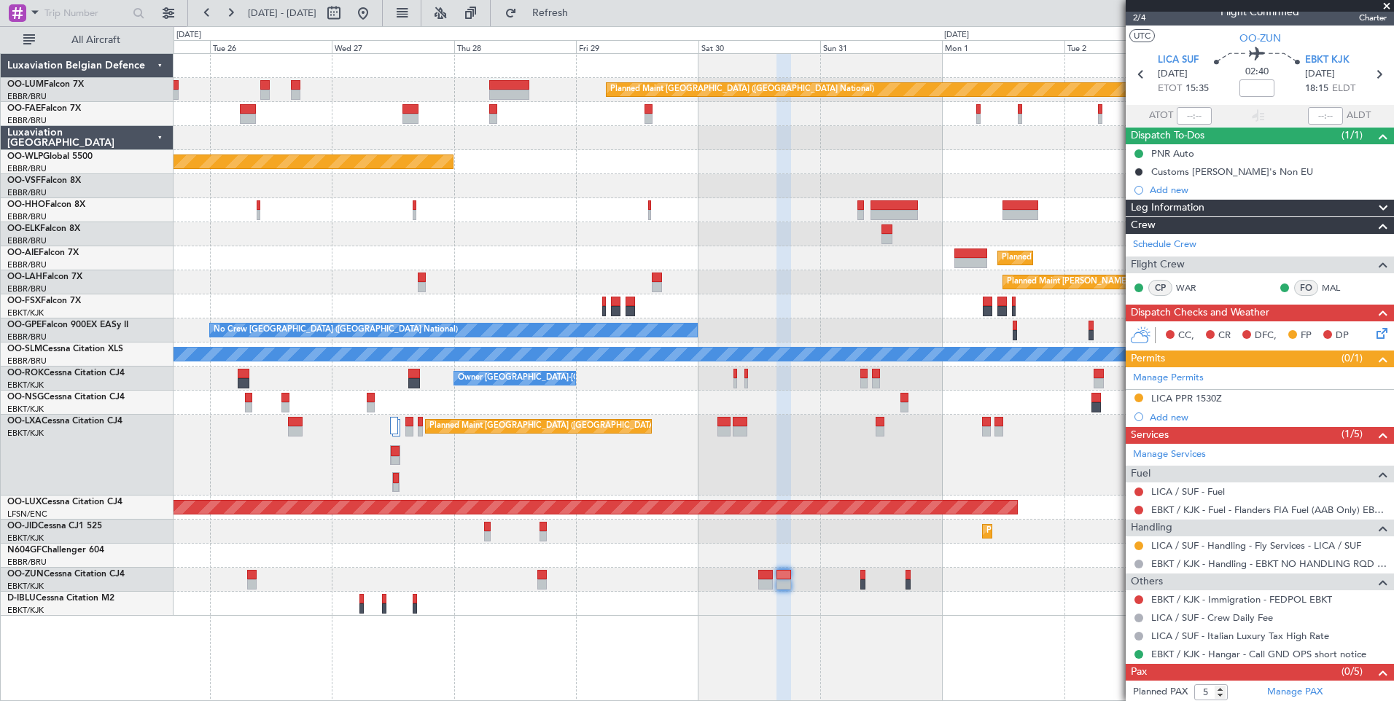
scroll to position [0, 0]
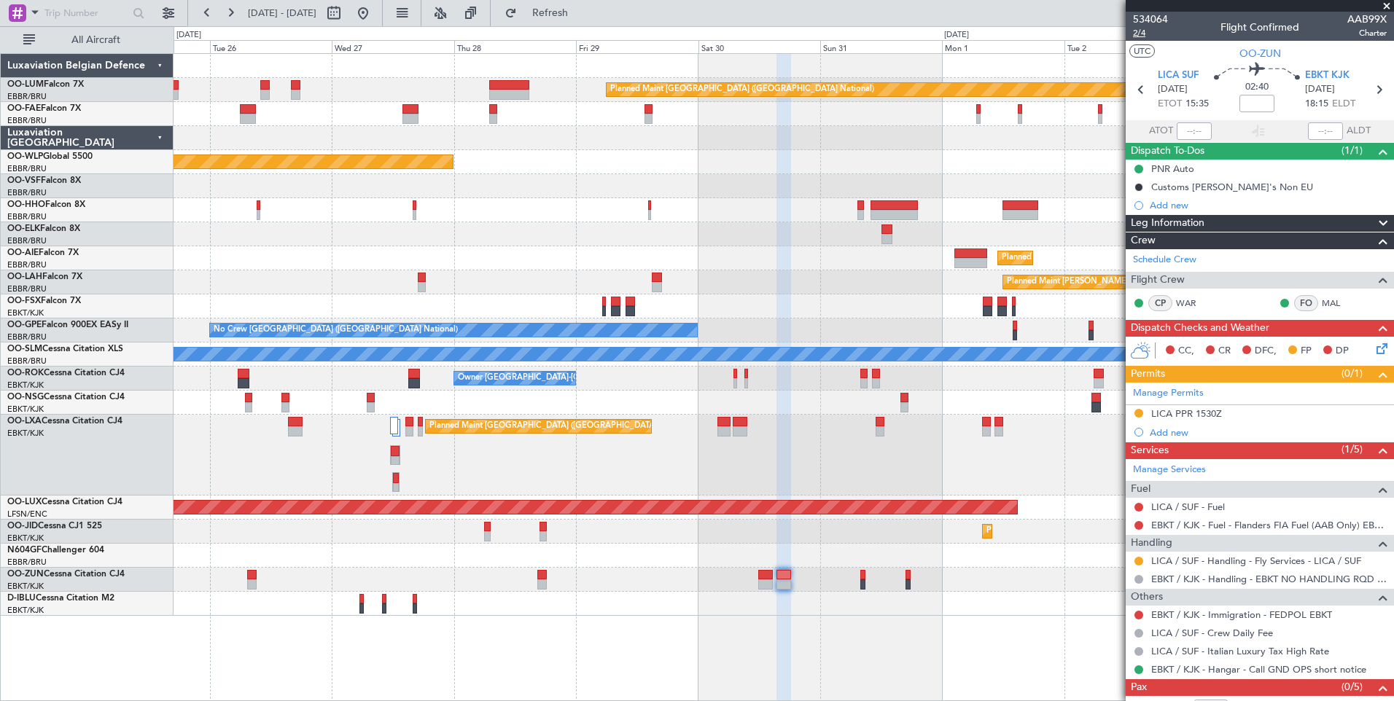
click at [1144, 30] on span "2/4" at bounding box center [1150, 33] width 35 height 12
click at [565, 7] on button "Refresh" at bounding box center [541, 12] width 87 height 23
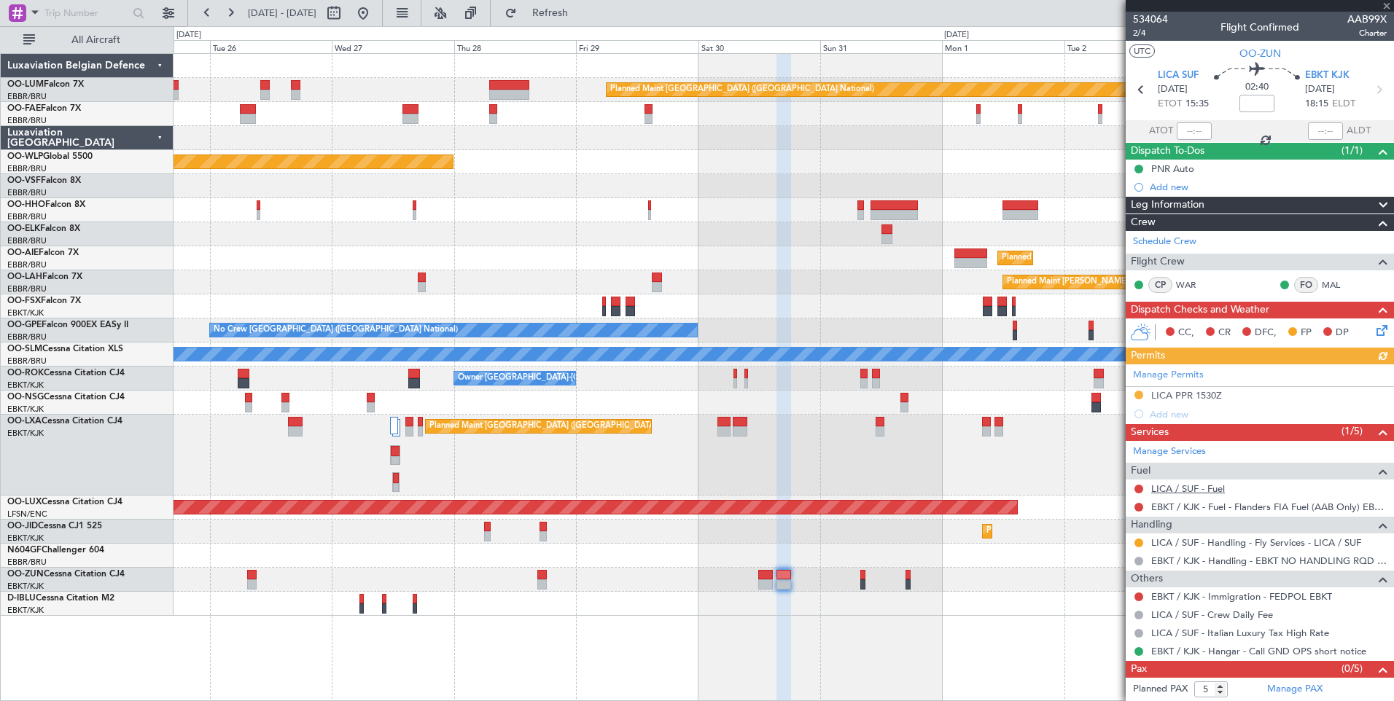
click at [1179, 485] on link "LICA / SUF - Fuel" at bounding box center [1188, 489] width 74 height 12
click at [581, 15] on span "Refresh" at bounding box center [550, 13] width 61 height 10
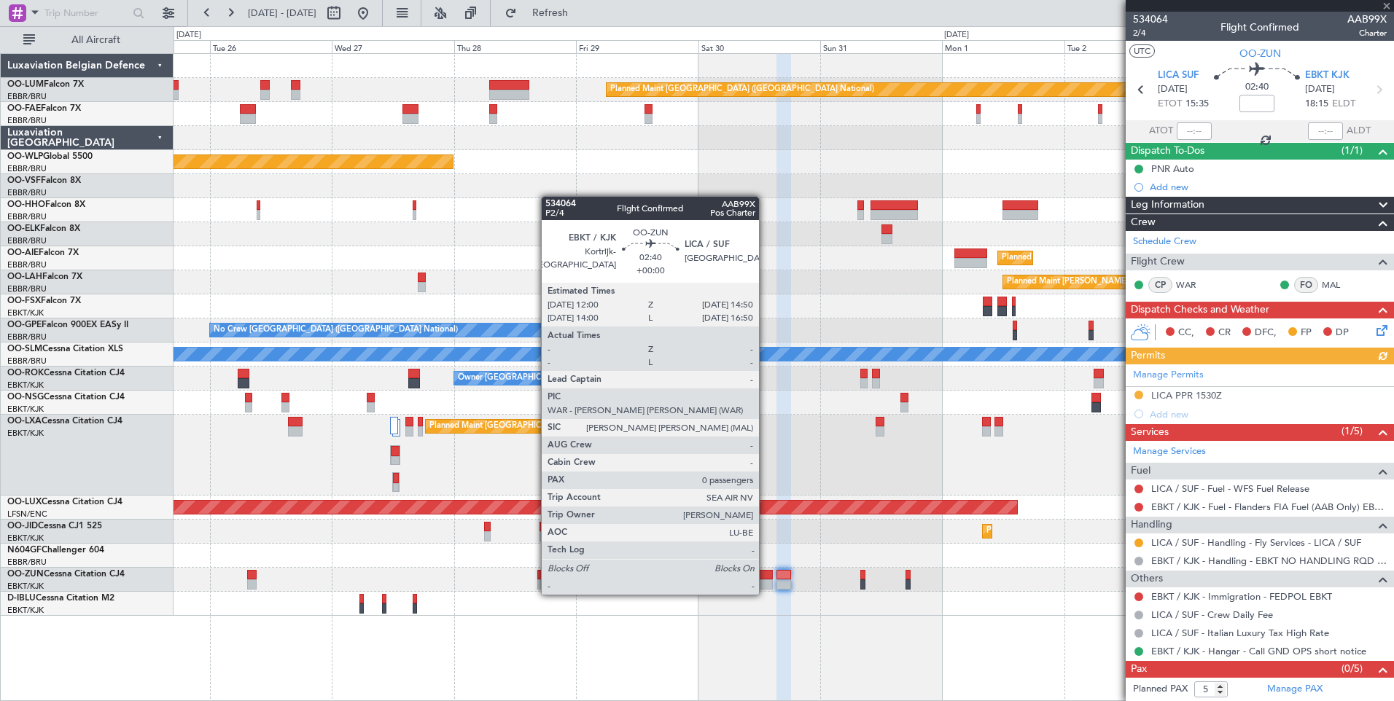
click at [765, 580] on div at bounding box center [765, 584] width 15 height 10
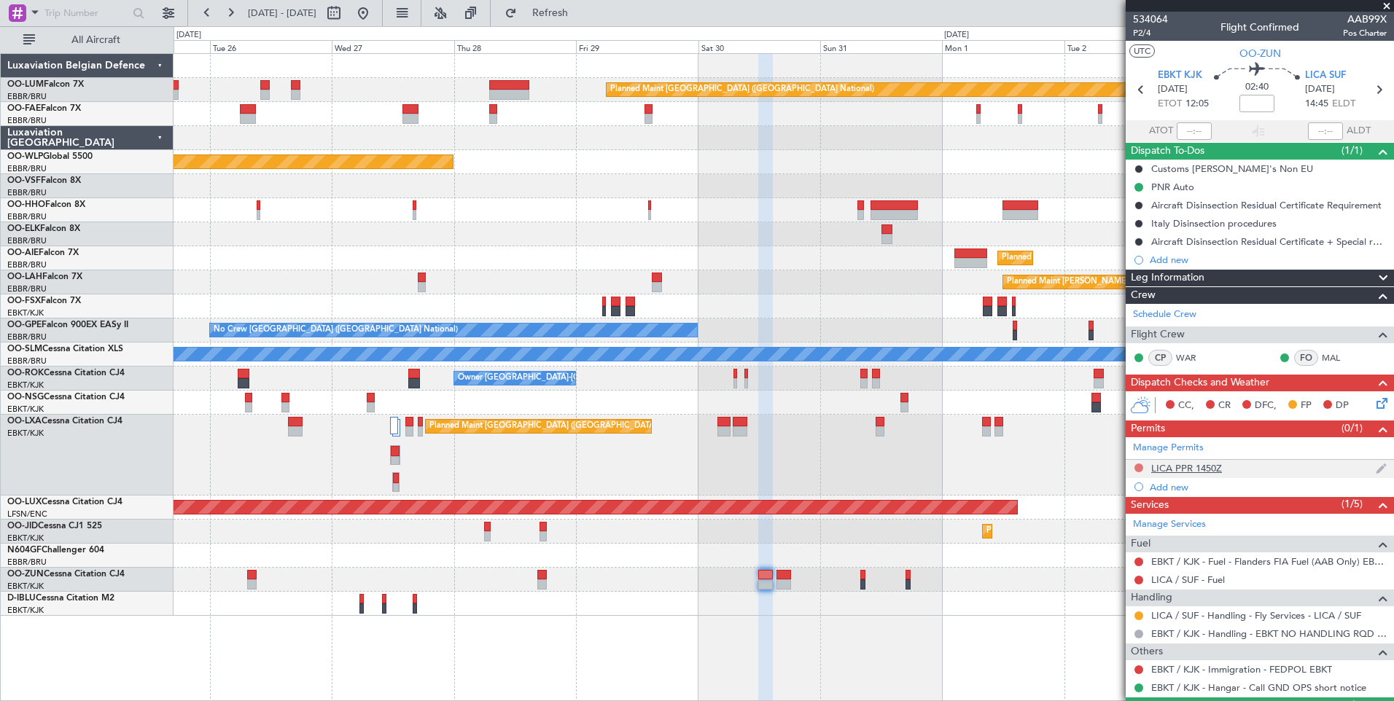
click at [1137, 466] on button at bounding box center [1138, 468] width 9 height 9
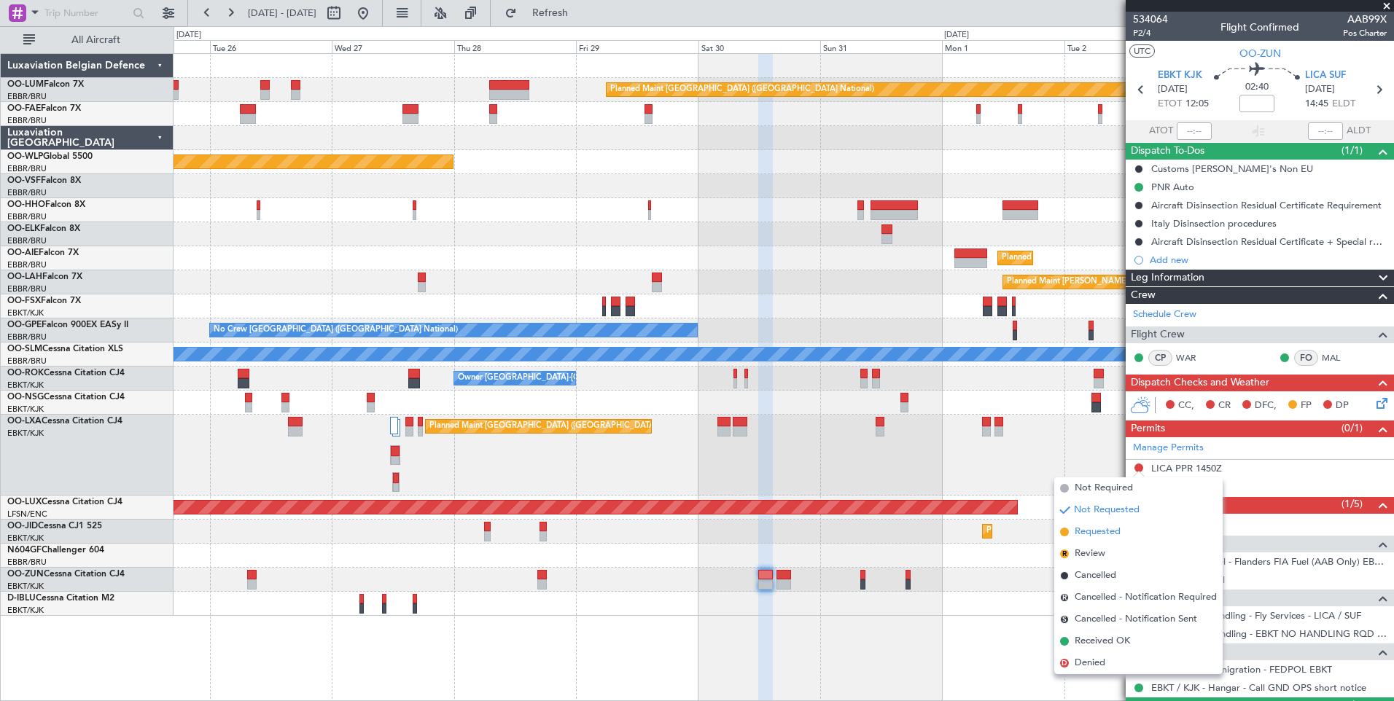
click at [1092, 531] on span "Requested" at bounding box center [1097, 532] width 46 height 15
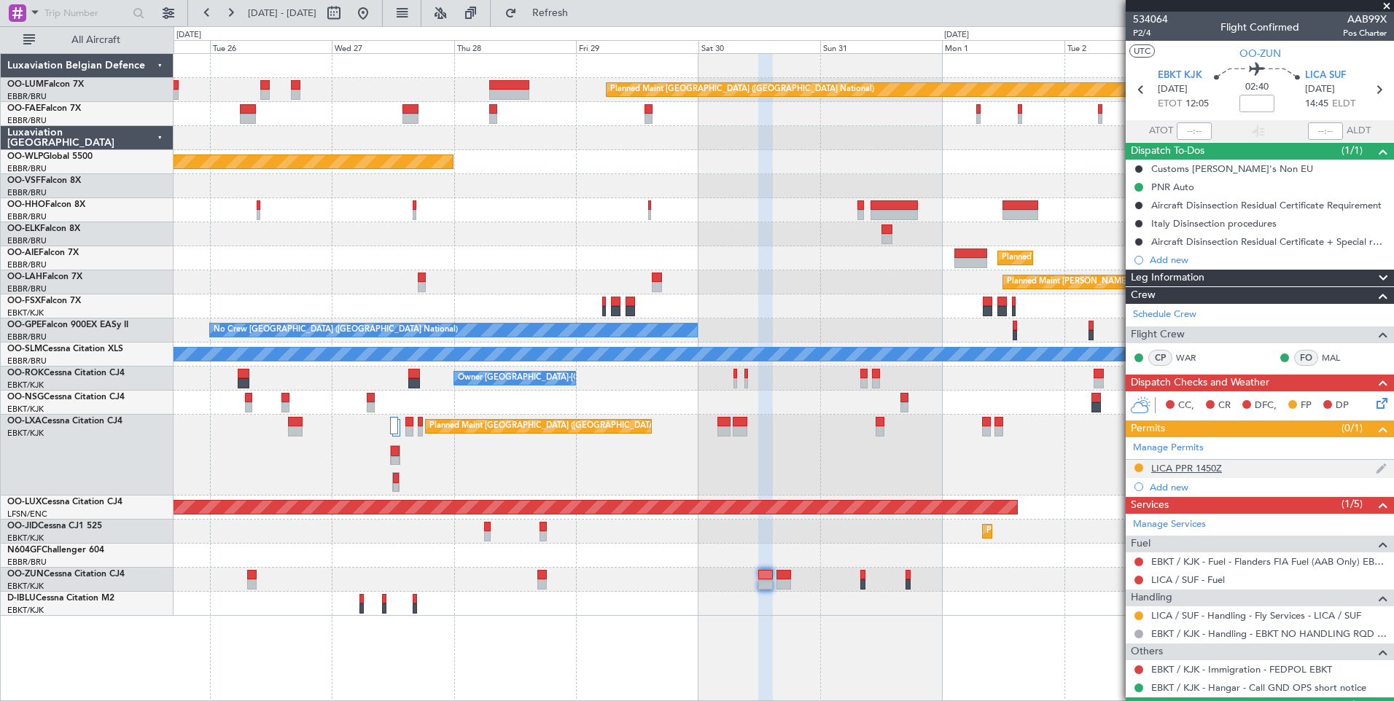
click at [1210, 467] on div "LICA PPR 1450Z" at bounding box center [1186, 468] width 71 height 12
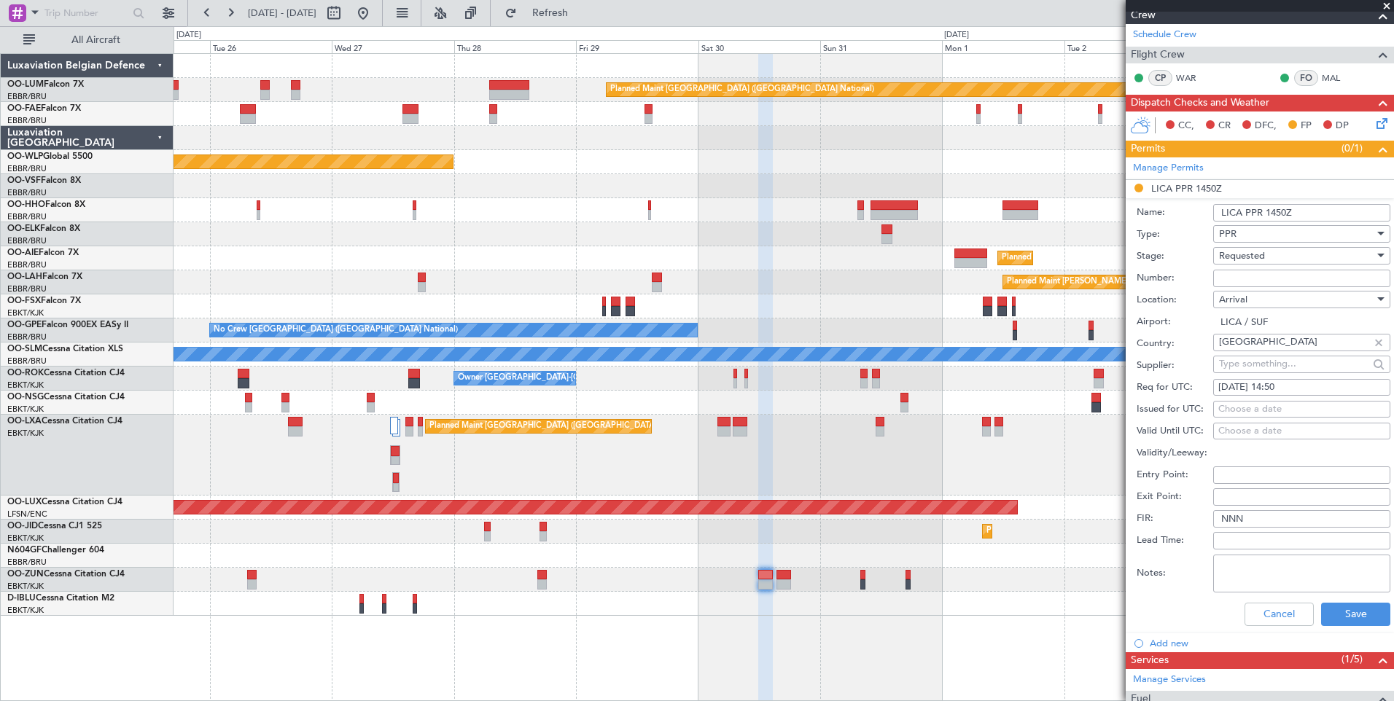
scroll to position [292, 0]
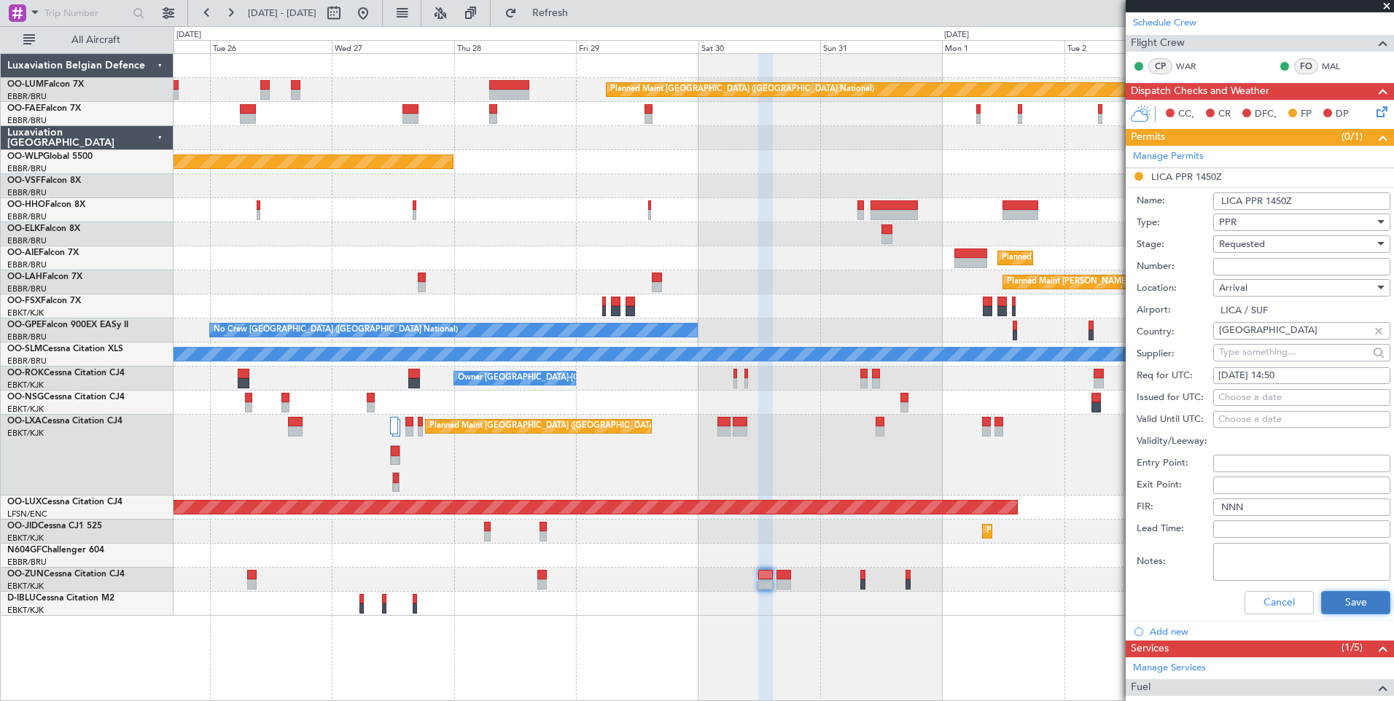
click at [1348, 591] on button "Save" at bounding box center [1355, 602] width 69 height 23
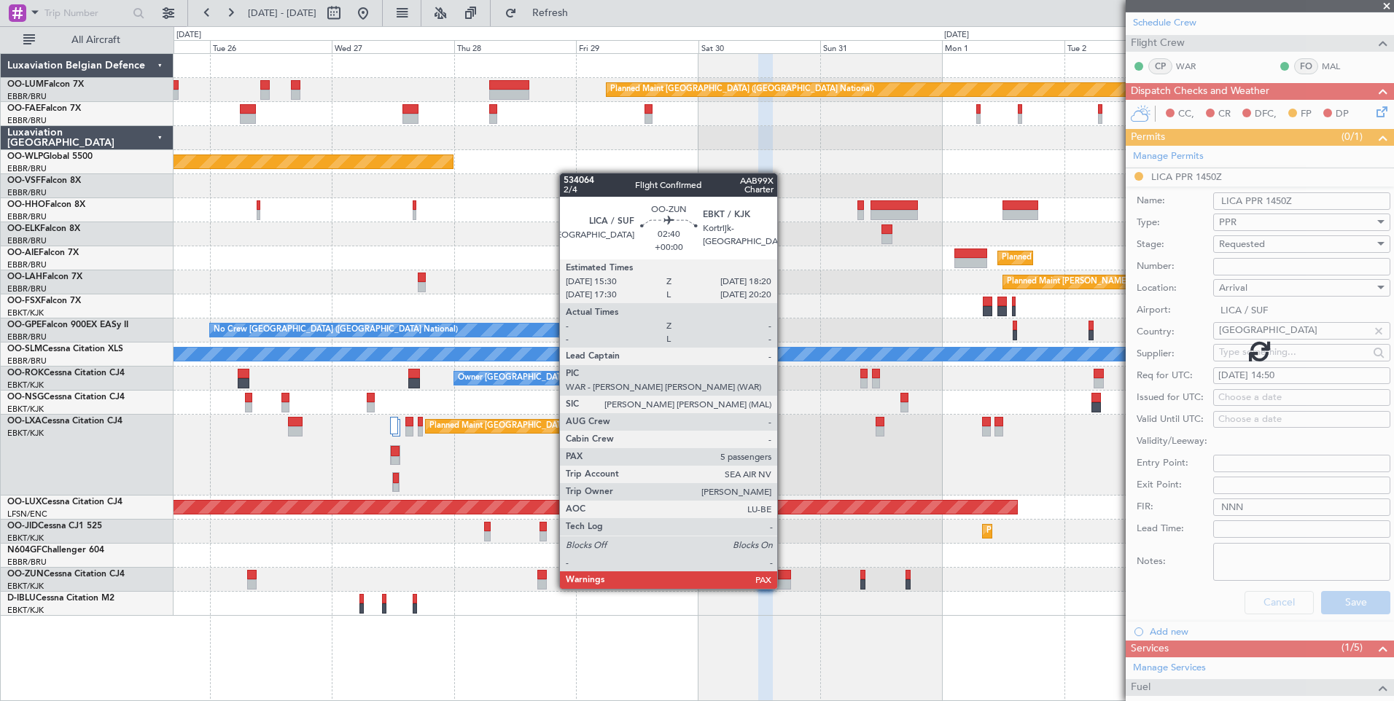
scroll to position [36, 0]
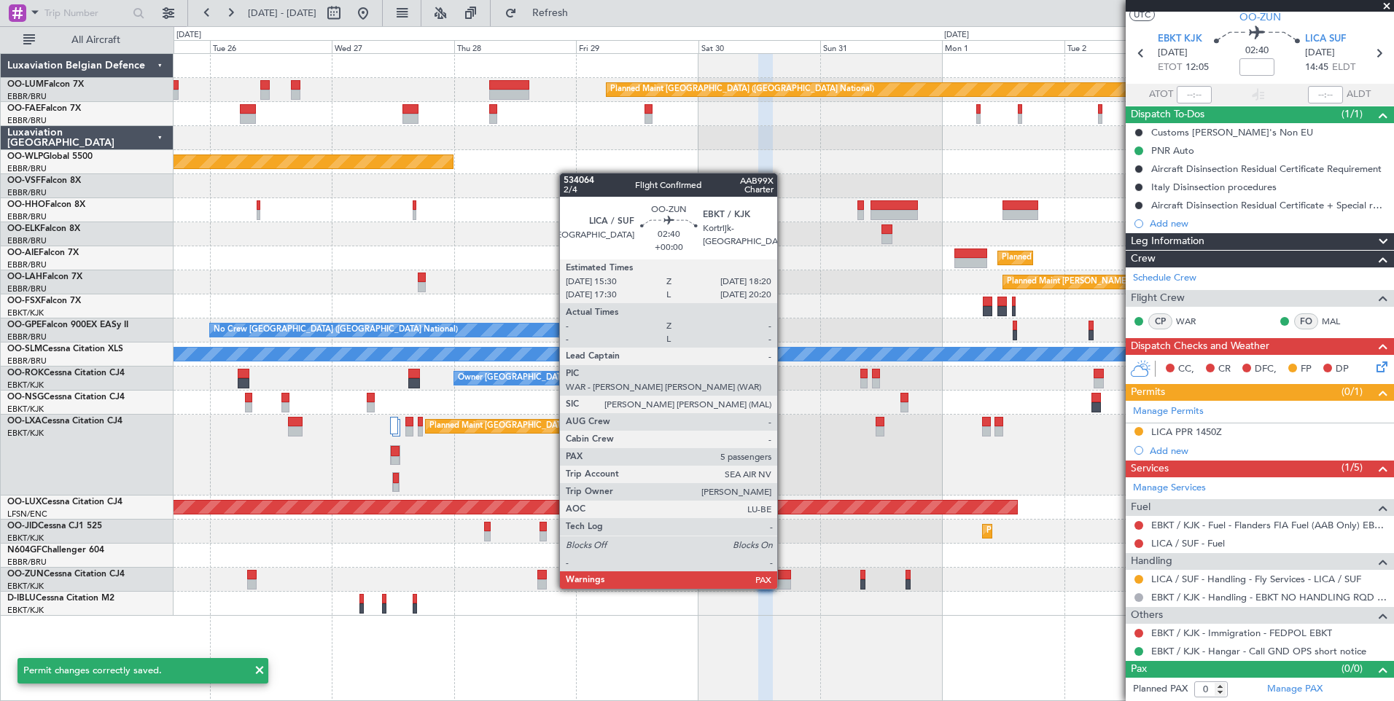
click at [784, 574] on div at bounding box center [783, 575] width 15 height 10
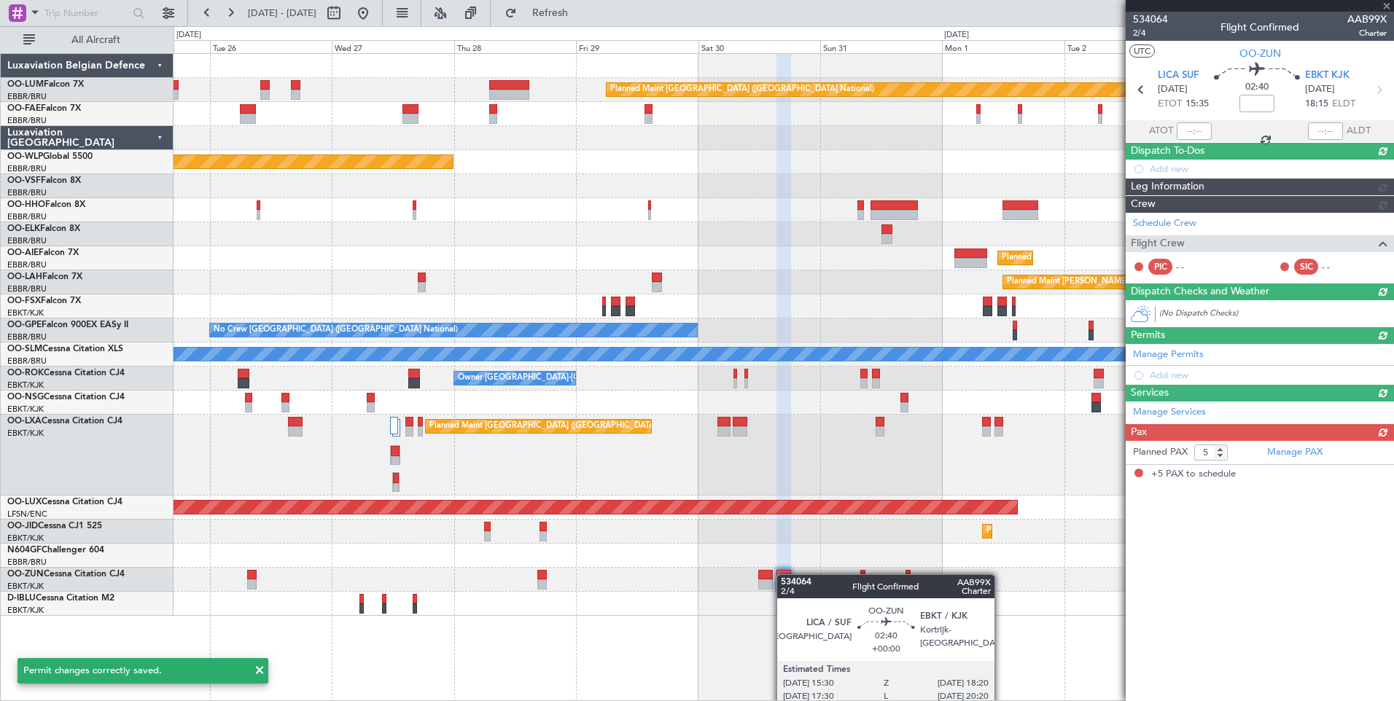
scroll to position [0, 0]
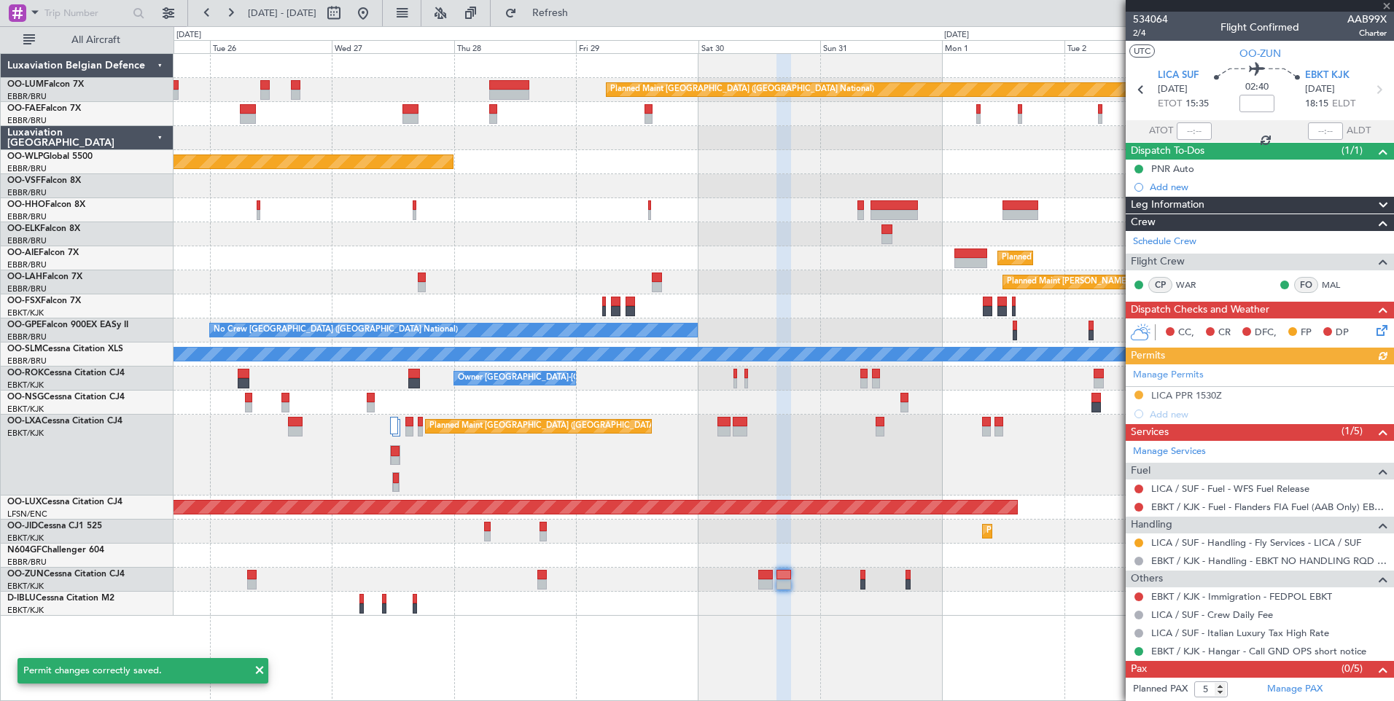
click at [1211, 394] on div "Manage Permits LICA PPR 1530Z Add new" at bounding box center [1259, 393] width 268 height 59
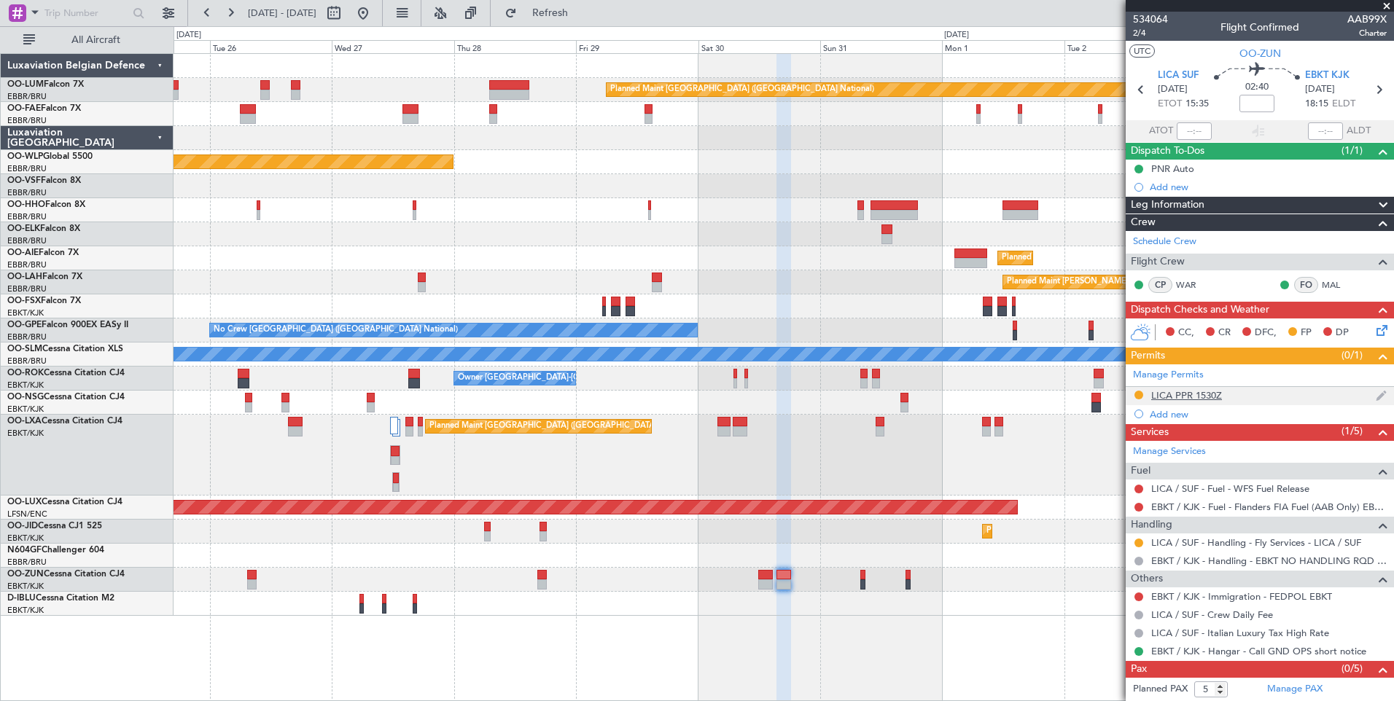
click at [1214, 397] on div "LICA PPR 1530Z" at bounding box center [1186, 395] width 71 height 12
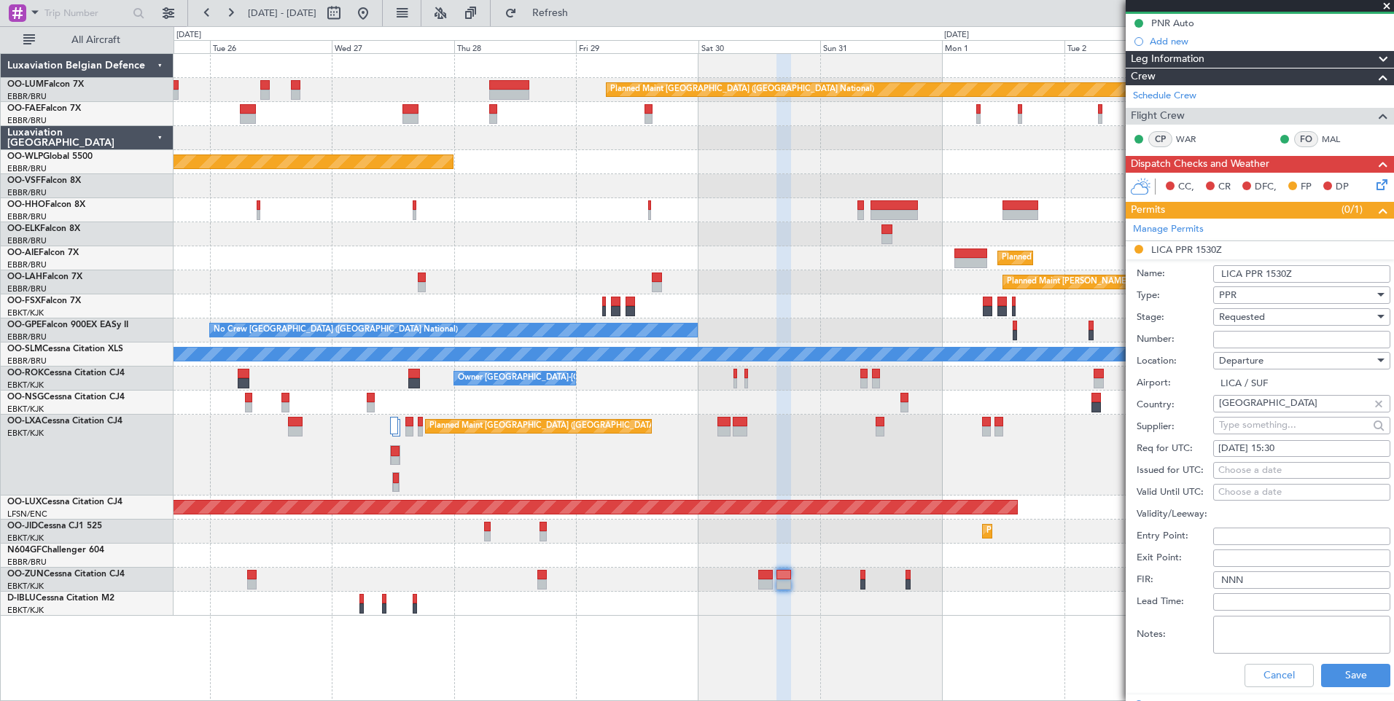
scroll to position [219, 0]
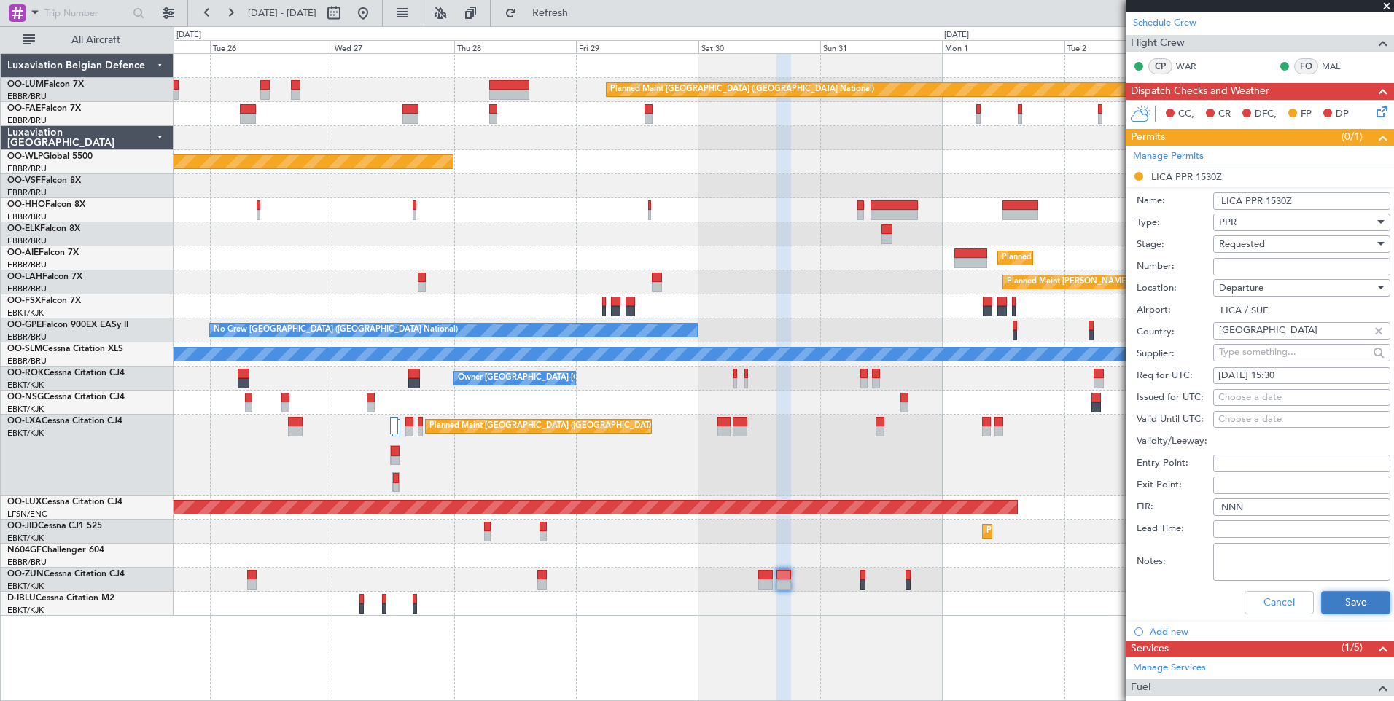
click at [1355, 595] on button "Save" at bounding box center [1355, 602] width 69 height 23
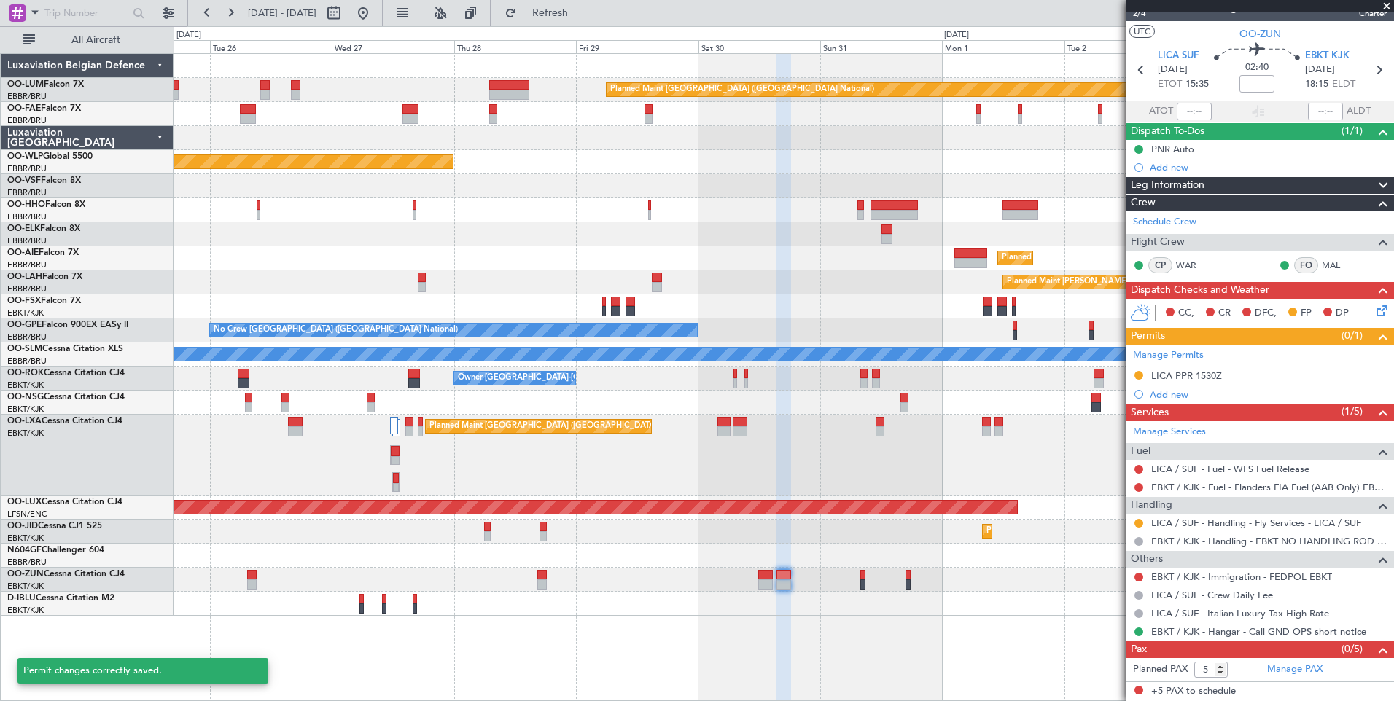
scroll to position [19, 0]
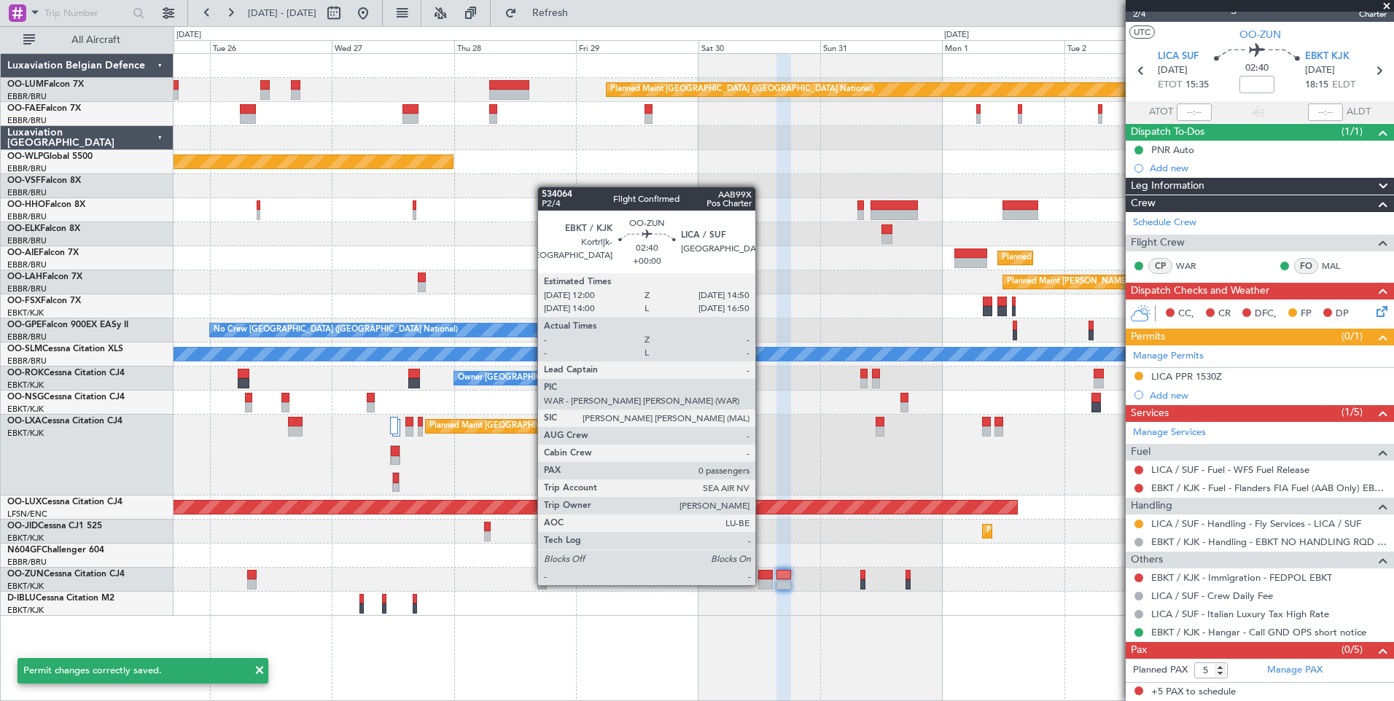
click at [762, 571] on div at bounding box center [765, 575] width 15 height 10
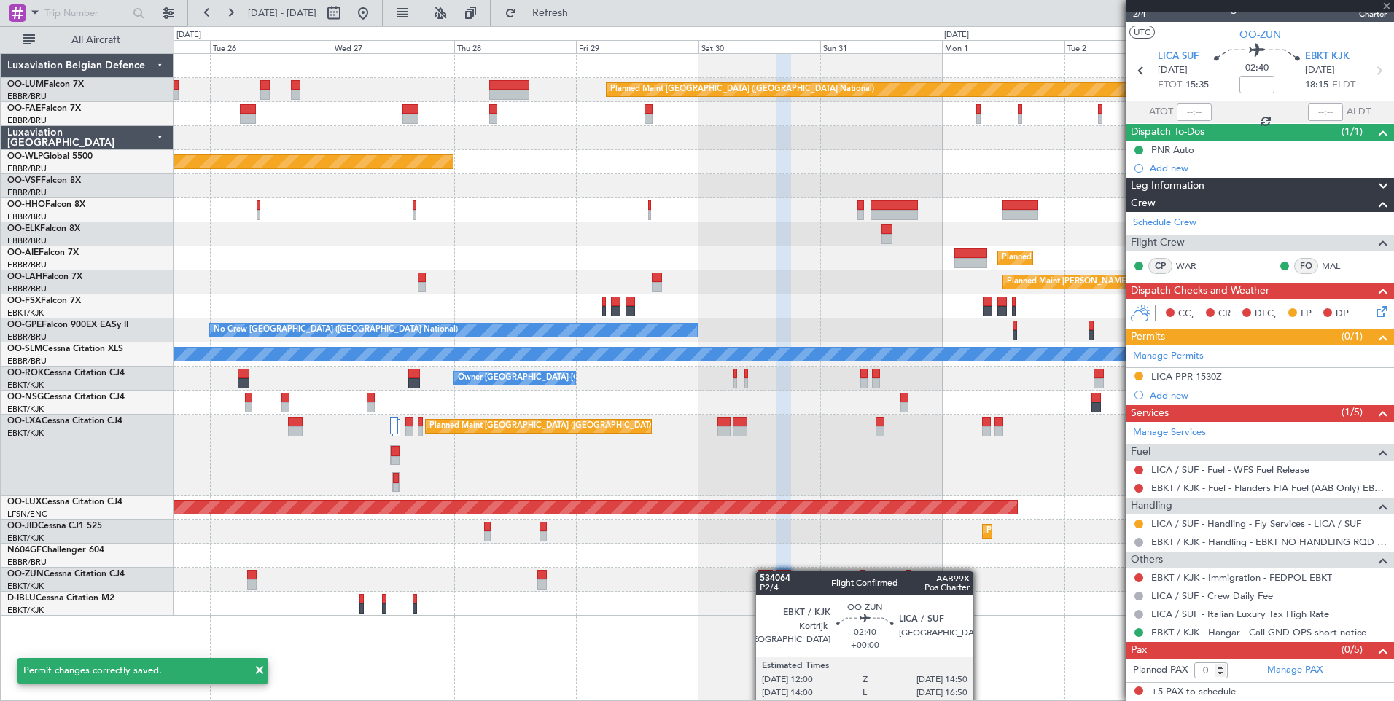
scroll to position [0, 0]
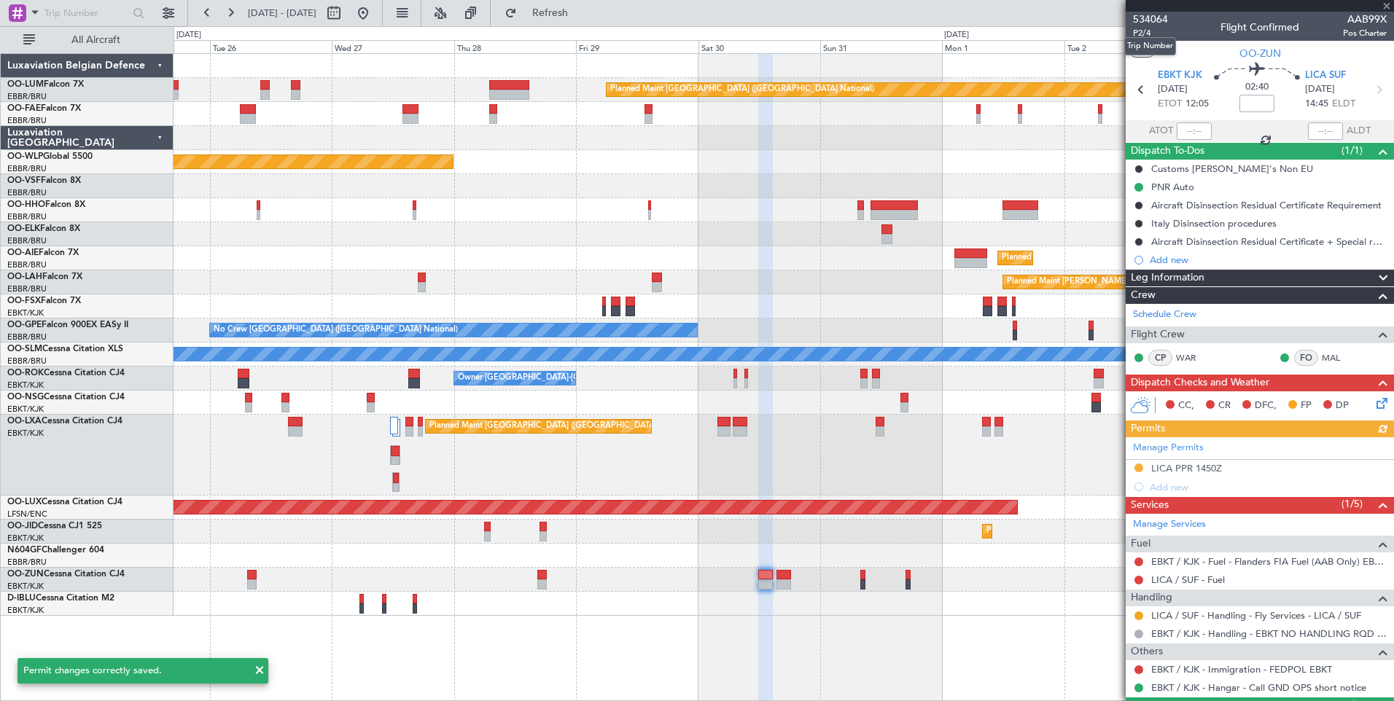
click at [1141, 31] on mat-tooltip-component "Trip Number" at bounding box center [1150, 46] width 72 height 39
click at [1148, 26] on span "534064" at bounding box center [1150, 19] width 35 height 15
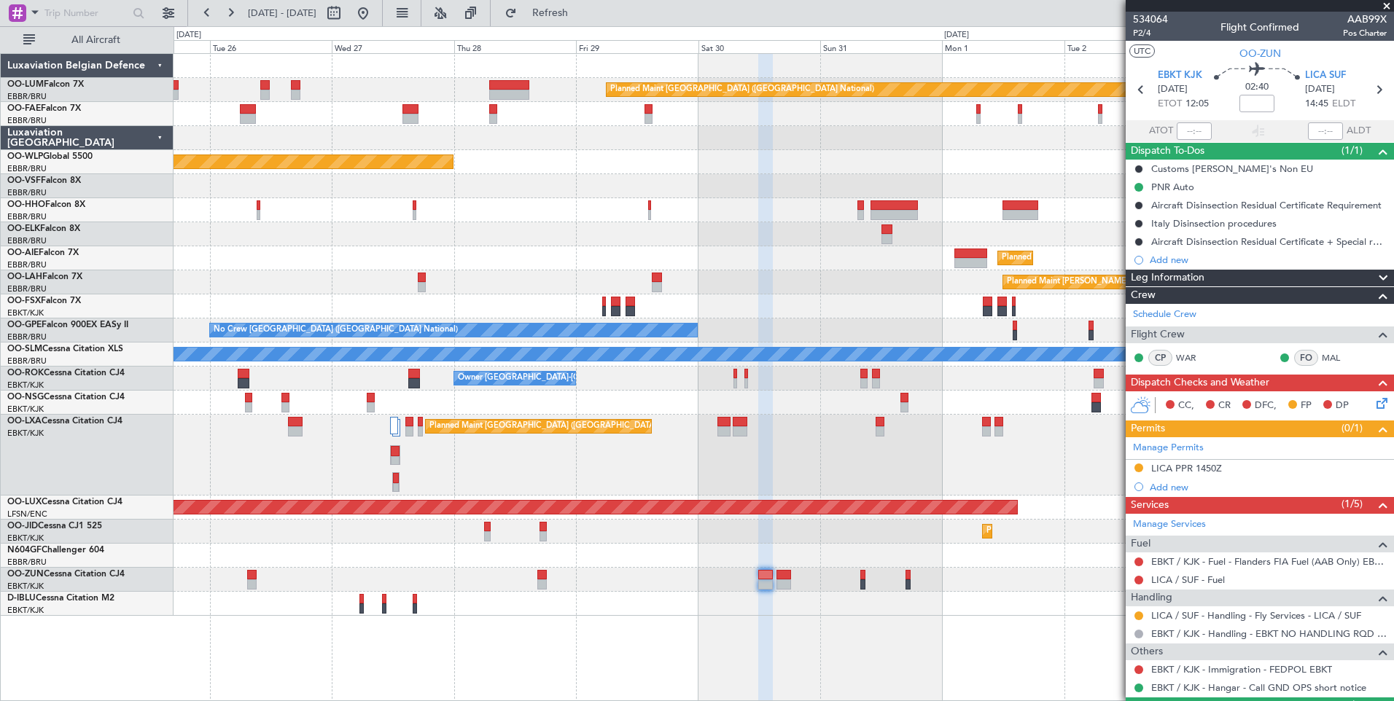
click at [1162, 88] on span "[DATE]" at bounding box center [1172, 89] width 30 height 15
click at [1142, 30] on span "P2/4" at bounding box center [1150, 33] width 35 height 12
click at [585, 20] on button "Refresh" at bounding box center [541, 12] width 87 height 23
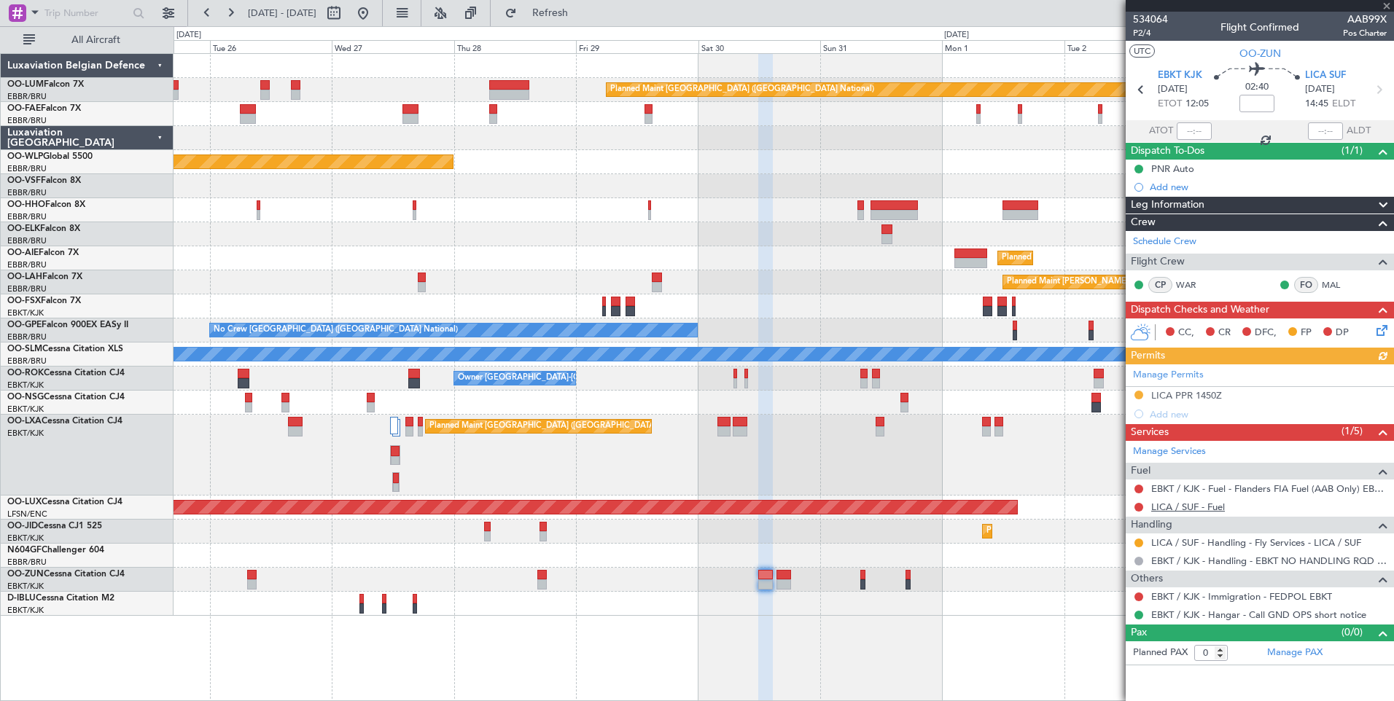
click at [1209, 506] on link "LICA / SUF - Fuel" at bounding box center [1188, 507] width 74 height 12
click at [581, 12] on span "Refresh" at bounding box center [550, 13] width 61 height 10
click at [569, 10] on span "Refresh" at bounding box center [550, 13] width 61 height 10
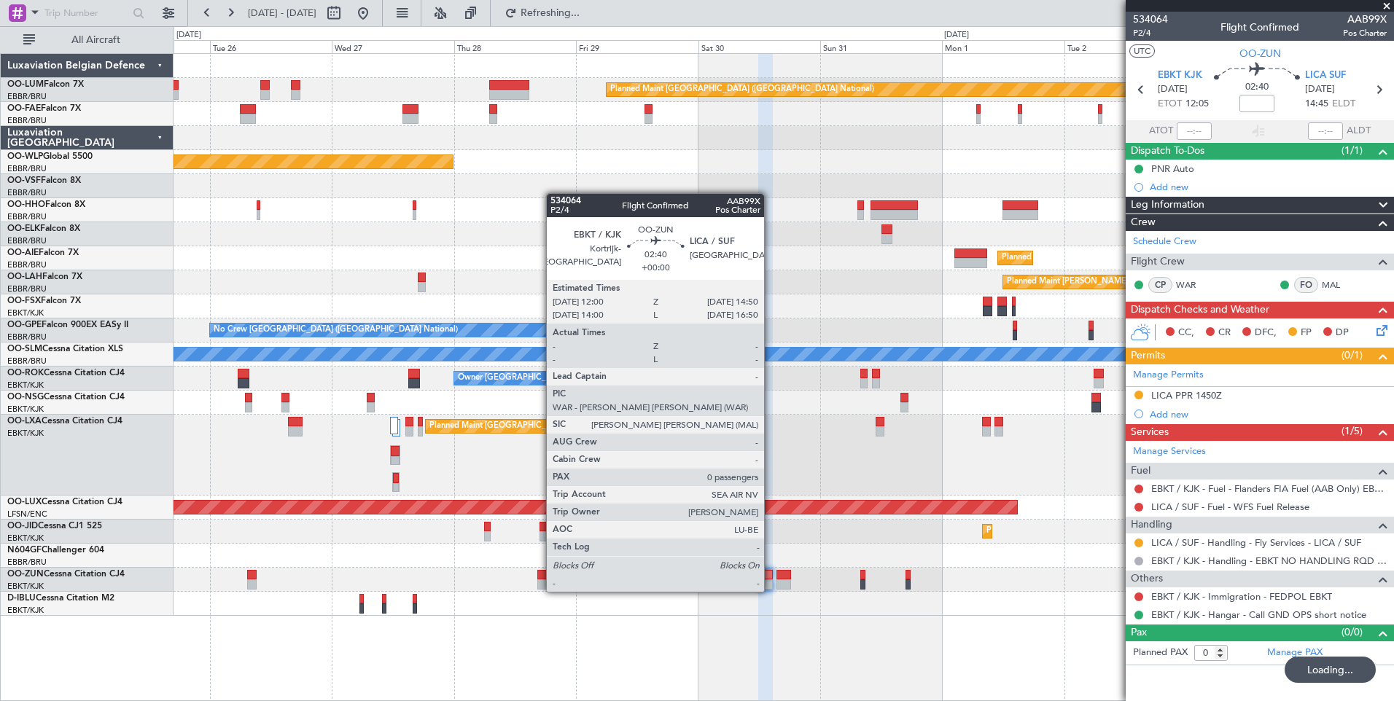
click at [770, 577] on div at bounding box center [765, 575] width 15 height 10
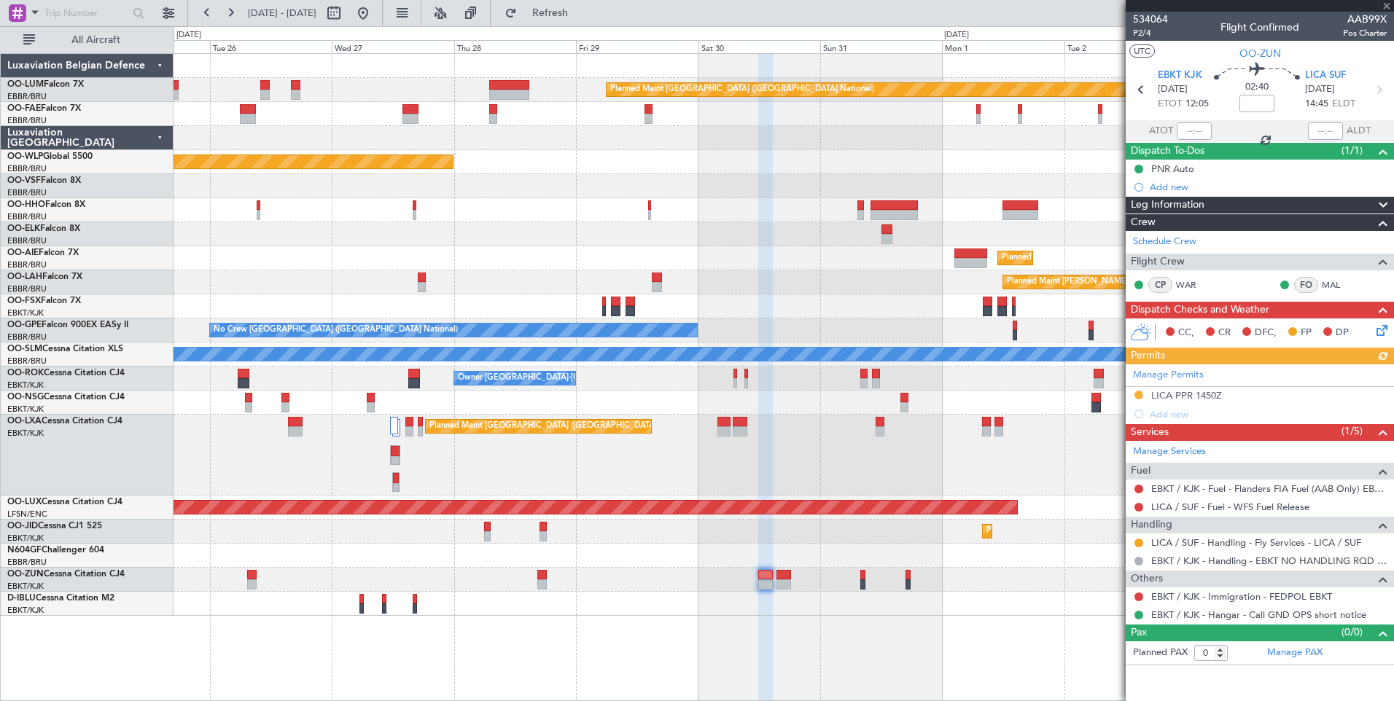
click at [1381, 327] on icon at bounding box center [1379, 328] width 12 height 12
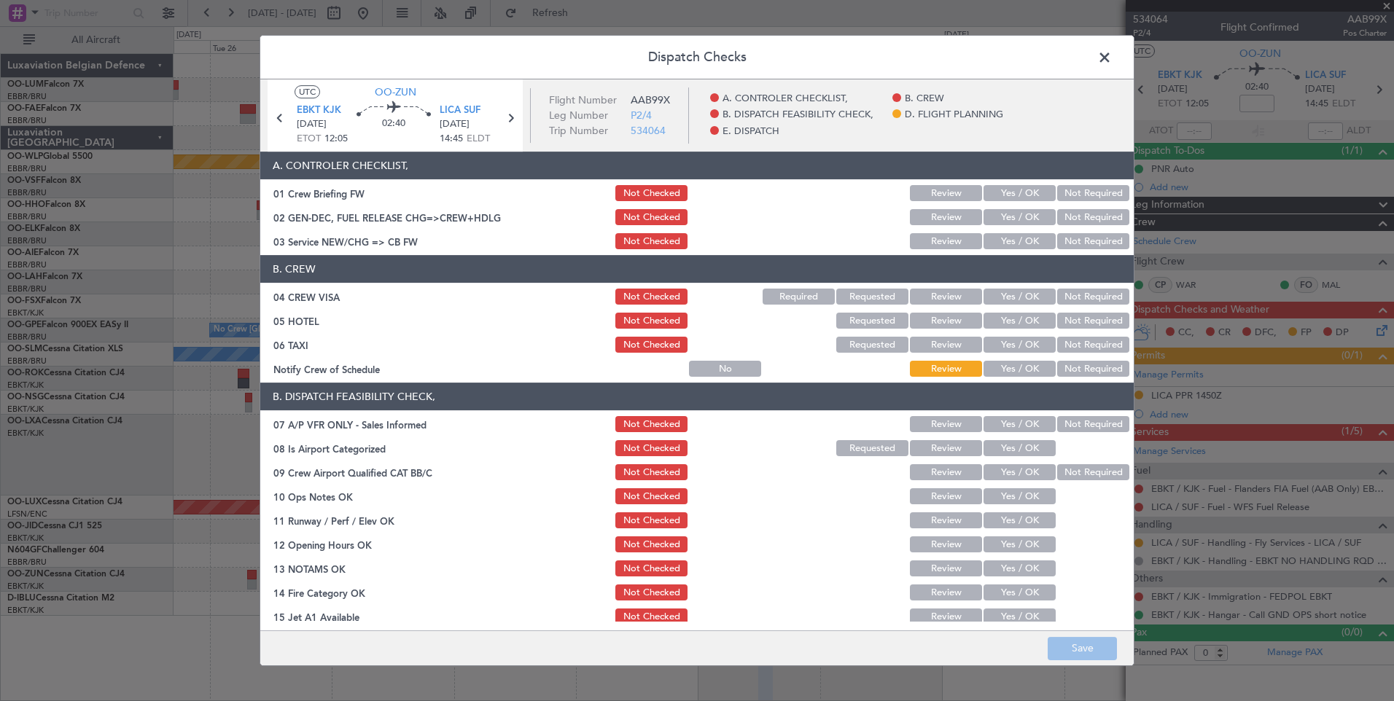
click at [1011, 238] on button "Yes / OK" at bounding box center [1019, 241] width 72 height 16
drag, startPoint x: 1108, startPoint y: 300, endPoint x: 1094, endPoint y: 324, distance: 27.8
click at [1107, 300] on button "Not Required" at bounding box center [1093, 297] width 72 height 16
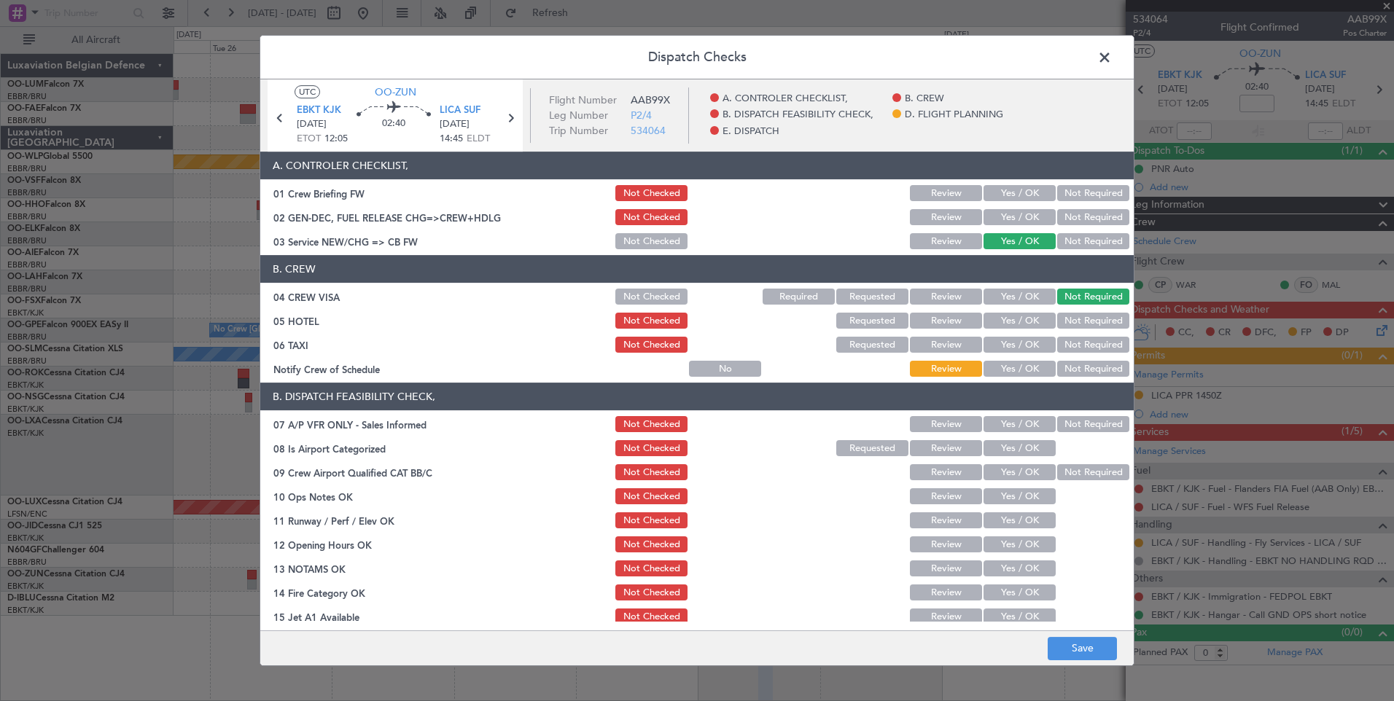
click at [1094, 324] on button "Not Required" at bounding box center [1093, 321] width 72 height 16
drag, startPoint x: 1087, startPoint y: 341, endPoint x: 1072, endPoint y: 356, distance: 21.1
click at [1081, 347] on button "Not Required" at bounding box center [1093, 345] width 72 height 16
click at [1031, 375] on button "Yes / OK" at bounding box center [1019, 369] width 72 height 16
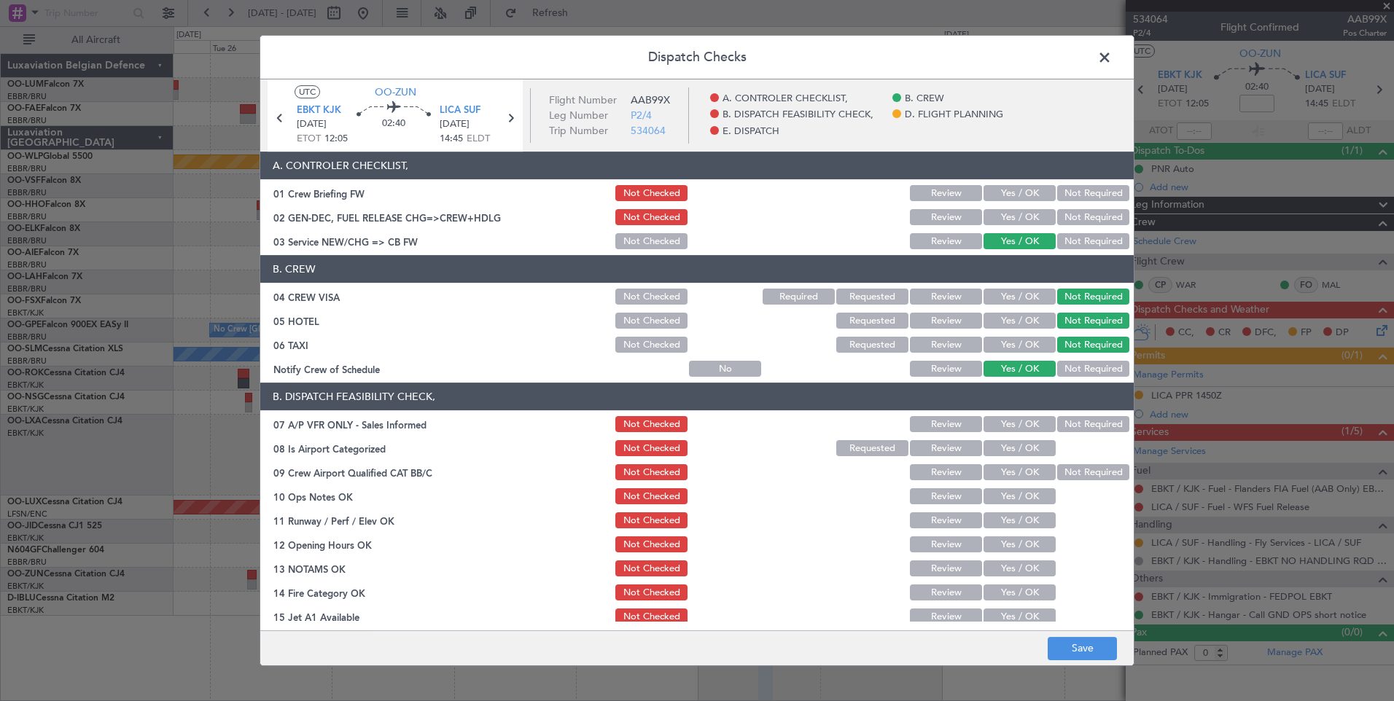
drag, startPoint x: 1069, startPoint y: 426, endPoint x: 994, endPoint y: 470, distance: 86.6
click at [1069, 427] on button "Not Required" at bounding box center [1093, 424] width 72 height 16
drag, startPoint x: 1003, startPoint y: 446, endPoint x: 1044, endPoint y: 466, distance: 46.0
click at [1003, 445] on button "Yes / OK" at bounding box center [1019, 448] width 72 height 16
click at [1057, 468] on button "Not Required" at bounding box center [1093, 472] width 72 height 16
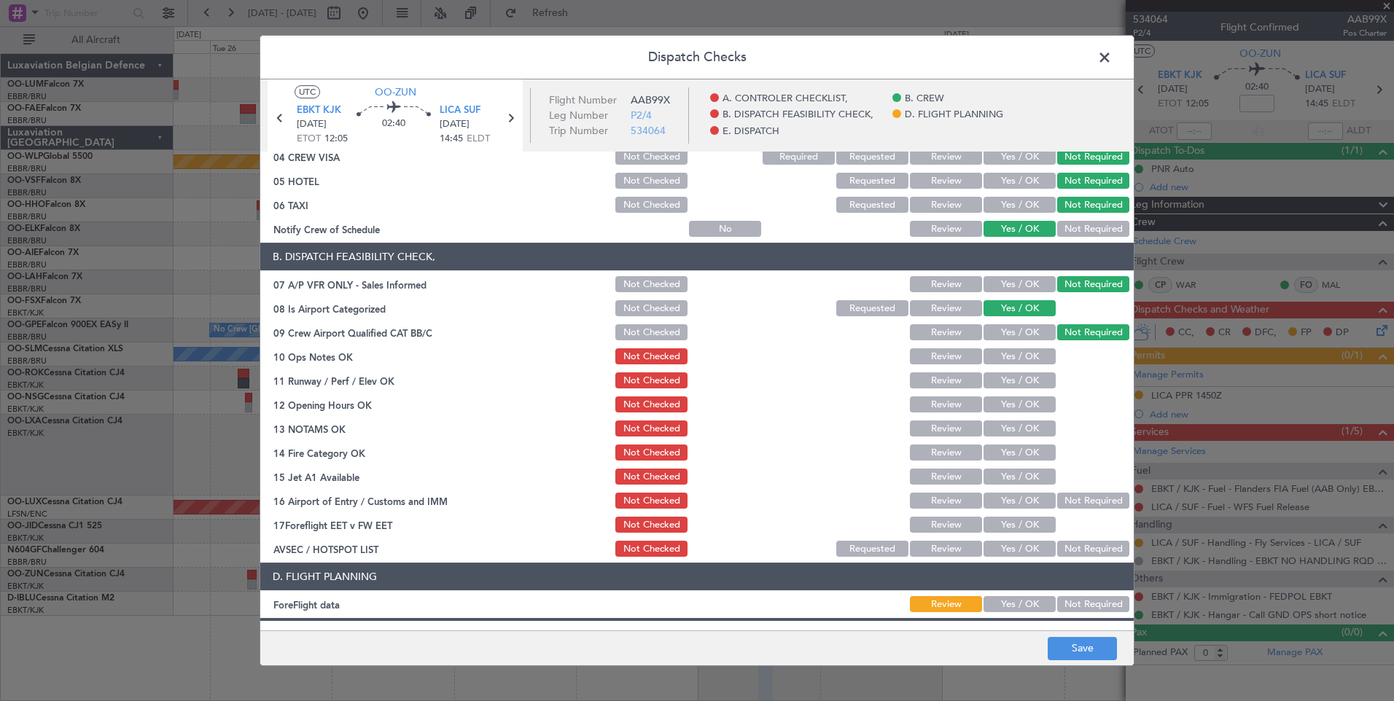
scroll to position [146, 0]
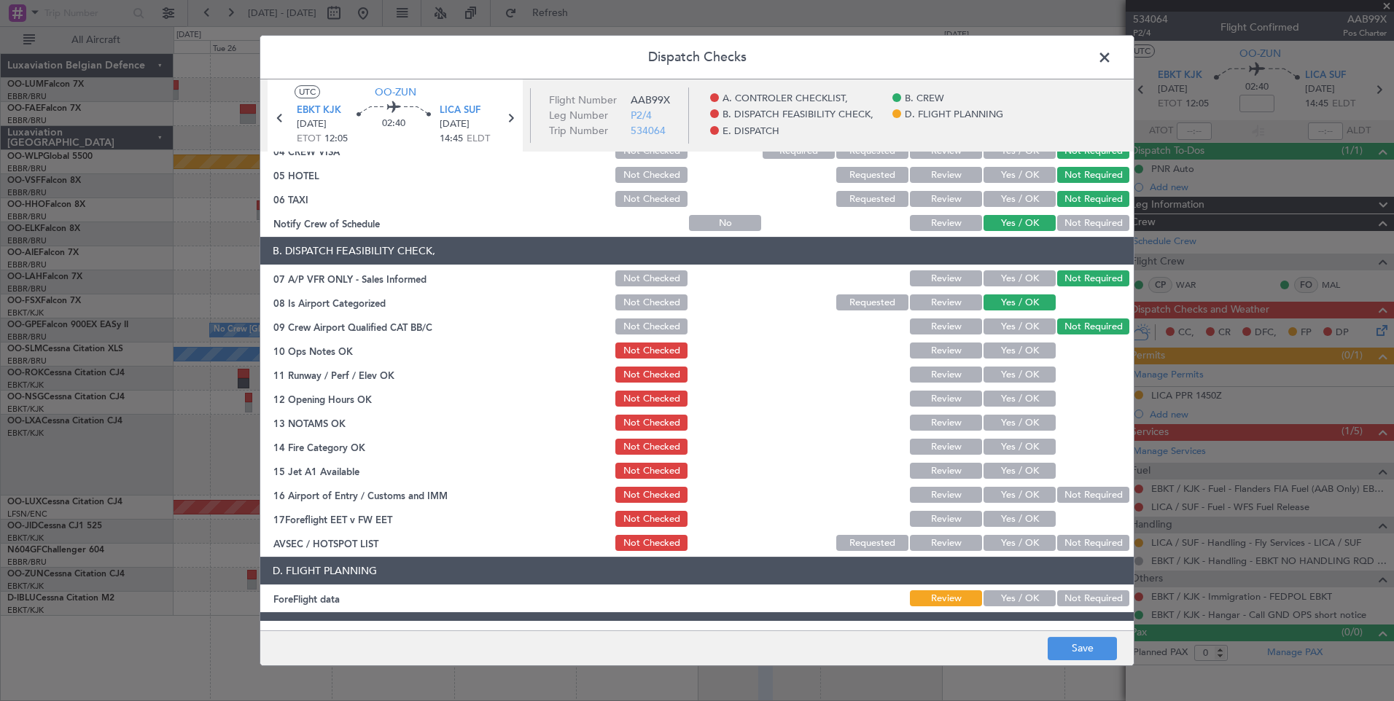
click at [1020, 351] on button "Yes / OK" at bounding box center [1019, 351] width 72 height 16
click at [1019, 370] on button "Yes / OK" at bounding box center [1019, 375] width 72 height 16
drag, startPoint x: 1015, startPoint y: 396, endPoint x: 1013, endPoint y: 403, distance: 7.4
click at [1013, 402] on button "Yes / OK" at bounding box center [1019, 399] width 72 height 16
click at [1011, 423] on button "Yes / OK" at bounding box center [1019, 423] width 72 height 16
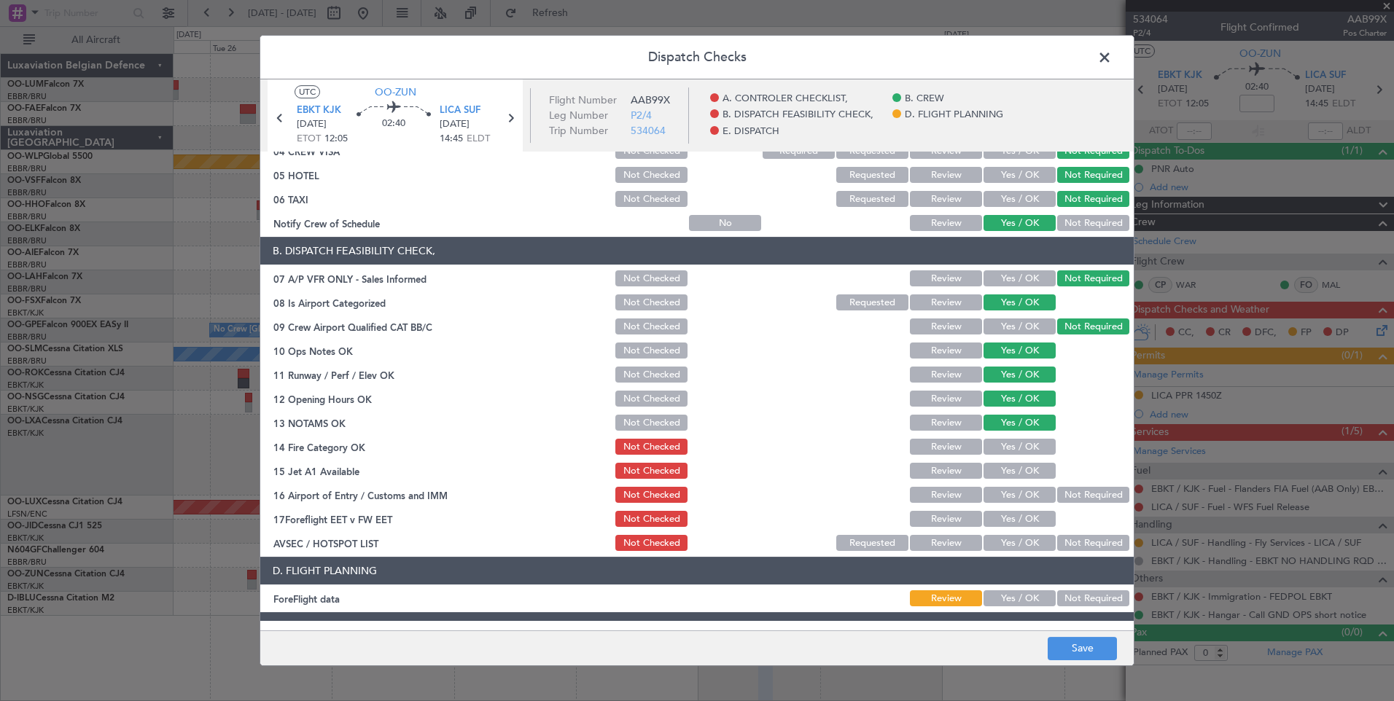
drag, startPoint x: 1011, startPoint y: 440, endPoint x: 1014, endPoint y: 462, distance: 22.1
click at [1012, 444] on button "Yes / OK" at bounding box center [1019, 447] width 72 height 16
click at [1015, 471] on button "Yes / OK" at bounding box center [1019, 471] width 72 height 16
click at [1011, 499] on button "Yes / OK" at bounding box center [1019, 495] width 72 height 16
click at [1090, 546] on button "Not Required" at bounding box center [1093, 543] width 72 height 16
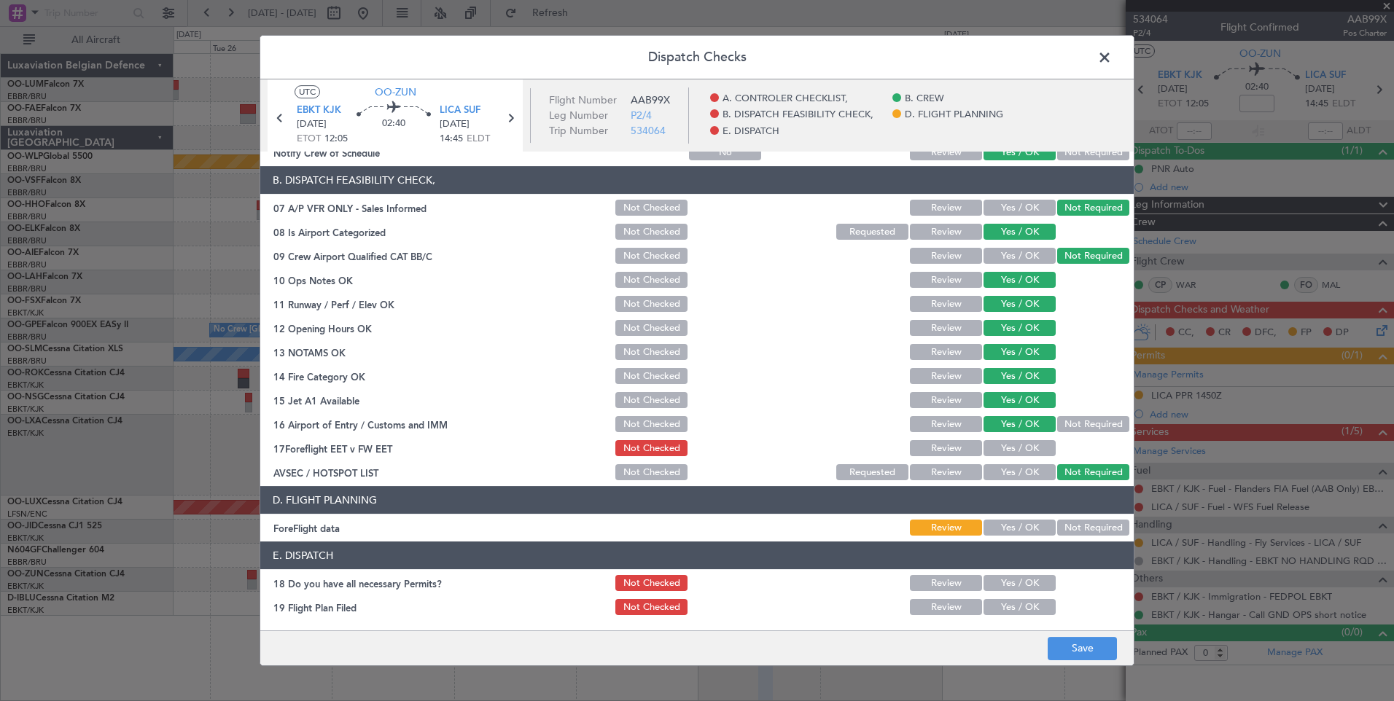
scroll to position [265, 0]
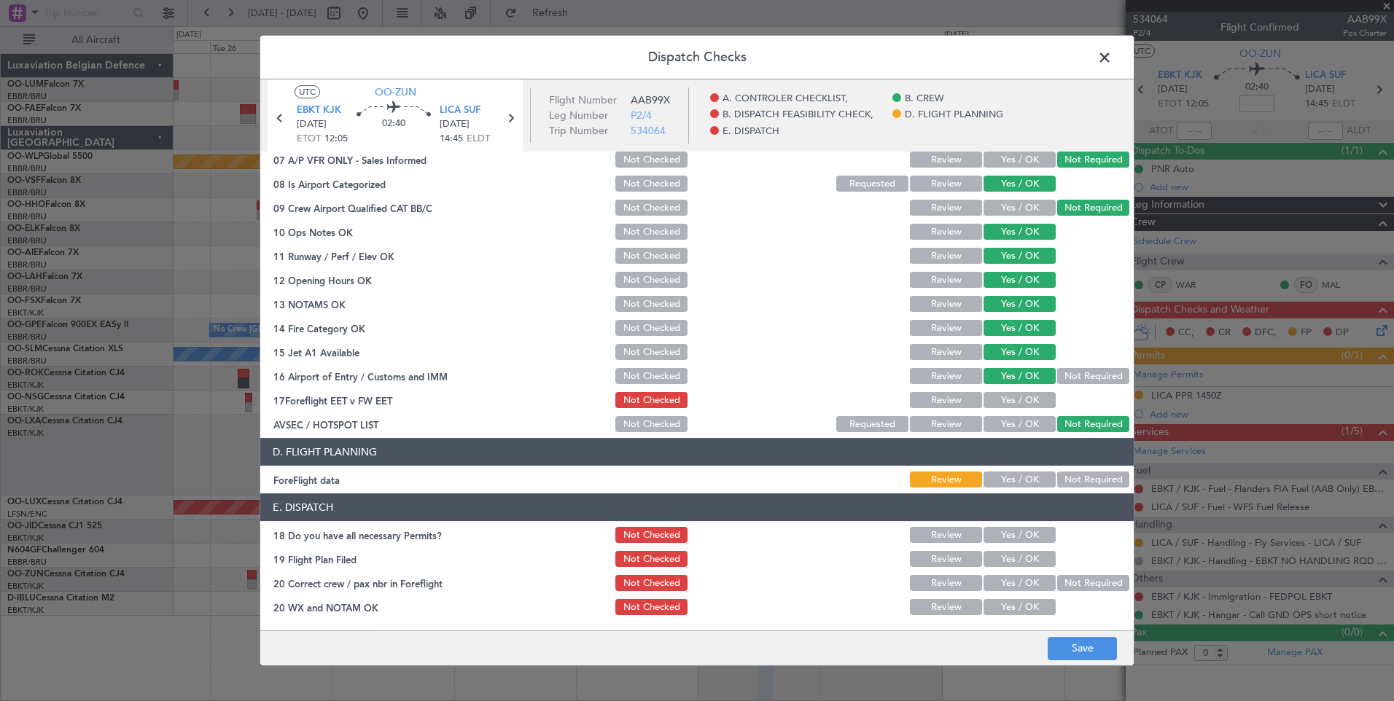
drag, startPoint x: 1082, startPoint y: 477, endPoint x: 1071, endPoint y: 593, distance: 117.1
click at [1082, 477] on button "Not Required" at bounding box center [1093, 480] width 72 height 16
drag, startPoint x: 1073, startPoint y: 656, endPoint x: 1075, endPoint y: 642, distance: 14.0
click at [1075, 656] on button "Save" at bounding box center [1081, 648] width 69 height 23
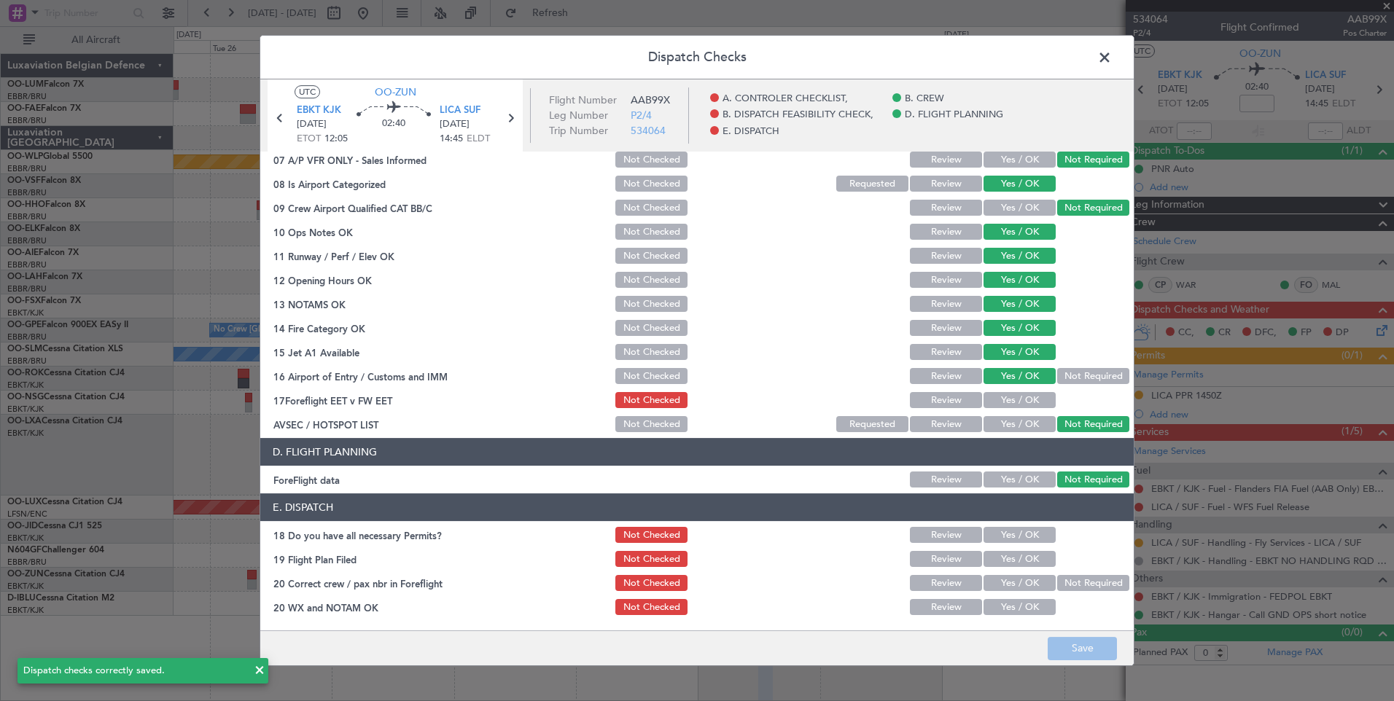
drag, startPoint x: 1110, startPoint y: 58, endPoint x: 672, endPoint y: 32, distance: 438.8
click at [1112, 58] on span at bounding box center [1112, 61] width 0 height 29
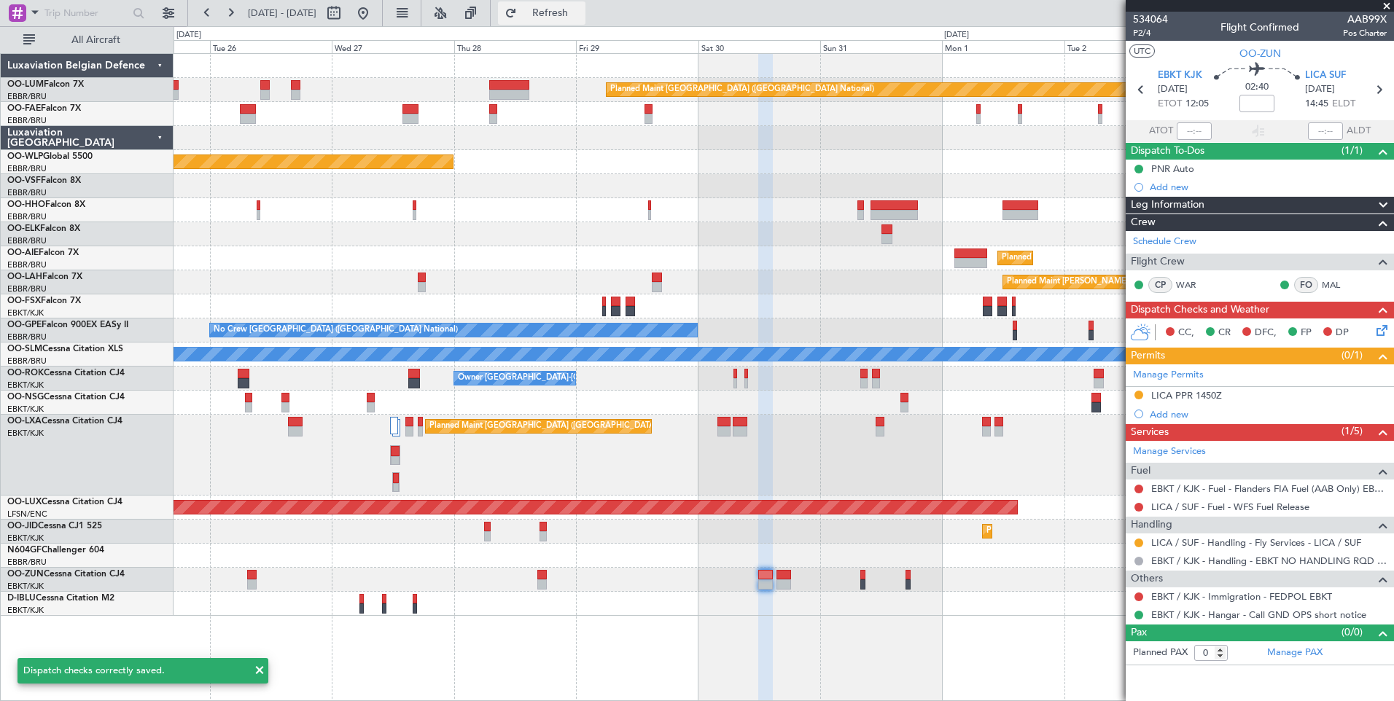
click at [581, 9] on span "Refresh" at bounding box center [550, 13] width 61 height 10
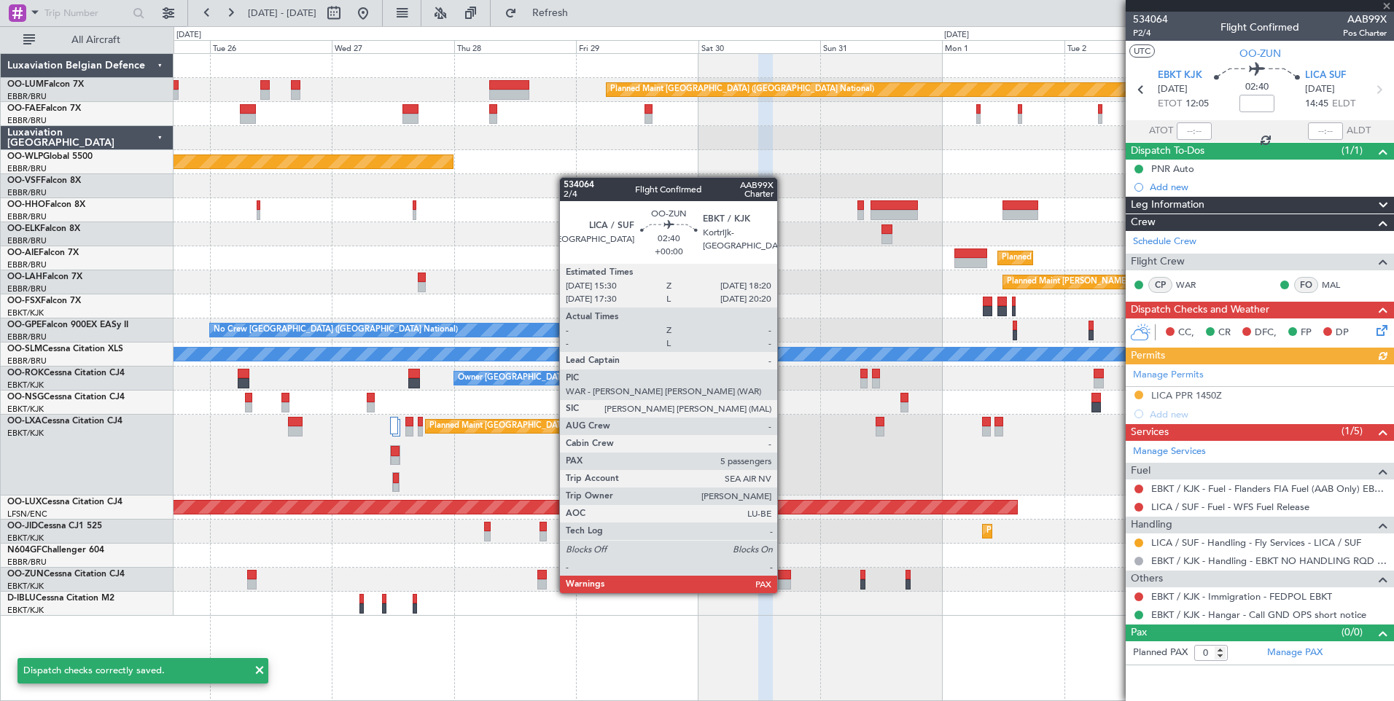
click at [784, 579] on div at bounding box center [783, 575] width 15 height 10
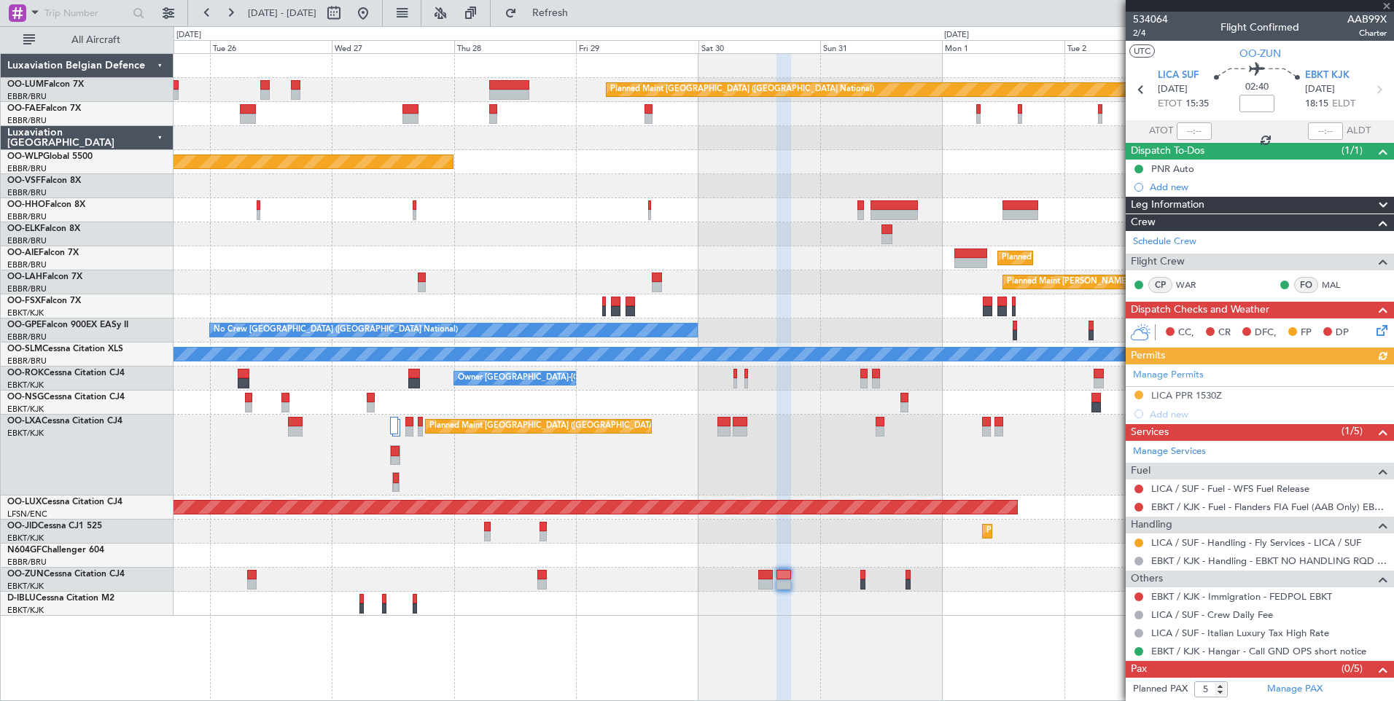
click at [1374, 334] on icon at bounding box center [1379, 328] width 12 height 12
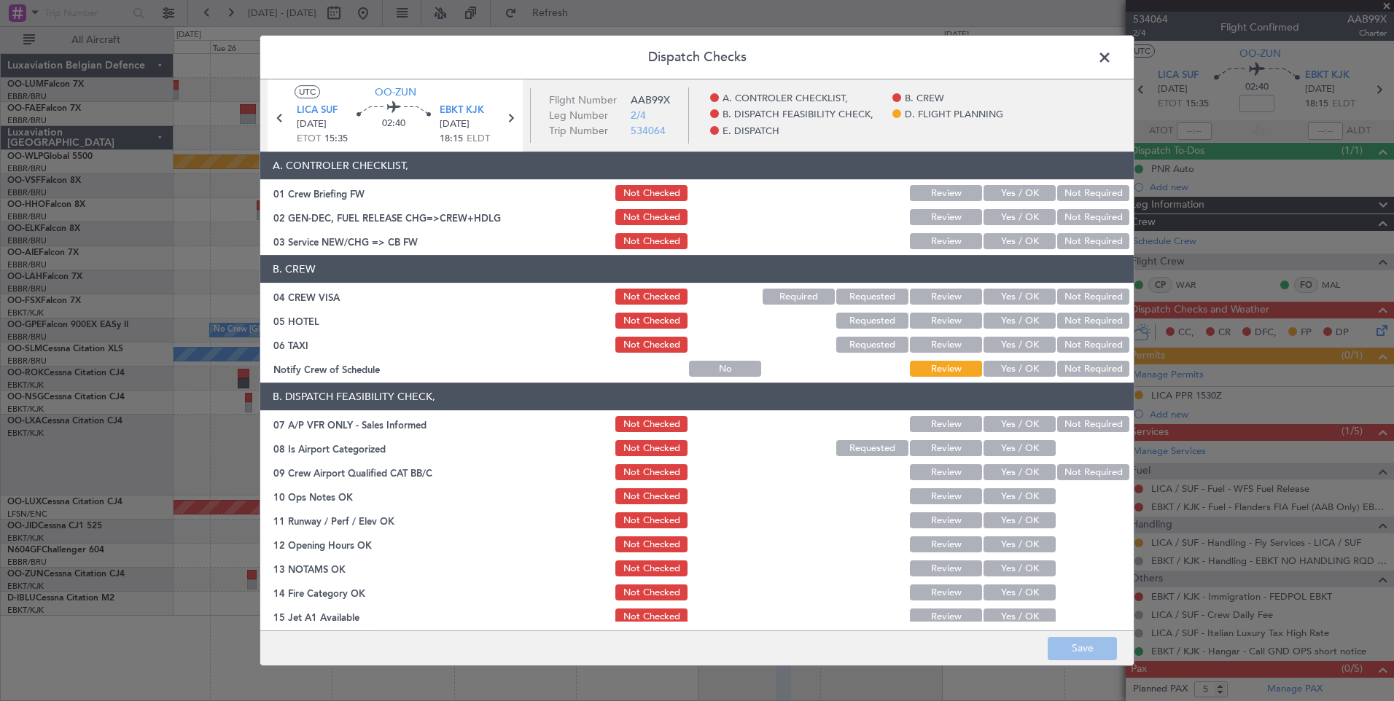
click at [1012, 240] on button "Yes / OK" at bounding box center [1019, 241] width 72 height 16
drag, startPoint x: 1094, startPoint y: 297, endPoint x: 1093, endPoint y: 324, distance: 27.0
click at [1094, 299] on button "Not Required" at bounding box center [1093, 297] width 72 height 16
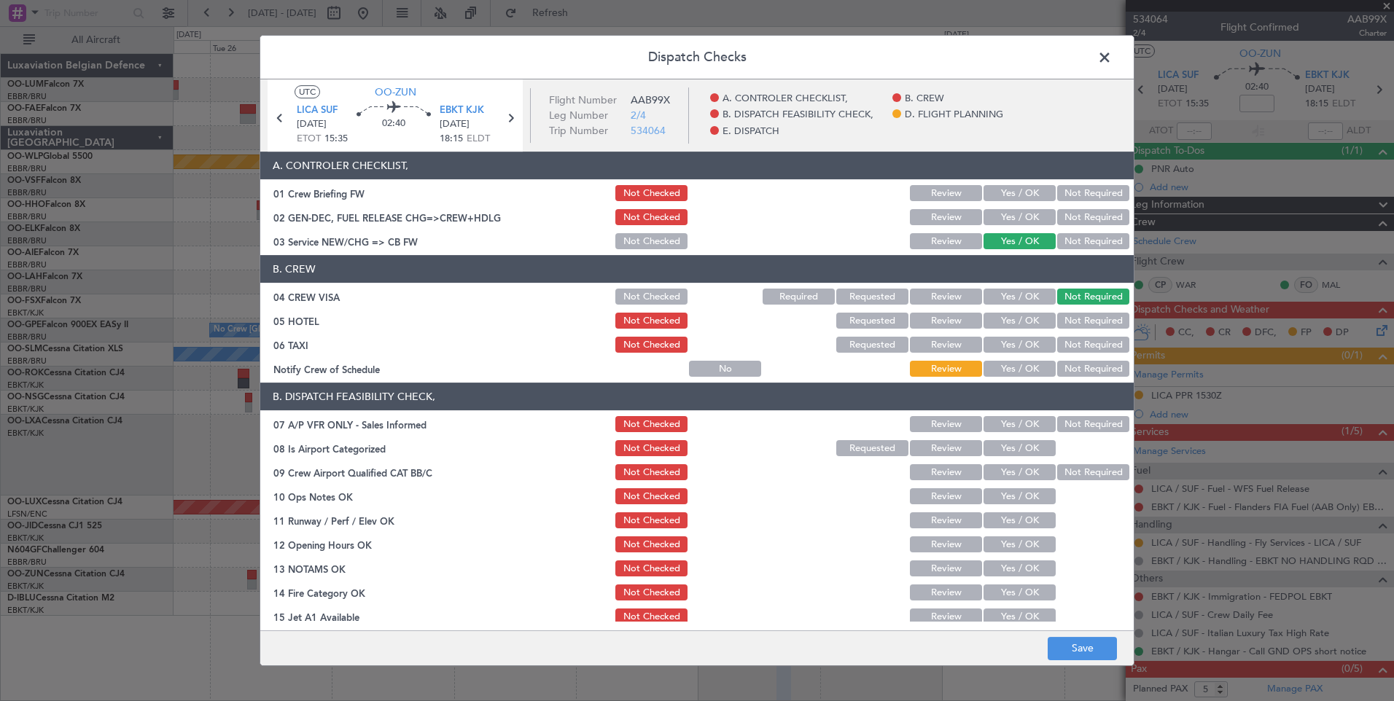
click at [1093, 324] on button "Not Required" at bounding box center [1093, 321] width 72 height 16
drag, startPoint x: 1084, startPoint y: 347, endPoint x: 1034, endPoint y: 382, distance: 60.7
click at [1082, 348] on button "Not Required" at bounding box center [1093, 345] width 72 height 16
click at [1020, 372] on button "Yes / OK" at bounding box center [1019, 369] width 72 height 16
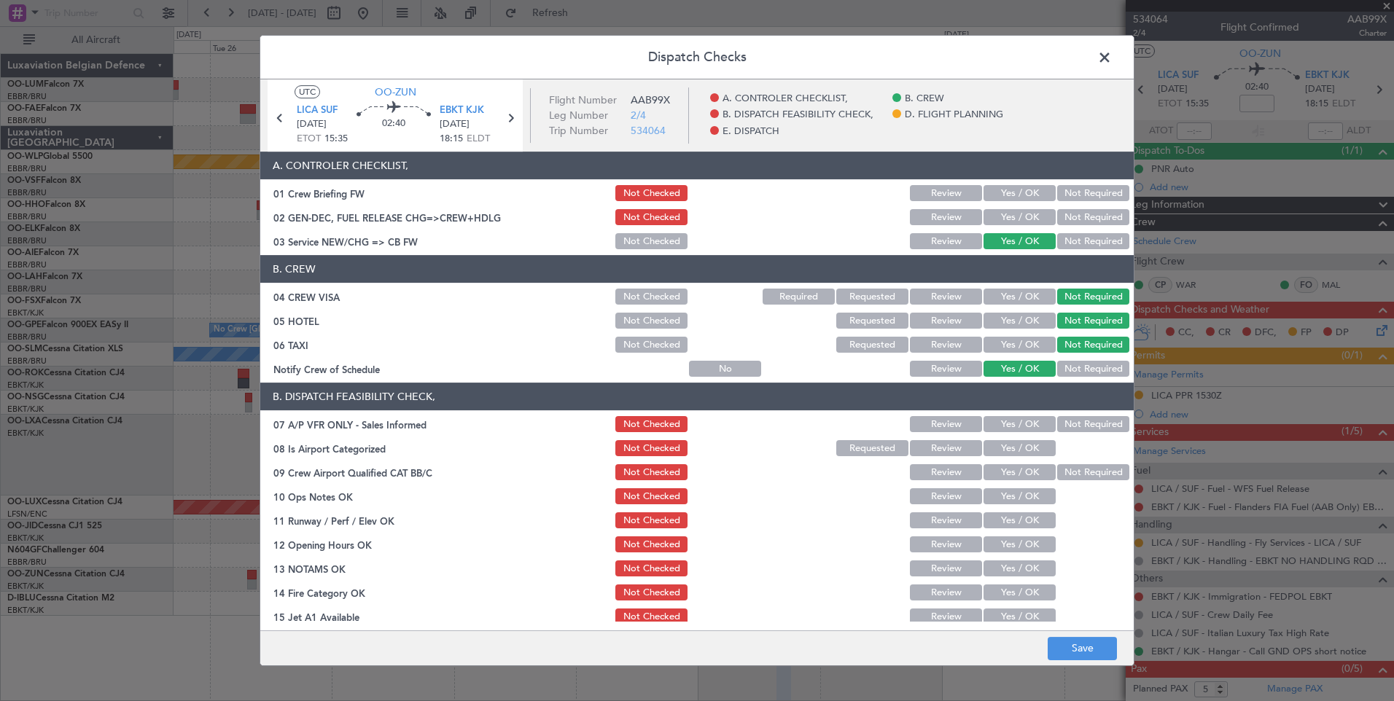
click at [1071, 423] on button "Not Required" at bounding box center [1093, 424] width 72 height 16
click at [1030, 445] on button "Yes / OK" at bounding box center [1019, 448] width 72 height 16
drag, startPoint x: 1055, startPoint y: 466, endPoint x: 1031, endPoint y: 498, distance: 39.5
click at [1057, 467] on button "Not Required" at bounding box center [1093, 472] width 72 height 16
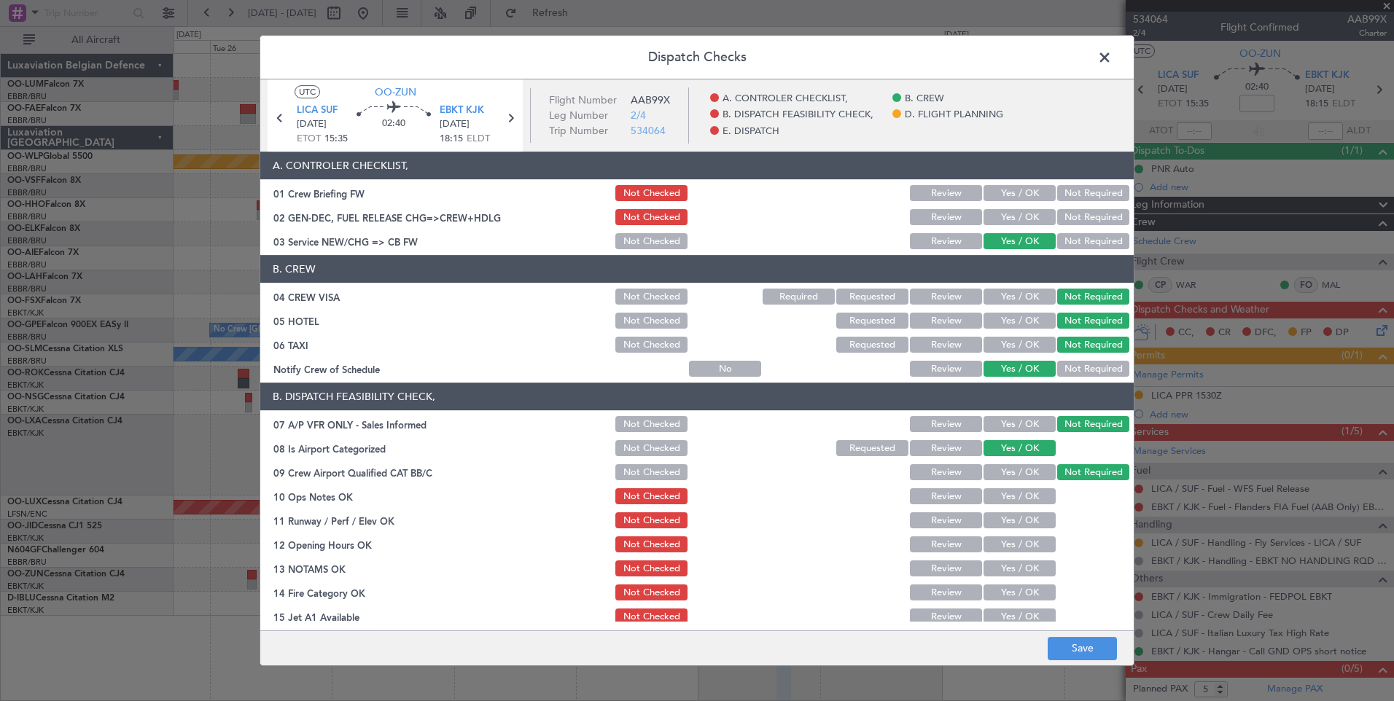
click at [1029, 499] on button "Yes / OK" at bounding box center [1019, 496] width 72 height 16
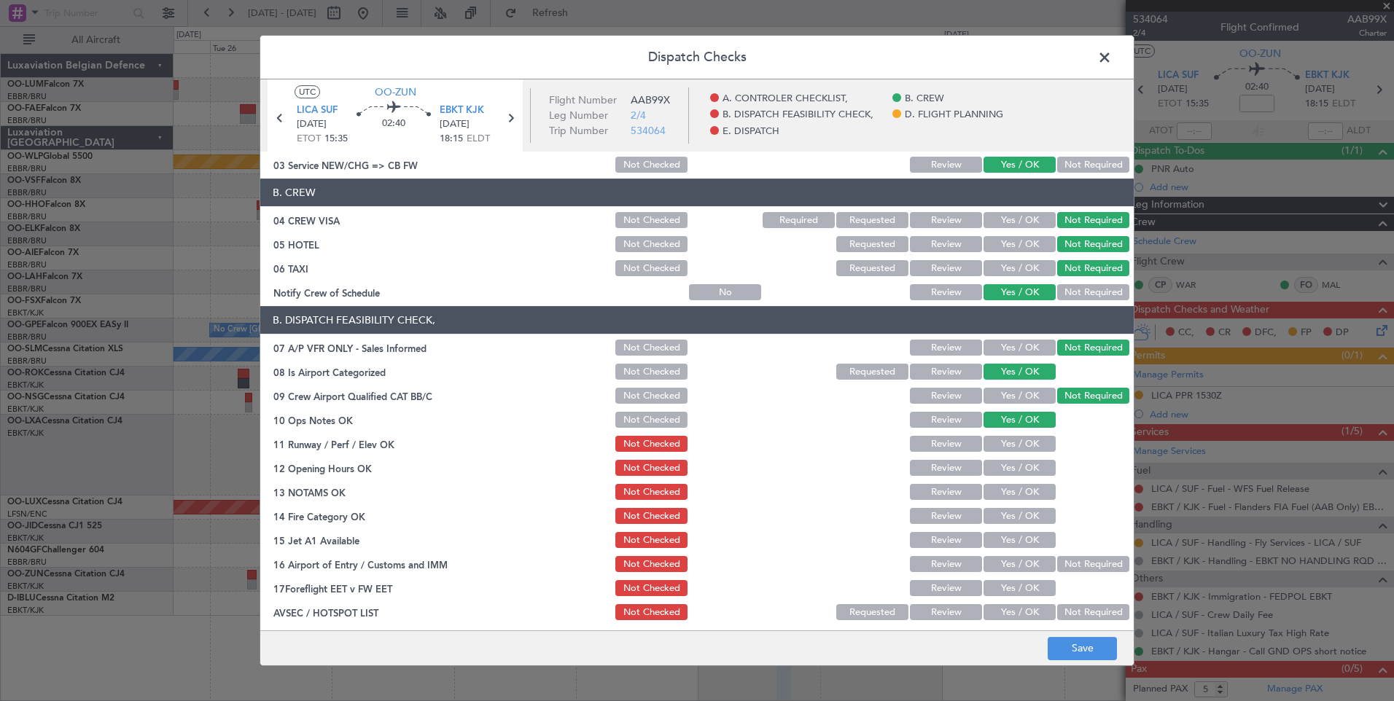
scroll to position [146, 0]
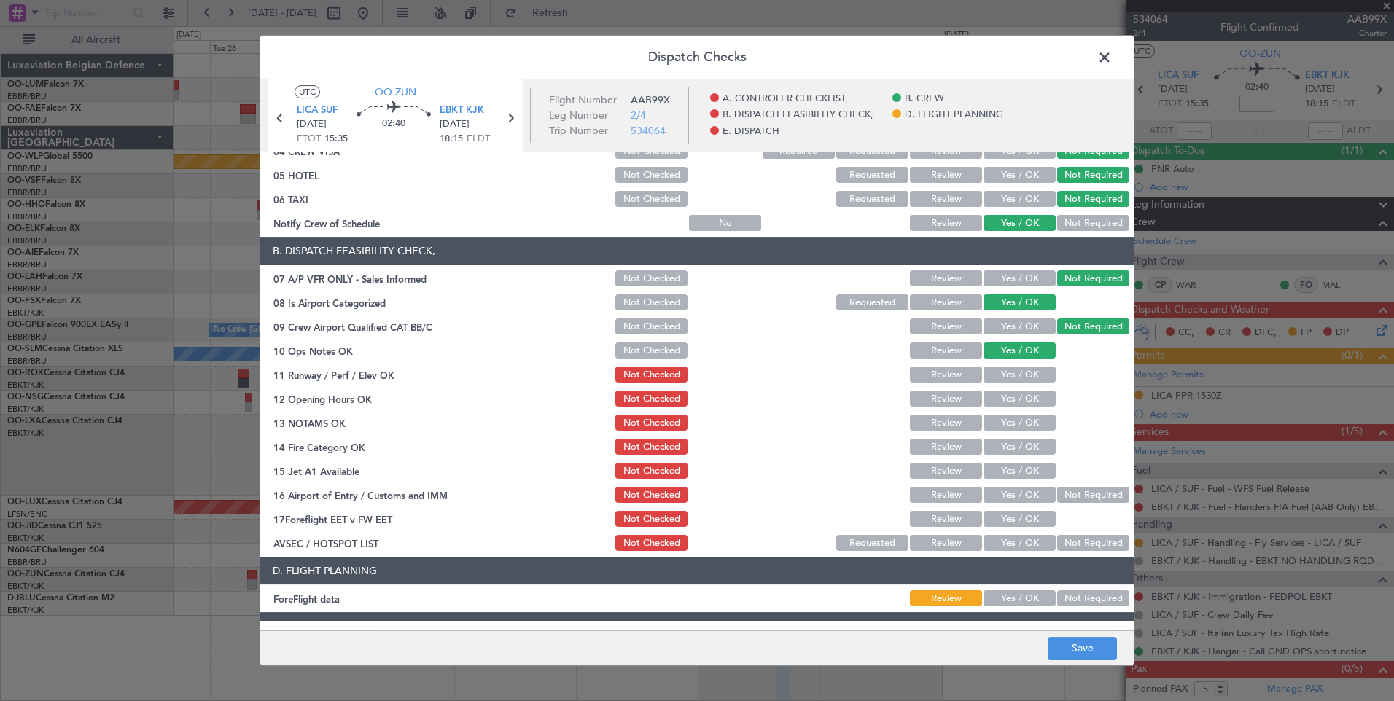
drag, startPoint x: 1036, startPoint y: 375, endPoint x: 1025, endPoint y: 396, distance: 23.5
click at [1035, 375] on button "Yes / OK" at bounding box center [1019, 375] width 72 height 16
click at [1025, 397] on button "Yes / OK" at bounding box center [1019, 399] width 72 height 16
click at [1016, 429] on button "Yes / OK" at bounding box center [1019, 423] width 72 height 16
click at [1013, 444] on button "Yes / OK" at bounding box center [1019, 447] width 72 height 16
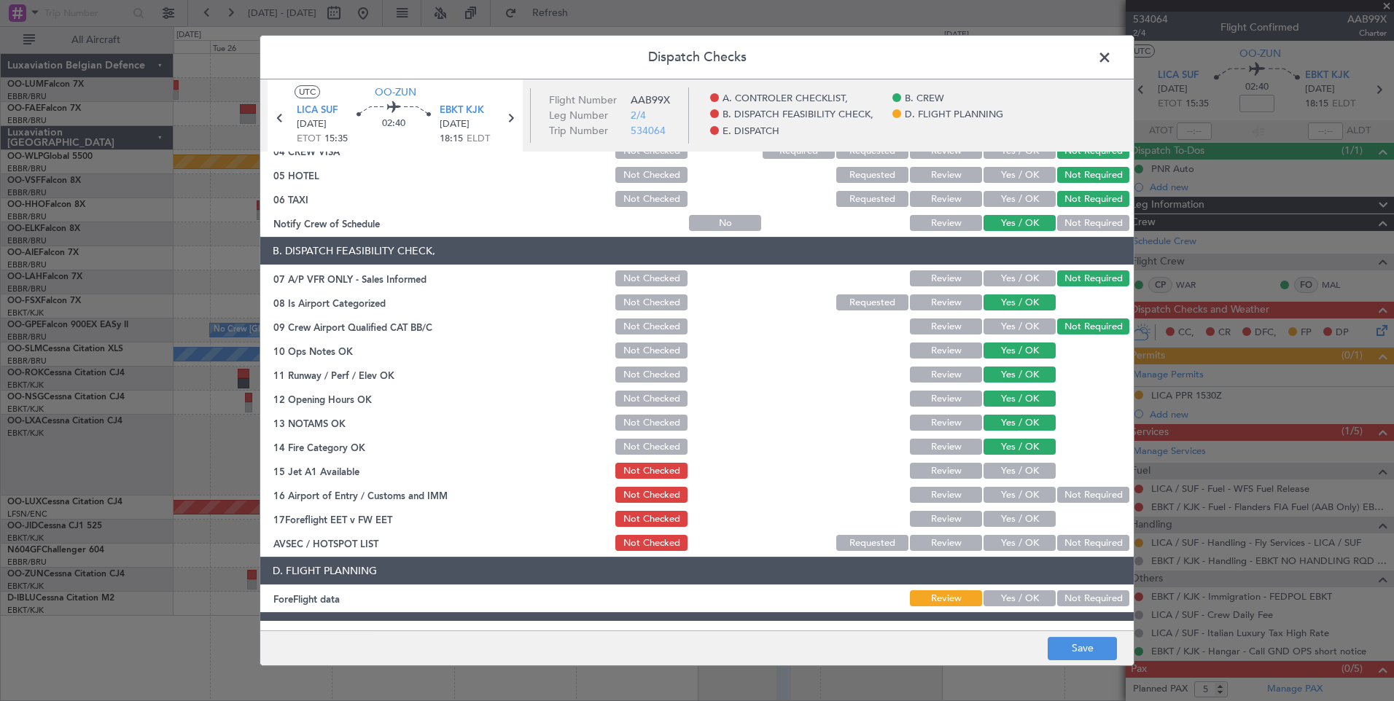
click at [1004, 468] on button "Yes / OK" at bounding box center [1019, 471] width 72 height 16
click at [1012, 490] on button "Yes / OK" at bounding box center [1019, 495] width 72 height 16
click at [1061, 544] on button "Not Required" at bounding box center [1093, 543] width 72 height 16
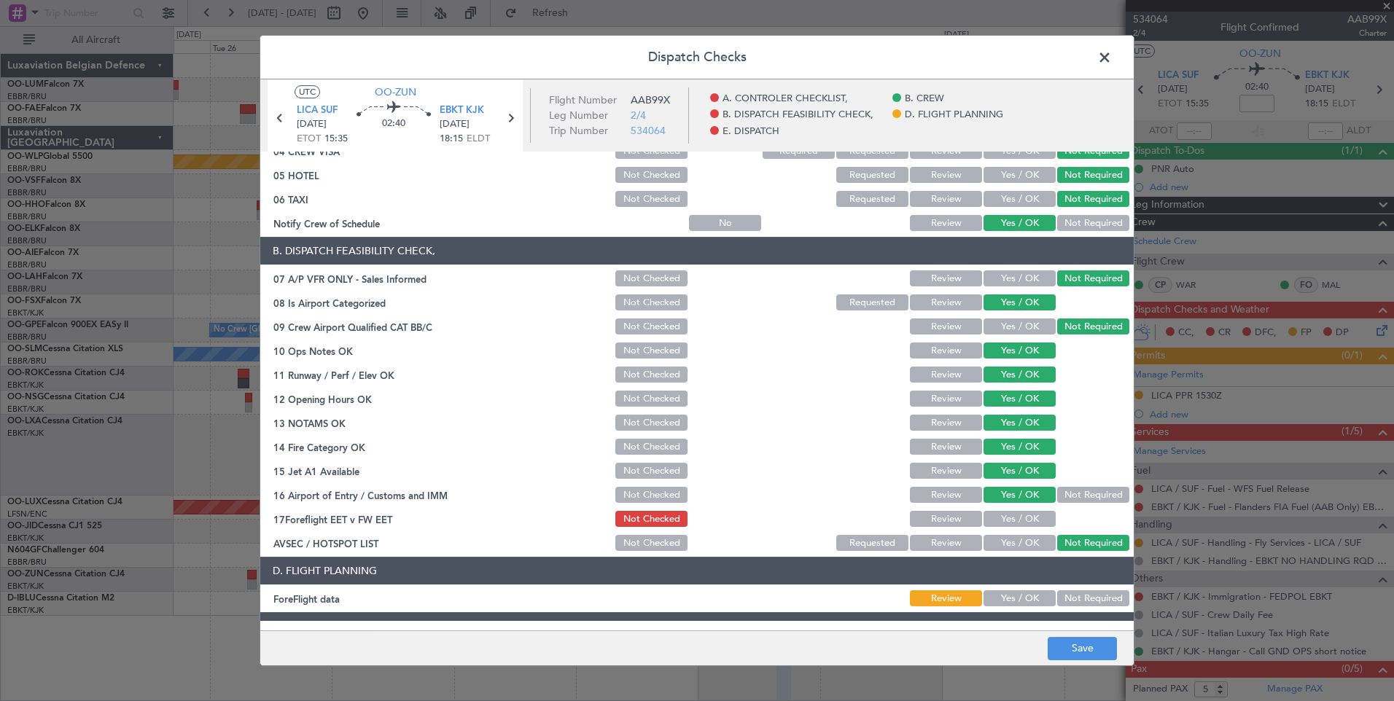
click at [1064, 598] on button "Not Required" at bounding box center [1093, 598] width 72 height 16
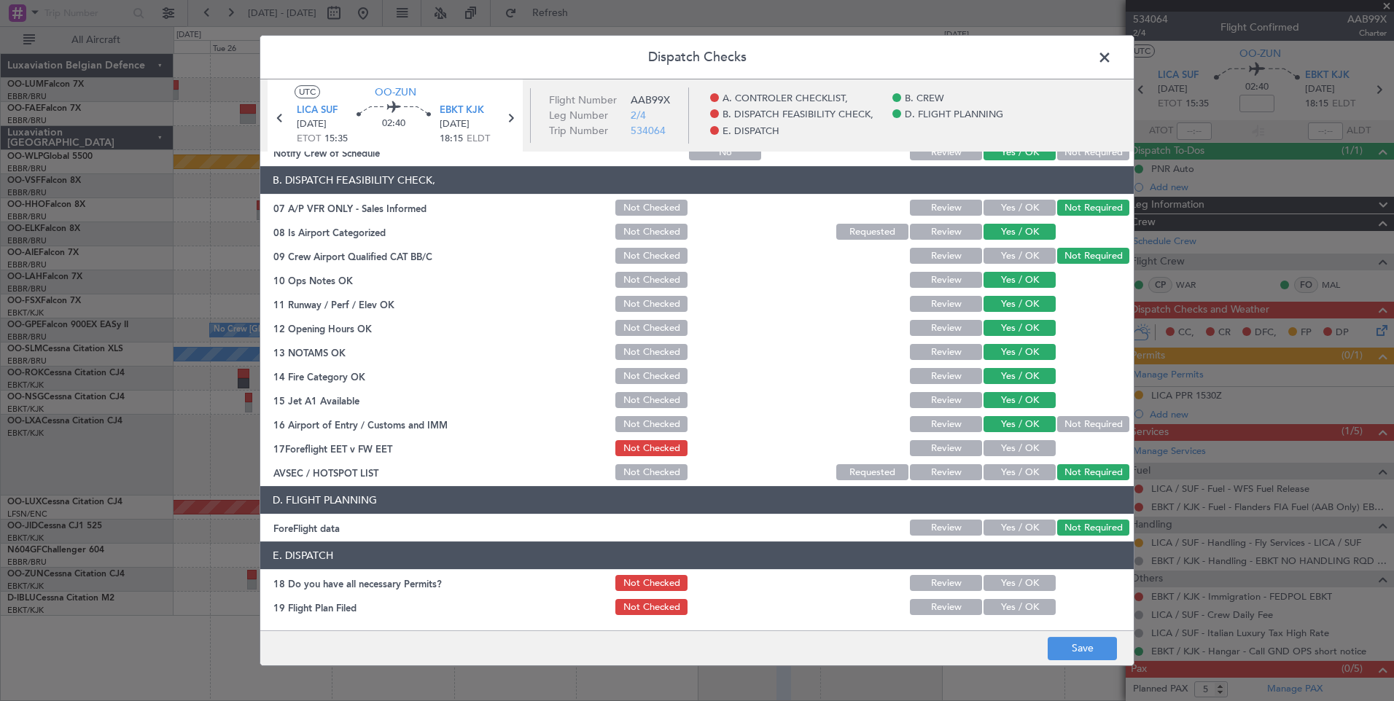
scroll to position [265, 0]
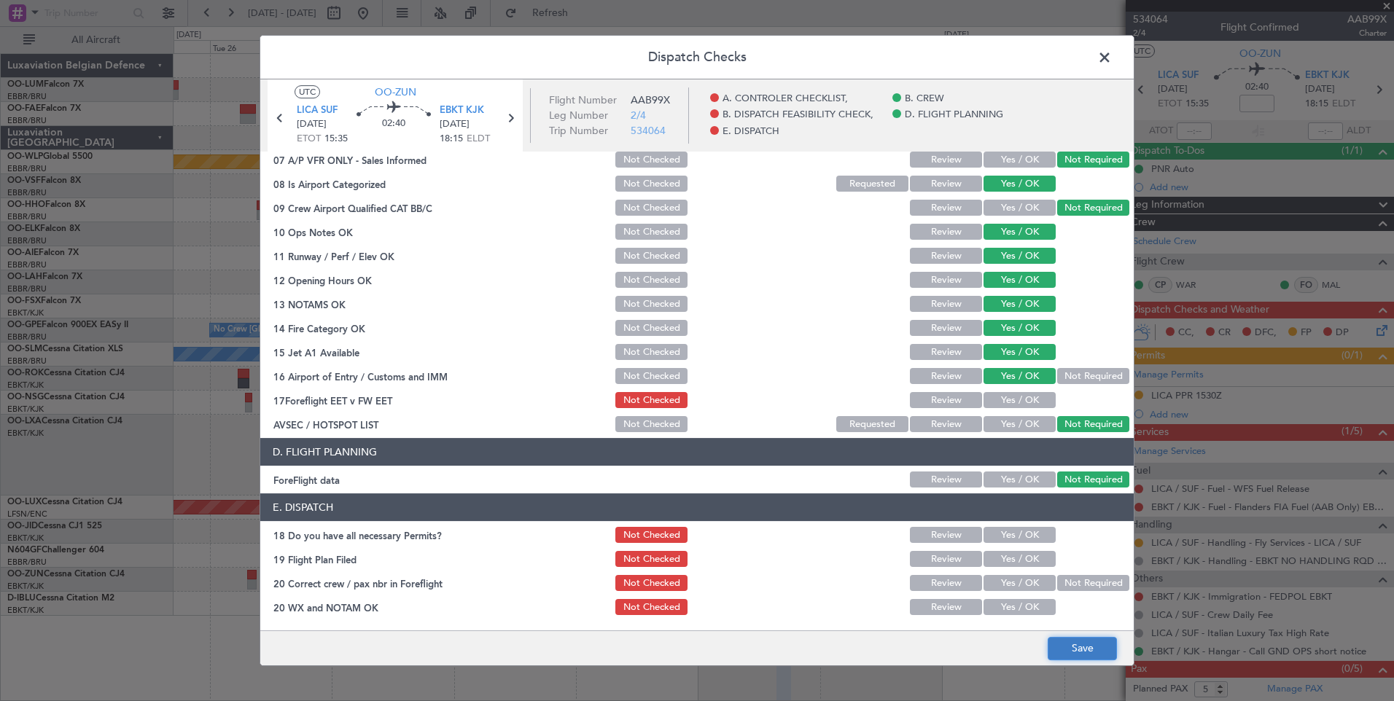
click at [1077, 645] on button "Save" at bounding box center [1081, 648] width 69 height 23
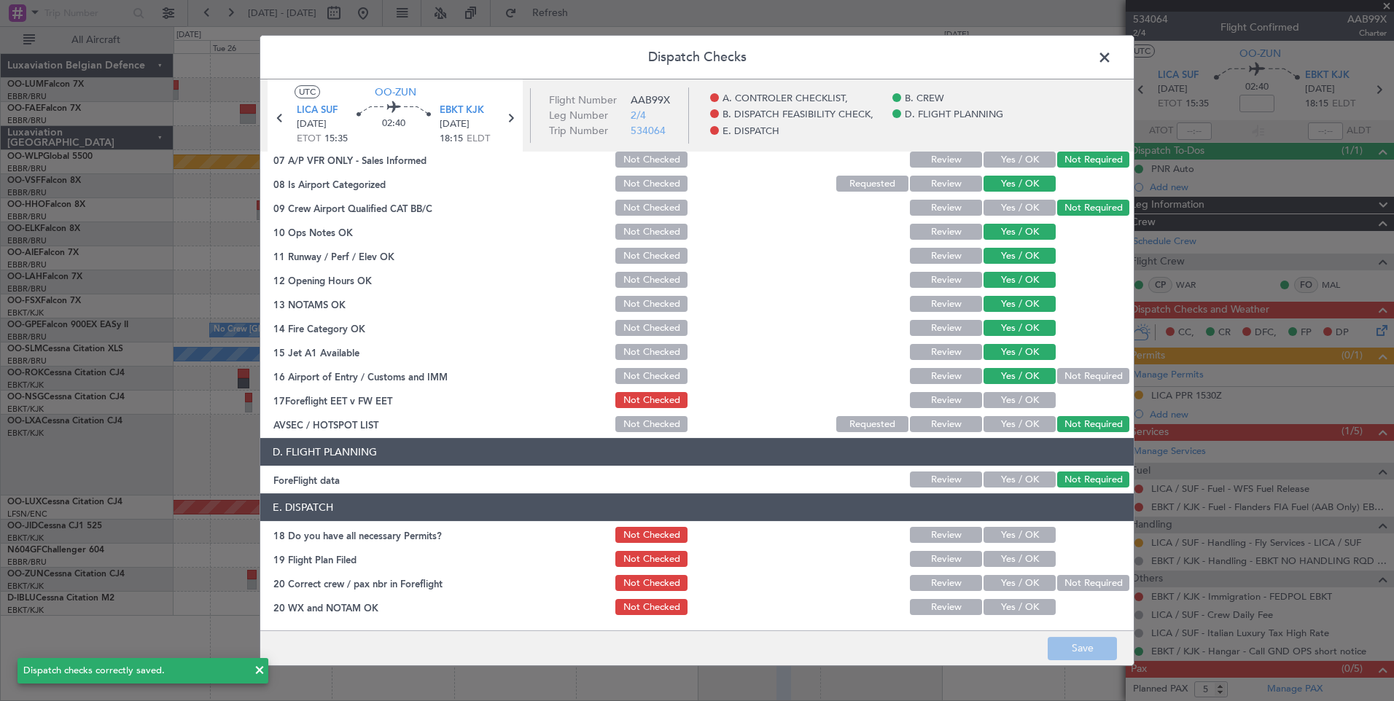
click at [1112, 55] on span at bounding box center [1112, 61] width 0 height 29
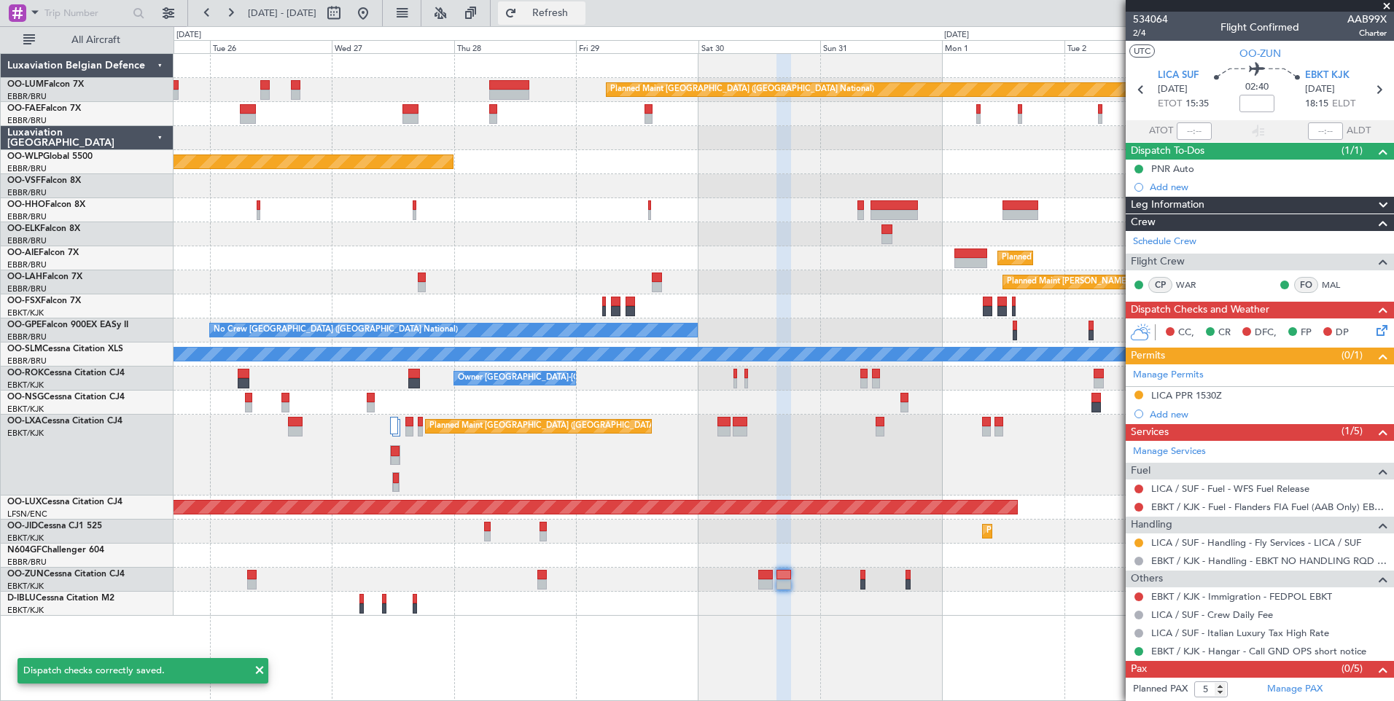
click at [581, 17] on span "Refresh" at bounding box center [550, 13] width 61 height 10
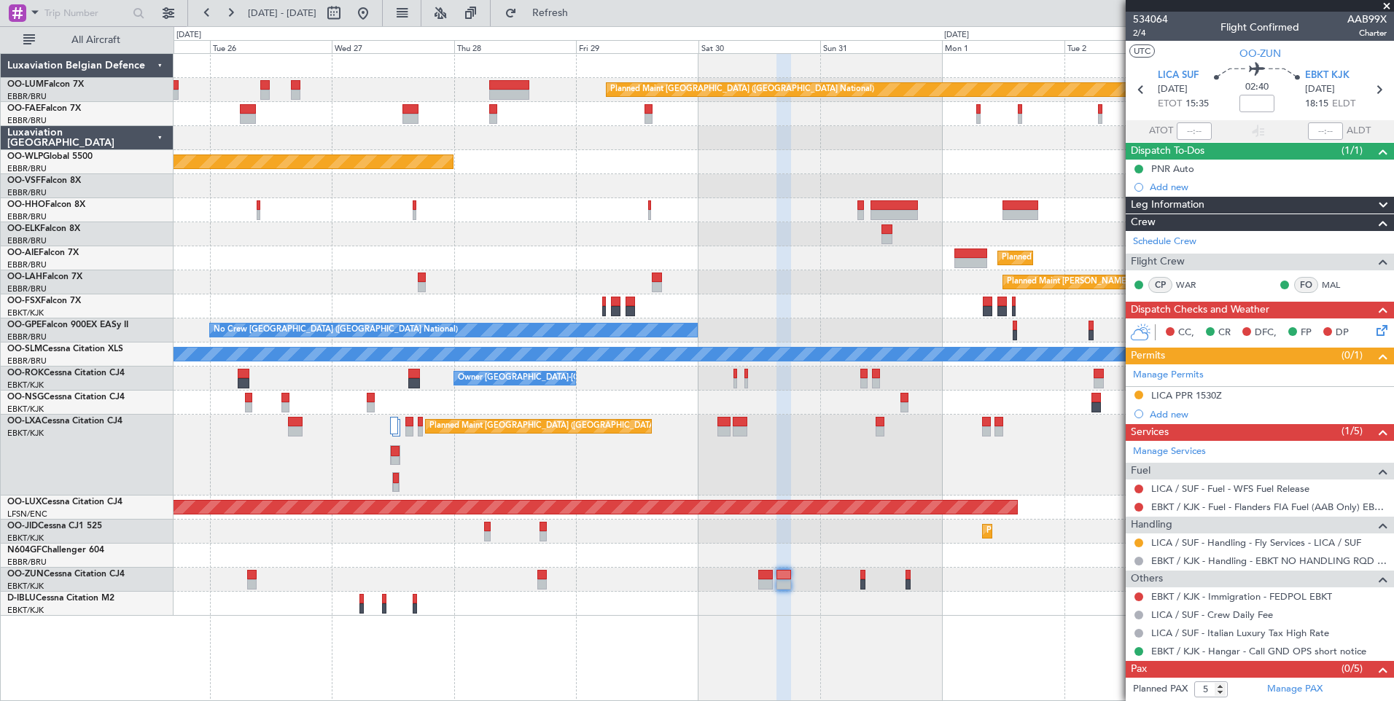
drag, startPoint x: 600, startPoint y: 10, endPoint x: 629, endPoint y: 169, distance: 161.5
click at [581, 9] on span "Refresh" at bounding box center [550, 13] width 61 height 10
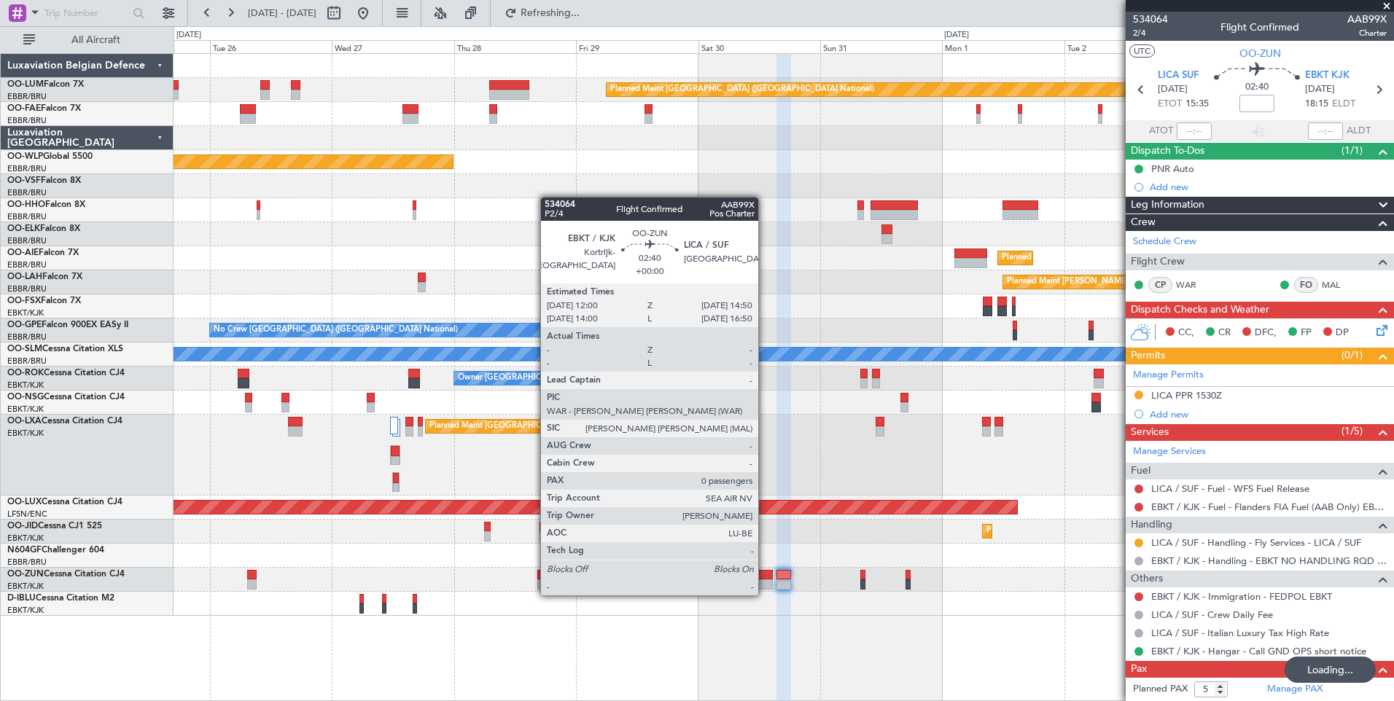
click at [765, 581] on div at bounding box center [765, 584] width 15 height 10
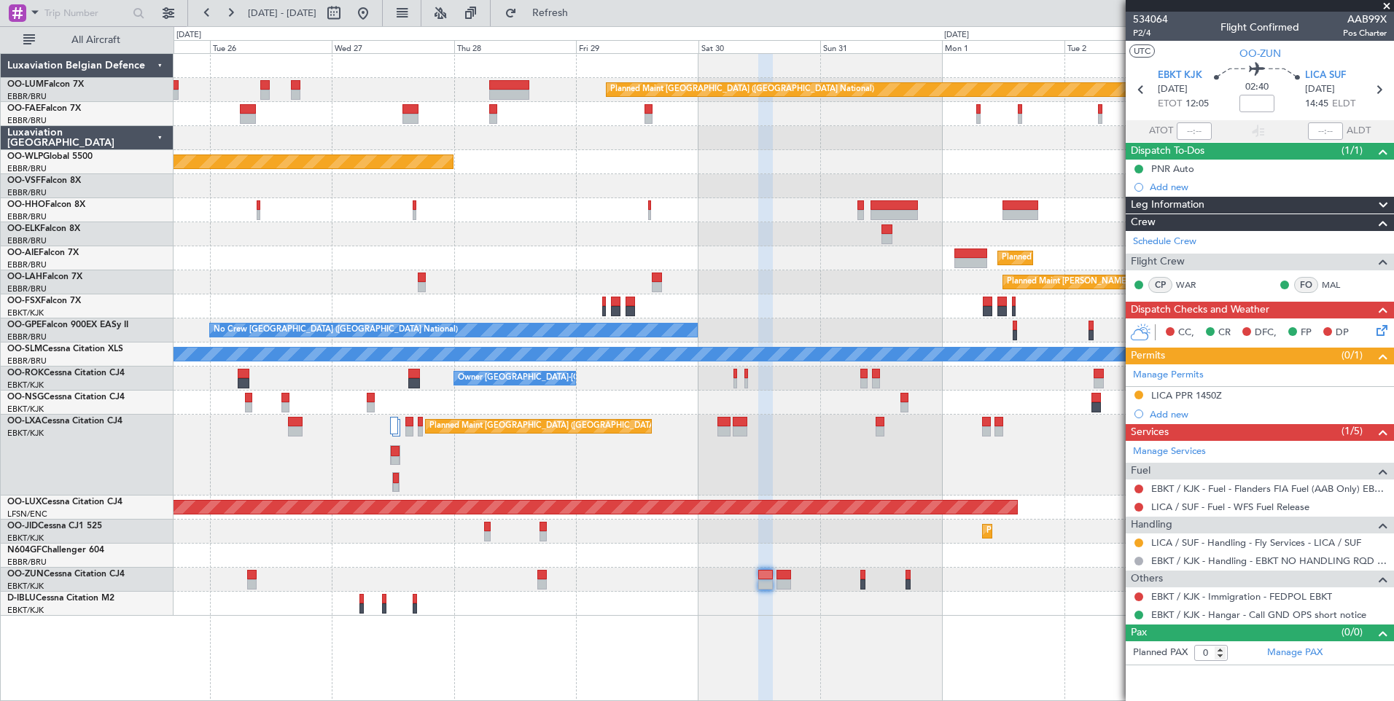
click at [1382, 329] on icon at bounding box center [1379, 328] width 12 height 12
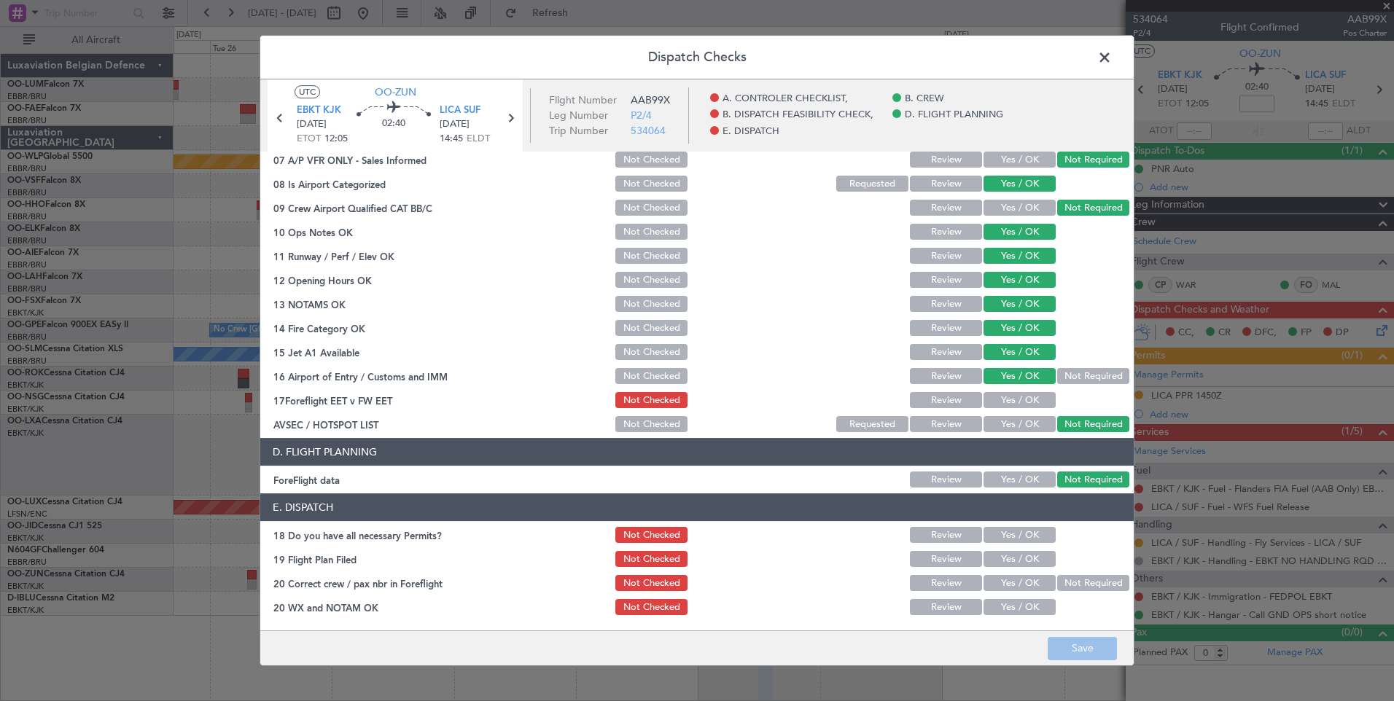
click at [1112, 62] on span at bounding box center [1112, 61] width 0 height 29
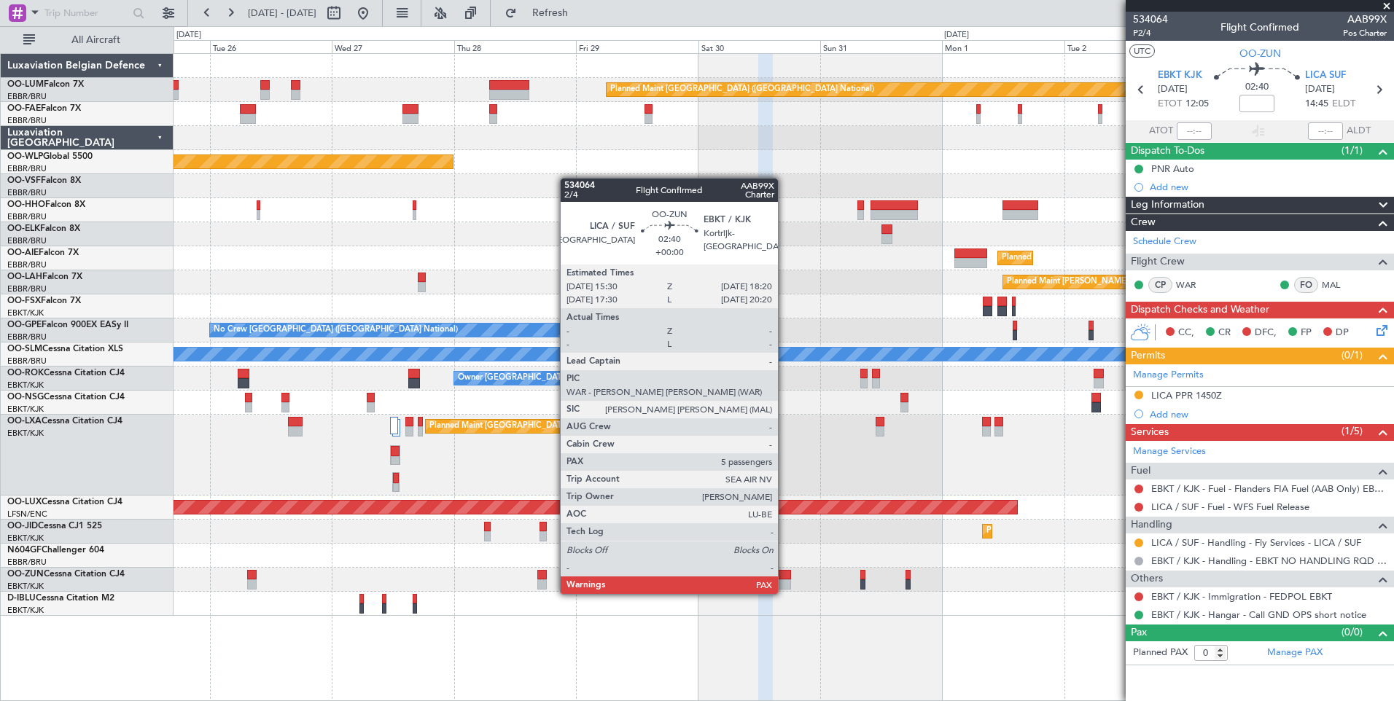
click at [784, 579] on div at bounding box center [783, 584] width 15 height 10
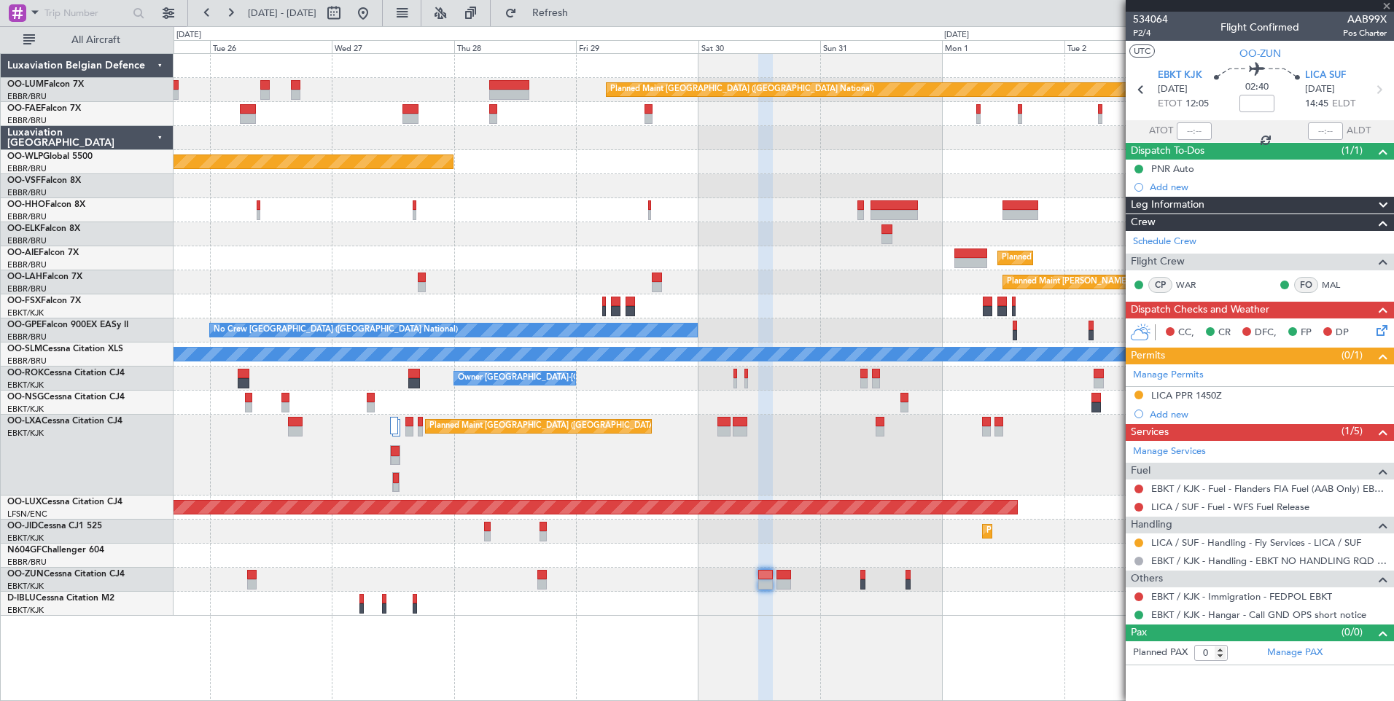
type input "5"
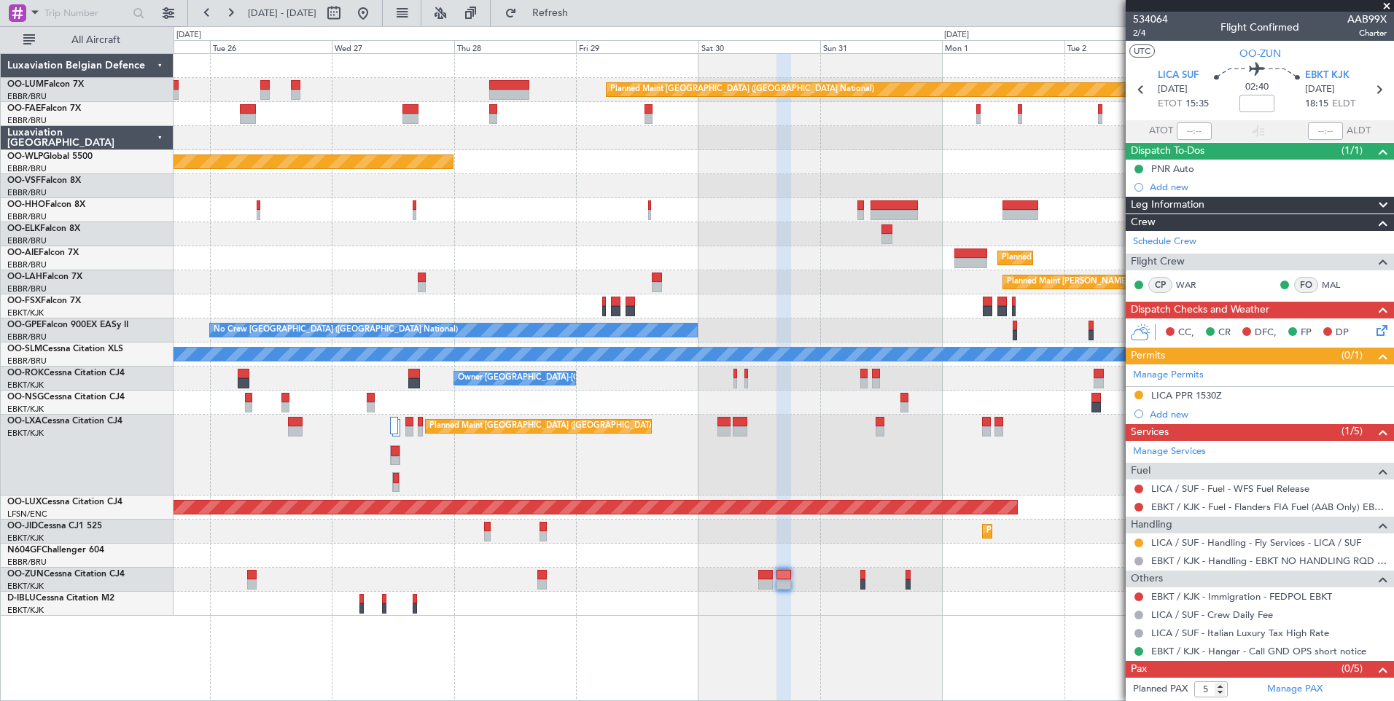
click at [1373, 334] on icon at bounding box center [1379, 328] width 12 height 12
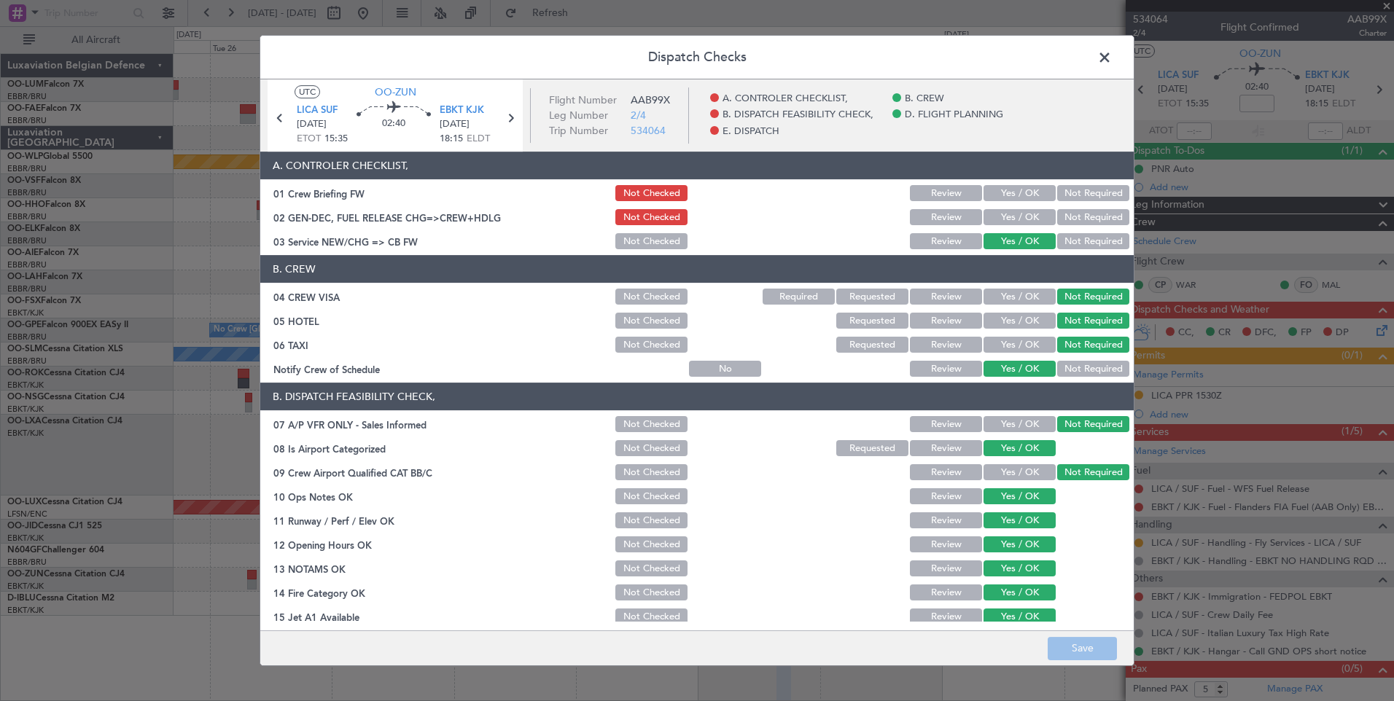
click at [1112, 52] on span at bounding box center [1112, 61] width 0 height 29
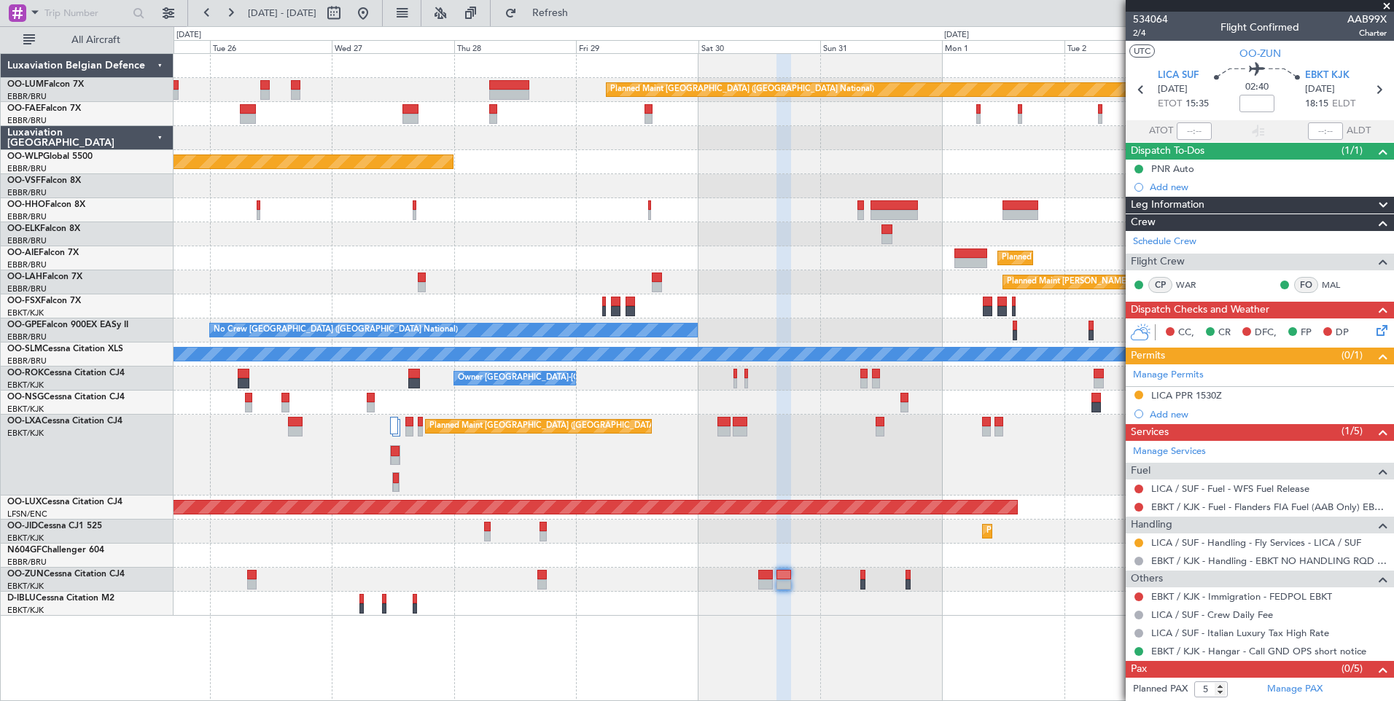
drag, startPoint x: 614, startPoint y: 9, endPoint x: 604, endPoint y: 77, distance: 68.5
click at [581, 9] on span "Refresh" at bounding box center [550, 13] width 61 height 10
click at [882, 627] on div "Owner Melsbroek Air Base Planned Maint [GEOGRAPHIC_DATA] ([GEOGRAPHIC_DATA]) Ow…" at bounding box center [783, 377] width 1220 height 648
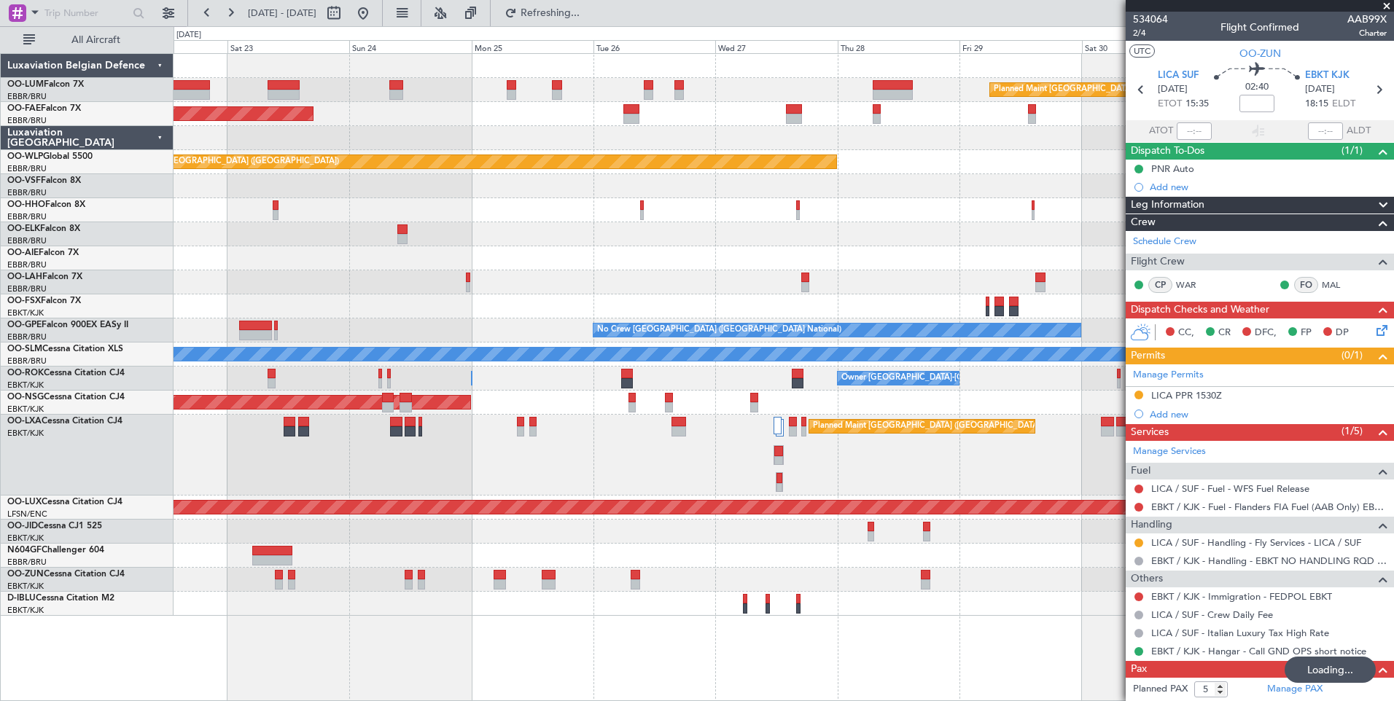
click at [819, 641] on div "Planned Maint [GEOGRAPHIC_DATA] ([GEOGRAPHIC_DATA] National) Planned Maint [GEO…" at bounding box center [783, 377] width 1220 height 648
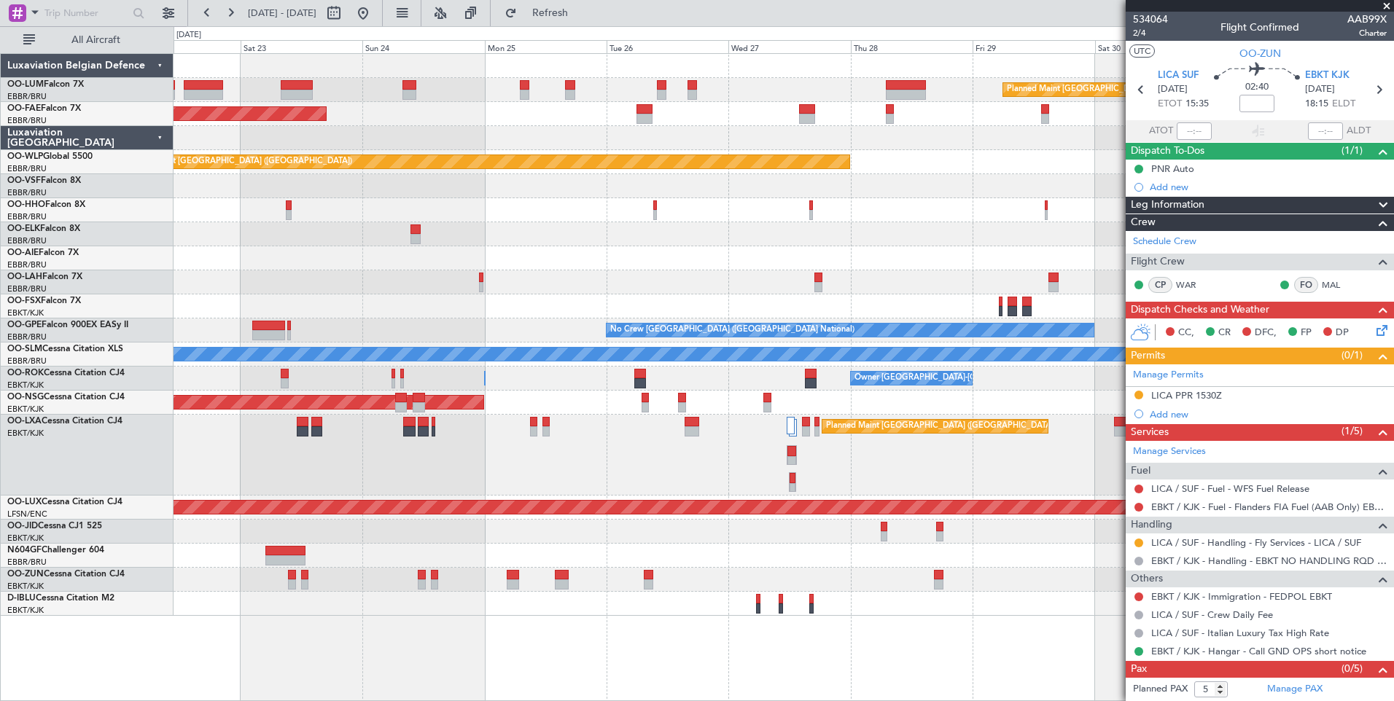
click at [679, 662] on div "Planned Maint [GEOGRAPHIC_DATA] ([GEOGRAPHIC_DATA] National) Planned Maint [GEO…" at bounding box center [783, 377] width 1220 height 648
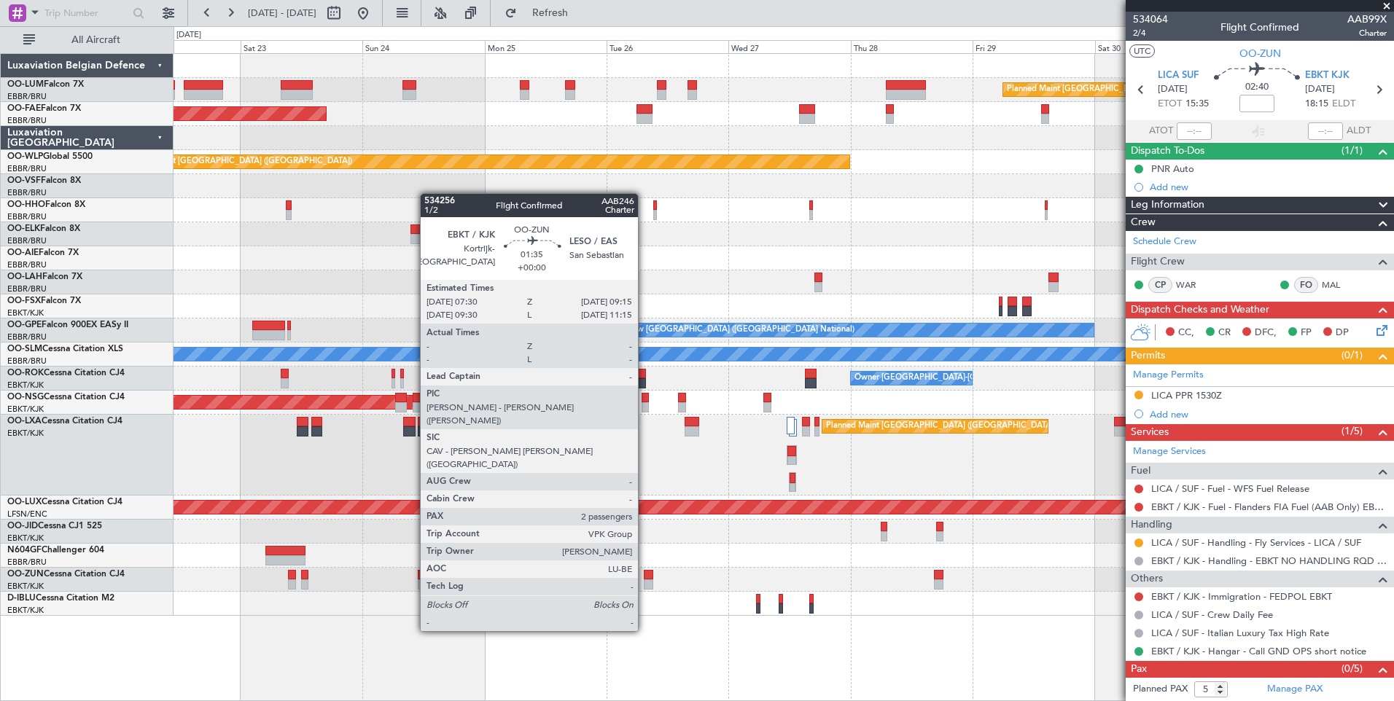
click at [646, 574] on div at bounding box center [648, 575] width 9 height 10
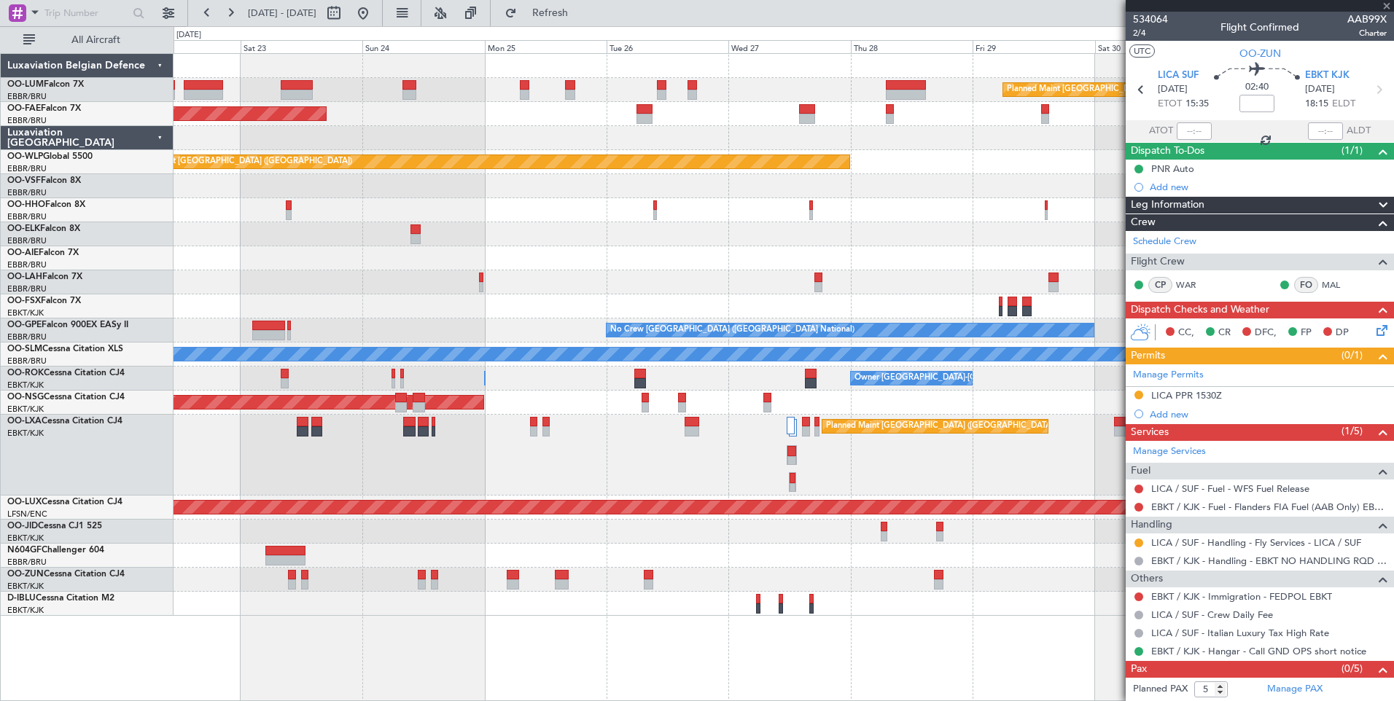
type input "2"
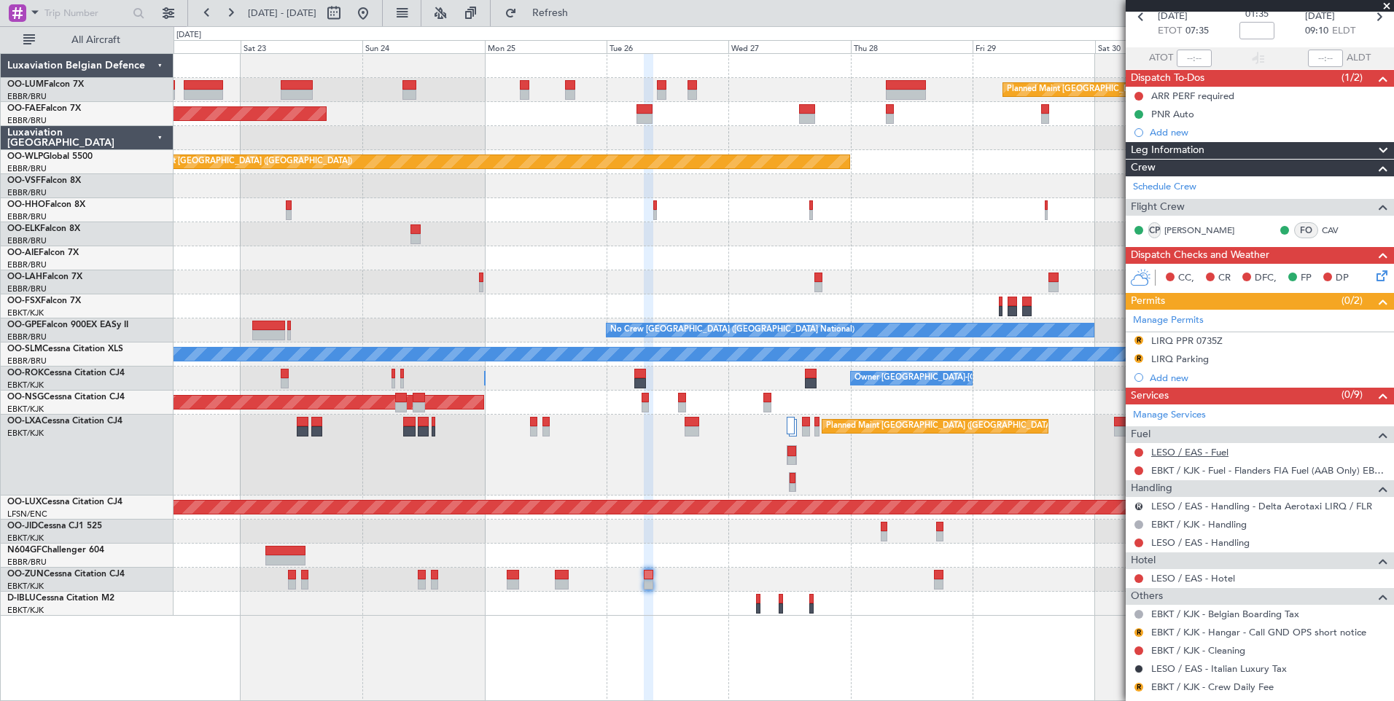
scroll to position [146, 0]
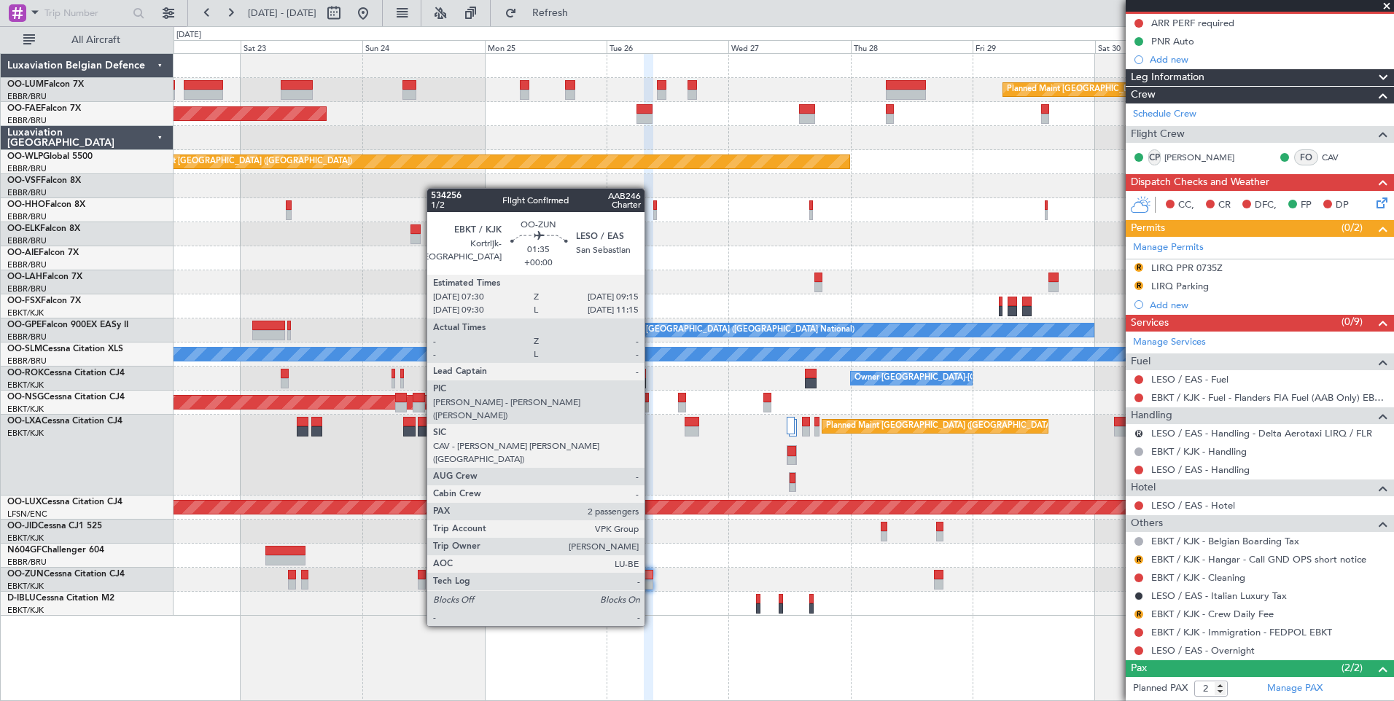
click at [651, 572] on div at bounding box center [648, 575] width 9 height 10
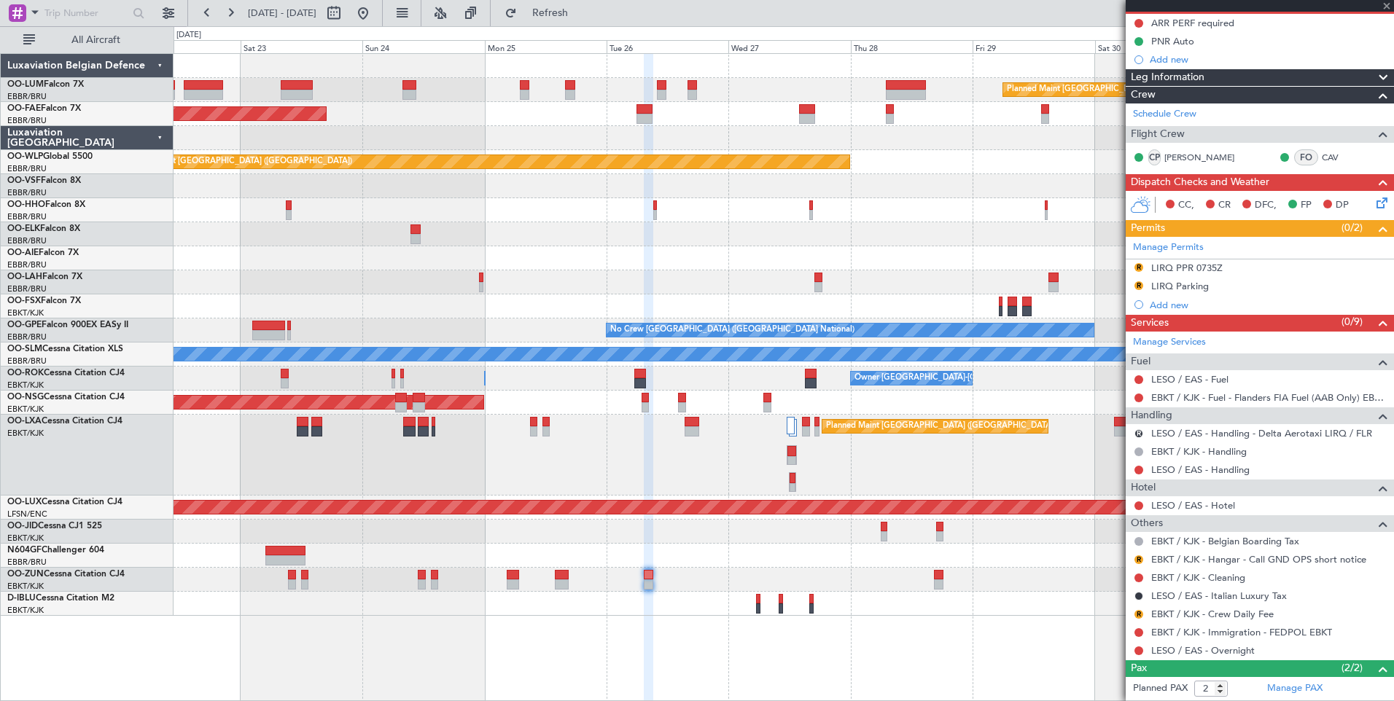
scroll to position [0, 0]
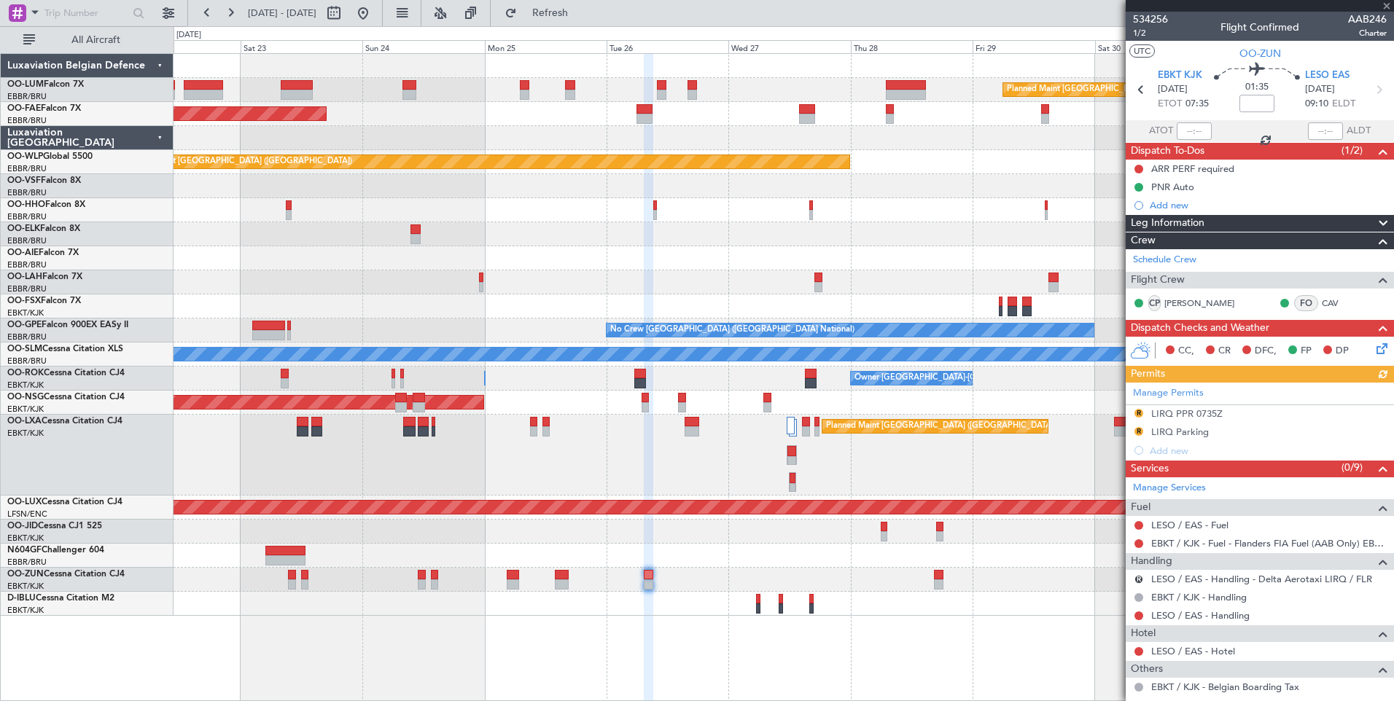
click at [1137, 410] on div "Manage Permits R LIRQ PPR 0735Z R LIRQ Parking Add new" at bounding box center [1259, 421] width 268 height 77
click at [1138, 410] on button "R" at bounding box center [1138, 413] width 9 height 9
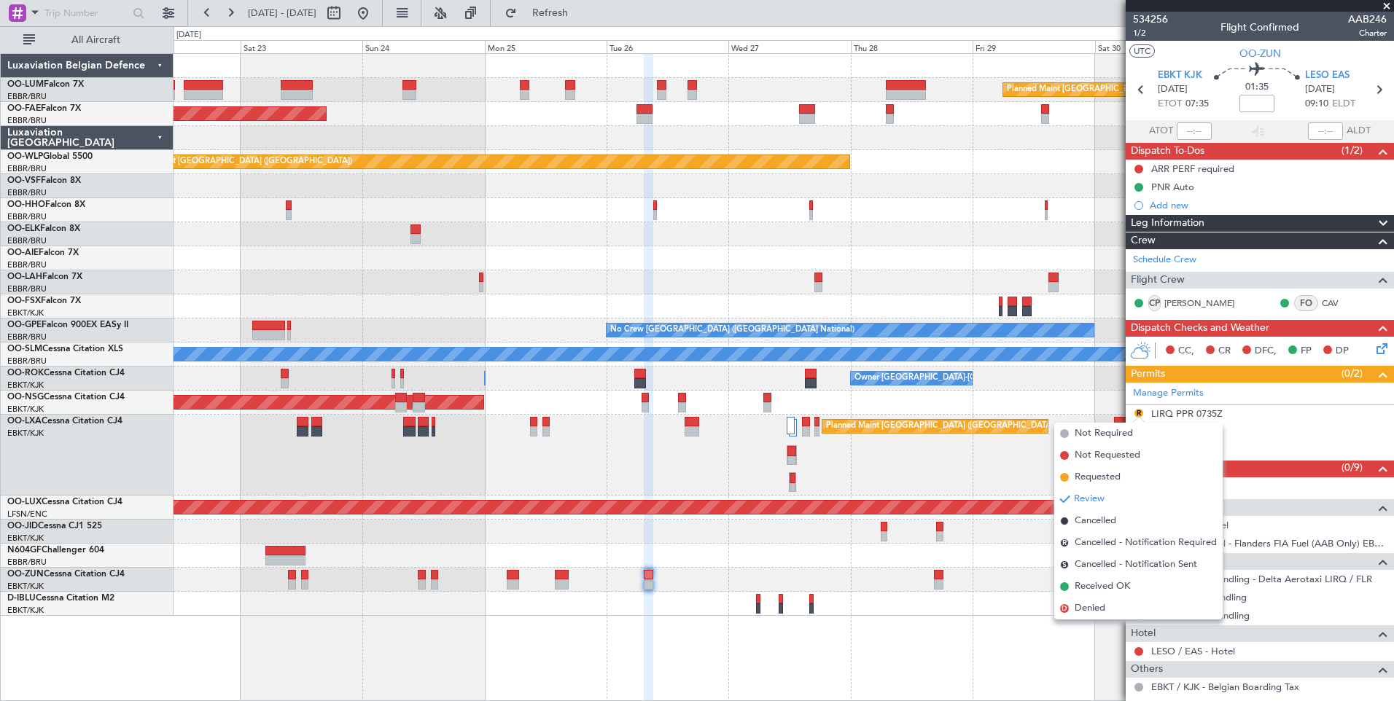
drag, startPoint x: 1082, startPoint y: 521, endPoint x: 1087, endPoint y: 510, distance: 12.4
click at [1083, 520] on span "Cancelled" at bounding box center [1095, 521] width 42 height 15
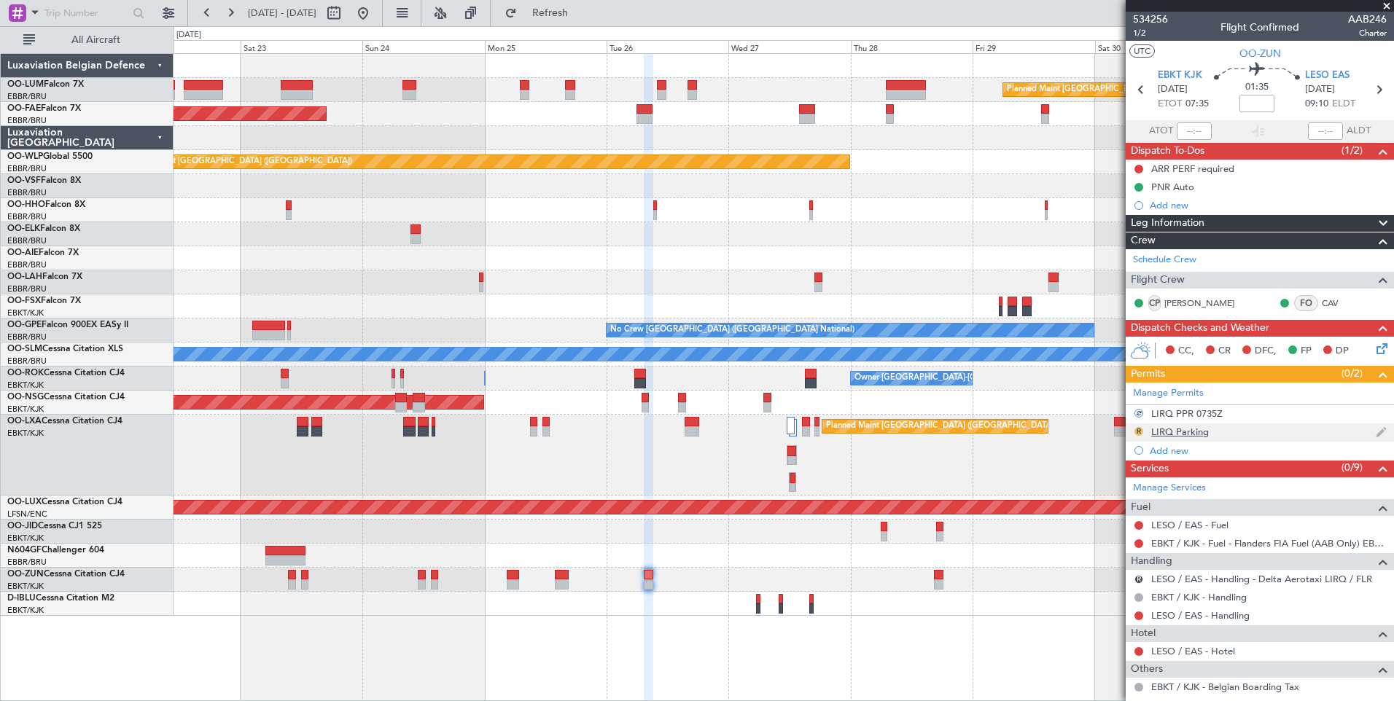
click at [1139, 430] on button "R" at bounding box center [1138, 431] width 9 height 9
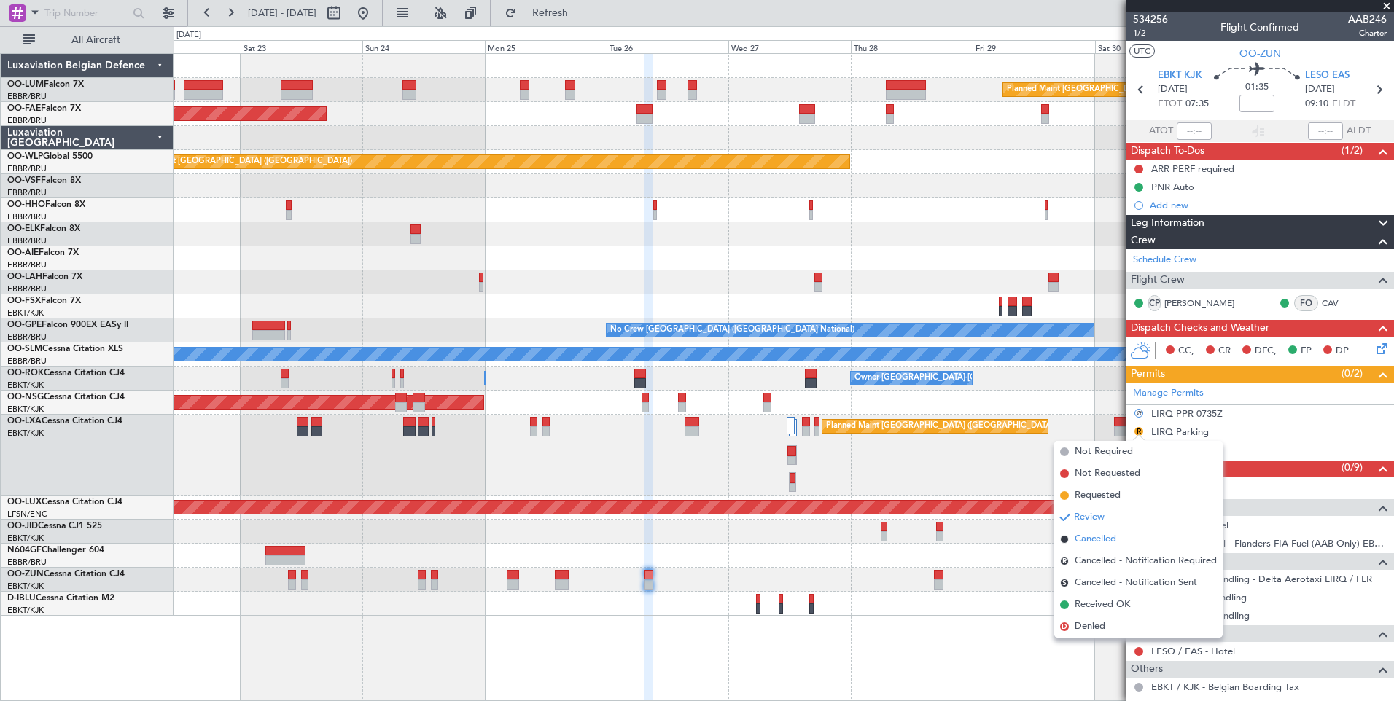
click at [1095, 534] on span "Cancelled" at bounding box center [1095, 539] width 42 height 15
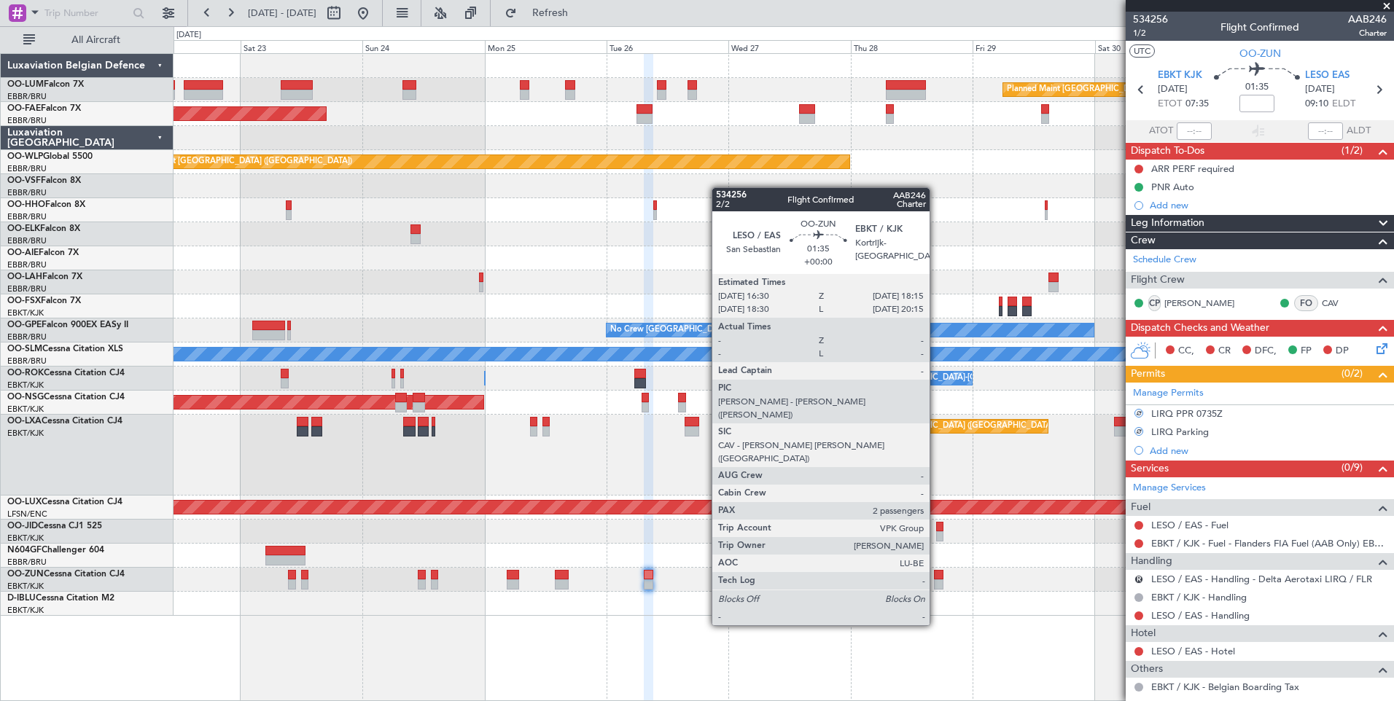
click at [936, 571] on div at bounding box center [938, 575] width 9 height 10
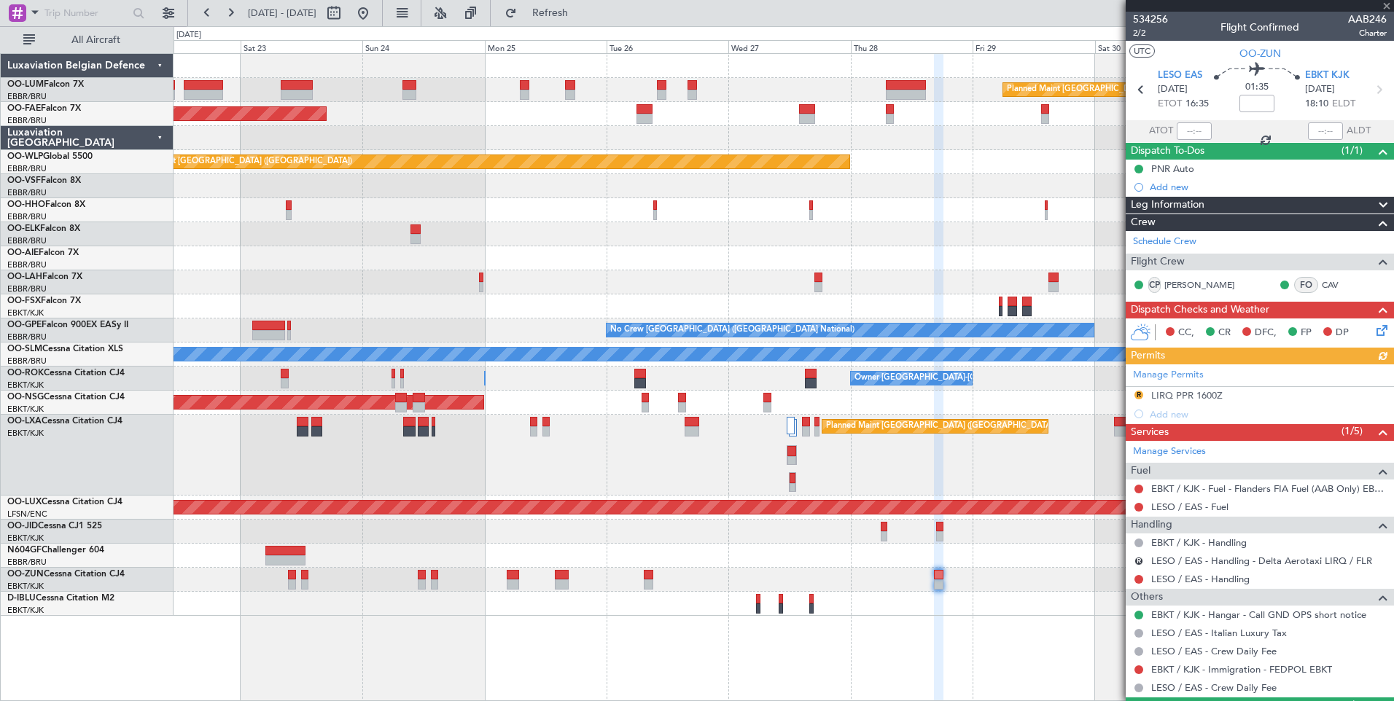
click at [1138, 393] on div "Manage Permits R LIRQ PPR 1600Z Add new" at bounding box center [1259, 393] width 268 height 59
click at [1139, 391] on button "R" at bounding box center [1138, 395] width 9 height 9
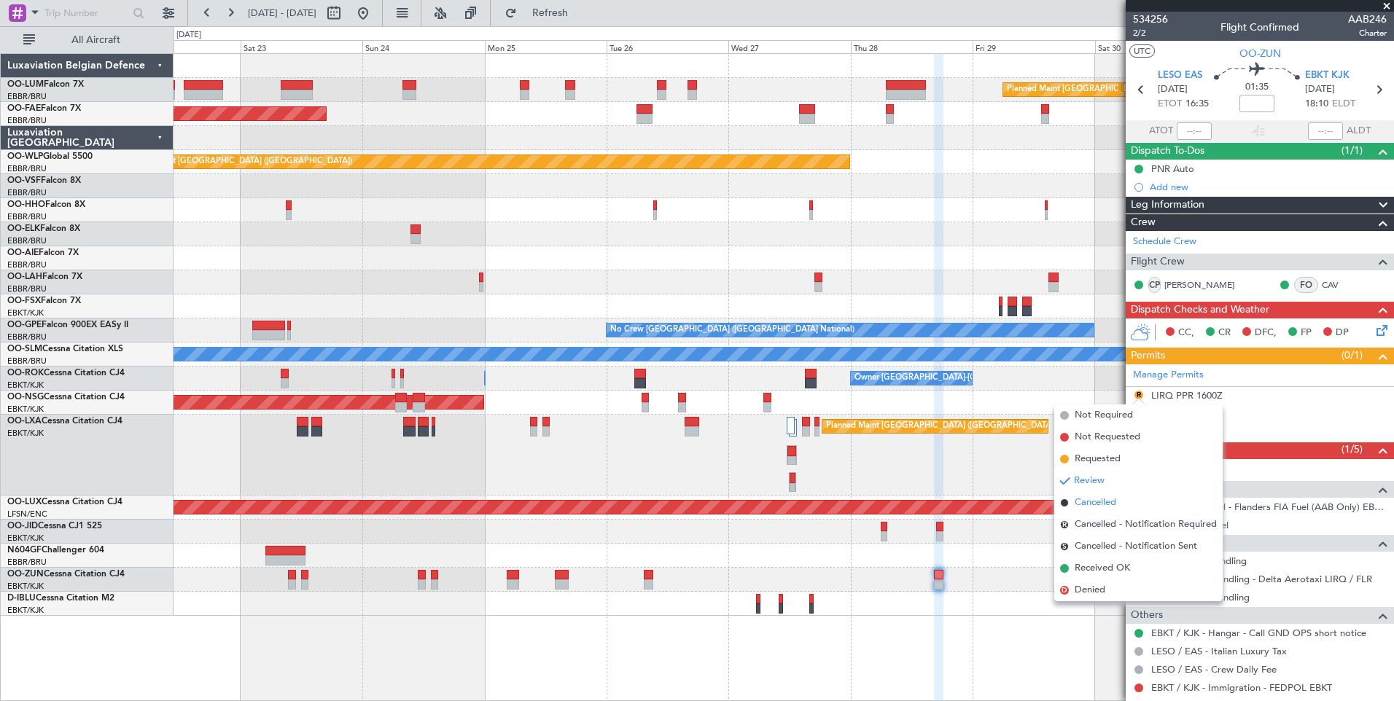
click at [1112, 504] on span "Cancelled" at bounding box center [1095, 503] width 42 height 15
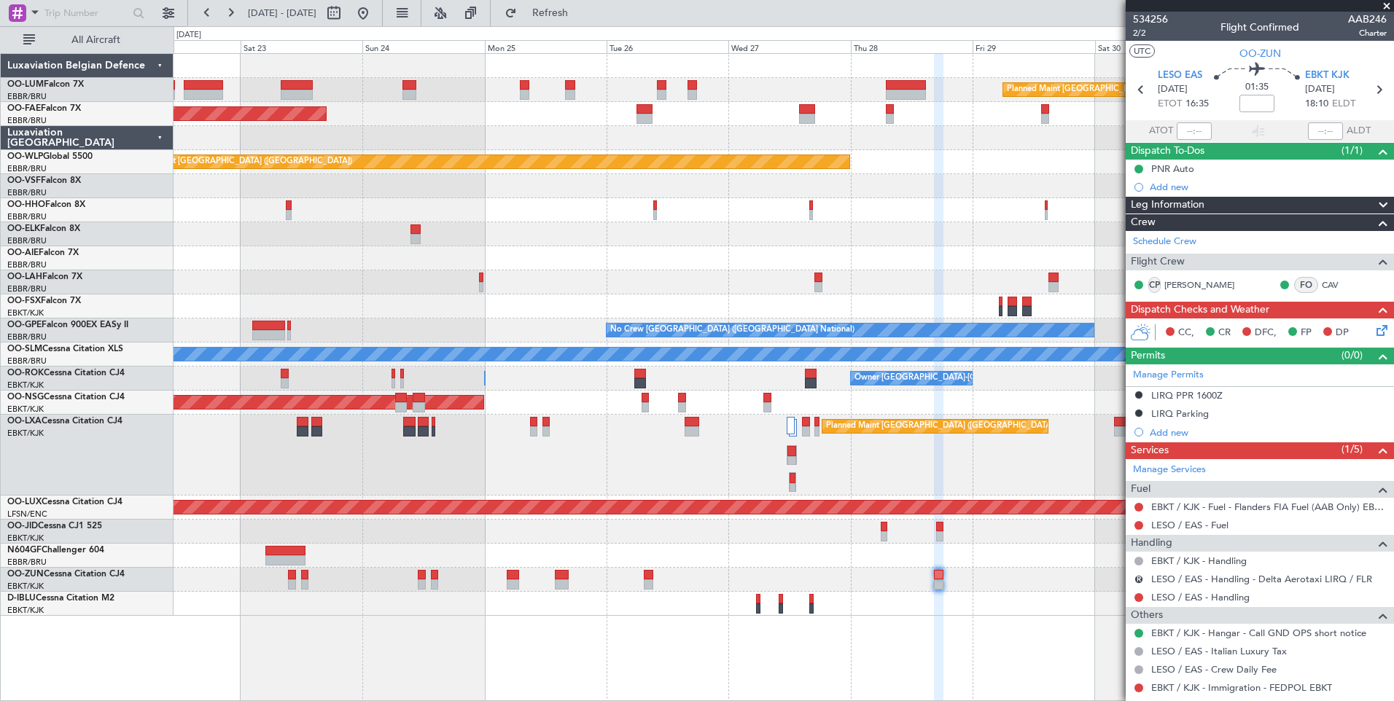
click at [853, 310] on div "Planned Maint Kortrijk-[GEOGRAPHIC_DATA]" at bounding box center [782, 306] width 1219 height 24
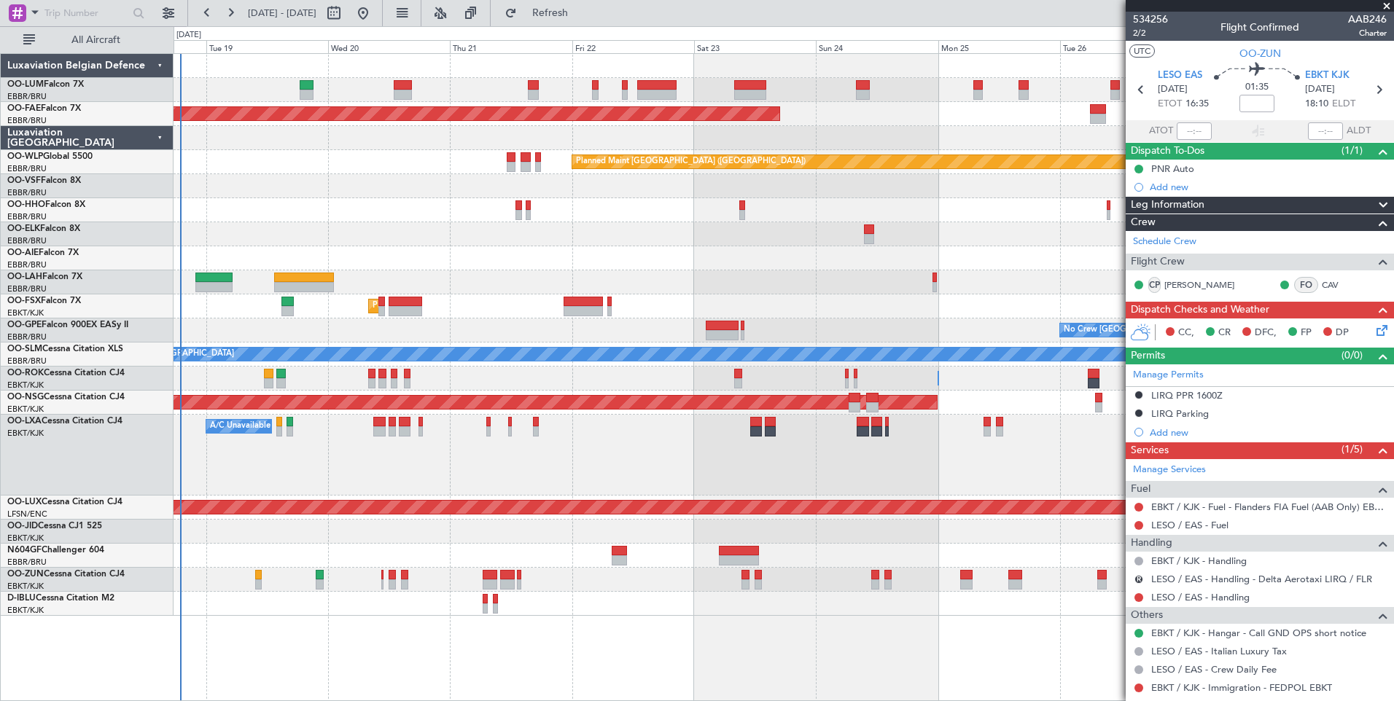
click at [670, 283] on div at bounding box center [782, 282] width 1219 height 24
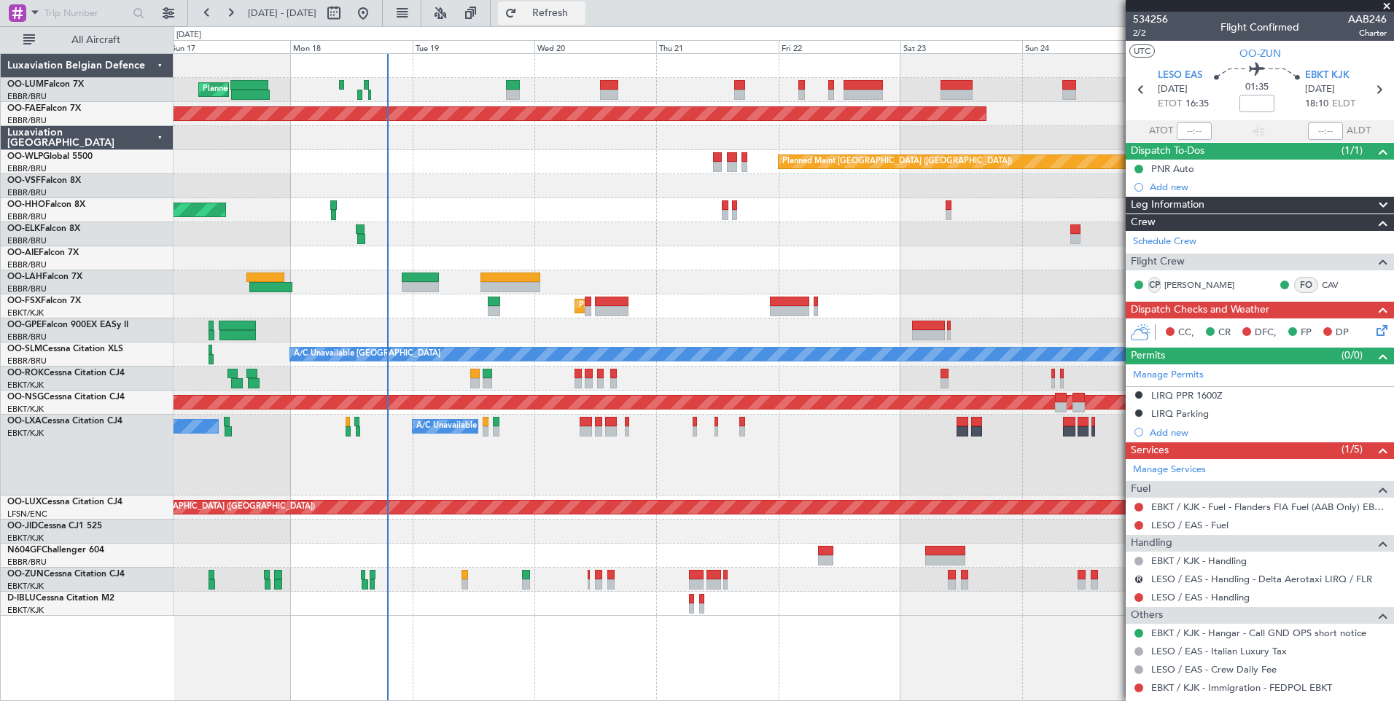
drag, startPoint x: 574, startPoint y: 7, endPoint x: 573, endPoint y: 17, distance: 10.2
click at [574, 7] on button "Refresh" at bounding box center [541, 12] width 87 height 23
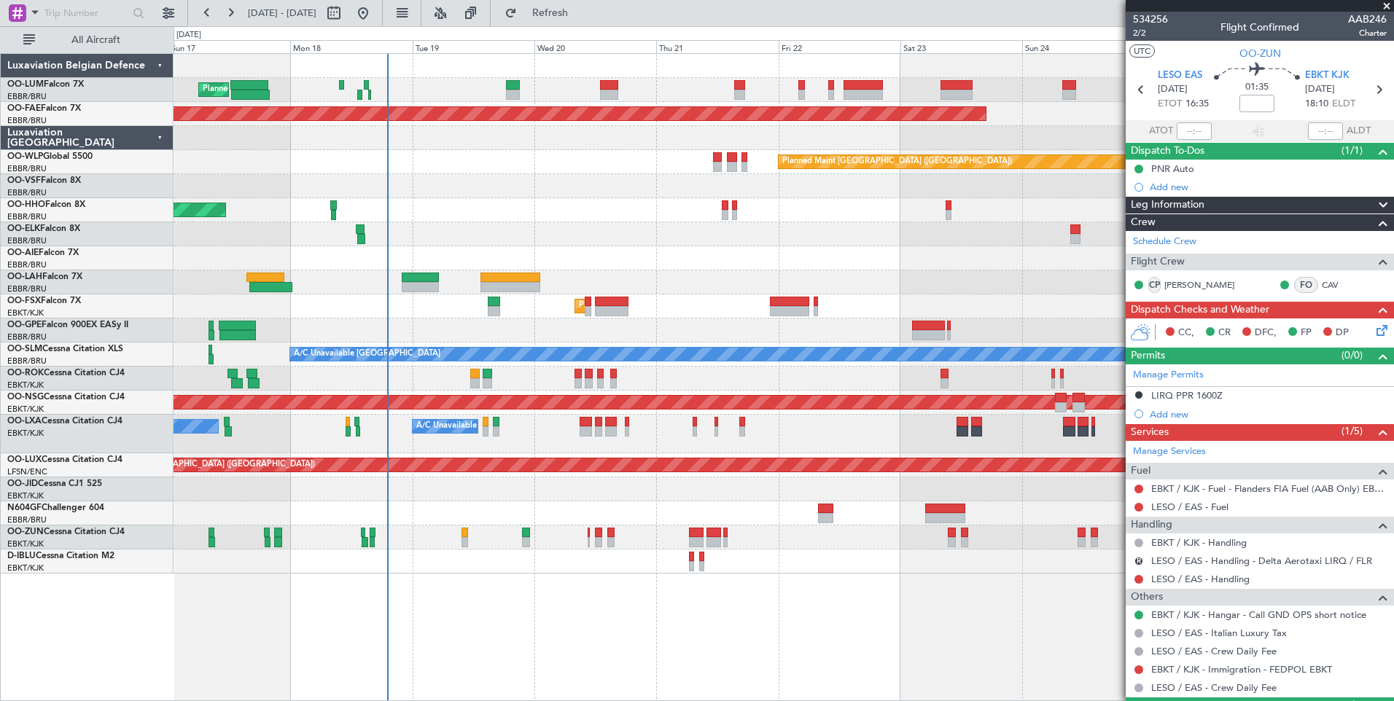
click at [571, 26] on fb-refresh-button "Refresh" at bounding box center [542, 13] width 102 height 26
click at [571, 20] on button "Refresh" at bounding box center [541, 12] width 87 height 23
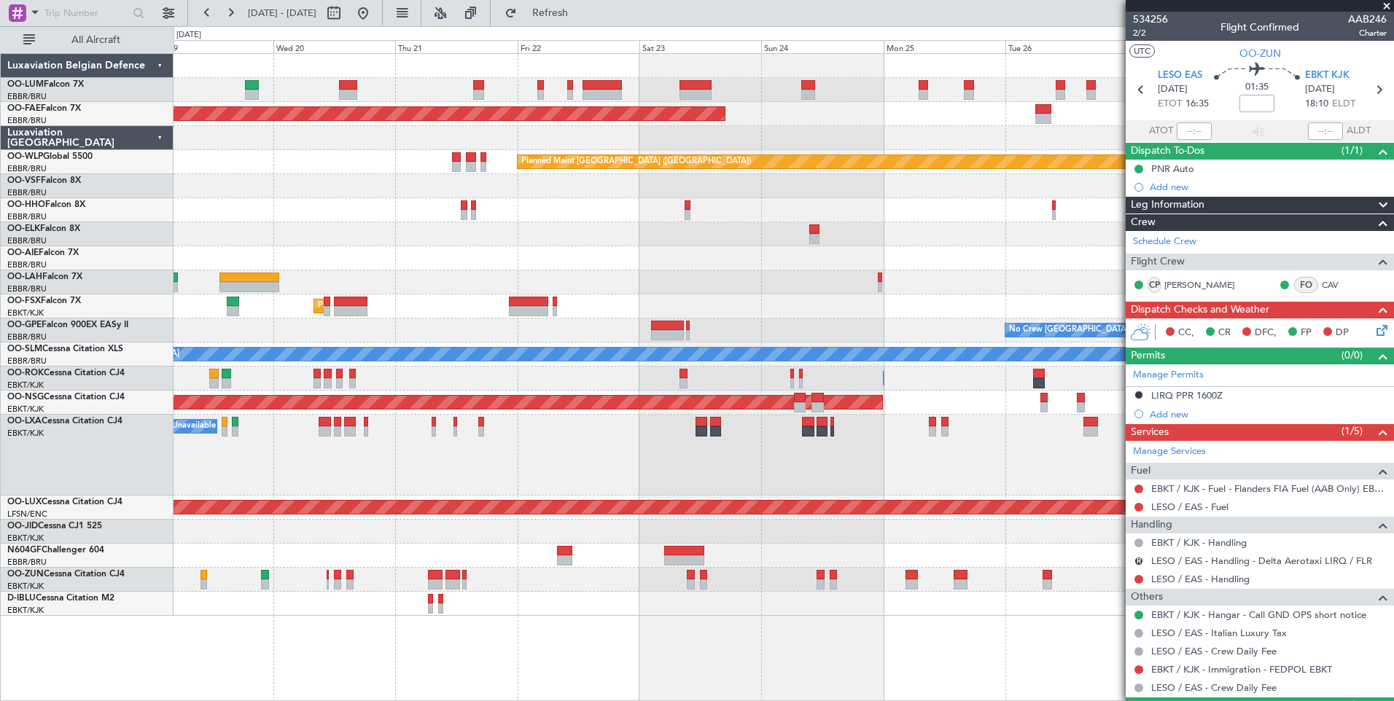
click at [659, 658] on div "Planned Maint [GEOGRAPHIC_DATA] ([GEOGRAPHIC_DATA] National) Planned Maint [GEO…" at bounding box center [783, 377] width 1220 height 648
click at [982, 596] on div "Planned Maint [GEOGRAPHIC_DATA] ([GEOGRAPHIC_DATA] National) Planned Maint [GEO…" at bounding box center [783, 377] width 1220 height 648
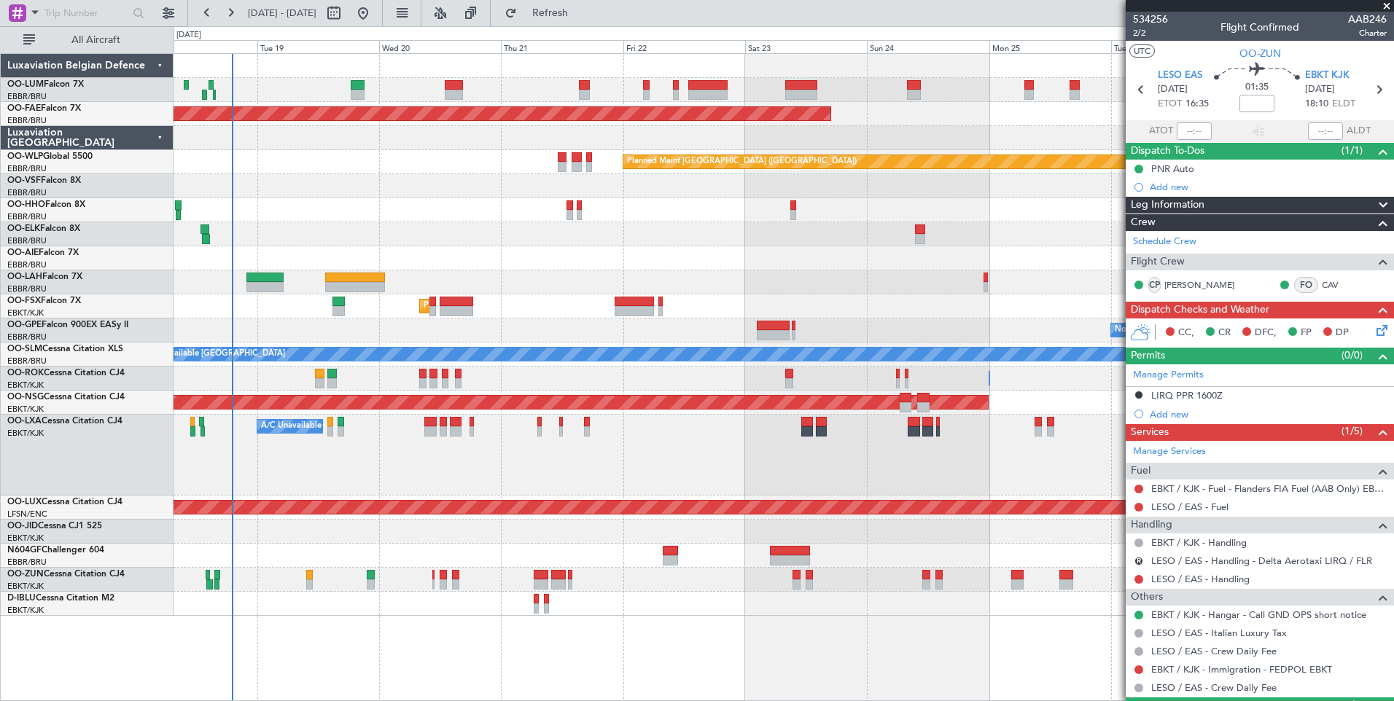
click at [598, 647] on div "Planned Maint [GEOGRAPHIC_DATA] ([GEOGRAPHIC_DATA] National) Planned Maint [GEO…" at bounding box center [783, 377] width 1220 height 648
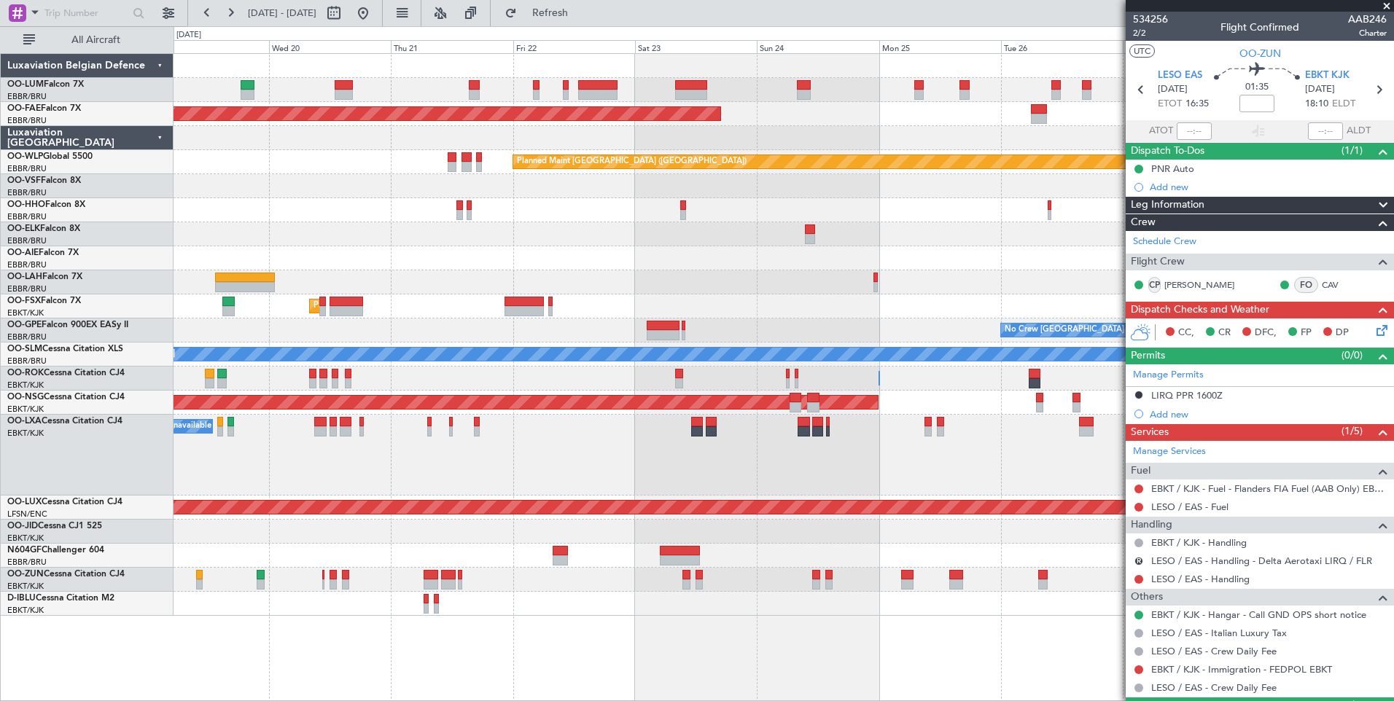
click at [735, 652] on div "Planned Maint [GEOGRAPHIC_DATA] ([GEOGRAPHIC_DATA] National) Planned Maint [GEO…" at bounding box center [783, 377] width 1220 height 648
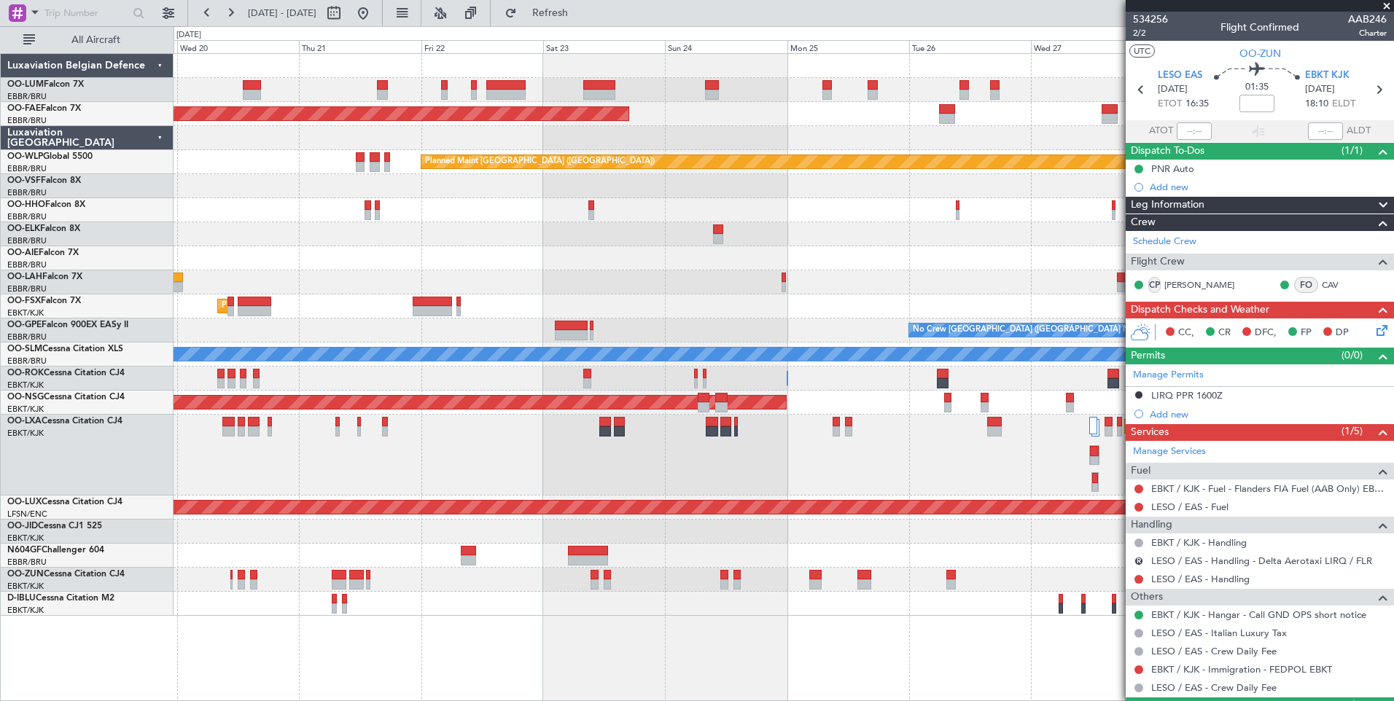
click at [672, 653] on div "Planned Maint [GEOGRAPHIC_DATA] ([GEOGRAPHIC_DATA] National) Planned Maint [GEO…" at bounding box center [783, 377] width 1220 height 648
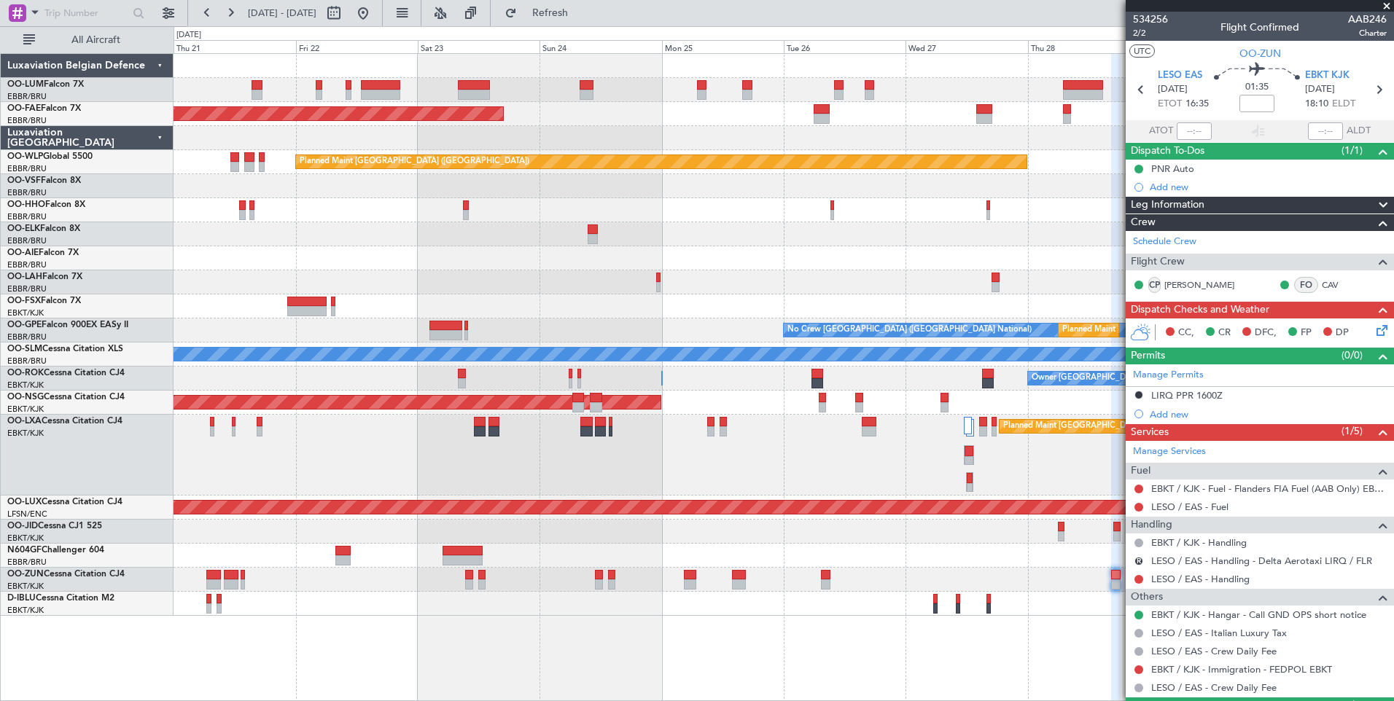
click at [591, 633] on div "Planned Maint [GEOGRAPHIC_DATA] ([GEOGRAPHIC_DATA] National) Planned Maint [GEO…" at bounding box center [783, 377] width 1220 height 648
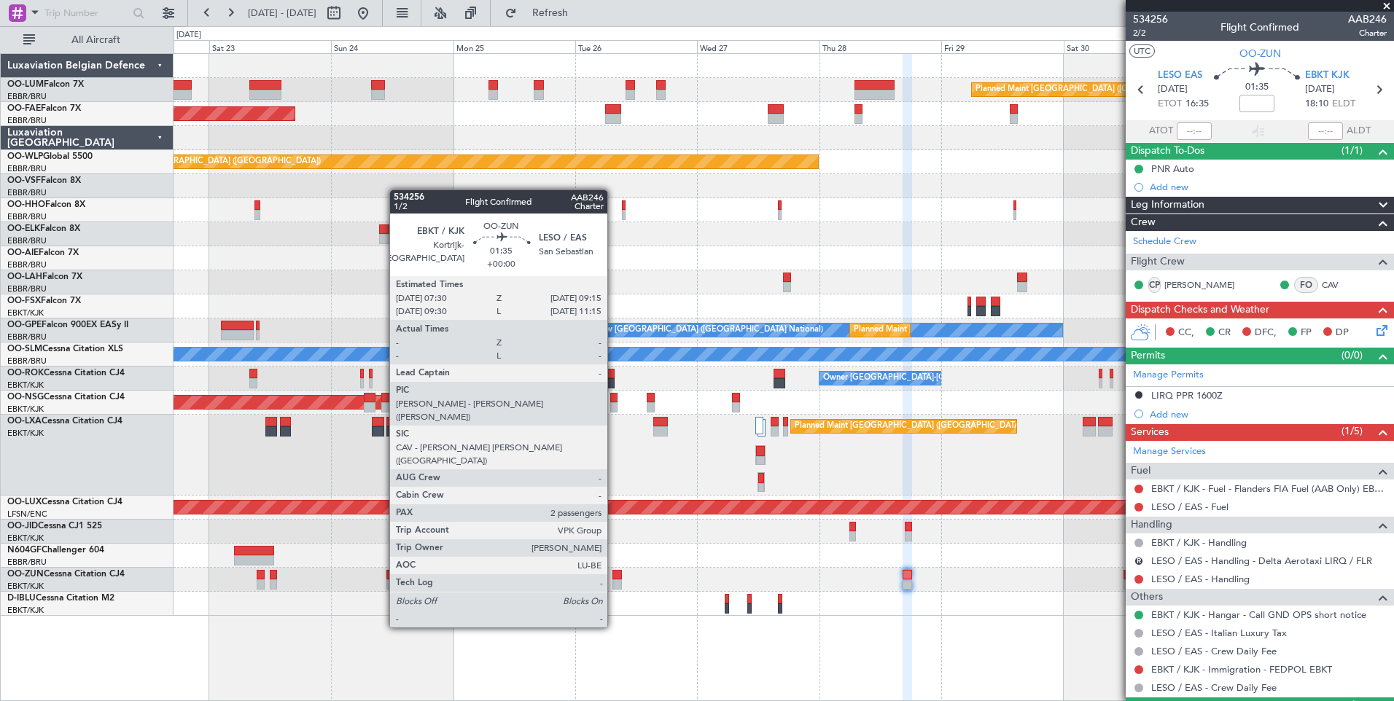
click at [614, 574] on div at bounding box center [616, 575] width 9 height 10
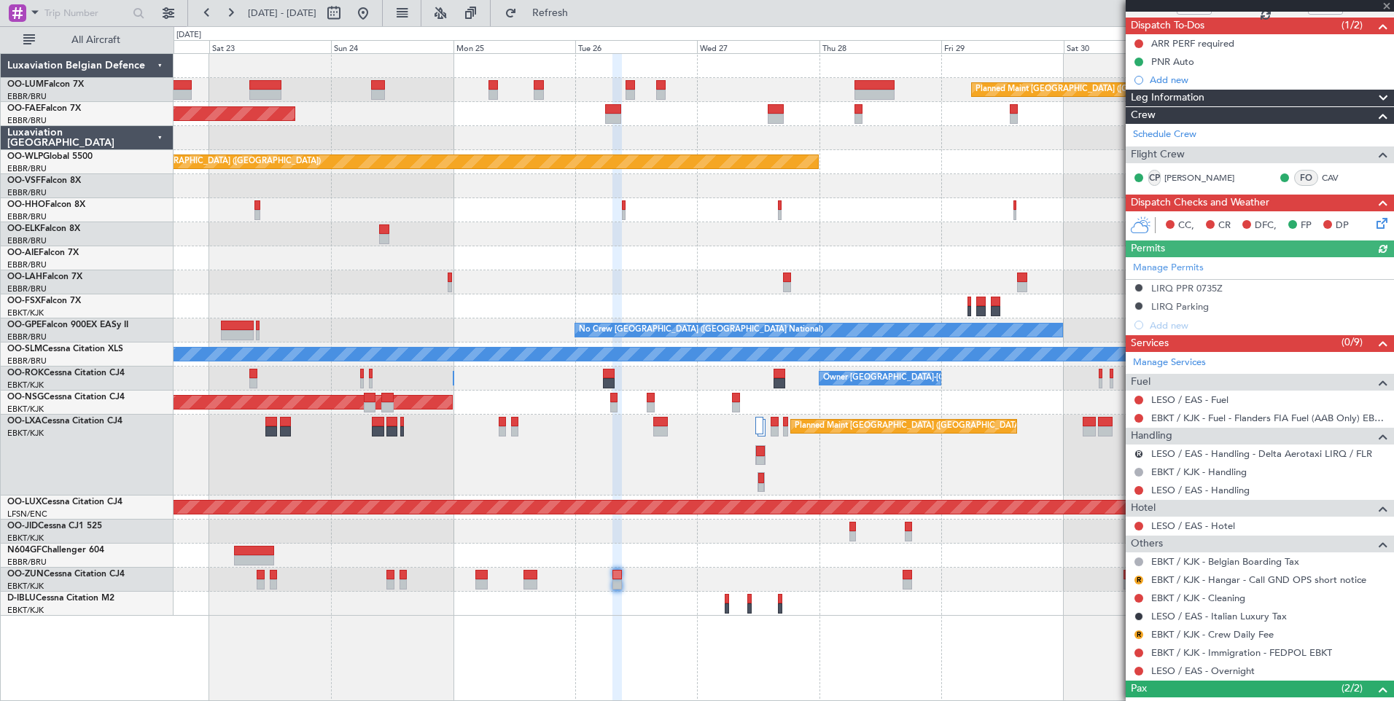
scroll to position [146, 0]
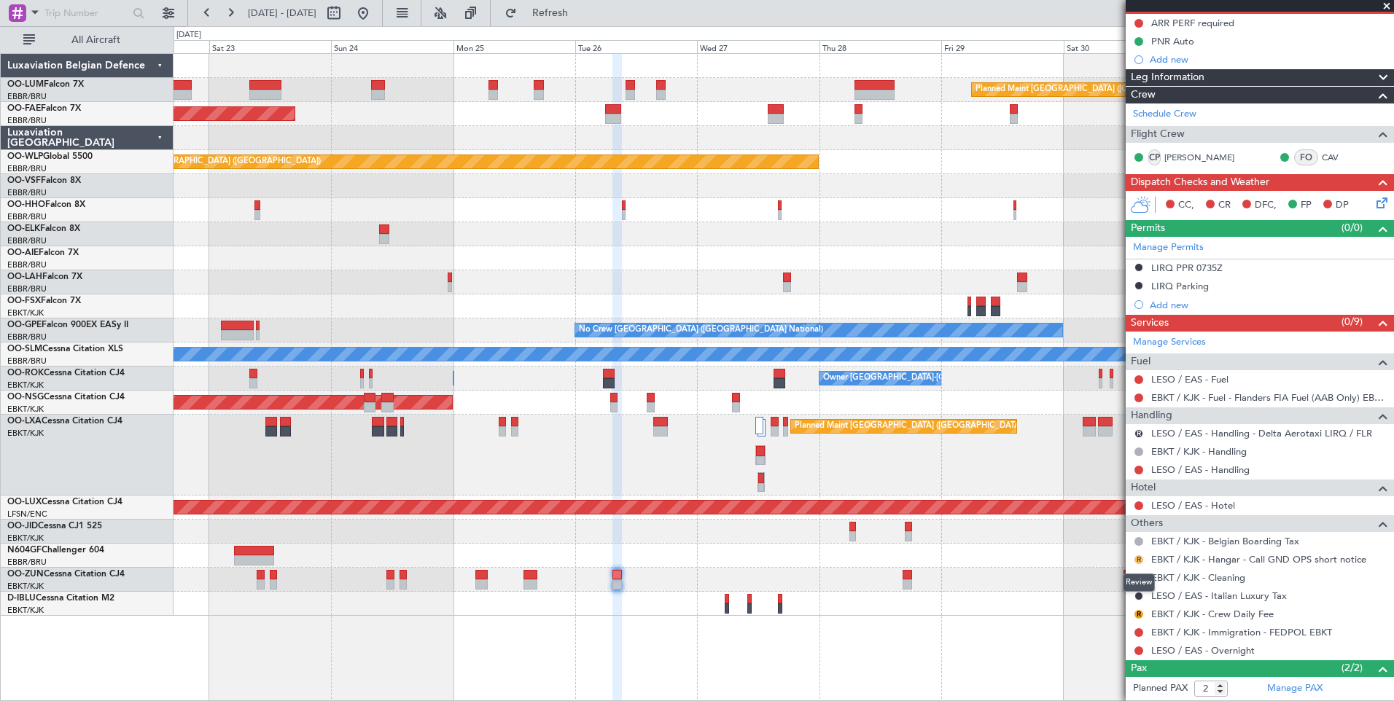
click at [1135, 560] on button "R" at bounding box center [1138, 559] width 9 height 9
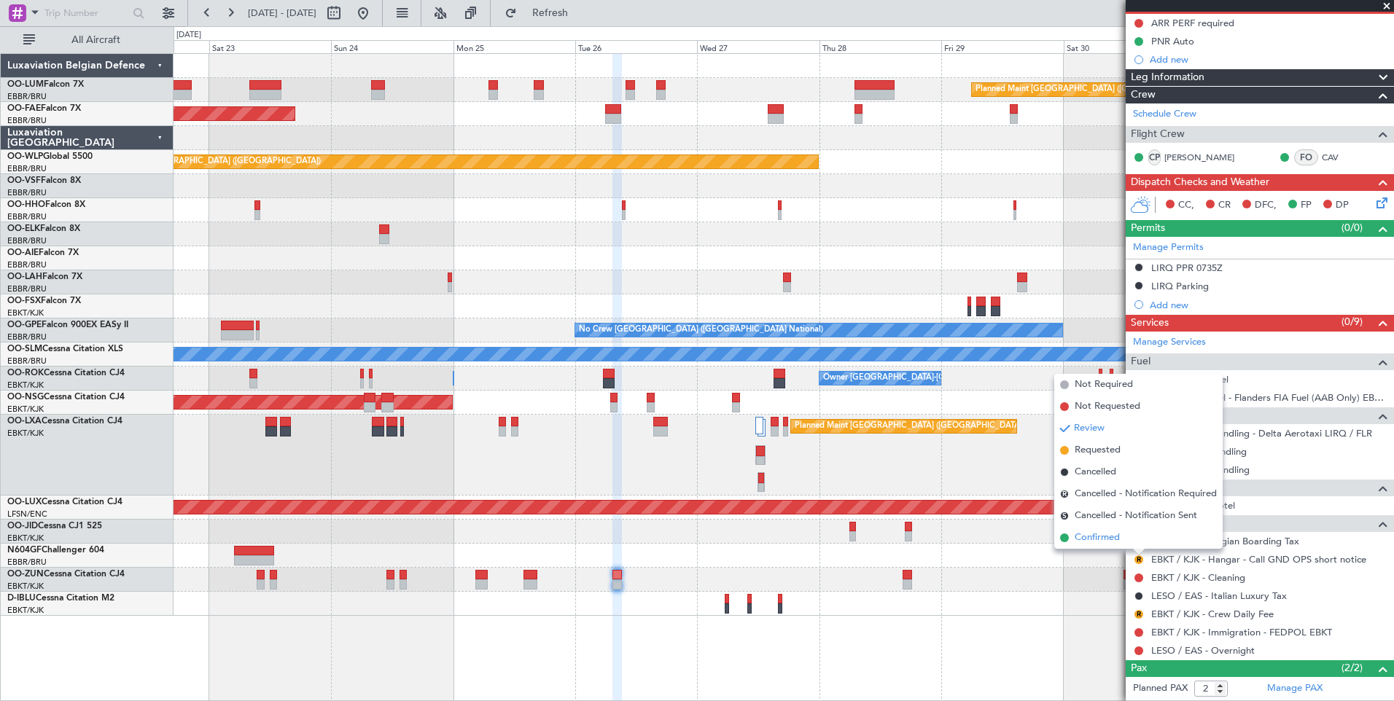
click at [1112, 541] on span "Confirmed" at bounding box center [1096, 538] width 45 height 15
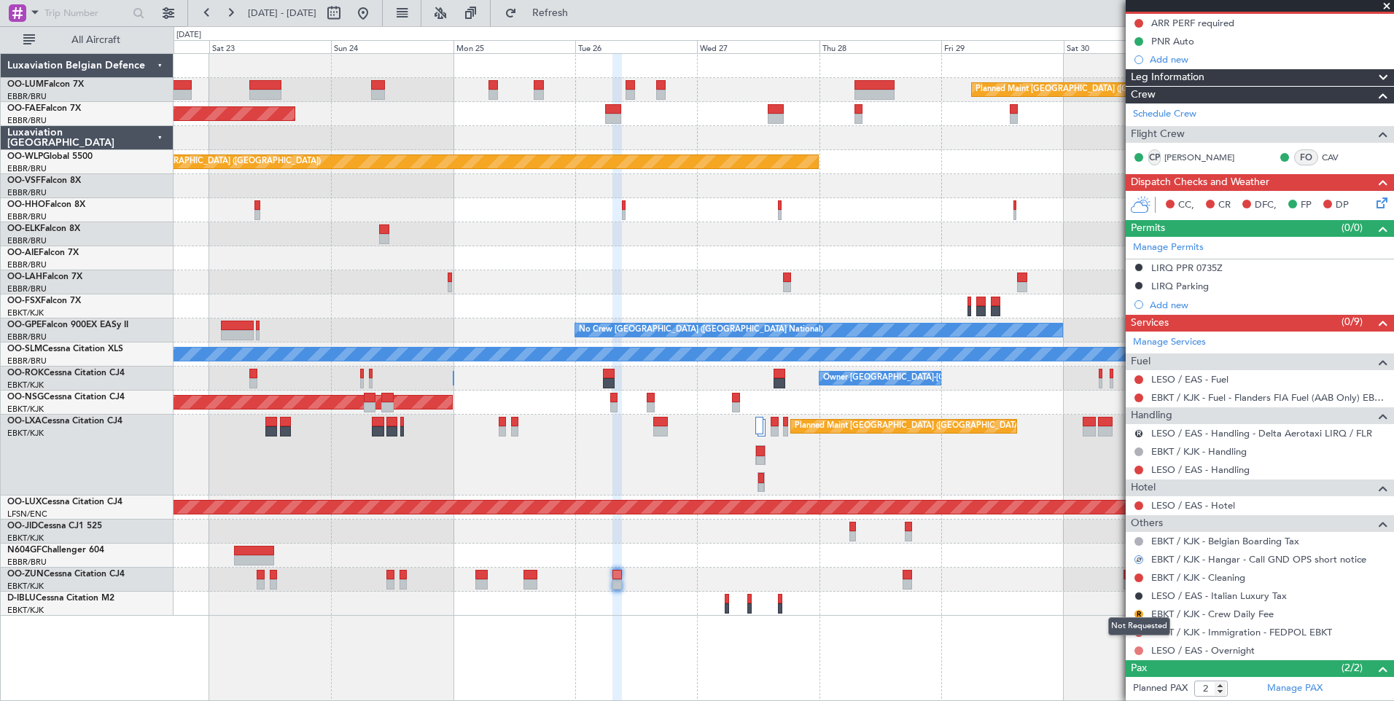
click at [1137, 646] on button at bounding box center [1138, 650] width 9 height 9
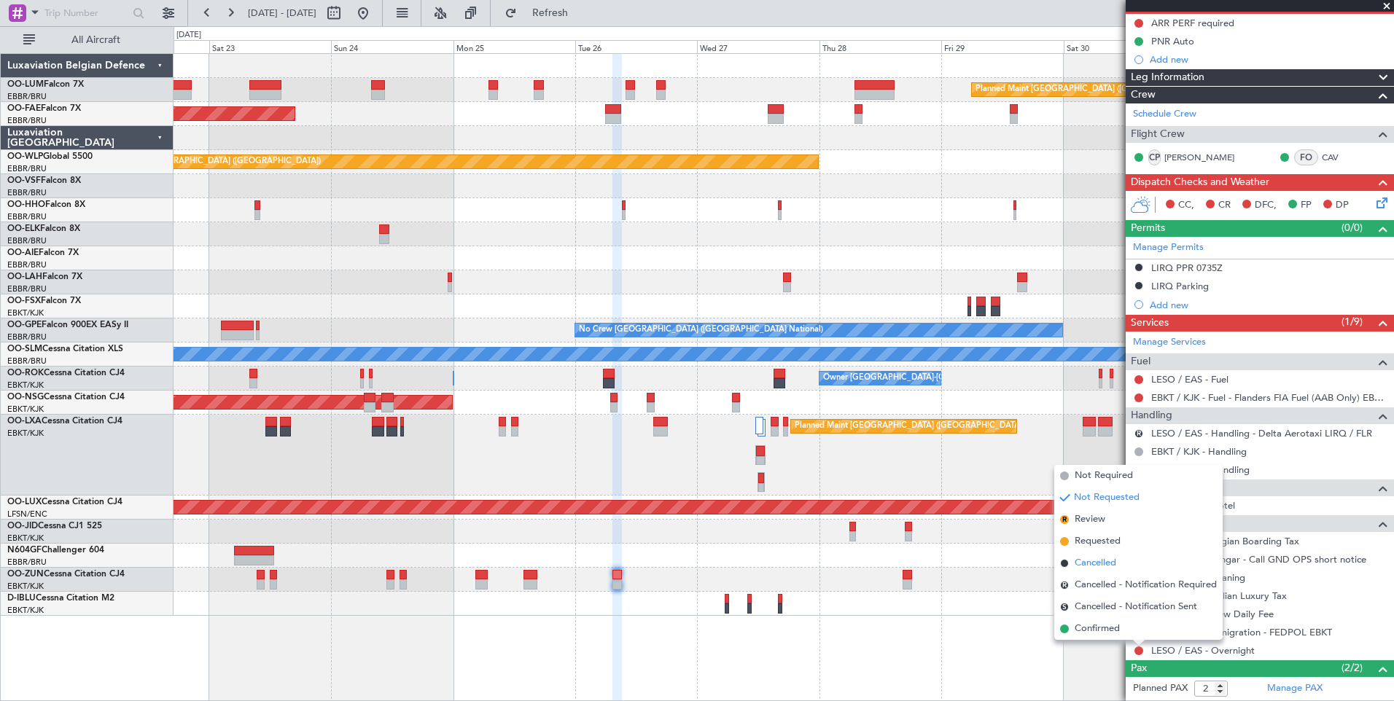
click at [1088, 560] on span "Cancelled" at bounding box center [1095, 563] width 42 height 15
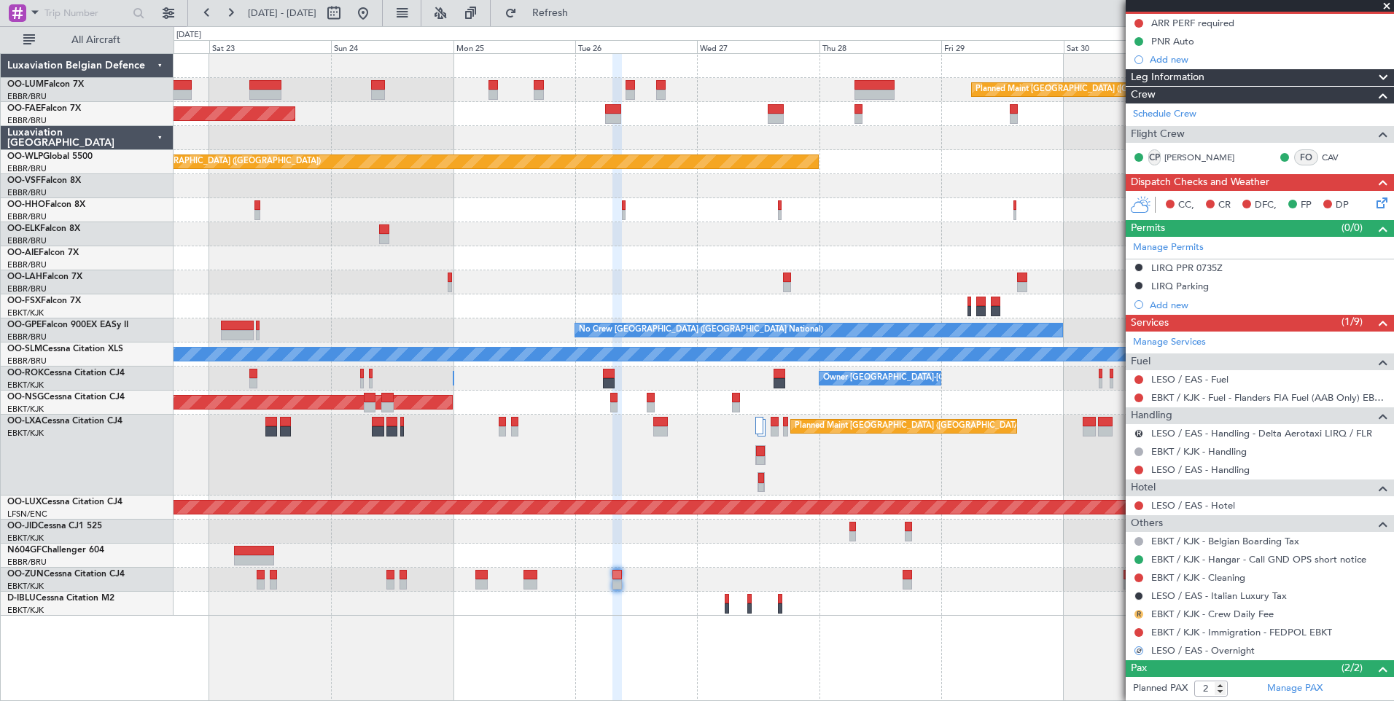
click at [1136, 614] on button "R" at bounding box center [1138, 614] width 9 height 9
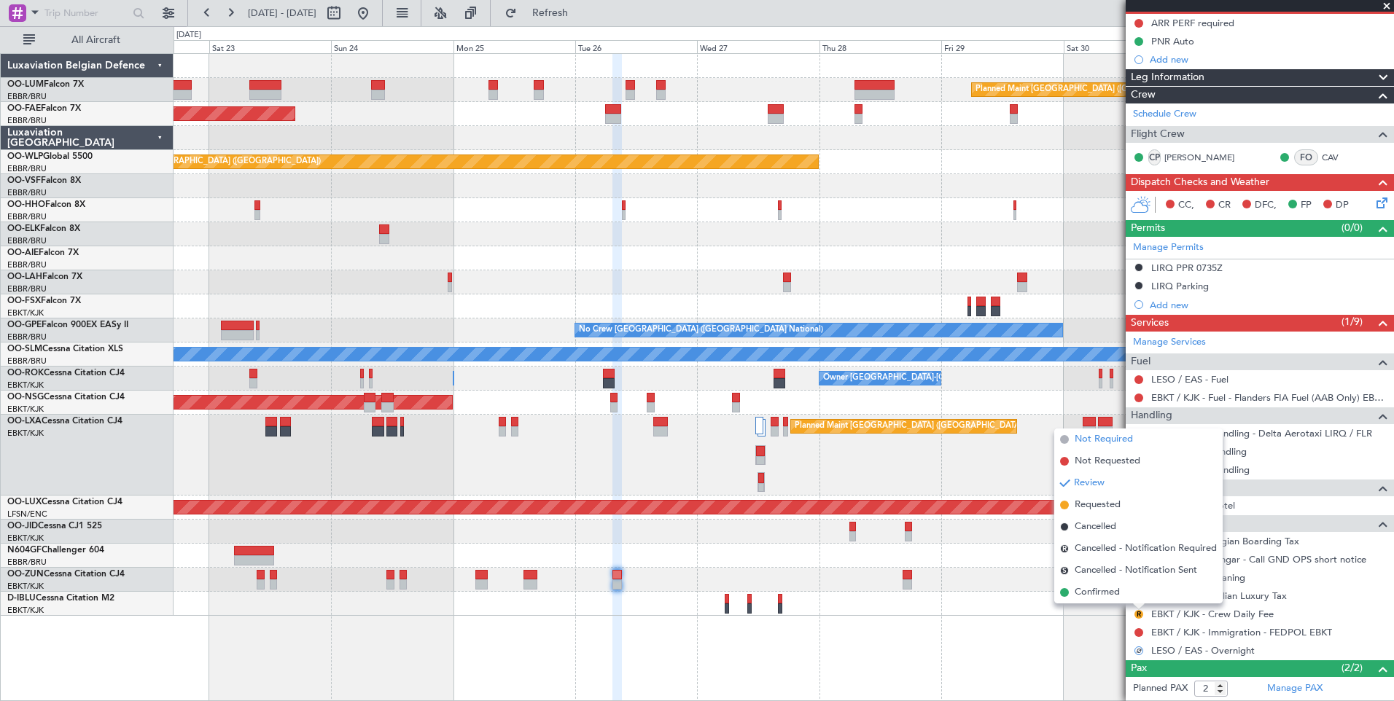
click at [1096, 442] on span "Not Required" at bounding box center [1103, 439] width 58 height 15
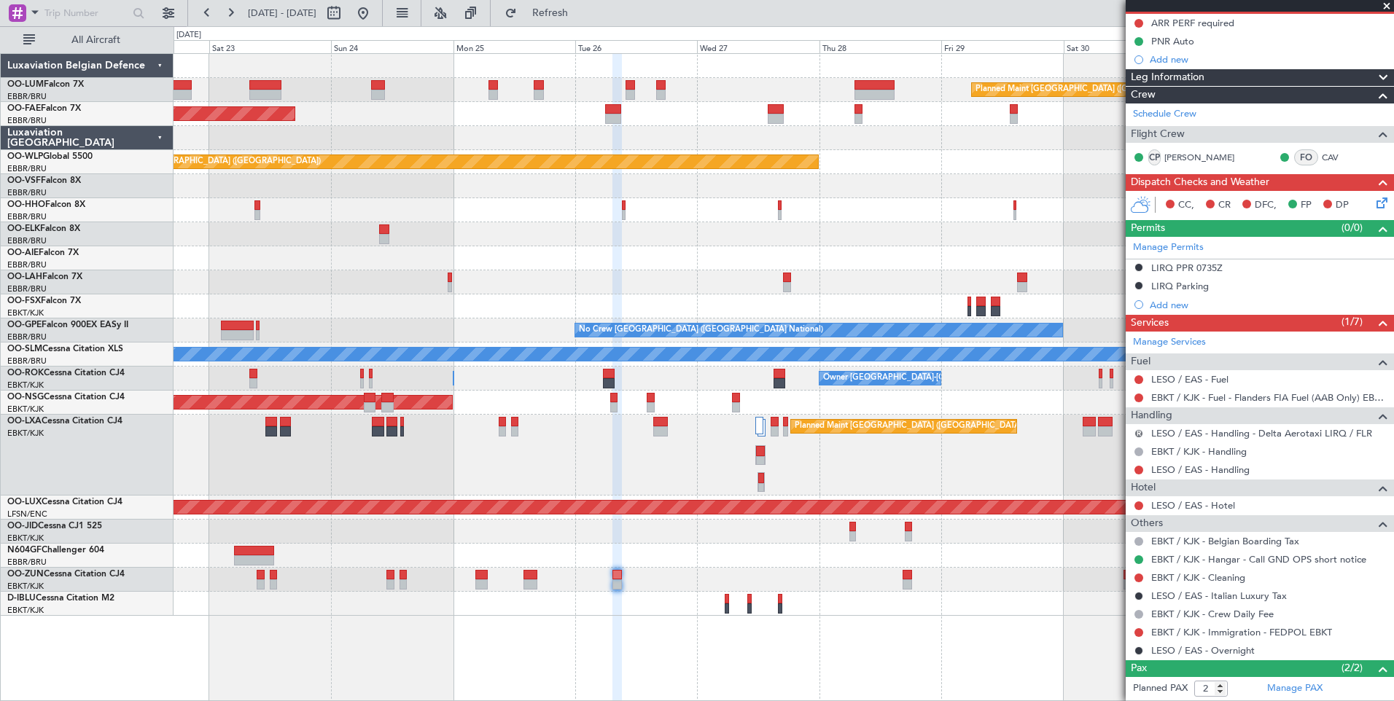
click at [1136, 431] on button "R" at bounding box center [1138, 433] width 9 height 9
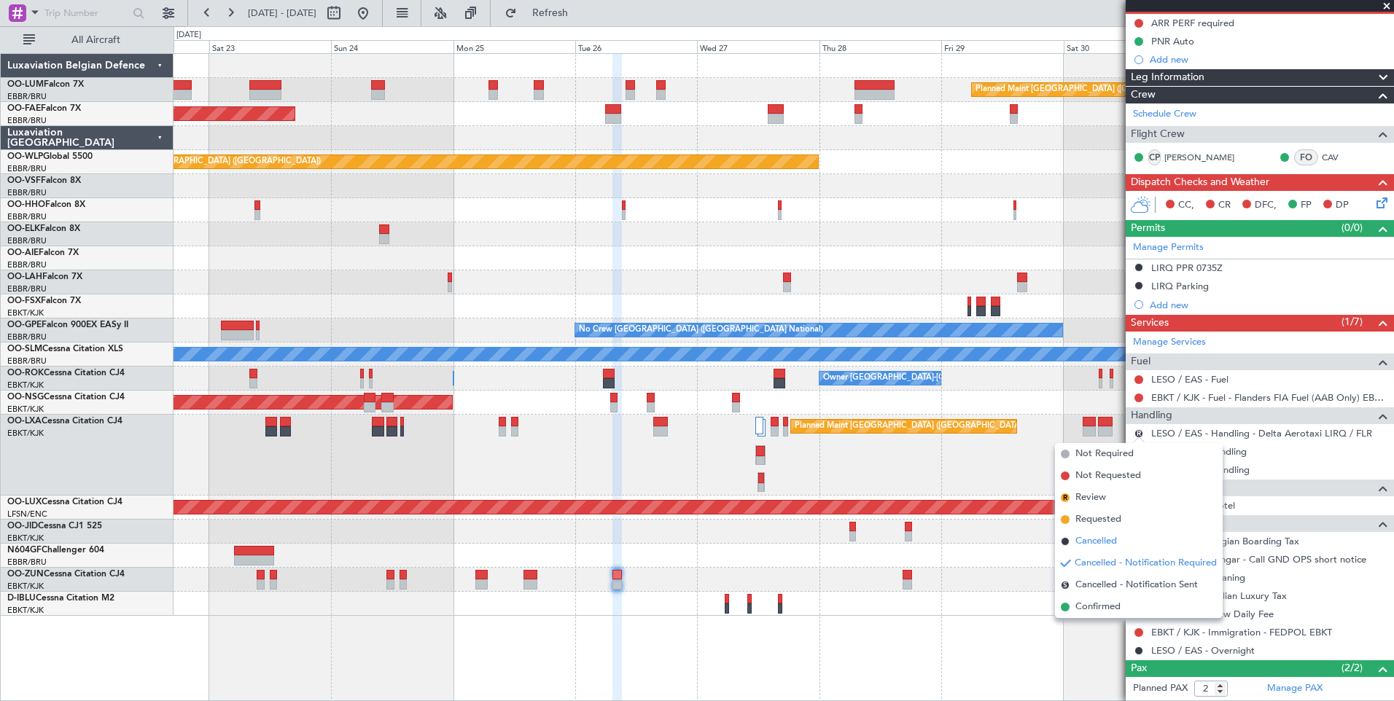
click at [1082, 540] on span "Cancelled" at bounding box center [1096, 541] width 42 height 15
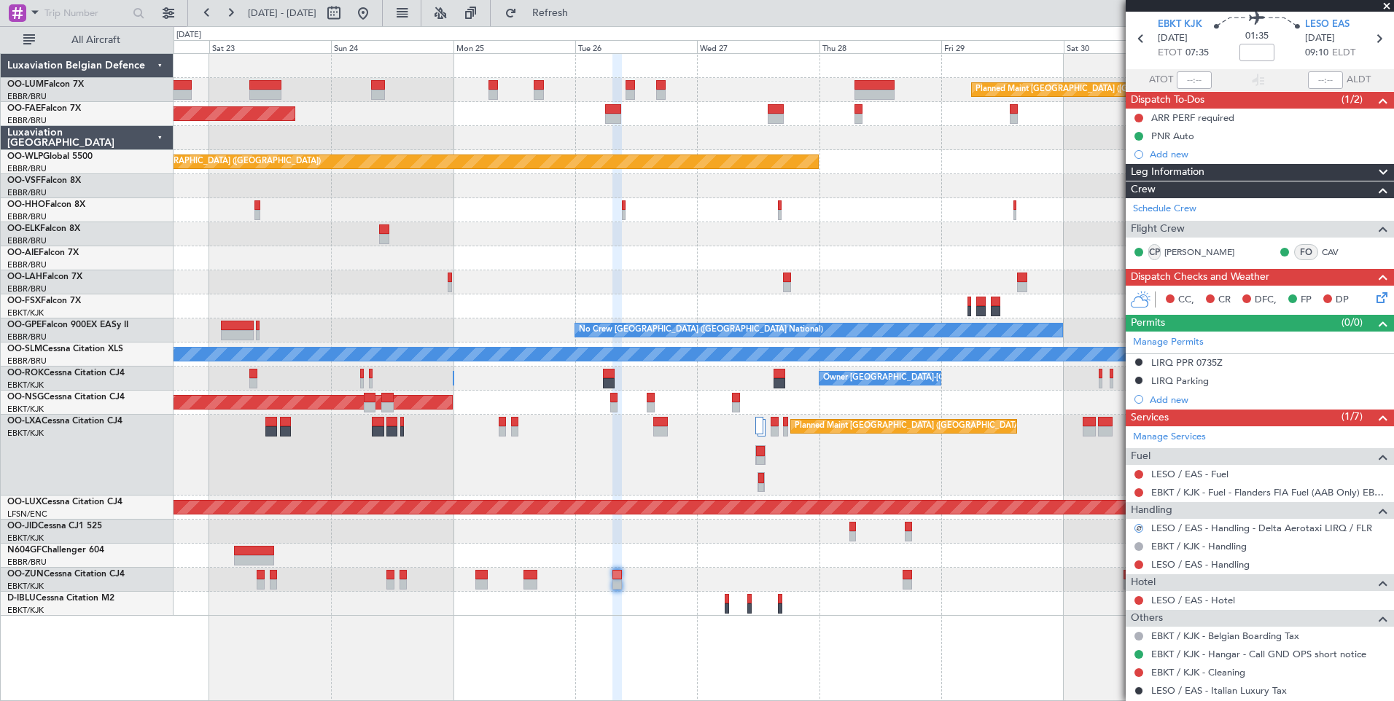
scroll to position [0, 0]
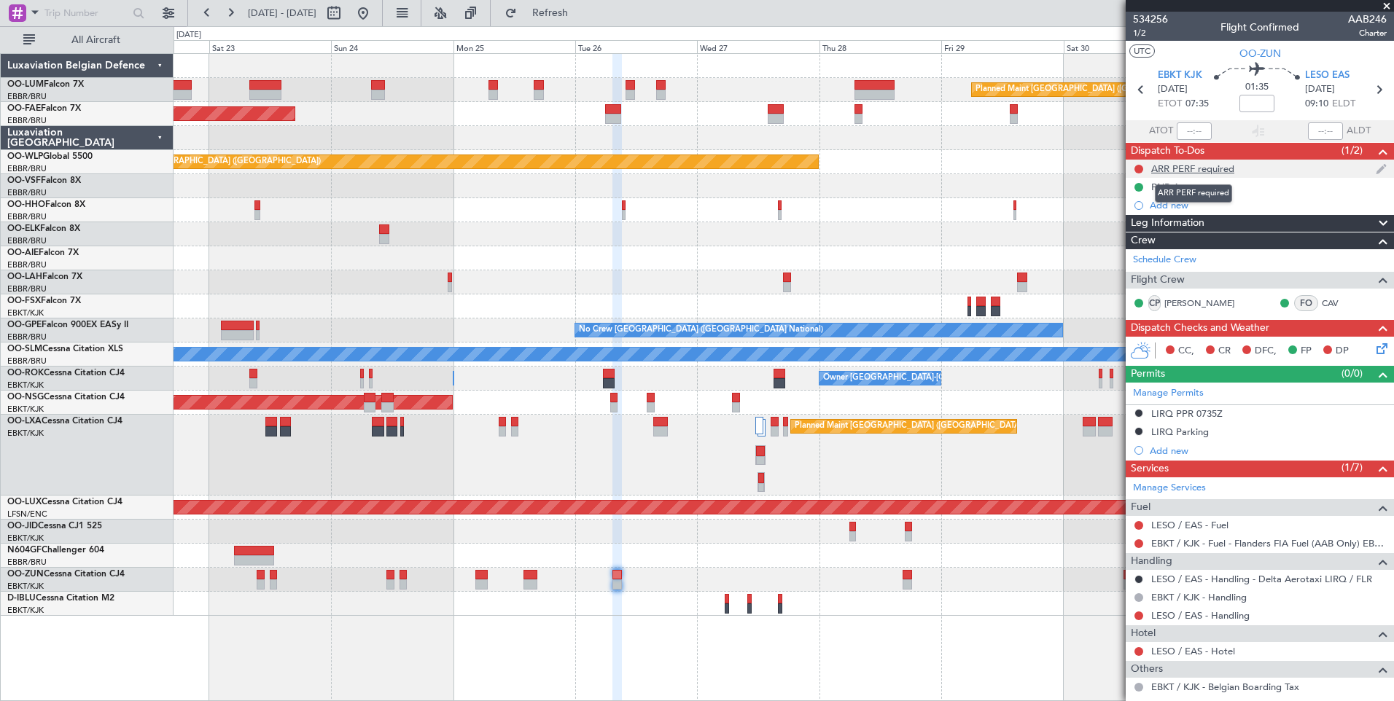
click at [1182, 171] on div "ARR PERF required" at bounding box center [1192, 169] width 83 height 12
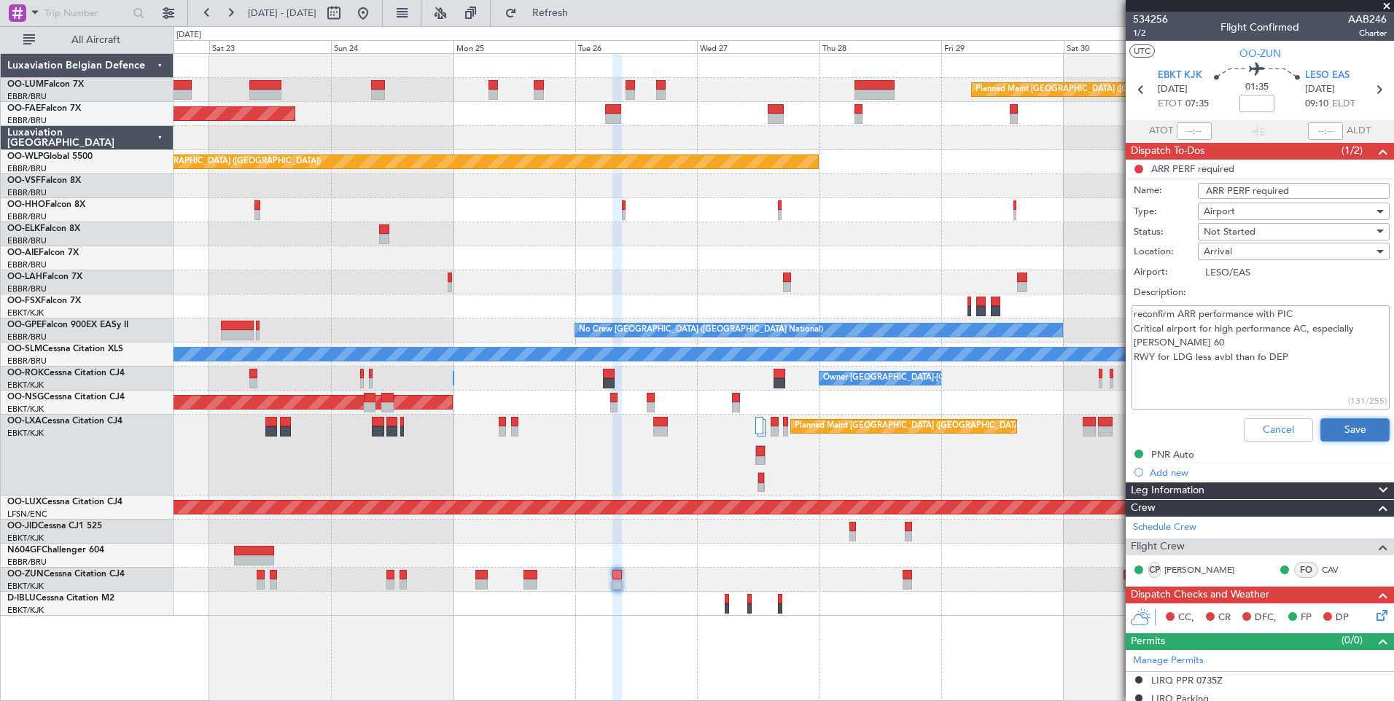
click at [1352, 429] on button "Save" at bounding box center [1354, 429] width 69 height 23
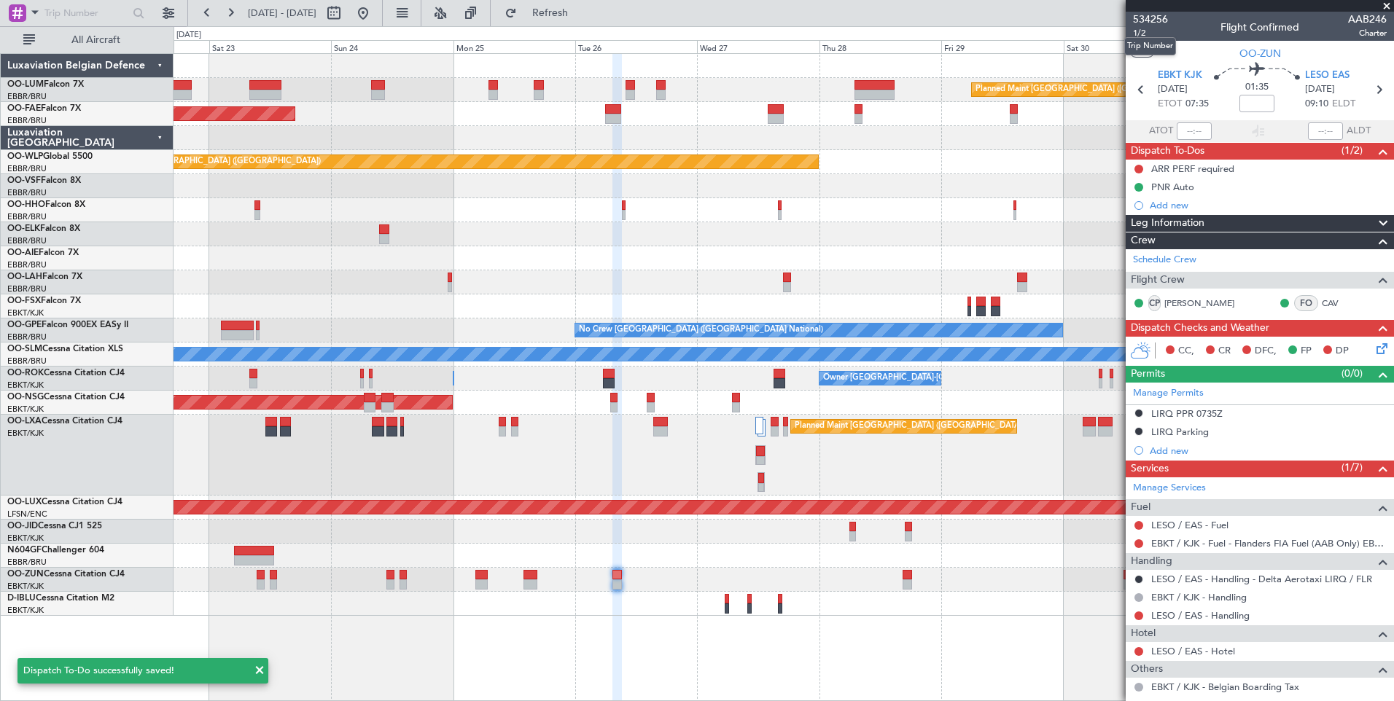
click at [1143, 31] on mat-tooltip-component "Trip Number" at bounding box center [1150, 46] width 72 height 39
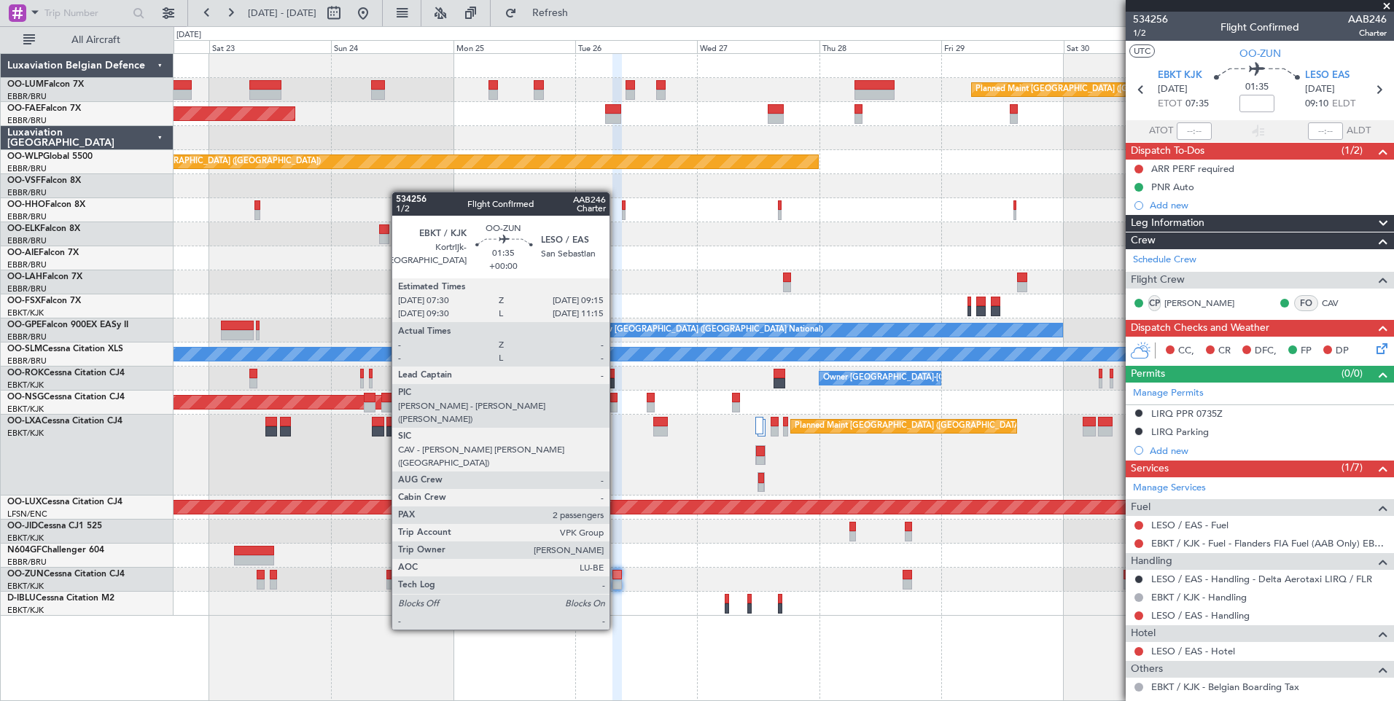
click at [620, 578] on div at bounding box center [616, 575] width 9 height 10
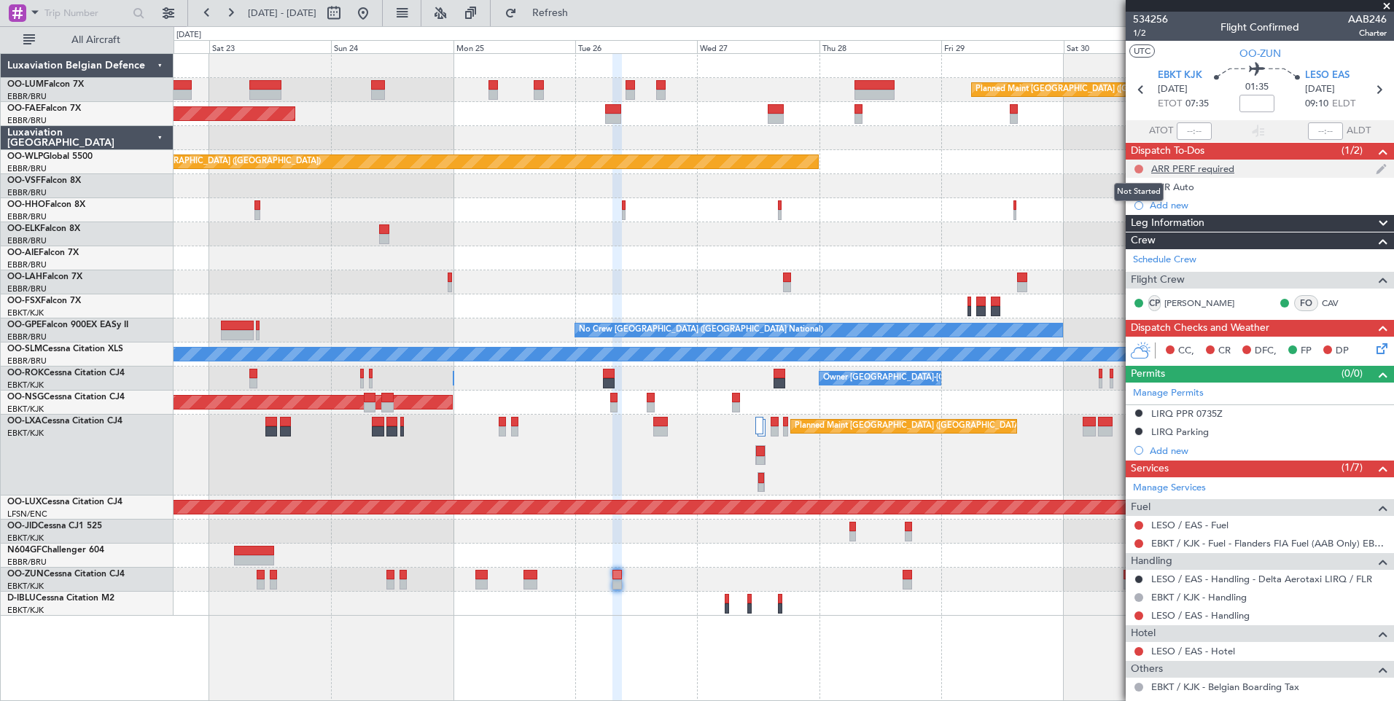
click at [1136, 166] on button at bounding box center [1138, 169] width 9 height 9
click at [1112, 250] on li "Cancelled" at bounding box center [1139, 255] width 77 height 22
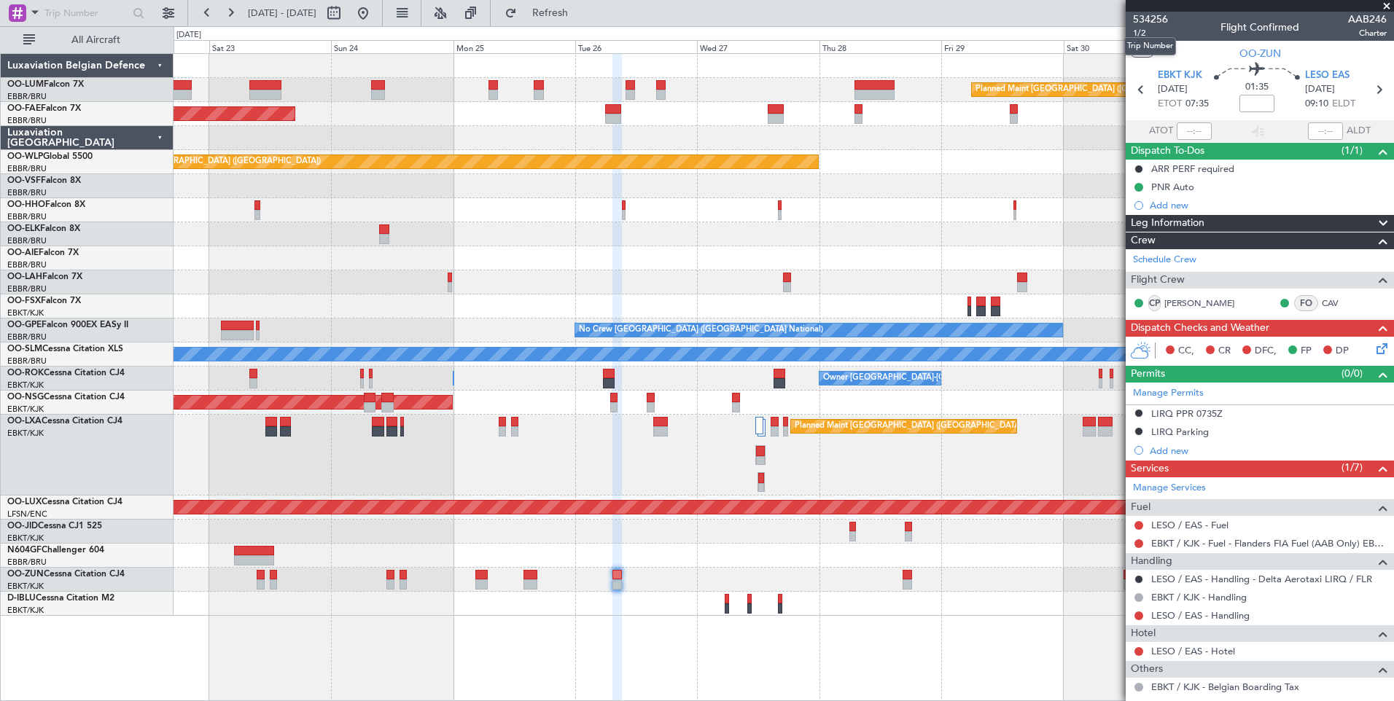
click at [1138, 33] on mat-tooltip-component "Trip Number" at bounding box center [1150, 46] width 72 height 39
click at [1136, 23] on span "534256" at bounding box center [1150, 19] width 35 height 15
click at [1141, 34] on span "1/2" at bounding box center [1150, 33] width 35 height 12
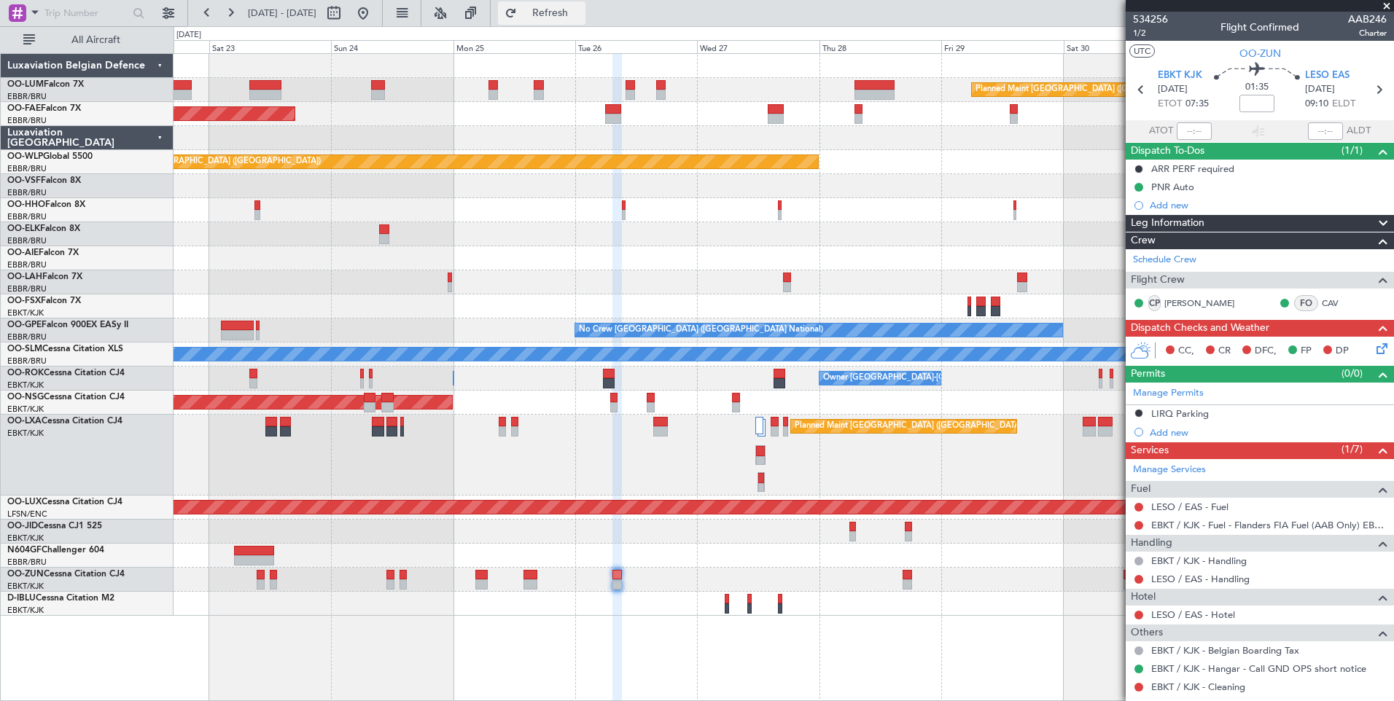
click at [581, 12] on span "Refresh" at bounding box center [550, 13] width 61 height 10
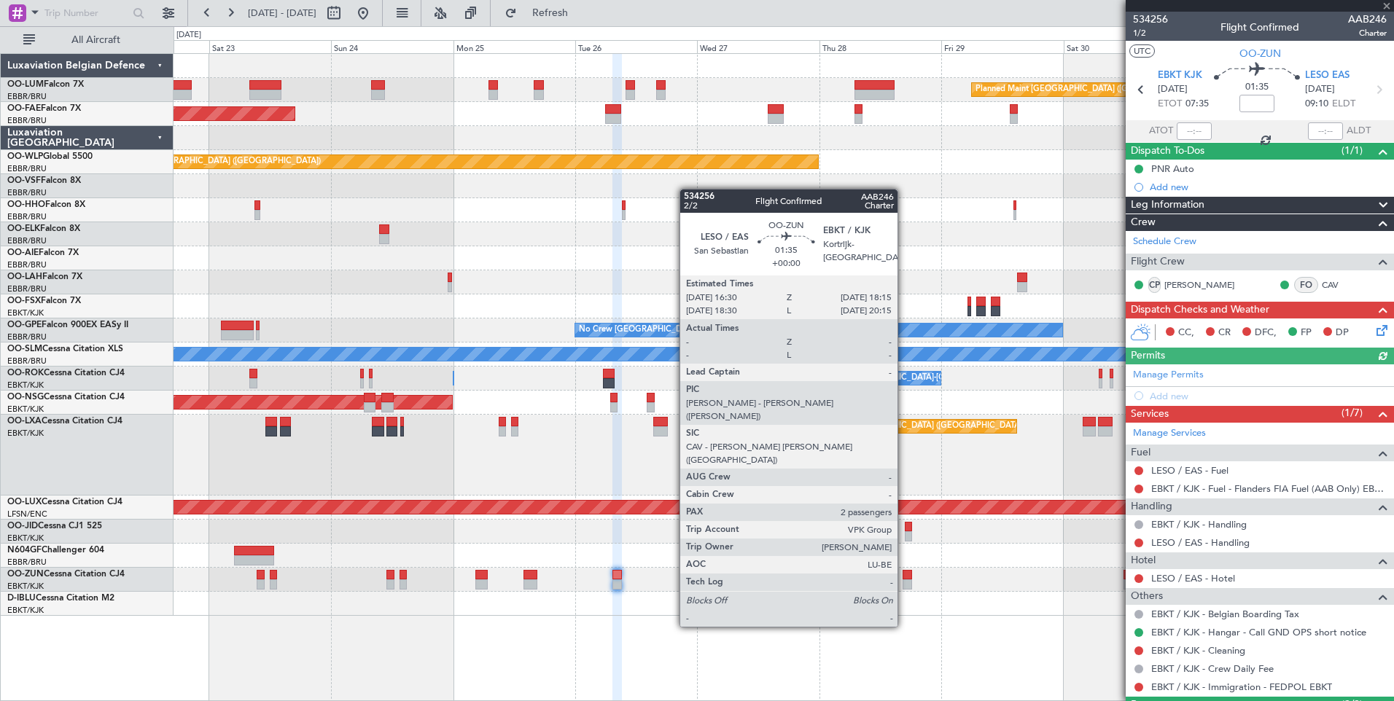
click at [907, 571] on div at bounding box center [906, 575] width 9 height 10
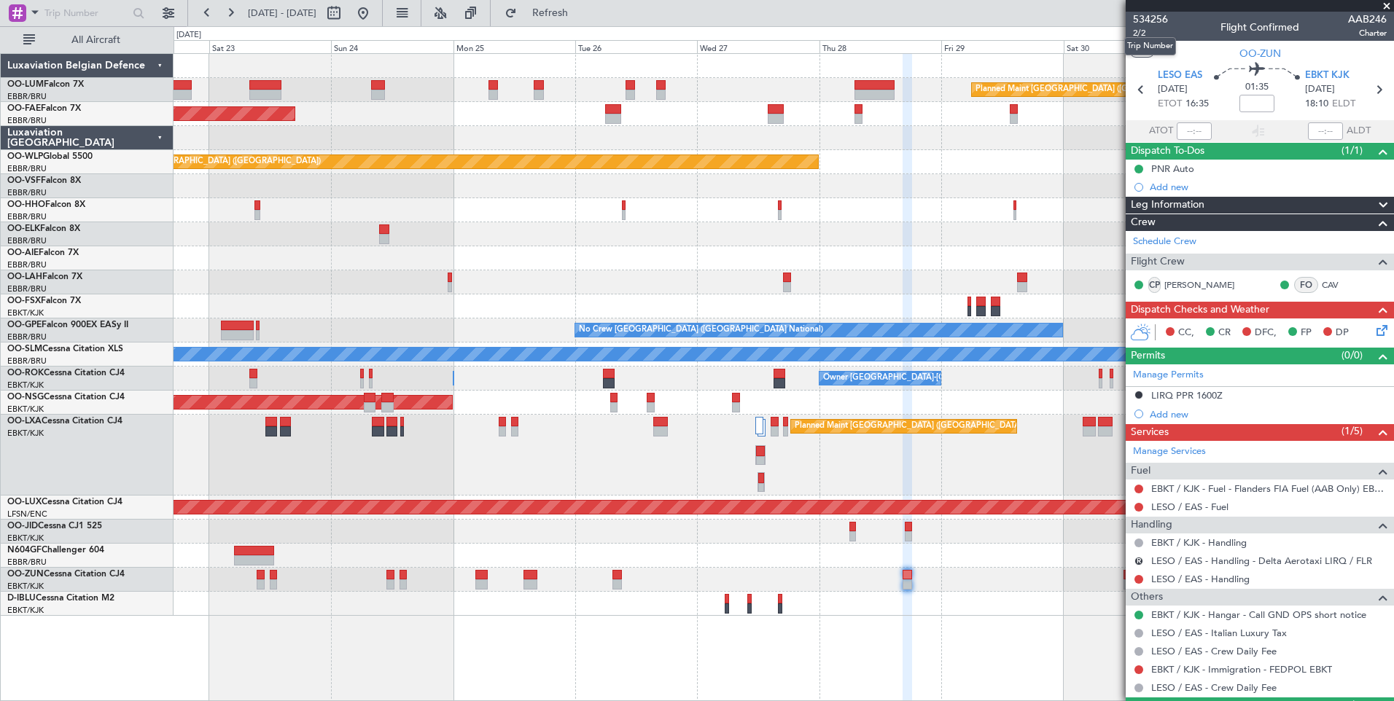
click at [1136, 33] on mat-tooltip-component "Trip Number" at bounding box center [1150, 46] width 72 height 39
click at [1142, 29] on span "2/2" at bounding box center [1150, 33] width 35 height 12
click at [581, 13] on span "Refresh" at bounding box center [550, 13] width 61 height 10
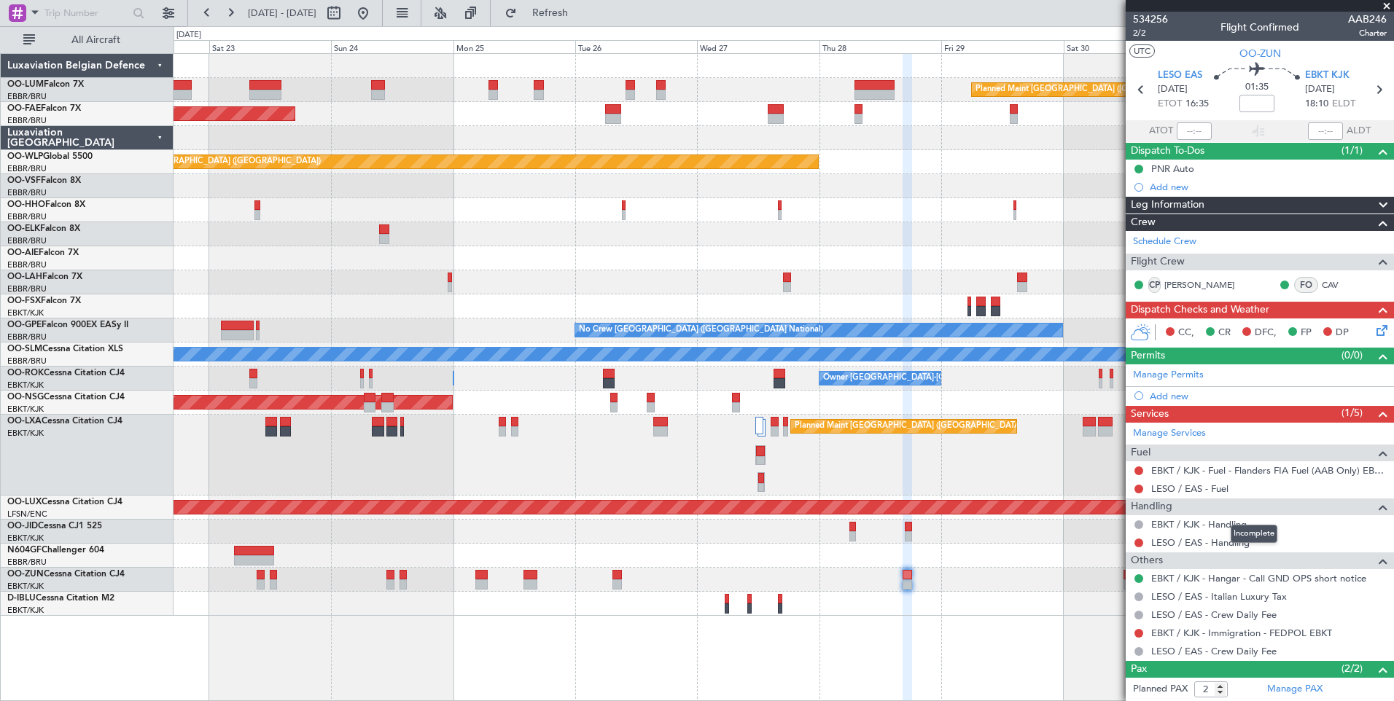
click at [1221, 522] on mat-tooltip-component "Incomplete" at bounding box center [1253, 534] width 67 height 39
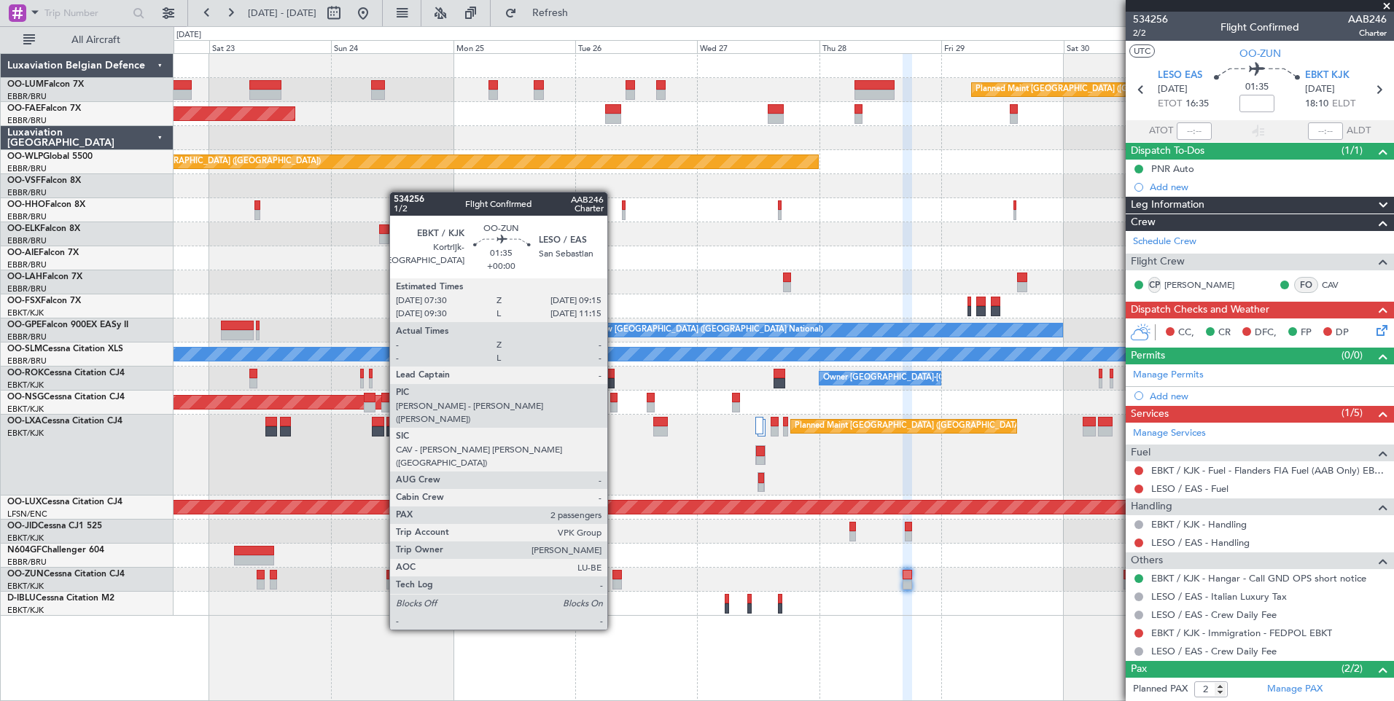
click at [614, 576] on div at bounding box center [616, 575] width 9 height 10
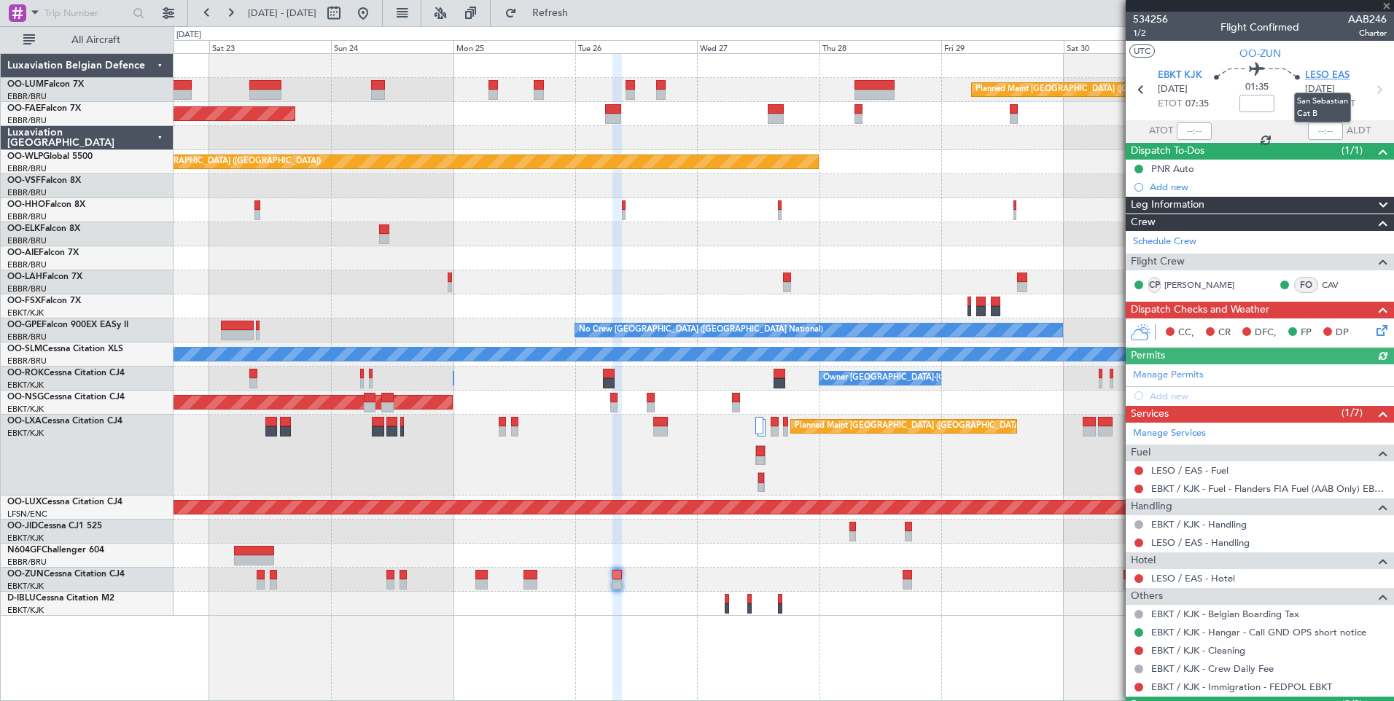
click at [1318, 74] on span "LESO EAS" at bounding box center [1327, 76] width 44 height 15
click at [581, 8] on span "Refresh" at bounding box center [550, 13] width 61 height 10
click at [1207, 523] on mat-tooltip-component "EBKT / KJK - Fuel - Flanders FIA Fuel (AAB Only) EBKT / KJK" at bounding box center [1258, 513] width 245 height 39
click at [1227, 520] on link "EBKT / KJK - Handling" at bounding box center [1198, 524] width 95 height 12
click at [588, 26] on div "Planned Maint [GEOGRAPHIC_DATA] ([GEOGRAPHIC_DATA] National) Owner [GEOGRAPHIC_…" at bounding box center [697, 363] width 1394 height 675
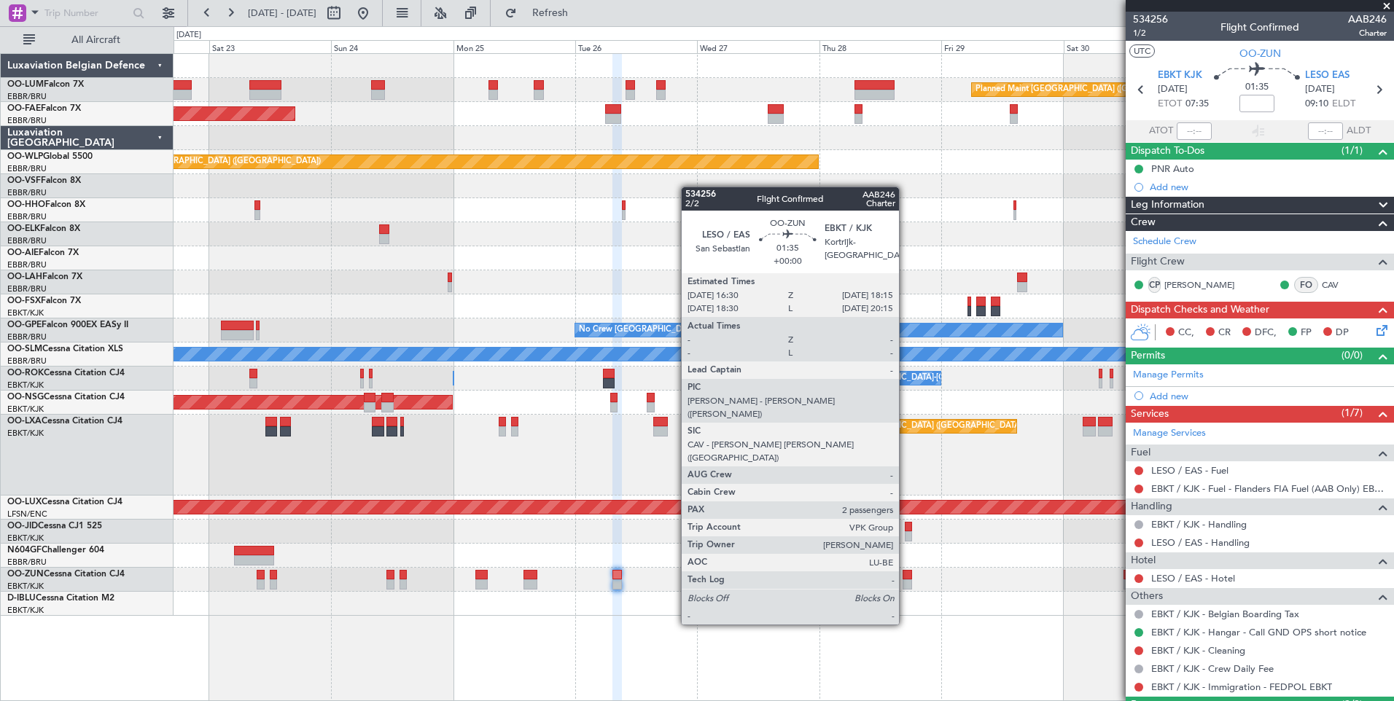
click at [905, 571] on div at bounding box center [906, 575] width 9 height 10
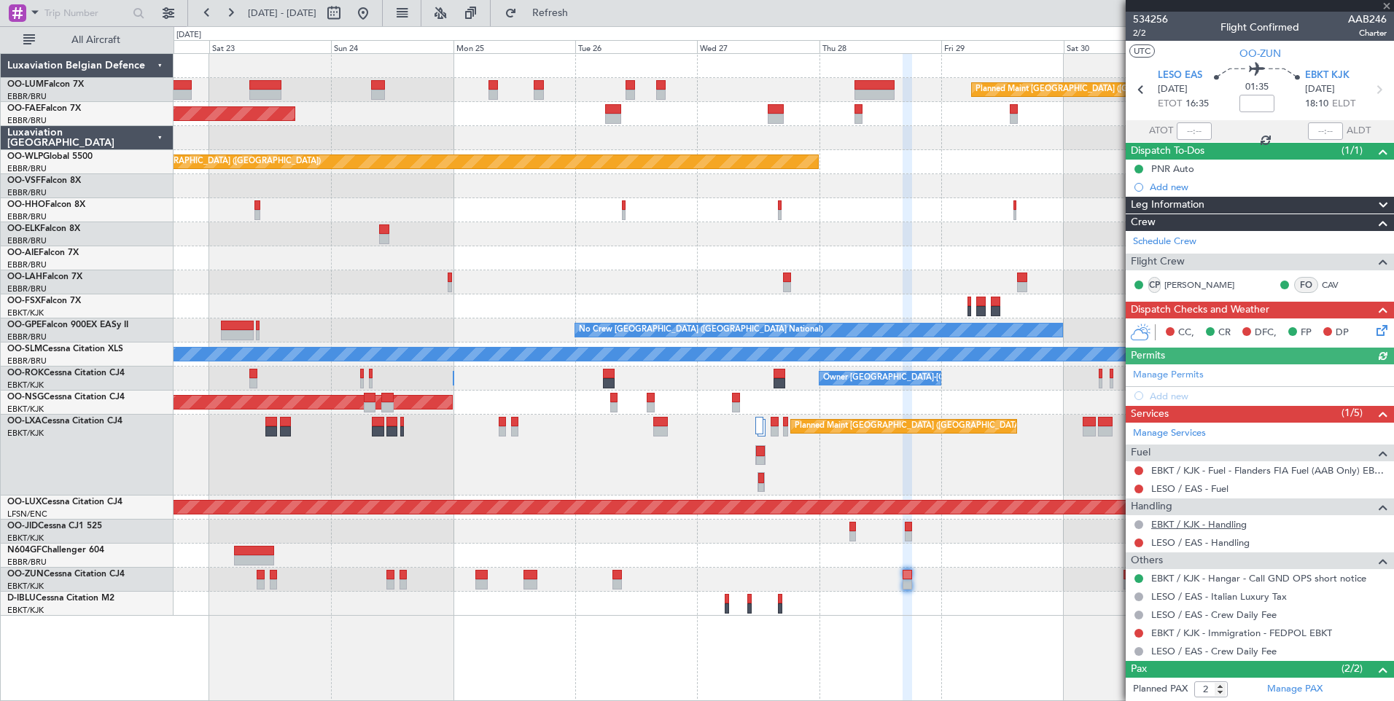
click at [1226, 524] on link "EBKT / KJK - Handling" at bounding box center [1198, 524] width 95 height 12
click at [581, 18] on span "Refresh" at bounding box center [550, 13] width 61 height 10
click at [1138, 521] on button at bounding box center [1138, 524] width 9 height 9
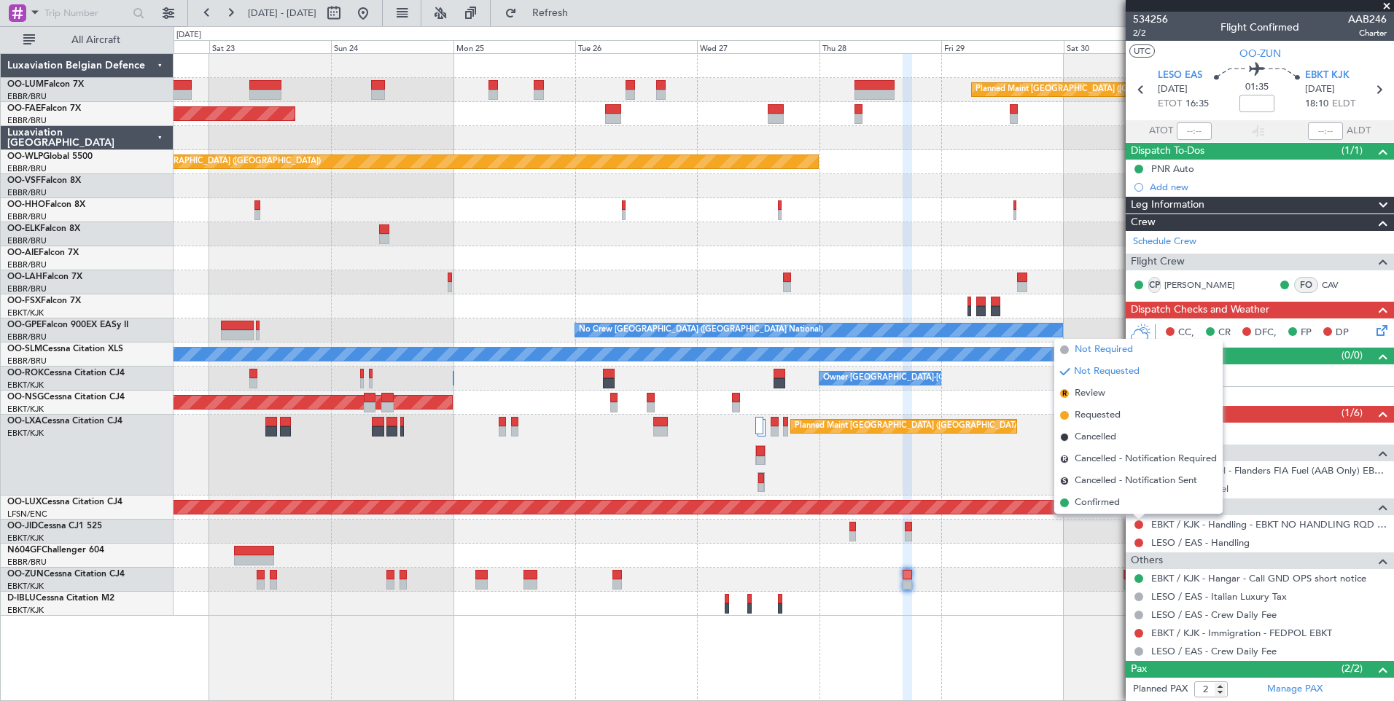
click at [1099, 351] on span "Not Required" at bounding box center [1103, 350] width 58 height 15
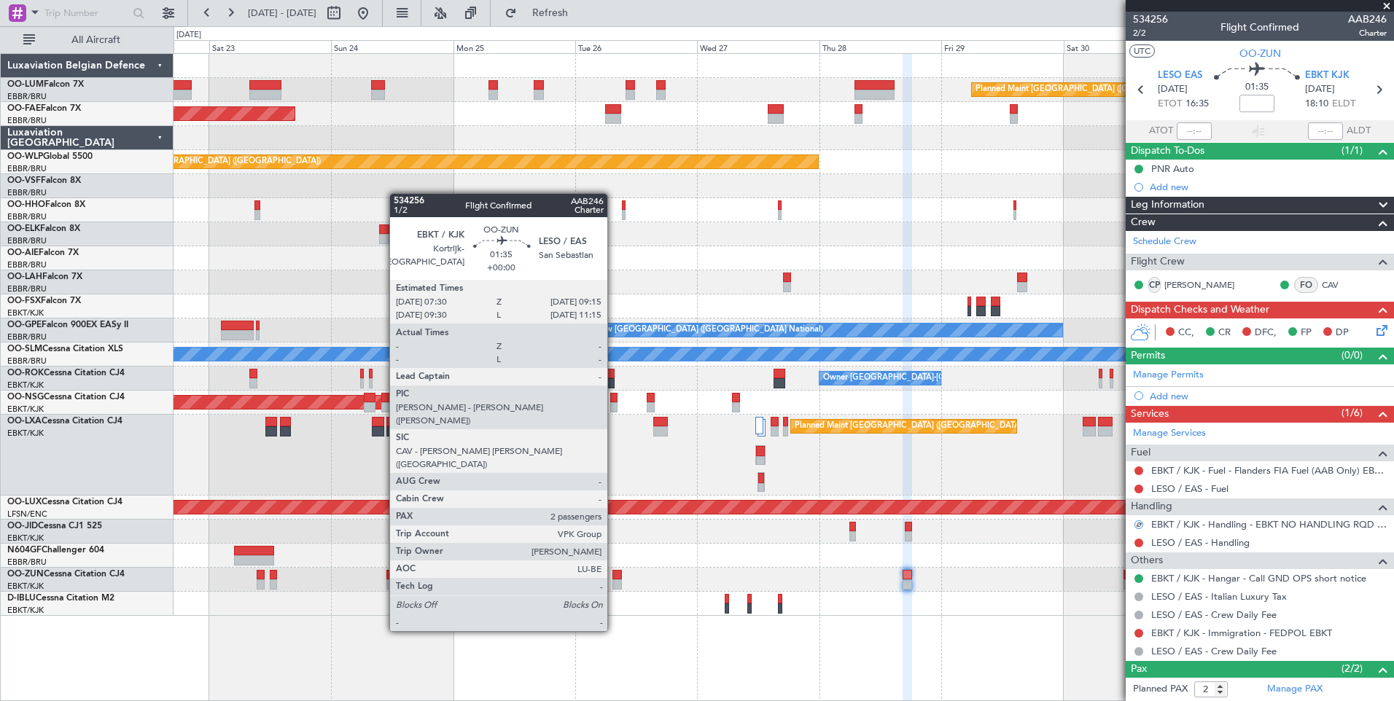
click at [614, 577] on div at bounding box center [616, 575] width 9 height 10
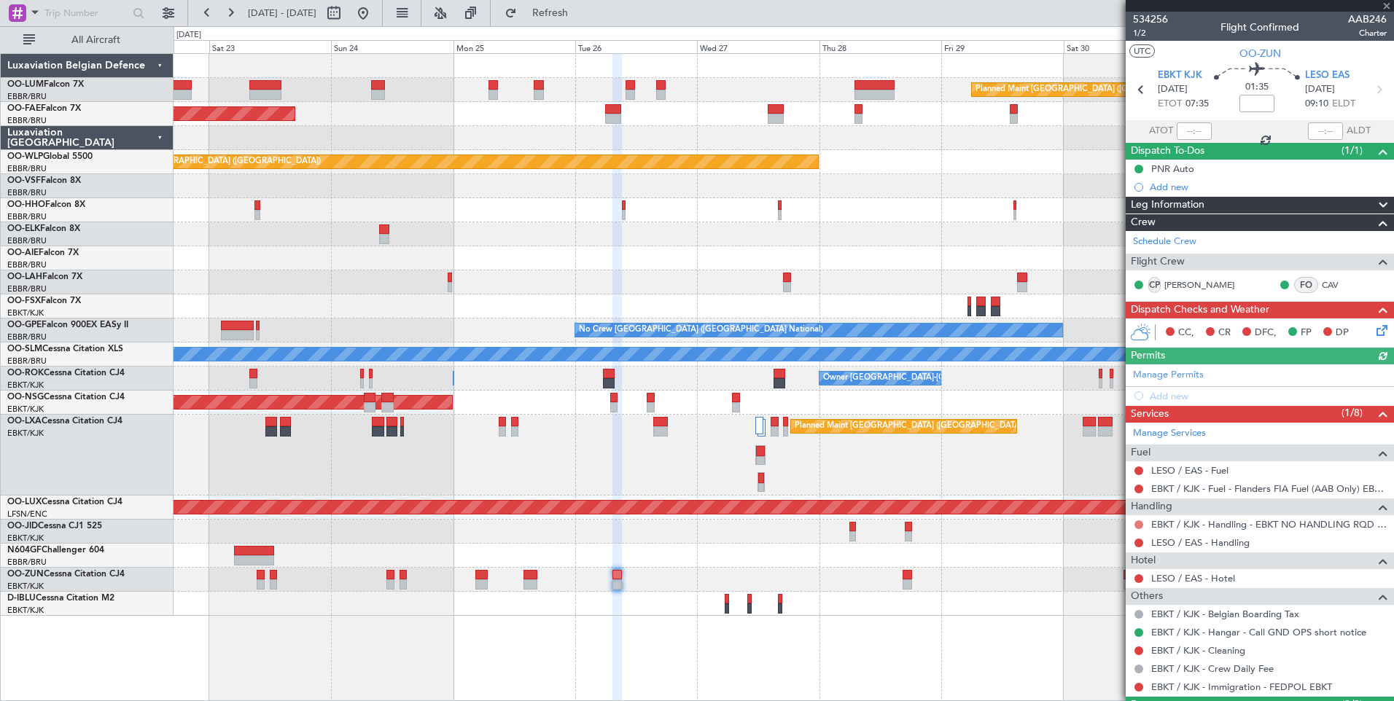
click at [1141, 520] on button at bounding box center [1138, 524] width 9 height 9
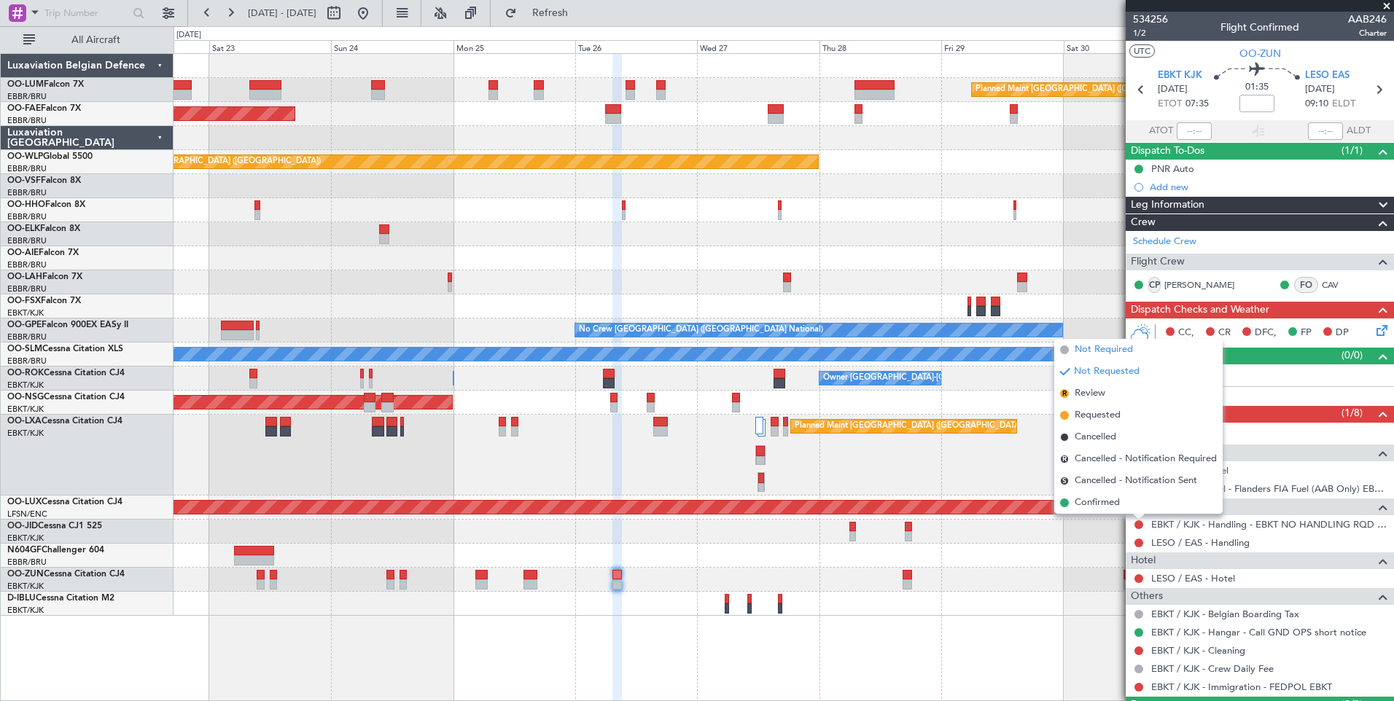
click at [1092, 345] on span "Not Required" at bounding box center [1103, 350] width 58 height 15
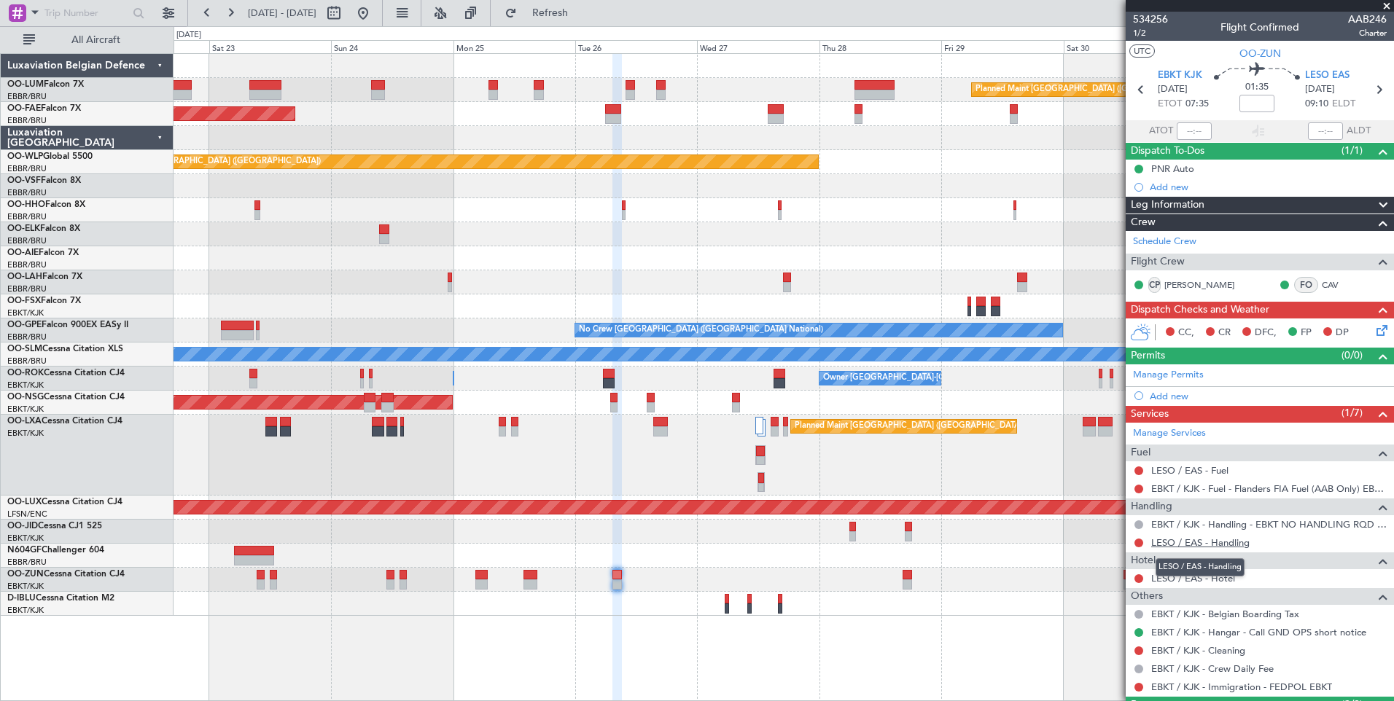
click at [1194, 539] on link "LESO / EAS - Handling" at bounding box center [1200, 542] width 98 height 12
click at [581, 18] on span "Refresh" at bounding box center [550, 13] width 61 height 10
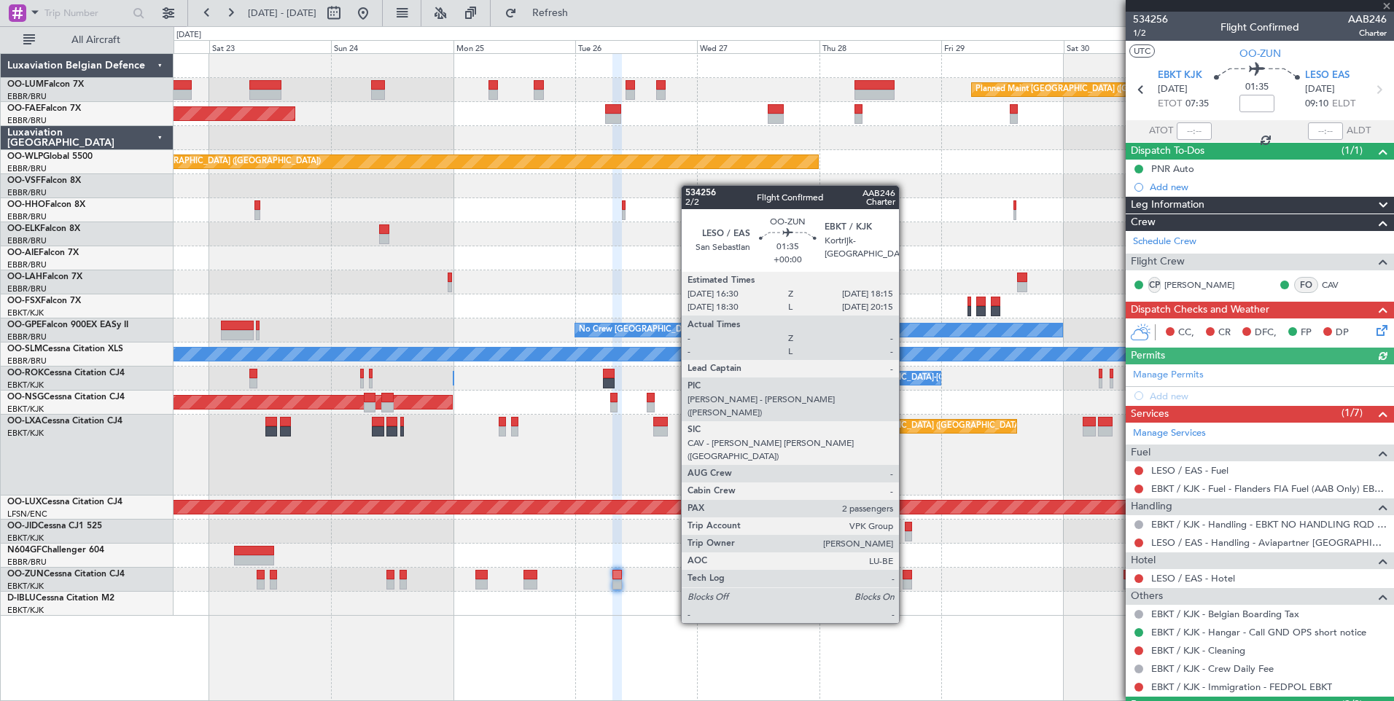
click at [906, 571] on div at bounding box center [906, 575] width 9 height 10
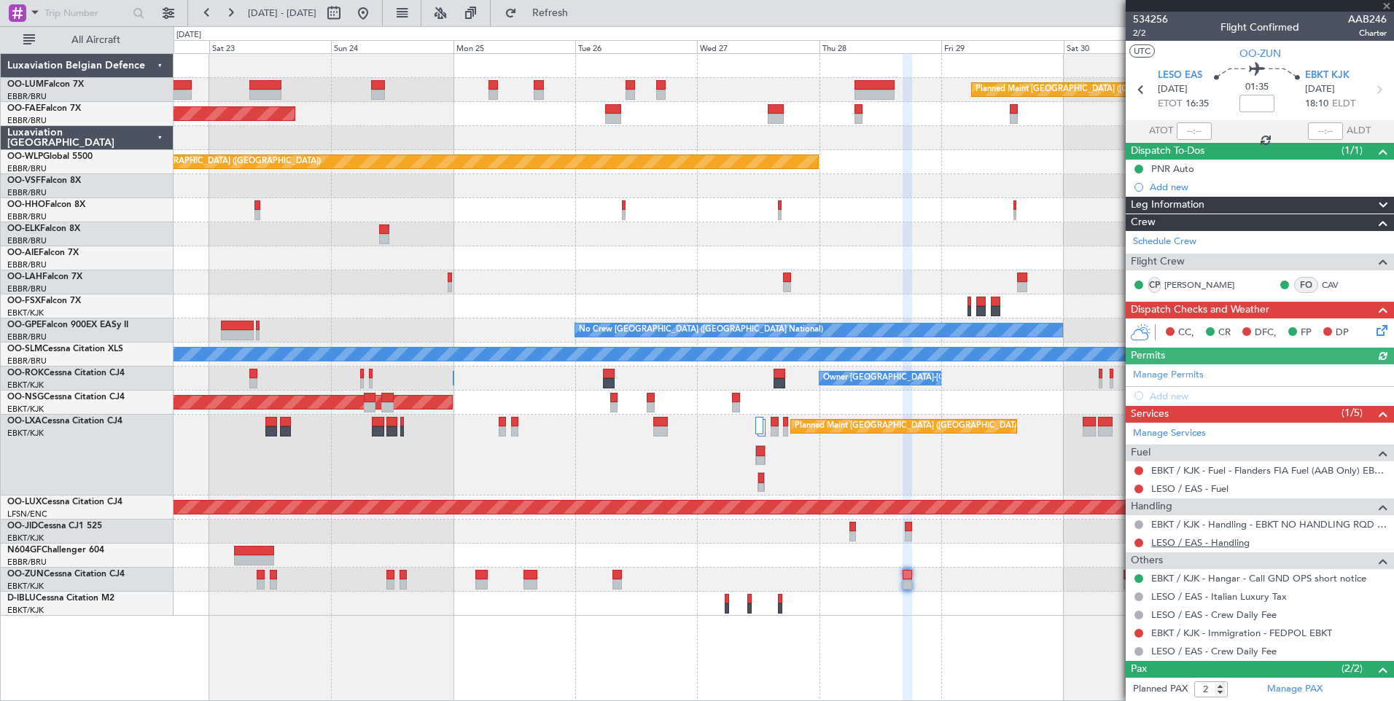
click at [1235, 546] on link "LESO / EAS - Handling" at bounding box center [1200, 542] width 98 height 12
click at [585, 20] on button "Refresh" at bounding box center [541, 12] width 87 height 23
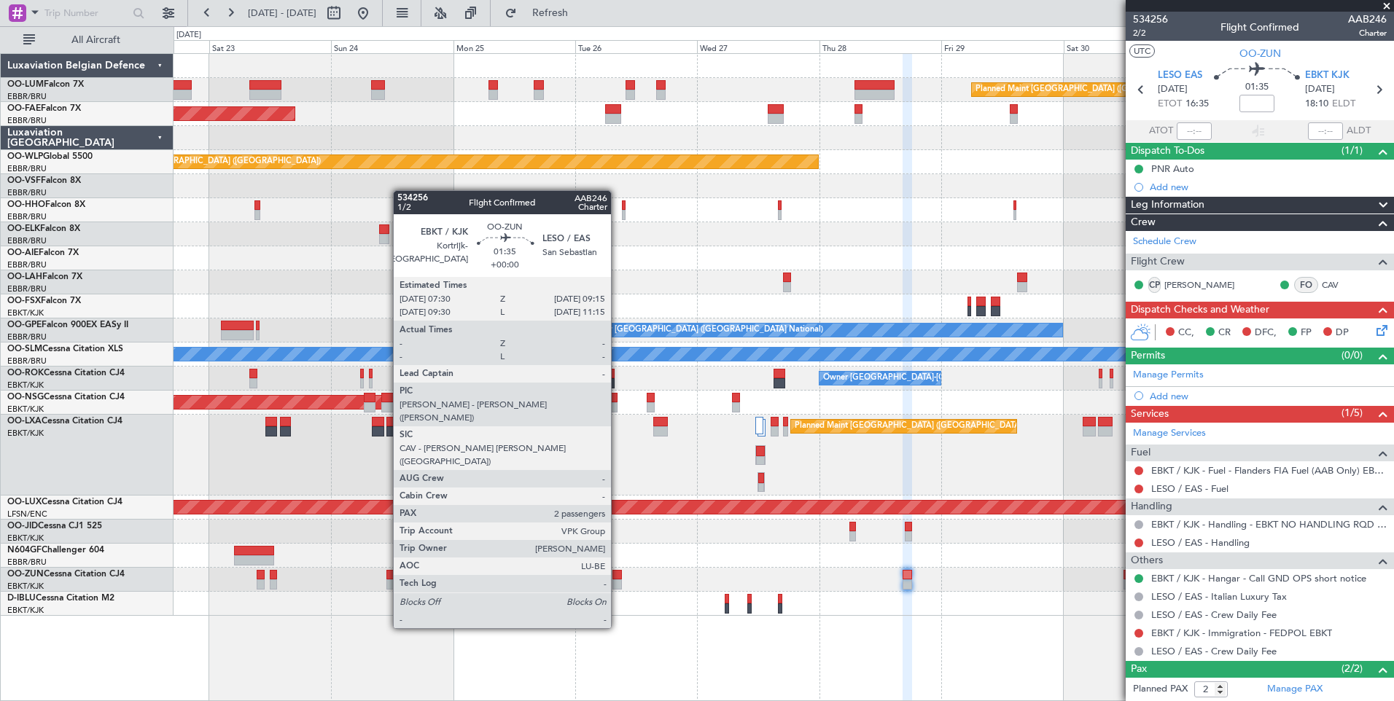
click at [620, 574] on div at bounding box center [616, 575] width 9 height 10
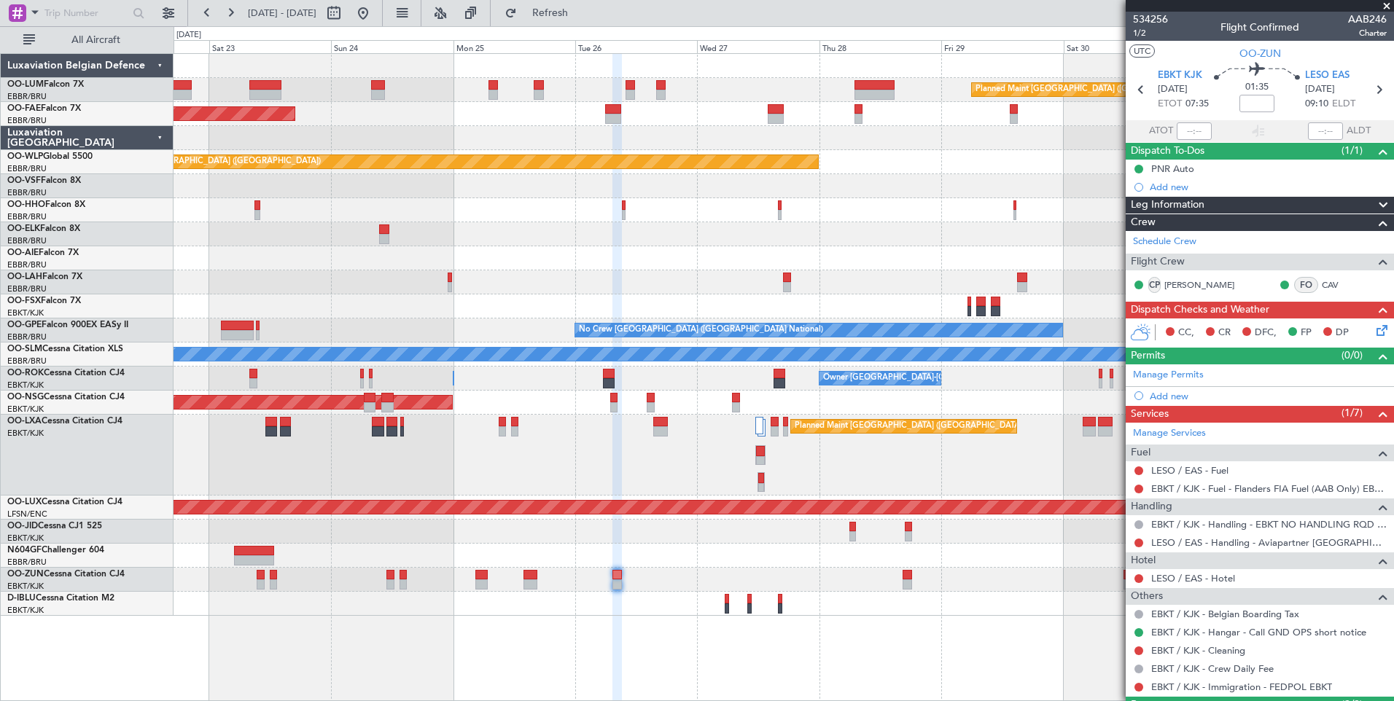
click at [1176, 394] on div "Add new" at bounding box center [1267, 396] width 237 height 12
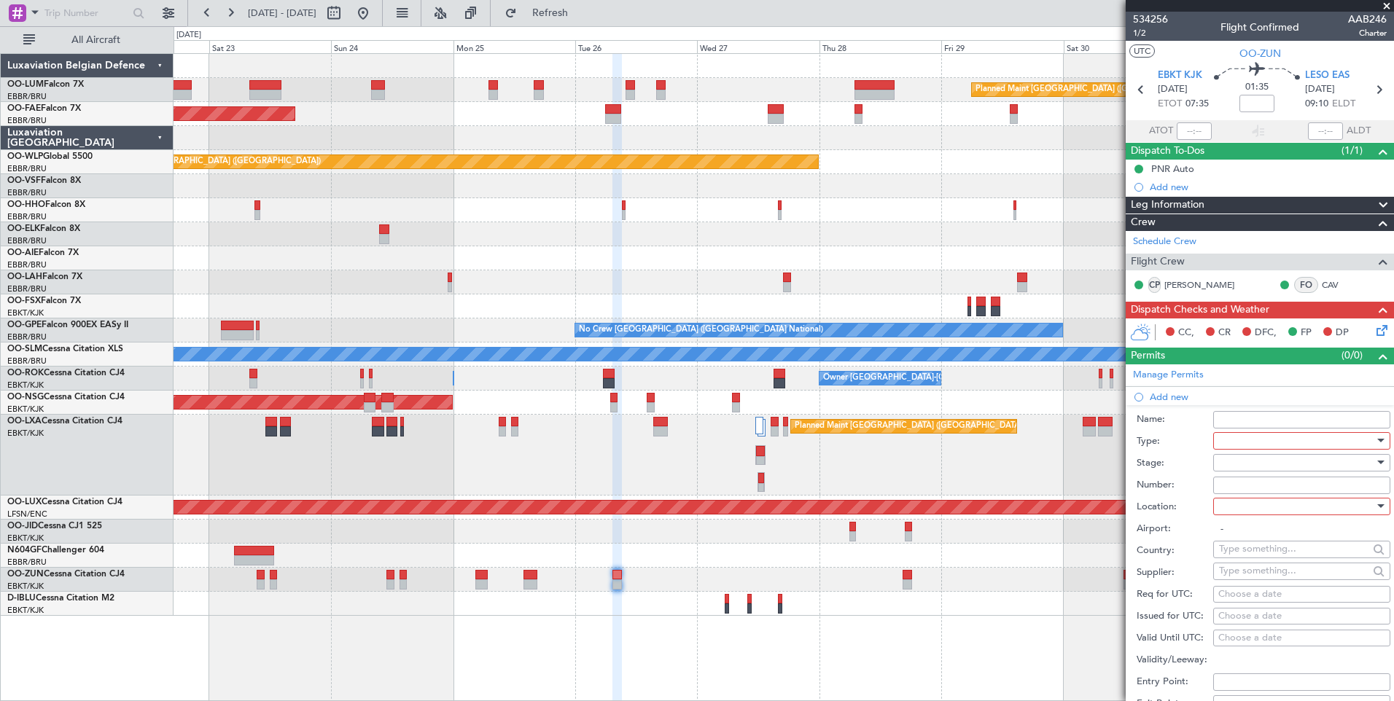
click at [1225, 439] on div at bounding box center [1296, 441] width 155 height 22
click at [1247, 600] on span "Parking" at bounding box center [1295, 594] width 153 height 22
click at [1265, 512] on div at bounding box center [1296, 507] width 155 height 22
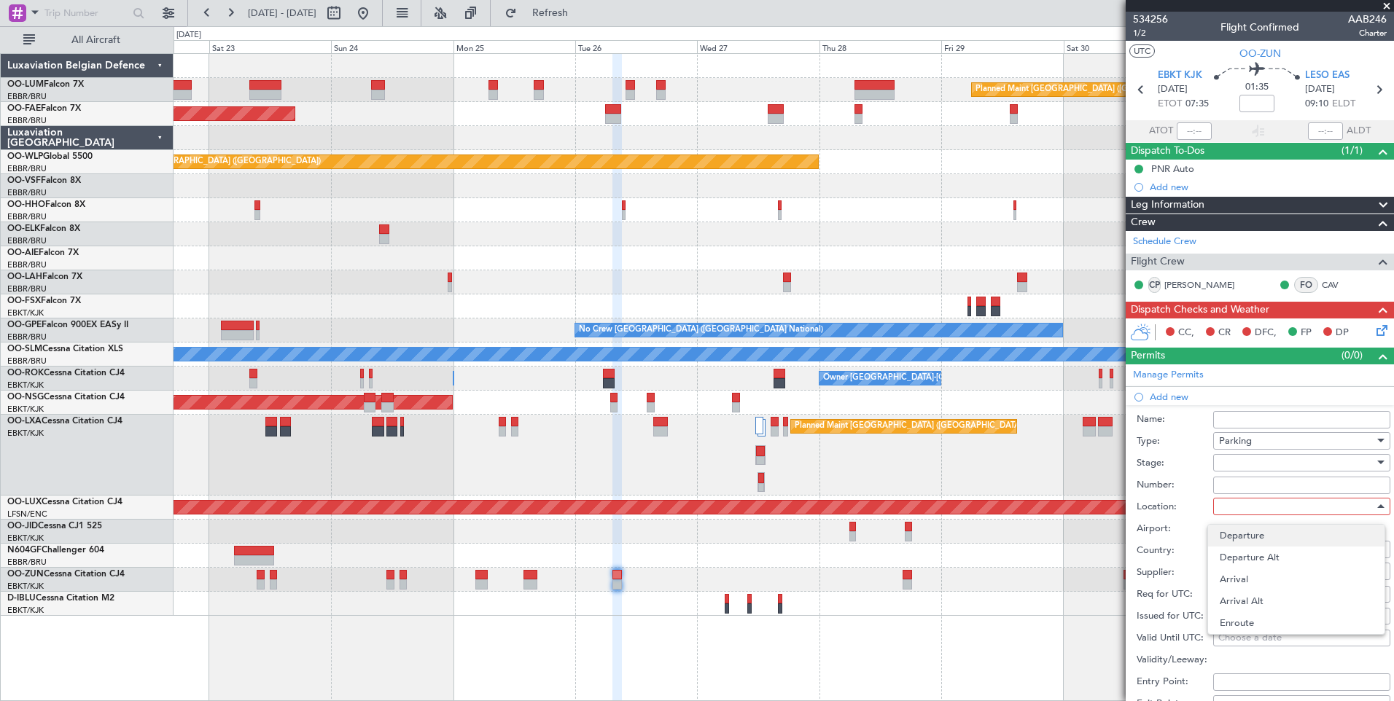
click at [1257, 535] on span "Departure" at bounding box center [1295, 536] width 153 height 22
click at [1257, 511] on span "Departure" at bounding box center [1241, 506] width 44 height 13
click at [1242, 583] on span "Arrival" at bounding box center [1295, 580] width 153 height 22
type input "LESO / EAS"
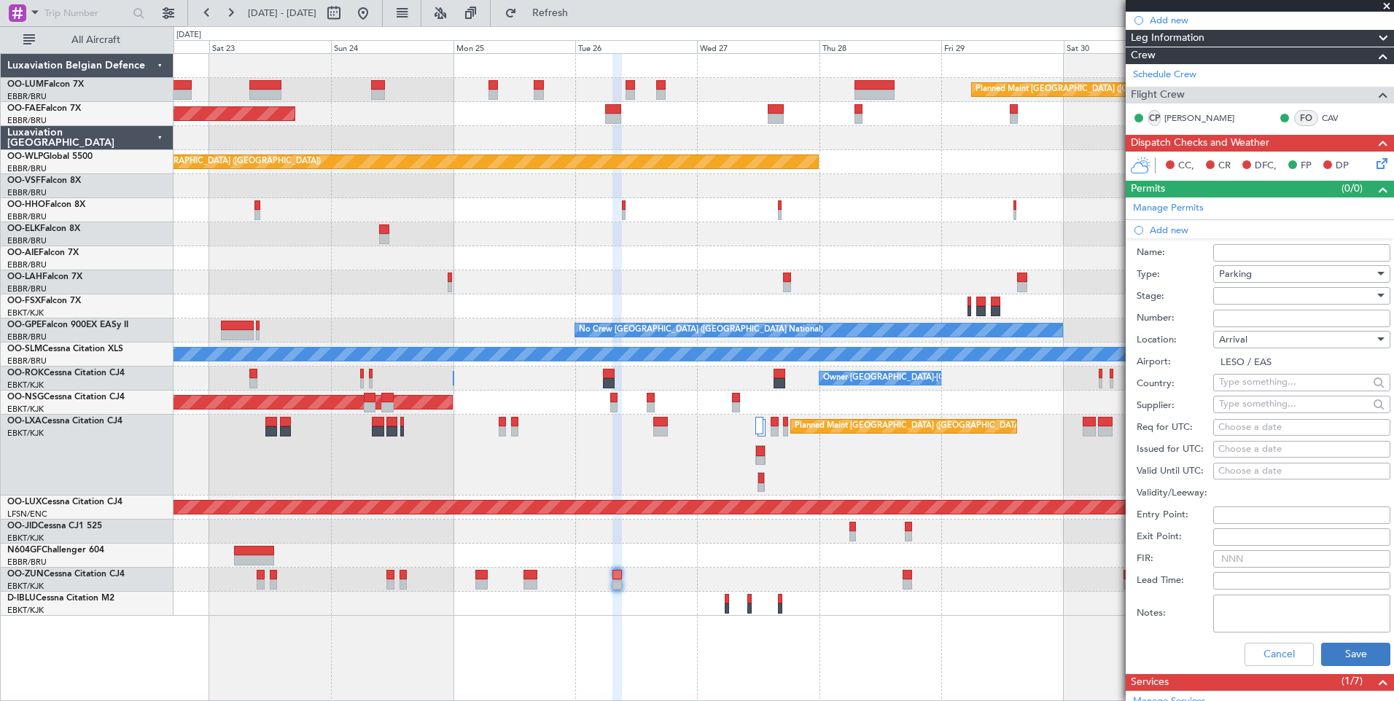
scroll to position [219, 0]
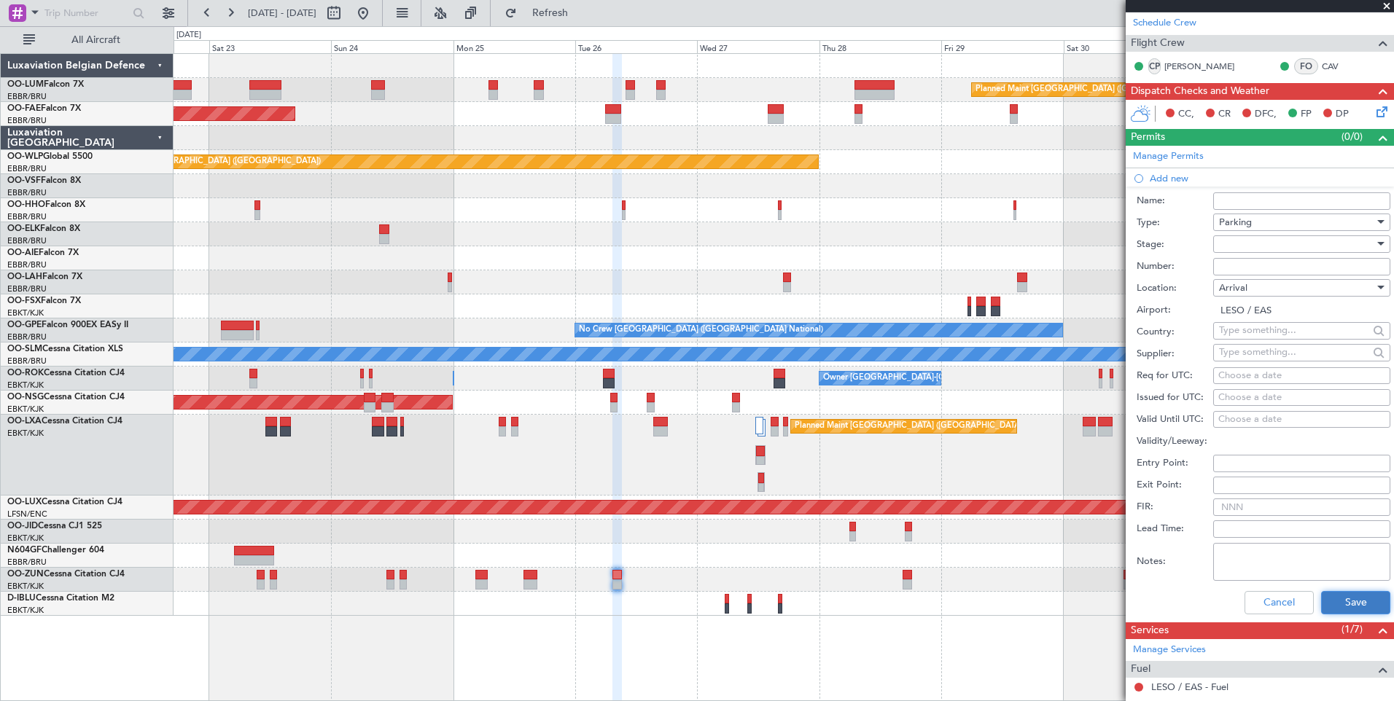
click at [1330, 597] on button "Save" at bounding box center [1355, 602] width 69 height 23
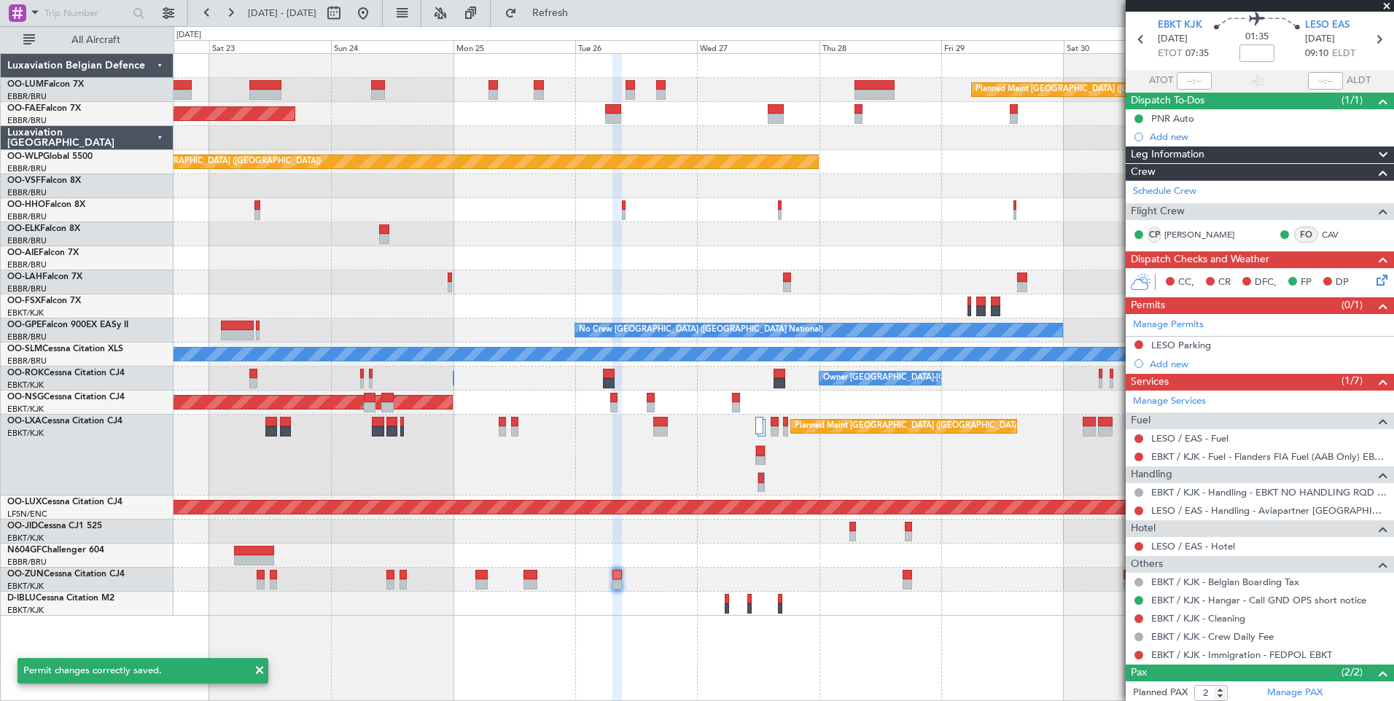
scroll to position [0, 0]
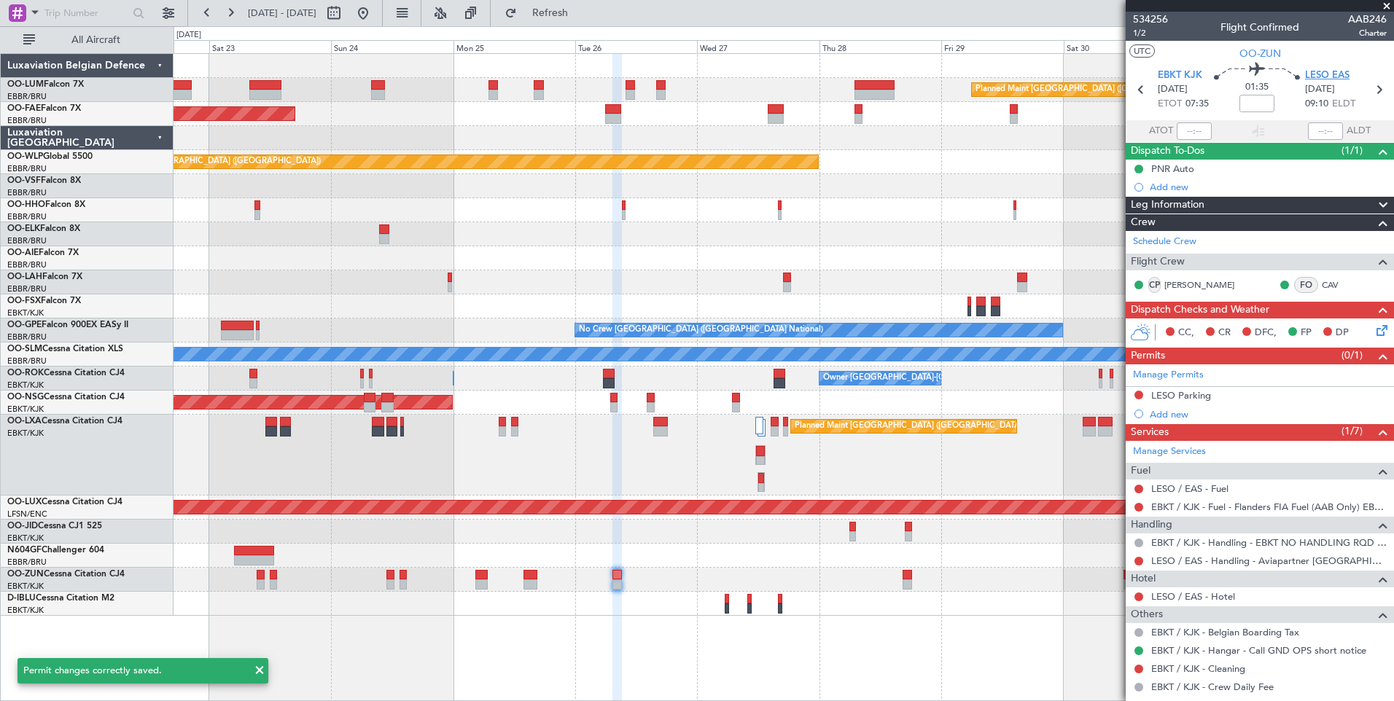
click at [1313, 70] on span "LESO EAS" at bounding box center [1327, 76] width 44 height 15
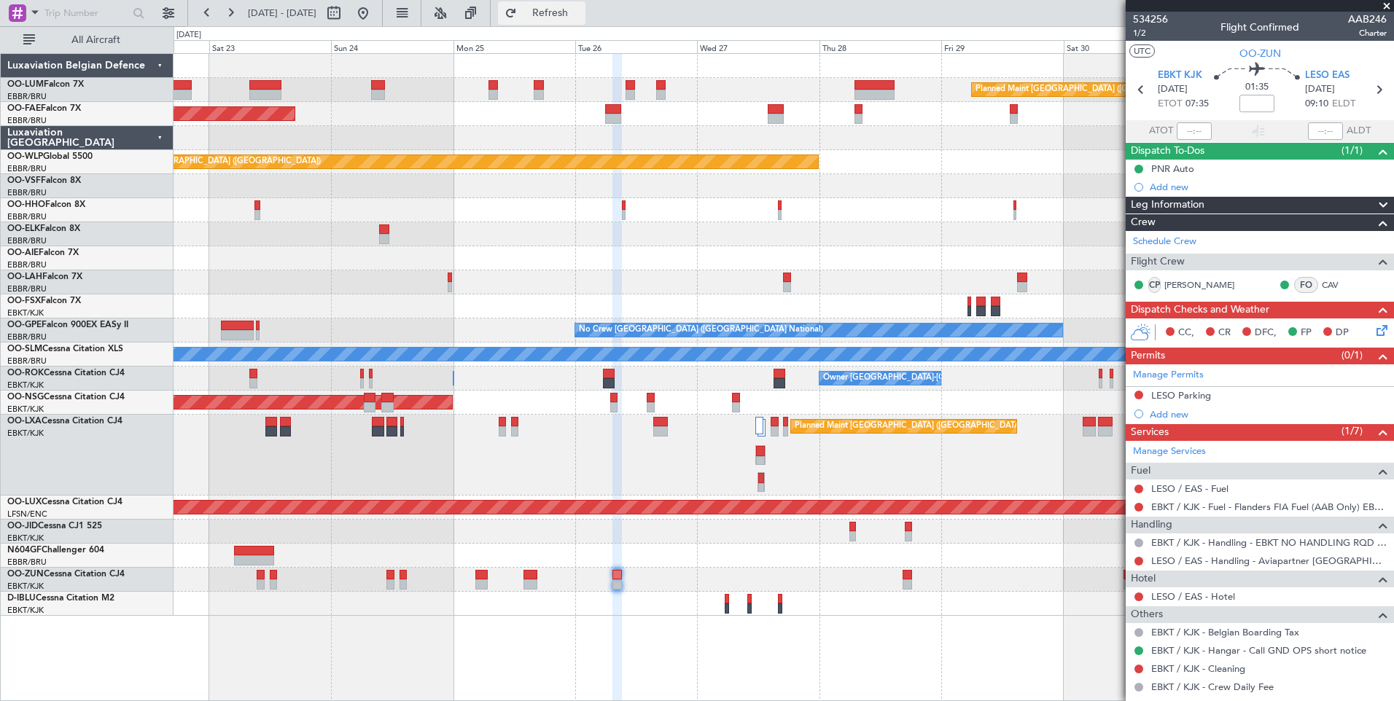
drag, startPoint x: 655, startPoint y: 0, endPoint x: 628, endPoint y: 16, distance: 31.4
click at [653, 3] on div "[DATE] - [DATE] Refresh Quick Links All Aircraft" at bounding box center [697, 13] width 1394 height 26
click at [581, 16] on span "Refresh" at bounding box center [550, 13] width 61 height 10
click at [1207, 490] on link "LESO / EAS - Fuel" at bounding box center [1189, 489] width 77 height 12
click at [537, 656] on div "Planned Maint [GEOGRAPHIC_DATA] ([GEOGRAPHIC_DATA] National) Owner [GEOGRAPHIC_…" at bounding box center [783, 377] width 1220 height 648
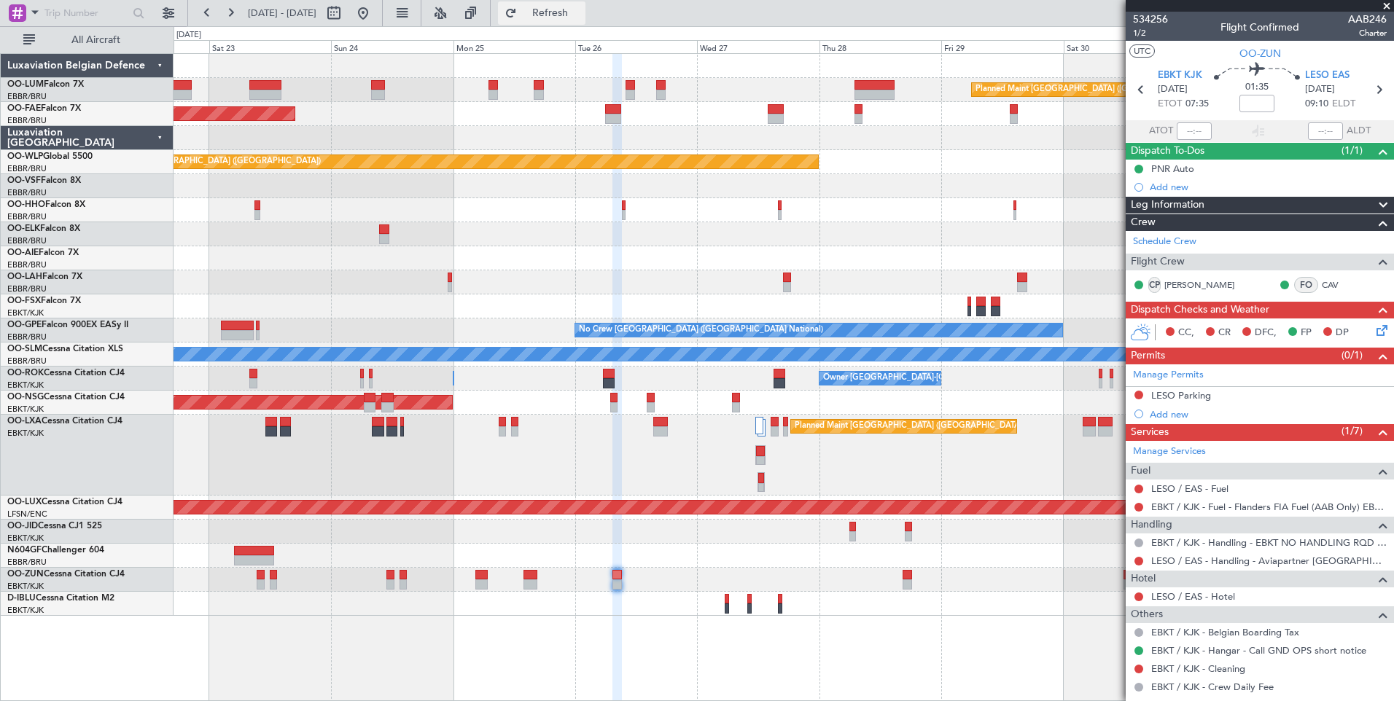
click at [581, 14] on span "Refresh" at bounding box center [550, 13] width 61 height 10
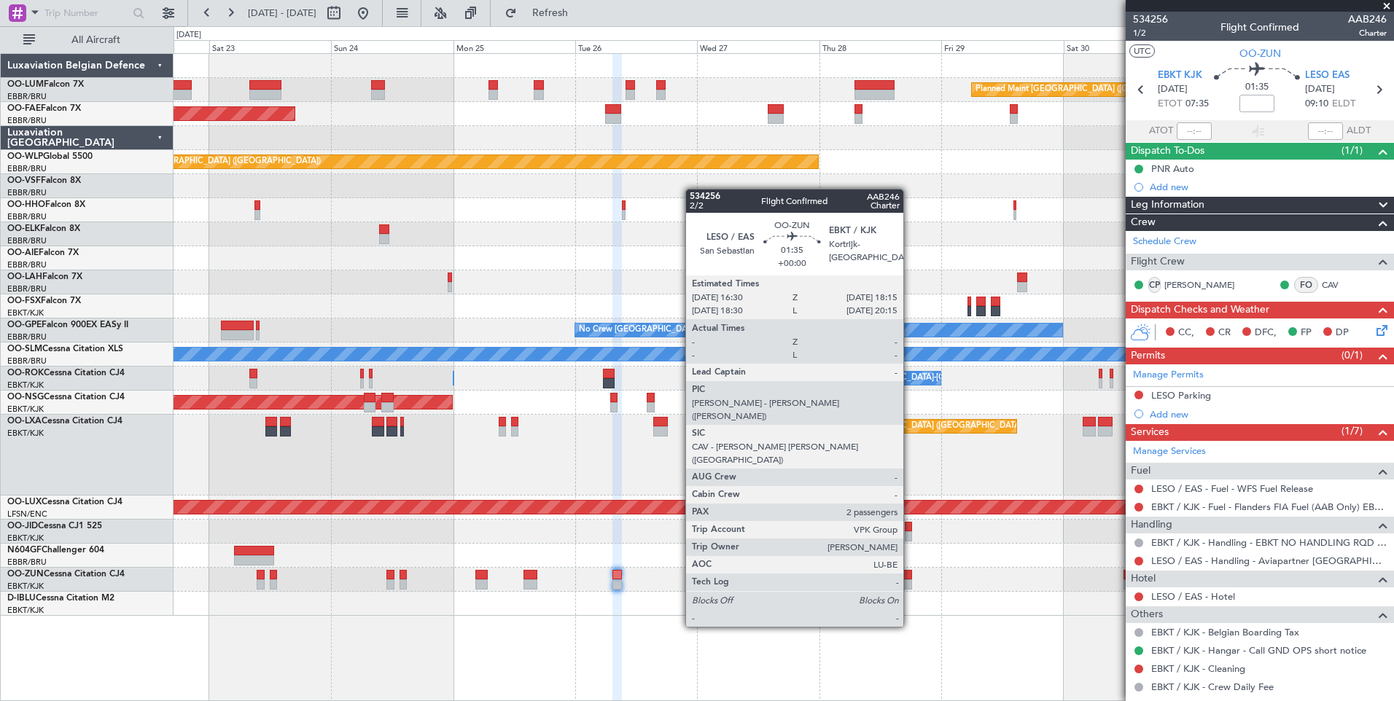
click at [910, 573] on div at bounding box center [906, 575] width 9 height 10
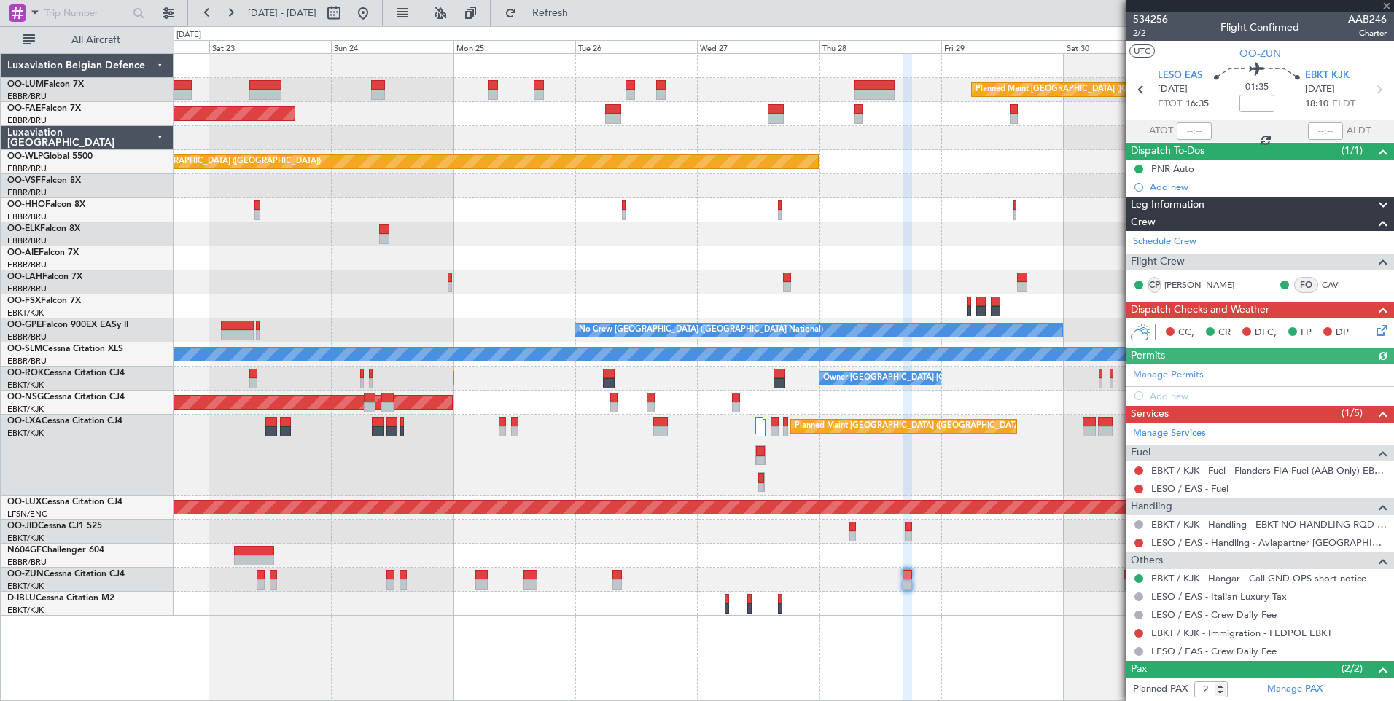
click at [1203, 490] on link "LESO / EAS - Fuel" at bounding box center [1189, 489] width 77 height 12
drag, startPoint x: 582, startPoint y: 20, endPoint x: 601, endPoint y: 18, distance: 19.7
click at [583, 20] on button "Refresh" at bounding box center [541, 12] width 87 height 23
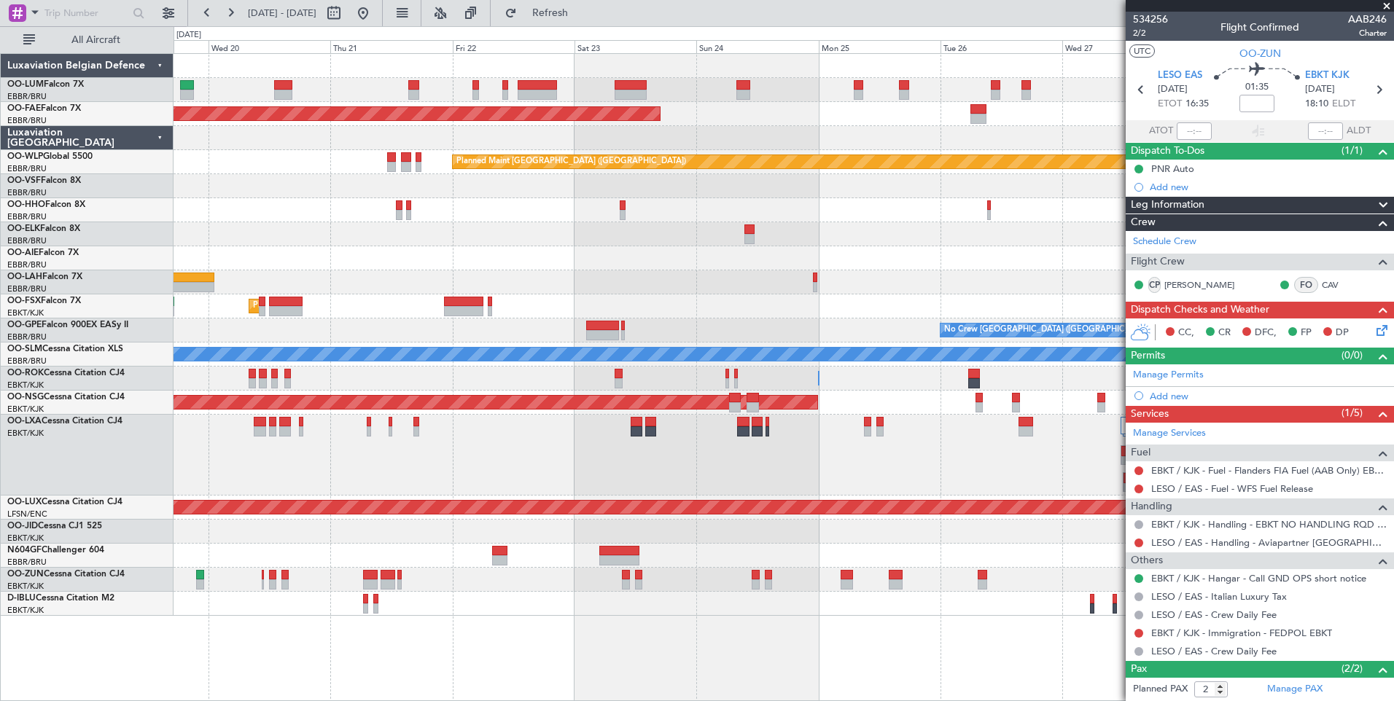
click at [976, 616] on div "Planned Maint [GEOGRAPHIC_DATA] ([GEOGRAPHIC_DATA] National) Planned Maint [GEO…" at bounding box center [783, 377] width 1220 height 648
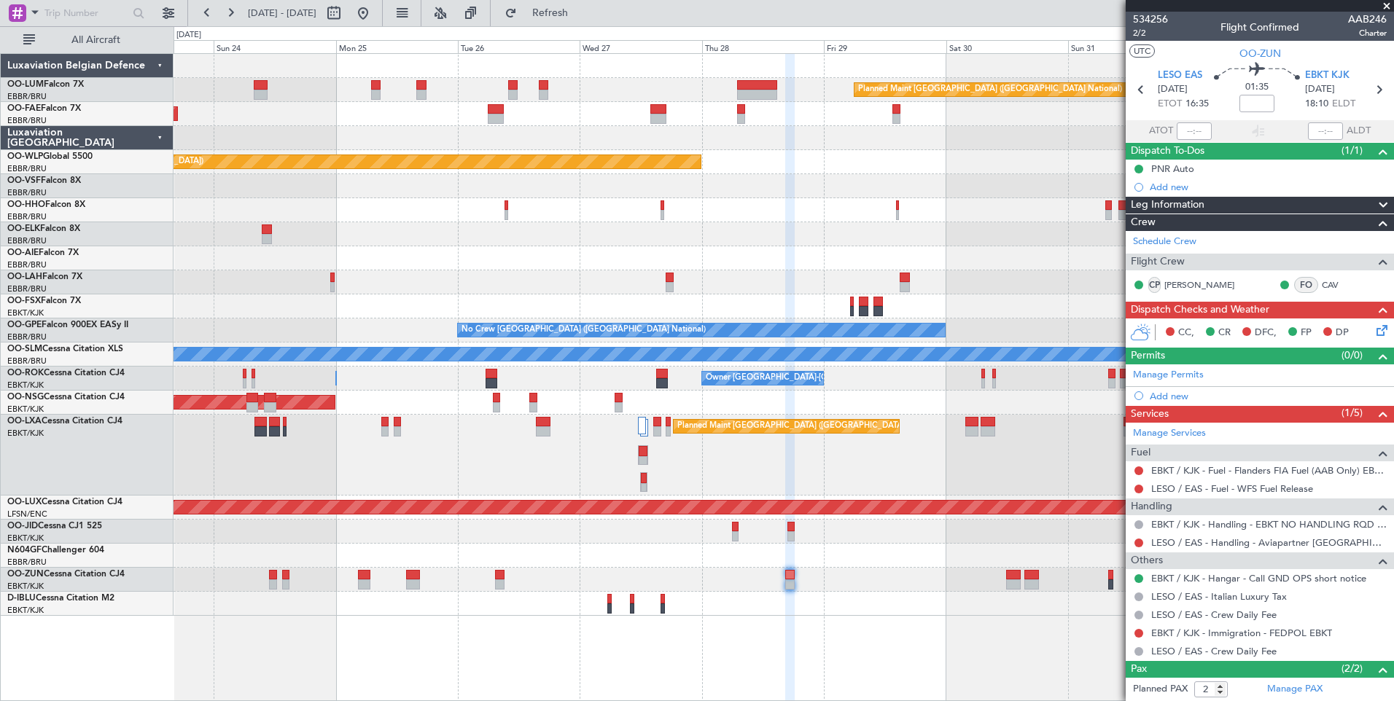
click at [267, 609] on div "Planned Maint [GEOGRAPHIC_DATA] ([GEOGRAPHIC_DATA] National) Owner [GEOGRAPHIC_…" at bounding box center [783, 377] width 1220 height 648
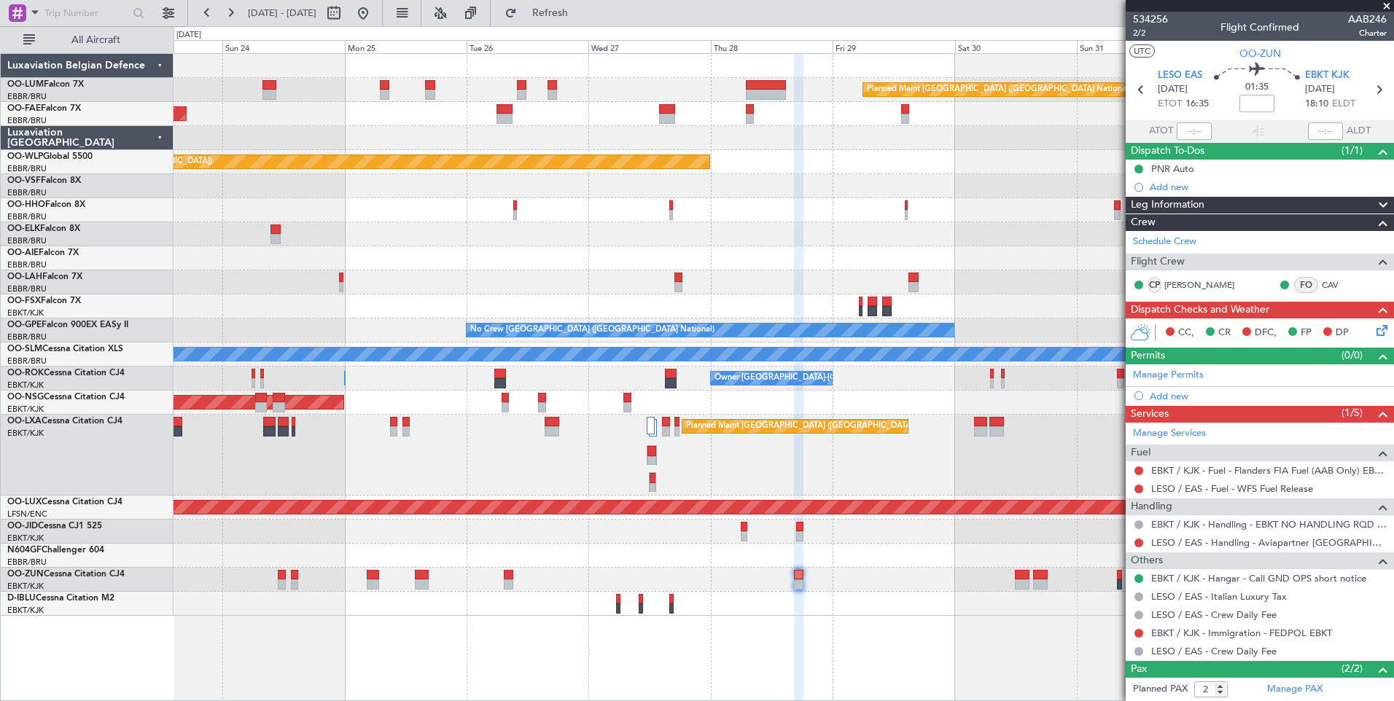
click at [798, 612] on div "Planned Maint [GEOGRAPHIC_DATA] ([GEOGRAPHIC_DATA] National) Owner [GEOGRAPHIC_…" at bounding box center [783, 377] width 1220 height 648
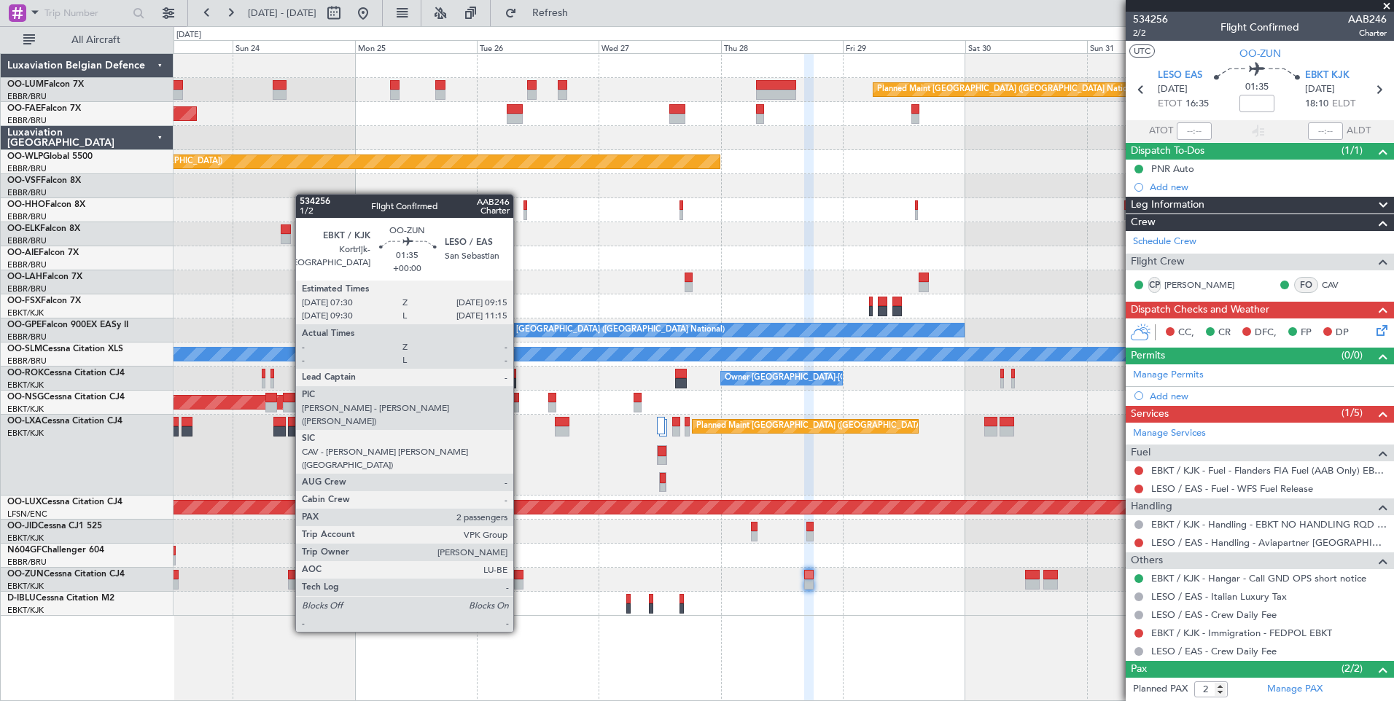
click at [520, 578] on div at bounding box center [518, 575] width 9 height 10
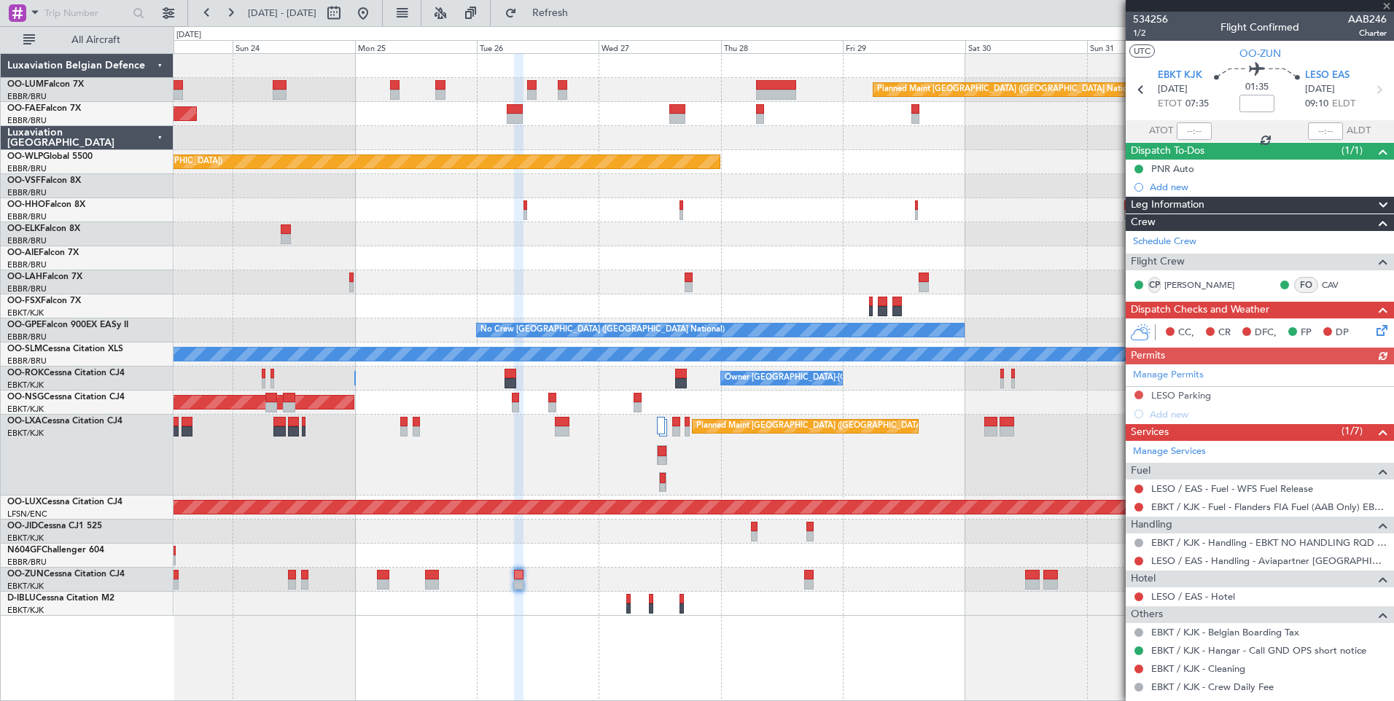
click at [1138, 396] on div "Manage Permits LESO Parking Add new" at bounding box center [1259, 393] width 268 height 59
click at [1137, 394] on button at bounding box center [1138, 395] width 9 height 9
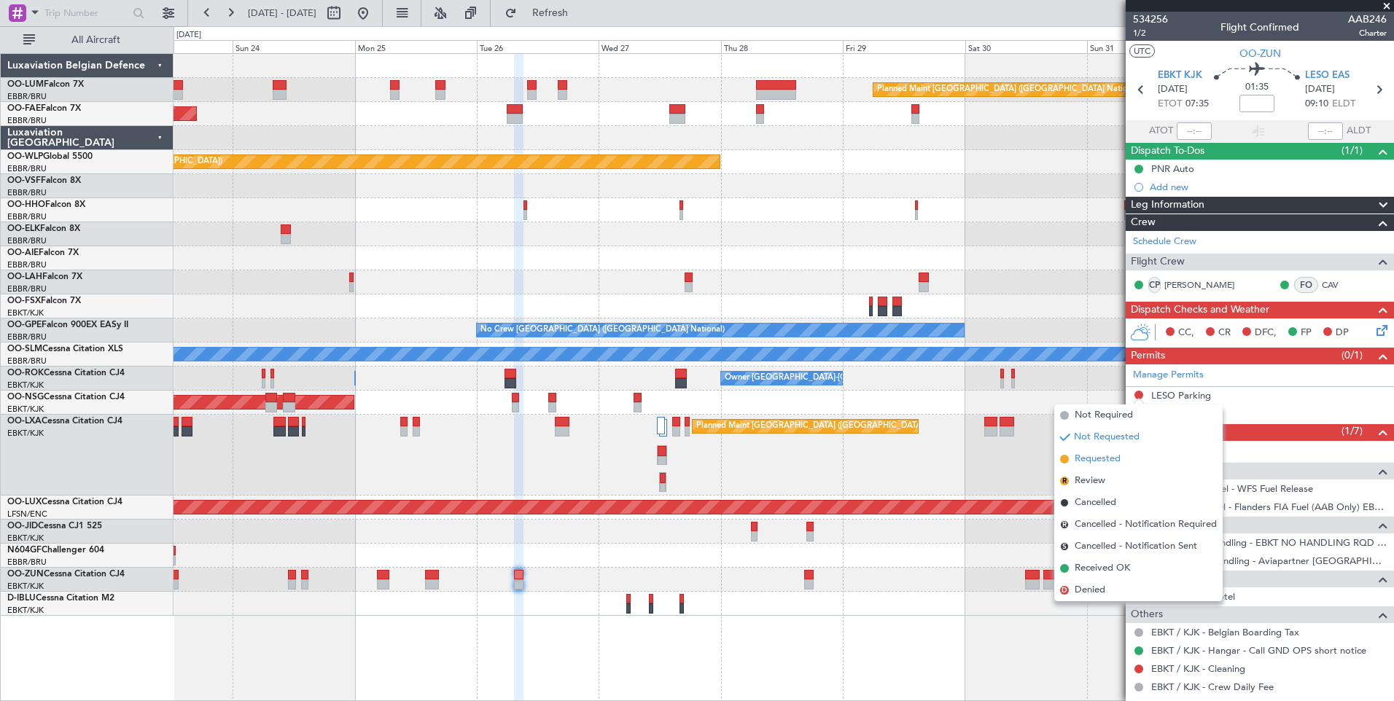
click at [1104, 460] on span "Requested" at bounding box center [1097, 459] width 46 height 15
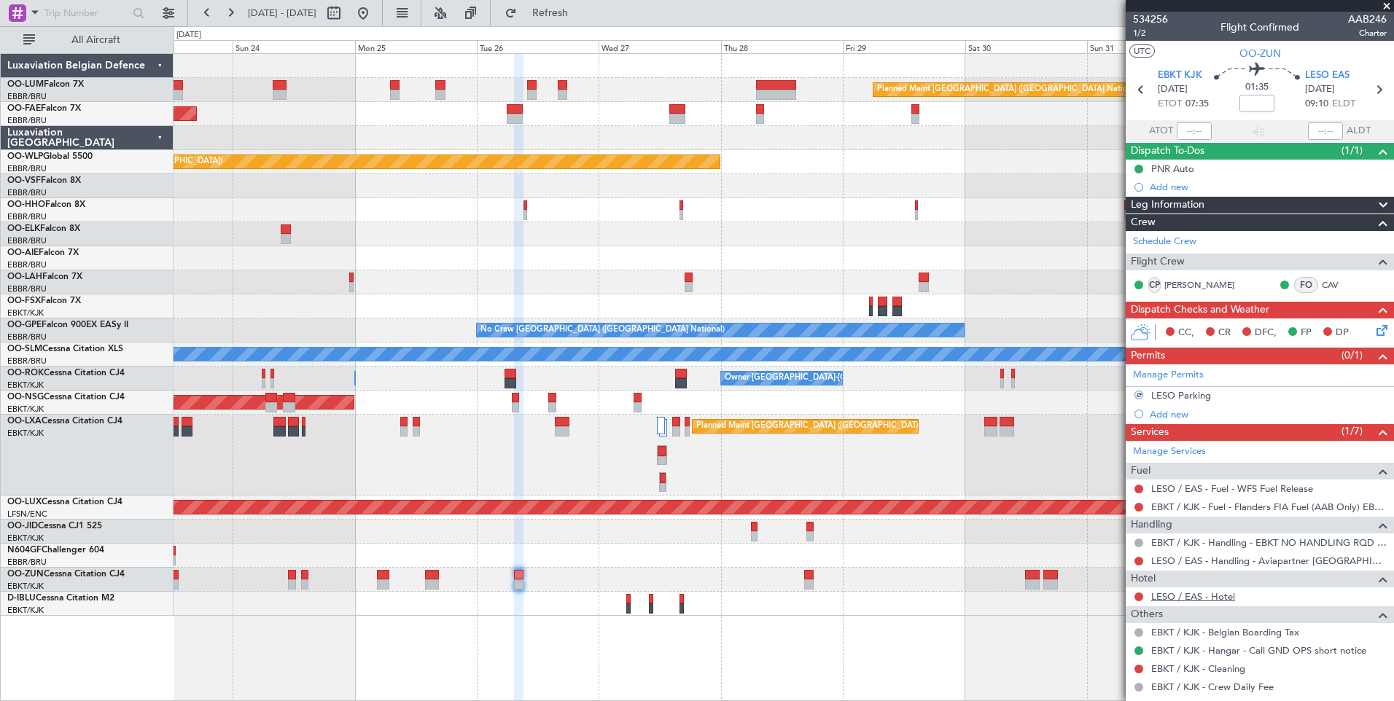
click at [1219, 596] on link "LESO / EAS - Hotel" at bounding box center [1193, 596] width 84 height 12
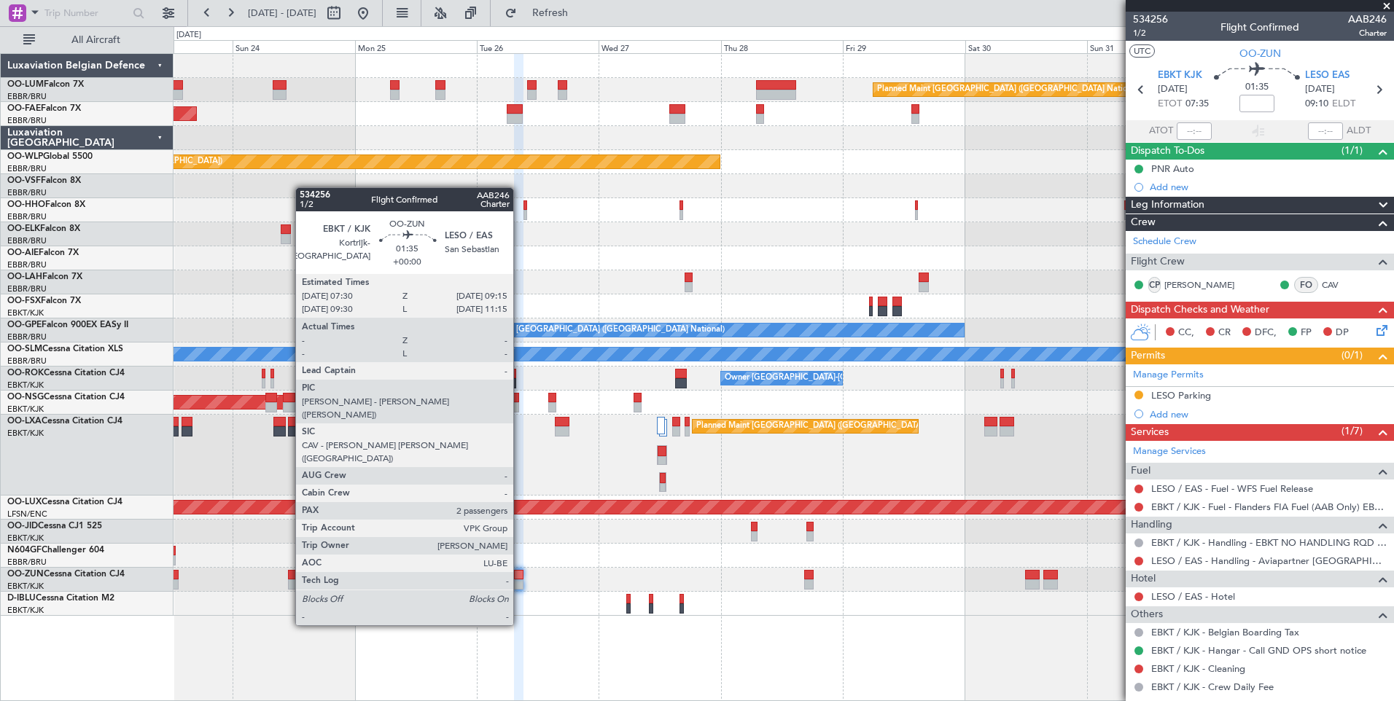
click at [520, 571] on div at bounding box center [518, 575] width 9 height 10
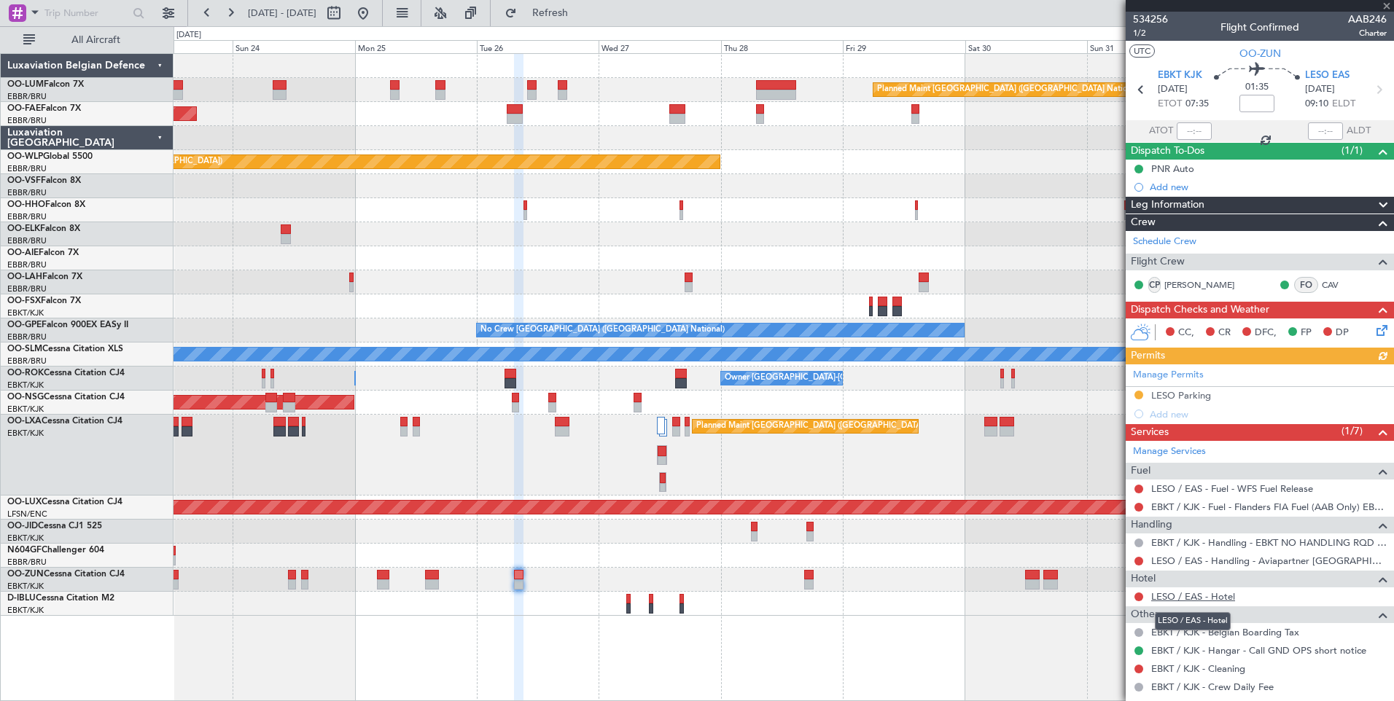
click at [1219, 596] on link "LESO / EAS - Hotel" at bounding box center [1193, 596] width 84 height 12
drag, startPoint x: 576, startPoint y: 14, endPoint x: 473, endPoint y: 3, distance: 103.3
click at [574, 15] on span "Refresh" at bounding box center [550, 13] width 61 height 10
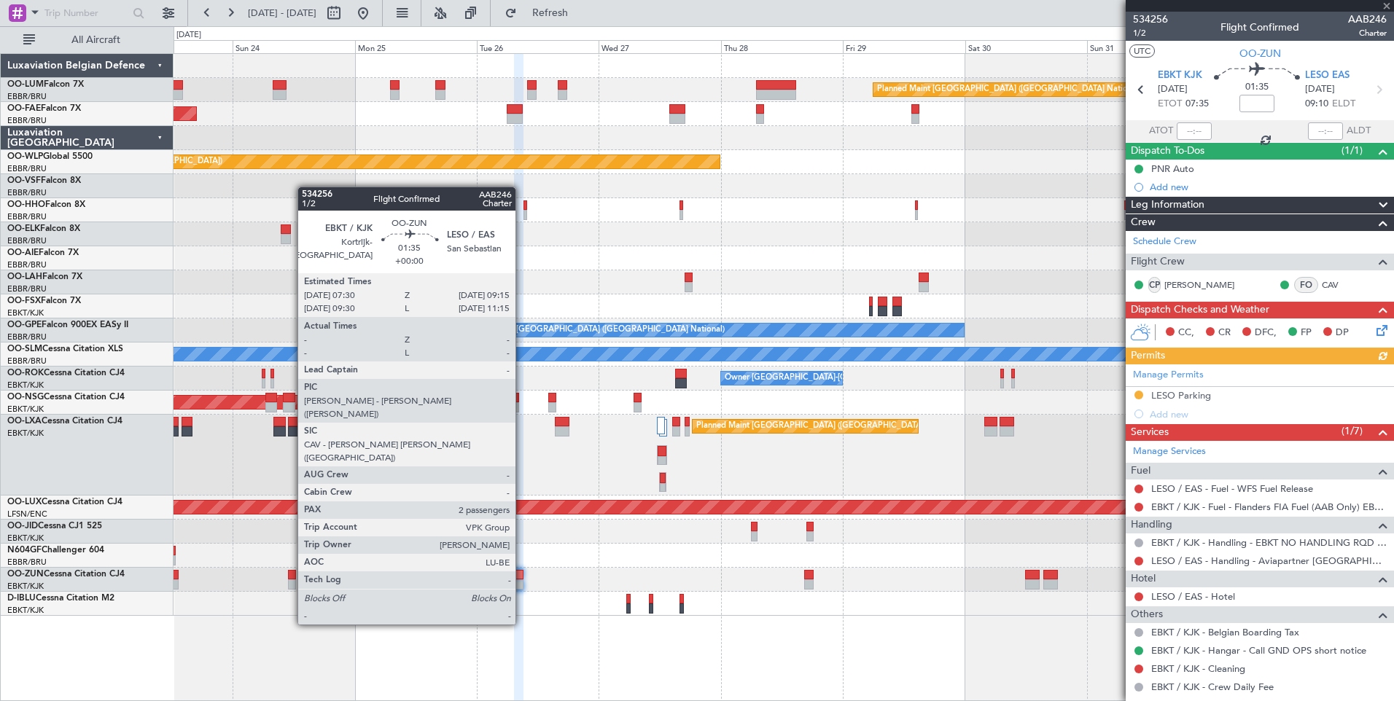
click at [520, 571] on div at bounding box center [518, 575] width 9 height 10
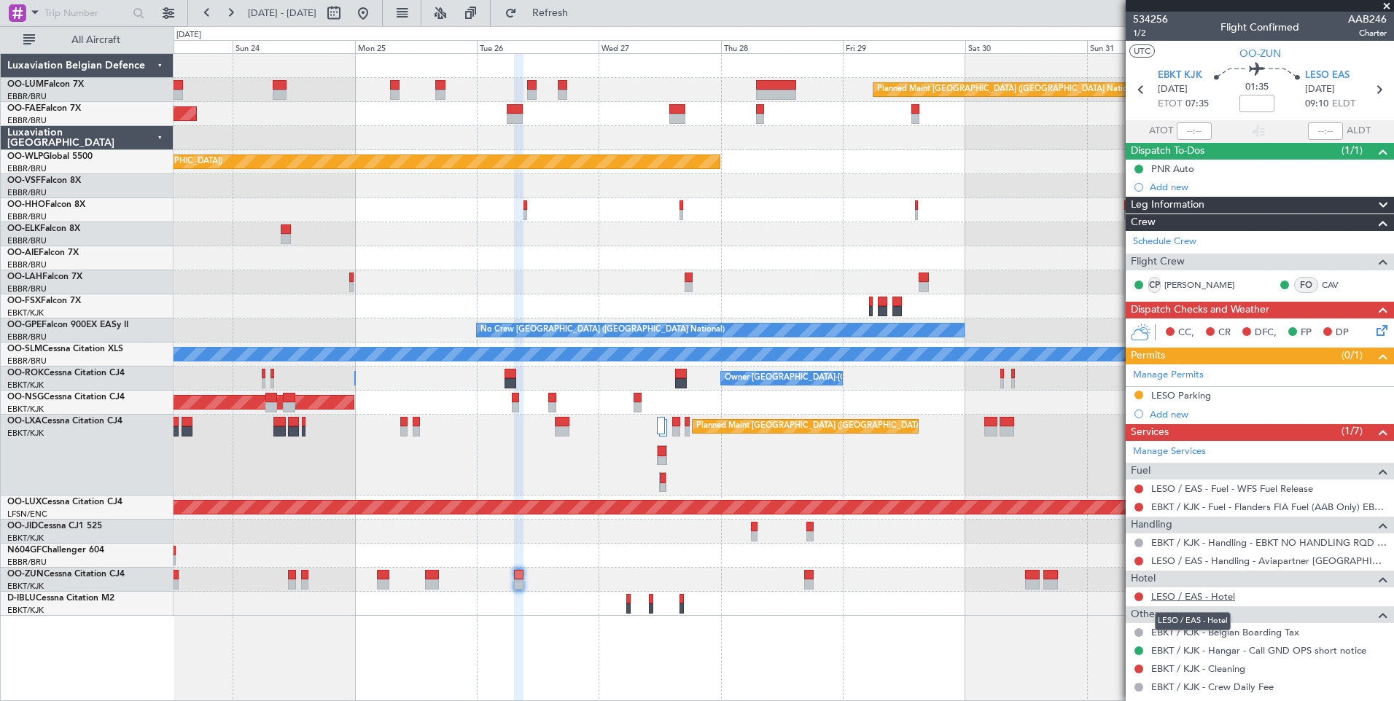
click at [1190, 597] on link "LESO / EAS - Hotel" at bounding box center [1193, 596] width 84 height 12
click at [581, 9] on span "Refresh" at bounding box center [550, 13] width 61 height 10
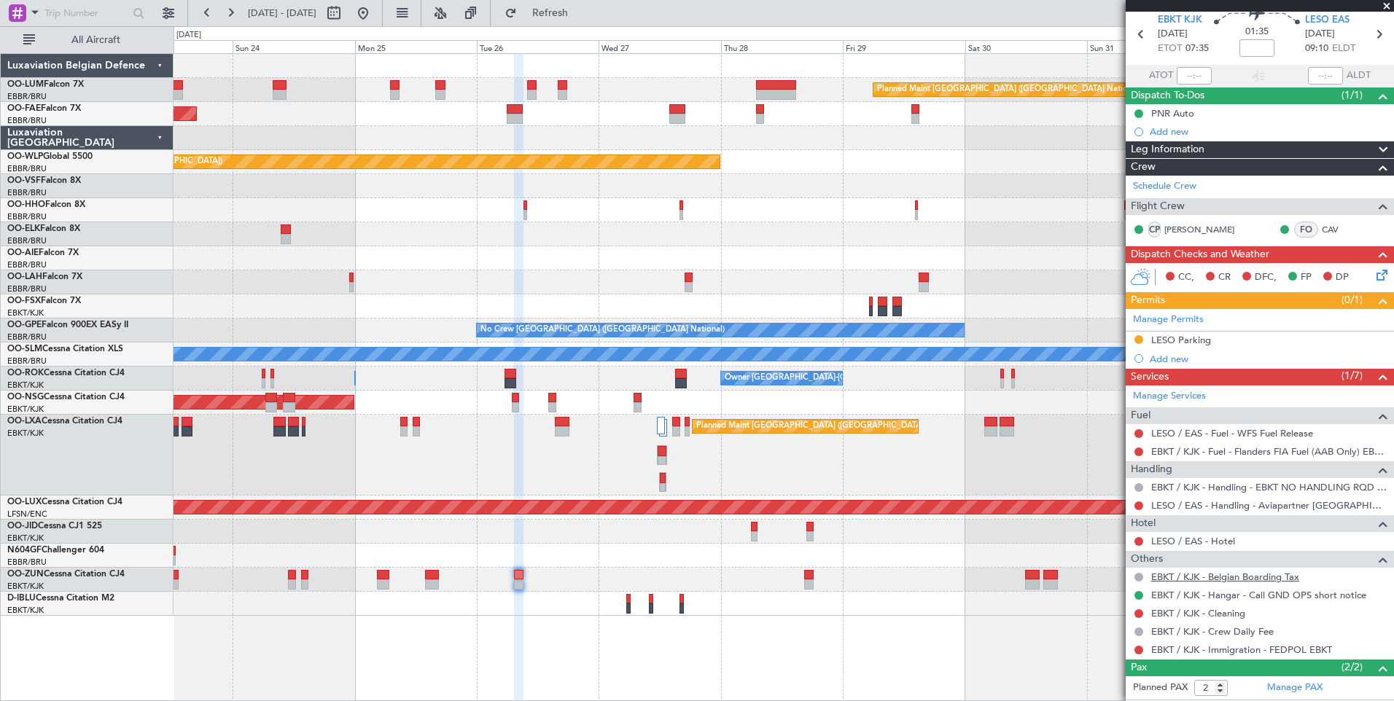
scroll to position [120, 0]
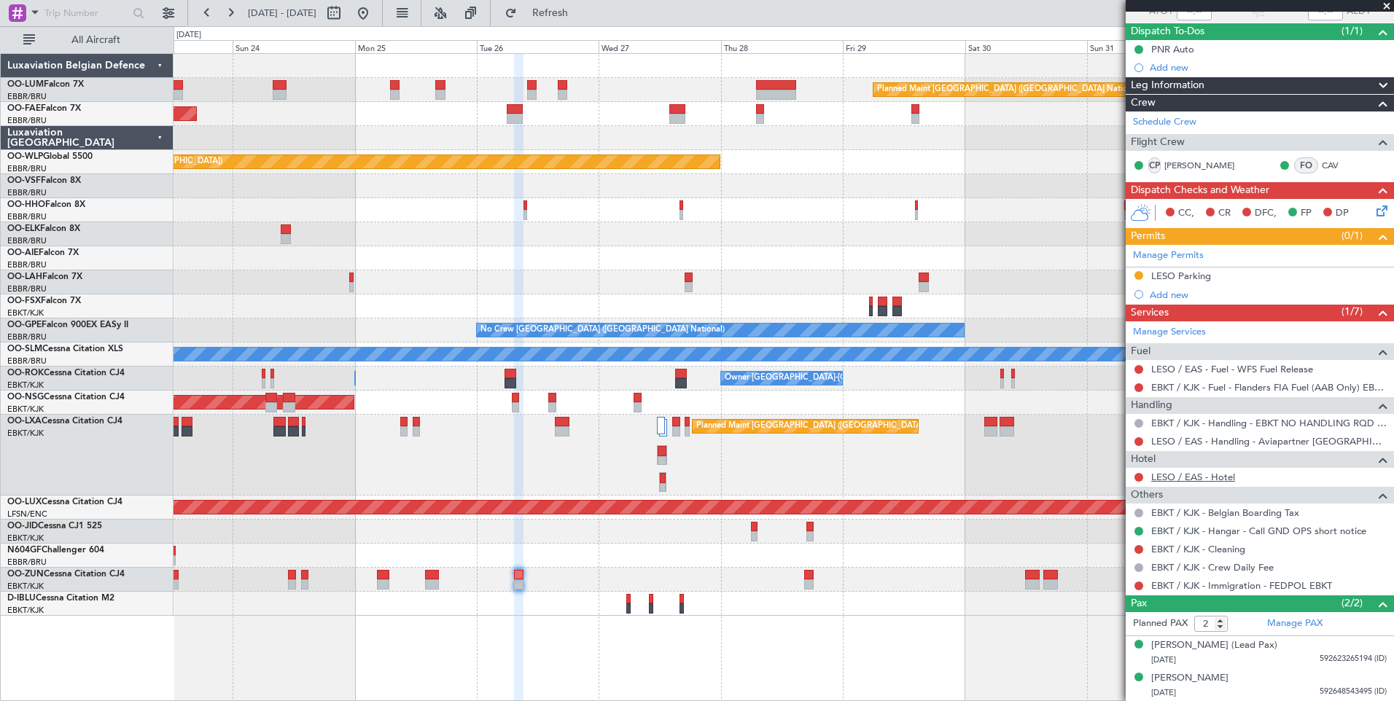
click at [1179, 472] on link "LESO / EAS - Hotel" at bounding box center [1193, 477] width 84 height 12
click at [581, 14] on span "Refresh" at bounding box center [550, 13] width 61 height 10
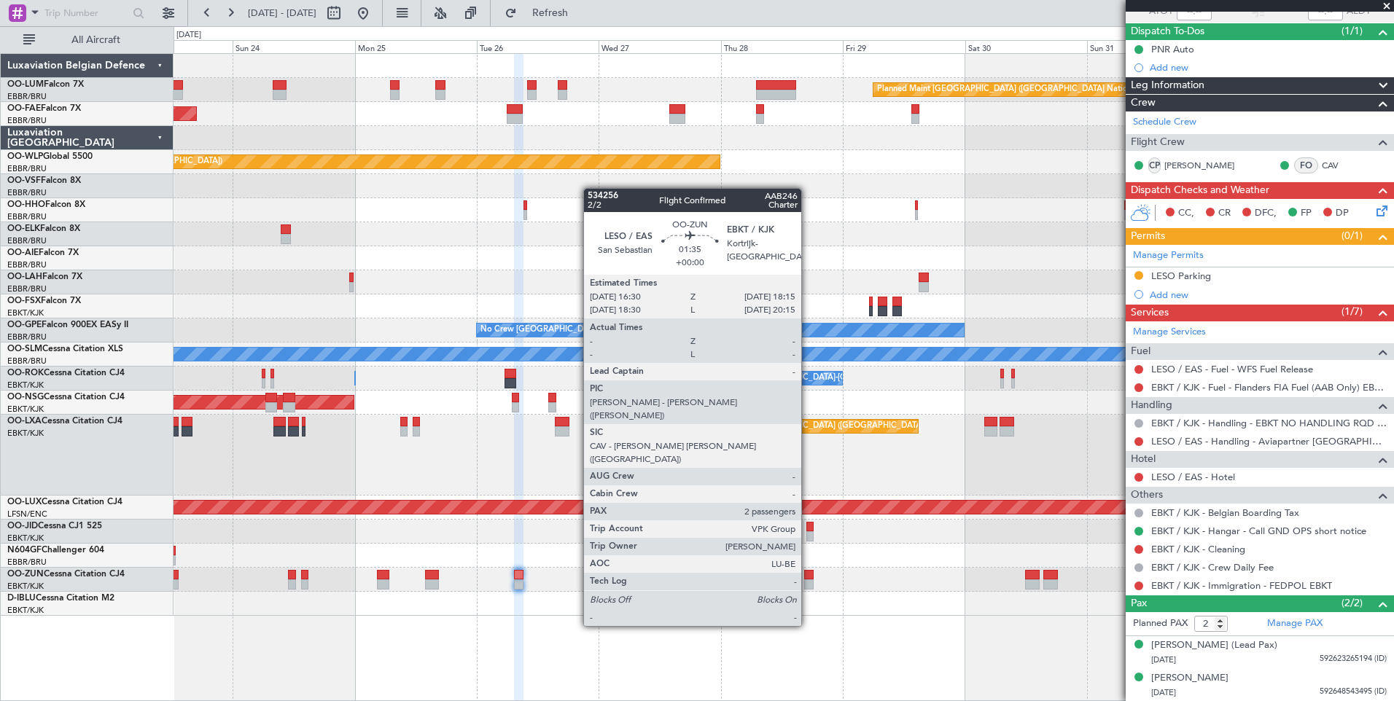
click at [808, 572] on div at bounding box center [808, 575] width 9 height 10
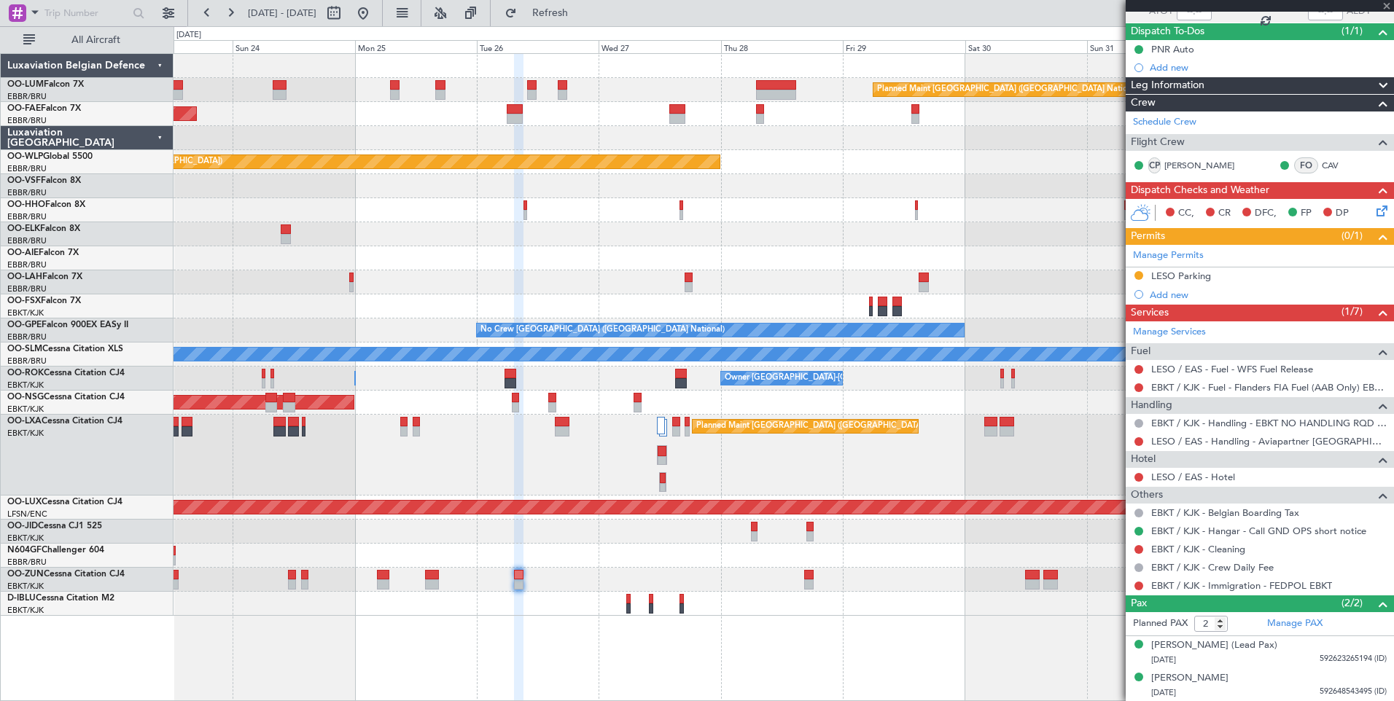
scroll to position [0, 0]
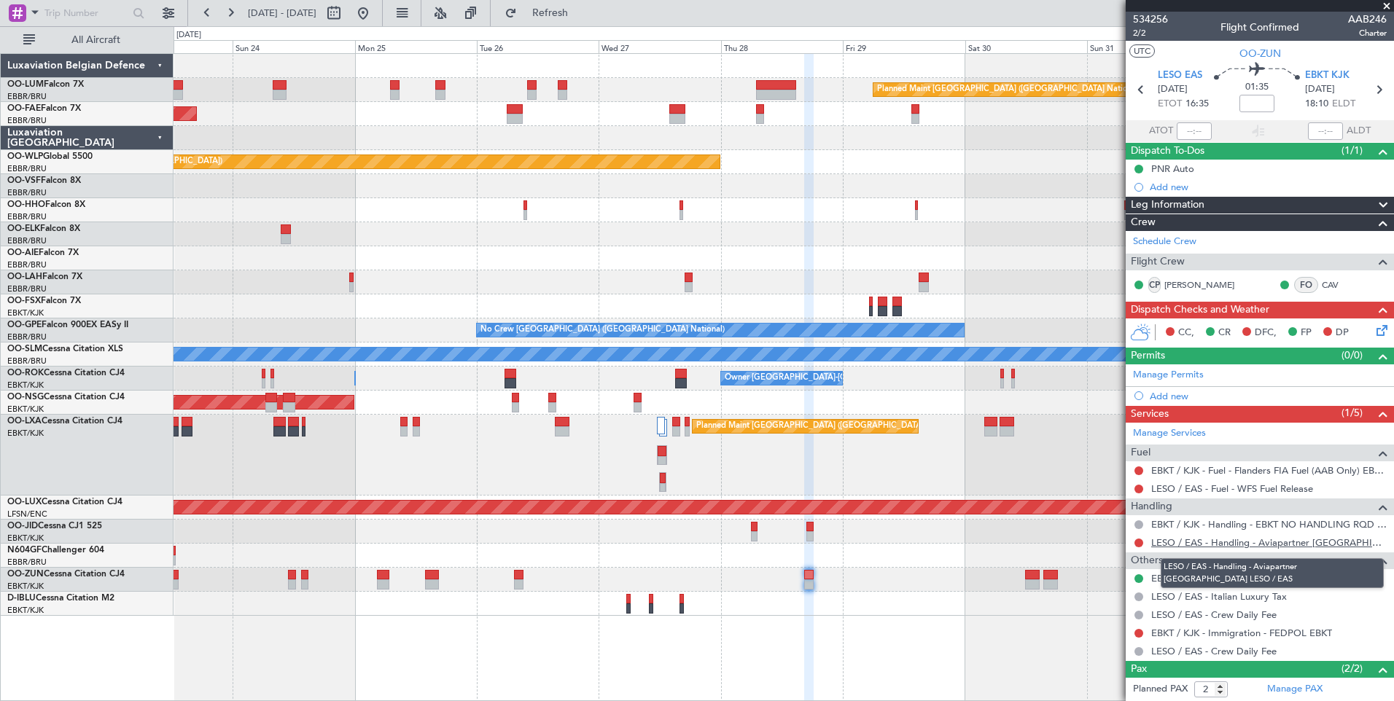
click at [1302, 537] on link "LESO / EAS - Handling - Aviapartner [GEOGRAPHIC_DATA] LESO / EAS" at bounding box center [1268, 542] width 235 height 12
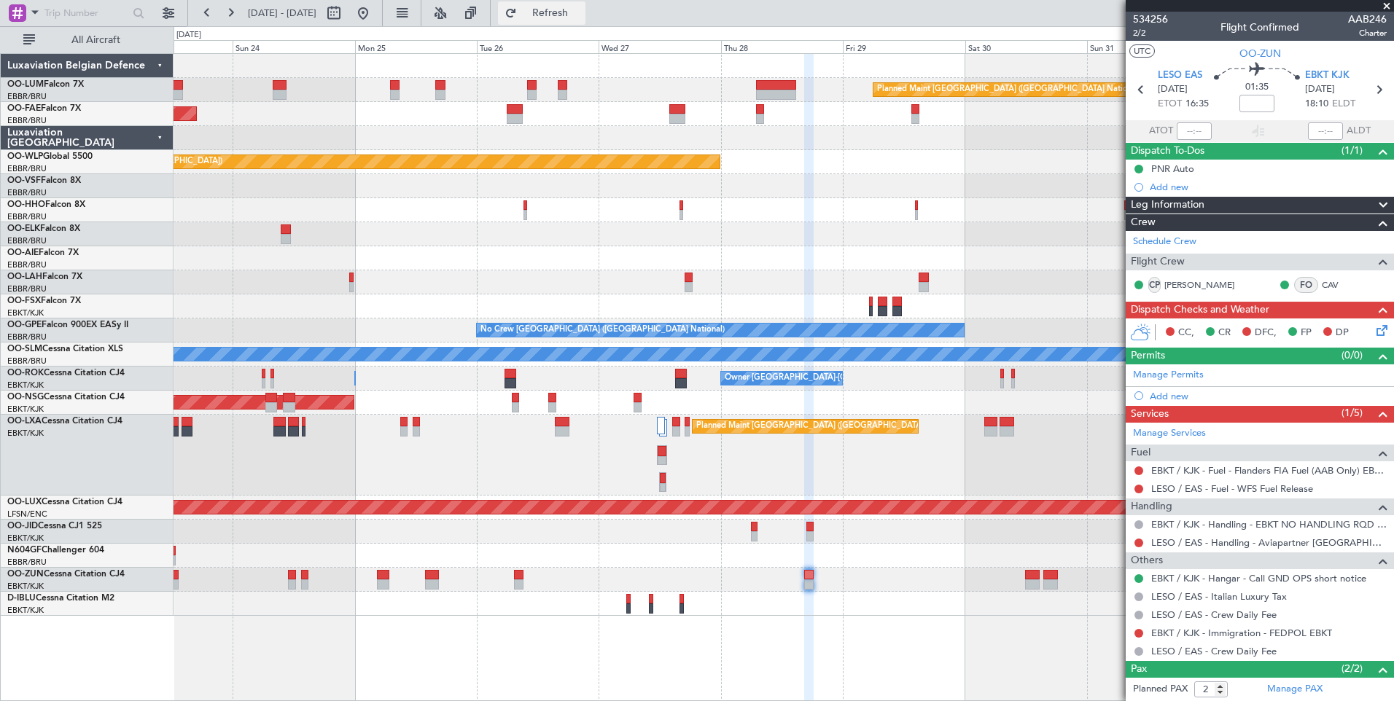
click at [581, 11] on span "Refresh" at bounding box center [550, 13] width 61 height 10
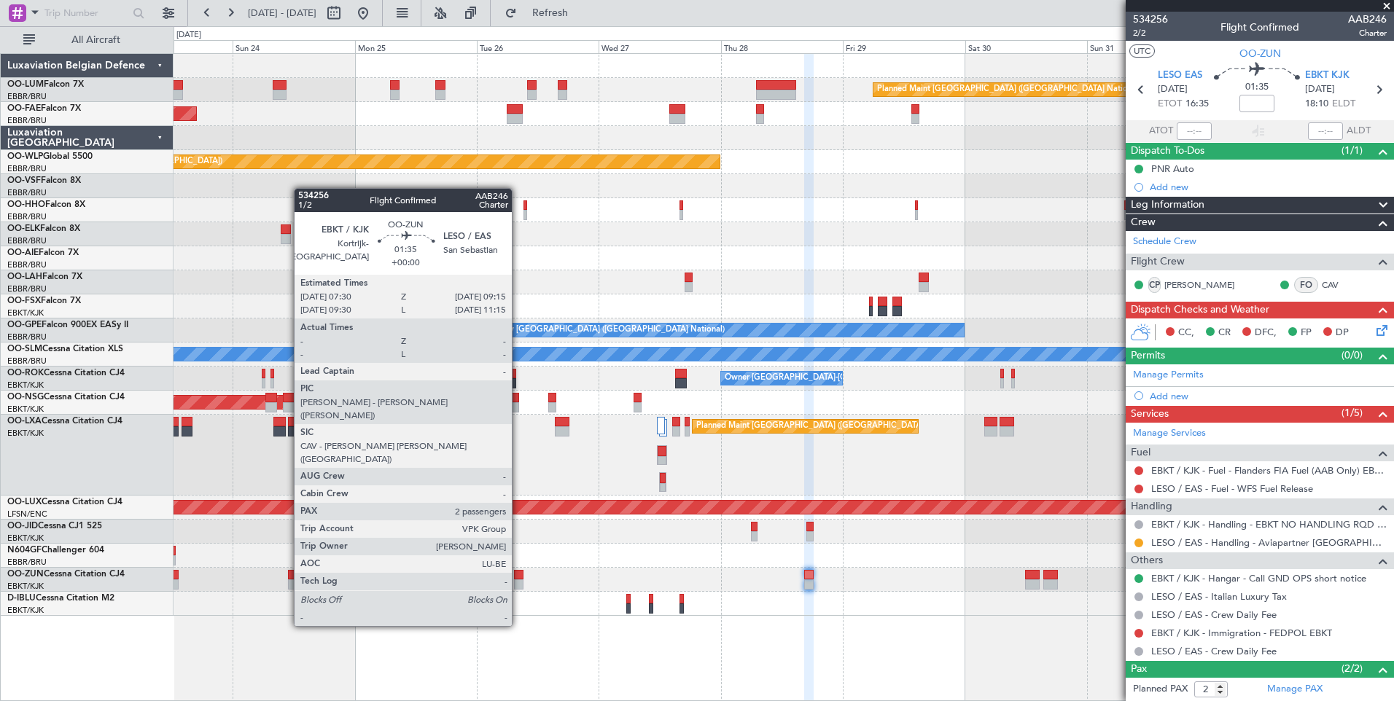
click at [518, 572] on div at bounding box center [518, 575] width 9 height 10
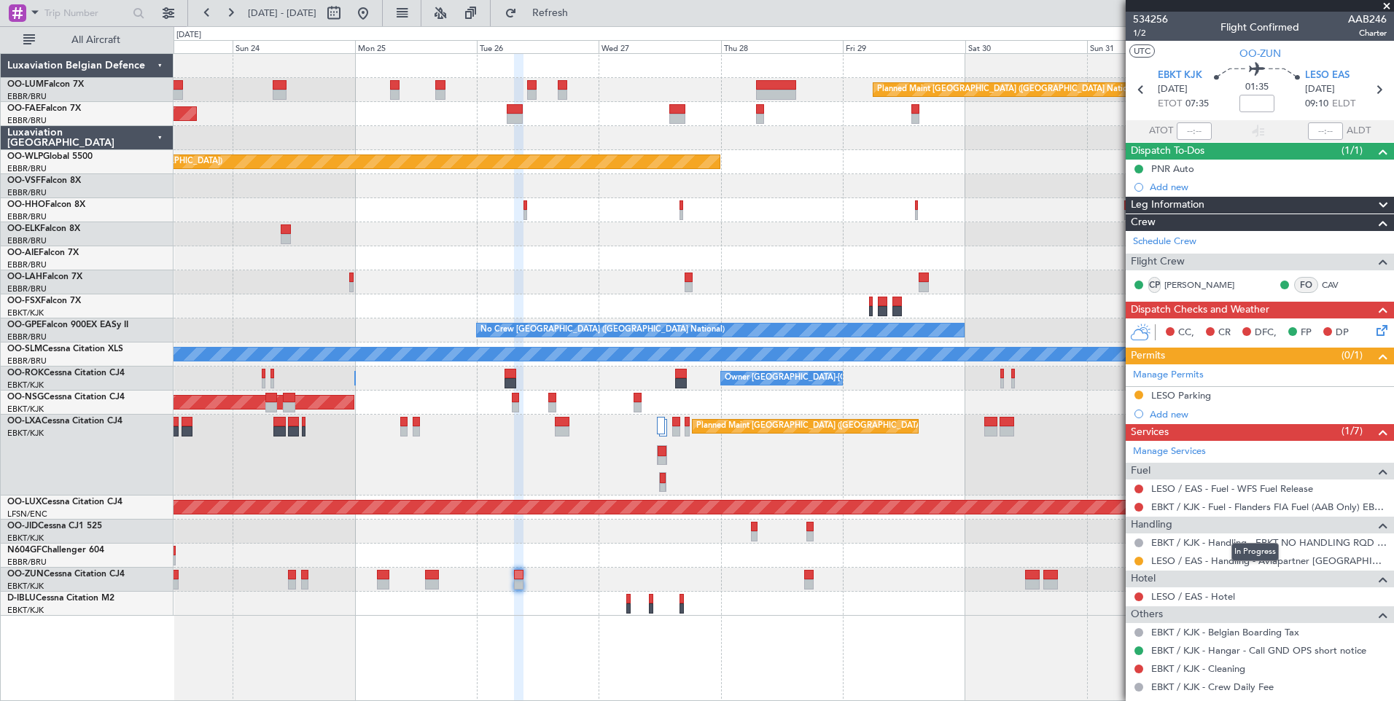
scroll to position [73, 0]
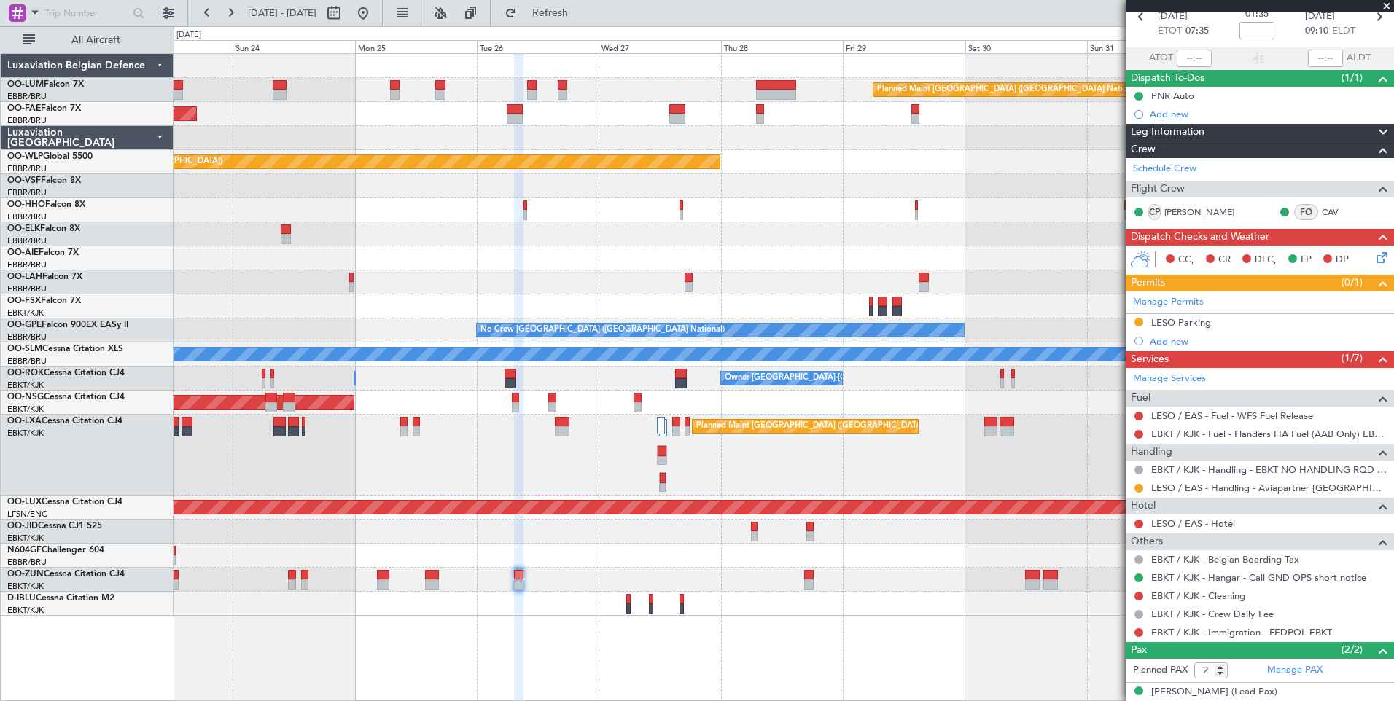
drag, startPoint x: 581, startPoint y: 2, endPoint x: 585, endPoint y: 34, distance: 32.4
click at [581, 2] on button "Refresh" at bounding box center [541, 12] width 87 height 23
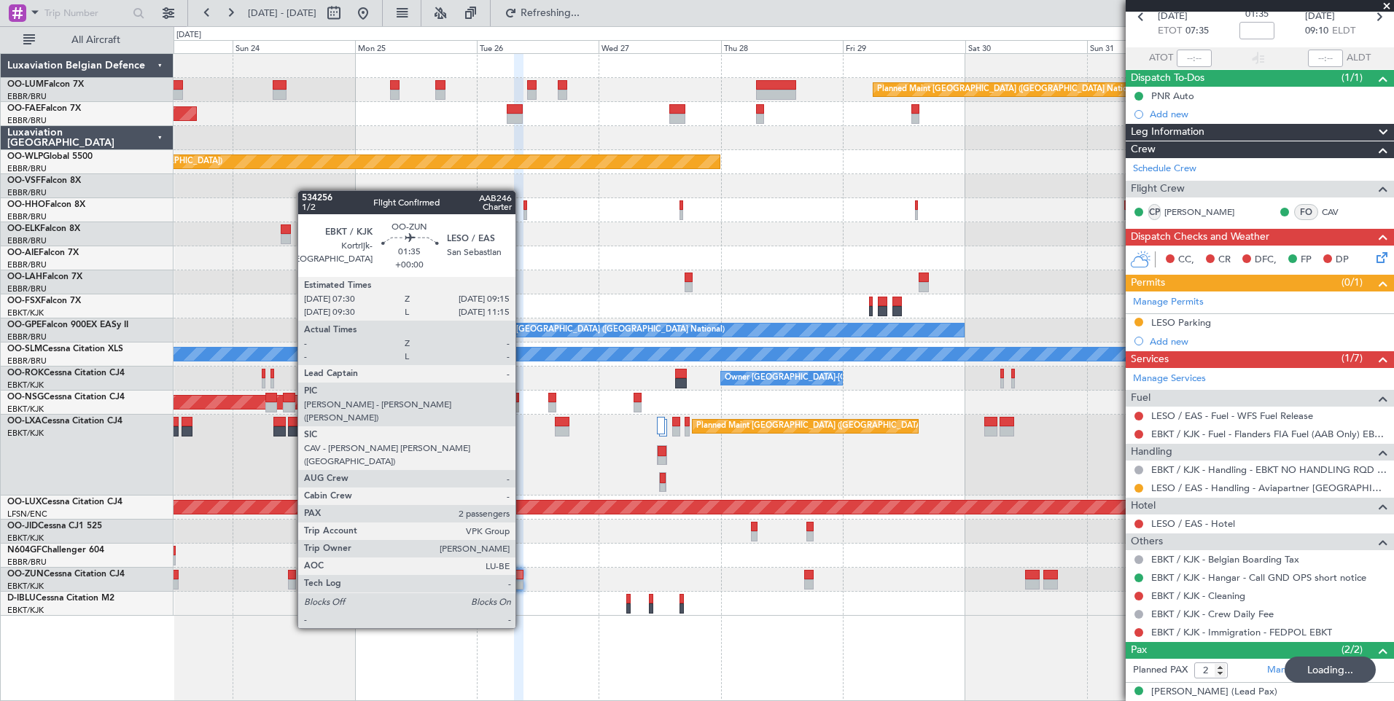
click at [521, 574] on div at bounding box center [518, 575] width 9 height 10
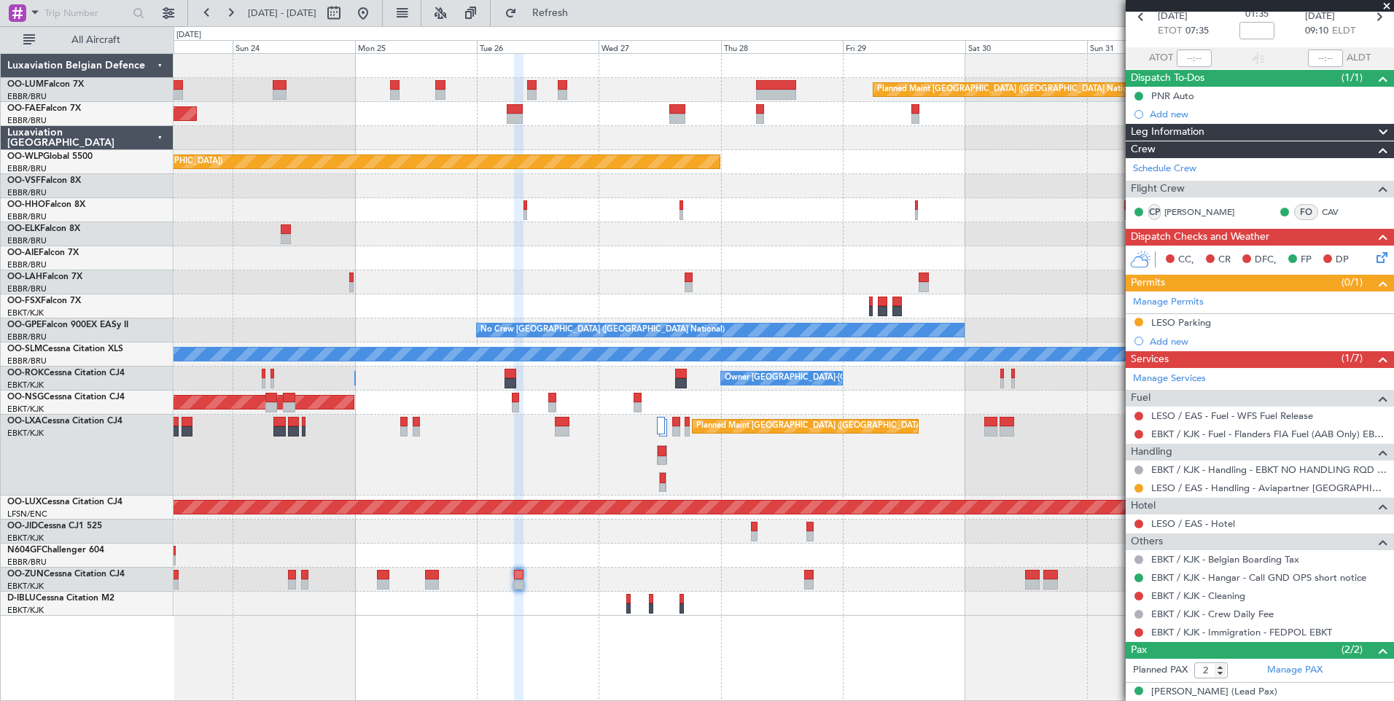
scroll to position [0, 0]
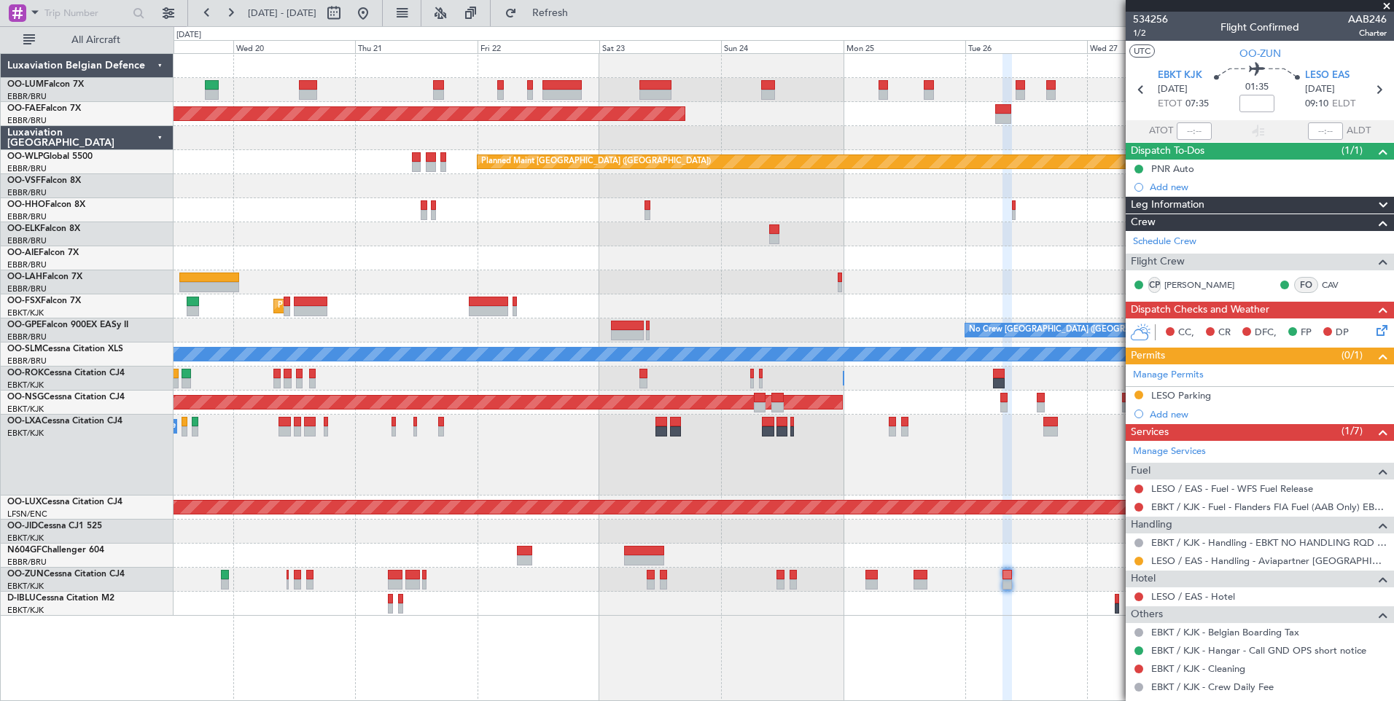
click at [901, 639] on div "Planned Maint Brussels (Brussels National) Planned Maint Brussels (Brussels Nat…" at bounding box center [783, 377] width 1220 height 648
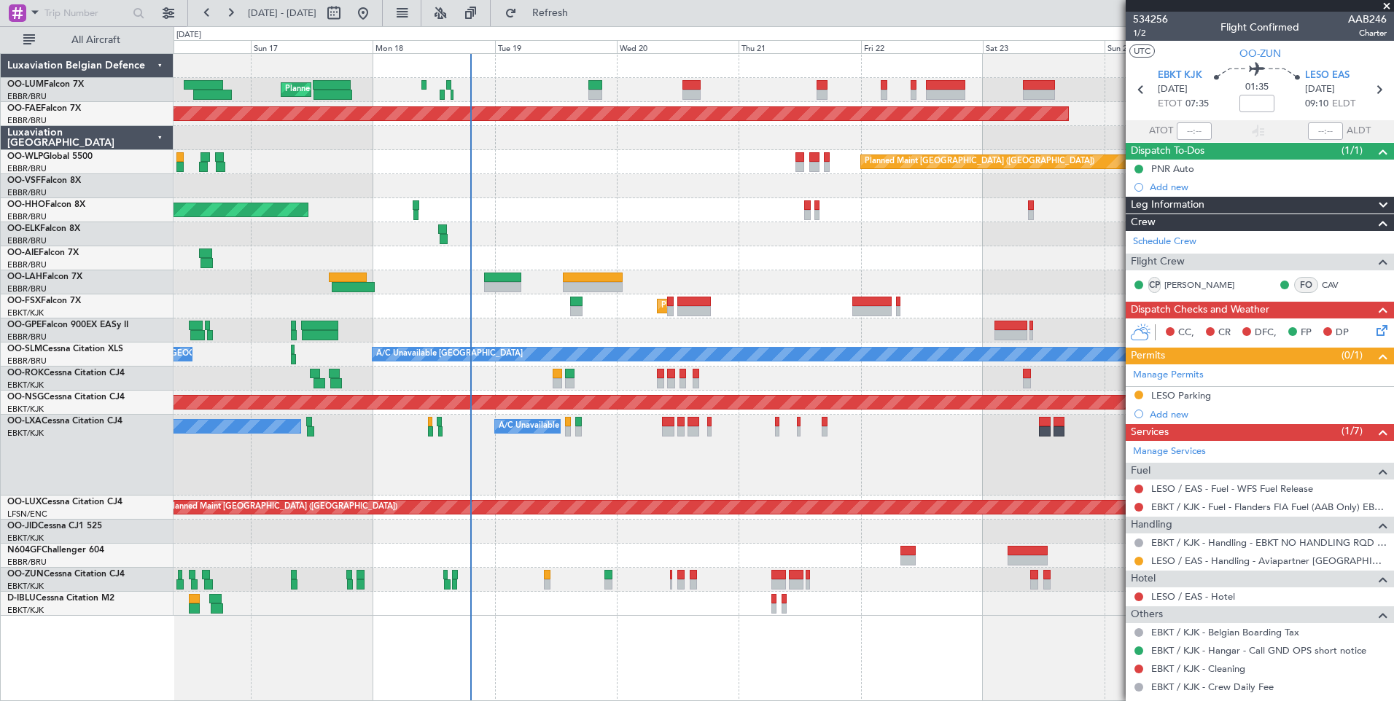
click at [953, 646] on div "Planned Maint [GEOGRAPHIC_DATA] ([GEOGRAPHIC_DATA] National) Planned Maint [GEO…" at bounding box center [783, 377] width 1220 height 648
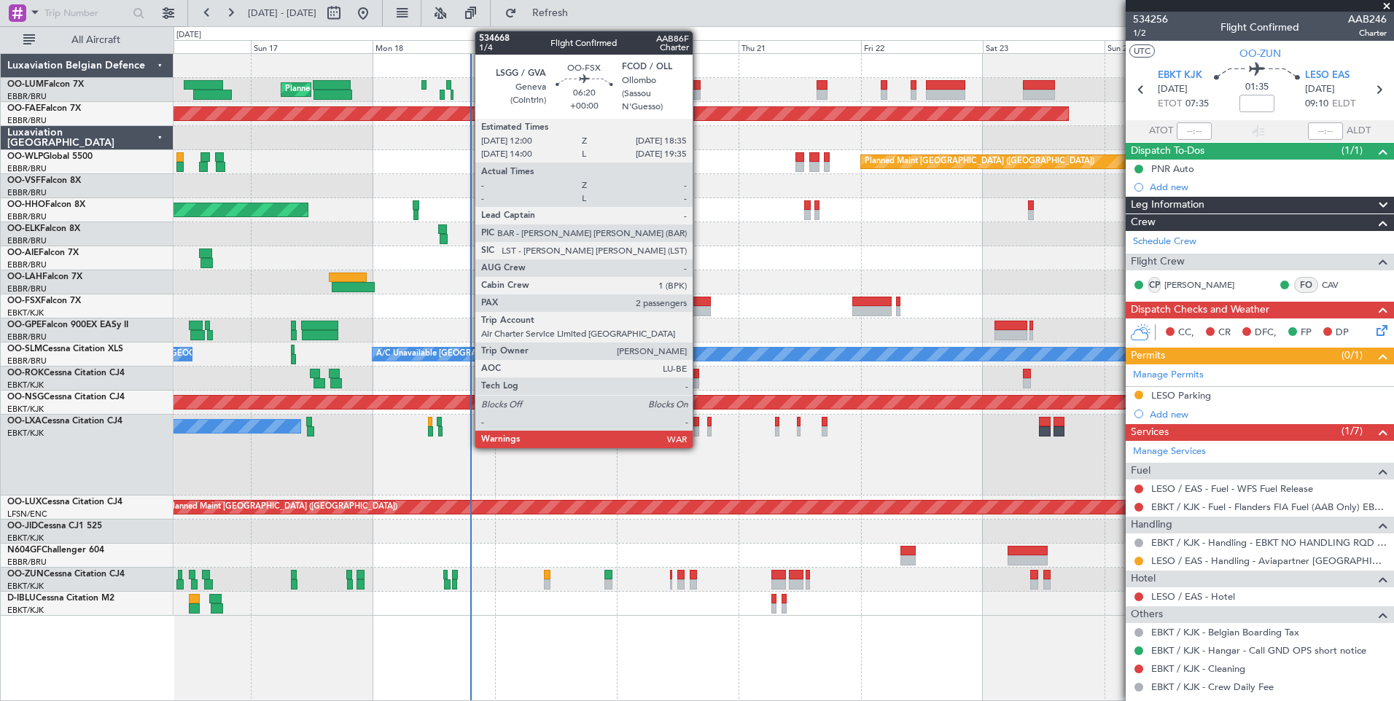
click at [699, 313] on div at bounding box center [694, 311] width 34 height 10
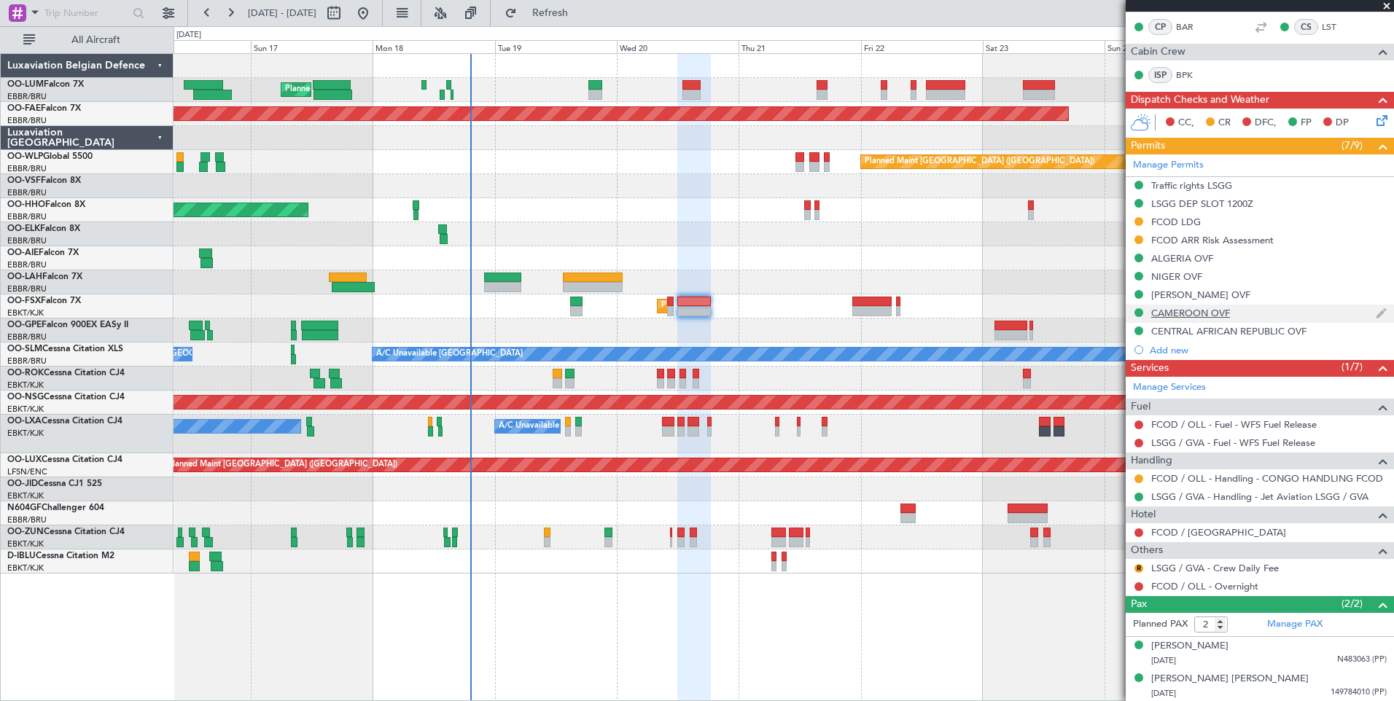
scroll to position [259, 0]
click at [1139, 565] on button "R" at bounding box center [1138, 567] width 9 height 9
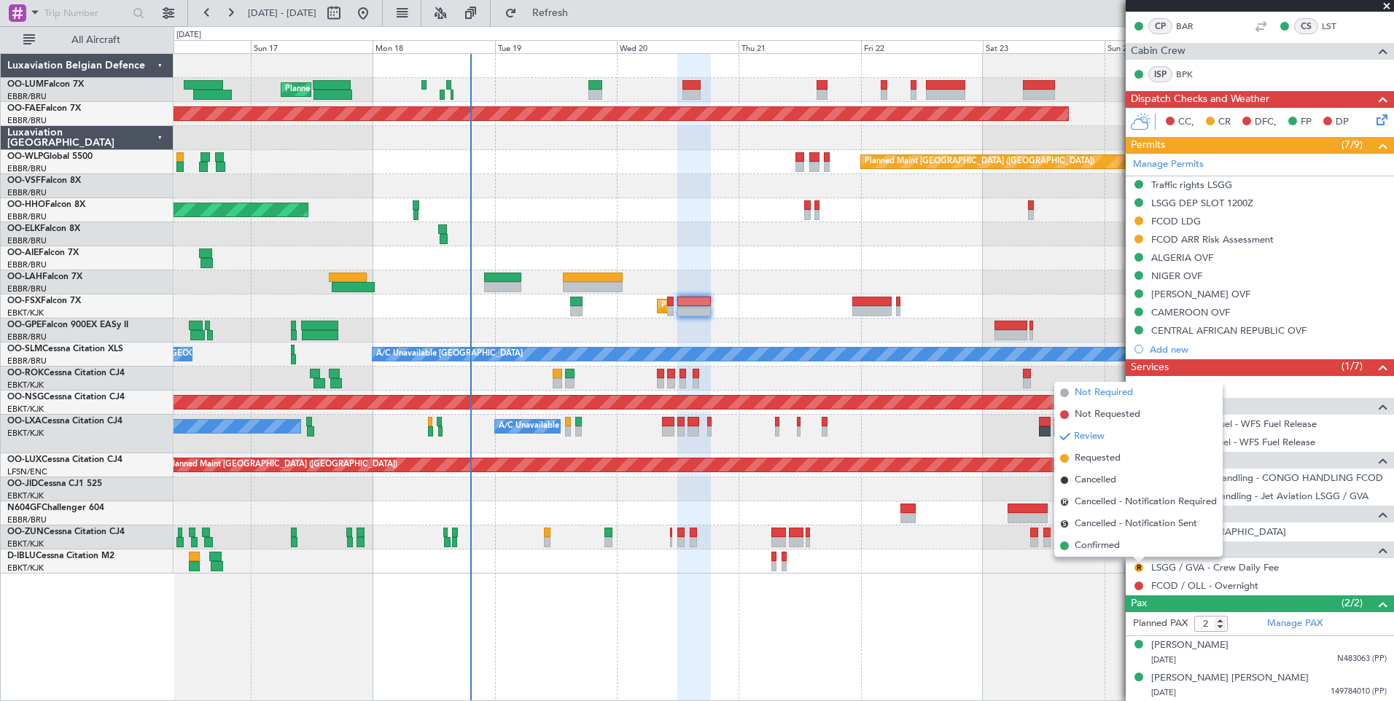
click at [1096, 391] on span "Not Required" at bounding box center [1103, 393] width 58 height 15
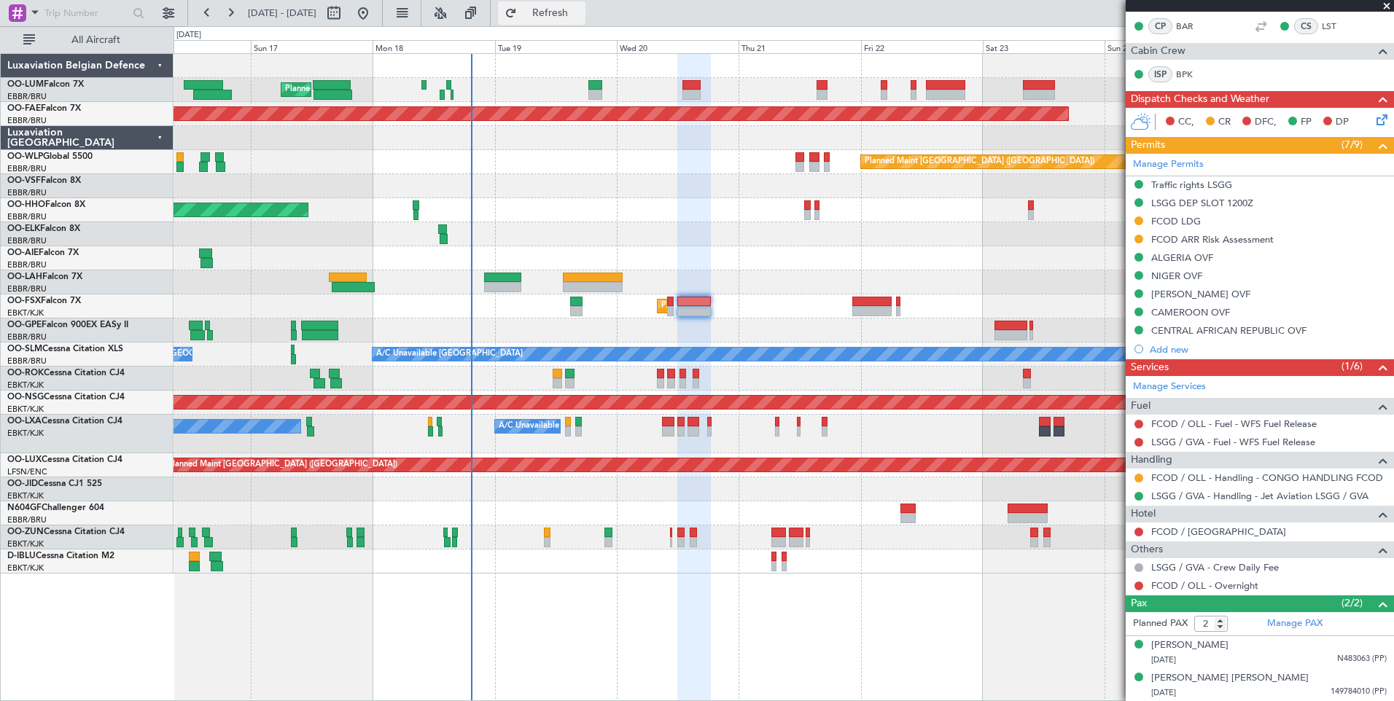
click at [581, 19] on button "Refresh" at bounding box center [541, 12] width 87 height 23
drag, startPoint x: 622, startPoint y: 10, endPoint x: 614, endPoint y: 36, distance: 26.5
click at [581, 10] on span "Refresh" at bounding box center [550, 13] width 61 height 10
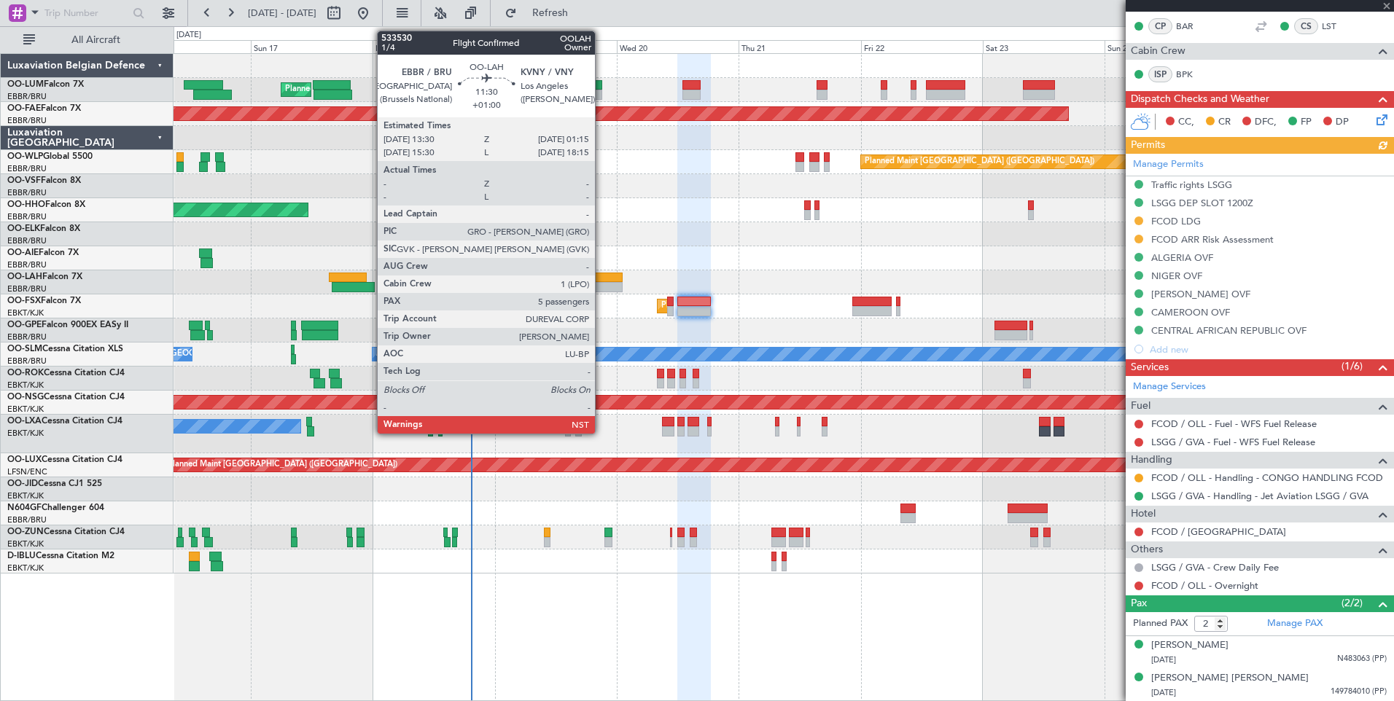
click at [601, 284] on div at bounding box center [593, 287] width 60 height 10
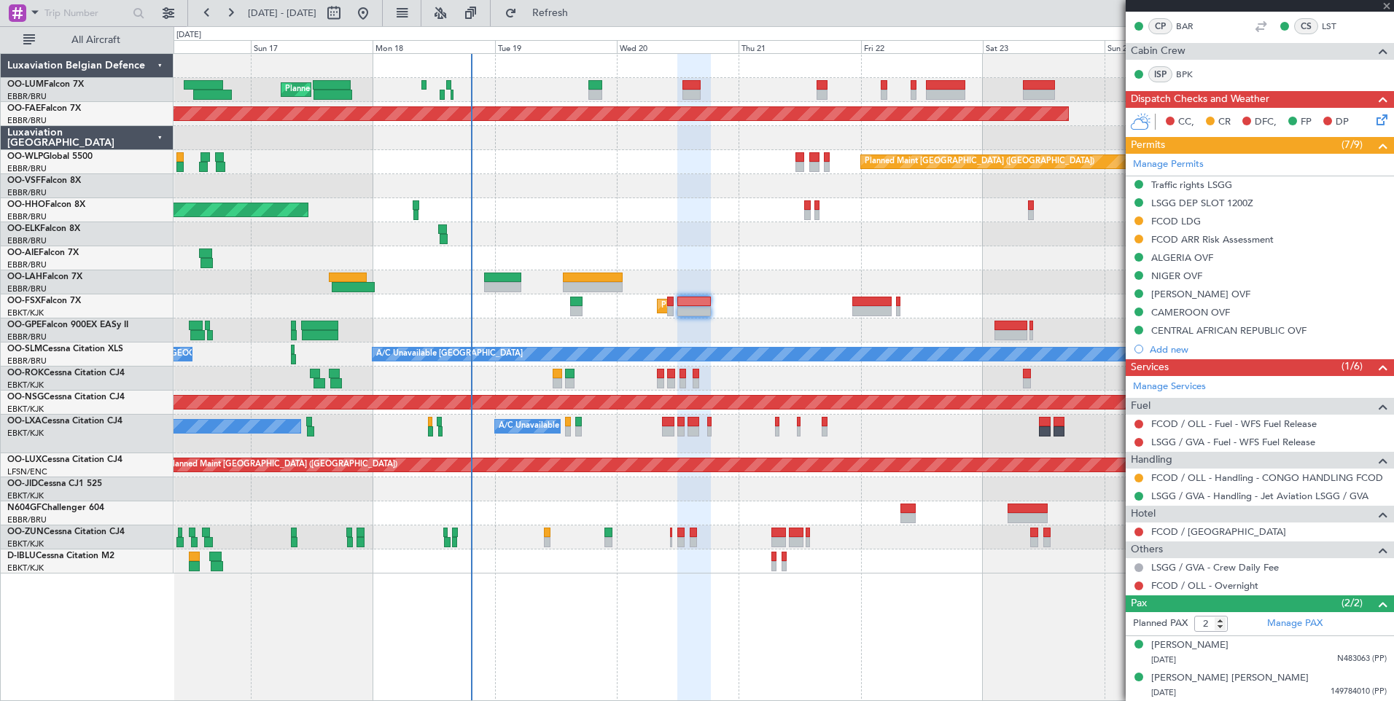
type input "+01:00"
type input "5"
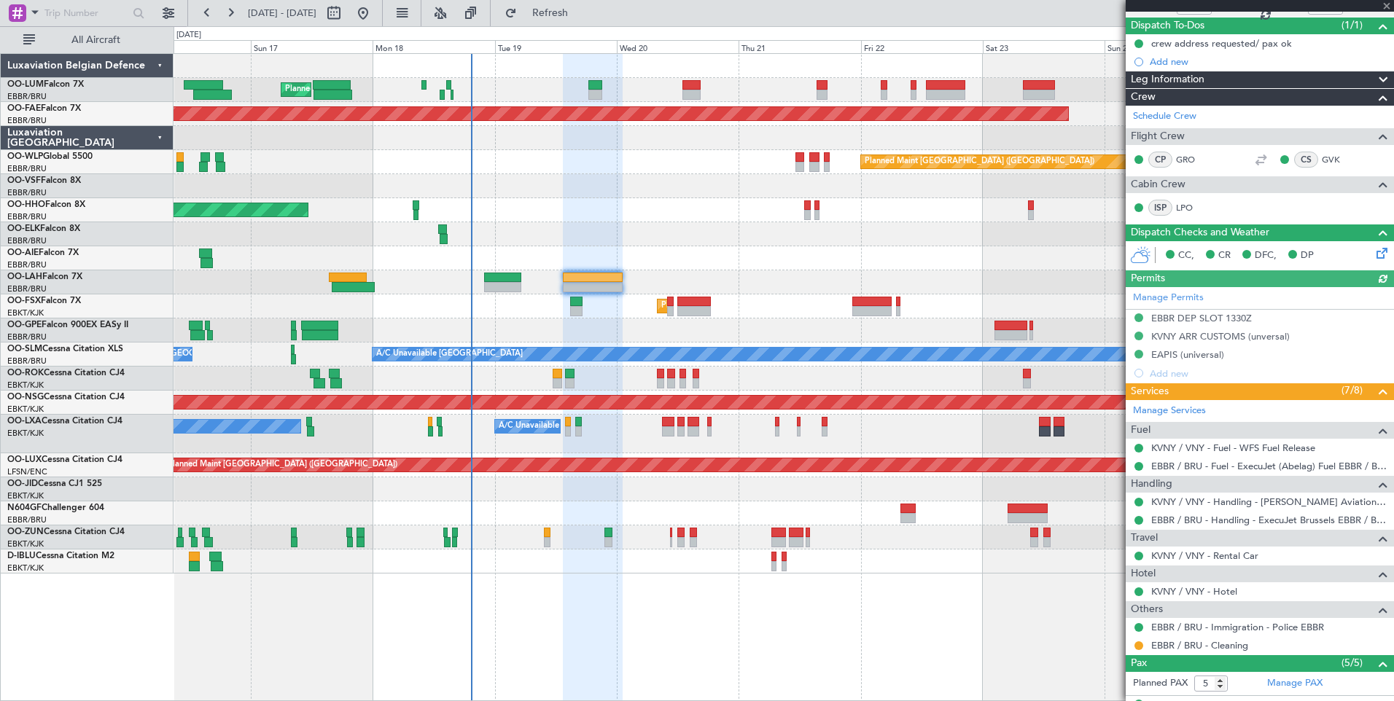
scroll to position [0, 0]
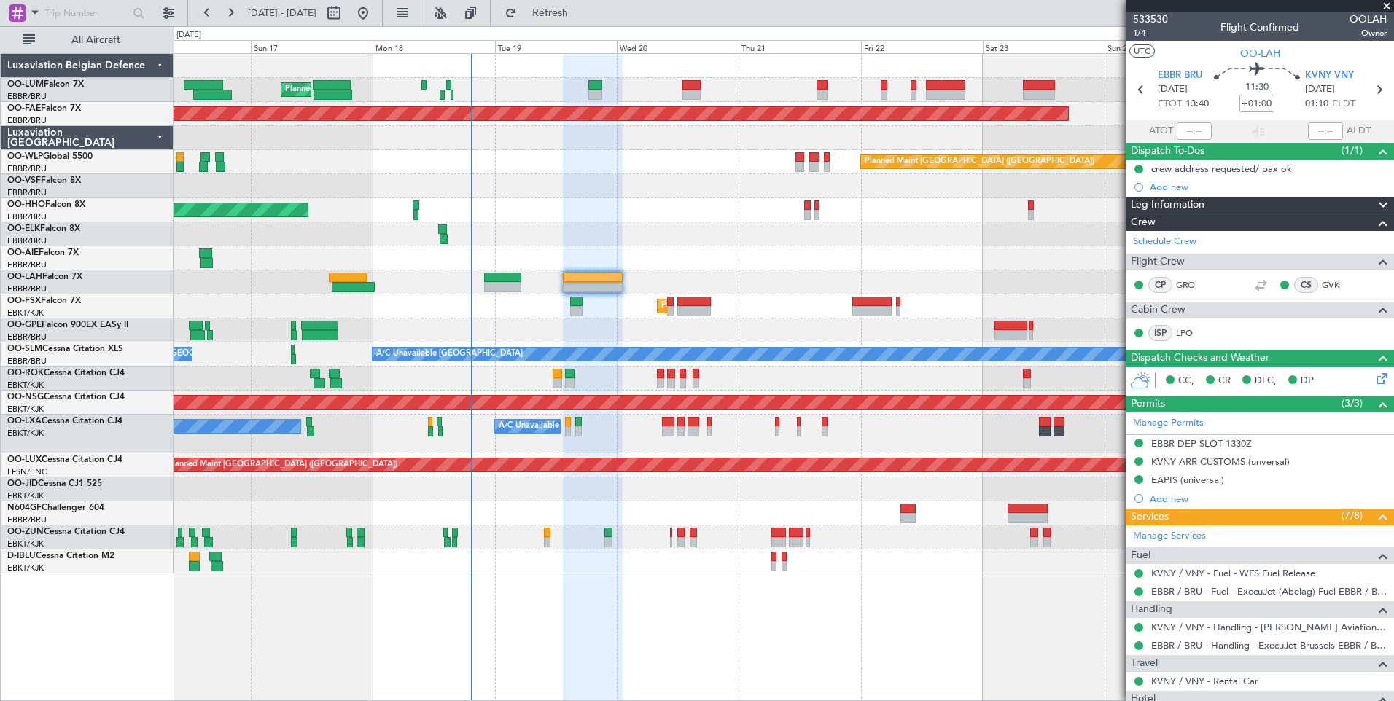
click at [805, 615] on div "Planned Maint Brussels (Brussels National) Planned Maint Kortrijk-Wevelgem Plan…" at bounding box center [783, 377] width 1220 height 648
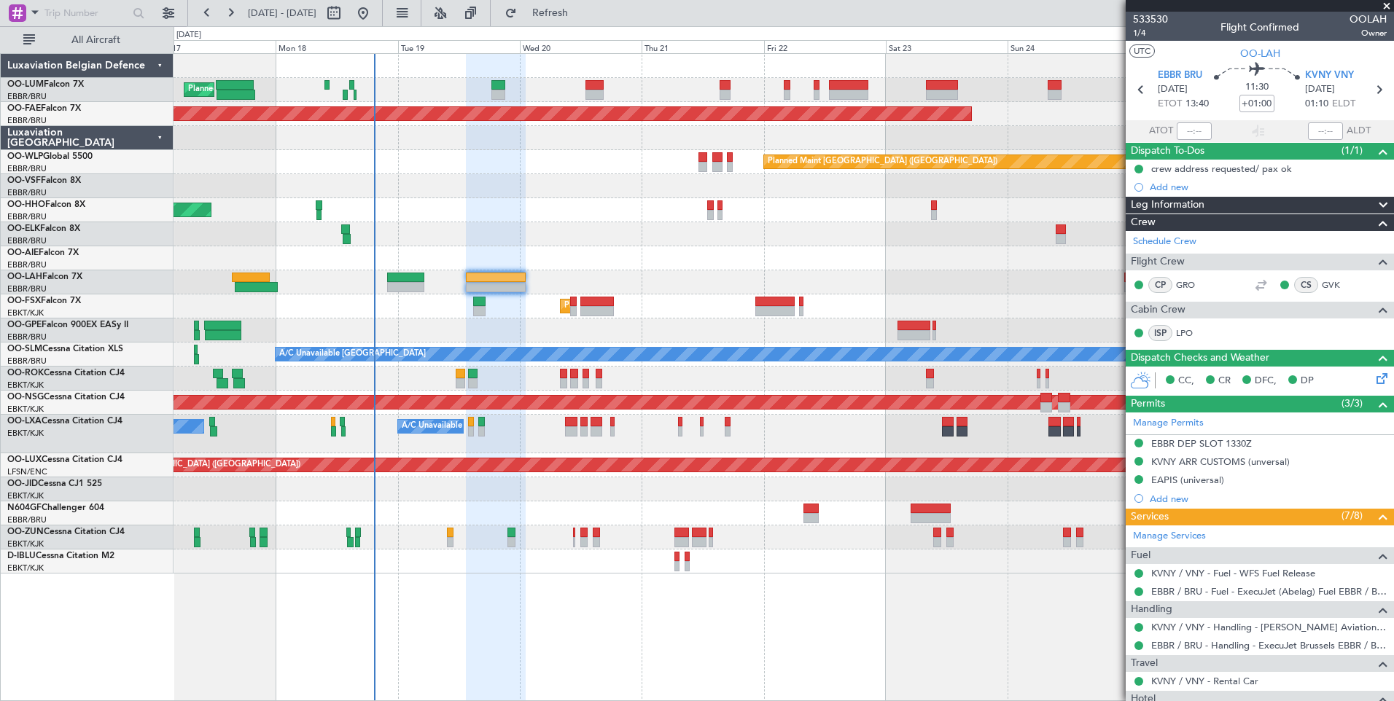
click at [722, 599] on div "Planned Maint [GEOGRAPHIC_DATA] ([GEOGRAPHIC_DATA] National) Planned Maint [GEO…" at bounding box center [783, 377] width 1220 height 648
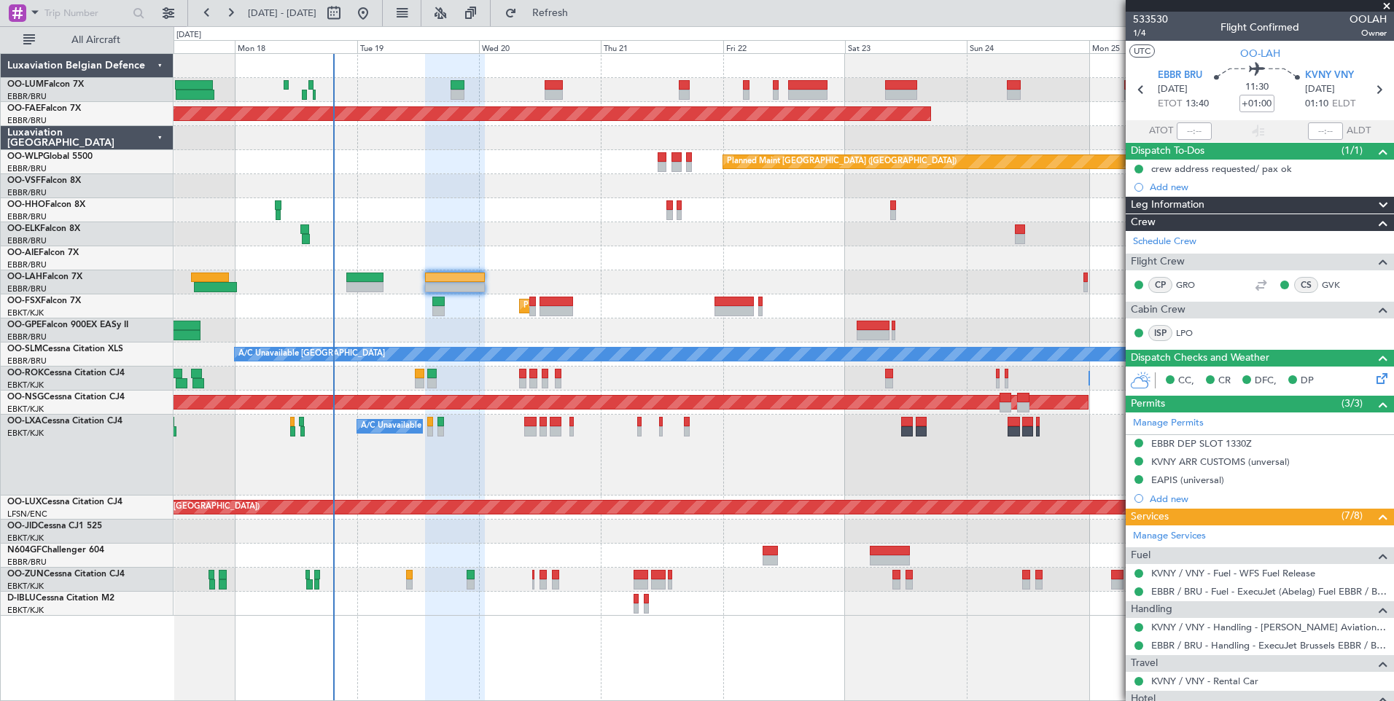
click at [753, 601] on div "Planned Maint Brussels (Brussels National) Planned Maint Brussels (Brussels Nat…" at bounding box center [783, 377] width 1220 height 648
click at [611, 655] on div "Planned Maint Brussels (Brussels National) Planned Maint Brussels (Brussels Nat…" at bounding box center [783, 377] width 1220 height 648
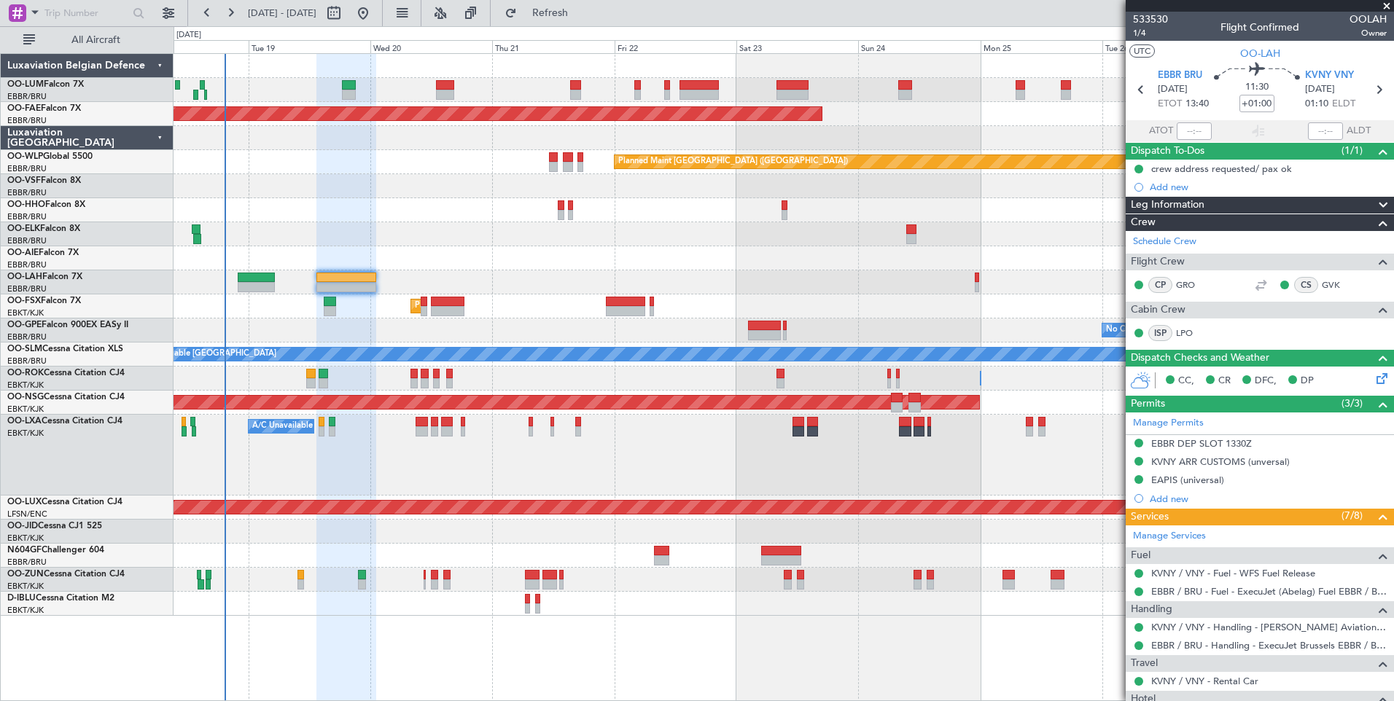
click at [598, 692] on div "Planned Maint Brussels (Brussels National) Planned Maint Brussels (Brussels Nat…" at bounding box center [783, 377] width 1220 height 648
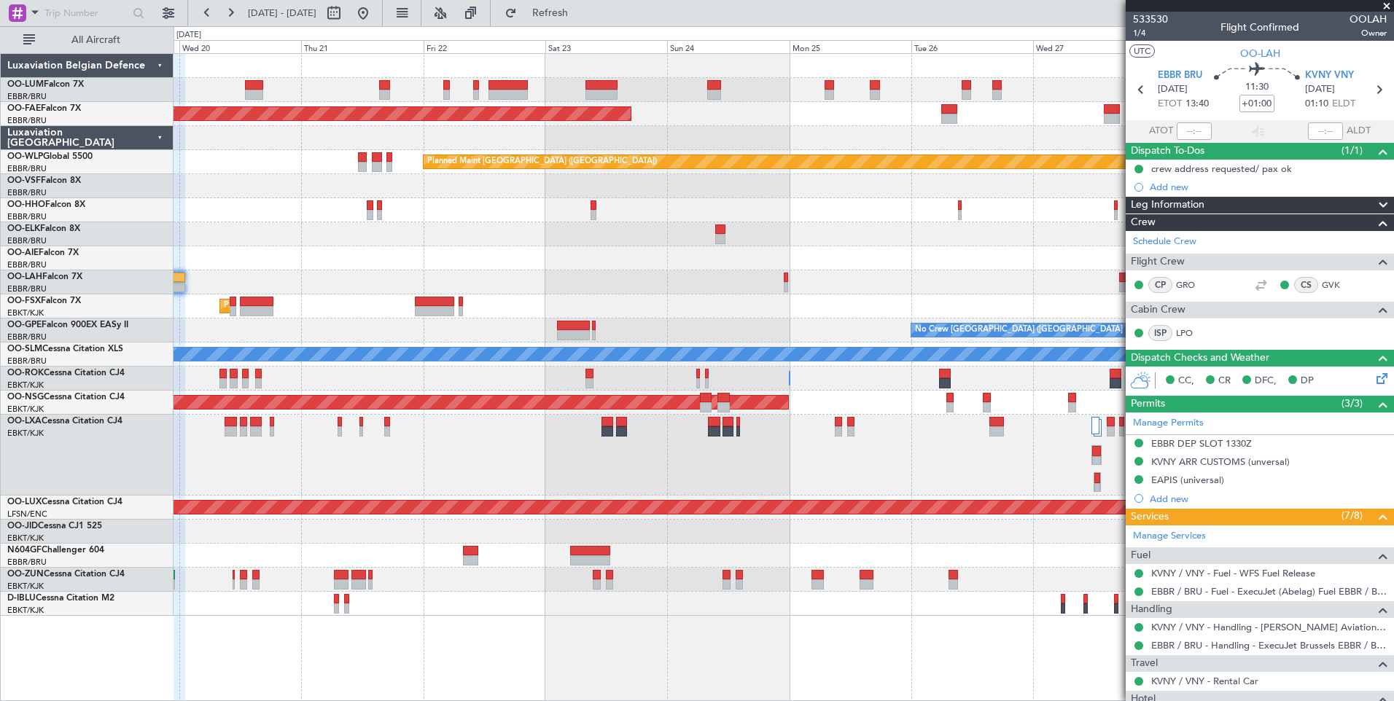
click at [848, 646] on div "Planned Maint Brussels (Brussels National) Planned Maint Brussels (Brussels Nat…" at bounding box center [783, 377] width 1220 height 648
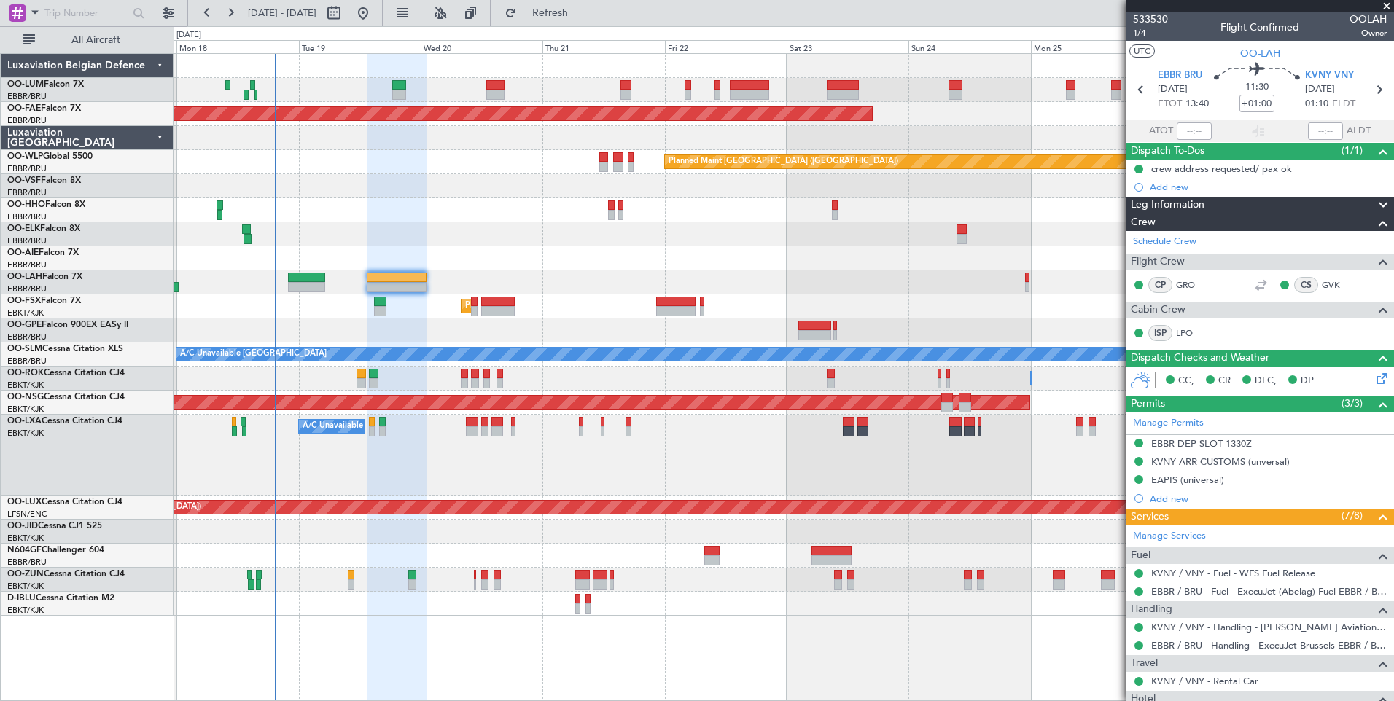
click at [825, 684] on div "Planned Maint Brussels (Brussels National) Planned Maint Brussels (Brussels Nat…" at bounding box center [783, 377] width 1220 height 648
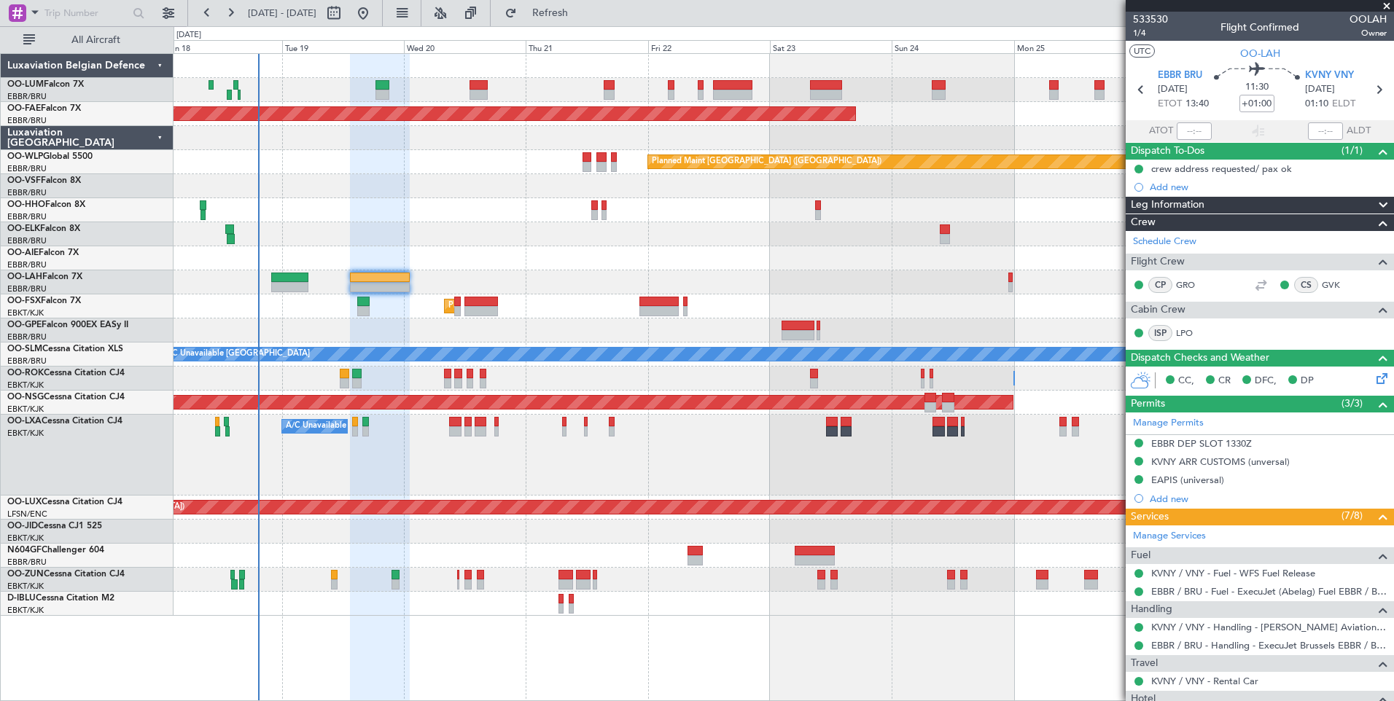
click at [622, 671] on div "Planned Maint Brussels (Brussels National) Planned Maint Brussels (Brussels Nat…" at bounding box center [783, 377] width 1220 height 648
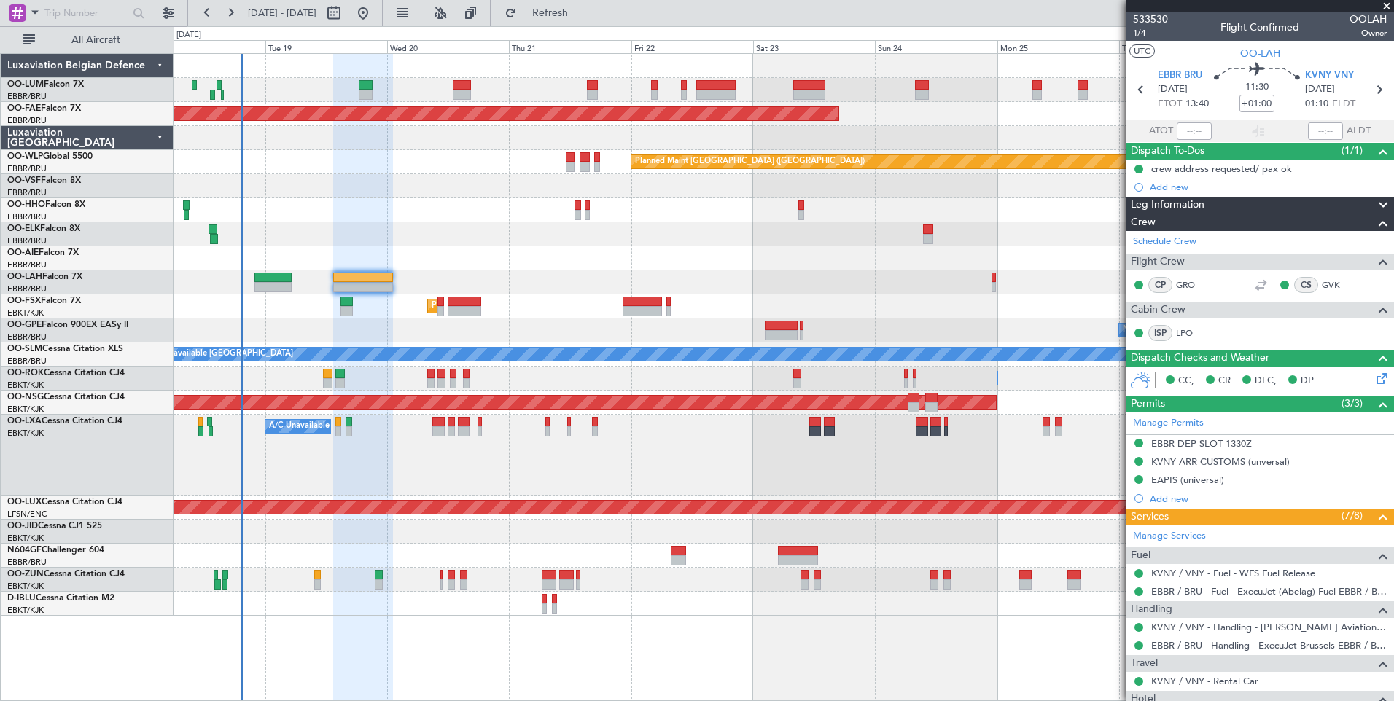
click at [609, 603] on div at bounding box center [782, 604] width 1219 height 24
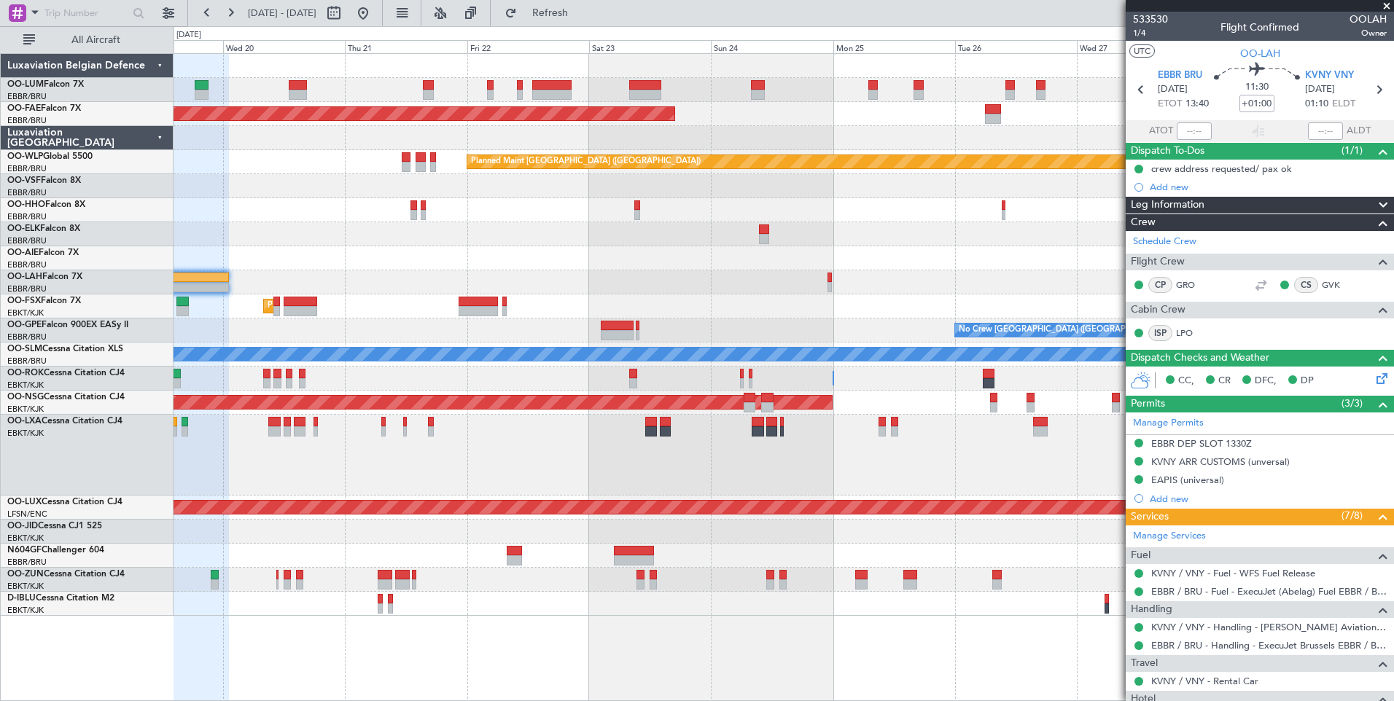
click at [523, 633] on div "Planned Maint Brussels (Brussels National) Planned Maint Brussels (Brussels Nat…" at bounding box center [783, 377] width 1220 height 648
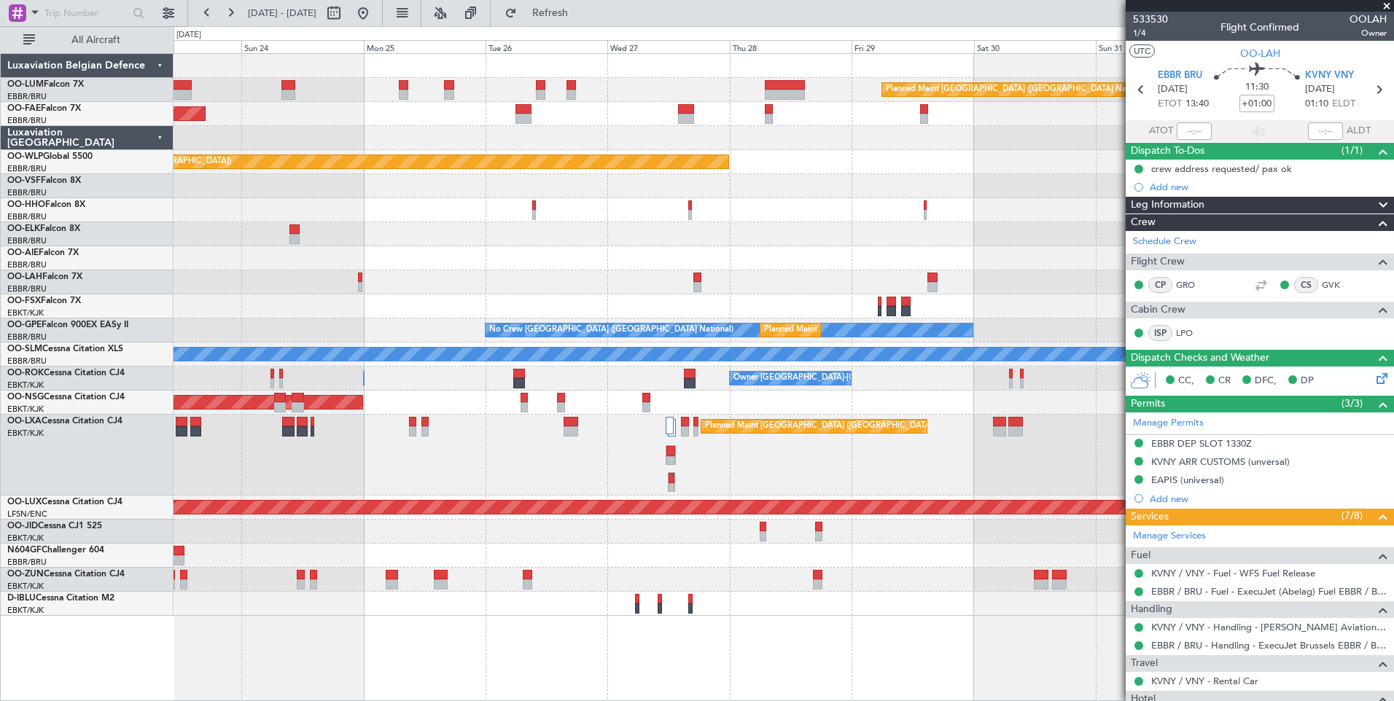
click at [470, 656] on div "Planned Maint Brussels (Brussels National) Owner Melsbroek Air Base Planned Mai…" at bounding box center [783, 377] width 1220 height 648
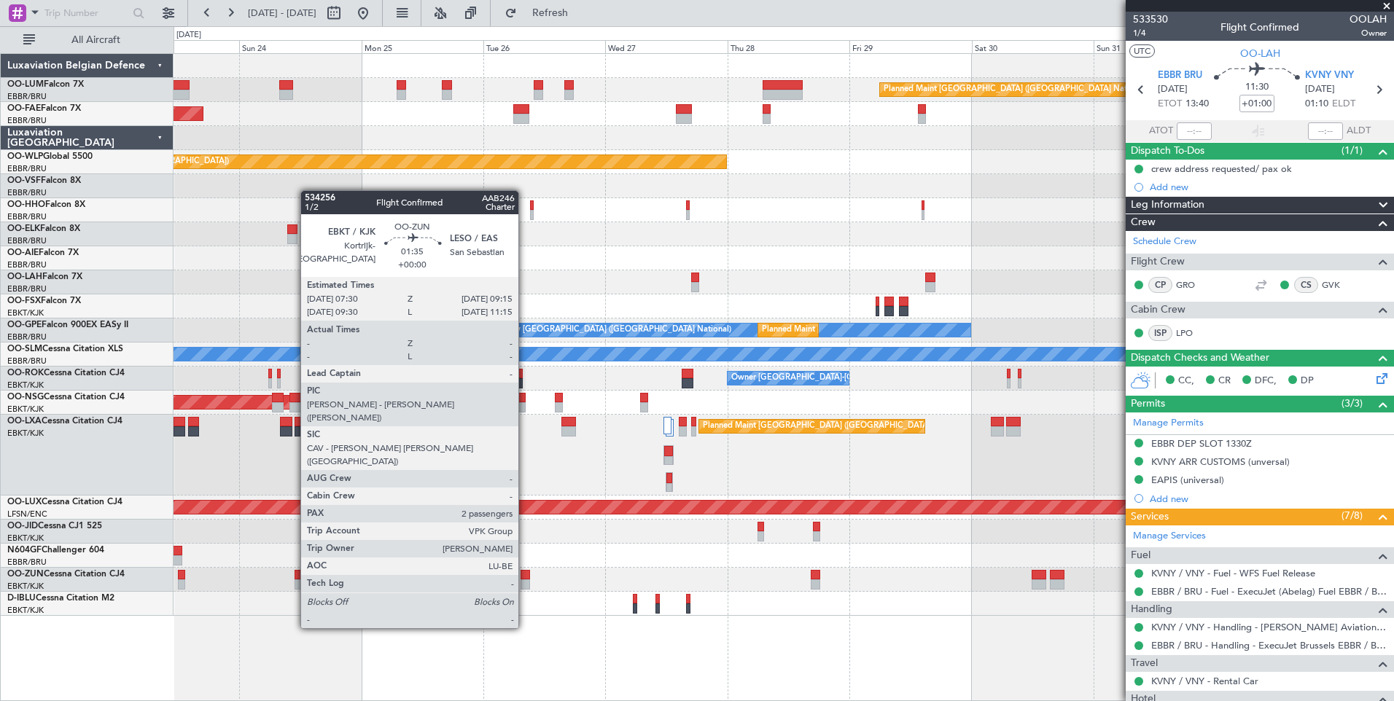
click at [525, 574] on div at bounding box center [524, 575] width 9 height 10
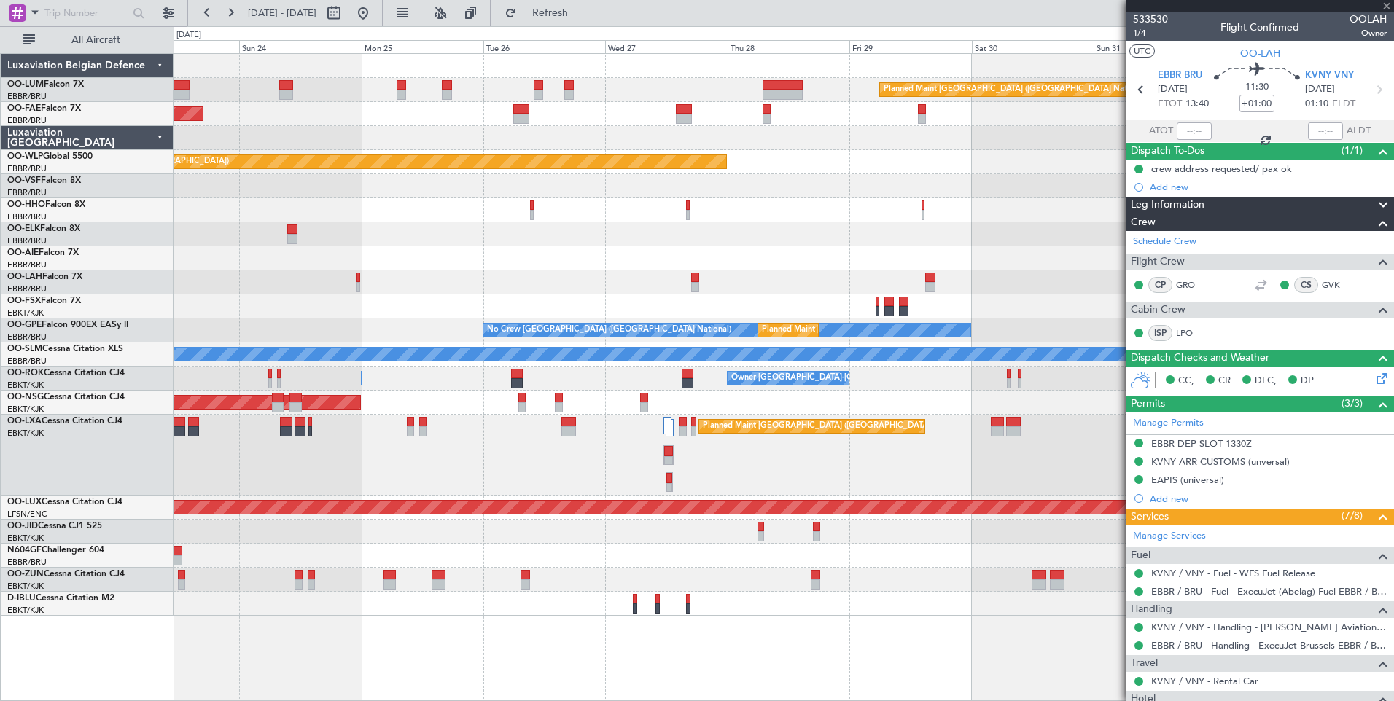
type input "2"
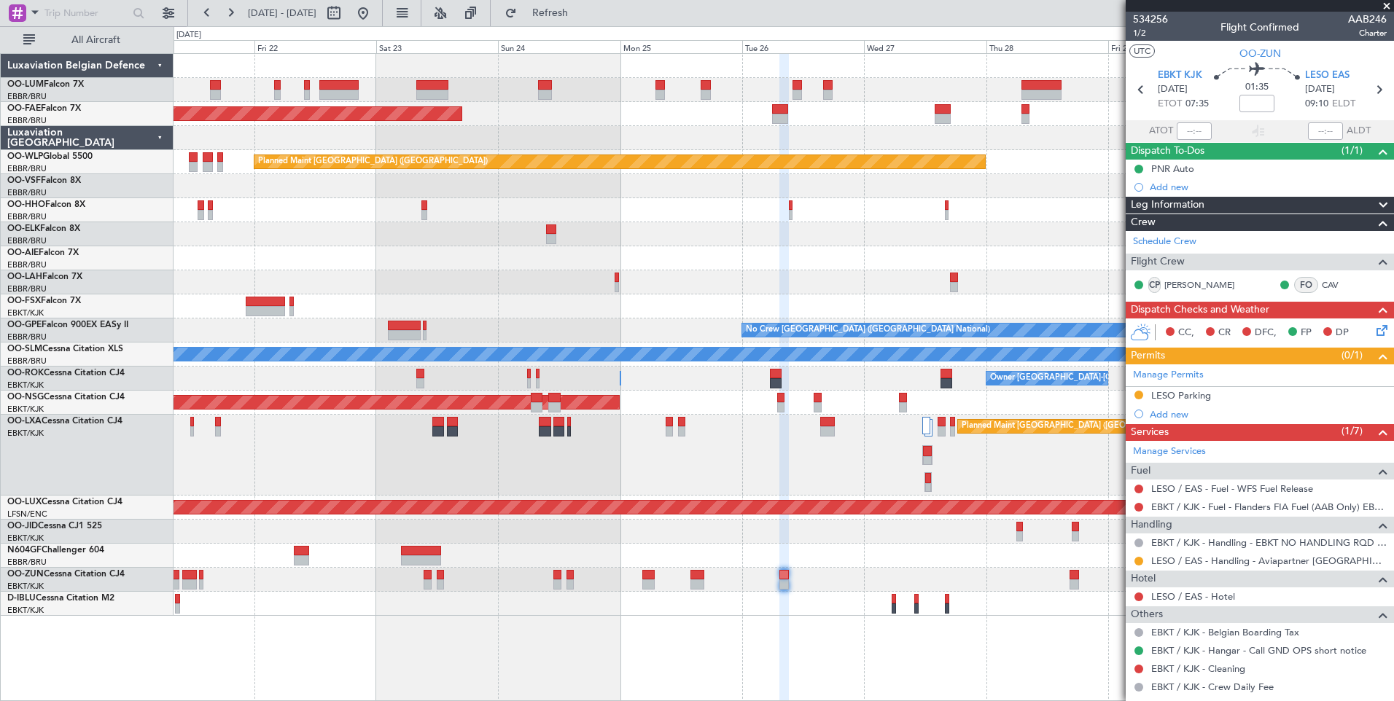
click at [1134, 636] on fb-app "23 Aug 2025 - 02 Sep 2025 Refresh Quick Links All Aircraft Planned Maint Brusse…" at bounding box center [697, 356] width 1394 height 690
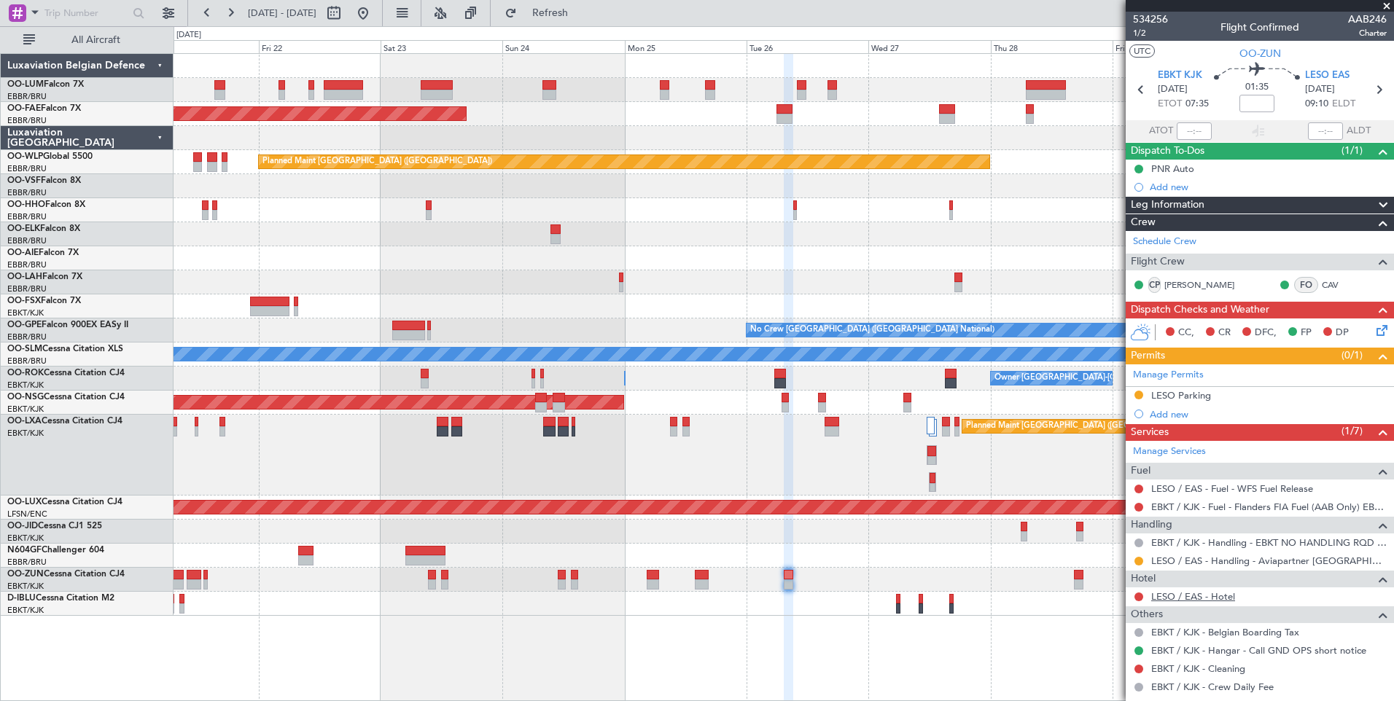
click at [1220, 596] on link "LESO / EAS - Hotel" at bounding box center [1193, 596] width 84 height 12
drag, startPoint x: 577, startPoint y: 5, endPoint x: 601, endPoint y: 53, distance: 53.8
click at [579, 9] on button "Refresh" at bounding box center [541, 12] width 87 height 23
click at [1363, 329] on div "CC, CR DFC, FP DP" at bounding box center [1259, 333] width 268 height 29
click at [1373, 327] on icon at bounding box center [1379, 328] width 12 height 12
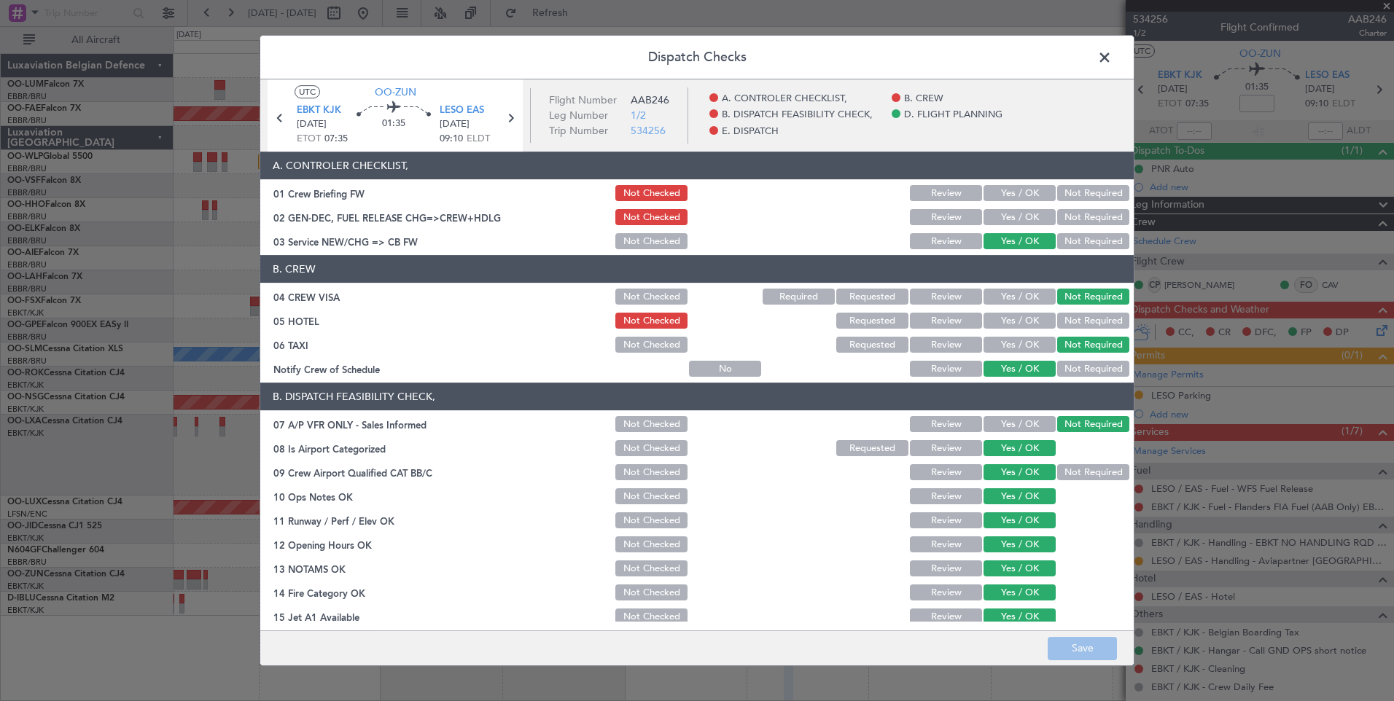
scroll to position [265, 0]
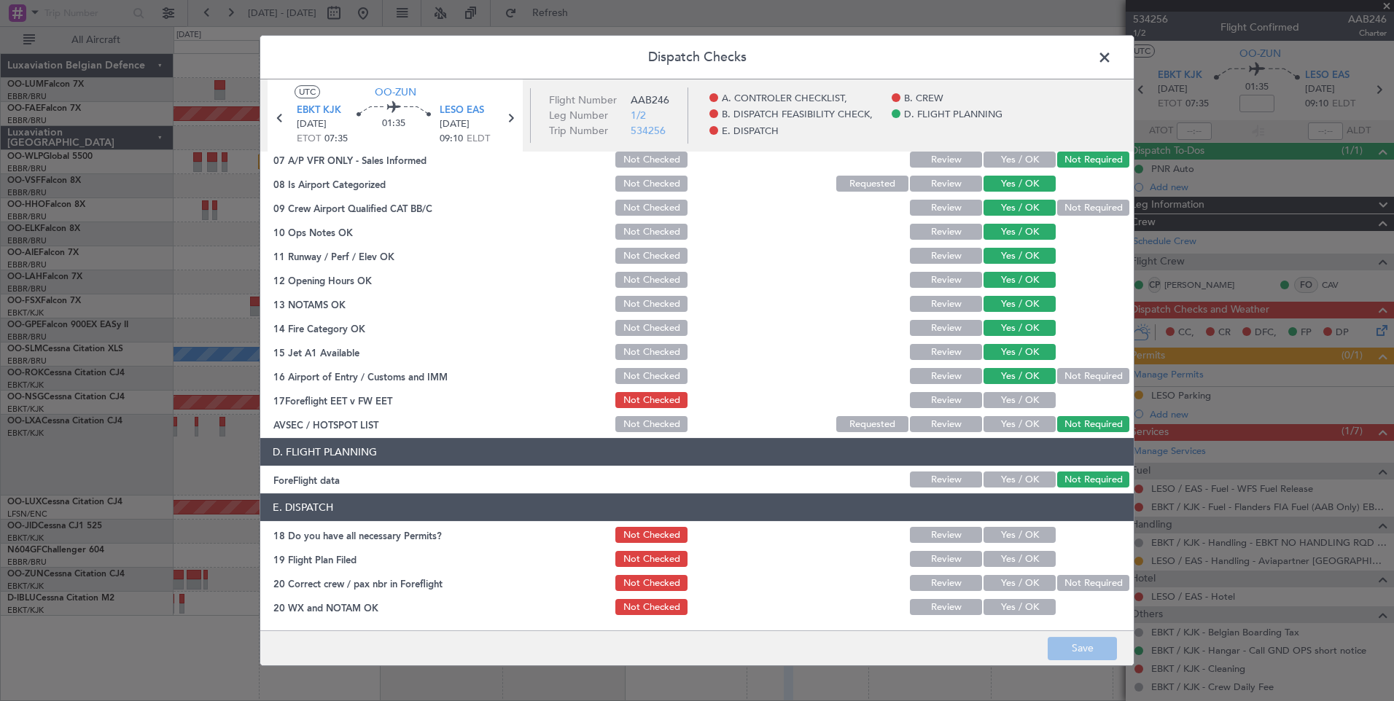
click at [1112, 52] on span at bounding box center [1112, 61] width 0 height 29
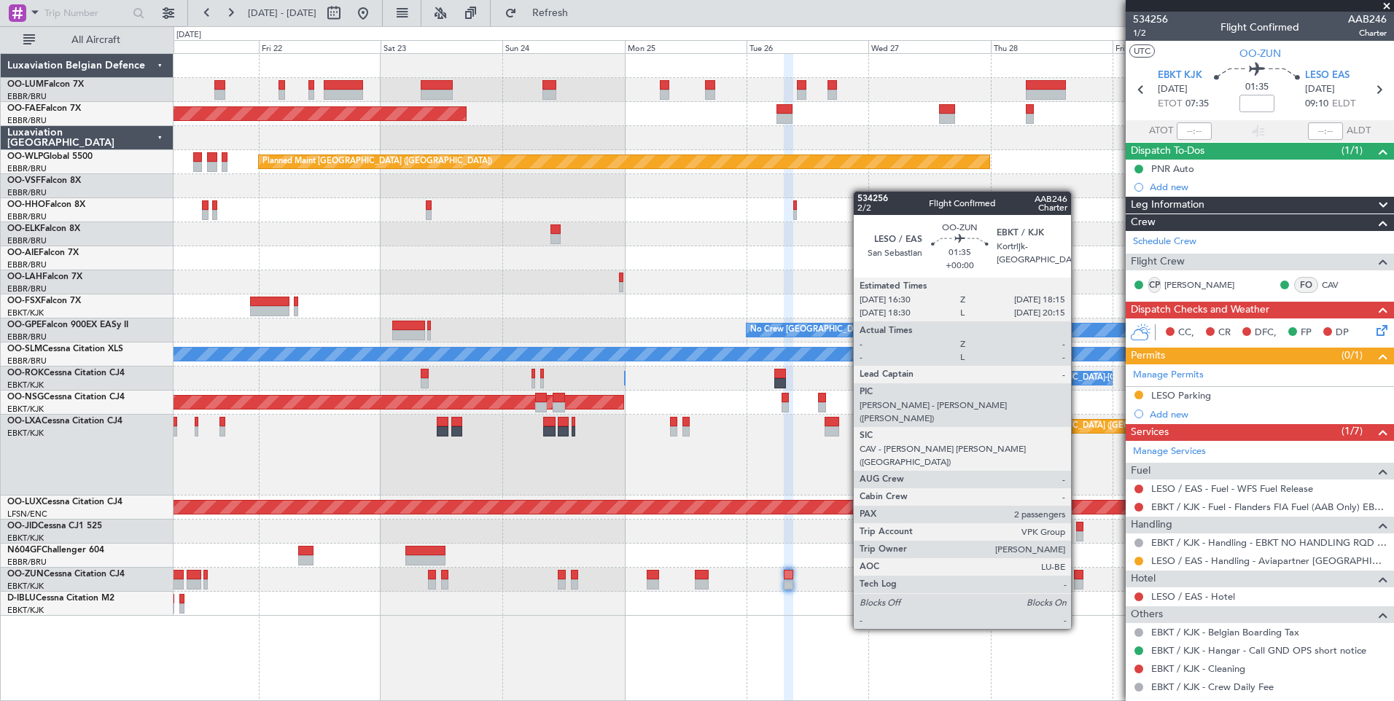
click at [1077, 575] on div at bounding box center [1078, 575] width 9 height 10
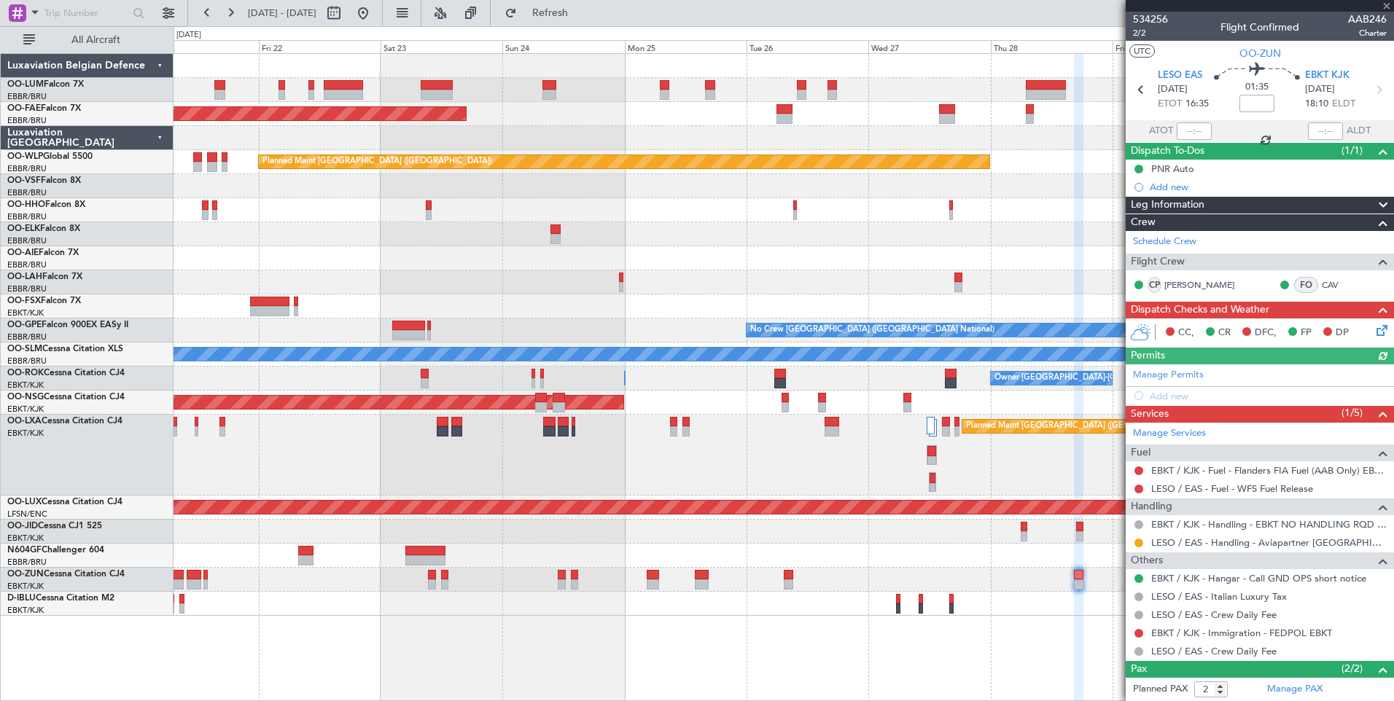
click at [1374, 329] on icon at bounding box center [1379, 328] width 12 height 12
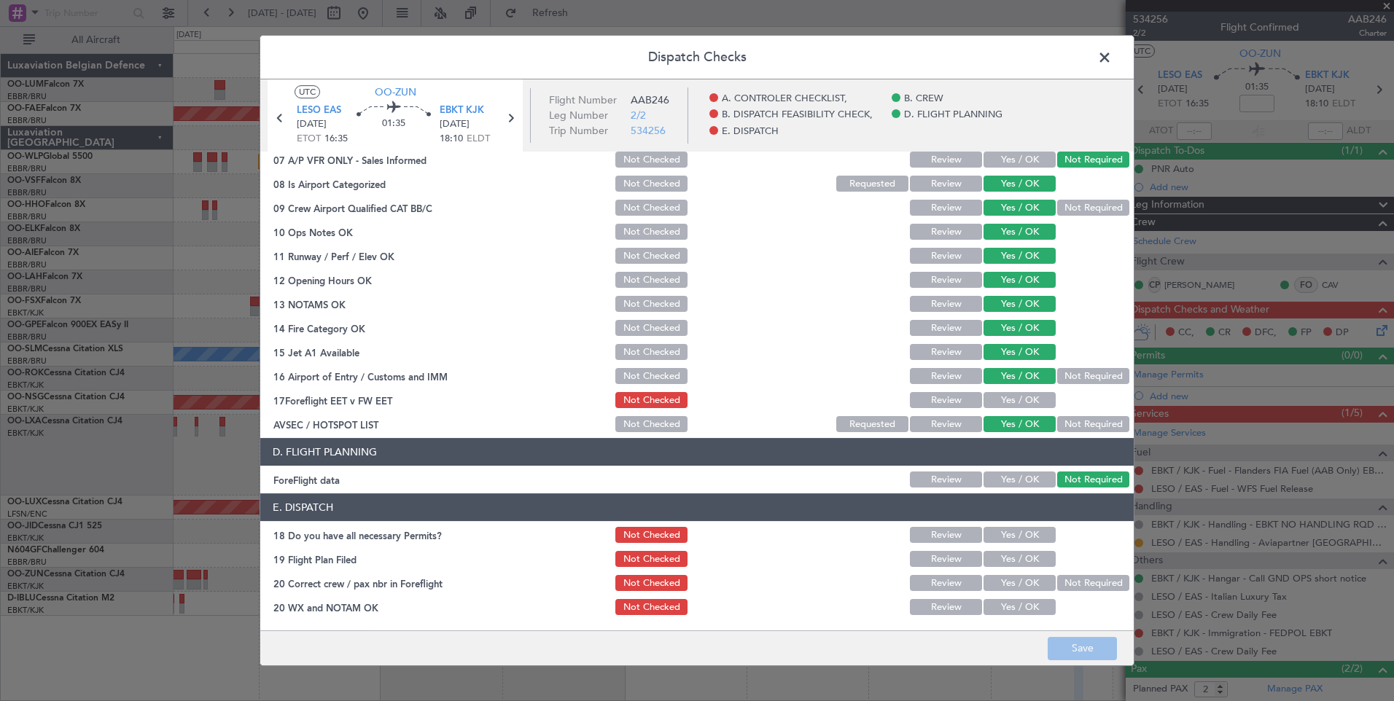
click at [1112, 66] on span at bounding box center [1112, 61] width 0 height 29
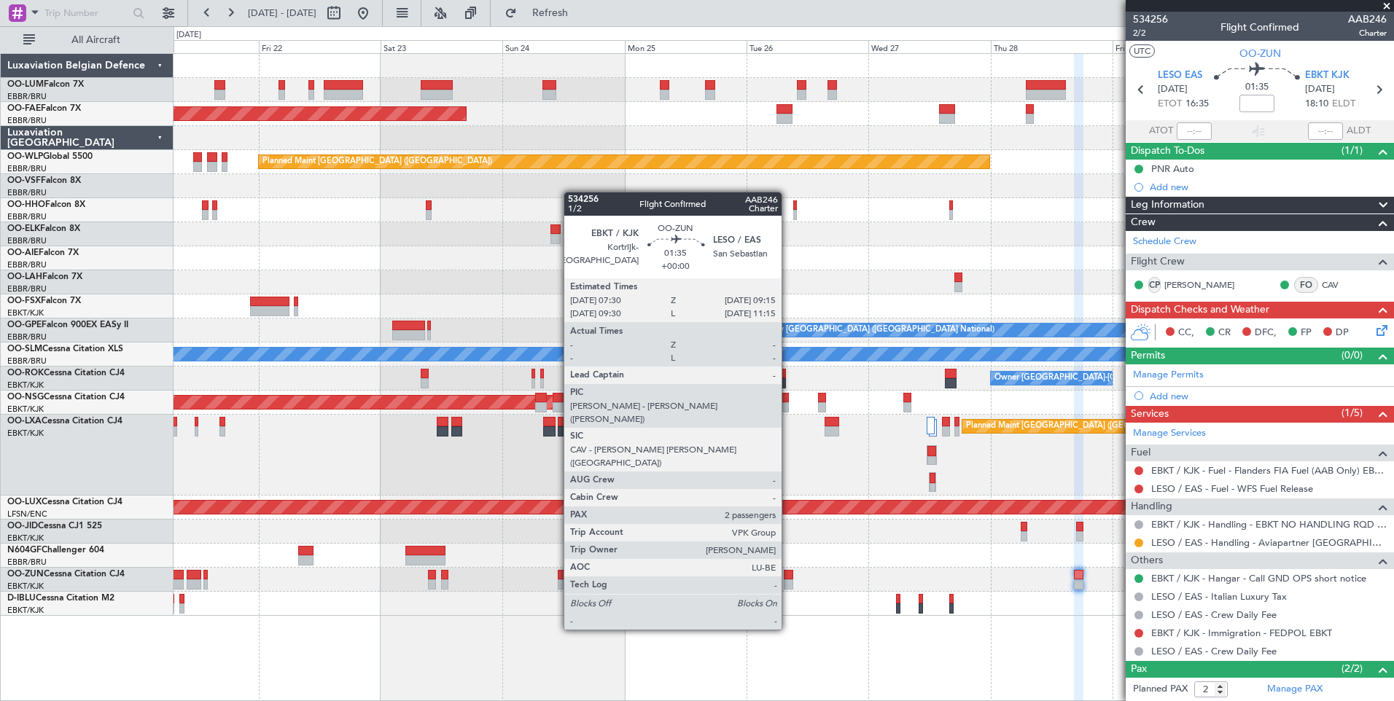
click at [788, 576] on div at bounding box center [788, 575] width 9 height 10
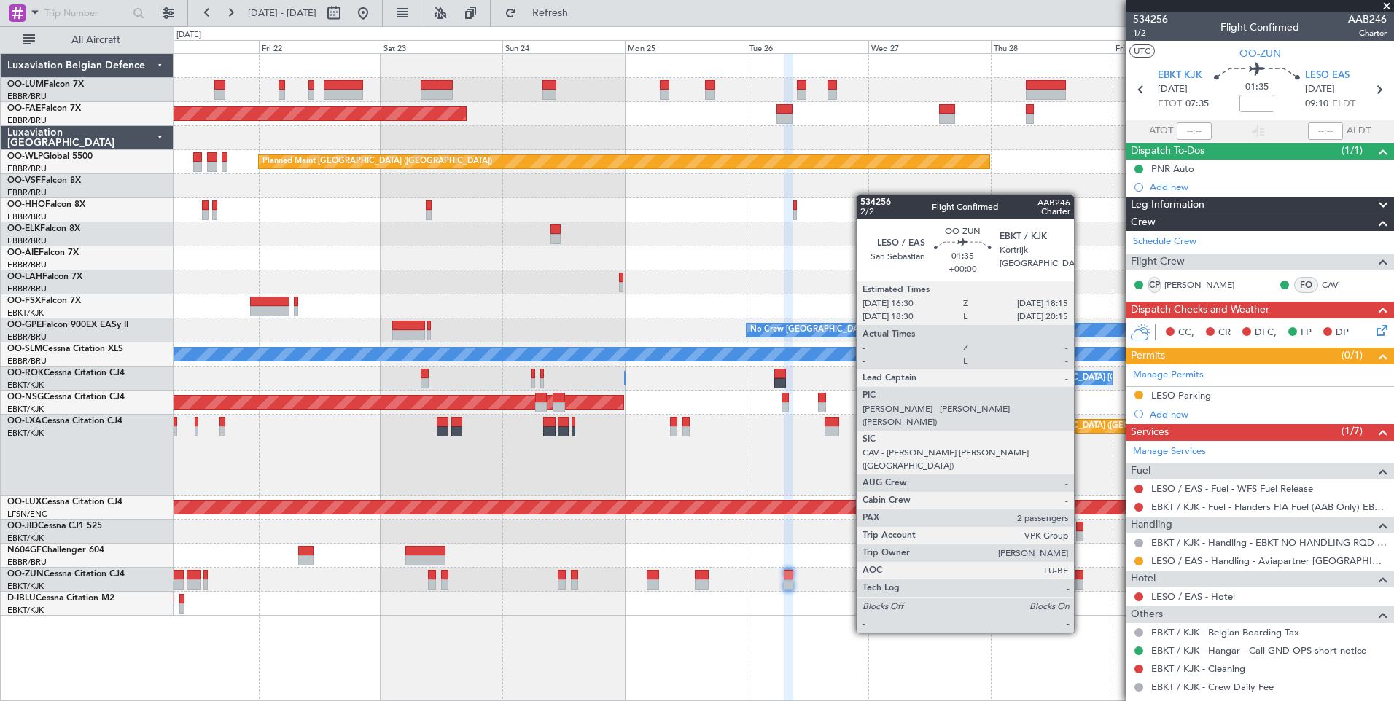
click at [1080, 579] on div at bounding box center [1078, 575] width 9 height 10
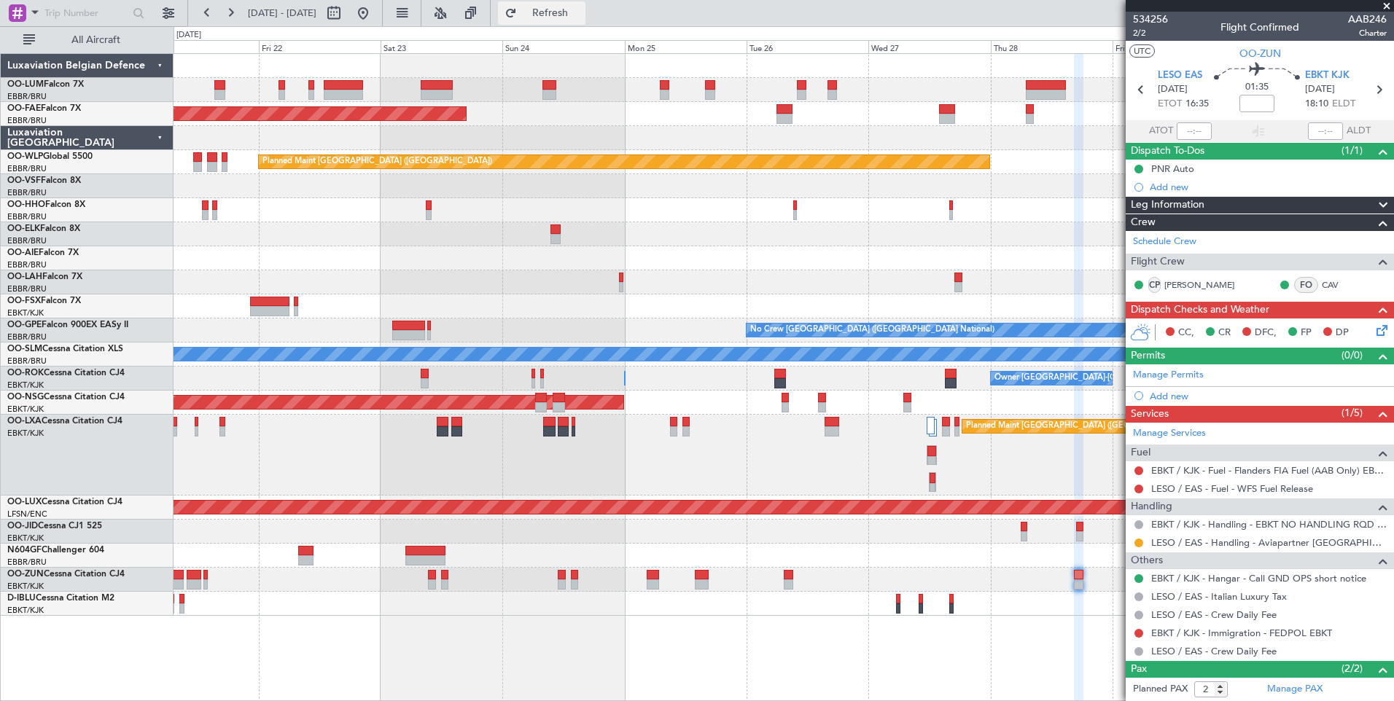
click at [581, 15] on span "Refresh" at bounding box center [550, 13] width 61 height 10
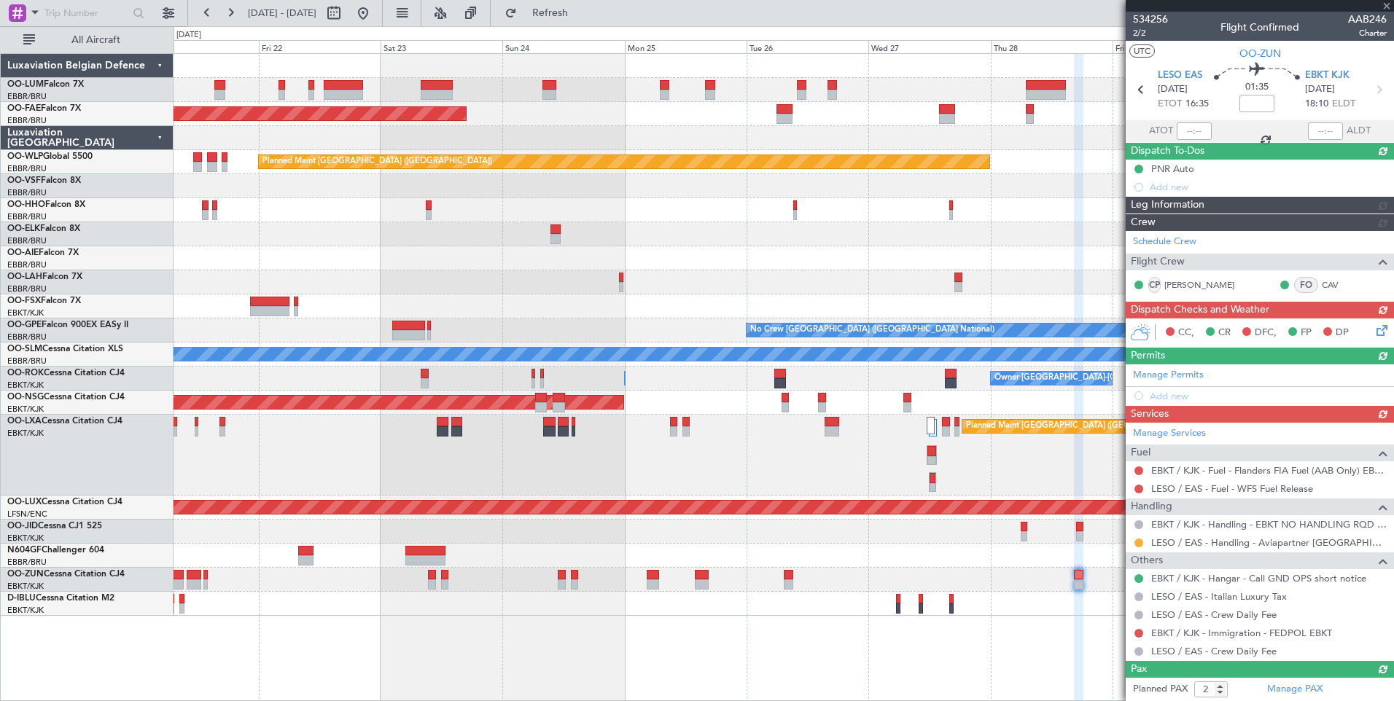
click at [874, 648] on div "Planned Maint Brussels (Brussels National) Planned Maint Kortrijk-Wevelgem Plan…" at bounding box center [783, 377] width 1220 height 648
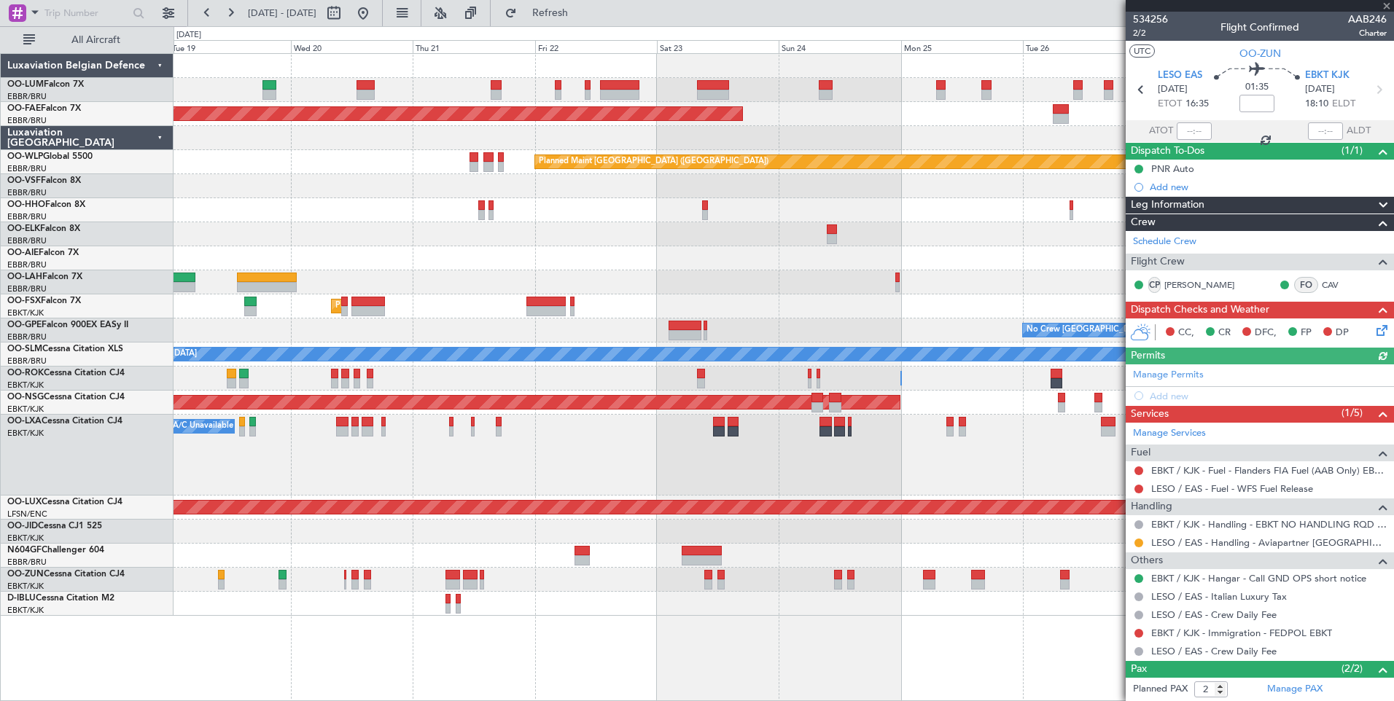
click at [783, 652] on div "Planned Maint Brussels (Brussels National) Planned Maint Brussels (Brussels Nat…" at bounding box center [783, 377] width 1220 height 648
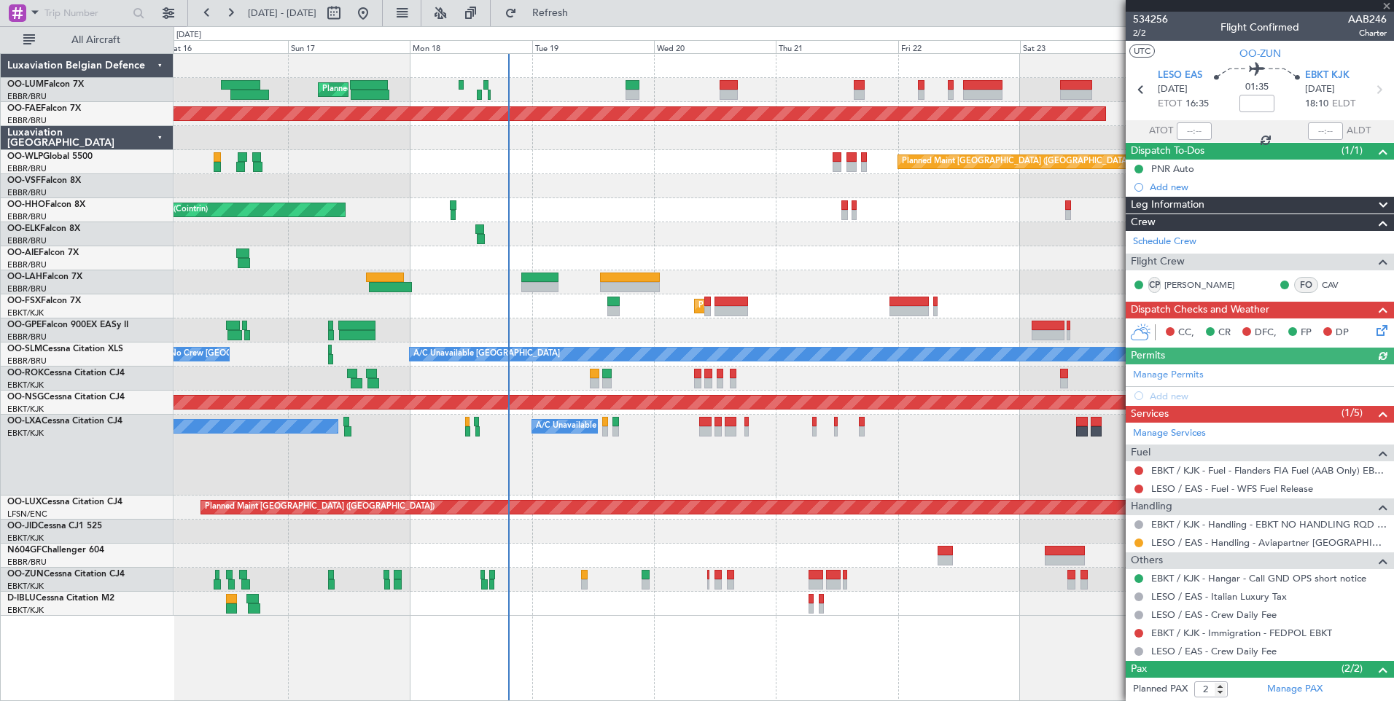
click at [477, 633] on div "Planned Maint Brussels (Brussels National) Planned Maint Kortrijk-Wevelgem Plan…" at bounding box center [783, 377] width 1220 height 648
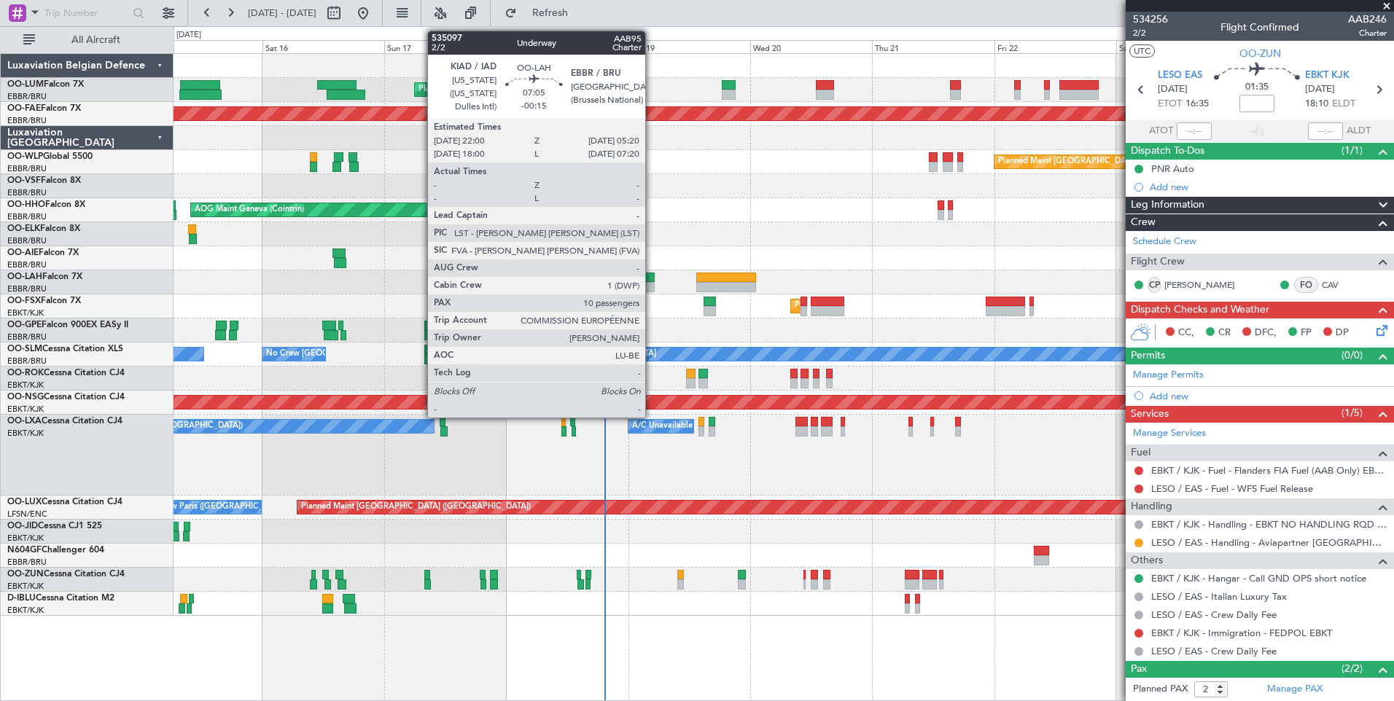
click at [652, 285] on div at bounding box center [636, 287] width 38 height 10
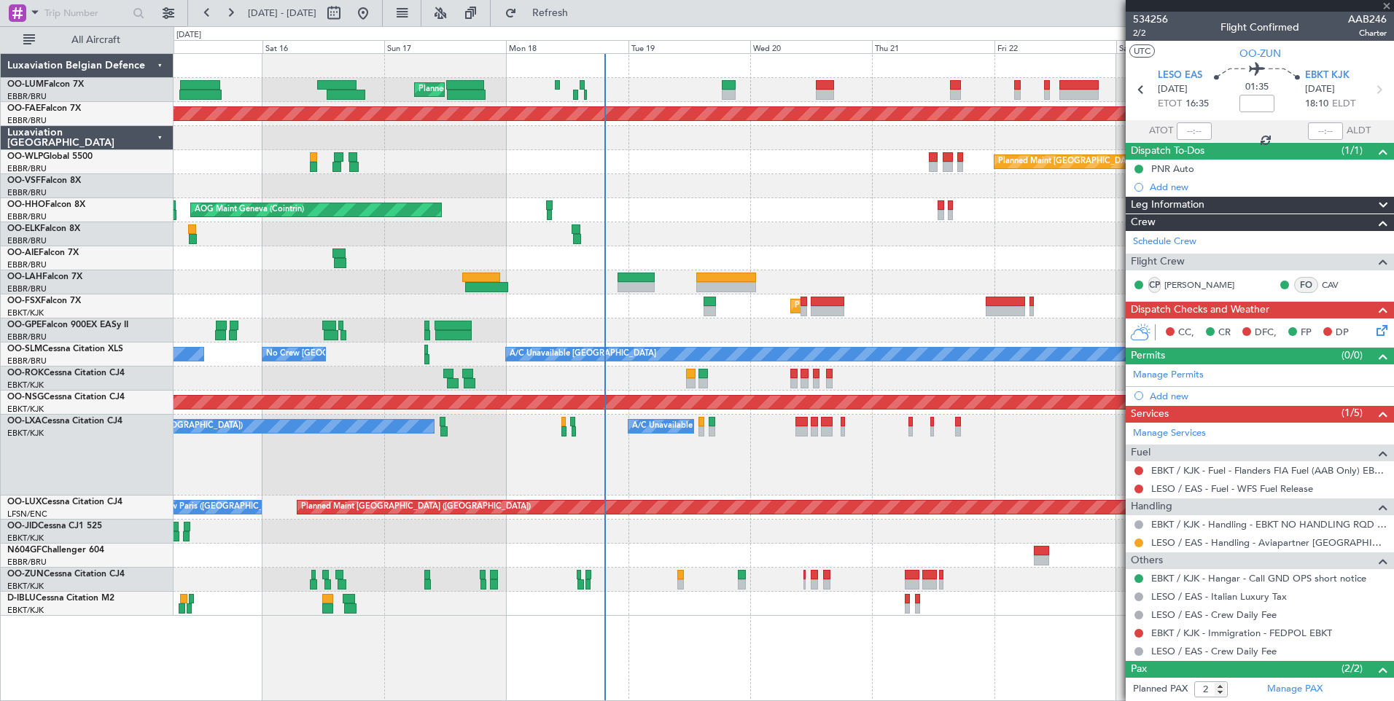
type input "-00:15"
type input "10"
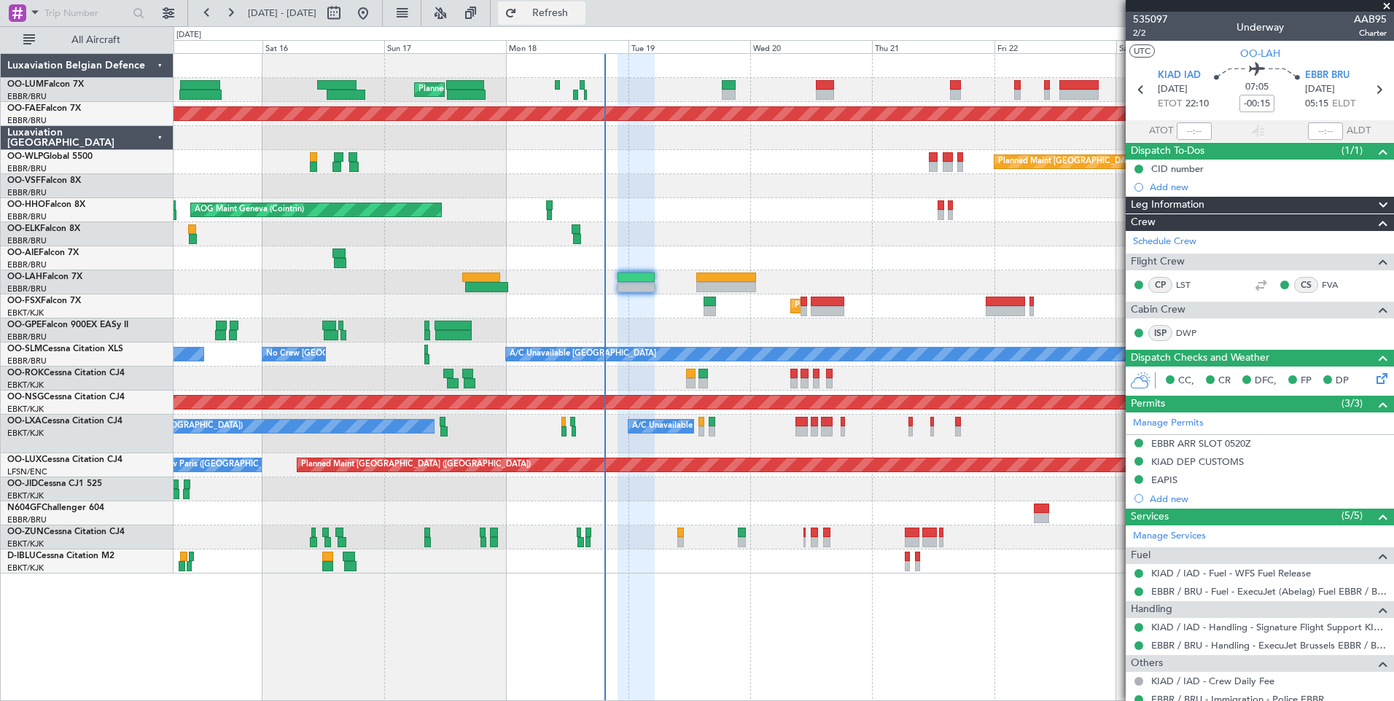
click at [581, 8] on span "Refresh" at bounding box center [550, 13] width 61 height 10
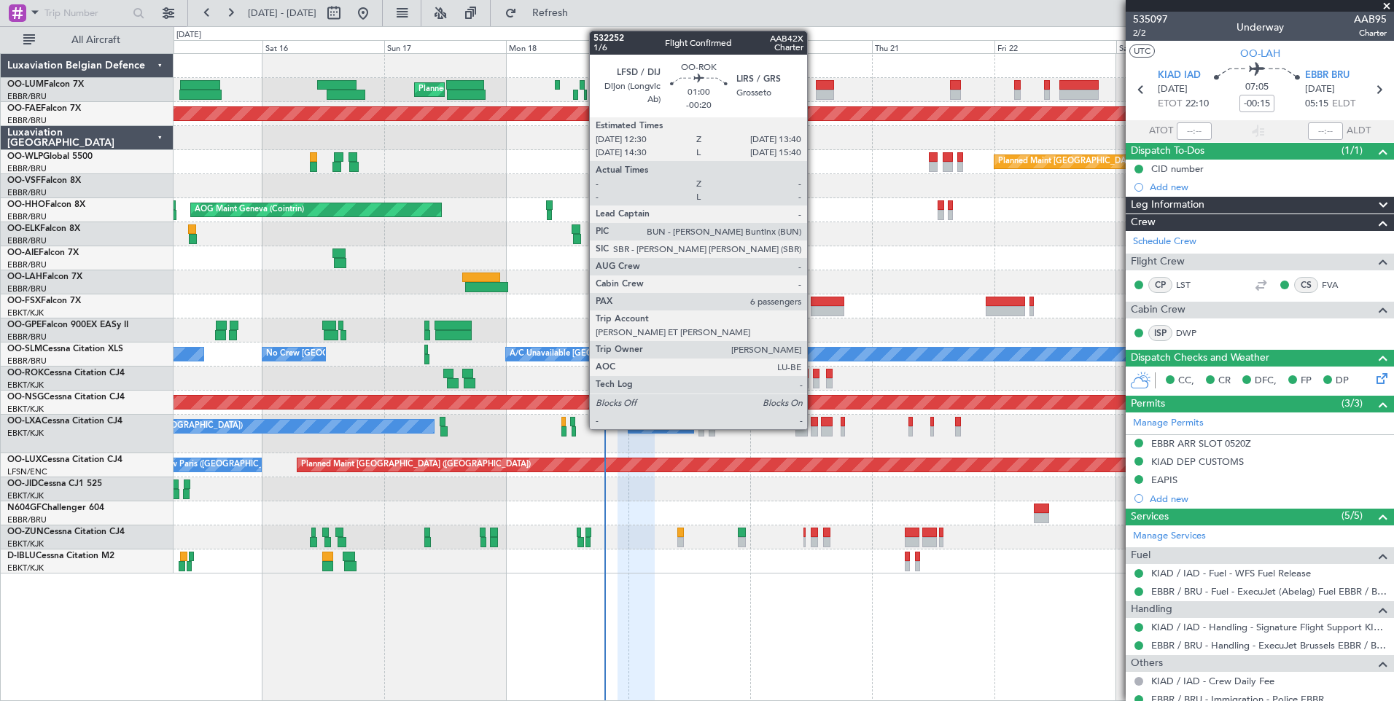
click at [813, 372] on div at bounding box center [816, 374] width 7 height 10
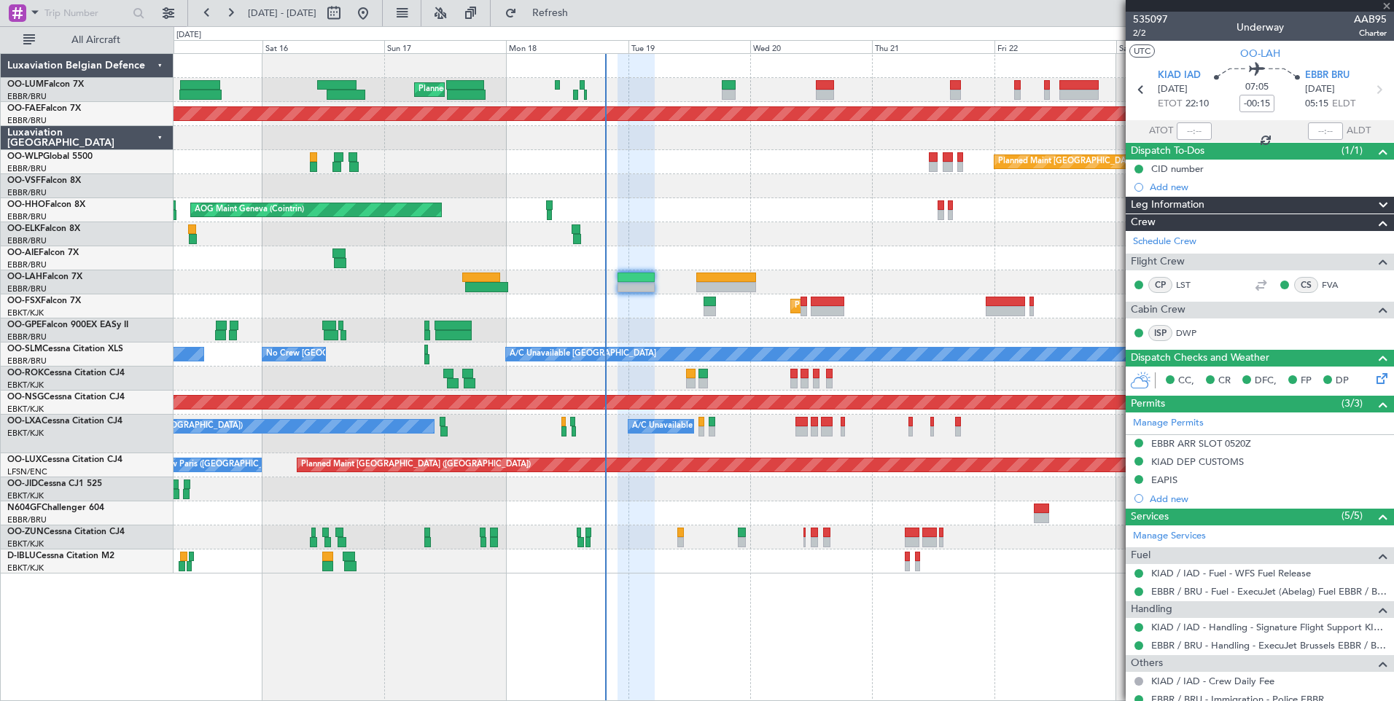
type input "-00:20"
type input "6"
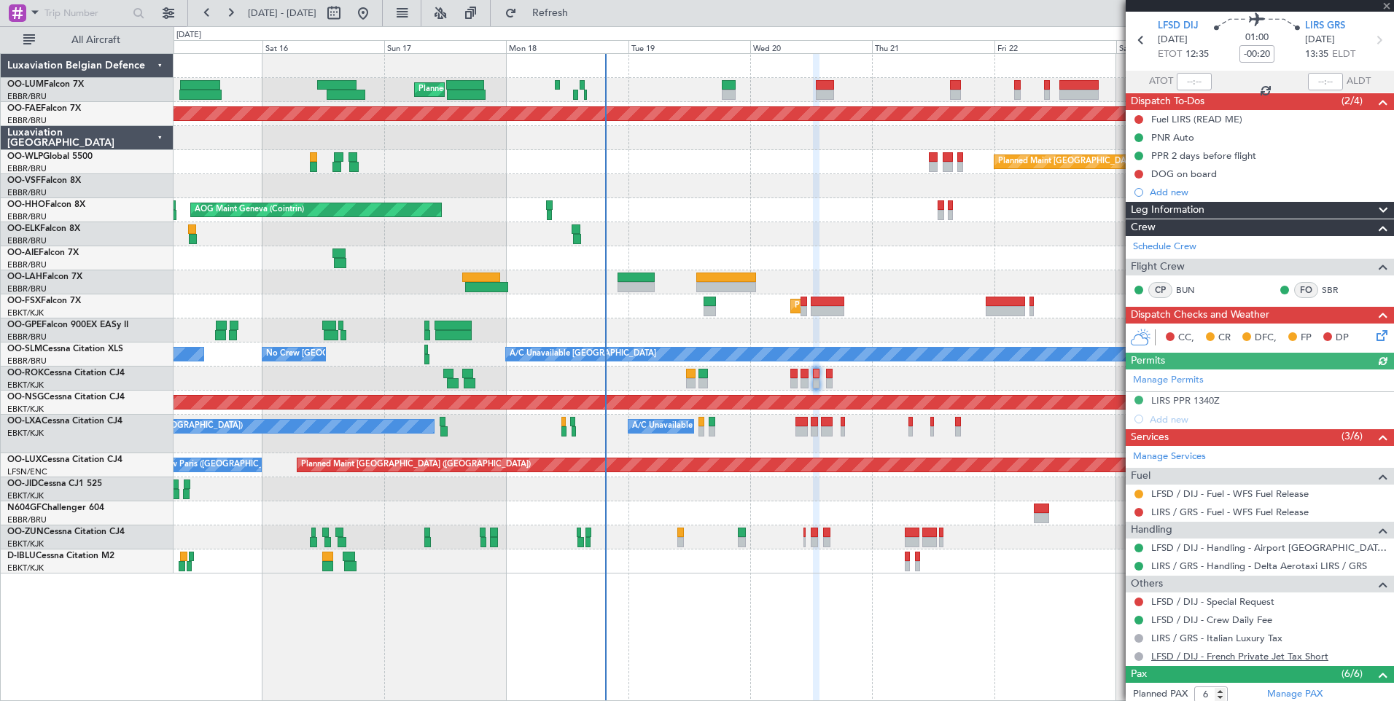
scroll to position [73, 0]
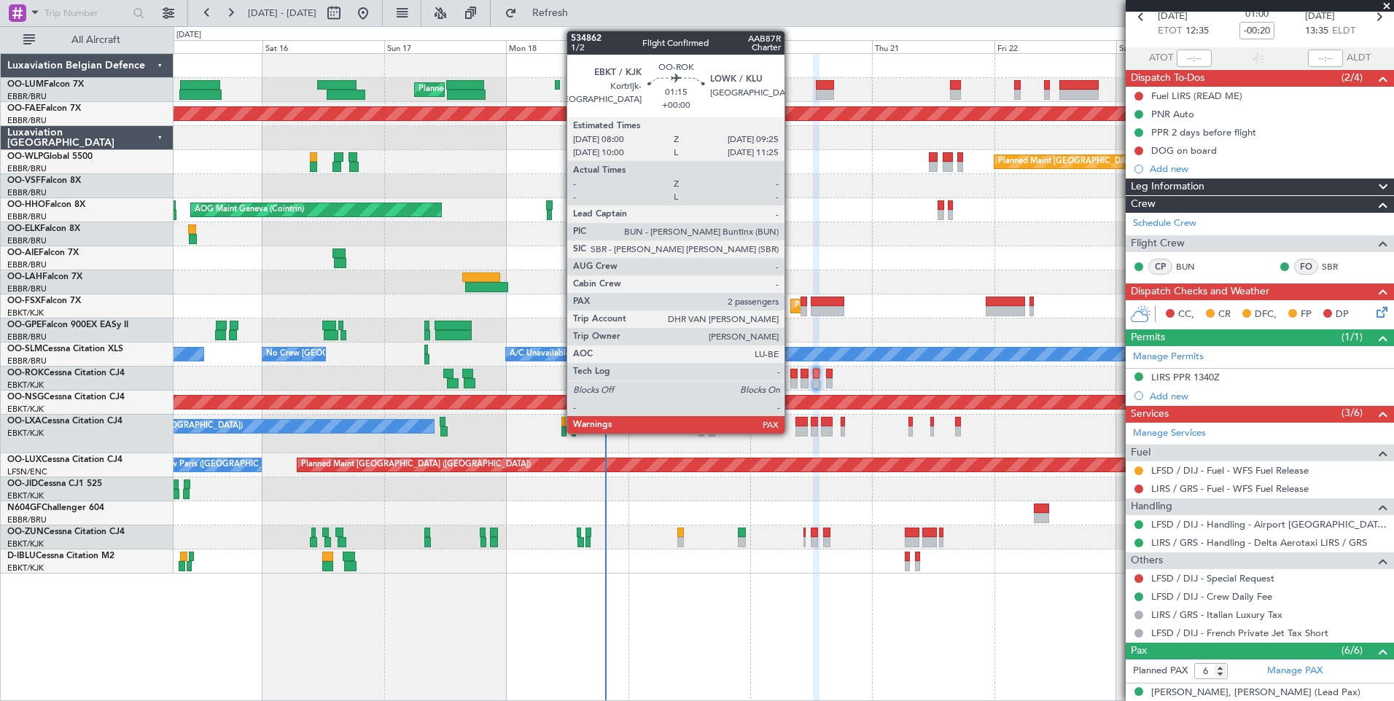
click at [791, 372] on div at bounding box center [793, 374] width 7 height 10
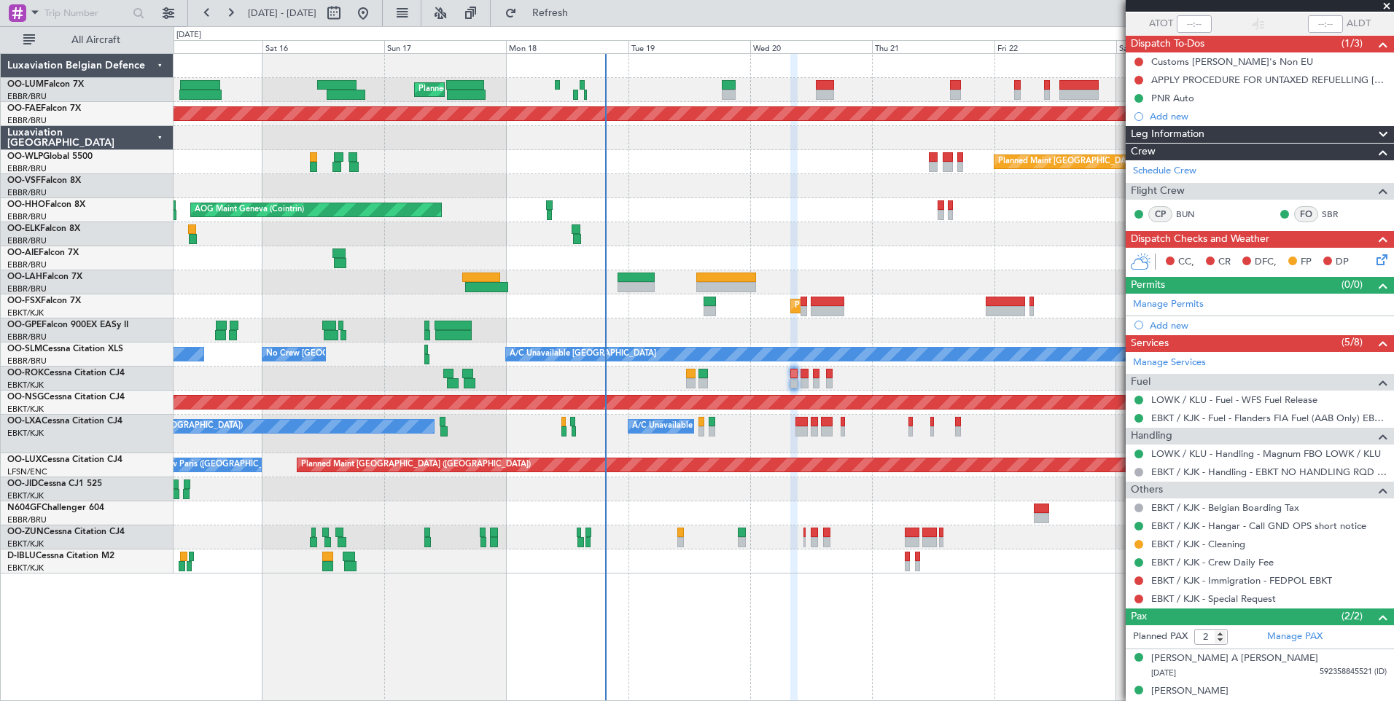
scroll to position [120, 0]
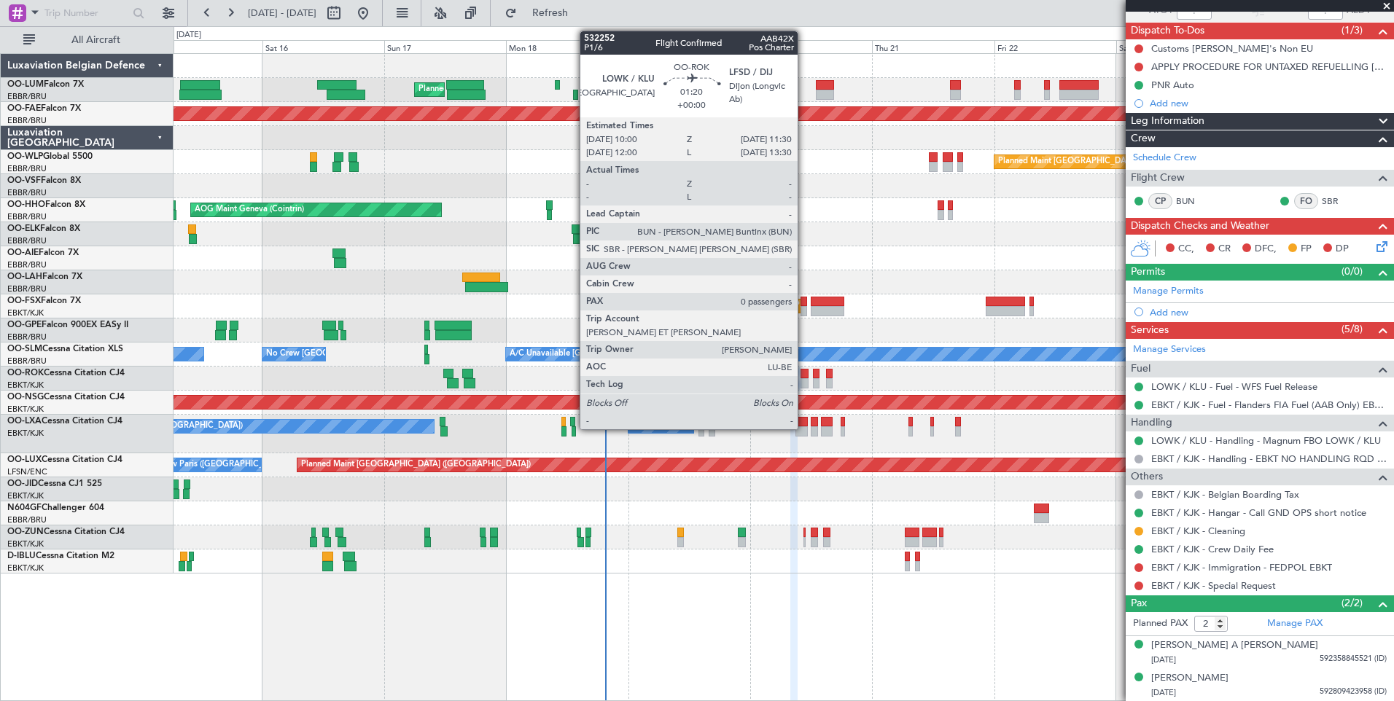
click at [804, 377] on div at bounding box center [804, 374] width 8 height 10
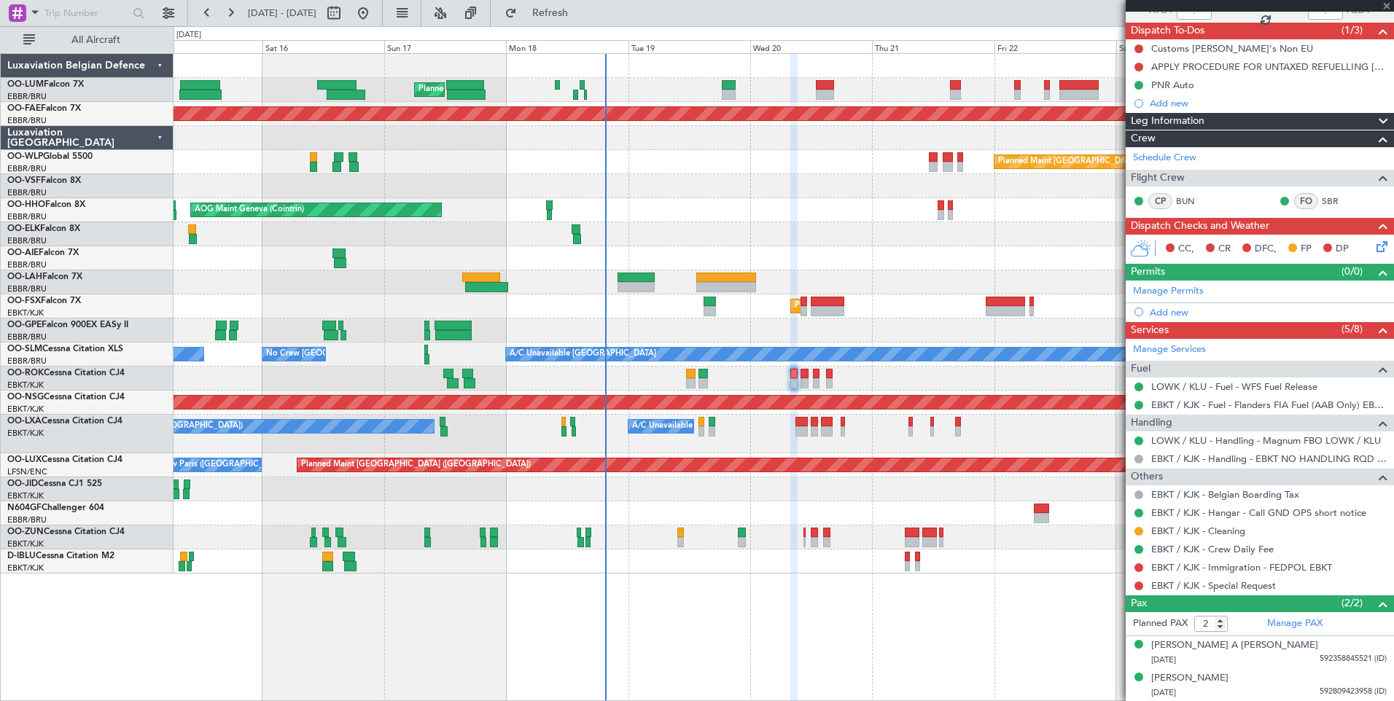
type input "0"
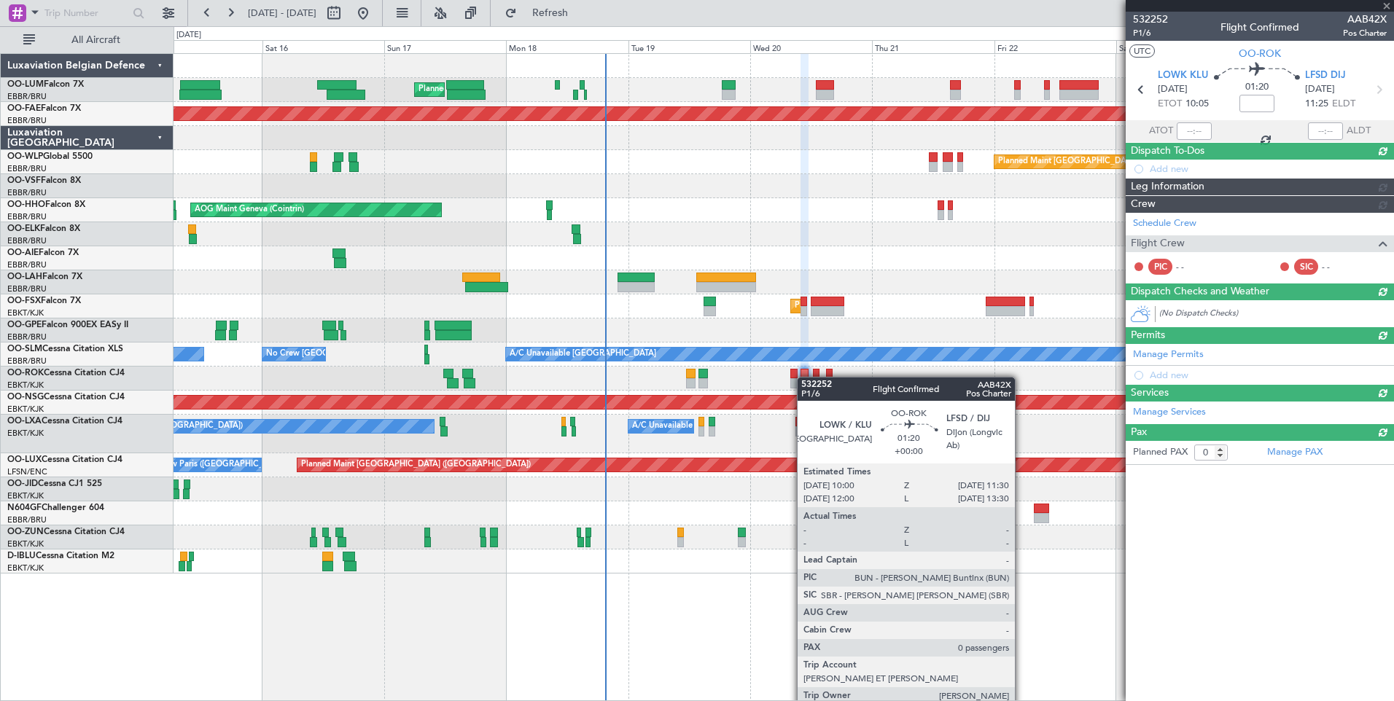
scroll to position [0, 0]
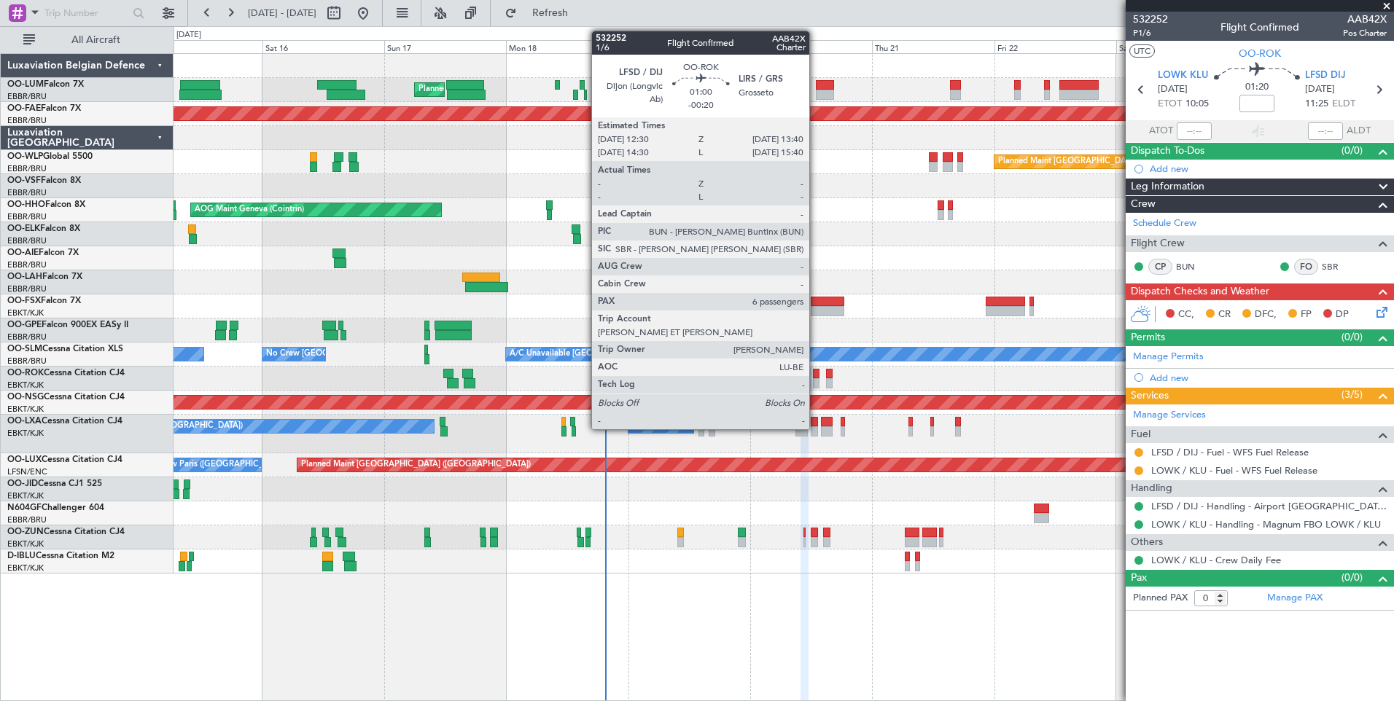
click at [816, 372] on div at bounding box center [816, 374] width 7 height 10
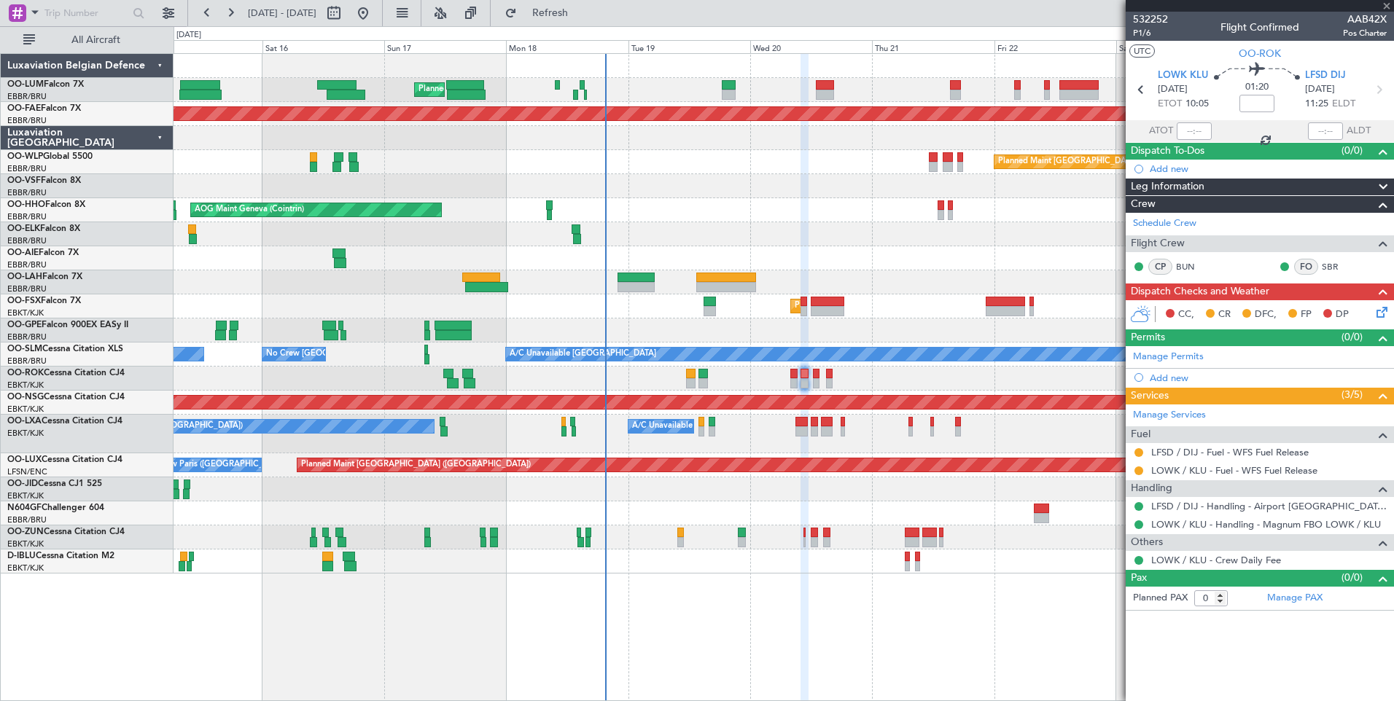
type input "-00:20"
type input "6"
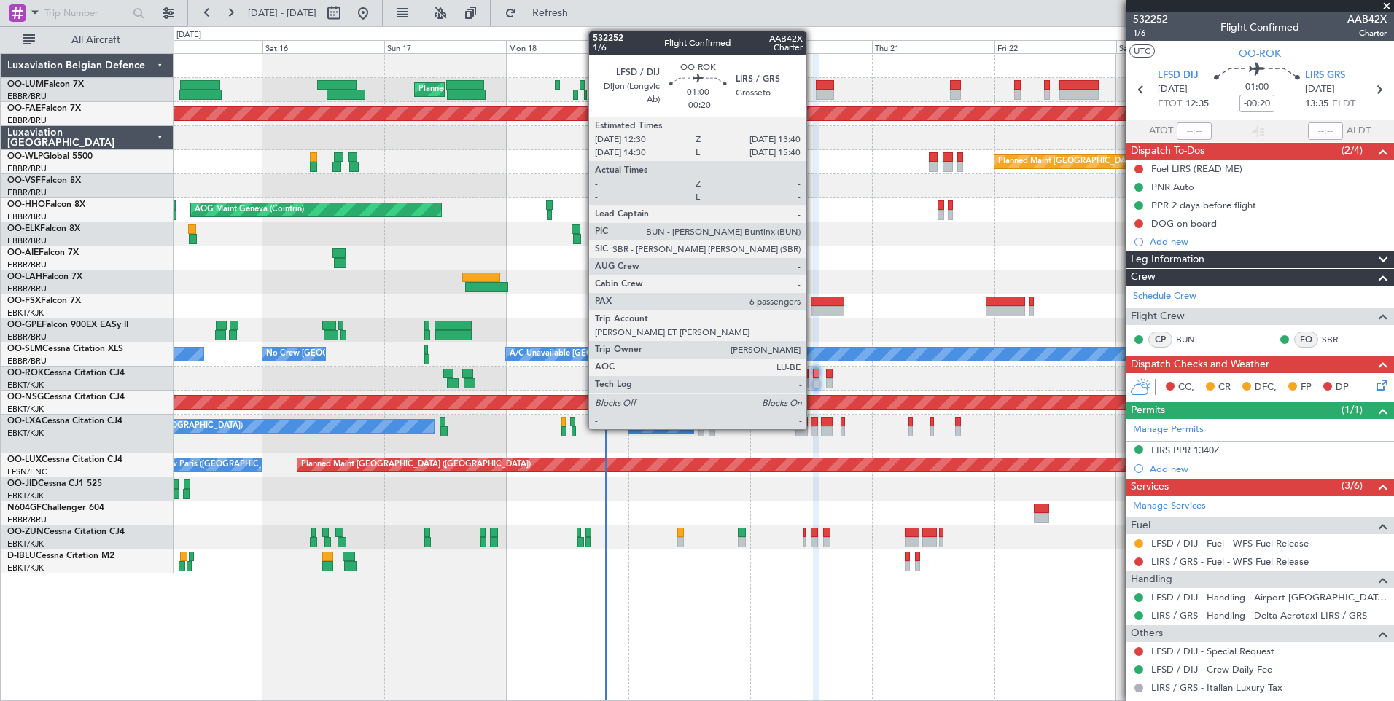
click at [813, 371] on div at bounding box center [816, 374] width 7 height 10
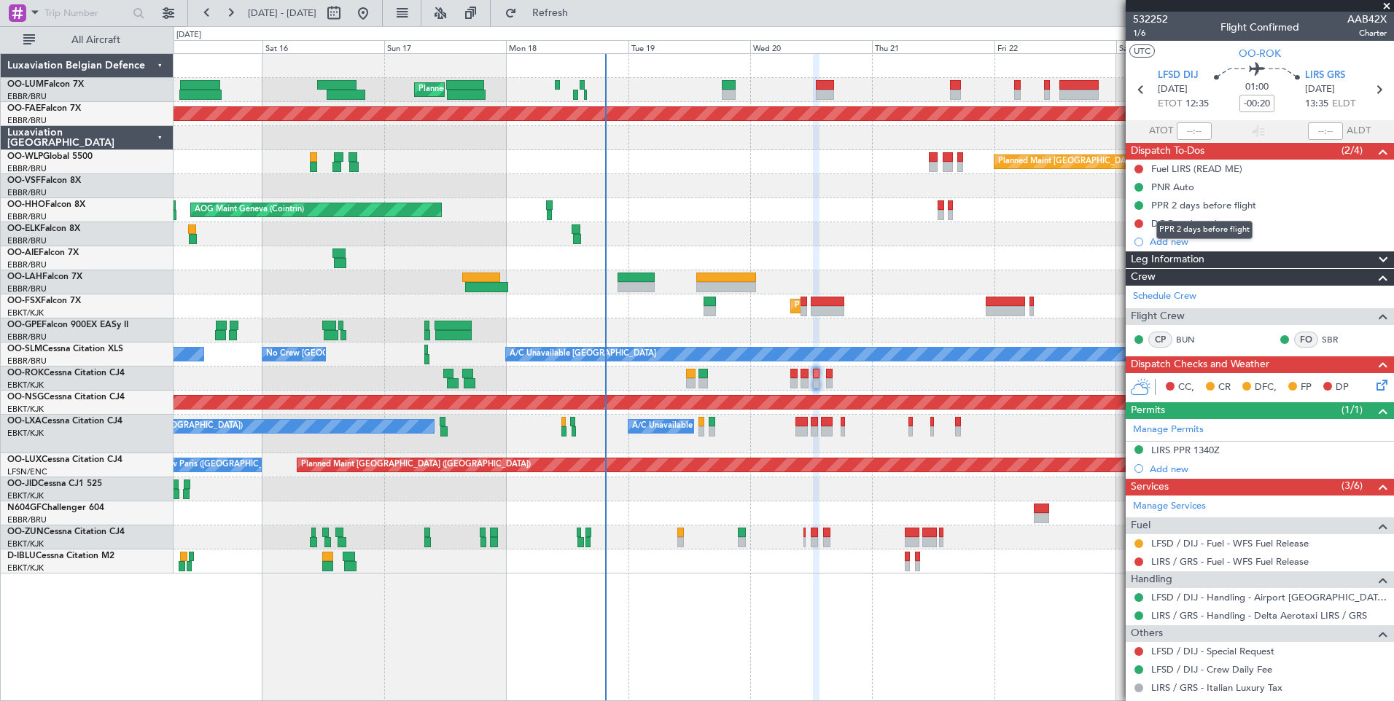
click at [1187, 224] on div "PPR 2 days before flight" at bounding box center [1204, 230] width 96 height 18
click at [1211, 227] on div "DOG on board" at bounding box center [1184, 223] width 66 height 12
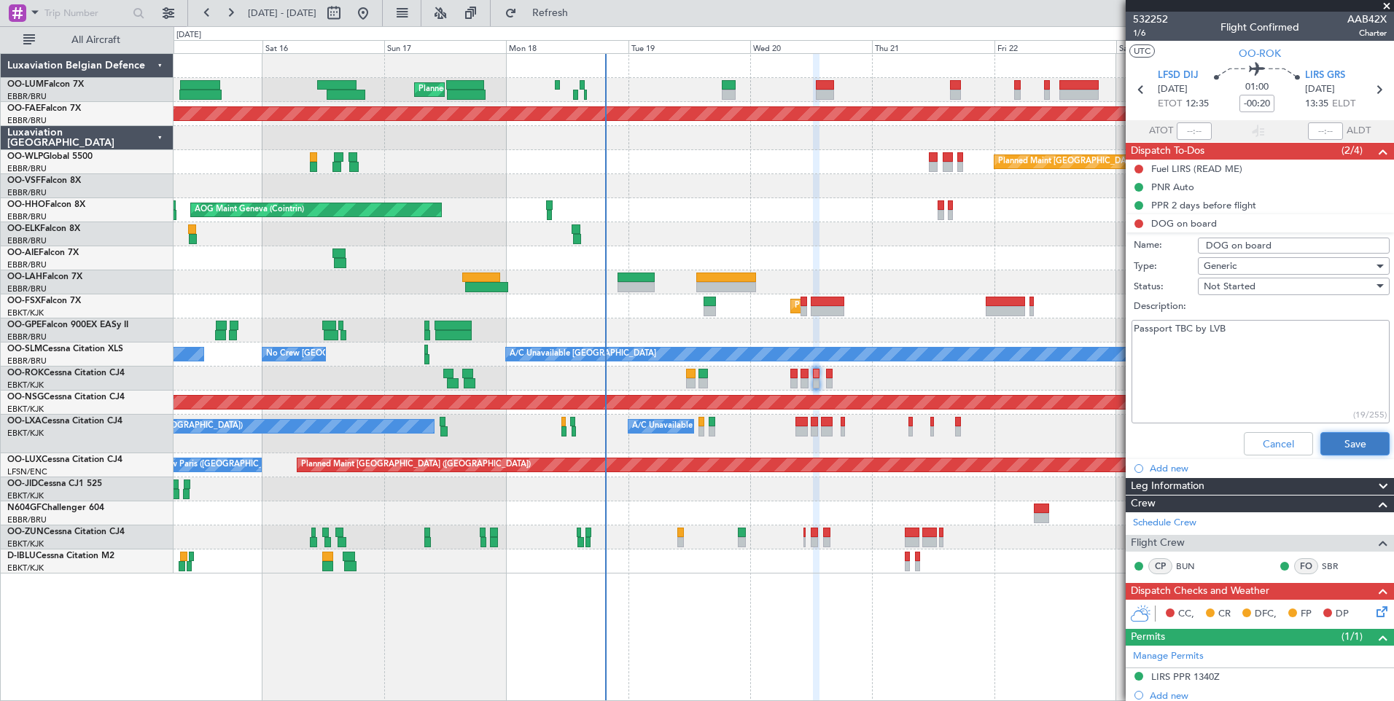
click at [1345, 447] on button "Save" at bounding box center [1354, 443] width 69 height 23
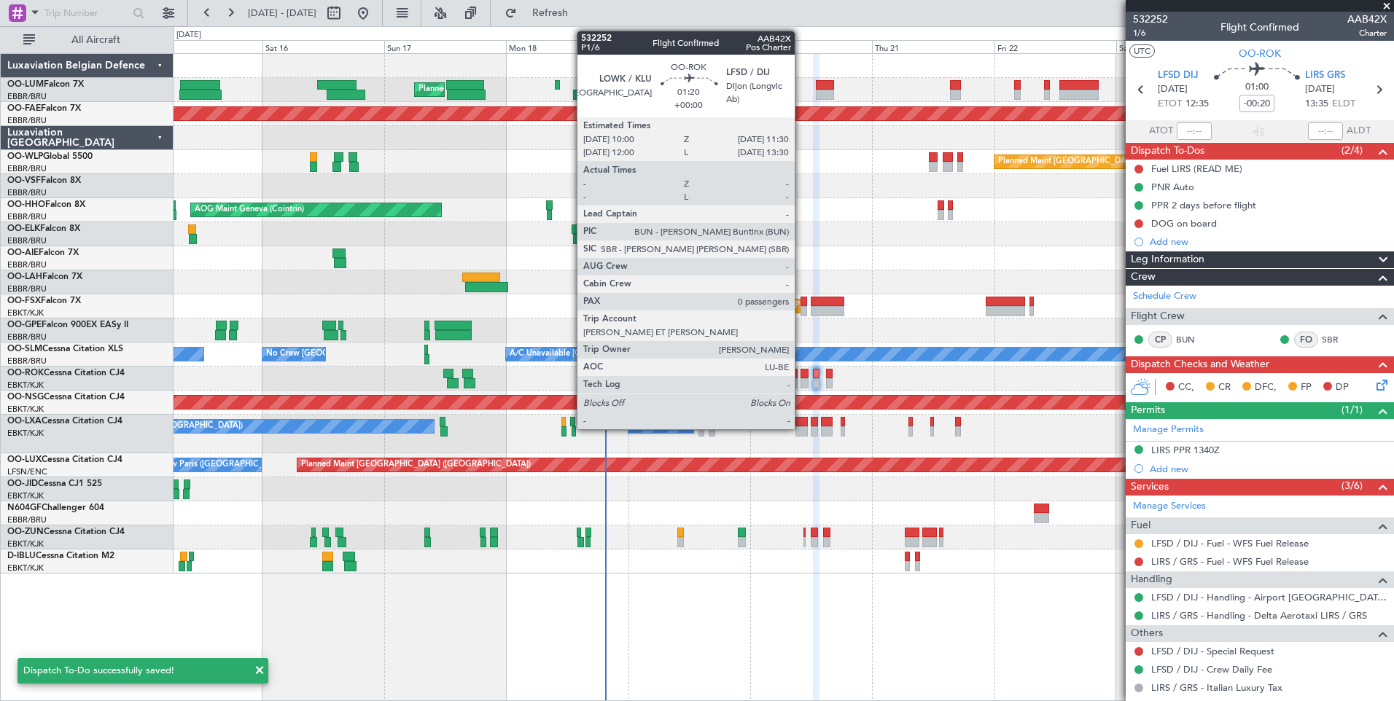
click at [801, 373] on div at bounding box center [804, 374] width 8 height 10
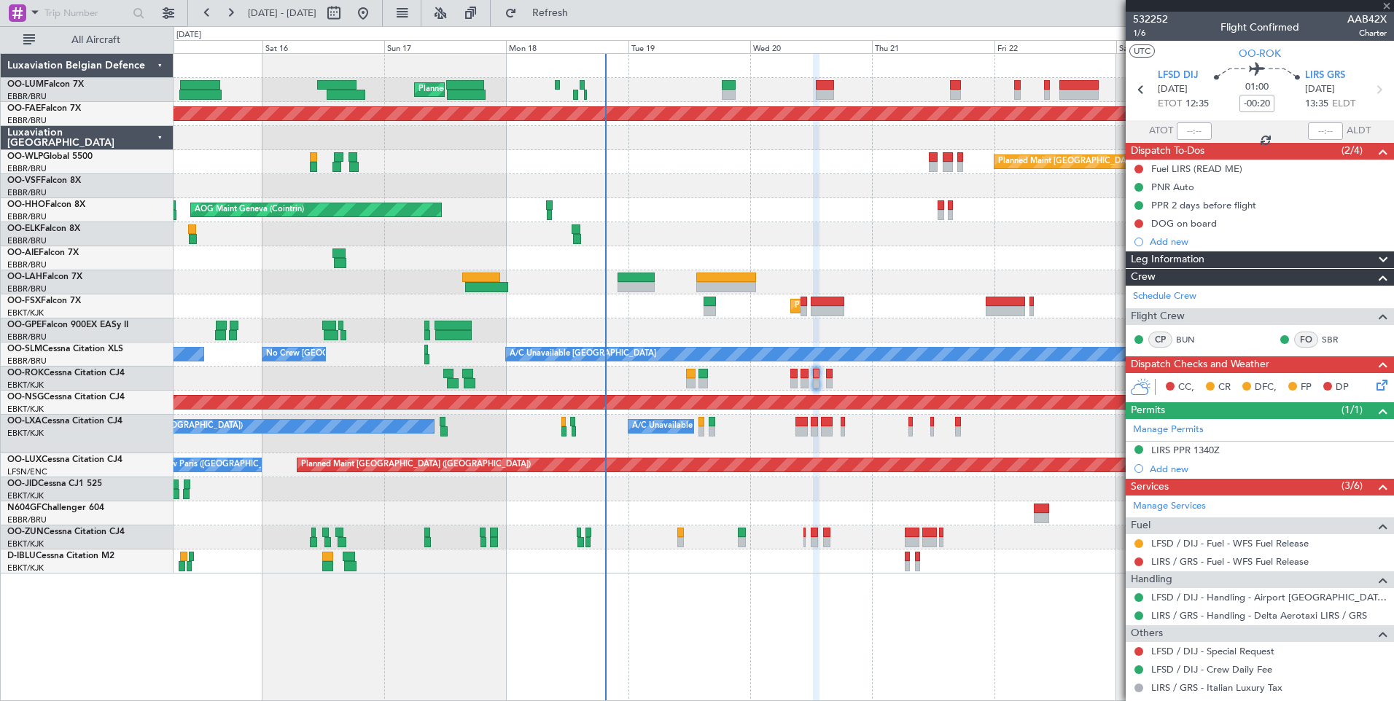
type input "0"
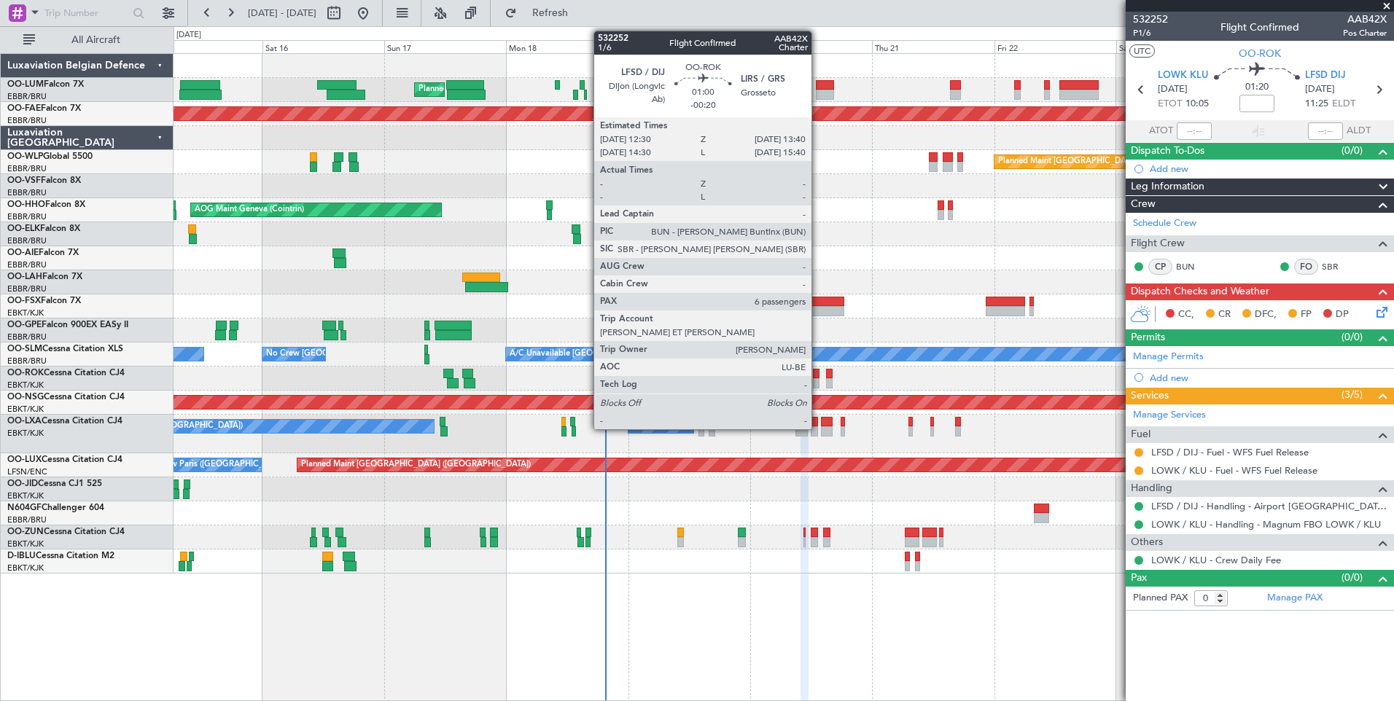
click at [818, 375] on div at bounding box center [816, 374] width 7 height 10
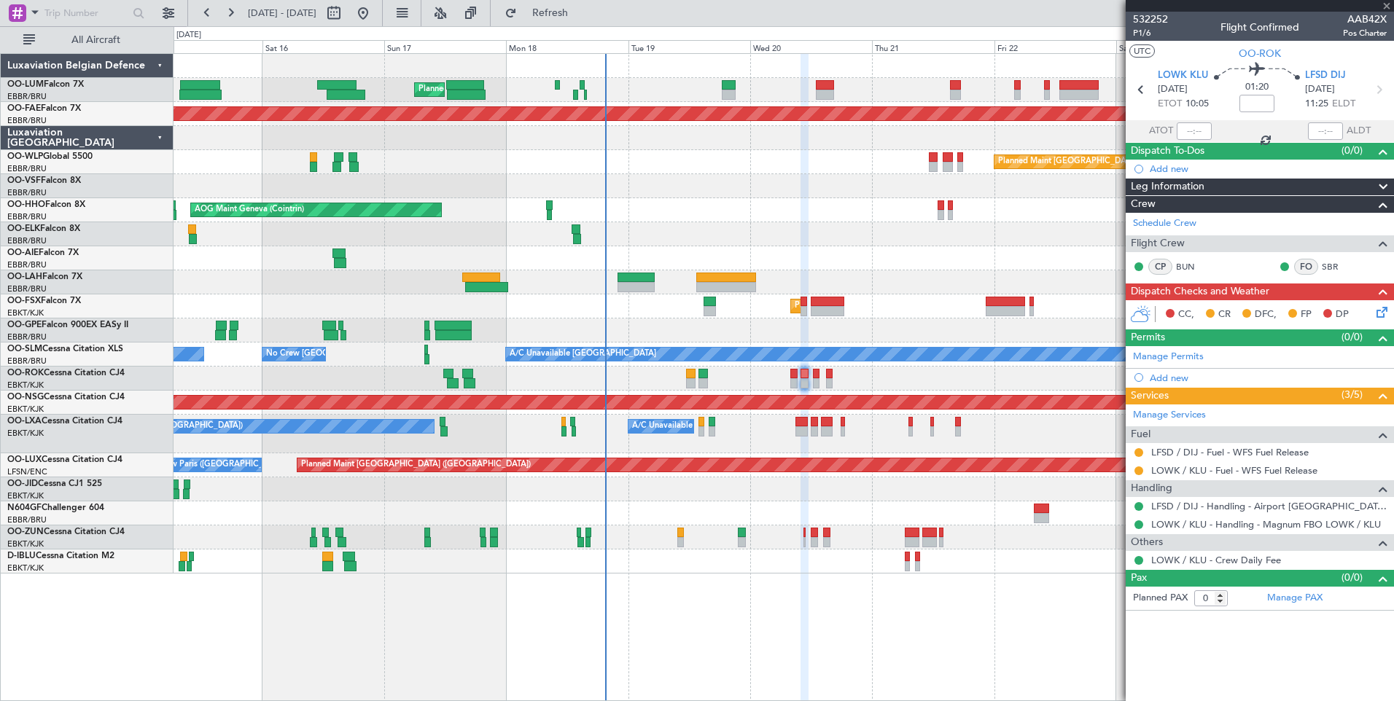
type input "-00:20"
type input "6"
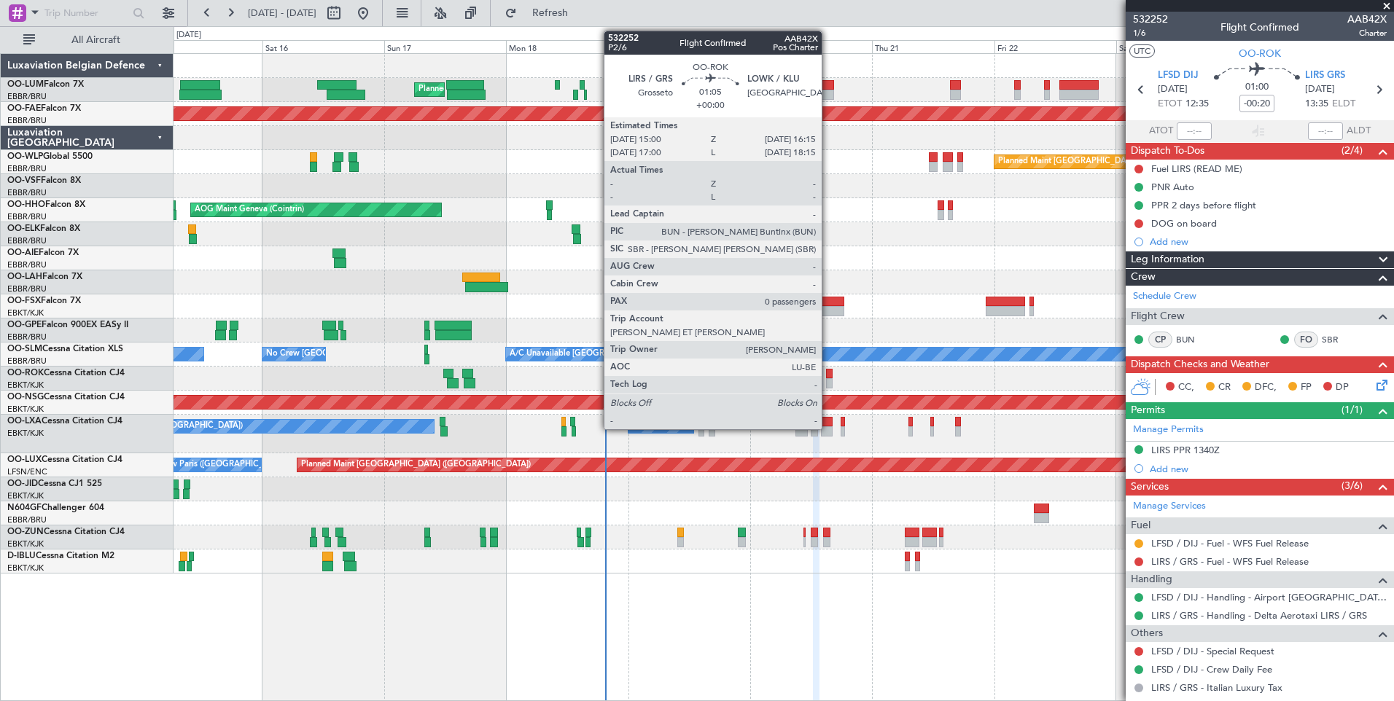
click at [828, 371] on div at bounding box center [829, 374] width 7 height 10
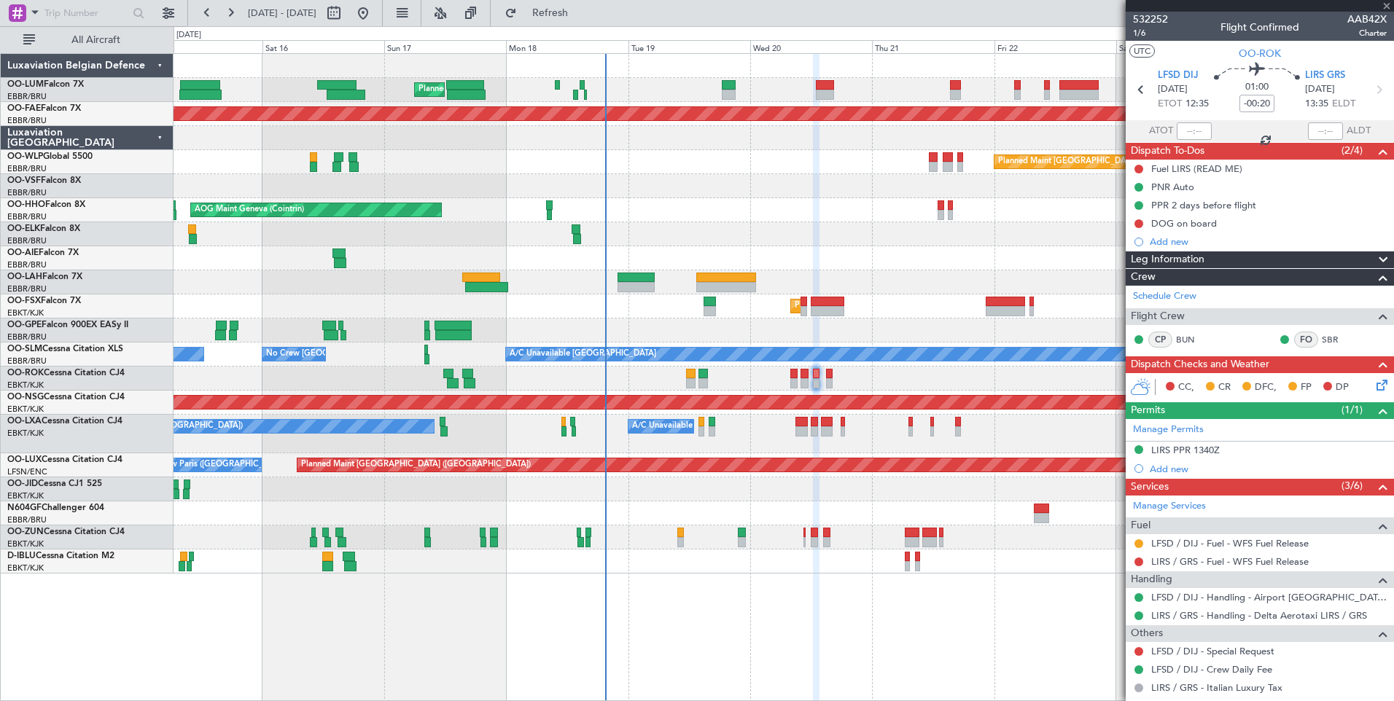
type input "0"
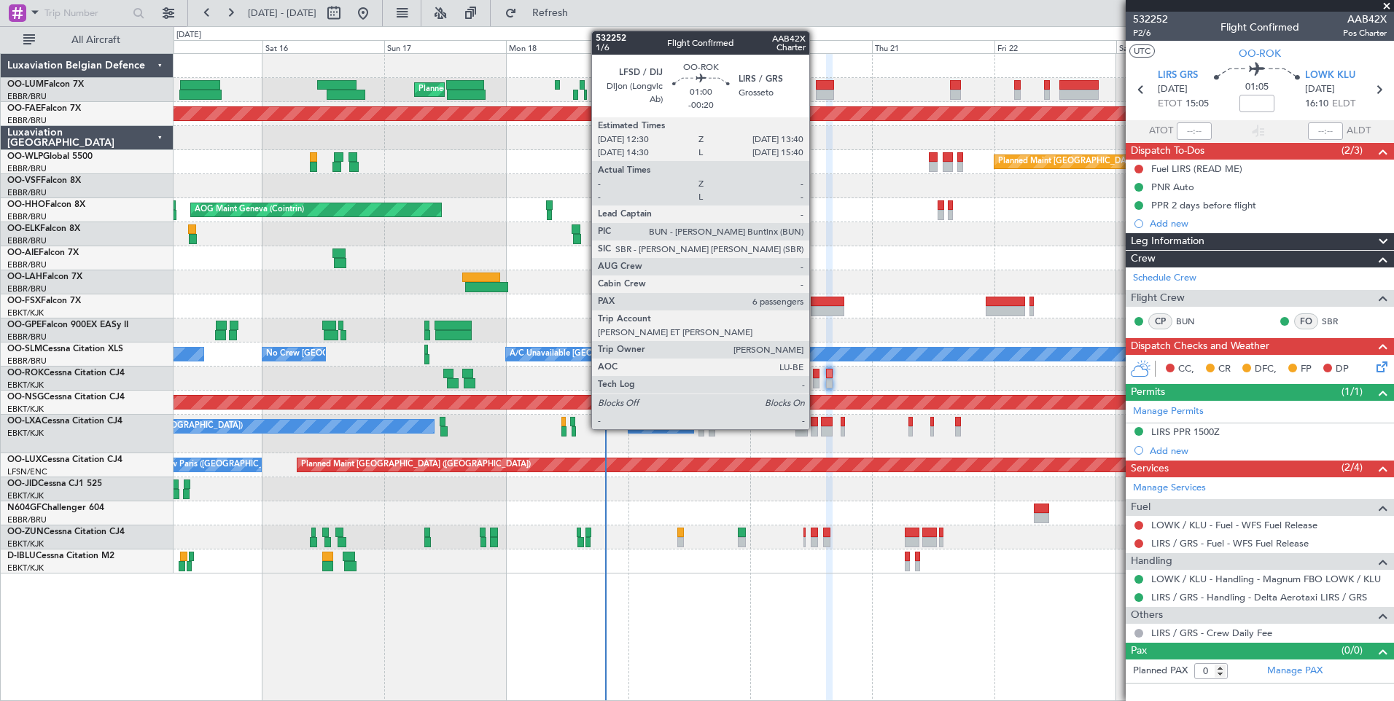
click at [816, 370] on div at bounding box center [816, 374] width 7 height 10
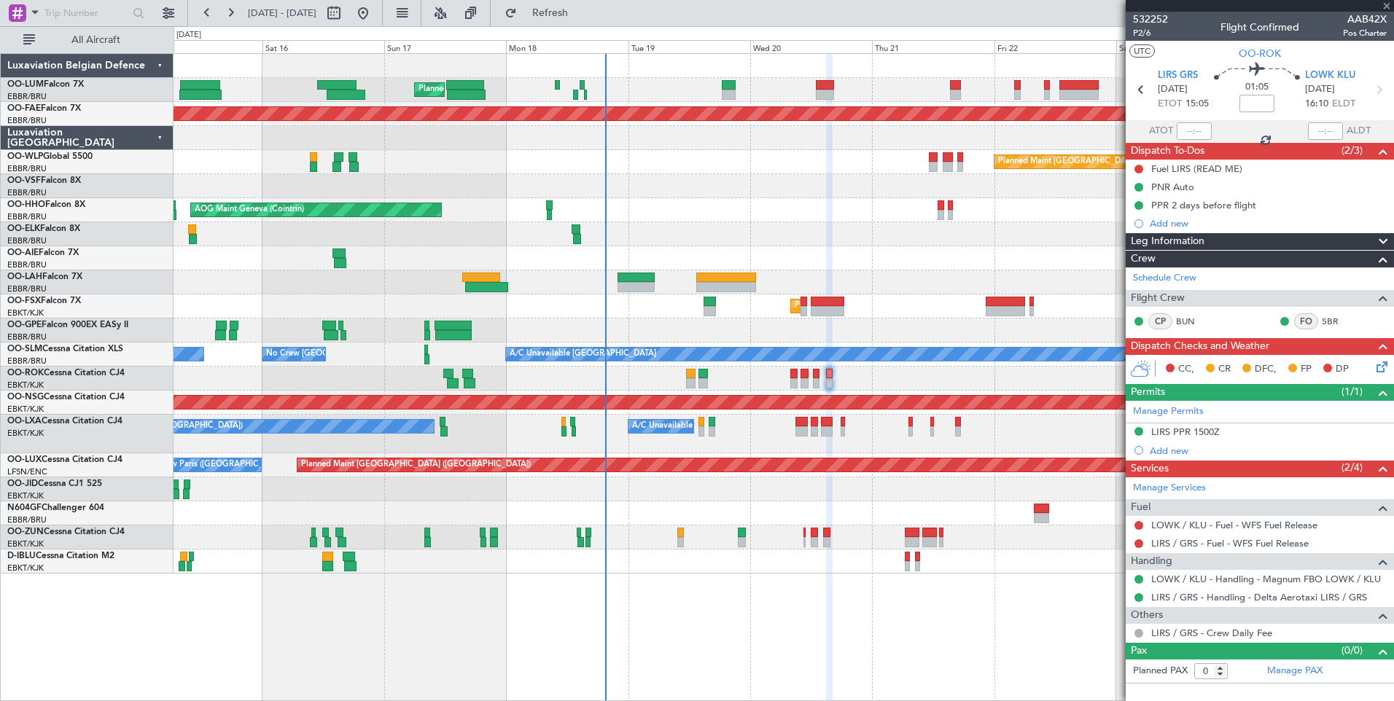
type input "-00:20"
type input "6"
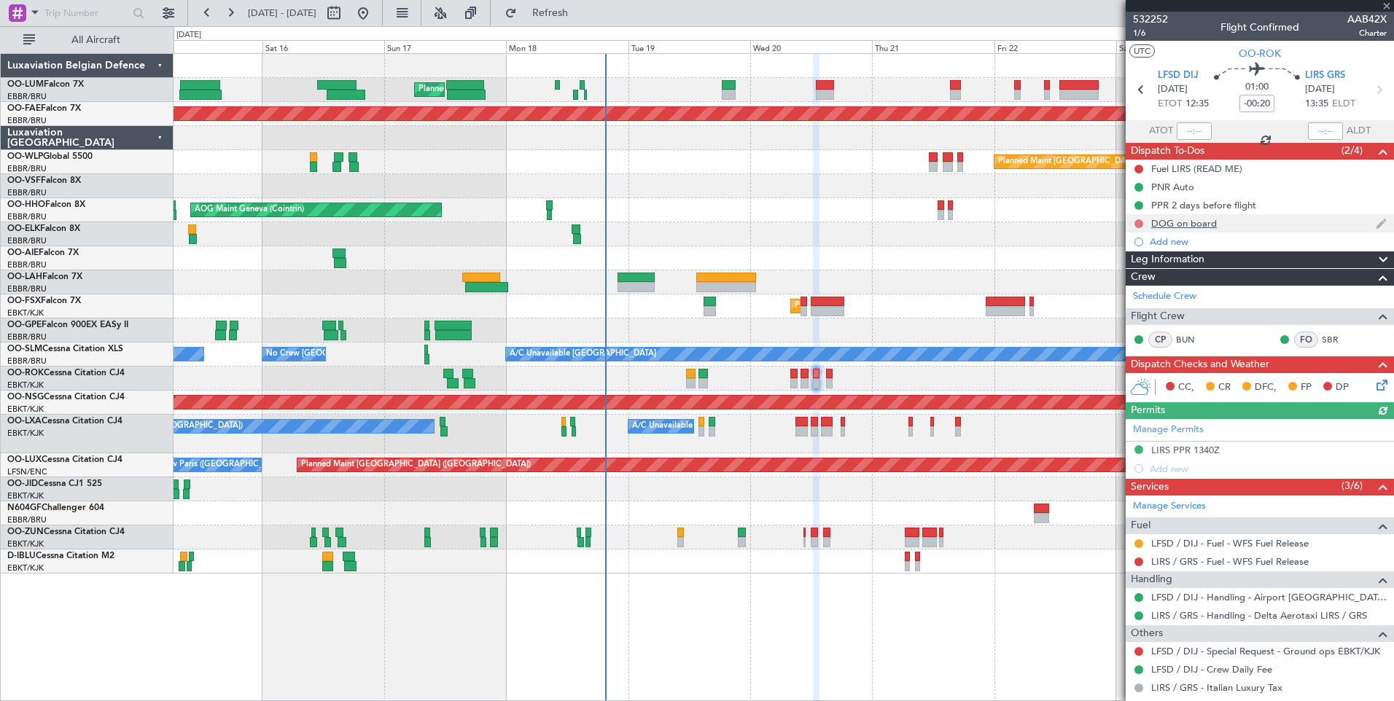
click at [1137, 225] on button at bounding box center [1138, 223] width 9 height 9
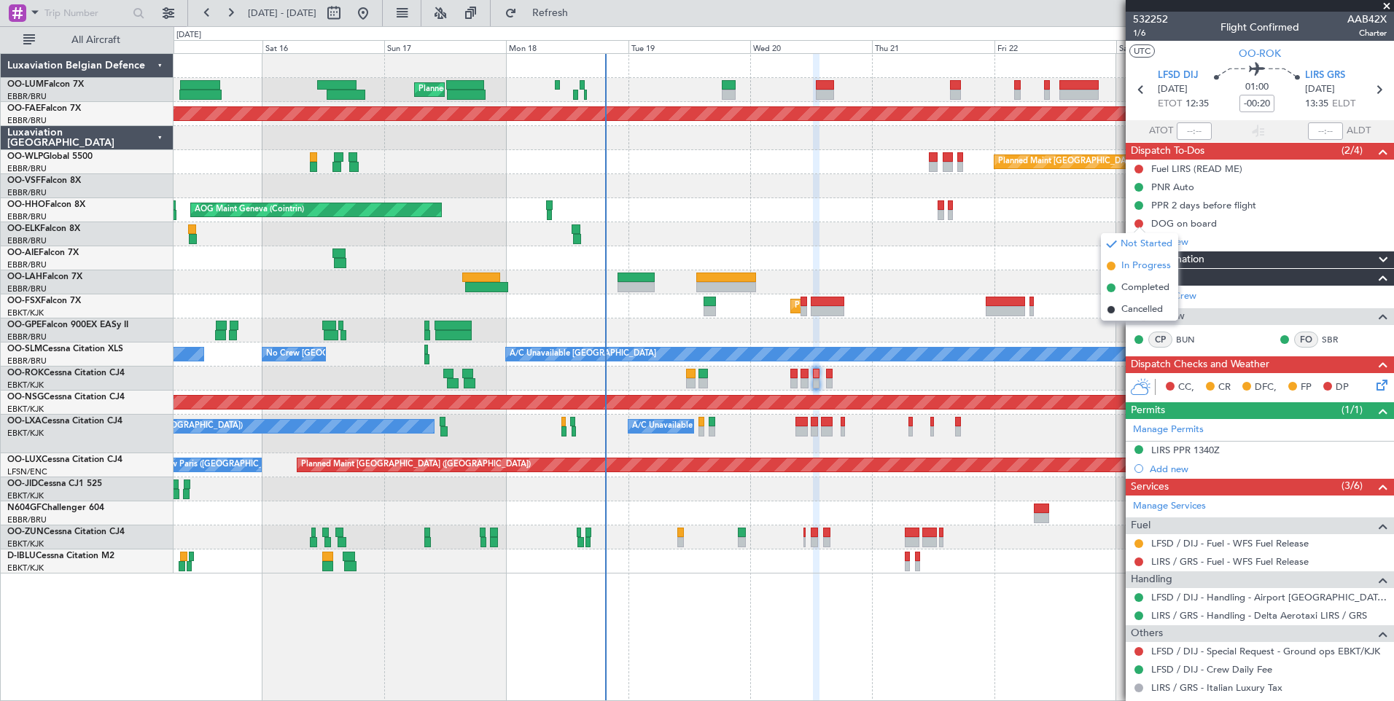
click at [1130, 264] on span "In Progress" at bounding box center [1146, 266] width 50 height 15
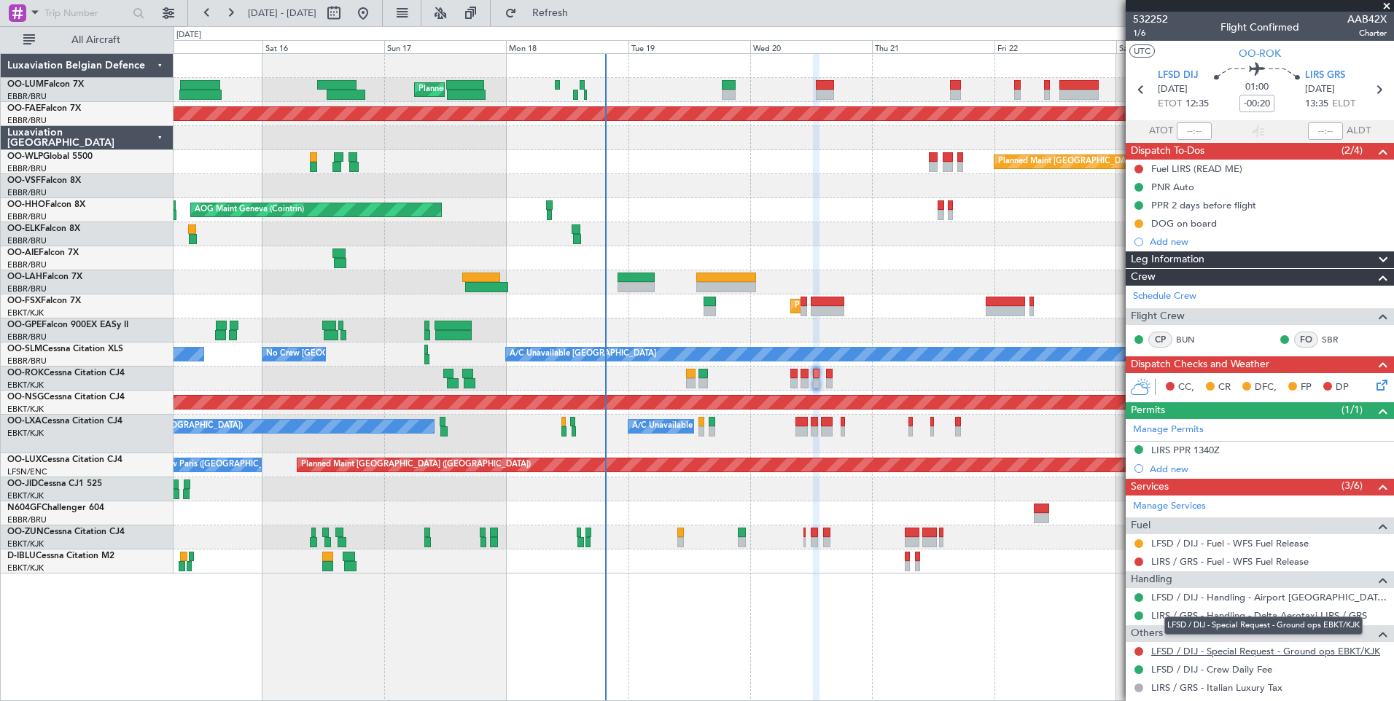
click at [1202, 652] on link "LFSD / DIJ - Special Request - Ground ops EBKT/KJK" at bounding box center [1265, 651] width 229 height 12
click at [581, 14] on span "Refresh" at bounding box center [550, 13] width 61 height 10
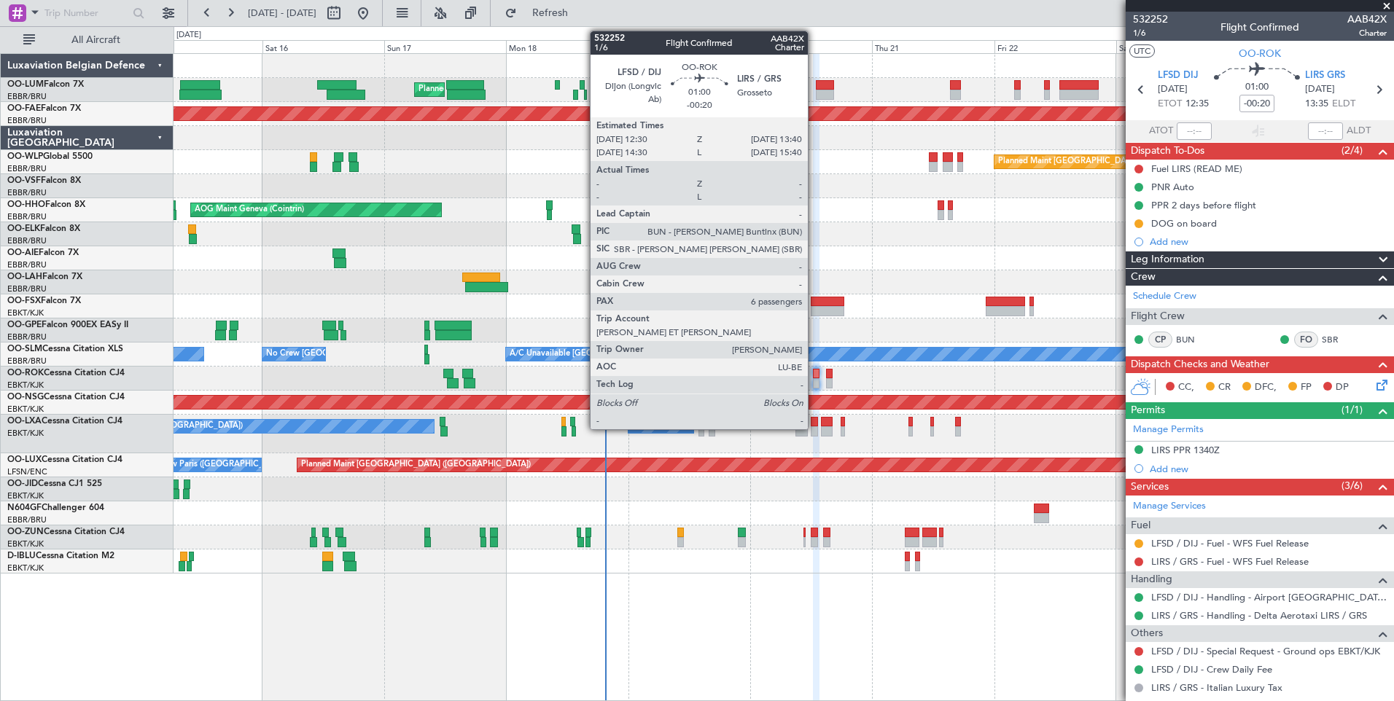
click at [814, 371] on div at bounding box center [816, 374] width 7 height 10
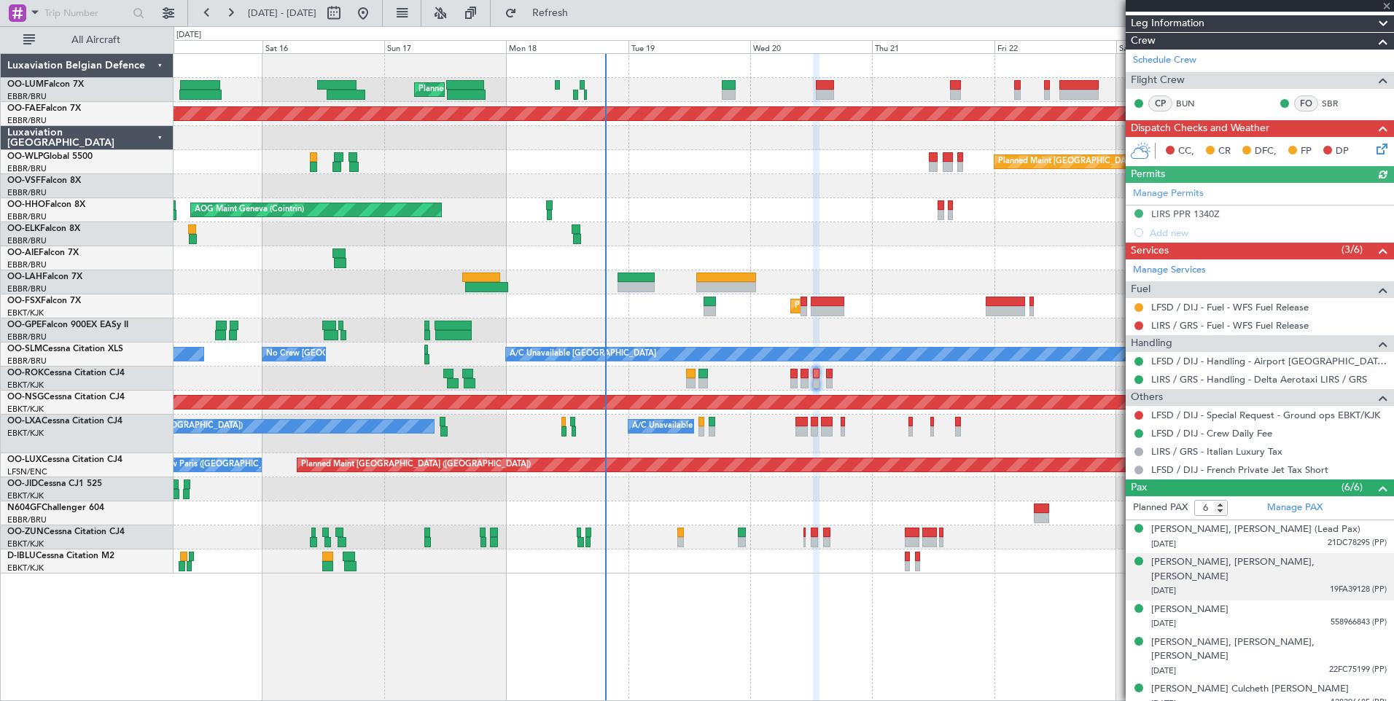
scroll to position [251, 0]
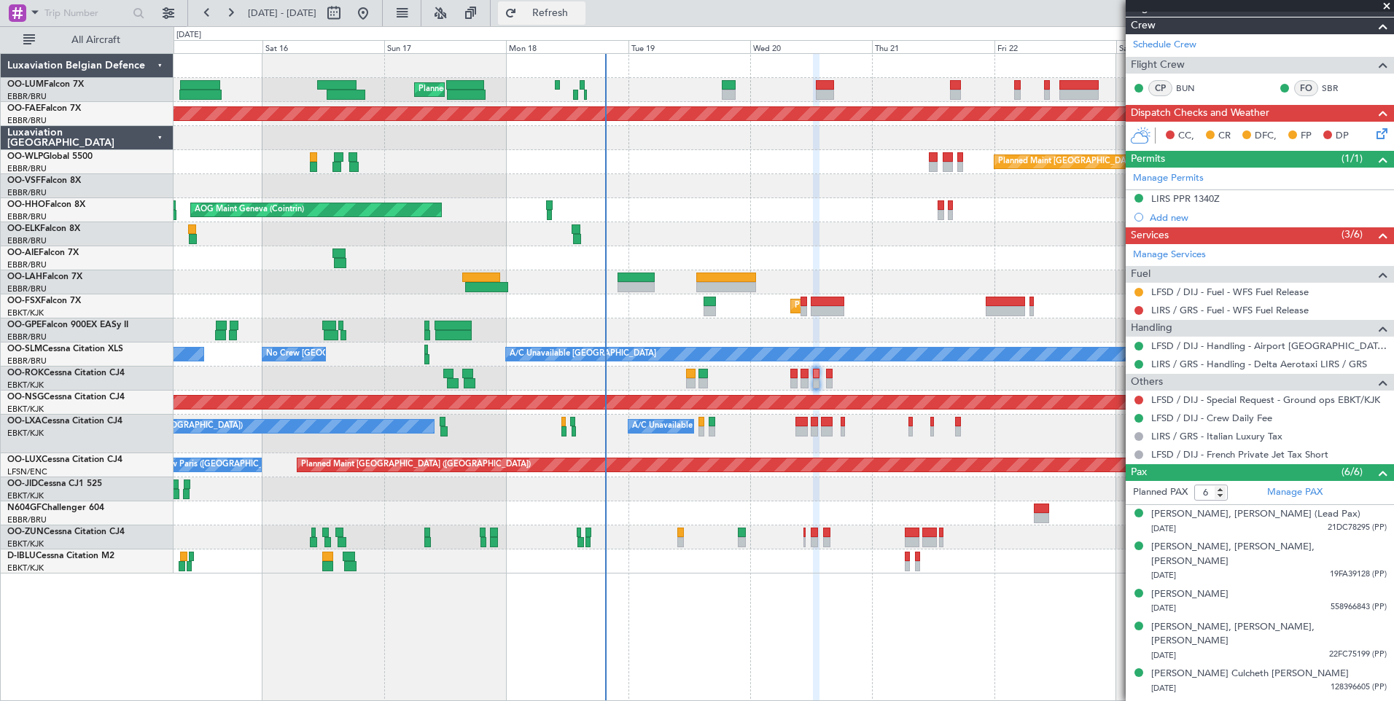
click at [585, 20] on button "Refresh" at bounding box center [541, 12] width 87 height 23
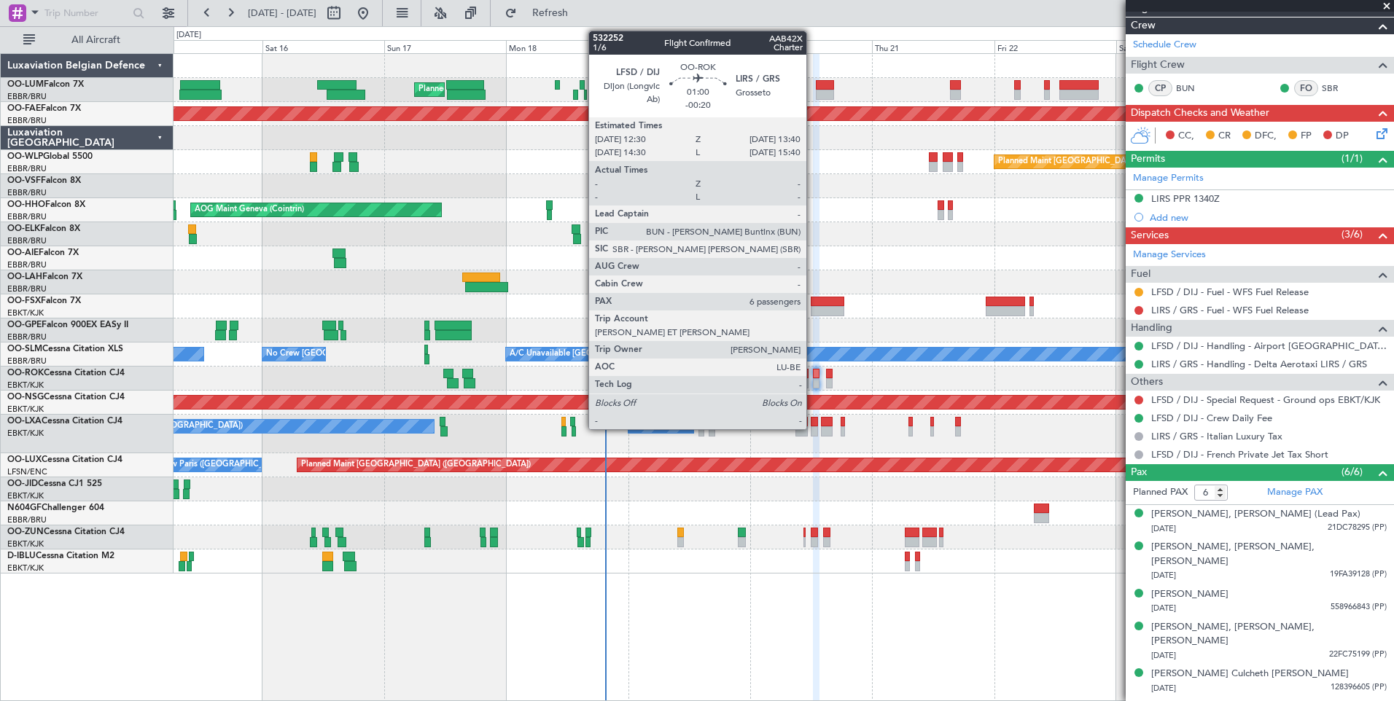
click at [813, 378] on div at bounding box center [816, 383] width 7 height 10
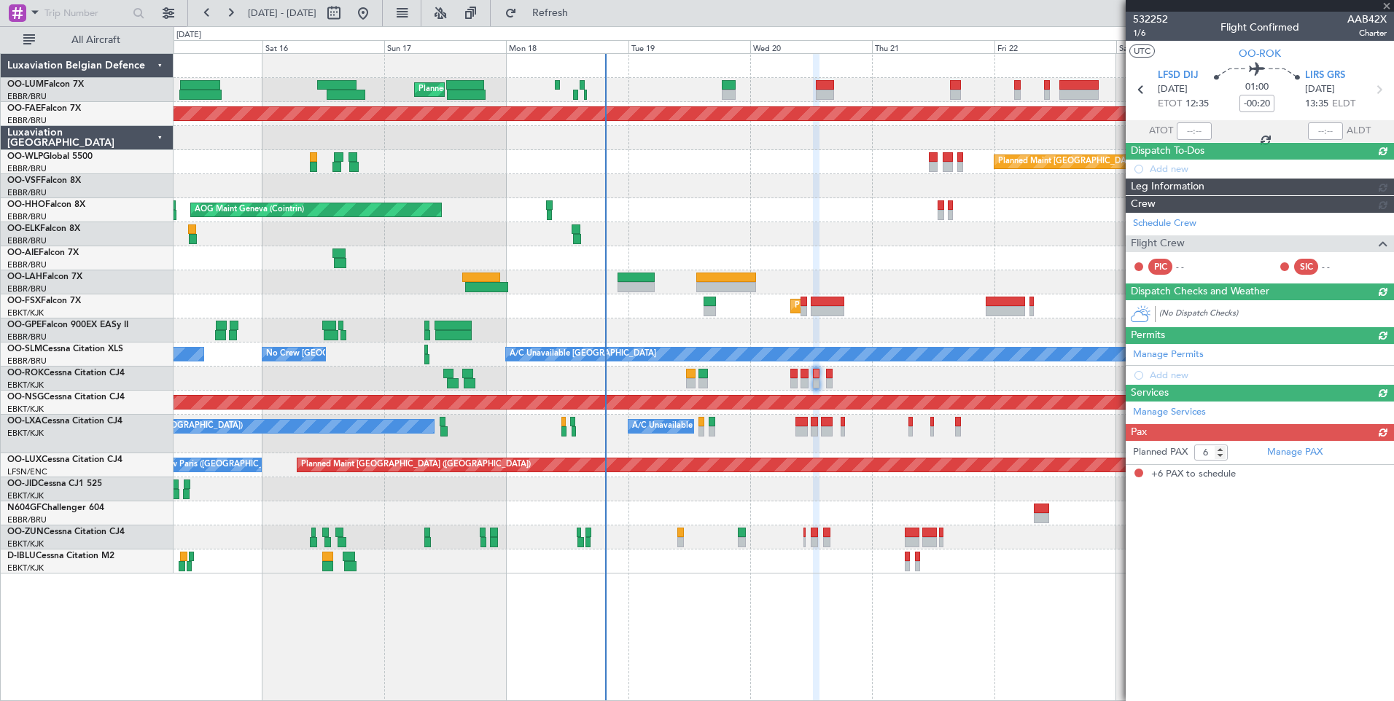
scroll to position [0, 0]
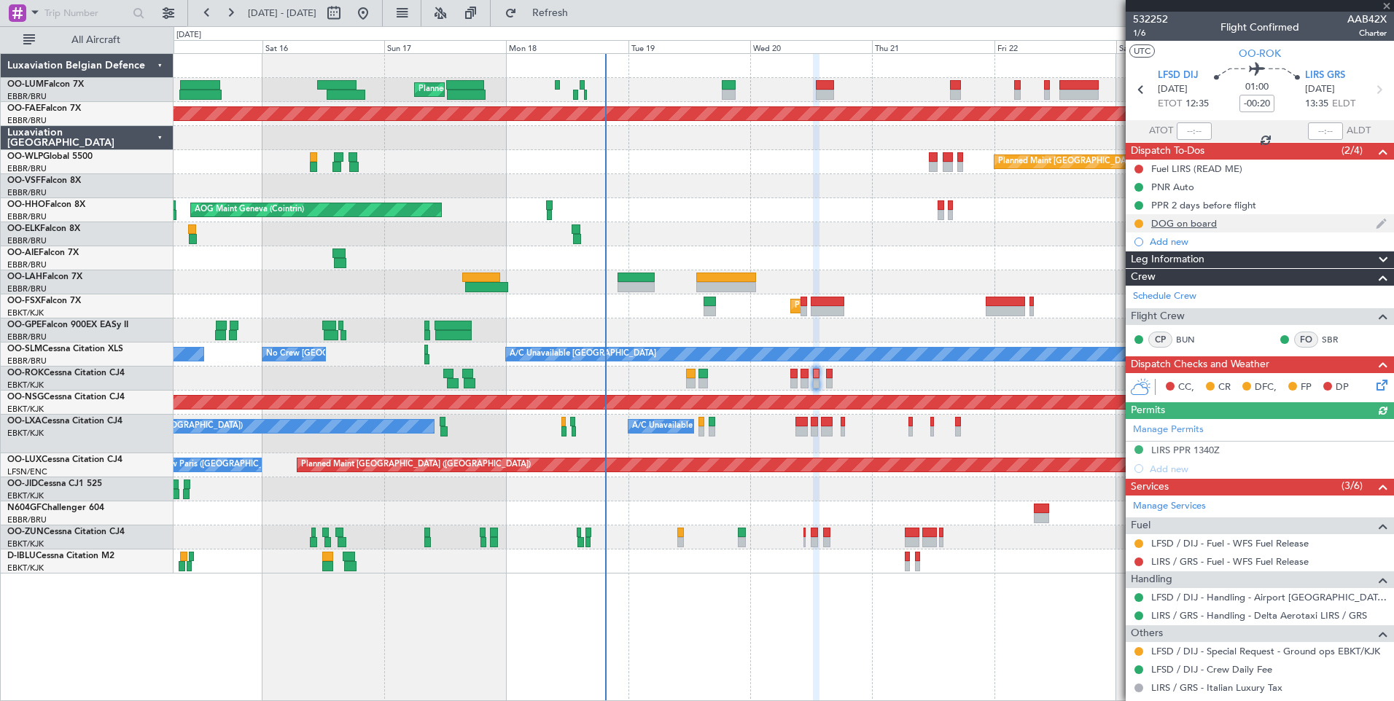
click at [1223, 227] on div "DOG on board" at bounding box center [1259, 223] width 268 height 18
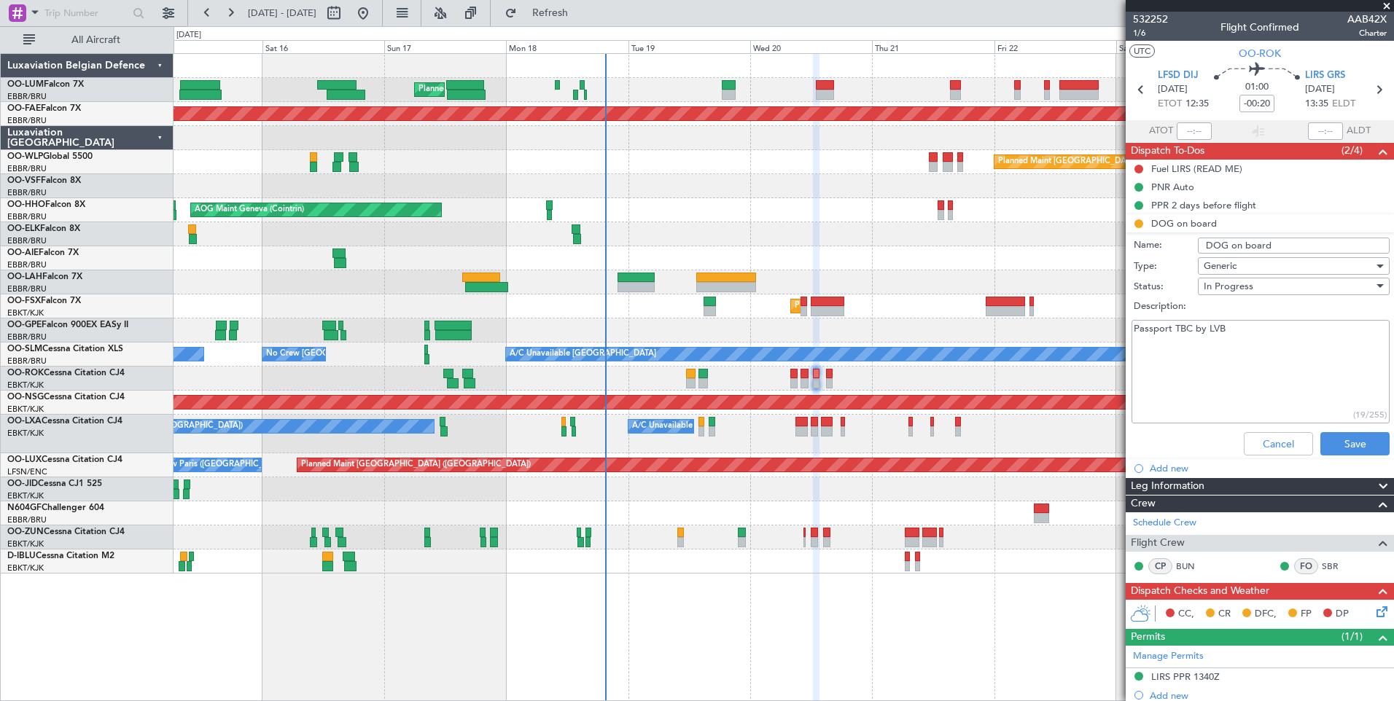
click at [1235, 334] on textarea "Passport TBC by LVB" at bounding box center [1260, 372] width 258 height 104
type textarea "Passport TBC by LVB handlers informed"
click at [1326, 442] on button "Save" at bounding box center [1354, 443] width 69 height 23
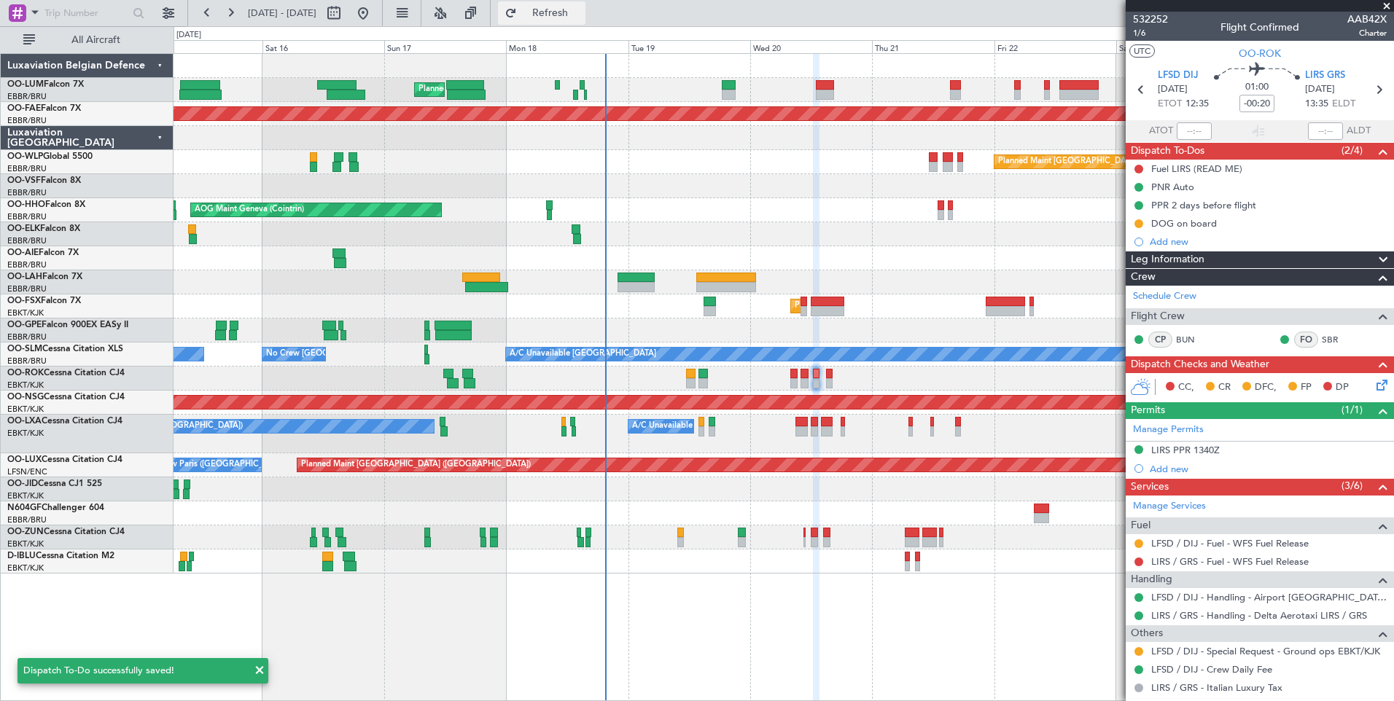
click at [581, 13] on span "Refresh" at bounding box center [550, 13] width 61 height 10
click at [1197, 224] on div "PPR 2 days before flight" at bounding box center [1204, 230] width 96 height 18
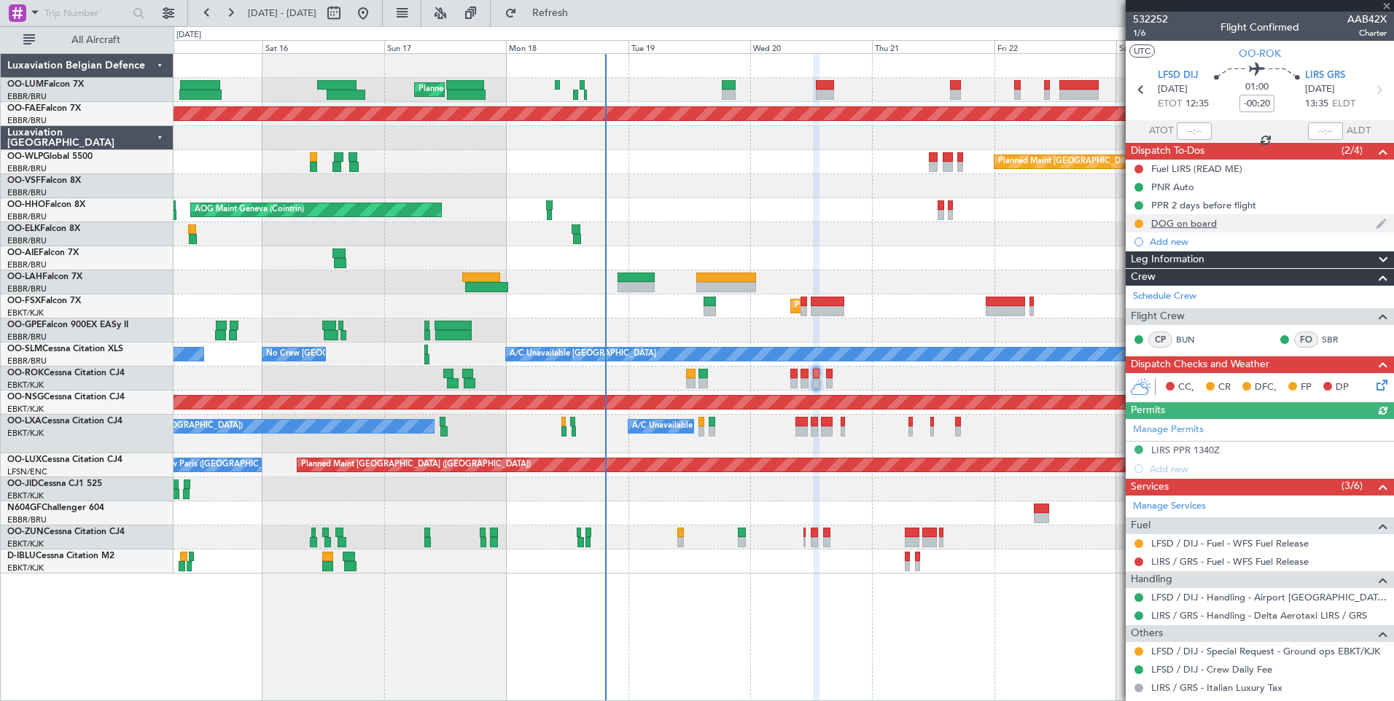
click at [1216, 230] on div "DOG on board" at bounding box center [1259, 223] width 268 height 18
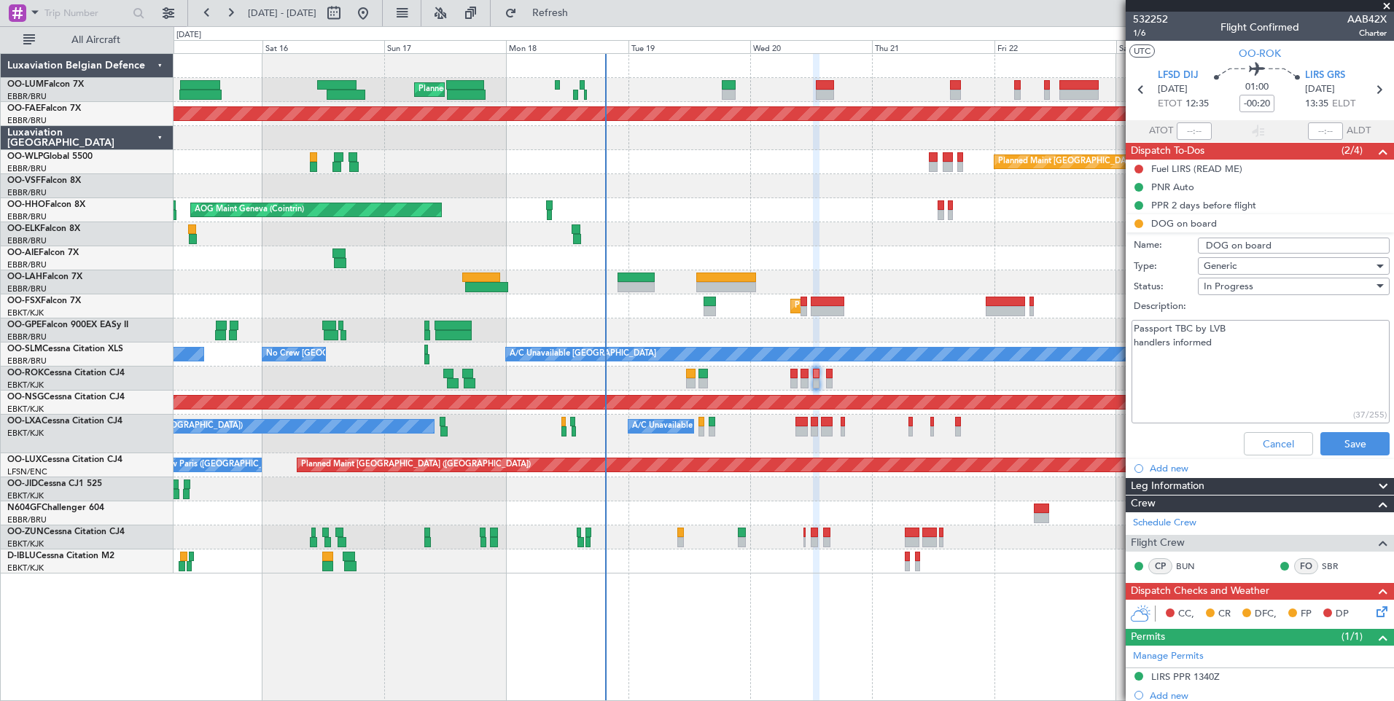
click at [1222, 343] on textarea "Passport TBC by LVB handlers informed" at bounding box center [1260, 372] width 258 height 104
type textarea "Passport TBC by LVB handlers informed LFSD LIRS"
click at [1368, 439] on button "Save" at bounding box center [1354, 443] width 69 height 23
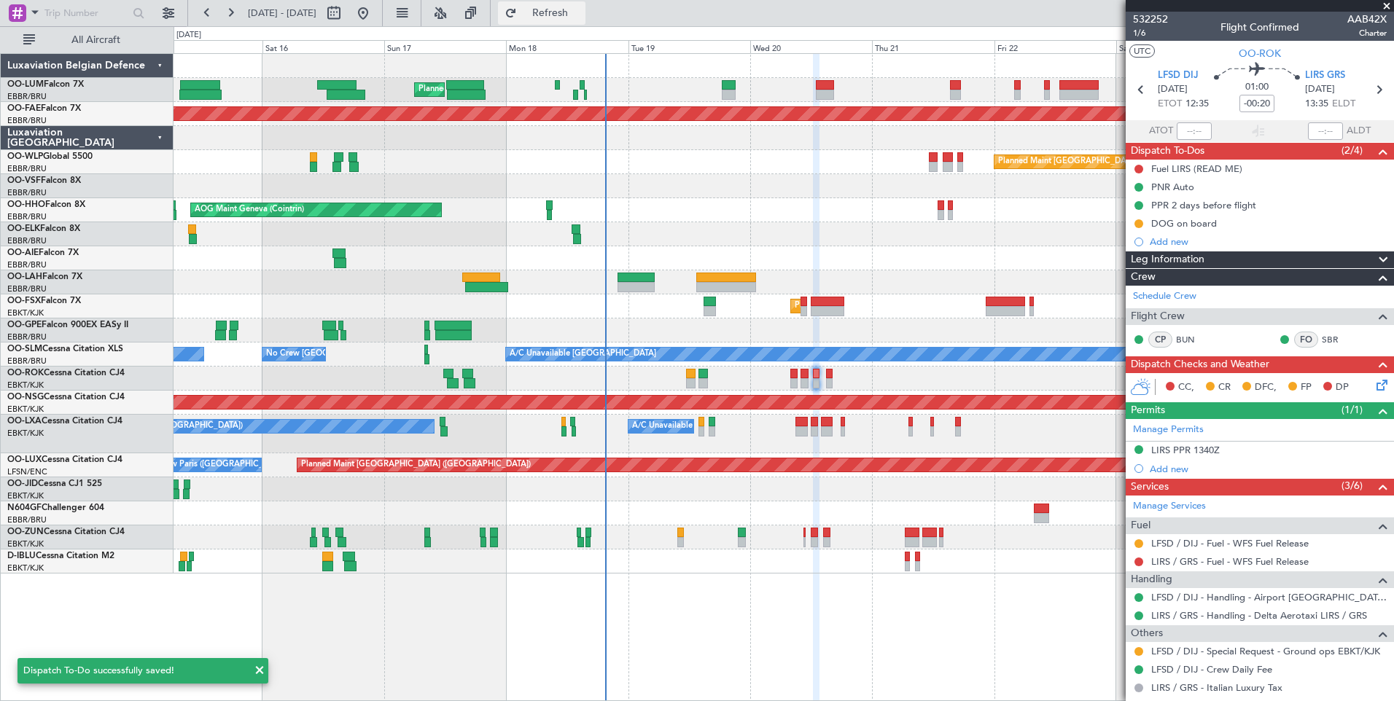
click at [581, 9] on span "Refresh" at bounding box center [550, 13] width 61 height 10
click at [1222, 224] on div "DOG on board" at bounding box center [1259, 223] width 268 height 18
click at [1192, 230] on div "DOG on board" at bounding box center [1259, 223] width 268 height 18
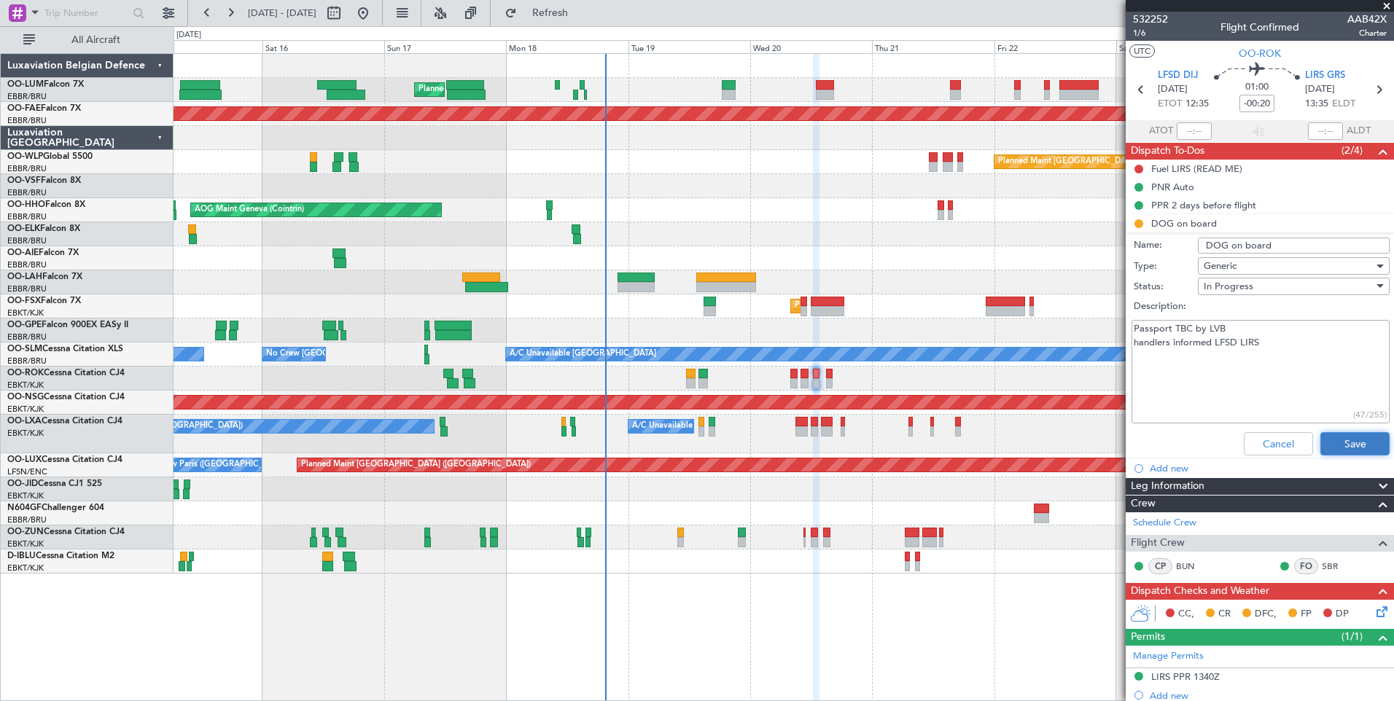
click at [1348, 432] on button "Save" at bounding box center [1354, 443] width 69 height 23
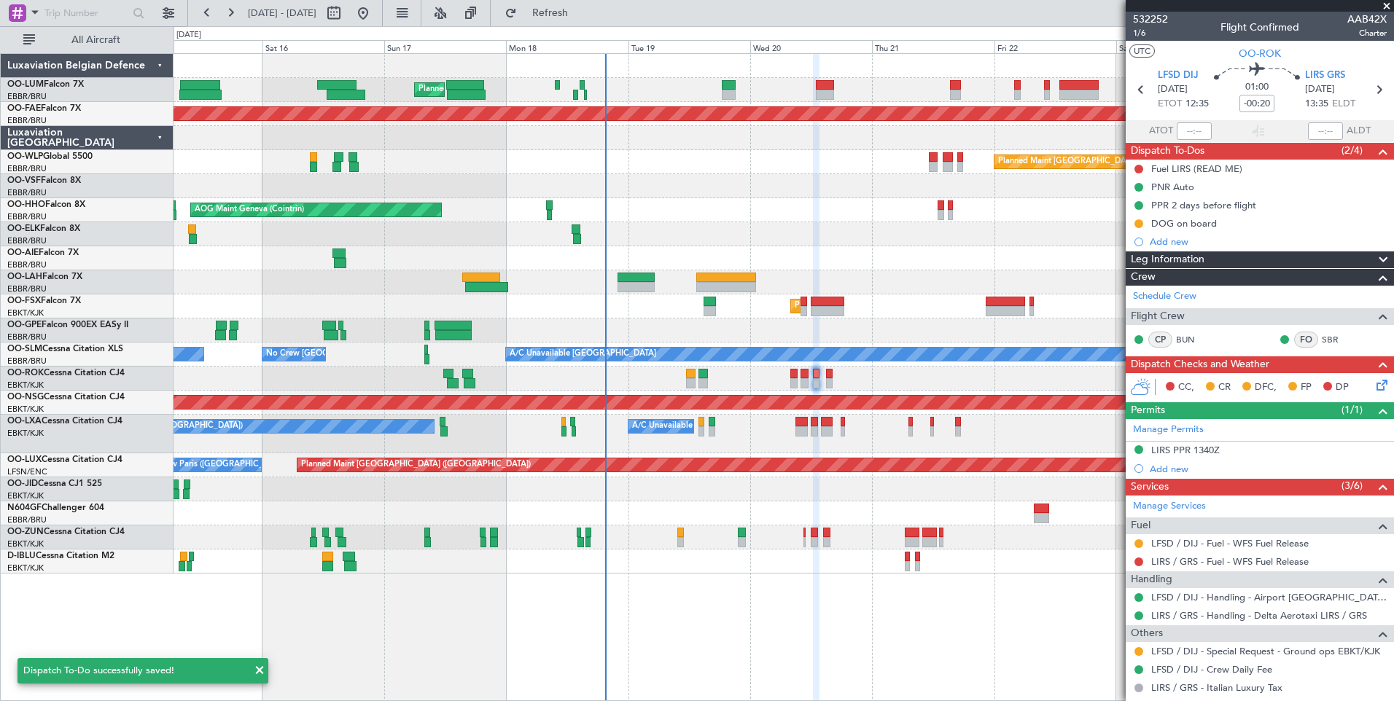
click at [821, 373] on div "Owner Kortrijk-Wevelgem Unplanned Maint Kortrijk-Wevelgem" at bounding box center [782, 379] width 1219 height 24
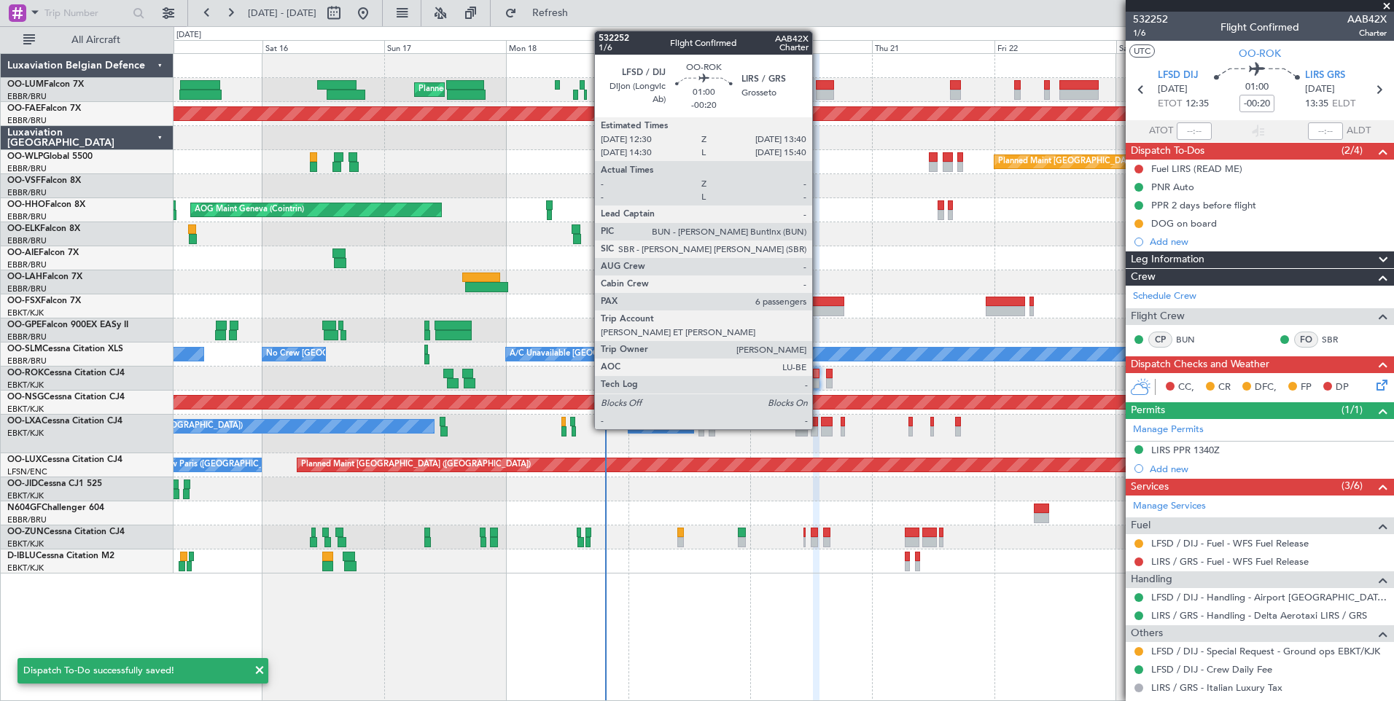
click at [819, 373] on div at bounding box center [816, 374] width 7 height 10
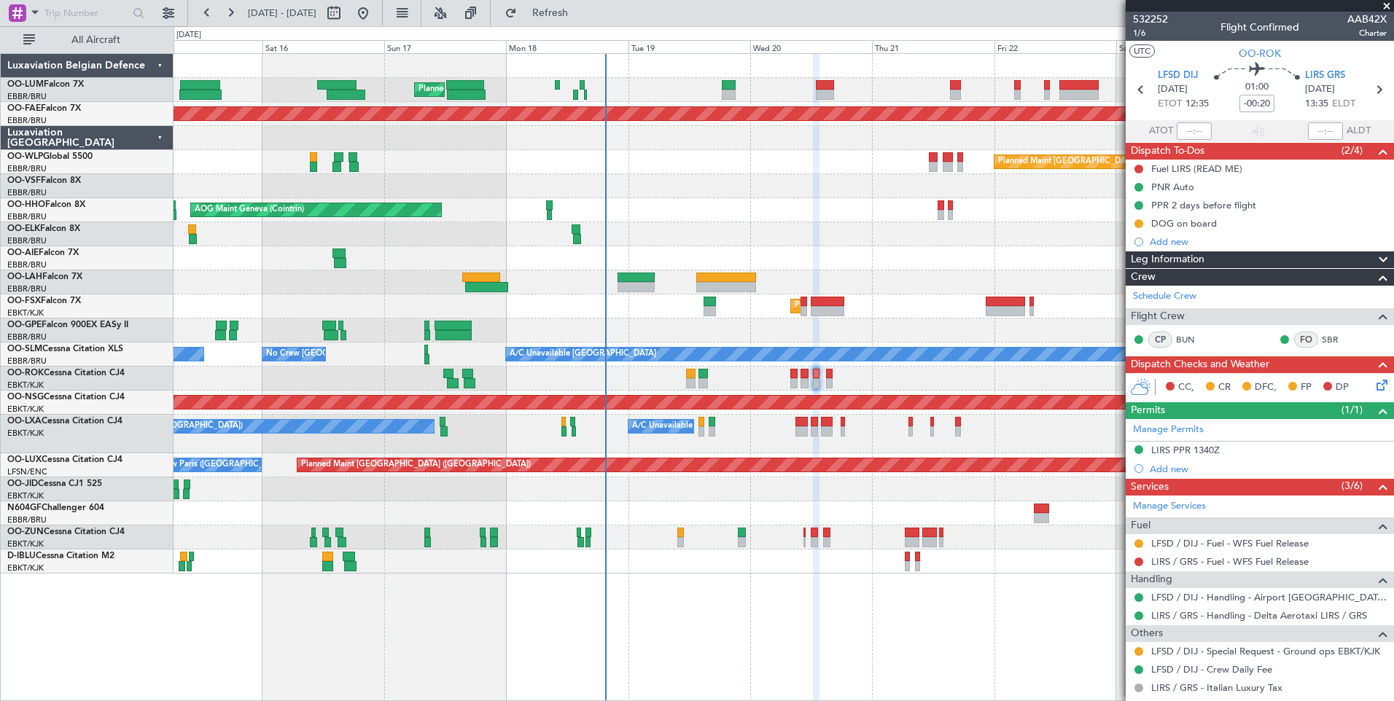
click at [802, 609] on div "Planned Maint Brussels (Brussels National) Planned Maint Kortrijk-Wevelgem Plan…" at bounding box center [783, 377] width 1220 height 648
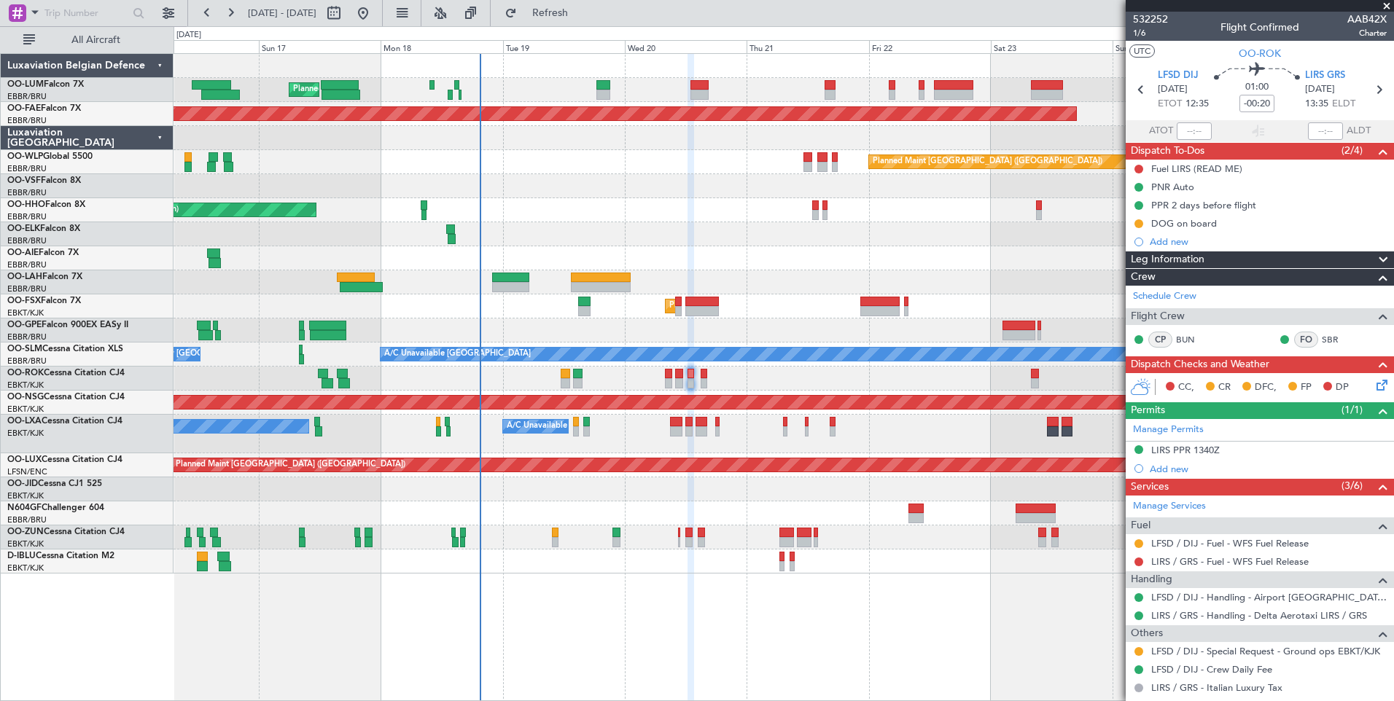
click at [810, 621] on div "Planned Maint Brussels (Brussels National) Planned Maint Kortrijk-Wevelgem Plan…" at bounding box center [783, 377] width 1220 height 648
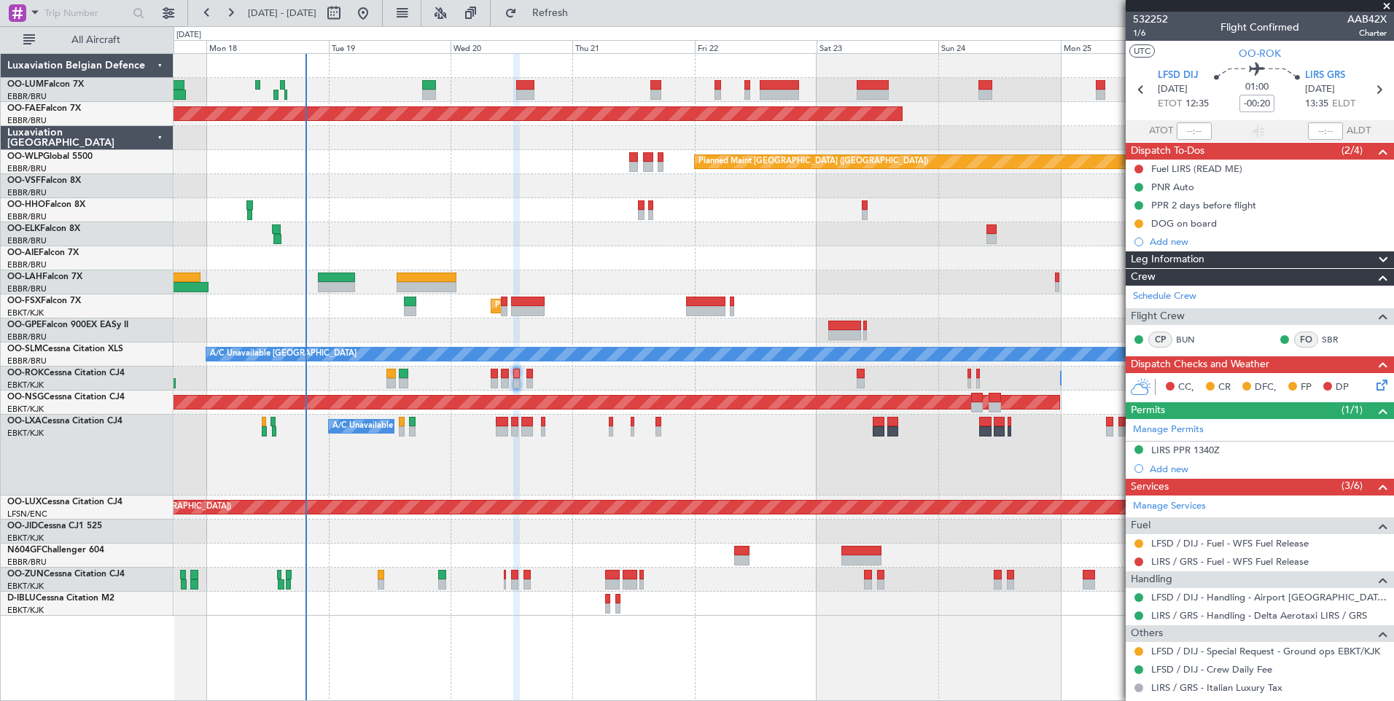
click at [843, 625] on div "Planned Maint Brussels (Brussels National) Planned Maint Brussels (Brussels Nat…" at bounding box center [783, 377] width 1220 height 648
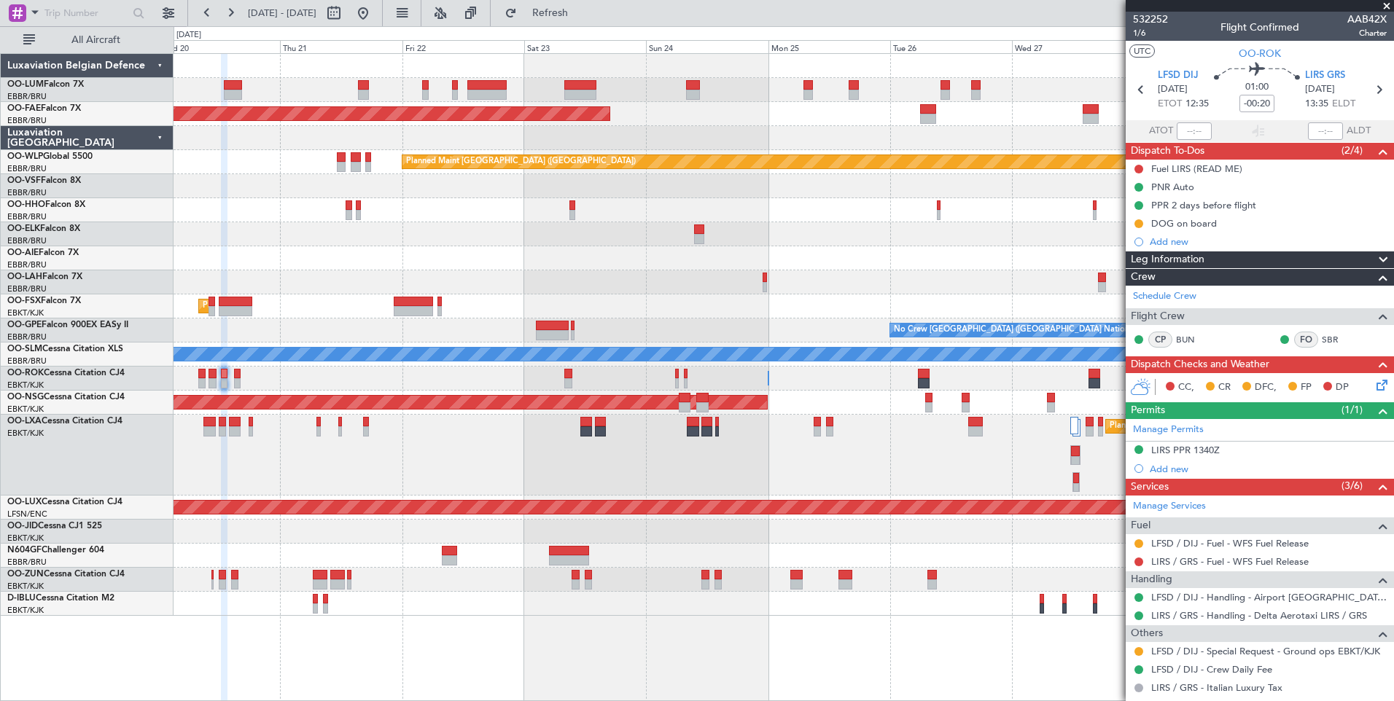
click at [724, 601] on div "Planned Maint Brussels (Brussels National) Planned Maint Kortrijk-Wevelgem Plan…" at bounding box center [783, 377] width 1220 height 648
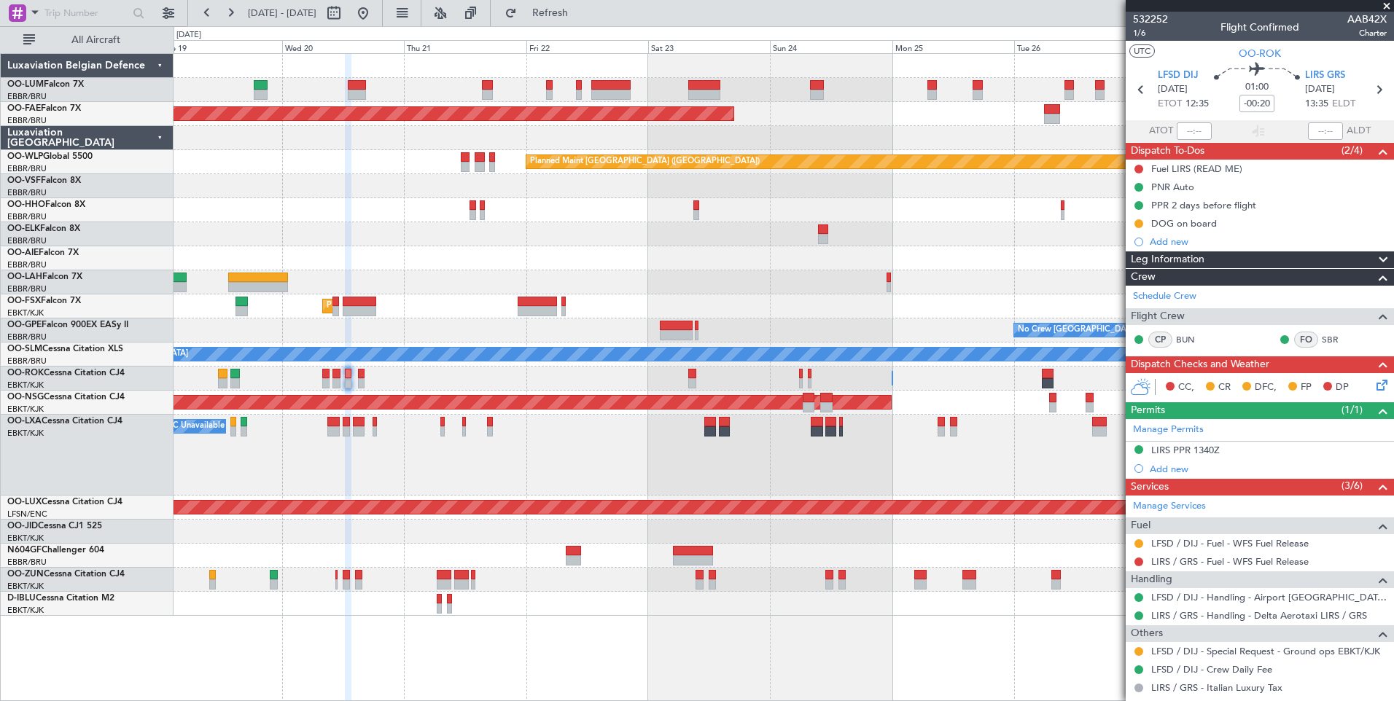
click at [831, 646] on div "Planned Maint Brussels (Brussels National) Planned Maint Brussels (Brussels Nat…" at bounding box center [783, 377] width 1220 height 648
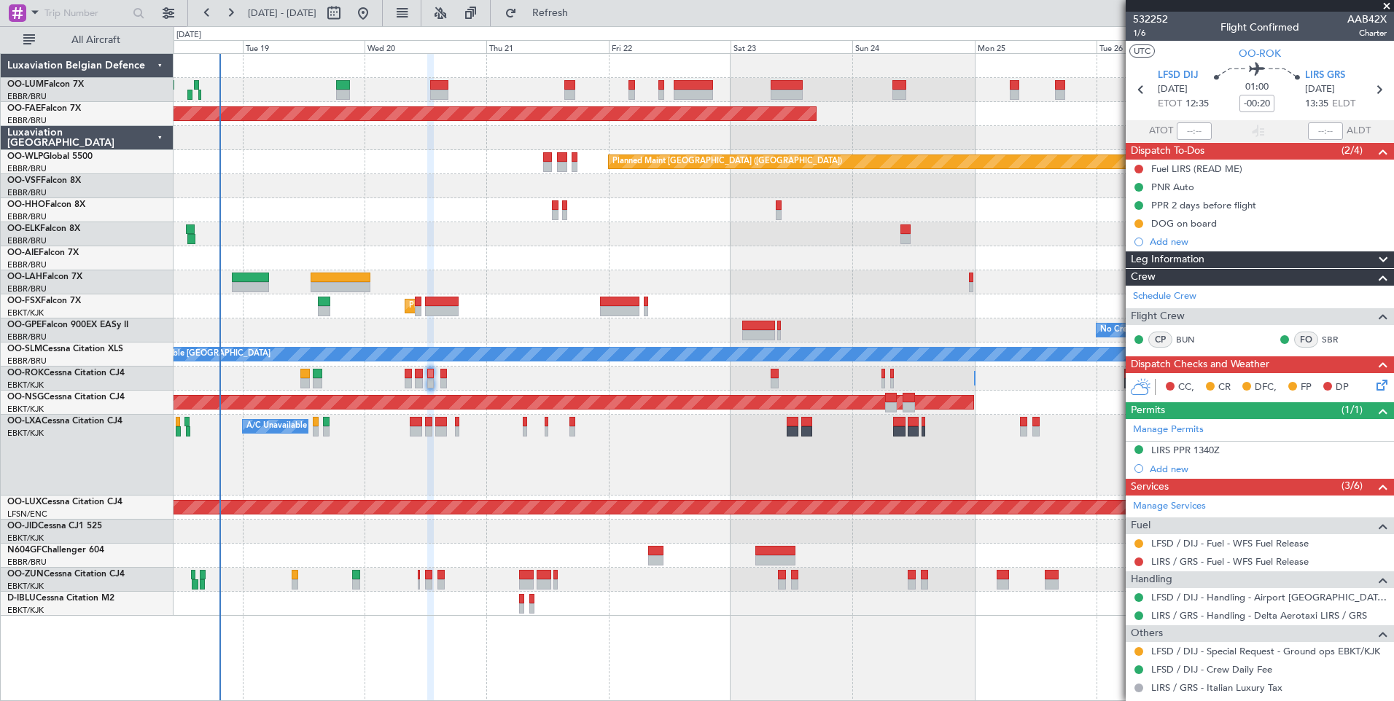
click at [819, 660] on div "Planned Maint Brussels (Brussels National) Planned Maint Brussels (Brussels Nat…" at bounding box center [783, 377] width 1220 height 648
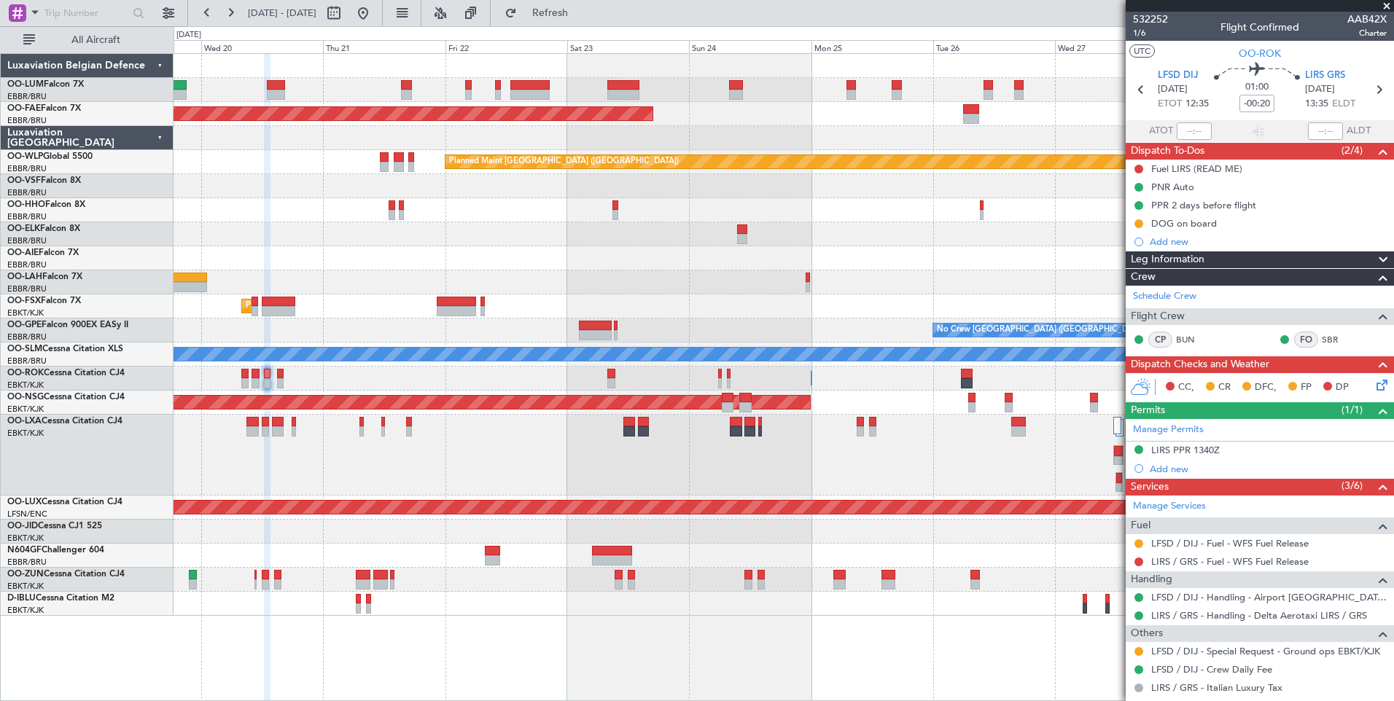
click at [794, 646] on div "Planned Maint Brussels (Brussels National) Planned Maint Brussels (Brussels Nat…" at bounding box center [783, 377] width 1220 height 648
click at [770, 636] on div "Planned Maint Brussels (Brussels National) Planned Maint Brussels (Brussels Nat…" at bounding box center [783, 377] width 1220 height 648
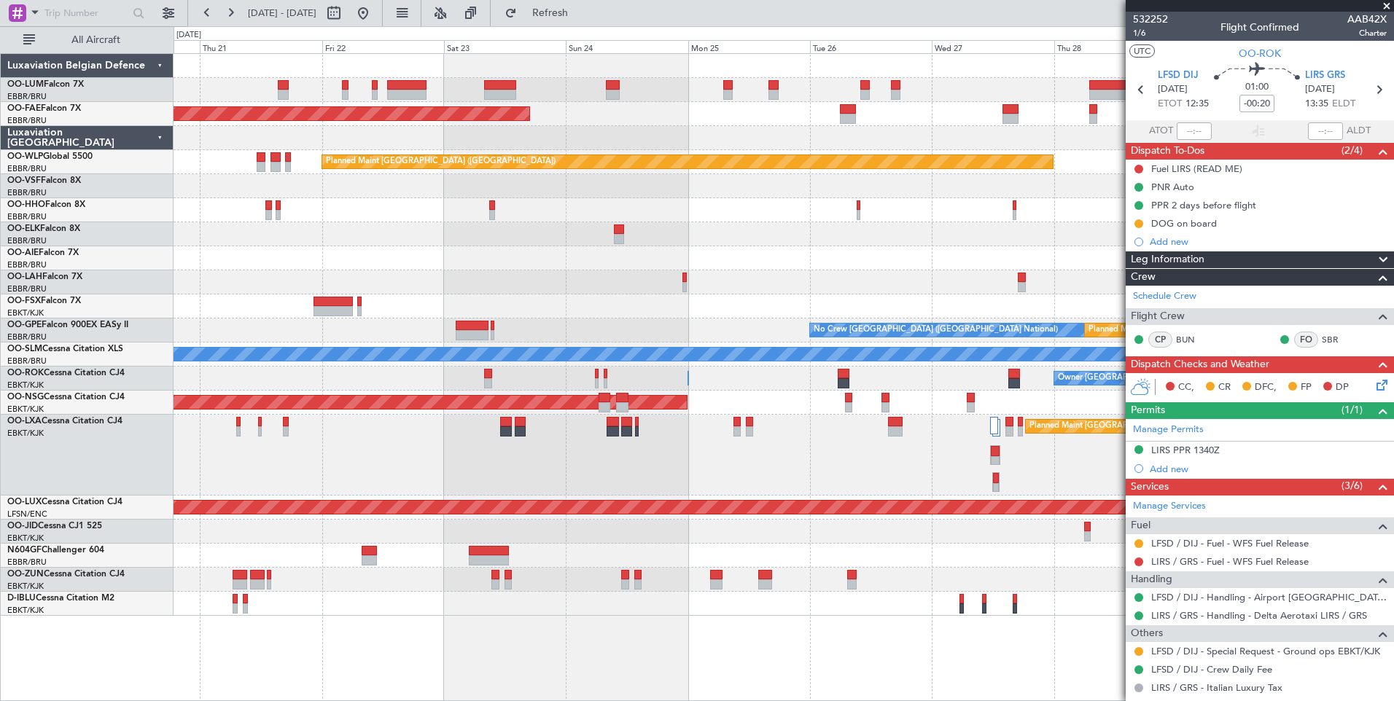
click at [692, 622] on div "Planned Maint Brussels (Brussels National) Planned Maint Kortrijk-Wevelgem Plan…" at bounding box center [783, 377] width 1220 height 648
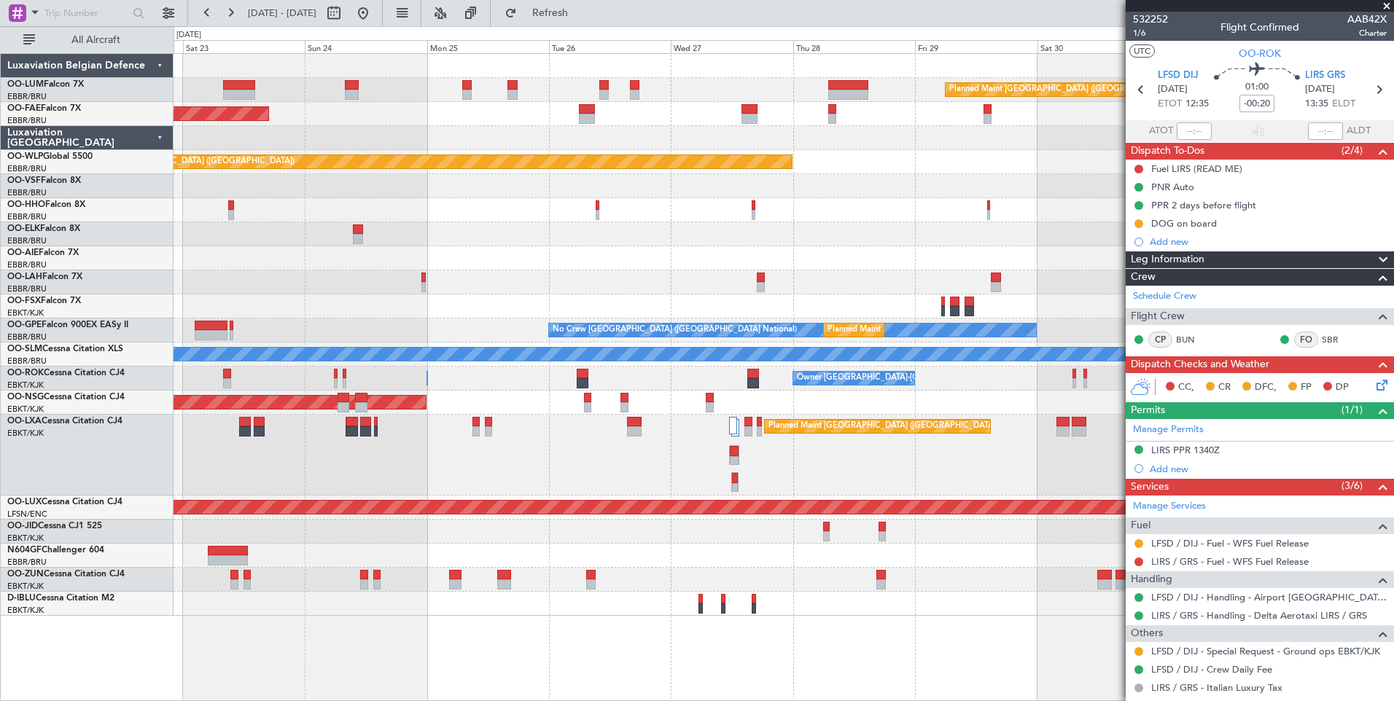
click at [676, 642] on div "Planned Maint Brussels (Brussels National) Owner Melsbroek Air Base Planned Mai…" at bounding box center [783, 377] width 1220 height 648
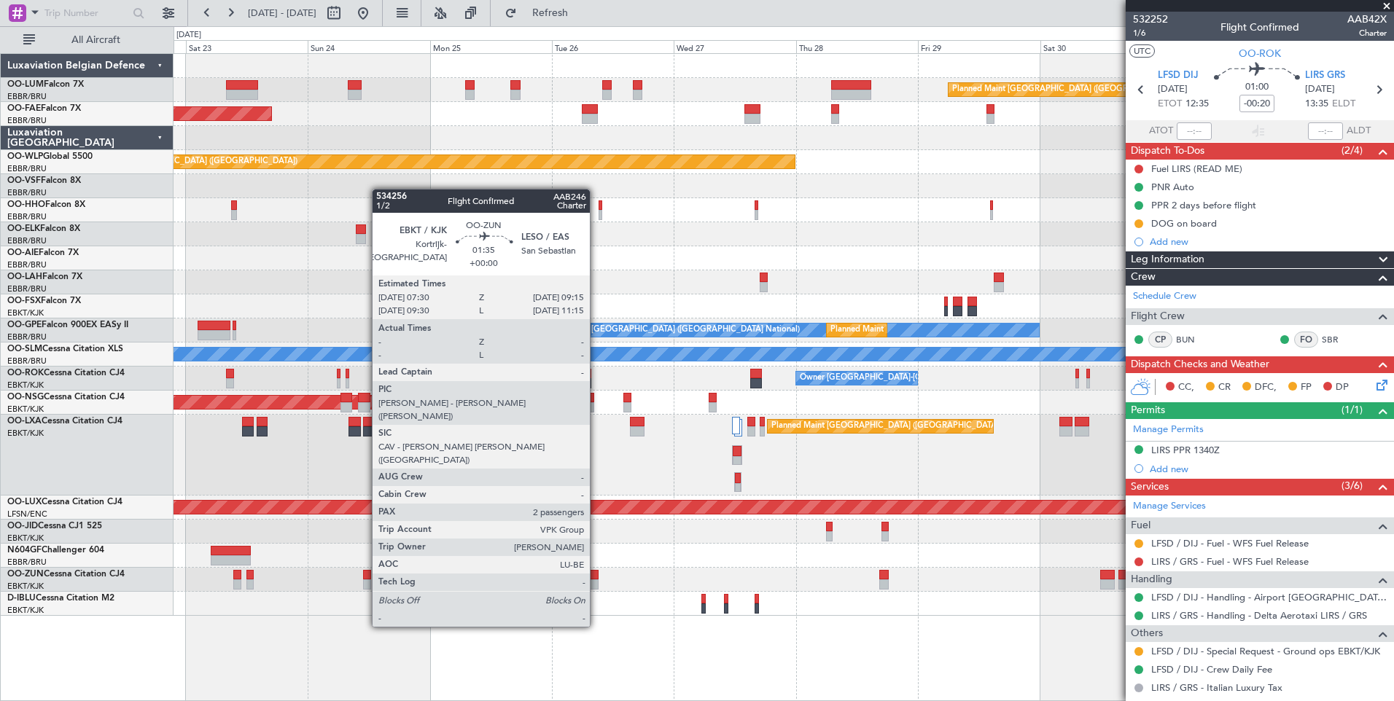
click at [596, 573] on div at bounding box center [593, 575] width 9 height 10
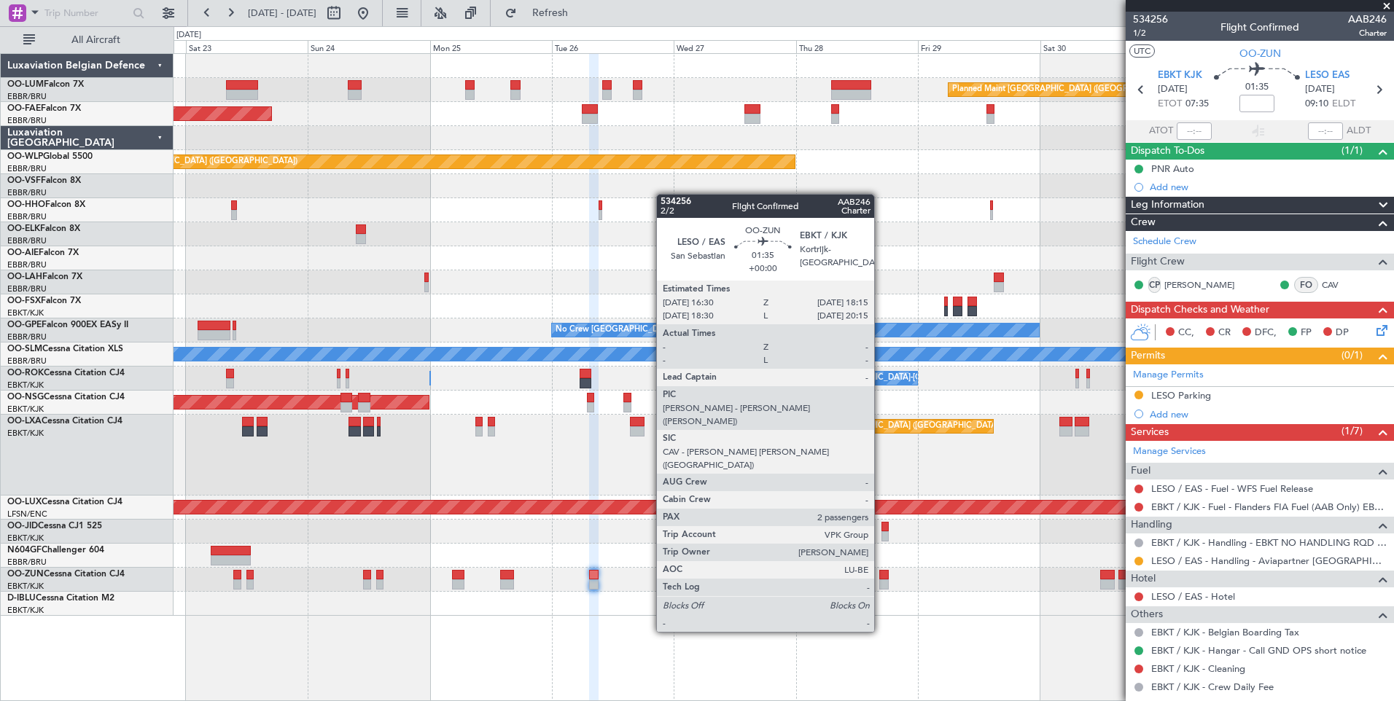
click at [881, 579] on div at bounding box center [883, 575] width 9 height 10
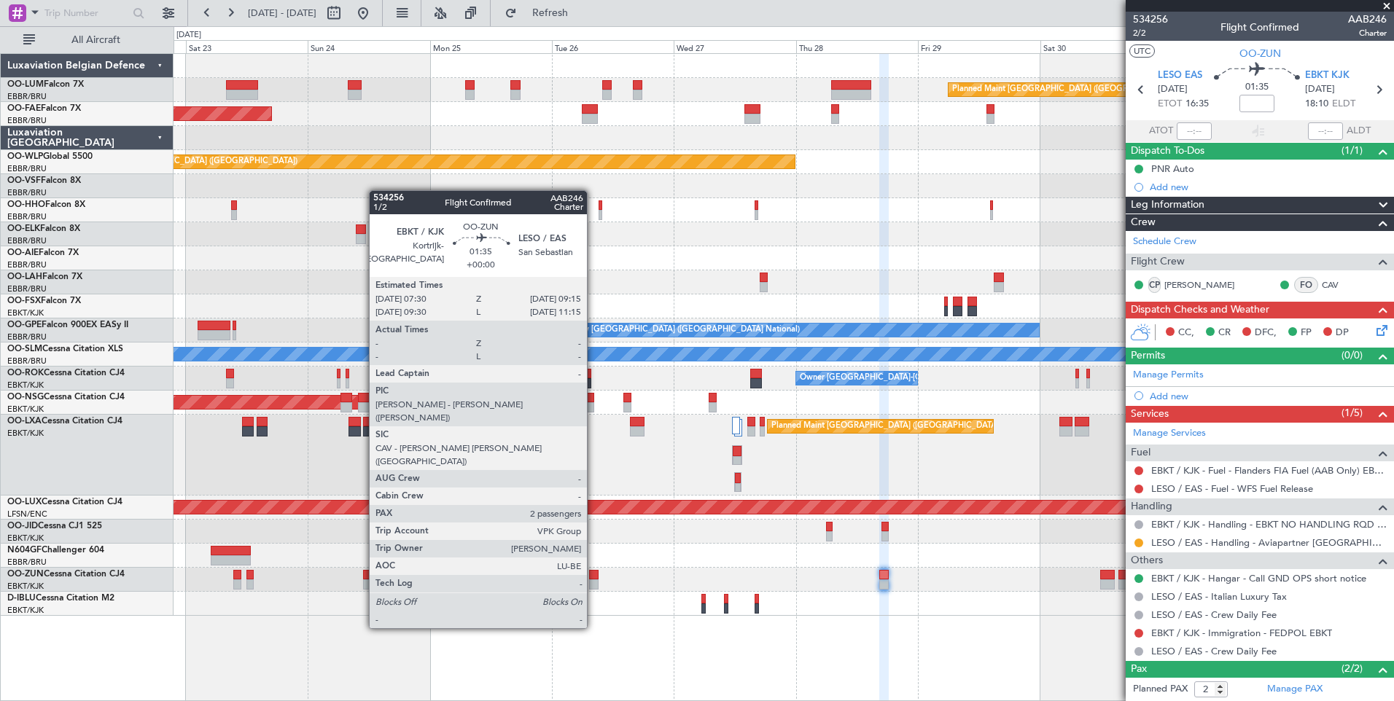
click at [593, 574] on div at bounding box center [593, 575] width 9 height 10
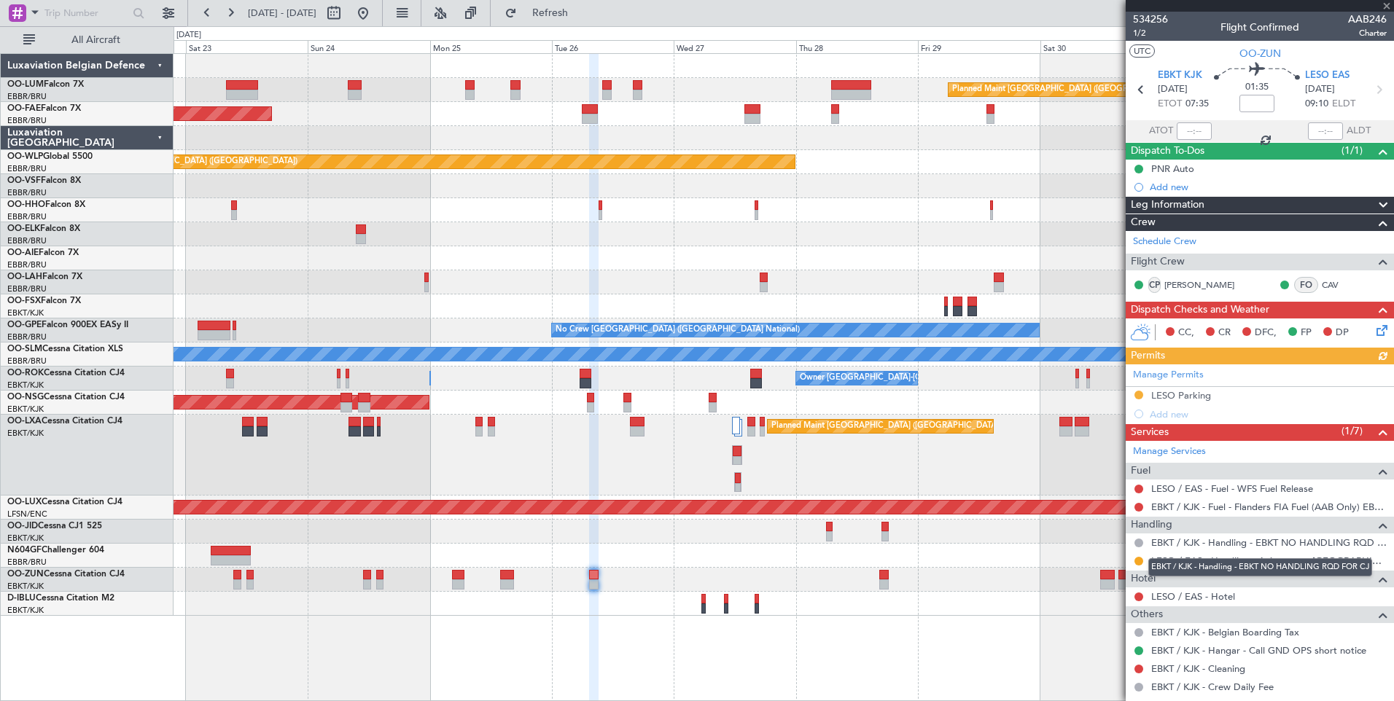
click at [1274, 562] on div "EBKT / KJK - Handling - EBKT NO HANDLING RQD FOR CJ" at bounding box center [1260, 567] width 224 height 18
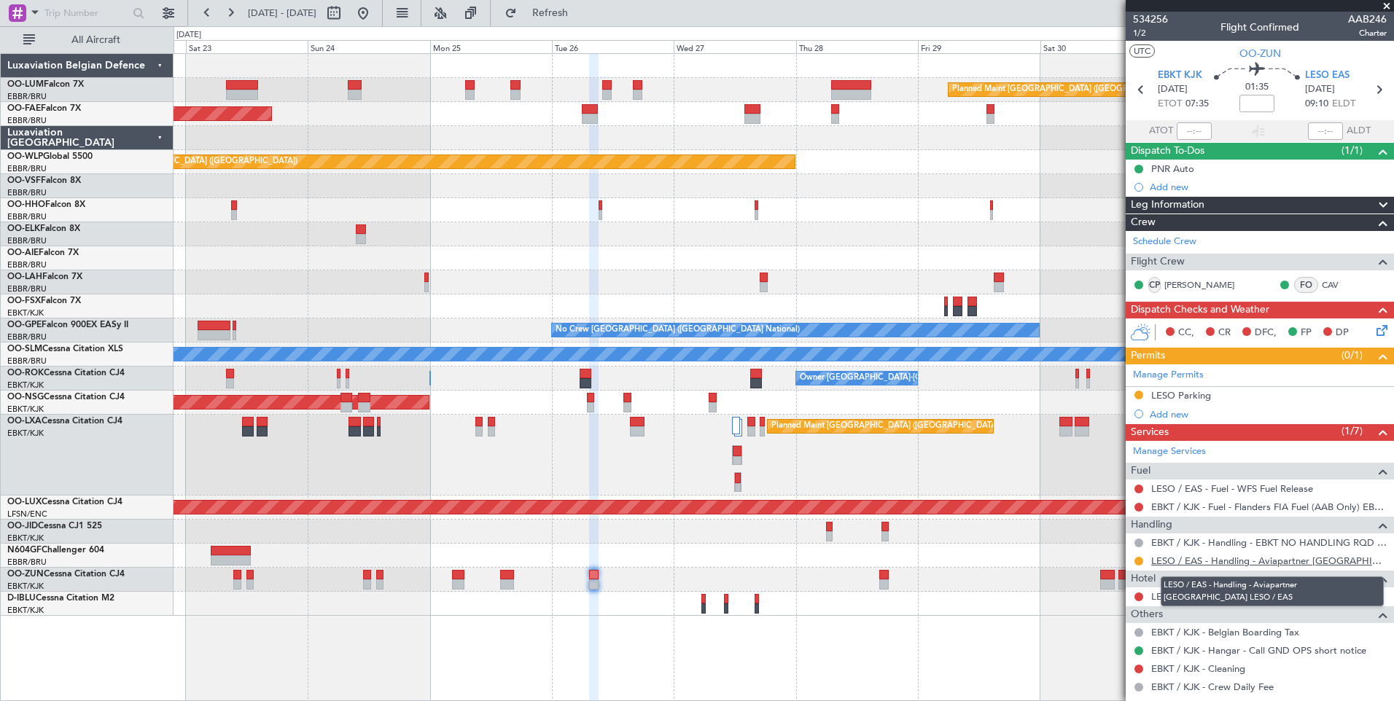
click at [1283, 560] on link "LESO / EAS - Handling - Aviapartner Spain LESO / EAS" at bounding box center [1268, 561] width 235 height 12
drag, startPoint x: 630, startPoint y: 12, endPoint x: 628, endPoint y: 22, distance: 10.3
click at [585, 12] on button "Refresh" at bounding box center [541, 12] width 87 height 23
click at [579, 13] on span "Refresh" at bounding box center [550, 13] width 61 height 10
click at [581, 15] on span "Refresh" at bounding box center [550, 13] width 61 height 10
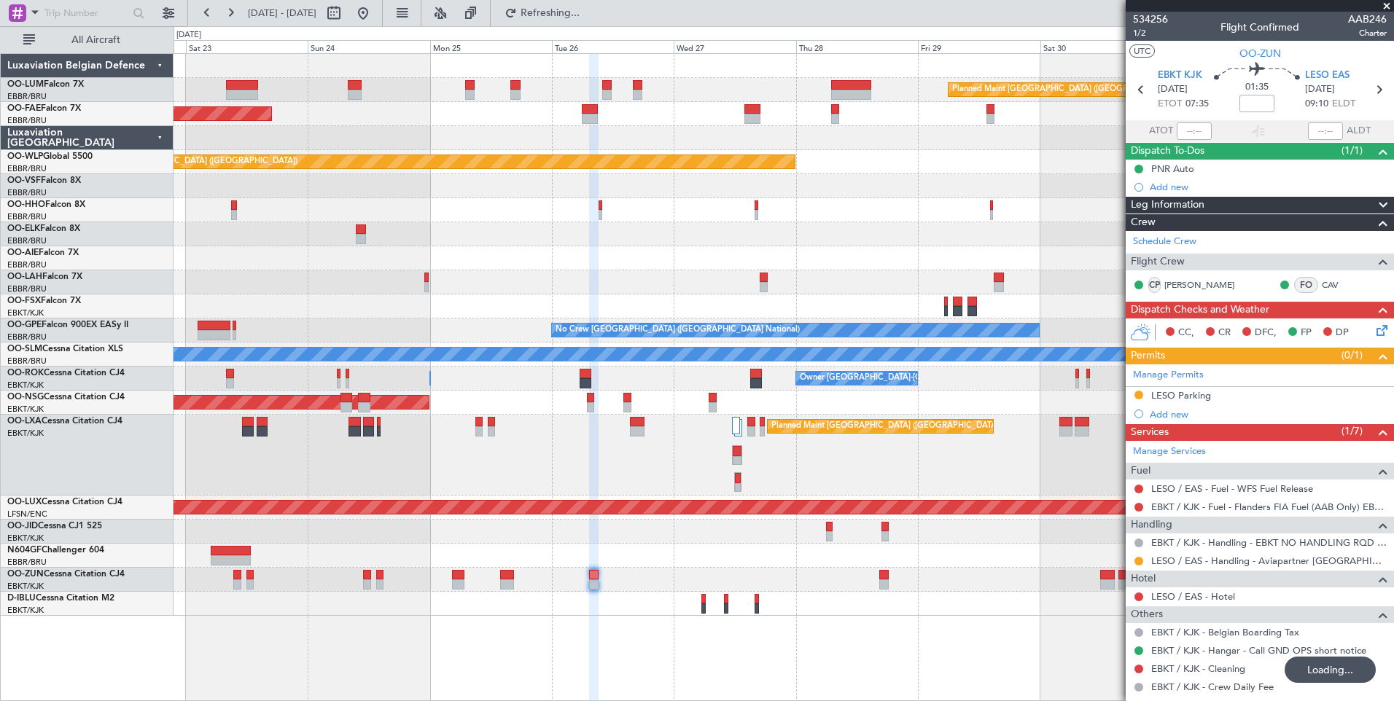
click at [823, 626] on div "Planned Maint Brussels (Brussels National) Owner Melsbroek Air Base Planned Mai…" at bounding box center [783, 377] width 1220 height 648
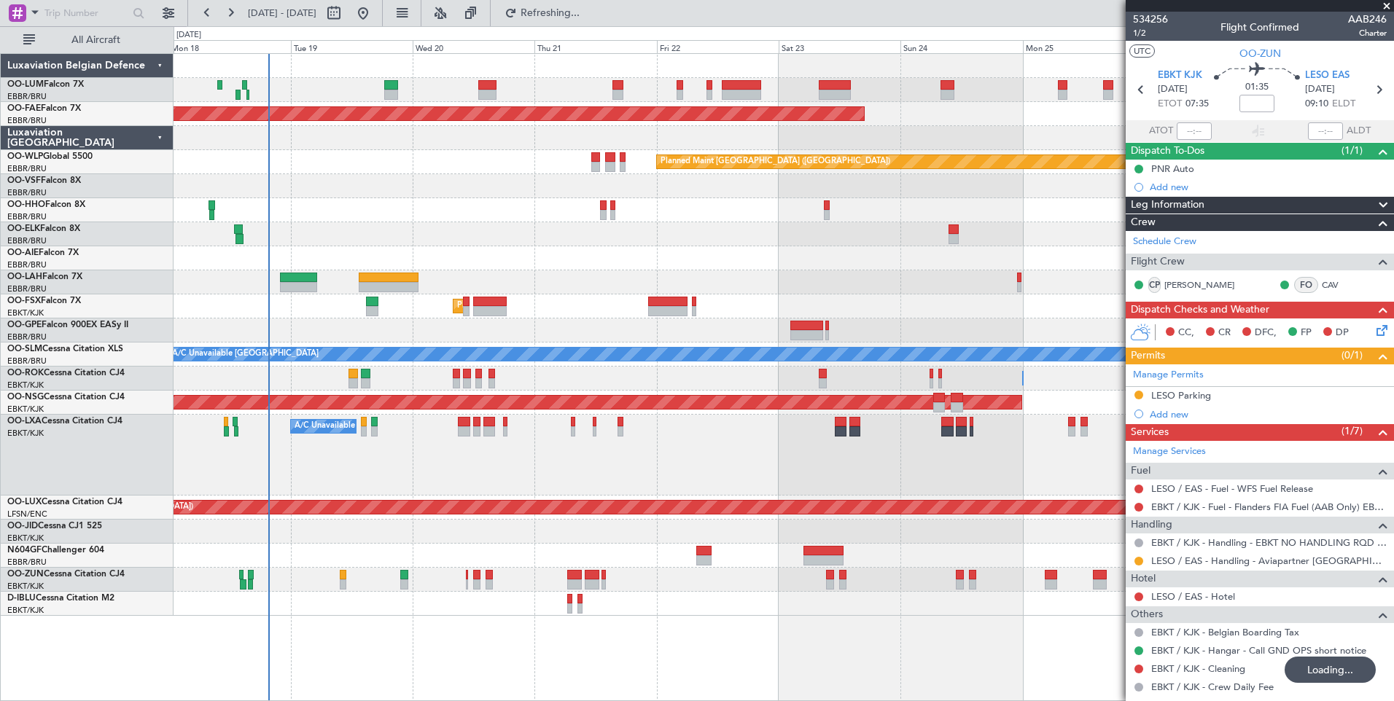
click at [603, 626] on div "Planned Maint Brussels (Brussels National) Planned Maint Brussels (Brussels Nat…" at bounding box center [783, 377] width 1220 height 648
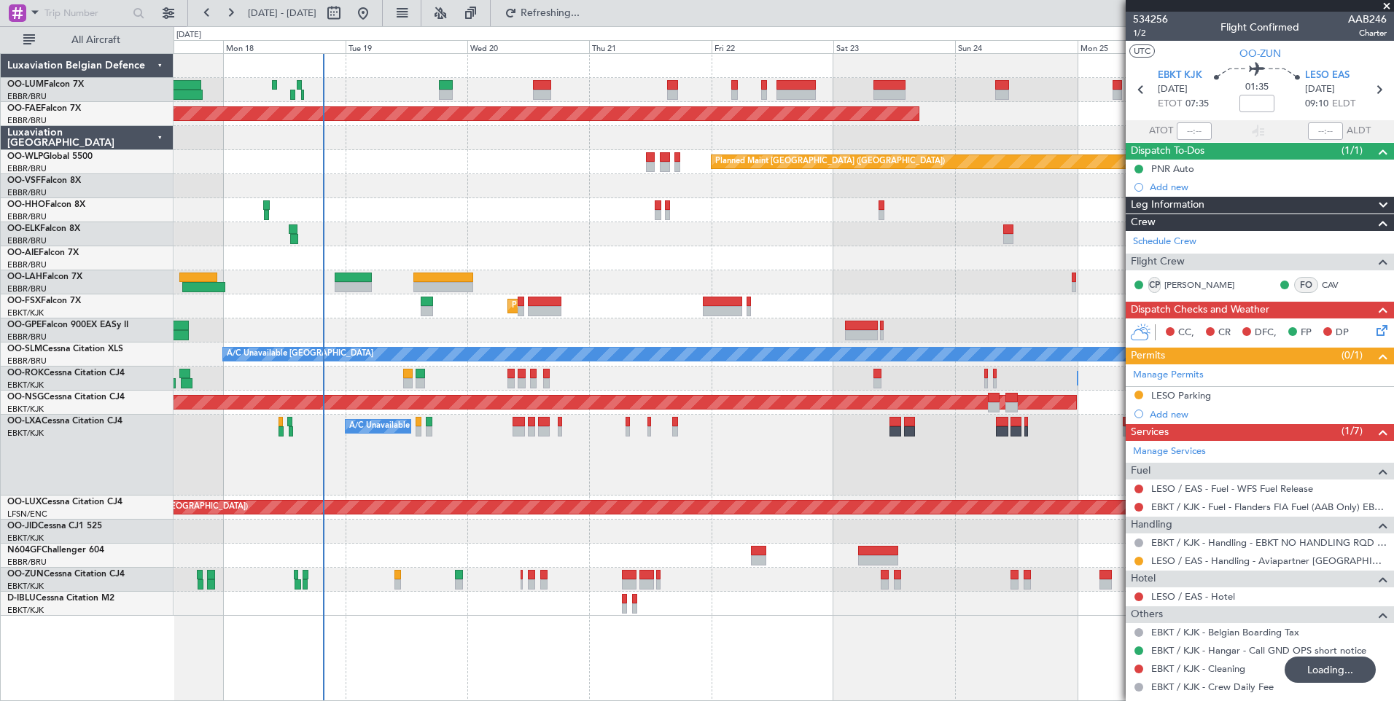
click at [468, 618] on div "Planned Maint Brussels (Brussels National) Planned Maint Brussels (Brussels Nat…" at bounding box center [783, 377] width 1220 height 648
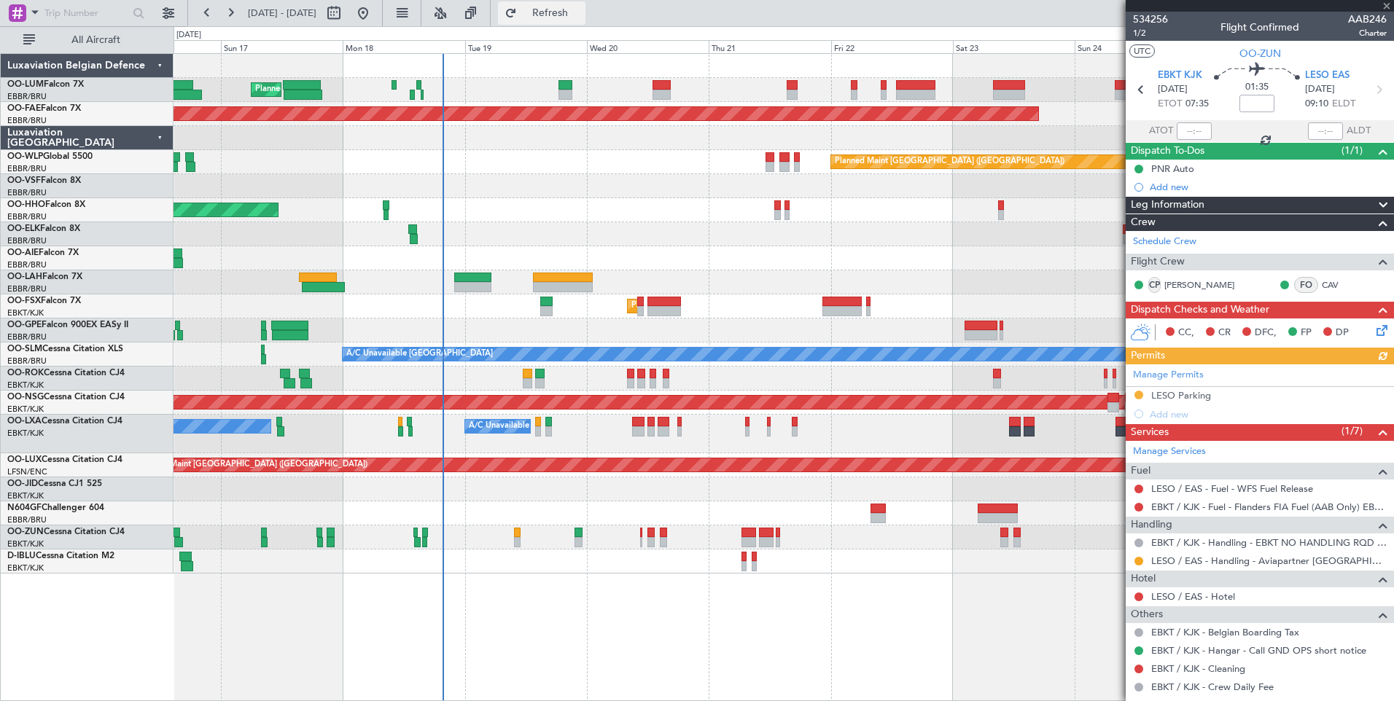
click at [572, 5] on button "Refresh" at bounding box center [541, 12] width 87 height 23
click at [585, 22] on button "Refresh" at bounding box center [541, 12] width 87 height 23
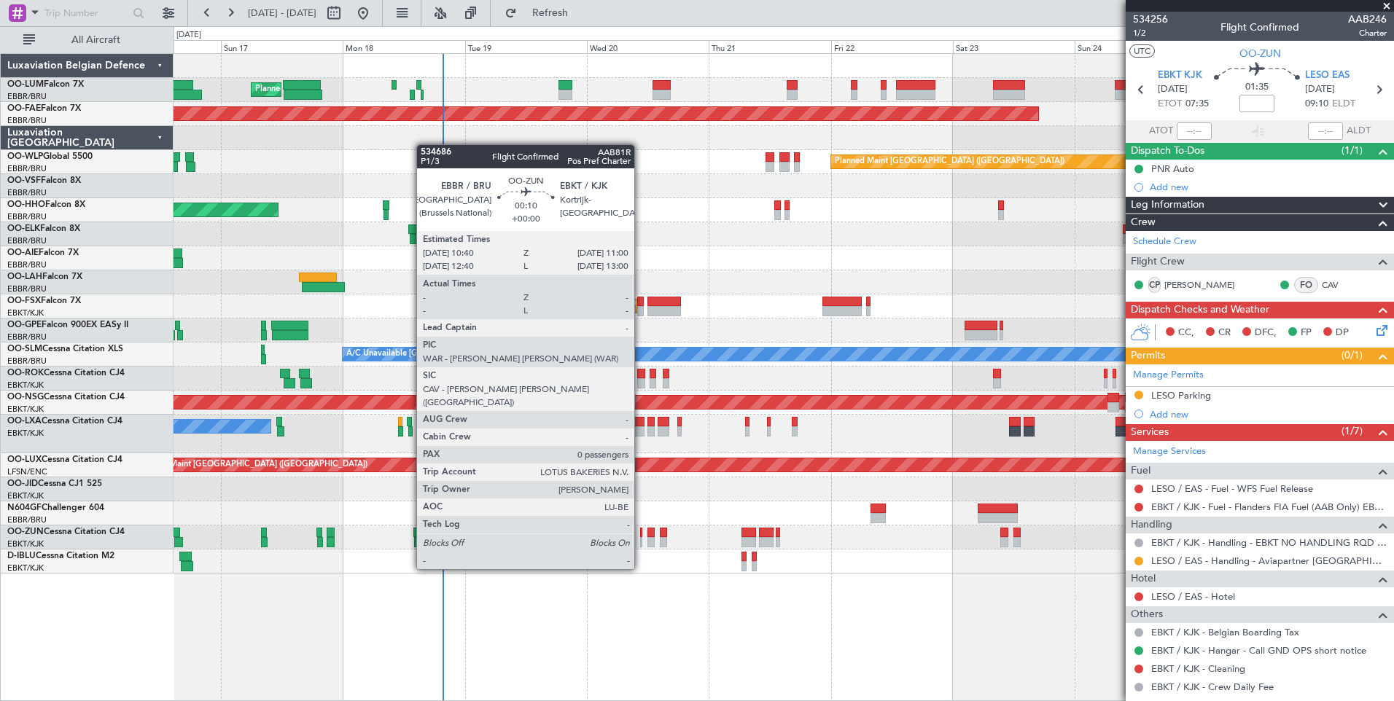
click at [641, 530] on div at bounding box center [641, 533] width 2 height 10
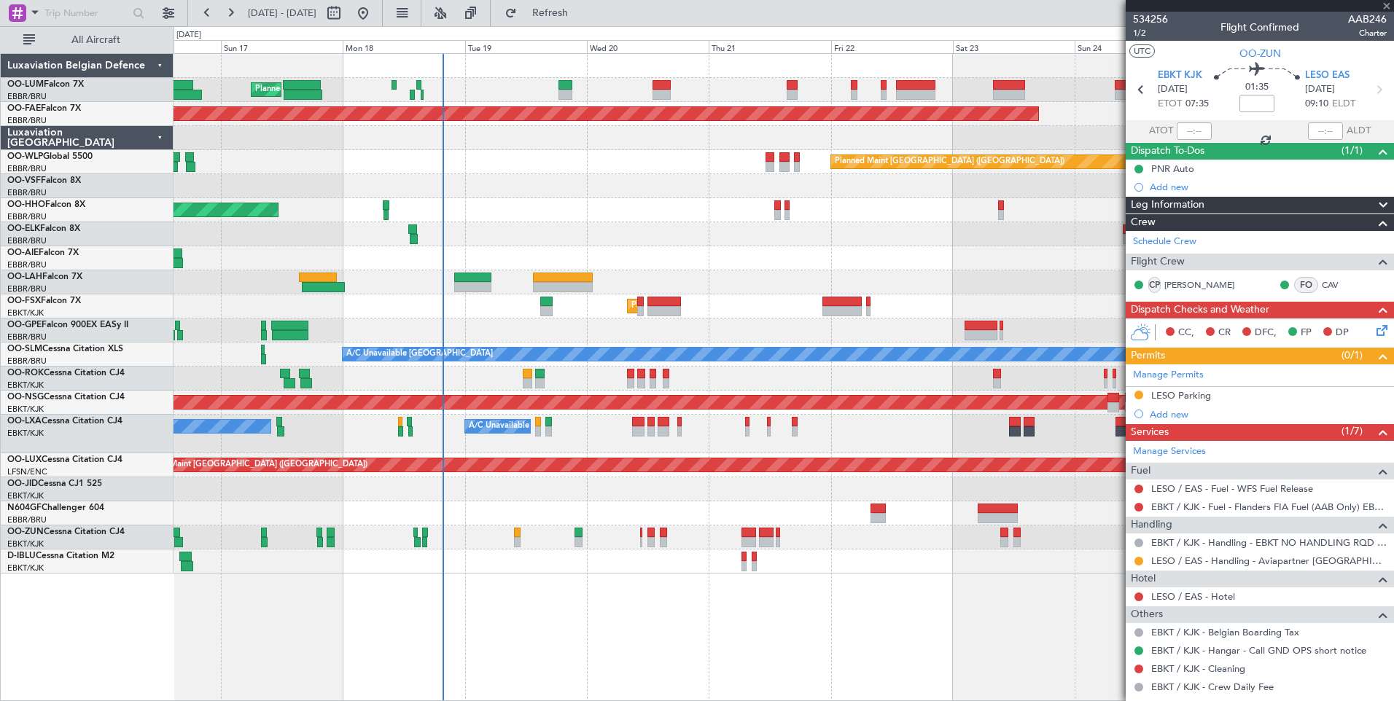
type input "0"
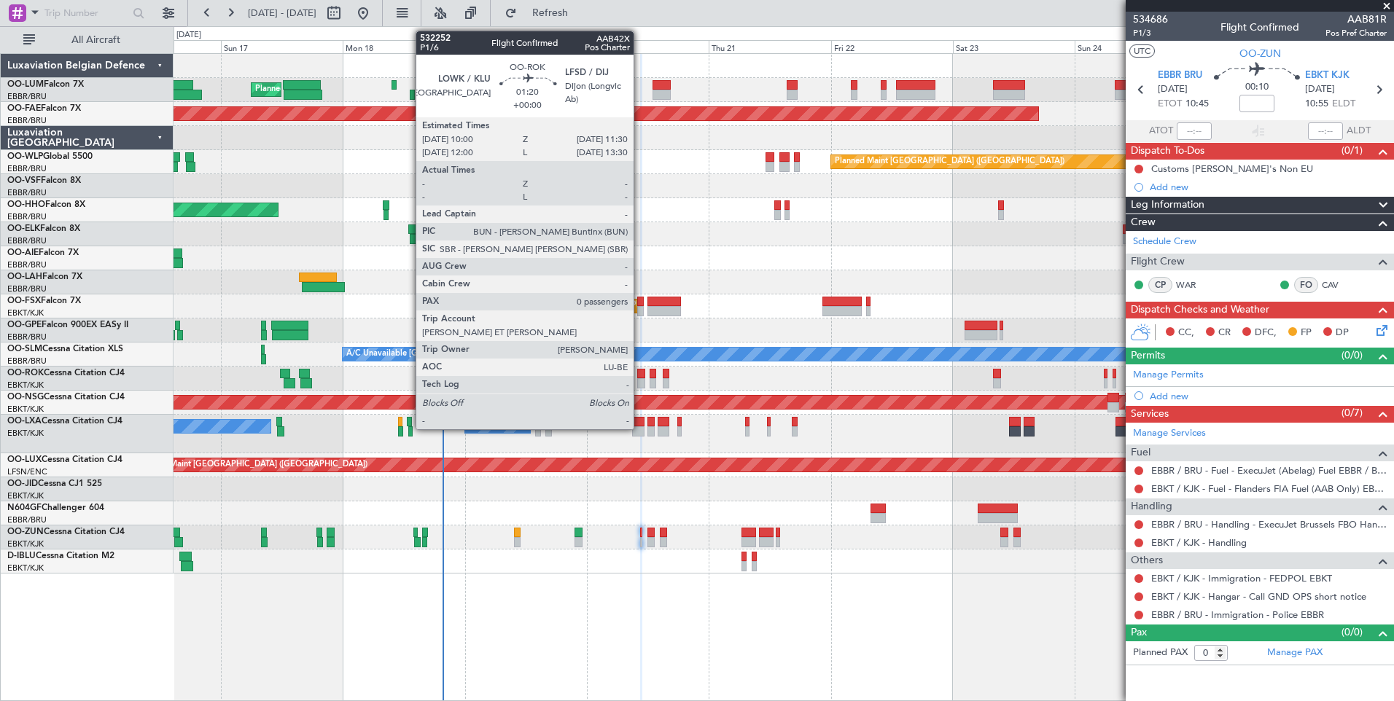
click at [640, 372] on div at bounding box center [641, 374] width 8 height 10
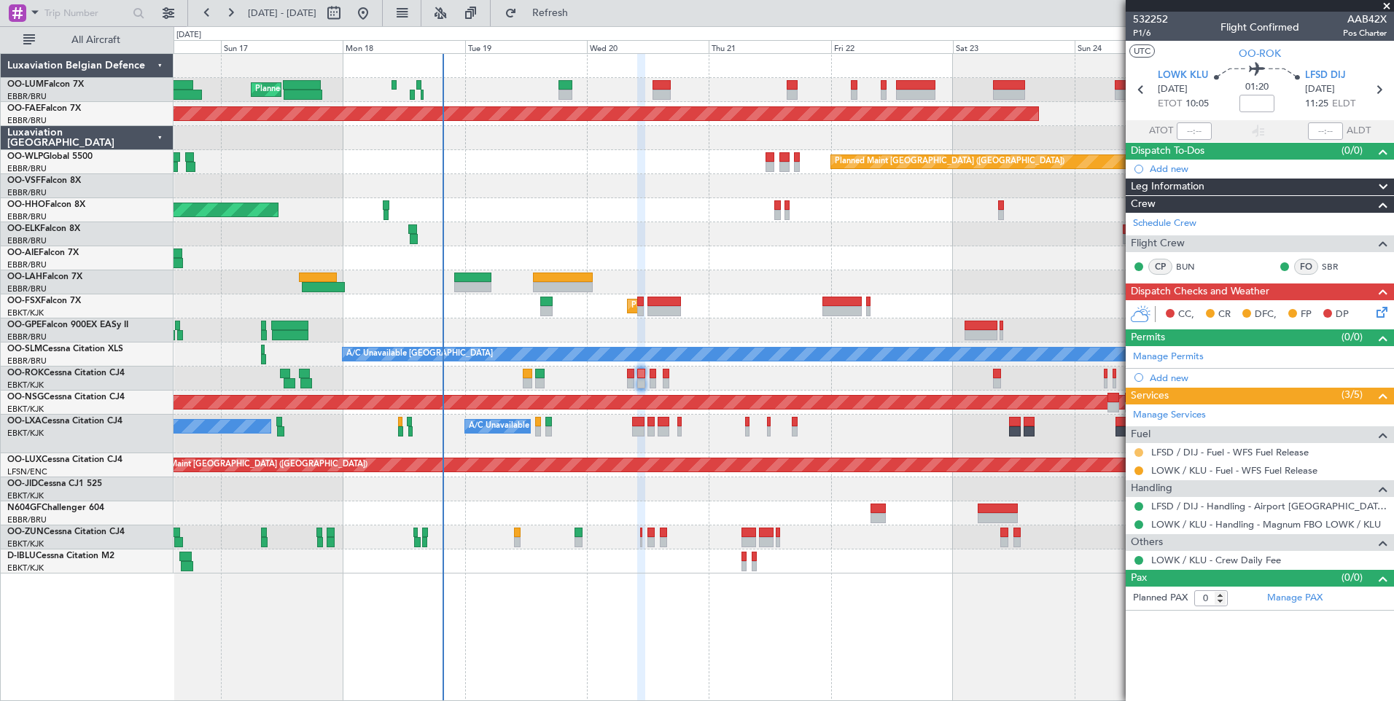
click at [1139, 453] on button at bounding box center [1138, 452] width 9 height 9
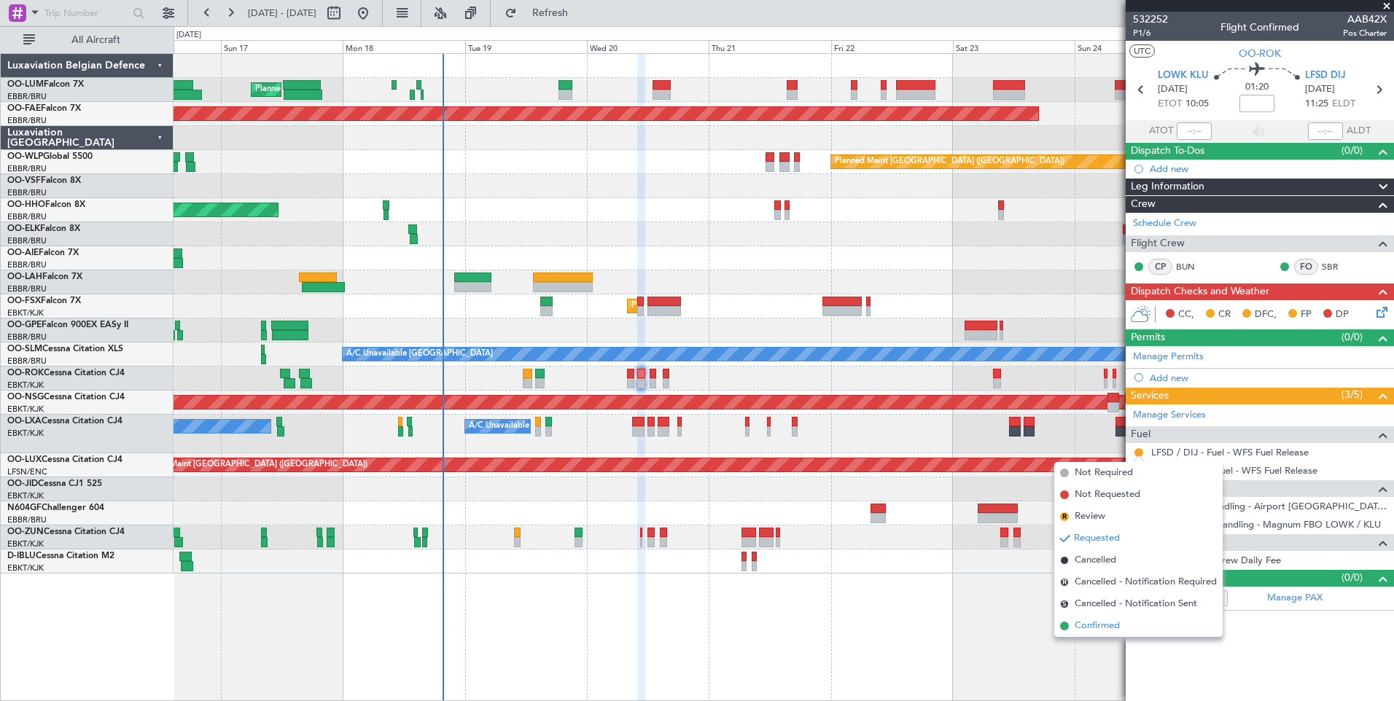
click at [1092, 622] on span "Confirmed" at bounding box center [1096, 626] width 45 height 15
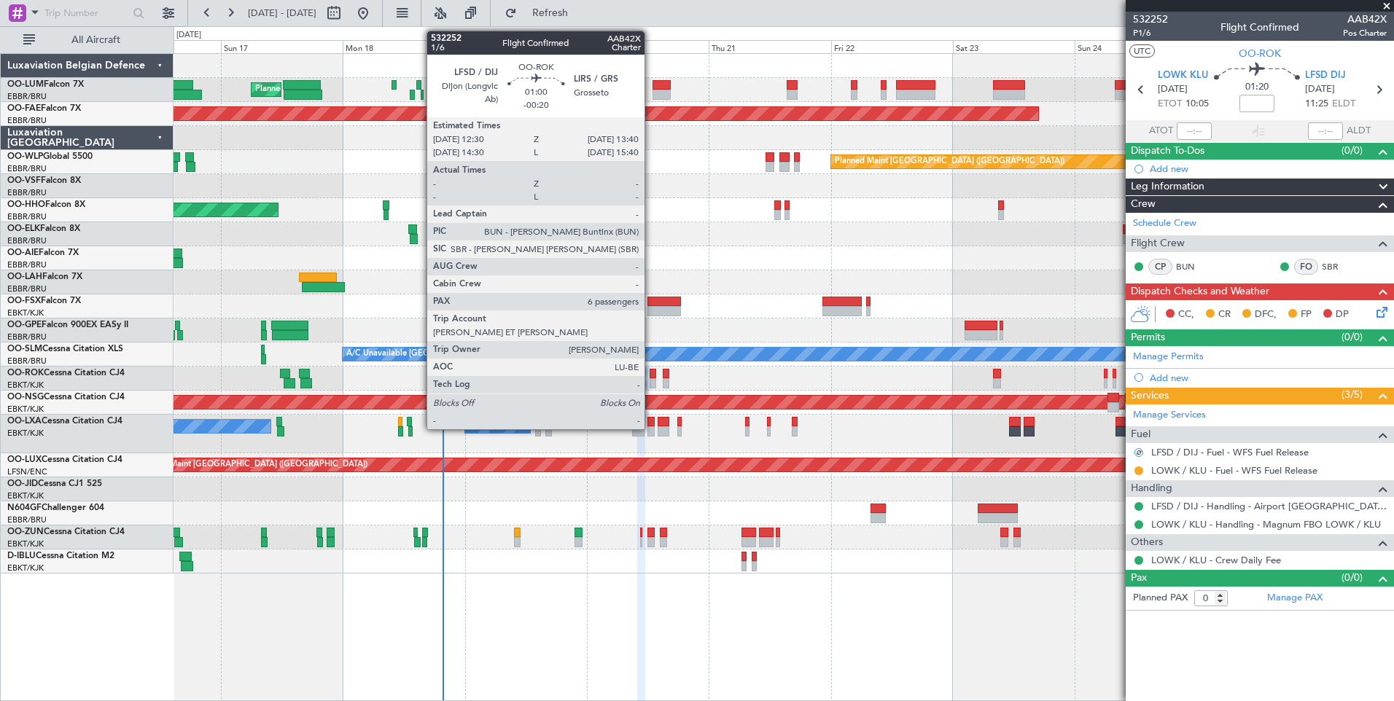
click at [651, 378] on div at bounding box center [652, 383] width 7 height 10
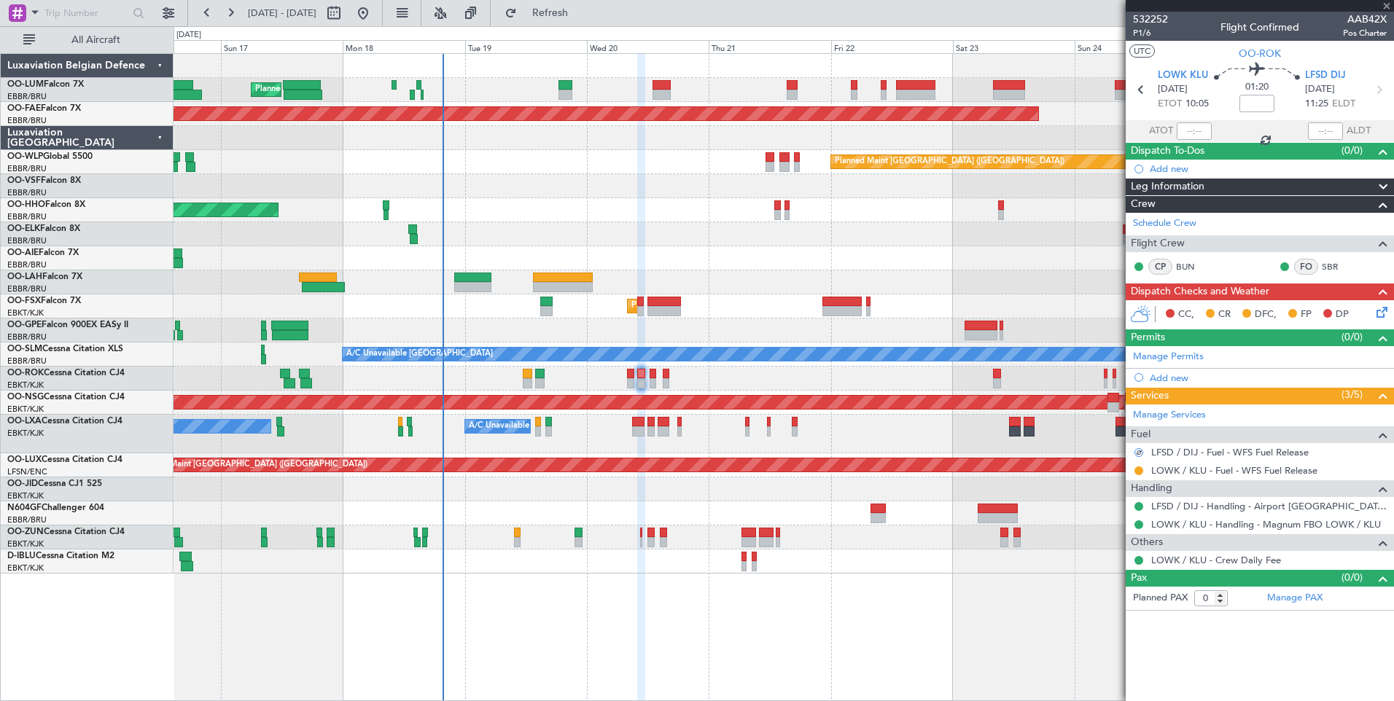
type input "-00:20"
type input "6"
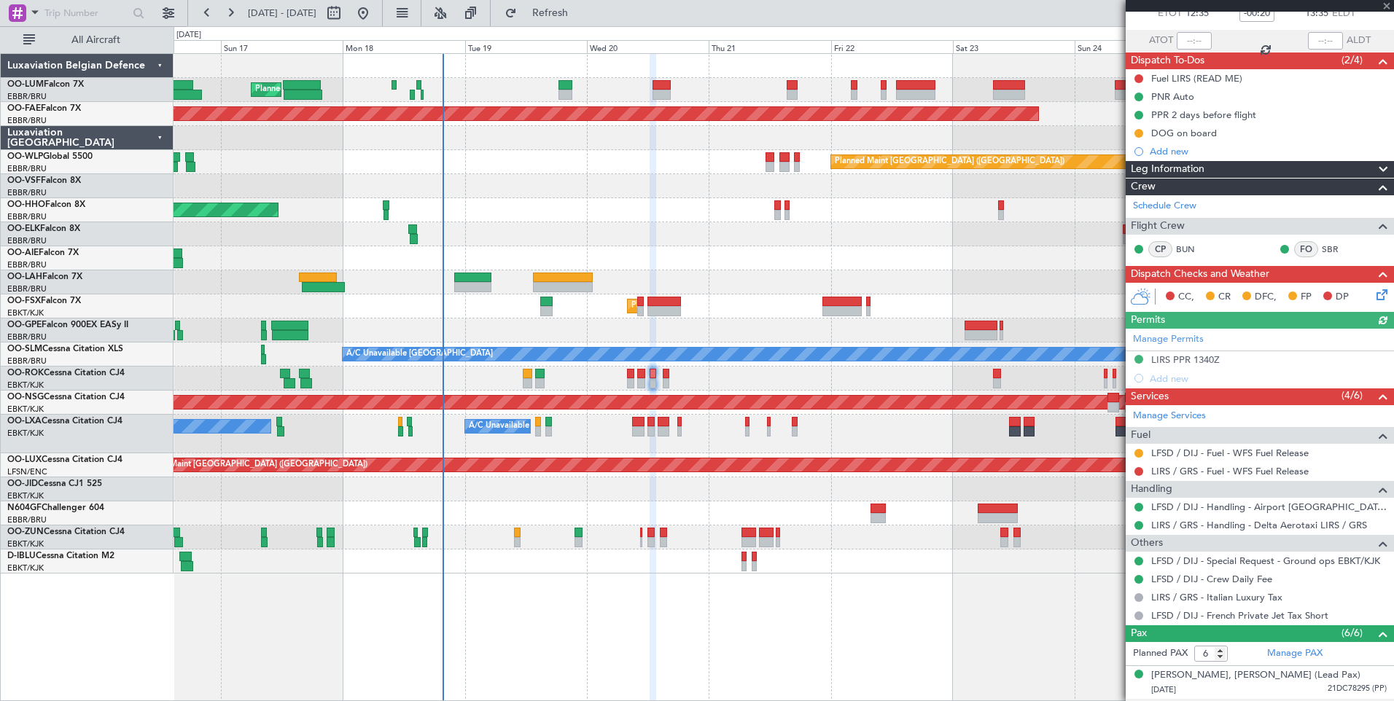
scroll to position [219, 0]
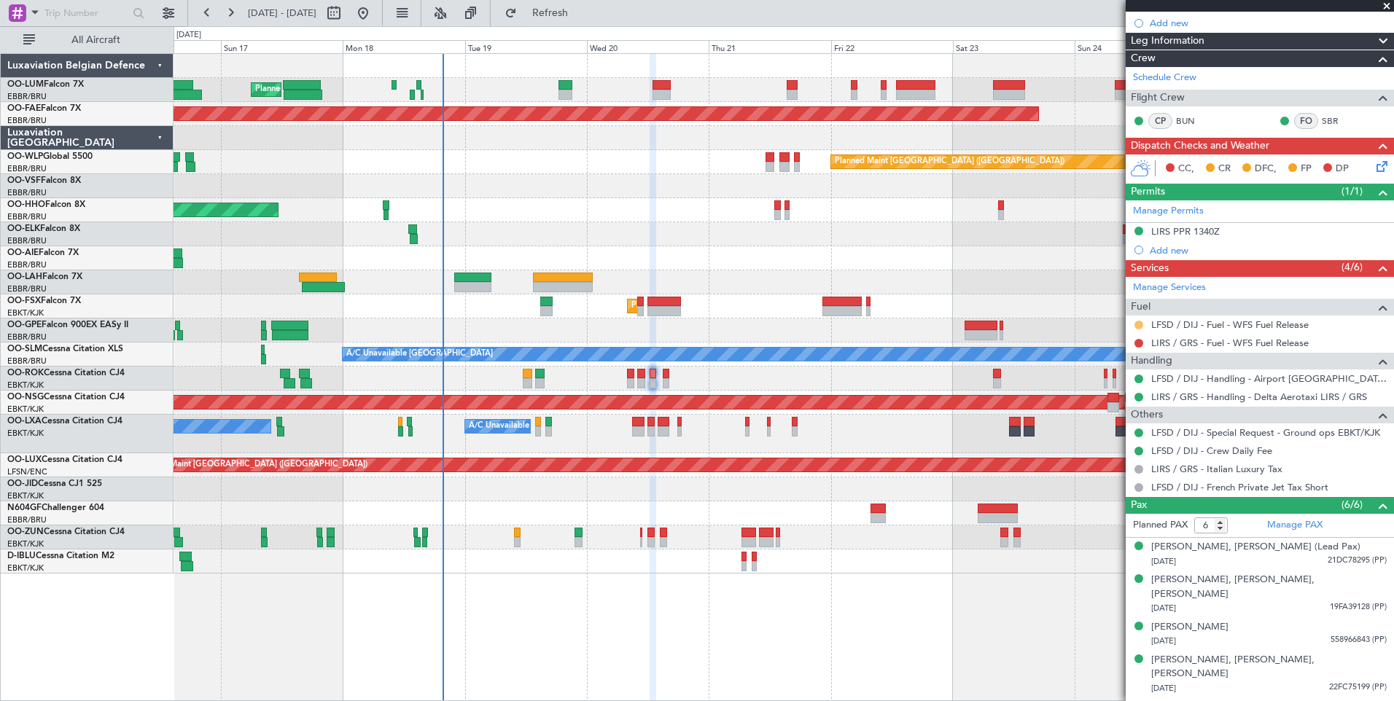
click at [1137, 323] on button at bounding box center [1138, 325] width 9 height 9
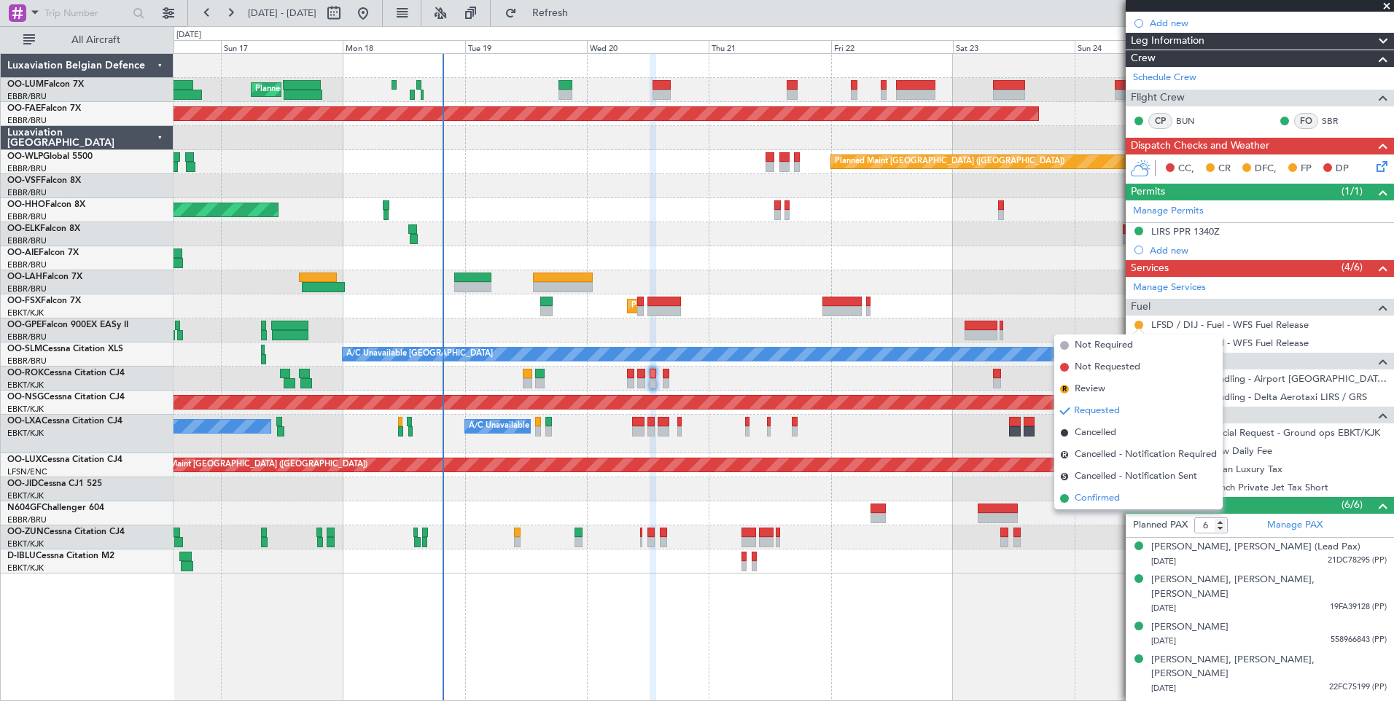
click at [1095, 503] on span "Confirmed" at bounding box center [1096, 498] width 45 height 15
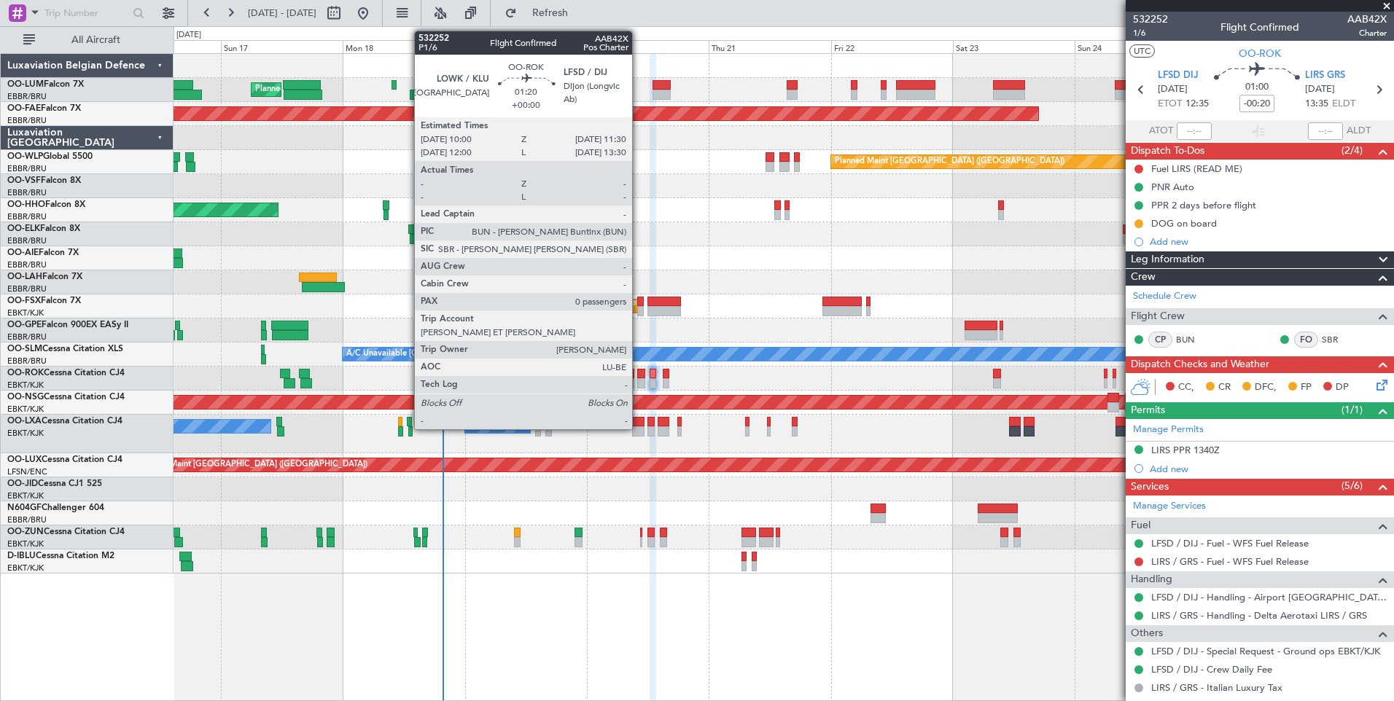
scroll to position [219, 0]
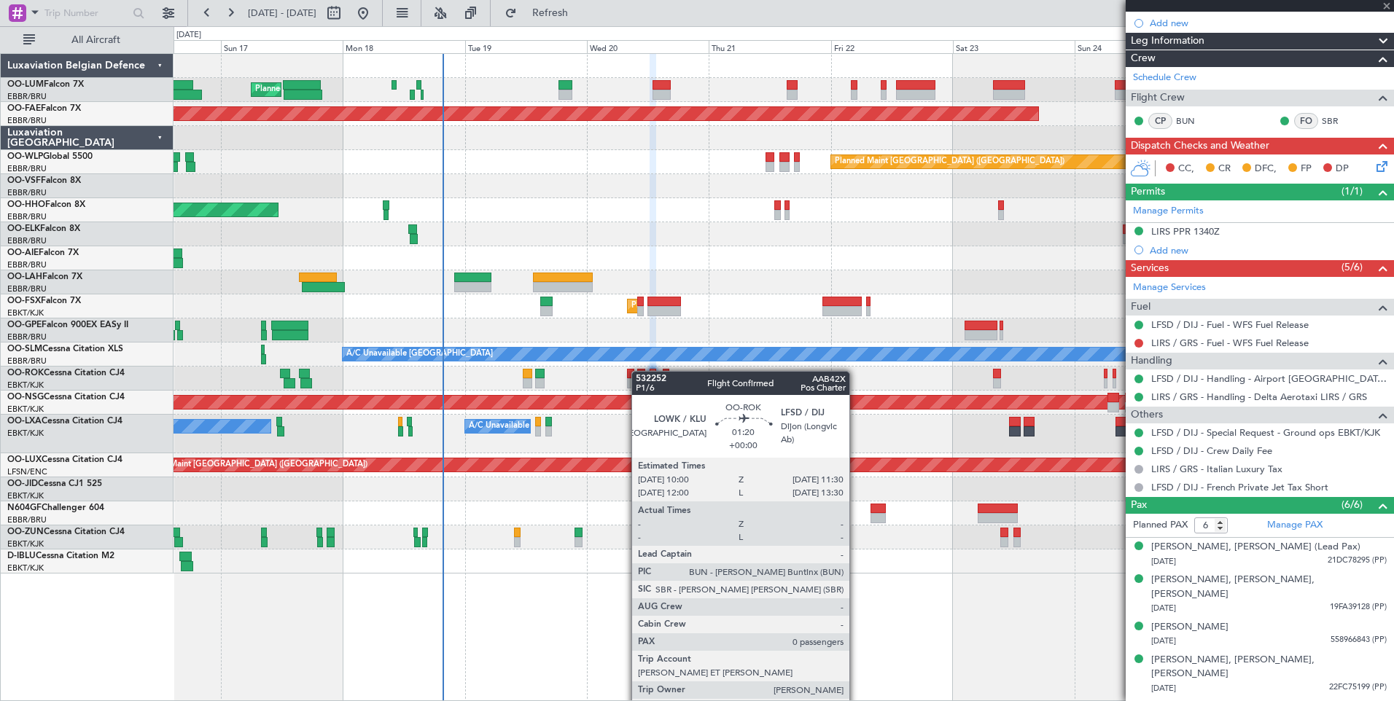
type input "0"
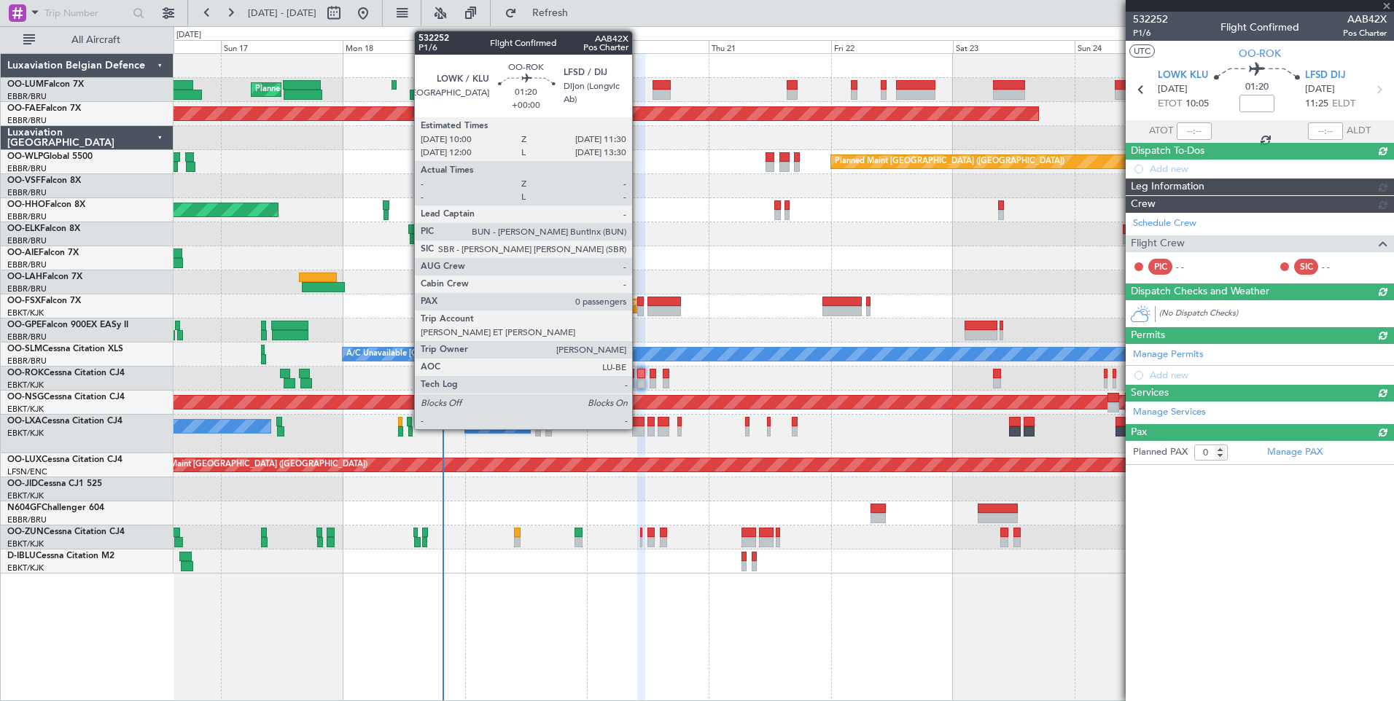
scroll to position [0, 0]
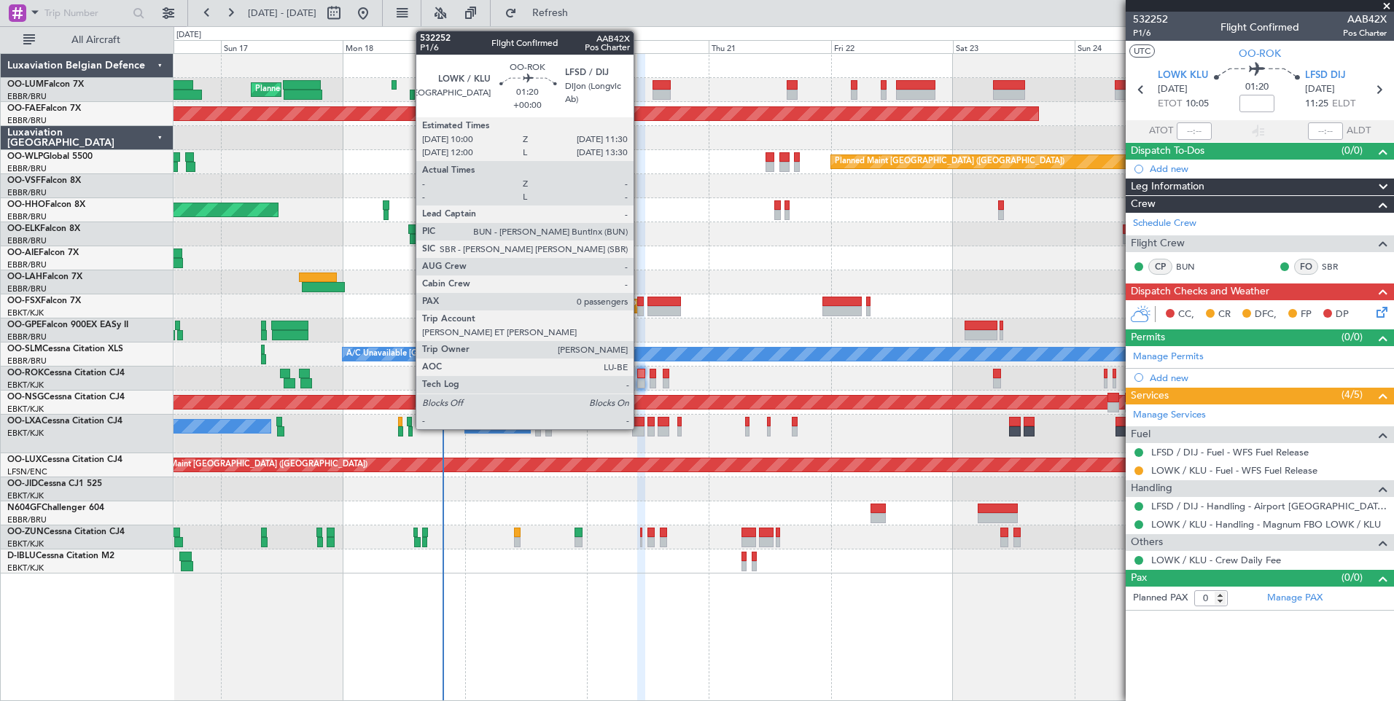
click at [640, 377] on div at bounding box center [641, 374] width 8 height 10
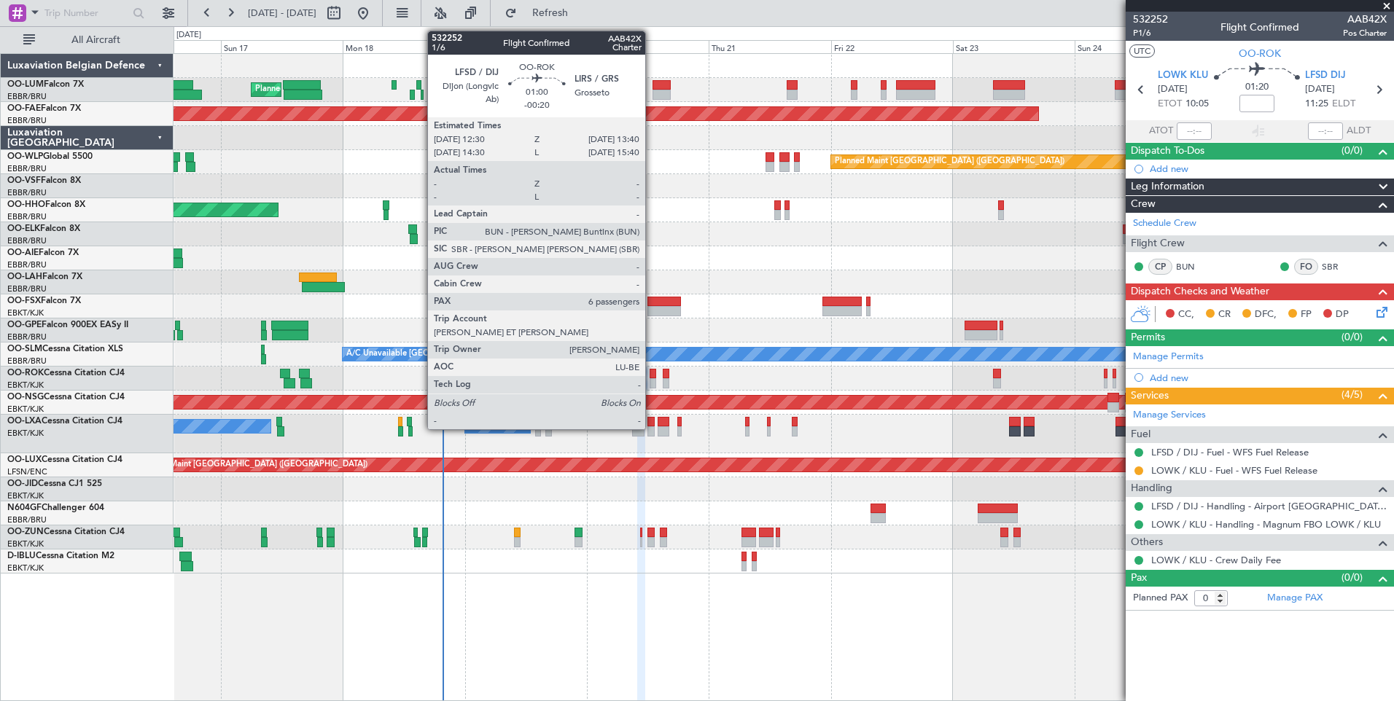
click at [652, 371] on div at bounding box center [652, 374] width 7 height 10
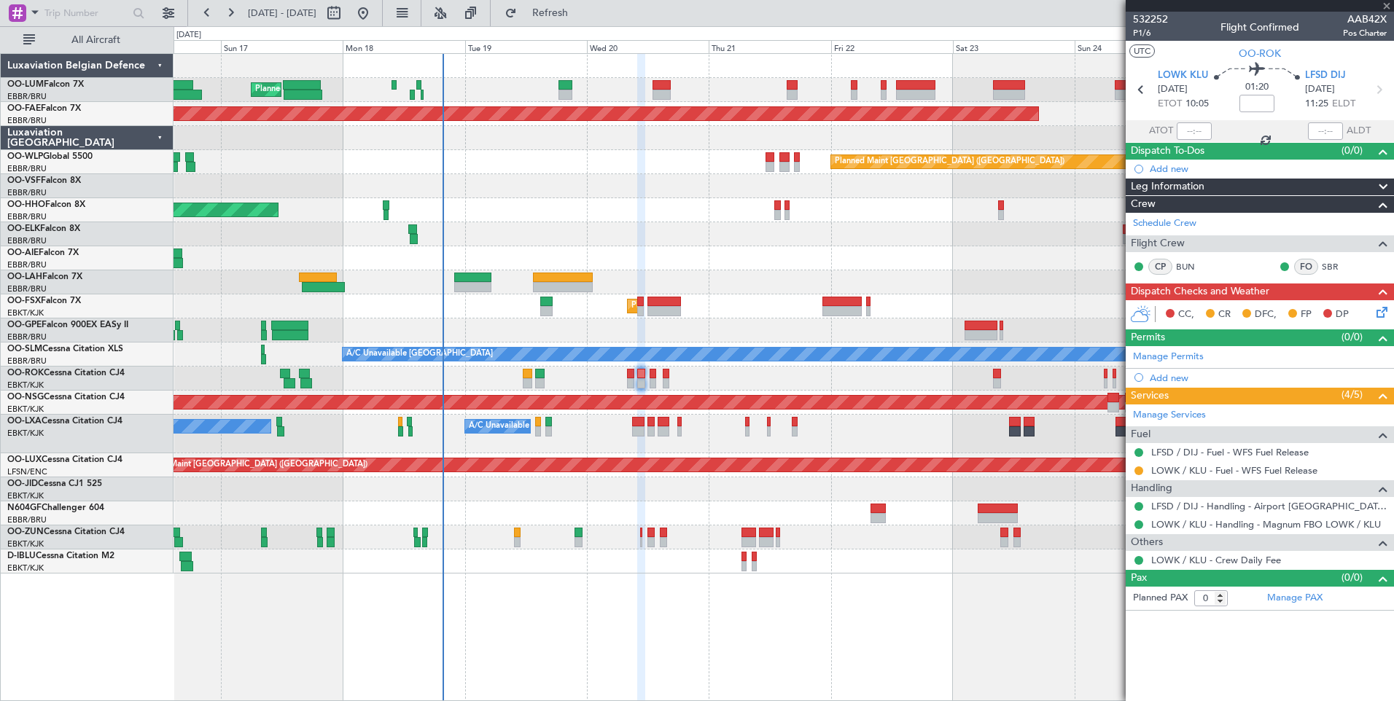
type input "-00:20"
type input "6"
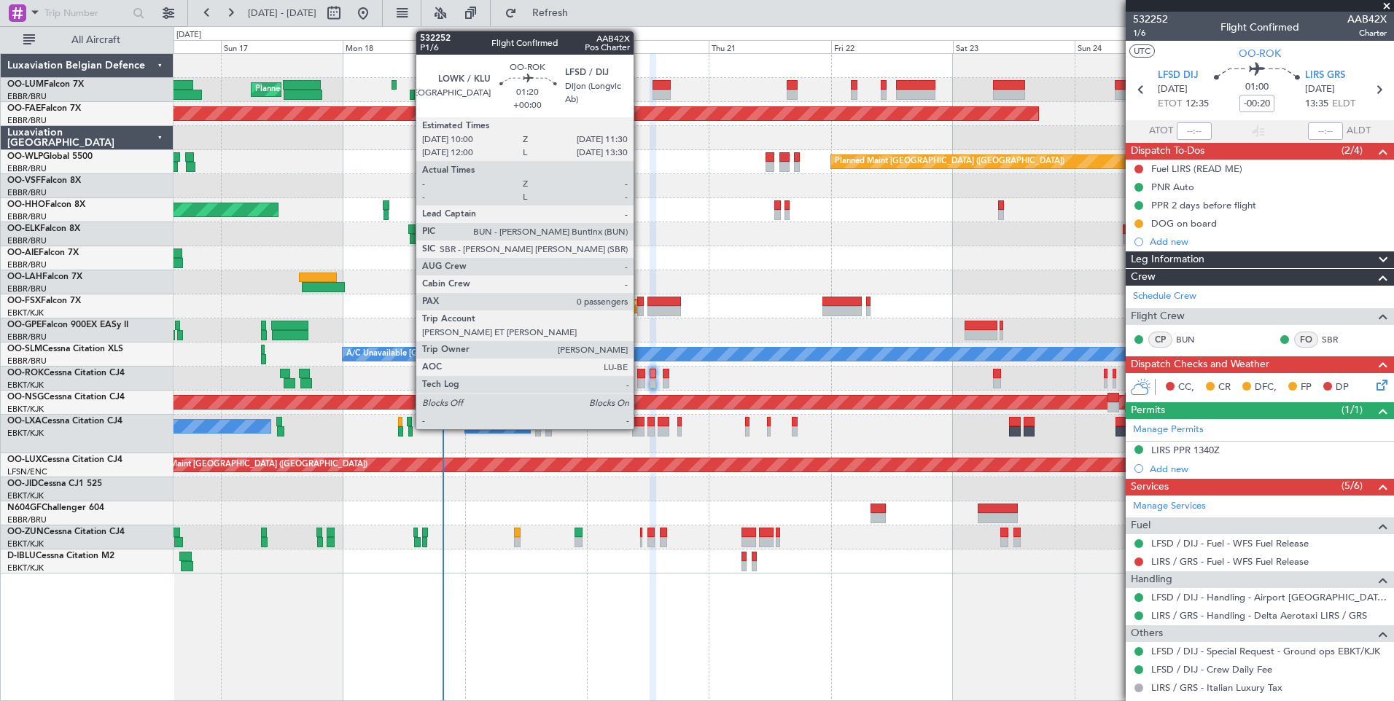
click at [640, 373] on div at bounding box center [641, 374] width 8 height 10
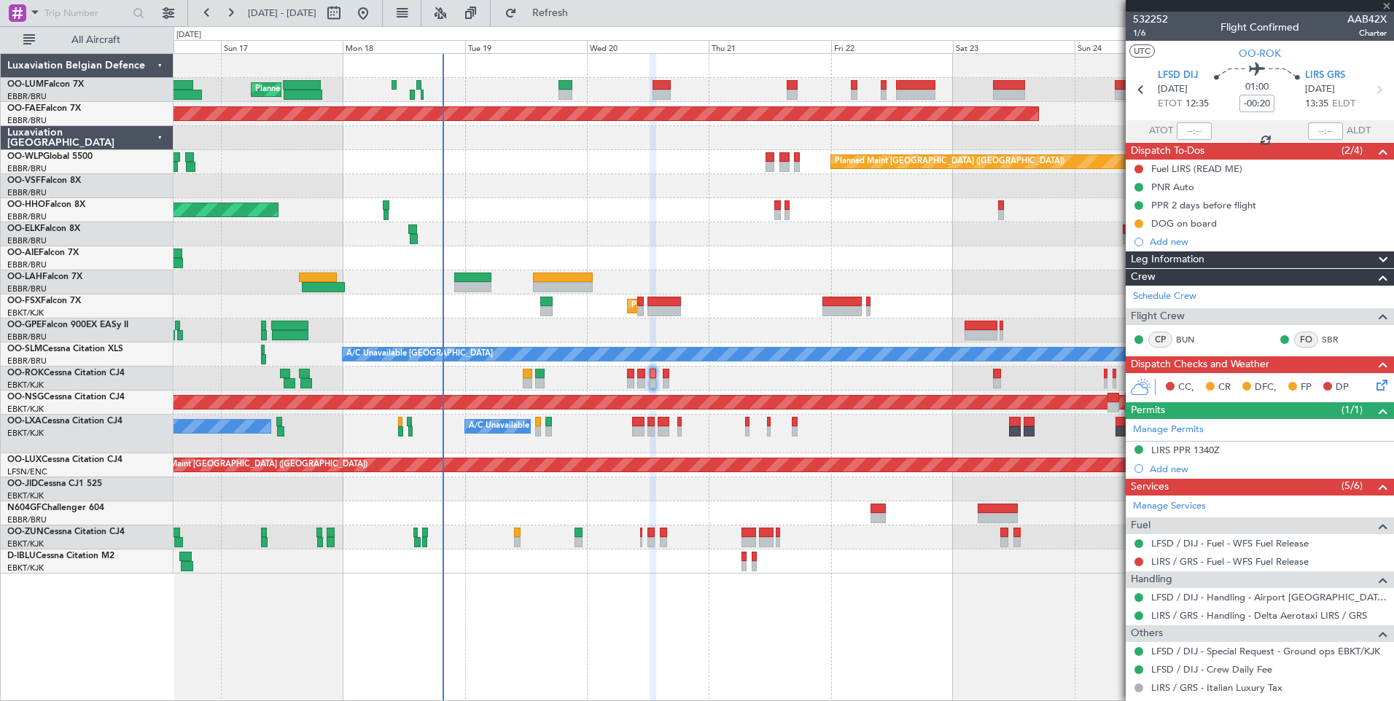
type input "0"
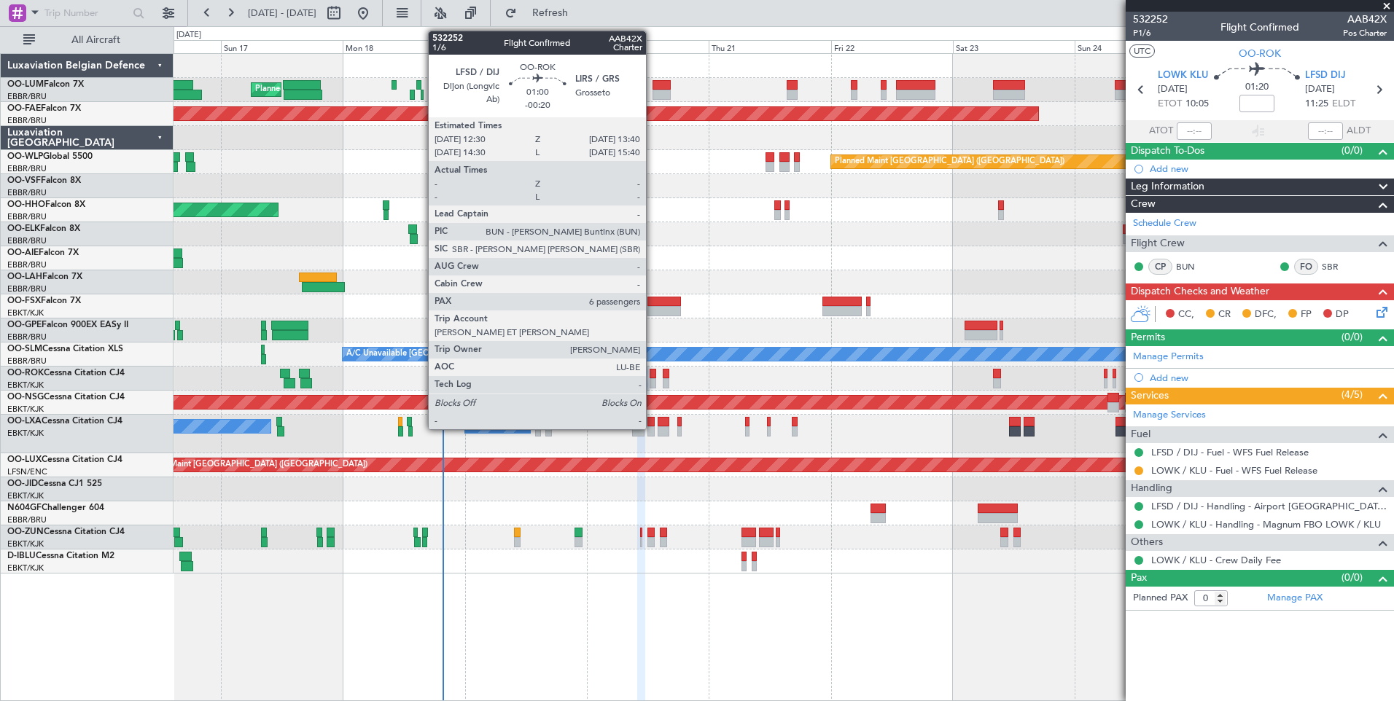
click at [652, 377] on div at bounding box center [652, 374] width 7 height 10
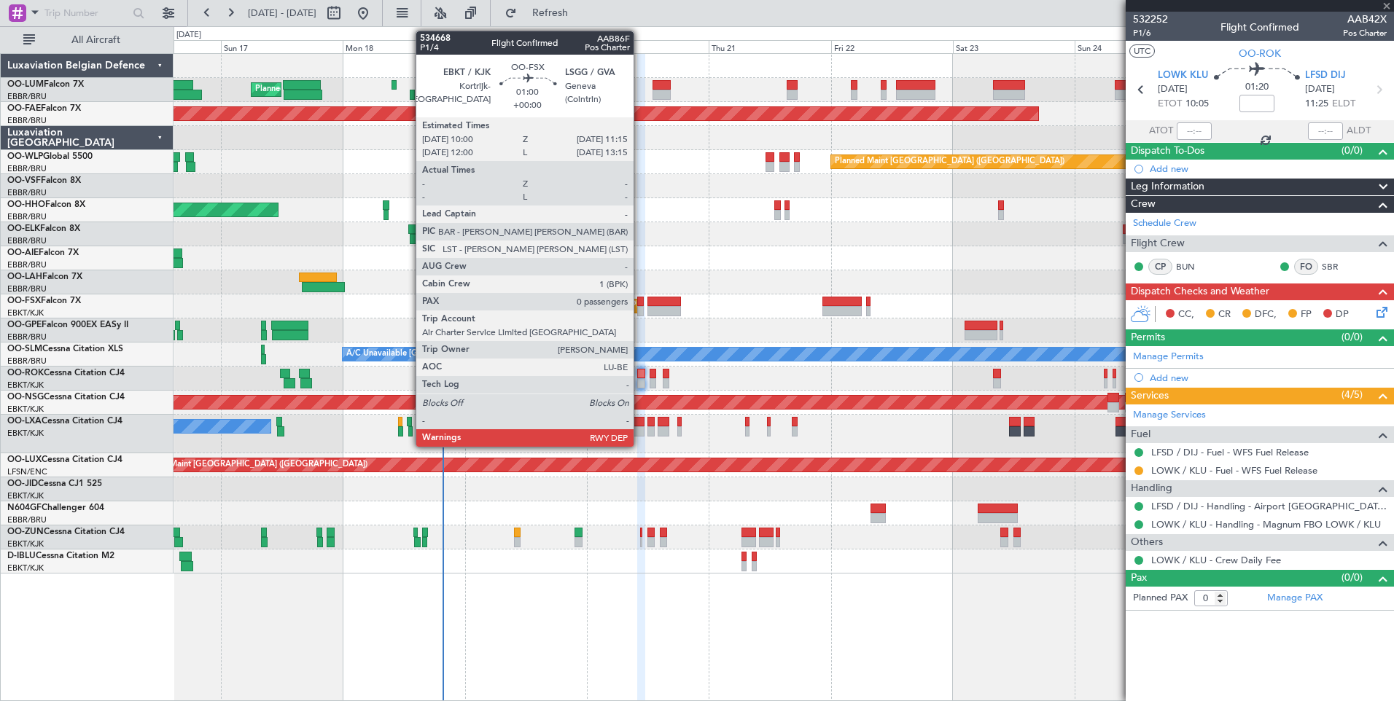
type input "-00:20"
type input "6"
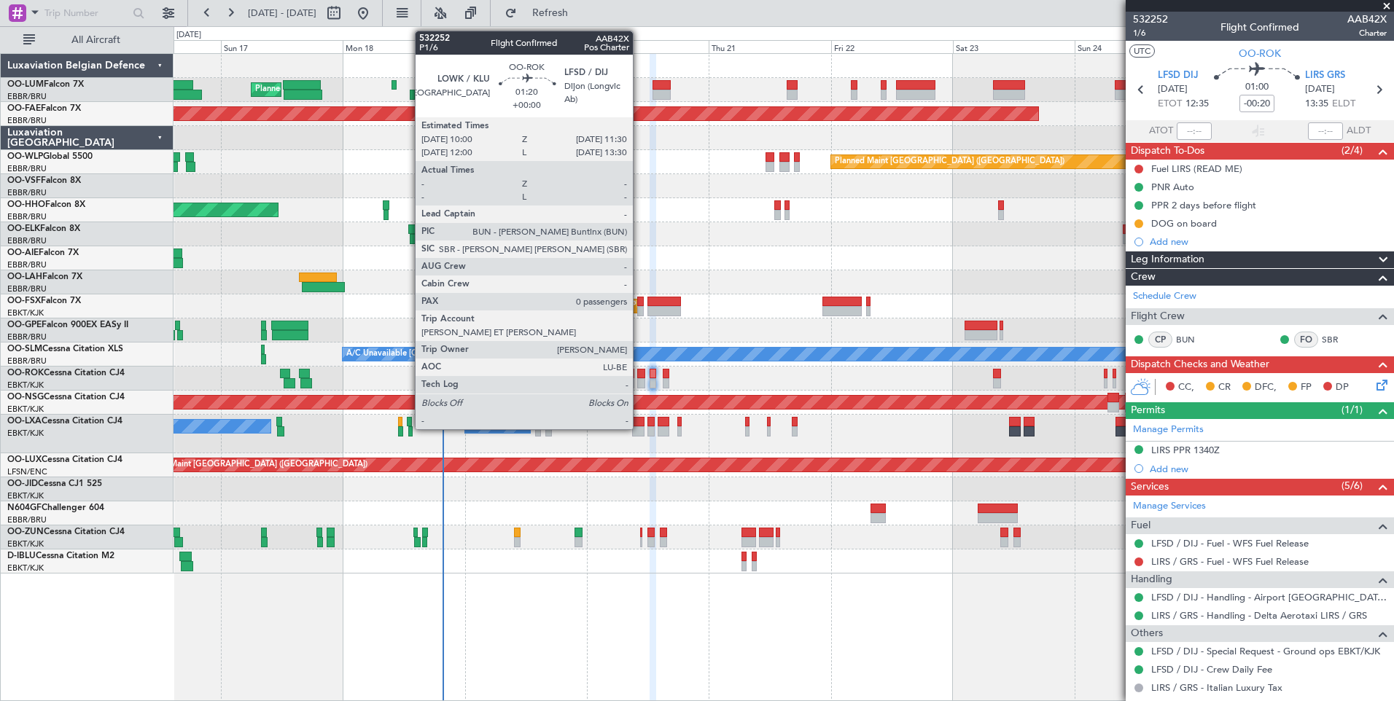
click at [639, 372] on div at bounding box center [641, 374] width 8 height 10
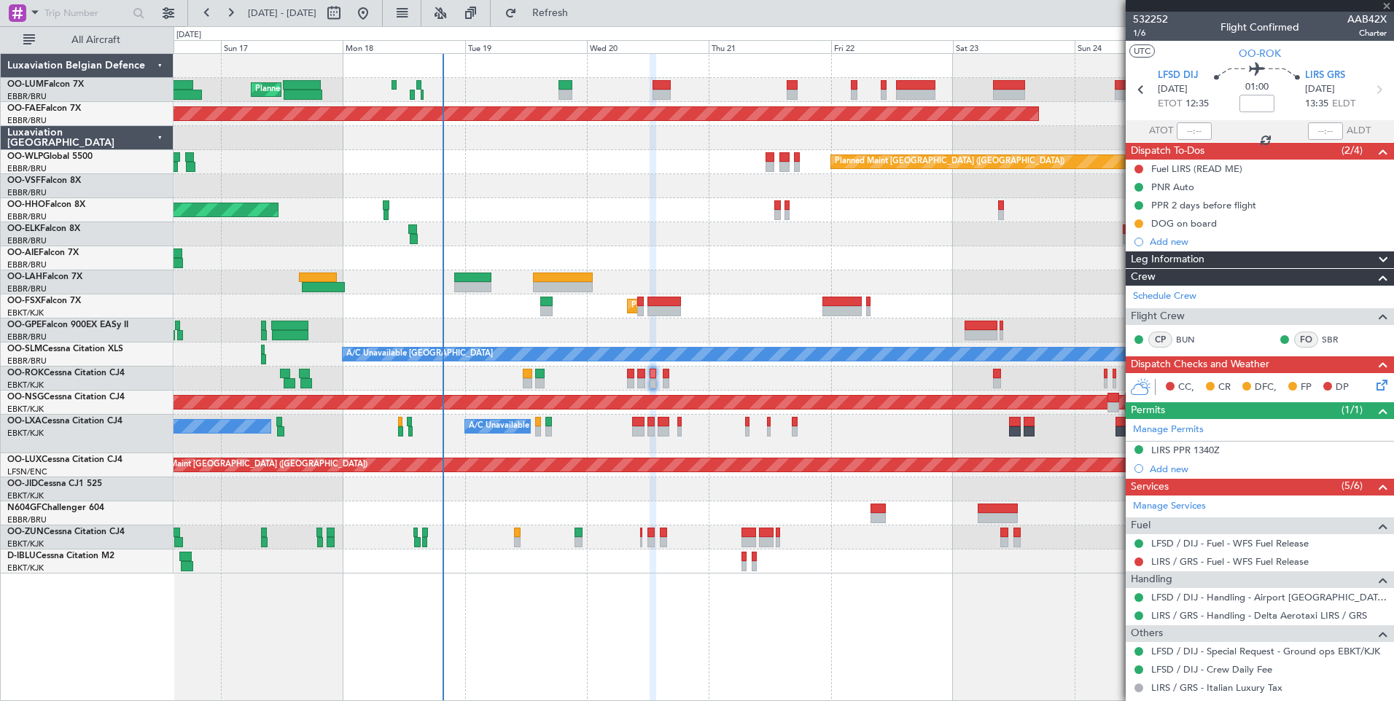
type input "0"
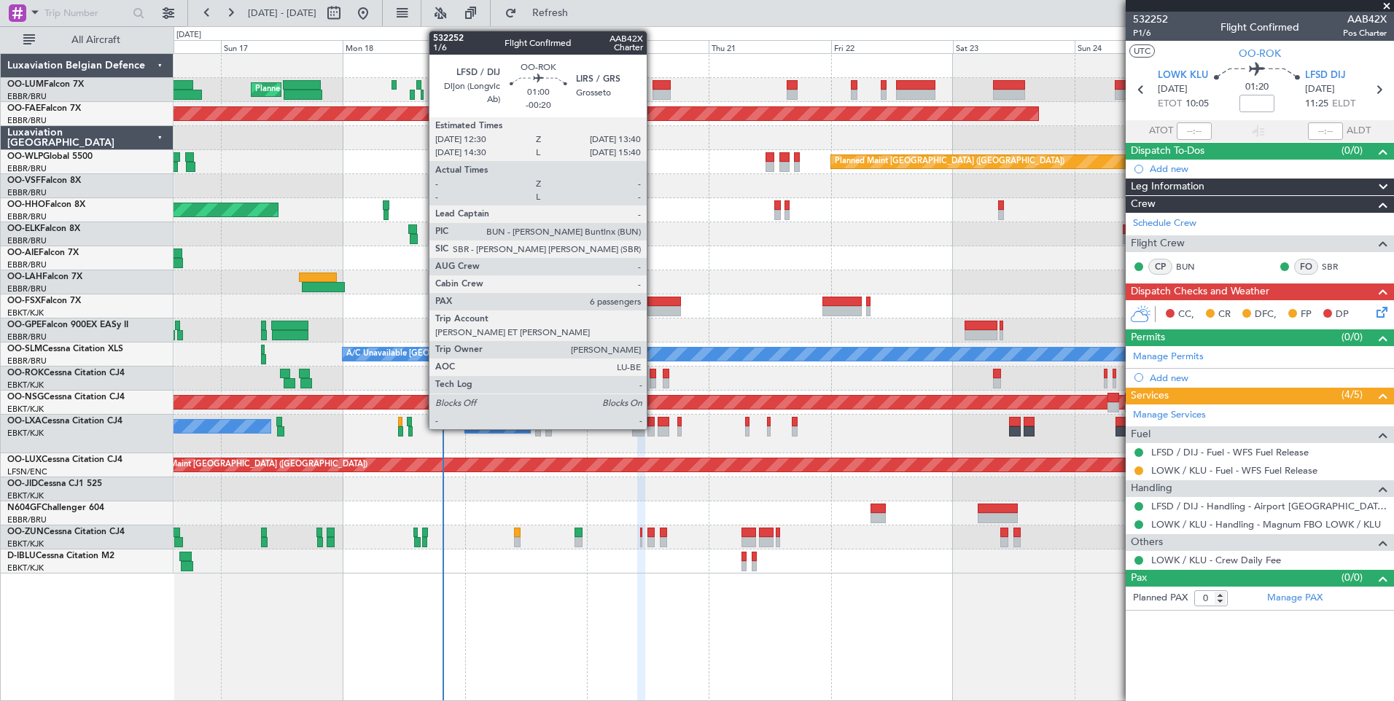
click at [653, 372] on div at bounding box center [652, 374] width 7 height 10
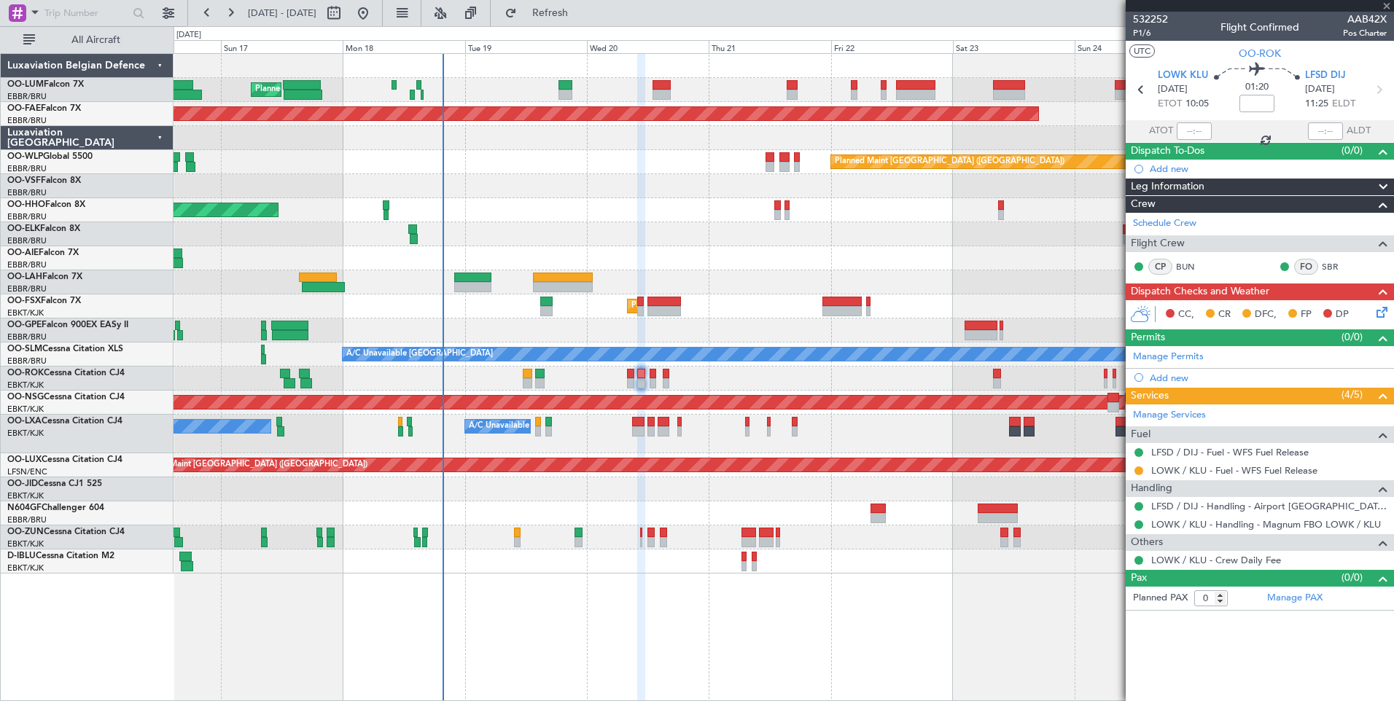
type input "-00:20"
type input "6"
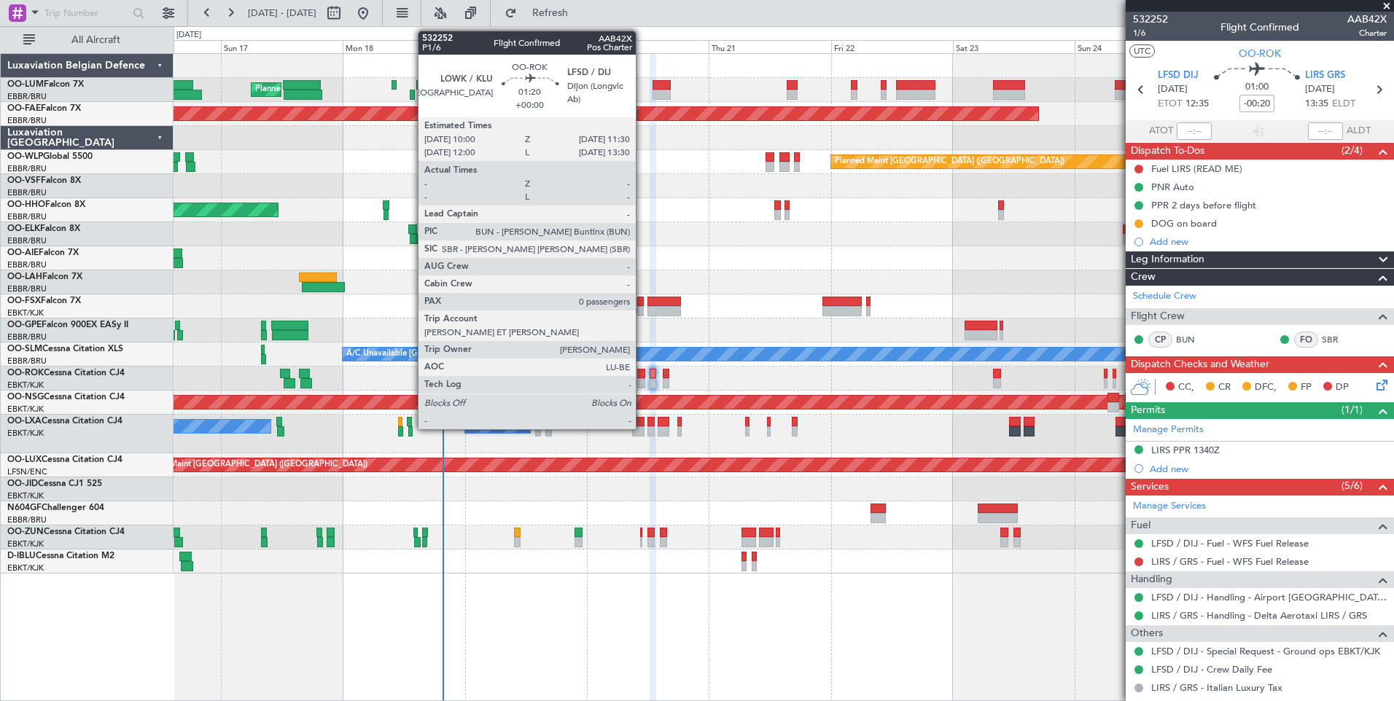
click at [641, 375] on div at bounding box center [641, 374] width 8 height 10
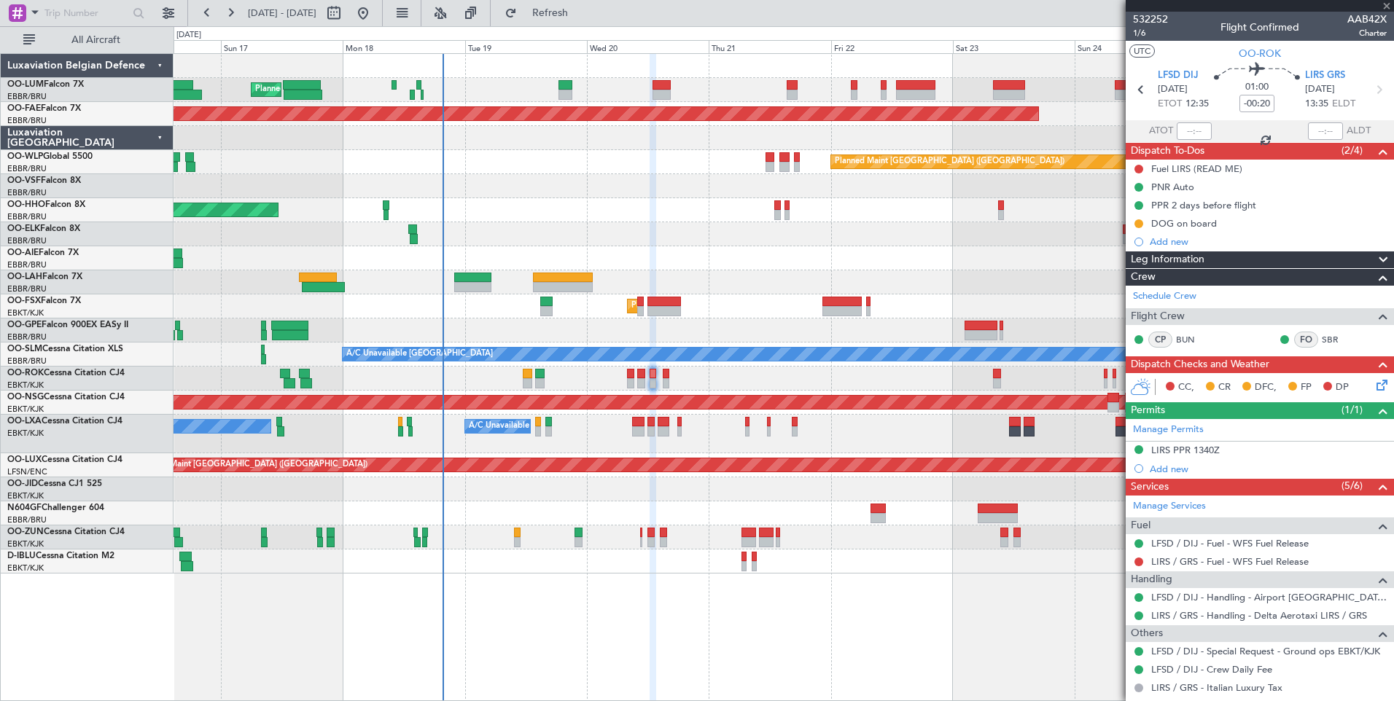
type input "0"
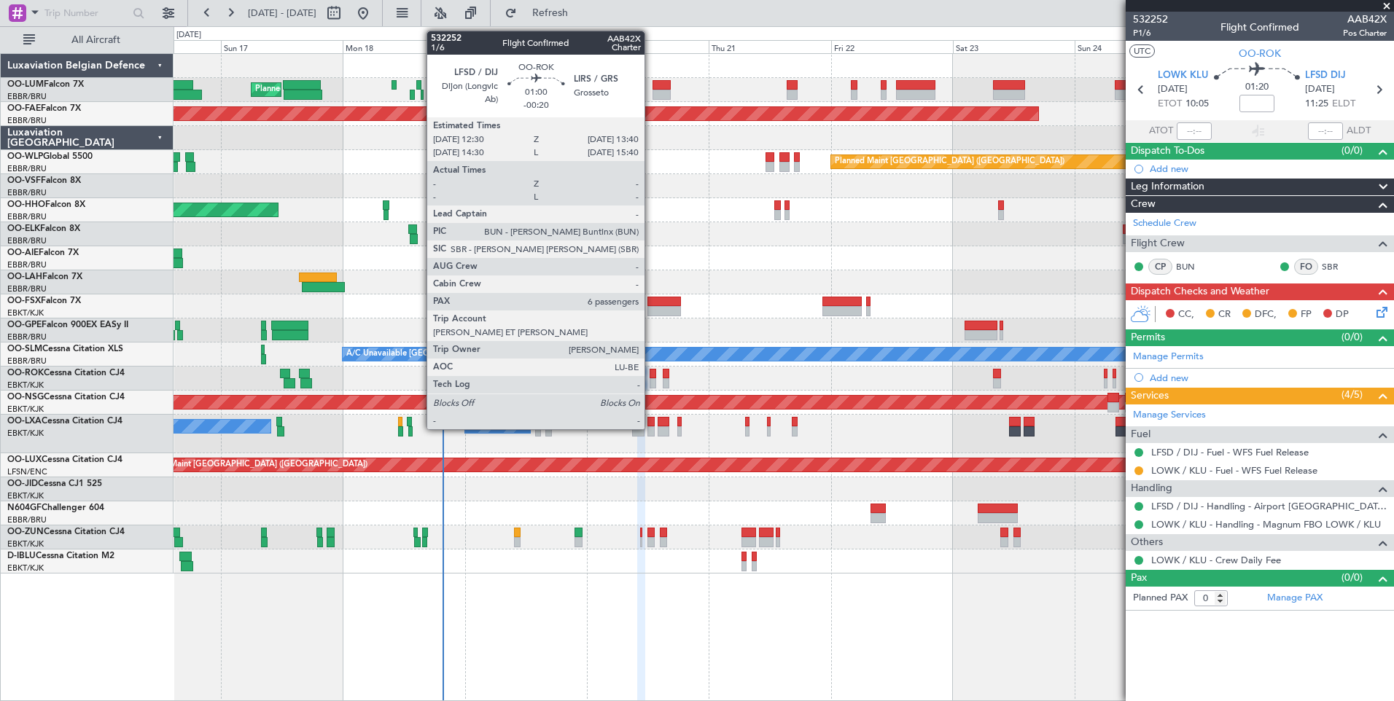
click at [652, 374] on div at bounding box center [652, 374] width 7 height 10
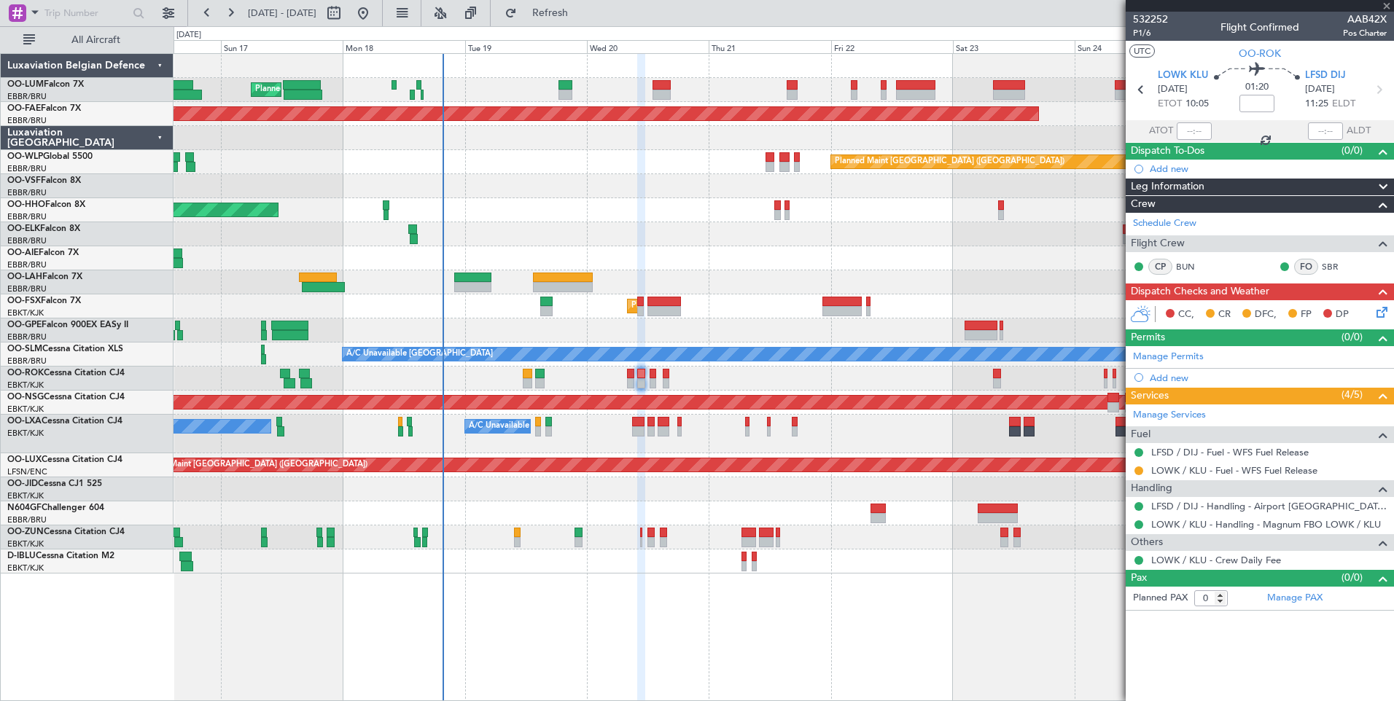
type input "-00:20"
type input "6"
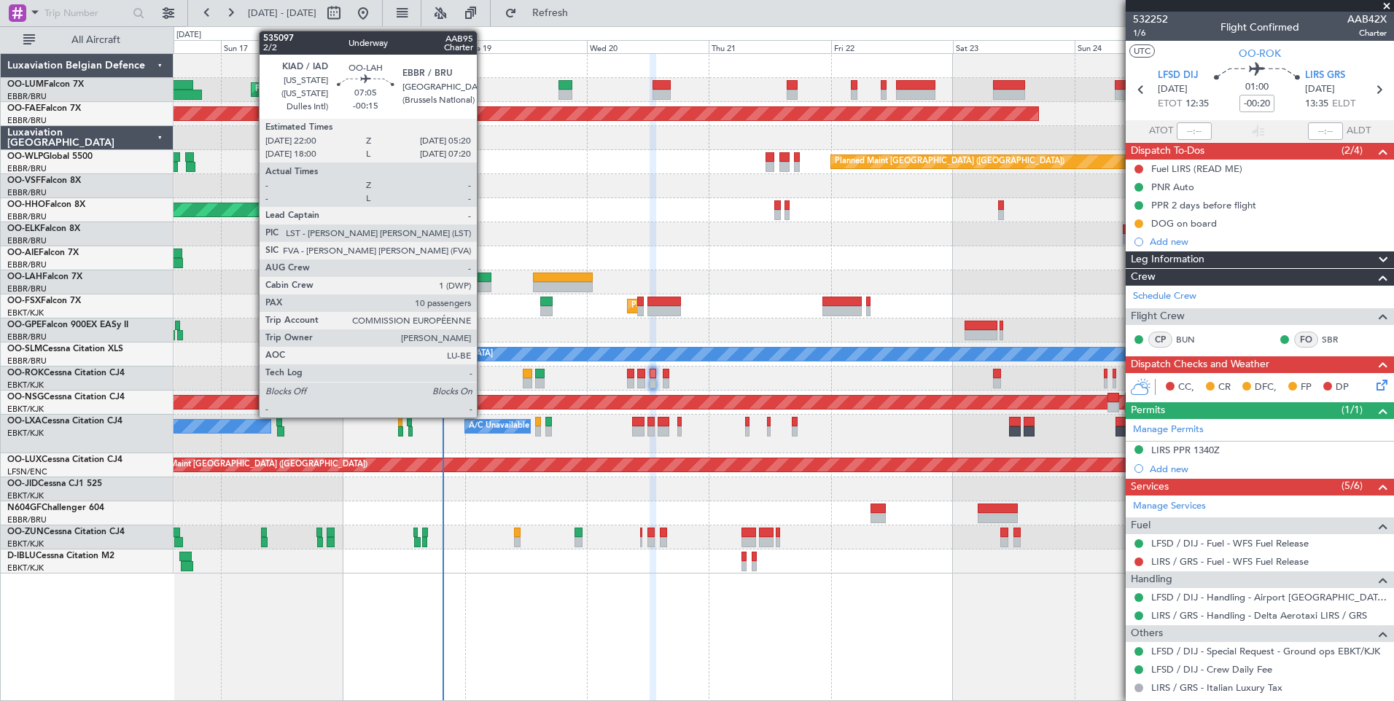
click at [483, 284] on div at bounding box center [473, 287] width 38 height 10
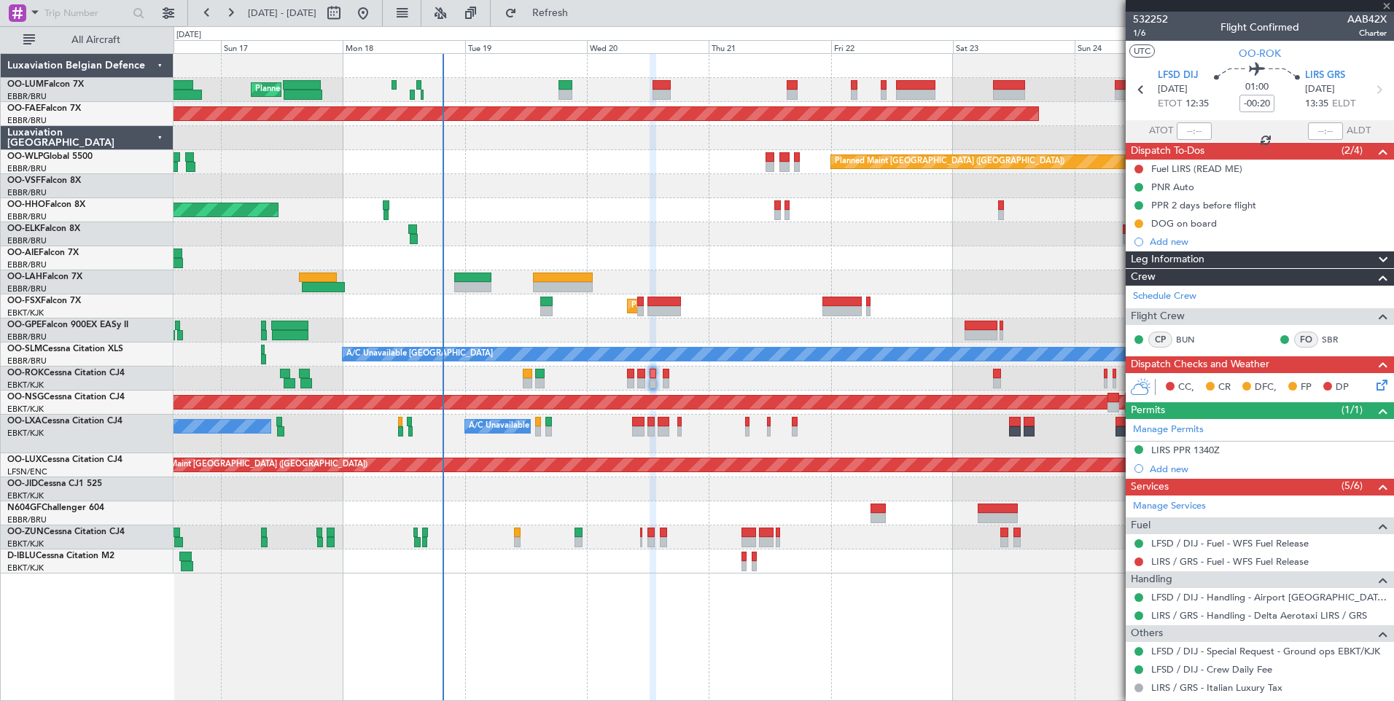
type input "-00:15"
type input "10"
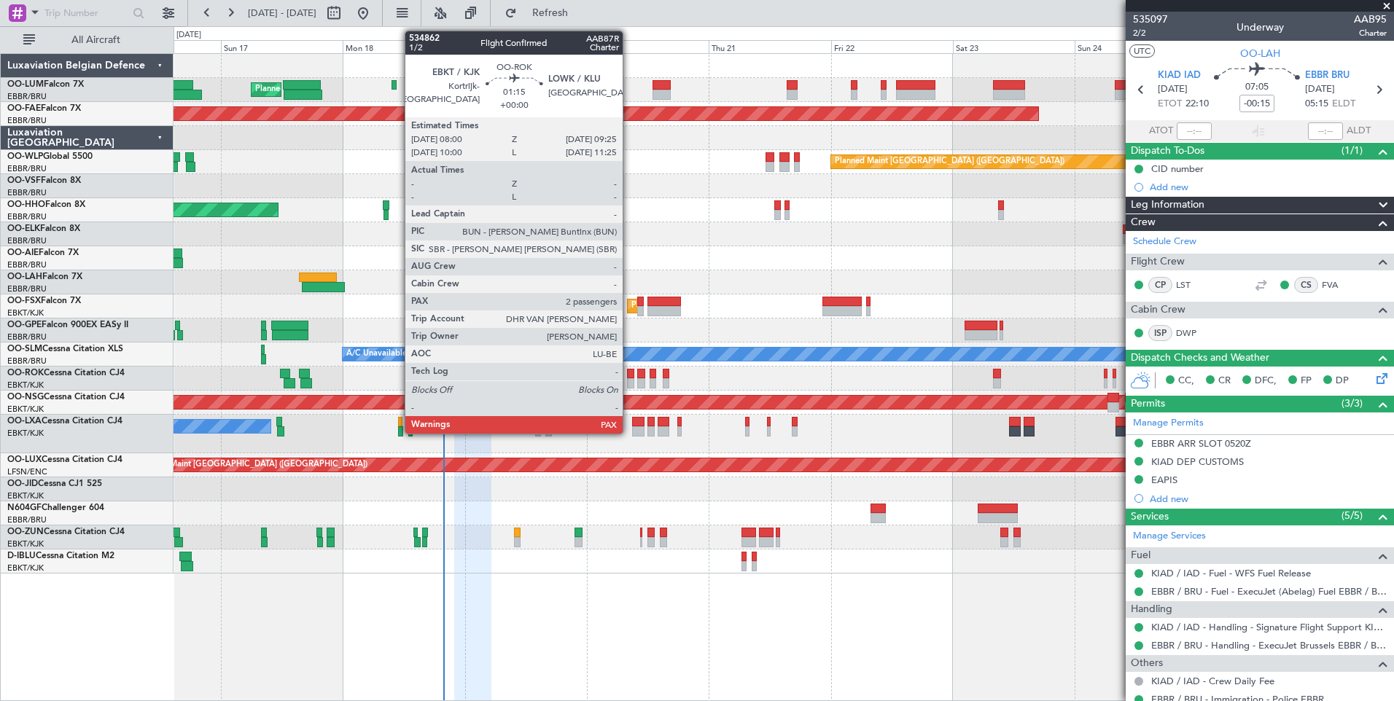
click at [629, 372] on div at bounding box center [630, 374] width 7 height 10
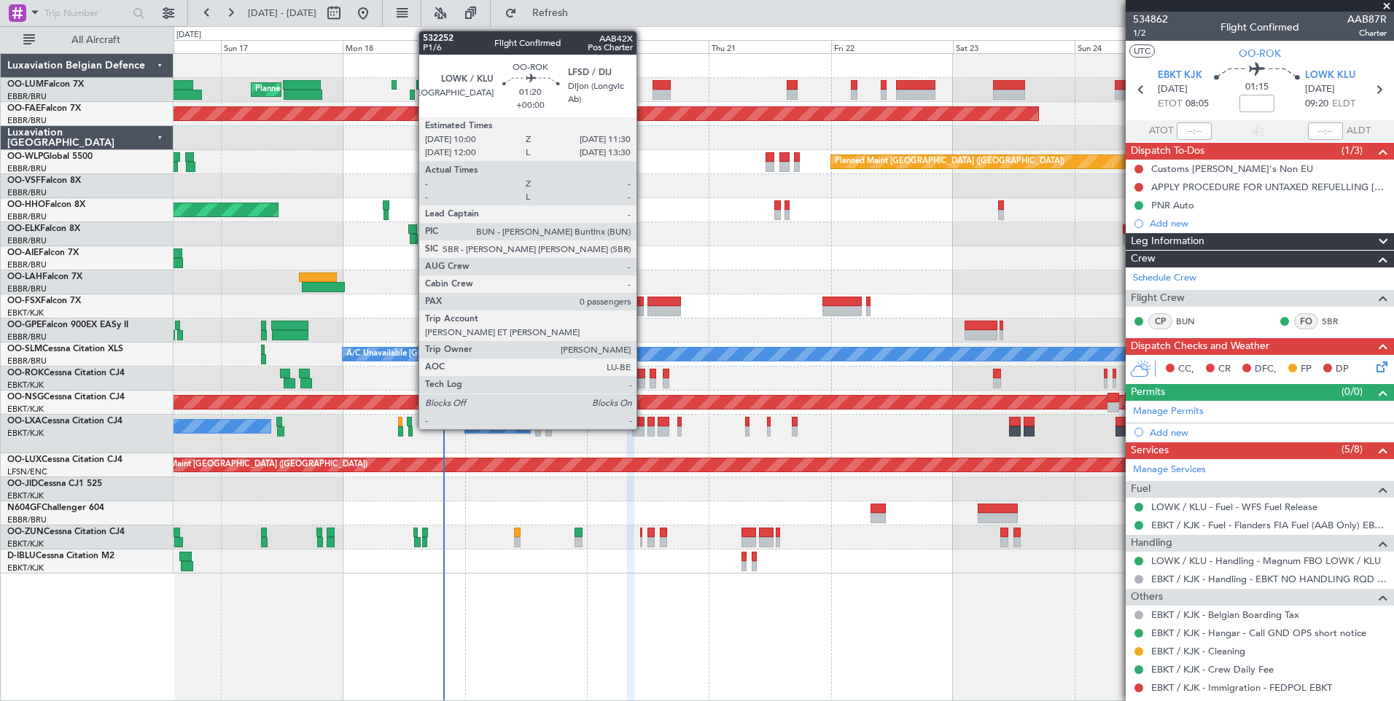
click at [643, 375] on div at bounding box center [641, 374] width 8 height 10
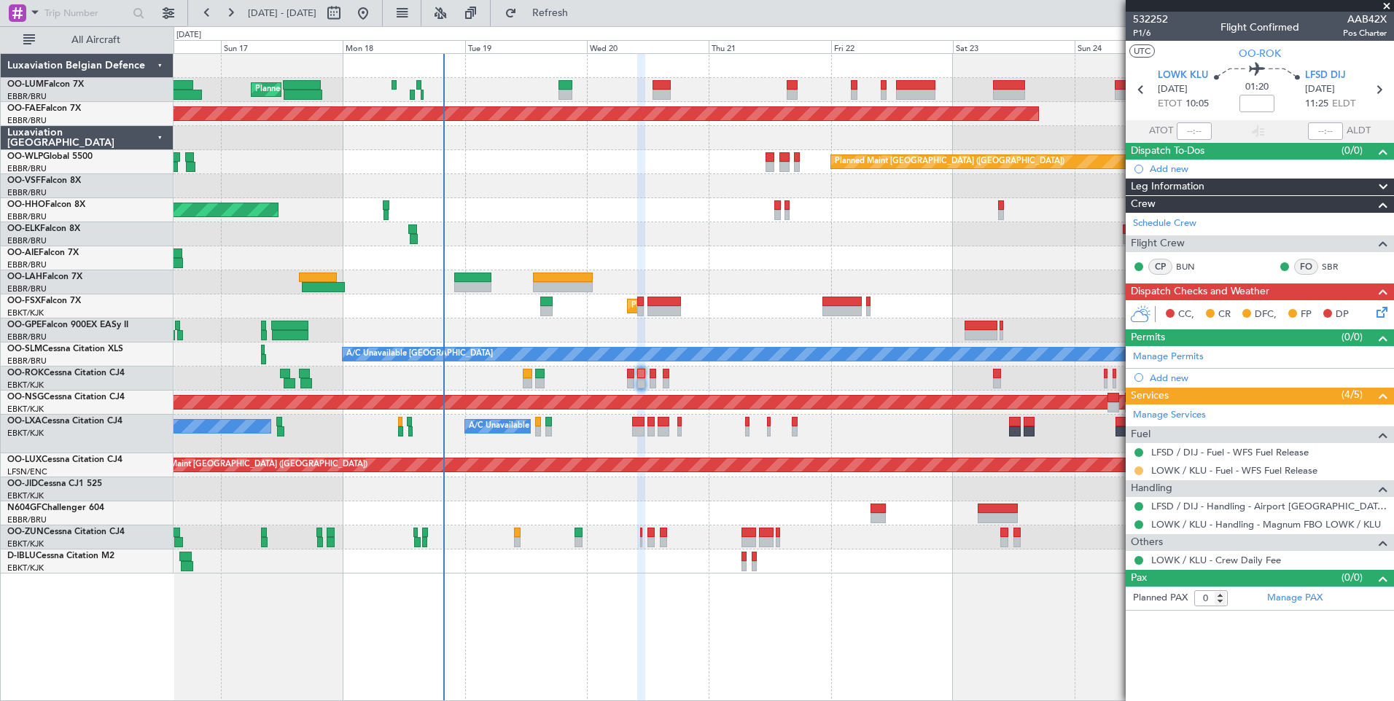
click at [1141, 469] on button at bounding box center [1138, 470] width 9 height 9
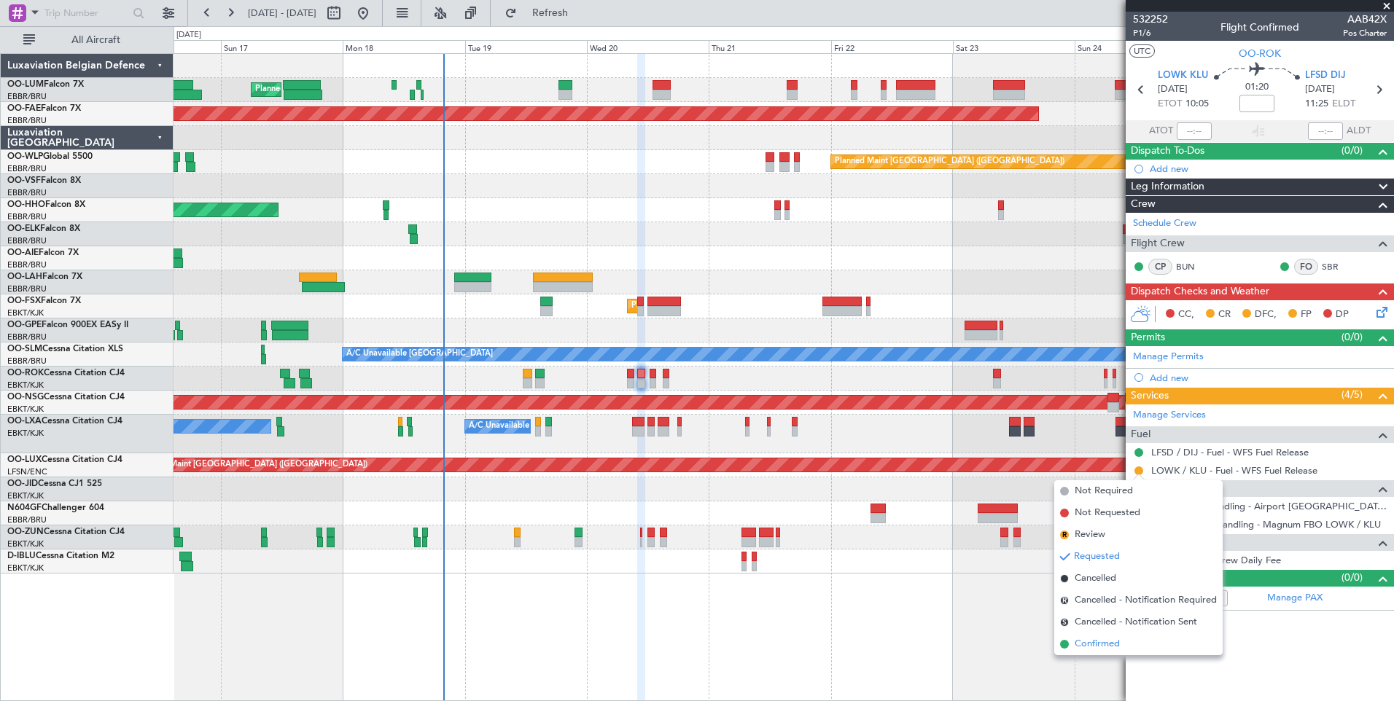
click at [1091, 639] on span "Confirmed" at bounding box center [1096, 644] width 45 height 15
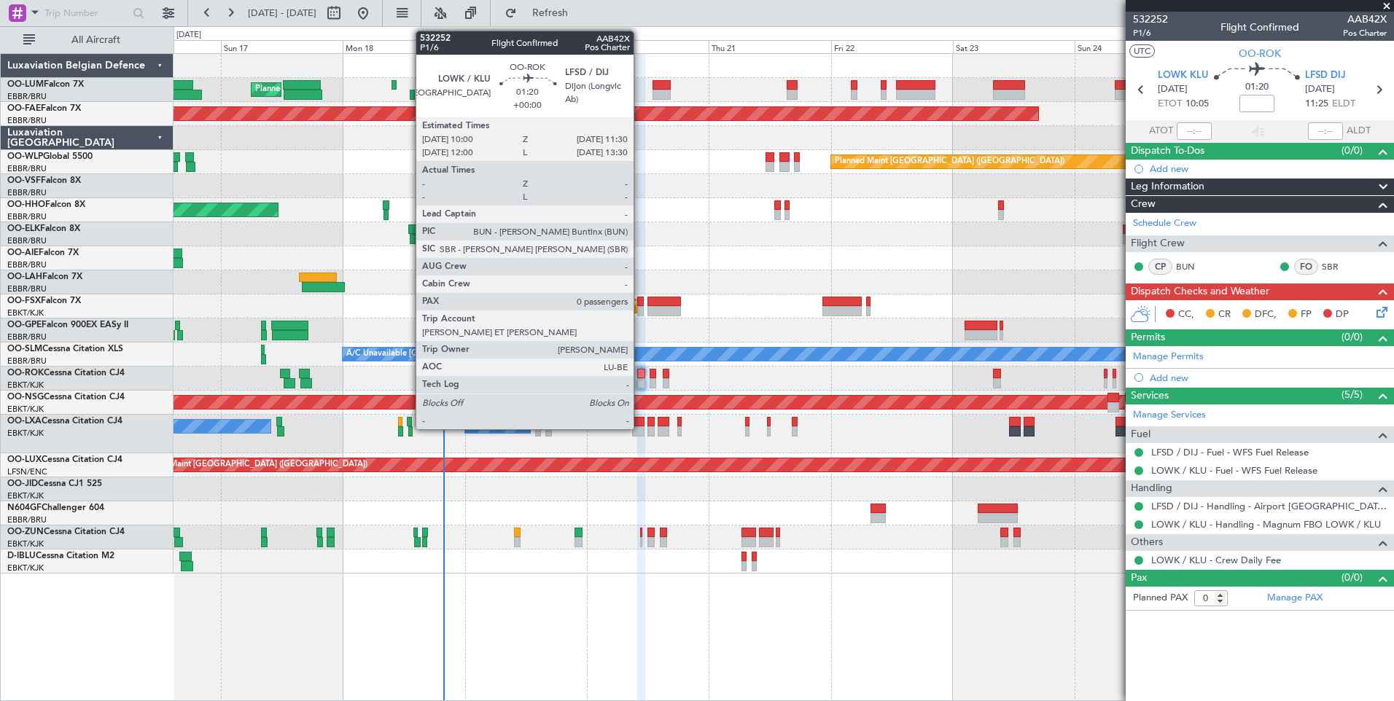
click at [640, 370] on div at bounding box center [641, 374] width 8 height 10
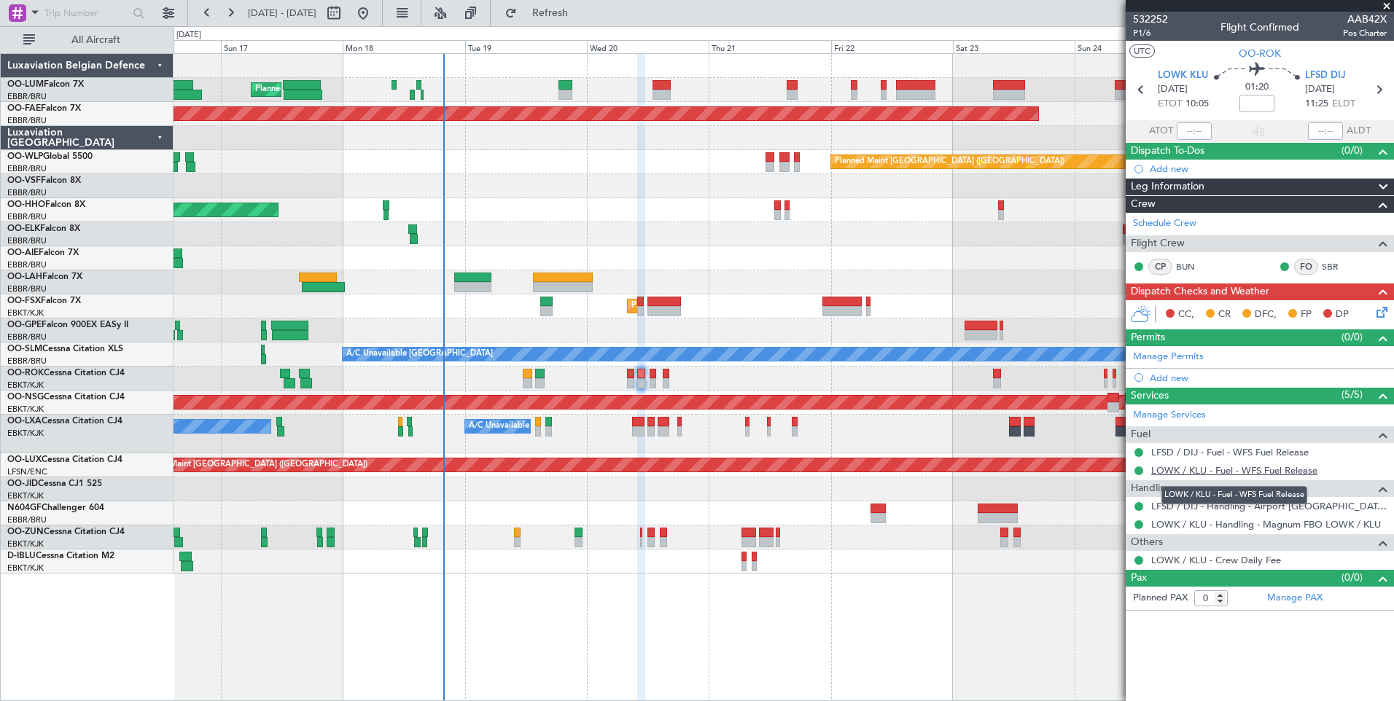
click at [1225, 467] on link "LOWK / KLU - Fuel - WFS Fuel Release" at bounding box center [1234, 470] width 166 height 12
click at [1138, 473] on button at bounding box center [1138, 470] width 9 height 9
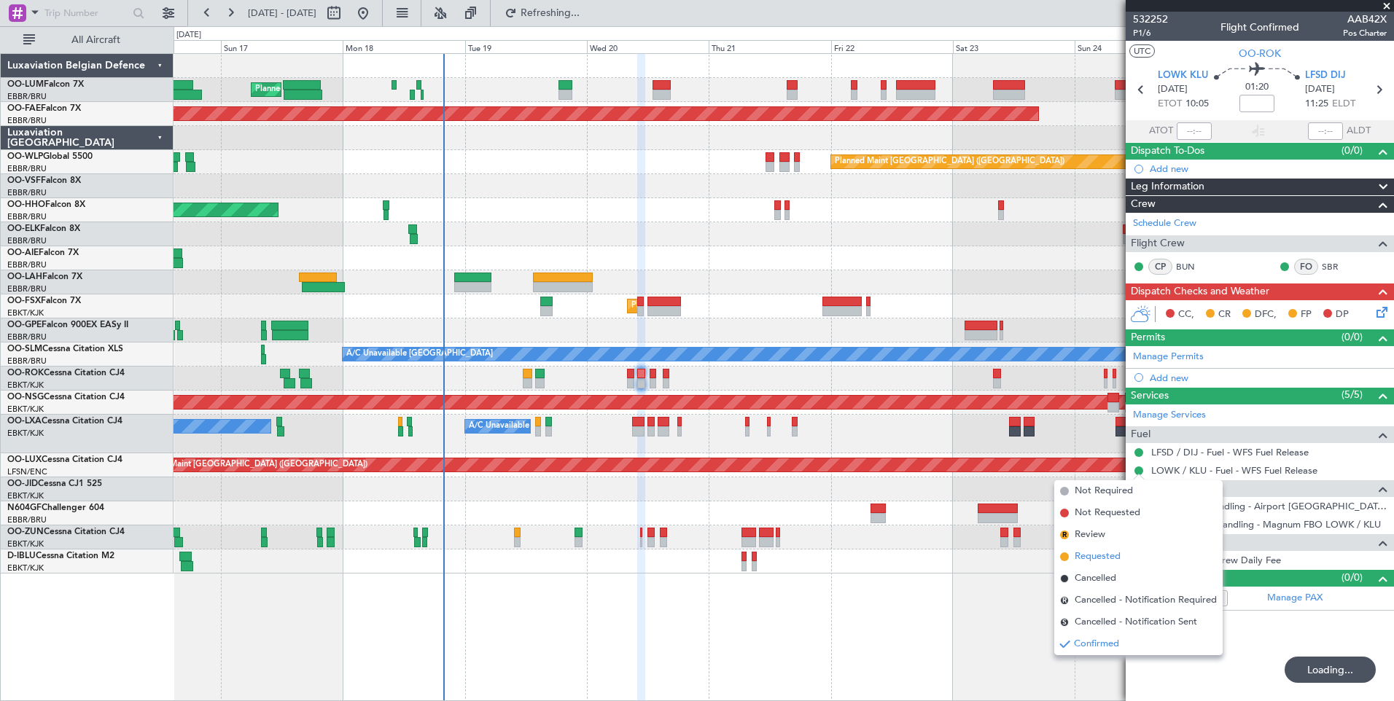
click at [1079, 558] on span "Requested" at bounding box center [1097, 557] width 46 height 15
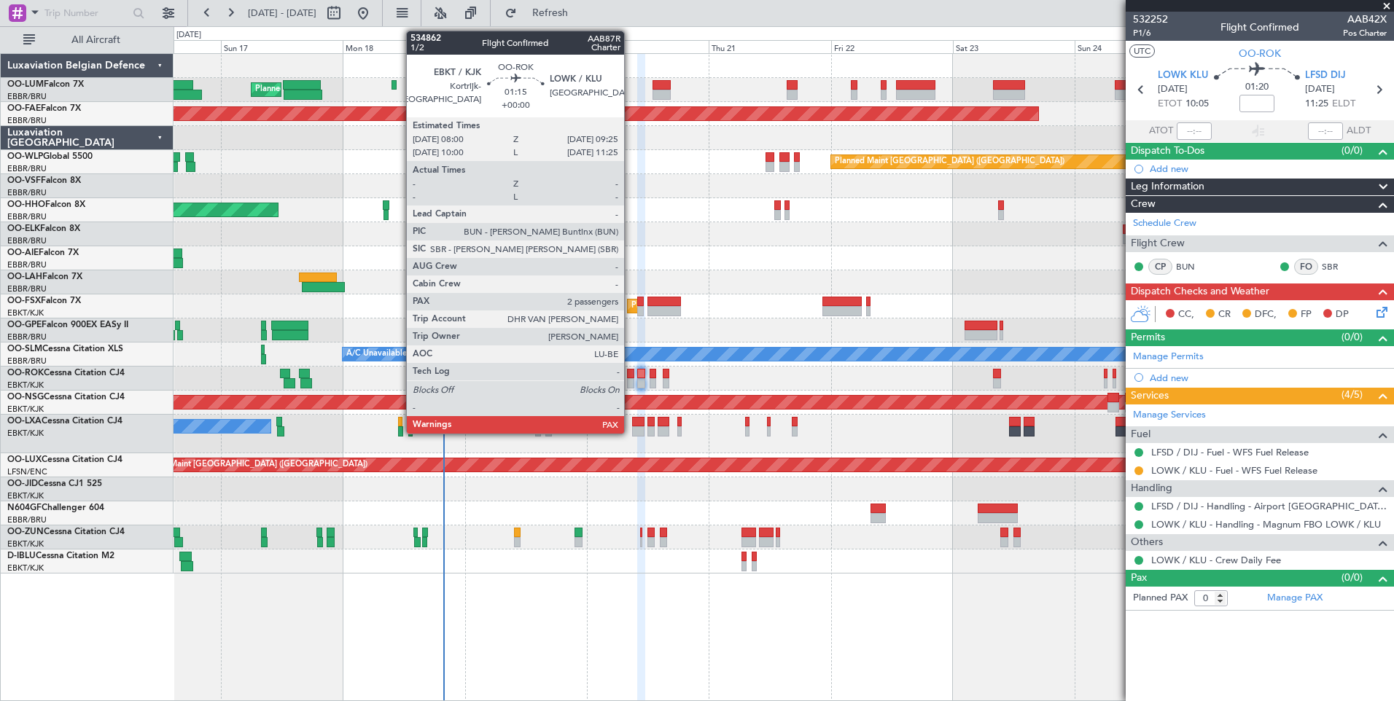
click at [630, 375] on div at bounding box center [630, 374] width 7 height 10
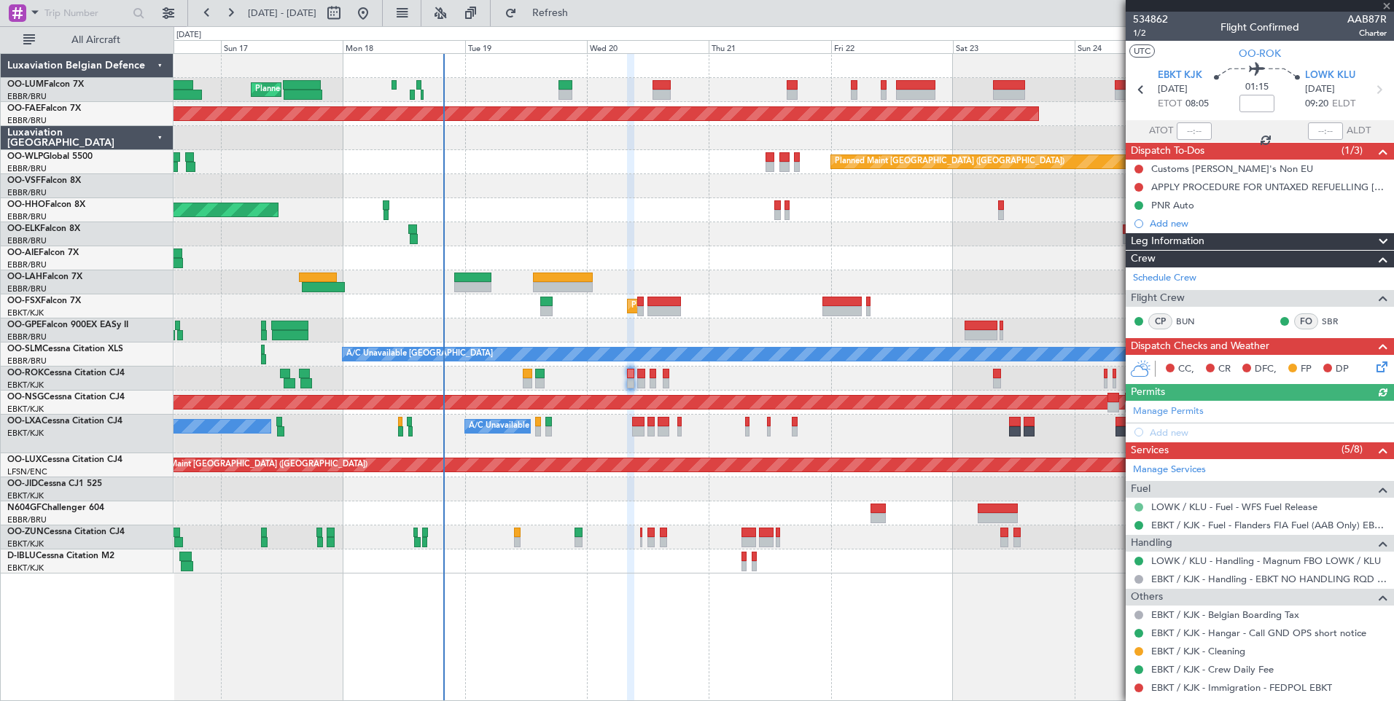
click at [1138, 504] on button at bounding box center [1138, 507] width 9 height 9
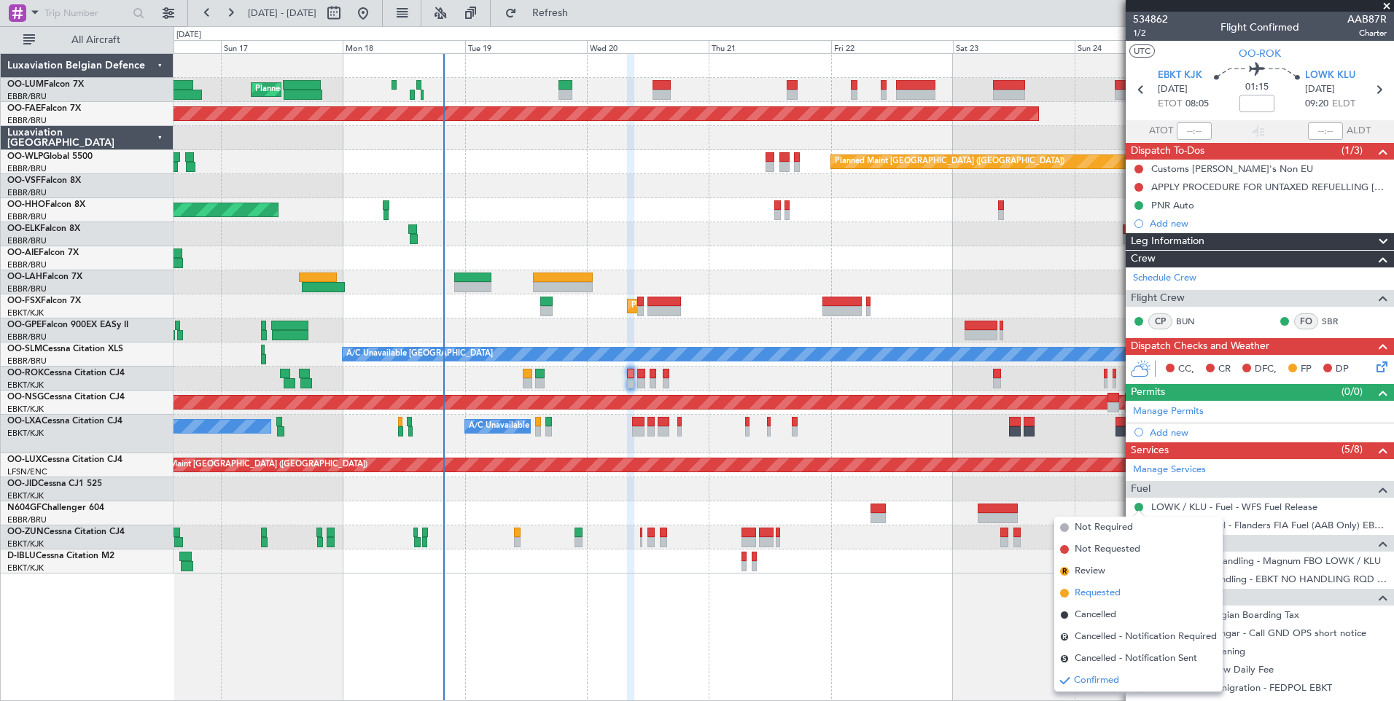
click at [1085, 590] on span "Requested" at bounding box center [1097, 593] width 46 height 15
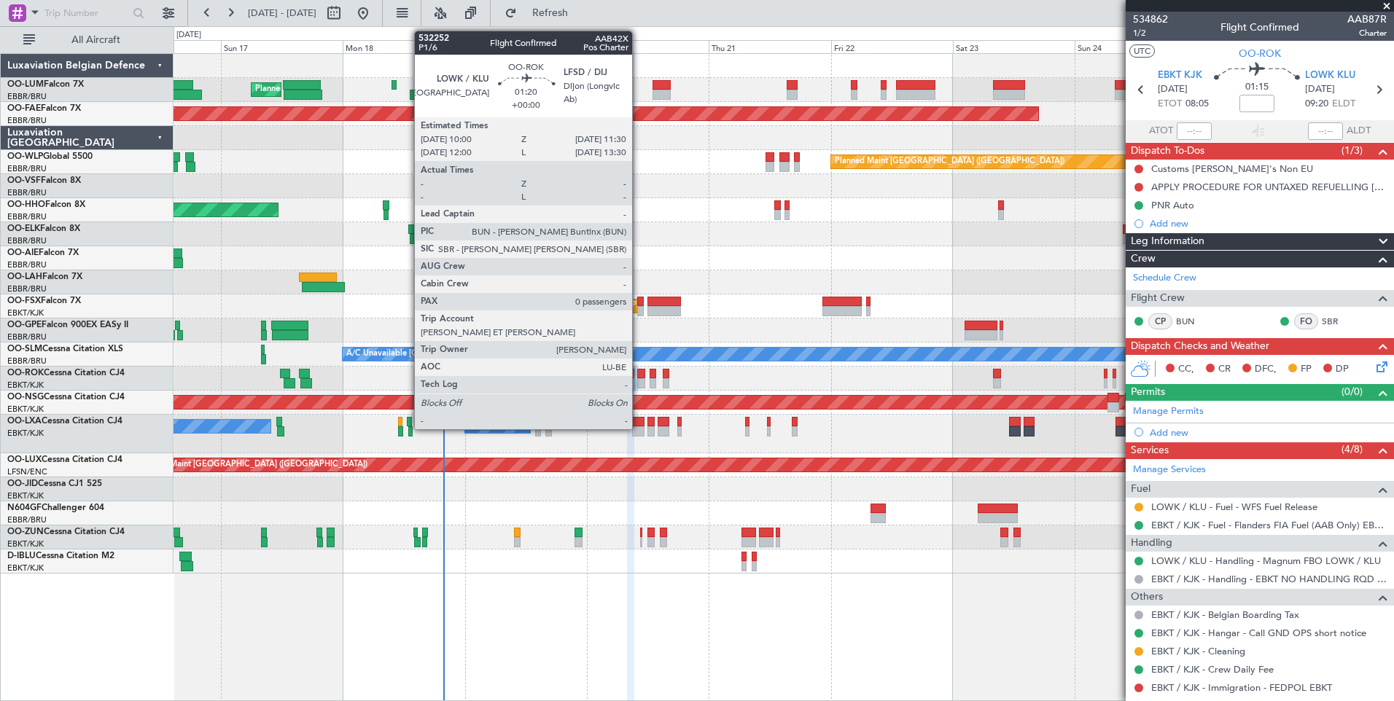
click at [638, 373] on div at bounding box center [641, 374] width 8 height 10
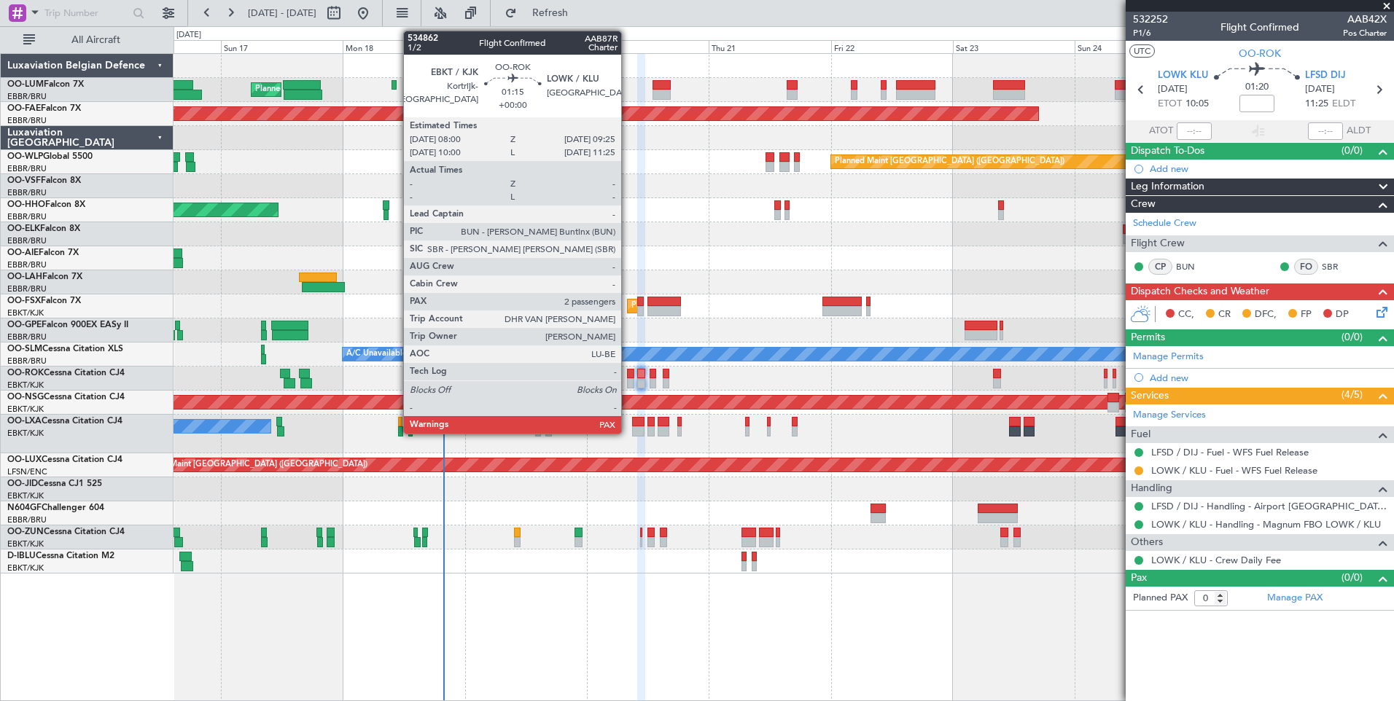
click at [628, 372] on div at bounding box center [630, 374] width 7 height 10
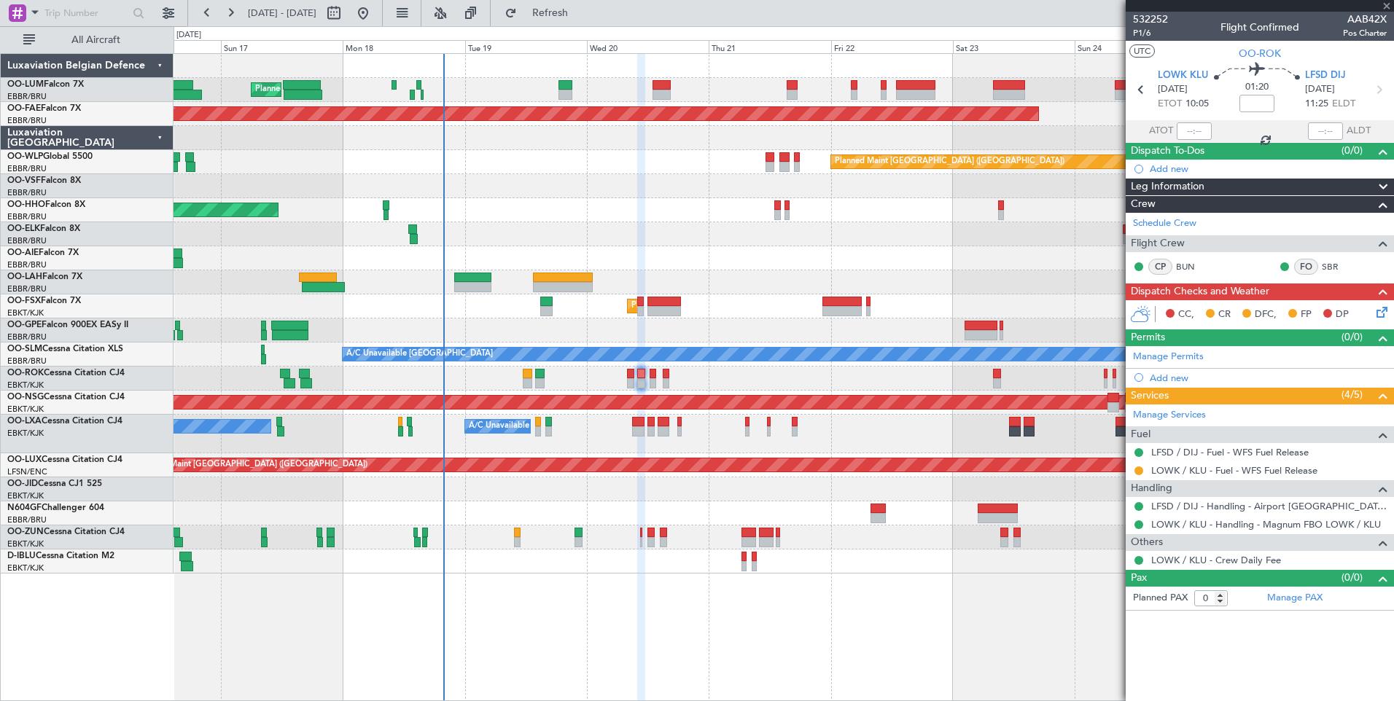
type input "2"
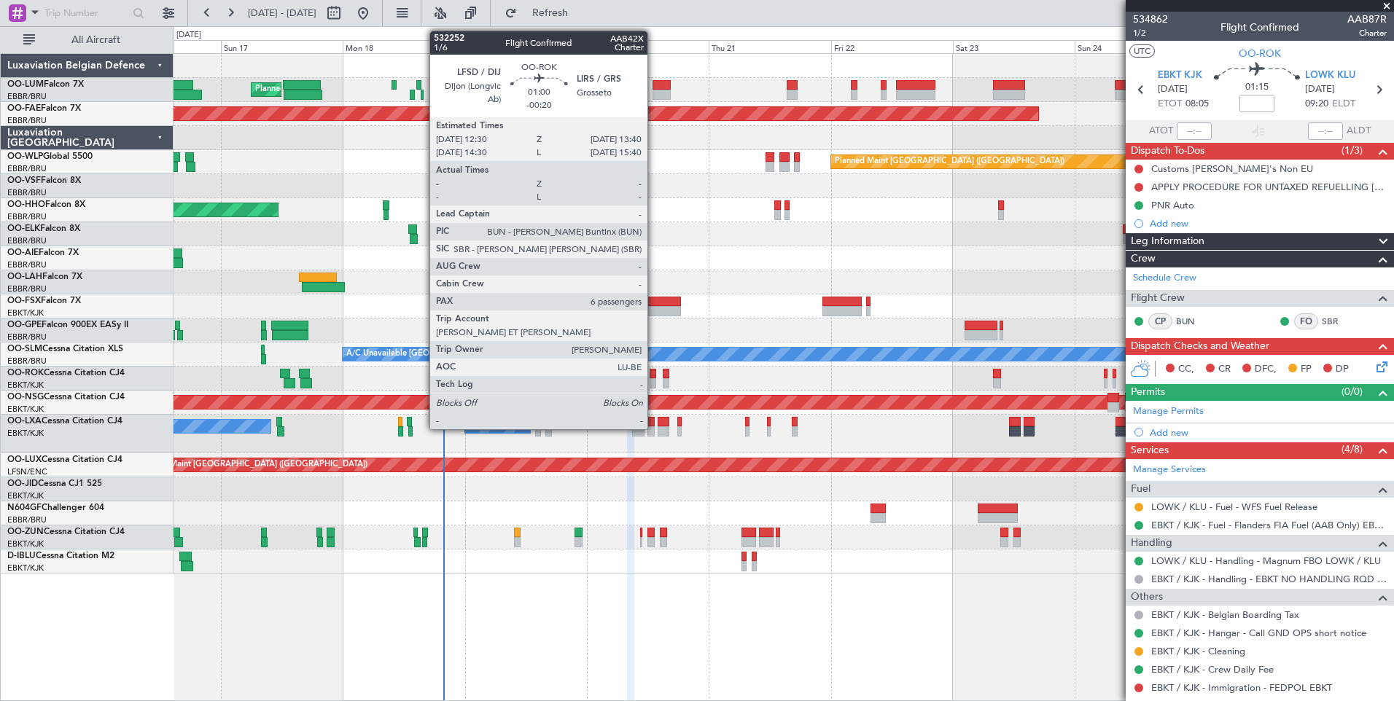
click at [654, 376] on div at bounding box center [652, 374] width 7 height 10
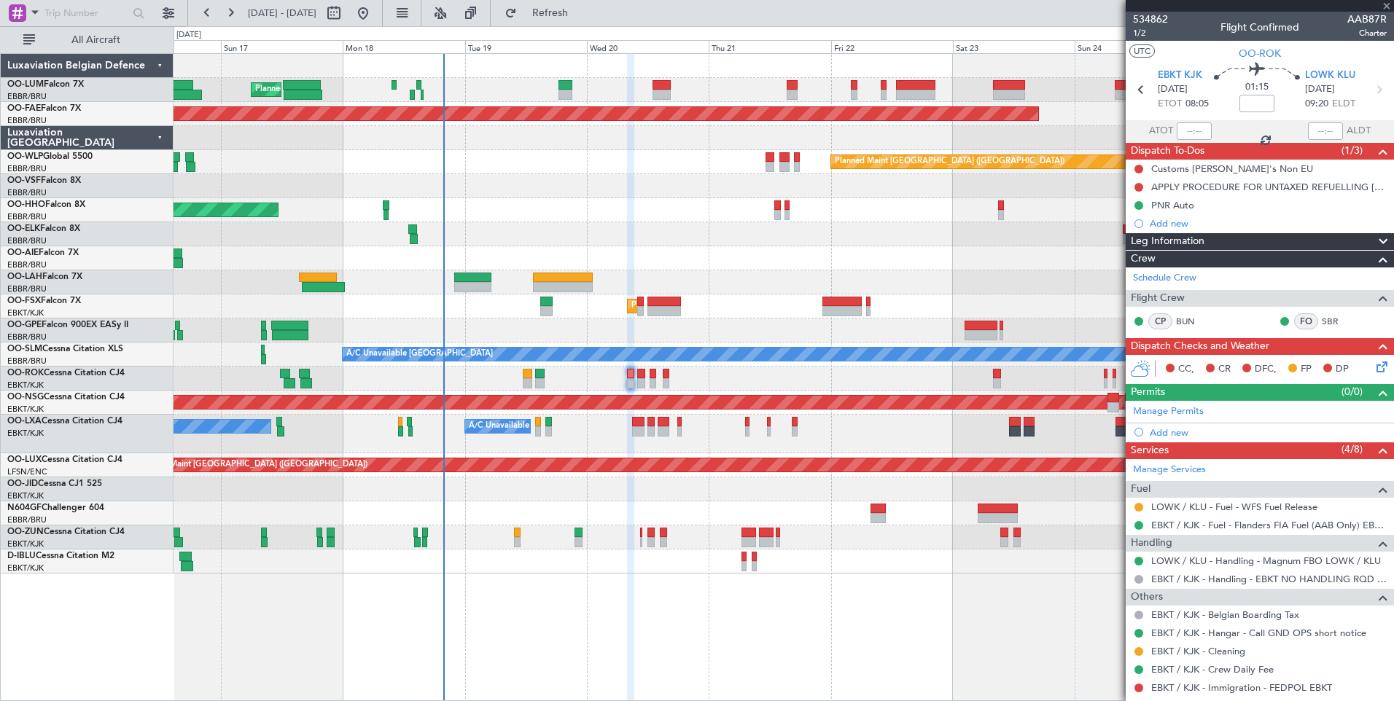
type input "-00:20"
type input "6"
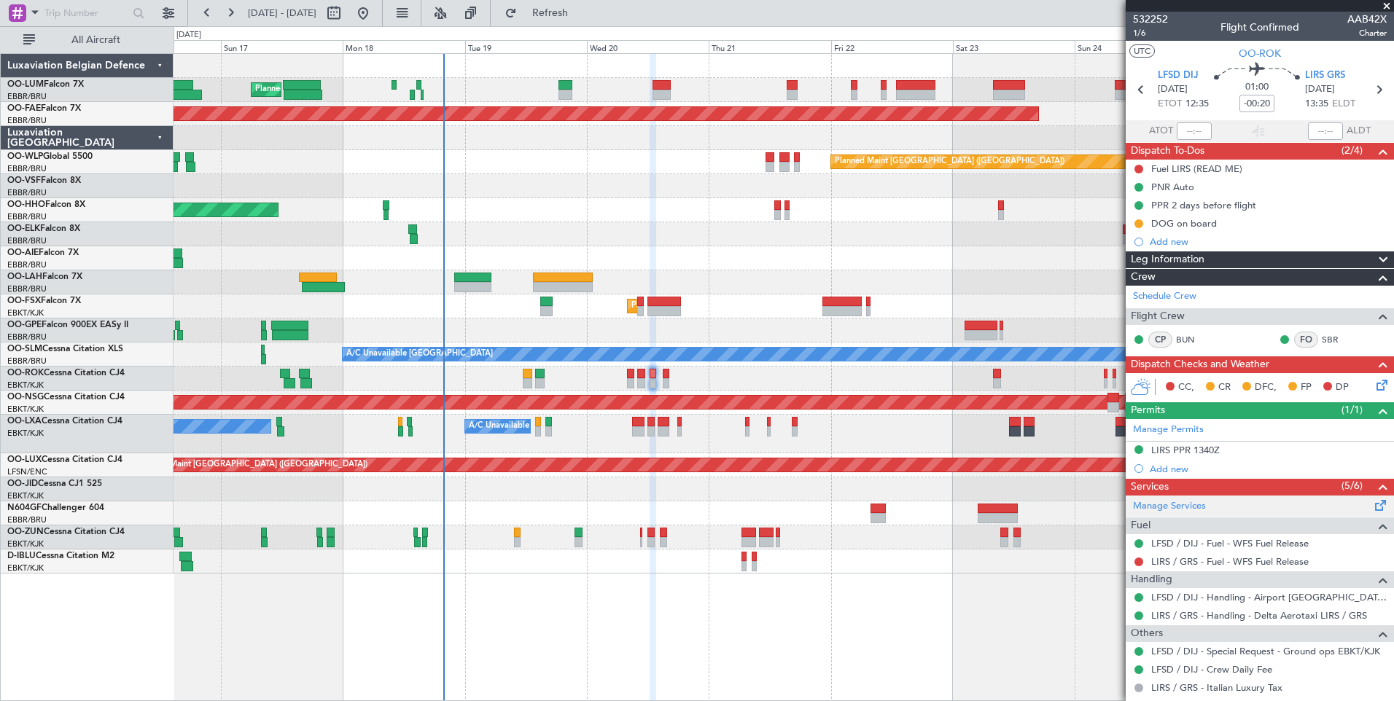
scroll to position [73, 0]
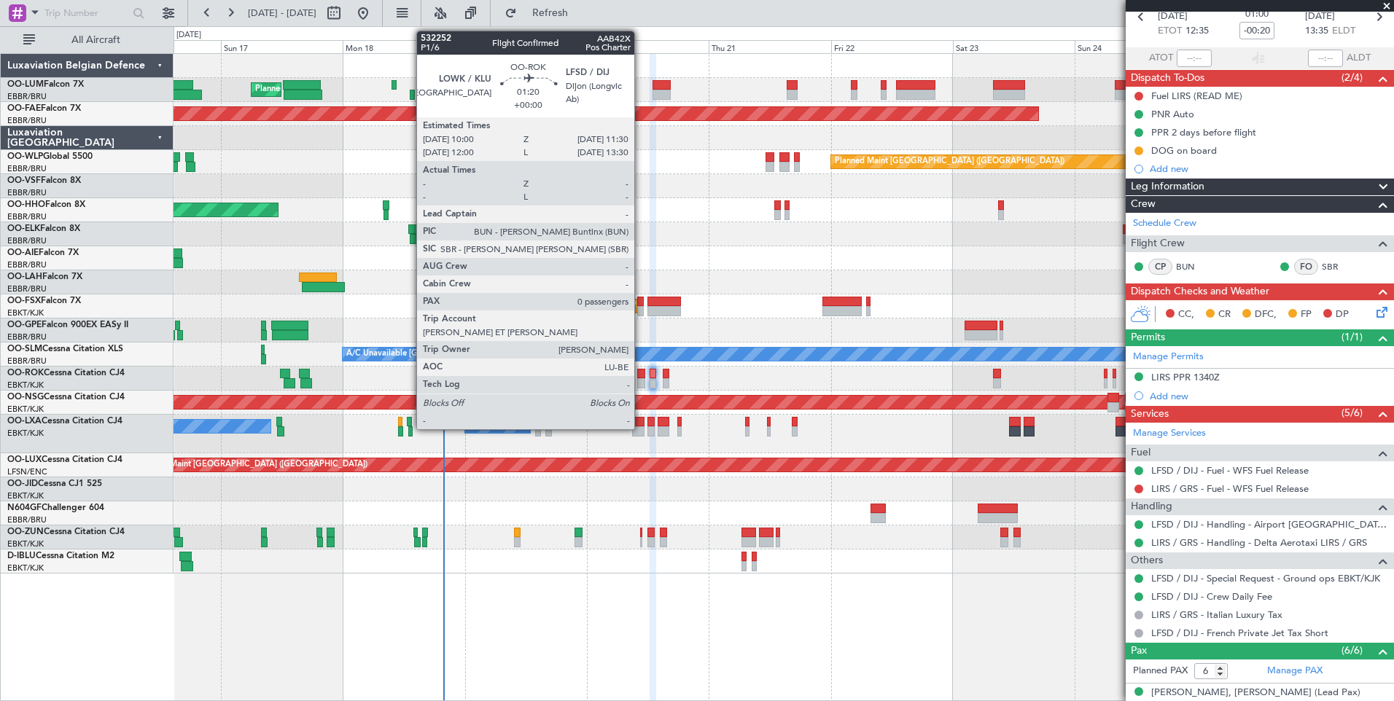
click at [641, 374] on div at bounding box center [641, 374] width 8 height 10
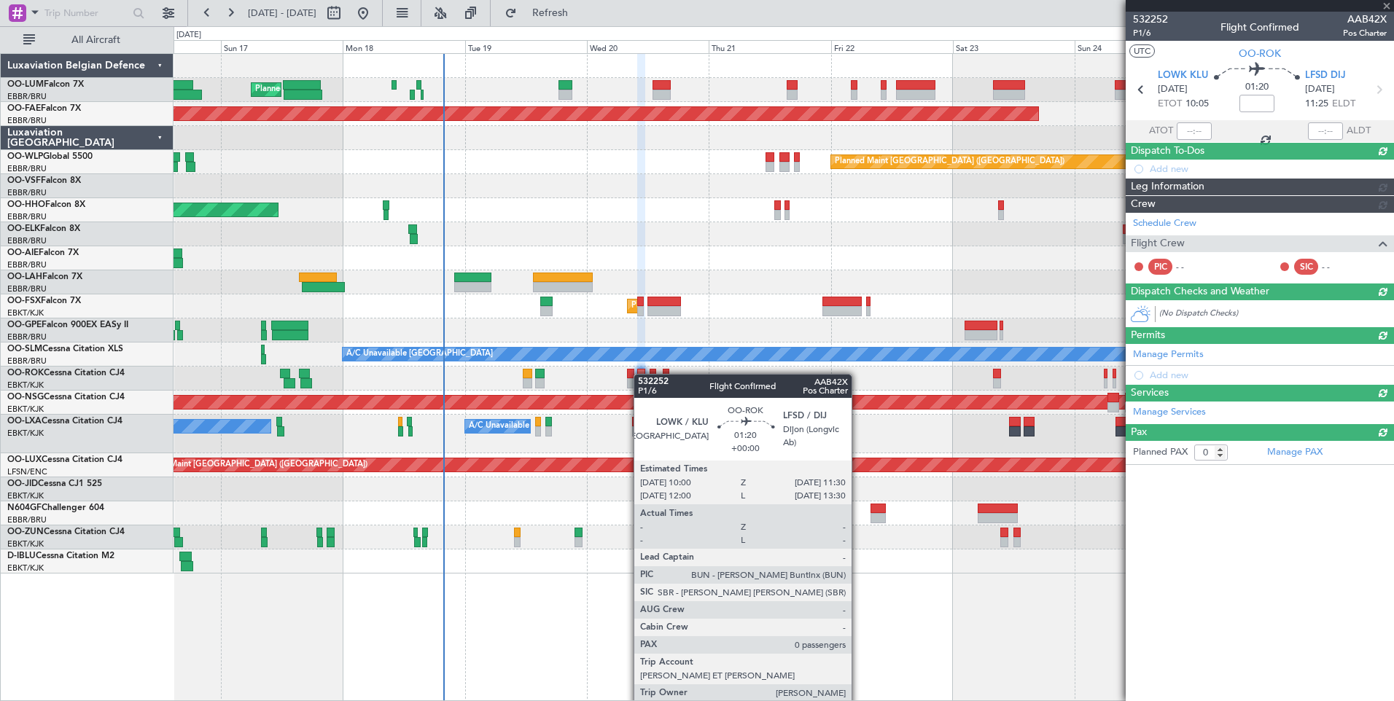
scroll to position [0, 0]
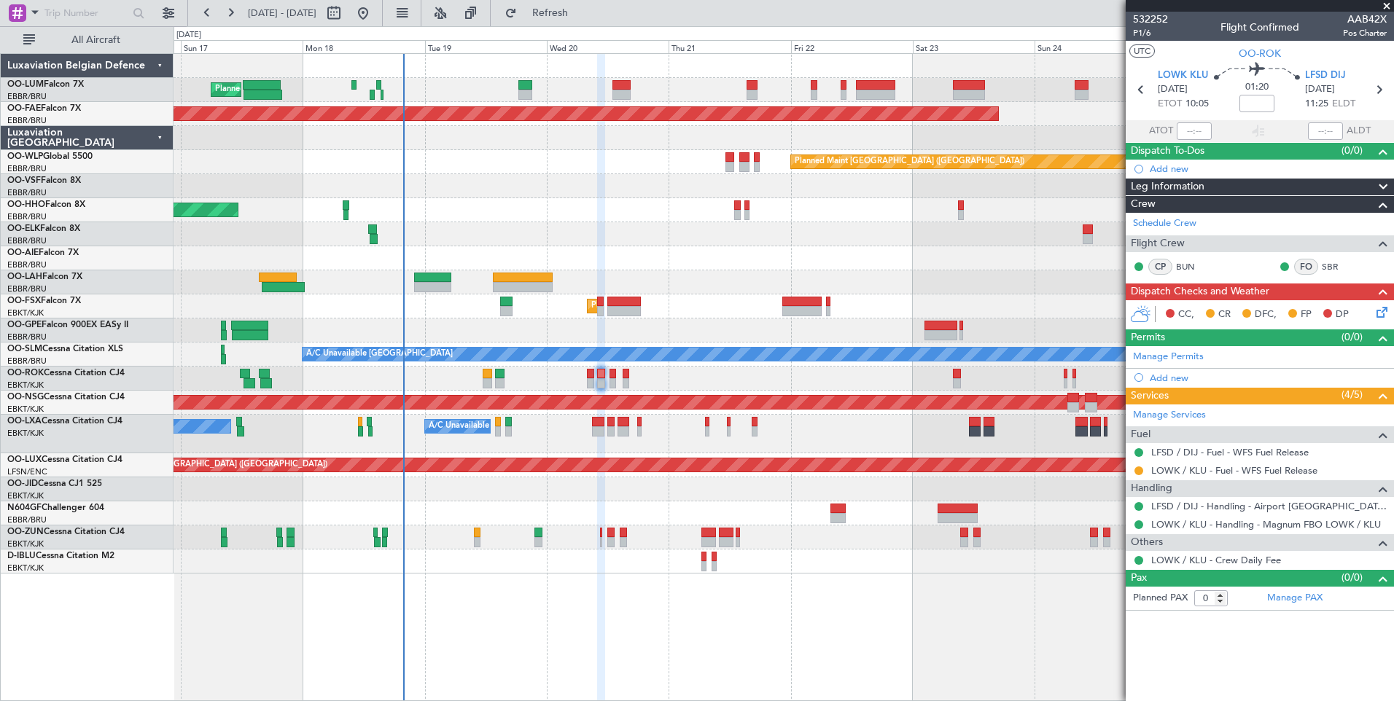
click at [746, 602] on div "Planned Maint Brussels (Brussels National) Planned Maint Brussels (Brussels Nat…" at bounding box center [783, 377] width 1220 height 648
click at [772, 599] on div "Planned Maint Brussels (Brussels National) Planned Maint Brussels (Brussels Nat…" at bounding box center [783, 377] width 1220 height 648
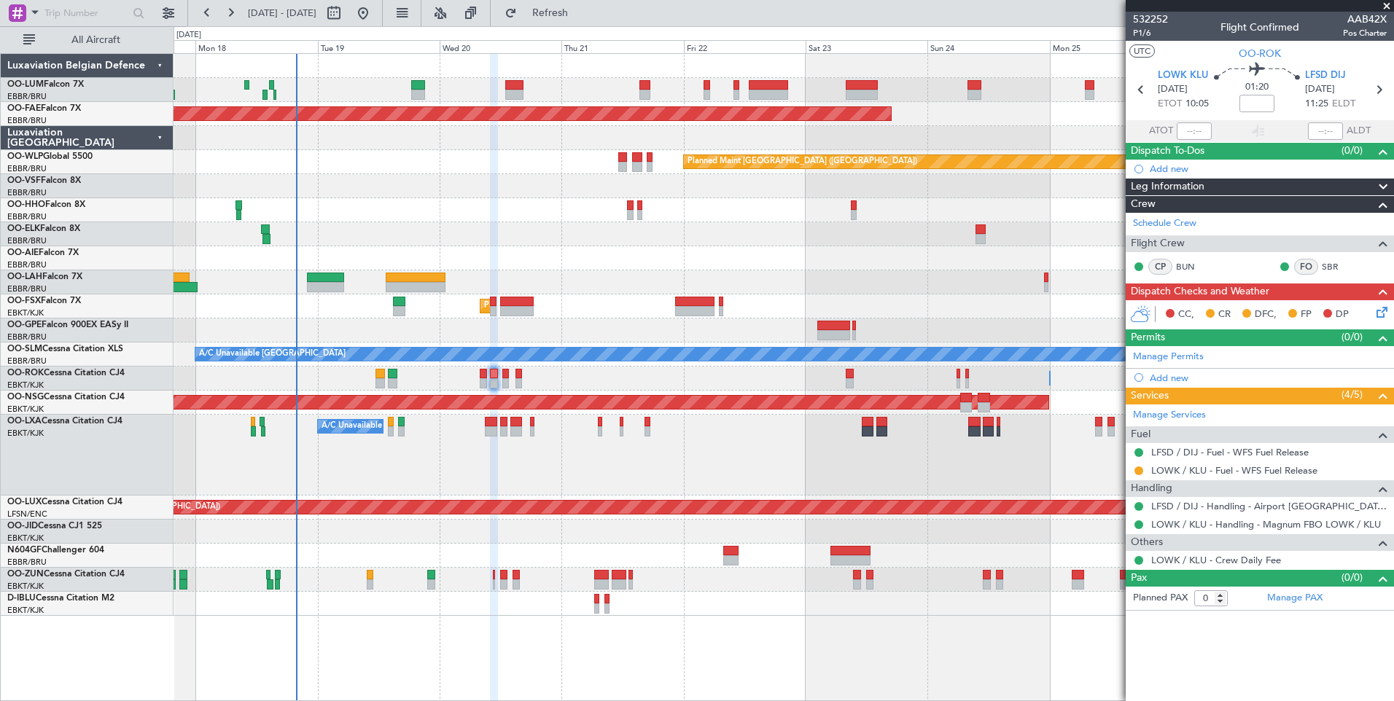
click at [697, 614] on div at bounding box center [782, 604] width 1219 height 24
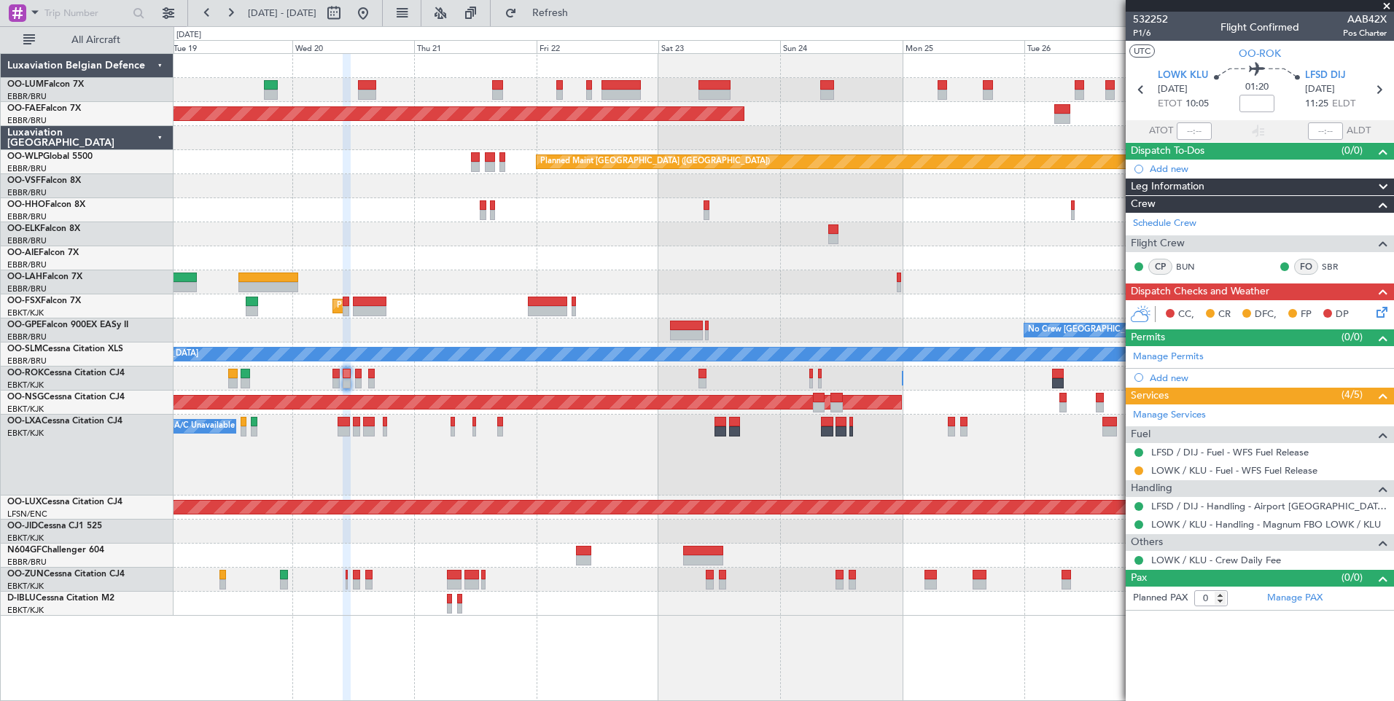
click at [639, 609] on div "Planned Maint Brussels (Brussels National) Planned Maint Brussels (Brussels Nat…" at bounding box center [783, 377] width 1220 height 648
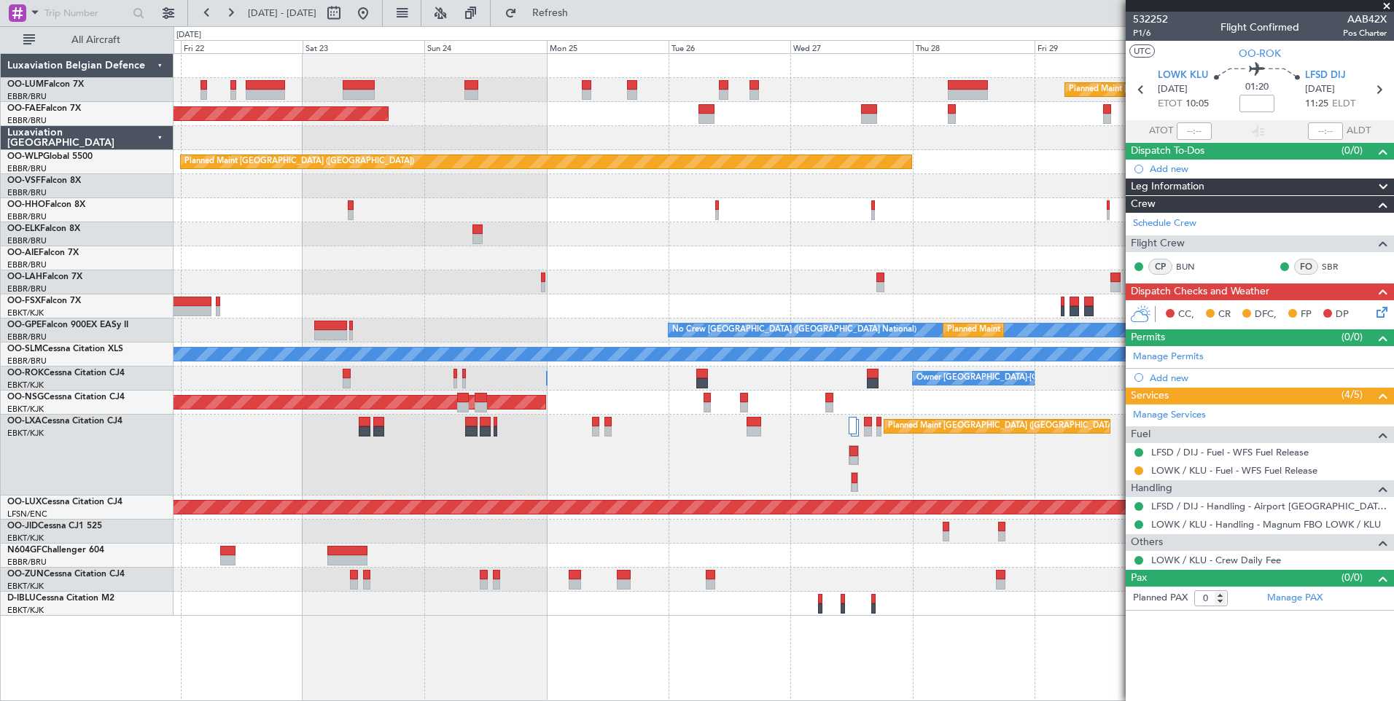
click at [591, 609] on div "Planned Maint Brussels (Brussels National) Planned Maint Kortrijk-Wevelgem Plan…" at bounding box center [783, 377] width 1220 height 648
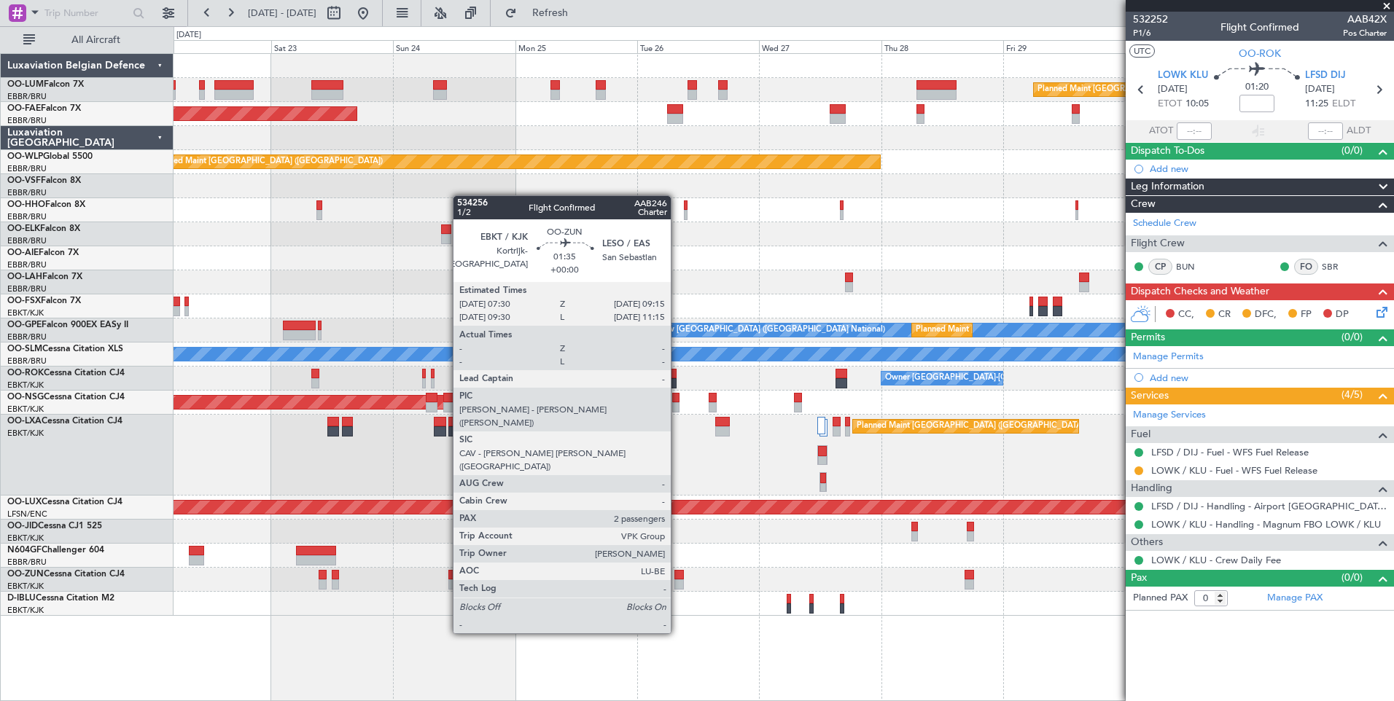
click at [677, 579] on div at bounding box center [678, 584] width 9 height 10
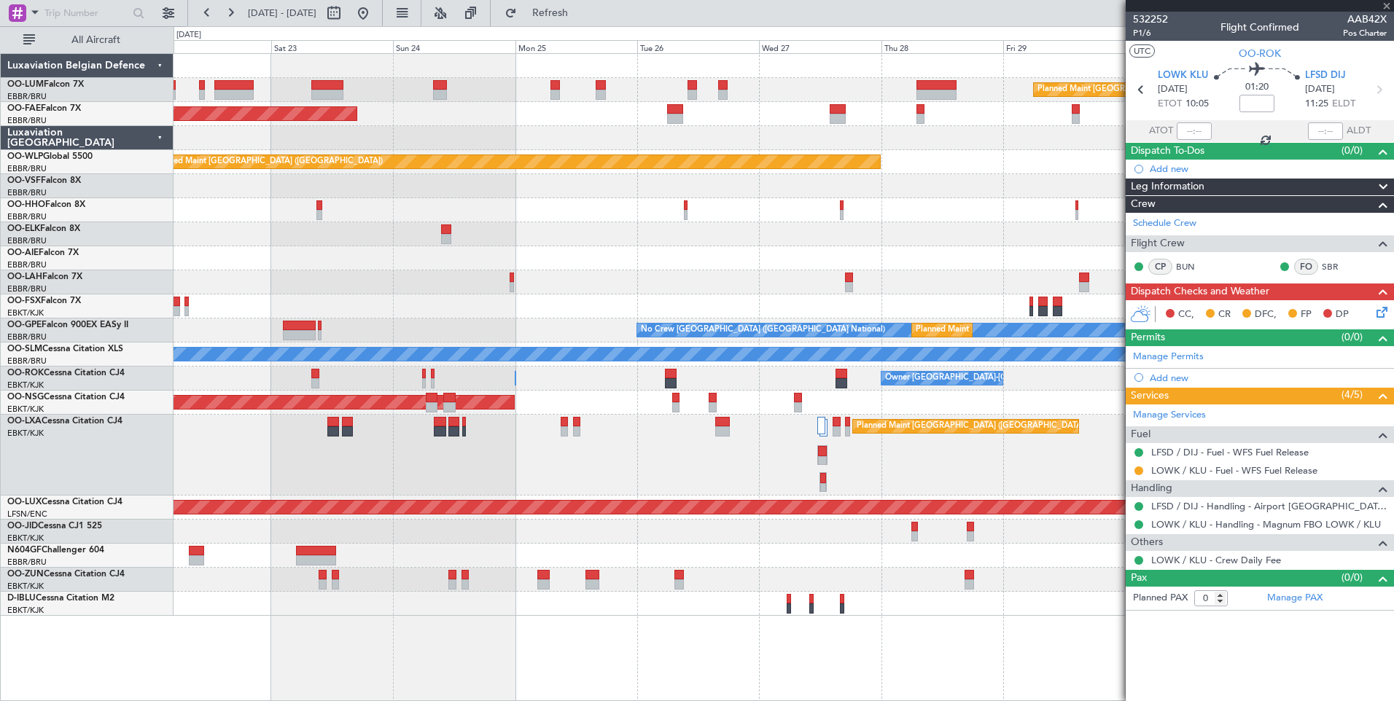
type input "2"
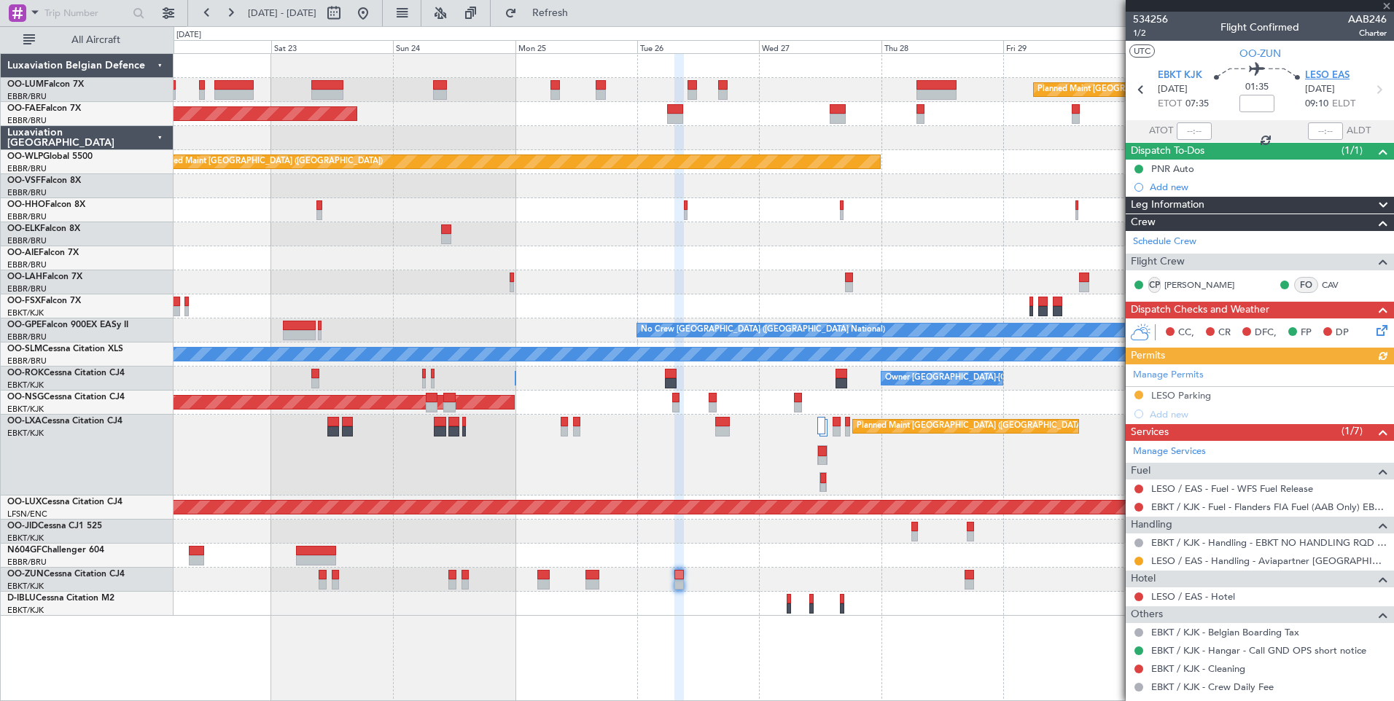
click at [1320, 77] on span "LESO EAS" at bounding box center [1327, 76] width 44 height 15
click at [1158, 414] on div "LESO Parking" at bounding box center [1180, 420] width 57 height 18
click at [1187, 410] on div "Add new" at bounding box center [1261, 414] width 224 height 12
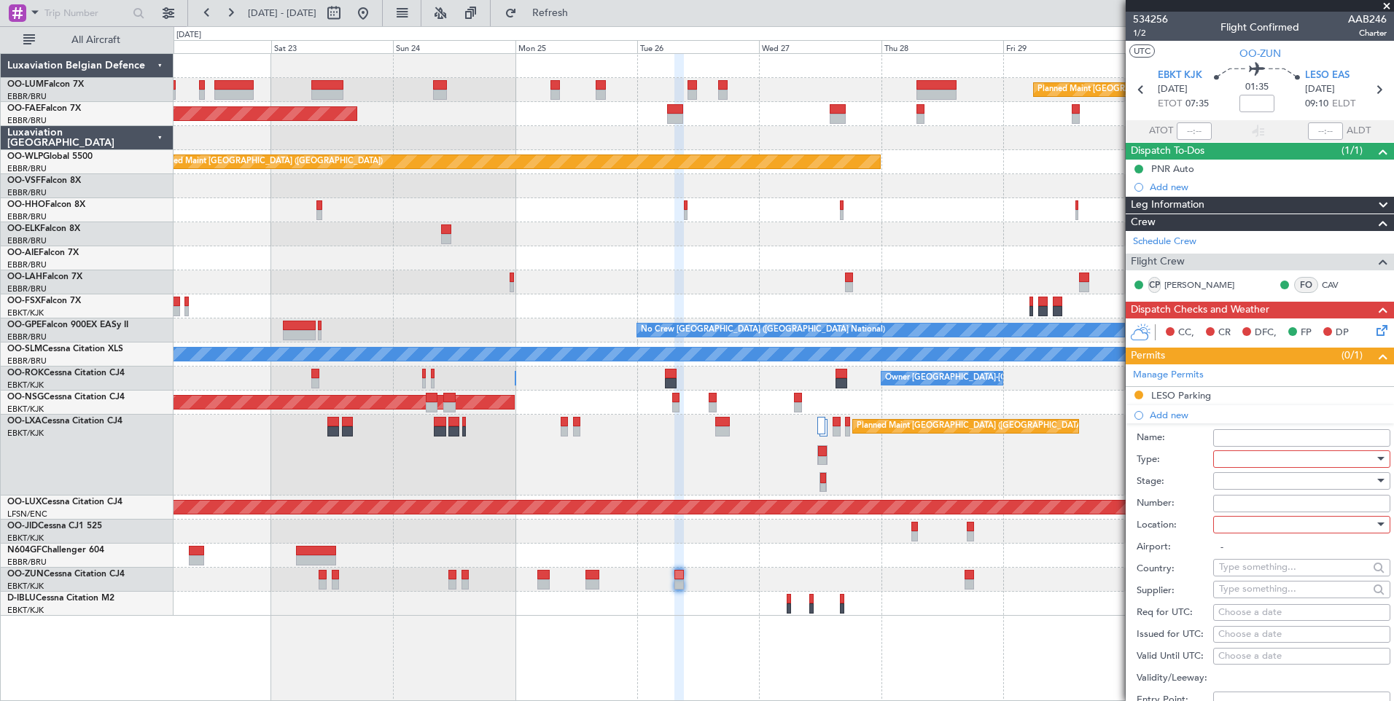
click at [1222, 458] on div at bounding box center [1296, 459] width 155 height 22
click at [1244, 603] on span "PPR" at bounding box center [1295, 605] width 153 height 22
click at [1242, 528] on div at bounding box center [1296, 525] width 155 height 22
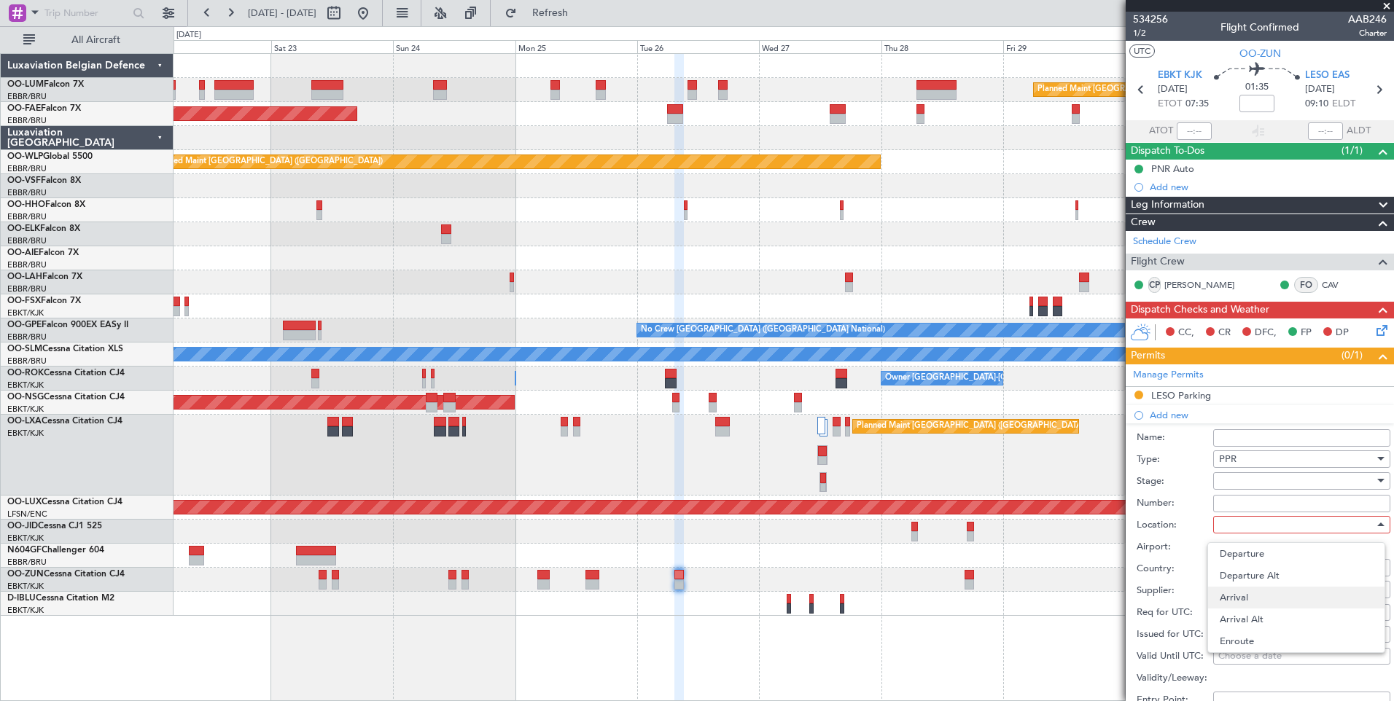
click at [1240, 602] on span "Arrival" at bounding box center [1295, 598] width 153 height 22
type input "LESO / EAS"
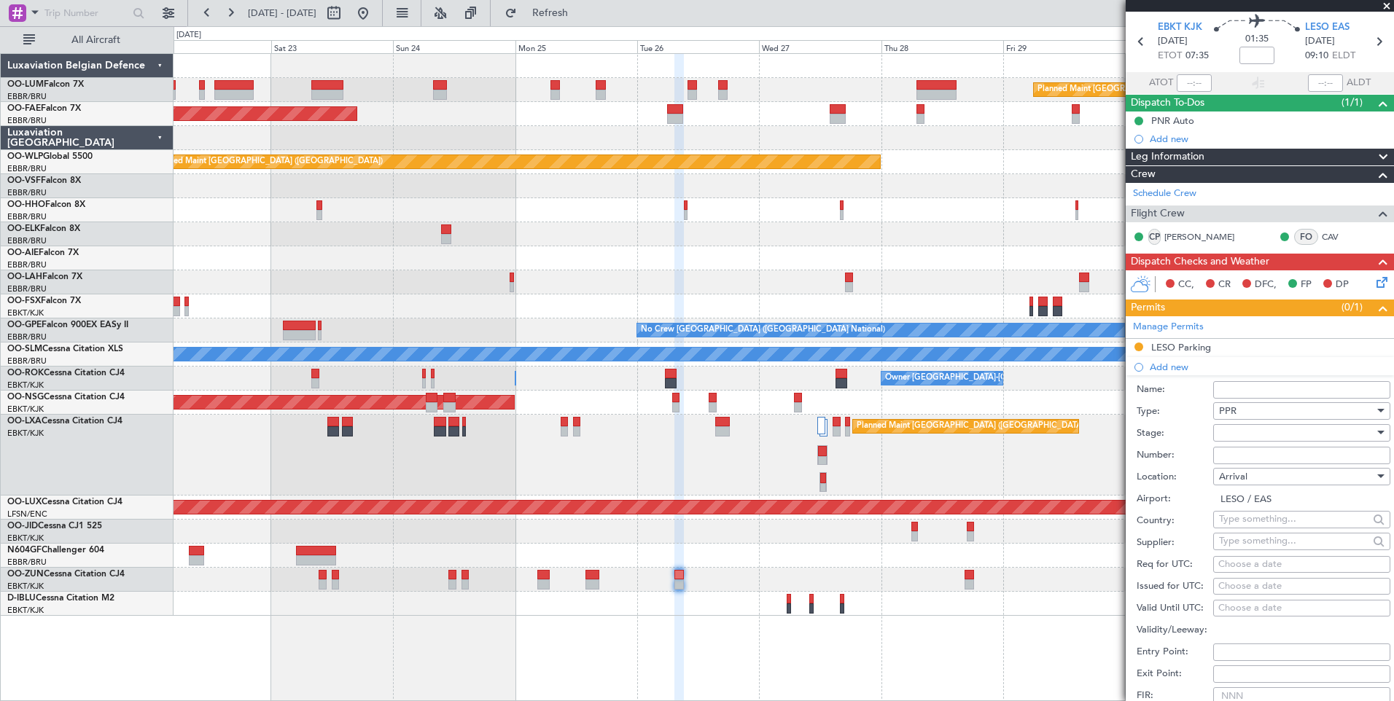
scroll to position [73, 0]
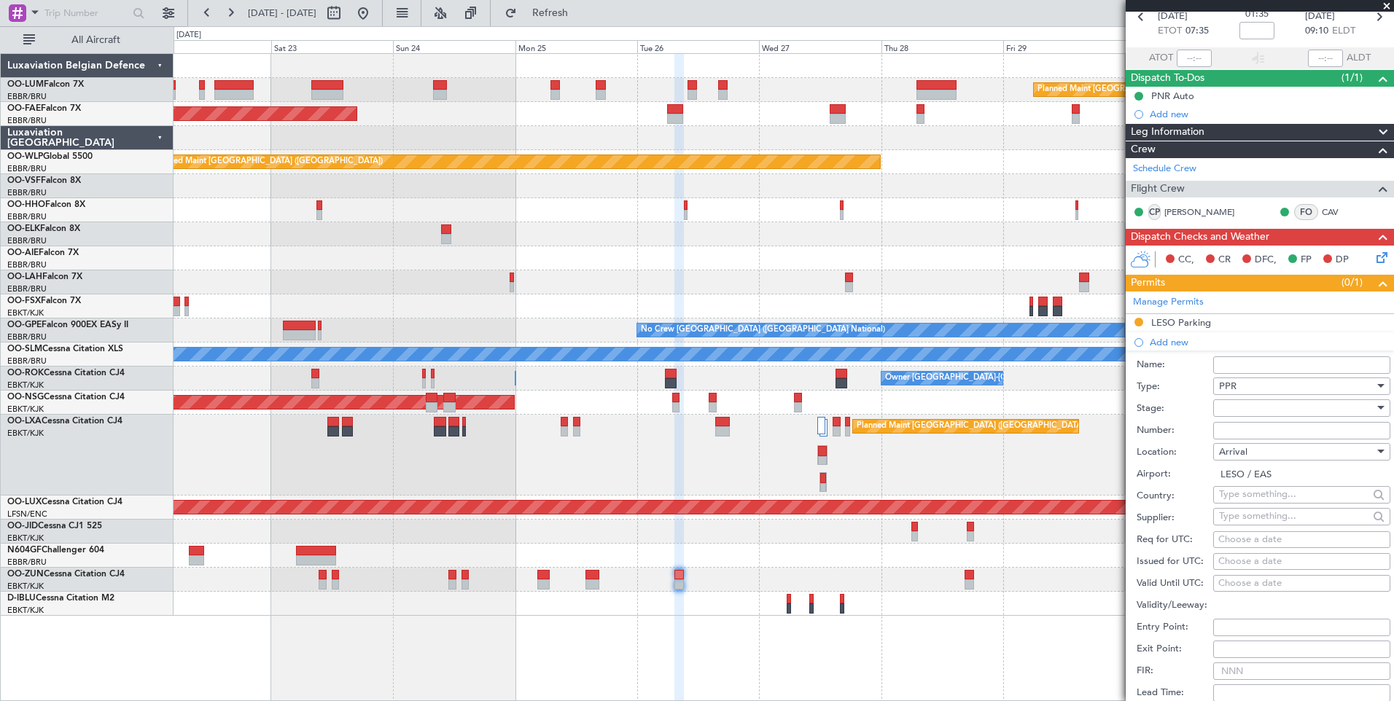
click at [1213, 539] on fb-calendar-cell "Choose a date" at bounding box center [1301, 539] width 177 height 17
click at [1228, 544] on div "Choose a date" at bounding box center [1301, 540] width 167 height 15
select select "8"
select select "2025"
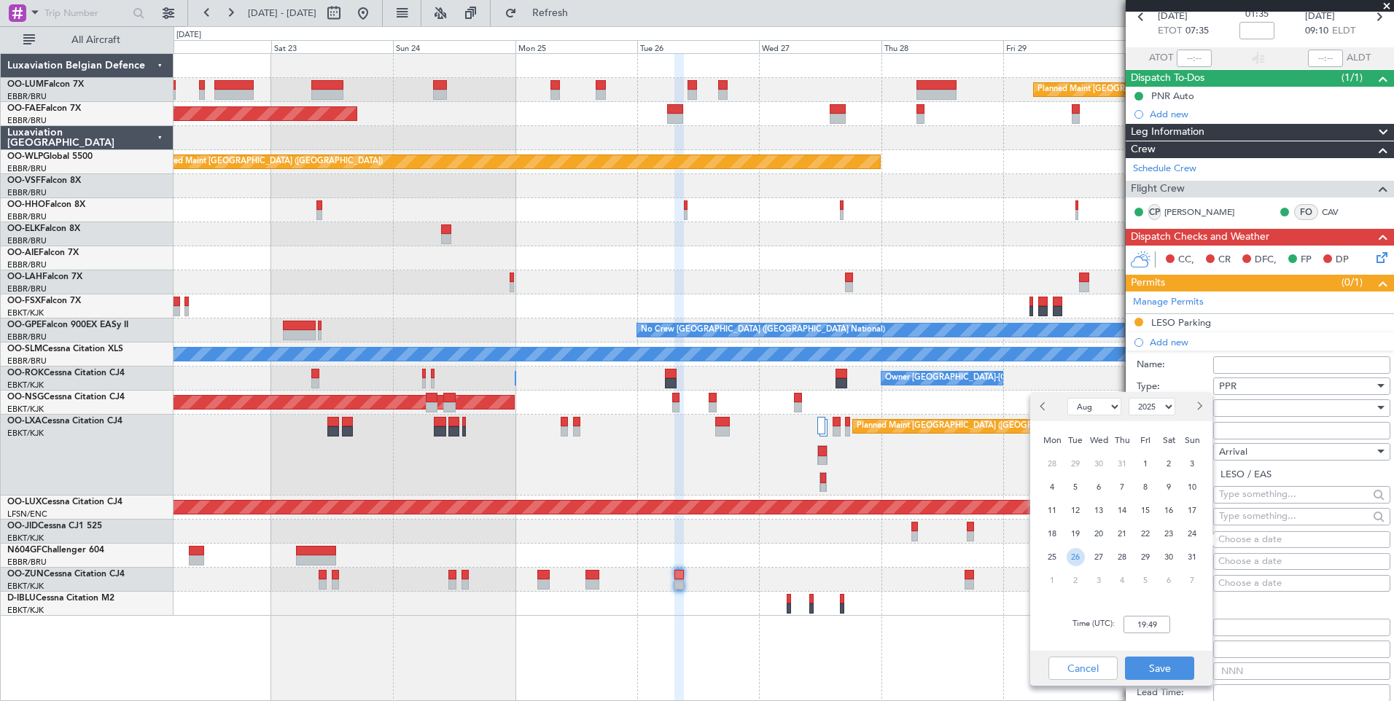
click at [1075, 560] on span "26" at bounding box center [1075, 557] width 18 height 18
click at [1143, 626] on input "00:00" at bounding box center [1146, 624] width 47 height 17
type input "09:15"
click at [1159, 668] on button "Save" at bounding box center [1159, 668] width 69 height 23
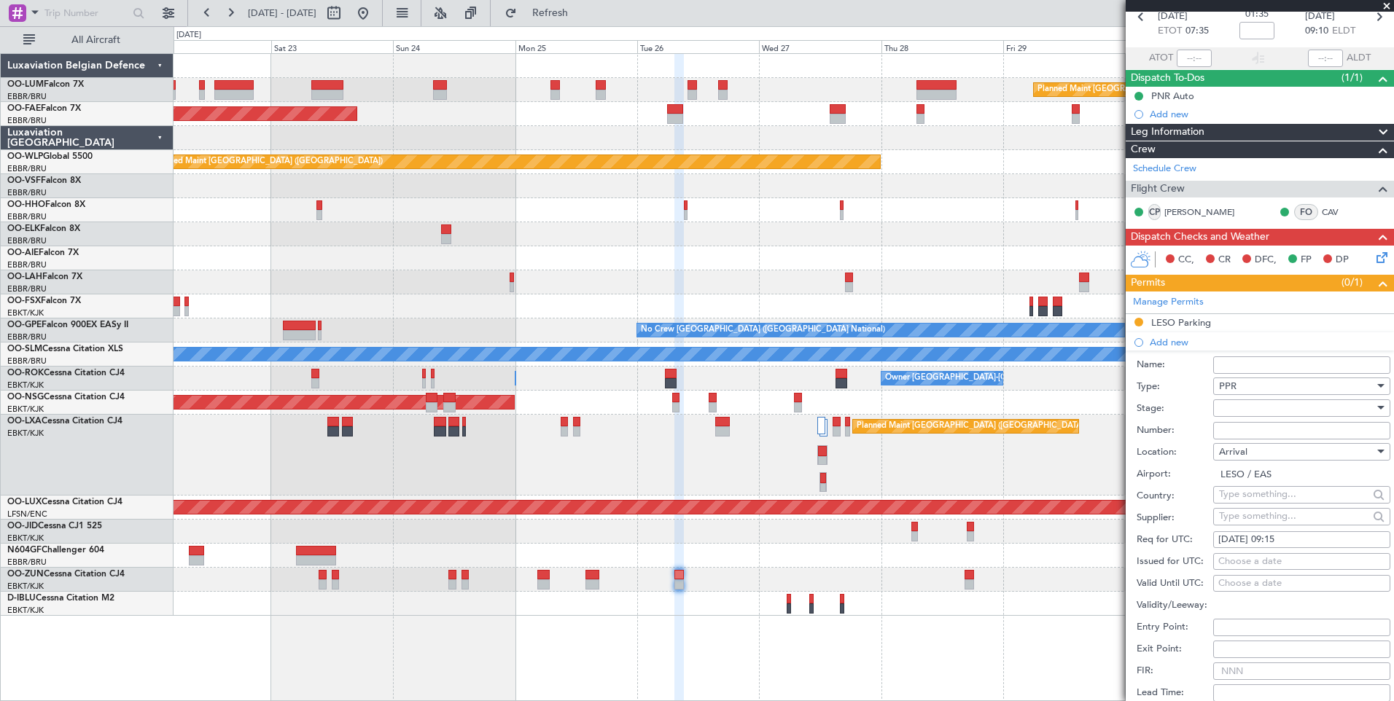
click at [1289, 557] on div "Choose a date" at bounding box center [1301, 562] width 167 height 15
select select "8"
select select "2025"
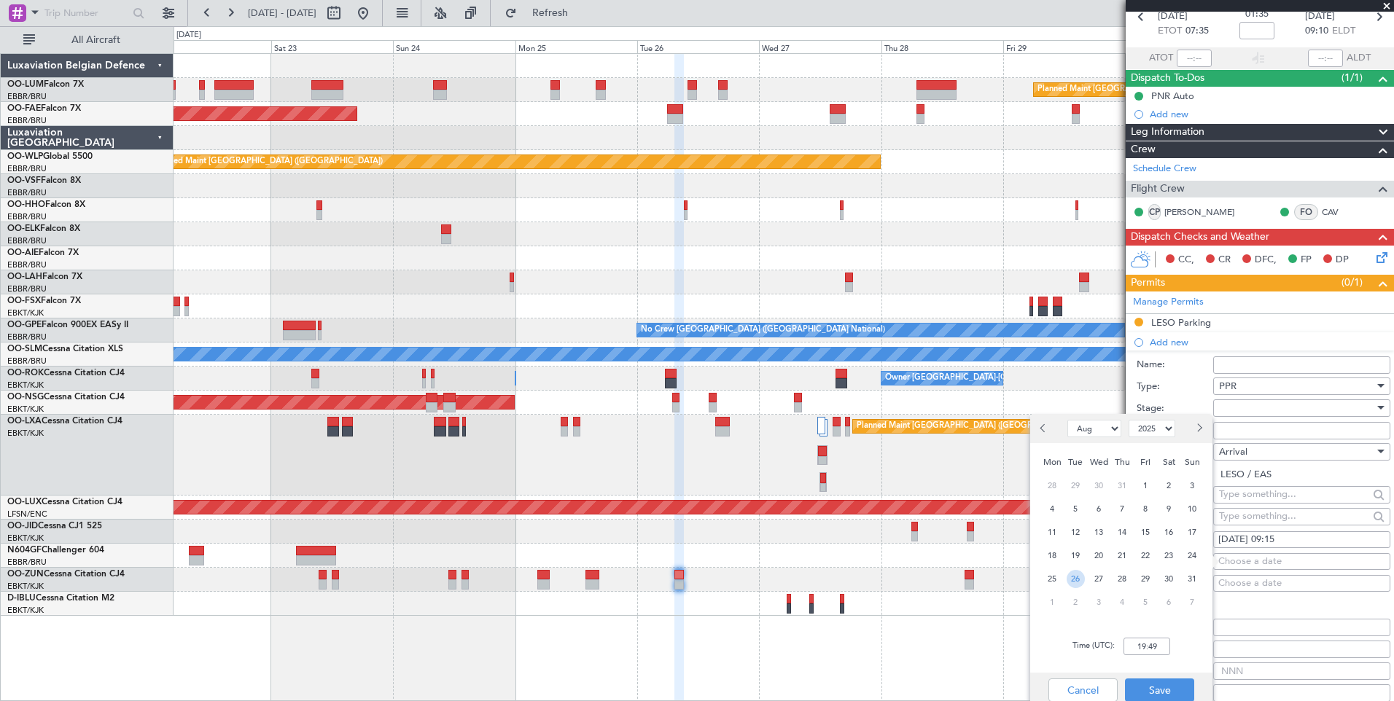
click at [1077, 579] on span "26" at bounding box center [1075, 579] width 18 height 18
click at [1165, 655] on input "00:00" at bounding box center [1146, 646] width 47 height 17
type input "09:15"
click at [1155, 687] on button "Save" at bounding box center [1159, 690] width 69 height 23
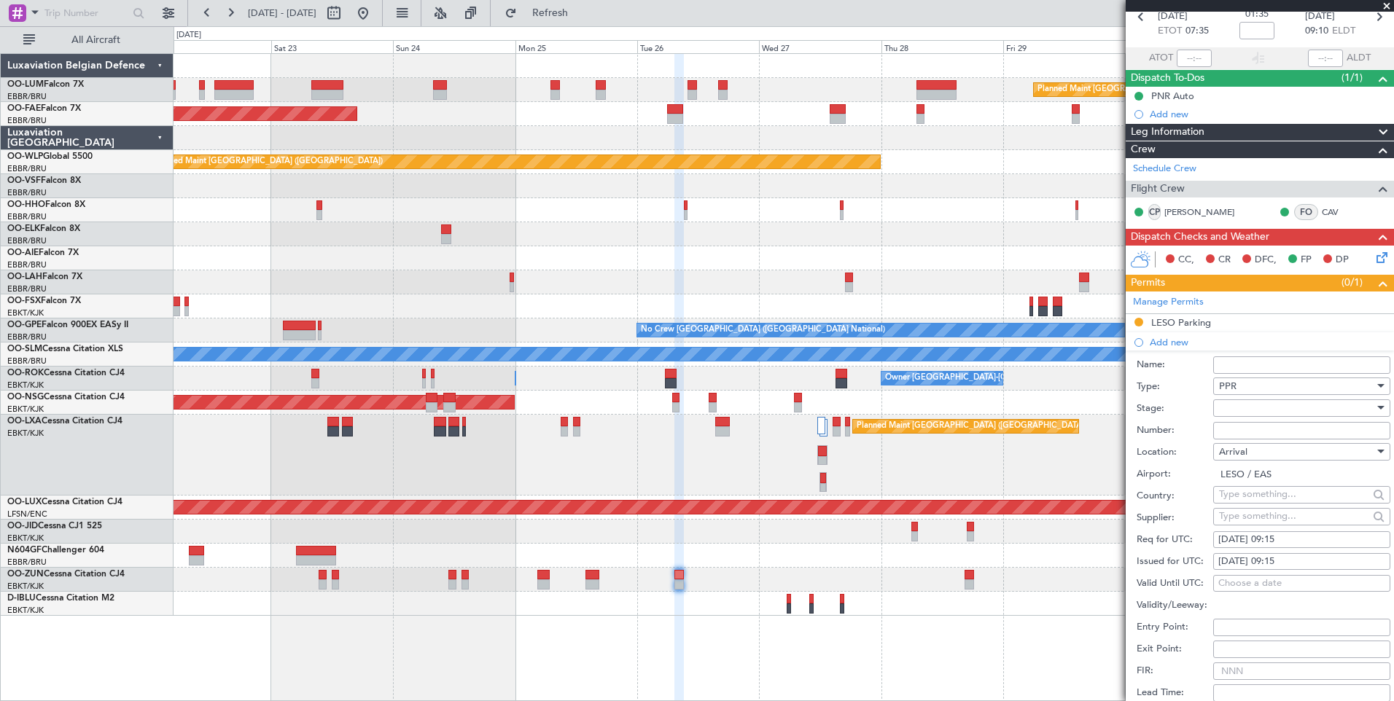
click at [1230, 408] on div at bounding box center [1296, 408] width 155 height 22
click at [1249, 527] on span "Received OK" at bounding box center [1295, 525] width 153 height 22
paste input "4 STAND"
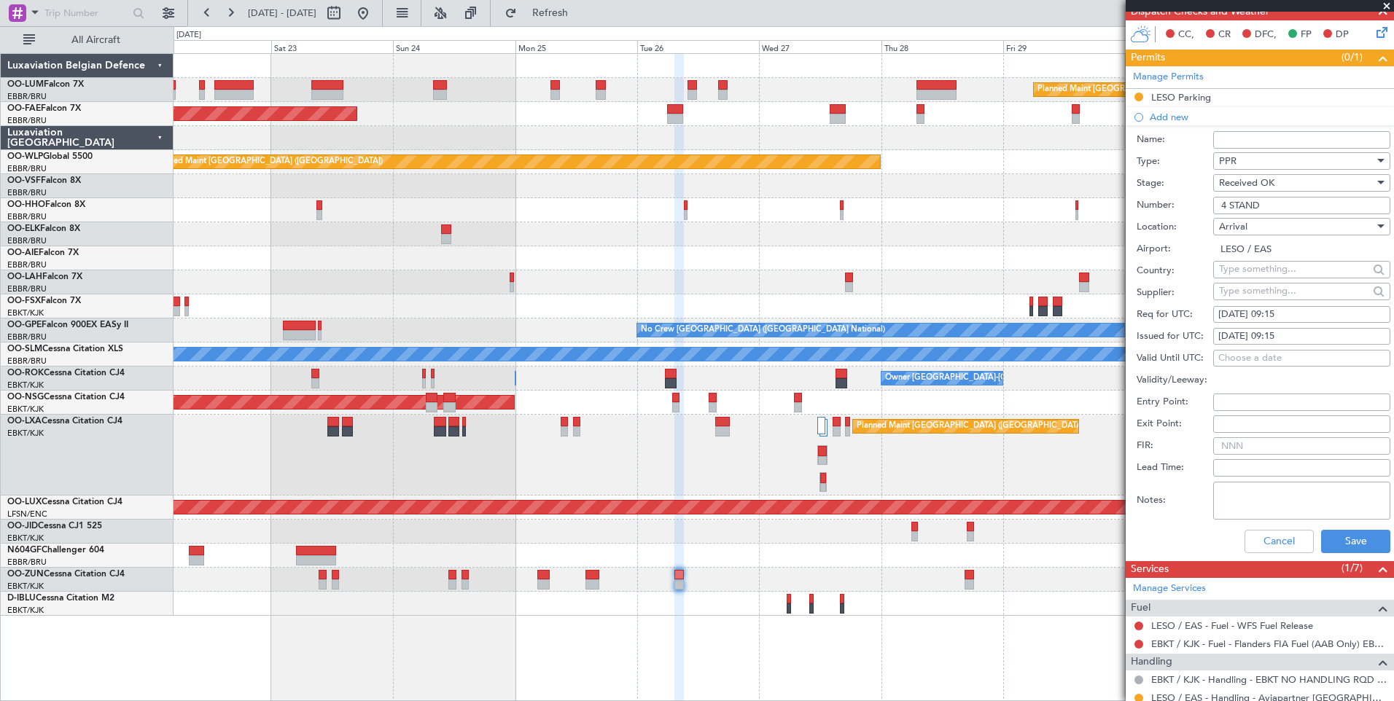
scroll to position [437, 0]
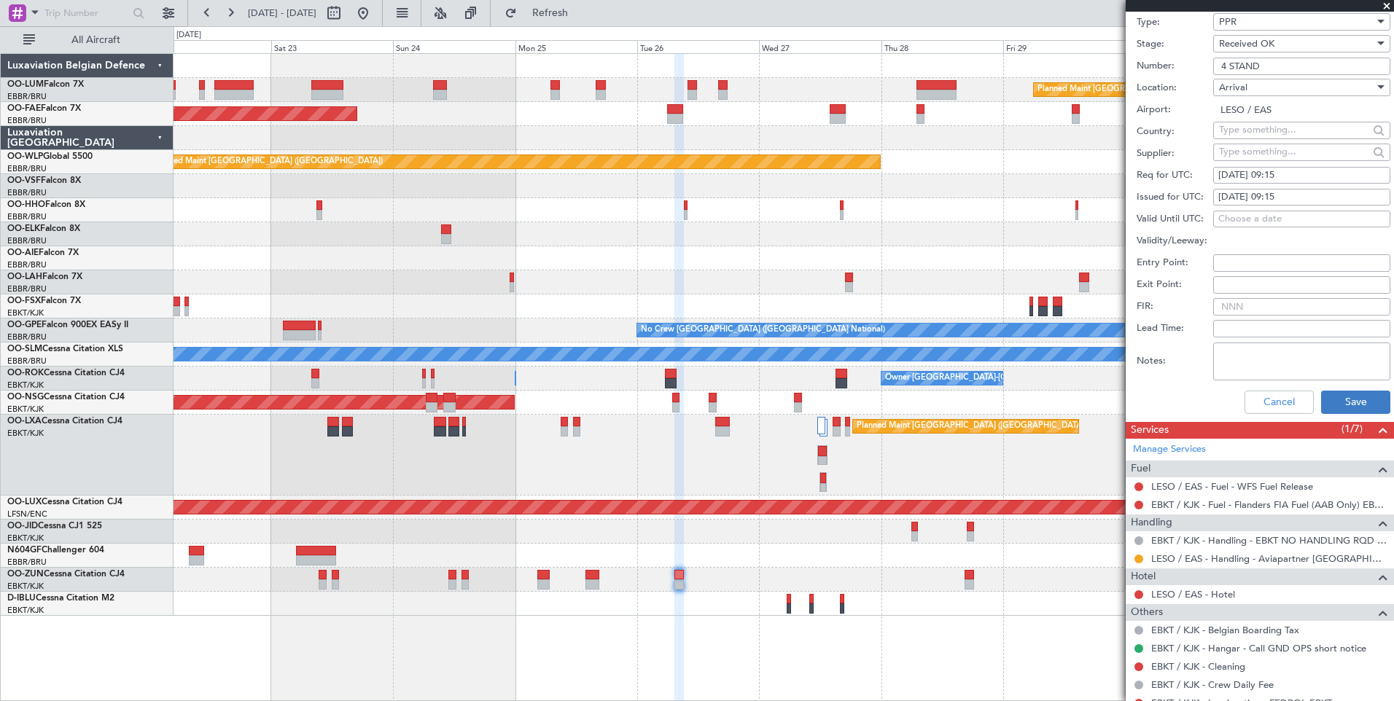
type input "4 STAND"
click at [1333, 401] on button "Save" at bounding box center [1355, 402] width 69 height 23
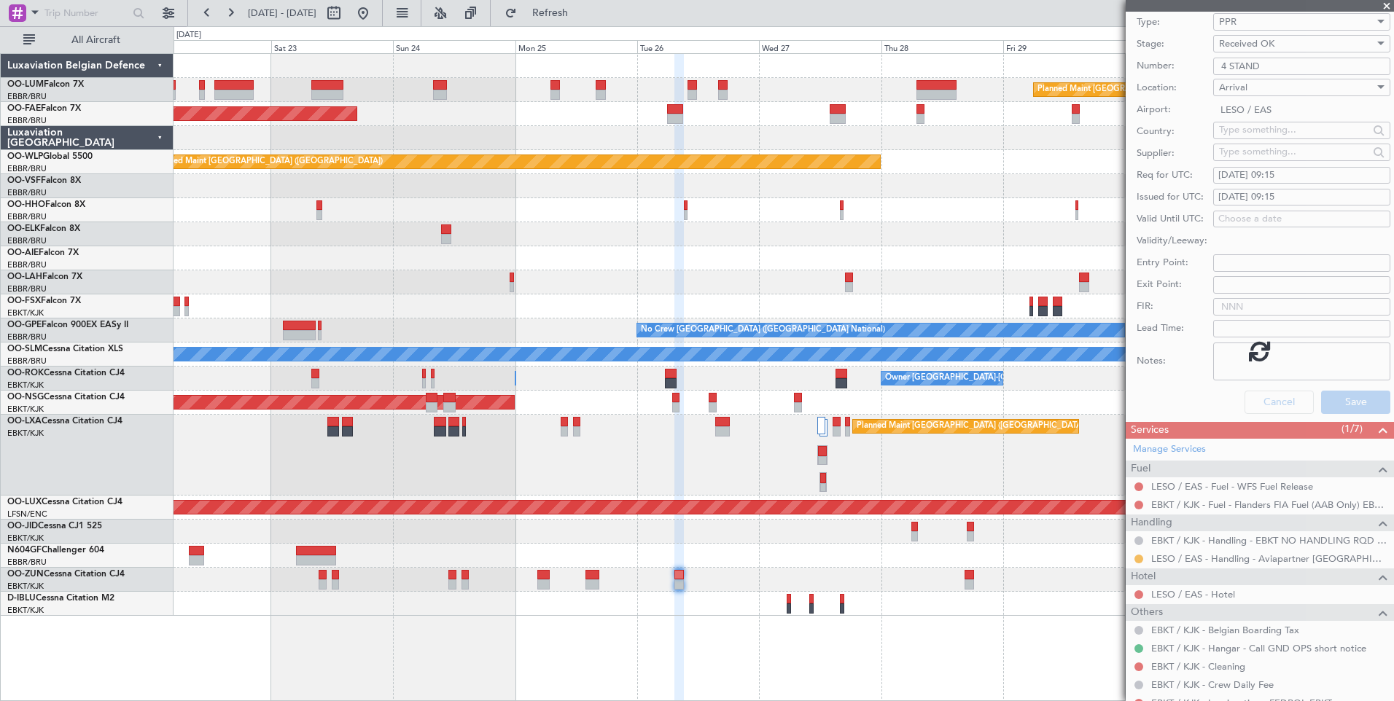
scroll to position [138, 0]
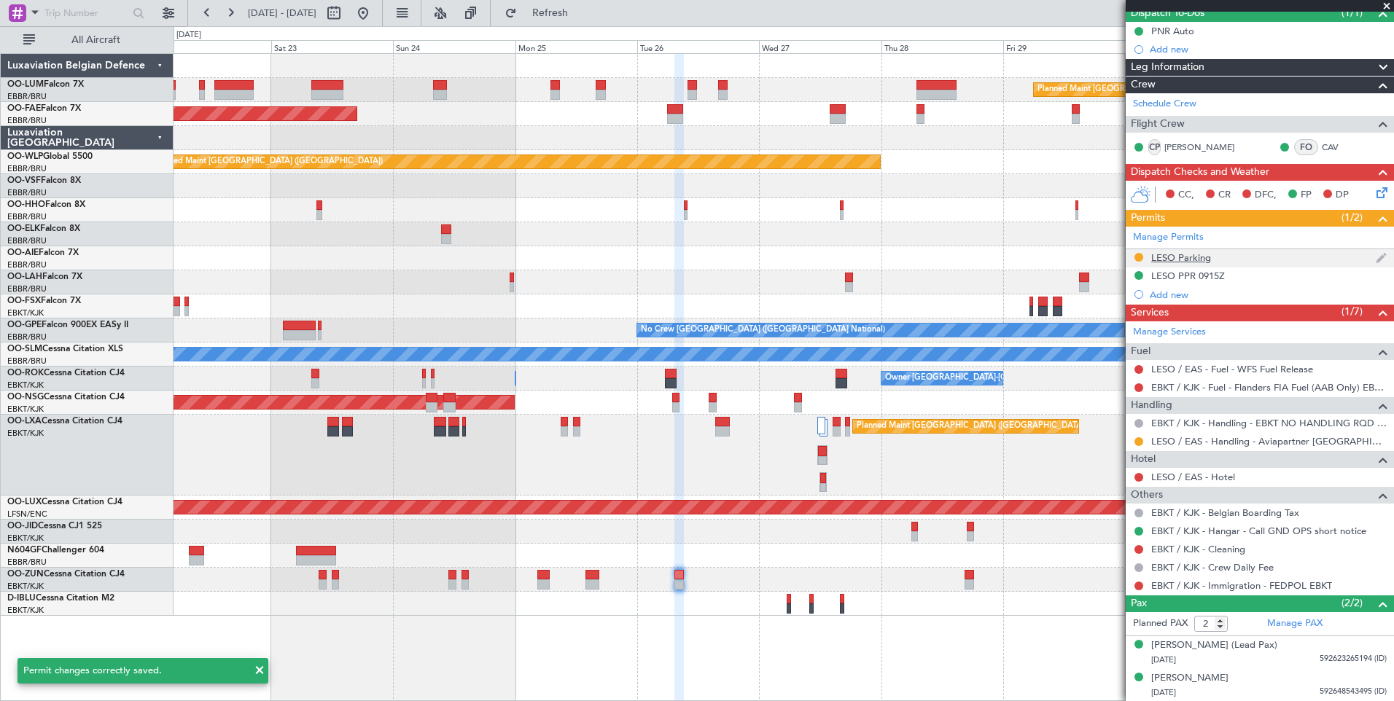
click at [1133, 257] on div at bounding box center [1139, 257] width 12 height 12
click at [1136, 254] on button at bounding box center [1138, 257] width 9 height 9
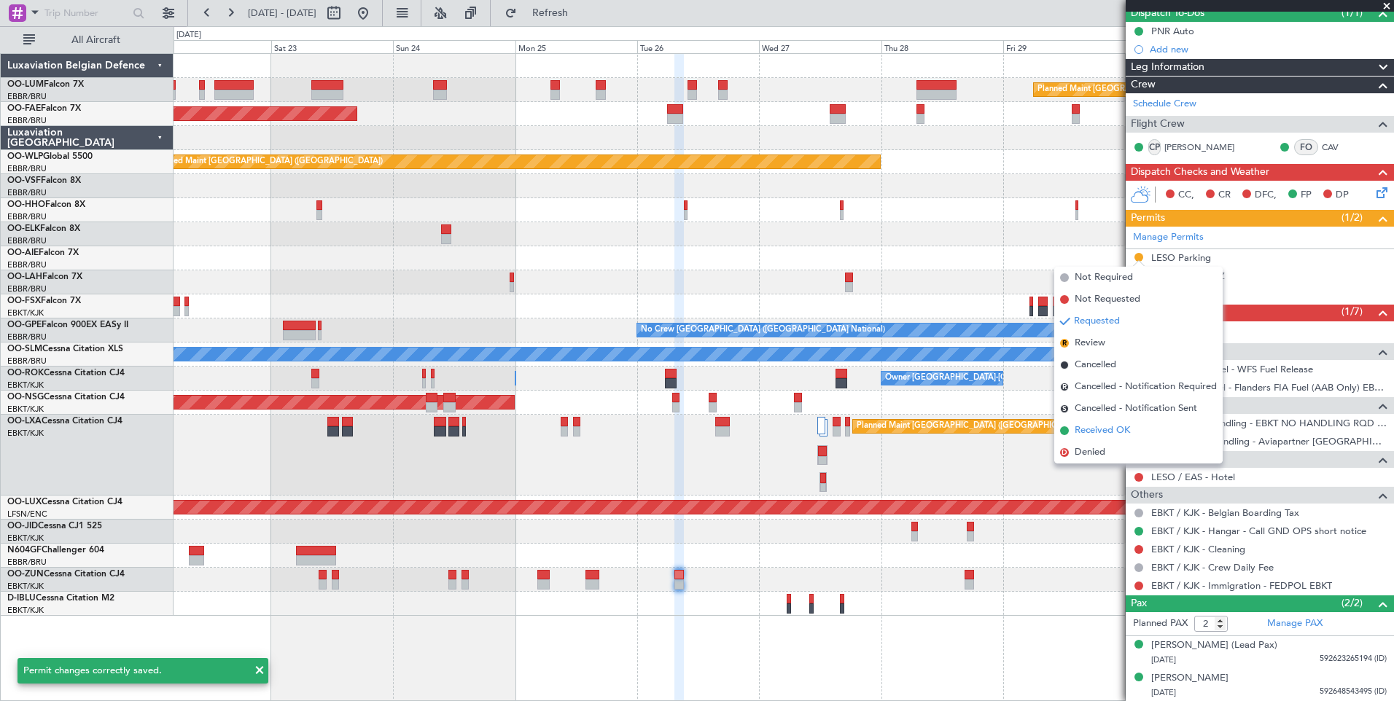
click at [1102, 431] on span "Received OK" at bounding box center [1101, 430] width 55 height 15
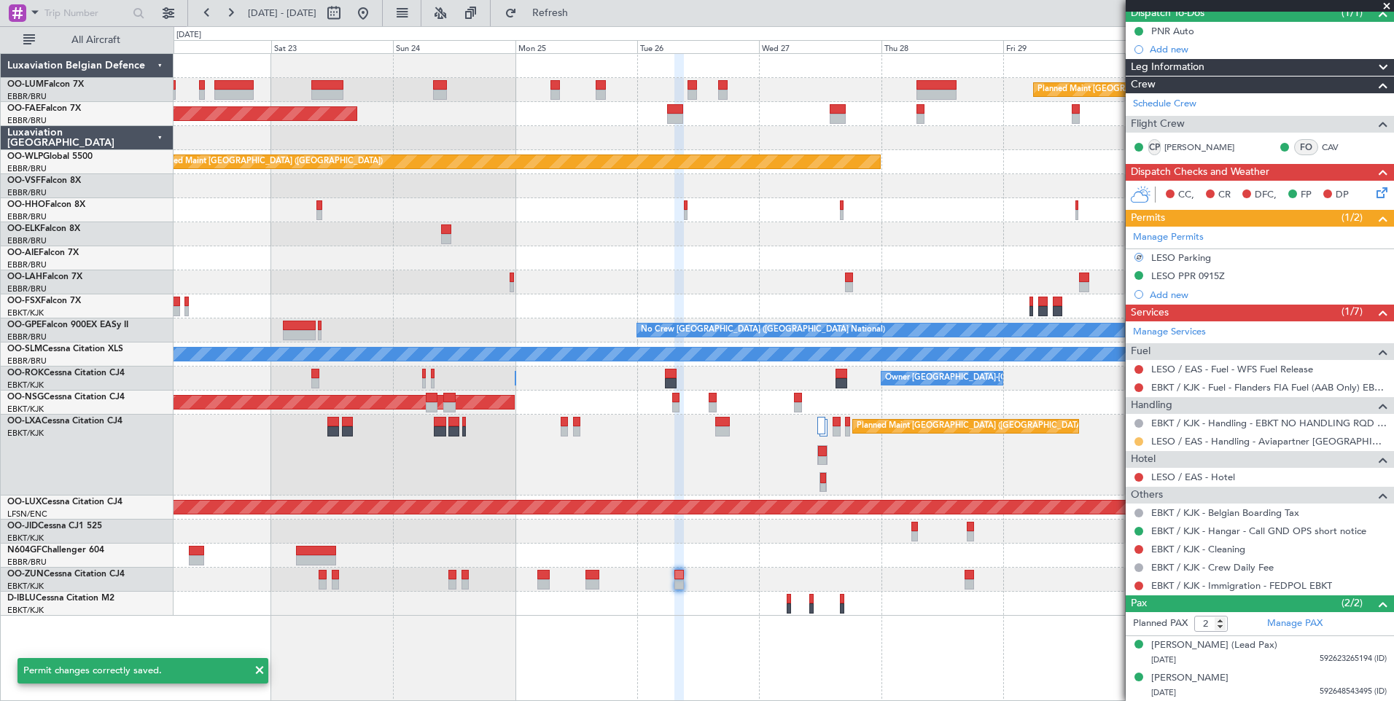
click at [1137, 442] on button at bounding box center [1138, 441] width 9 height 9
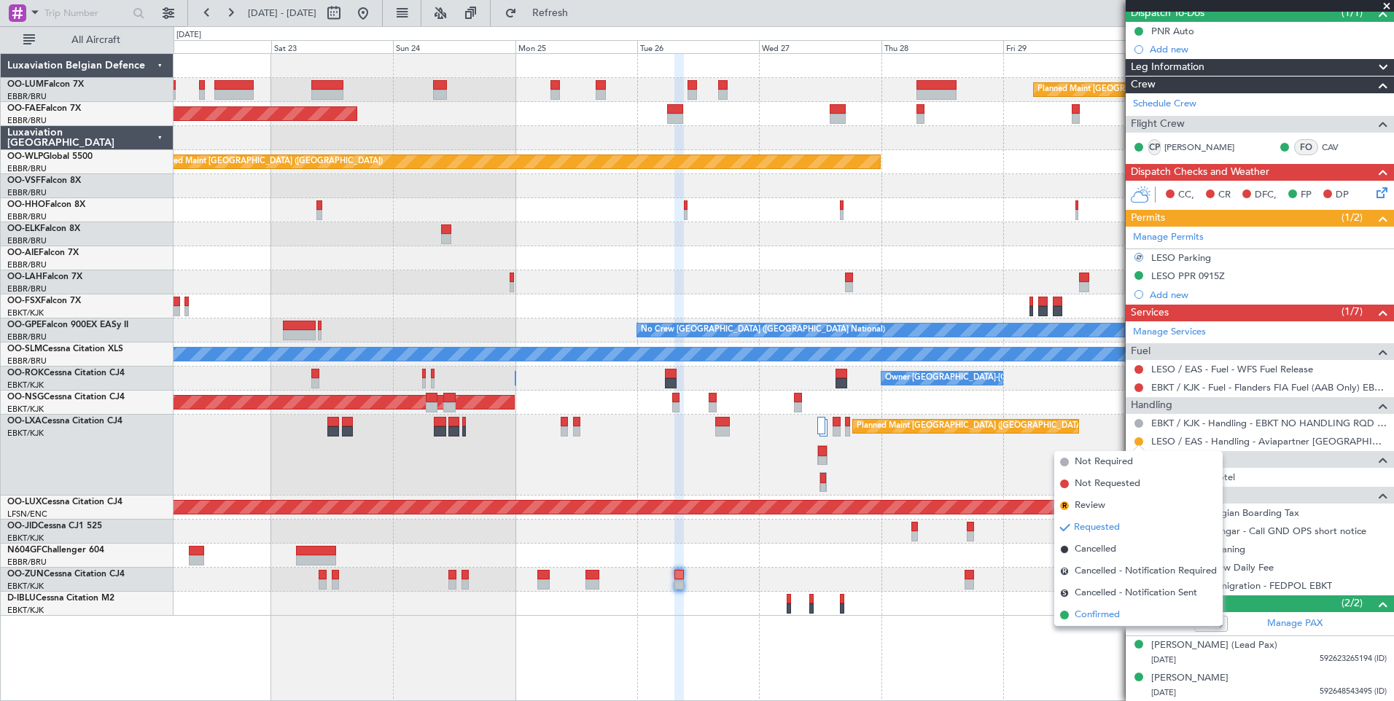
click at [1101, 619] on span "Confirmed" at bounding box center [1096, 615] width 45 height 15
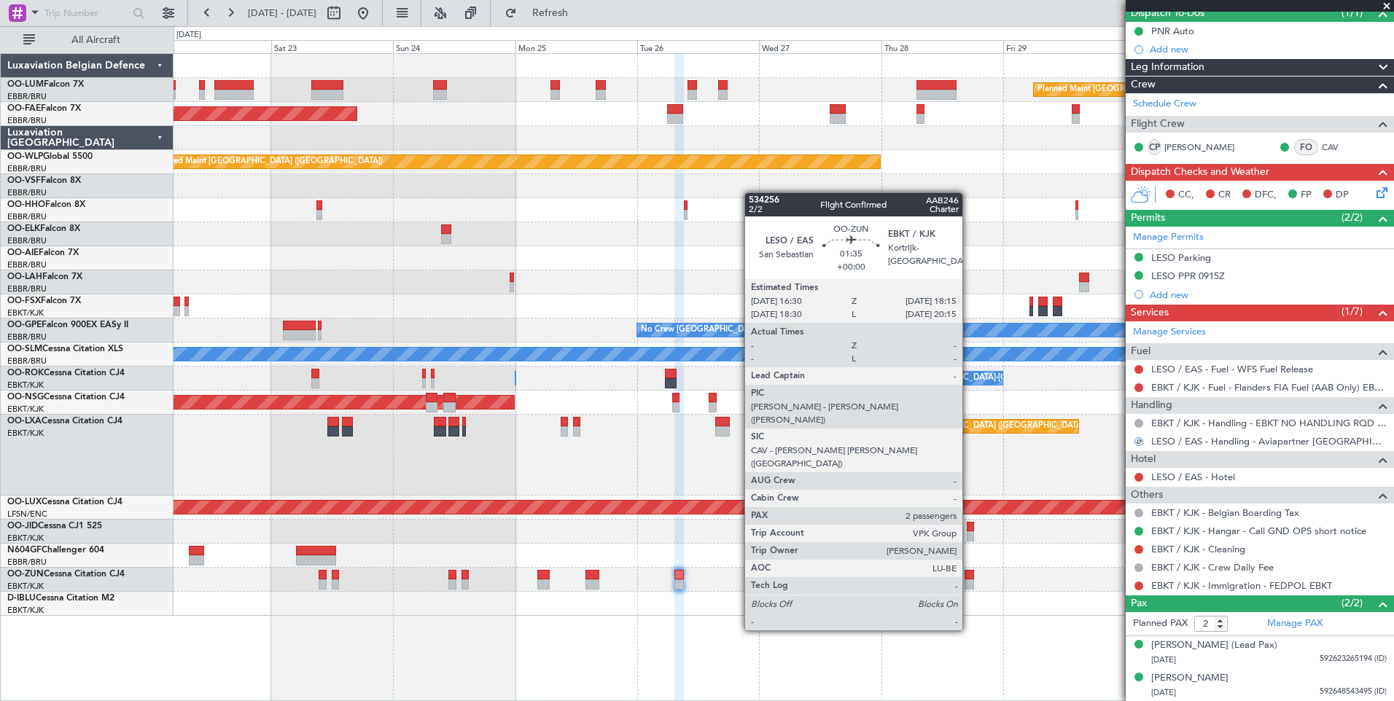
click at [969, 577] on div at bounding box center [968, 575] width 9 height 10
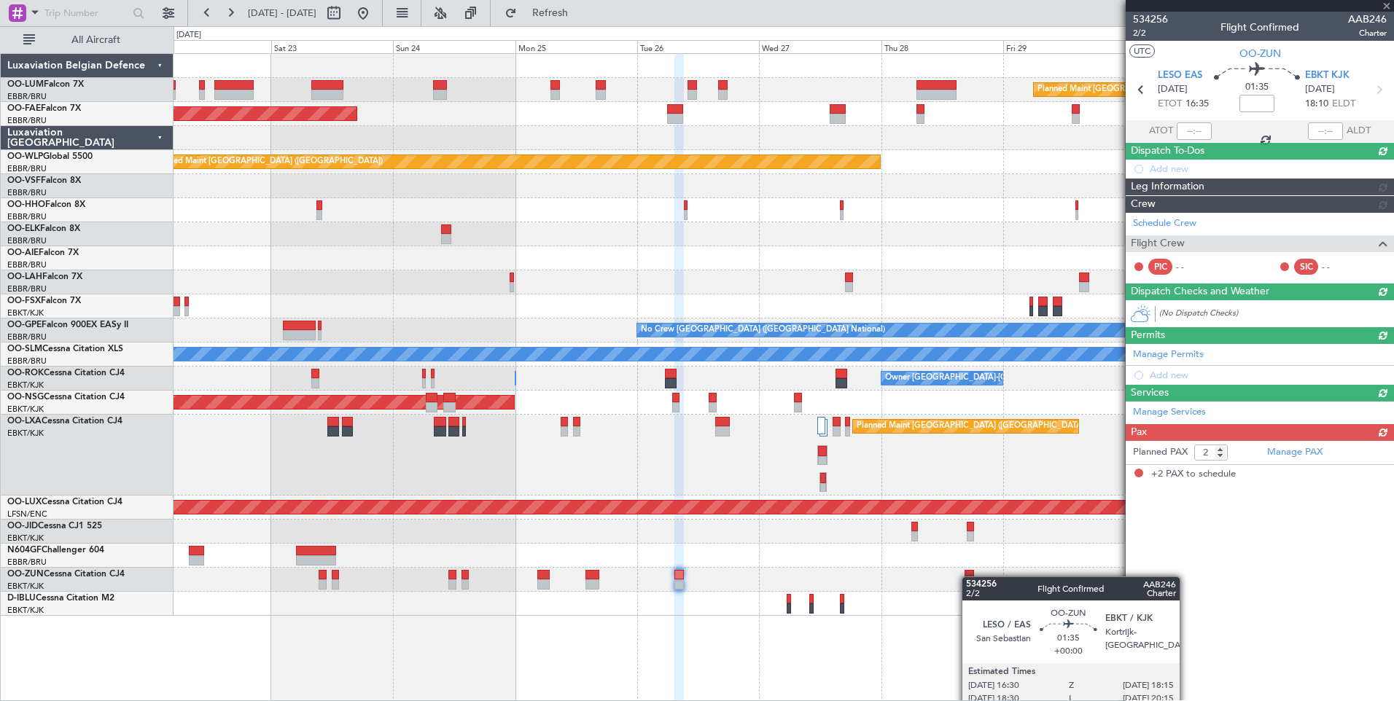
scroll to position [0, 0]
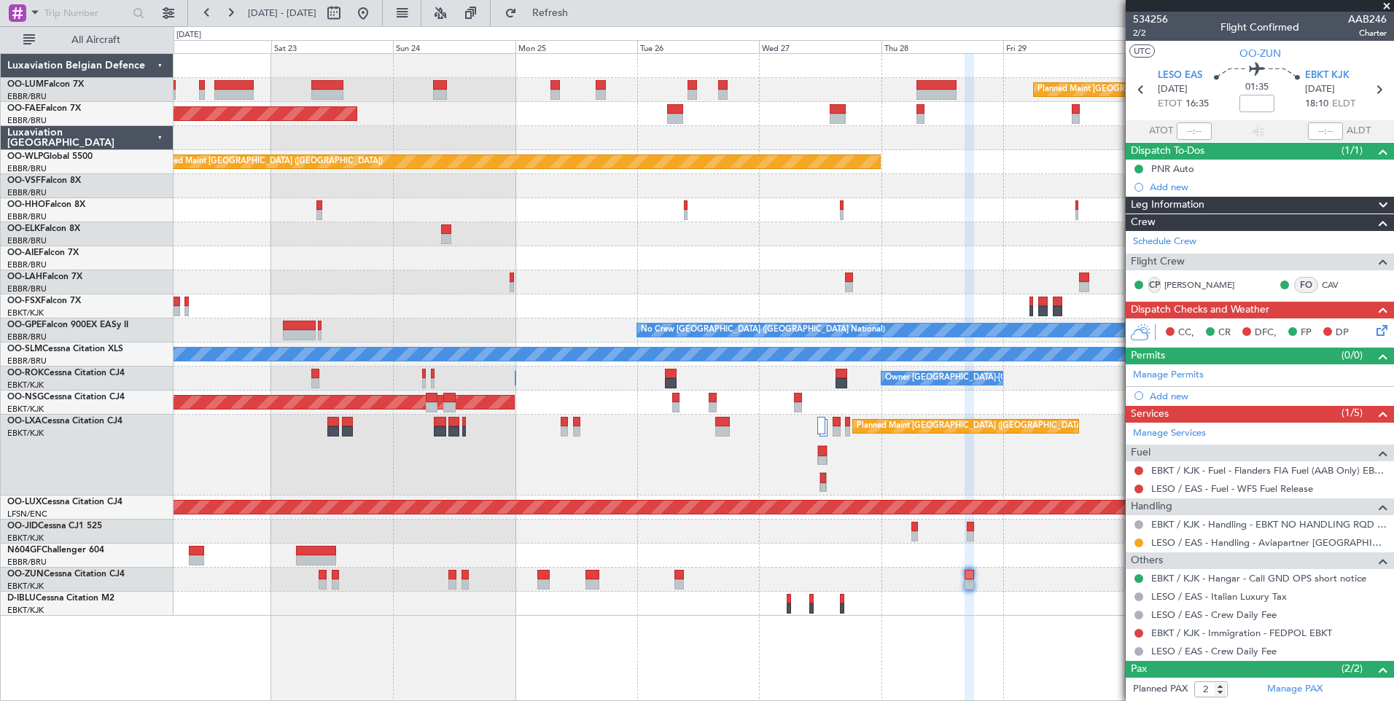
drag, startPoint x: 1139, startPoint y: 539, endPoint x: 1128, endPoint y: 543, distance: 12.2
click at [1138, 539] on button at bounding box center [1138, 543] width 9 height 9
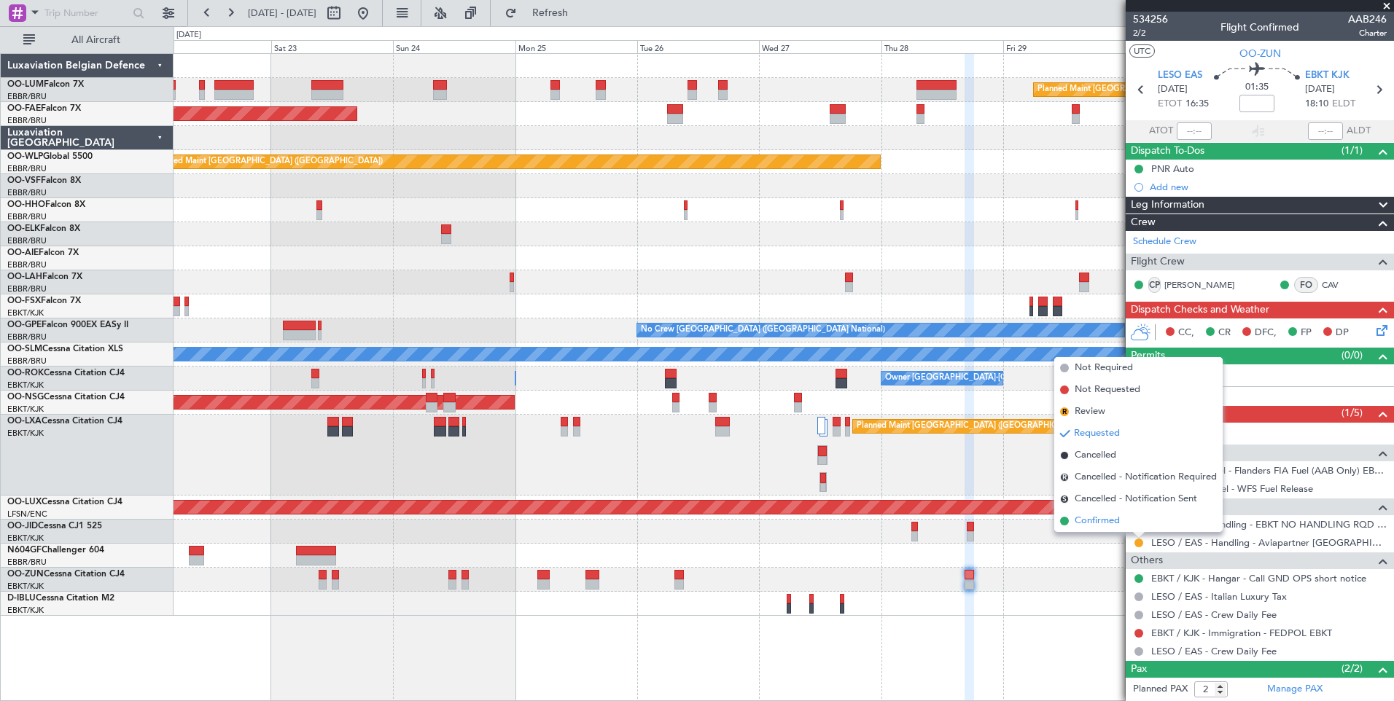
click at [1096, 523] on span "Confirmed" at bounding box center [1096, 521] width 45 height 15
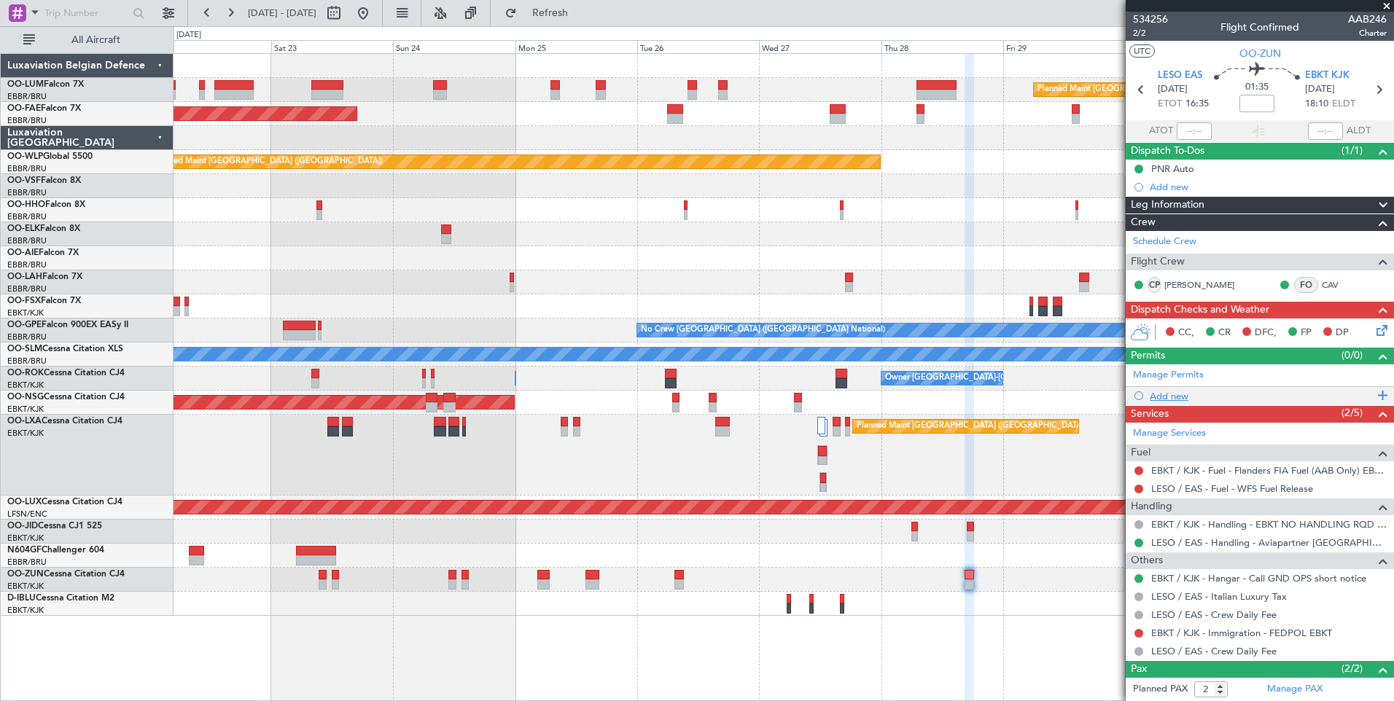
click at [1183, 394] on div "Add new" at bounding box center [1261, 396] width 224 height 12
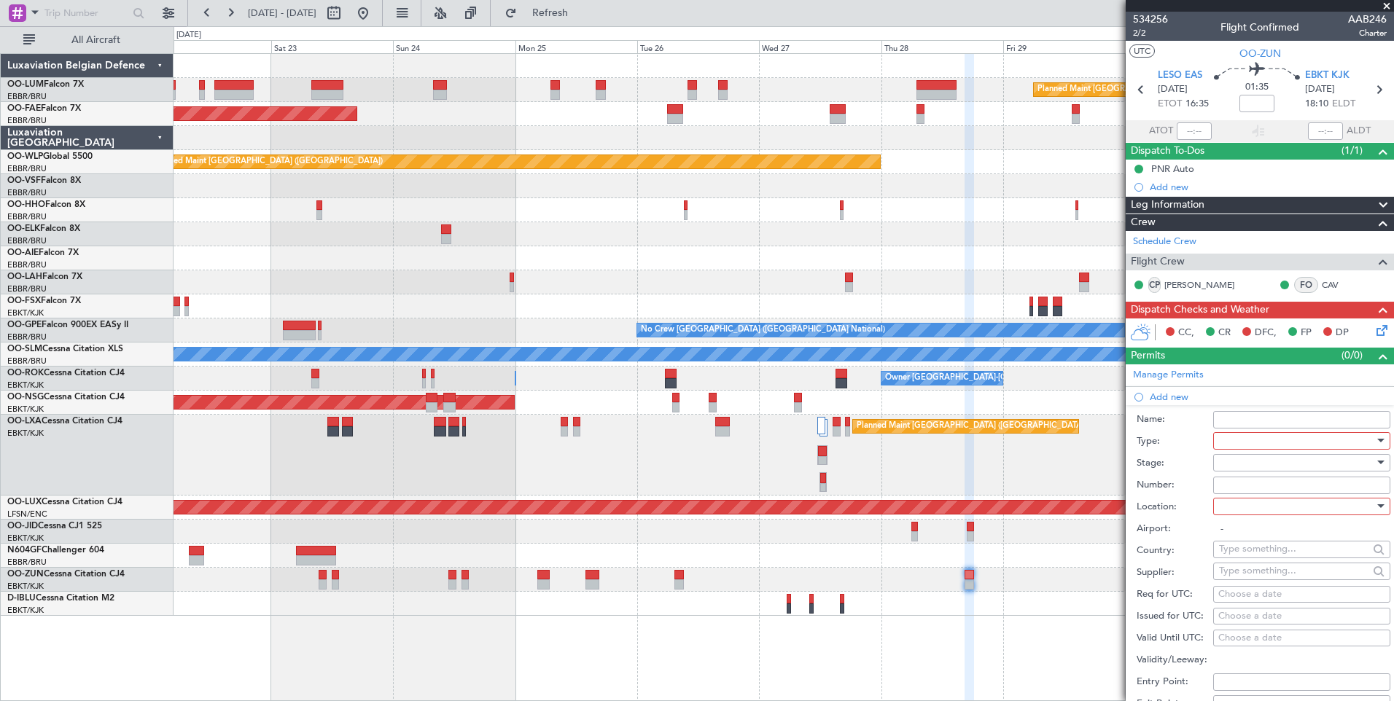
click at [1242, 445] on div at bounding box center [1296, 441] width 155 height 22
click at [1239, 507] on span "PPR" at bounding box center [1295, 514] width 153 height 22
click at [1254, 504] on div at bounding box center [1296, 507] width 155 height 22
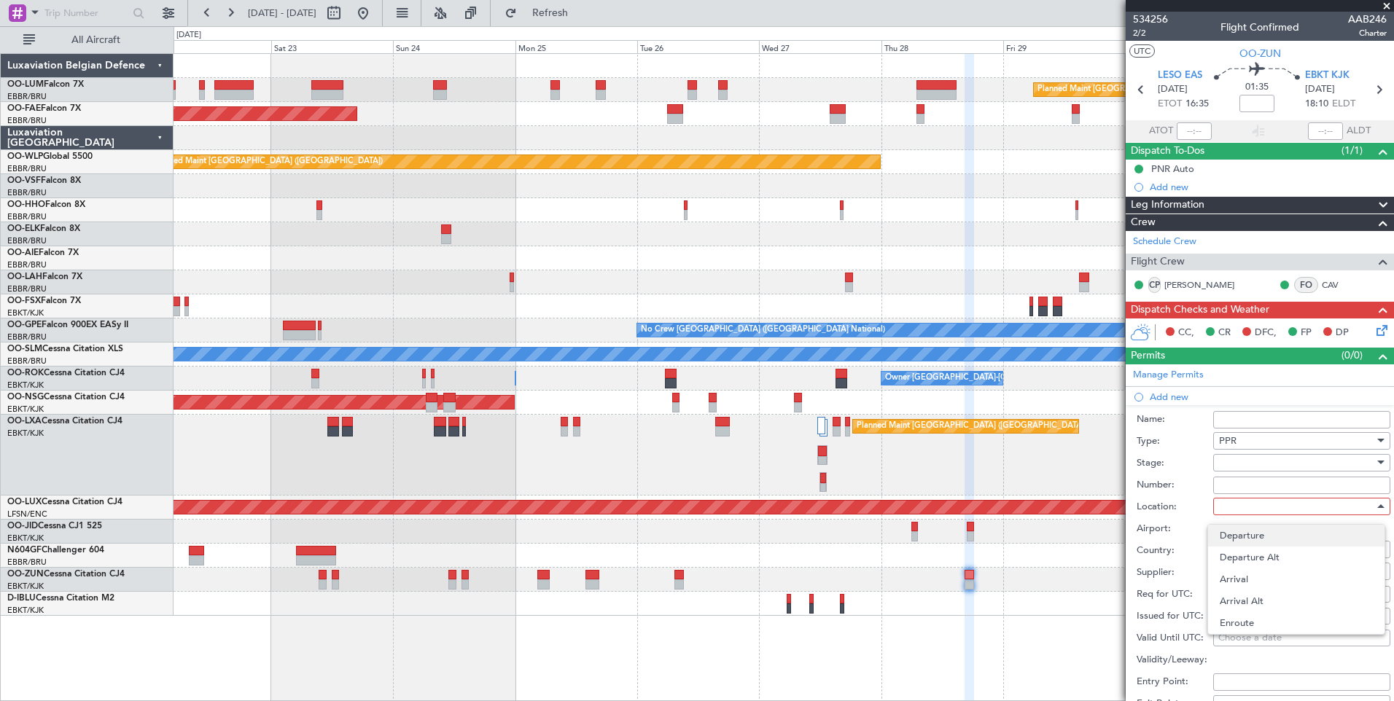
click at [1256, 532] on span "Departure" at bounding box center [1295, 536] width 153 height 22
type input "LESO / EAS"
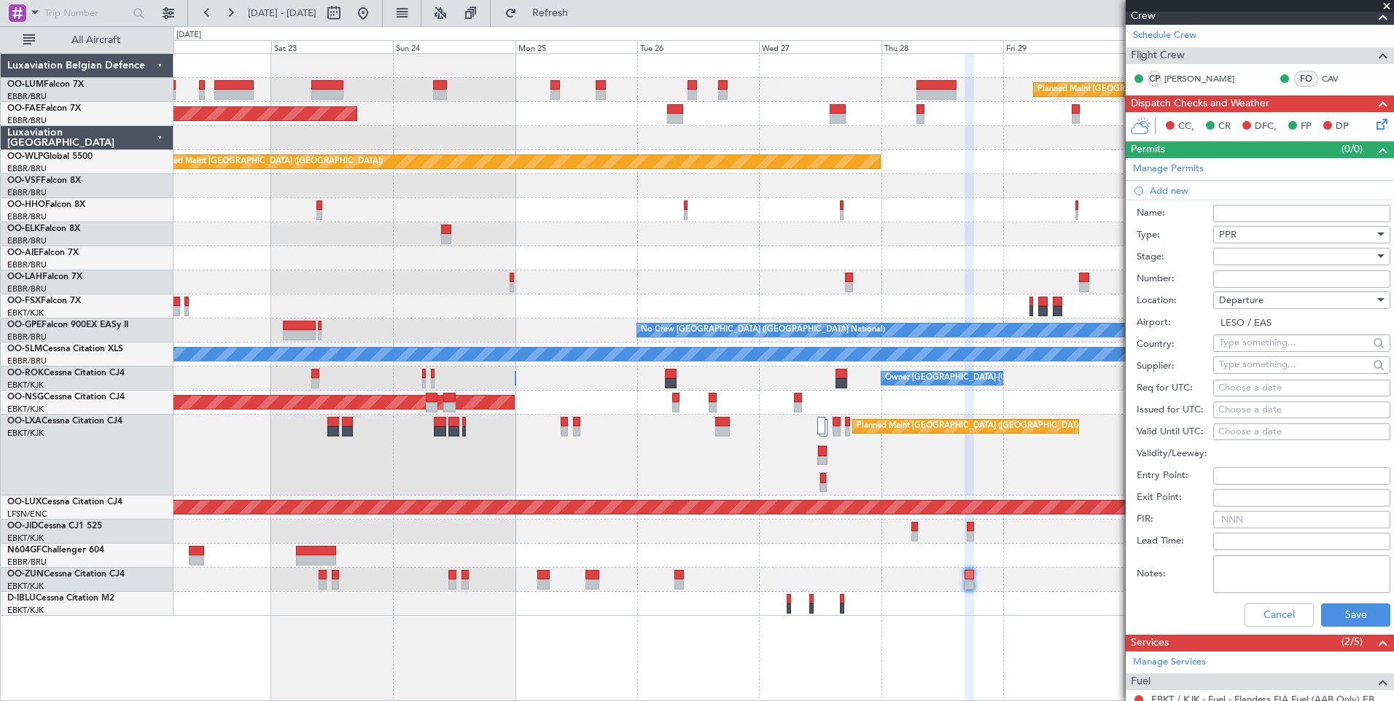
scroll to position [219, 0]
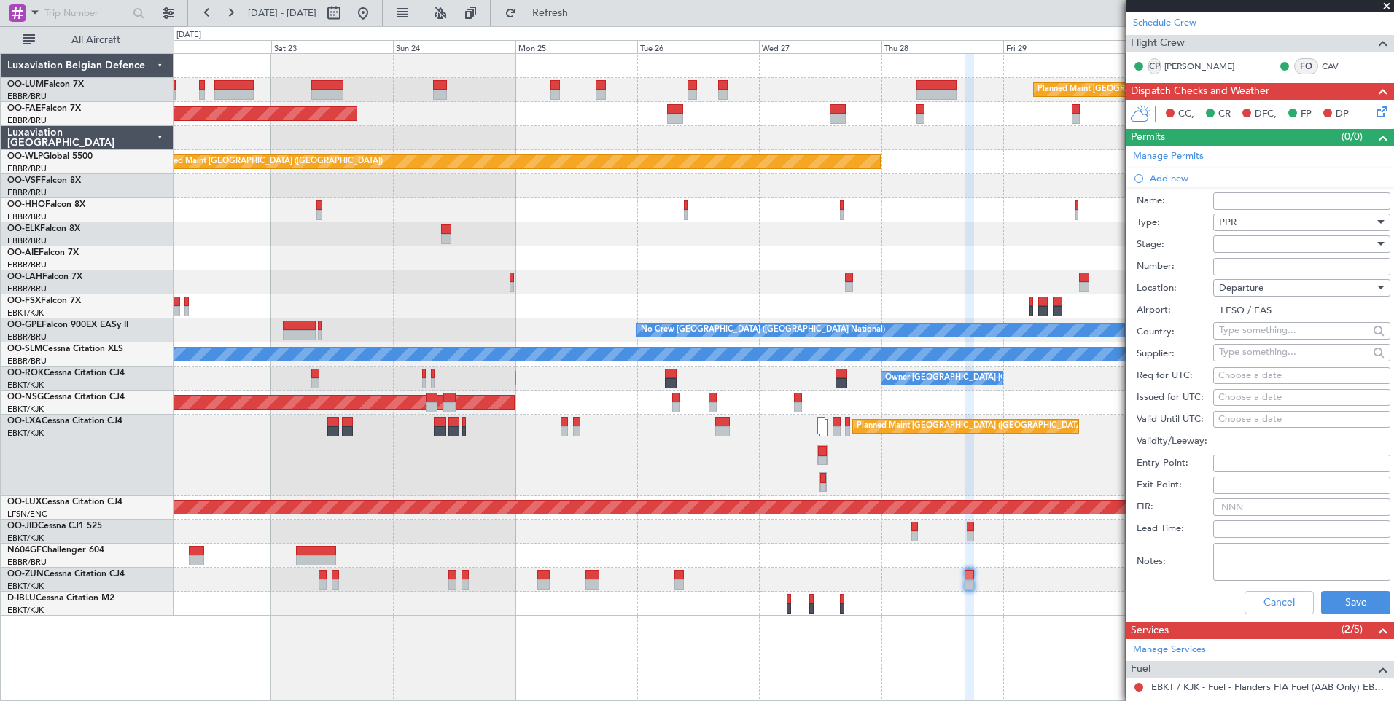
click at [1238, 241] on div at bounding box center [1296, 244] width 155 height 22
click at [1243, 367] on span "Received OK" at bounding box center [1295, 361] width 153 height 22
paste input "4 STAND"
type input "4 STAND"
click at [1232, 370] on div "Choose a date" at bounding box center [1301, 376] width 167 height 15
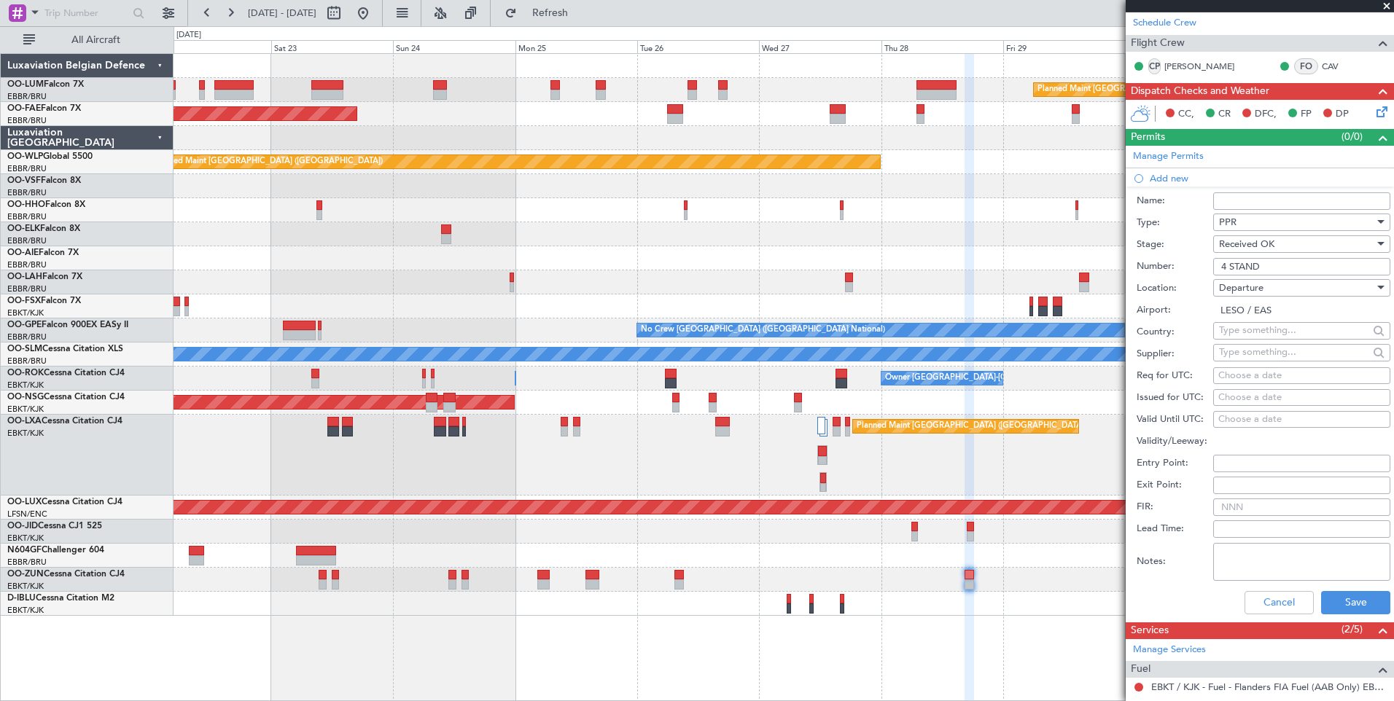
select select "8"
select select "2025"
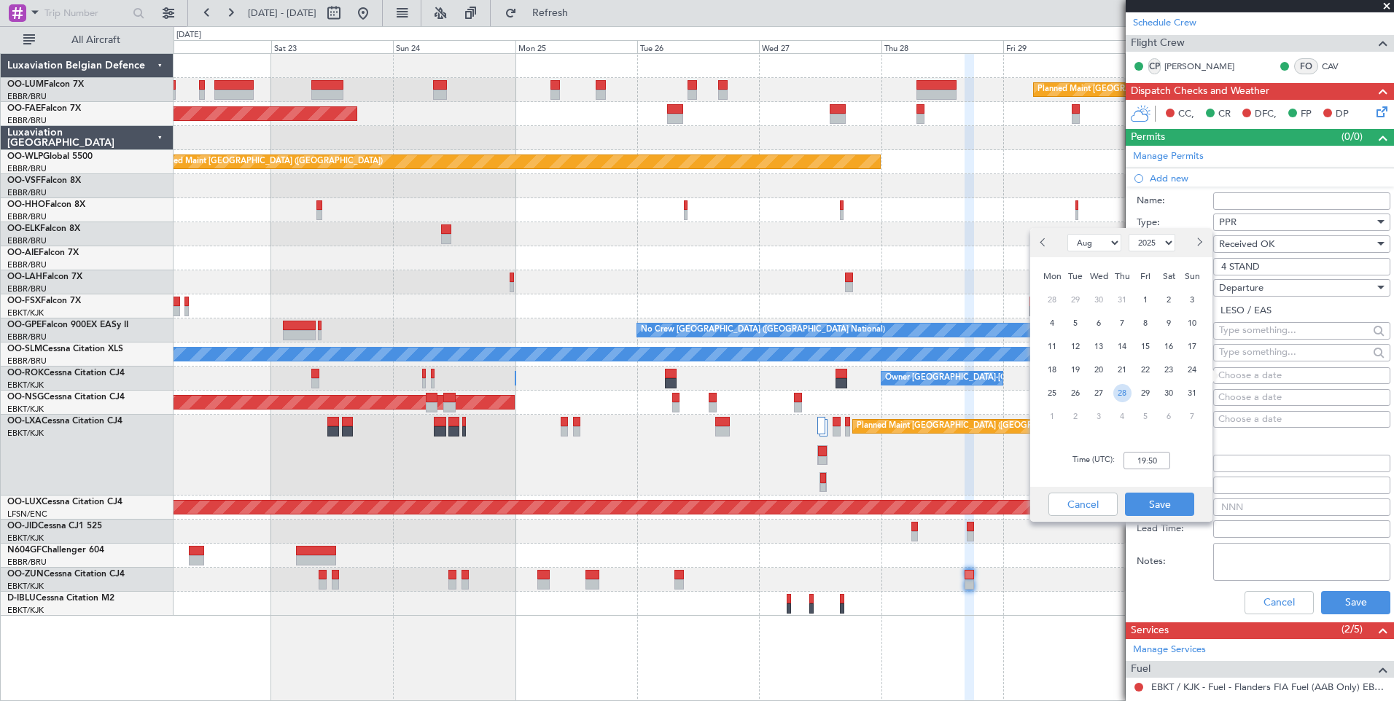
click at [1120, 395] on span "28" at bounding box center [1122, 393] width 18 height 18
click at [1165, 464] on input "00:00" at bounding box center [1146, 460] width 47 height 17
type input "16:30"
click at [1150, 504] on button "Save" at bounding box center [1159, 504] width 69 height 23
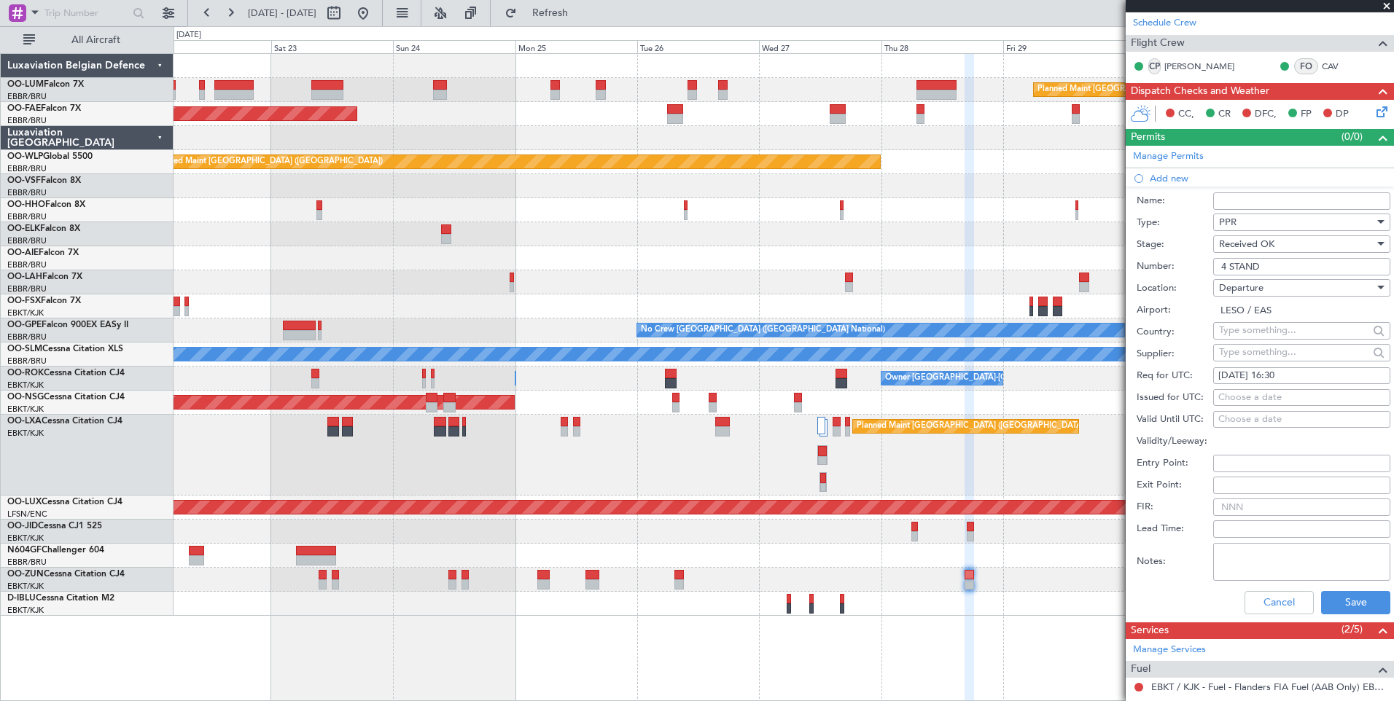
click at [1281, 395] on div "Choose a date" at bounding box center [1301, 398] width 167 height 15
select select "8"
select select "2025"
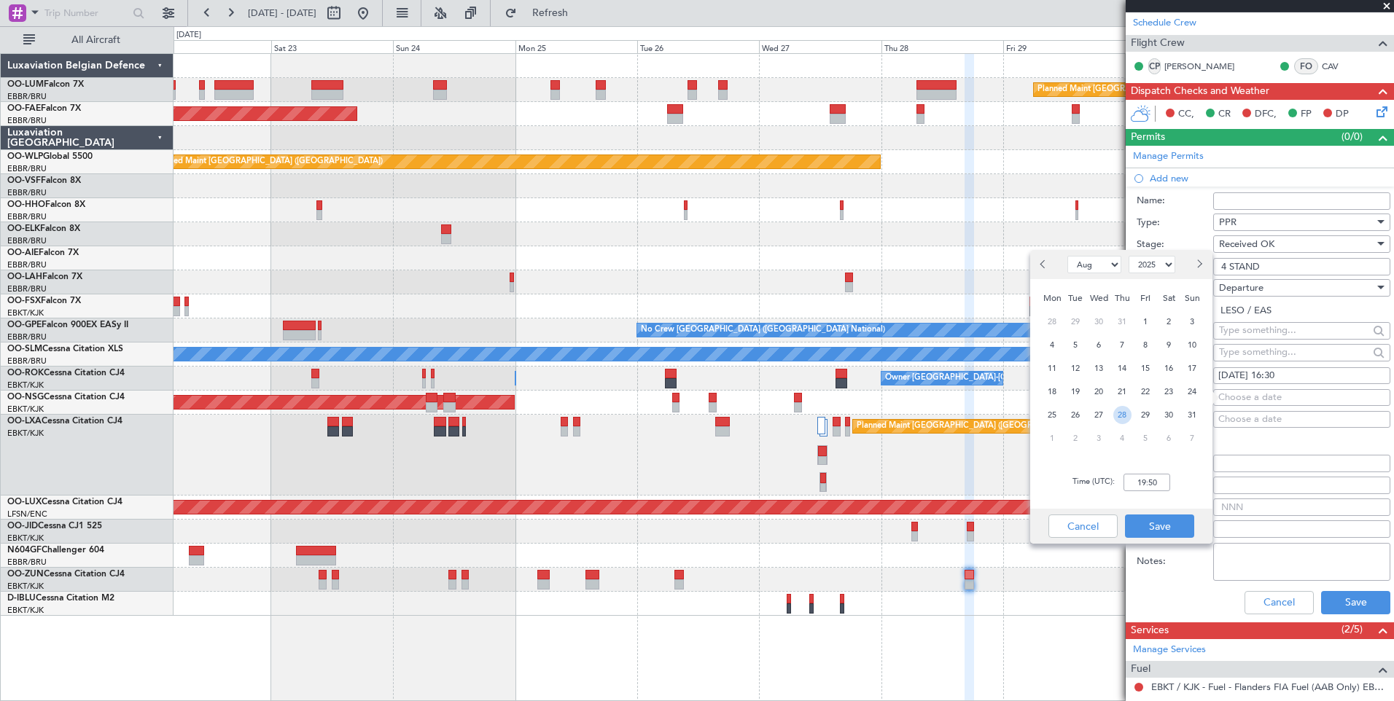
click at [1121, 414] on span "28" at bounding box center [1122, 415] width 18 height 18
click at [1128, 482] on input "00:00" at bounding box center [1146, 482] width 47 height 17
type input "16:30"
drag, startPoint x: 1149, startPoint y: 528, endPoint x: 1199, endPoint y: 547, distance: 54.0
click at [1149, 528] on button "Save" at bounding box center [1159, 526] width 69 height 23
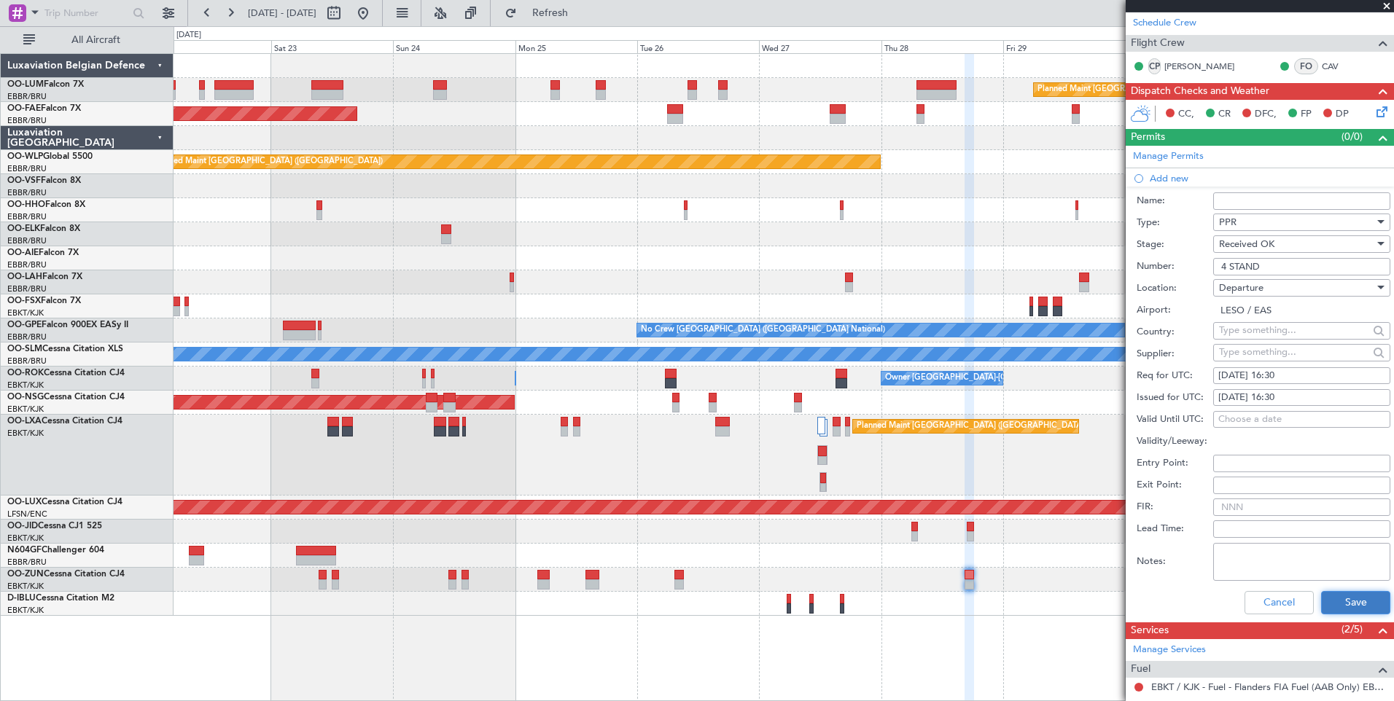
click at [1341, 595] on button "Save" at bounding box center [1355, 602] width 69 height 23
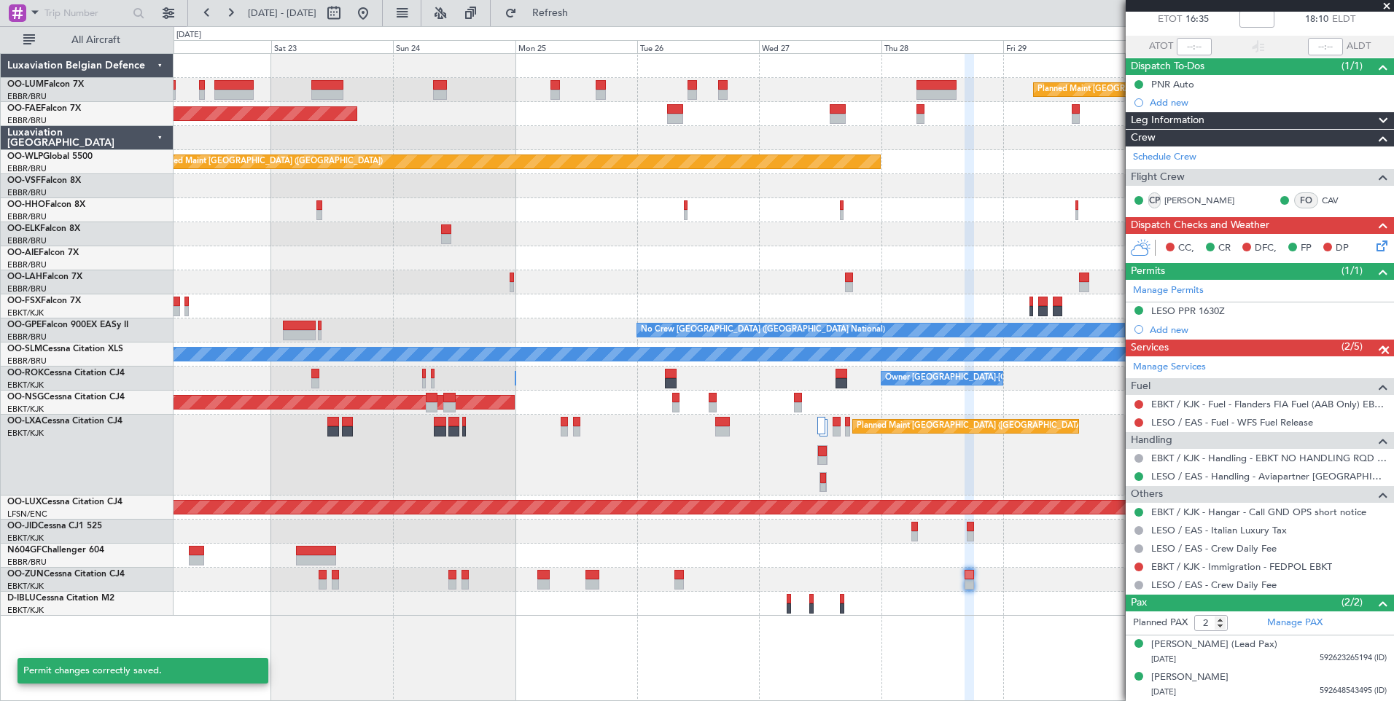
scroll to position [84, 0]
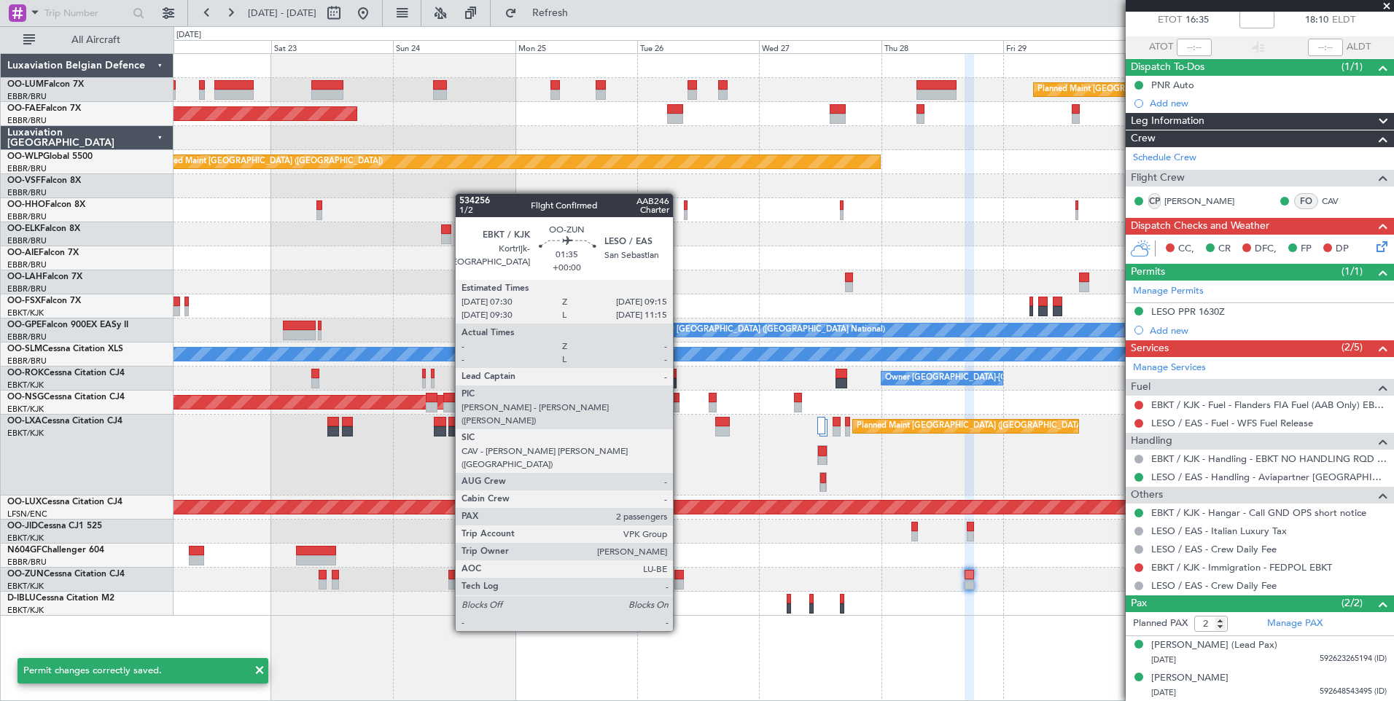
click at [679, 577] on div at bounding box center [678, 575] width 9 height 10
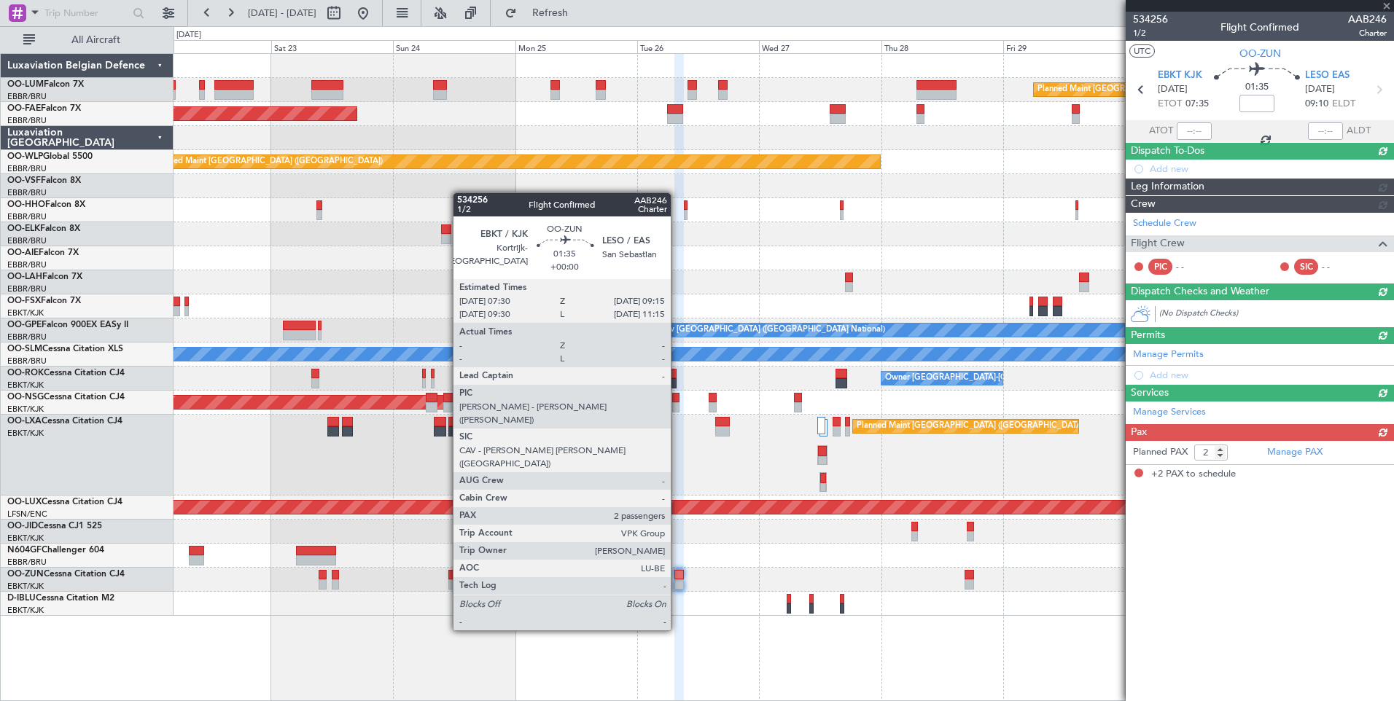
scroll to position [0, 0]
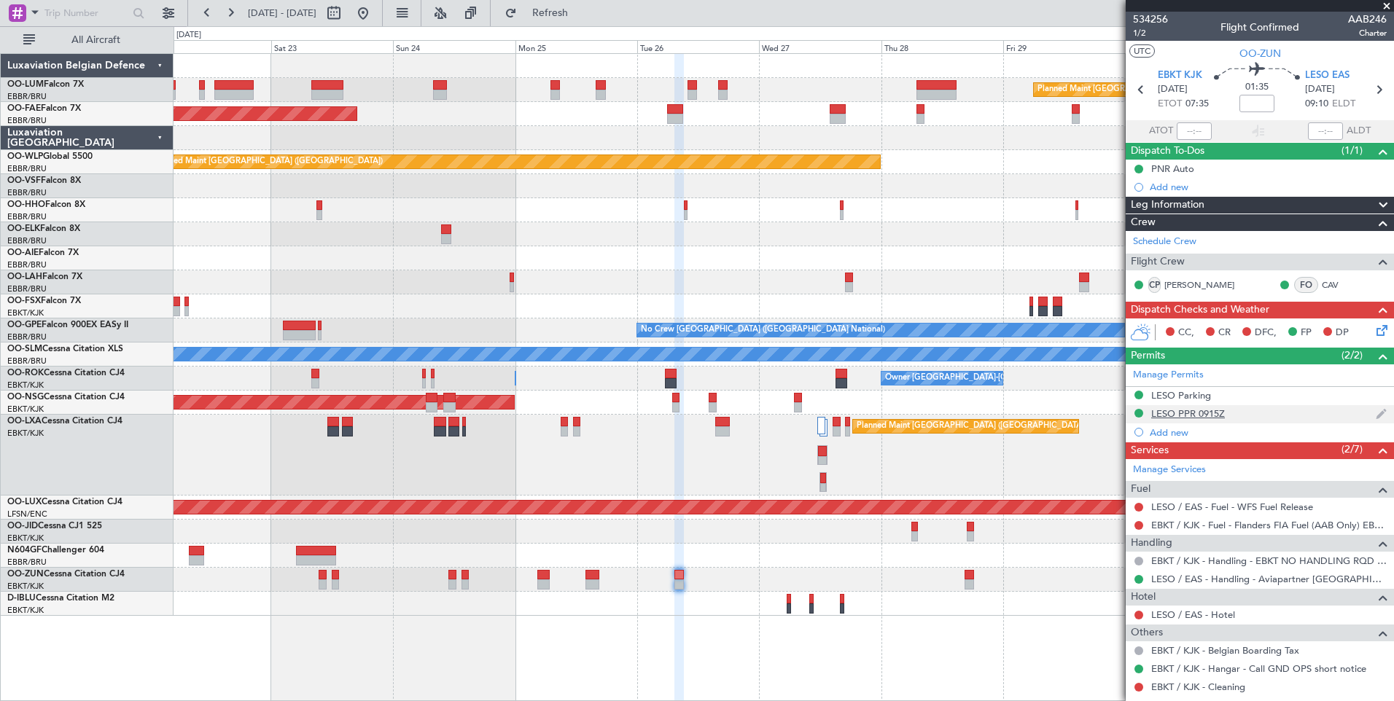
click at [1211, 410] on div "LESO PPR 0915Z" at bounding box center [1188, 413] width 74 height 12
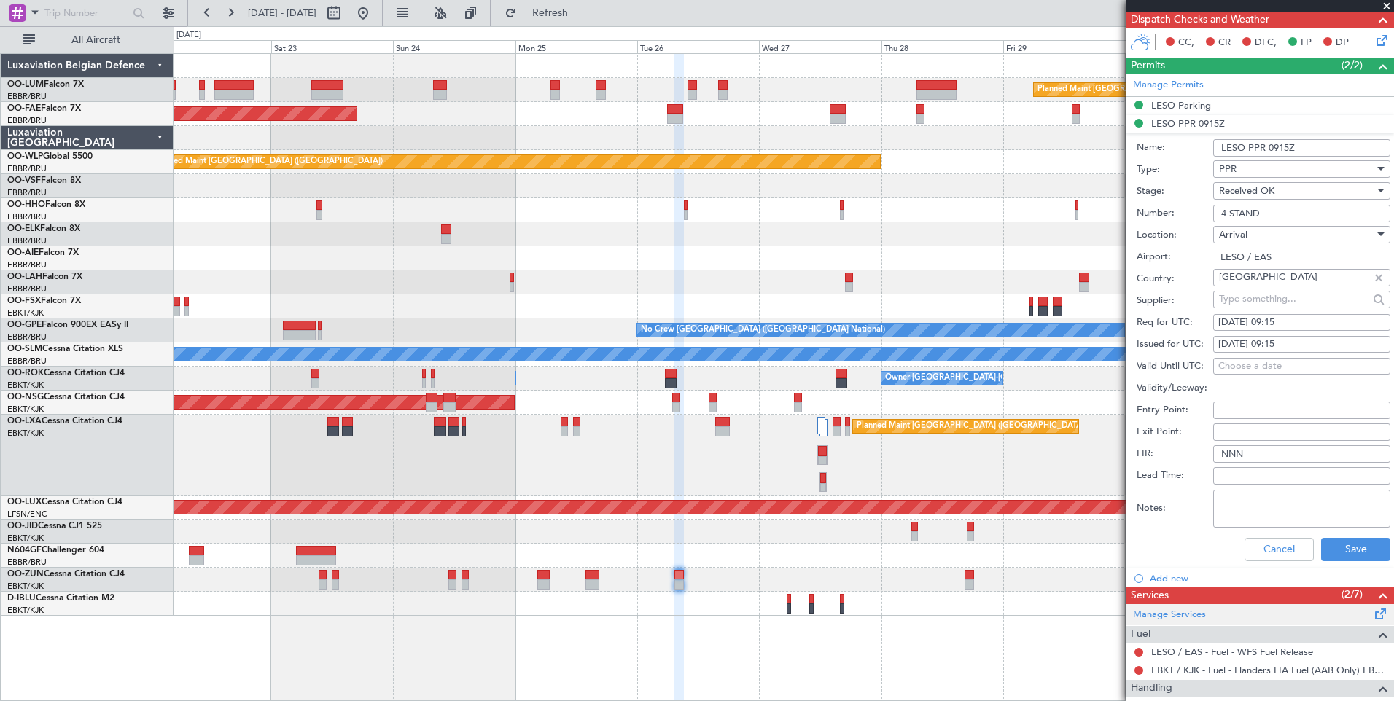
scroll to position [292, 0]
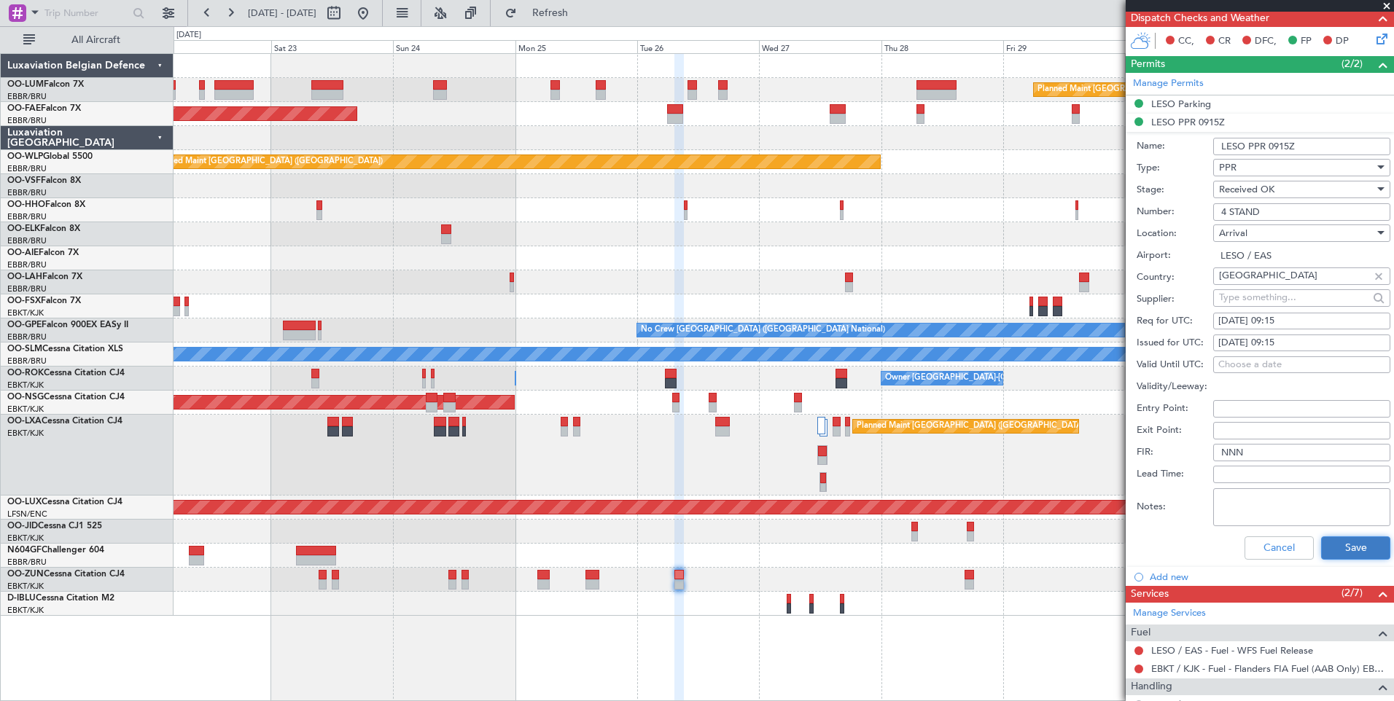
click at [1359, 547] on button "Save" at bounding box center [1355, 547] width 69 height 23
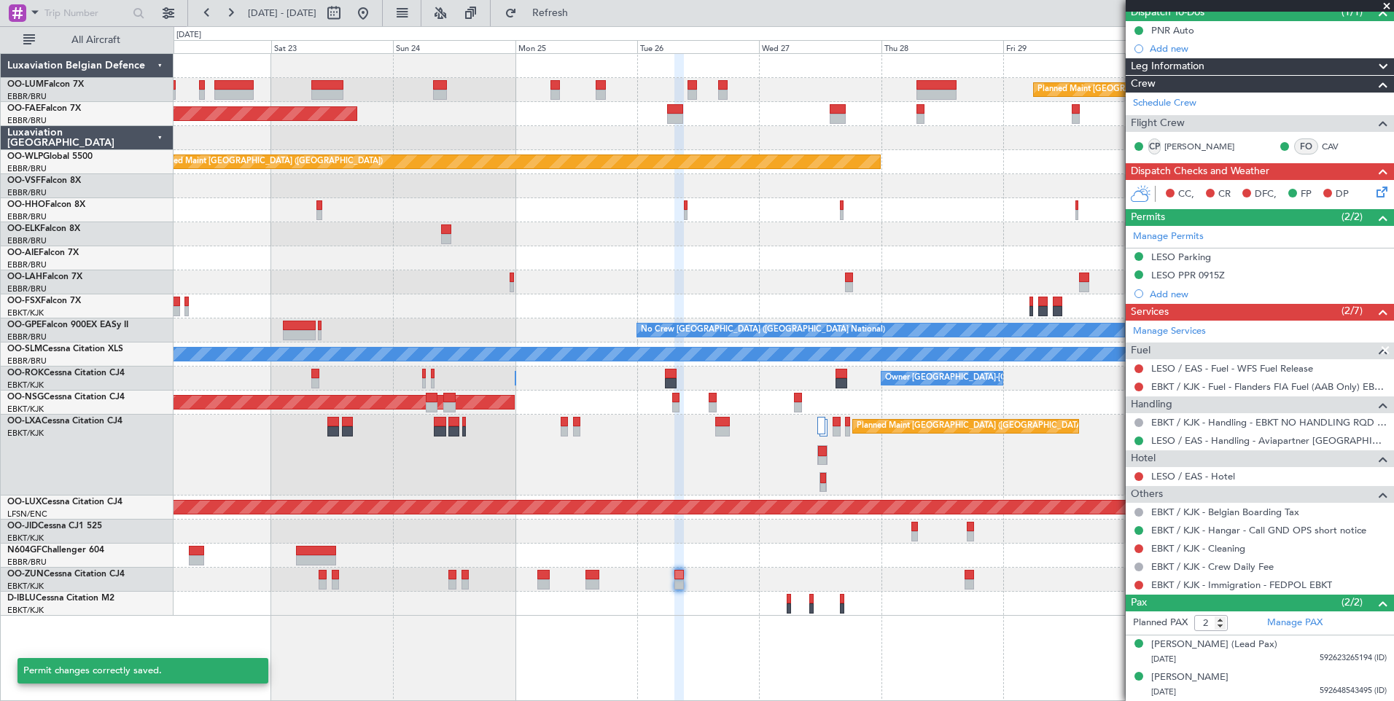
scroll to position [138, 0]
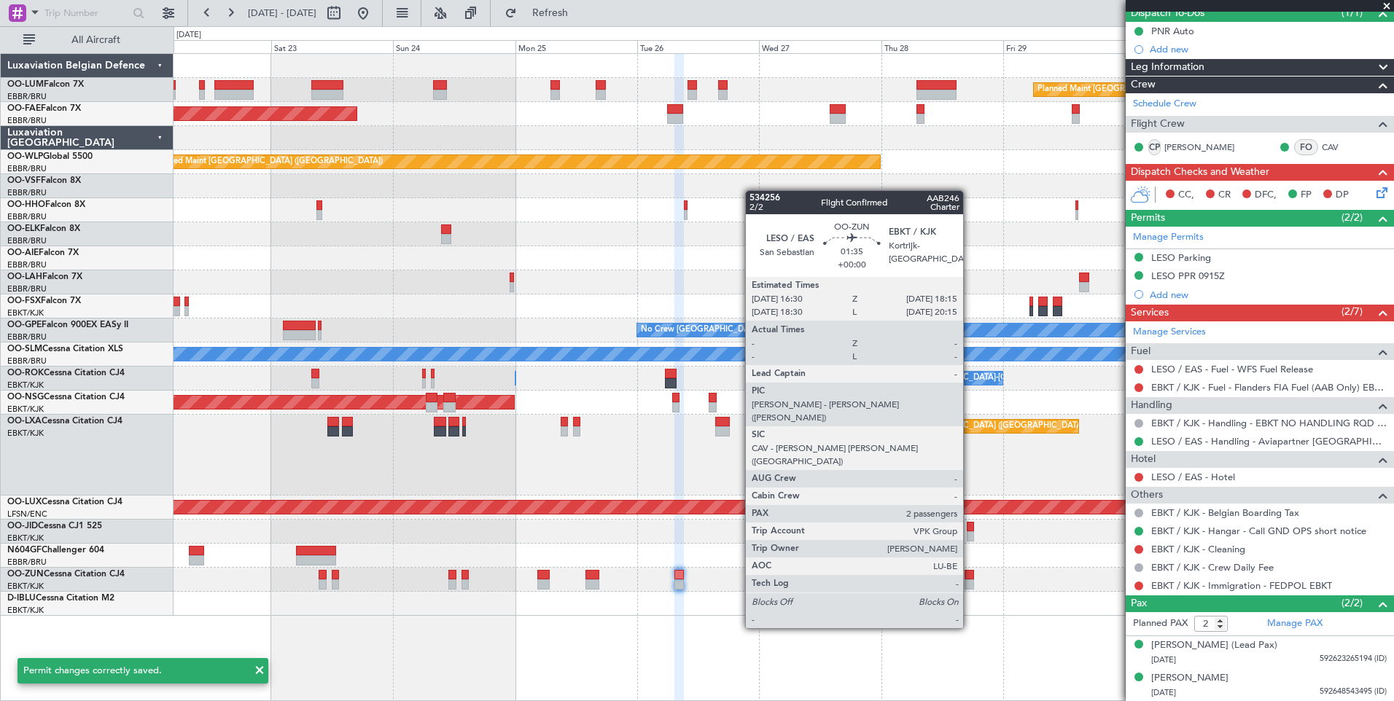
click at [969, 574] on div at bounding box center [968, 575] width 9 height 10
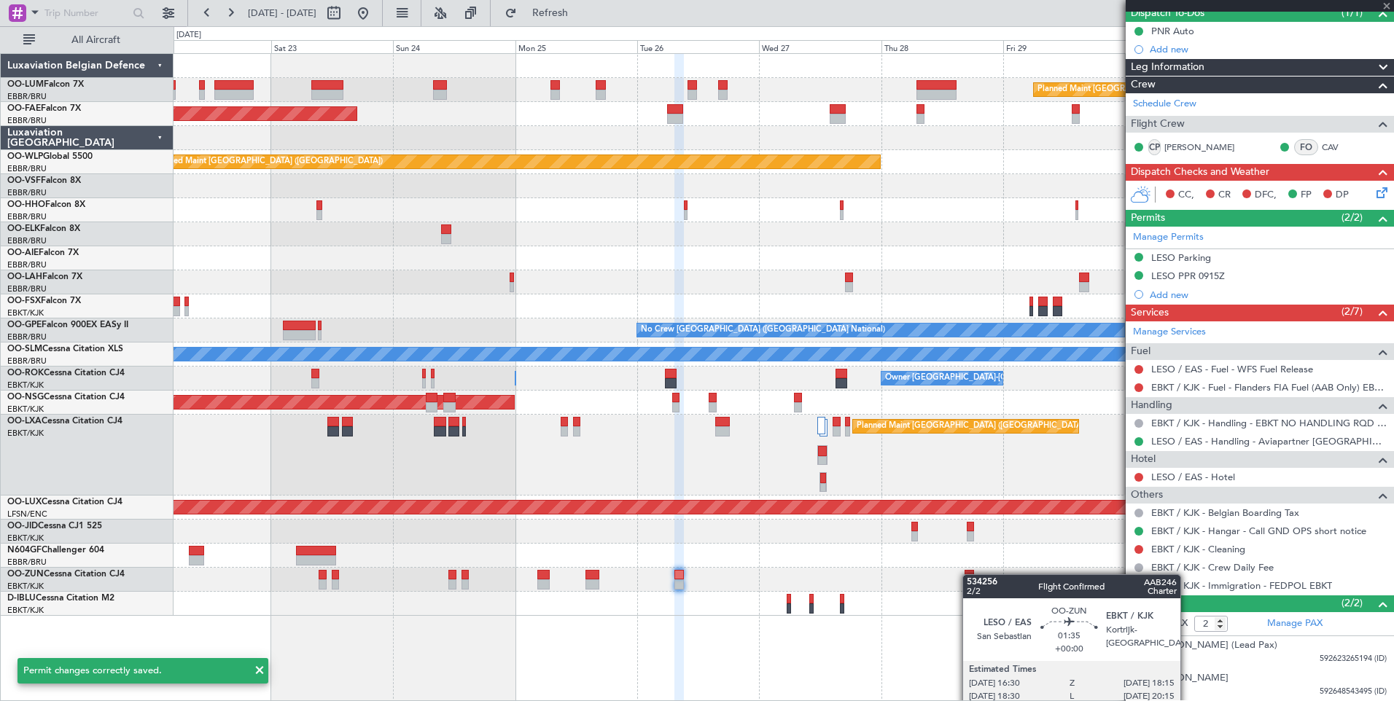
scroll to position [0, 0]
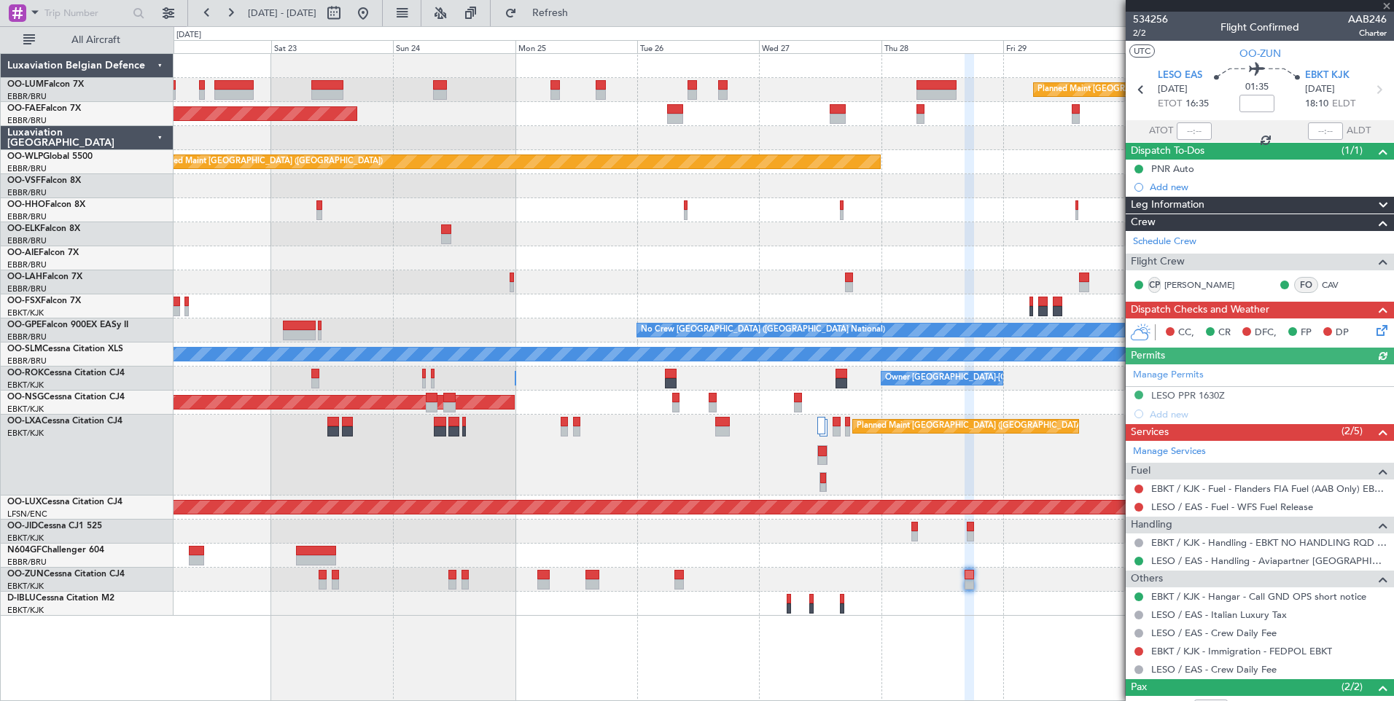
click at [1214, 398] on div "LESO PPR 1630Z" at bounding box center [1188, 395] width 74 height 12
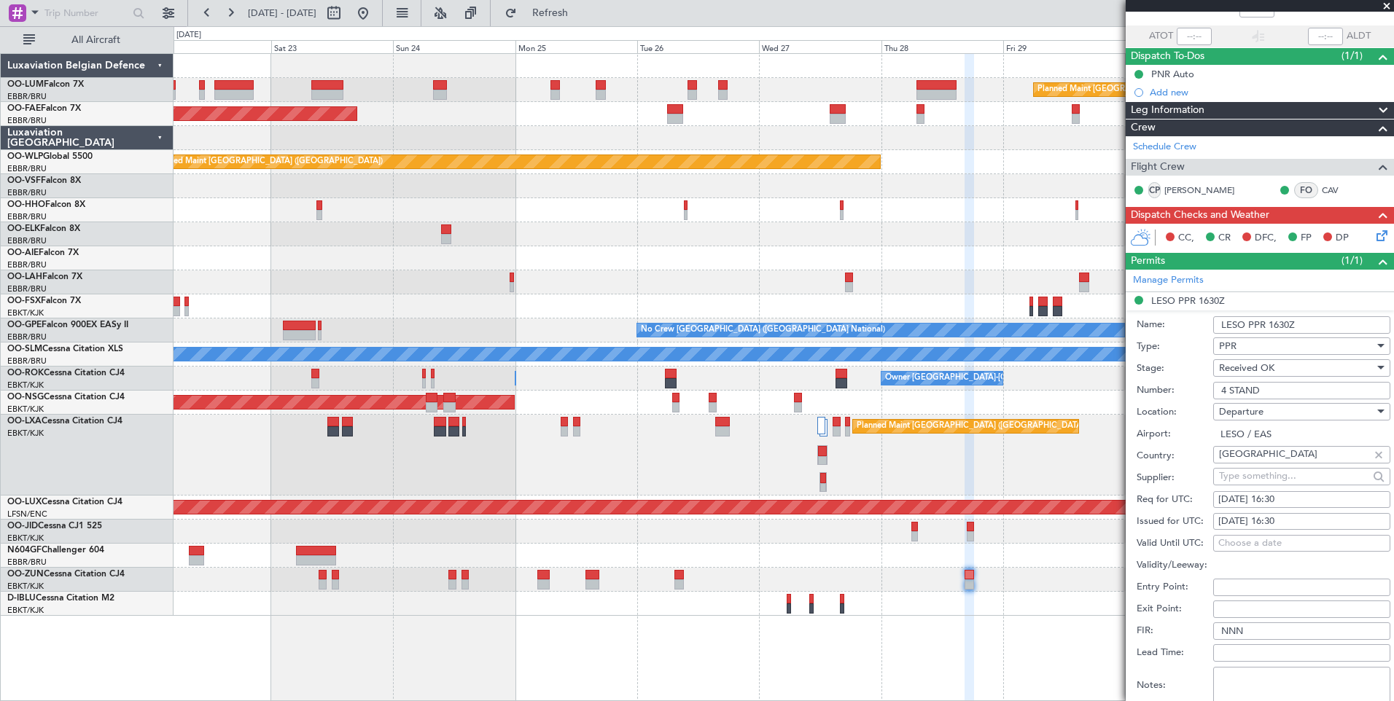
scroll to position [219, 0]
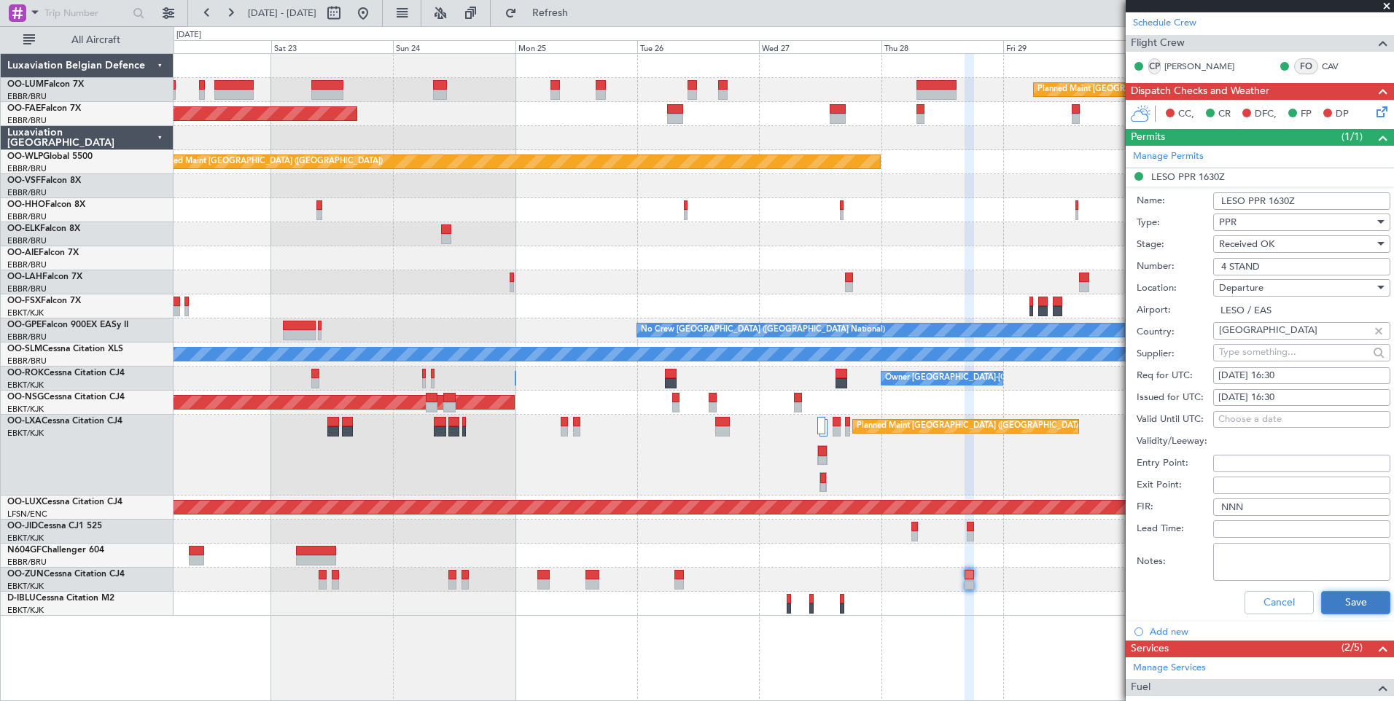
click at [1347, 596] on button "Save" at bounding box center [1355, 602] width 69 height 23
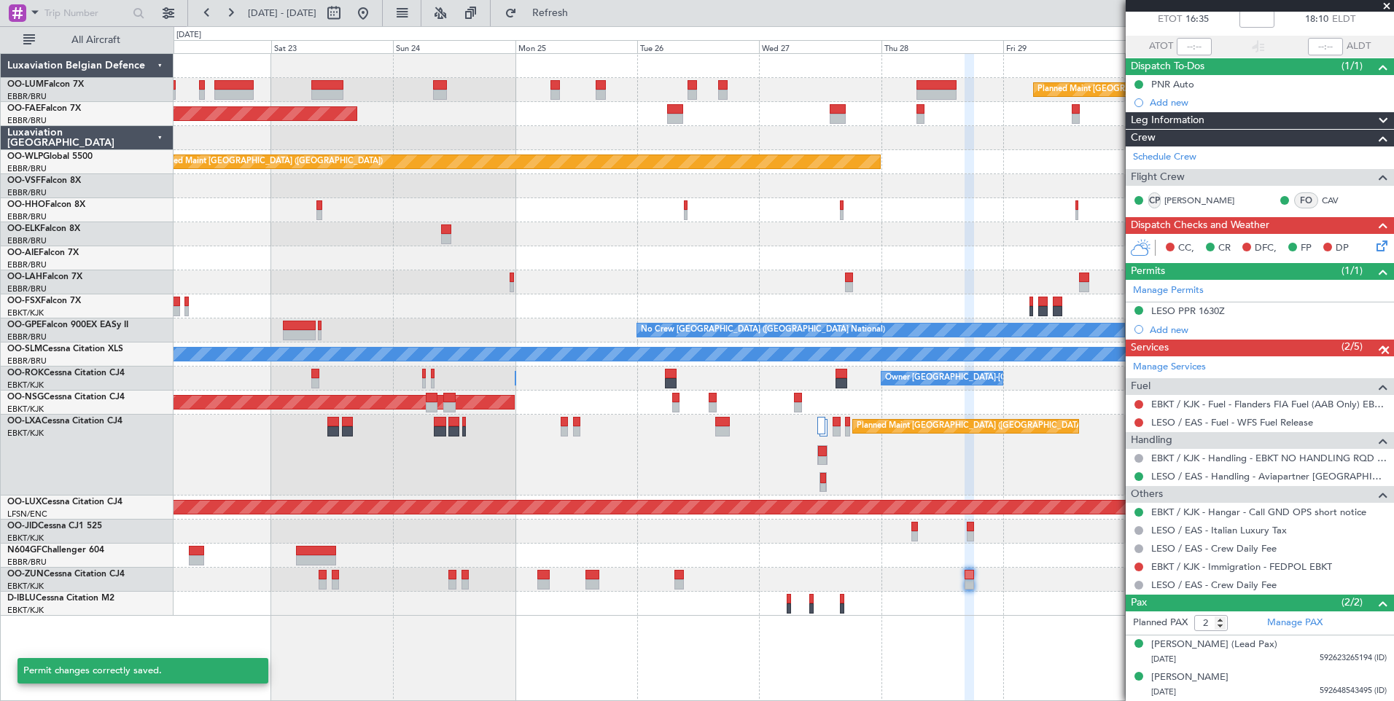
scroll to position [84, 0]
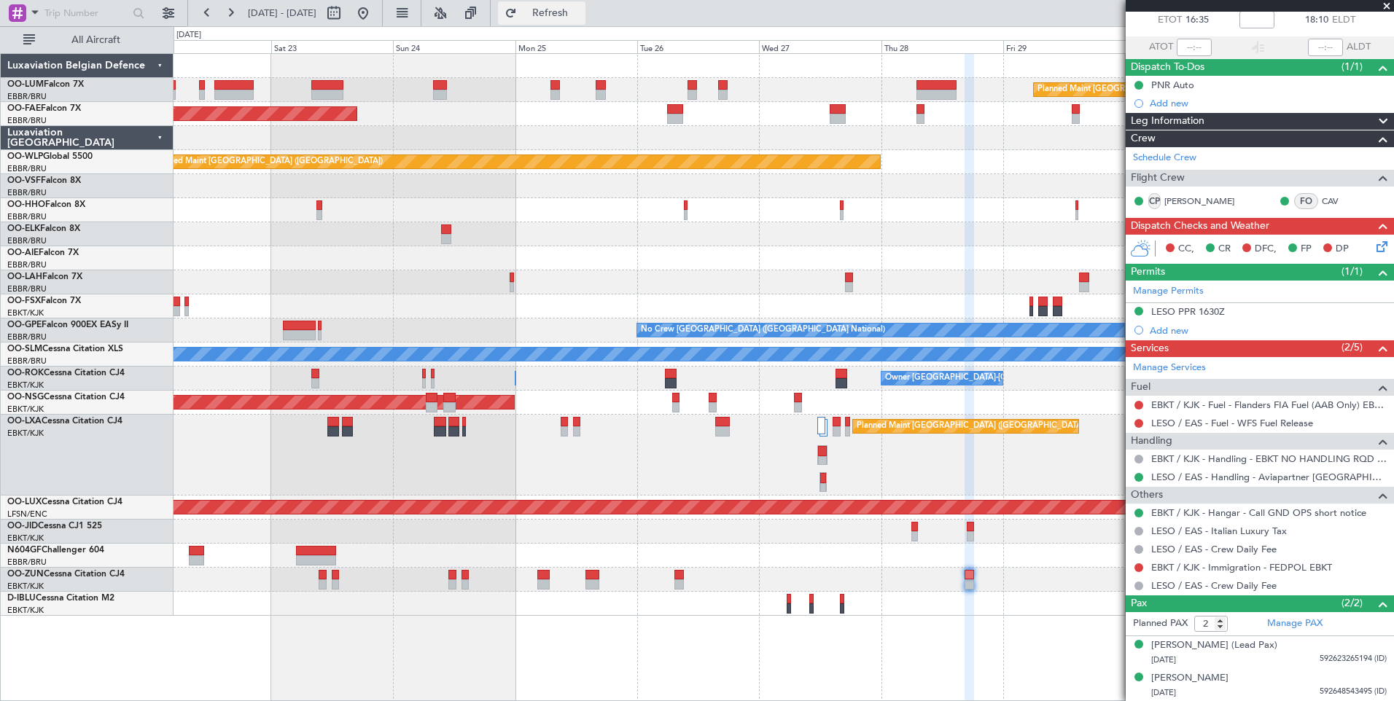
click at [585, 19] on button "Refresh" at bounding box center [541, 12] width 87 height 23
click at [727, 500] on div "Planned Maint [GEOGRAPHIC_DATA] ([GEOGRAPHIC_DATA])" at bounding box center [448, 507] width 1993 height 15
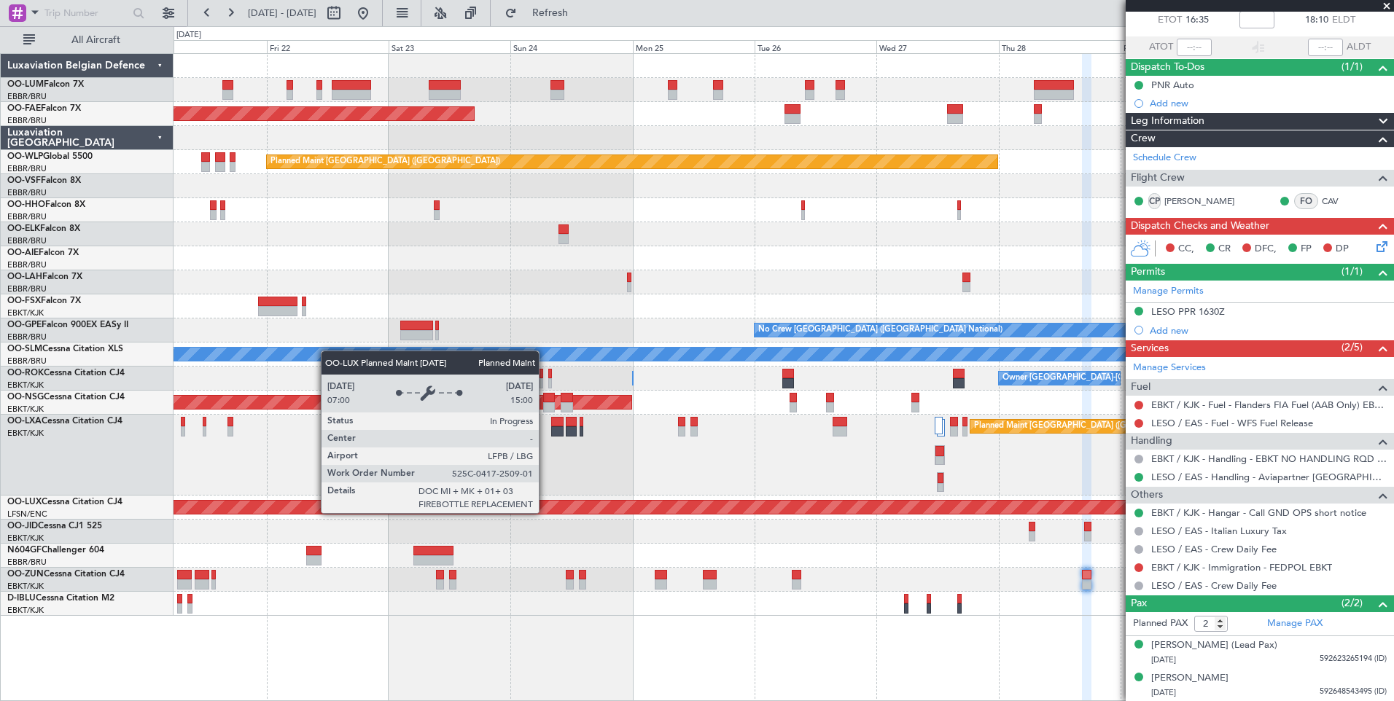
click at [652, 517] on div "Planned Maint [GEOGRAPHIC_DATA] ([GEOGRAPHIC_DATA])" at bounding box center [782, 508] width 1219 height 24
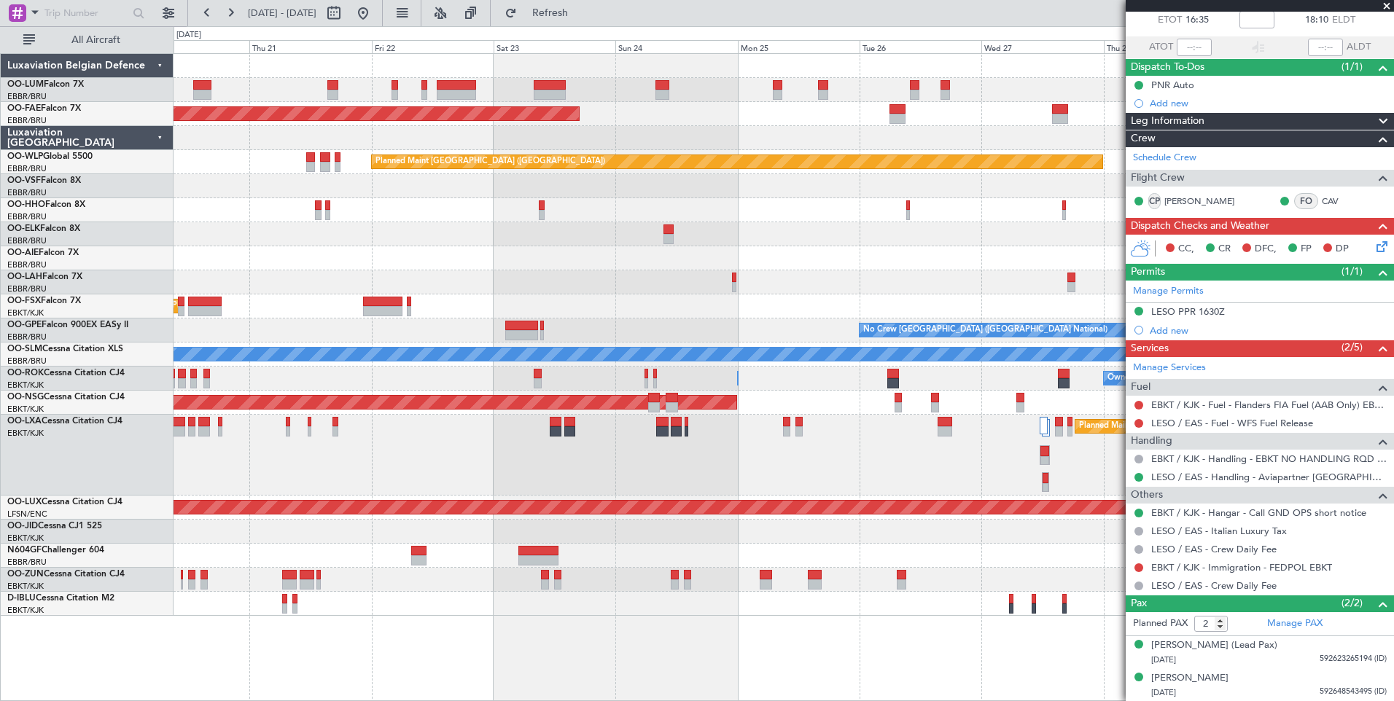
click at [689, 538] on div "Planned Maint Kortrijk-[GEOGRAPHIC_DATA]" at bounding box center [782, 532] width 1219 height 24
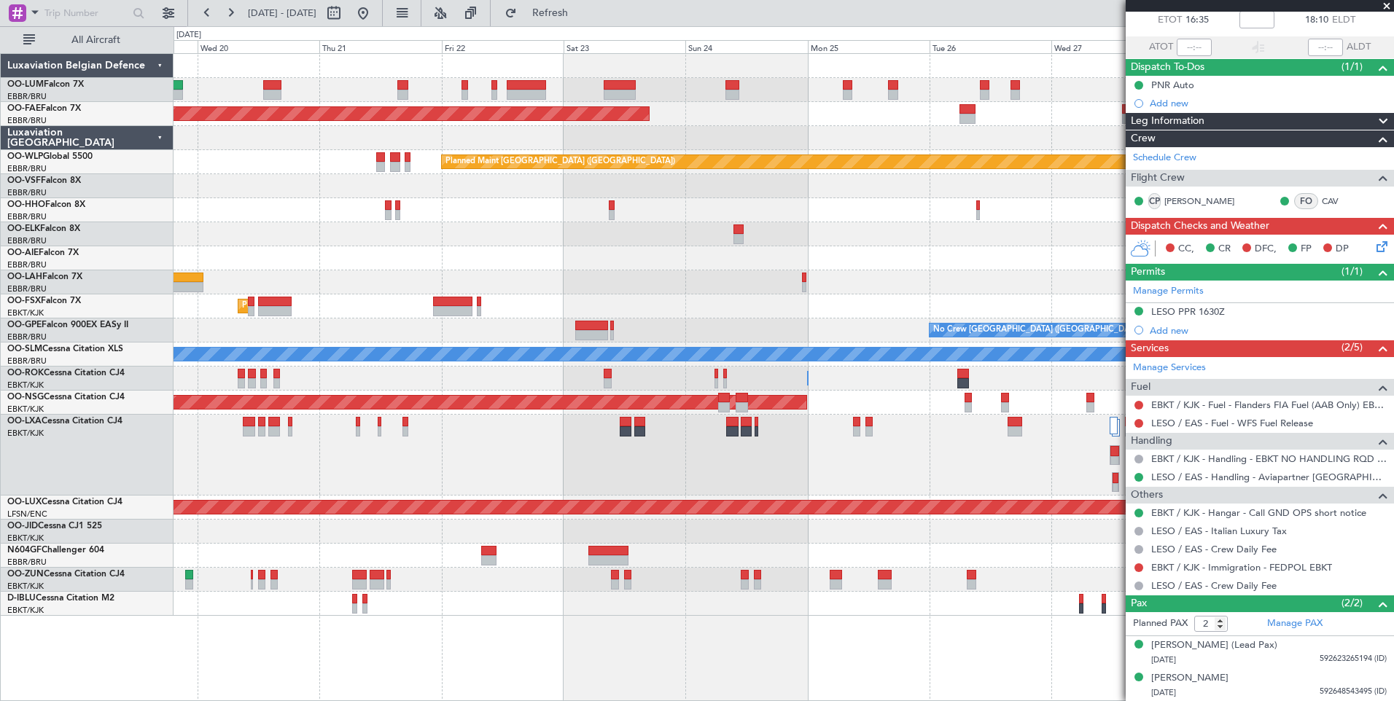
click at [838, 636] on div "Planned Maint Brussels (Brussels National) Planned Maint Brussels (Brussels Nat…" at bounding box center [783, 377] width 1220 height 648
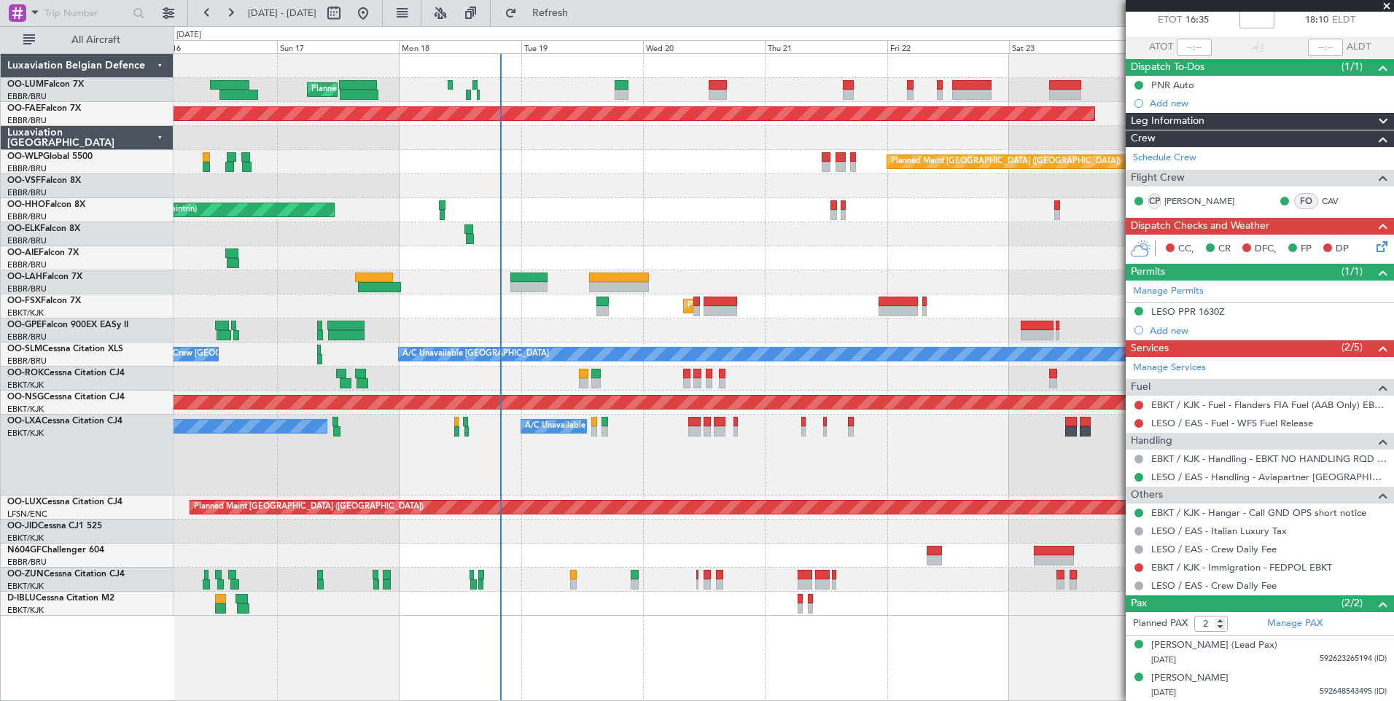
click at [687, 499] on div "Planned Maint Paris (Le Bourget) No Crew Paris (Le Bourget)" at bounding box center [782, 508] width 1219 height 24
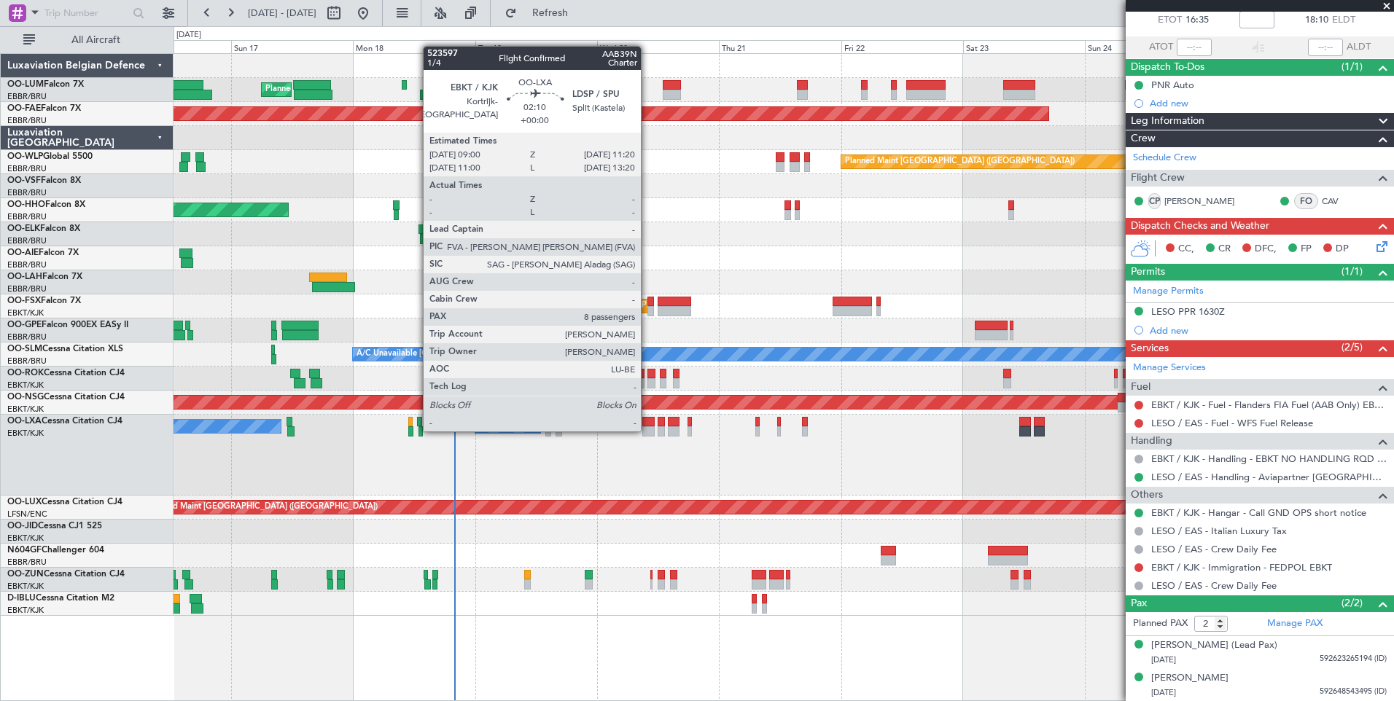
click at [647, 430] on div at bounding box center [648, 431] width 12 height 10
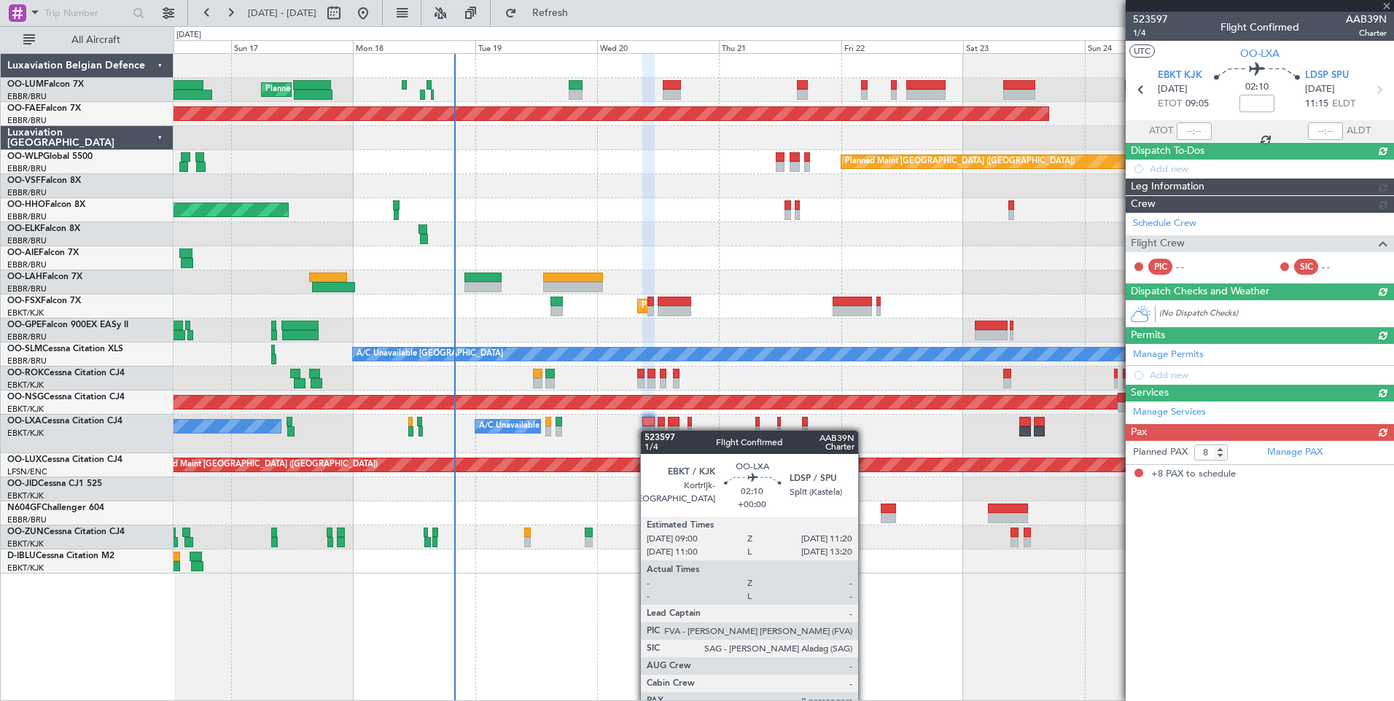
scroll to position [0, 0]
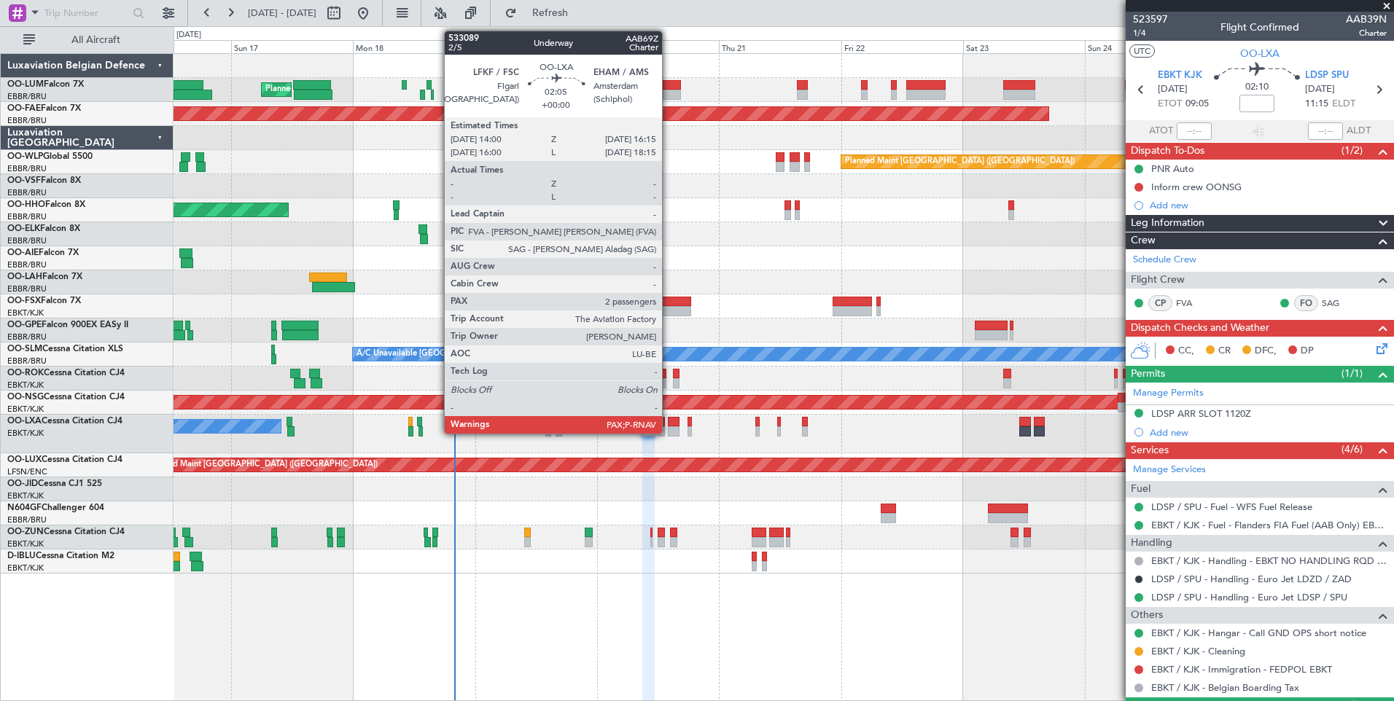
click at [669, 419] on div at bounding box center [674, 422] width 12 height 10
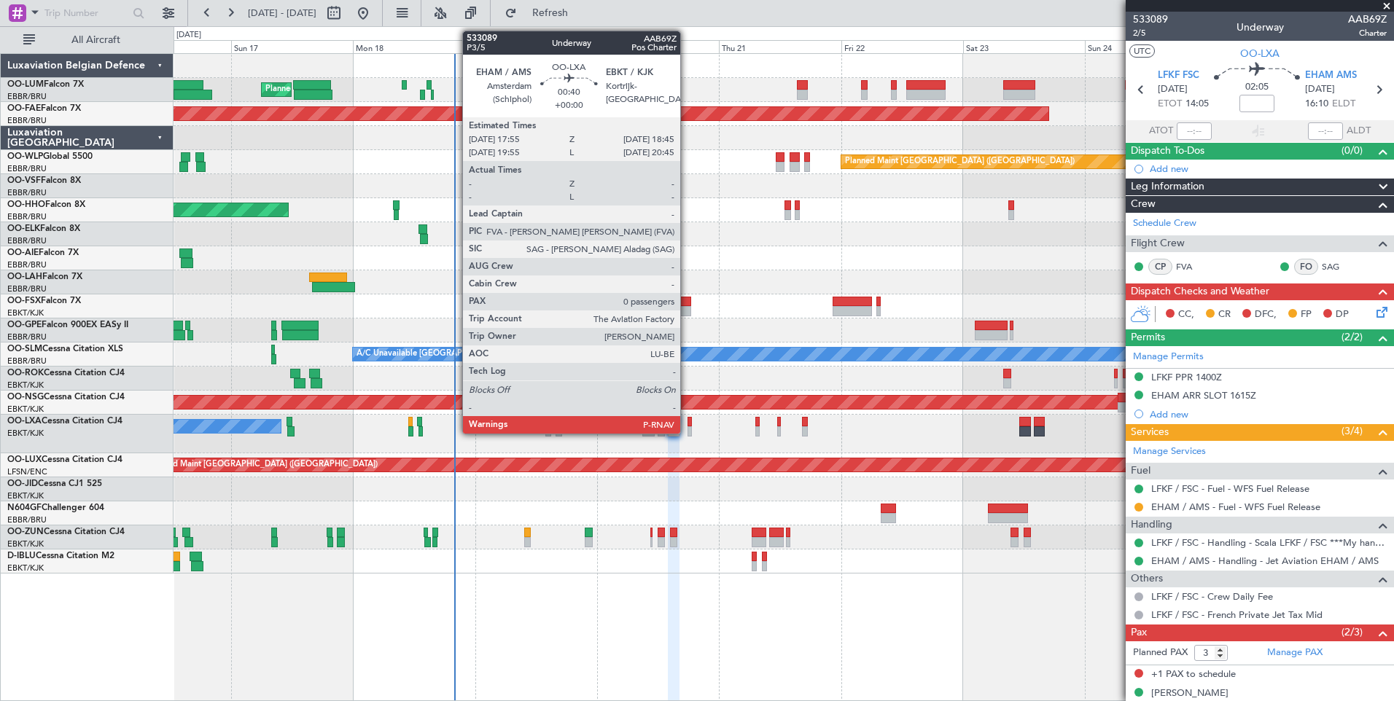
click at [687, 420] on div at bounding box center [689, 422] width 4 height 10
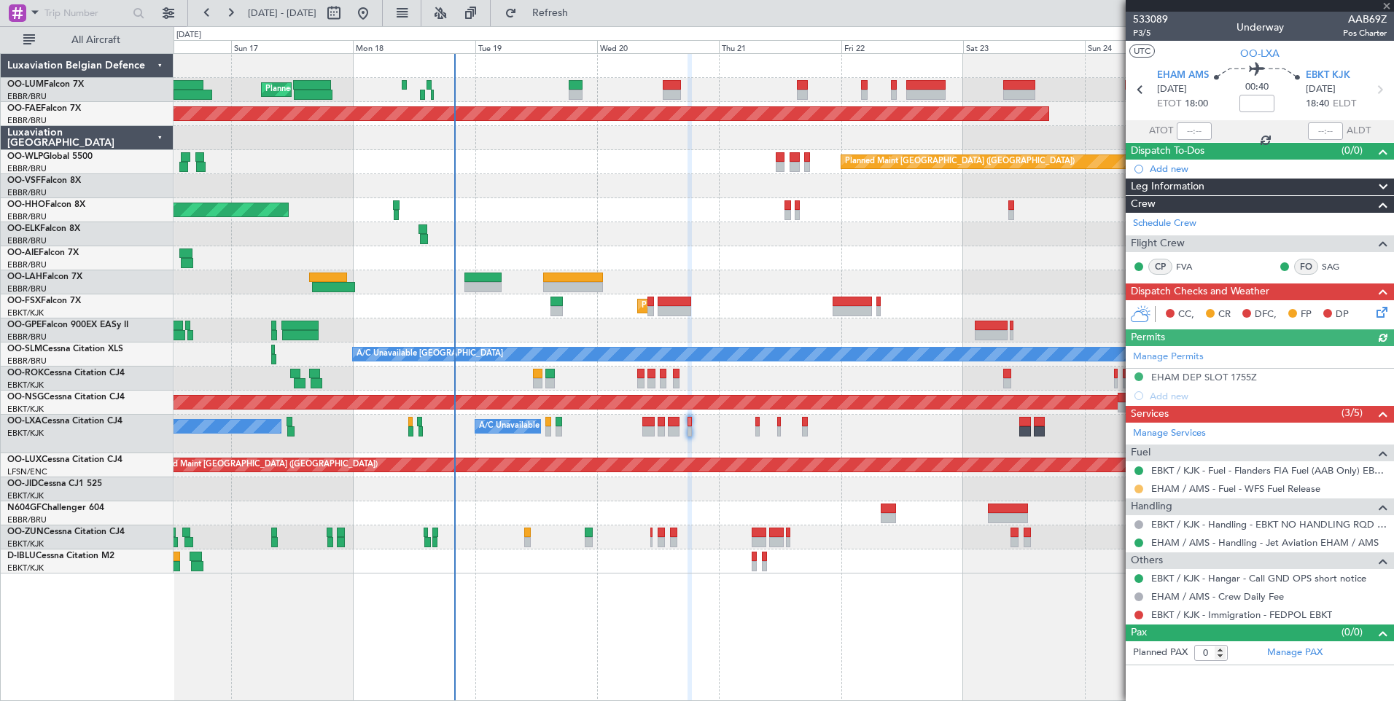
click at [1142, 487] on button at bounding box center [1138, 489] width 9 height 9
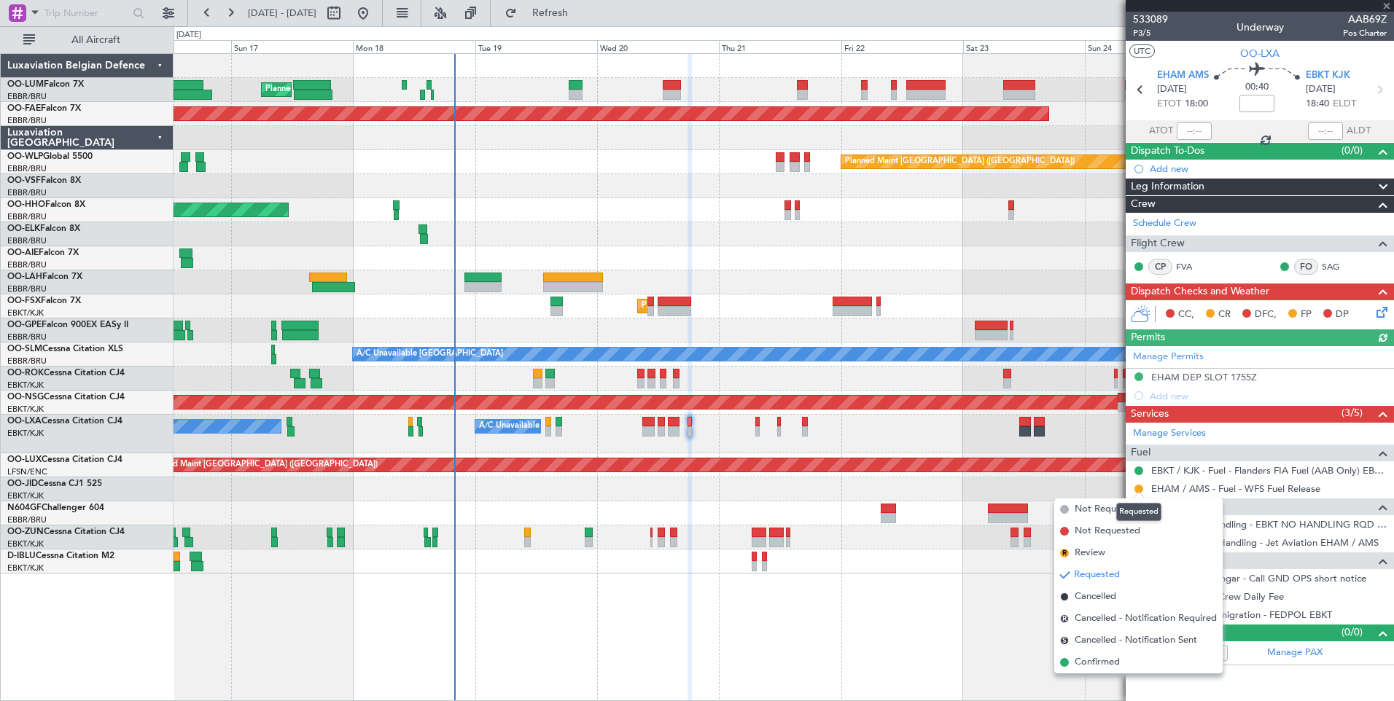
click at [1133, 487] on div at bounding box center [1139, 489] width 12 height 12
click at [1138, 492] on div at bounding box center [1139, 495] width 12 height 6
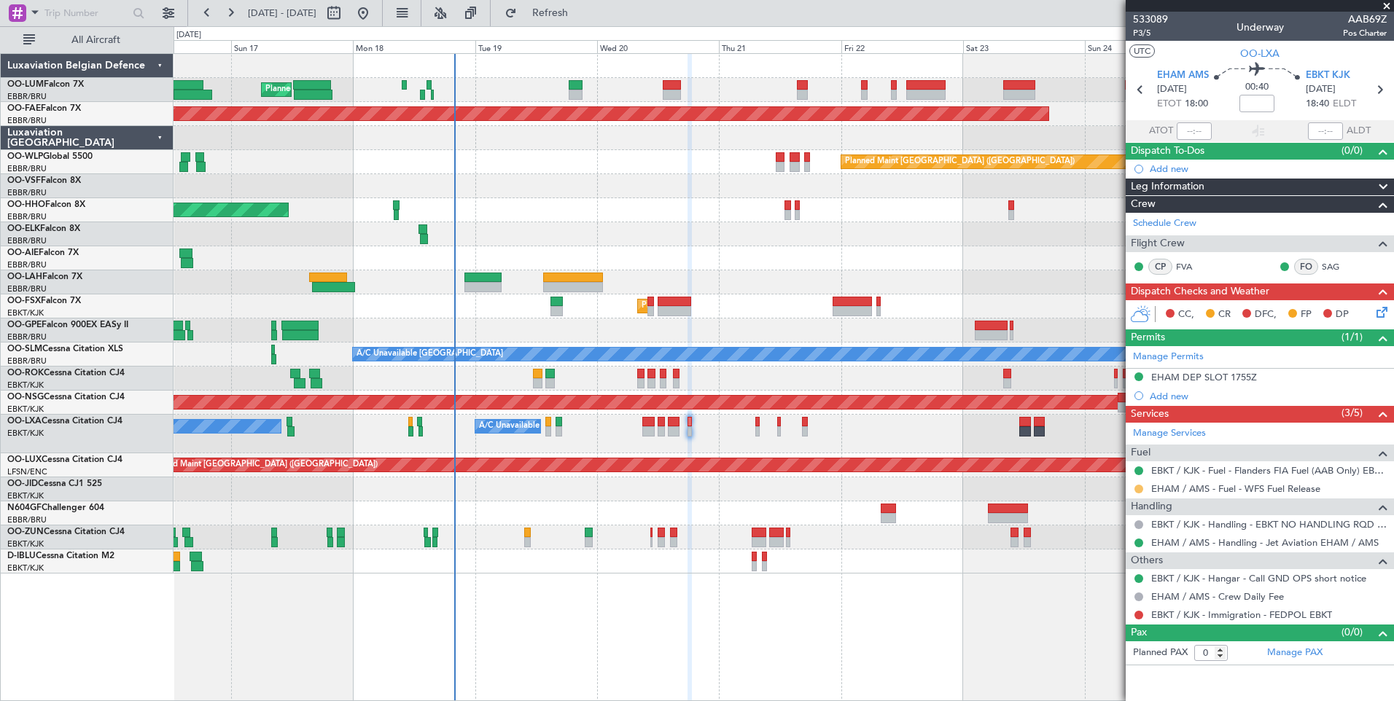
click at [1138, 490] on button at bounding box center [1138, 489] width 9 height 9
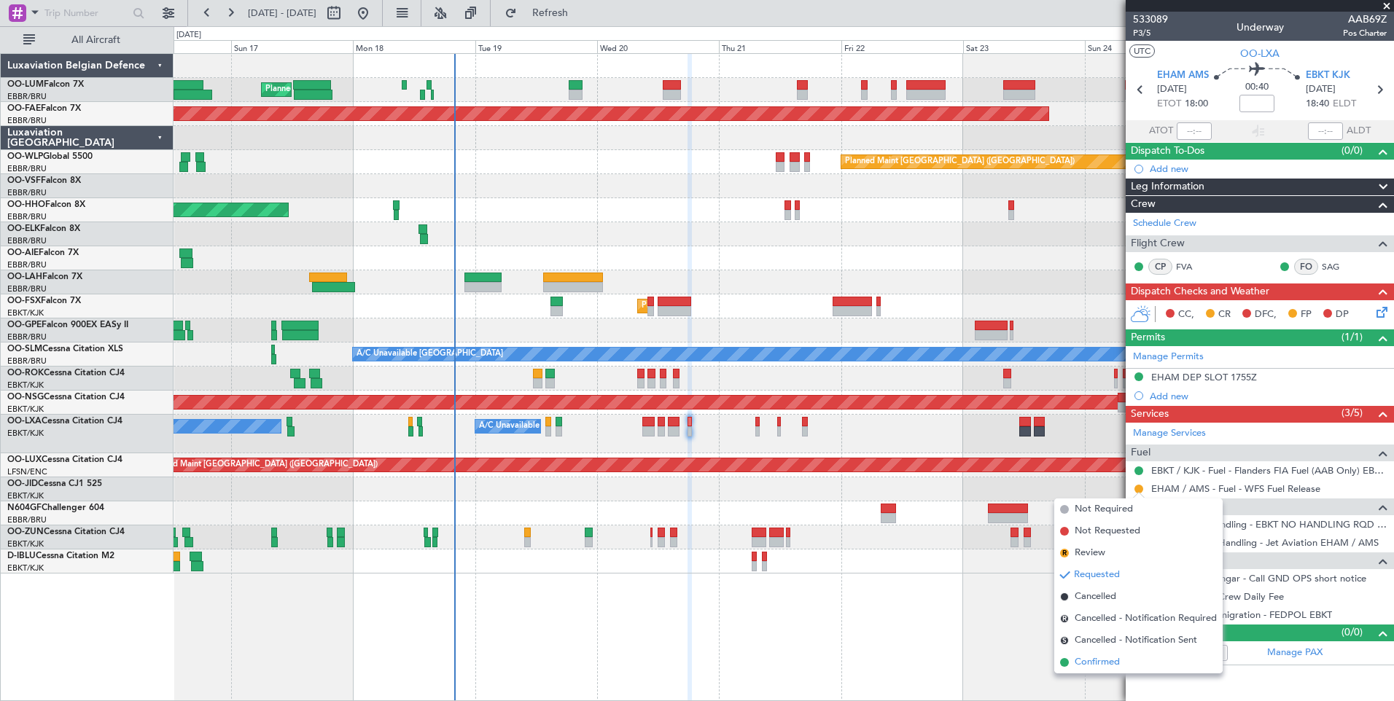
click at [1102, 665] on span "Confirmed" at bounding box center [1096, 662] width 45 height 15
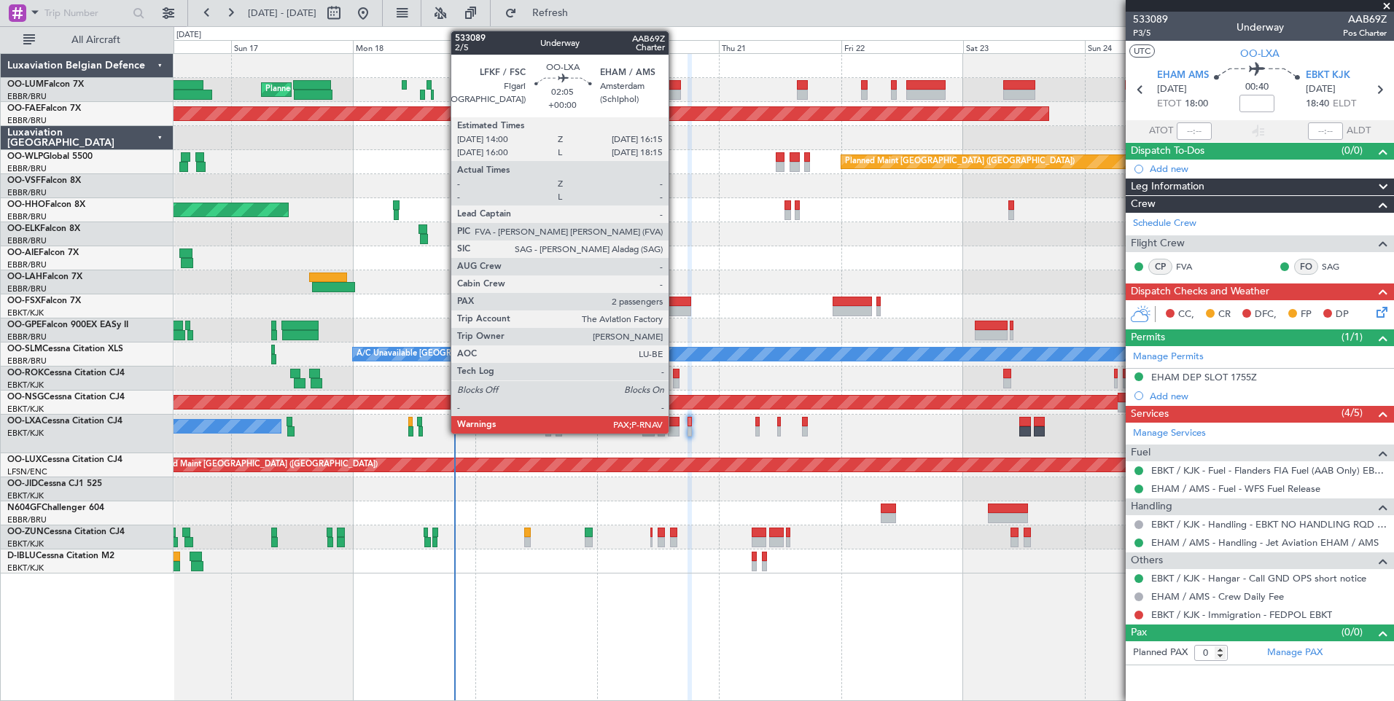
click at [675, 426] on div at bounding box center [674, 431] width 12 height 10
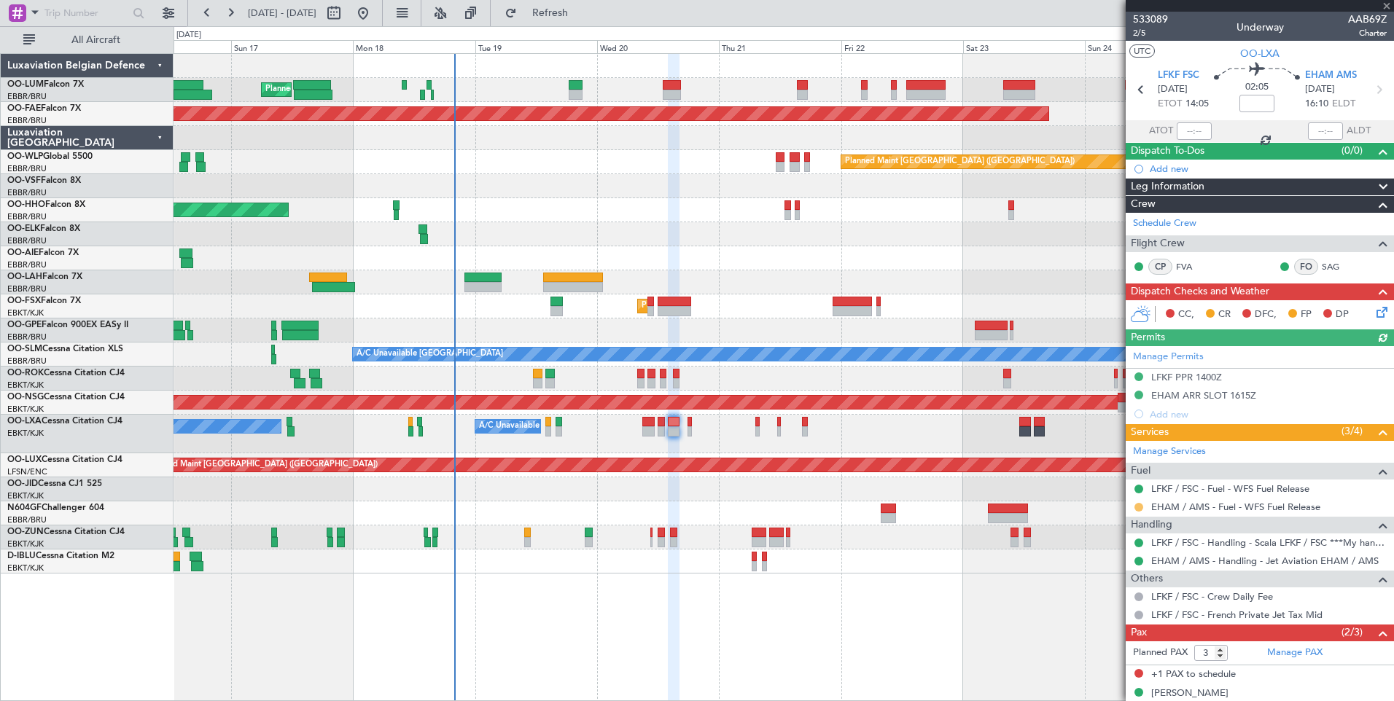
click at [1135, 505] on button at bounding box center [1138, 507] width 9 height 9
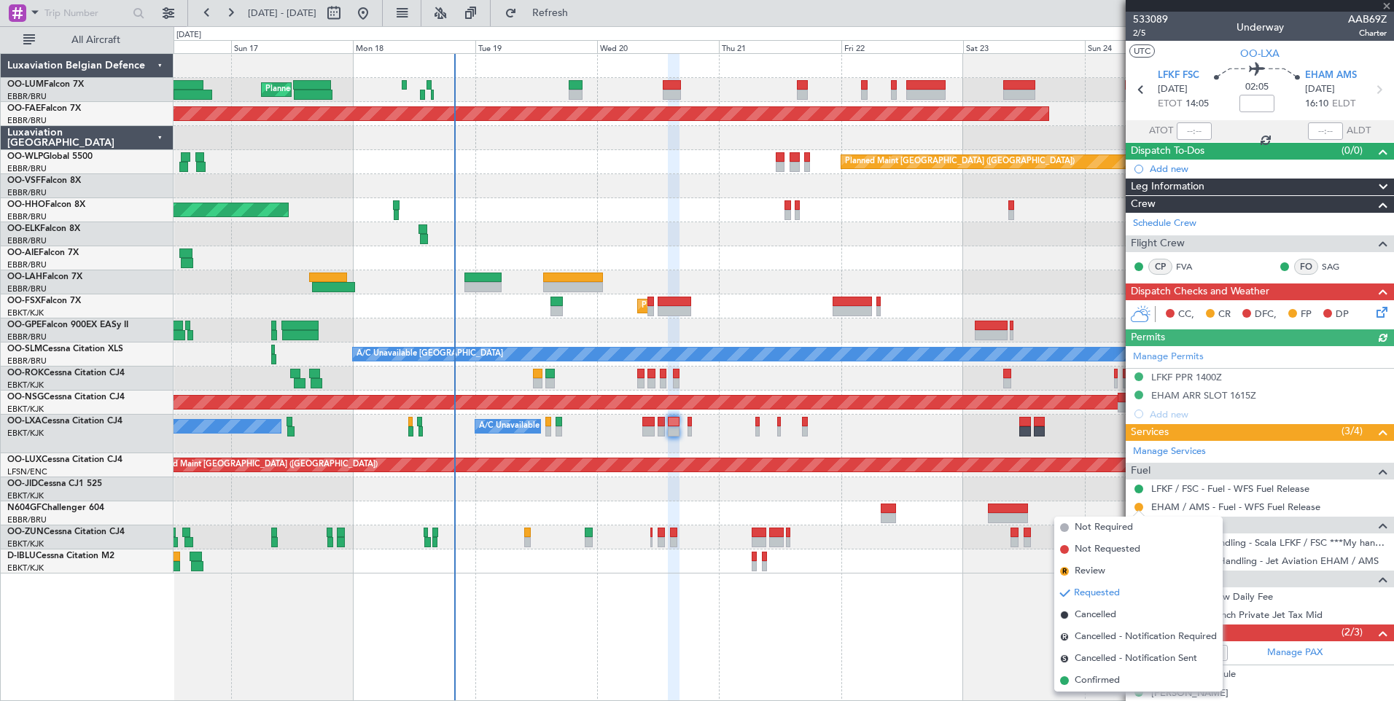
click at [1083, 676] on span "Confirmed" at bounding box center [1096, 680] width 45 height 15
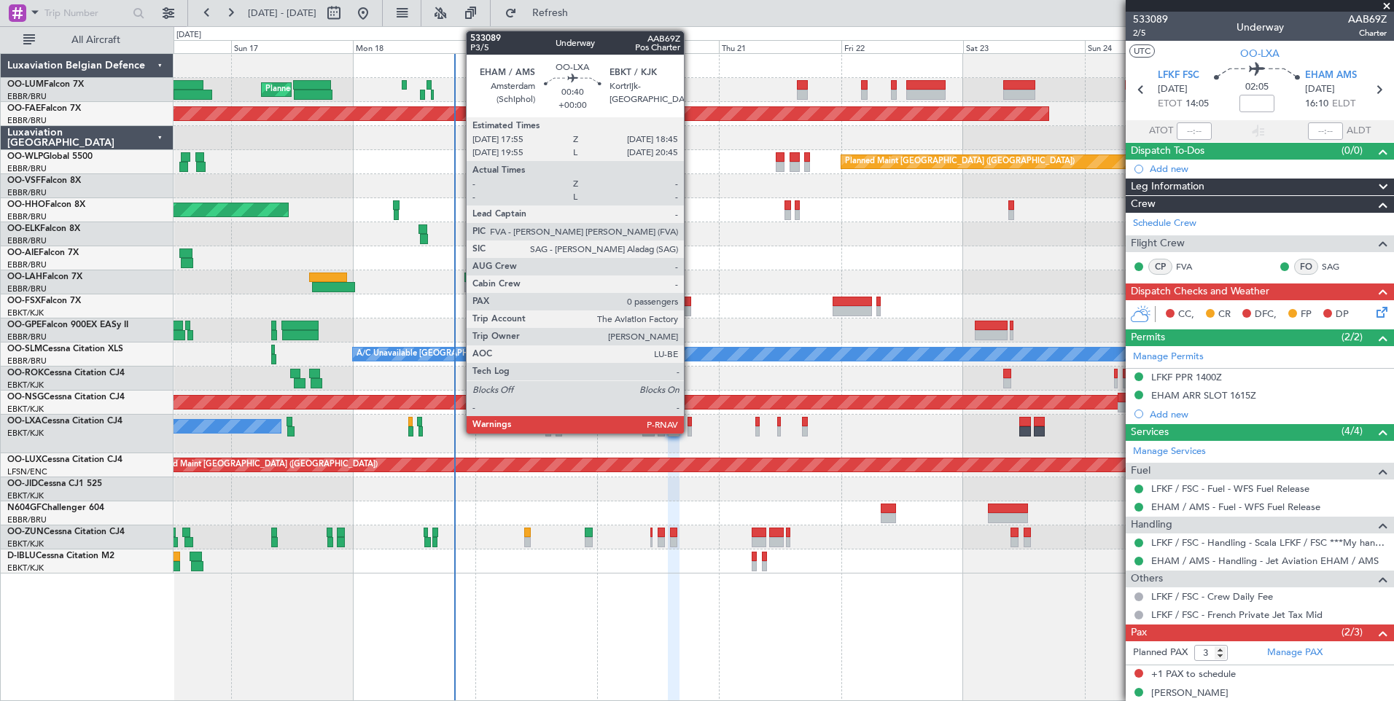
click at [690, 422] on div at bounding box center [689, 422] width 4 height 10
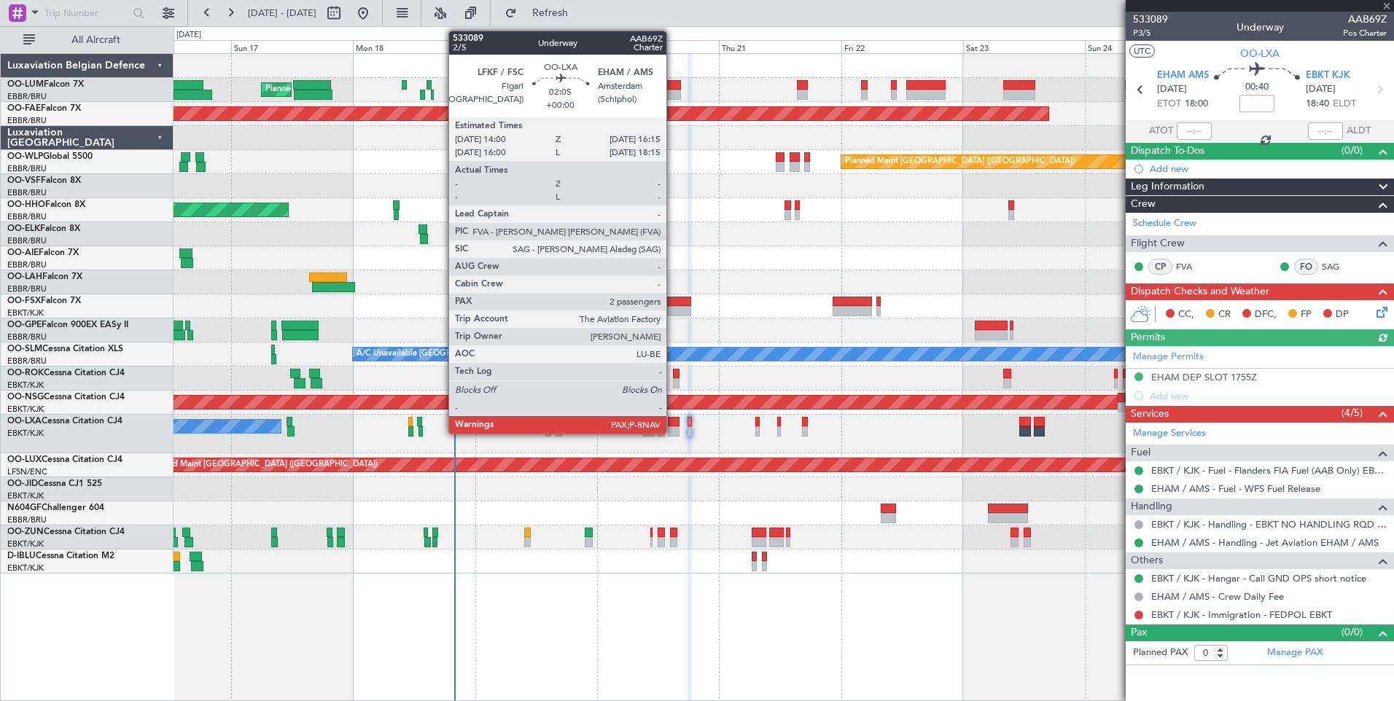
click at [673, 424] on div at bounding box center [674, 422] width 12 height 10
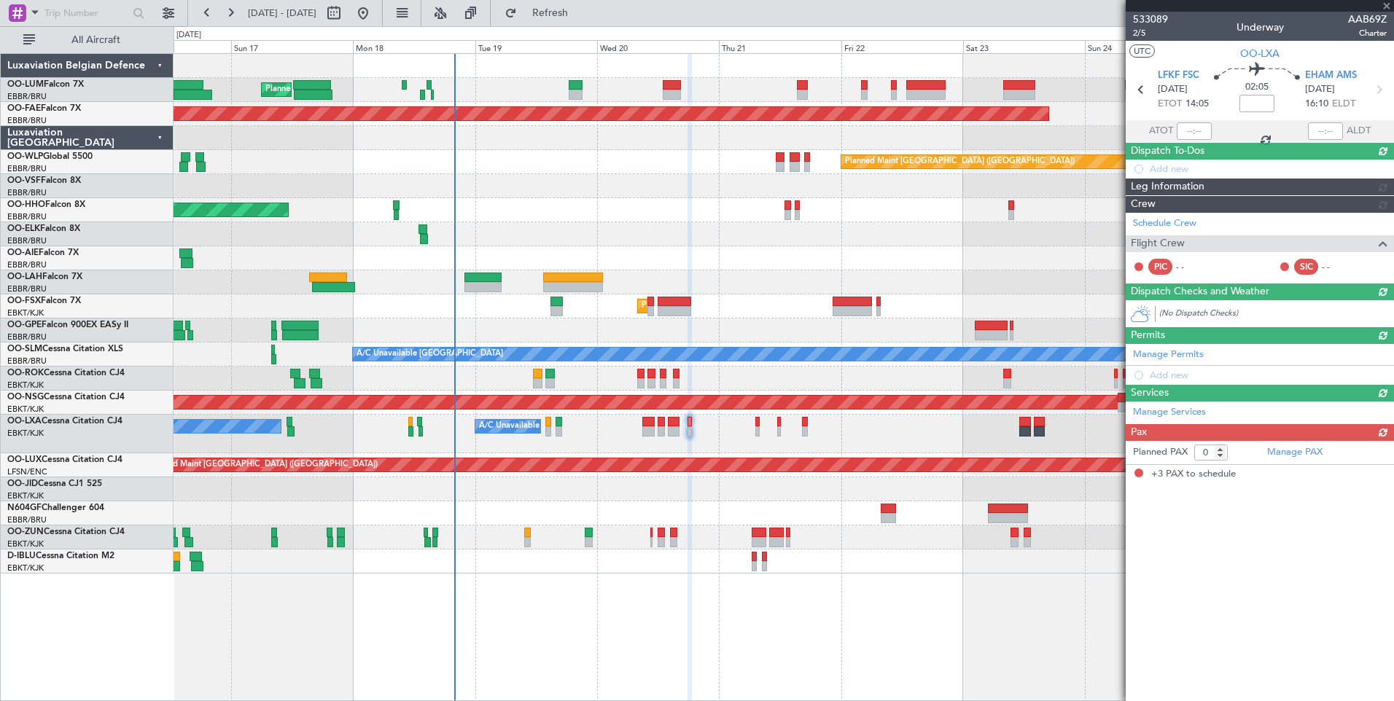
type input "3"
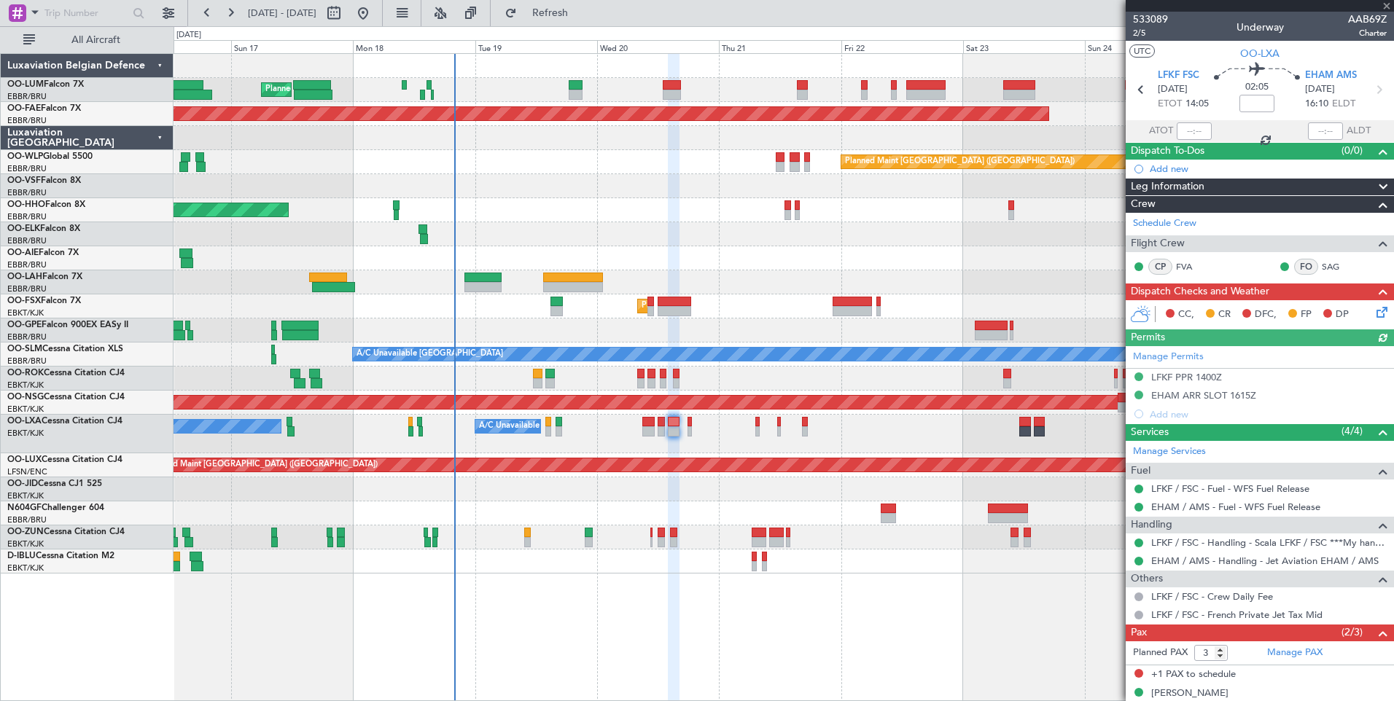
scroll to position [48, 0]
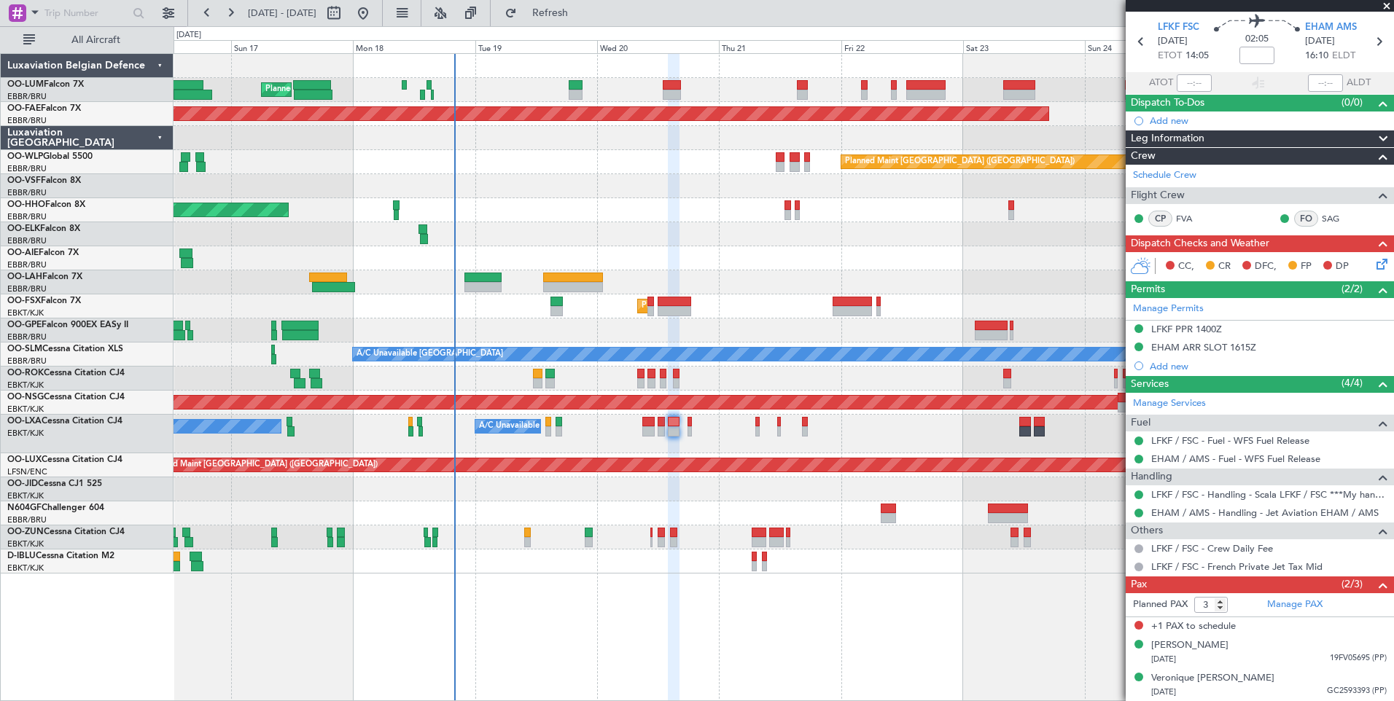
drag, startPoint x: 580, startPoint y: 17, endPoint x: 516, endPoint y: 98, distance: 102.7
click at [578, 17] on span "Refresh" at bounding box center [550, 13] width 61 height 10
drag, startPoint x: 571, startPoint y: 12, endPoint x: 469, endPoint y: 8, distance: 102.1
click at [571, 12] on span "Refresh" at bounding box center [550, 13] width 61 height 10
click at [1335, 34] on span "20/08/2025" at bounding box center [1320, 41] width 30 height 15
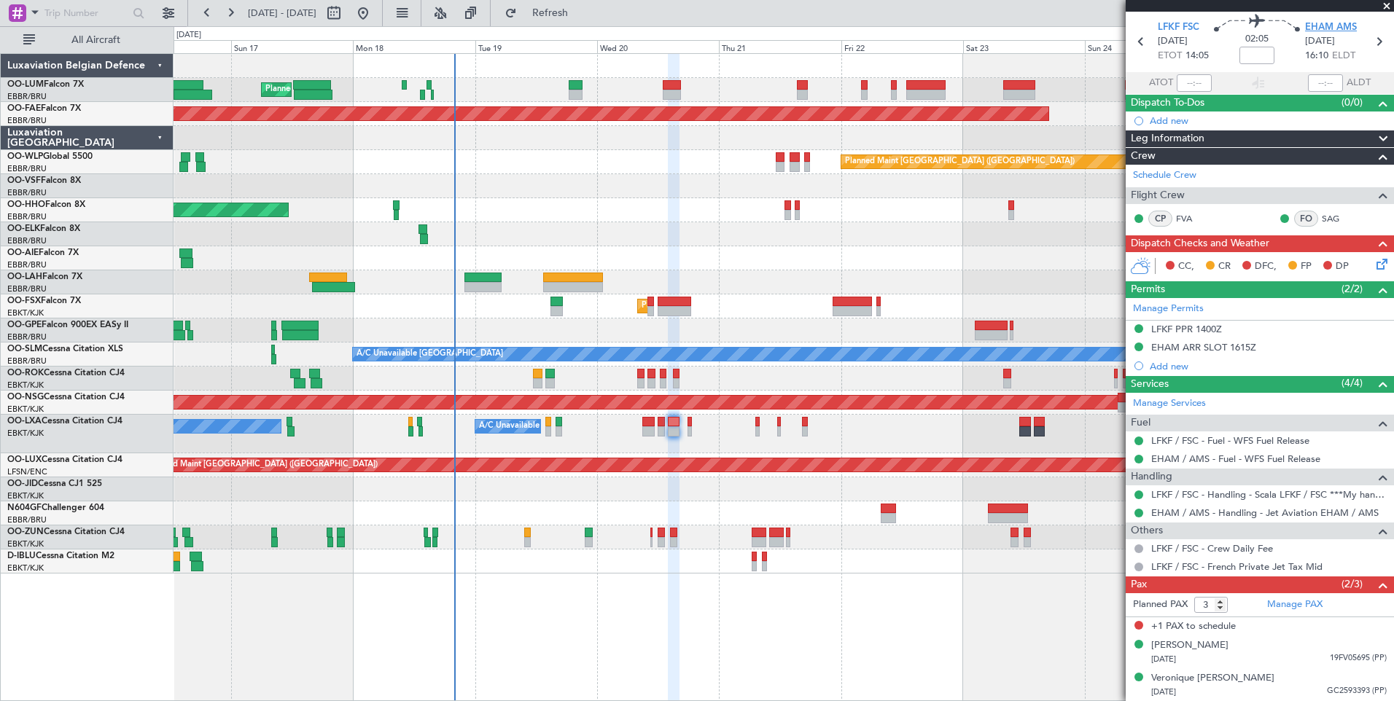
click at [1345, 23] on span "EHAM AMS" at bounding box center [1331, 27] width 52 height 15
click at [33, 11] on span at bounding box center [34, 12] width 17 height 18
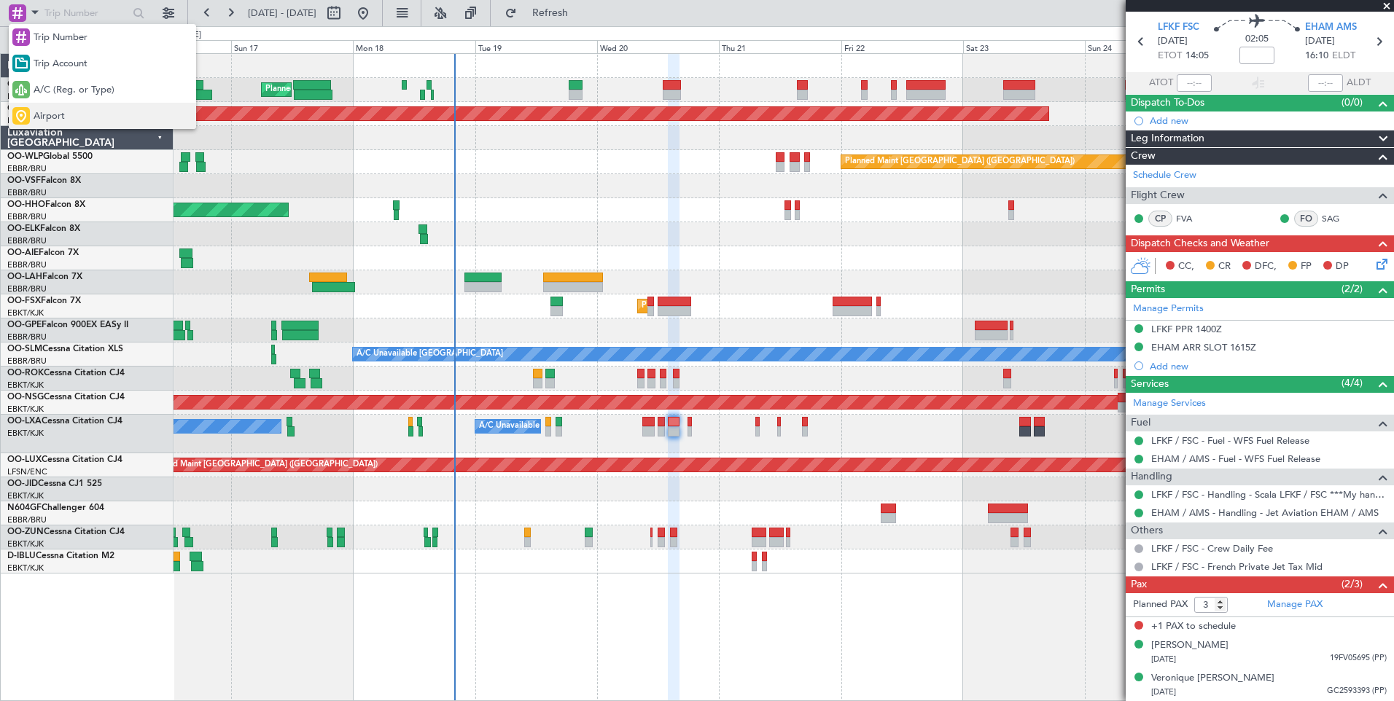
click at [38, 117] on span "Airport" at bounding box center [49, 116] width 31 height 15
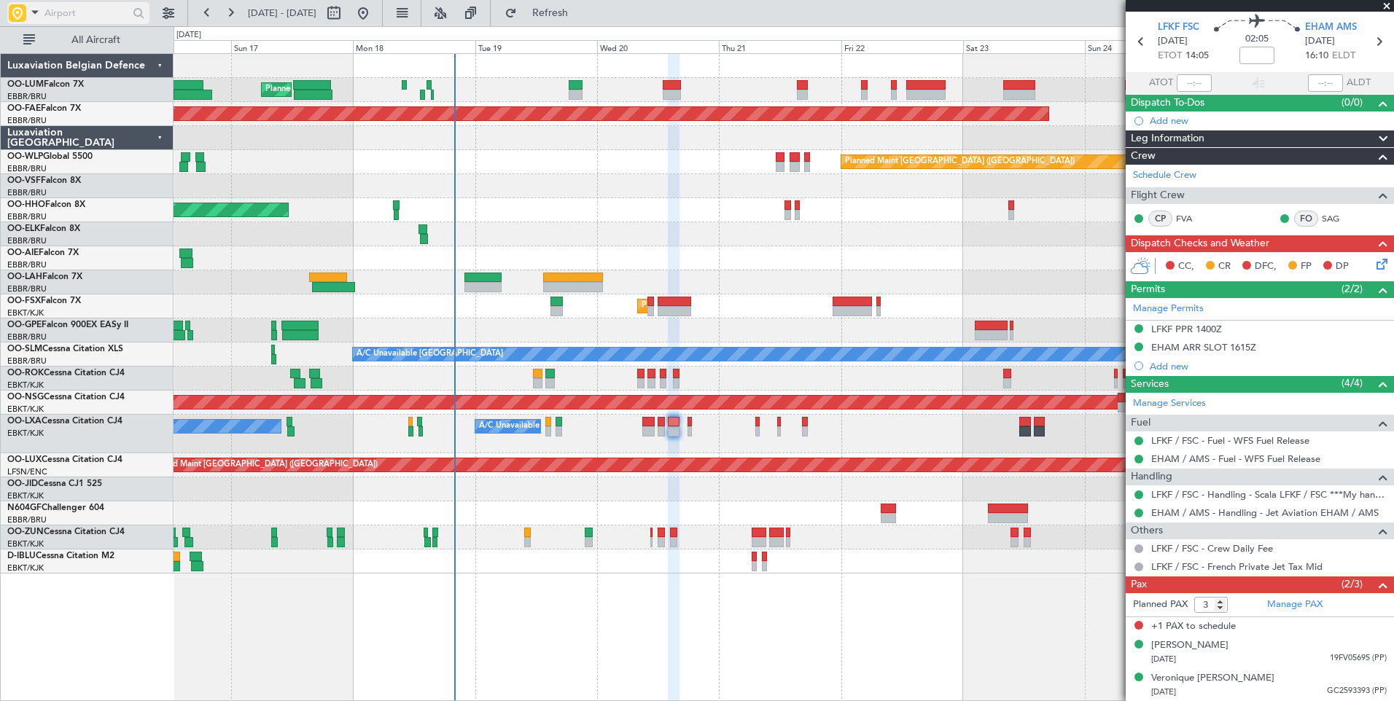
click at [85, 16] on input "text" at bounding box center [86, 13] width 84 height 22
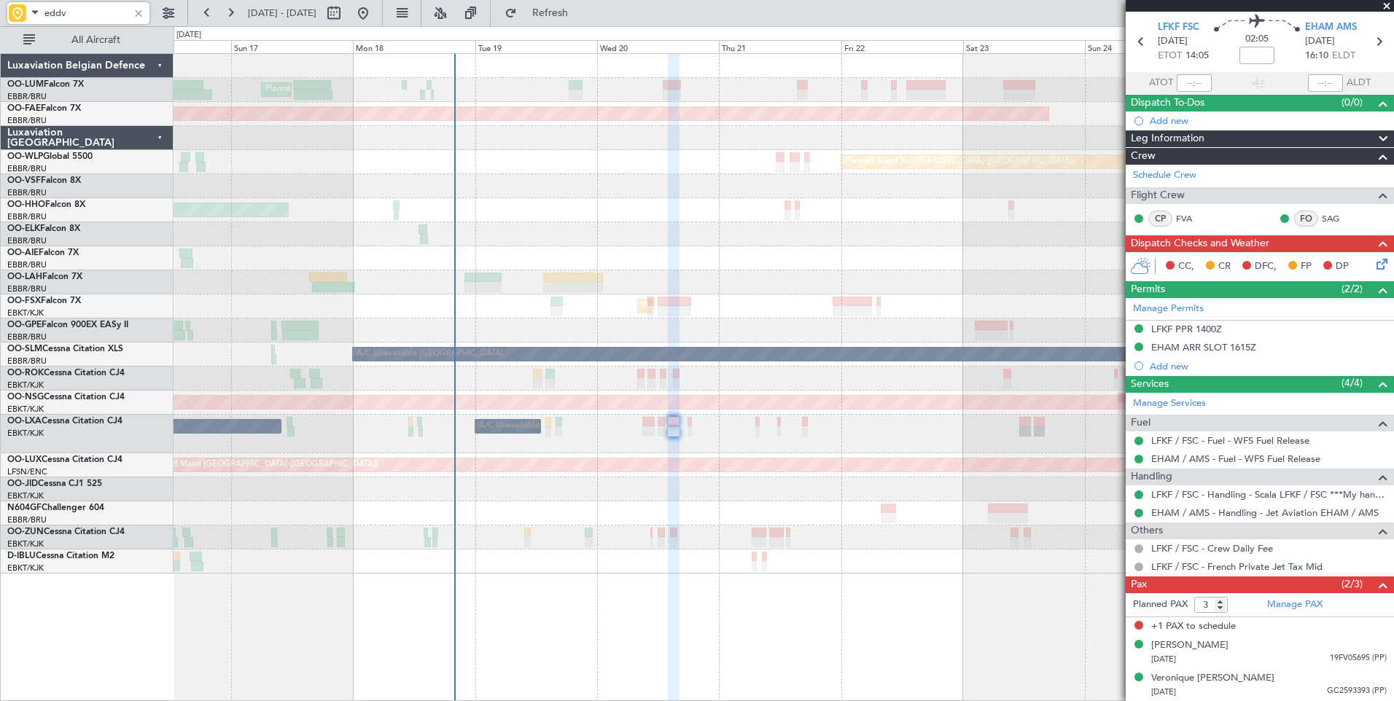
type input "eddv"
click at [208, 13] on button at bounding box center [206, 12] width 23 height 23
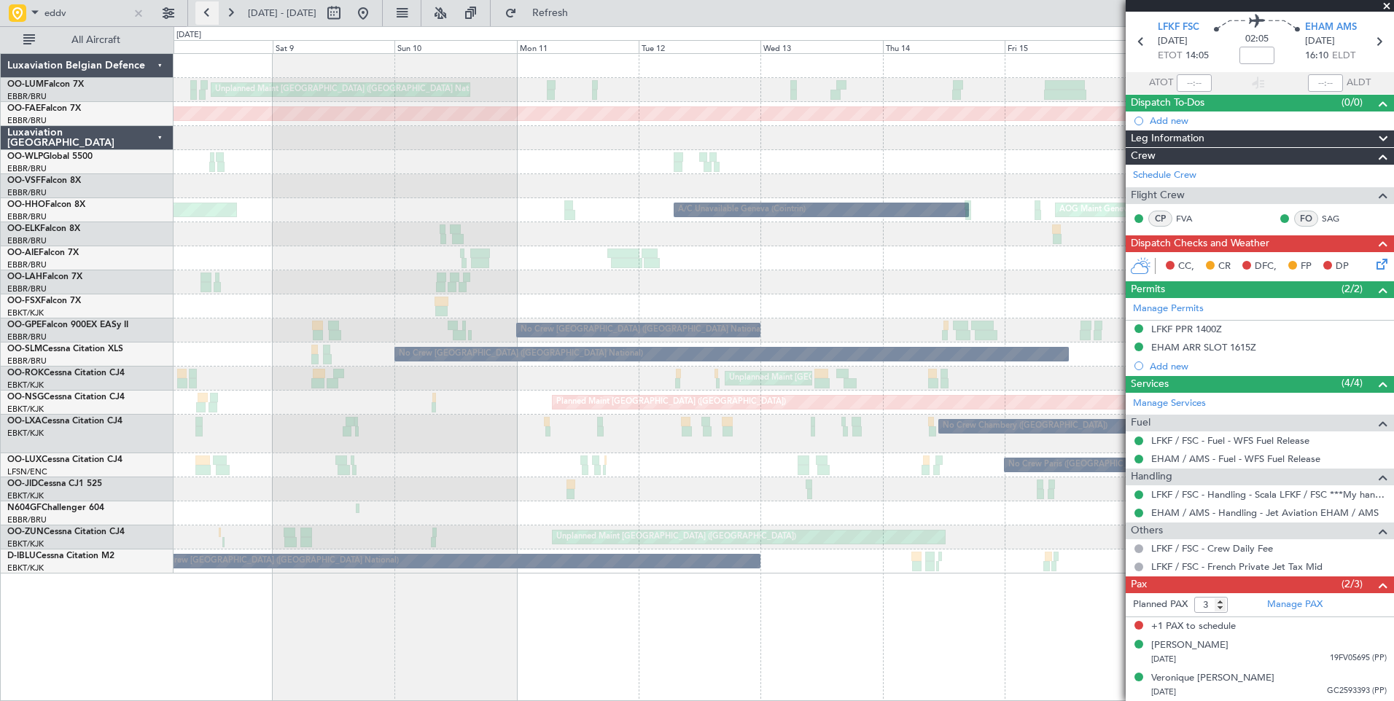
click at [208, 13] on button at bounding box center [206, 12] width 23 height 23
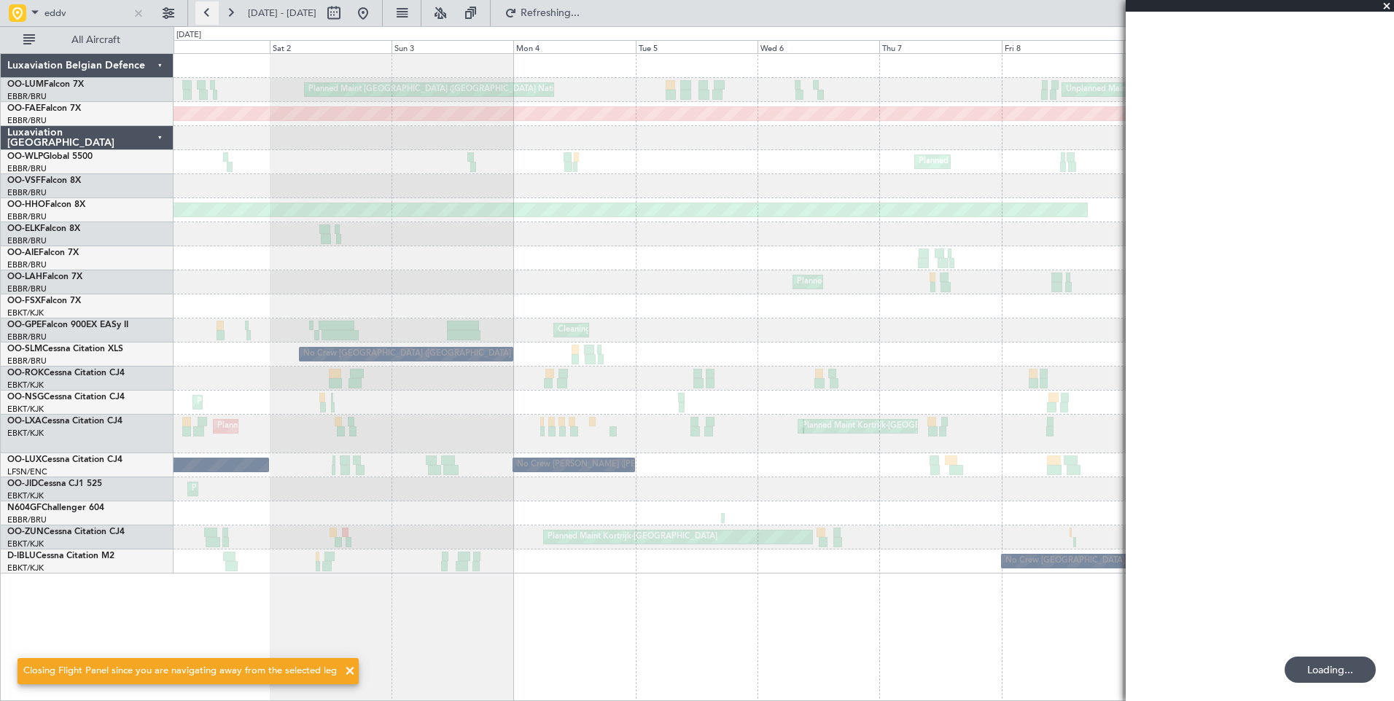
scroll to position [0, 0]
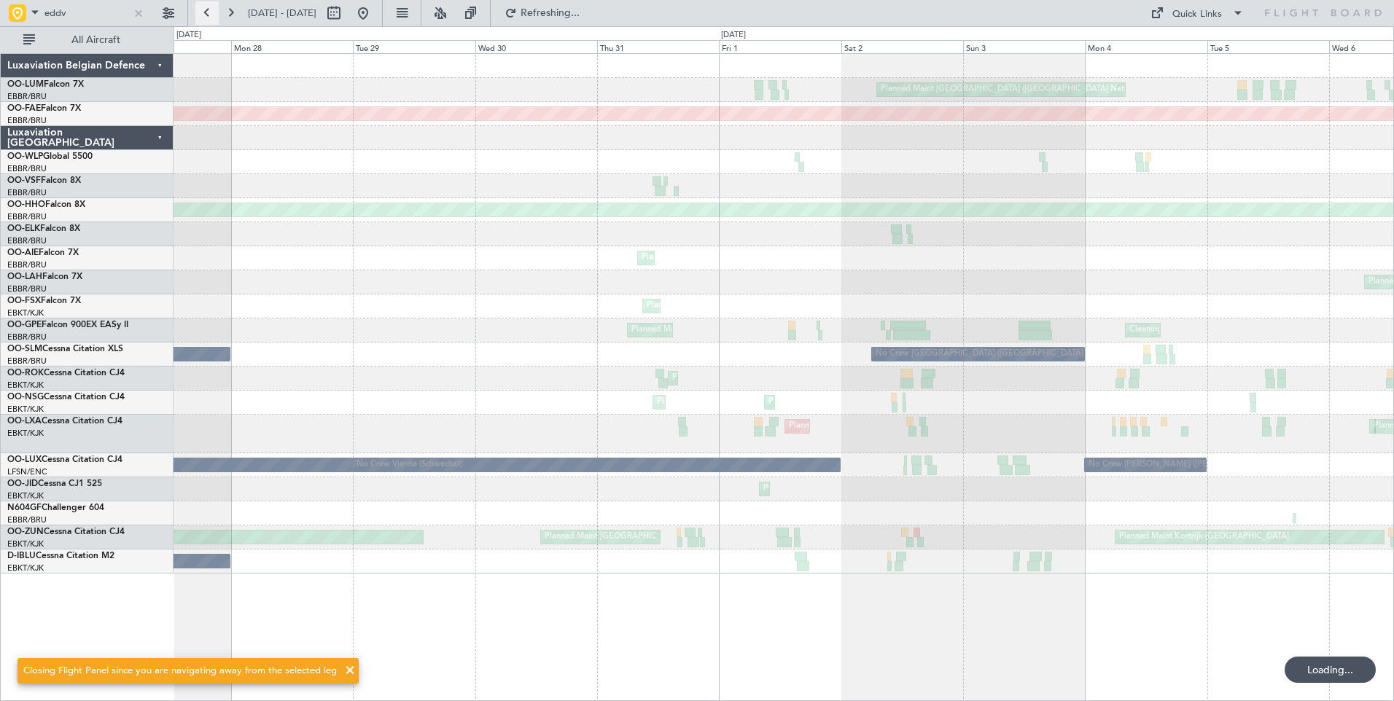
click at [208, 13] on button at bounding box center [206, 12] width 23 height 23
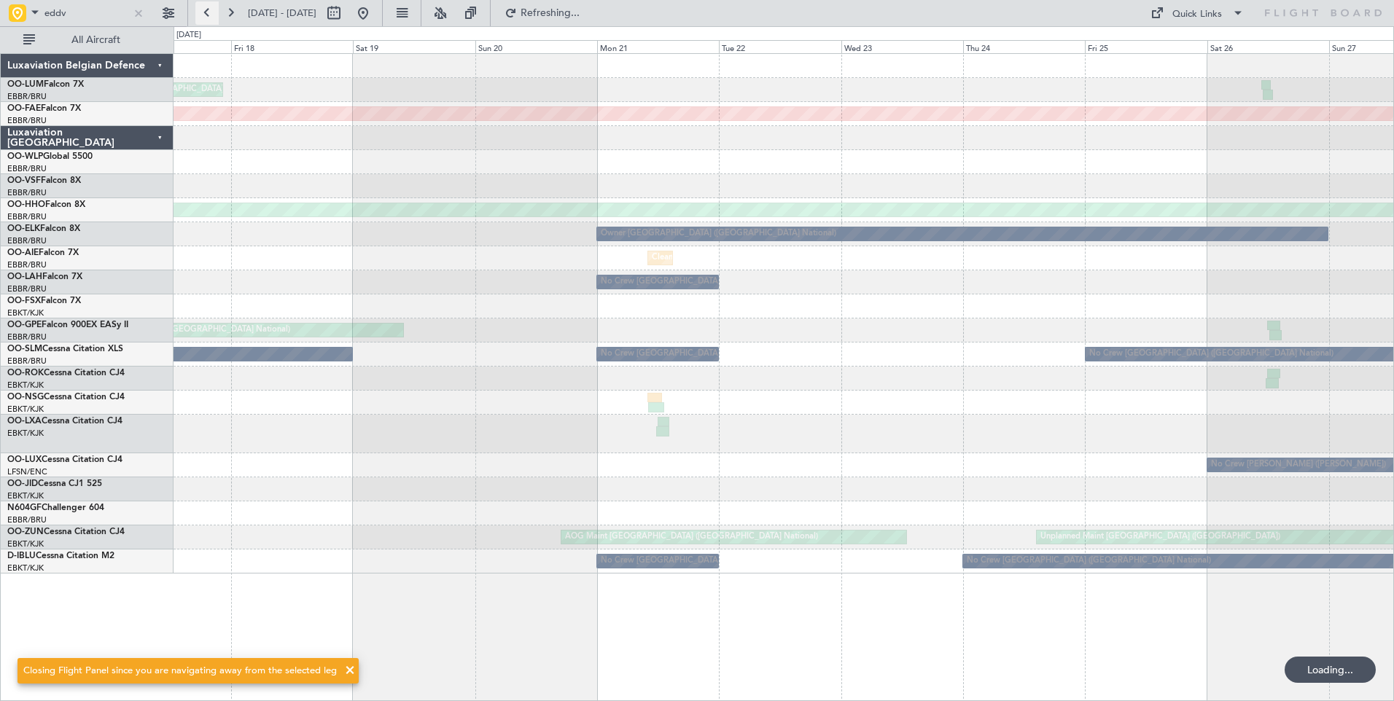
click at [208, 13] on button at bounding box center [206, 12] width 23 height 23
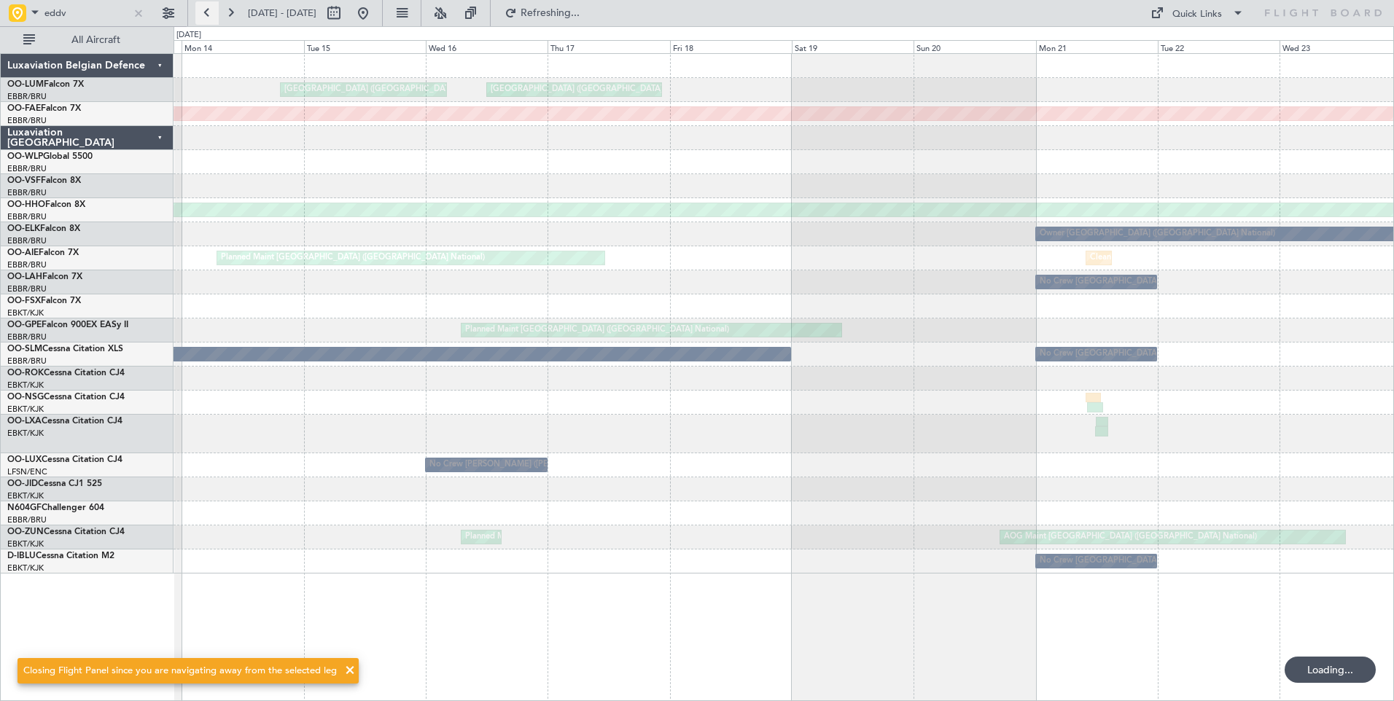
click at [208, 13] on button at bounding box center [206, 12] width 23 height 23
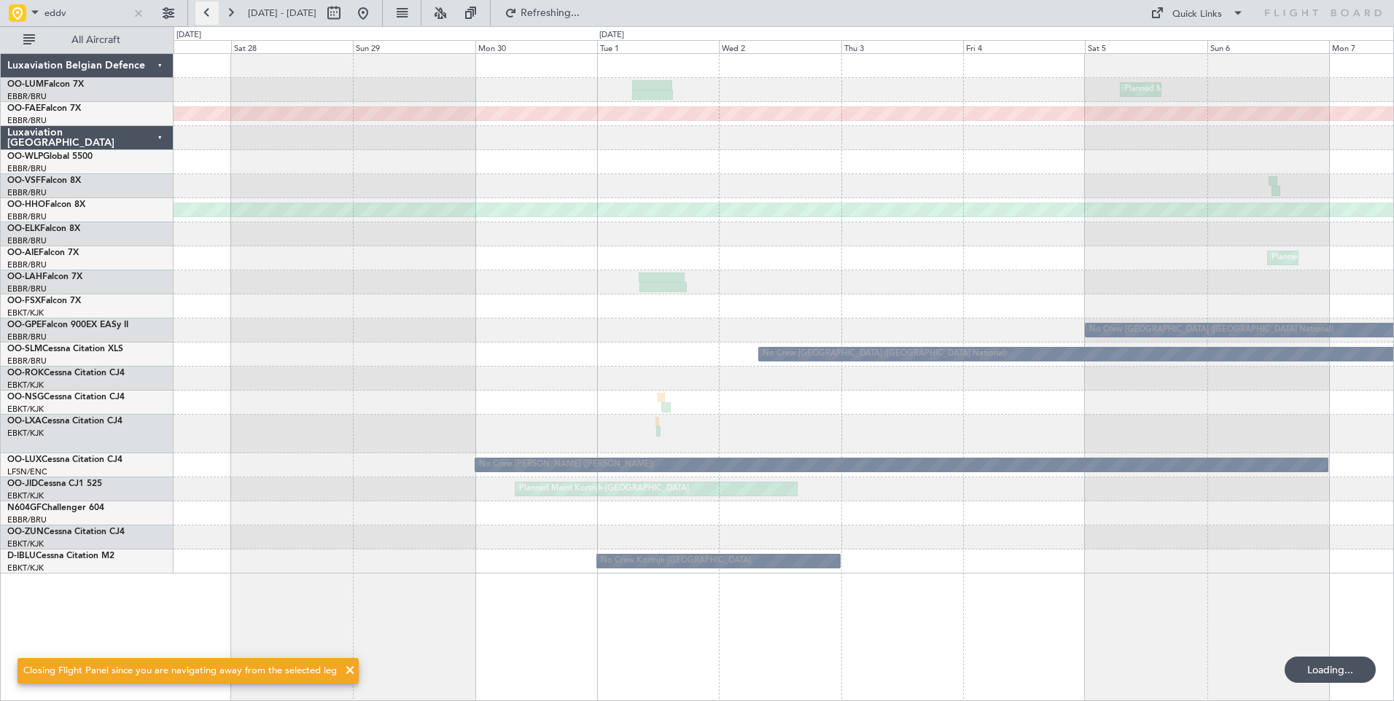
click at [208, 13] on button at bounding box center [206, 12] width 23 height 23
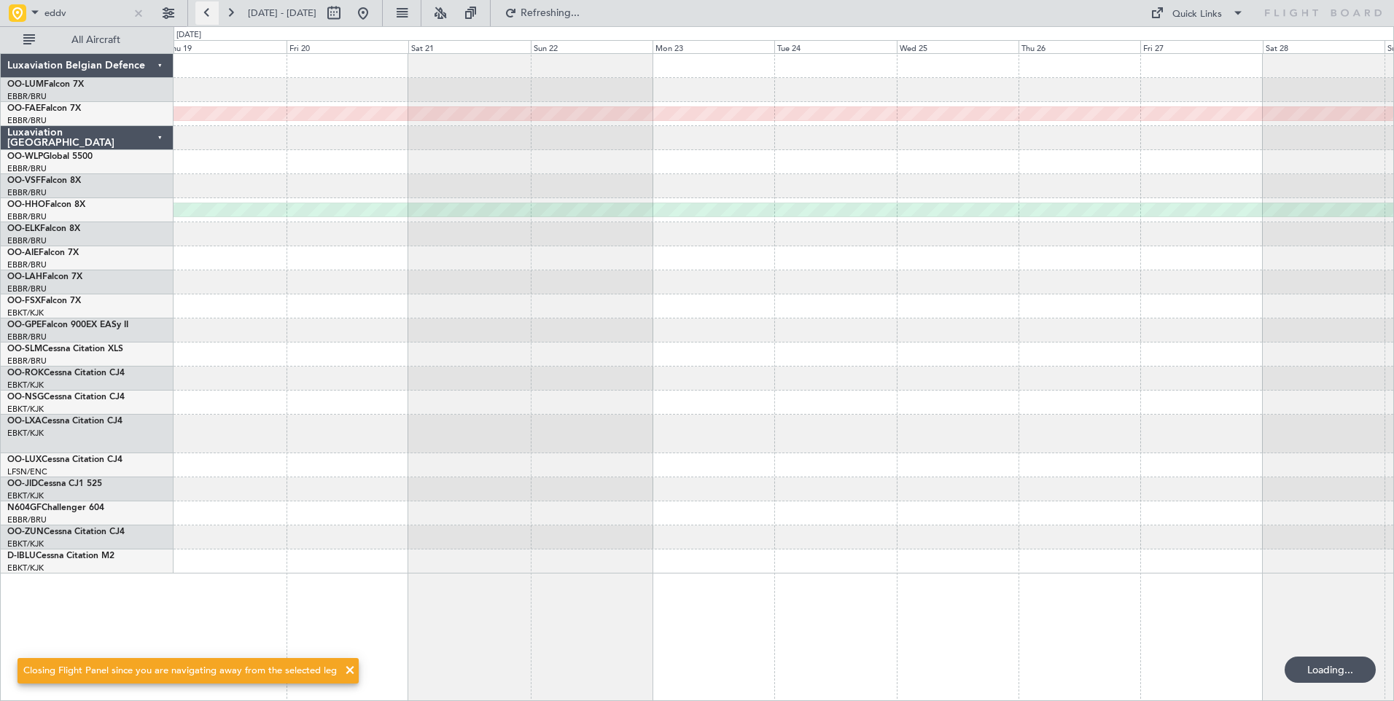
click at [208, 13] on button at bounding box center [206, 12] width 23 height 23
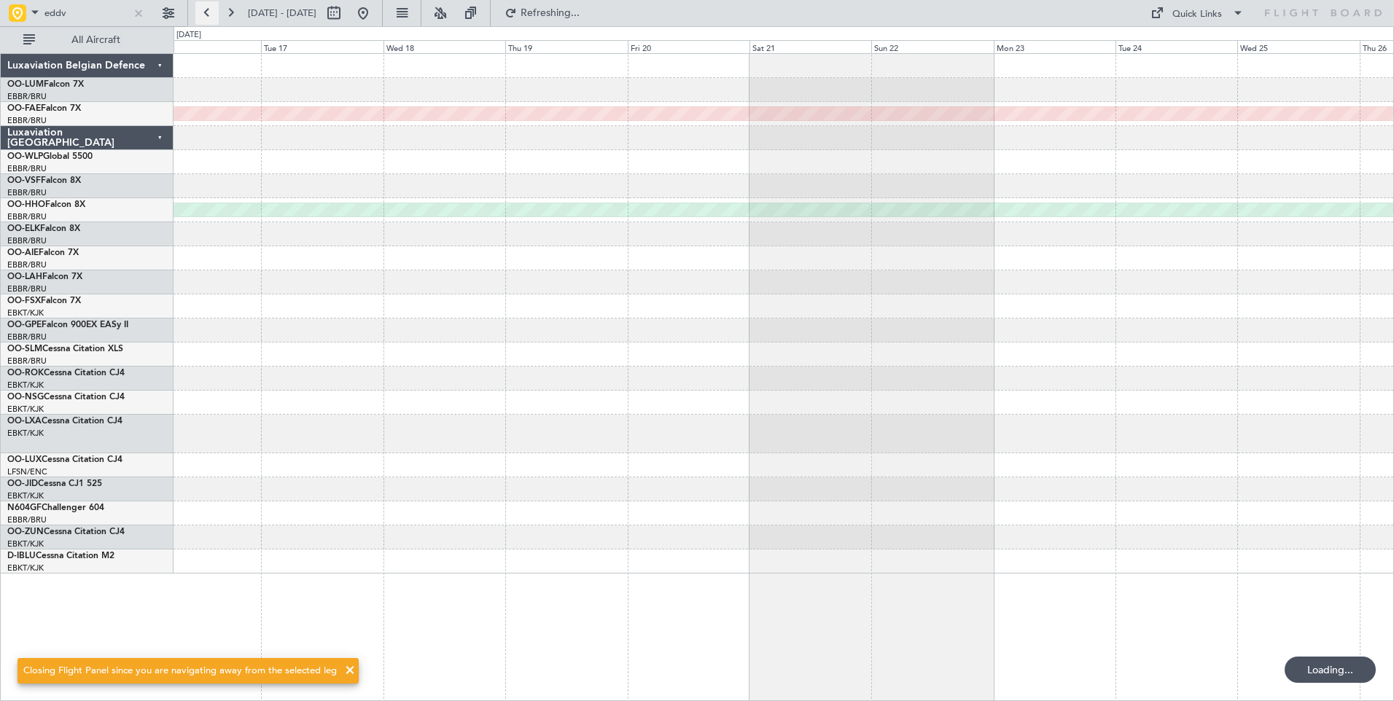
click at [208, 13] on button at bounding box center [206, 12] width 23 height 23
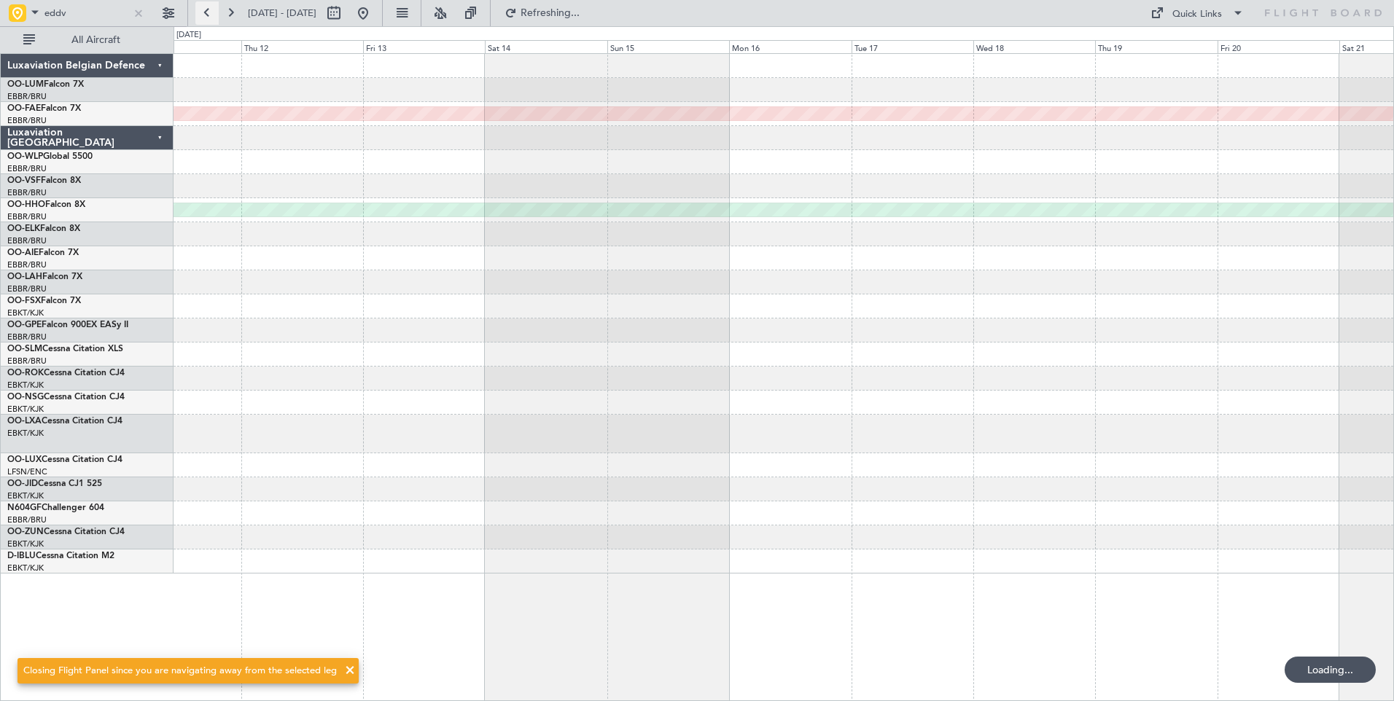
click at [208, 13] on button at bounding box center [206, 12] width 23 height 23
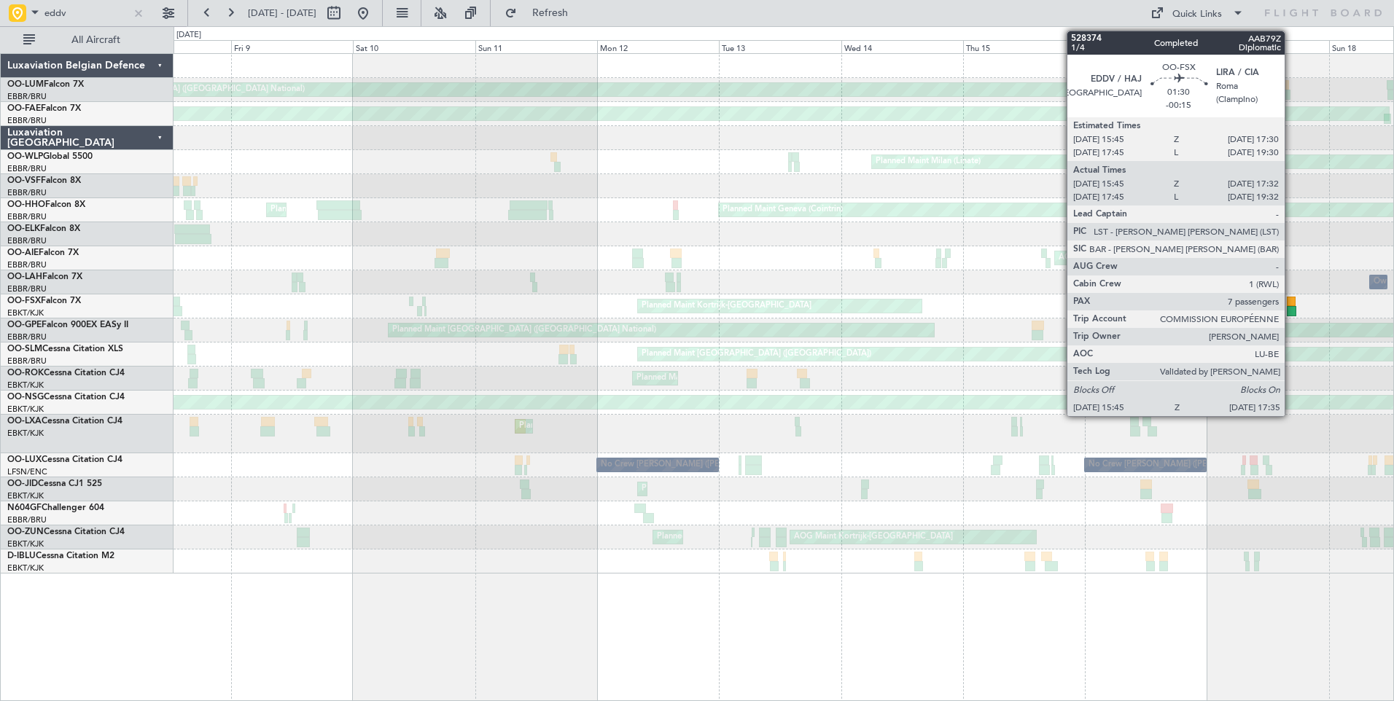
click at [1291, 309] on div at bounding box center [1290, 311] width 9 height 10
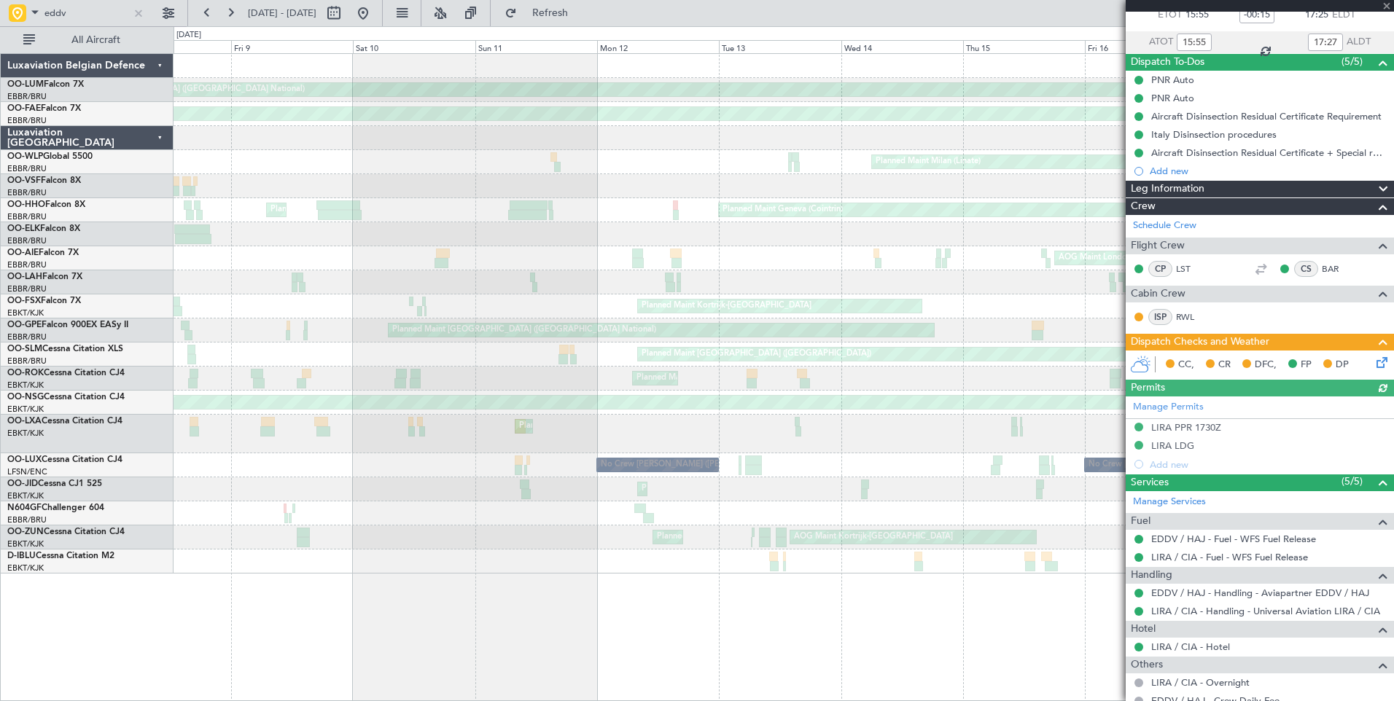
scroll to position [219, 0]
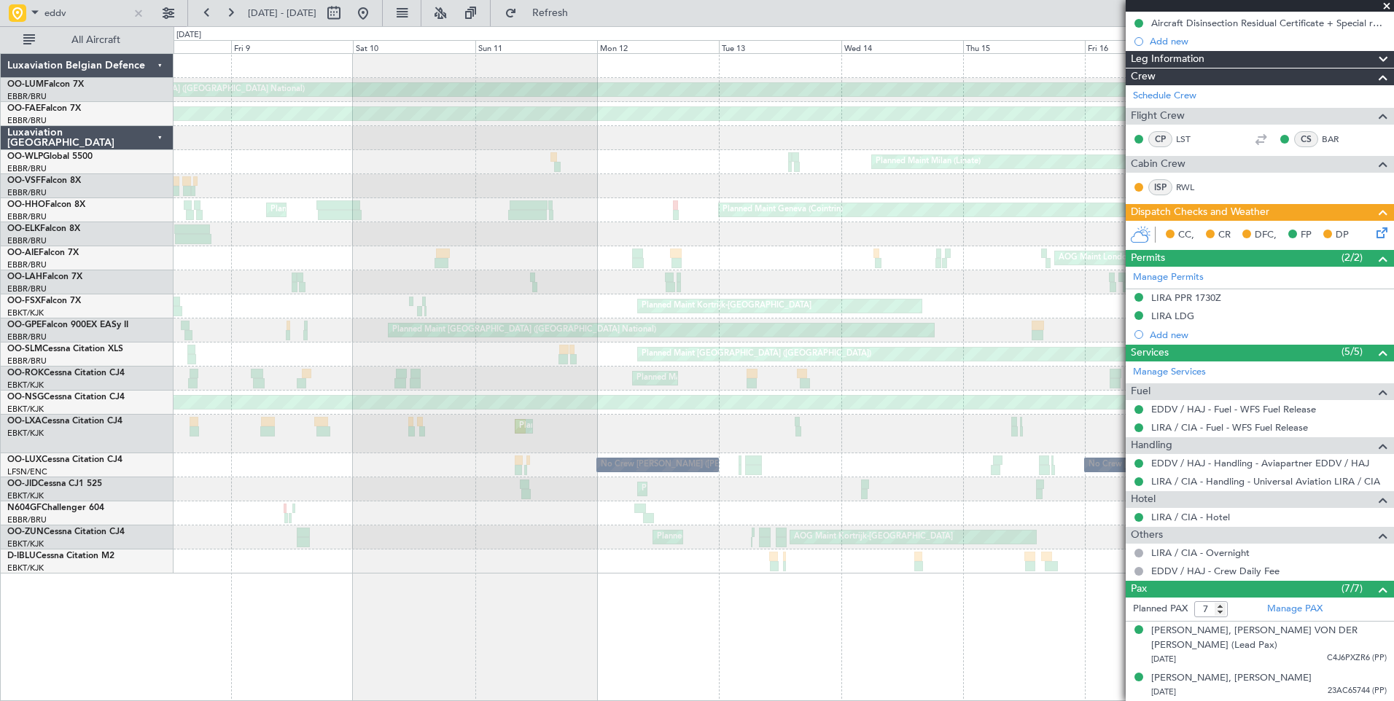
click at [962, 380] on div "Planned Maint Kortrijk-[GEOGRAPHIC_DATA]" at bounding box center [782, 379] width 1219 height 24
click at [227, 8] on button at bounding box center [230, 12] width 23 height 23
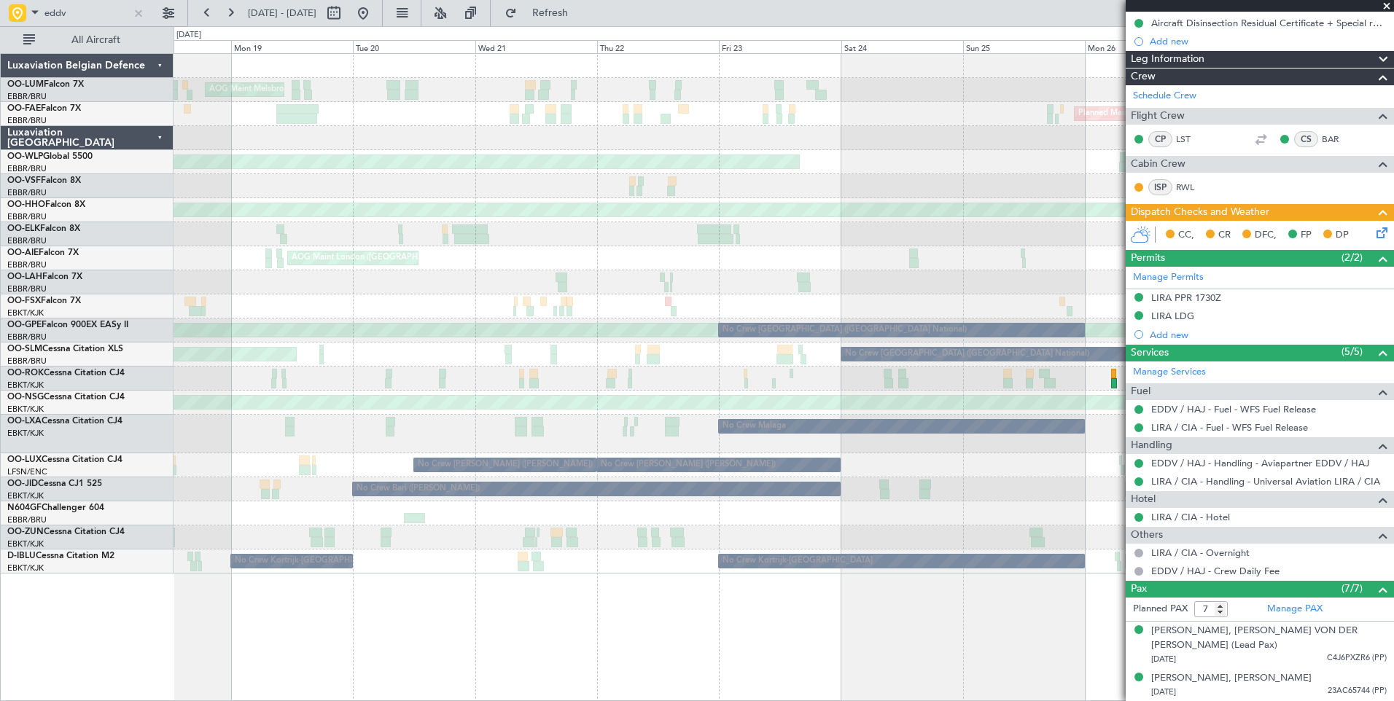
click at [1386, 3] on span at bounding box center [1386, 6] width 15 height 13
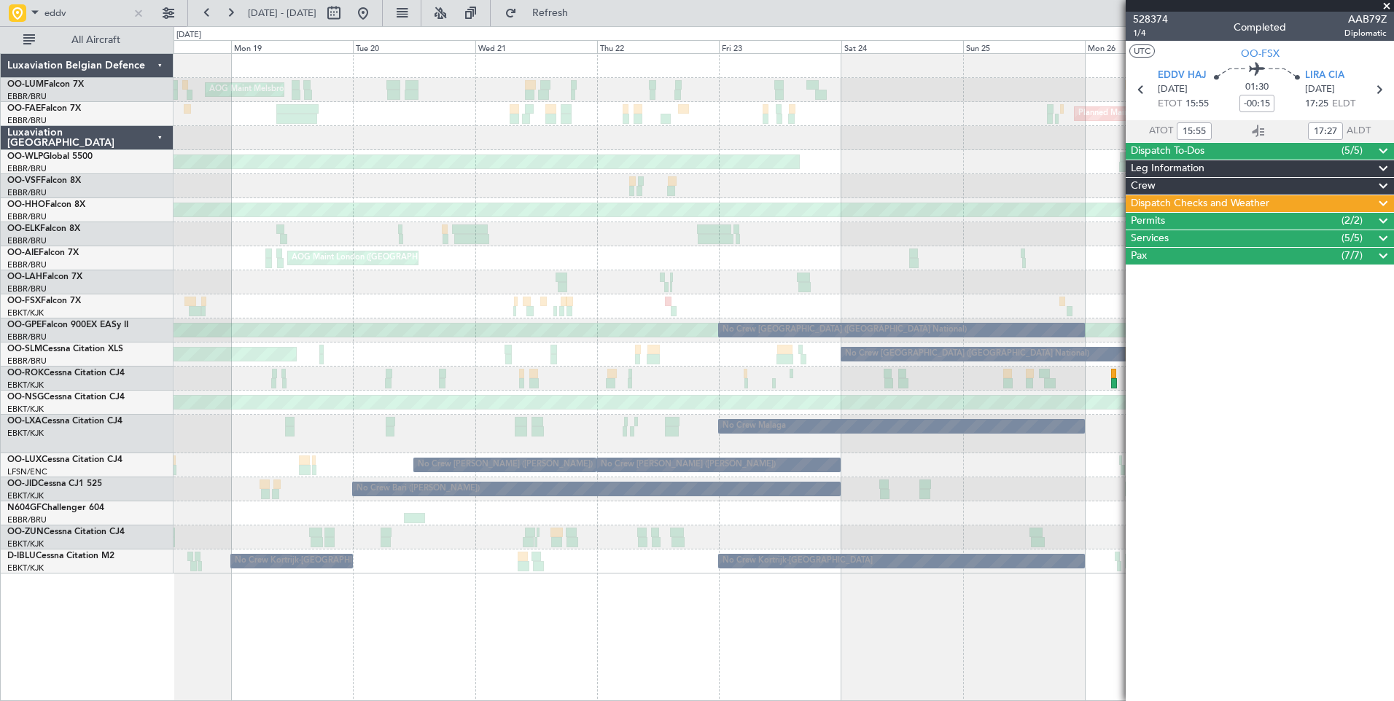
scroll to position [0, 0]
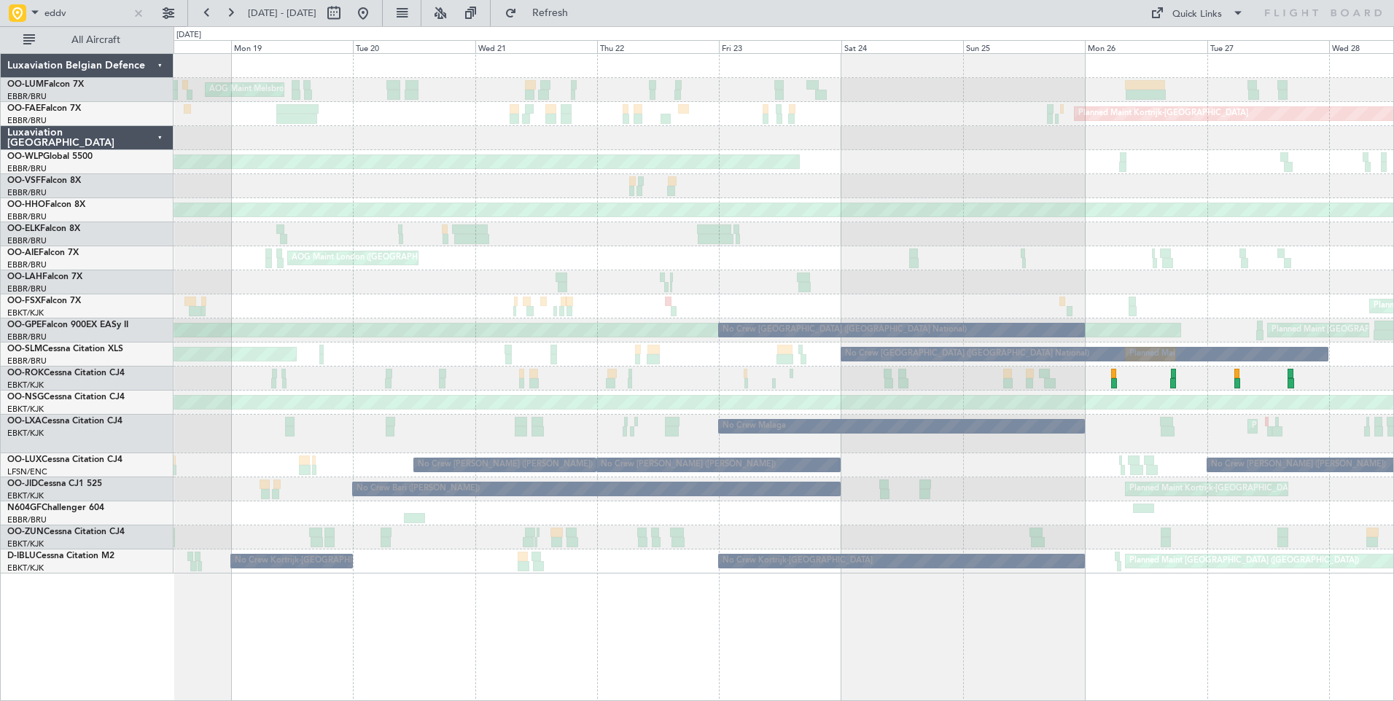
click at [591, 179] on div "AOG Maint Melsbroek Air Base Owner Melsbroek Air Base Planned Maint Brussels (B…" at bounding box center [782, 314] width 1219 height 520
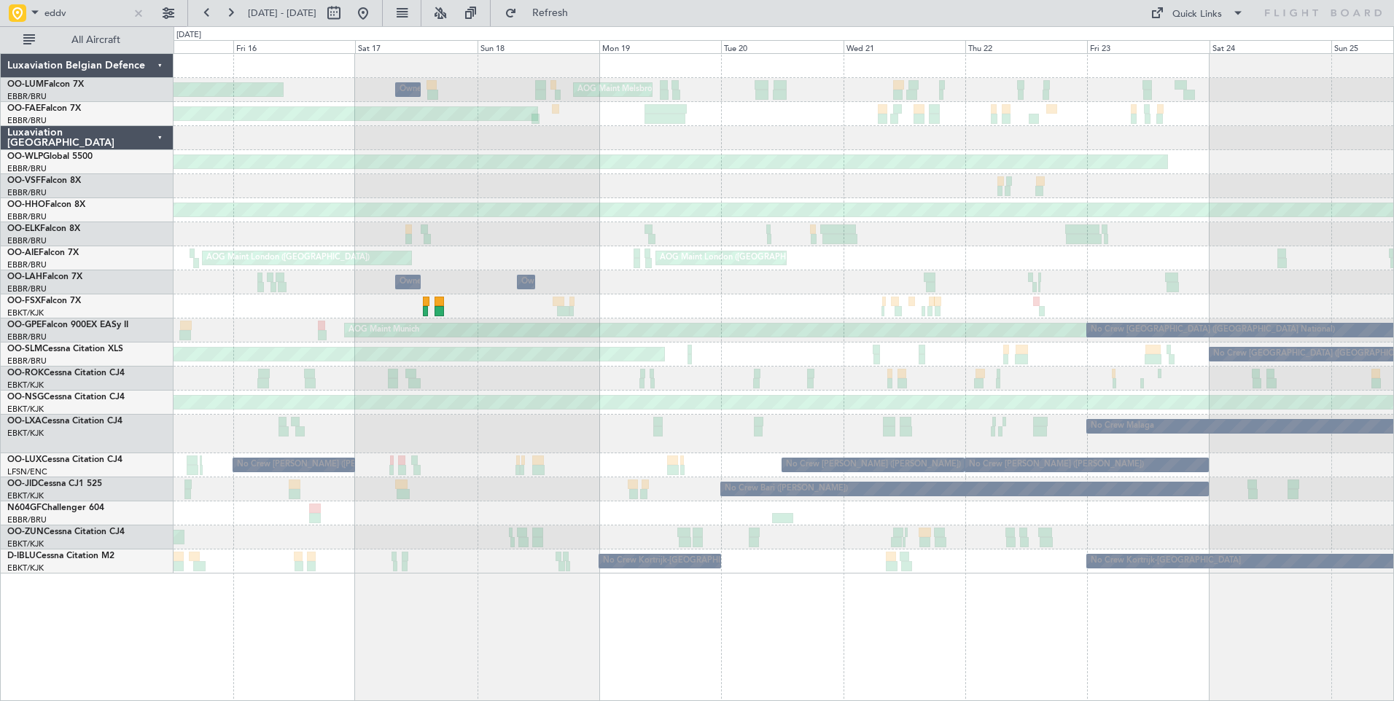
click at [861, 198] on div "AOG Maint Melsbroek Air Base Owner Melsbroek Air Base Planned Maint Brussels (B…" at bounding box center [782, 314] width 1219 height 520
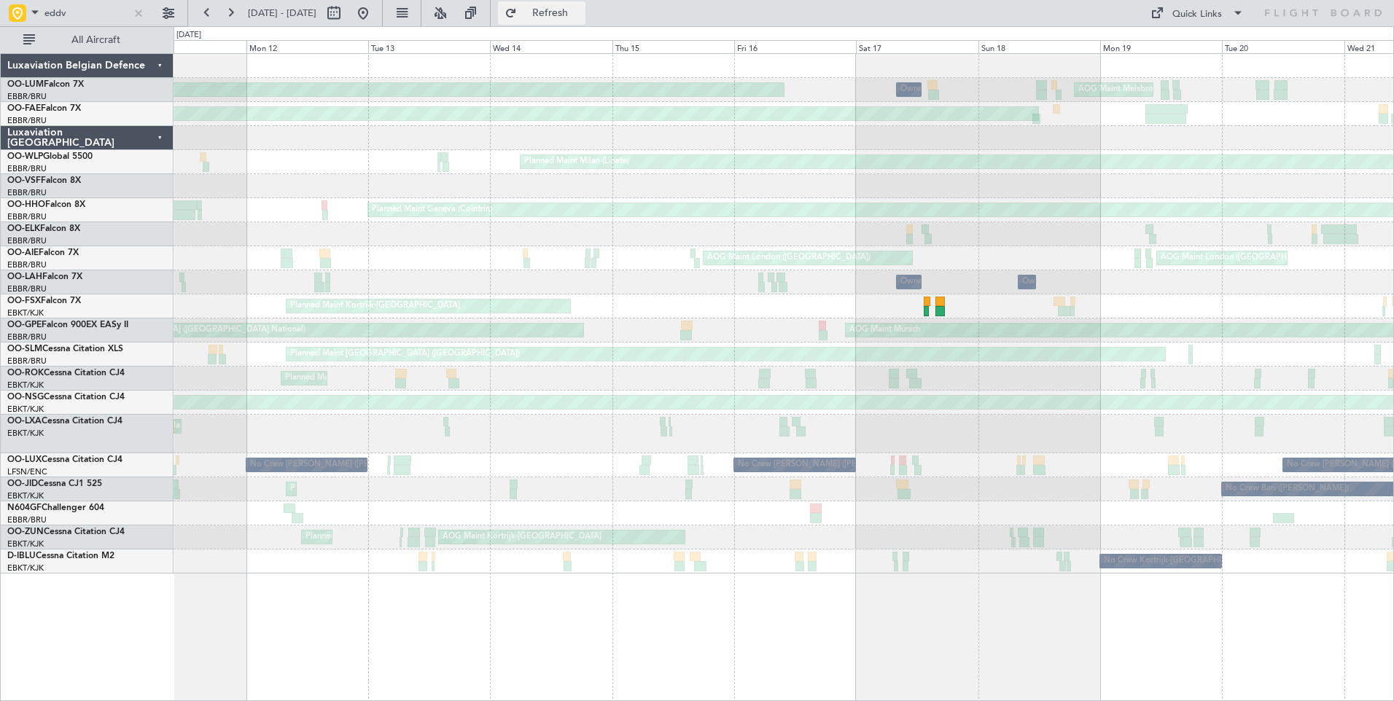
click at [581, 15] on span "Refresh" at bounding box center [550, 13] width 61 height 10
click at [375, 14] on button at bounding box center [362, 12] width 23 height 23
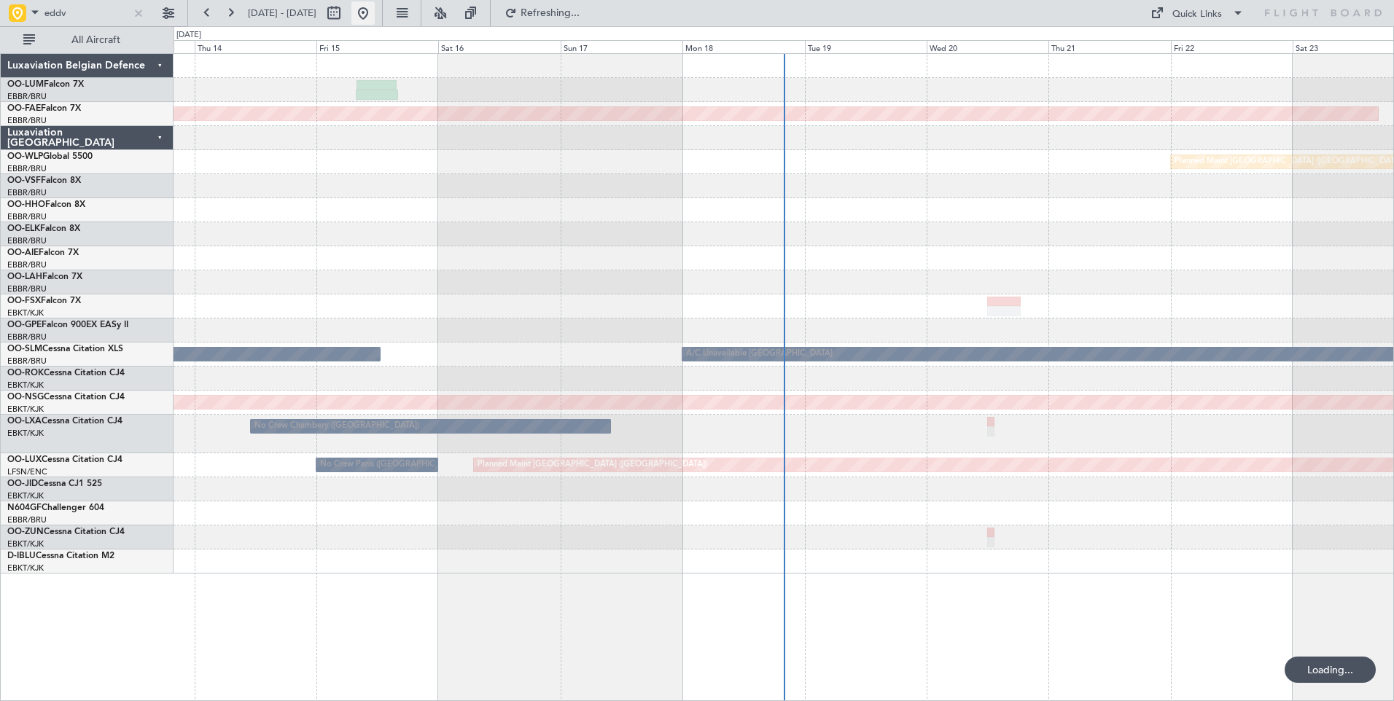
click at [375, 14] on button at bounding box center [362, 12] width 23 height 23
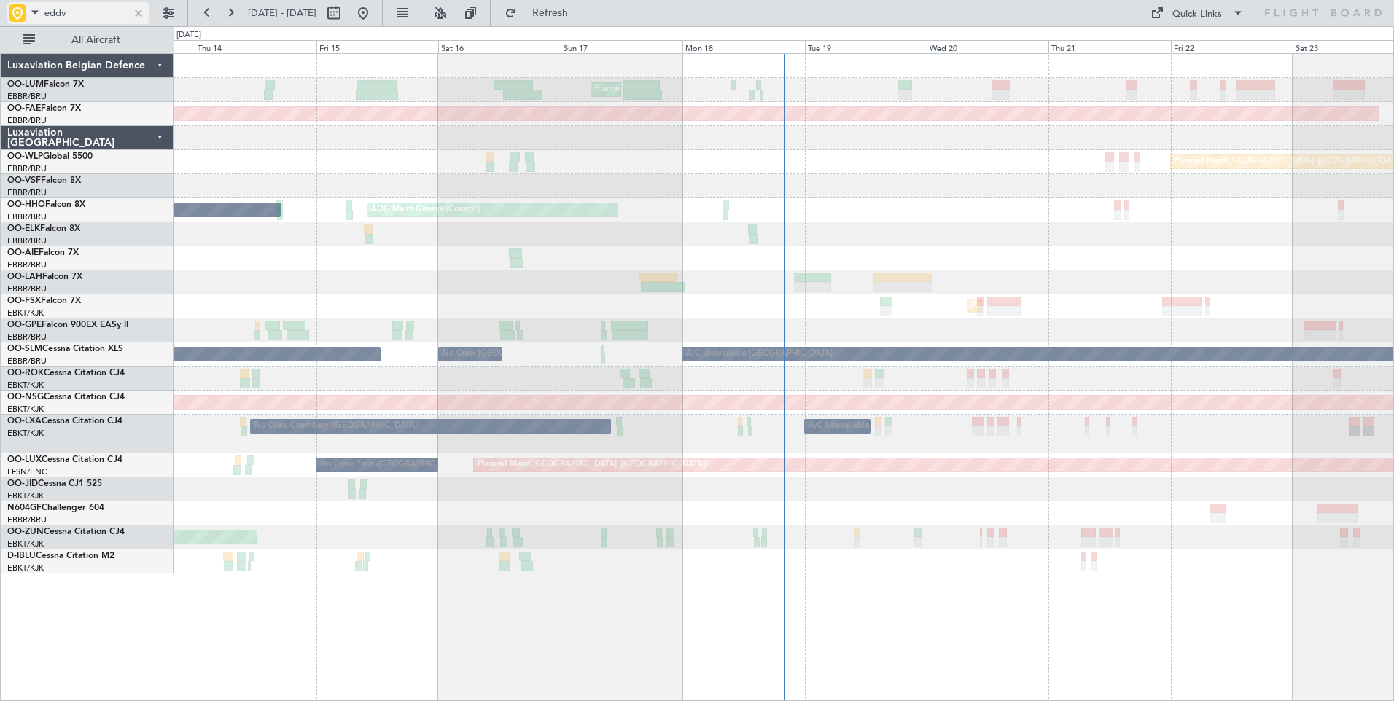
click at [31, 19] on span at bounding box center [34, 12] width 17 height 18
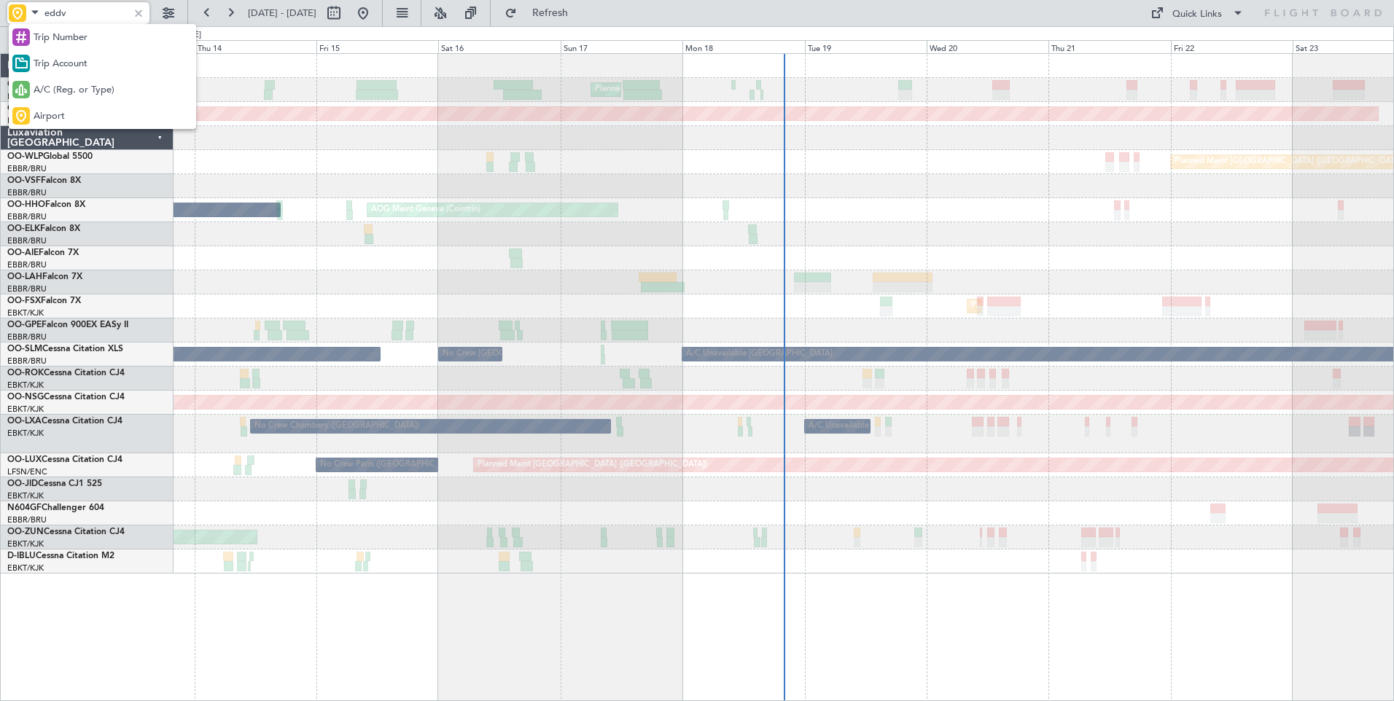
click at [42, 34] on span "Trip Number" at bounding box center [61, 38] width 54 height 15
